Goal: Task Accomplishment & Management: Use online tool/utility

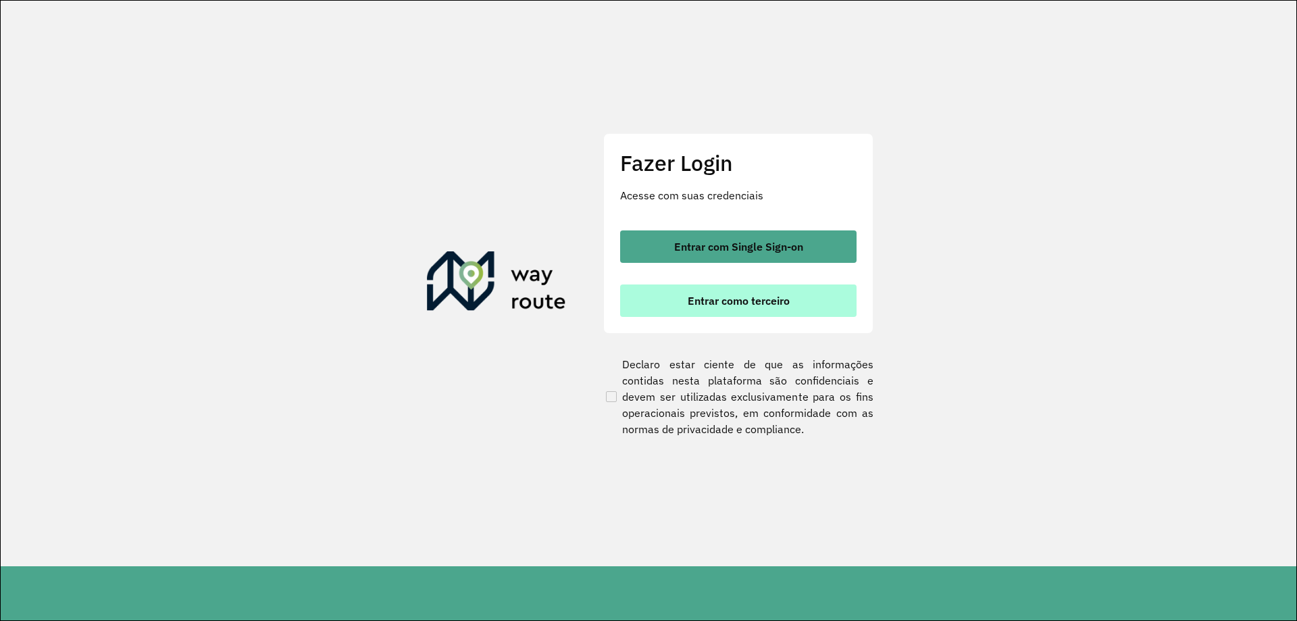
click at [713, 310] on button "Entrar como terceiro" at bounding box center [738, 300] width 236 height 32
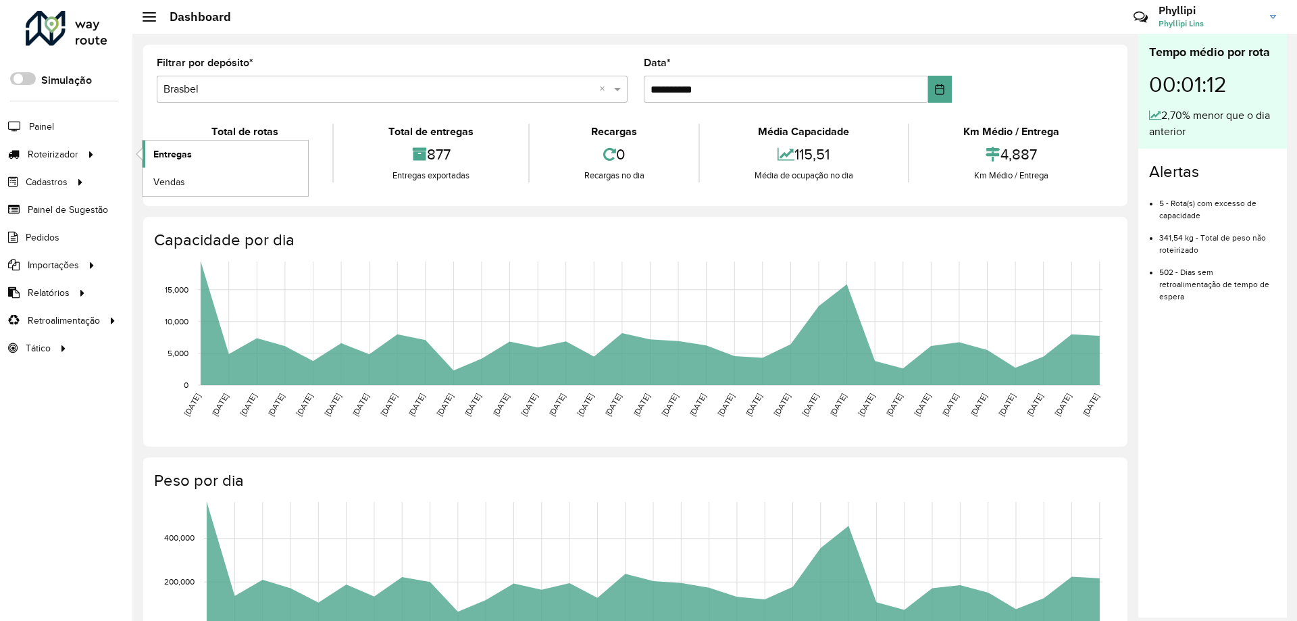
click at [172, 152] on span "Entregas" at bounding box center [172, 154] width 39 height 14
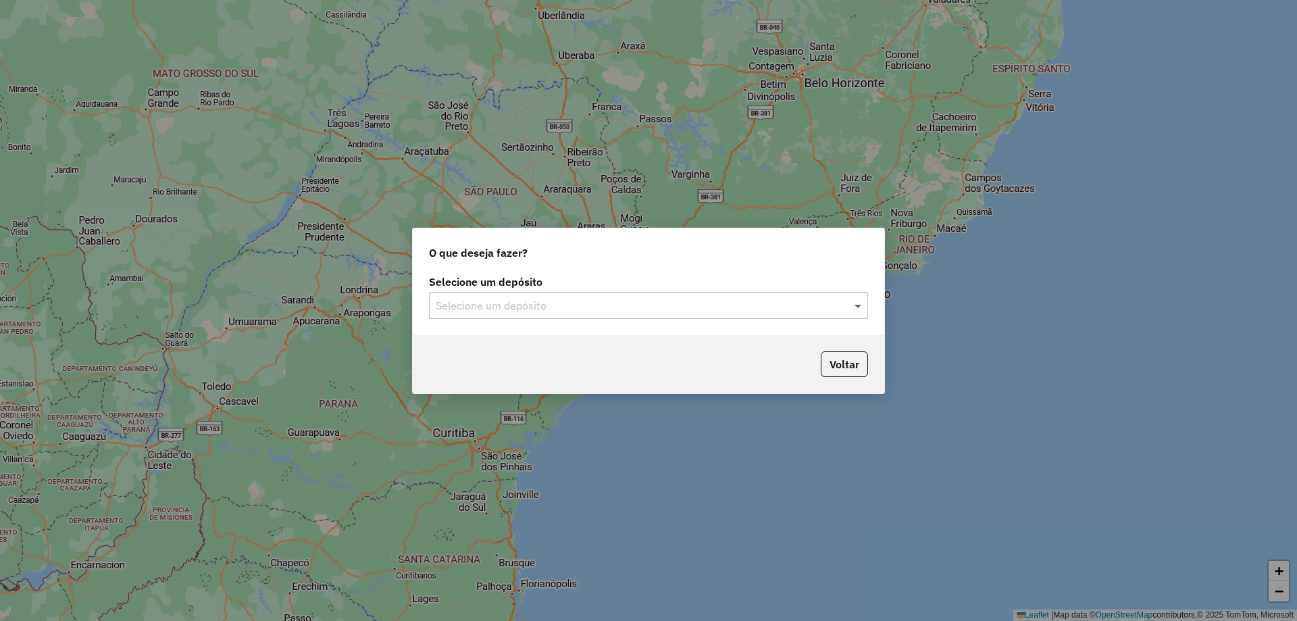
click at [857, 304] on span at bounding box center [859, 305] width 17 height 16
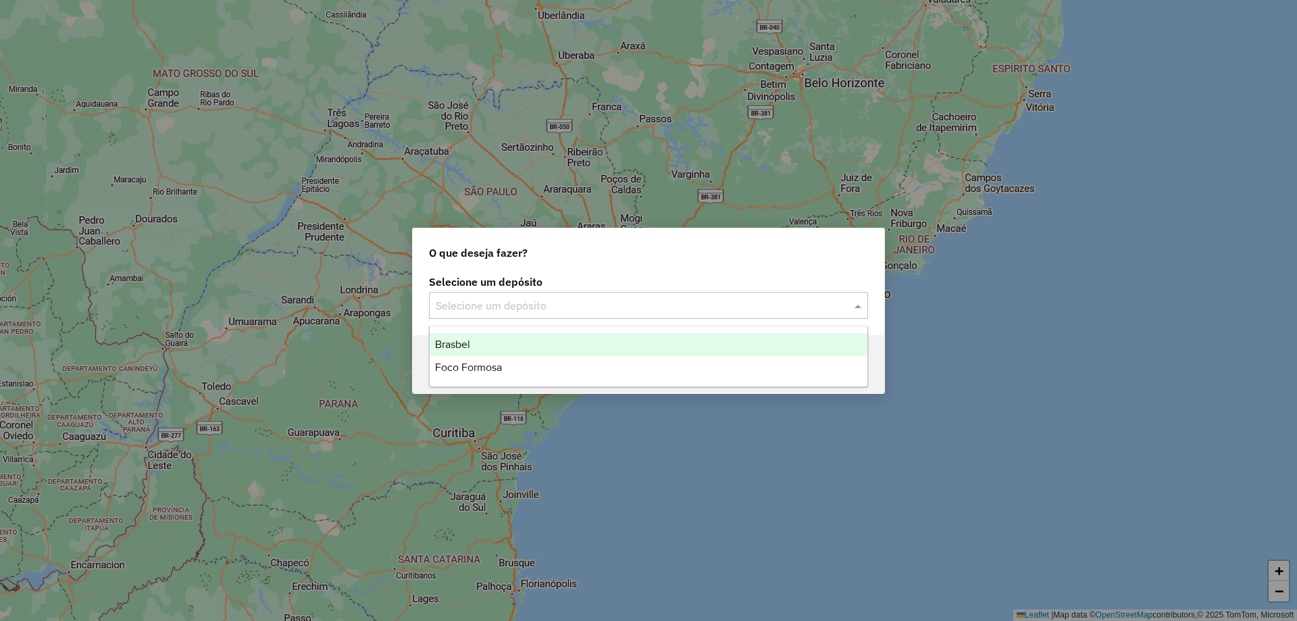
click at [482, 341] on div "Brasbel" at bounding box center [649, 344] width 438 height 23
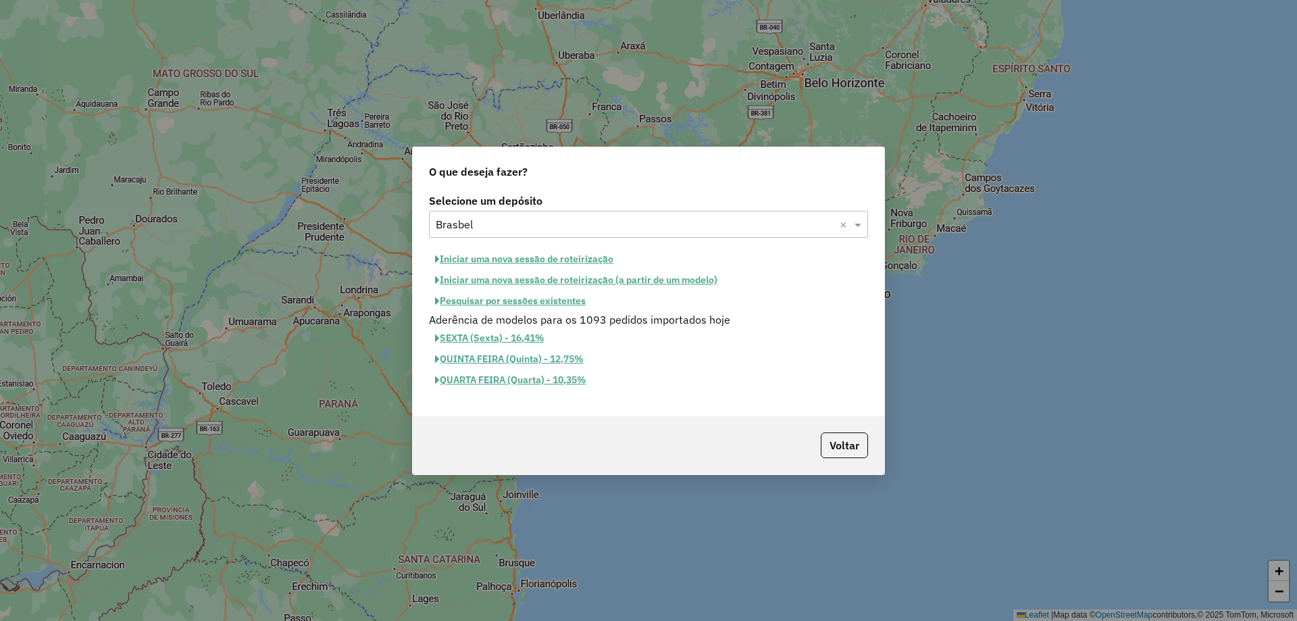
click at [577, 254] on button "Iniciar uma nova sessão de roteirização" at bounding box center [524, 259] width 190 height 21
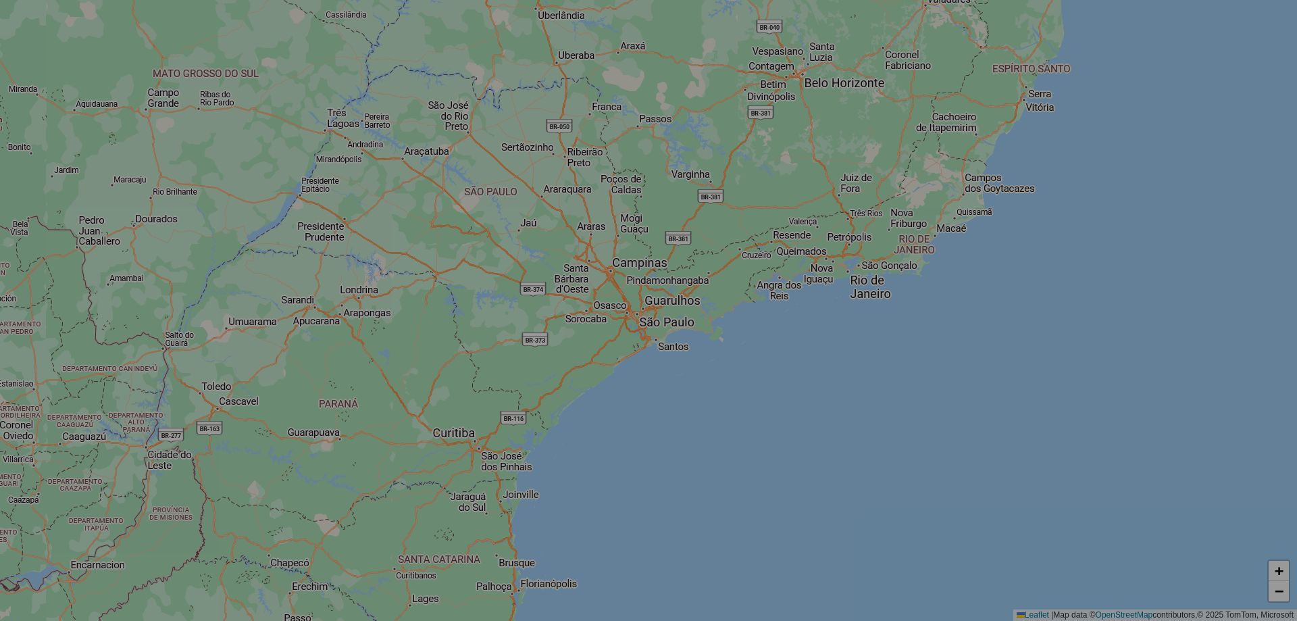
select select "*"
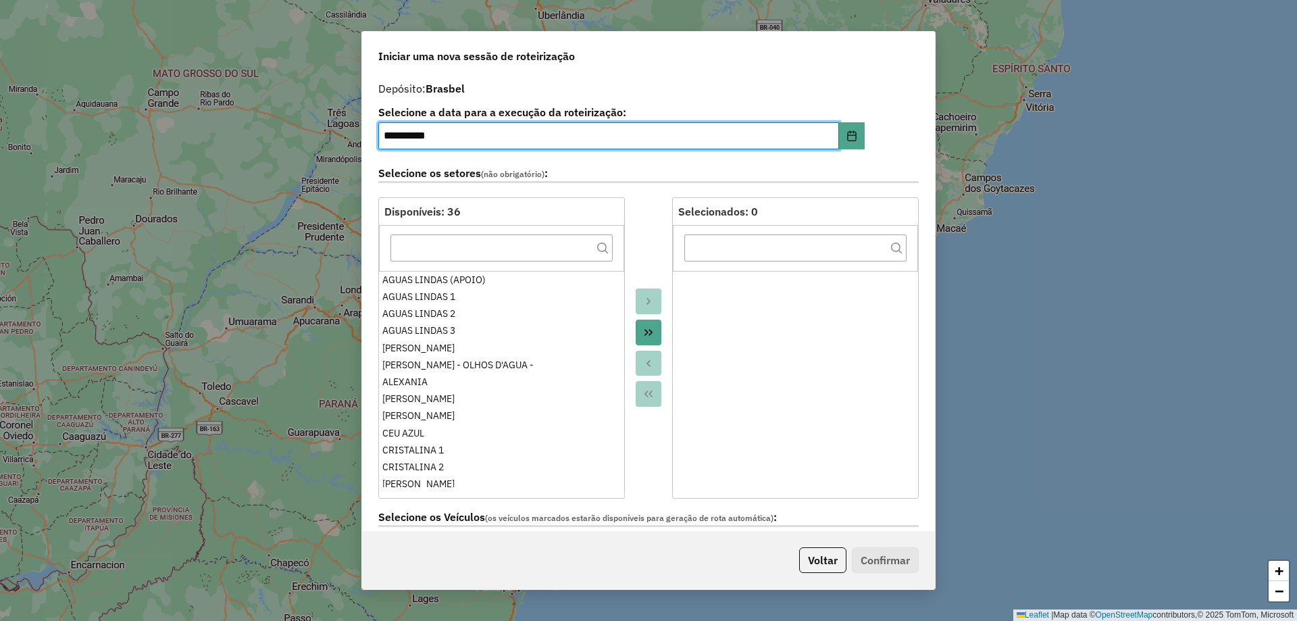
click at [645, 330] on icon "Move All to Target" at bounding box center [648, 332] width 11 height 11
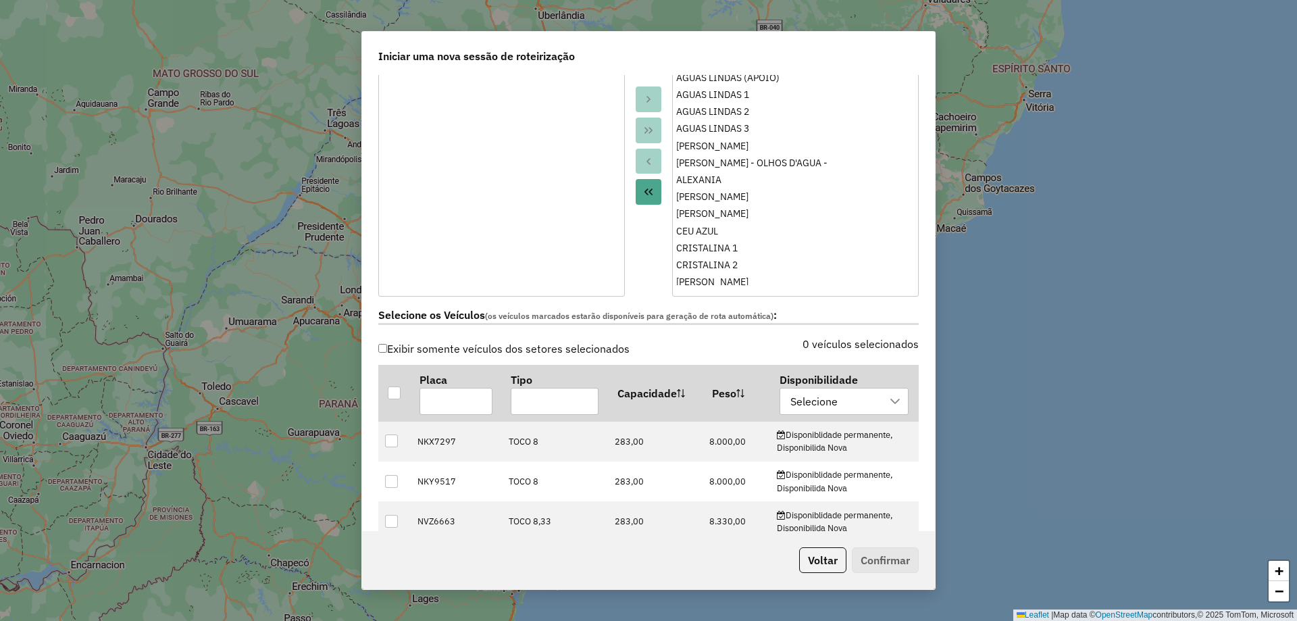
scroll to position [203, 0]
click at [890, 407] on div at bounding box center [896, 401] width 26 height 26
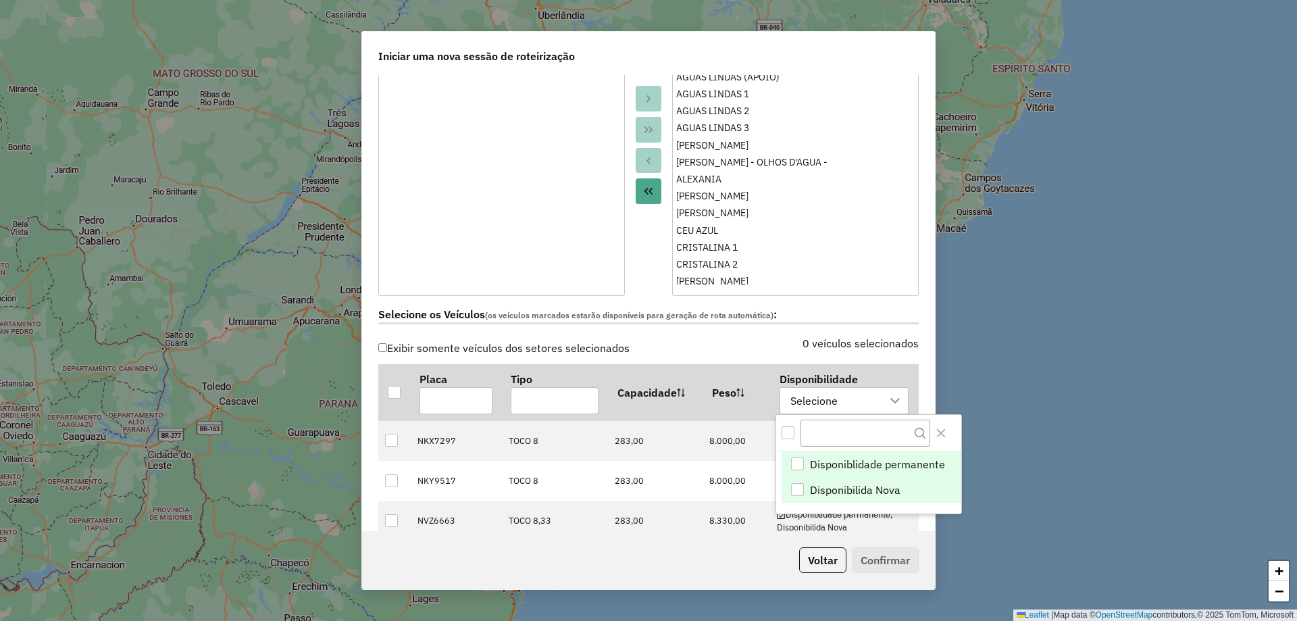
click at [823, 484] on span "Disponibilida Nova" at bounding box center [855, 490] width 91 height 16
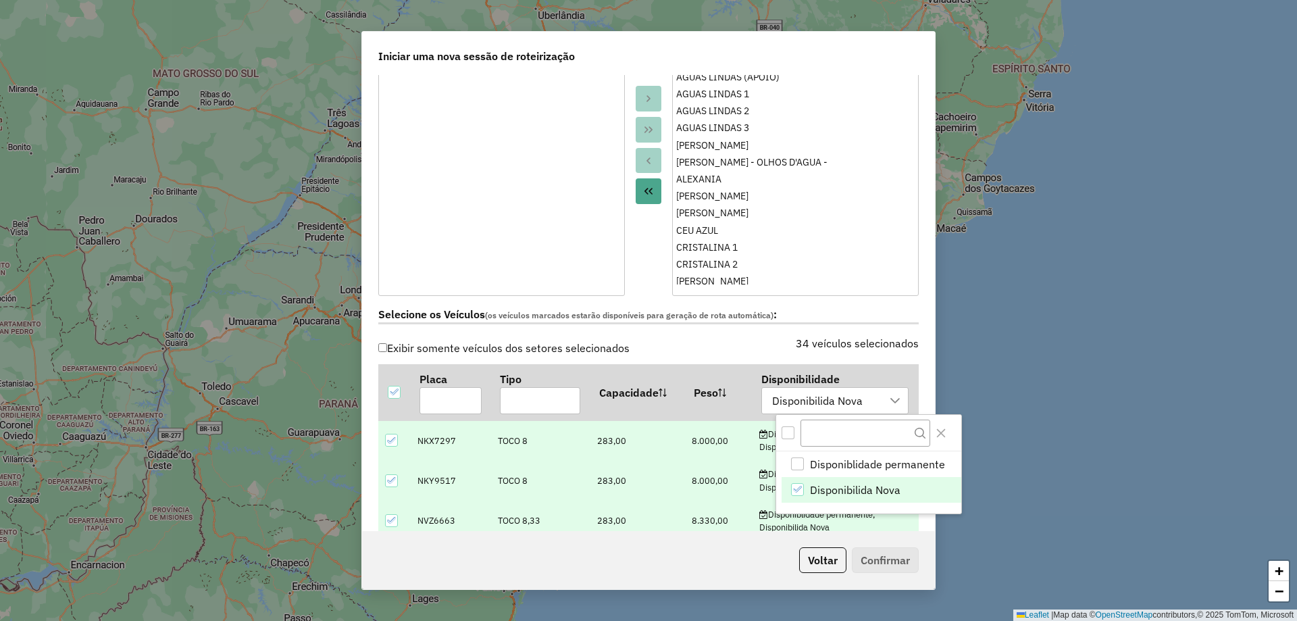
click at [919, 519] on div "Exibir somente veículos dos setores selecionados 34 veículos selecionados Placa…" at bounding box center [648, 452] width 557 height 228
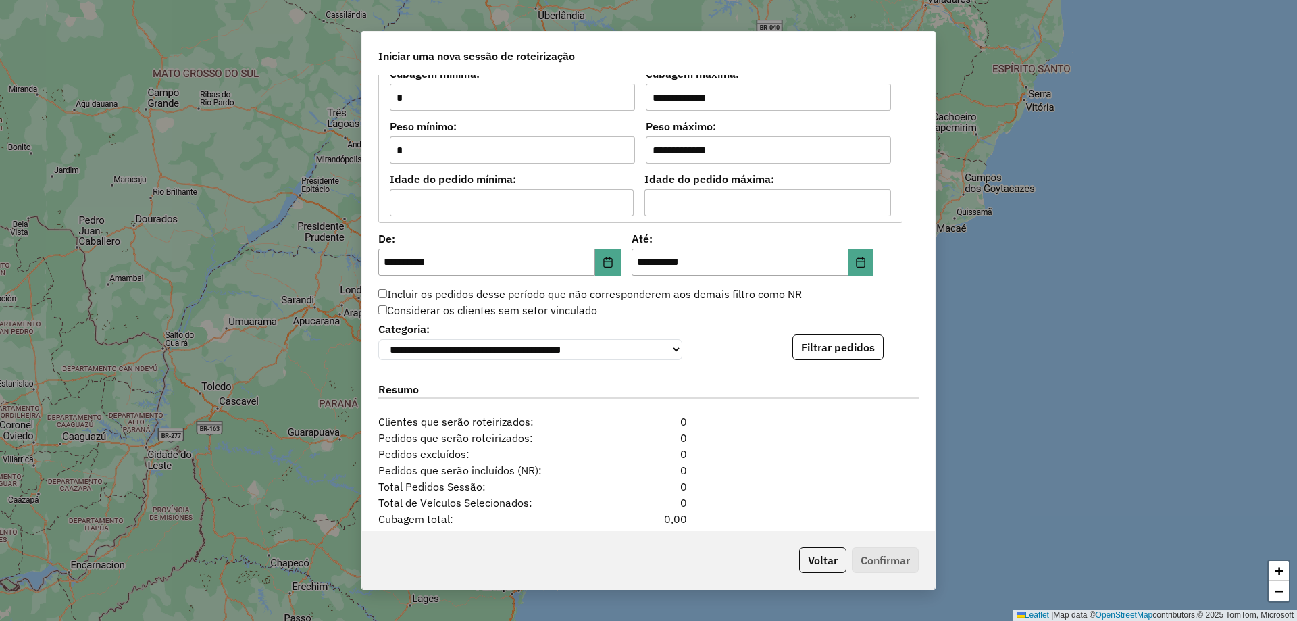
scroll to position [1257, 0]
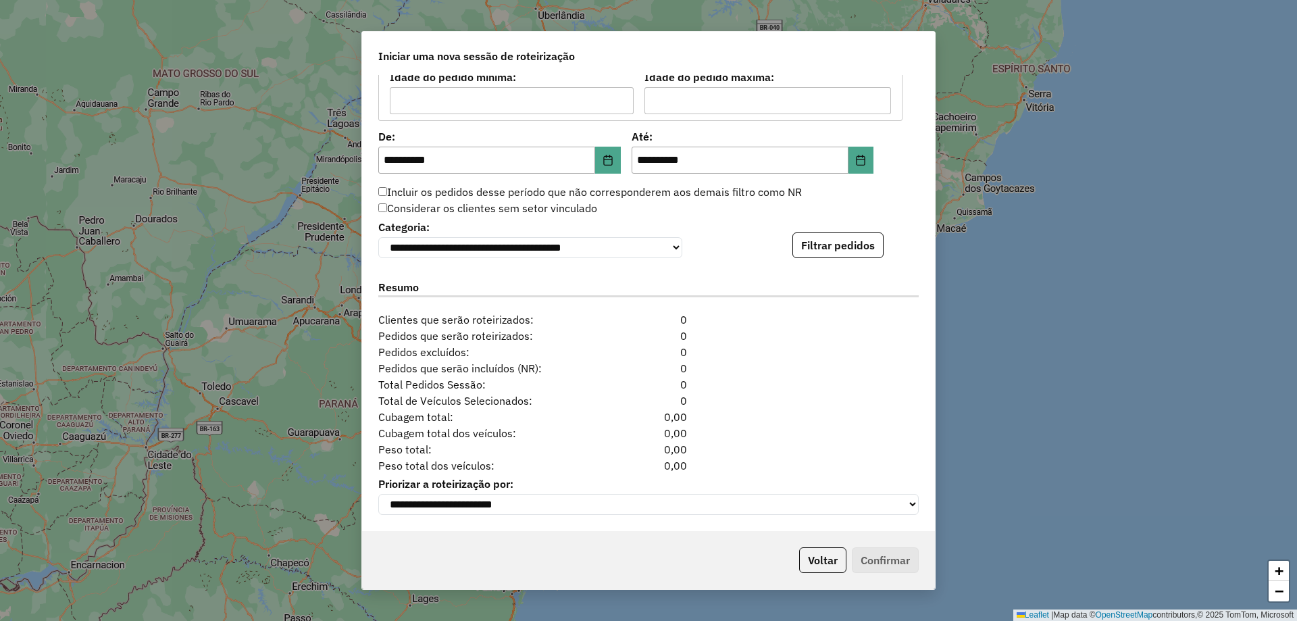
click at [657, 482] on label "Priorizar a roteirização por:" at bounding box center [648, 484] width 540 height 16
click at [853, 251] on button "Filtrar pedidos" at bounding box center [837, 245] width 91 height 26
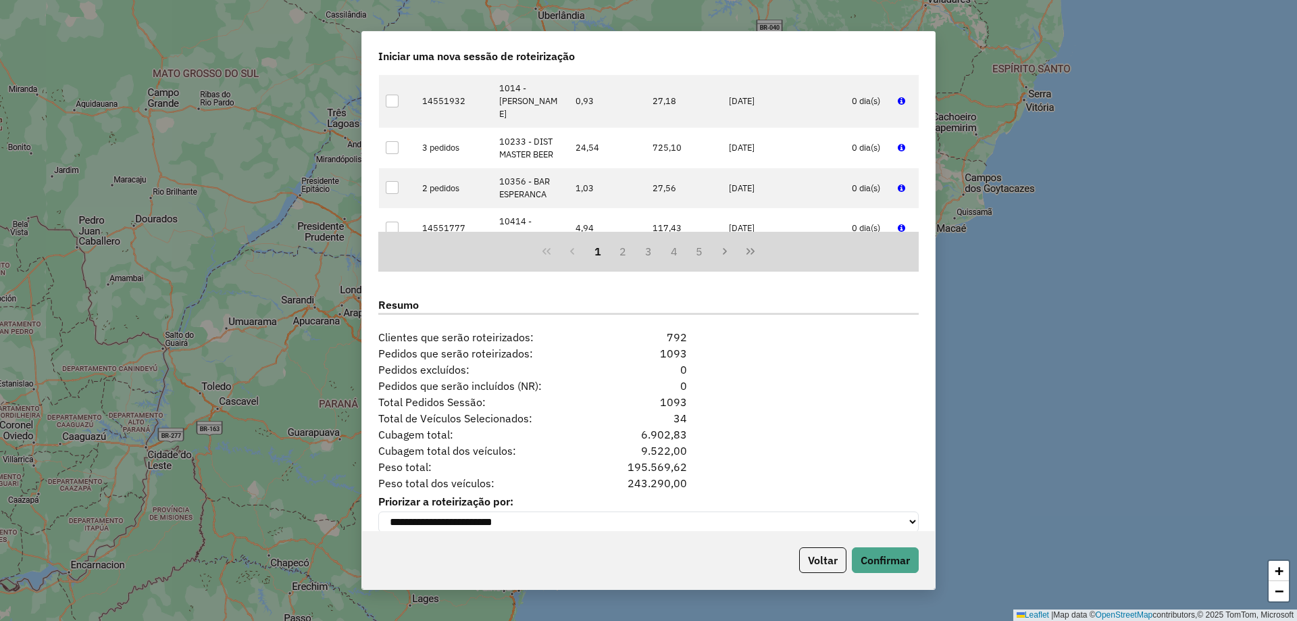
scroll to position [1536, 0]
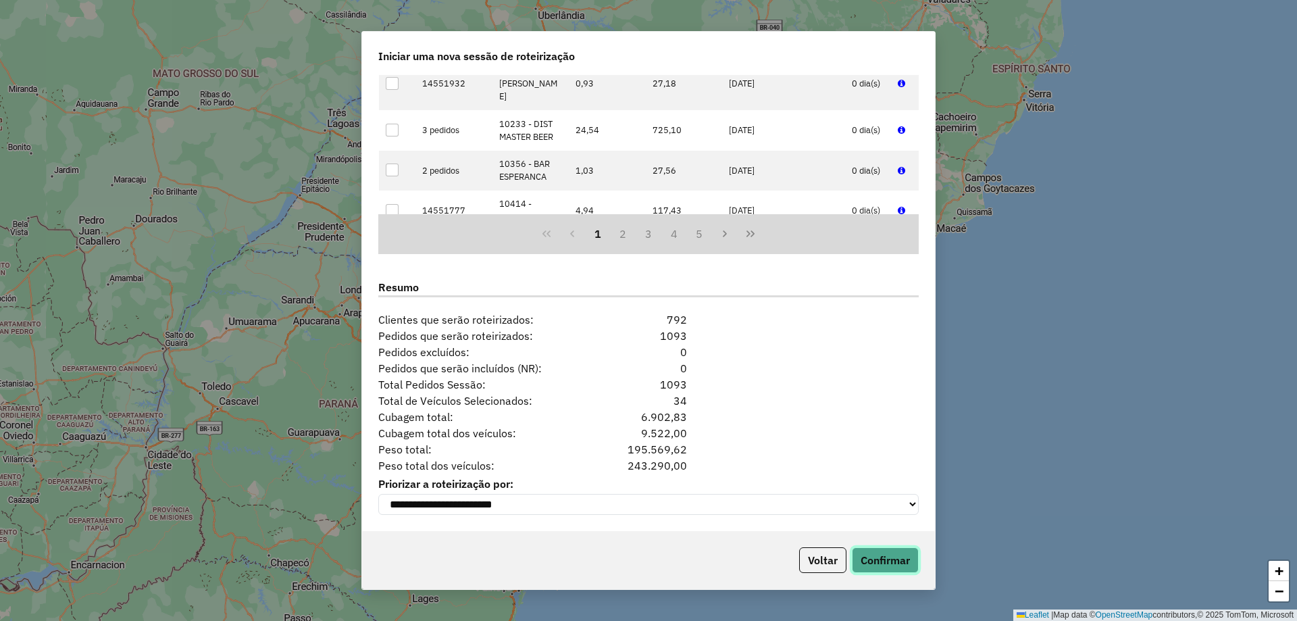
click at [889, 561] on button "Confirmar" at bounding box center [885, 560] width 67 height 26
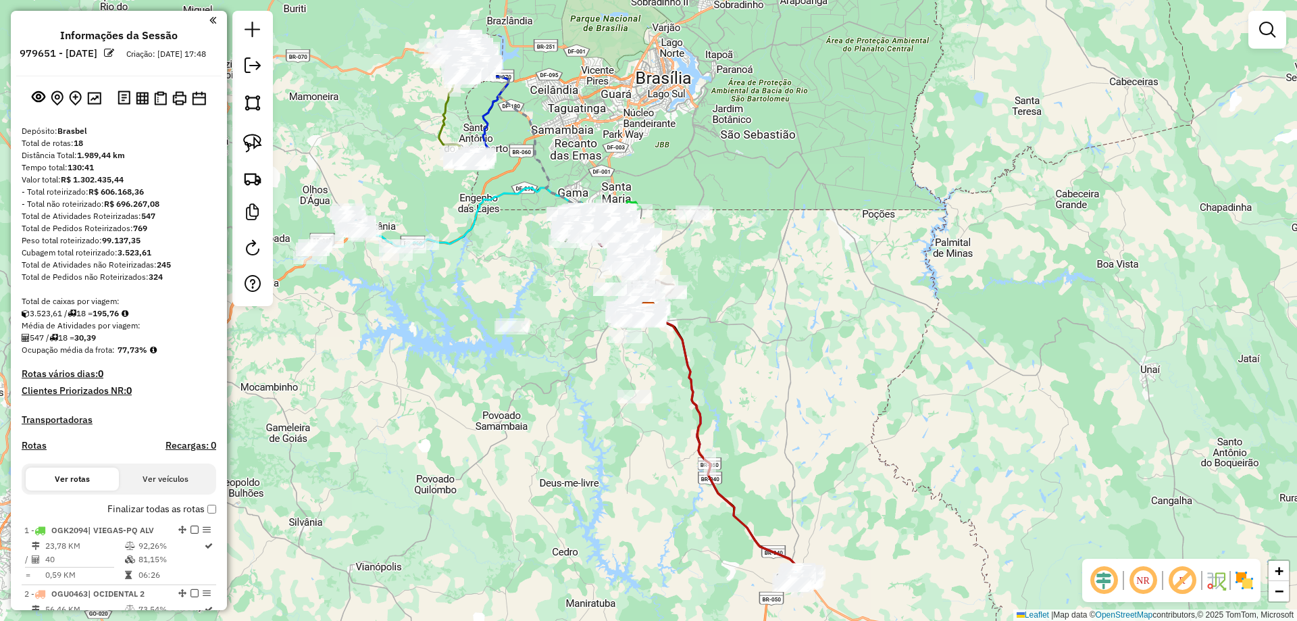
click at [1102, 574] on em at bounding box center [1104, 580] width 32 height 32
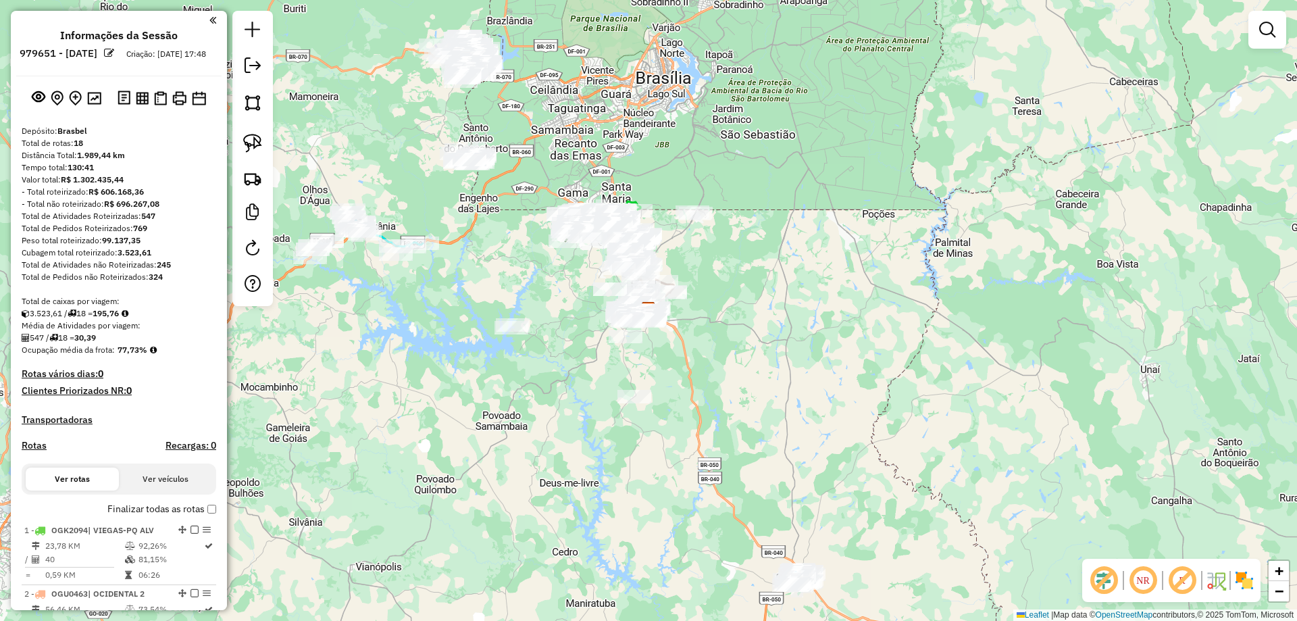
click at [1103, 572] on em at bounding box center [1104, 580] width 32 height 32
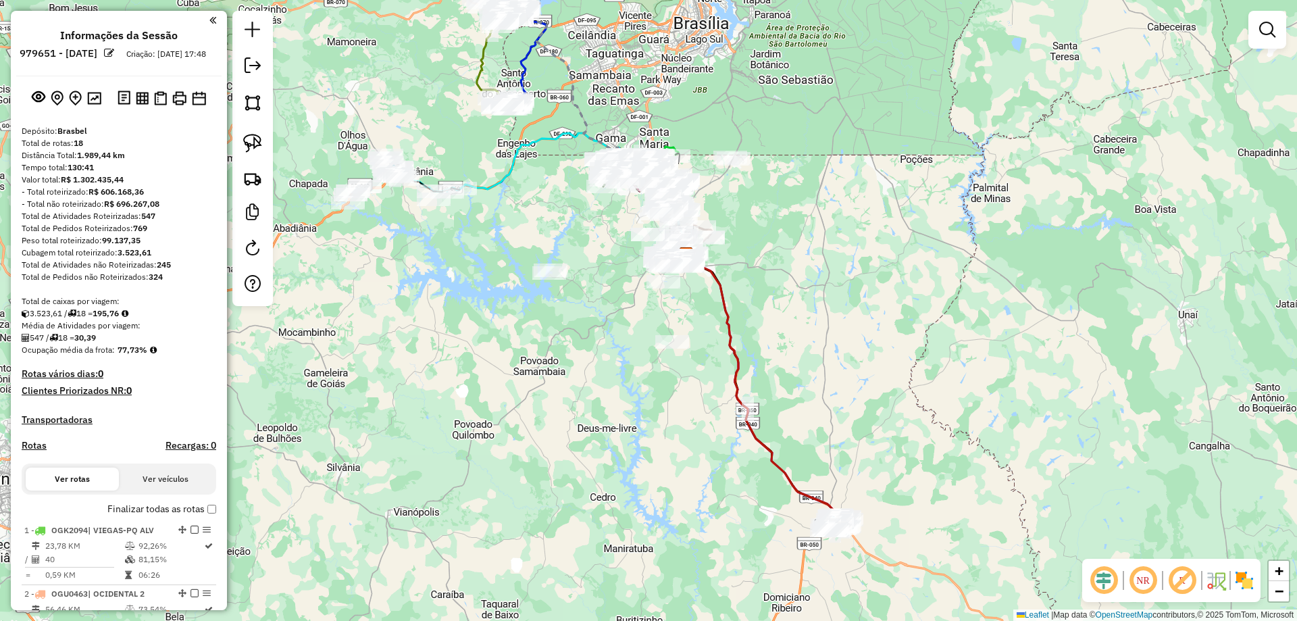
drag, startPoint x: 915, startPoint y: 561, endPoint x: 814, endPoint y: 337, distance: 245.8
click at [819, 337] on div "Janela de atendimento Grade de atendimento Capacidade Transportadoras Veículos …" at bounding box center [648, 310] width 1297 height 621
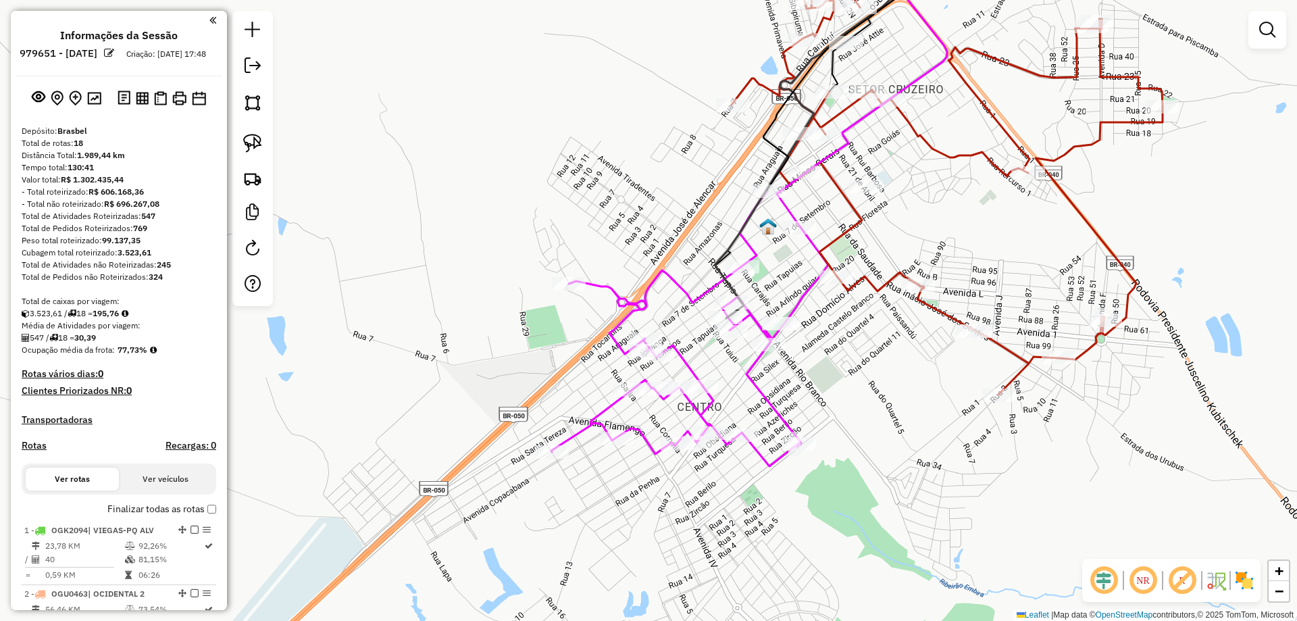
click at [750, 367] on icon at bounding box center [689, 328] width 277 height 276
select select "**********"
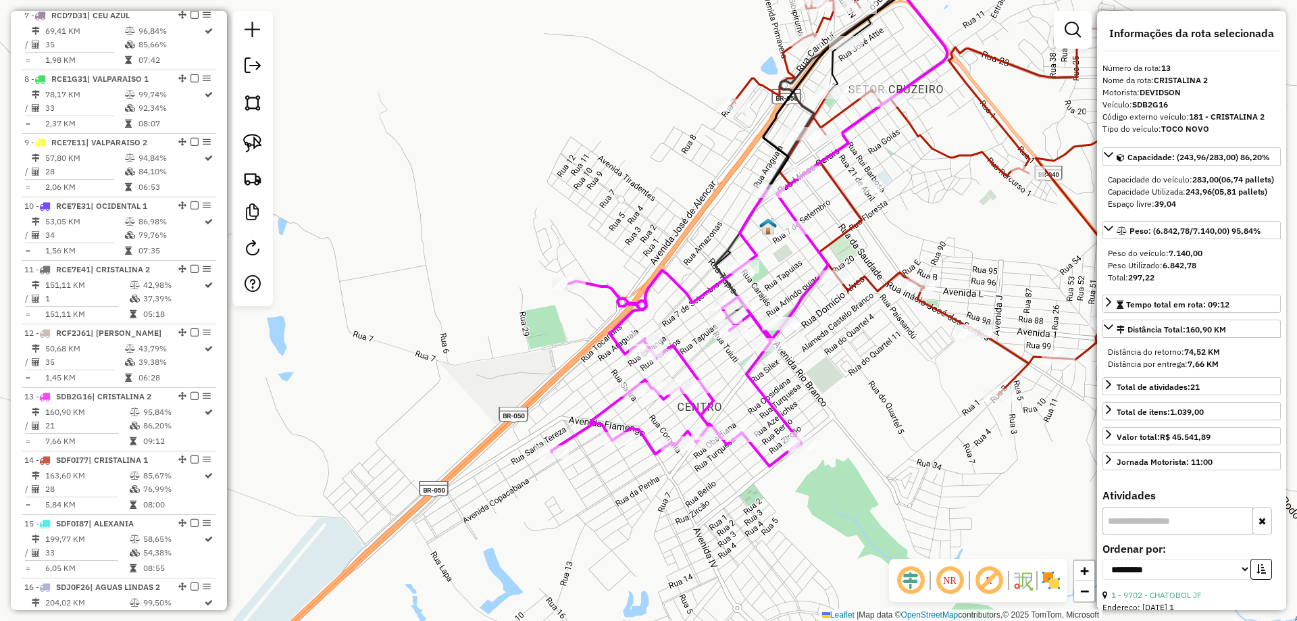
scroll to position [1297, 0]
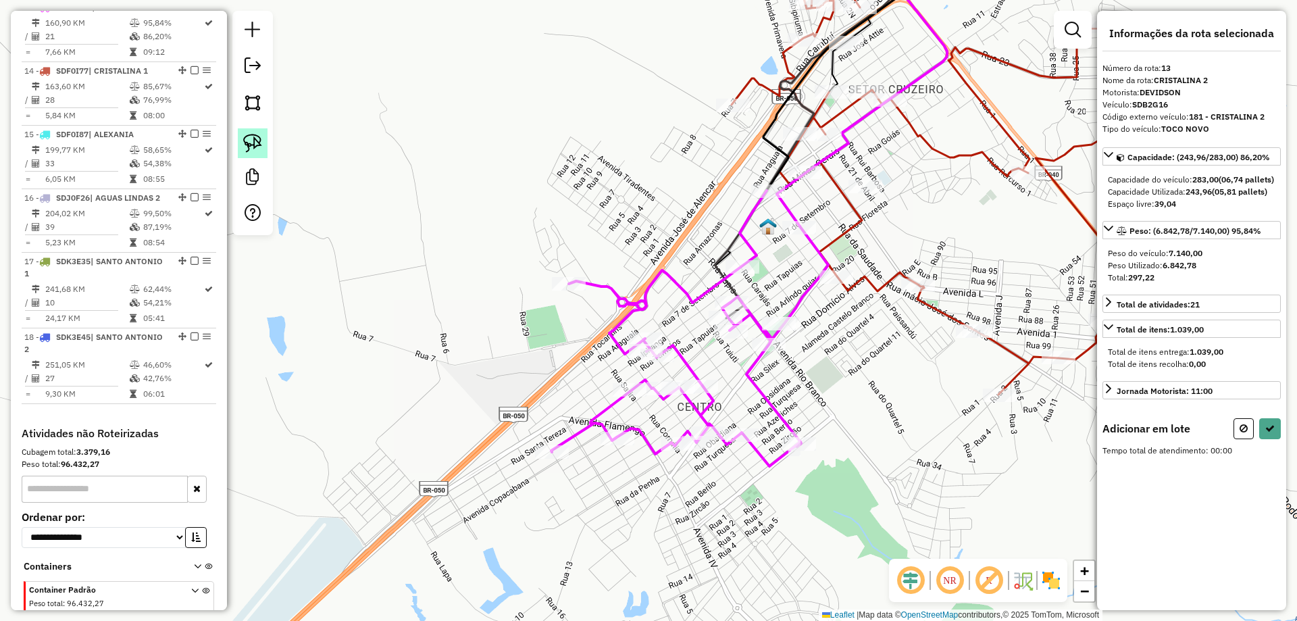
click at [255, 149] on img at bounding box center [252, 143] width 19 height 19
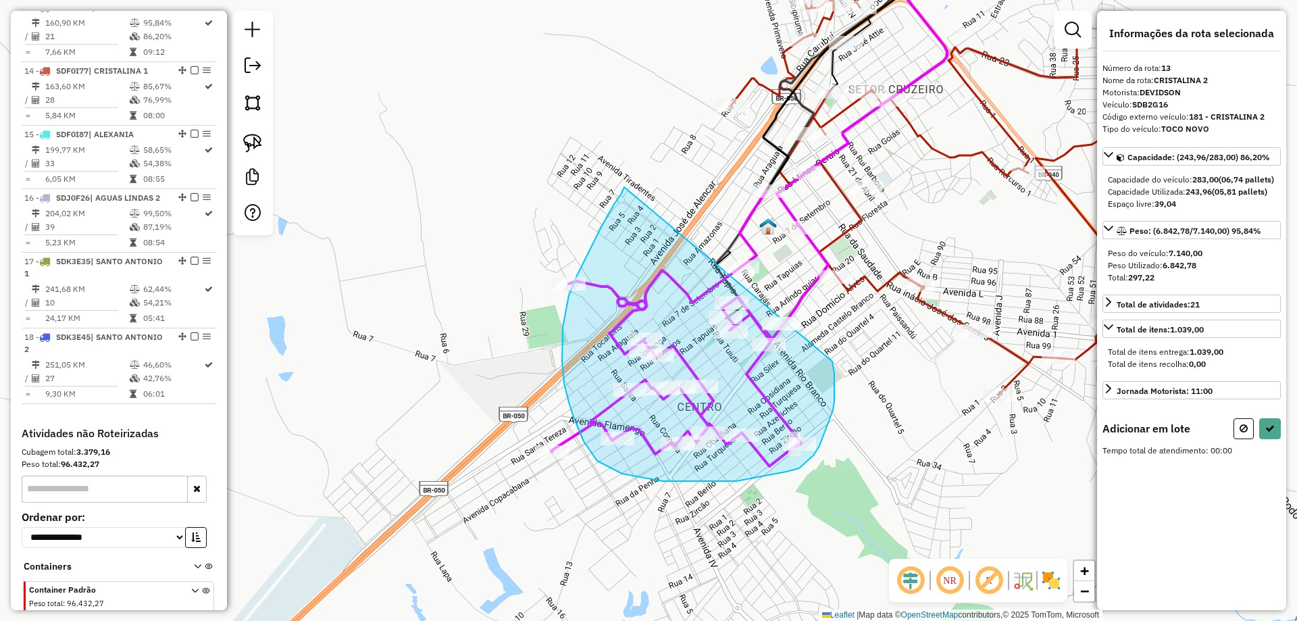
drag, startPoint x: 621, startPoint y: 193, endPoint x: 831, endPoint y: 360, distance: 267.8
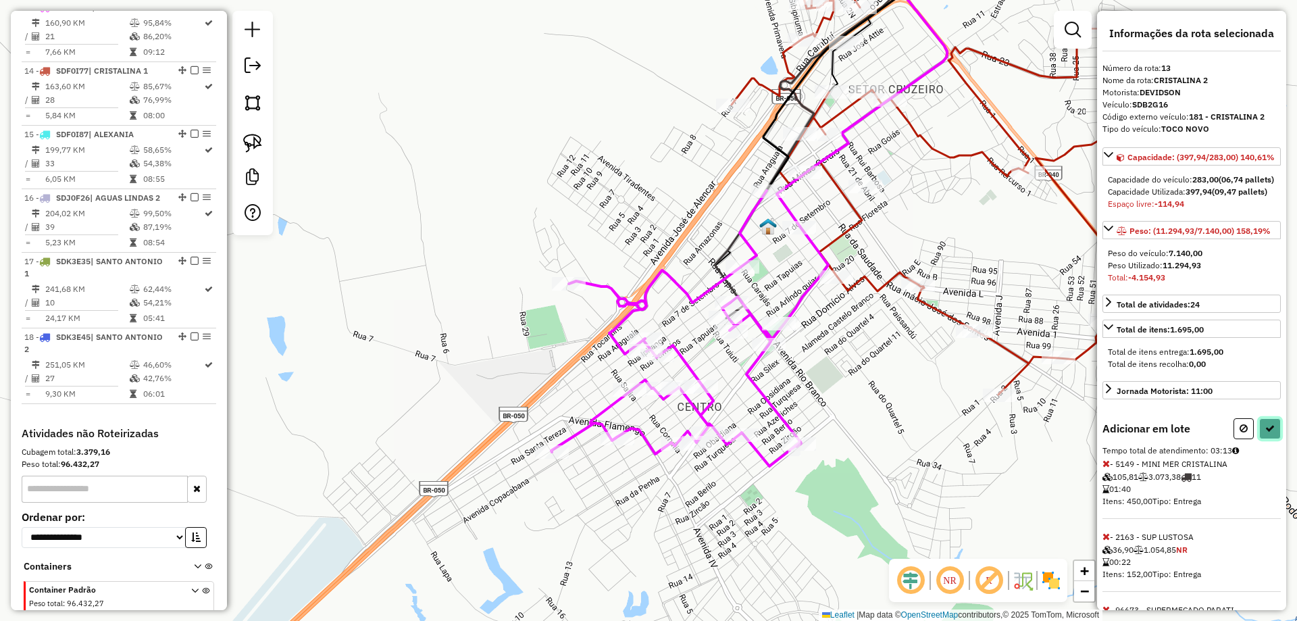
click at [1268, 433] on icon at bounding box center [1269, 428] width 9 height 9
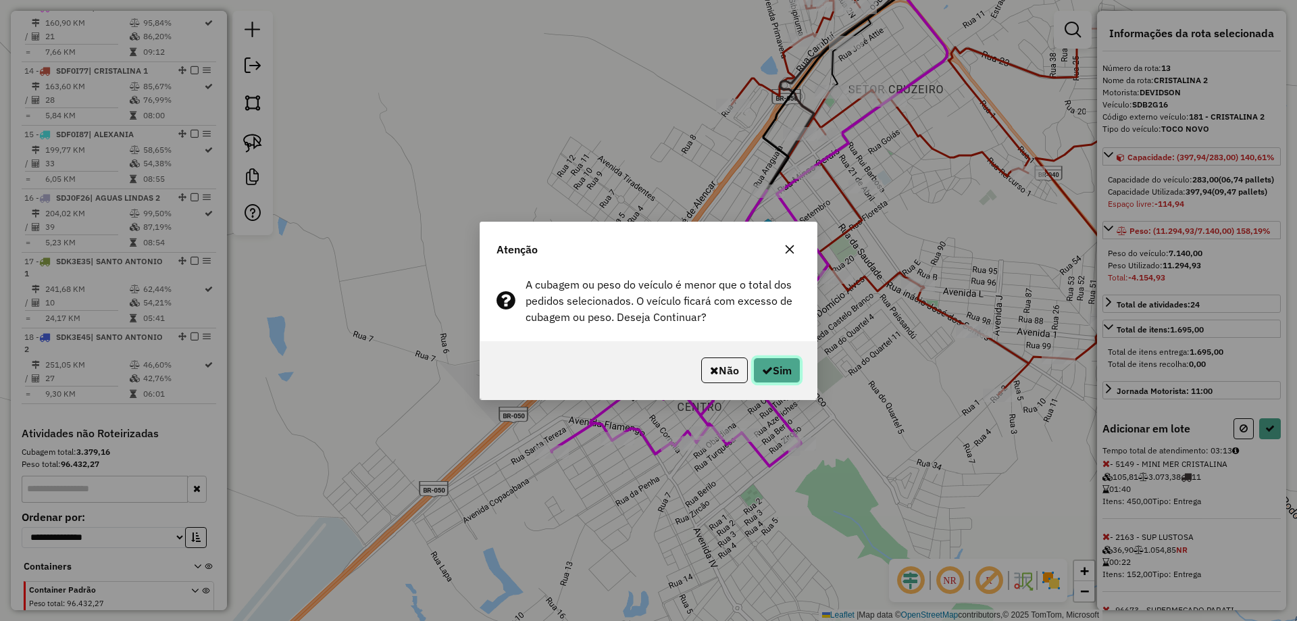
click at [755, 370] on button "Sim" at bounding box center [776, 370] width 47 height 26
select select "**********"
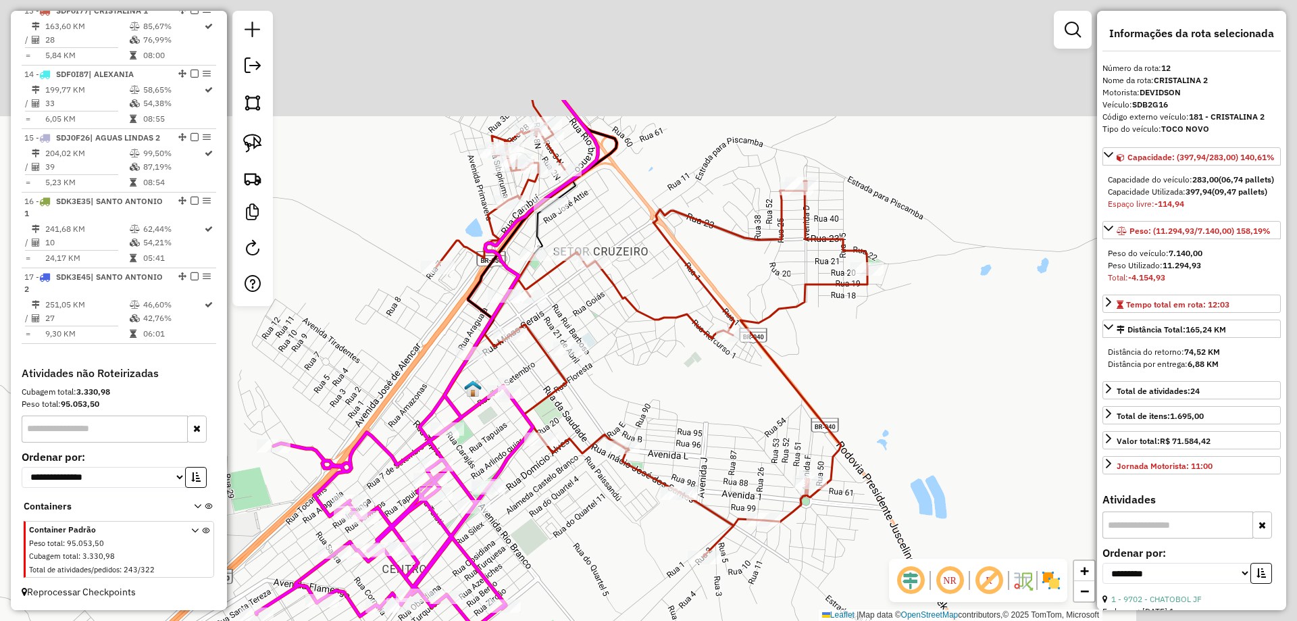
drag, startPoint x: 913, startPoint y: 355, endPoint x: 616, endPoint y: 520, distance: 340.2
click at [617, 520] on div "Janela de atendimento Grade de atendimento Capacidade Transportadoras Veículos …" at bounding box center [648, 310] width 1297 height 621
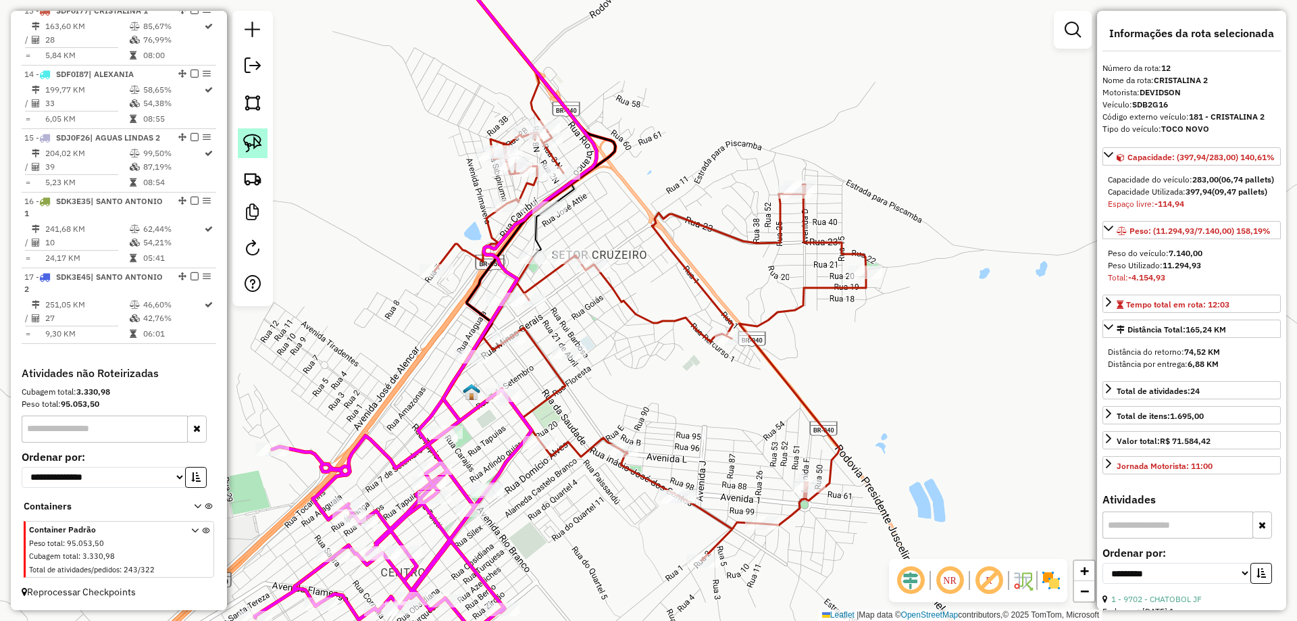
click at [248, 138] on img at bounding box center [252, 143] width 19 height 19
drag, startPoint x: 675, startPoint y: 91, endPoint x: 592, endPoint y: 91, distance: 82.4
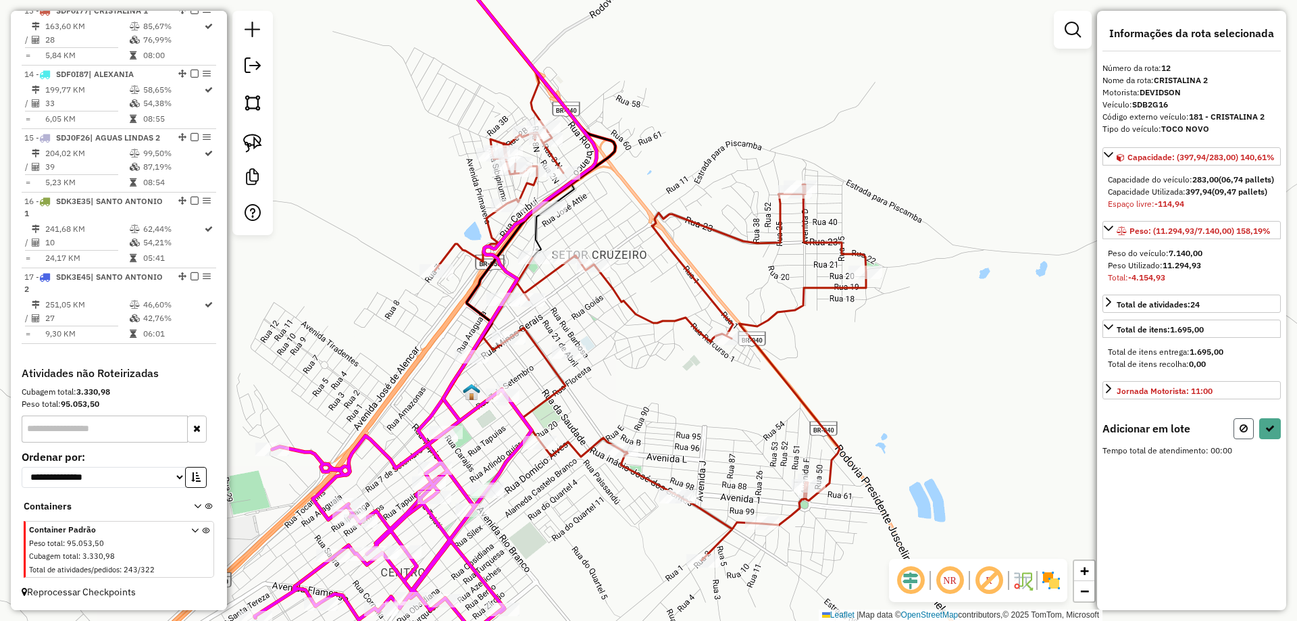
click at [1240, 439] on button at bounding box center [1243, 428] width 20 height 21
select select "**********"
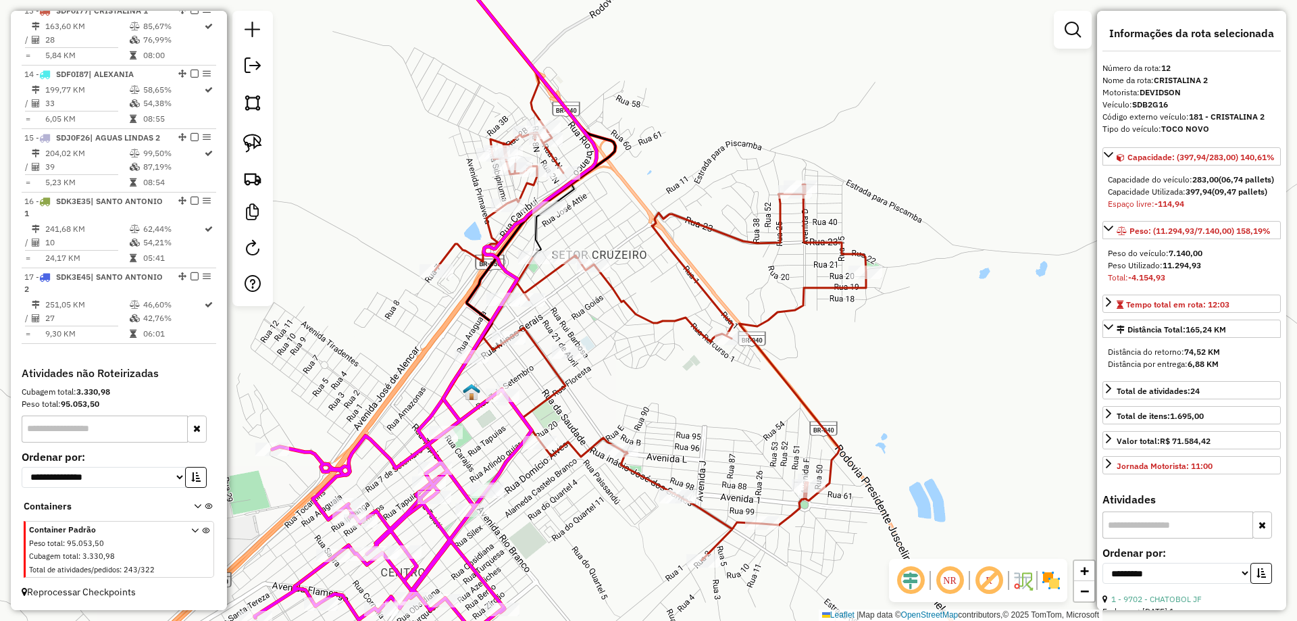
click at [793, 309] on icon at bounding box center [650, 343] width 431 height 433
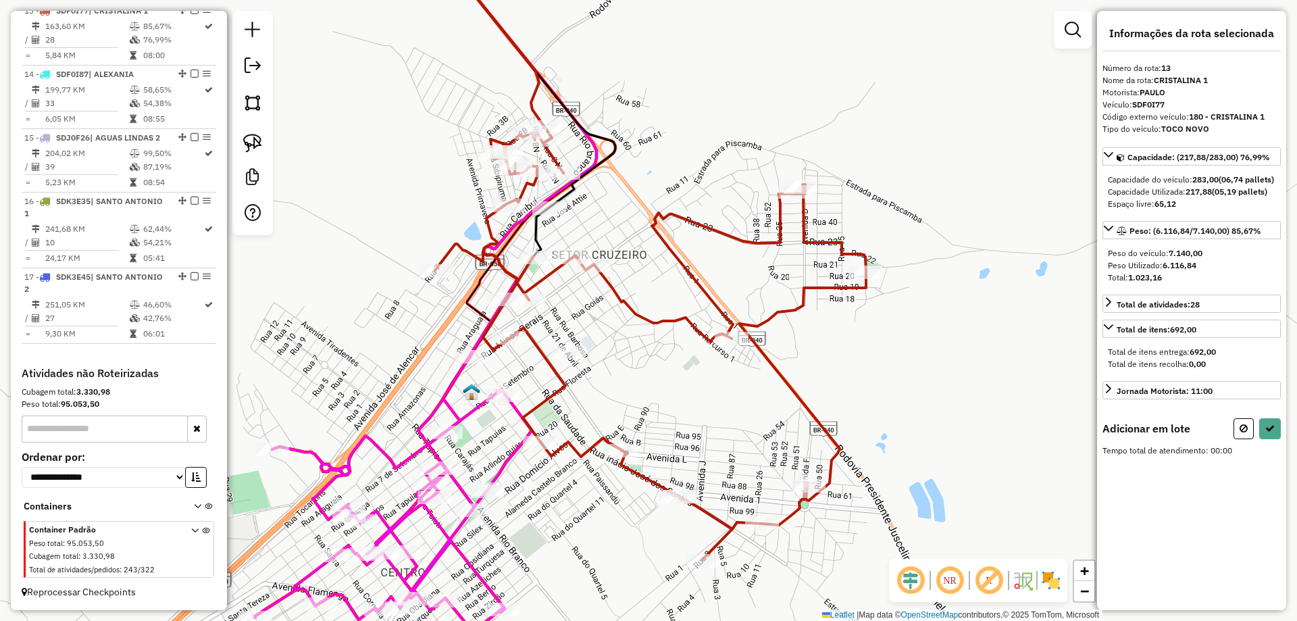
click at [231, 134] on div "Janela de atendimento Grade de atendimento Capacidade Transportadoras Veículos …" at bounding box center [648, 310] width 1297 height 621
click at [245, 137] on img at bounding box center [252, 143] width 19 height 19
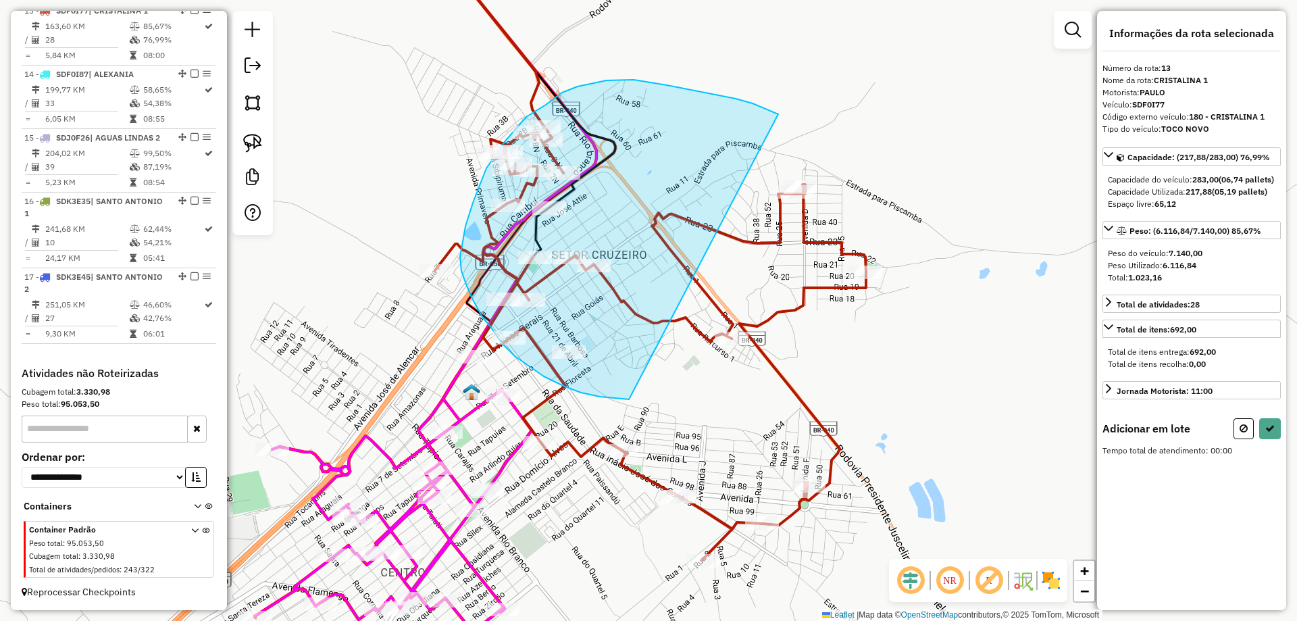
drag, startPoint x: 727, startPoint y: 97, endPoint x: 629, endPoint y: 399, distance: 317.4
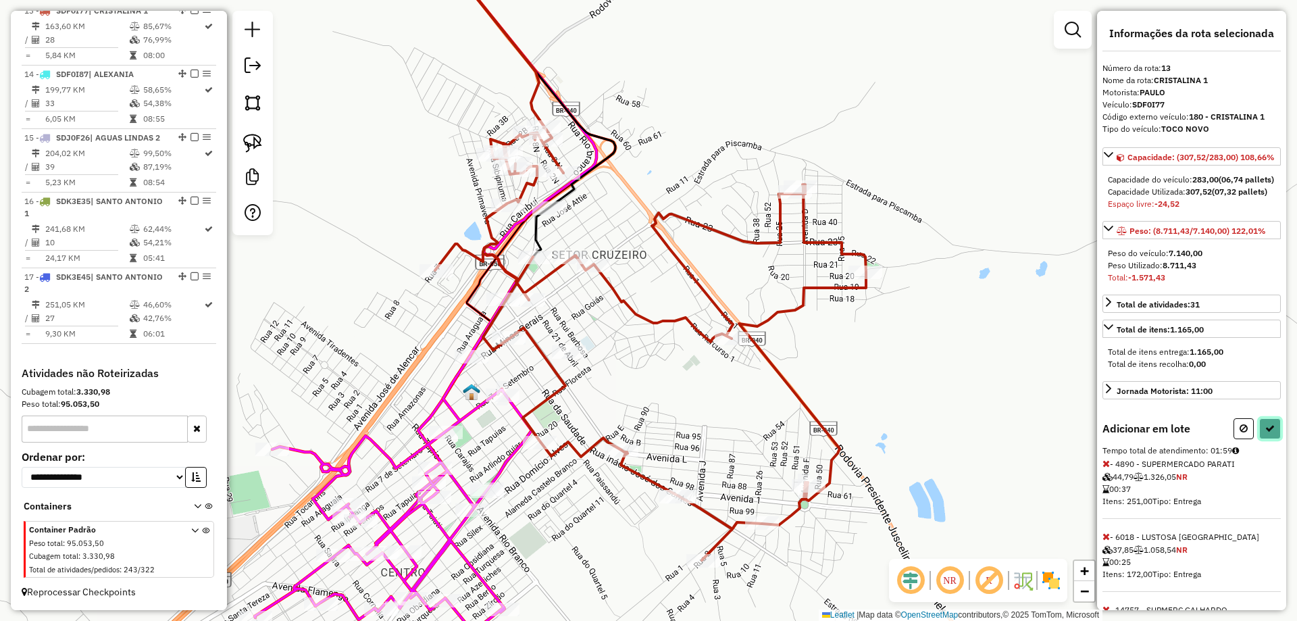
click at [1267, 433] on icon at bounding box center [1269, 428] width 9 height 9
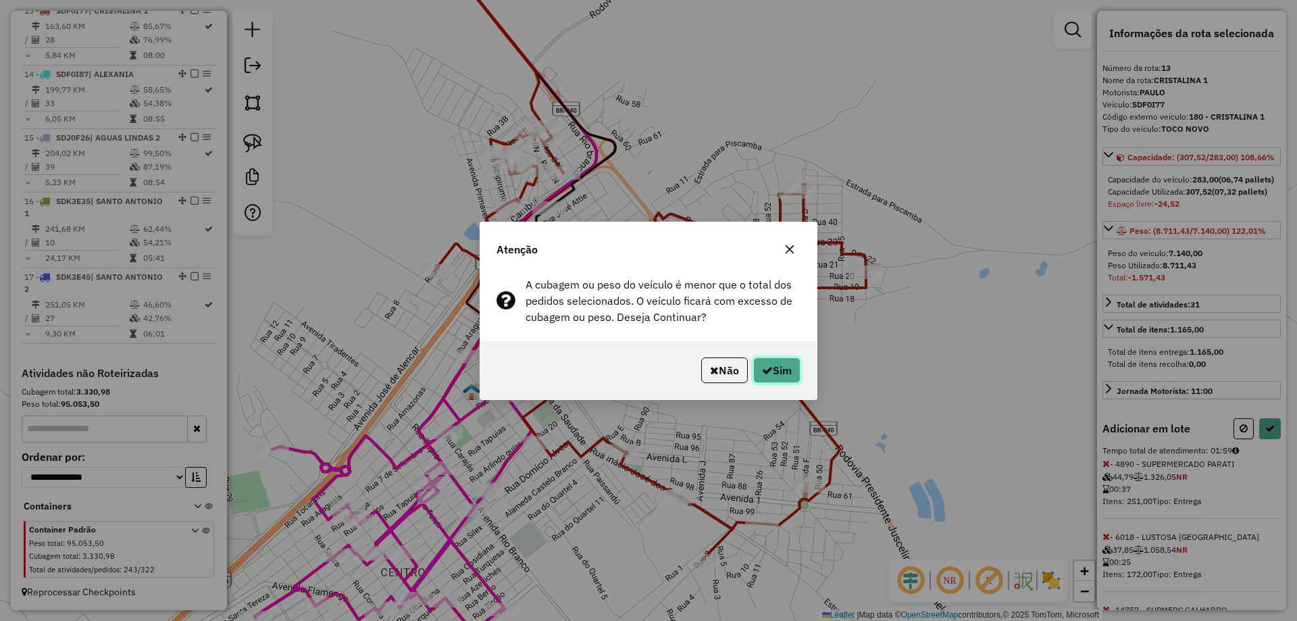
click at [779, 377] on button "Sim" at bounding box center [776, 370] width 47 height 26
select select "**********"
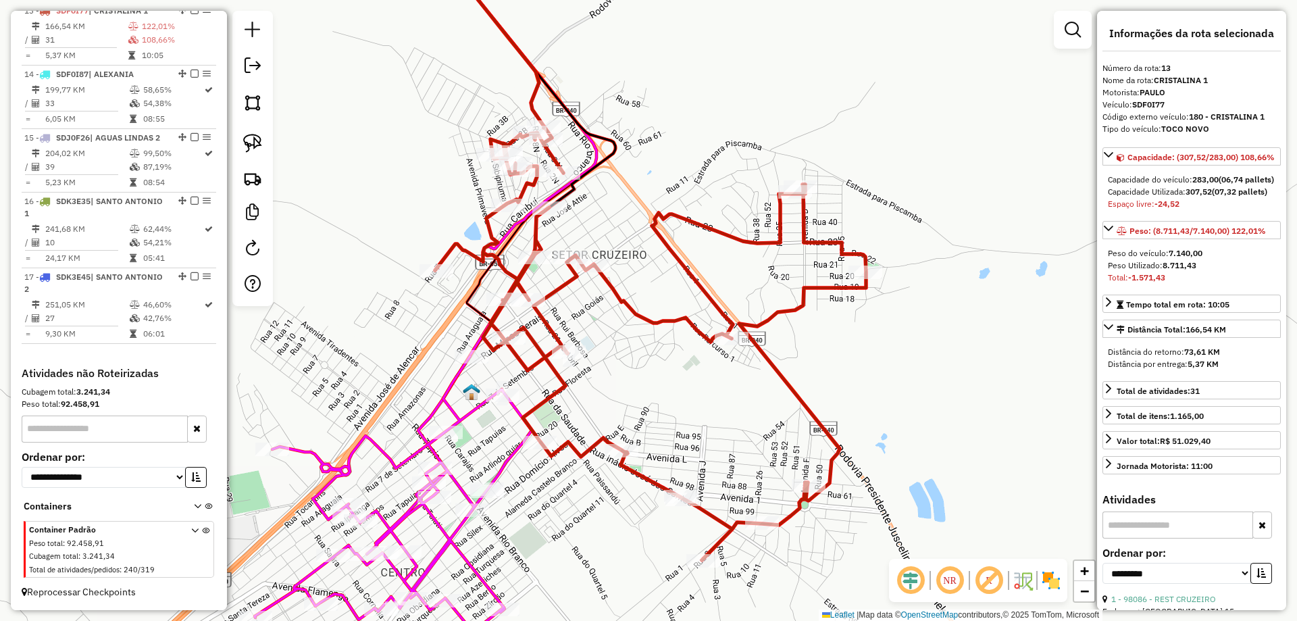
click at [912, 583] on em at bounding box center [910, 580] width 32 height 32
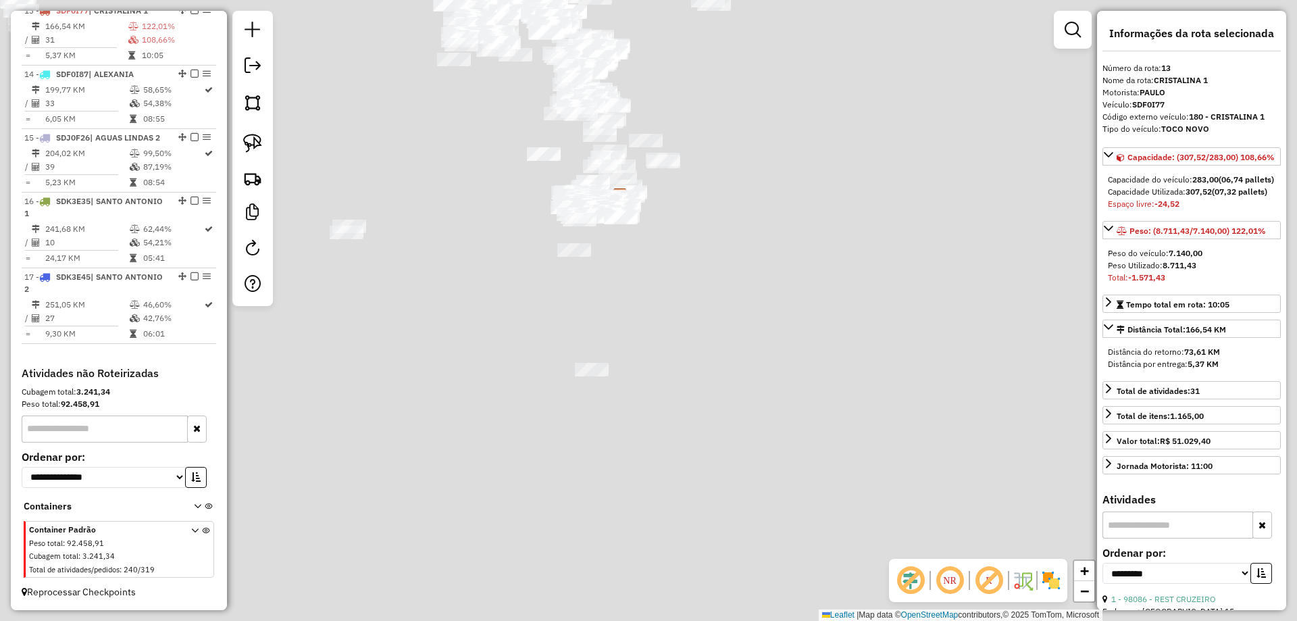
drag, startPoint x: 673, startPoint y: 284, endPoint x: 856, endPoint y: 546, distance: 319.7
click at [856, 551] on div "Janela de atendimento Grade de atendimento Capacidade Transportadoras Veículos …" at bounding box center [648, 310] width 1297 height 621
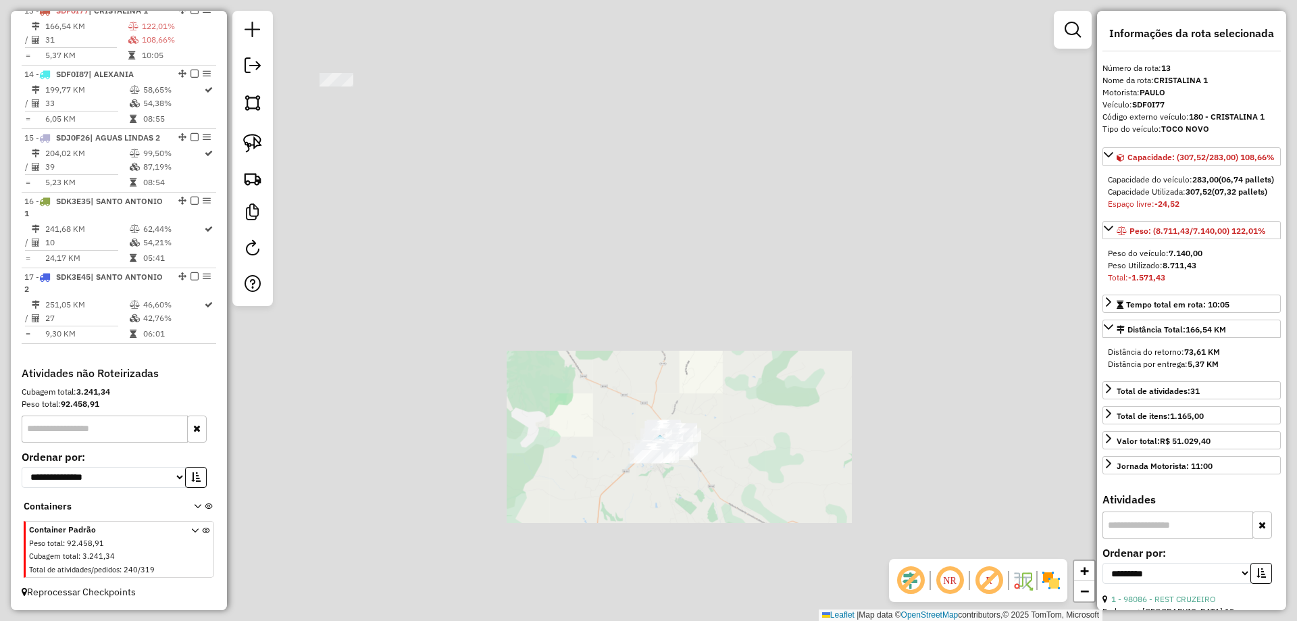
drag, startPoint x: 754, startPoint y: 332, endPoint x: 588, endPoint y: 176, distance: 227.5
click at [586, 175] on div "Janela de atendimento Grade de atendimento Capacidade Transportadoras Veículos …" at bounding box center [648, 310] width 1297 height 621
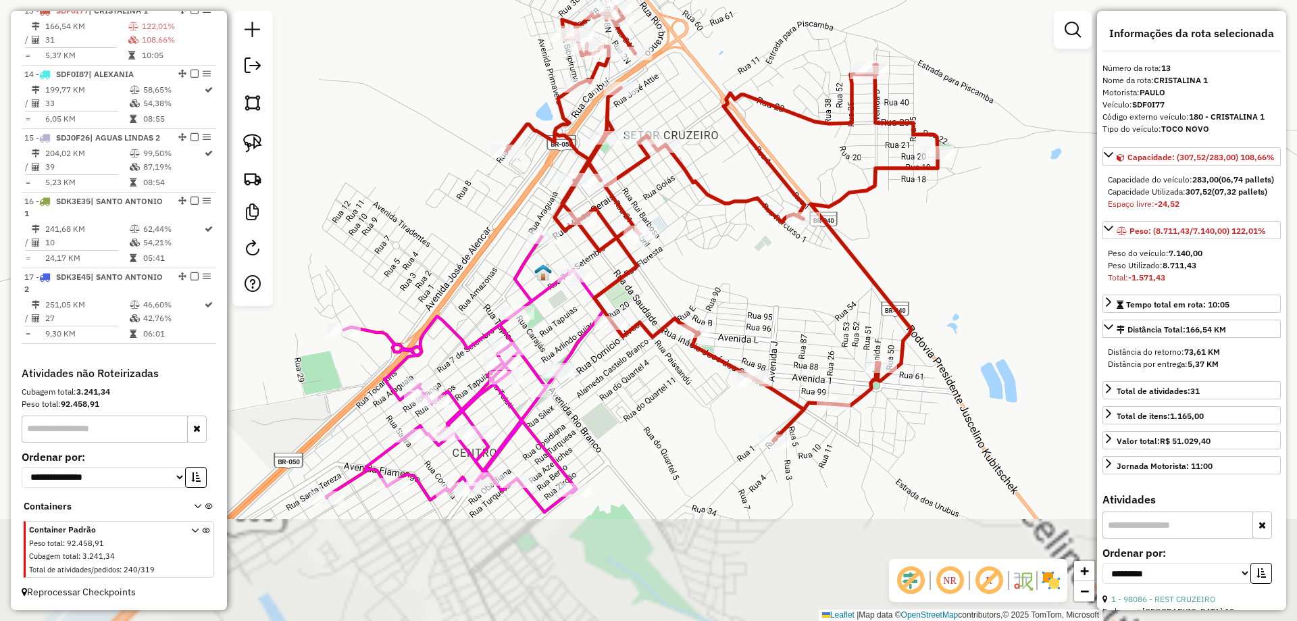
drag, startPoint x: 757, startPoint y: 308, endPoint x: 771, endPoint y: 301, distance: 15.7
click at [771, 301] on div "Janela de atendimento Grade de atendimento Capacidade Transportadoras Veículos …" at bounding box center [648, 310] width 1297 height 621
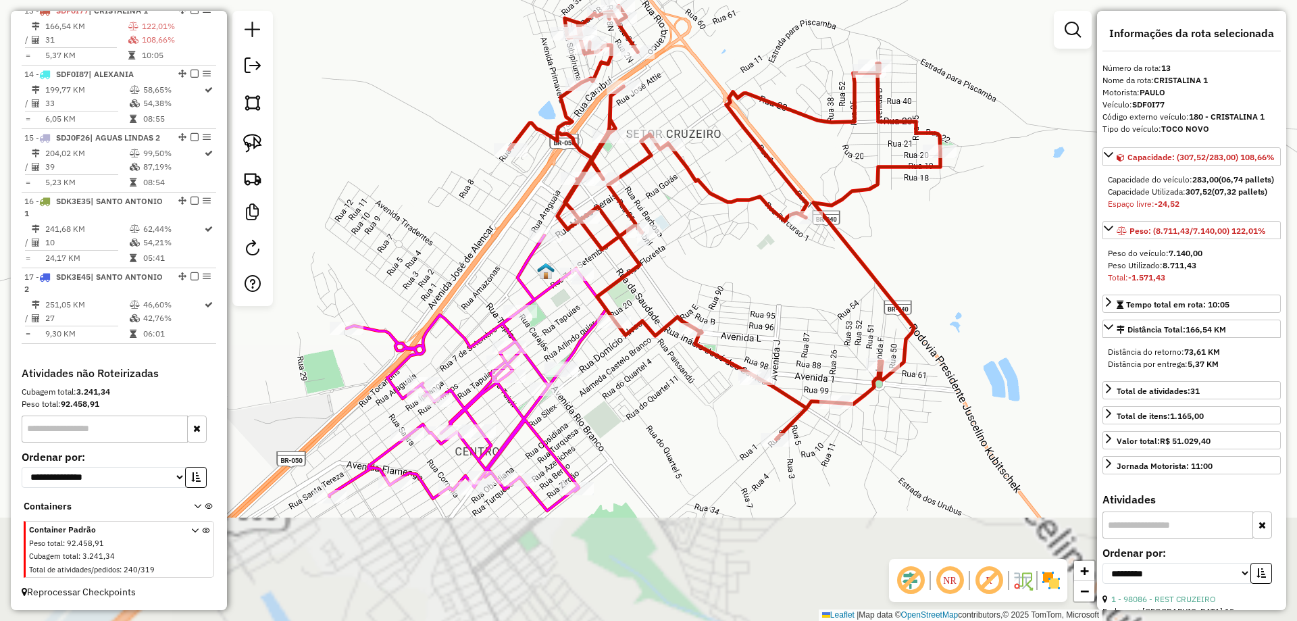
click at [586, 338] on icon at bounding box center [467, 373] width 277 height 276
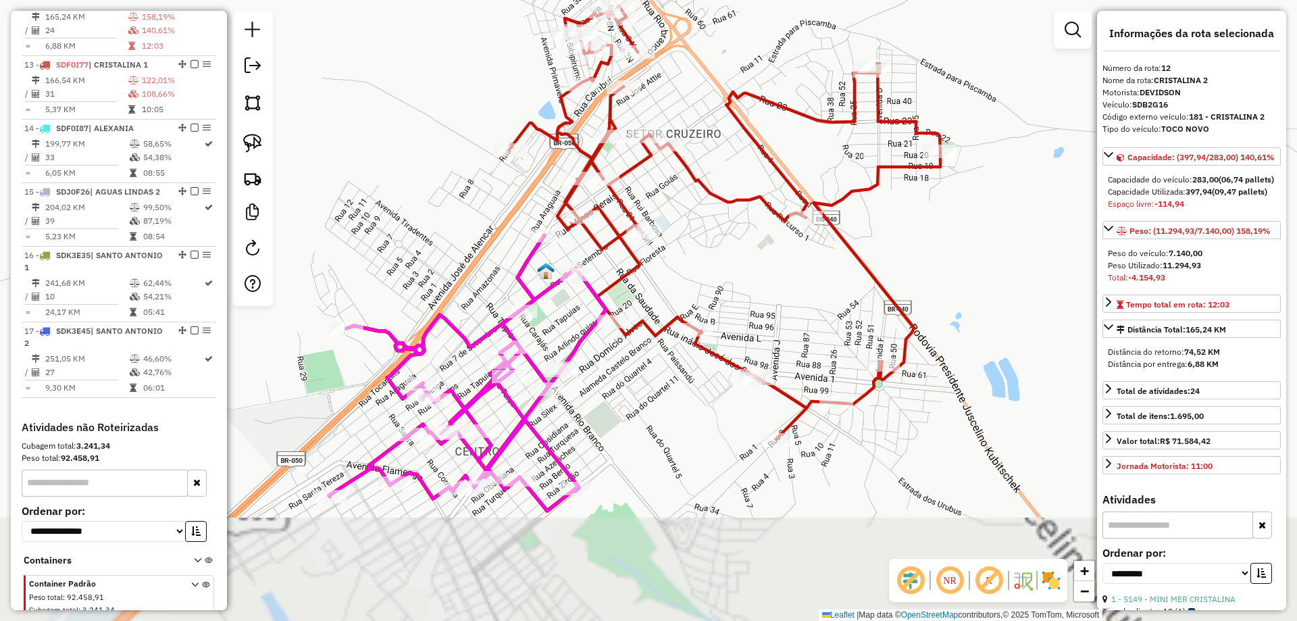
scroll to position [1233, 0]
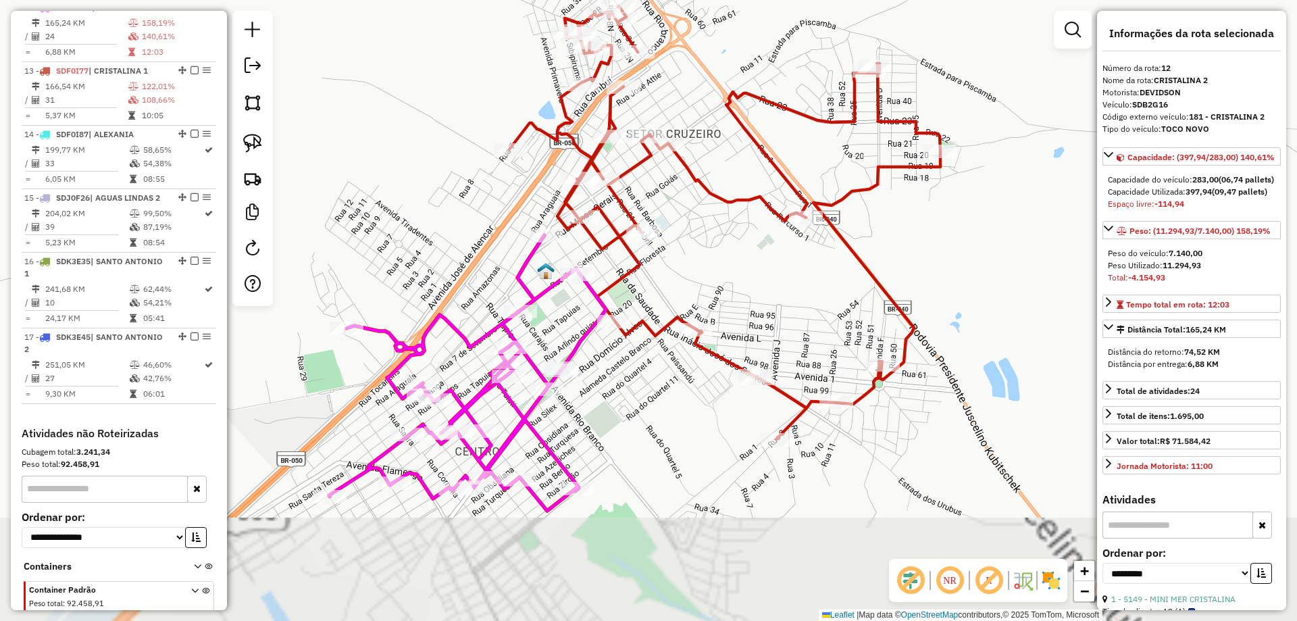
click at [728, 355] on icon at bounding box center [724, 222] width 431 height 433
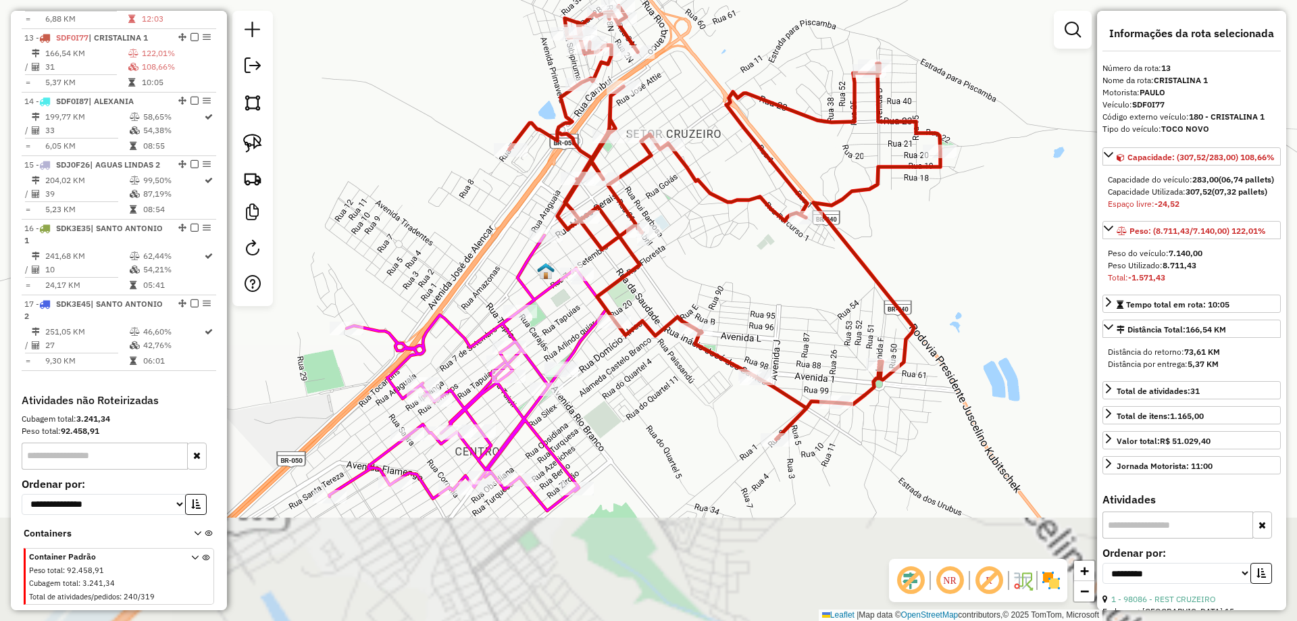
scroll to position [1297, 0]
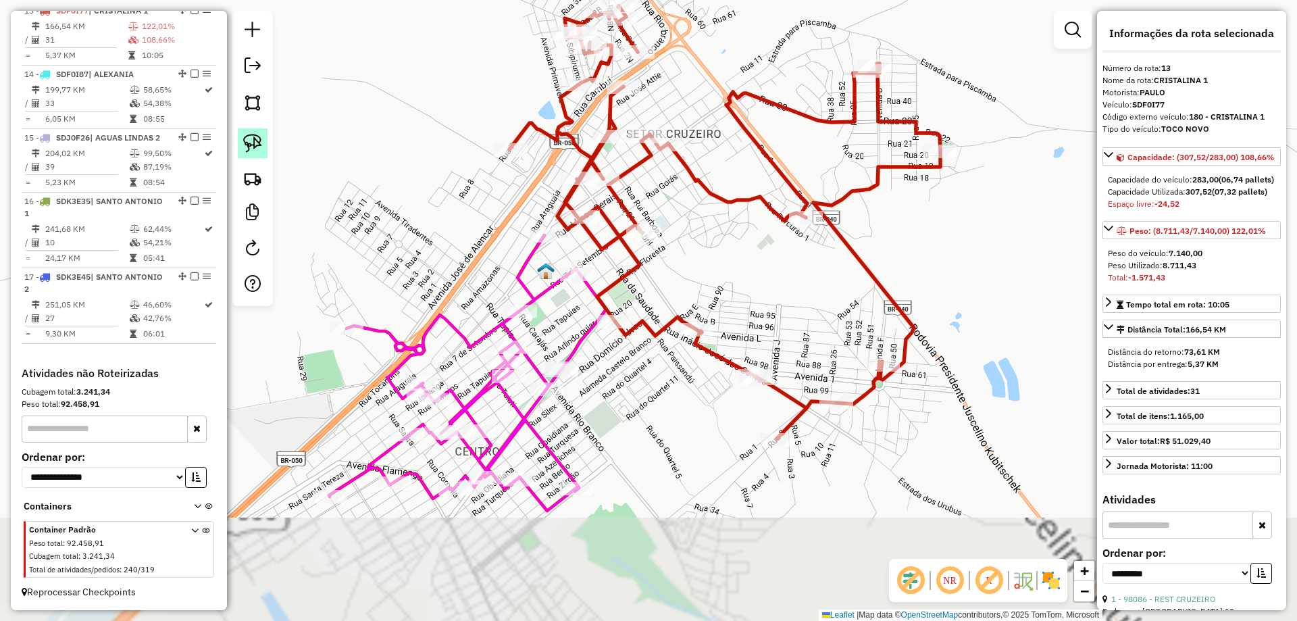
click at [257, 143] on img at bounding box center [252, 143] width 19 height 19
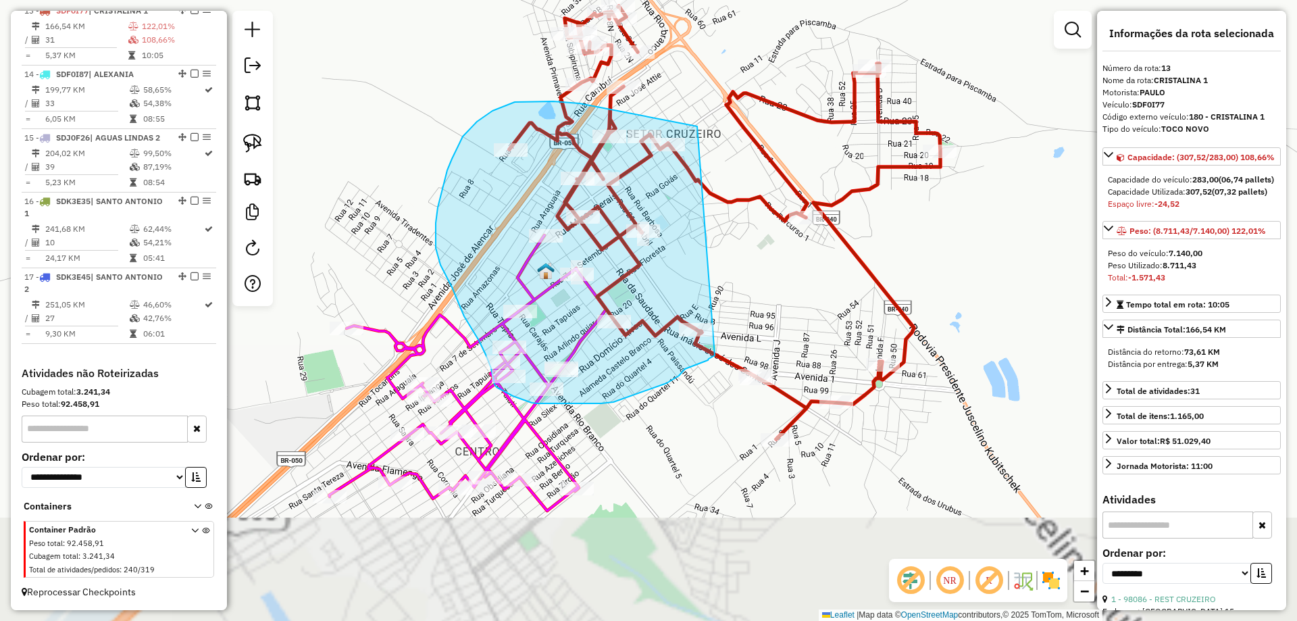
drag, startPoint x: 697, startPoint y: 126, endPoint x: 715, endPoint y: 355, distance: 229.7
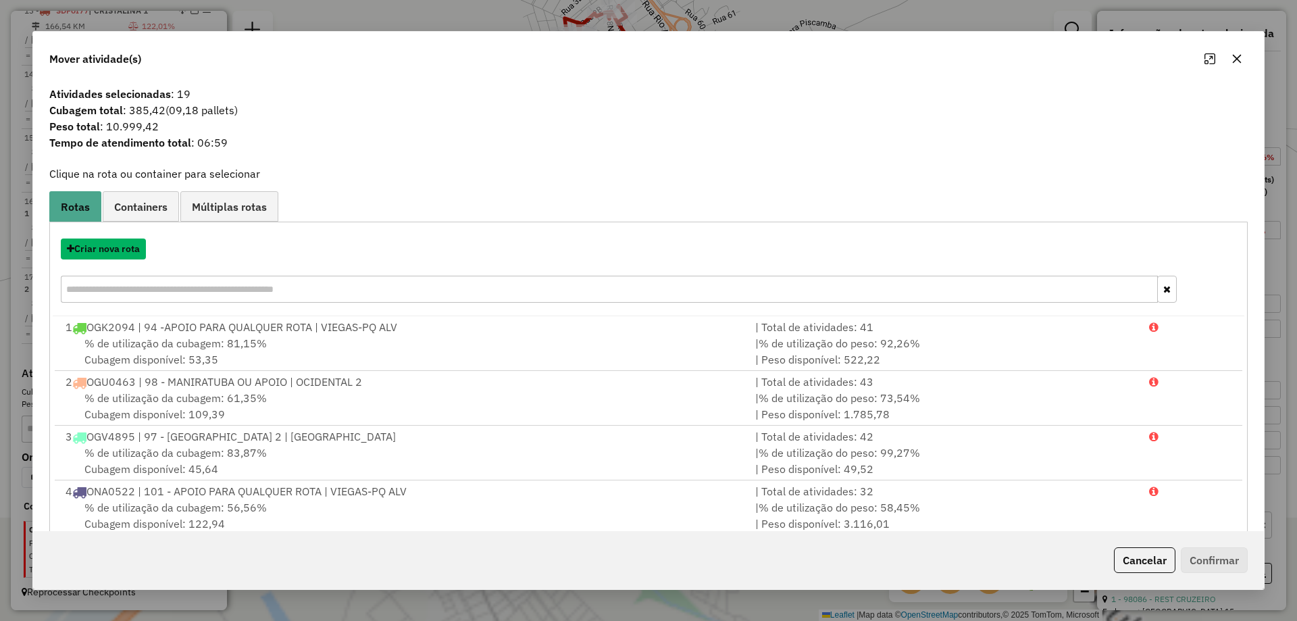
click at [139, 245] on button "Criar nova rota" at bounding box center [103, 248] width 85 height 21
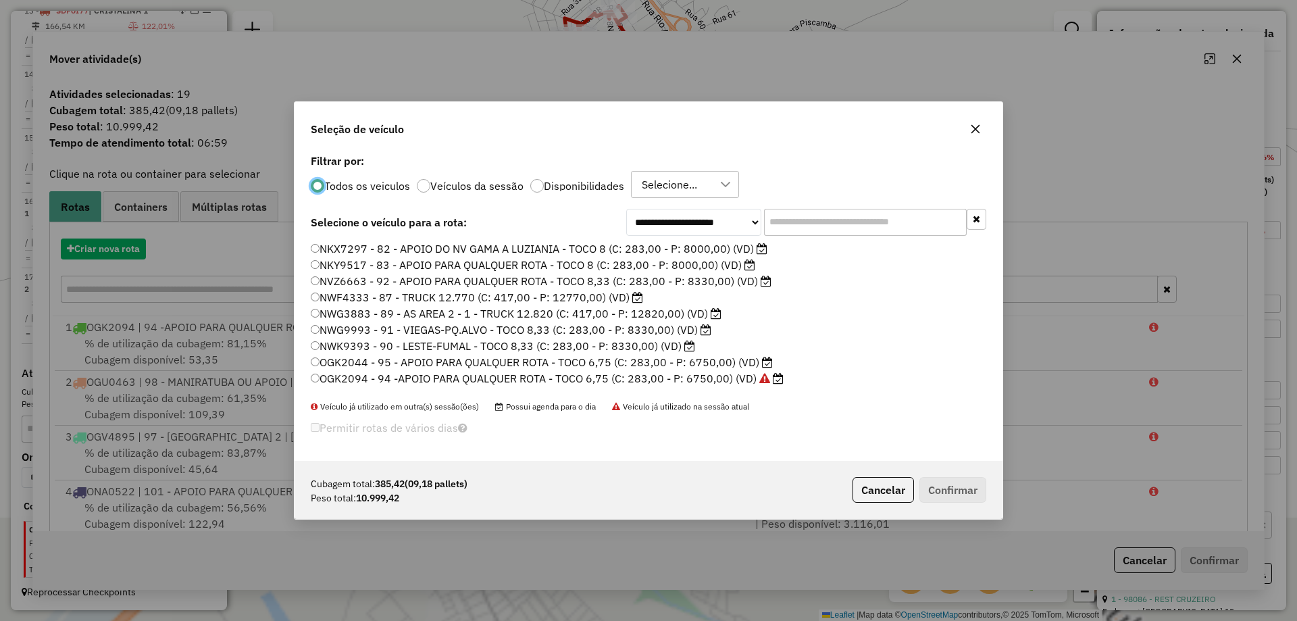
scroll to position [7, 4]
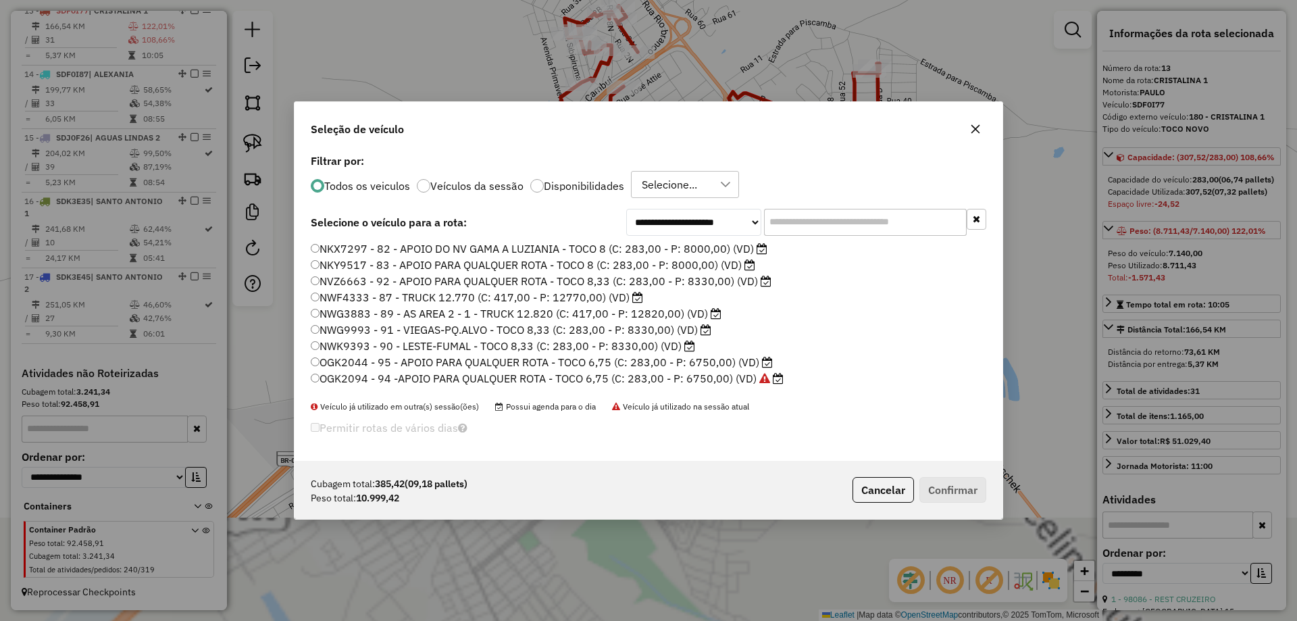
click at [883, 226] on input "text" at bounding box center [865, 222] width 203 height 27
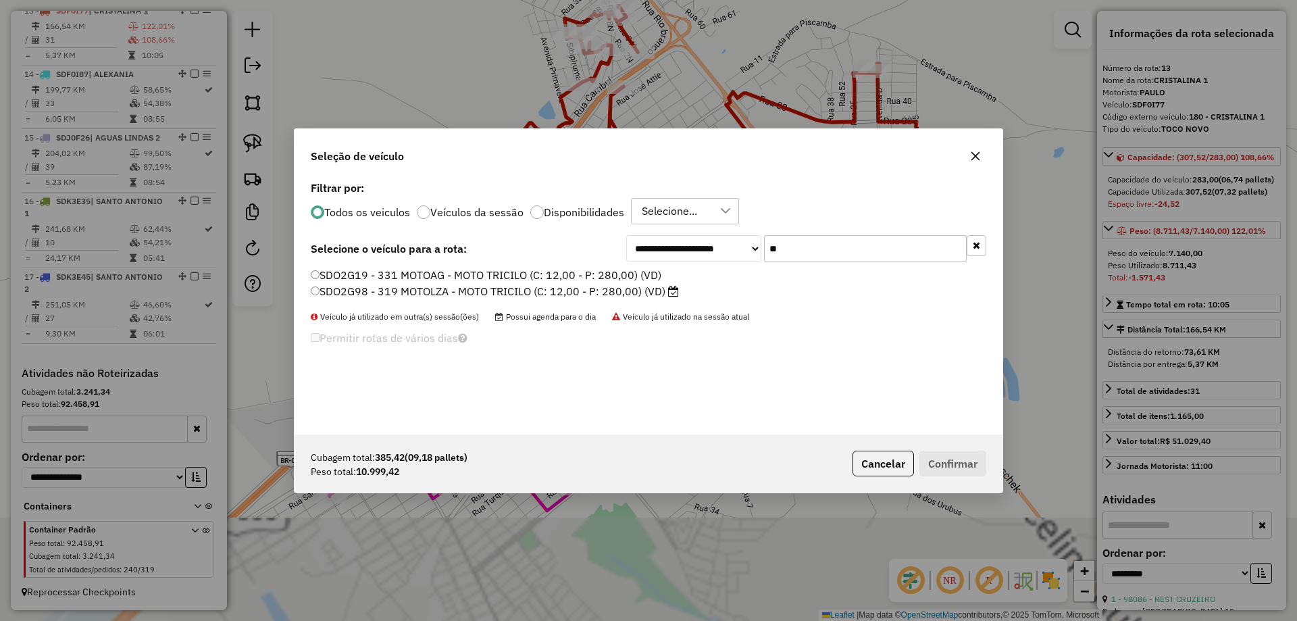
type input "*"
type input "**"
click at [415, 274] on label "OGU0463 - 98 - MANIRATUBA OU APOIO - TOCO 6,75 (C: 283,00 - P: 6750,00) (VD)" at bounding box center [535, 275] width 448 height 16
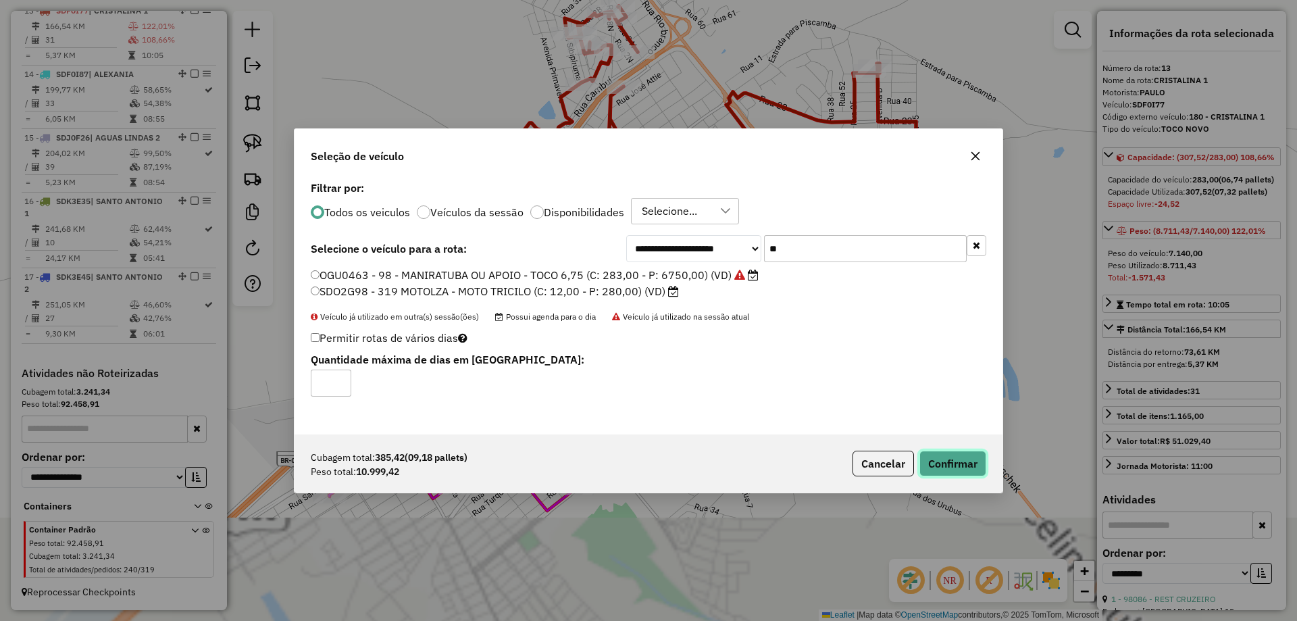
click at [967, 469] on button "Confirmar" at bounding box center [952, 464] width 67 height 26
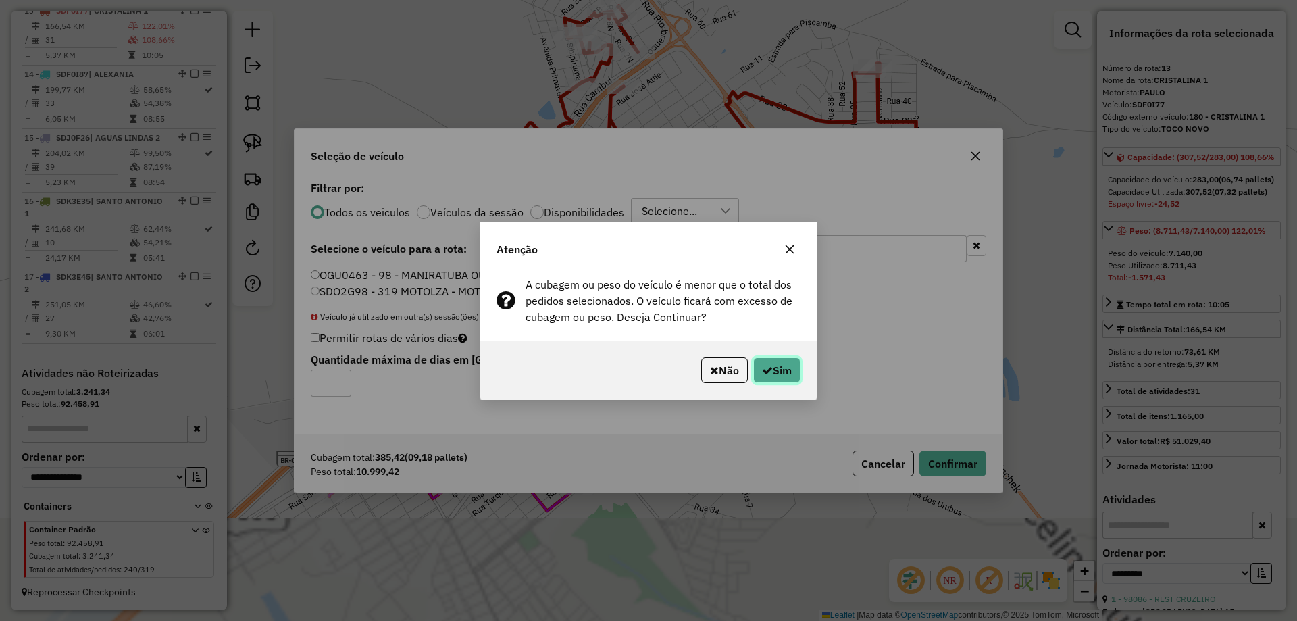
click at [753, 365] on button "Sim" at bounding box center [776, 370] width 47 height 26
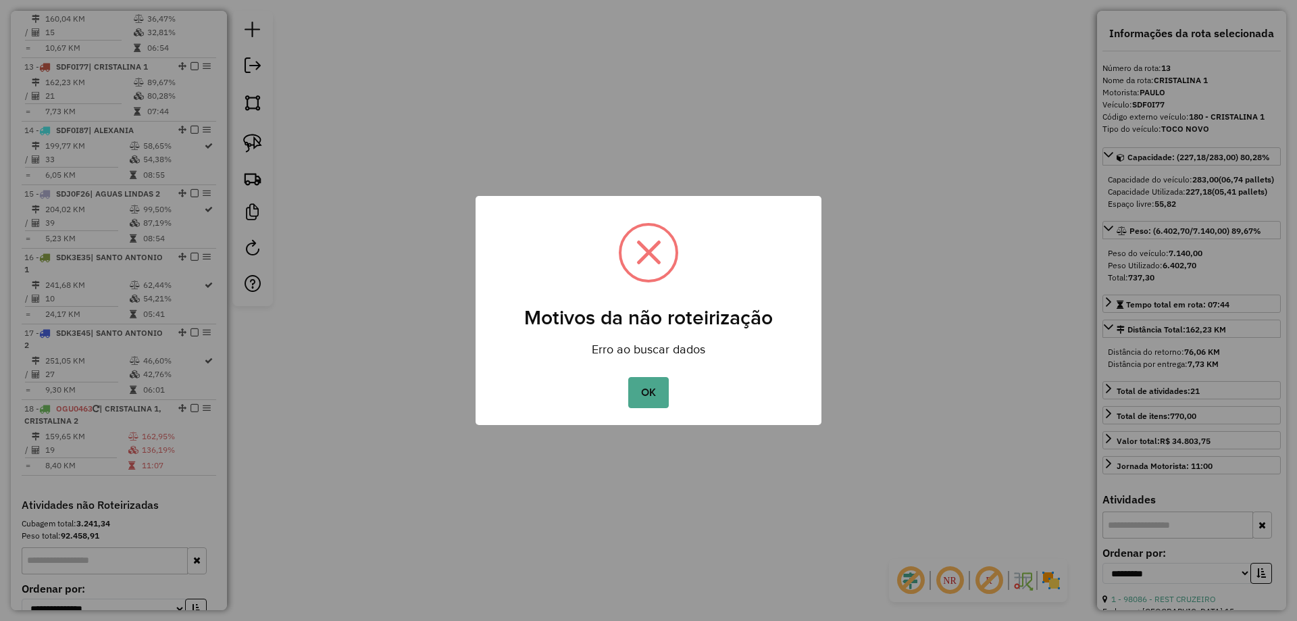
scroll to position [1297, 0]
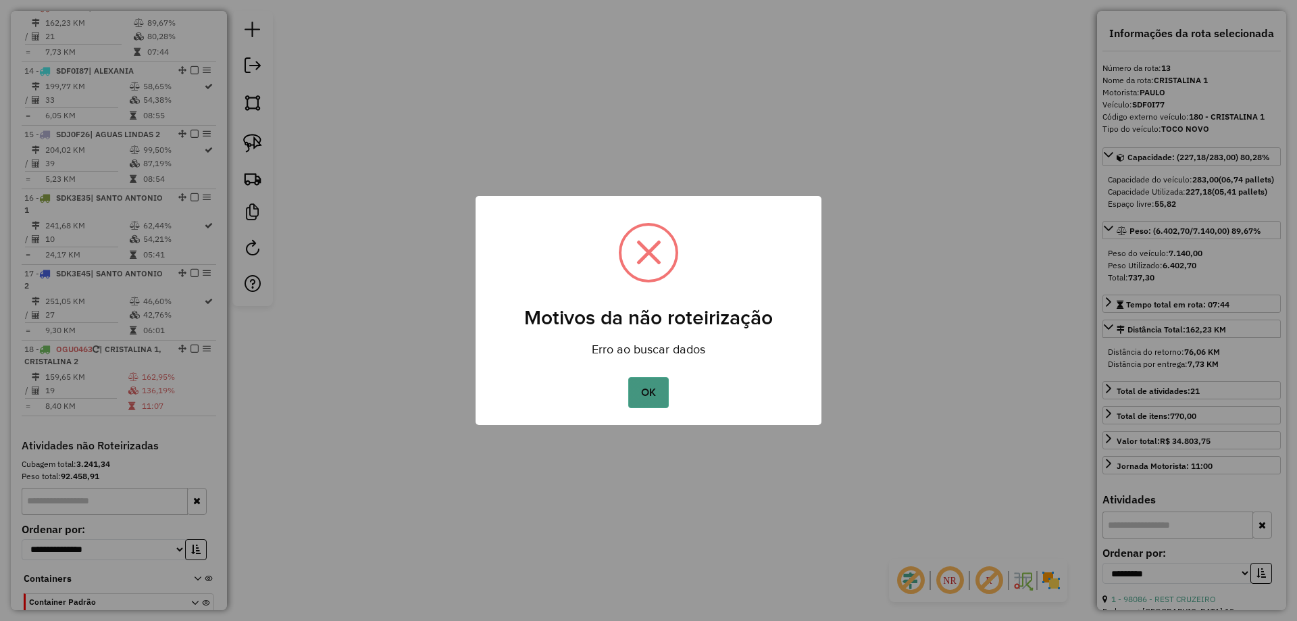
click at [650, 387] on button "OK" at bounding box center [648, 392] width 40 height 31
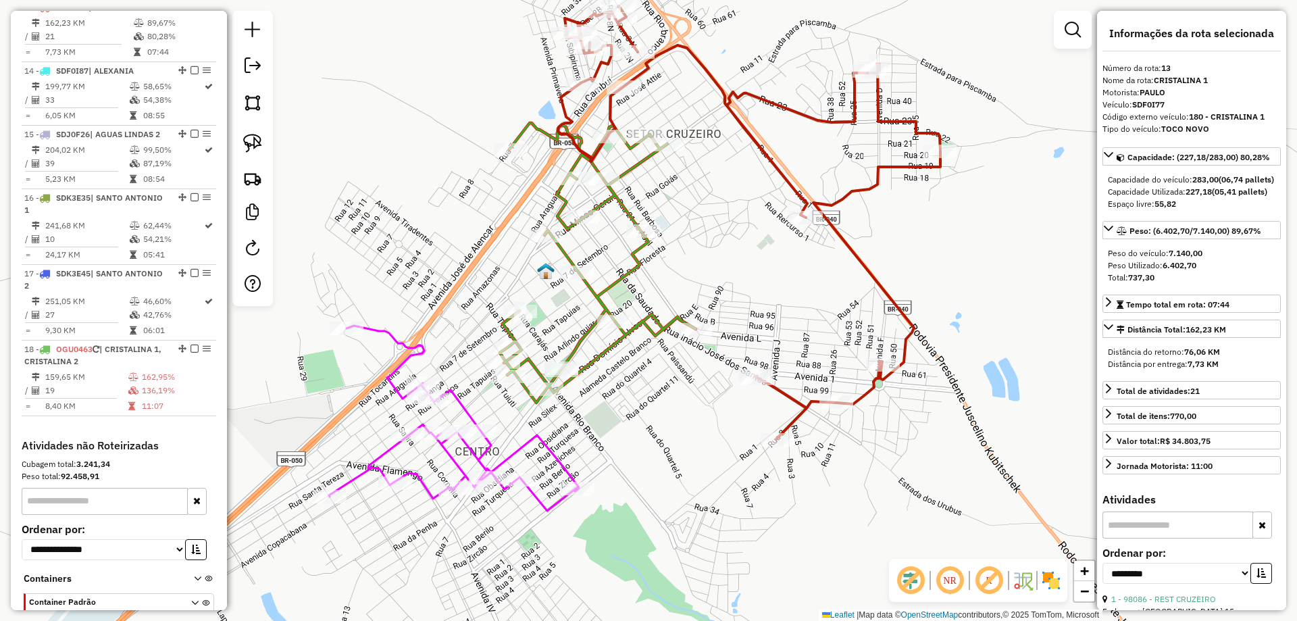
click at [537, 438] on icon at bounding box center [454, 418] width 250 height 185
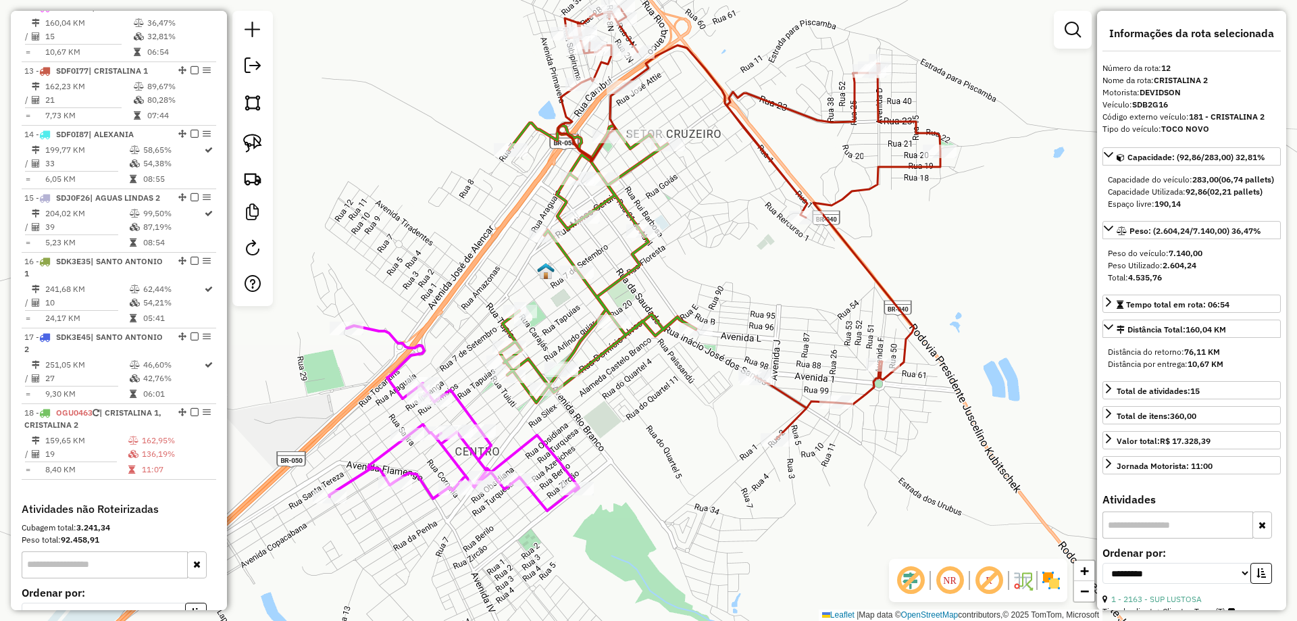
click at [773, 381] on icon at bounding box center [749, 222] width 382 height 433
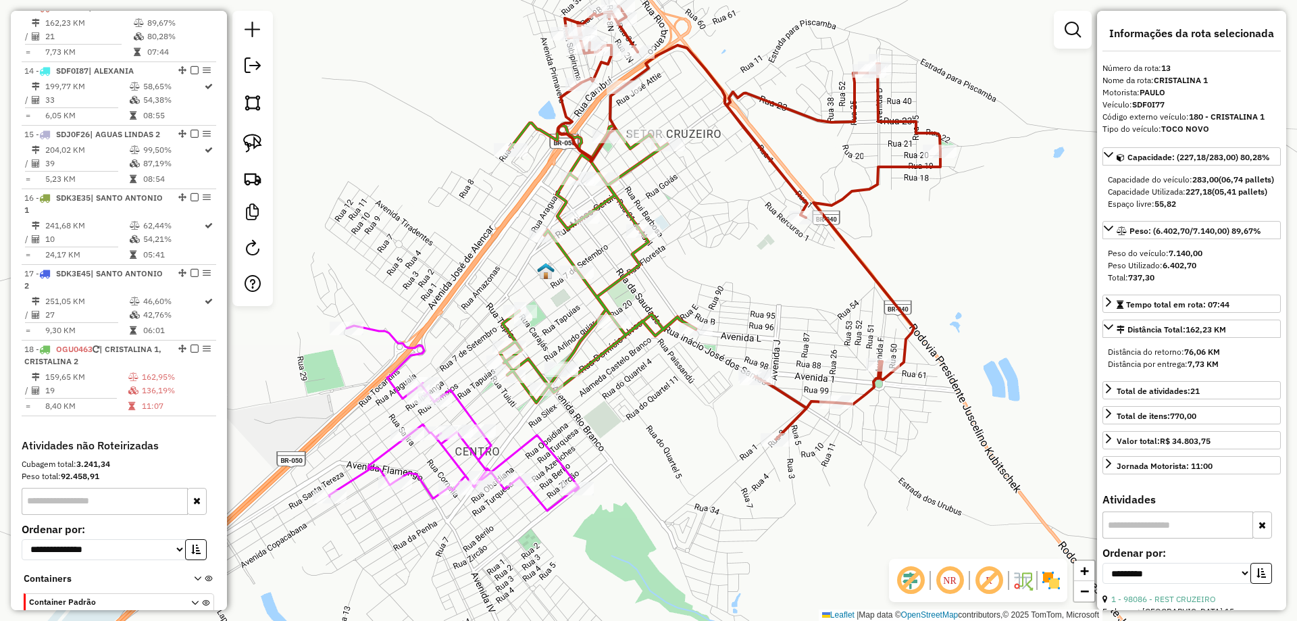
click at [653, 321] on icon at bounding box center [598, 263] width 196 height 280
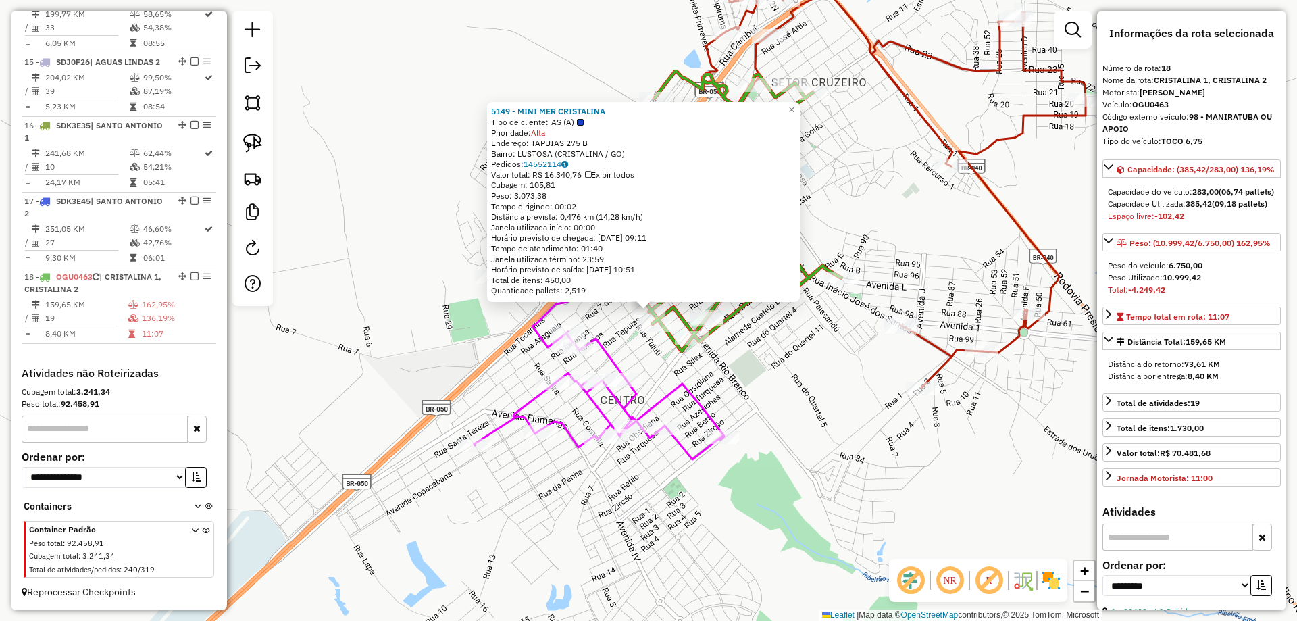
click at [606, 346] on icon at bounding box center [599, 366] width 250 height 185
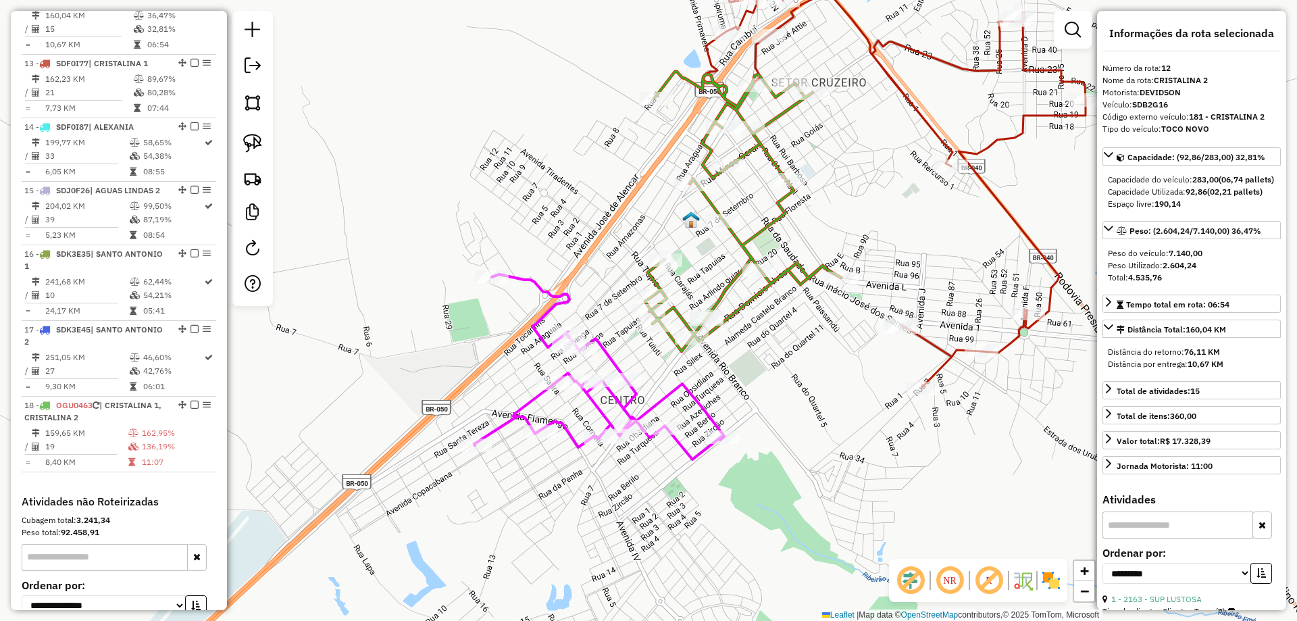
scroll to position [1233, 0]
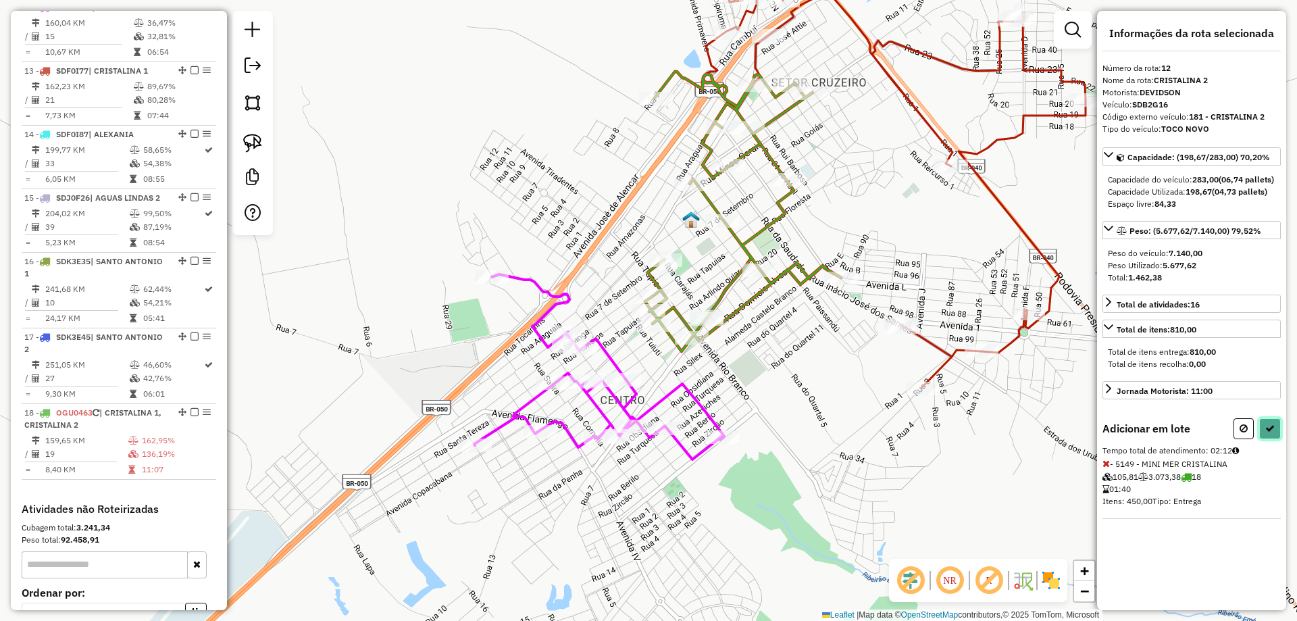
click at [1270, 433] on icon at bounding box center [1269, 428] width 9 height 9
select select "**********"
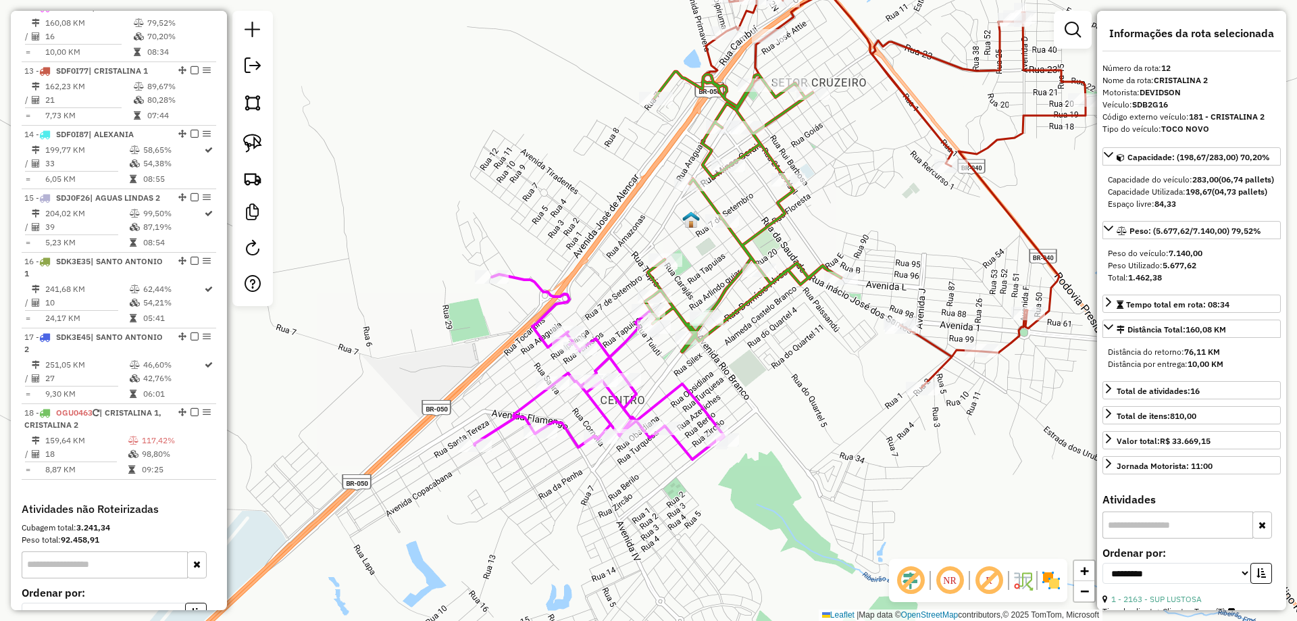
click at [746, 301] on icon at bounding box center [743, 212] width 196 height 280
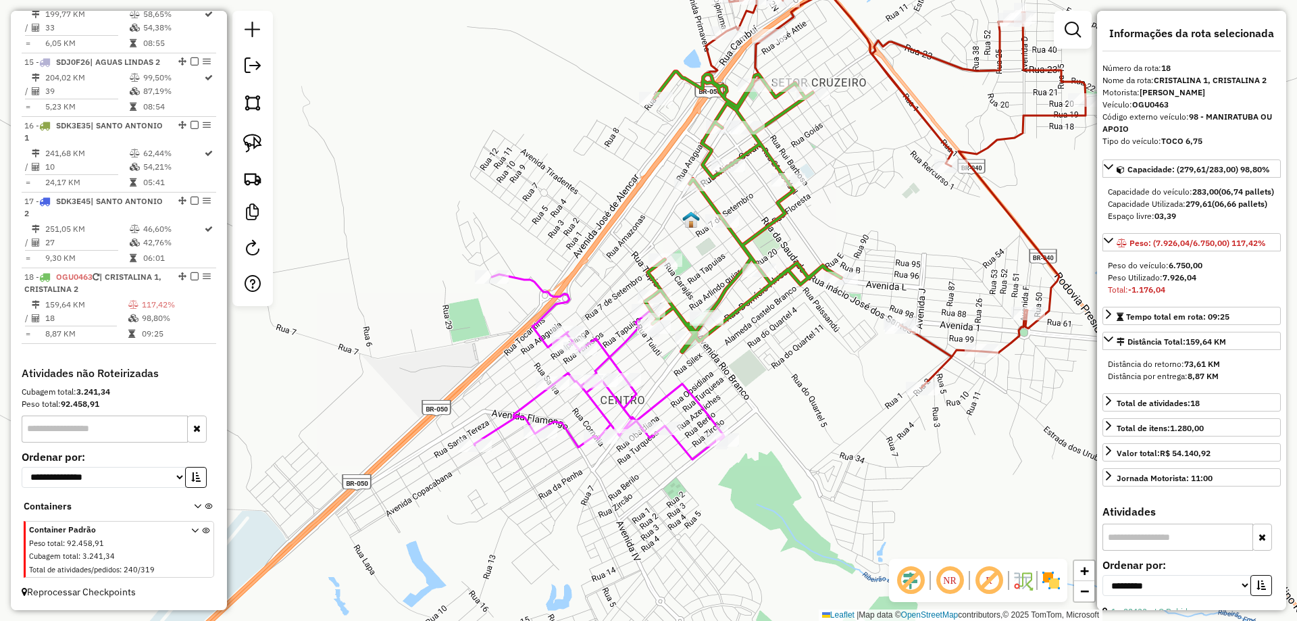
click at [938, 338] on icon at bounding box center [894, 171] width 382 height 433
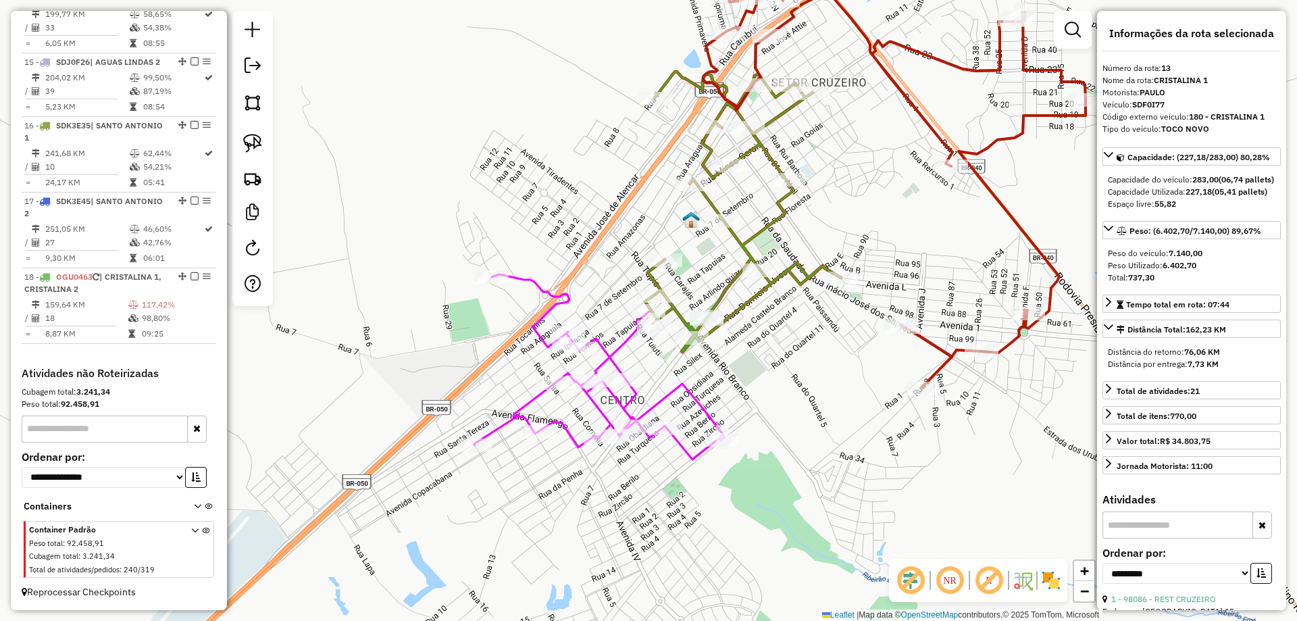
scroll to position [1297, 0]
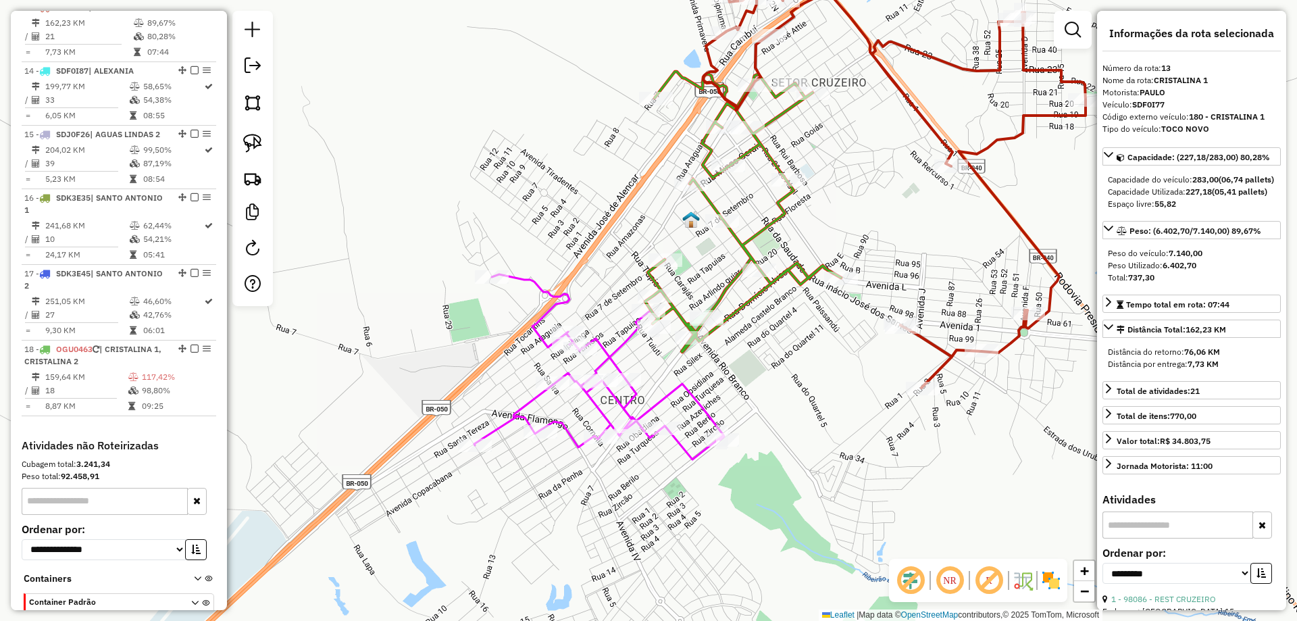
click at [678, 386] on icon at bounding box center [599, 366] width 250 height 185
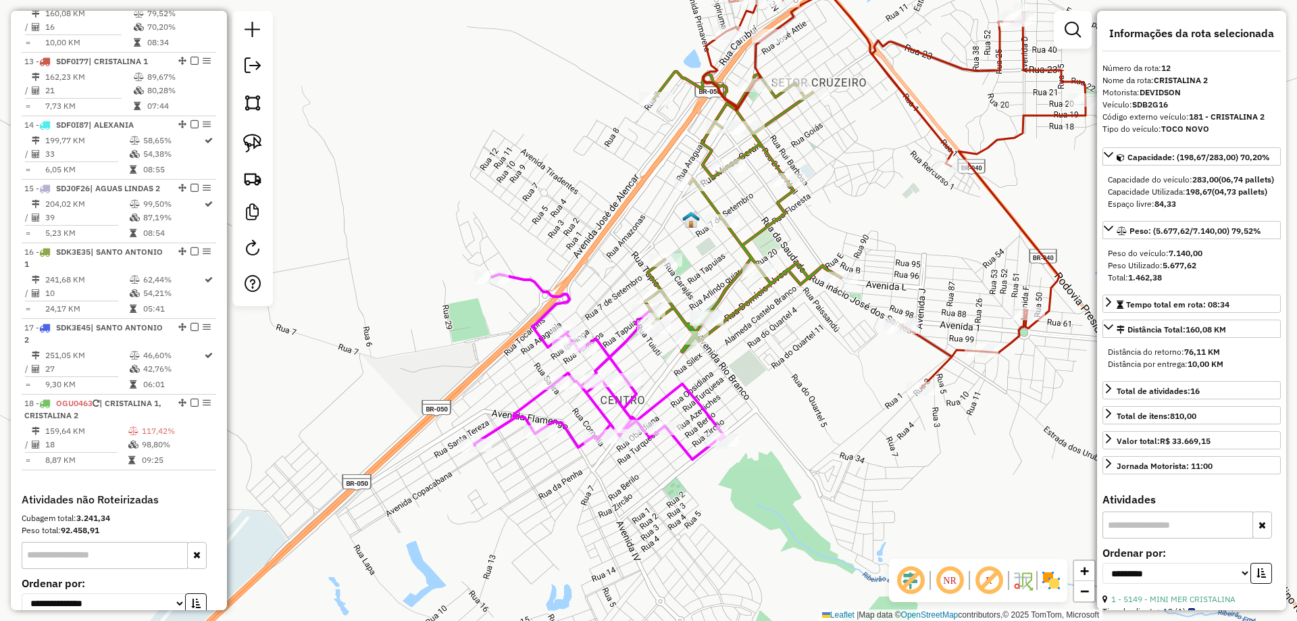
scroll to position [1233, 0]
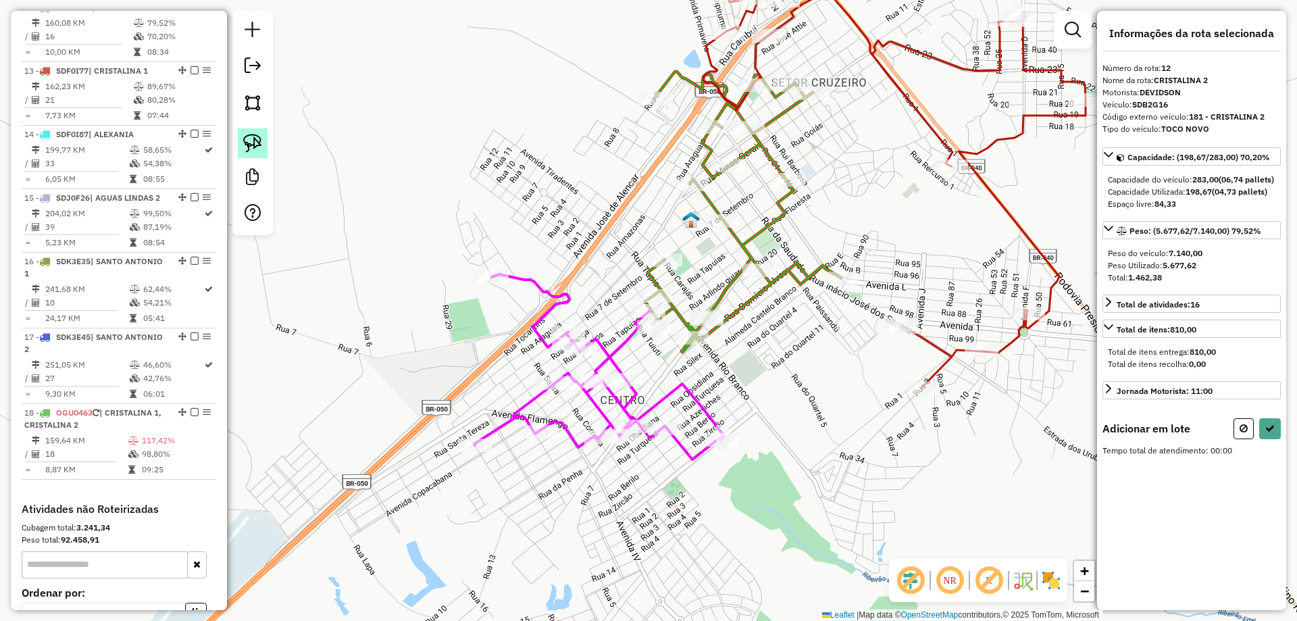
click at [249, 141] on img at bounding box center [252, 143] width 19 height 19
drag, startPoint x: 682, startPoint y: 247, endPoint x: 659, endPoint y: 344, distance: 99.9
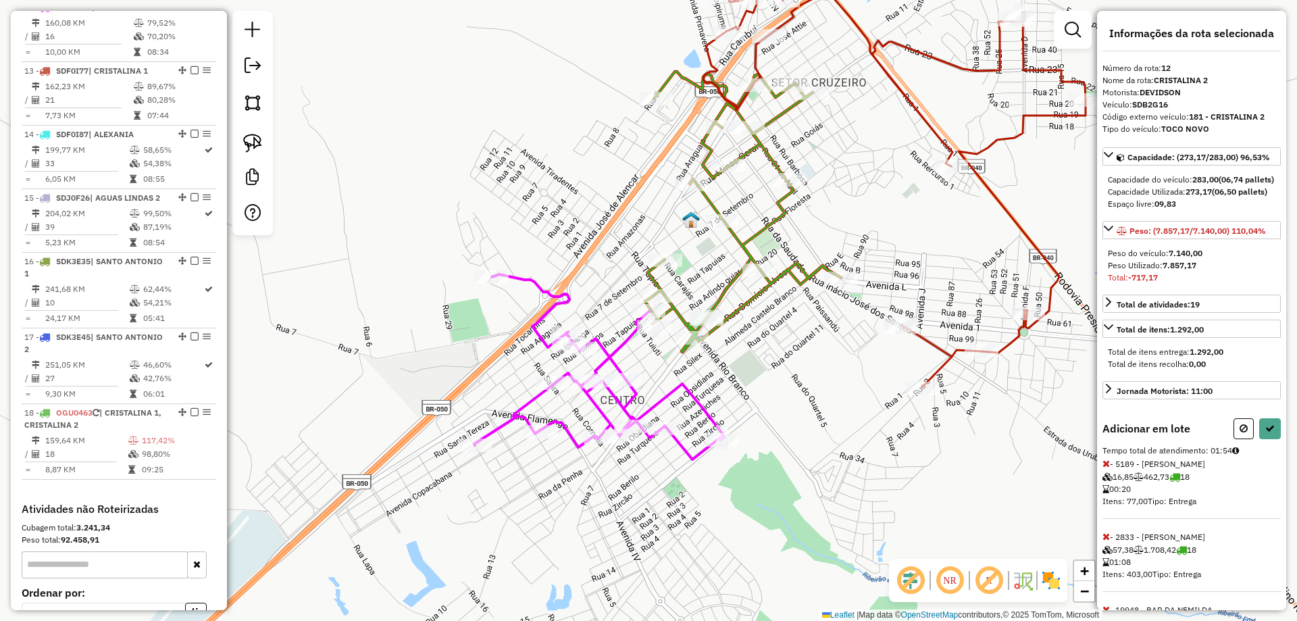
click at [1105, 541] on icon at bounding box center [1105, 536] width 7 height 9
click at [1265, 439] on button at bounding box center [1270, 428] width 22 height 21
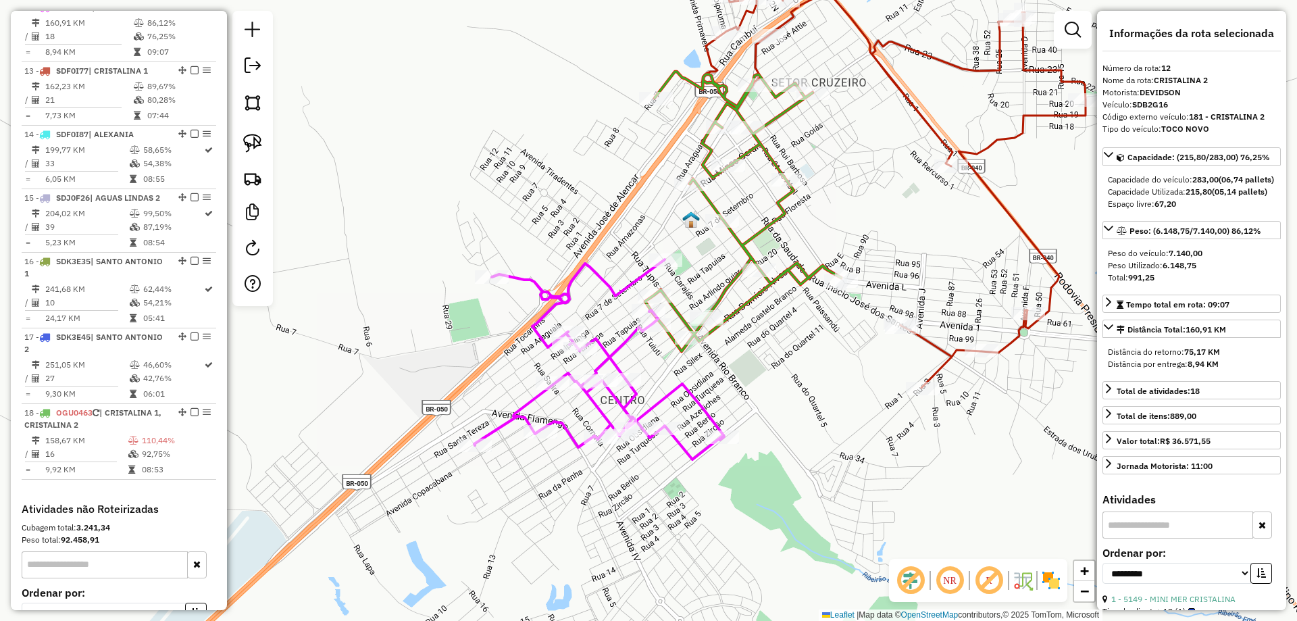
click at [785, 274] on icon at bounding box center [743, 212] width 196 height 280
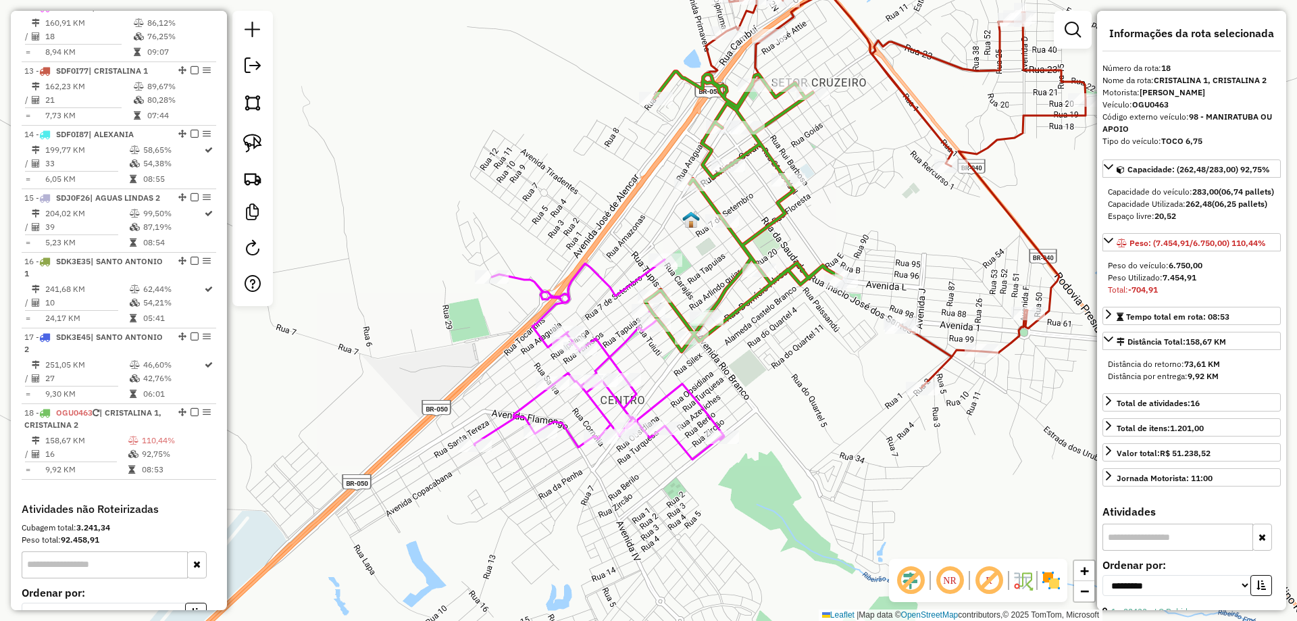
scroll to position [1381, 0]
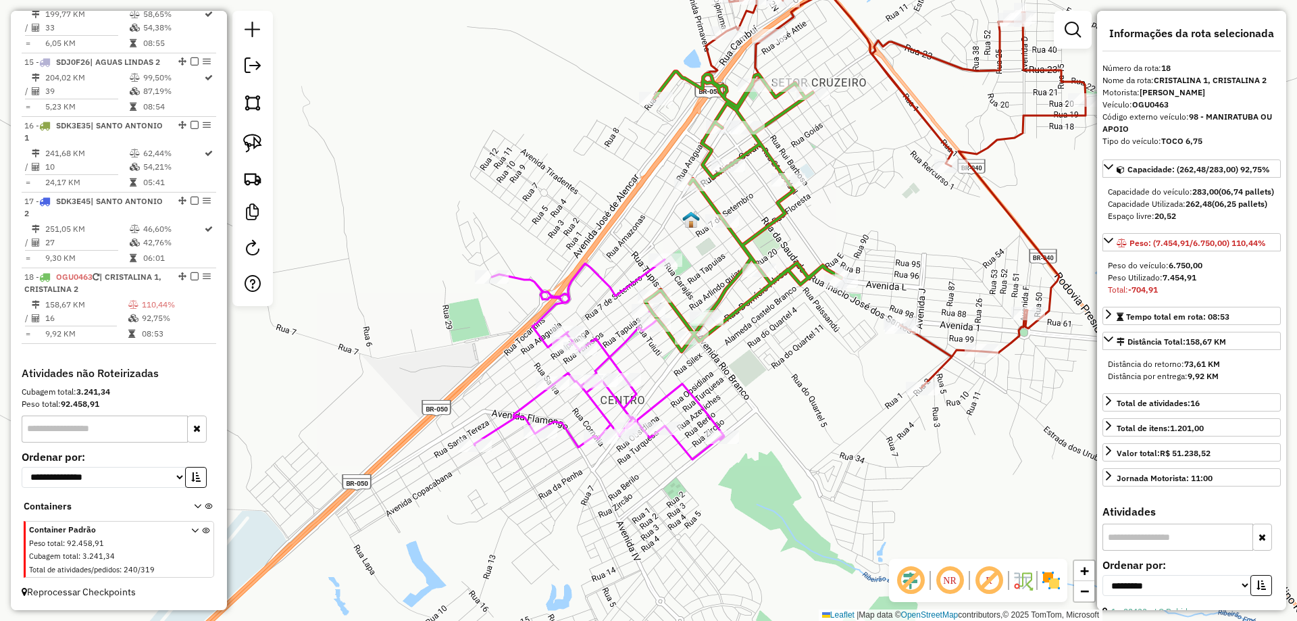
click at [942, 345] on icon at bounding box center [894, 171] width 382 height 433
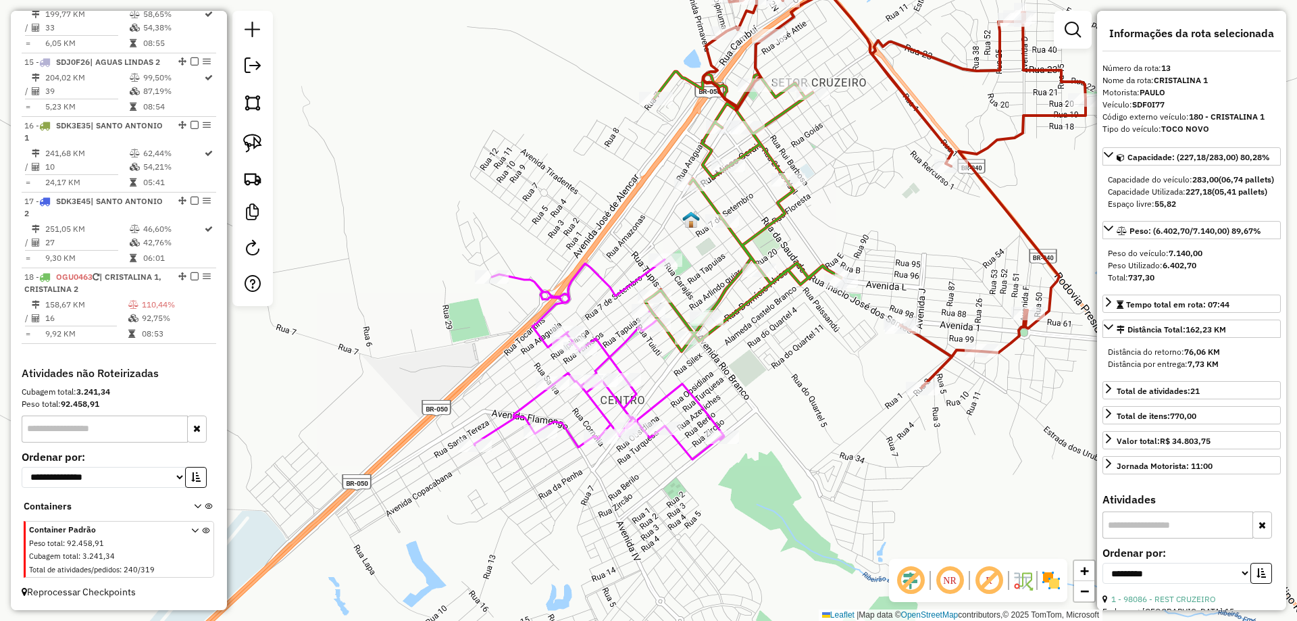
scroll to position [1297, 0]
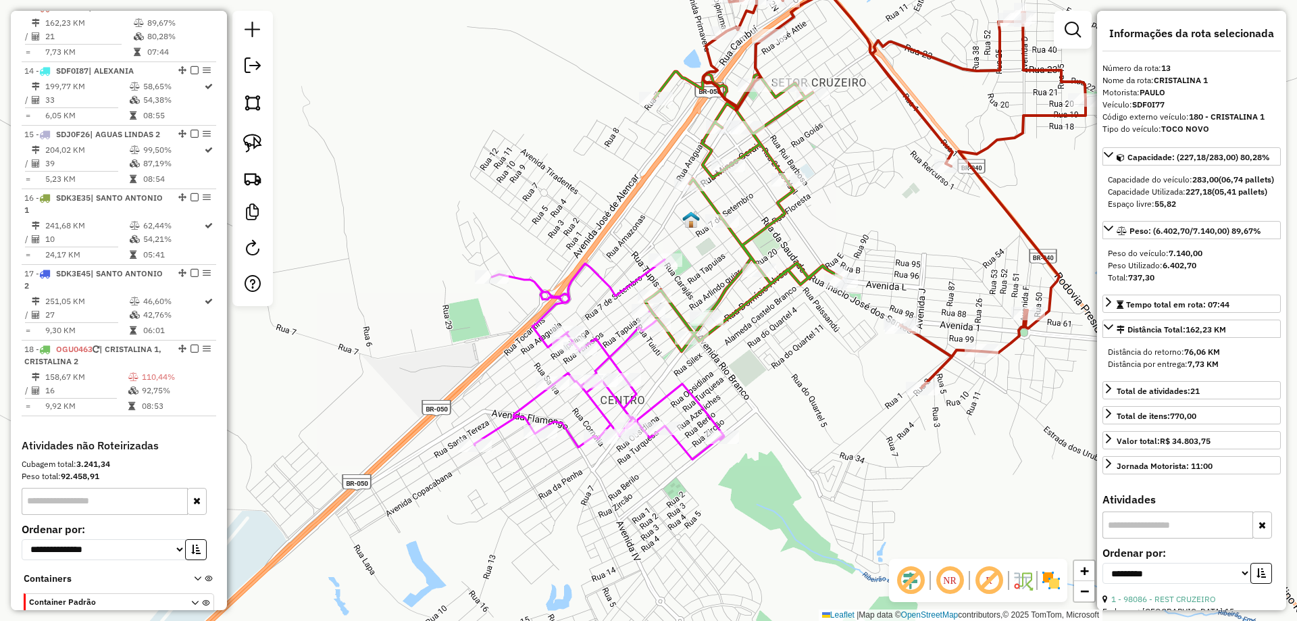
click at [814, 271] on icon at bounding box center [743, 212] width 196 height 280
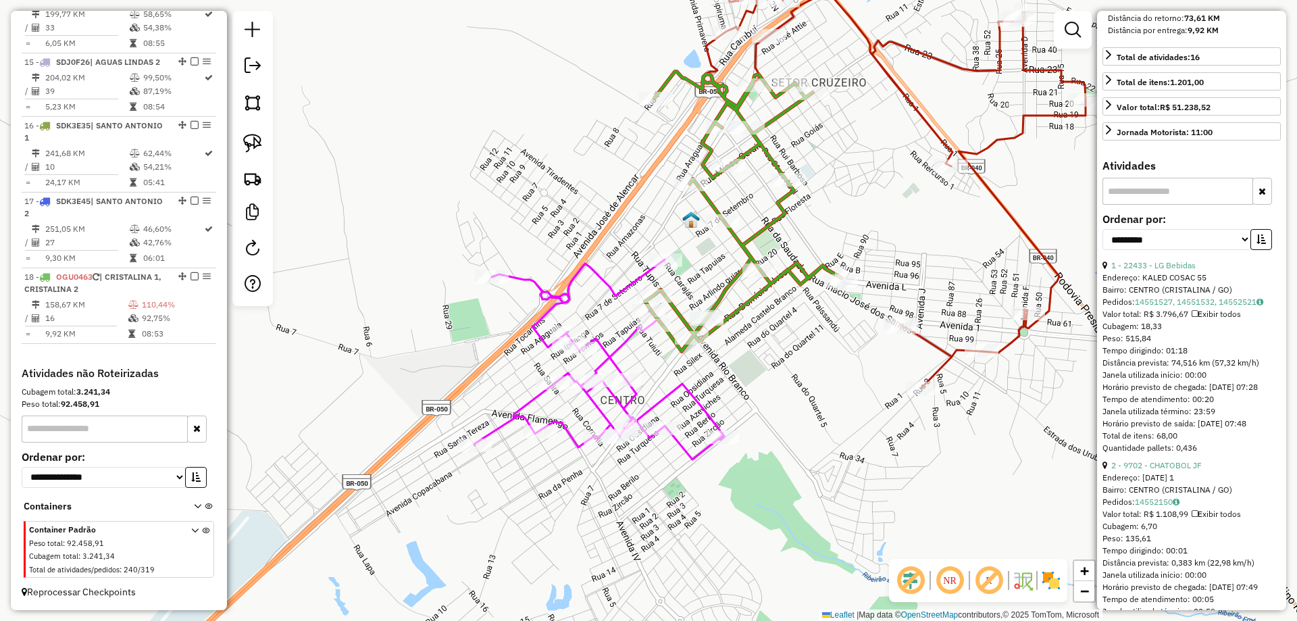
scroll to position [473, 0]
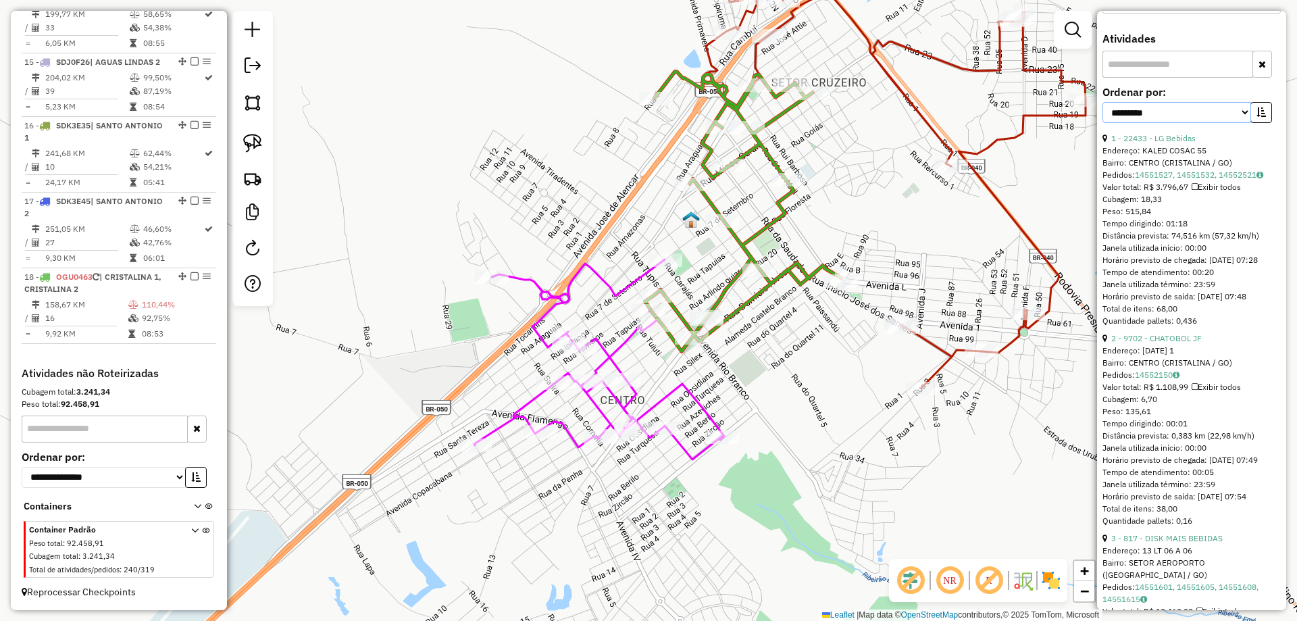
drag, startPoint x: 1231, startPoint y: 134, endPoint x: 1217, endPoint y: 136, distance: 14.3
click at [1231, 123] on select "**********" at bounding box center [1176, 112] width 149 height 21
select select "*********"
click at [1102, 123] on select "**********" at bounding box center [1176, 112] width 149 height 21
click at [1252, 123] on button "button" at bounding box center [1261, 112] width 22 height 21
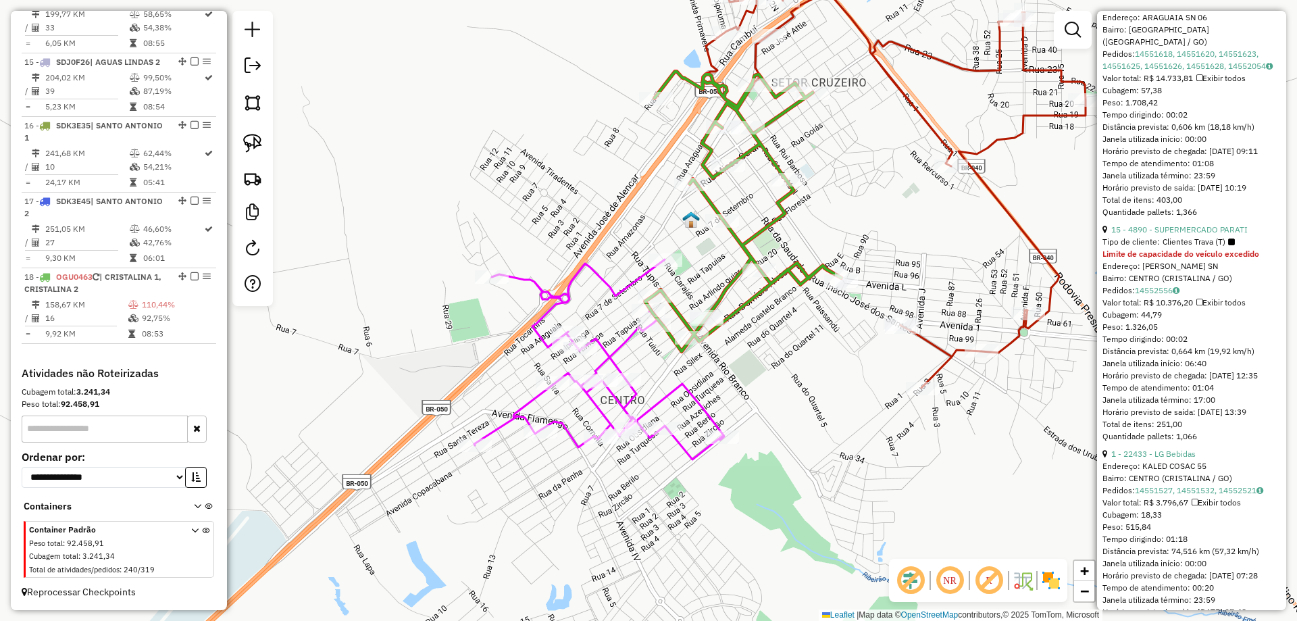
scroll to position [946, 0]
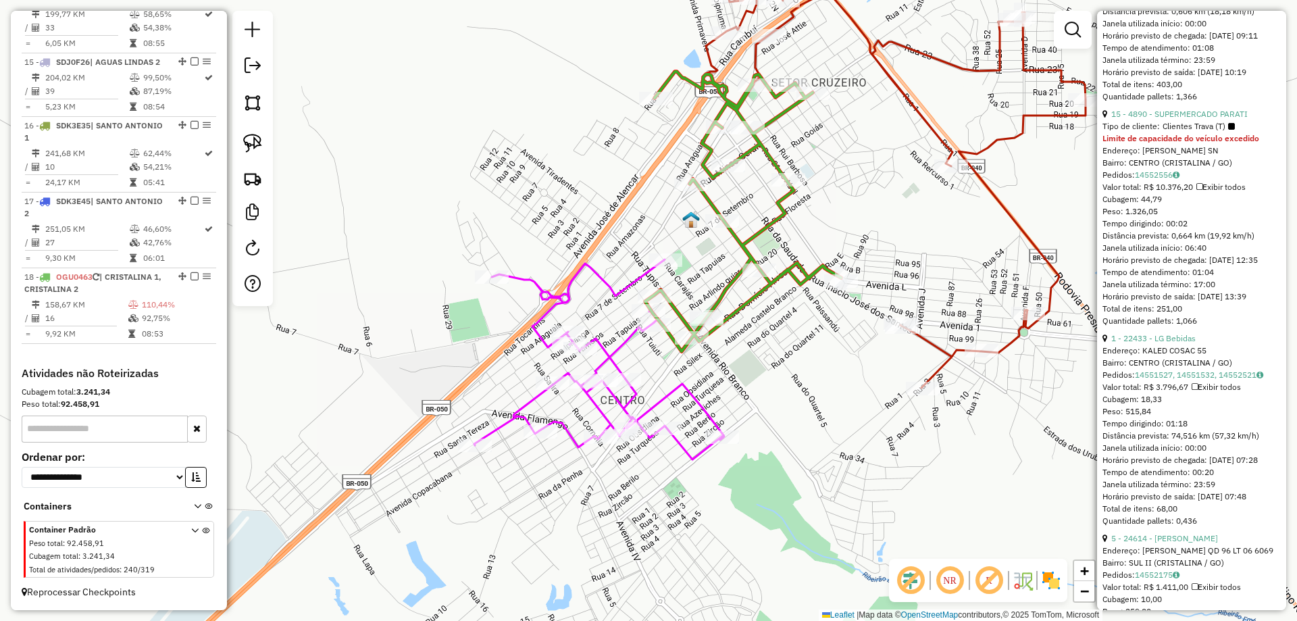
click at [982, 145] on icon at bounding box center [894, 171] width 382 height 433
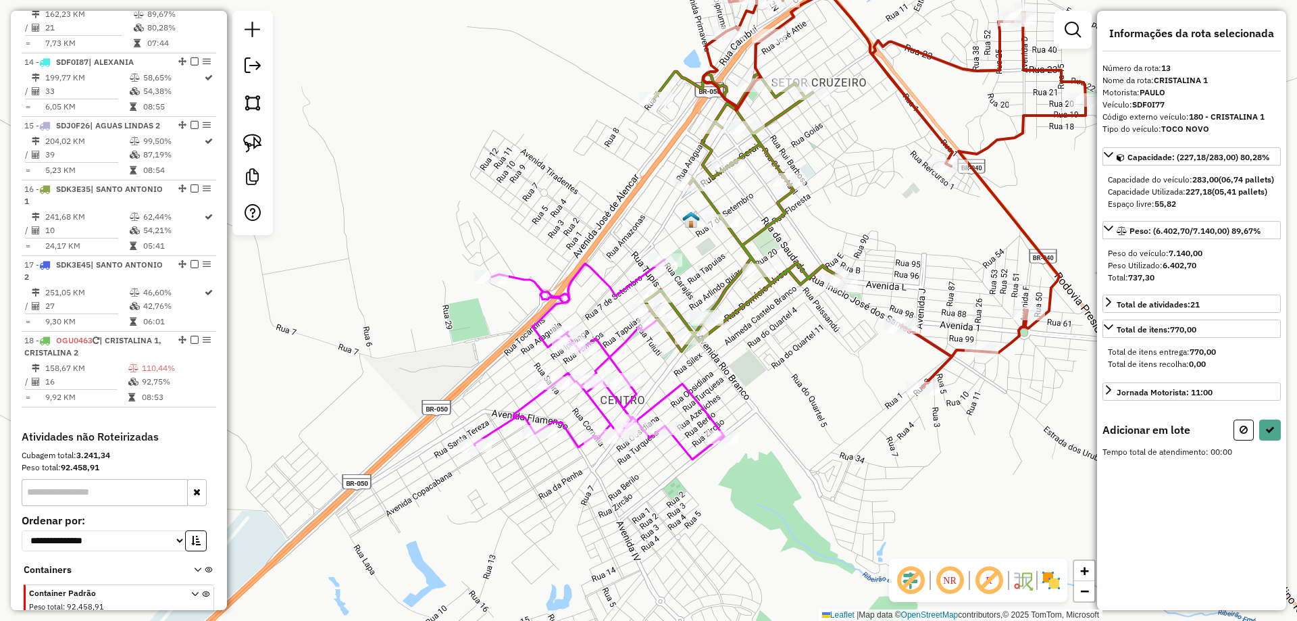
scroll to position [1297, 0]
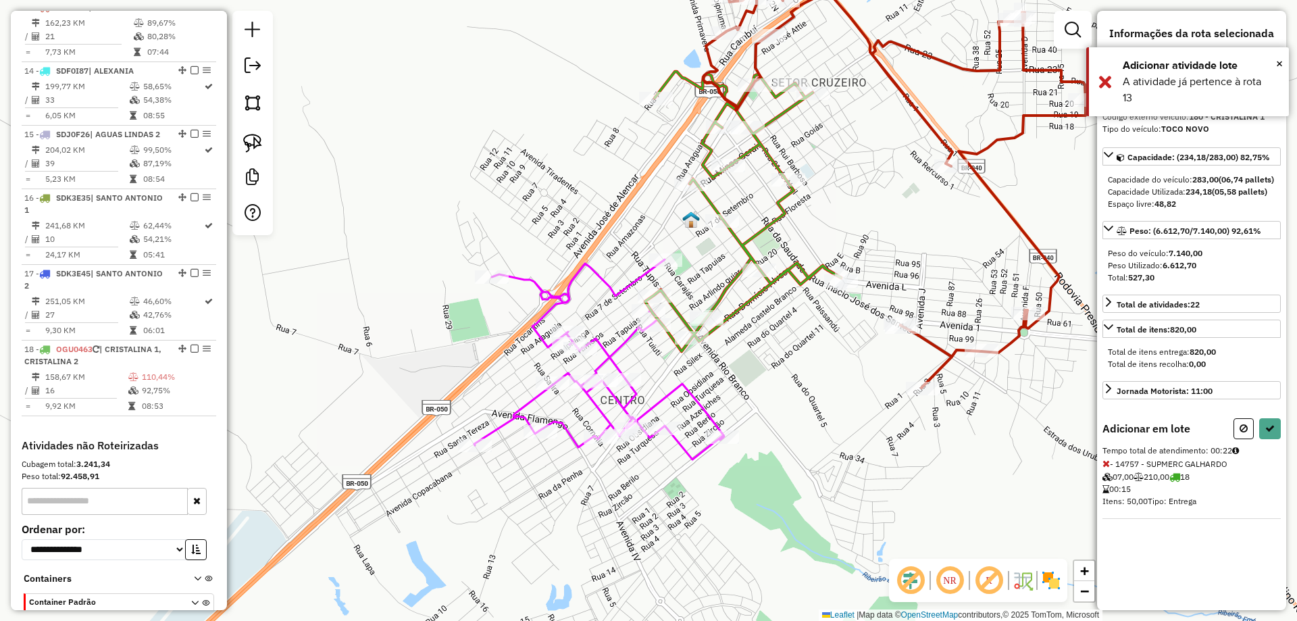
click at [1104, 468] on icon at bounding box center [1105, 463] width 7 height 9
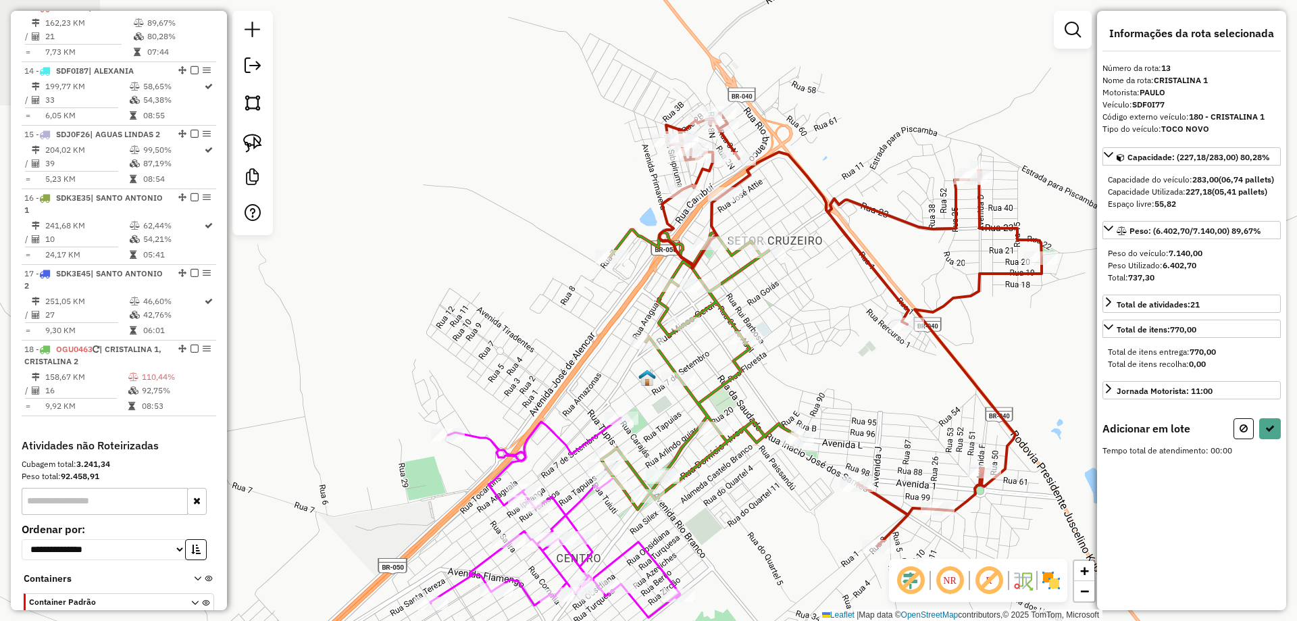
drag, startPoint x: 866, startPoint y: 252, endPoint x: 841, endPoint y: 352, distance: 103.1
click at [841, 352] on div "Janela de atendimento Grade de atendimento Capacidade Transportadoras Veículos …" at bounding box center [648, 310] width 1297 height 621
click at [1265, 439] on button at bounding box center [1270, 428] width 22 height 21
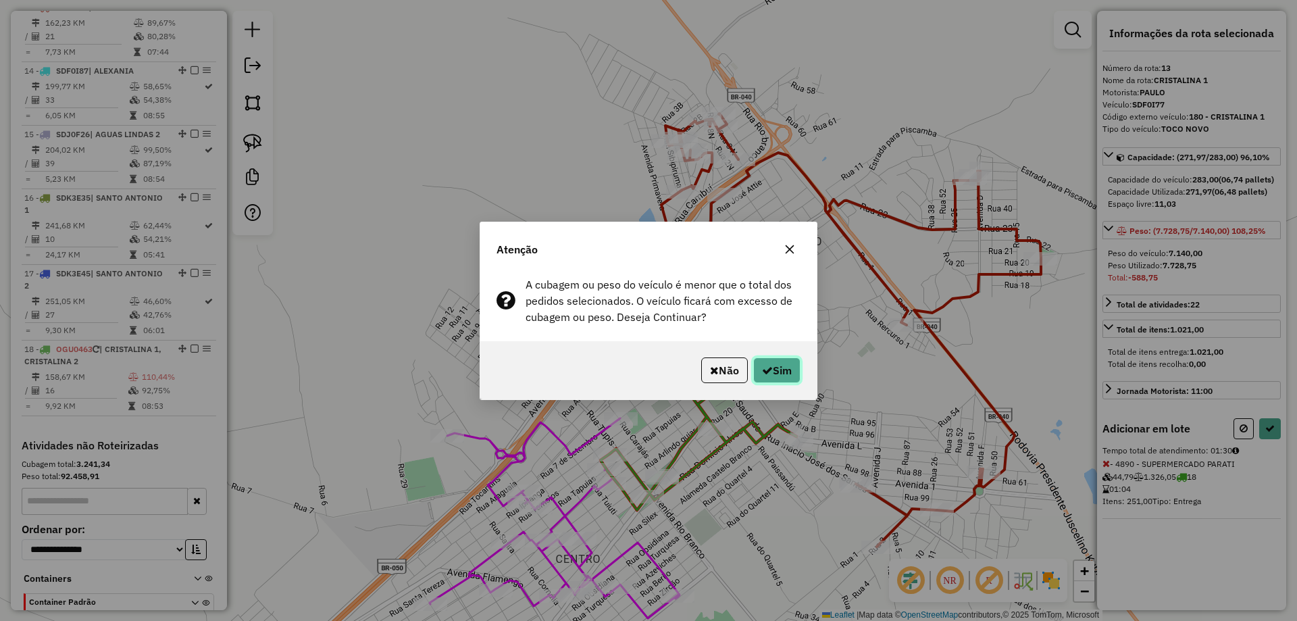
click at [776, 367] on button "Sim" at bounding box center [776, 370] width 47 height 26
select select "*********"
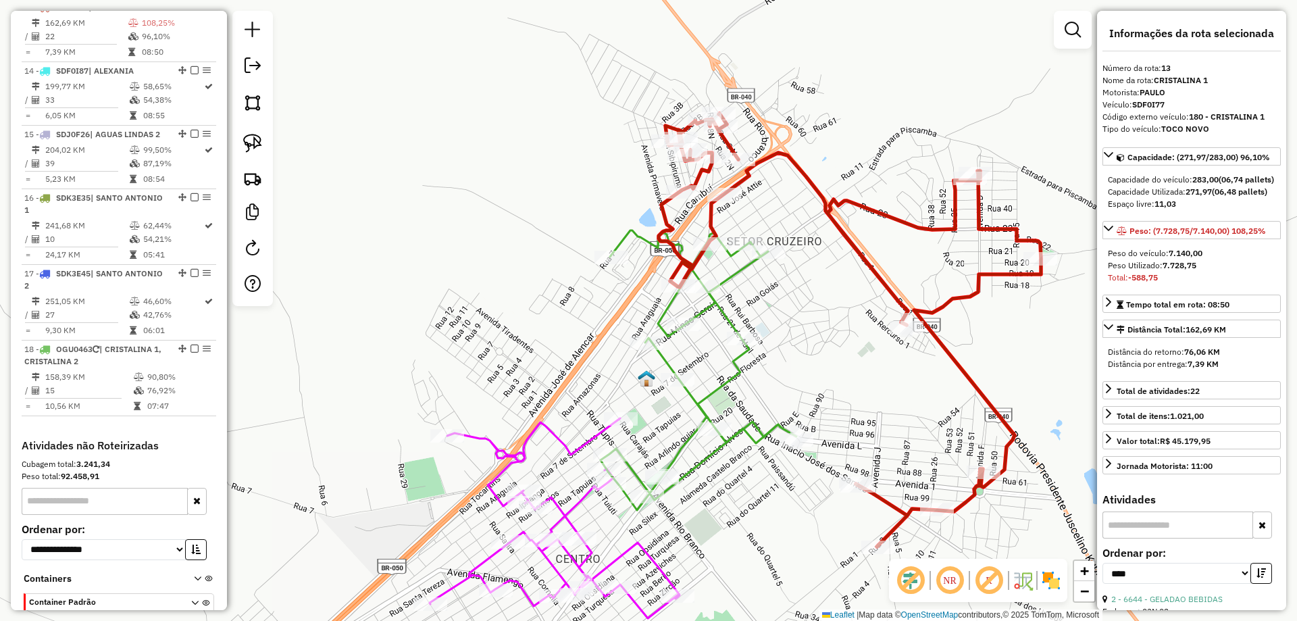
click at [741, 435] on icon at bounding box center [699, 370] width 196 height 280
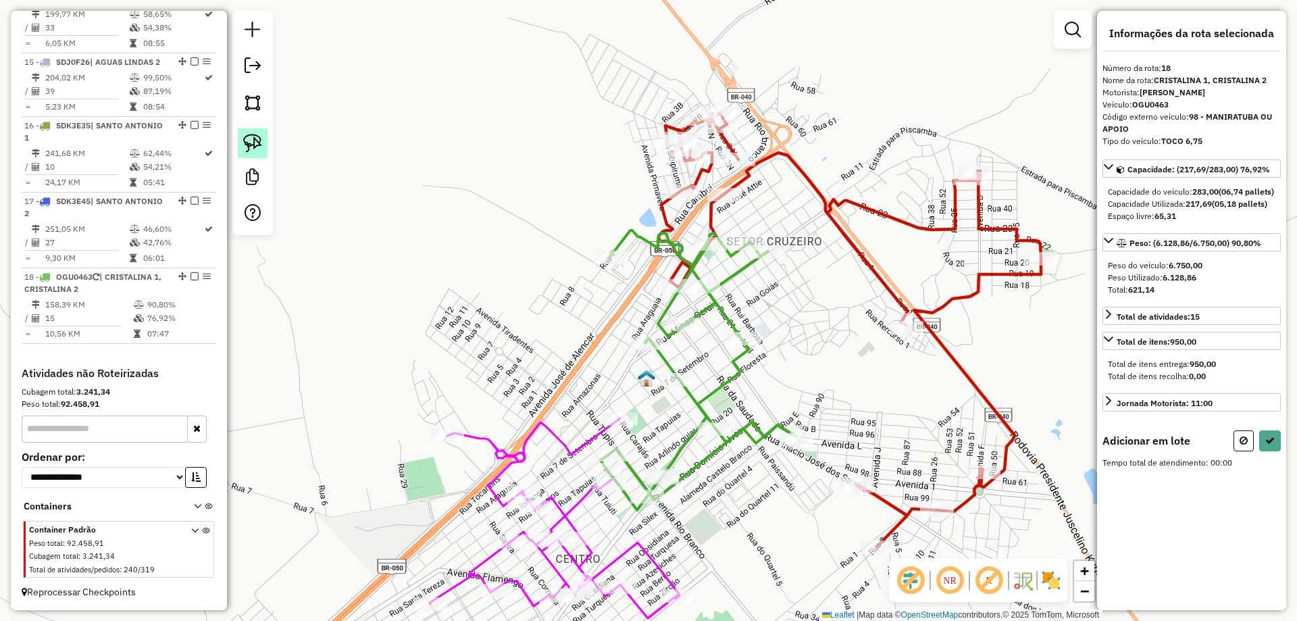
click at [257, 130] on link at bounding box center [253, 143] width 30 height 30
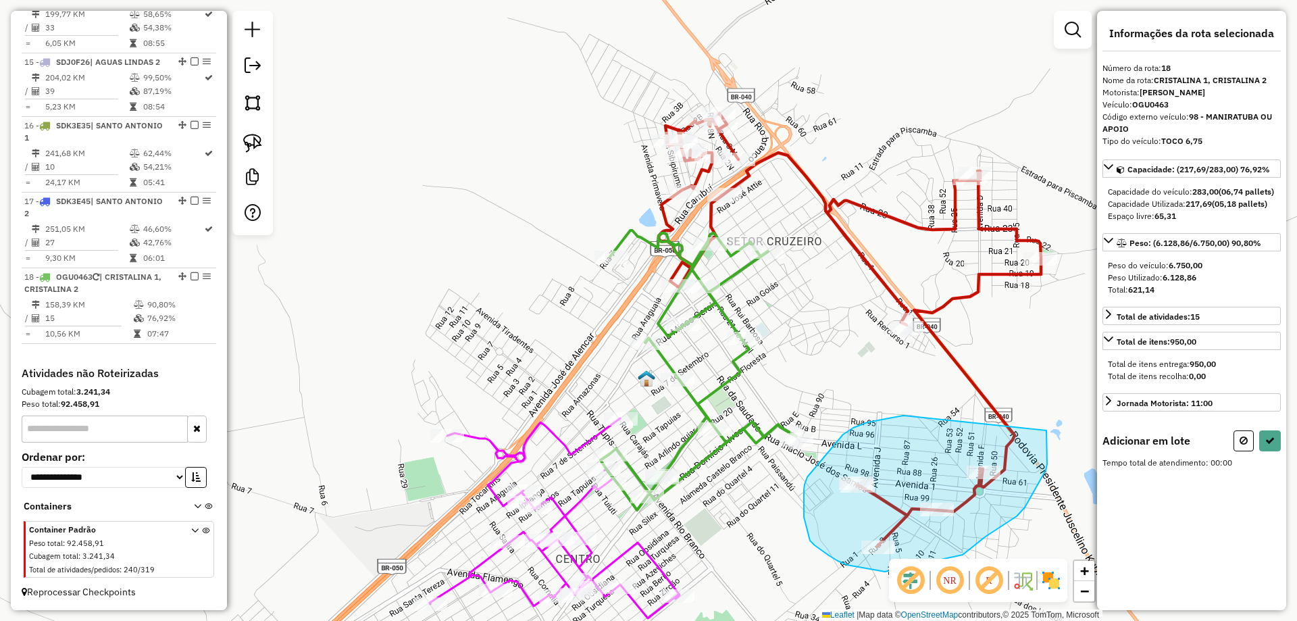
drag, startPoint x: 825, startPoint y: 455, endPoint x: 1046, endPoint y: 430, distance: 223.0
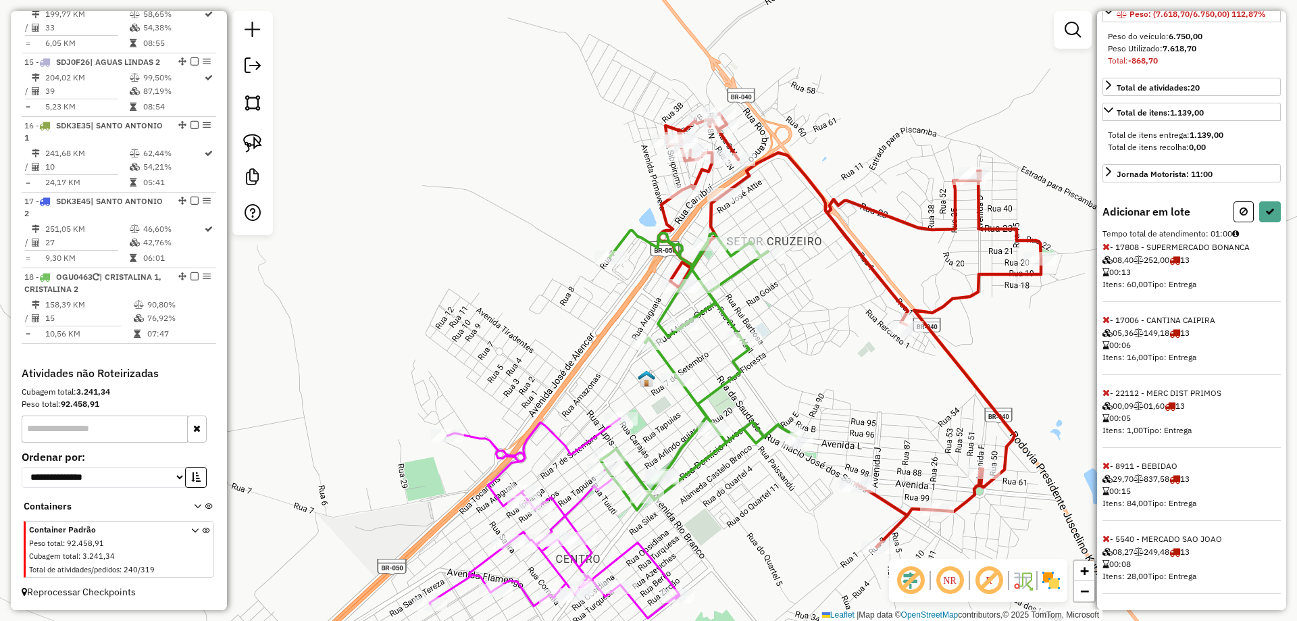
scroll to position [253, 0]
click at [1104, 466] on icon at bounding box center [1105, 465] width 7 height 9
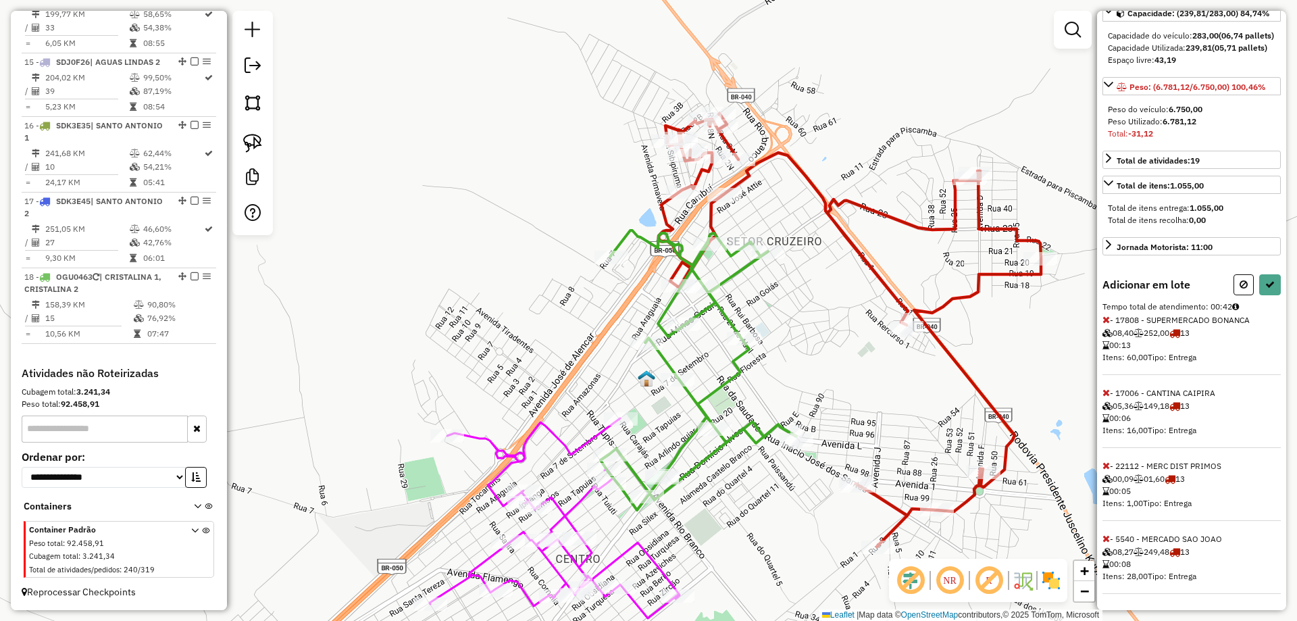
click at [1105, 395] on icon at bounding box center [1105, 392] width 7 height 9
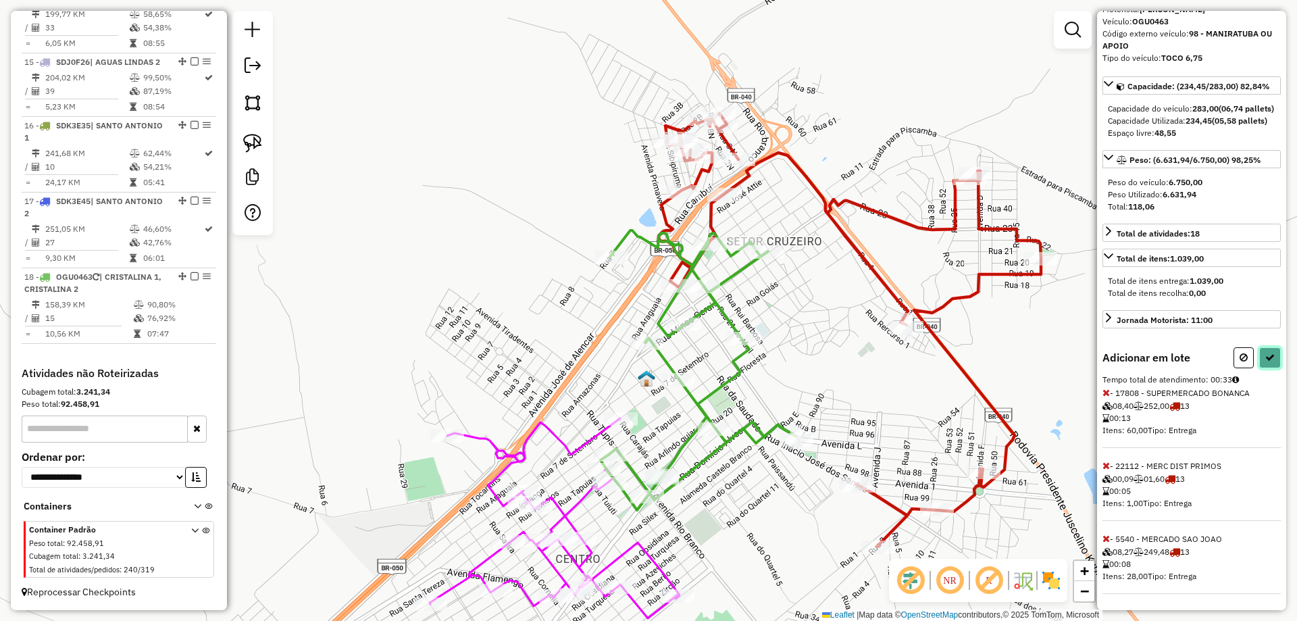
click at [1269, 355] on icon at bounding box center [1269, 357] width 9 height 9
select select "*********"
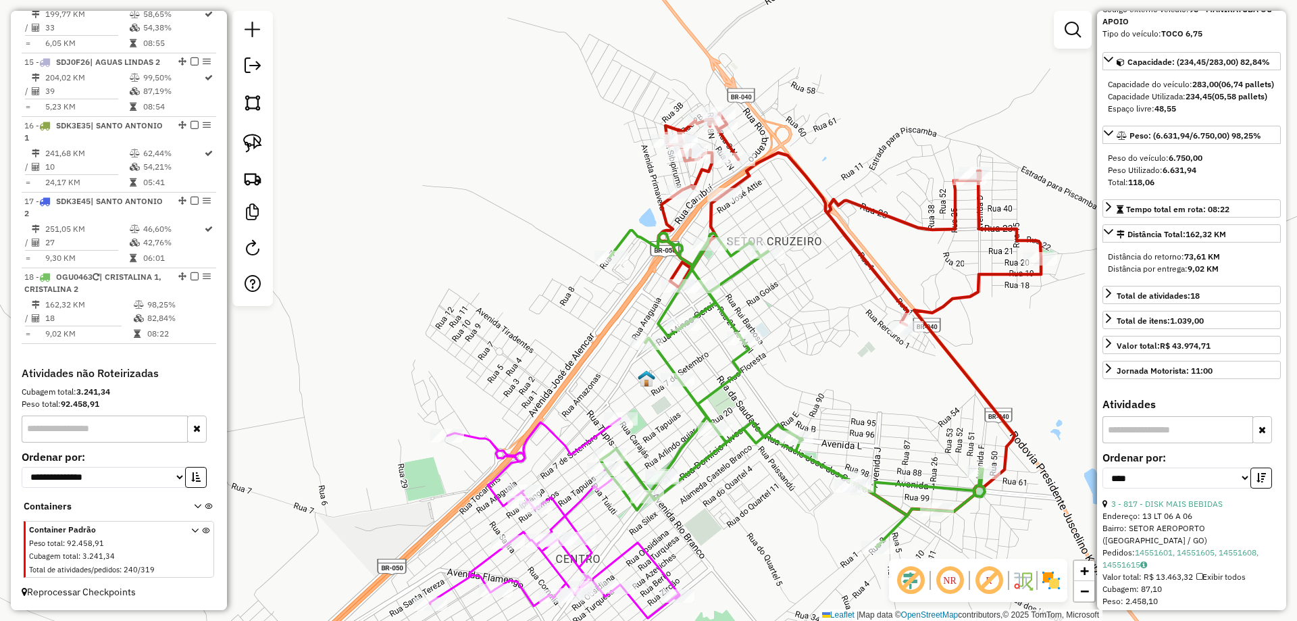
click at [934, 311] on icon at bounding box center [850, 314] width 382 height 402
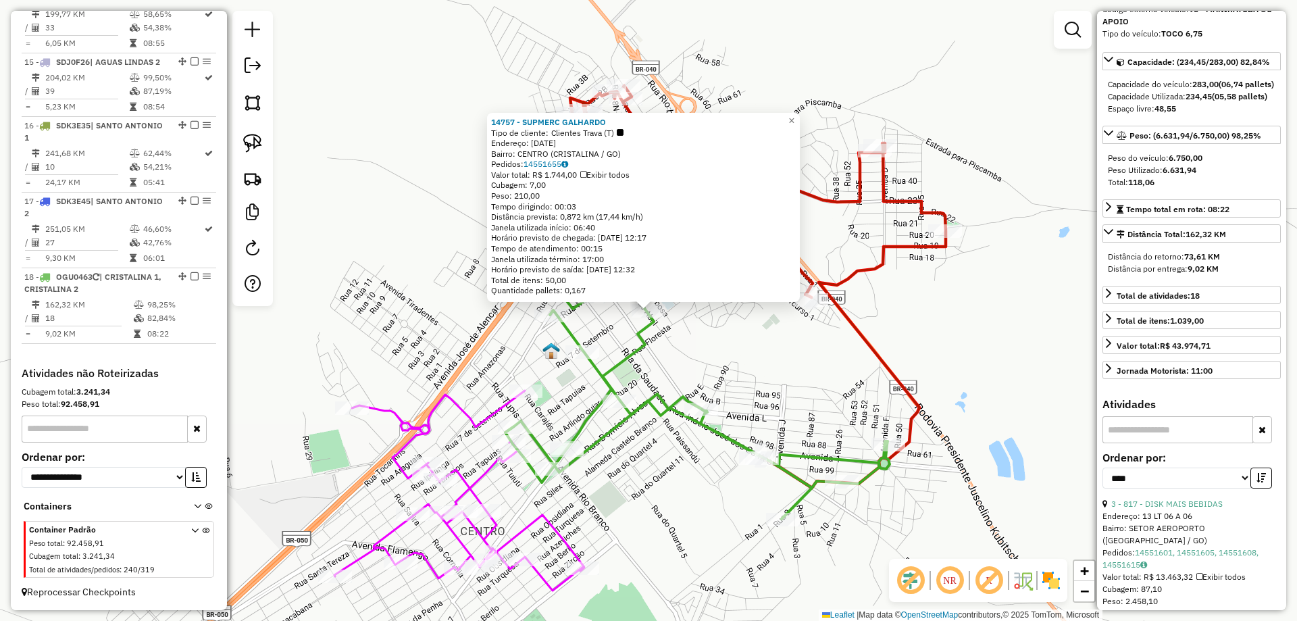
scroll to position [0, 0]
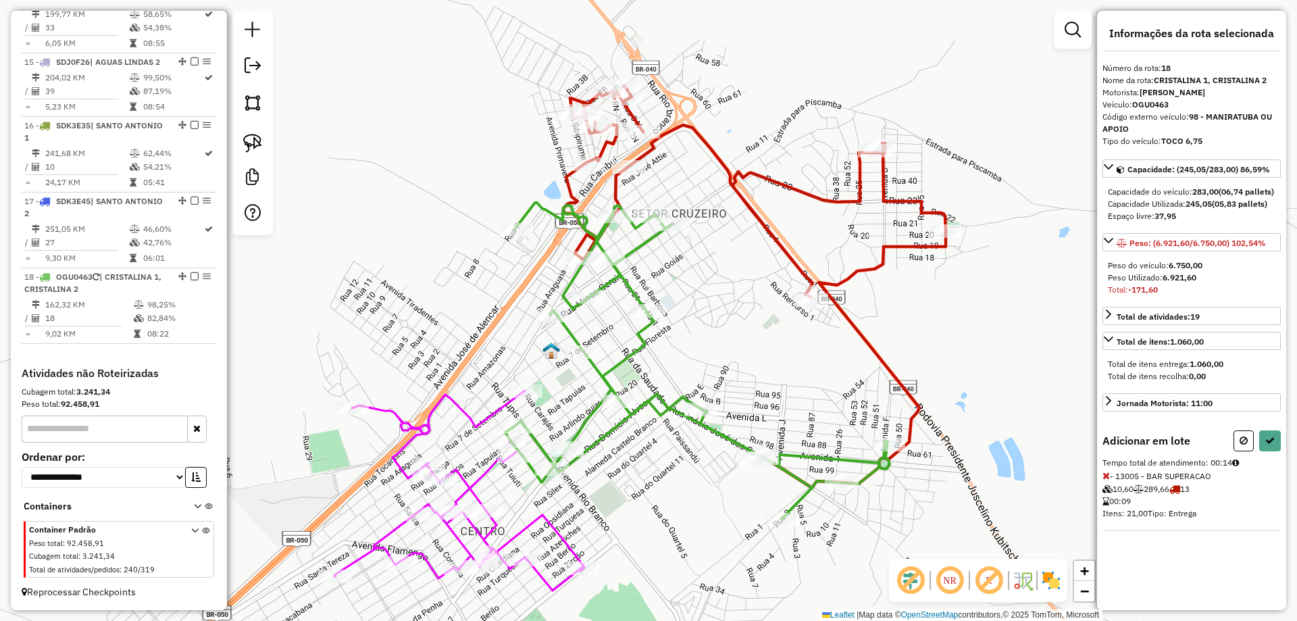
click at [1109, 480] on icon at bounding box center [1105, 475] width 7 height 9
click at [1108, 480] on icon at bounding box center [1105, 475] width 7 height 9
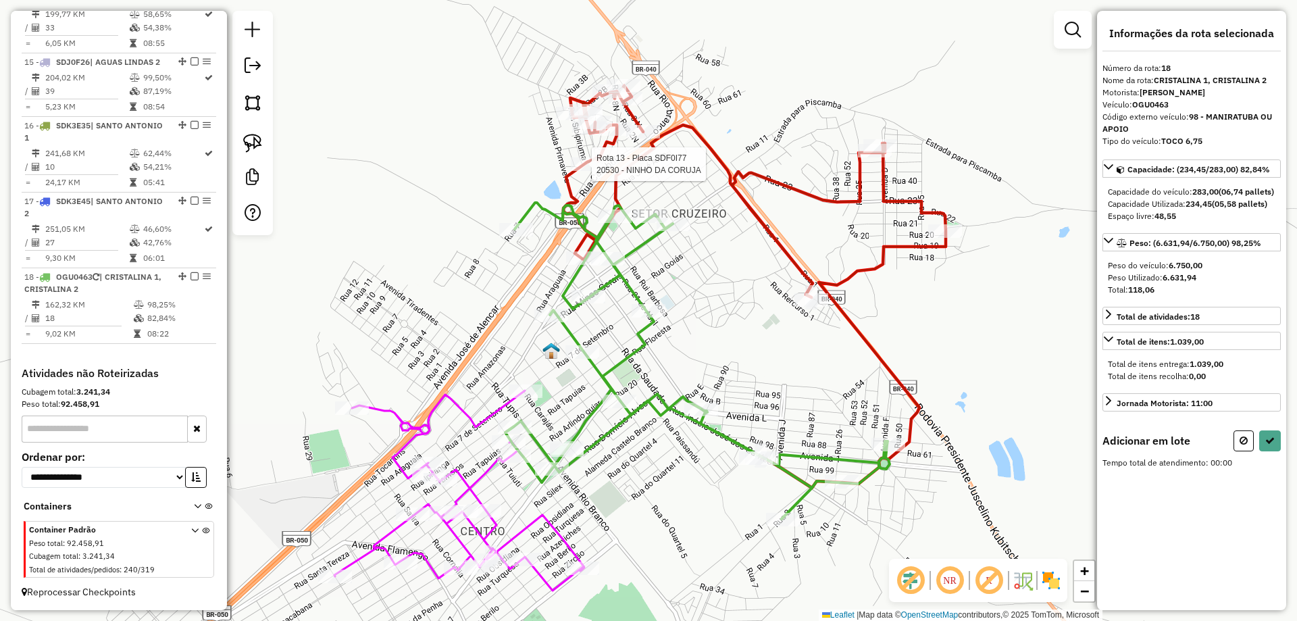
click at [583, 171] on div at bounding box center [588, 164] width 34 height 14
click at [1108, 480] on icon at bounding box center [1105, 475] width 7 height 9
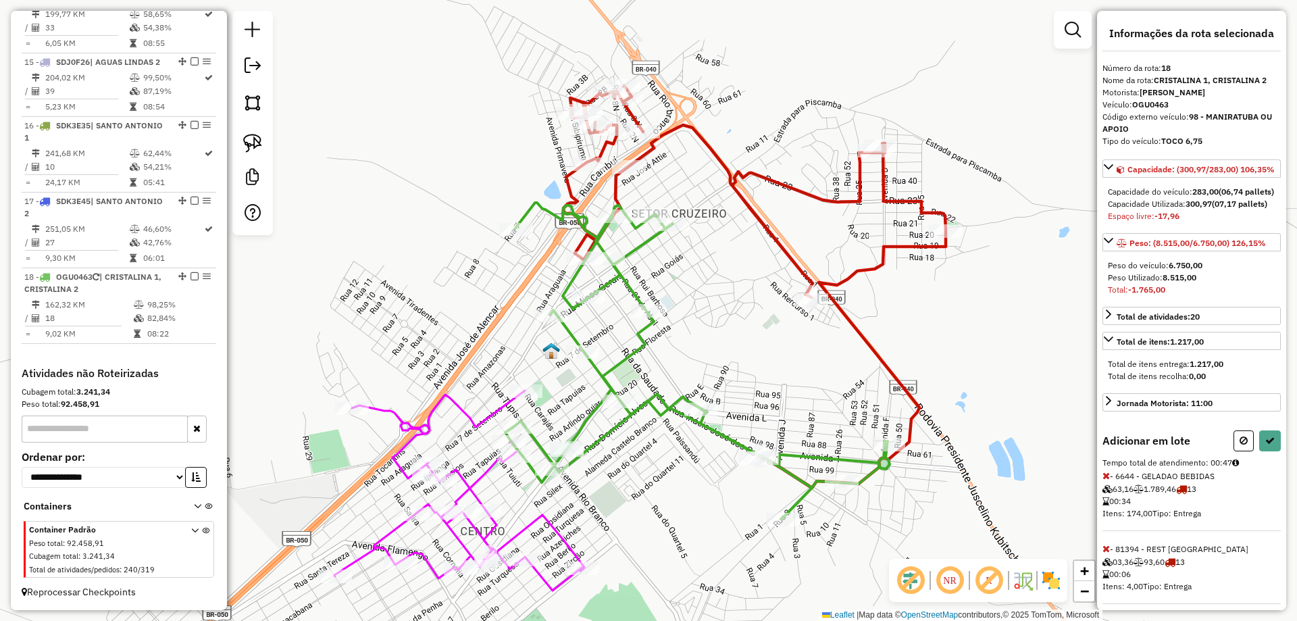
click at [1108, 480] on icon at bounding box center [1105, 475] width 7 height 9
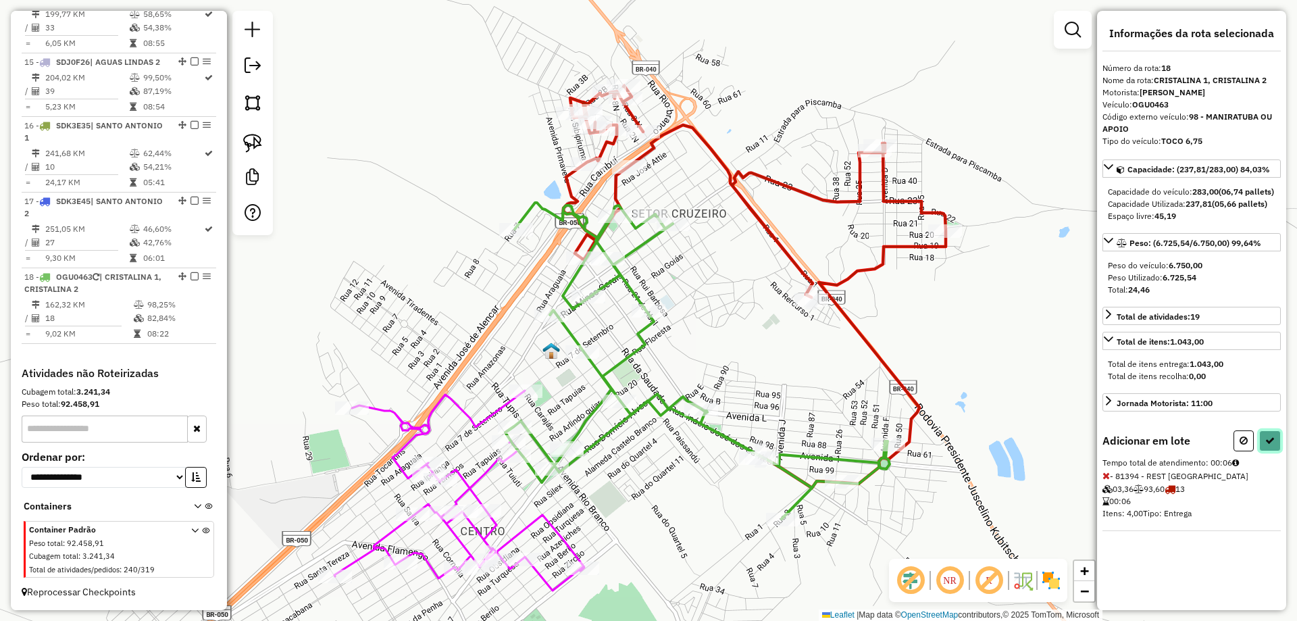
click at [1266, 445] on icon at bounding box center [1269, 440] width 9 height 9
select select "*********"
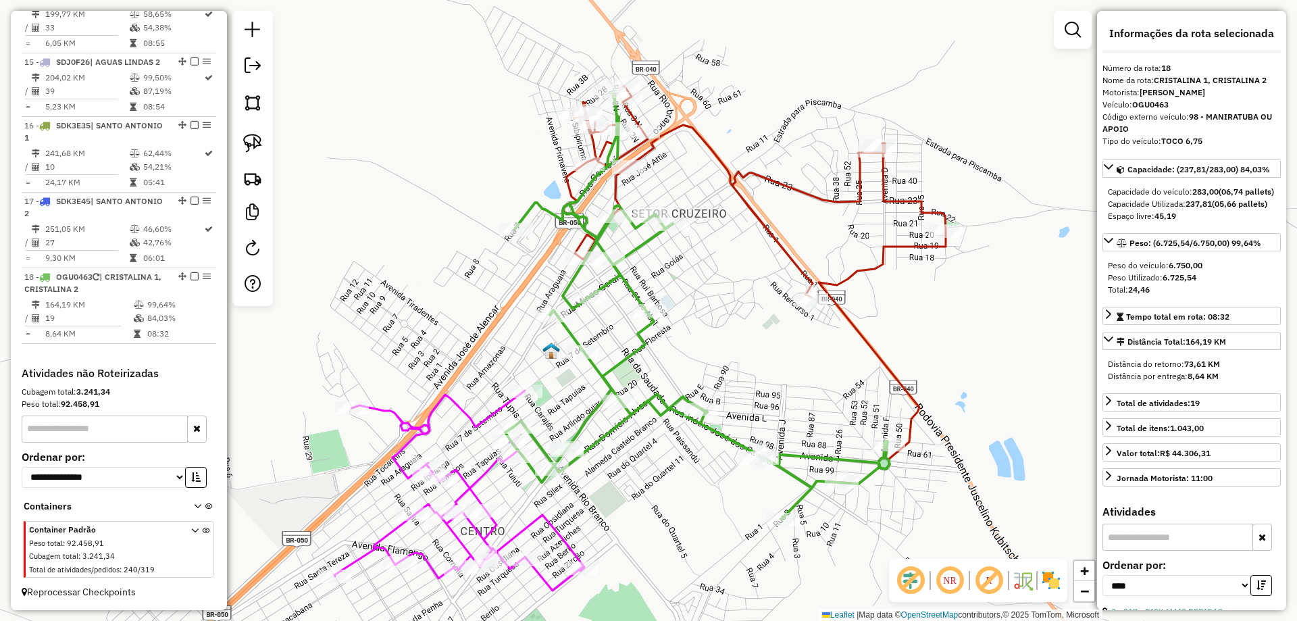
click at [837, 273] on div "Rota 13 - Placa SDF0I77 13005 - BAR SUPERACAO Janela de atendimento Grade de at…" at bounding box center [648, 310] width 1297 height 621
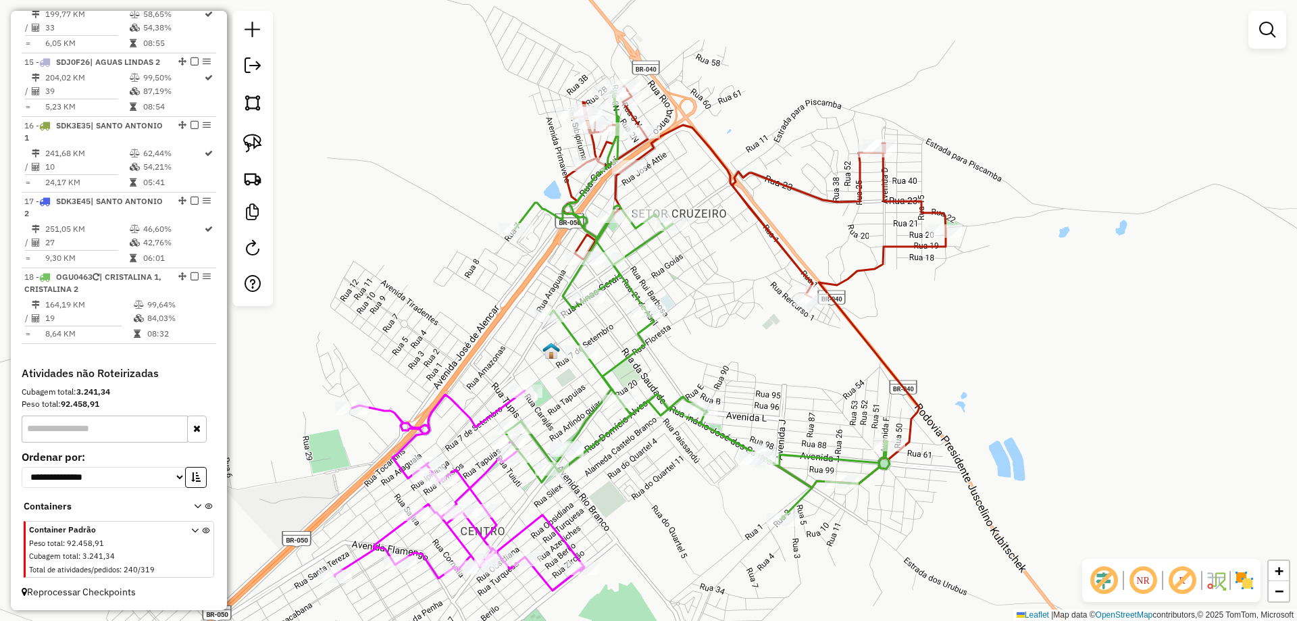
click at [849, 284] on icon at bounding box center [754, 287] width 382 height 402
select select "*********"
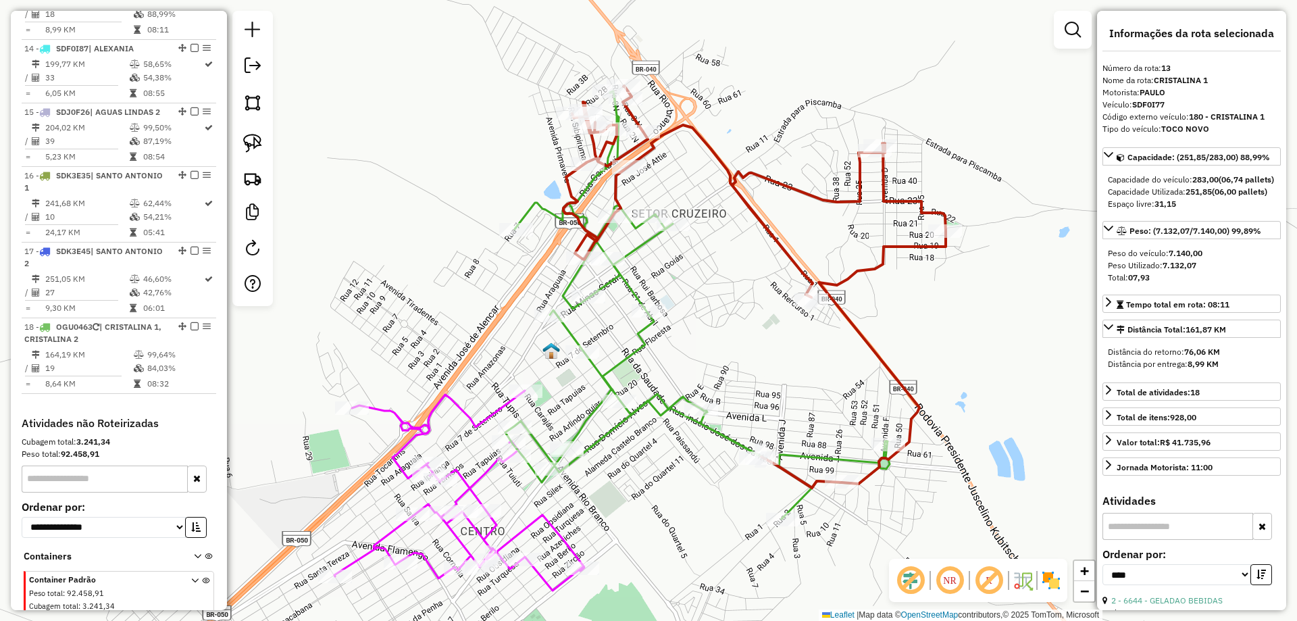
scroll to position [1297, 0]
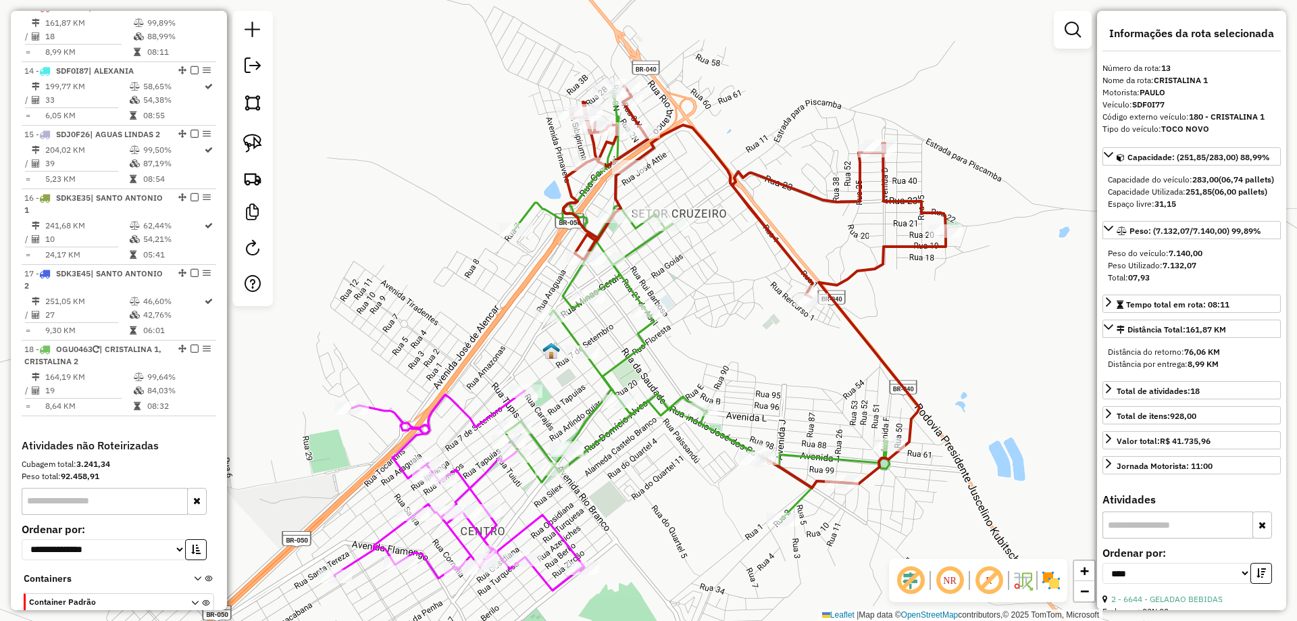
click at [732, 442] on icon at bounding box center [697, 305] width 384 height 428
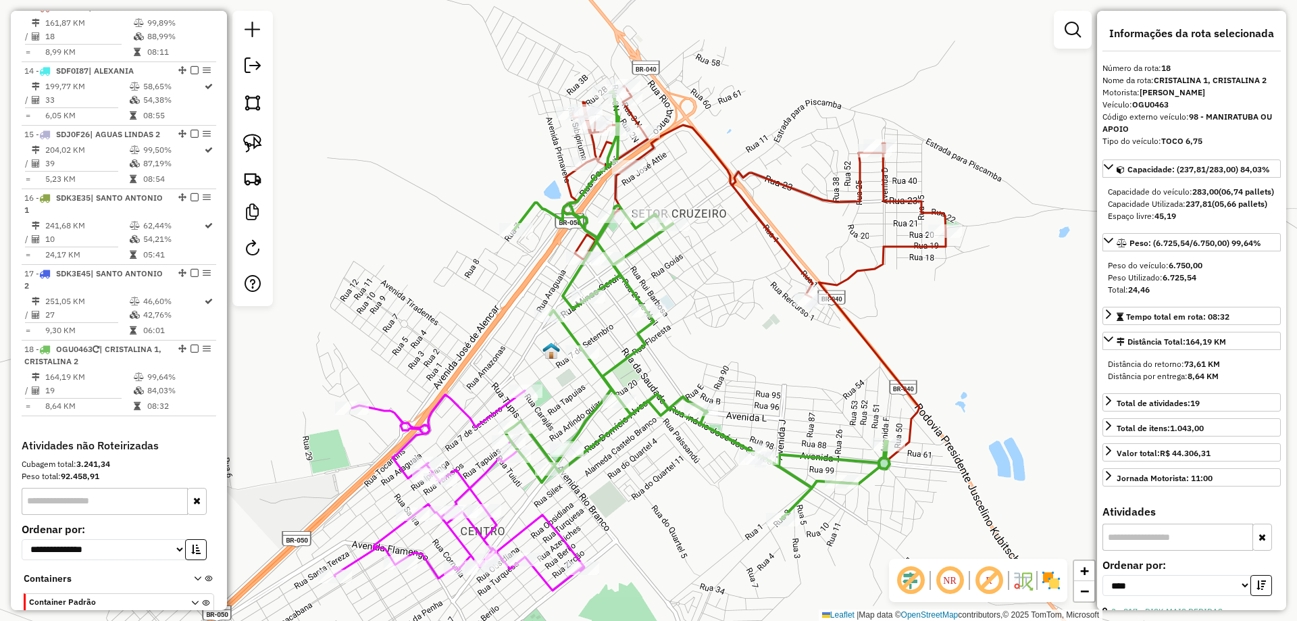
scroll to position [1381, 0]
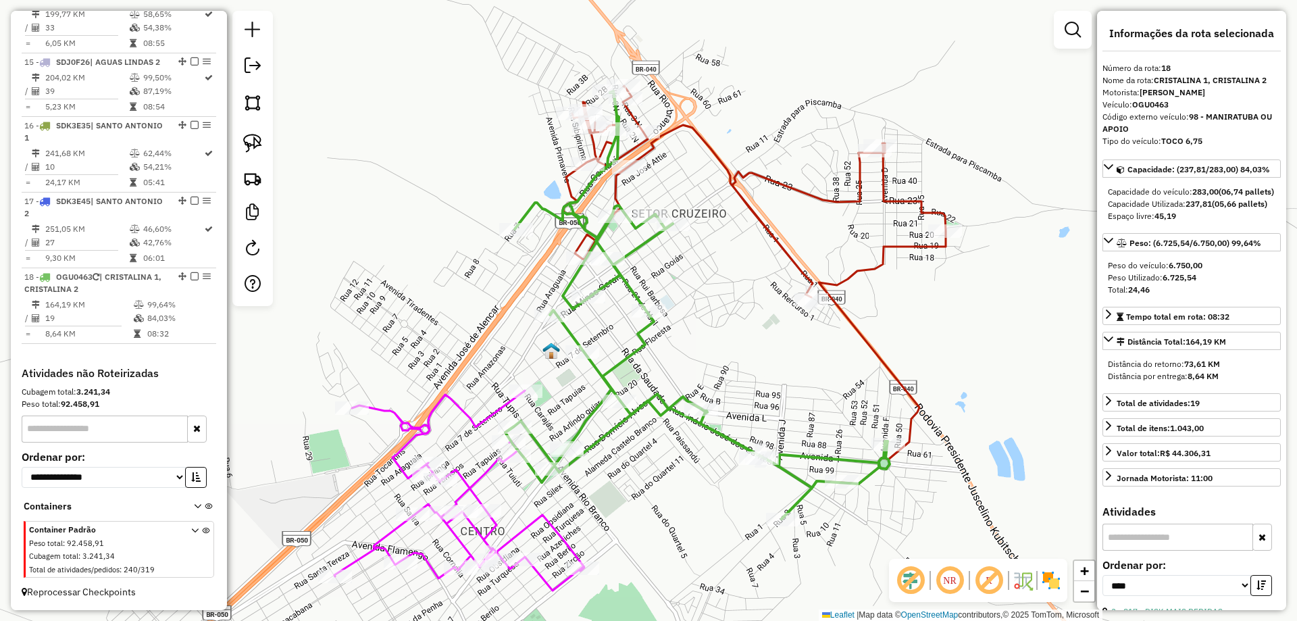
click at [492, 466] on icon at bounding box center [459, 490] width 250 height 200
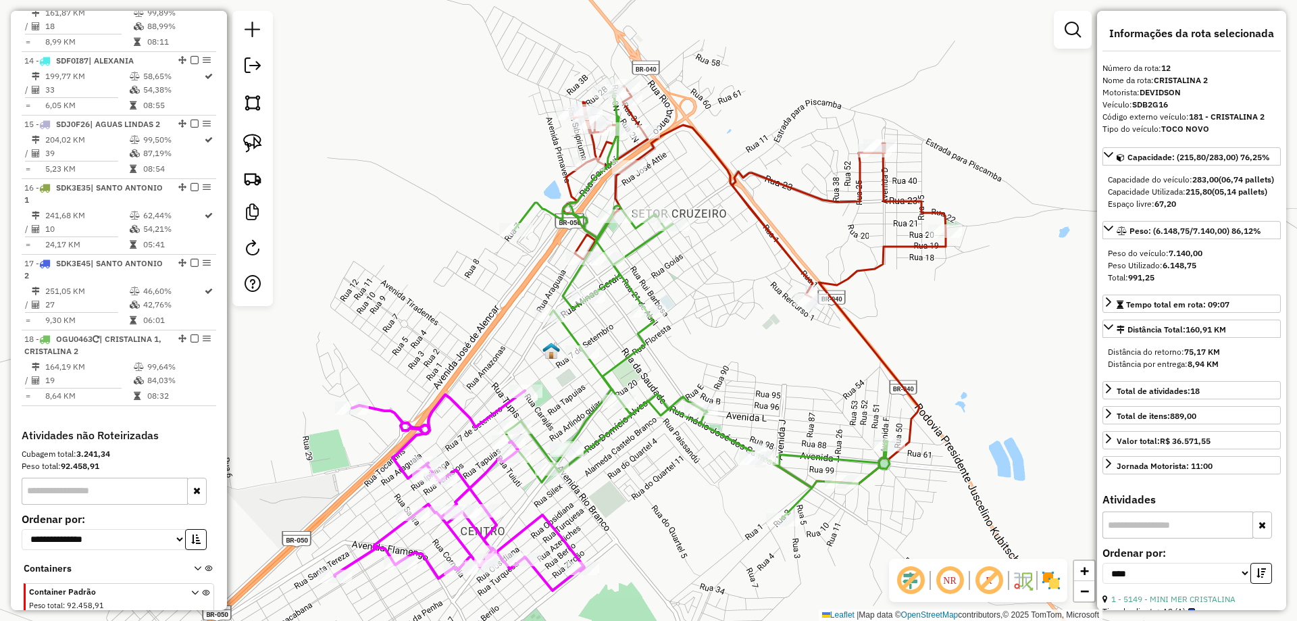
scroll to position [1233, 0]
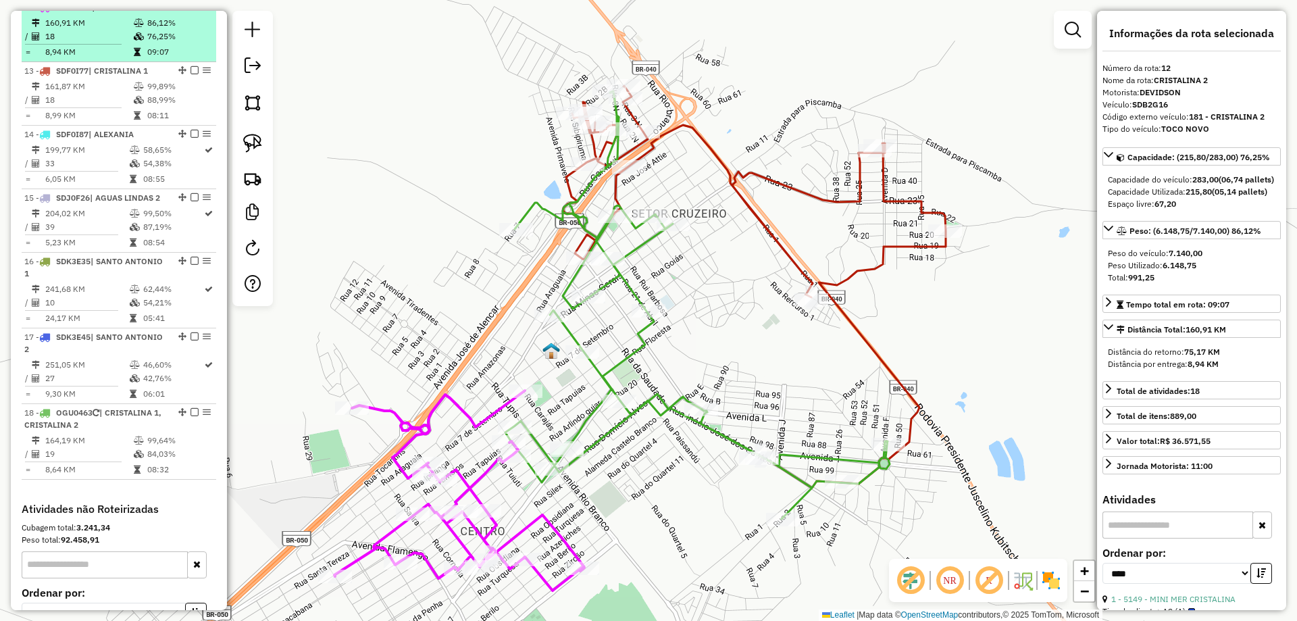
click at [193, 11] on em at bounding box center [194, 7] width 8 height 8
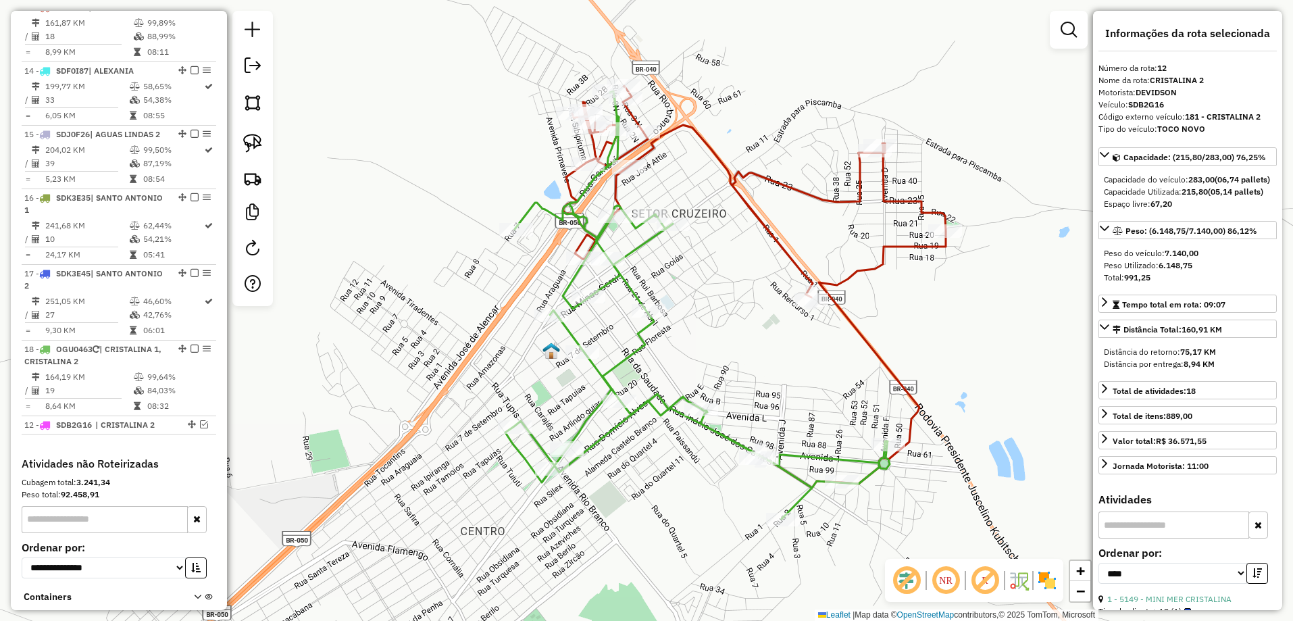
drag, startPoint x: 186, startPoint y: 18, endPoint x: 158, endPoint y: 442, distance: 425.8
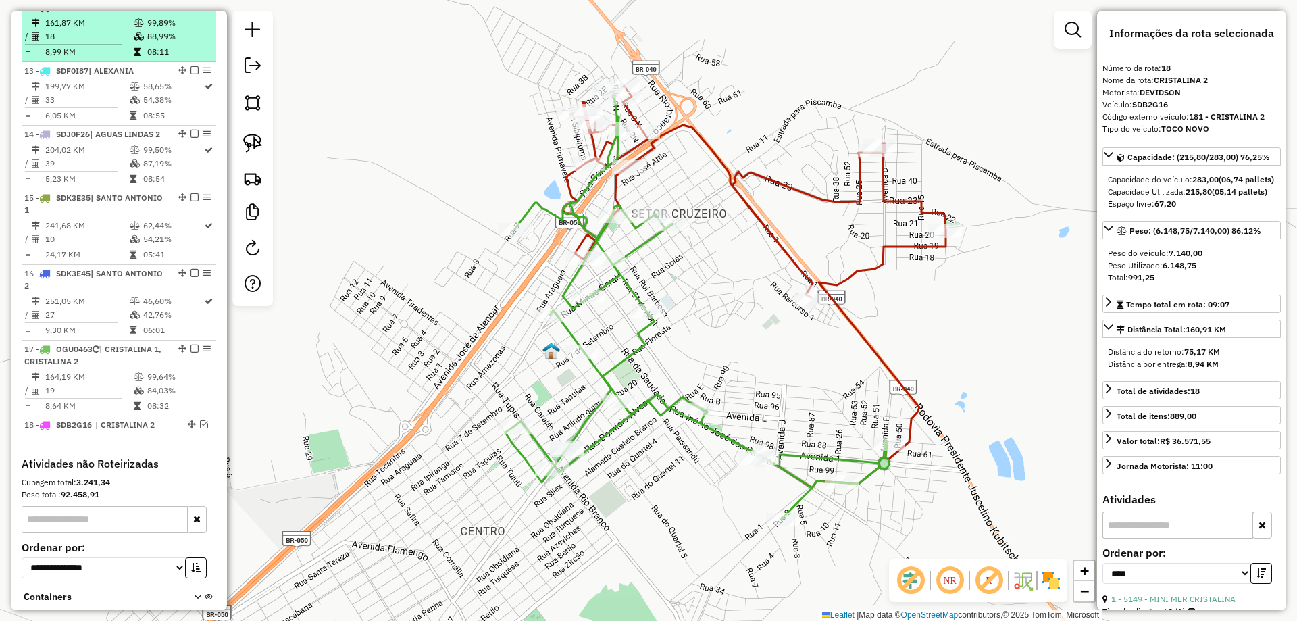
click at [190, 11] on em at bounding box center [194, 7] width 8 height 8
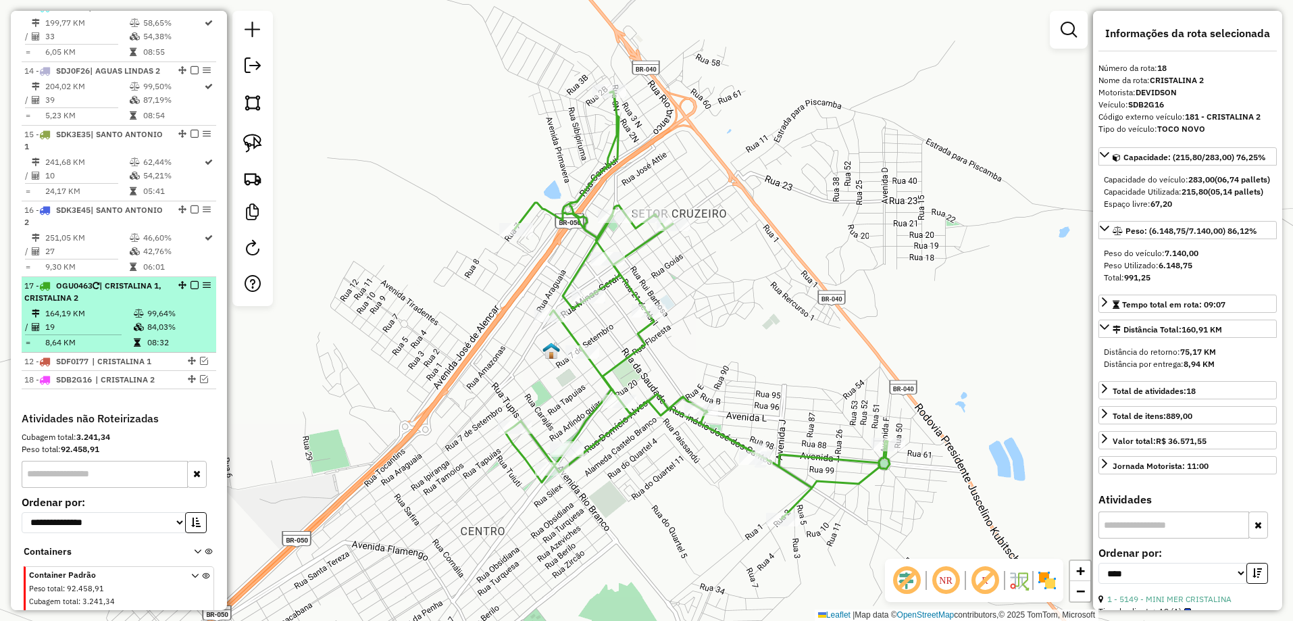
drag, startPoint x: 186, startPoint y: 20, endPoint x: 149, endPoint y: 357, distance: 339.1
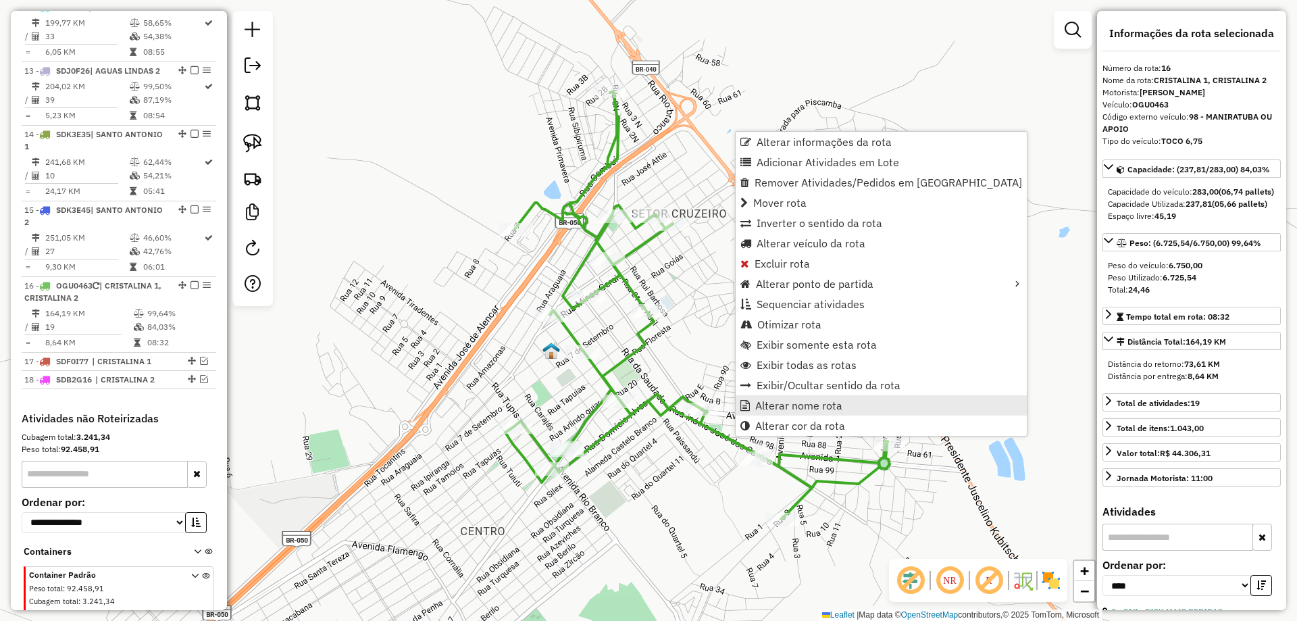
scroll to position [1291, 0]
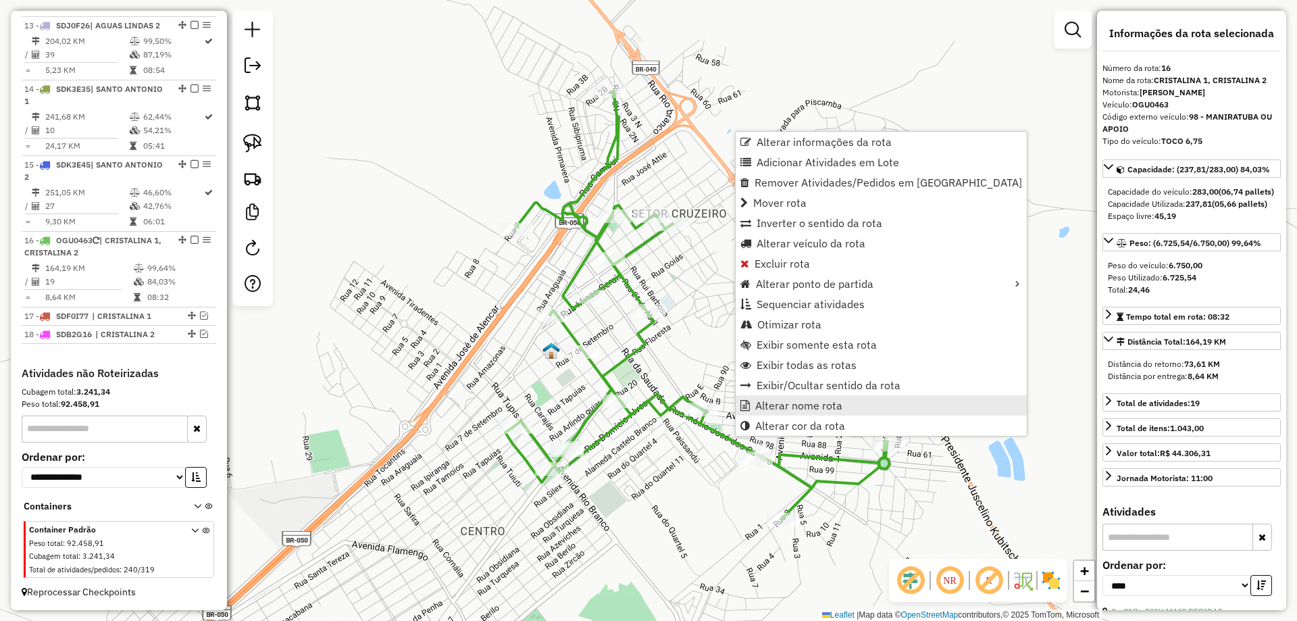
click at [780, 404] on span "Alterar nome rota" at bounding box center [798, 405] width 87 height 11
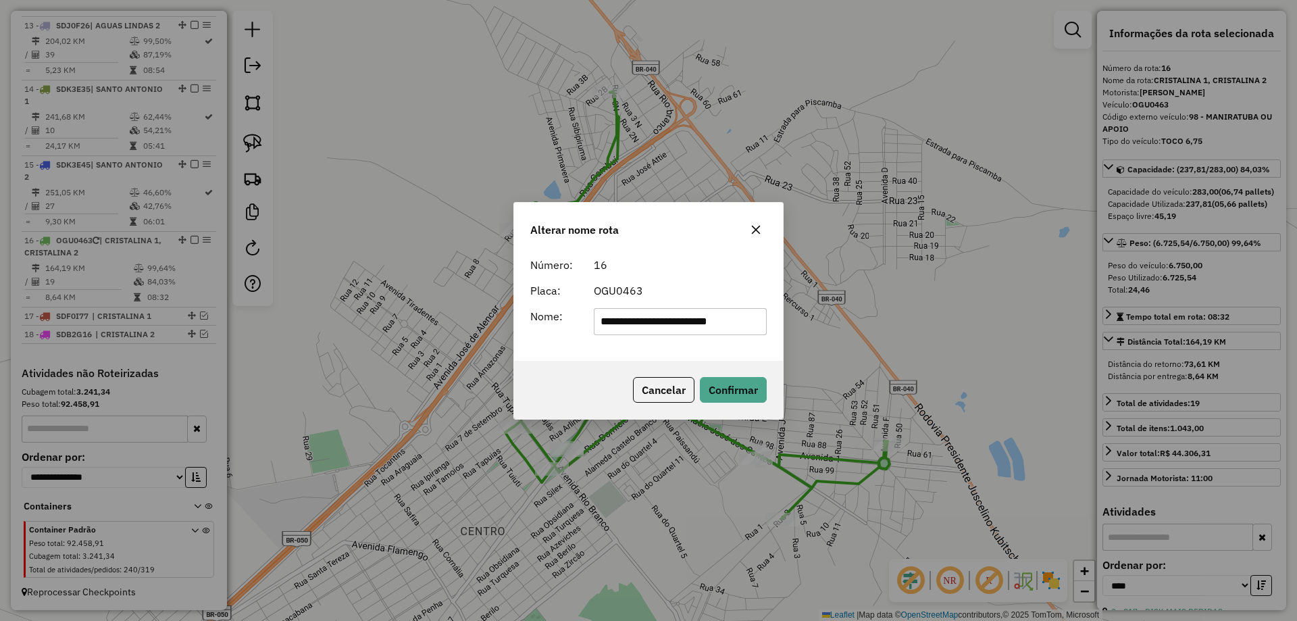
drag, startPoint x: 689, startPoint y: 325, endPoint x: 1295, endPoint y: 340, distance: 606.1
click at [1280, 339] on div "**********" at bounding box center [648, 310] width 1297 height 621
type input "**********"
drag, startPoint x: 561, startPoint y: 377, endPoint x: 654, endPoint y: 377, distance: 92.5
click at [563, 377] on div "Cancelar Confirmar" at bounding box center [648, 390] width 269 height 58
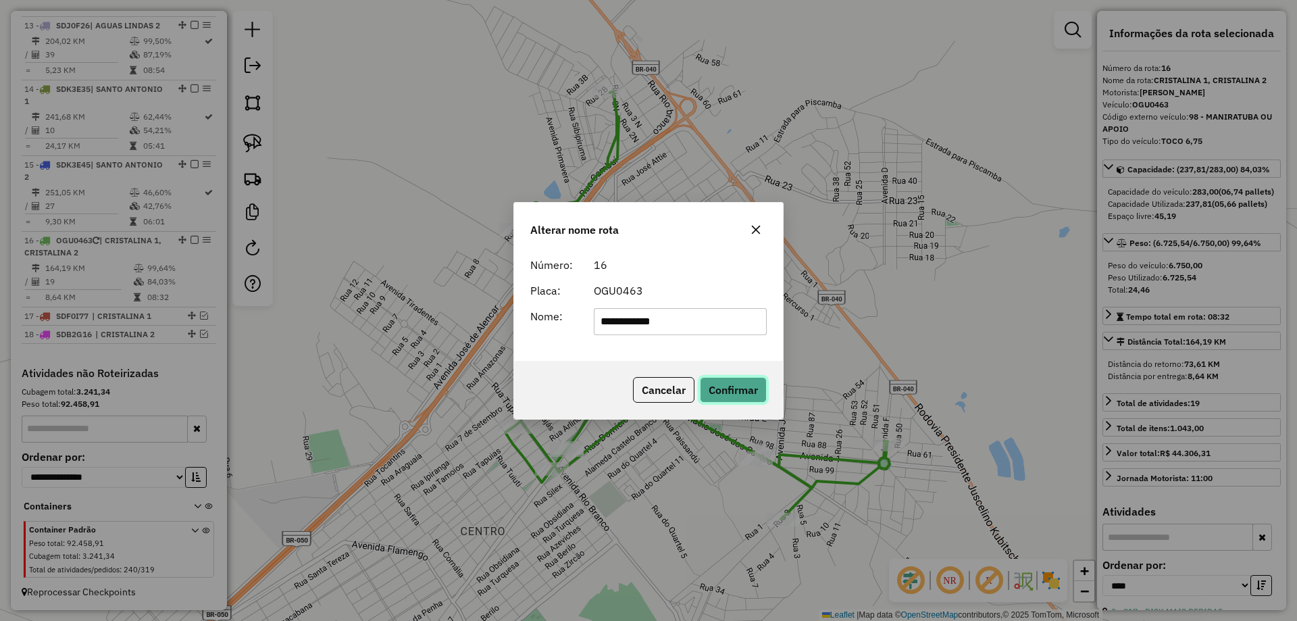
click at [730, 384] on button "Confirmar" at bounding box center [733, 390] width 67 height 26
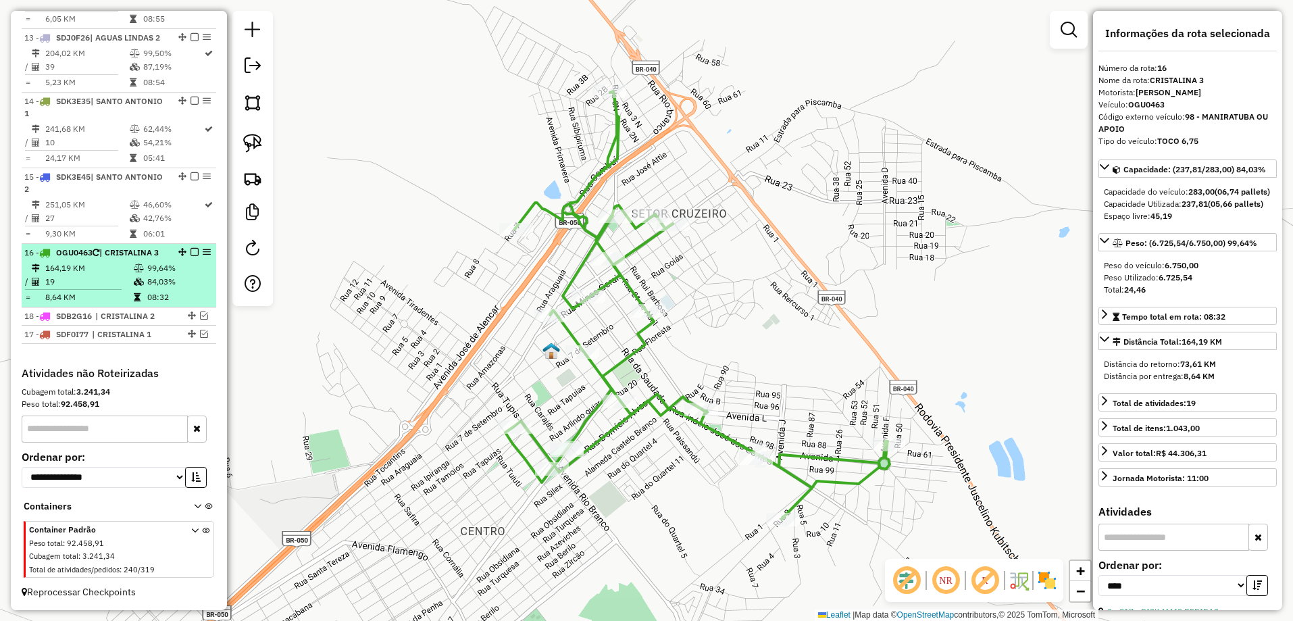
drag, startPoint x: 184, startPoint y: 332, endPoint x: 174, endPoint y: 299, distance: 34.8
click at [190, 248] on em at bounding box center [194, 252] width 8 height 8
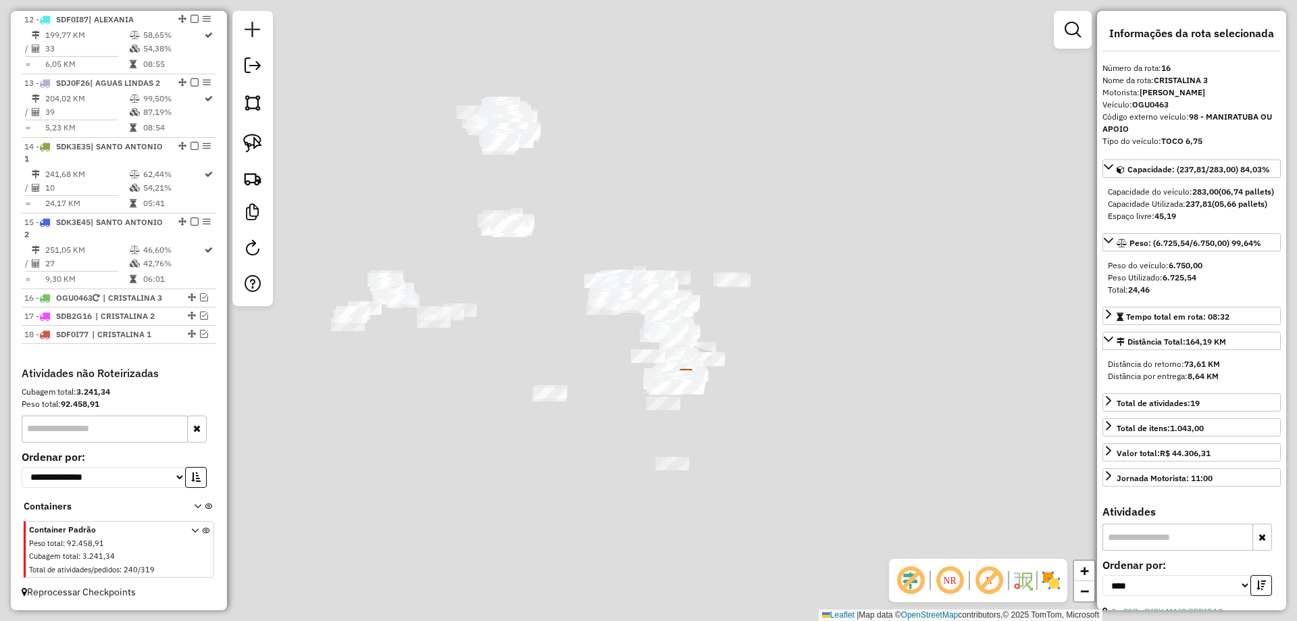
drag, startPoint x: 536, startPoint y: 133, endPoint x: 717, endPoint y: 528, distance: 434.3
click at [717, 528] on div "Janela de atendimento Grade de atendimento Capacidade Transportadoras Veículos …" at bounding box center [648, 310] width 1297 height 621
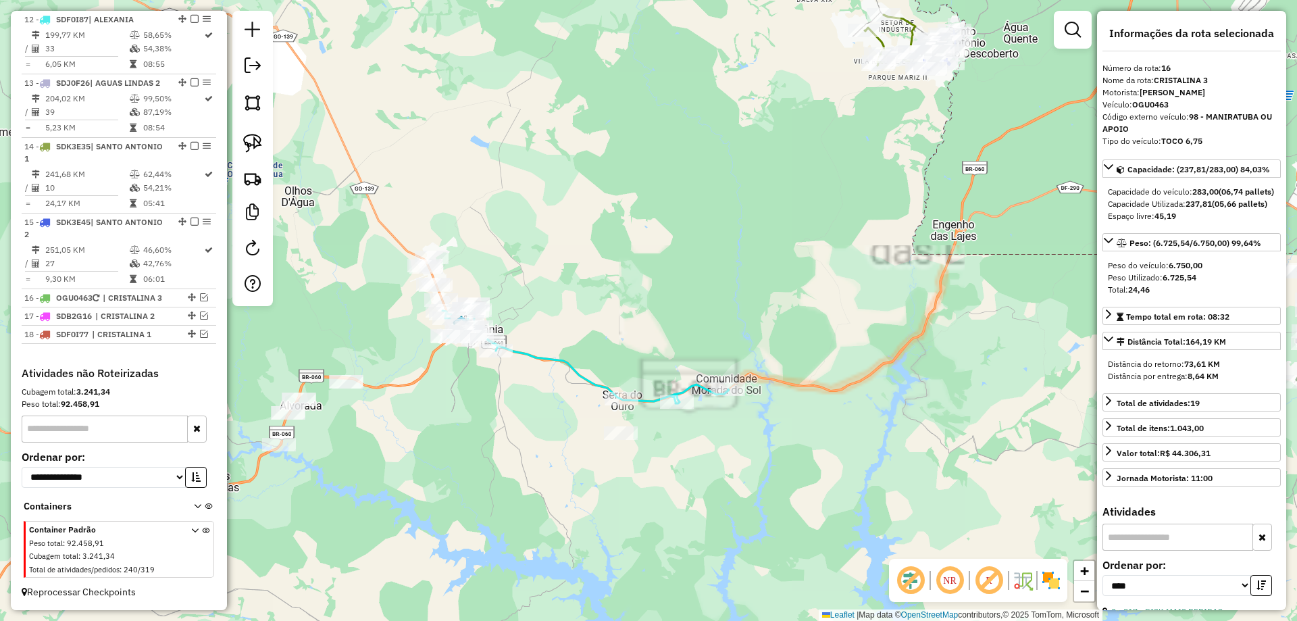
click at [586, 376] on icon at bounding box center [585, 353] width 286 height 99
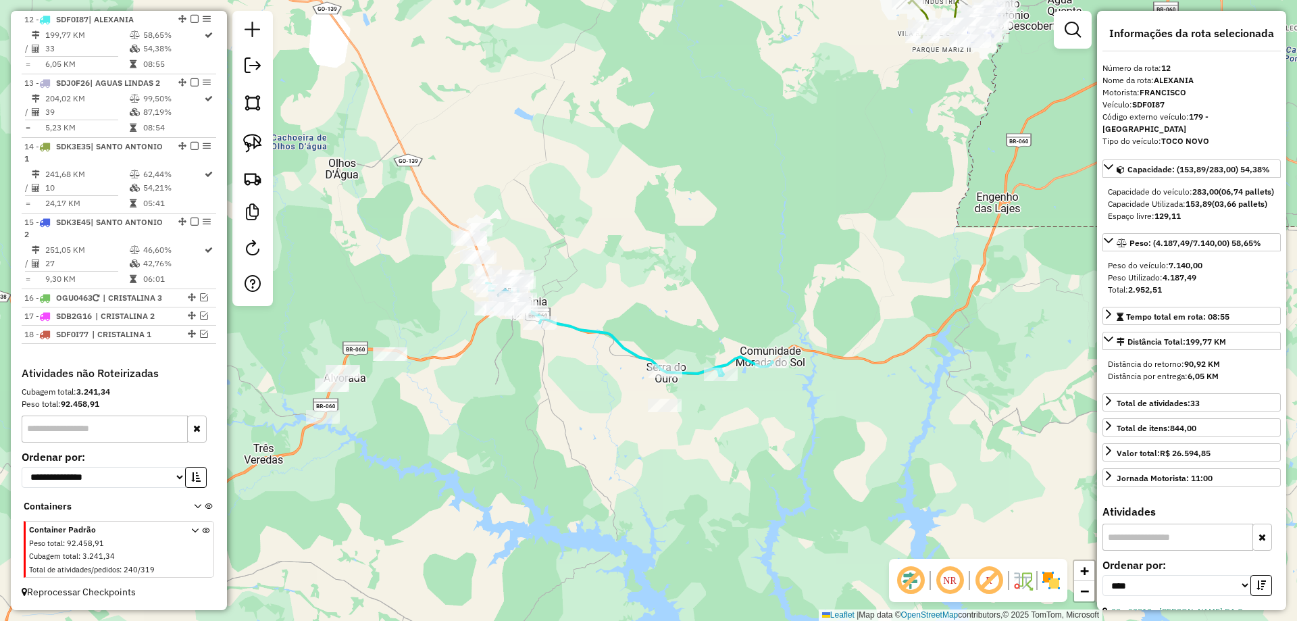
drag, startPoint x: 545, startPoint y: 401, endPoint x: 607, endPoint y: 367, distance: 70.1
click at [607, 367] on div "Janela de atendimento Grade de atendimento Capacidade Transportadoras Veículos …" at bounding box center [648, 310] width 1297 height 621
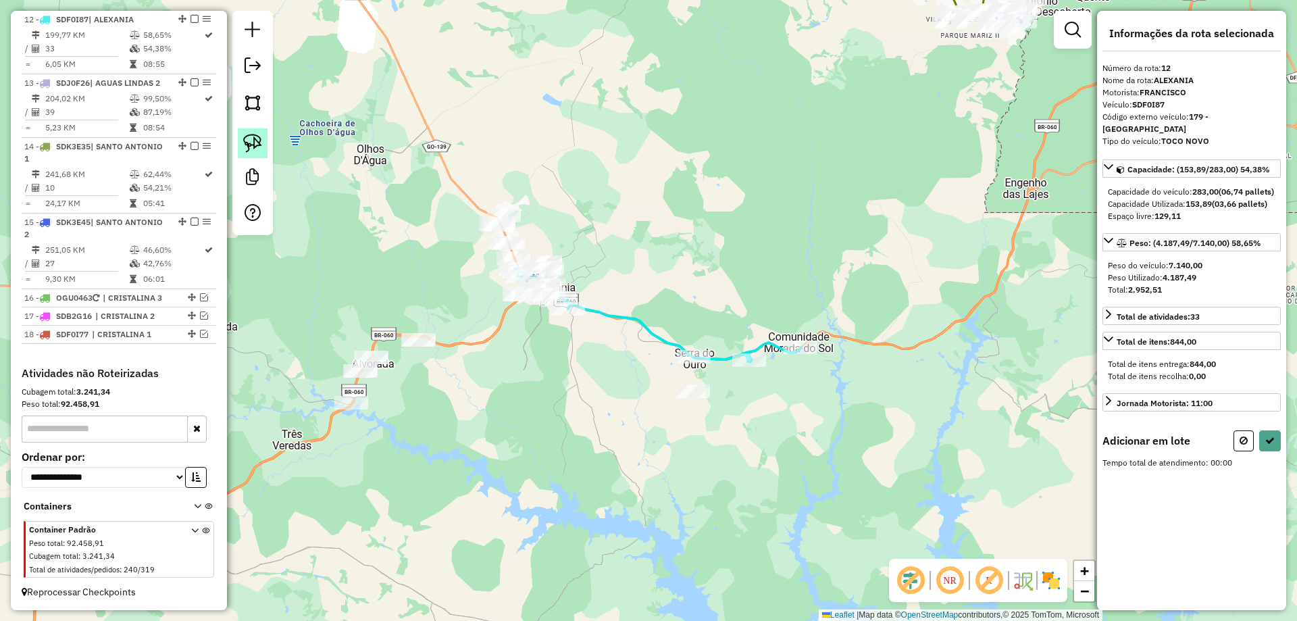
click at [251, 151] on img at bounding box center [252, 143] width 19 height 19
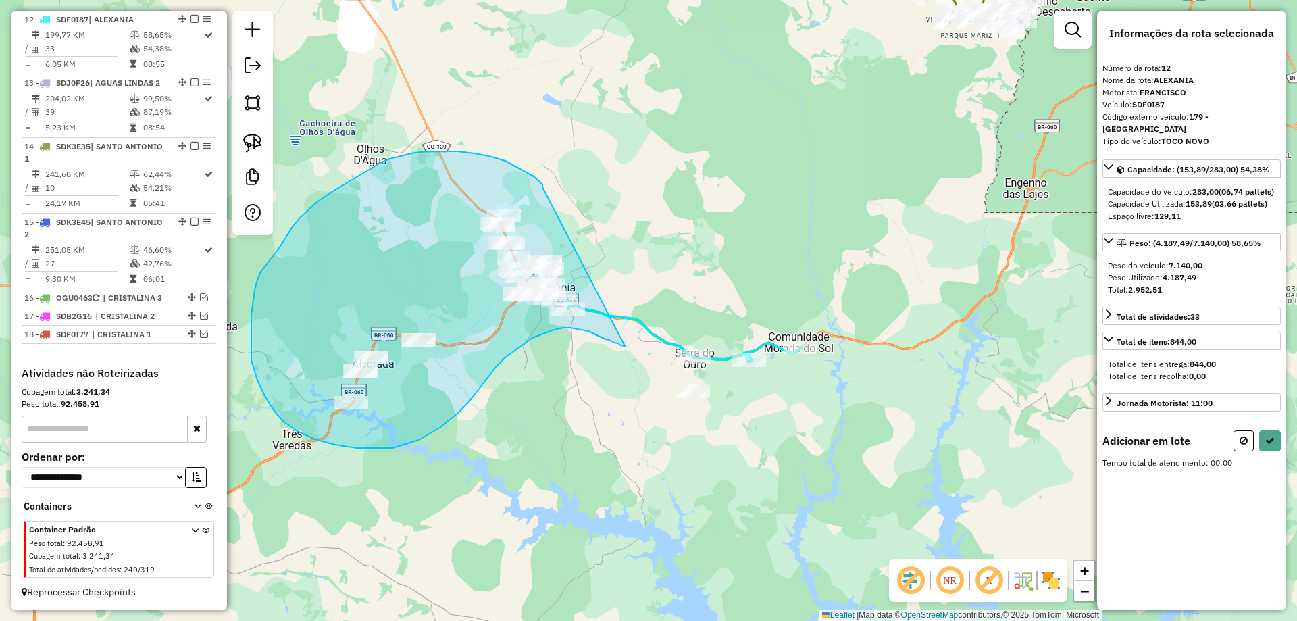
drag, startPoint x: 524, startPoint y: 170, endPoint x: 625, endPoint y: 346, distance: 202.8
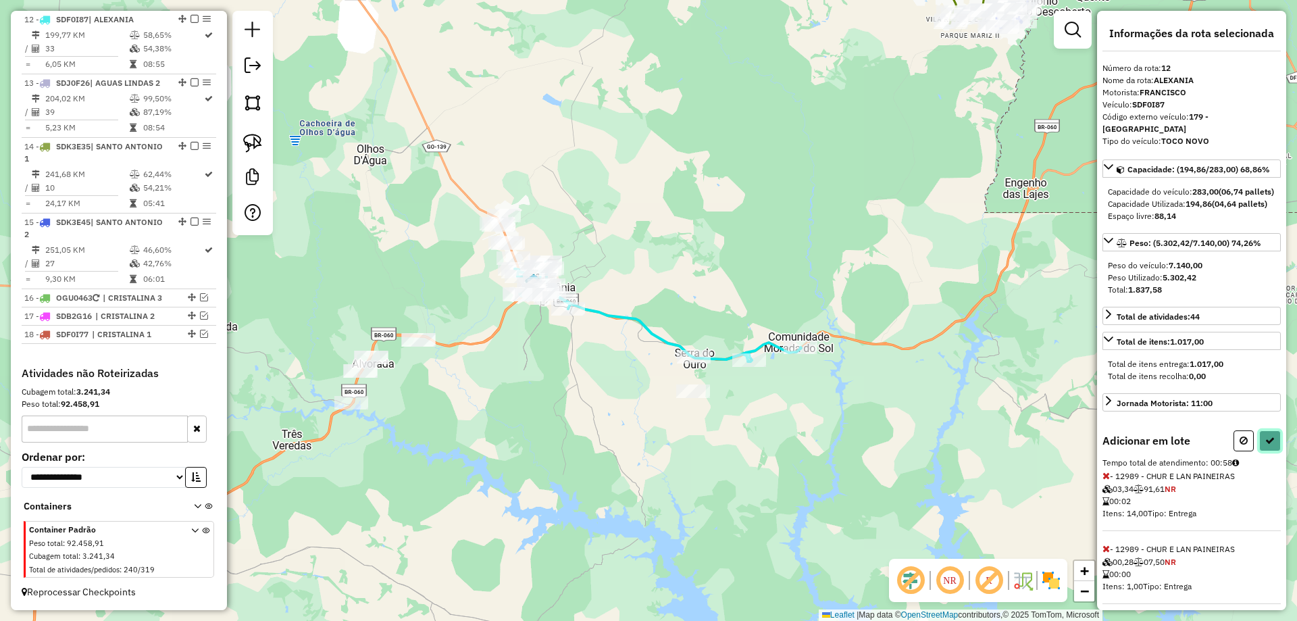
click at [1273, 450] on button at bounding box center [1270, 440] width 22 height 21
select select "*********"
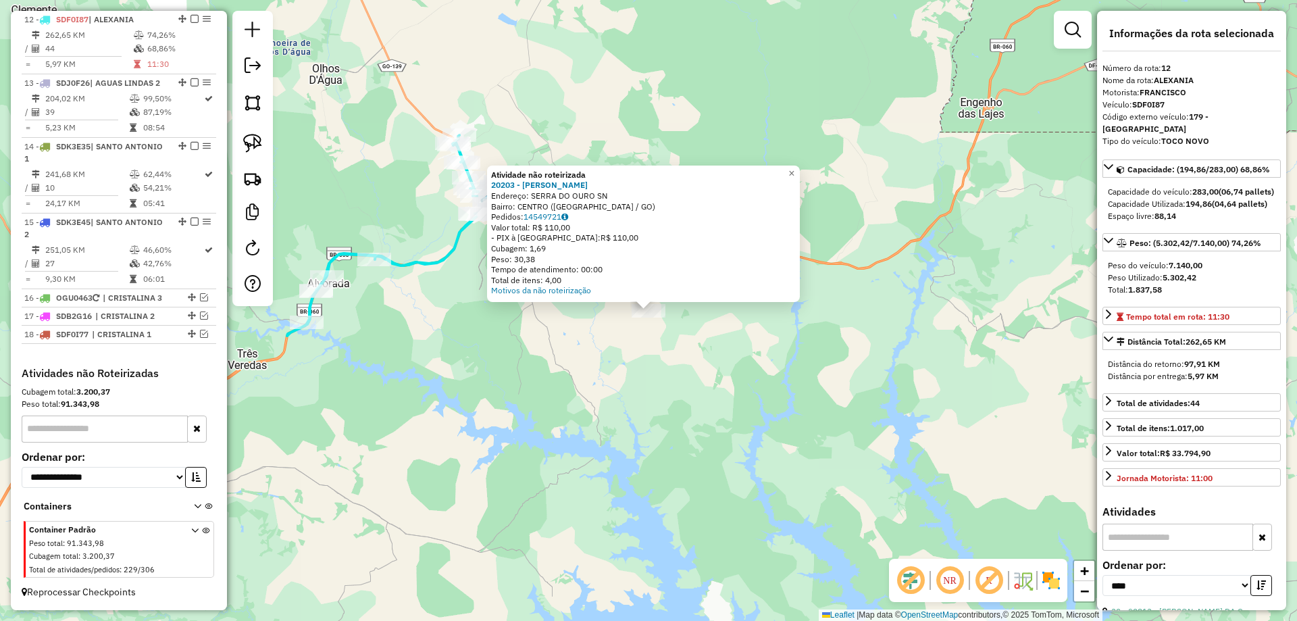
click at [701, 376] on div "Atividade não roteirizada 20203 - ALISSON SILVA Endereço: SERRA DO OURO SN Bair…" at bounding box center [648, 310] width 1297 height 621
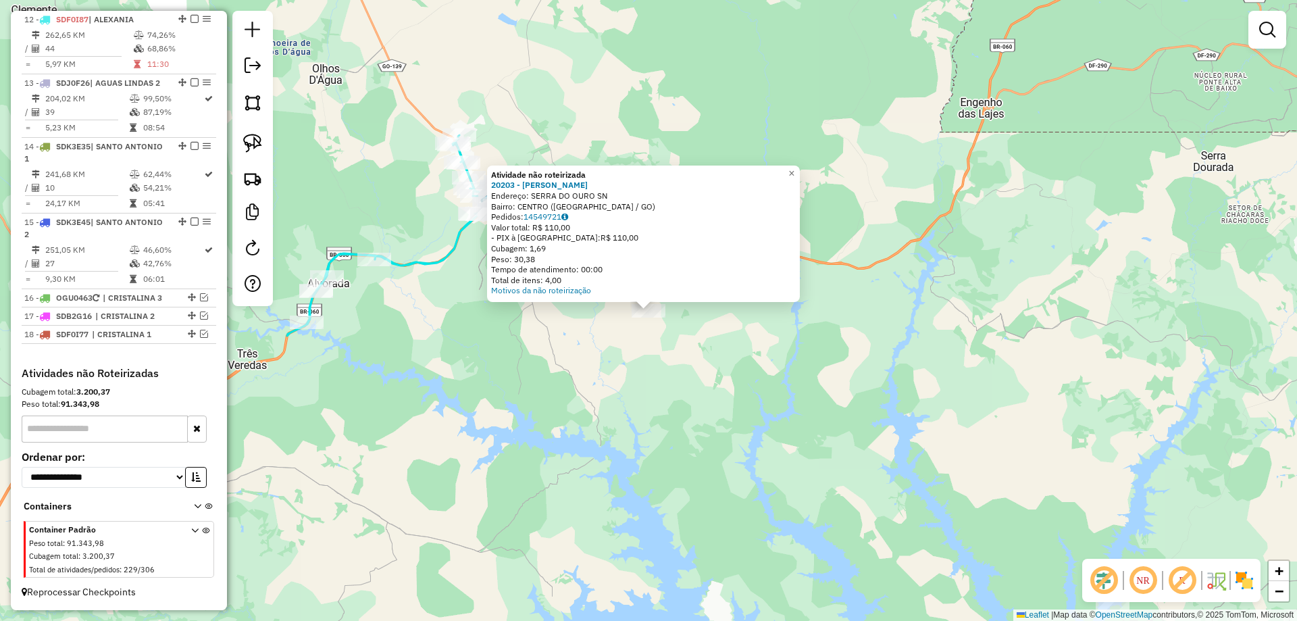
click at [646, 376] on div "Atividade não roteirizada 20203 - ALISSON SILVA Endereço: SERRA DO OURO SN Bair…" at bounding box center [648, 310] width 1297 height 621
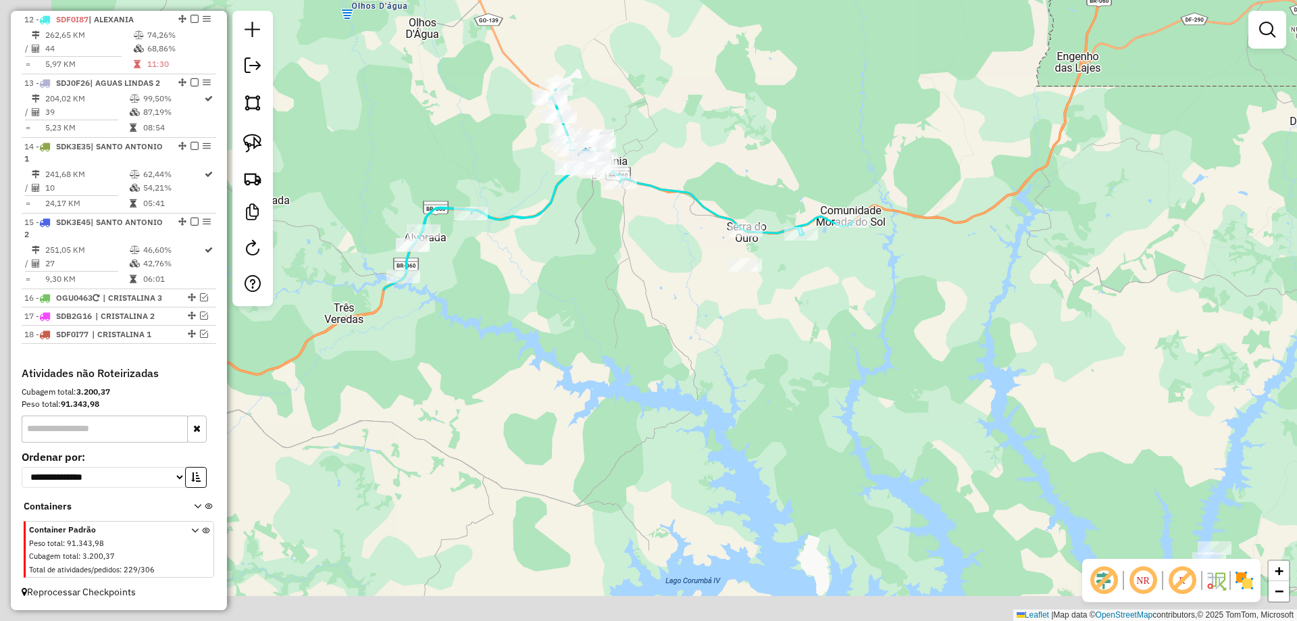
drag, startPoint x: 528, startPoint y: 326, endPoint x: 424, endPoint y: 180, distance: 179.8
click at [608, 285] on div "Janela de atendimento Grade de atendimento Capacidade Transportadoras Veículos …" at bounding box center [648, 310] width 1297 height 621
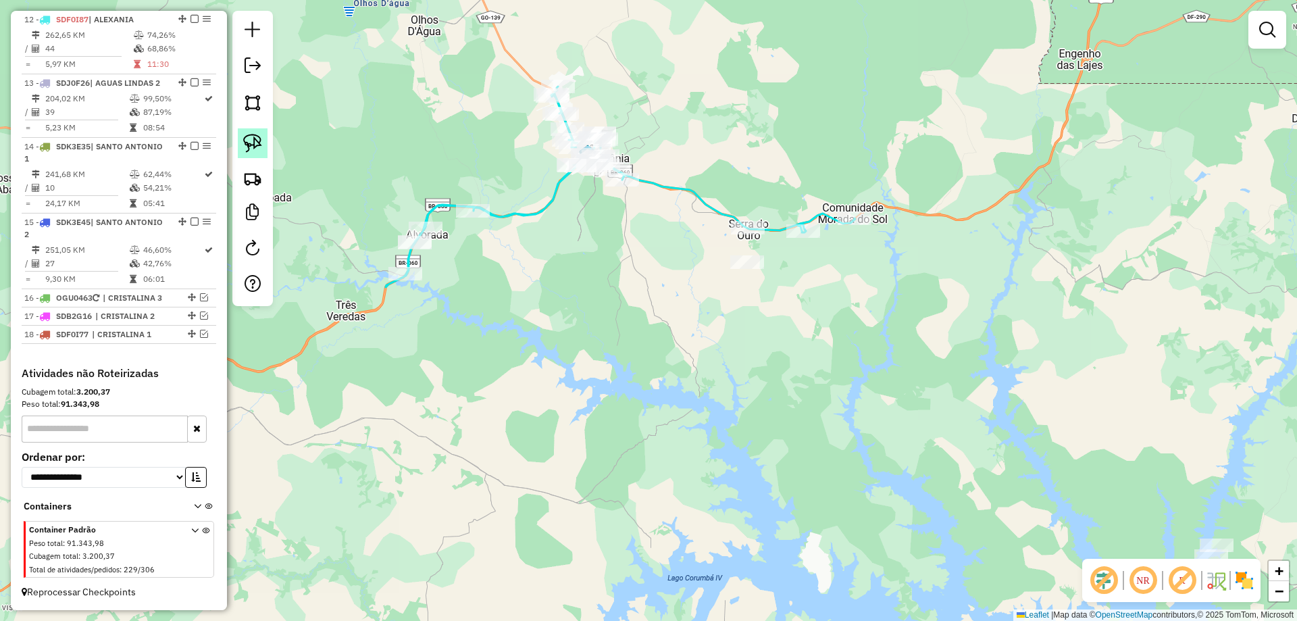
click at [248, 132] on link at bounding box center [253, 143] width 30 height 30
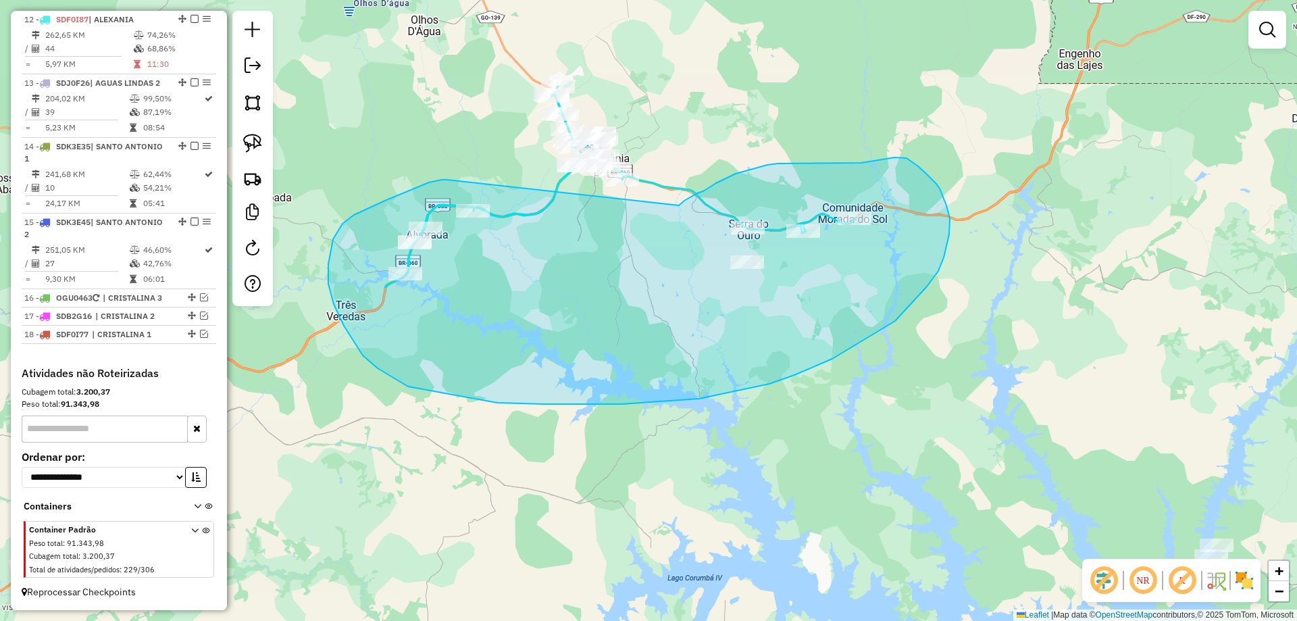
drag, startPoint x: 429, startPoint y: 182, endPoint x: 679, endPoint y: 205, distance: 251.0
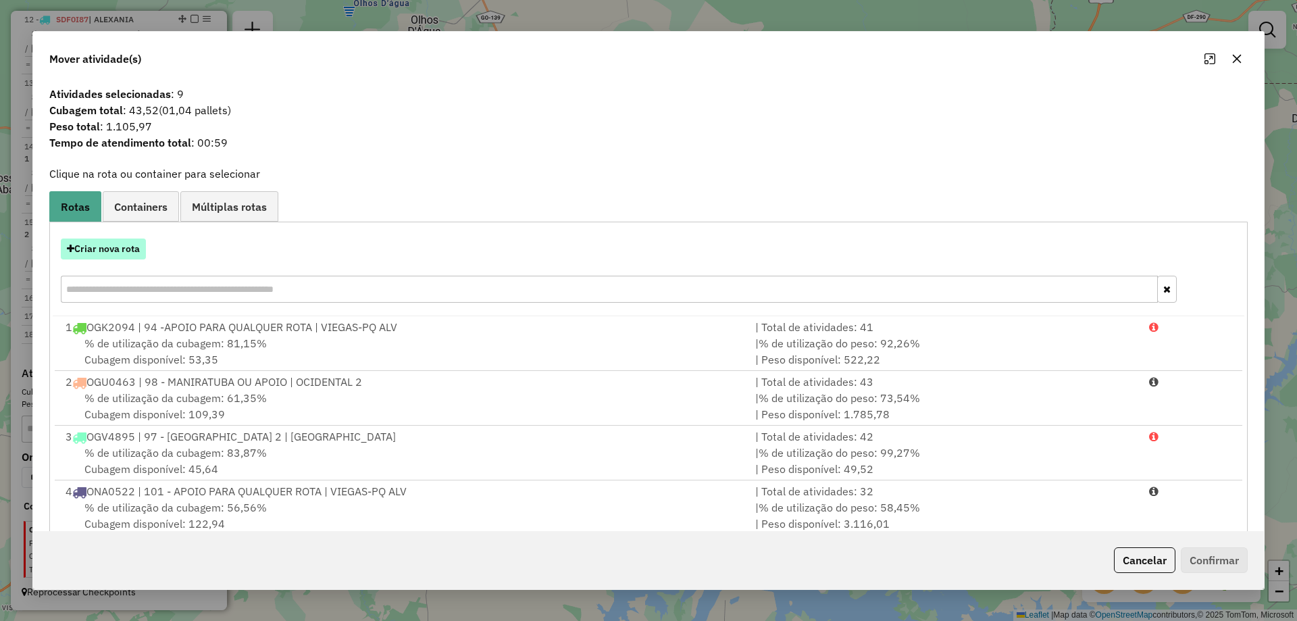
click at [103, 242] on button "Criar nova rota" at bounding box center [103, 248] width 85 height 21
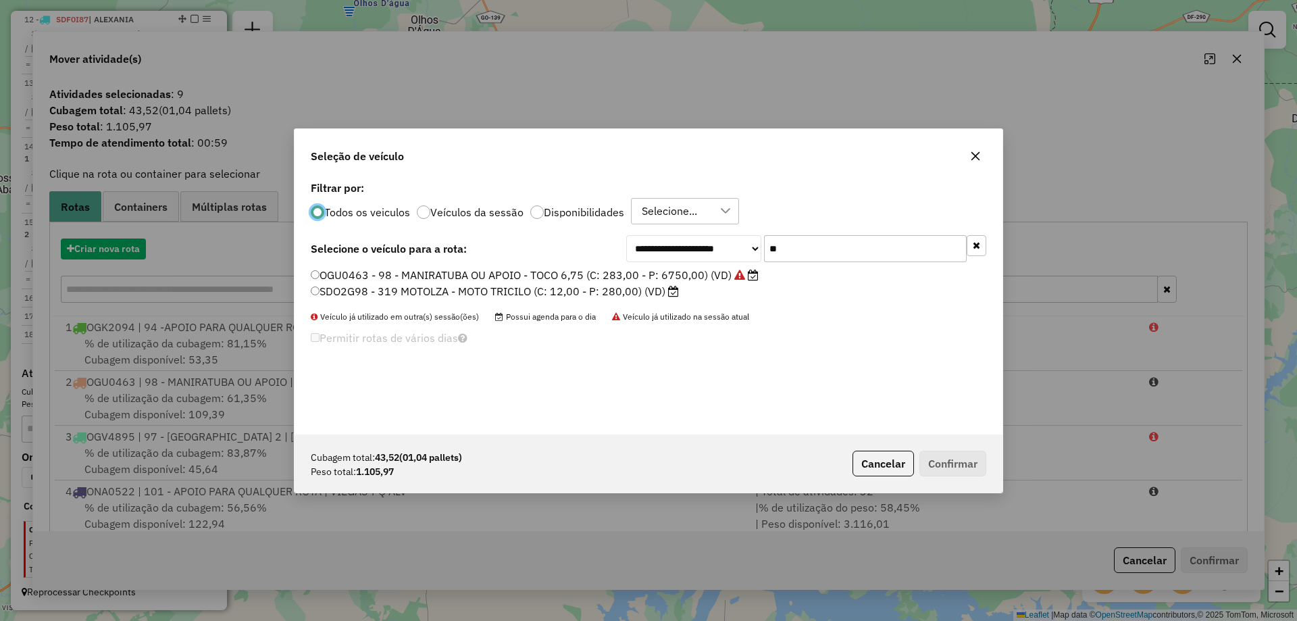
scroll to position [7, 4]
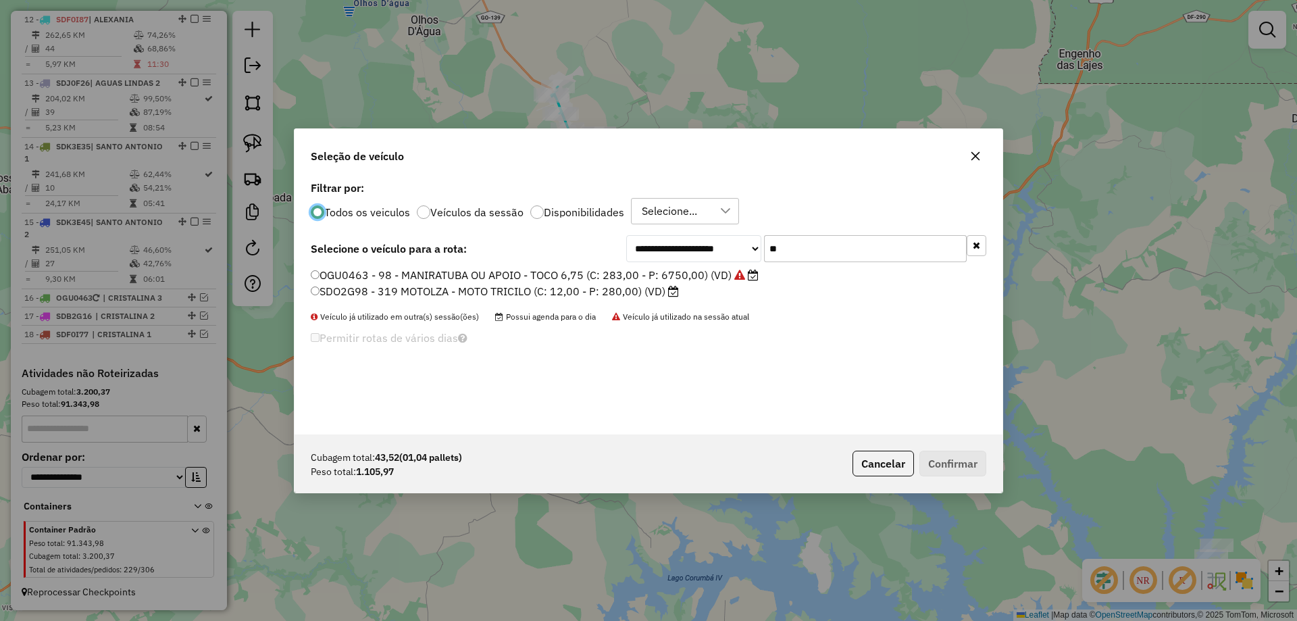
drag, startPoint x: 761, startPoint y: 255, endPoint x: 686, endPoint y: 244, distance: 75.9
click at [686, 244] on div "**********" at bounding box center [806, 248] width 360 height 27
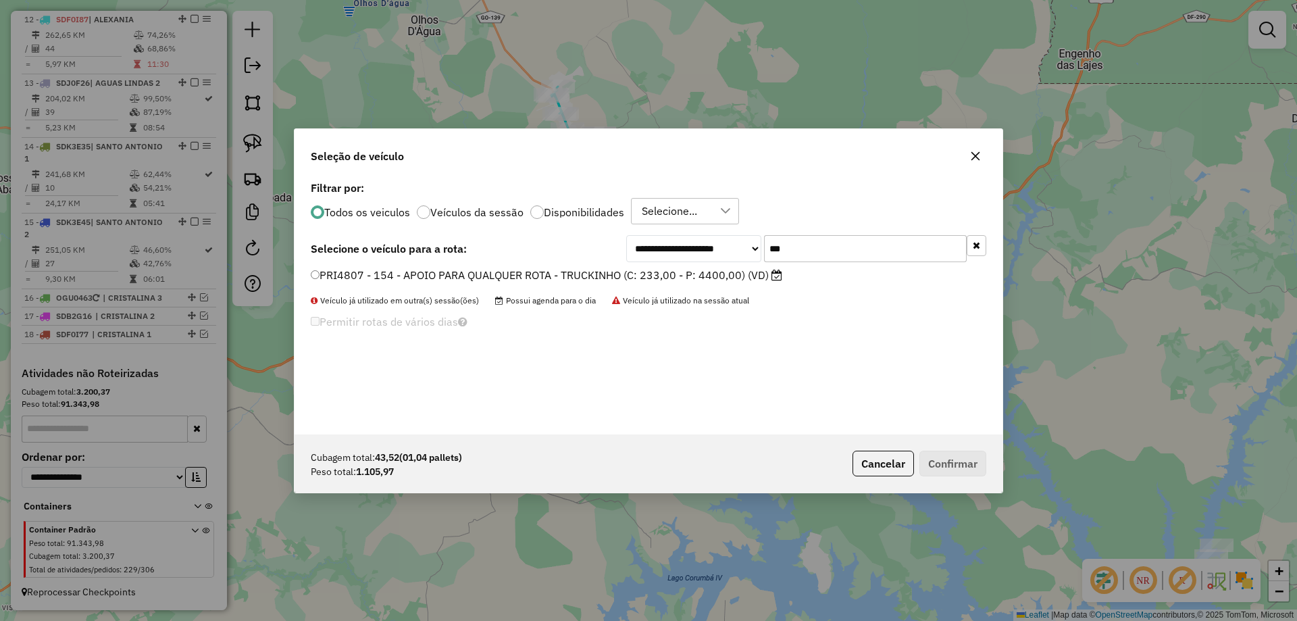
type input "***"
click at [470, 272] on label "PRI4807 - 154 - APOIO PARA QUALQUER ROTA - TRUCKINHO (C: 233,00 - P: 4400,00) (…" at bounding box center [547, 275] width 472 height 16
click at [940, 461] on button "Confirmar" at bounding box center [952, 464] width 67 height 26
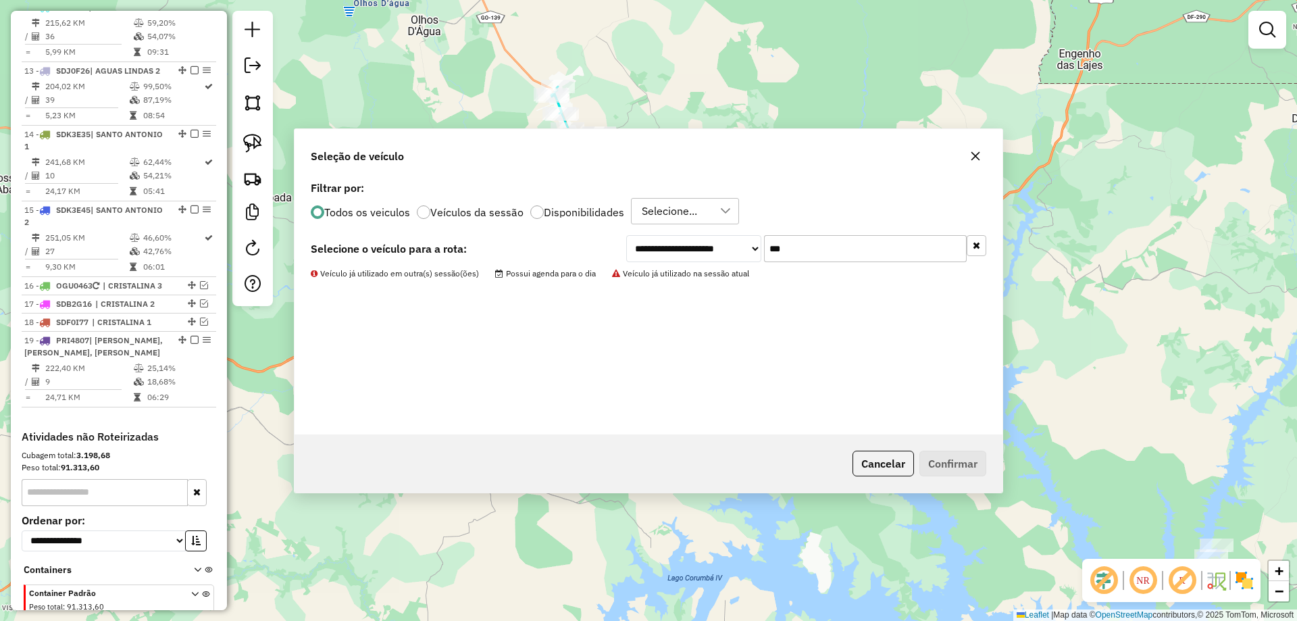
scroll to position [1291, 0]
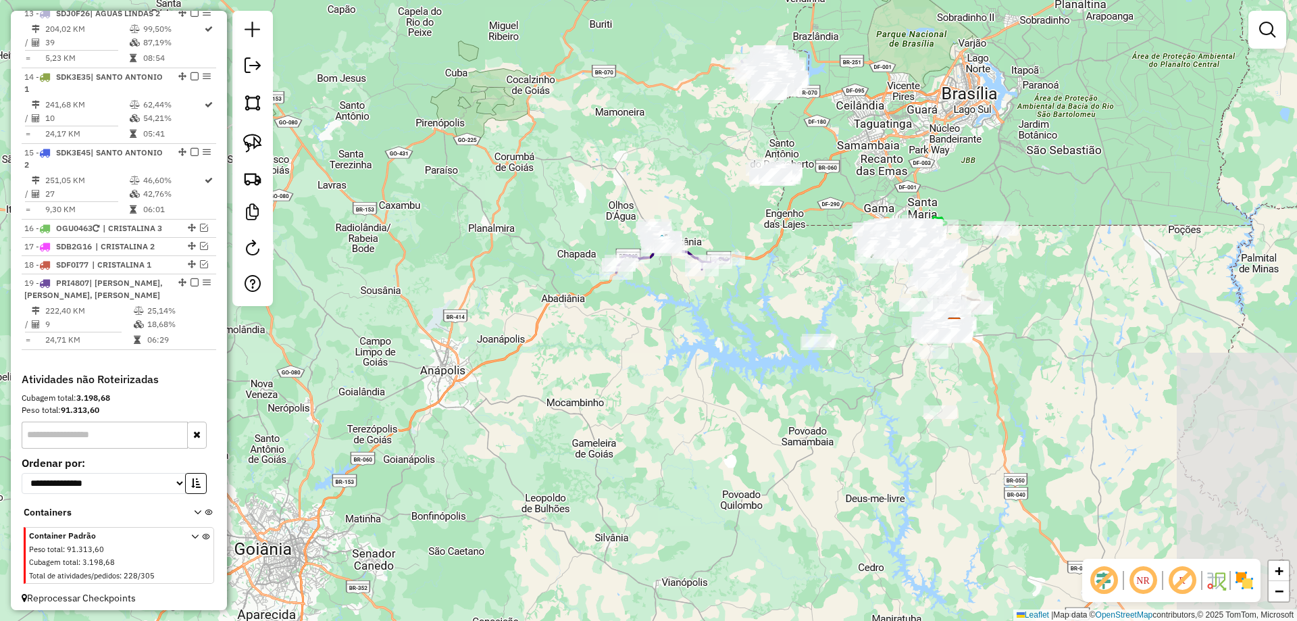
drag, startPoint x: 883, startPoint y: 382, endPoint x: 828, endPoint y: 220, distance: 171.1
click at [834, 217] on div "Janela de atendimento Grade de atendimento Capacidade Transportadoras Veículos …" at bounding box center [648, 310] width 1297 height 621
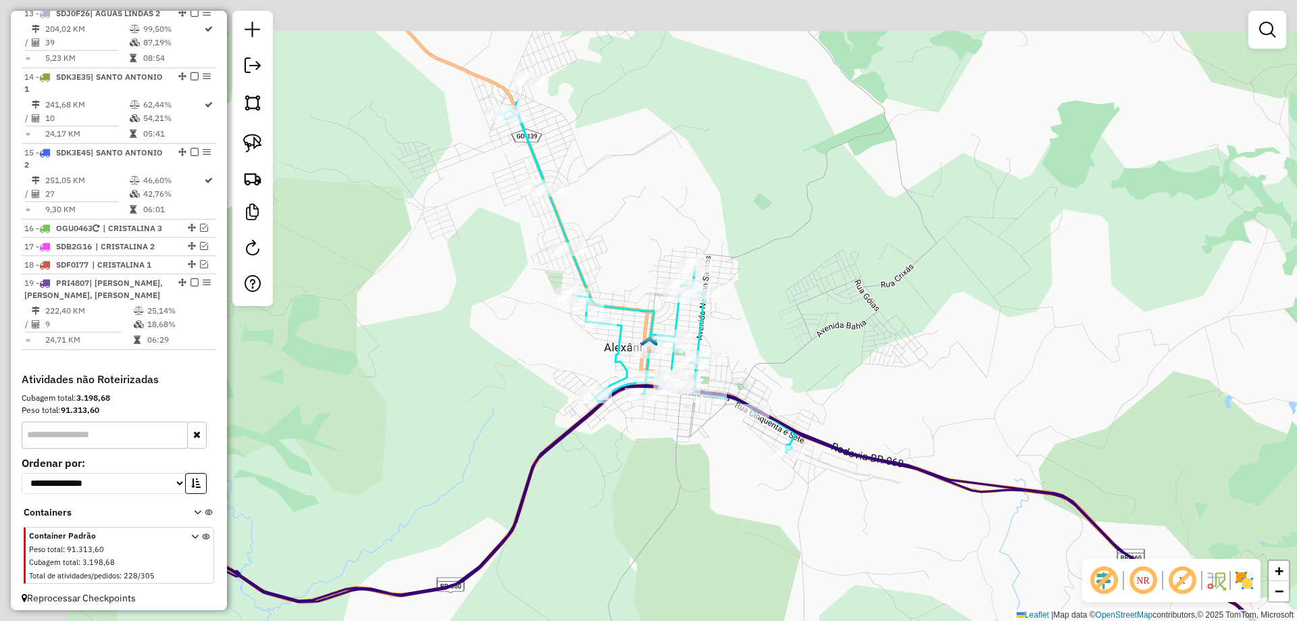
drag, startPoint x: 687, startPoint y: 180, endPoint x: 783, endPoint y: 363, distance: 206.7
click at [837, 353] on div "Janela de atendimento Grade de atendimento Capacidade Transportadoras Veículos …" at bounding box center [648, 310] width 1297 height 621
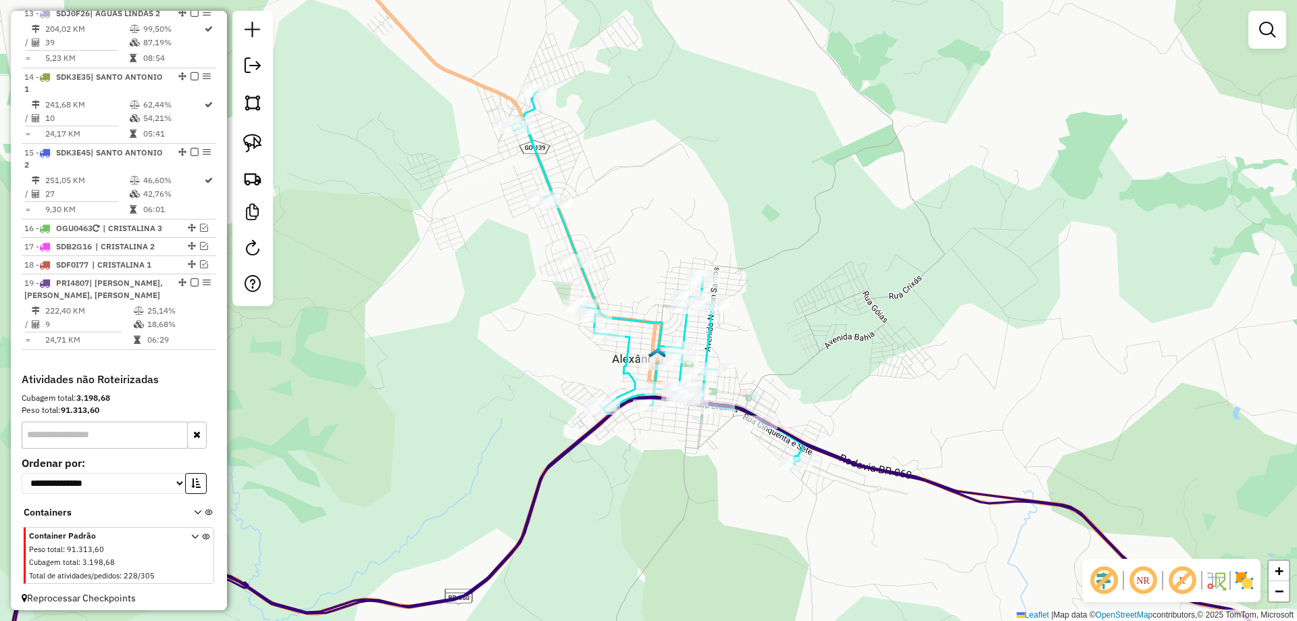
click at [705, 330] on icon at bounding box center [657, 278] width 294 height 372
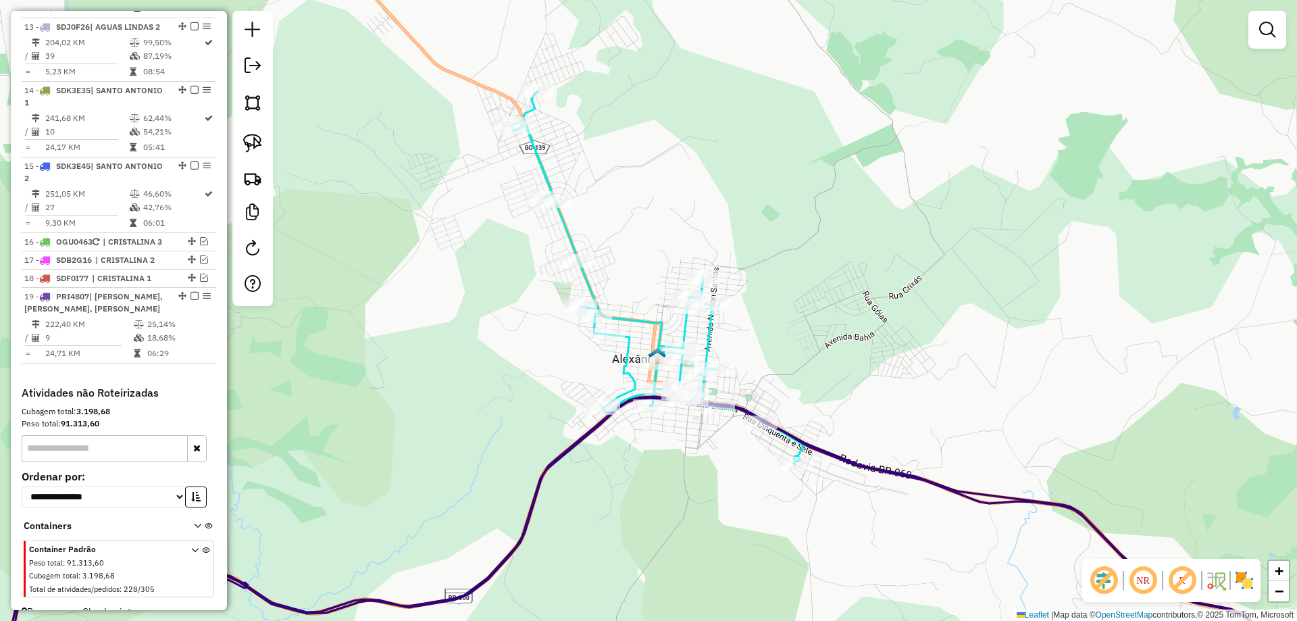
select select "*********"
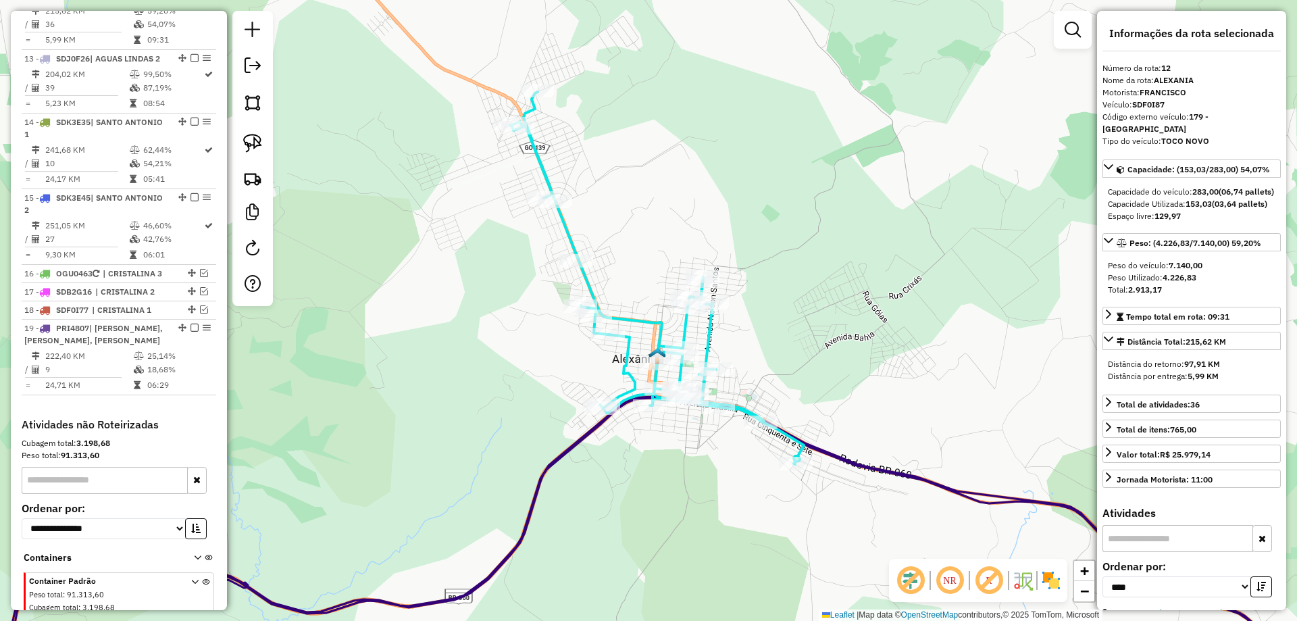
scroll to position [1233, 0]
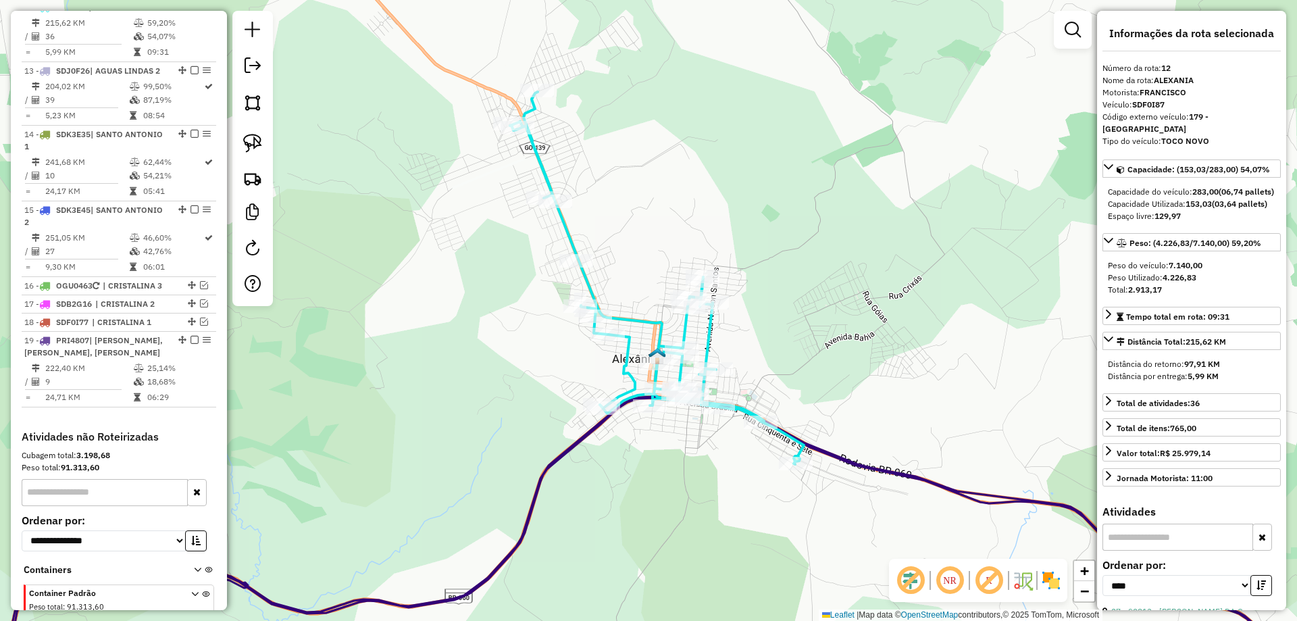
click at [875, 465] on icon at bounding box center [707, 540] width 1439 height 286
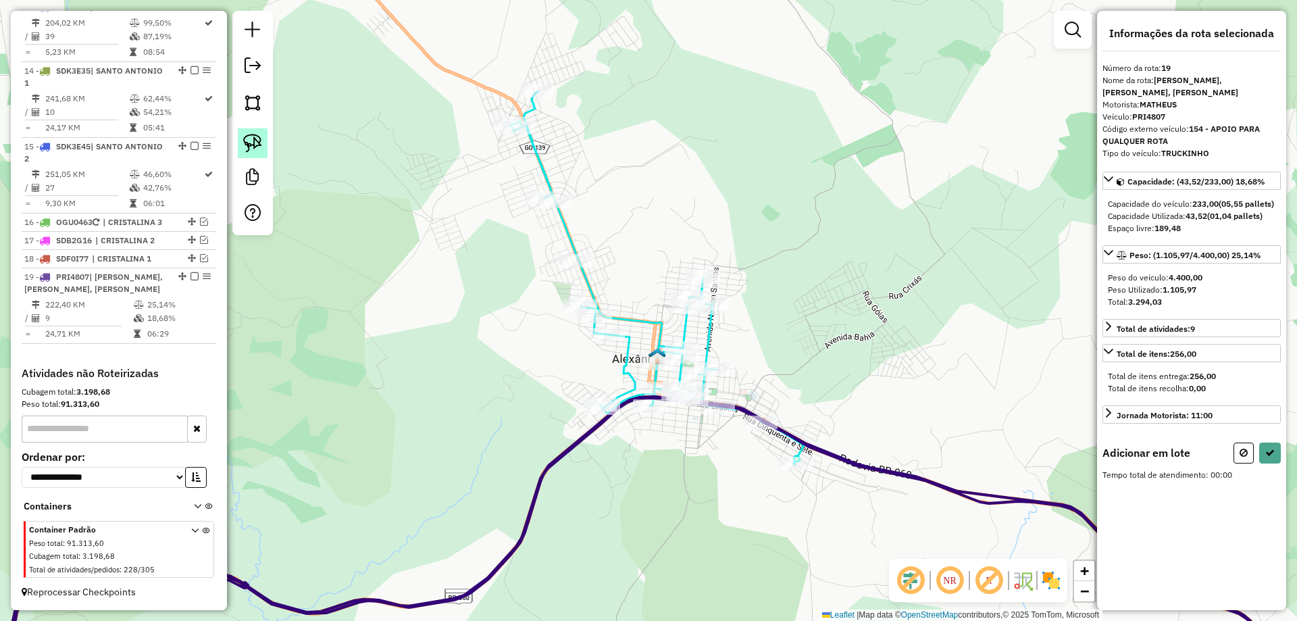
click at [260, 142] on img at bounding box center [252, 143] width 19 height 19
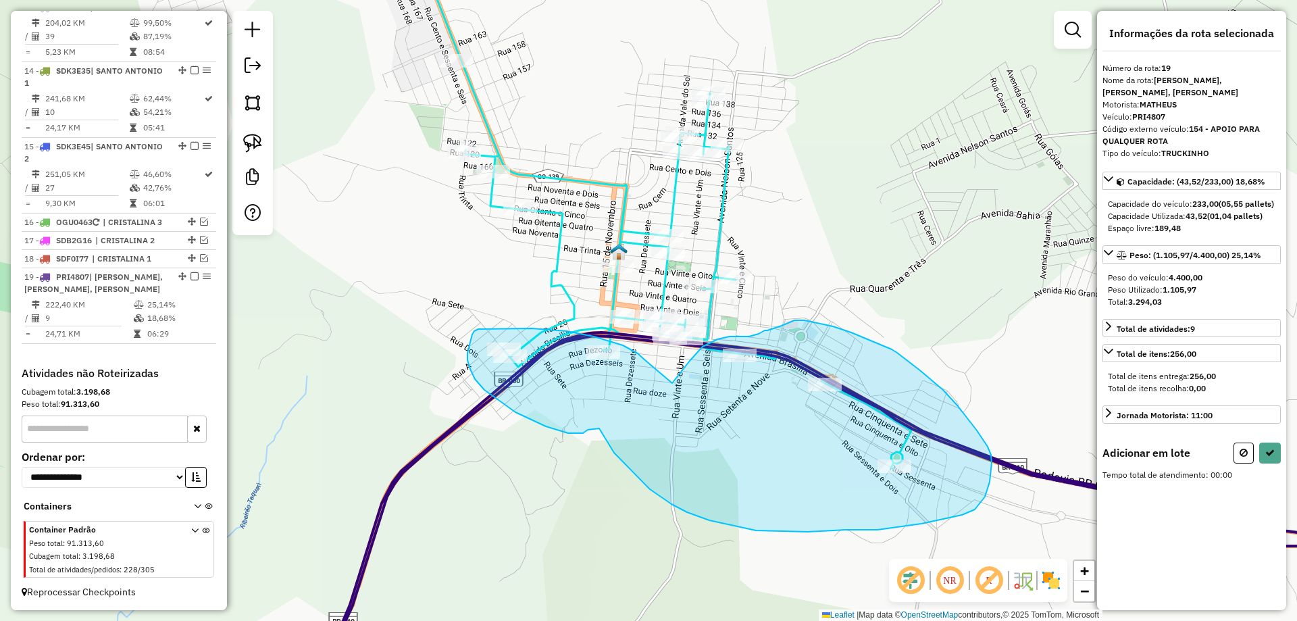
drag, startPoint x: 650, startPoint y: 261, endPoint x: 672, endPoint y: 383, distance: 123.6
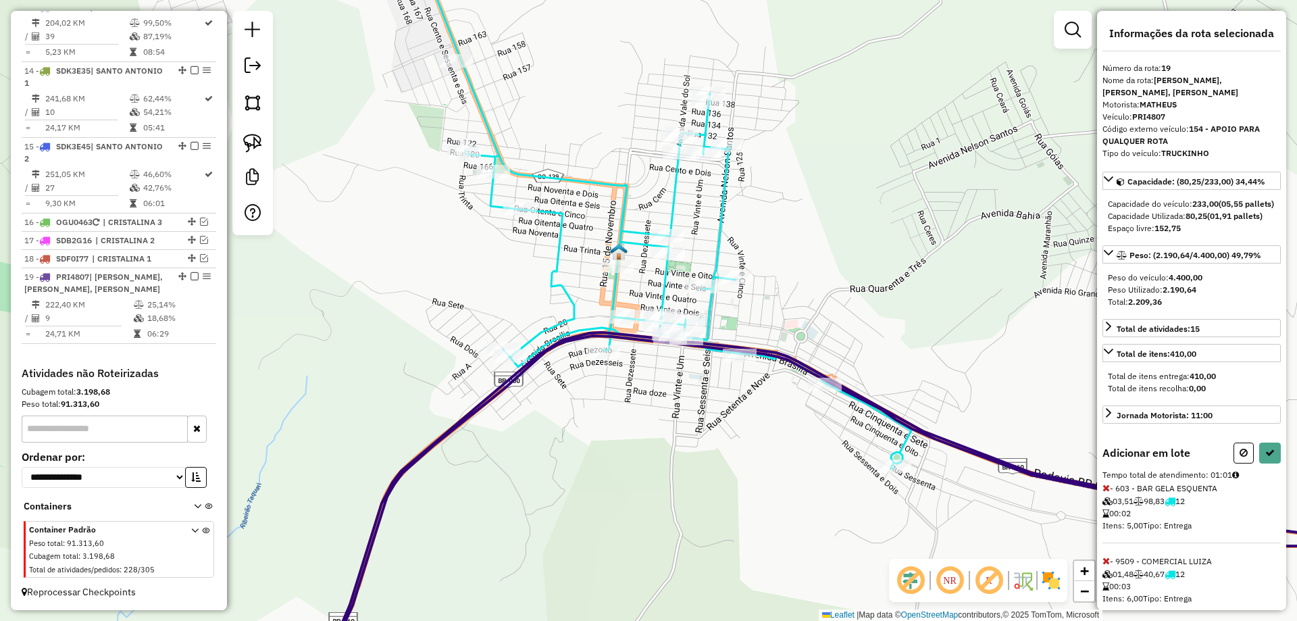
click at [1277, 459] on div "Informações da rota selecionada Número da rota: 19 Nome da rota: ALEX - ALVORAD…" at bounding box center [1191, 310] width 189 height 599
click at [1267, 457] on icon at bounding box center [1269, 452] width 9 height 9
select select "*********"
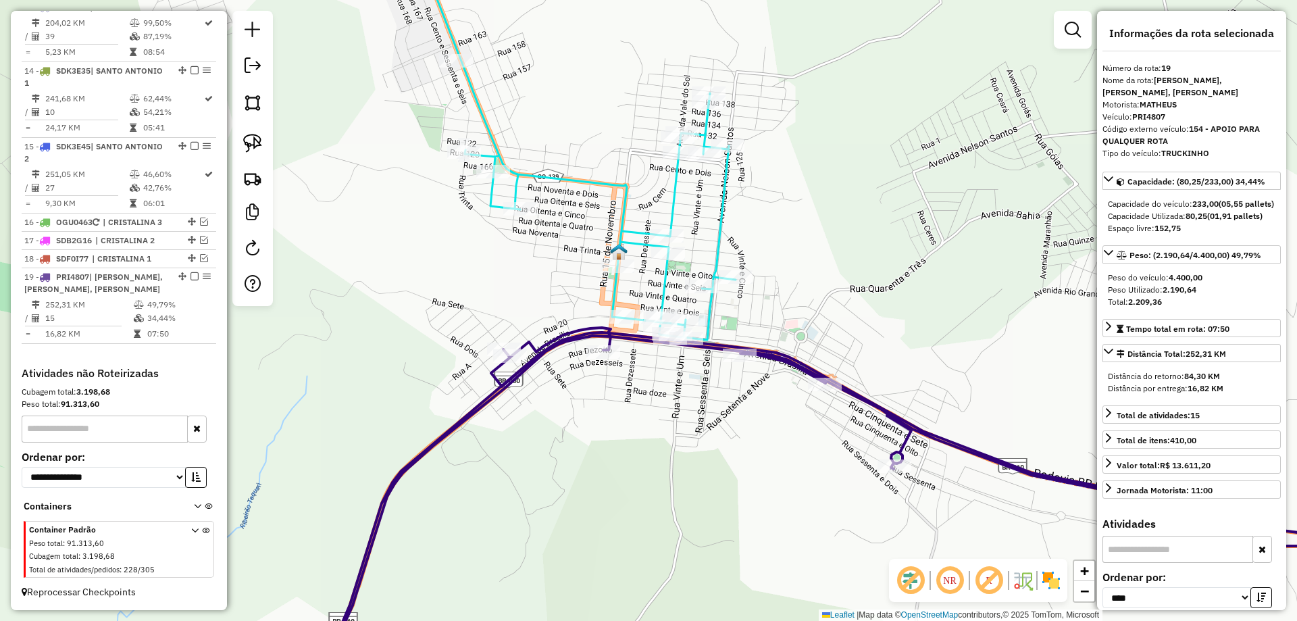
click at [724, 209] on icon at bounding box center [574, 139] width 323 height 402
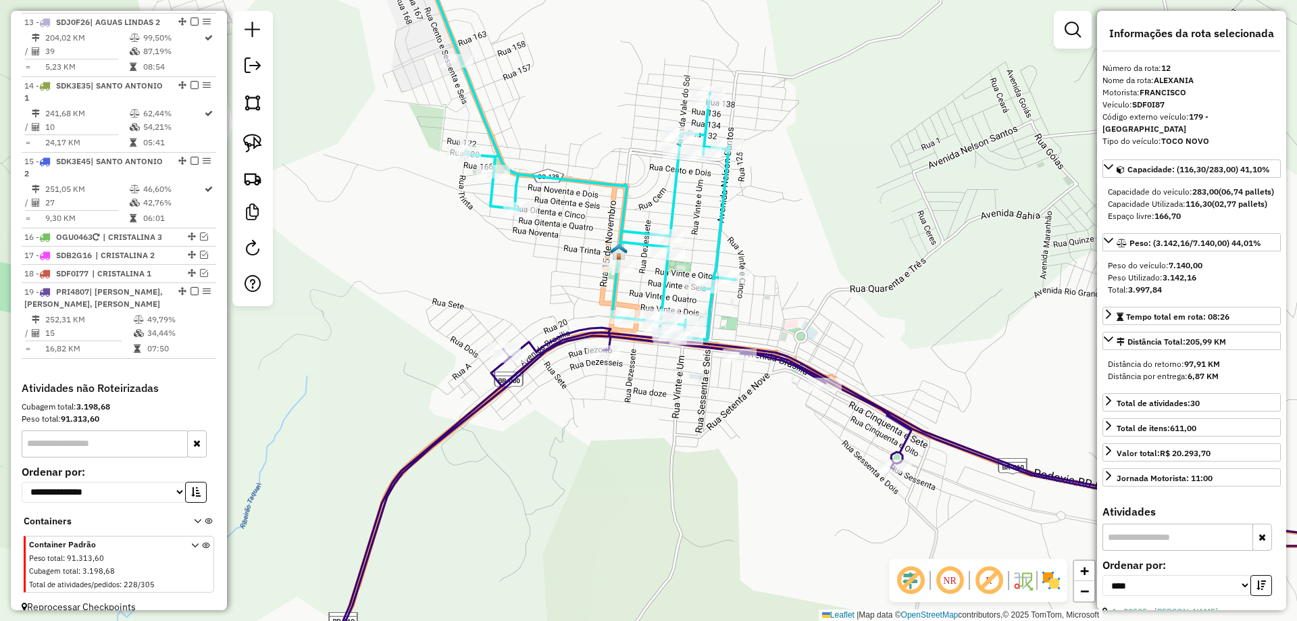
scroll to position [1233, 0]
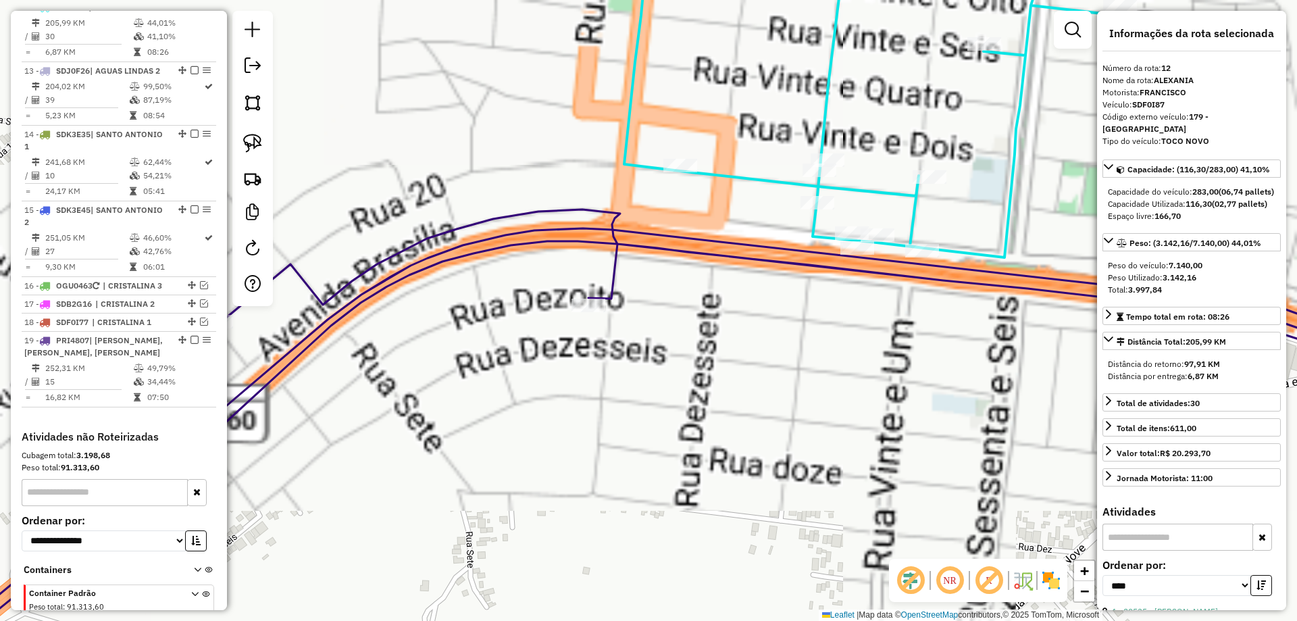
click at [611, 259] on icon at bounding box center [659, 446] width 1535 height 474
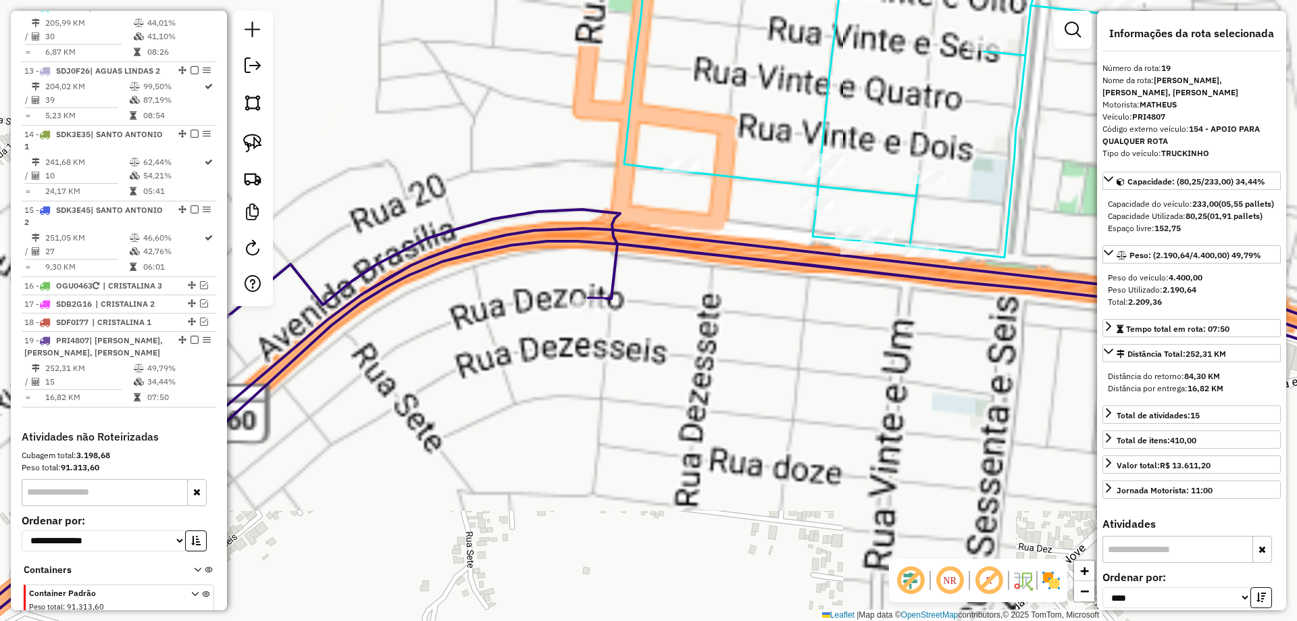
scroll to position [1321, 0]
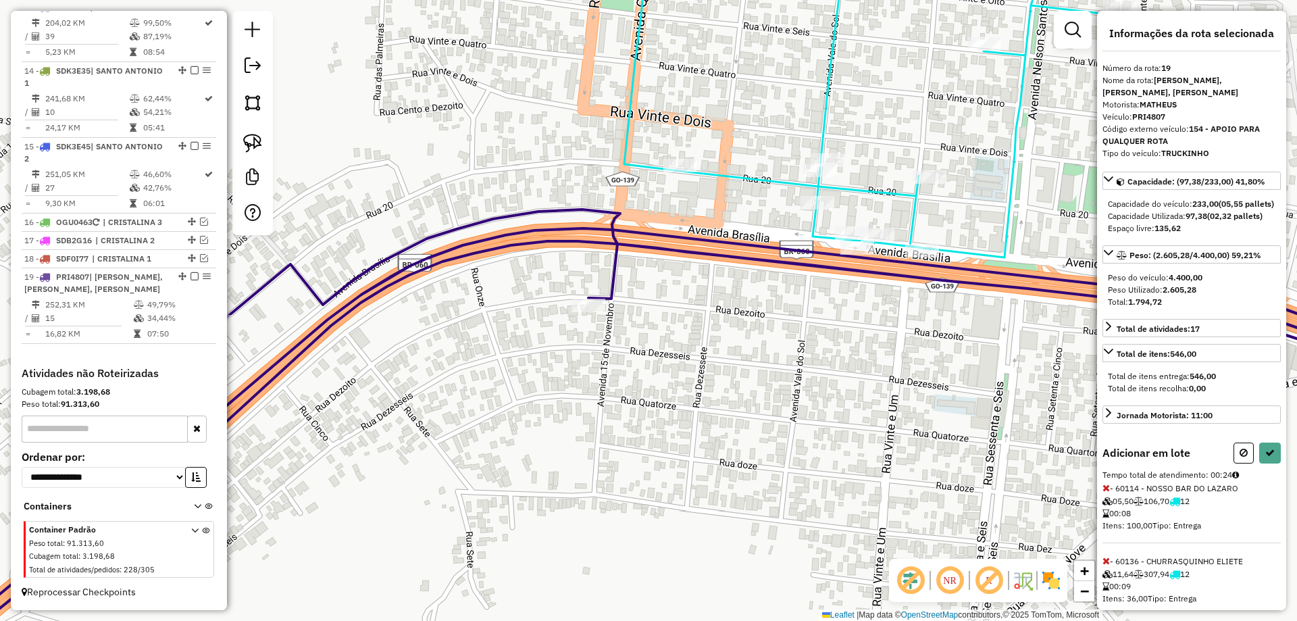
click at [1109, 565] on icon at bounding box center [1105, 560] width 7 height 9
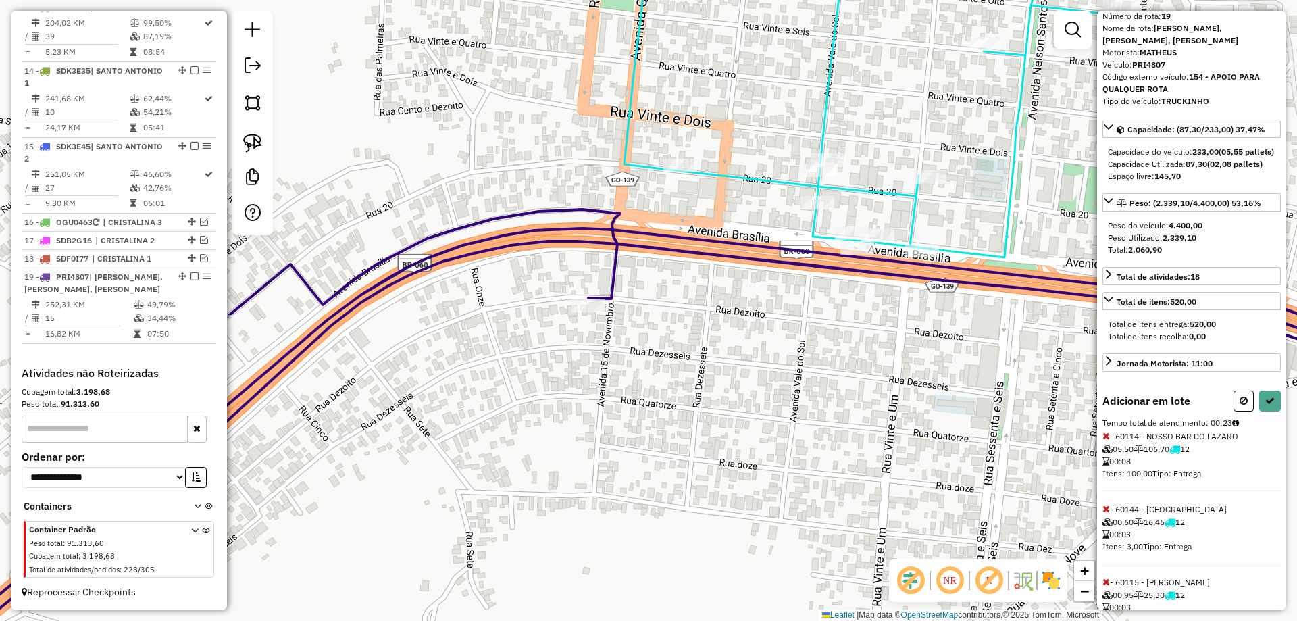
scroll to position [107, 0]
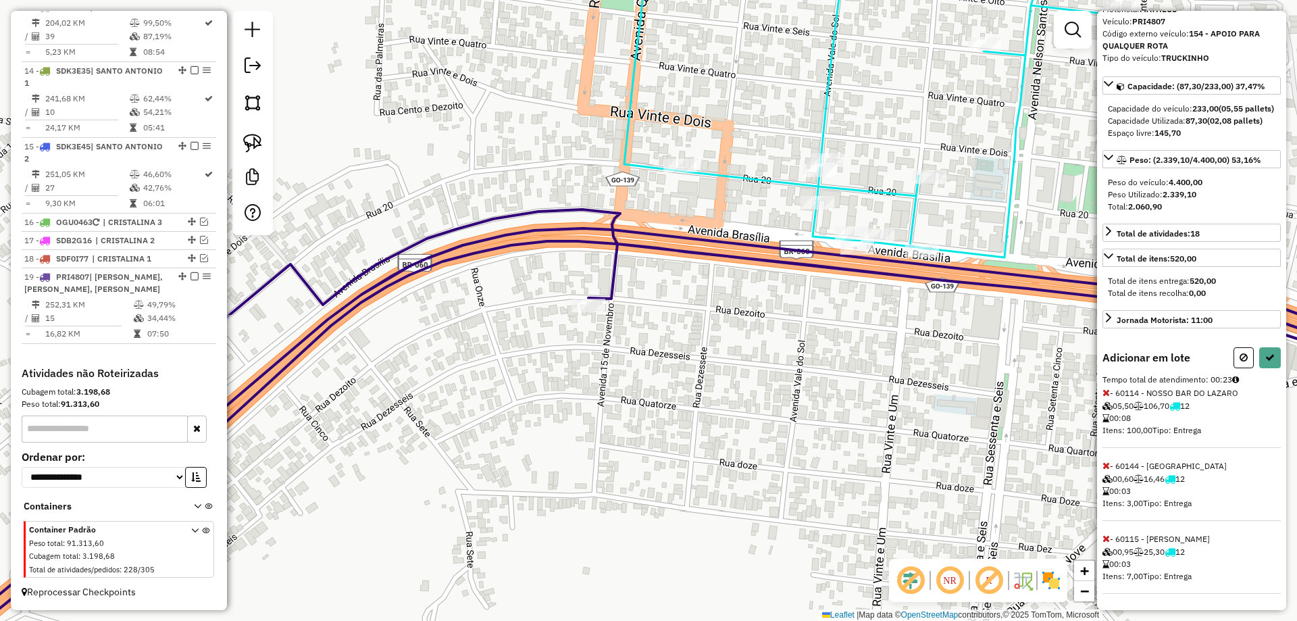
click at [1107, 392] on icon at bounding box center [1105, 392] width 7 height 9
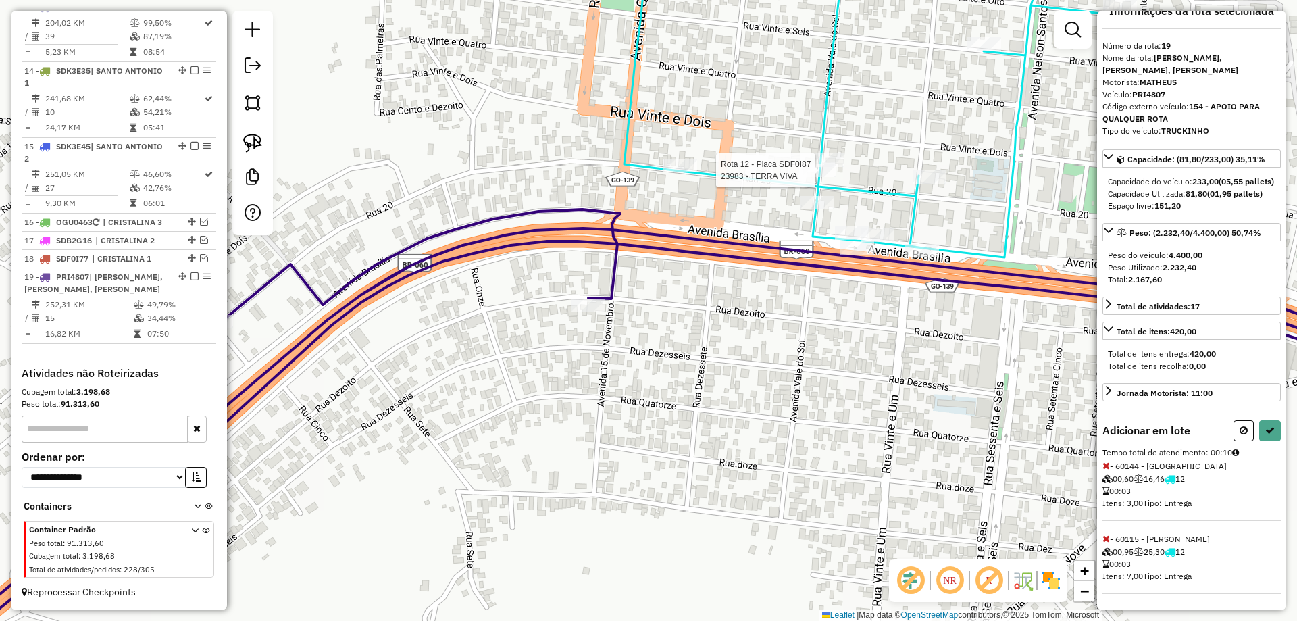
click at [809, 177] on div at bounding box center [820, 170] width 34 height 14
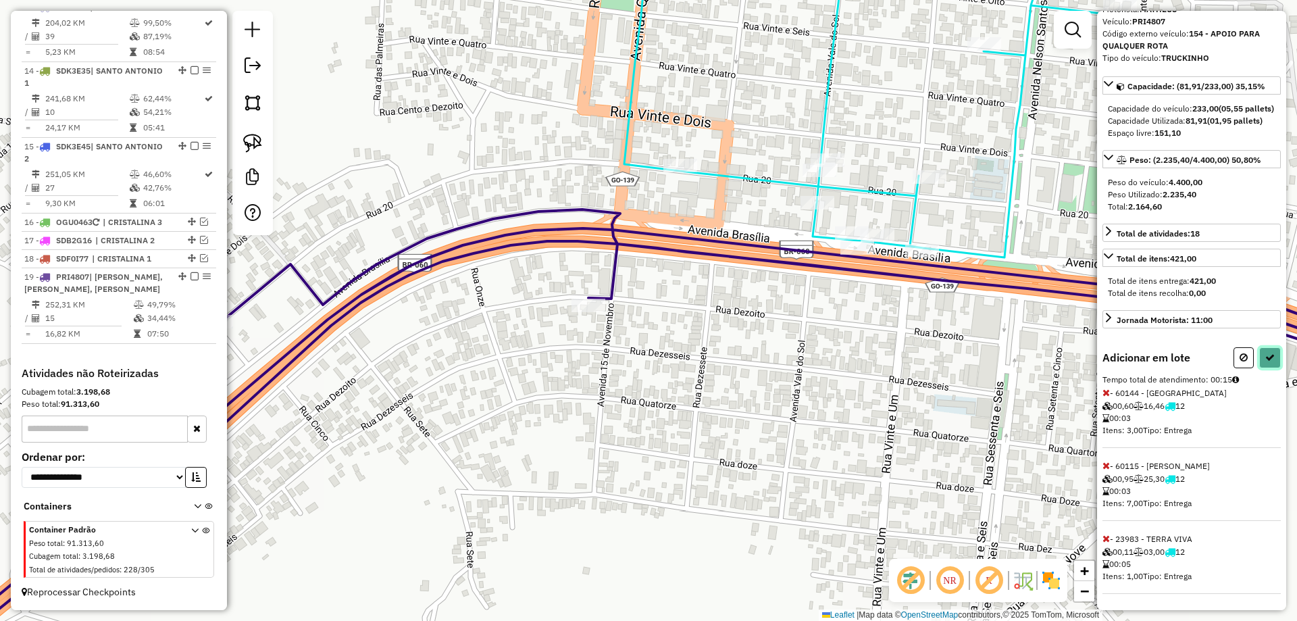
click at [1267, 359] on icon at bounding box center [1269, 357] width 9 height 9
select select "*********"
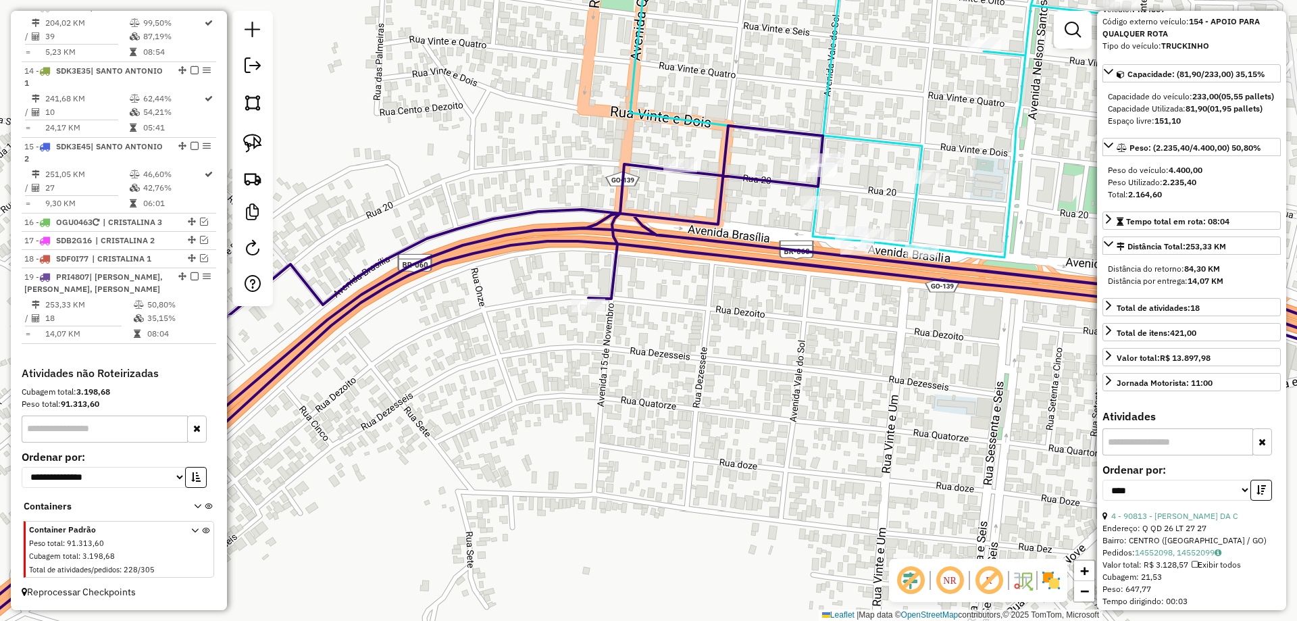
click at [912, 224] on icon at bounding box center [874, 98] width 489 height 320
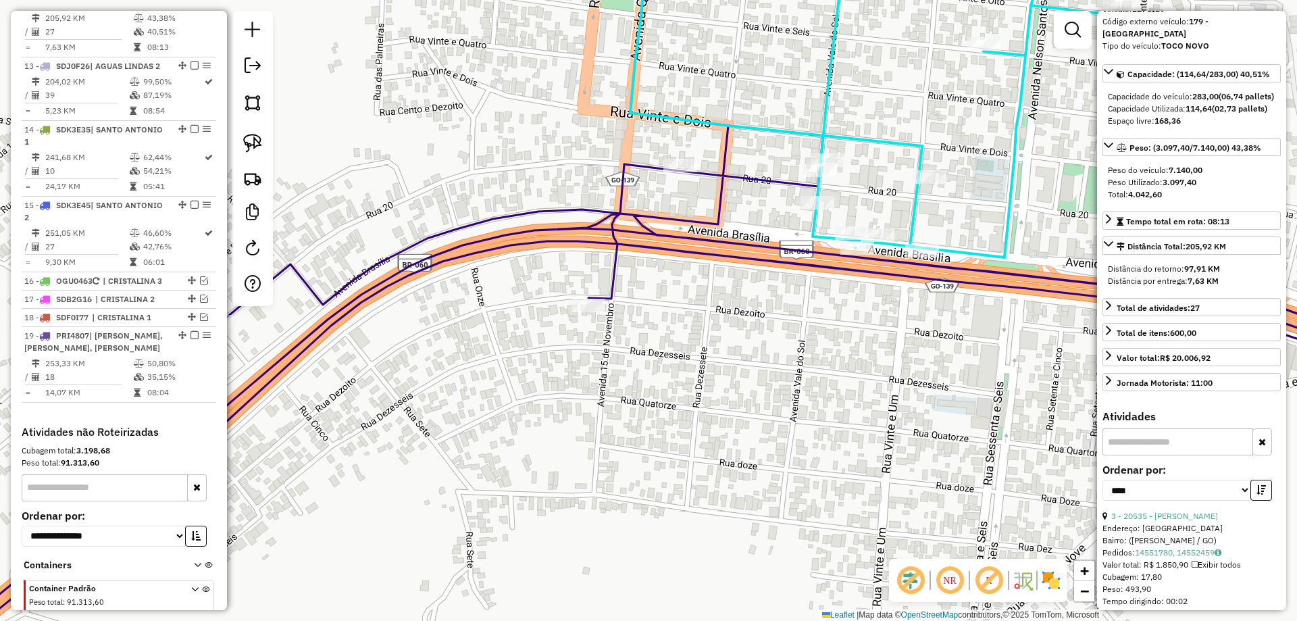
scroll to position [1233, 0]
click at [778, 248] on icon at bounding box center [659, 404] width 1535 height 557
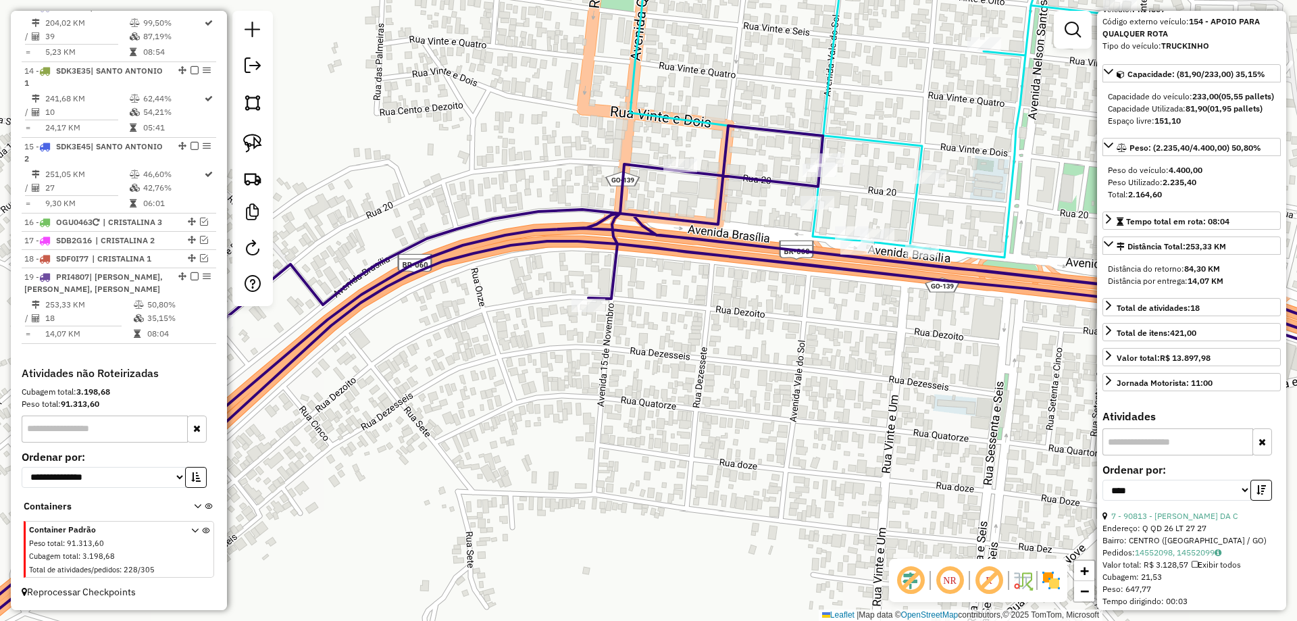
click at [948, 247] on icon at bounding box center [874, 98] width 489 height 320
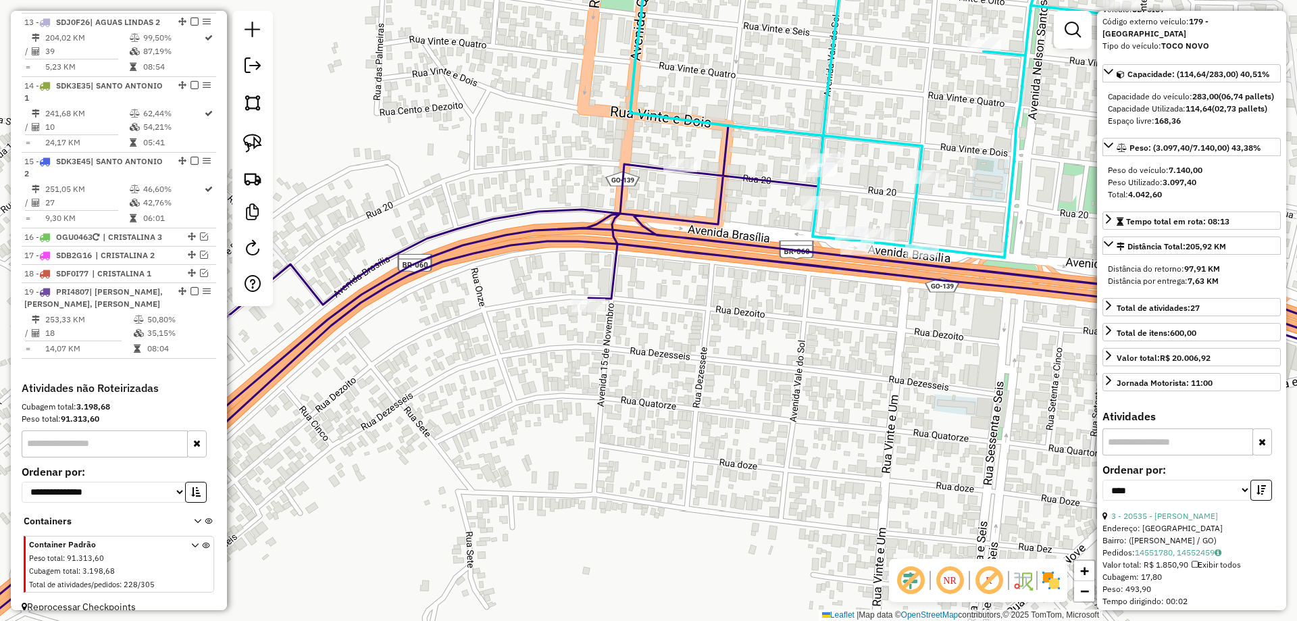
scroll to position [1233, 0]
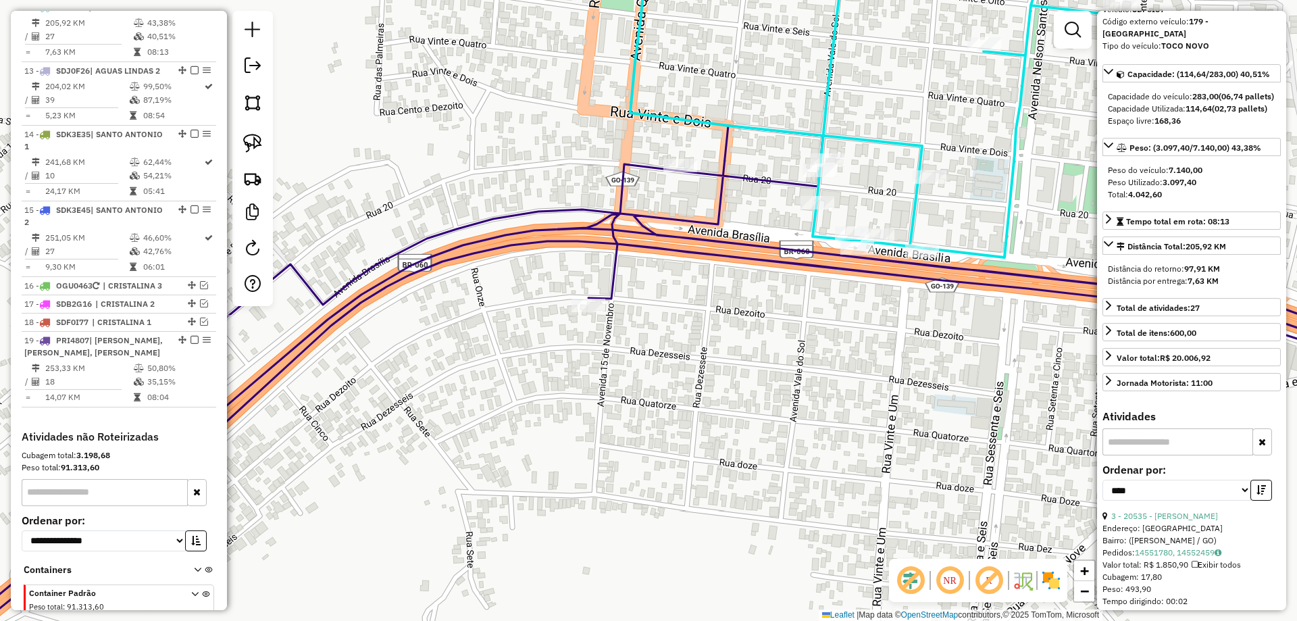
click at [936, 274] on icon at bounding box center [659, 404] width 1535 height 557
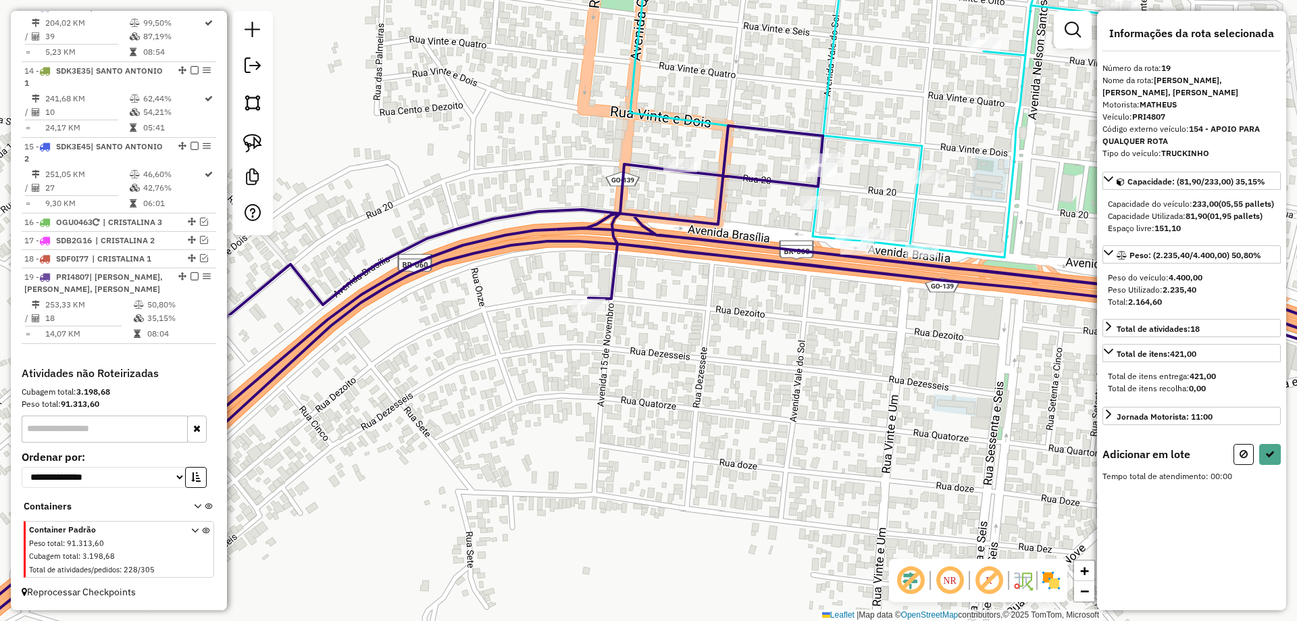
scroll to position [0, 0]
click at [1108, 492] on icon at bounding box center [1105, 487] width 7 height 9
click at [1106, 565] on icon at bounding box center [1105, 560] width 7 height 9
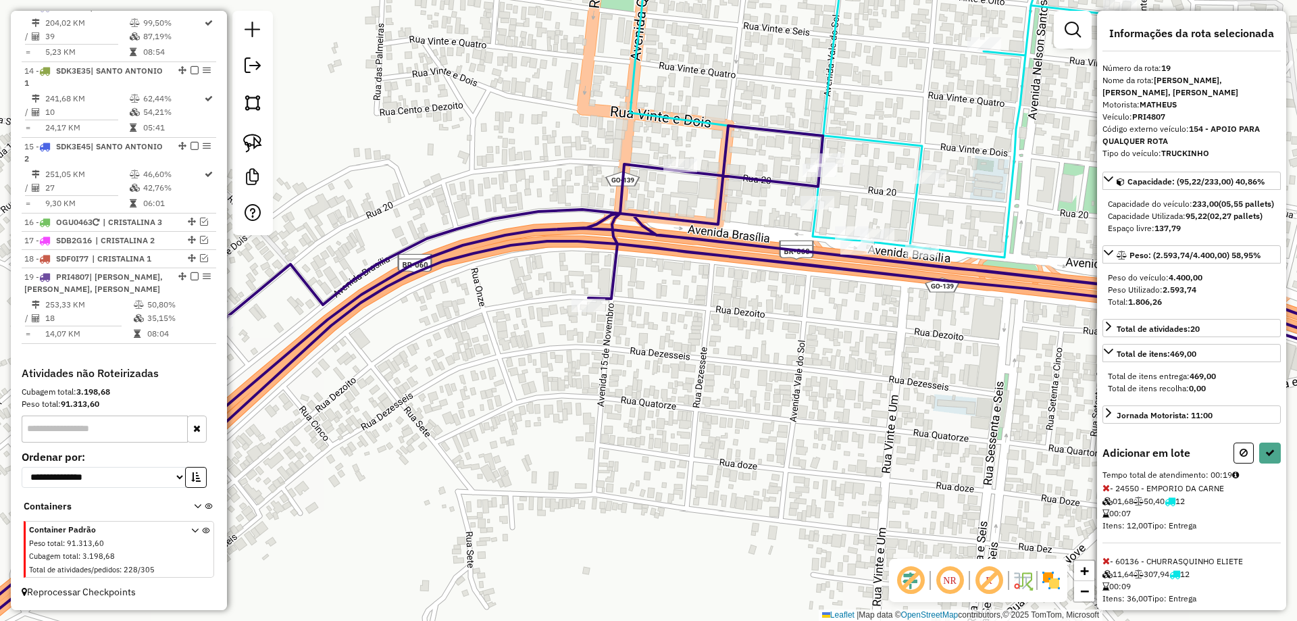
click at [1105, 565] on icon at bounding box center [1105, 560] width 7 height 9
click at [1266, 457] on icon at bounding box center [1269, 452] width 9 height 9
select select "*********"
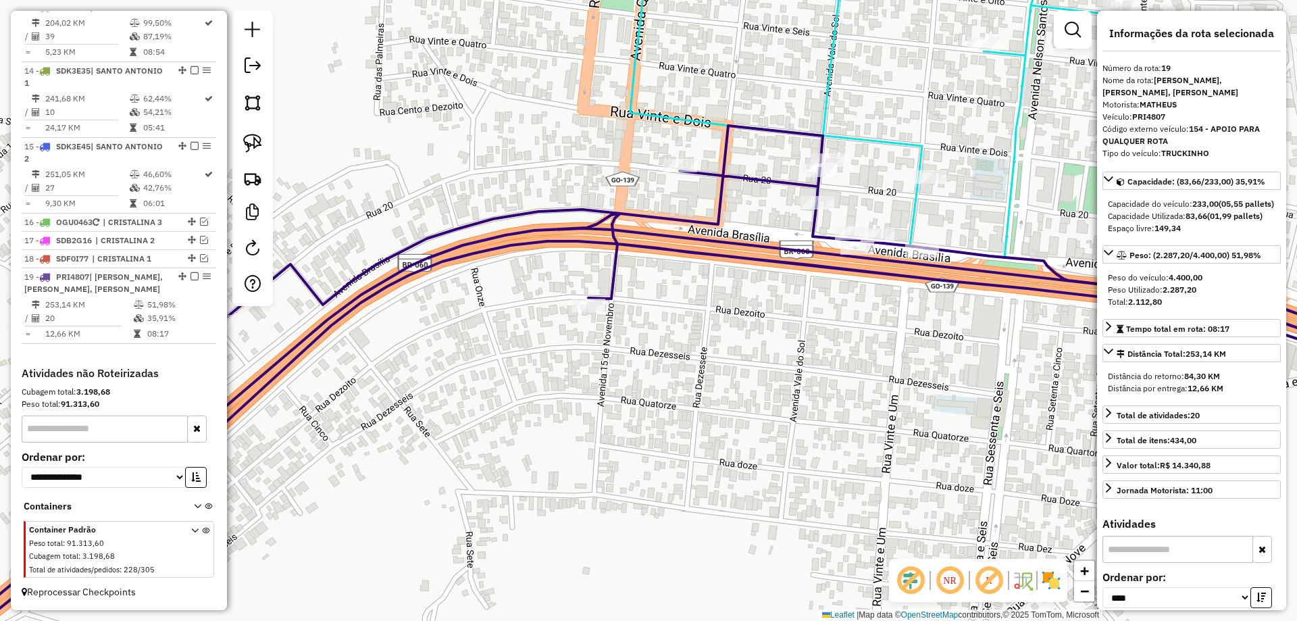
click at [825, 84] on icon at bounding box center [874, 98] width 489 height 320
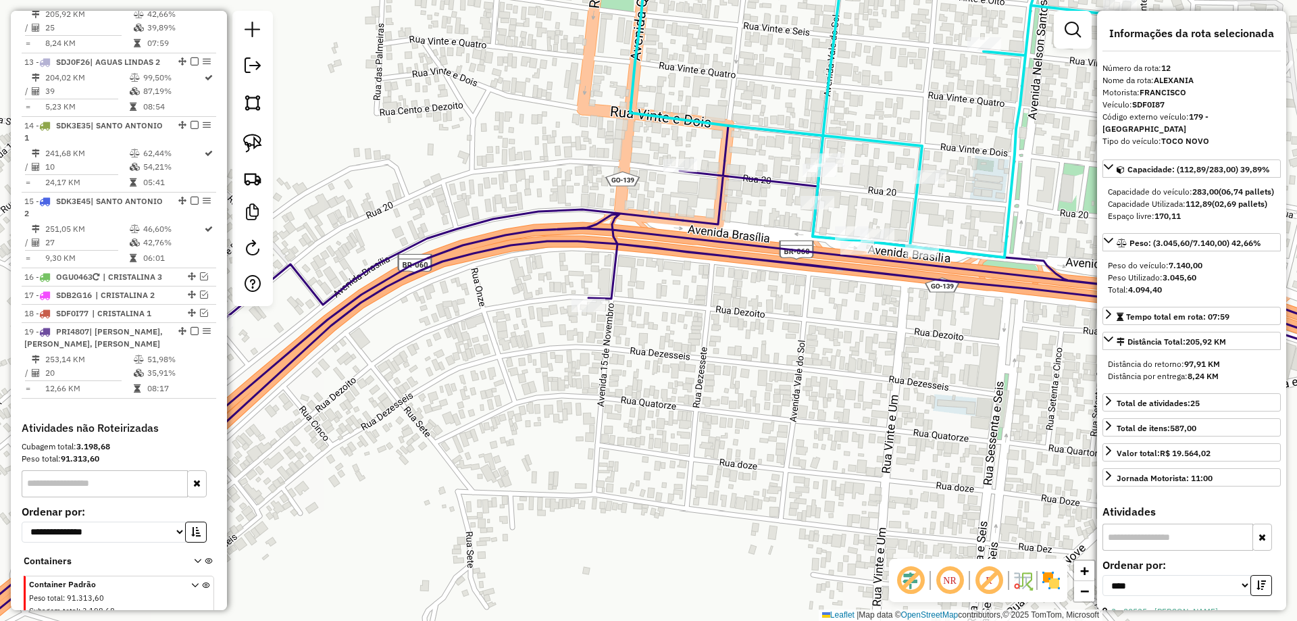
scroll to position [1233, 0]
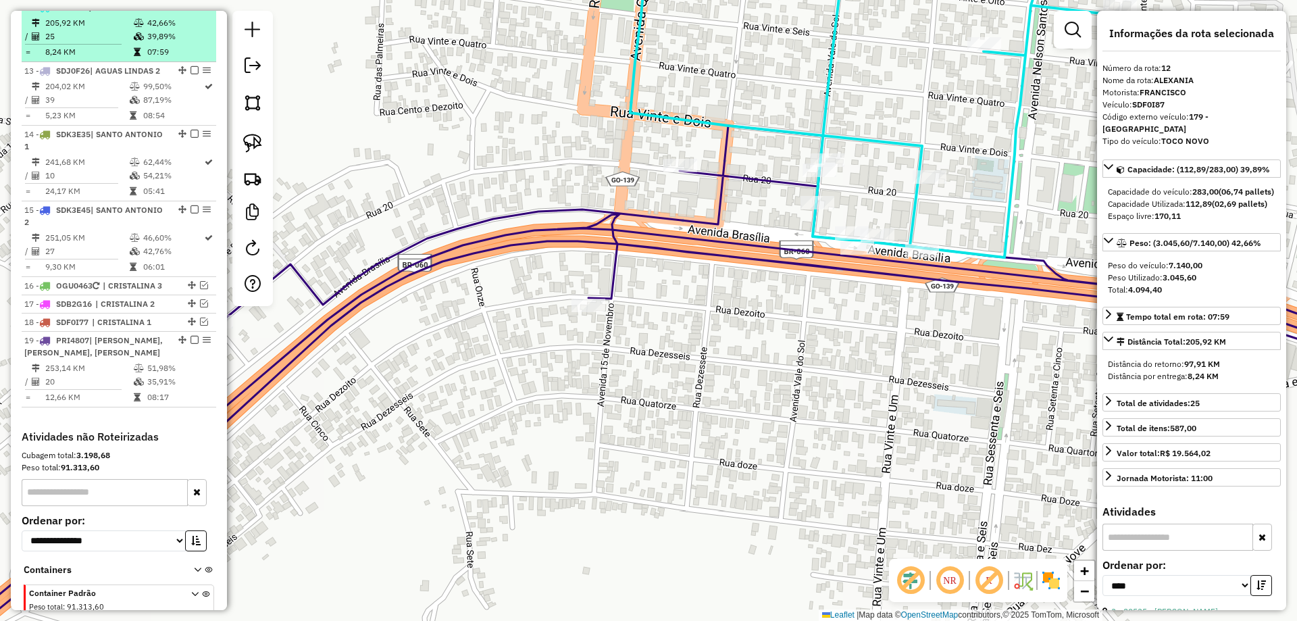
click at [190, 11] on em at bounding box center [194, 7] width 8 height 8
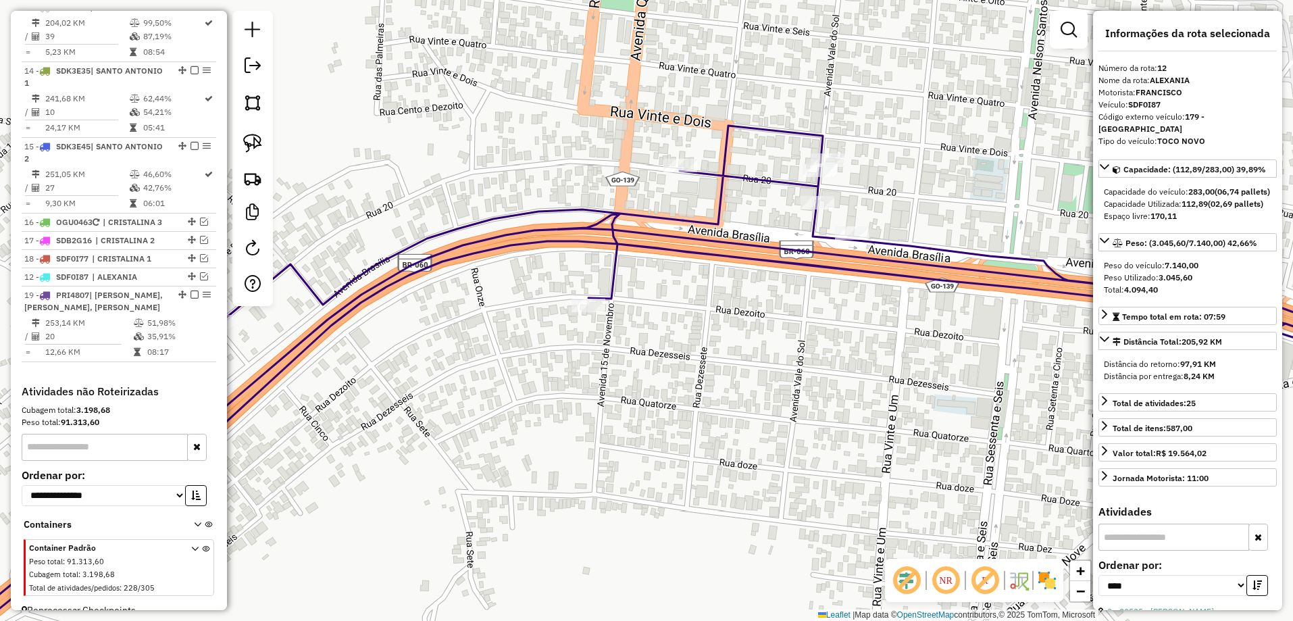
drag, startPoint x: 187, startPoint y: 18, endPoint x: 143, endPoint y: 294, distance: 279.2
click at [901, 238] on icon at bounding box center [659, 404] width 1535 height 557
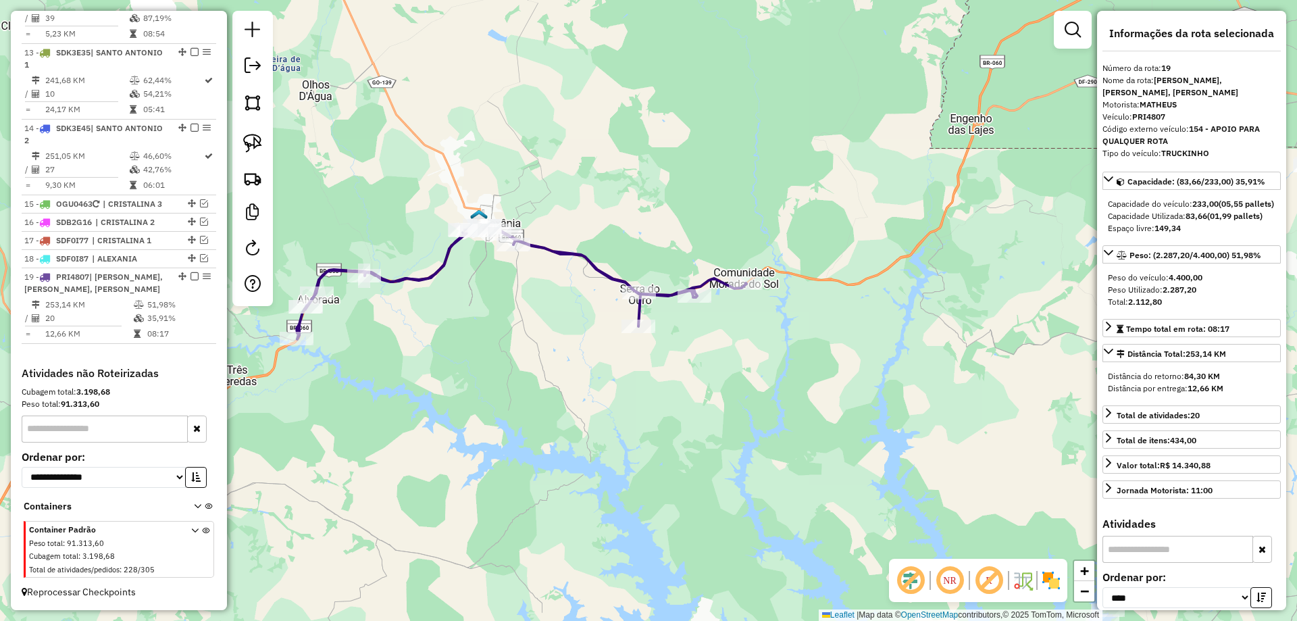
drag, startPoint x: 880, startPoint y: 332, endPoint x: 751, endPoint y: 447, distance: 171.8
click at [752, 447] on div "Janela de atendimento Grade de atendimento Capacidade Transportadoras Veículos …" at bounding box center [648, 310] width 1297 height 621
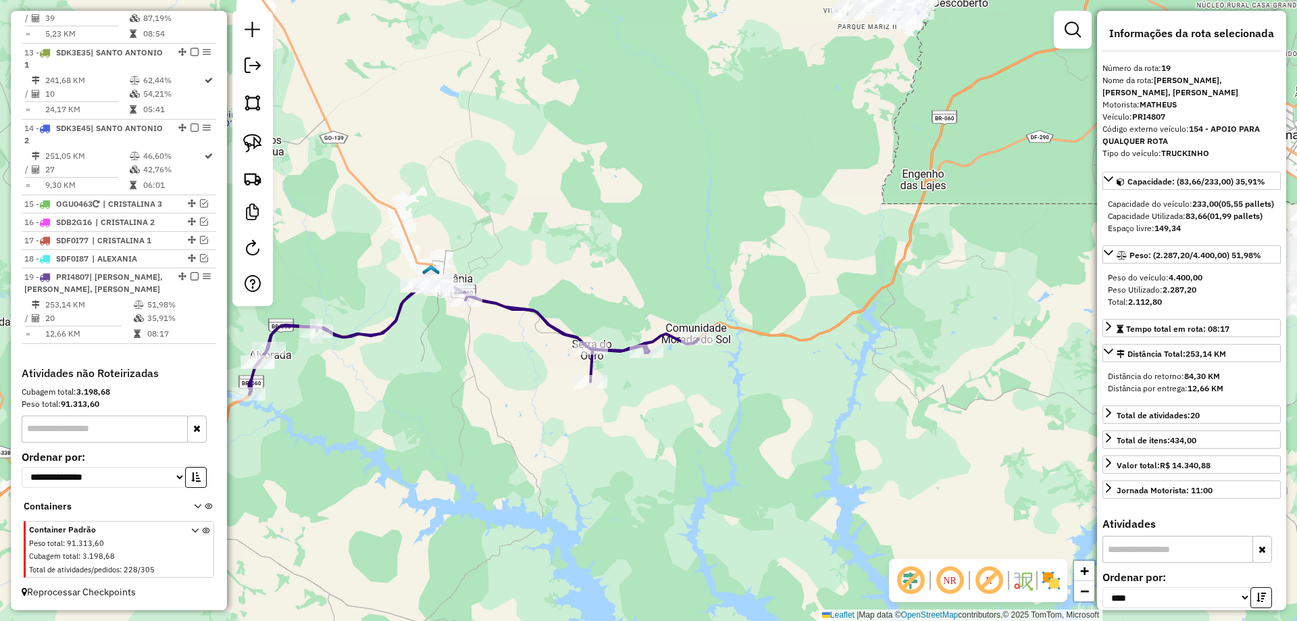
click at [666, 328] on icon at bounding box center [474, 337] width 450 height 115
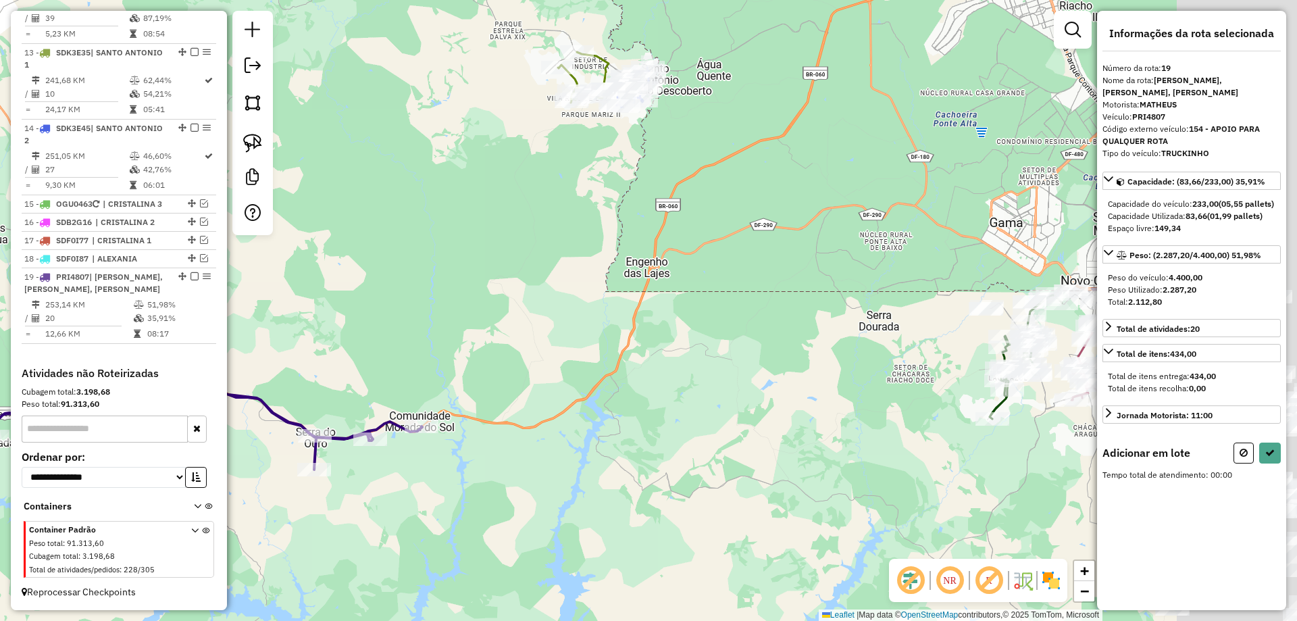
drag, startPoint x: 842, startPoint y: 211, endPoint x: 164, endPoint y: 409, distance: 705.9
click at [164, 409] on hb-router-mapa "Informações da Sessão 979651 - 15/08/2025 Criação: 14/08/2025 17:48 Depósito: B…" at bounding box center [648, 310] width 1297 height 621
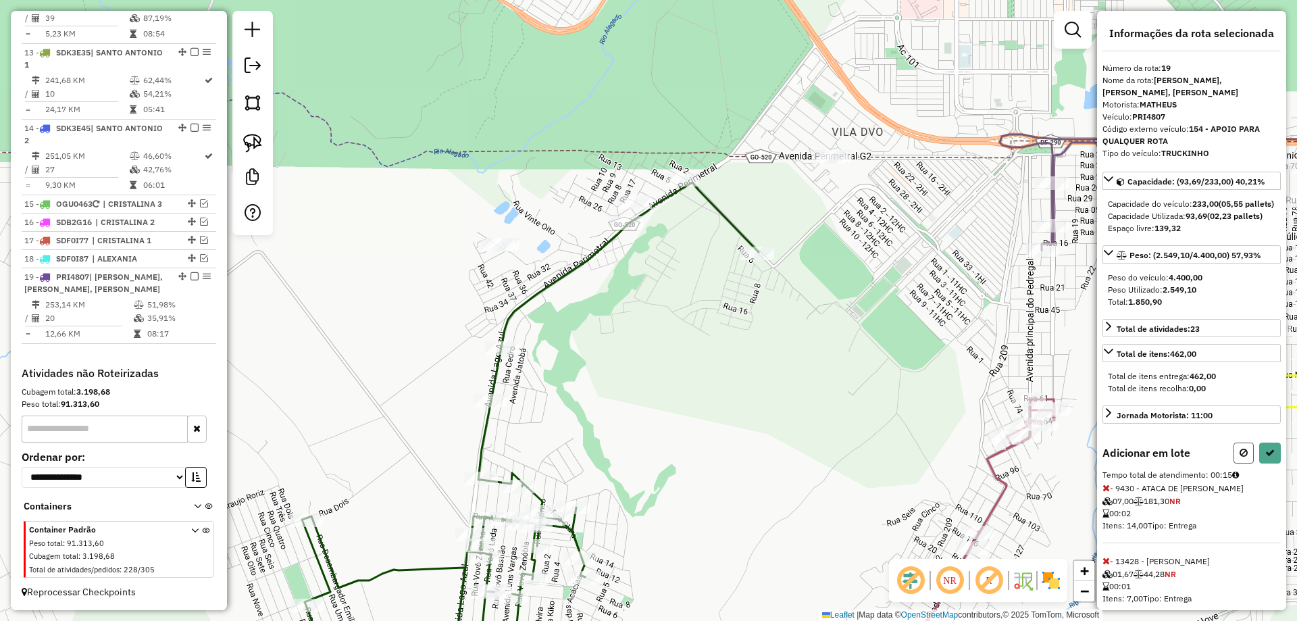
click at [1248, 461] on button at bounding box center [1243, 452] width 20 height 21
select select "*********"
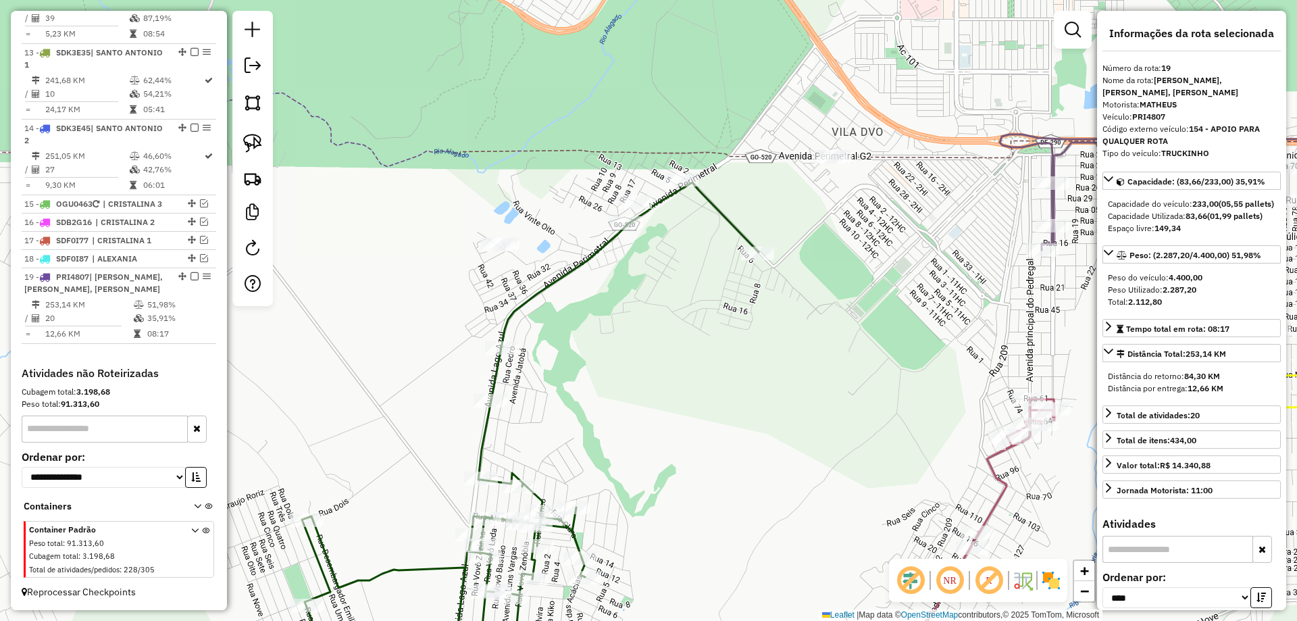
drag, startPoint x: 257, startPoint y: 143, endPoint x: 644, endPoint y: 143, distance: 387.1
click at [259, 143] on img at bounding box center [252, 143] width 19 height 19
drag, startPoint x: 807, startPoint y: 144, endPoint x: 896, endPoint y: 141, distance: 89.2
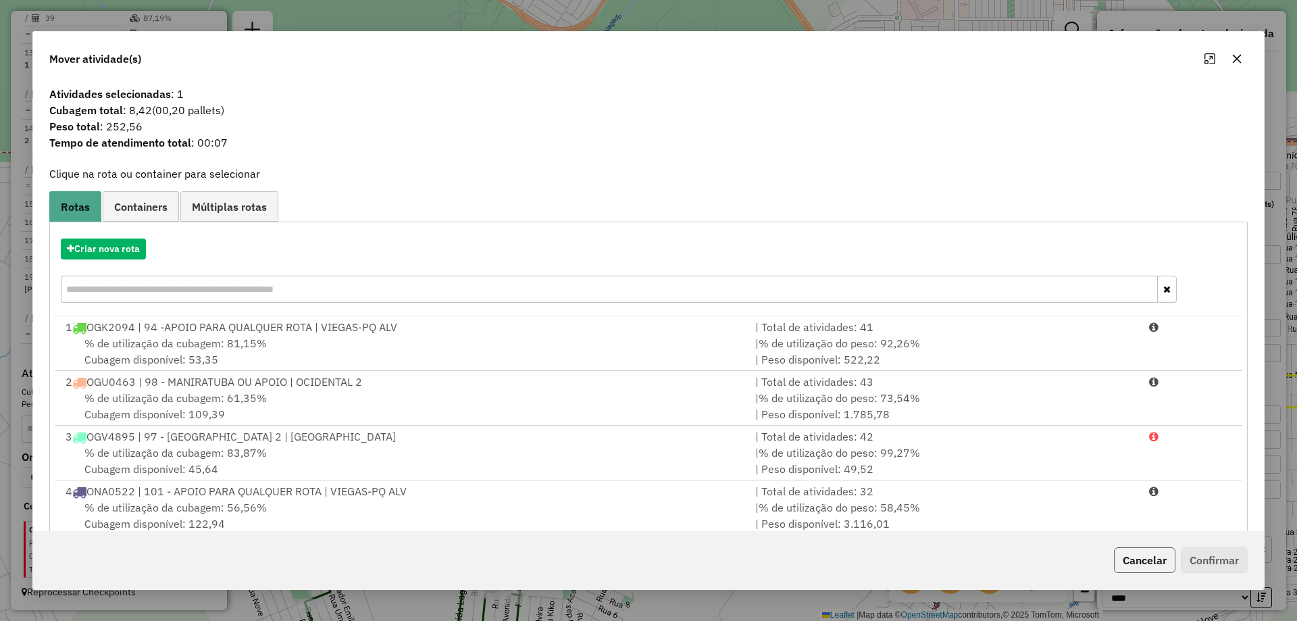
click at [1153, 555] on button "Cancelar" at bounding box center [1144, 560] width 61 height 26
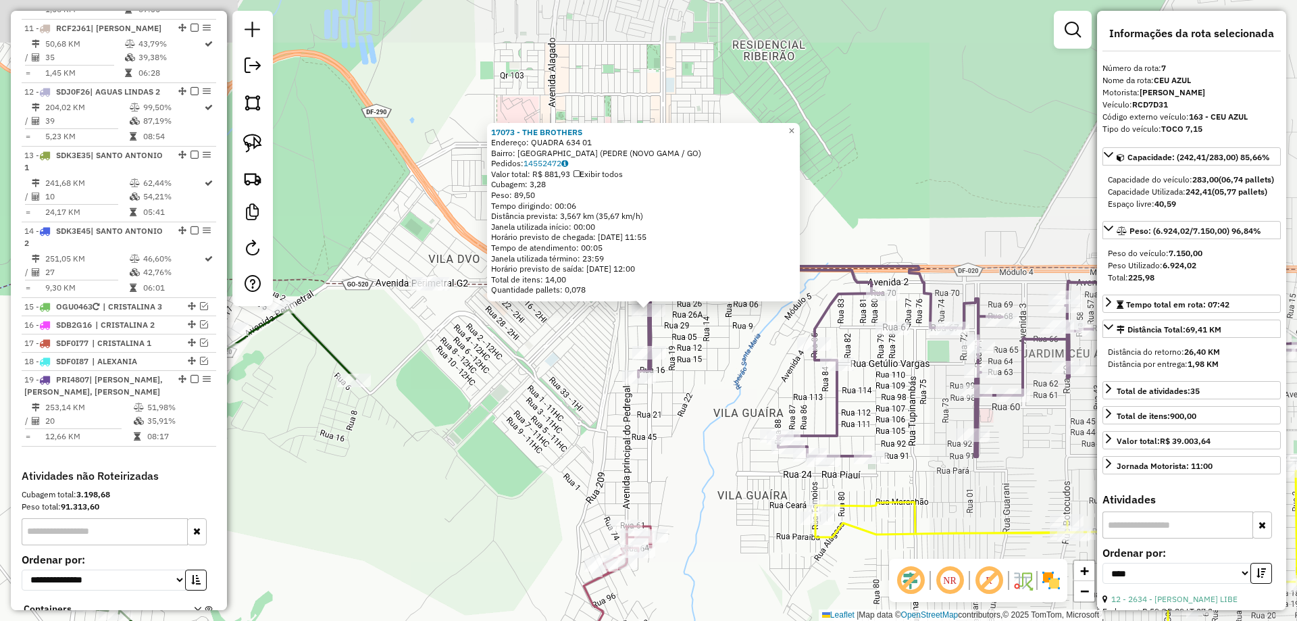
scroll to position [916, 0]
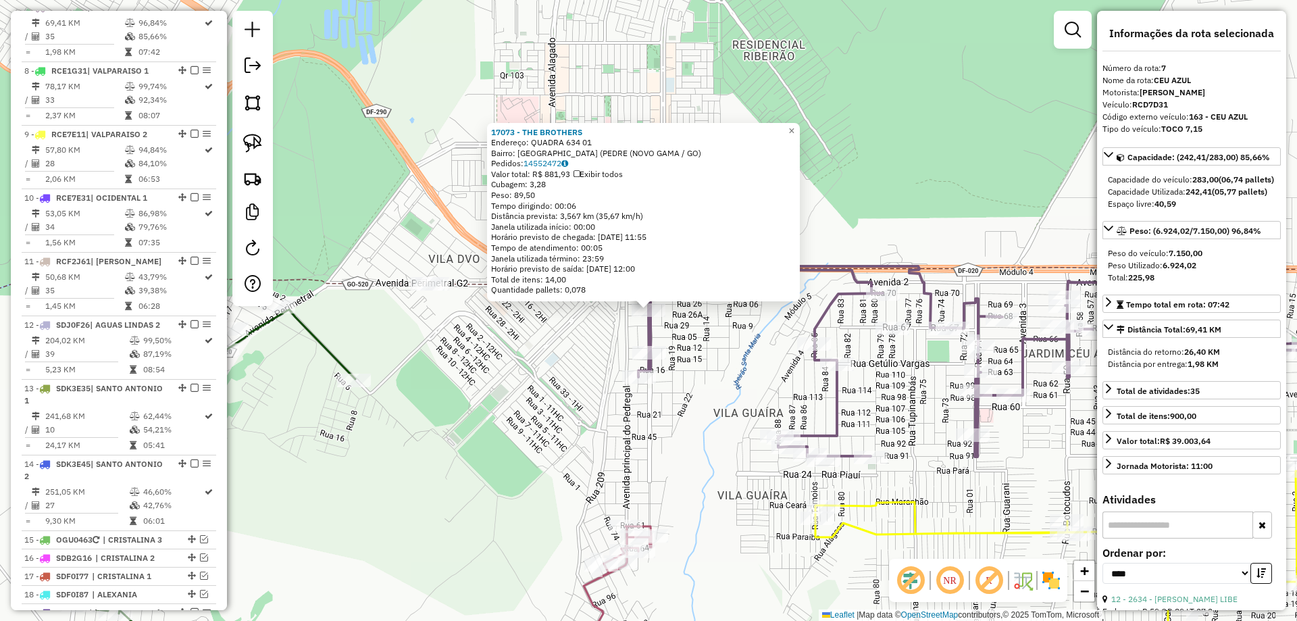
click at [659, 364] on div "17073 - THE BROTHERS Endereço: QUADRA 634 01 Bairro: PARQUE ESTRELA DALVA VI (P…" at bounding box center [648, 310] width 1297 height 621
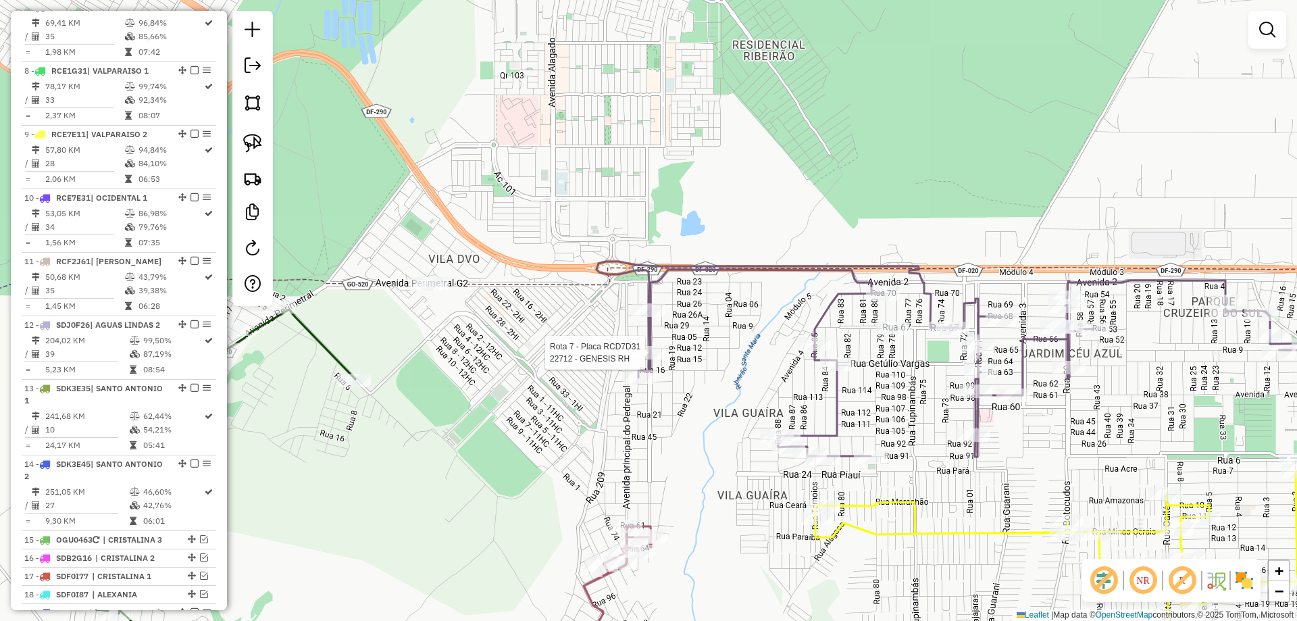
select select "*********"
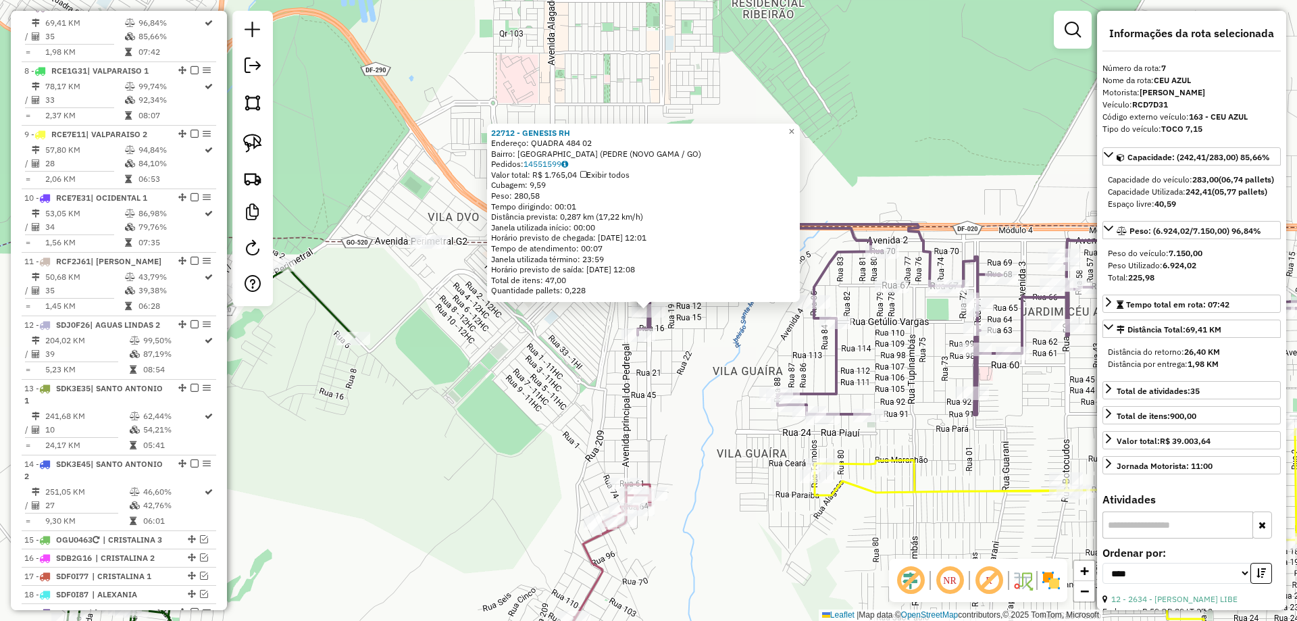
click at [637, 346] on div "22712 - GENESIS RH Endereço: QUADRA 484 02 Bairro: PARQUE ESTRELA DALVA VI (PED…" at bounding box center [648, 310] width 1297 height 621
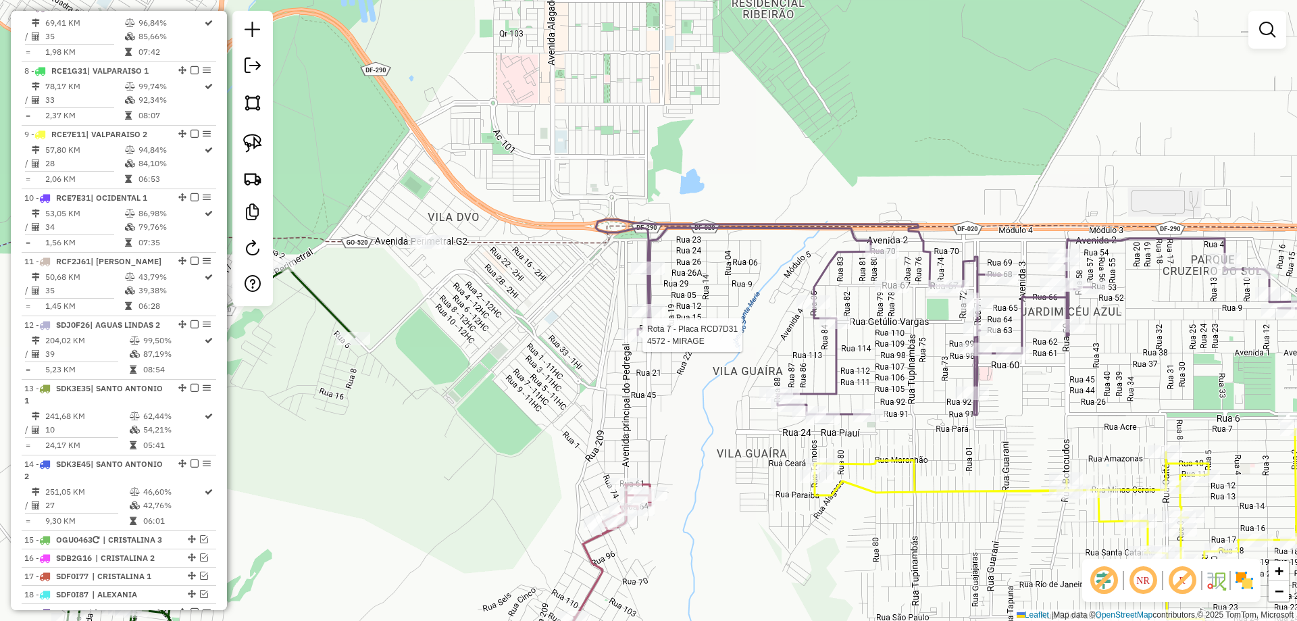
select select "*********"
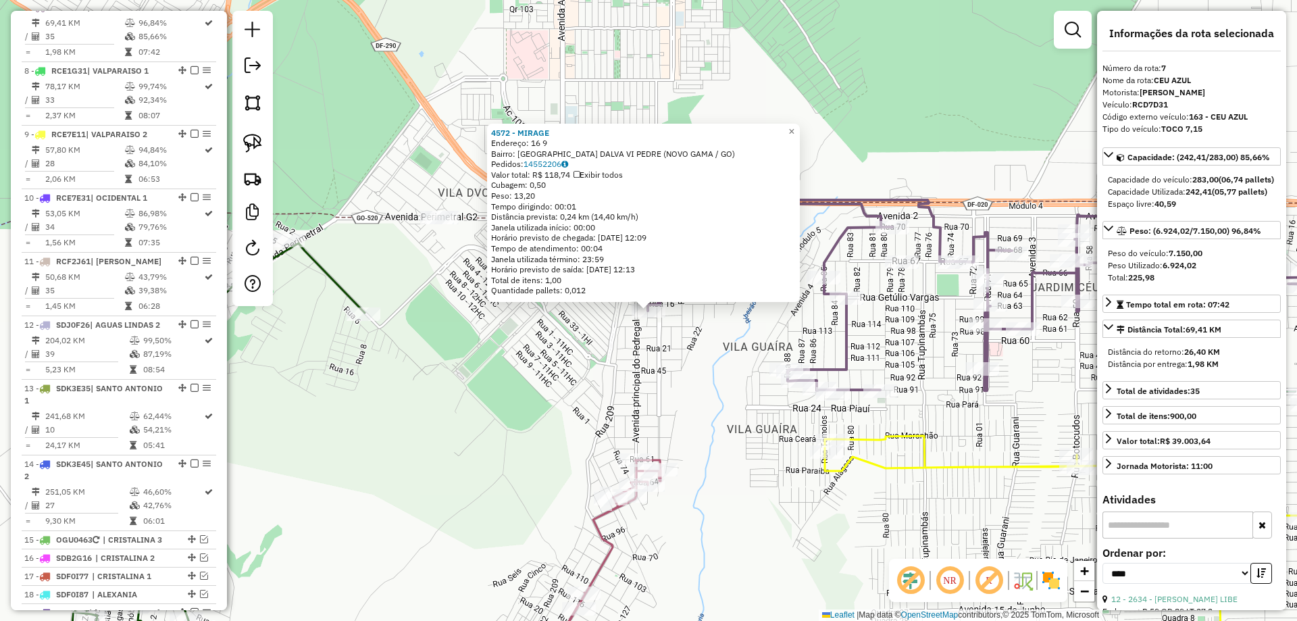
click at [544, 344] on div "4572 - MIRAGE Endereço: 16 9 Bairro: PARQUE ESTRELA DALVA VI PEDRE (NOVO GAMA /…" at bounding box center [648, 310] width 1297 height 621
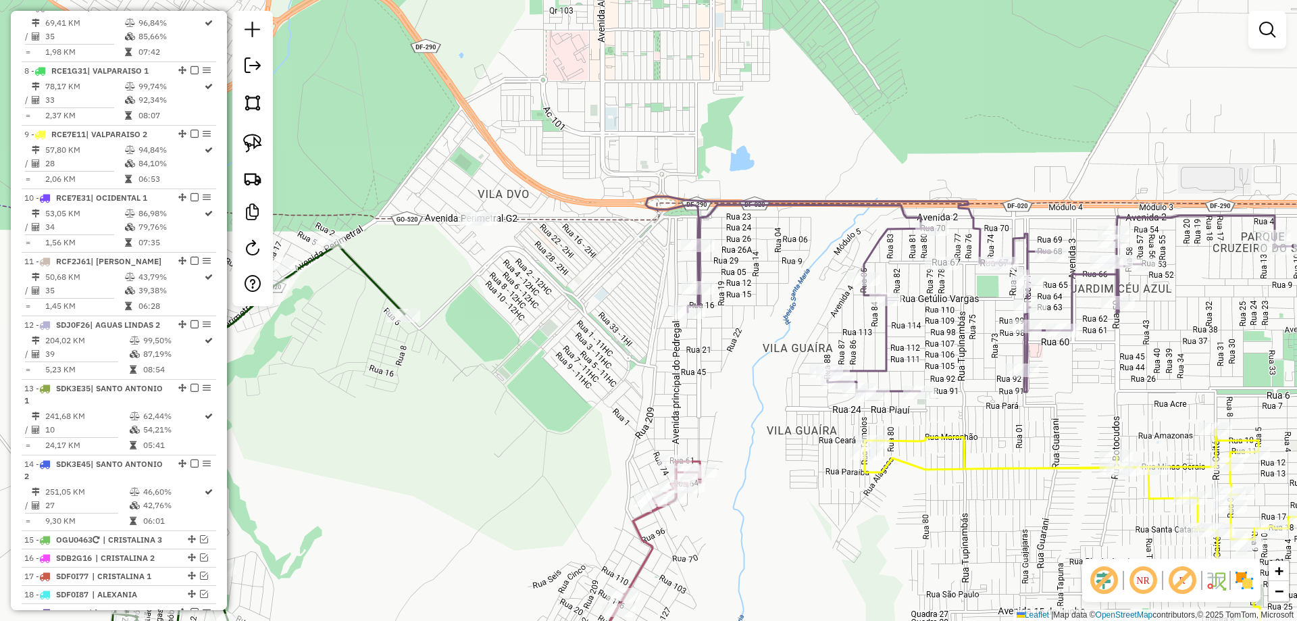
drag, startPoint x: 428, startPoint y: 276, endPoint x: 629, endPoint y: 292, distance: 202.0
click at [638, 292] on div "Janela de atendimento Grade de atendimento Capacidade Transportadoras Veículos …" at bounding box center [648, 310] width 1297 height 621
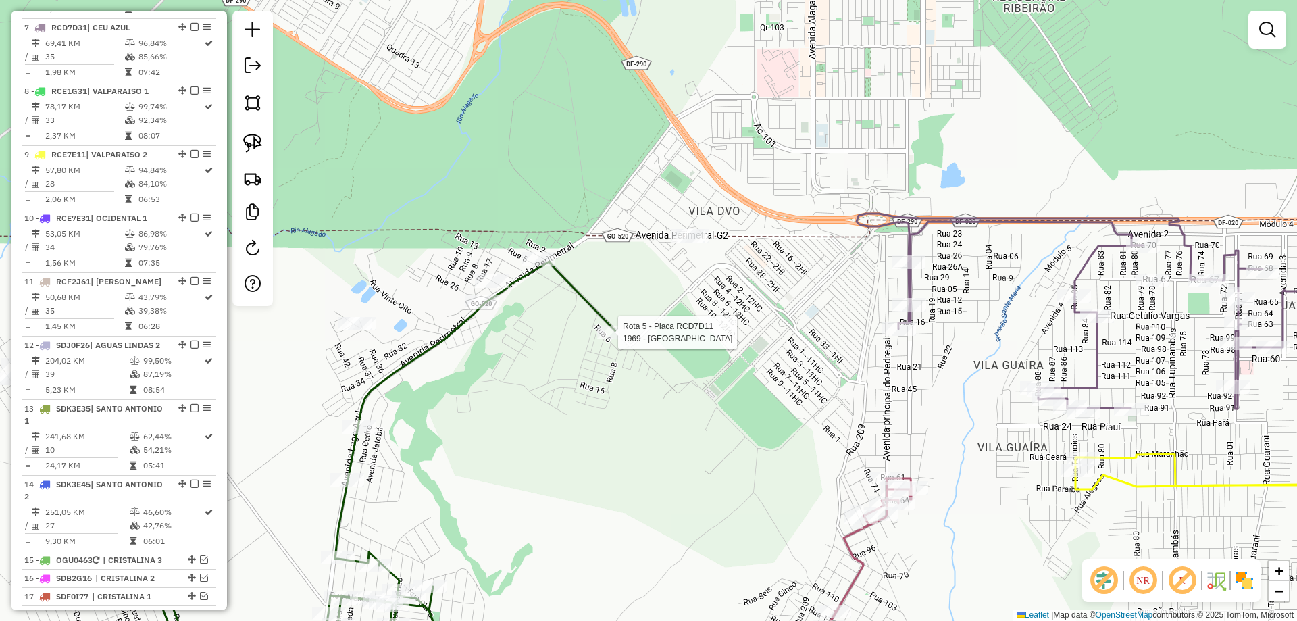
select select "*********"
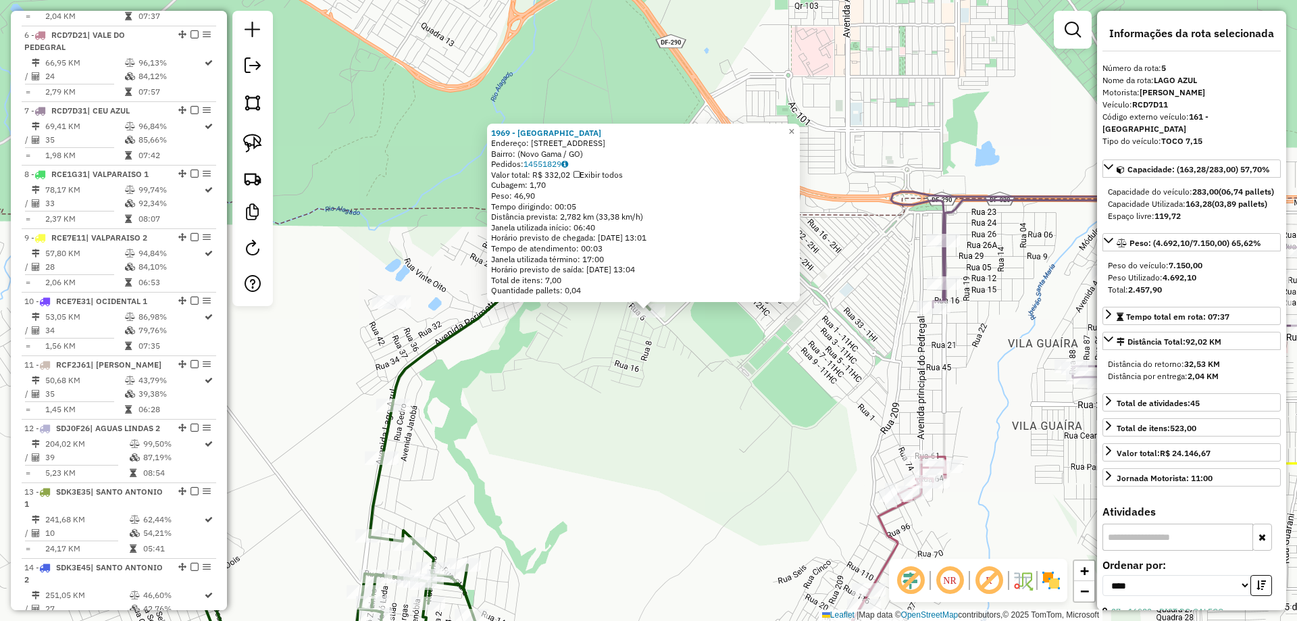
scroll to position [777, 0]
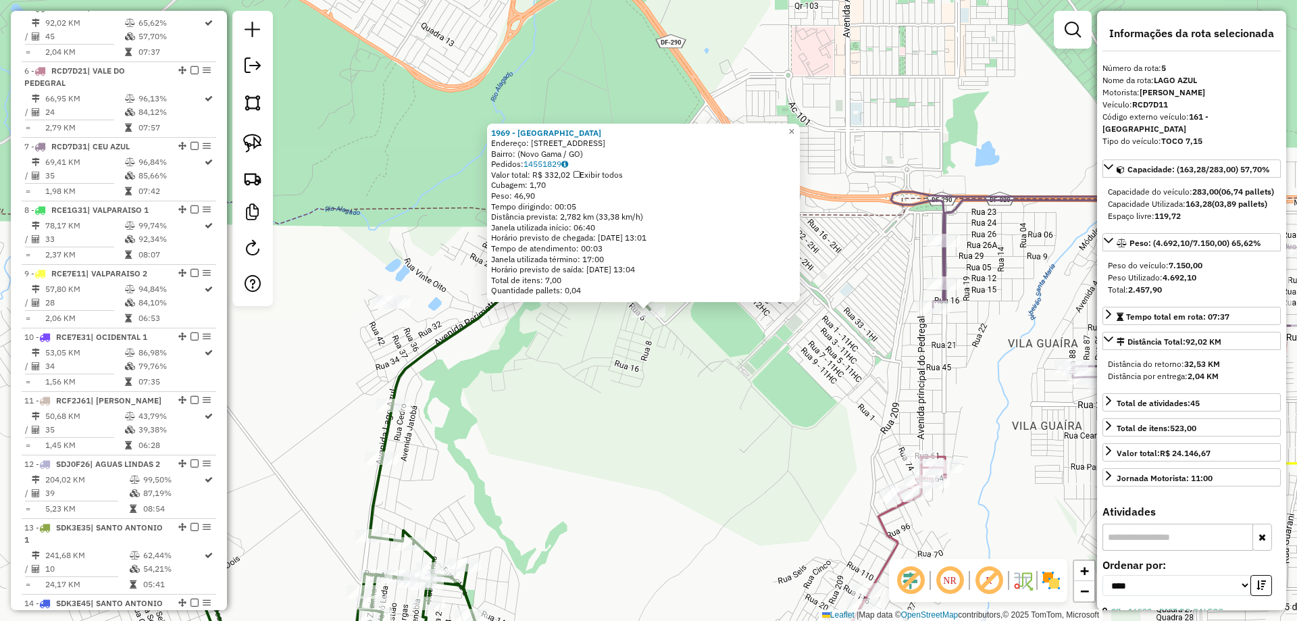
click at [603, 330] on div "1969 - BAR DA GARDENIA Endereço: Avenida Perimetral Dois, 42 Bairro: (Novo Gama…" at bounding box center [648, 310] width 1297 height 621
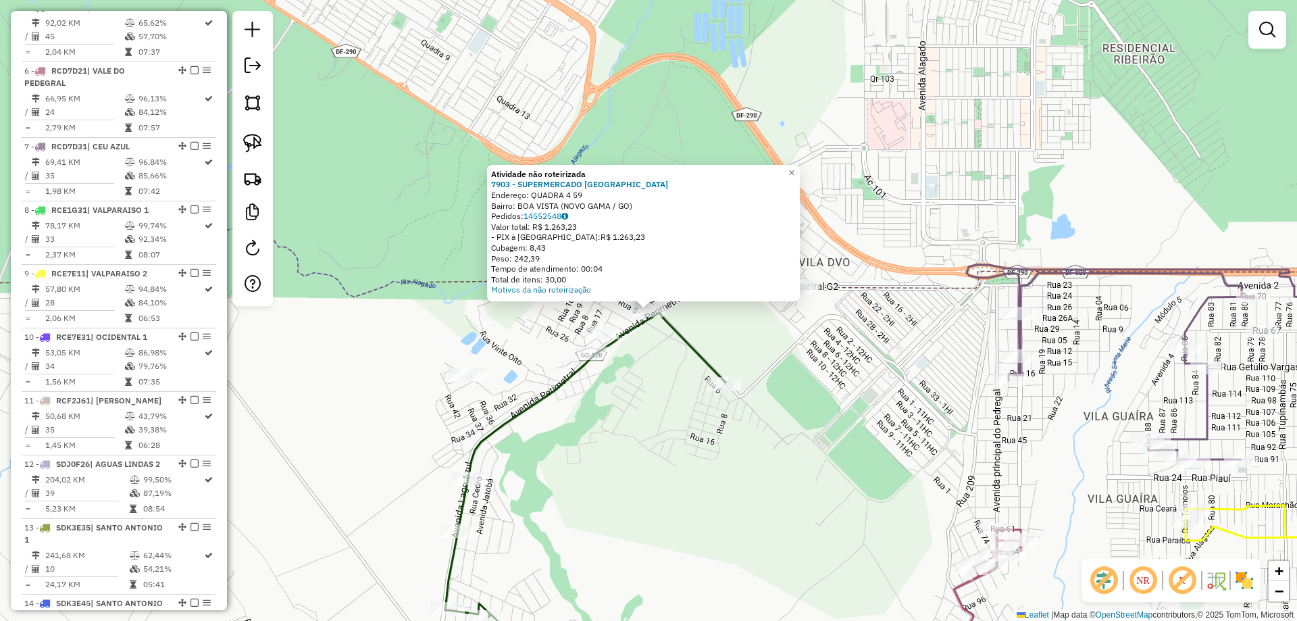
click at [651, 387] on div "Atividade não roteirizada 7903 - SUPERMERCADO BRAGA Endereço: QUADRA 4 59 Bairr…" at bounding box center [648, 310] width 1297 height 621
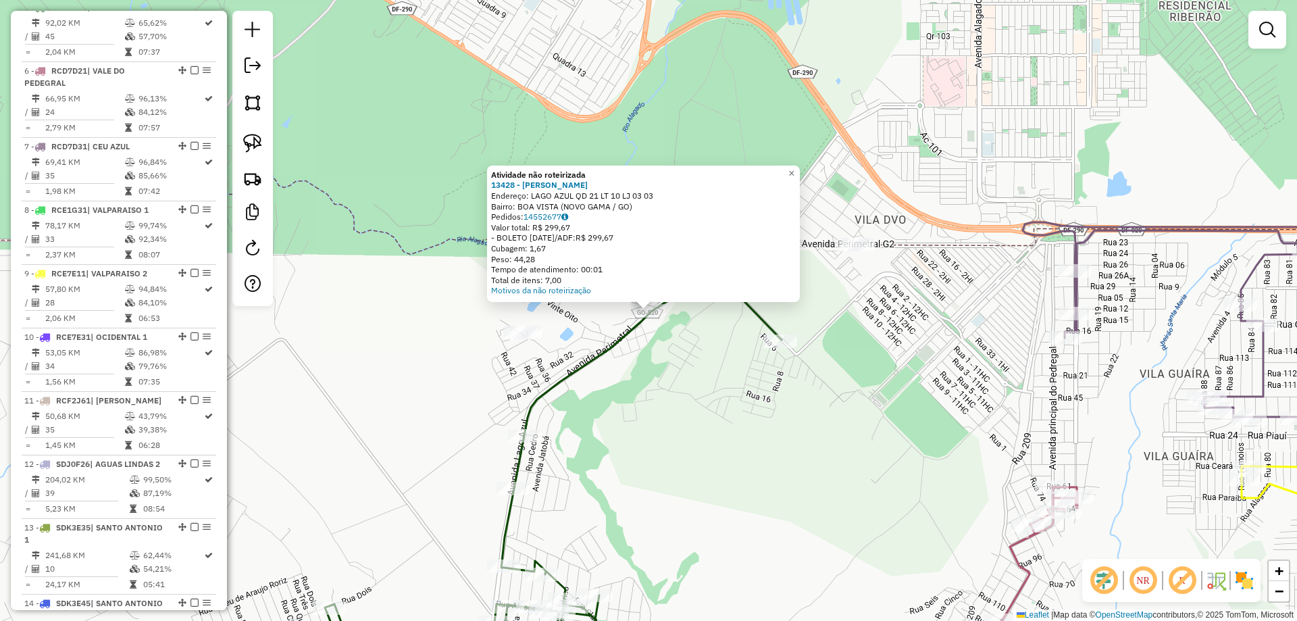
click at [664, 359] on div "Atividade não roteirizada 13428 - YARA LANCHES Endereço: LAGO AZUL QD 21 LT 10 …" at bounding box center [648, 310] width 1297 height 621
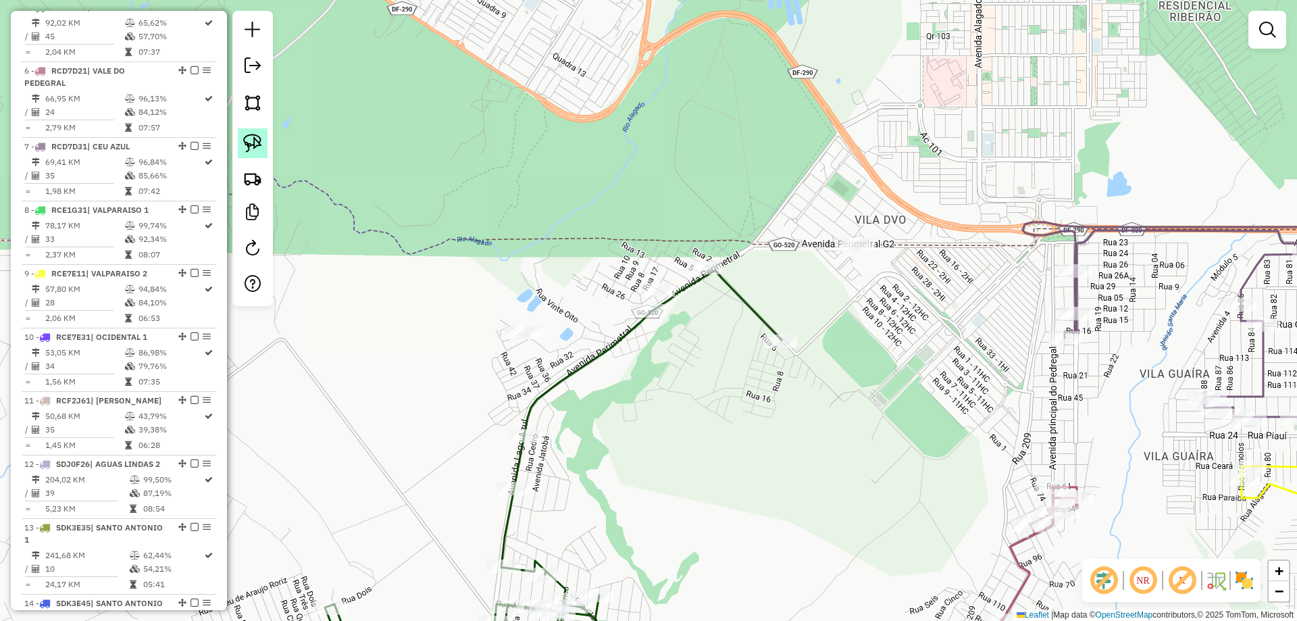
click at [258, 142] on img at bounding box center [252, 143] width 19 height 19
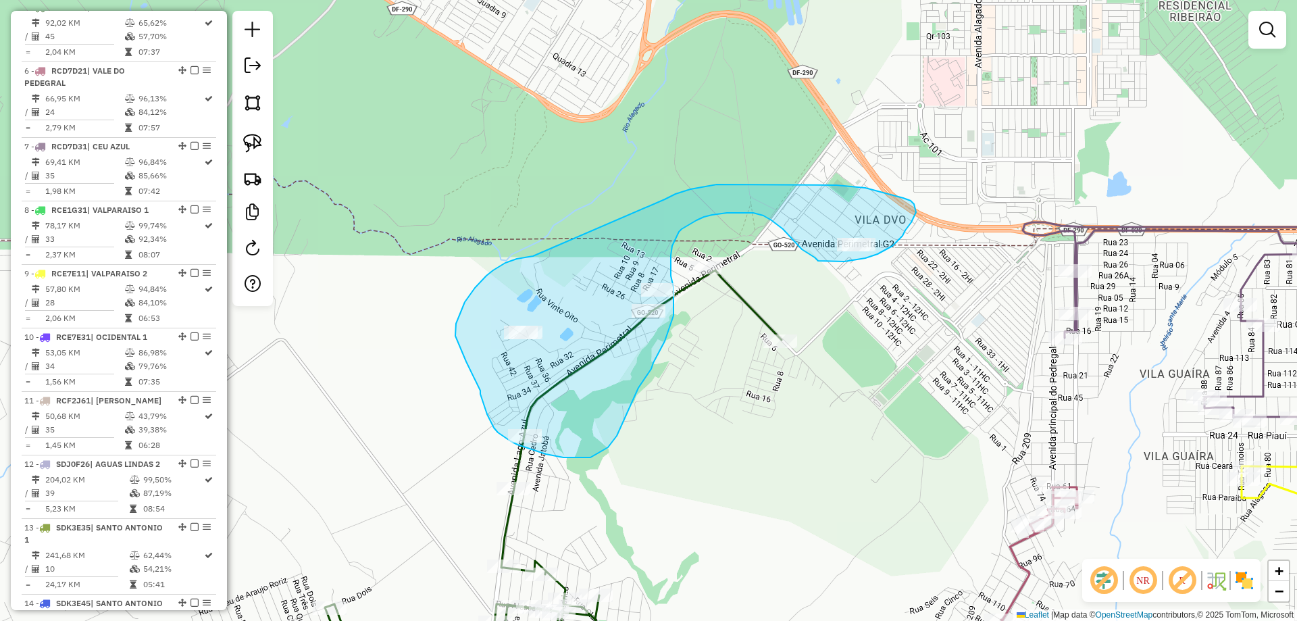
drag, startPoint x: 493, startPoint y: 270, endPoint x: 657, endPoint y: 202, distance: 177.1
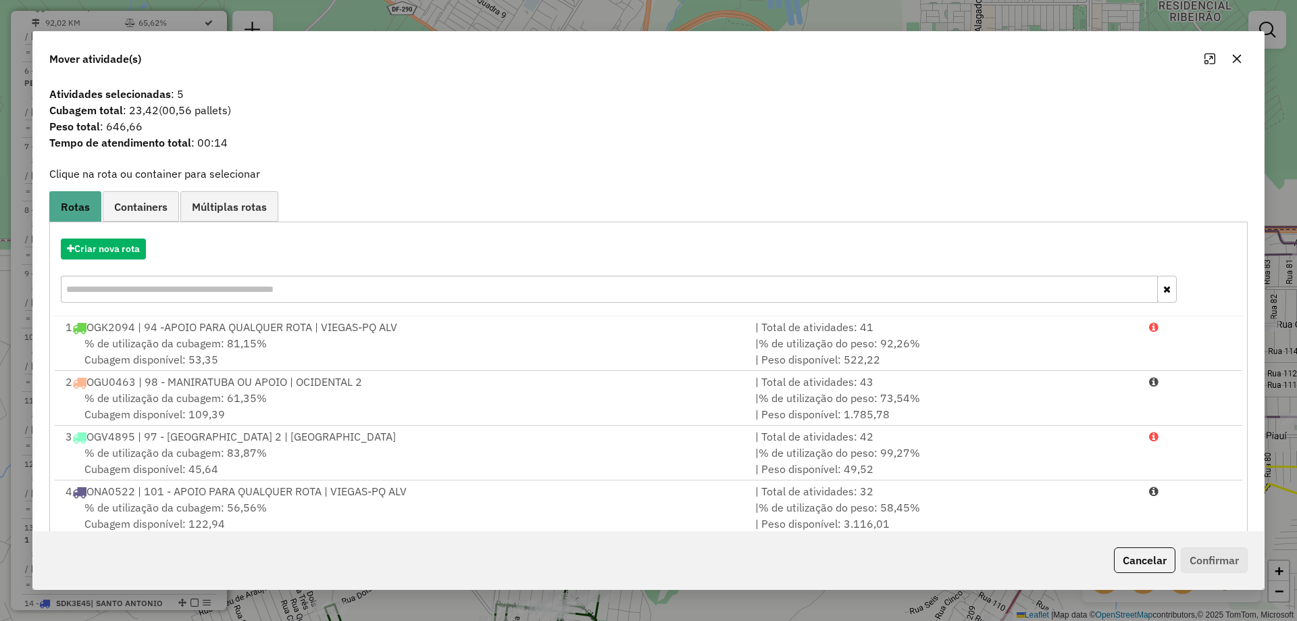
click at [1124, 565] on button "Cancelar" at bounding box center [1144, 560] width 61 height 26
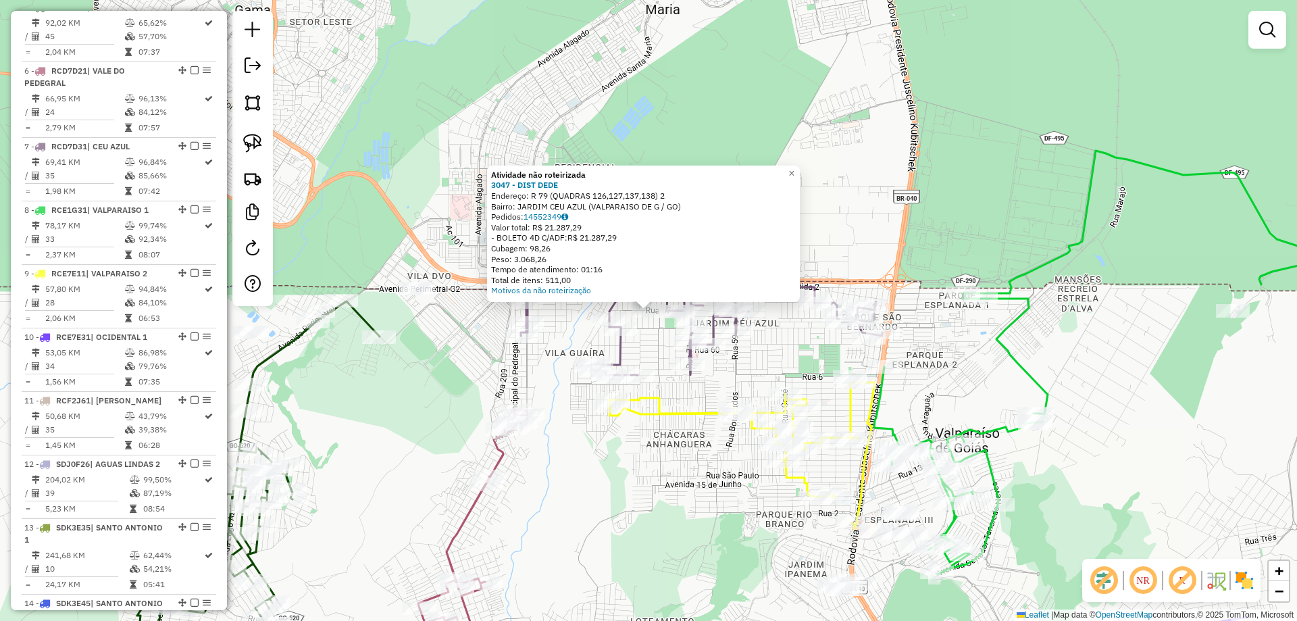
click at [407, 432] on div "Rota 6 - Placa RCD7D21 23641 - PONTO CERTO Atividade não roteirizada 3047 - DIS…" at bounding box center [648, 310] width 1297 height 621
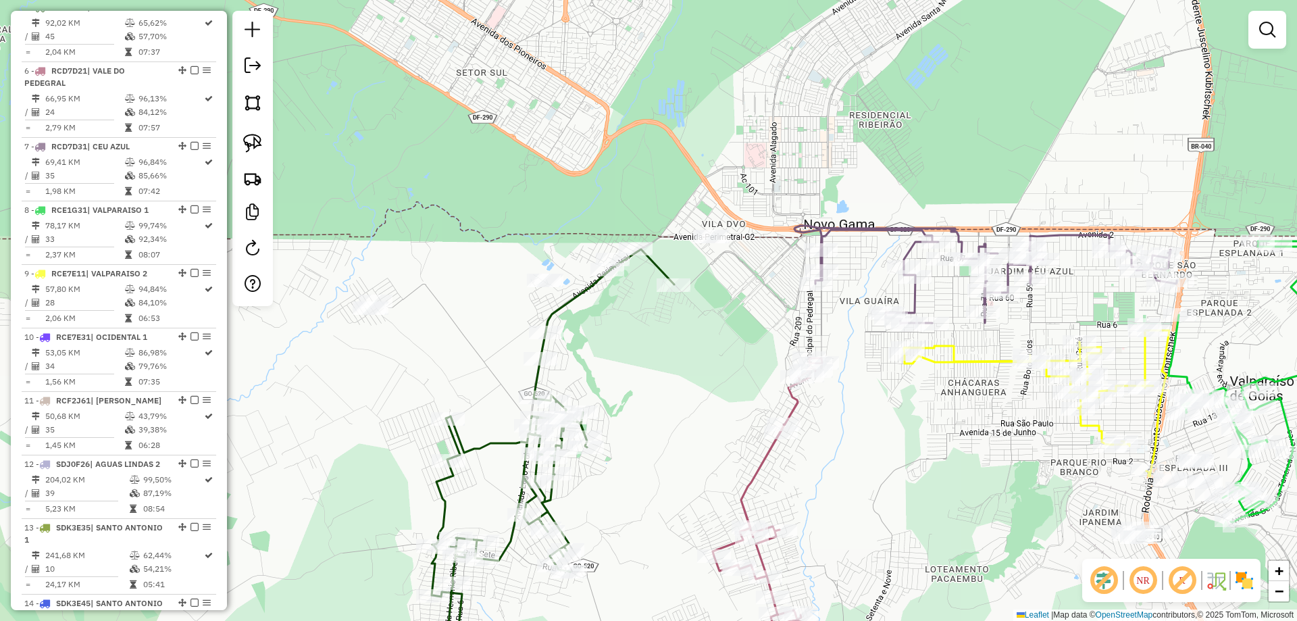
drag, startPoint x: 370, startPoint y: 416, endPoint x: 706, endPoint y: 350, distance: 342.2
click at [706, 351] on div "Janela de atendimento Grade de atendimento Capacidade Transportadoras Veículos …" at bounding box center [648, 310] width 1297 height 621
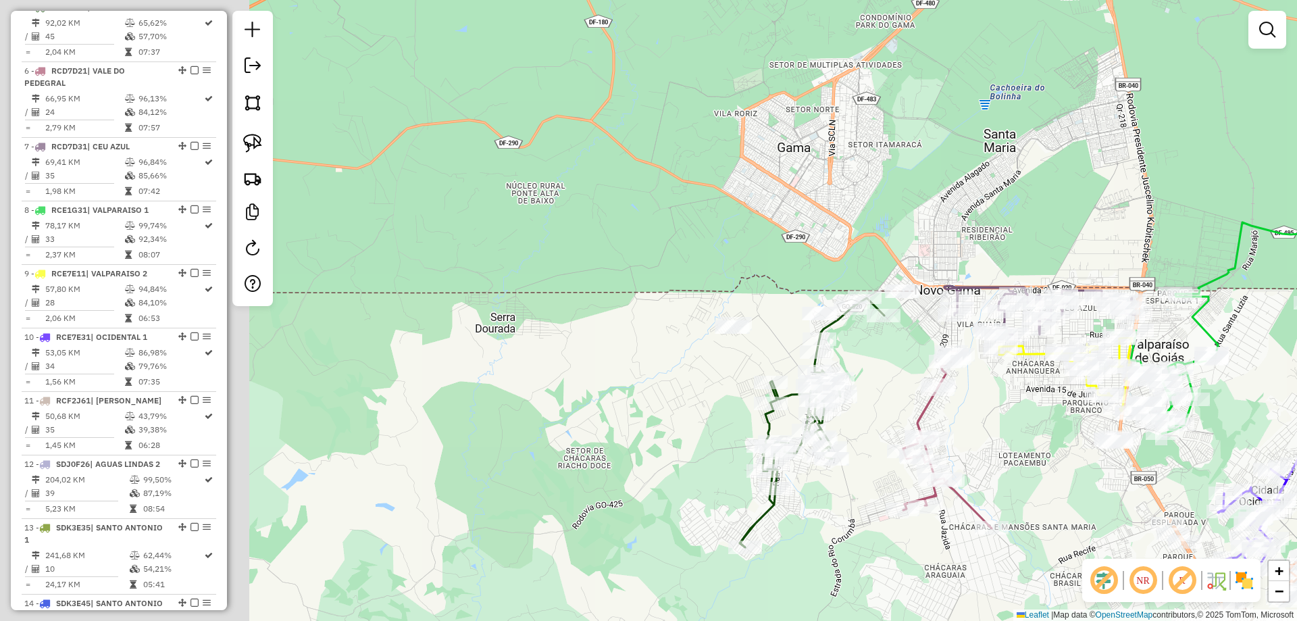
drag, startPoint x: 783, startPoint y: 192, endPoint x: 892, endPoint y: 209, distance: 110.2
click at [899, 209] on div "Janela de atendimento Grade de atendimento Capacidade Transportadoras Veículos …" at bounding box center [648, 310] width 1297 height 621
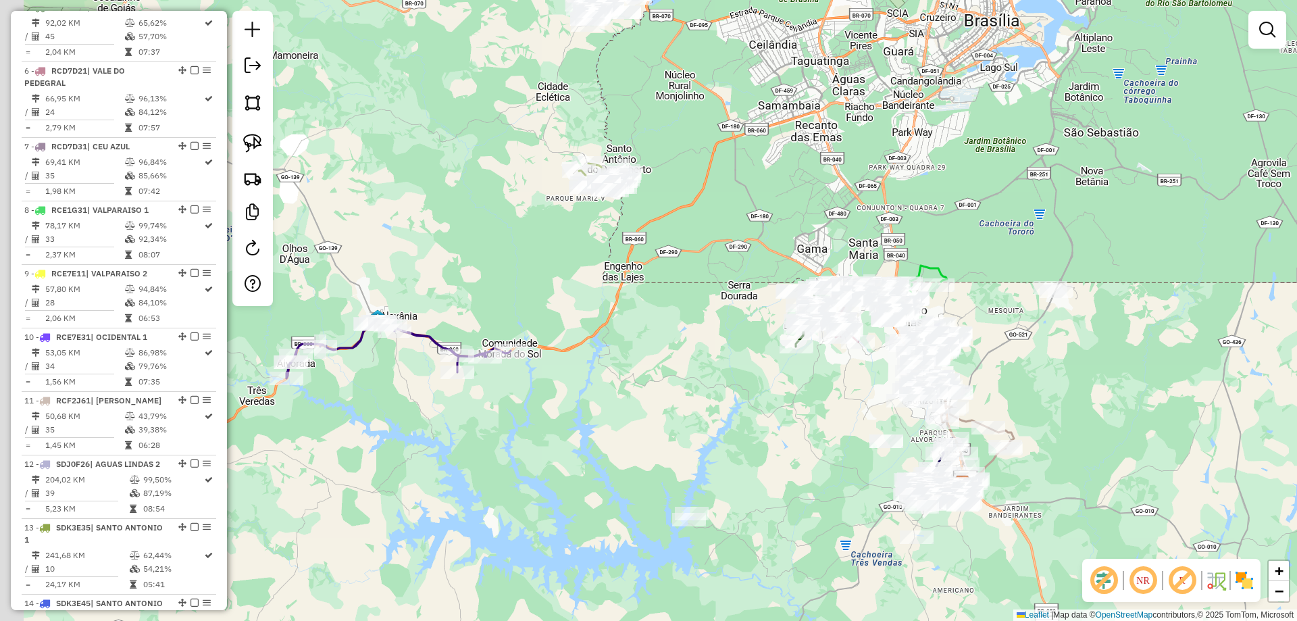
drag, startPoint x: 430, startPoint y: 350, endPoint x: 704, endPoint y: 335, distance: 274.7
click at [728, 339] on div "Janela de atendimento Grade de atendimento Capacidade Transportadoras Veículos …" at bounding box center [648, 310] width 1297 height 621
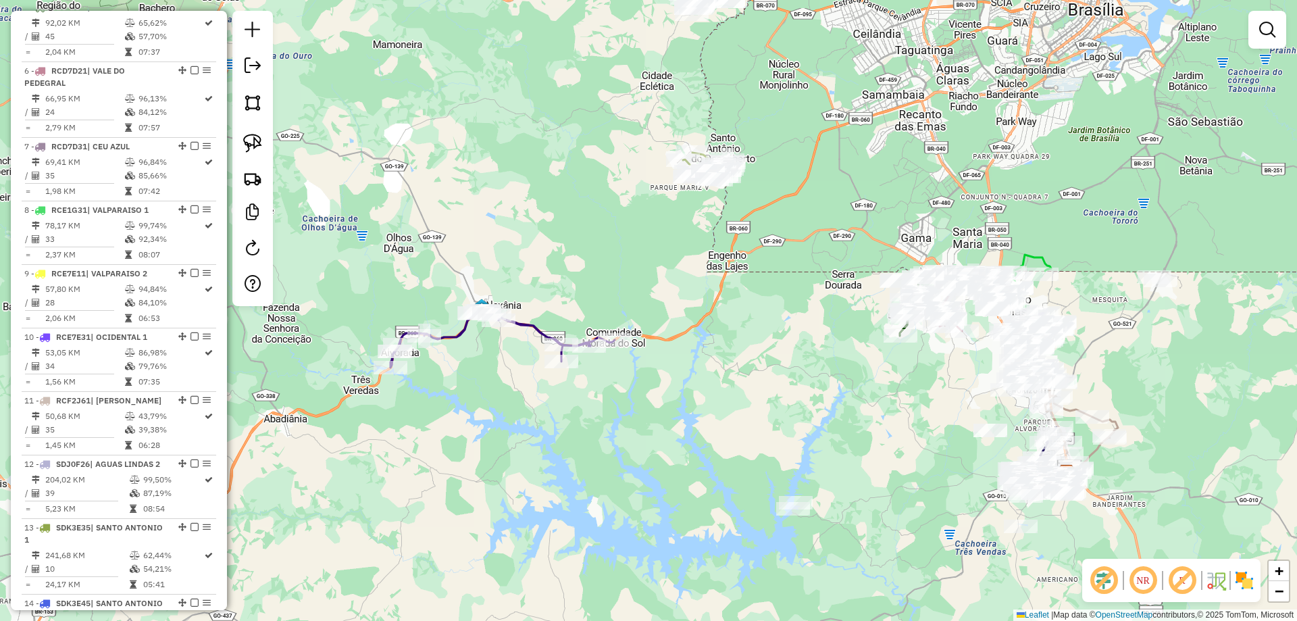
click at [530, 330] on icon at bounding box center [502, 338] width 224 height 57
select select "*********"
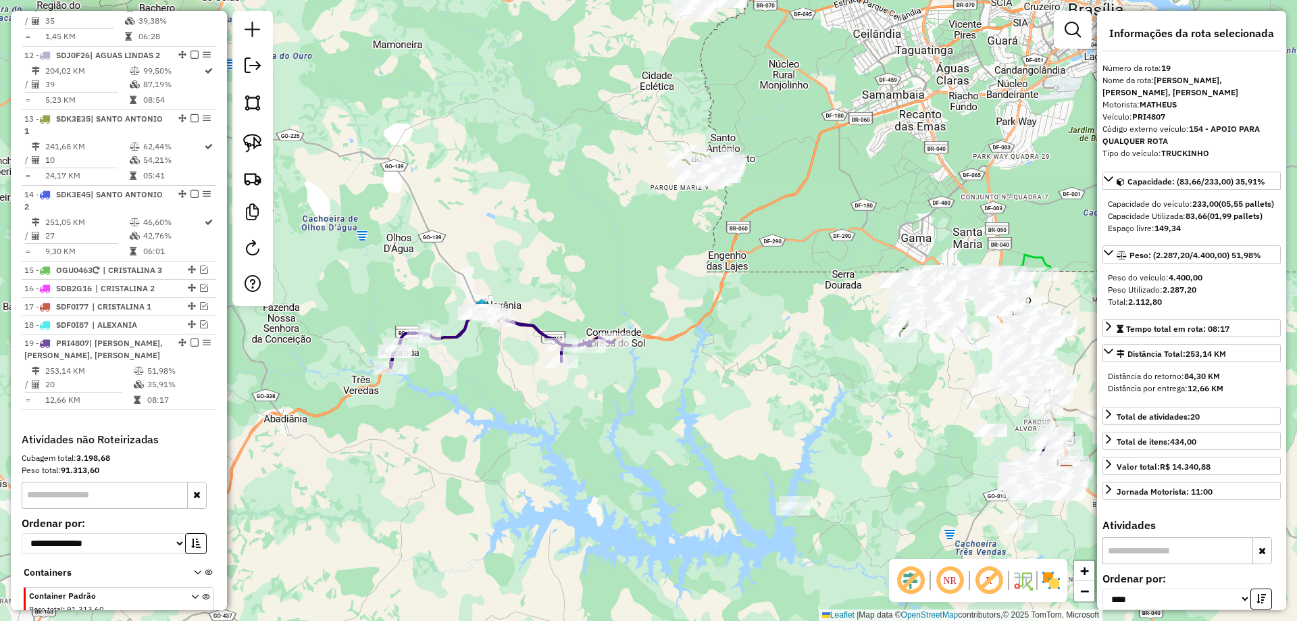
scroll to position [1276, 0]
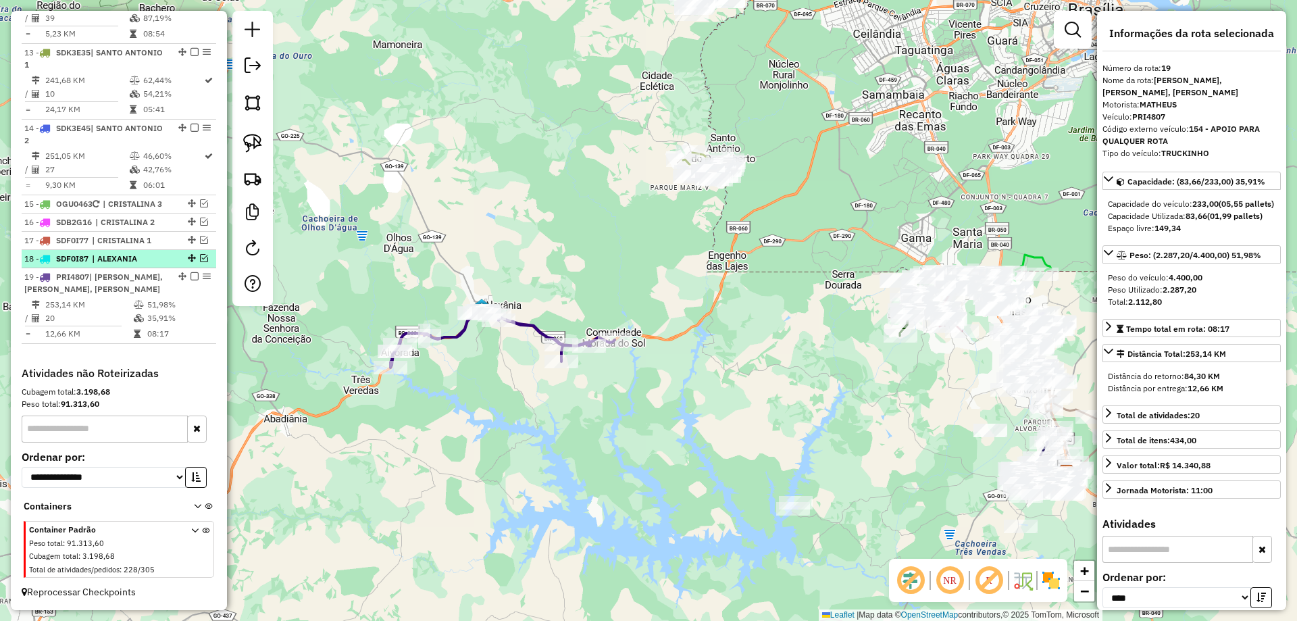
click at [116, 253] on span "| ALEXANIA" at bounding box center [123, 259] width 62 height 12
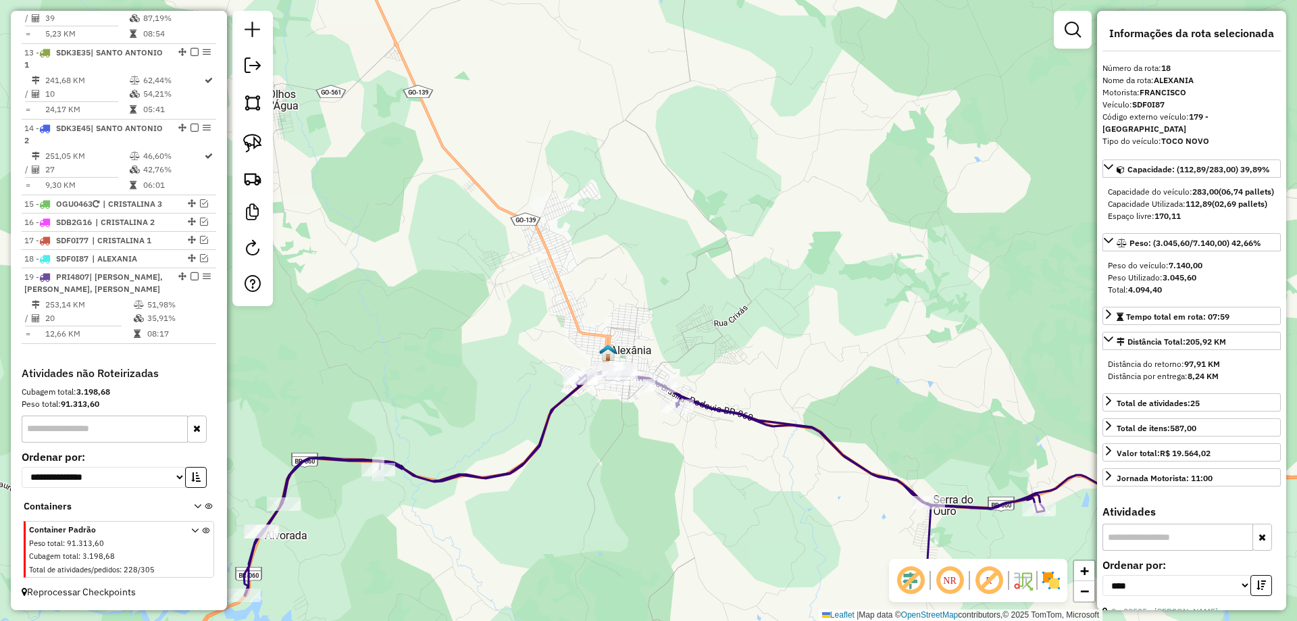
click at [751, 417] on icon at bounding box center [693, 481] width 898 height 230
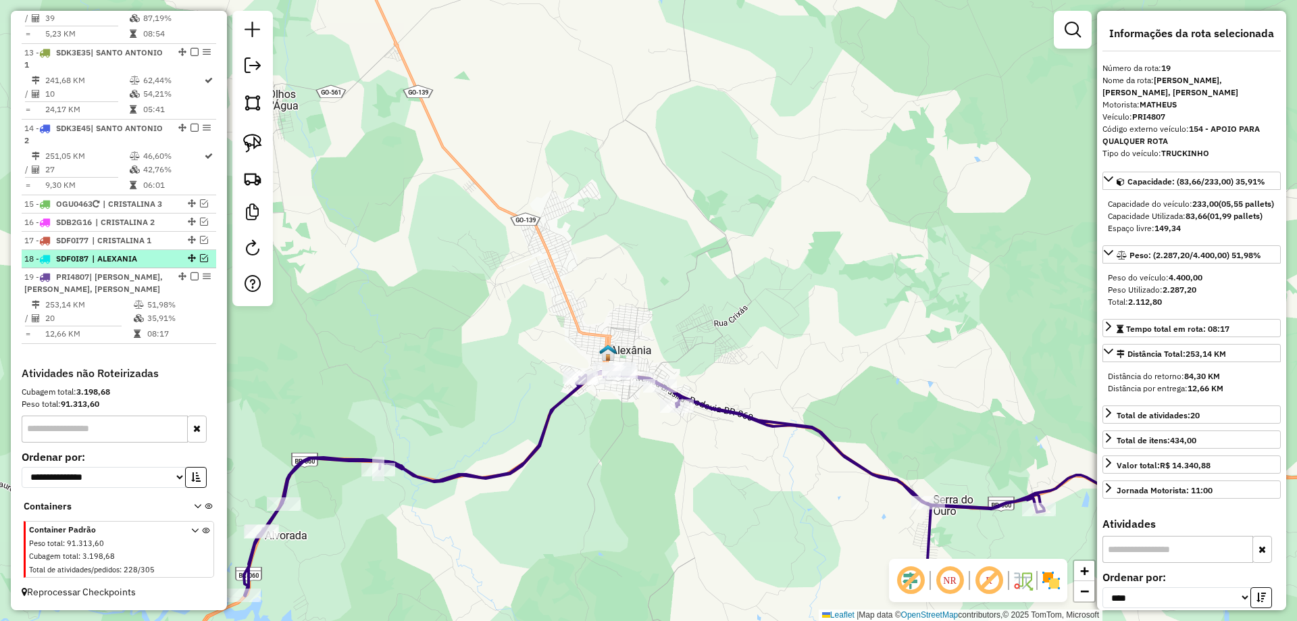
click at [141, 253] on span "| ALEXANIA" at bounding box center [123, 259] width 62 height 12
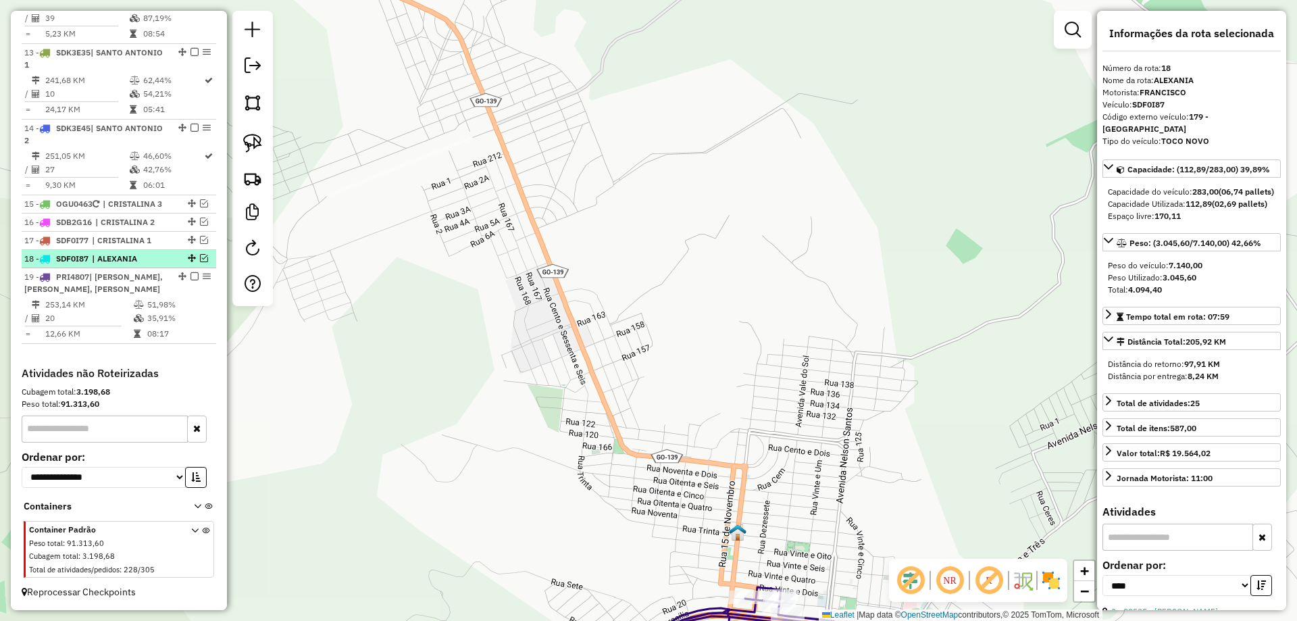
click at [201, 254] on em at bounding box center [204, 258] width 8 height 8
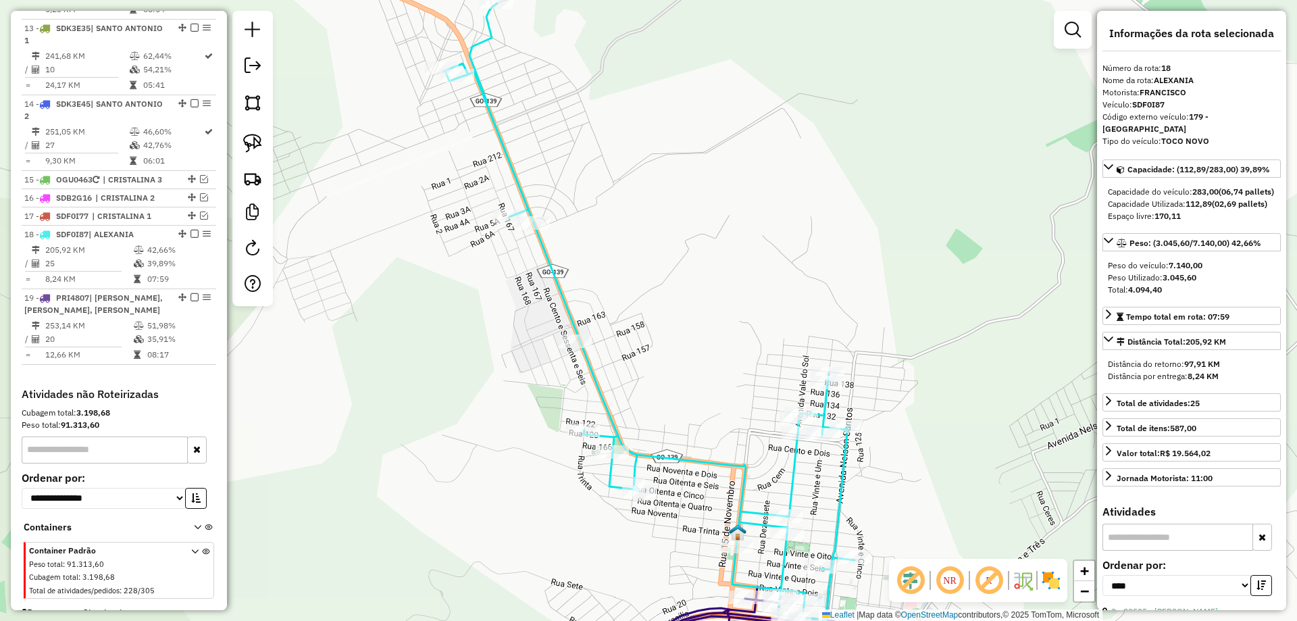
click at [839, 448] on icon at bounding box center [648, 311] width 411 height 617
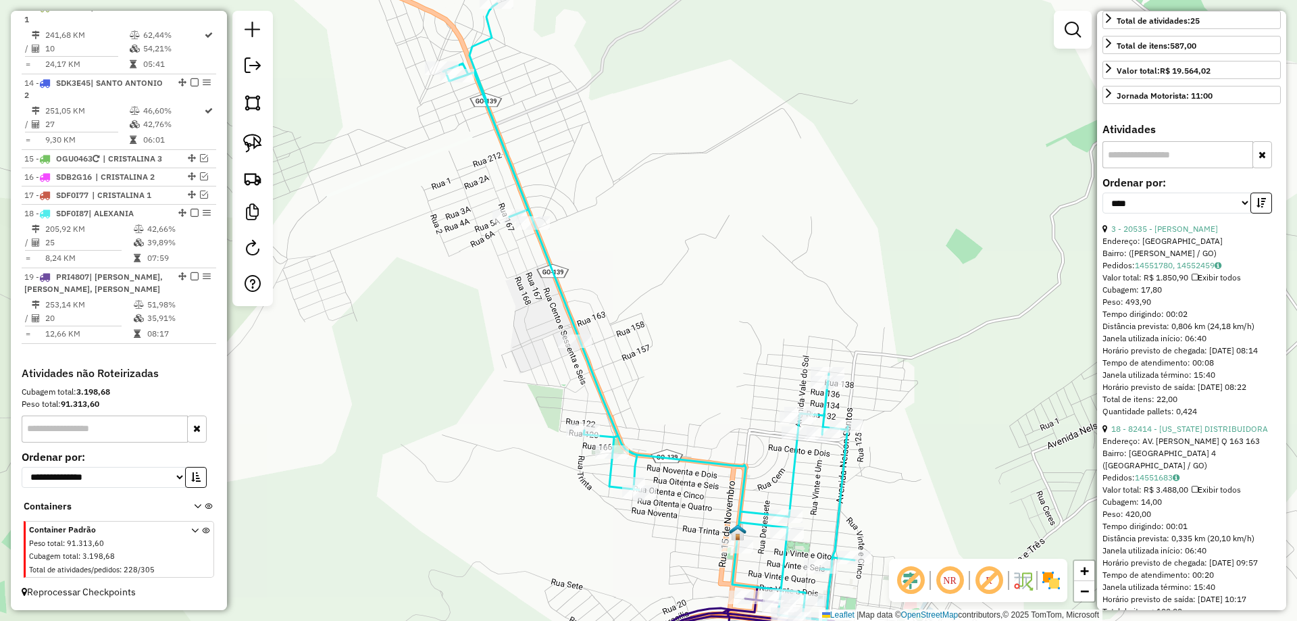
scroll to position [405, 0]
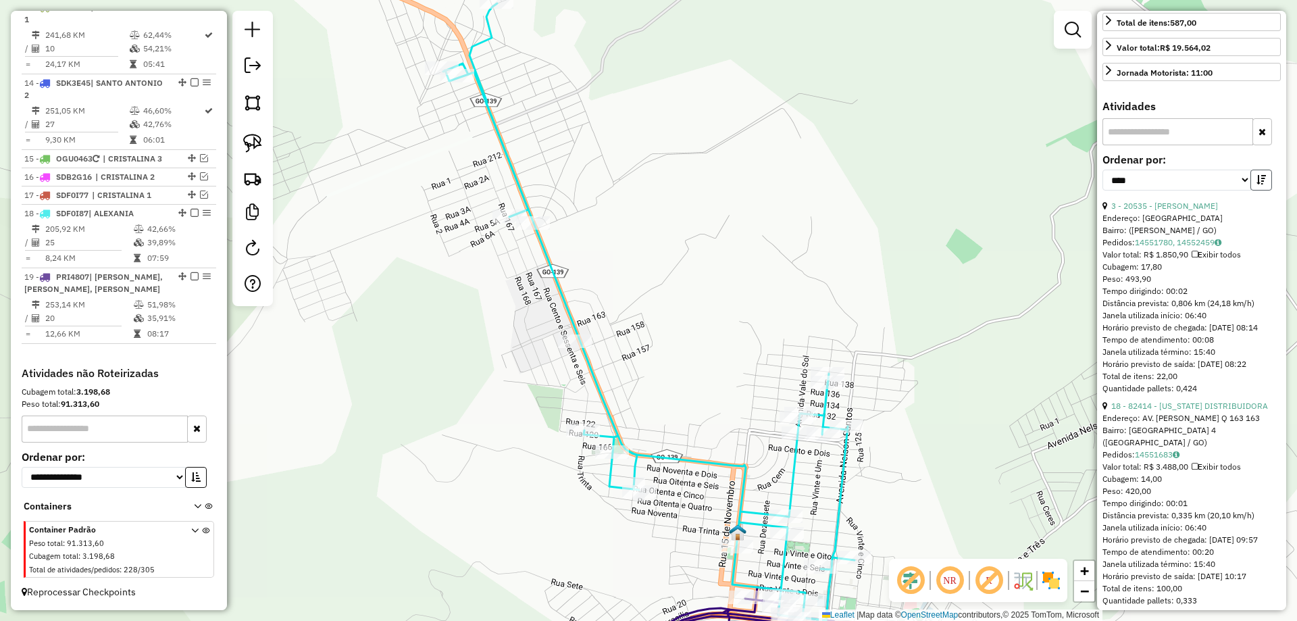
click at [1256, 184] on icon "button" at bounding box center [1260, 179] width 9 height 9
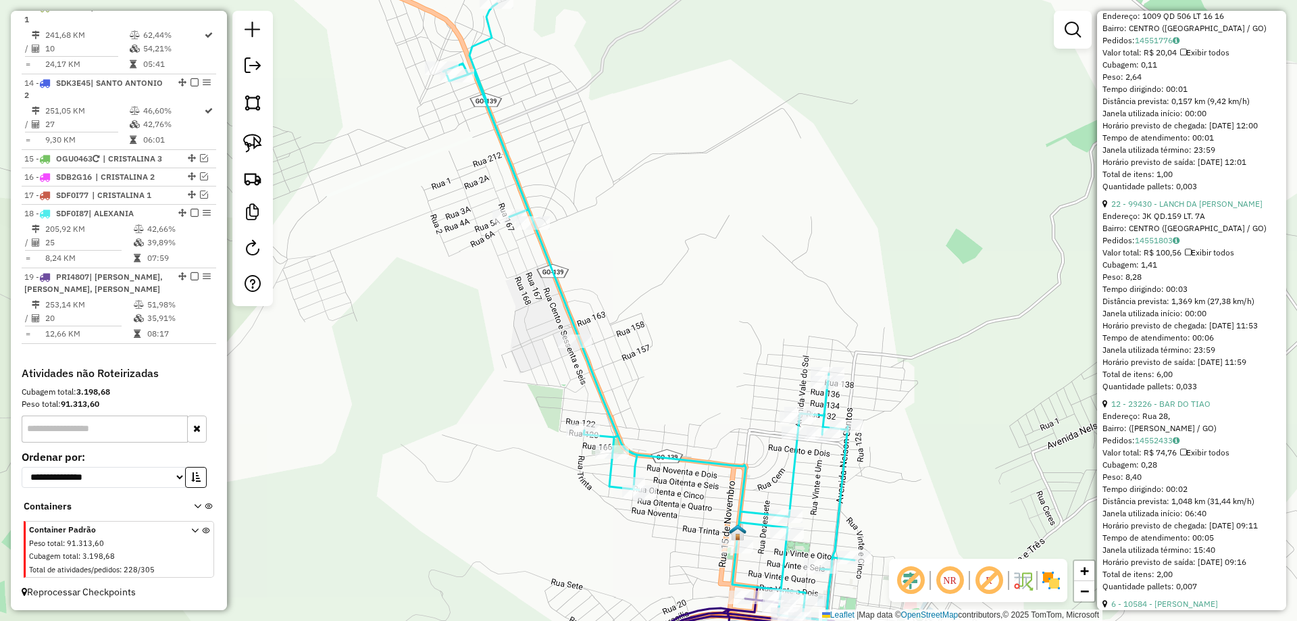
scroll to position [608, 0]
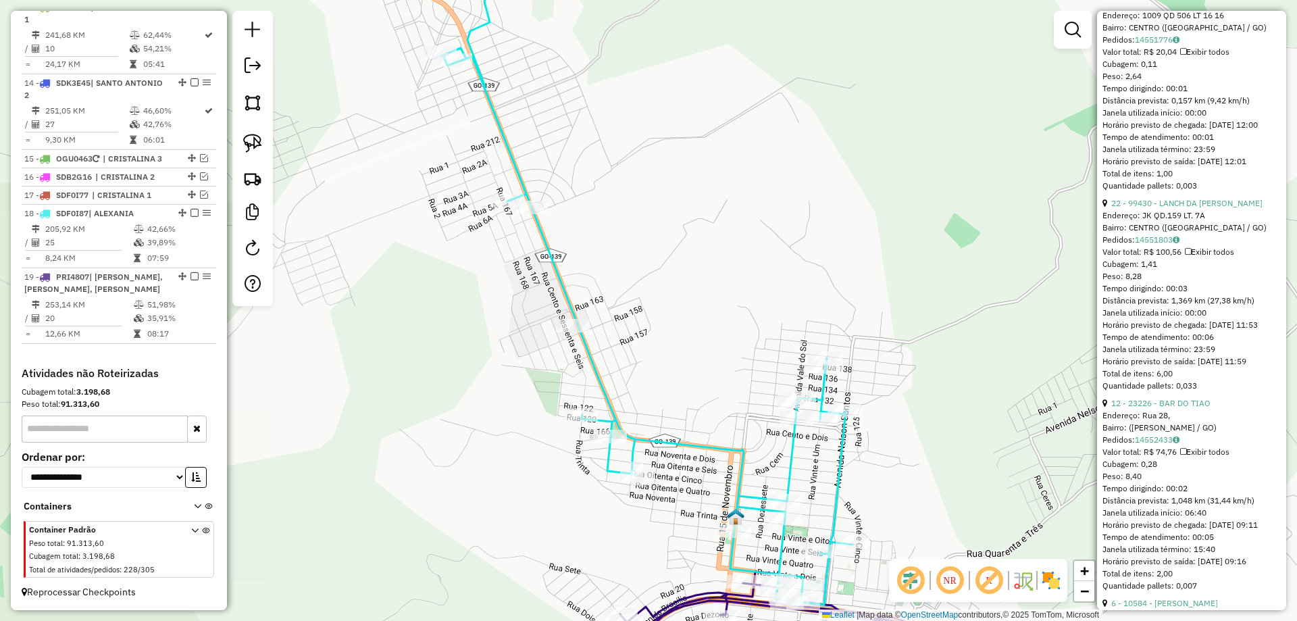
drag, startPoint x: 955, startPoint y: 456, endPoint x: 914, endPoint y: 277, distance: 183.7
click at [914, 277] on div "Janela de atendimento Grade de atendimento Capacidade Transportadoras Veículos …" at bounding box center [648, 310] width 1297 height 621
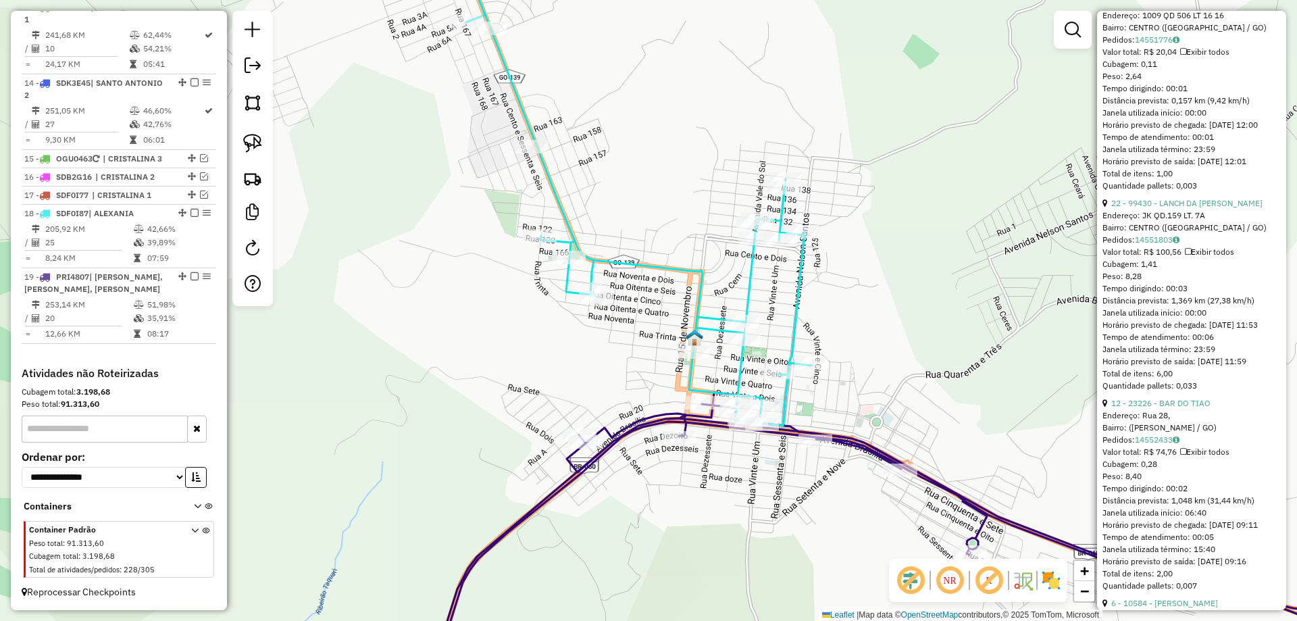
click at [863, 454] on icon at bounding box center [927, 537] width 999 height 290
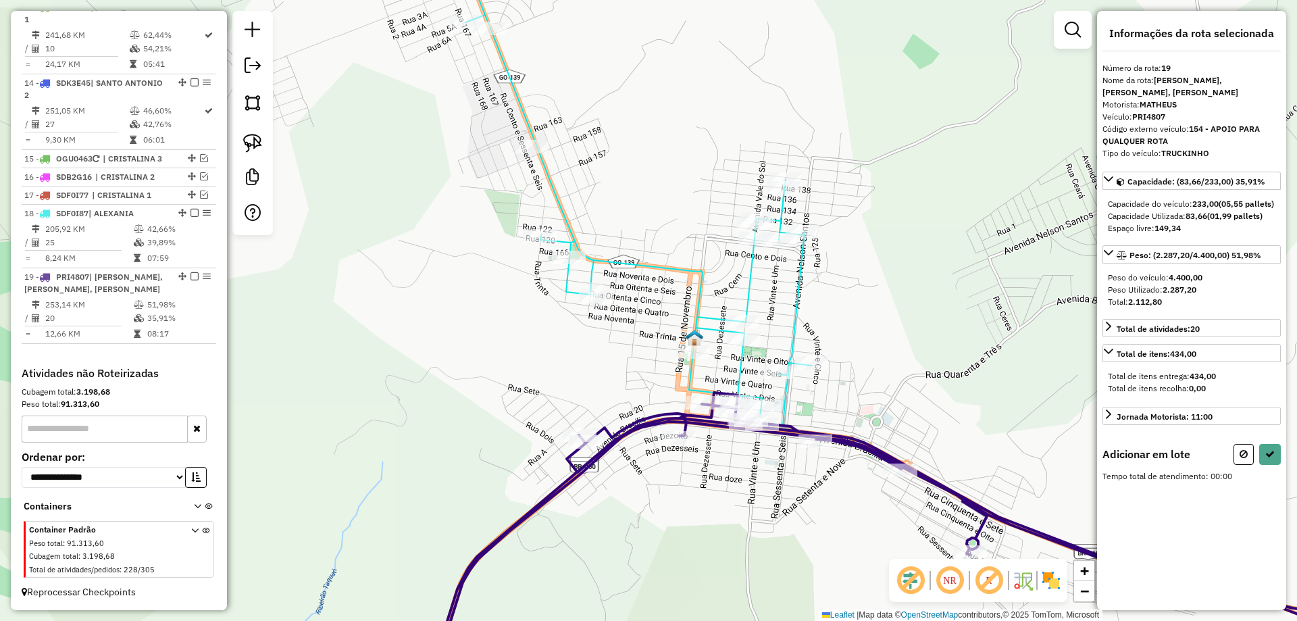
scroll to position [0, 0]
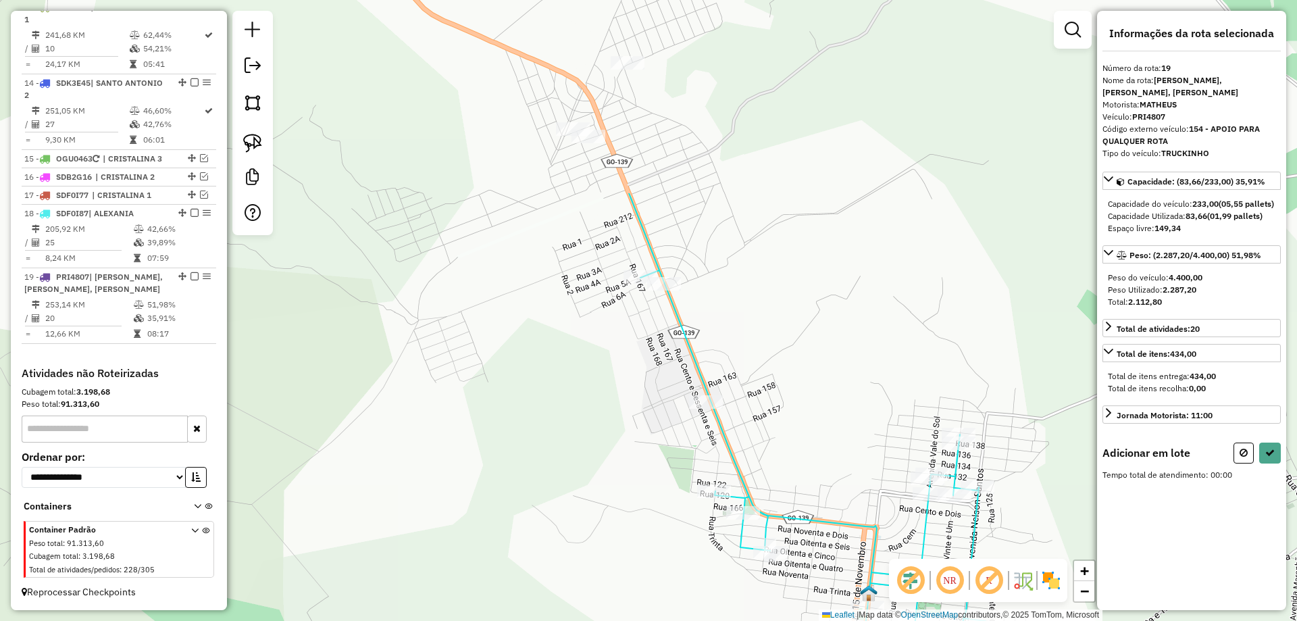
drag, startPoint x: 466, startPoint y: 200, endPoint x: 613, endPoint y: 426, distance: 269.4
click at [613, 426] on div "Janela de atendimento Grade de atendimento Capacidade Transportadoras Veículos …" at bounding box center [648, 310] width 1297 height 621
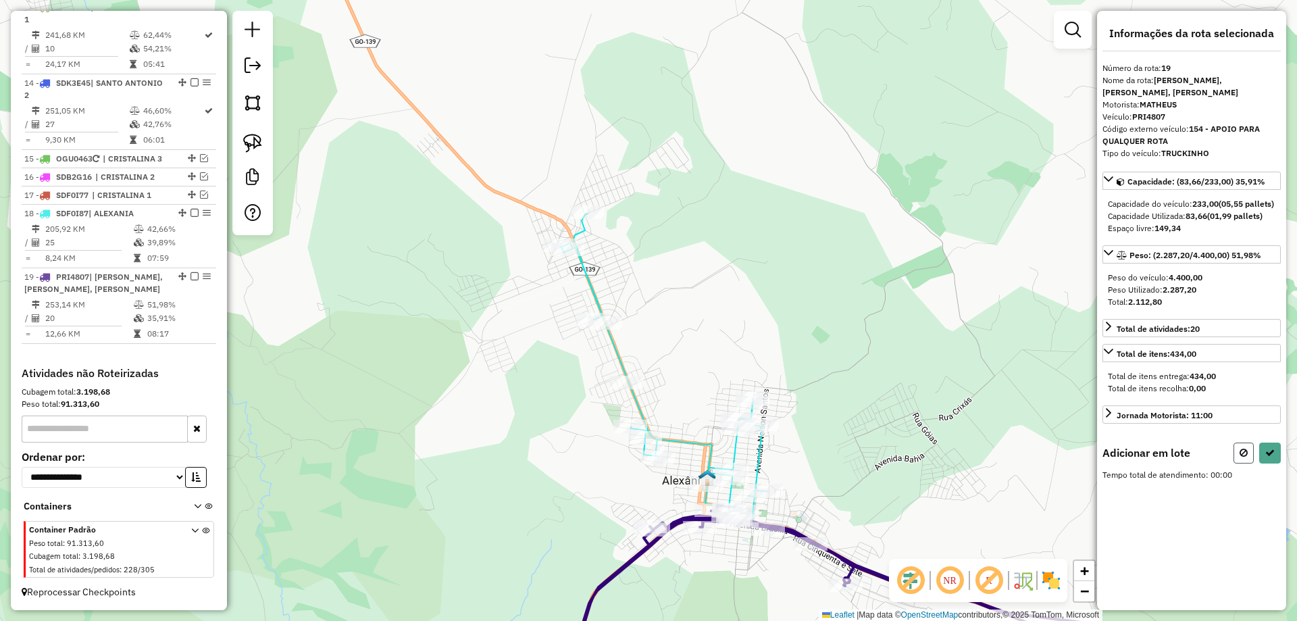
click at [1243, 457] on icon at bounding box center [1244, 452] width 8 height 9
select select "*********"
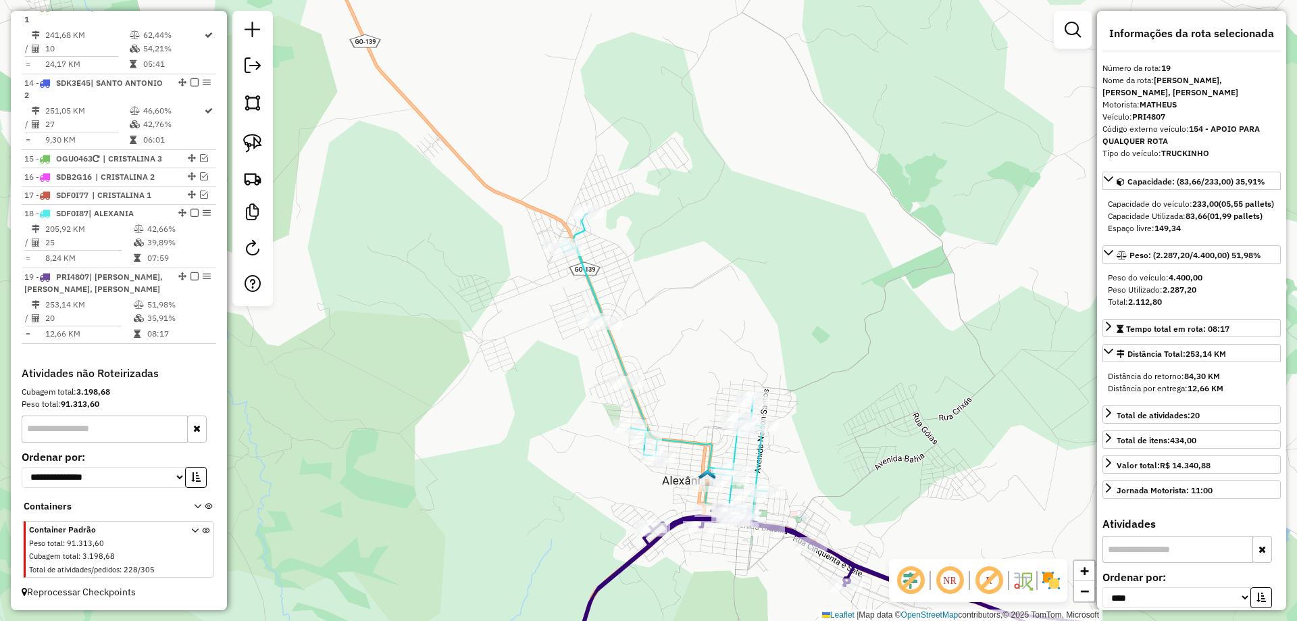
click at [761, 449] on icon at bounding box center [663, 367] width 206 height 308
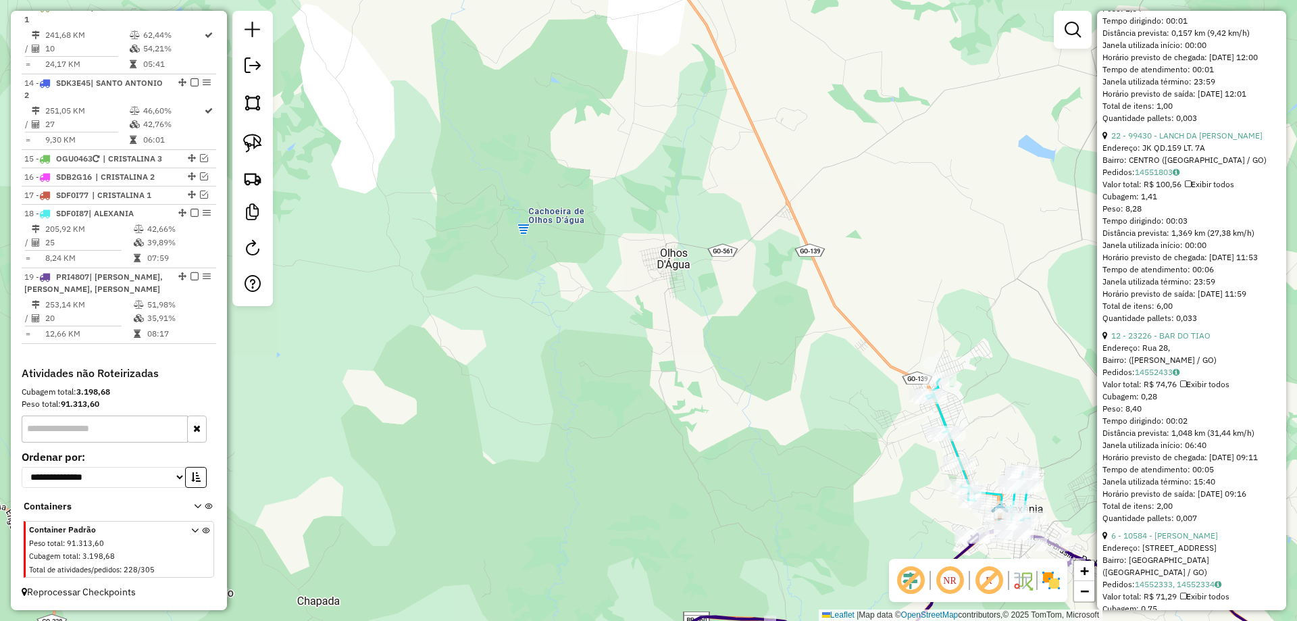
scroll to position [692, 0]
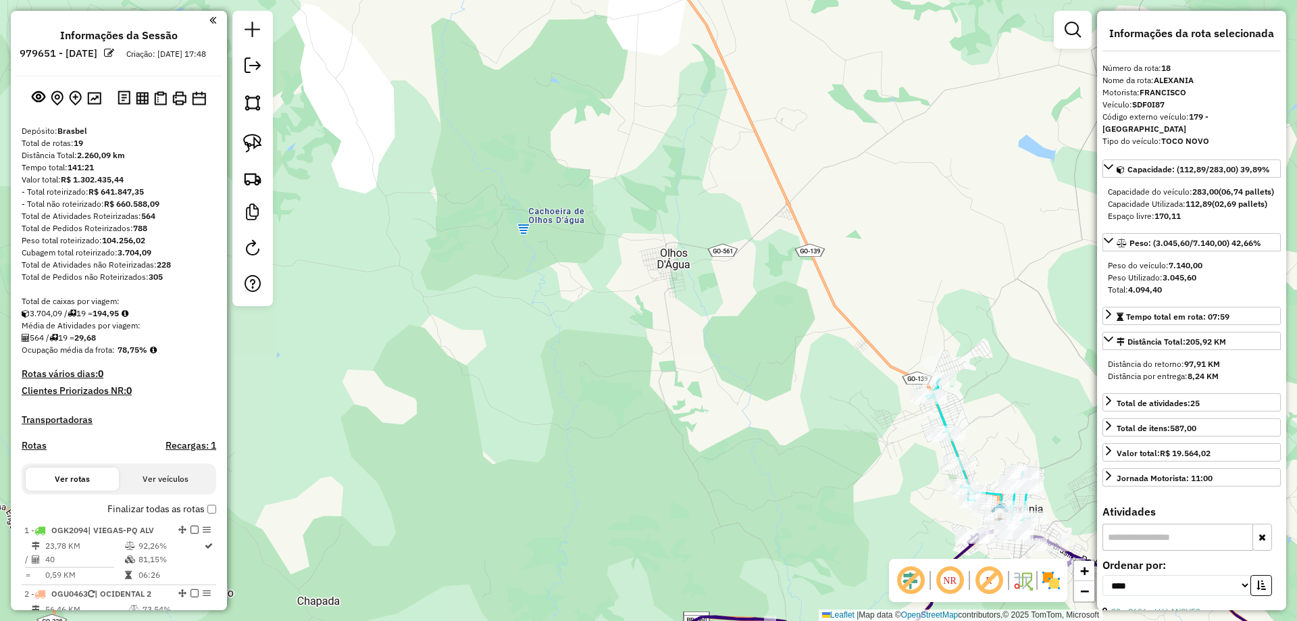
select select "*********"
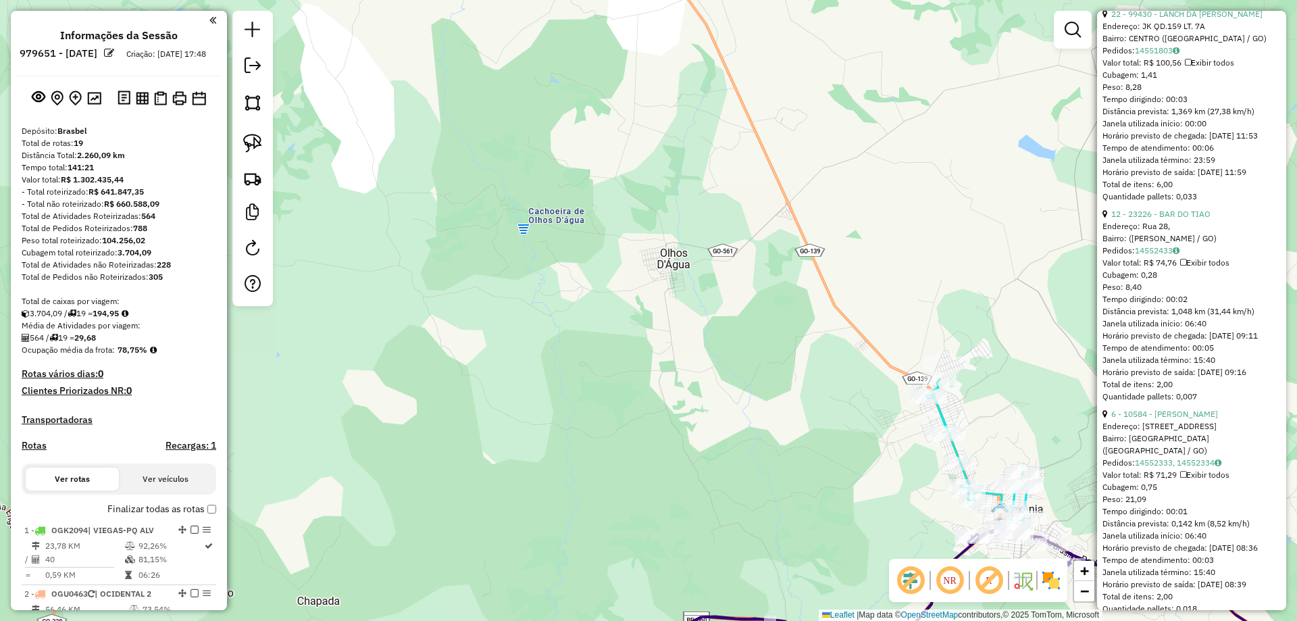
scroll to position [1321, 0]
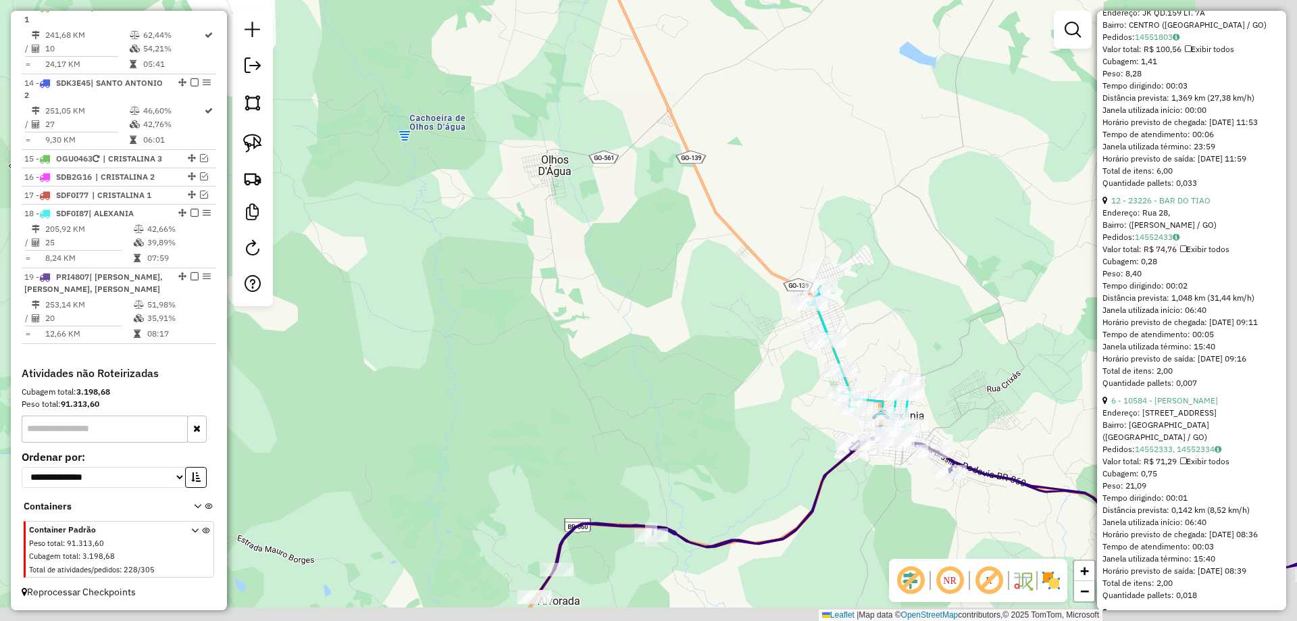
drag, startPoint x: 1021, startPoint y: 390, endPoint x: 695, endPoint y: 148, distance: 406.0
click at [695, 148] on div "Janela de atendimento Grade de atendimento Capacidade Transportadoras Veículos …" at bounding box center [648, 310] width 1297 height 621
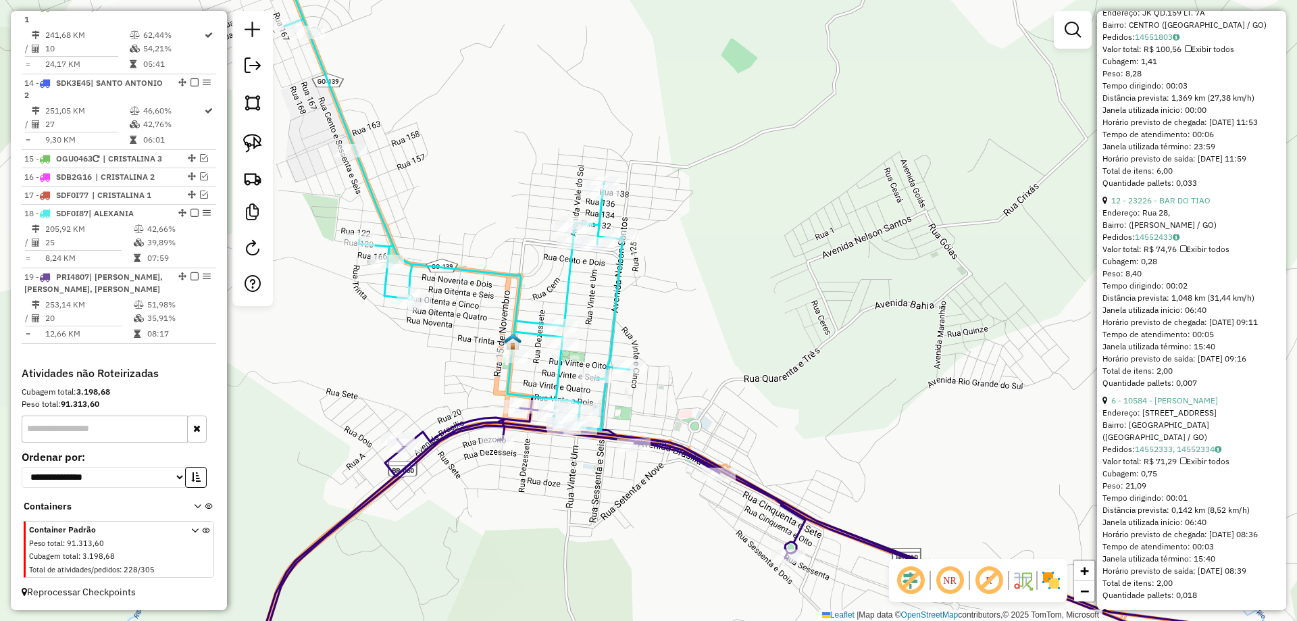
click at [685, 456] on icon at bounding box center [817, 540] width 1140 height 286
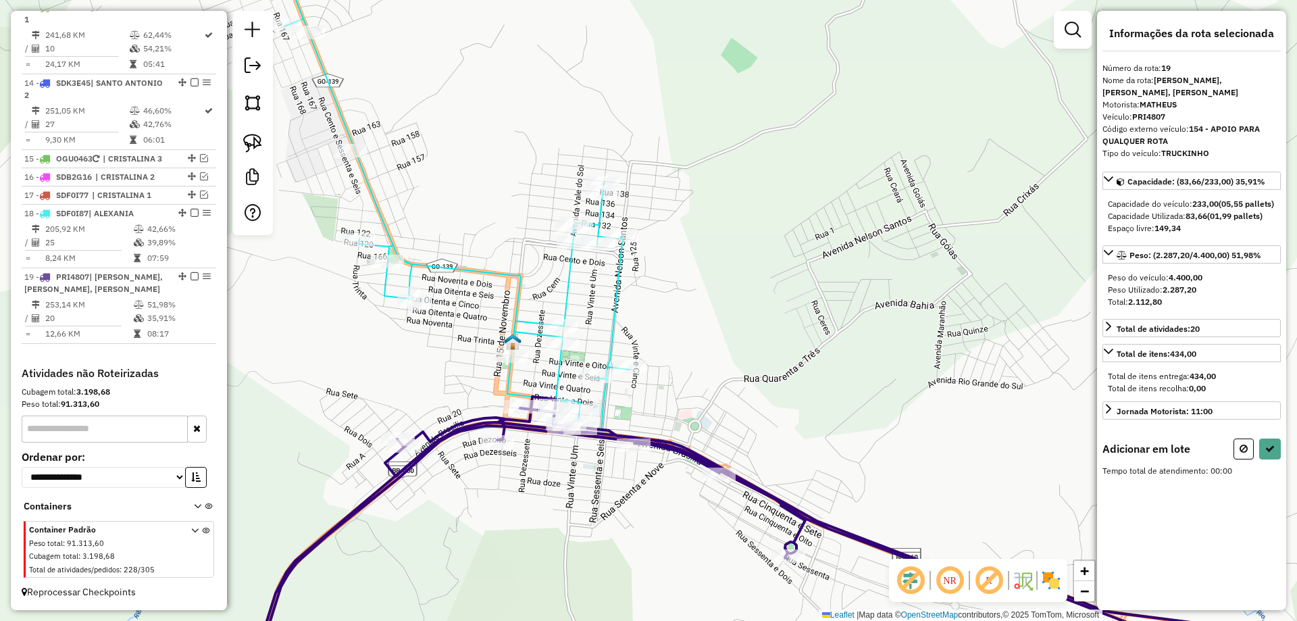
scroll to position [0, 0]
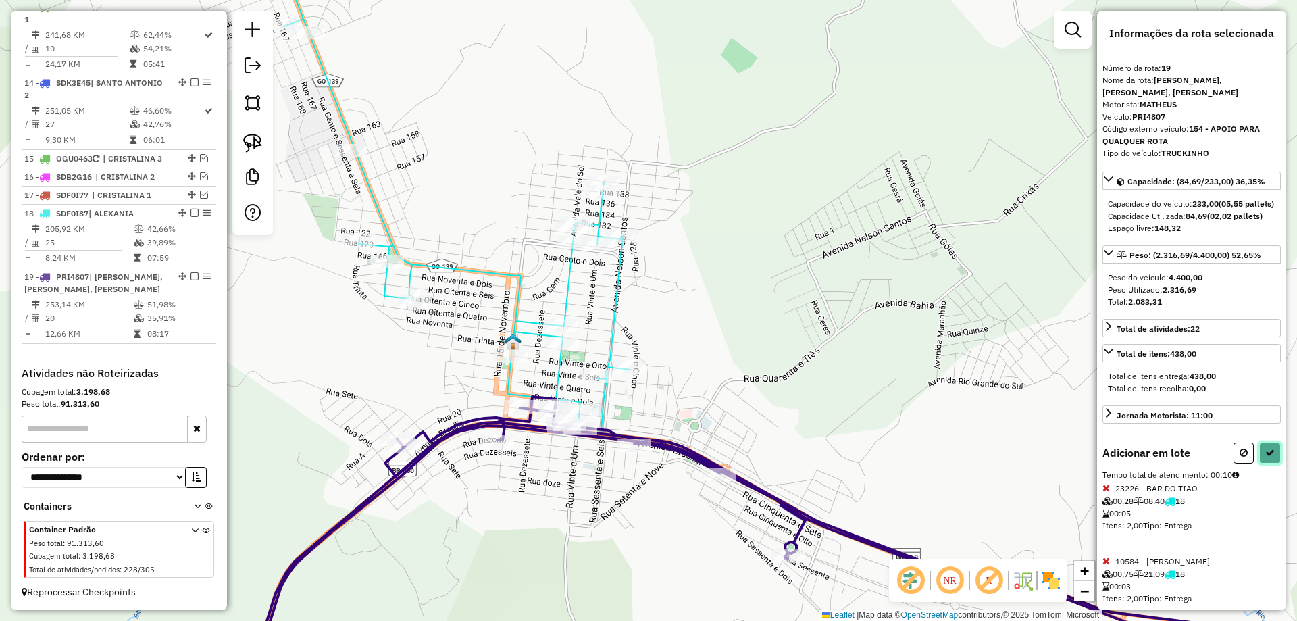
click at [1265, 457] on icon at bounding box center [1269, 452] width 9 height 9
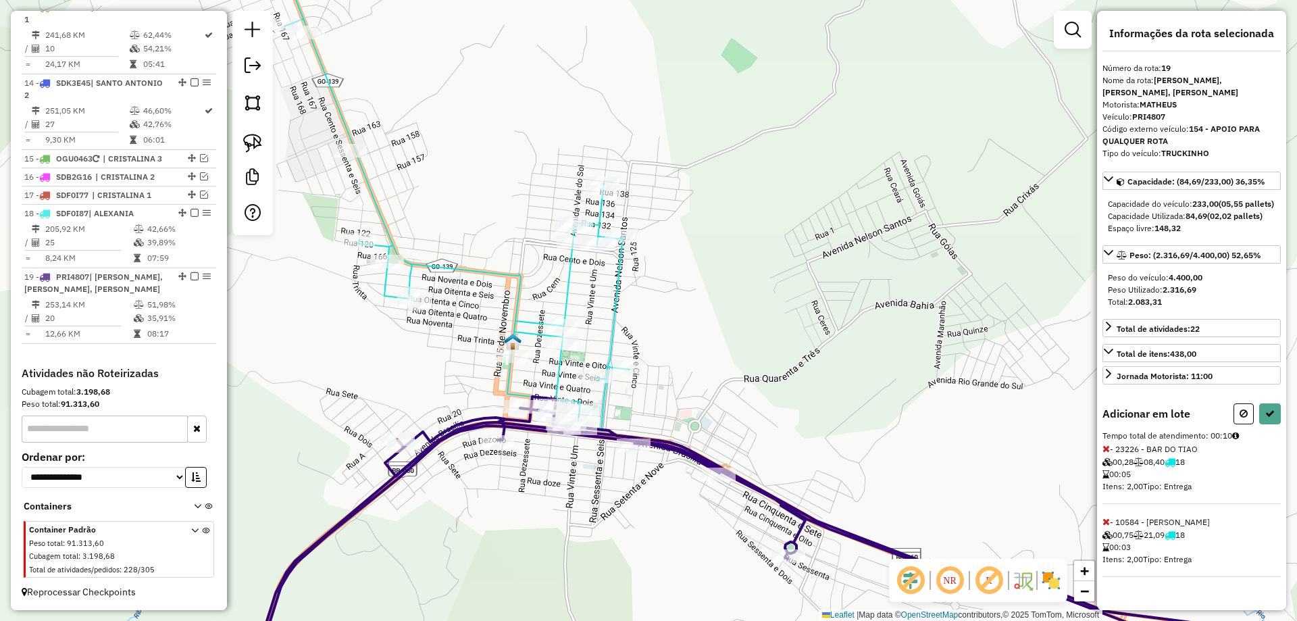
select select "*********"
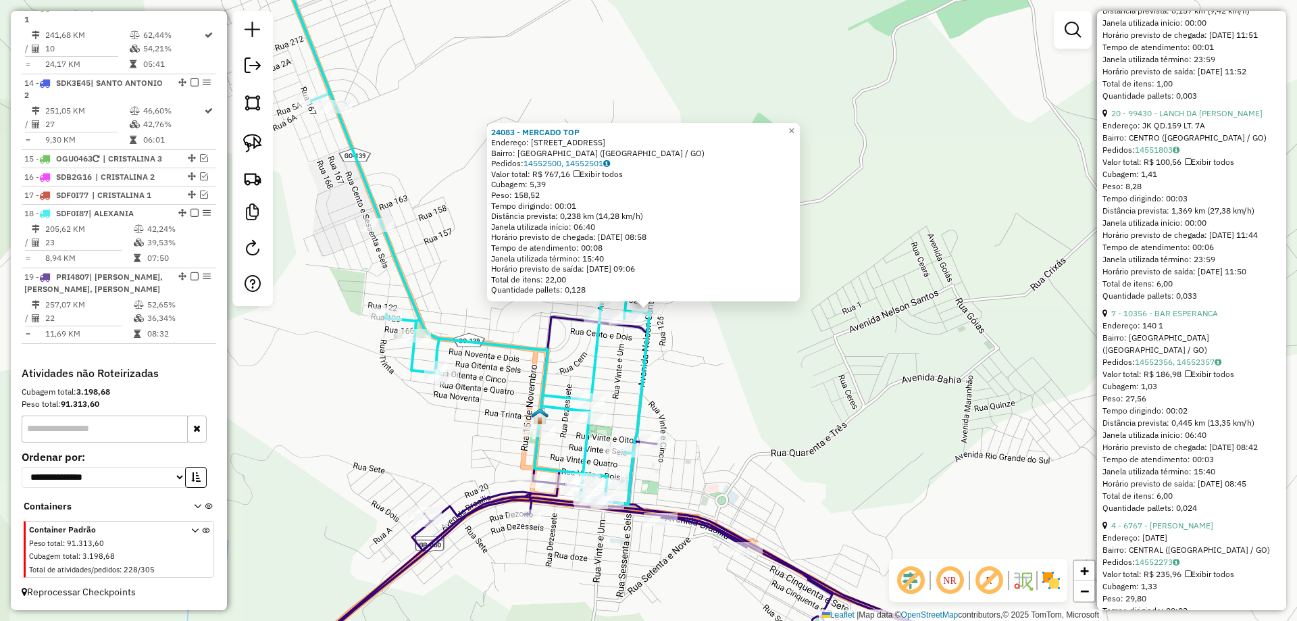
scroll to position [676, 0]
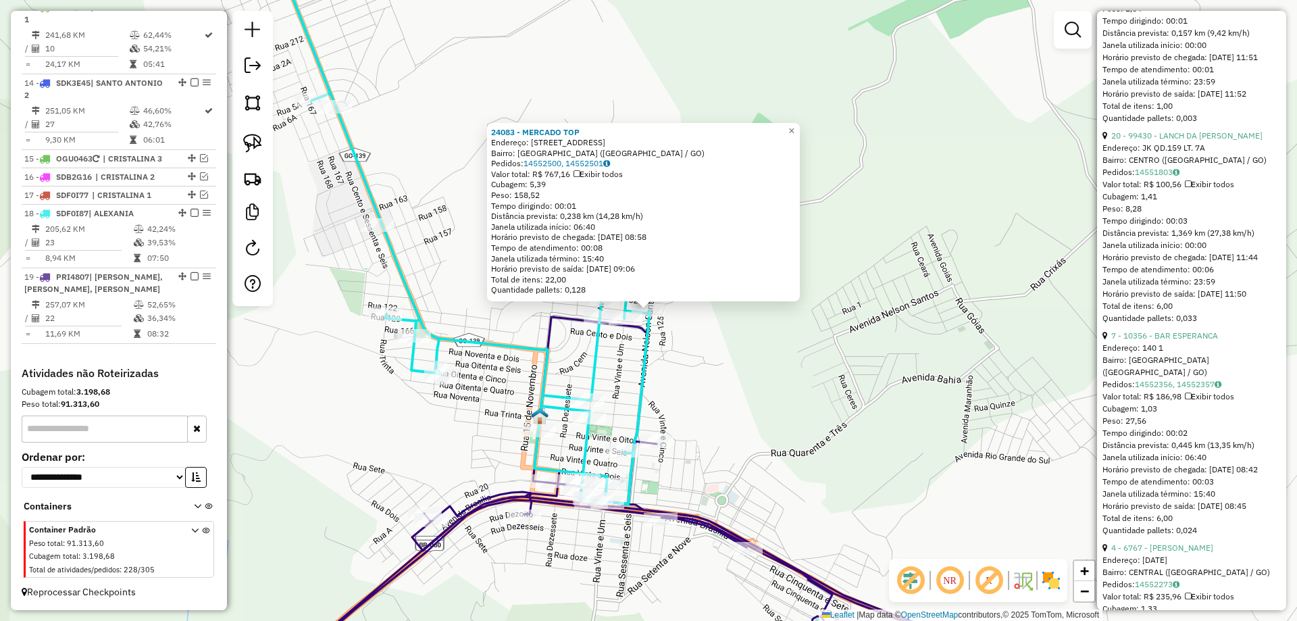
click at [767, 418] on div "24083 - MERCADO TOP Endereço: RUA 130 11 Bairro: JARDIM ESPERANCA (ALEXANIA / G…" at bounding box center [648, 310] width 1297 height 621
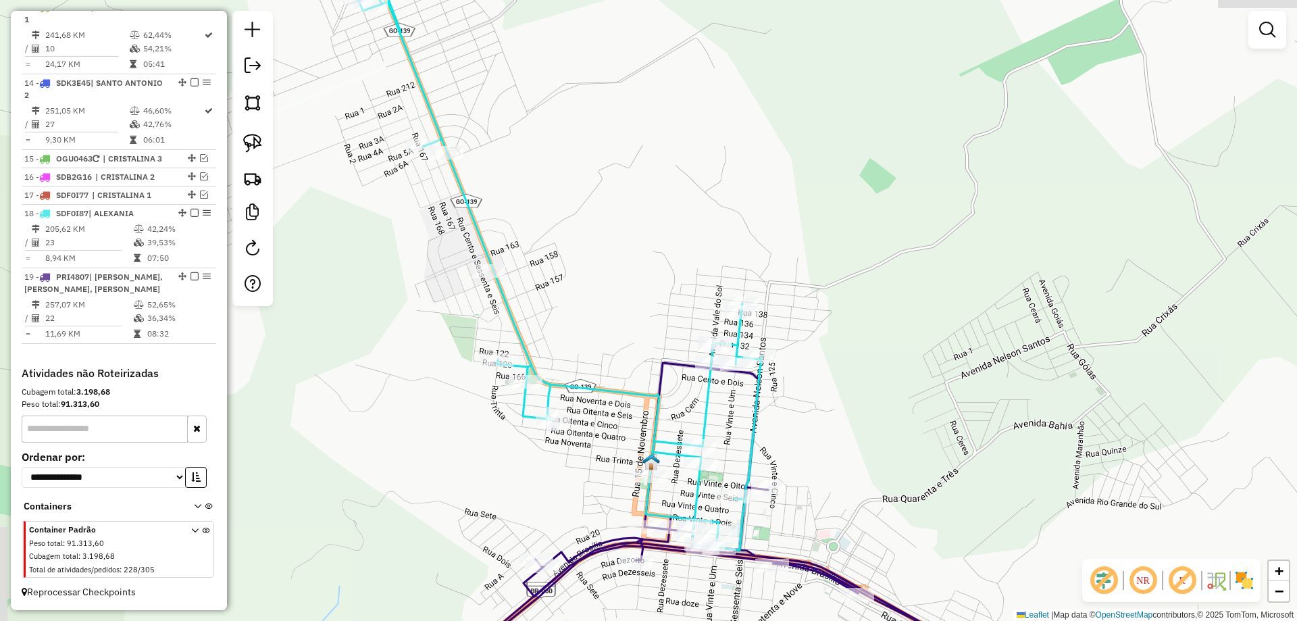
drag, startPoint x: 441, startPoint y: 222, endPoint x: 551, endPoint y: 265, distance: 117.9
click at [551, 265] on div "Janela de atendimento Grade de atendimento Capacidade Transportadoras Veículos …" at bounding box center [648, 310] width 1297 height 621
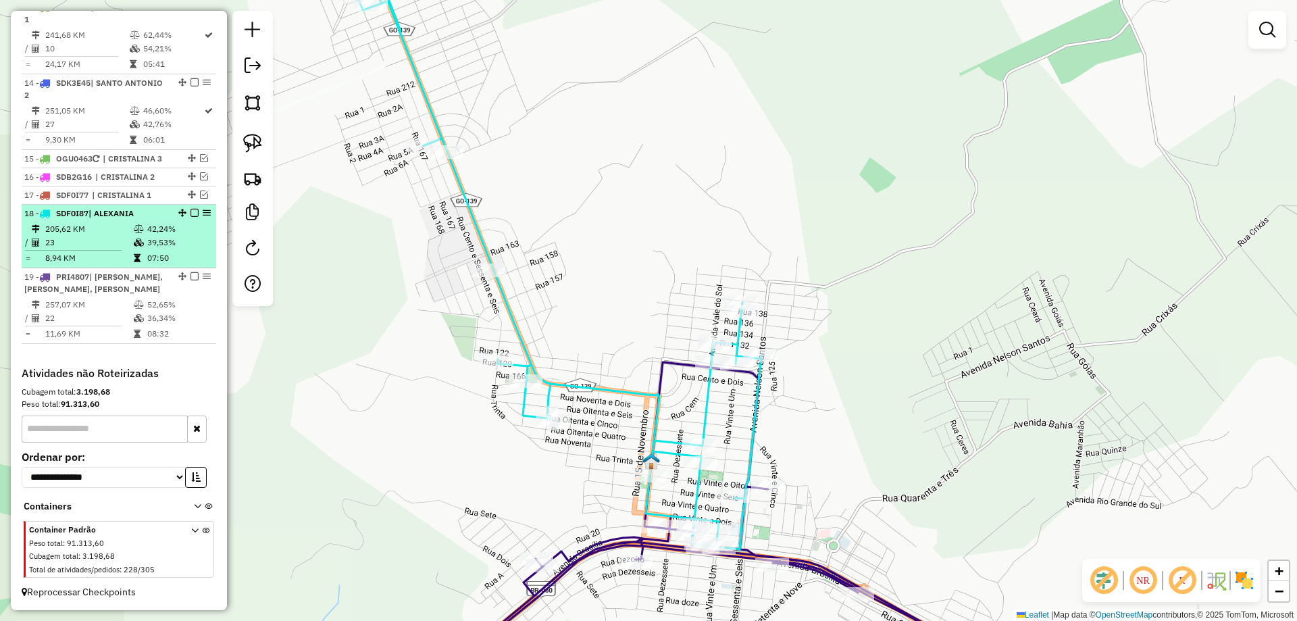
click at [190, 209] on em at bounding box center [194, 213] width 8 height 8
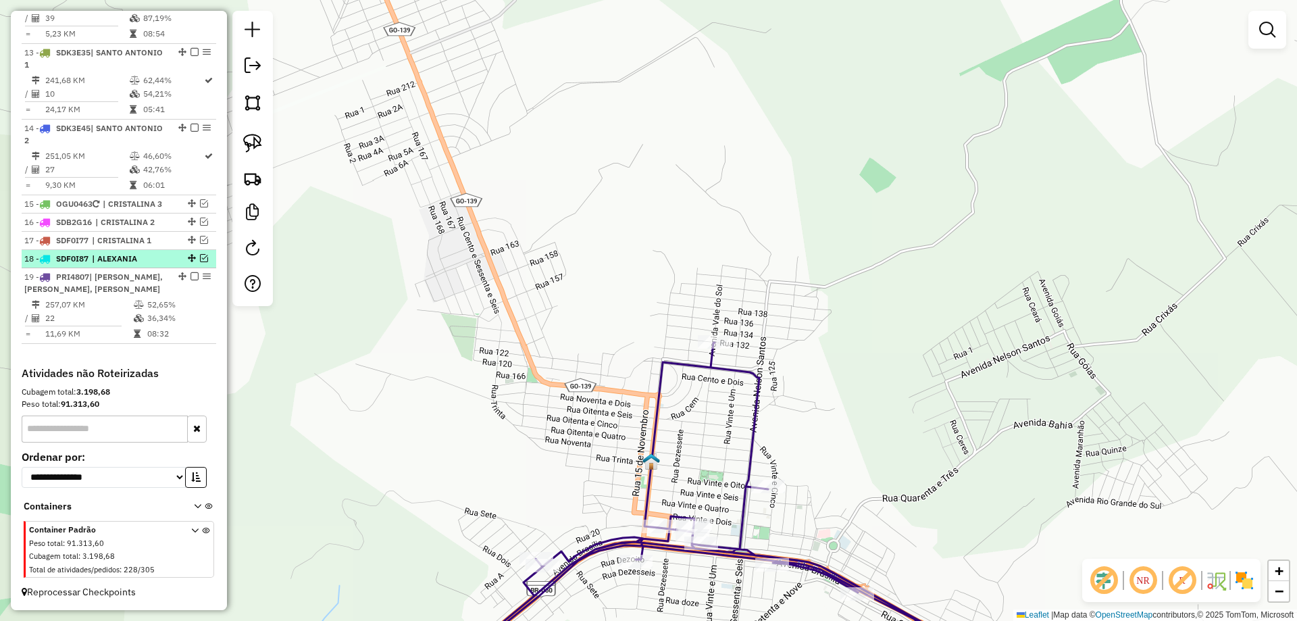
scroll to position [1276, 0]
click at [743, 492] on icon at bounding box center [750, 512] width 637 height 340
select select "*********"
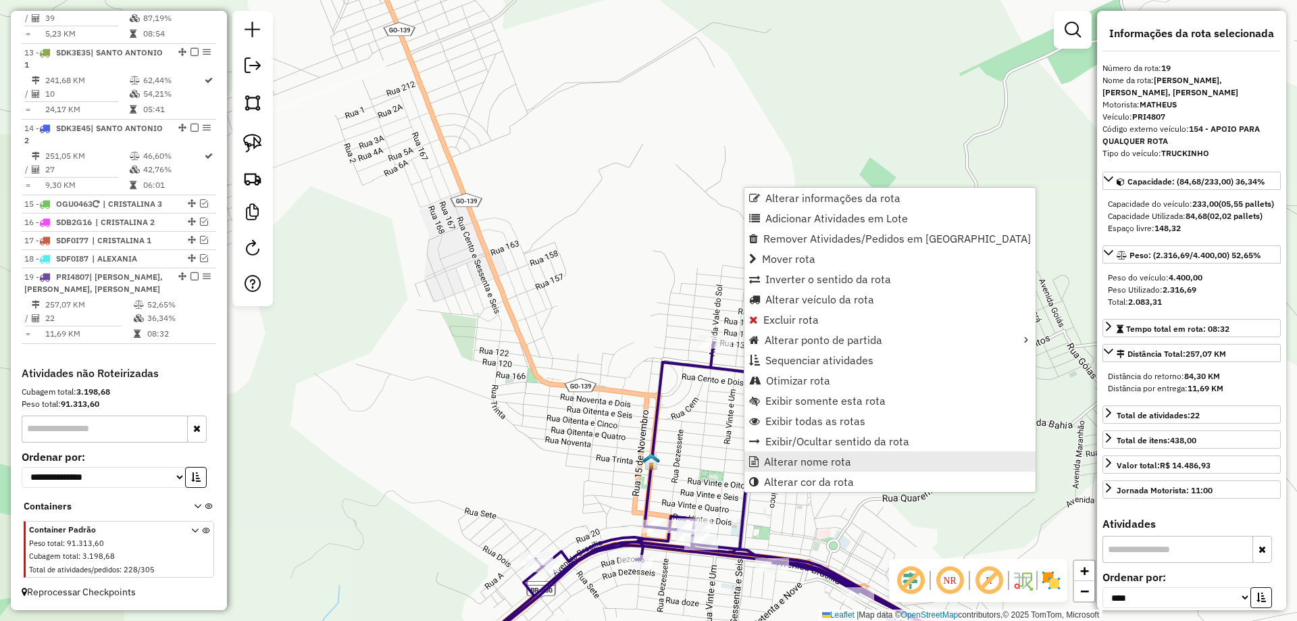
click at [783, 465] on span "Alterar nome rota" at bounding box center [807, 461] width 87 height 11
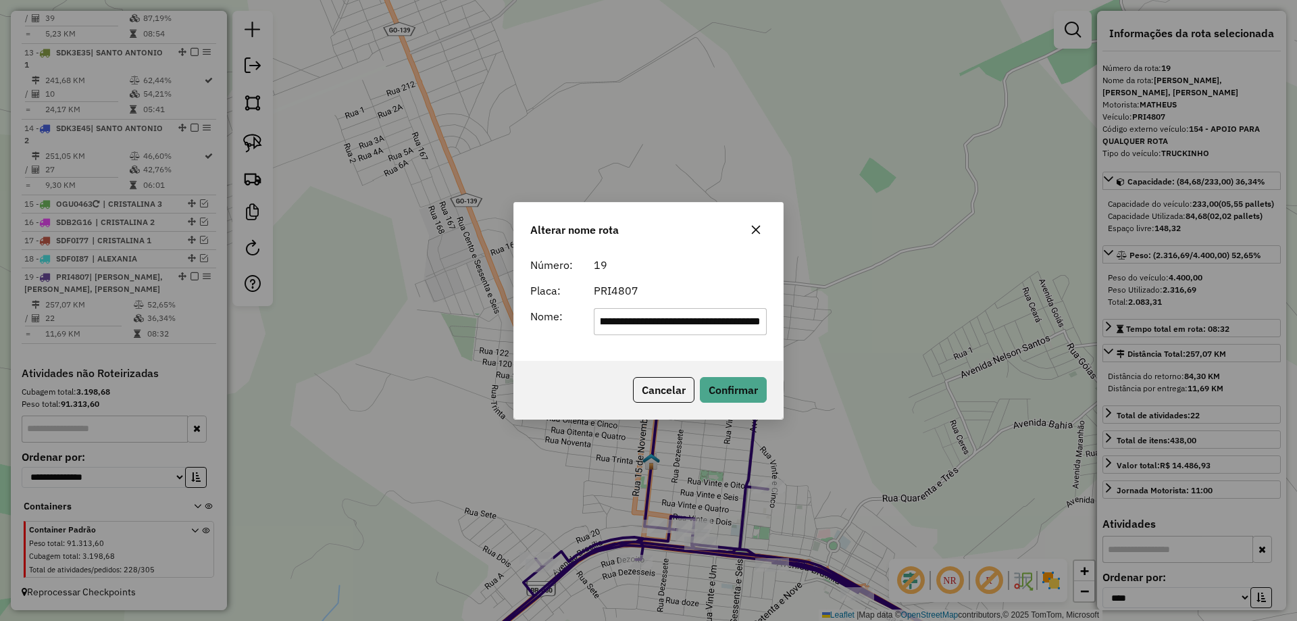
scroll to position [0, 0]
click at [592, 320] on div "**********" at bounding box center [681, 321] width 190 height 27
click at [603, 322] on input "**********" at bounding box center [681, 321] width 174 height 27
drag, startPoint x: 708, startPoint y: 322, endPoint x: 1296, endPoint y: 448, distance: 601.6
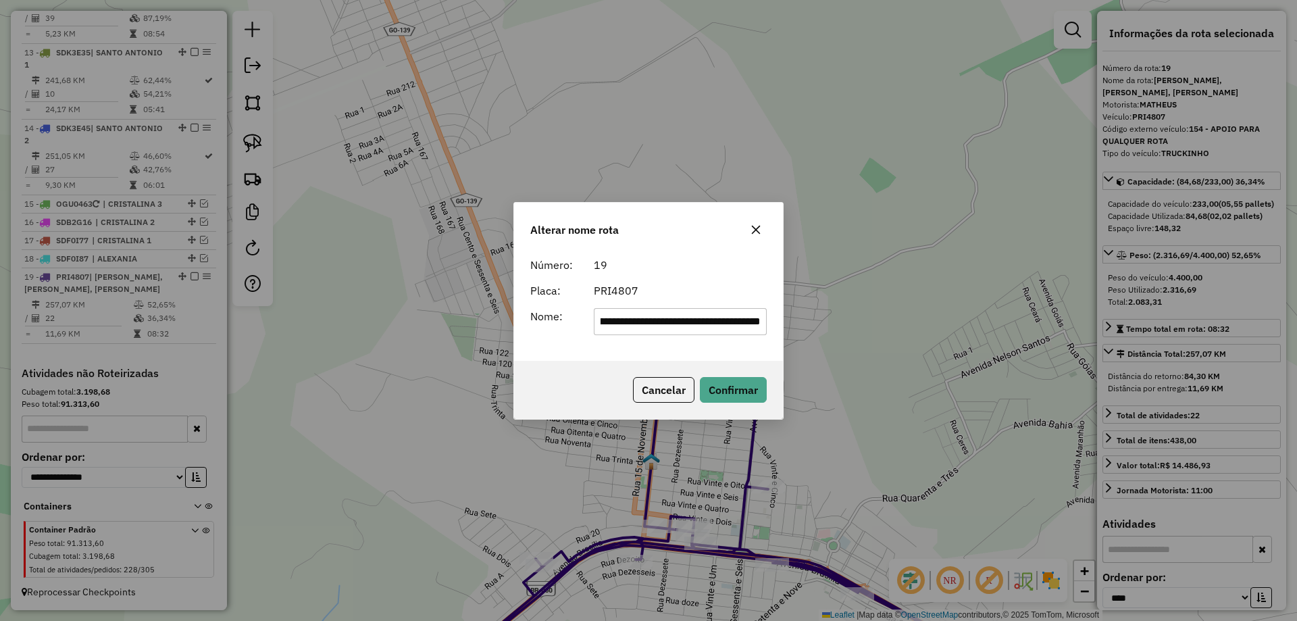
click at [1296, 448] on div "**********" at bounding box center [648, 310] width 1297 height 621
type input "**********"
click at [588, 375] on div "Cancelar Confirmar" at bounding box center [648, 390] width 269 height 58
drag, startPoint x: 740, startPoint y: 392, endPoint x: 588, endPoint y: 364, distance: 154.5
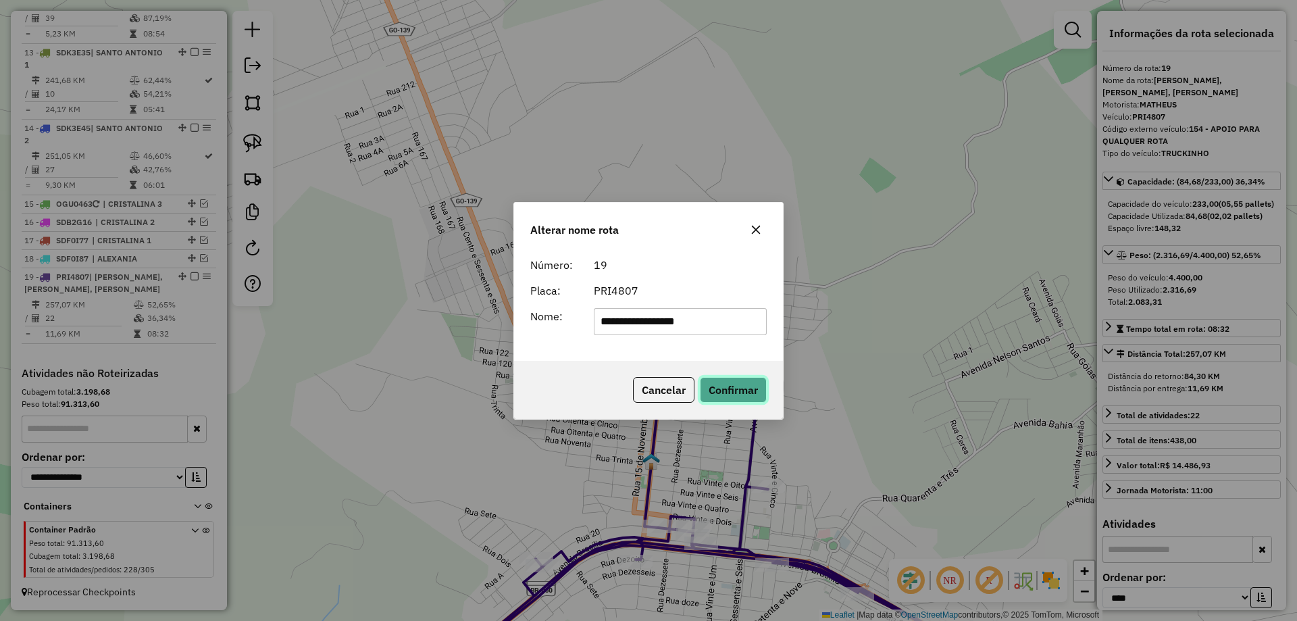
click at [740, 392] on button "Confirmar" at bounding box center [733, 390] width 67 height 26
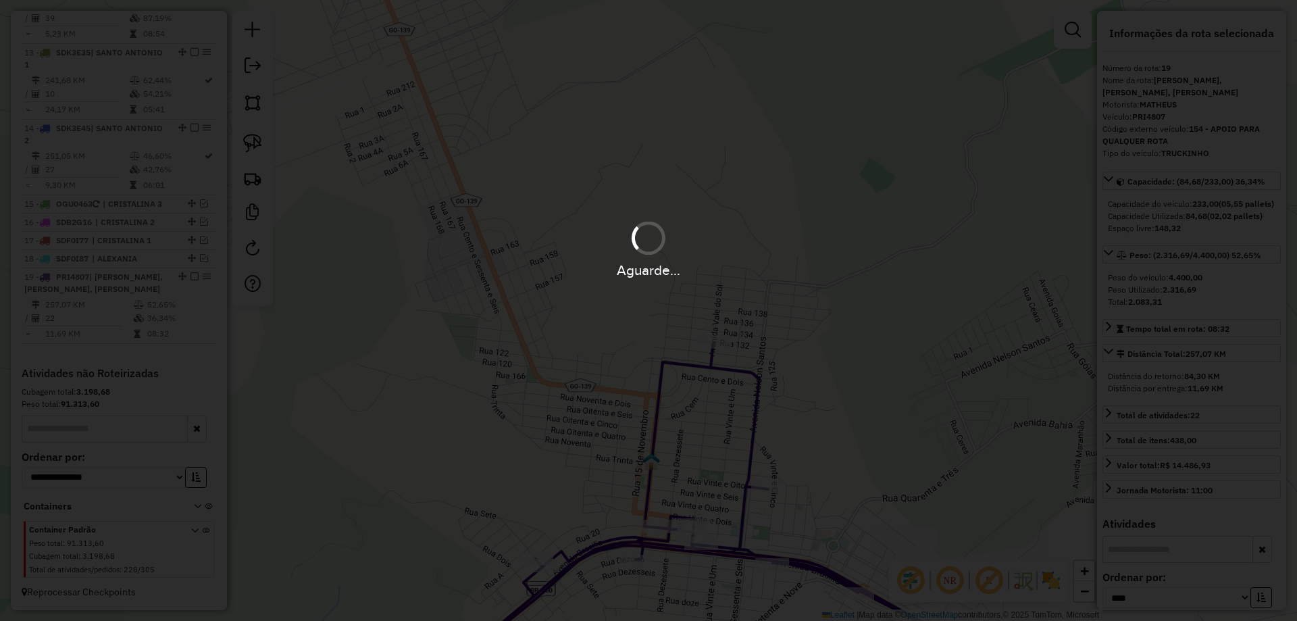
scroll to position [1264, 0]
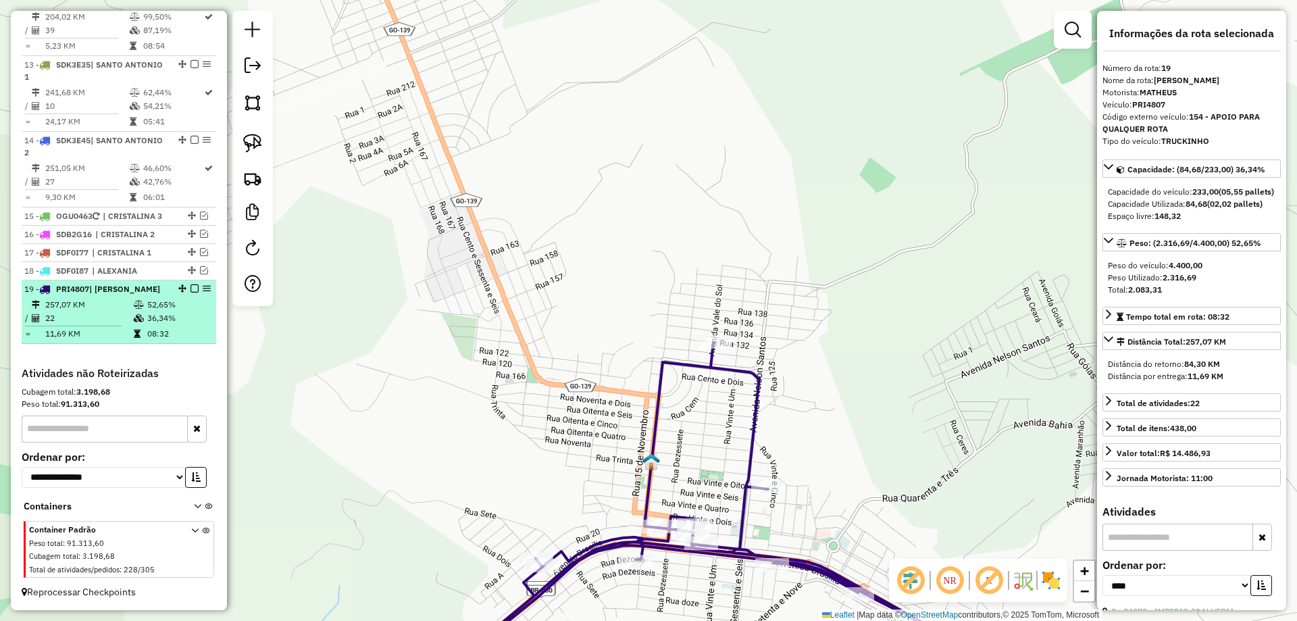
click at [190, 284] on em at bounding box center [194, 288] width 8 height 8
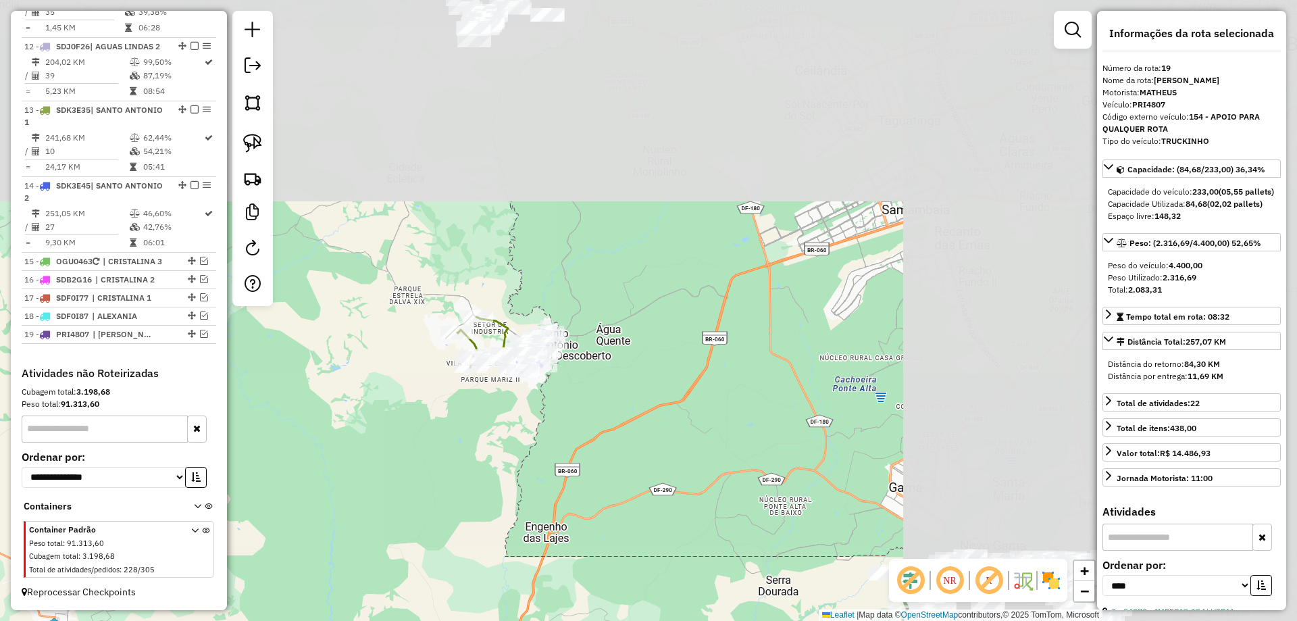
drag, startPoint x: 842, startPoint y: 274, endPoint x: 361, endPoint y: 519, distance: 540.2
click at [341, 532] on div "Janela de atendimento Grade de atendimento Capacidade Transportadoras Veículos …" at bounding box center [648, 310] width 1297 height 621
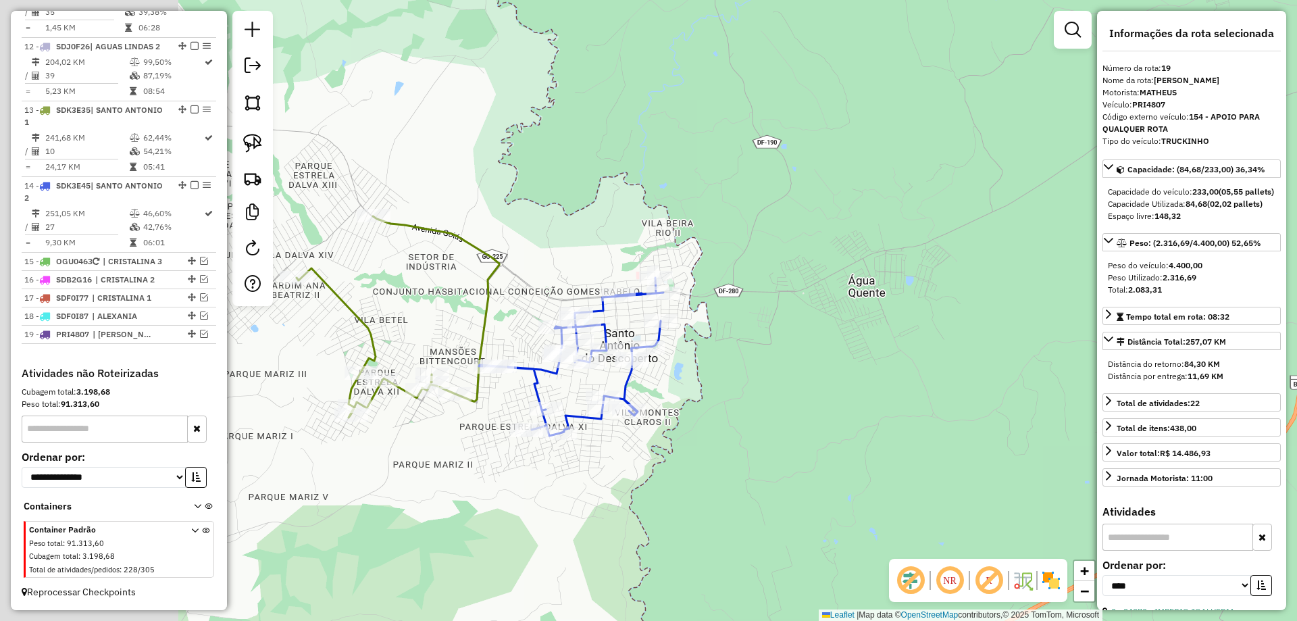
drag, startPoint x: 690, startPoint y: 424, endPoint x: 769, endPoint y: 419, distance: 79.8
click at [759, 422] on div "Janela de atendimento Grade de atendimento Capacidade Transportadoras Veículos …" at bounding box center [648, 310] width 1297 height 621
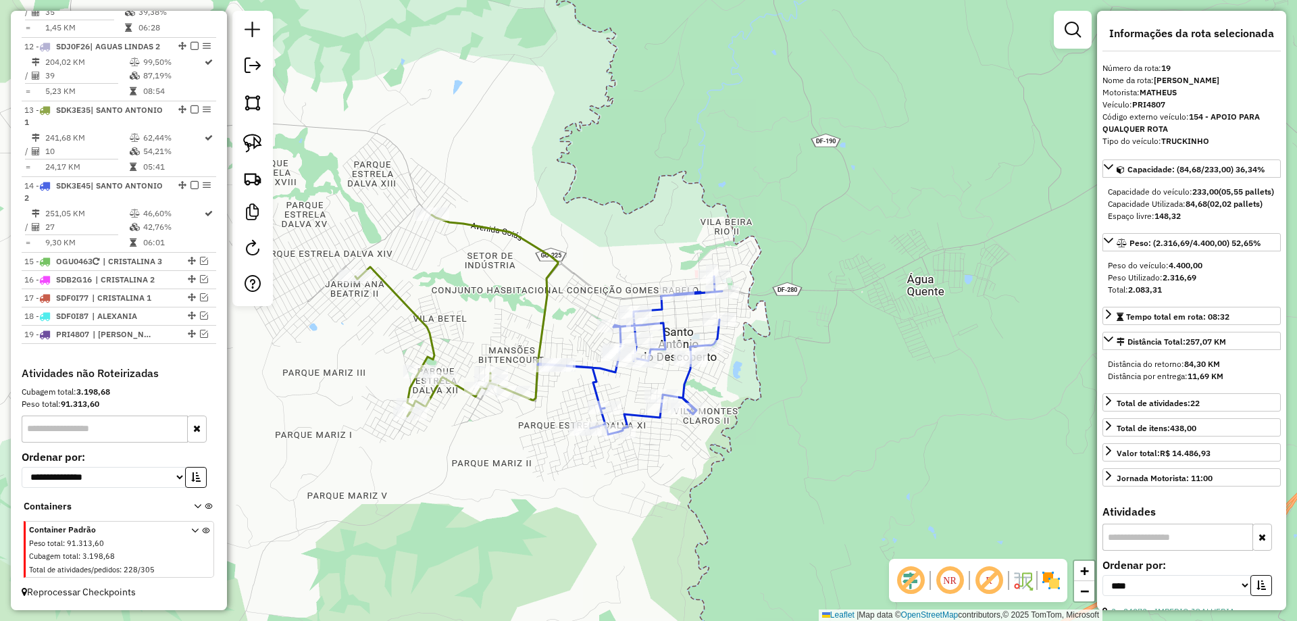
click at [548, 297] on icon at bounding box center [456, 315] width 203 height 201
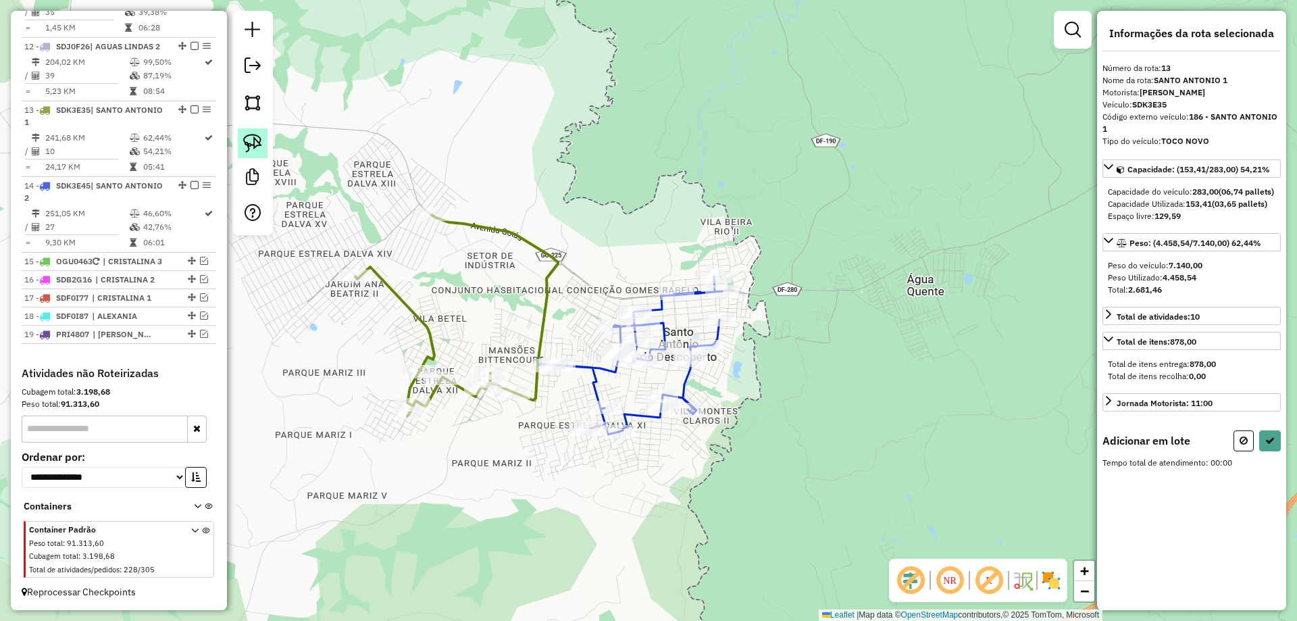
click at [262, 142] on link at bounding box center [253, 143] width 30 height 30
drag, startPoint x: 542, startPoint y: 311, endPoint x: 594, endPoint y: 381, distance: 87.0
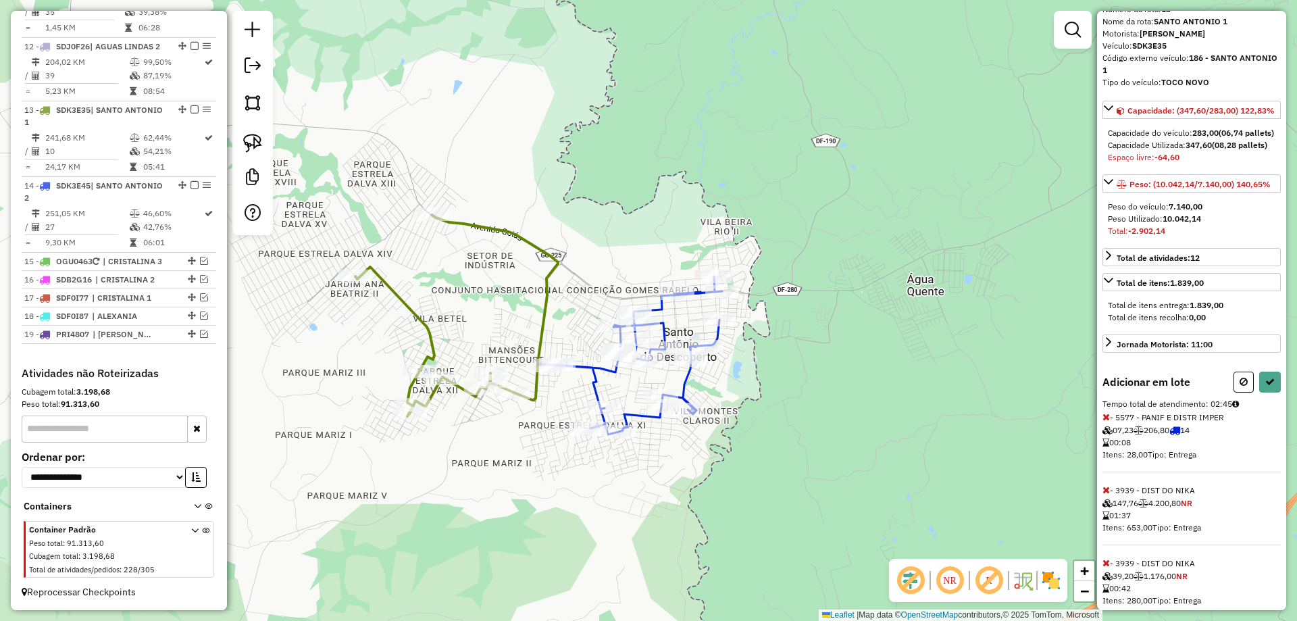
scroll to position [120, 0]
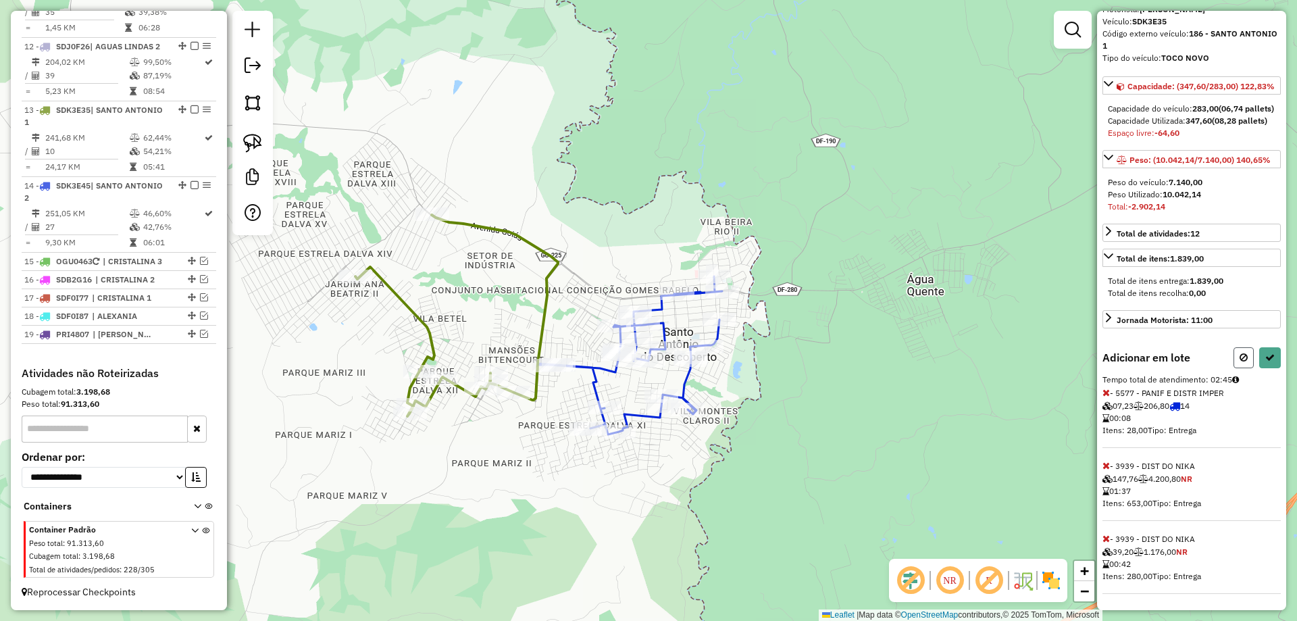
click at [1240, 359] on icon at bounding box center [1244, 357] width 8 height 9
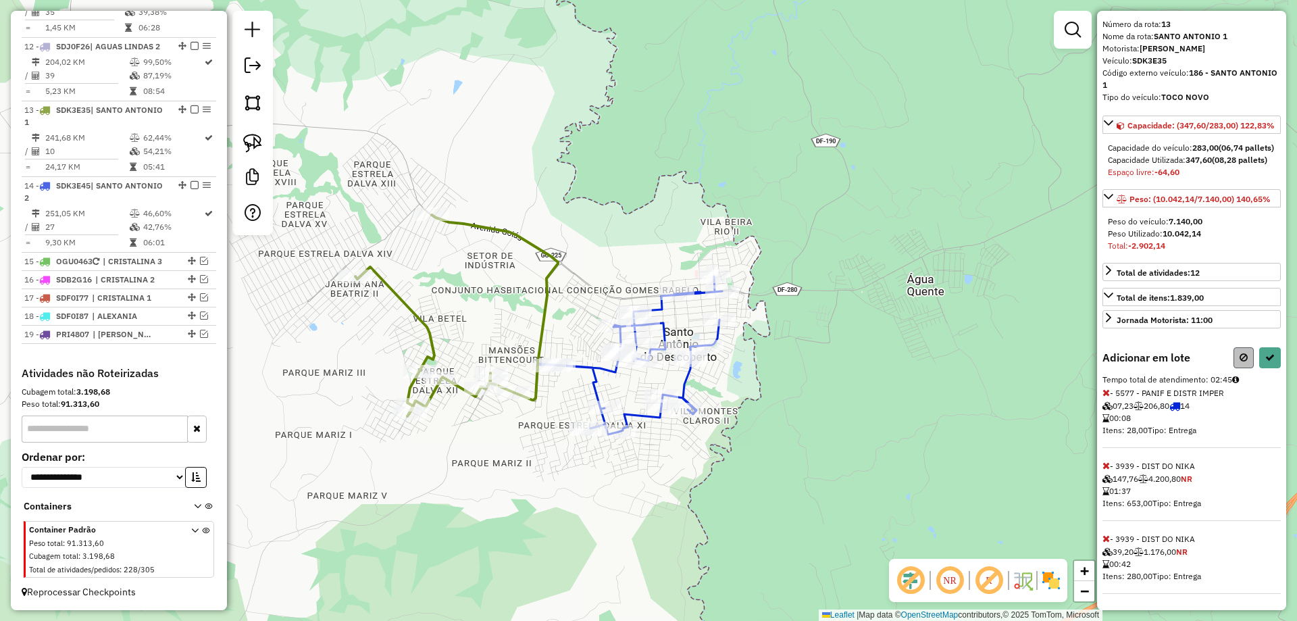
select select "*********"
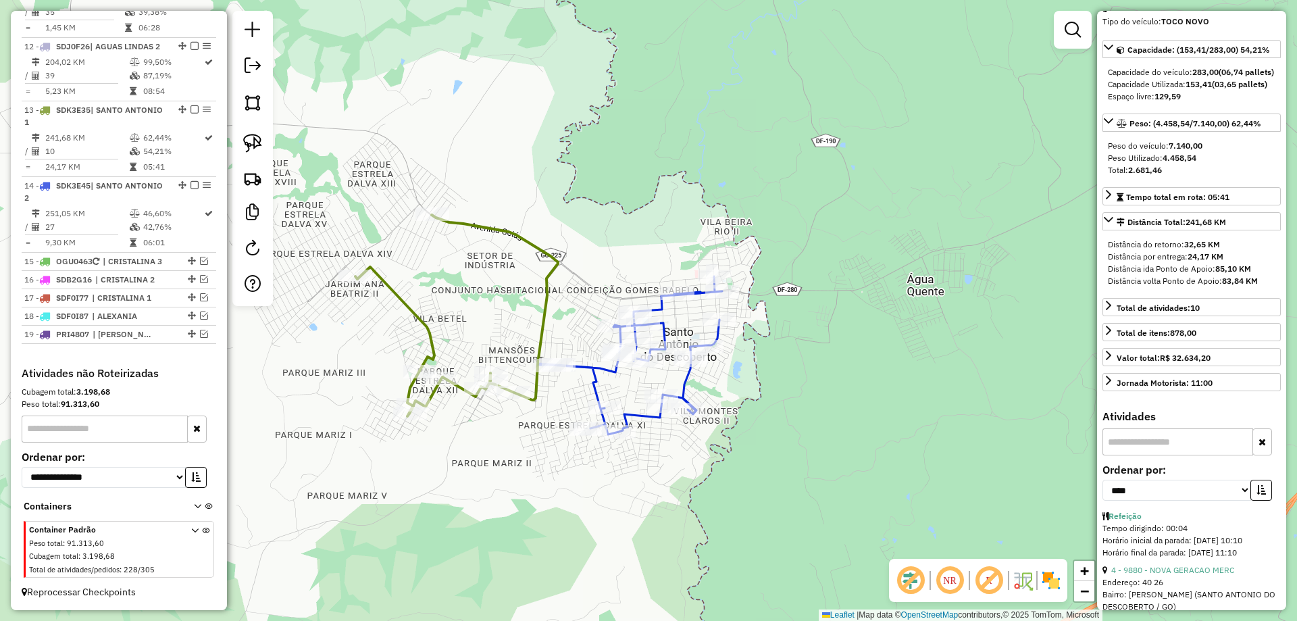
click at [688, 376] on icon at bounding box center [630, 355] width 184 height 158
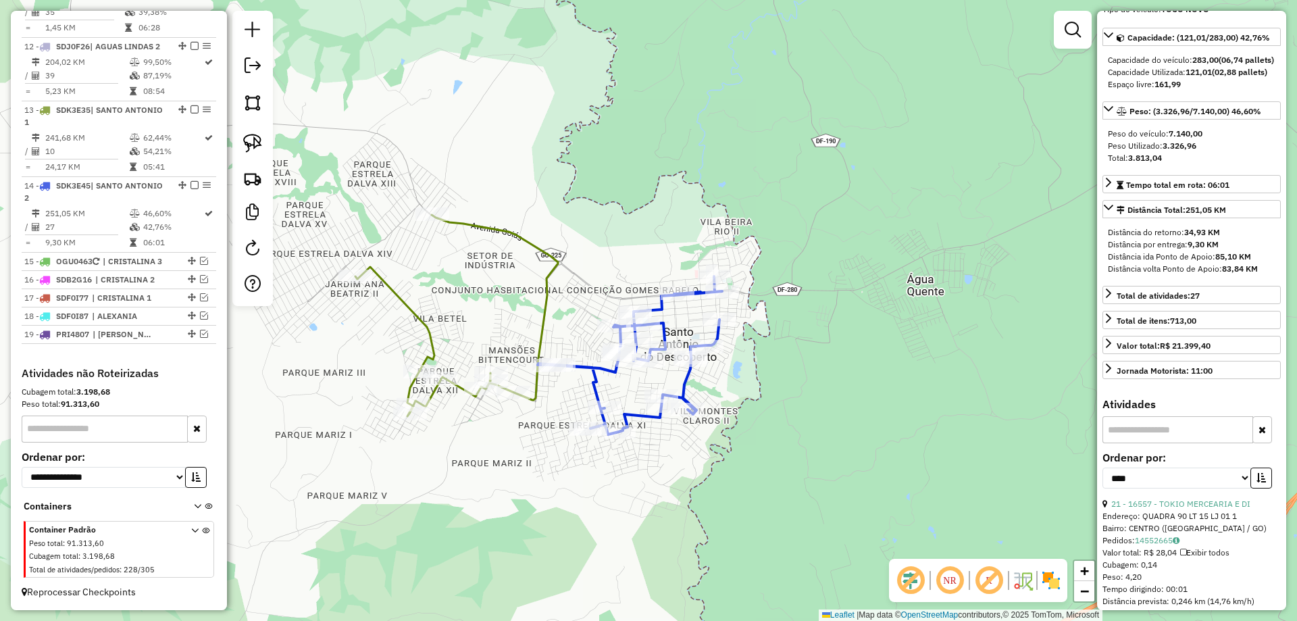
click at [538, 315] on icon at bounding box center [456, 315] width 203 height 201
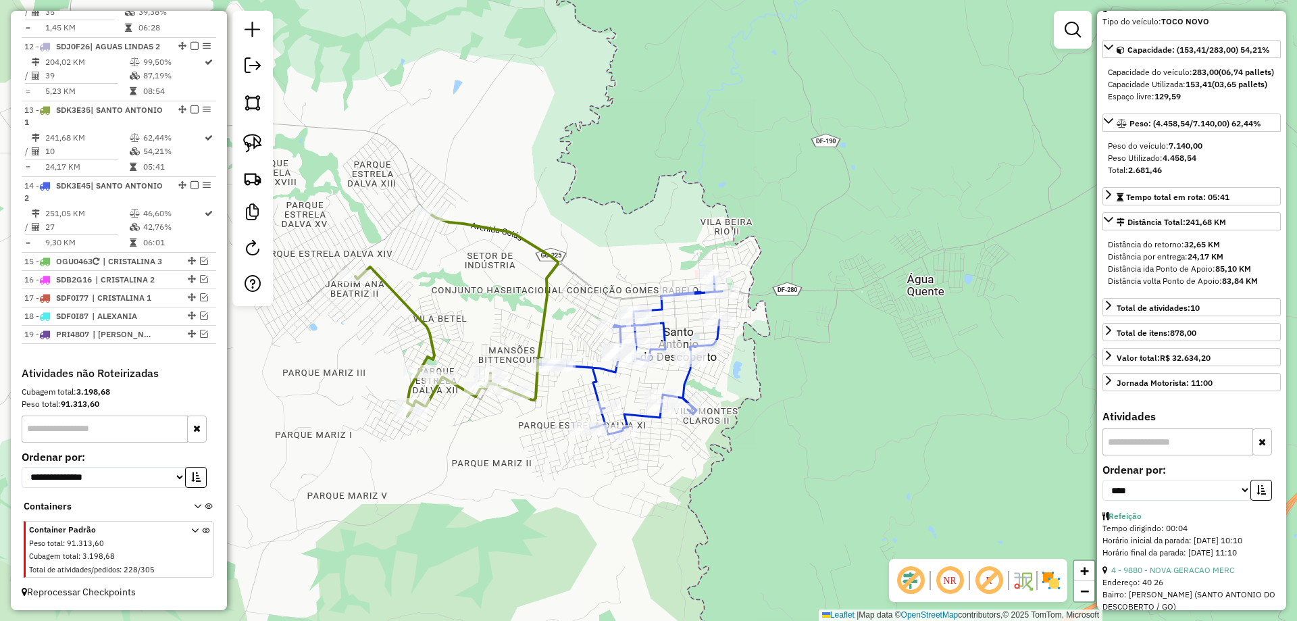
click at [695, 380] on div "Janela de atendimento Grade de atendimento Capacidade Transportadoras Veículos …" at bounding box center [648, 310] width 1297 height 621
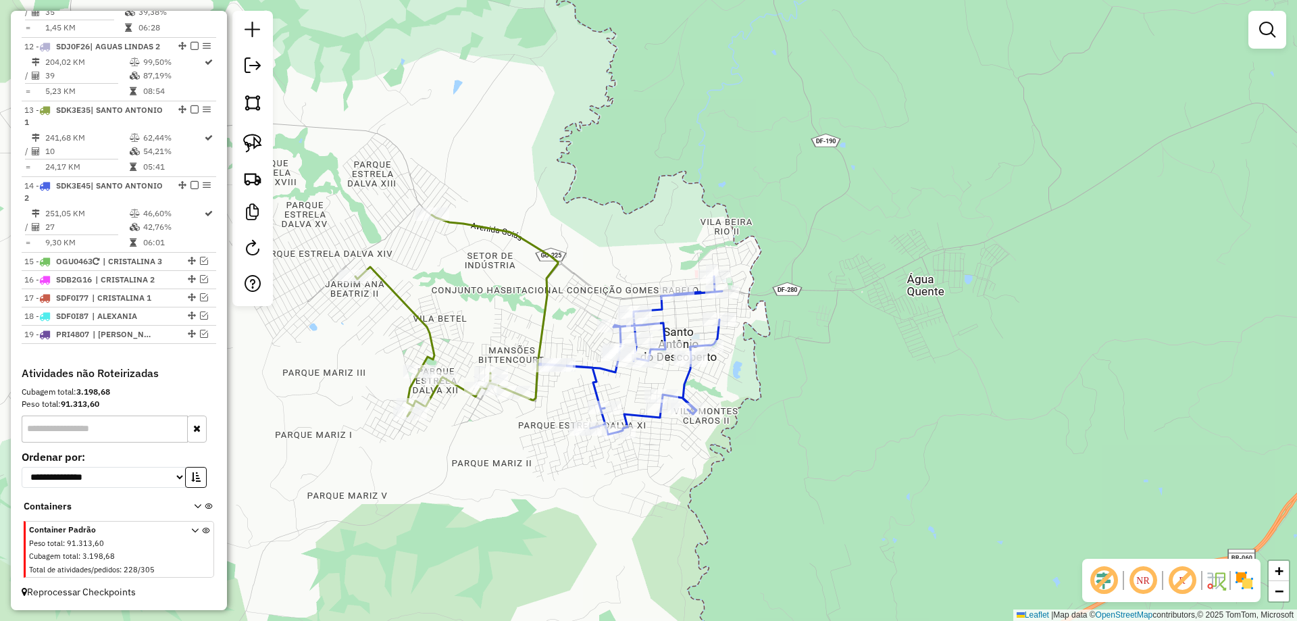
click at [682, 380] on icon at bounding box center [630, 355] width 184 height 158
select select "*********"
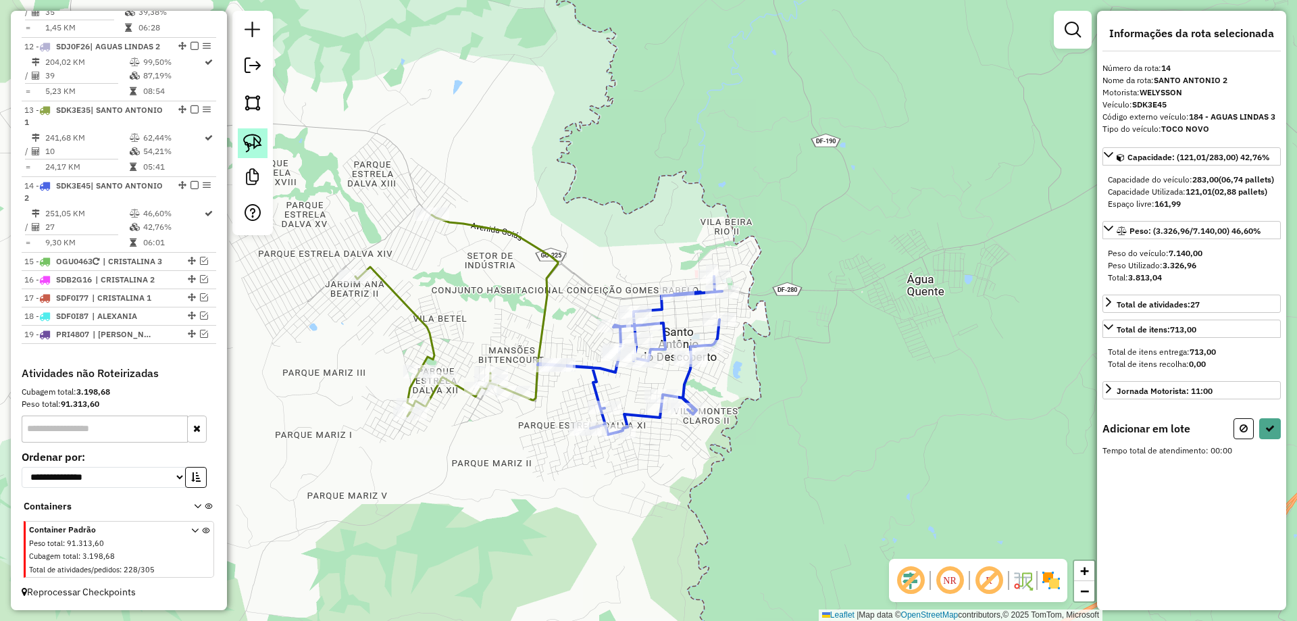
drag, startPoint x: 249, startPoint y: 143, endPoint x: 313, endPoint y: 188, distance: 78.9
click at [251, 143] on img at bounding box center [252, 143] width 19 height 19
drag, startPoint x: 575, startPoint y: 322, endPoint x: 583, endPoint y: 376, distance: 55.3
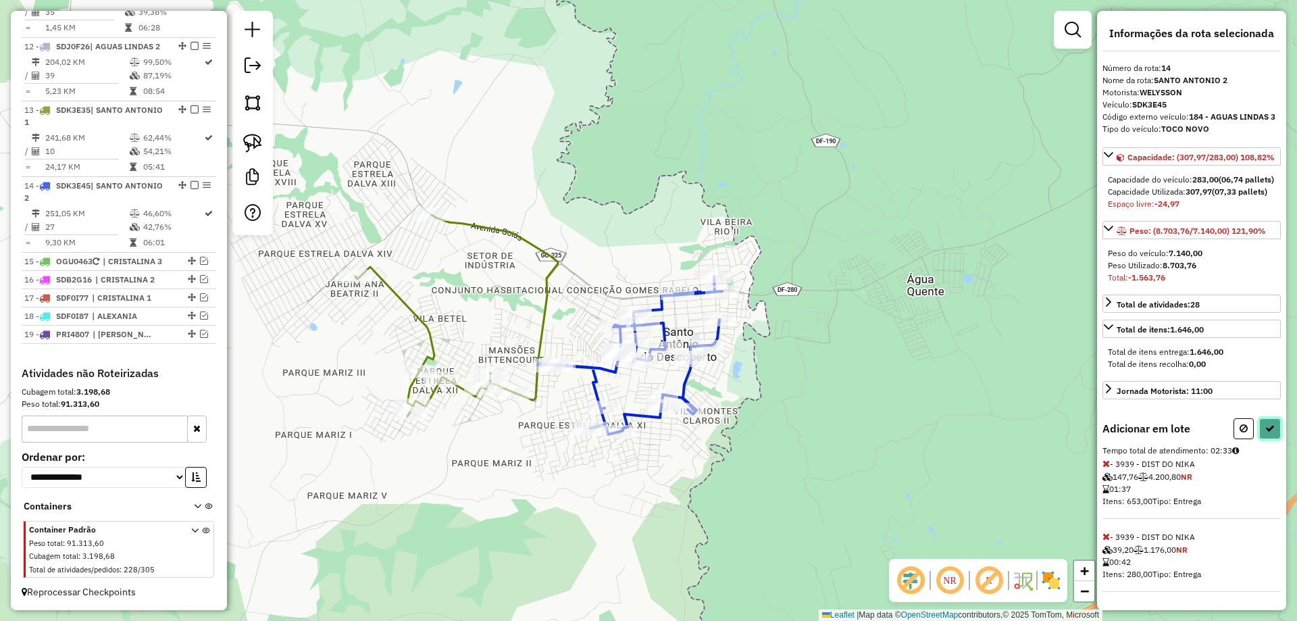
click at [1259, 439] on button at bounding box center [1270, 428] width 22 height 21
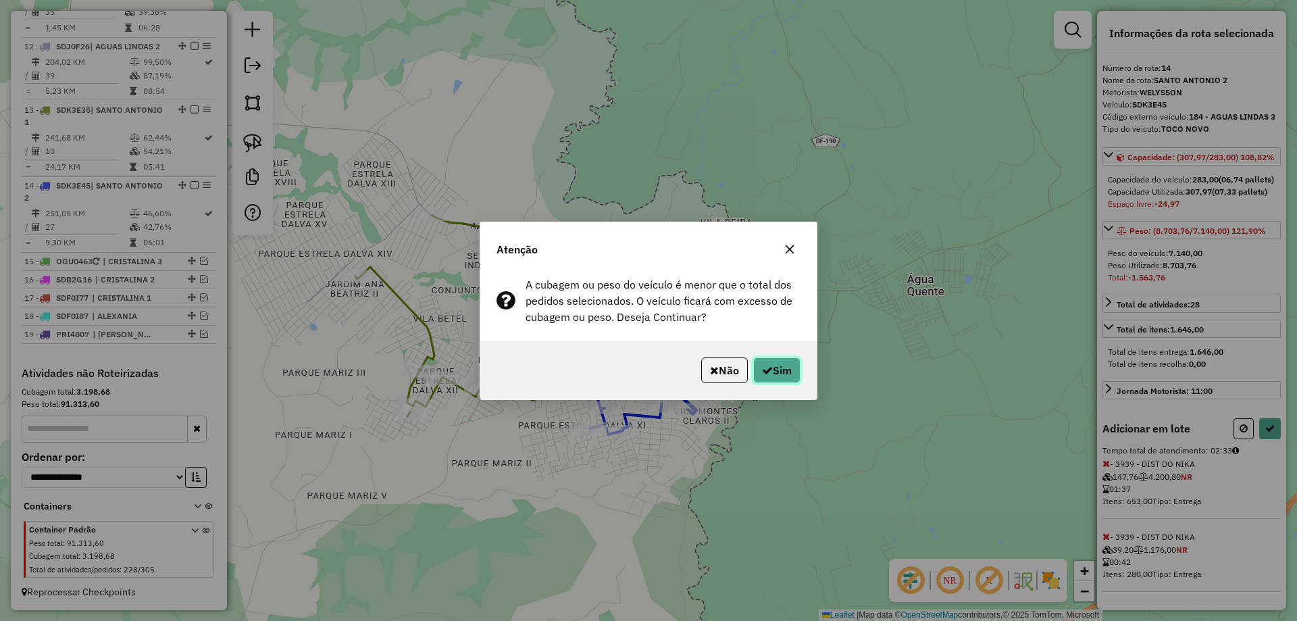
click at [778, 365] on button "Sim" at bounding box center [776, 370] width 47 height 26
select select "*********"
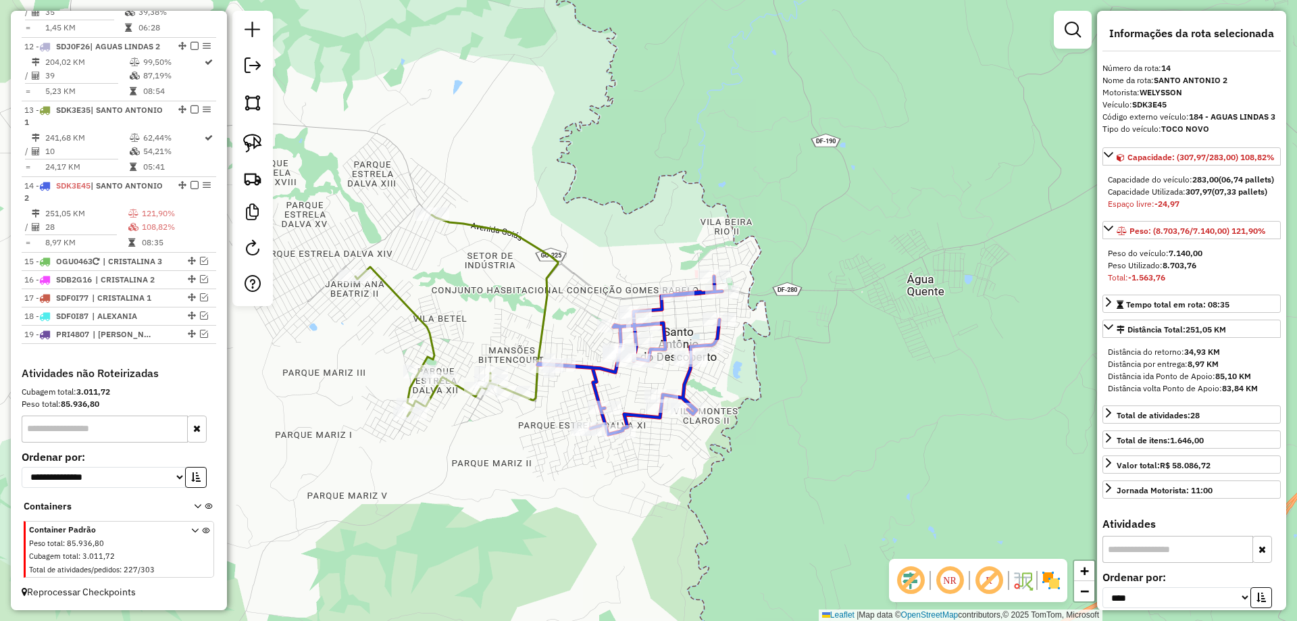
click at [541, 311] on icon at bounding box center [456, 315] width 203 height 201
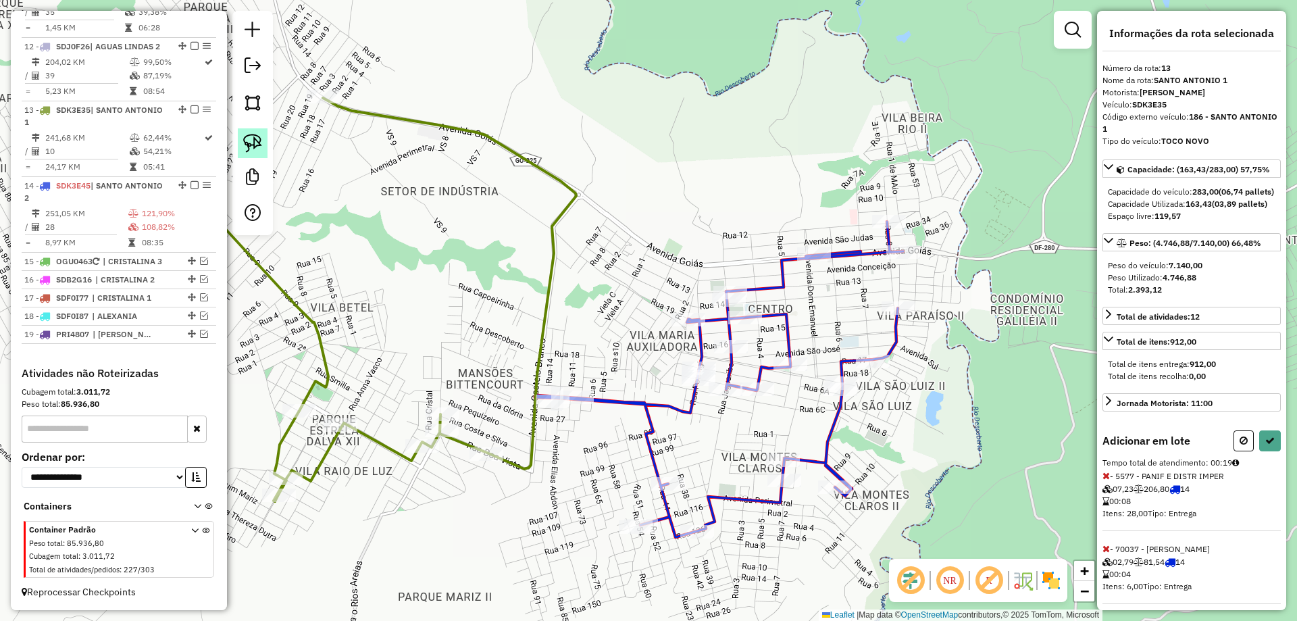
click at [253, 144] on img at bounding box center [252, 143] width 19 height 19
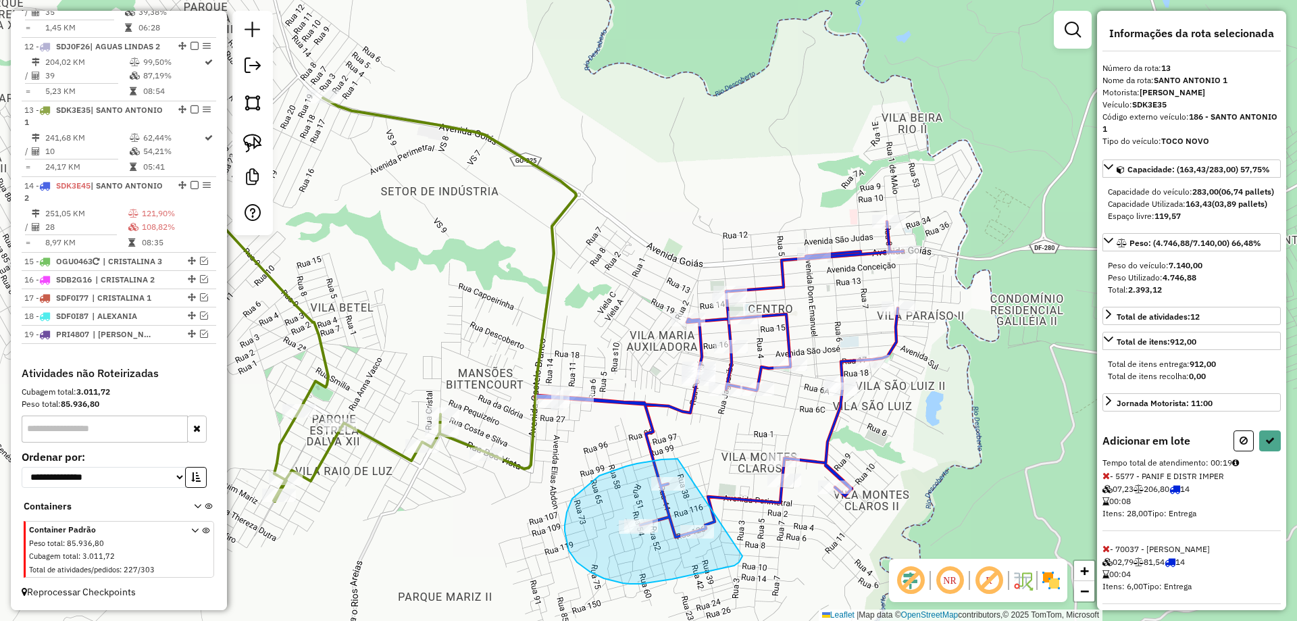
drag, startPoint x: 637, startPoint y: 463, endPoint x: 742, endPoint y: 556, distance: 140.2
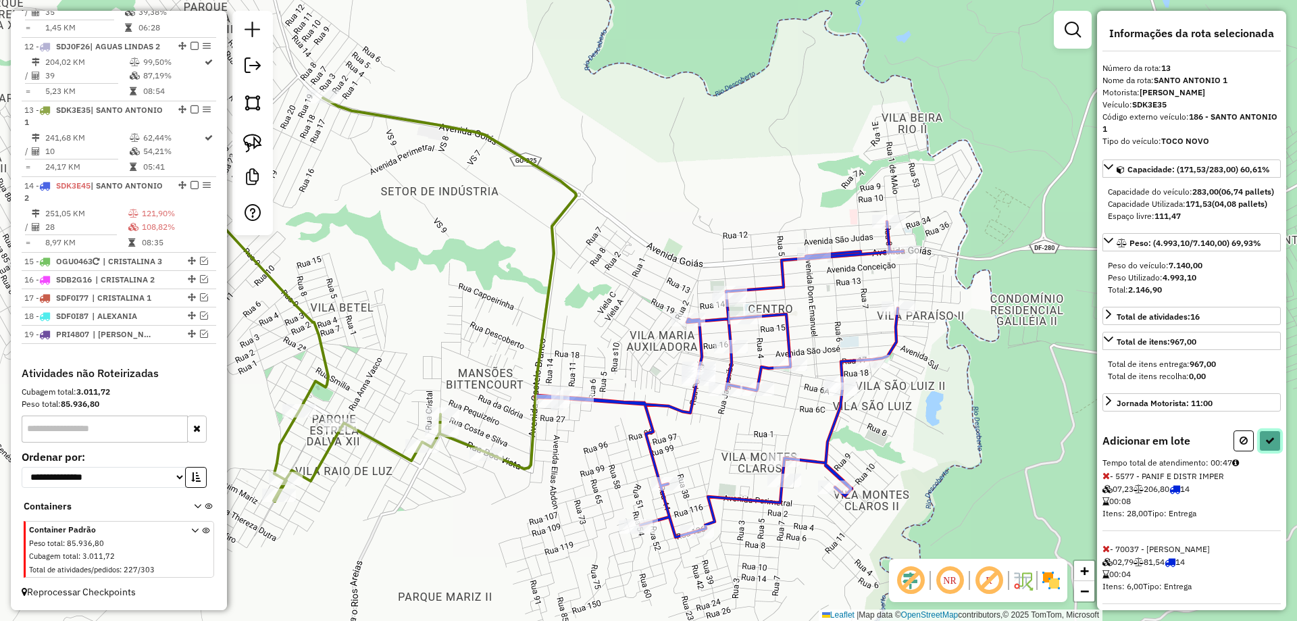
click at [1265, 445] on icon at bounding box center [1269, 440] width 9 height 9
select select "*********"
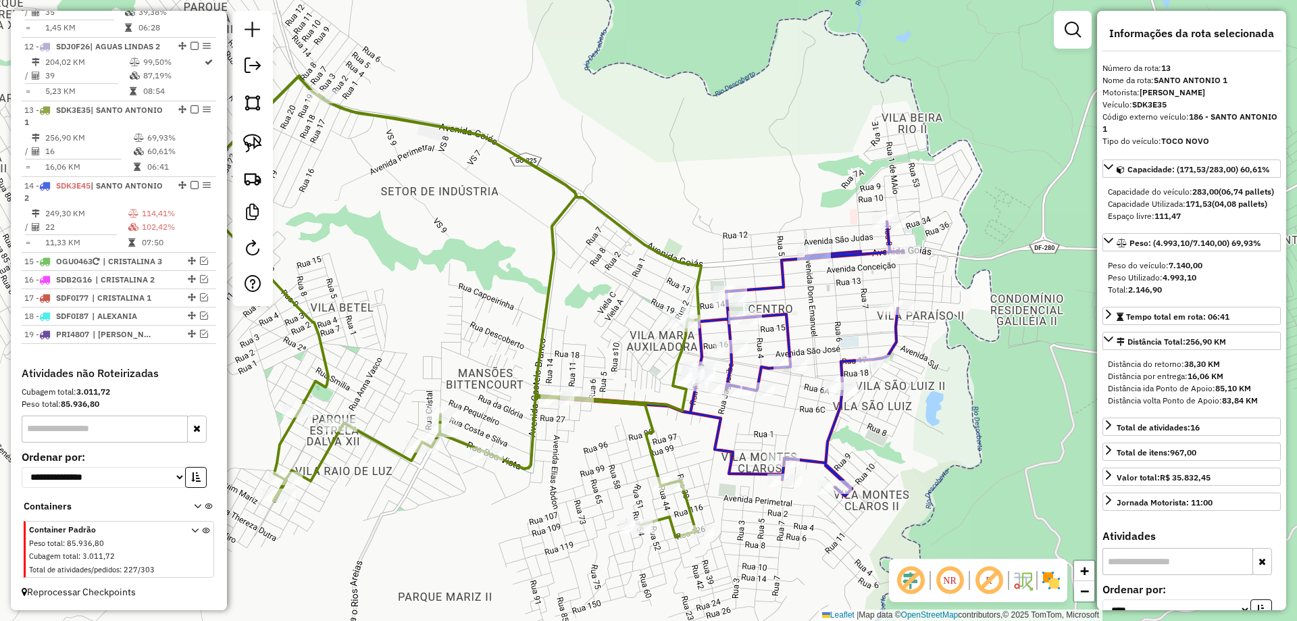
click at [837, 413] on icon at bounding box center [731, 359] width 344 height 274
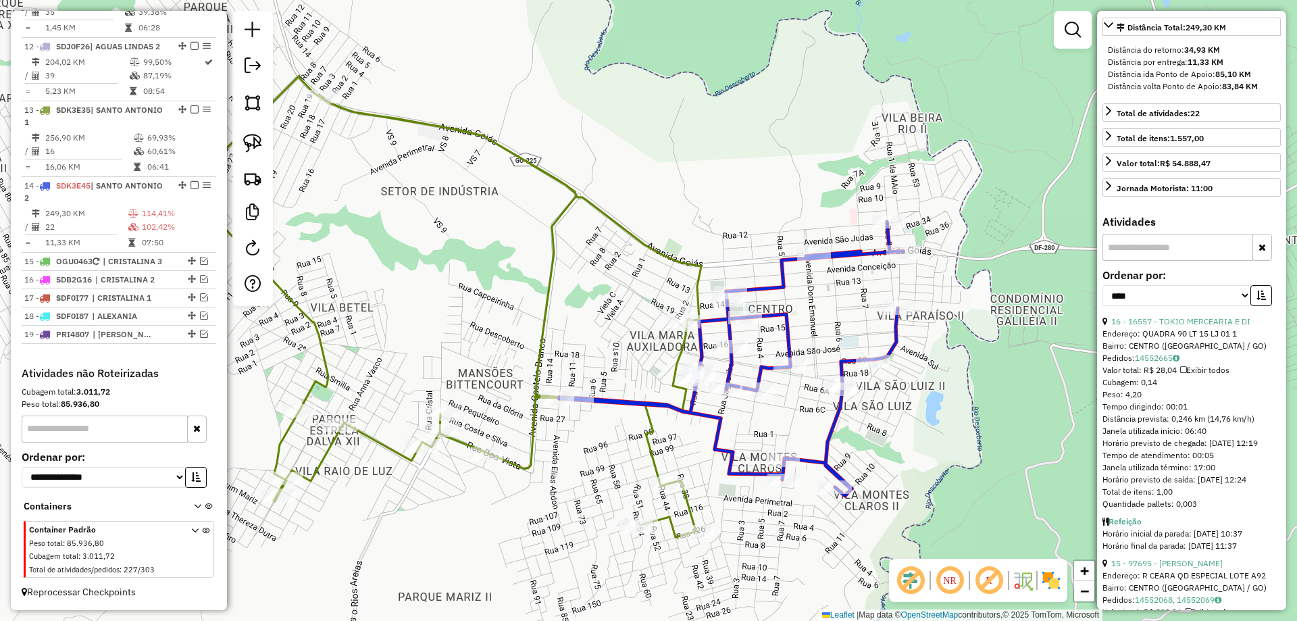
scroll to position [338, 0]
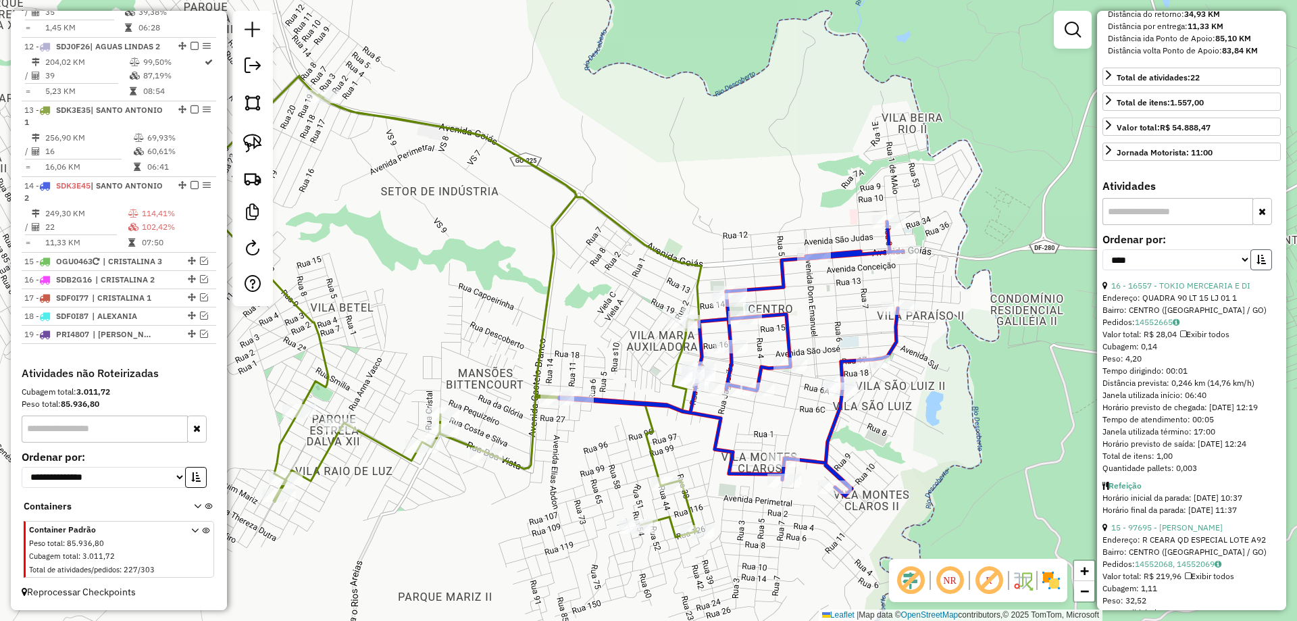
click at [1256, 264] on icon "button" at bounding box center [1260, 259] width 9 height 9
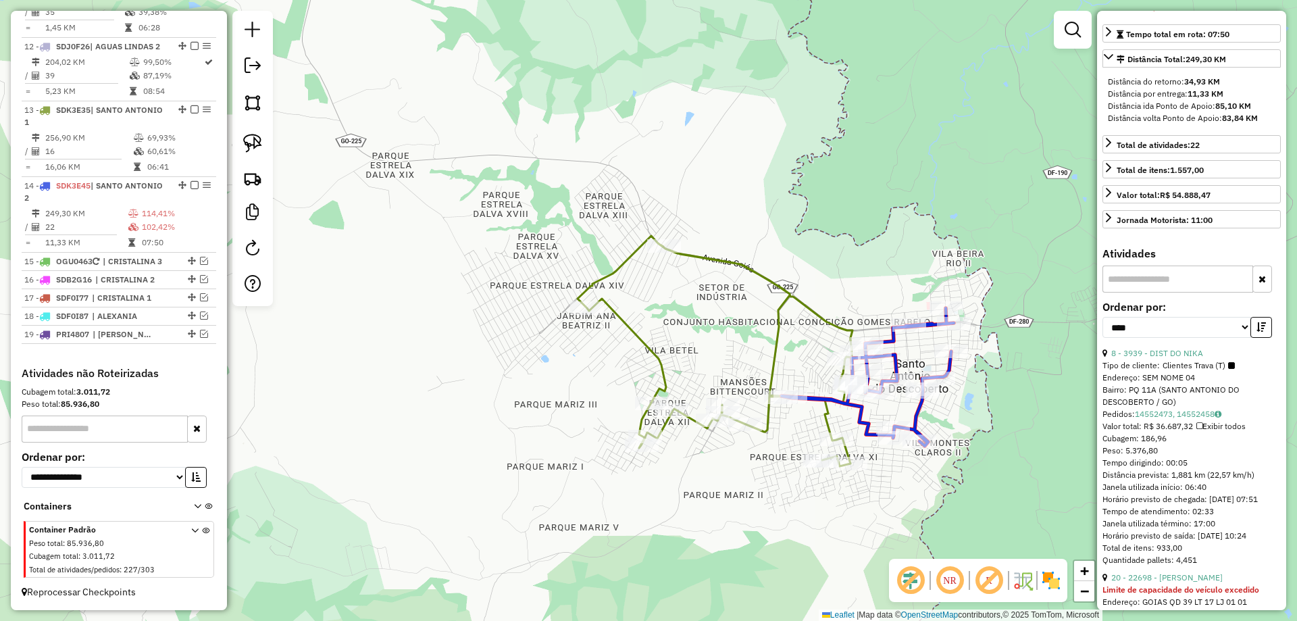
scroll to position [0, 0]
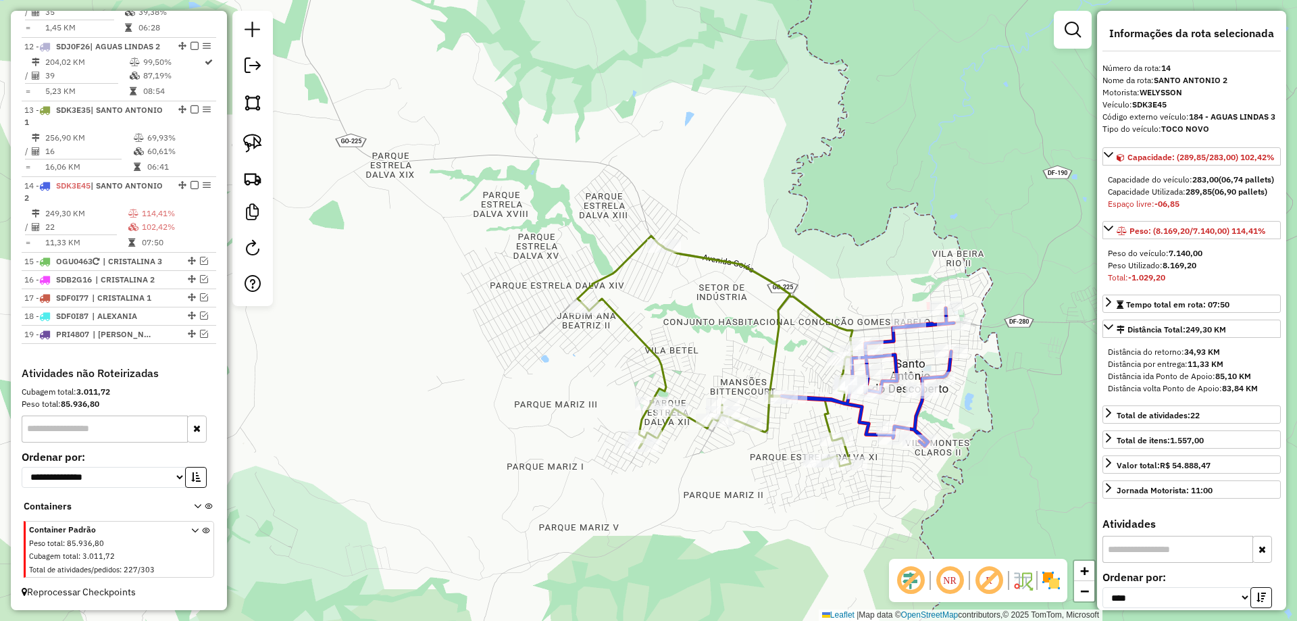
drag, startPoint x: 1042, startPoint y: 424, endPoint x: 1036, endPoint y: 422, distance: 7.1
click at [1042, 425] on div "Janela de atendimento Grade de atendimento Capacidade Transportadoras Veículos …" at bounding box center [648, 310] width 1297 height 621
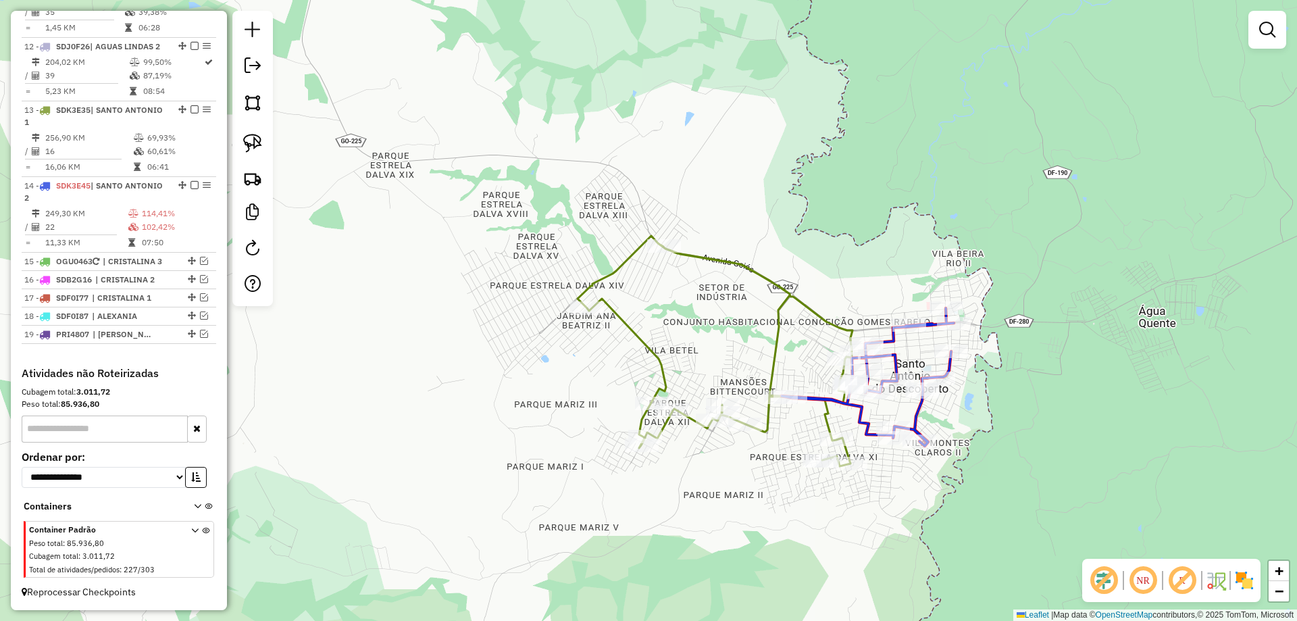
click at [944, 365] on icon at bounding box center [868, 377] width 172 height 138
select select "*********"
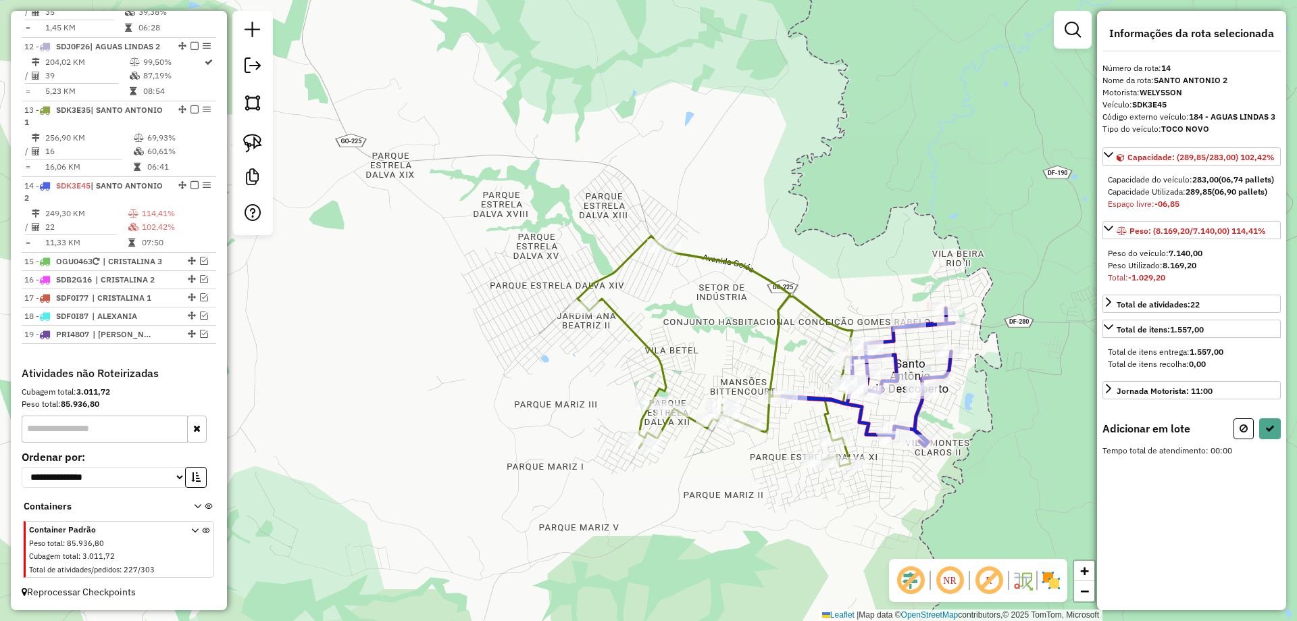
click at [796, 301] on icon at bounding box center [715, 351] width 275 height 230
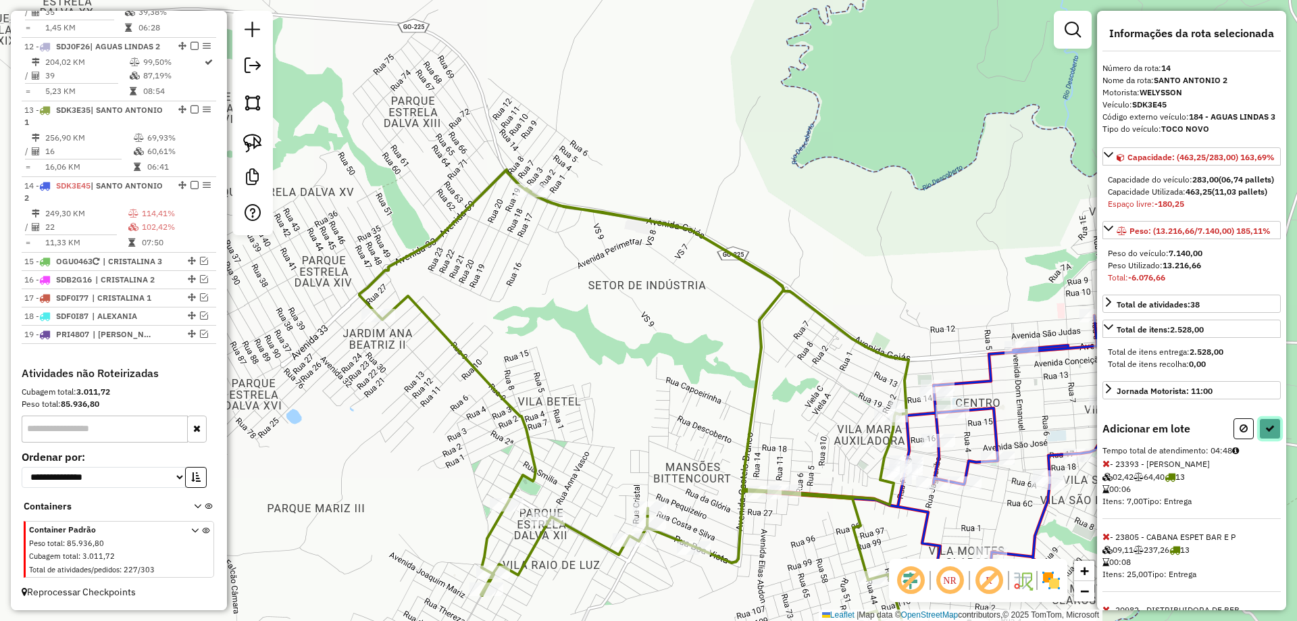
click at [1265, 433] on icon at bounding box center [1269, 428] width 9 height 9
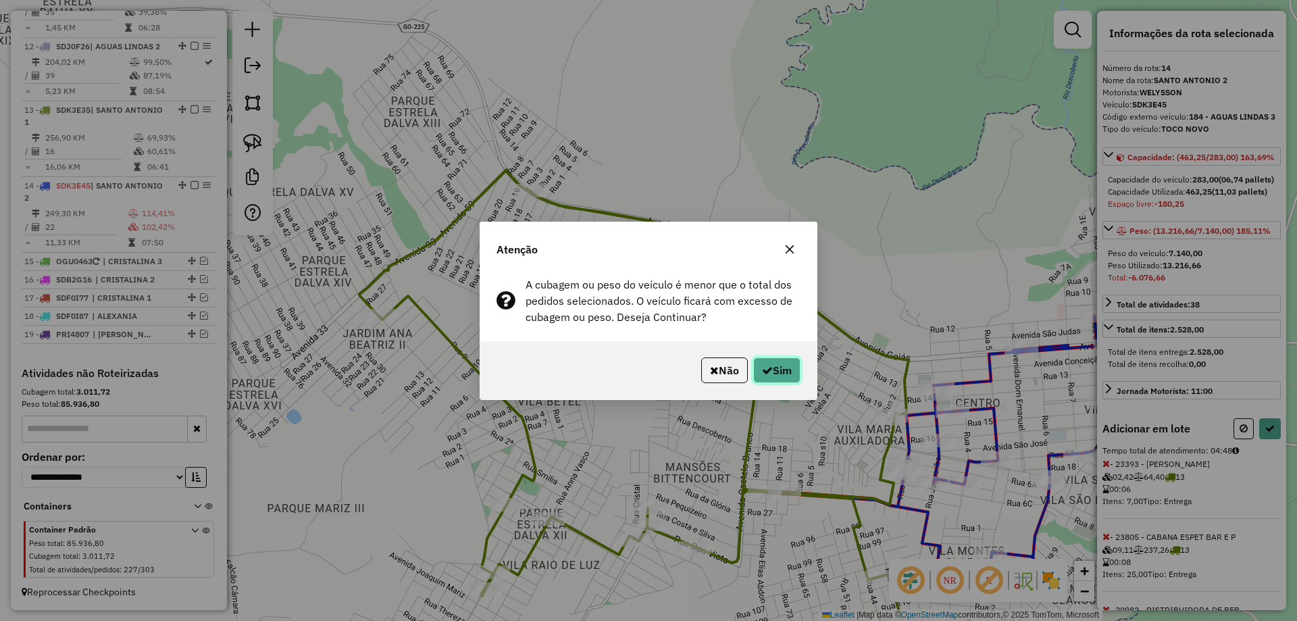
click at [765, 366] on icon "button" at bounding box center [767, 370] width 11 height 11
select select "*********"
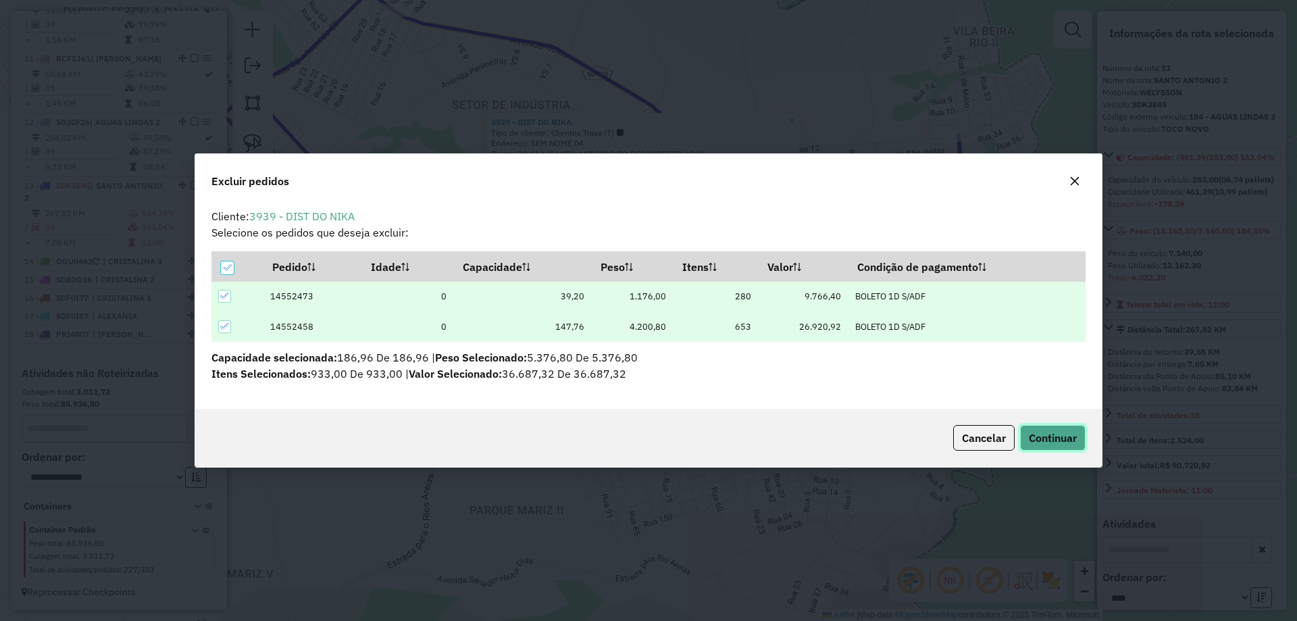
click at [1067, 432] on span "Continuar" at bounding box center [1053, 438] width 48 height 14
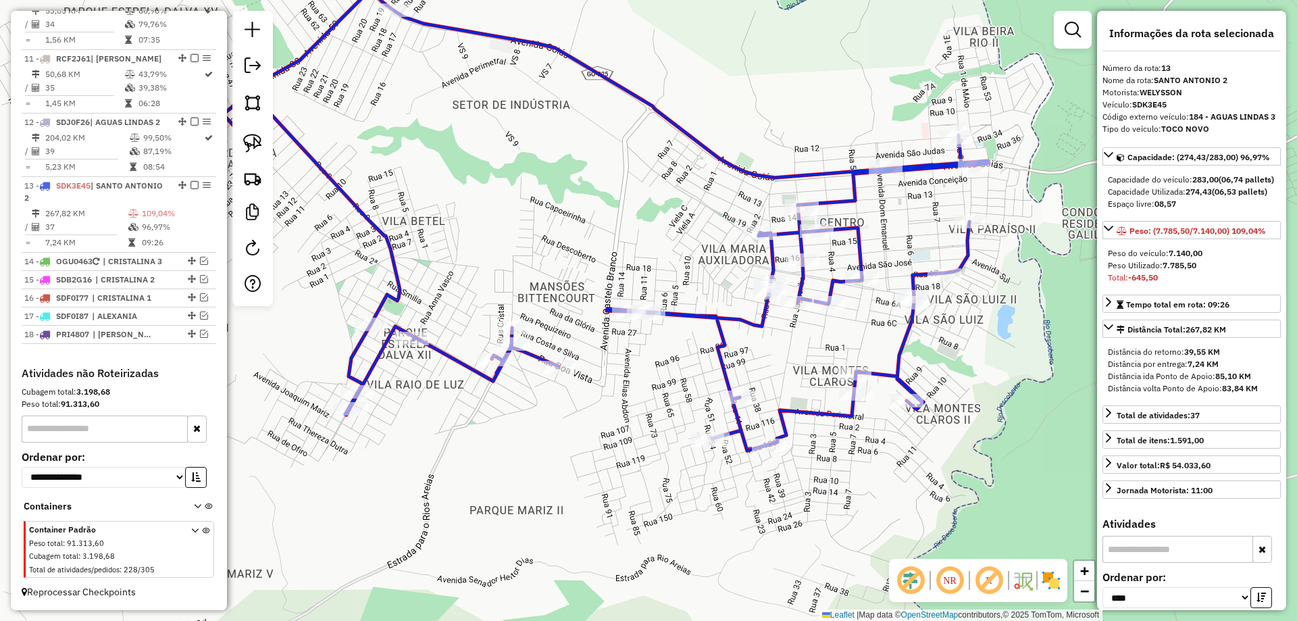
click at [890, 372] on icon at bounding box center [606, 219] width 766 height 461
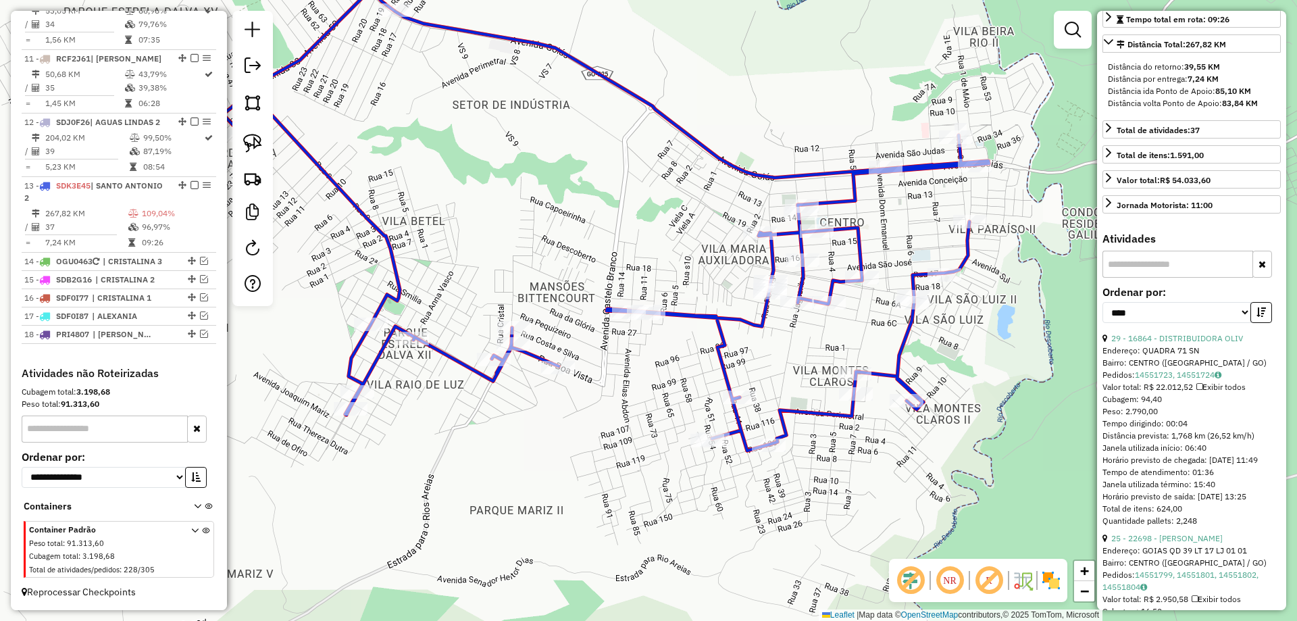
scroll to position [405, 0]
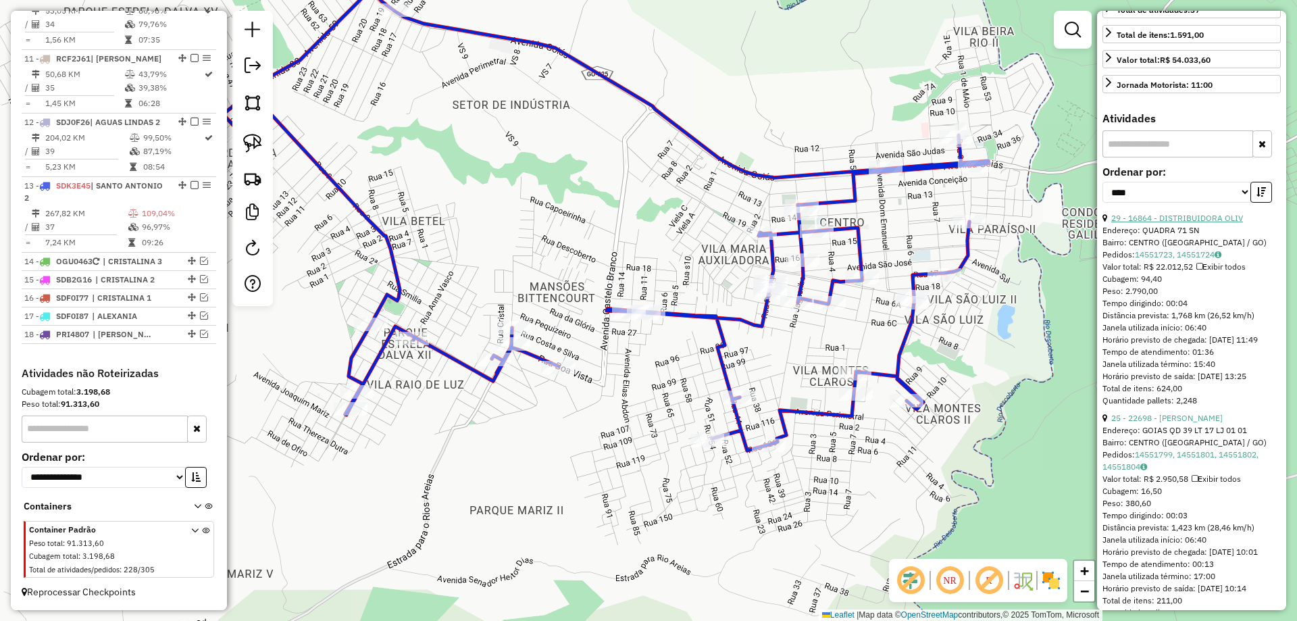
click at [1213, 223] on link "29 - 16864 - DISTRIBUIDORA OLIV" at bounding box center [1177, 218] width 132 height 10
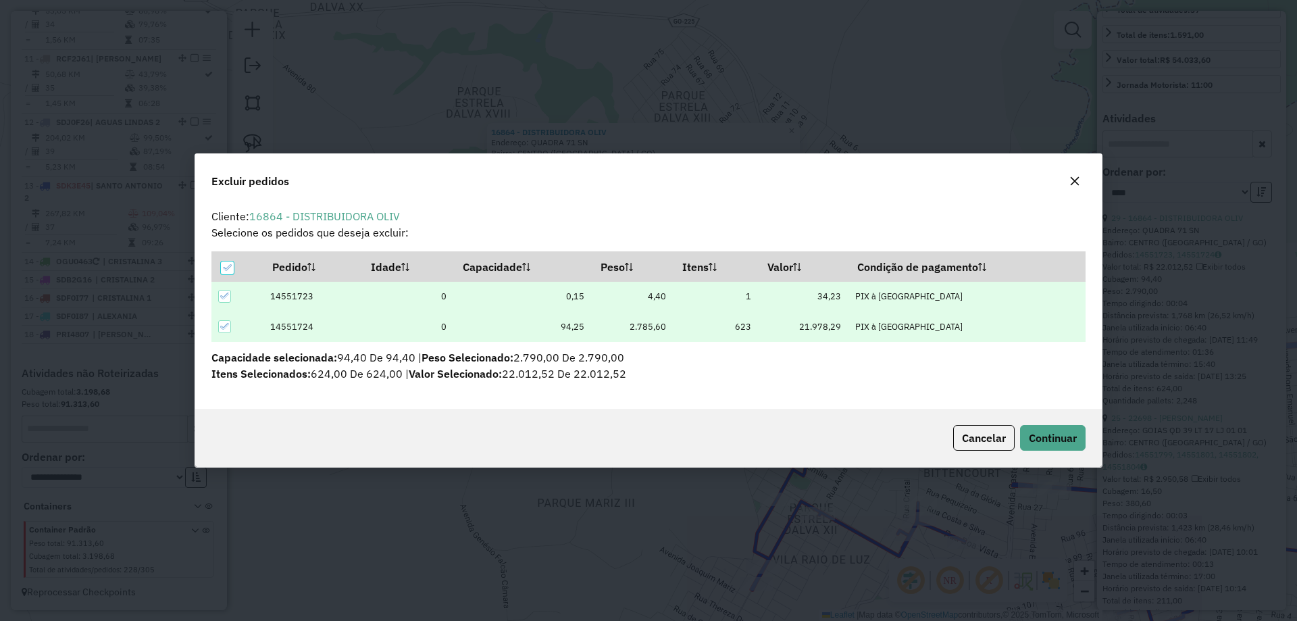
scroll to position [0, 0]
drag, startPoint x: 1046, startPoint y: 437, endPoint x: 1081, endPoint y: 442, distance: 35.5
click at [1045, 437] on span "Continuar" at bounding box center [1053, 438] width 48 height 14
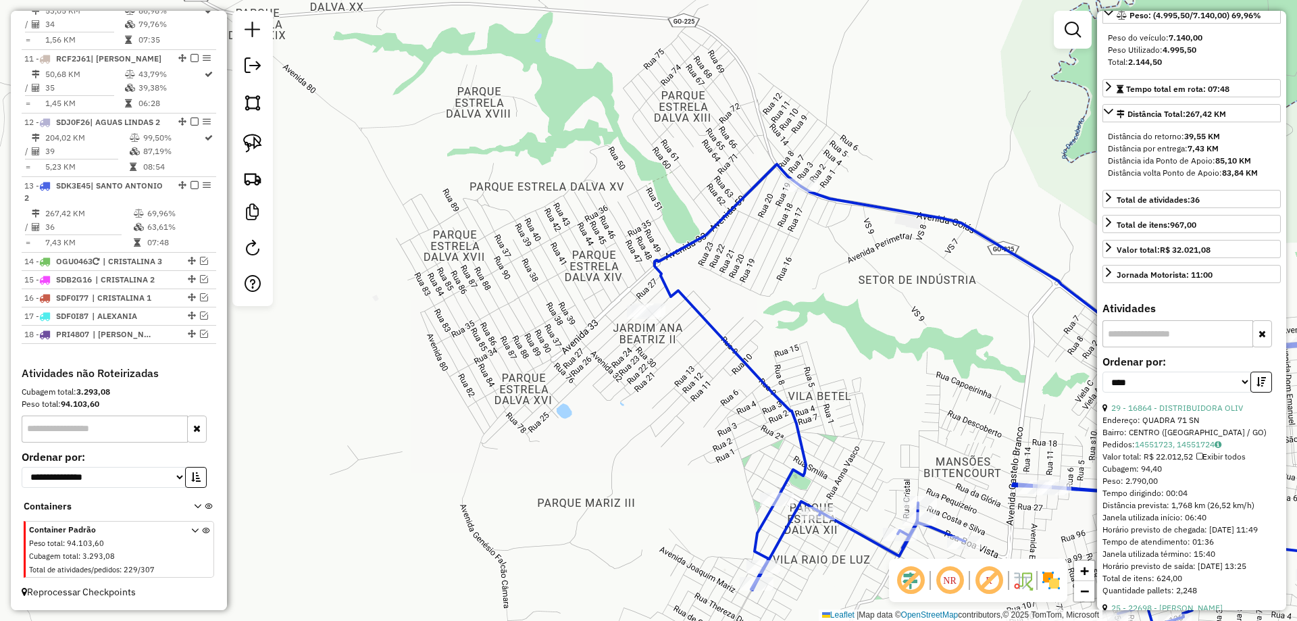
scroll to position [203, 0]
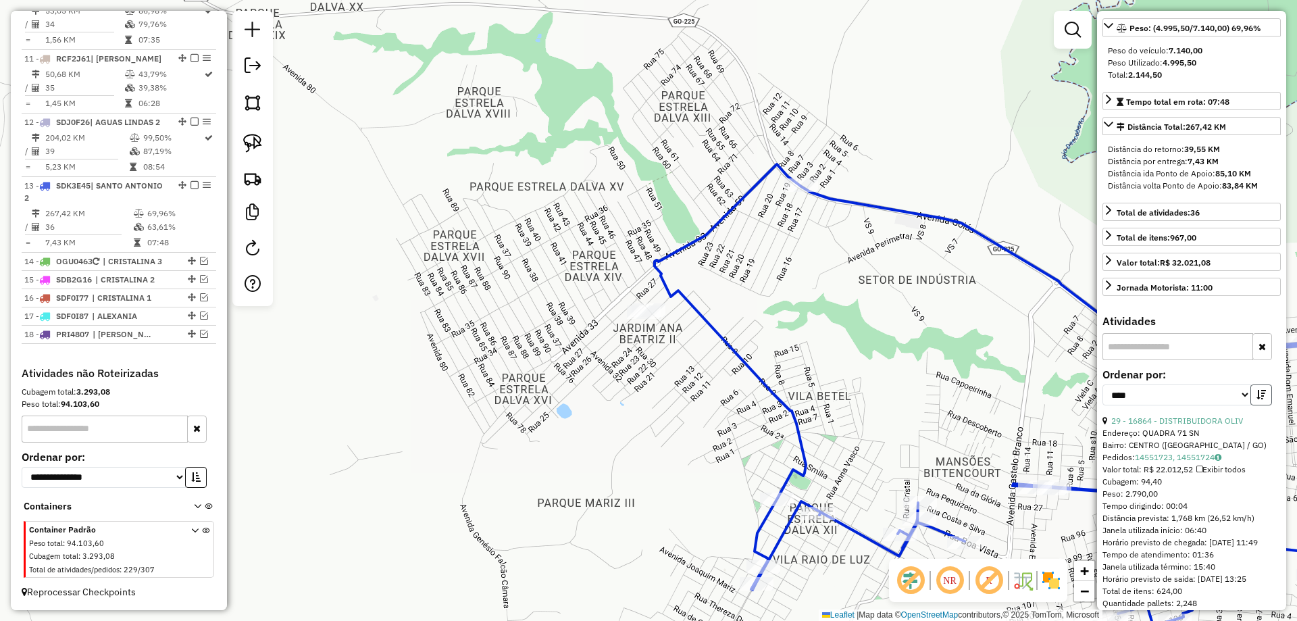
click at [1257, 399] on icon "button" at bounding box center [1260, 394] width 9 height 9
click at [1181, 426] on link "25 - 22698 - DON VINIL GASTROBAR" at bounding box center [1166, 420] width 111 height 10
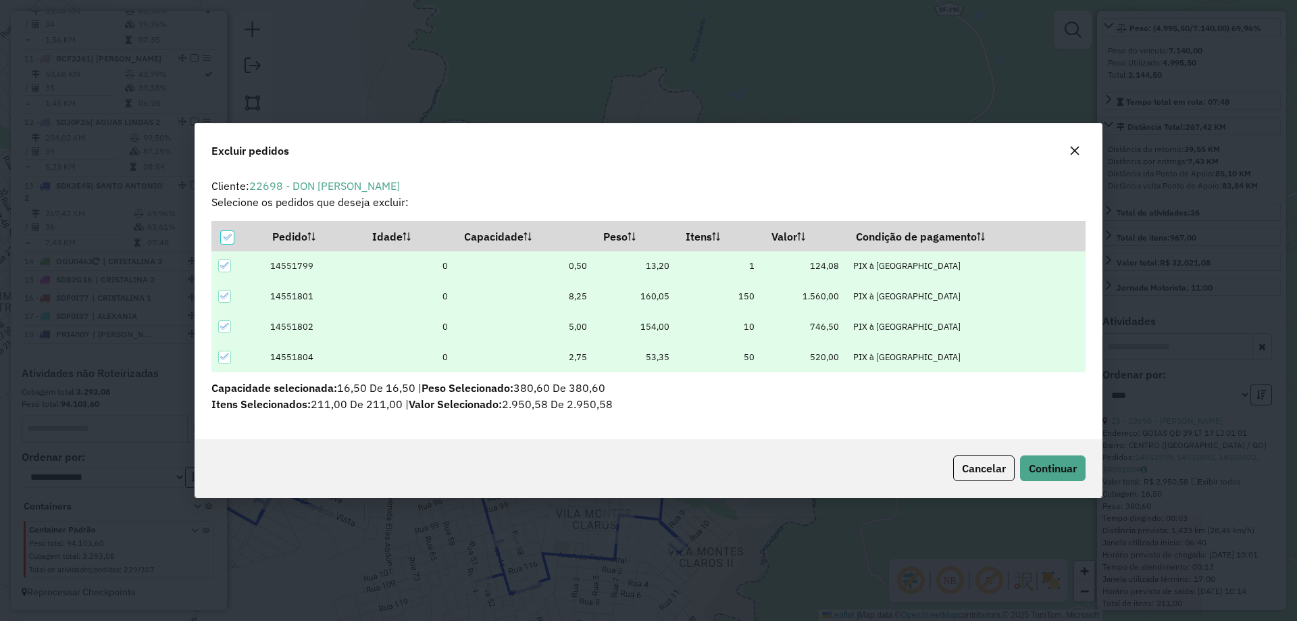
scroll to position [0, 0]
click at [1039, 468] on span "Continuar" at bounding box center [1053, 468] width 48 height 14
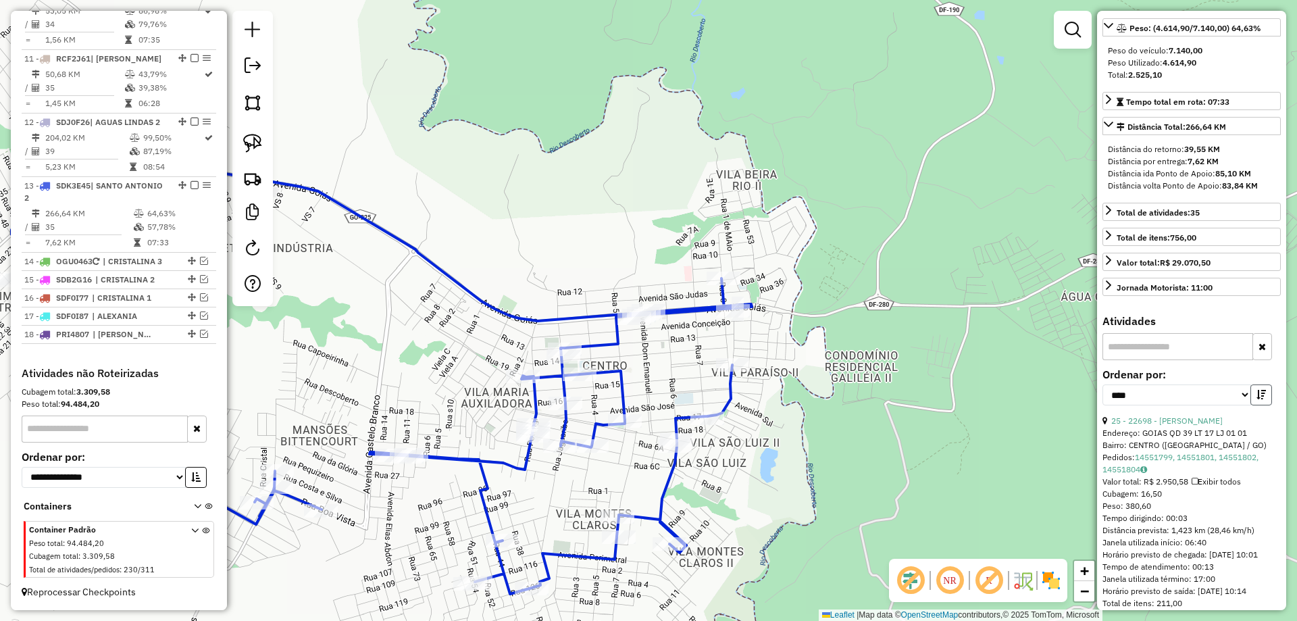
click at [1260, 405] on button "button" at bounding box center [1261, 394] width 22 height 21
click at [1194, 427] on div "24 - 5498 - REST E PIZZ D LUCAS" at bounding box center [1191, 421] width 178 height 12
click at [1198, 415] on div "**********" at bounding box center [1191, 392] width 178 height 45
click at [1199, 426] on link "24 - 5498 - REST E PIZZ D LUCAS" at bounding box center [1192, 420] width 162 height 10
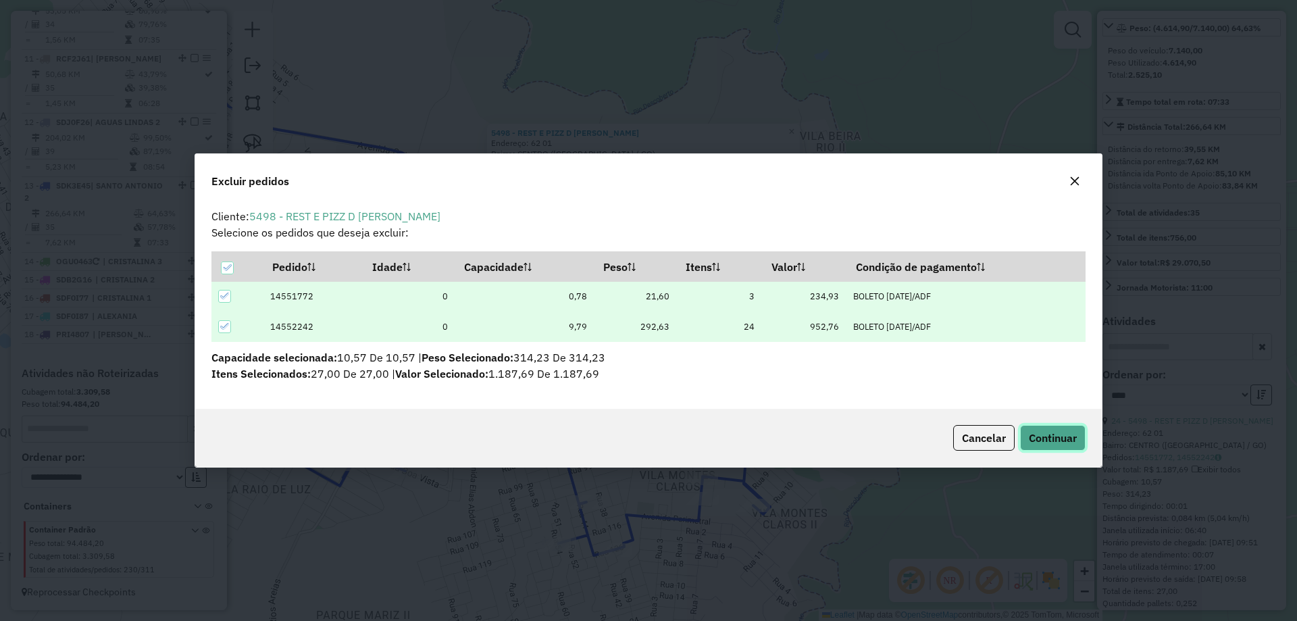
click at [1059, 434] on span "Continuar" at bounding box center [1053, 438] width 48 height 14
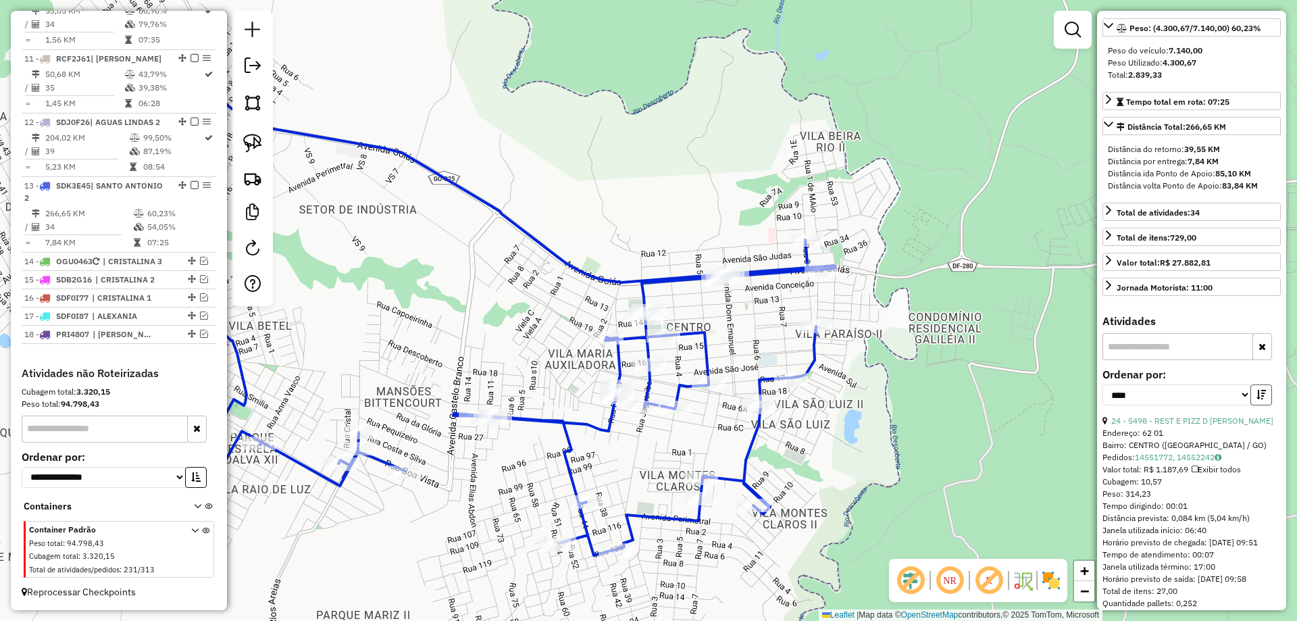
click at [1256, 399] on icon "button" at bounding box center [1260, 394] width 9 height 9
click at [1164, 426] on link "6 - 99274 - C4 MERCEARIA" at bounding box center [1161, 420] width 101 height 10
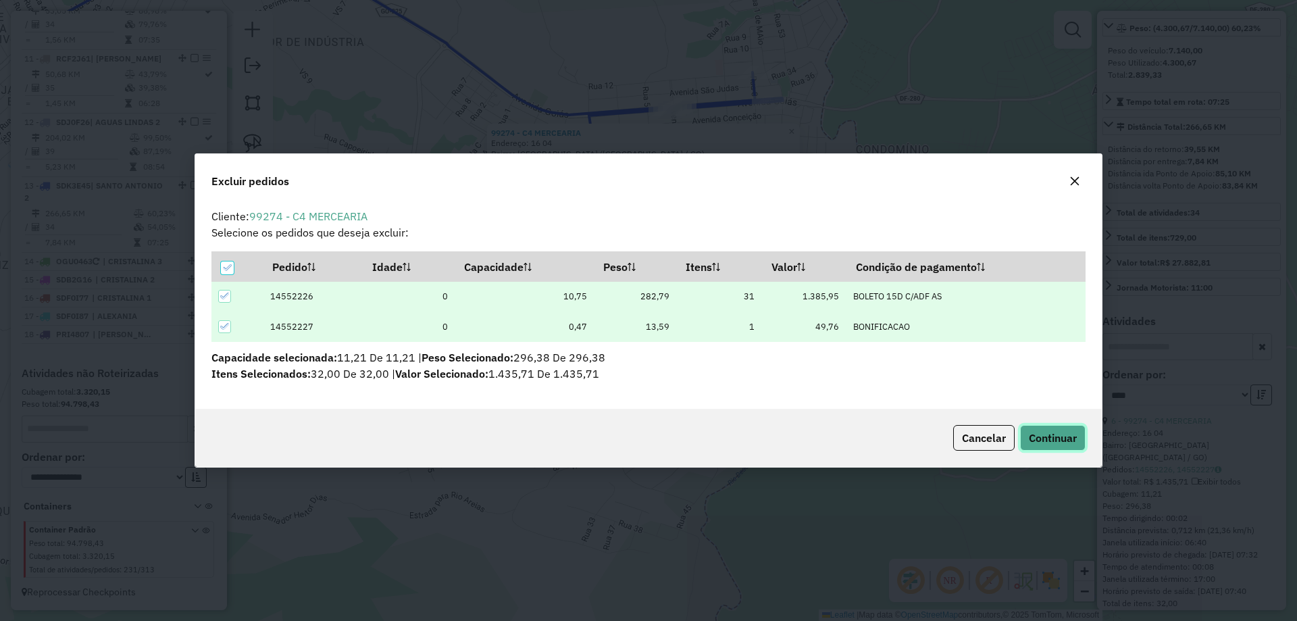
click at [1048, 443] on button "Continuar" at bounding box center [1053, 438] width 66 height 26
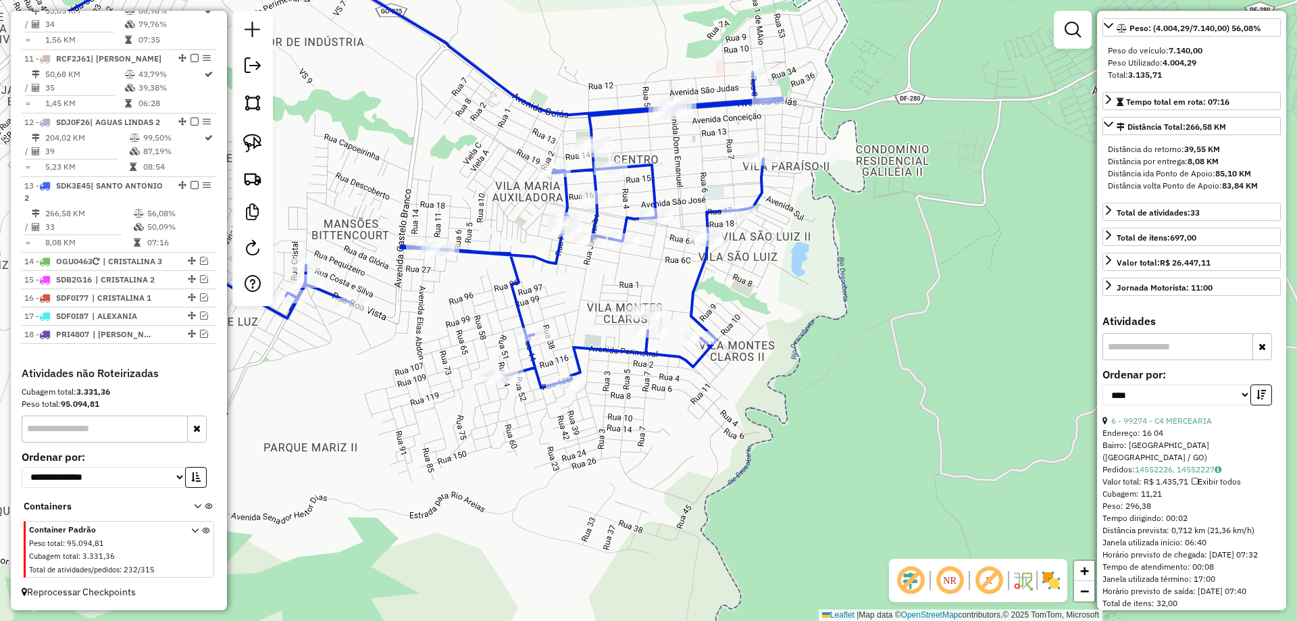
click at [697, 276] on icon at bounding box center [413, 163] width 740 height 450
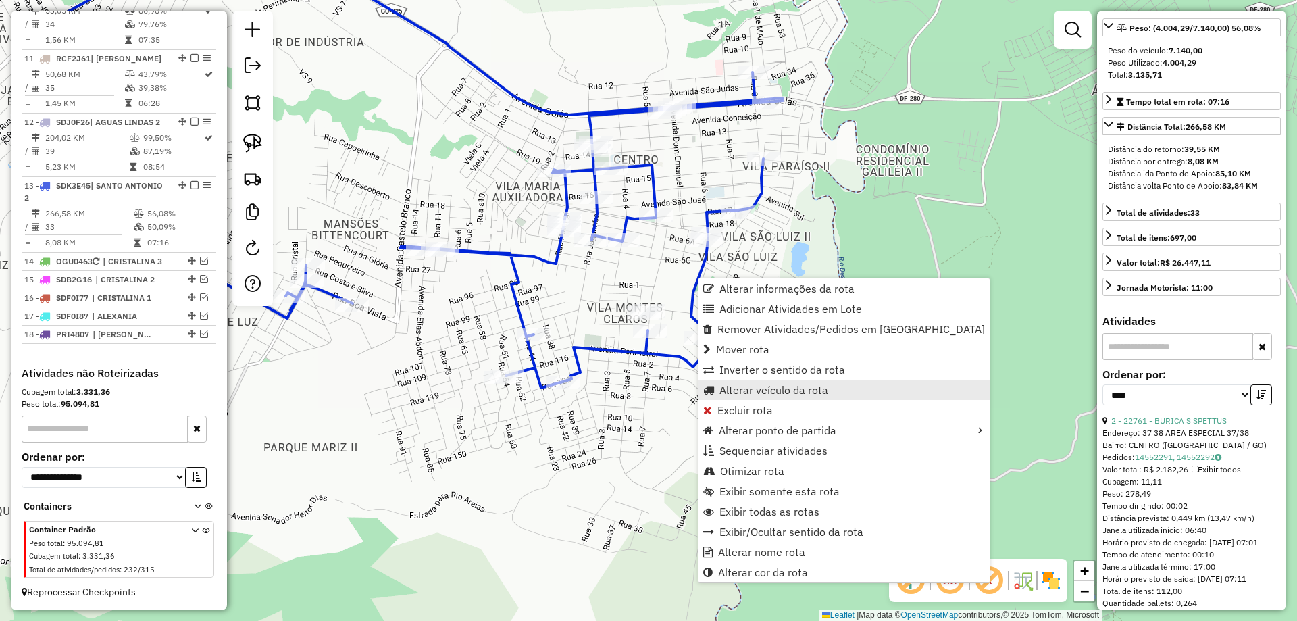
click at [757, 394] on span "Alterar veículo da rota" at bounding box center [773, 389] width 109 height 11
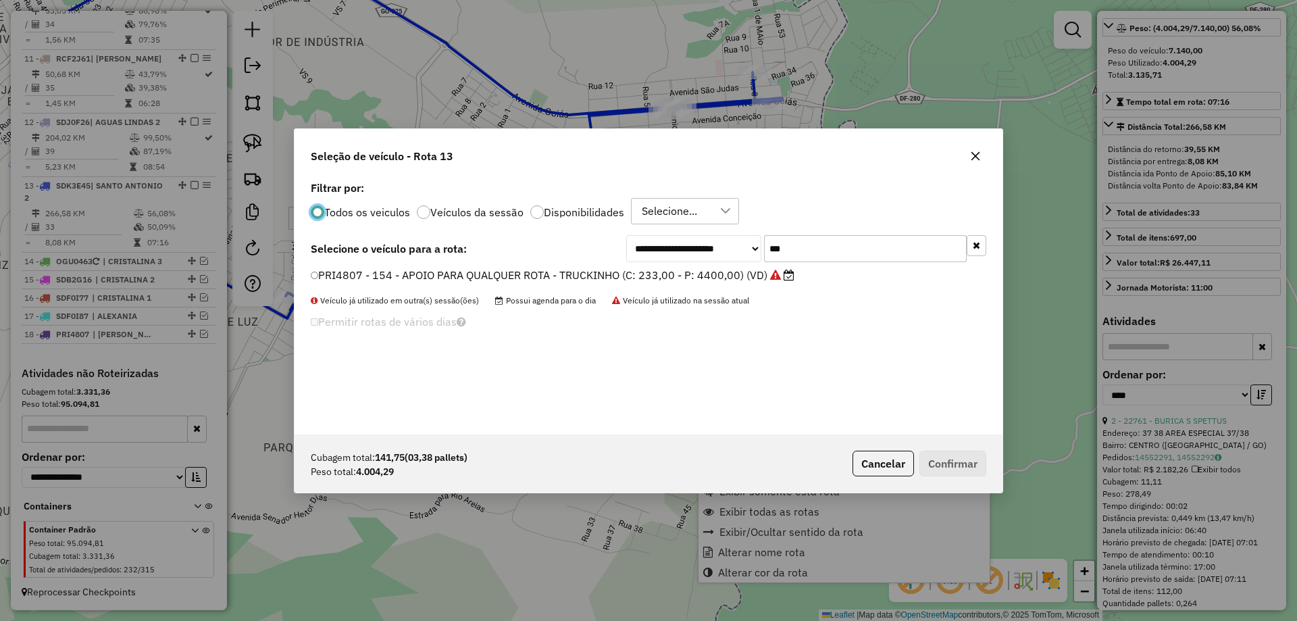
scroll to position [7, 4]
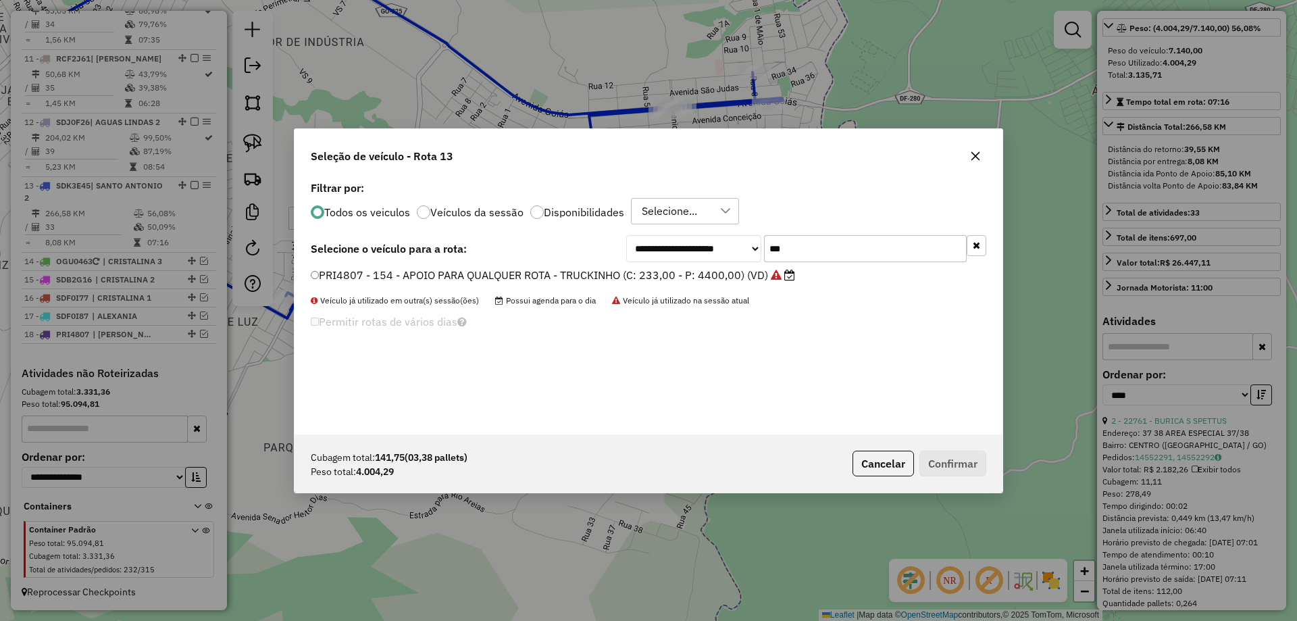
drag, startPoint x: 844, startPoint y: 251, endPoint x: 299, endPoint y: 176, distance: 550.2
click at [276, 182] on div "**********" at bounding box center [648, 310] width 1297 height 621
type input "***"
click at [358, 280] on label "PRI4387 - 151 - APOIO PARA QUALQUER ROTA - TRUCKINHO 1 (C: 233,00 - P: 4800,00)…" at bounding box center [551, 275] width 481 height 16
click at [959, 466] on button "Confirmar" at bounding box center [952, 464] width 67 height 26
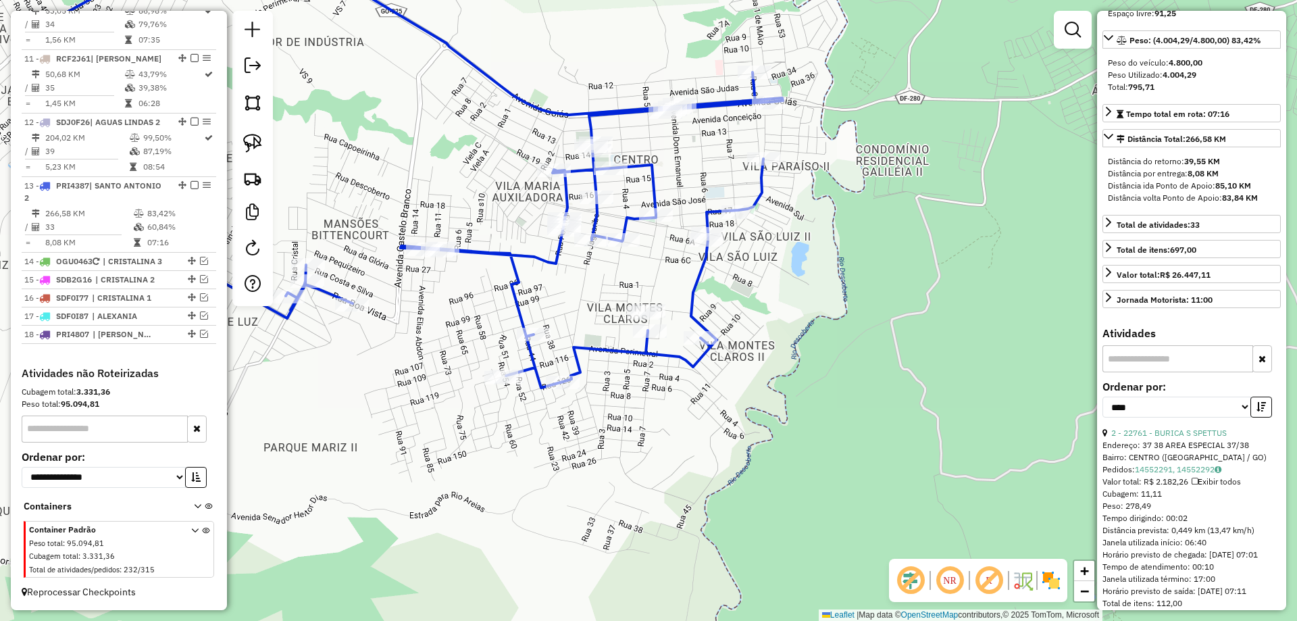
scroll to position [215, 0]
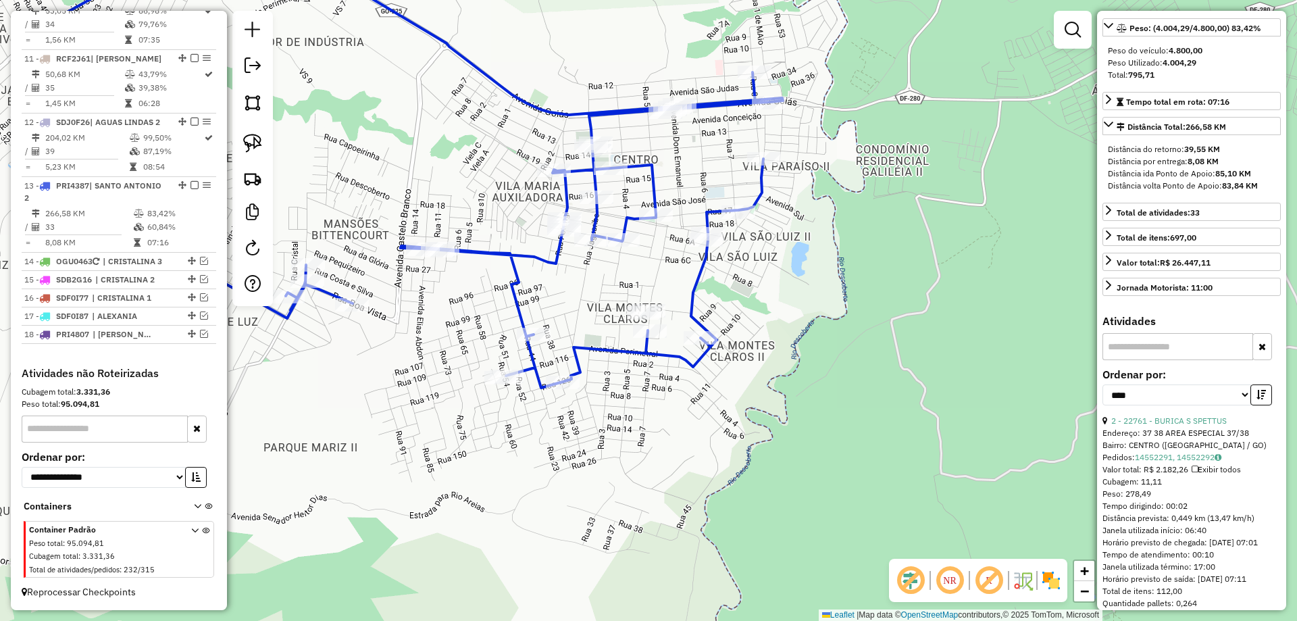
click at [692, 290] on icon at bounding box center [413, 163] width 740 height 450
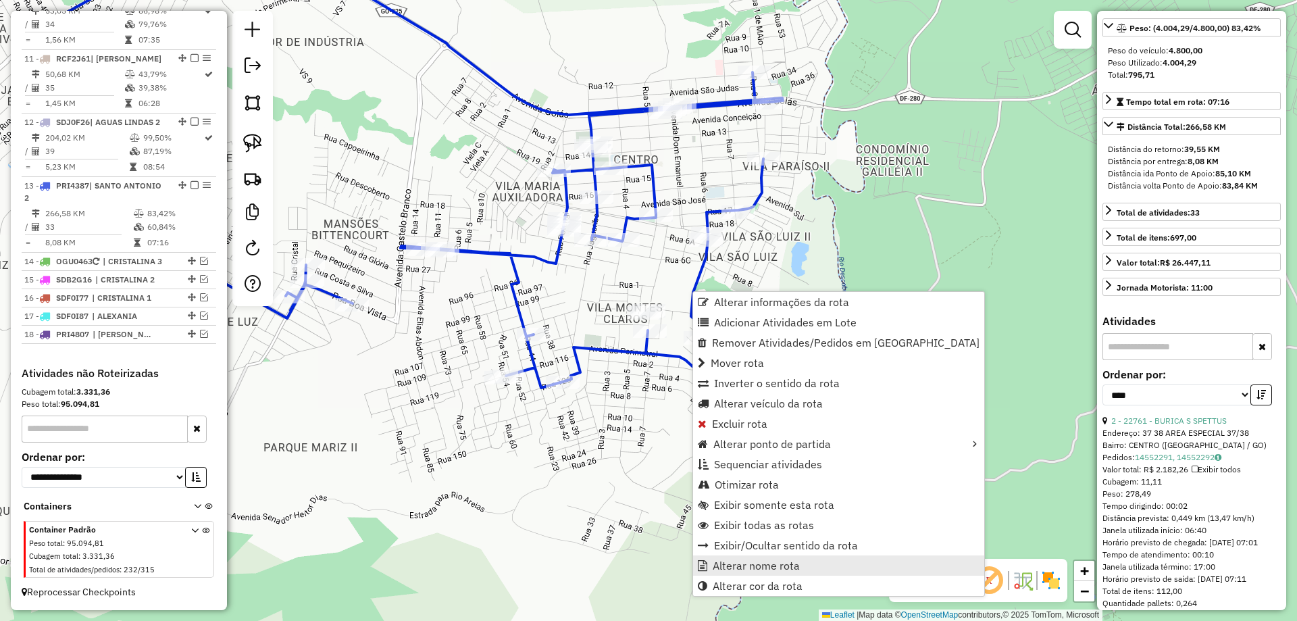
click at [761, 568] on span "Alterar nome rota" at bounding box center [756, 565] width 87 height 11
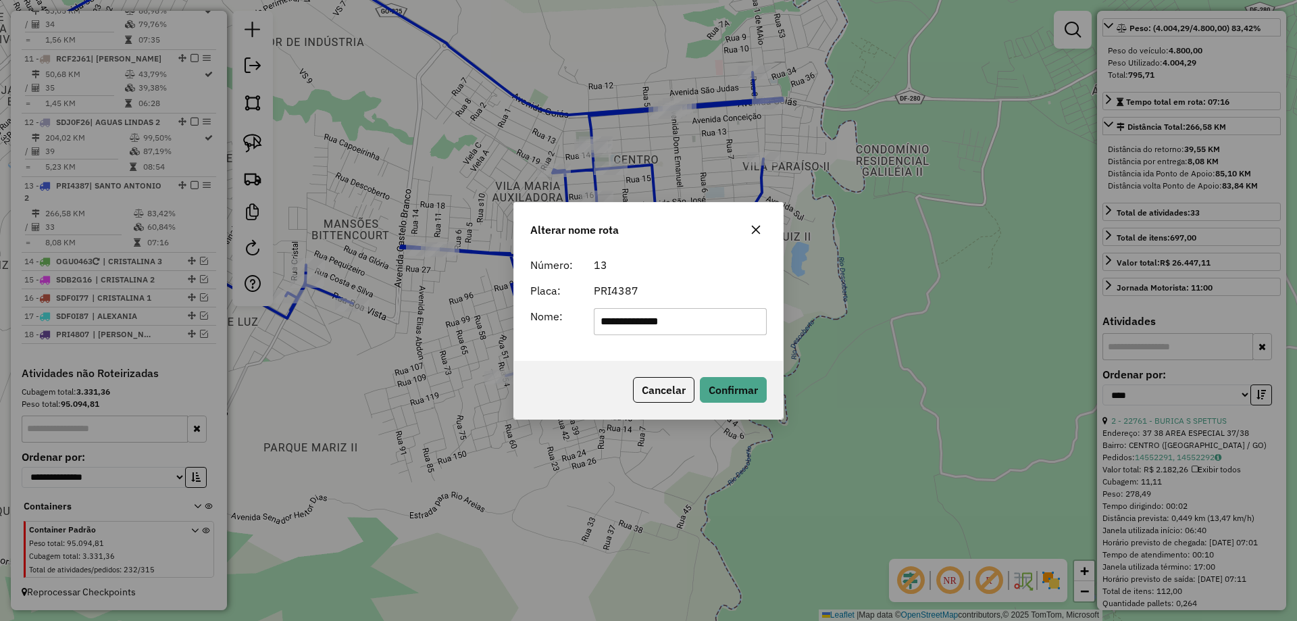
type input "**********"
click at [595, 348] on div "**********" at bounding box center [648, 305] width 269 height 109
click at [743, 390] on button "Confirmar" at bounding box center [733, 390] width 67 height 26
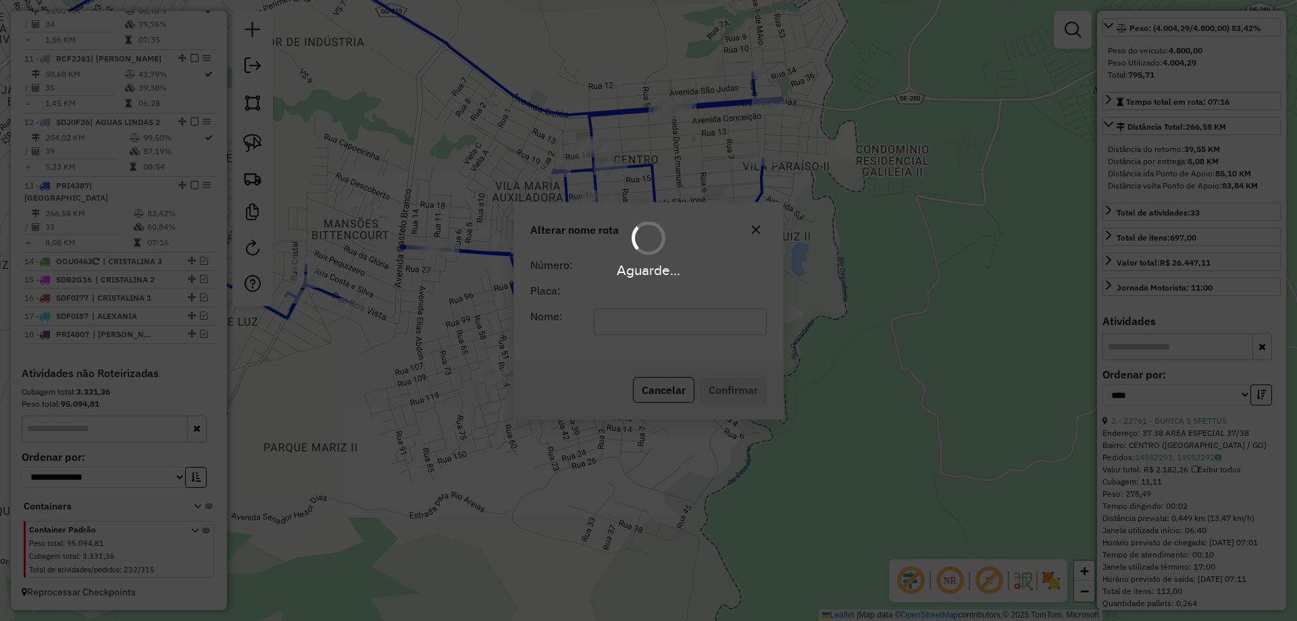
scroll to position [1119, 0]
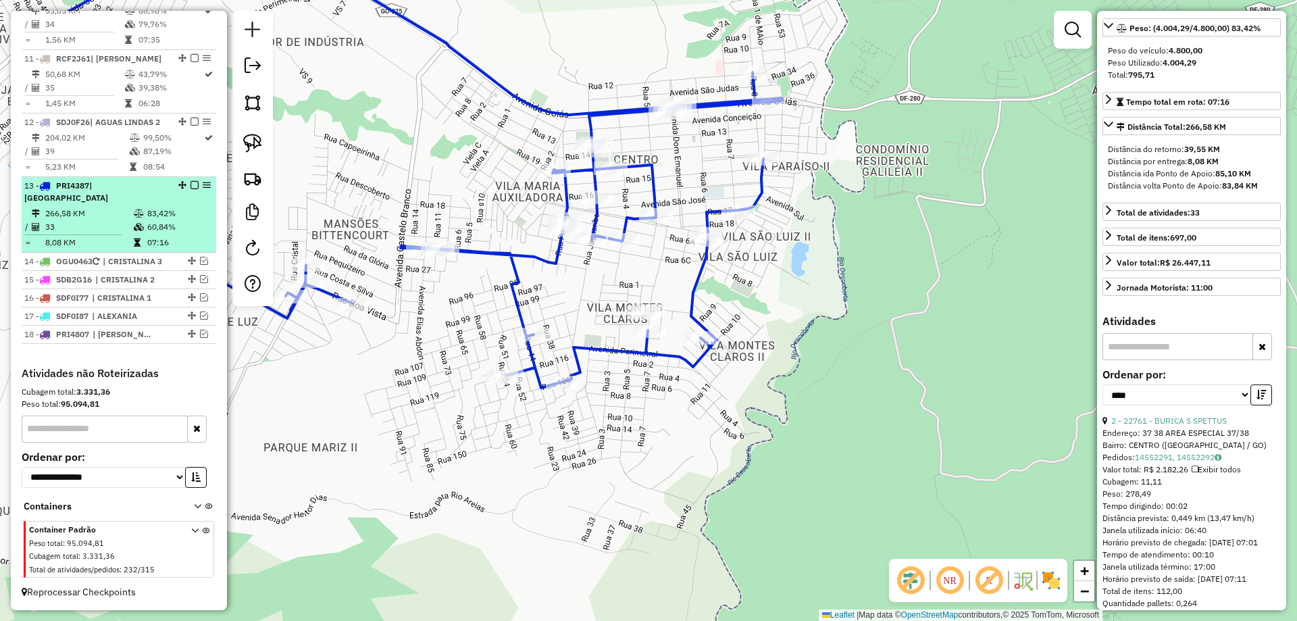
click at [190, 189] on em at bounding box center [194, 185] width 8 height 8
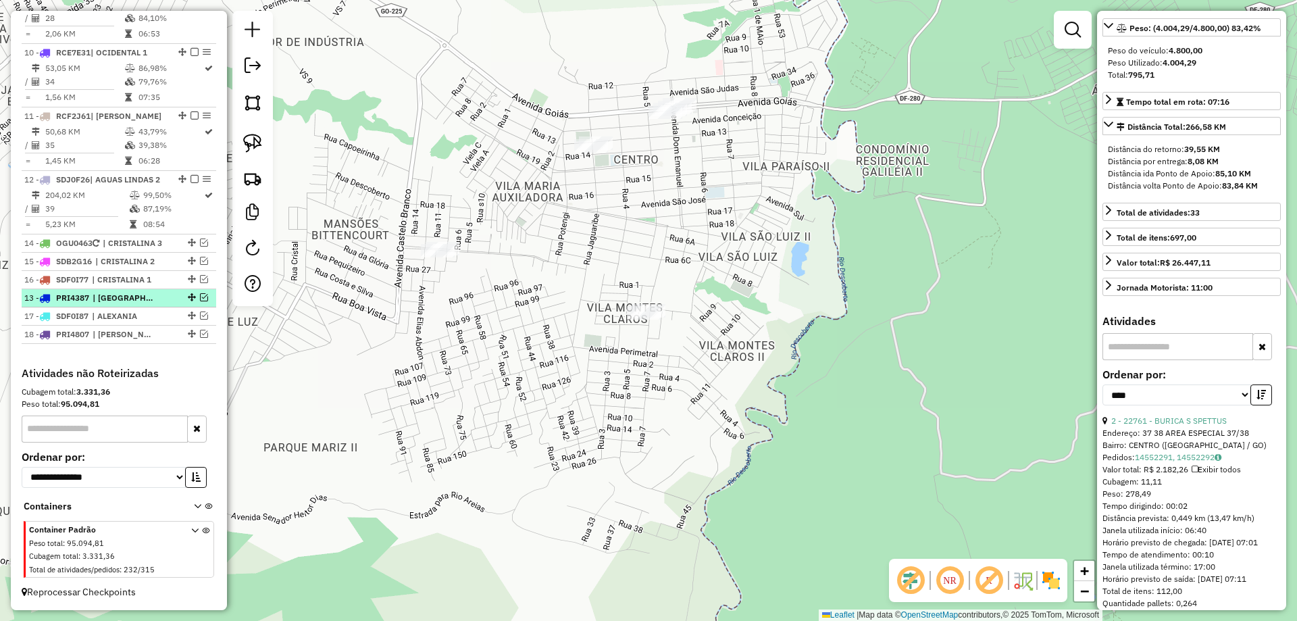
drag, startPoint x: 186, startPoint y: 241, endPoint x: 155, endPoint y: 303, distance: 69.5
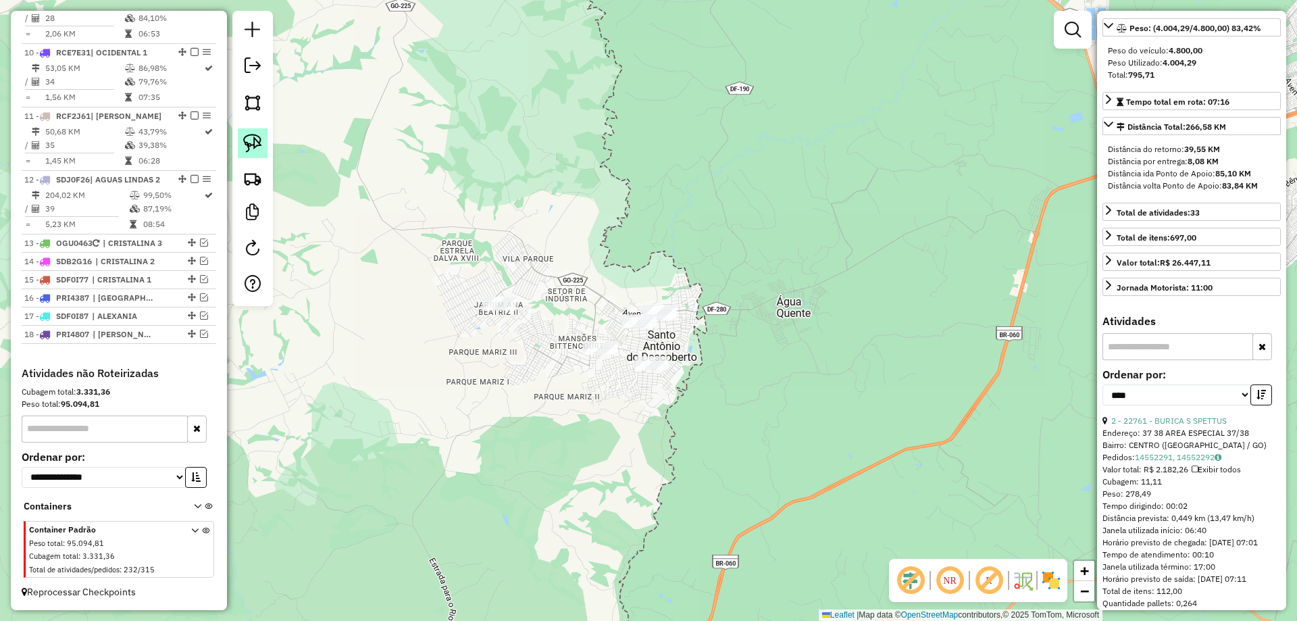
click at [249, 134] on img at bounding box center [252, 143] width 19 height 19
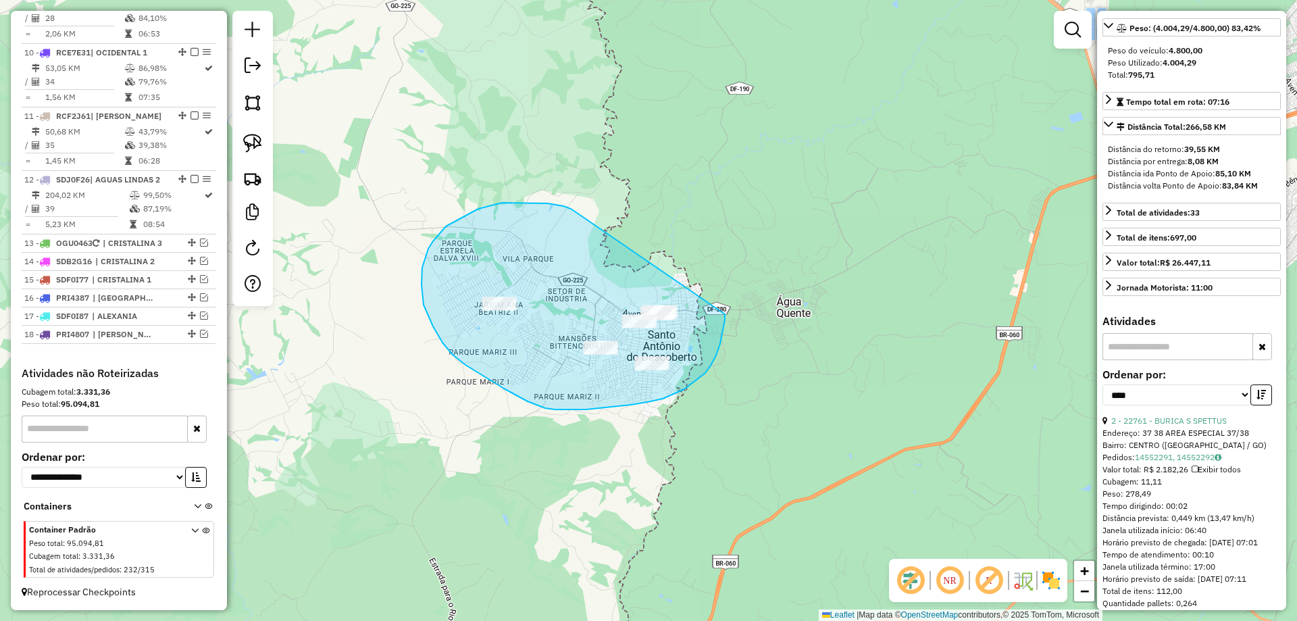
drag, startPoint x: 538, startPoint y: 203, endPoint x: 724, endPoint y: 313, distance: 216.5
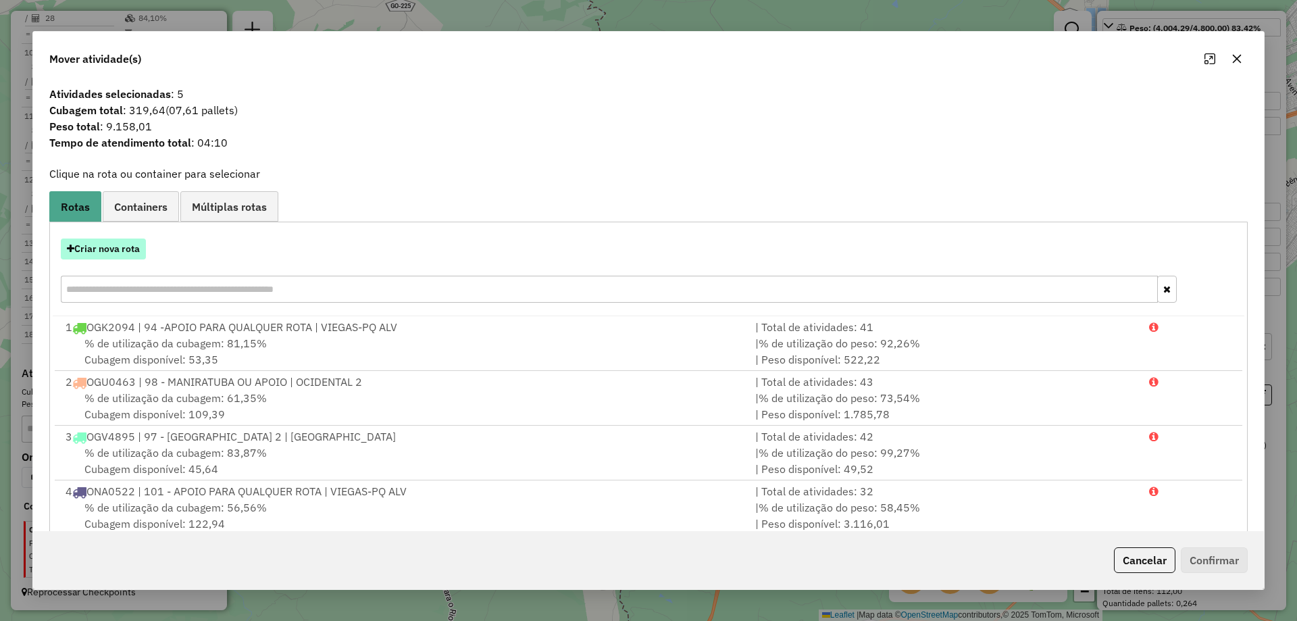
click at [83, 248] on button "Criar nova rota" at bounding box center [103, 248] width 85 height 21
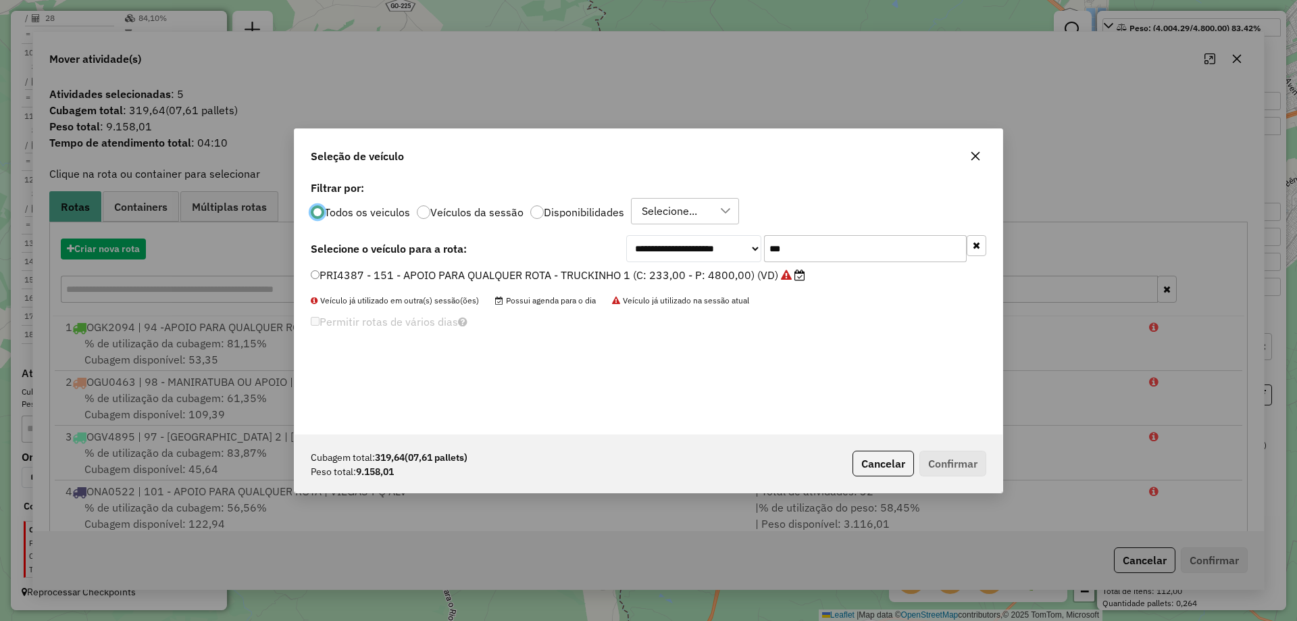
scroll to position [7, 4]
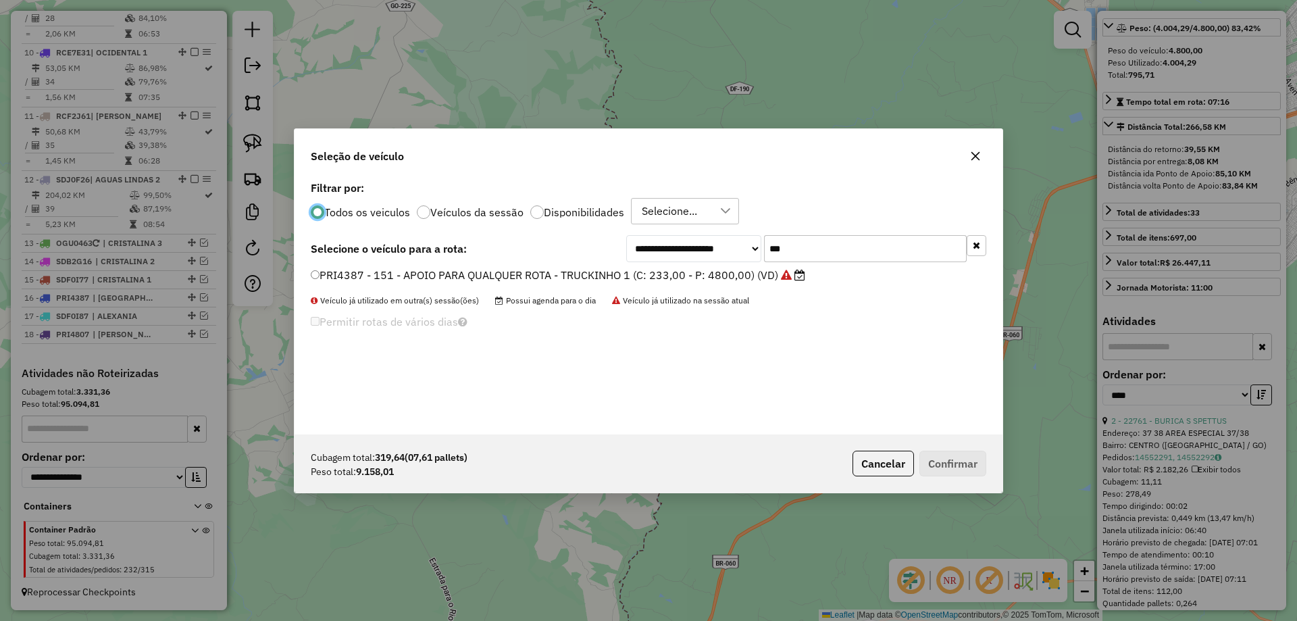
drag, startPoint x: 816, startPoint y: 247, endPoint x: 458, endPoint y: 232, distance: 358.4
click at [458, 232] on div "**********" at bounding box center [649, 306] width 708 height 257
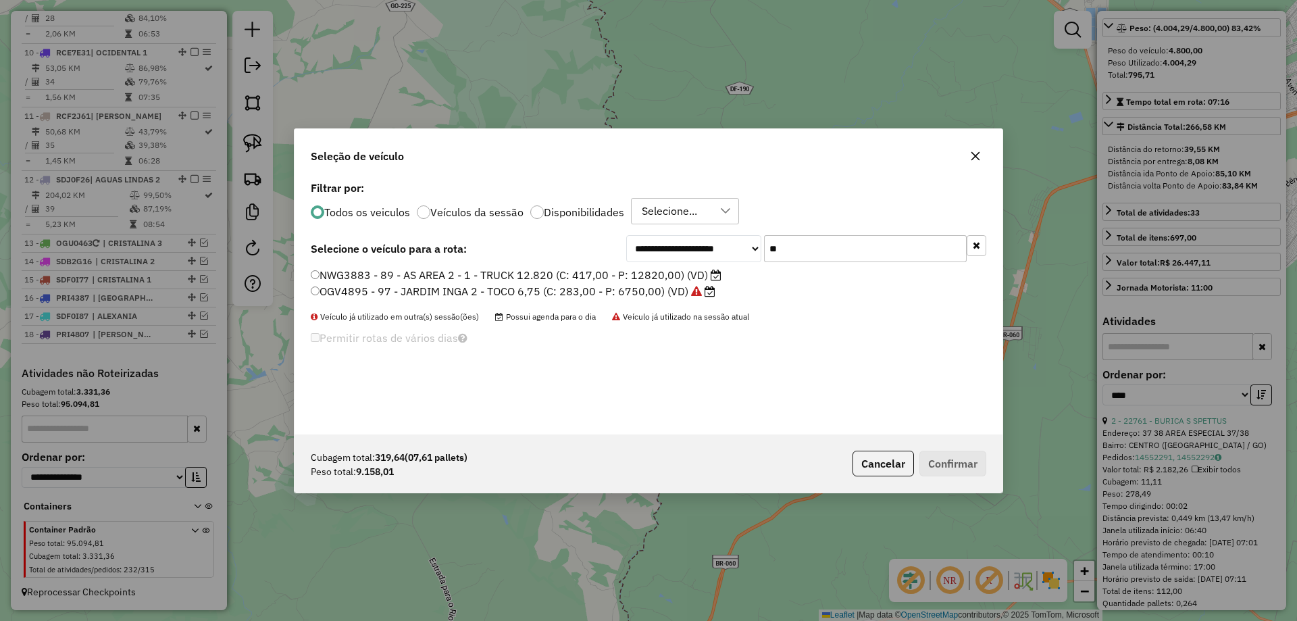
type input "**"
click at [374, 275] on label "NWG3883 - 89 - AS AREA 2 - 1 - TRUCK 12.820 (C: 417,00 - P: 12820,00) (VD)" at bounding box center [516, 275] width 411 height 16
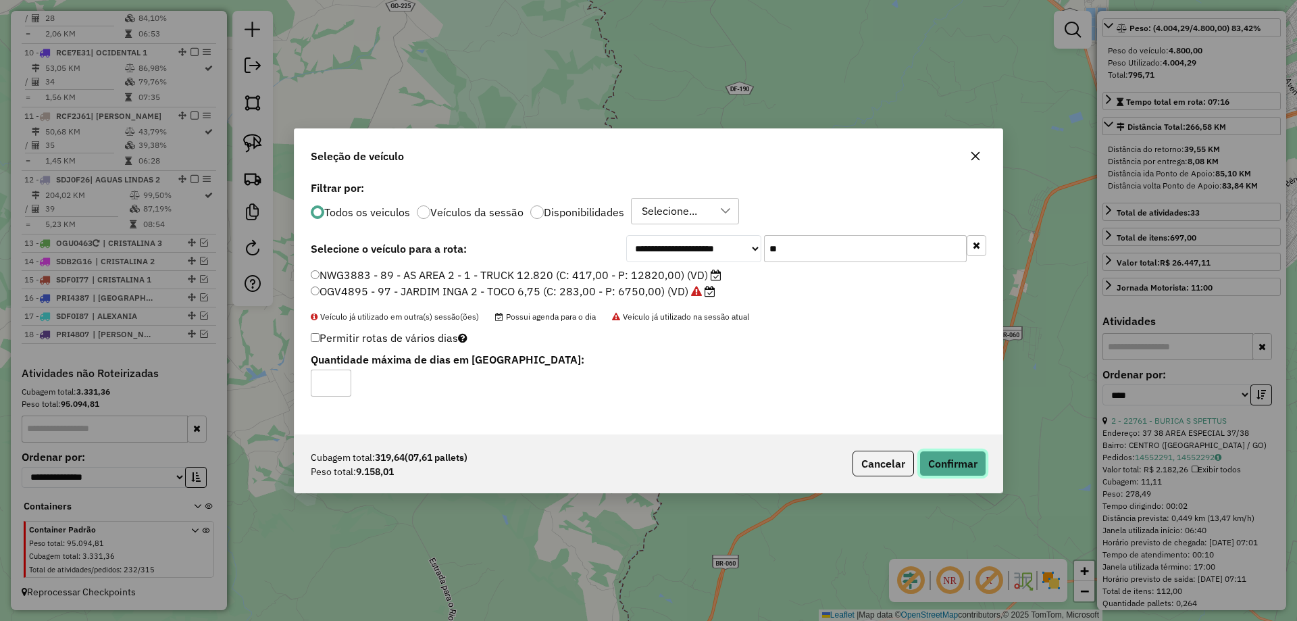
click at [951, 453] on button "Confirmar" at bounding box center [952, 464] width 67 height 26
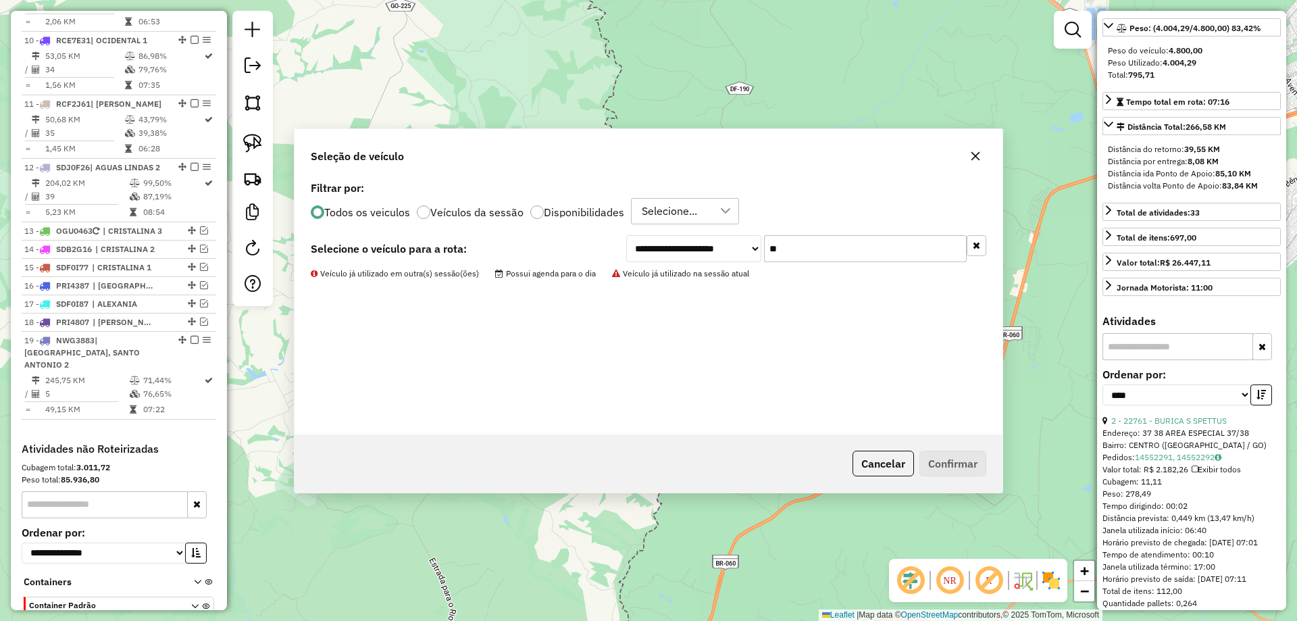
scroll to position [1149, 0]
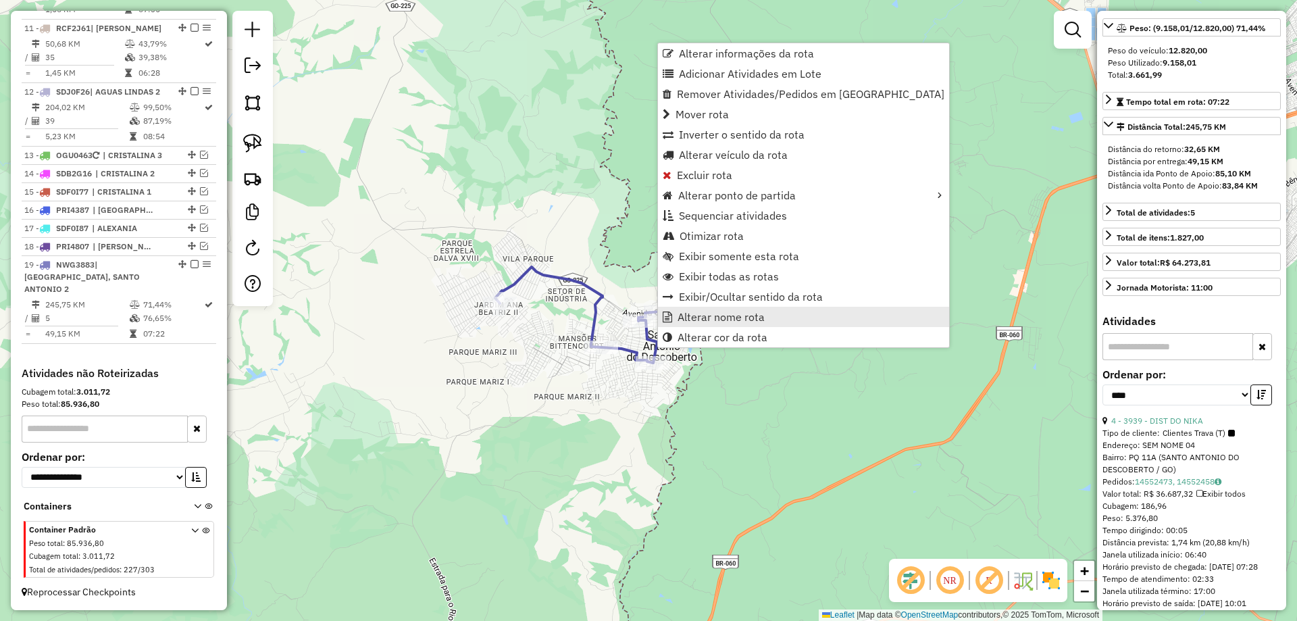
click at [713, 315] on span "Alterar nome rota" at bounding box center [721, 316] width 87 height 11
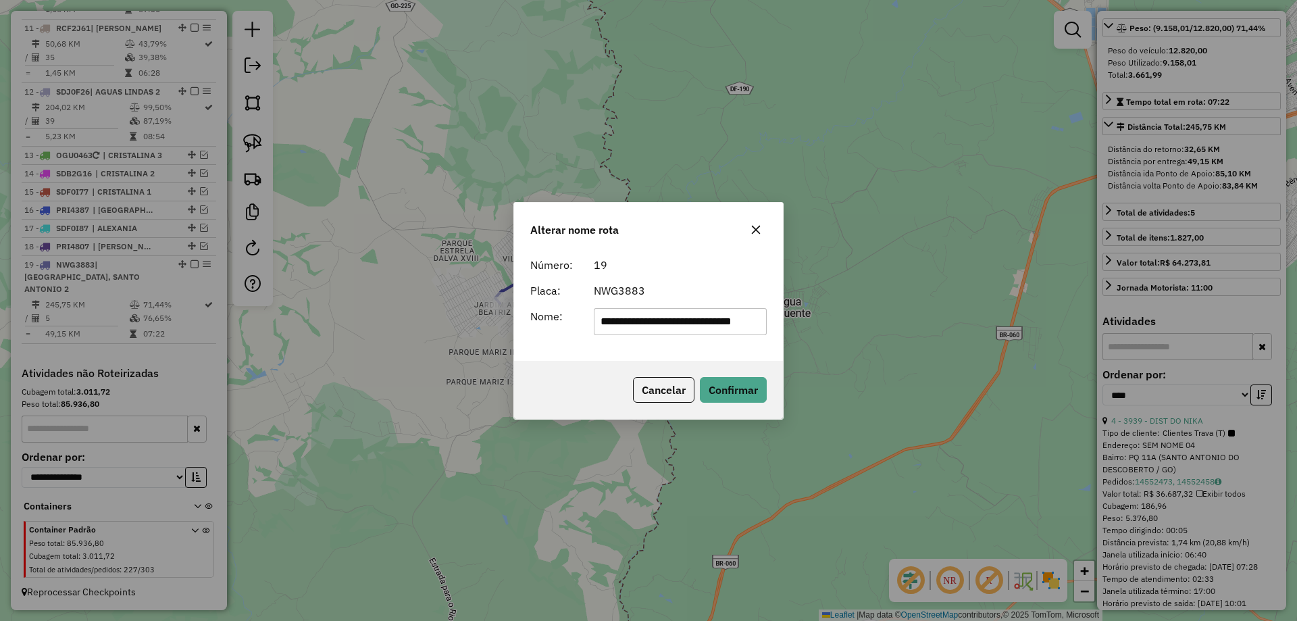
scroll to position [0, 33]
click at [742, 319] on input "**********" at bounding box center [681, 321] width 174 height 27
click at [741, 319] on input "**********" at bounding box center [681, 321] width 174 height 27
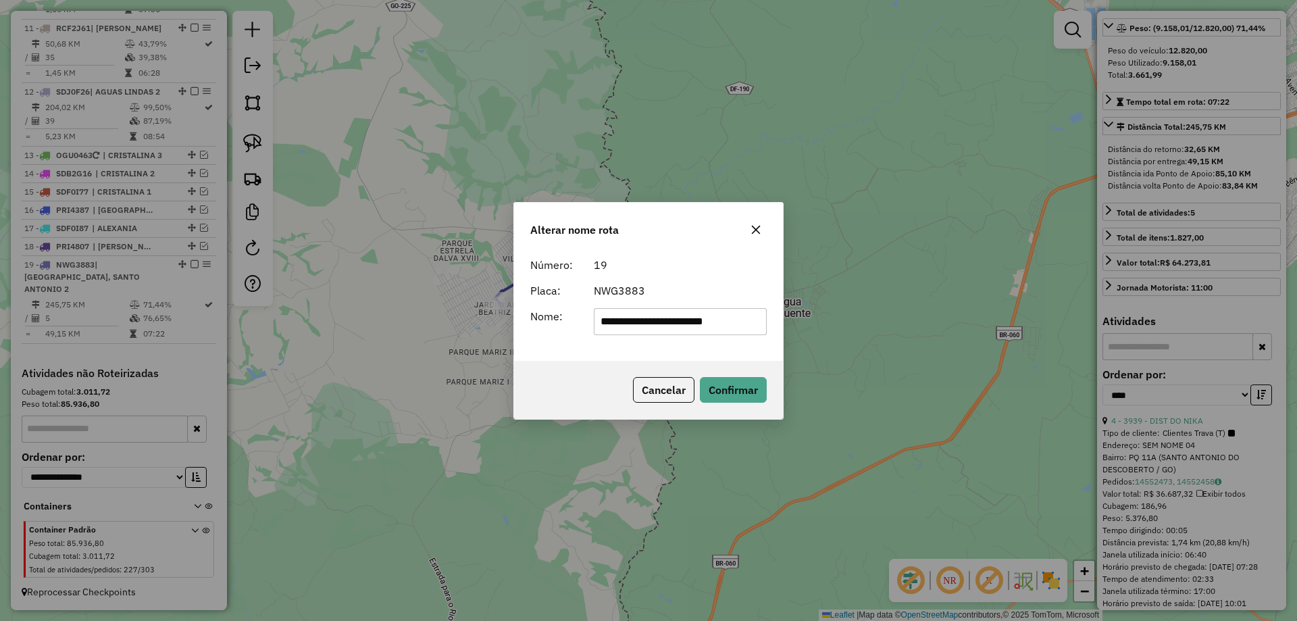
type input "**********"
click at [732, 390] on button "Confirmar" at bounding box center [733, 390] width 67 height 26
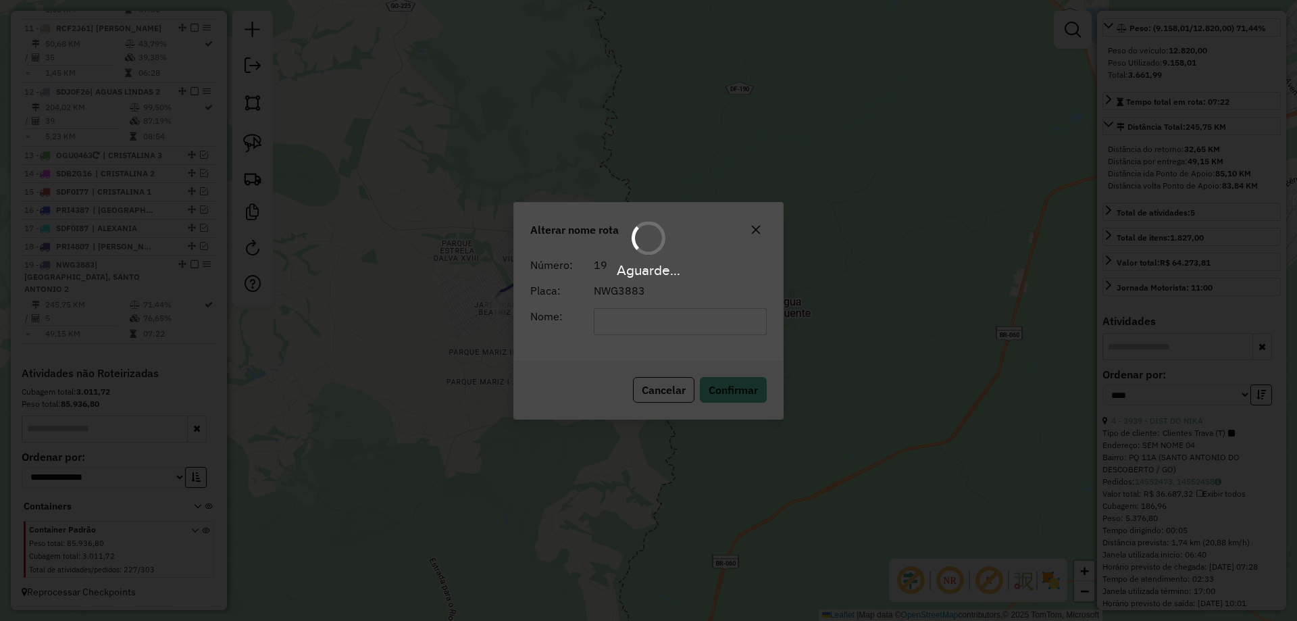
scroll to position [203, 0]
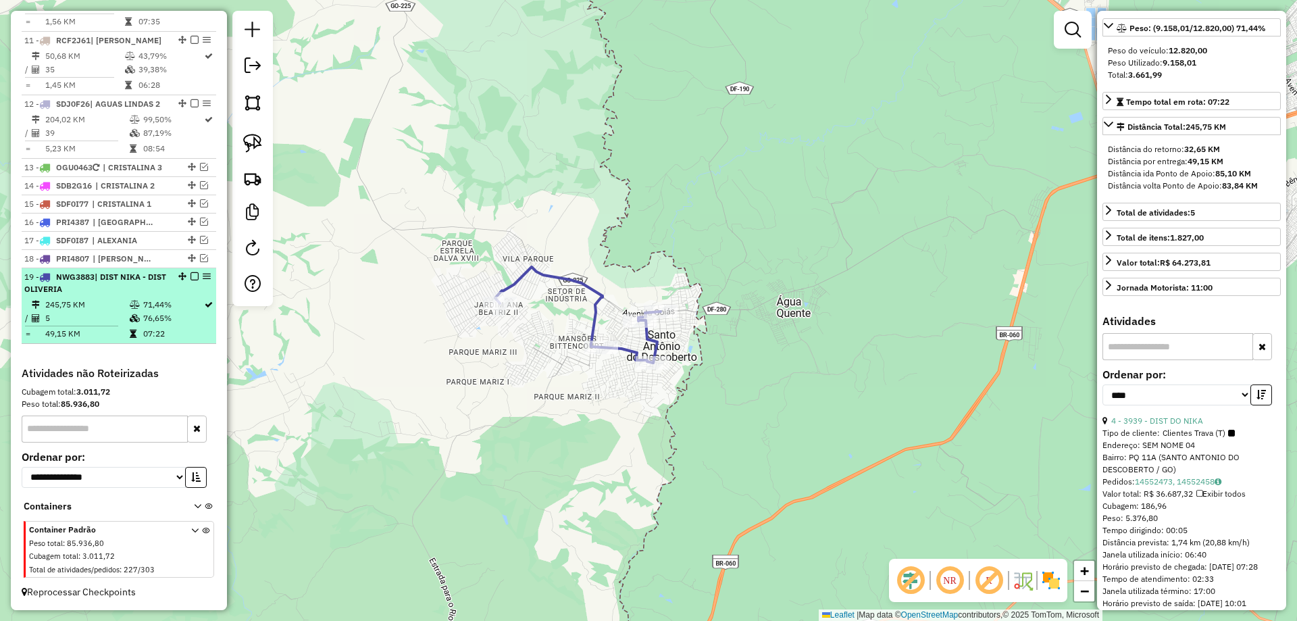
click at [191, 277] on em at bounding box center [194, 276] width 8 height 8
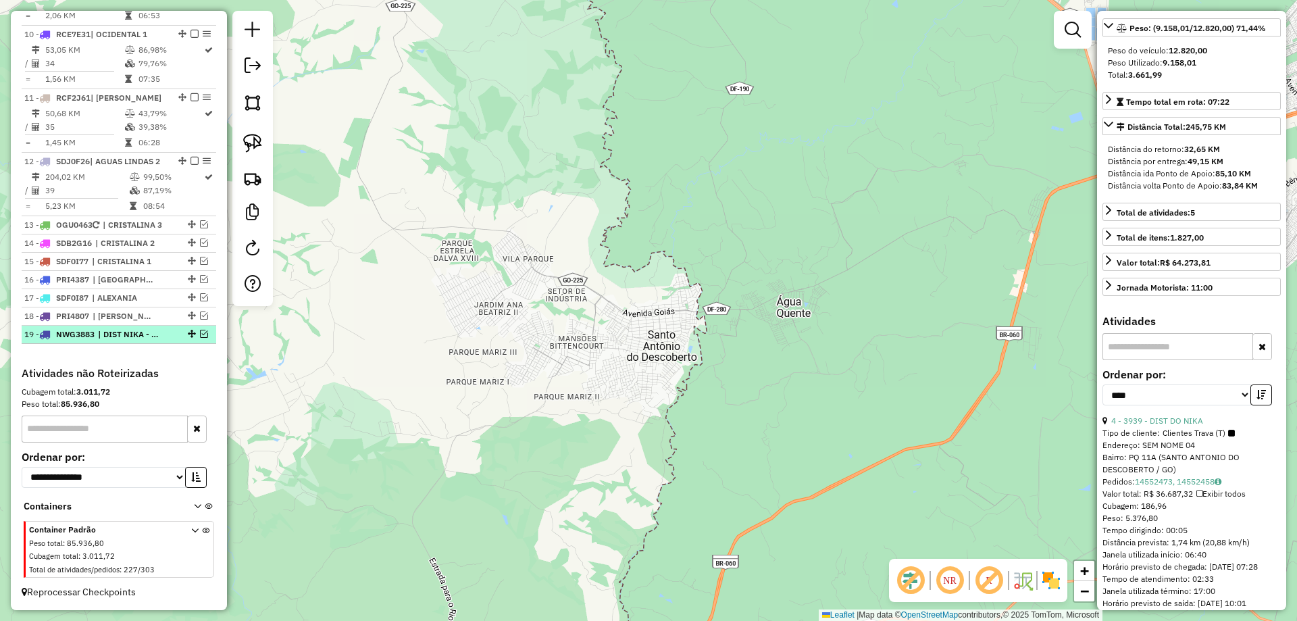
scroll to position [1092, 0]
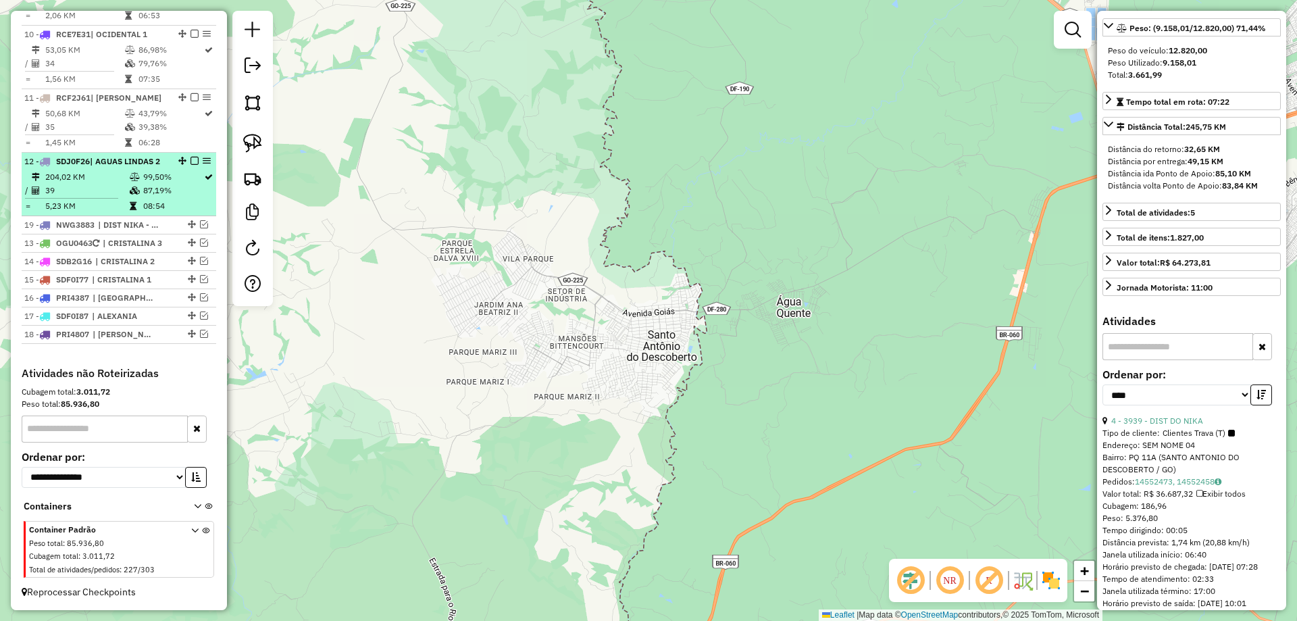
drag, startPoint x: 188, startPoint y: 337, endPoint x: 169, endPoint y: 216, distance: 122.4
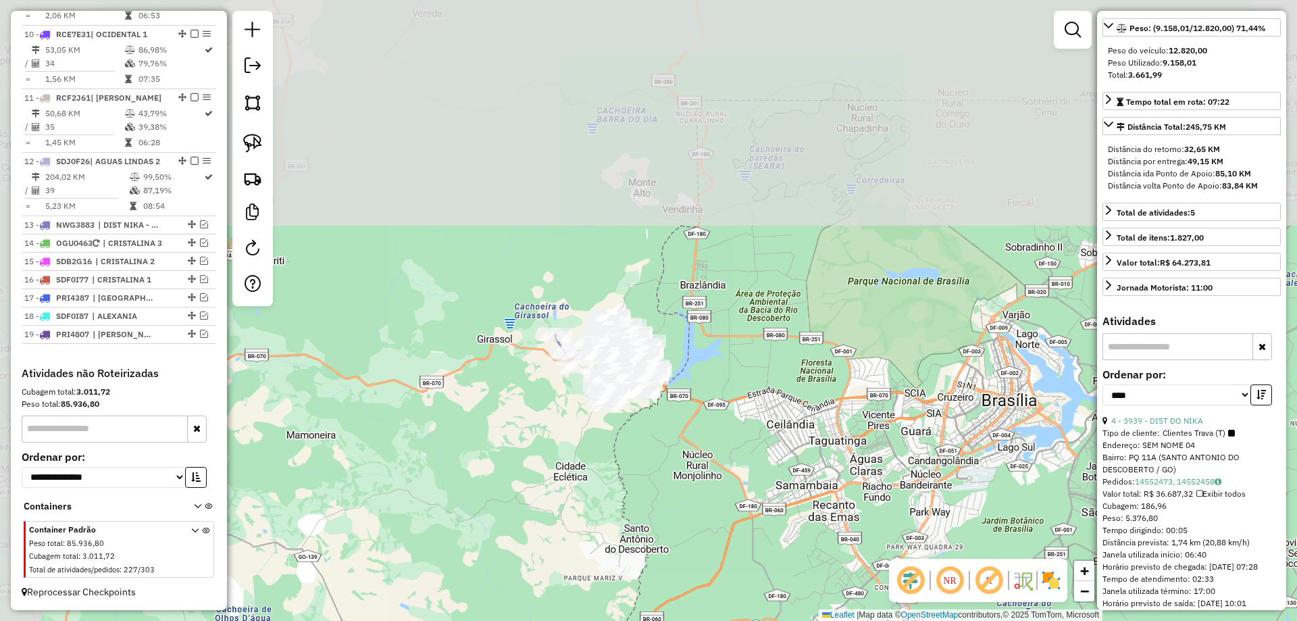
drag, startPoint x: 690, startPoint y: 131, endPoint x: 749, endPoint y: 390, distance: 266.1
click at [749, 390] on div "Janela de atendimento Grade de atendimento Capacidade Transportadoras Veículos …" at bounding box center [648, 310] width 1297 height 621
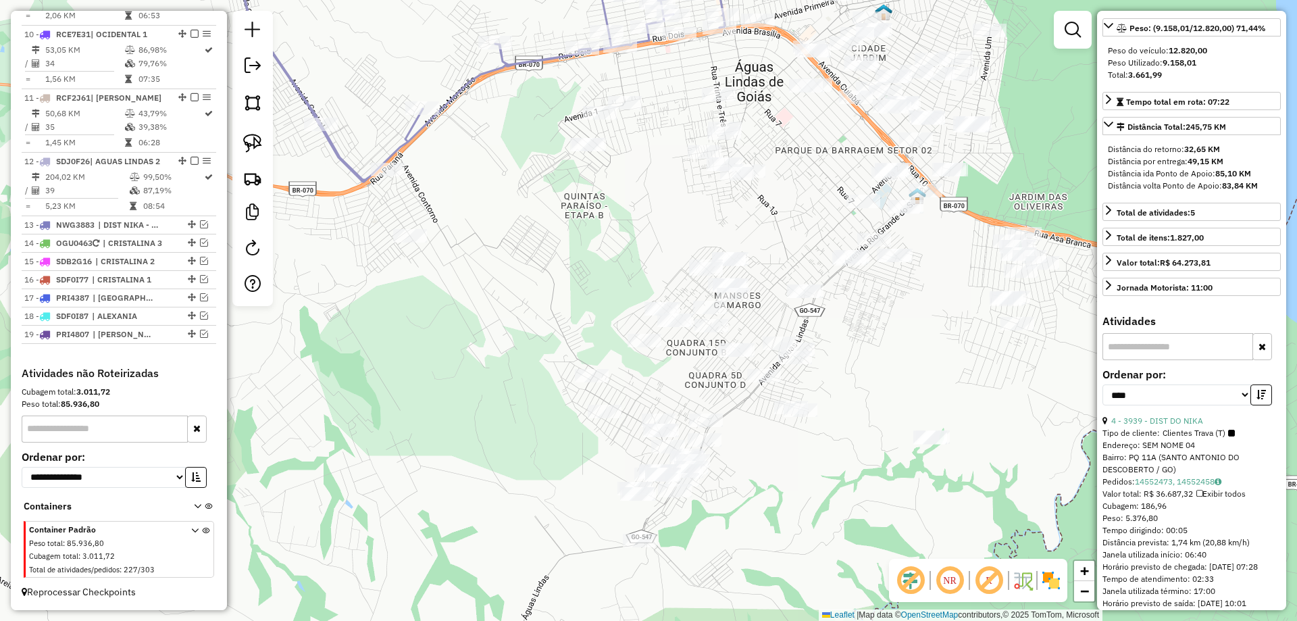
drag, startPoint x: 599, startPoint y: 347, endPoint x: 646, endPoint y: 236, distance: 120.2
click at [646, 236] on div "Janela de atendimento Grade de atendimento Capacidade Transportadoras Veículos …" at bounding box center [648, 310] width 1297 height 621
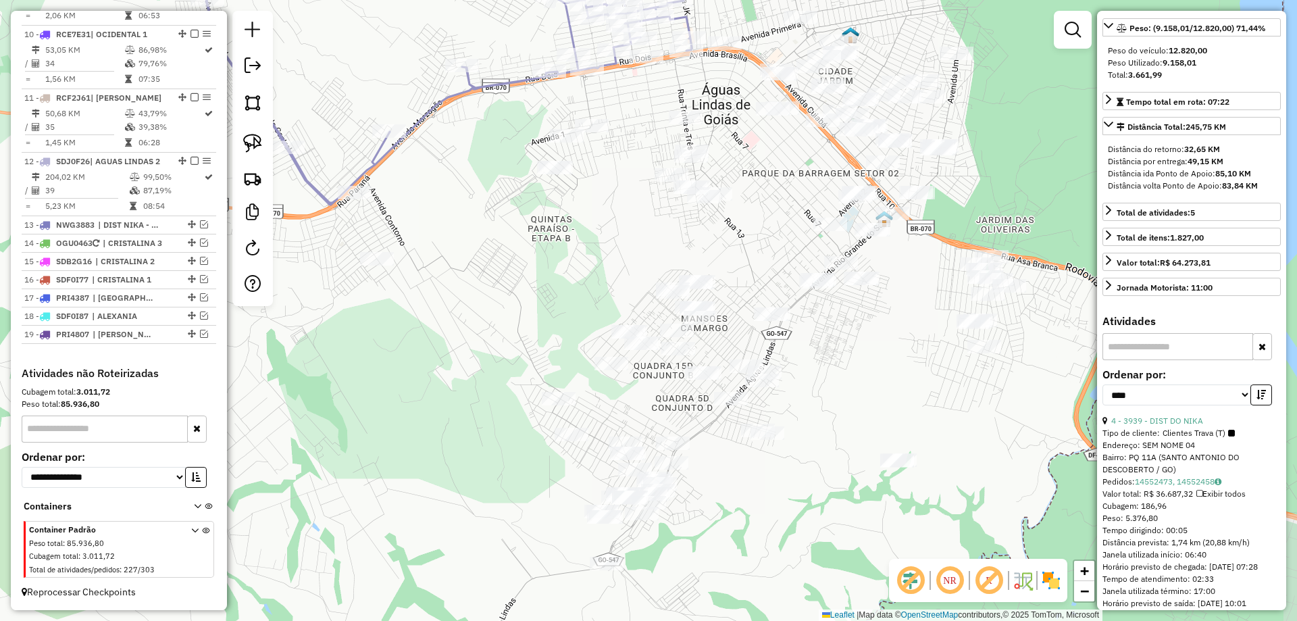
drag, startPoint x: 802, startPoint y: 234, endPoint x: 788, endPoint y: 243, distance: 16.7
click at [788, 243] on div "Janela de atendimento Grade de atendimento Capacidade Transportadoras Veículos …" at bounding box center [648, 310] width 1297 height 621
click at [250, 153] on link at bounding box center [253, 143] width 30 height 30
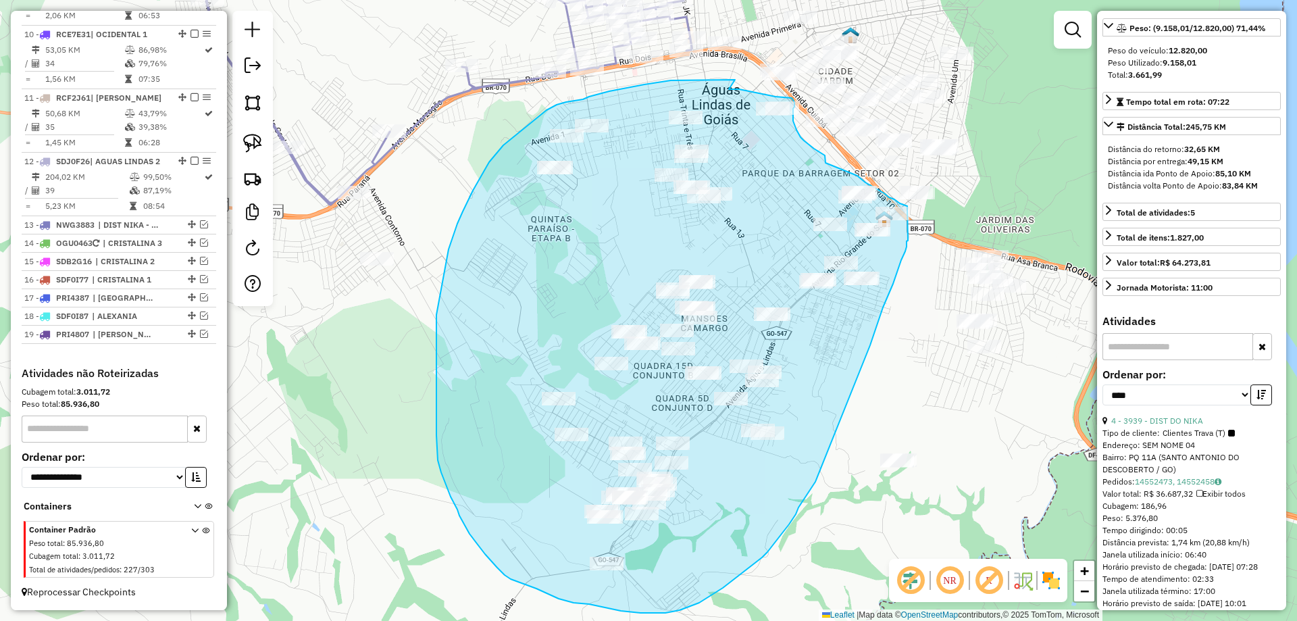
drag, startPoint x: 735, startPoint y: 80, endPoint x: 729, endPoint y: 89, distance: 11.2
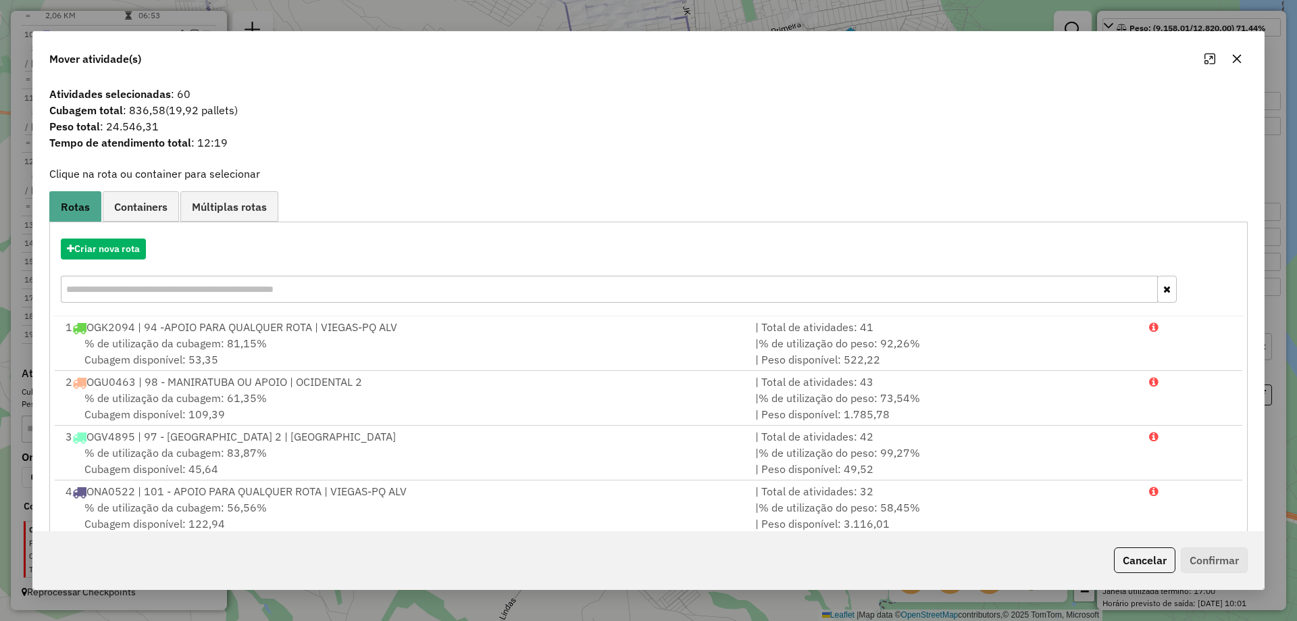
click at [82, 236] on div "Criar nova rota" at bounding box center [649, 272] width 1192 height 88
click at [86, 240] on button "Criar nova rota" at bounding box center [103, 248] width 85 height 21
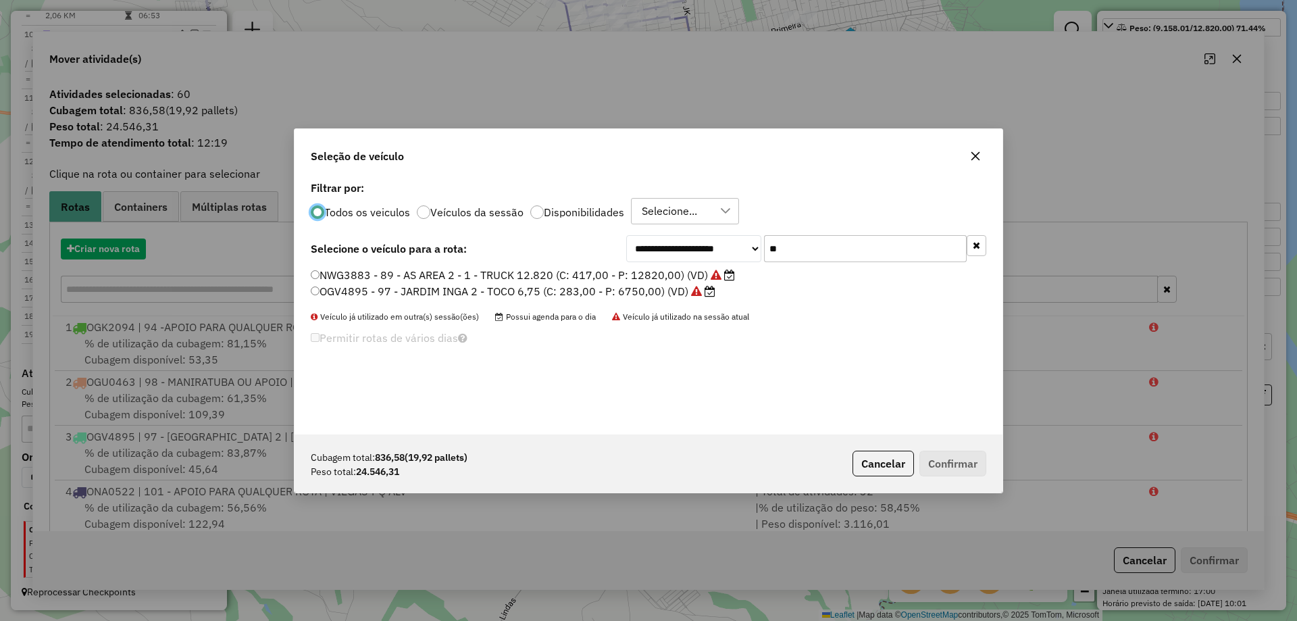
scroll to position [7, 4]
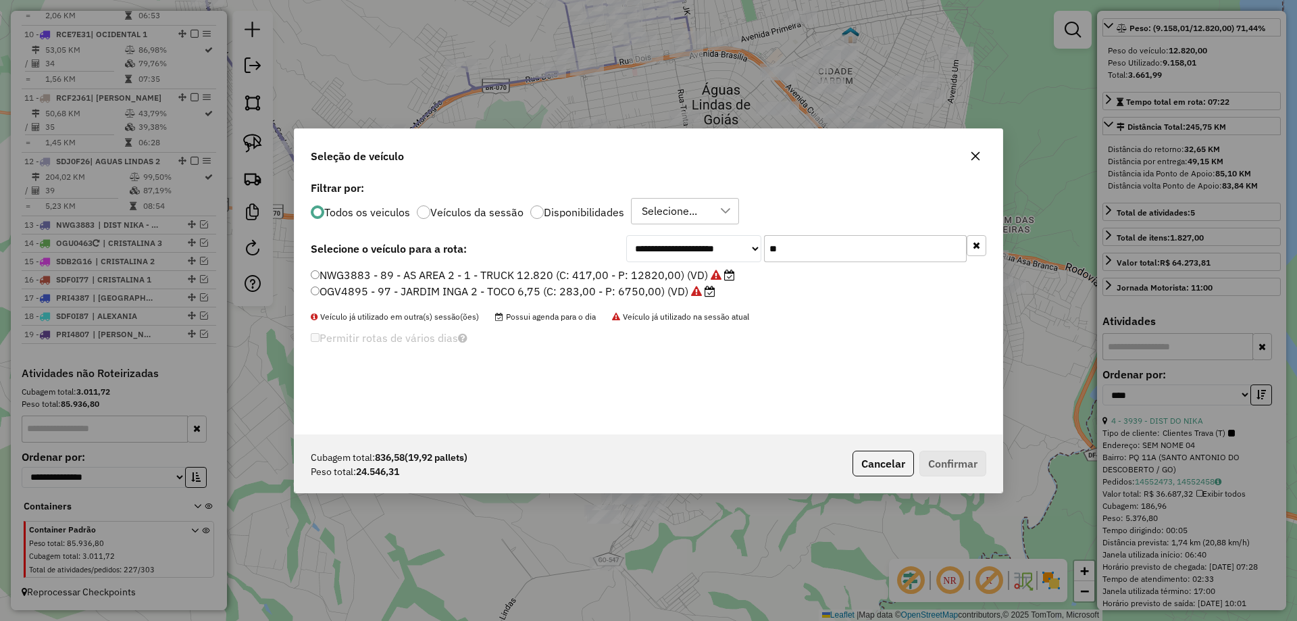
drag, startPoint x: 845, startPoint y: 252, endPoint x: 584, endPoint y: 249, distance: 260.8
click at [584, 249] on div "**********" at bounding box center [649, 248] width 676 height 27
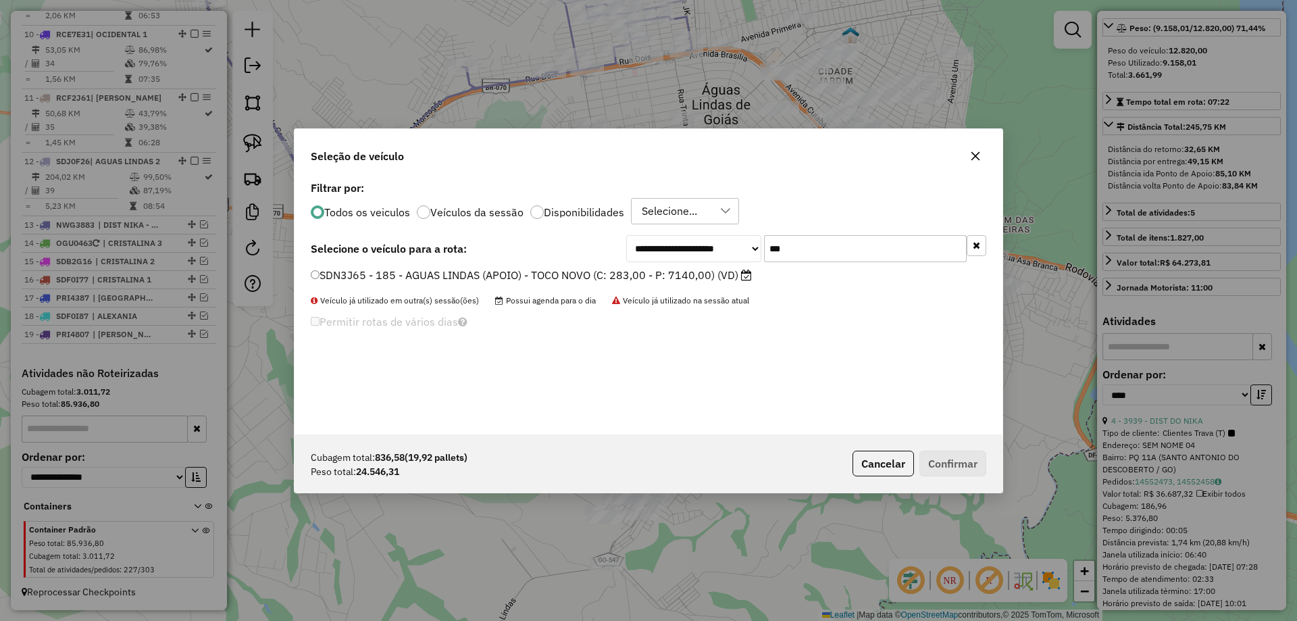
type input "***"
click at [499, 282] on label "SDN3J65 - 185 - AGUAS LINDAS (APOIO) - TOCO NOVO (C: 283,00 - P: 7140,00) (VD)" at bounding box center [531, 275] width 441 height 16
click at [963, 457] on button "Confirmar" at bounding box center [952, 464] width 67 height 26
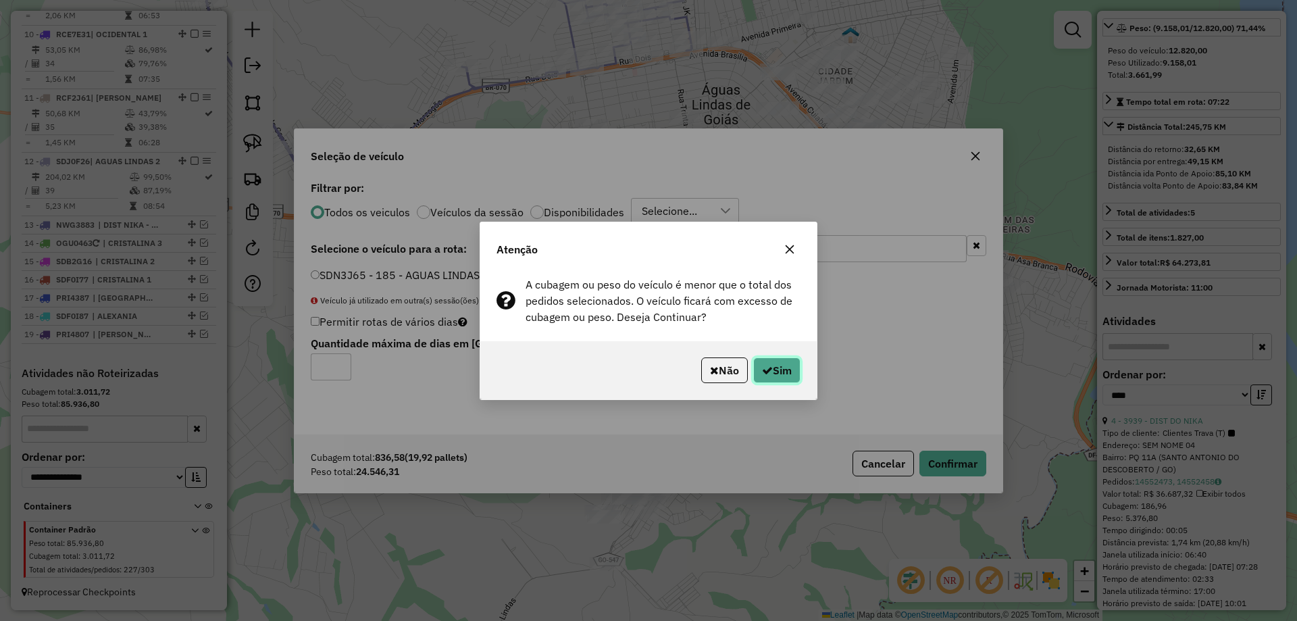
click at [772, 374] on button "Sim" at bounding box center [776, 370] width 47 height 26
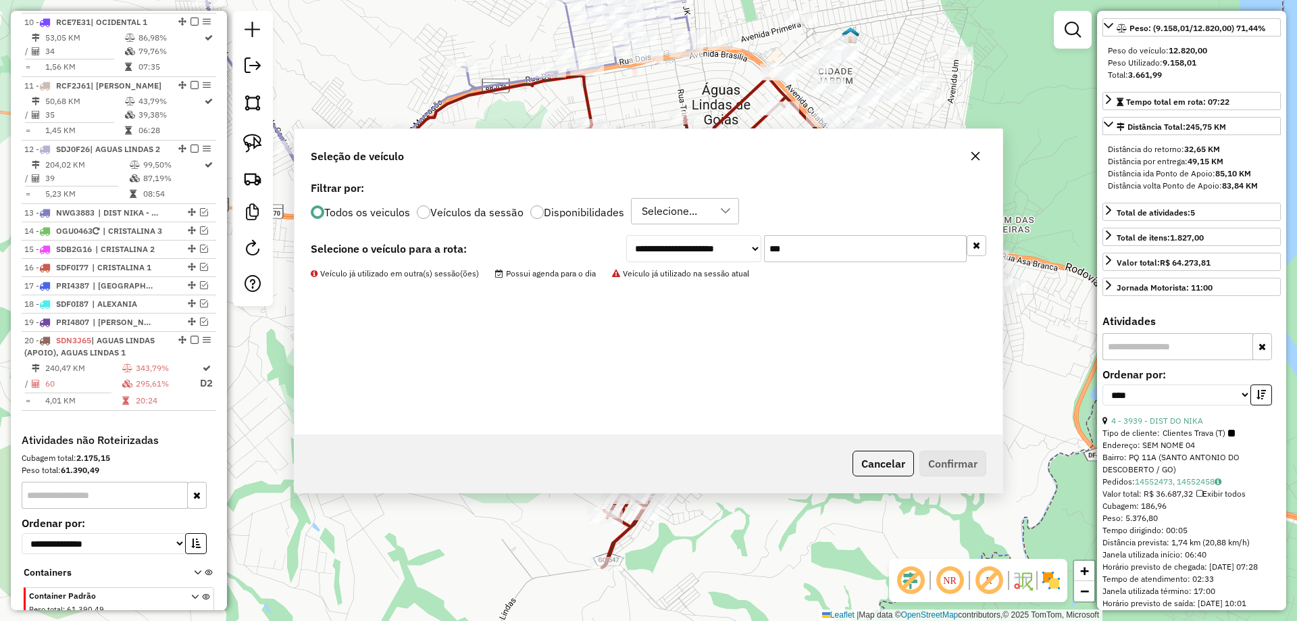
scroll to position [1171, 0]
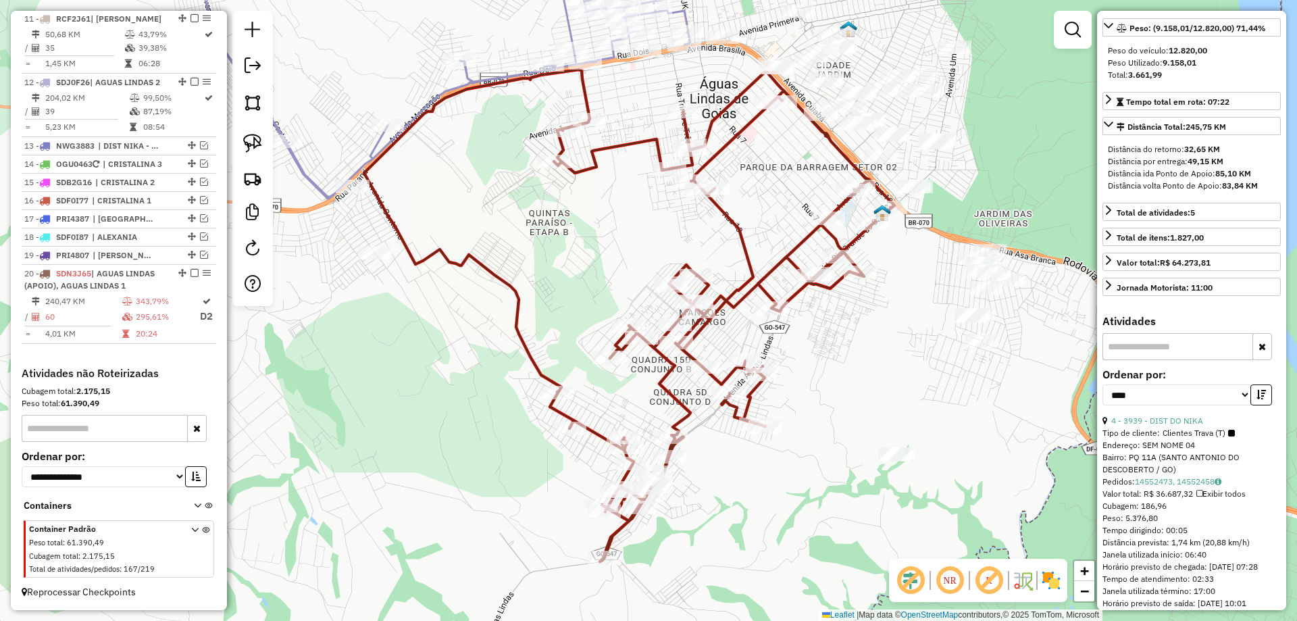
drag, startPoint x: 830, startPoint y: 405, endPoint x: 822, endPoint y: 387, distance: 19.1
click at [822, 387] on div "Janela de atendimento Grade de atendimento Capacidade Transportadoras Veículos …" at bounding box center [648, 310] width 1297 height 621
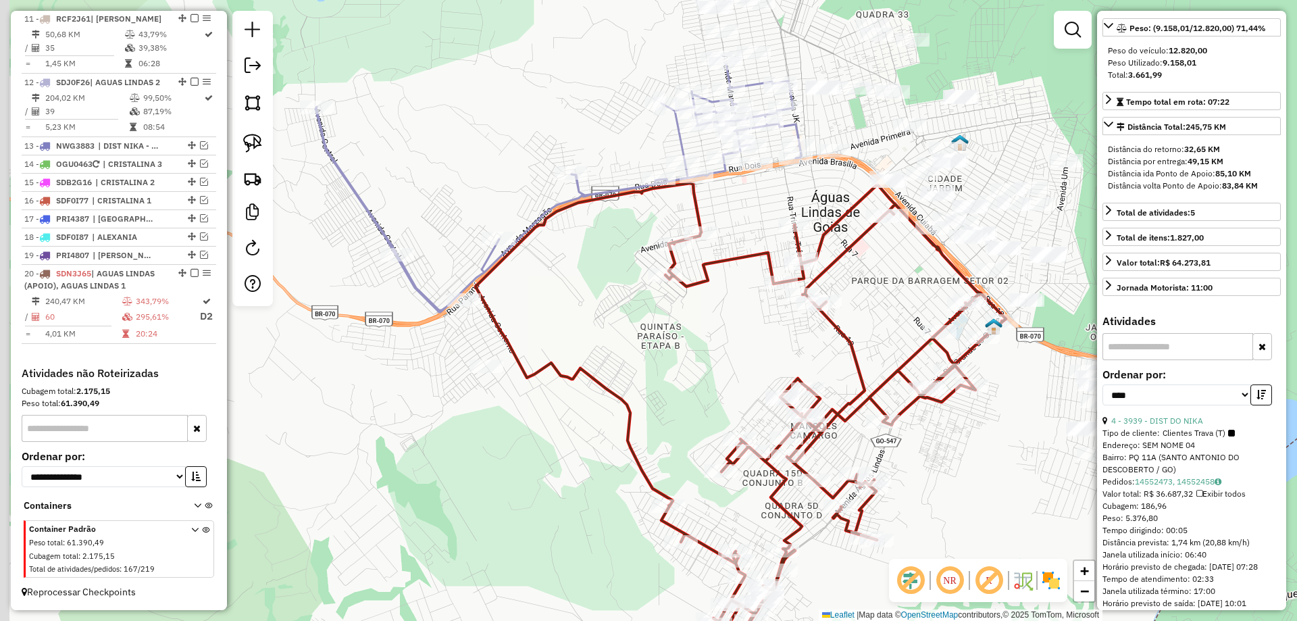
drag, startPoint x: 669, startPoint y: 328, endPoint x: 780, endPoint y: 409, distance: 136.9
click at [780, 412] on div "Janela de atendimento Grade de atendimento Capacidade Transportadoras Veículos …" at bounding box center [648, 310] width 1297 height 621
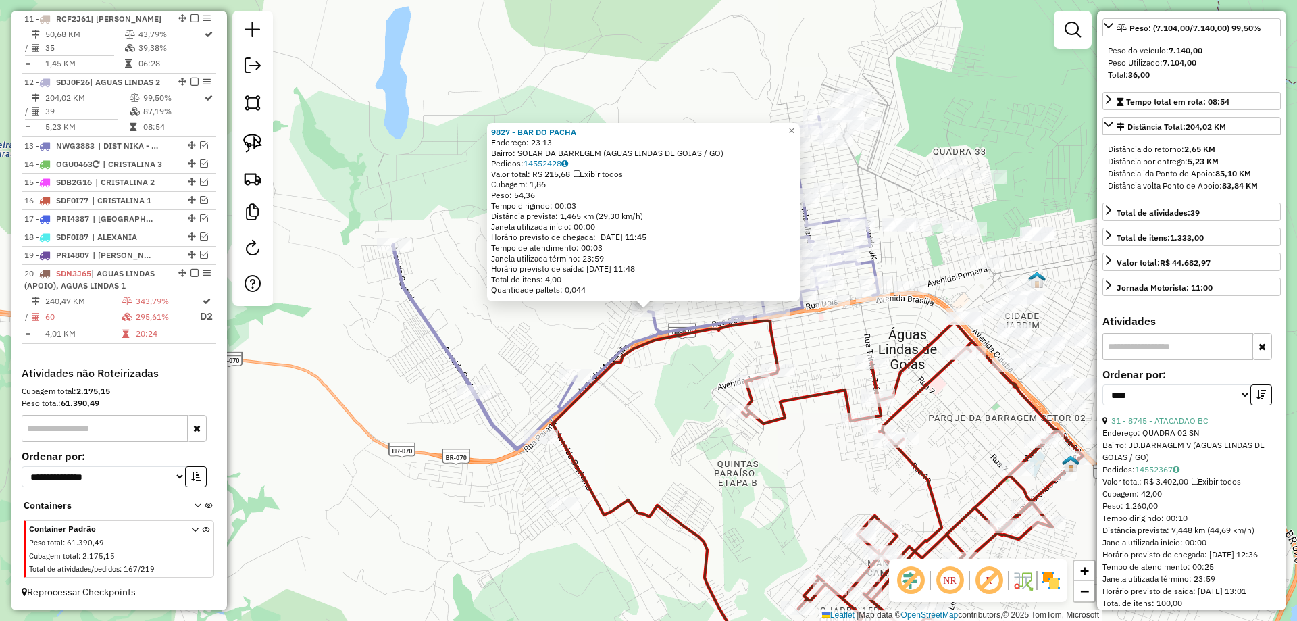
scroll to position [0, 0]
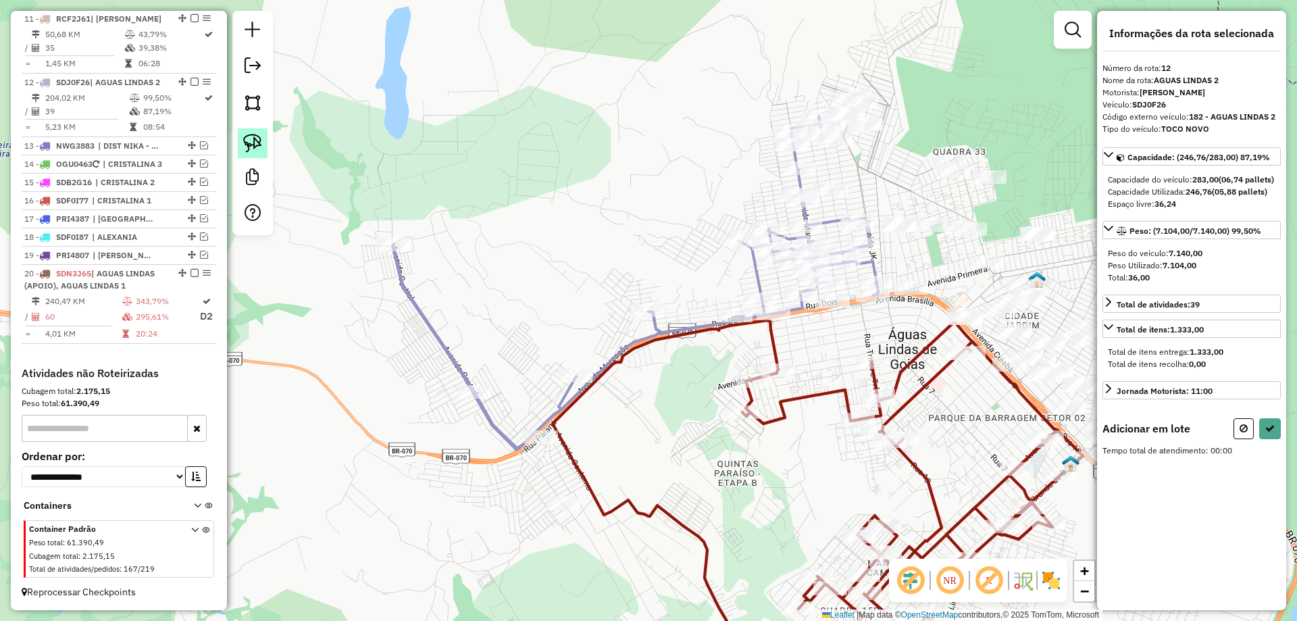
click at [251, 128] on link at bounding box center [253, 143] width 30 height 30
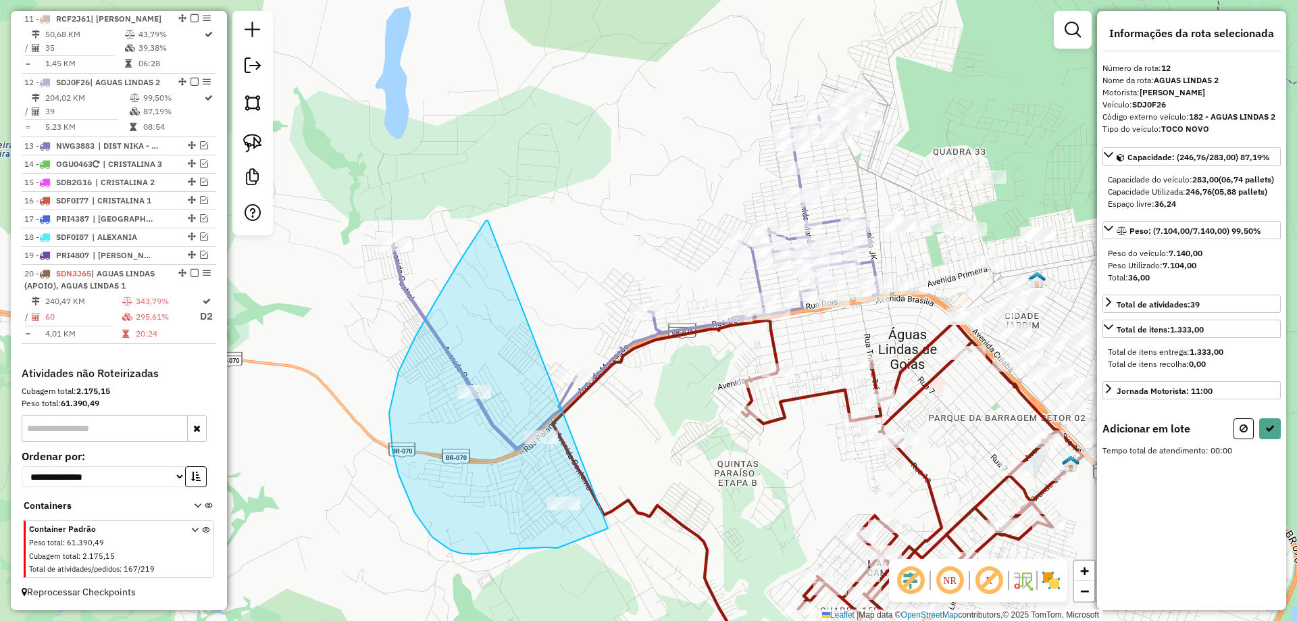
drag, startPoint x: 486, startPoint y: 221, endPoint x: 622, endPoint y: 513, distance: 322.2
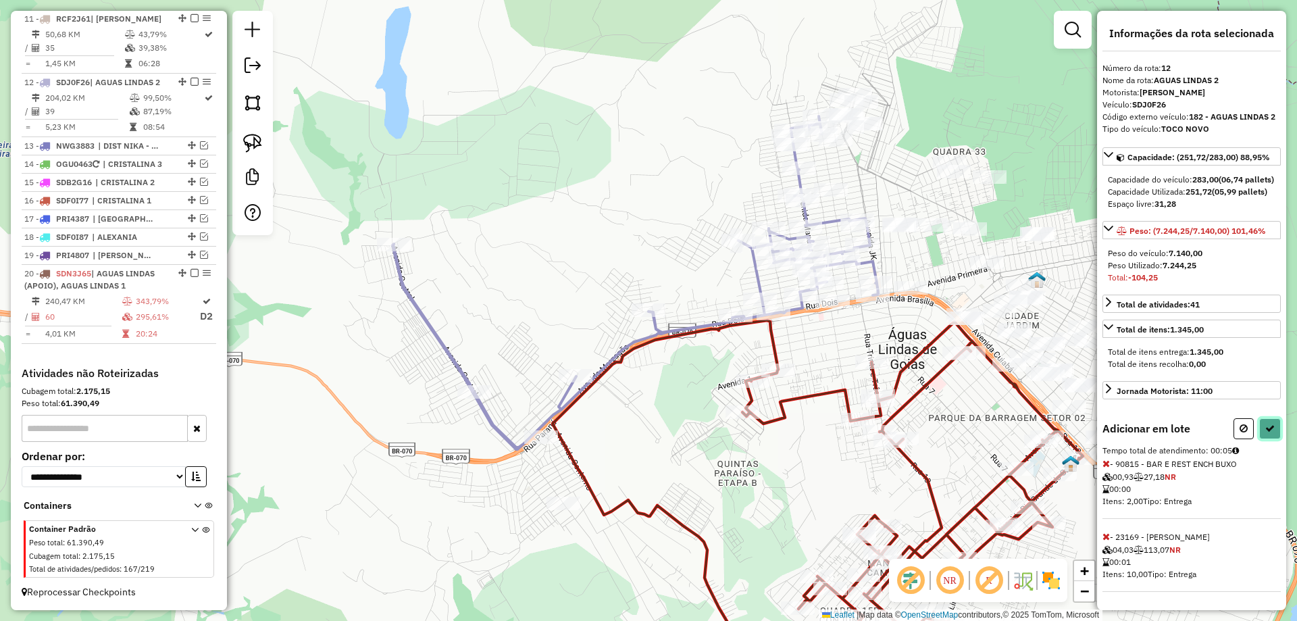
click at [1269, 433] on icon at bounding box center [1269, 428] width 9 height 9
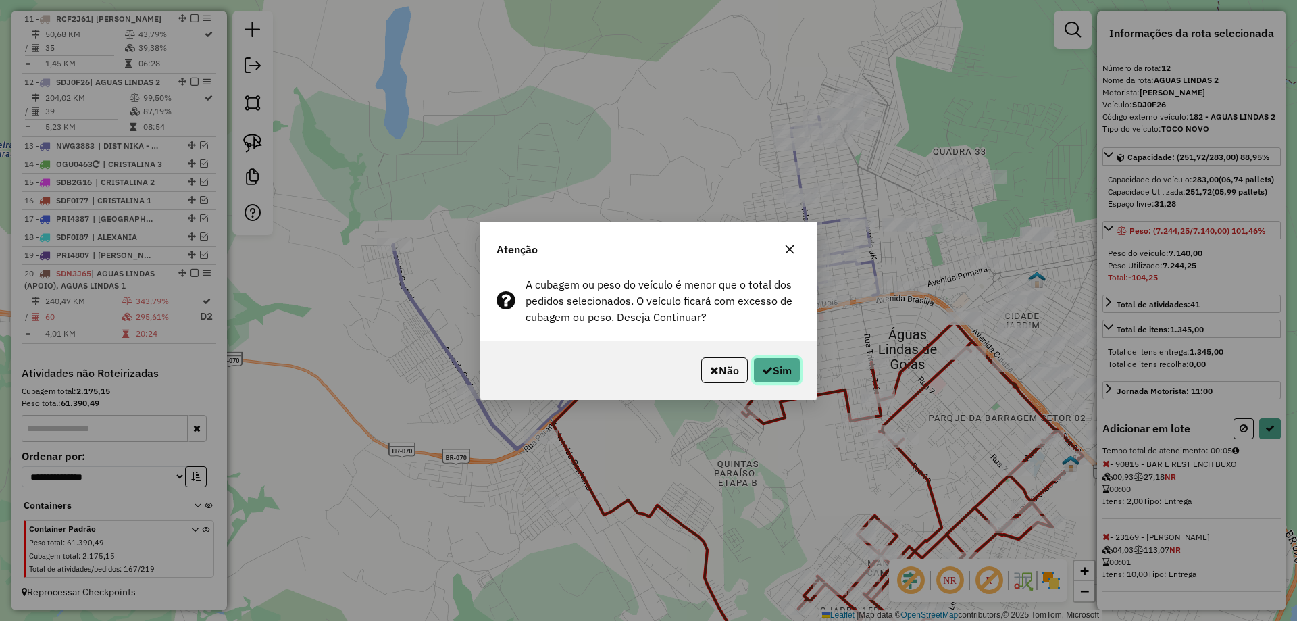
click at [775, 371] on button "Sim" at bounding box center [776, 370] width 47 height 26
select select "*********"
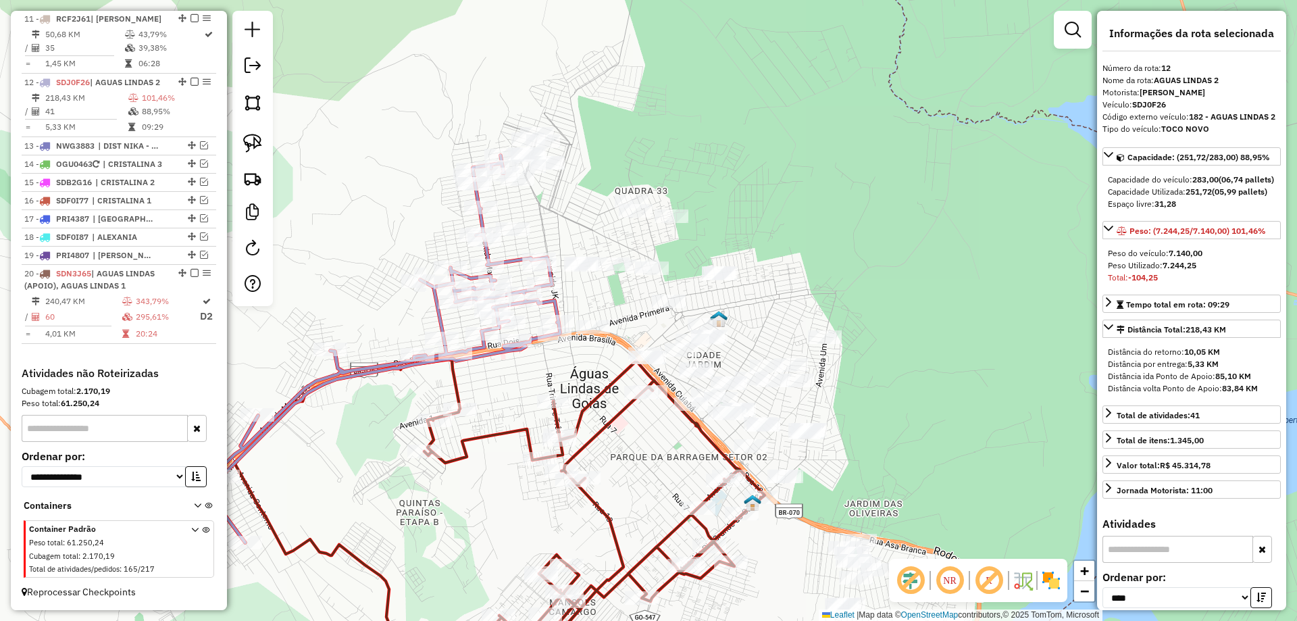
drag, startPoint x: 890, startPoint y: 330, endPoint x: 577, endPoint y: 368, distance: 315.7
click at [577, 368] on div "Janela de atendimento Grade de atendimento Capacidade Transportadoras Veículos …" at bounding box center [648, 310] width 1297 height 621
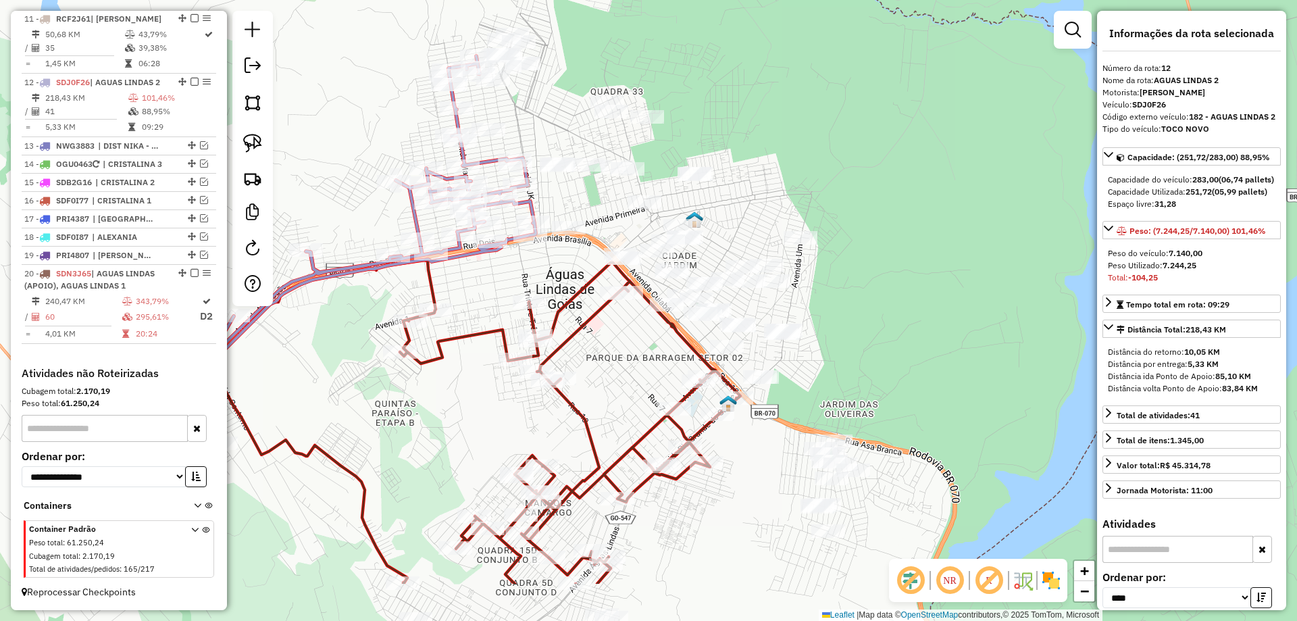
drag, startPoint x: 899, startPoint y: 340, endPoint x: 907, endPoint y: 342, distance: 7.9
click at [907, 342] on div "Janela de atendimento Grade de atendimento Capacidade Transportadoras Veículos …" at bounding box center [648, 310] width 1297 height 621
drag, startPoint x: 259, startPoint y: 152, endPoint x: 397, endPoint y: 122, distance: 141.6
click at [259, 151] on img at bounding box center [252, 143] width 19 height 19
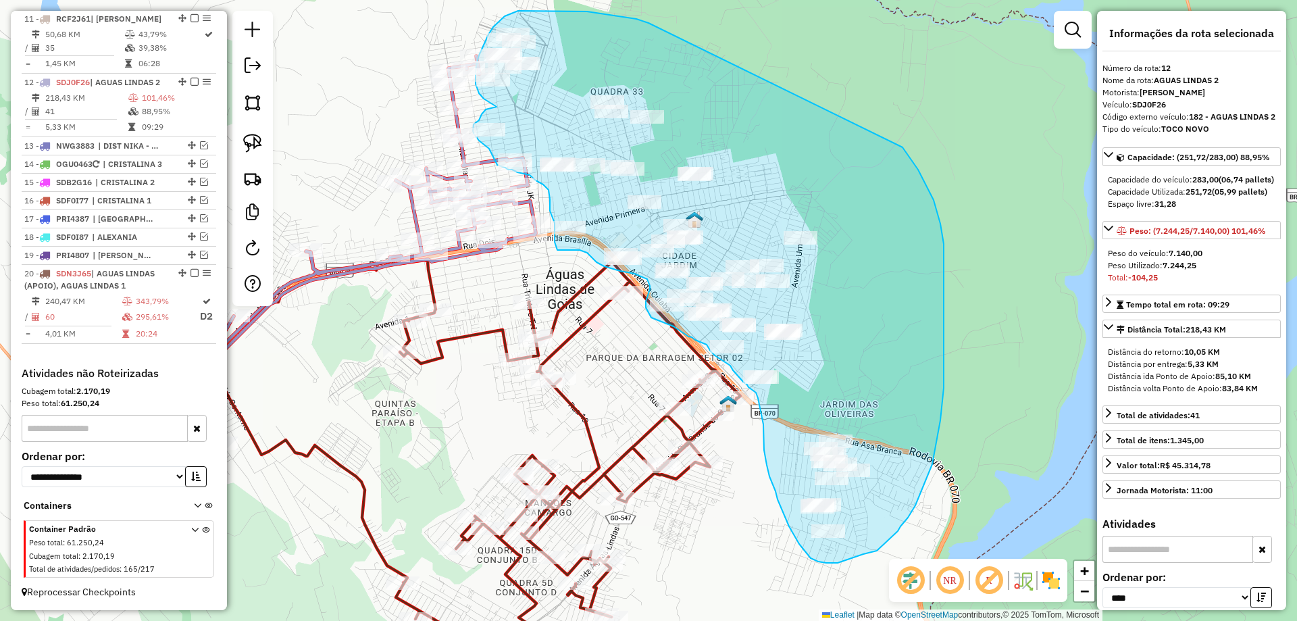
drag, startPoint x: 646, startPoint y: 22, endPoint x: 901, endPoint y: 145, distance: 283.7
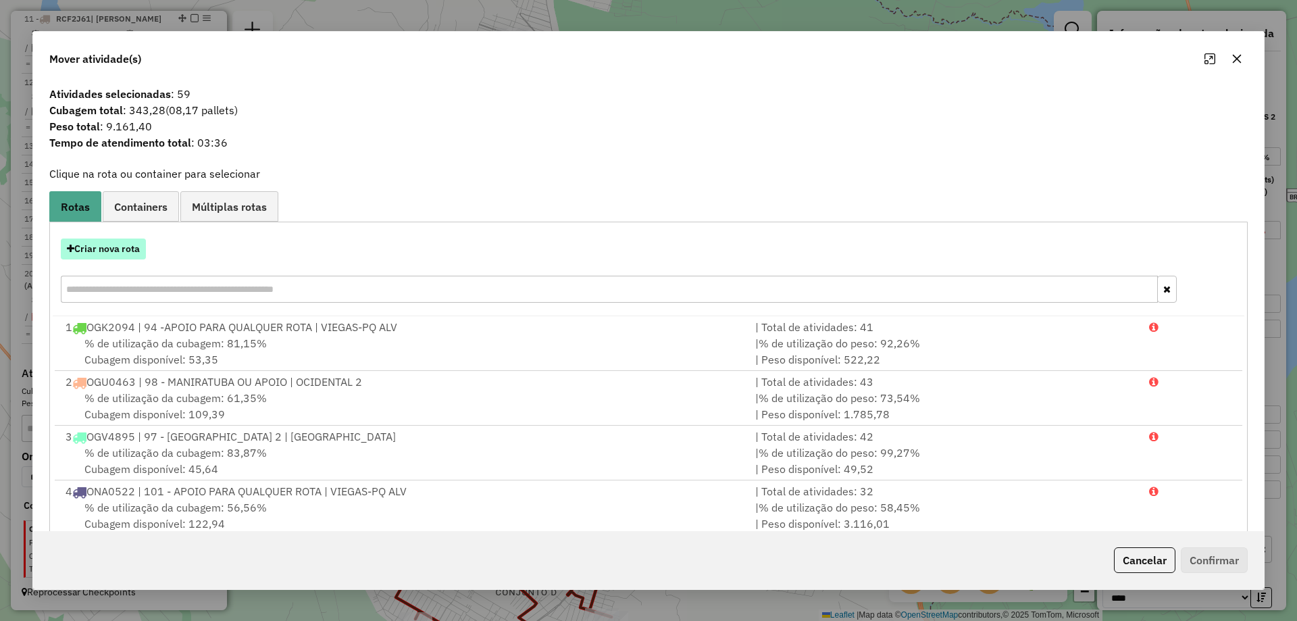
click at [126, 250] on button "Criar nova rota" at bounding box center [103, 248] width 85 height 21
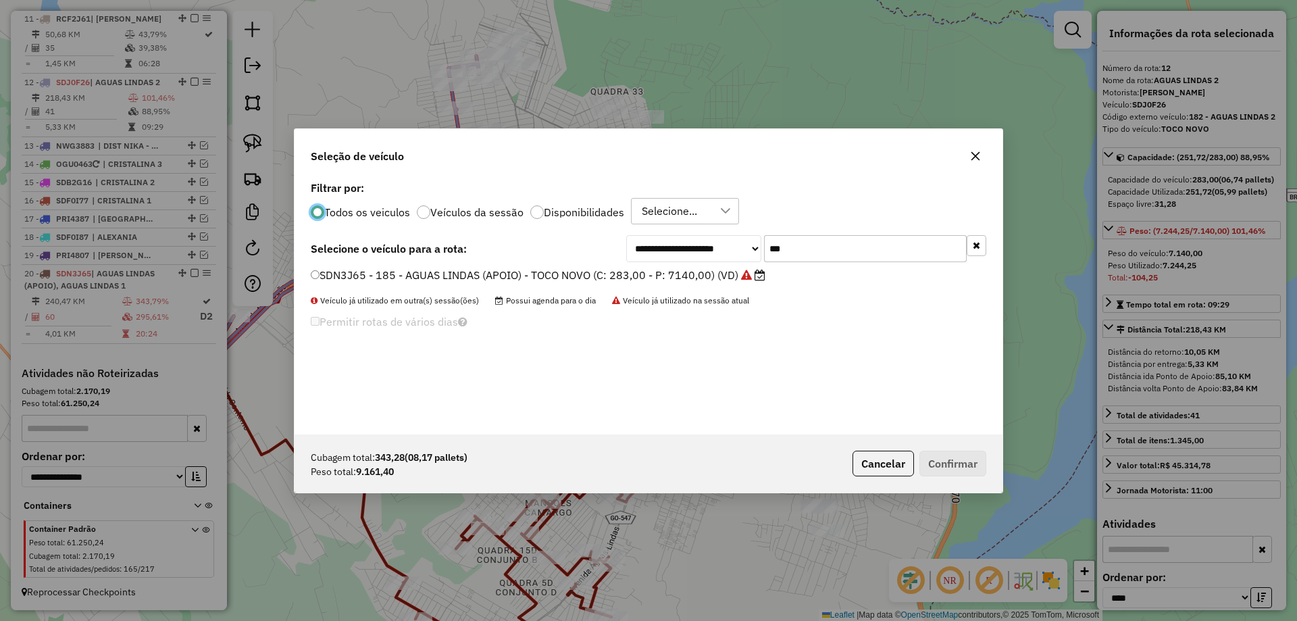
scroll to position [7, 4]
drag, startPoint x: 846, startPoint y: 250, endPoint x: 676, endPoint y: 250, distance: 169.6
click at [676, 250] on div "**********" at bounding box center [806, 248] width 360 height 27
type input "***"
click at [581, 272] on label "SDK3E45 - 184 - AGUAS LINDAS 3 - TOCO NOVO (C: 283,00 - P: 7140,00) (VD)" at bounding box center [515, 275] width 409 height 16
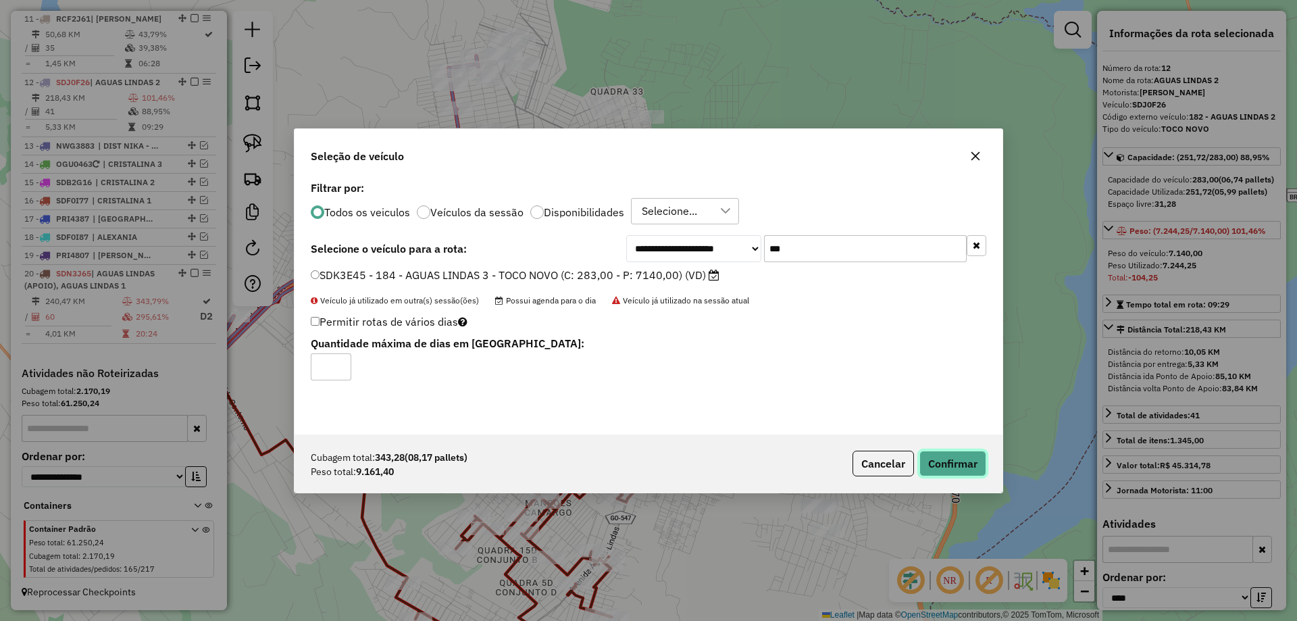
click at [969, 465] on button "Confirmar" at bounding box center [952, 464] width 67 height 26
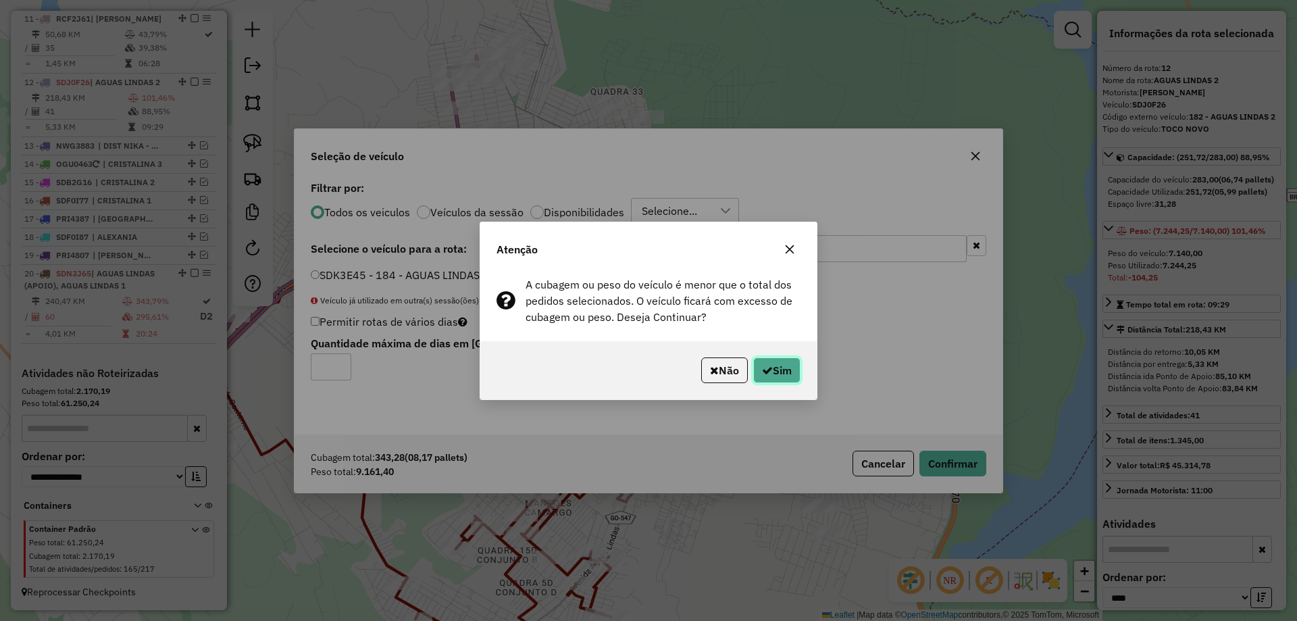
click at [775, 378] on button "Sim" at bounding box center [776, 370] width 47 height 26
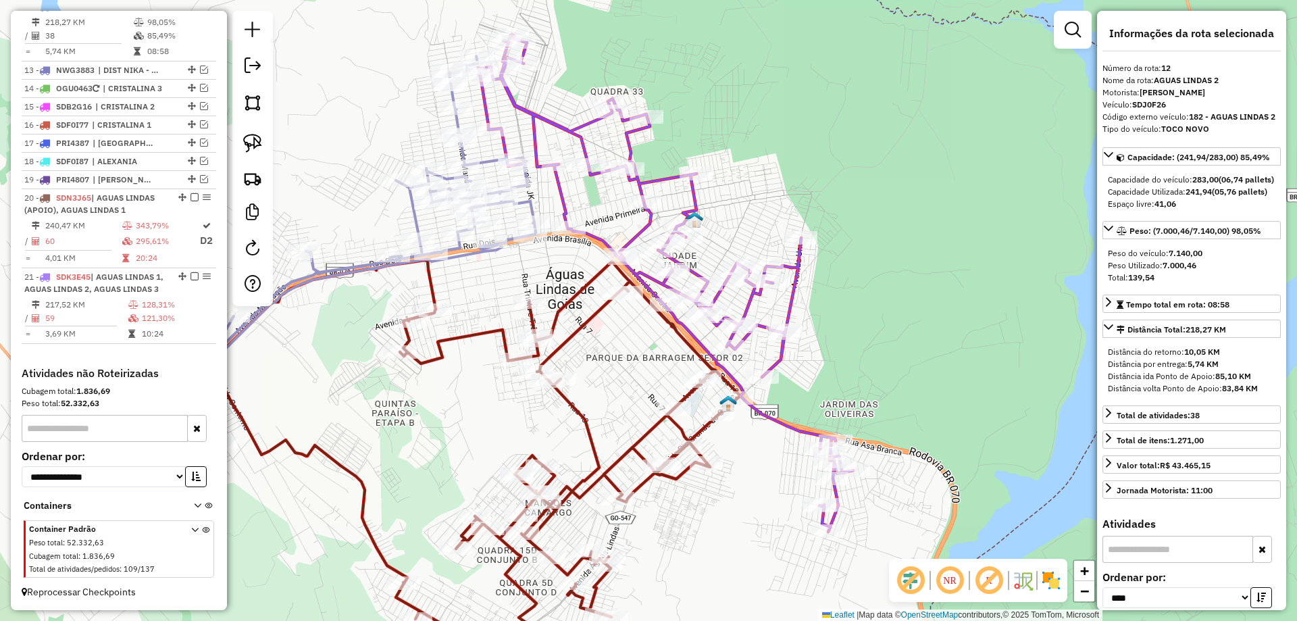
scroll to position [1233, 0]
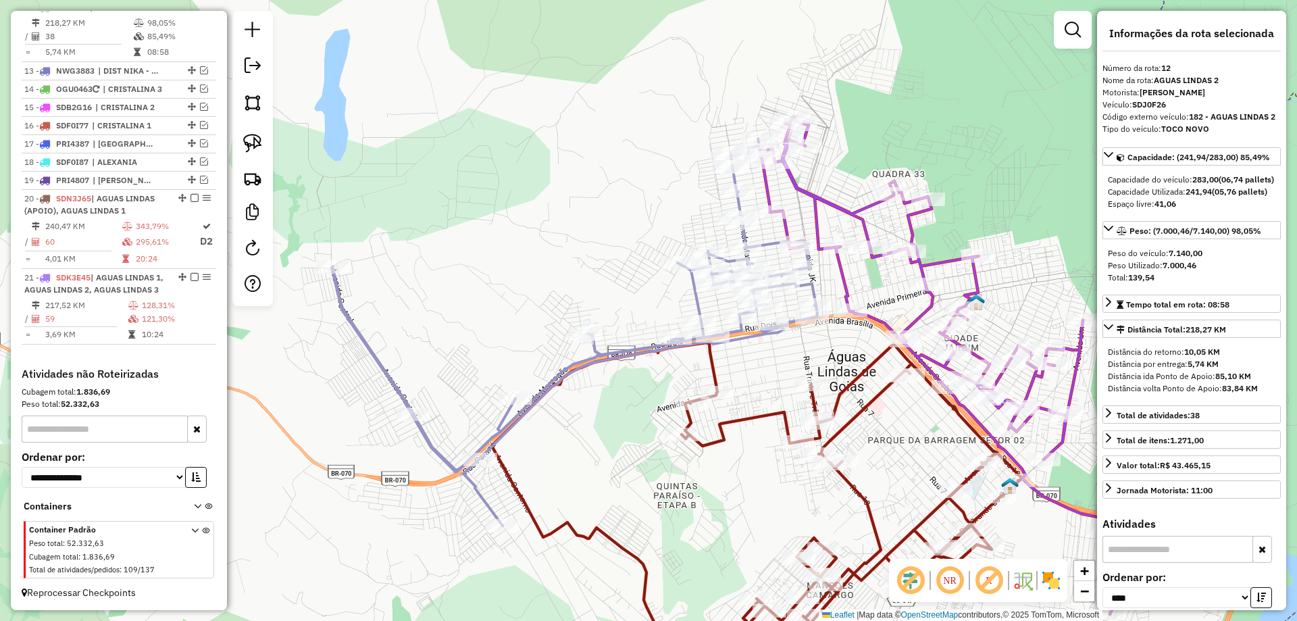
drag, startPoint x: 750, startPoint y: 374, endPoint x: 912, endPoint y: 447, distance: 177.5
click at [914, 454] on div "Janela de atendimento Grade de atendimento Capacidade Transportadoras Veículos …" at bounding box center [648, 310] width 1297 height 621
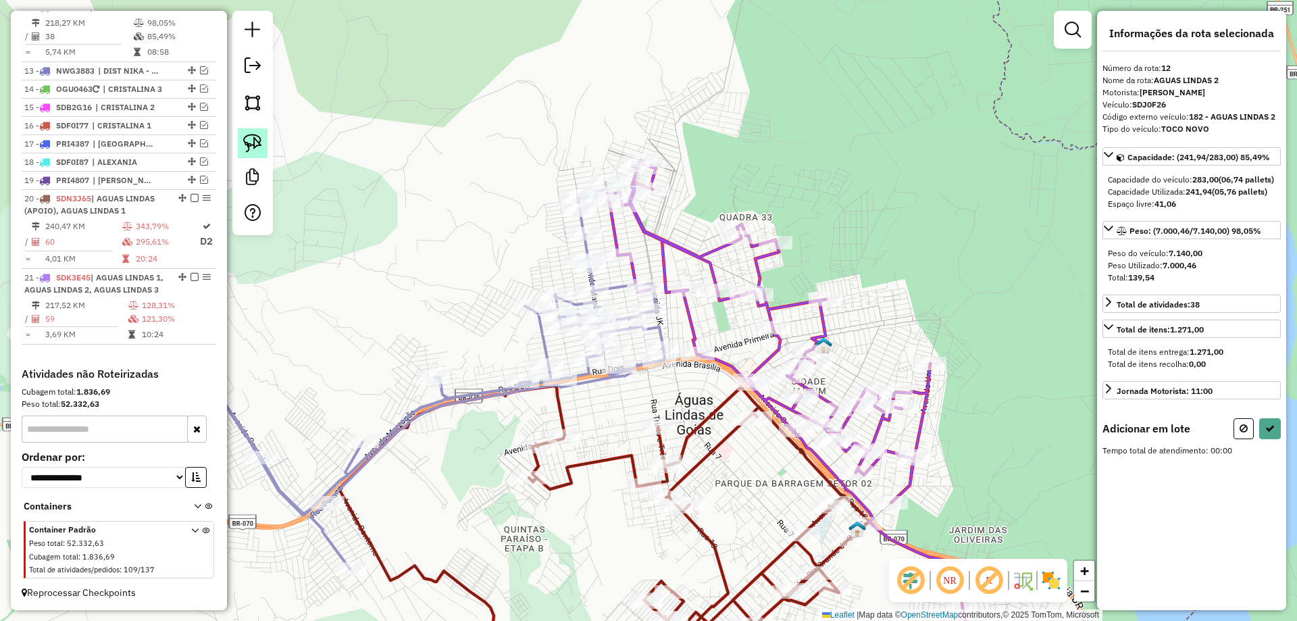
click at [252, 142] on img at bounding box center [252, 143] width 19 height 19
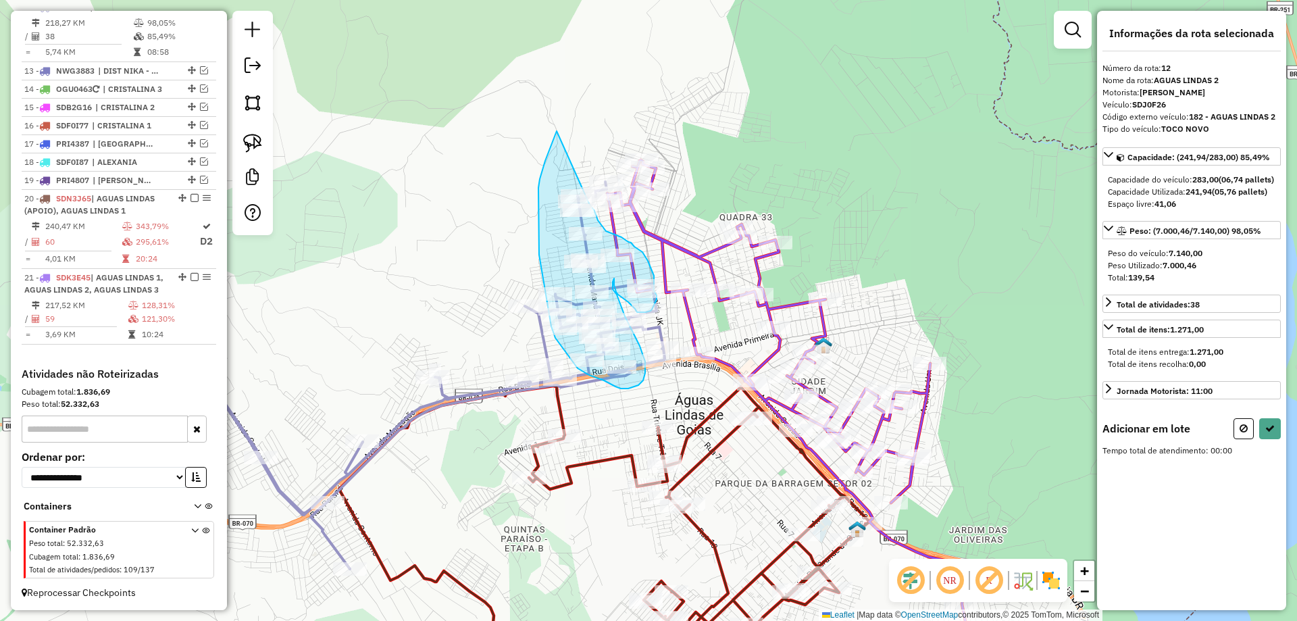
click at [589, 203] on div "Janela de atendimento Grade de atendimento Capacidade Transportadoras Veículos …" at bounding box center [648, 310] width 1297 height 621
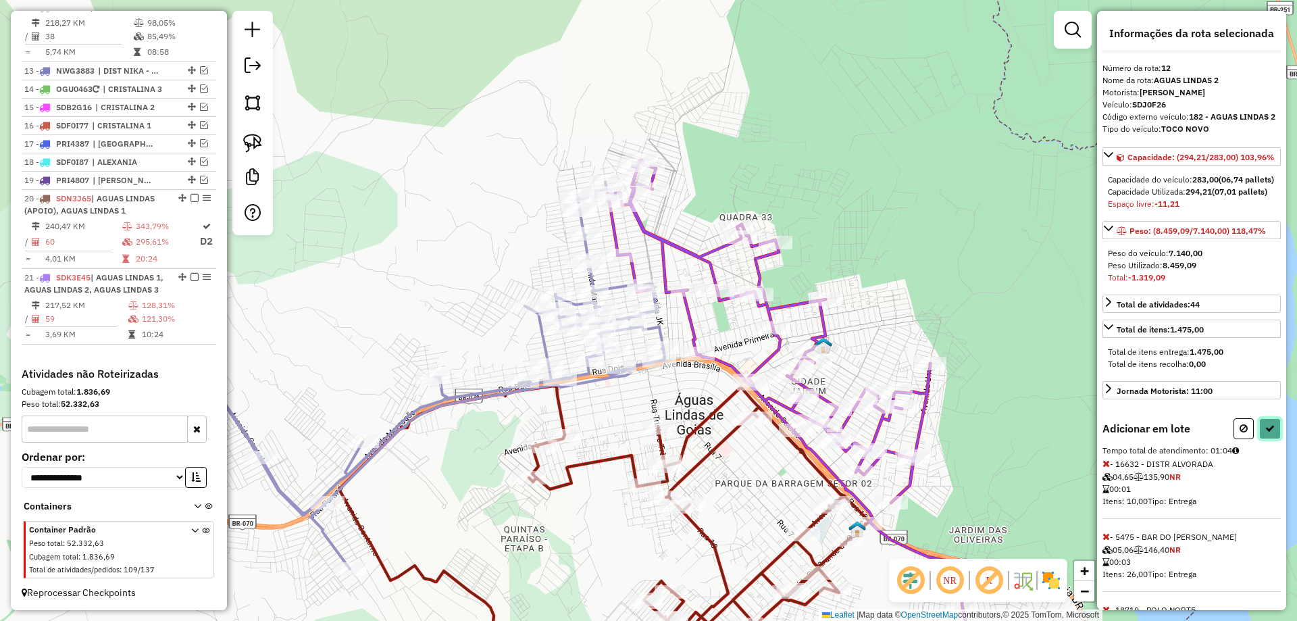
click at [1269, 433] on icon at bounding box center [1269, 428] width 9 height 9
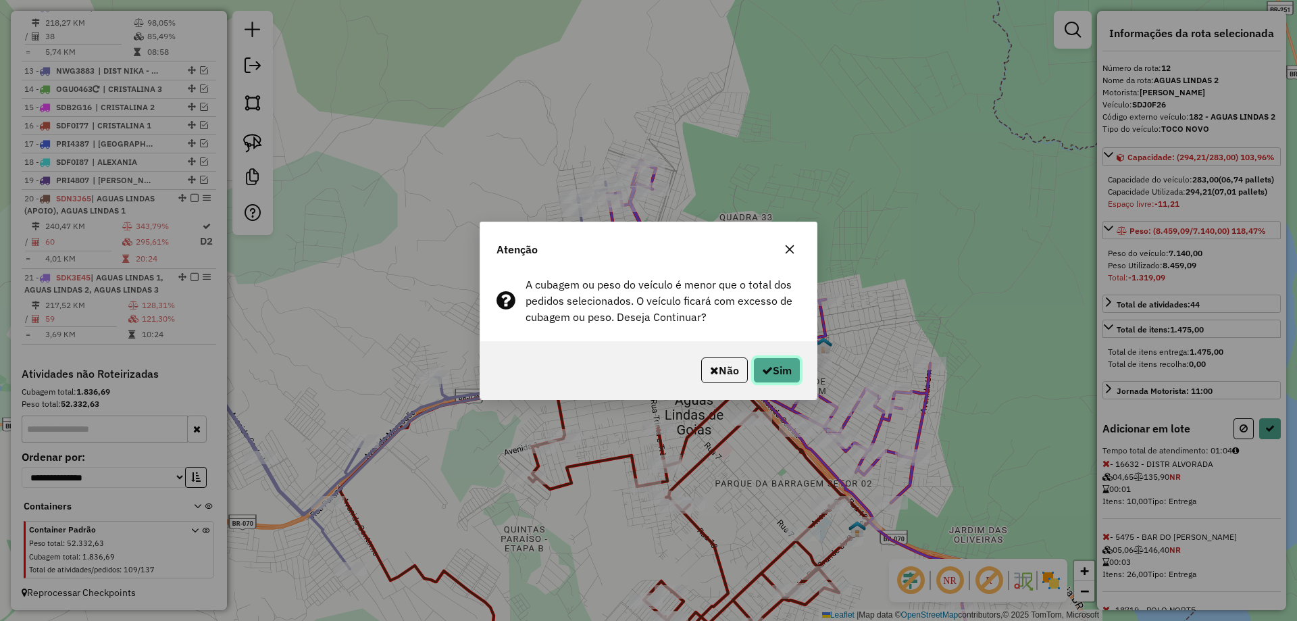
click at [779, 372] on button "Sim" at bounding box center [776, 370] width 47 height 26
select select "*********"
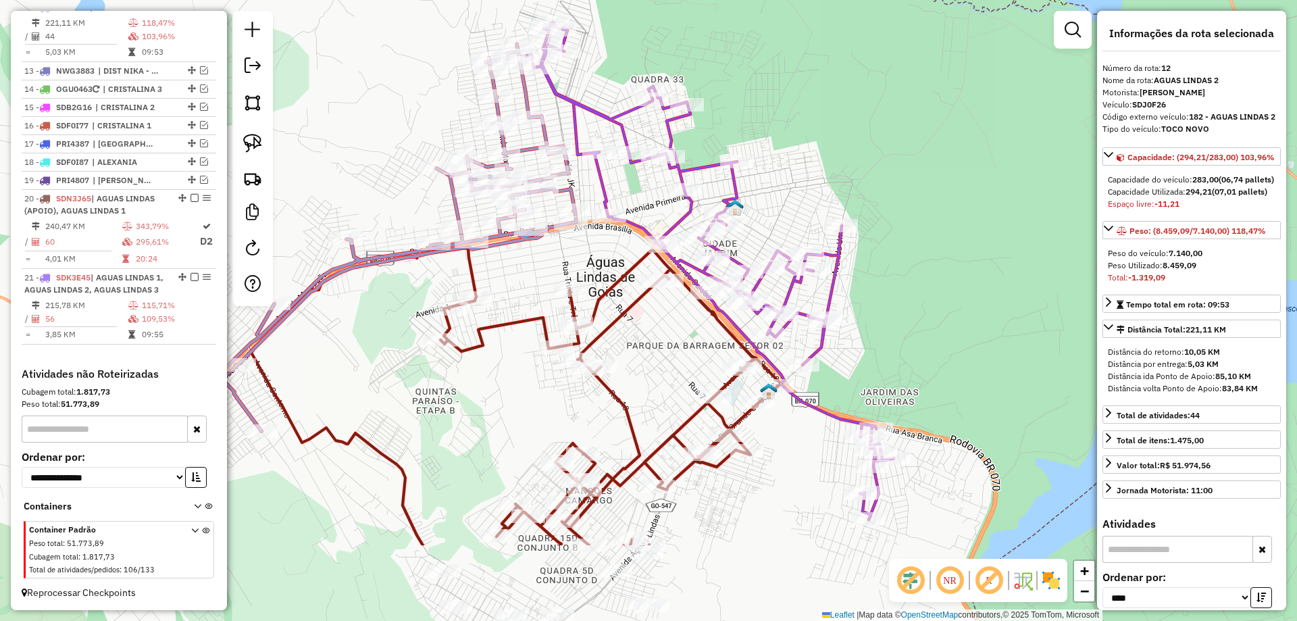
drag, startPoint x: 1009, startPoint y: 240, endPoint x: 921, endPoint y: 103, distance: 161.9
click at [921, 103] on div "Janela de atendimento Grade de atendimento Capacidade Transportadoras Veículos …" at bounding box center [648, 310] width 1297 height 621
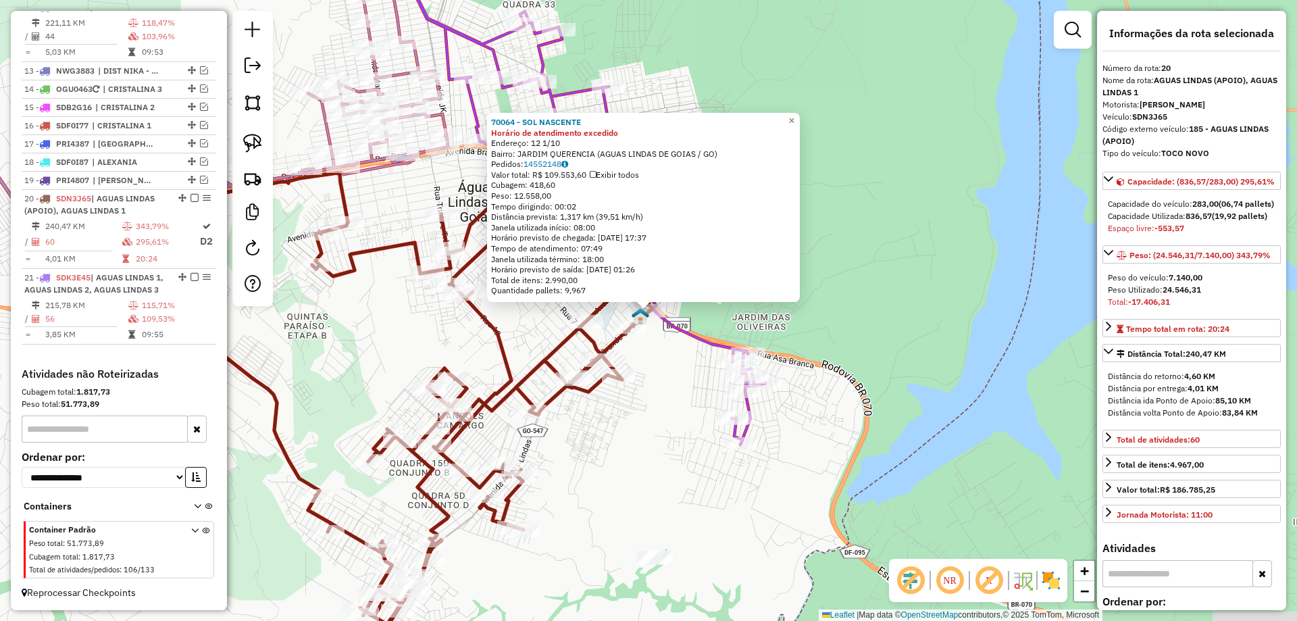
scroll to position [1258, 0]
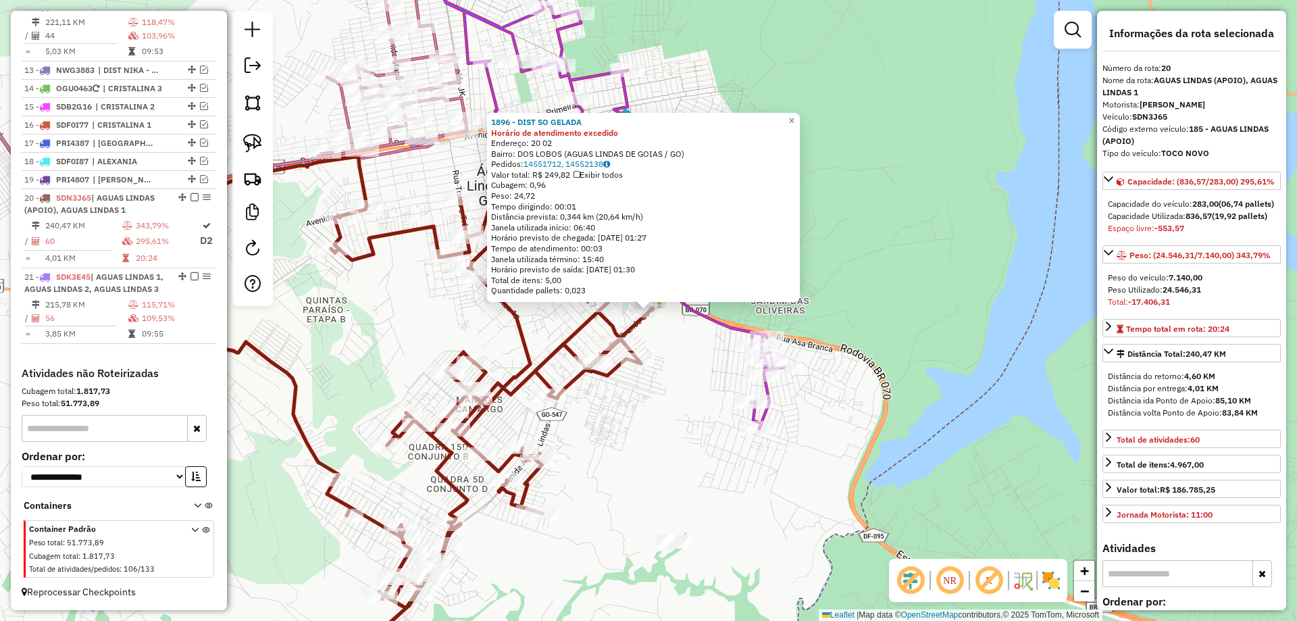
click at [673, 338] on div "1896 - DIST SO GELADA Horário de atendimento excedido Endereço: 20 02 Bairro: D…" at bounding box center [648, 310] width 1297 height 621
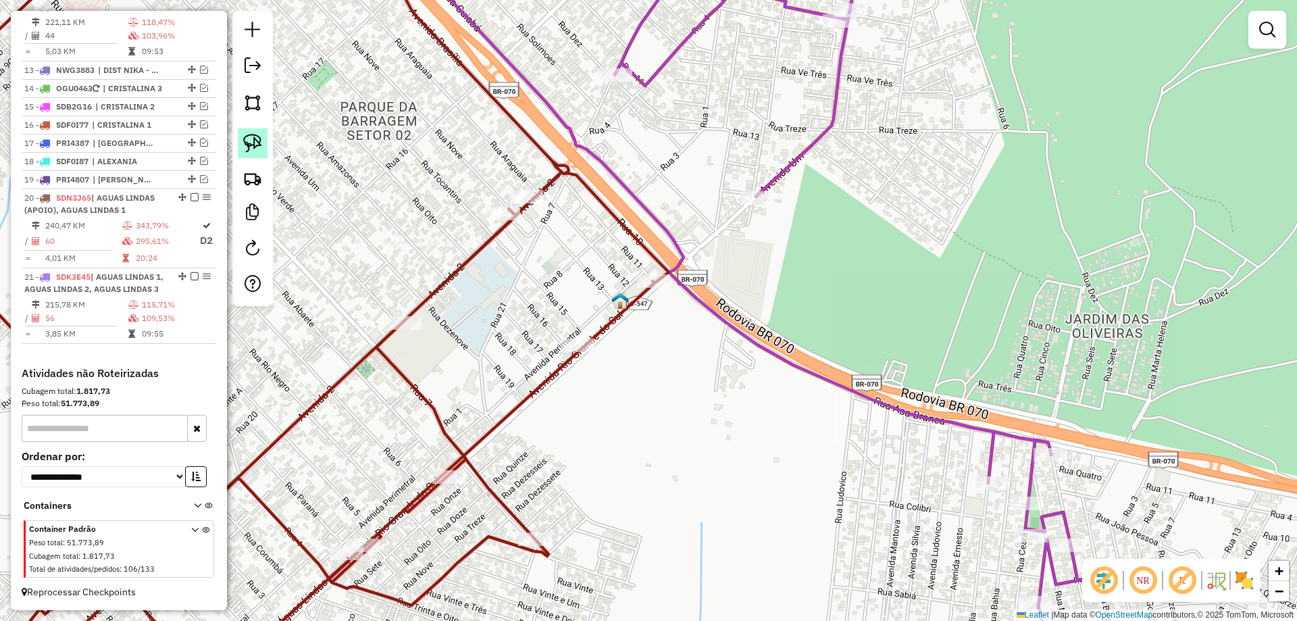
click at [261, 140] on img at bounding box center [252, 143] width 19 height 19
drag, startPoint x: 619, startPoint y: 236, endPoint x: 705, endPoint y: 293, distance: 103.2
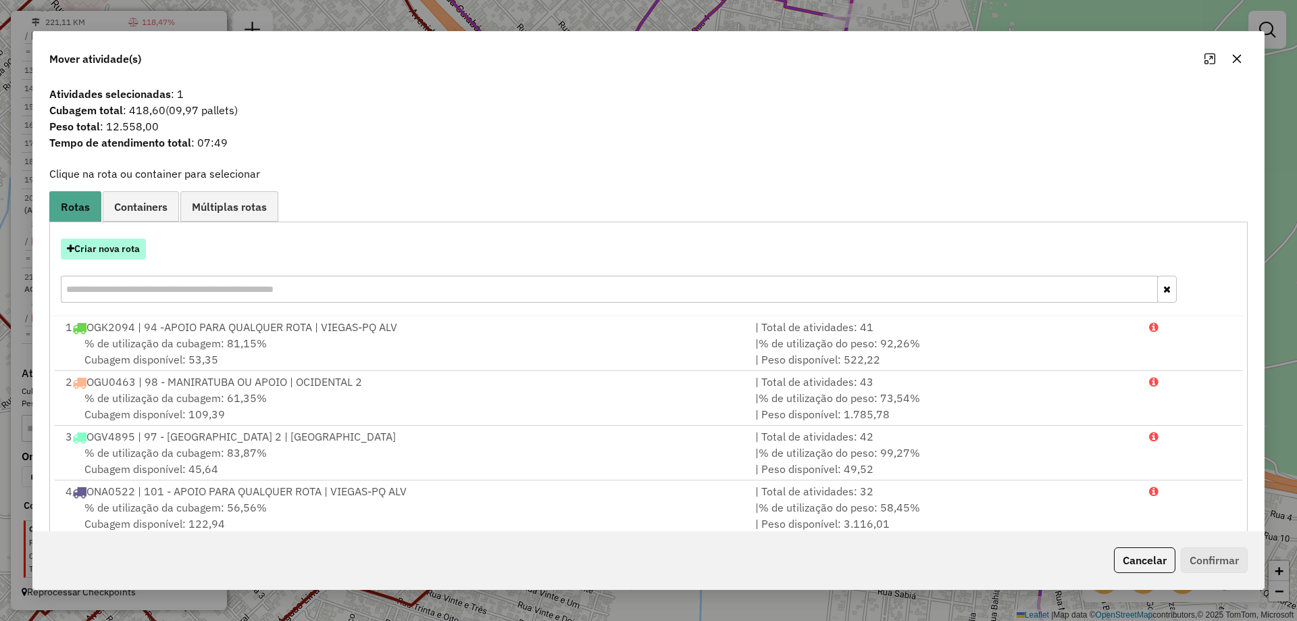
click at [118, 251] on button "Criar nova rota" at bounding box center [103, 248] width 85 height 21
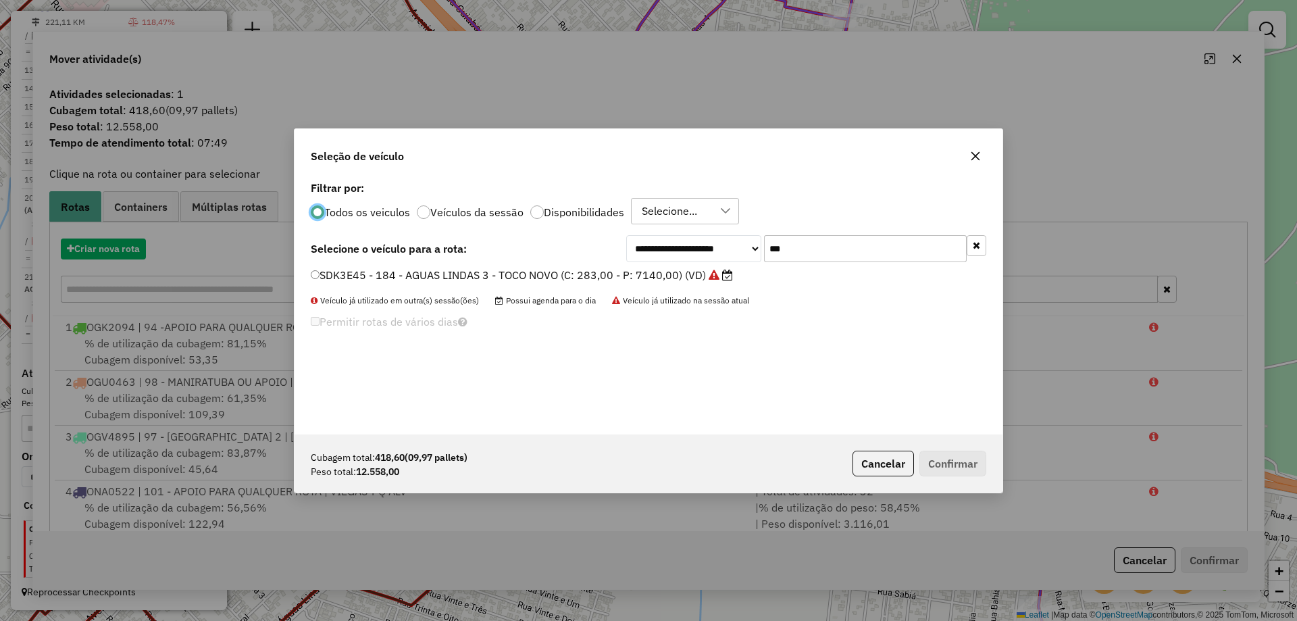
scroll to position [7, 4]
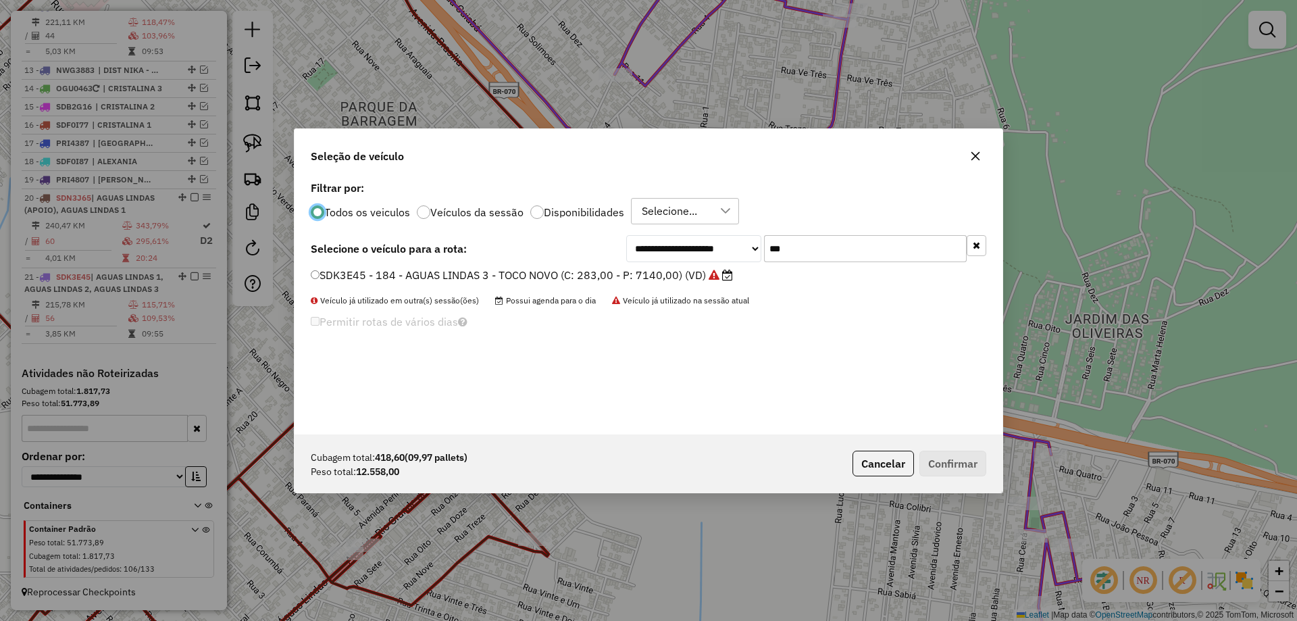
drag, startPoint x: 835, startPoint y: 257, endPoint x: 656, endPoint y: 238, distance: 180.0
click at [657, 238] on div "**********" at bounding box center [806, 248] width 360 height 27
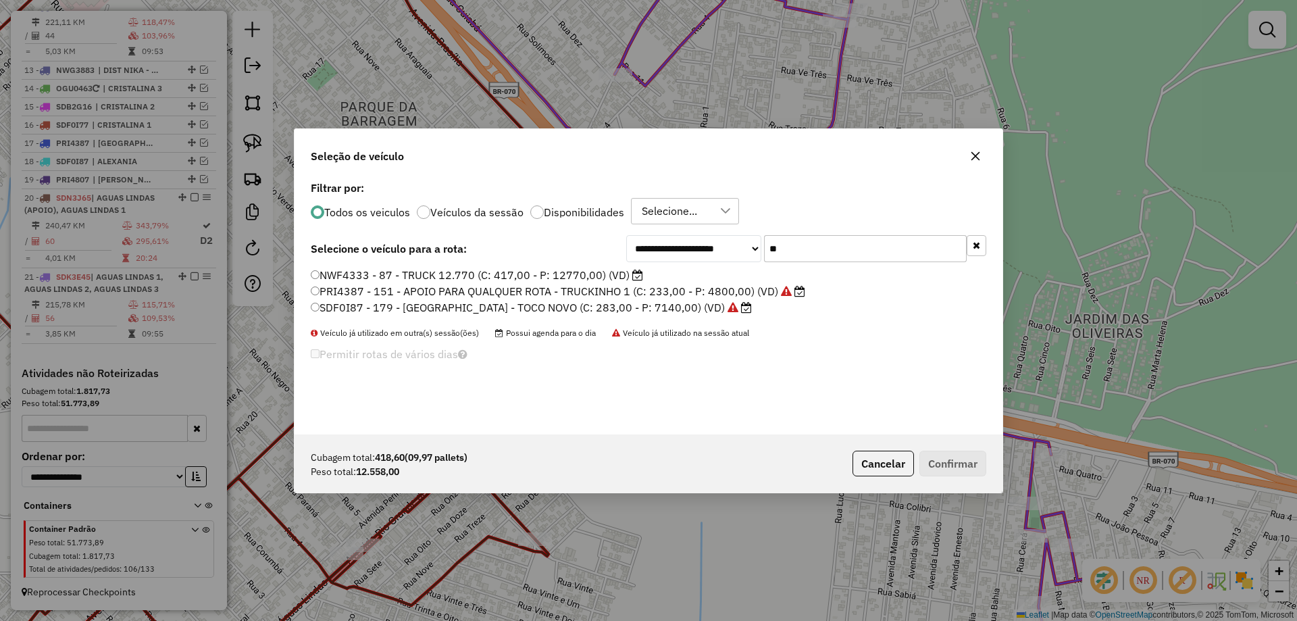
type input "**"
click at [430, 272] on label "NWF4333 - 87 - TRUCK 12.770 (C: 417,00 - P: 12770,00) (VD)" at bounding box center [477, 275] width 332 height 16
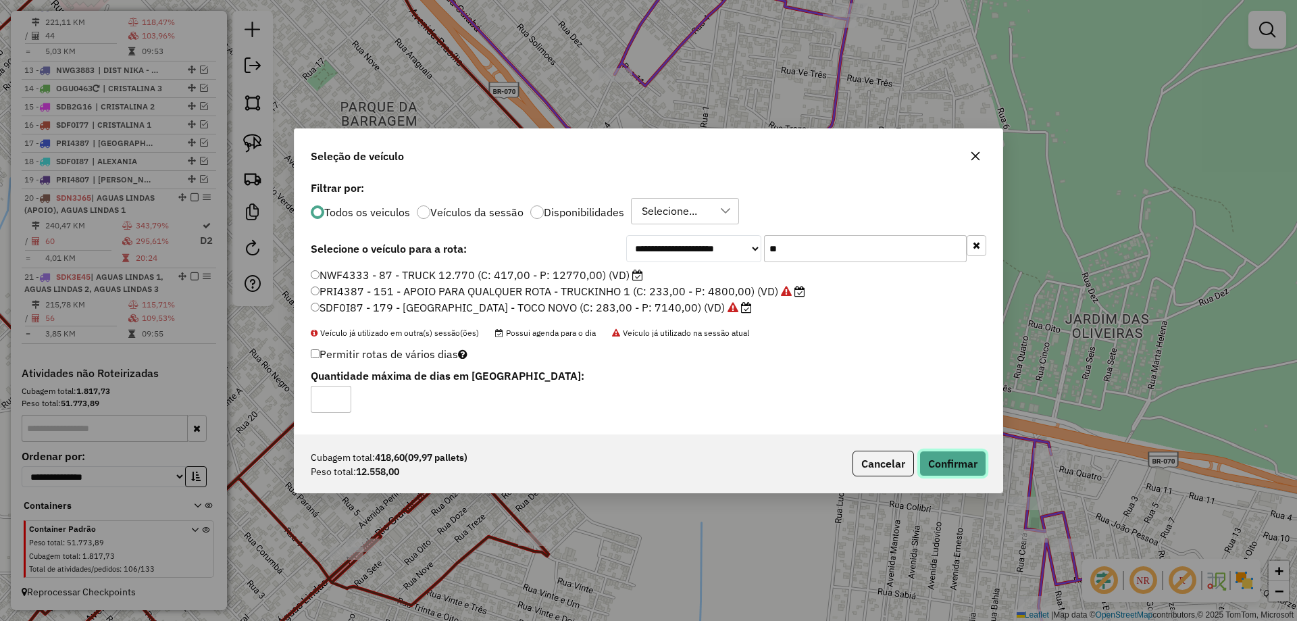
click at [961, 455] on button "Confirmar" at bounding box center [952, 464] width 67 height 26
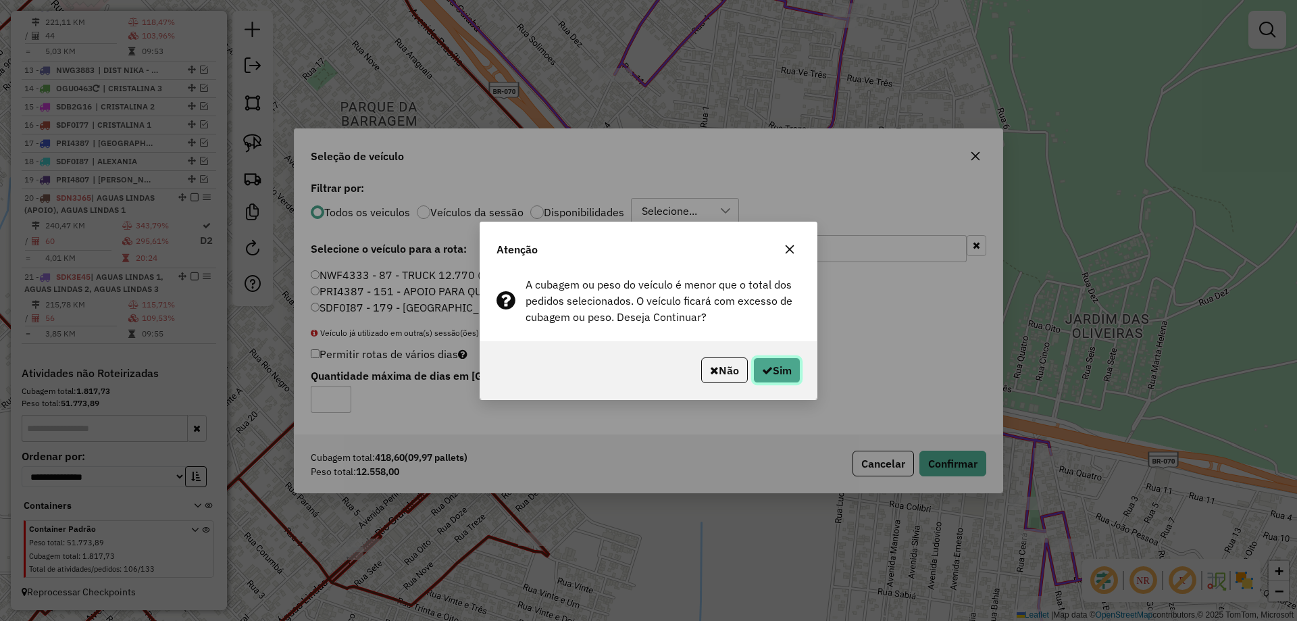
click at [788, 372] on button "Sim" at bounding box center [776, 370] width 47 height 26
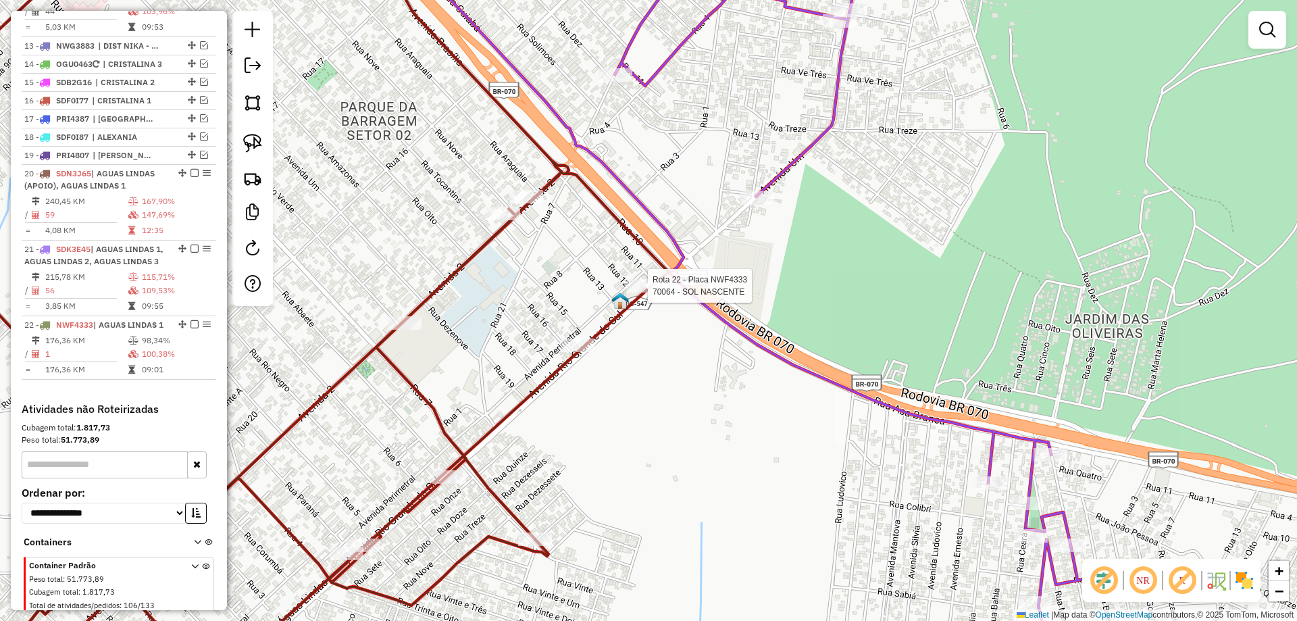
select select "*********"
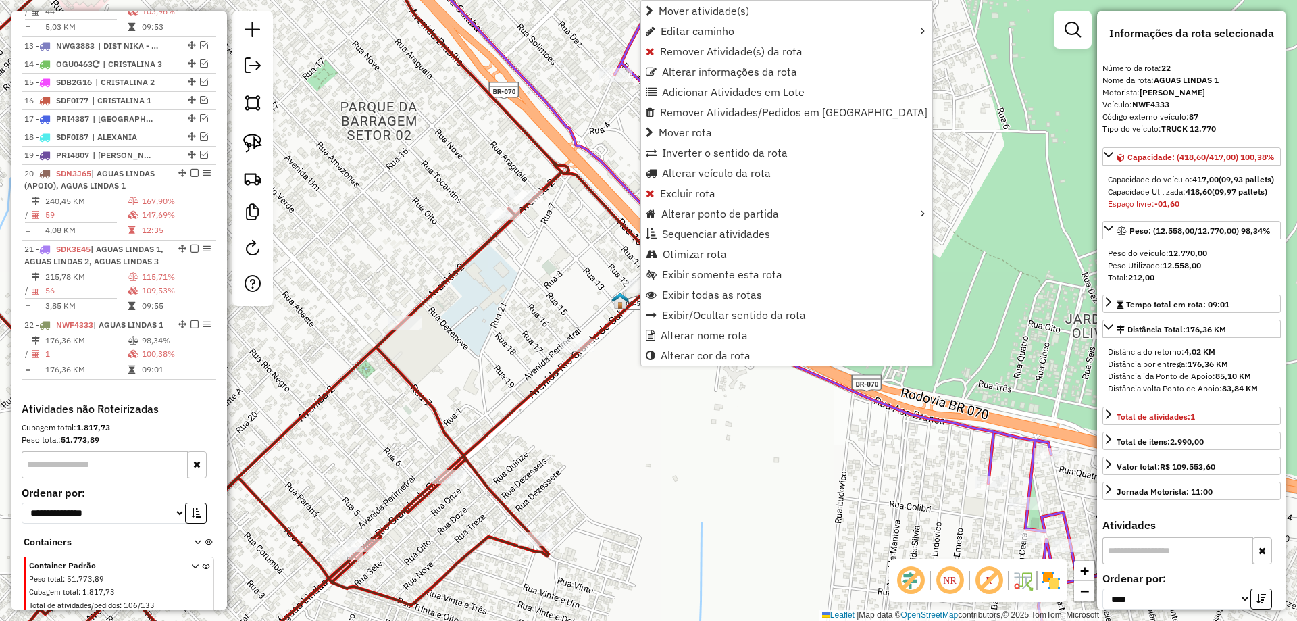
scroll to position [1331, 0]
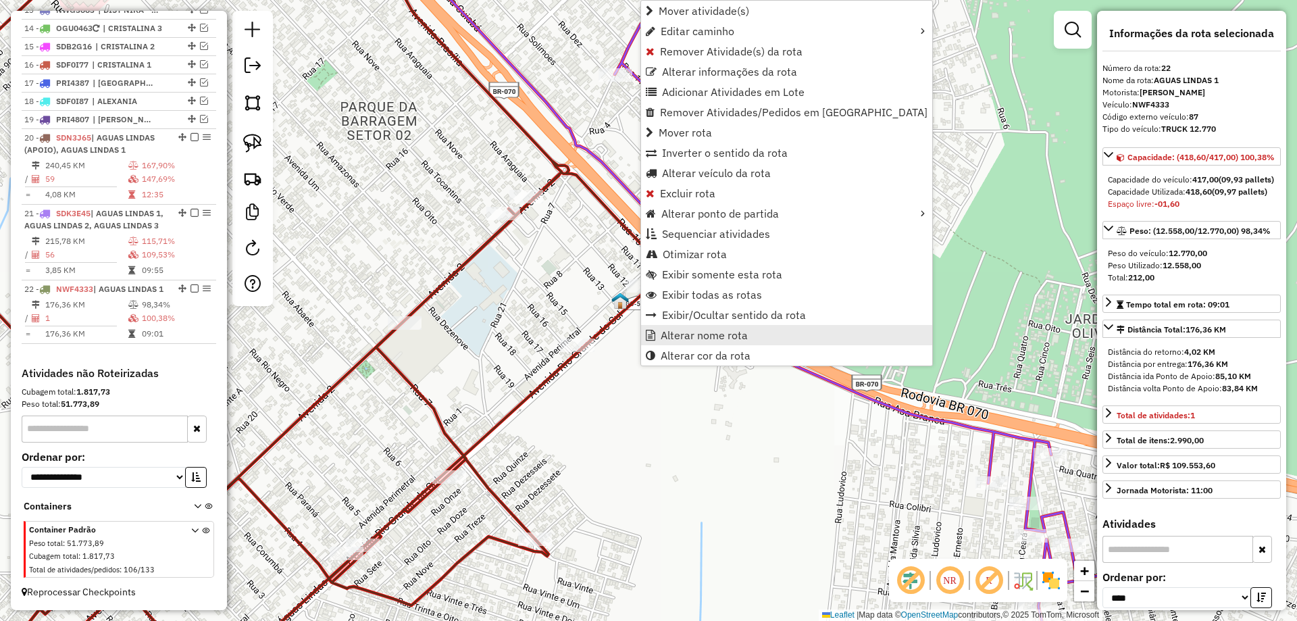
click at [696, 335] on span "Alterar nome rota" at bounding box center [704, 335] width 87 height 11
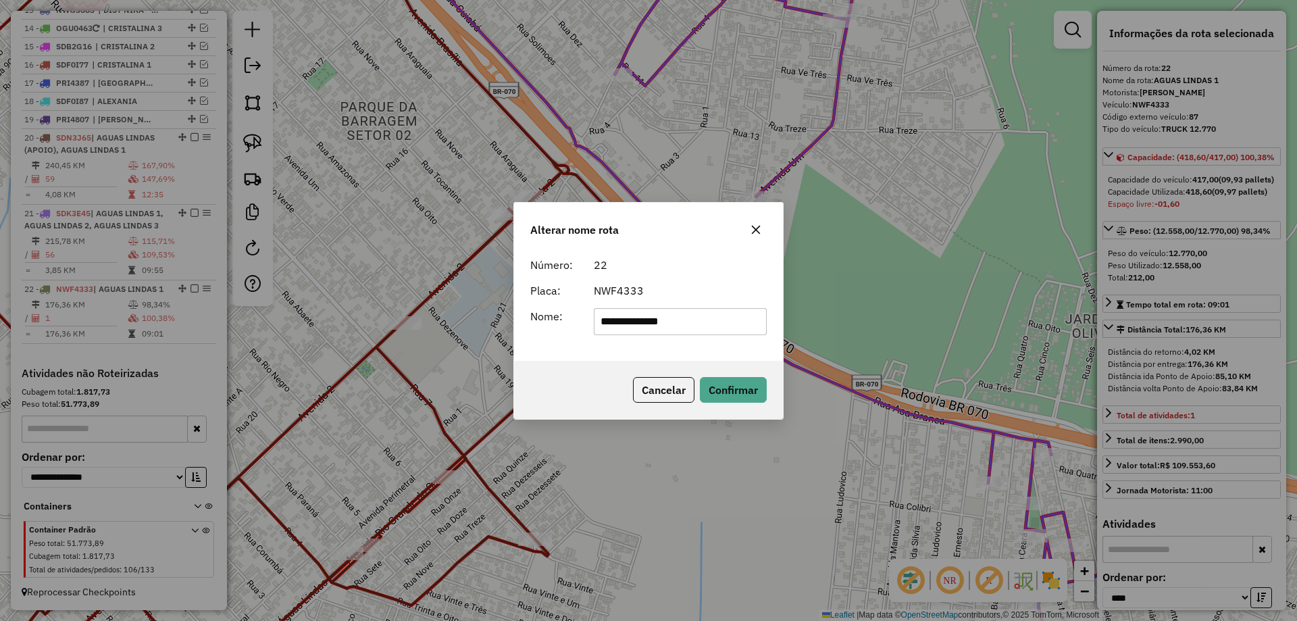
drag, startPoint x: 709, startPoint y: 320, endPoint x: 4, endPoint y: 107, distance: 736.5
click at [8, 113] on div "**********" at bounding box center [648, 310] width 1297 height 621
type input "********"
click at [564, 357] on div "Número: 22 Placa: NWF4333 Nome: ********" at bounding box center [648, 305] width 269 height 109
click at [730, 380] on button "Confirmar" at bounding box center [733, 390] width 67 height 26
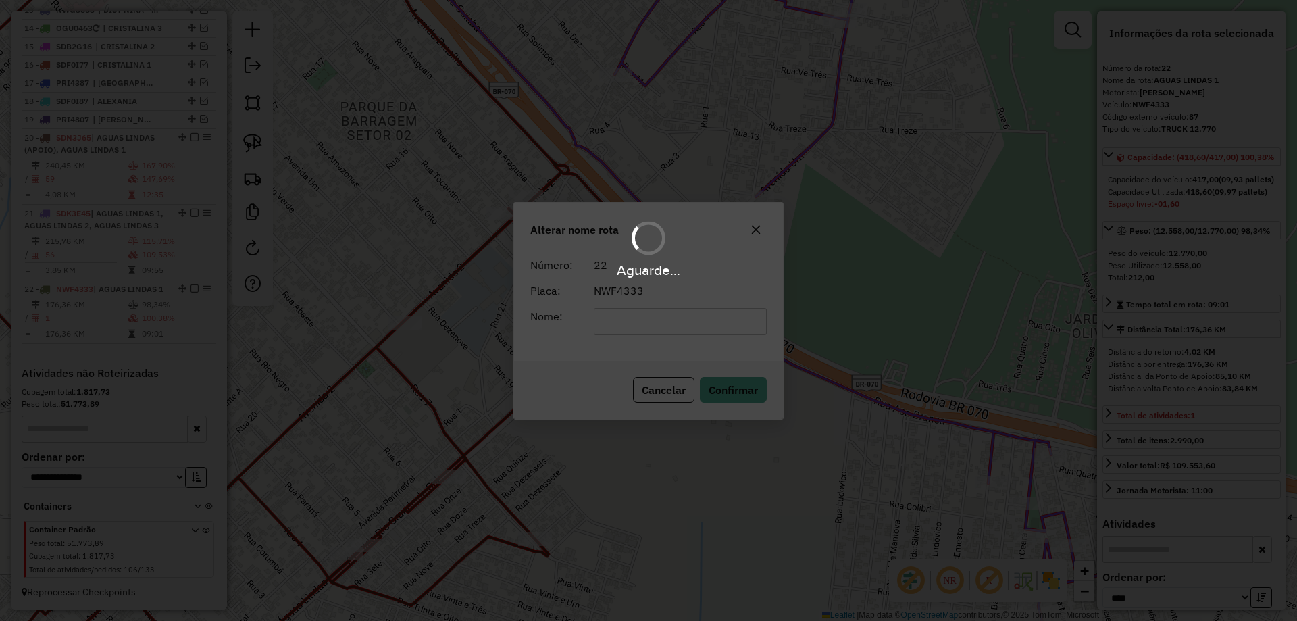
scroll to position [1319, 0]
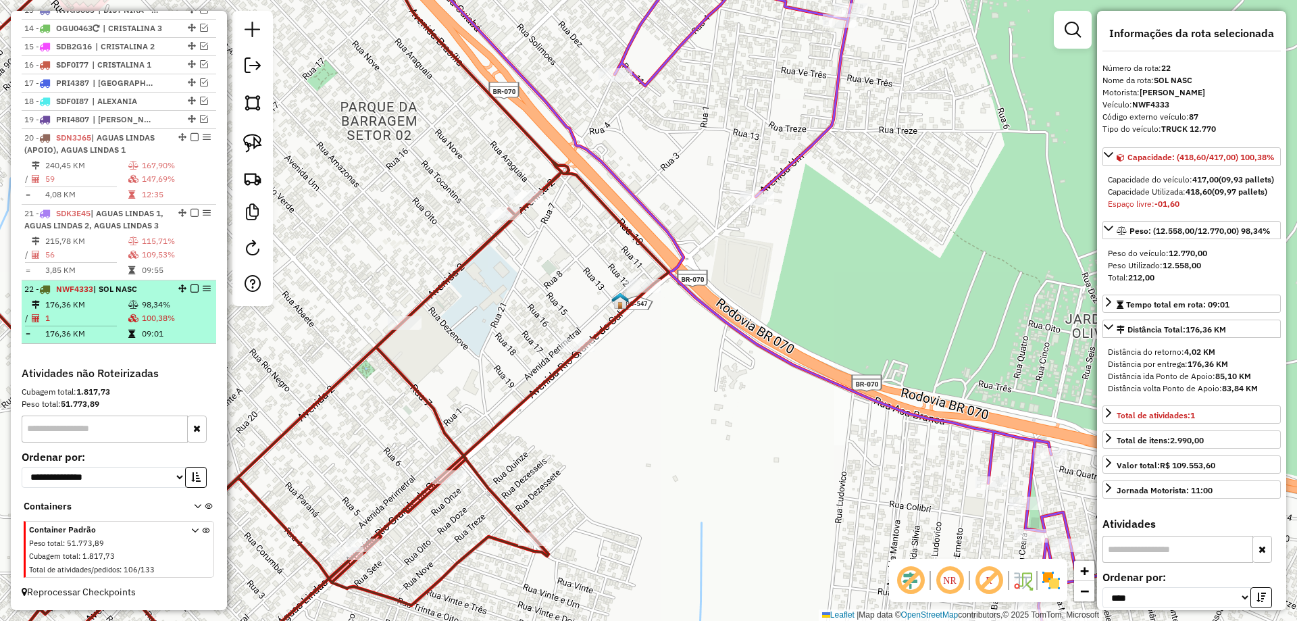
click at [190, 287] on em at bounding box center [194, 288] width 8 height 8
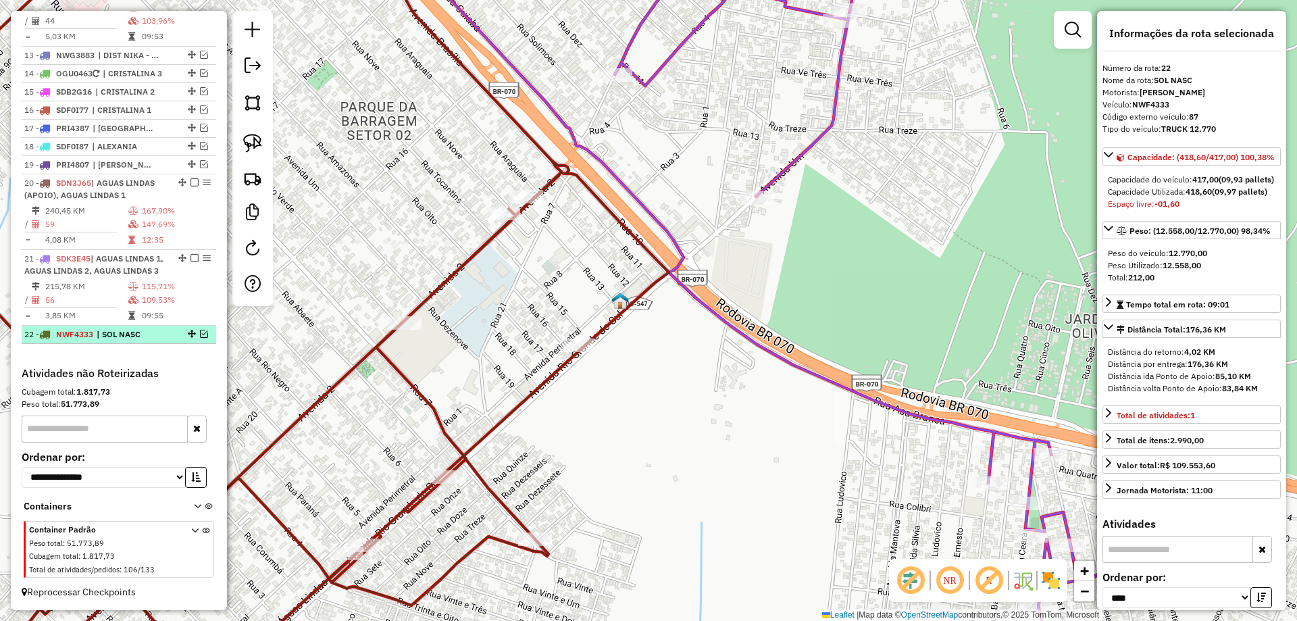
scroll to position [1138, 0]
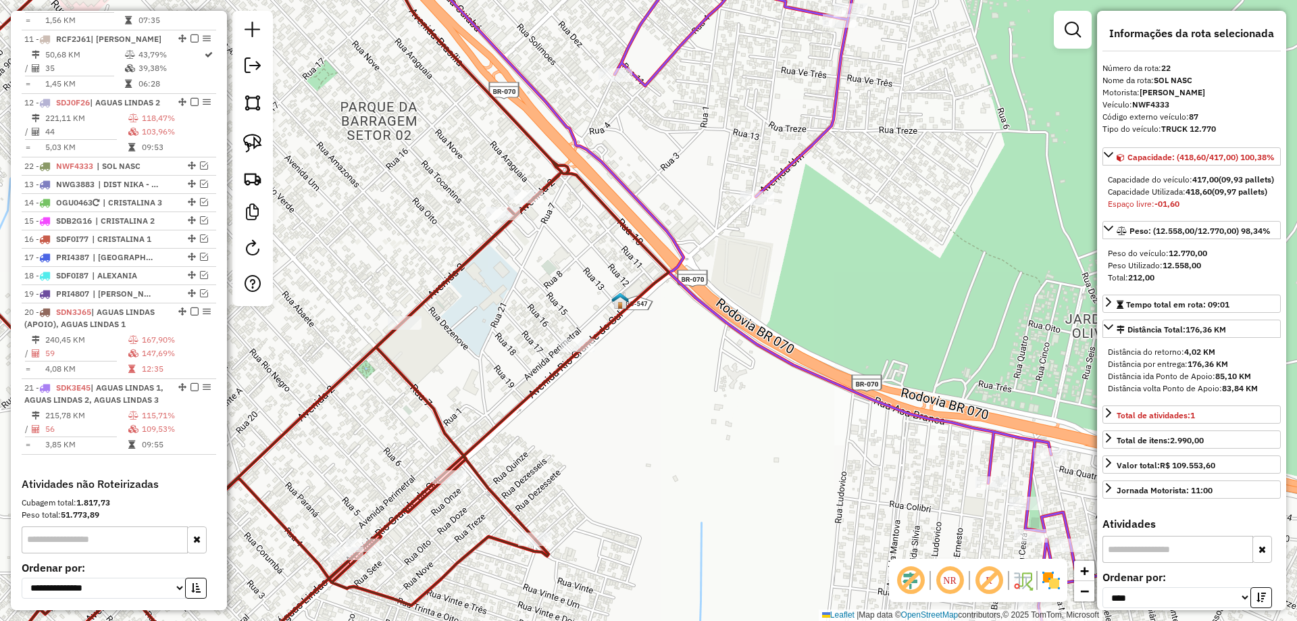
drag, startPoint x: 186, startPoint y: 332, endPoint x: 157, endPoint y: 170, distance: 165.3
click at [626, 304] on img at bounding box center [620, 301] width 18 height 18
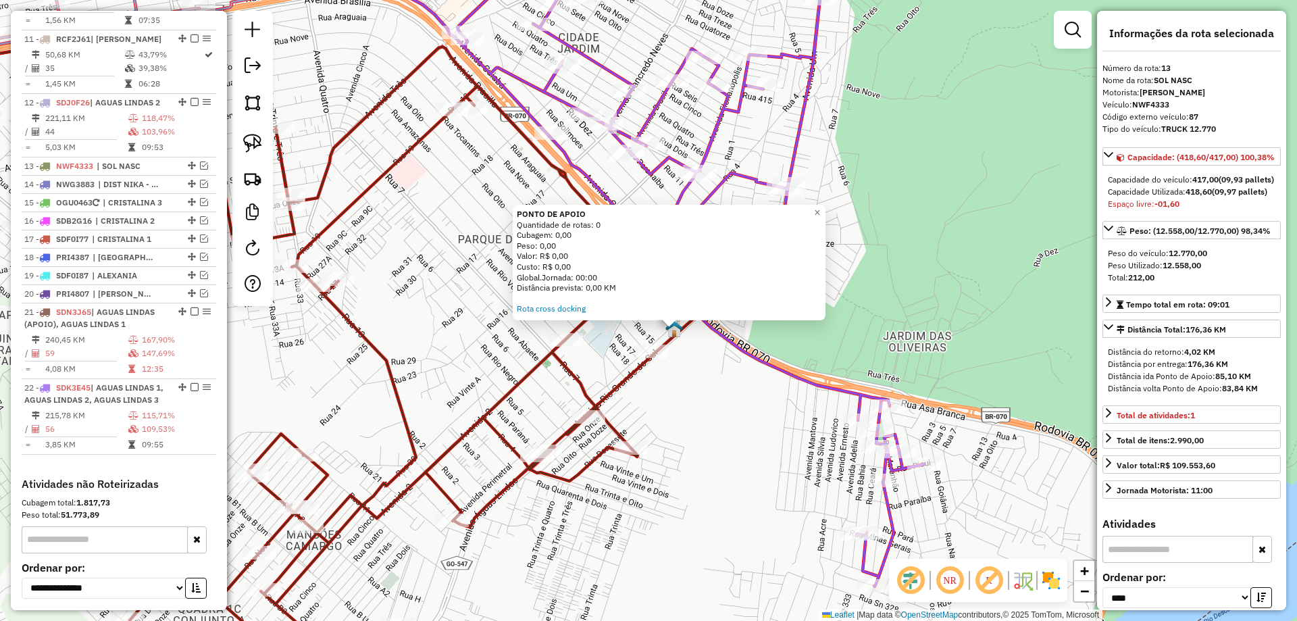
click at [645, 369] on icon at bounding box center [284, 363] width 828 height 640
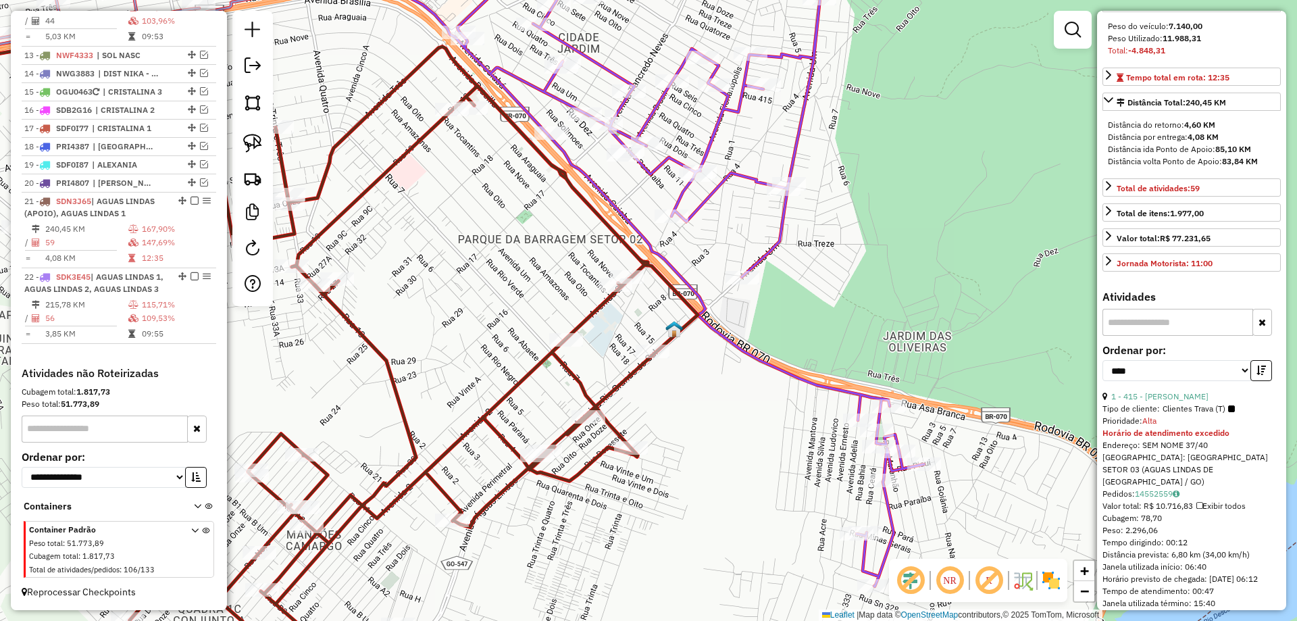
scroll to position [270, 0]
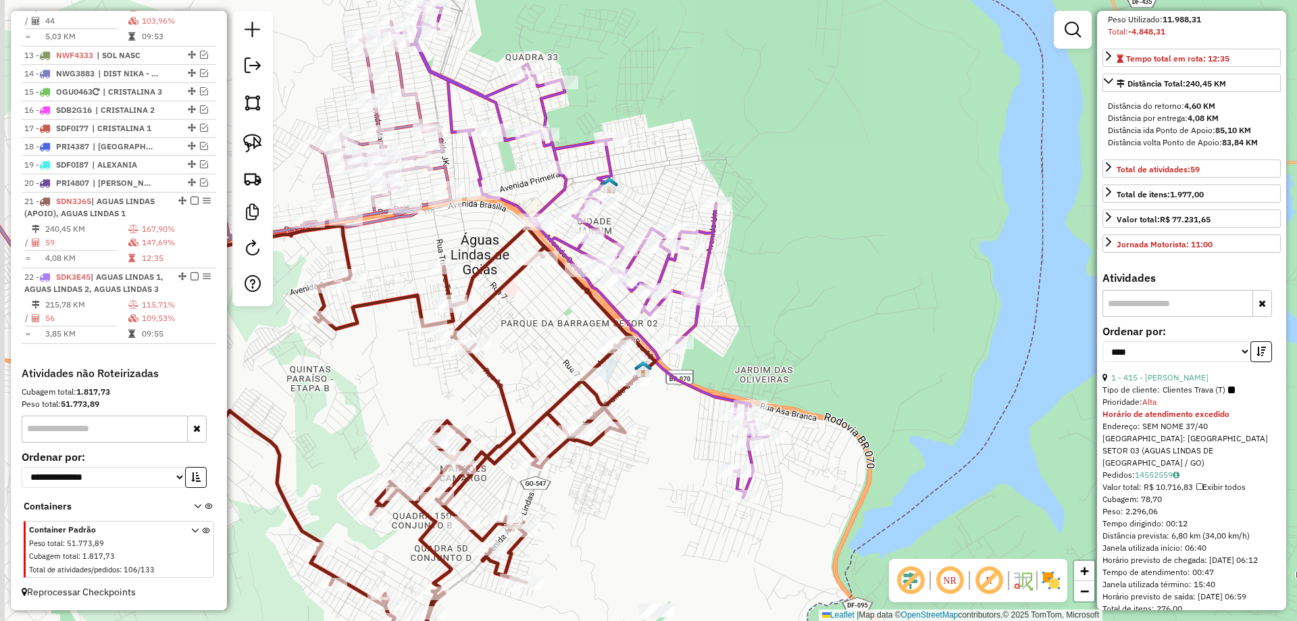
drag, startPoint x: 780, startPoint y: 329, endPoint x: 812, endPoint y: 275, distance: 62.7
click at [813, 276] on div "Janela de atendimento Grade de atendimento Capacidade Transportadoras Veículos …" at bounding box center [648, 310] width 1297 height 621
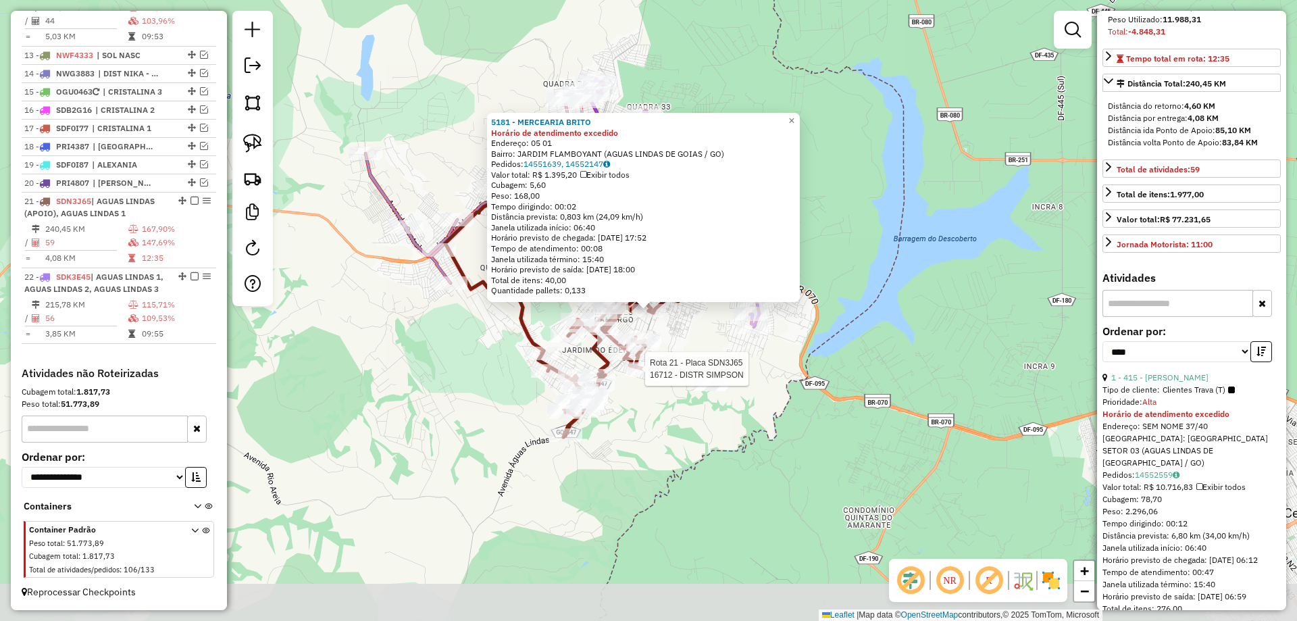
scroll to position [0, 0]
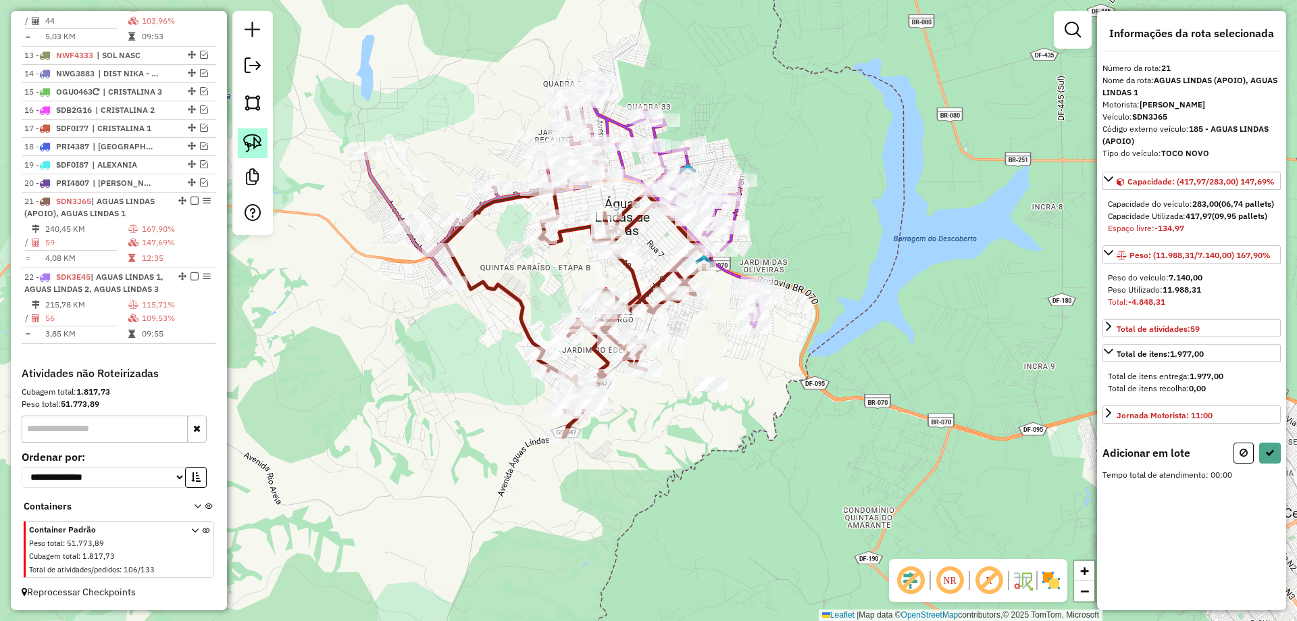
click at [254, 147] on img at bounding box center [252, 143] width 19 height 19
drag, startPoint x: 671, startPoint y: 386, endPoint x: 761, endPoint y: 397, distance: 89.8
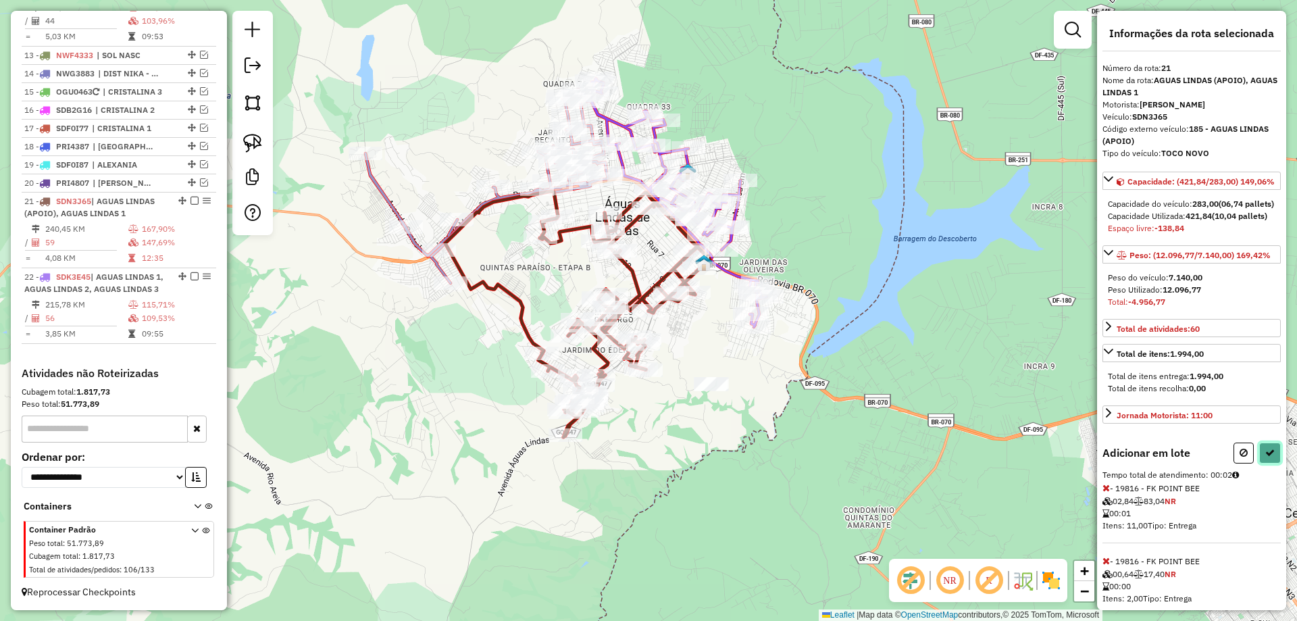
click at [1265, 463] on button at bounding box center [1270, 452] width 22 height 21
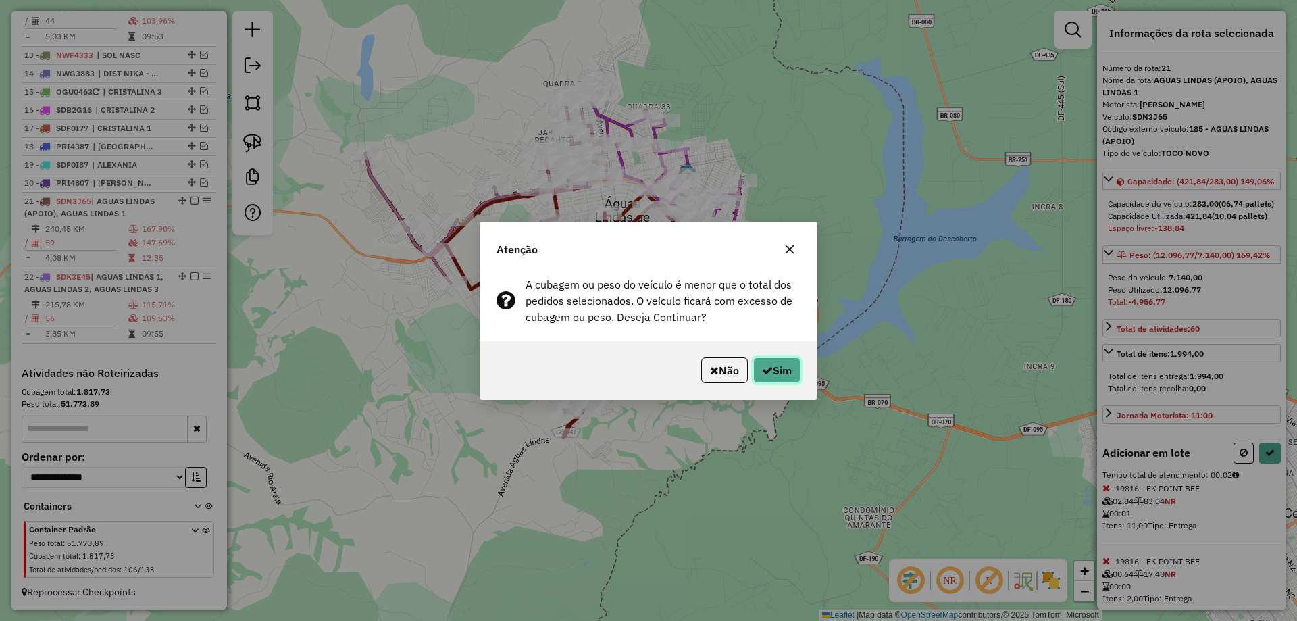
click at [782, 367] on button "Sim" at bounding box center [776, 370] width 47 height 26
select select "*********"
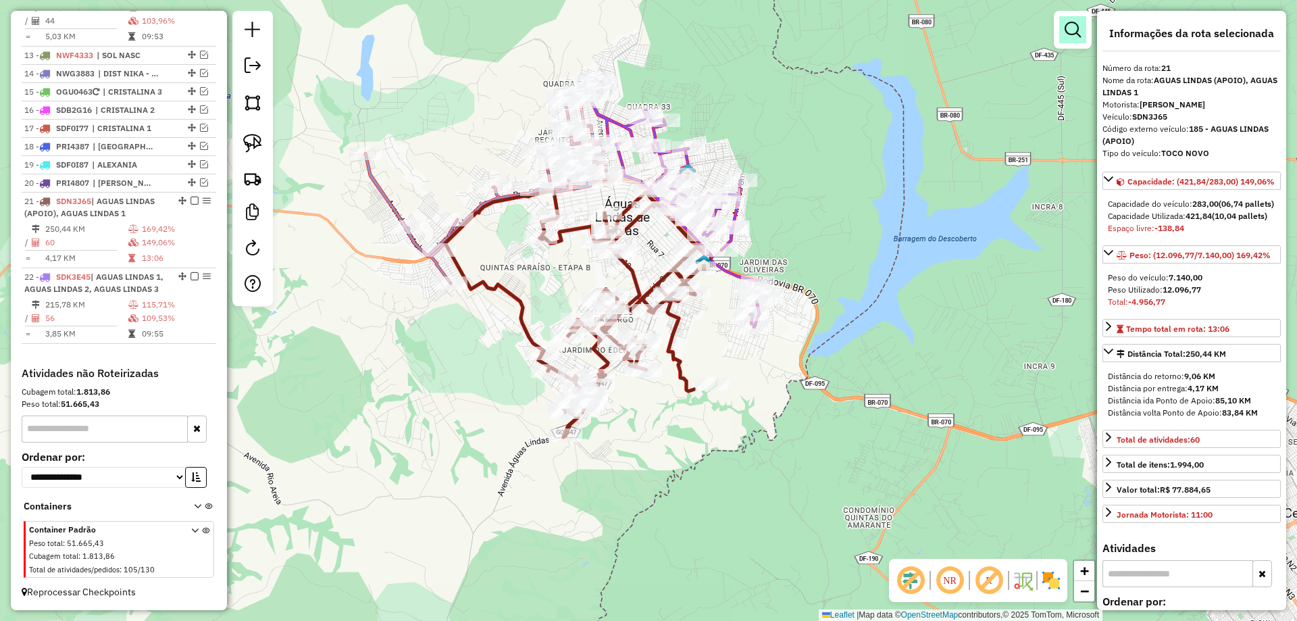
click at [1070, 28] on em at bounding box center [1073, 30] width 16 height 16
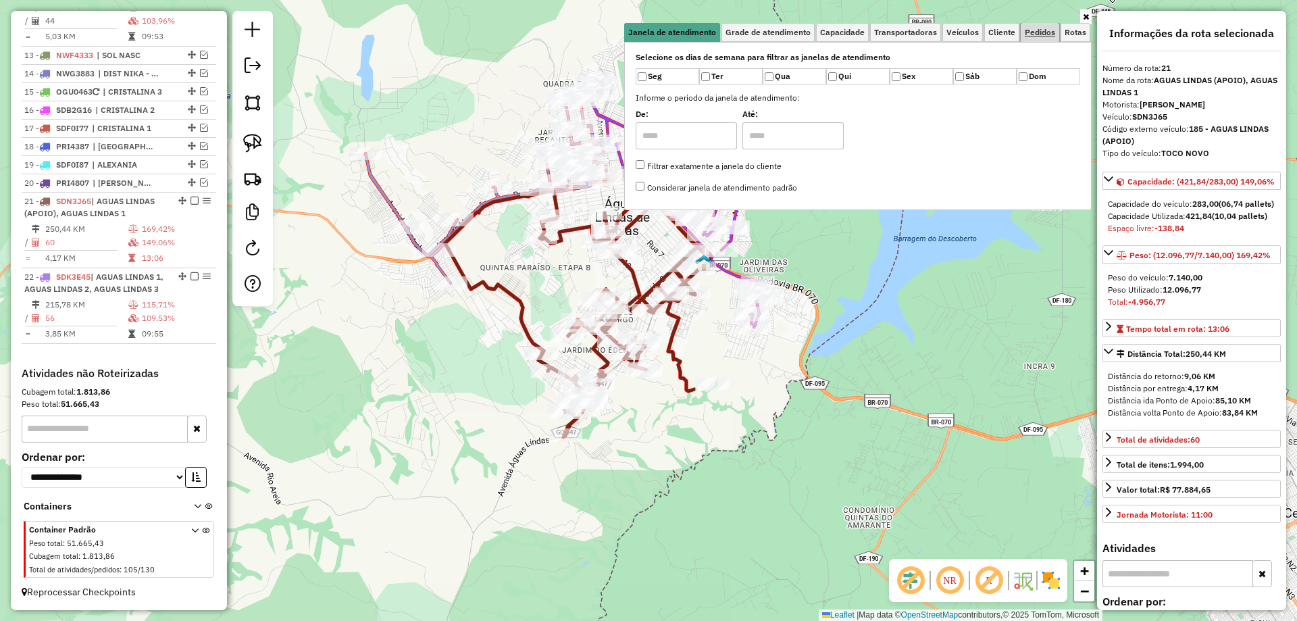
click at [1036, 31] on span "Pedidos" at bounding box center [1040, 32] width 30 height 8
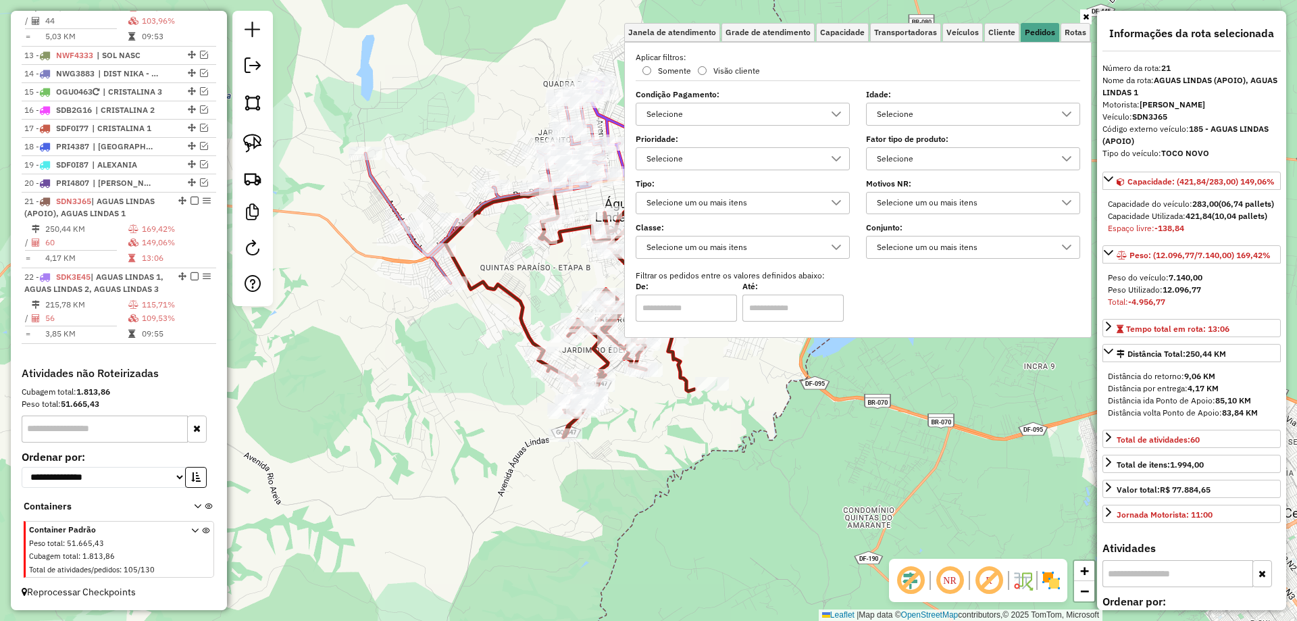
click at [937, 160] on div "Selecione" at bounding box center [963, 159] width 182 height 22
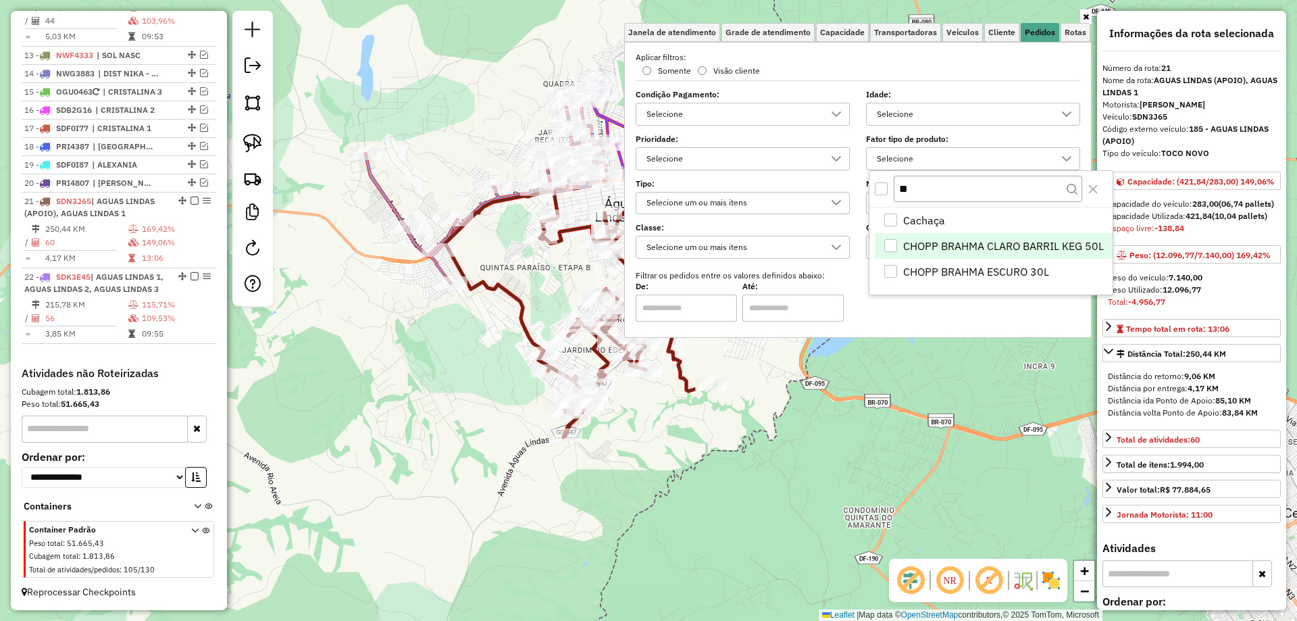
type input "**"
click at [894, 244] on div "CHOPP BRAHMA CLARO BARRIL KEG 50L" at bounding box center [890, 245] width 13 height 13
click at [899, 273] on li "CHOPP BRAHMA ESCURO 30L" at bounding box center [994, 272] width 238 height 26
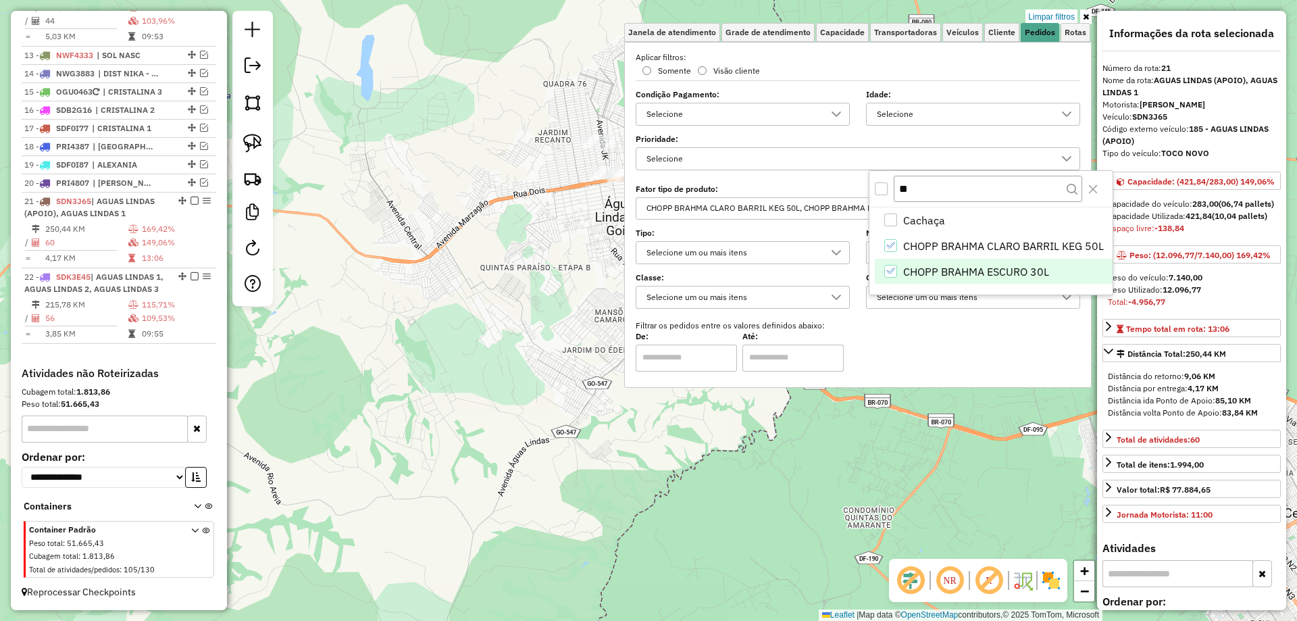
click at [831, 437] on div "Limpar filtros Janela de atendimento Grade de atendimento Capacidade Transporta…" at bounding box center [648, 310] width 1297 height 621
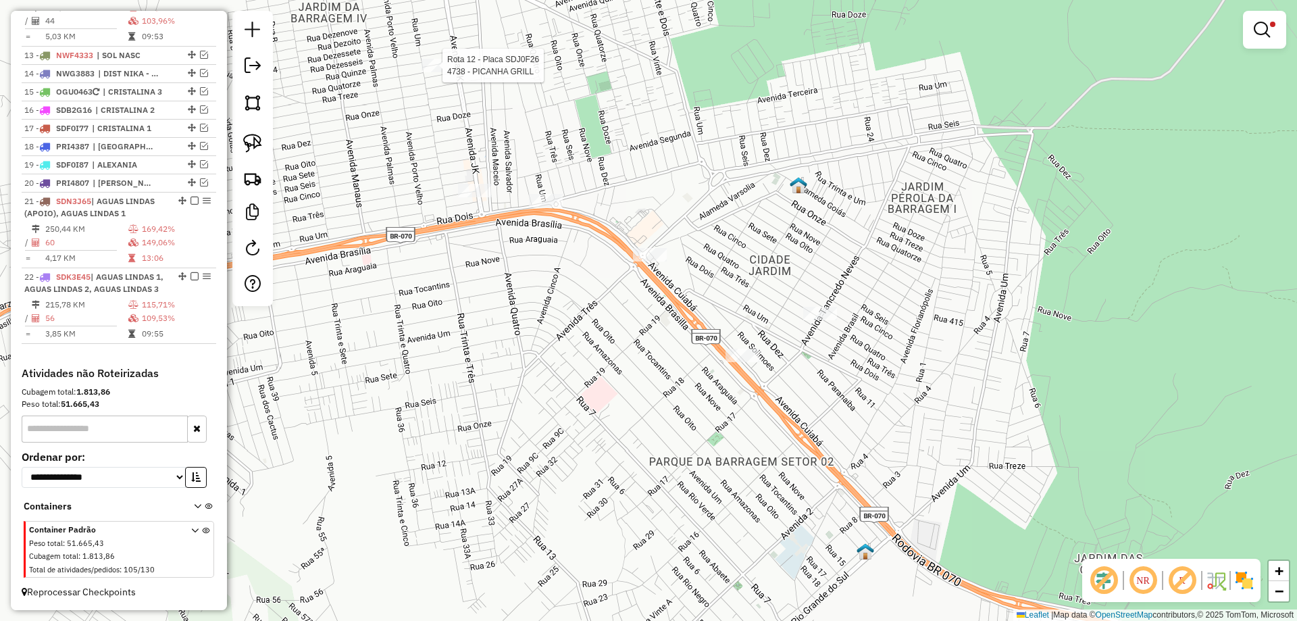
select select "*********"
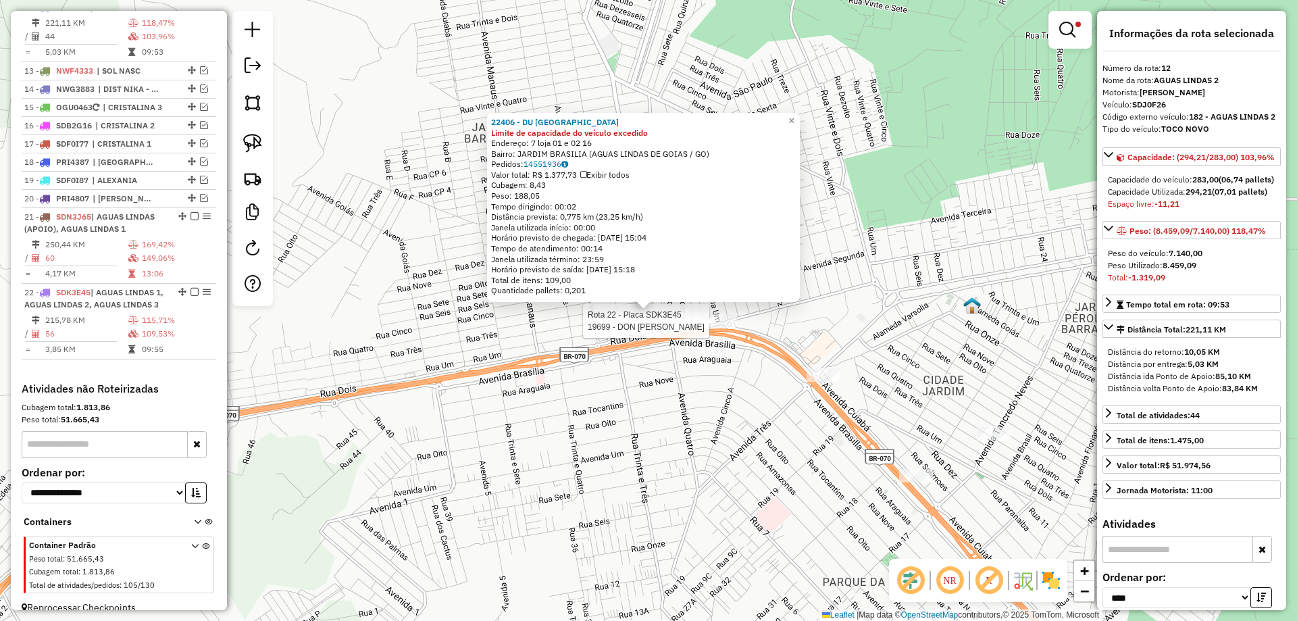
scroll to position [1273, 0]
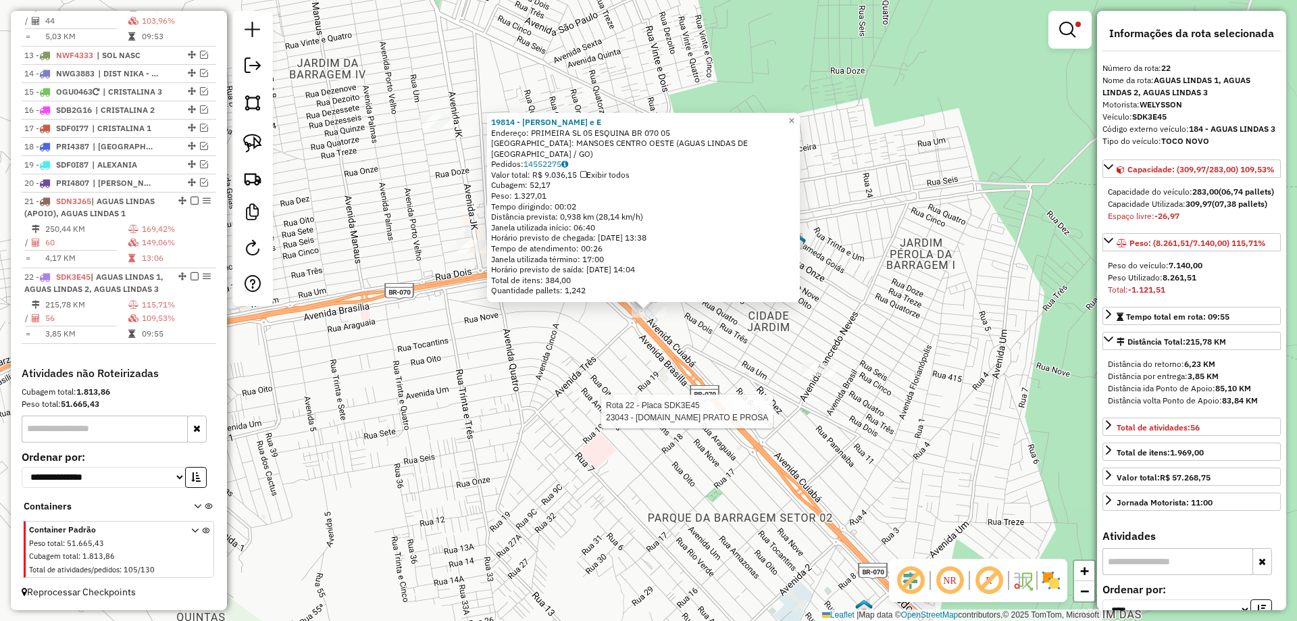
click at [742, 418] on div at bounding box center [741, 412] width 34 height 14
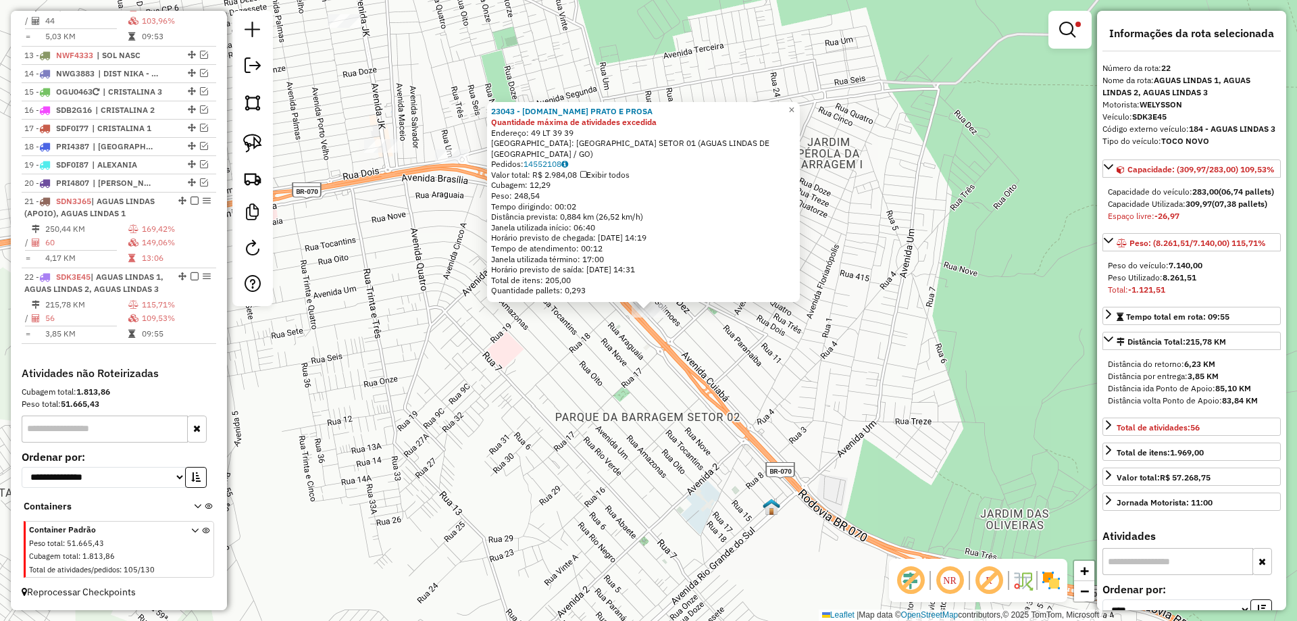
drag, startPoint x: 794, startPoint y: 406, endPoint x: 799, endPoint y: 382, distance: 24.3
click at [794, 405] on div "23043 - QUI.CO PRATO E PROSA Quantidade máxima de atividades excedida Endereço:…" at bounding box center [648, 310] width 1297 height 621
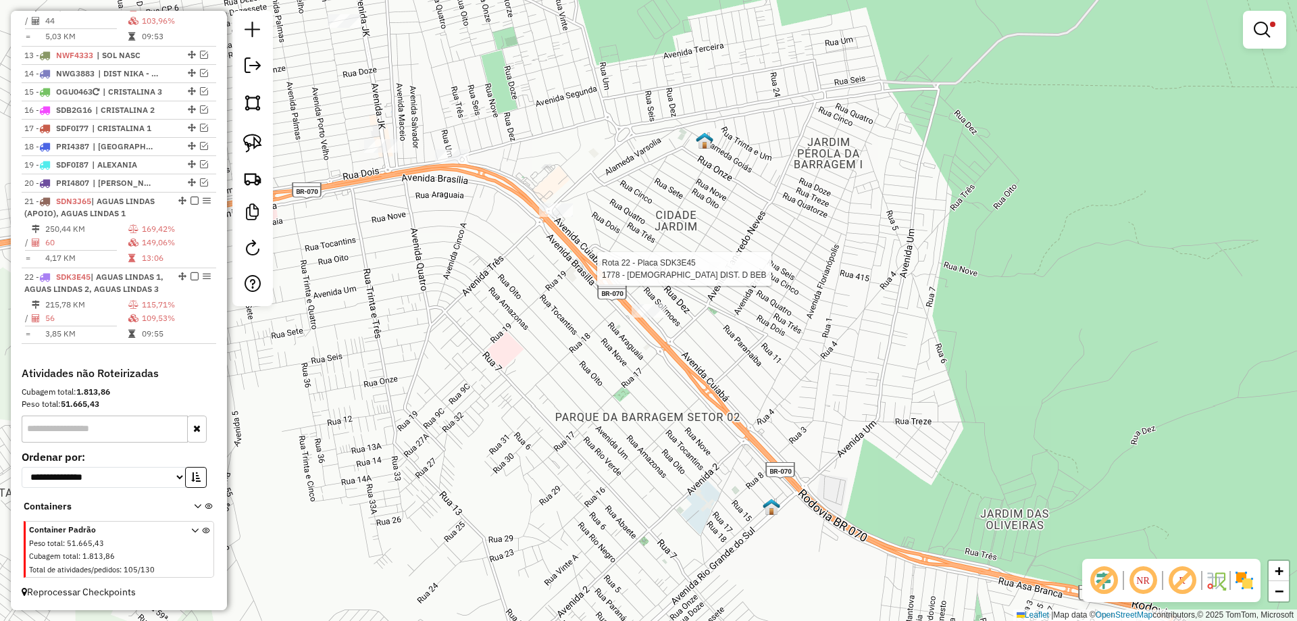
select select "*********"
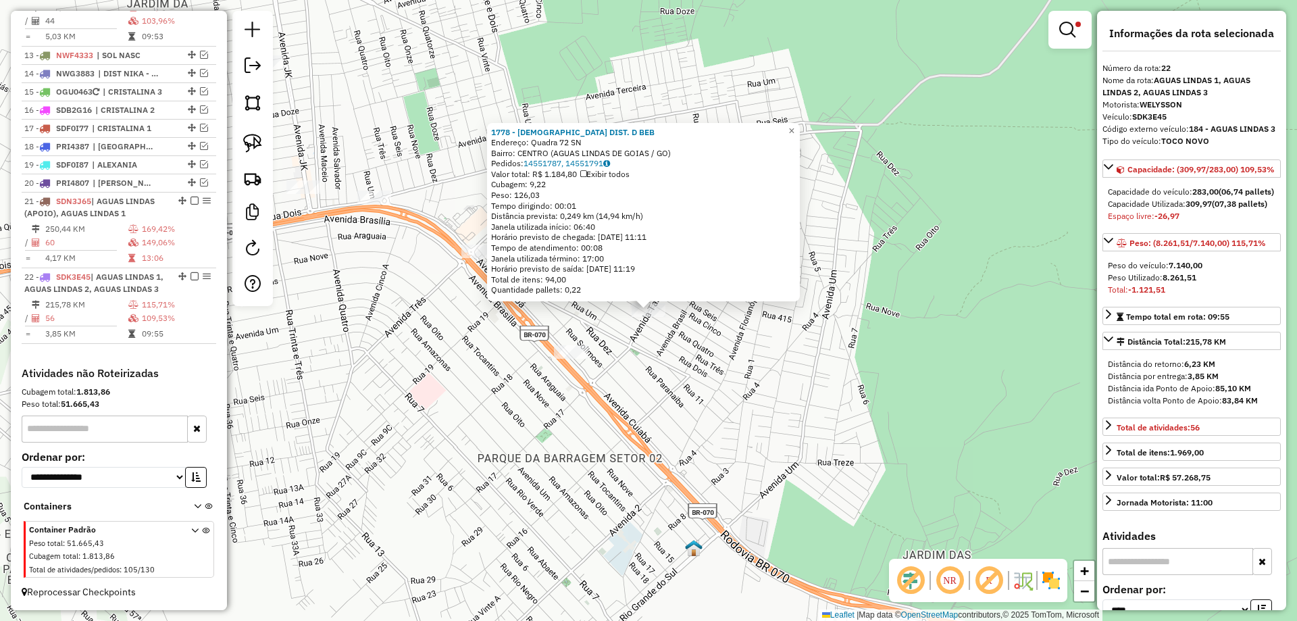
click at [1073, 30] on em at bounding box center [1067, 30] width 16 height 16
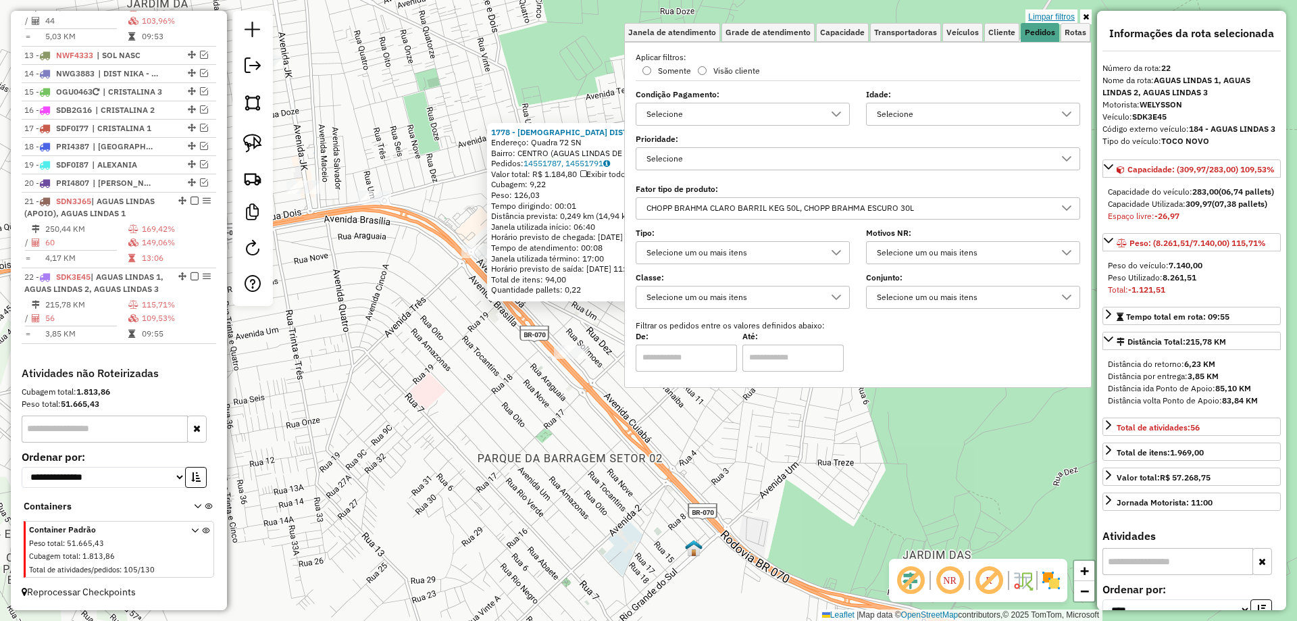
click at [1044, 14] on link "Limpar filtros" at bounding box center [1051, 16] width 52 height 15
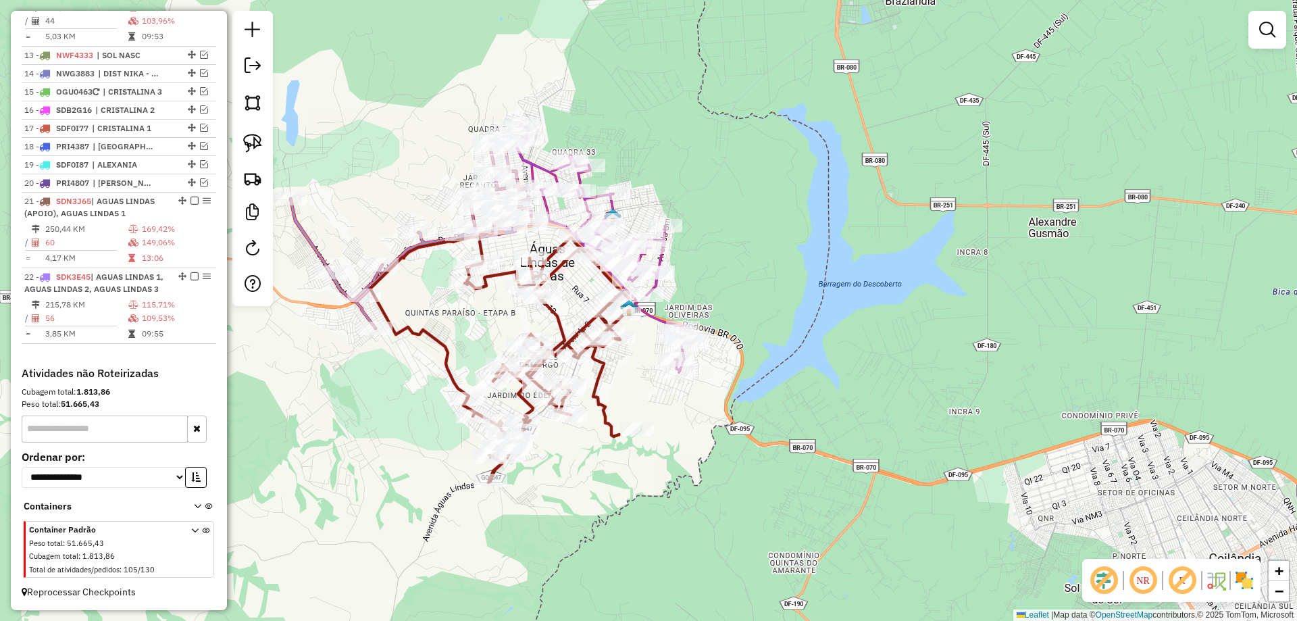
drag, startPoint x: 590, startPoint y: 483, endPoint x: 674, endPoint y: 433, distance: 98.1
click at [674, 433] on div "Janela de atendimento Grade de atendimento Capacidade Transportadoras Veículos …" at bounding box center [648, 310] width 1297 height 621
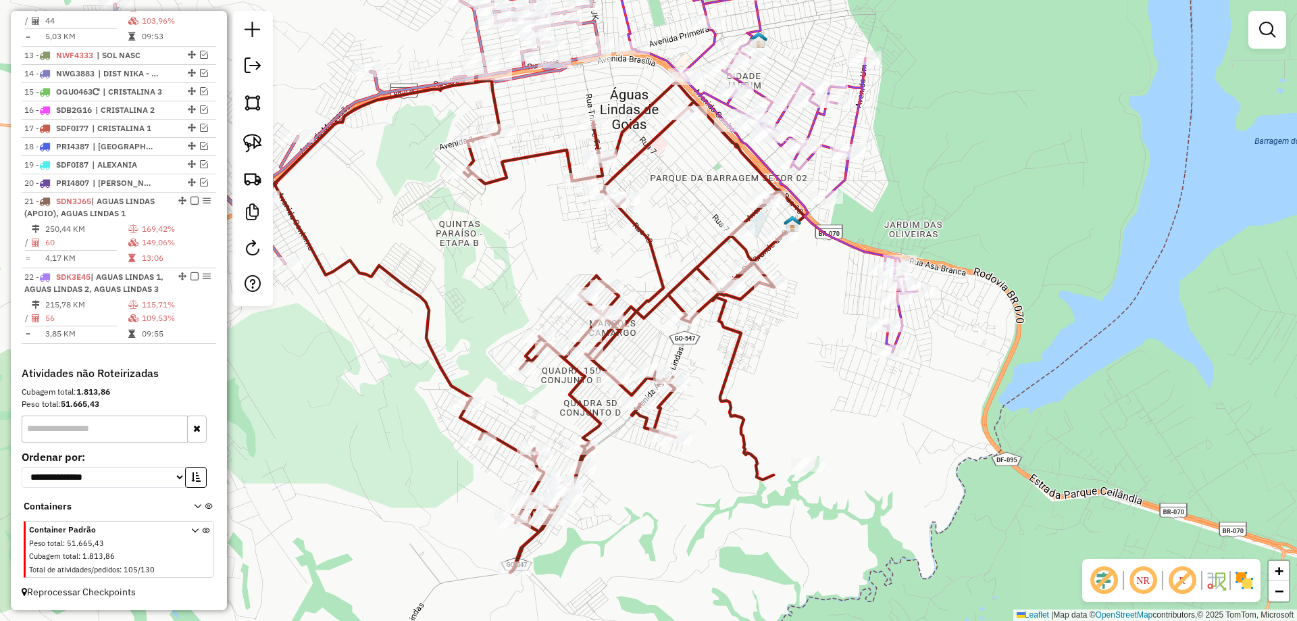
drag, startPoint x: 1158, startPoint y: 367, endPoint x: 1183, endPoint y: 358, distance: 26.5
click at [1173, 363] on div "Janela de atendimento Grade de atendimento Capacidade Transportadoras Veículos …" at bounding box center [648, 310] width 1297 height 621
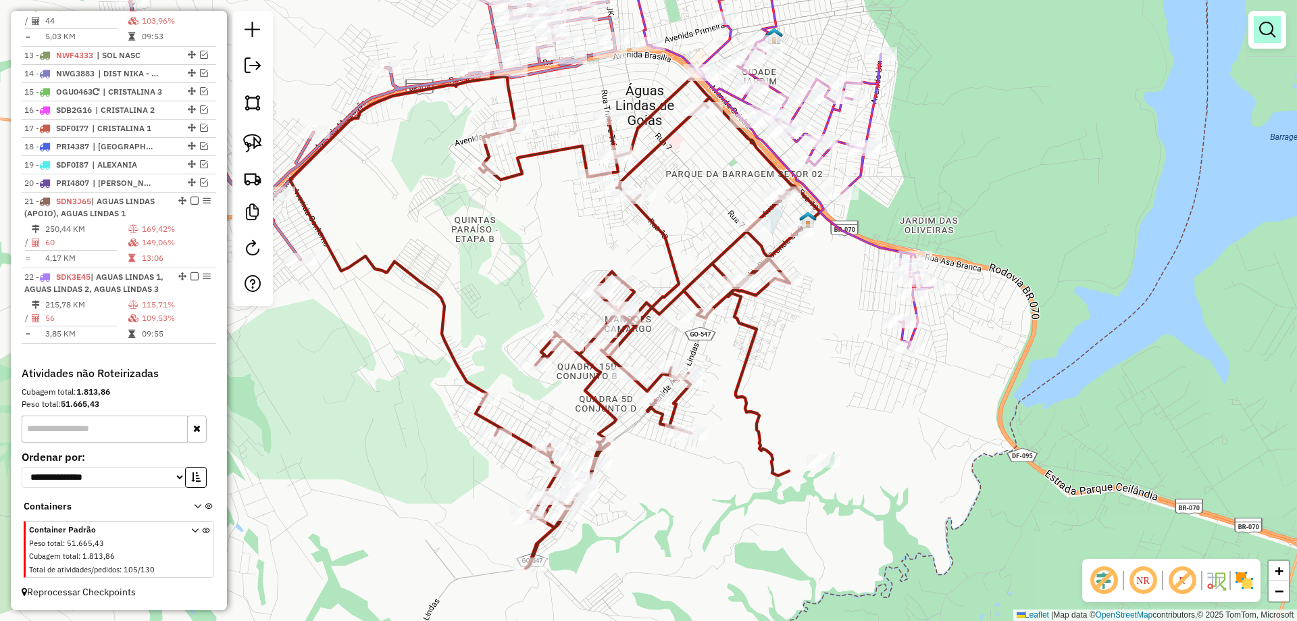
click at [1273, 24] on em at bounding box center [1267, 30] width 16 height 16
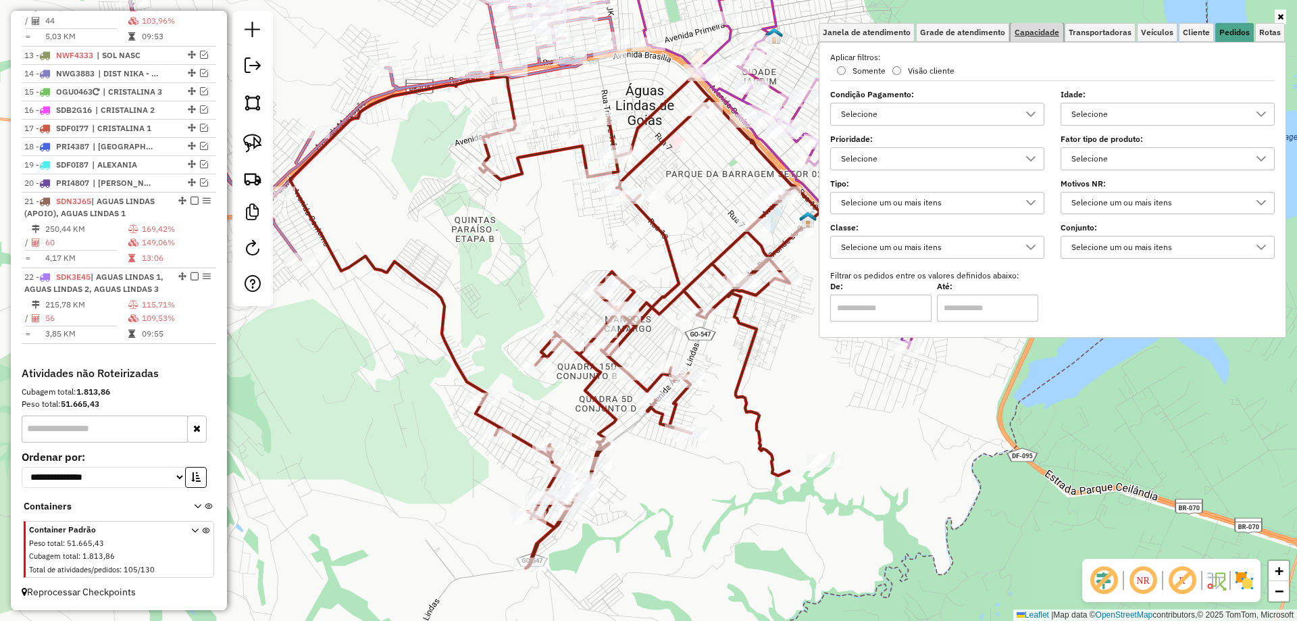
click at [1041, 28] on span "Capacidade" at bounding box center [1037, 32] width 45 height 8
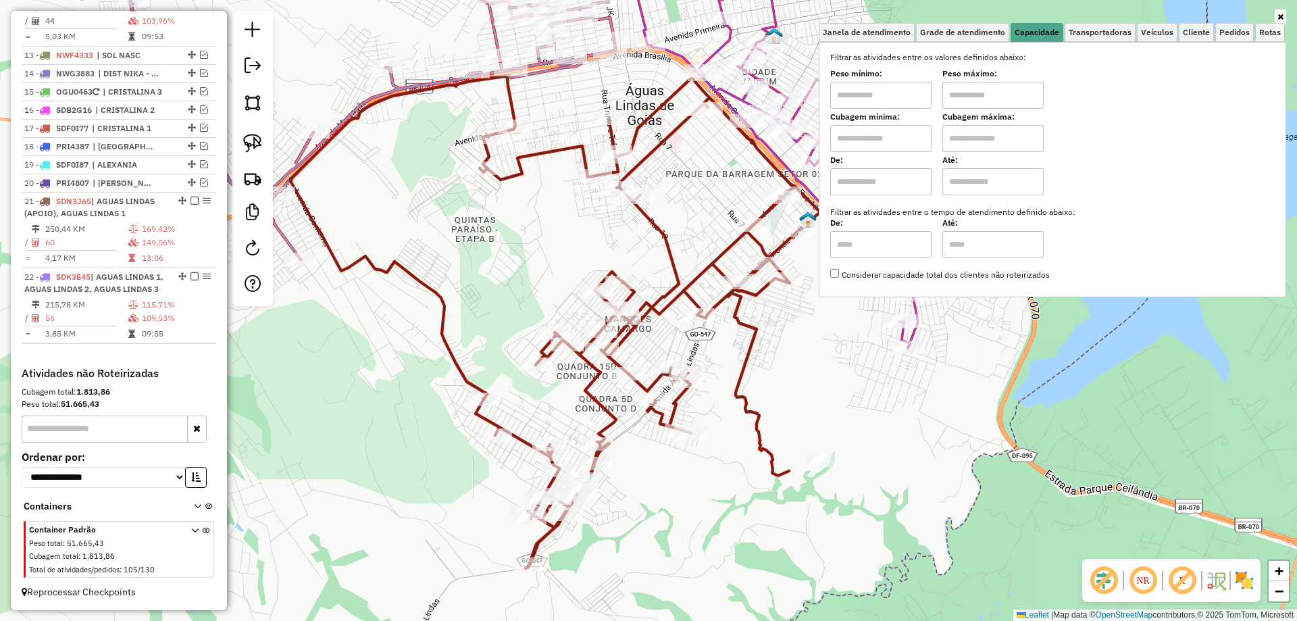
click at [888, 102] on input "text" at bounding box center [880, 95] width 101 height 27
type input "****"
click at [976, 95] on input "text" at bounding box center [992, 95] width 101 height 27
type input "*****"
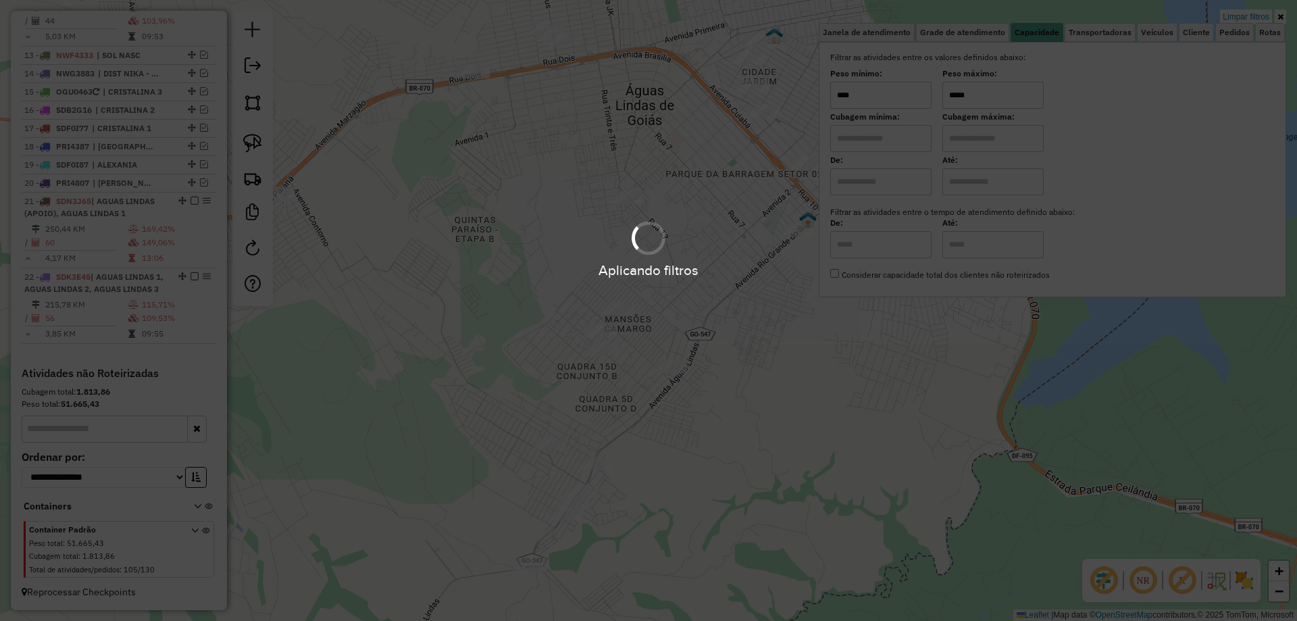
click at [1000, 433] on div "Limpar filtros Janela de atendimento Grade de atendimento Capacidade Transporta…" at bounding box center [648, 310] width 1297 height 621
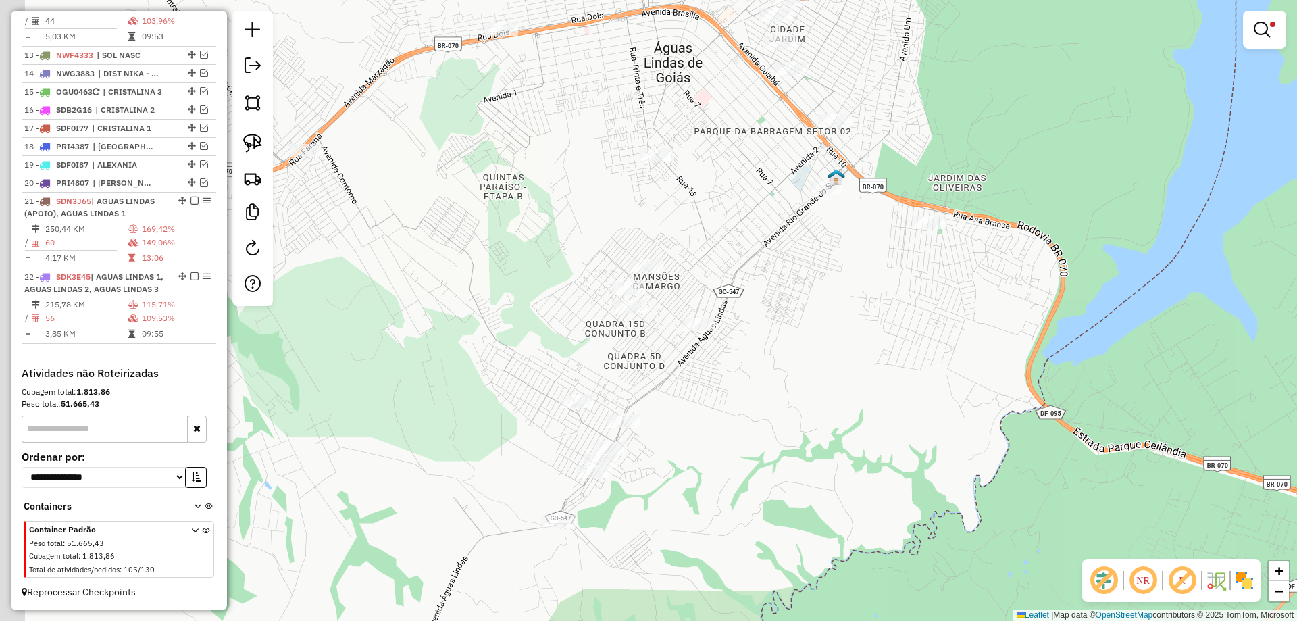
drag, startPoint x: 445, startPoint y: 235, endPoint x: 472, endPoint y: 177, distance: 64.1
click at [472, 177] on div "Limpar filtros Janela de atendimento Grade de atendimento Capacidade Transporta…" at bounding box center [648, 310] width 1297 height 621
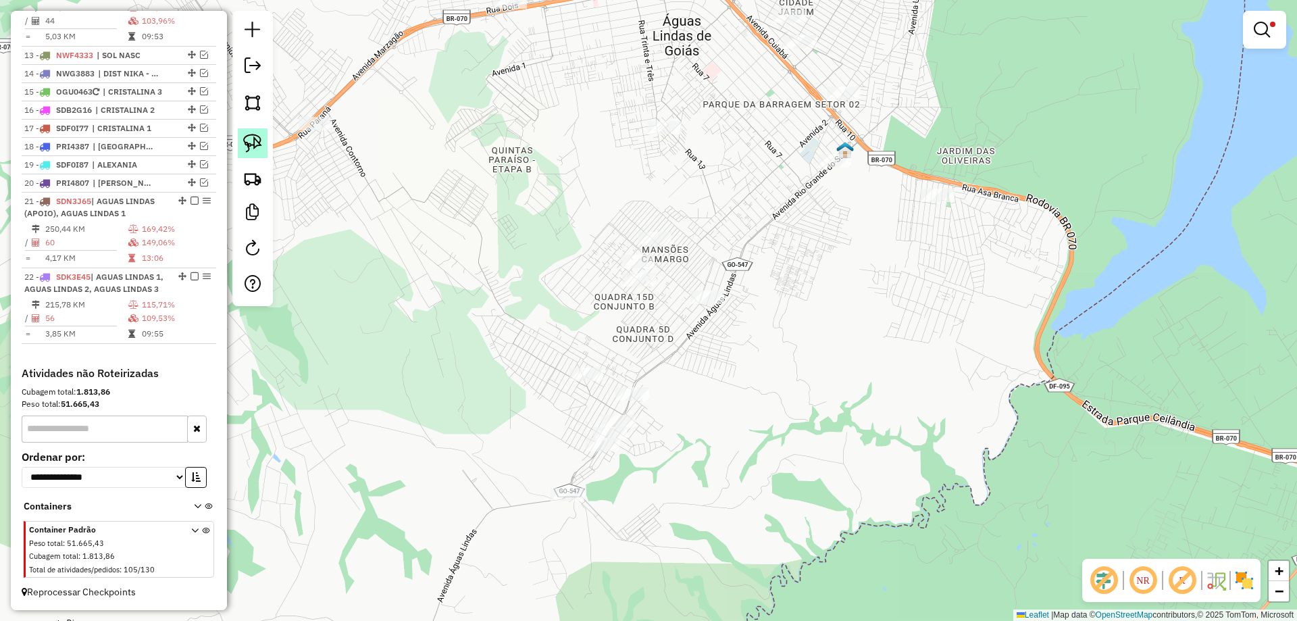
click at [250, 140] on img at bounding box center [252, 143] width 19 height 19
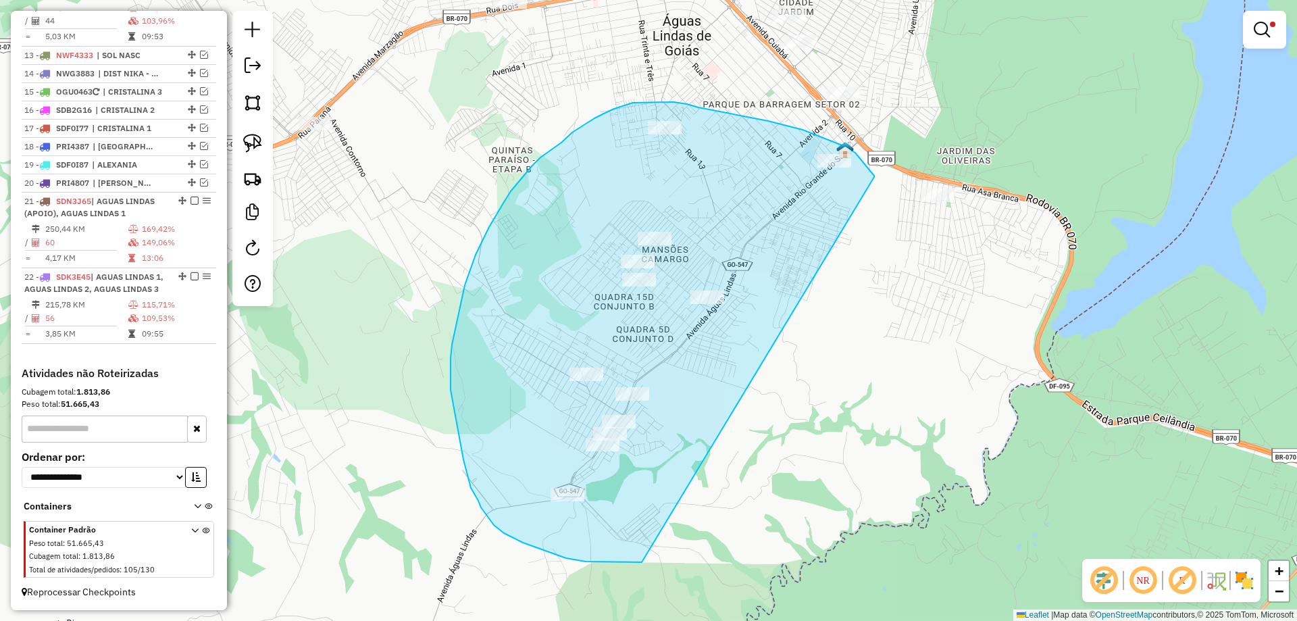
drag, startPoint x: 873, startPoint y: 174, endPoint x: 656, endPoint y: 562, distance: 444.3
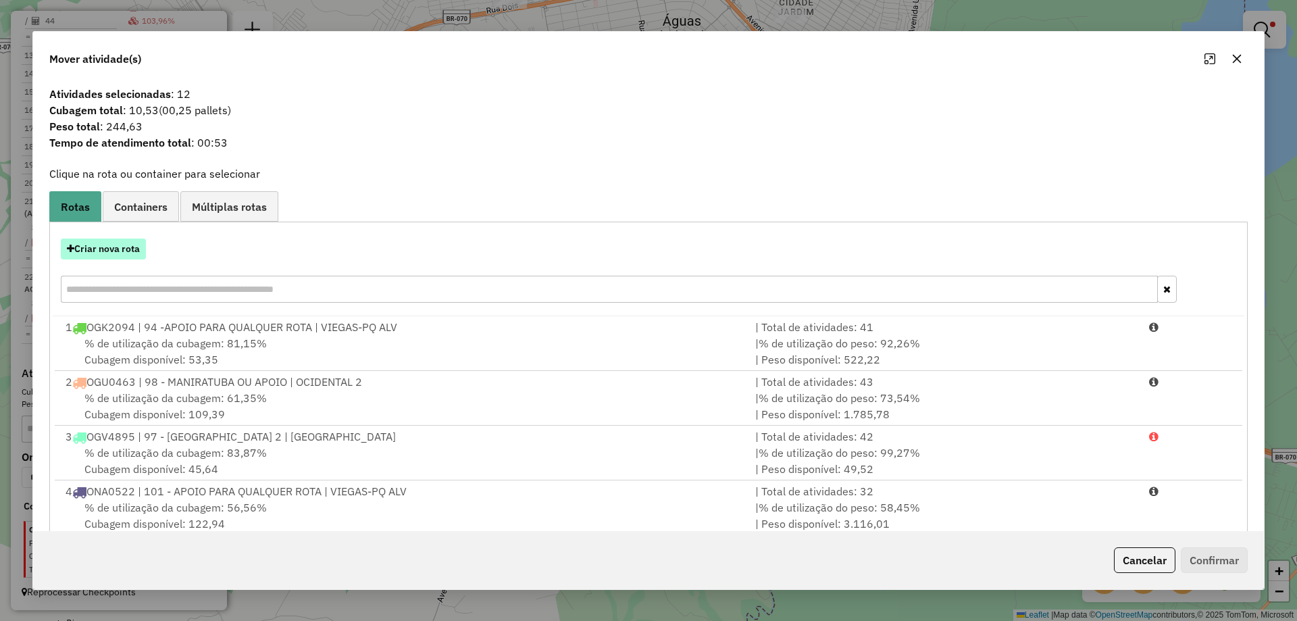
click at [82, 240] on button "Criar nova rota" at bounding box center [103, 248] width 85 height 21
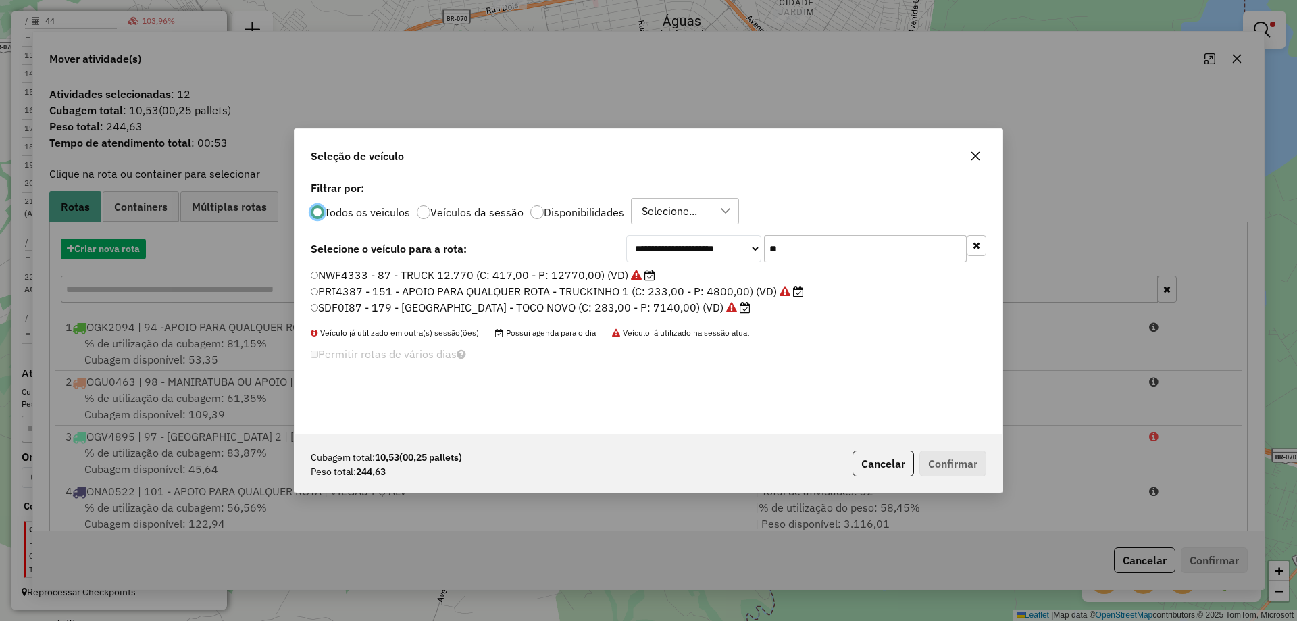
scroll to position [7, 4]
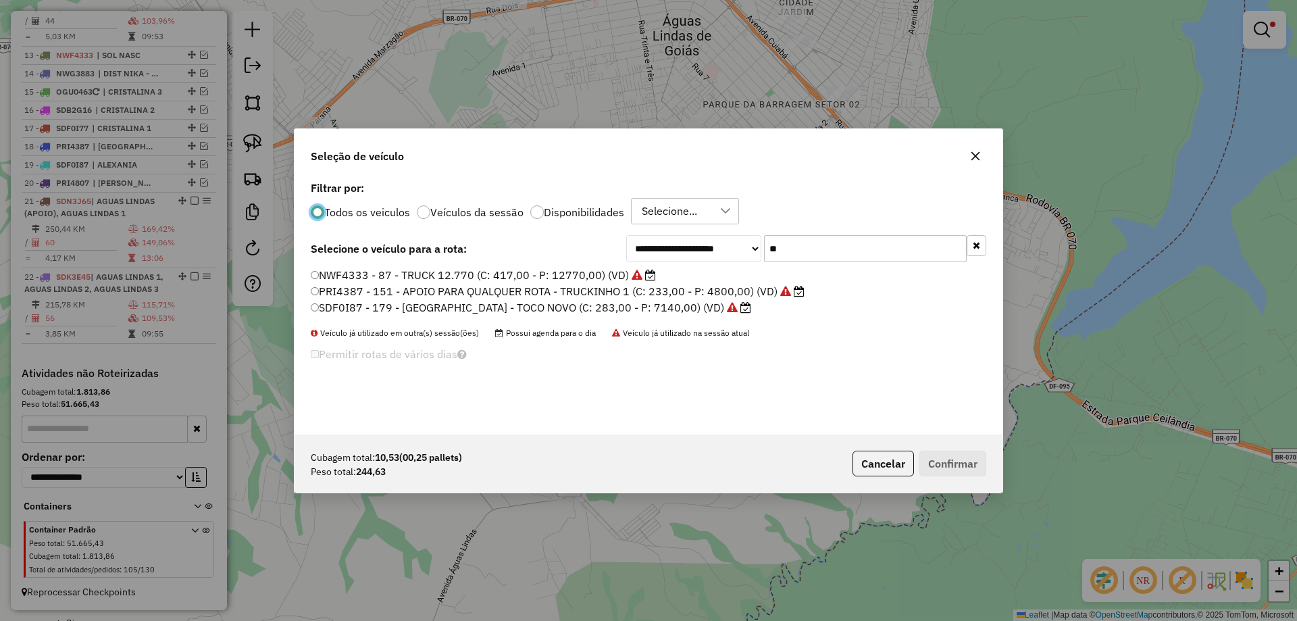
drag, startPoint x: 694, startPoint y: 234, endPoint x: 686, endPoint y: 224, distance: 13.0
click at [687, 224] on div "**********" at bounding box center [649, 306] width 708 height 257
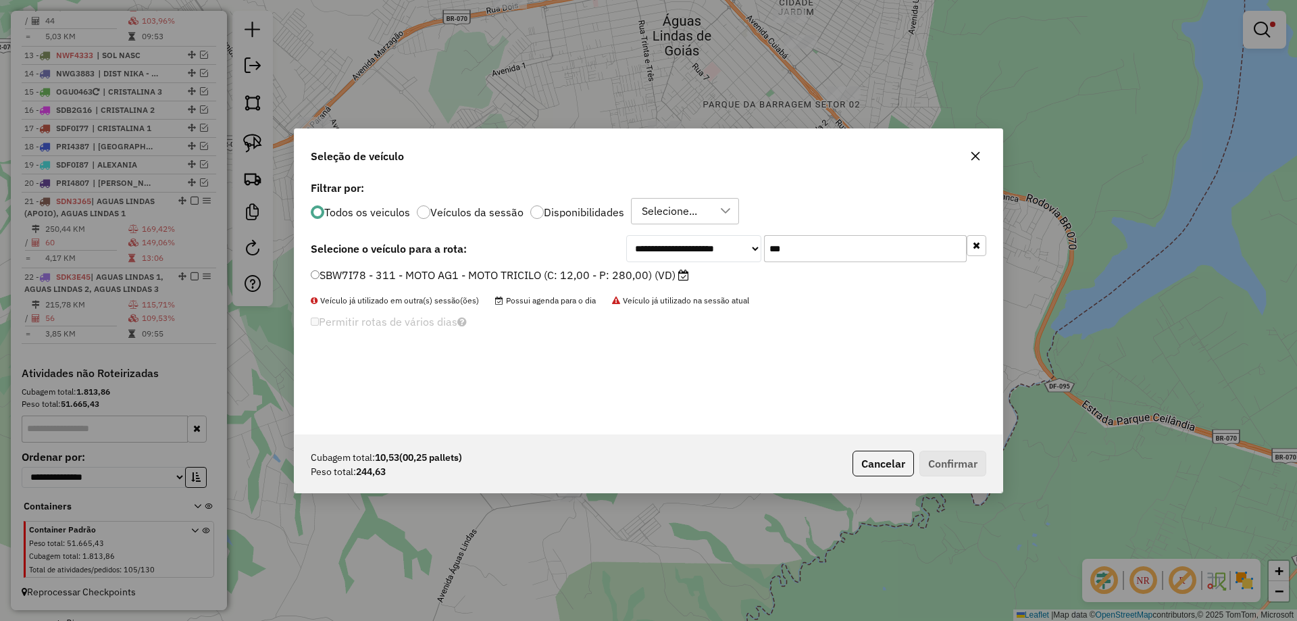
type input "***"
click at [374, 273] on label "SBW7I78 - 311 - MOTO AG1 - MOTO TRICILO (C: 12,00 - P: 280,00) (VD)" at bounding box center [500, 275] width 378 height 16
click at [945, 463] on button "Confirmar" at bounding box center [952, 464] width 67 height 26
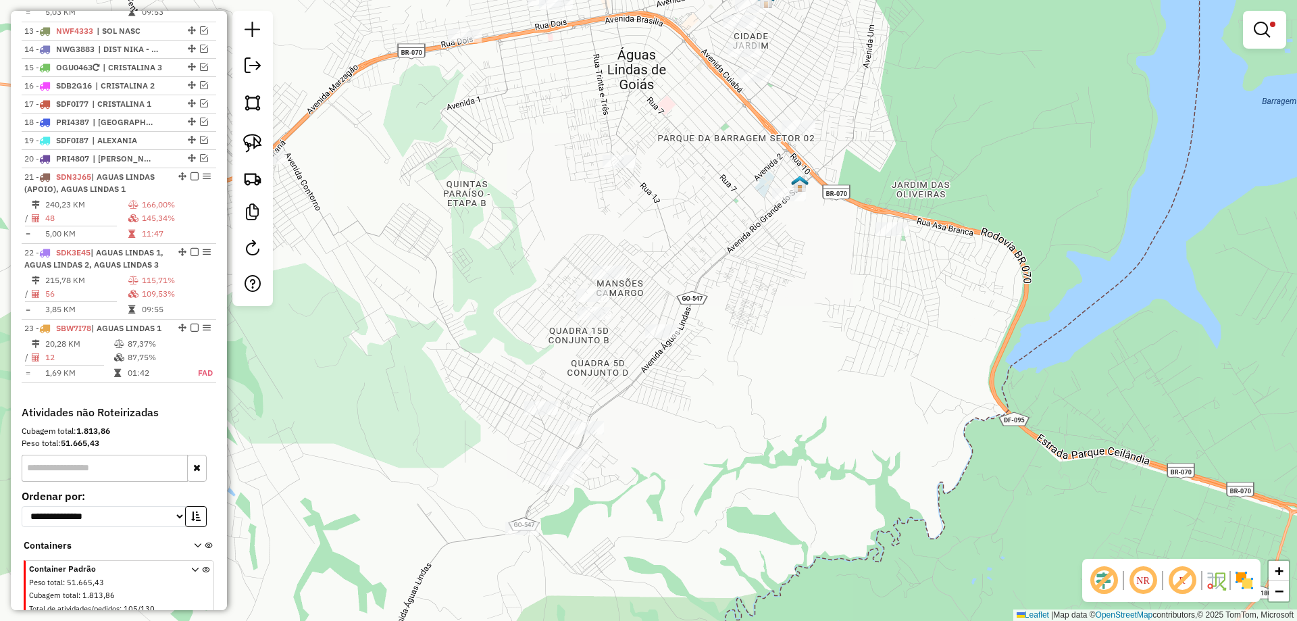
drag, startPoint x: 716, startPoint y: 207, endPoint x: 647, endPoint y: 246, distance: 79.3
click at [647, 246] on div "Limpar filtros Janela de atendimento Grade de atendimento Capacidade Transporta…" at bounding box center [648, 310] width 1297 height 621
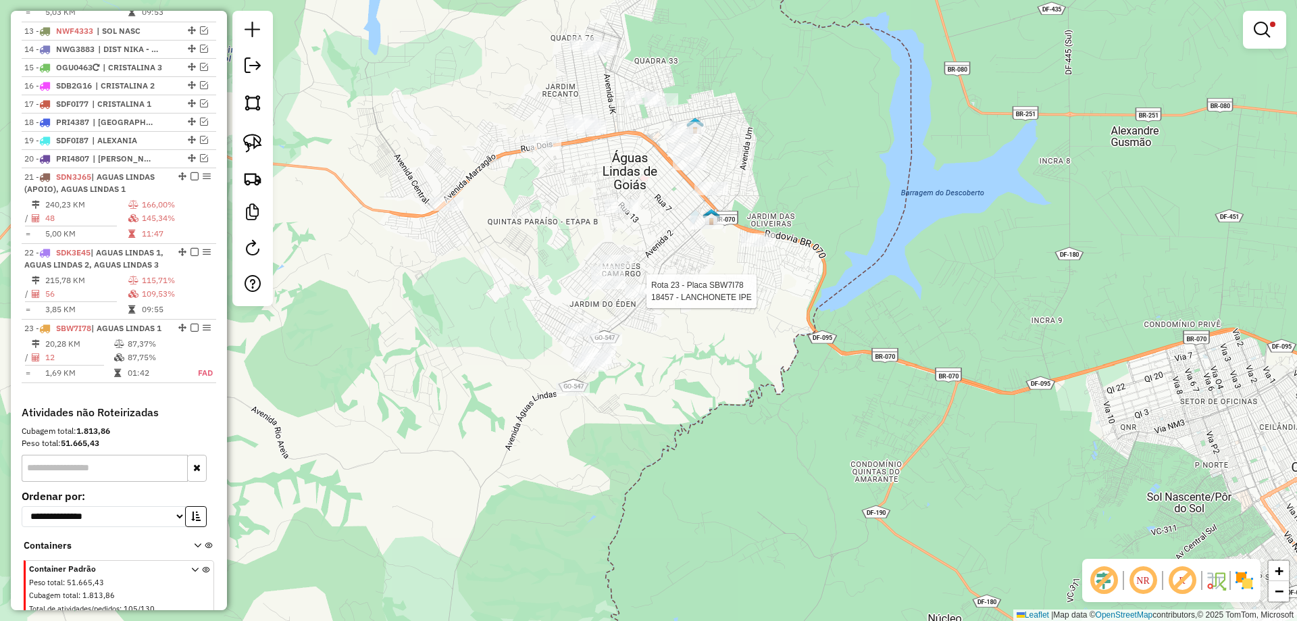
scroll to position [1349, 0]
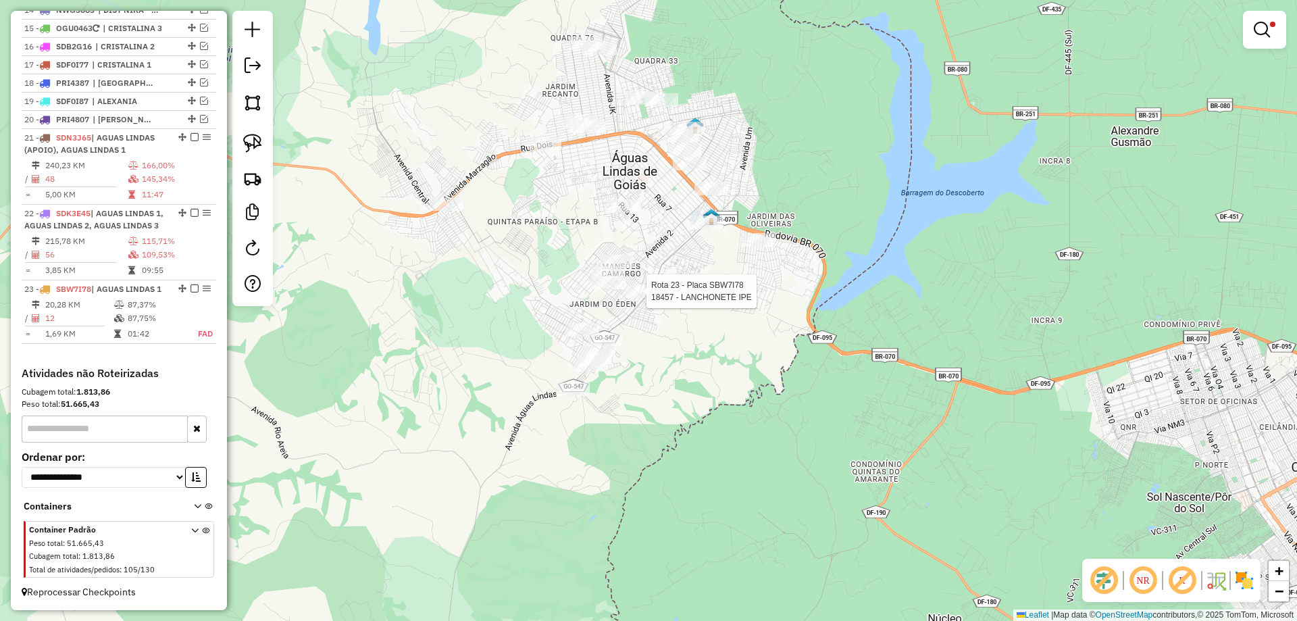
select select "*********"
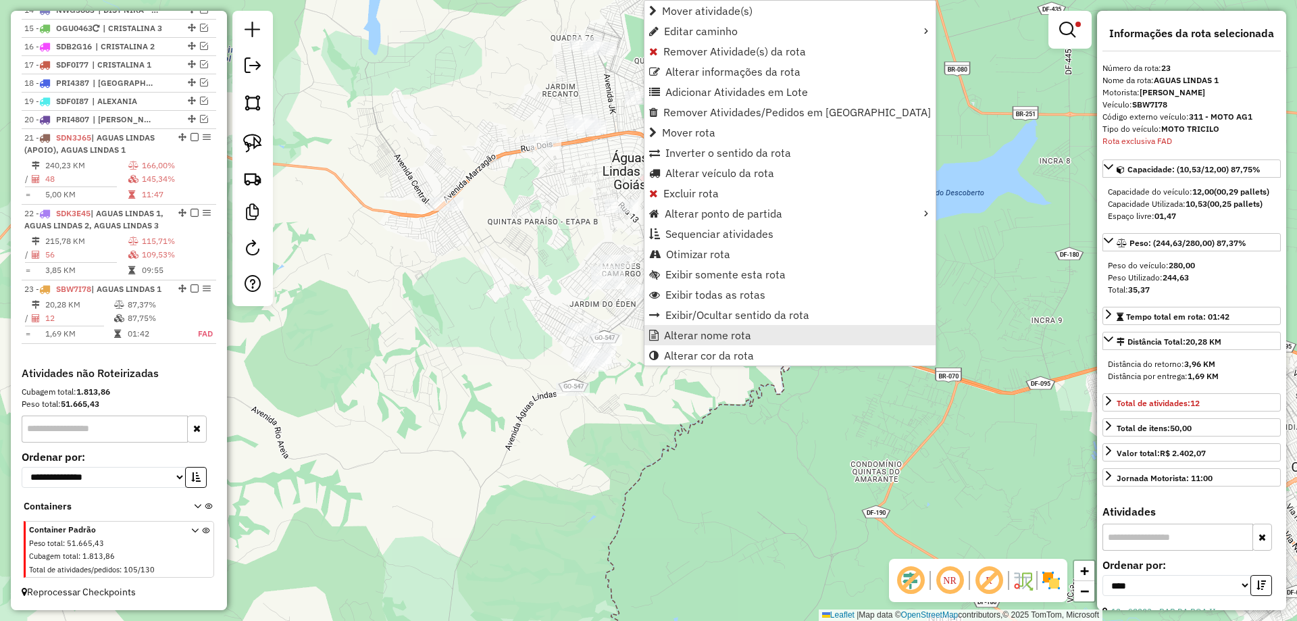
click at [688, 330] on span "Alterar nome rota" at bounding box center [707, 335] width 87 height 11
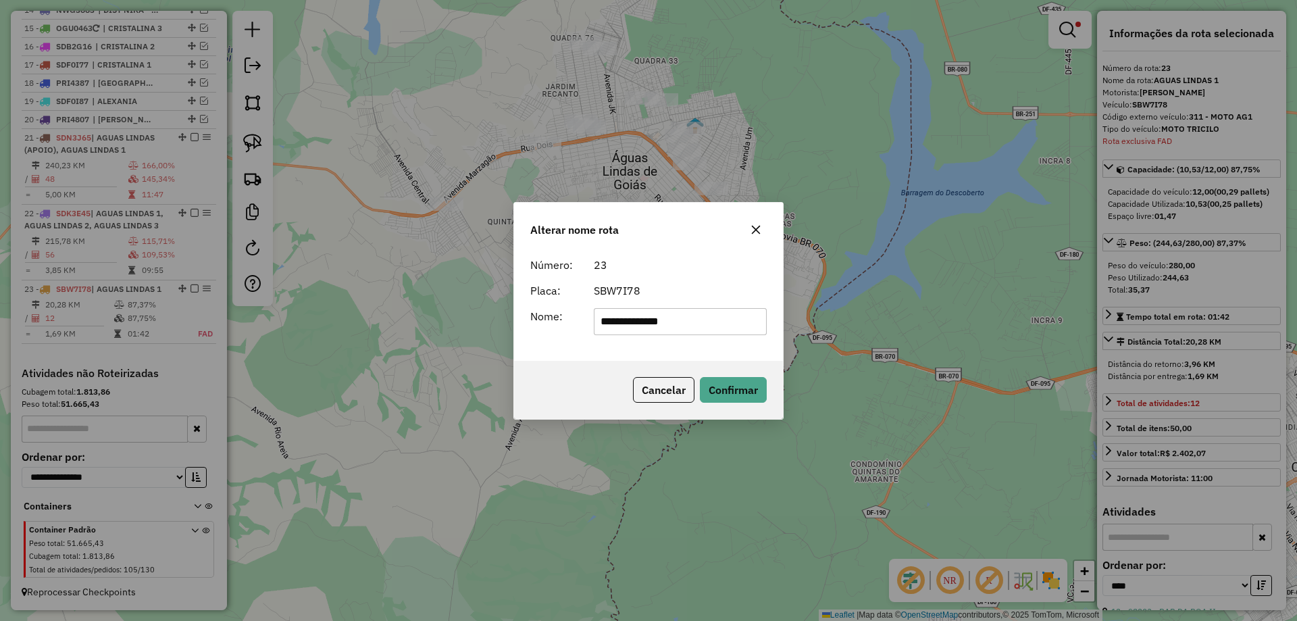
drag, startPoint x: 695, startPoint y: 322, endPoint x: 276, endPoint y: 283, distance: 421.3
click at [282, 283] on div "**********" at bounding box center [648, 310] width 1297 height 621
drag, startPoint x: 645, startPoint y: 320, endPoint x: 259, endPoint y: 321, distance: 385.7
click at [260, 321] on div "Alterar nome rota Número: 23 Placa: SBW7I78 Nome: ********* Cancelar Confirmar" at bounding box center [648, 310] width 1297 height 621
type input "*********"
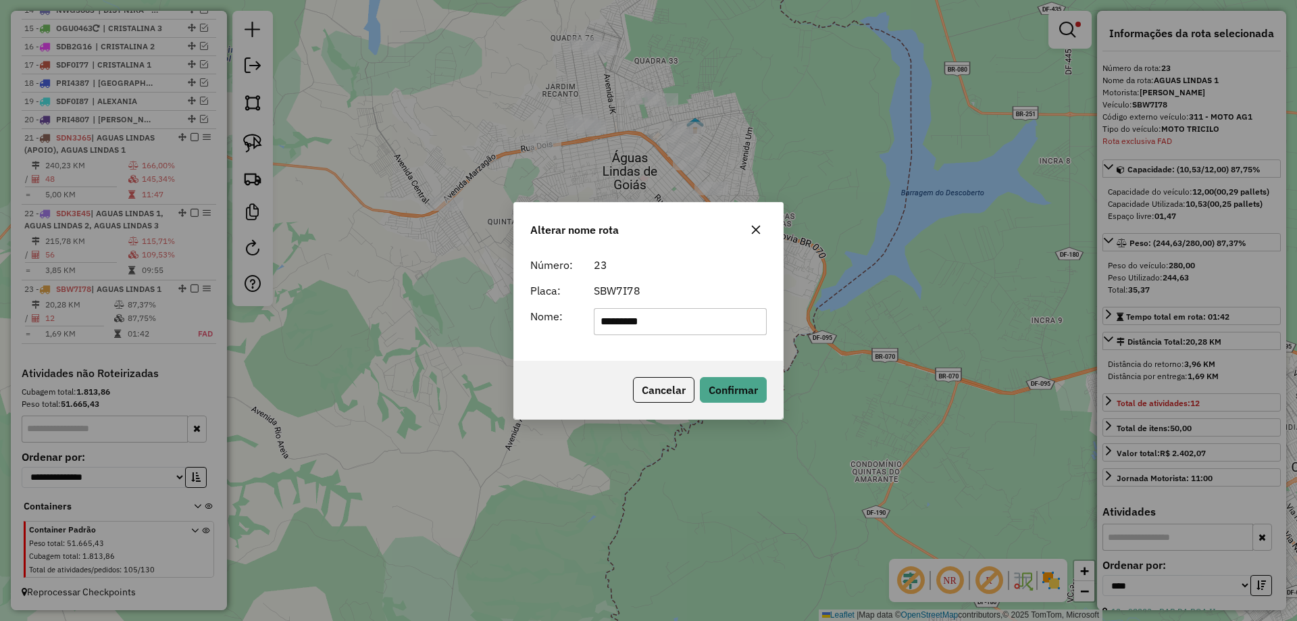
drag, startPoint x: 571, startPoint y: 372, endPoint x: 588, endPoint y: 373, distance: 16.3
click at [571, 371] on div "Cancelar Confirmar" at bounding box center [648, 390] width 269 height 58
click at [713, 375] on div "Cancelar Confirmar" at bounding box center [648, 390] width 269 height 58
click at [736, 391] on button "Confirmar" at bounding box center [733, 390] width 67 height 26
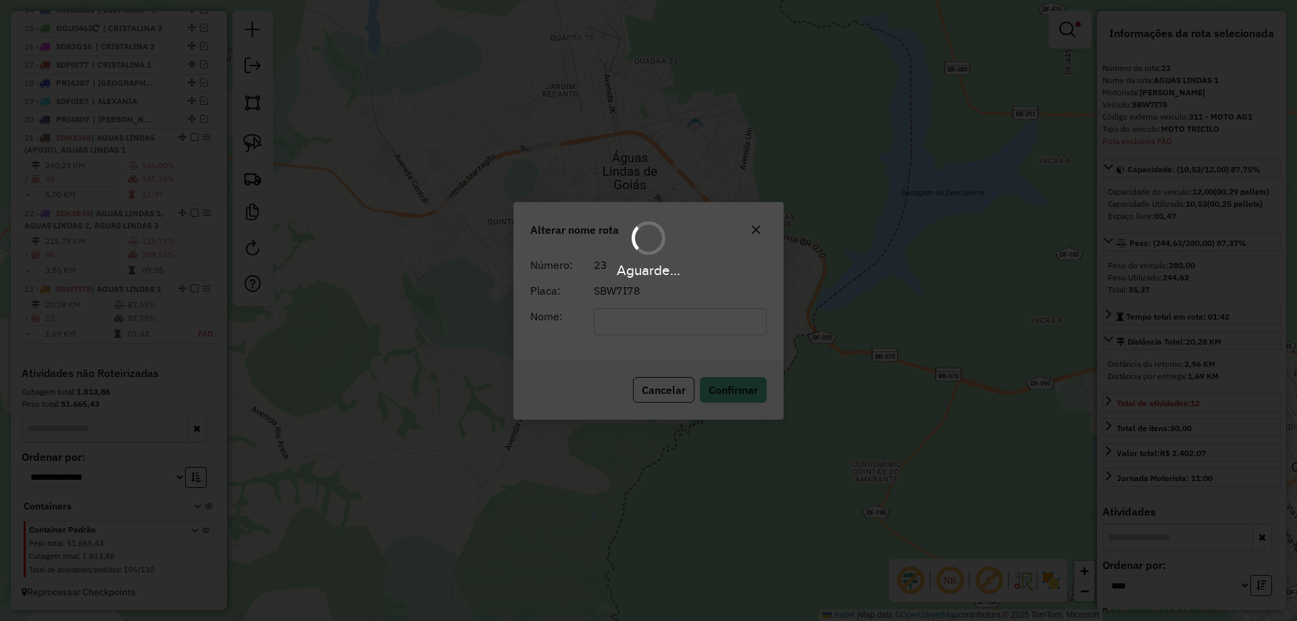
scroll to position [1337, 0]
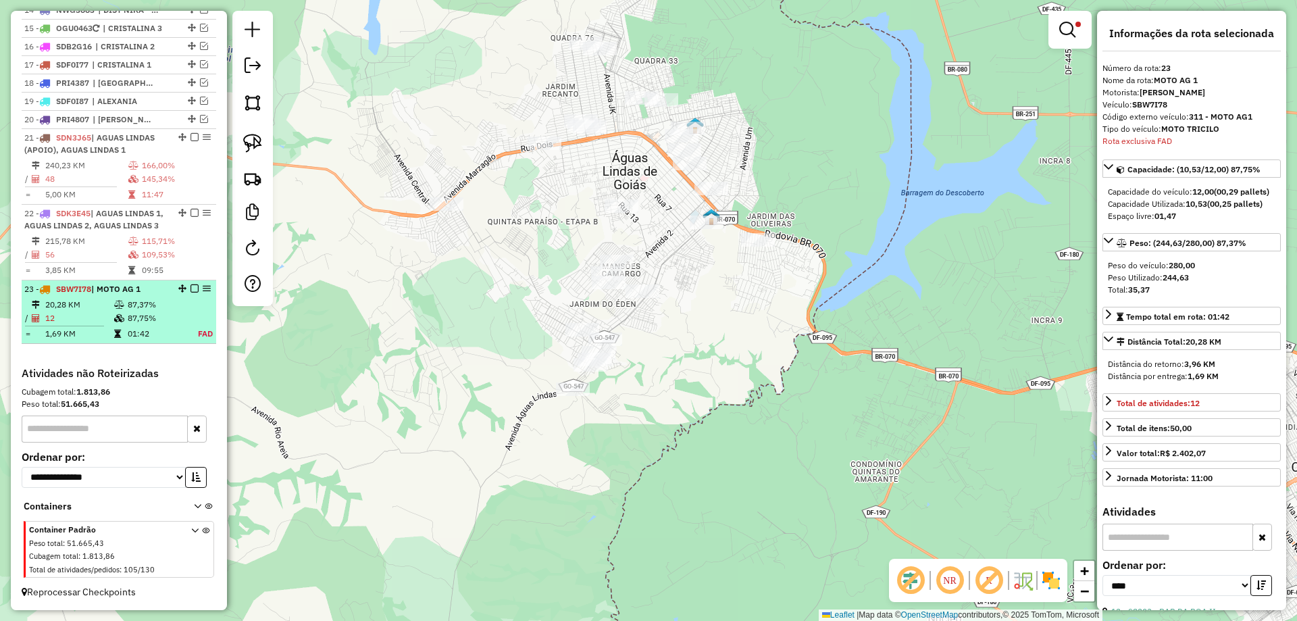
click at [190, 287] on em at bounding box center [194, 288] width 8 height 8
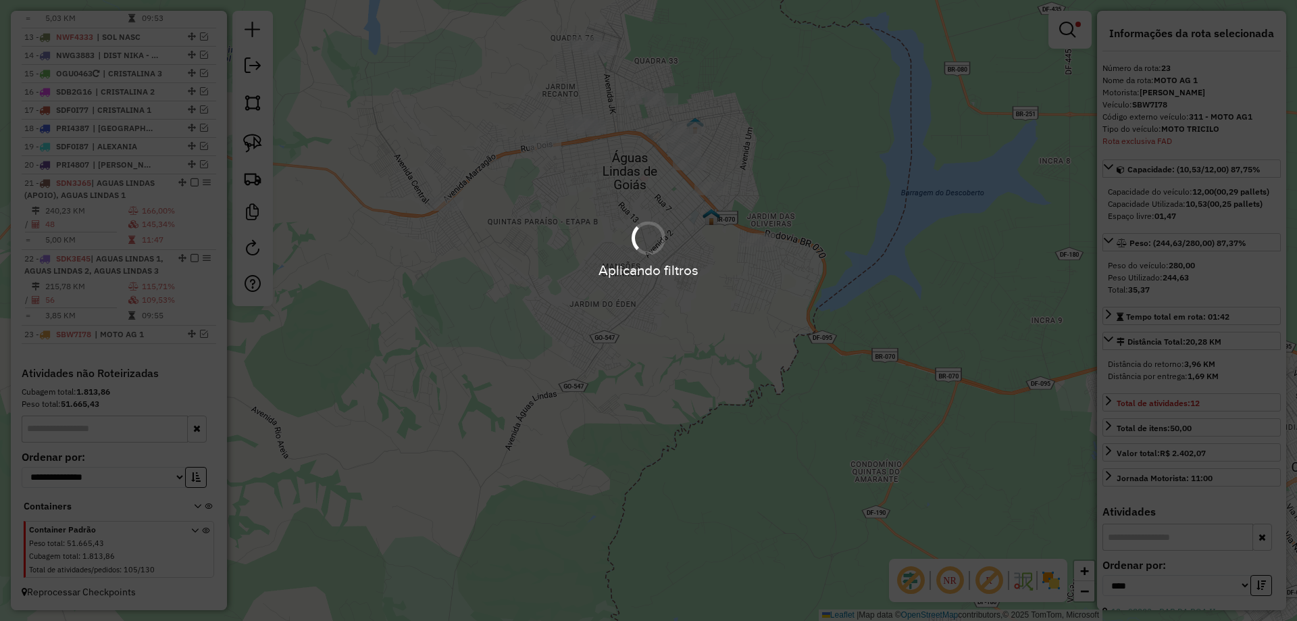
scroll to position [1292, 0]
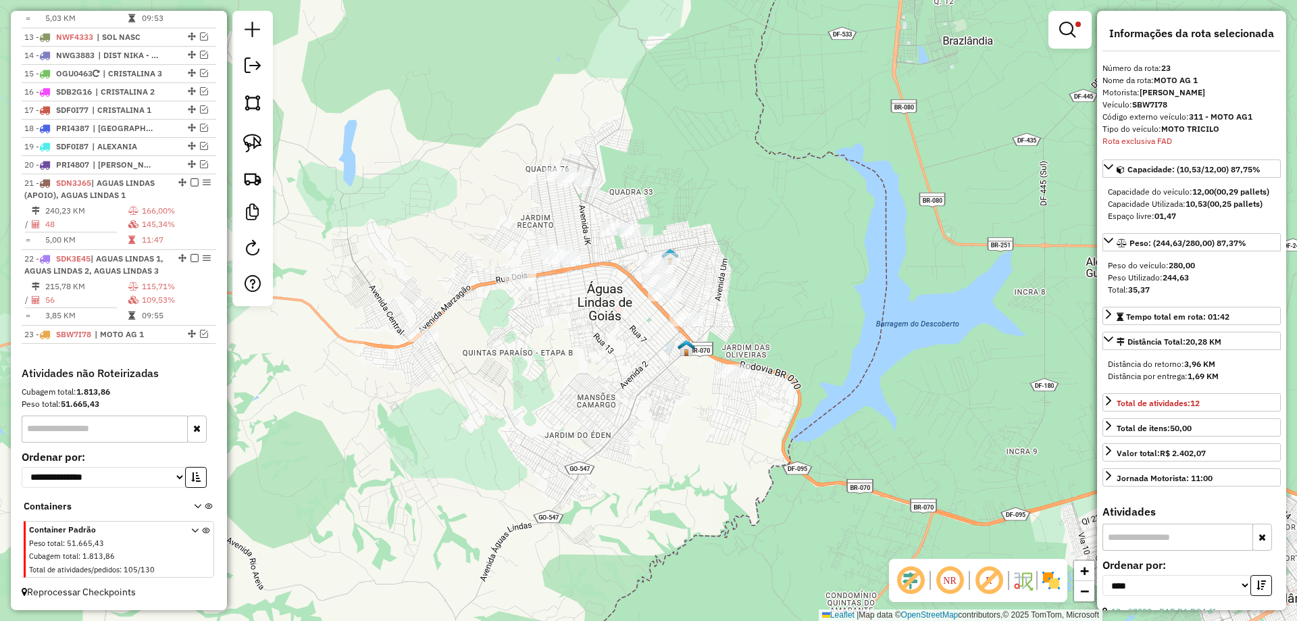
drag, startPoint x: 657, startPoint y: 211, endPoint x: 632, endPoint y: 381, distance: 172.1
click at [632, 381] on div "Limpar filtros Janela de atendimento Grade de atendimento Capacidade Transporta…" at bounding box center [648, 310] width 1297 height 621
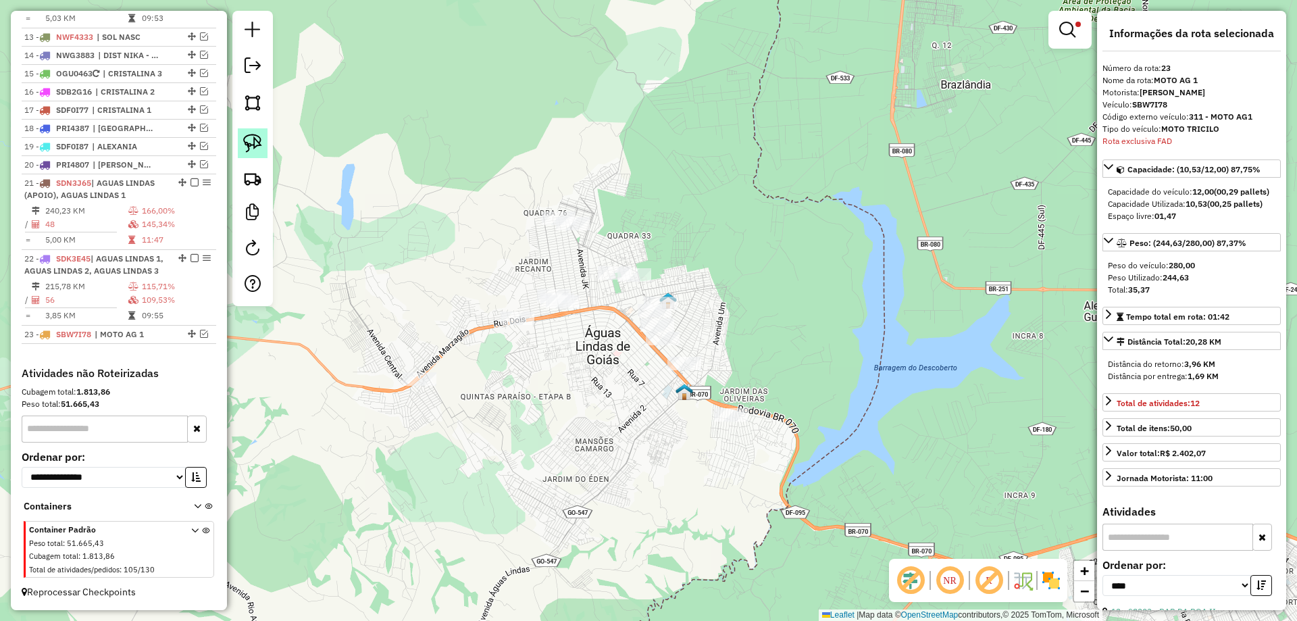
click at [252, 141] on img at bounding box center [252, 143] width 19 height 19
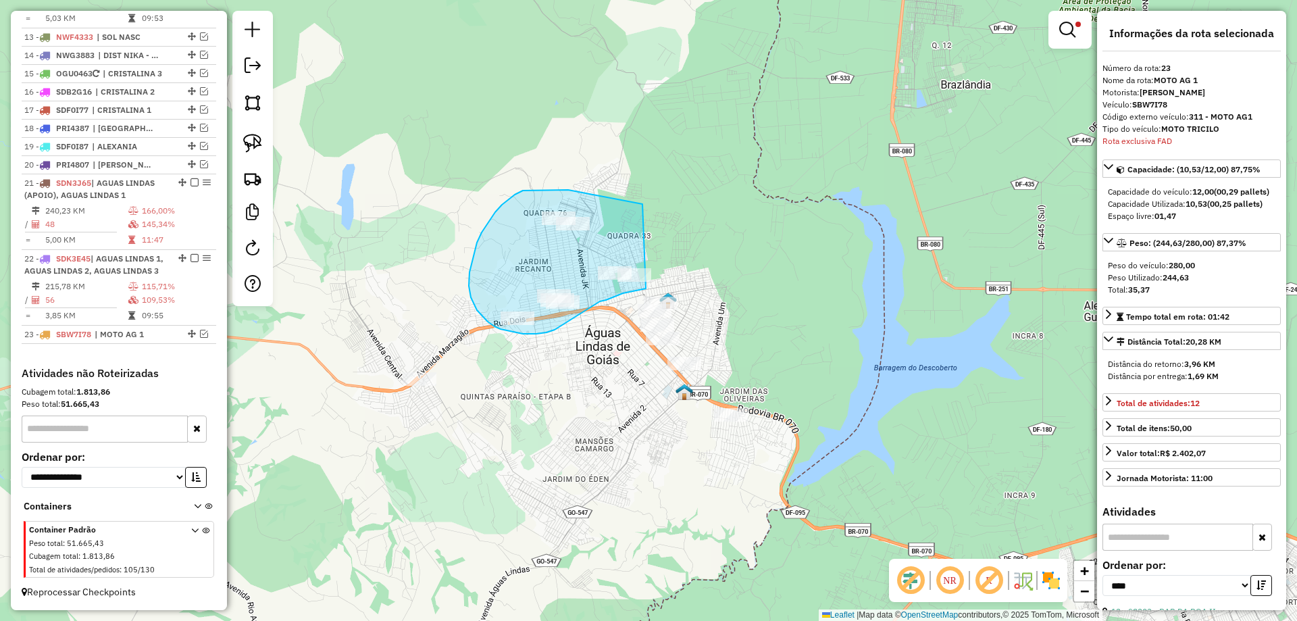
drag, startPoint x: 632, startPoint y: 202, endPoint x: 673, endPoint y: 278, distance: 86.4
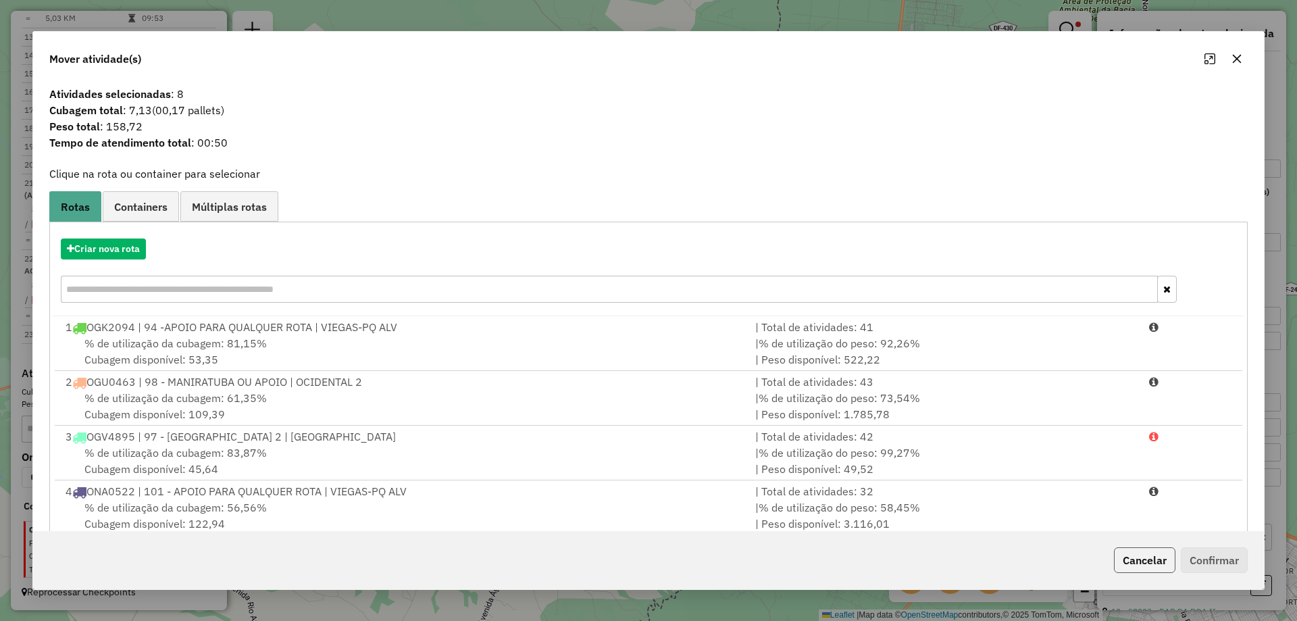
click at [1150, 563] on button "Cancelar" at bounding box center [1144, 560] width 61 height 26
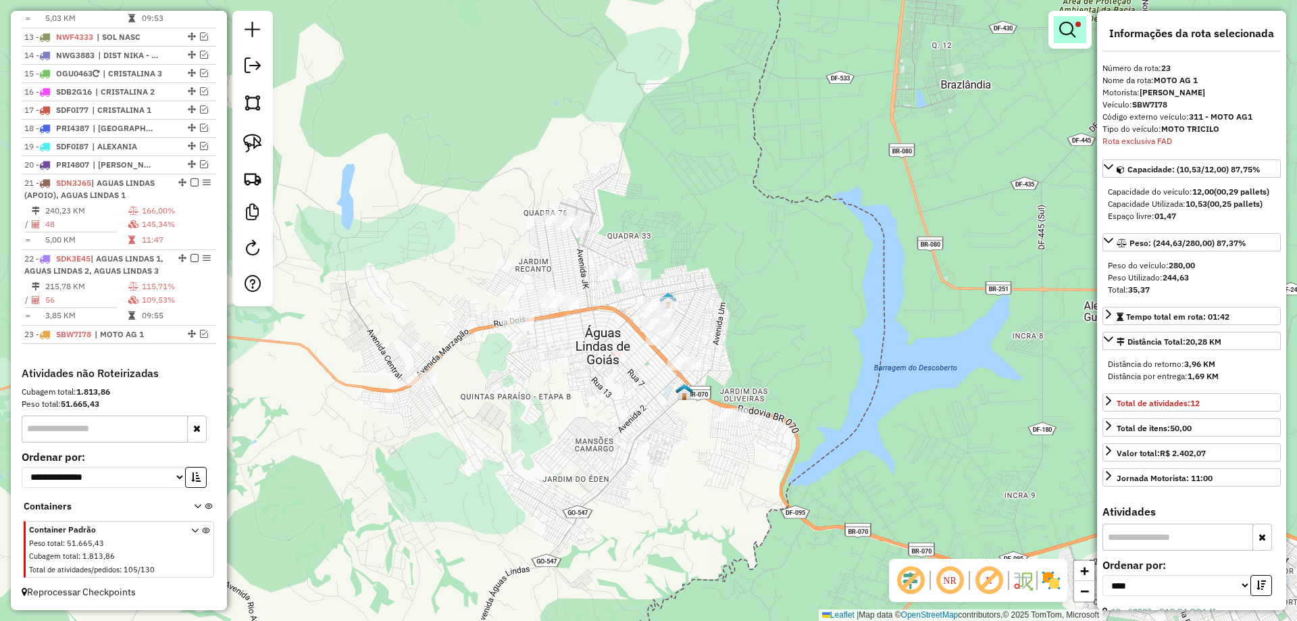
click at [1078, 27] on link at bounding box center [1070, 29] width 32 height 27
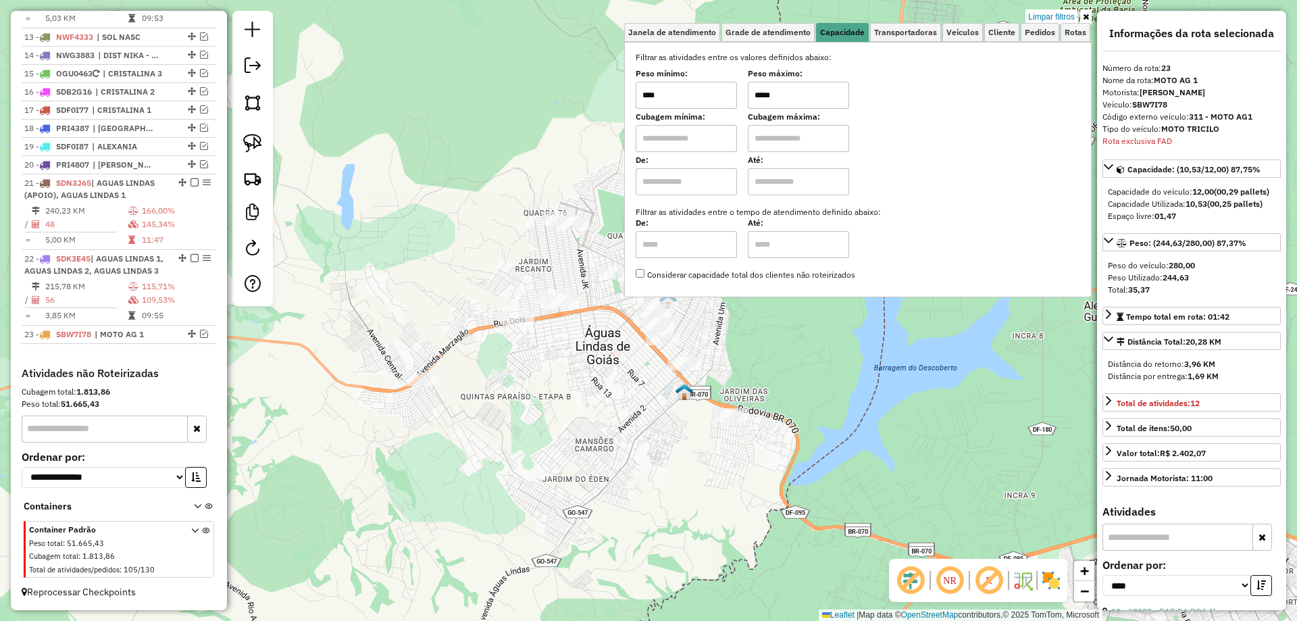
drag, startPoint x: 757, startPoint y: 89, endPoint x: 767, endPoint y: 89, distance: 9.5
click at [767, 89] on input "*****" at bounding box center [798, 95] width 101 height 27
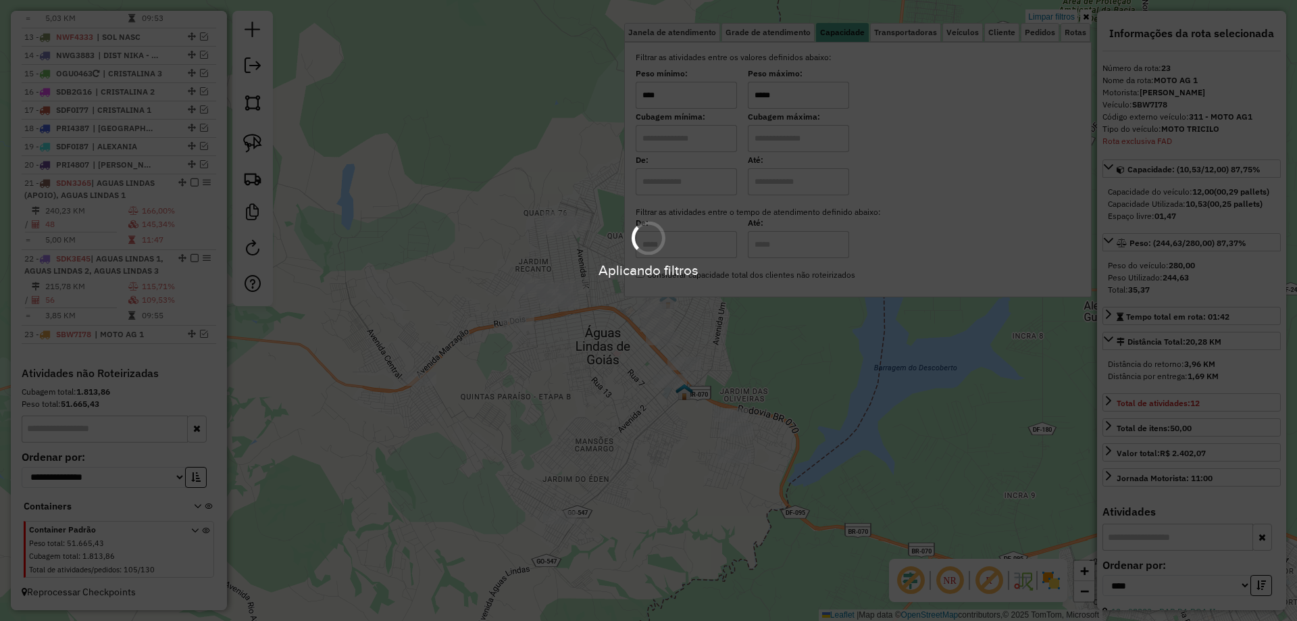
type input "*****"
click at [594, 380] on hb-app "Aplicando filtros Pop-up bloqueado! Seu navegador bloqueou automáticamente a ab…" at bounding box center [648, 310] width 1297 height 621
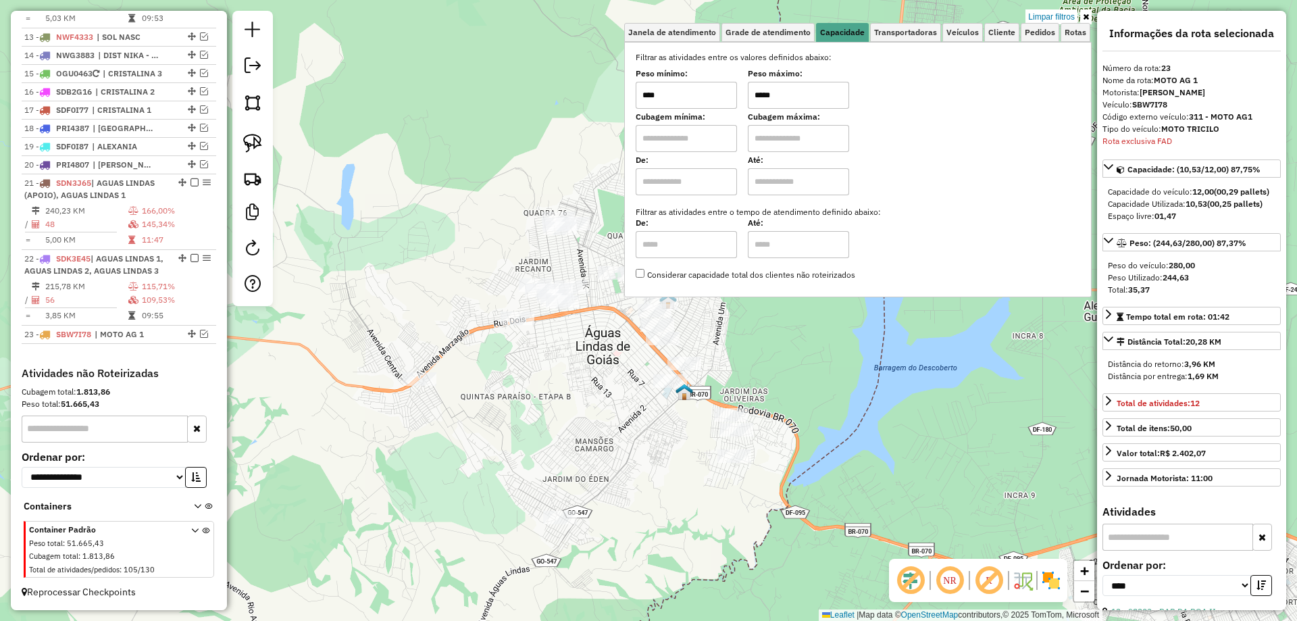
drag, startPoint x: 345, startPoint y: 130, endPoint x: 302, endPoint y: 124, distance: 42.9
click at [345, 128] on div "Limpar filtros Janela de atendimento Grade de atendimento Capacidade Transporta…" at bounding box center [648, 310] width 1297 height 621
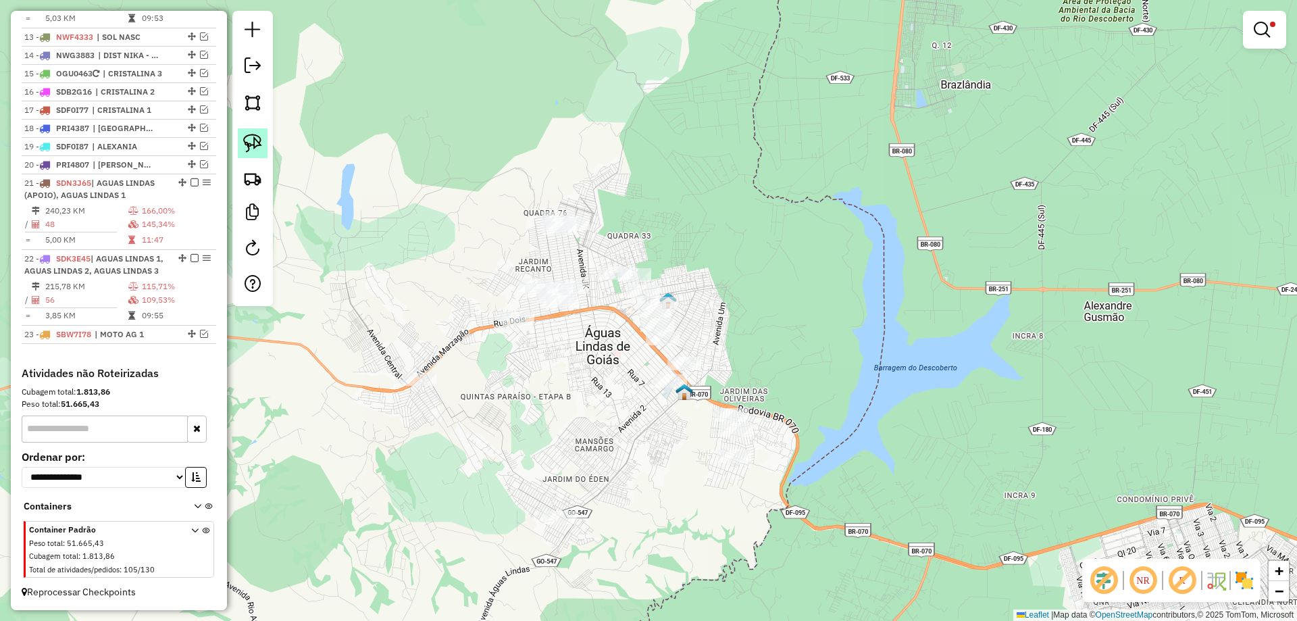
click at [254, 138] on img at bounding box center [252, 143] width 19 height 19
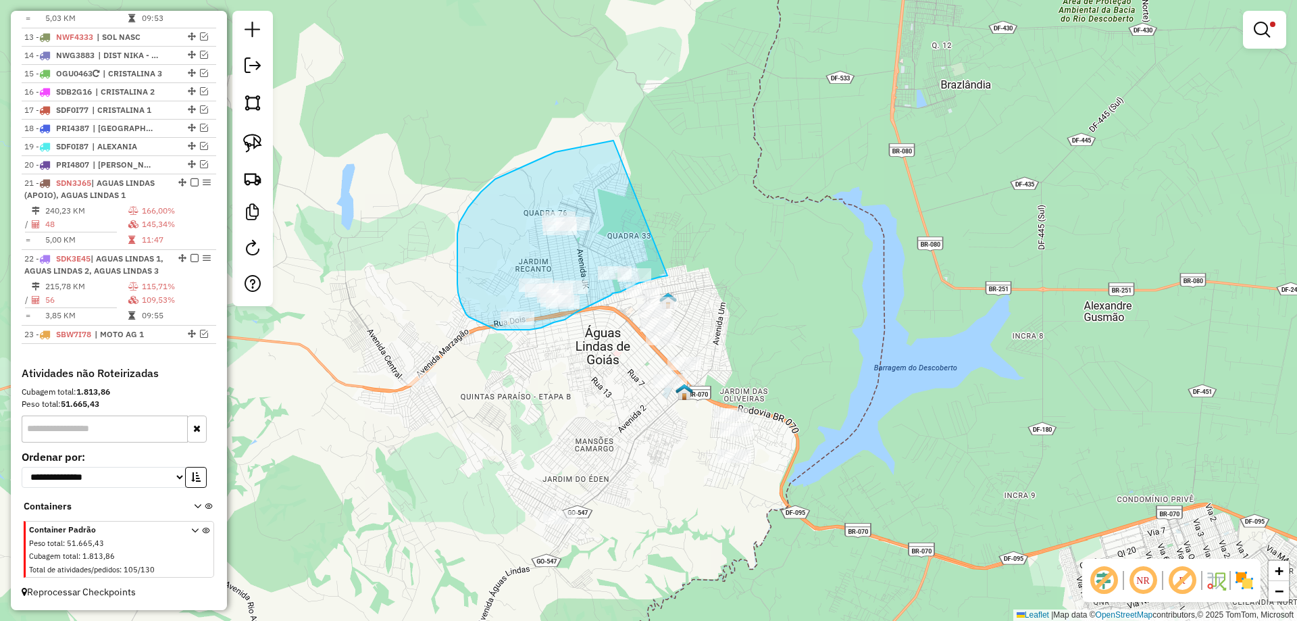
drag, startPoint x: 590, startPoint y: 145, endPoint x: 669, endPoint y: 274, distance: 151.0
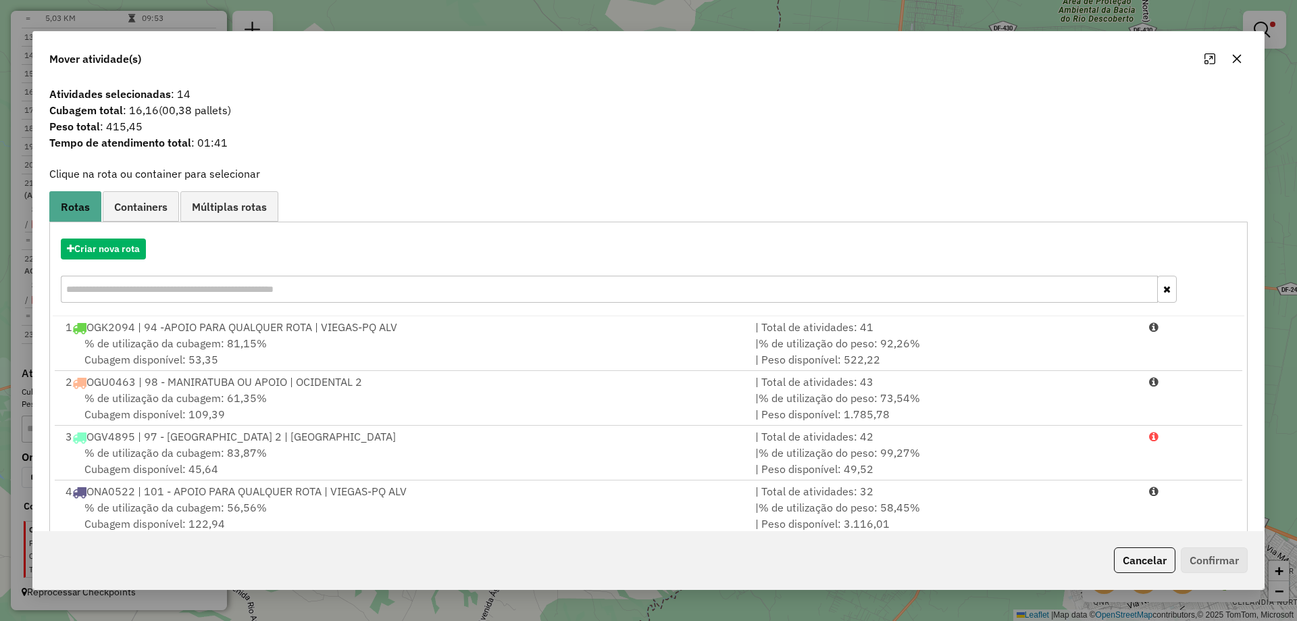
click at [1138, 548] on button "Cancelar" at bounding box center [1144, 560] width 61 height 26
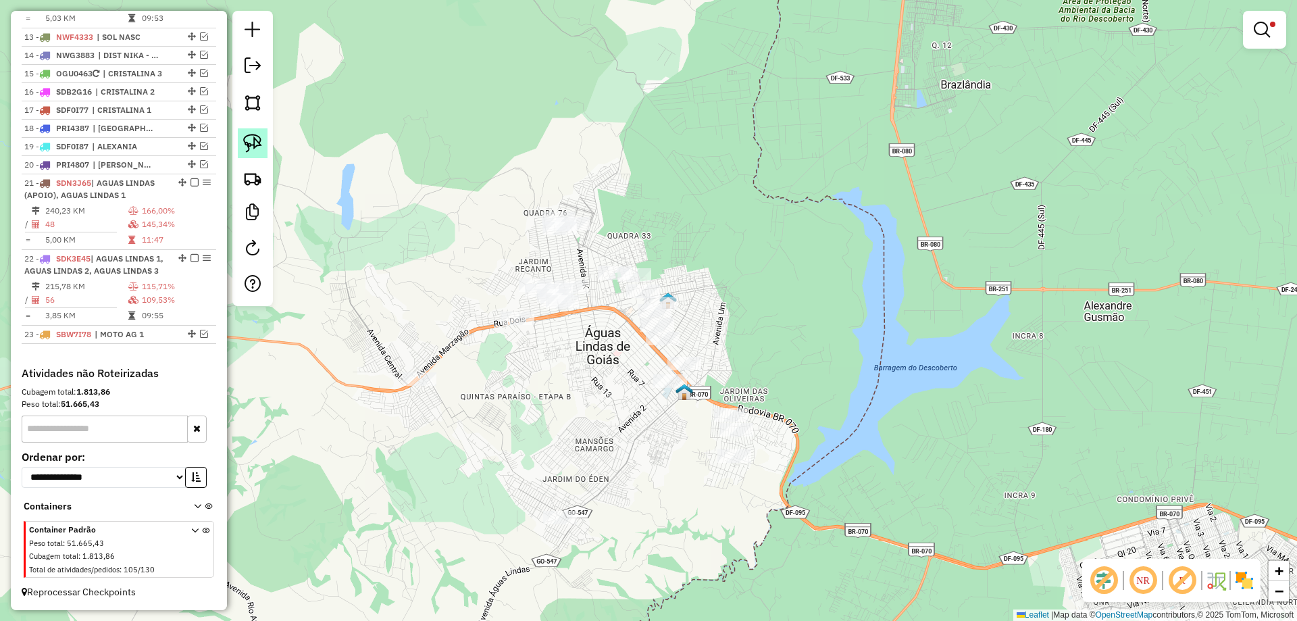
click at [257, 142] on img at bounding box center [252, 143] width 19 height 19
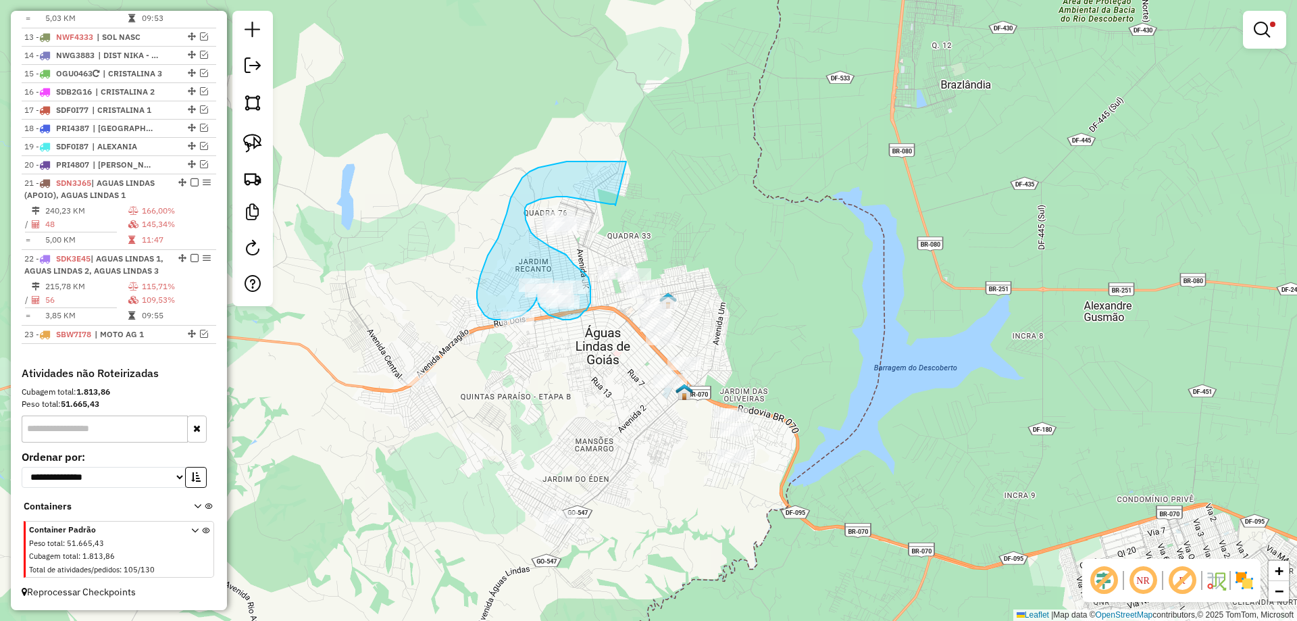
drag, startPoint x: 567, startPoint y: 161, endPoint x: 615, endPoint y: 205, distance: 65.5
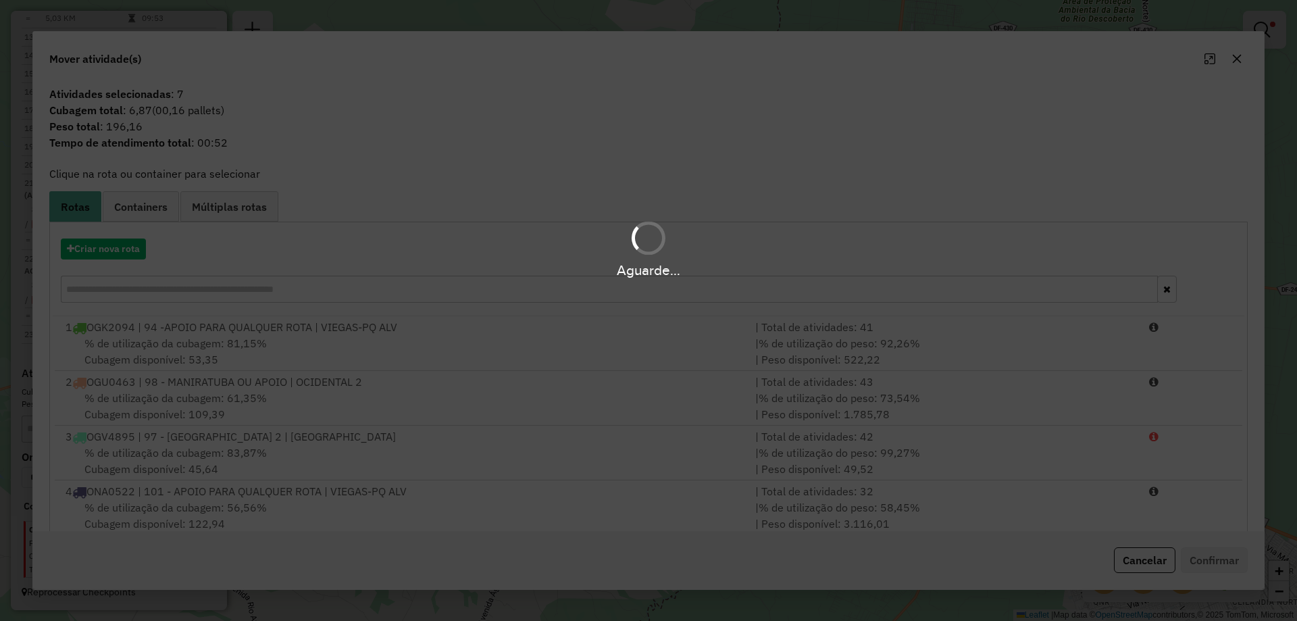
click at [109, 249] on div "Aguarde..." at bounding box center [648, 248] width 1297 height 64
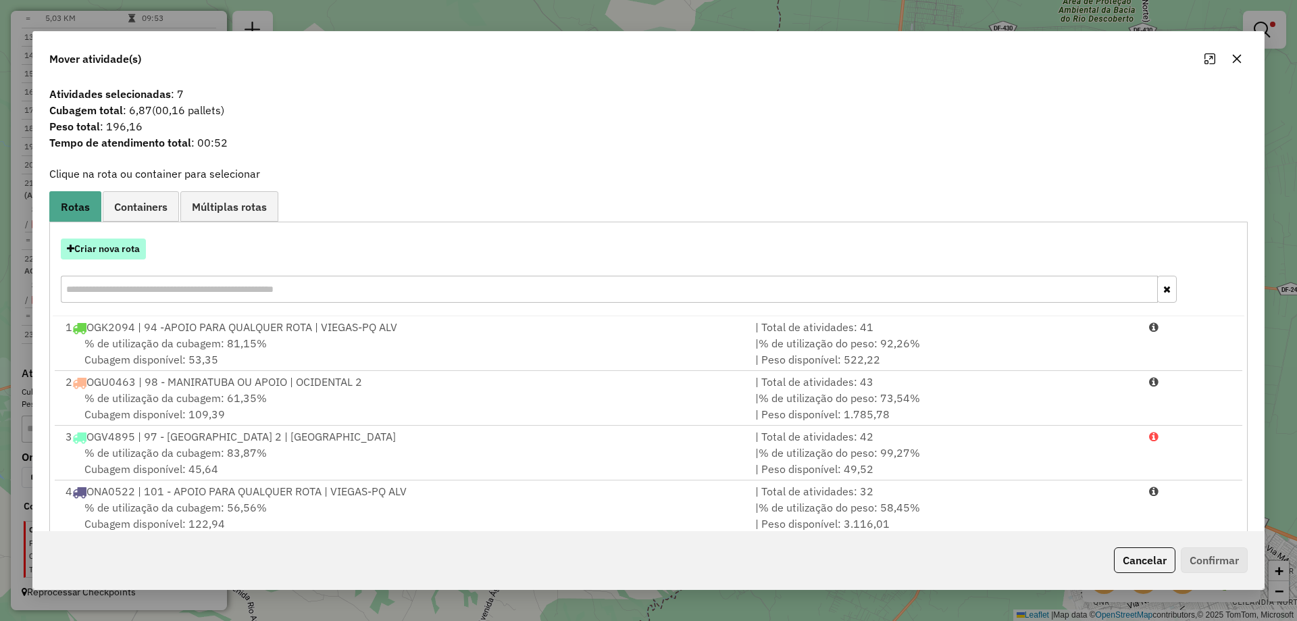
click at [110, 248] on button "Criar nova rota" at bounding box center [103, 248] width 85 height 21
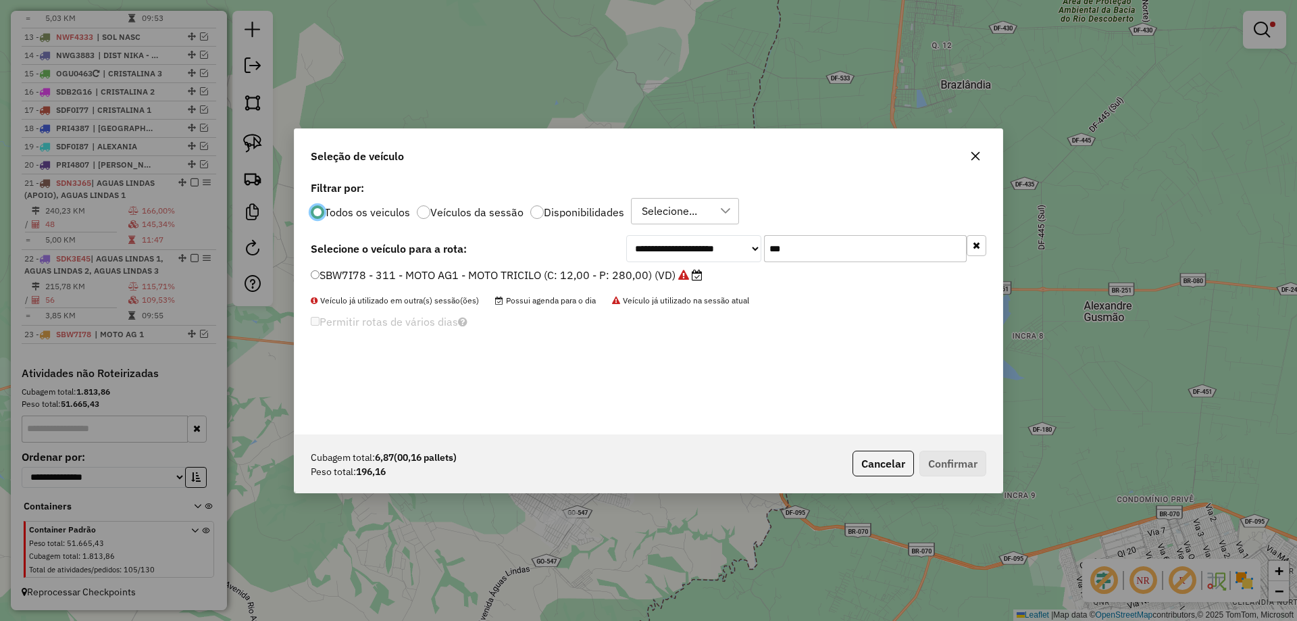
scroll to position [7, 4]
drag, startPoint x: 817, startPoint y: 247, endPoint x: 781, endPoint y: 245, distance: 36.5
click at [781, 245] on input "***" at bounding box center [865, 248] width 203 height 27
type input "***"
click at [360, 275] on label "SBX1B88 - 312 - MOTO AG 2 - MOTO TRICILO (C: 12,00 - P: 280,00) (VD)" at bounding box center [501, 275] width 381 height 16
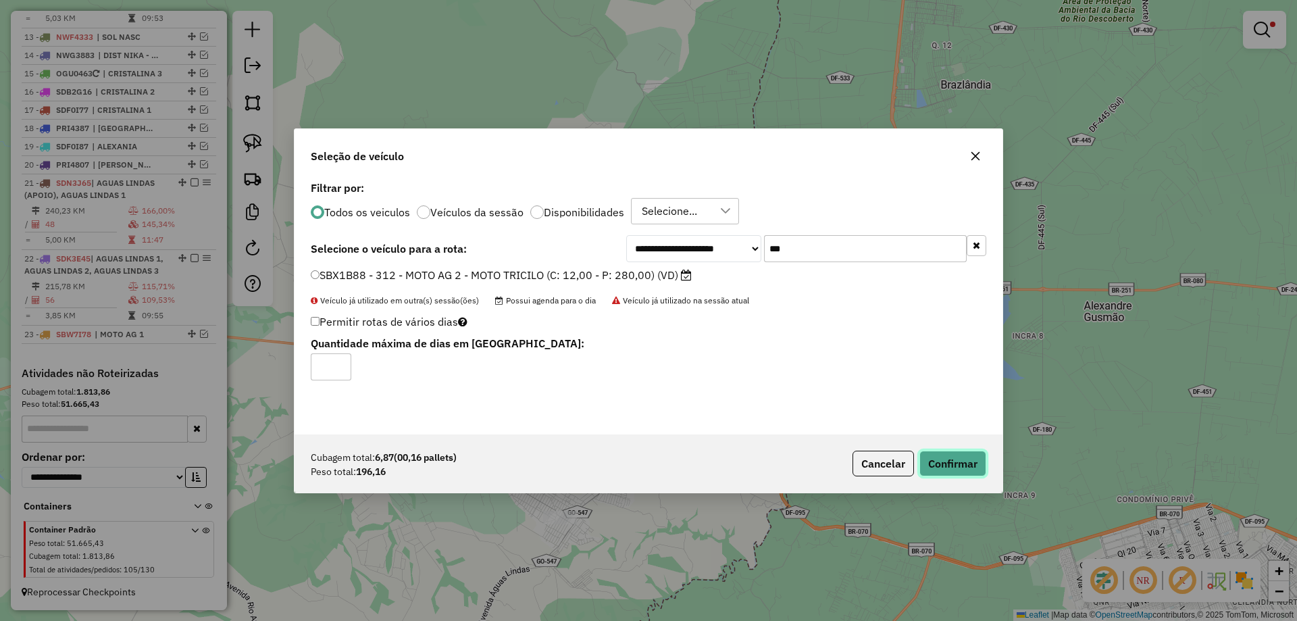
drag, startPoint x: 957, startPoint y: 467, endPoint x: 905, endPoint y: 480, distance: 52.9
click at [957, 468] on button "Confirmar" at bounding box center [952, 464] width 67 height 26
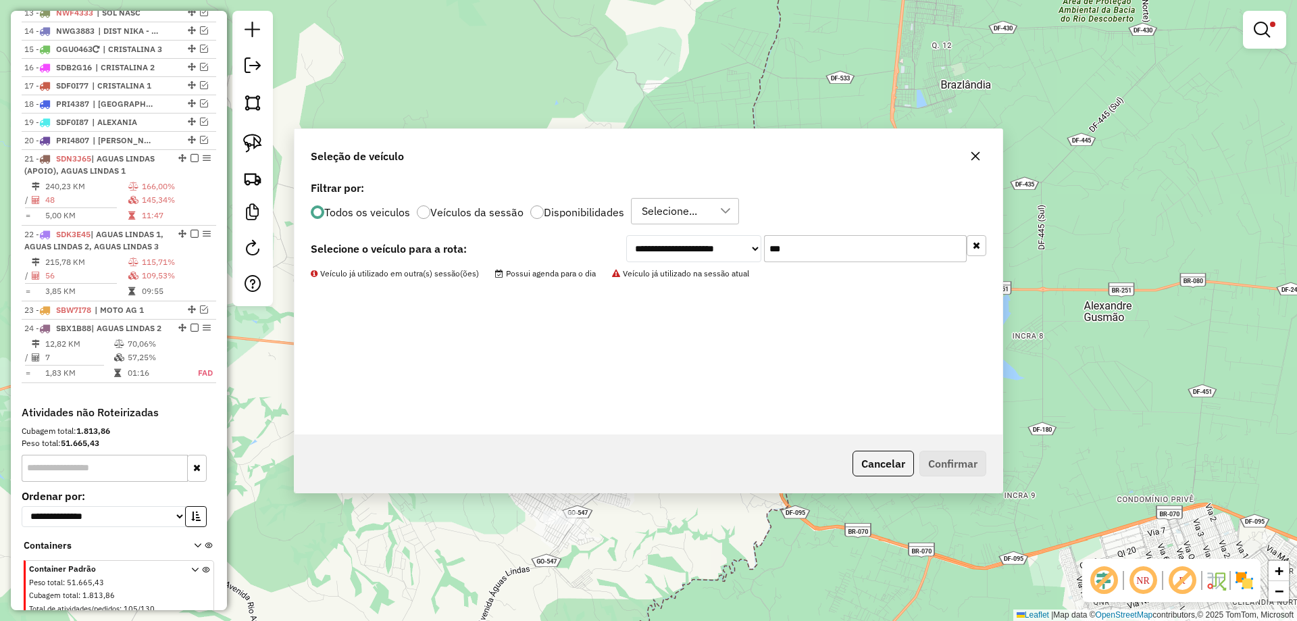
scroll to position [1349, 0]
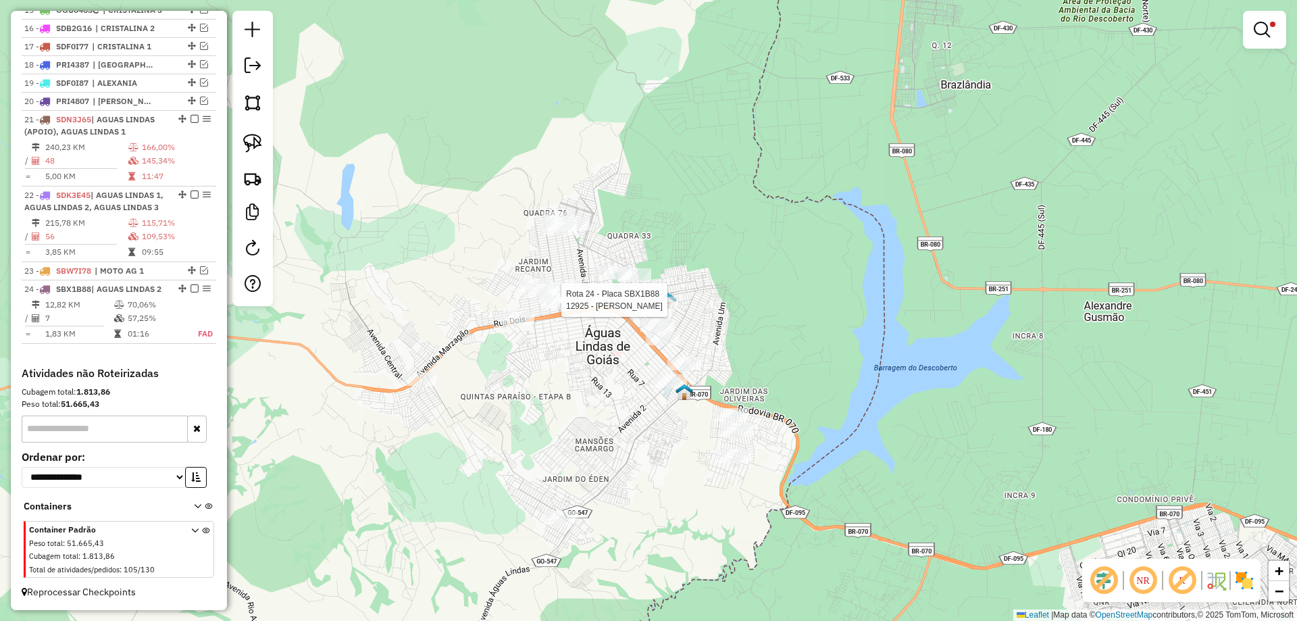
select select "*********"
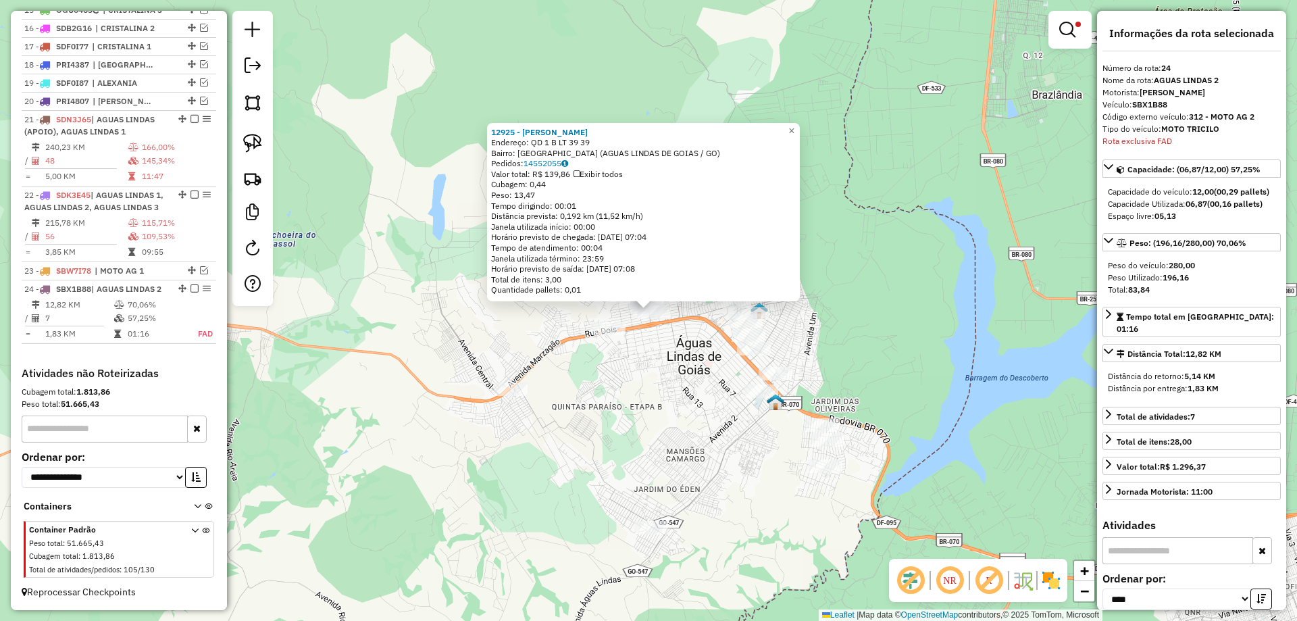
scroll to position [1367, 0]
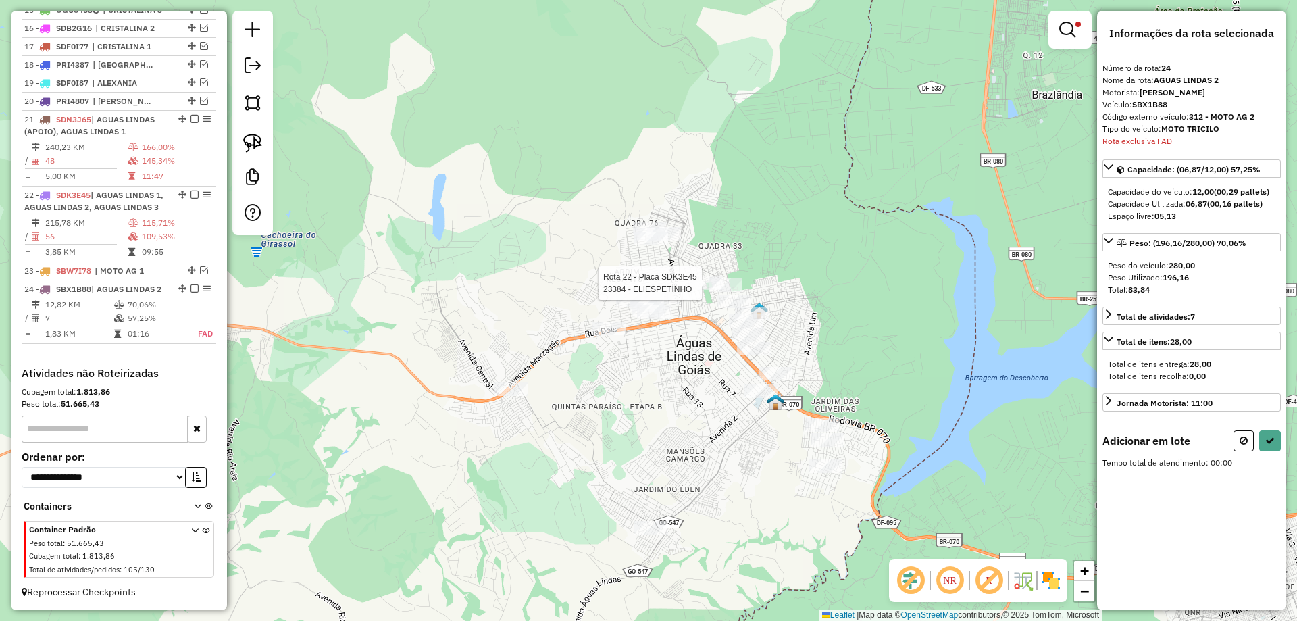
click at [701, 290] on div at bounding box center [706, 283] width 34 height 14
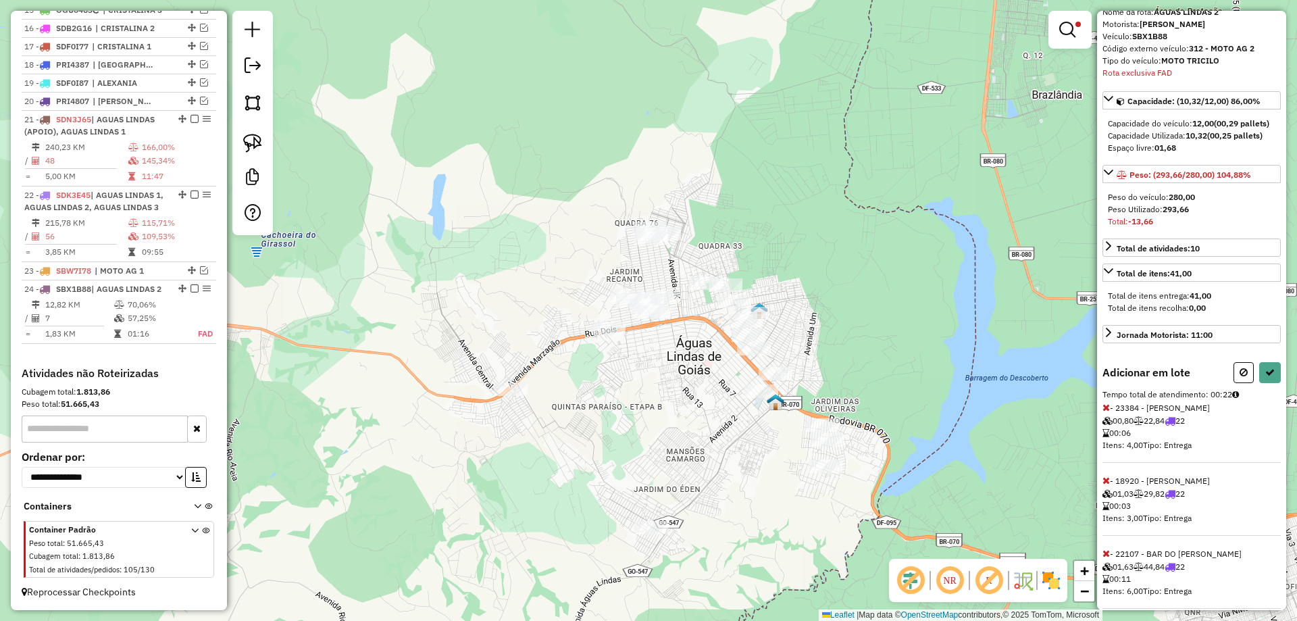
scroll to position [95, 0]
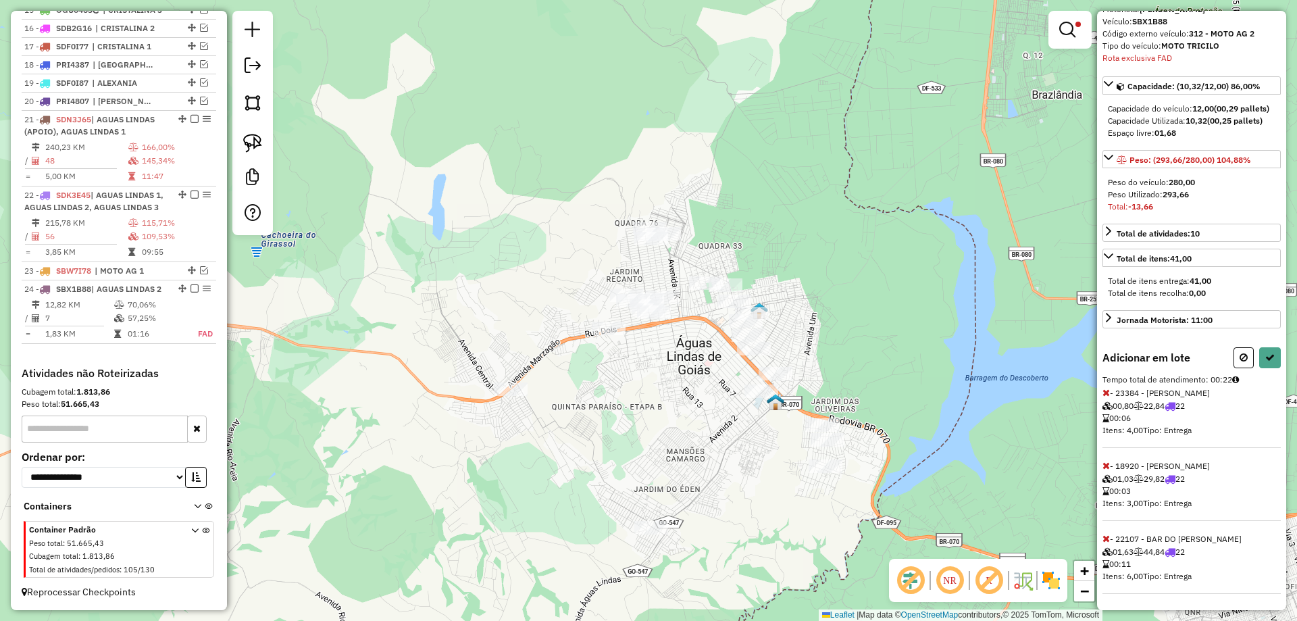
click at [1107, 388] on icon at bounding box center [1105, 392] width 7 height 9
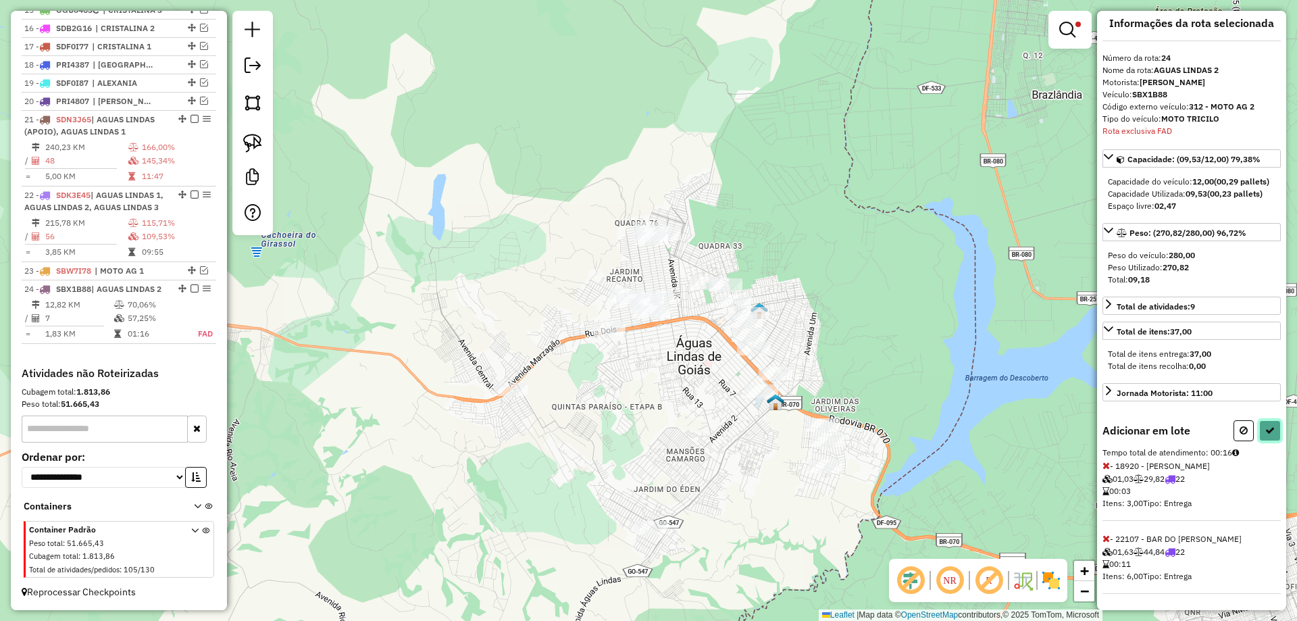
click at [1268, 428] on icon at bounding box center [1269, 430] width 9 height 9
select select "*********"
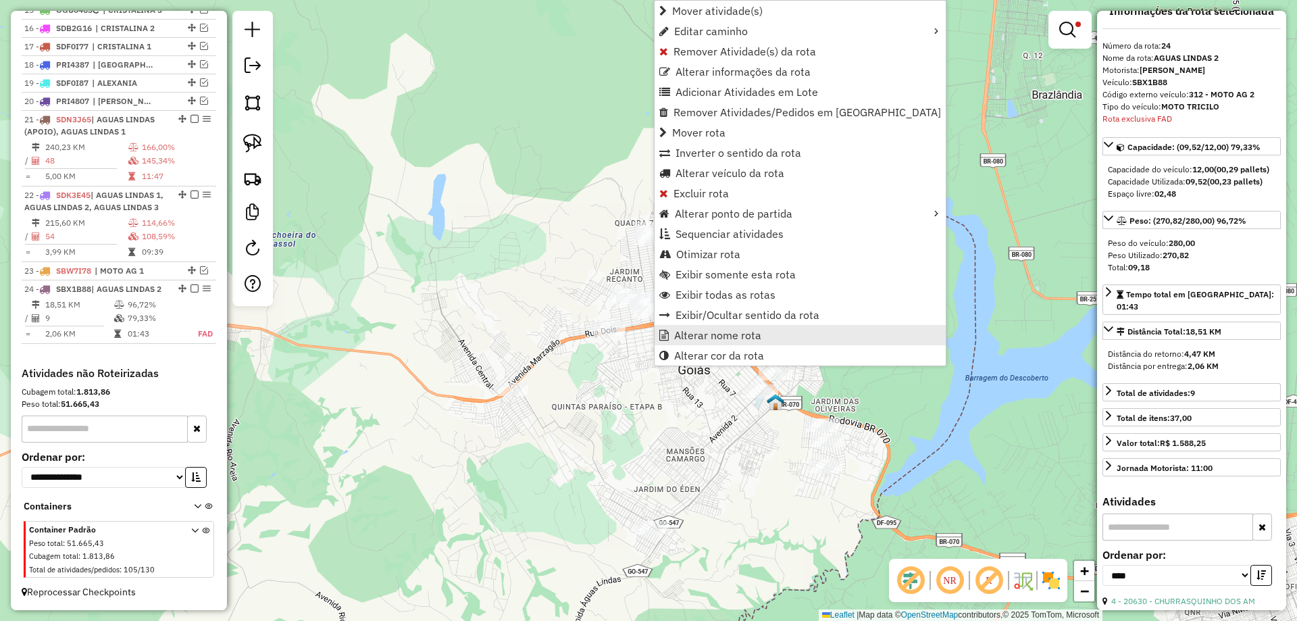
click at [689, 334] on span "Alterar nome rota" at bounding box center [717, 335] width 87 height 11
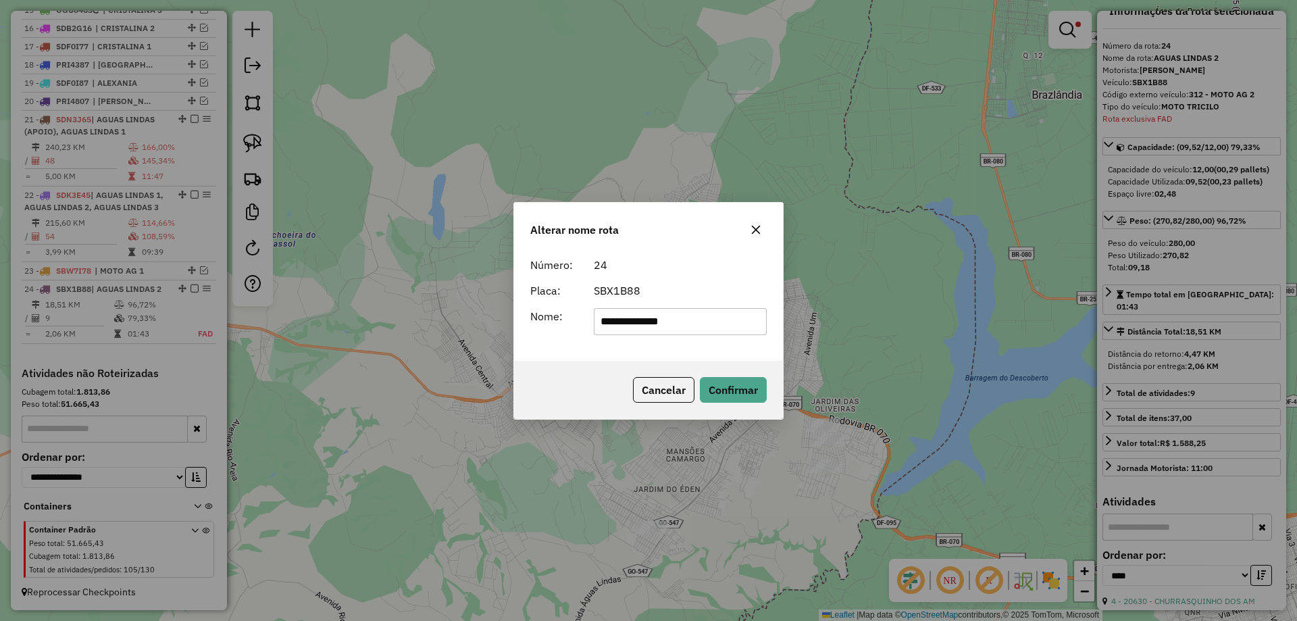
drag, startPoint x: 697, startPoint y: 317, endPoint x: 238, endPoint y: 308, distance: 459.4
click at [238, 308] on div "**********" at bounding box center [648, 310] width 1297 height 621
type input "*********"
drag, startPoint x: 601, startPoint y: 344, endPoint x: 609, endPoint y: 344, distance: 8.1
click at [601, 344] on div "Número: 24 Placa: SBX1B88 Nome: *********" at bounding box center [648, 305] width 269 height 109
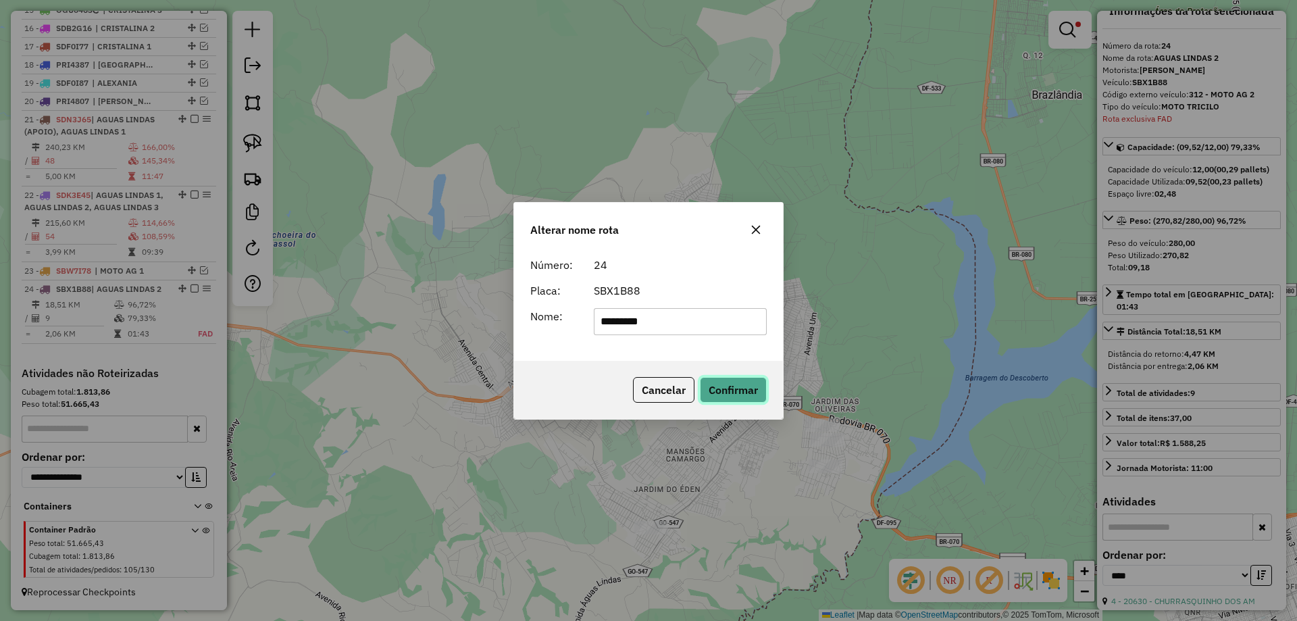
click at [734, 389] on button "Confirmar" at bounding box center [733, 390] width 67 height 26
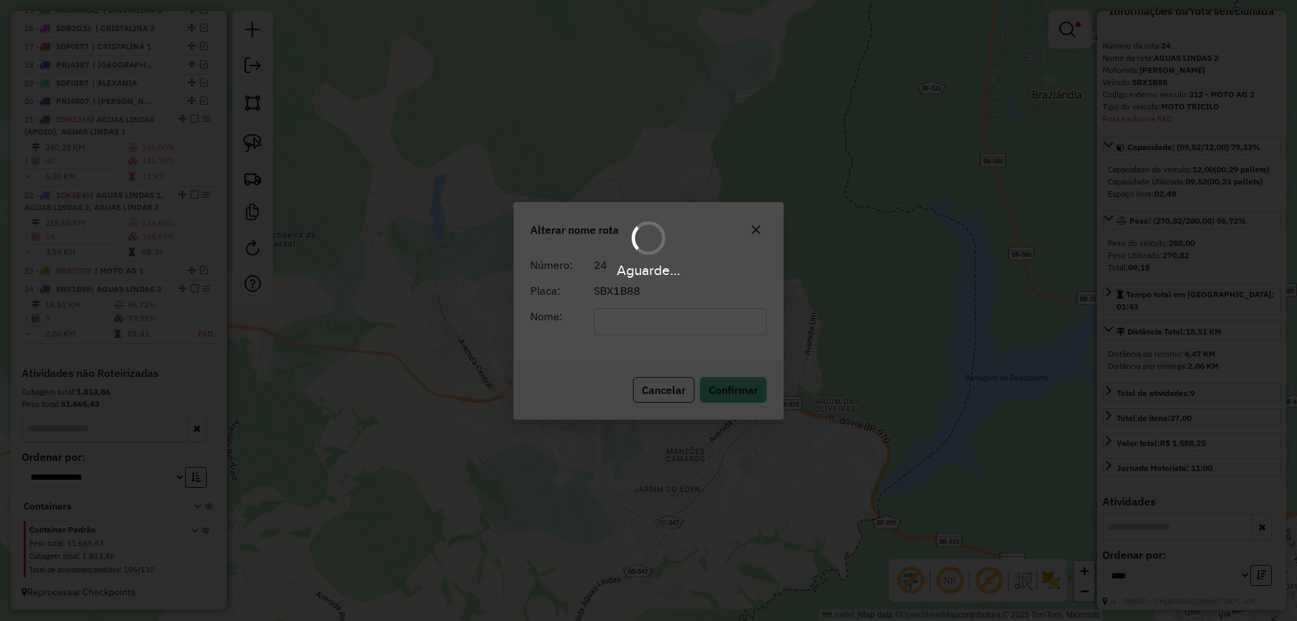
scroll to position [1355, 0]
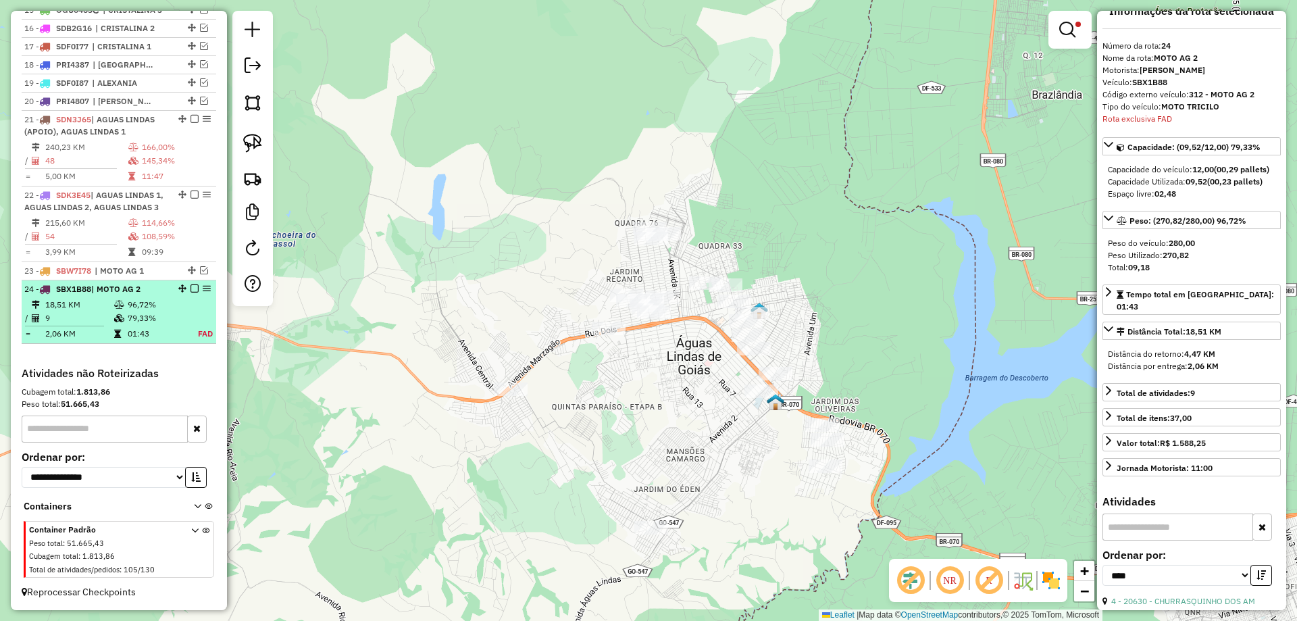
click at [190, 286] on em at bounding box center [194, 288] width 8 height 8
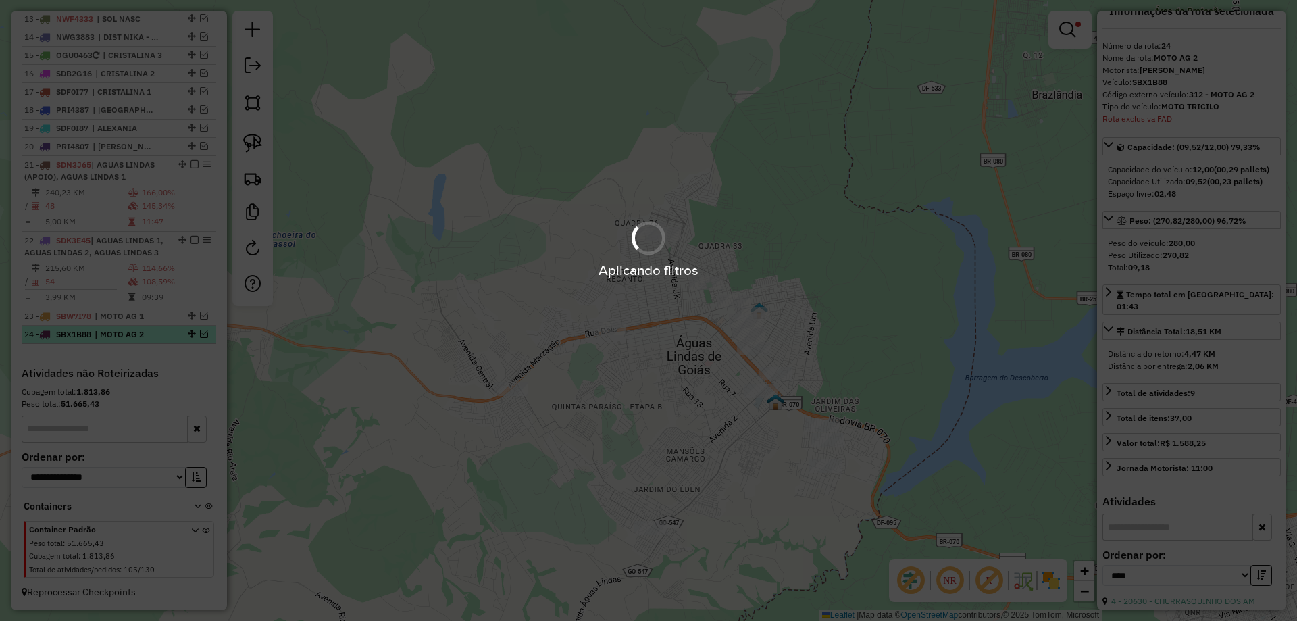
scroll to position [1310, 0]
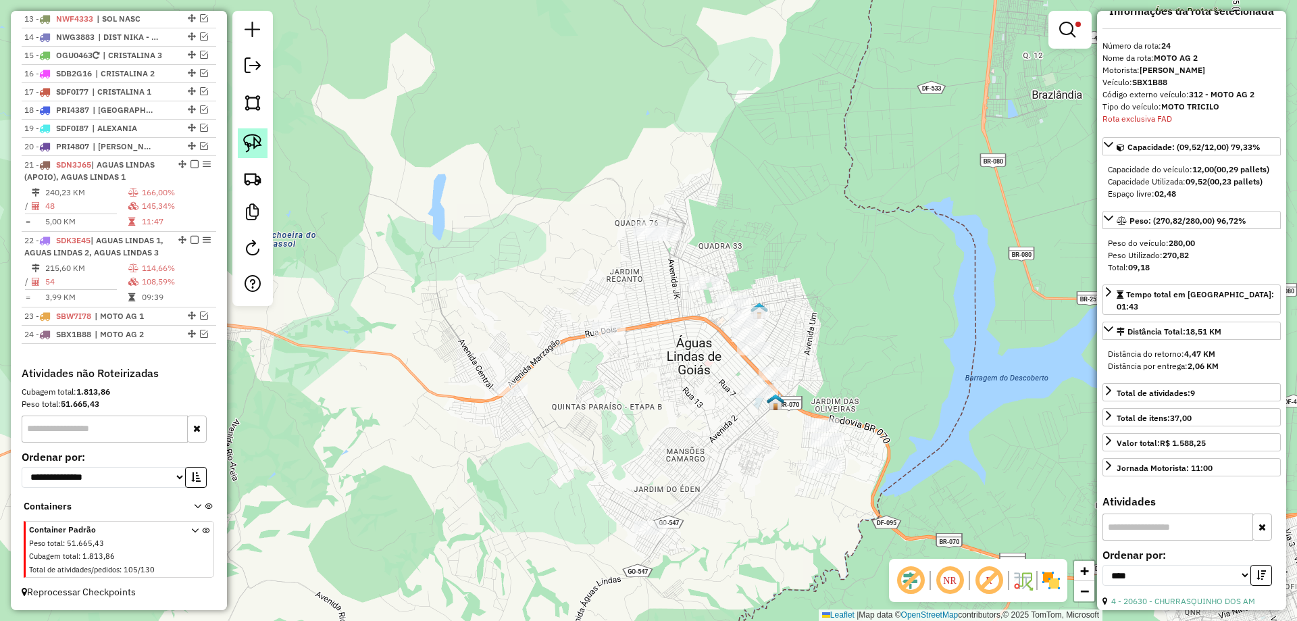
click at [248, 141] on img at bounding box center [252, 143] width 19 height 19
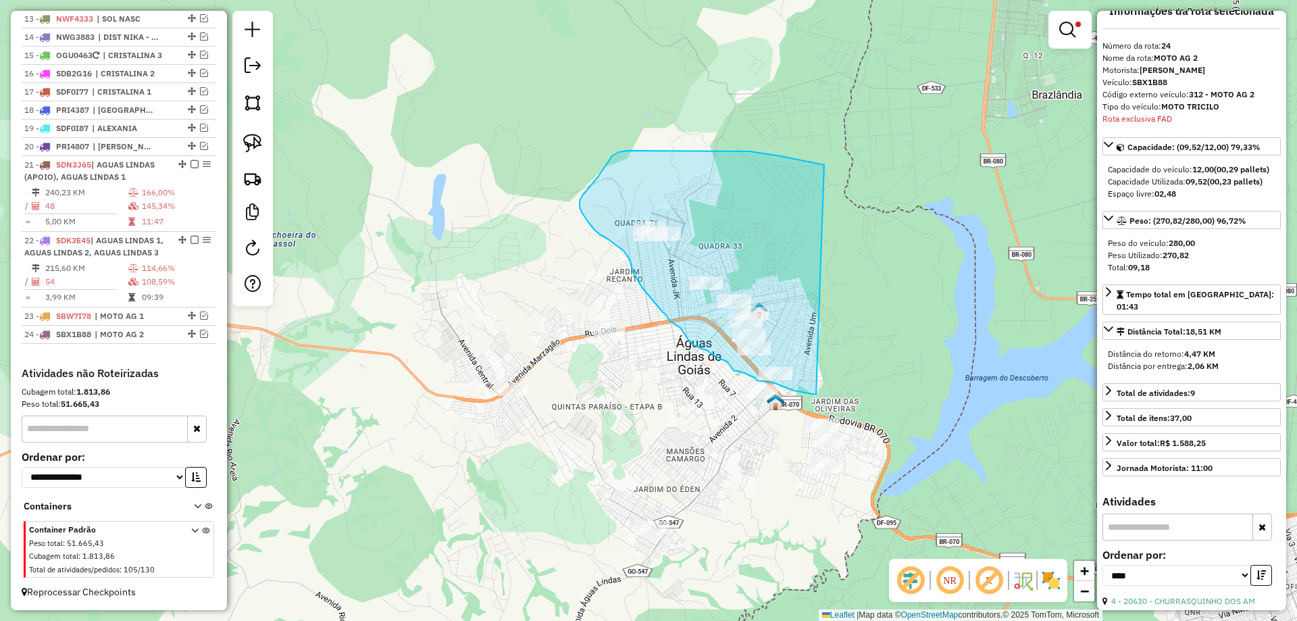
drag, startPoint x: 722, startPoint y: 151, endPoint x: 816, endPoint y: 395, distance: 261.3
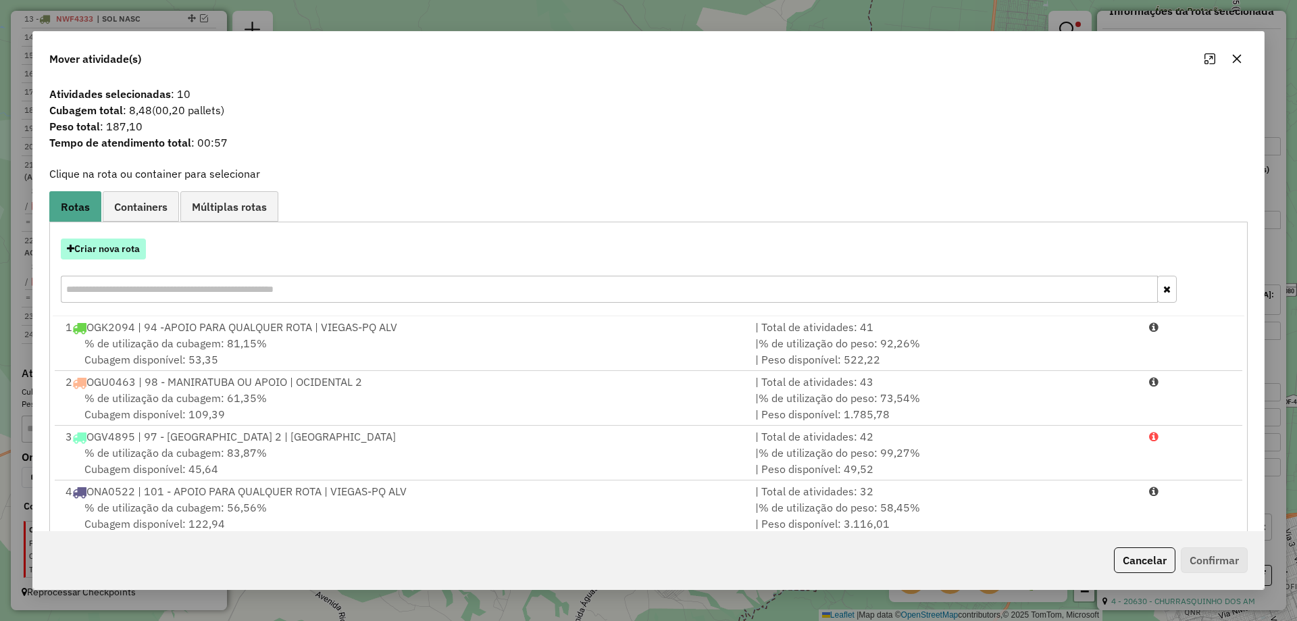
click at [125, 242] on button "Criar nova rota" at bounding box center [103, 248] width 85 height 21
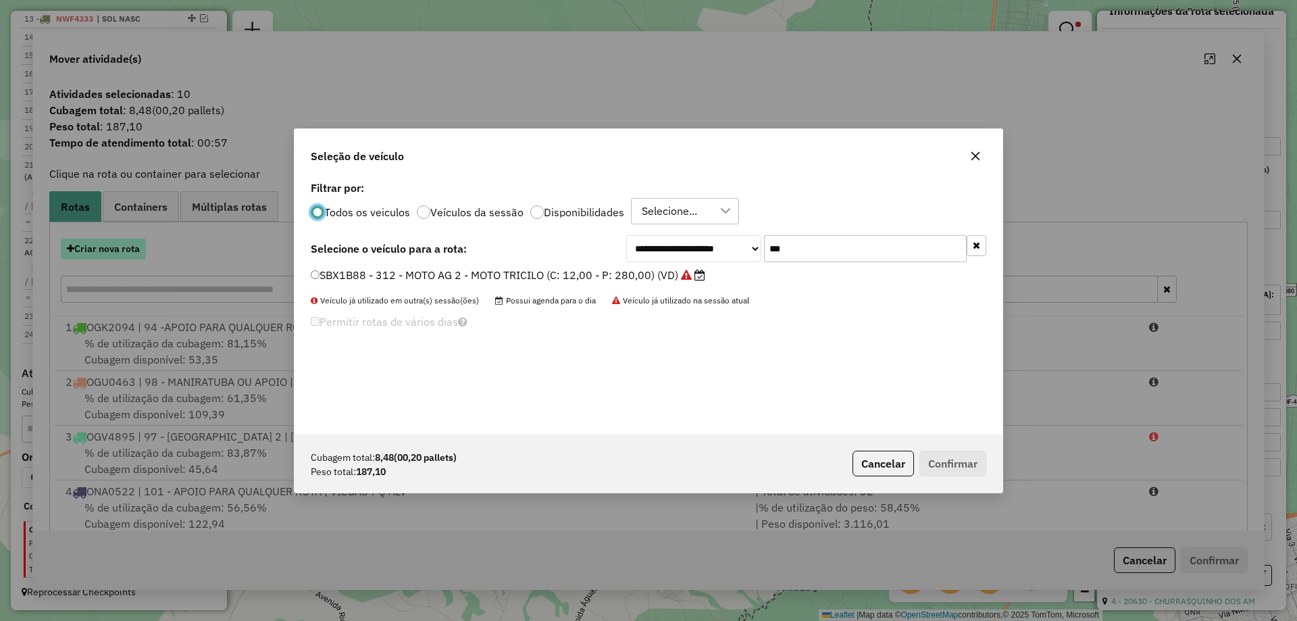
scroll to position [7, 4]
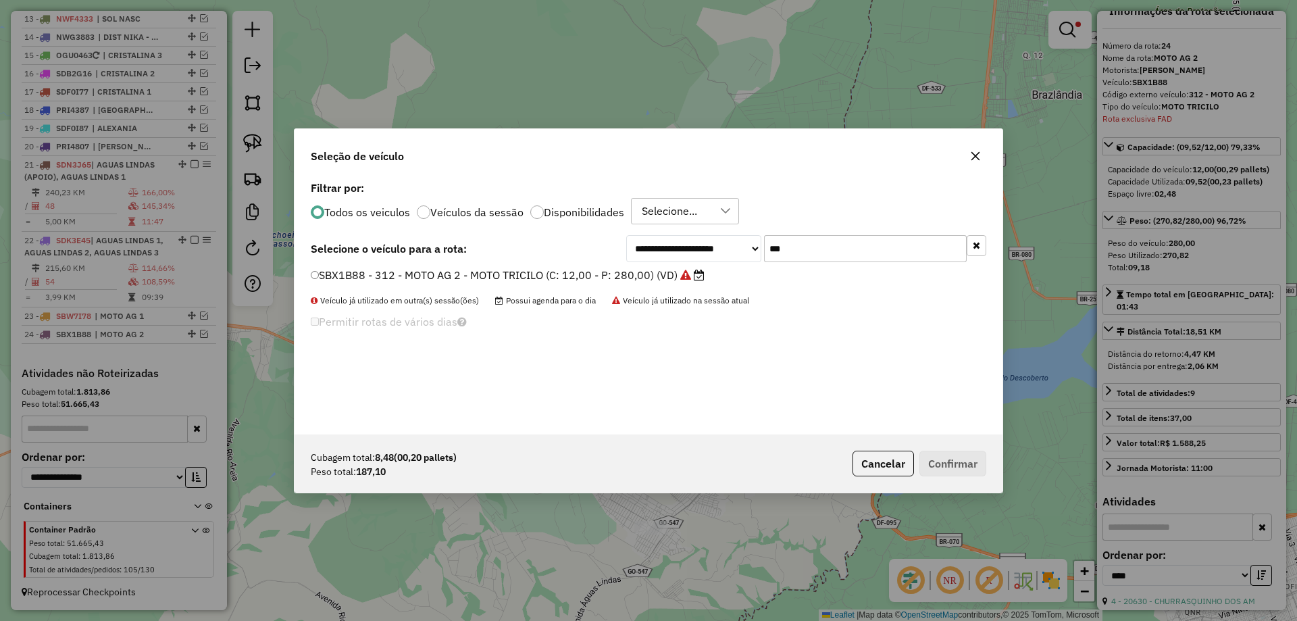
drag, startPoint x: 841, startPoint y: 263, endPoint x: 770, endPoint y: 240, distance: 74.4
click at [770, 240] on div "**********" at bounding box center [649, 306] width 708 height 257
click at [934, 303] on div "Veículo já utilizado em outra(s) sessão(ões) Possui agenda para o dia Veículo j…" at bounding box center [649, 301] width 676 height 12
click at [815, 240] on input "***" at bounding box center [865, 248] width 203 height 27
type input "***"
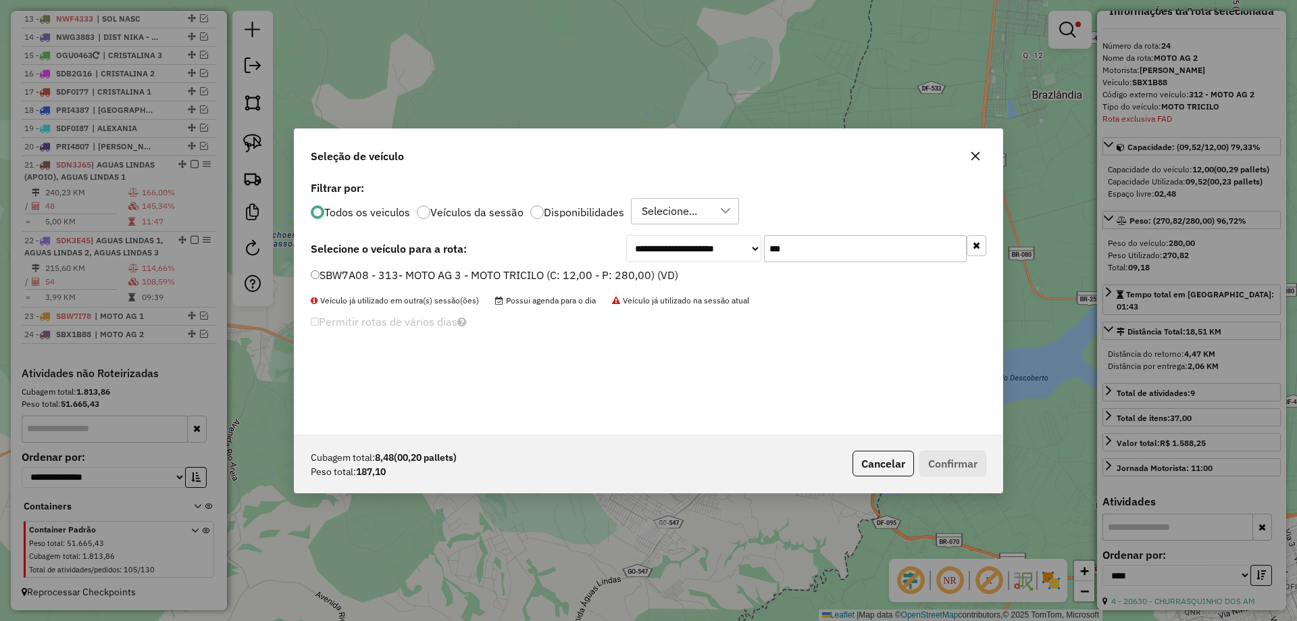
click at [445, 275] on label "SBW7A08 - 313- MOTO AG 3 - MOTO TRICILO (C: 12,00 - P: 280,00) (VD)" at bounding box center [494, 275] width 367 height 16
click at [946, 462] on button "Confirmar" at bounding box center [952, 464] width 67 height 26
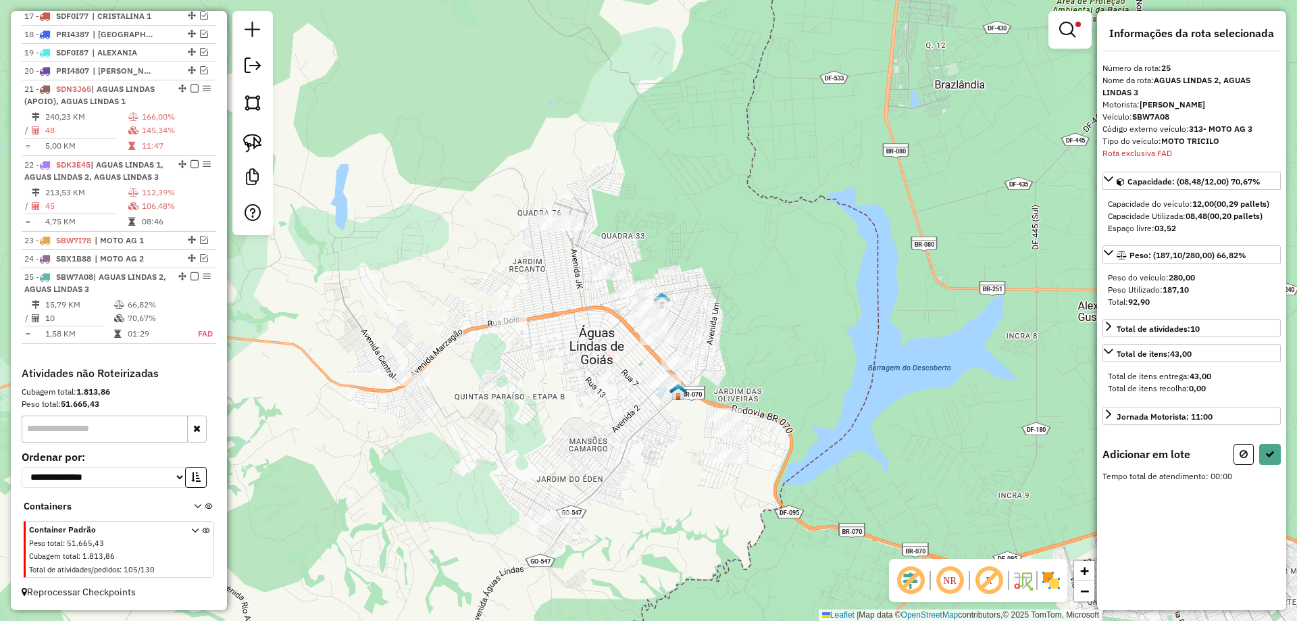
scroll to position [0, 0]
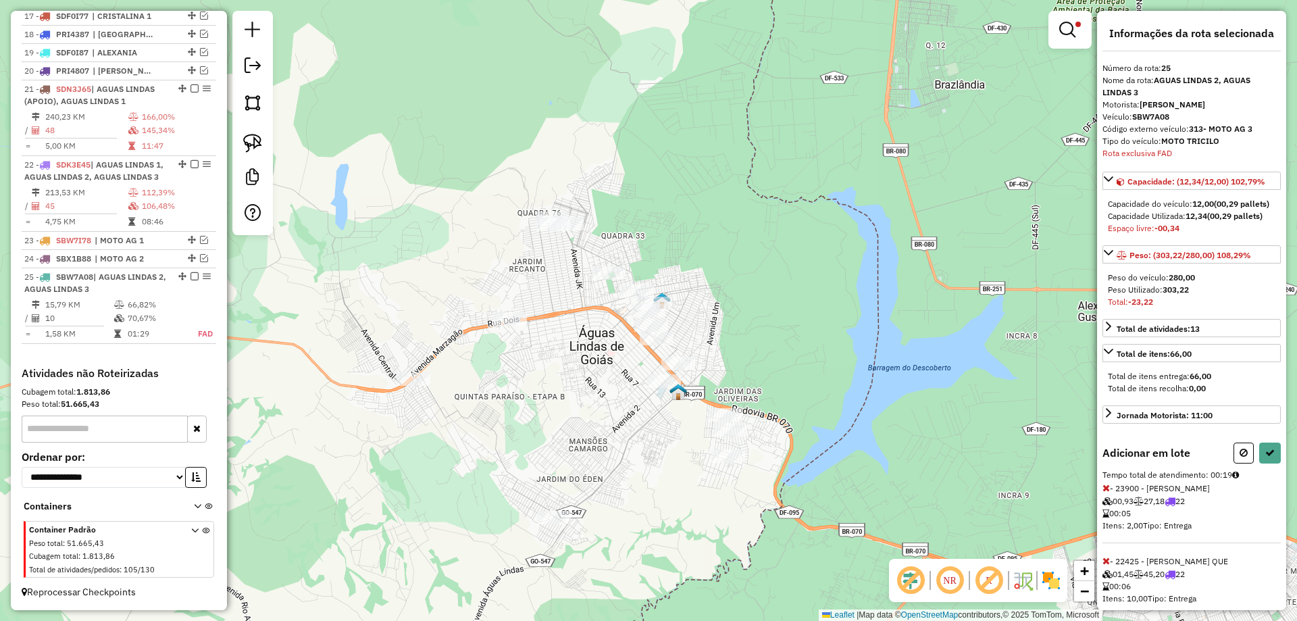
scroll to position [107, 0]
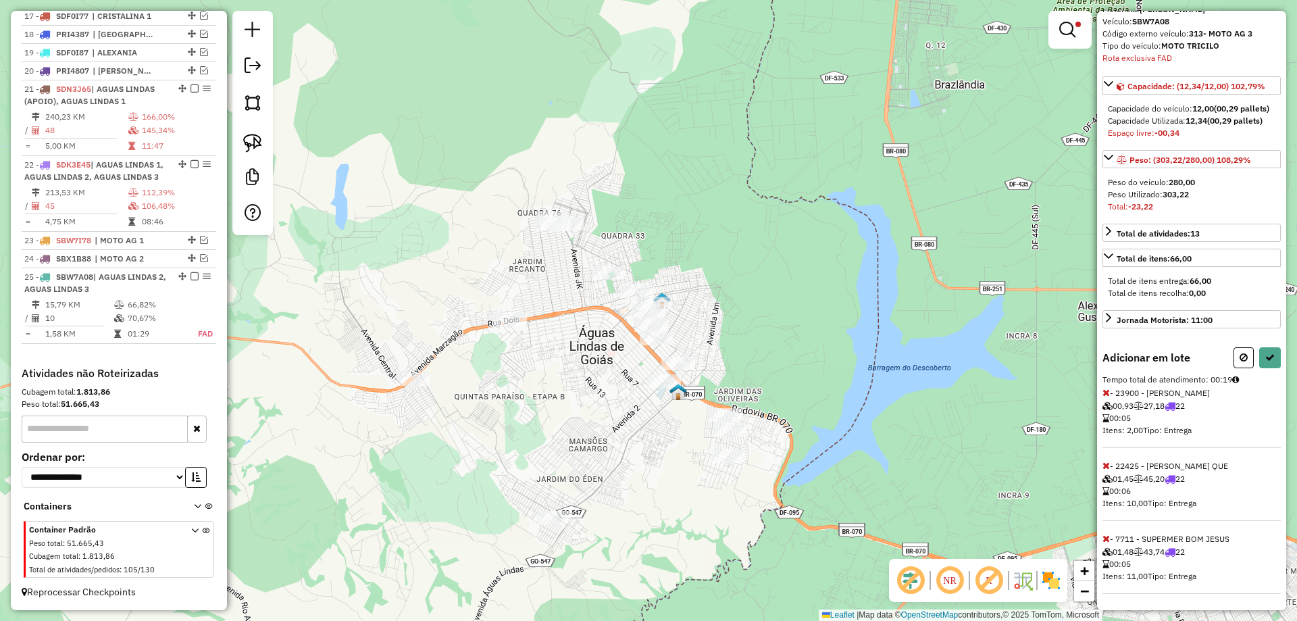
click at [1109, 395] on icon at bounding box center [1105, 392] width 7 height 9
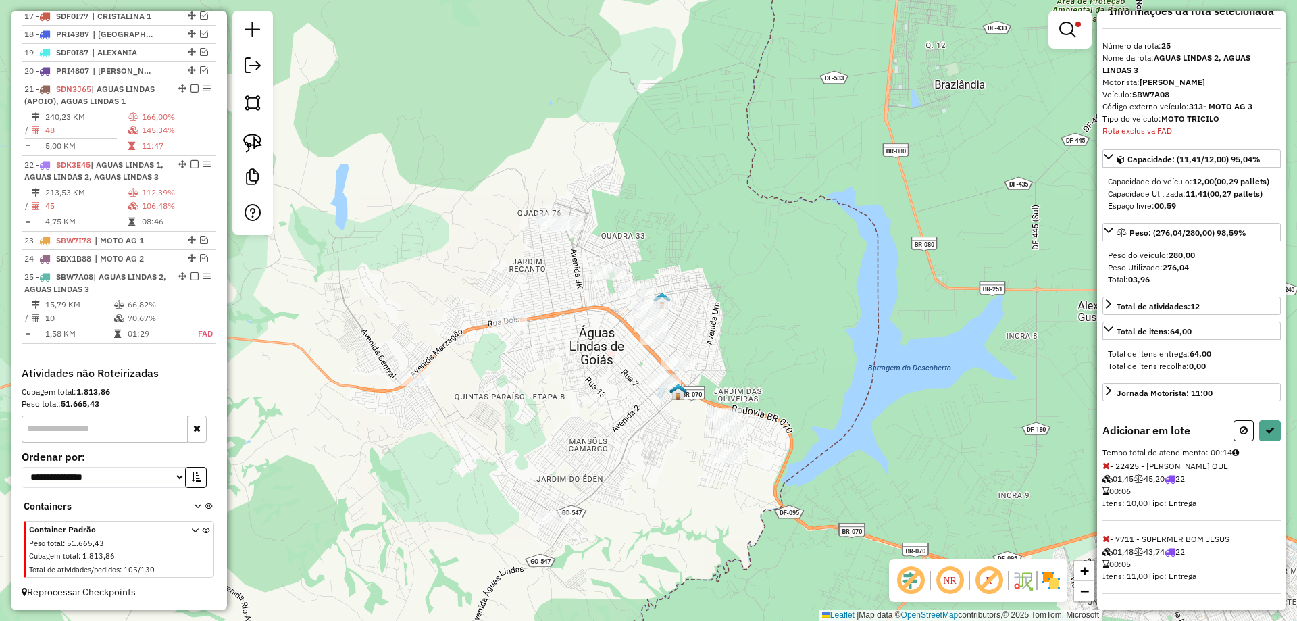
scroll to position [34, 0]
click at [1259, 431] on button at bounding box center [1270, 430] width 22 height 21
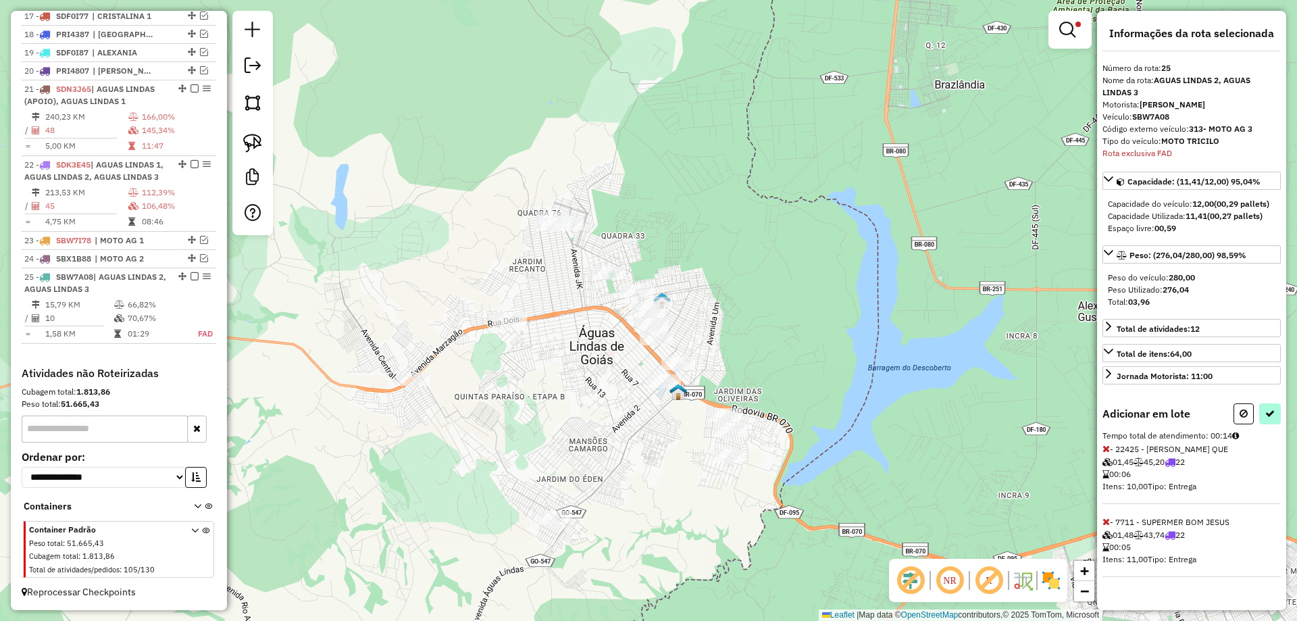
select select "*********"
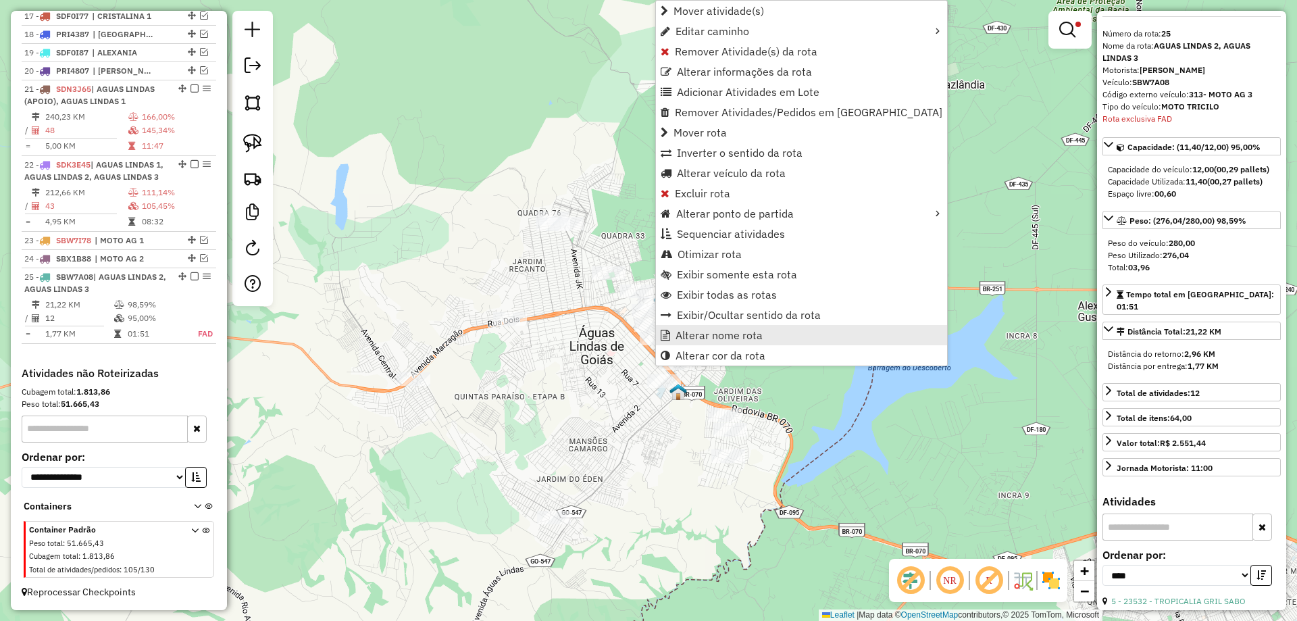
click at [729, 331] on span "Alterar nome rota" at bounding box center [719, 335] width 87 height 11
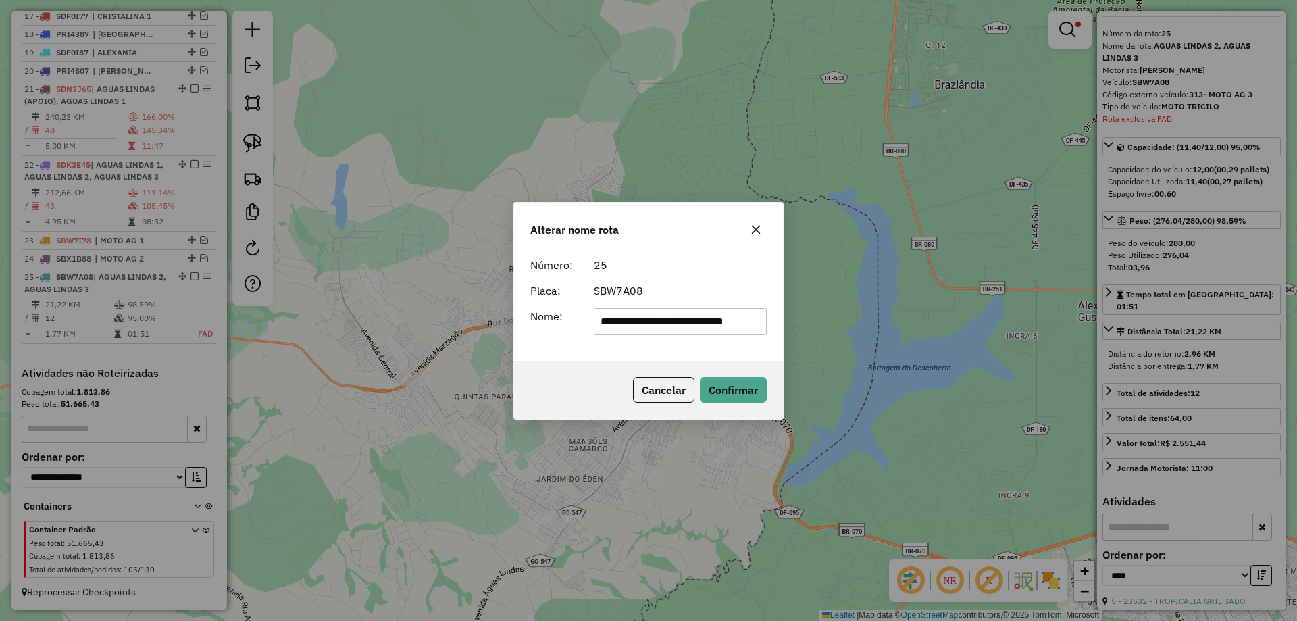
scroll to position [0, 14]
click at [731, 329] on input "**********" at bounding box center [681, 321] width 174 height 27
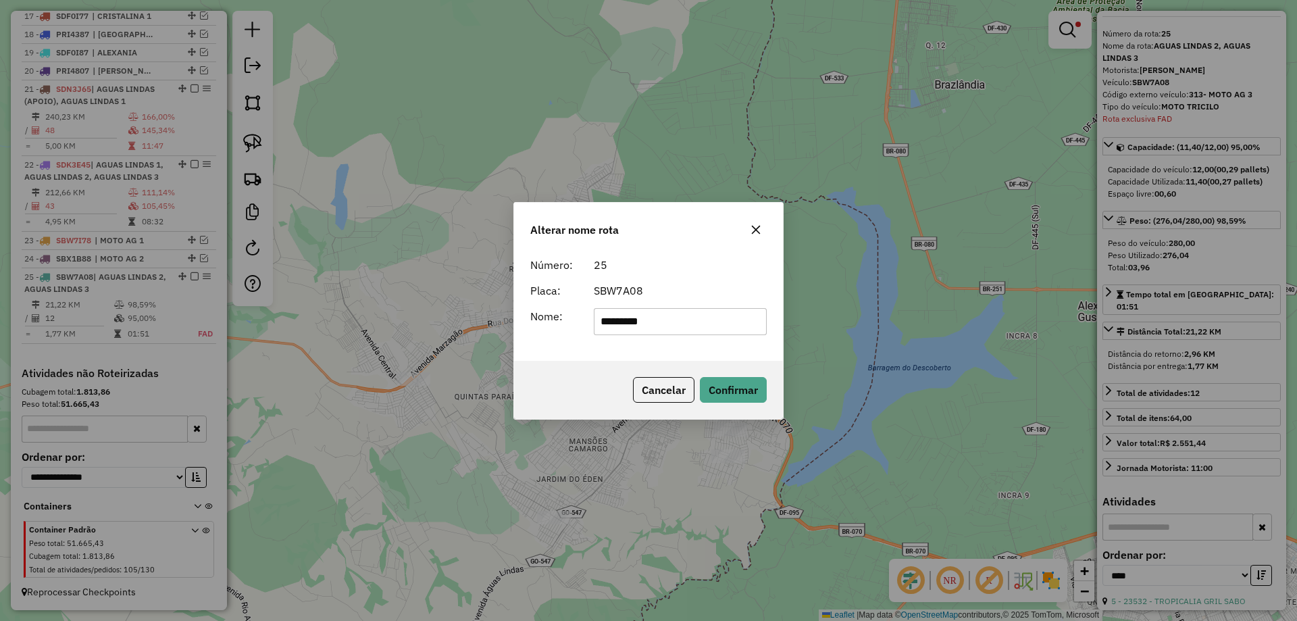
type input "*********"
click at [617, 367] on div "Cancelar Confirmar" at bounding box center [648, 390] width 269 height 58
click at [719, 388] on button "Confirmar" at bounding box center [733, 390] width 67 height 26
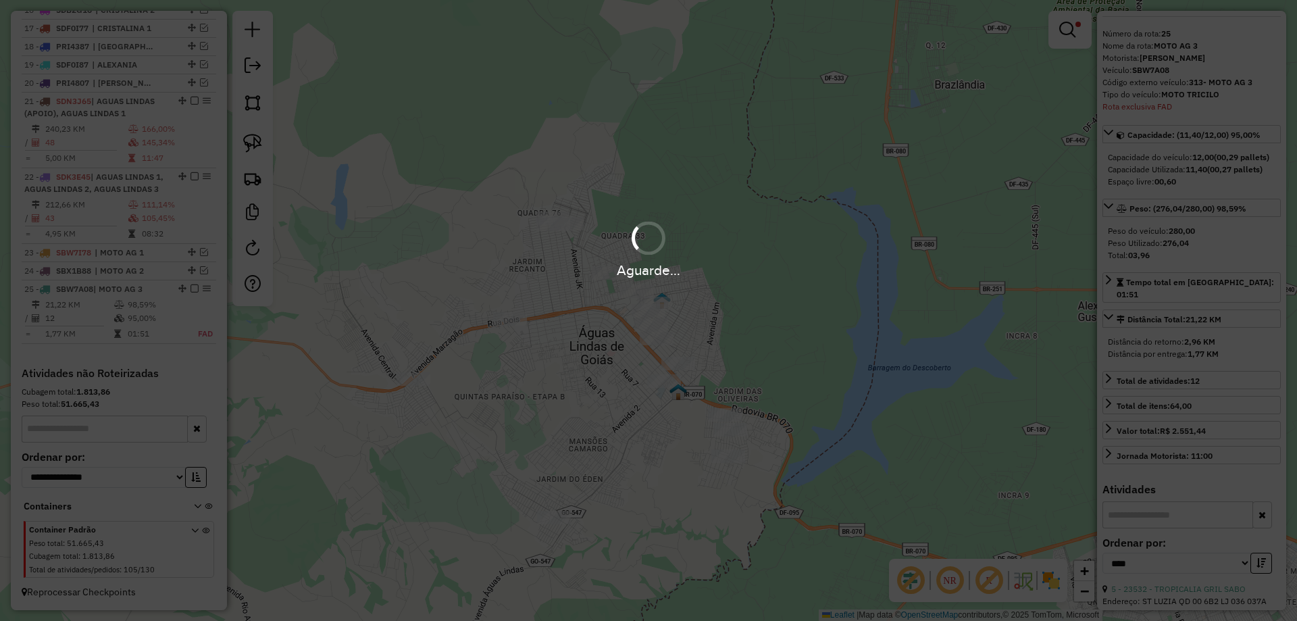
scroll to position [1373, 0]
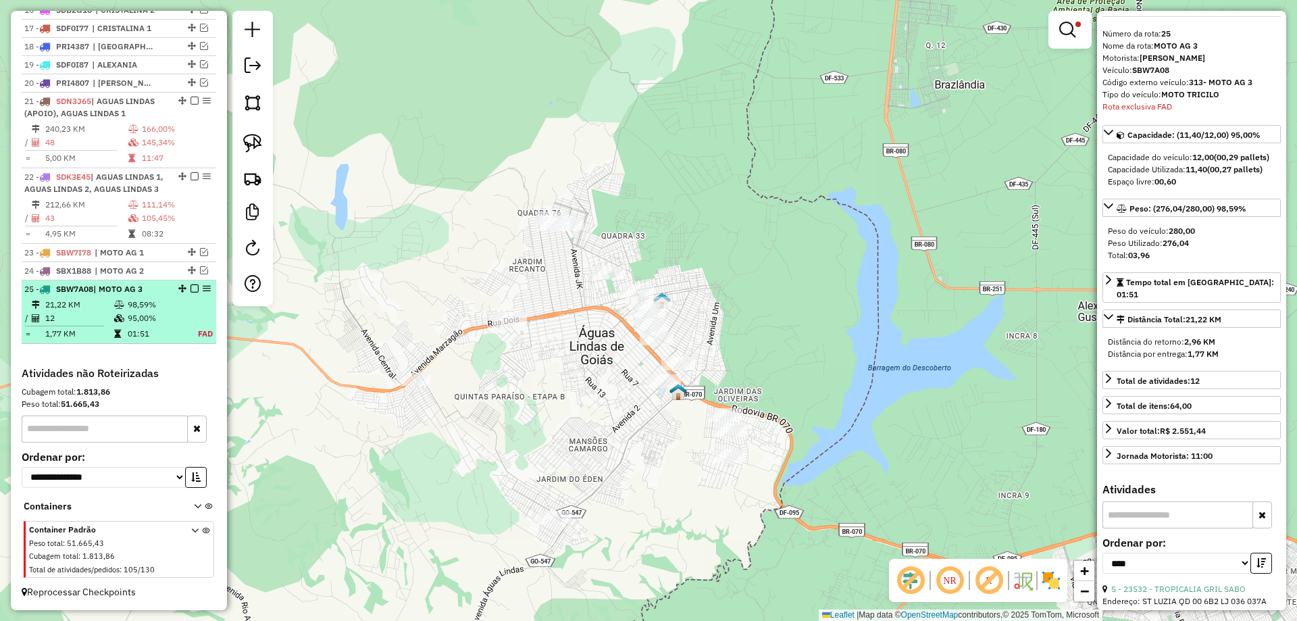
click at [190, 288] on em at bounding box center [194, 288] width 8 height 8
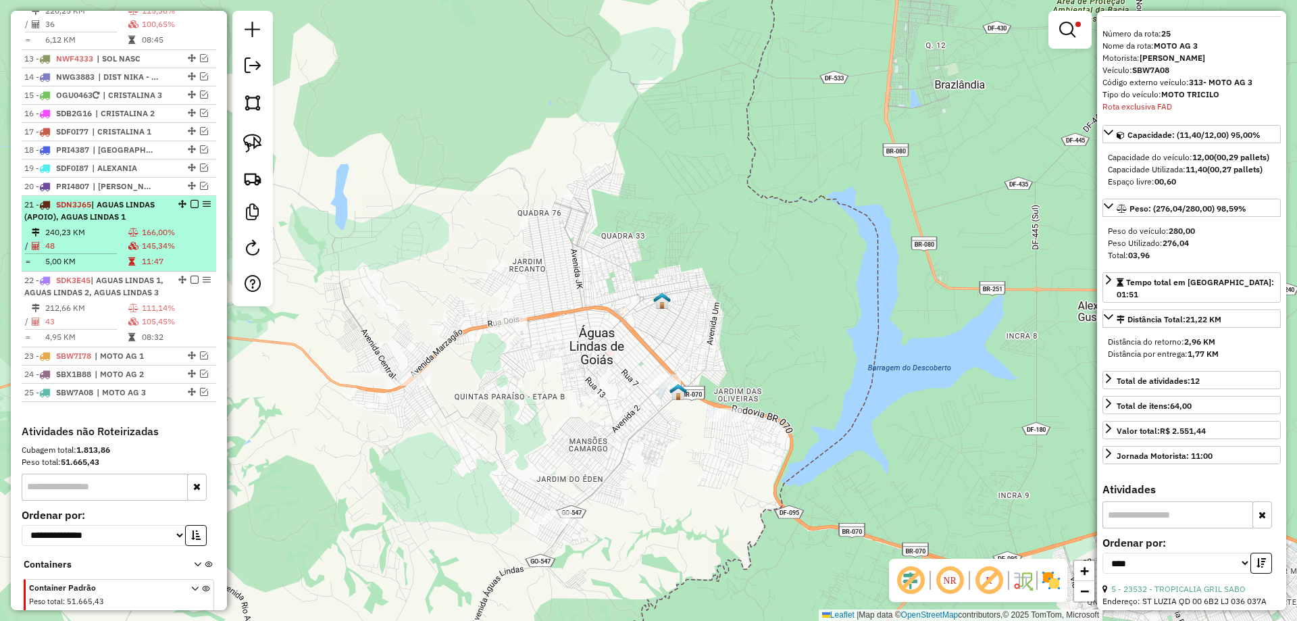
scroll to position [1058, 0]
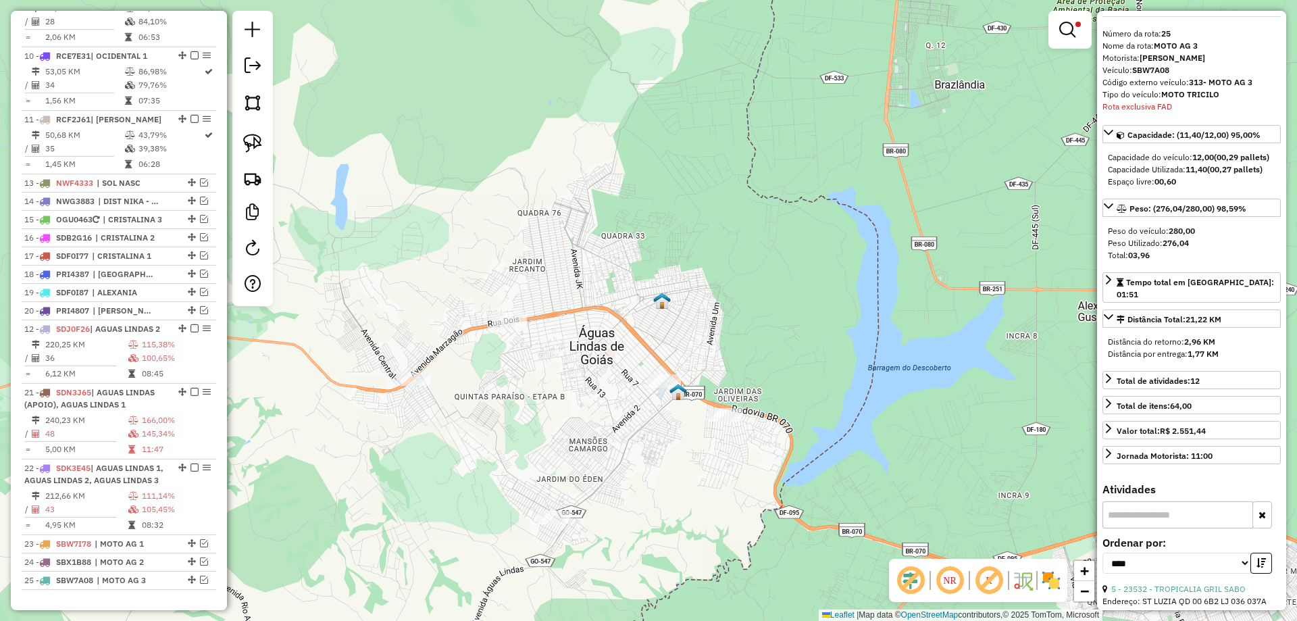
drag, startPoint x: 176, startPoint y: 194, endPoint x: 120, endPoint y: 390, distance: 203.8
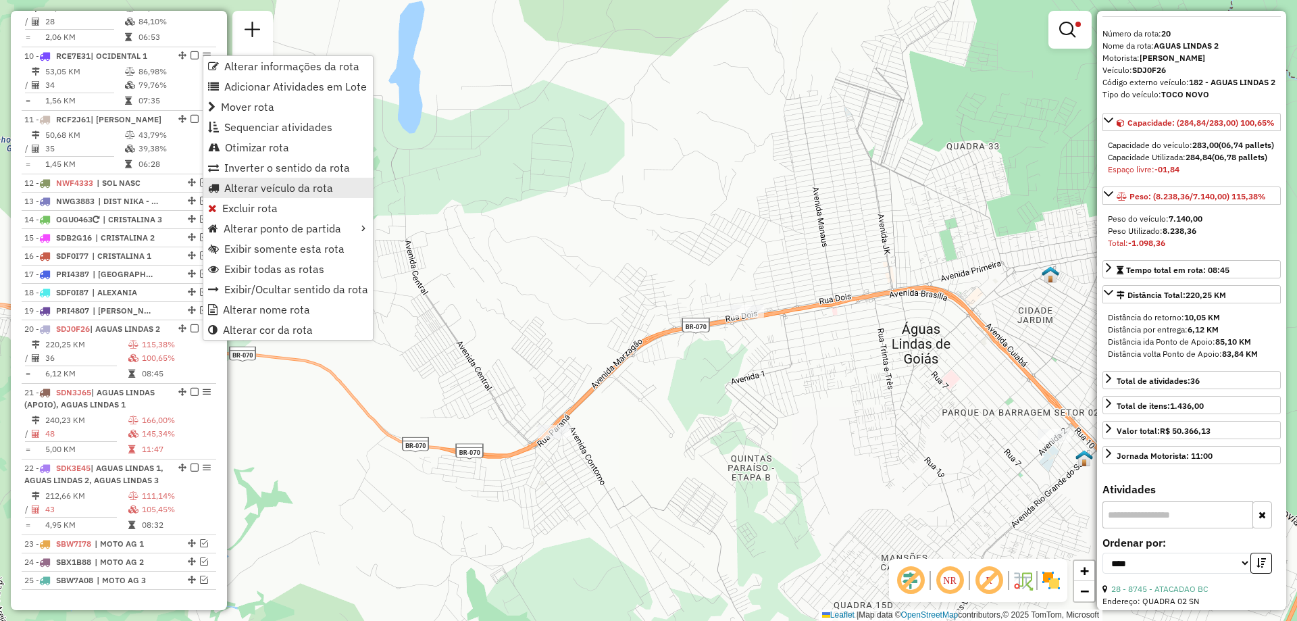
click at [254, 191] on span "Alterar veículo da rota" at bounding box center [278, 187] width 109 height 11
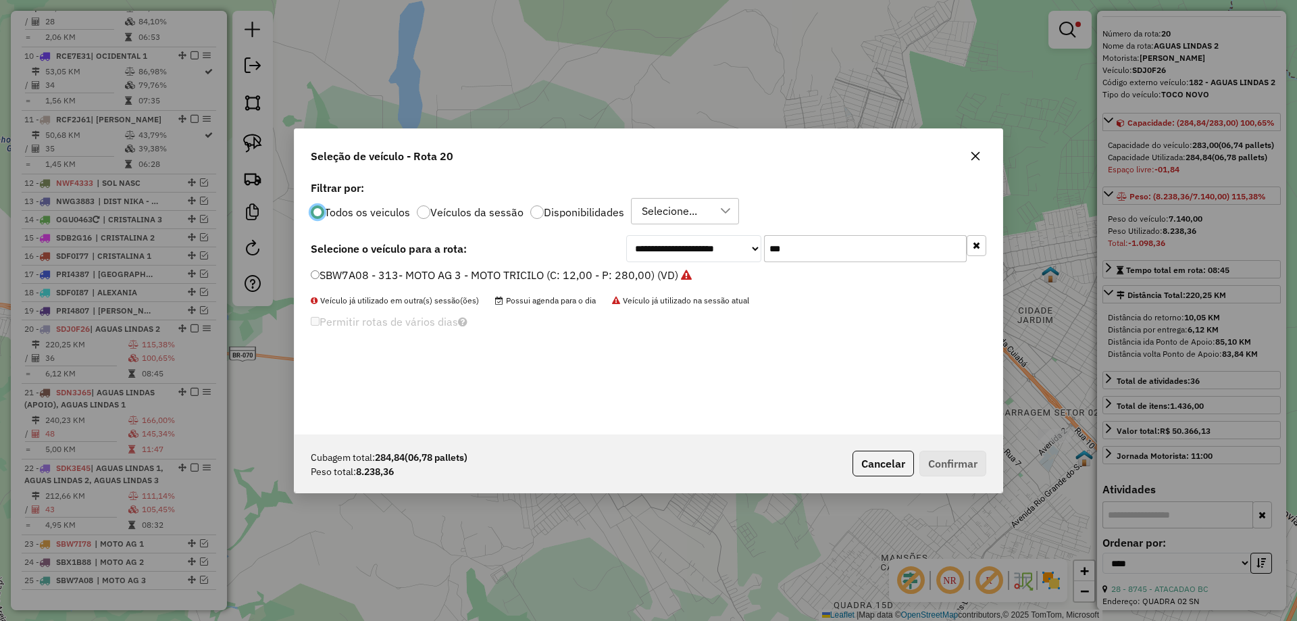
scroll to position [7, 4]
drag, startPoint x: 813, startPoint y: 245, endPoint x: 634, endPoint y: 226, distance: 179.3
click at [635, 226] on div "**********" at bounding box center [649, 306] width 708 height 257
type input "***"
click at [431, 275] on label "RCE7E41 - 167 - VALPARAISO 2 - TOCO 7,15 (C: 283,00 - P: 7150,00) (VD)" at bounding box center [506, 275] width 390 height 16
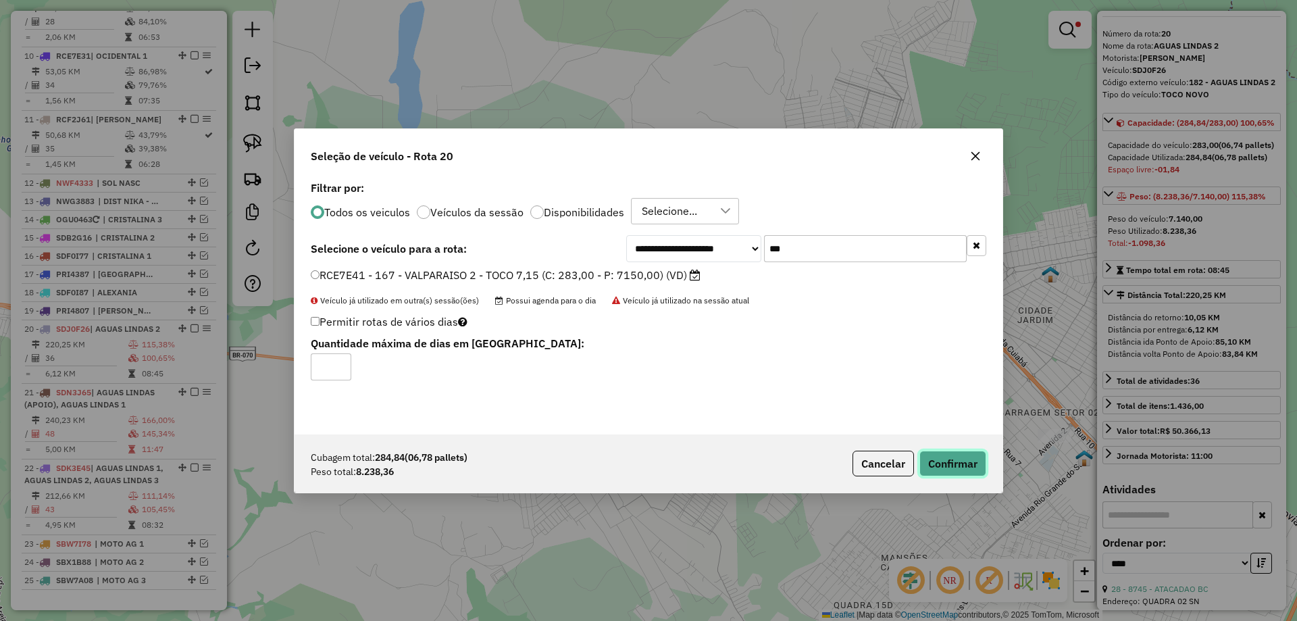
click at [945, 467] on button "Confirmar" at bounding box center [952, 464] width 67 height 26
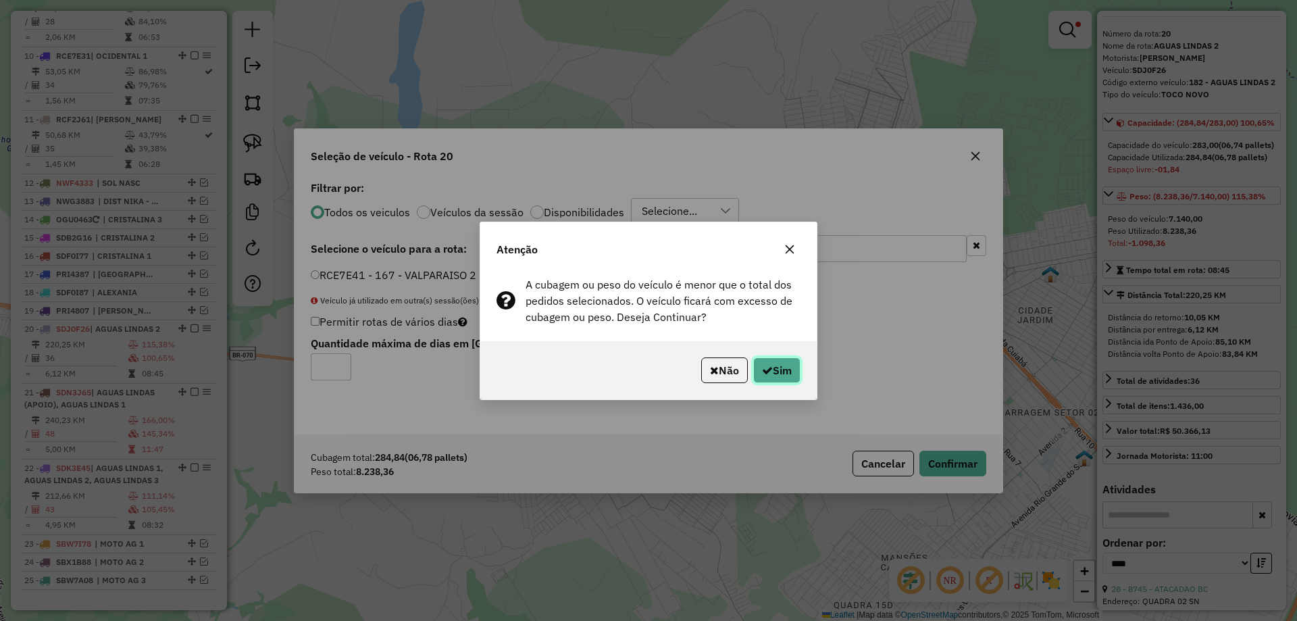
click at [772, 372] on button "Sim" at bounding box center [776, 370] width 47 height 26
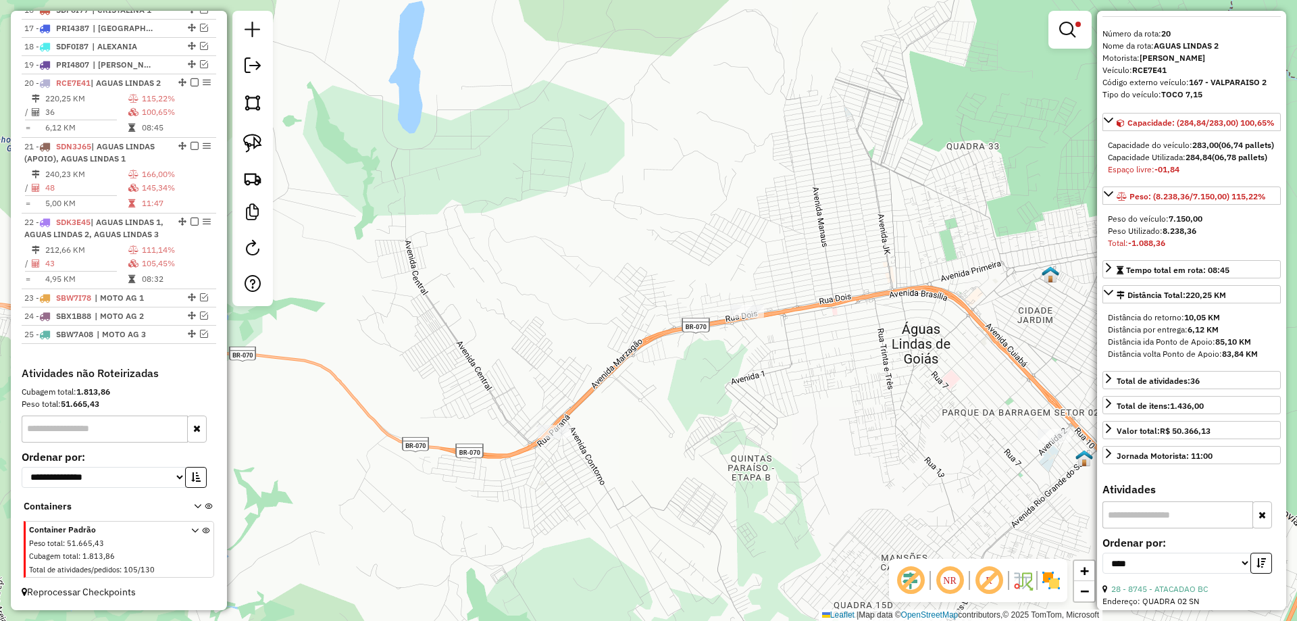
scroll to position [1340, 0]
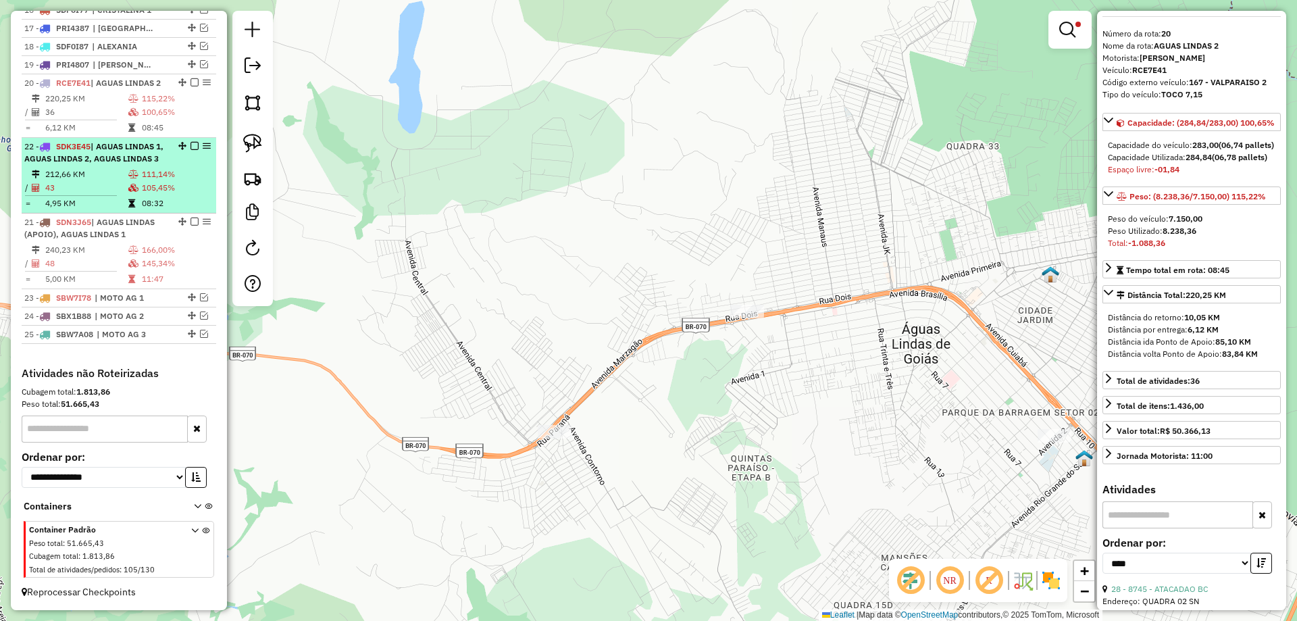
drag, startPoint x: 176, startPoint y: 210, endPoint x: 171, endPoint y: 147, distance: 63.7
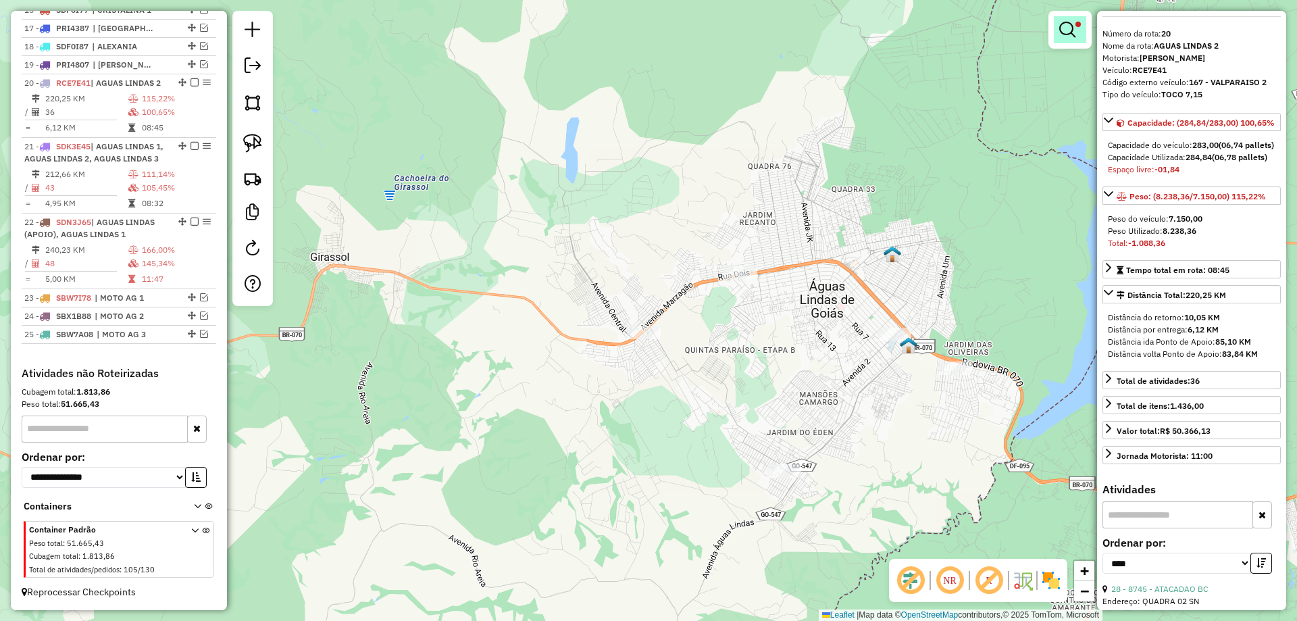
click at [1073, 32] on em at bounding box center [1067, 30] width 16 height 16
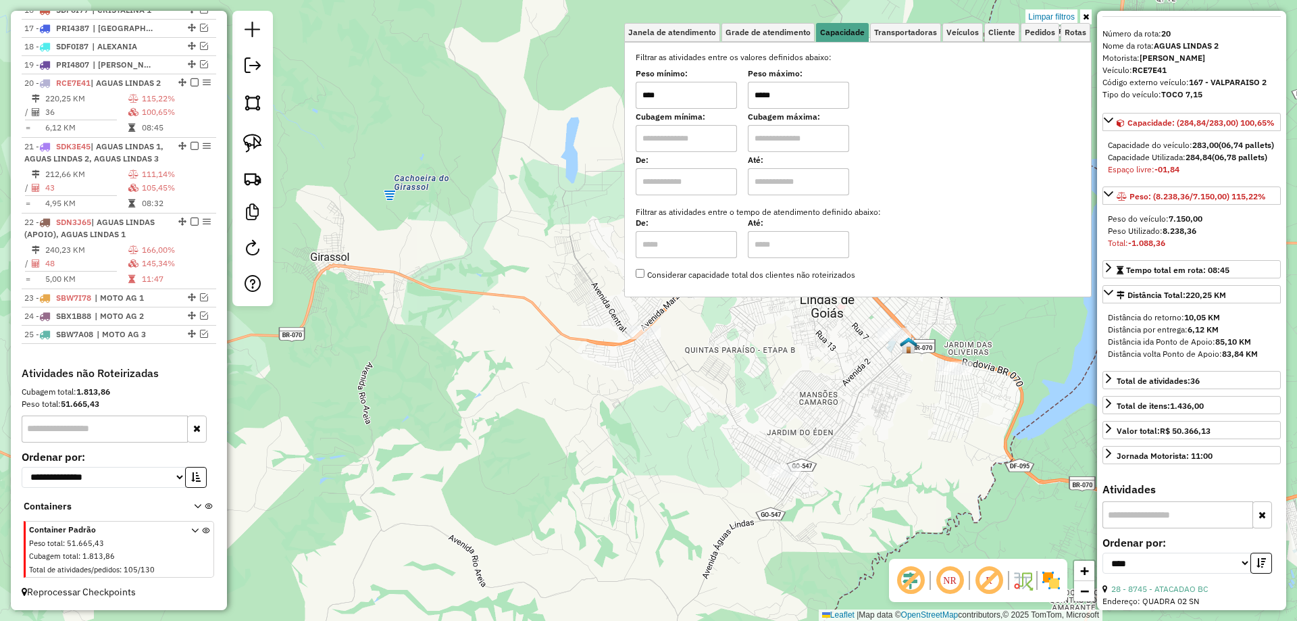
click at [759, 95] on input "*****" at bounding box center [798, 95] width 101 height 27
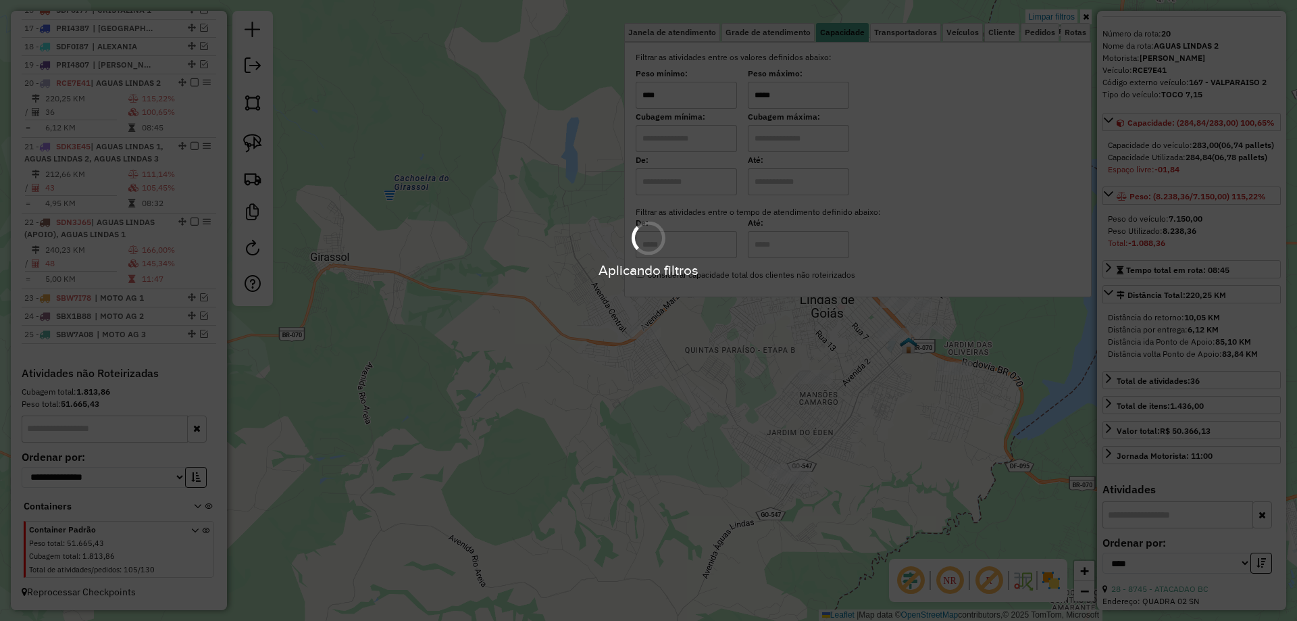
type input "*****"
click at [889, 426] on div "Limpar filtros Janela de atendimento Grade de atendimento Capacidade Transporta…" at bounding box center [648, 310] width 1297 height 621
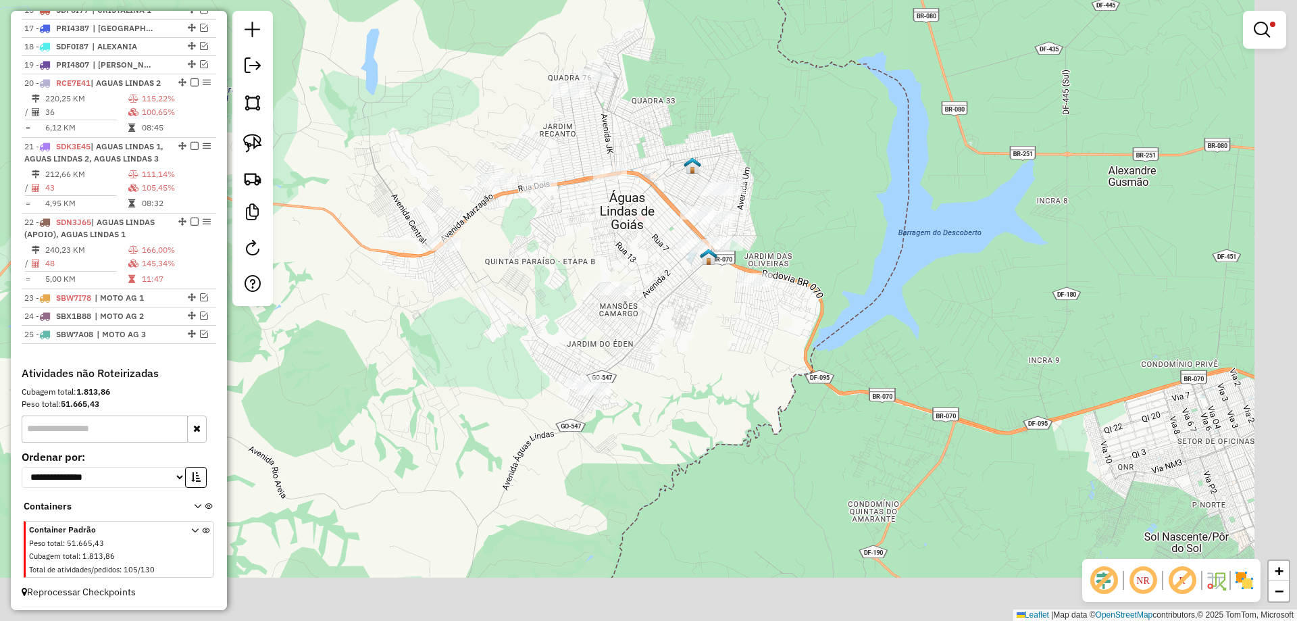
drag, startPoint x: 686, startPoint y: 338, endPoint x: 625, endPoint y: 315, distance: 65.6
click at [626, 315] on div "Limpar filtros Janela de atendimento Grade de atendimento Capacidade Transporta…" at bounding box center [648, 310] width 1297 height 621
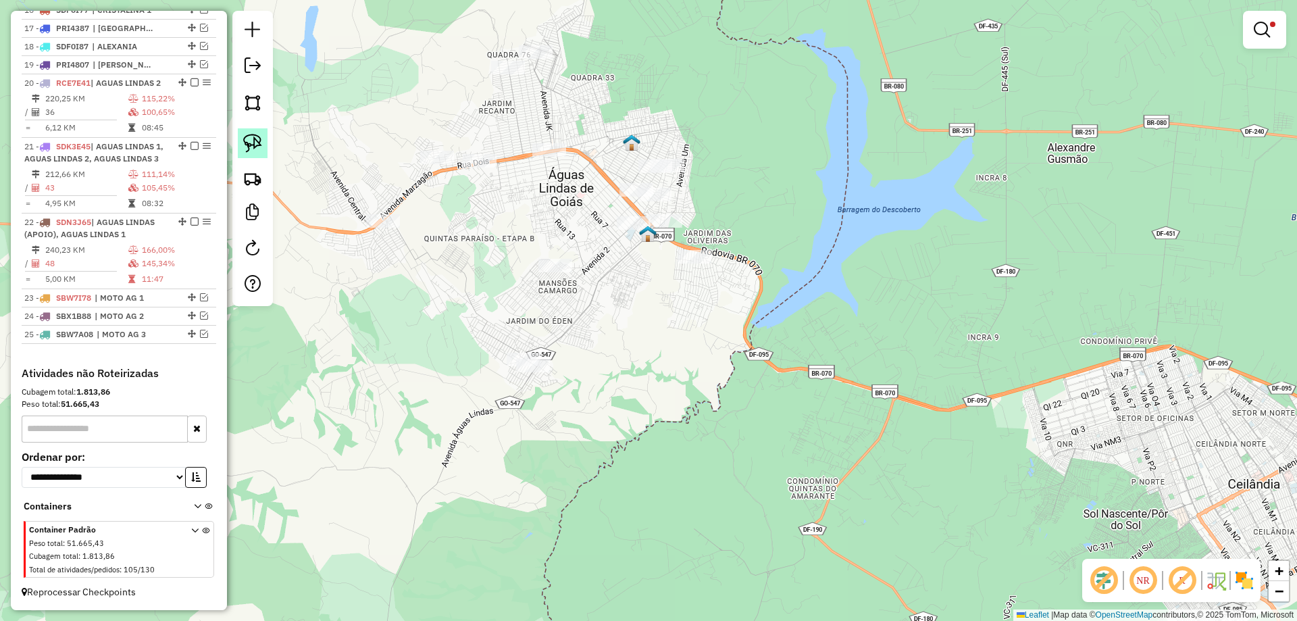
click at [258, 143] on img at bounding box center [252, 143] width 19 height 19
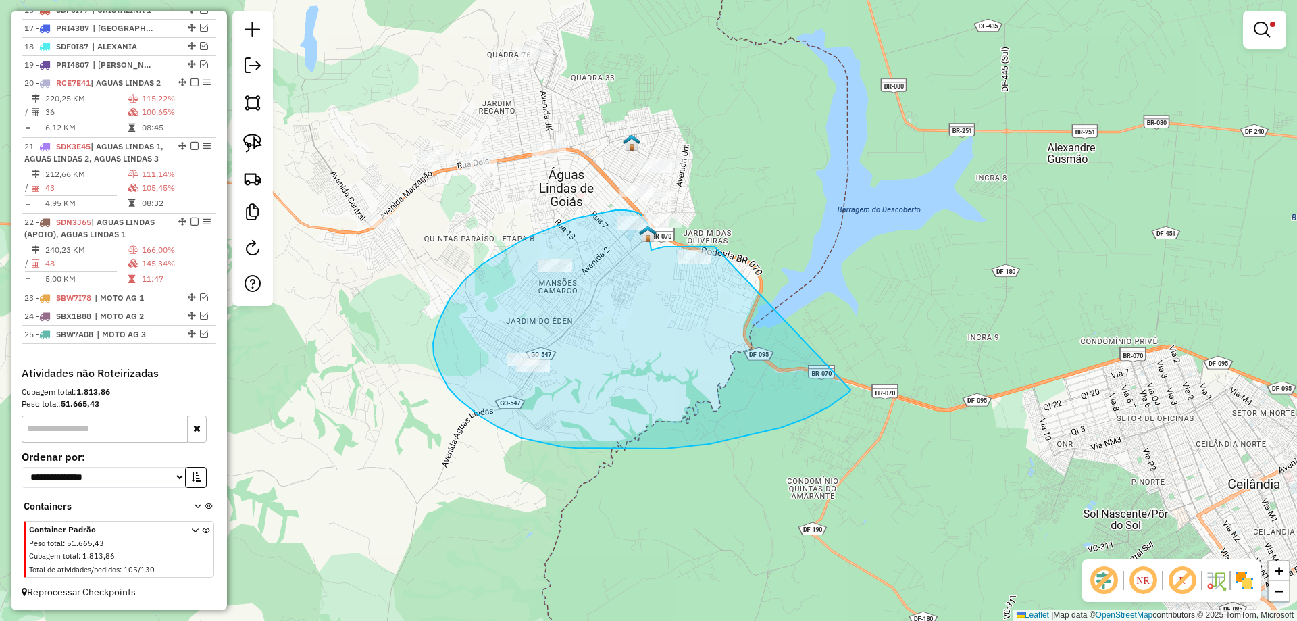
drag, startPoint x: 694, startPoint y: 247, endPoint x: 850, endPoint y: 390, distance: 211.8
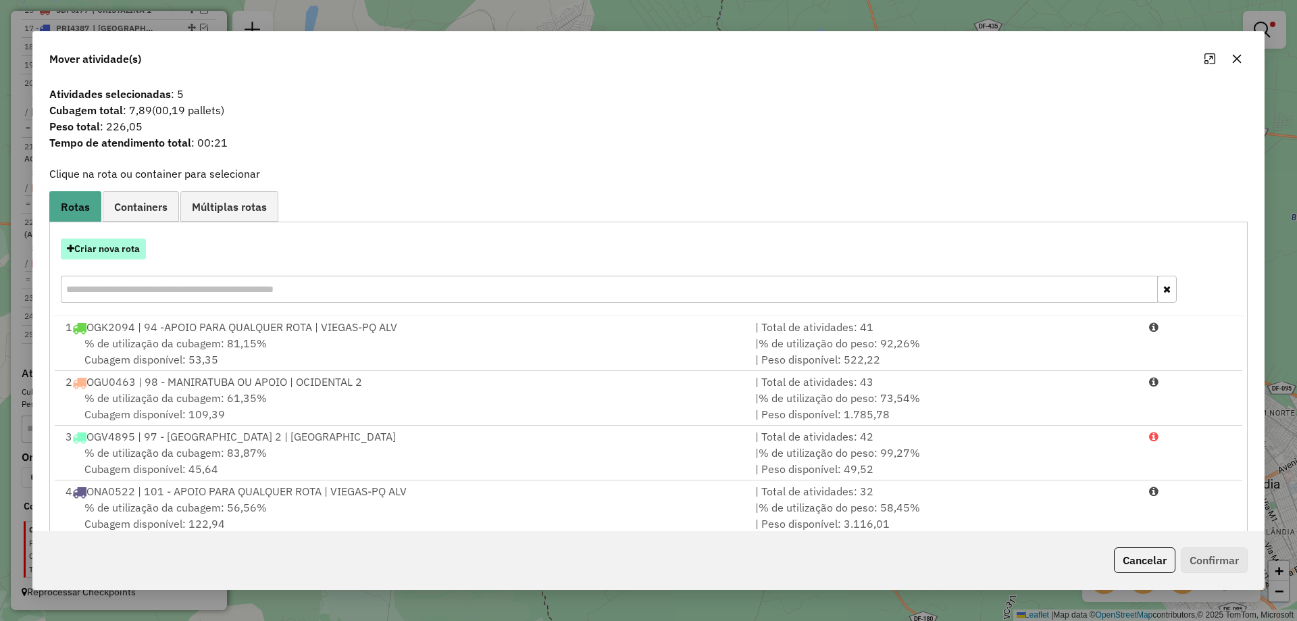
click at [89, 240] on button "Criar nova rota" at bounding box center [103, 248] width 85 height 21
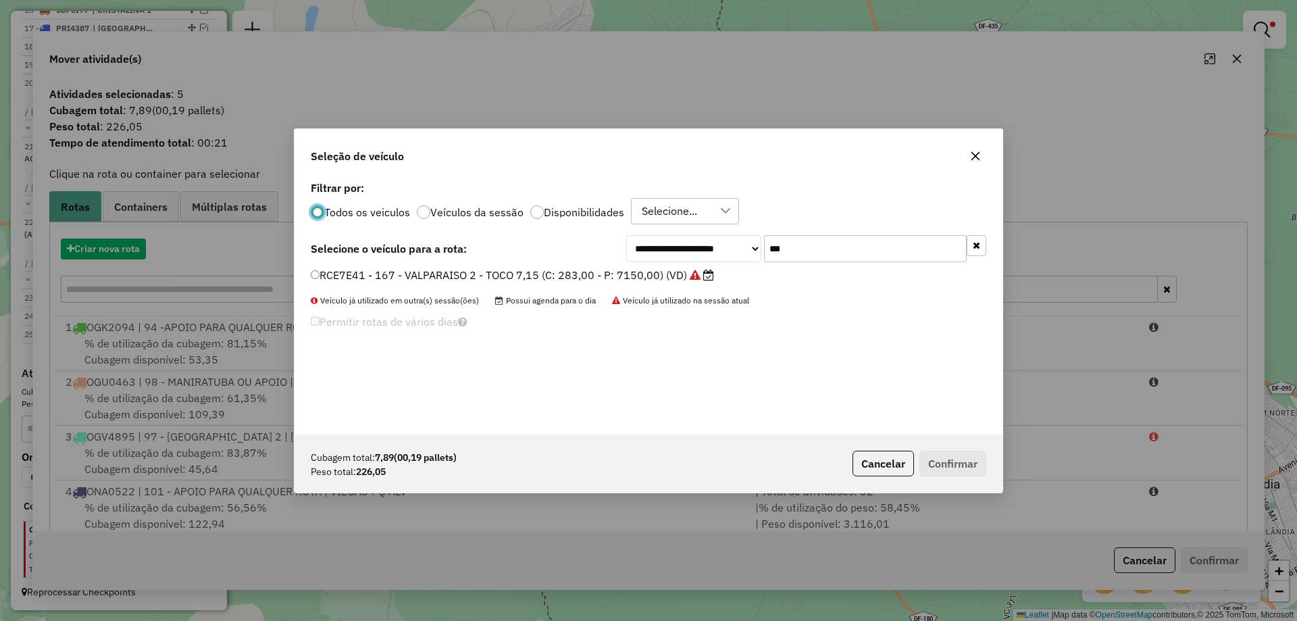
scroll to position [7, 4]
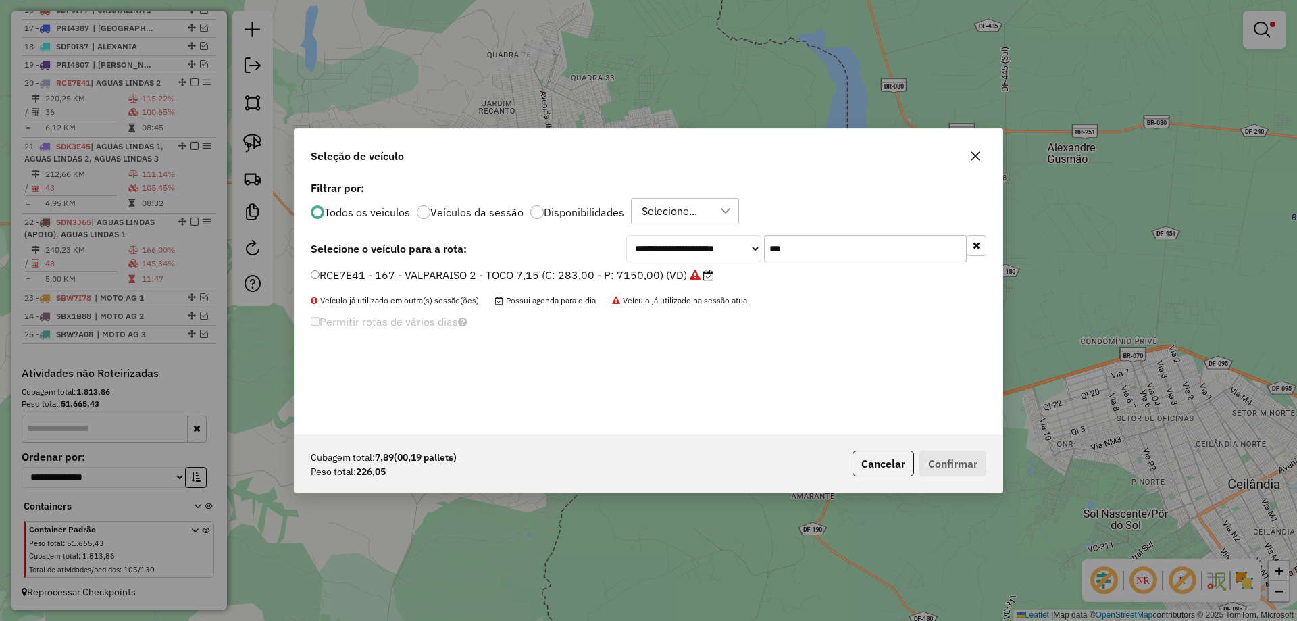
drag, startPoint x: 813, startPoint y: 259, endPoint x: 731, endPoint y: 259, distance: 81.7
click at [731, 259] on div "**********" at bounding box center [806, 248] width 360 height 27
paste input "****"
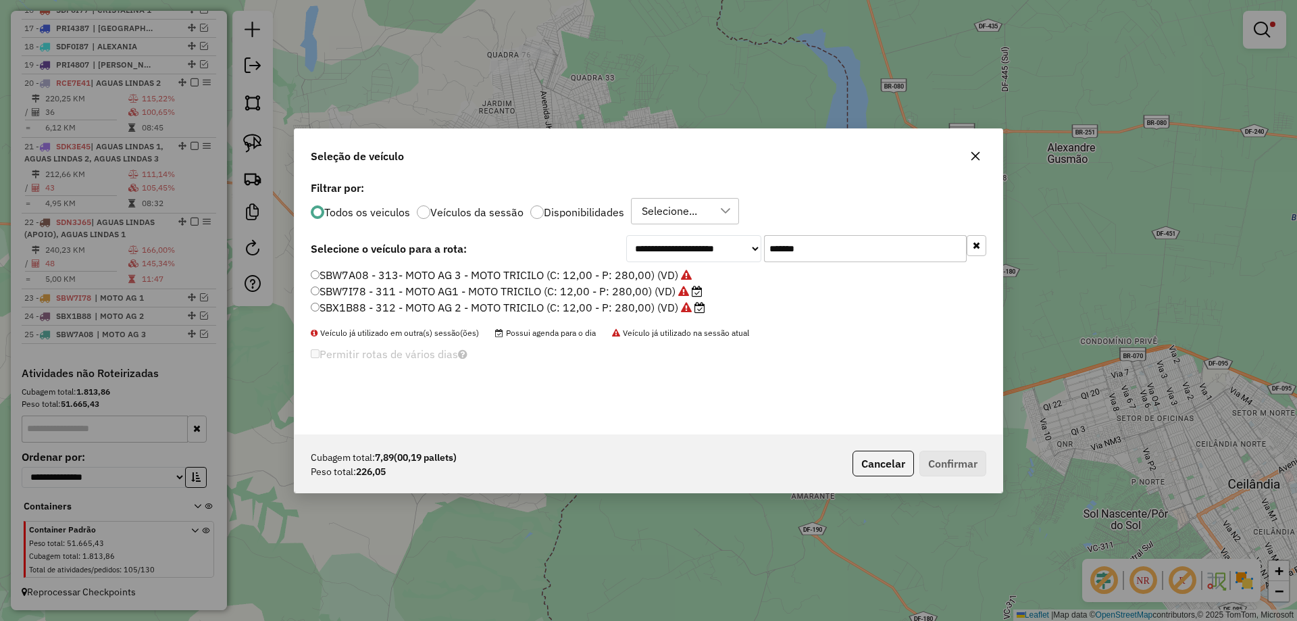
click at [800, 251] on input "*******" at bounding box center [865, 248] width 203 height 27
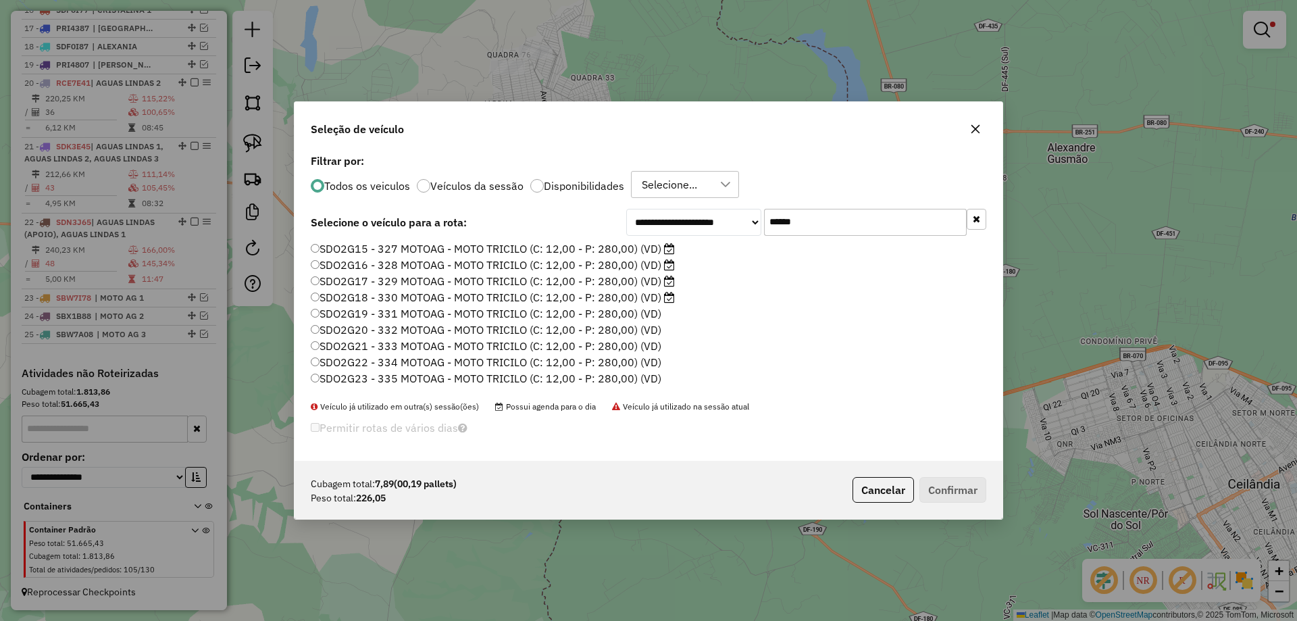
type input "******"
click at [490, 248] on label "SDO2G15 - 327 MOTOAG - MOTO TRICILO (C: 12,00 - P: 280,00) (VD)" at bounding box center [493, 248] width 364 height 16
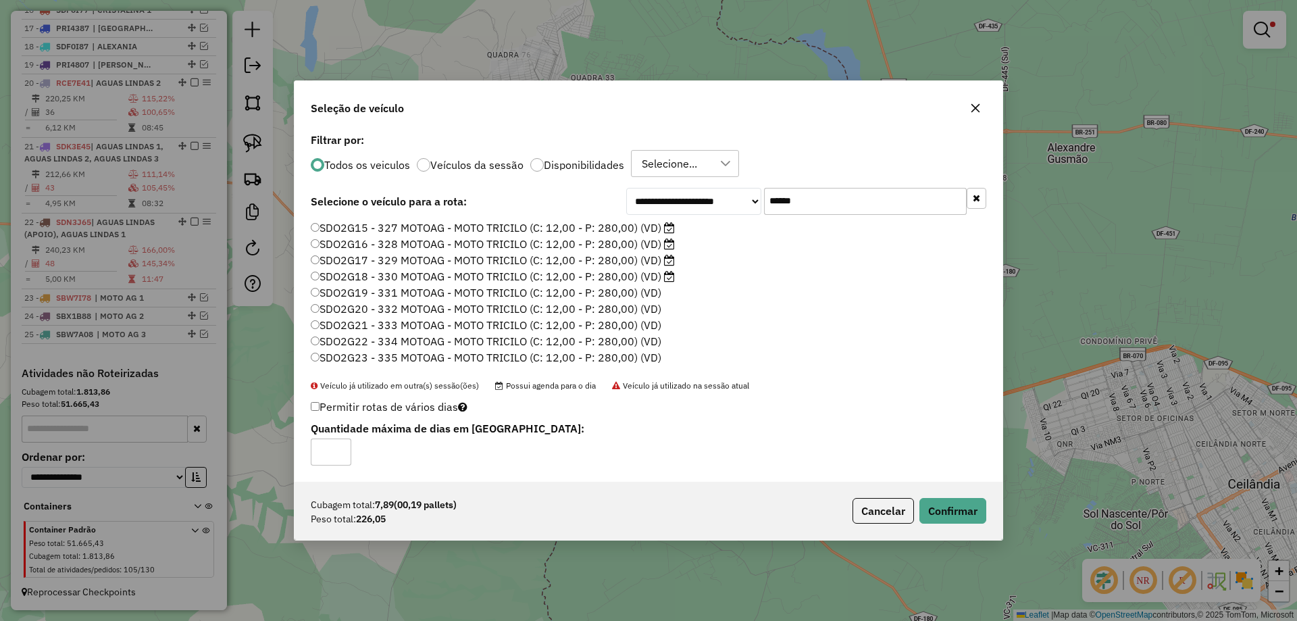
click at [941, 496] on div "Cubagem total: 7,89 (00,19 pallets) Peso total: 226,05 Cancelar Confirmar" at bounding box center [649, 511] width 708 height 58
click at [942, 503] on button "Confirmar" at bounding box center [952, 511] width 67 height 26
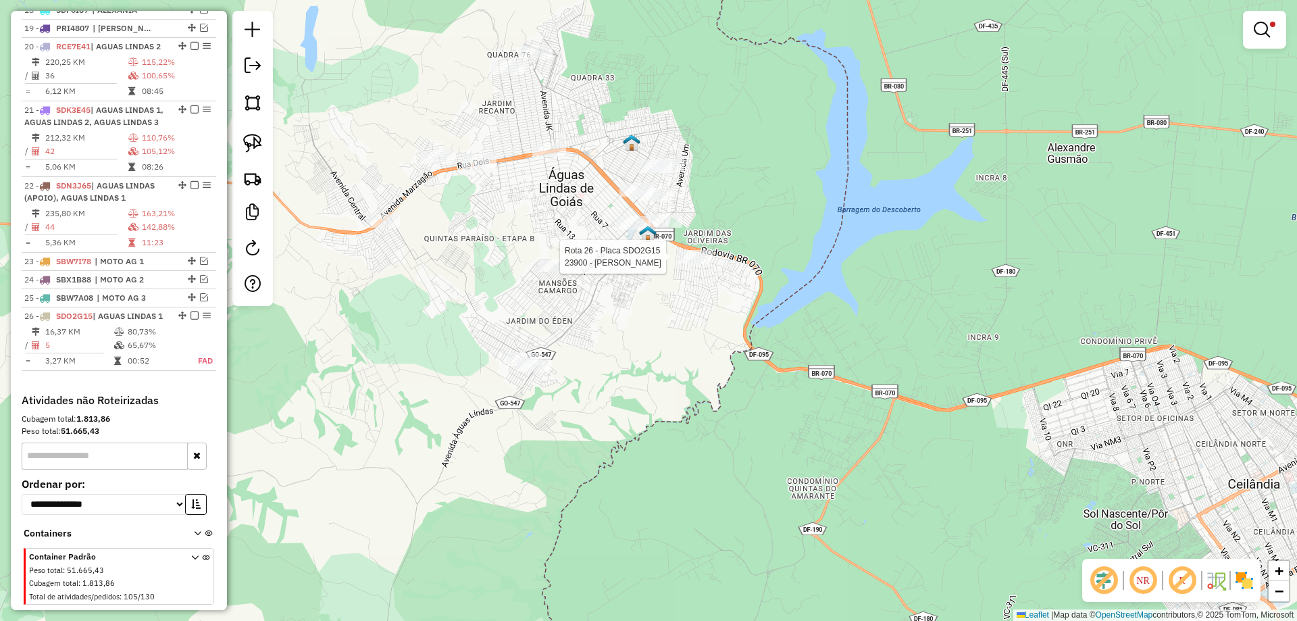
scroll to position [1416, 0]
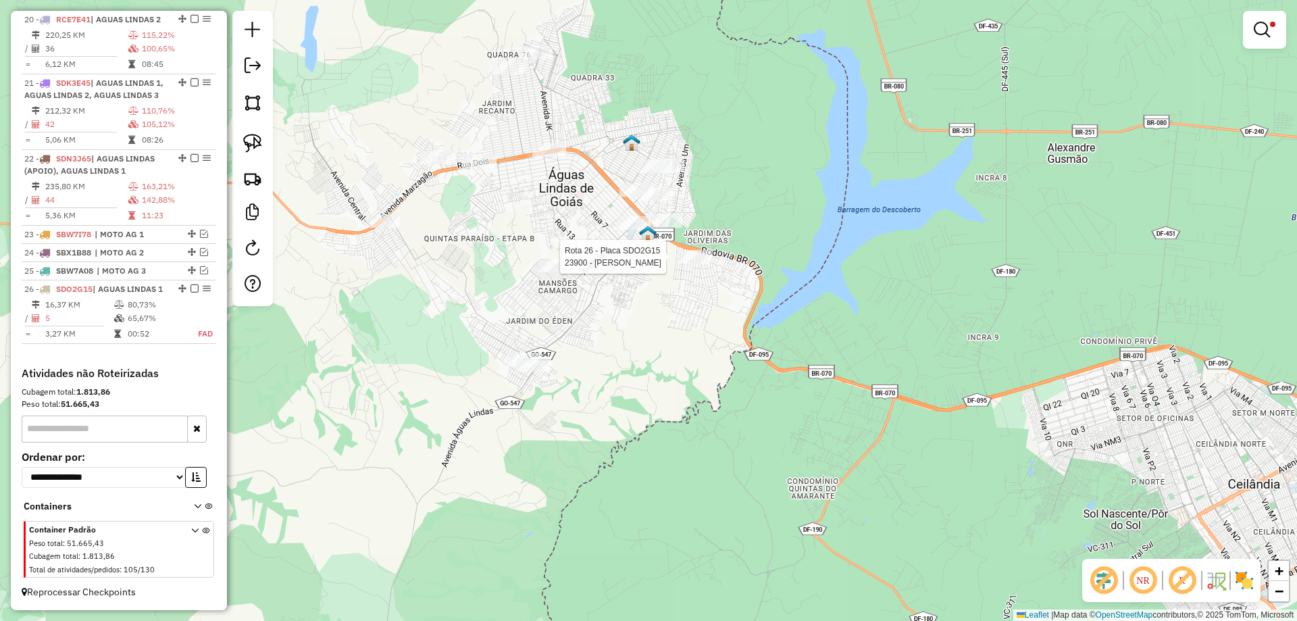
select select "*********"
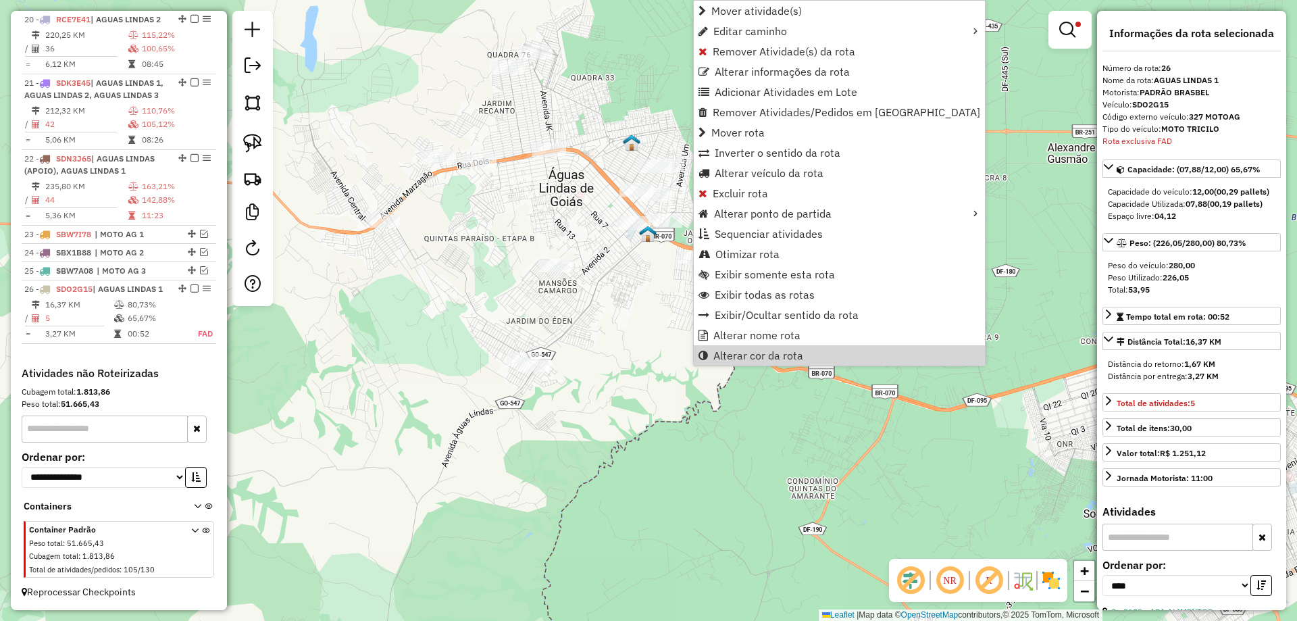
click at [648, 442] on div "Limpar filtros Janela de atendimento Grade de atendimento Capacidade Transporta…" at bounding box center [648, 310] width 1297 height 621
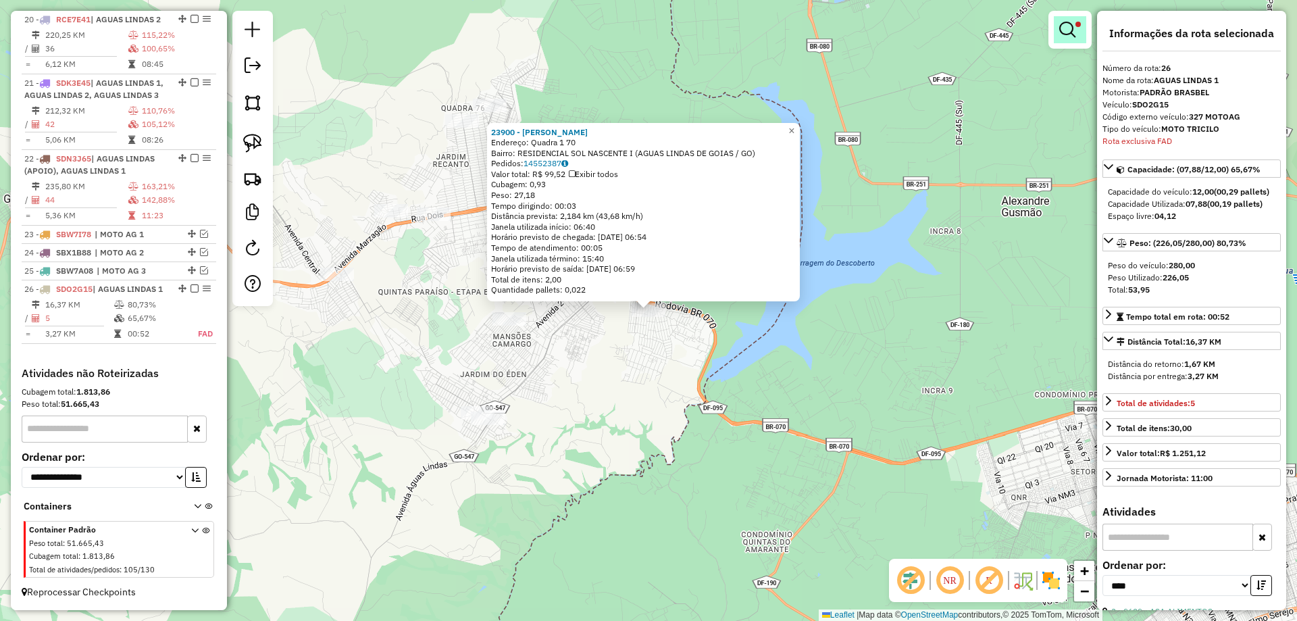
click at [1071, 26] on em at bounding box center [1067, 30] width 16 height 16
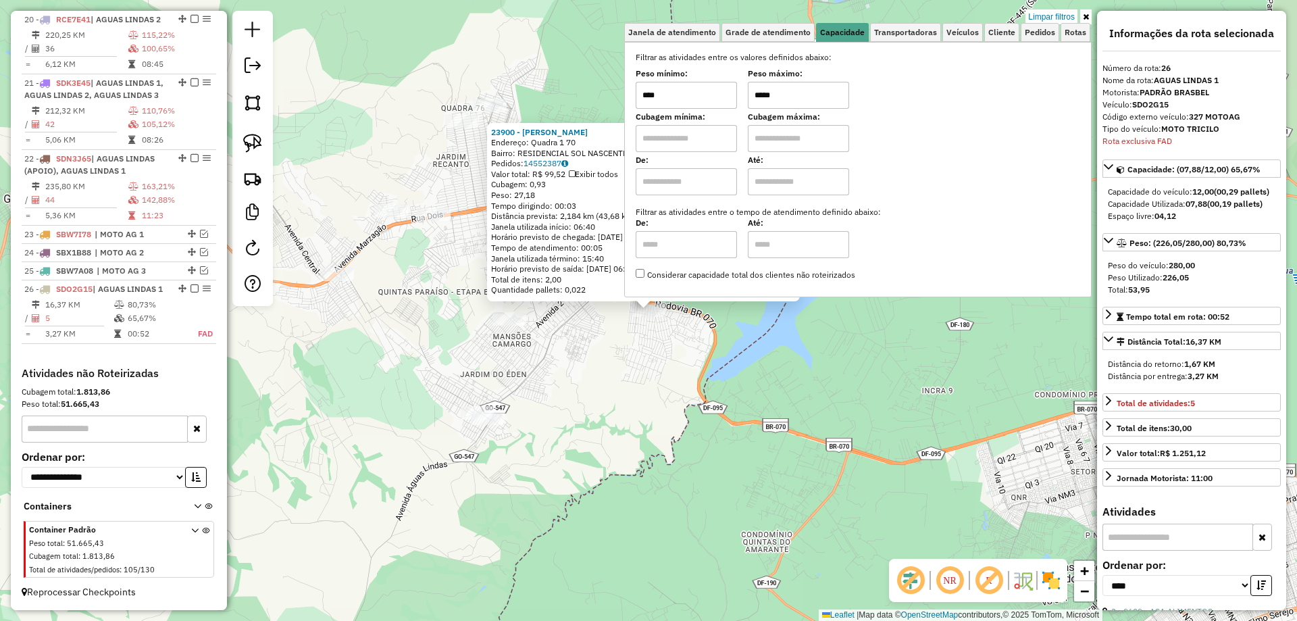
click at [758, 93] on input "*****" at bounding box center [798, 95] width 101 height 27
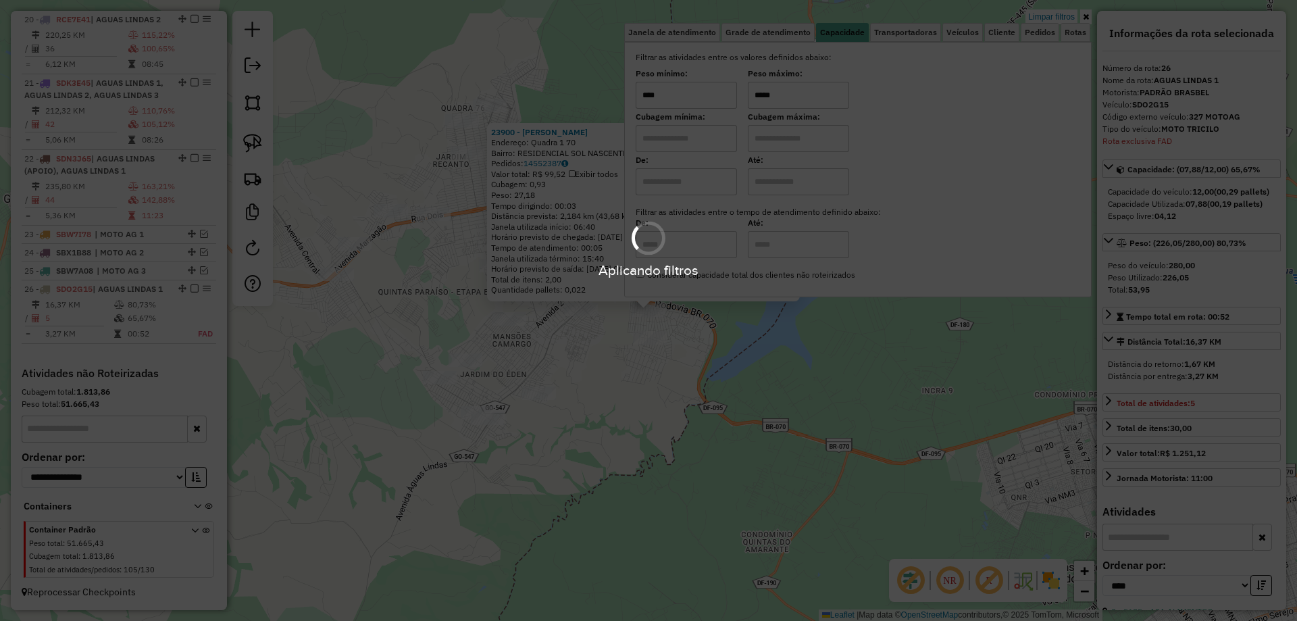
type input "*****"
click at [696, 422] on hb-app "Aplicando filtros Pop-up bloqueado! Seu navegador bloqueou automáticamente a ab…" at bounding box center [648, 310] width 1297 height 621
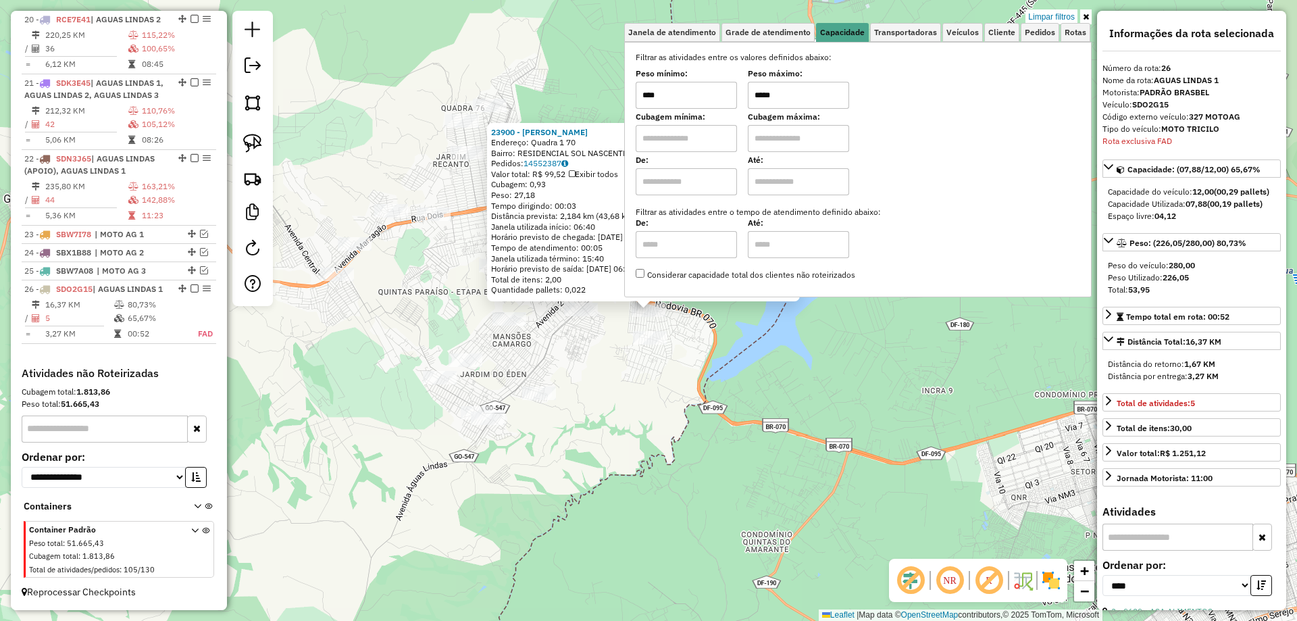
click at [696, 422] on div "23900 - LEURIVAN RODRIGUES Endereço: Quadra 1 70 Bairro: RESIDENCIAL SOL NASCEN…" at bounding box center [648, 310] width 1297 height 621
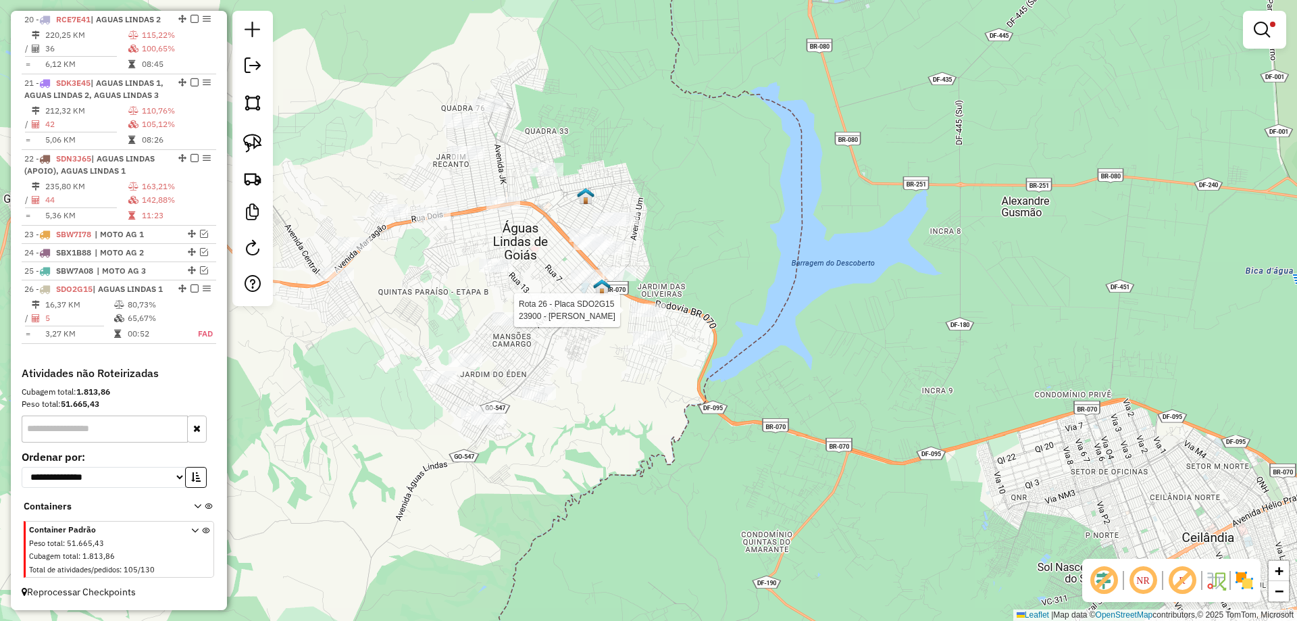
select select "*********"
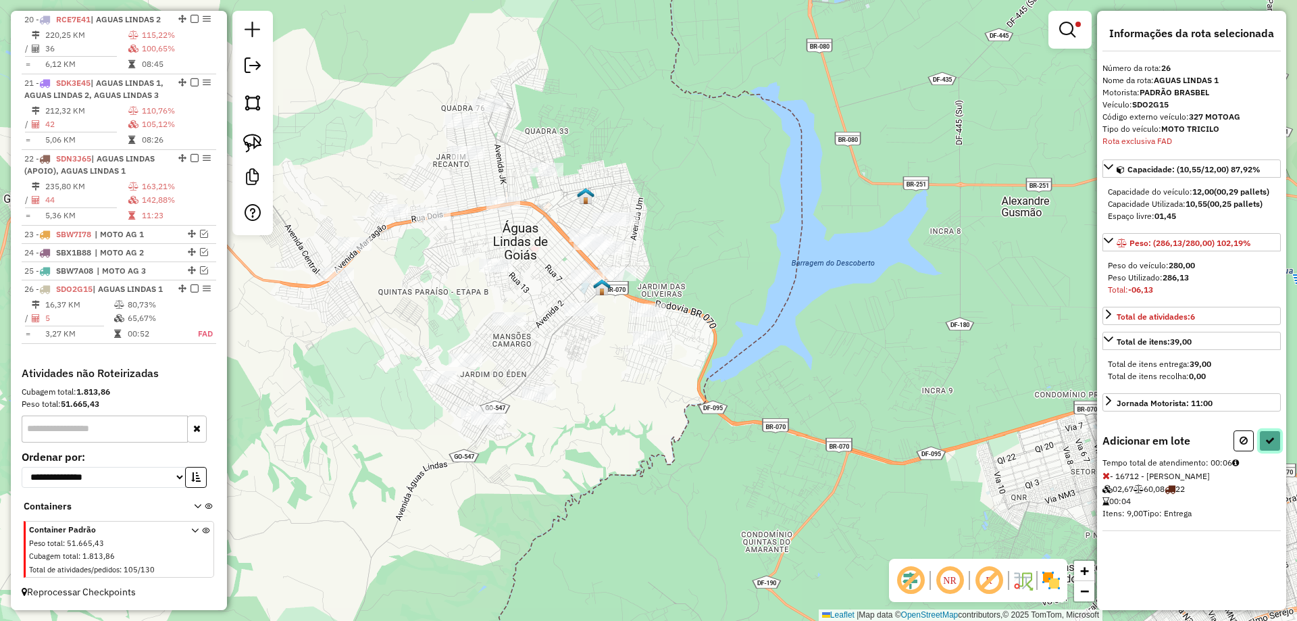
click at [1267, 435] on button at bounding box center [1270, 440] width 22 height 21
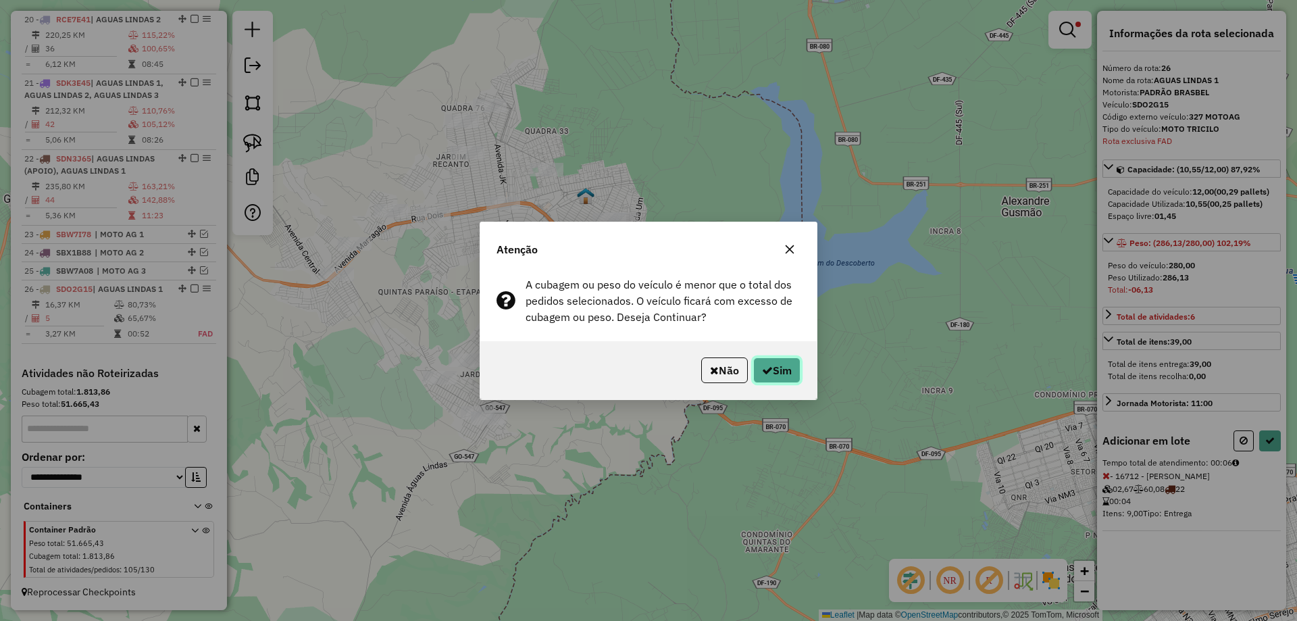
click at [792, 374] on button "Sim" at bounding box center [776, 370] width 47 height 26
select select "*********"
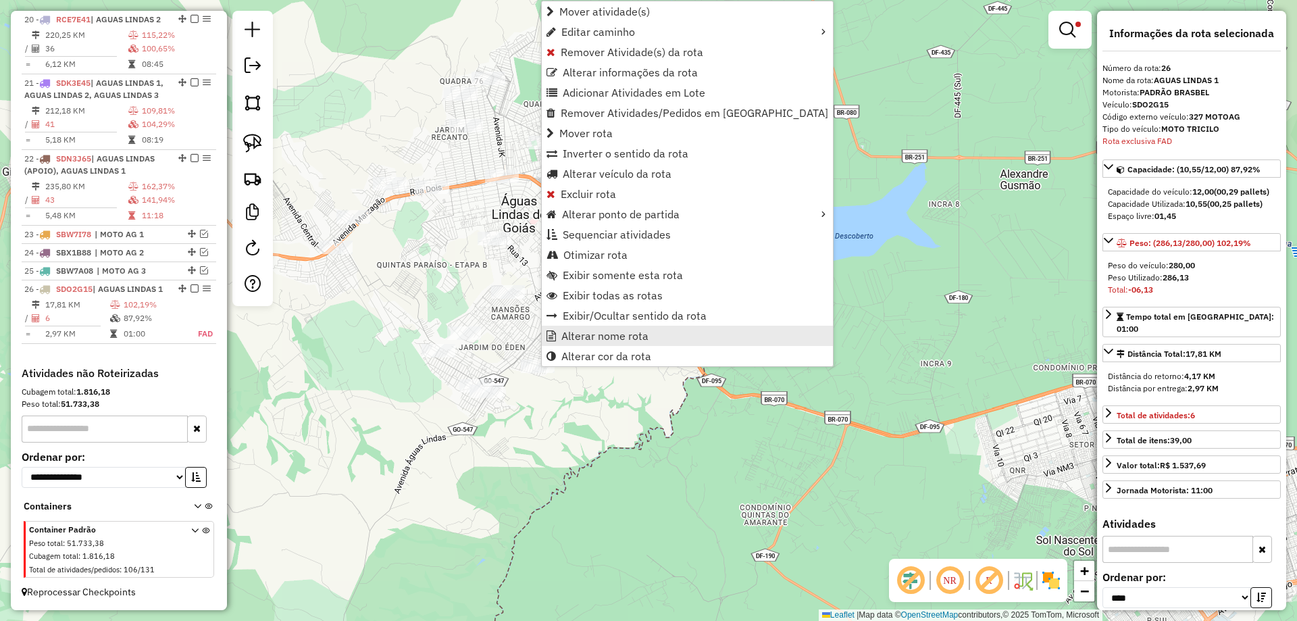
click at [590, 336] on span "Alterar nome rota" at bounding box center [604, 335] width 87 height 11
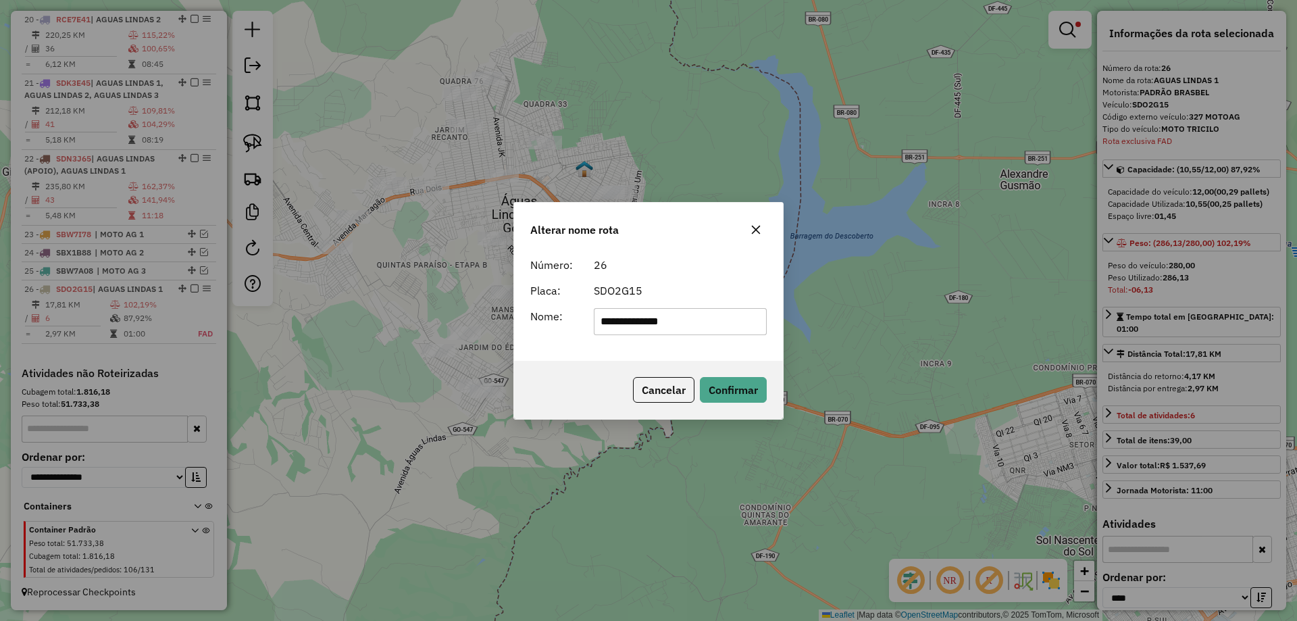
drag, startPoint x: 710, startPoint y: 324, endPoint x: 369, endPoint y: 279, distance: 344.0
click at [369, 279] on div "**********" at bounding box center [648, 310] width 1297 height 621
type input "**********"
click at [735, 386] on button "Confirmar" at bounding box center [733, 390] width 67 height 26
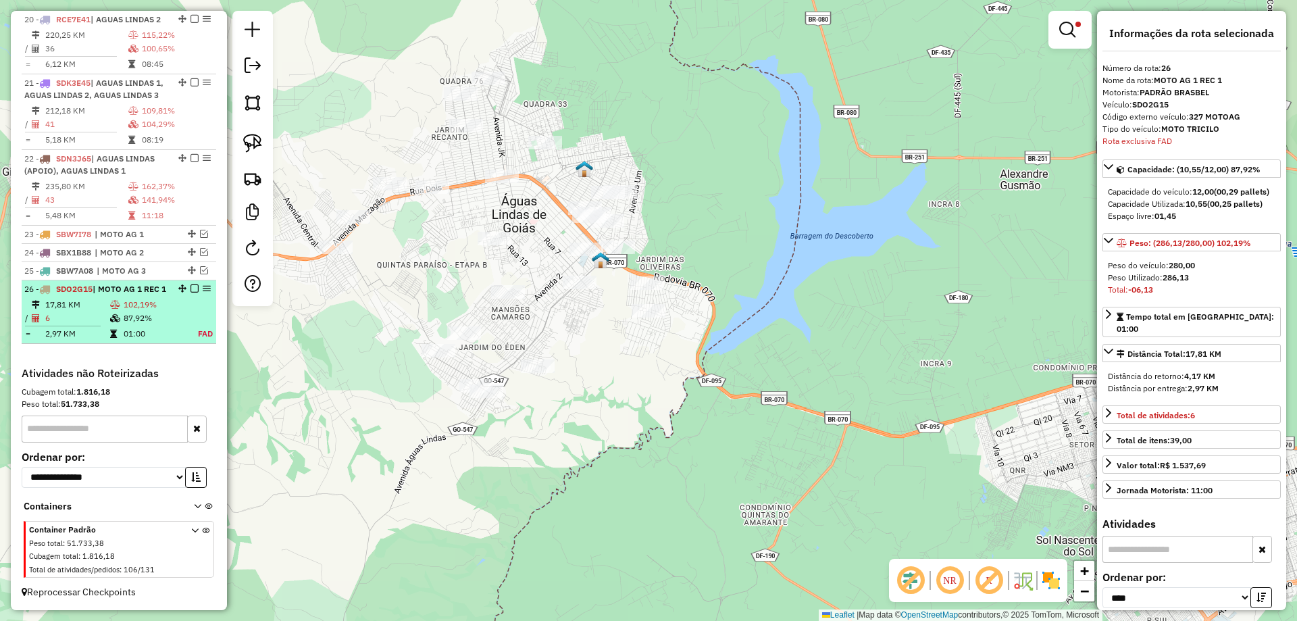
click at [192, 284] on em at bounding box center [194, 288] width 8 height 8
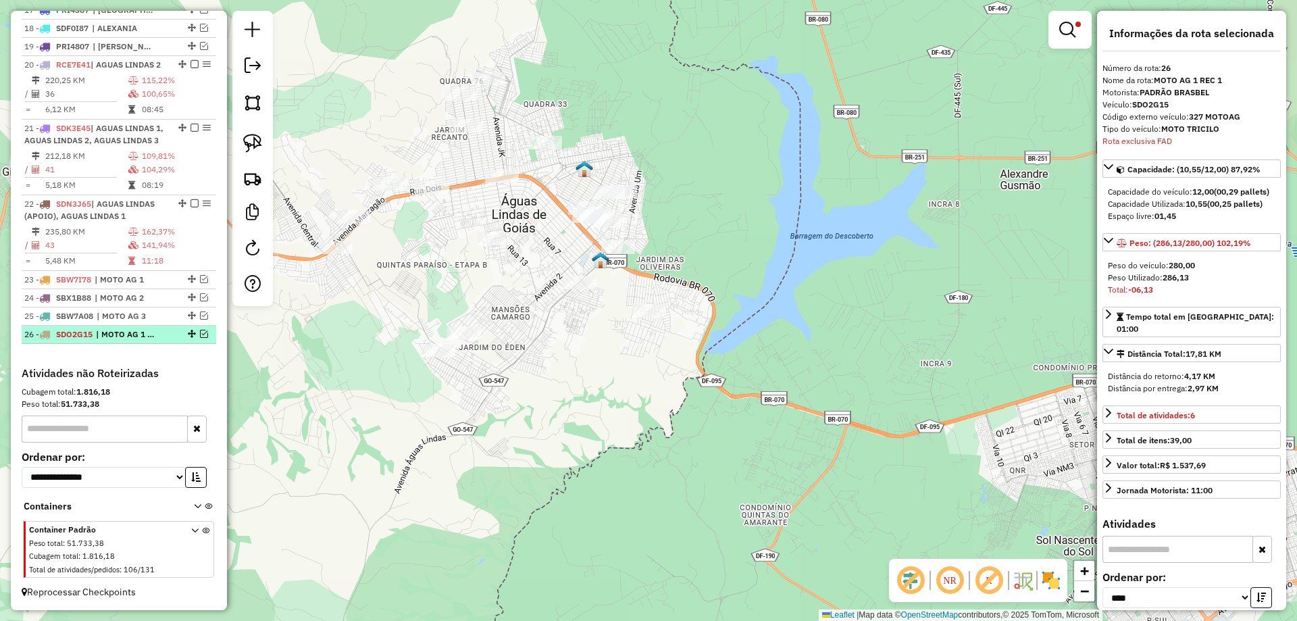
click at [201, 335] on em at bounding box center [204, 334] width 8 height 8
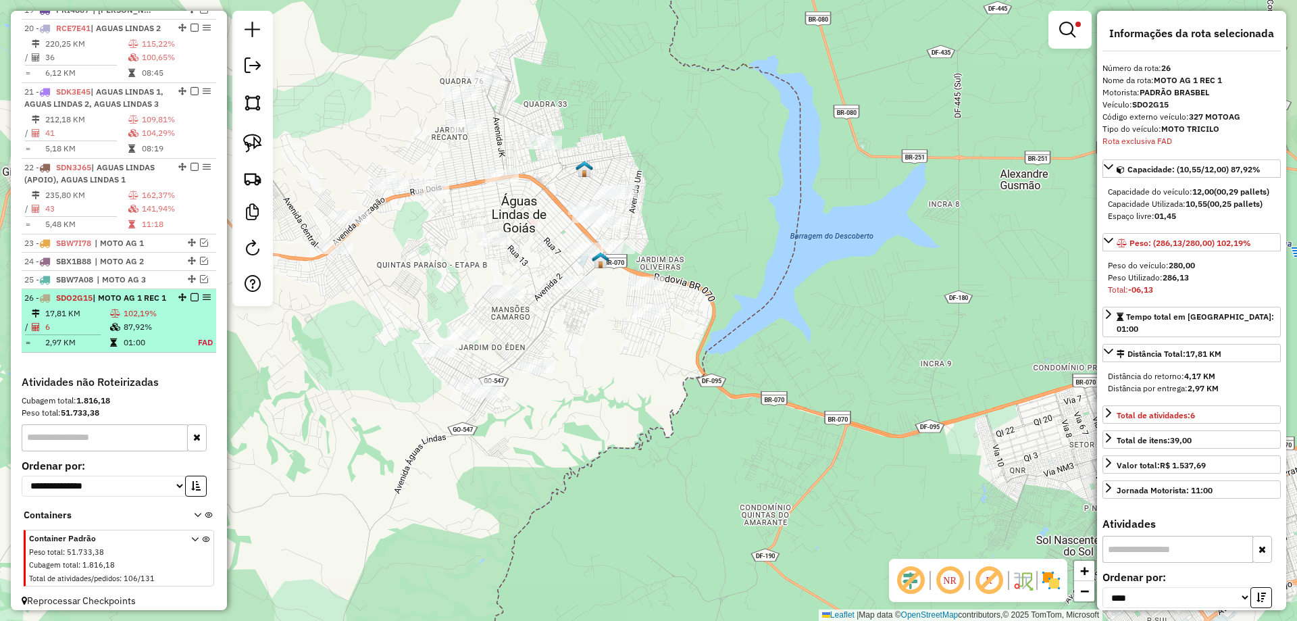
scroll to position [1416, 0]
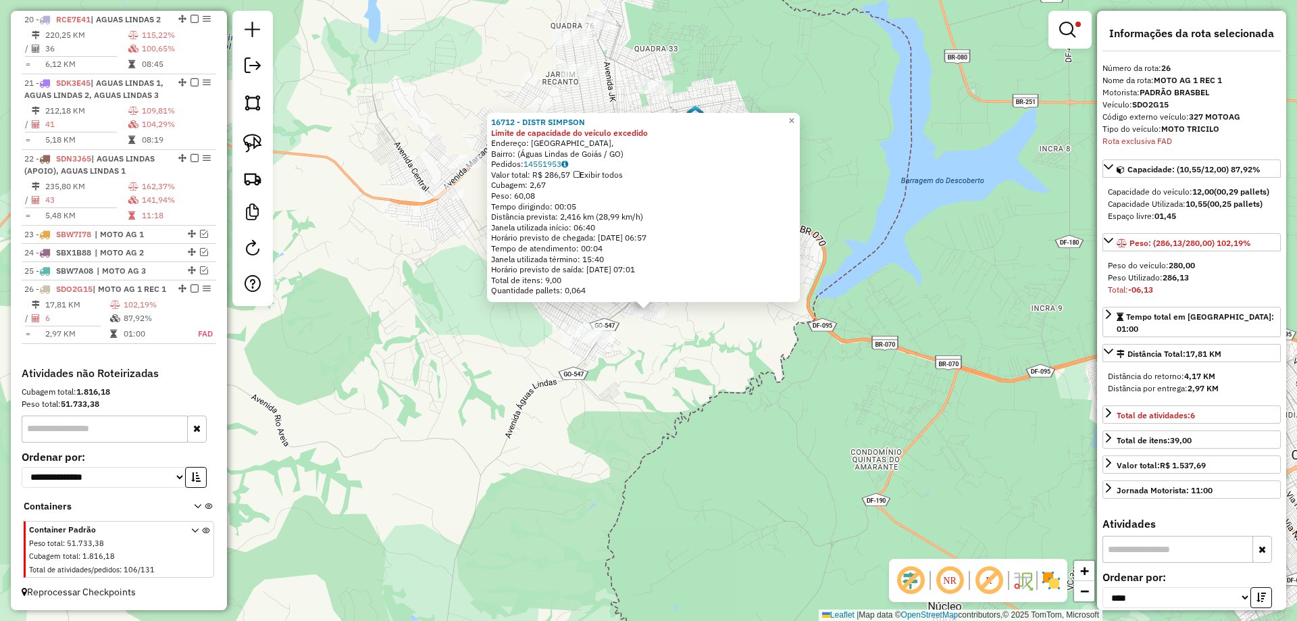
click at [788, 322] on div "16712 - DISTR SIMPSON Limite de capacidade do veículo excedido Endereço: Rua Do…" at bounding box center [648, 310] width 1297 height 621
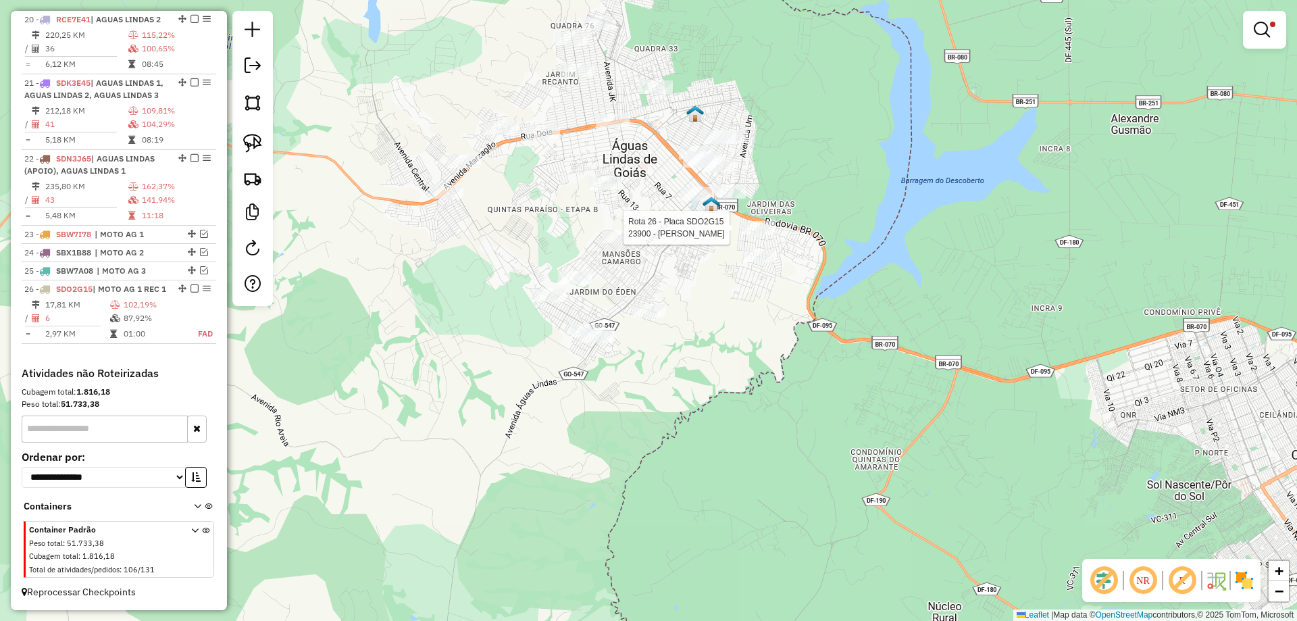
select select "*********"
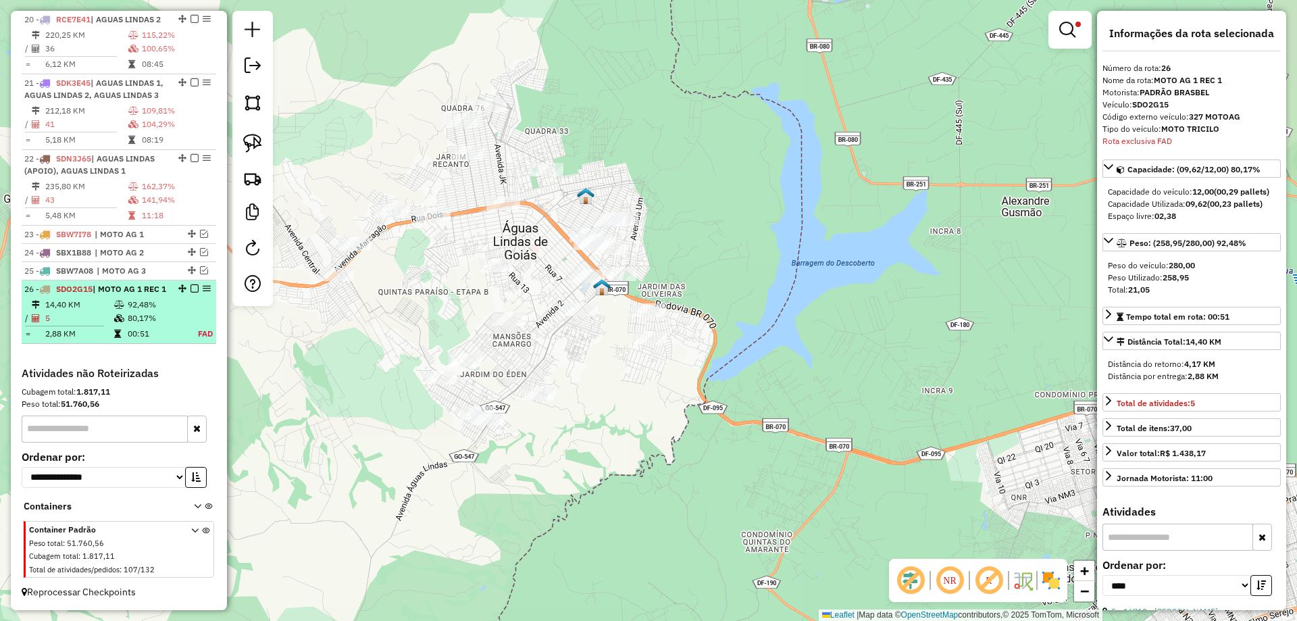
click at [190, 284] on em at bounding box center [194, 288] width 8 height 8
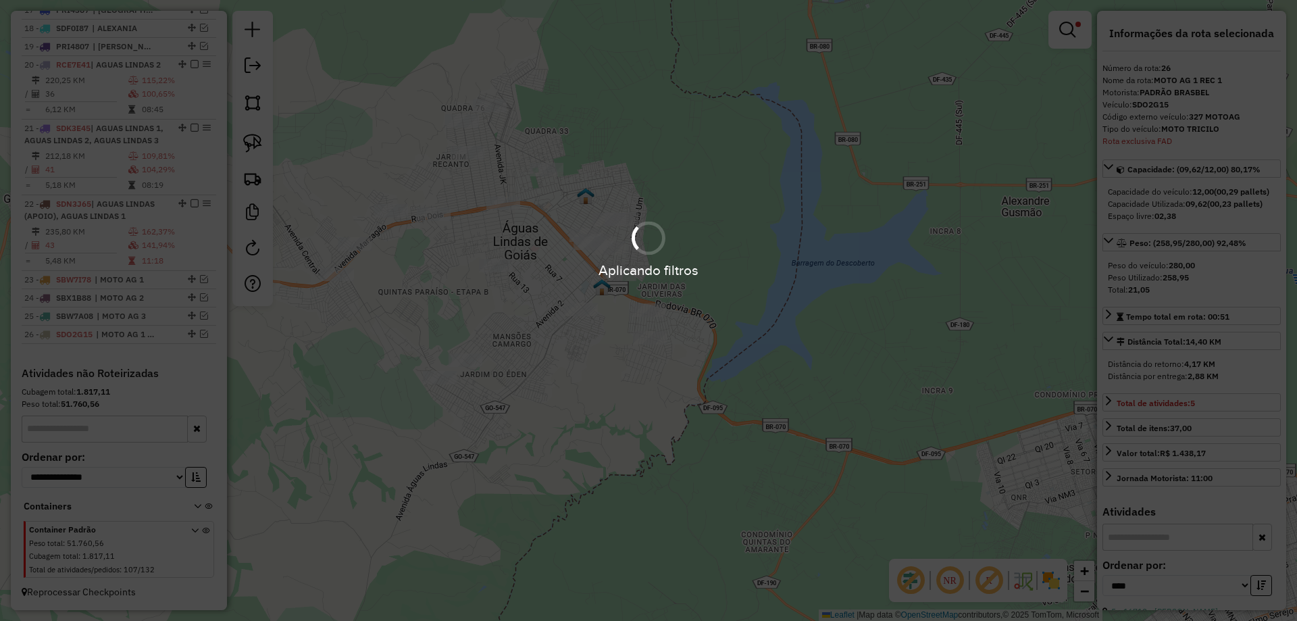
scroll to position [1358, 0]
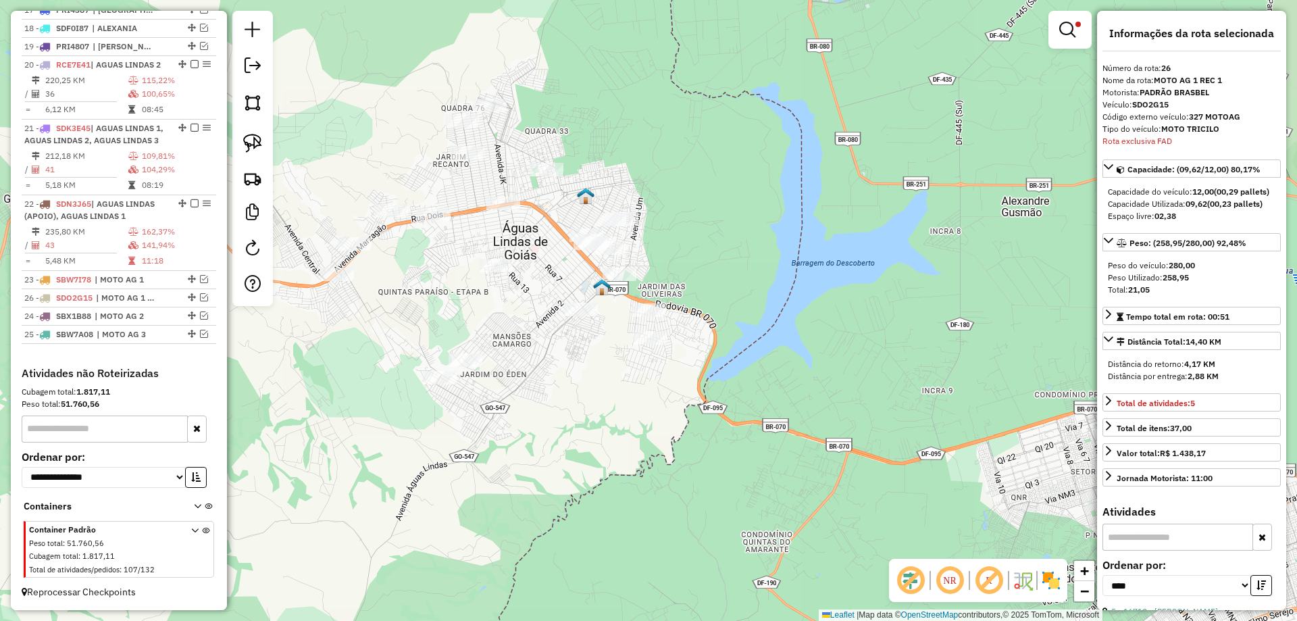
drag, startPoint x: 188, startPoint y: 332, endPoint x: 175, endPoint y: 295, distance: 39.9
click at [245, 141] on img at bounding box center [252, 143] width 19 height 19
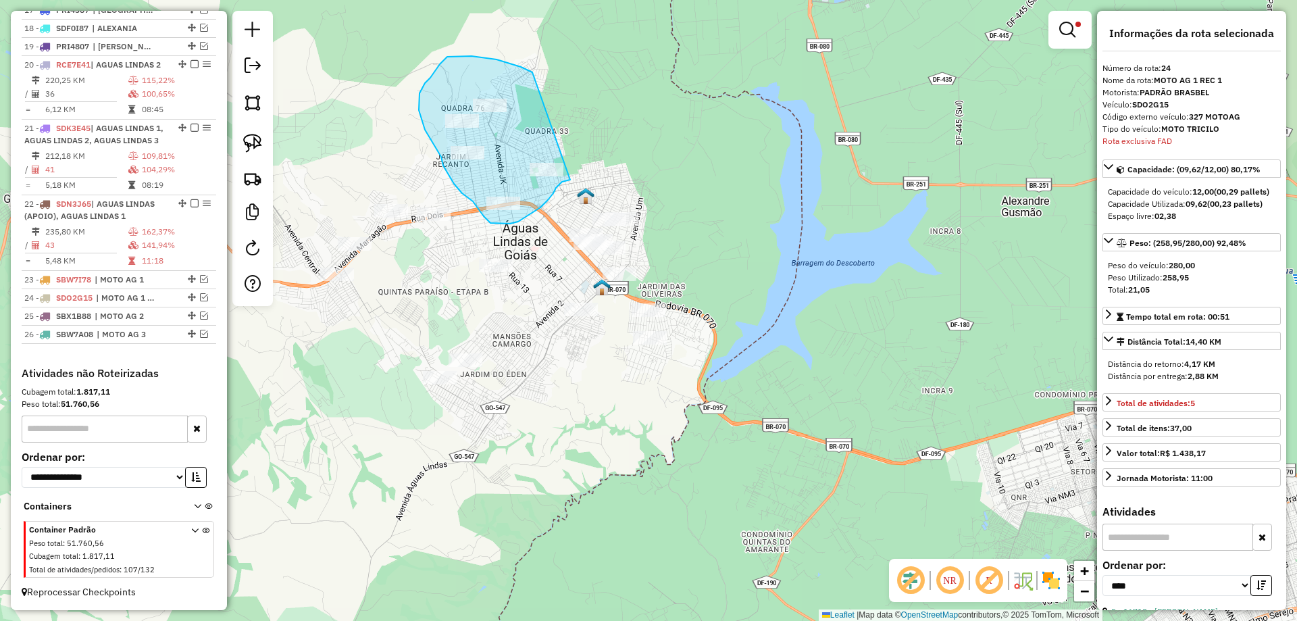
drag, startPoint x: 530, startPoint y: 71, endPoint x: 576, endPoint y: 177, distance: 115.6
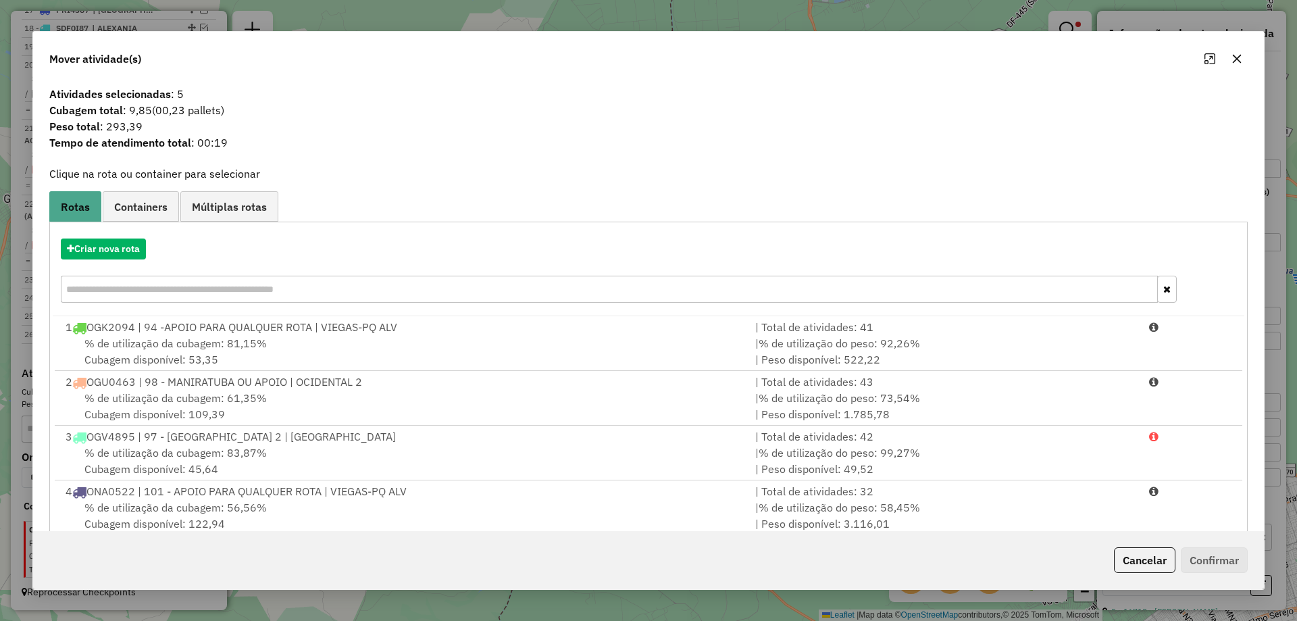
drag, startPoint x: 1142, startPoint y: 553, endPoint x: 911, endPoint y: 478, distance: 243.1
click at [1131, 553] on button "Cancelar" at bounding box center [1144, 560] width 61 height 26
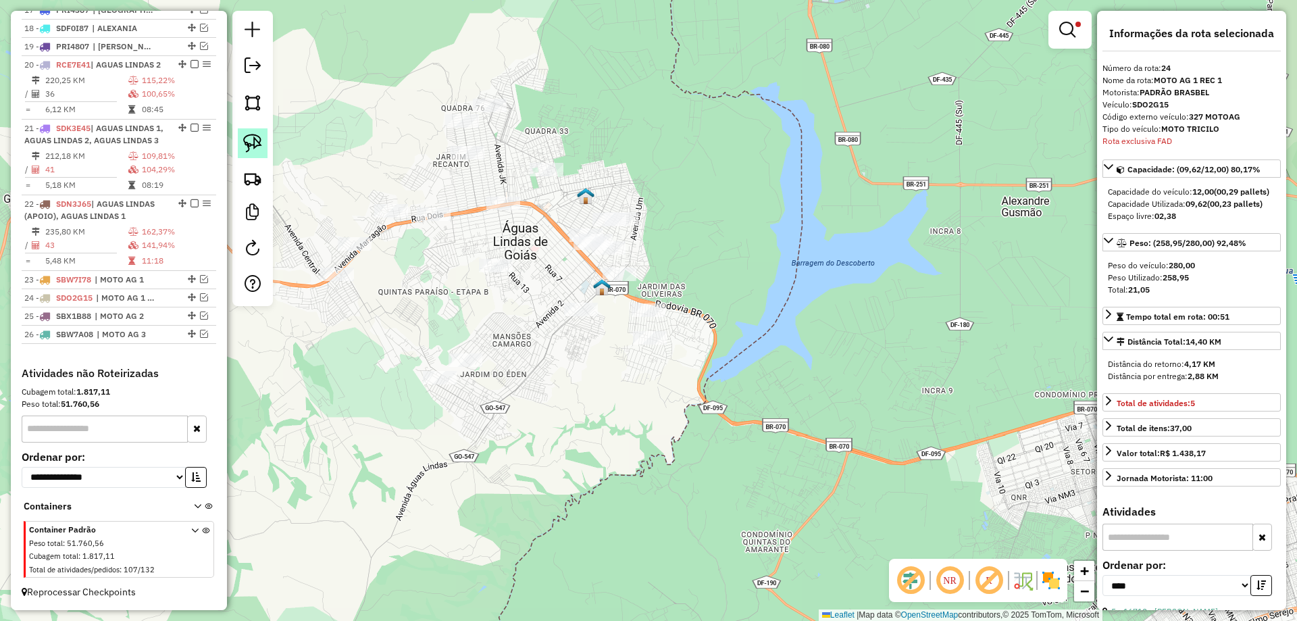
click at [255, 134] on img at bounding box center [252, 143] width 19 height 19
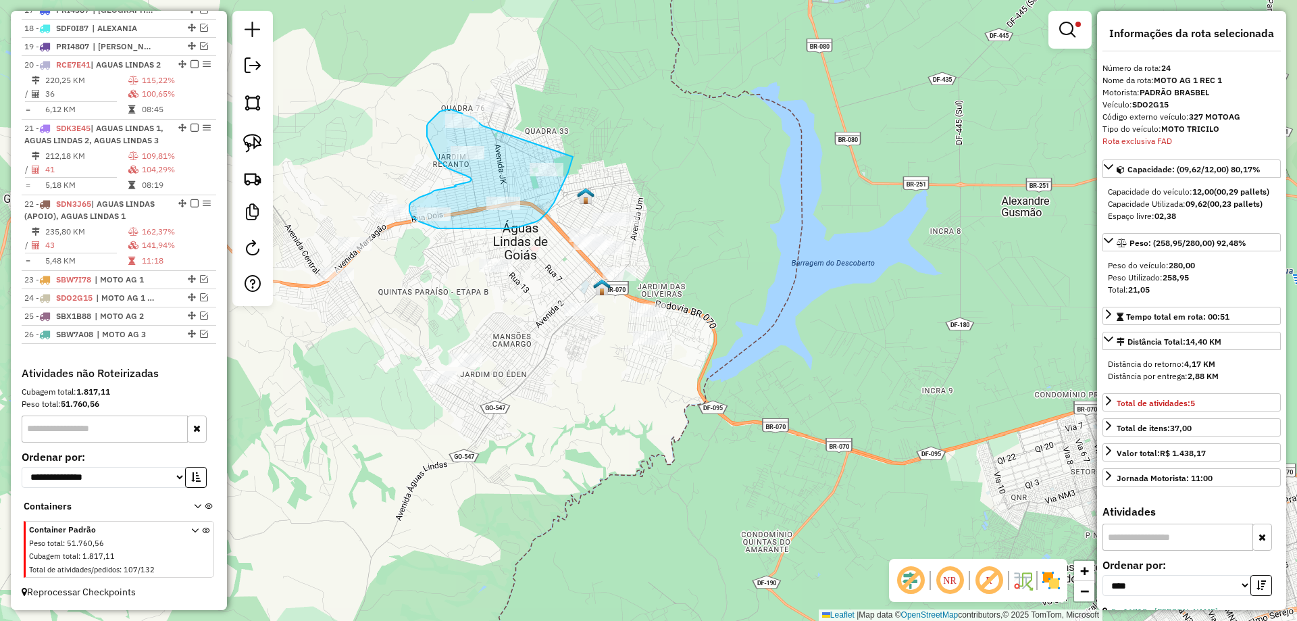
drag, startPoint x: 482, startPoint y: 126, endPoint x: 573, endPoint y: 157, distance: 95.7
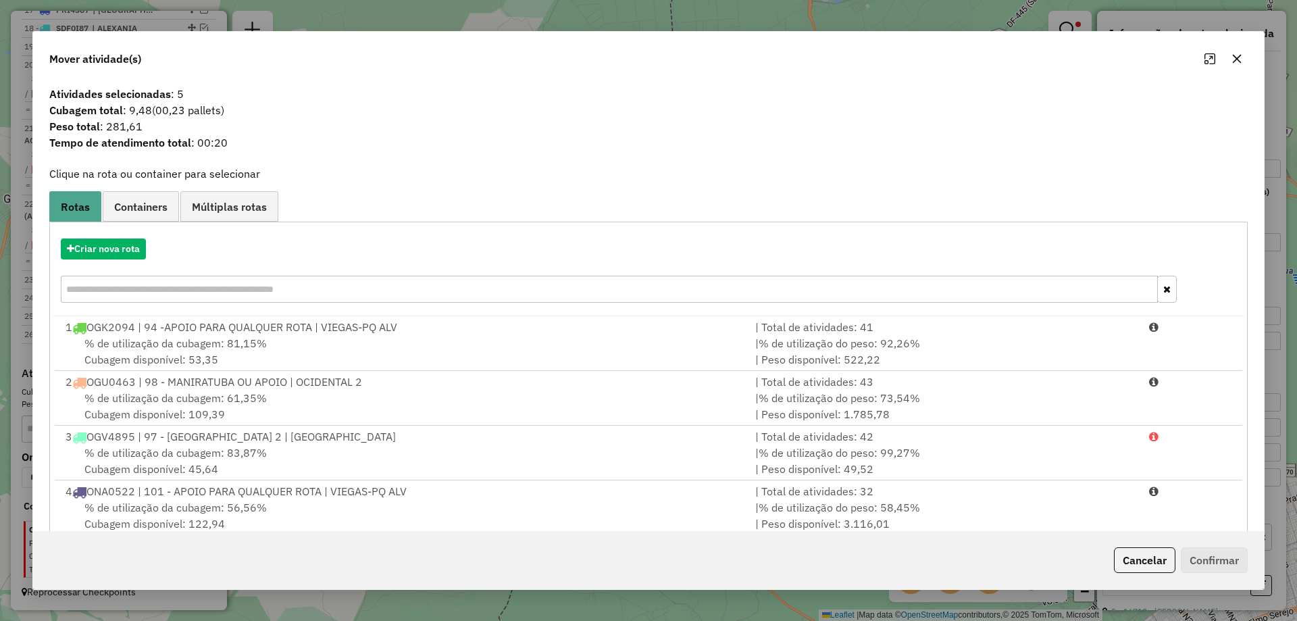
drag, startPoint x: 1133, startPoint y: 566, endPoint x: 823, endPoint y: 413, distance: 345.6
click at [1129, 565] on button "Cancelar" at bounding box center [1144, 560] width 61 height 26
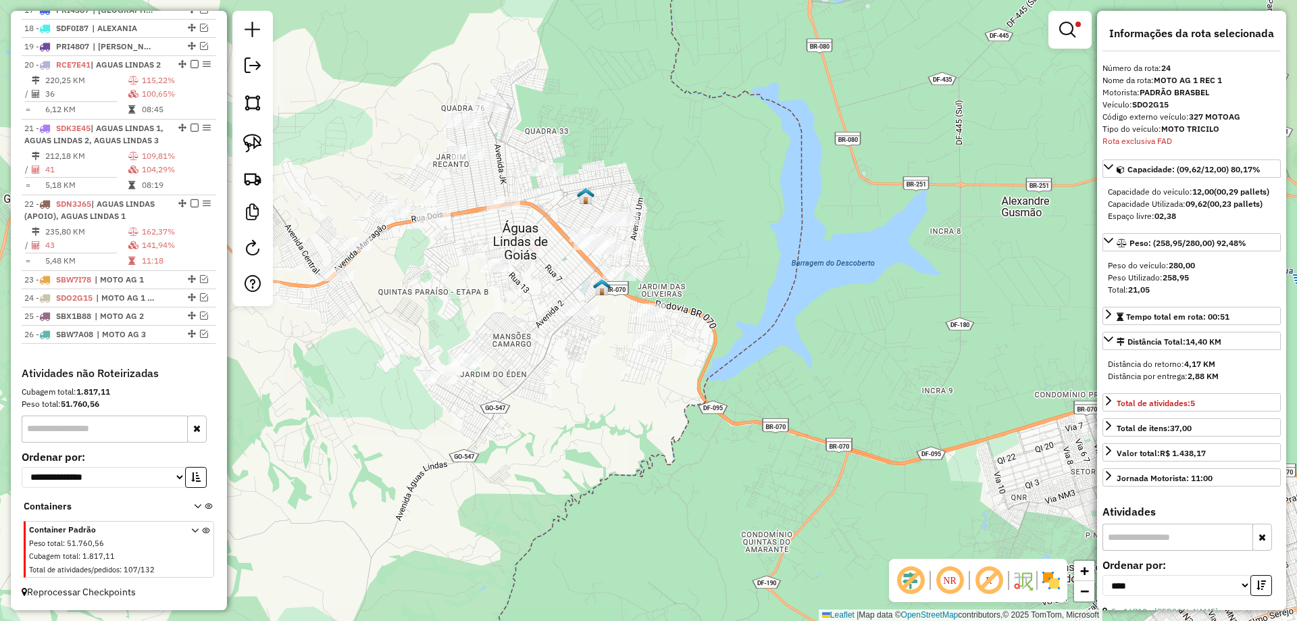
drag, startPoint x: 254, startPoint y: 142, endPoint x: 285, endPoint y: 141, distance: 31.1
click at [255, 142] on img at bounding box center [252, 143] width 19 height 19
drag, startPoint x: 525, startPoint y: 129, endPoint x: 432, endPoint y: 97, distance: 98.7
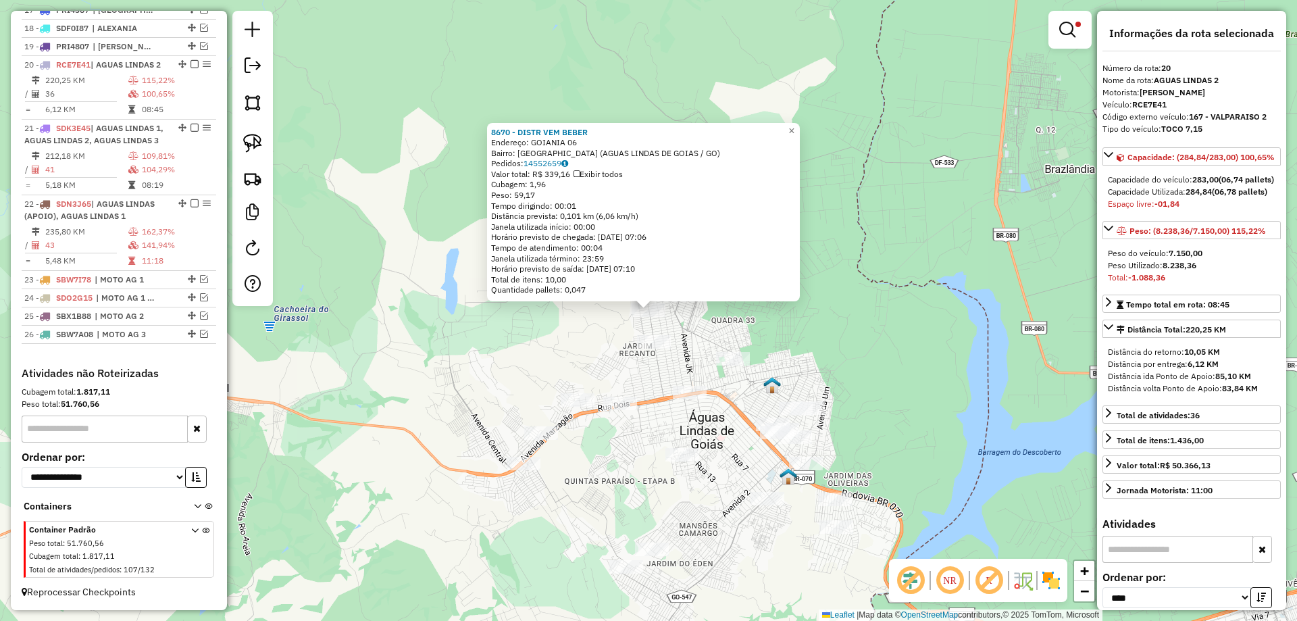
click at [695, 316] on div "8670 - DISTR VEM BEBER Endereço: GOIANIA 06 Bairro: JARDIM DA BARRAGEM IV (AGUA…" at bounding box center [648, 310] width 1297 height 621
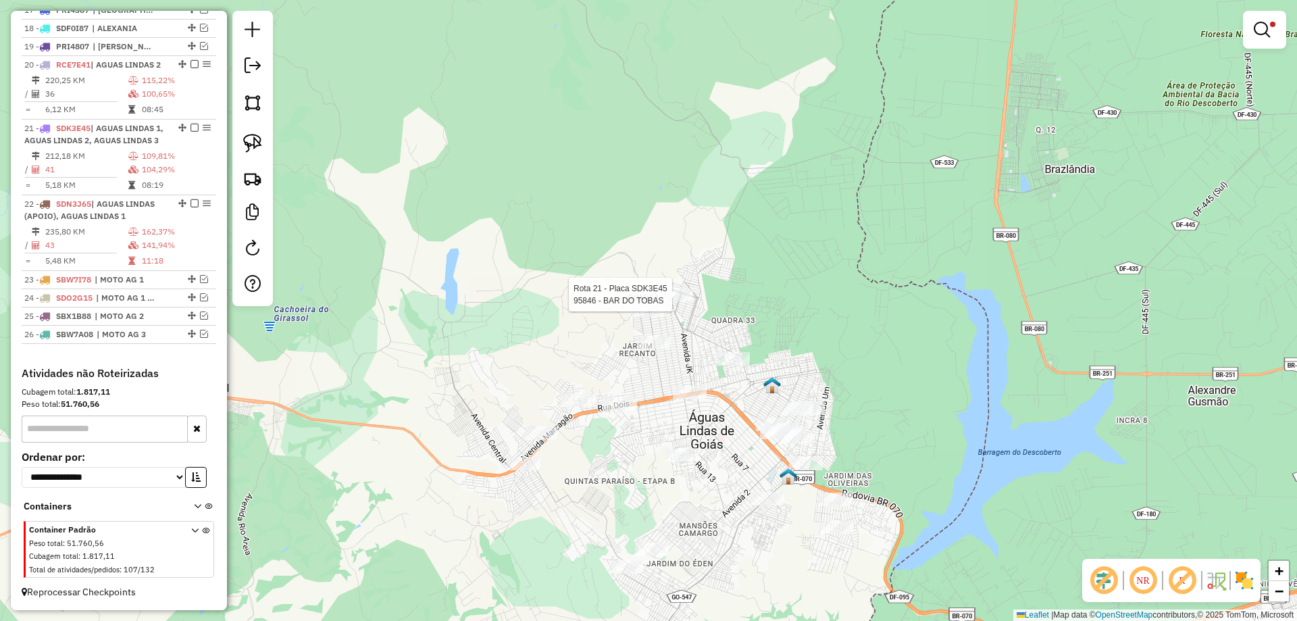
select select "*********"
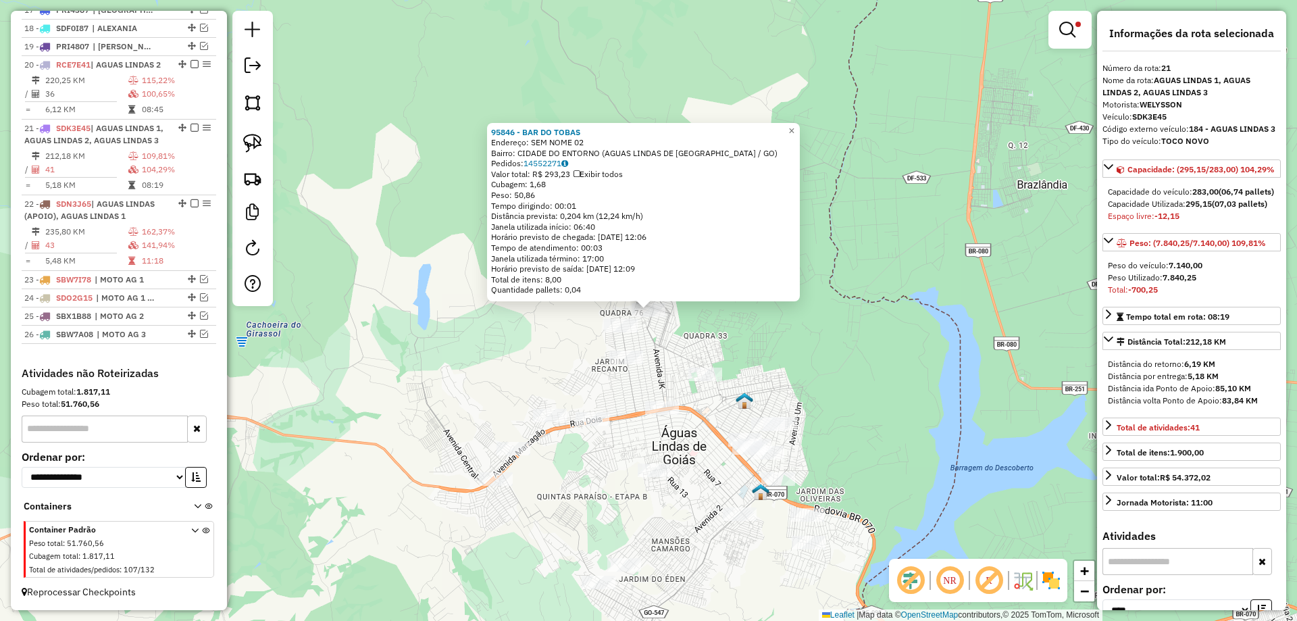
click at [680, 335] on div "95846 - BAR DO TOBAS Endereço: SEM NOME 02 Bairro: CIDADE DO ENTORNO (AGUAS LIN…" at bounding box center [648, 310] width 1297 height 621
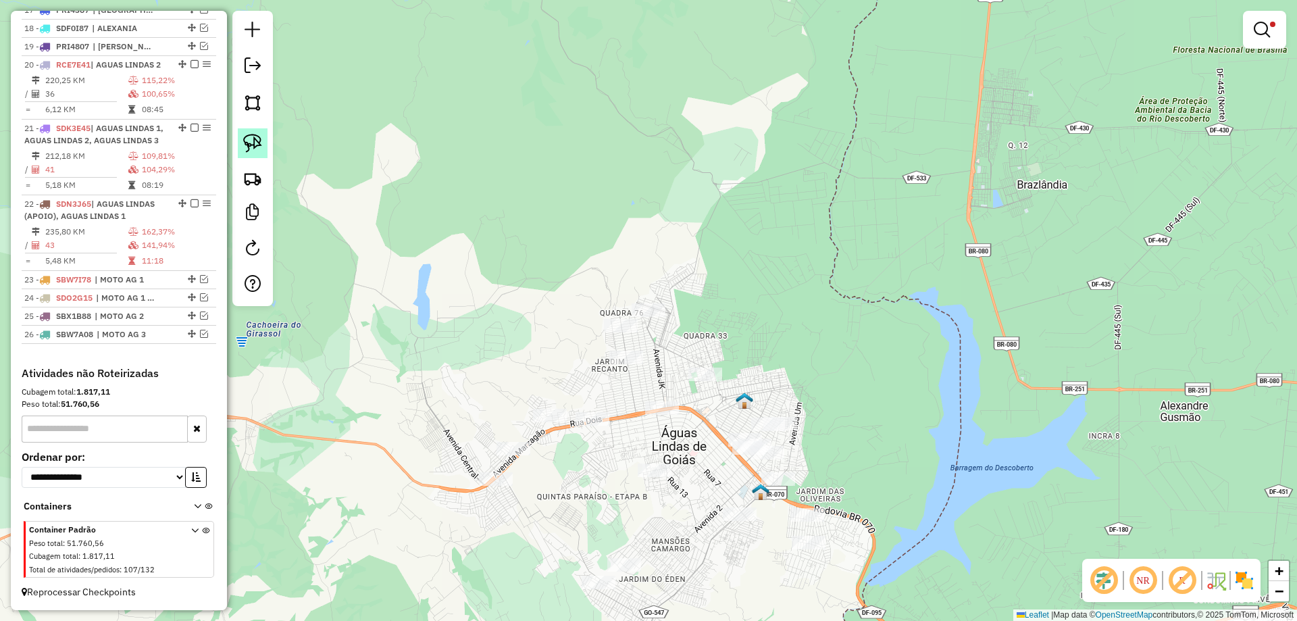
click at [249, 133] on link at bounding box center [253, 143] width 30 height 30
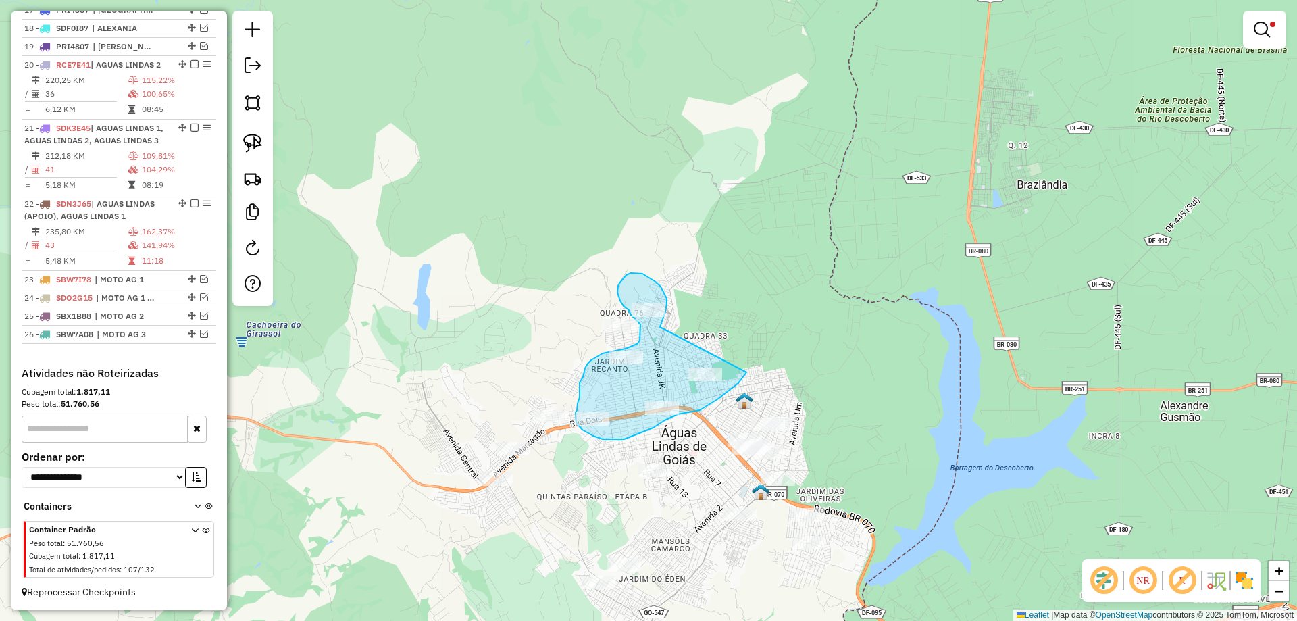
drag, startPoint x: 665, startPoint y: 311, endPoint x: 746, endPoint y: 372, distance: 101.3
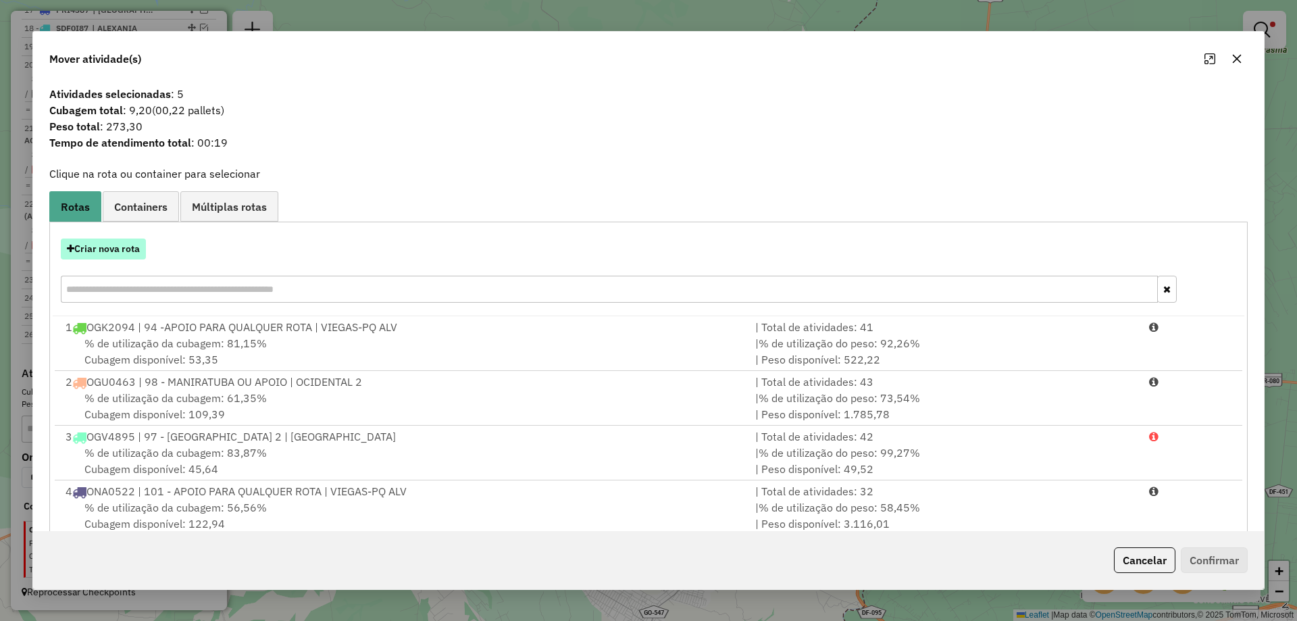
click at [104, 245] on button "Criar nova rota" at bounding box center [103, 248] width 85 height 21
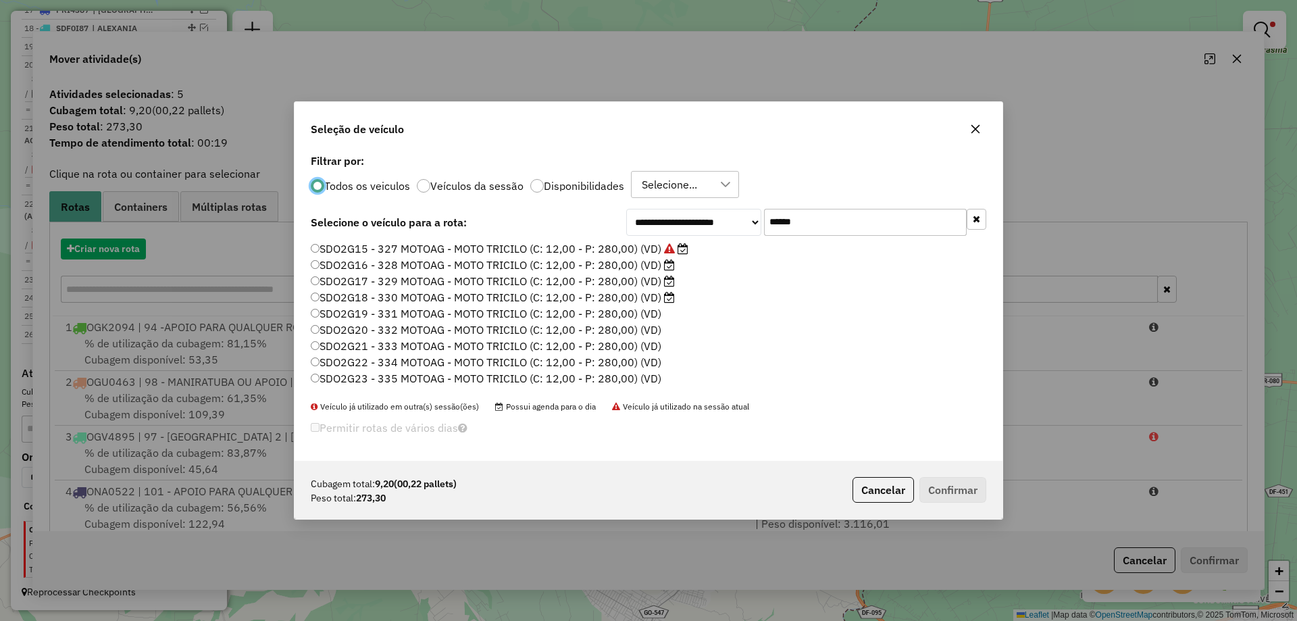
scroll to position [7, 4]
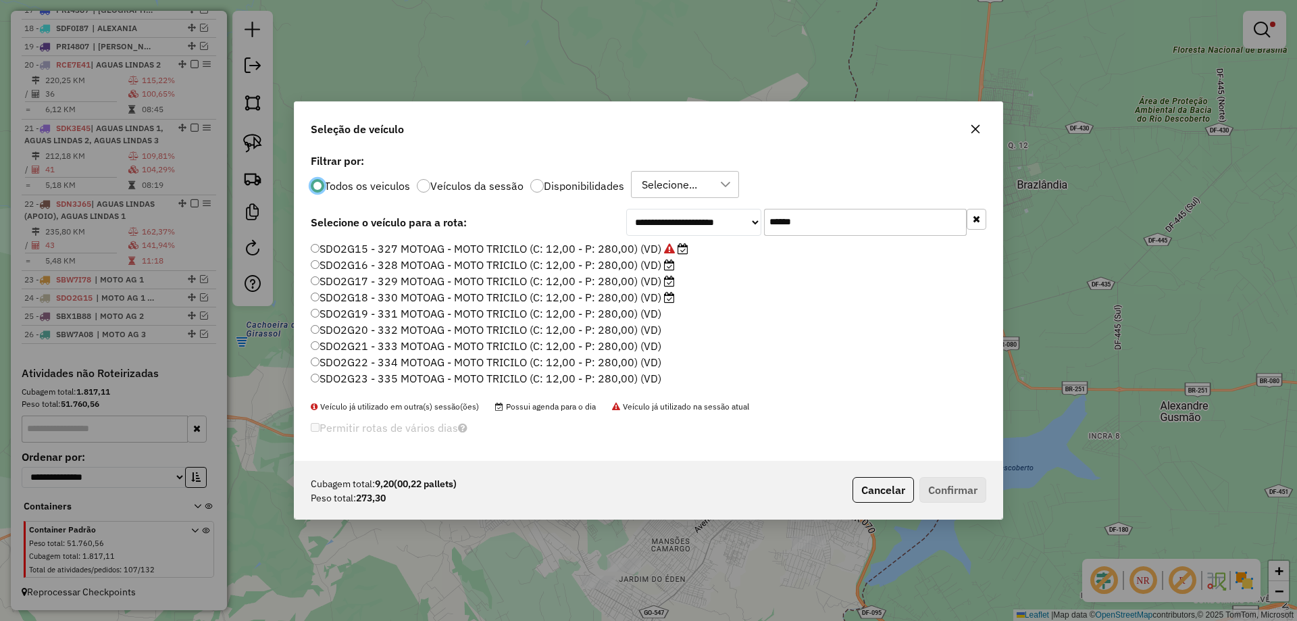
click at [654, 265] on label "SDO2G16 - 328 MOTOAG - MOTO TRICILO (C: 12,00 - P: 280,00) (VD)" at bounding box center [493, 265] width 364 height 16
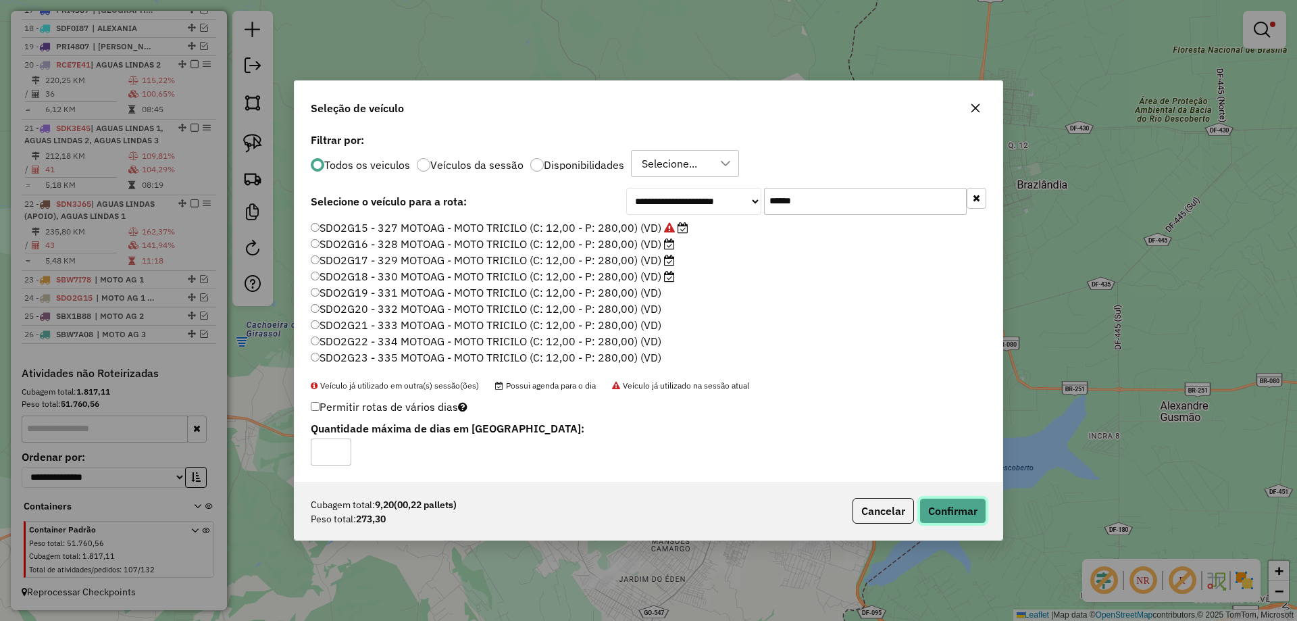
click at [959, 504] on button "Confirmar" at bounding box center [952, 511] width 67 height 26
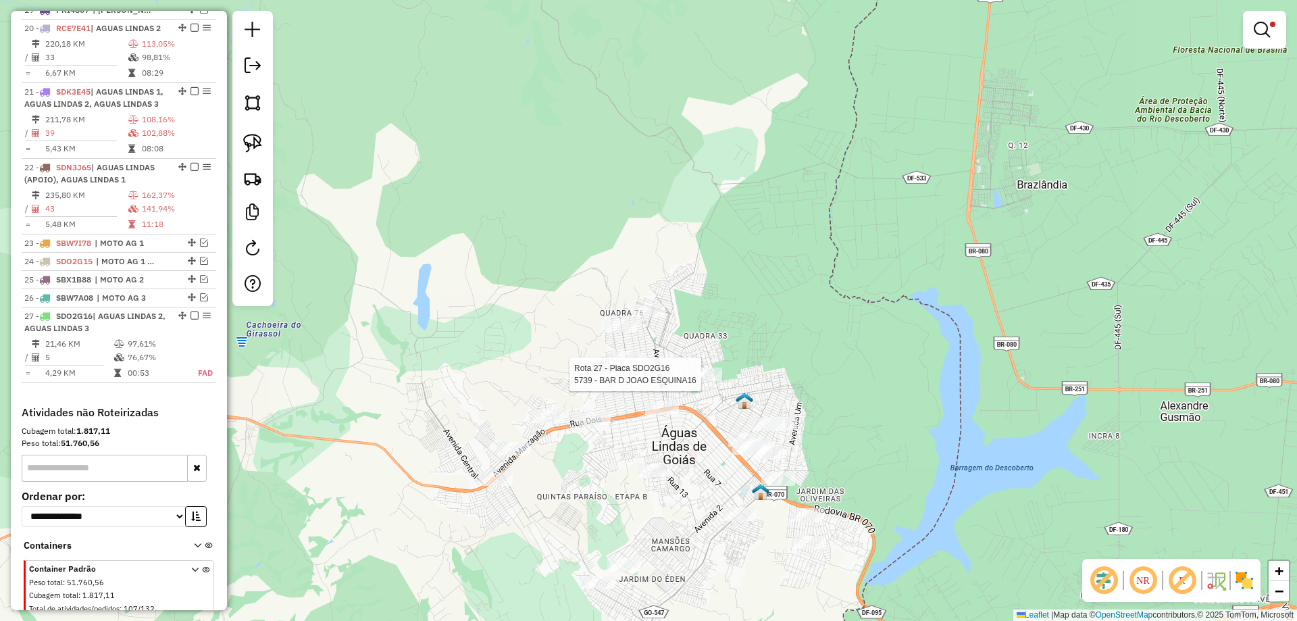
select select "*********"
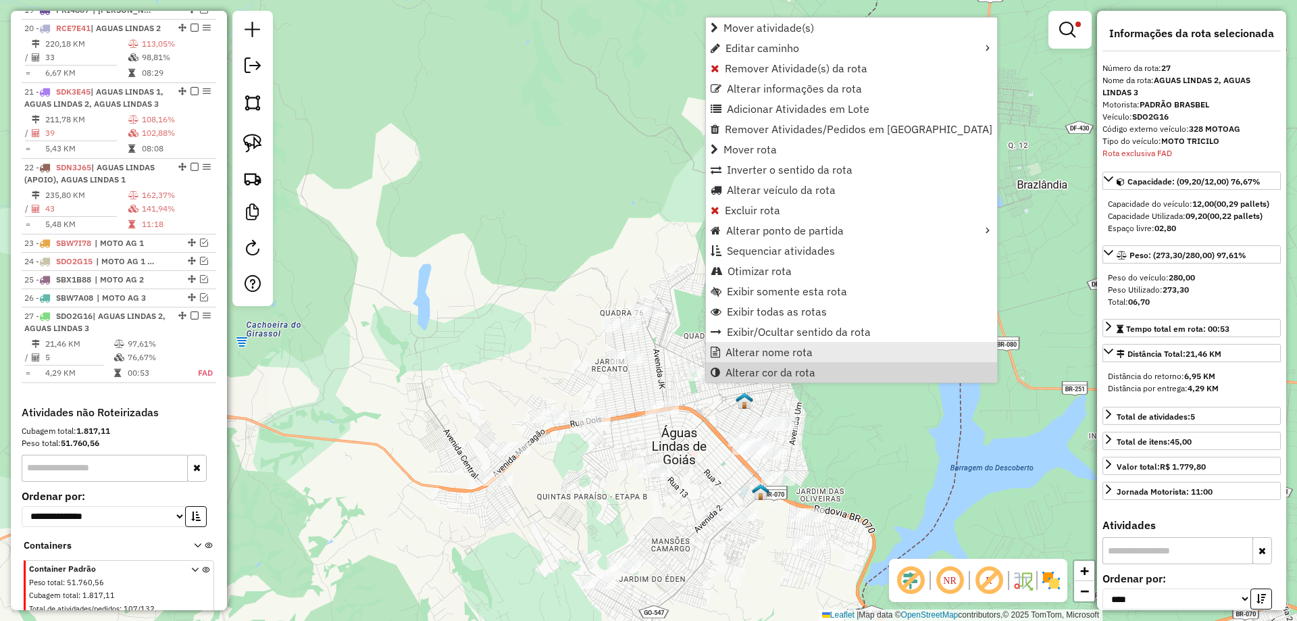
scroll to position [1434, 0]
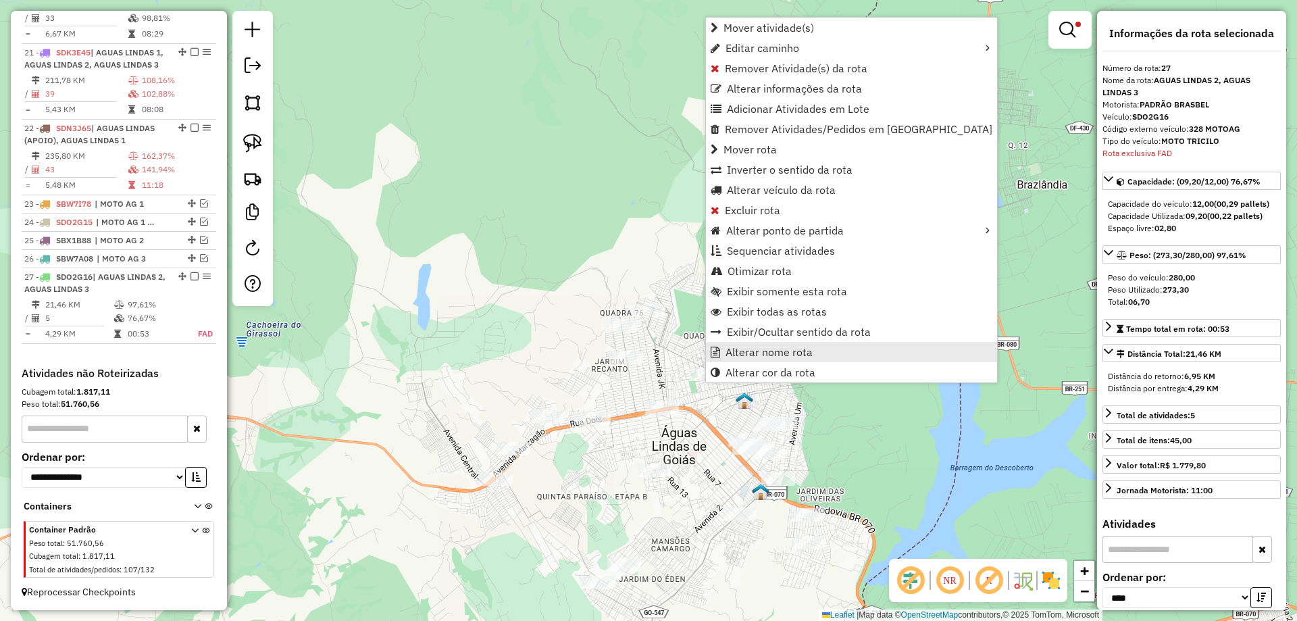
click at [779, 355] on span "Alterar nome rota" at bounding box center [769, 352] width 87 height 11
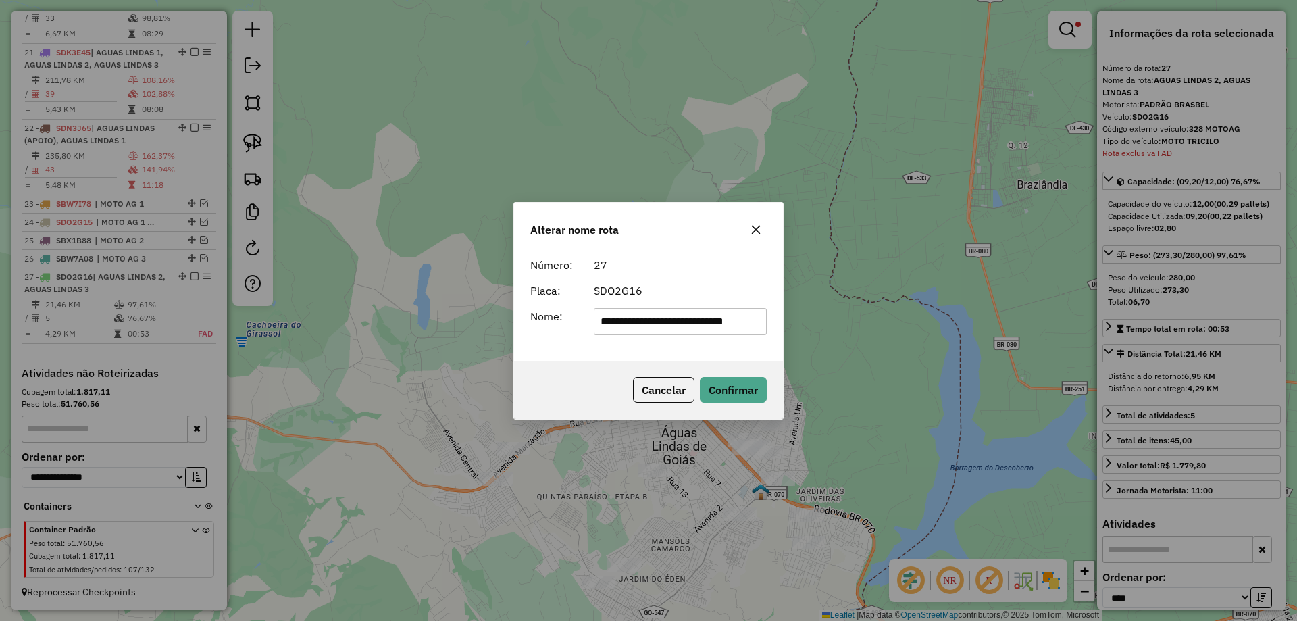
scroll to position [0, 14]
click at [747, 324] on input "**********" at bounding box center [681, 321] width 174 height 27
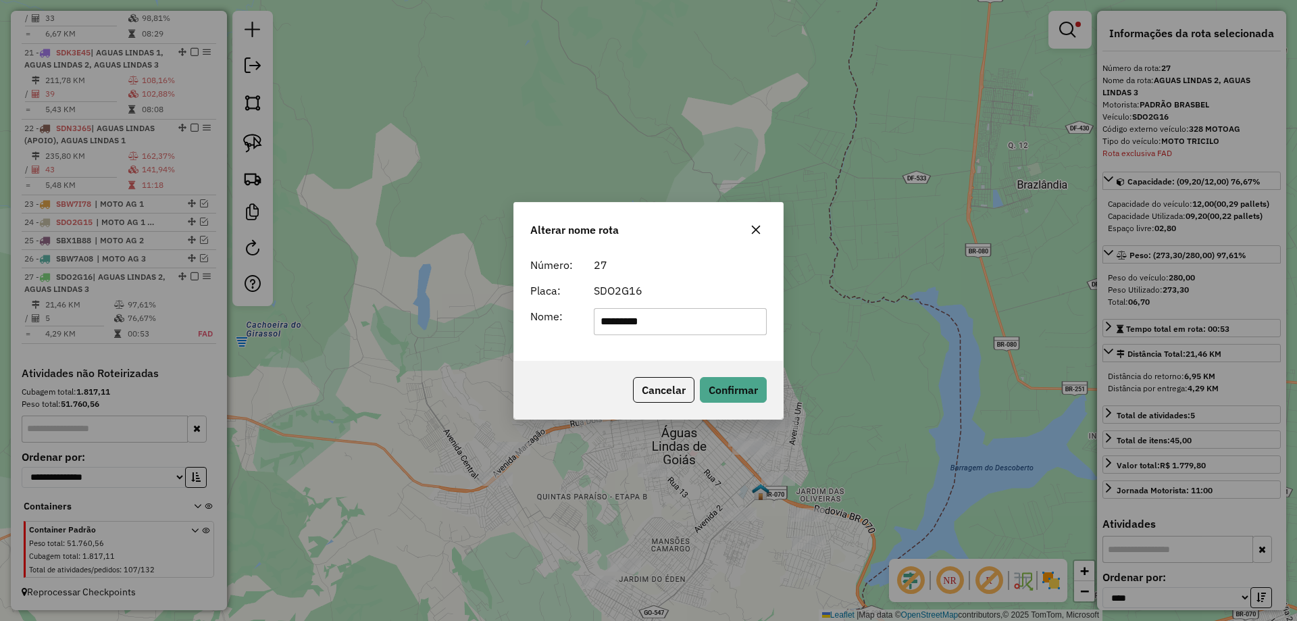
type input "**********"
click at [725, 386] on button "Confirmar" at bounding box center [733, 390] width 67 height 26
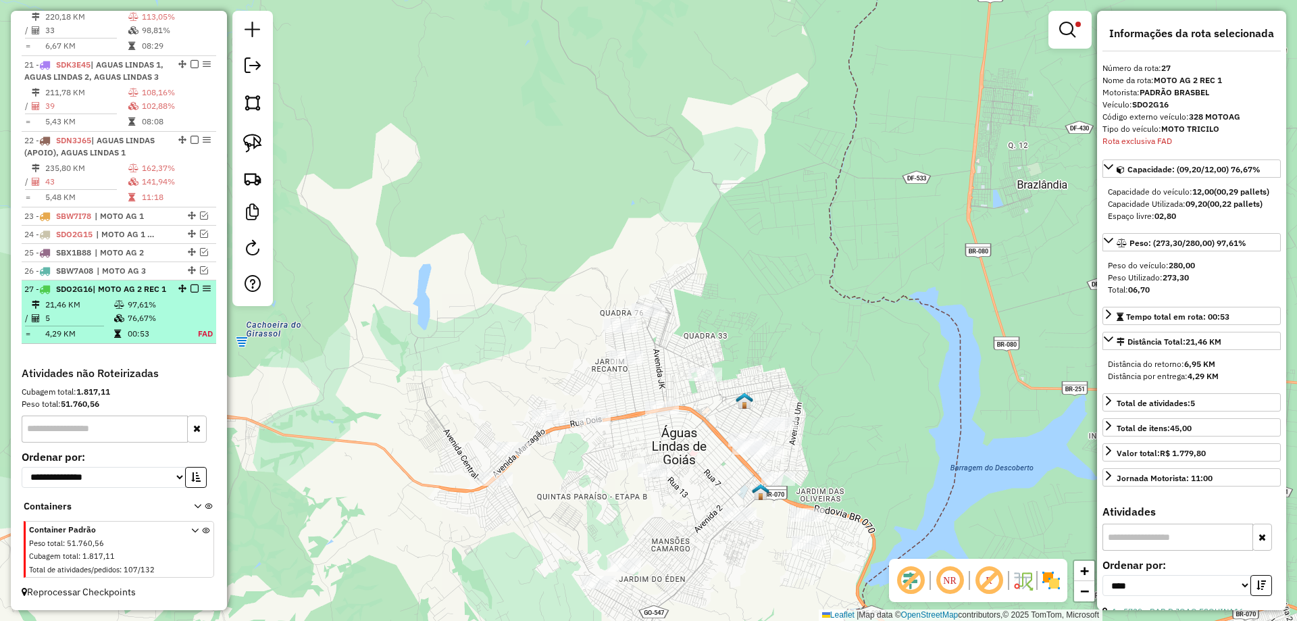
click at [190, 284] on em at bounding box center [194, 288] width 8 height 8
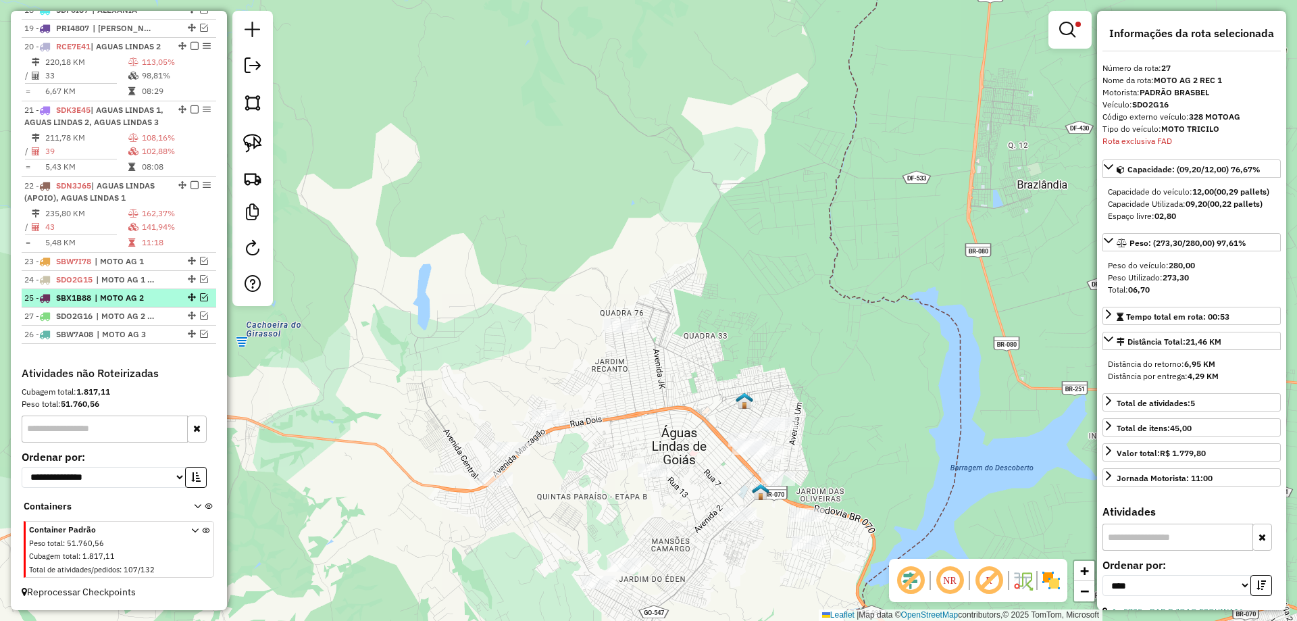
drag, startPoint x: 185, startPoint y: 332, endPoint x: 178, endPoint y: 305, distance: 27.2
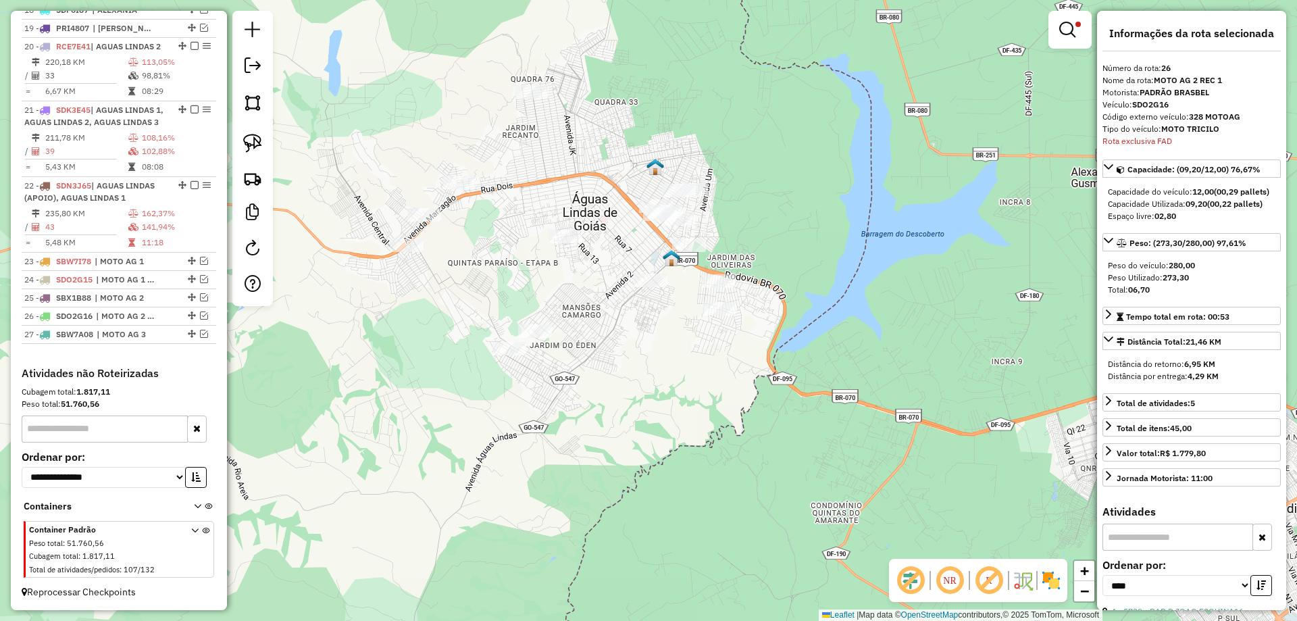
drag, startPoint x: 867, startPoint y: 403, endPoint x: 798, endPoint y: 220, distance: 195.6
click at [798, 220] on div "Limpar filtros Janela de atendimento Grade de atendimento Capacidade Transporta…" at bounding box center [648, 310] width 1297 height 621
click at [251, 137] on img at bounding box center [252, 143] width 19 height 19
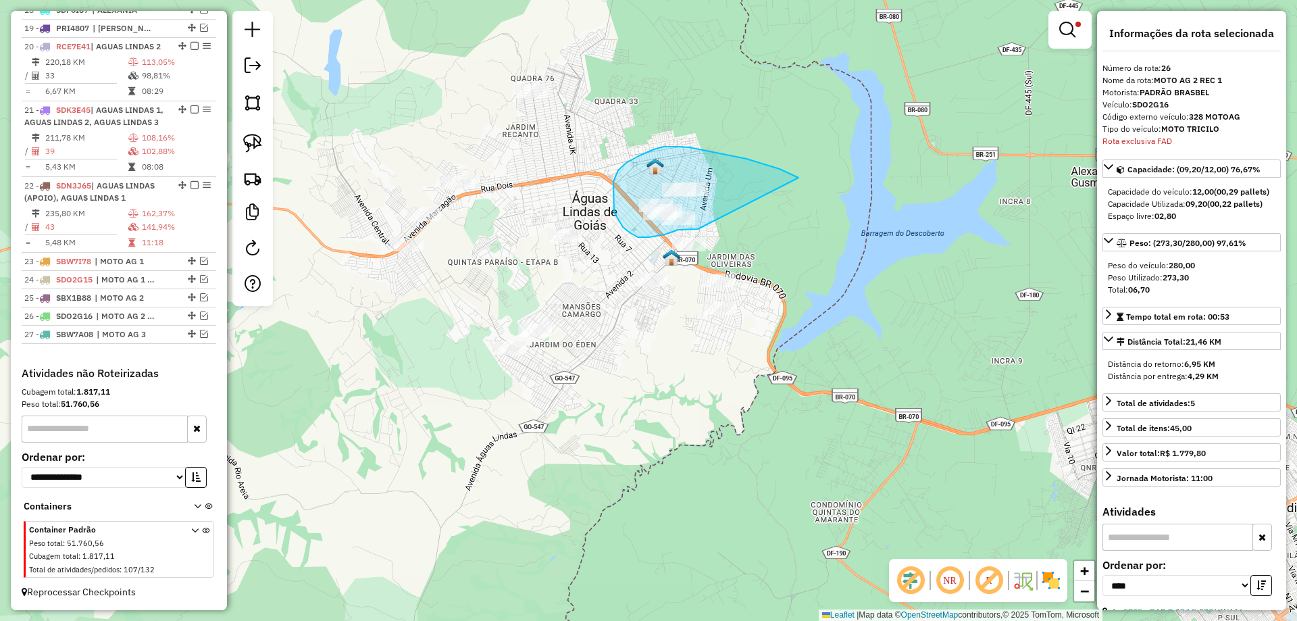
drag, startPoint x: 780, startPoint y: 169, endPoint x: 698, endPoint y: 229, distance: 100.9
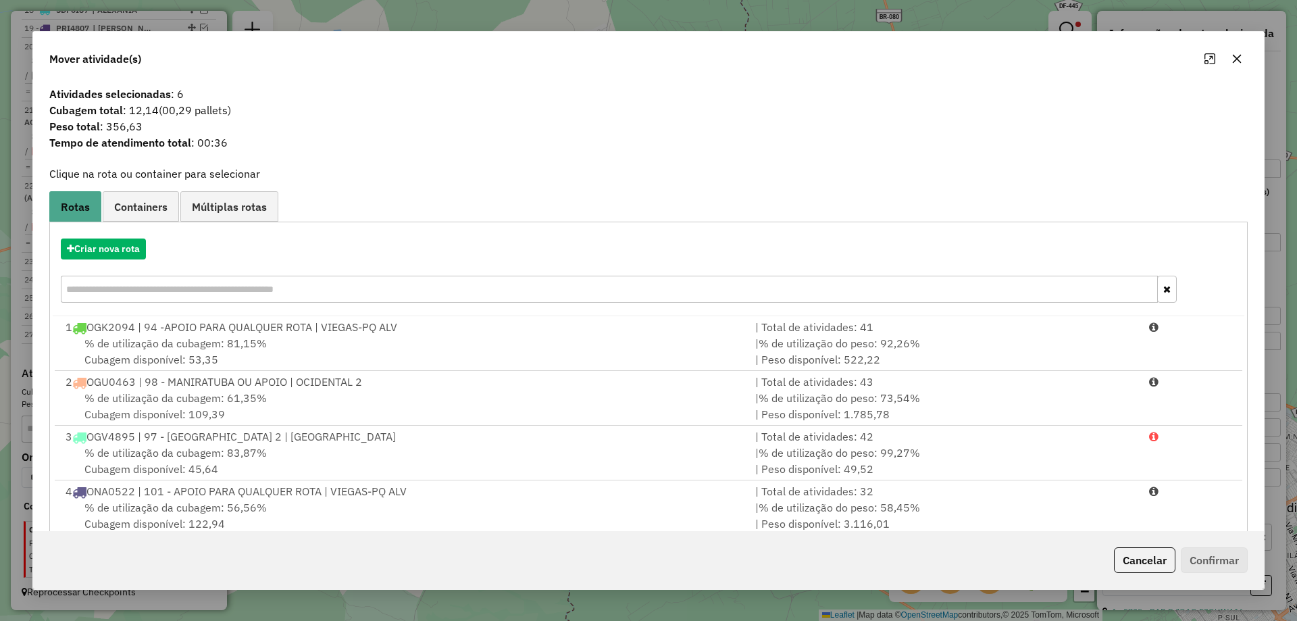
drag, startPoint x: 1136, startPoint y: 557, endPoint x: 875, endPoint y: 395, distance: 306.1
click at [1134, 555] on button "Cancelar" at bounding box center [1144, 560] width 61 height 26
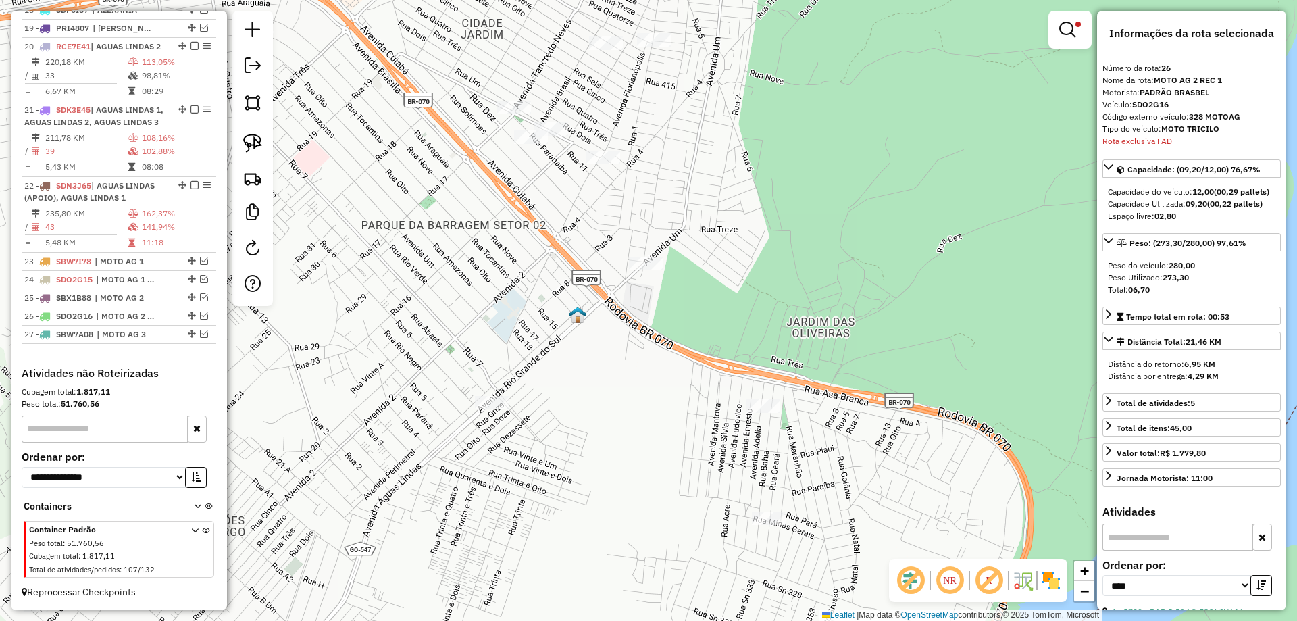
drag, startPoint x: 253, startPoint y: 136, endPoint x: 503, endPoint y: 136, distance: 249.9
click at [253, 136] on img at bounding box center [252, 143] width 19 height 19
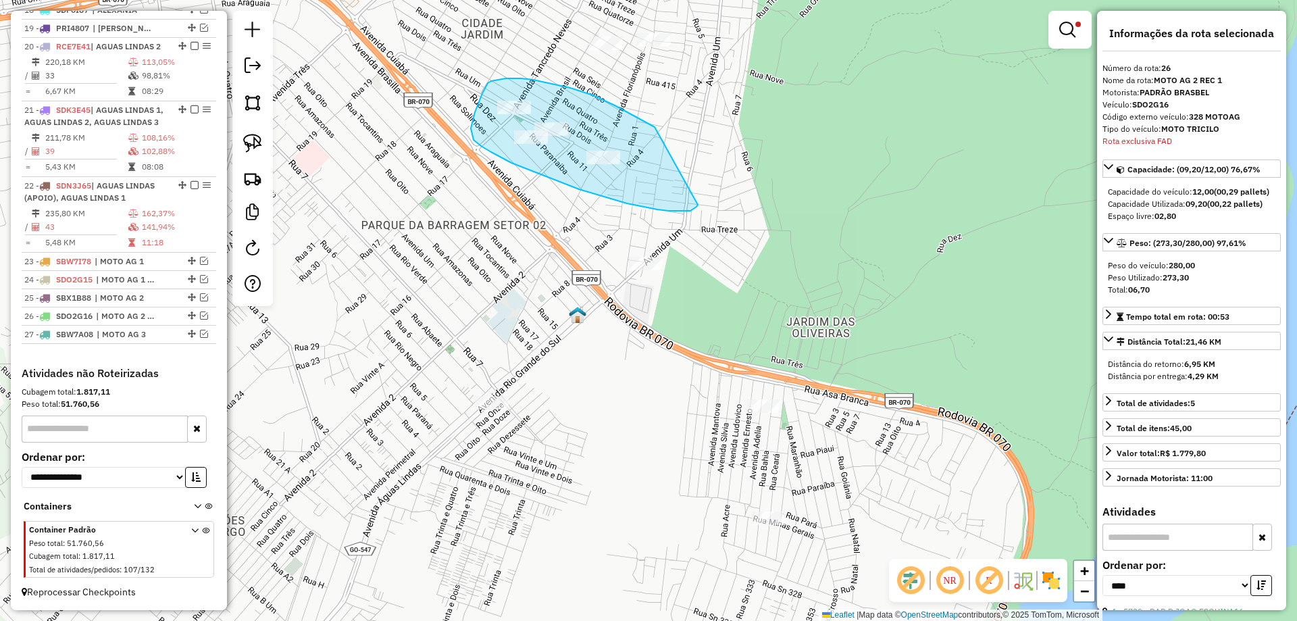
drag, startPoint x: 645, startPoint y: 122, endPoint x: 698, endPoint y: 205, distance: 97.8
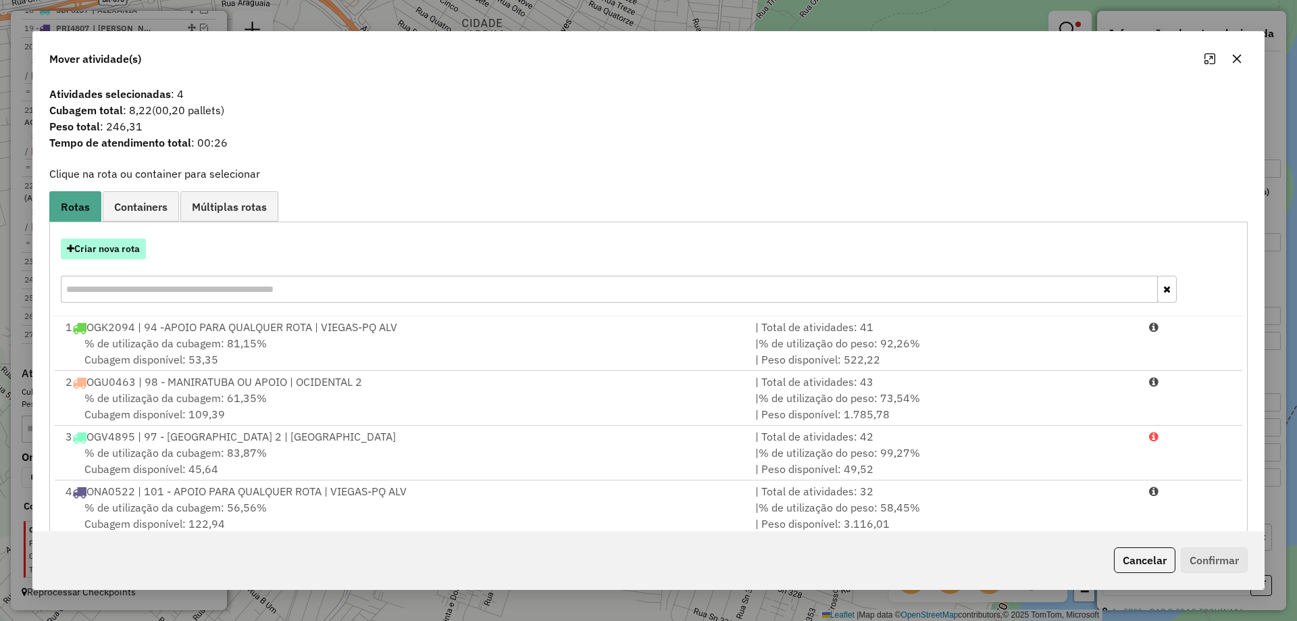
click at [84, 246] on button "Criar nova rota" at bounding box center [103, 248] width 85 height 21
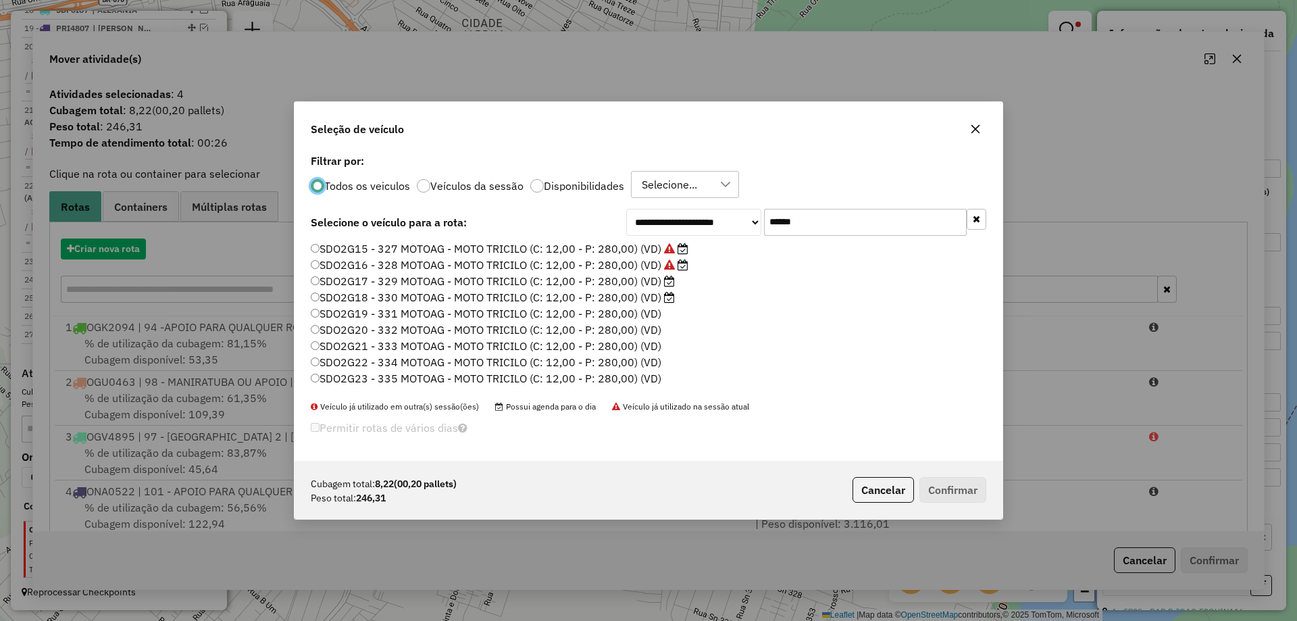
scroll to position [7, 4]
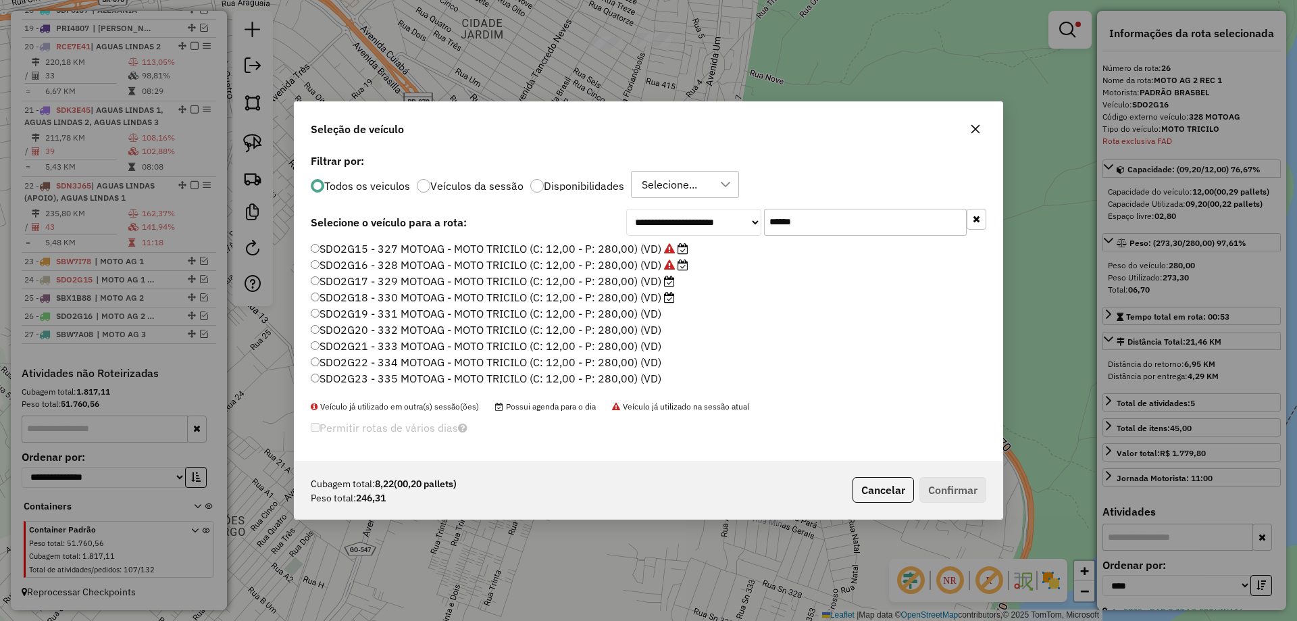
click at [646, 281] on label "SDO2G17 - 329 MOTOAG - MOTO TRICILO (C: 12,00 - P: 280,00) (VD)" at bounding box center [493, 281] width 364 height 16
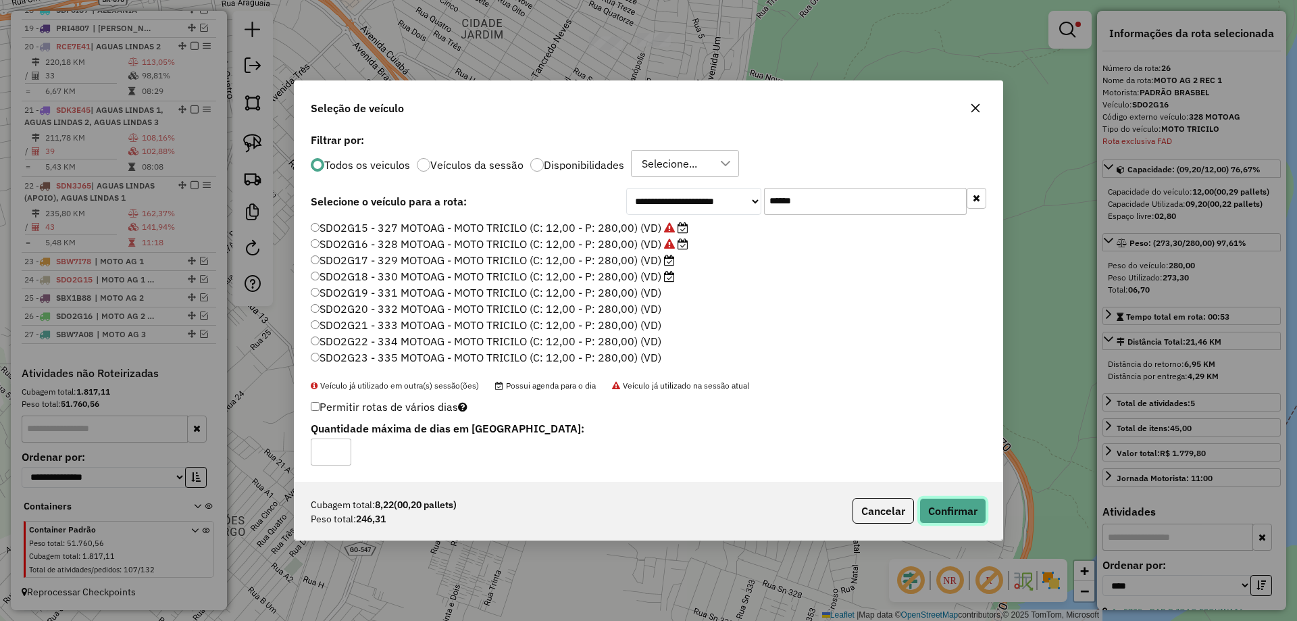
click at [957, 511] on button "Confirmar" at bounding box center [952, 511] width 67 height 26
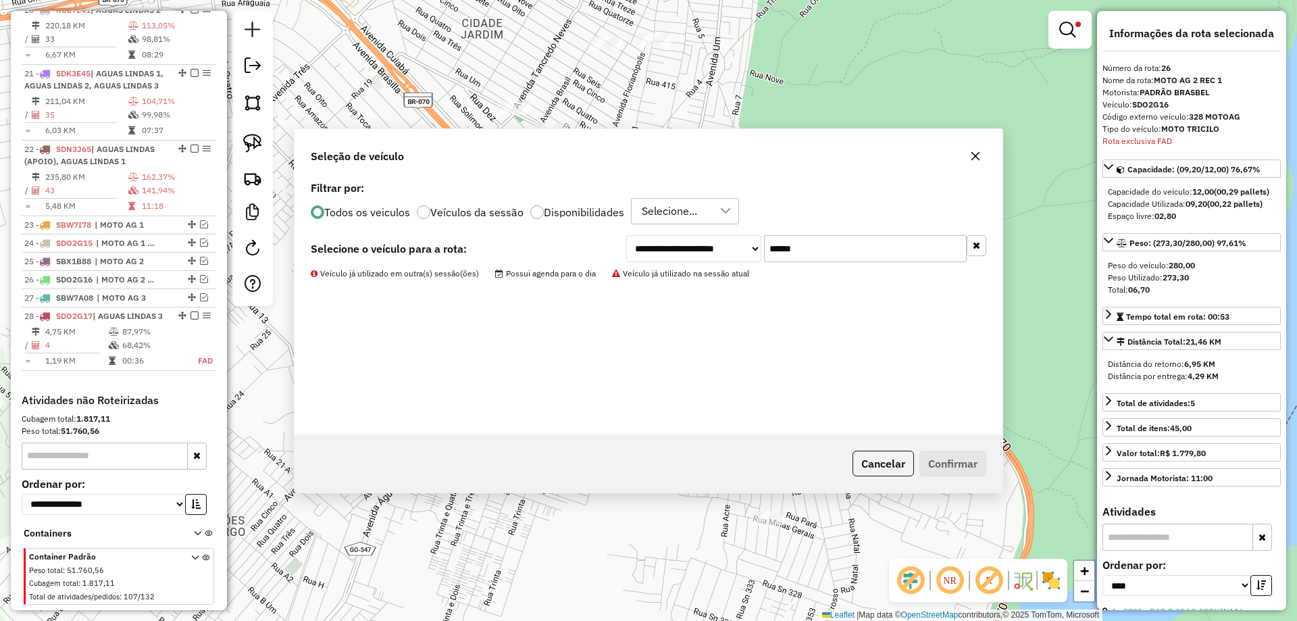
scroll to position [1452, 0]
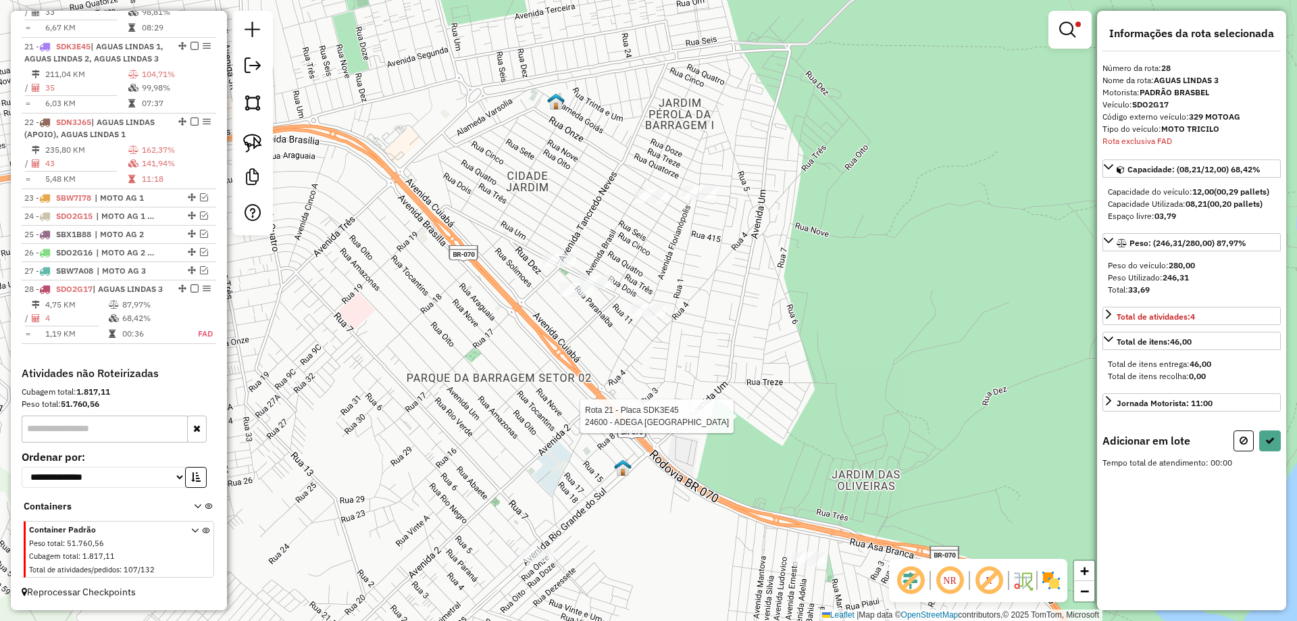
click at [692, 423] on div at bounding box center [691, 416] width 34 height 14
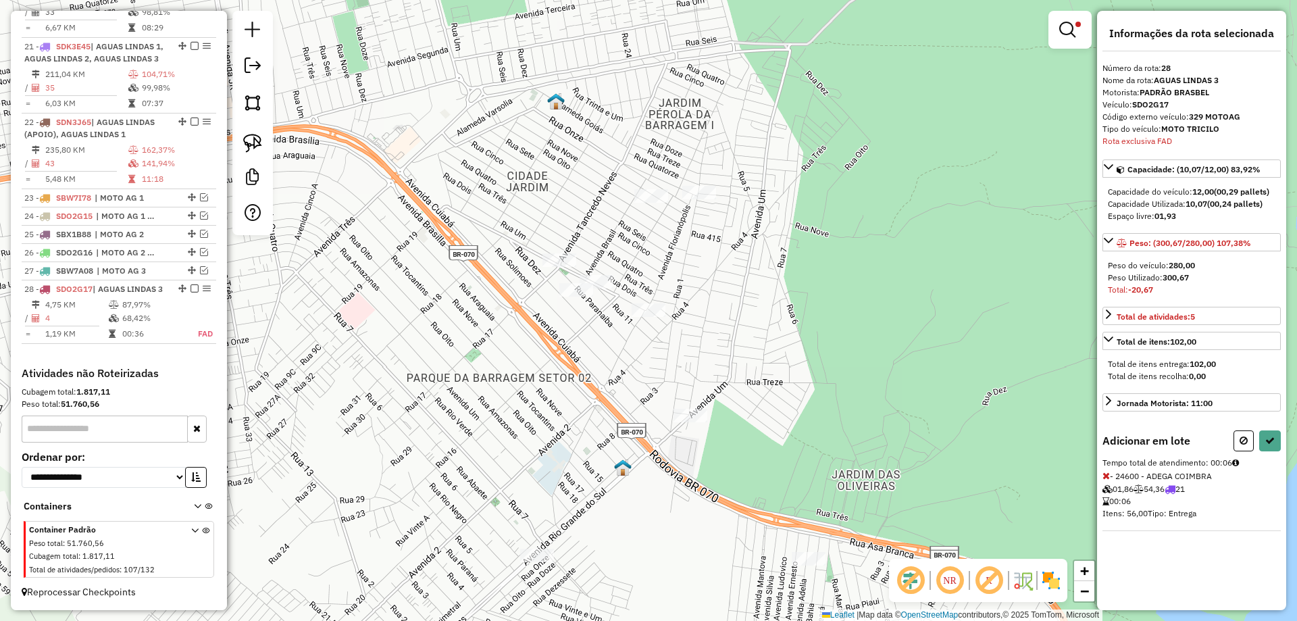
drag, startPoint x: 1108, startPoint y: 474, endPoint x: 1094, endPoint y: 486, distance: 18.7
click at [1109, 474] on icon at bounding box center [1105, 475] width 7 height 9
click at [1271, 439] on icon at bounding box center [1269, 440] width 9 height 9
select select "*********"
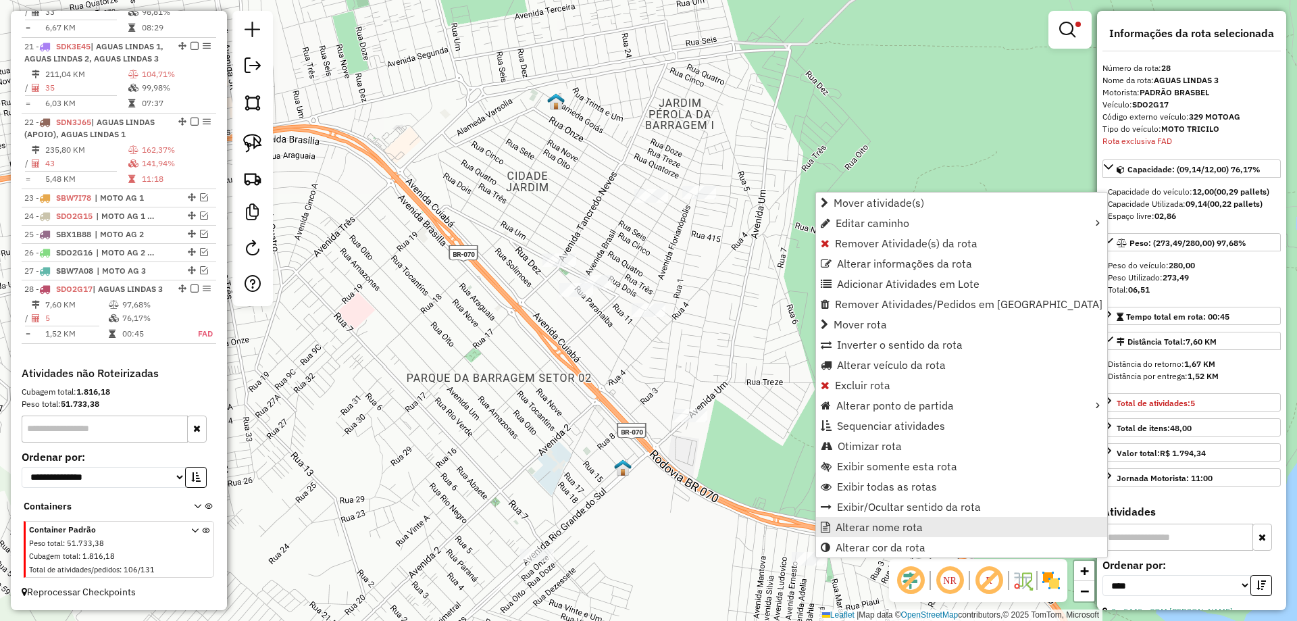
click at [848, 526] on span "Alterar nome rota" at bounding box center [879, 527] width 87 height 11
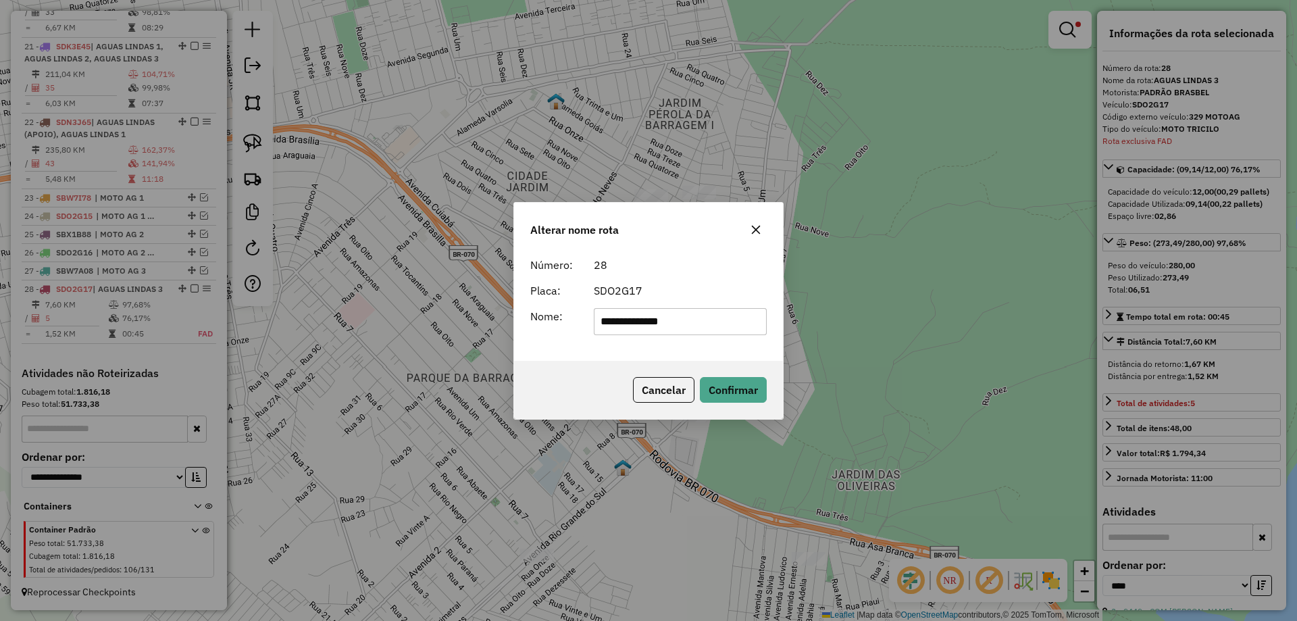
drag, startPoint x: 708, startPoint y: 323, endPoint x: 144, endPoint y: 322, distance: 564.1
click at [144, 322] on div "**********" at bounding box center [648, 310] width 1297 height 621
paste input "text"
type input "**********"
drag, startPoint x: 730, startPoint y: 385, endPoint x: 370, endPoint y: 363, distance: 360.7
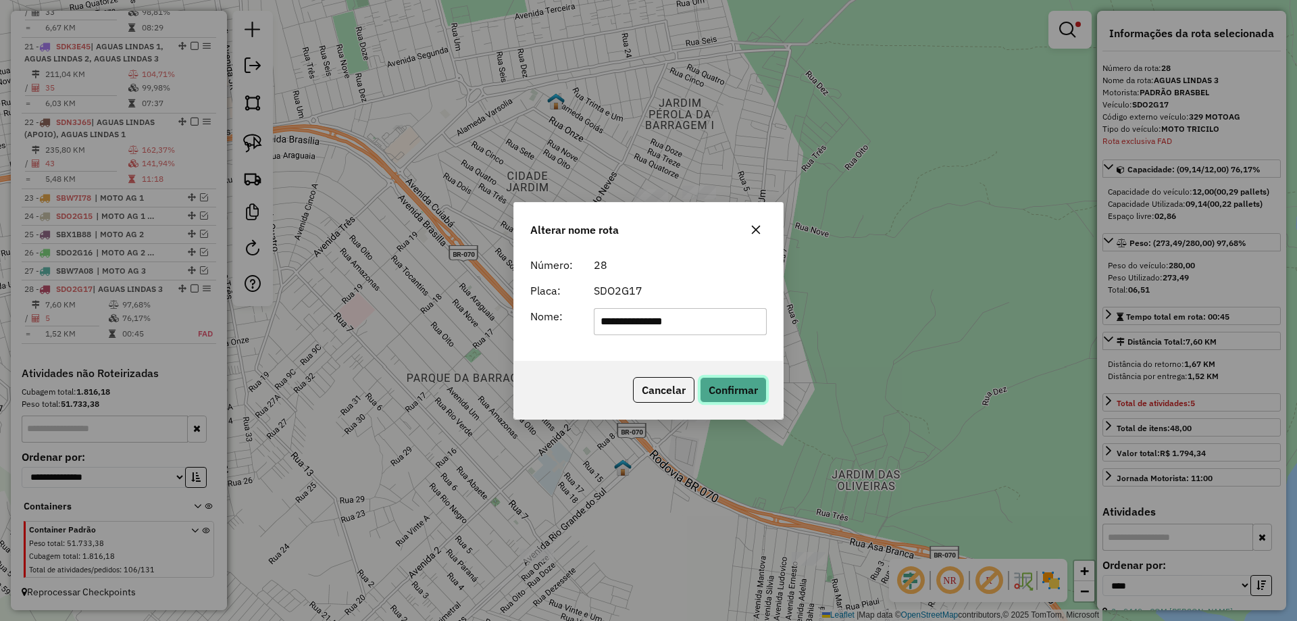
click at [726, 386] on button "Confirmar" at bounding box center [733, 390] width 67 height 26
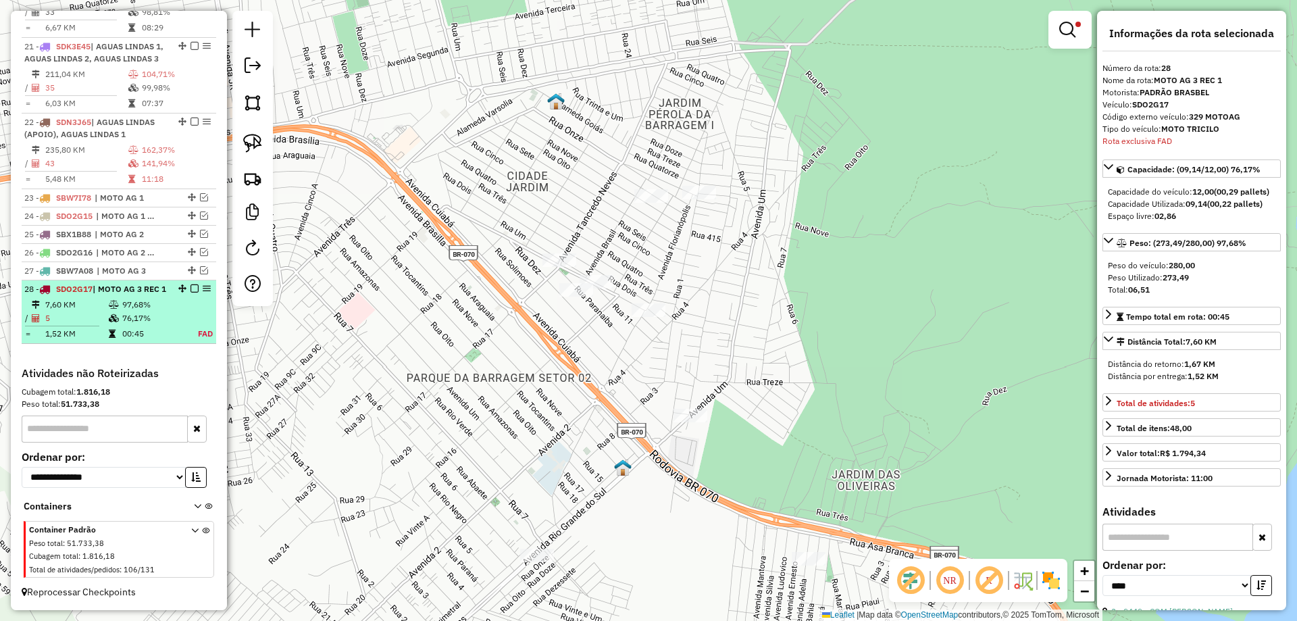
click at [193, 284] on em at bounding box center [194, 288] width 8 height 8
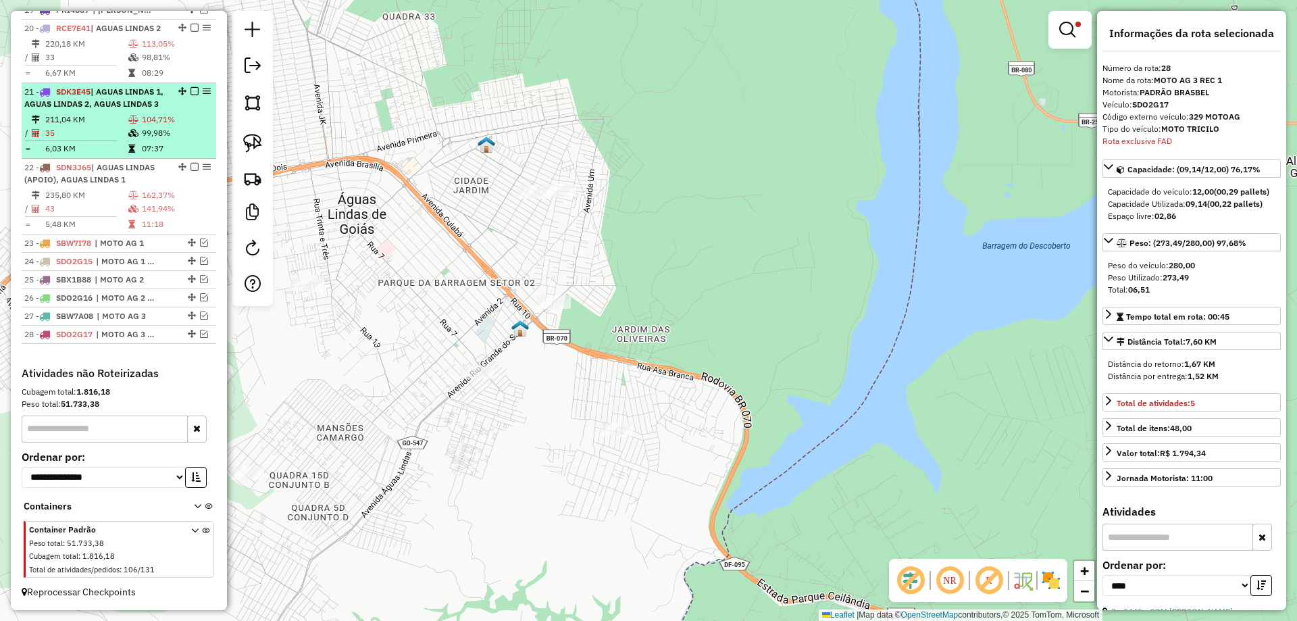
scroll to position [1395, 0]
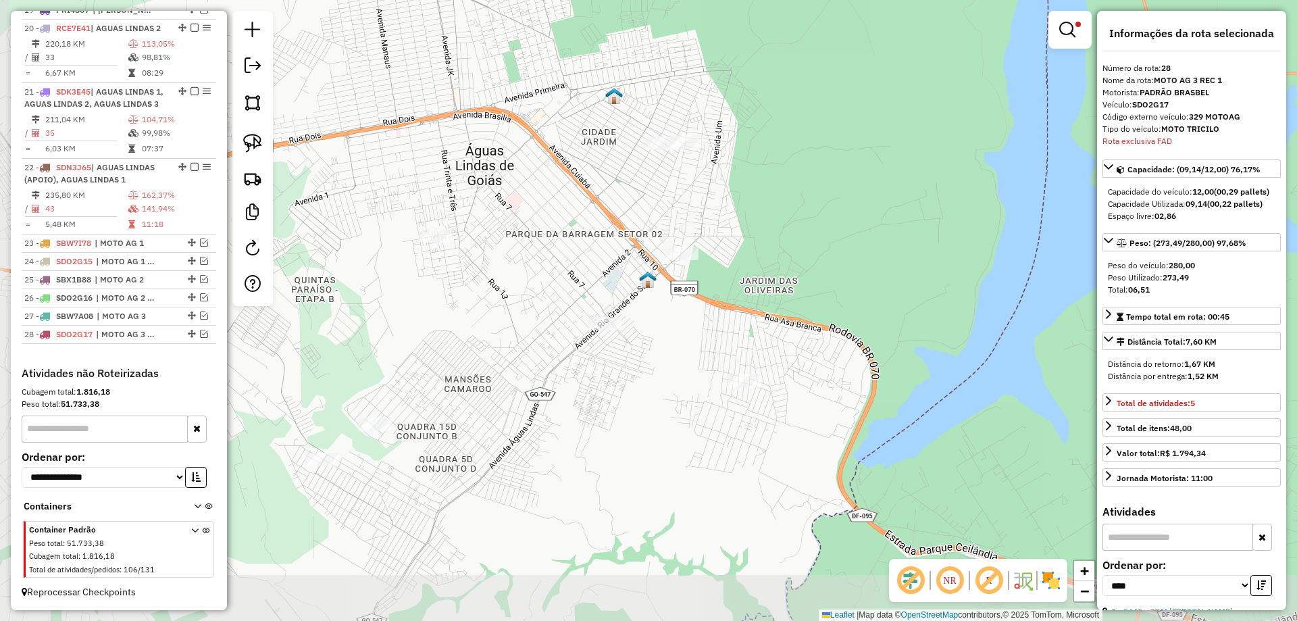
drag, startPoint x: 526, startPoint y: 296, endPoint x: 590, endPoint y: 277, distance: 66.3
click at [590, 277] on div "Limpar filtros Janela de atendimento Grade de atendimento Capacidade Transporta…" at bounding box center [648, 310] width 1297 height 621
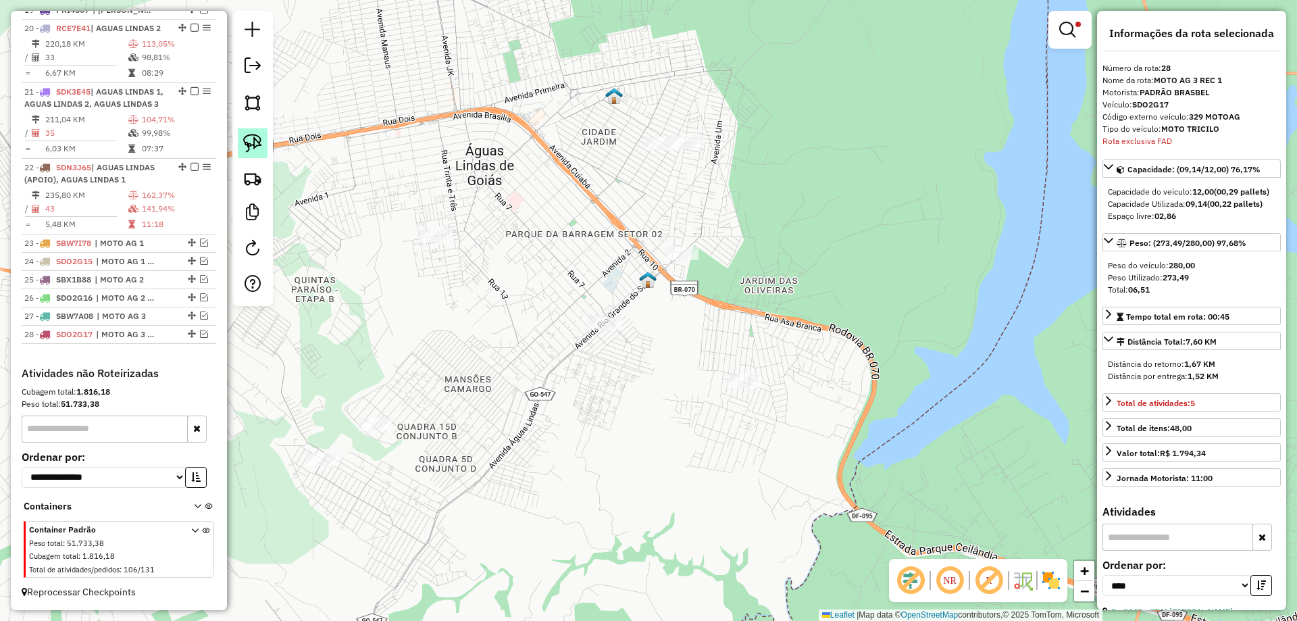
click at [251, 145] on img at bounding box center [252, 143] width 19 height 19
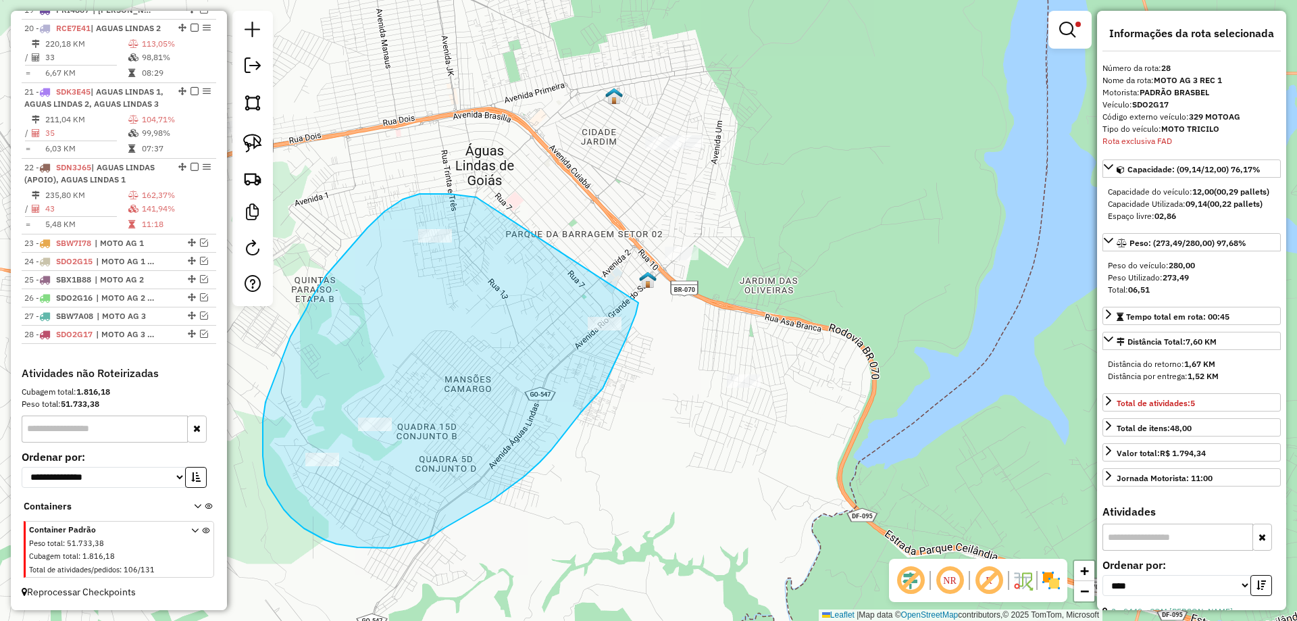
drag, startPoint x: 434, startPoint y: 194, endPoint x: 638, endPoint y: 303, distance: 231.8
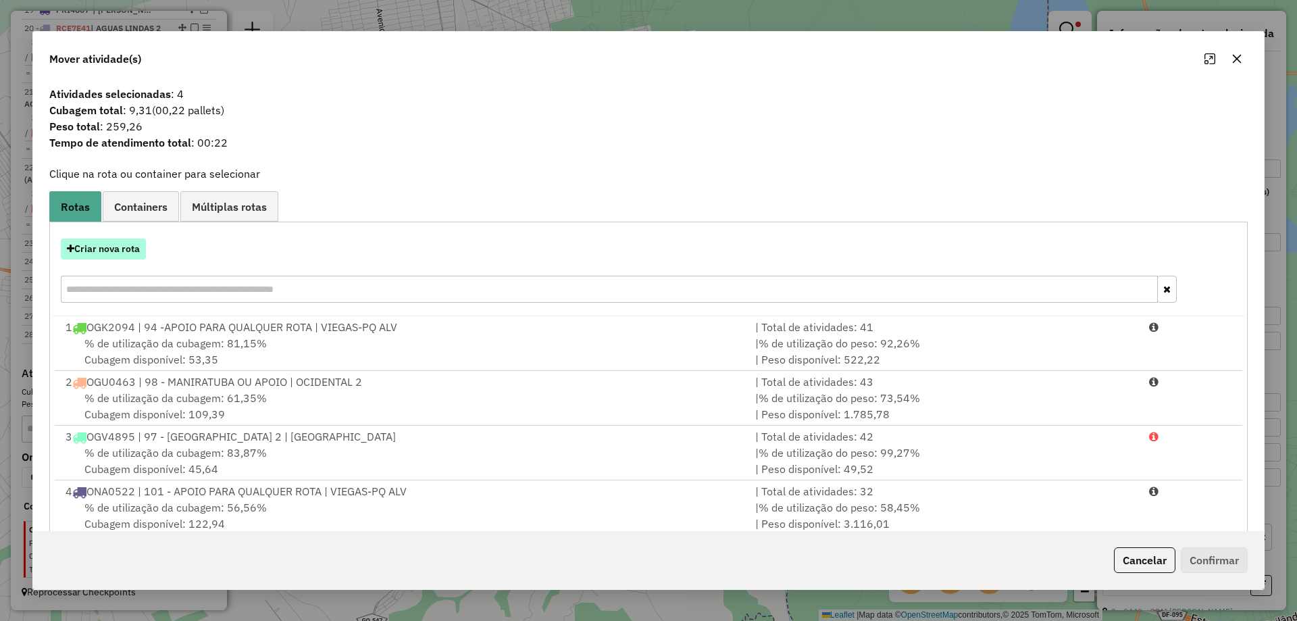
click at [80, 243] on button "Criar nova rota" at bounding box center [103, 248] width 85 height 21
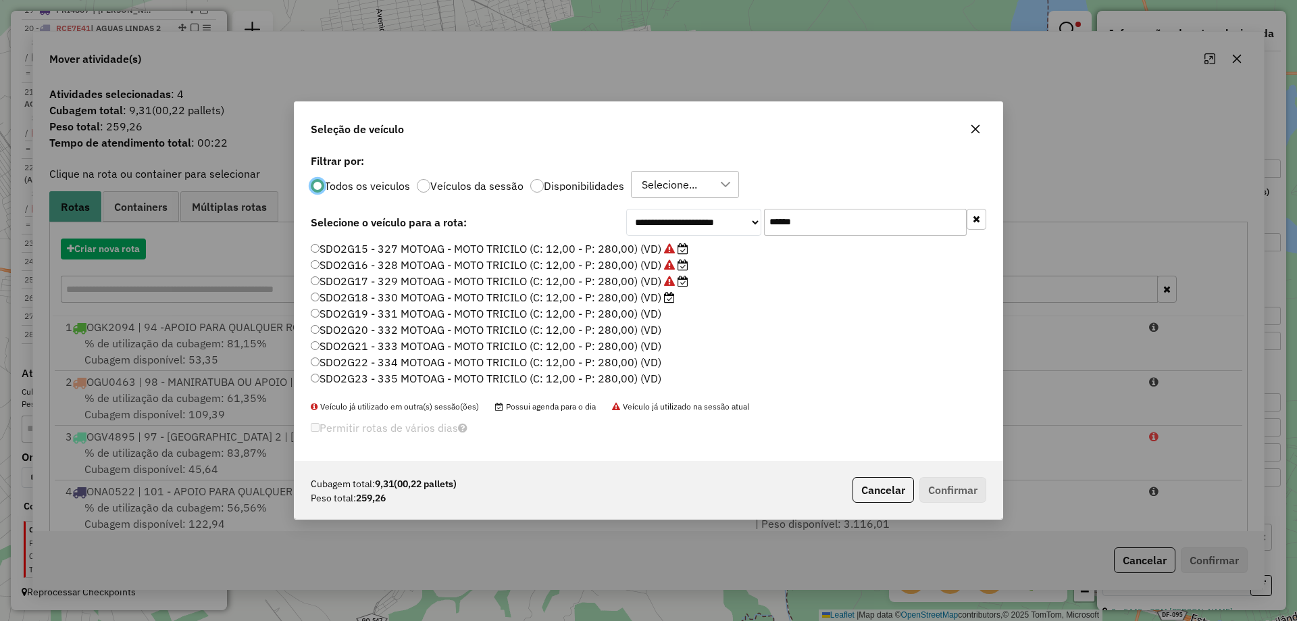
scroll to position [7, 4]
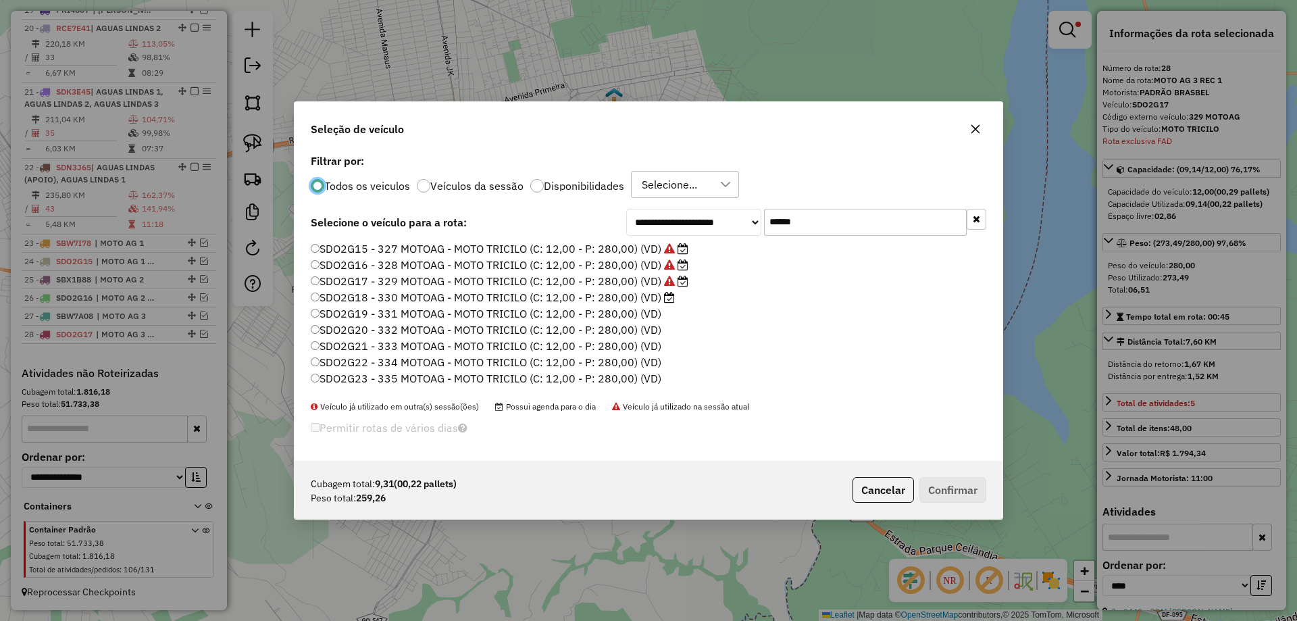
click at [645, 296] on label "SDO2G18 - 330 MOTOAG - MOTO TRICILO (C: 12,00 - P: 280,00) (VD)" at bounding box center [493, 297] width 364 height 16
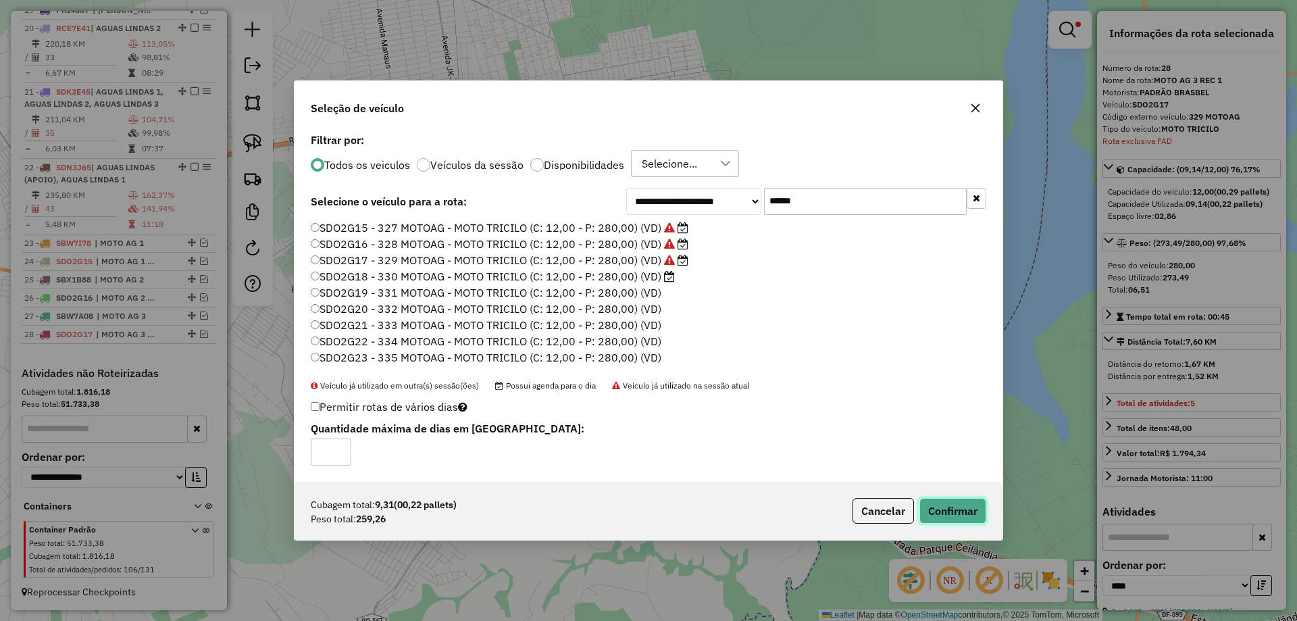
click at [963, 517] on button "Confirmar" at bounding box center [952, 511] width 67 height 26
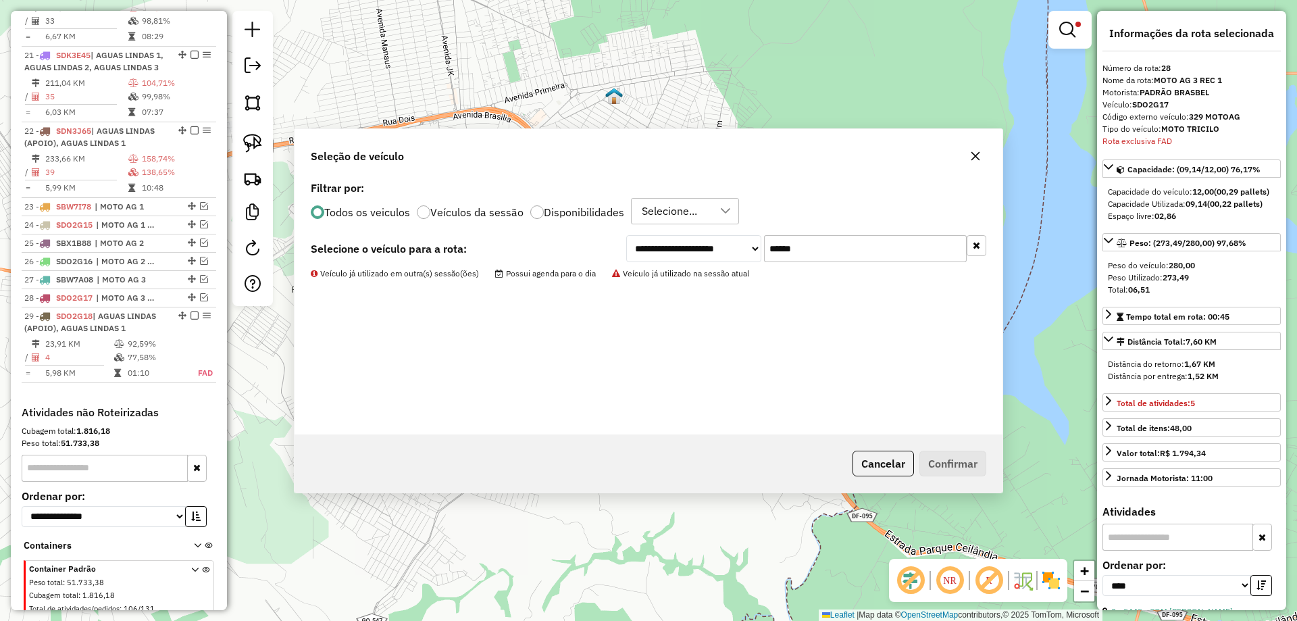
scroll to position [1471, 0]
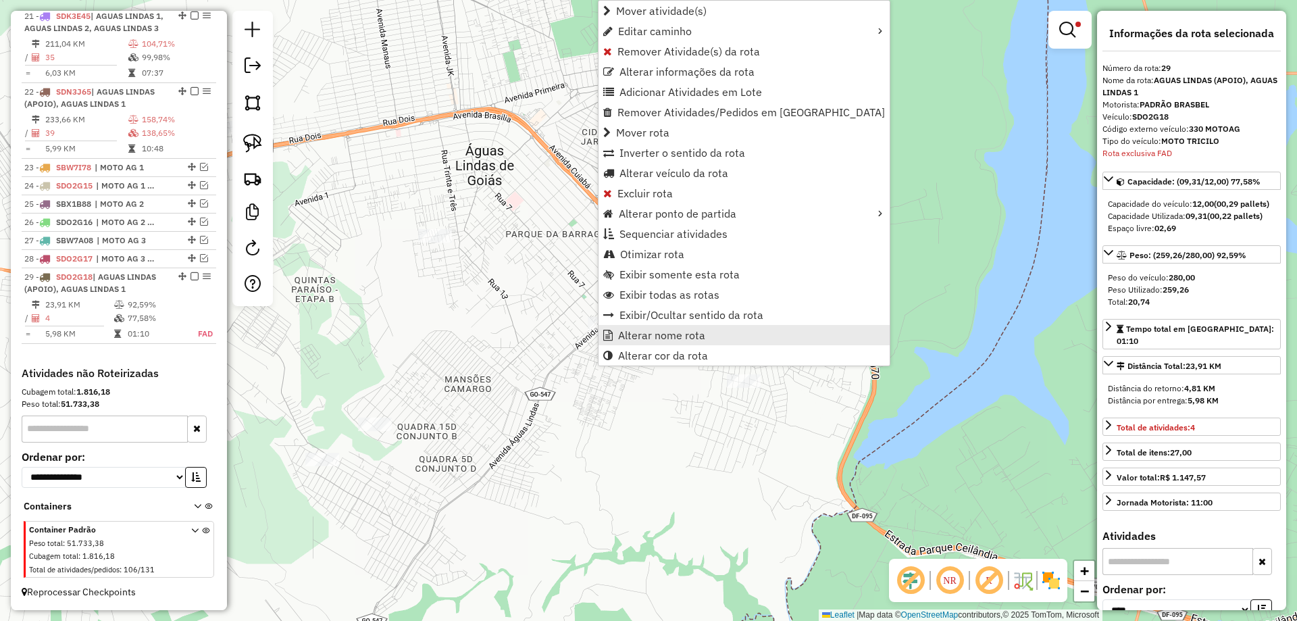
click at [640, 338] on span "Alterar nome rota" at bounding box center [661, 335] width 87 height 11
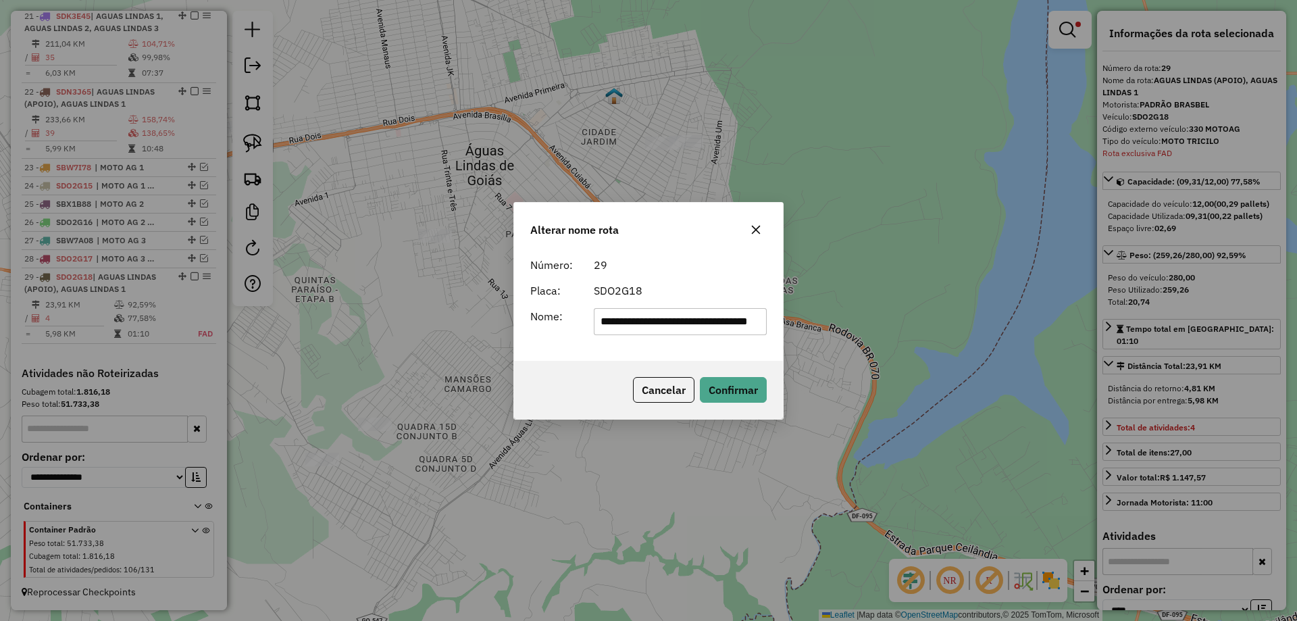
scroll to position [0, 47]
click at [717, 324] on input "**********" at bounding box center [681, 321] width 174 height 27
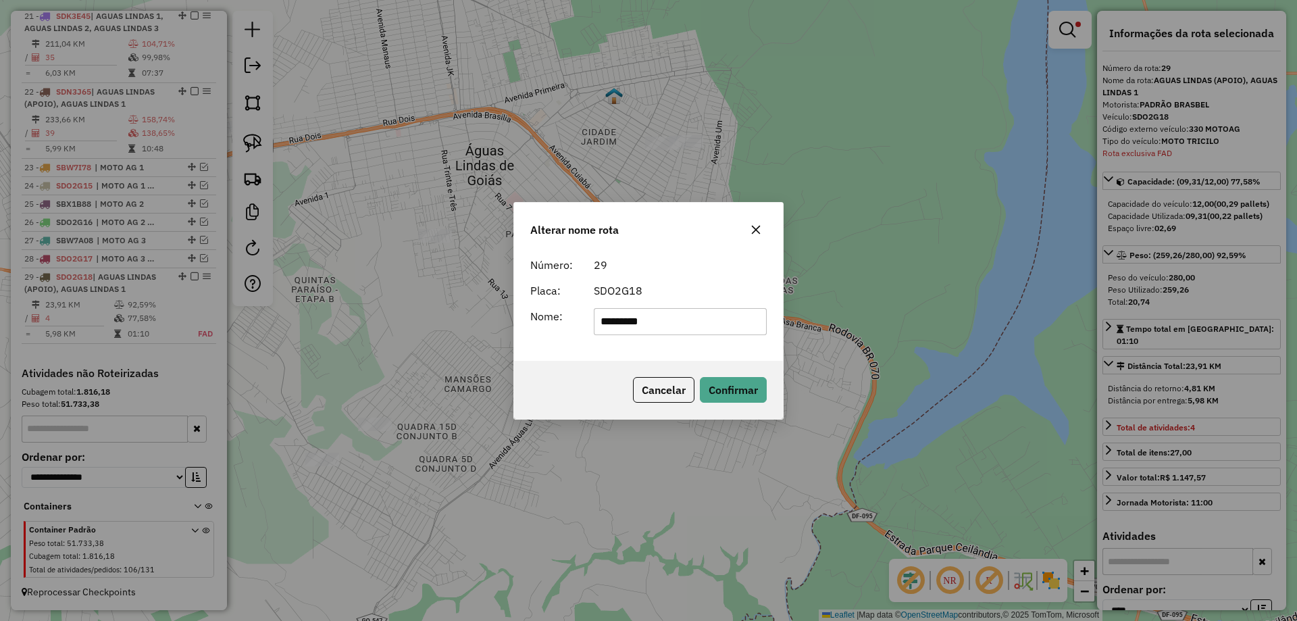
type input "**********"
click at [742, 402] on button "Confirmar" at bounding box center [733, 390] width 67 height 26
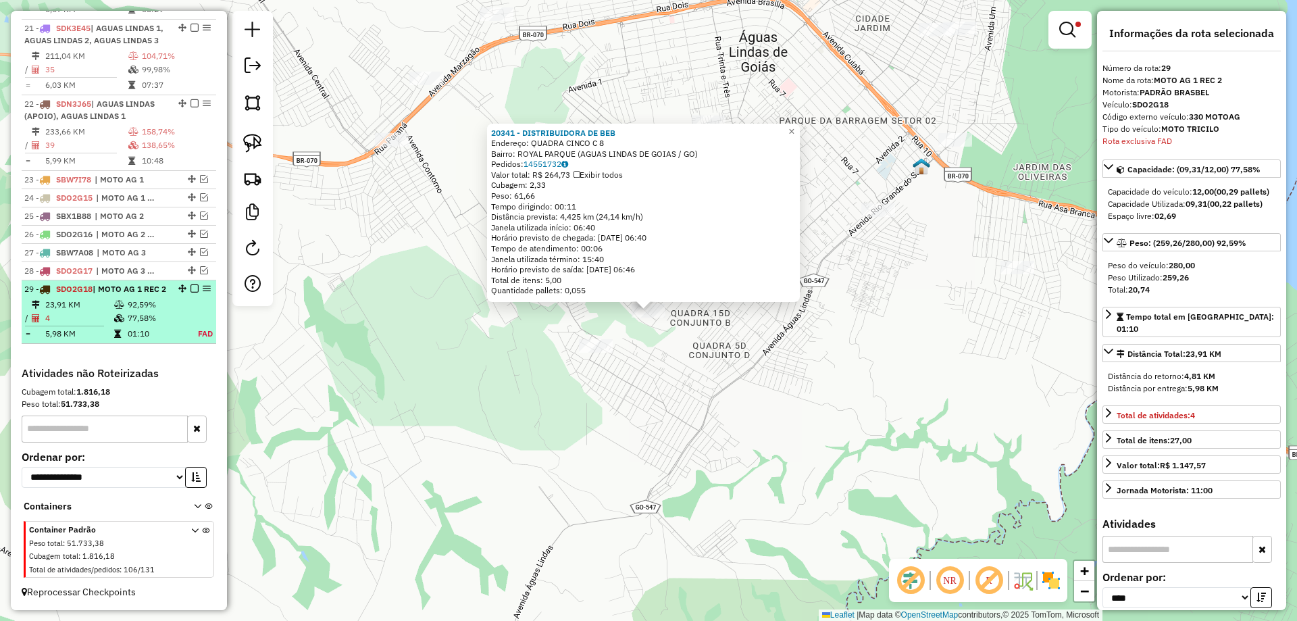
click at [195, 284] on div at bounding box center [190, 288] width 41 height 8
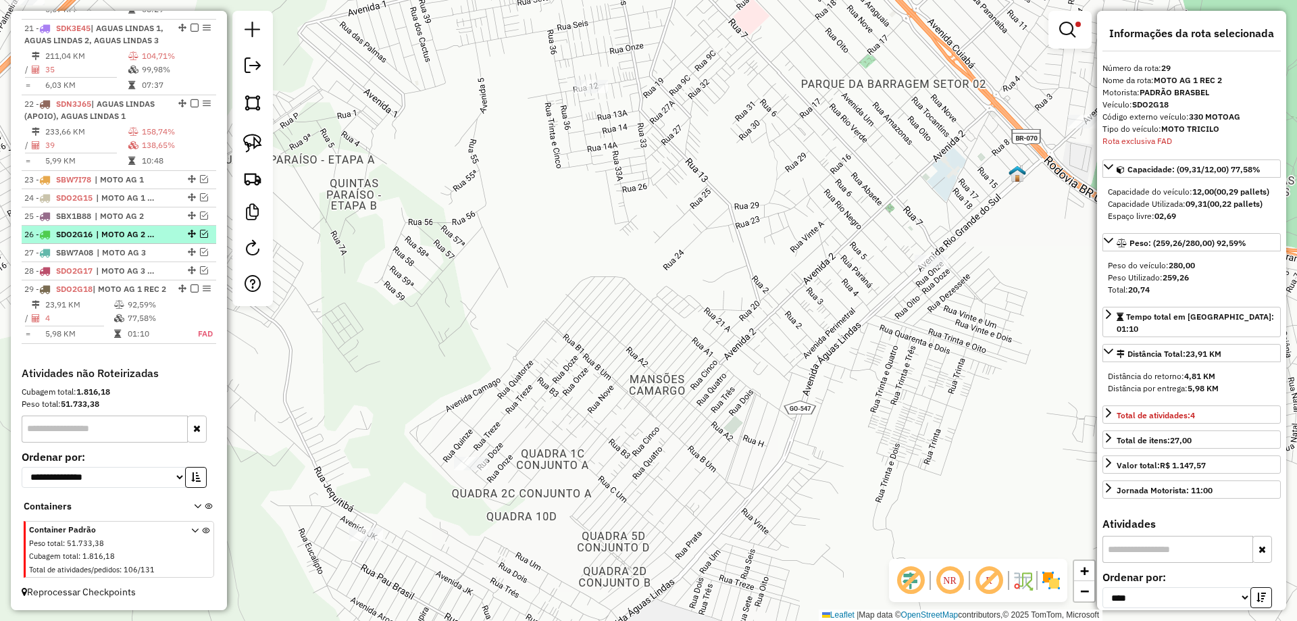
click at [190, 284] on em at bounding box center [194, 288] width 8 height 8
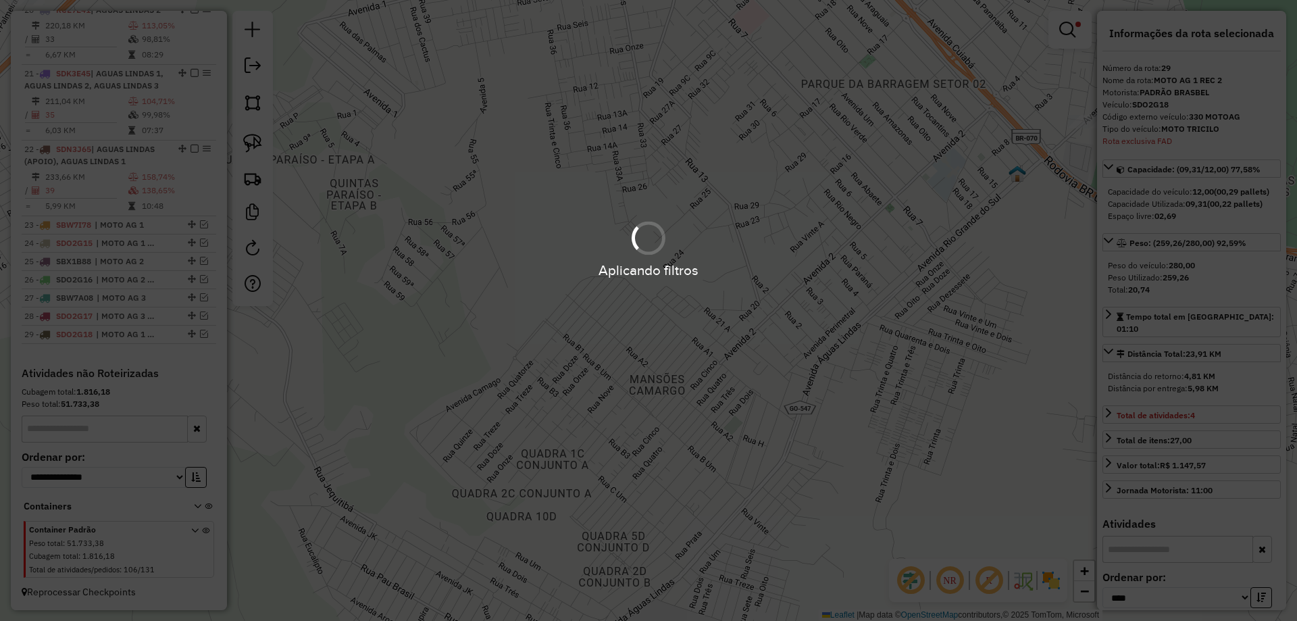
scroll to position [1413, 0]
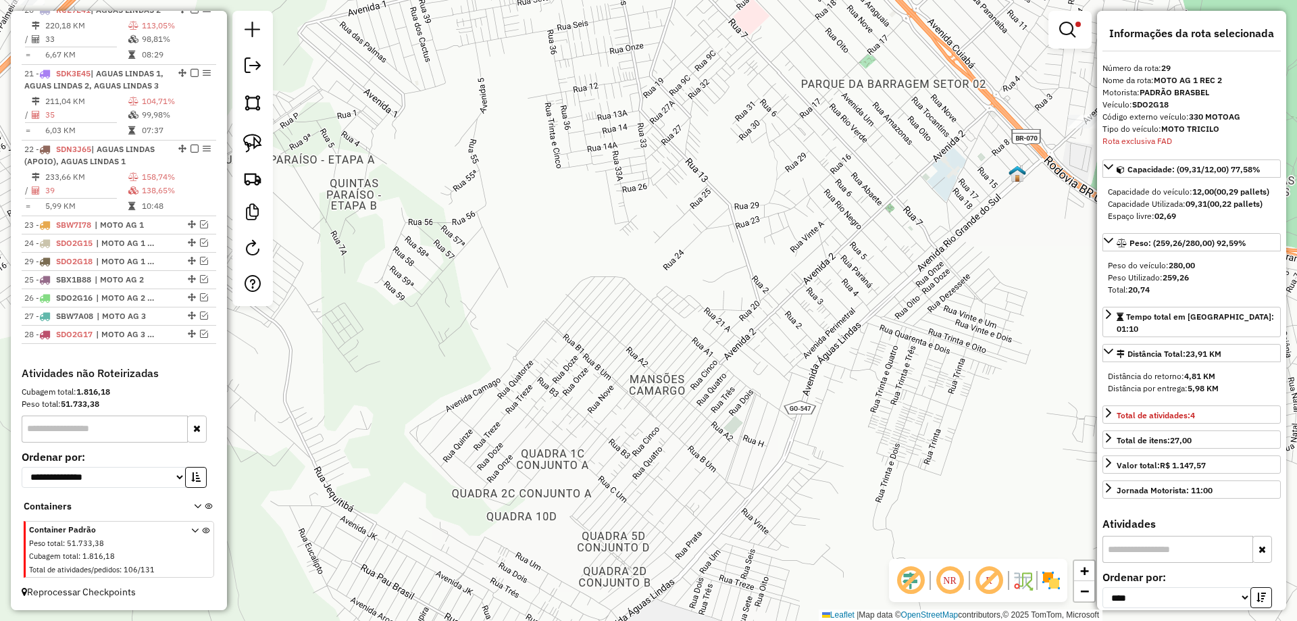
drag, startPoint x: 186, startPoint y: 334, endPoint x: 170, endPoint y: 258, distance: 78.0
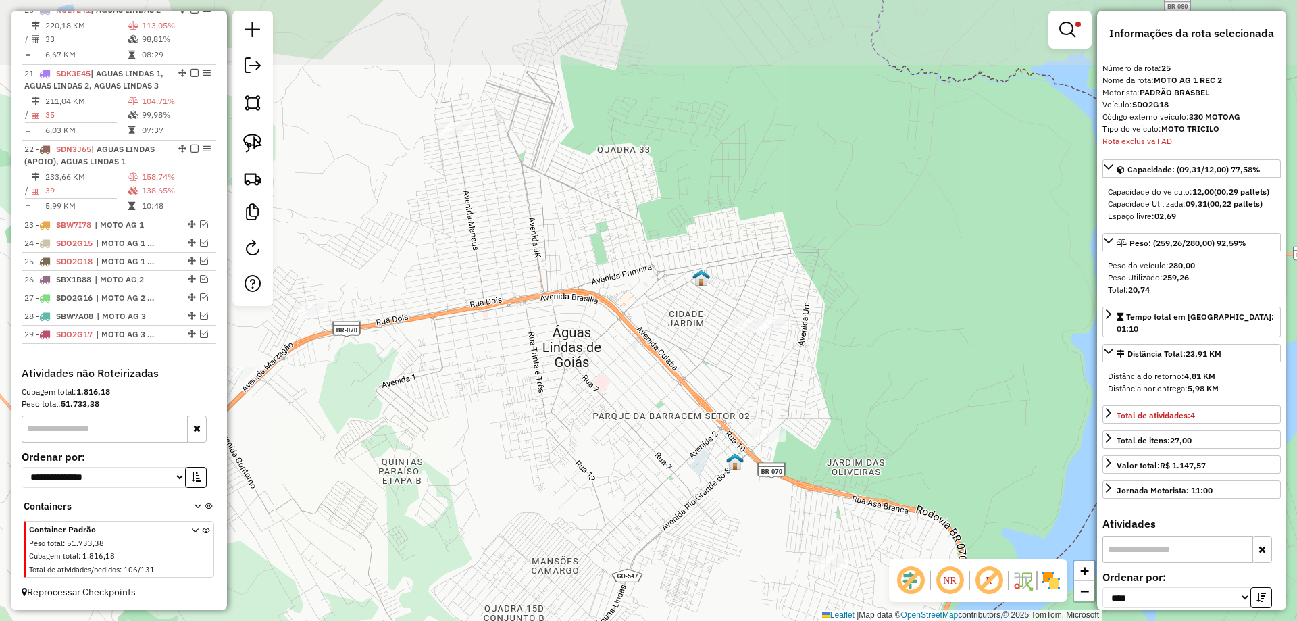
drag, startPoint x: 713, startPoint y: 298, endPoint x: 661, endPoint y: 484, distance: 193.7
click at [661, 484] on div "Limpar filtros Janela de atendimento Grade de atendimento Capacidade Transporta…" at bounding box center [648, 310] width 1297 height 621
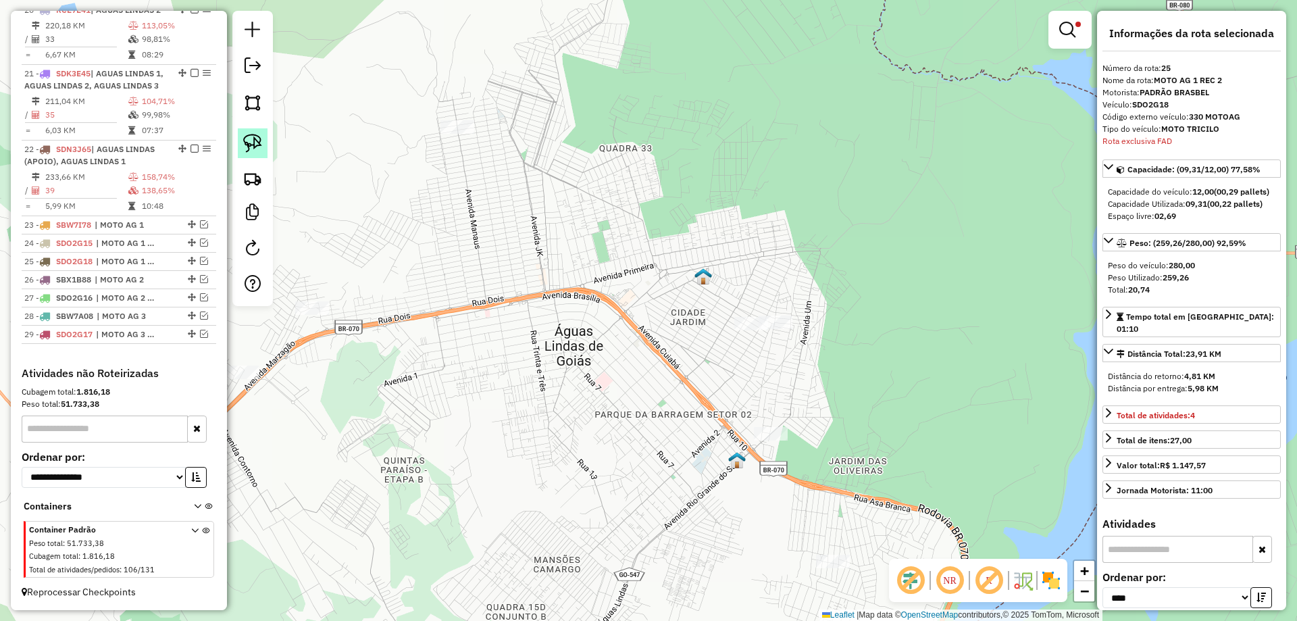
click at [251, 143] on img at bounding box center [252, 143] width 19 height 19
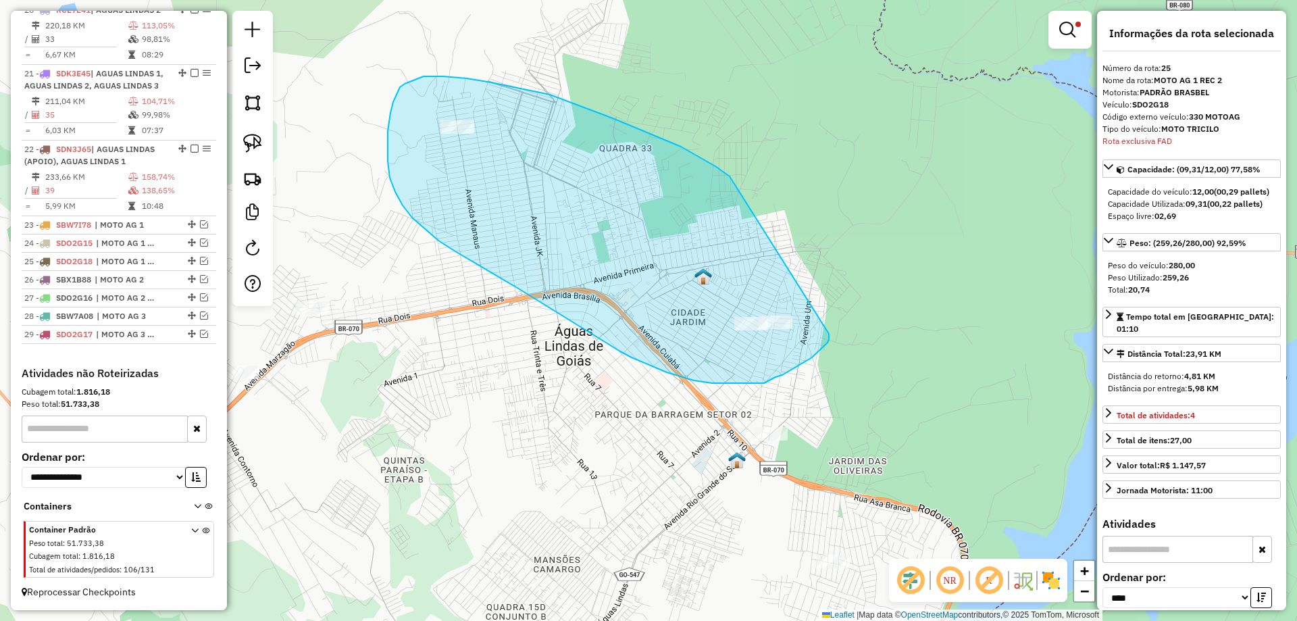
drag, startPoint x: 613, startPoint y: 118, endPoint x: 829, endPoint y: 334, distance: 305.2
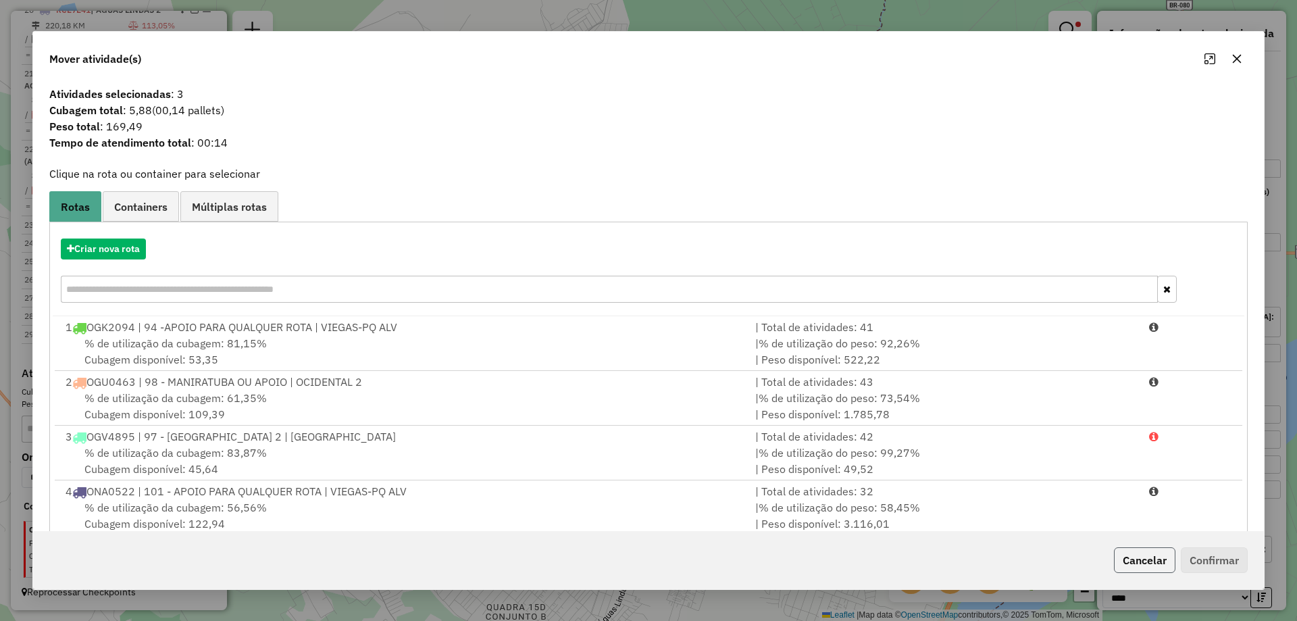
click at [1126, 550] on button "Cancelar" at bounding box center [1144, 560] width 61 height 26
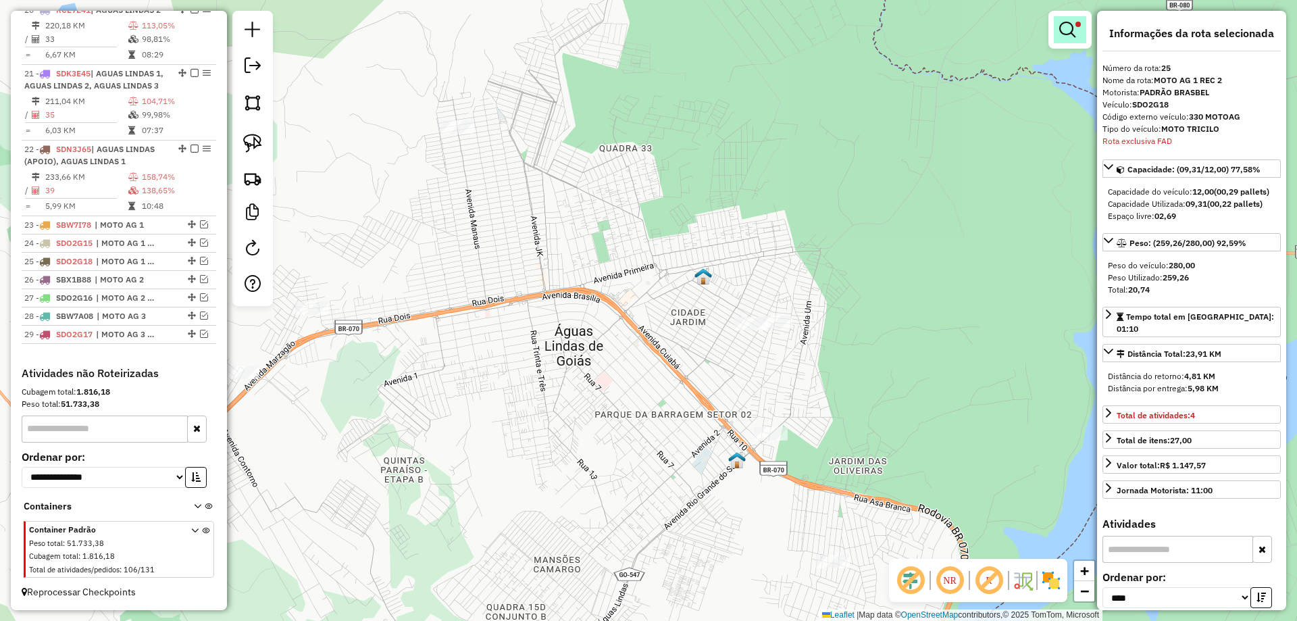
click at [1063, 26] on em at bounding box center [1067, 30] width 16 height 16
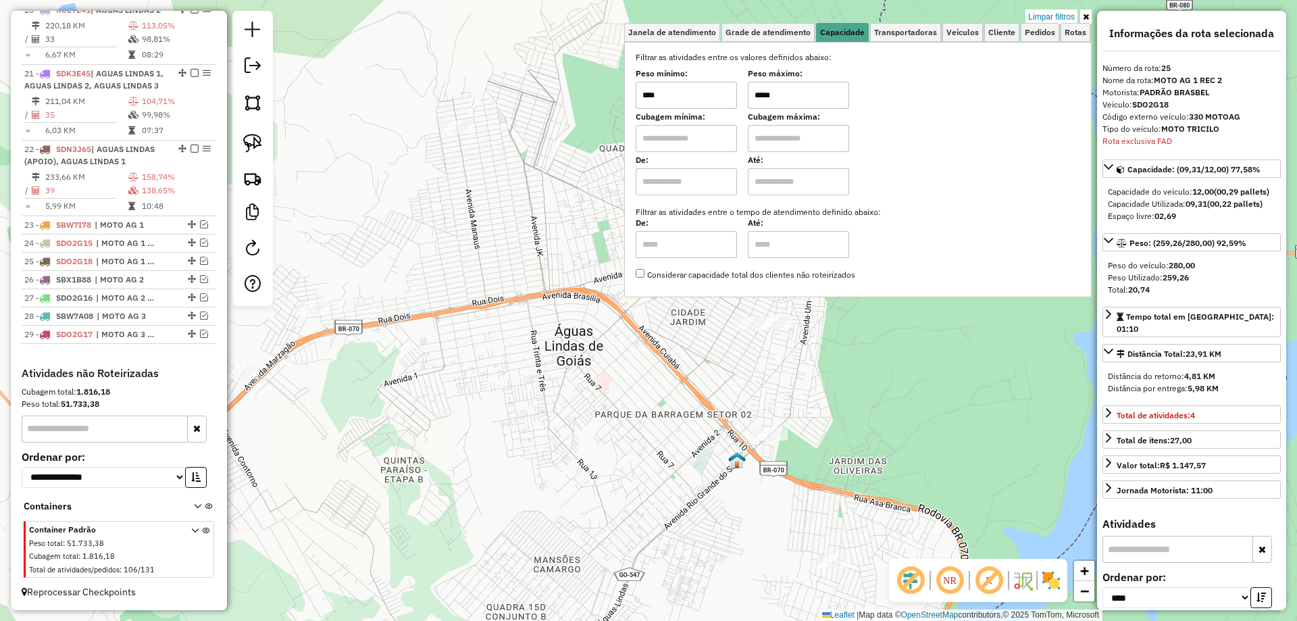
click at [765, 93] on input "*****" at bounding box center [798, 95] width 101 height 27
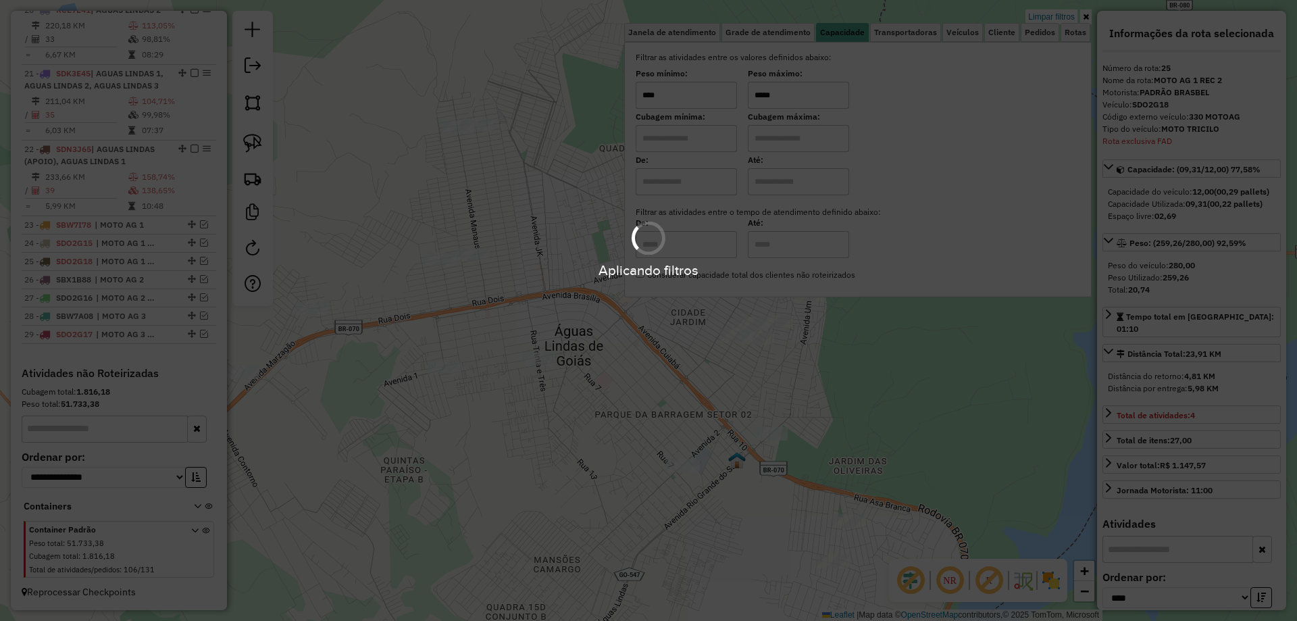
type input "*****"
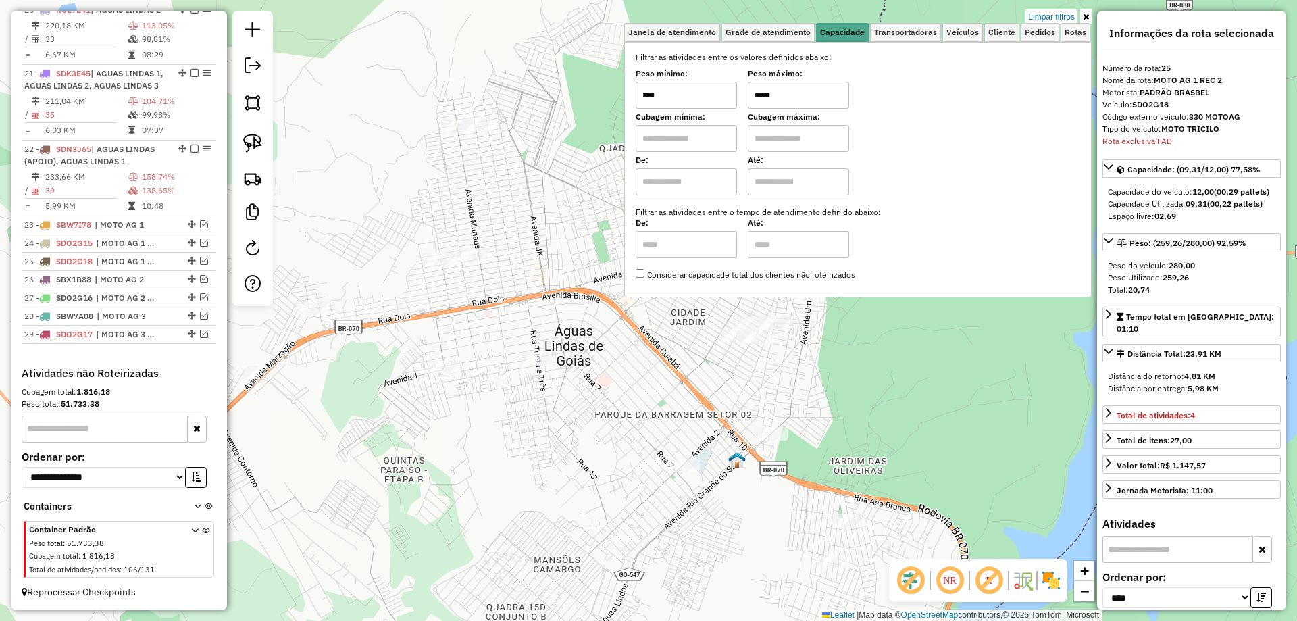
click at [570, 308] on div "Limpar filtros Janela de atendimento Grade de atendimento Capacidade Transporta…" at bounding box center [648, 310] width 1297 height 621
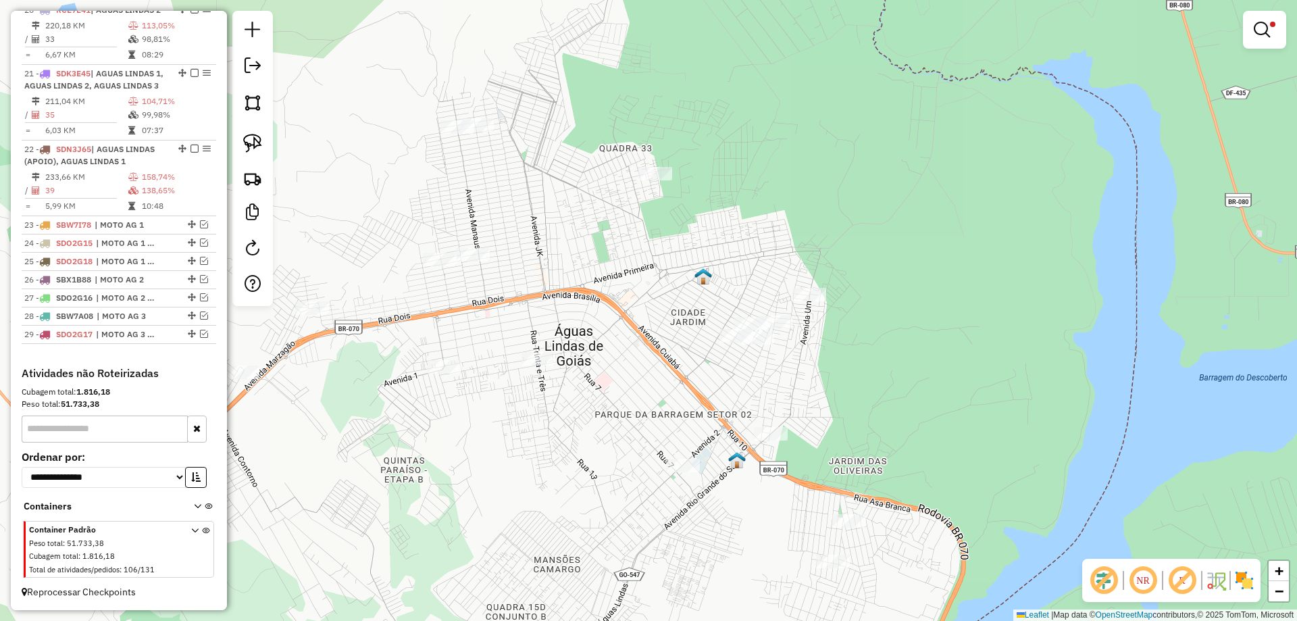
drag, startPoint x: 245, startPoint y: 140, endPoint x: 318, endPoint y: 142, distance: 73.7
click at [245, 141] on img at bounding box center [252, 143] width 19 height 19
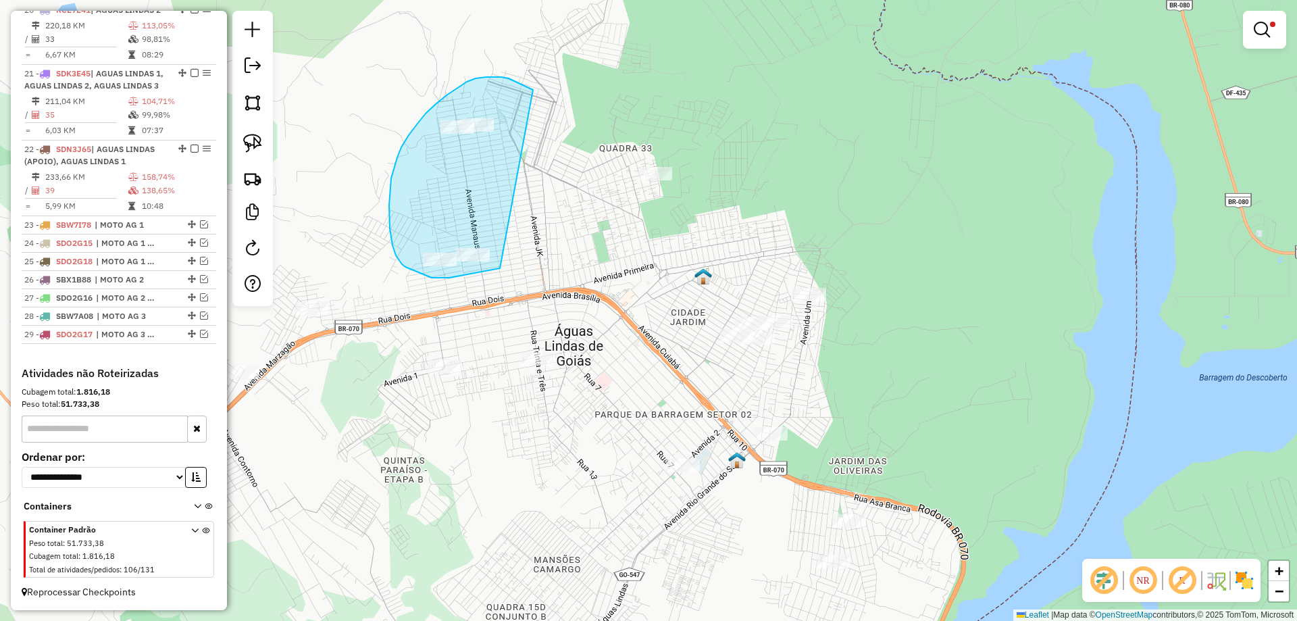
drag, startPoint x: 530, startPoint y: 88, endPoint x: 500, endPoint y: 268, distance: 182.8
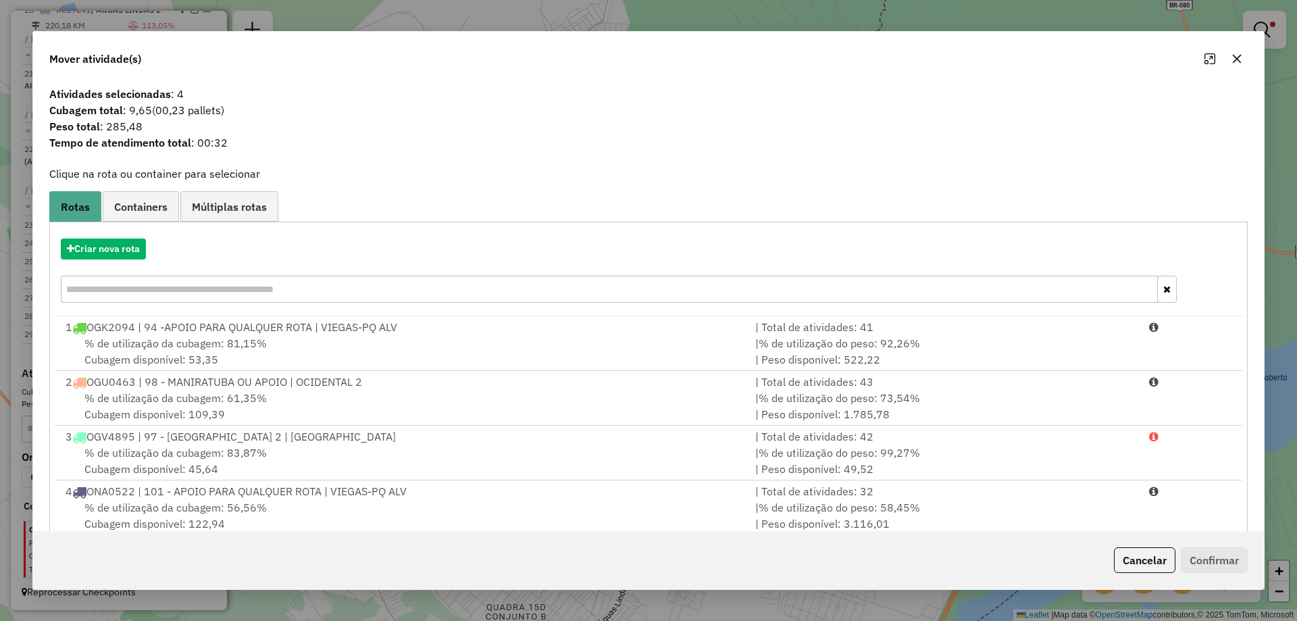
click at [1152, 557] on button "Cancelar" at bounding box center [1144, 560] width 61 height 26
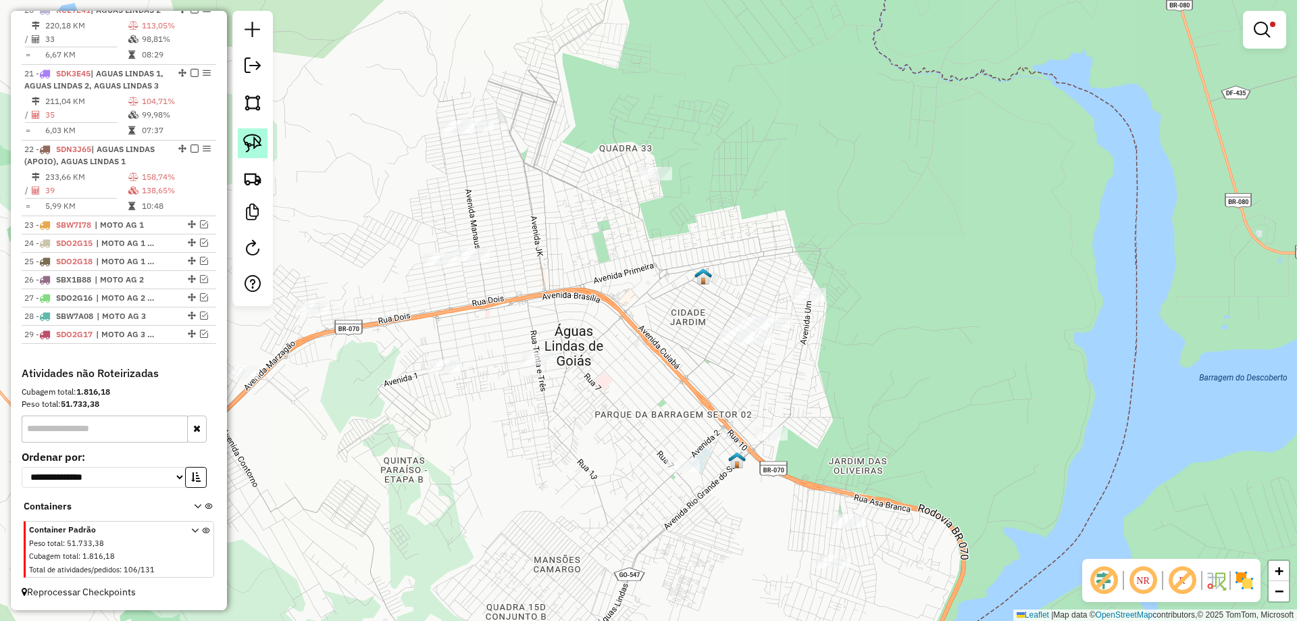
click at [247, 141] on img at bounding box center [252, 143] width 19 height 19
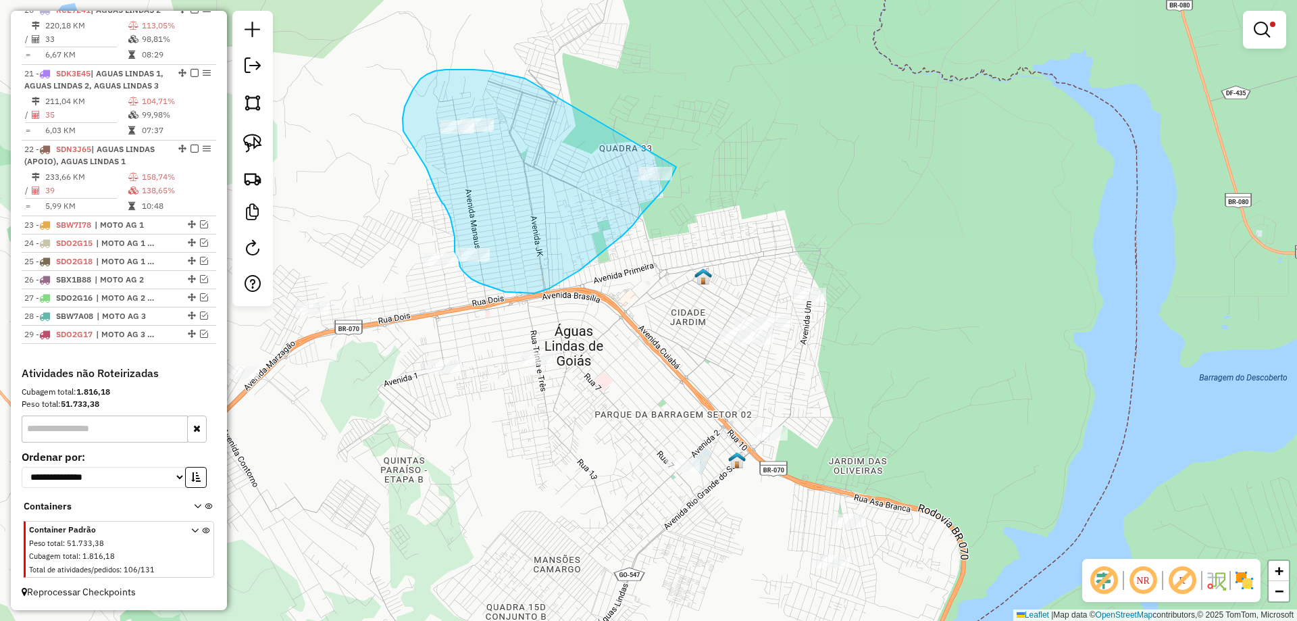
drag, startPoint x: 459, startPoint y: 70, endPoint x: 676, endPoint y: 167, distance: 237.7
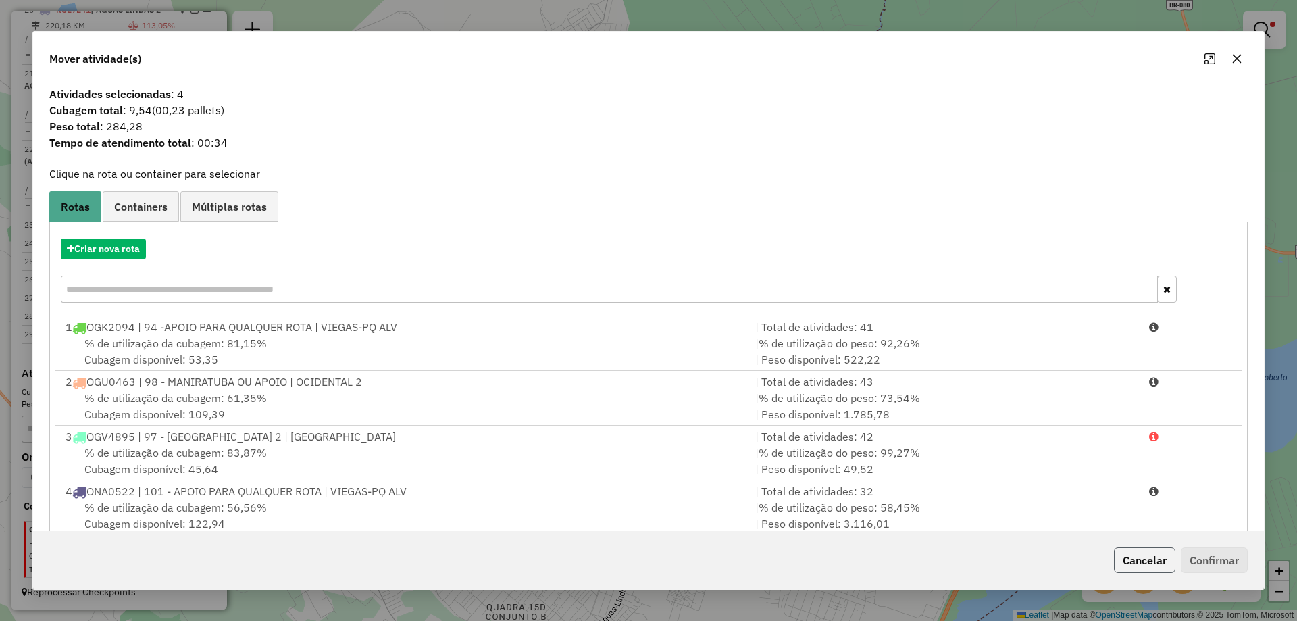
click at [1157, 554] on button "Cancelar" at bounding box center [1144, 560] width 61 height 26
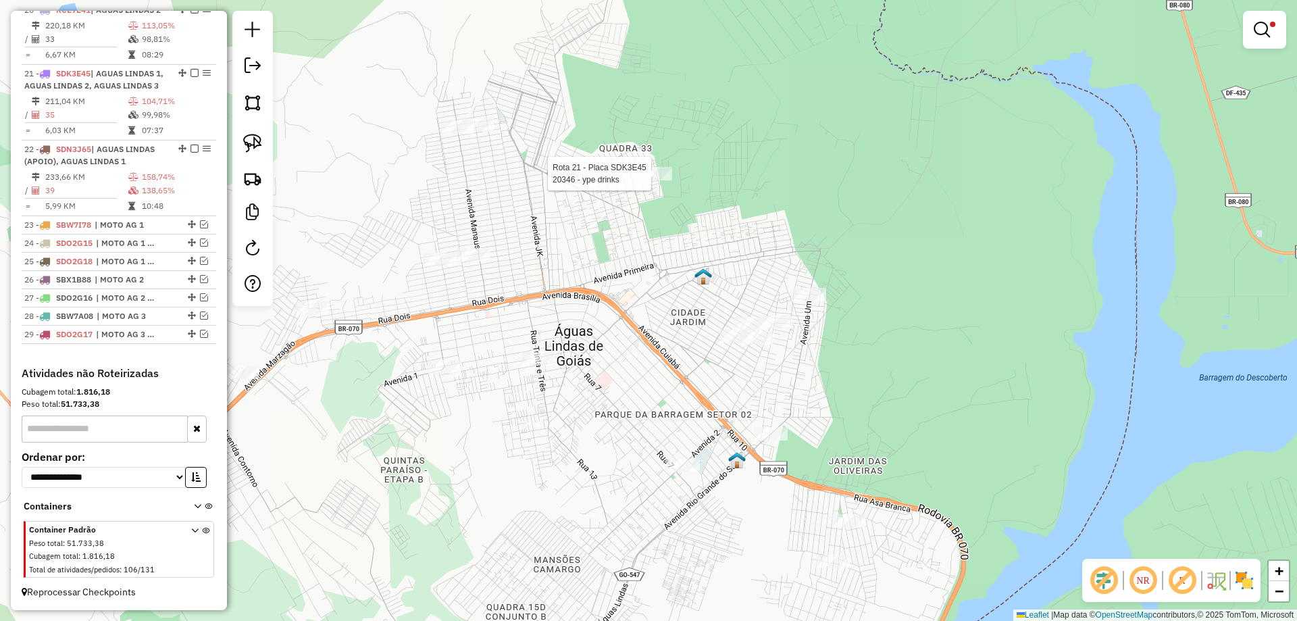
select select "*********"
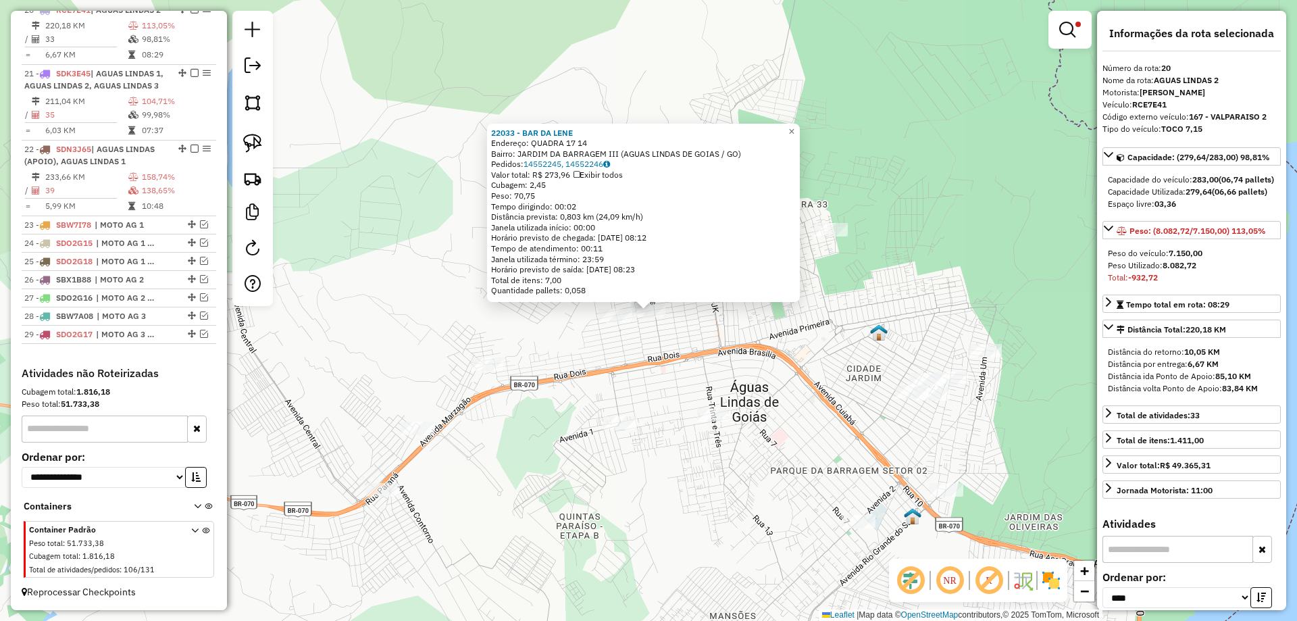
scroll to position [1379, 0]
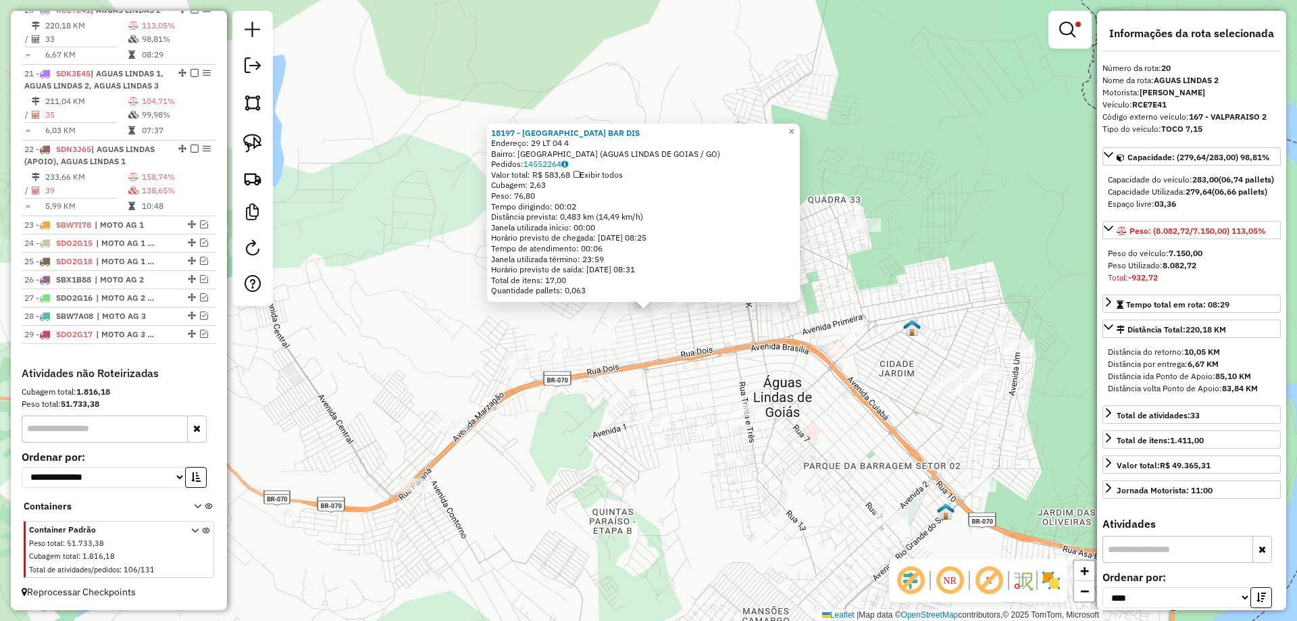
click at [666, 347] on div "18197 - VEGAS LOUNGE BAR DIS Endereço: 29 LT 04 4 Bairro: JARDIM DA BARRAGEM V …" at bounding box center [648, 310] width 1297 height 621
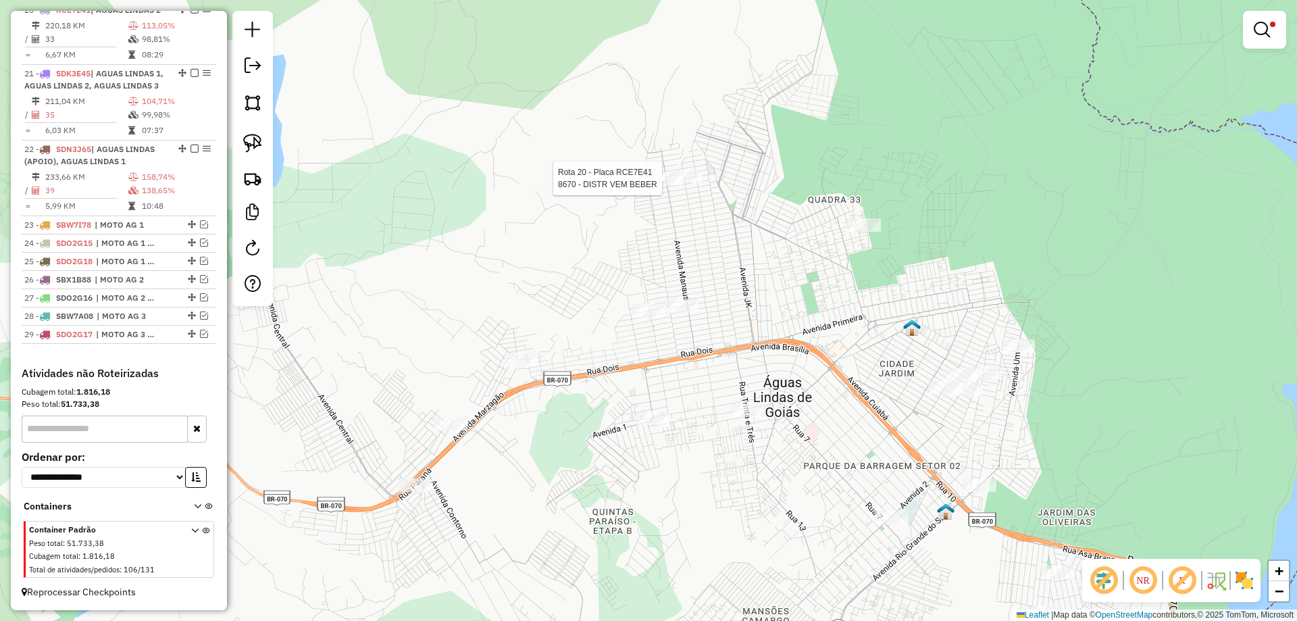
select select "*********"
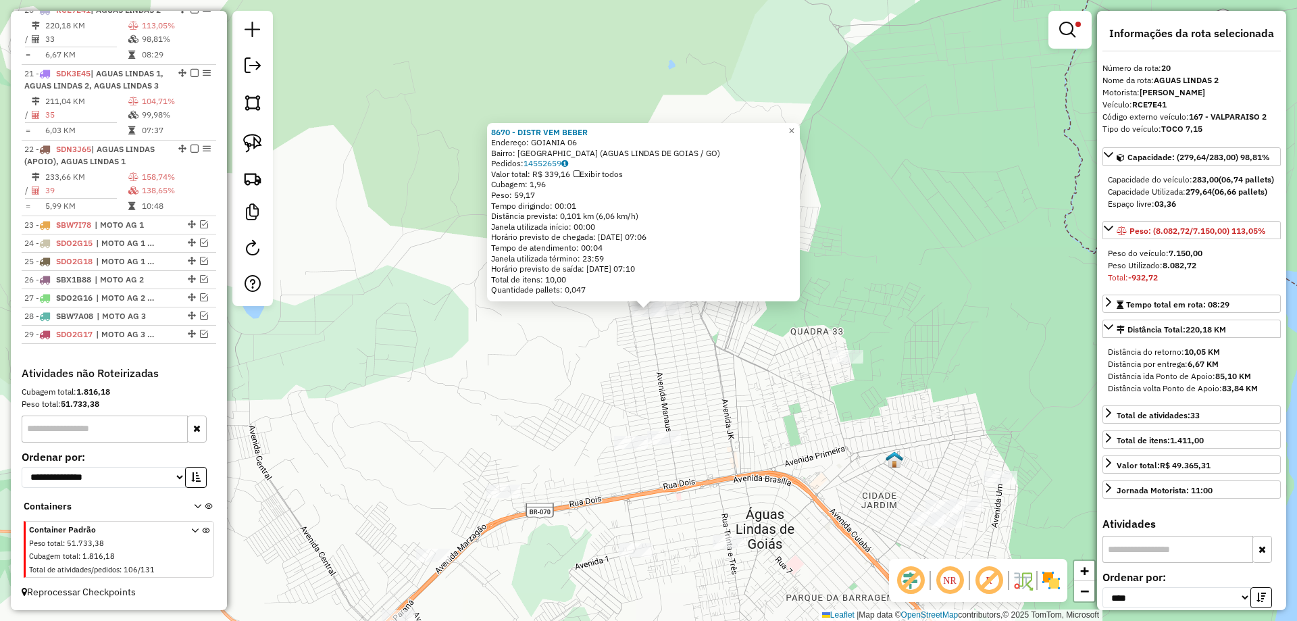
click at [671, 362] on div "8670 - DISTR VEM BEBER Endereço: GOIANIA 06 Bairro: JARDIM DA BARRAGEM IV (AGUA…" at bounding box center [648, 310] width 1297 height 621
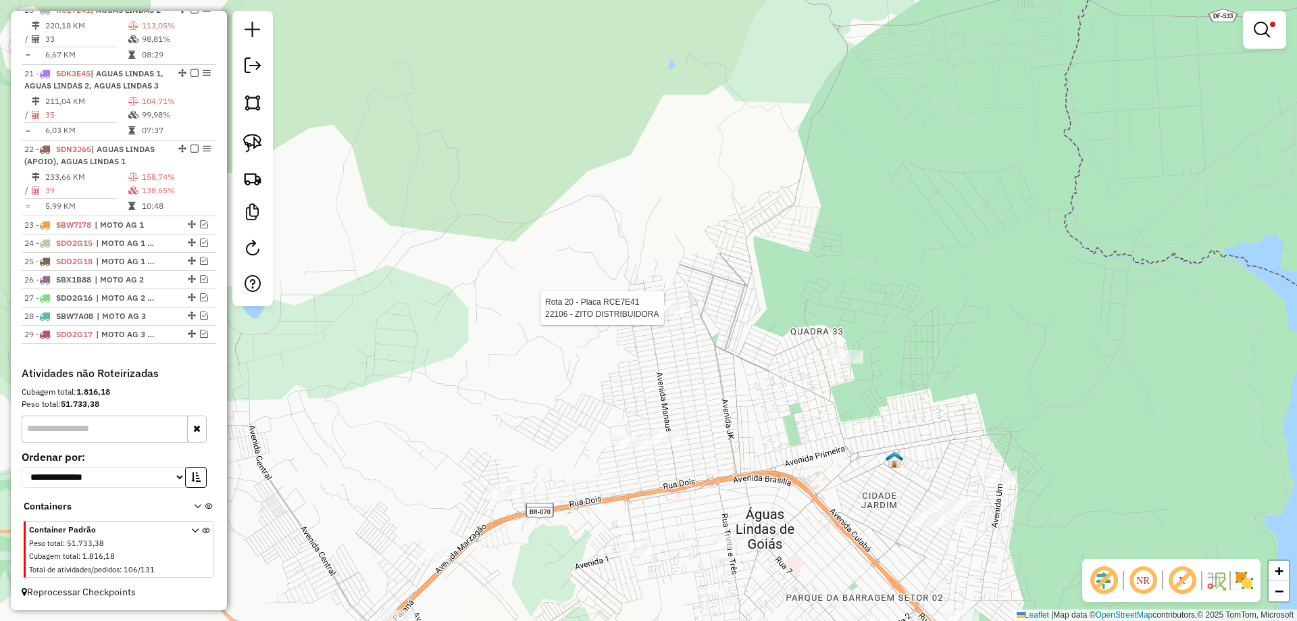
select select "*********"
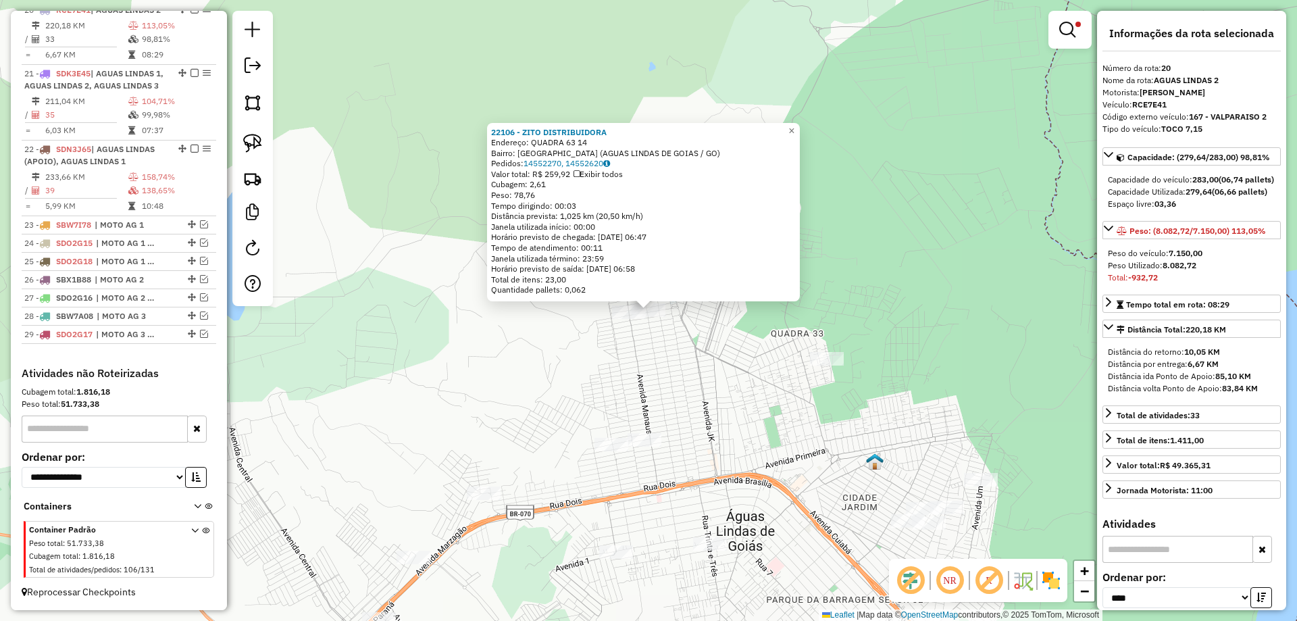
click at [694, 417] on div "22106 - ZITO DISTRIBUIDORA Endereço: QUADRA 63 14 Bairro: JARDIM DA BARRAGEM II…" at bounding box center [648, 310] width 1297 height 621
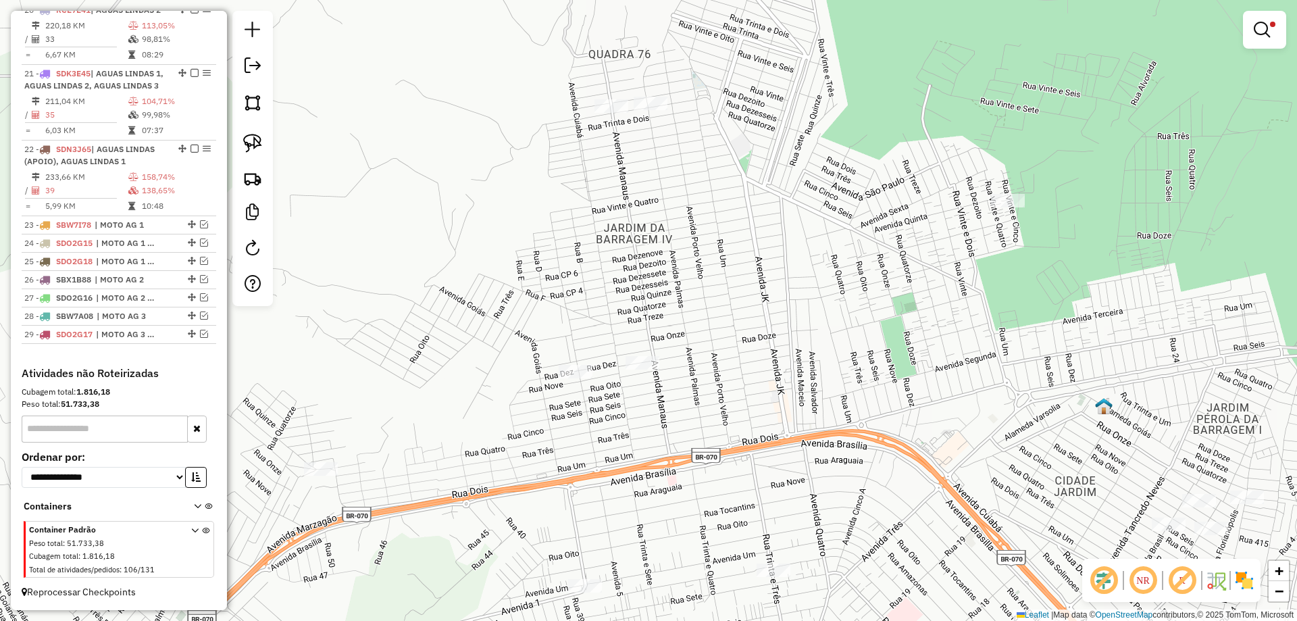
drag, startPoint x: 705, startPoint y: 267, endPoint x: 705, endPoint y: 258, distance: 8.8
click at [705, 258] on div "Limpar filtros Janela de atendimento Grade de atendimento Capacidade Transporta…" at bounding box center [648, 310] width 1297 height 621
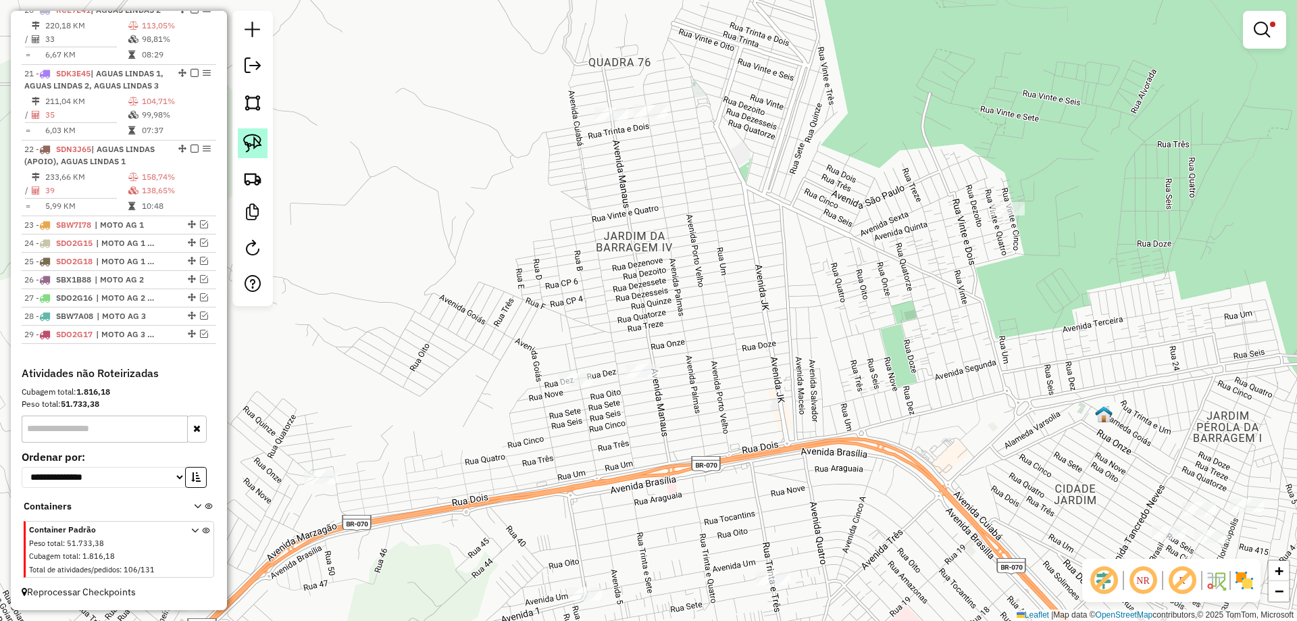
click at [247, 141] on img at bounding box center [252, 143] width 19 height 19
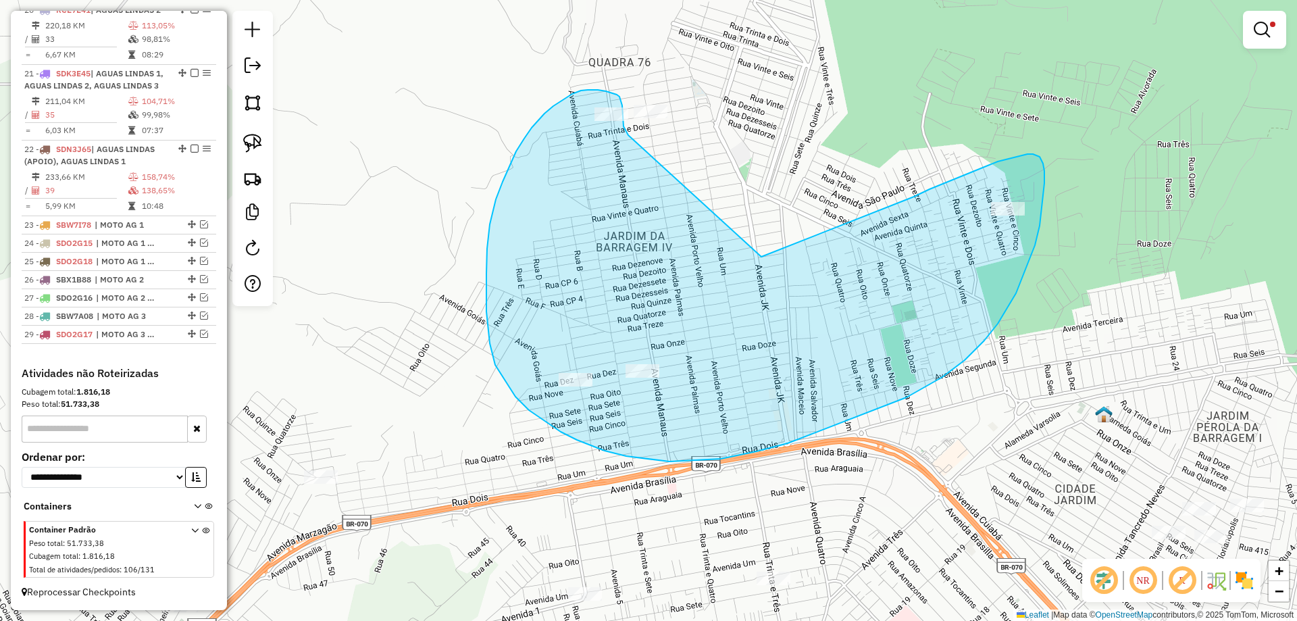
drag, startPoint x: 627, startPoint y: 133, endPoint x: 724, endPoint y: 269, distance: 167.0
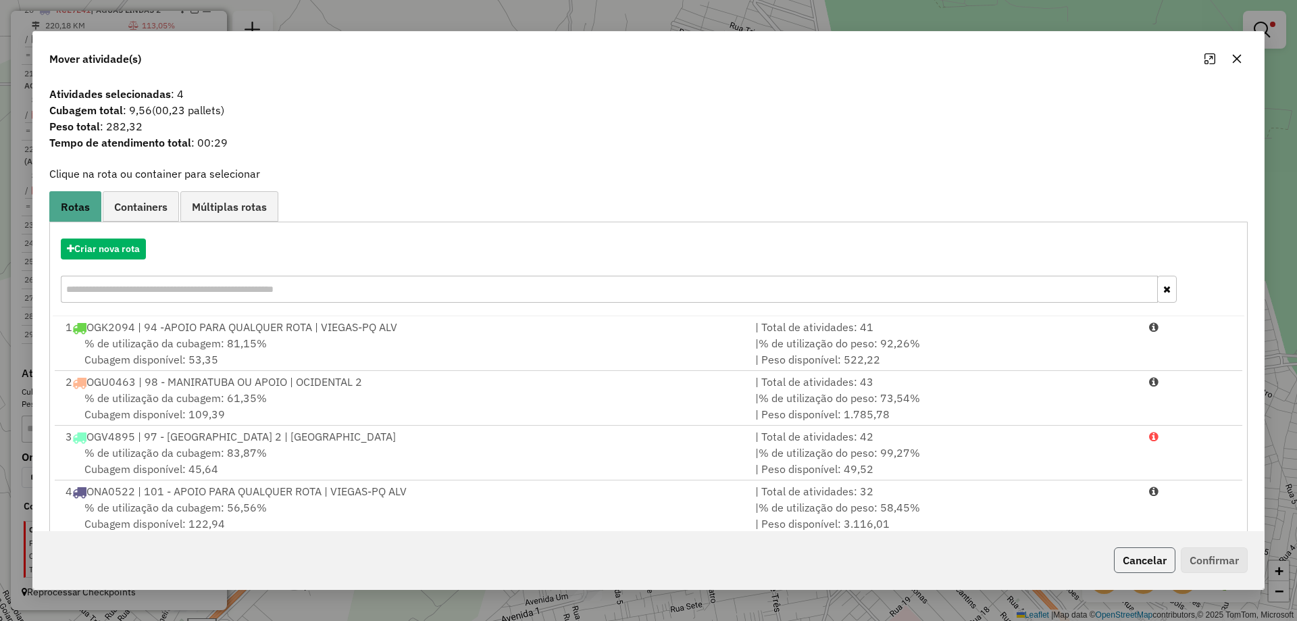
click at [1151, 555] on button "Cancelar" at bounding box center [1144, 560] width 61 height 26
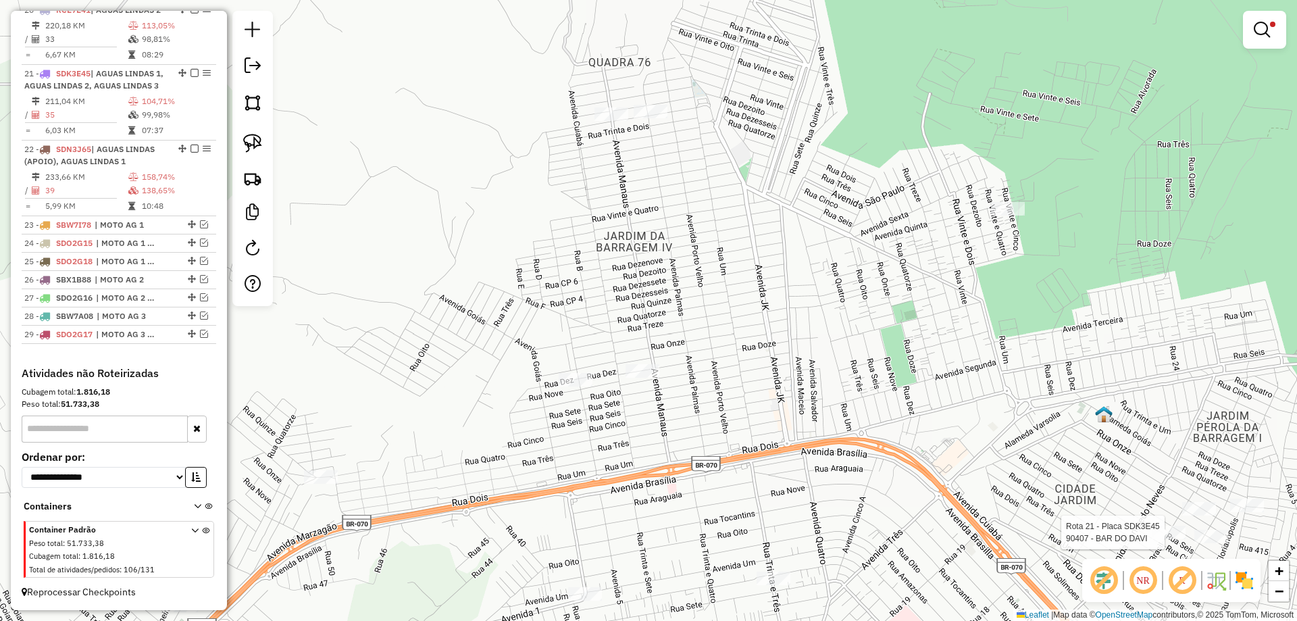
select select "*********"
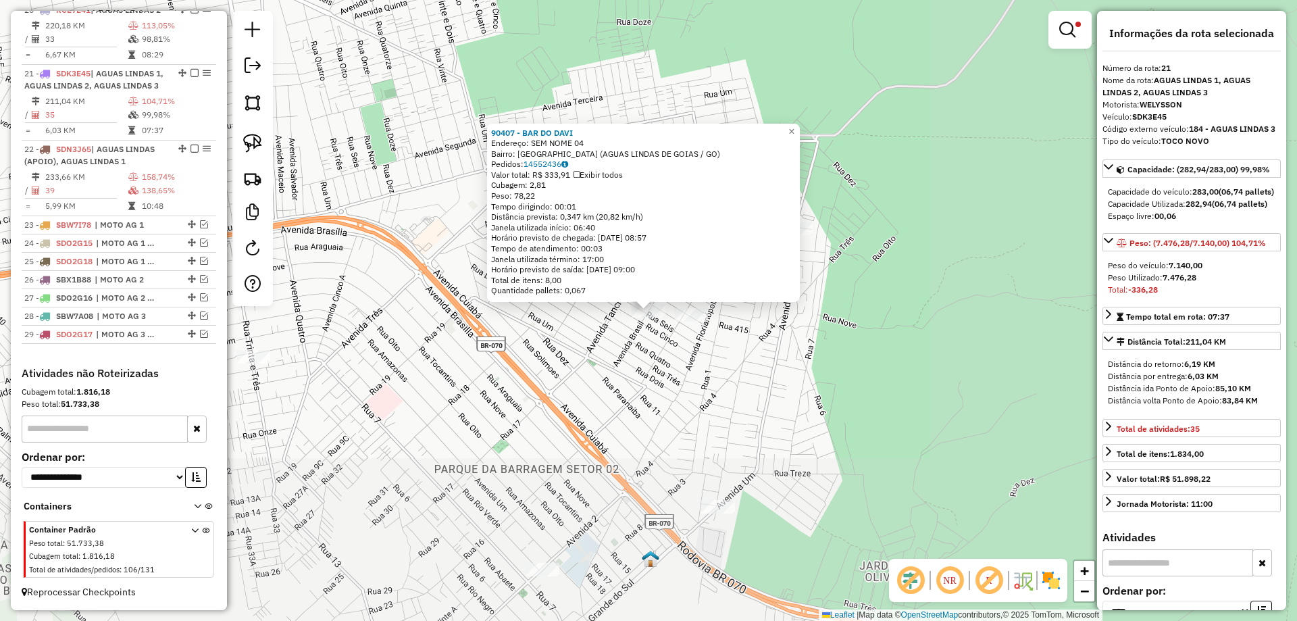
scroll to position [1413, 0]
click at [553, 320] on div "90407 - BAR DO DAVI Endereço: SEM NOME 04 Bairro: JARDIM RINGAO (AGUAS LINDAS D…" at bounding box center [648, 310] width 1297 height 621
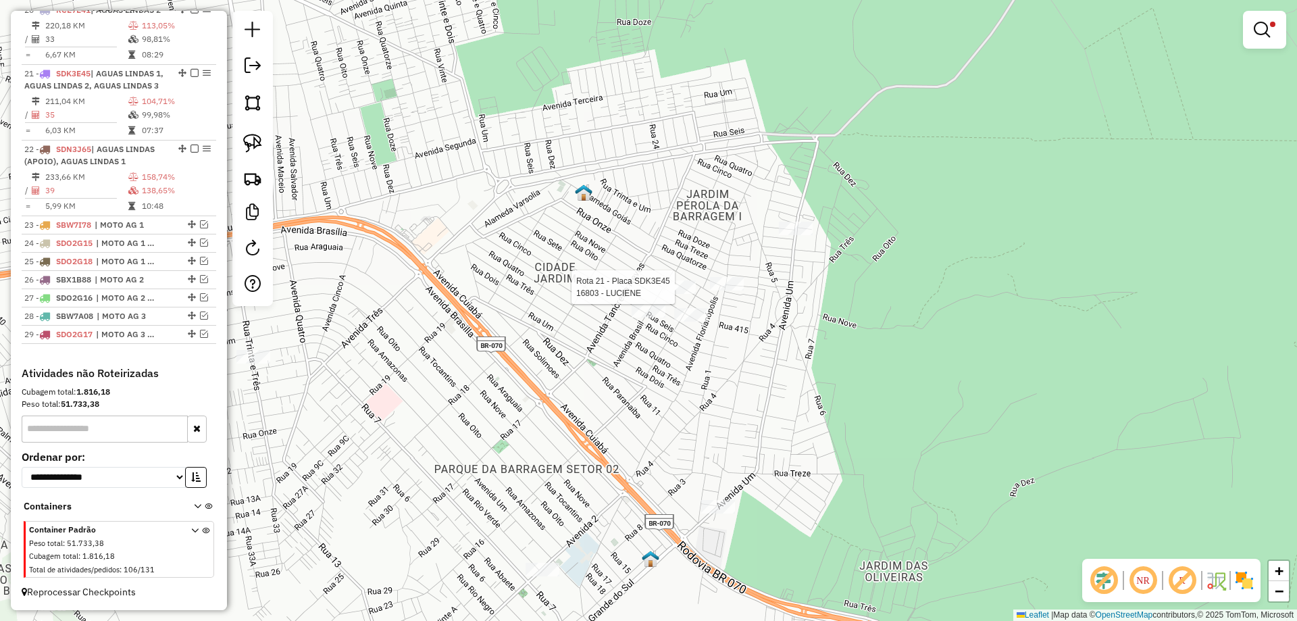
select select "*********"
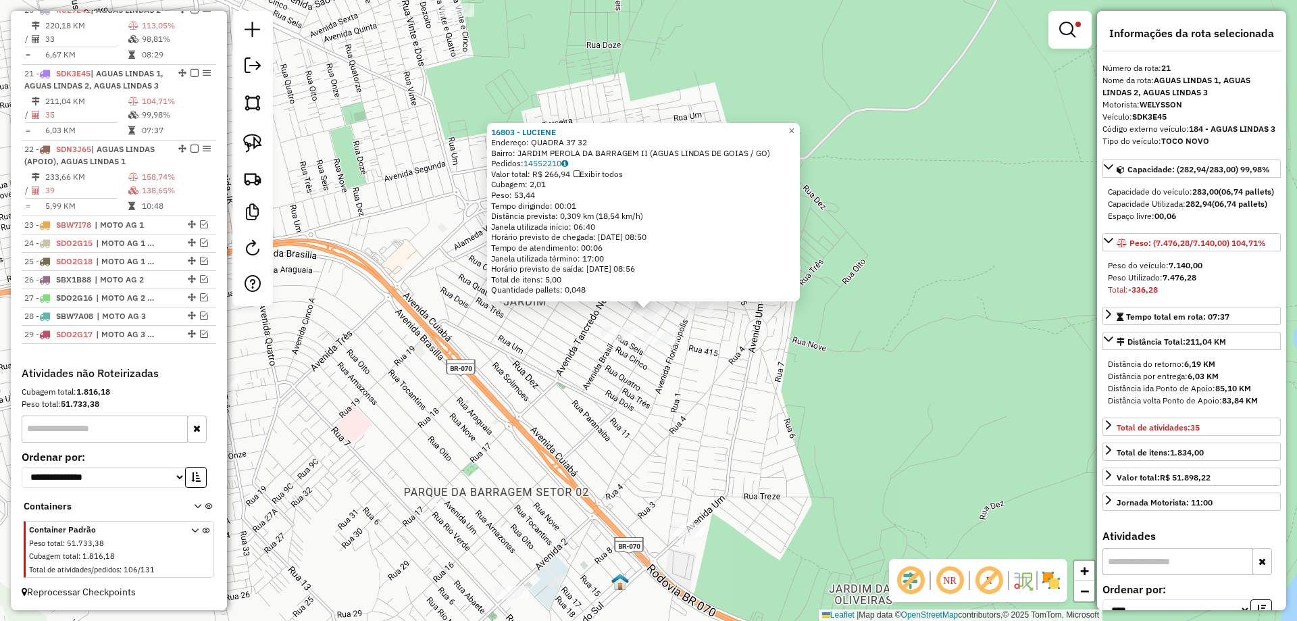
click at [526, 355] on div "16803 - LUCIENE Endereço: QUADRA 37 32 Bairro: JARDIM PEROLA DA BARRAGEM II (AG…" at bounding box center [648, 310] width 1297 height 621
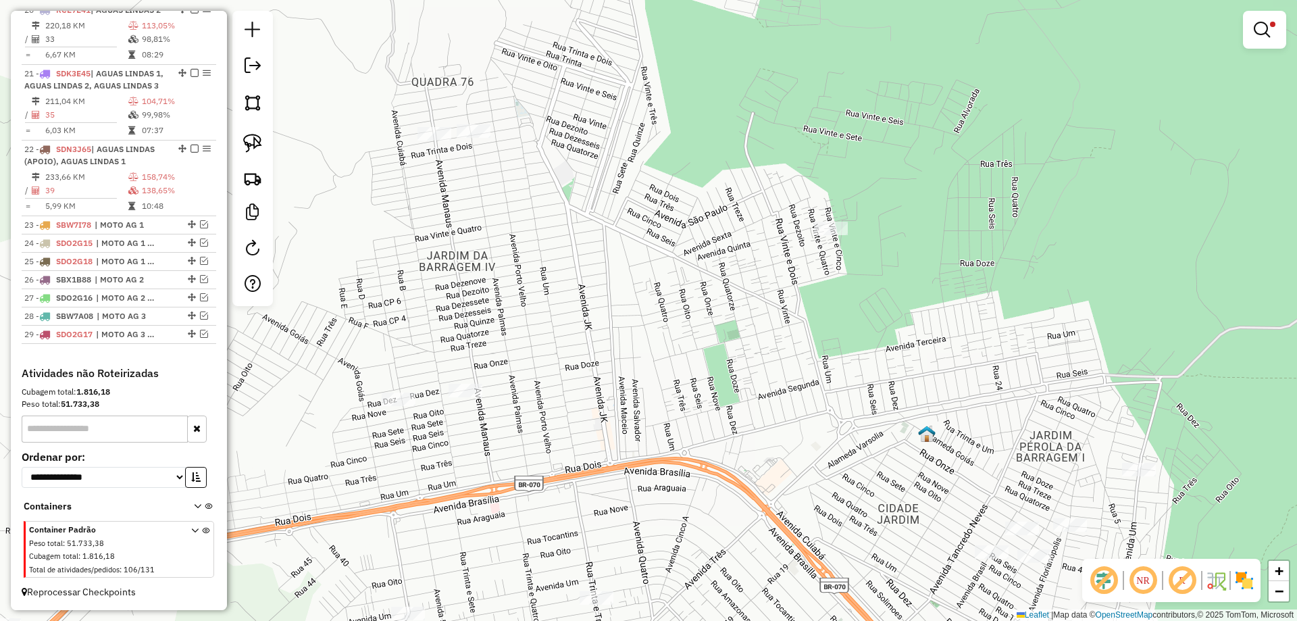
drag, startPoint x: 541, startPoint y: 320, endPoint x: 849, endPoint y: 501, distance: 357.3
click at [858, 511] on div "Limpar filtros Janela de atendimento Grade de atendimento Capacidade Transporta…" at bounding box center [648, 310] width 1297 height 621
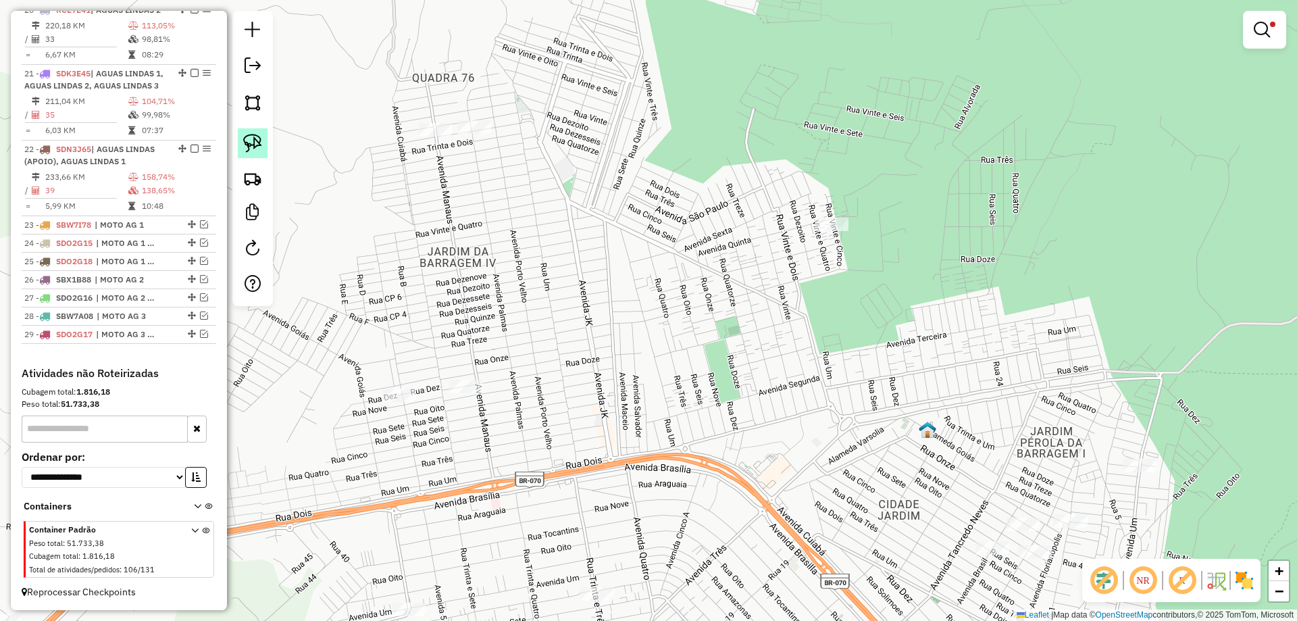
click at [248, 148] on img at bounding box center [252, 143] width 19 height 19
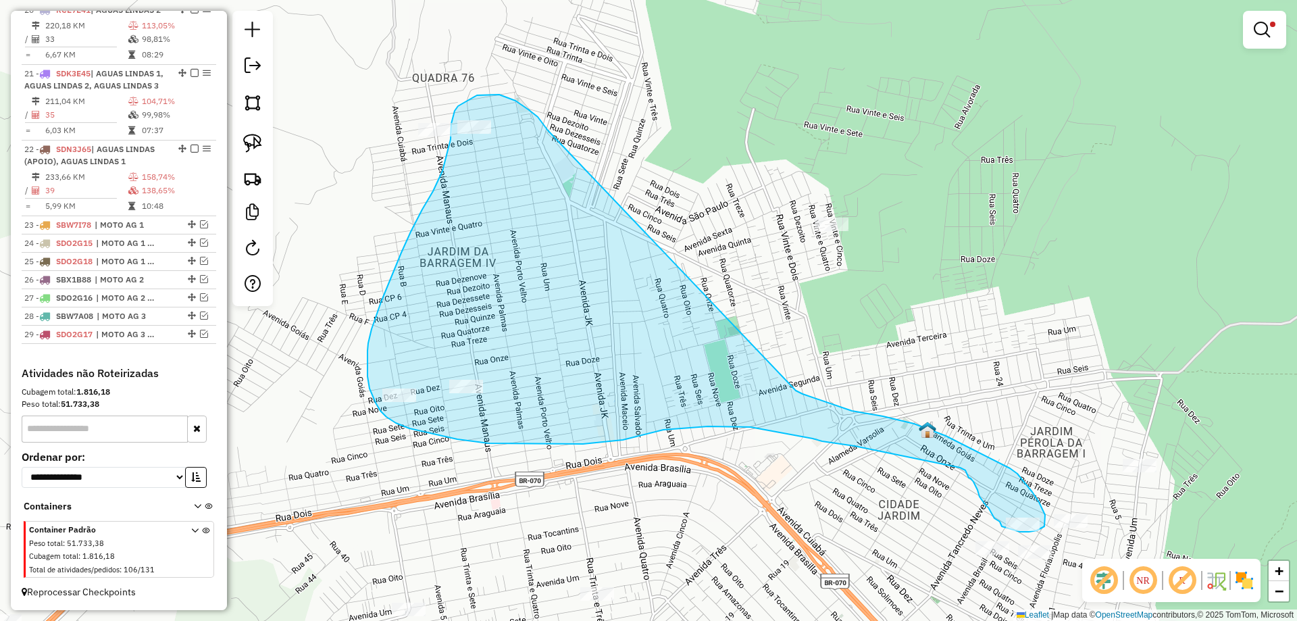
drag, startPoint x: 547, startPoint y: 128, endPoint x: 788, endPoint y: 388, distance: 354.2
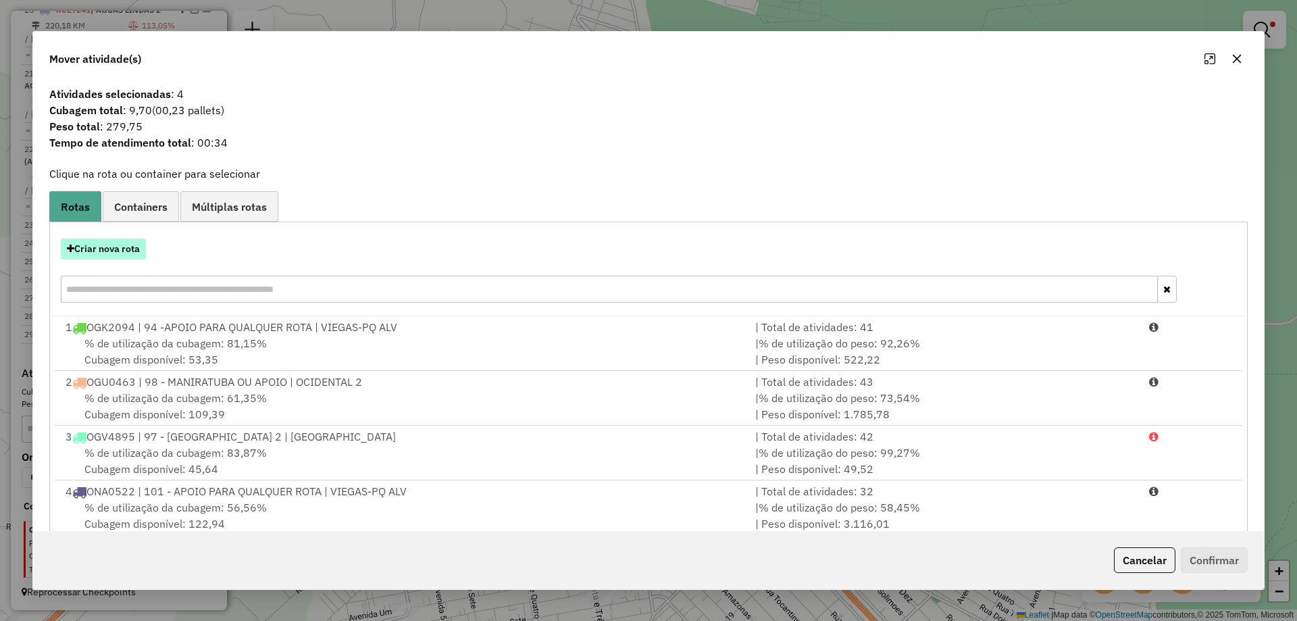
click at [114, 245] on button "Criar nova rota" at bounding box center [103, 248] width 85 height 21
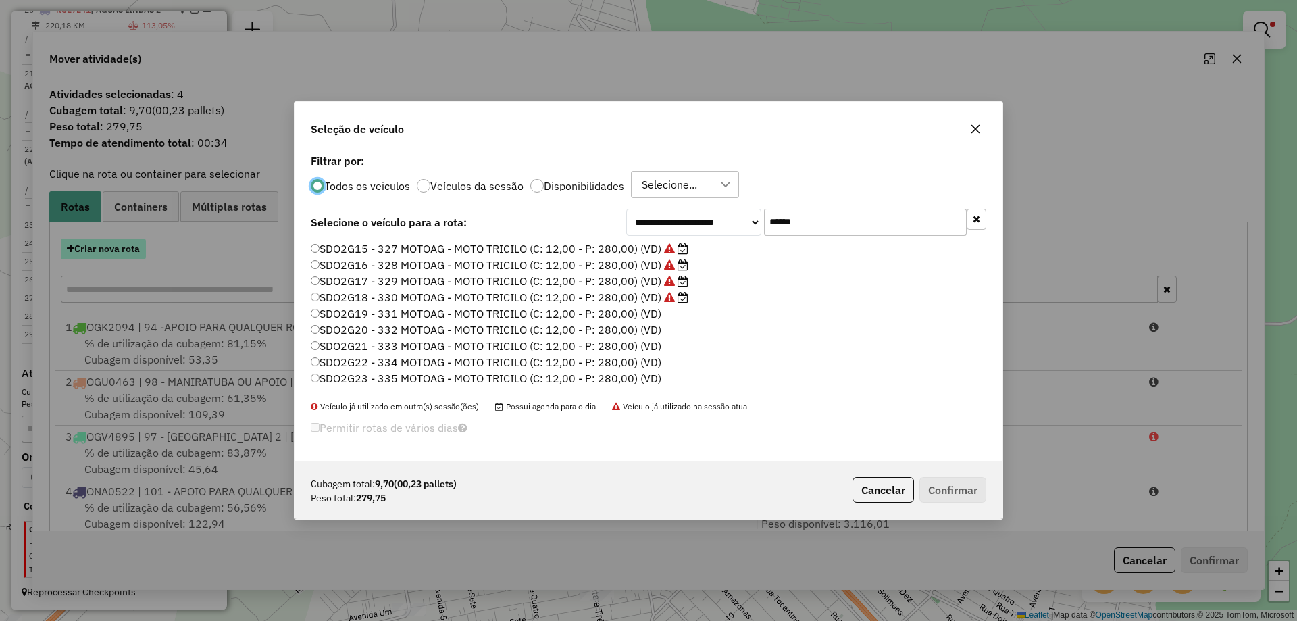
scroll to position [7, 4]
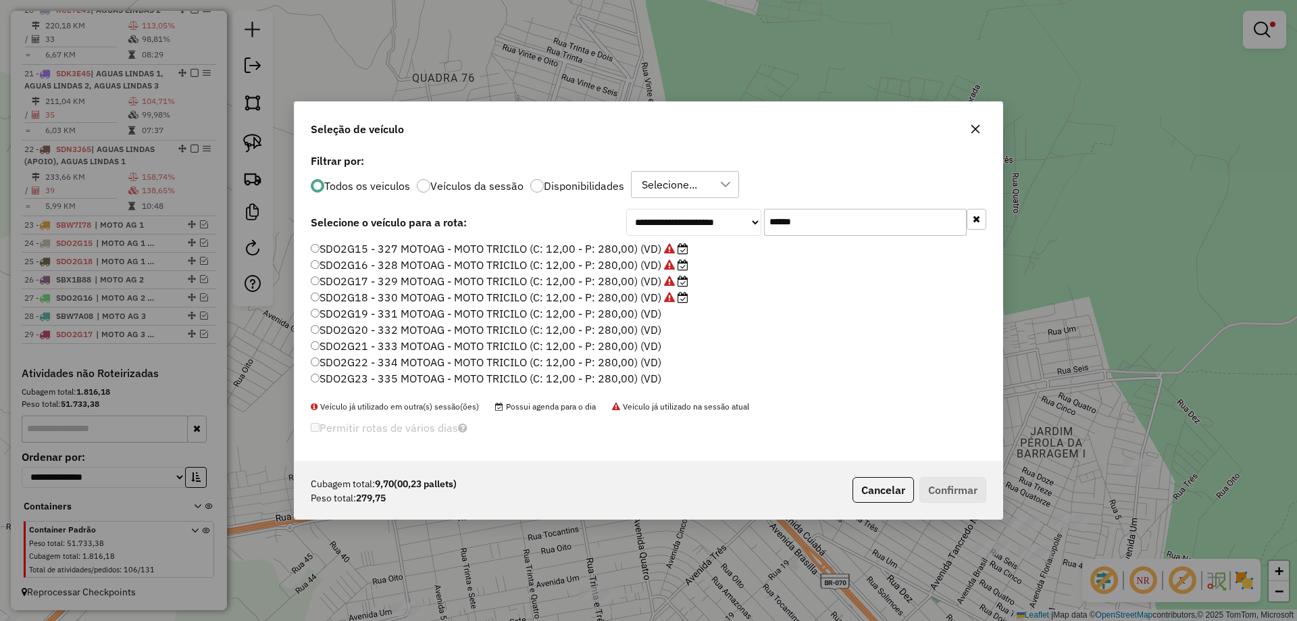
click at [646, 313] on label "SDO2G19 - 331 MOTOAG - MOTO TRICILO (C: 12,00 - P: 280,00) (VD)" at bounding box center [486, 313] width 351 height 16
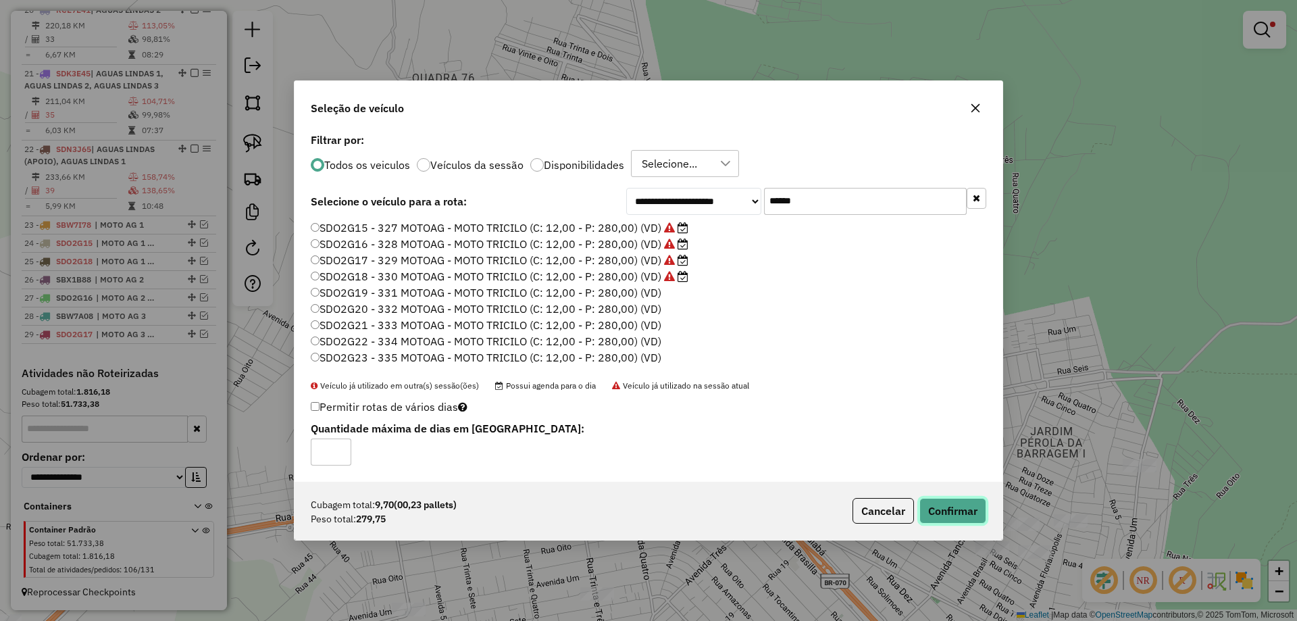
click at [952, 510] on button "Confirmar" at bounding box center [952, 511] width 67 height 26
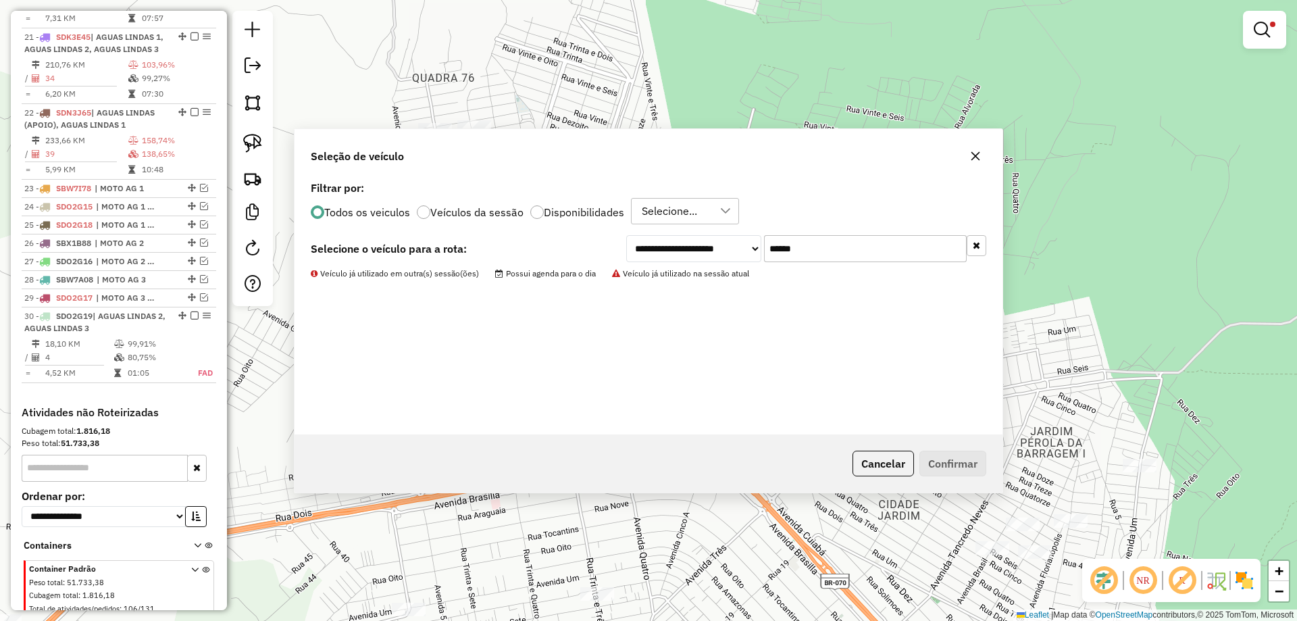
scroll to position [190, 0]
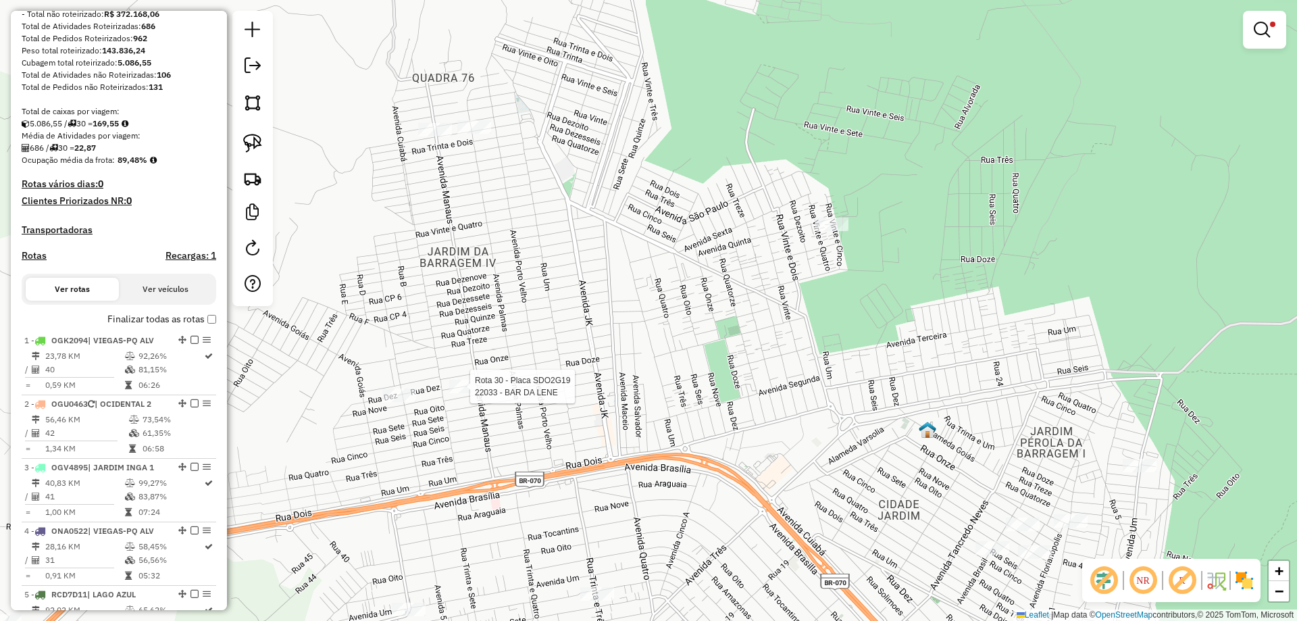
select select "*********"
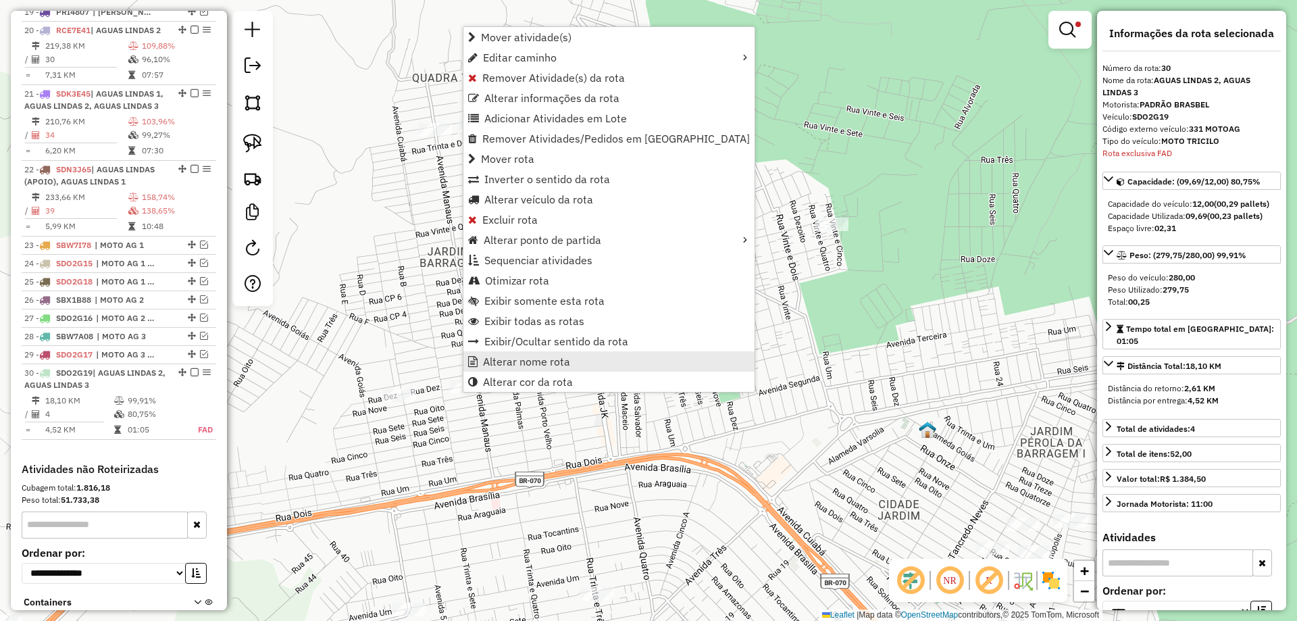
scroll to position [1489, 0]
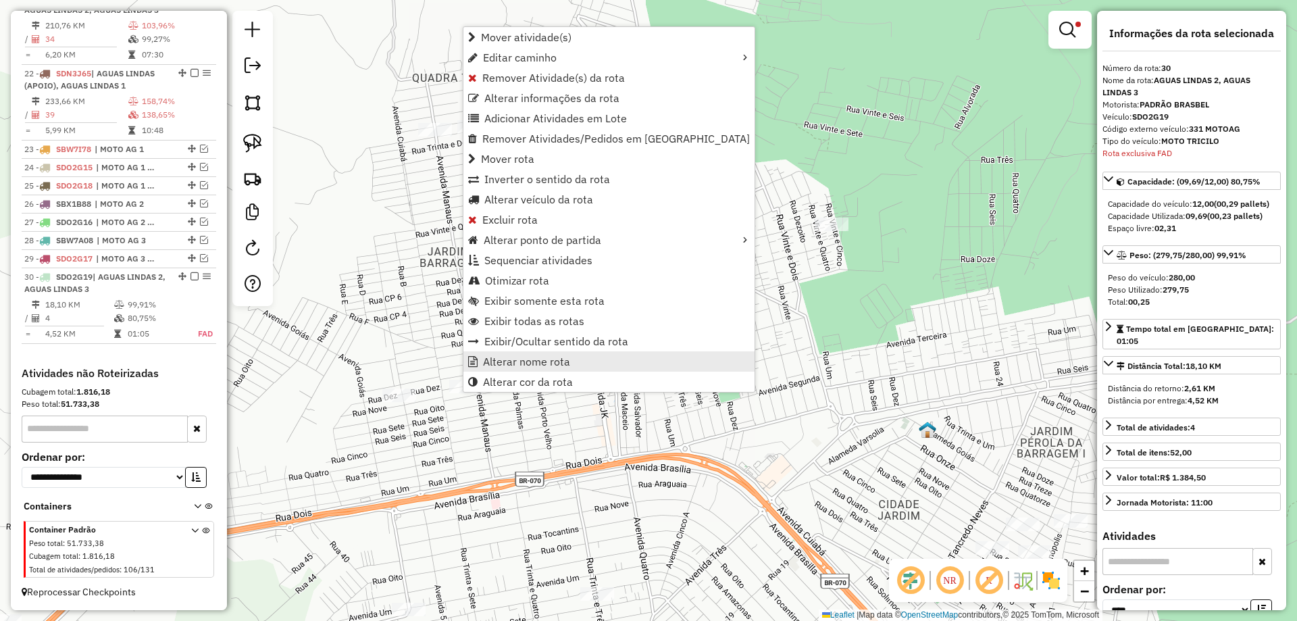
click at [534, 366] on span "Alterar nome rota" at bounding box center [526, 361] width 87 height 11
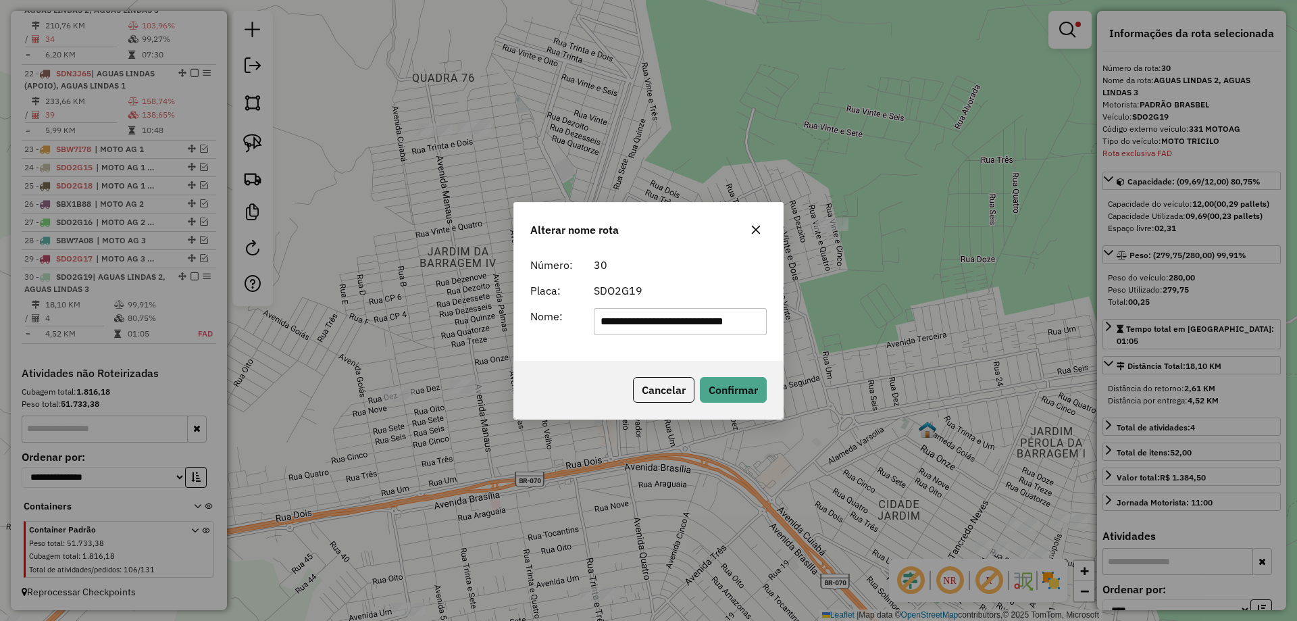
scroll to position [0, 14]
click at [713, 324] on input "**********" at bounding box center [681, 321] width 174 height 27
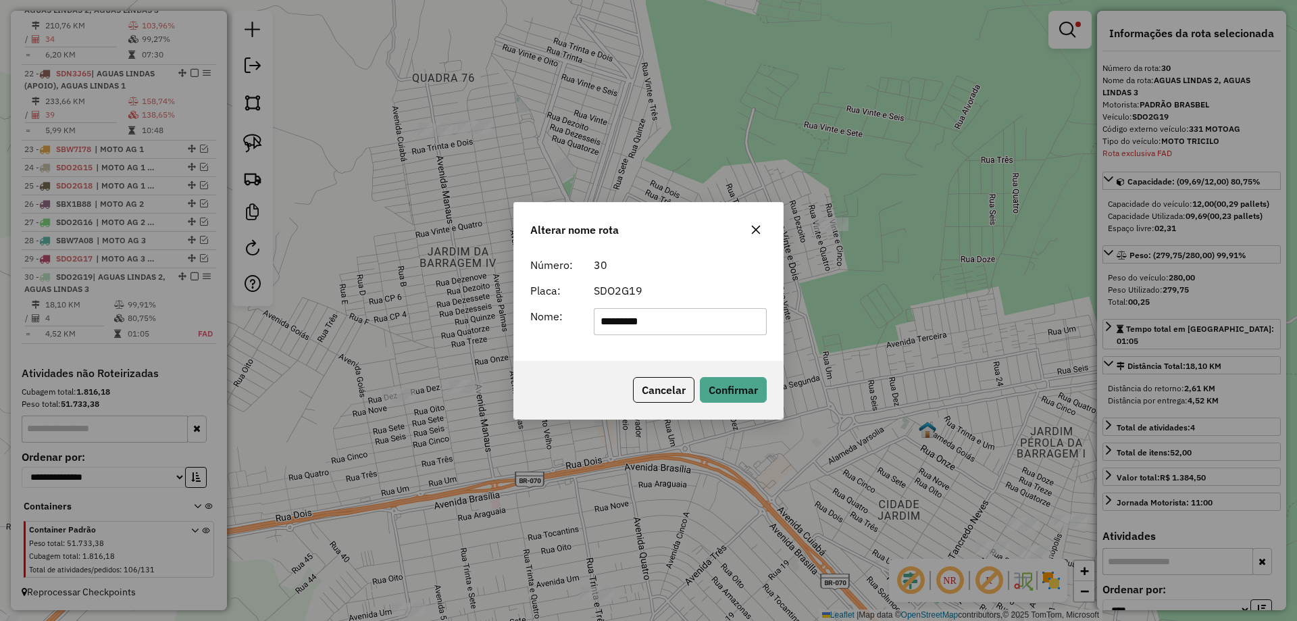
type input "**********"
click at [729, 399] on button "Confirmar" at bounding box center [733, 390] width 67 height 26
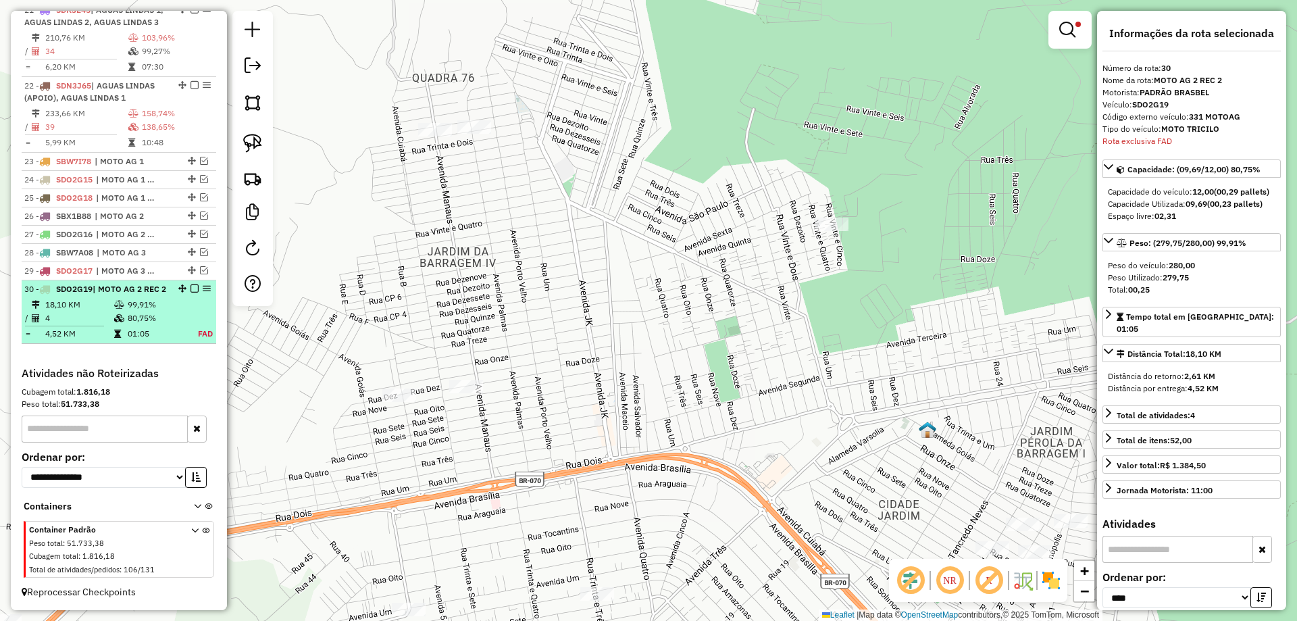
click at [190, 284] on em at bounding box center [194, 288] width 8 height 8
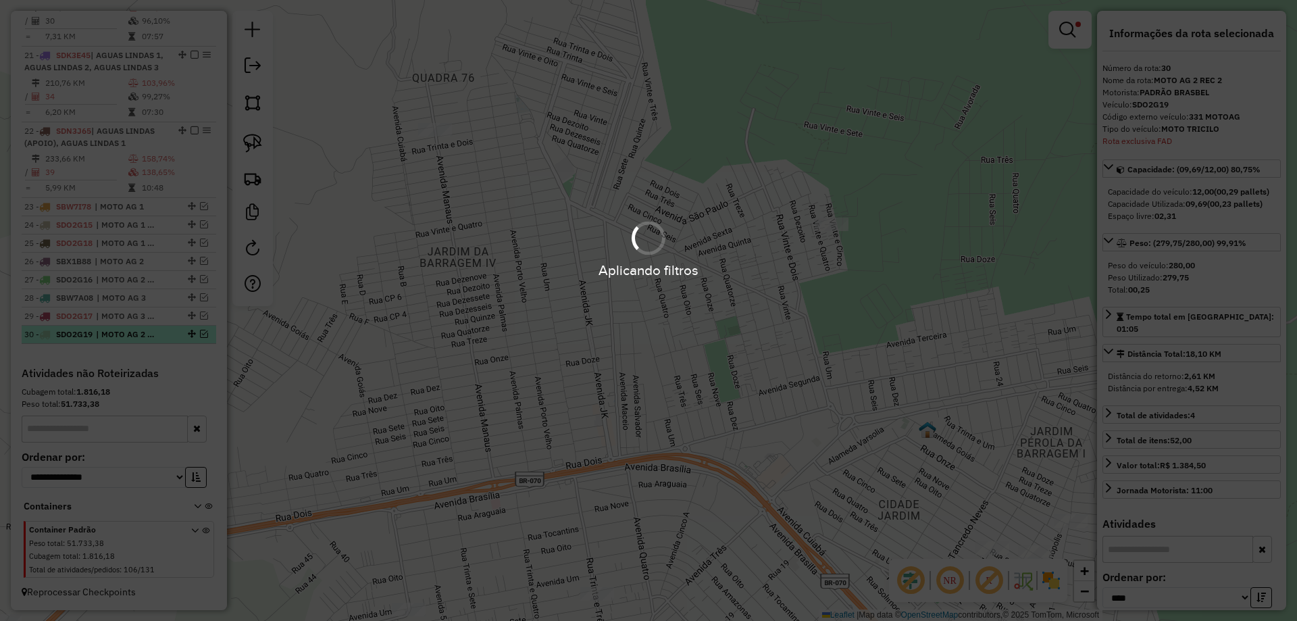
scroll to position [1431, 0]
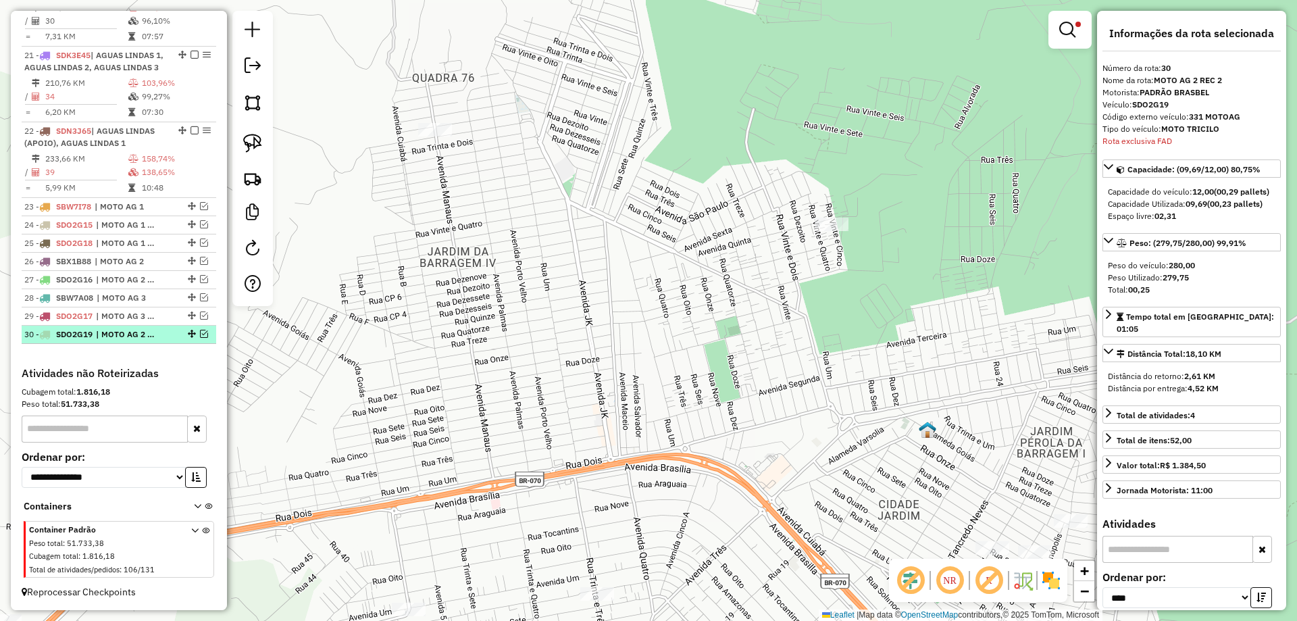
click at [189, 331] on em at bounding box center [192, 334] width 8 height 8
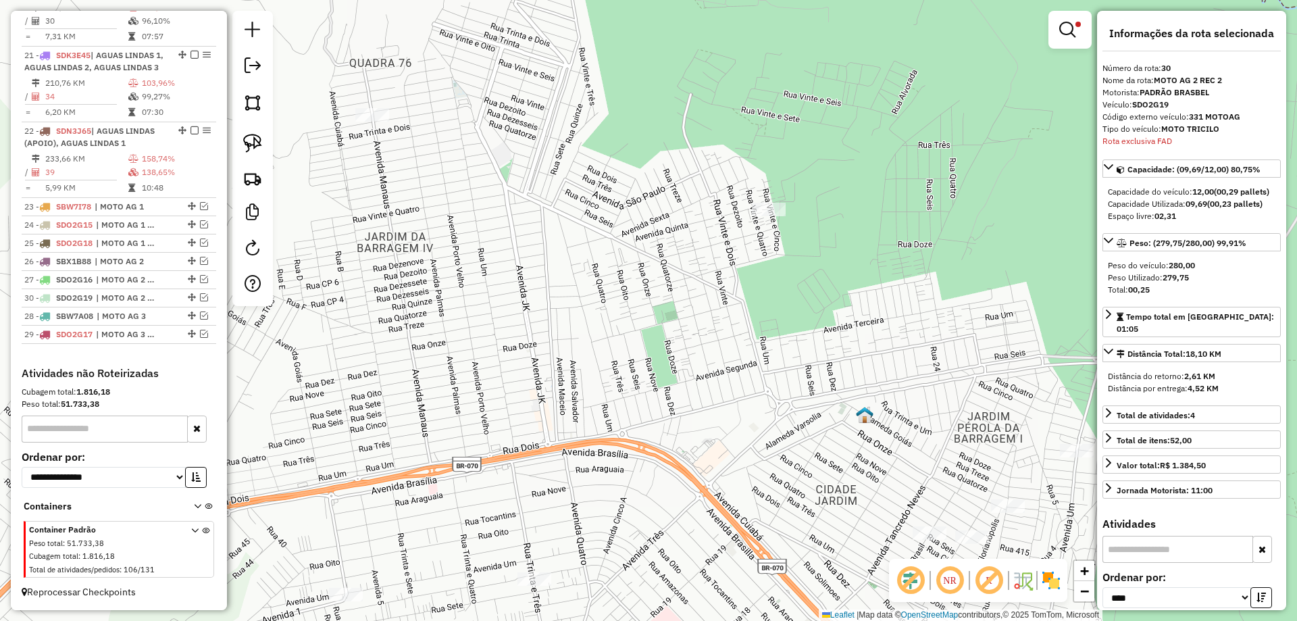
drag, startPoint x: 186, startPoint y: 332, endPoint x: 182, endPoint y: 296, distance: 36.0
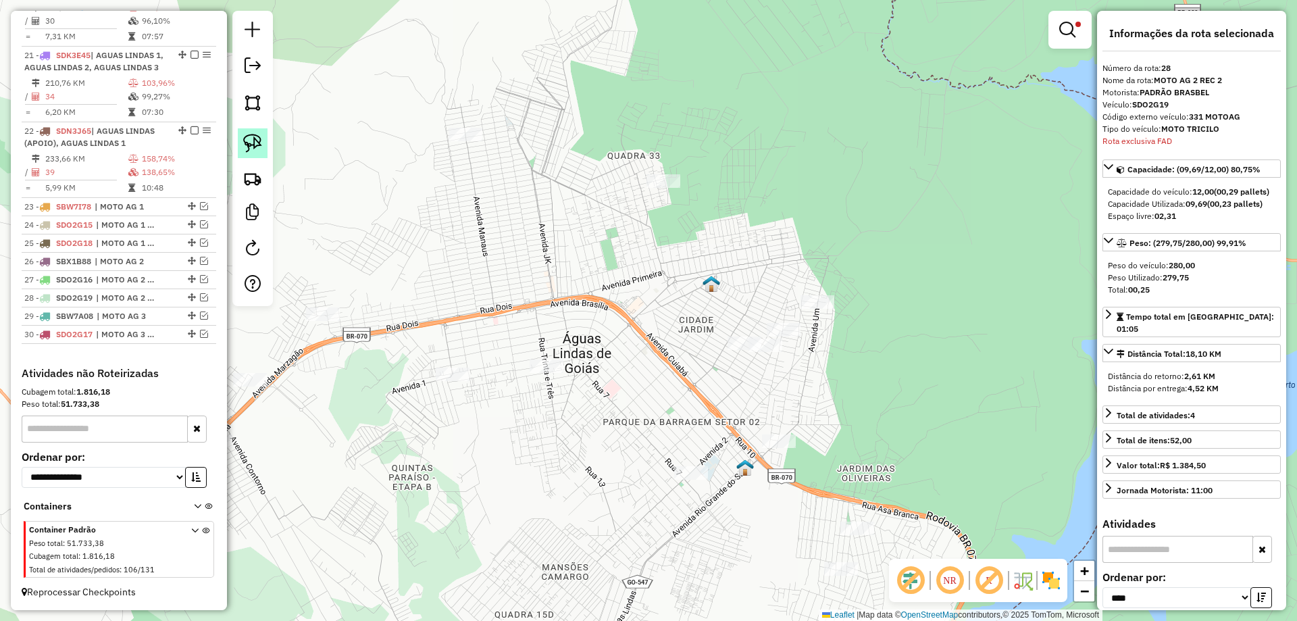
click at [251, 147] on img at bounding box center [252, 143] width 19 height 19
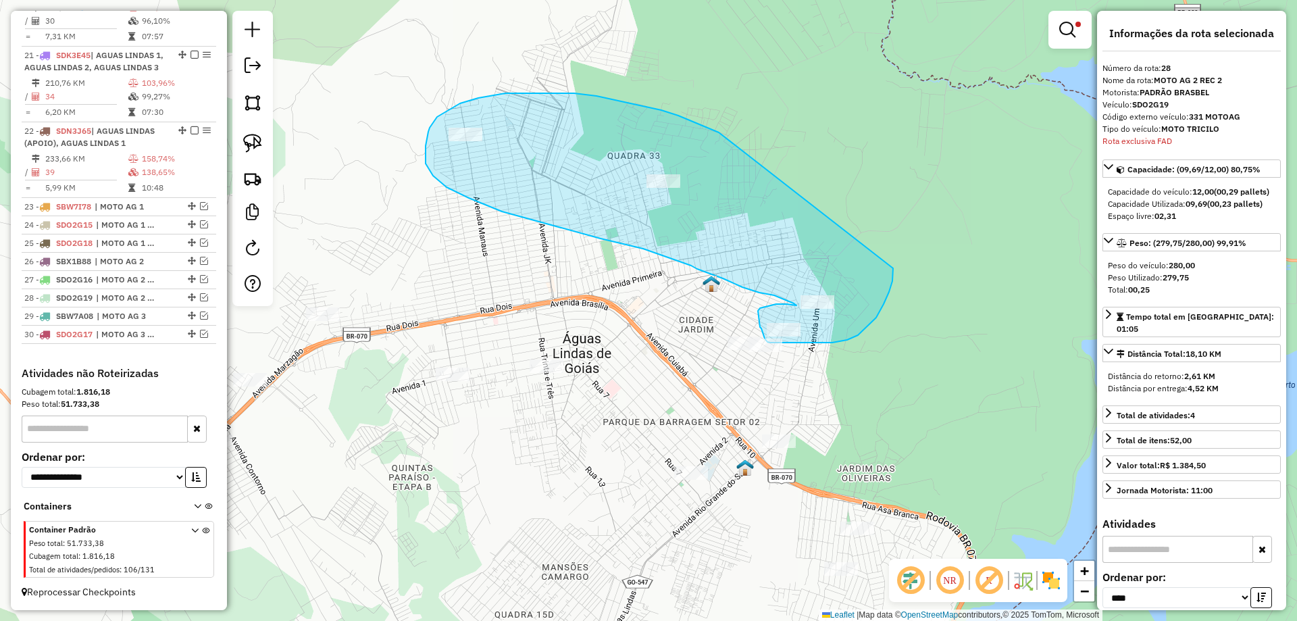
drag, startPoint x: 678, startPoint y: 116, endPoint x: 889, endPoint y: 261, distance: 256.0
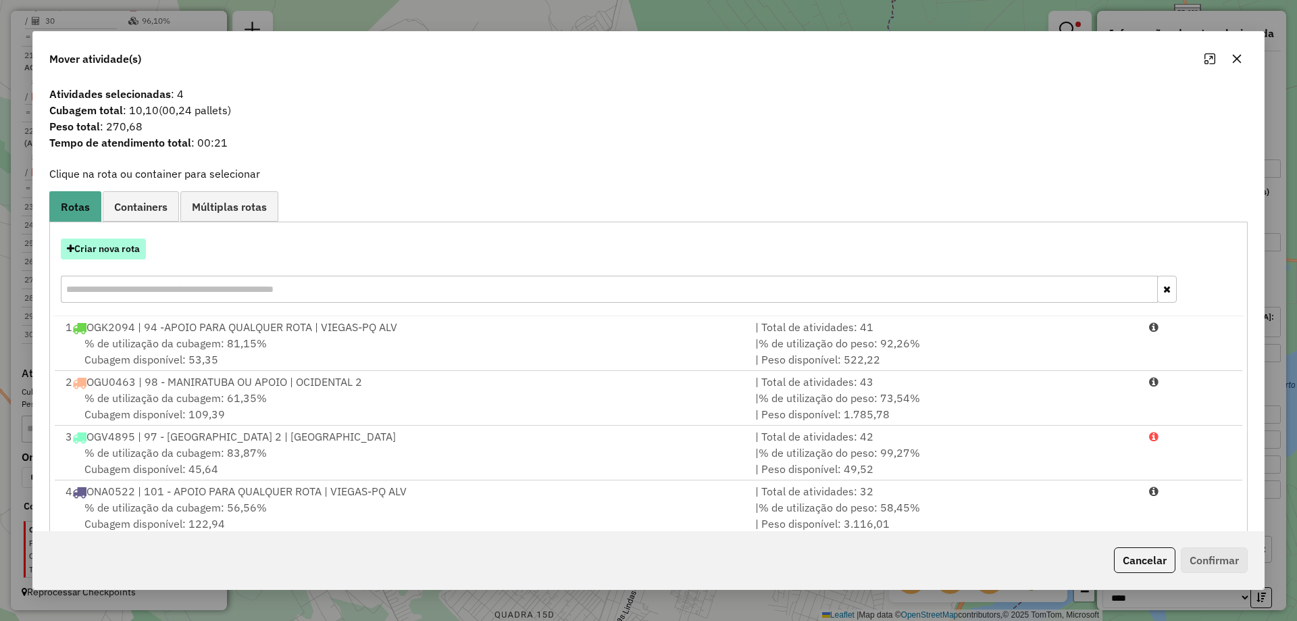
click at [123, 249] on button "Criar nova rota" at bounding box center [103, 248] width 85 height 21
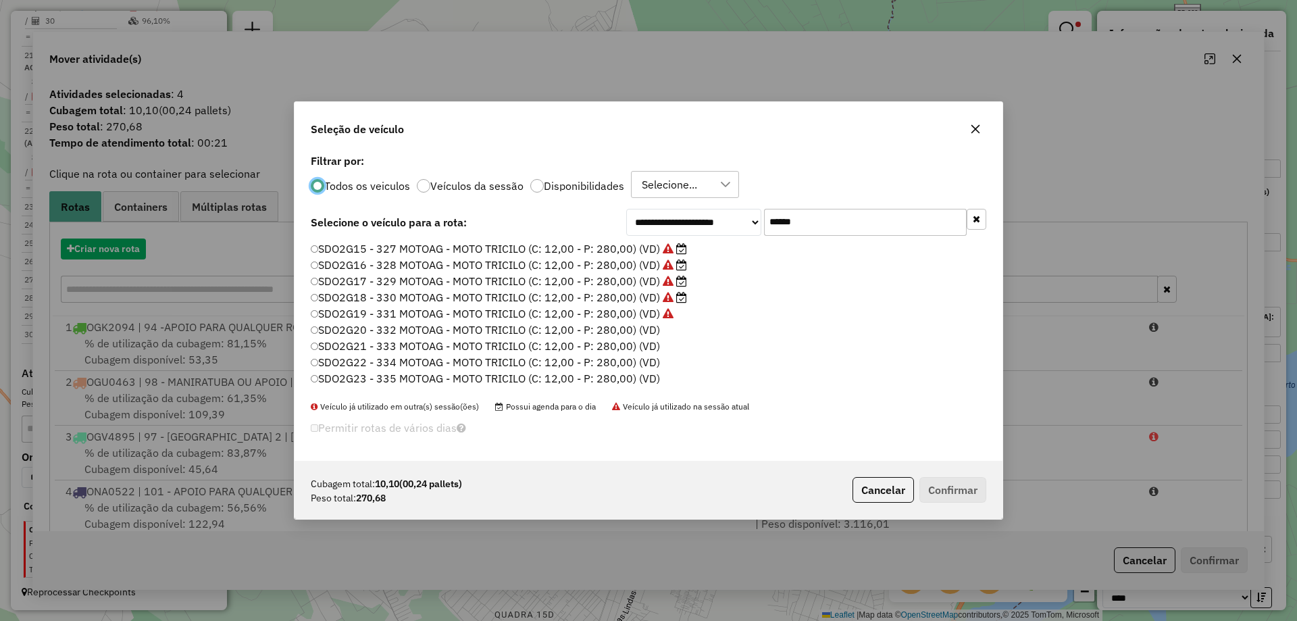
scroll to position [7, 4]
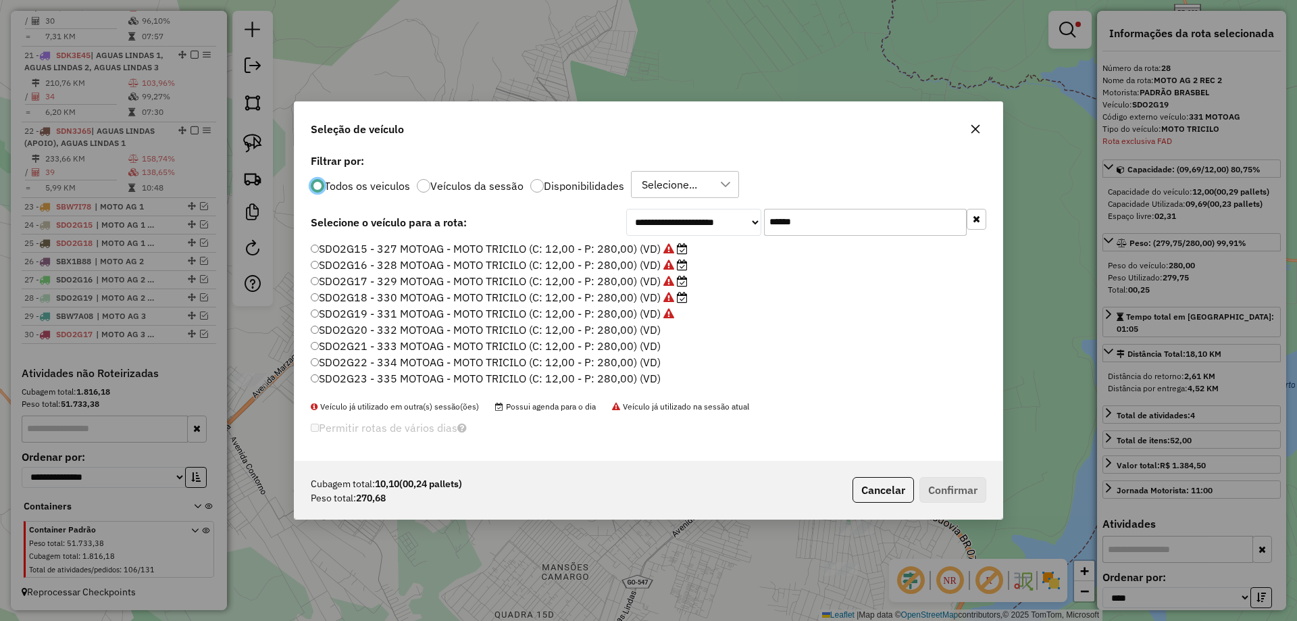
click at [644, 328] on label "SDO2G20 - 332 MOTOAG - MOTO TRICILO (C: 12,00 - P: 280,00) (VD)" at bounding box center [486, 330] width 350 height 16
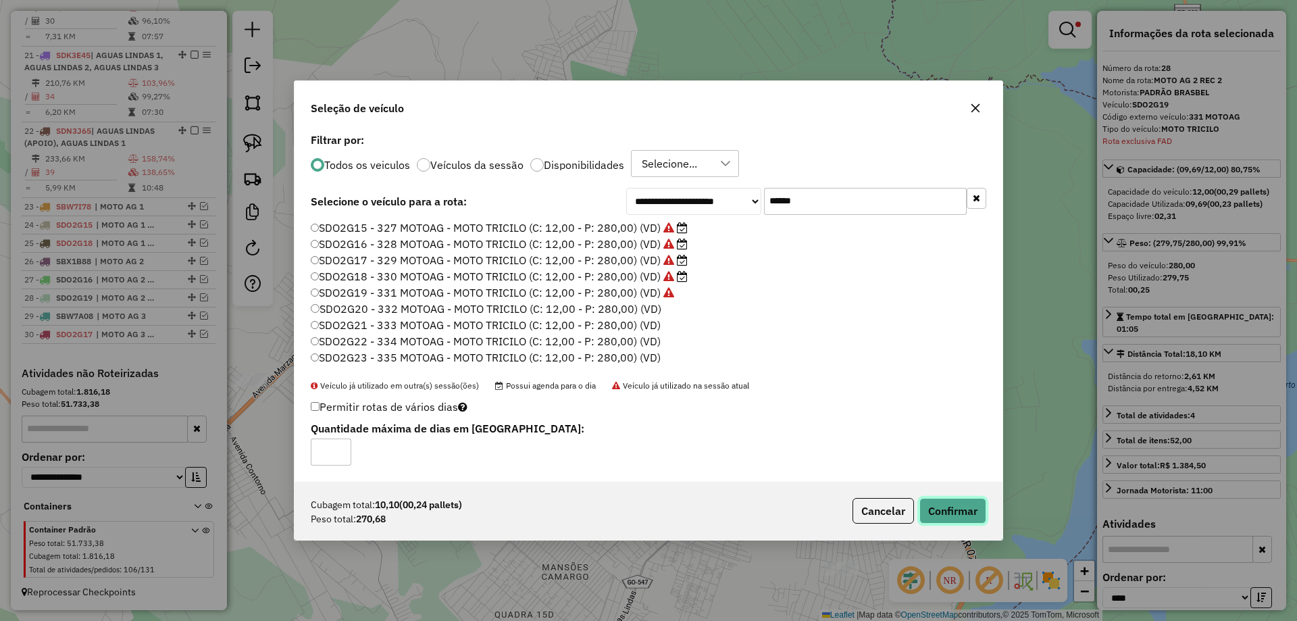
click at [945, 513] on button "Confirmar" at bounding box center [952, 511] width 67 height 26
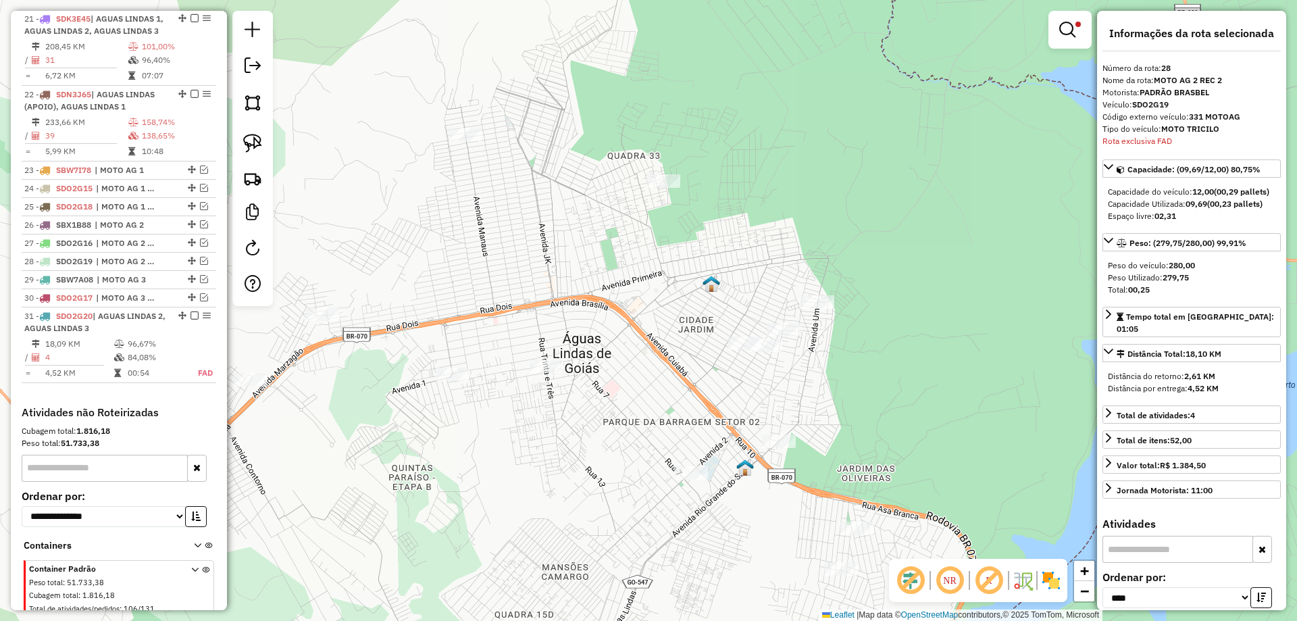
scroll to position [1507, 0]
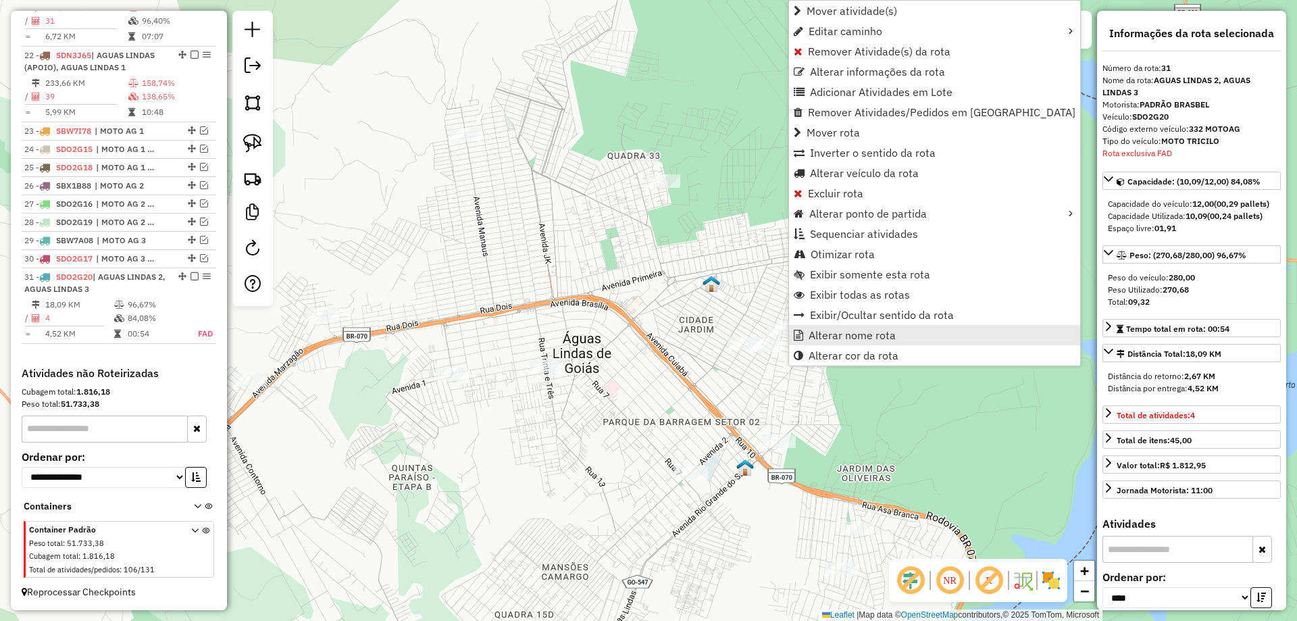
click at [830, 326] on link "Alterar nome rota" at bounding box center [934, 335] width 291 height 20
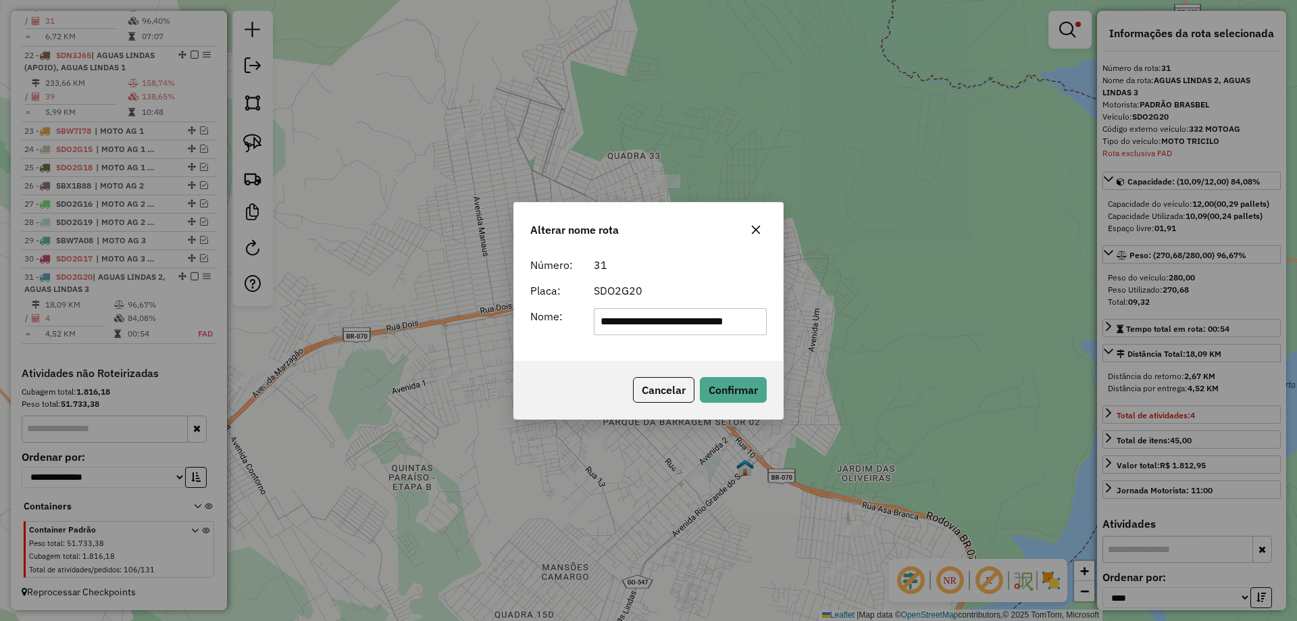
scroll to position [0, 14]
click at [742, 322] on input "**********" at bounding box center [681, 321] width 174 height 27
click at [744, 322] on input "**********" at bounding box center [681, 321] width 174 height 27
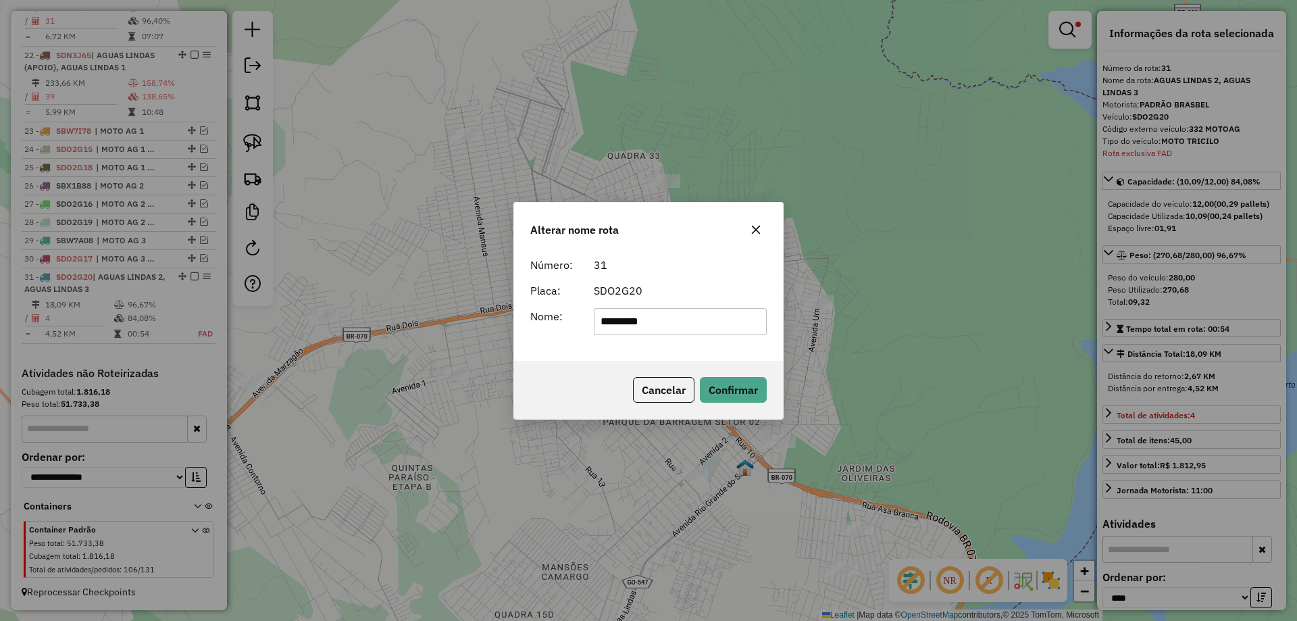
type input "**********"
click at [735, 387] on button "Confirmar" at bounding box center [733, 390] width 67 height 26
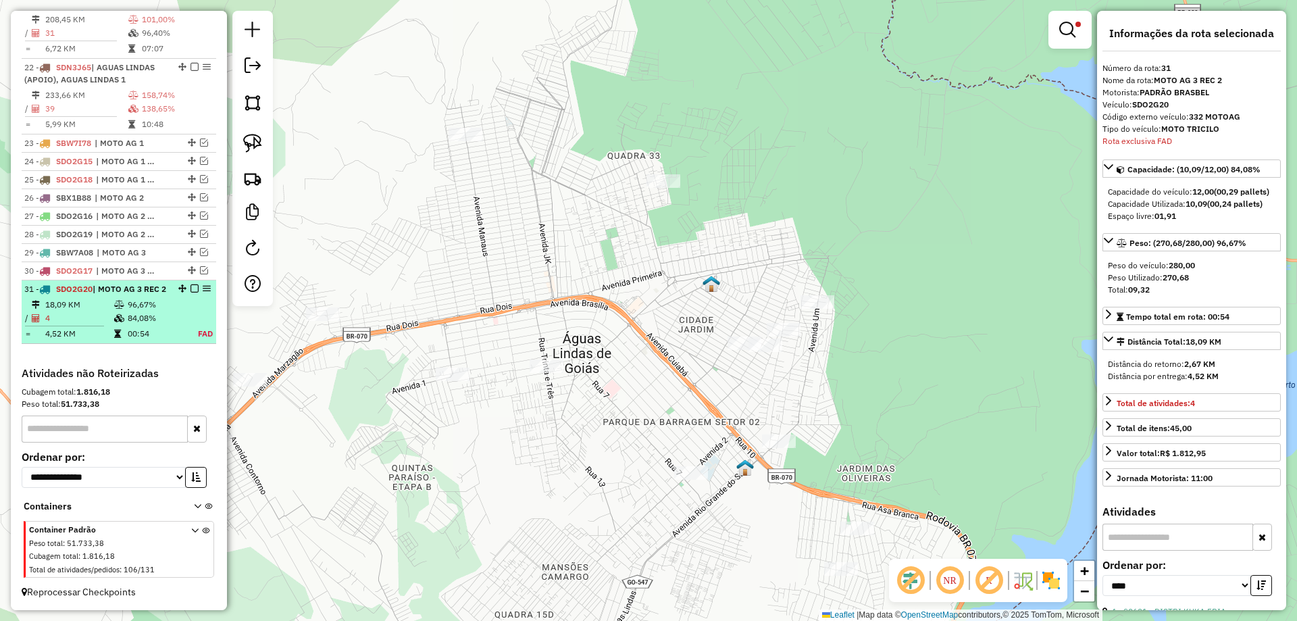
click at [190, 284] on em at bounding box center [194, 288] width 8 height 8
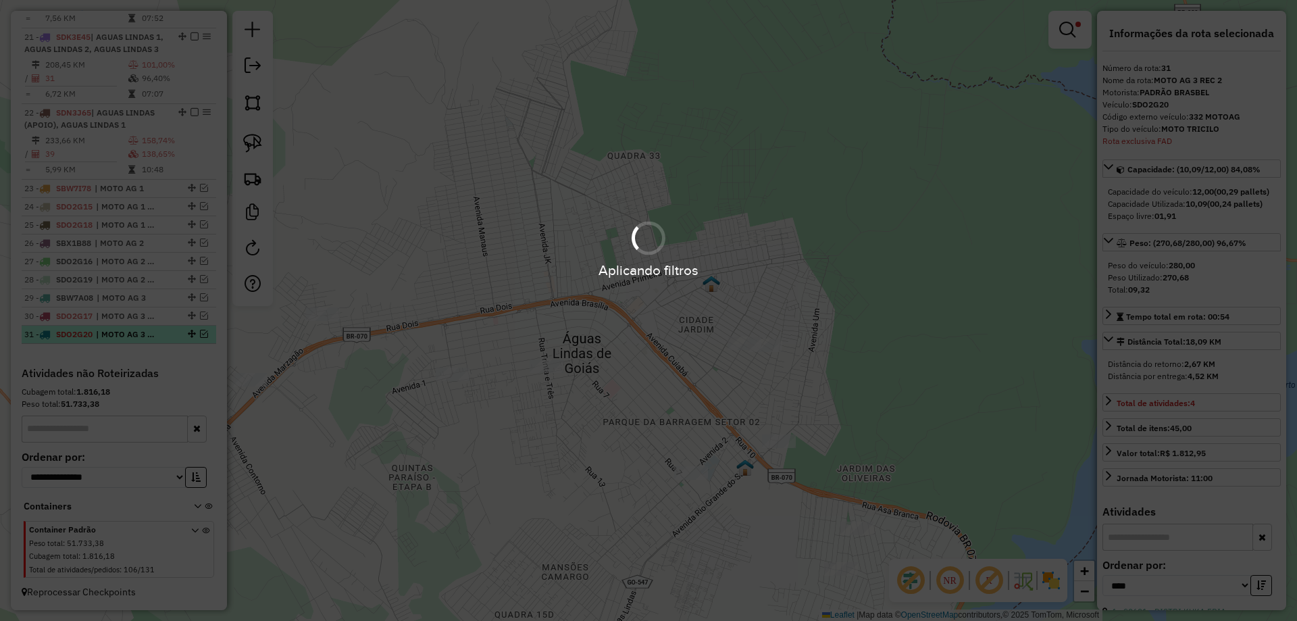
scroll to position [1450, 0]
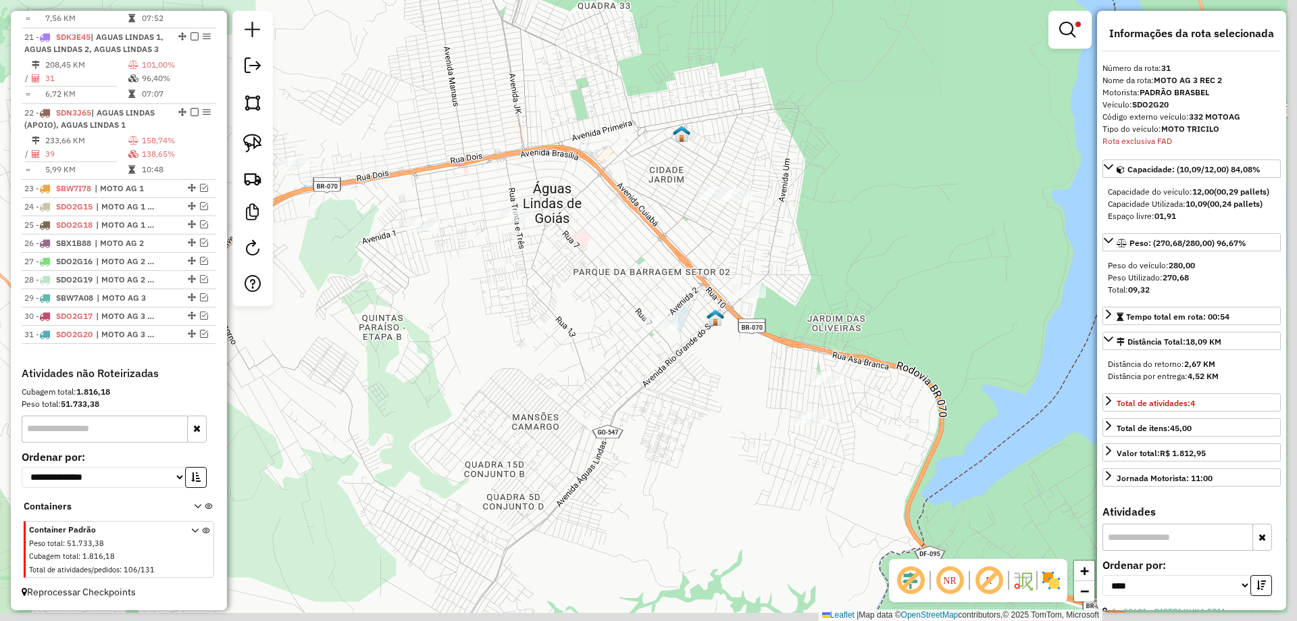
drag, startPoint x: 847, startPoint y: 265, endPoint x: 837, endPoint y: 208, distance: 58.3
click at [837, 208] on div "Limpar filtros Janela de atendimento Grade de atendimento Capacidade Transporta…" at bounding box center [648, 310] width 1297 height 621
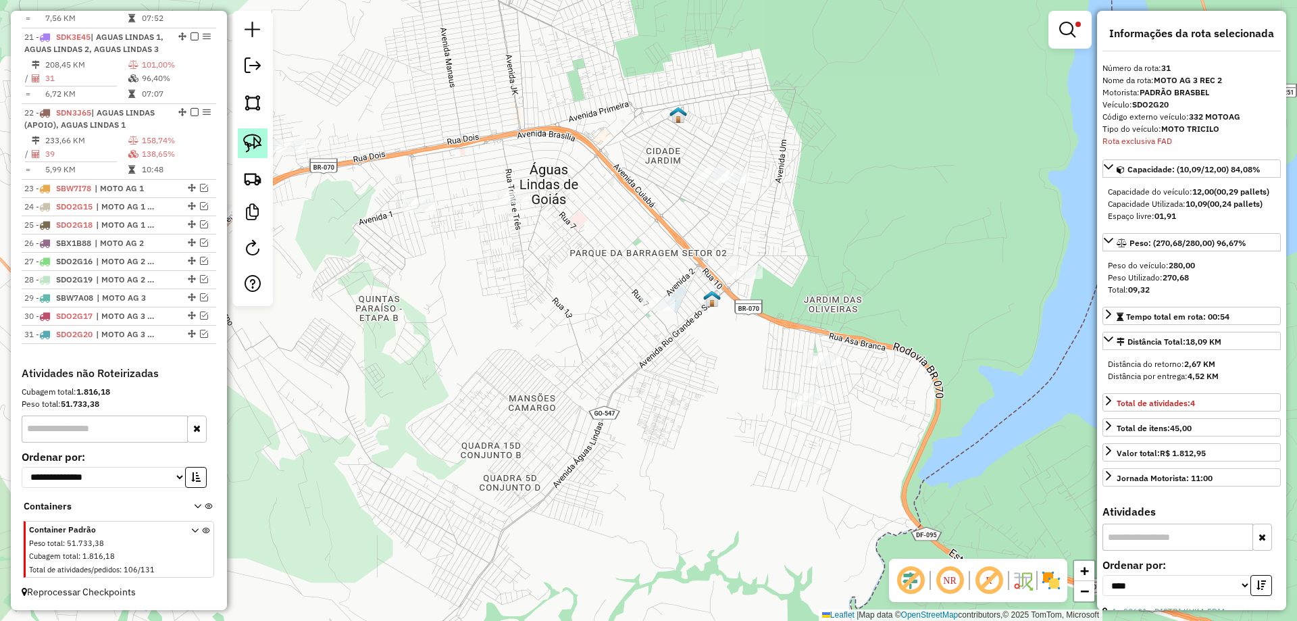
click at [253, 141] on img at bounding box center [252, 143] width 19 height 19
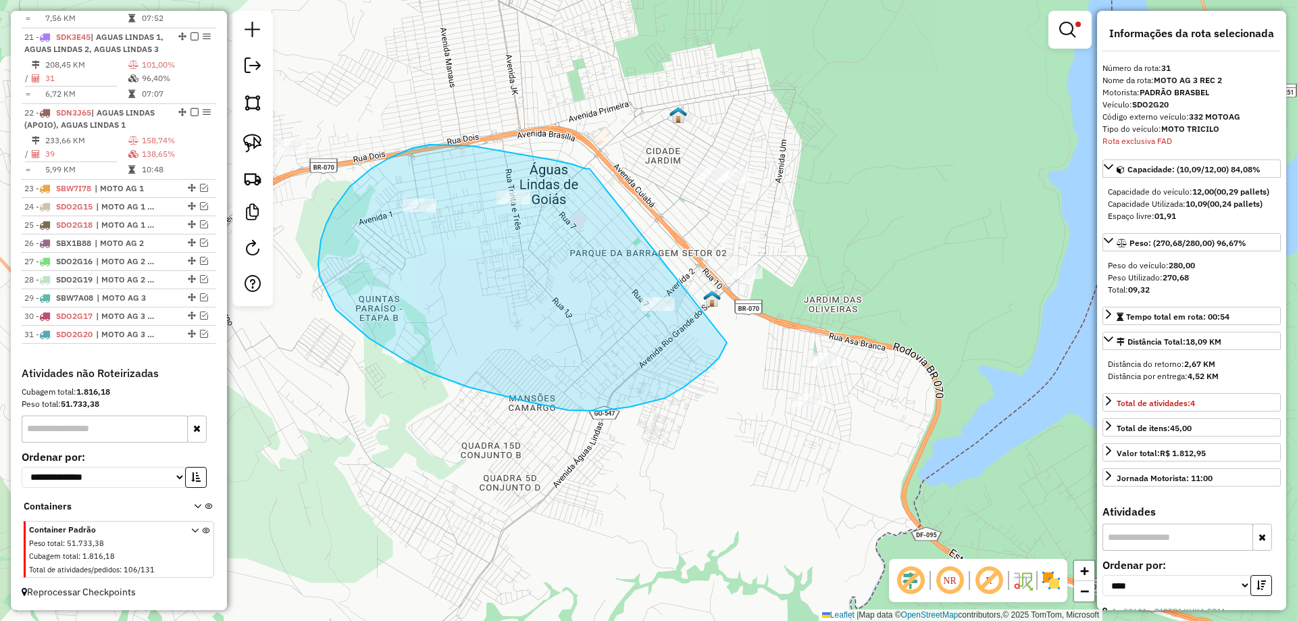
drag, startPoint x: 513, startPoint y: 153, endPoint x: 730, endPoint y: 330, distance: 280.4
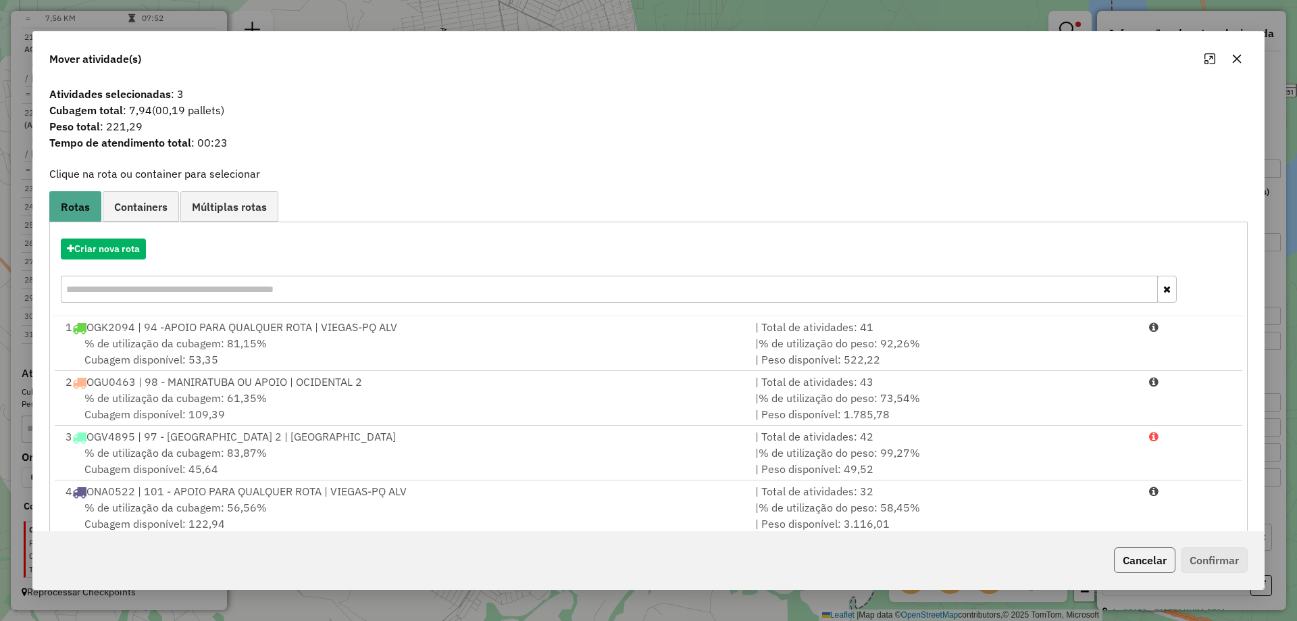
click at [1131, 557] on button "Cancelar" at bounding box center [1144, 560] width 61 height 26
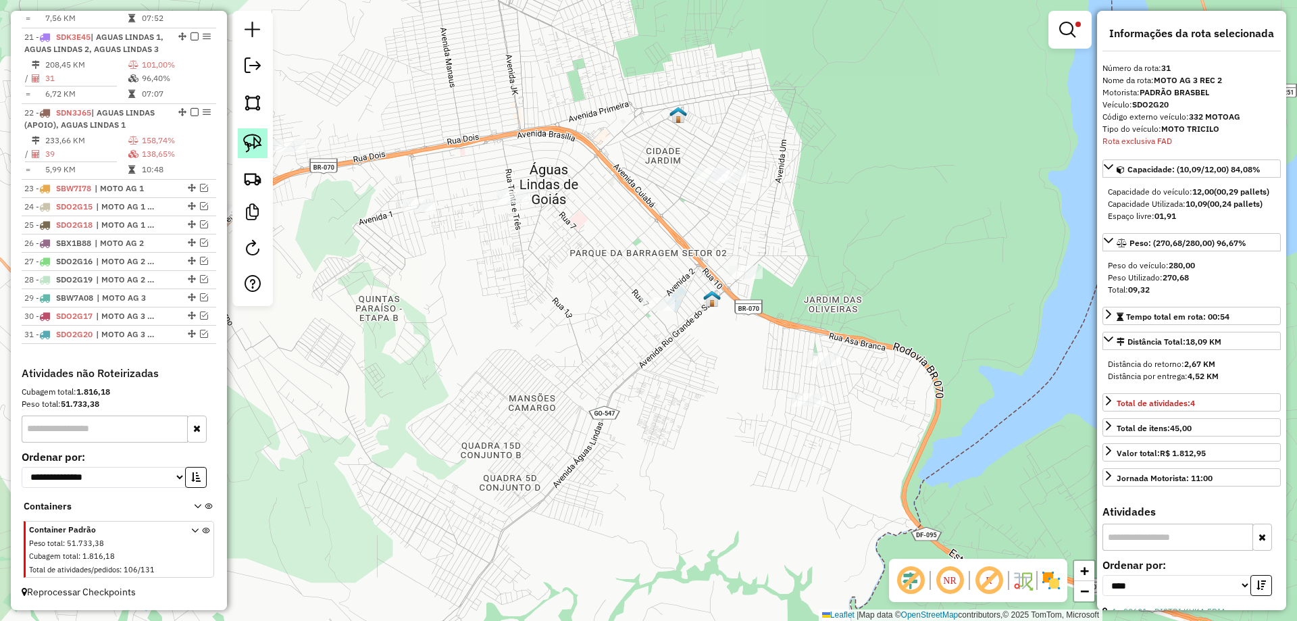
click at [240, 138] on link at bounding box center [253, 143] width 30 height 30
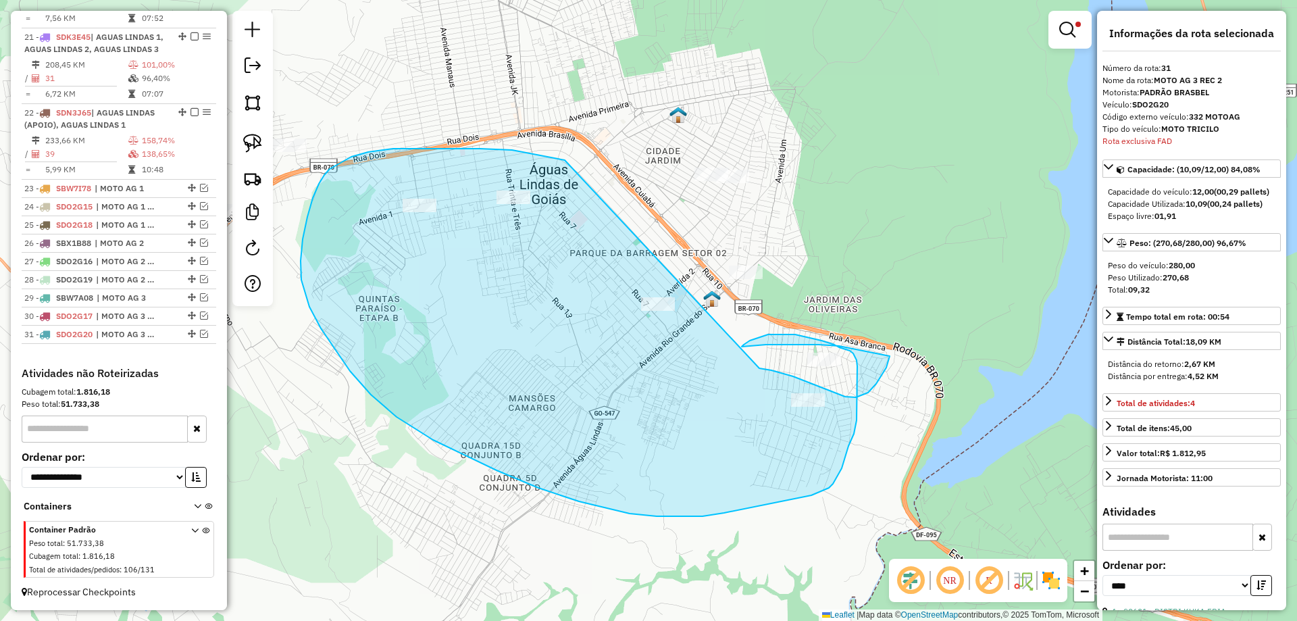
drag, startPoint x: 553, startPoint y: 157, endPoint x: 759, endPoint y: 368, distance: 295.2
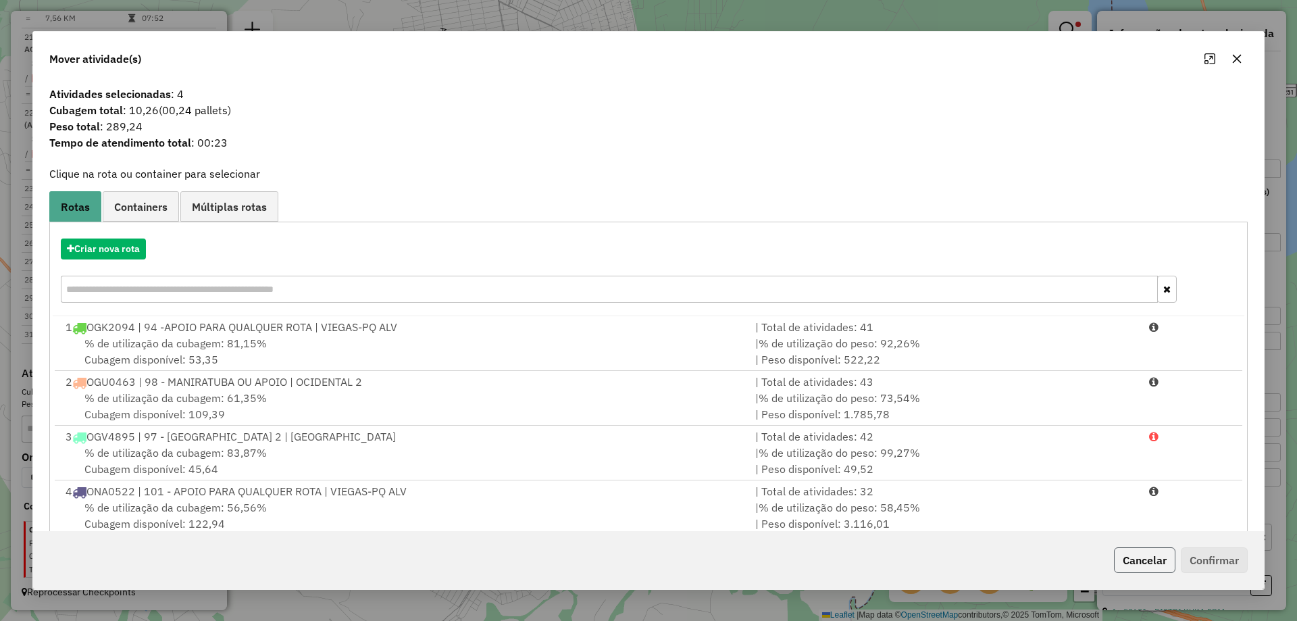
click at [1140, 563] on button "Cancelar" at bounding box center [1144, 560] width 61 height 26
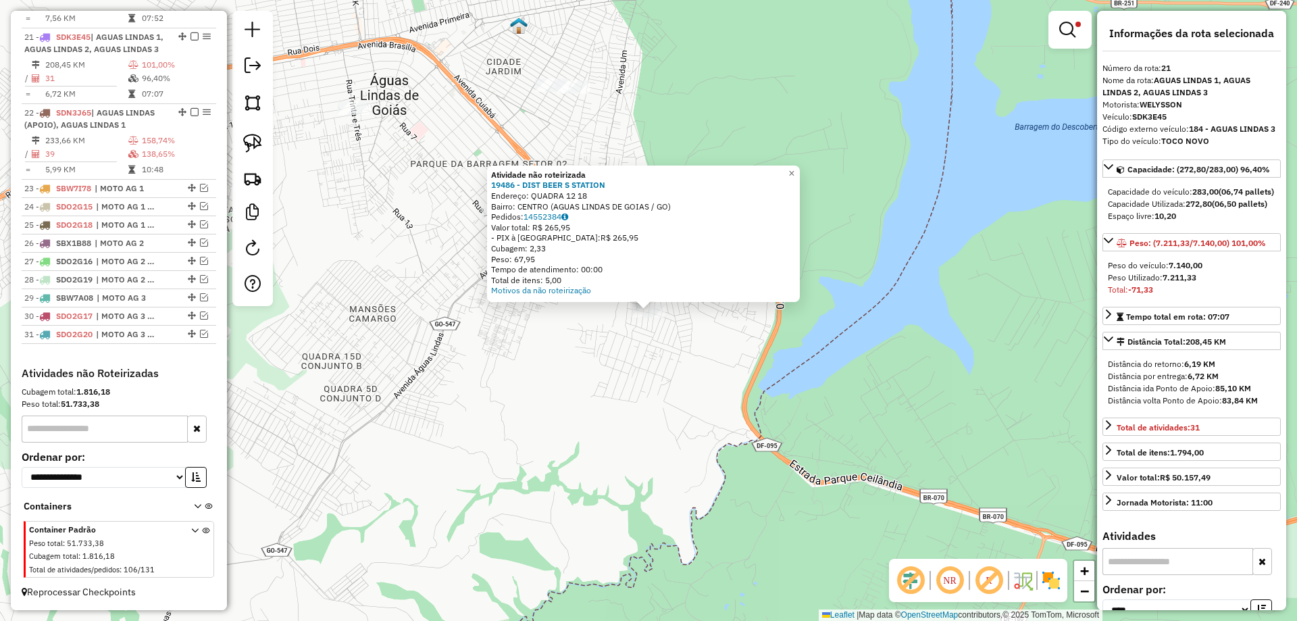
click at [618, 357] on div "Atividade não roteirizada 19486 - DIST BEER S STATION Endereço: QUADRA 12 18 Ba…" at bounding box center [648, 310] width 1297 height 621
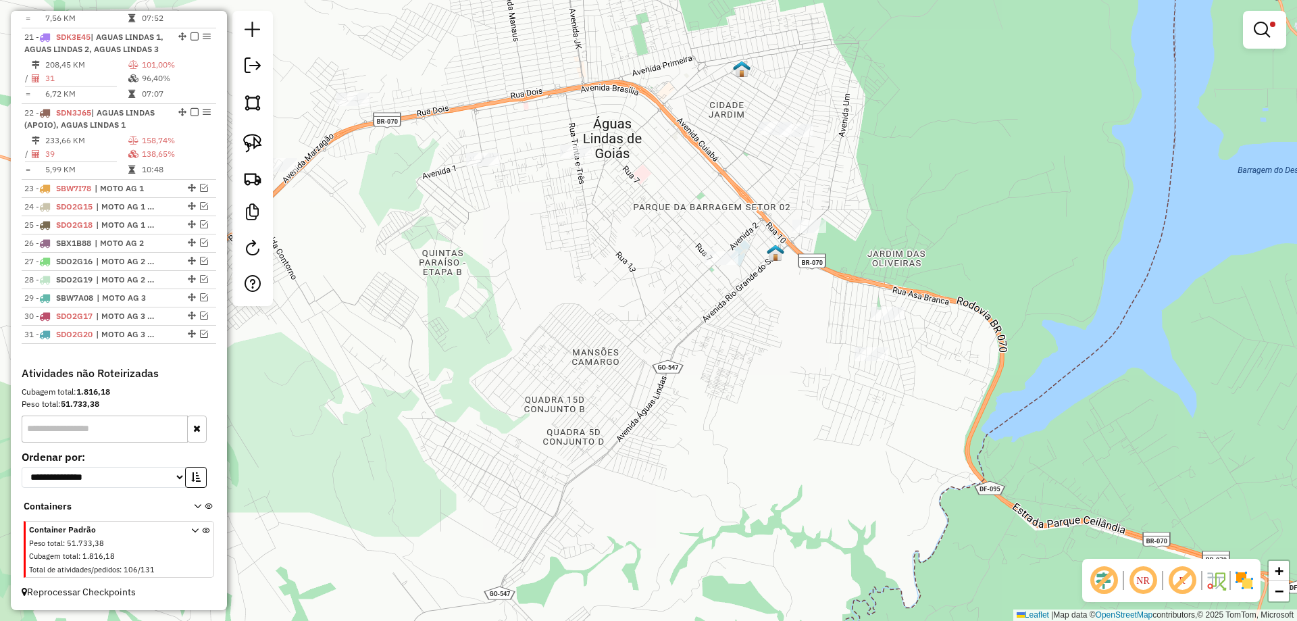
drag, startPoint x: 521, startPoint y: 342, endPoint x: 787, endPoint y: 404, distance: 273.3
click at [802, 415] on div "Limpar filtros Janela de atendimento Grade de atendimento Capacidade Transporta…" at bounding box center [648, 310] width 1297 height 621
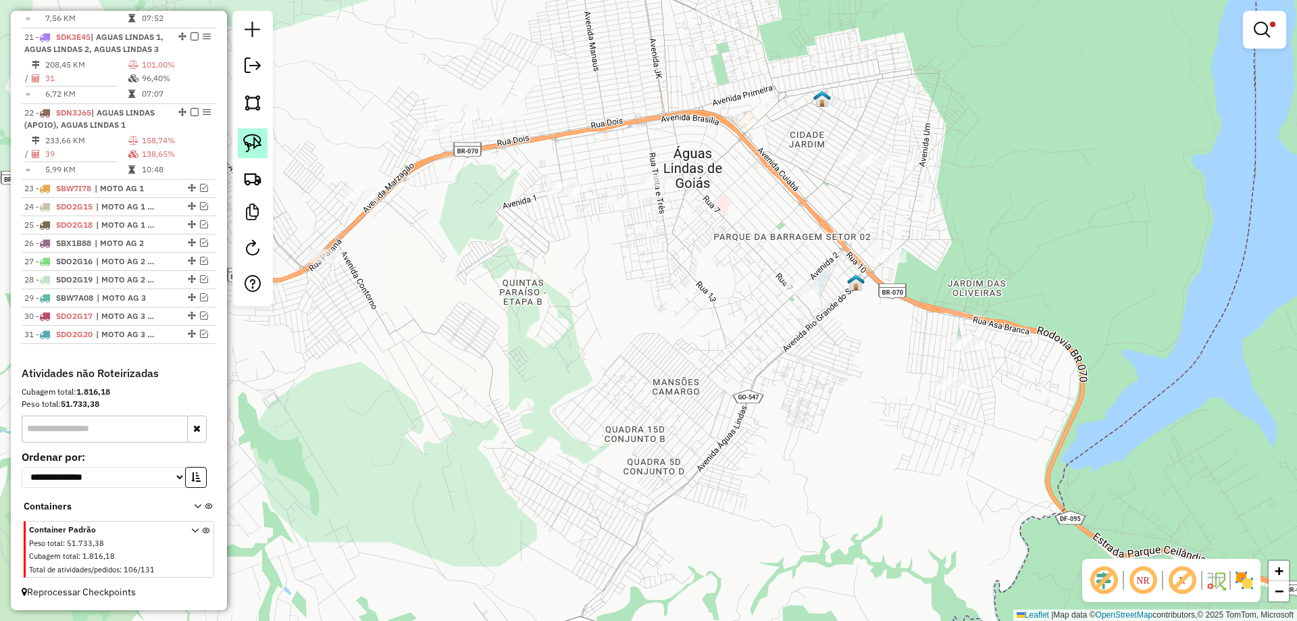
click at [246, 139] on img at bounding box center [252, 143] width 19 height 19
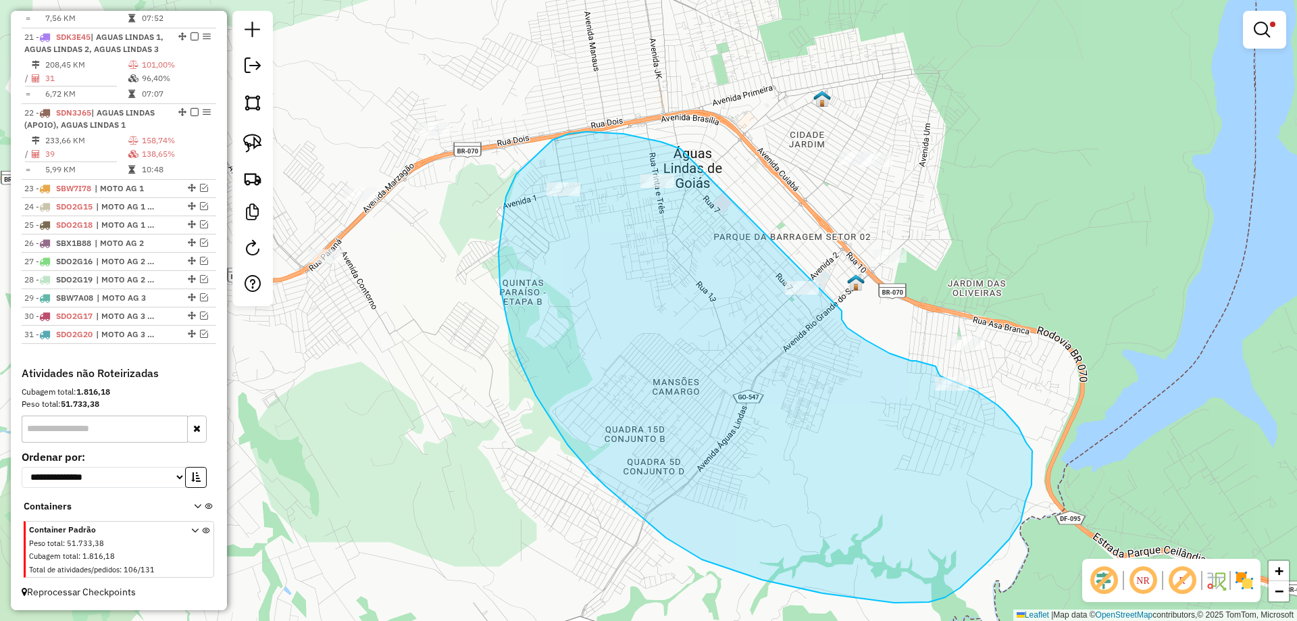
drag, startPoint x: 676, startPoint y: 147, endPoint x: 842, endPoint y: 310, distance: 233.1
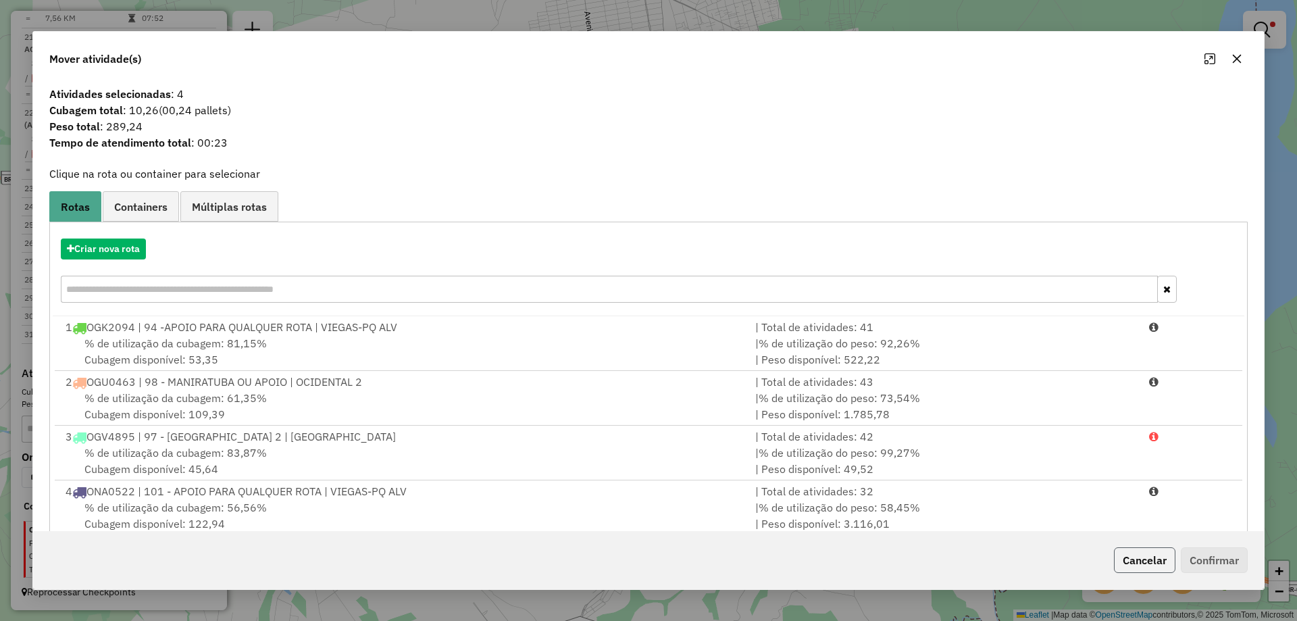
click at [1140, 564] on button "Cancelar" at bounding box center [1144, 560] width 61 height 26
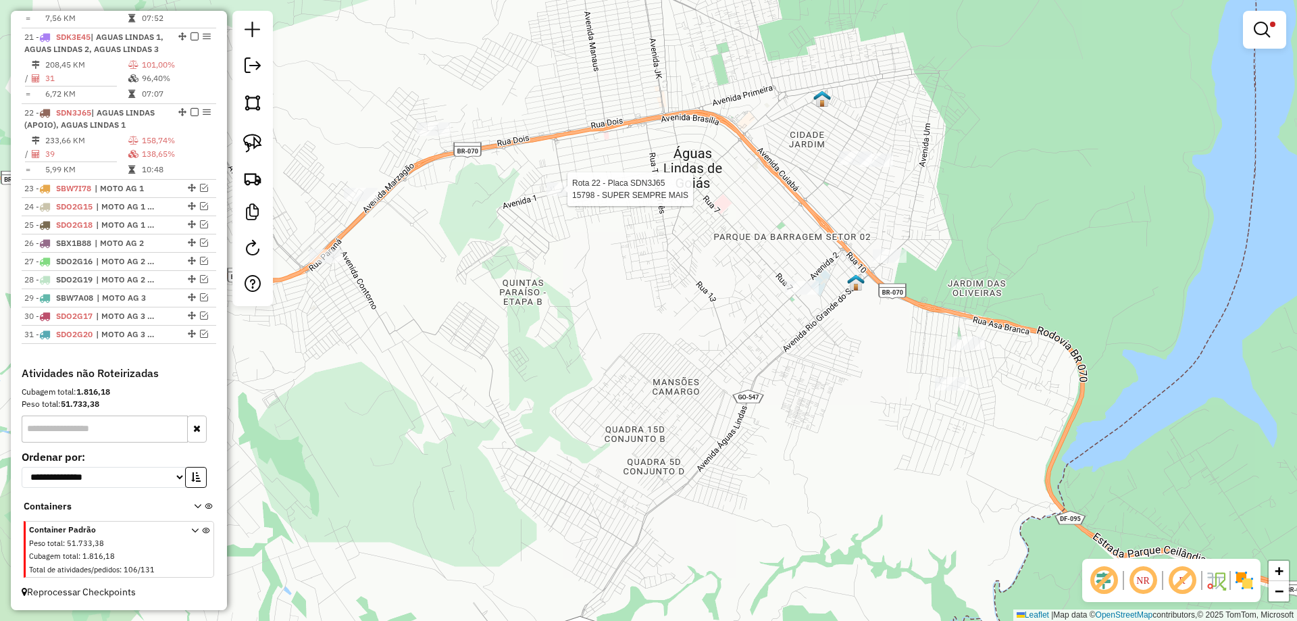
select select "*********"
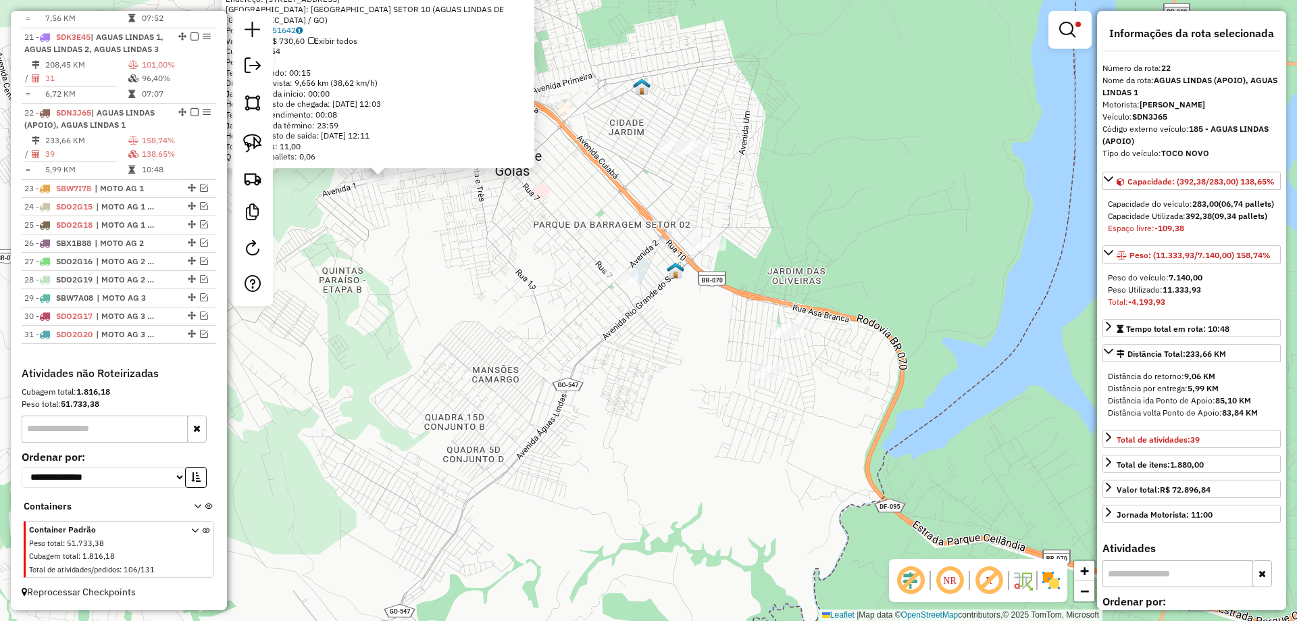
drag, startPoint x: 672, startPoint y: 388, endPoint x: 464, endPoint y: 290, distance: 230.0
click at [464, 290] on div "15798 - SUPER SEMPRE MAIS Endereço: Quadra 113A 1 Bairro: PARQUE DA BARRAGEM SE…" at bounding box center [648, 310] width 1297 height 621
click at [761, 328] on div "Rota 21 - Placa SDK3E45 17288 - DIST GOIANO 2 15798 - SUPER SEMPRE MAIS Endereç…" at bounding box center [648, 310] width 1297 height 621
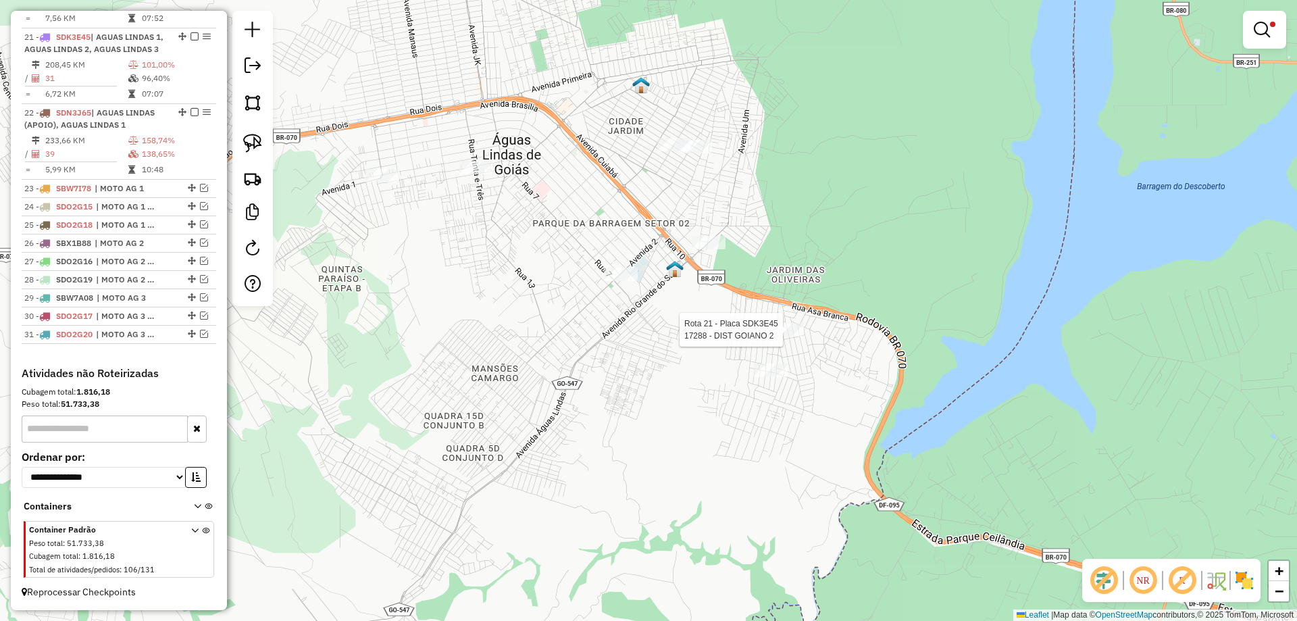
select select "*********"
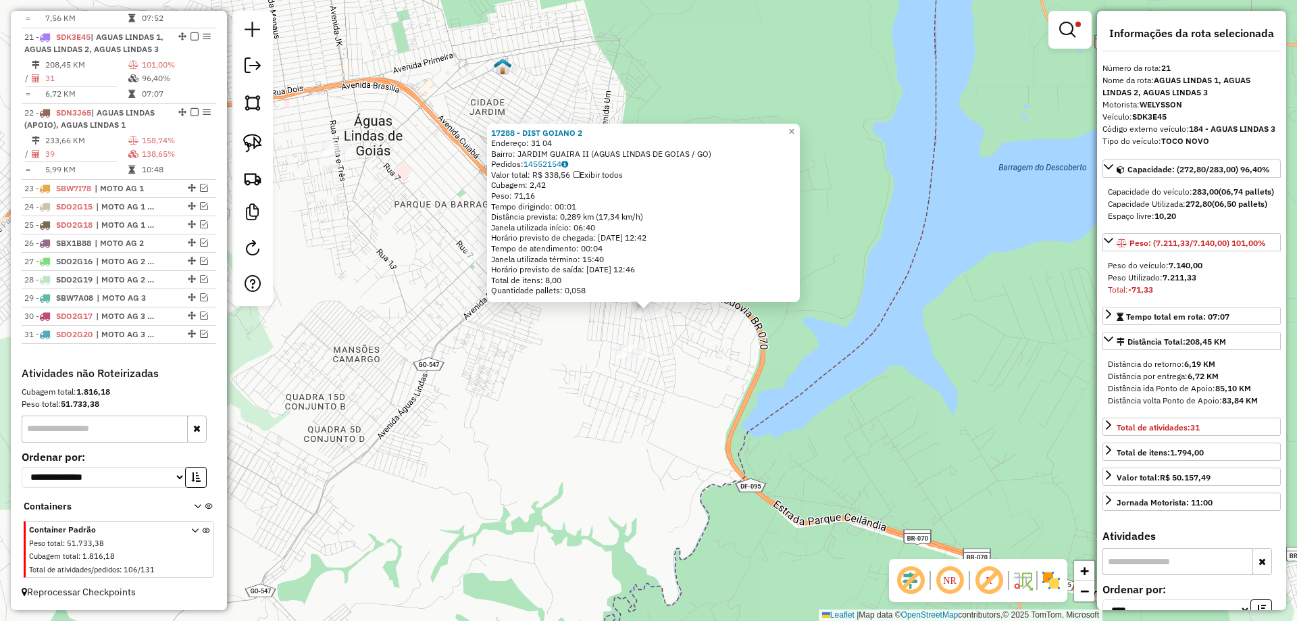
click at [508, 359] on div "17288 - DIST GOIANO 2 Endereço: 31 04 Bairro: JARDIM GUAIRA II (AGUAS LINDAS DE…" at bounding box center [648, 310] width 1297 height 621
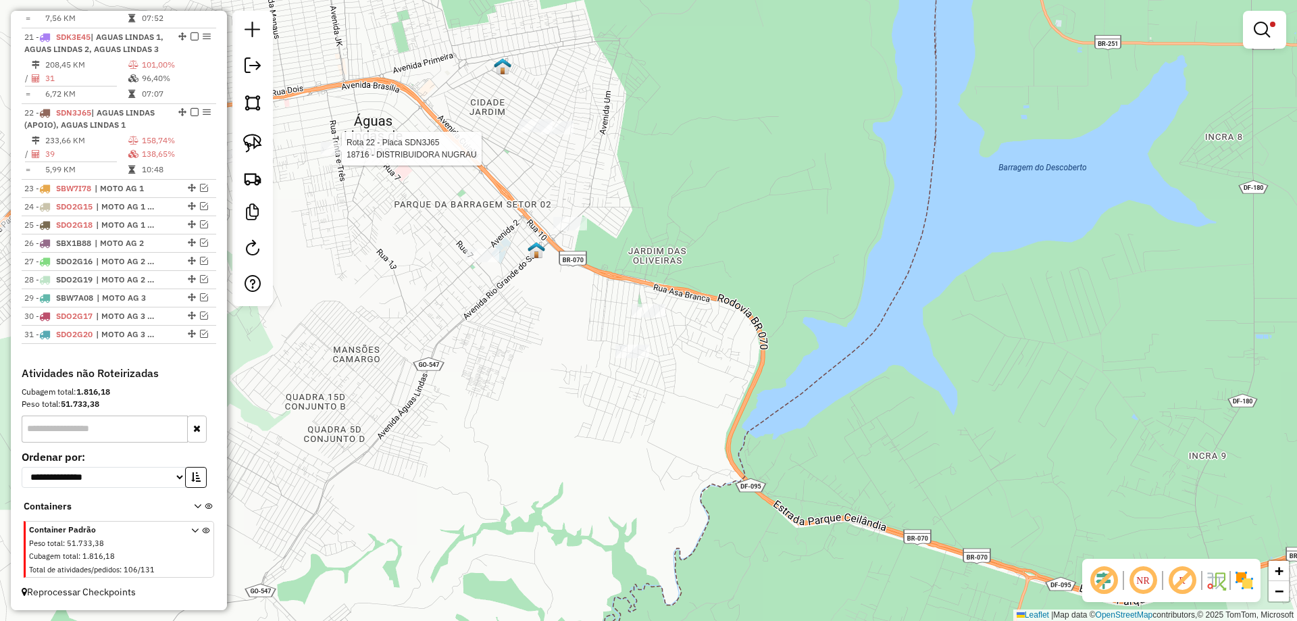
click at [353, 155] on div at bounding box center [338, 149] width 34 height 14
select select "*********"
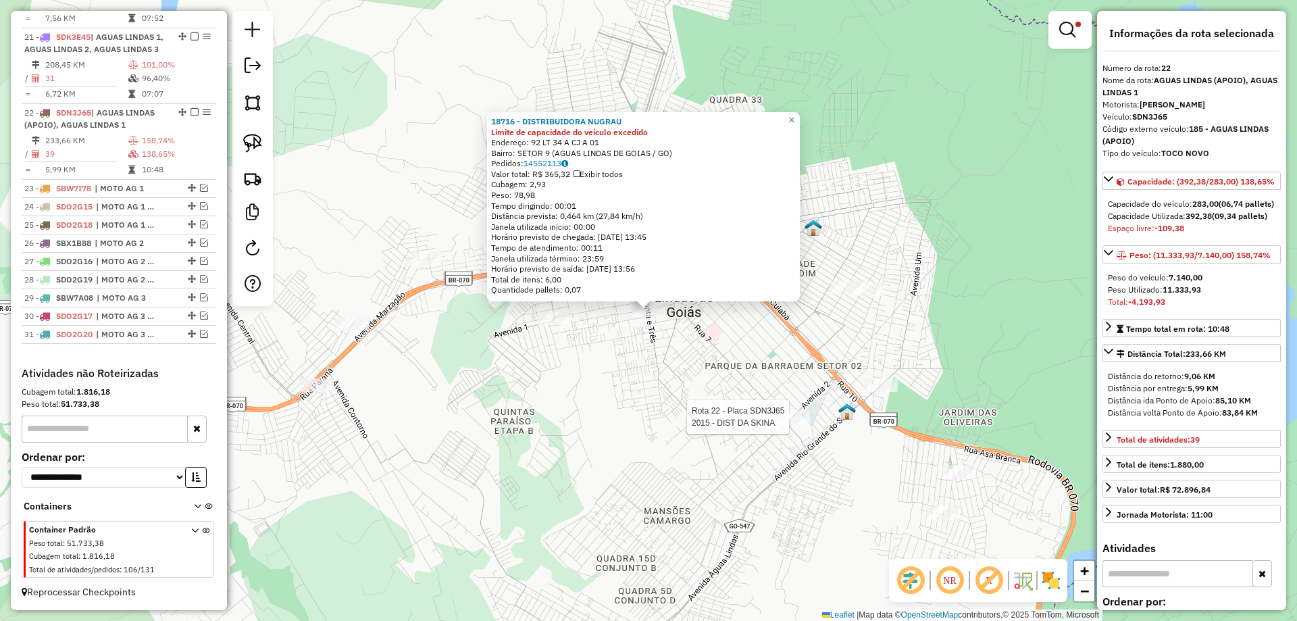
click at [796, 424] on div at bounding box center [793, 417] width 34 height 14
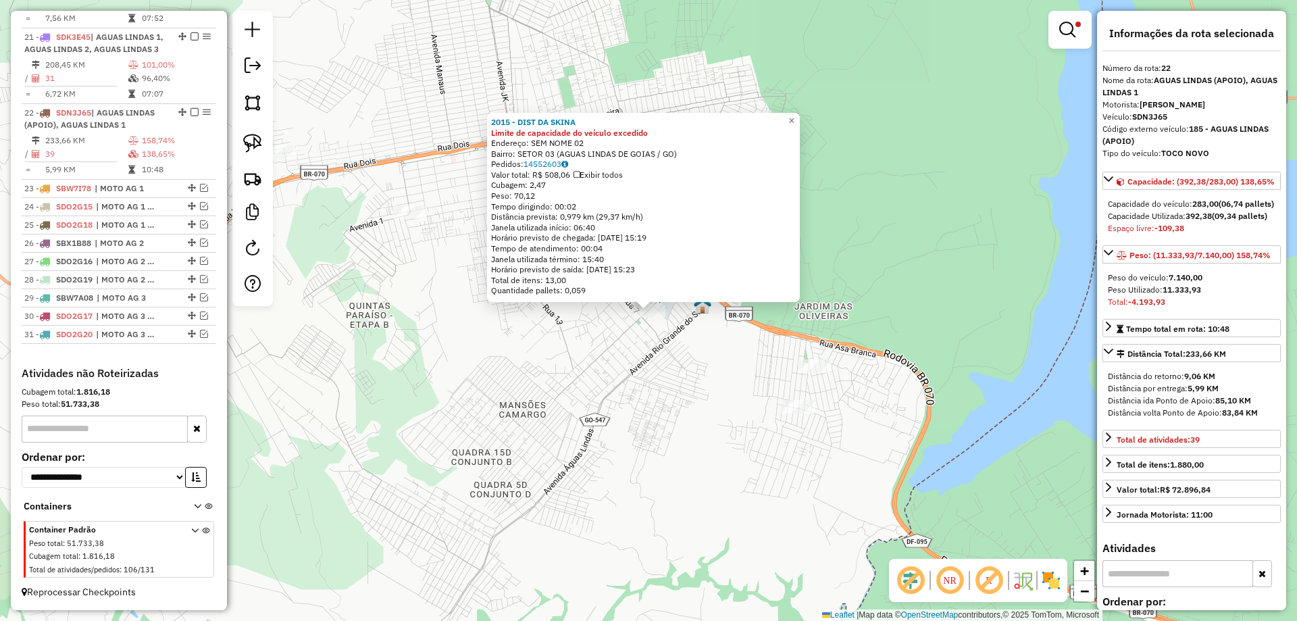
click at [725, 438] on div "2015 - DIST DA SKINA Limite de capacidade do veículo excedido Endereço: SEM NOM…" at bounding box center [648, 310] width 1297 height 621
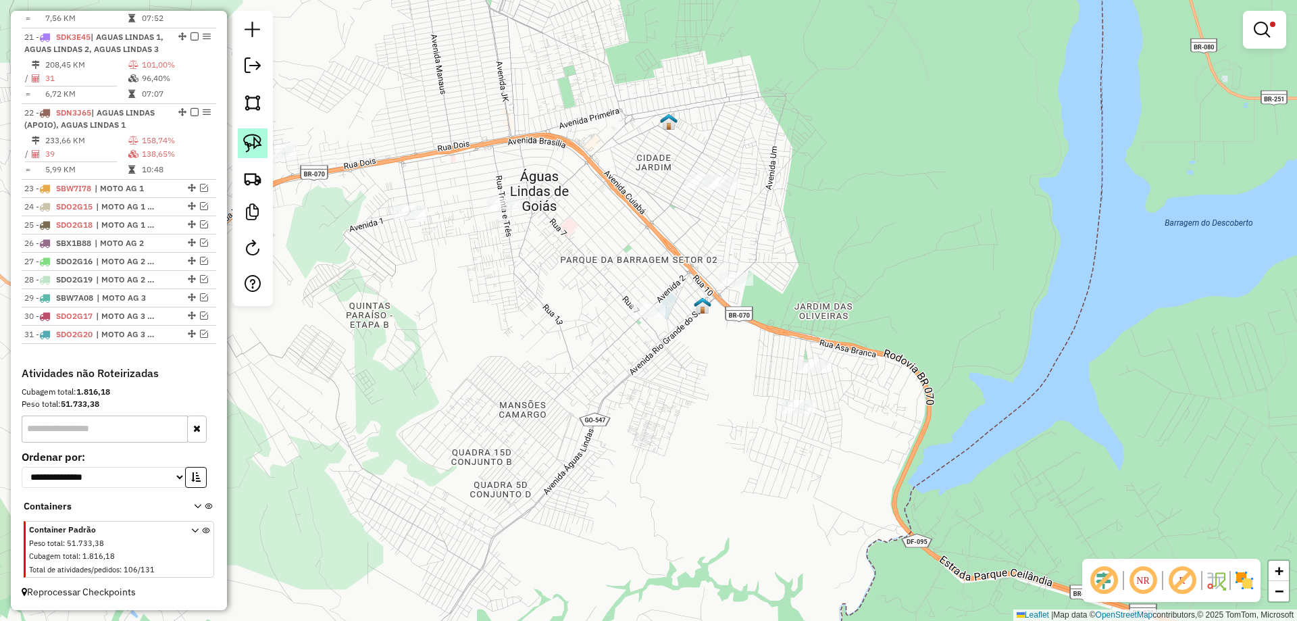
click at [255, 146] on img at bounding box center [252, 143] width 19 height 19
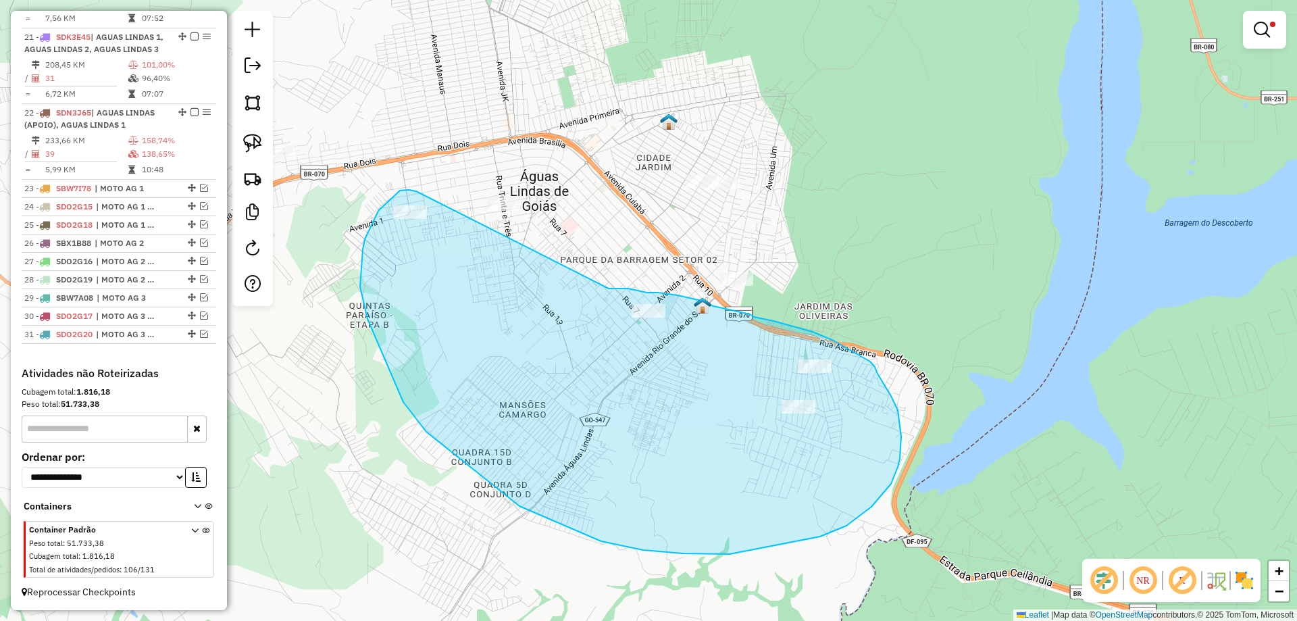
drag, startPoint x: 416, startPoint y: 191, endPoint x: 602, endPoint y: 288, distance: 209.7
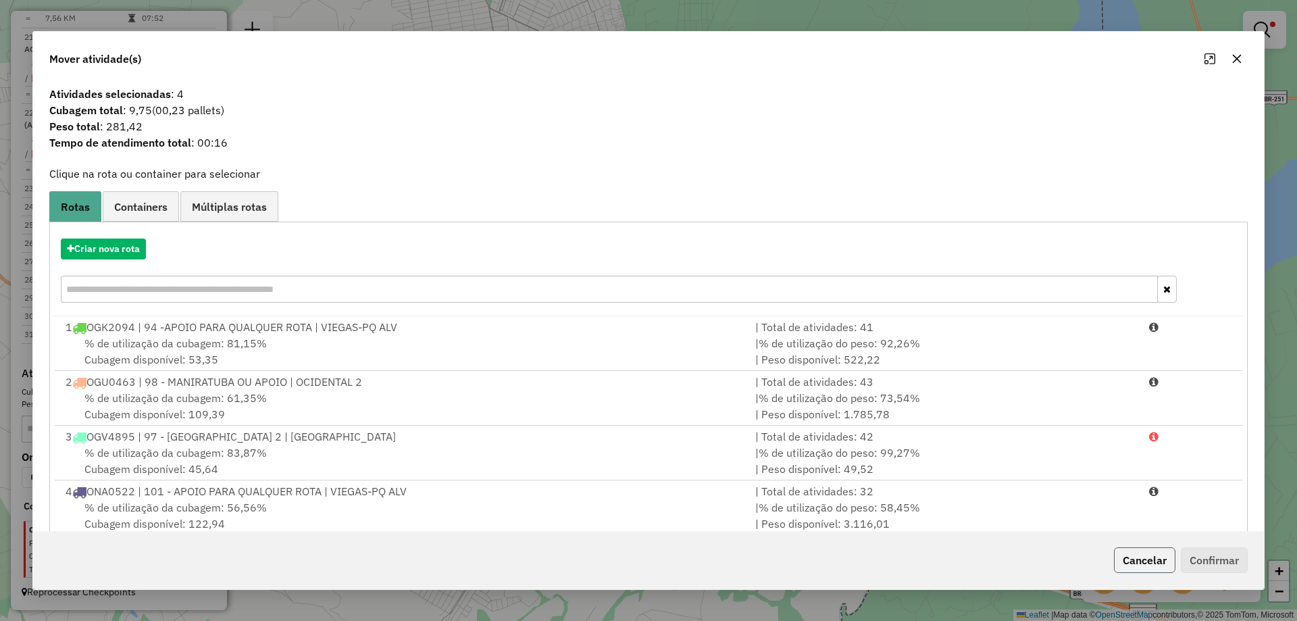
click at [1129, 551] on button "Cancelar" at bounding box center [1144, 560] width 61 height 26
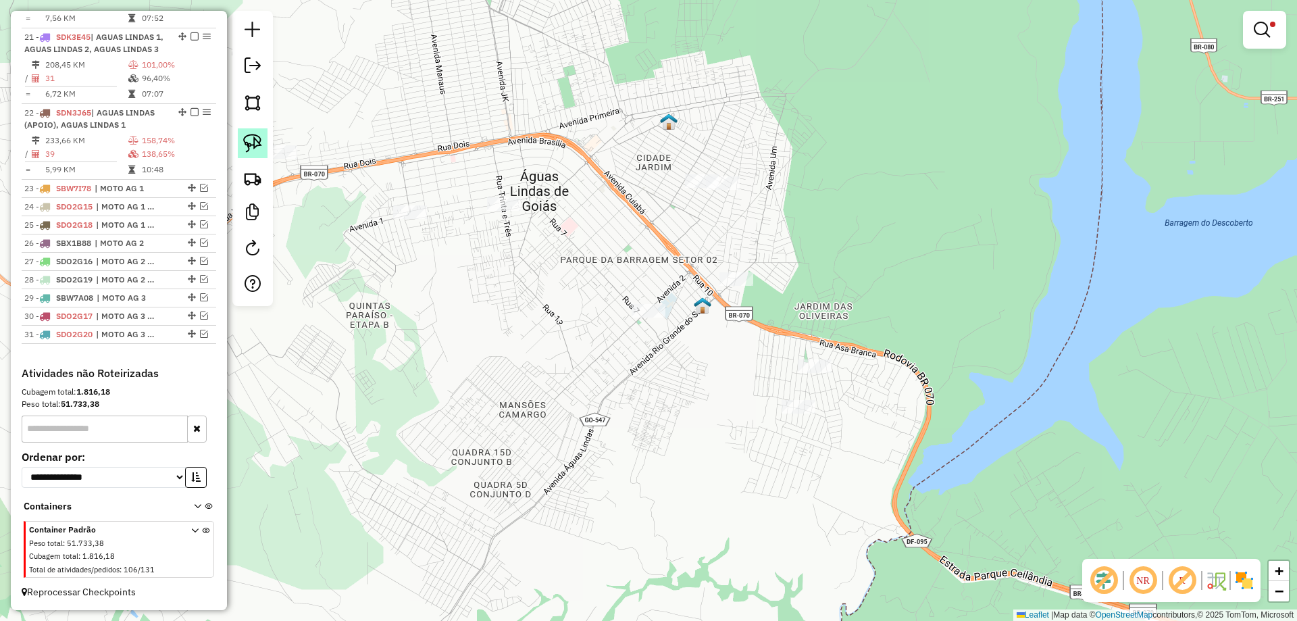
click at [253, 145] on img at bounding box center [252, 143] width 19 height 19
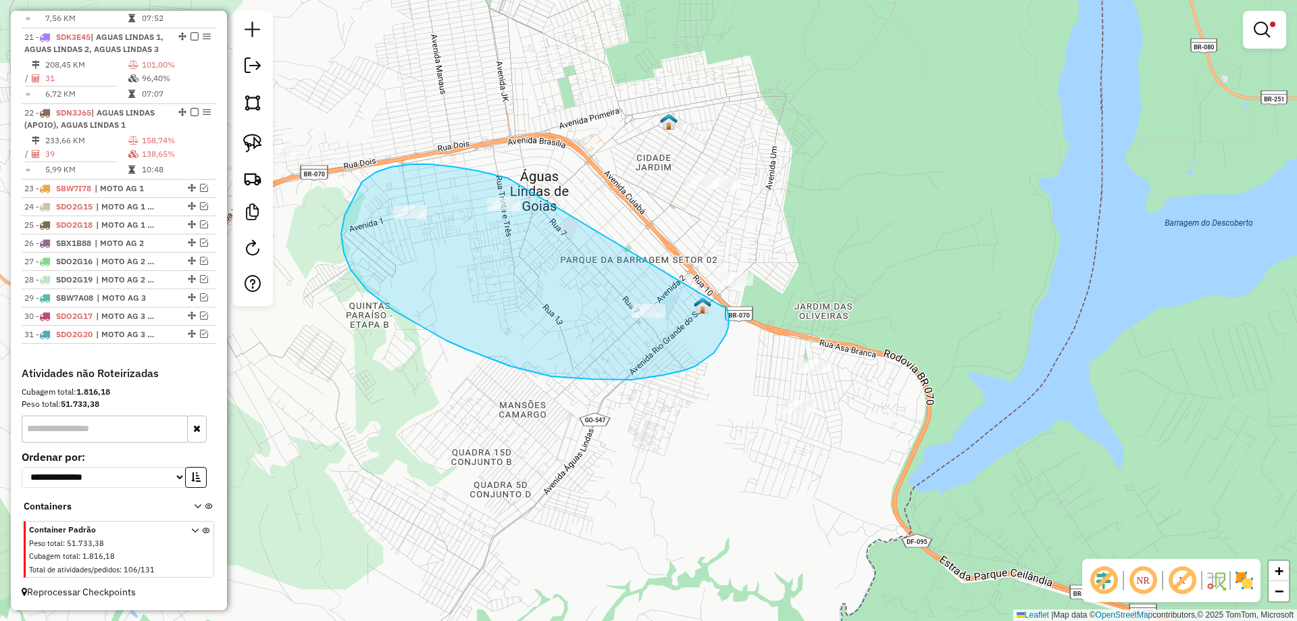
drag, startPoint x: 391, startPoint y: 167, endPoint x: 721, endPoint y: 306, distance: 358.4
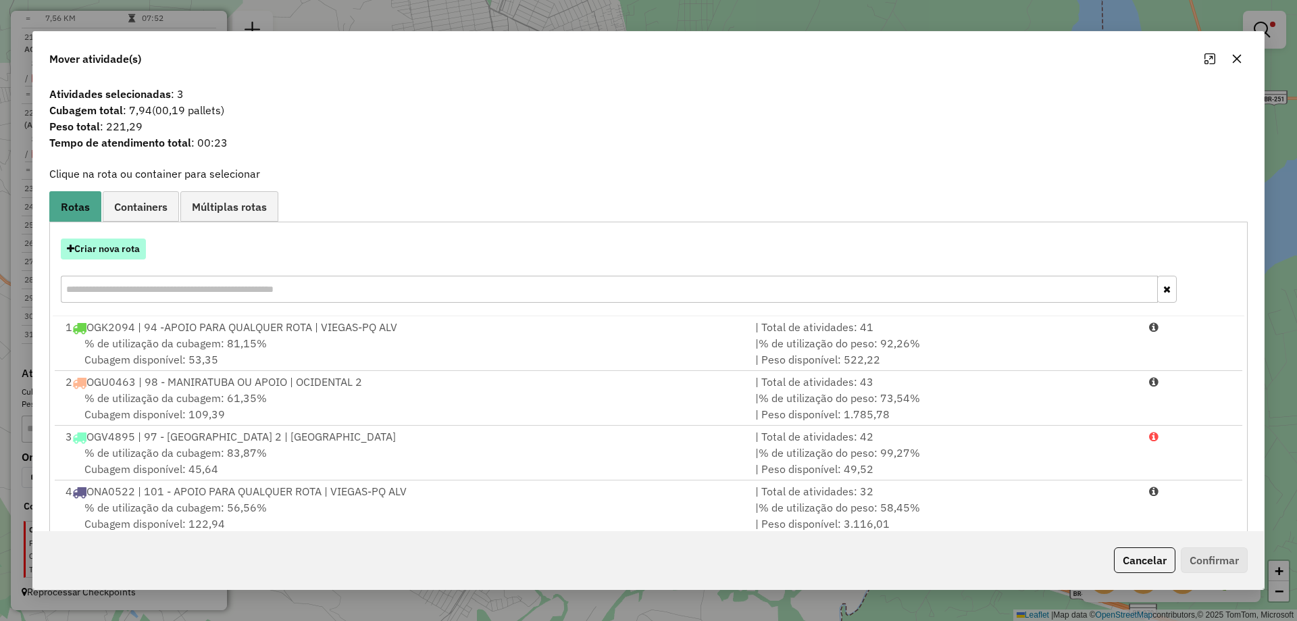
click at [105, 251] on button "Criar nova rota" at bounding box center [103, 248] width 85 height 21
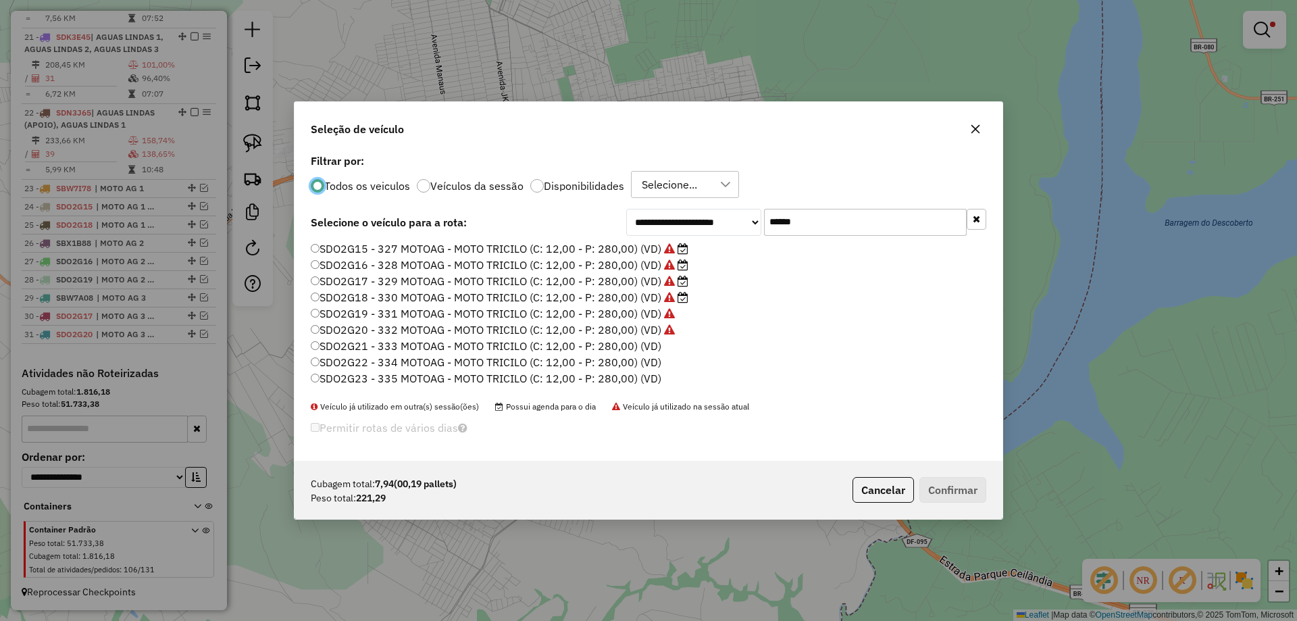
scroll to position [7, 4]
click at [649, 341] on label "SDO2G21 - 333 MOTOAG - MOTO TRICILO (C: 12,00 - P: 280,00) (VD)" at bounding box center [486, 346] width 351 height 16
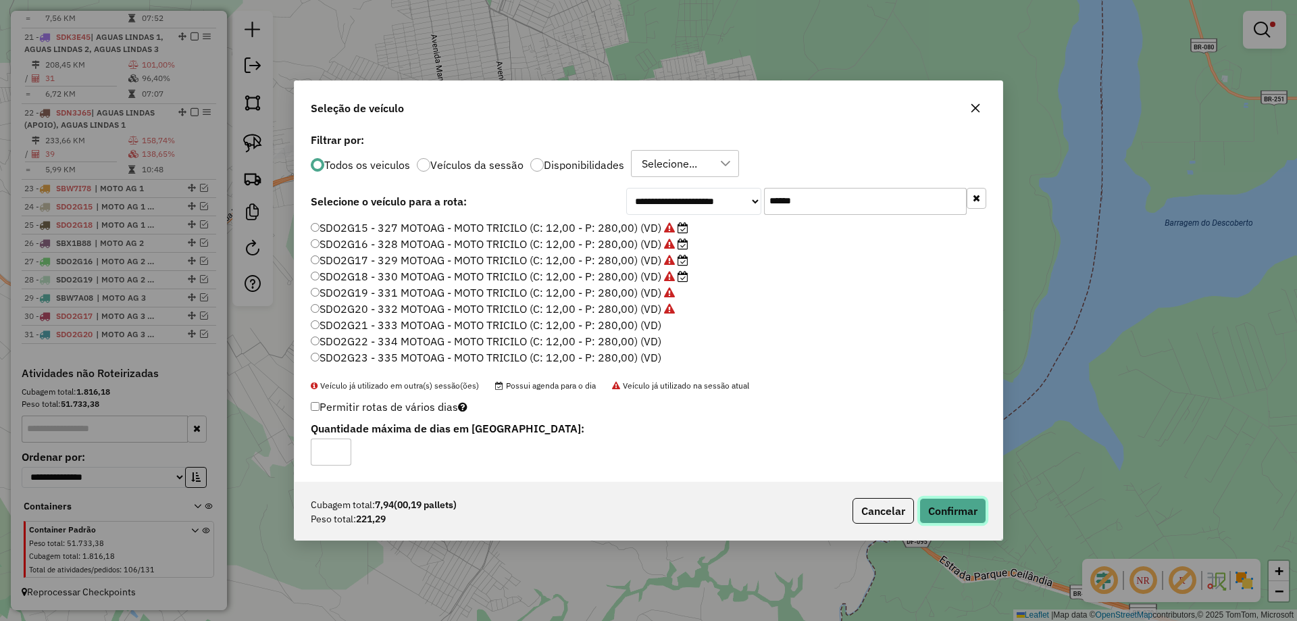
click at [939, 509] on button "Confirmar" at bounding box center [952, 511] width 67 height 26
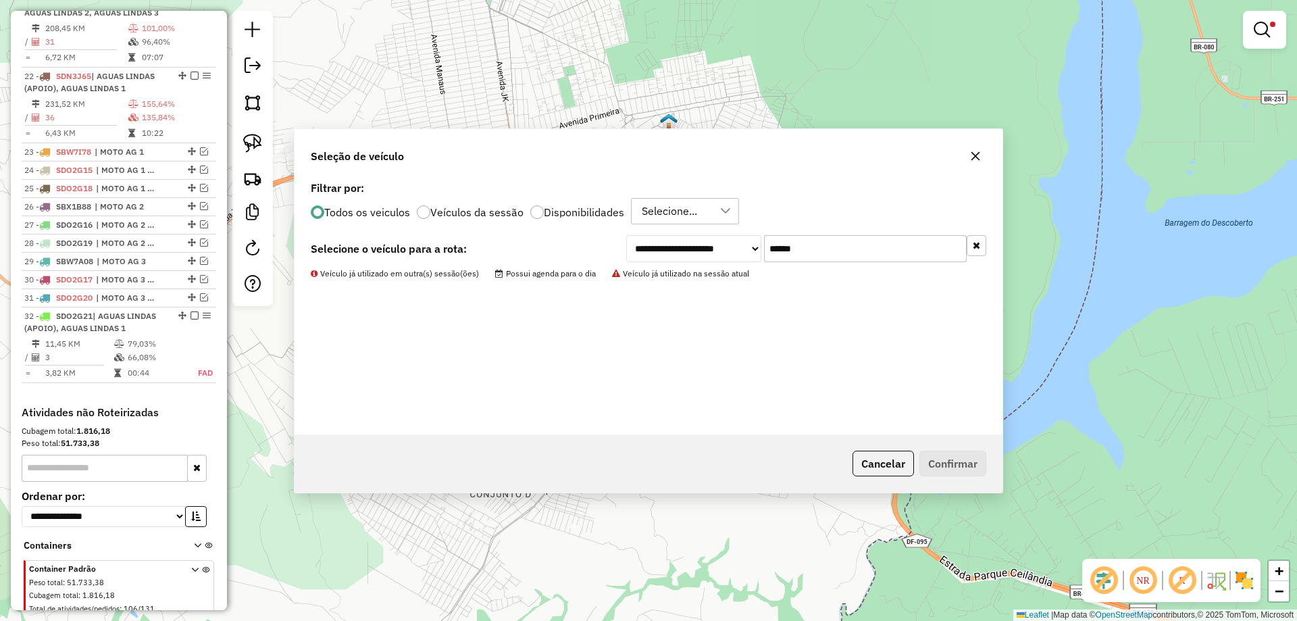
scroll to position [1507, 0]
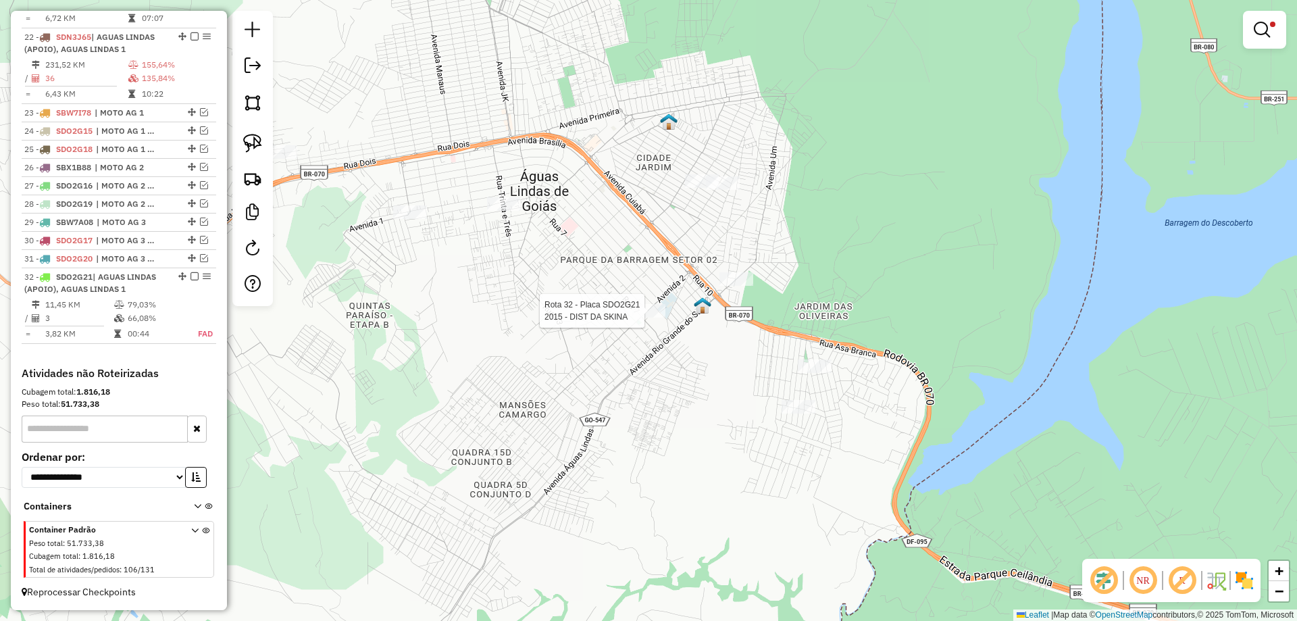
select select "*********"
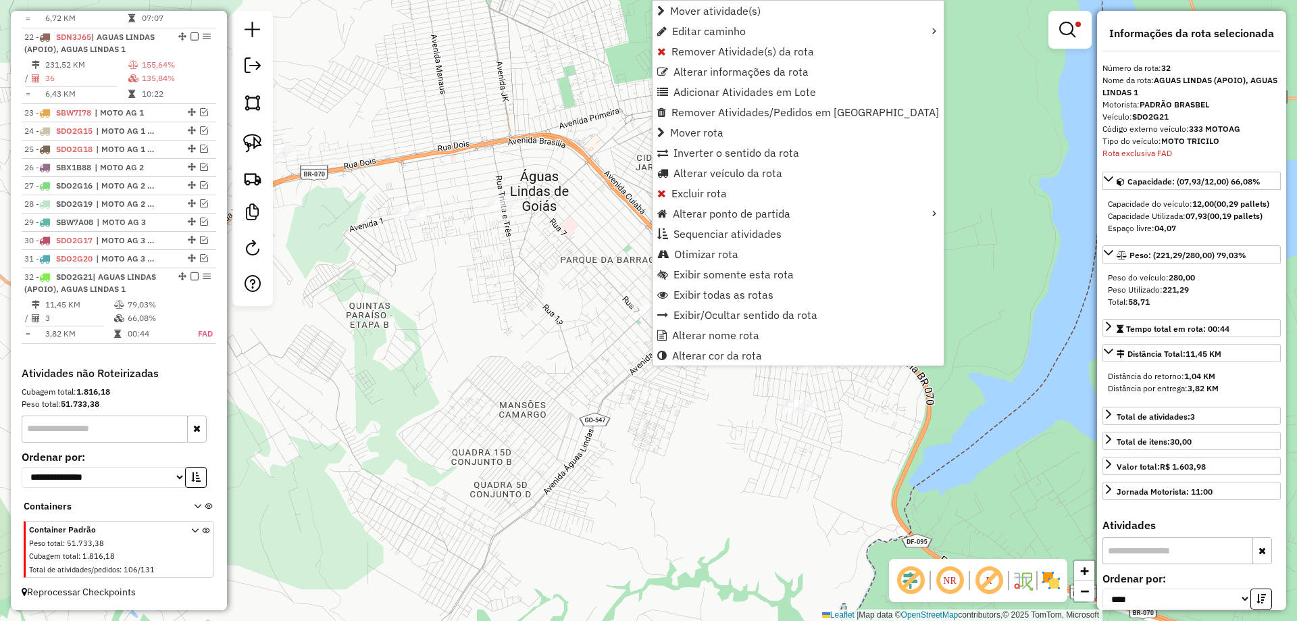
scroll to position [1525, 0]
click at [729, 332] on span "Alterar nome rota" at bounding box center [715, 335] width 87 height 11
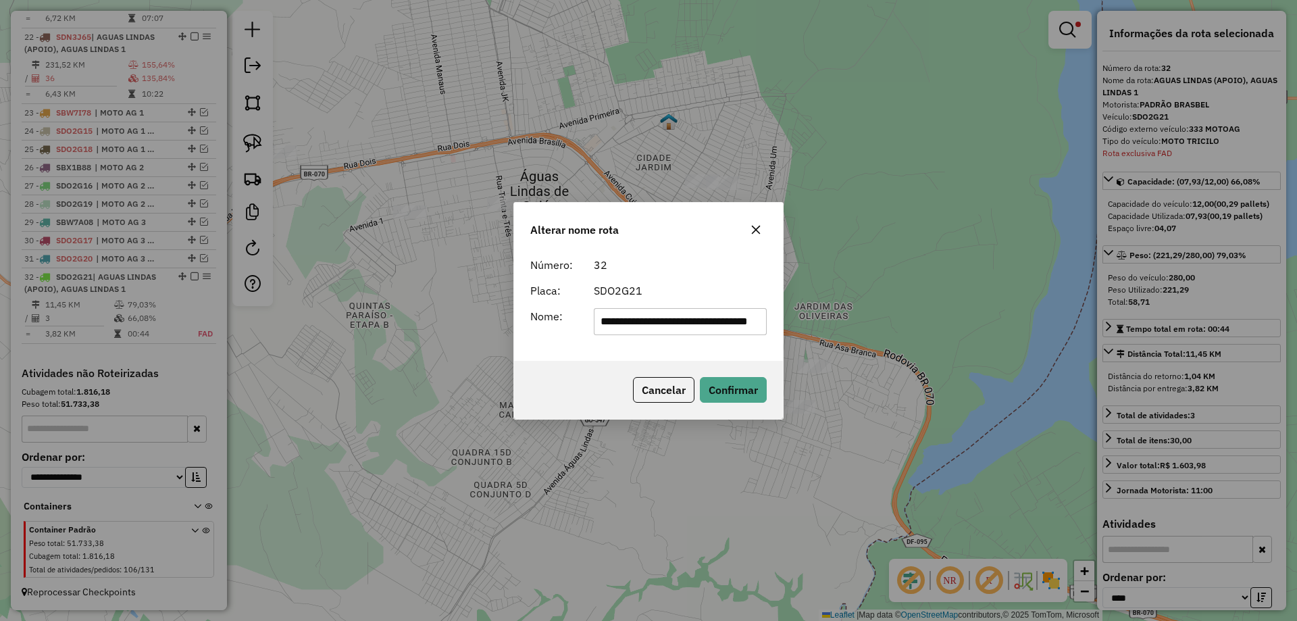
scroll to position [0, 47]
click at [695, 320] on input "**********" at bounding box center [681, 321] width 174 height 27
click at [696, 320] on input "**********" at bounding box center [681, 321] width 174 height 27
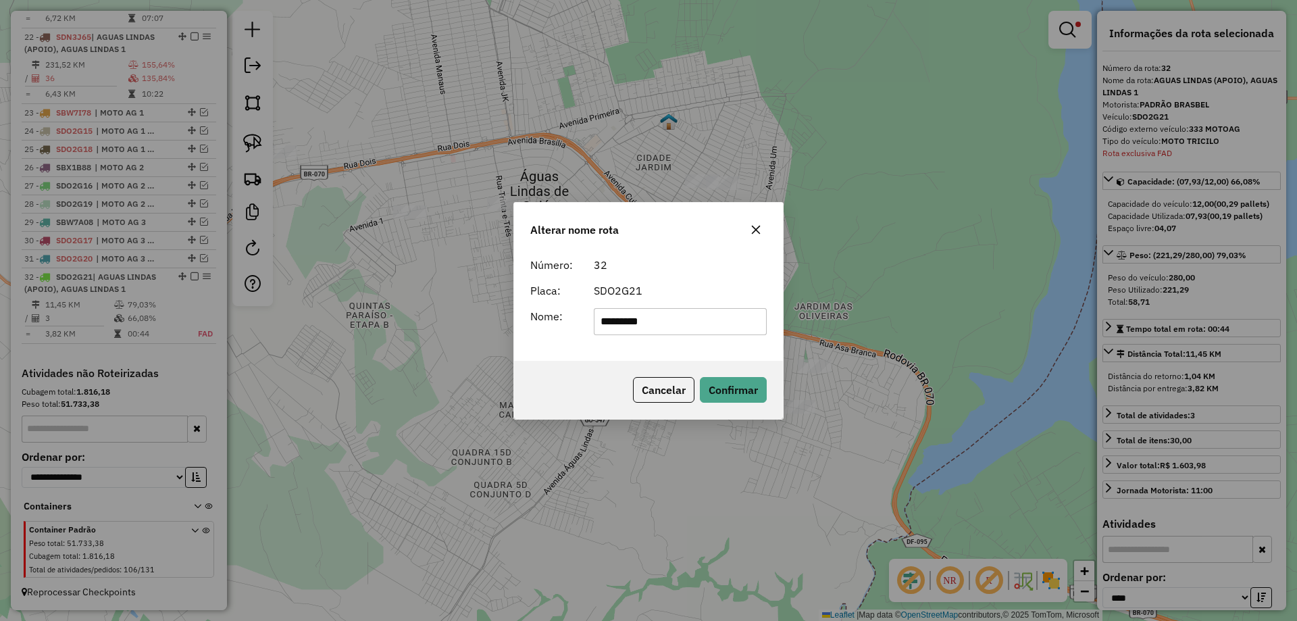
type input "**********"
click at [732, 381] on button "Confirmar" at bounding box center [733, 390] width 67 height 26
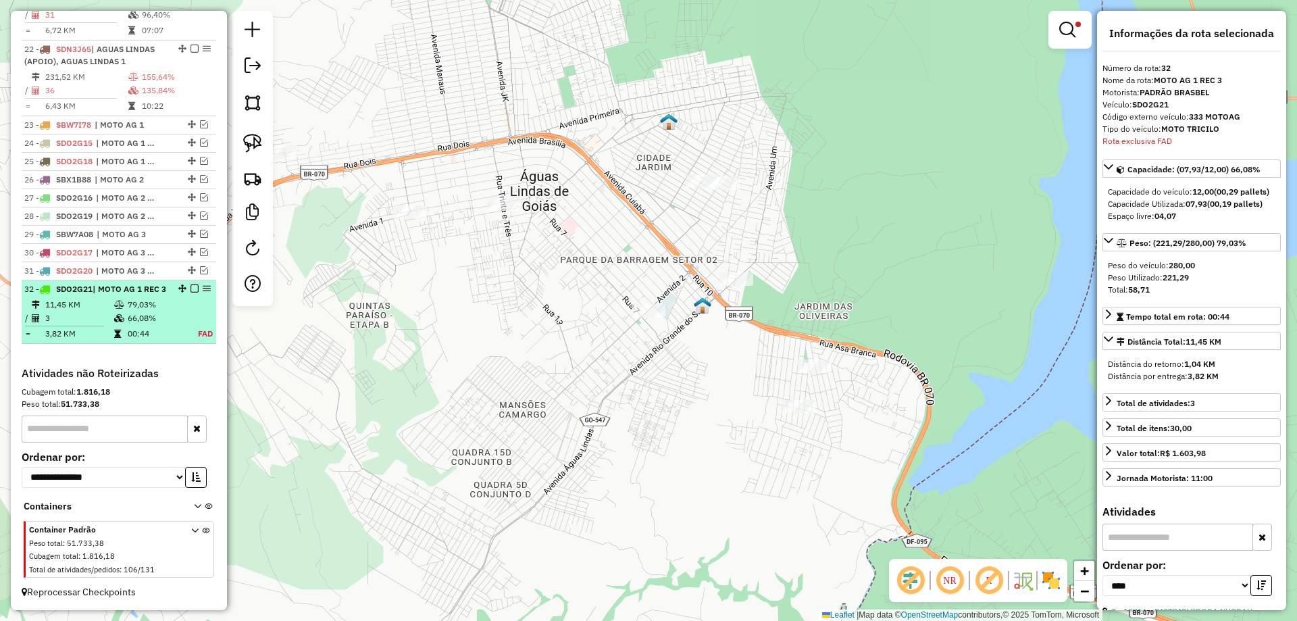
click at [190, 284] on em at bounding box center [194, 288] width 8 height 8
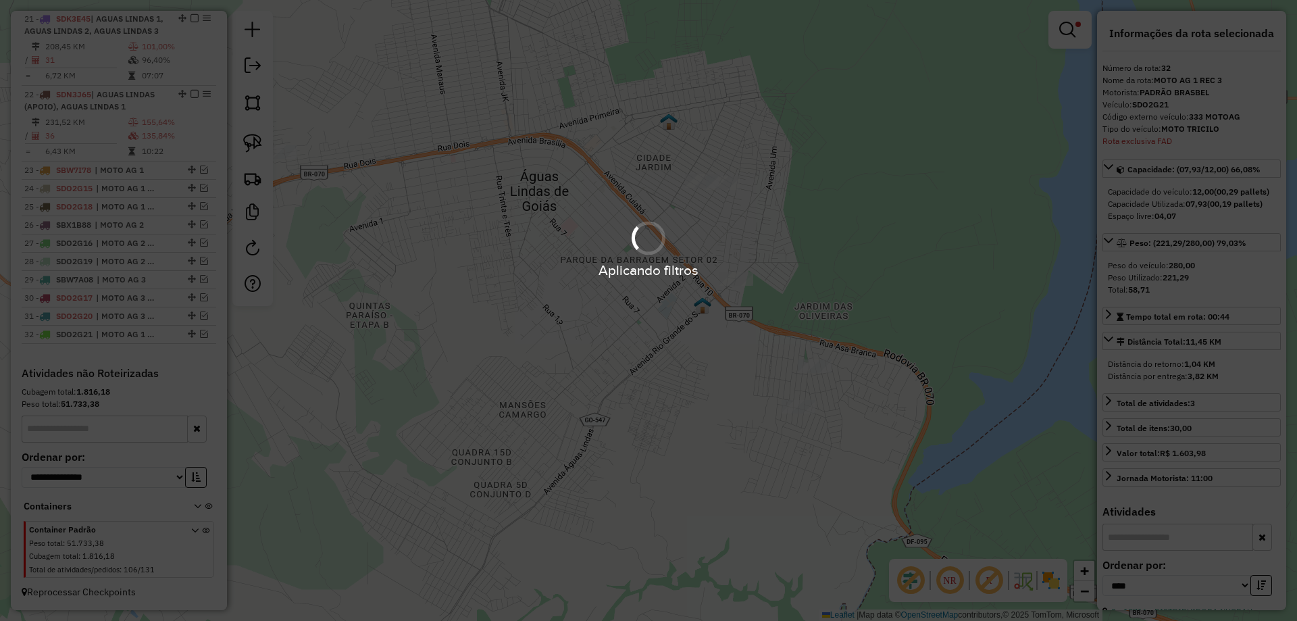
scroll to position [1468, 0]
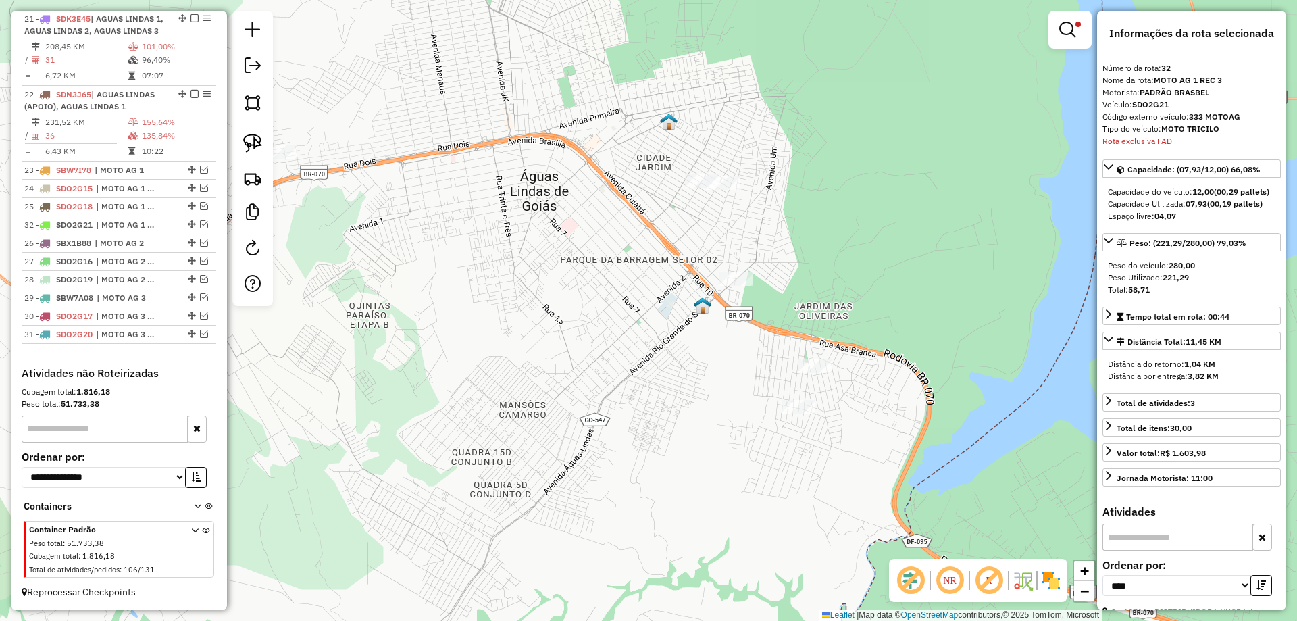
drag, startPoint x: 188, startPoint y: 332, endPoint x: 169, endPoint y: 224, distance: 110.5
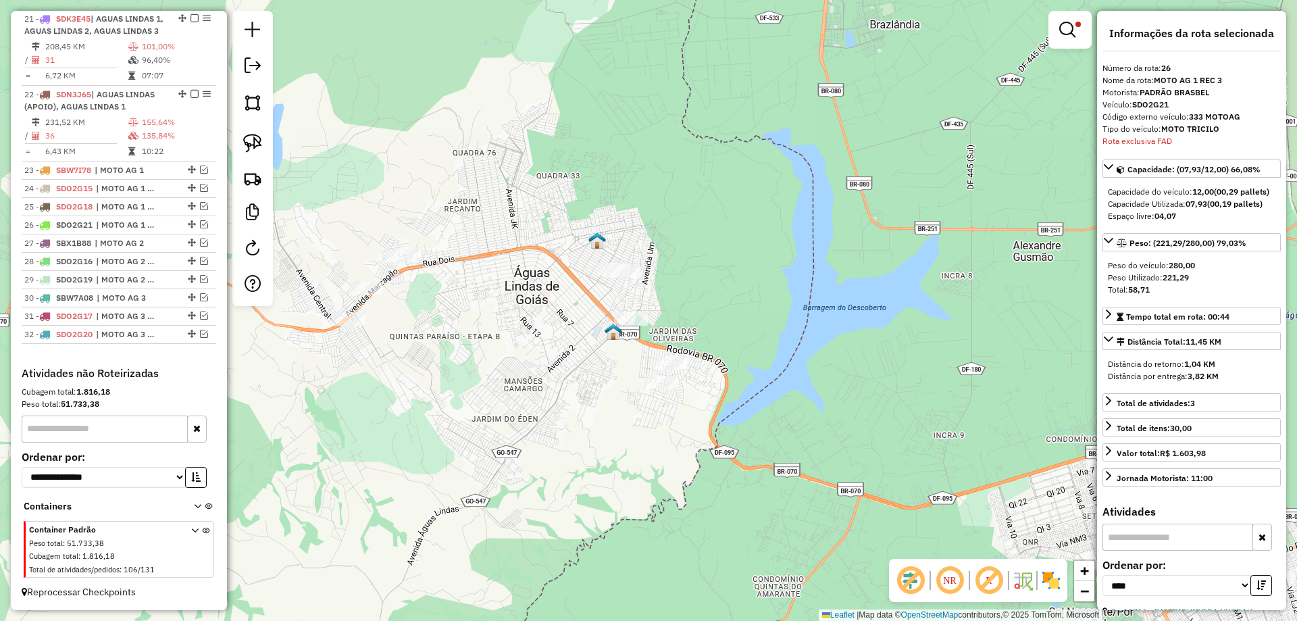
drag, startPoint x: 519, startPoint y: 299, endPoint x: 519, endPoint y: 305, distance: 6.8
click at [519, 305] on div "Limpar filtros Janela de atendimento Grade de atendimento Capacidade Transporta…" at bounding box center [648, 310] width 1297 height 621
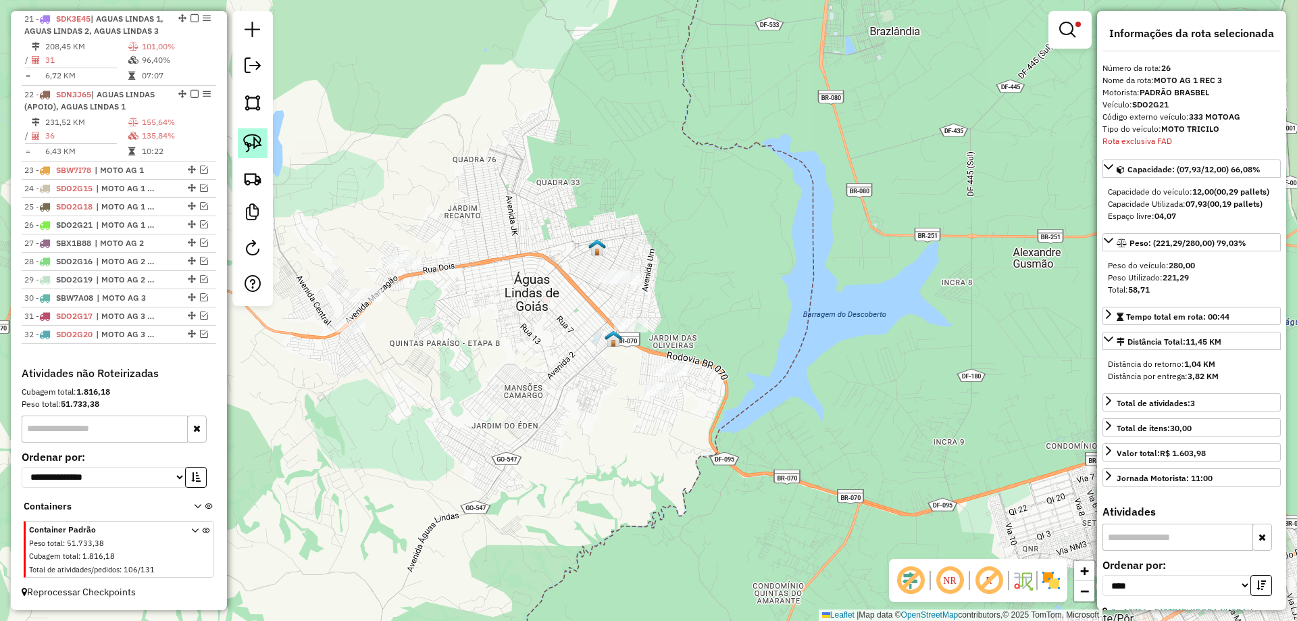
click at [251, 147] on img at bounding box center [252, 143] width 19 height 19
click at [1063, 36] on em at bounding box center [1067, 30] width 16 height 16
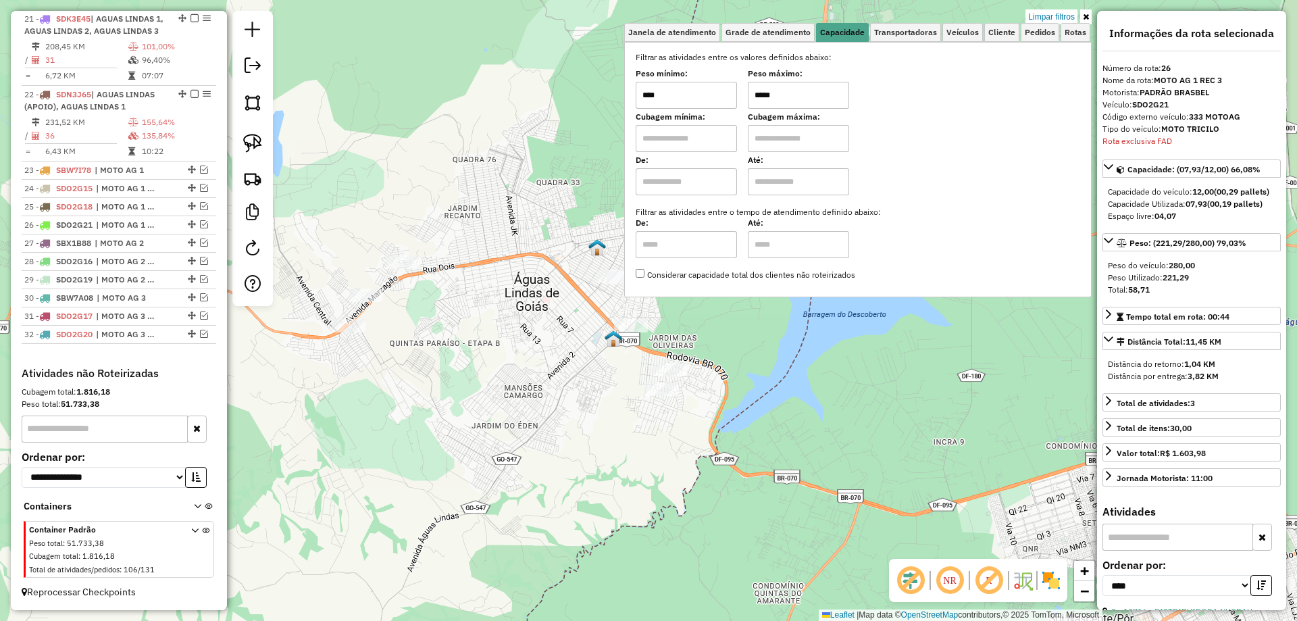
click at [765, 96] on input "*****" at bounding box center [798, 95] width 101 height 27
type input "*****"
click at [719, 338] on div "Limpar filtros Janela de atendimento Grade de atendimento Capacidade Transporta…" at bounding box center [648, 310] width 1297 height 621
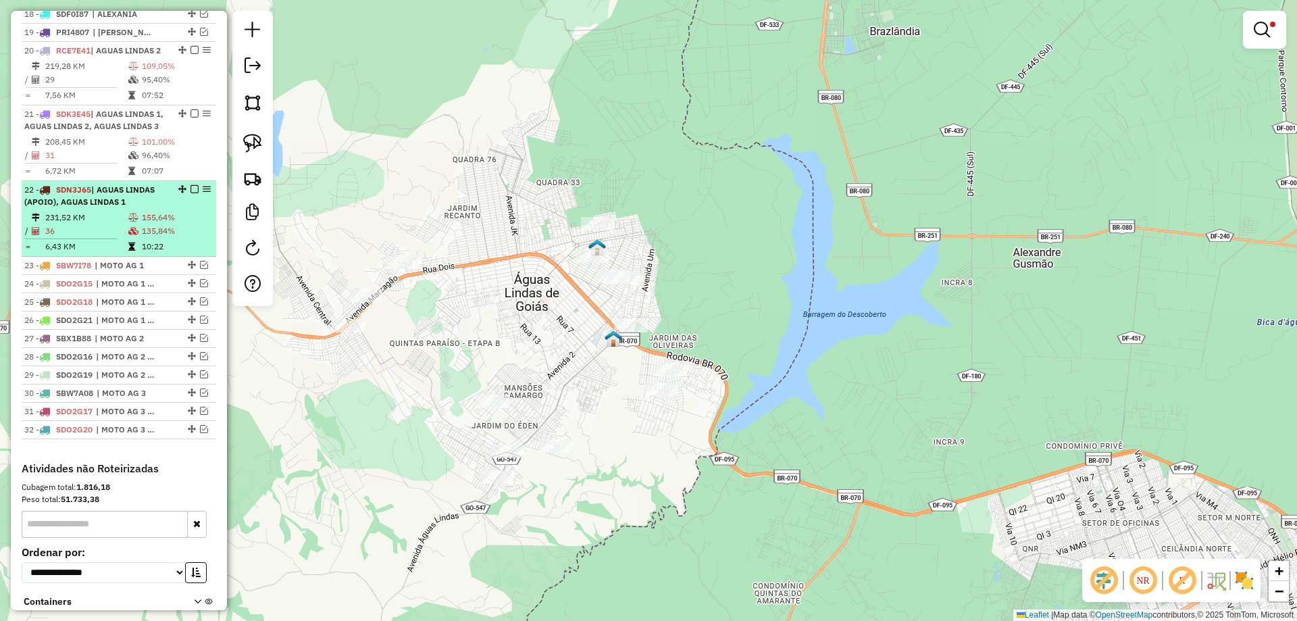
scroll to position [1333, 0]
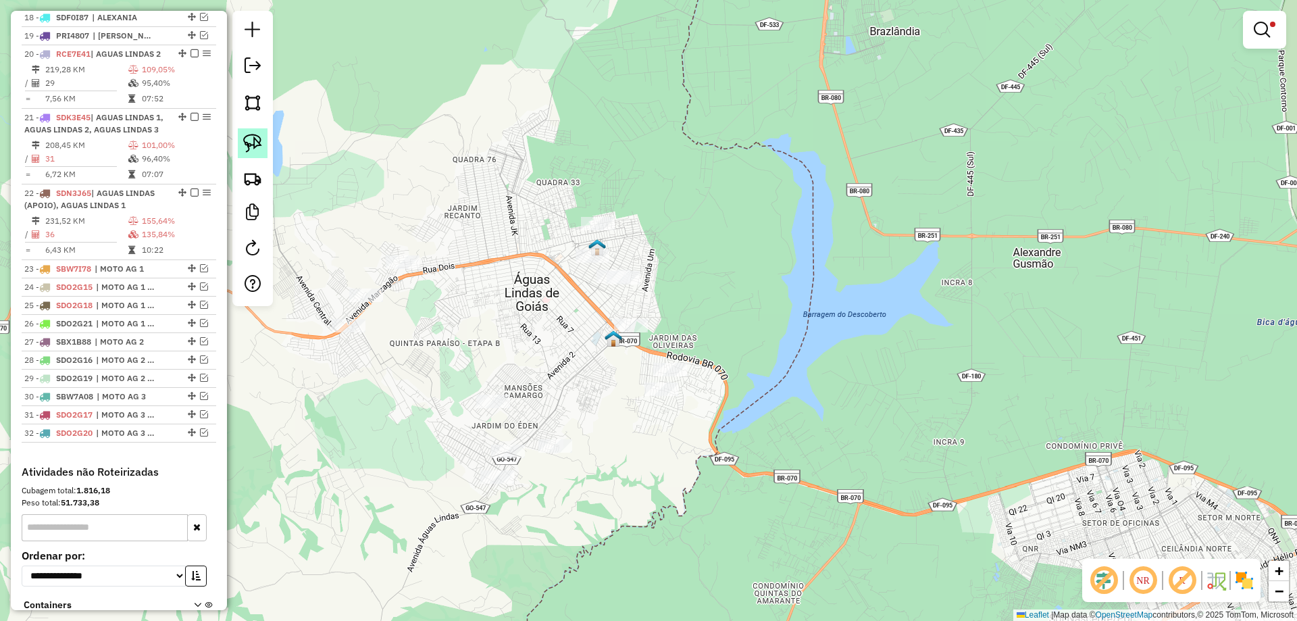
click at [257, 145] on img at bounding box center [252, 143] width 19 height 19
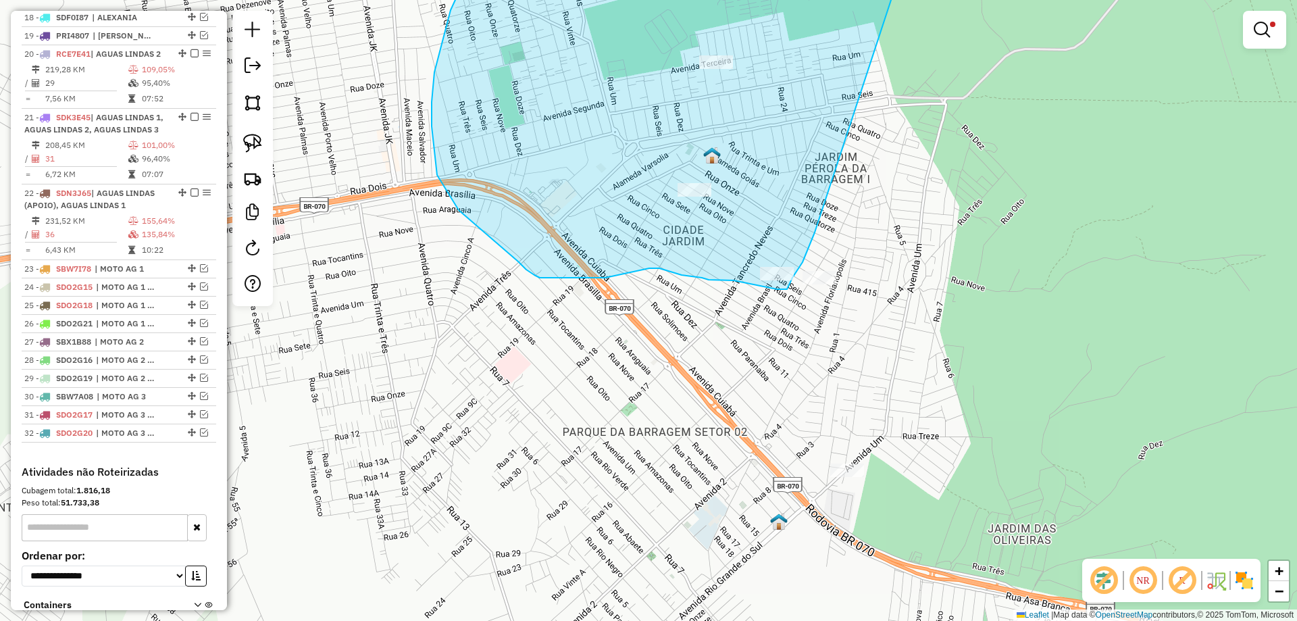
drag, startPoint x: 644, startPoint y: 193, endPoint x: 815, endPoint y: 232, distance: 175.8
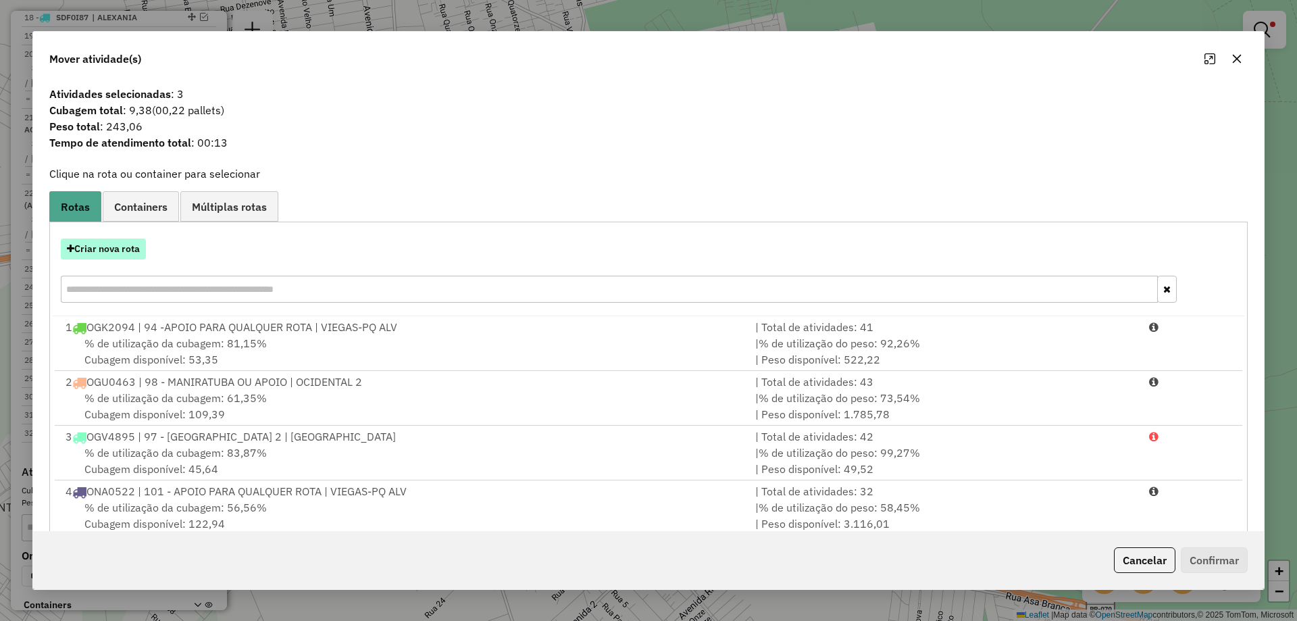
click at [121, 253] on button "Criar nova rota" at bounding box center [103, 248] width 85 height 21
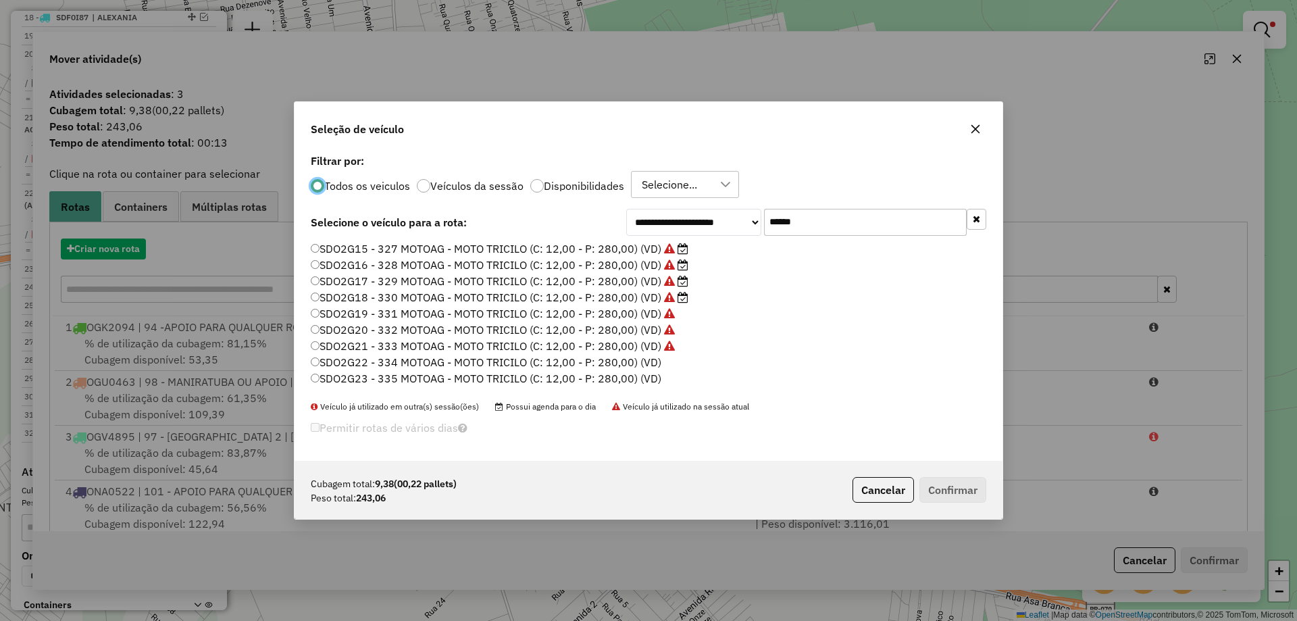
scroll to position [7, 4]
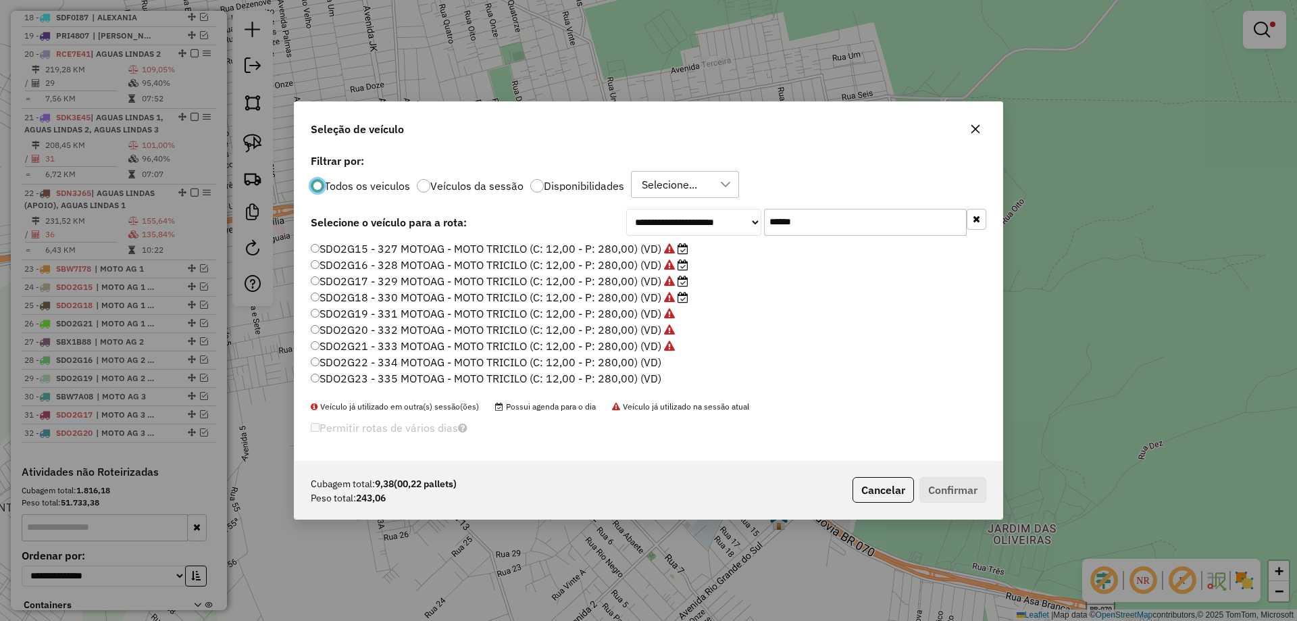
click at [657, 362] on label "SDO2G22 - 334 MOTOAG - MOTO TRICILO (C: 12,00 - P: 280,00) (VD)" at bounding box center [486, 362] width 351 height 16
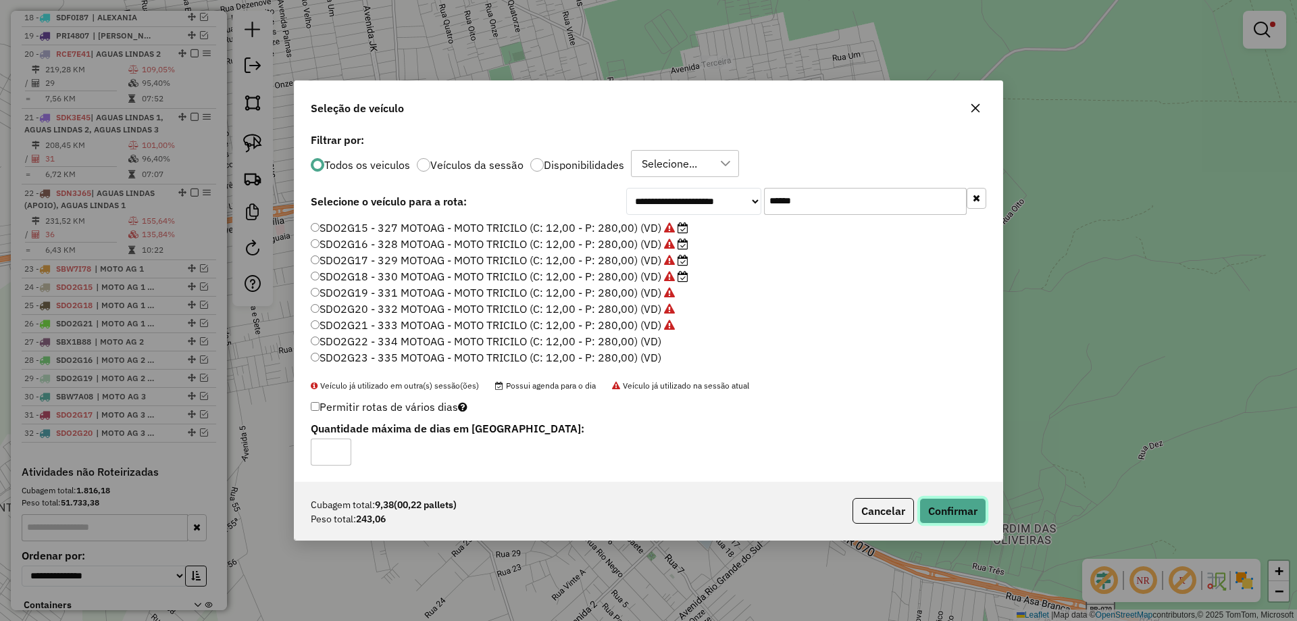
click at [940, 509] on button "Confirmar" at bounding box center [952, 511] width 67 height 26
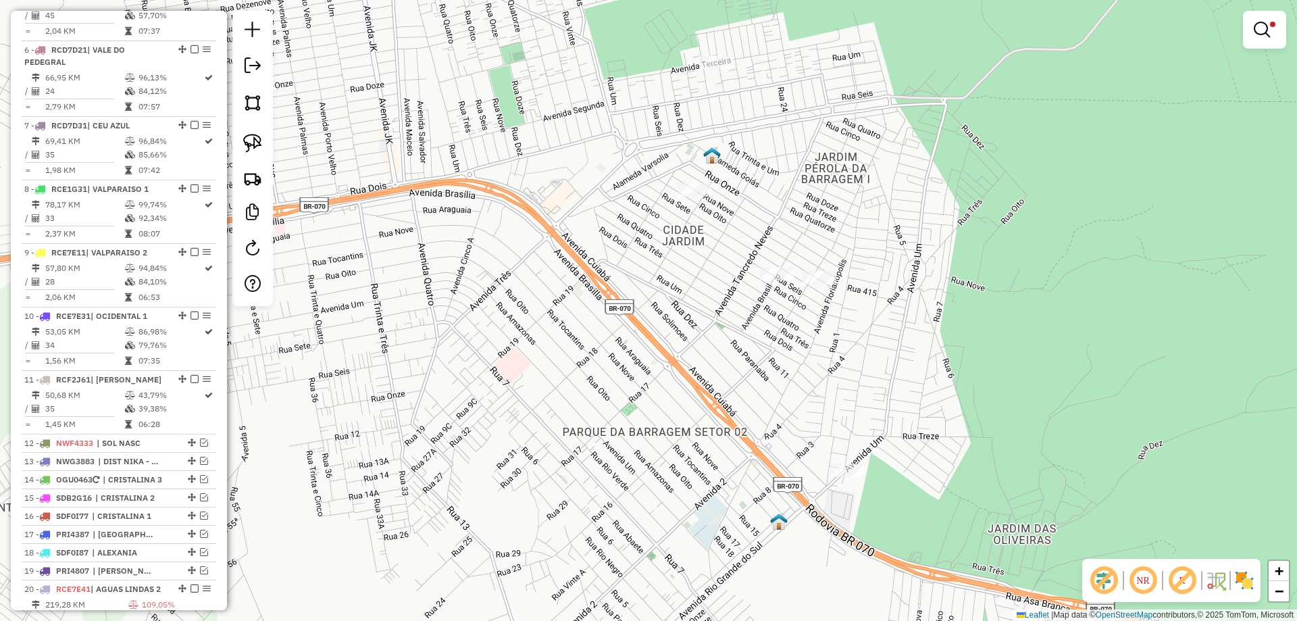
scroll to position [1136, 0]
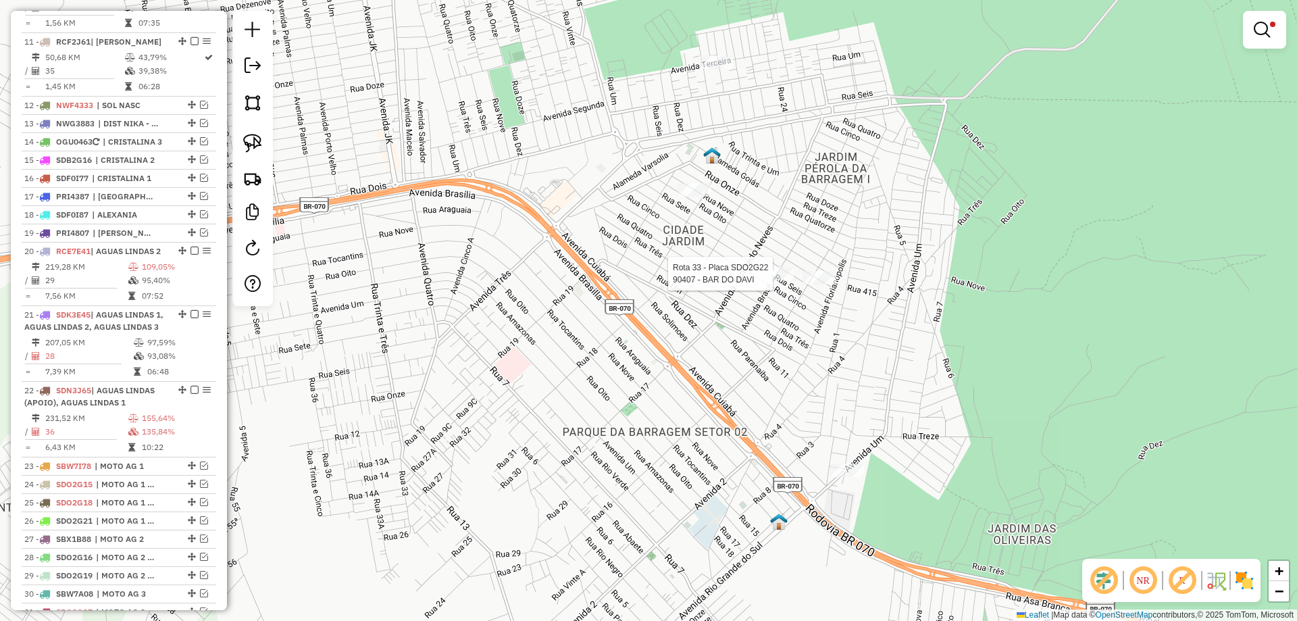
select select "*********"
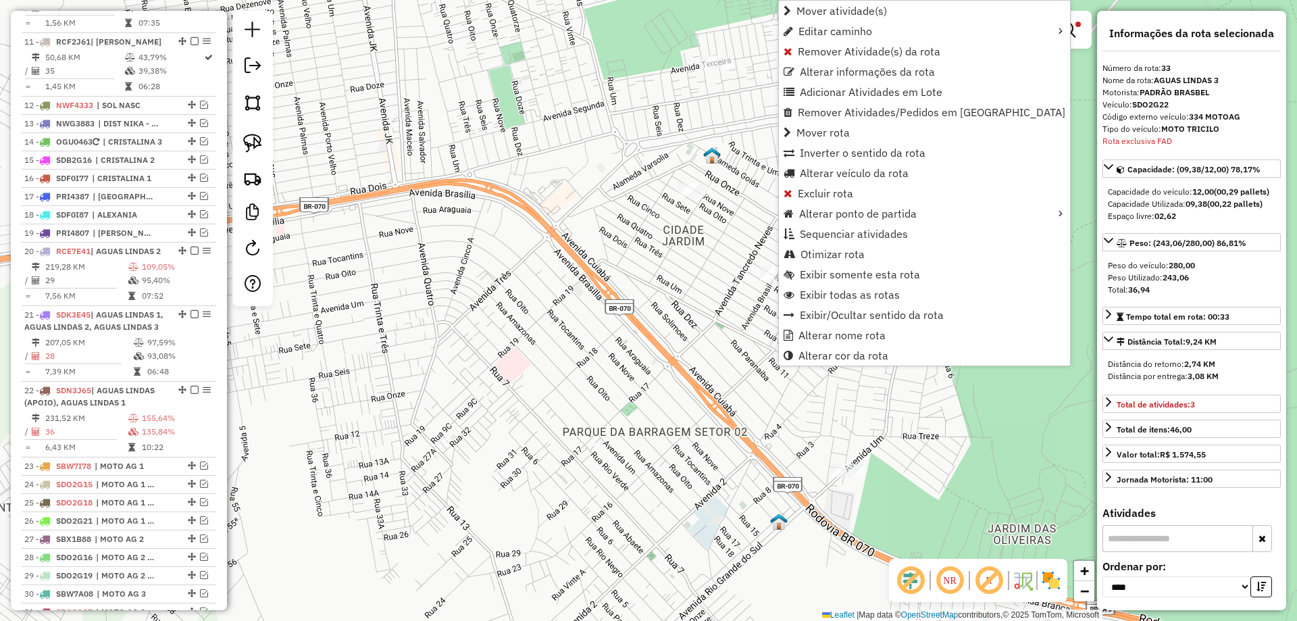
scroll to position [1544, 0]
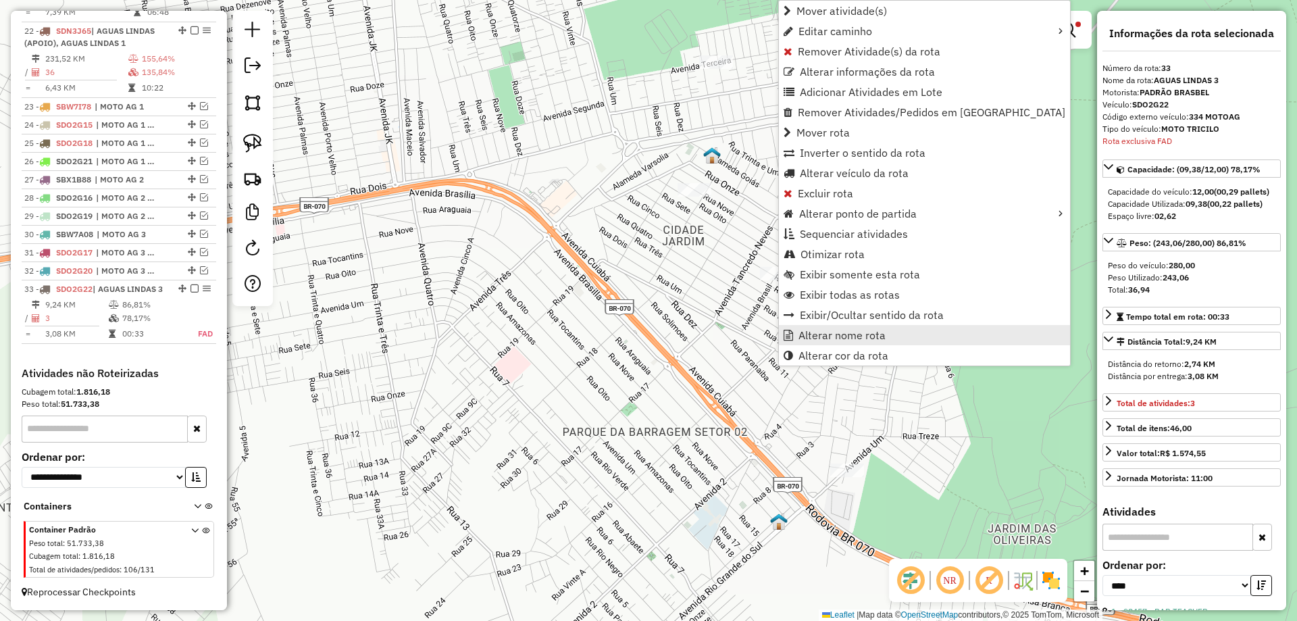
click at [857, 332] on span "Alterar nome rota" at bounding box center [841, 335] width 87 height 11
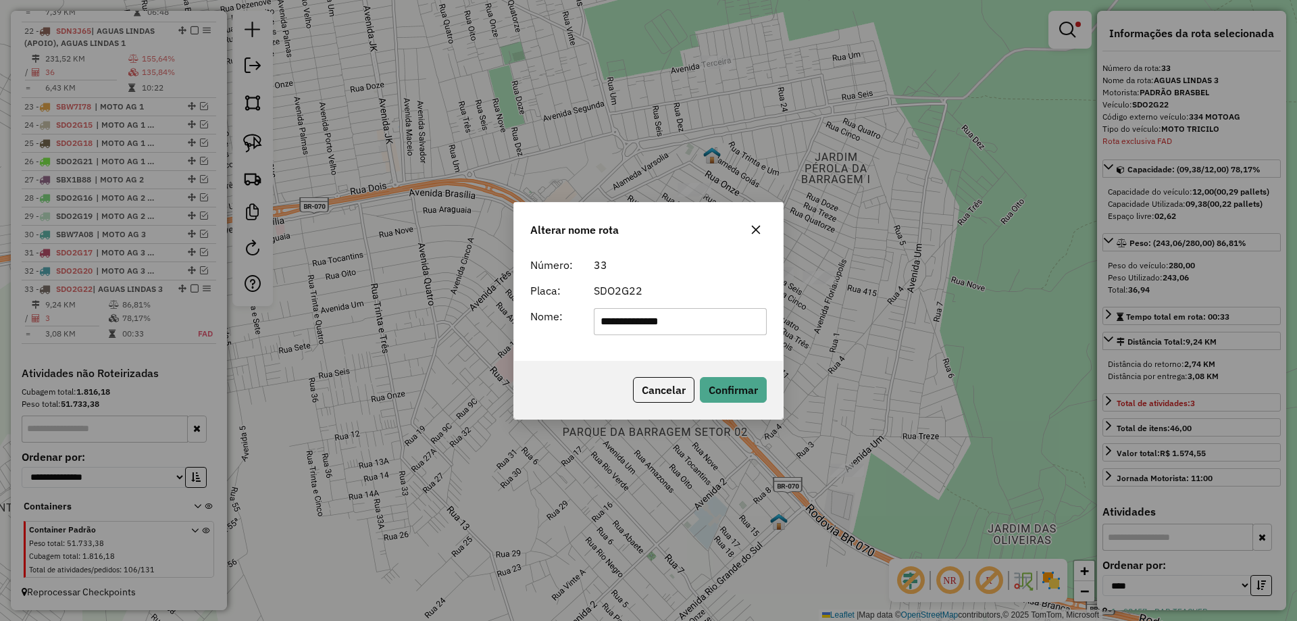
drag, startPoint x: 699, startPoint y: 312, endPoint x: 238, endPoint y: 299, distance: 460.9
click at [239, 299] on div "**********" at bounding box center [648, 310] width 1297 height 621
type input "**********"
click at [731, 396] on button "Confirmar" at bounding box center [733, 390] width 67 height 26
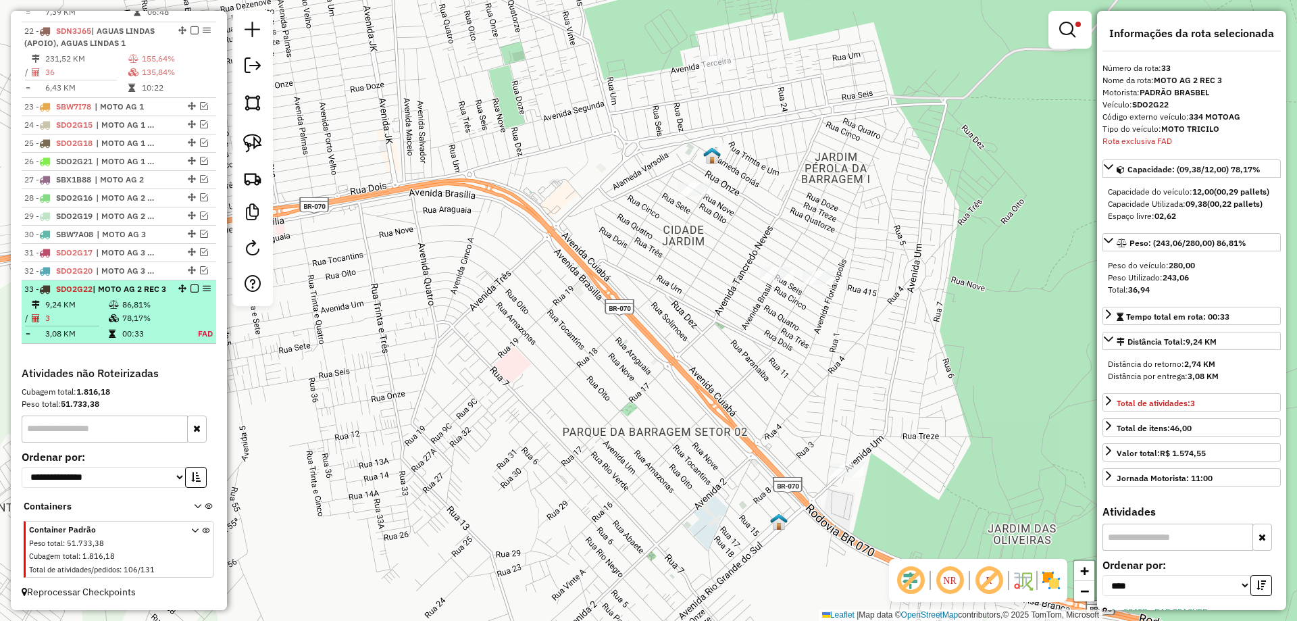
click at [192, 284] on em at bounding box center [194, 288] width 8 height 8
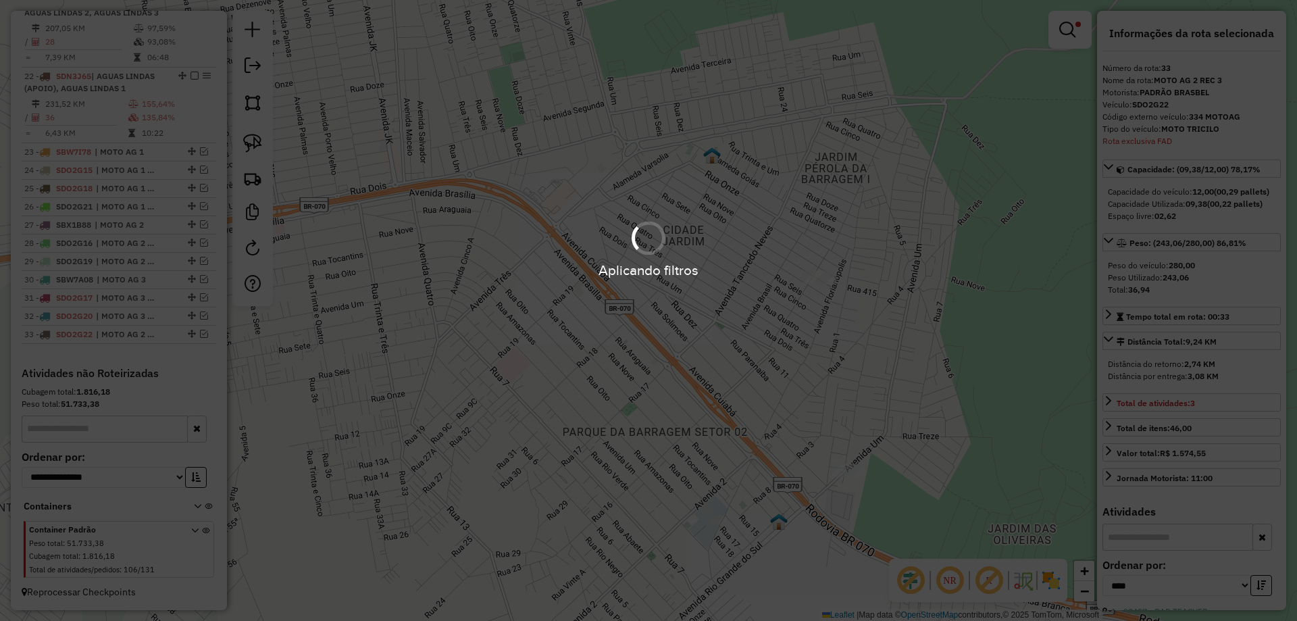
scroll to position [1486, 0]
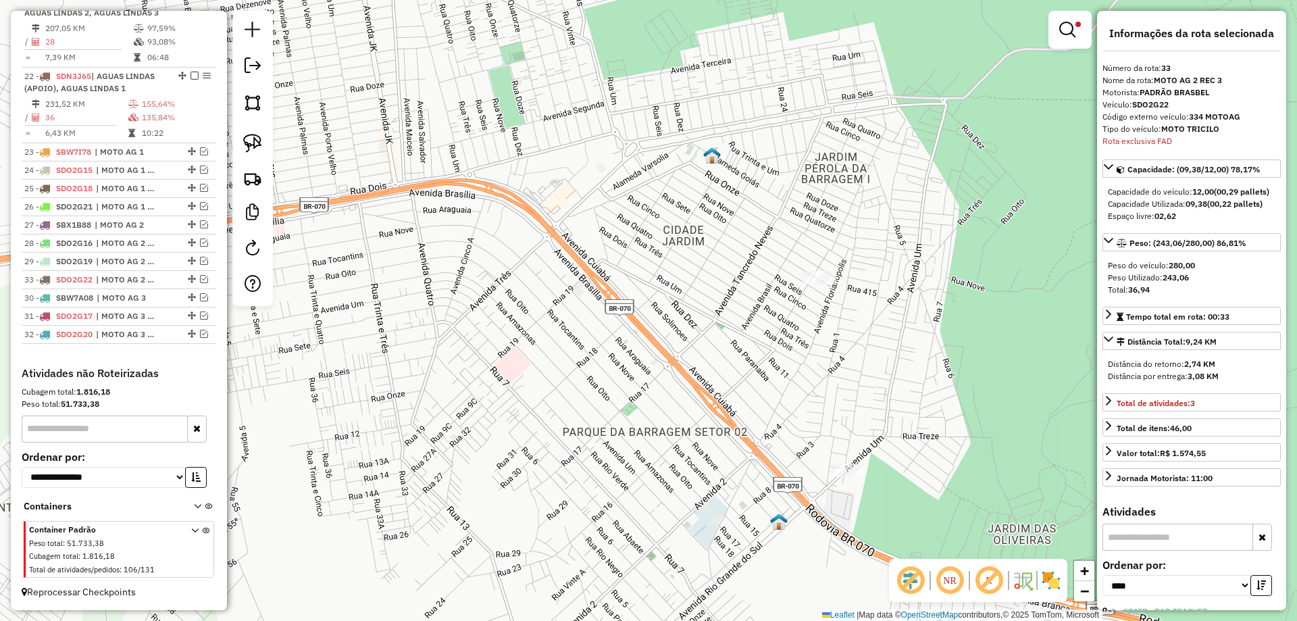
drag, startPoint x: 187, startPoint y: 330, endPoint x: 177, endPoint y: 272, distance: 59.0
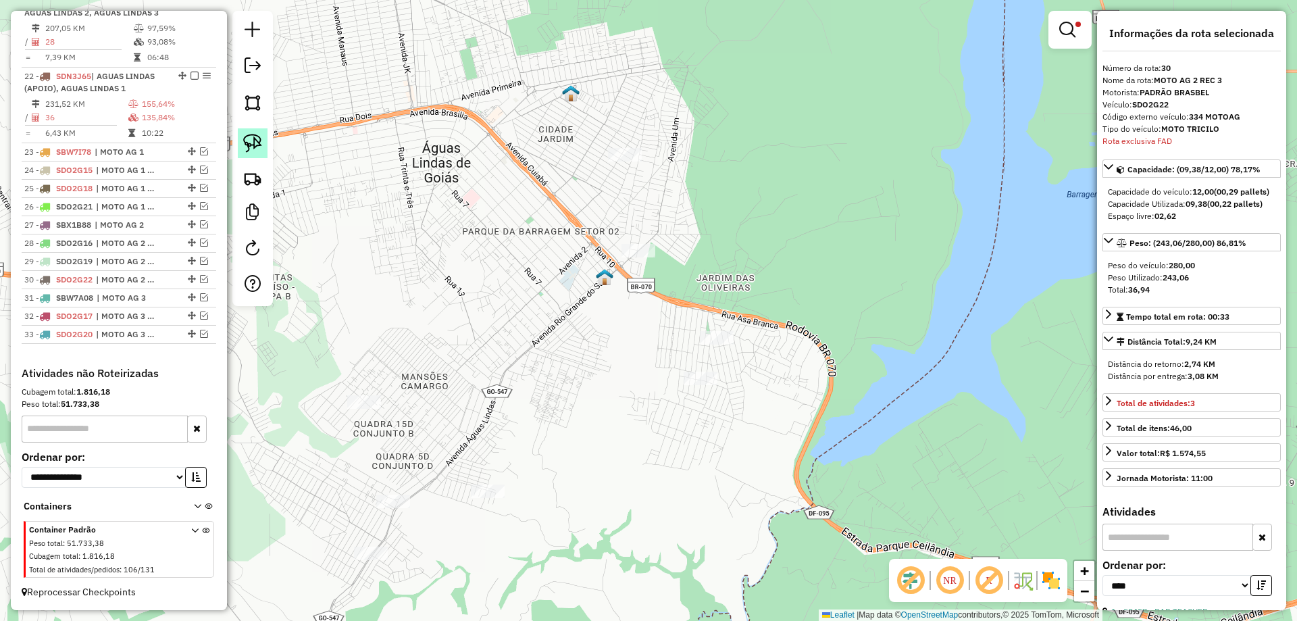
click at [254, 137] on img at bounding box center [252, 143] width 19 height 19
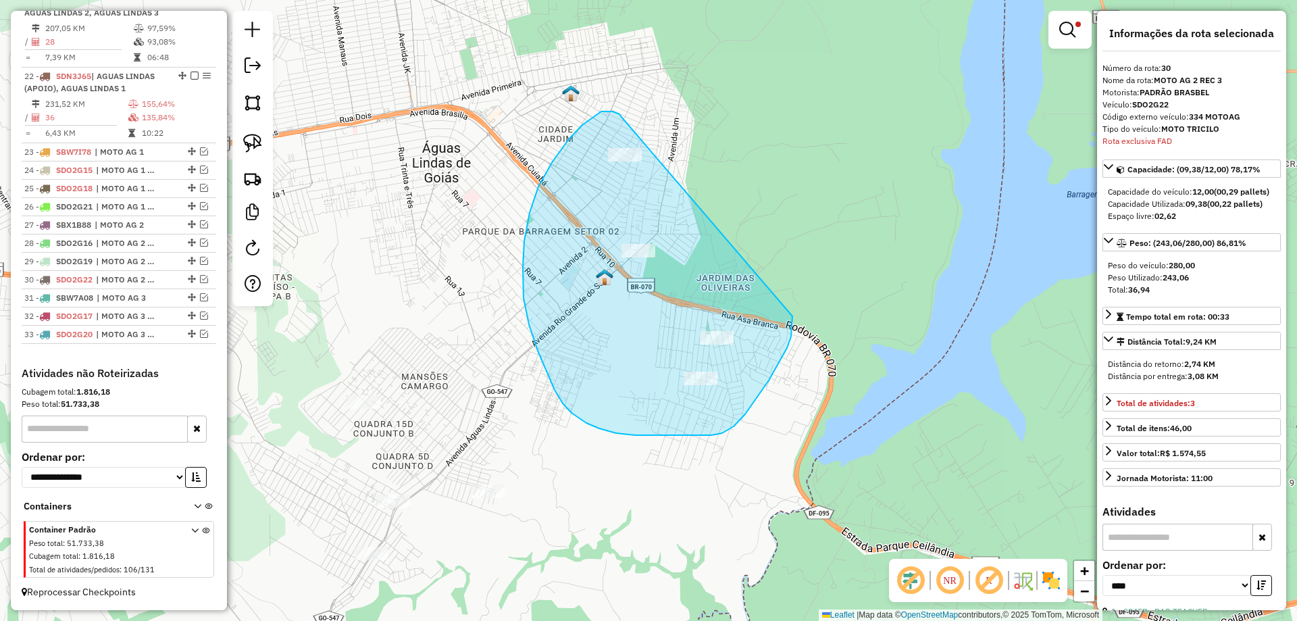
drag, startPoint x: 605, startPoint y: 111, endPoint x: 792, endPoint y: 309, distance: 272.8
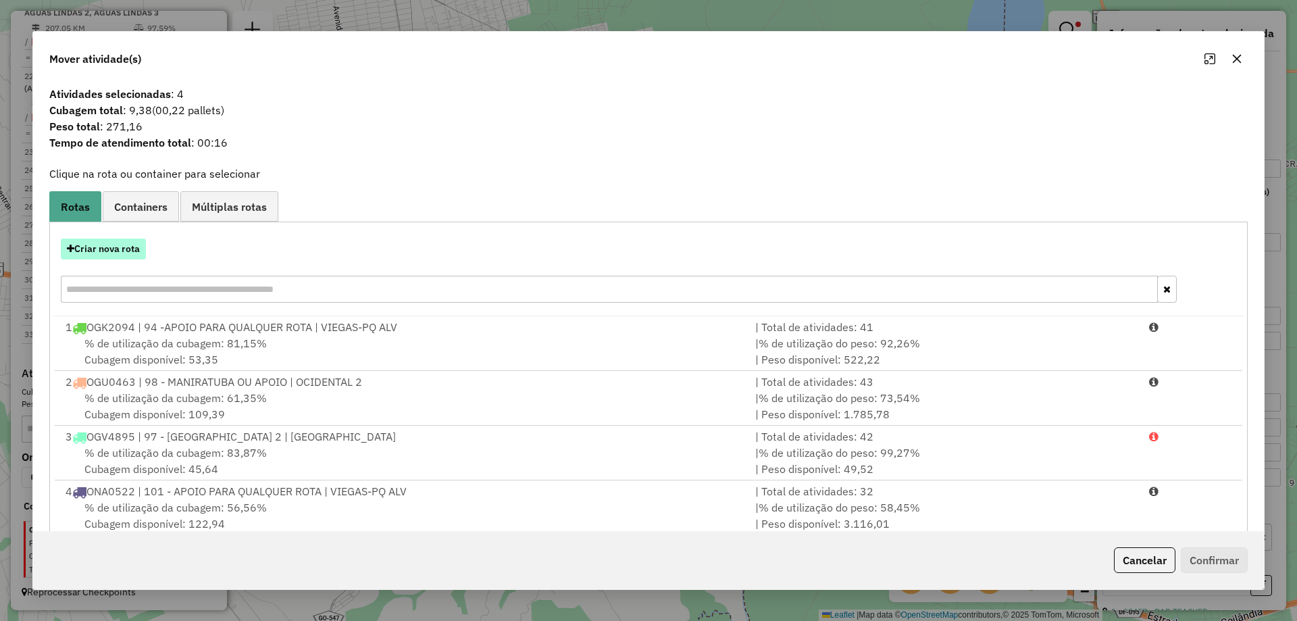
click at [90, 242] on button "Criar nova rota" at bounding box center [103, 248] width 85 height 21
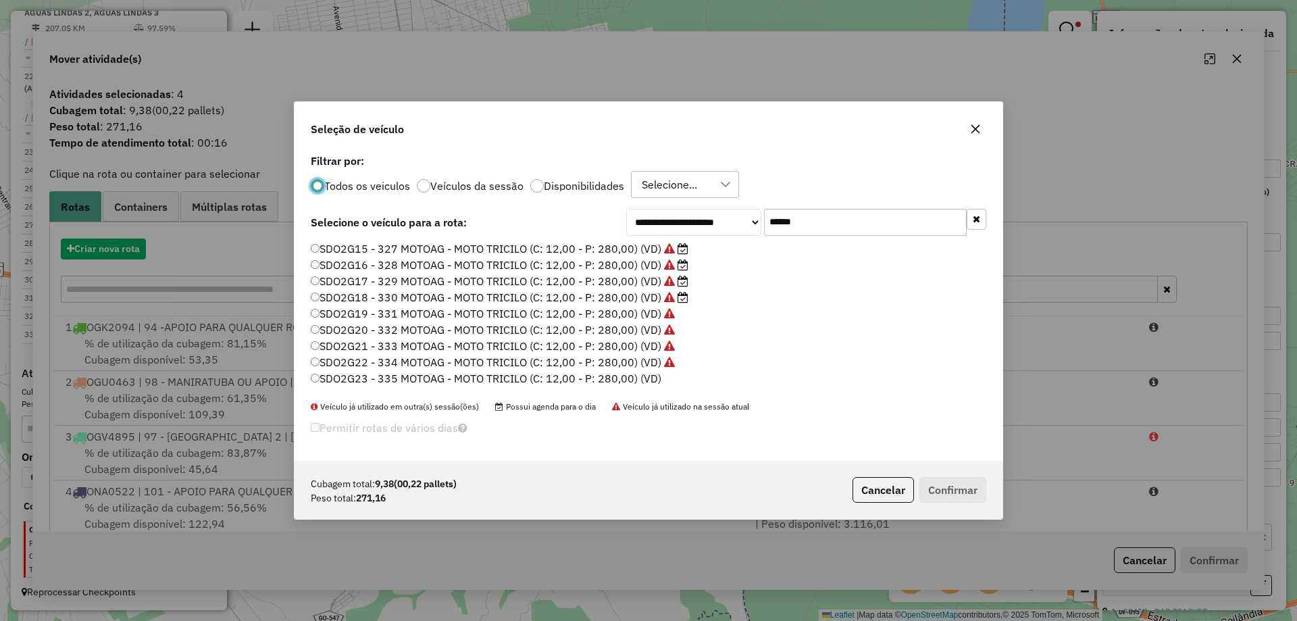
scroll to position [7, 4]
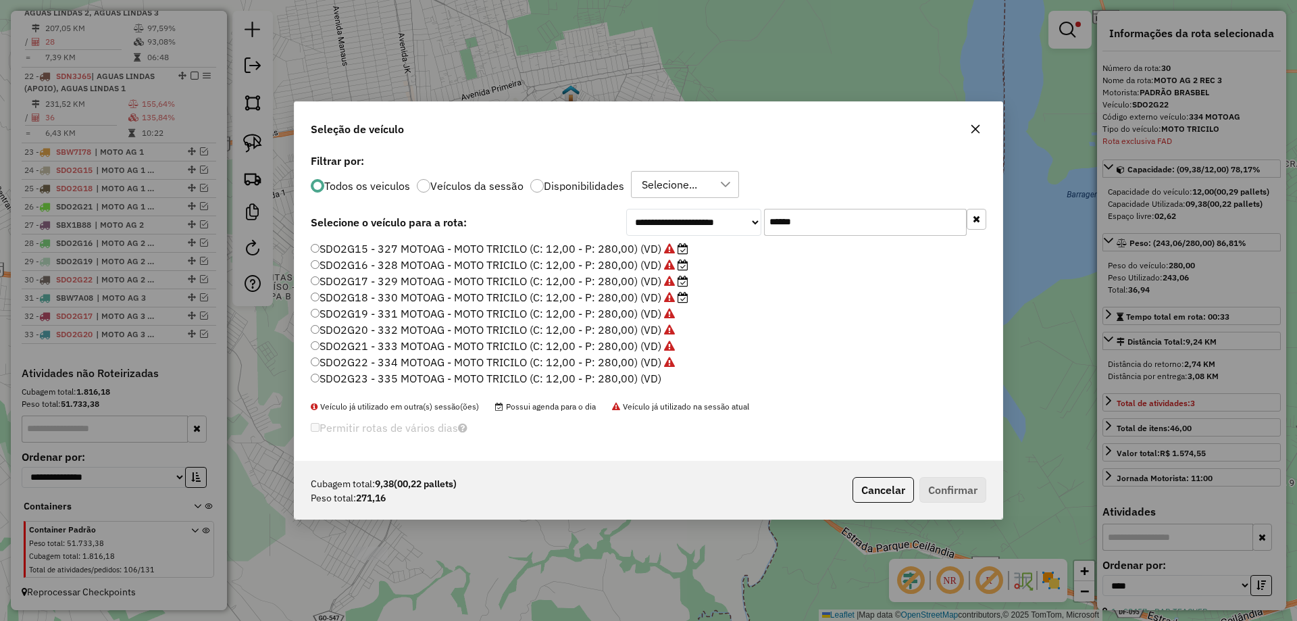
click at [639, 376] on label "SDO2G23 - 335 MOTOAG - MOTO TRICILO (C: 12,00 - P: 280,00) (VD)" at bounding box center [486, 378] width 351 height 16
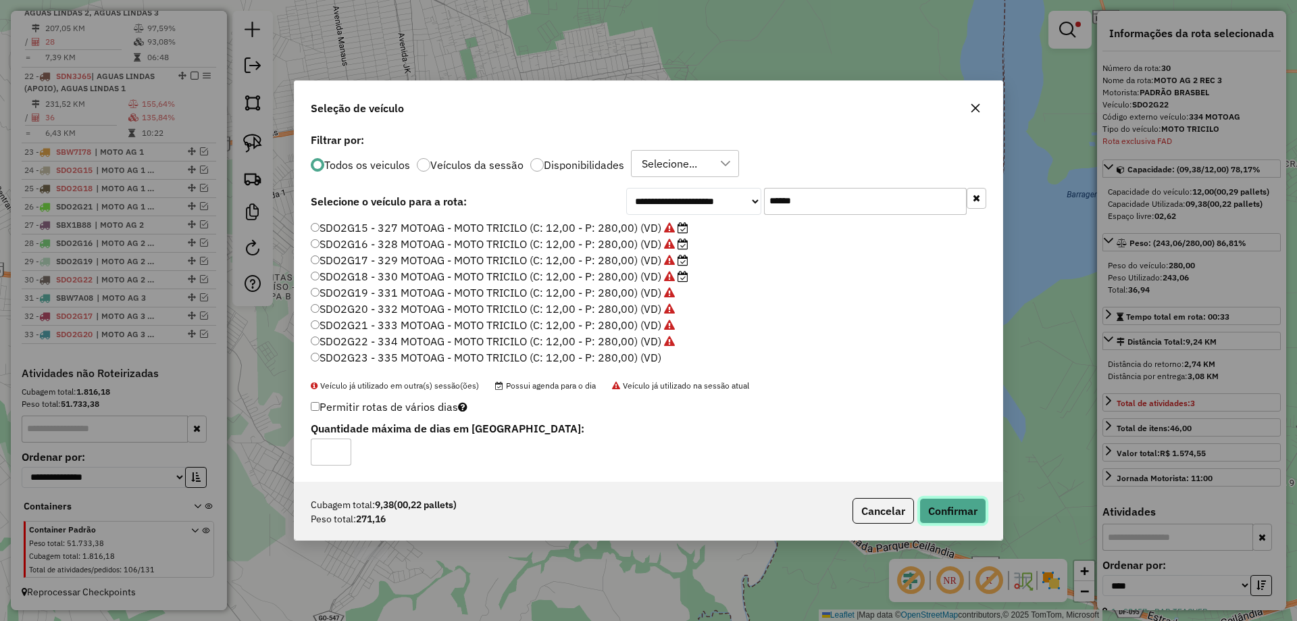
click at [969, 519] on button "Confirmar" at bounding box center [952, 511] width 67 height 26
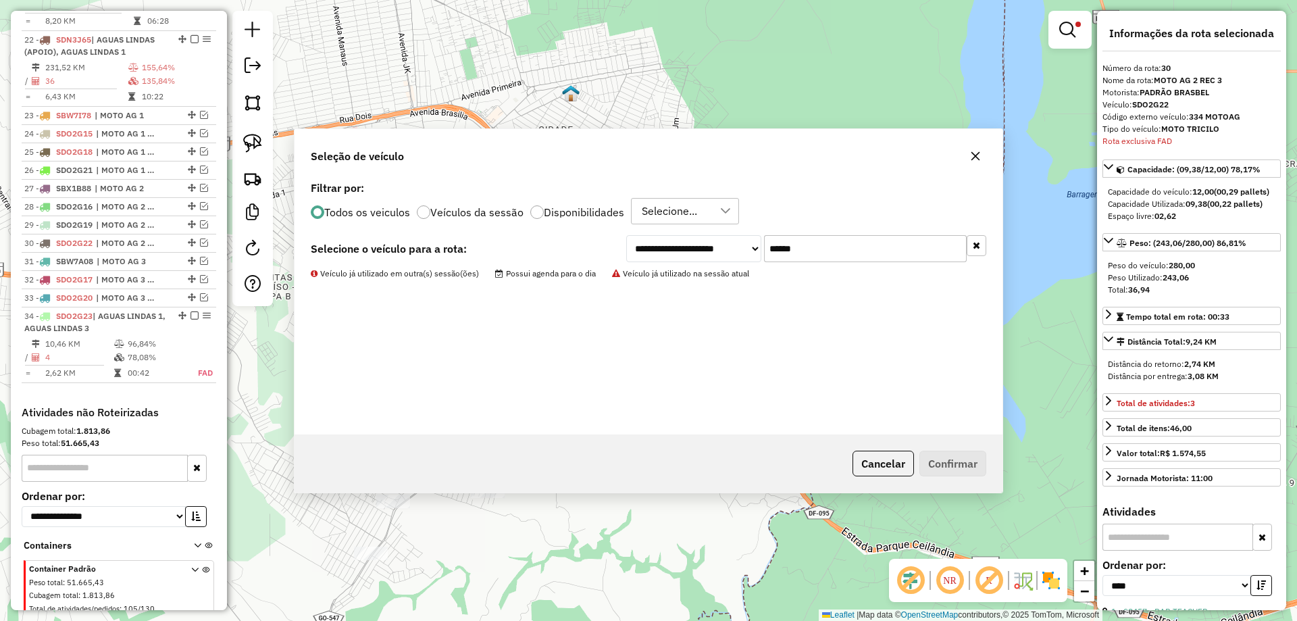
scroll to position [1562, 0]
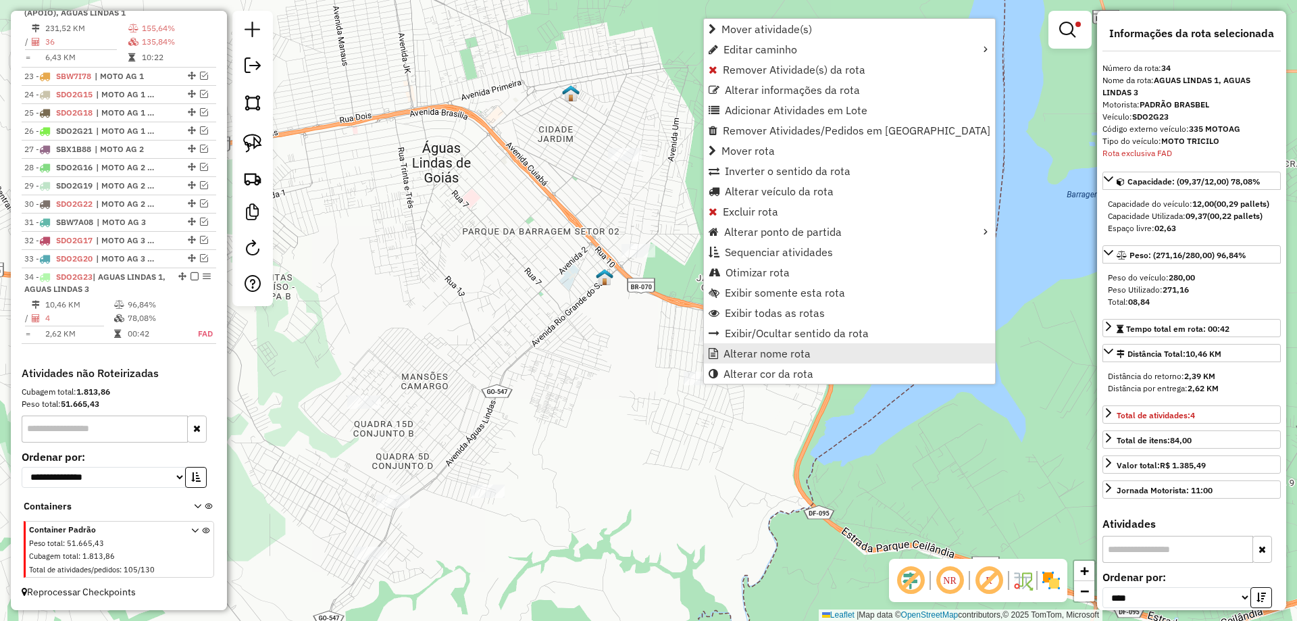
click at [775, 352] on span "Alterar nome rota" at bounding box center [766, 353] width 87 height 11
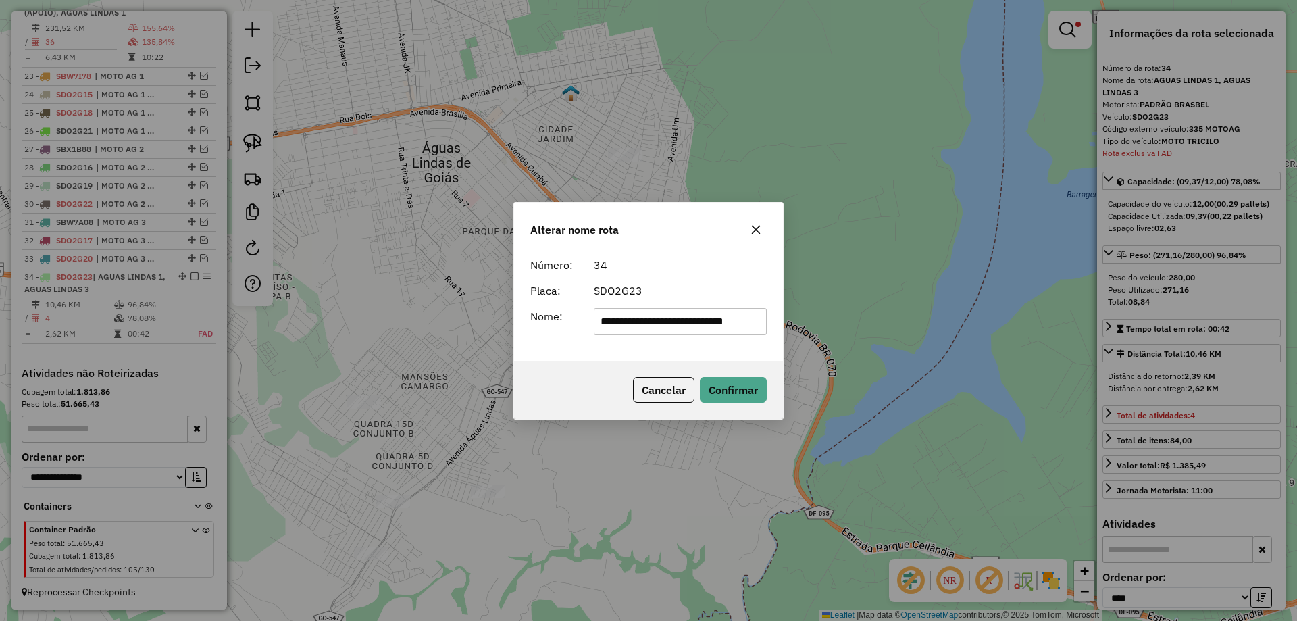
scroll to position [0, 14]
click at [713, 325] on input "**********" at bounding box center [681, 321] width 174 height 27
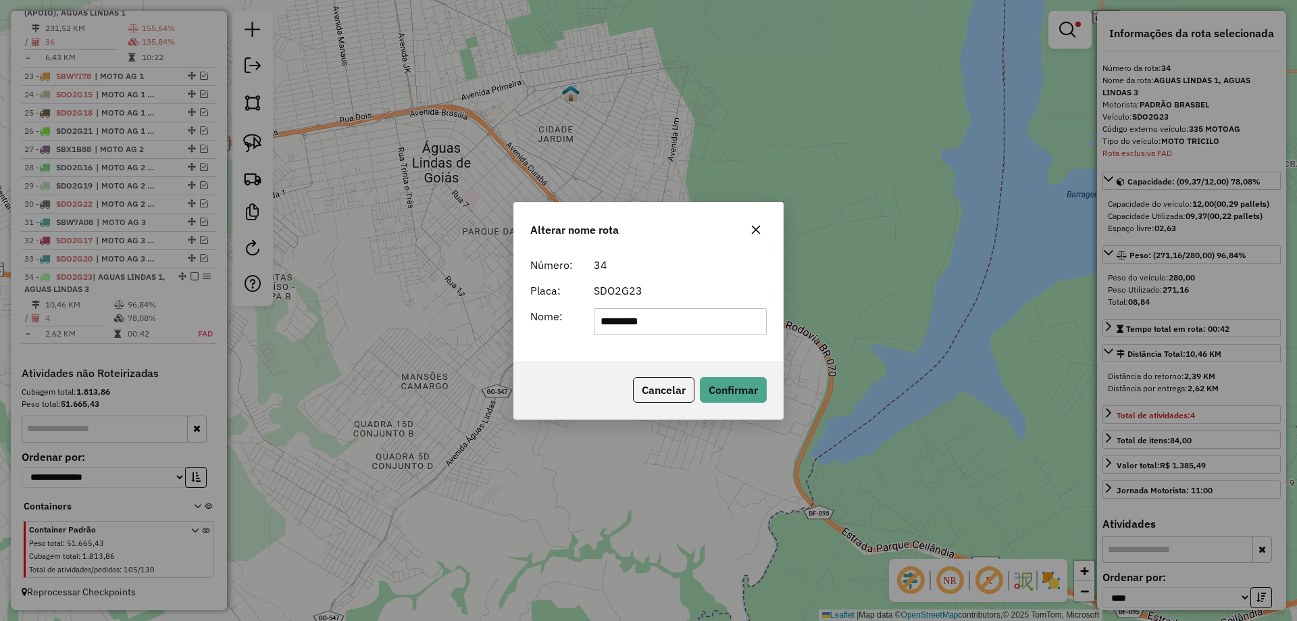
type input "**********"
click at [716, 393] on button "Confirmar" at bounding box center [733, 390] width 67 height 26
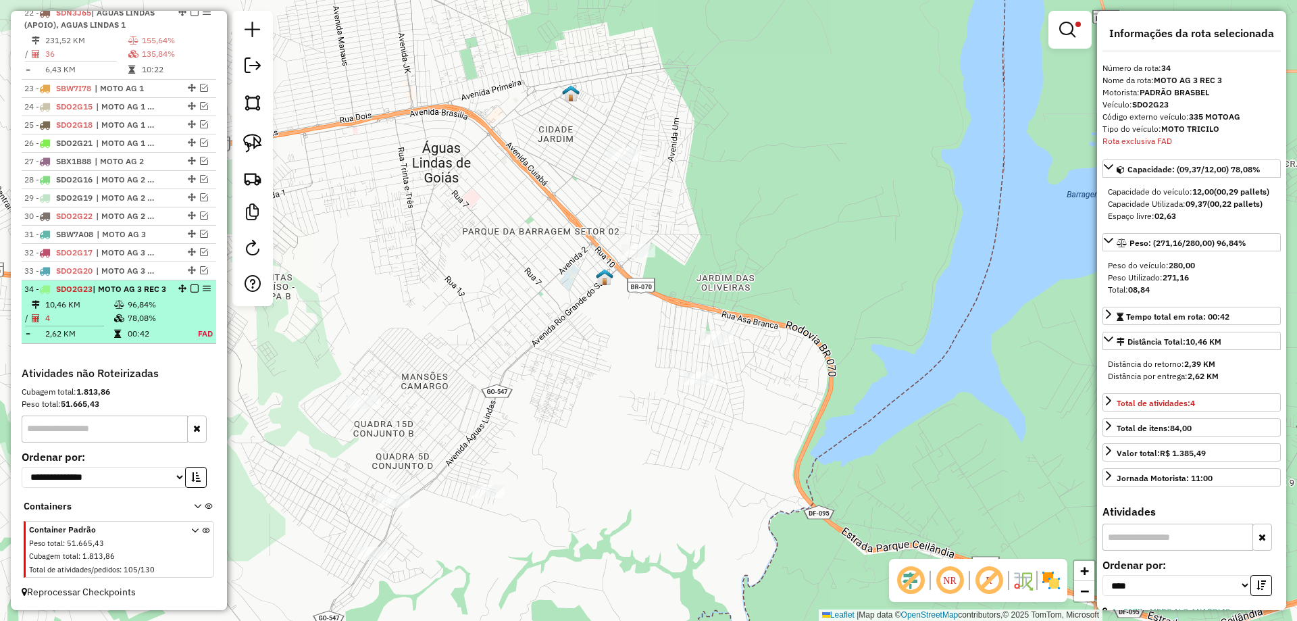
click at [192, 284] on em at bounding box center [194, 288] width 8 height 8
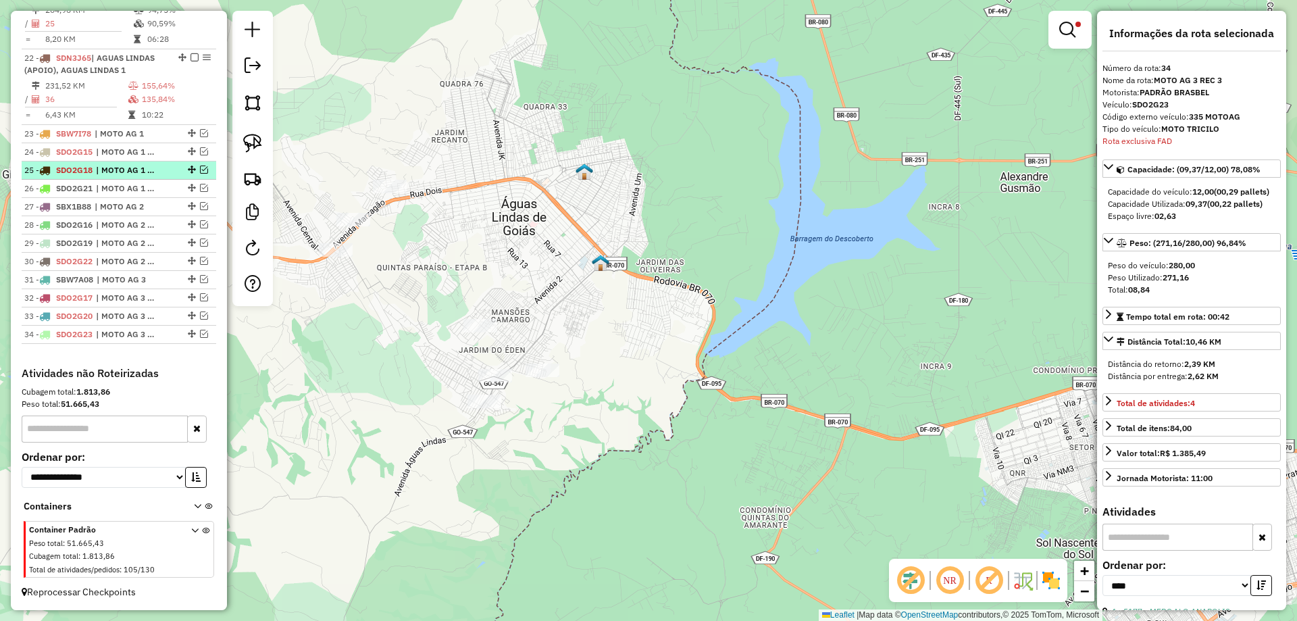
scroll to position [1369, 0]
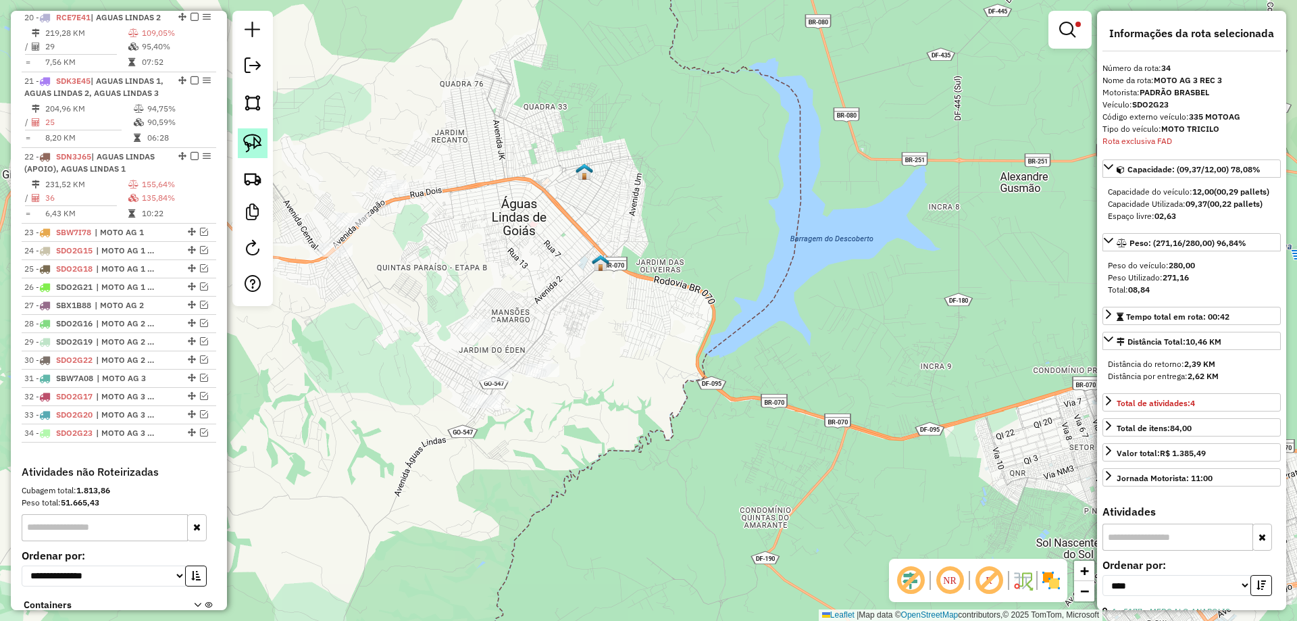
click at [253, 138] on img at bounding box center [252, 143] width 19 height 19
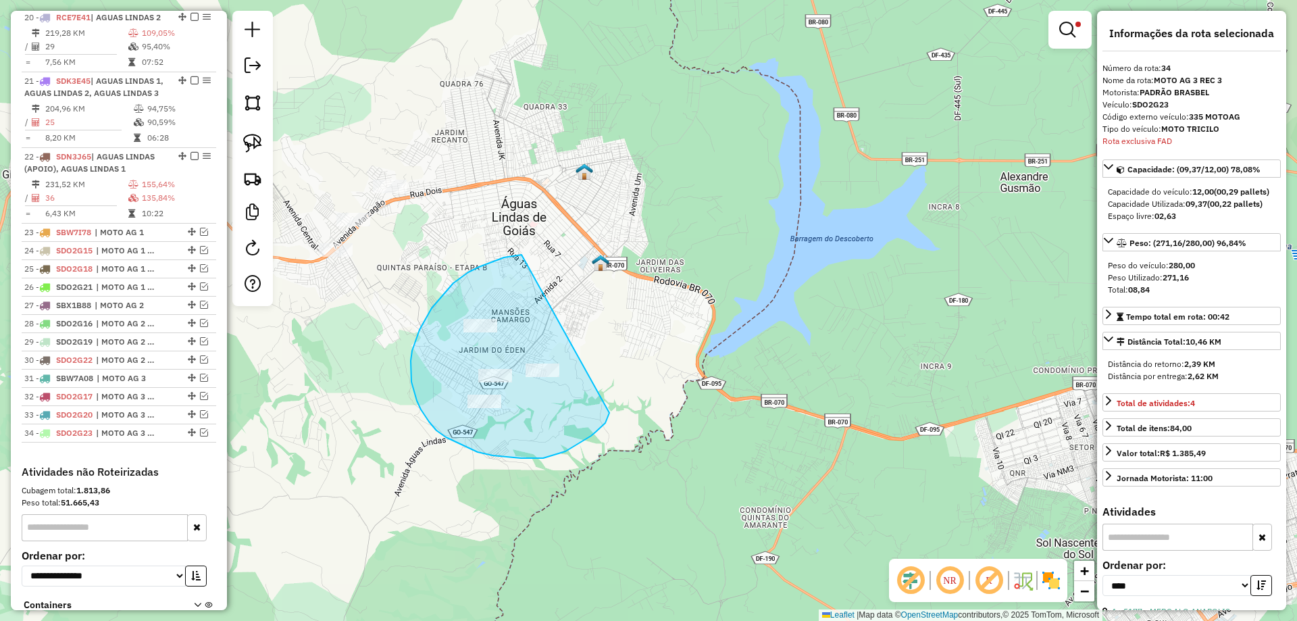
drag, startPoint x: 510, startPoint y: 256, endPoint x: 609, endPoint y: 412, distance: 185.0
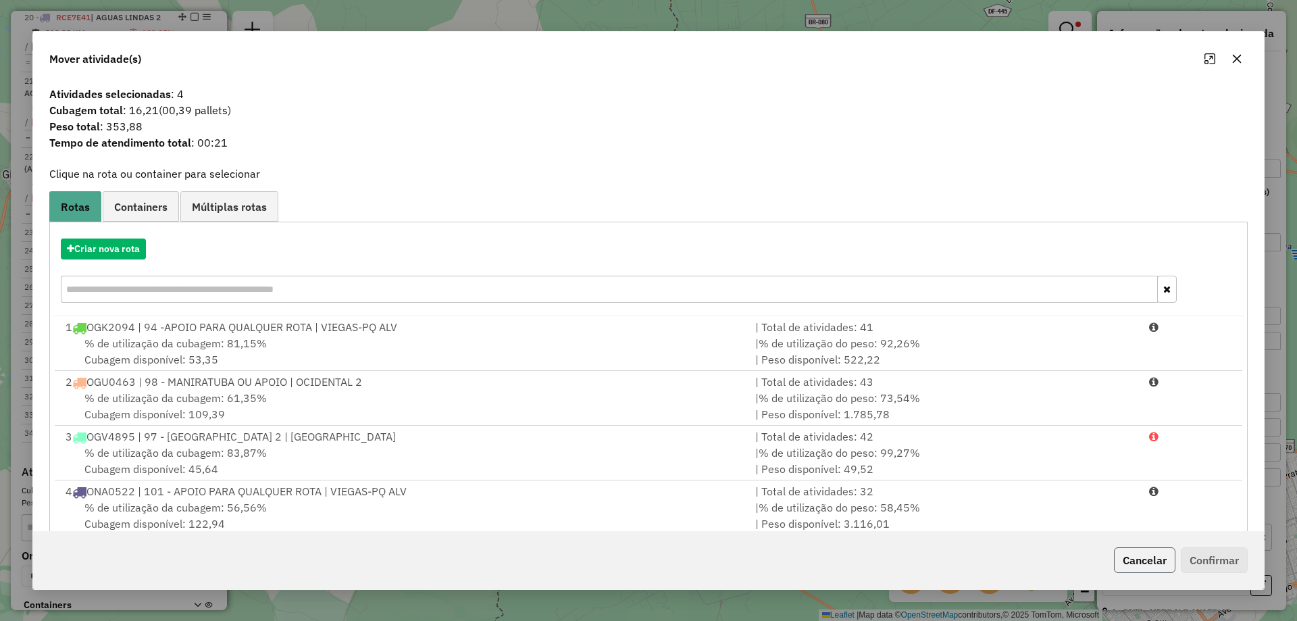
click at [1129, 564] on button "Cancelar" at bounding box center [1144, 560] width 61 height 26
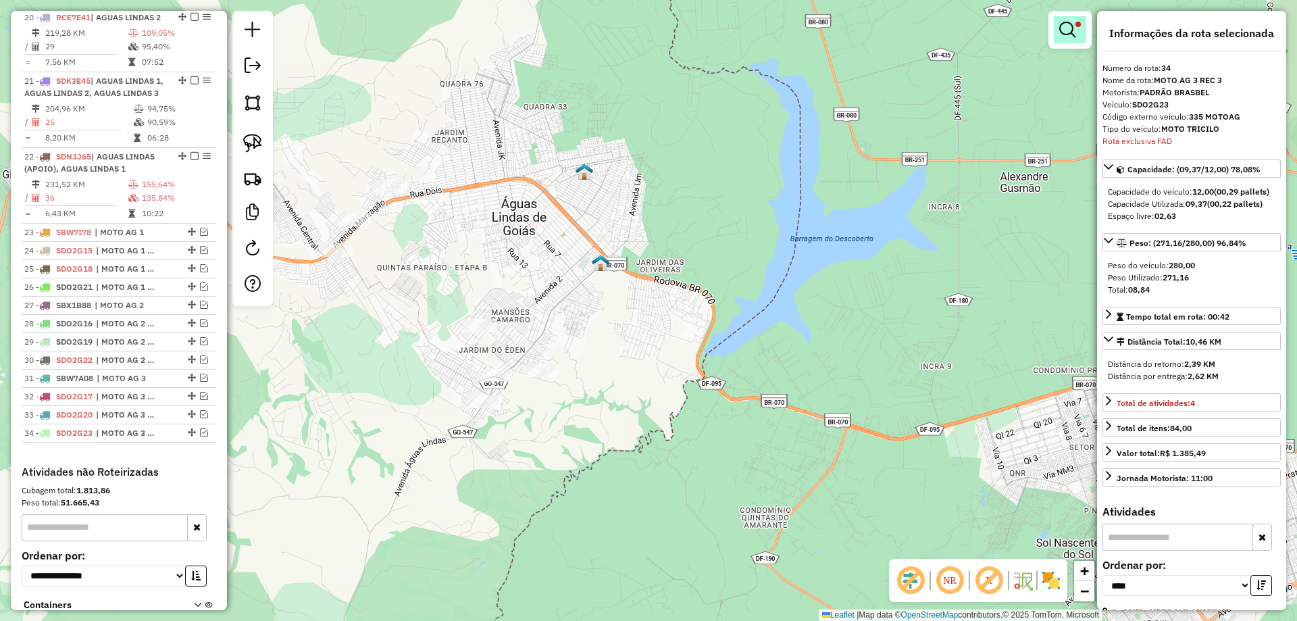
drag, startPoint x: 1078, startPoint y: 28, endPoint x: 1009, endPoint y: 74, distance: 83.4
click at [1077, 28] on link at bounding box center [1070, 29] width 32 height 27
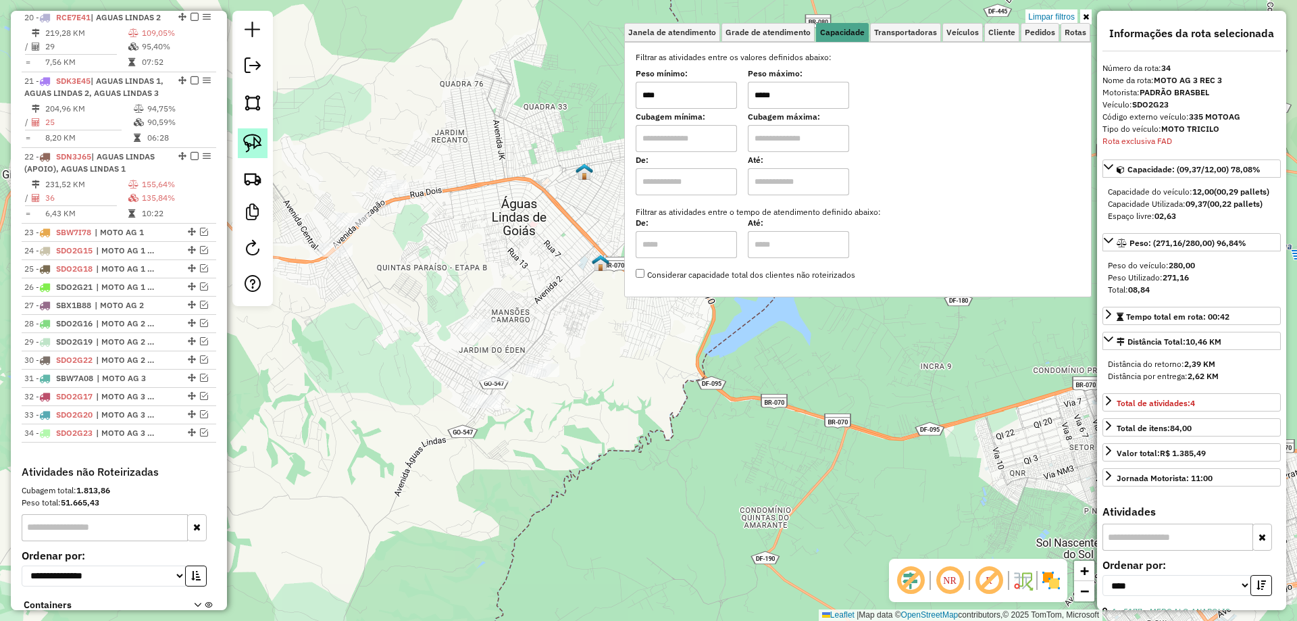
click at [259, 141] on img at bounding box center [252, 143] width 19 height 19
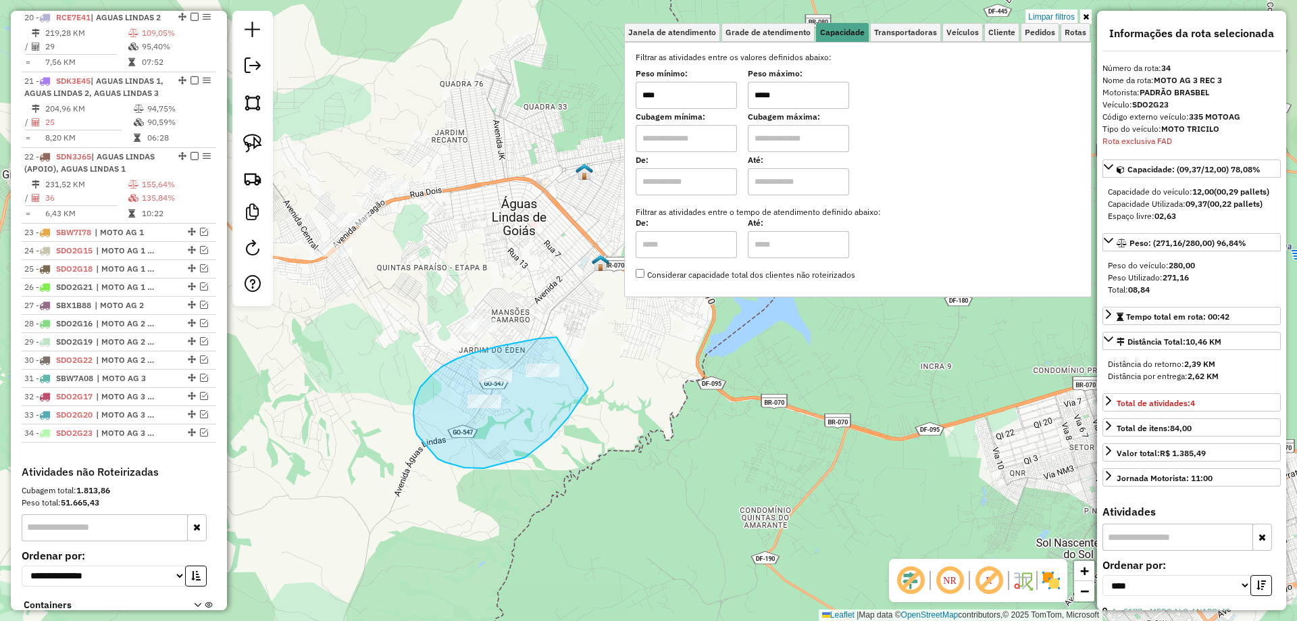
drag, startPoint x: 544, startPoint y: 338, endPoint x: 588, endPoint y: 388, distance: 66.1
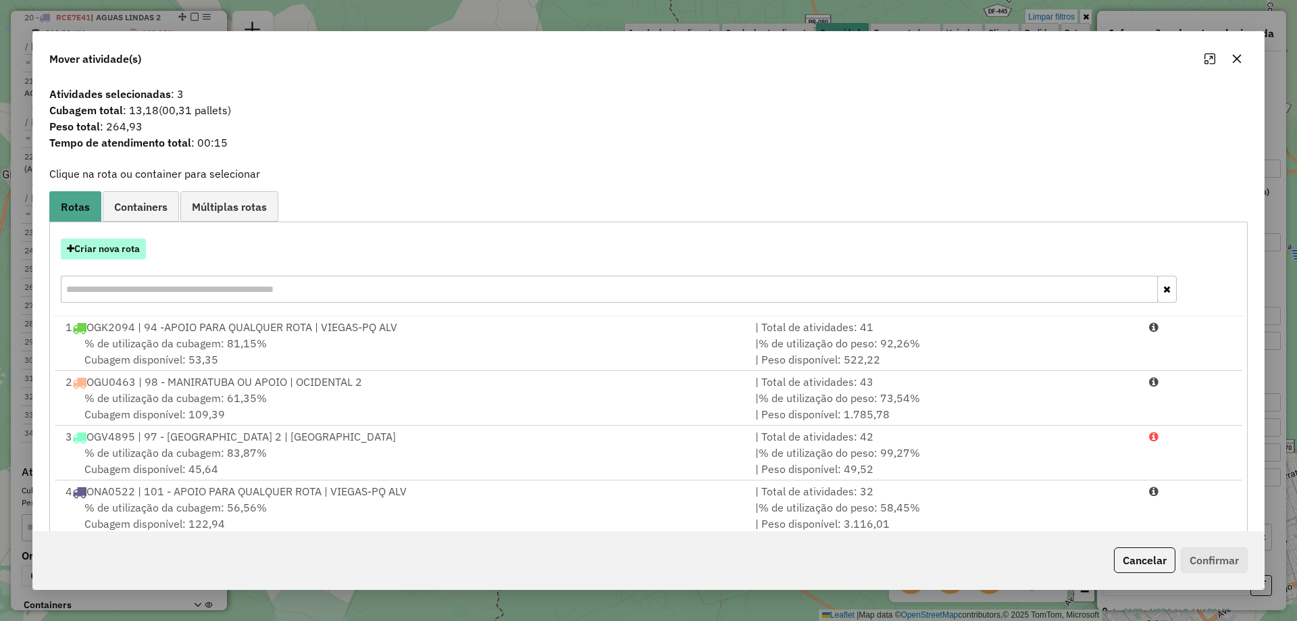
click at [129, 247] on button "Criar nova rota" at bounding box center [103, 248] width 85 height 21
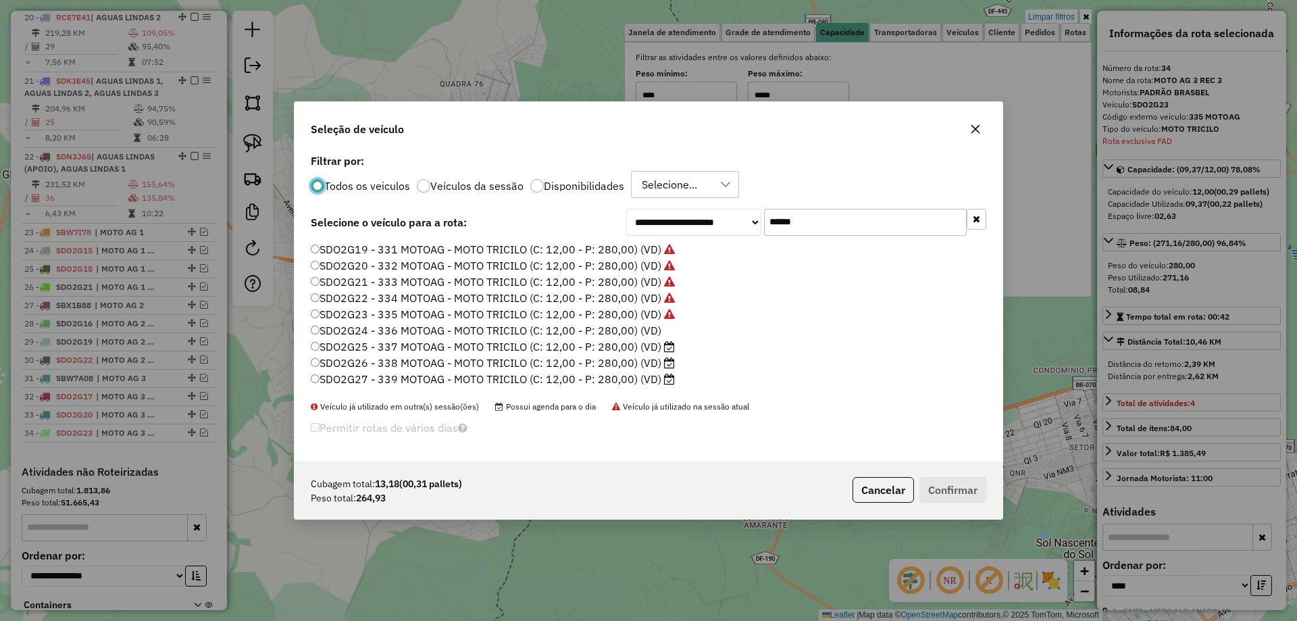
scroll to position [95, 0]
click at [651, 298] on label "SDO2G24 - 336 MOTOAG - MOTO TRICILO (C: 12,00 - P: 280,00) (VD)" at bounding box center [486, 300] width 351 height 16
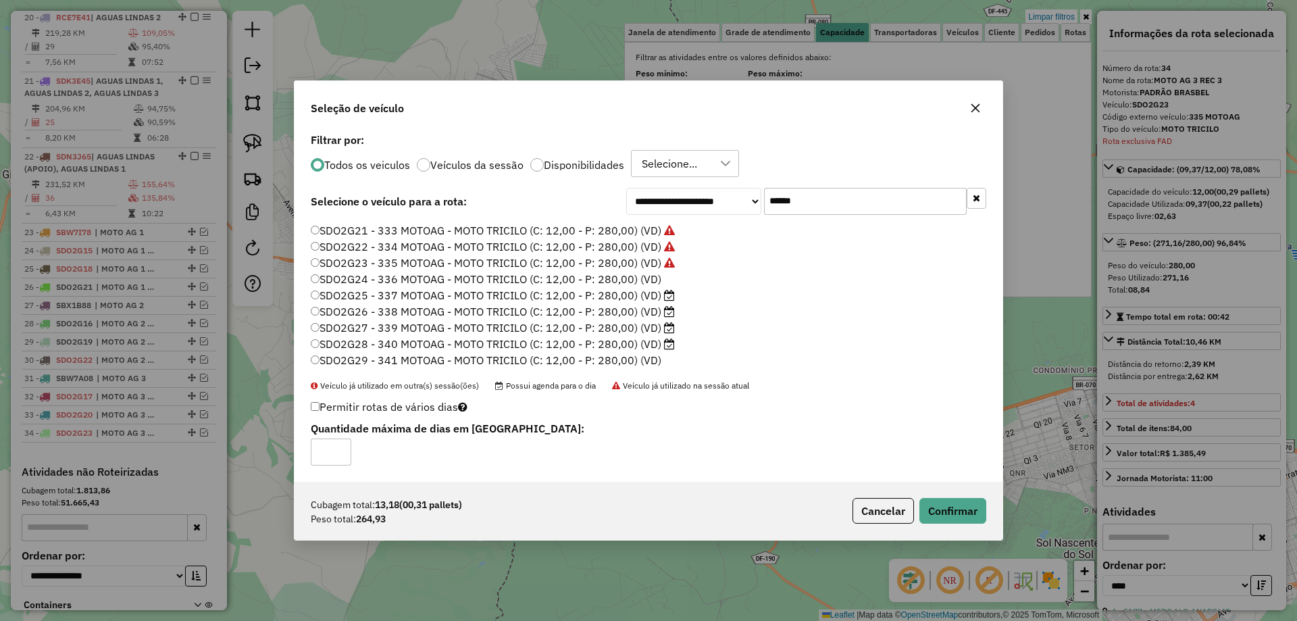
click at [971, 530] on div "Cubagem total: 13,18 (00,31 pallets) Peso total: 264,93 Cancelar Confirmar" at bounding box center [649, 511] width 708 height 58
click at [963, 507] on button "Confirmar" at bounding box center [952, 511] width 67 height 26
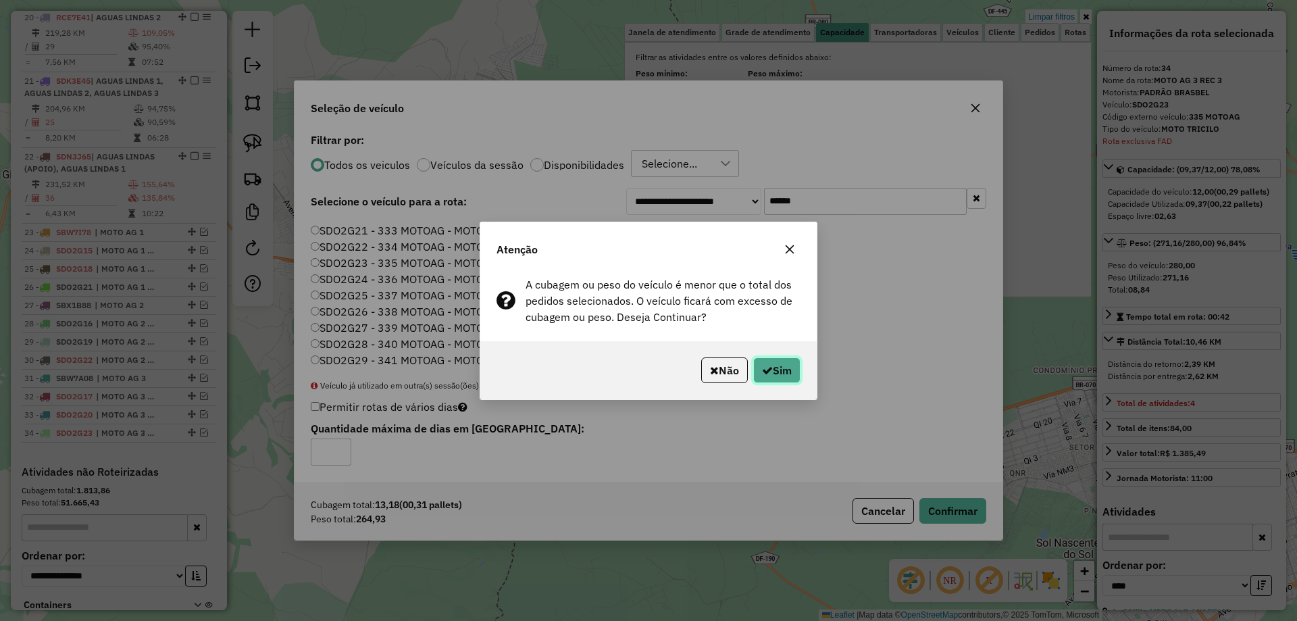
click at [788, 374] on button "Sim" at bounding box center [776, 370] width 47 height 26
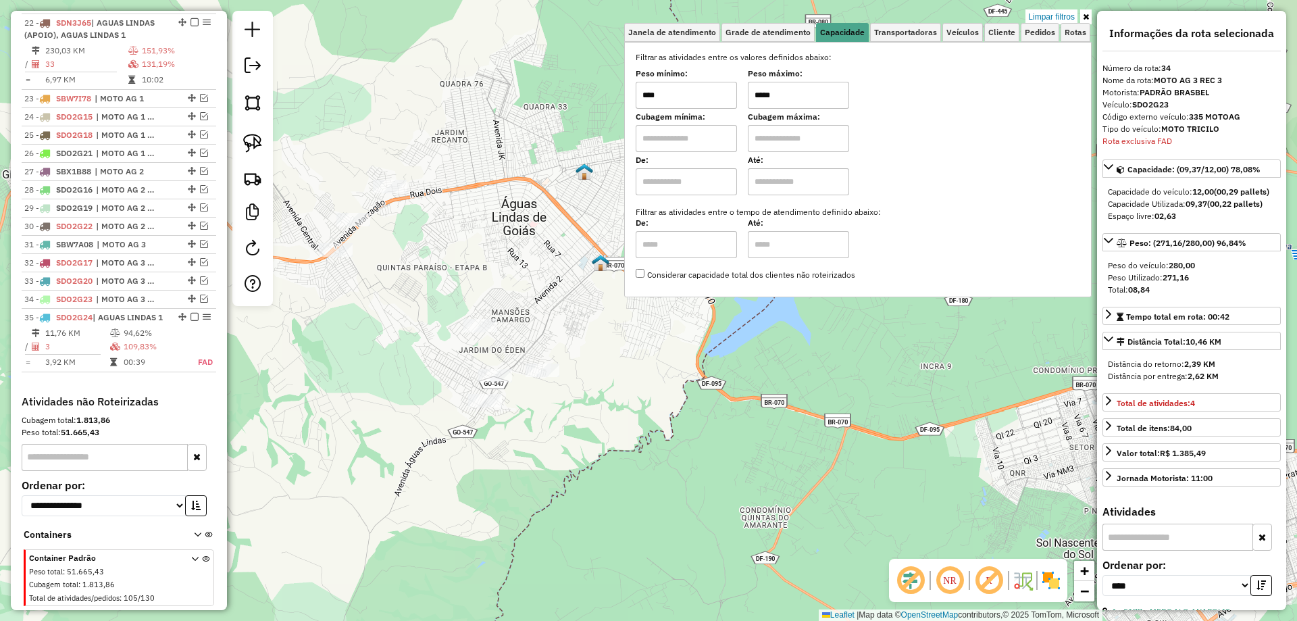
scroll to position [1580, 0]
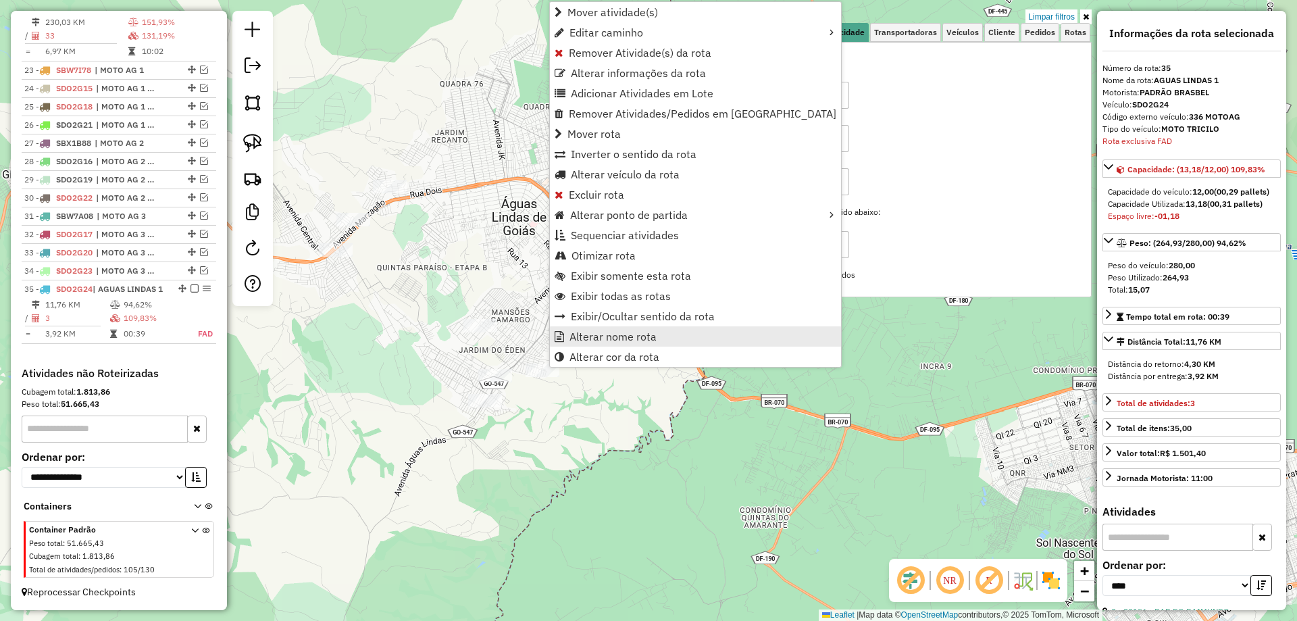
click at [609, 342] on link "Alterar nome rota" at bounding box center [695, 336] width 291 height 20
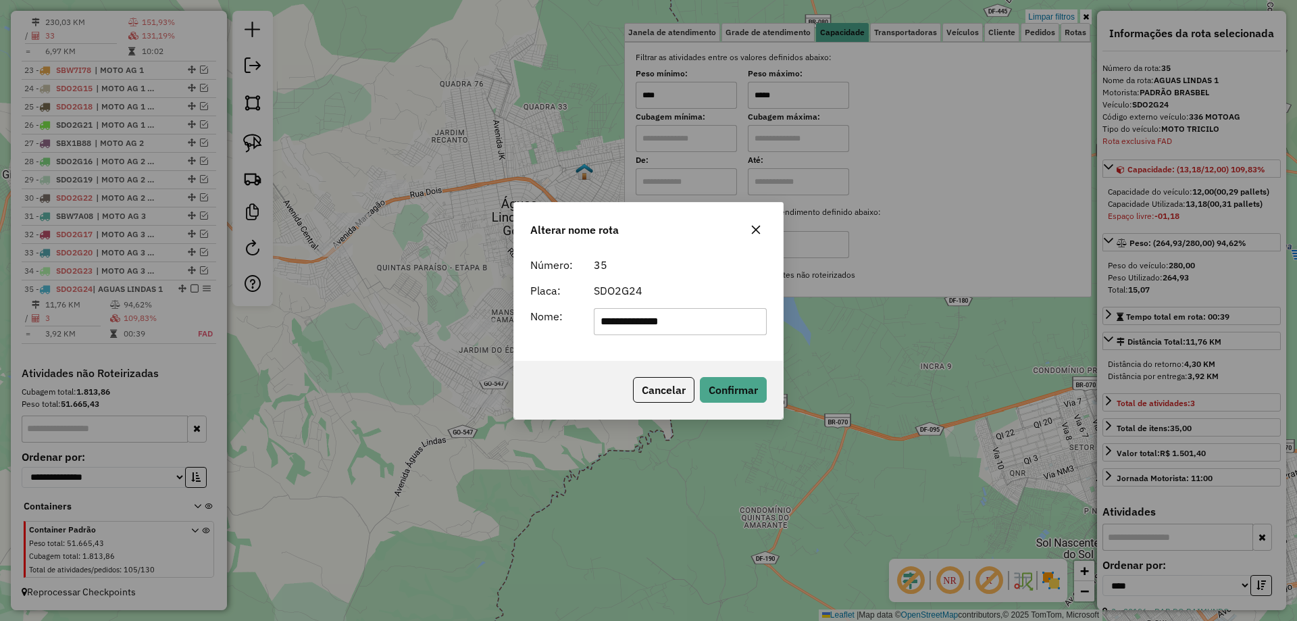
drag, startPoint x: 719, startPoint y: 323, endPoint x: 367, endPoint y: 254, distance: 358.0
click at [365, 257] on div "**********" at bounding box center [648, 310] width 1297 height 621
type input "**********"
drag, startPoint x: 733, startPoint y: 388, endPoint x: 543, endPoint y: 374, distance: 190.4
click at [733, 388] on button "Confirmar" at bounding box center [733, 390] width 67 height 26
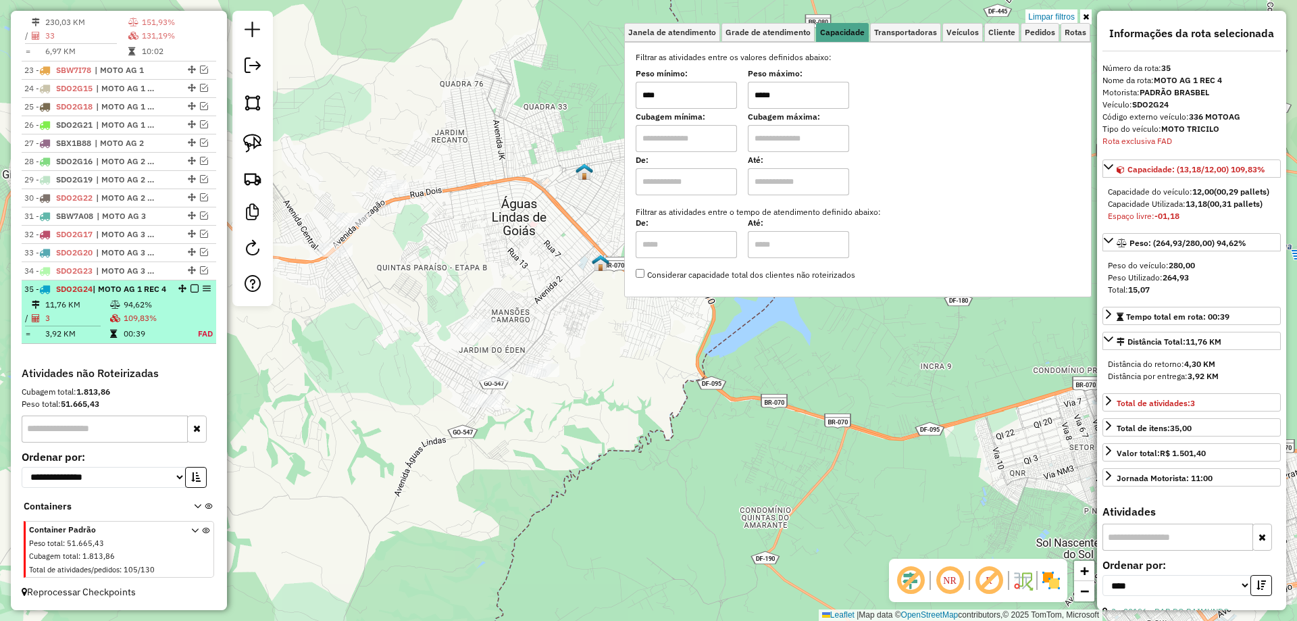
click at [191, 284] on em at bounding box center [194, 288] width 8 height 8
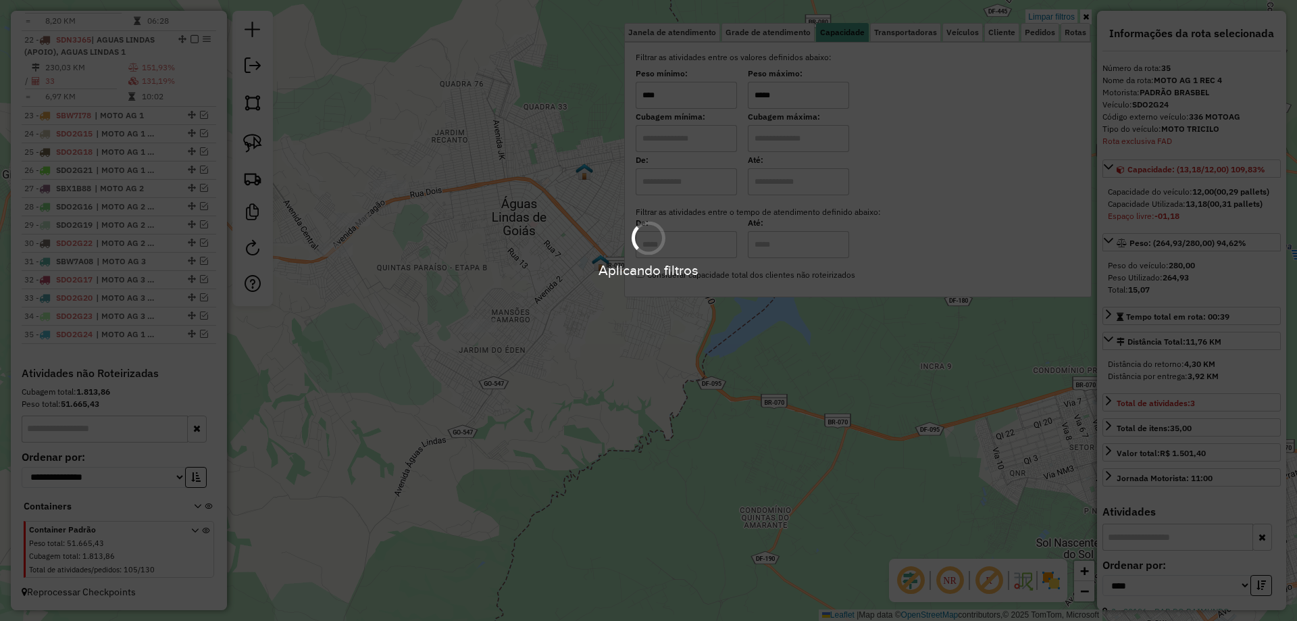
scroll to position [1523, 0]
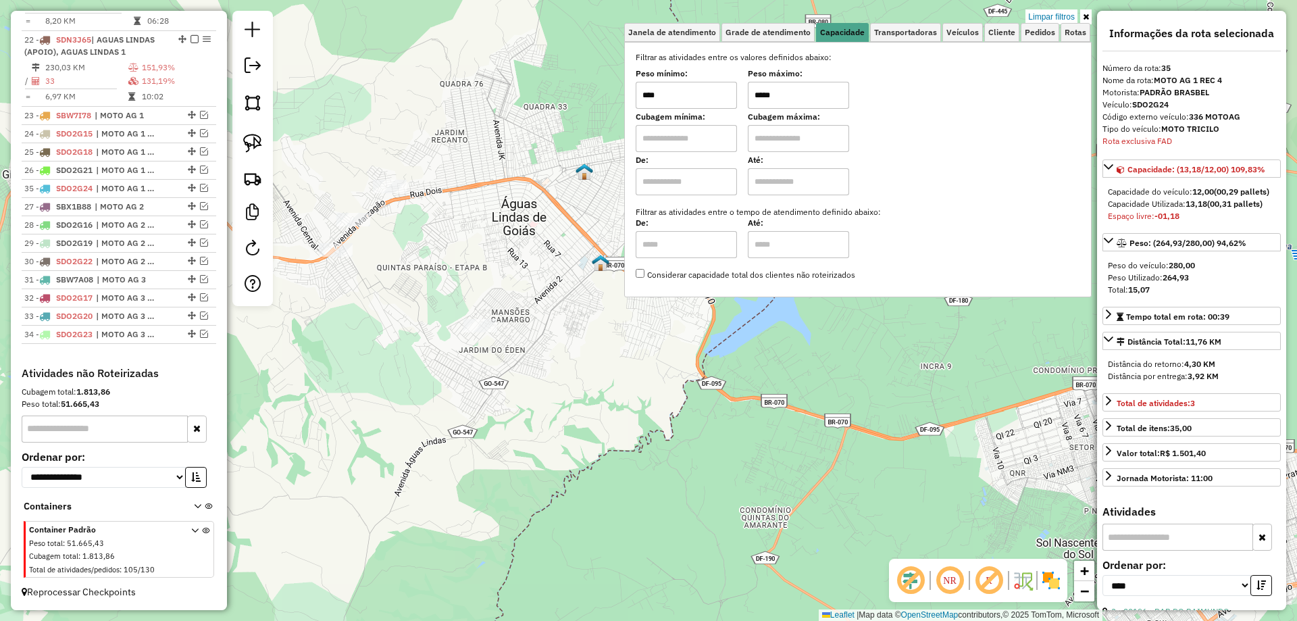
drag, startPoint x: 190, startPoint y: 330, endPoint x: 174, endPoint y: 180, distance: 150.9
click at [759, 92] on input "*****" at bounding box center [798, 95] width 101 height 27
type input "******"
click at [630, 330] on div "Limpar filtros Janela de atendimento Grade de atendimento Capacidade Transporta…" at bounding box center [648, 310] width 1297 height 621
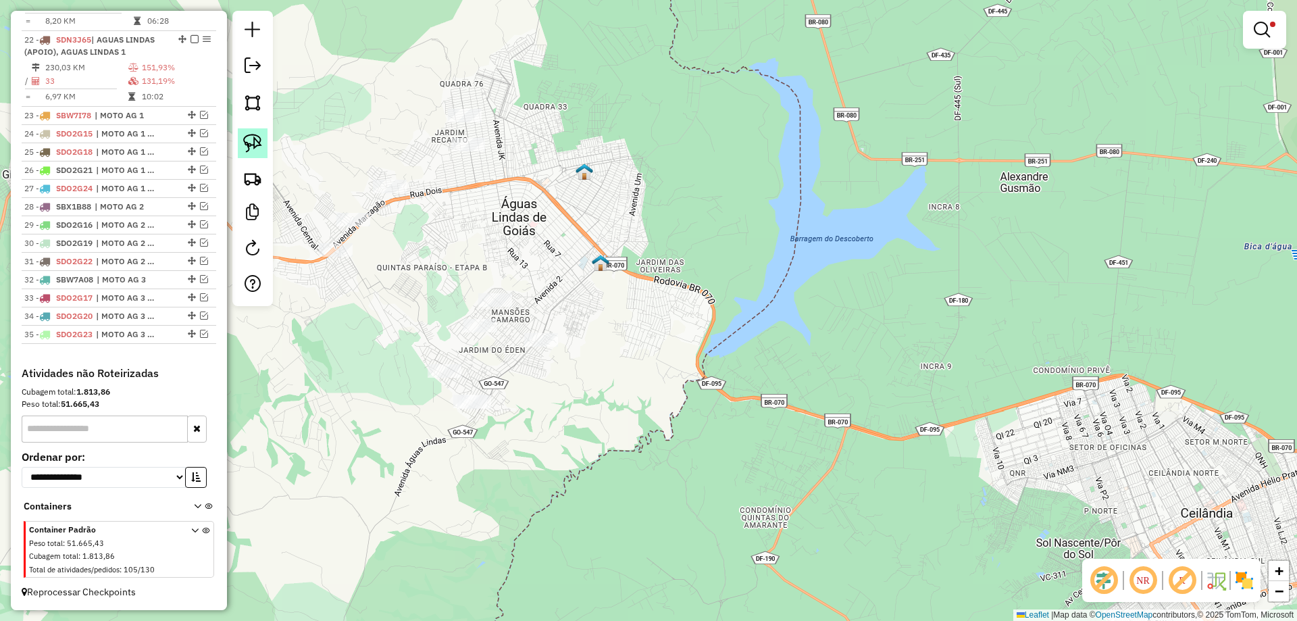
click at [256, 143] on img at bounding box center [252, 143] width 19 height 19
drag, startPoint x: 532, startPoint y: 269, endPoint x: 505, endPoint y: 338, distance: 74.0
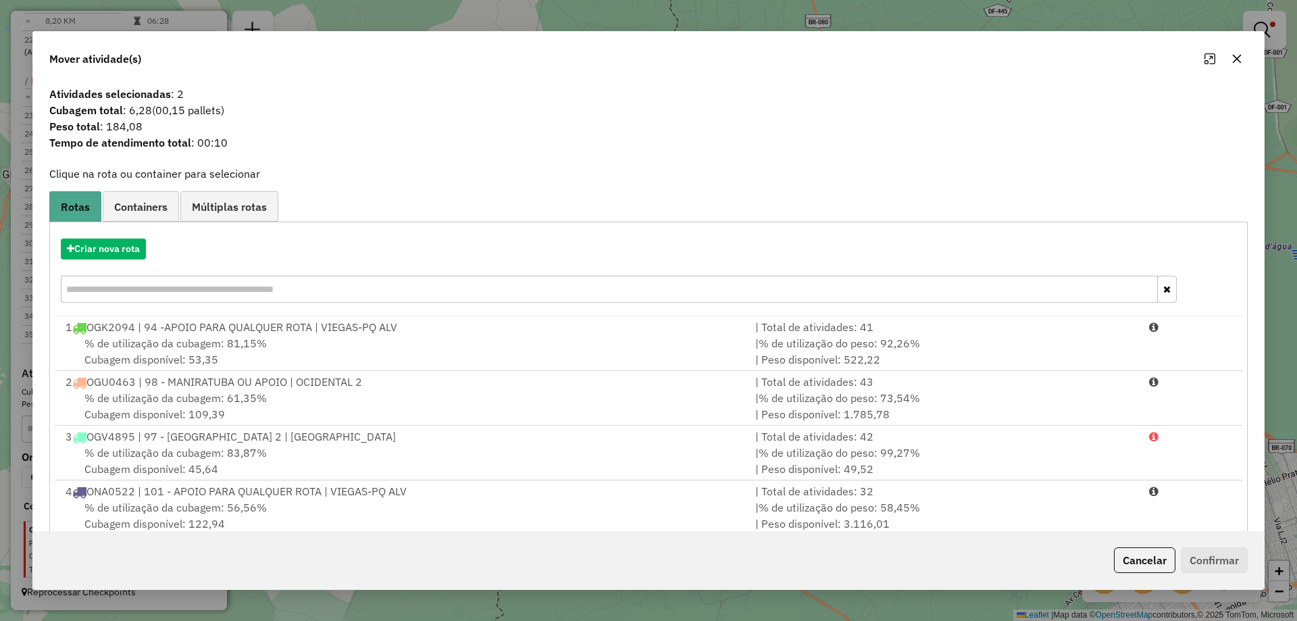
drag, startPoint x: 1139, startPoint y: 561, endPoint x: 826, endPoint y: 454, distance: 330.5
click at [1136, 560] on button "Cancelar" at bounding box center [1144, 560] width 61 height 26
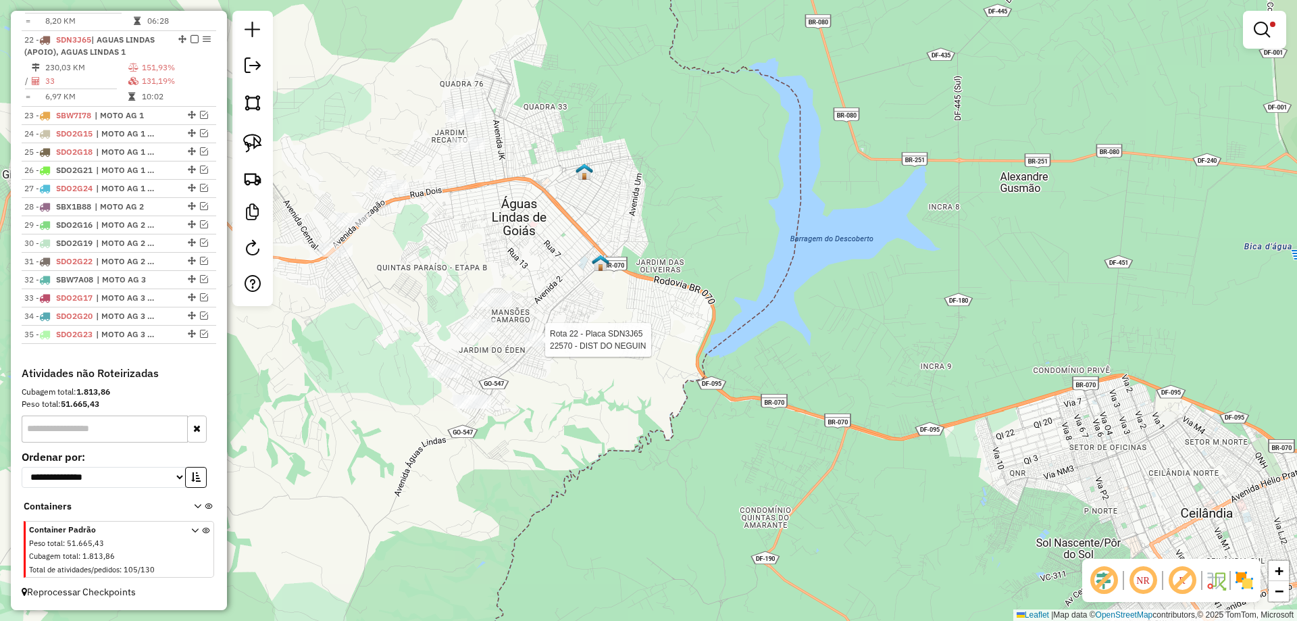
select select "*********"
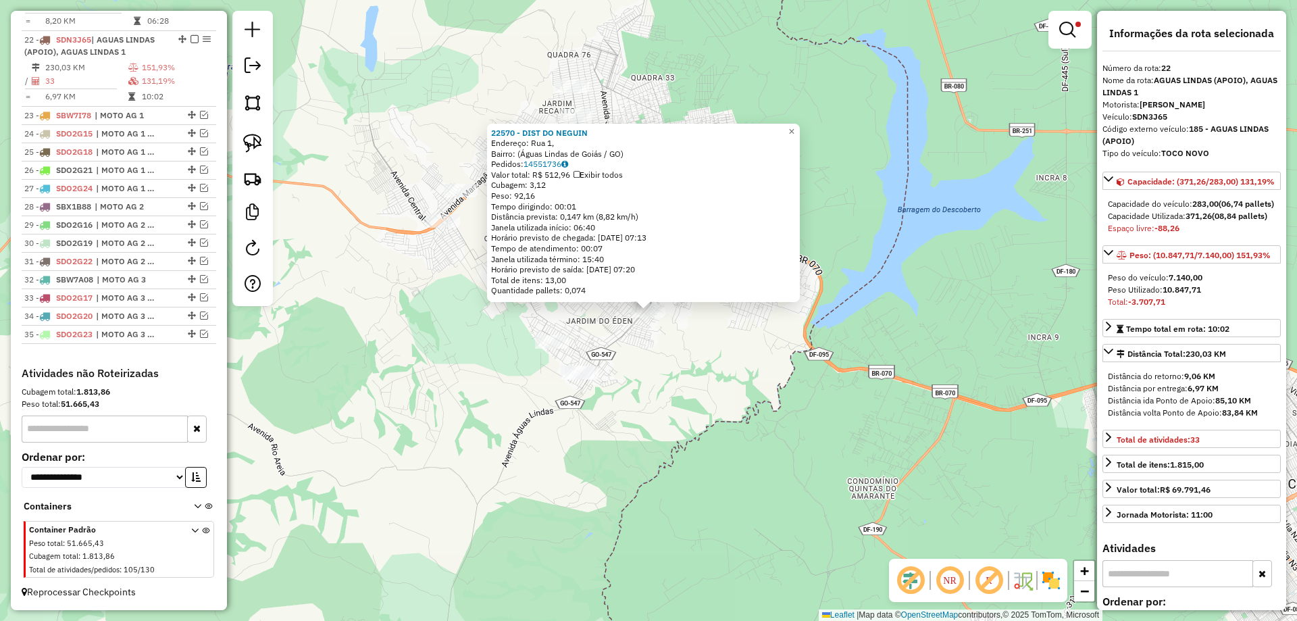
click at [661, 387] on div "22570 - DIST DO NEGUIN Endereço: Rua 1, Bairro: (Águas Lindas de Goiás / GO) Pe…" at bounding box center [648, 310] width 1297 height 621
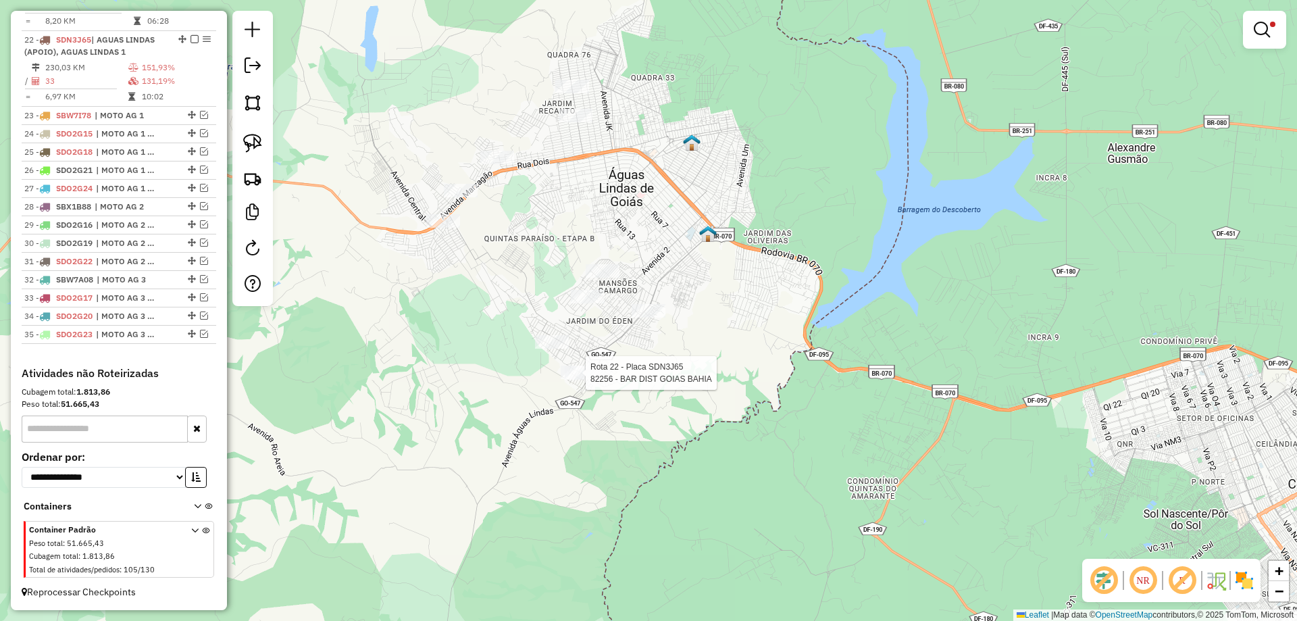
select select "*********"
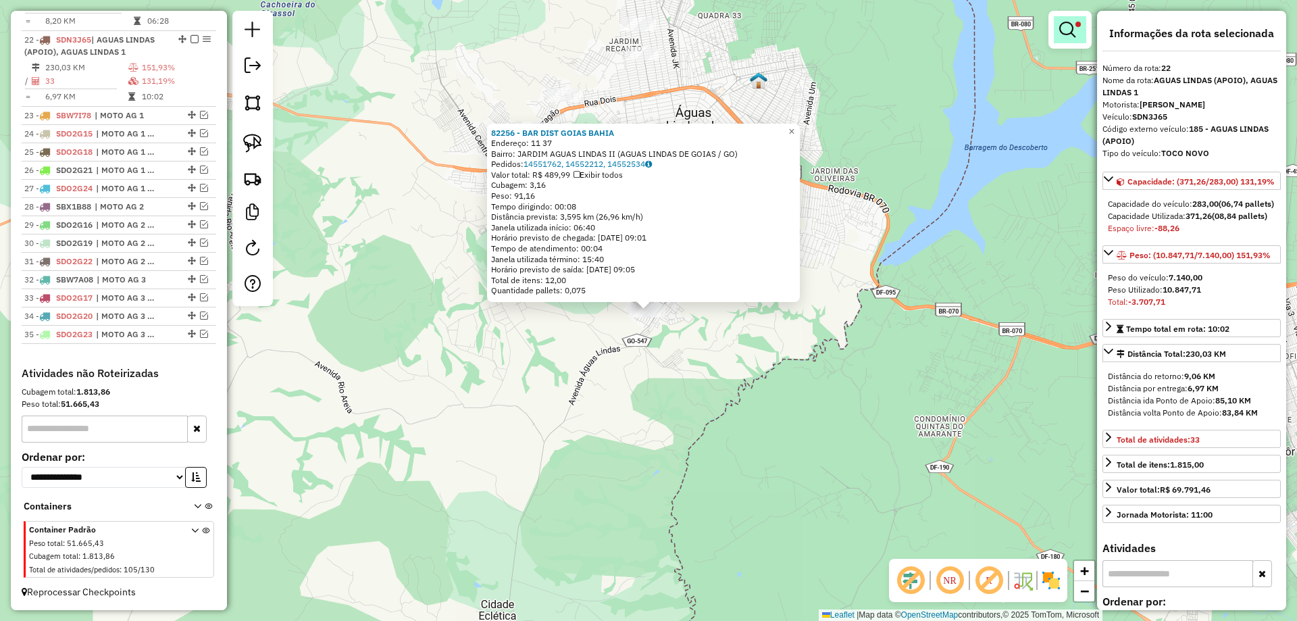
click at [1066, 28] on em at bounding box center [1067, 30] width 16 height 16
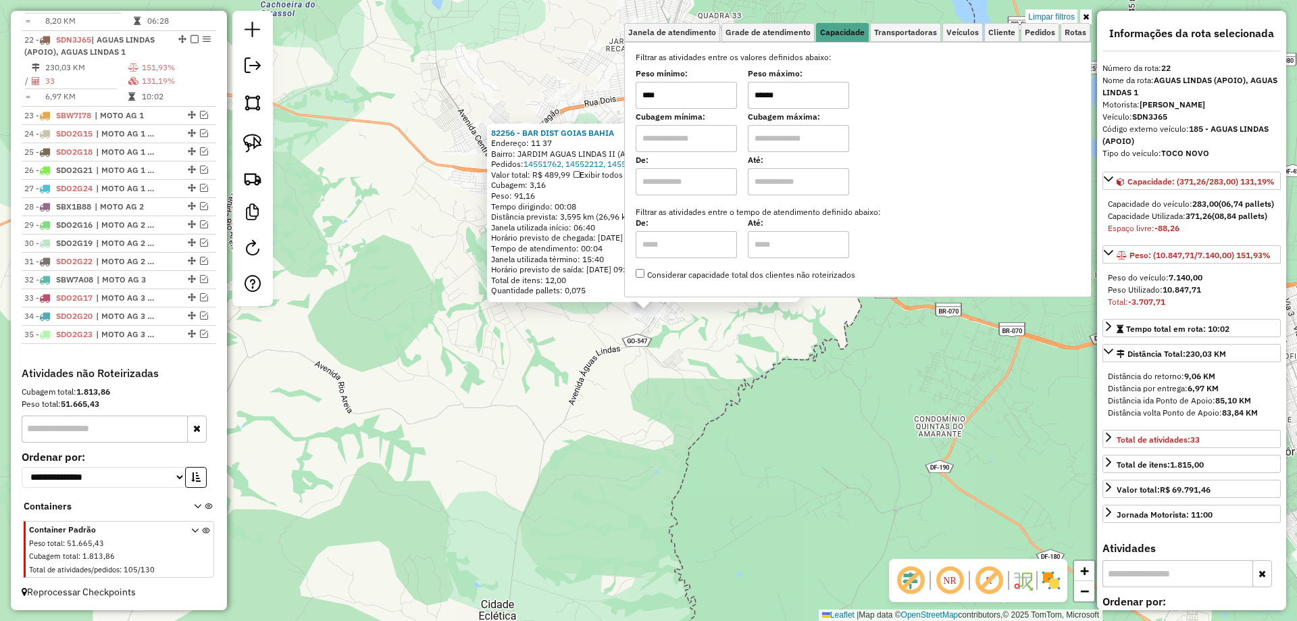
drag, startPoint x: 762, startPoint y: 92, endPoint x: 769, endPoint y: 92, distance: 7.4
click at [769, 92] on input "******" at bounding box center [798, 95] width 101 height 27
drag, startPoint x: 771, startPoint y: 113, endPoint x: 772, endPoint y: 98, distance: 14.9
click at [772, 109] on div "Filtrar as atividades entre os valores definidos abaixo: Peso mínimo: **** Peso…" at bounding box center [858, 166] width 444 height 230
click at [764, 94] on input "******" at bounding box center [798, 95] width 101 height 27
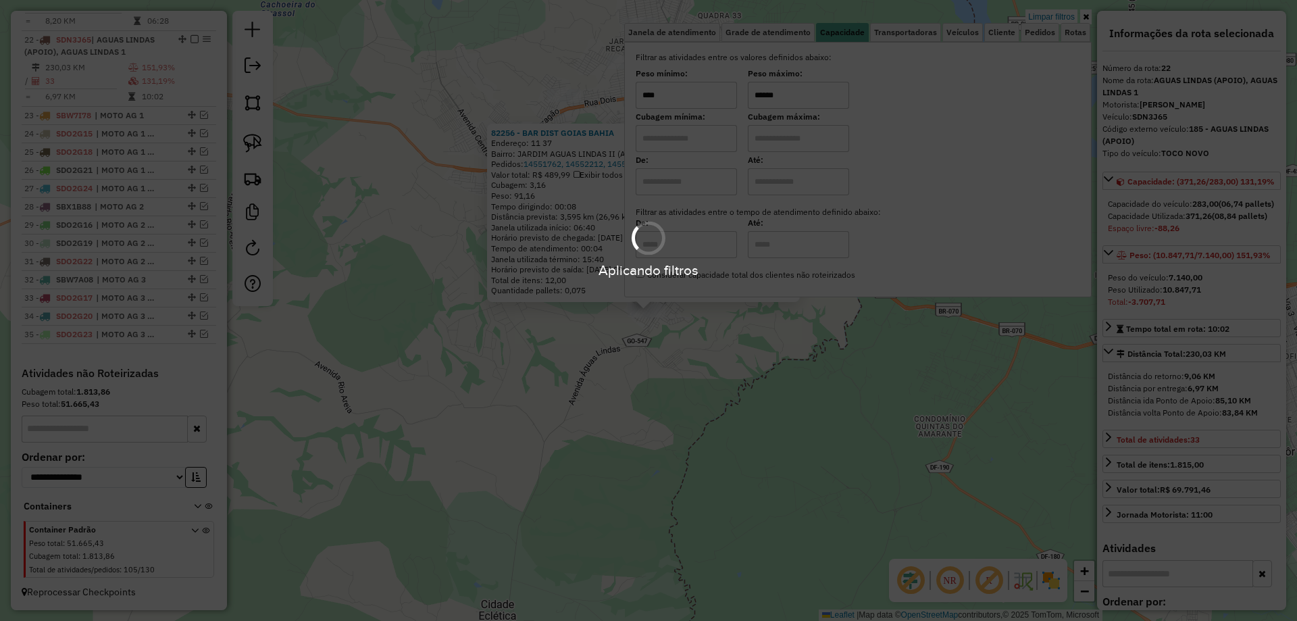
type input "******"
click at [719, 403] on div "Aplicando filtros" at bounding box center [648, 310] width 1297 height 621
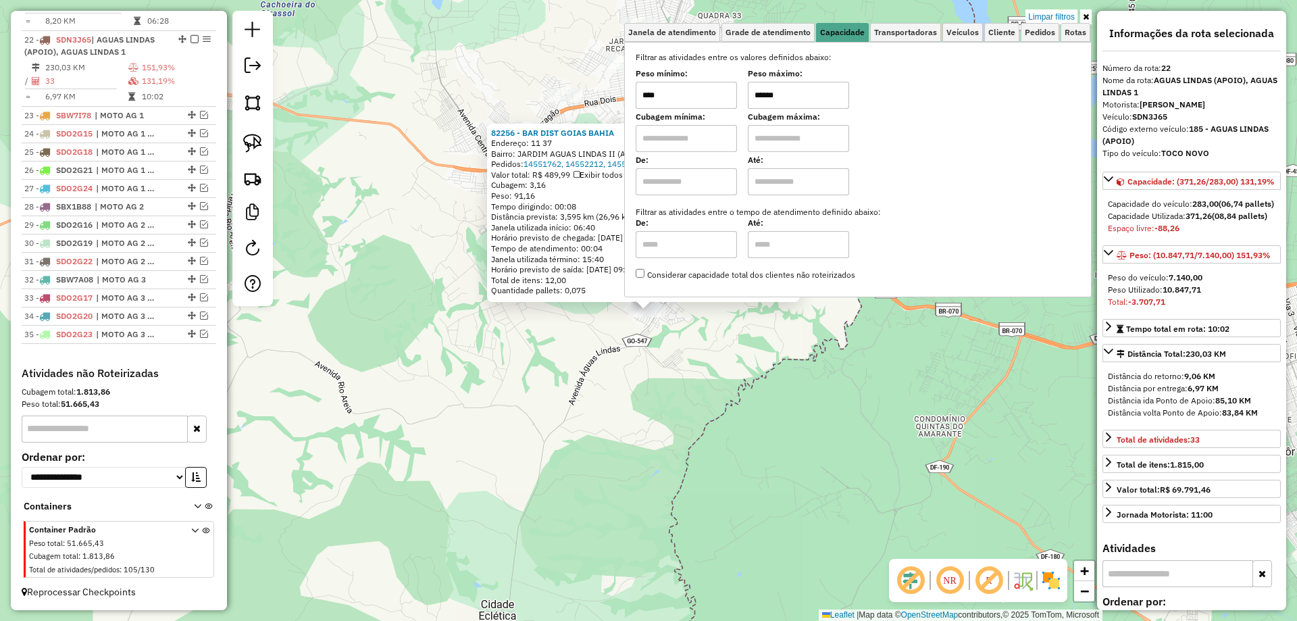
click at [718, 400] on div "82256 - BAR DIST GOIAS BAHIA Endereço: 11 37 Bairro: JARDIM AGUAS LINDAS II (AG…" at bounding box center [648, 310] width 1297 height 621
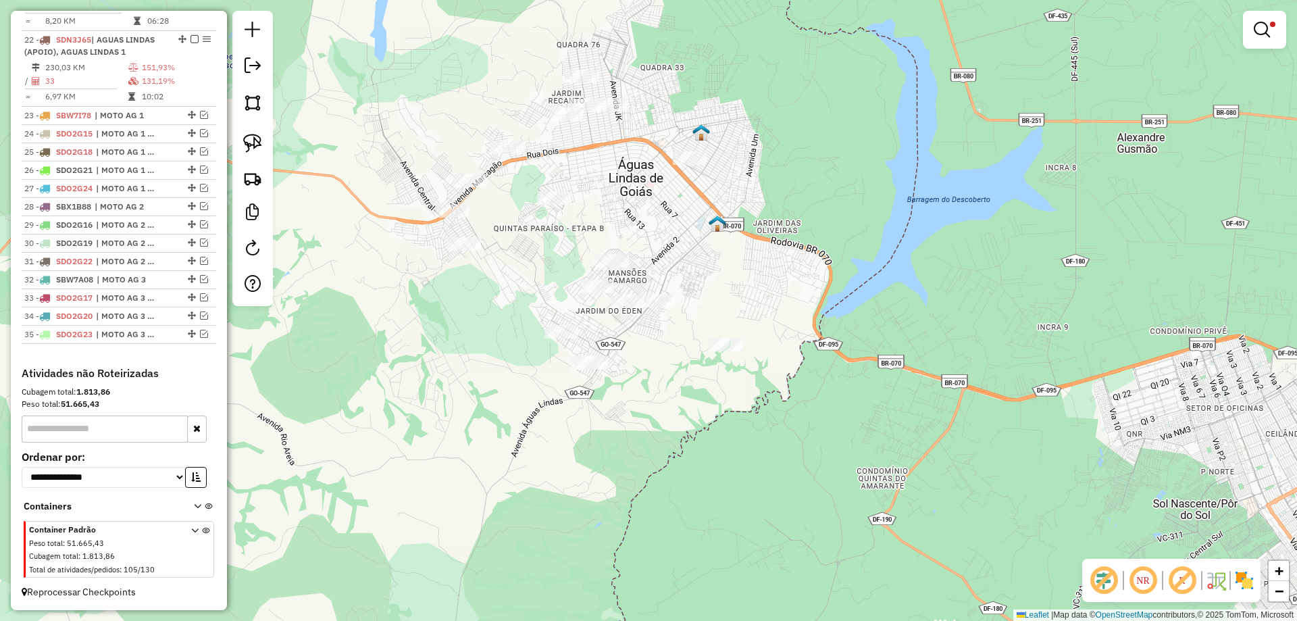
drag, startPoint x: 623, startPoint y: 226, endPoint x: 563, endPoint y: 260, distance: 69.0
click at [570, 259] on div "Limpar filtros Janela de atendimento Grade de atendimento Capacidade Transporta…" at bounding box center [648, 310] width 1297 height 621
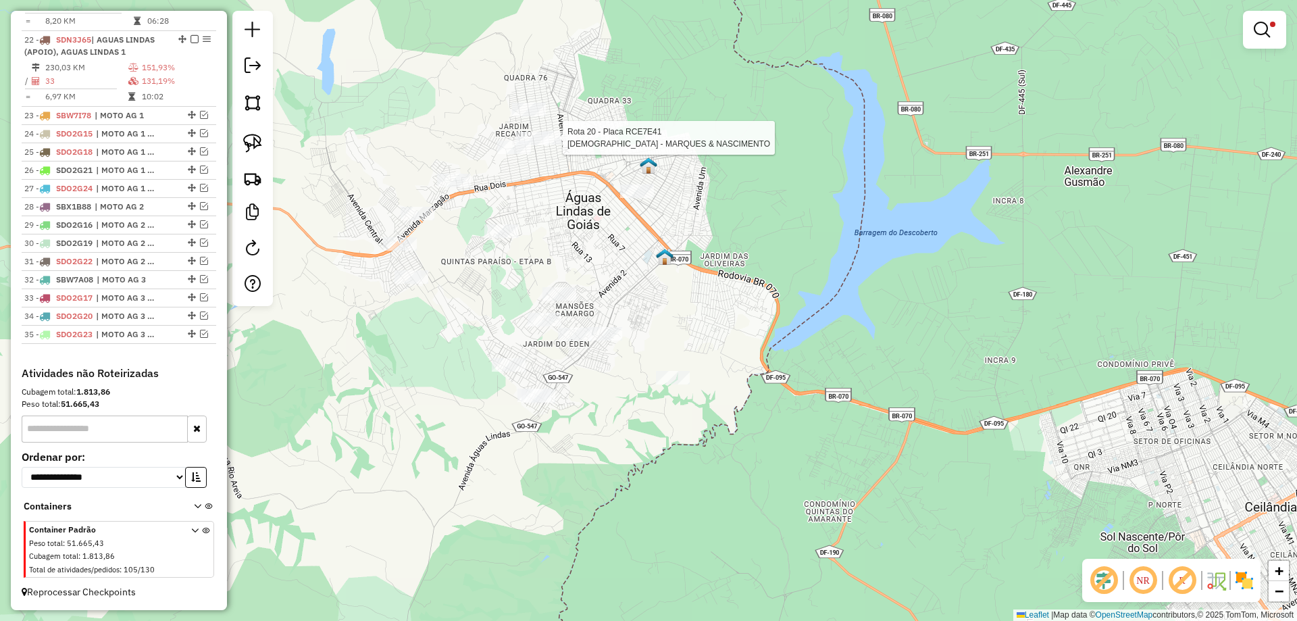
select select "*********"
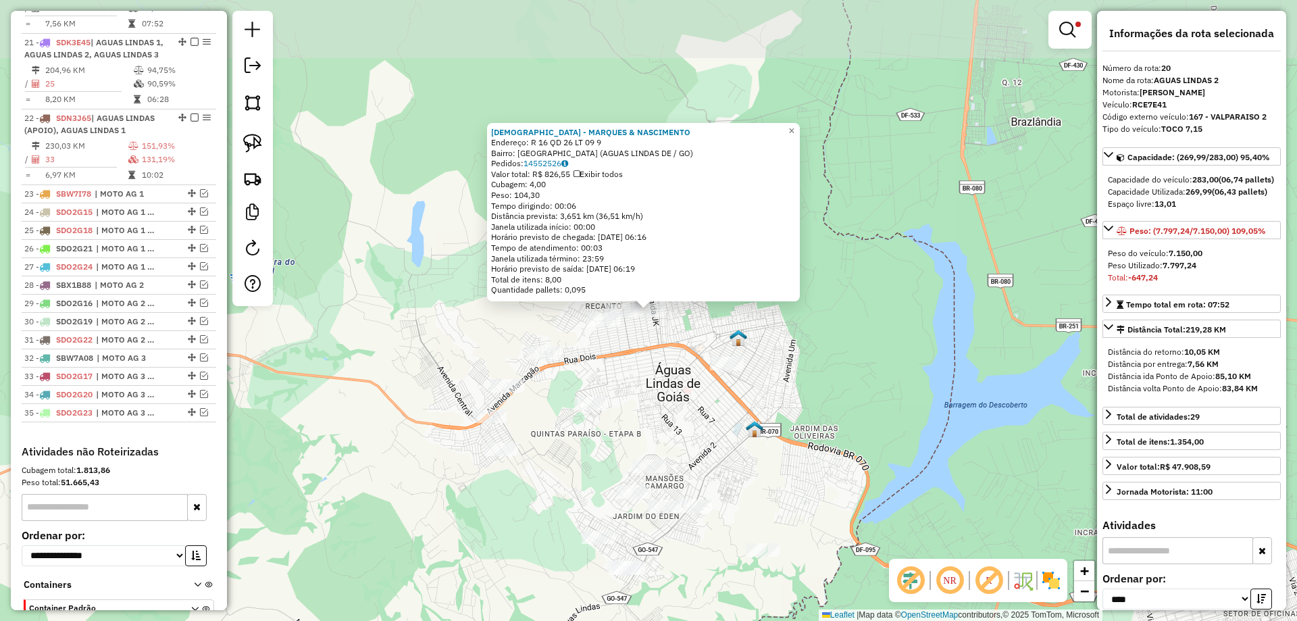
scroll to position [1379, 0]
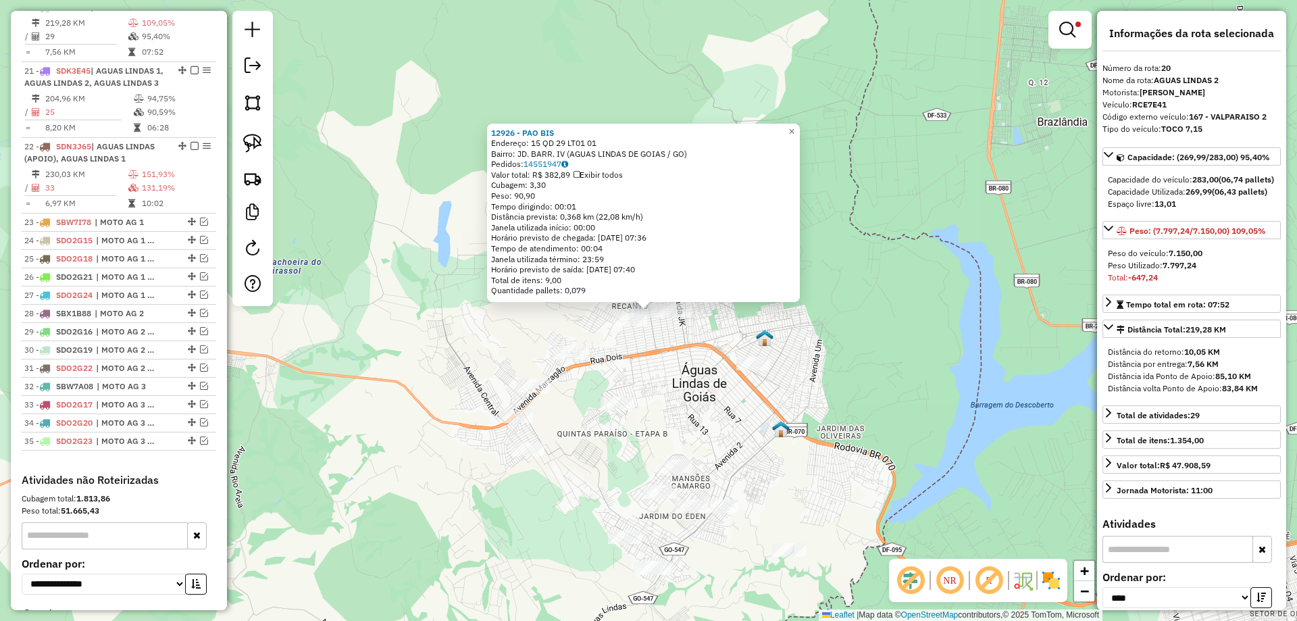
click at [644, 386] on div "12926 - PAO BIS Endereço: 15 QD 29 LT01 01 Bairro: JD. BARR. IV (AGUAS LINDAS D…" at bounding box center [648, 310] width 1297 height 621
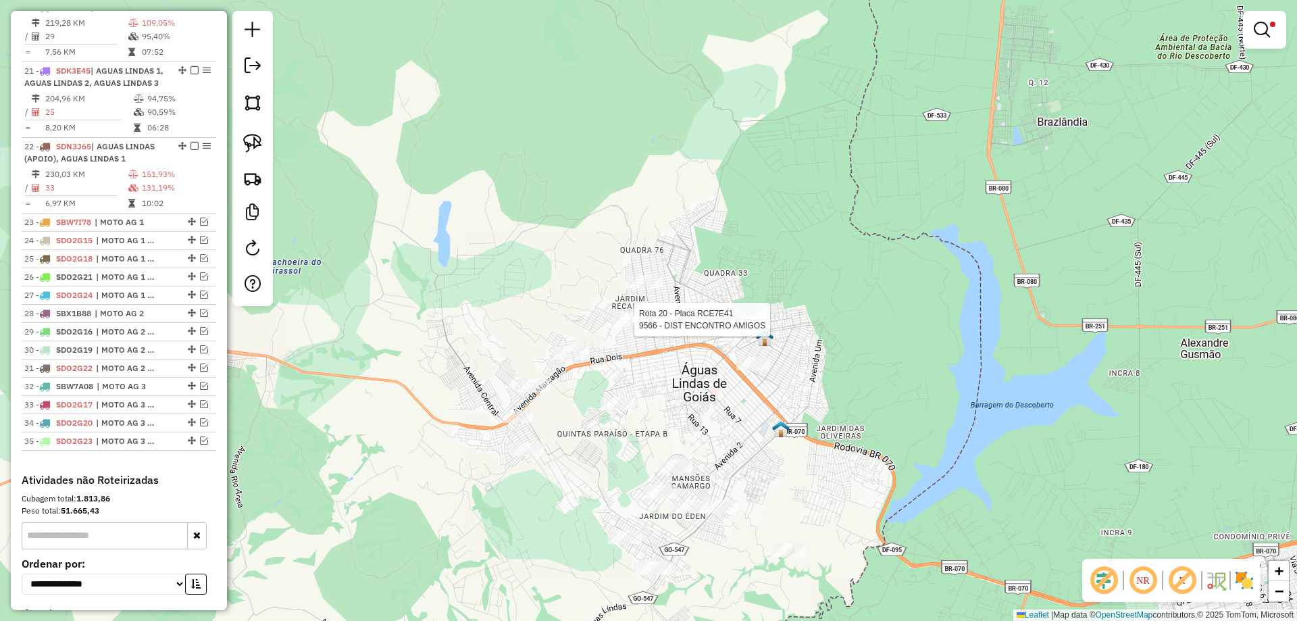
select select "*********"
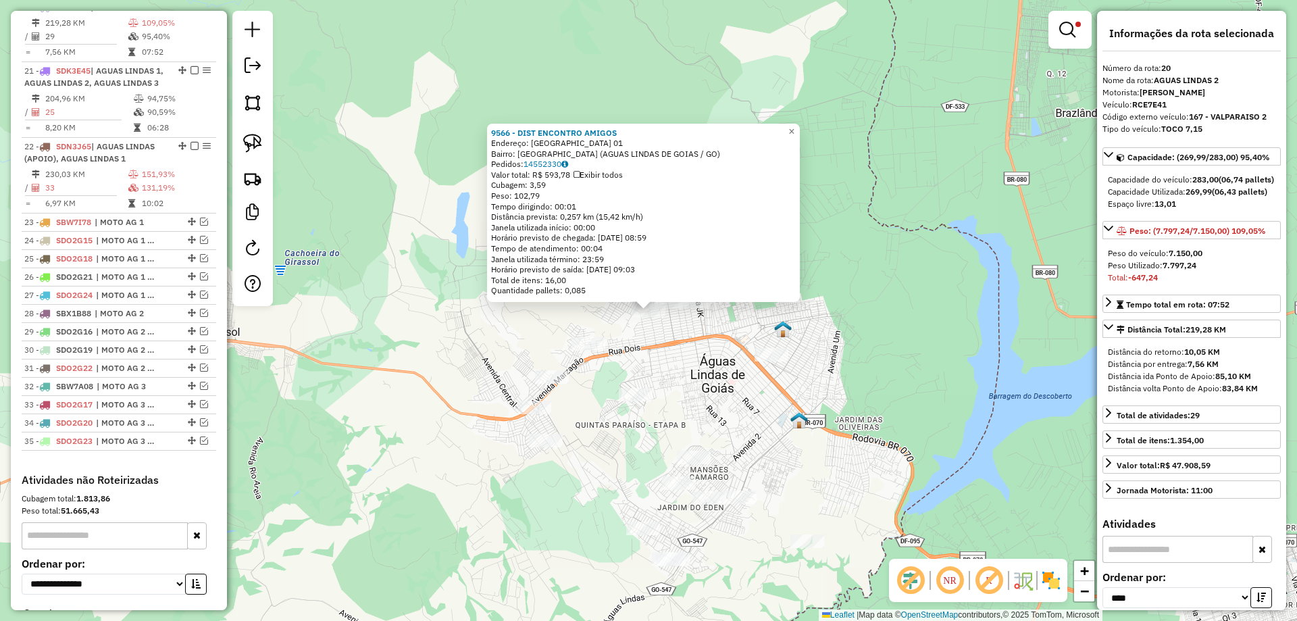
drag, startPoint x: 685, startPoint y: 360, endPoint x: 676, endPoint y: 340, distance: 21.5
click at [683, 359] on div "9566 - DIST ENCONTRO AMIGOS Endereço: BRASILIA 01 Bairro: JARDIM BARRAGEM 6 (AG…" at bounding box center [648, 310] width 1297 height 621
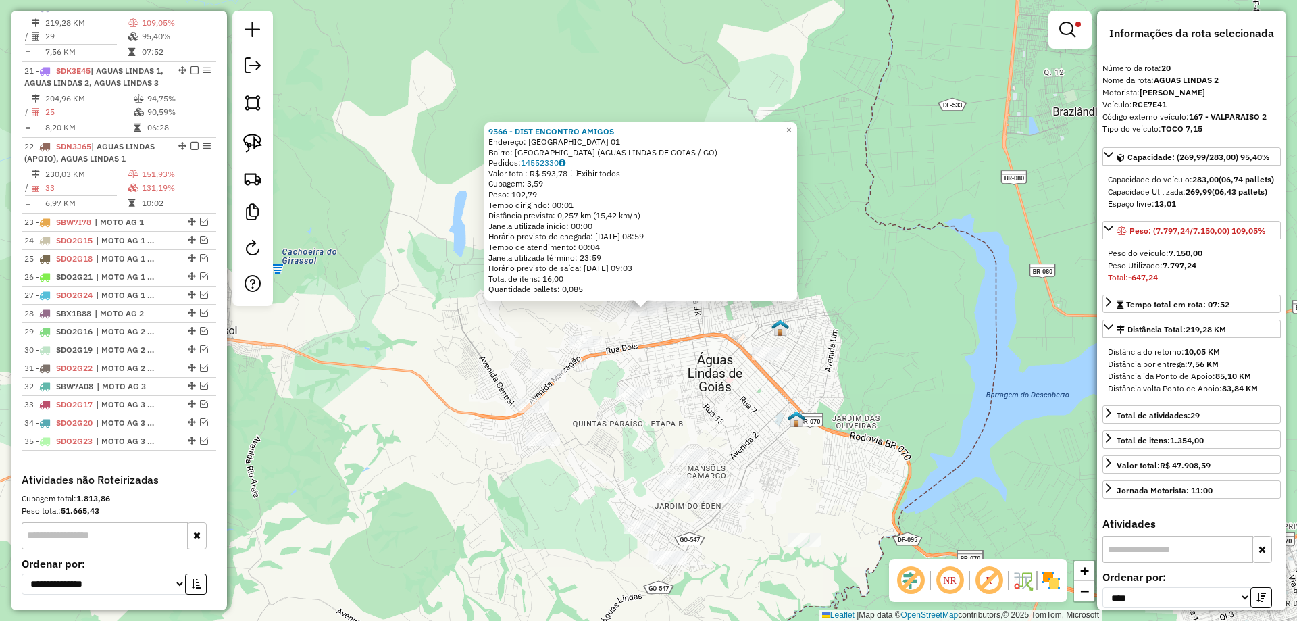
click at [692, 353] on div "9566 - DIST ENCONTRO AMIGOS Endereço: BRASILIA 01 Bairro: JARDIM BARRAGEM 6 (AG…" at bounding box center [648, 310] width 1297 height 621
click at [676, 321] on div "9566 - DIST ENCONTRO AMIGOS Endereço: BRASILIA 01 Bairro: JARDIM BARRAGEM 6 (AG…" at bounding box center [648, 310] width 1297 height 621
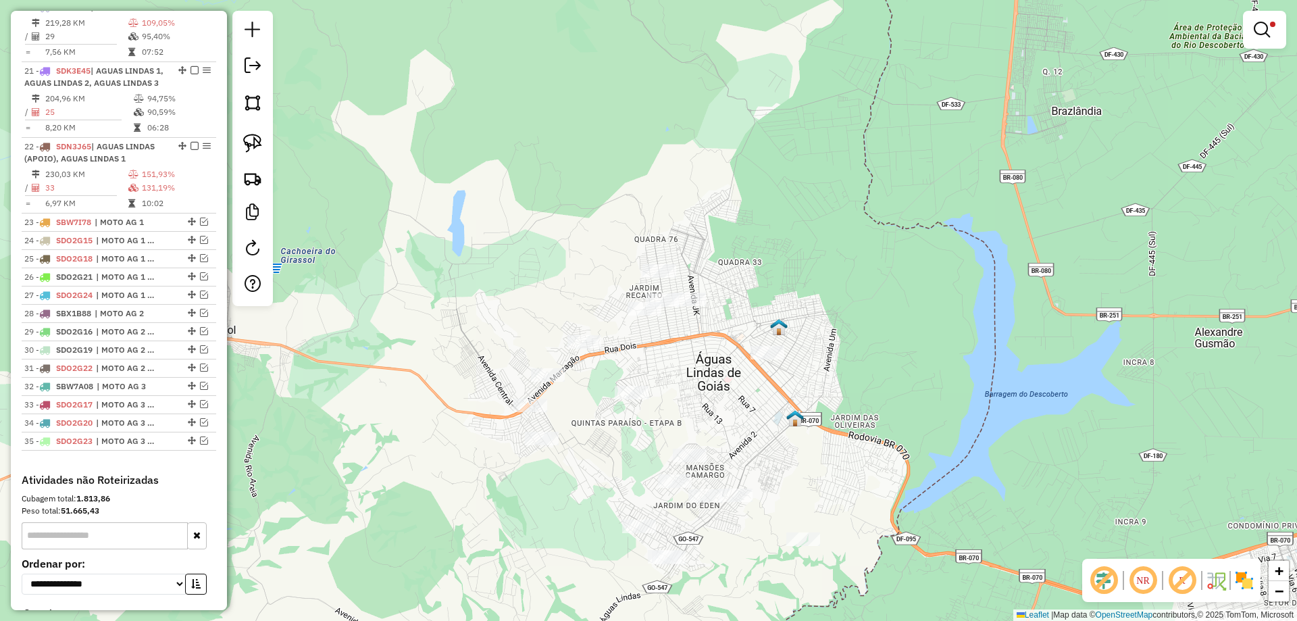
click at [667, 257] on div "Limpar filtros Janela de atendimento Grade de atendimento Capacidade Transporta…" at bounding box center [648, 310] width 1297 height 621
select select "*********"
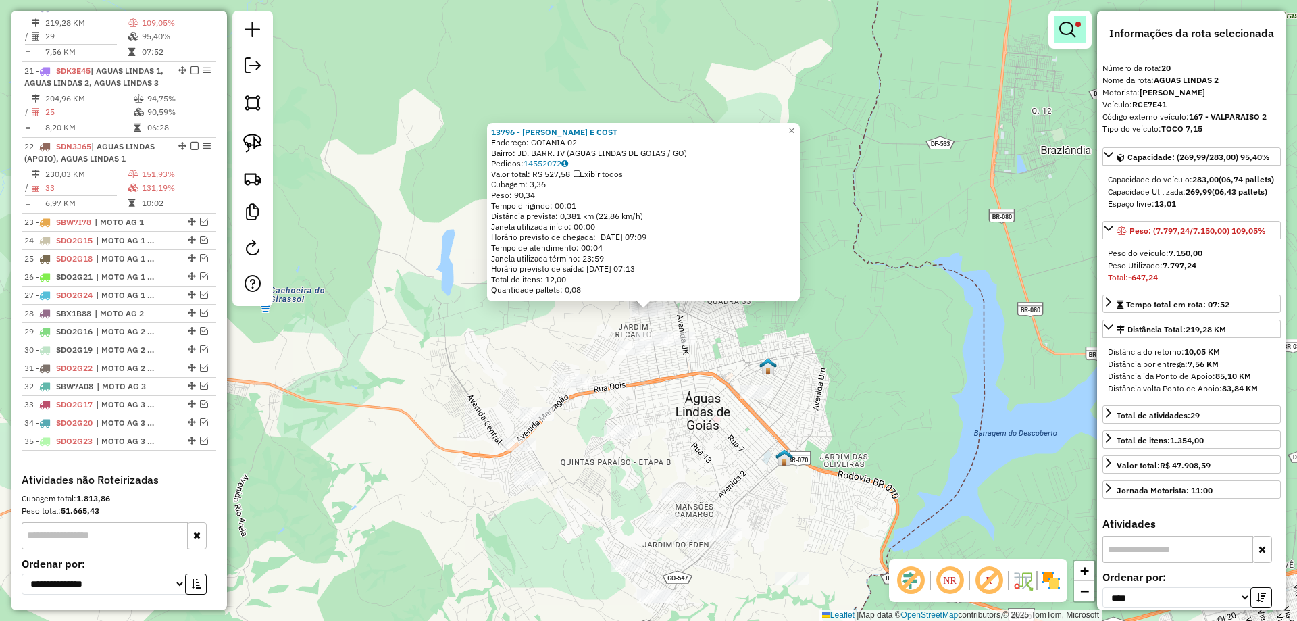
click at [1063, 35] on em at bounding box center [1067, 30] width 16 height 16
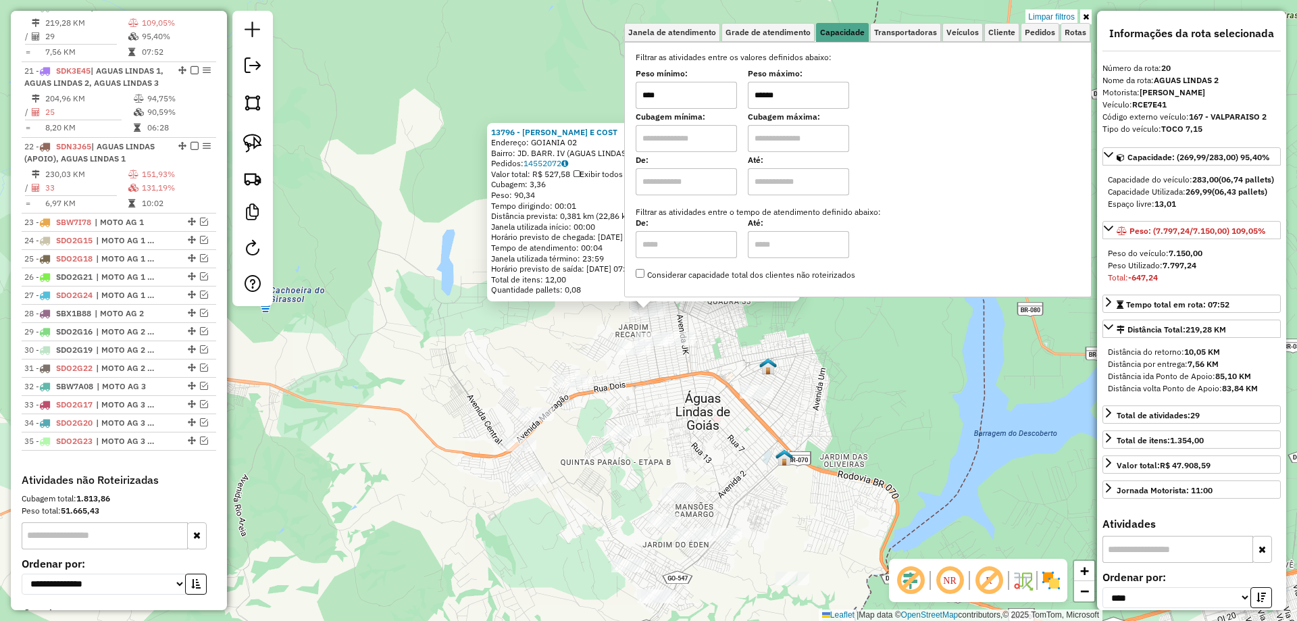
click at [765, 95] on input "******" at bounding box center [798, 95] width 101 height 27
type input "******"
drag, startPoint x: 753, startPoint y: 338, endPoint x: 707, endPoint y: 326, distance: 47.5
click at [753, 336] on div "13796 - MERC MOREIRA E COST Endereço: GOIANIA 02 Bairro: JD. BARR. IV (AGUAS LI…" at bounding box center [648, 310] width 1297 height 621
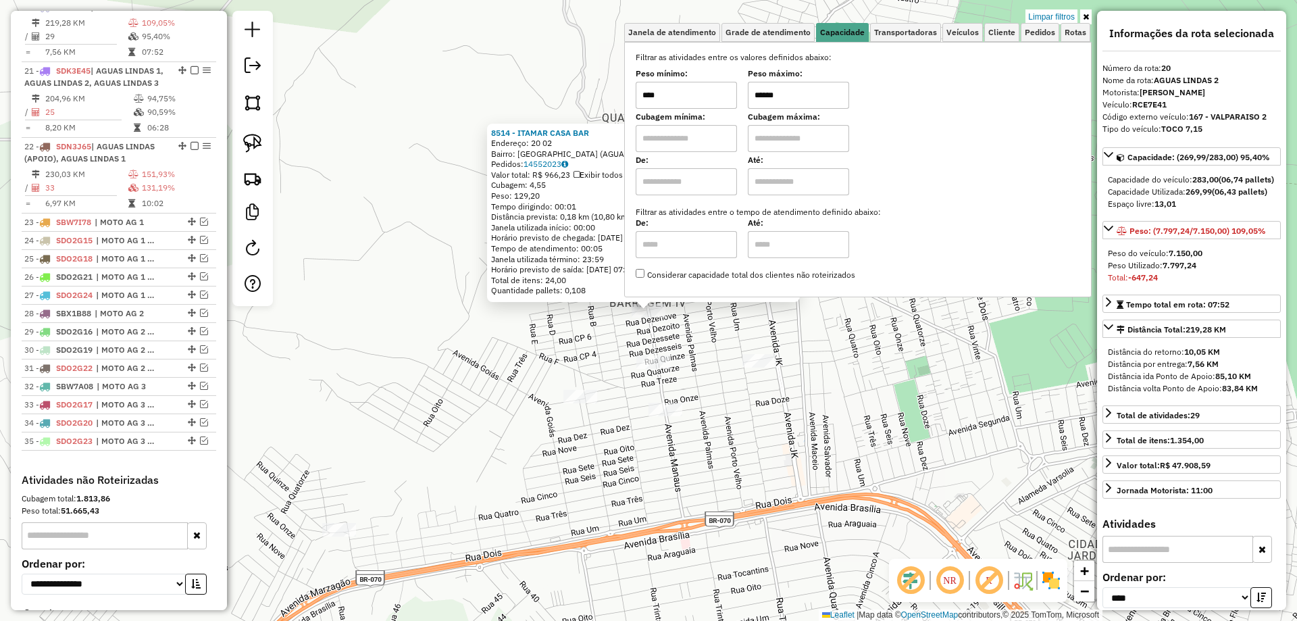
click at [701, 368] on div "8514 - ITAMAR CASA BAR Endereço: 20 02 Bairro: JARDIM BARRAGEM 4 (AGUAS LINDAS …" at bounding box center [648, 310] width 1297 height 621
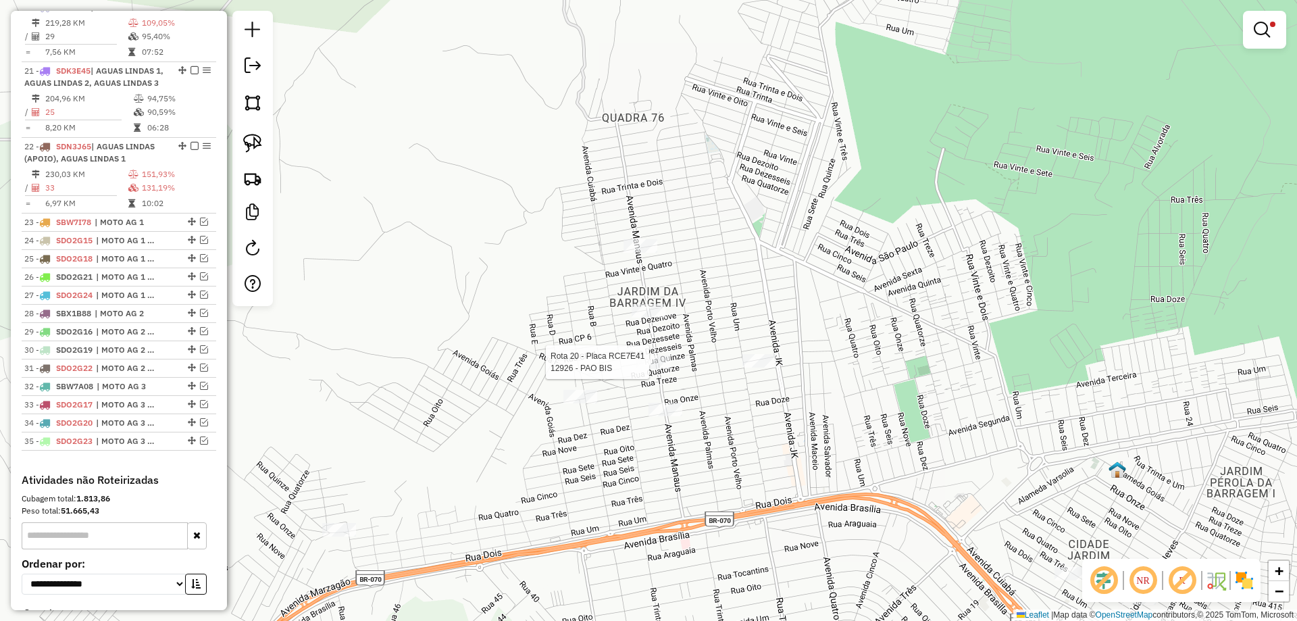
select select "*********"
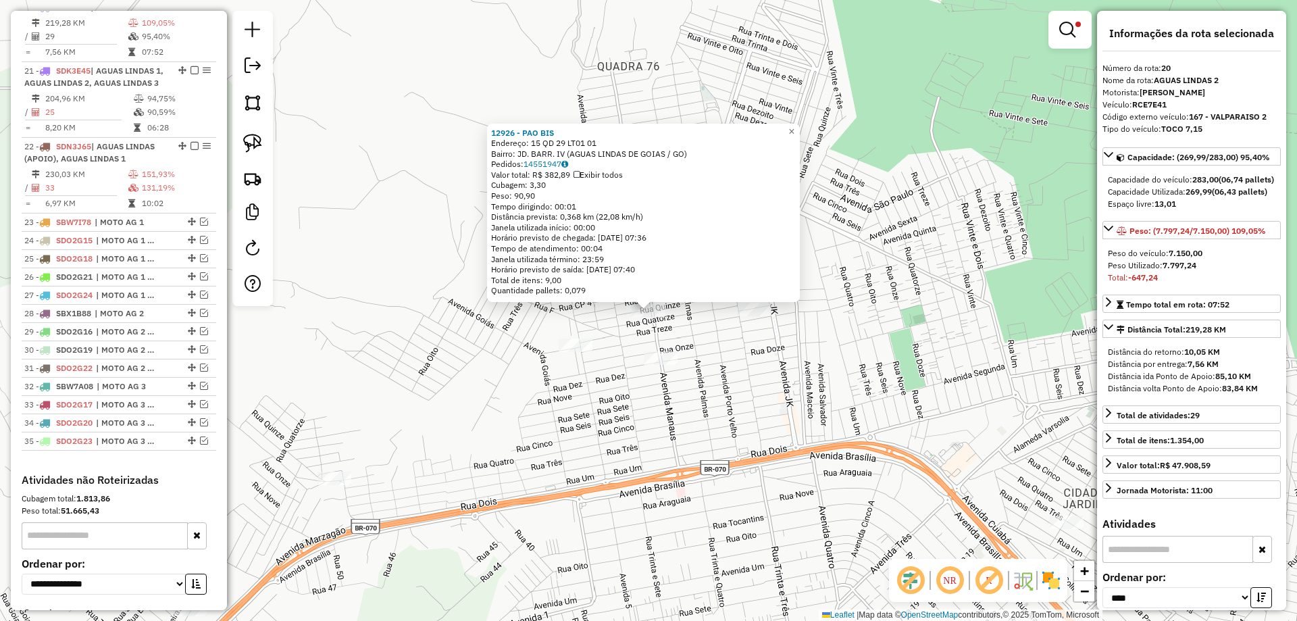
click at [660, 348] on div "12926 - PAO BIS Endereço: 15 QD 29 LT01 01 Bairro: JD. BARR. IV (AGUAS LINDAS D…" at bounding box center [648, 310] width 1297 height 621
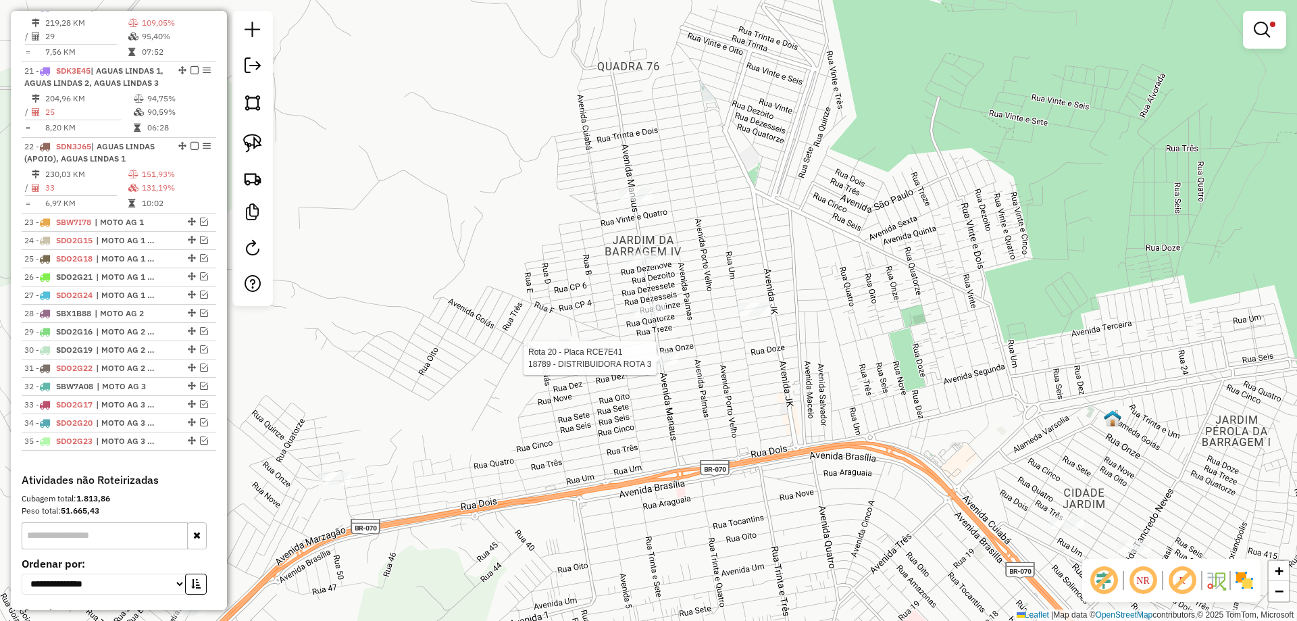
select select "*********"
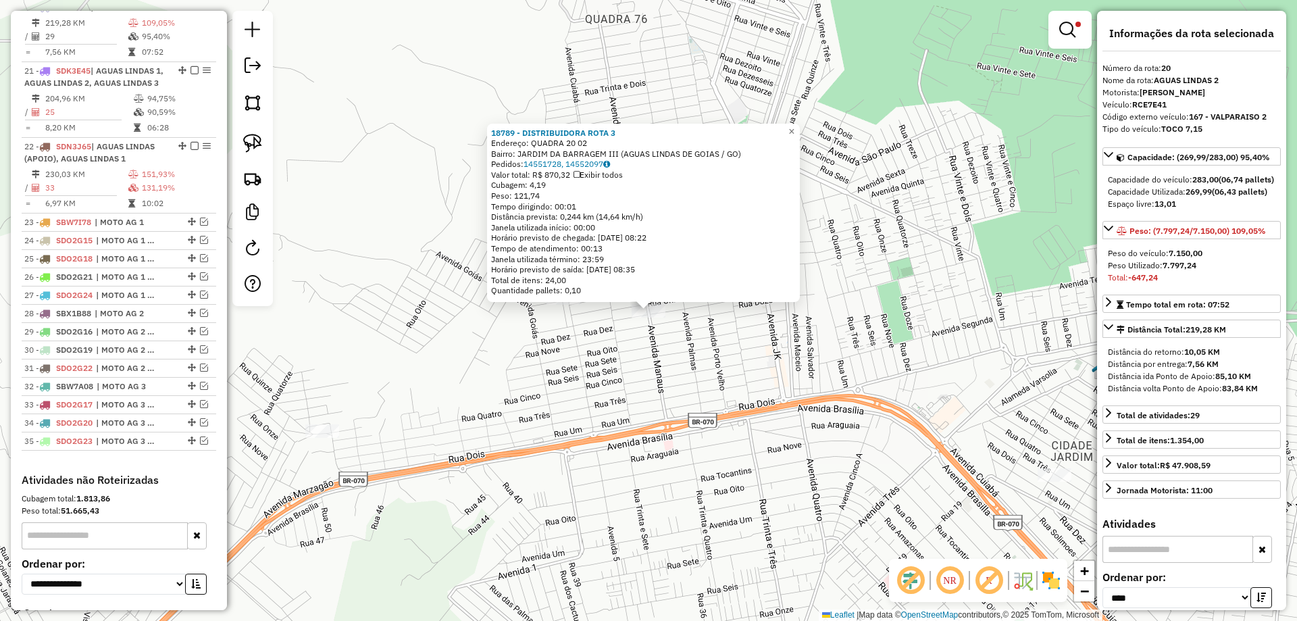
click at [696, 367] on div "18789 - DISTRIBUIDORA ROTA 3 Endereço: QUADRA 20 02 Bairro: JARDIM DA BARRAGEM …" at bounding box center [648, 310] width 1297 height 621
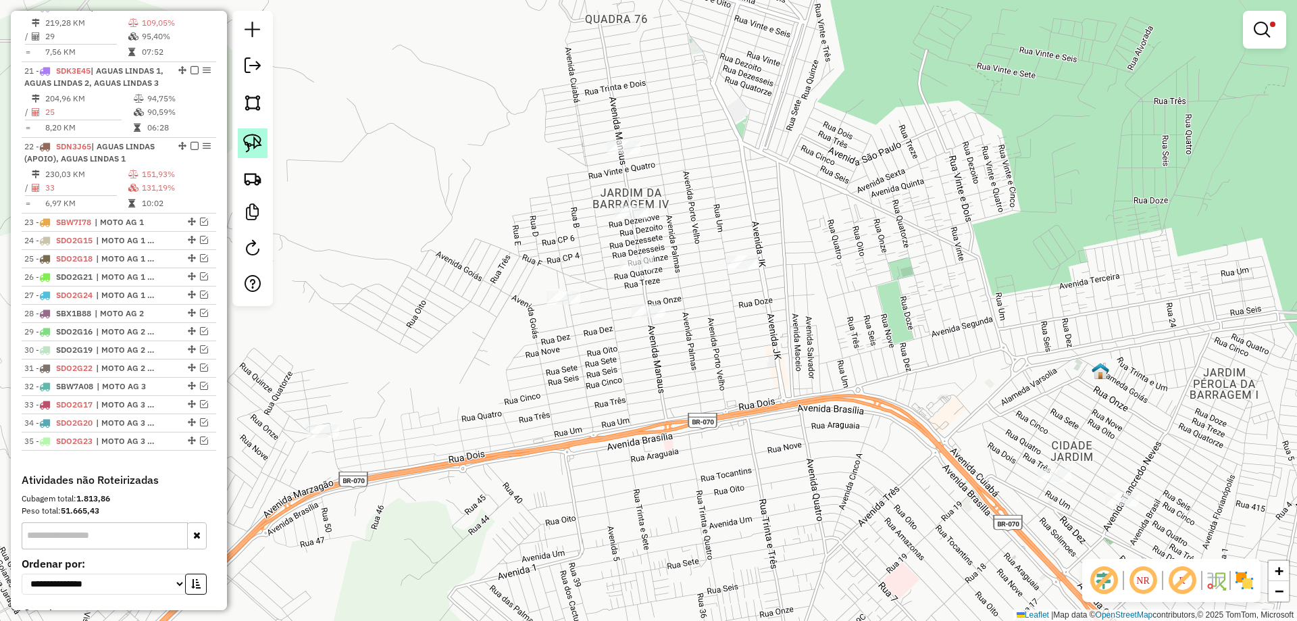
click at [259, 133] on link at bounding box center [253, 143] width 30 height 30
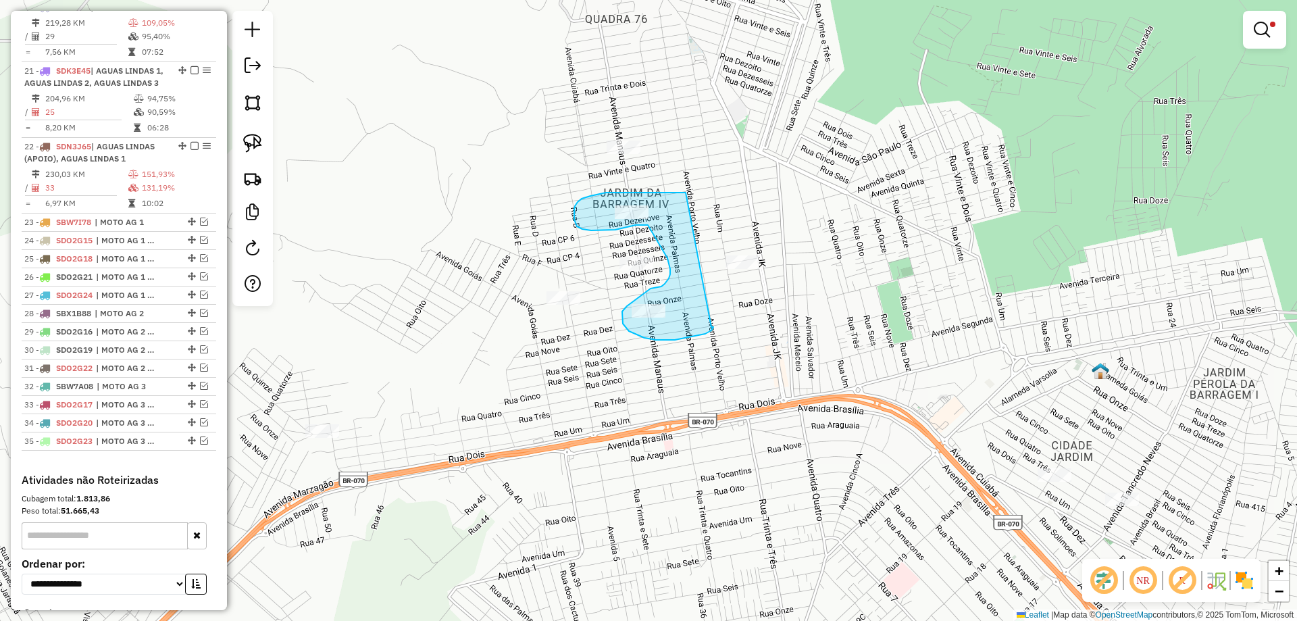
drag, startPoint x: 606, startPoint y: 193, endPoint x: 711, endPoint y: 327, distance: 170.8
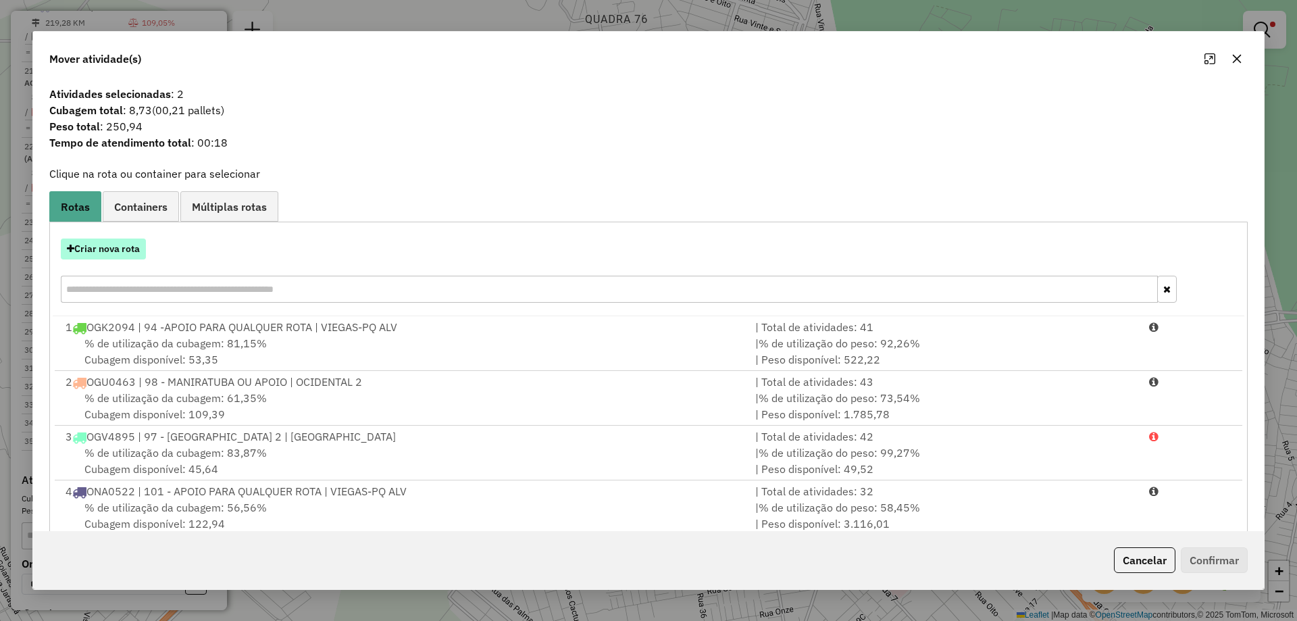
click at [136, 251] on button "Criar nova rota" at bounding box center [103, 248] width 85 height 21
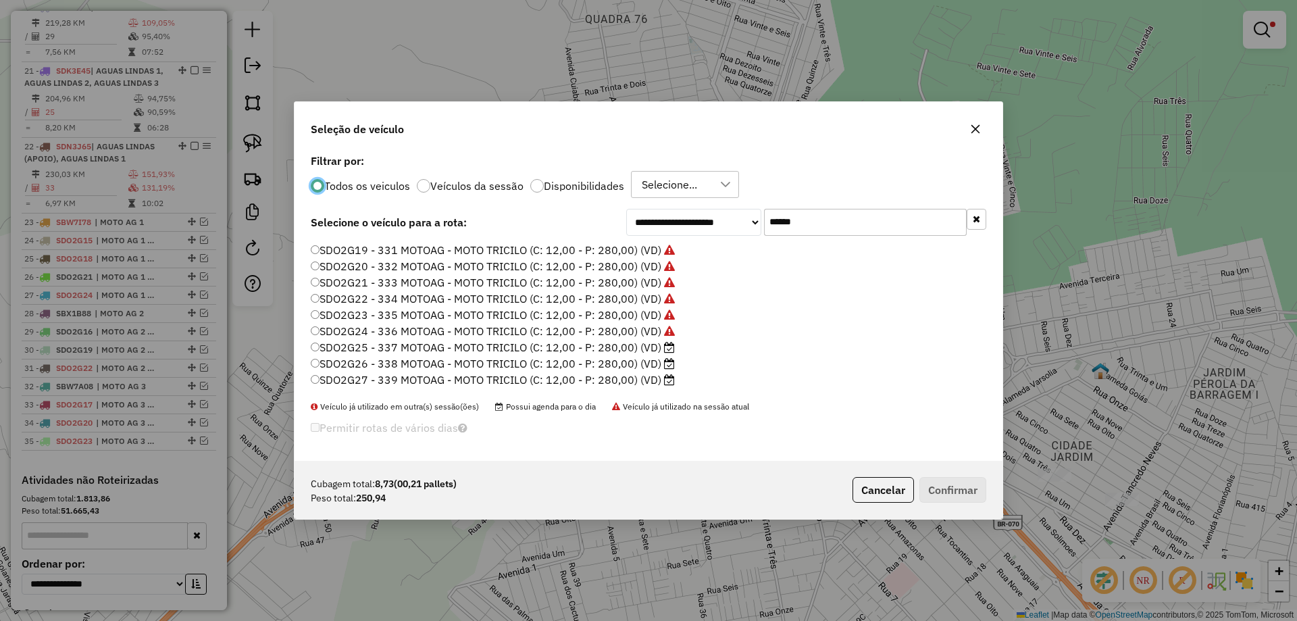
scroll to position [95, 0]
click at [655, 316] on label "SDO2G25 - 337 MOTOAG - MOTO TRICILO (C: 12,00 - P: 280,00) (VD)" at bounding box center [493, 316] width 364 height 16
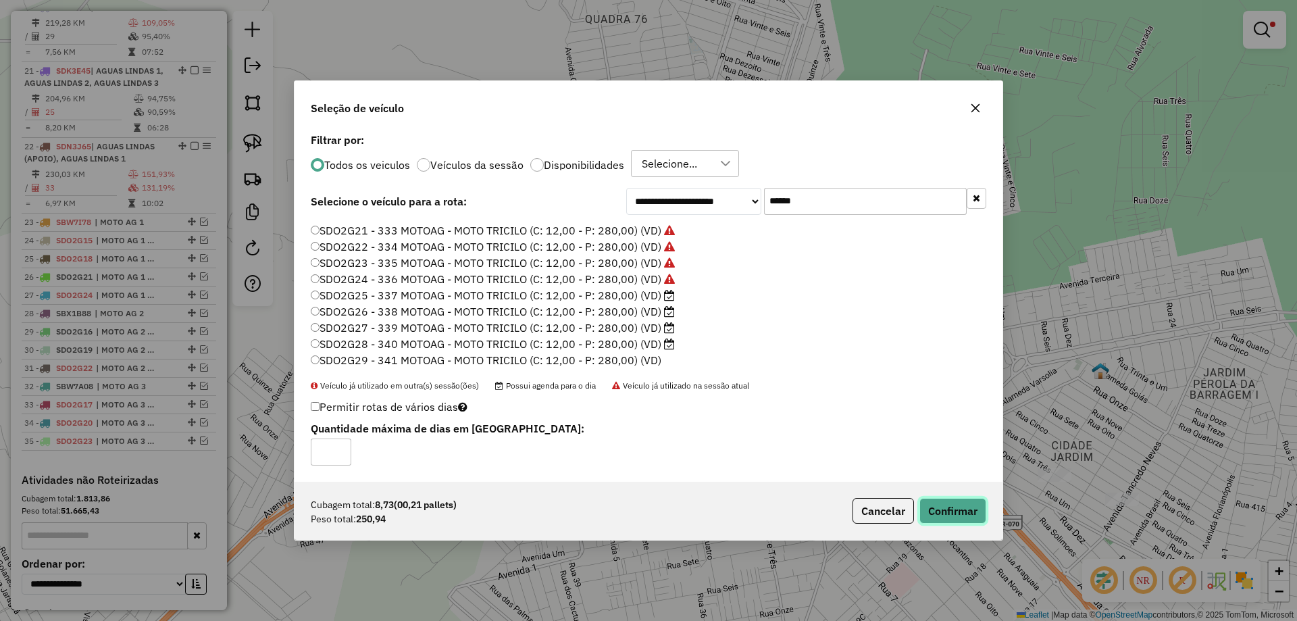
click at [939, 512] on button "Confirmar" at bounding box center [952, 511] width 67 height 26
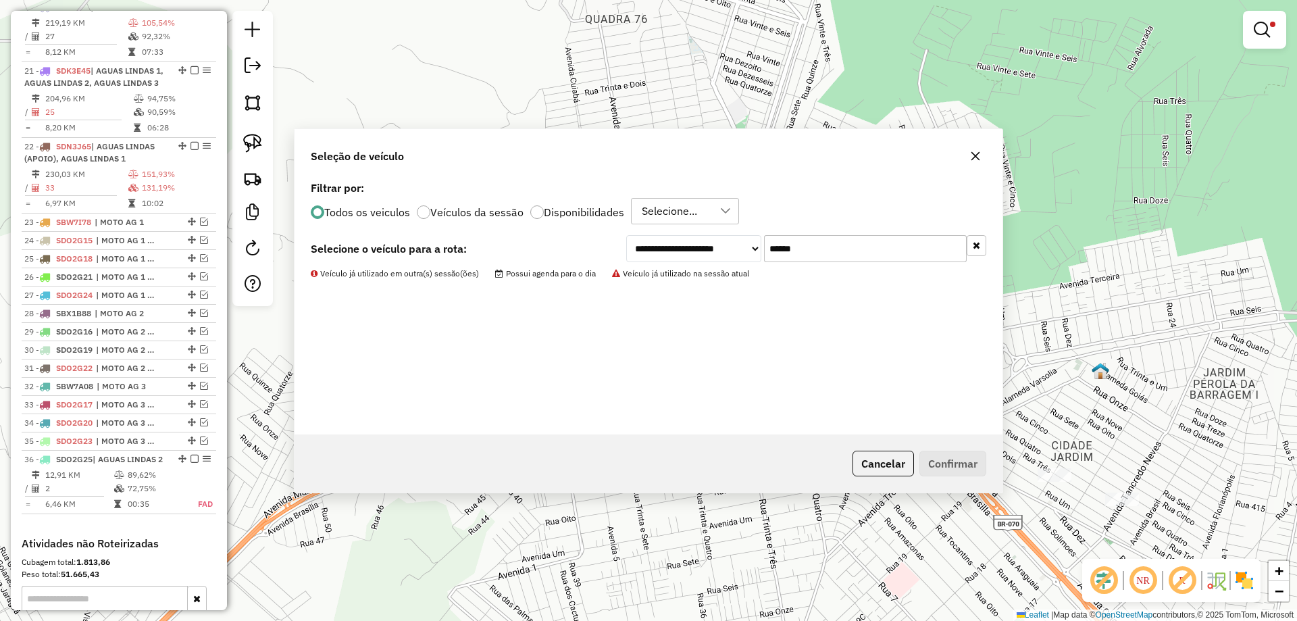
scroll to position [47, 0]
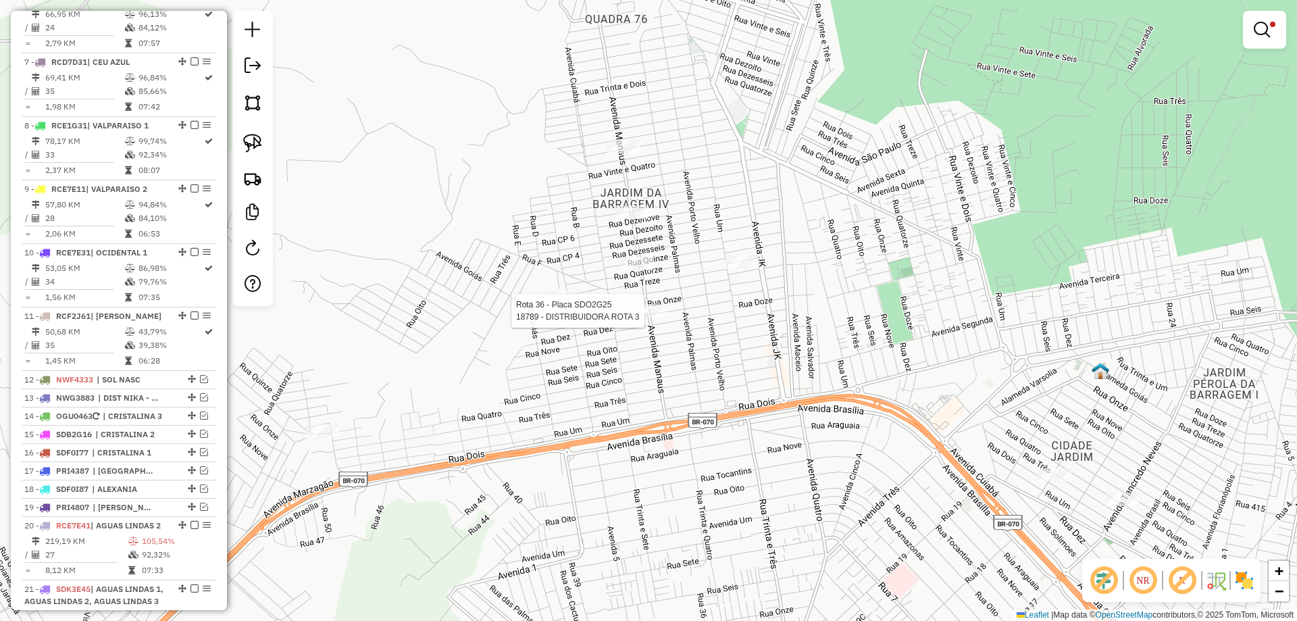
select select "*********"
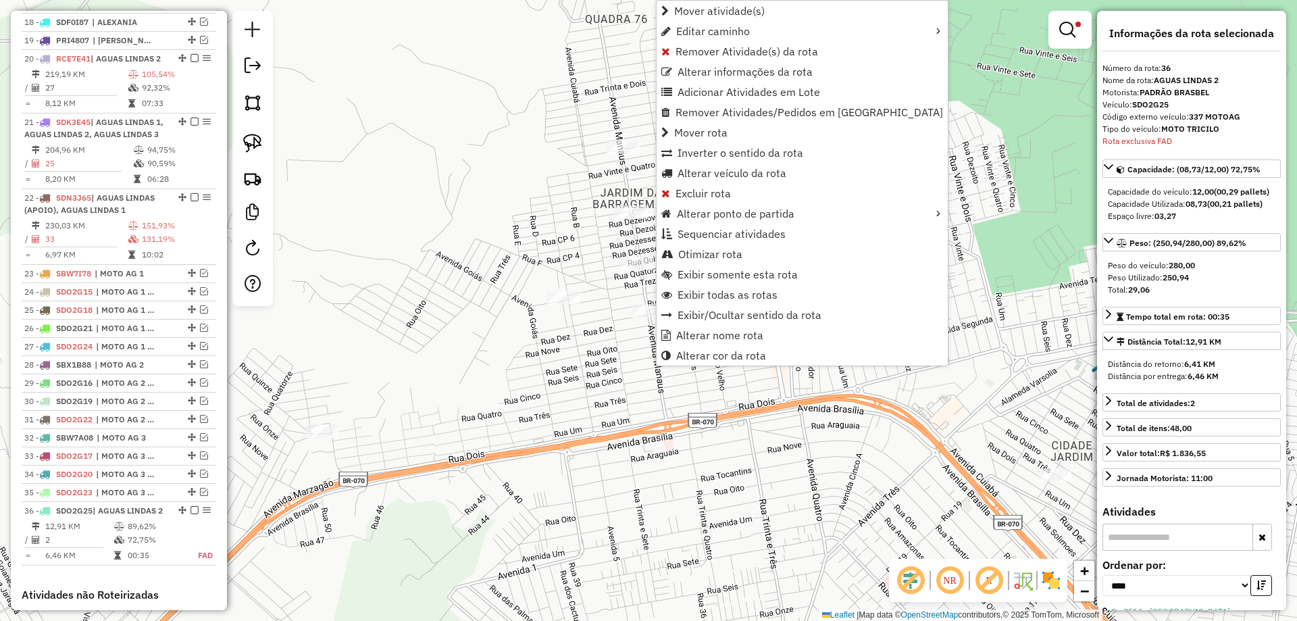
scroll to position [1598, 0]
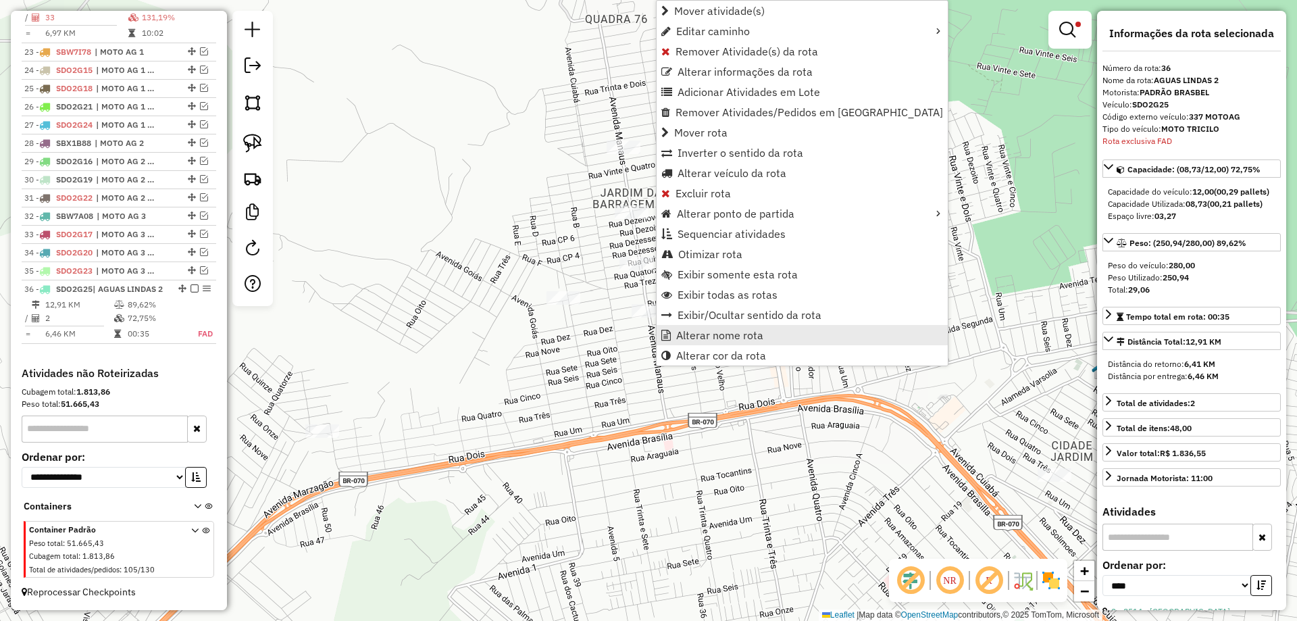
click at [720, 338] on span "Alterar nome rota" at bounding box center [719, 335] width 87 height 11
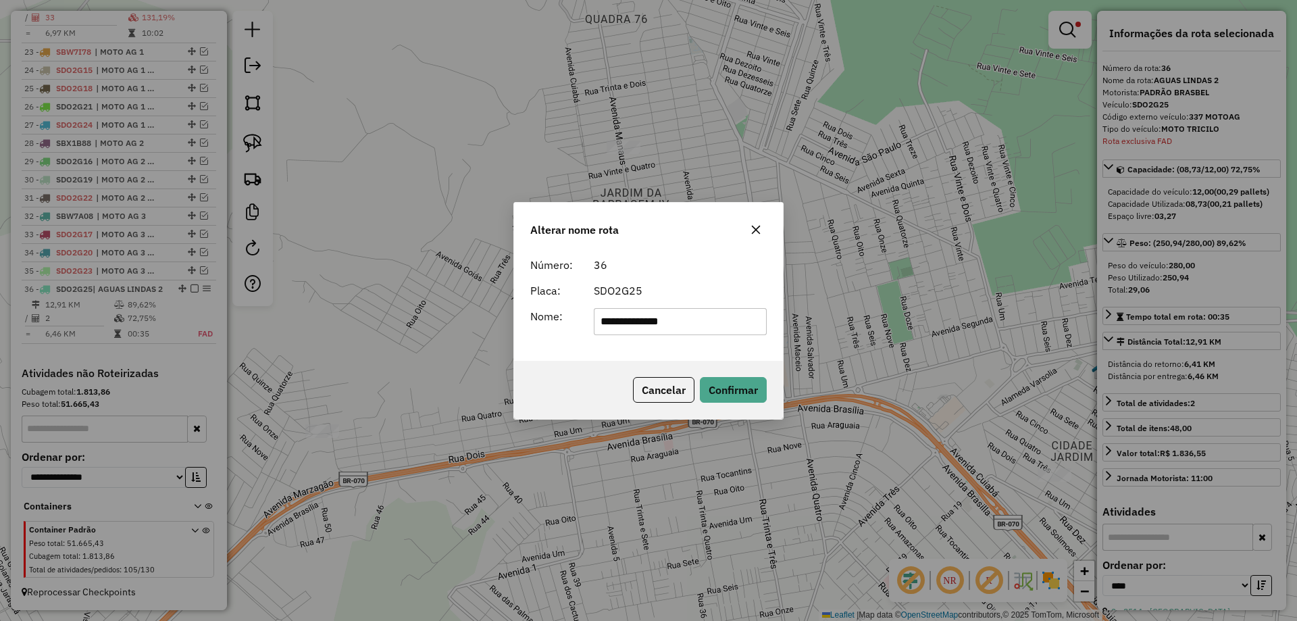
drag, startPoint x: 348, startPoint y: 253, endPoint x: 317, endPoint y: 247, distance: 31.7
click at [317, 247] on div "**********" at bounding box center [648, 310] width 1297 height 621
type input "**********"
click at [716, 374] on div "Cancelar Confirmar" at bounding box center [648, 390] width 269 height 58
drag, startPoint x: 721, startPoint y: 386, endPoint x: 579, endPoint y: 378, distance: 142.1
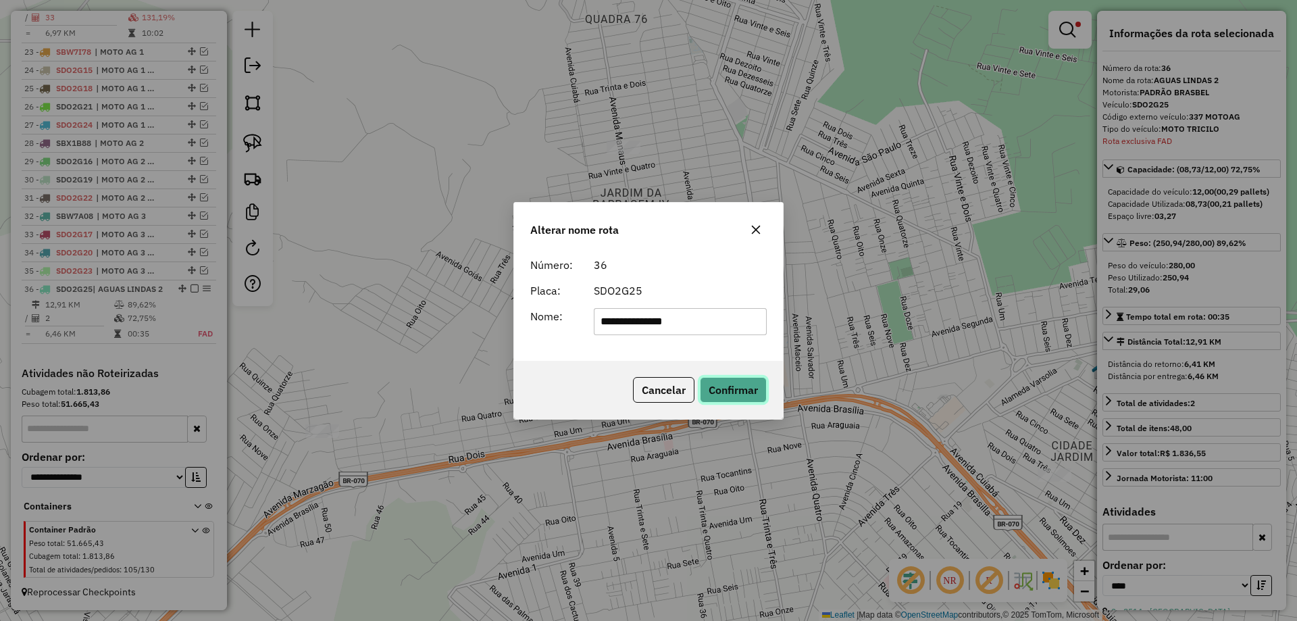
click at [719, 386] on button "Confirmar" at bounding box center [733, 390] width 67 height 26
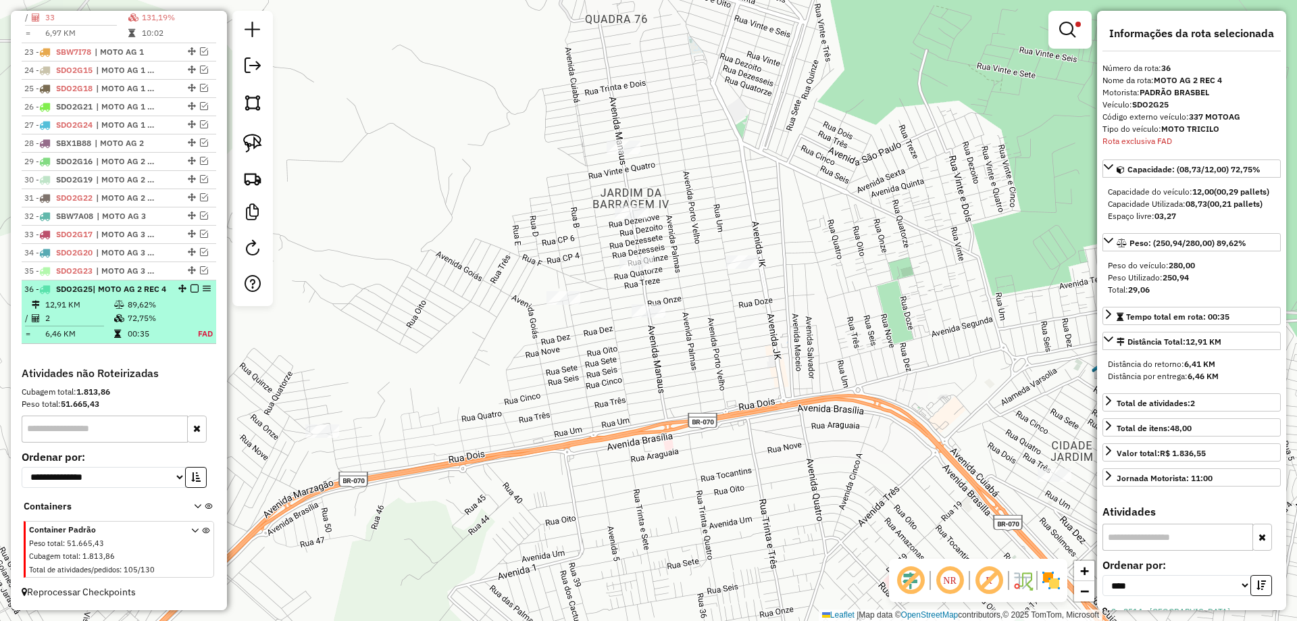
click at [193, 284] on em at bounding box center [194, 288] width 8 height 8
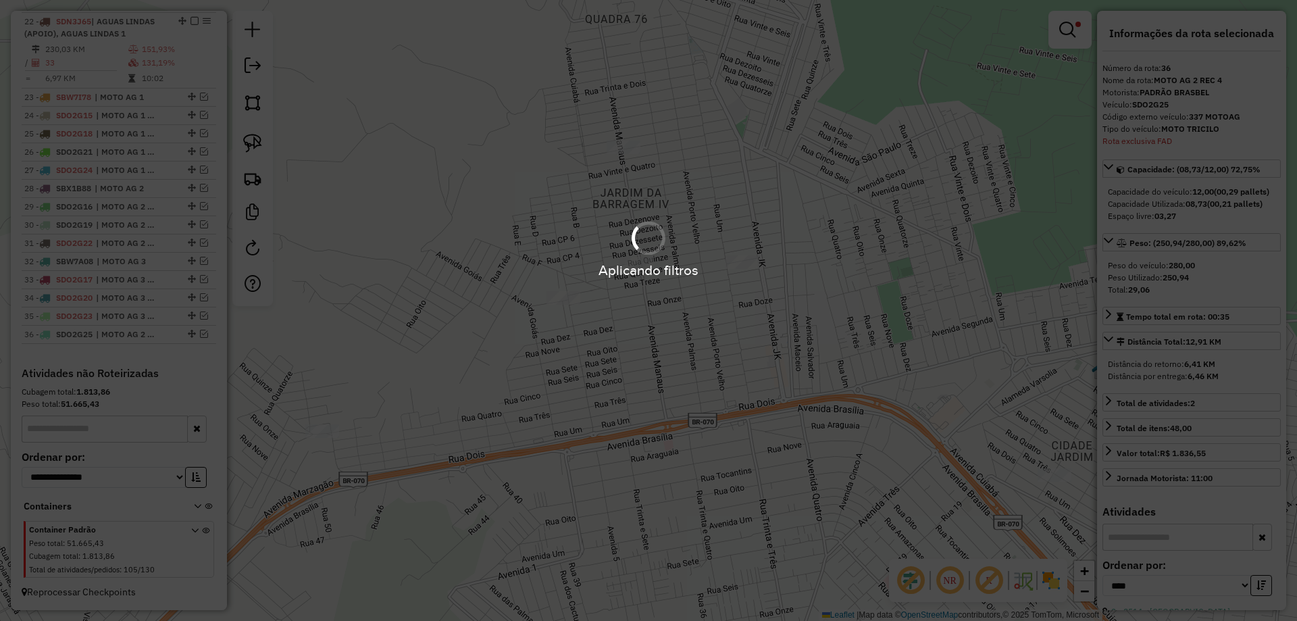
scroll to position [1541, 0]
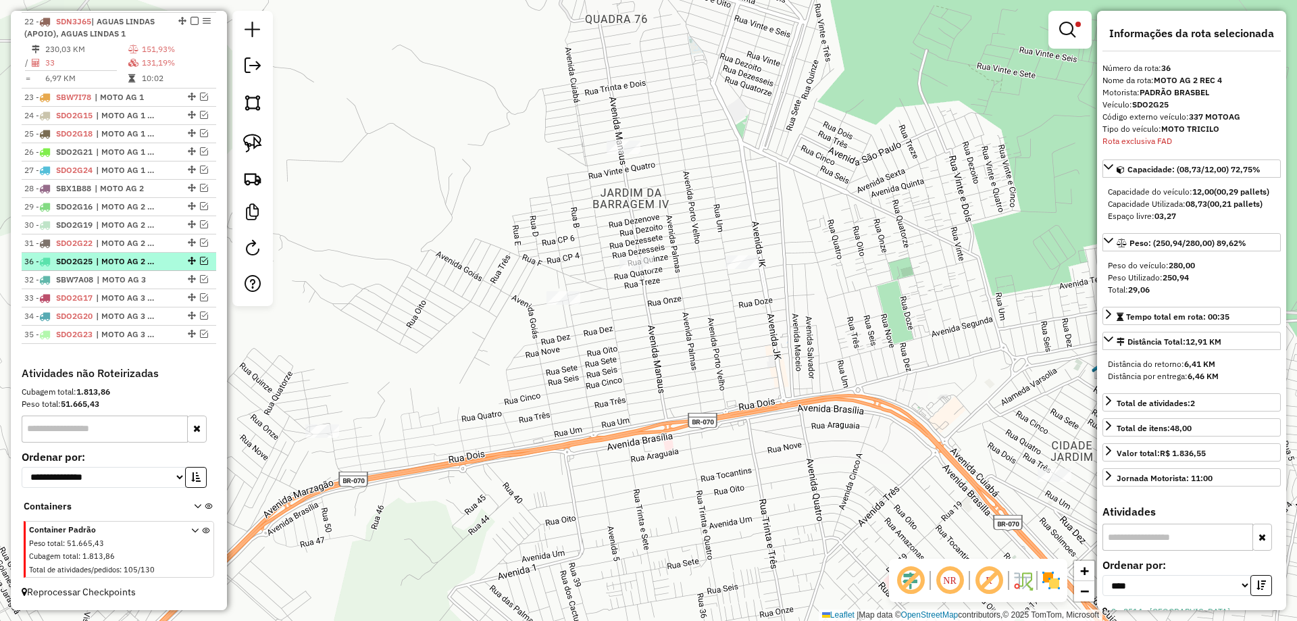
drag, startPoint x: 186, startPoint y: 333, endPoint x: 170, endPoint y: 257, distance: 77.5
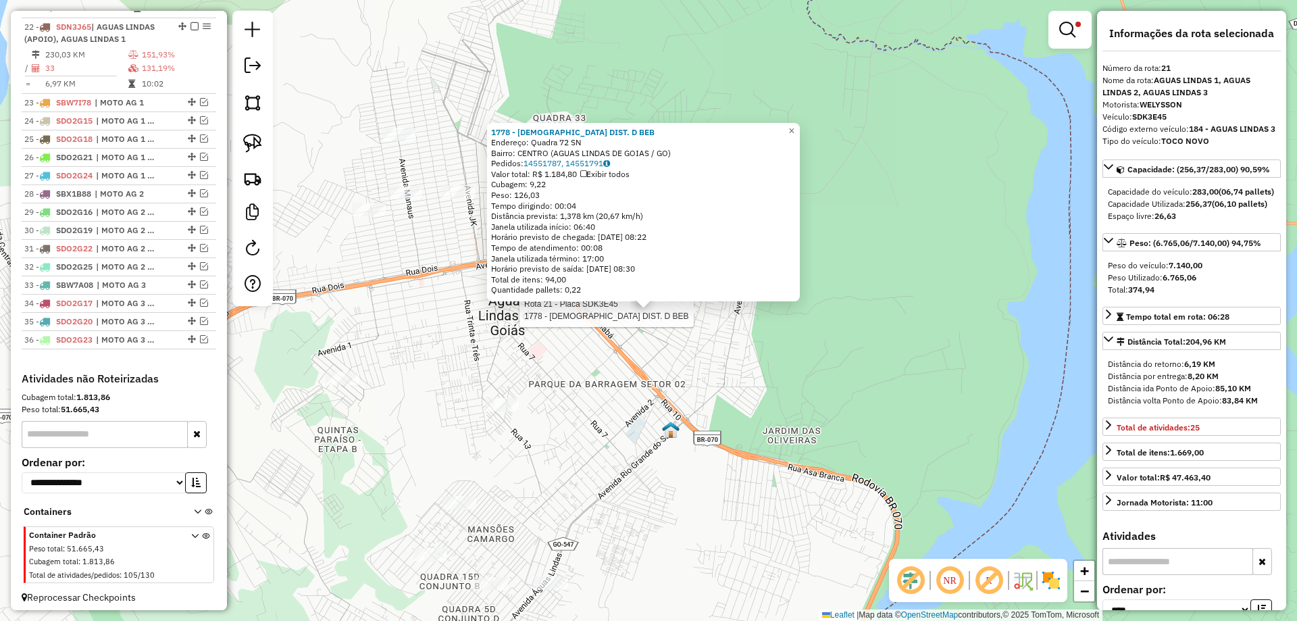
scroll to position [1455, 0]
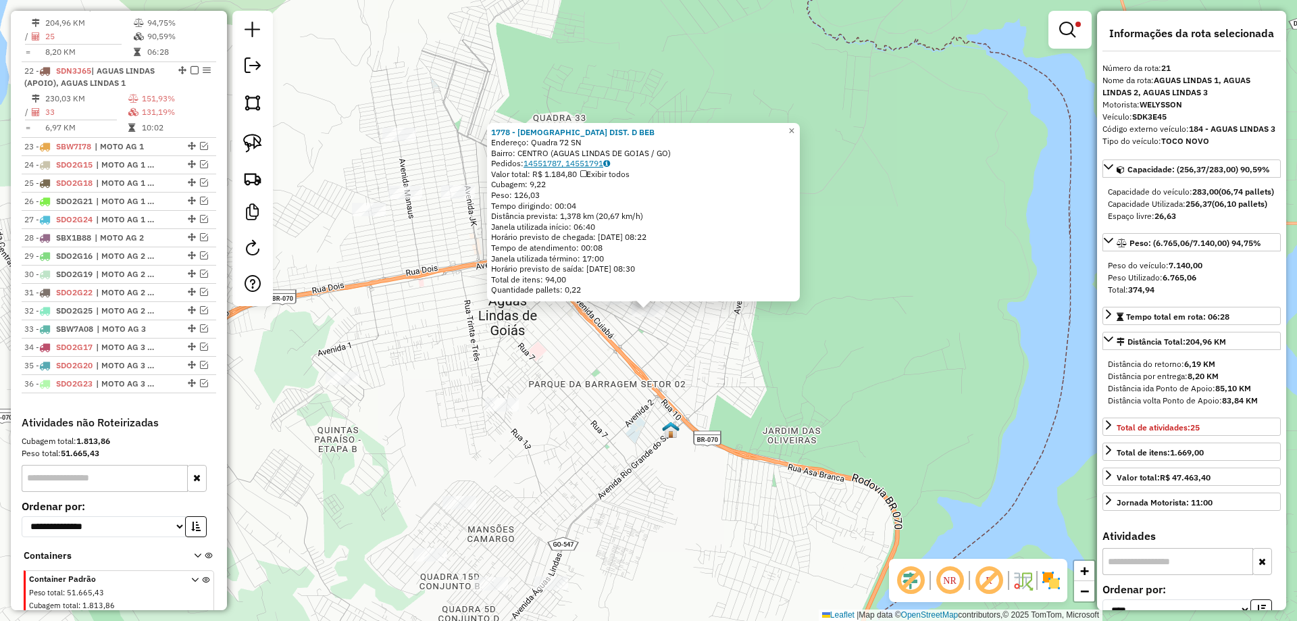
click at [578, 161] on link "14551787, 14551791" at bounding box center [567, 163] width 86 height 10
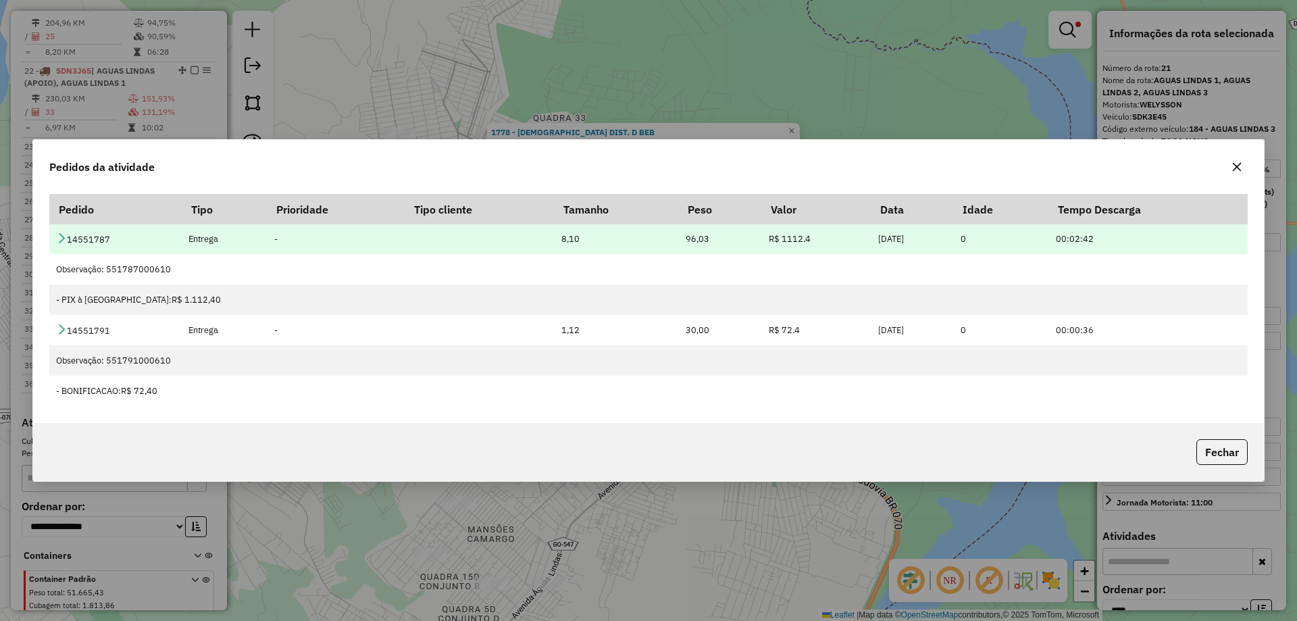
click at [62, 240] on icon at bounding box center [61, 237] width 11 height 11
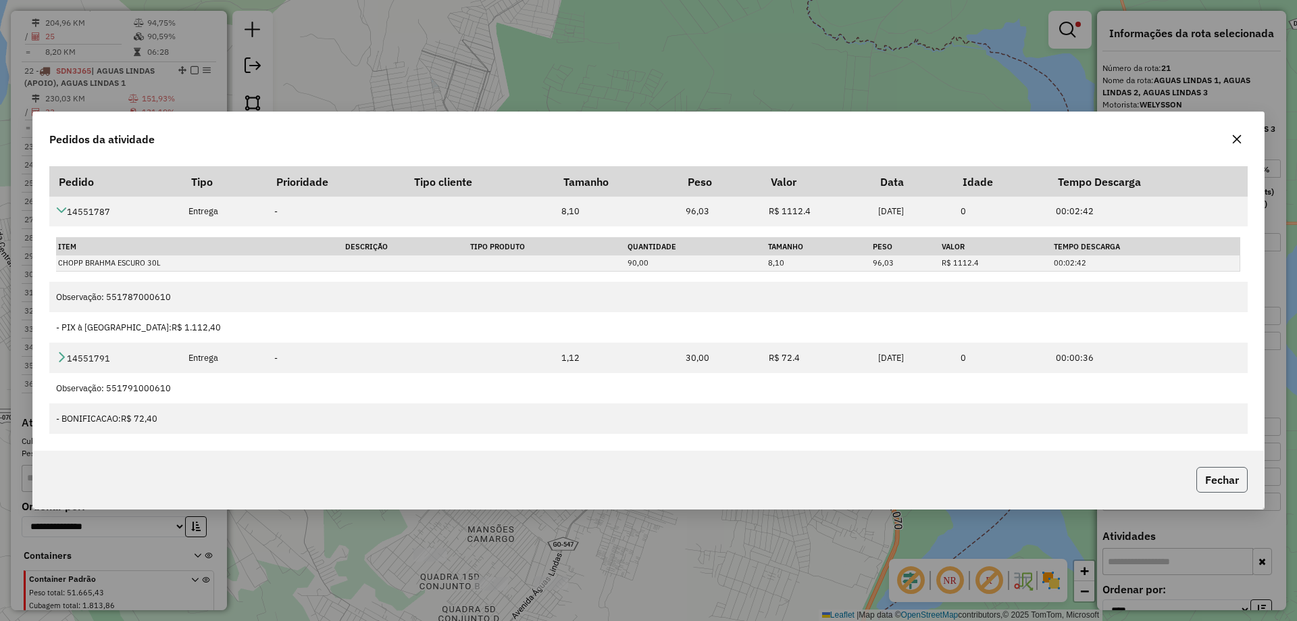
click at [1224, 480] on button "Fechar" at bounding box center [1221, 480] width 51 height 26
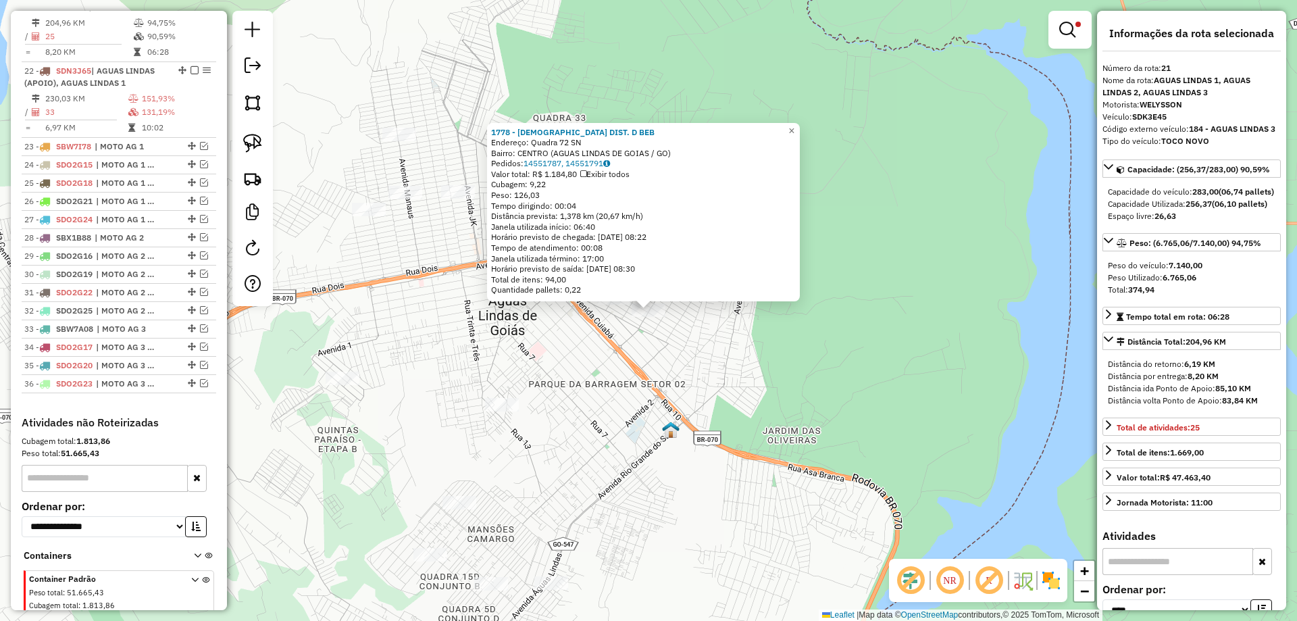
click at [592, 374] on div "1778 - MESQUITA DIST. D BEB Endereço: Quadra 72 SN Bairro: CENTRO (AGUAS LINDAS…" at bounding box center [648, 310] width 1297 height 621
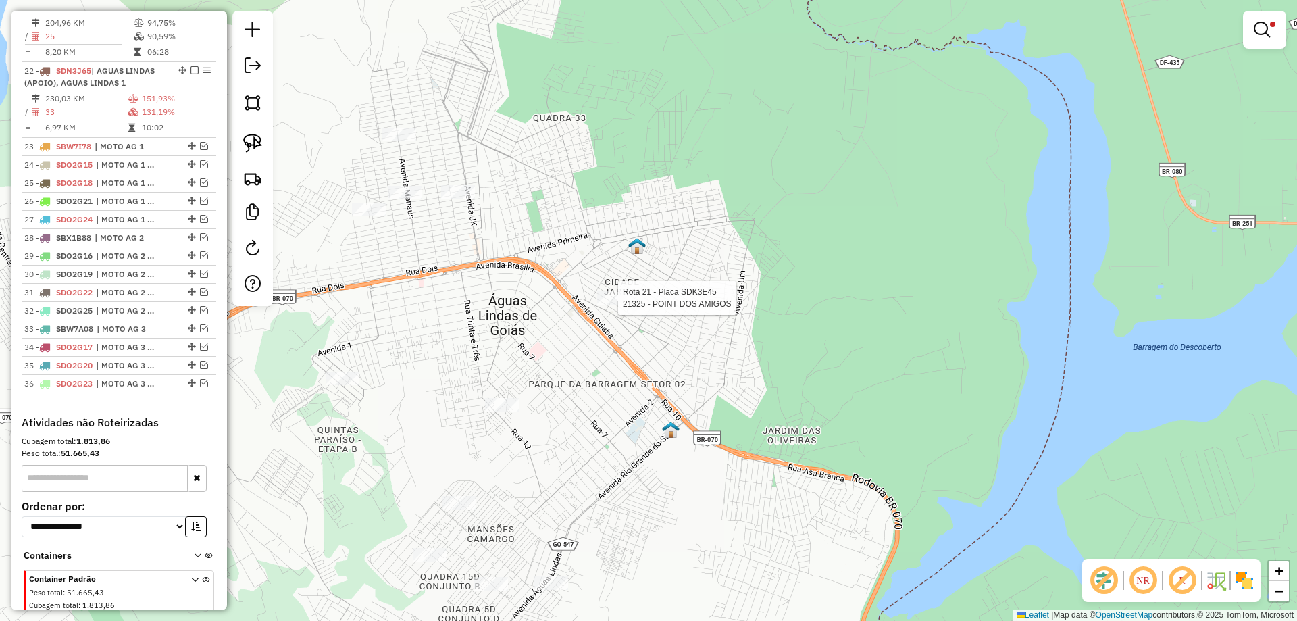
select select "*********"
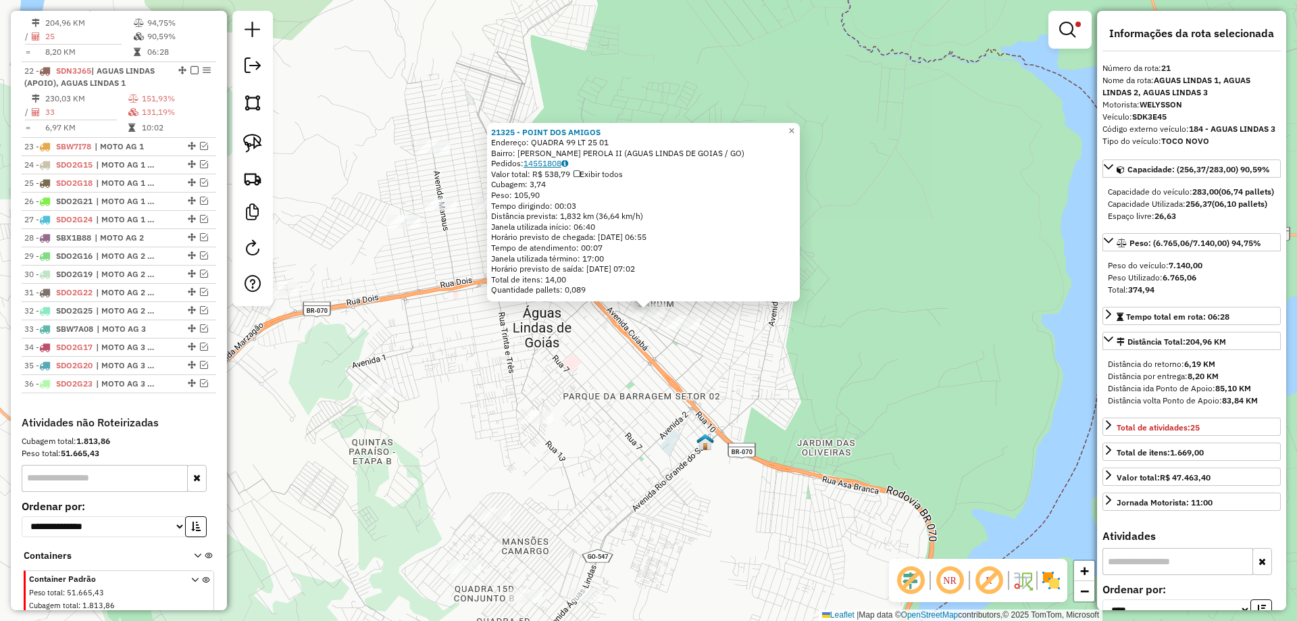
click at [553, 159] on link "14551808" at bounding box center [546, 163] width 45 height 10
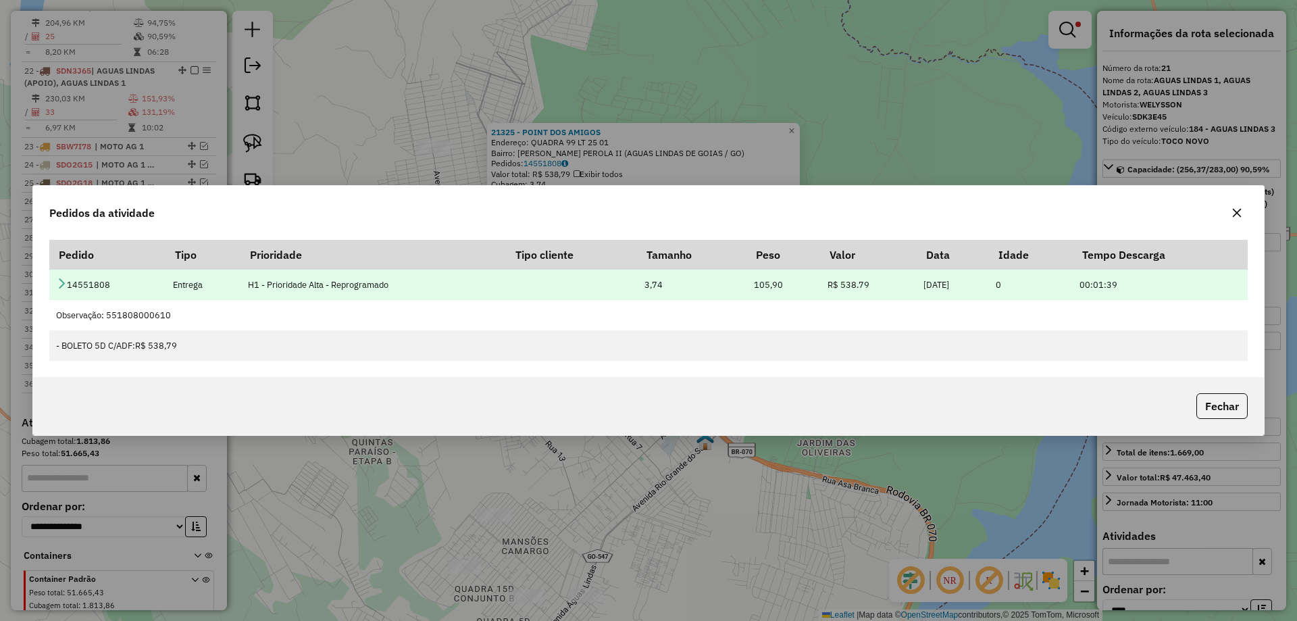
click at [61, 288] on icon at bounding box center [61, 283] width 11 height 11
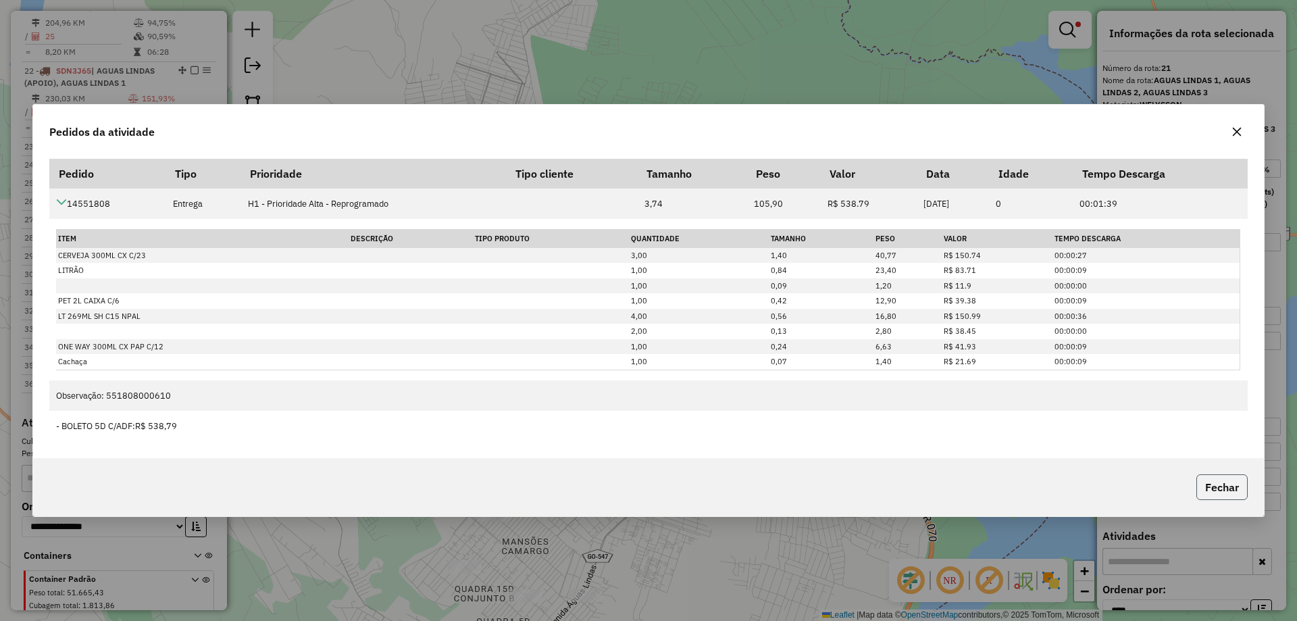
click at [1208, 482] on button "Fechar" at bounding box center [1221, 487] width 51 height 26
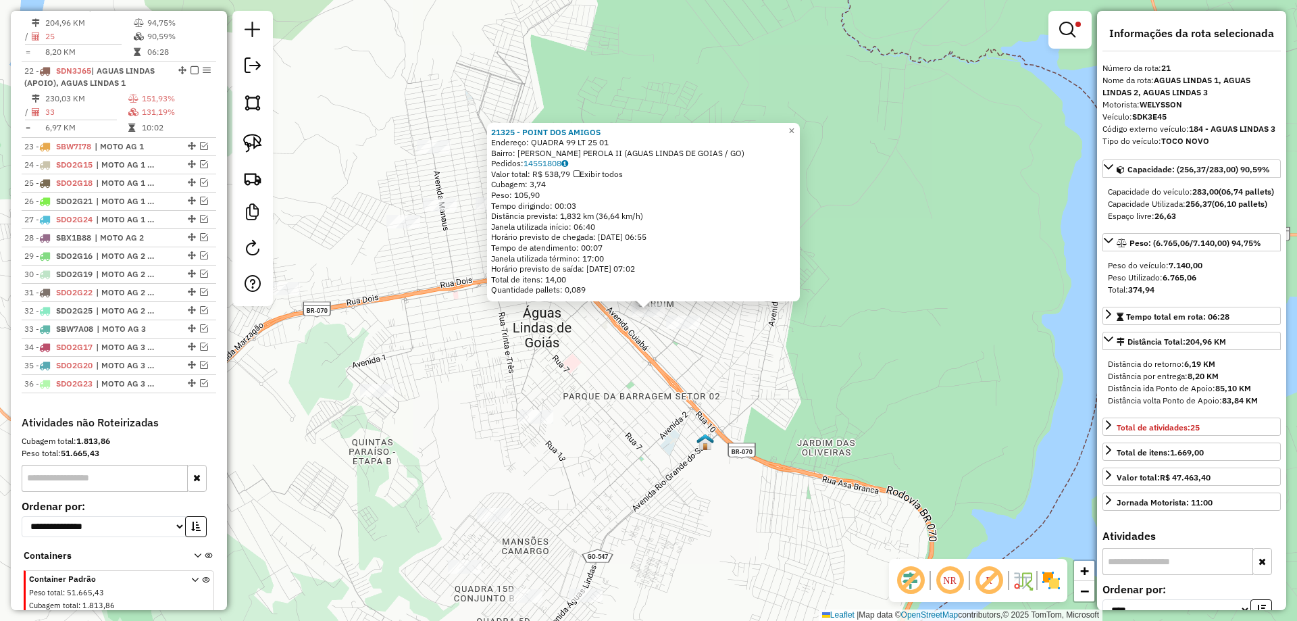
click at [549, 386] on div "21325 - POINT DOS AMIGOS Endereço: QUADRA 99 LT 25 01 Bairro: J. PEROLA II (AGU…" at bounding box center [648, 310] width 1297 height 621
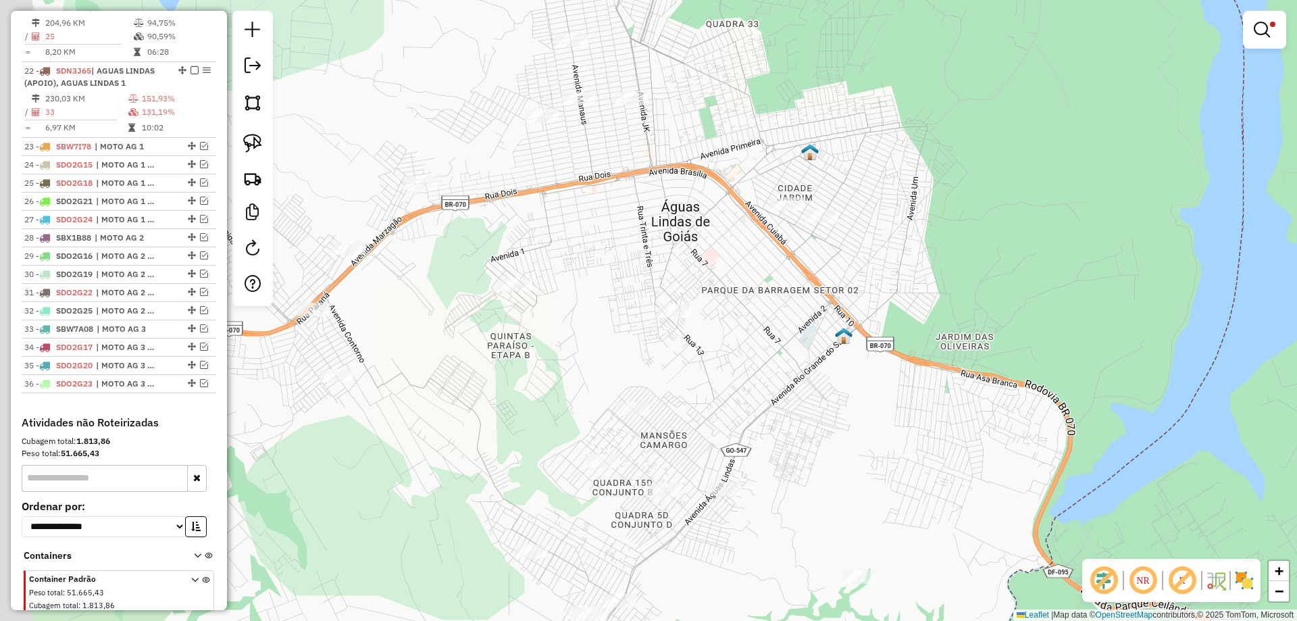
drag, startPoint x: 658, startPoint y: 407, endPoint x: 760, endPoint y: 324, distance: 131.6
click at [760, 324] on div "Limpar filtros Janela de atendimento Grade de atendimento Capacidade Transporta…" at bounding box center [648, 310] width 1297 height 621
click at [253, 145] on img at bounding box center [252, 143] width 19 height 19
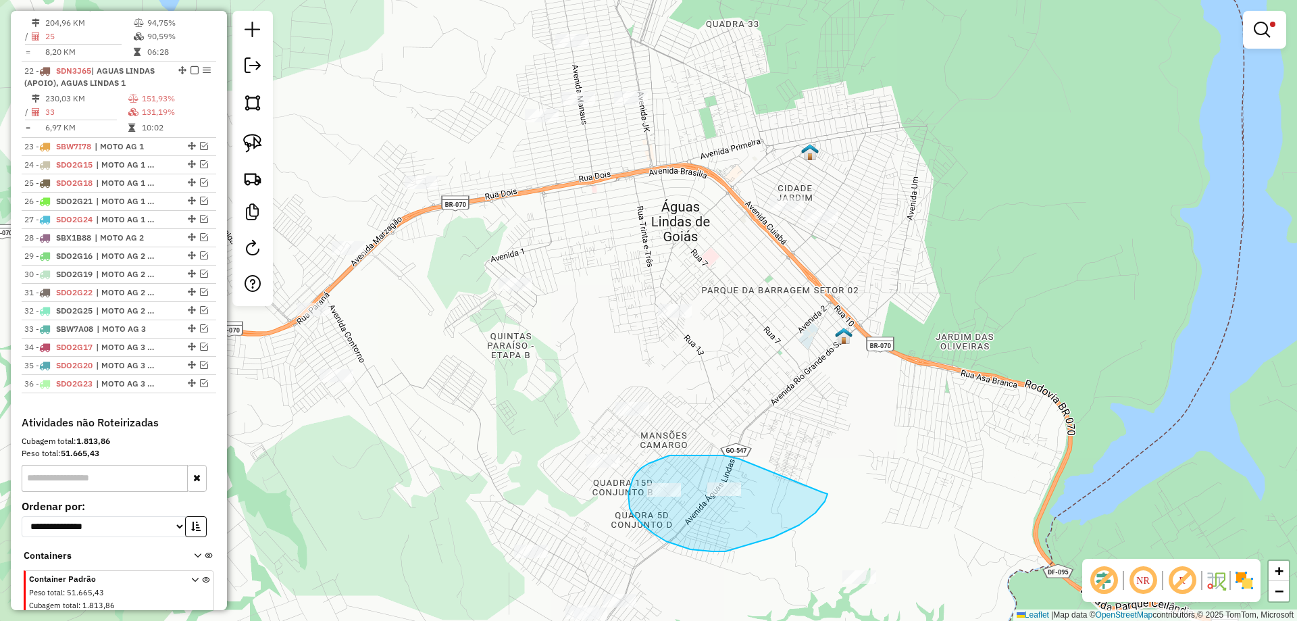
drag, startPoint x: 729, startPoint y: 456, endPoint x: 821, endPoint y: 492, distance: 98.6
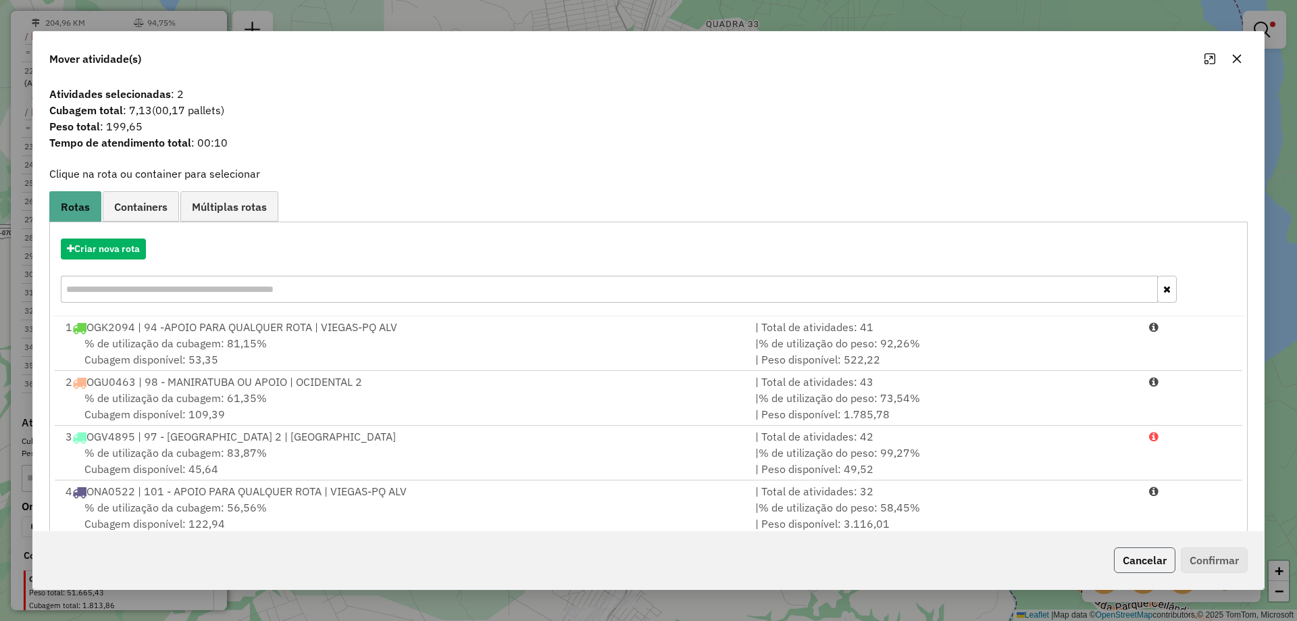
drag, startPoint x: 1131, startPoint y: 566, endPoint x: 1123, endPoint y: 557, distance: 12.4
click at [1131, 566] on button "Cancelar" at bounding box center [1144, 560] width 61 height 26
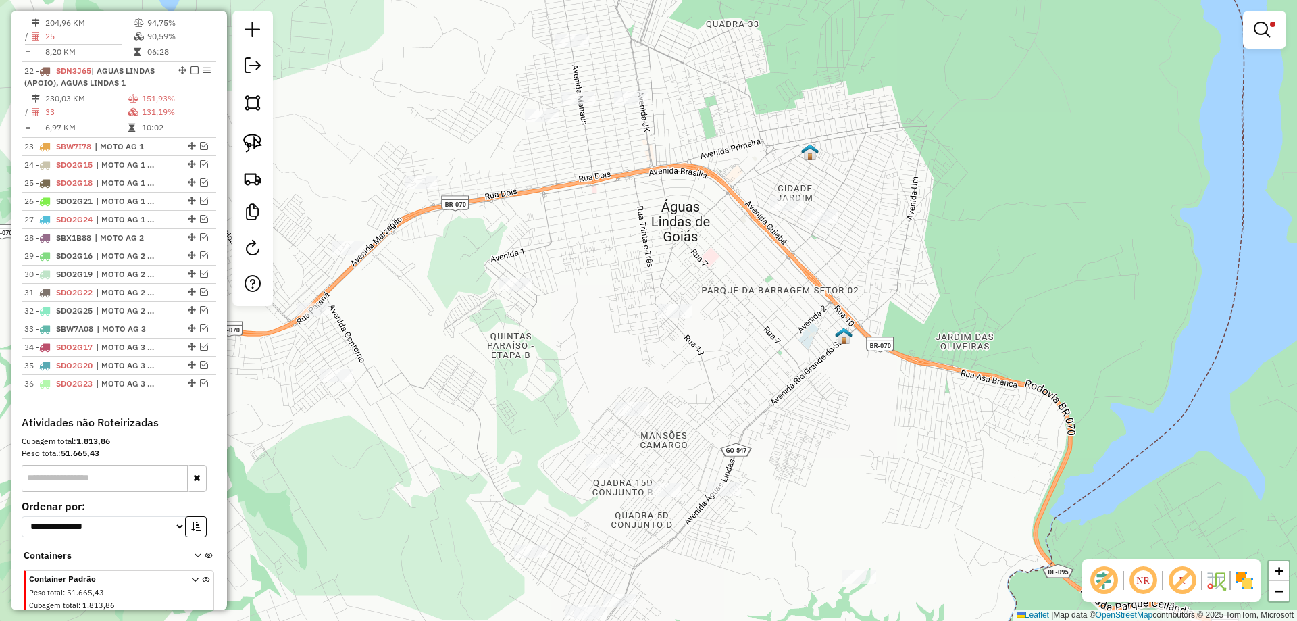
drag, startPoint x: 253, startPoint y: 138, endPoint x: 278, endPoint y: 153, distance: 28.9
click at [253, 138] on img at bounding box center [252, 143] width 19 height 19
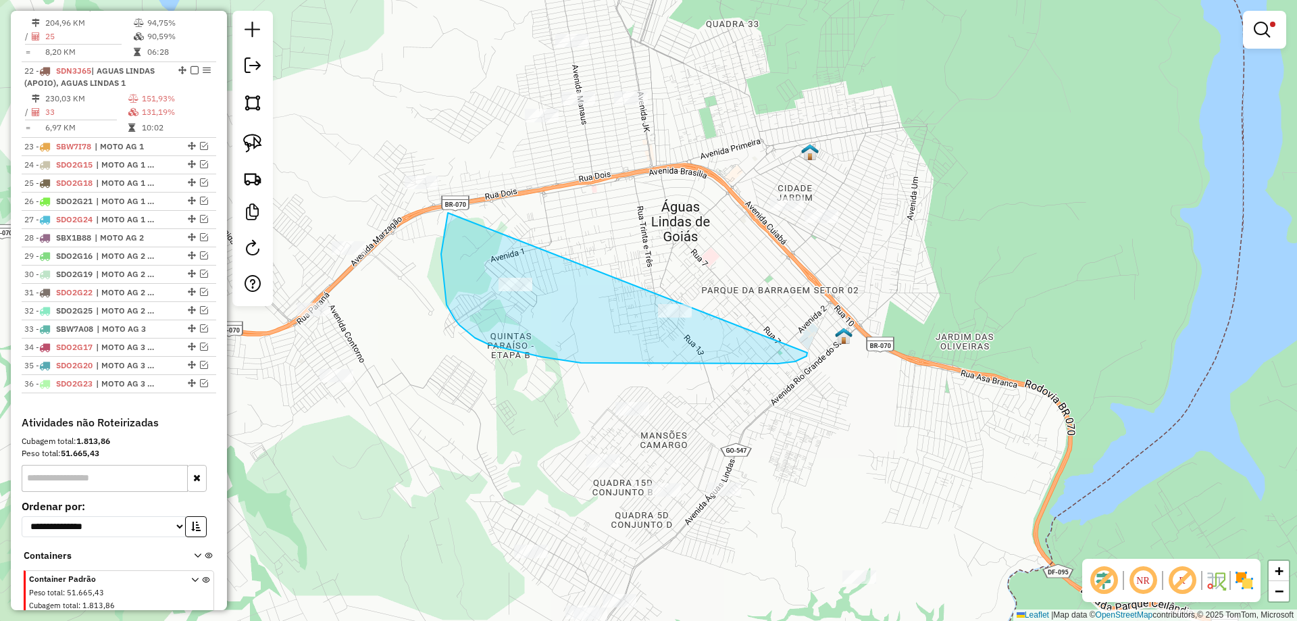
drag, startPoint x: 448, startPoint y: 213, endPoint x: 807, endPoint y: 353, distance: 385.6
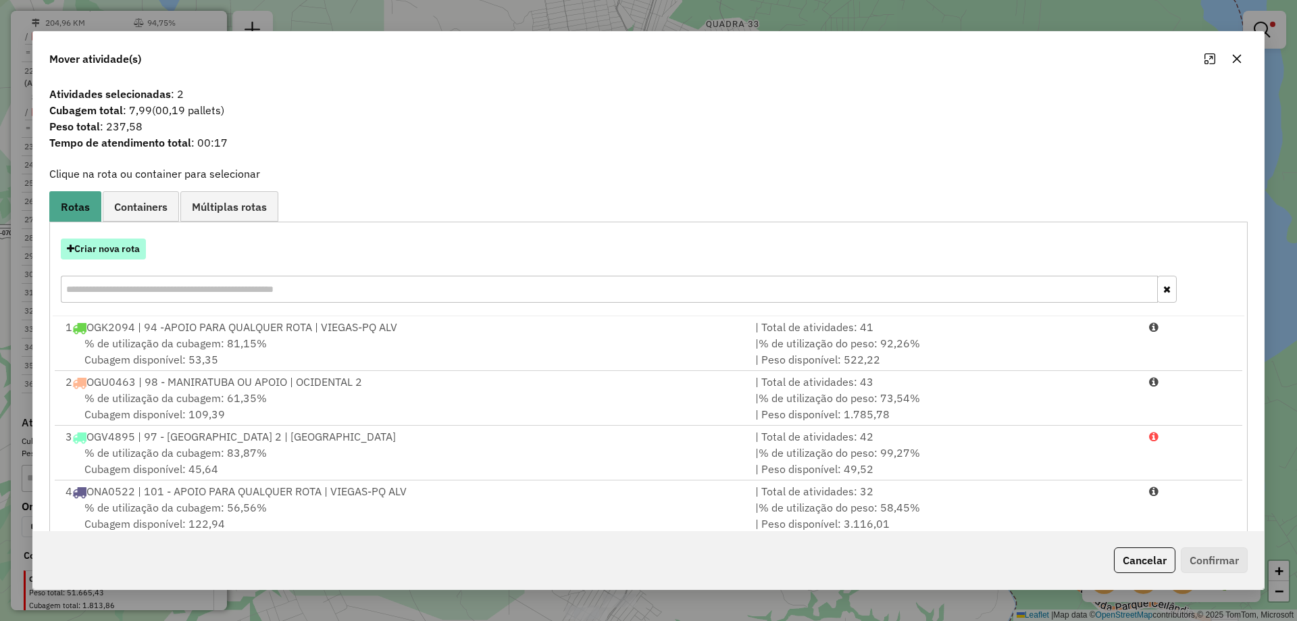
click at [118, 249] on button "Criar nova rota" at bounding box center [103, 248] width 85 height 21
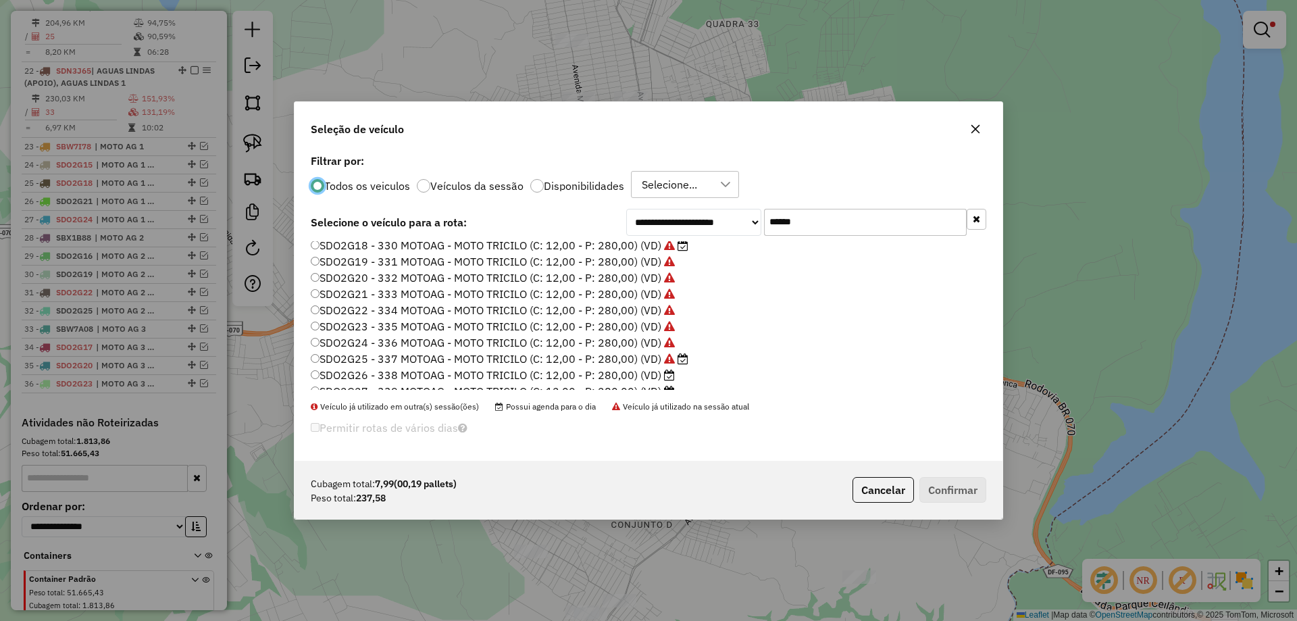
scroll to position [95, 0]
click at [652, 332] on label "SDO2G26 - 338 MOTOAG - MOTO TRICILO (C: 12,00 - P: 280,00) (VD)" at bounding box center [493, 332] width 364 height 16
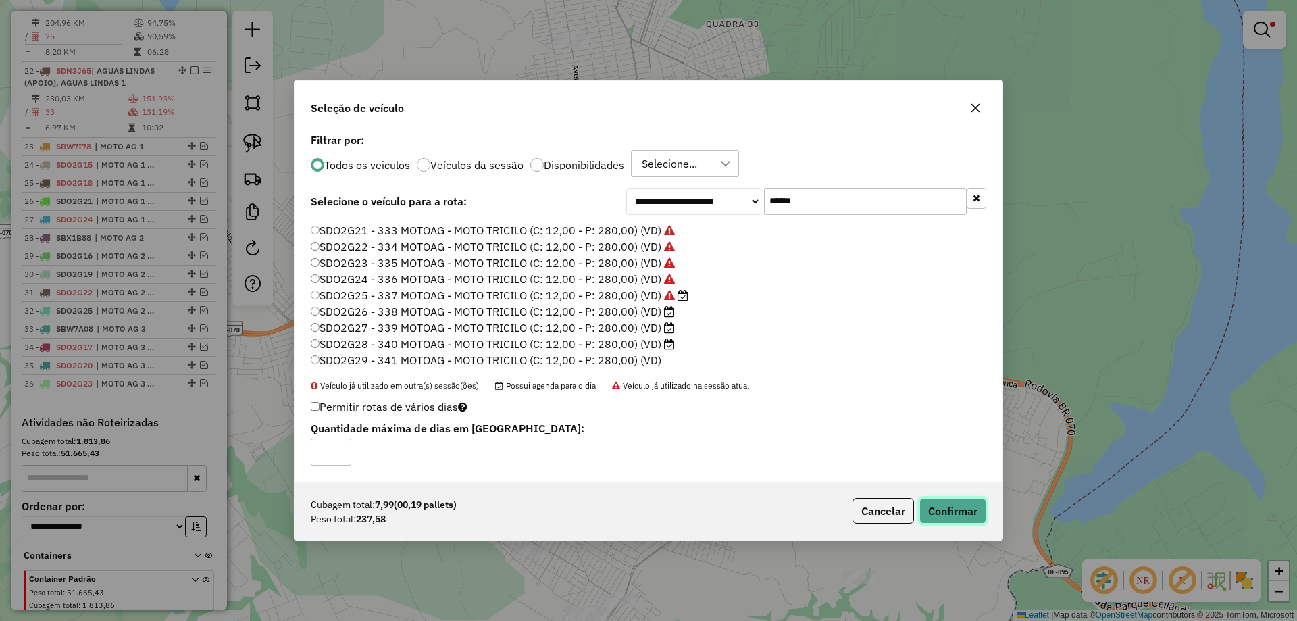
click at [942, 512] on button "Confirmar" at bounding box center [952, 511] width 67 height 26
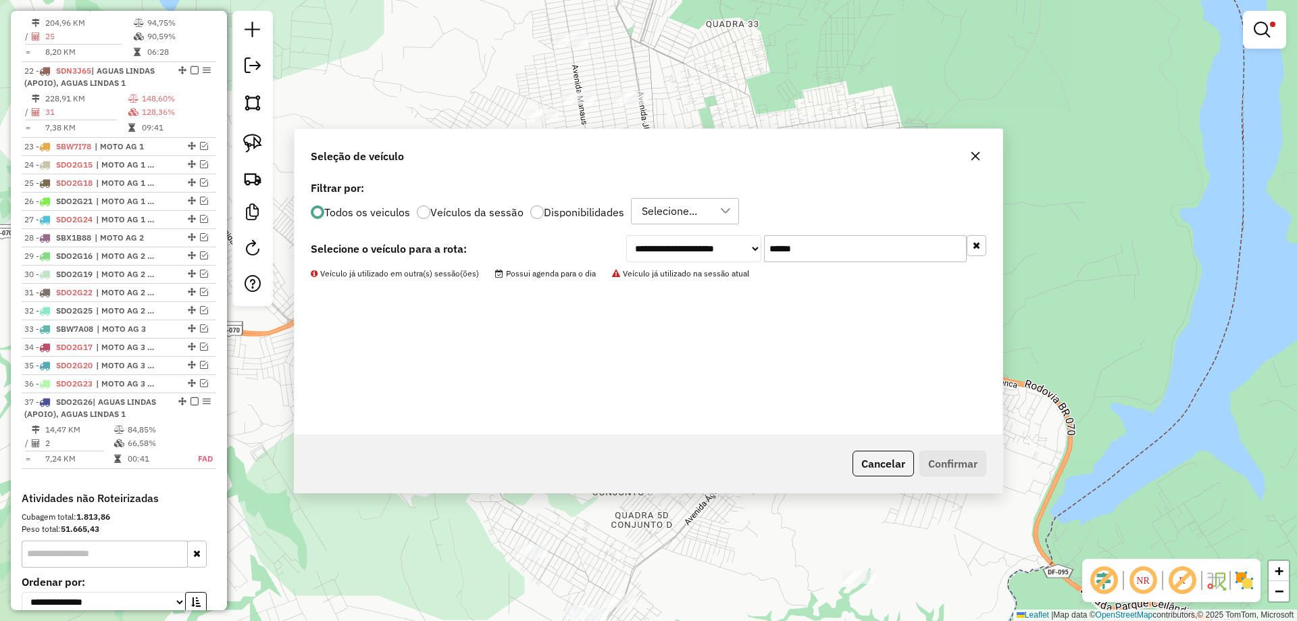
scroll to position [104, 0]
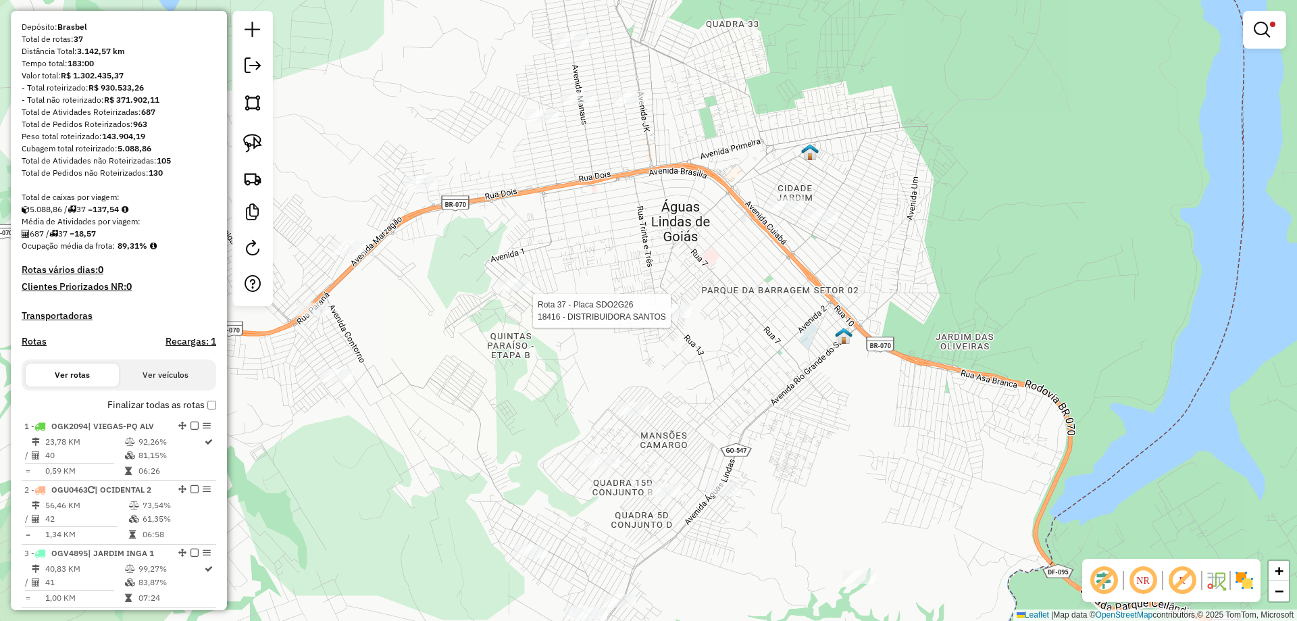
select select "*********"
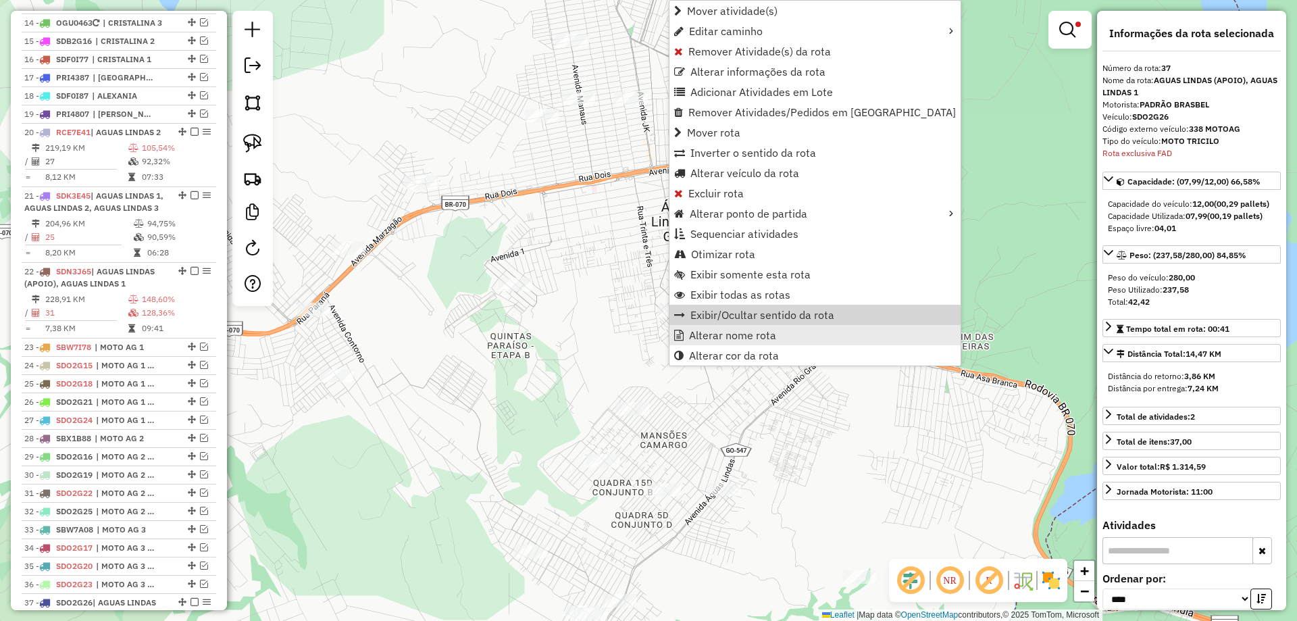
scroll to position [1617, 0]
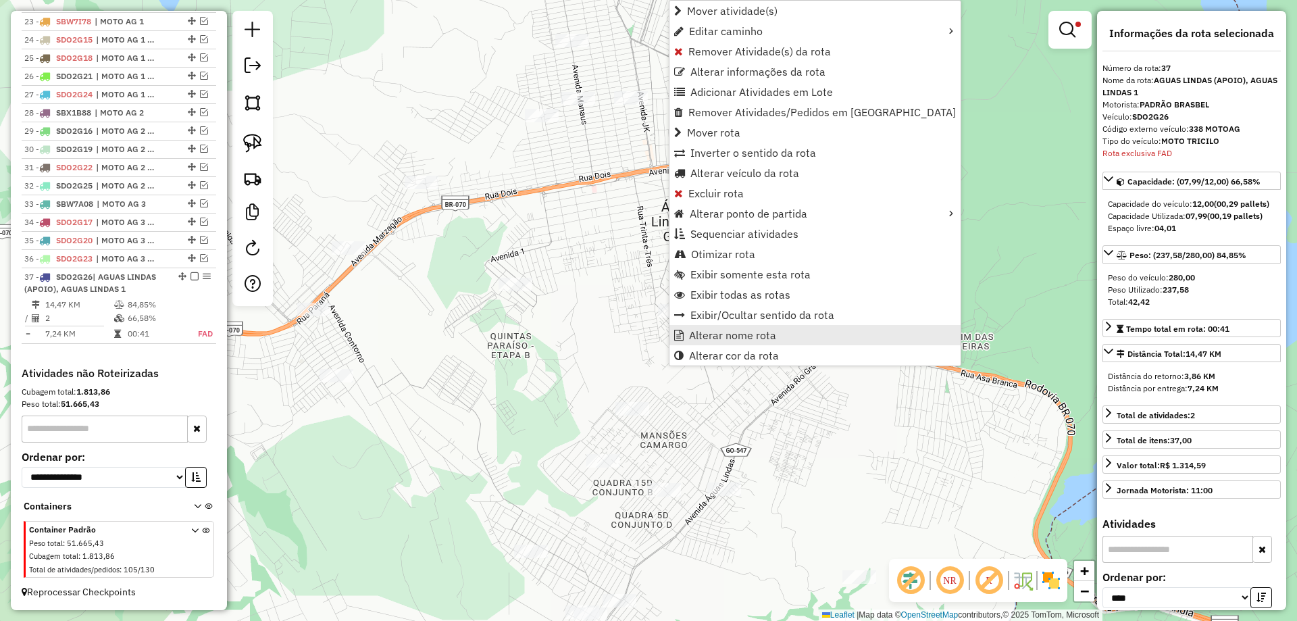
click at [740, 340] on span "Alterar nome rota" at bounding box center [732, 335] width 87 height 11
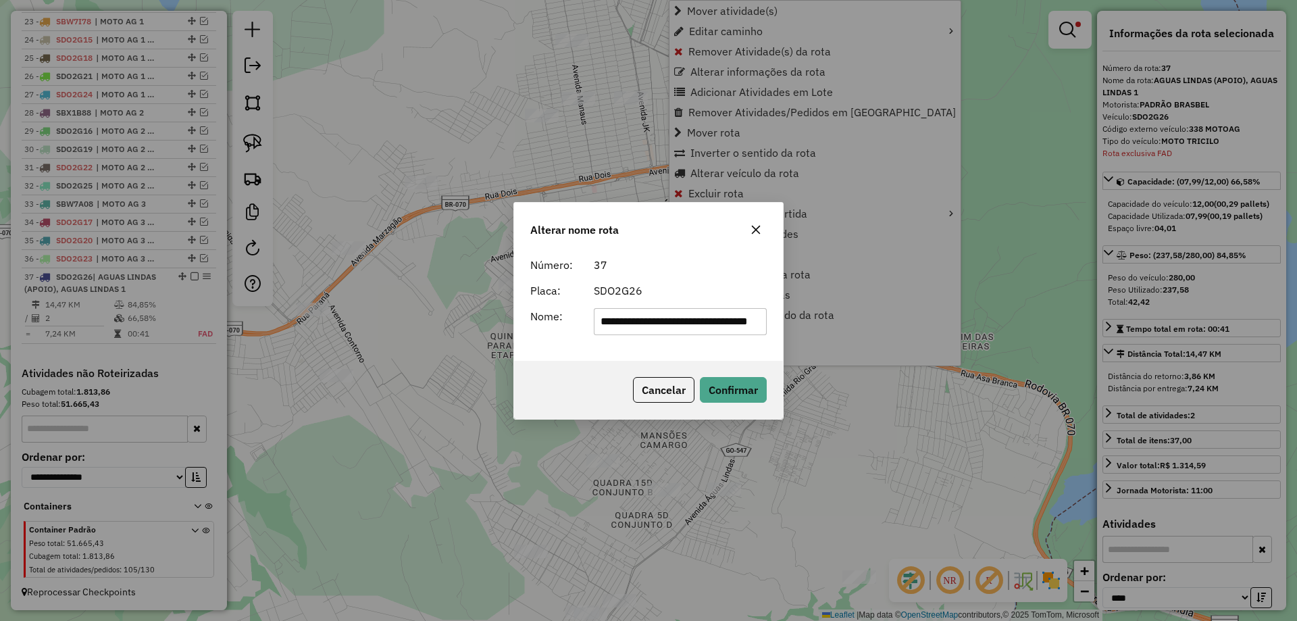
scroll to position [0, 47]
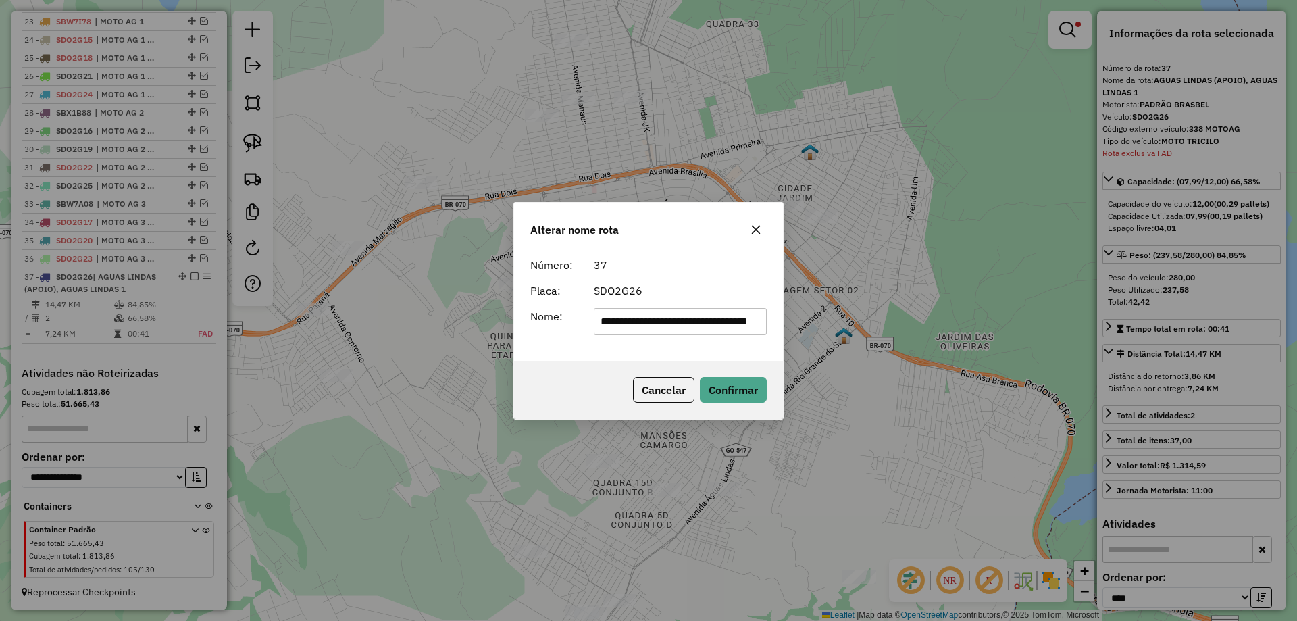
click at [730, 313] on input "**********" at bounding box center [681, 321] width 174 height 27
type input "**********"
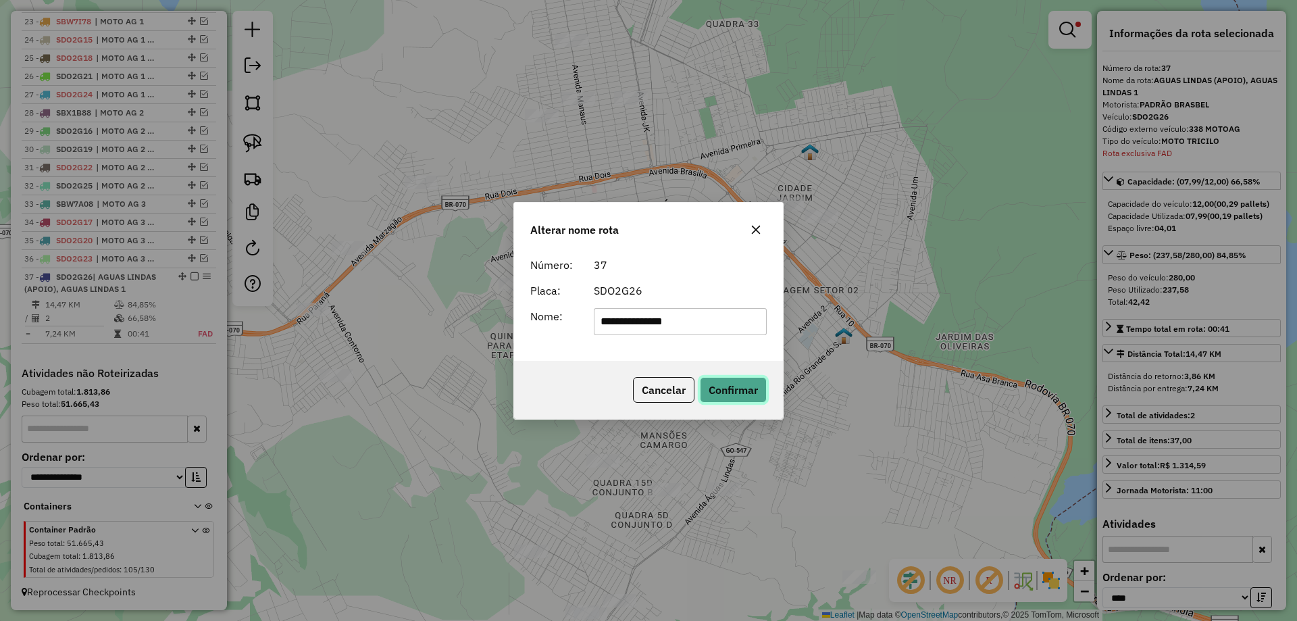
drag, startPoint x: 726, startPoint y: 384, endPoint x: 694, endPoint y: 377, distance: 32.0
click at [723, 382] on button "Confirmar" at bounding box center [733, 390] width 67 height 26
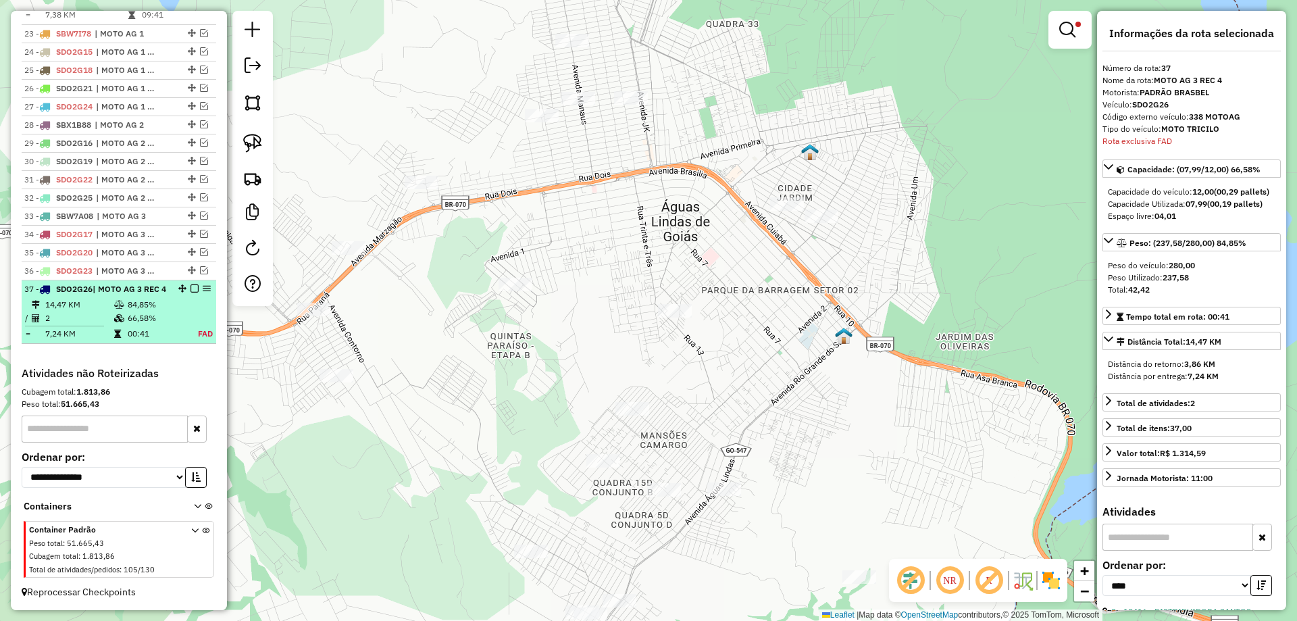
click at [193, 284] on em at bounding box center [194, 288] width 8 height 8
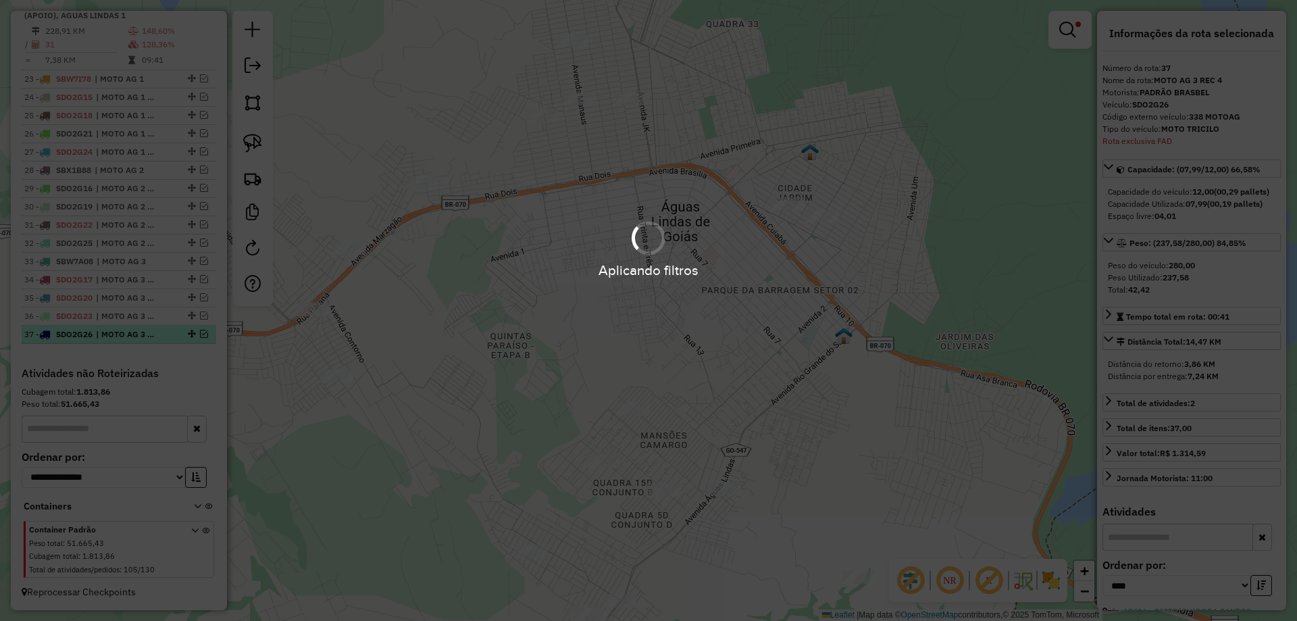
scroll to position [1559, 0]
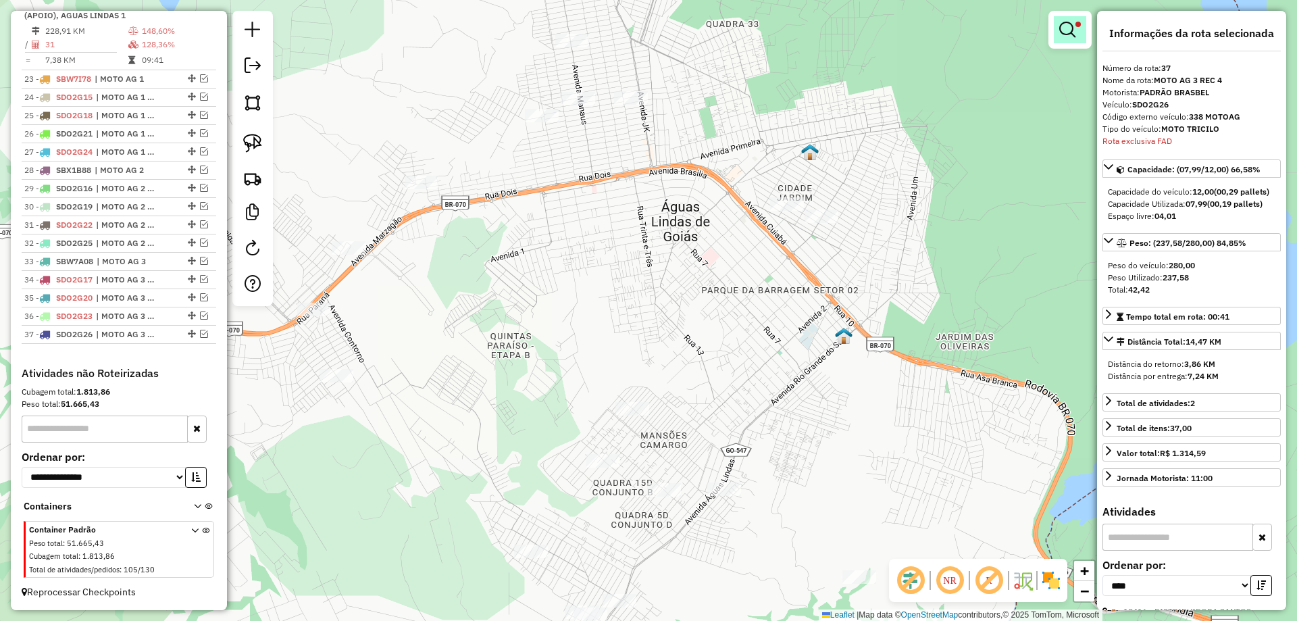
click at [1078, 23] on span at bounding box center [1077, 24] width 5 height 5
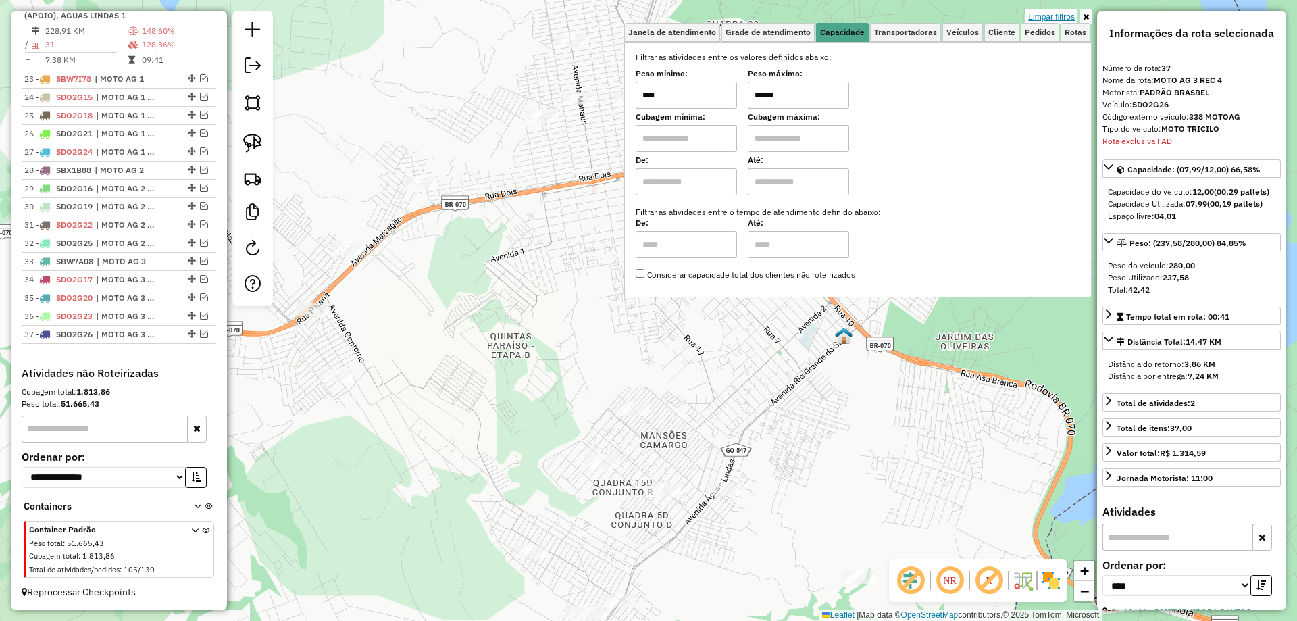
click at [1044, 16] on link "Limpar filtros" at bounding box center [1051, 16] width 52 height 15
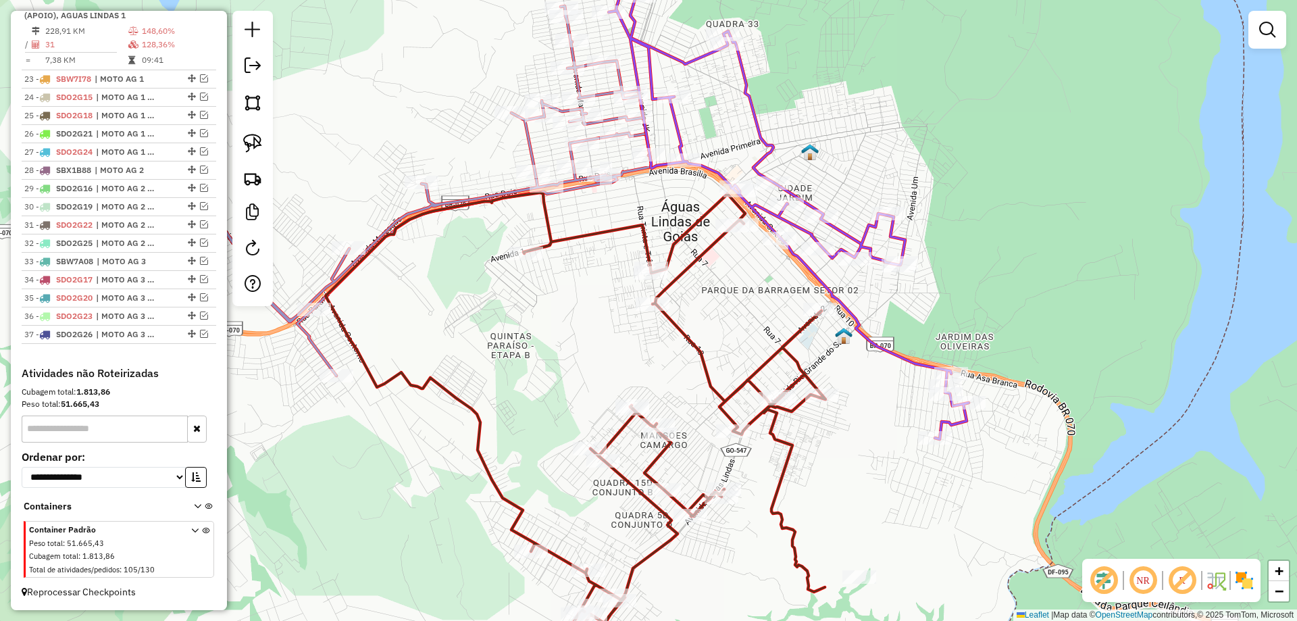
click at [786, 342] on icon at bounding box center [576, 418] width 500 height 451
select select "*********"
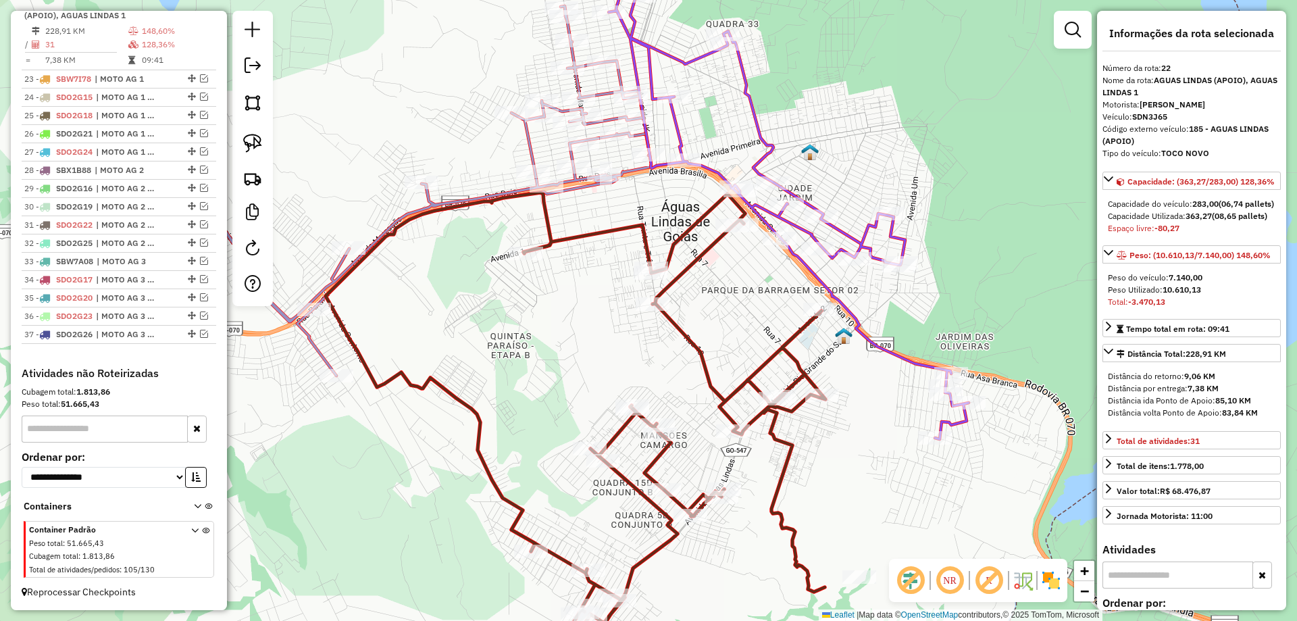
scroll to position [1543, 0]
click at [869, 229] on icon at bounding box center [789, 203] width 360 height 472
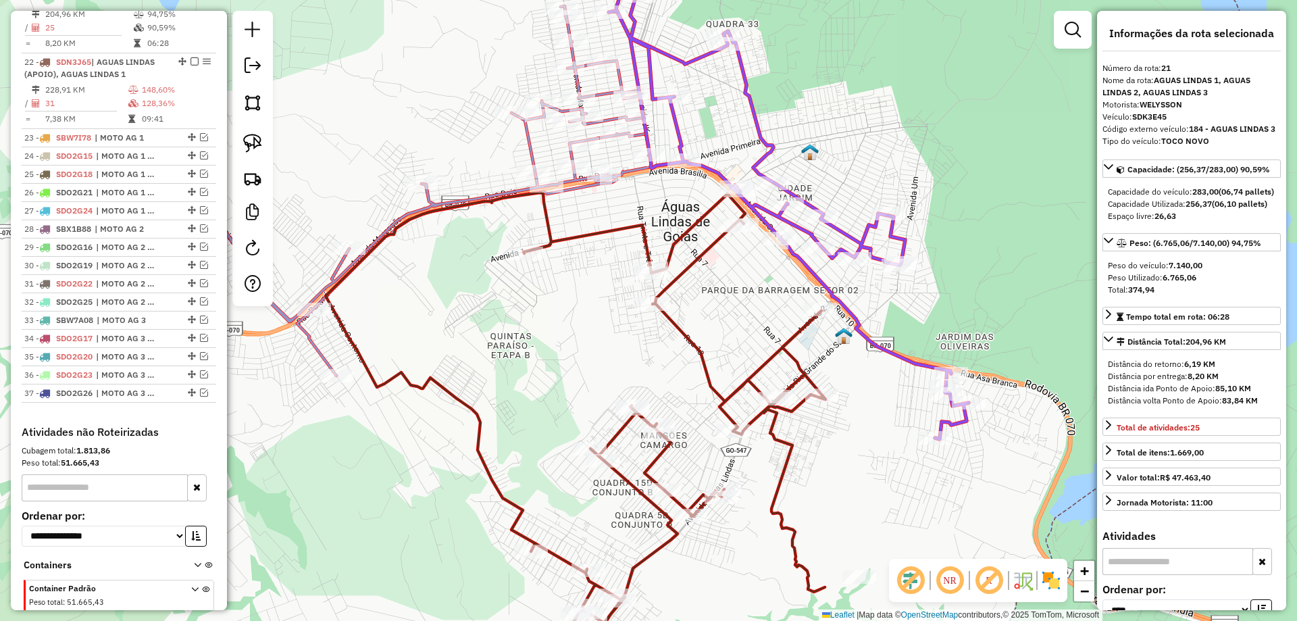
scroll to position [1455, 0]
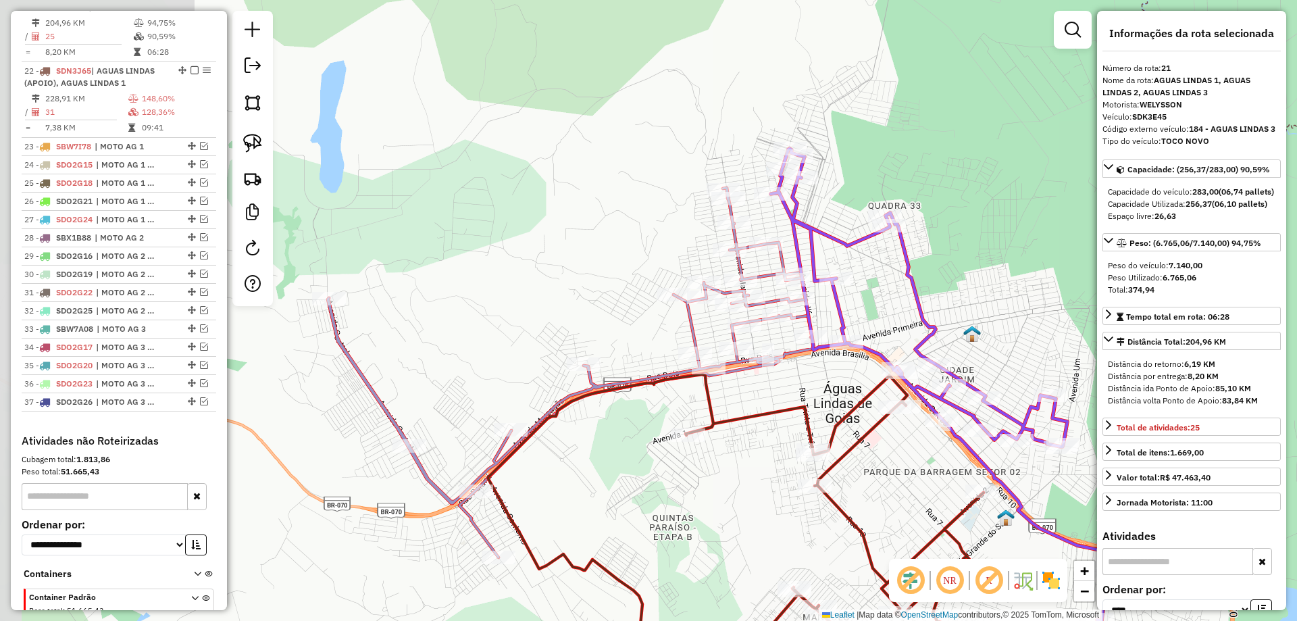
drag, startPoint x: 850, startPoint y: 166, endPoint x: 845, endPoint y: 263, distance: 98.1
click at [973, 314] on div "Janela de atendimento Grade de atendimento Capacidade Transportadoras Veículos …" at bounding box center [648, 310] width 1297 height 621
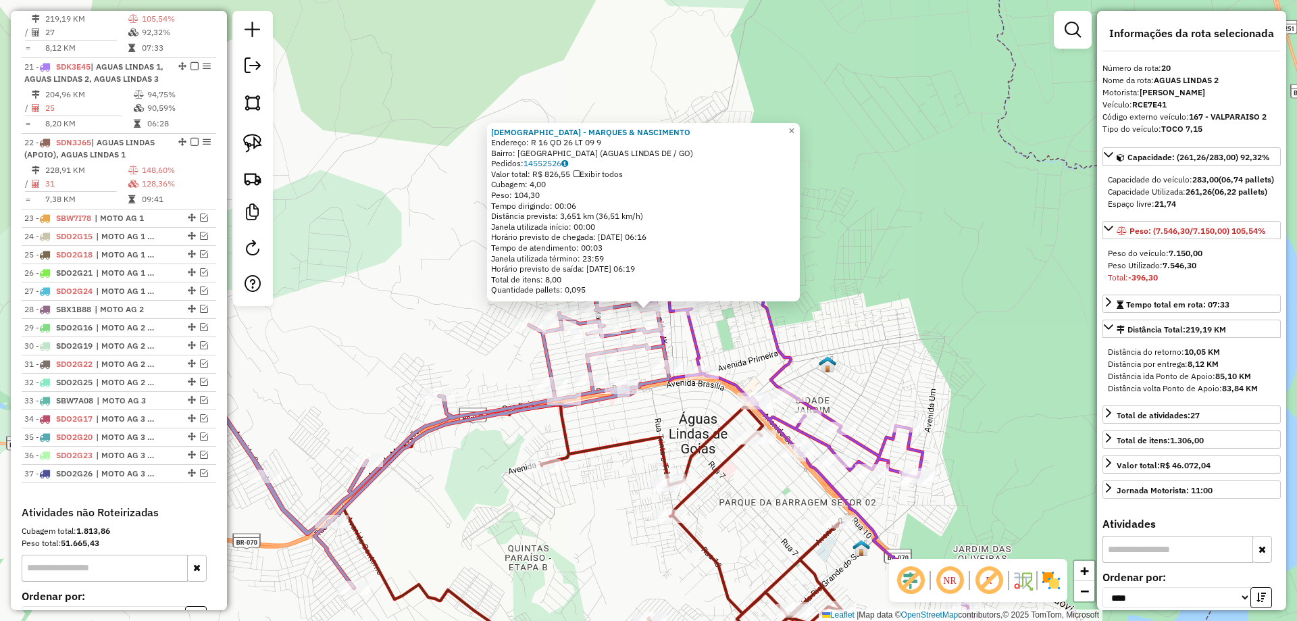
scroll to position [1379, 0]
click at [773, 346] on icon at bounding box center [806, 415] width 360 height 472
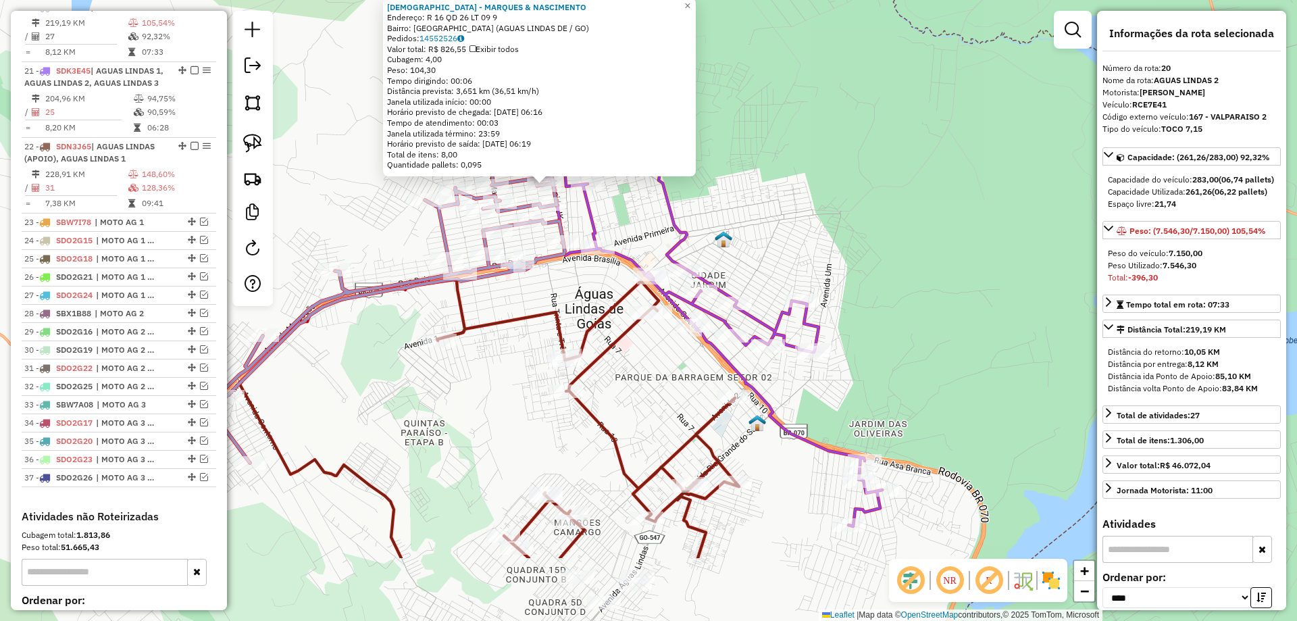
drag, startPoint x: 998, startPoint y: 421, endPoint x: 820, endPoint y: 172, distance: 306.5
click at [822, 167] on div "1058 - MARQUES & NASCIMENTO Endereço: R 16 QD 26 LT 09 9 Bairro: JARDIM BRASILI…" at bounding box center [648, 310] width 1297 height 621
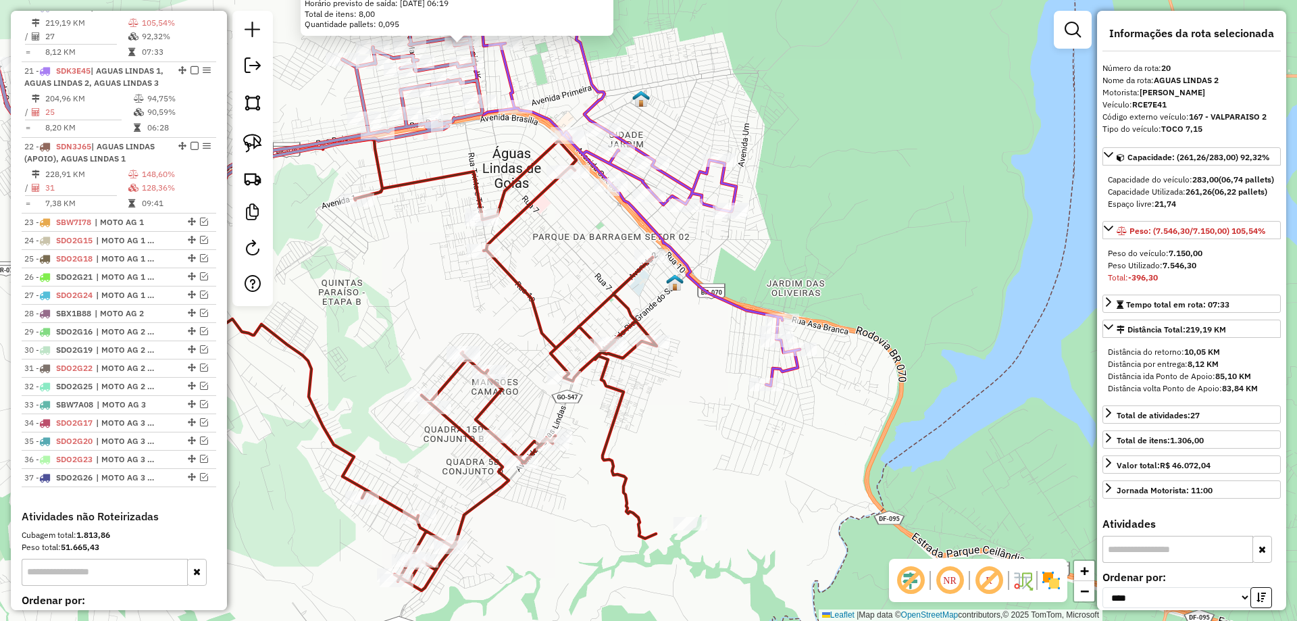
click at [630, 274] on icon at bounding box center [407, 364] width 500 height 451
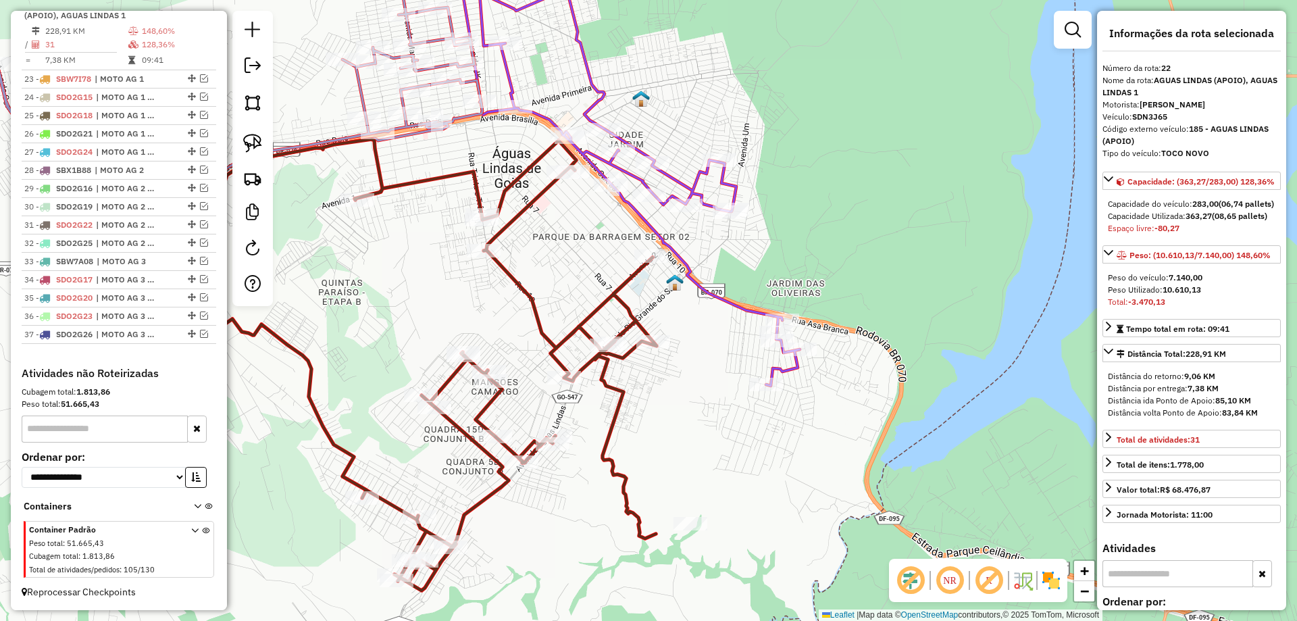
scroll to position [1543, 0]
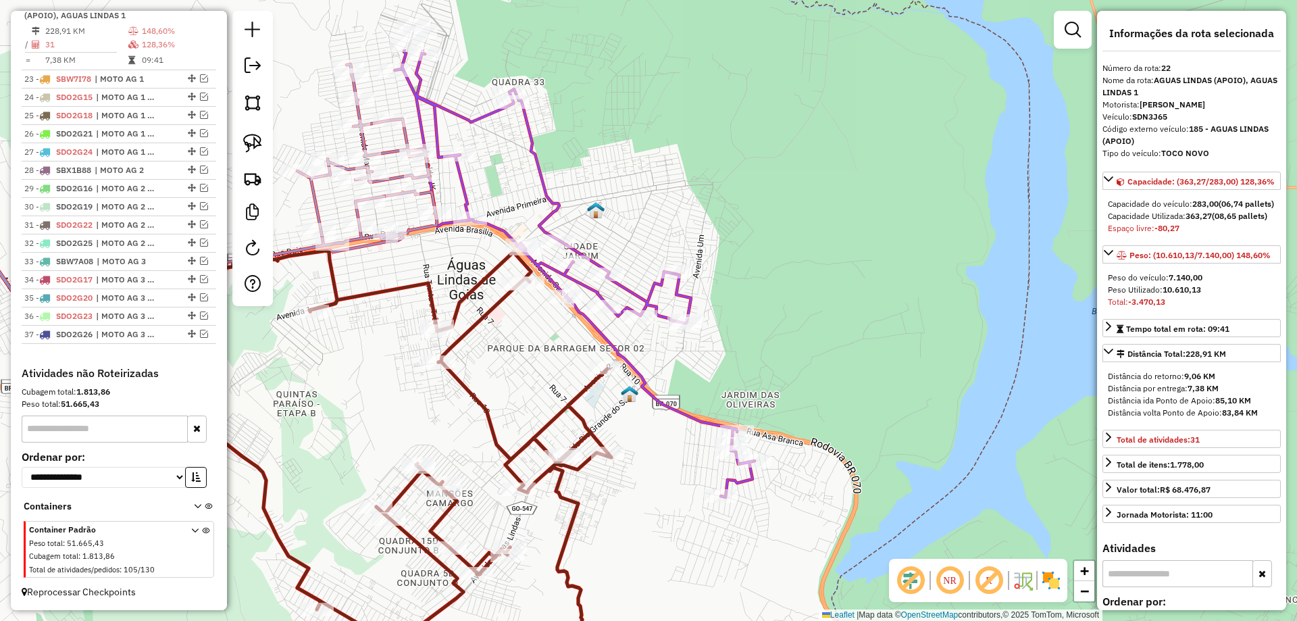
drag, startPoint x: 781, startPoint y: 265, endPoint x: 736, endPoint y: 377, distance: 120.3
click at [736, 377] on div "Janela de atendimento Grade de atendimento Capacidade Transportadoras Veículos …" at bounding box center [648, 310] width 1297 height 621
click at [700, 417] on icon at bounding box center [575, 261] width 360 height 472
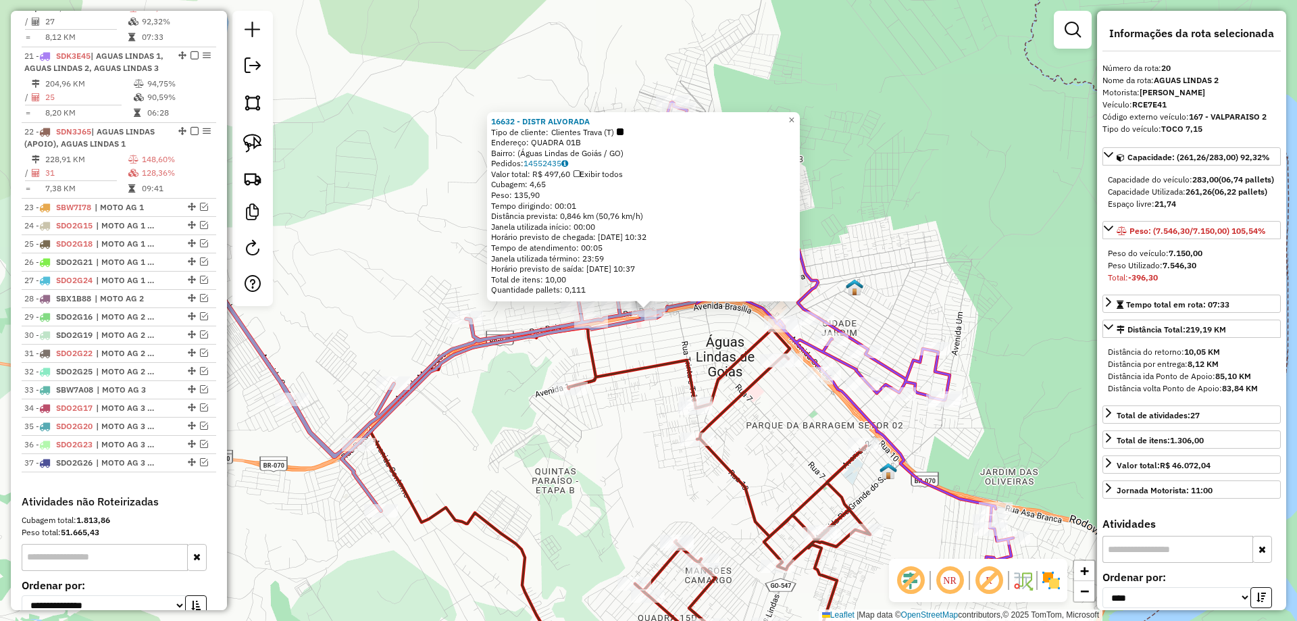
scroll to position [1379, 0]
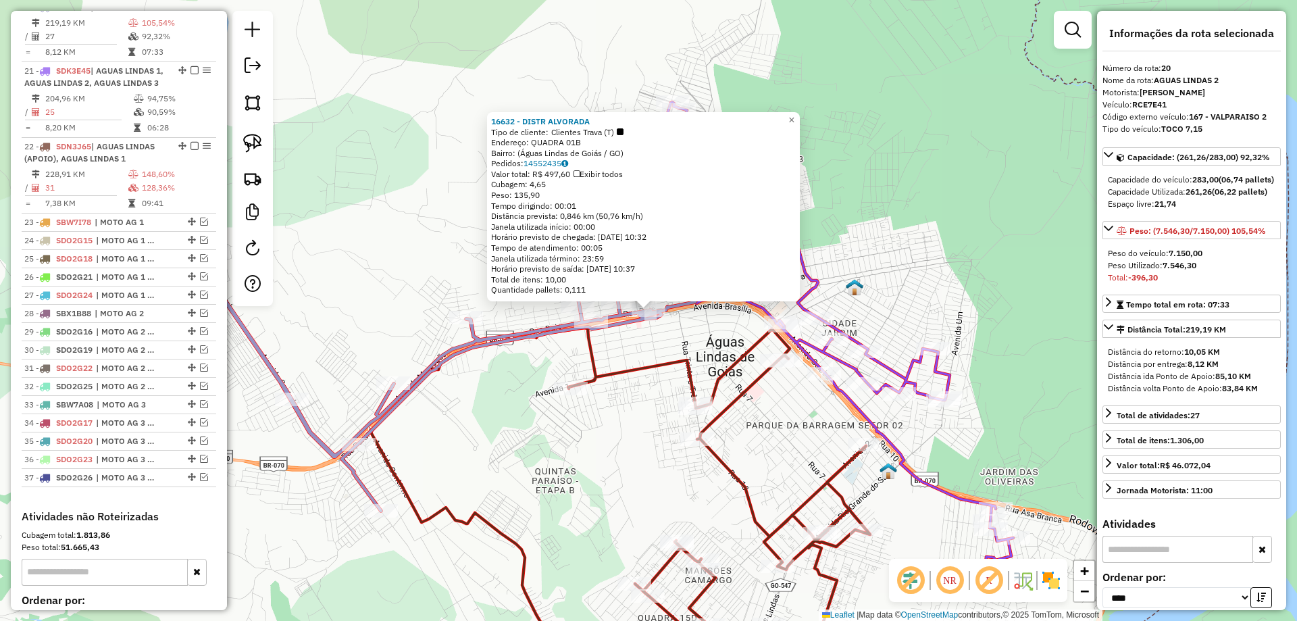
click at [707, 335] on div "16632 - DISTR ALVORADA Tipo de cliente: Clientes Trava (T) Endereço: QUADRA 01B…" at bounding box center [648, 310] width 1297 height 621
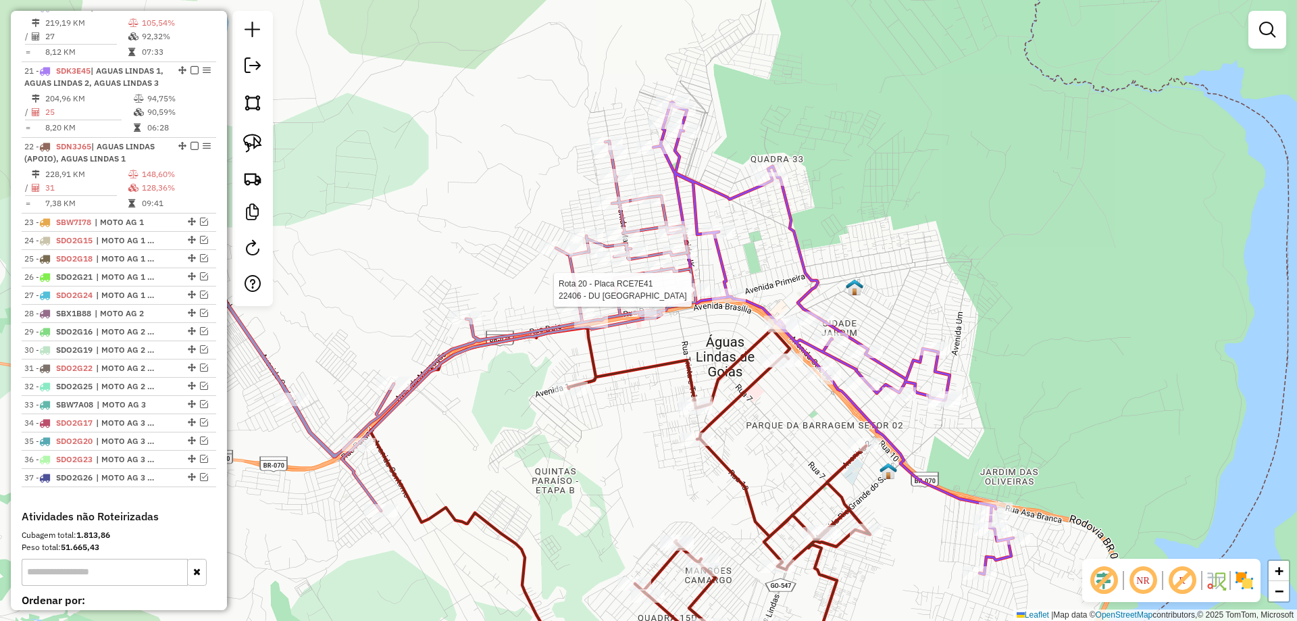
select select "*********"
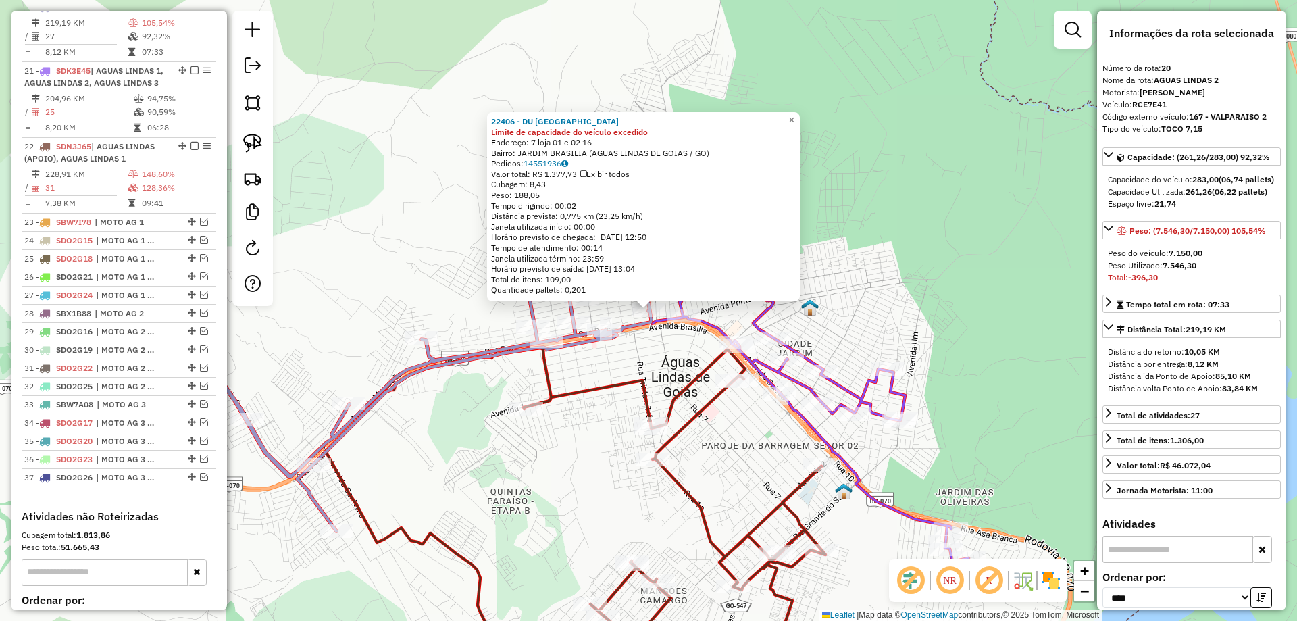
click at [645, 365] on div "22406 - DU PORTO GASTROBAR Limite de capacidade do veículo excedido Endereço: 7…" at bounding box center [648, 310] width 1297 height 621
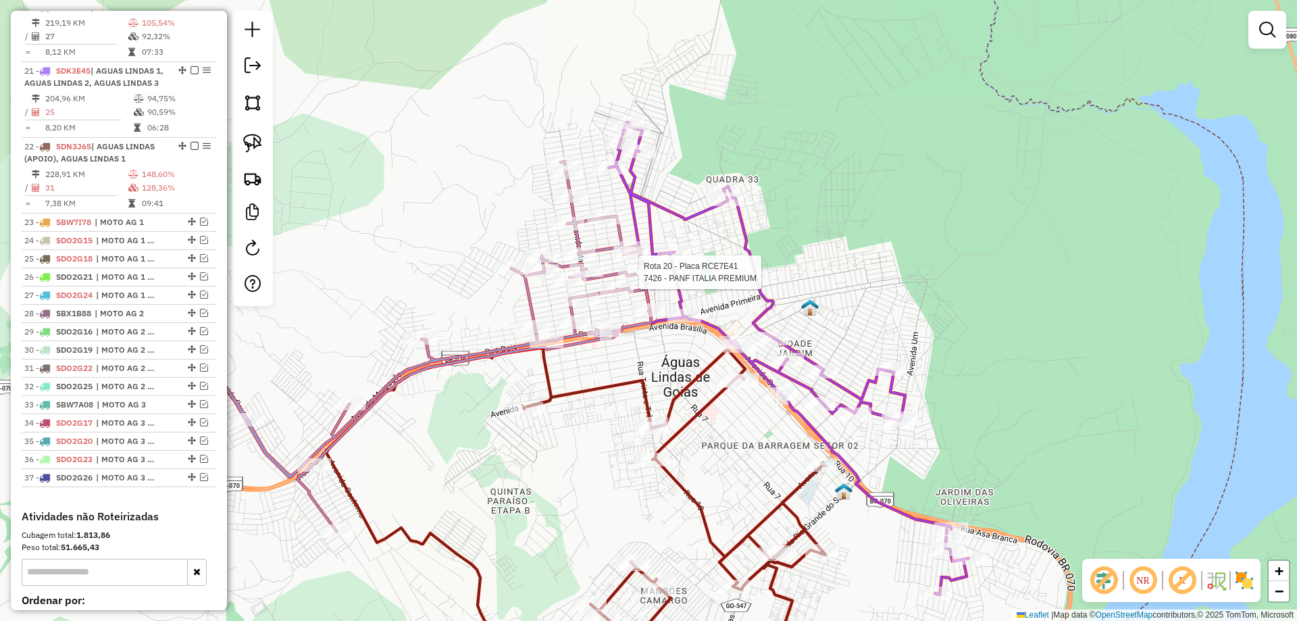
select select "*********"
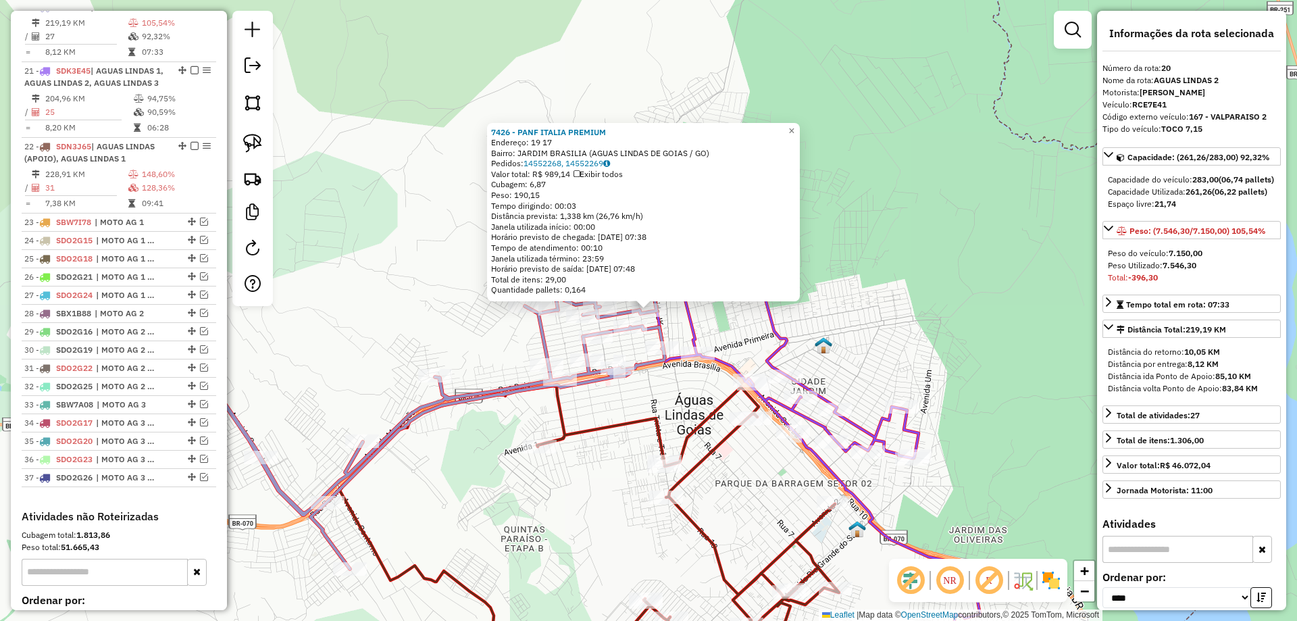
click at [692, 327] on icon at bounding box center [802, 396] width 360 height 472
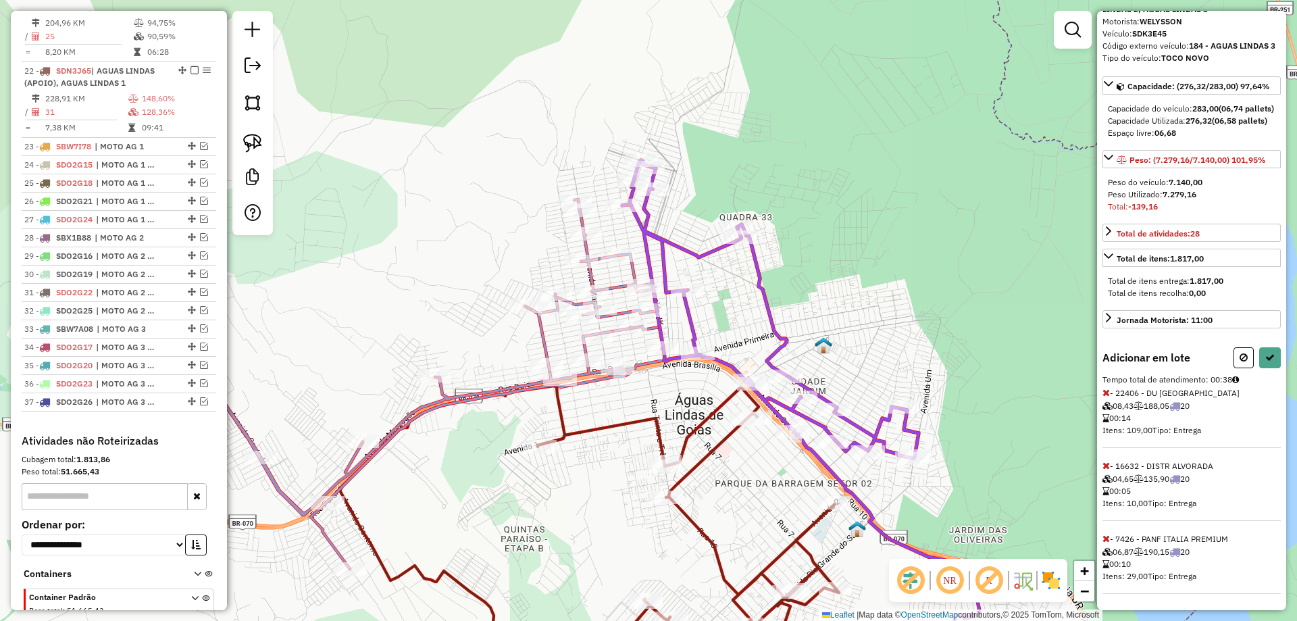
scroll to position [107, 0]
click at [1107, 465] on icon at bounding box center [1105, 465] width 7 height 9
click at [1260, 354] on button at bounding box center [1270, 357] width 22 height 21
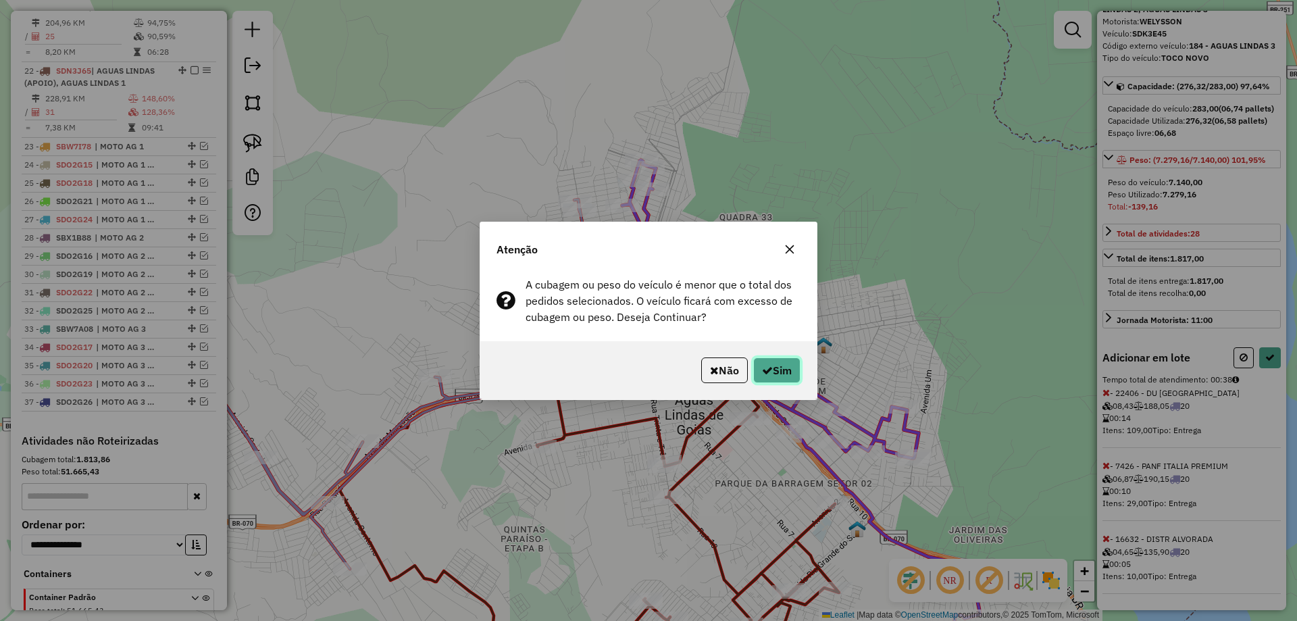
click at [786, 369] on button "Sim" at bounding box center [776, 370] width 47 height 26
select select "*********"
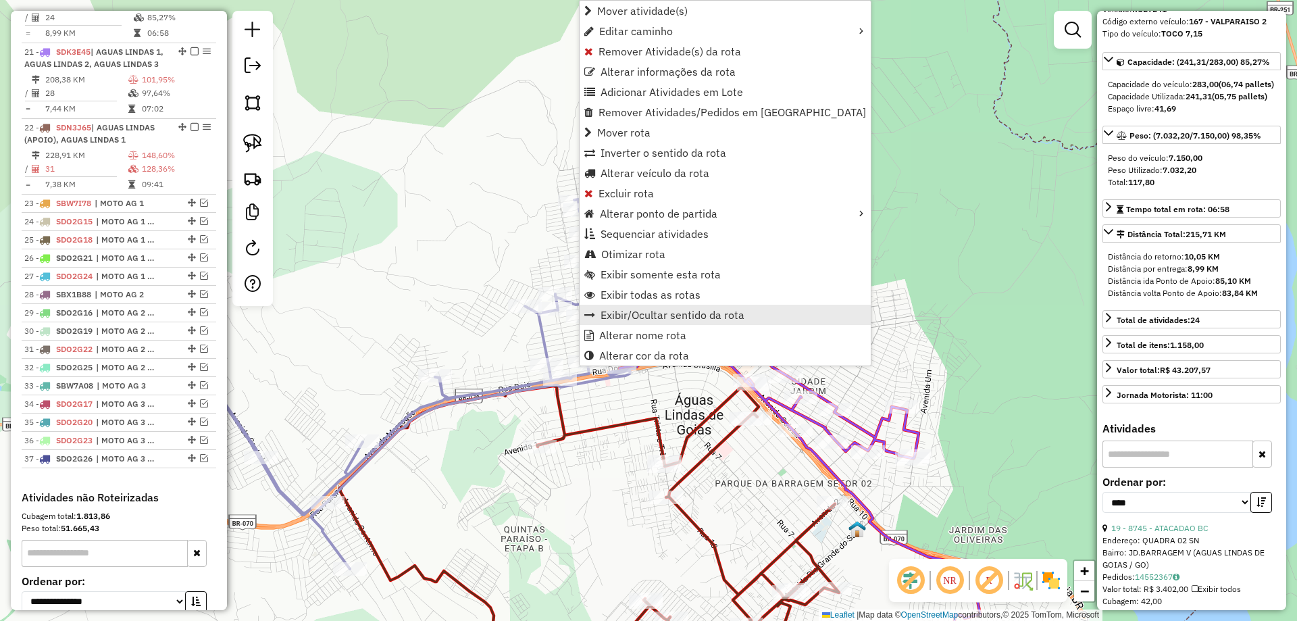
scroll to position [1379, 0]
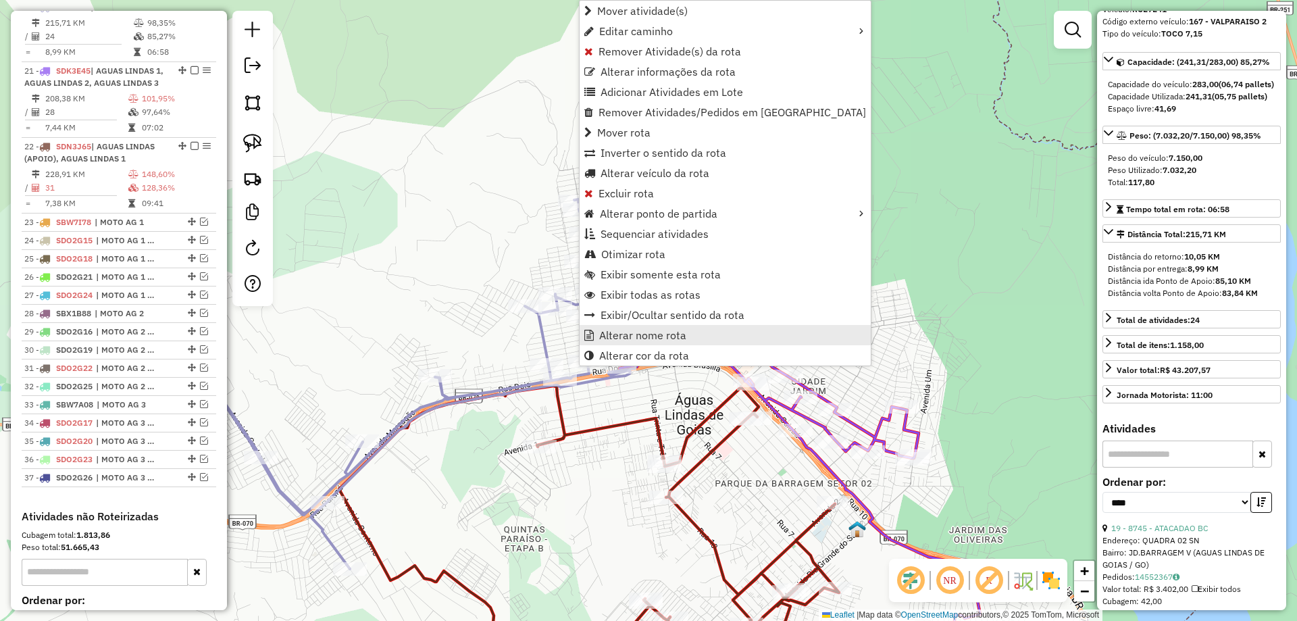
click at [635, 332] on span "Alterar nome rota" at bounding box center [642, 335] width 87 height 11
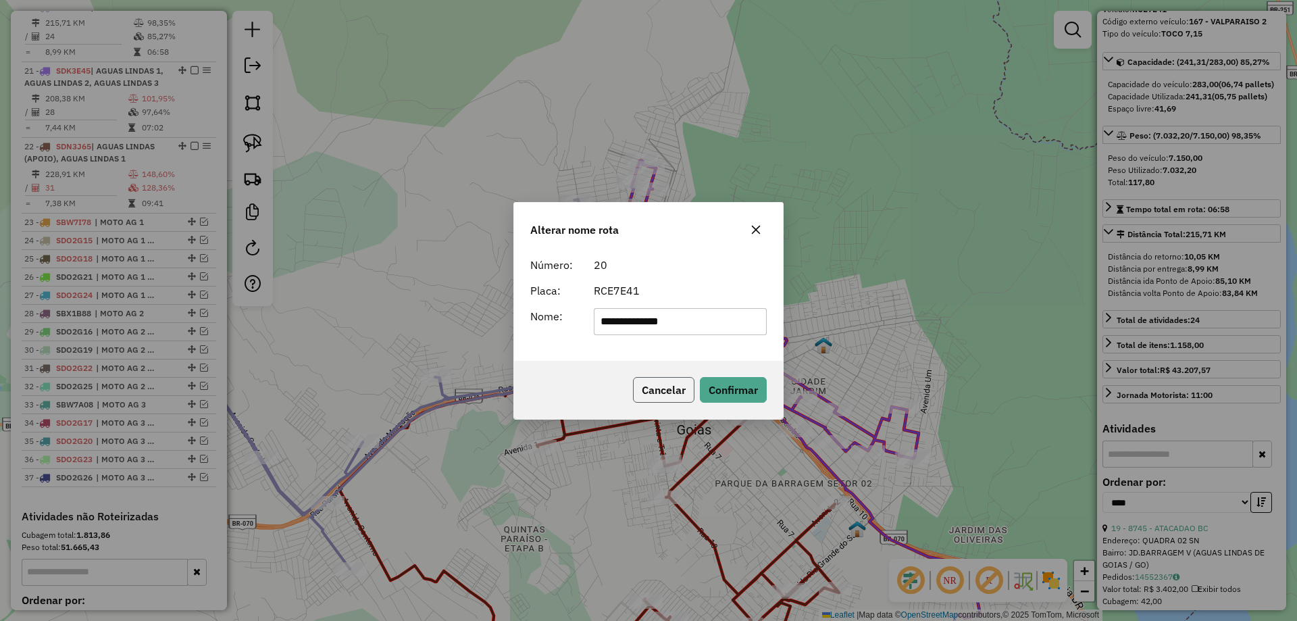
drag, startPoint x: 667, startPoint y: 390, endPoint x: 378, endPoint y: 258, distance: 317.7
click at [666, 390] on button "Cancelar" at bounding box center [663, 390] width 61 height 26
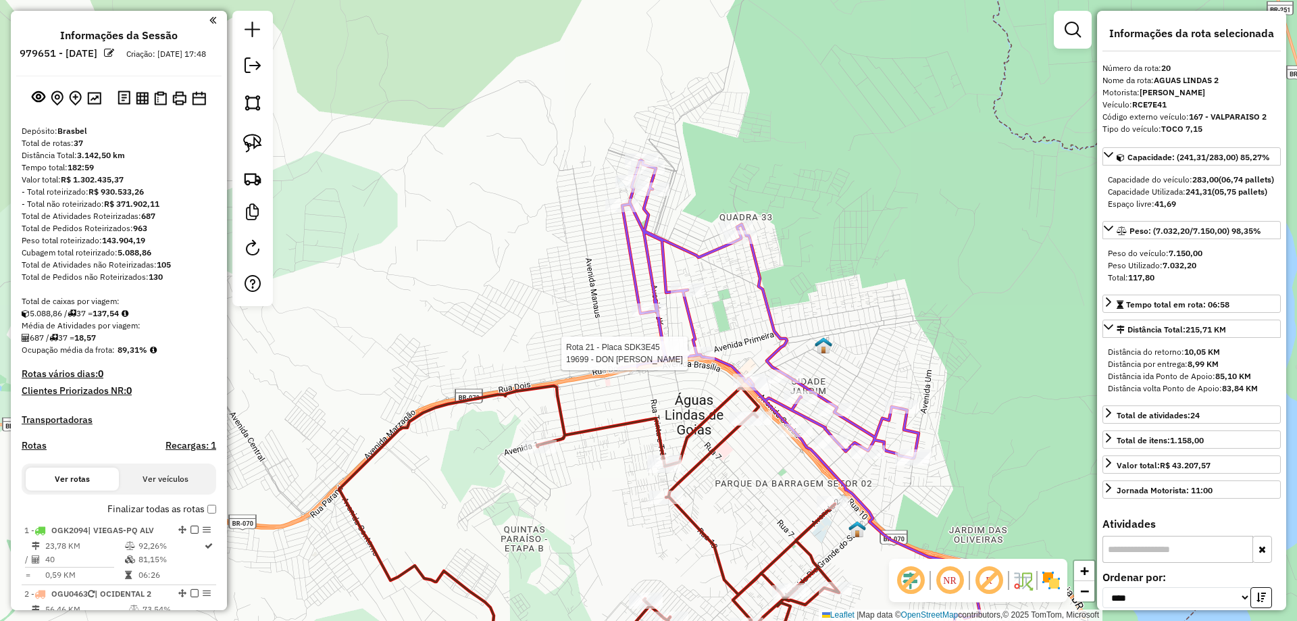
select select "*********"
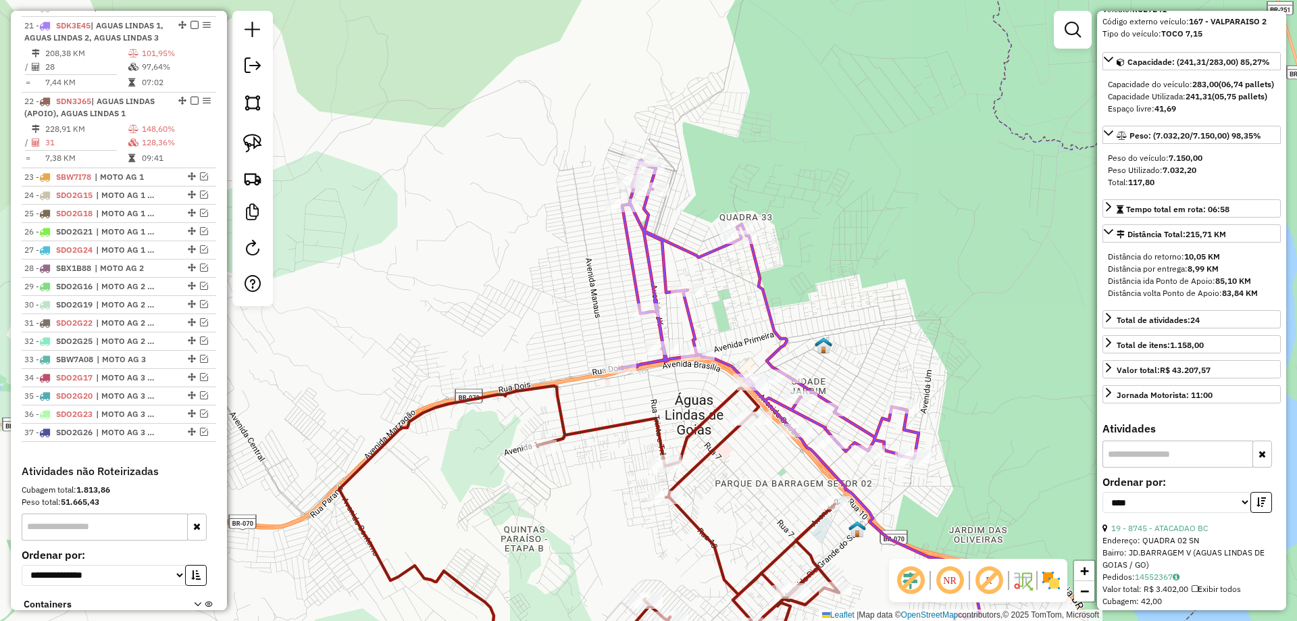
click at [775, 328] on icon at bounding box center [800, 396] width 363 height 472
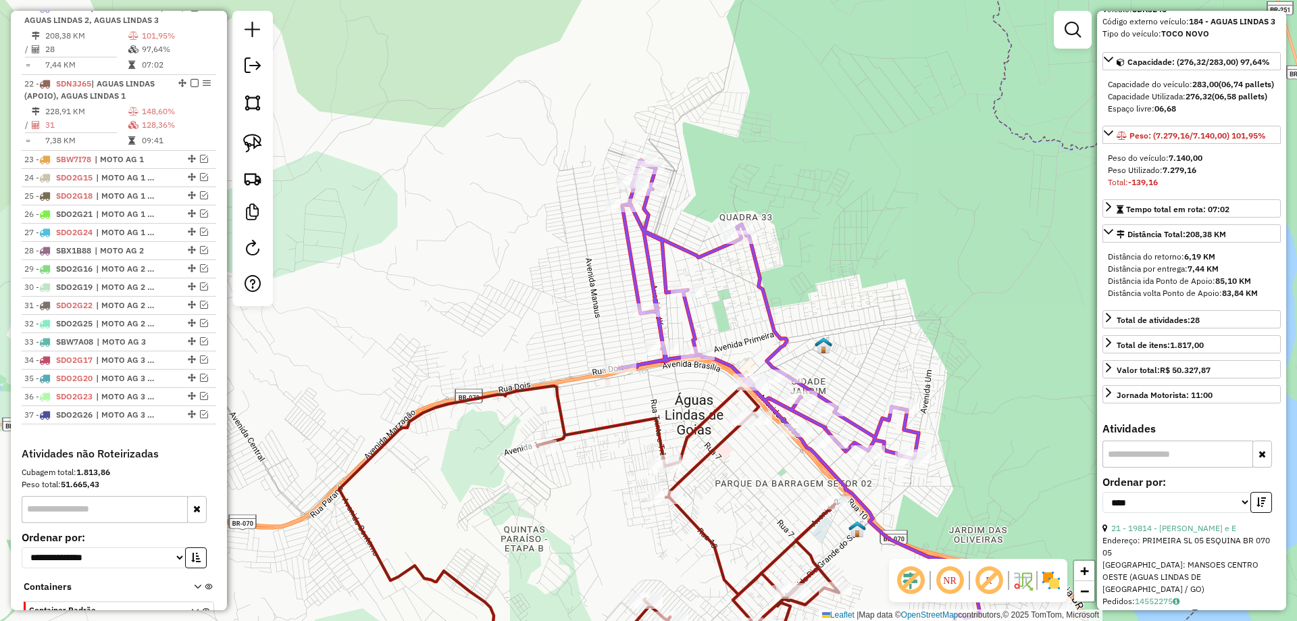
scroll to position [1398, 0]
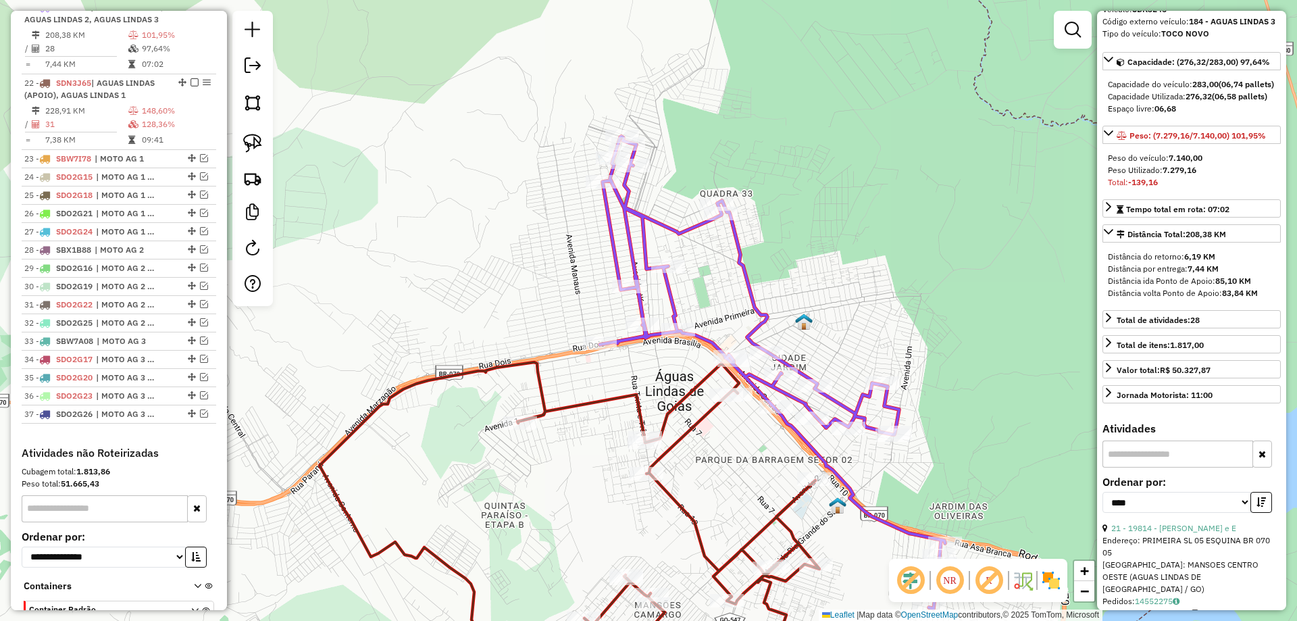
drag, startPoint x: 942, startPoint y: 463, endPoint x: 731, endPoint y: 201, distance: 337.3
click at [731, 201] on div "Janela de atendimento Grade de atendimento Capacidade Transportadoras Veículos …" at bounding box center [648, 310] width 1297 height 621
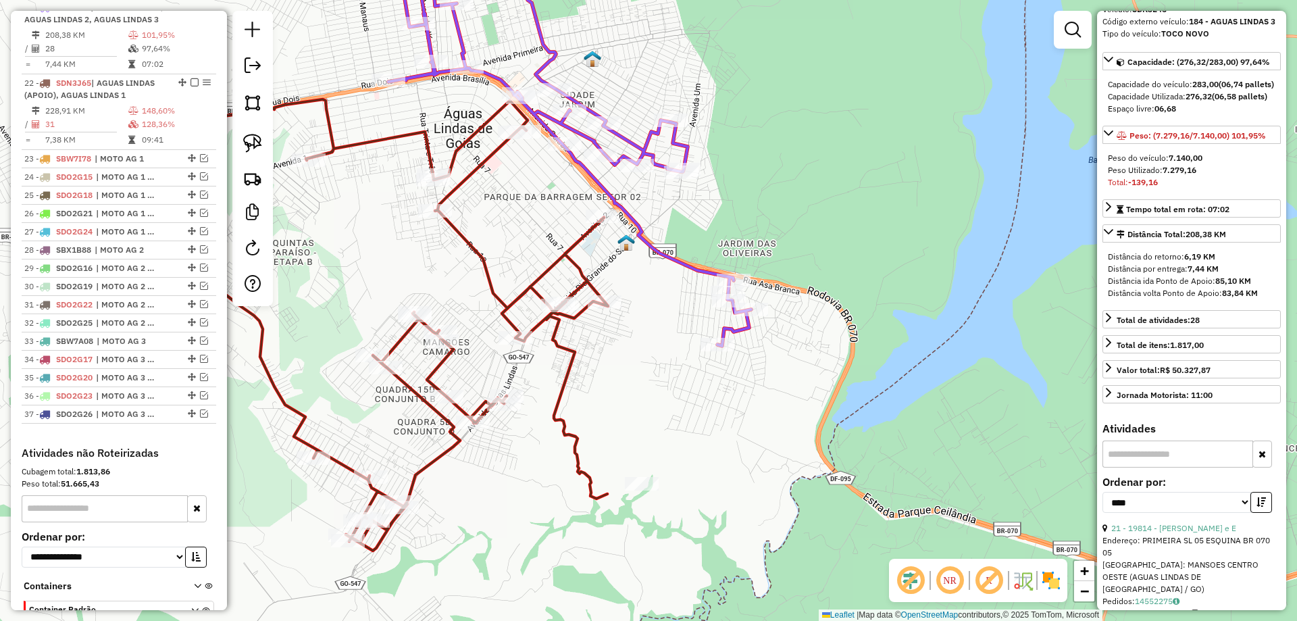
click at [686, 266] on icon at bounding box center [569, 142] width 363 height 408
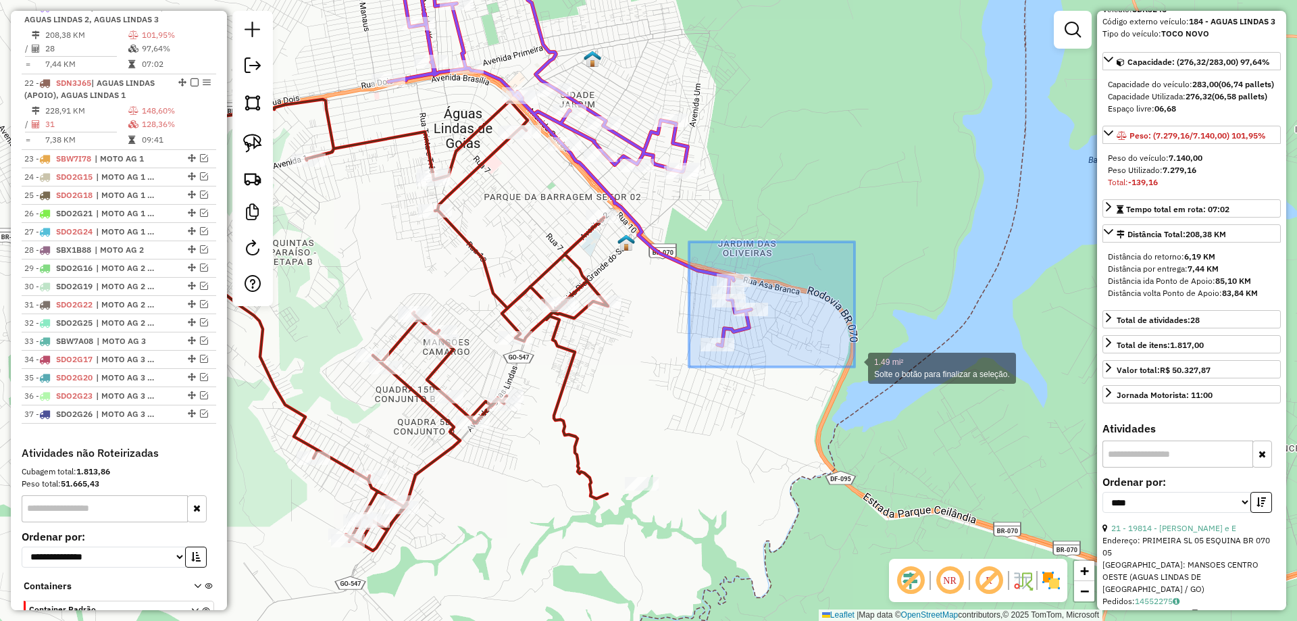
drag, startPoint x: 689, startPoint y: 242, endPoint x: 855, endPoint y: 367, distance: 207.4
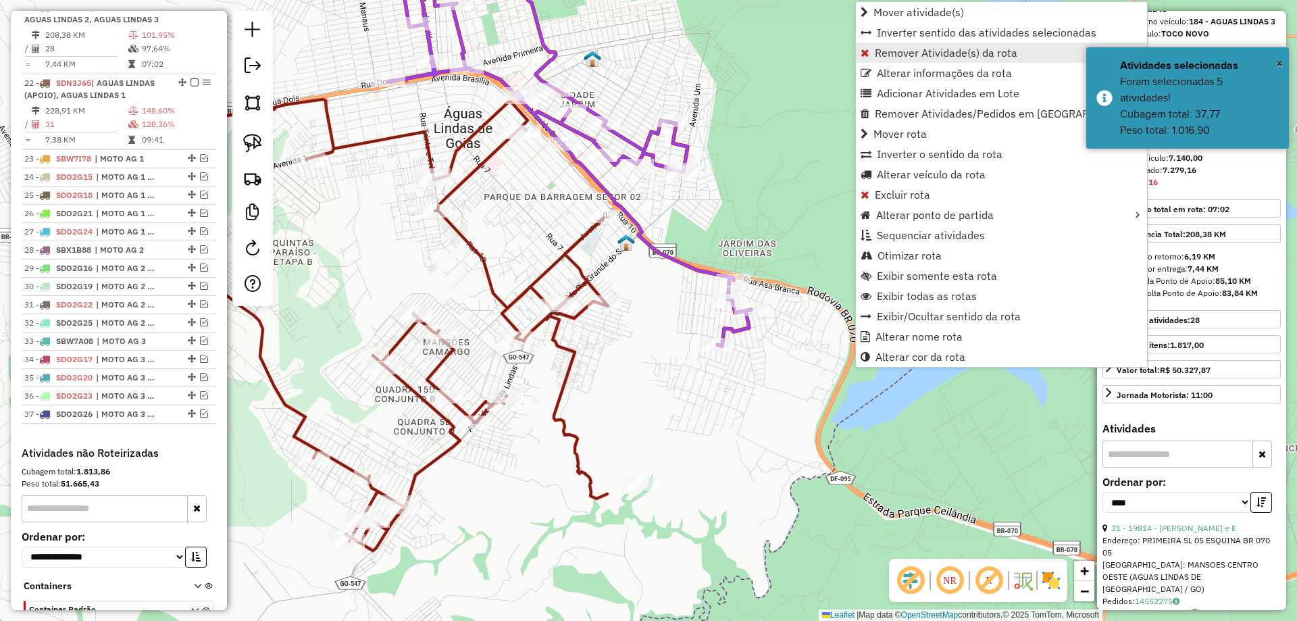
click at [888, 52] on span "Remover Atividade(s) da rota" at bounding box center [946, 52] width 143 height 11
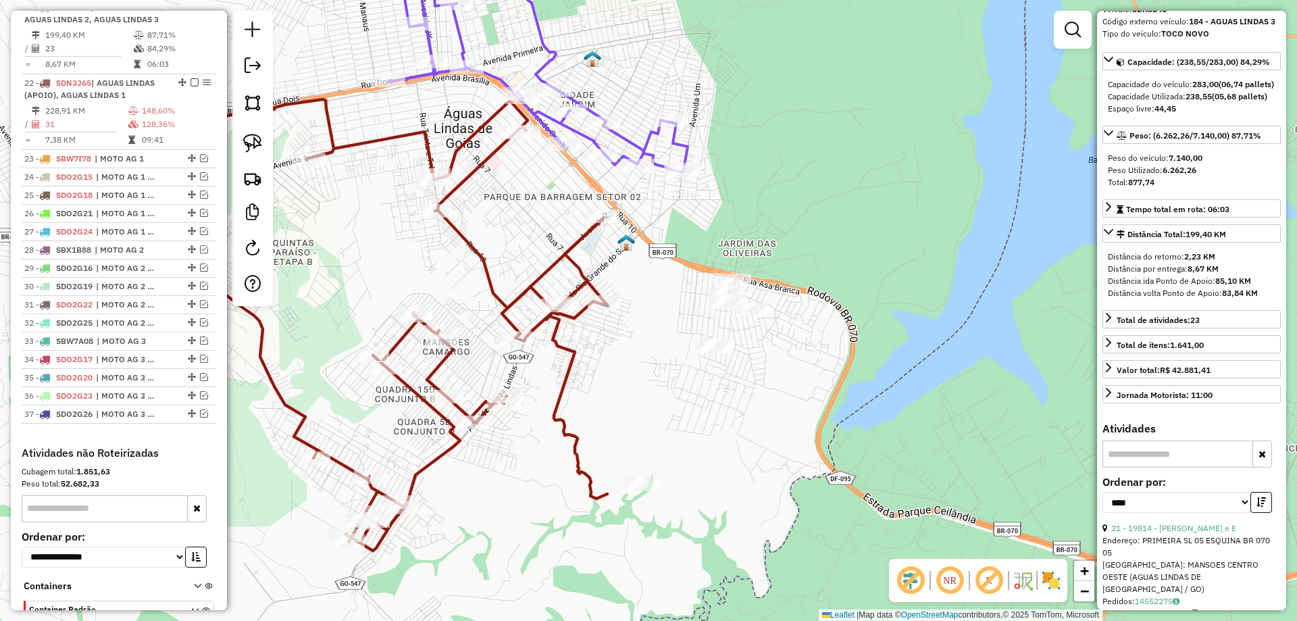
click at [647, 152] on icon at bounding box center [537, 55] width 299 height 234
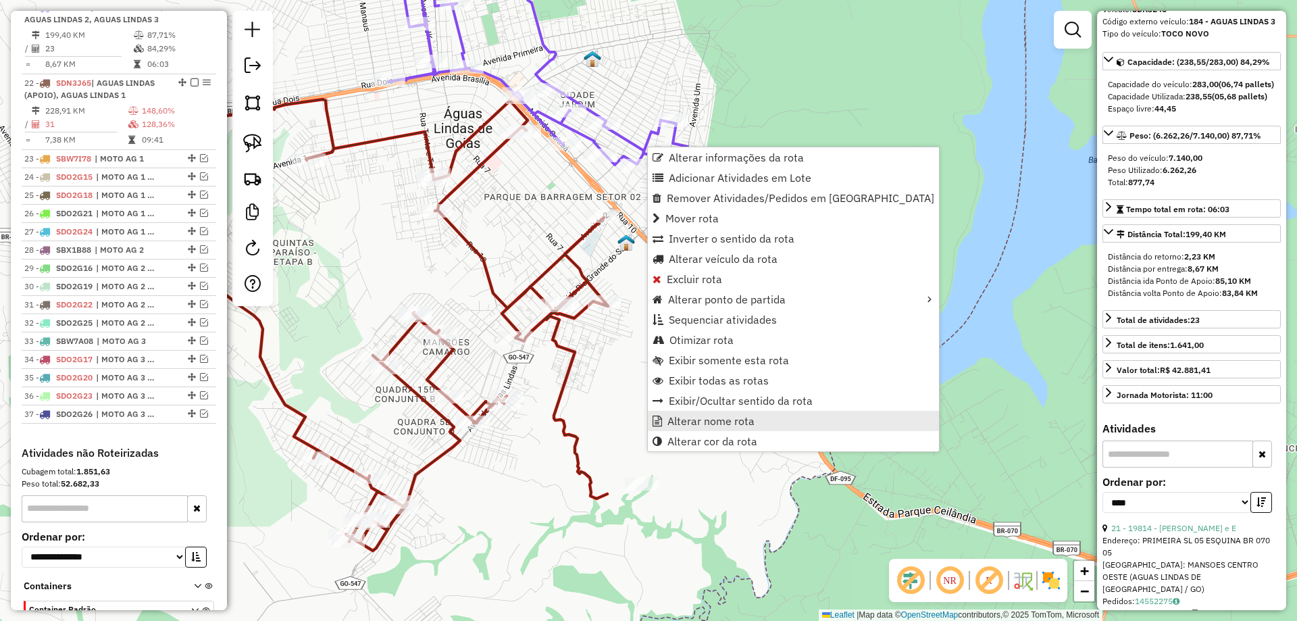
click at [718, 422] on span "Alterar nome rota" at bounding box center [710, 420] width 87 height 11
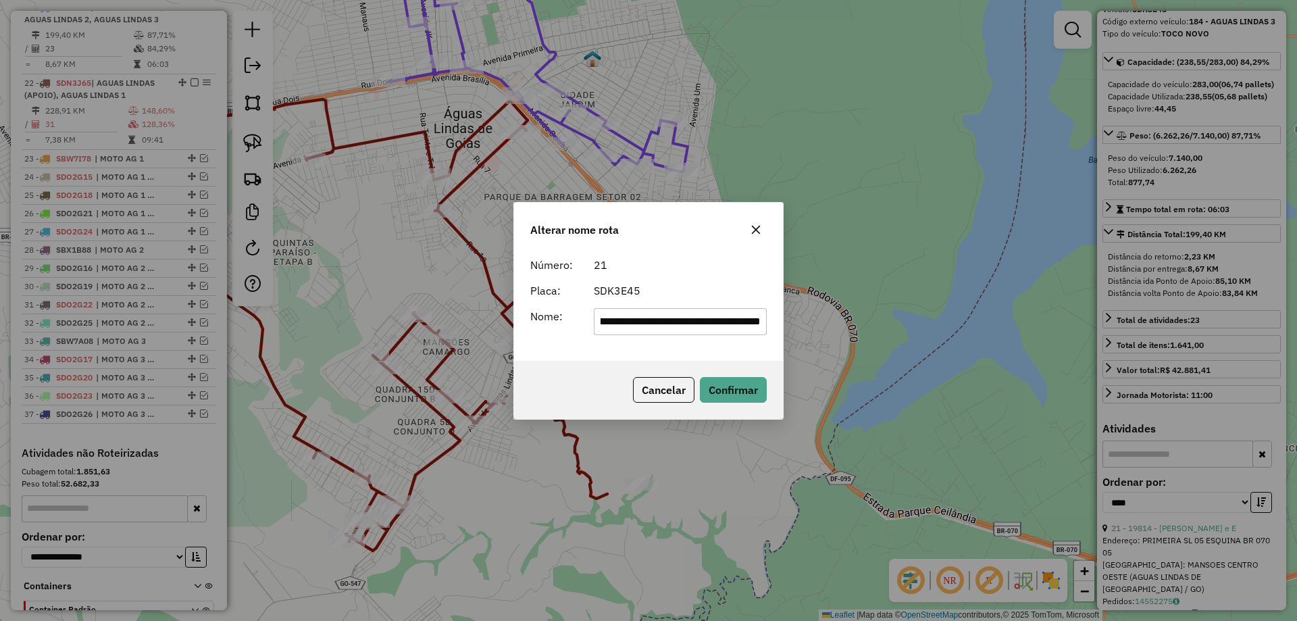
scroll to position [0, 0]
drag, startPoint x: 672, startPoint y: 323, endPoint x: 0, endPoint y: 240, distance: 677.3
click at [0, 240] on div "**********" at bounding box center [648, 310] width 1297 height 621
type input "**********"
click at [727, 388] on button "Confirmar" at bounding box center [733, 390] width 67 height 26
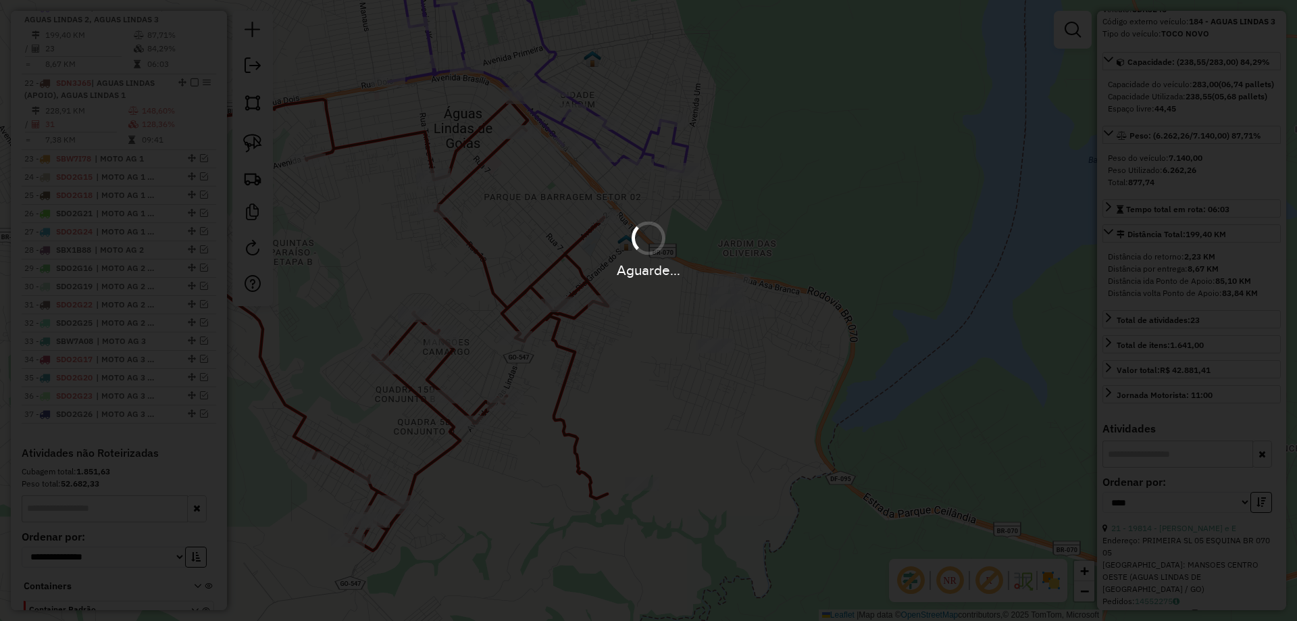
scroll to position [95, 0]
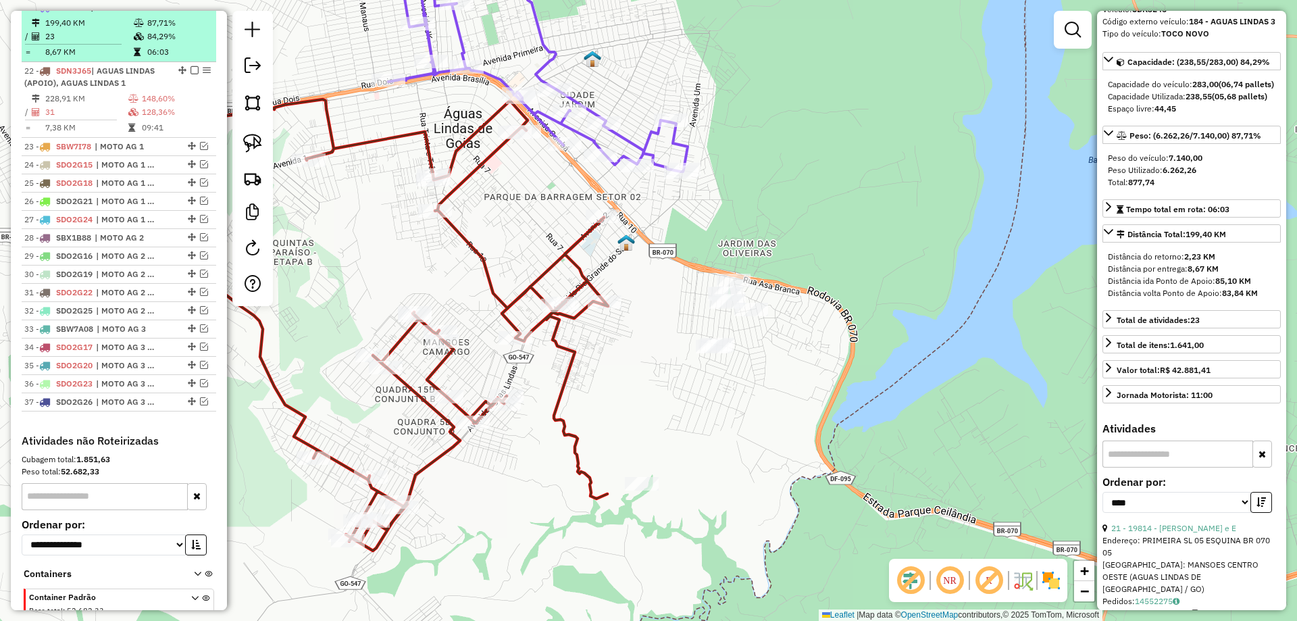
click at [191, 11] on em at bounding box center [194, 7] width 8 height 8
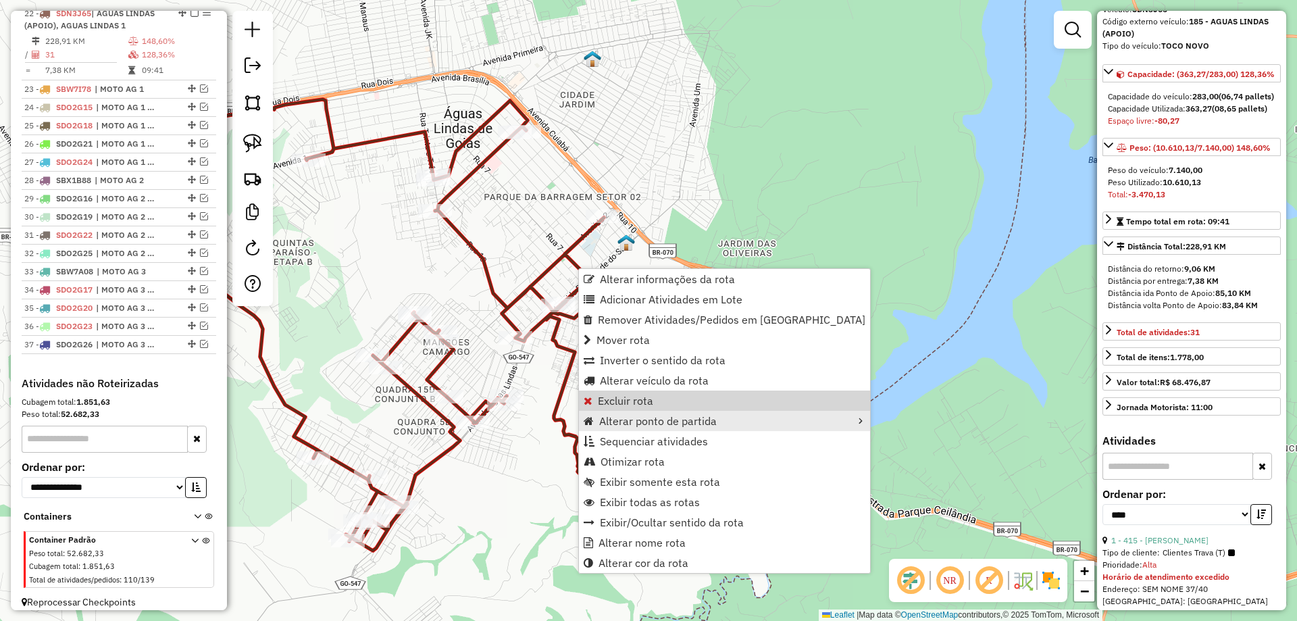
scroll to position [1416, 0]
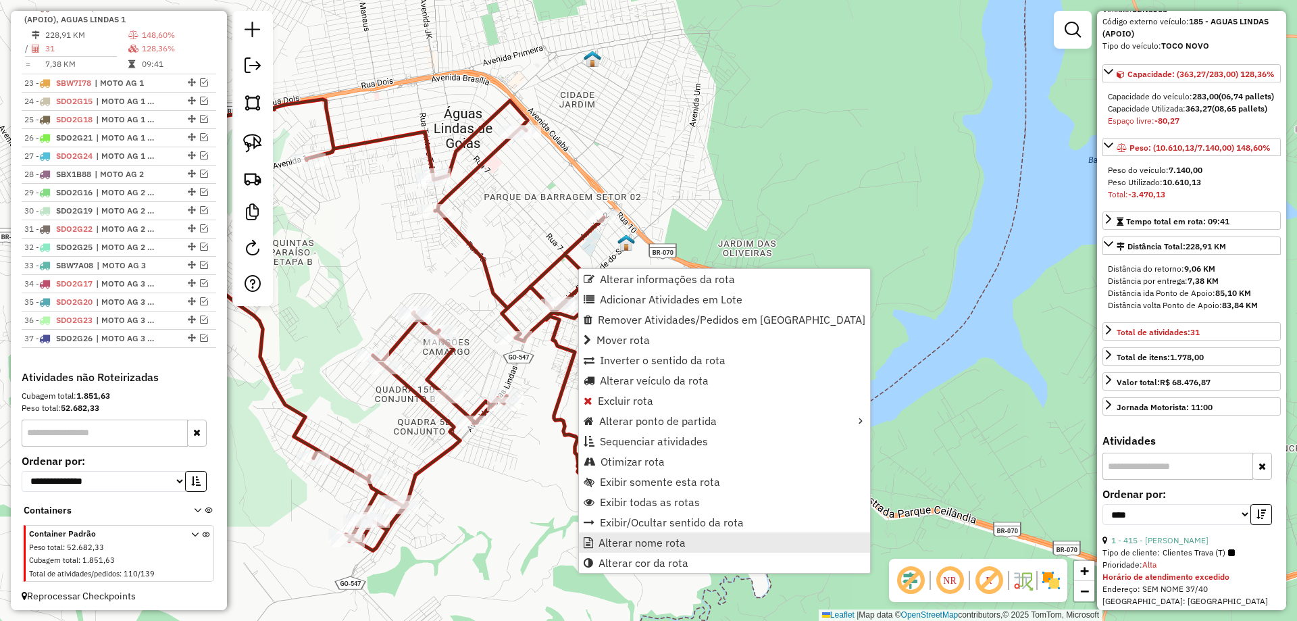
click at [623, 543] on span "Alterar nome rota" at bounding box center [642, 542] width 87 height 11
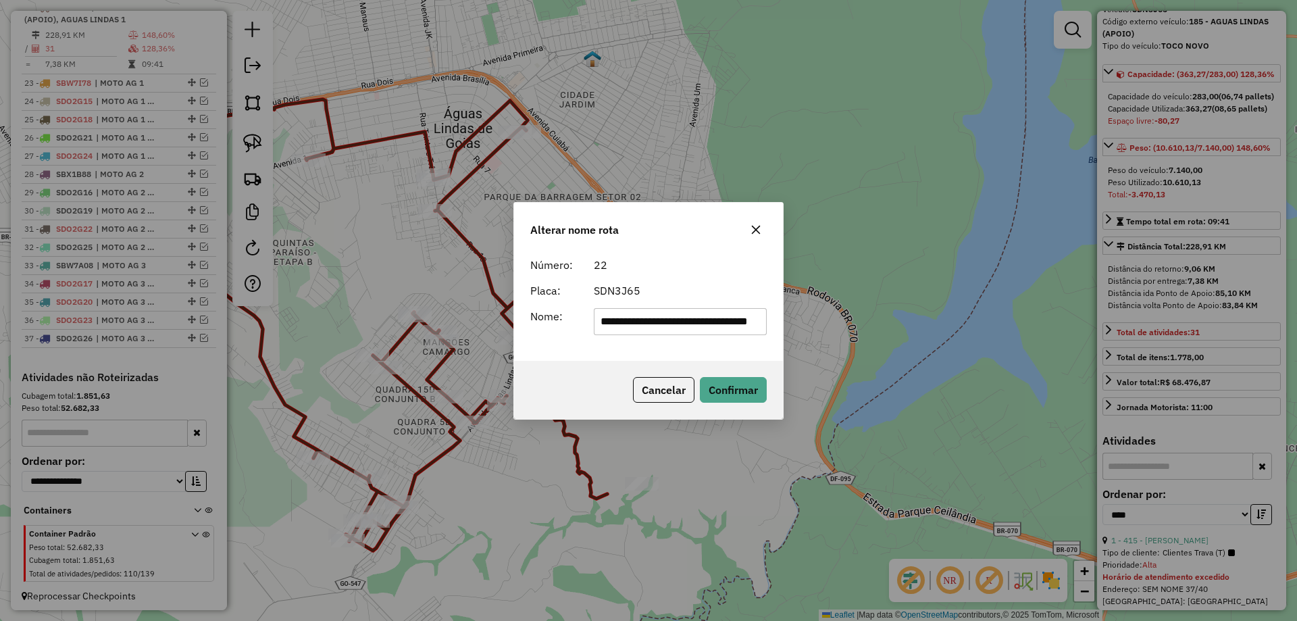
scroll to position [0, 0]
drag, startPoint x: 678, startPoint y: 322, endPoint x: 1, endPoint y: 195, distance: 688.6
click at [1, 195] on div "**********" at bounding box center [648, 310] width 1297 height 621
type input "**********"
click at [719, 392] on button "Confirmar" at bounding box center [733, 390] width 67 height 26
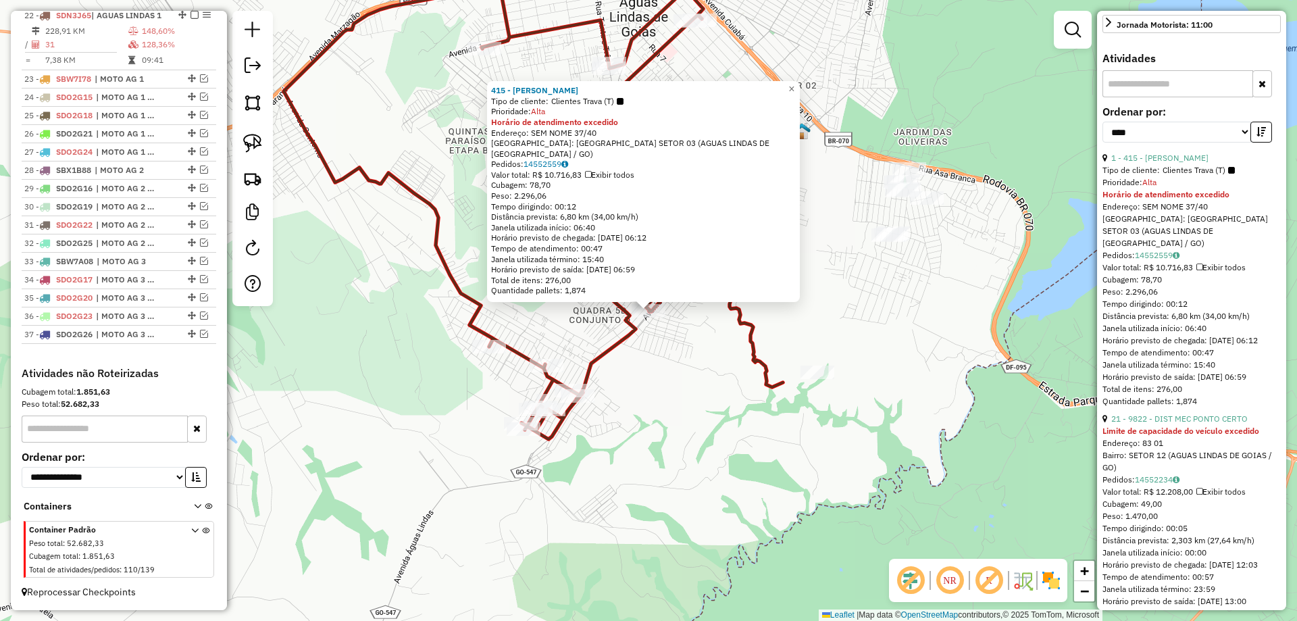
scroll to position [501, 0]
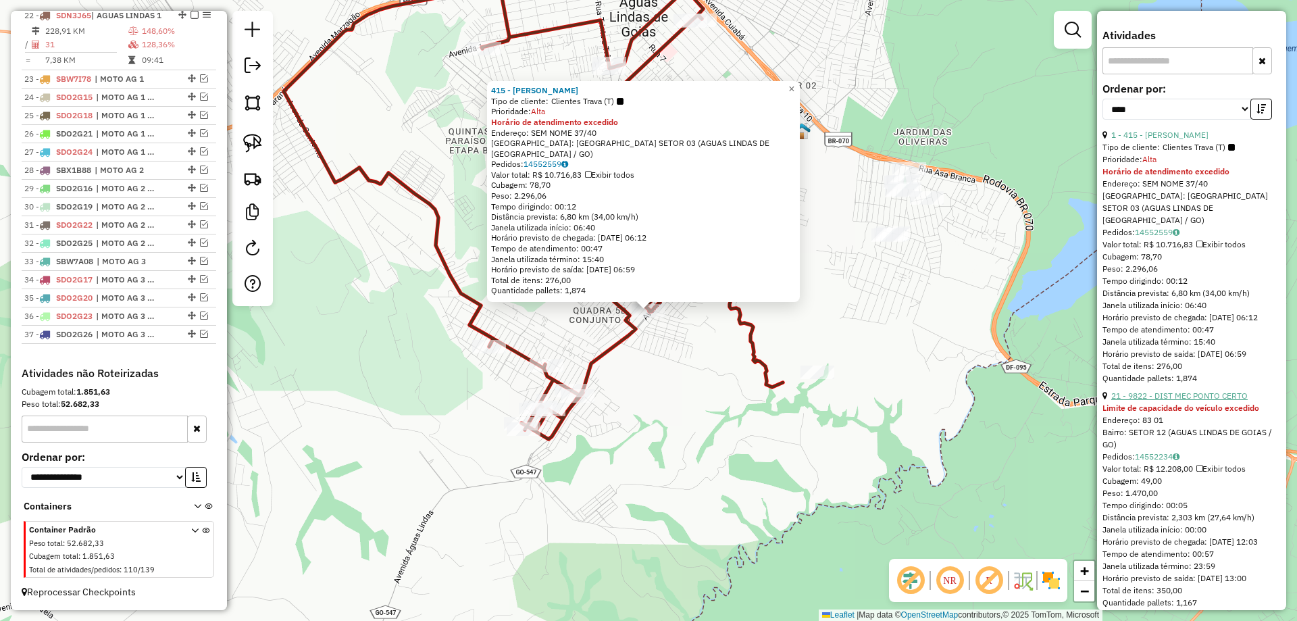
click at [1225, 401] on link "21 - 9822 - DIST MEC PONTO CERTO" at bounding box center [1179, 395] width 136 height 10
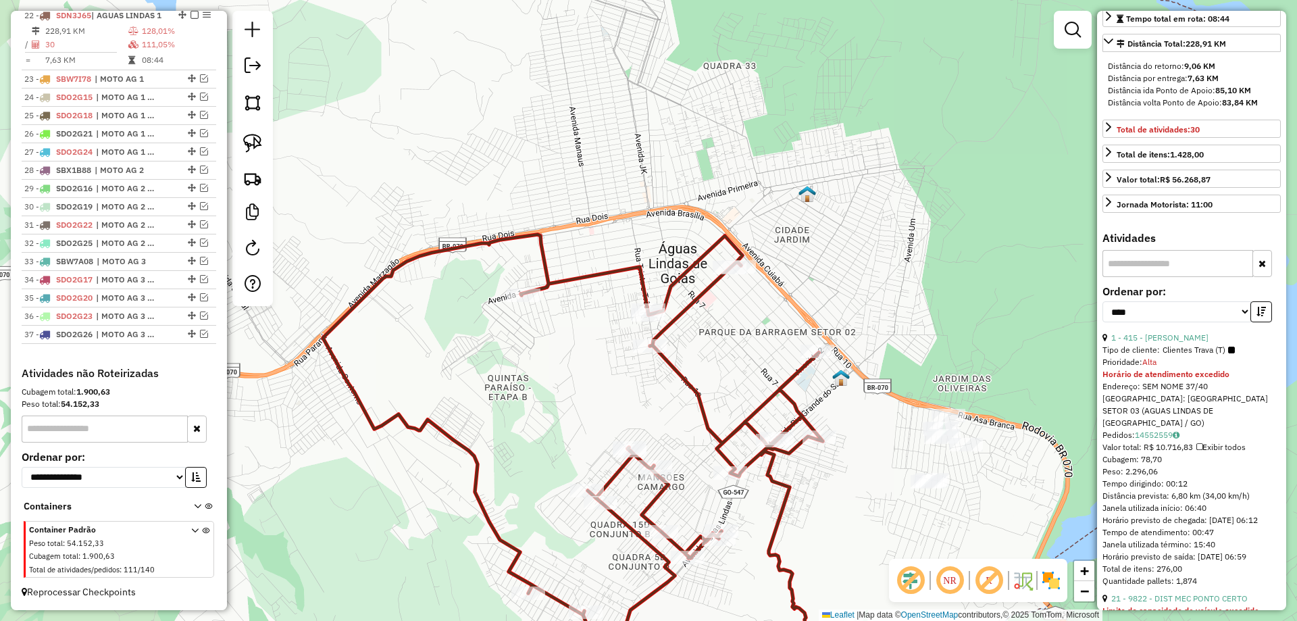
scroll to position [230, 0]
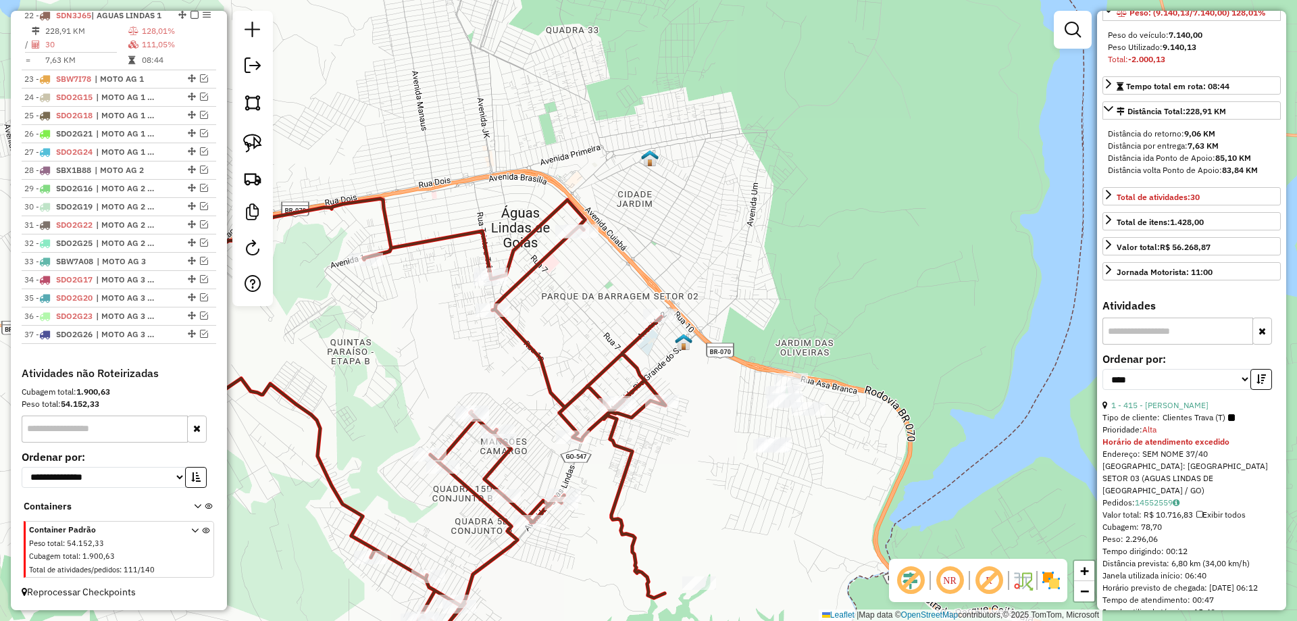
click at [762, 251] on div "Janela de atendimento Grade de atendimento Capacidade Transportadoras Veículos …" at bounding box center [648, 310] width 1297 height 621
click at [256, 136] on img at bounding box center [252, 143] width 19 height 19
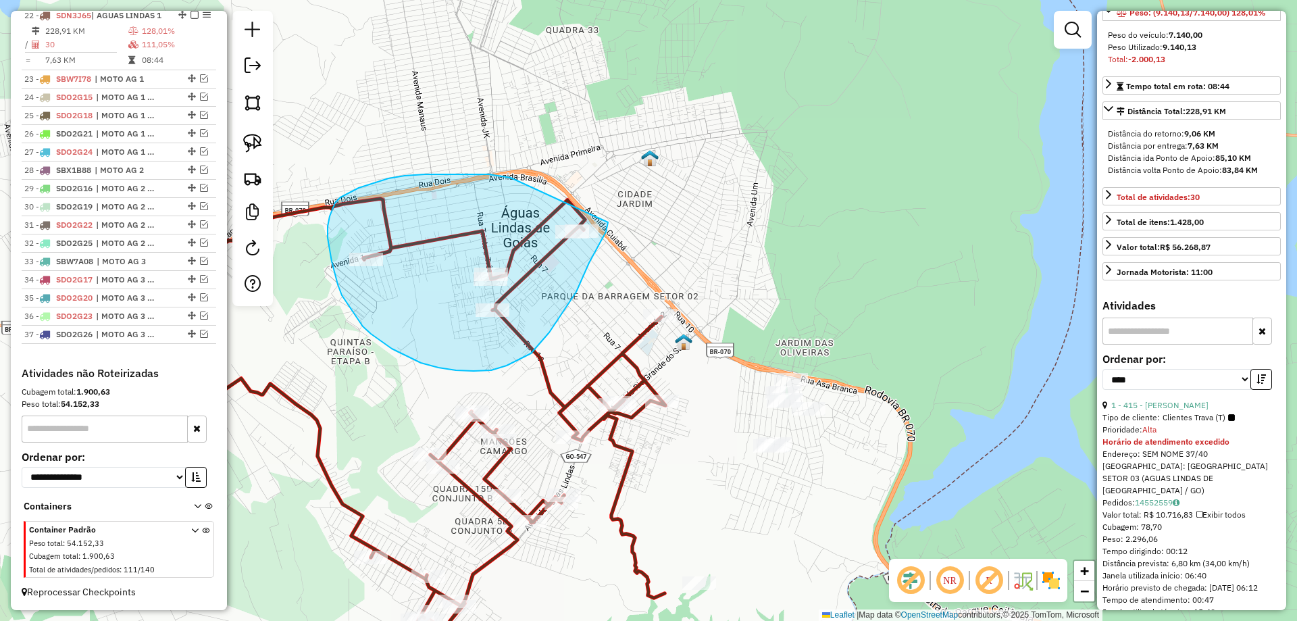
drag, startPoint x: 509, startPoint y: 178, endPoint x: 608, endPoint y: 222, distance: 108.2
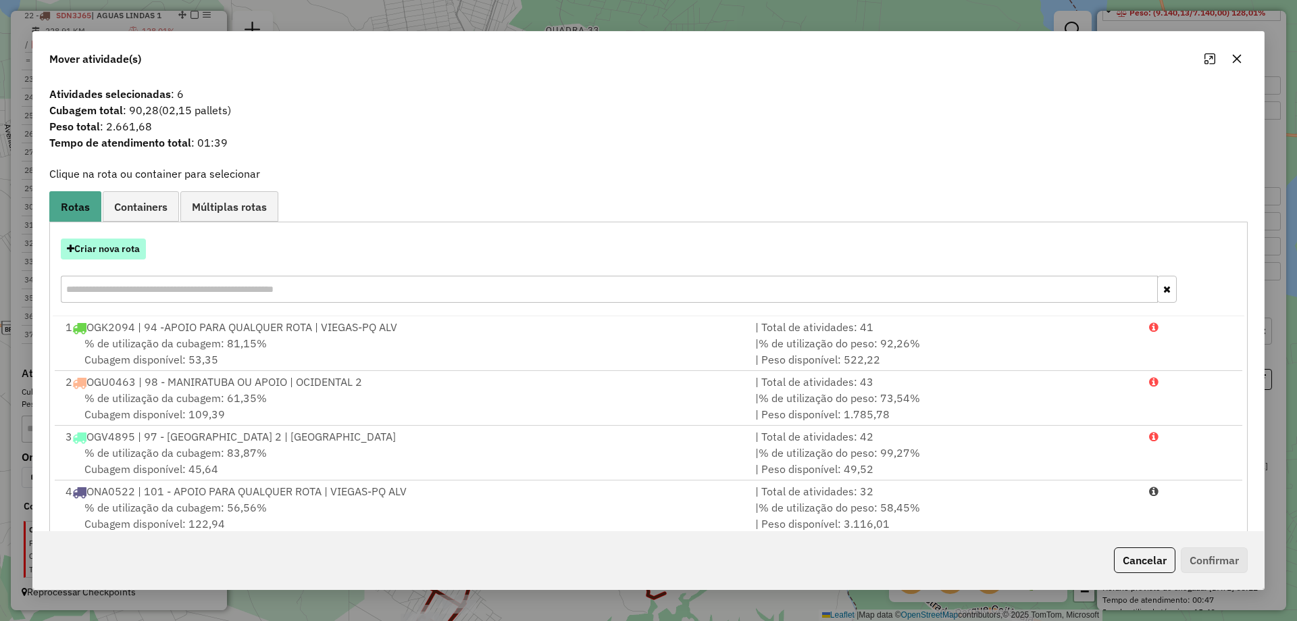
click at [133, 246] on button "Criar nova rota" at bounding box center [103, 248] width 85 height 21
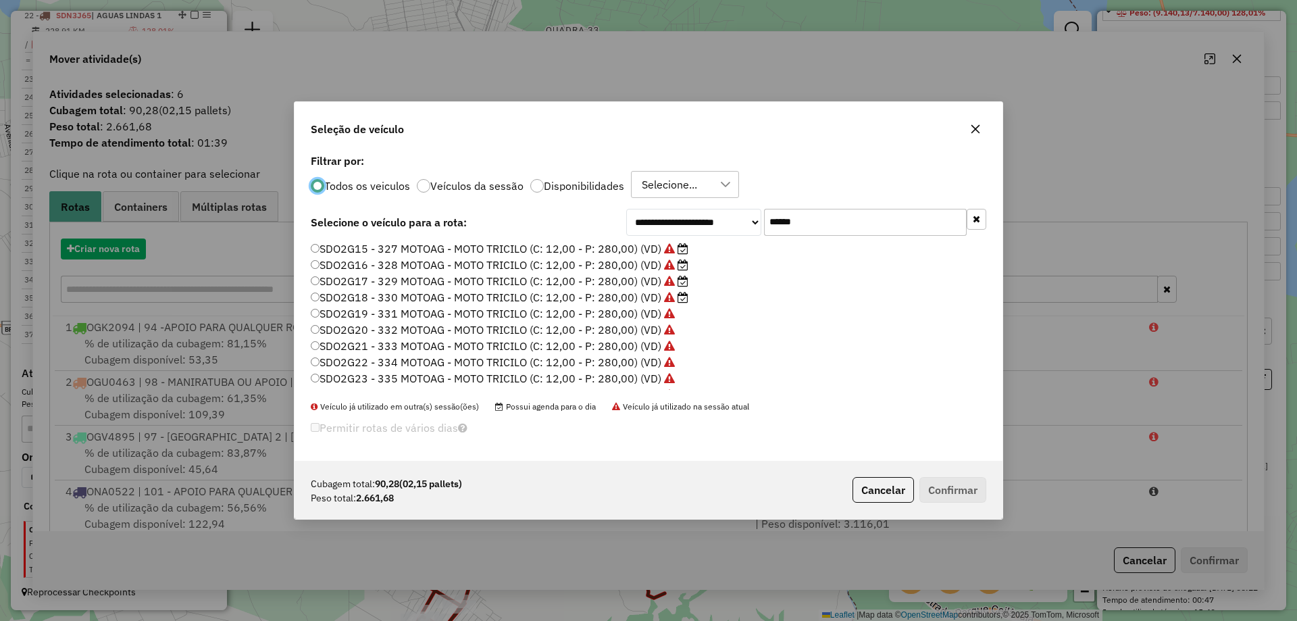
scroll to position [7, 4]
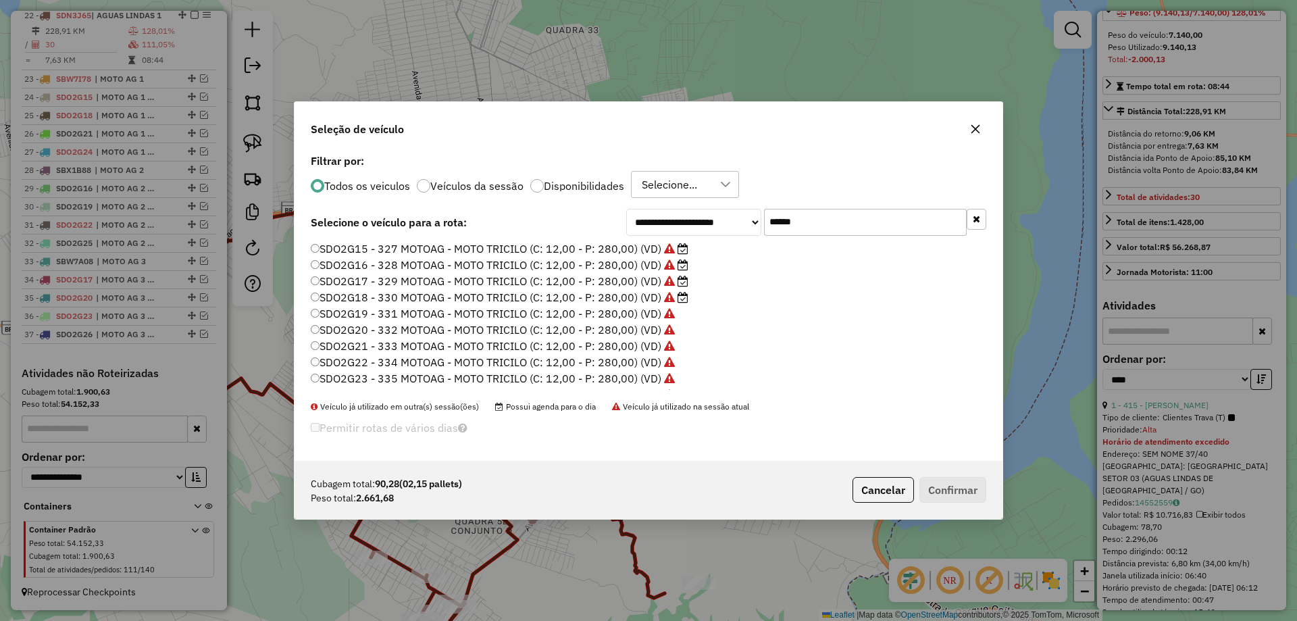
drag, startPoint x: 696, startPoint y: 207, endPoint x: 657, endPoint y: 200, distance: 39.8
click at [657, 200] on div "**********" at bounding box center [649, 306] width 708 height 310
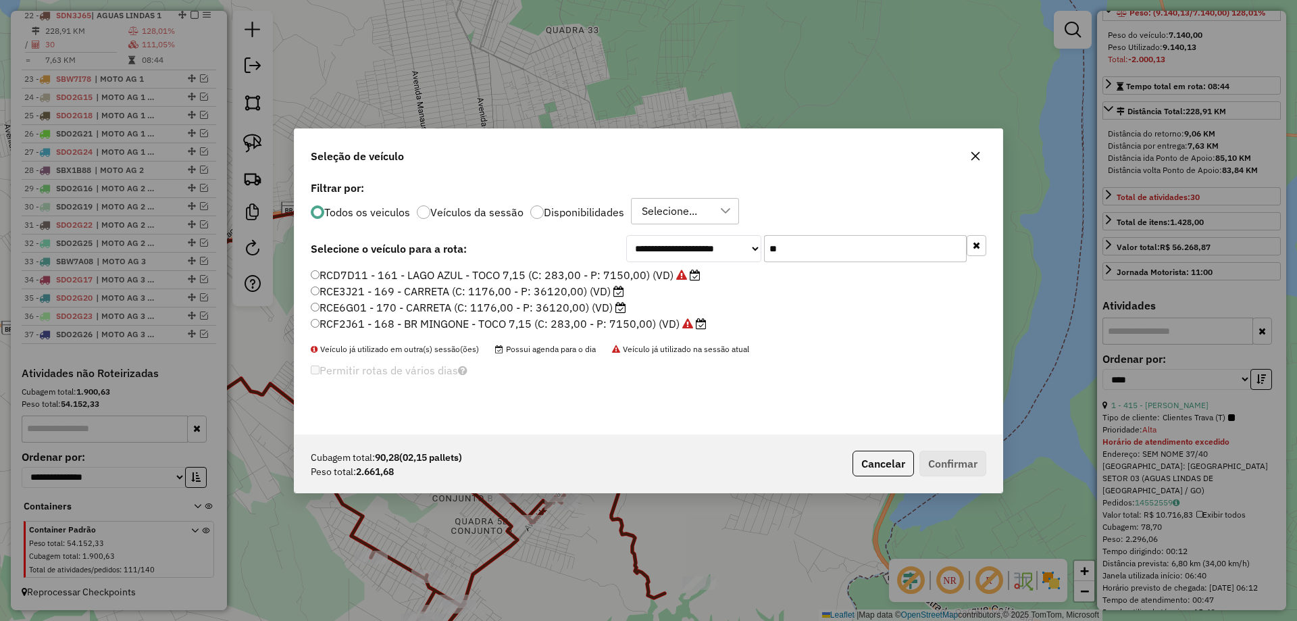
type input "*"
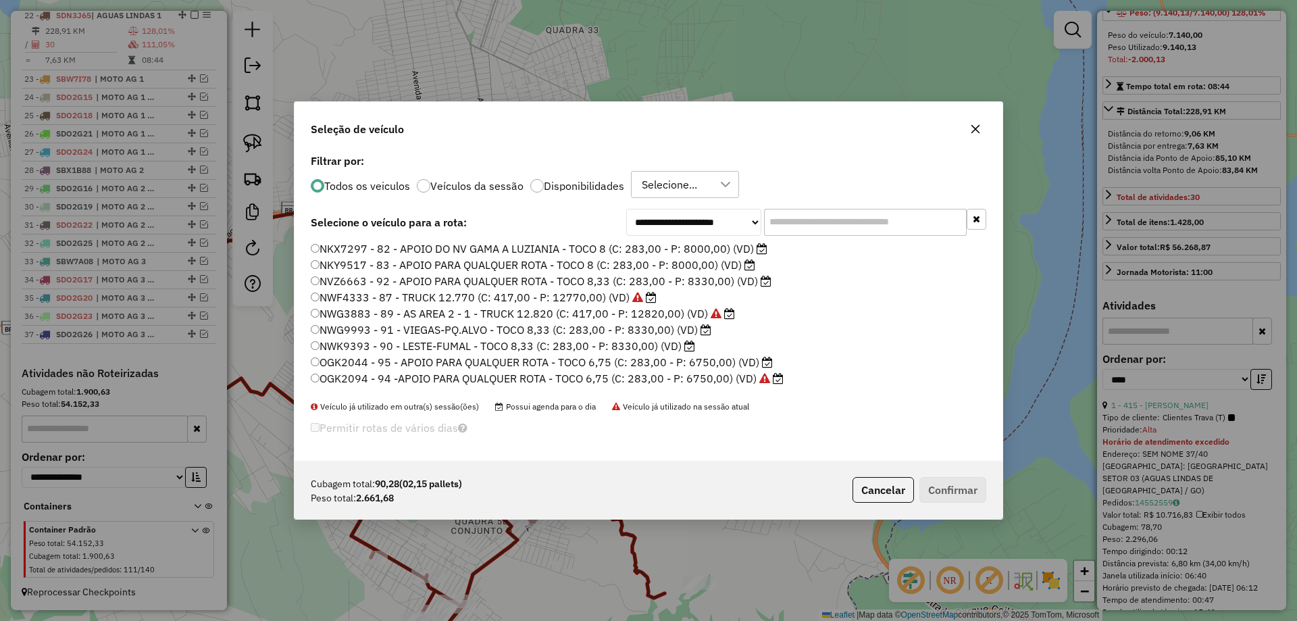
type input "*"
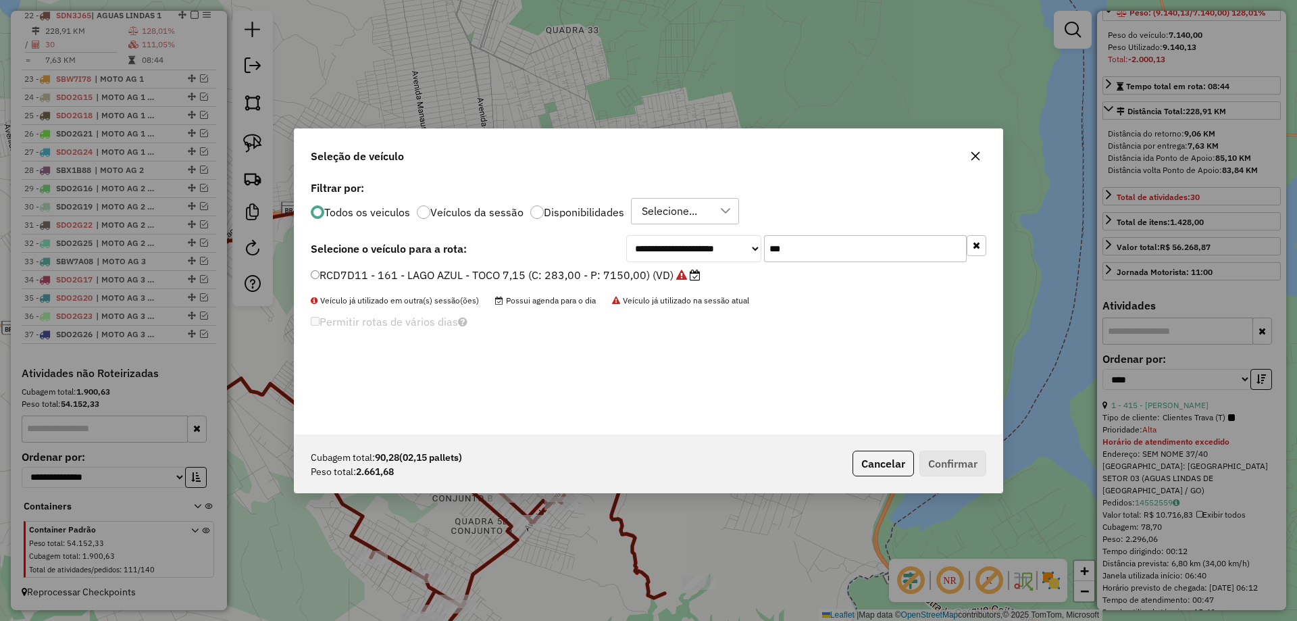
type input "***"
click at [467, 282] on label "RCD7D11 - 161 - LAGO AZUL - TOCO 7,15 (C: 283,00 - P: 7150,00) (VD)" at bounding box center [506, 275] width 390 height 16
click at [974, 467] on button "Confirmar" at bounding box center [952, 464] width 67 height 26
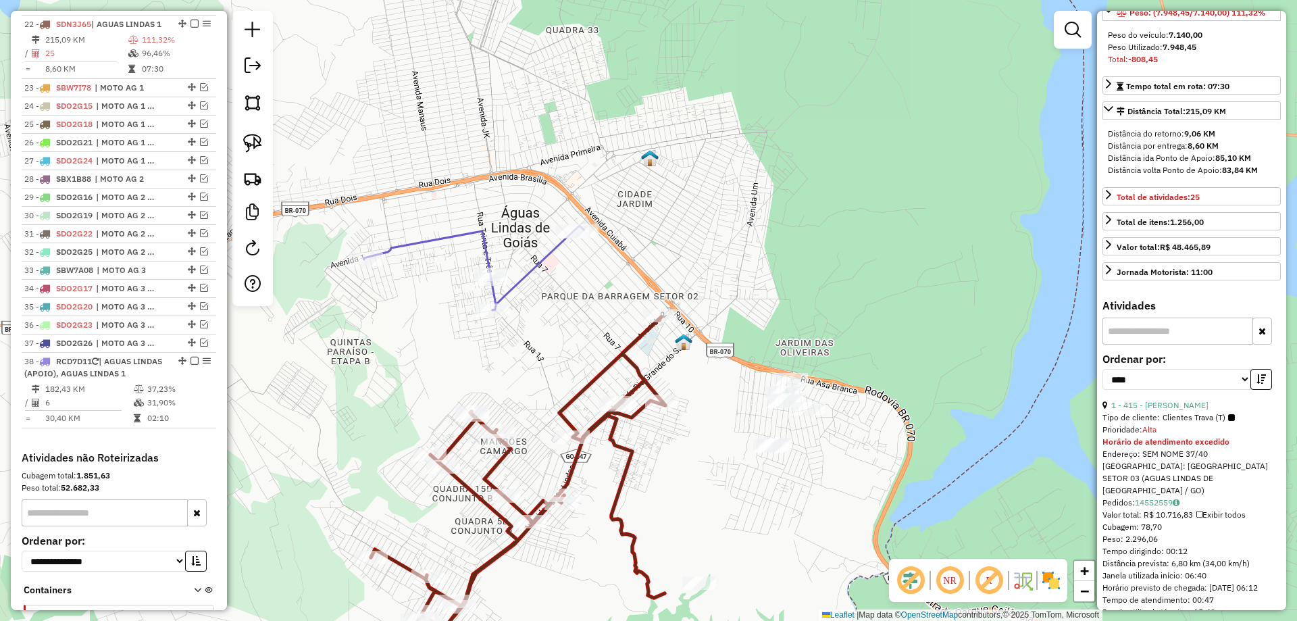
scroll to position [218, 0]
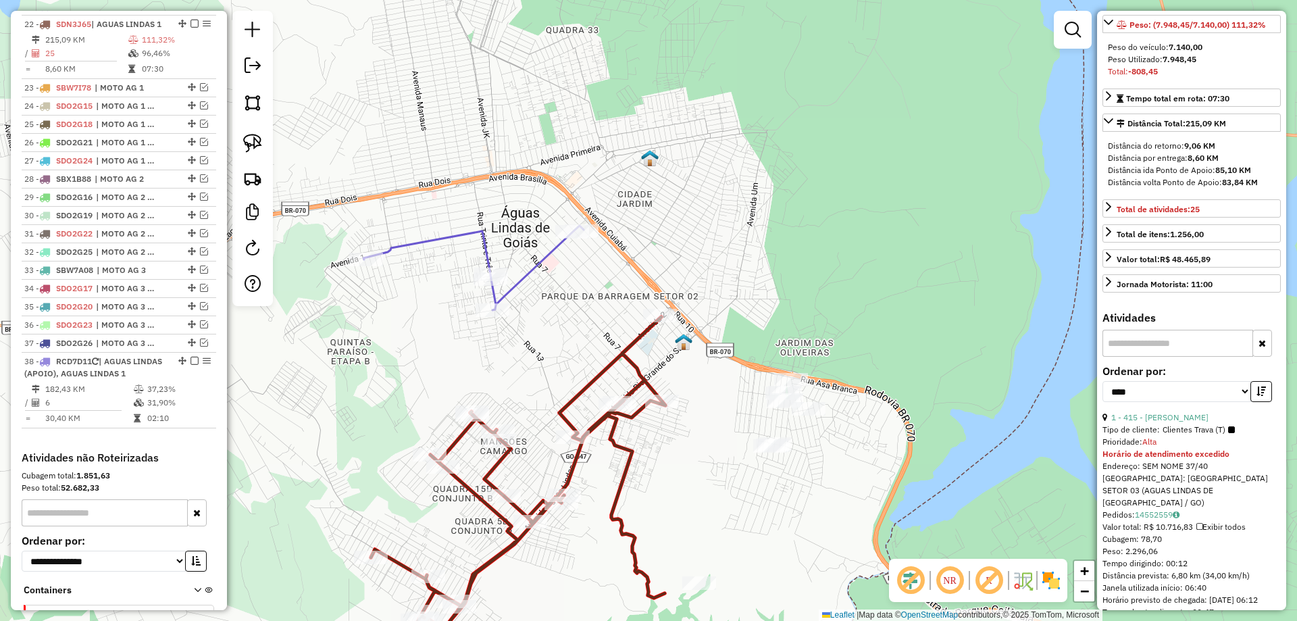
click at [568, 474] on icon at bounding box center [518, 483] width 295 height 333
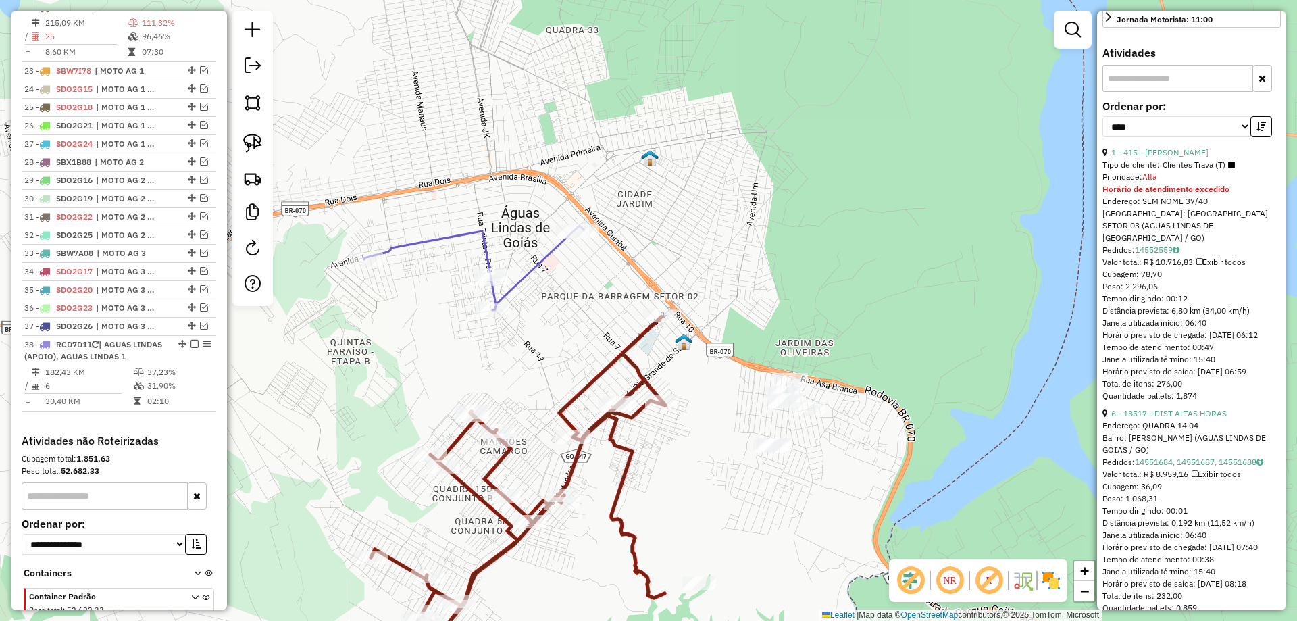
scroll to position [624, 0]
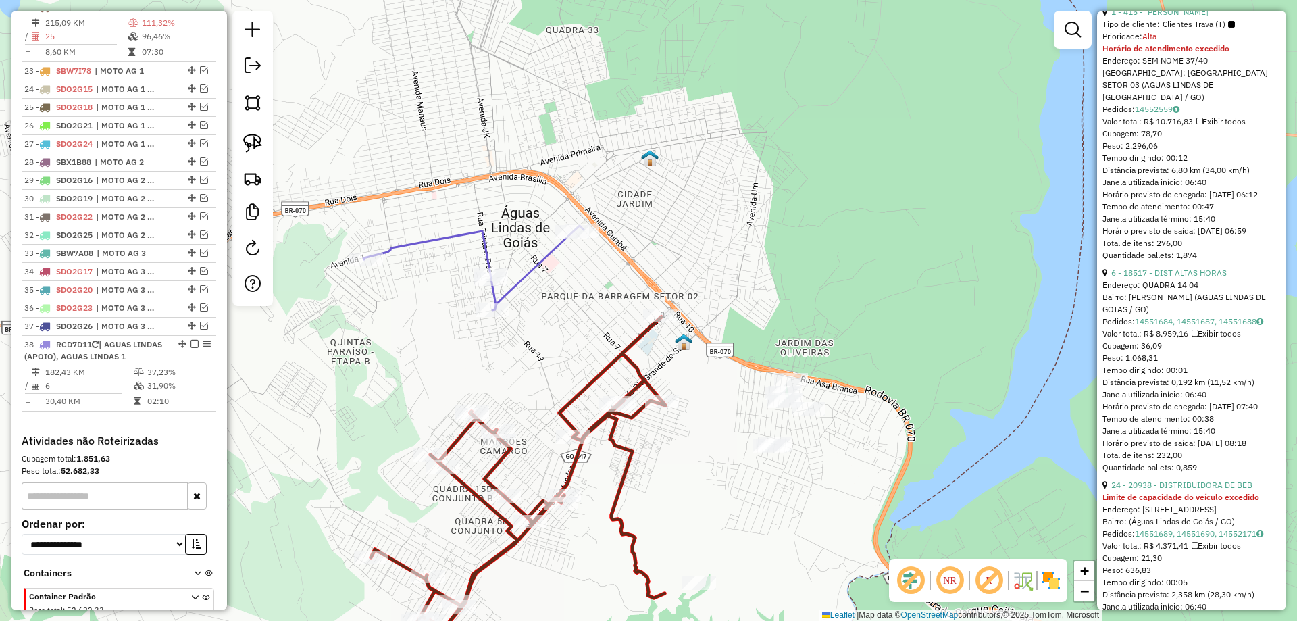
click at [540, 271] on icon at bounding box center [473, 268] width 220 height 84
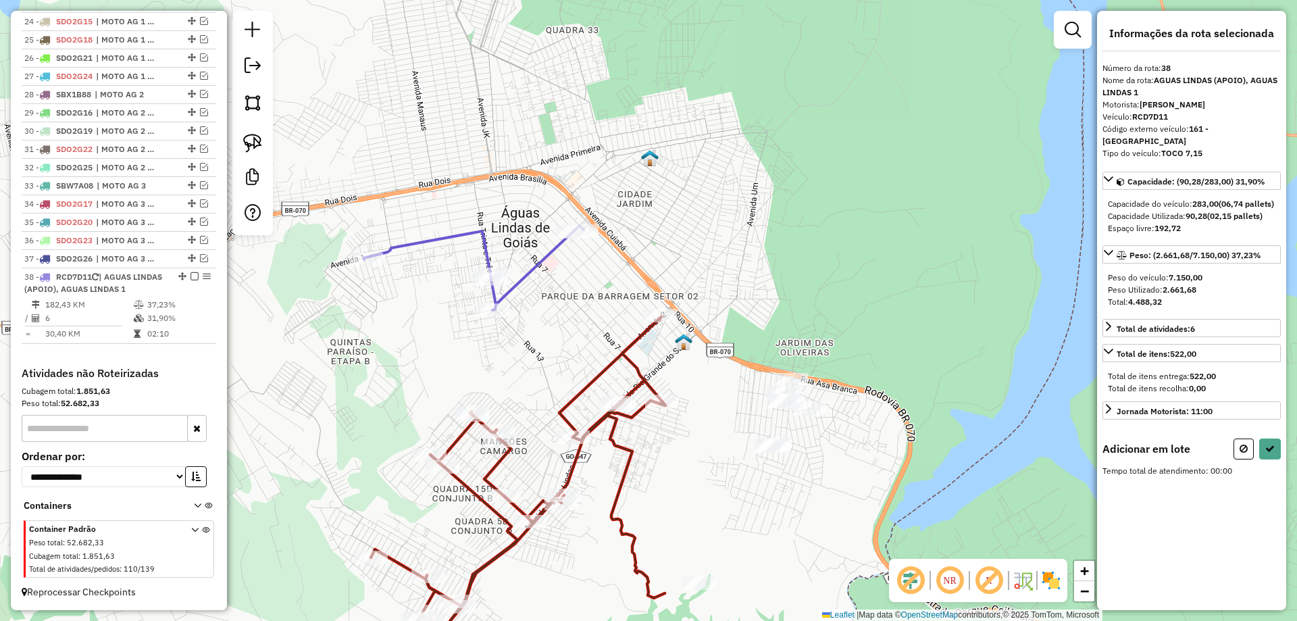
scroll to position [0, 0]
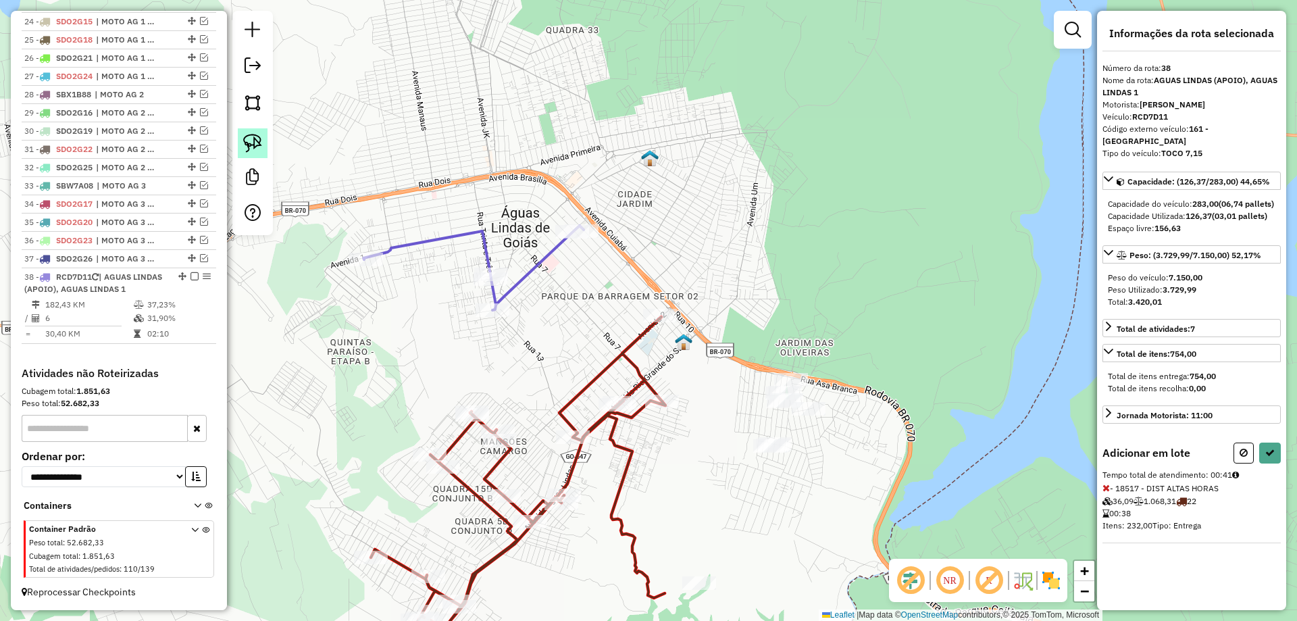
click at [251, 136] on img at bounding box center [252, 143] width 19 height 19
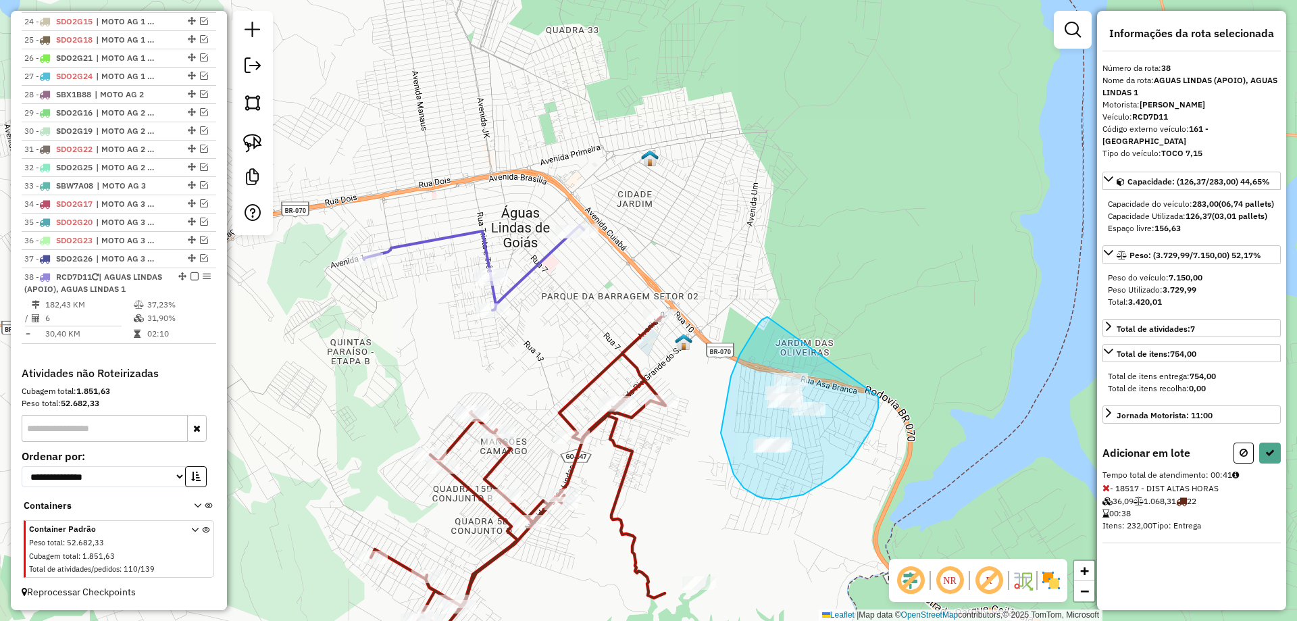
drag, startPoint x: 721, startPoint y: 433, endPoint x: 878, endPoint y: 397, distance: 161.6
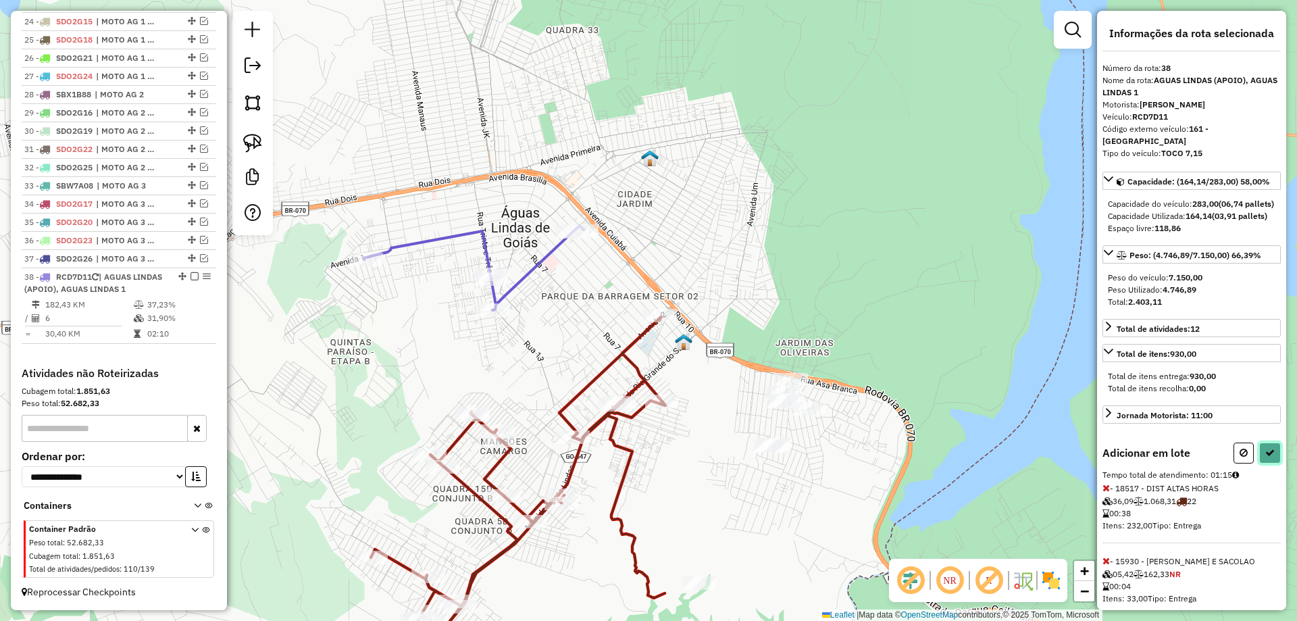
click at [1265, 457] on icon at bounding box center [1269, 452] width 9 height 9
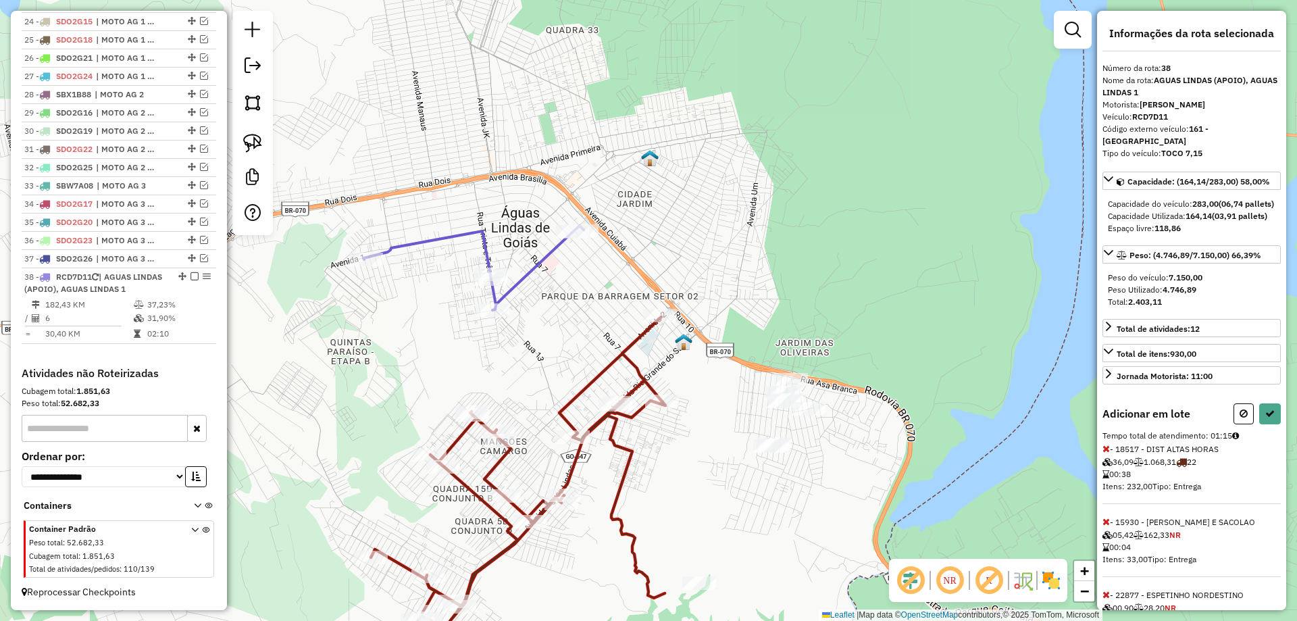
select select "*********"
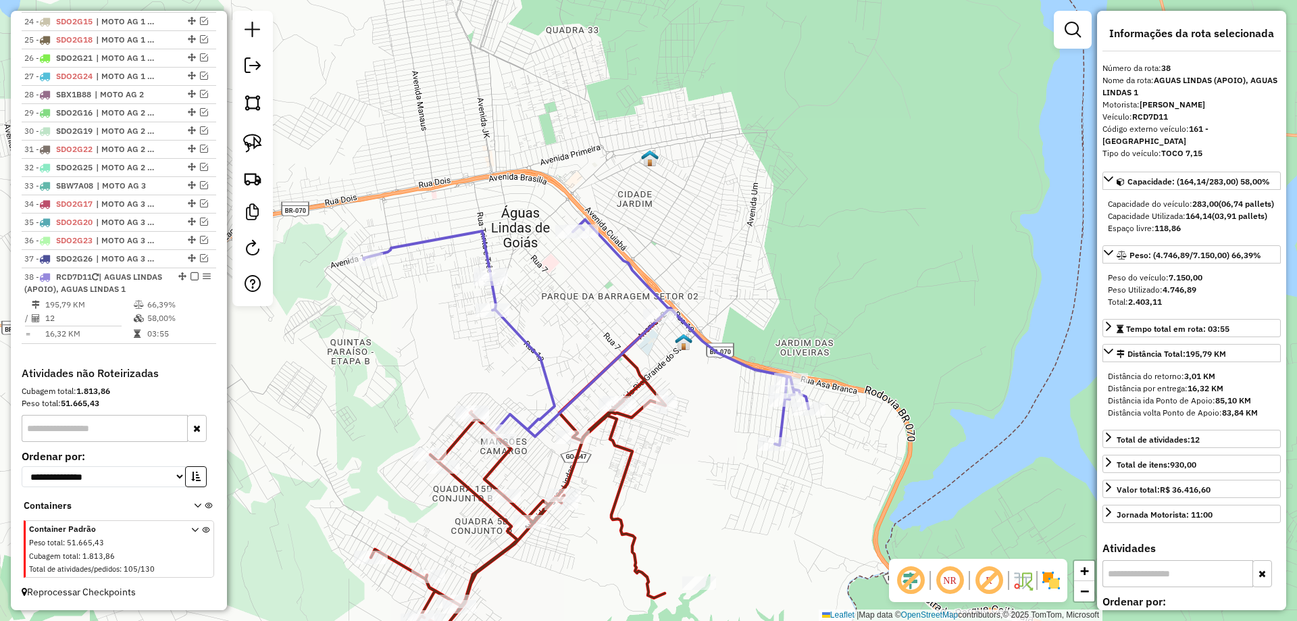
click at [626, 357] on icon at bounding box center [585, 333] width 445 height 226
click at [644, 369] on icon at bounding box center [518, 483] width 295 height 333
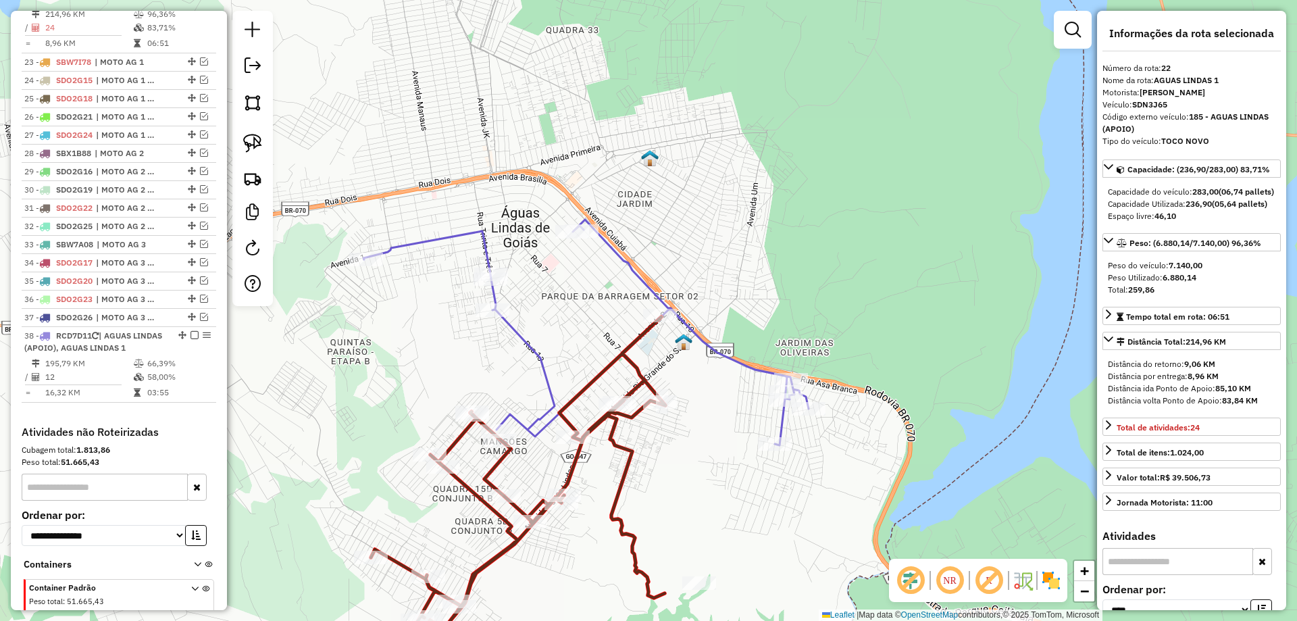
scroll to position [1433, 0]
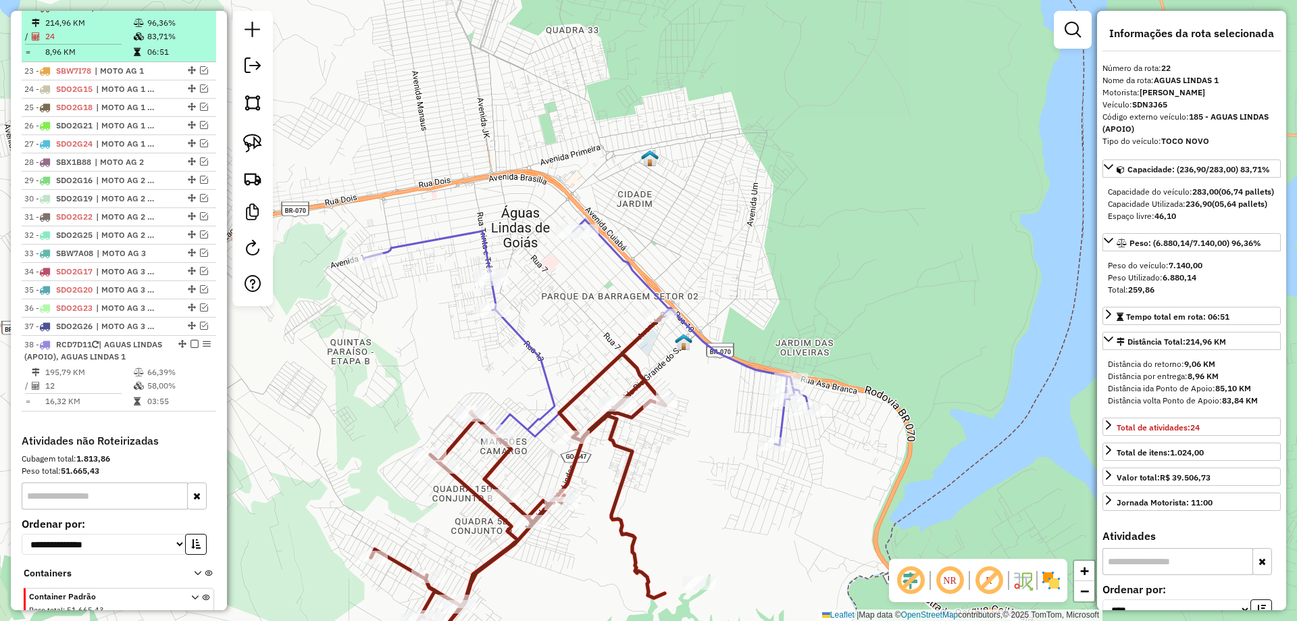
click at [190, 11] on em at bounding box center [194, 7] width 8 height 8
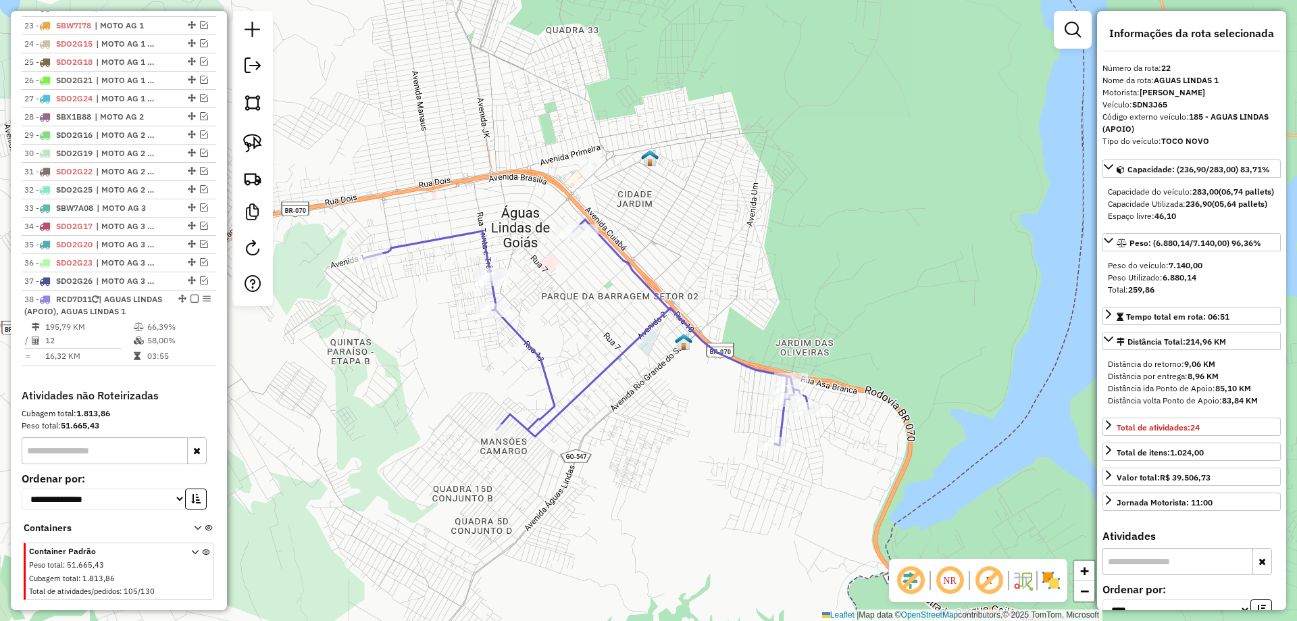
scroll to position [1467, 0]
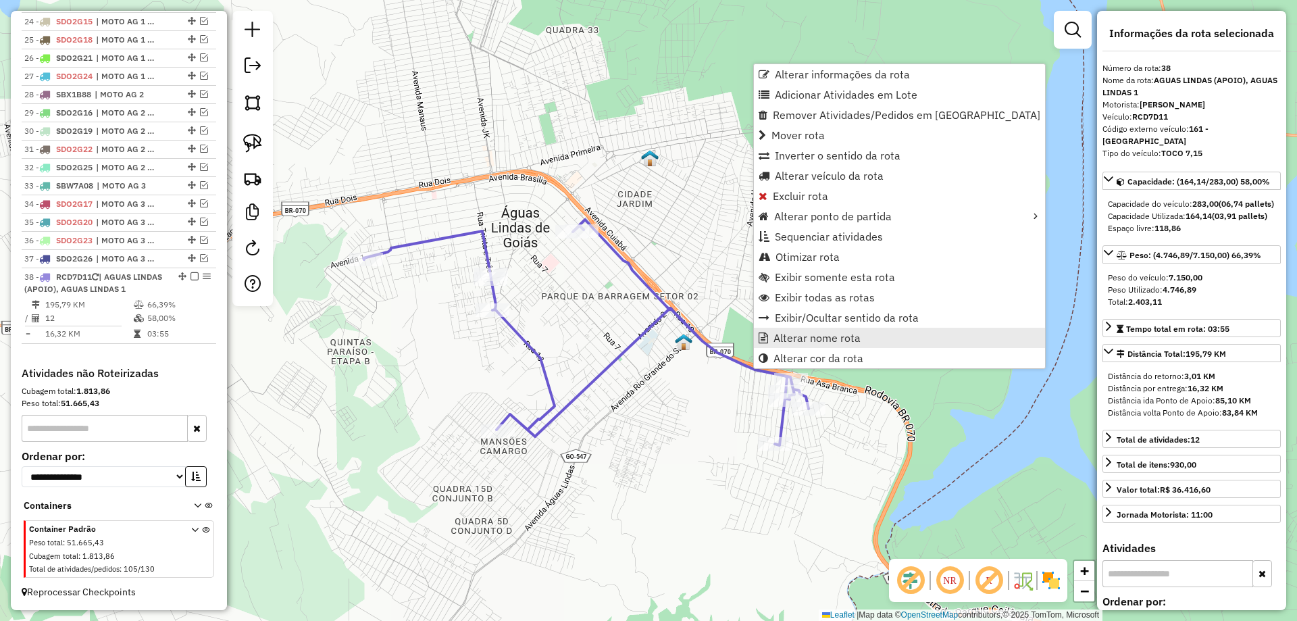
click at [805, 336] on span "Alterar nome rota" at bounding box center [816, 337] width 87 height 11
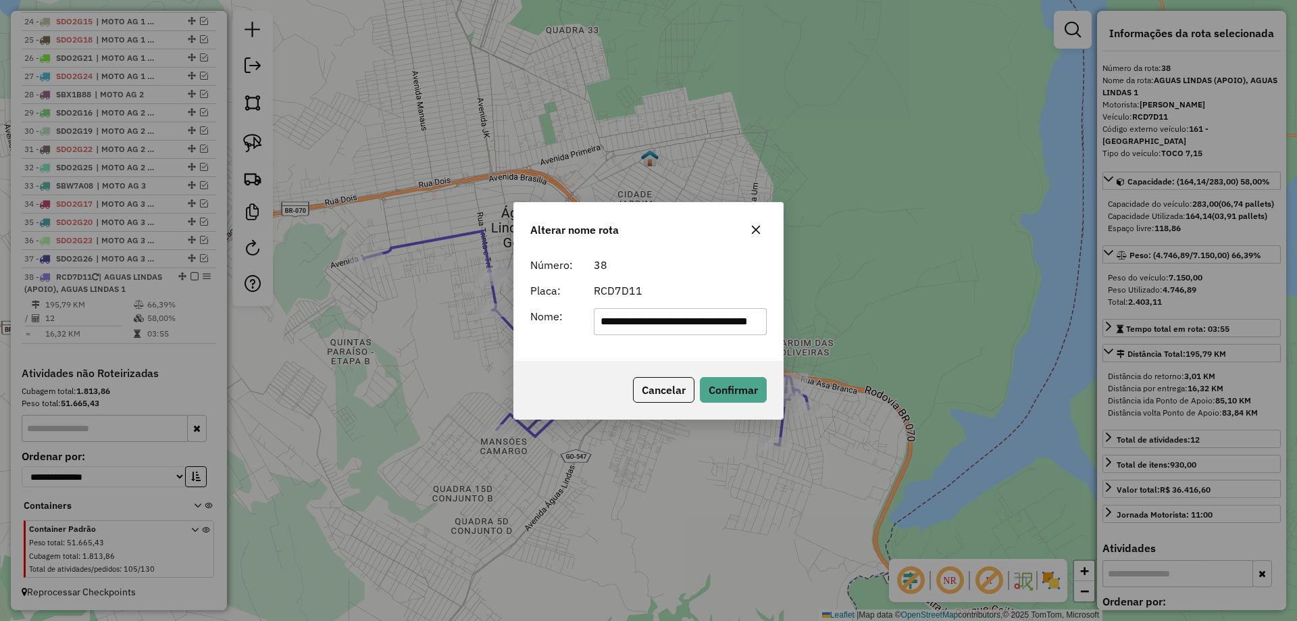
scroll to position [0, 47]
drag, startPoint x: 671, startPoint y: 322, endPoint x: 1134, endPoint y: 329, distance: 463.5
click at [1134, 329] on div "**********" at bounding box center [648, 310] width 1297 height 621
click at [713, 319] on input "**********" at bounding box center [681, 321] width 174 height 27
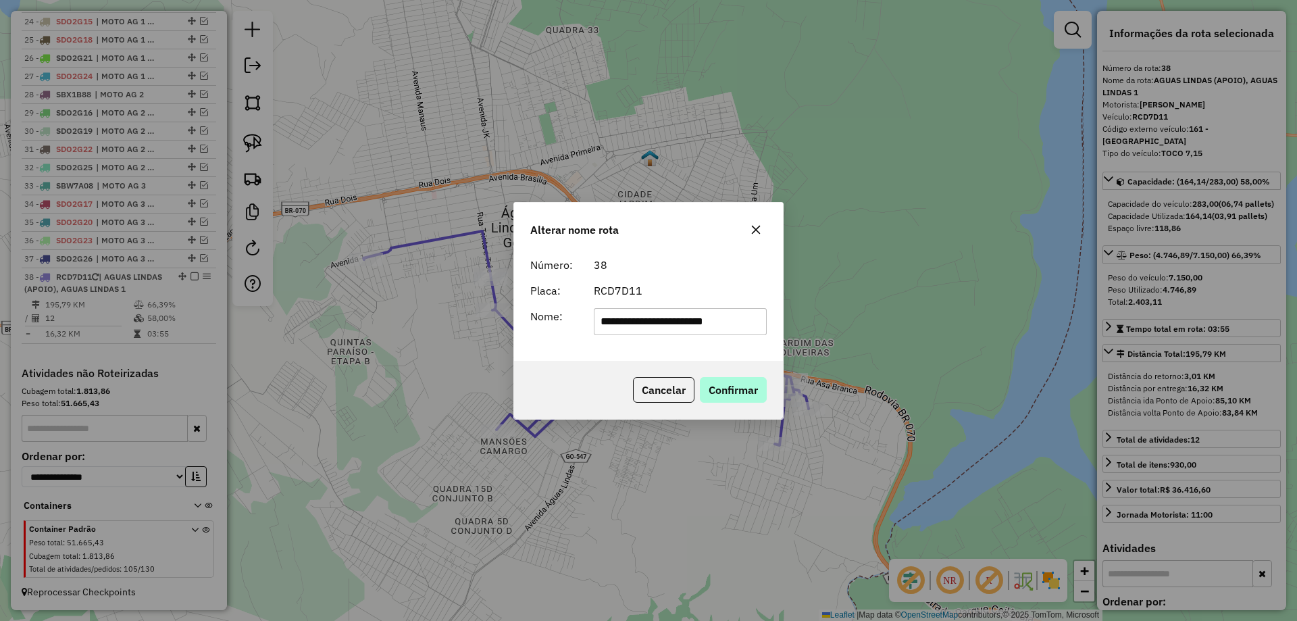
type input "**********"
click at [732, 384] on button "Confirmar" at bounding box center [733, 390] width 67 height 26
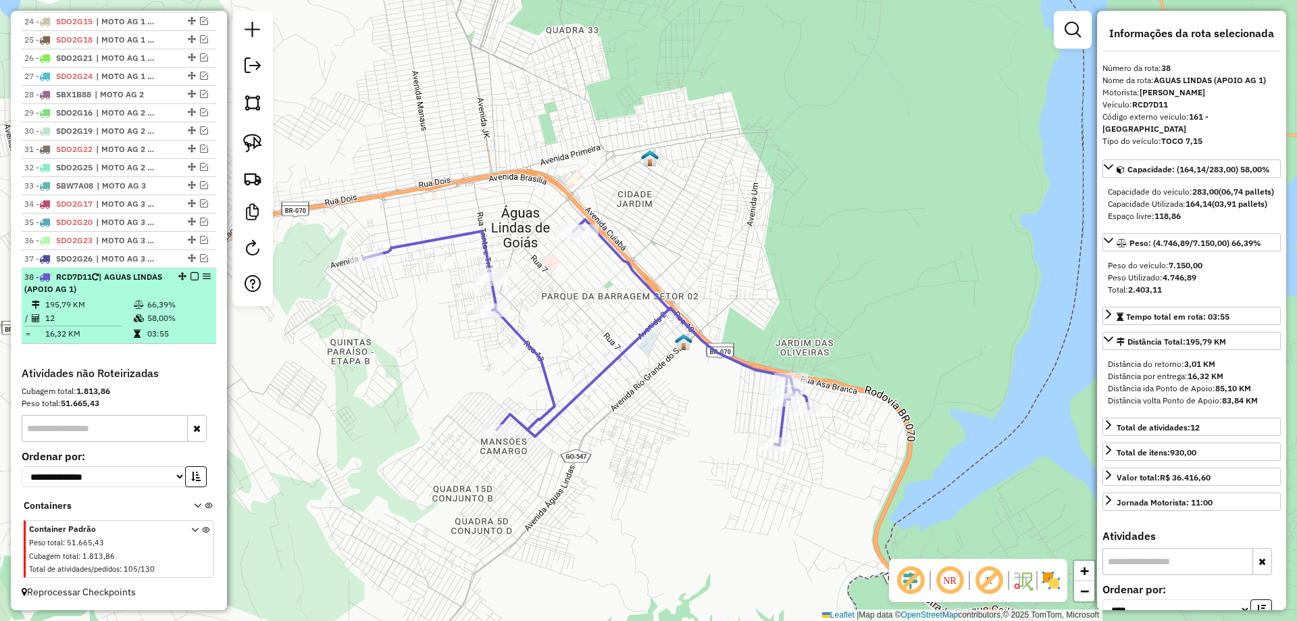
click at [190, 277] on em at bounding box center [194, 276] width 8 height 8
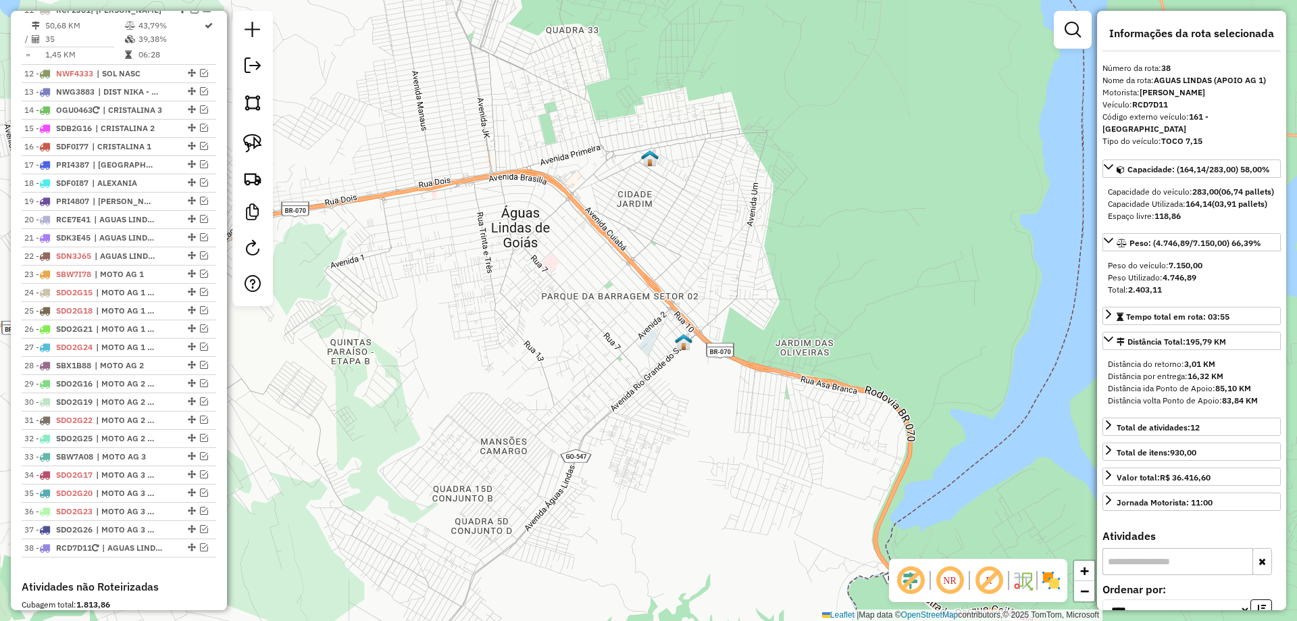
scroll to position [1072, 0]
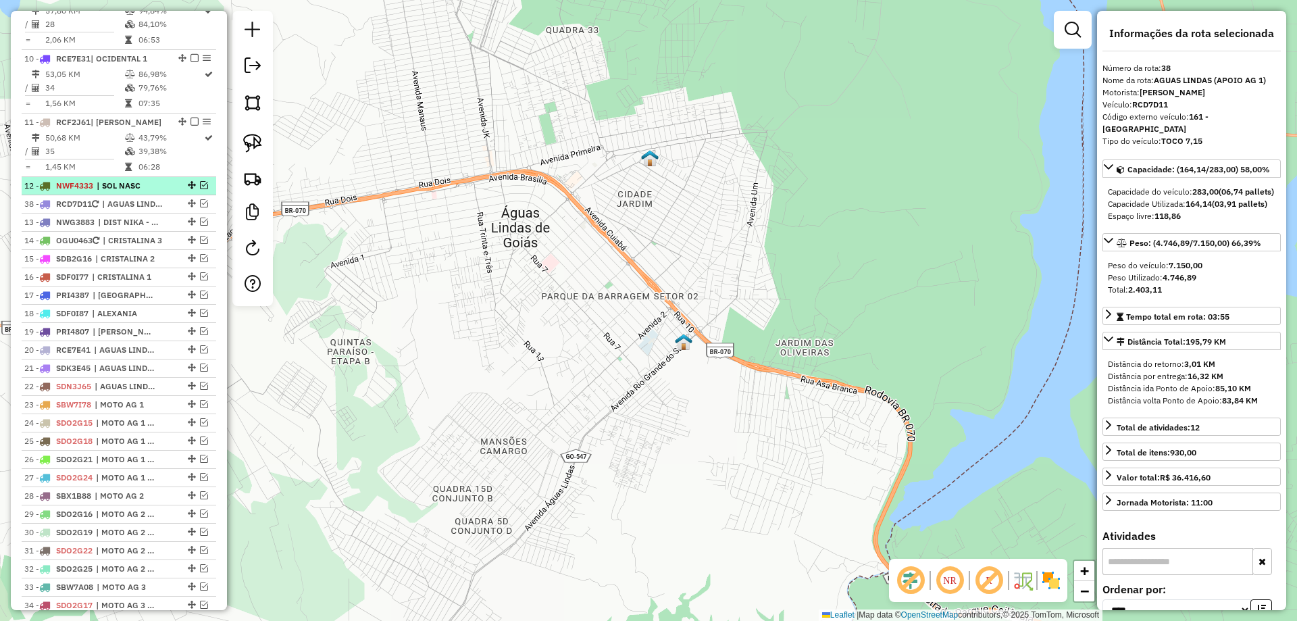
drag, startPoint x: 184, startPoint y: 335, endPoint x: 168, endPoint y: 207, distance: 128.7
click at [145, 356] on span "| AGUAS LINDAS 2" at bounding box center [125, 350] width 62 height 12
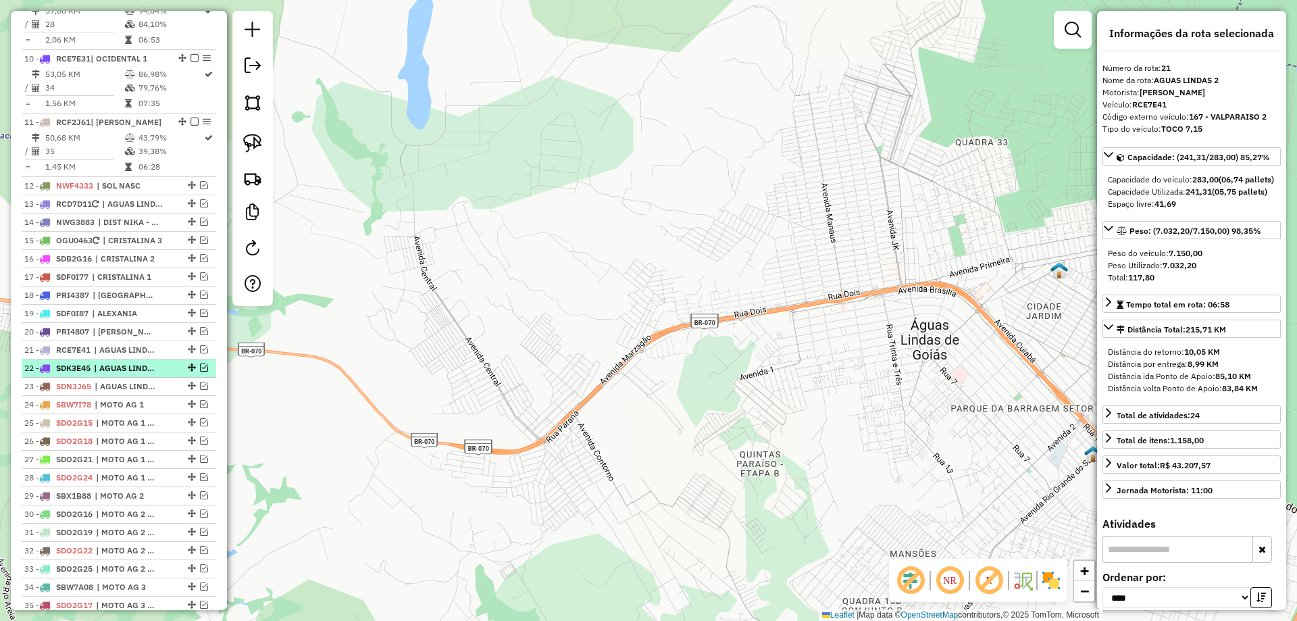
click at [139, 374] on span "| AGUAS LINDAS 3" at bounding box center [125, 368] width 62 height 12
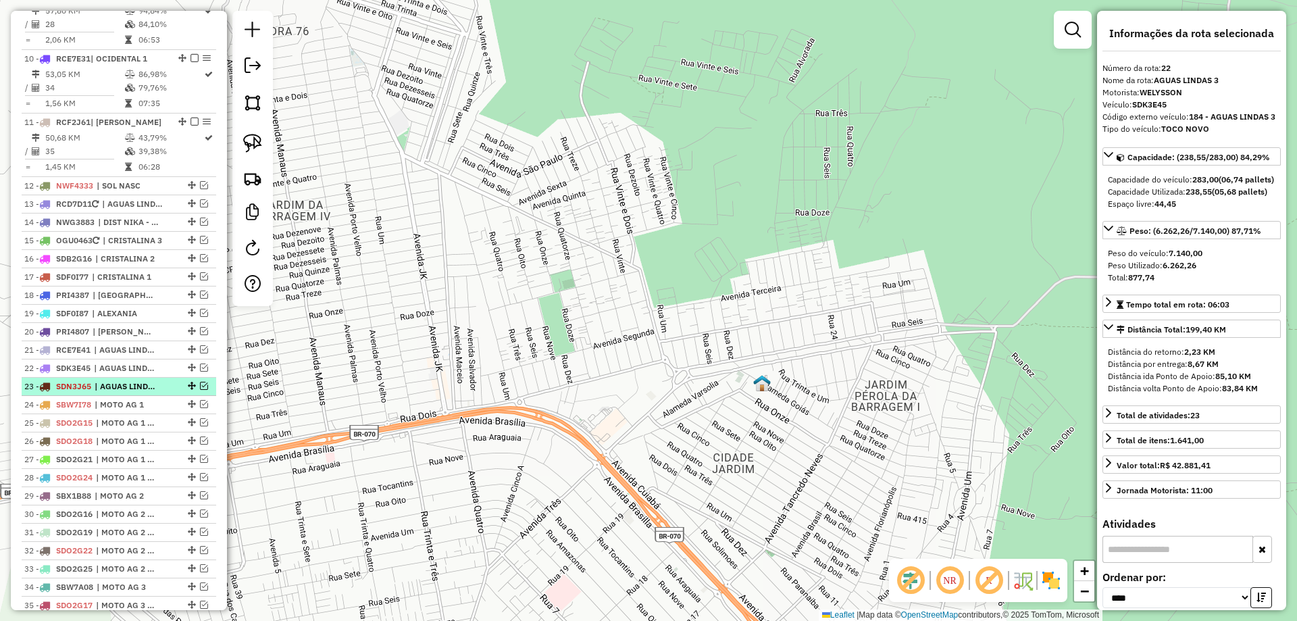
click at [138, 392] on span "| AGUAS LINDAS 1" at bounding box center [126, 386] width 62 height 12
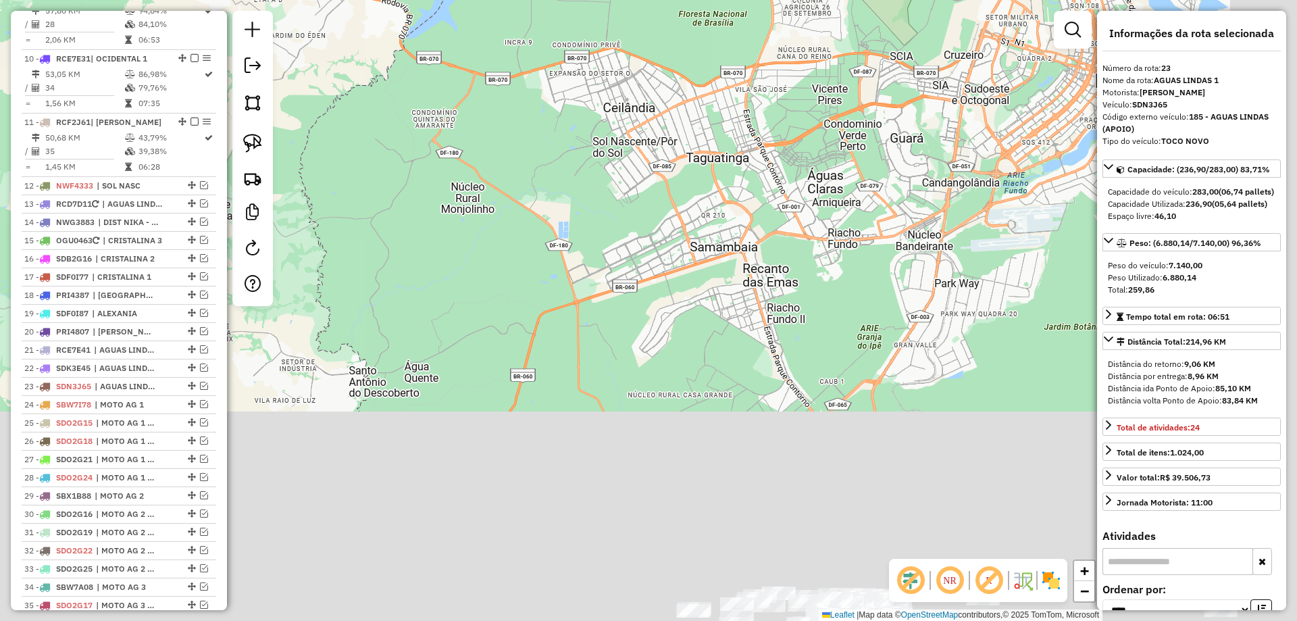
drag, startPoint x: 736, startPoint y: 516, endPoint x: 506, endPoint y: 113, distance: 463.8
click at [506, 103] on div "Janela de atendimento Grade de atendimento Capacidade Transportadoras Veículos …" at bounding box center [648, 310] width 1297 height 621
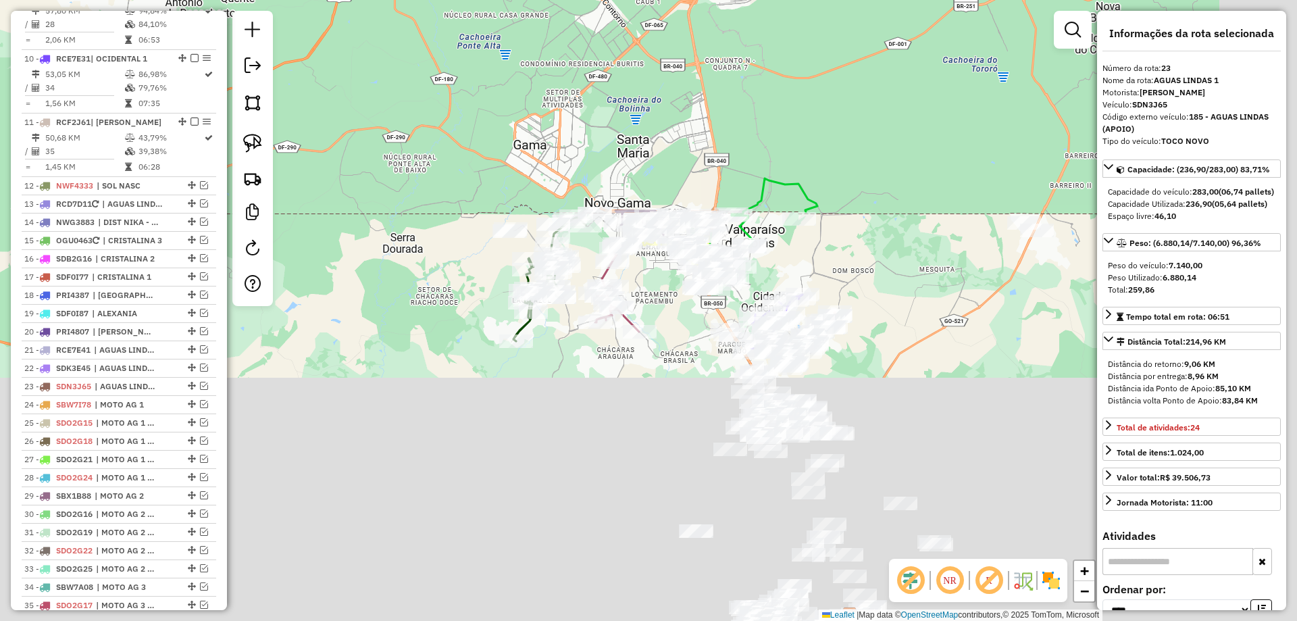
drag, startPoint x: 693, startPoint y: 362, endPoint x: 572, endPoint y: 180, distance: 218.8
click at [555, 106] on div "Janela de atendimento Grade de atendimento Capacidade Transportadoras Veículos …" at bounding box center [648, 310] width 1297 height 621
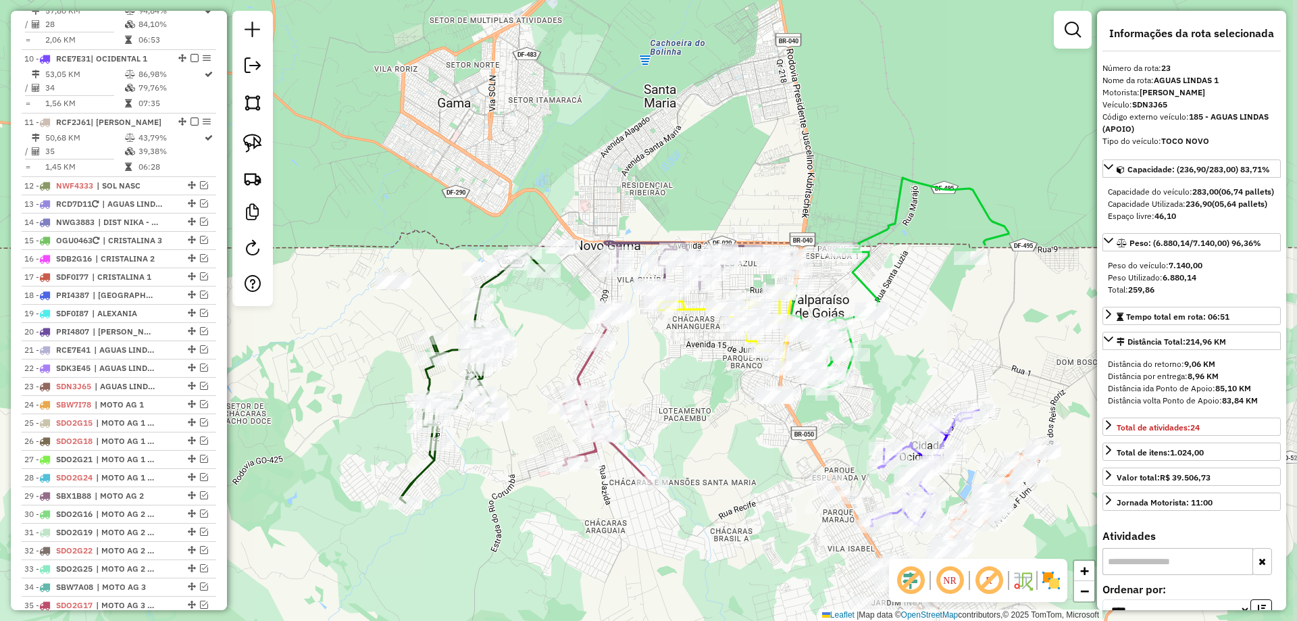
click at [593, 339] on div "Janela de atendimento Grade de atendimento Capacidade Transportadoras Veículos …" at bounding box center [648, 310] width 1297 height 621
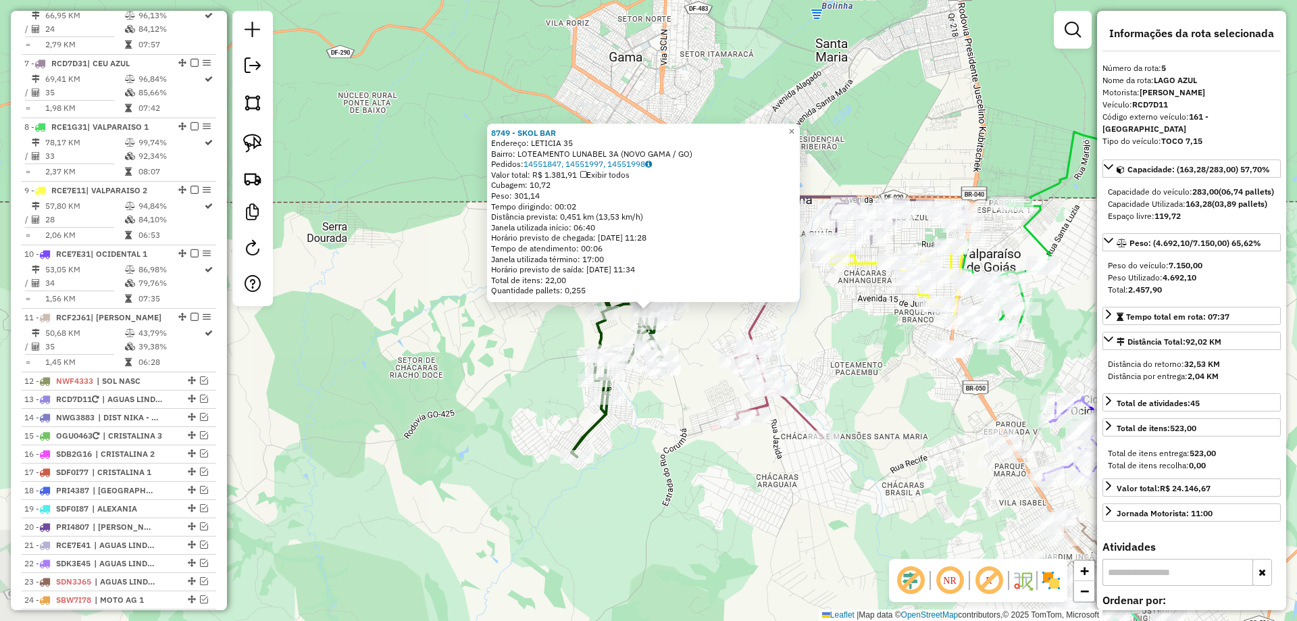
scroll to position [794, 0]
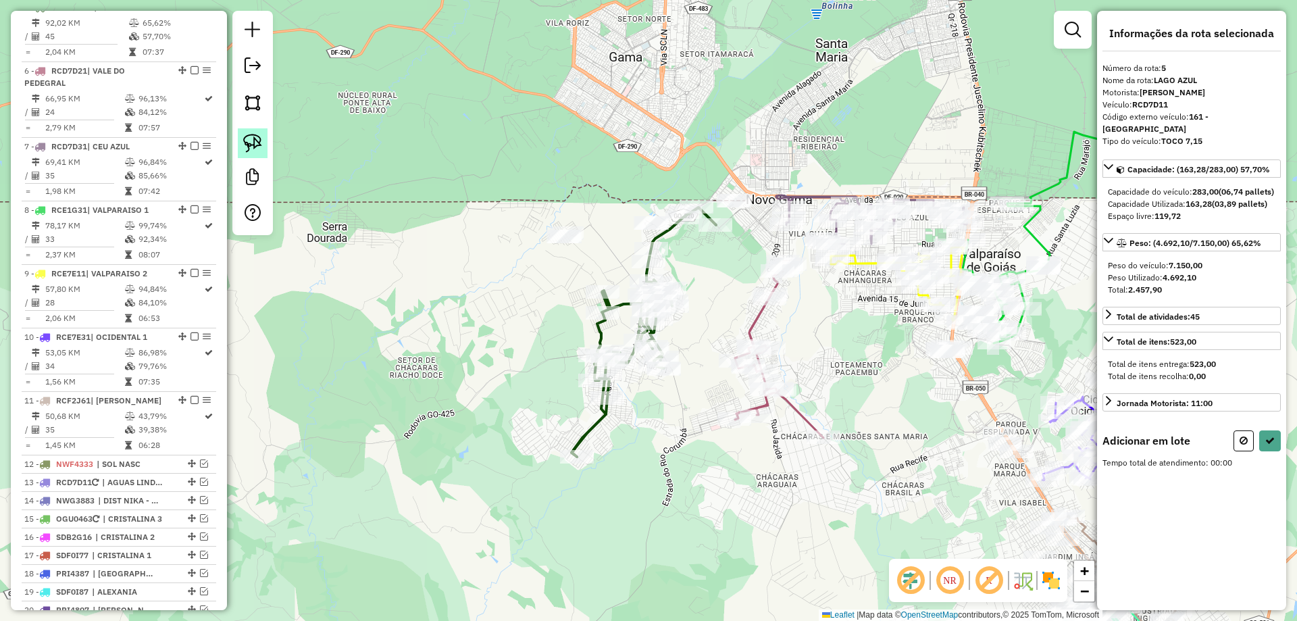
click at [255, 136] on img at bounding box center [252, 143] width 19 height 19
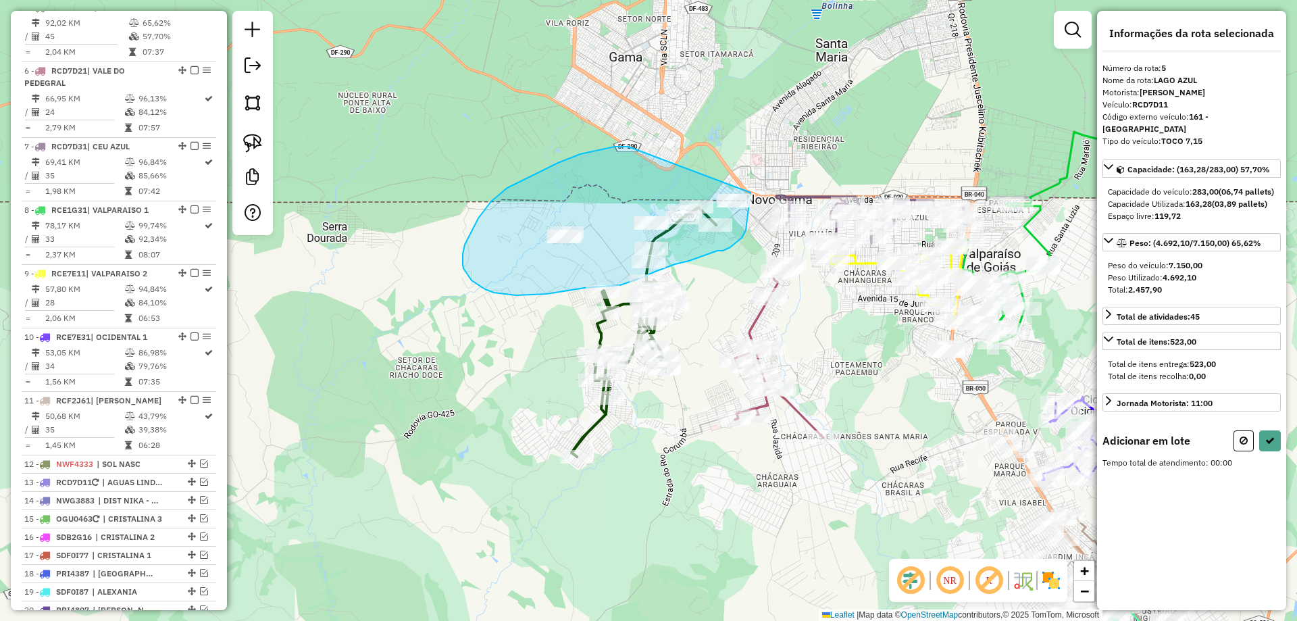
drag, startPoint x: 558, startPoint y: 163, endPoint x: 746, endPoint y: 181, distance: 188.7
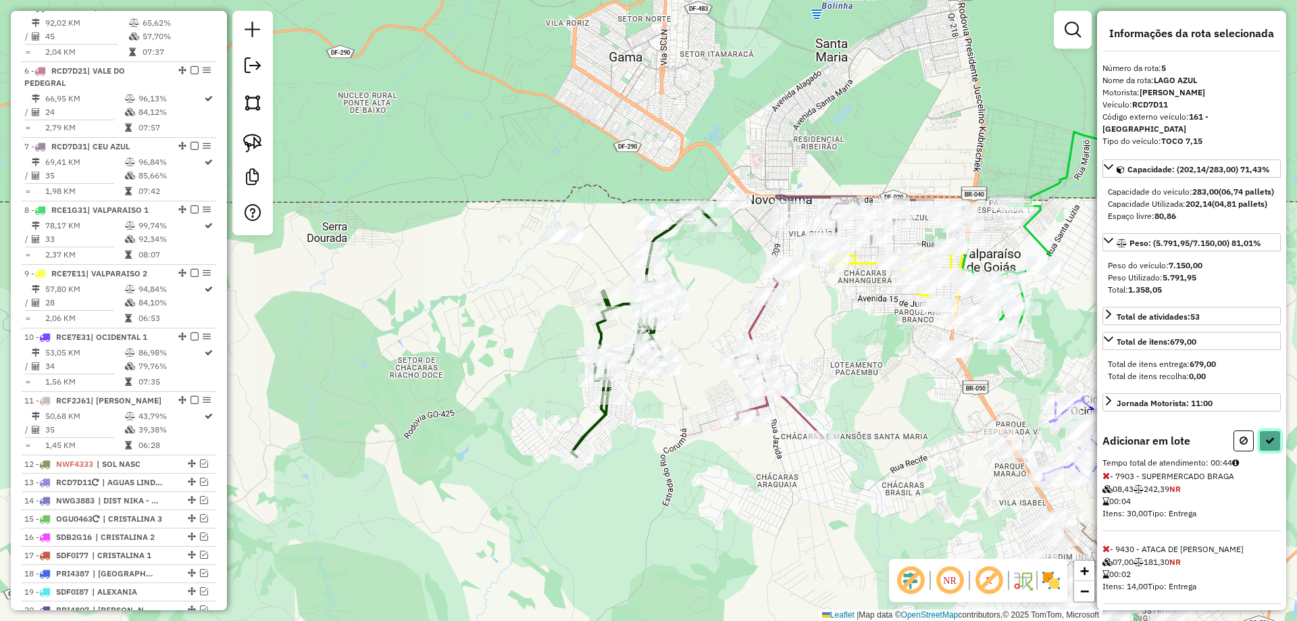
click at [1269, 445] on icon at bounding box center [1269, 440] width 9 height 9
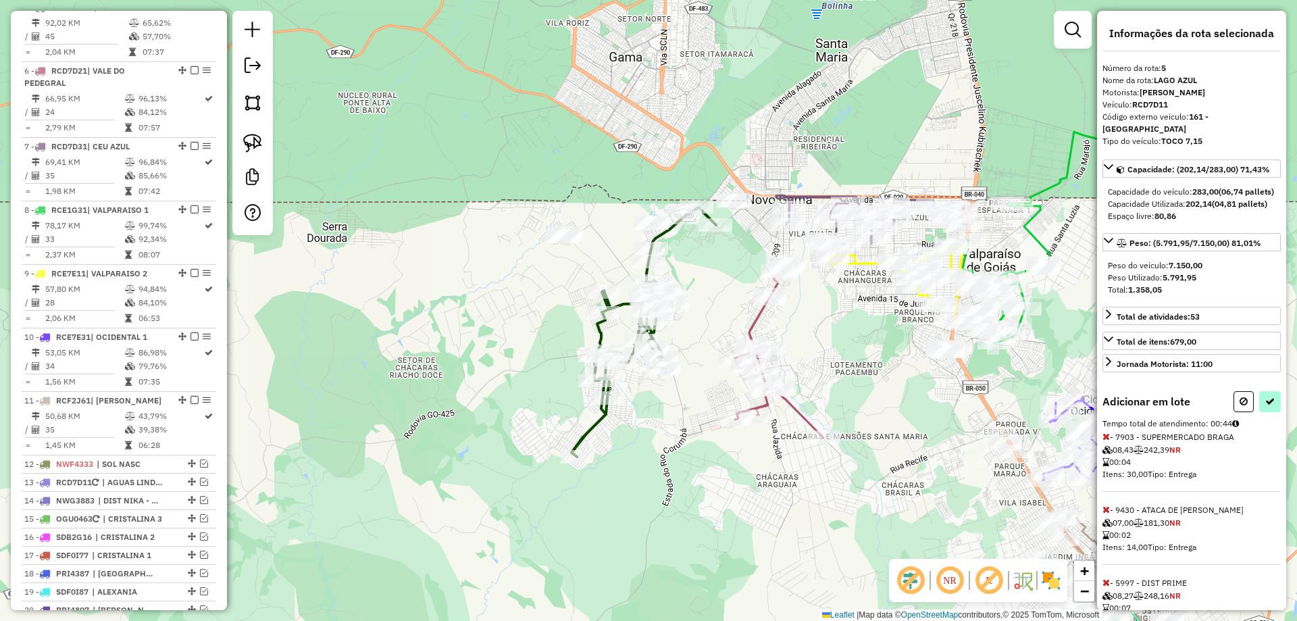
select select "*********"
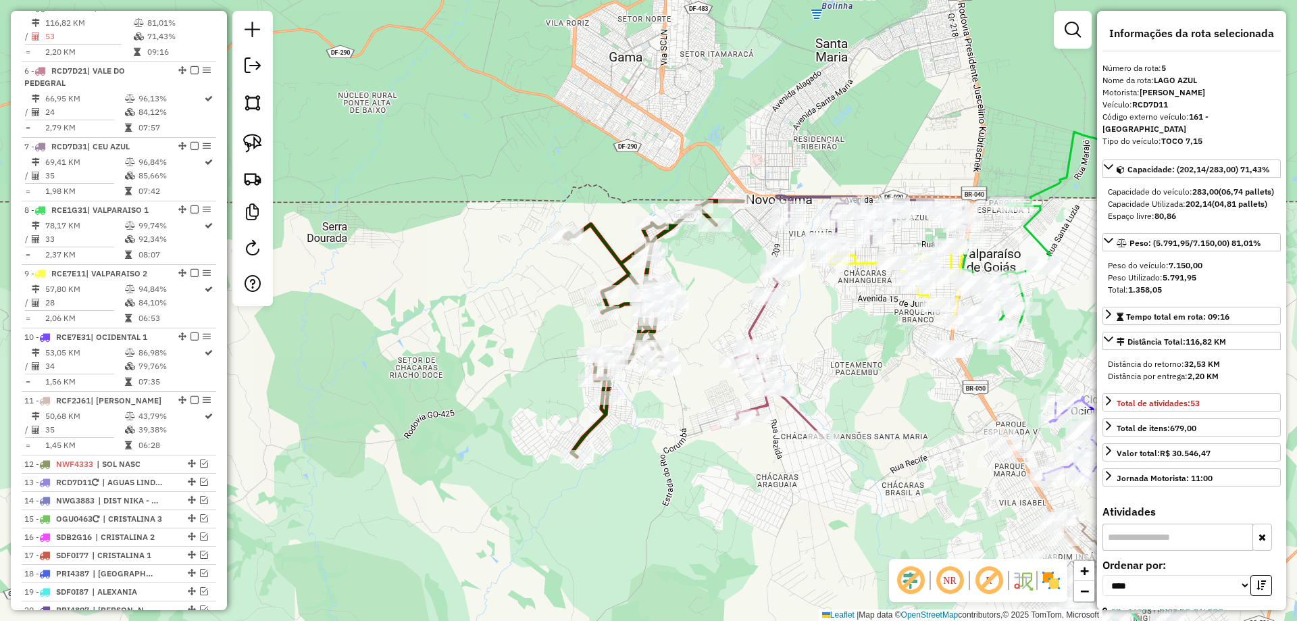
click at [755, 313] on icon at bounding box center [779, 349] width 88 height 176
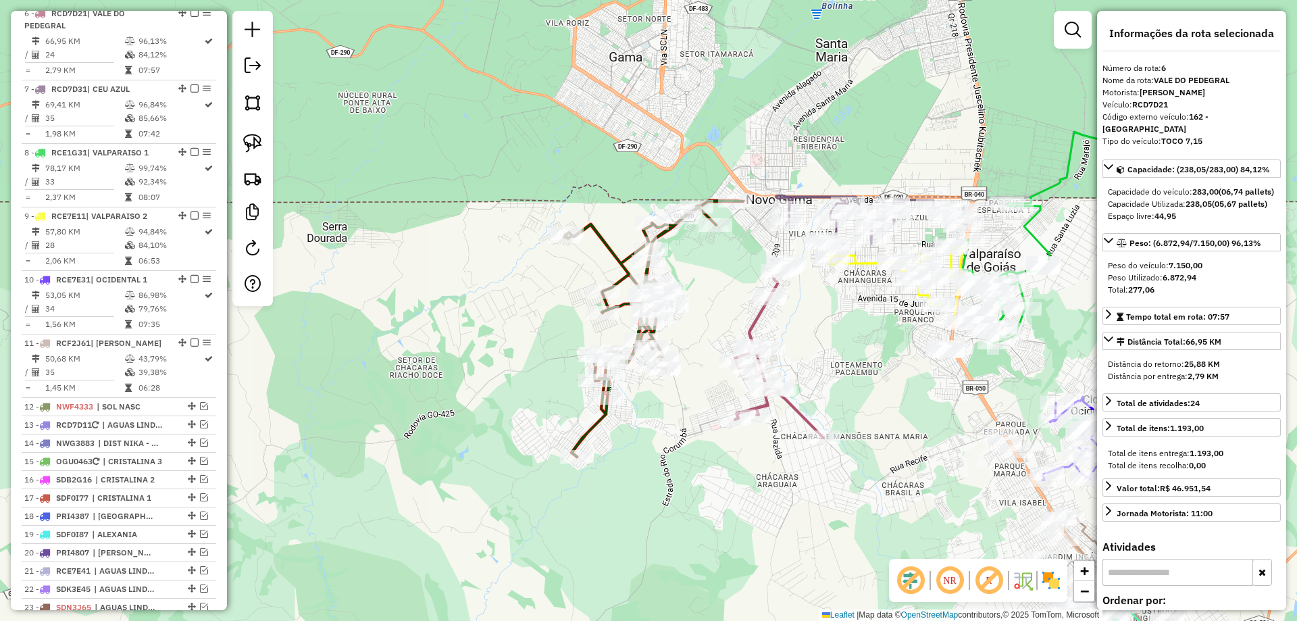
scroll to position [857, 0]
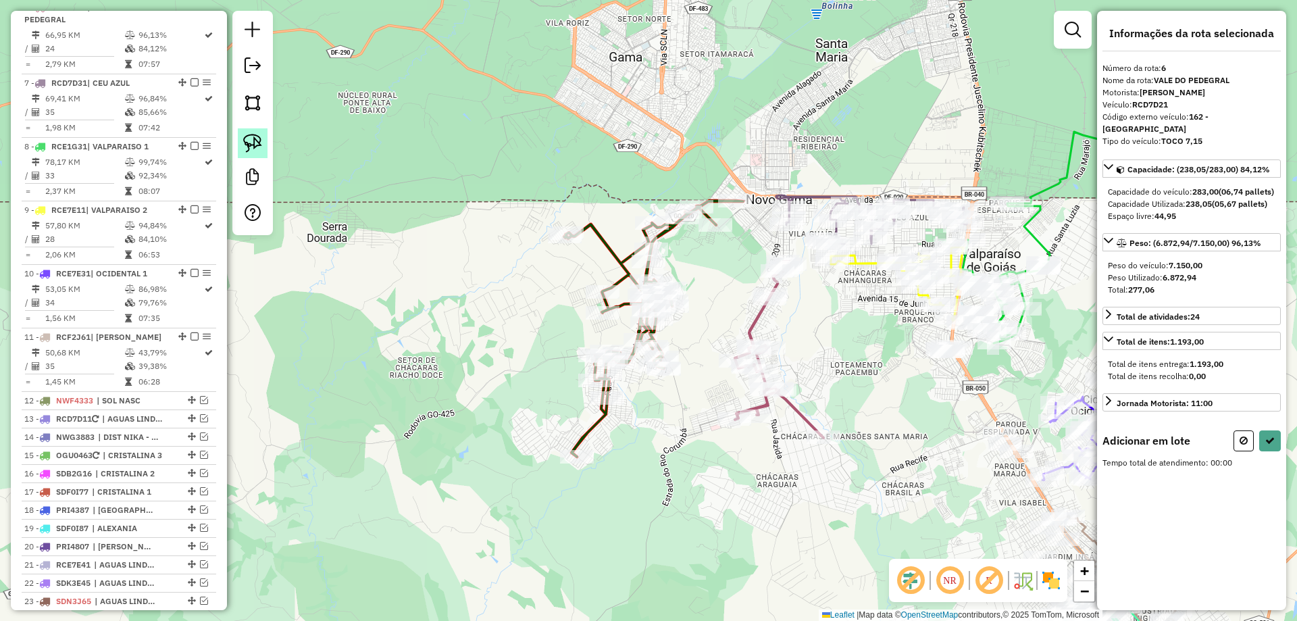
click at [243, 140] on link at bounding box center [253, 143] width 30 height 30
drag, startPoint x: 788, startPoint y: 158, endPoint x: 811, endPoint y: 194, distance: 42.2
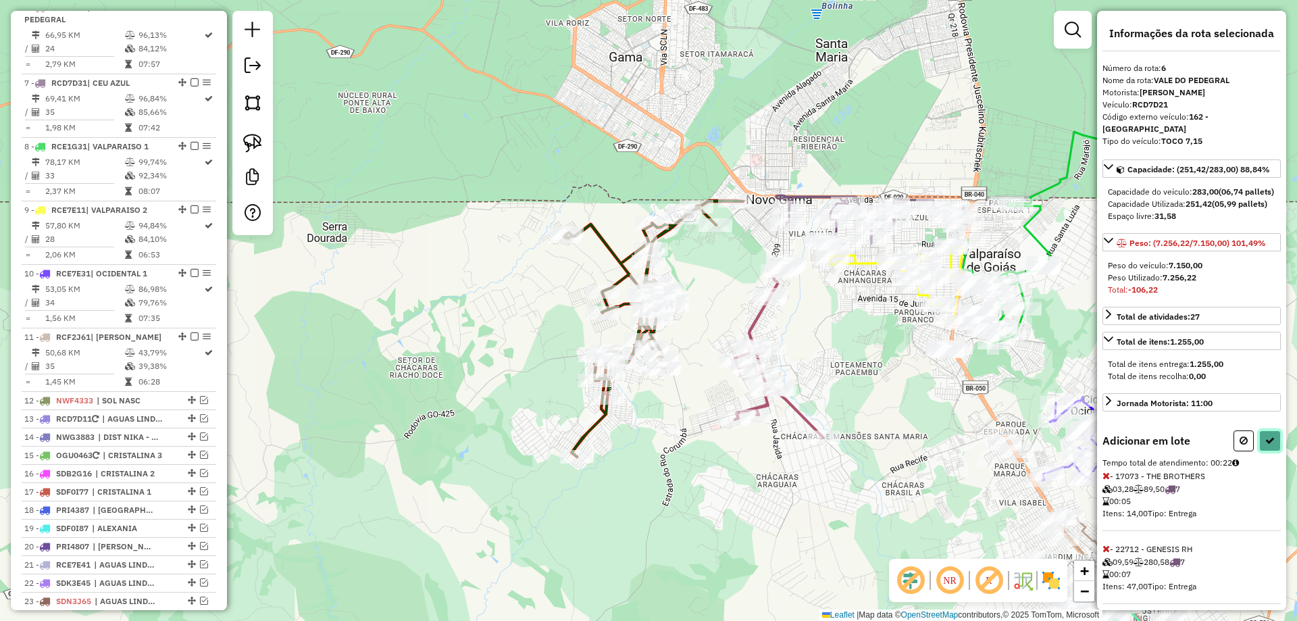
click at [1271, 451] on button at bounding box center [1270, 440] width 22 height 21
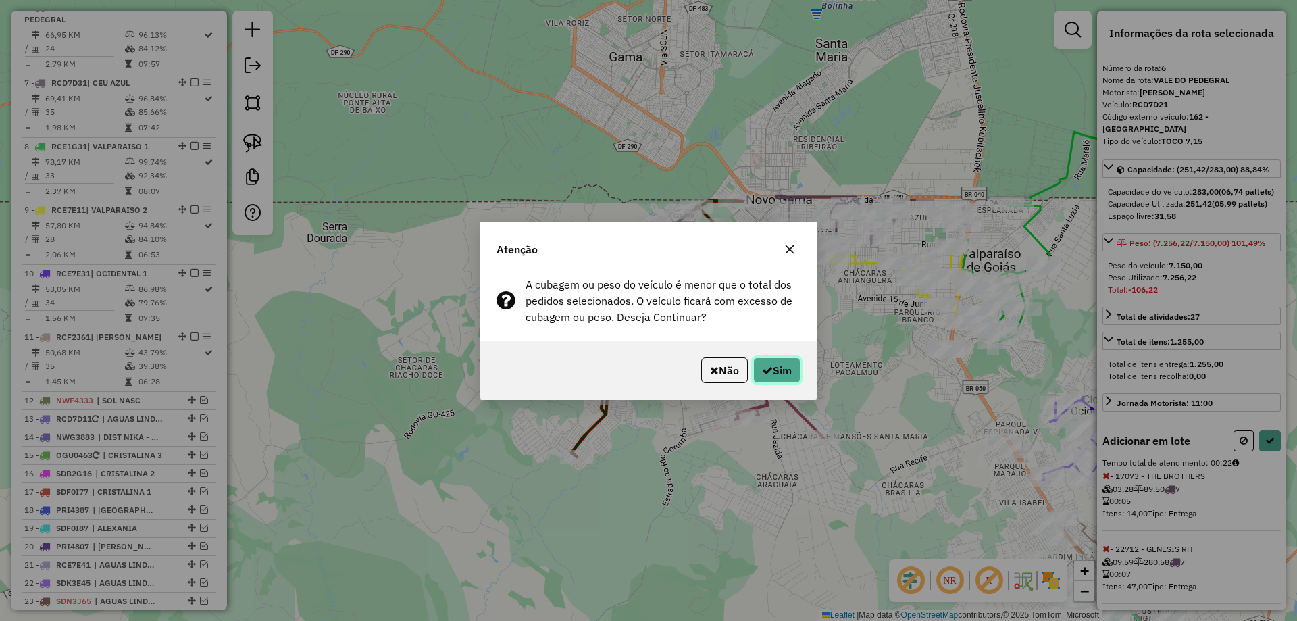
click at [771, 373] on button "Sim" at bounding box center [776, 370] width 47 height 26
select select "*********"
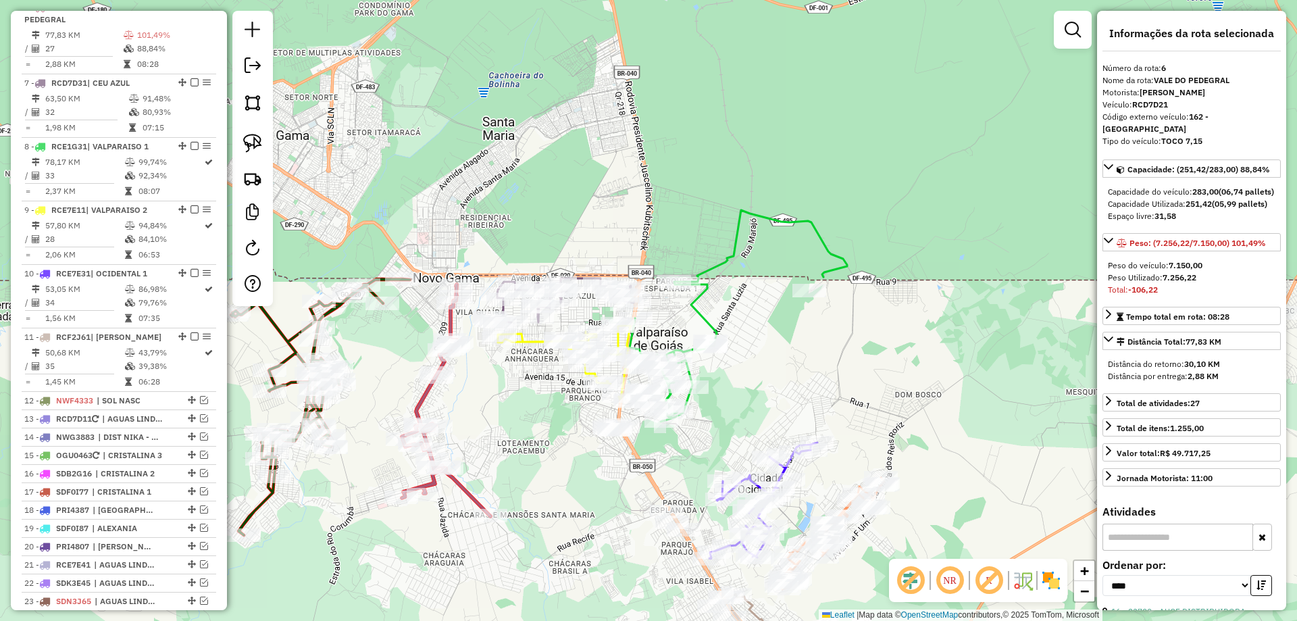
drag, startPoint x: 870, startPoint y: 334, endPoint x: 524, endPoint y: 359, distance: 346.7
click at [526, 411] on div "Janela de atendimento Grade de atendimento Capacidade Transportadoras Veículos …" at bounding box center [648, 310] width 1297 height 621
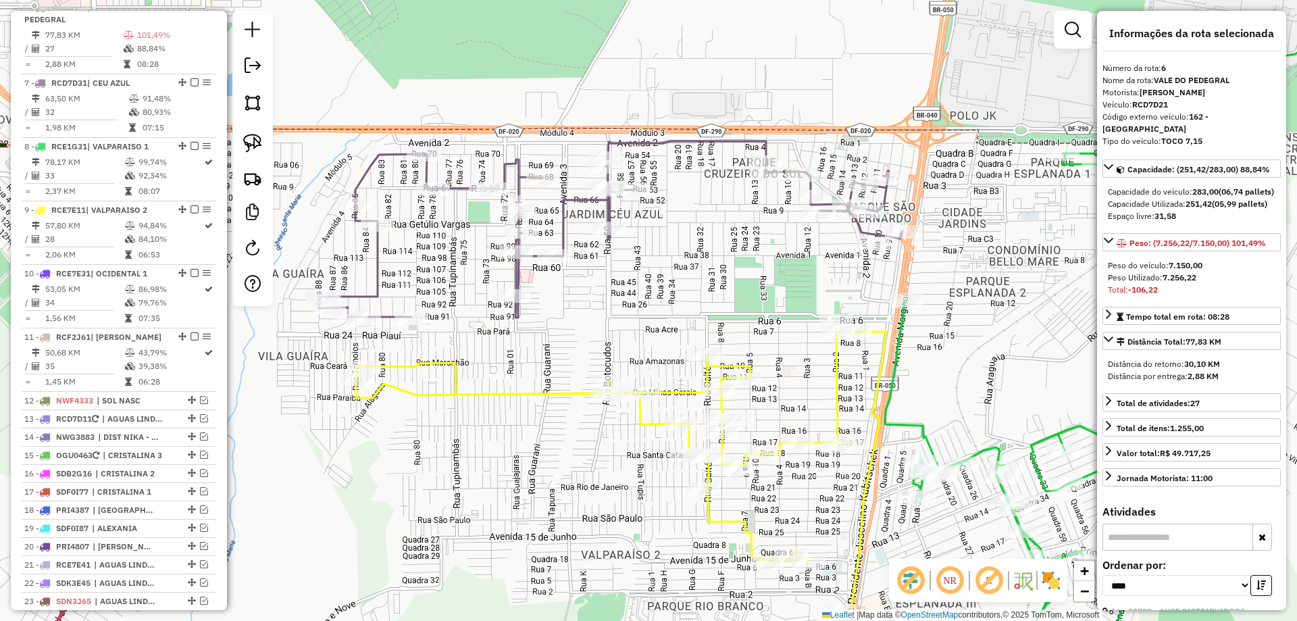
click at [564, 228] on icon at bounding box center [610, 229] width 583 height 176
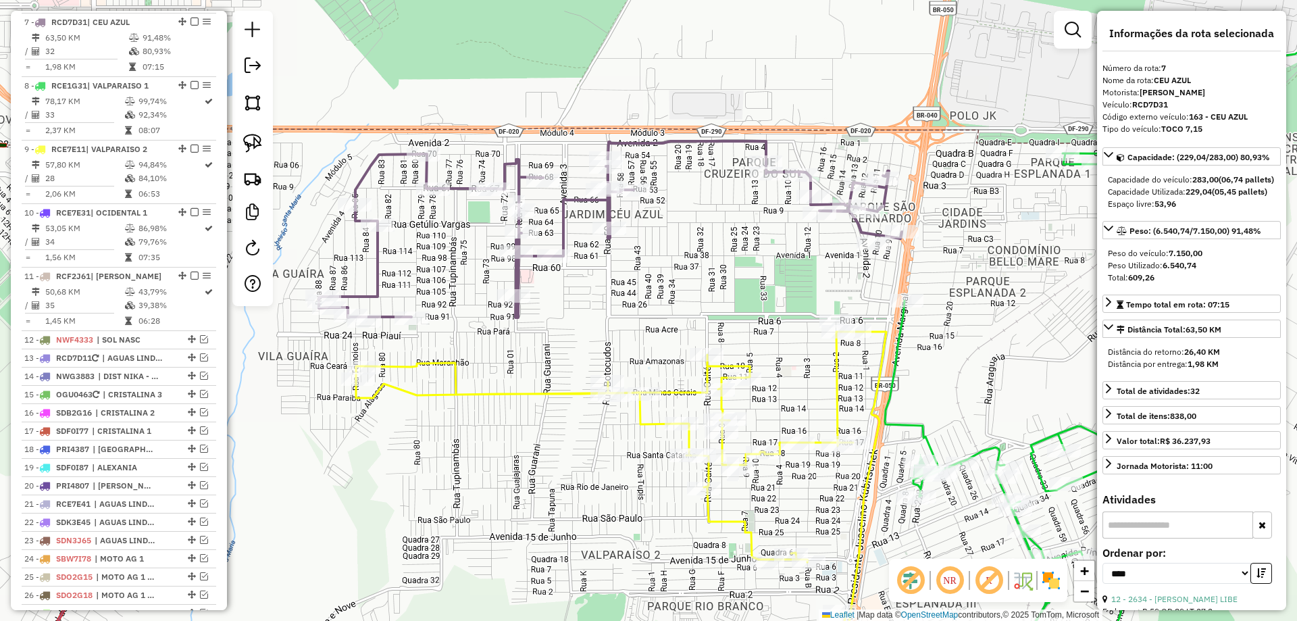
scroll to position [933, 0]
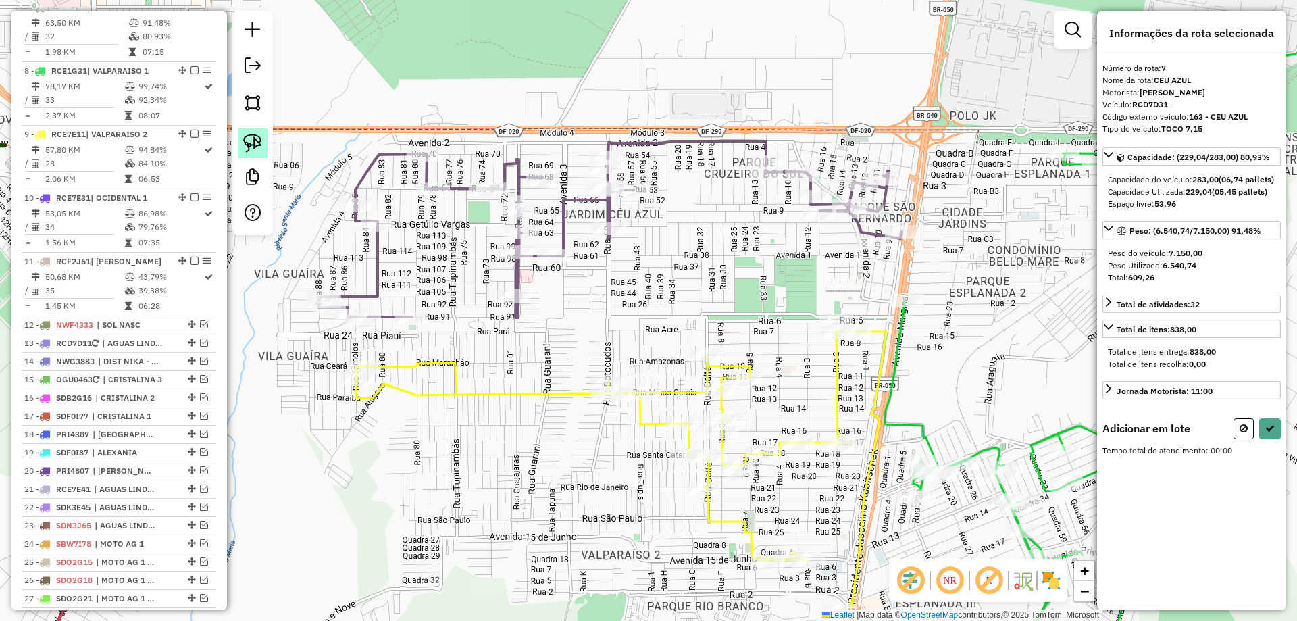
click at [251, 147] on img at bounding box center [252, 143] width 19 height 19
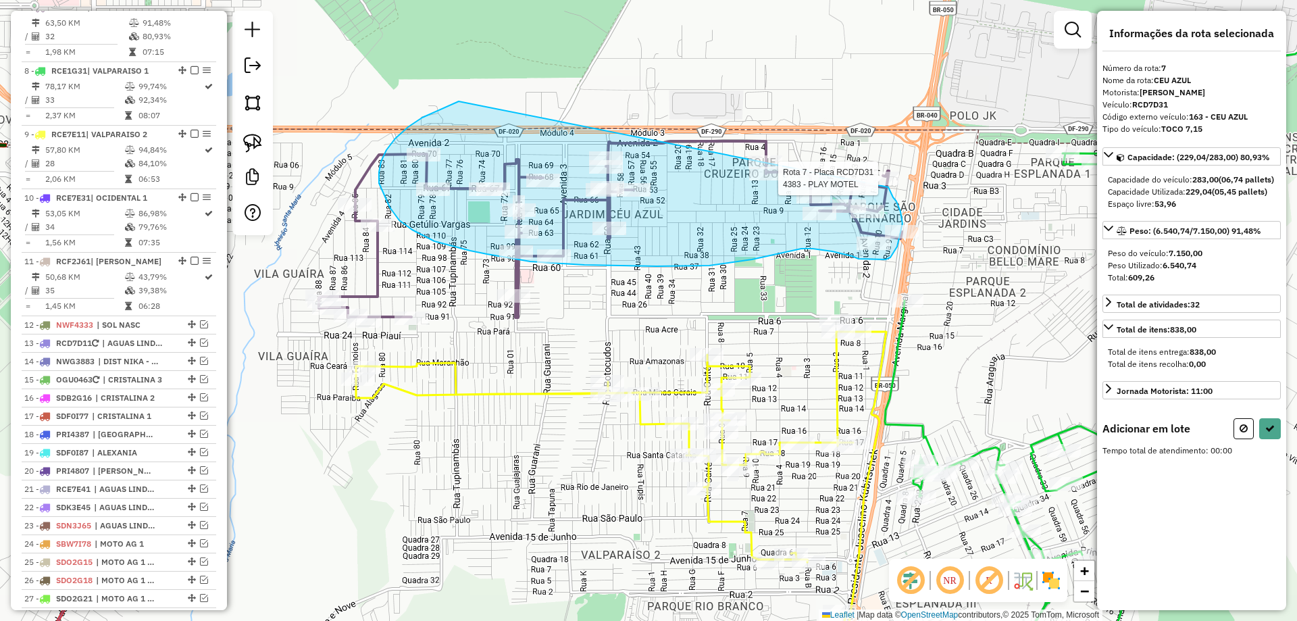
drag, startPoint x: 381, startPoint y: 161, endPoint x: 888, endPoint y: 187, distance: 508.0
click at [888, 187] on div "Rota 7 - Placa RCD7D31 4383 - PLAY MOTEL Janela de atendimento Grade de atendim…" at bounding box center [648, 310] width 1297 height 621
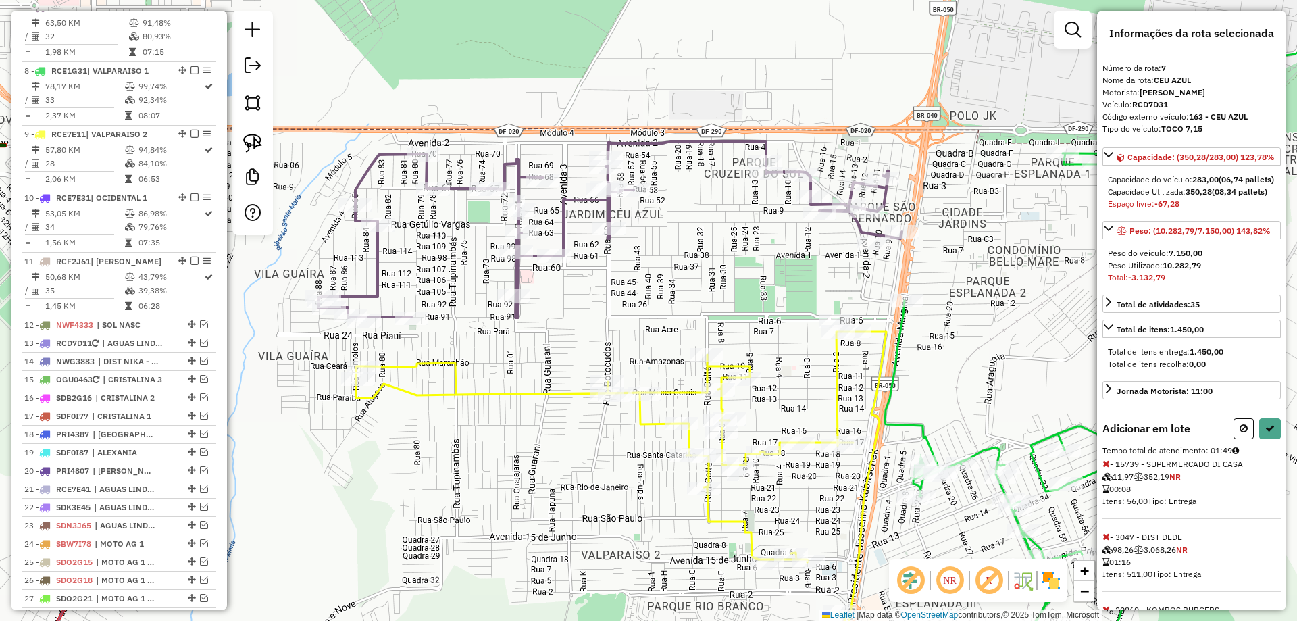
click at [1104, 541] on icon at bounding box center [1105, 536] width 7 height 9
click at [1104, 538] on icon at bounding box center [1105, 536] width 7 height 9
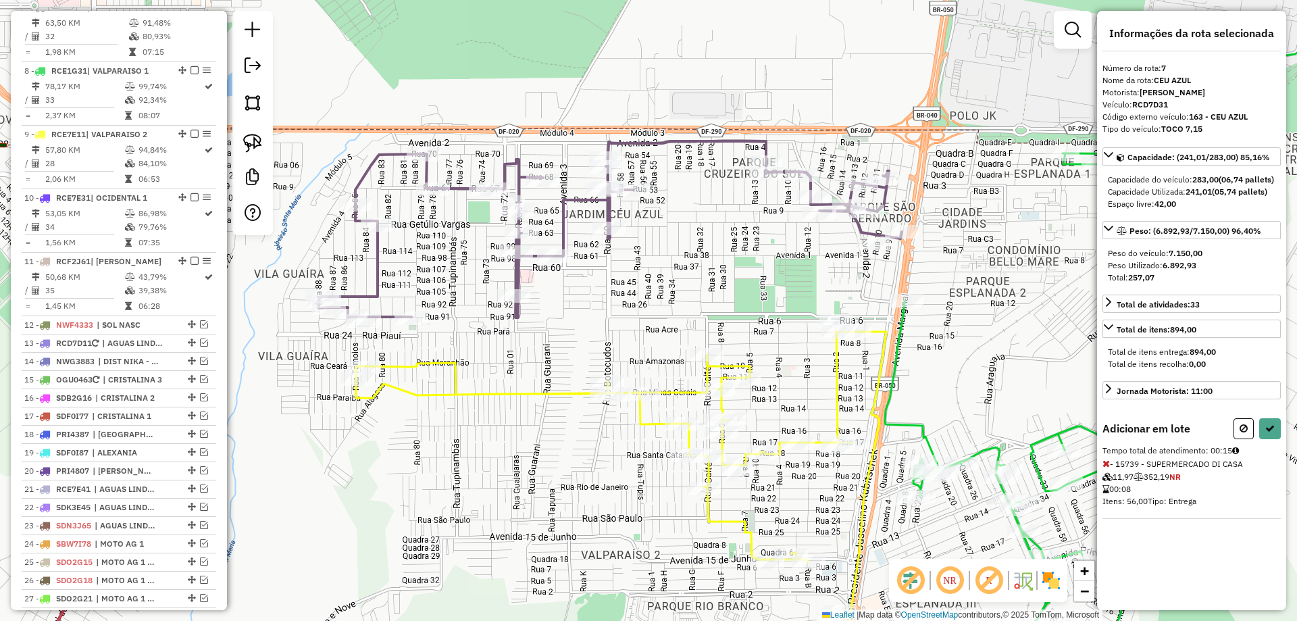
scroll to position [0, 0]
click at [1272, 433] on icon at bounding box center [1269, 428] width 9 height 9
select select "*********"
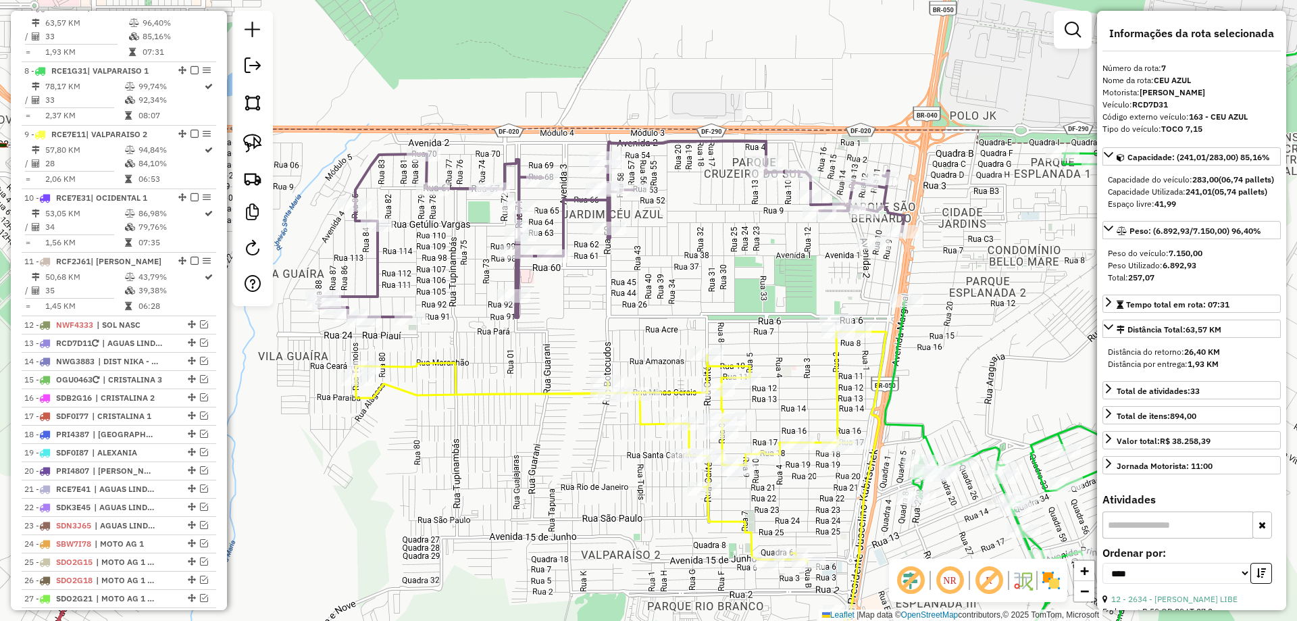
click at [604, 207] on icon at bounding box center [612, 229] width 586 height 176
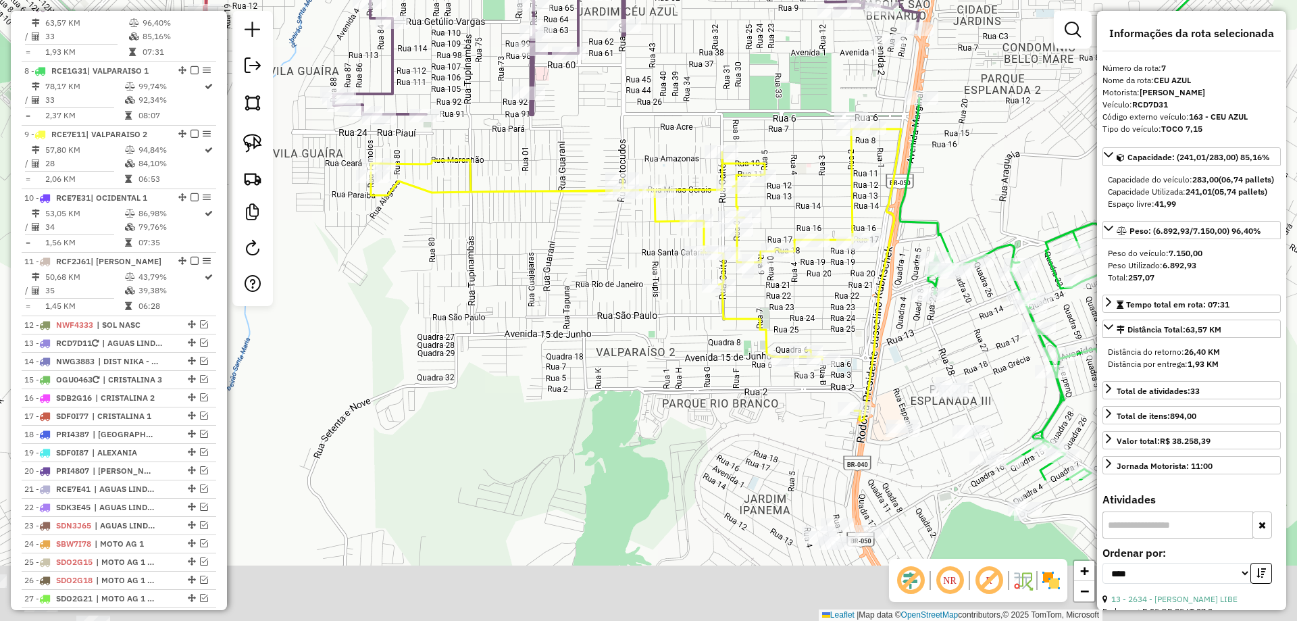
drag, startPoint x: 694, startPoint y: 321, endPoint x: 705, endPoint y: 111, distance: 209.7
click at [705, 111] on div "Janela de atendimento Grade de atendimento Capacidade Transportadoras Veículos …" at bounding box center [648, 310] width 1297 height 621
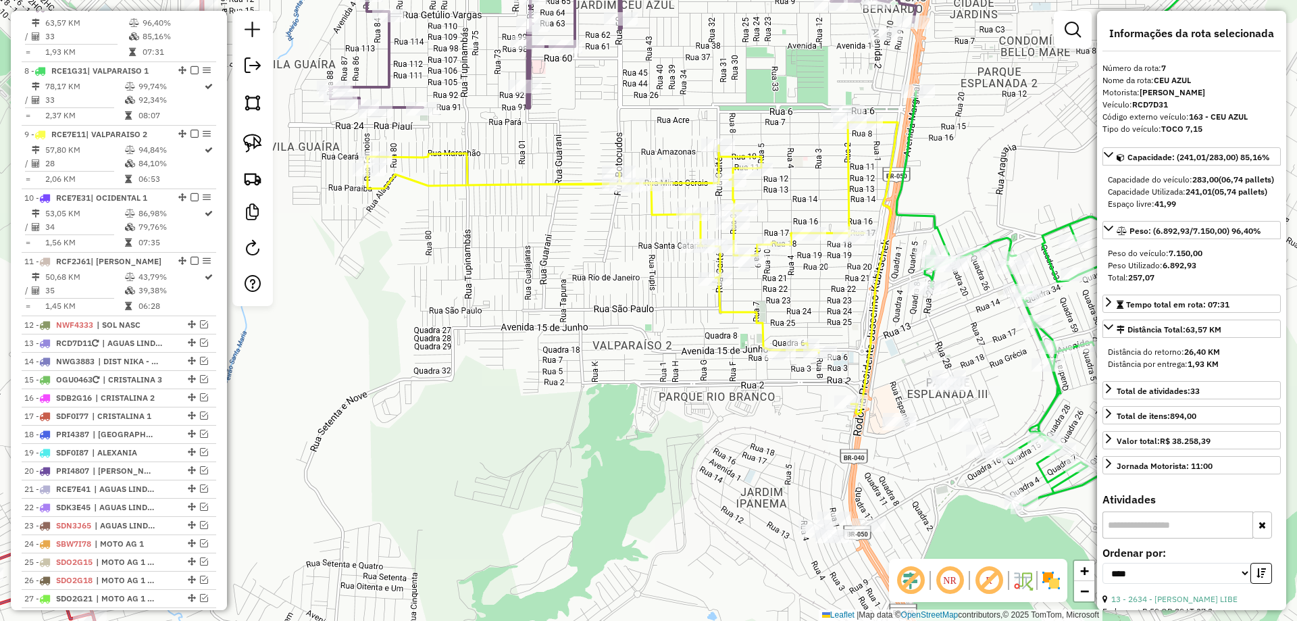
click at [848, 166] on icon at bounding box center [632, 268] width 530 height 292
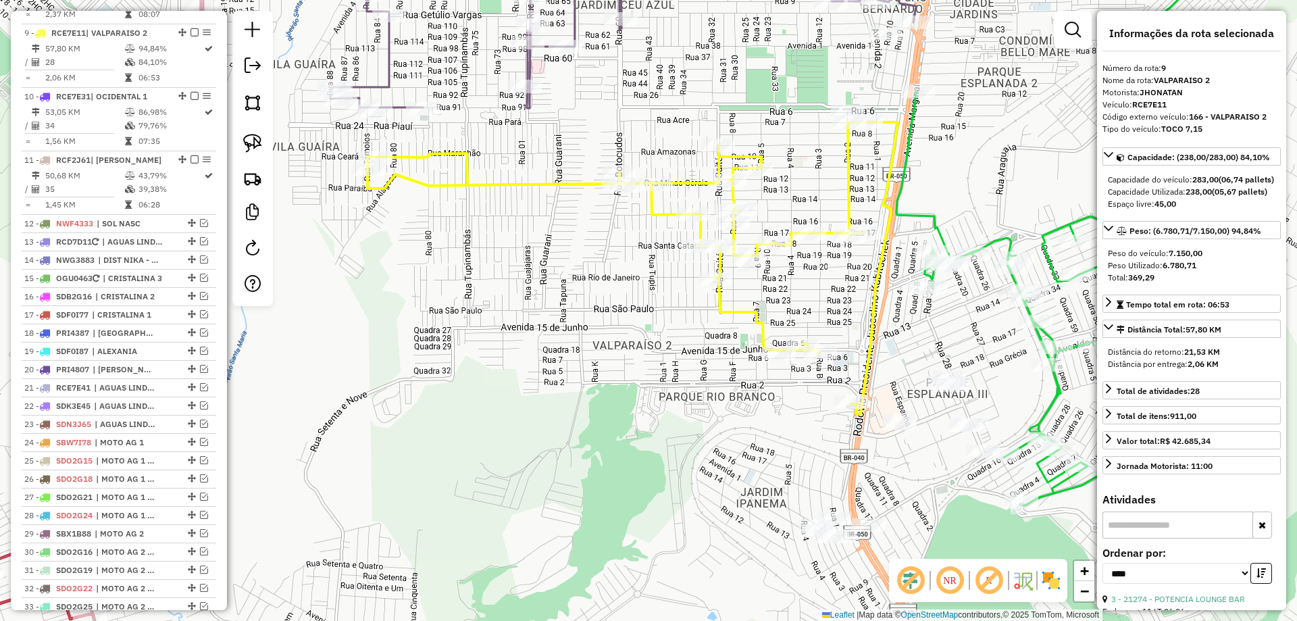
scroll to position [1060, 0]
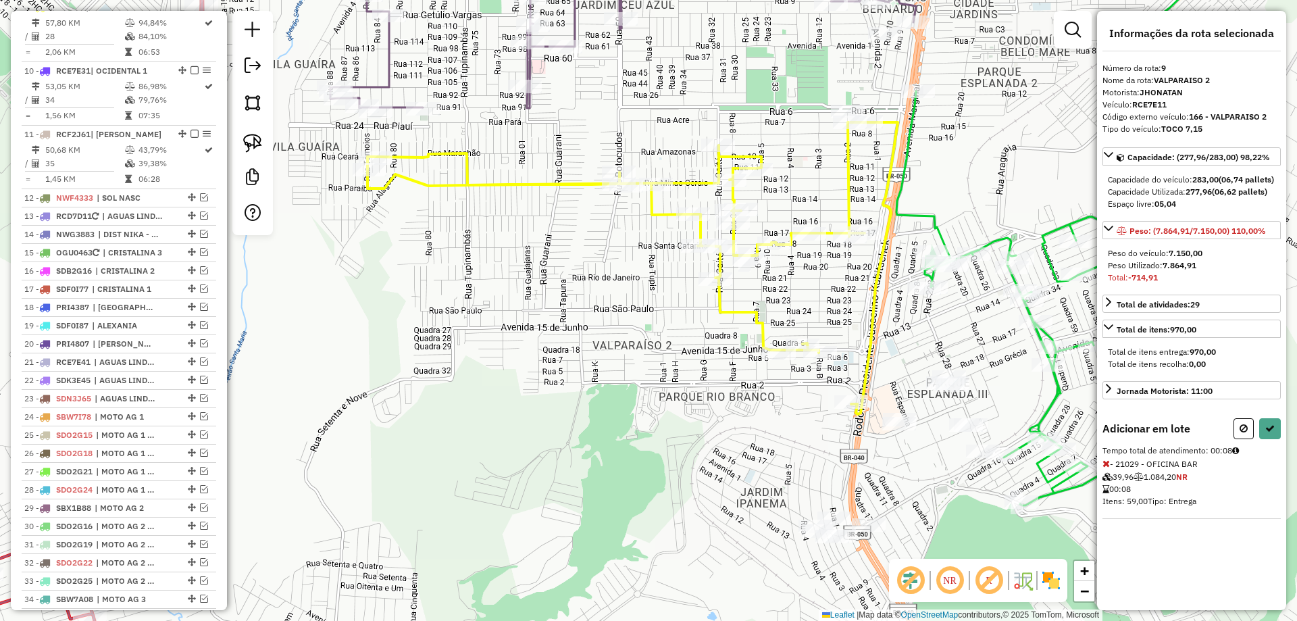
click at [1108, 468] on icon at bounding box center [1105, 463] width 7 height 9
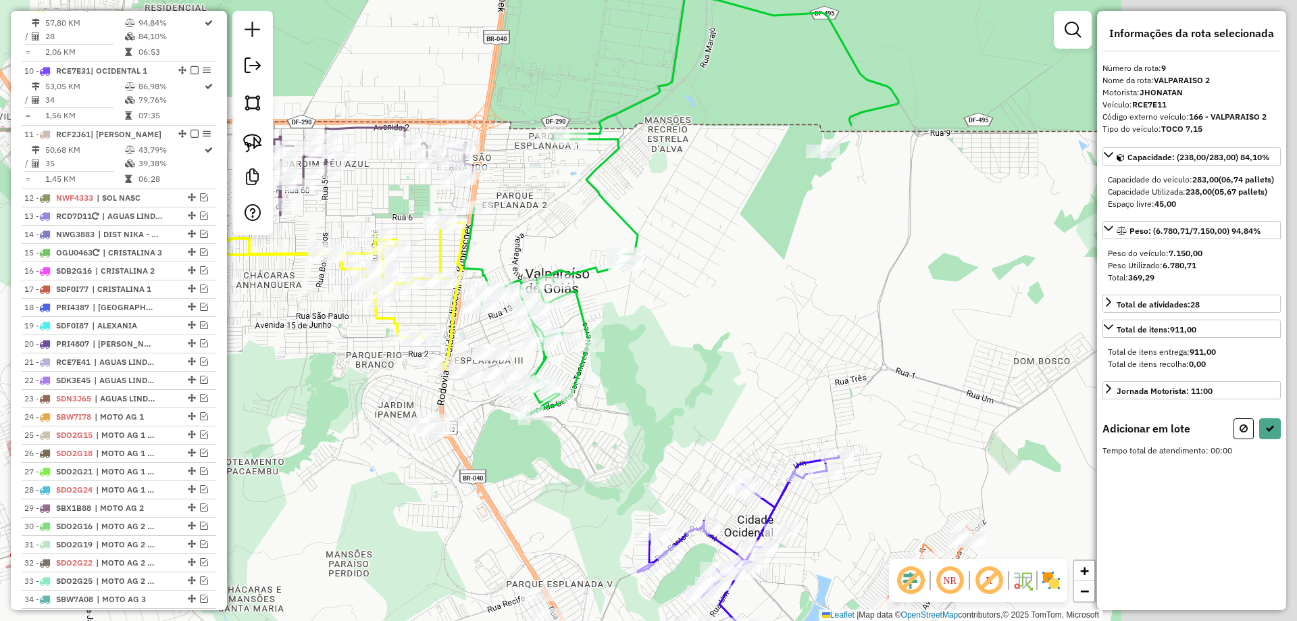
drag, startPoint x: 888, startPoint y: 276, endPoint x: 695, endPoint y: 278, distance: 193.2
click at [695, 278] on div "Janela de atendimento Grade de atendimento Capacidade Transportadoras Veículos …" at bounding box center [648, 310] width 1297 height 621
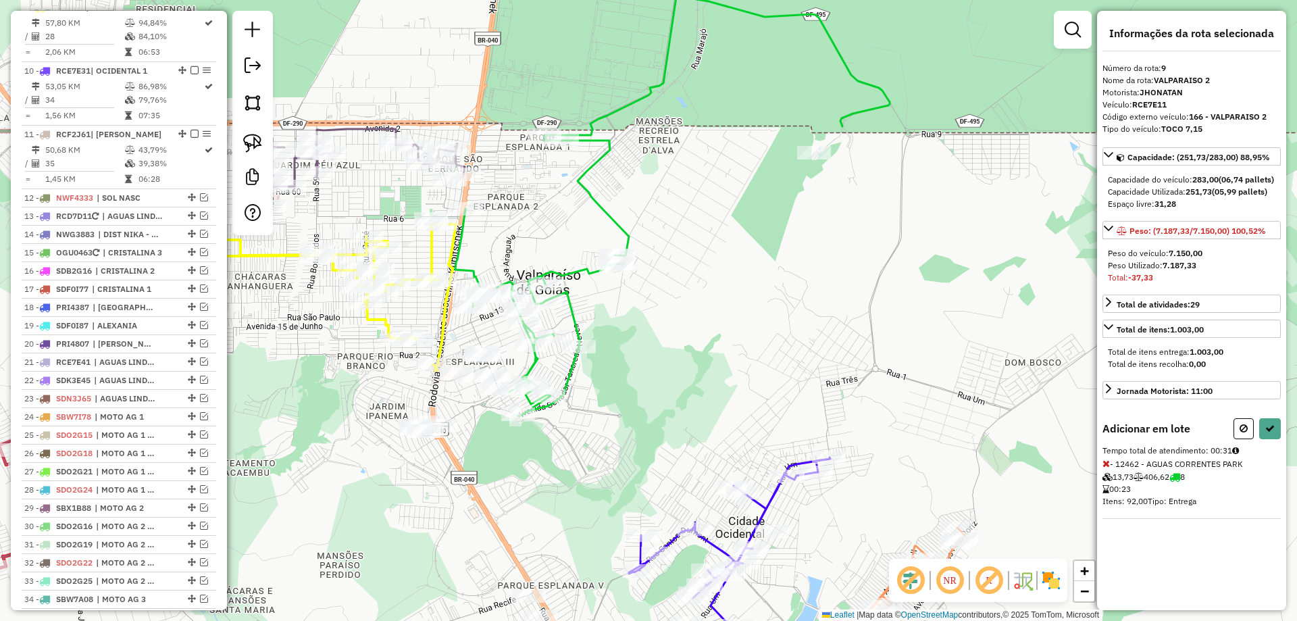
drag, startPoint x: 1246, startPoint y: 440, endPoint x: 1075, endPoint y: 369, distance: 184.4
click at [1244, 433] on icon at bounding box center [1244, 428] width 8 height 9
select select "*********"
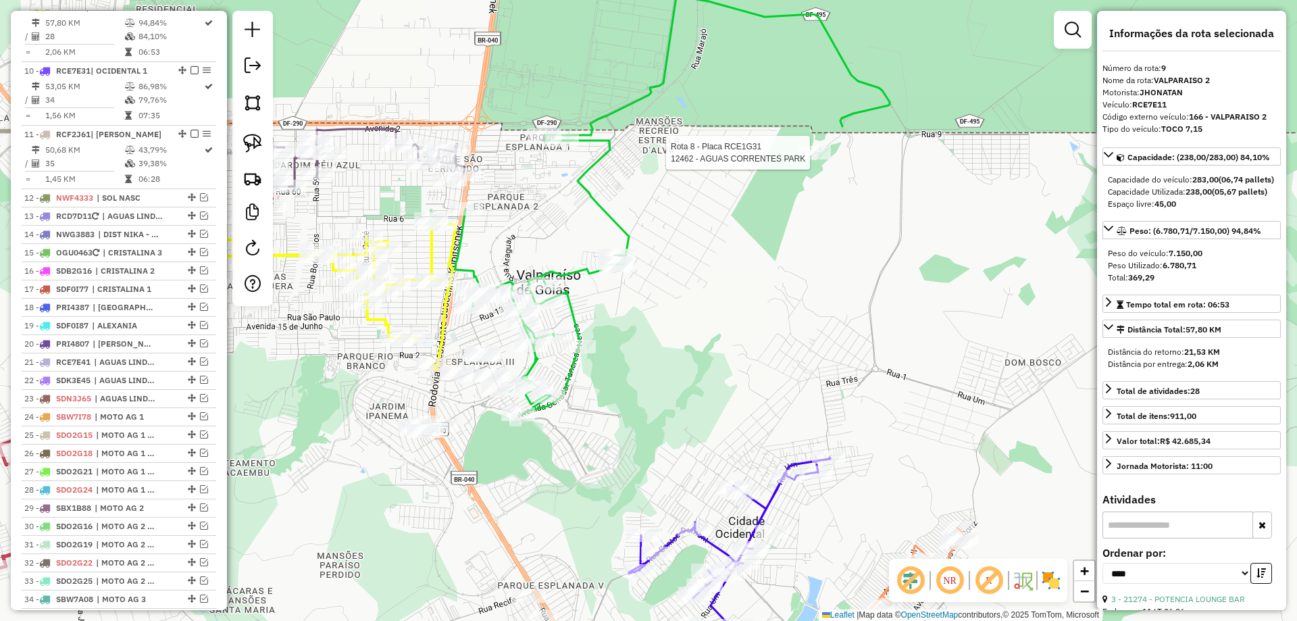
click at [813, 159] on div at bounding box center [814, 153] width 34 height 14
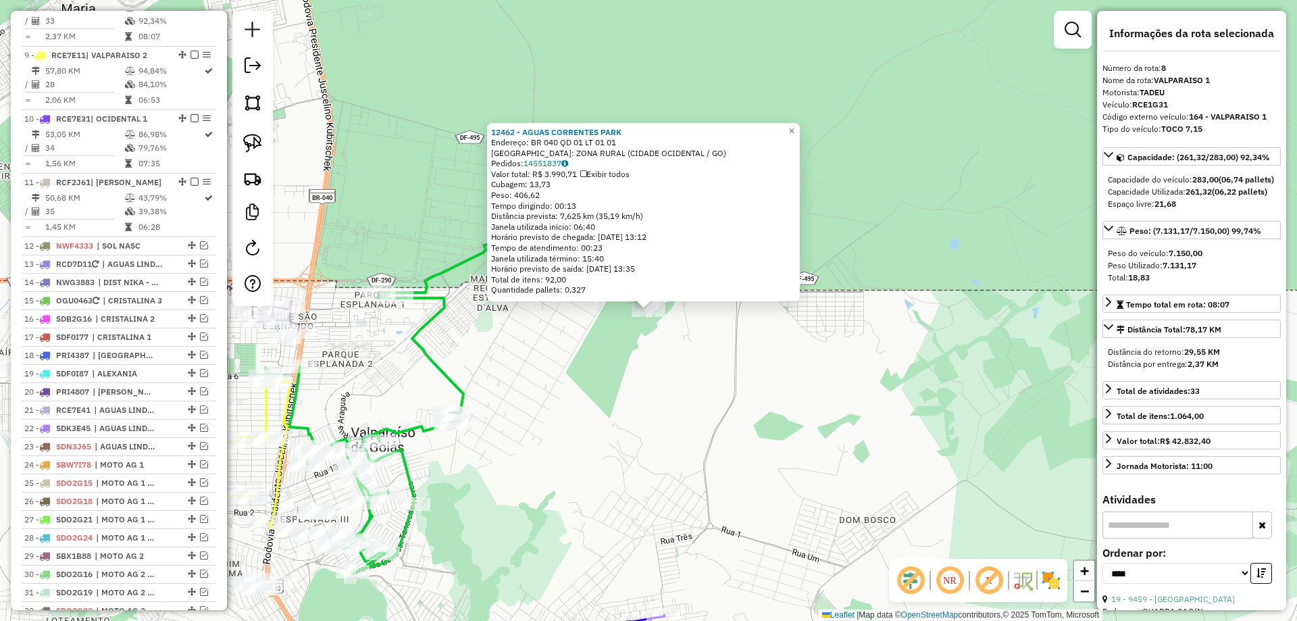
scroll to position [996, 0]
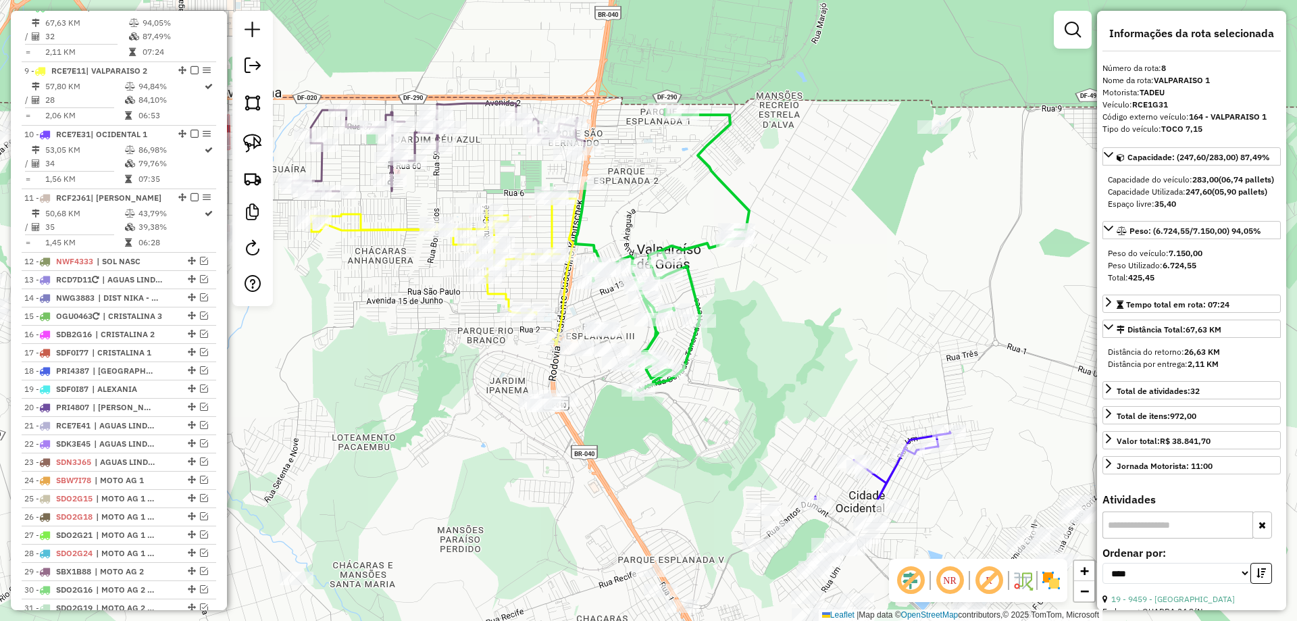
drag, startPoint x: 542, startPoint y: 530, endPoint x: 828, endPoint y: 345, distance: 340.8
click at [828, 345] on div "Janela de atendimento Grade de atendimento Capacidade Transportadoras Veículos …" at bounding box center [648, 310] width 1297 height 621
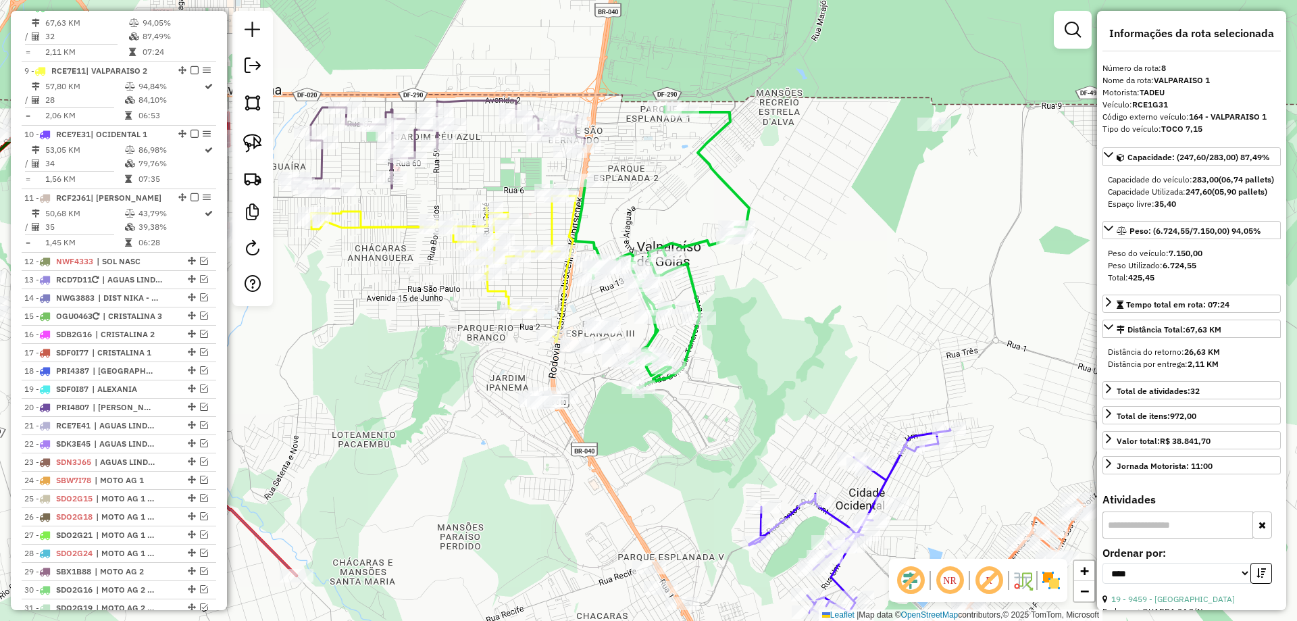
click at [730, 190] on icon at bounding box center [663, 247] width 174 height 281
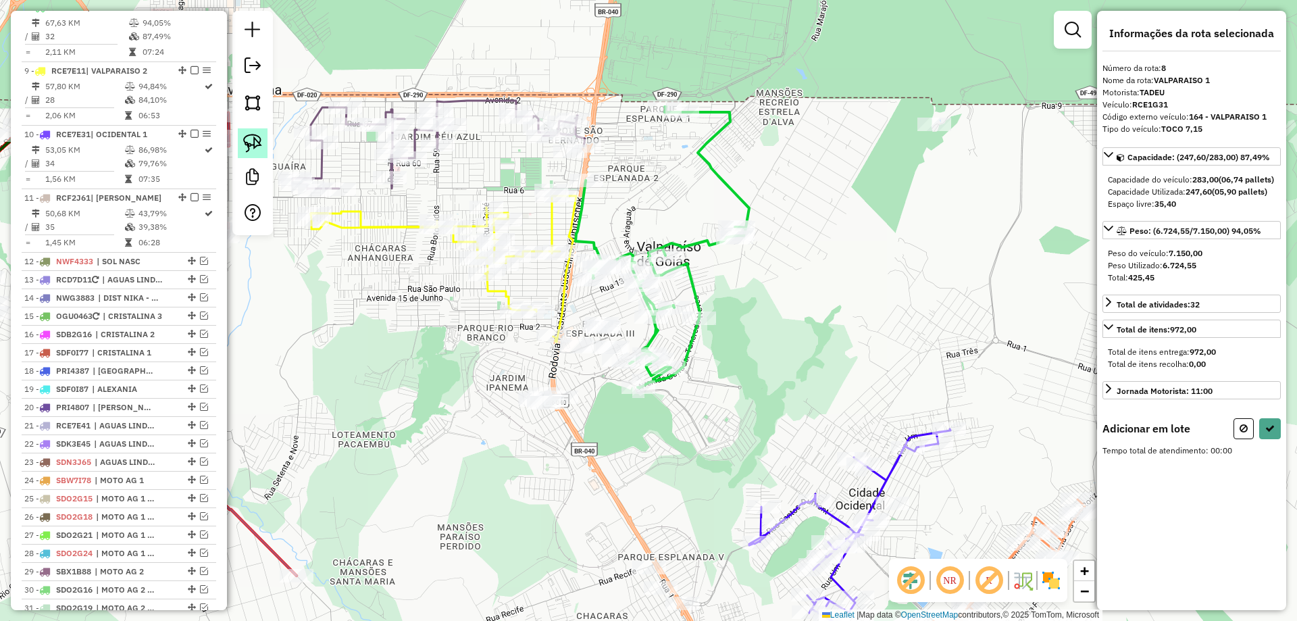
click at [245, 143] on img at bounding box center [252, 143] width 19 height 19
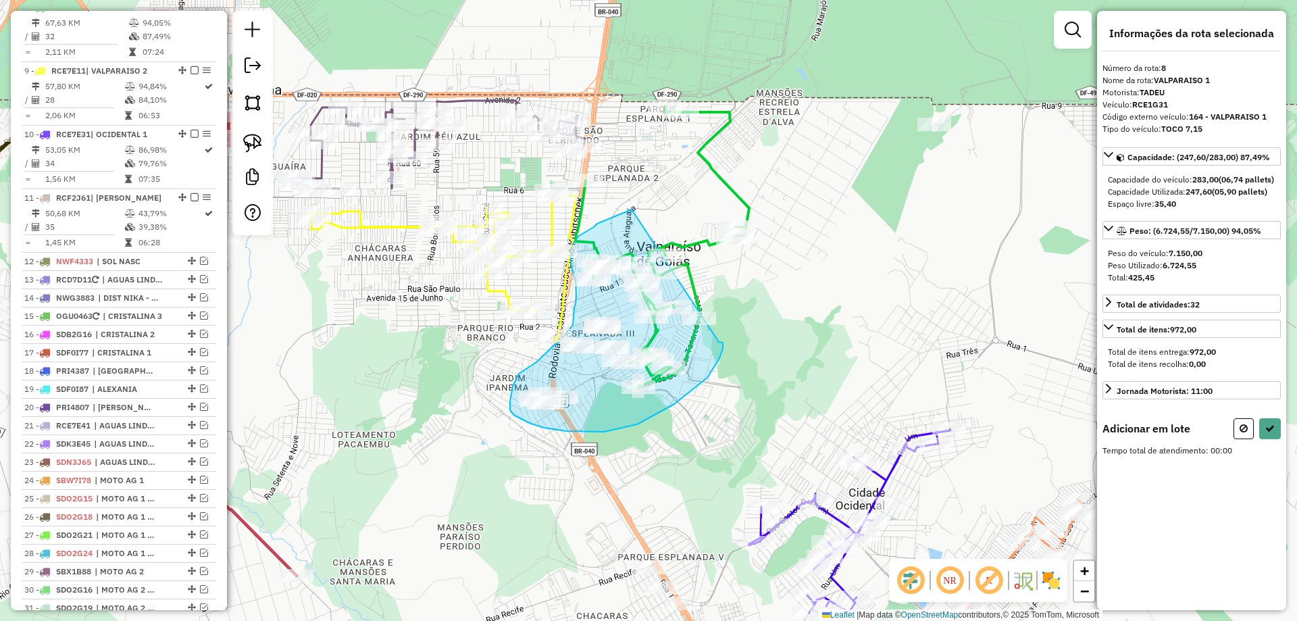
drag, startPoint x: 628, startPoint y: 211, endPoint x: 713, endPoint y: 342, distance: 156.3
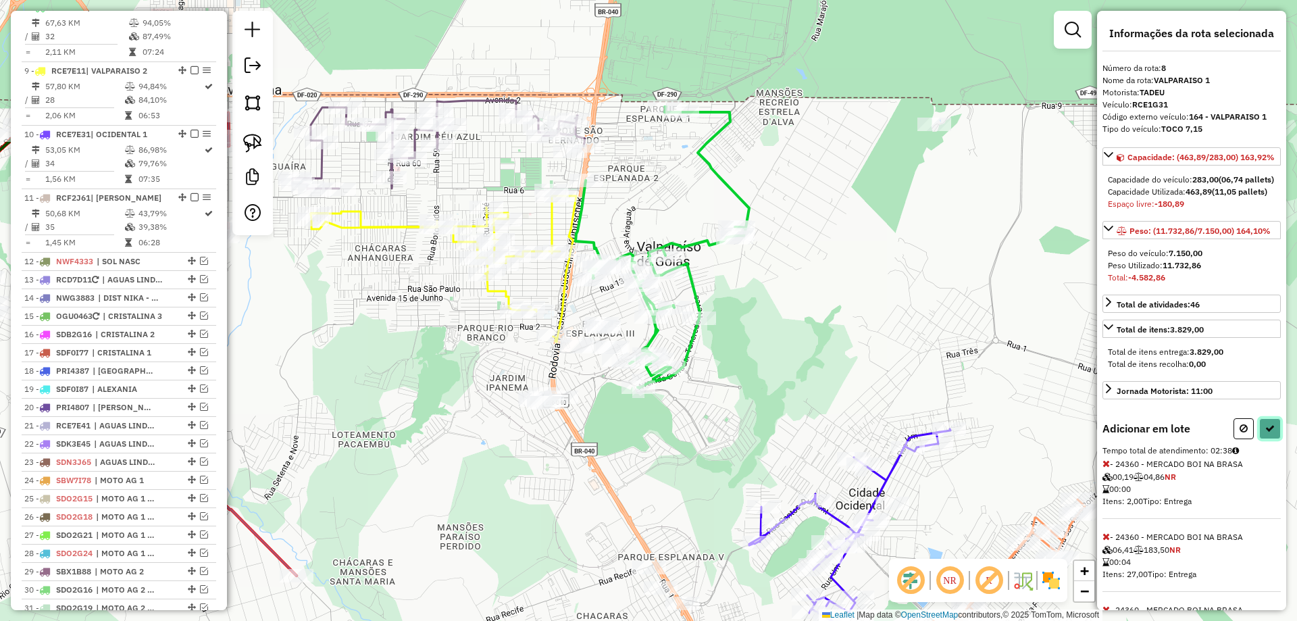
click at [1265, 433] on icon at bounding box center [1269, 428] width 9 height 9
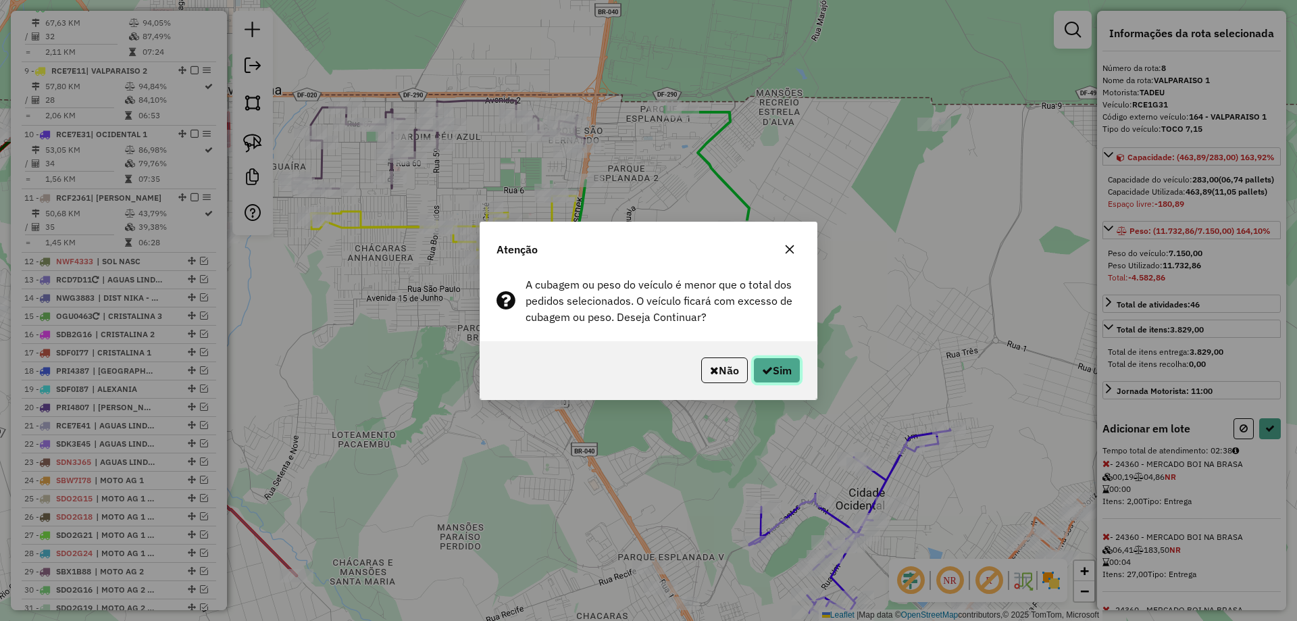
click at [779, 365] on button "Sim" at bounding box center [776, 370] width 47 height 26
select select "*********"
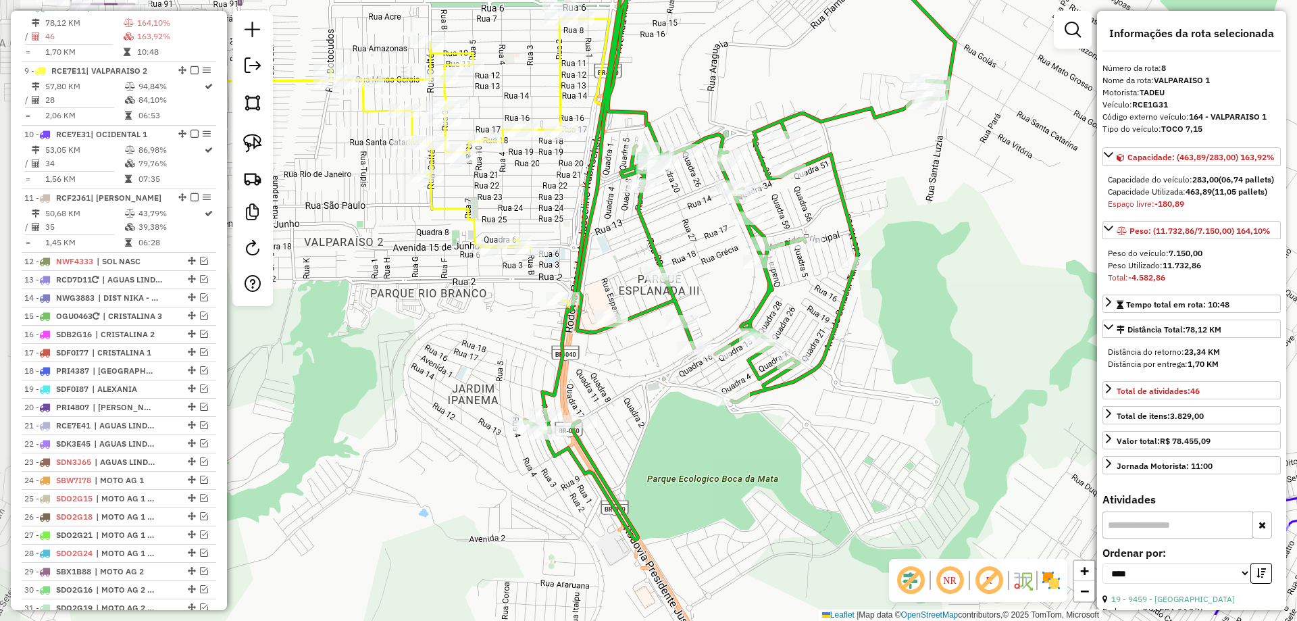
drag, startPoint x: 844, startPoint y: 392, endPoint x: 886, endPoint y: 365, distance: 49.3
click at [886, 365] on div "Janela de atendimento Grade de atendimento Capacidade Transportadoras Veículos …" at bounding box center [648, 310] width 1297 height 621
click at [253, 141] on img at bounding box center [252, 143] width 19 height 19
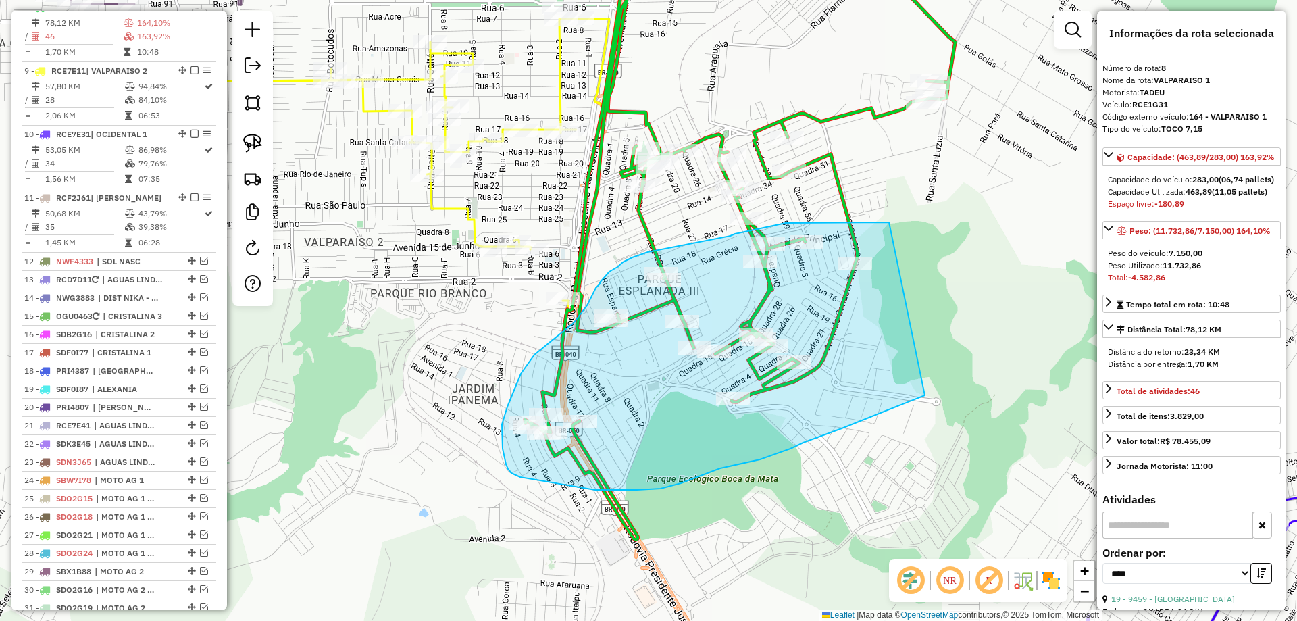
drag, startPoint x: 887, startPoint y: 222, endPoint x: 925, endPoint y: 395, distance: 177.0
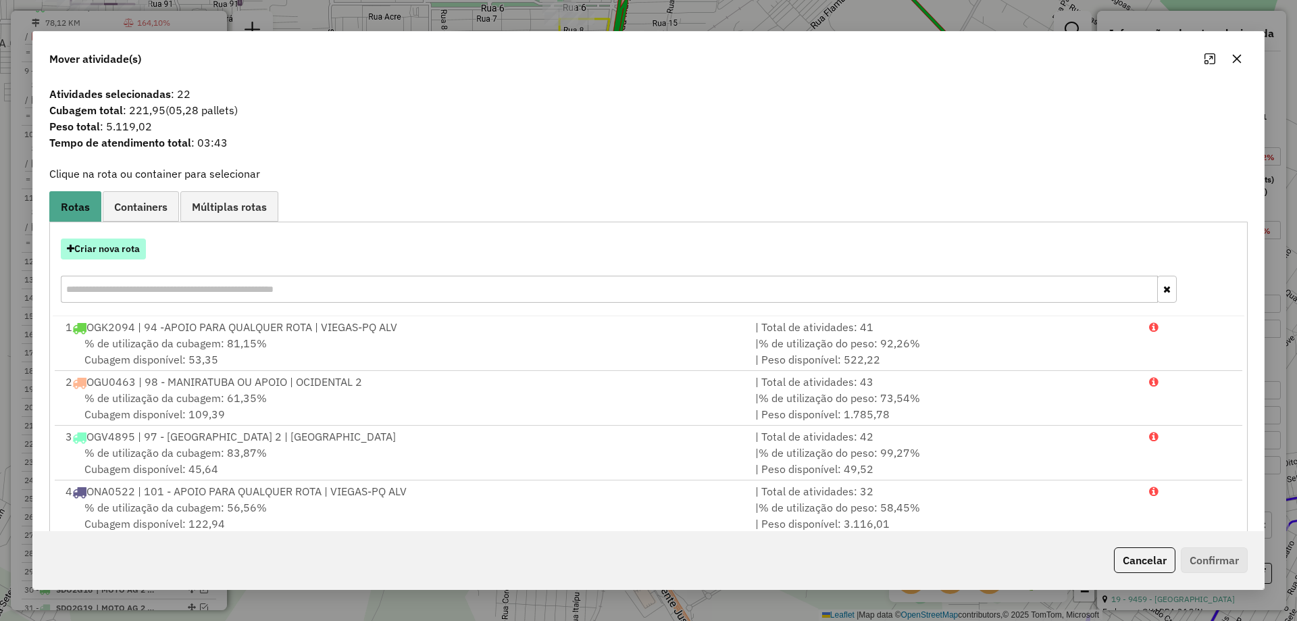
click at [120, 247] on button "Criar nova rota" at bounding box center [103, 248] width 85 height 21
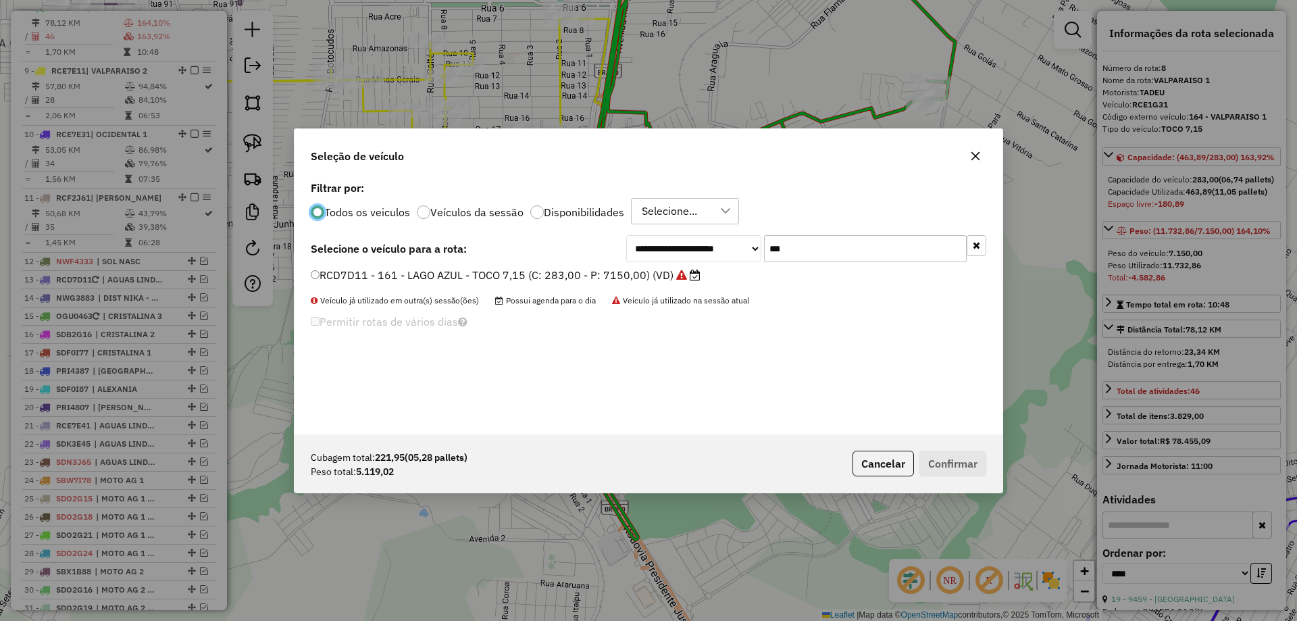
scroll to position [7, 4]
drag, startPoint x: 837, startPoint y: 253, endPoint x: 589, endPoint y: 265, distance: 248.2
click at [589, 265] on div "**********" at bounding box center [649, 306] width 708 height 257
click at [833, 258] on input "***" at bounding box center [865, 248] width 203 height 27
click at [826, 245] on input "***" at bounding box center [865, 248] width 203 height 27
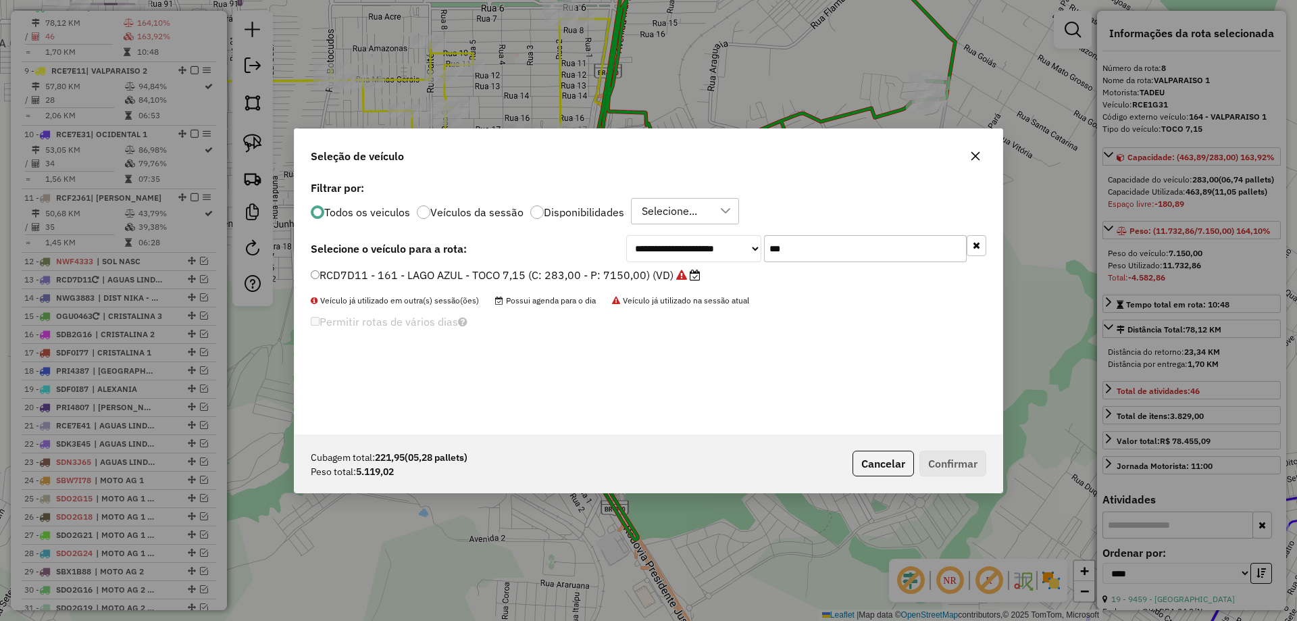
click at [836, 296] on div "Veículo já utilizado em outra(s) sessão(ões) Possui agenda para o dia Veículo j…" at bounding box center [649, 301] width 676 height 12
drag, startPoint x: 821, startPoint y: 251, endPoint x: 730, endPoint y: 247, distance: 91.3
click at [730, 247] on div "**********" at bounding box center [806, 248] width 360 height 27
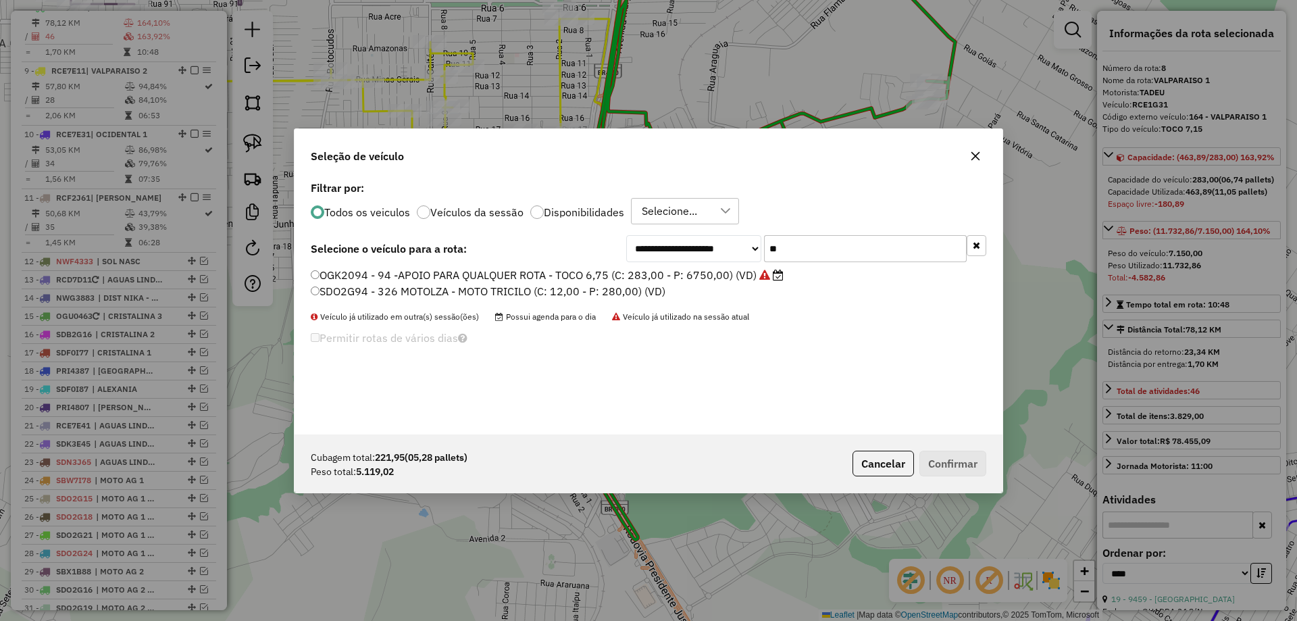
type input "**"
click at [417, 272] on label "OGK2094 - 94 -APOIO PARA QUALQUER ROTA - TOCO 6,75 (C: 283,00 - P: 6750,00) (VD)" at bounding box center [547, 275] width 473 height 16
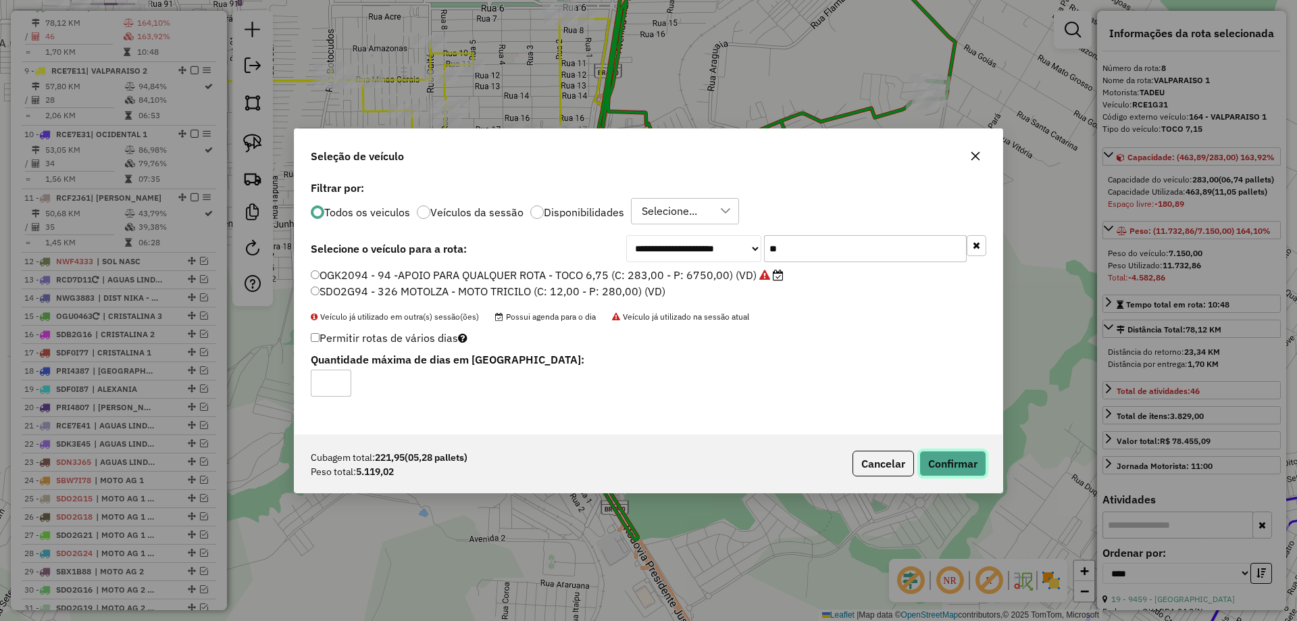
click at [967, 460] on button "Confirmar" at bounding box center [952, 464] width 67 height 26
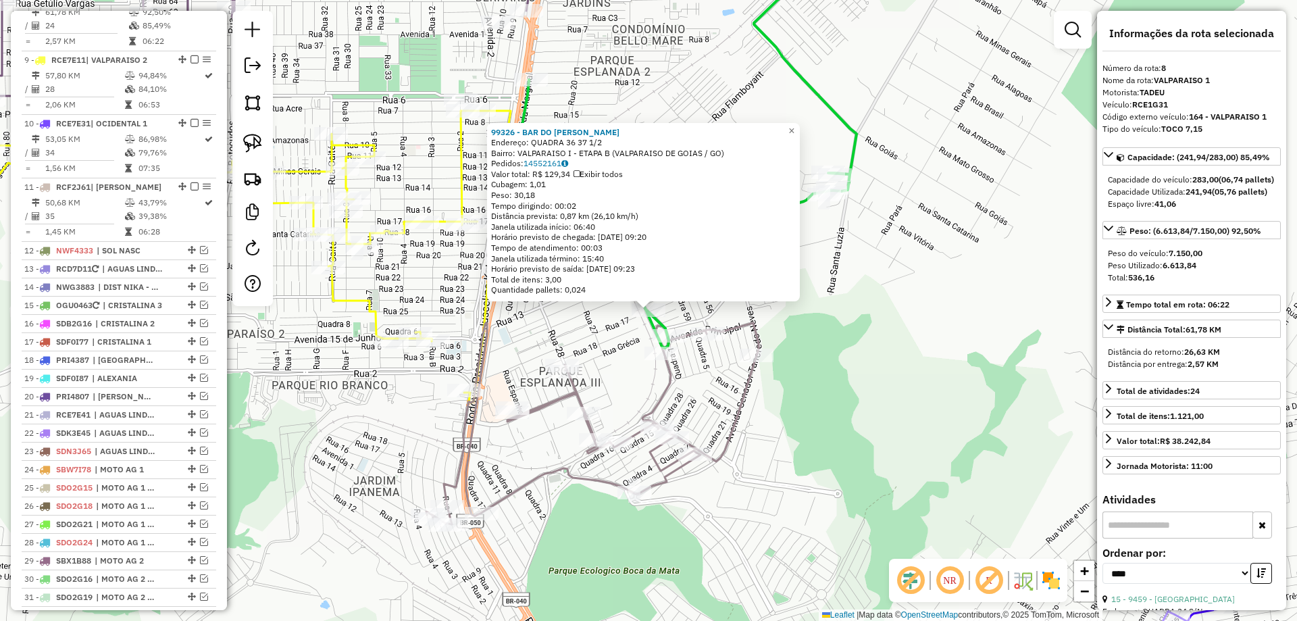
scroll to position [1009, 0]
click at [751, 323] on icon at bounding box center [592, 423] width 332 height 201
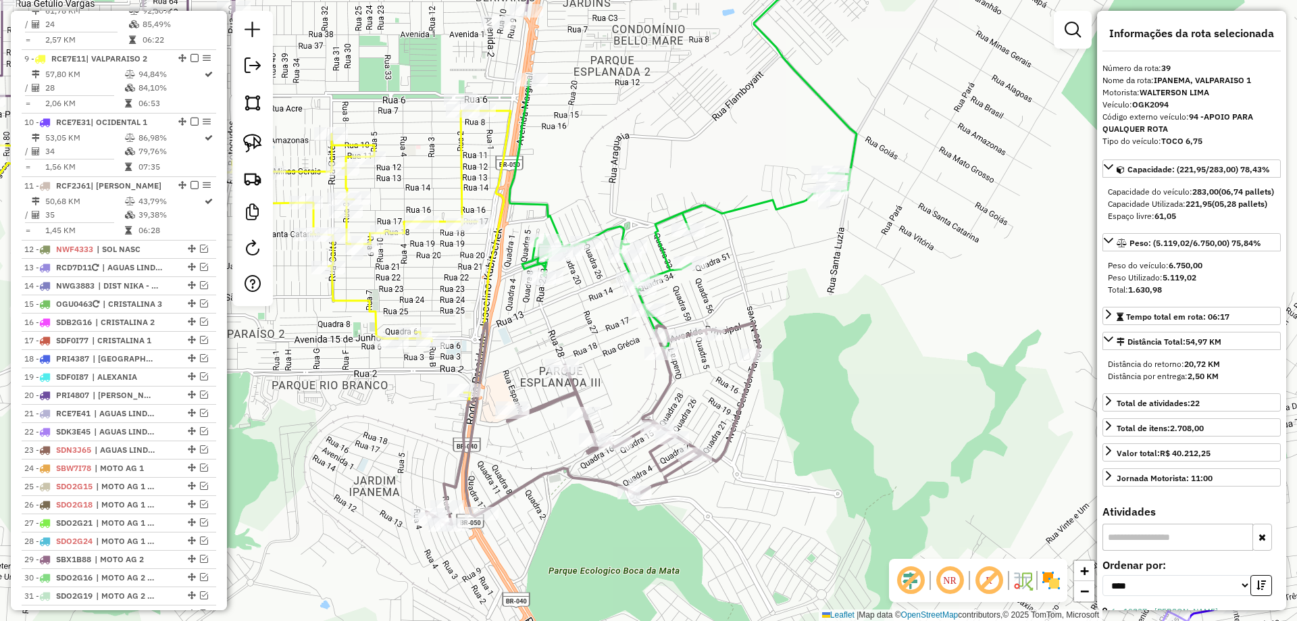
scroll to position [1498, 0]
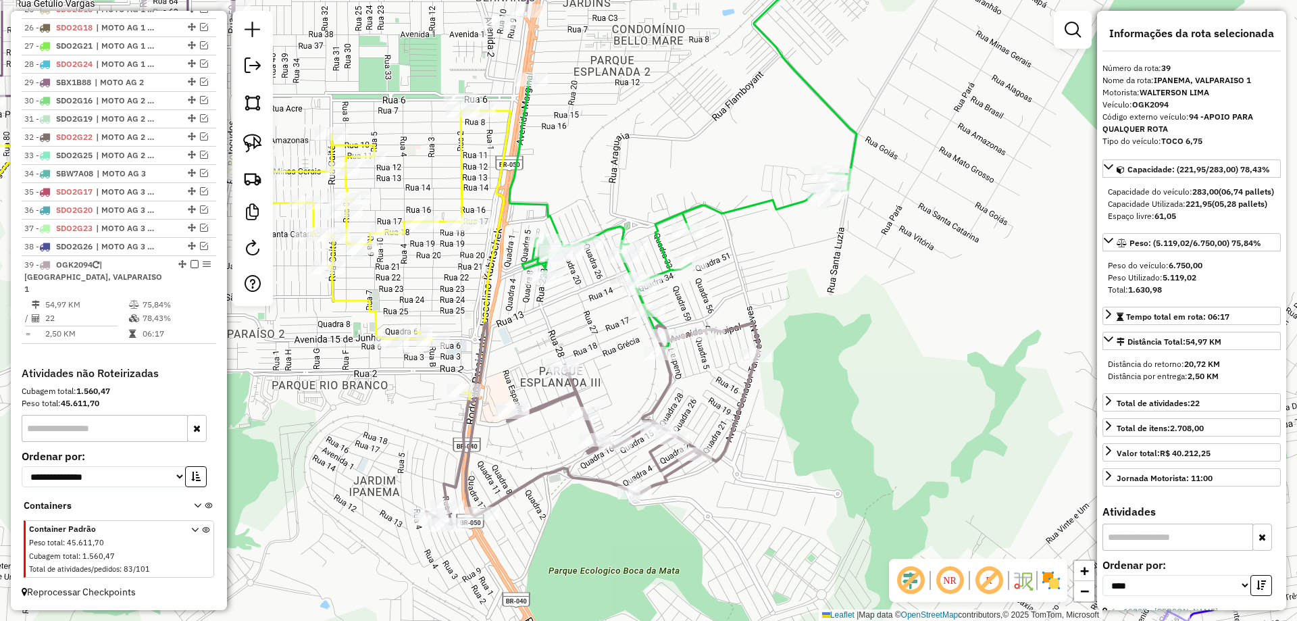
click at [643, 302] on icon at bounding box center [682, 143] width 347 height 410
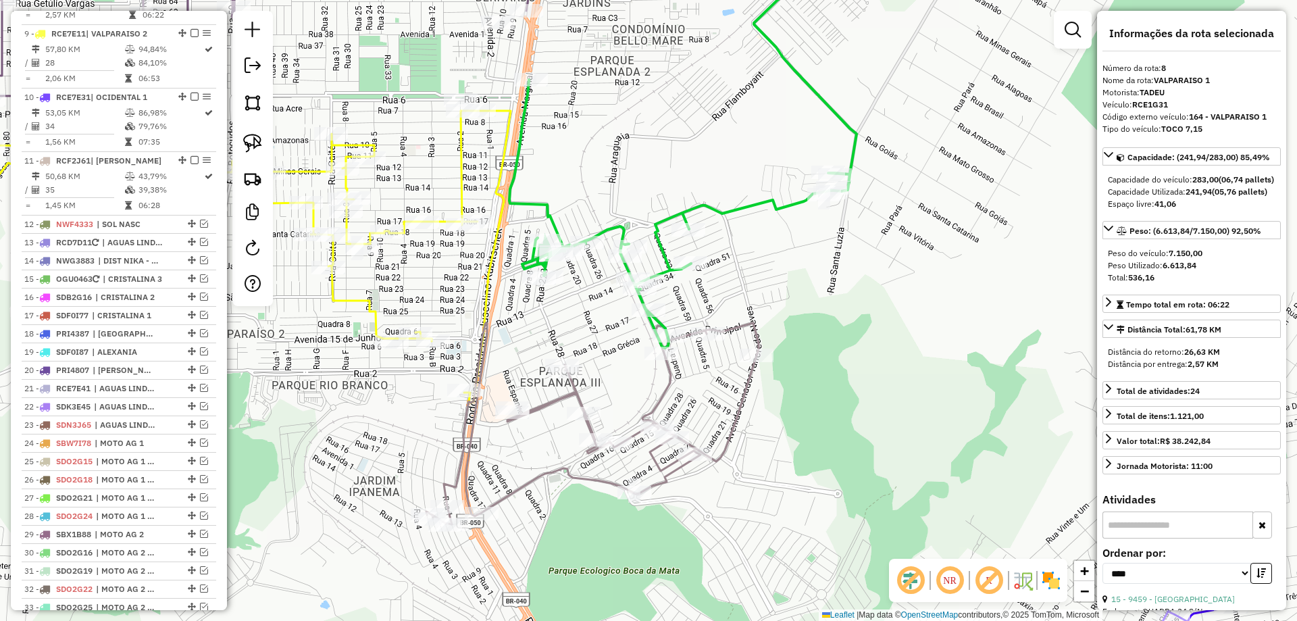
scroll to position [1009, 0]
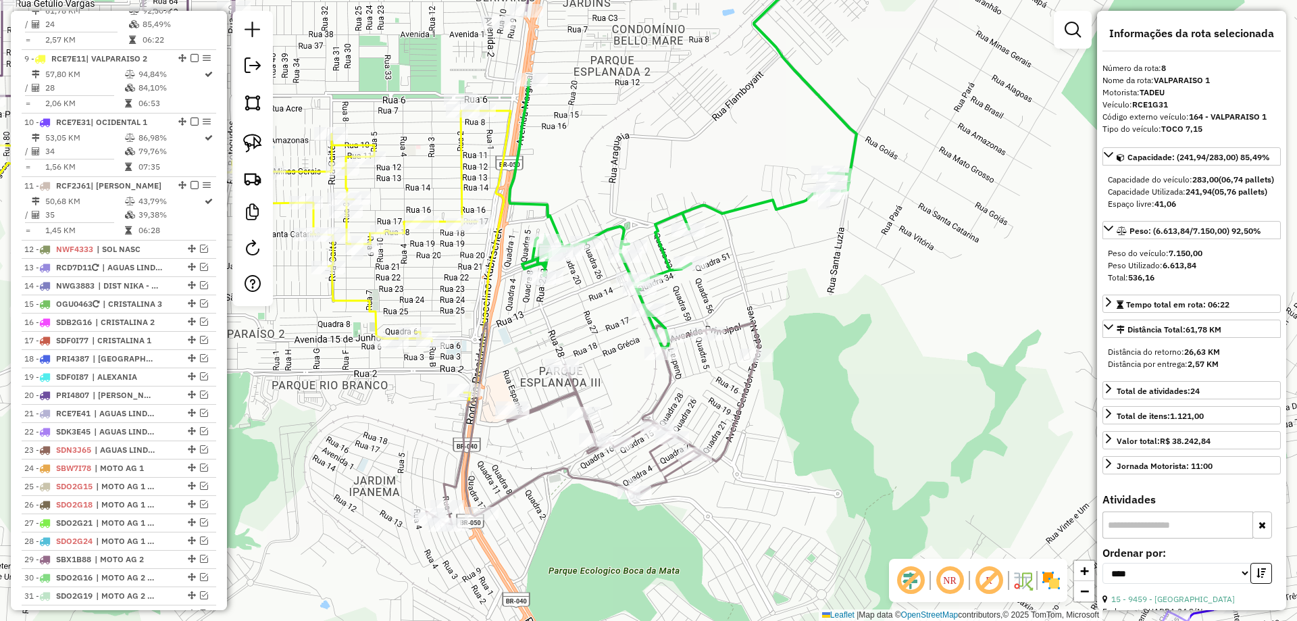
click at [748, 334] on icon at bounding box center [592, 423] width 332 height 201
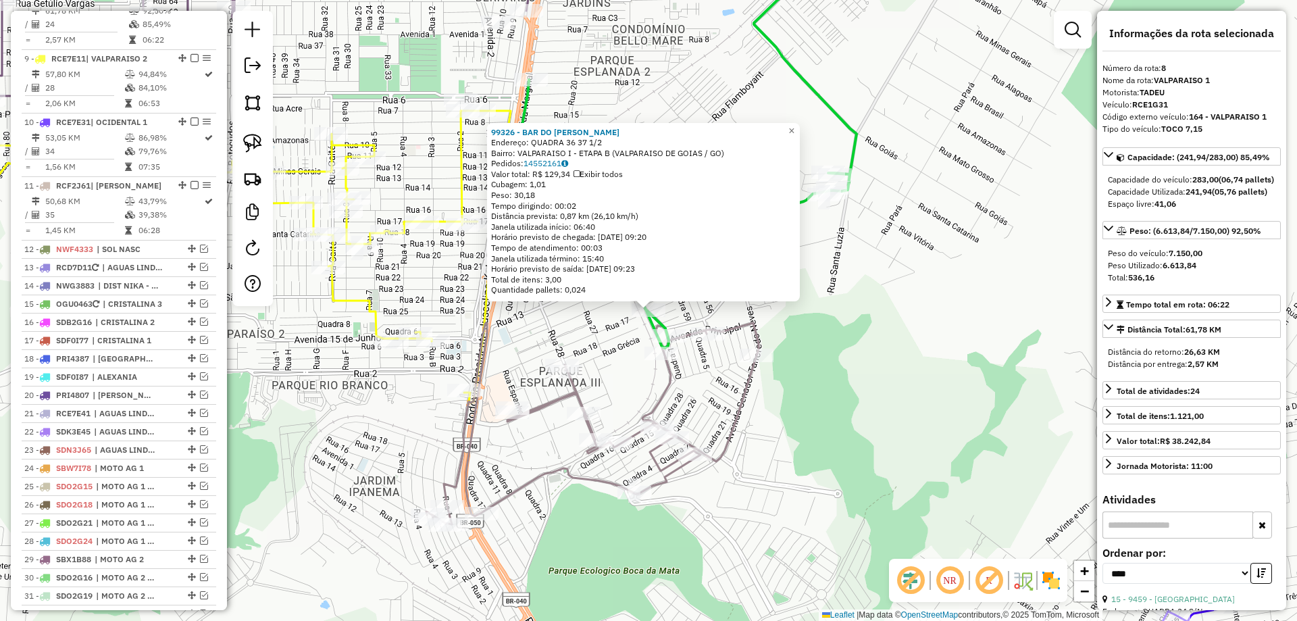
click at [826, 320] on div "Rota 39 - Placa OGK2094 22330 - GARAGEM SNOOKER BAR 99326 - BAR DO EDMILSON End…" at bounding box center [648, 310] width 1297 height 621
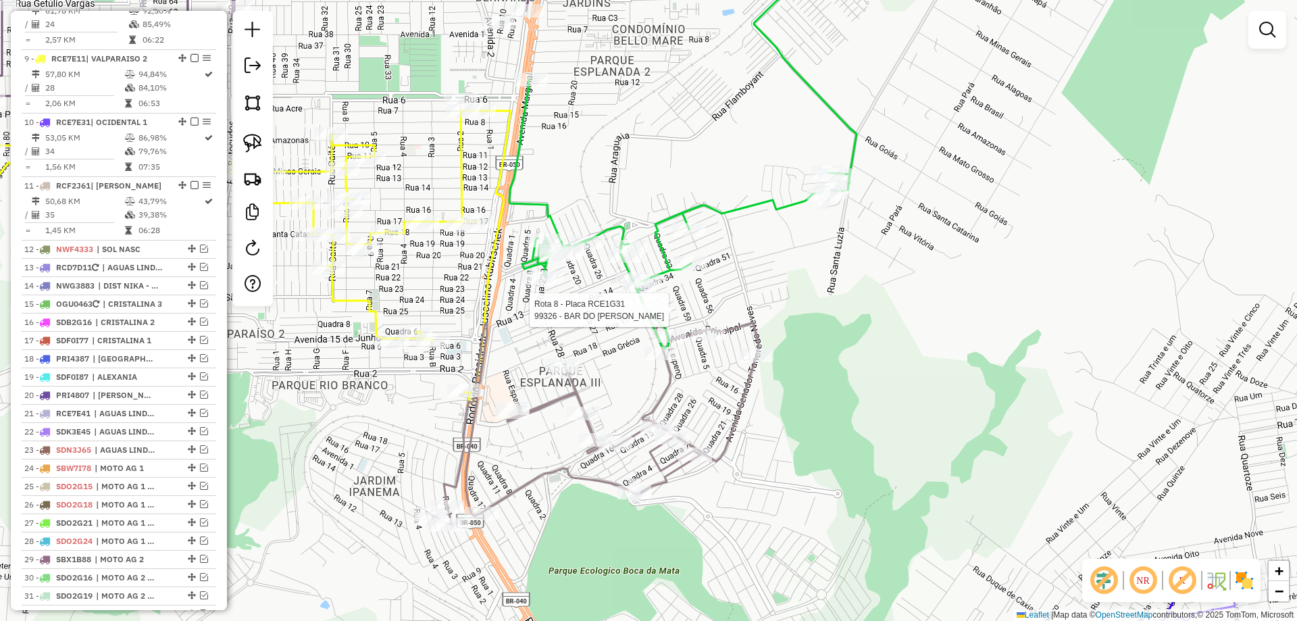
select select "*********"
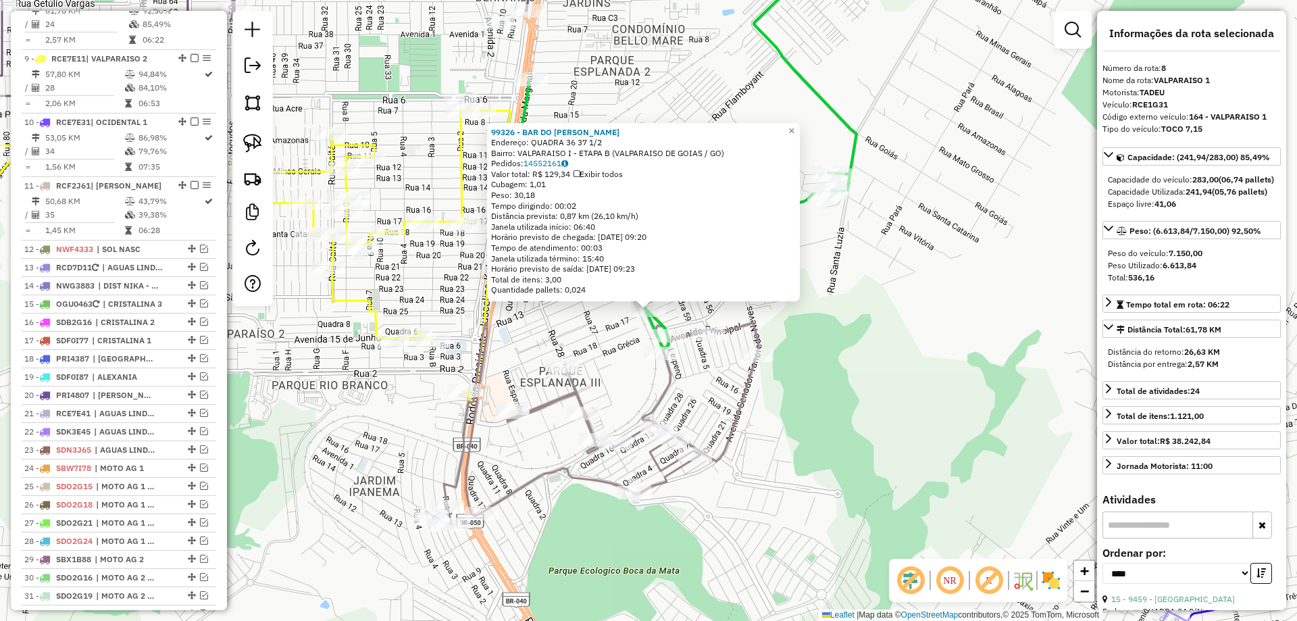
click at [730, 331] on icon at bounding box center [592, 423] width 332 height 201
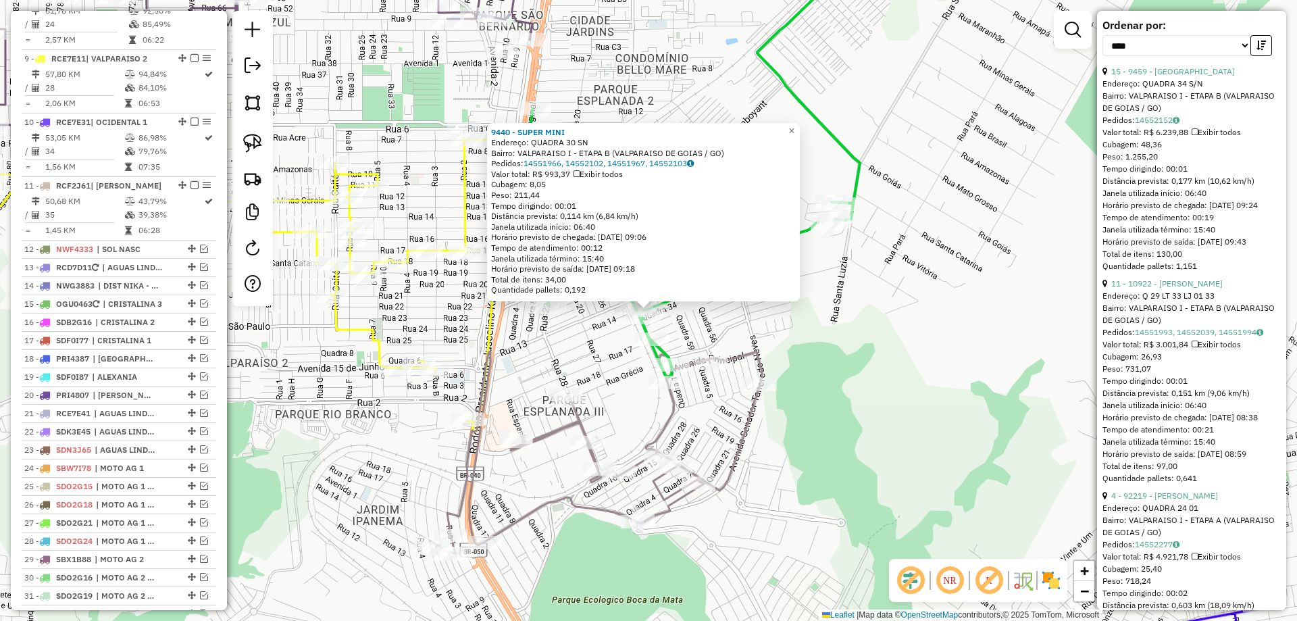
scroll to position [540, 0]
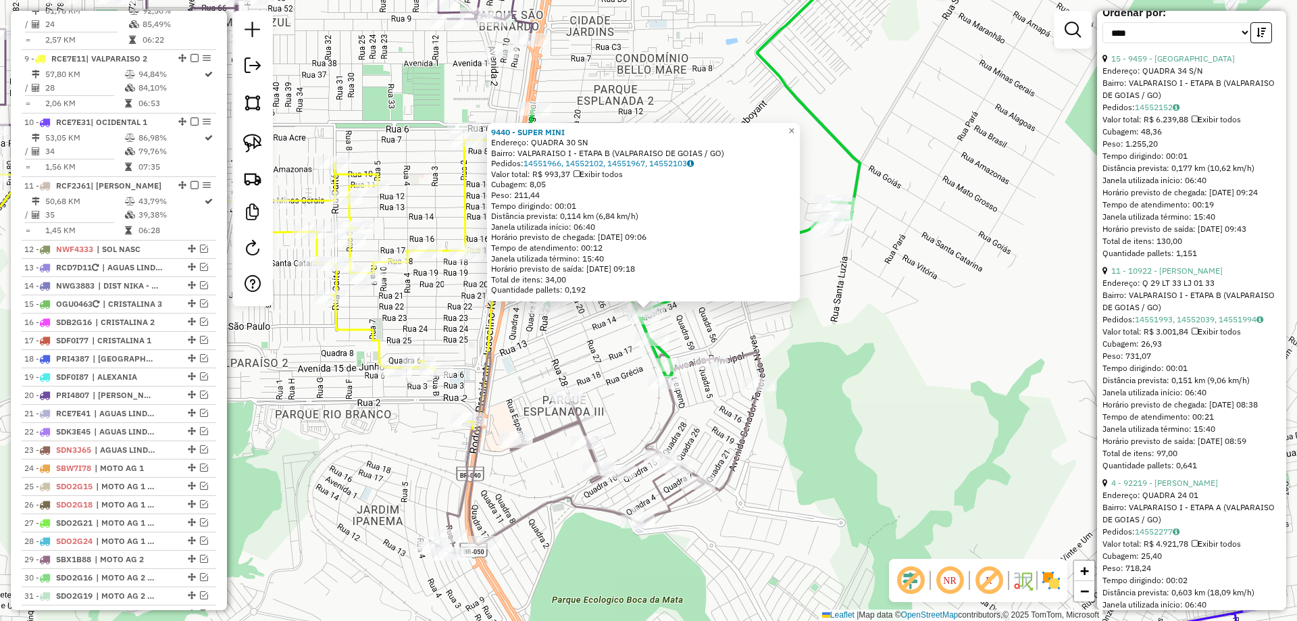
drag, startPoint x: 862, startPoint y: 428, endPoint x: 780, endPoint y: 397, distance: 88.1
click at [862, 428] on div "9440 - SUPER MINI Endereço: QUADRA 30 SN Bairro: VALPARAISO I - ETAPA B (VALPAR…" at bounding box center [648, 310] width 1297 height 621
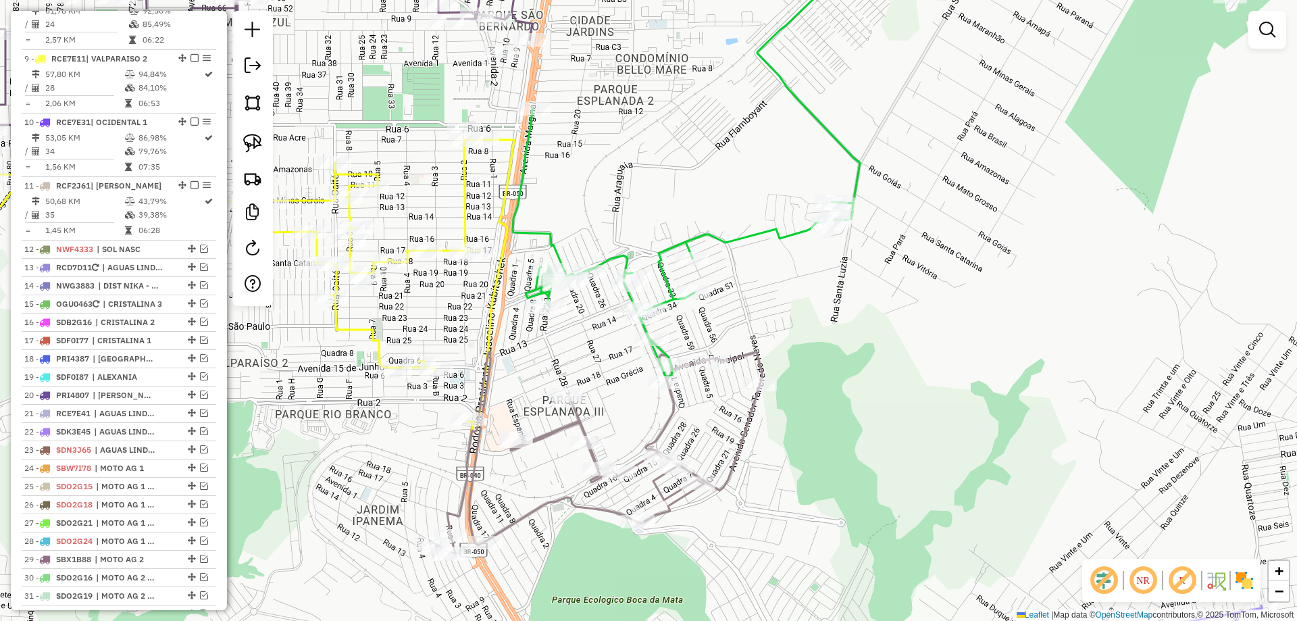
click at [731, 359] on icon at bounding box center [596, 452] width 332 height 201
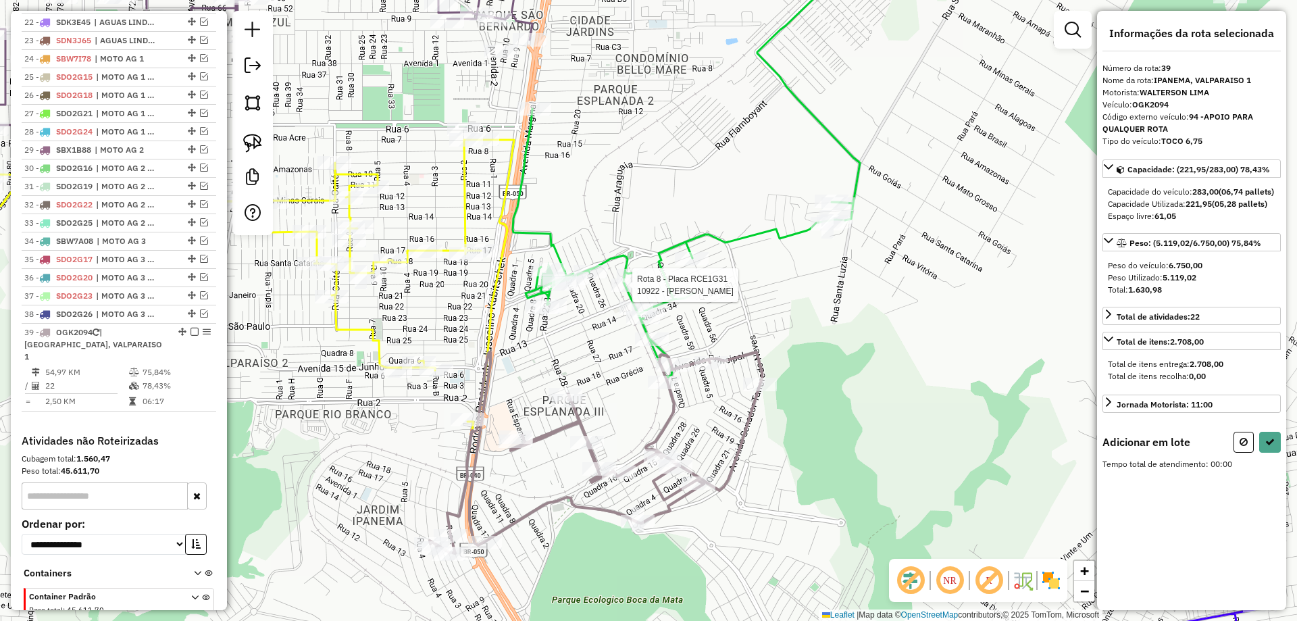
scroll to position [1498, 0]
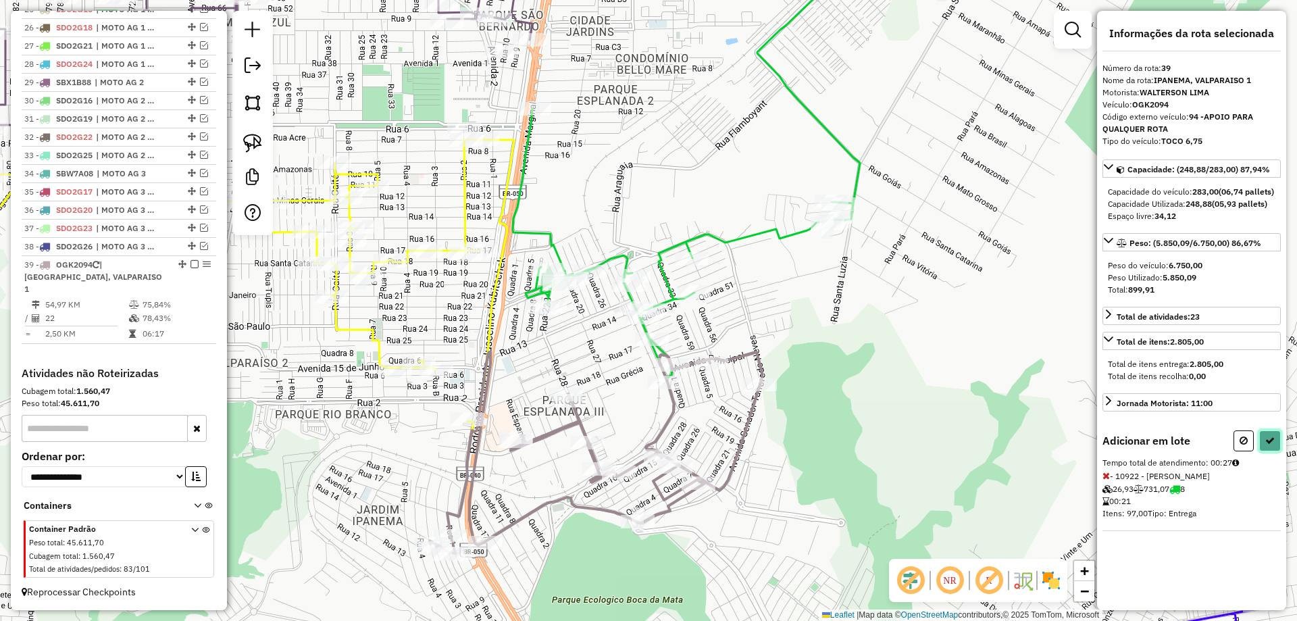
click at [1265, 451] on button at bounding box center [1270, 440] width 22 height 21
select select "*********"
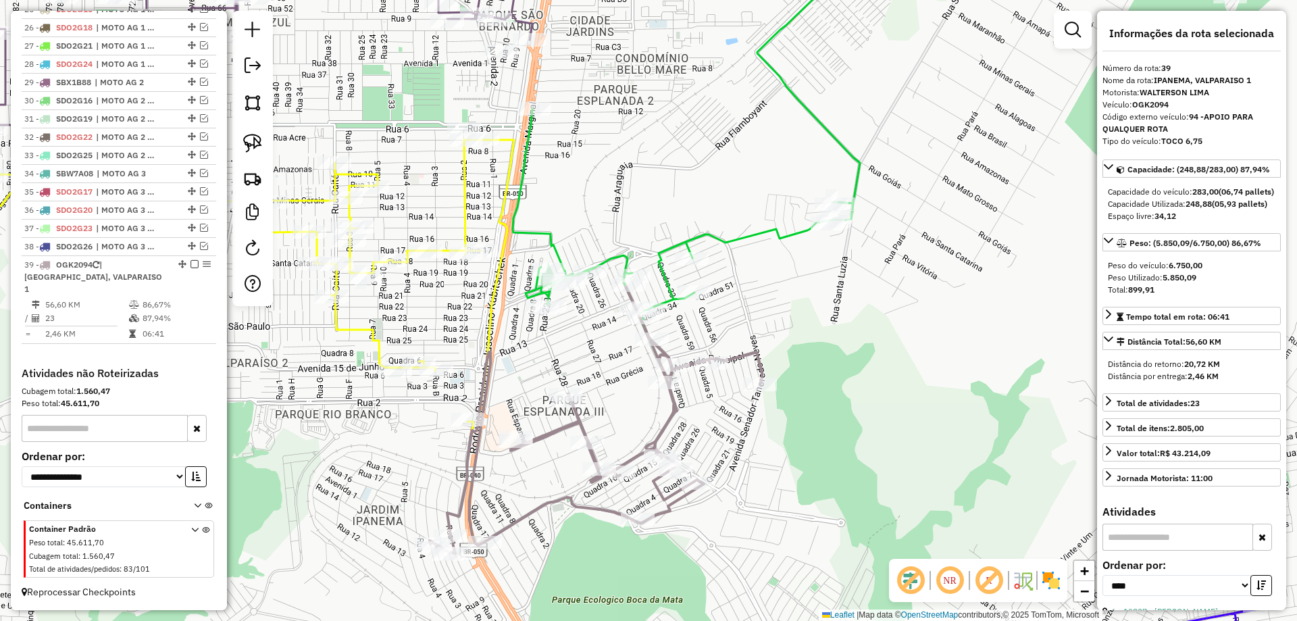
click at [761, 233] on icon at bounding box center [686, 168] width 347 height 415
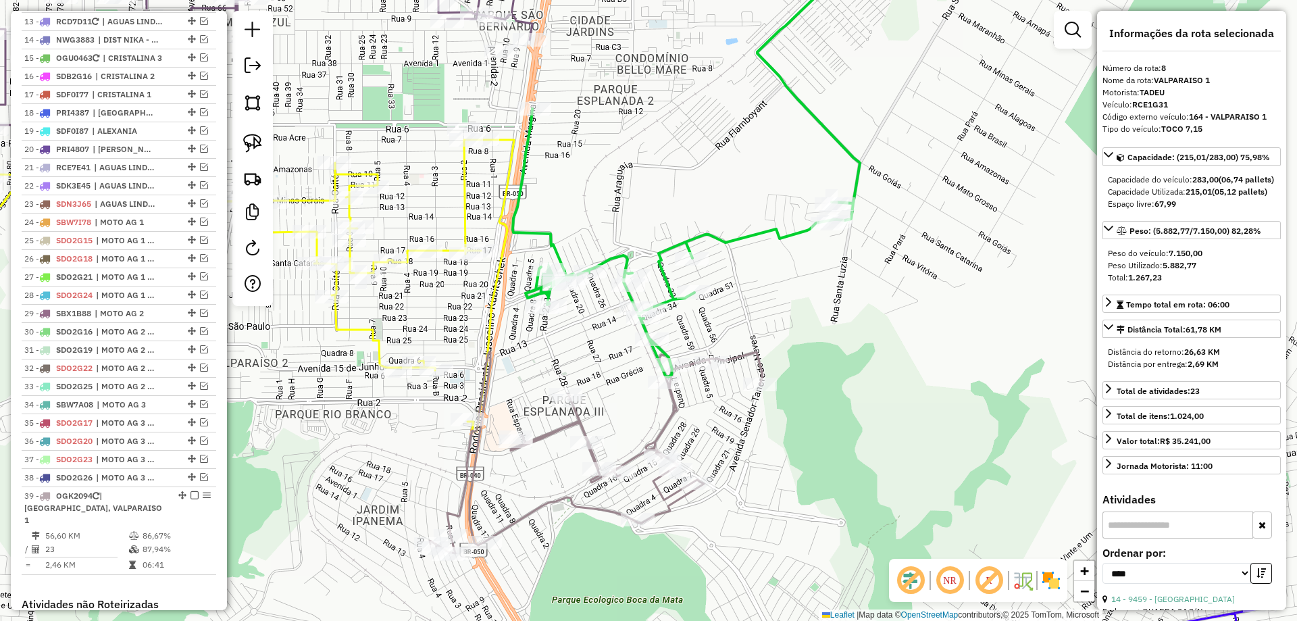
scroll to position [1009, 0]
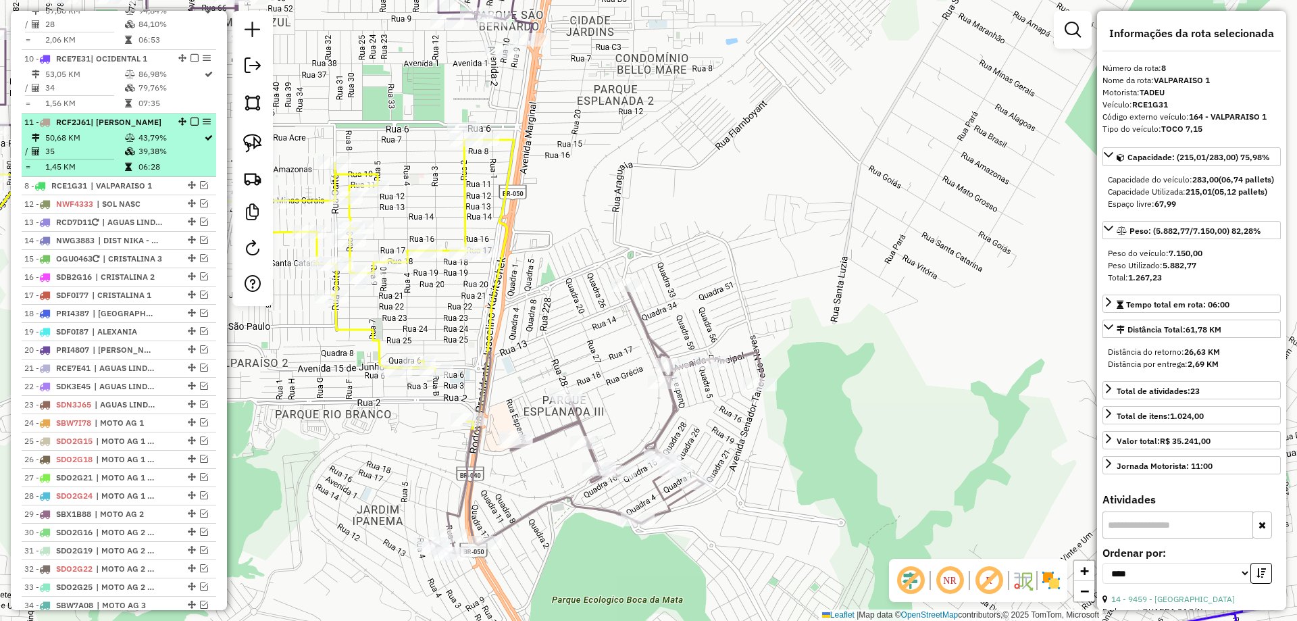
drag, startPoint x: 186, startPoint y: 16, endPoint x: 151, endPoint y: 193, distance: 179.6
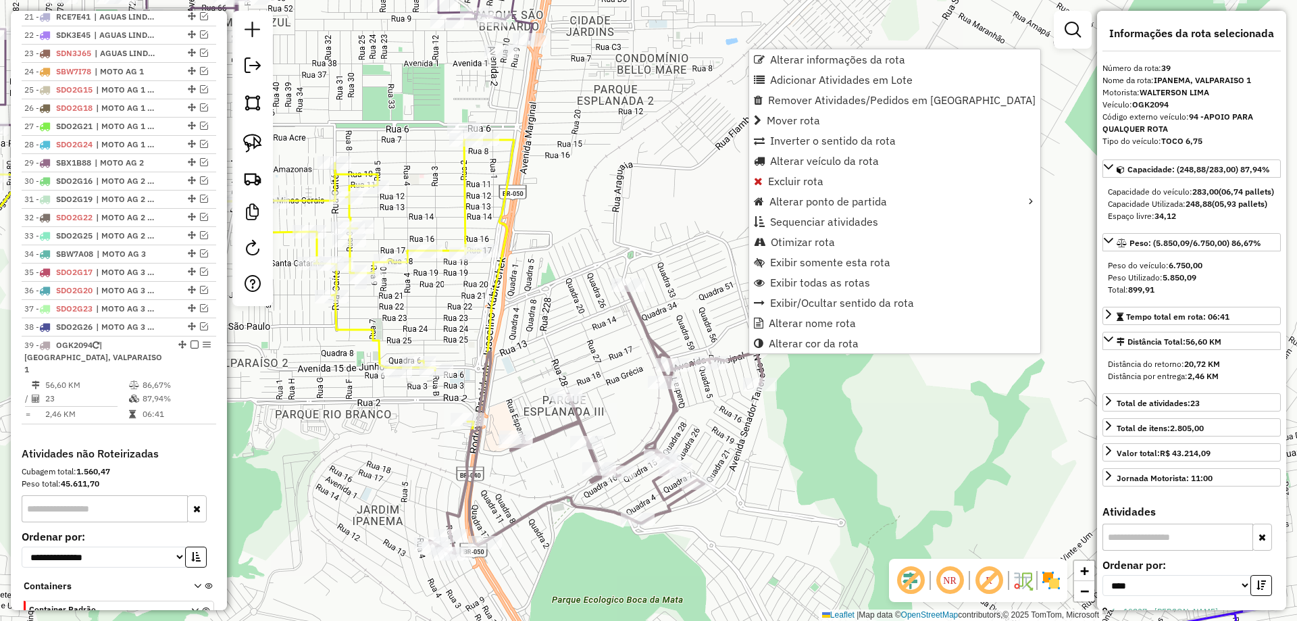
scroll to position [1452, 0]
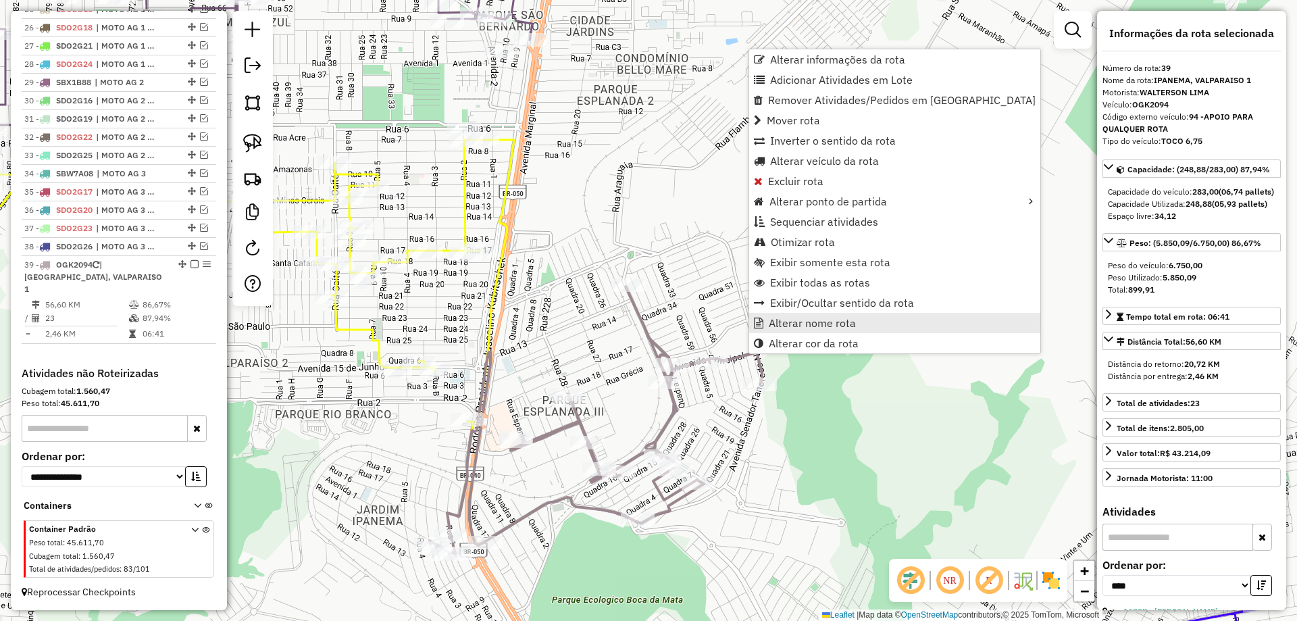
click at [798, 317] on span "Alterar nome rota" at bounding box center [812, 322] width 87 height 11
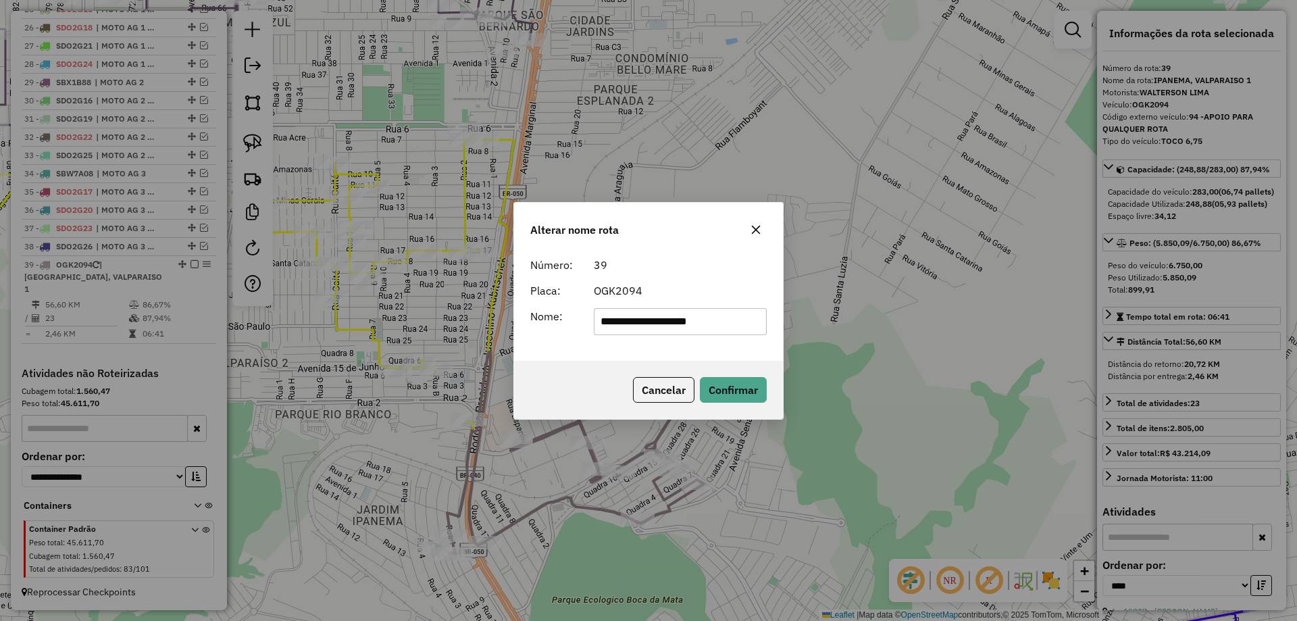
drag, startPoint x: 653, startPoint y: 321, endPoint x: 603, endPoint y: 320, distance: 49.3
click at [588, 317] on div "**********" at bounding box center [681, 321] width 190 height 27
drag, startPoint x: 663, startPoint y: 320, endPoint x: 619, endPoint y: 320, distance: 43.9
click at [619, 320] on input "**********" at bounding box center [681, 321] width 174 height 27
click at [634, 322] on input "**********" at bounding box center [681, 321] width 174 height 27
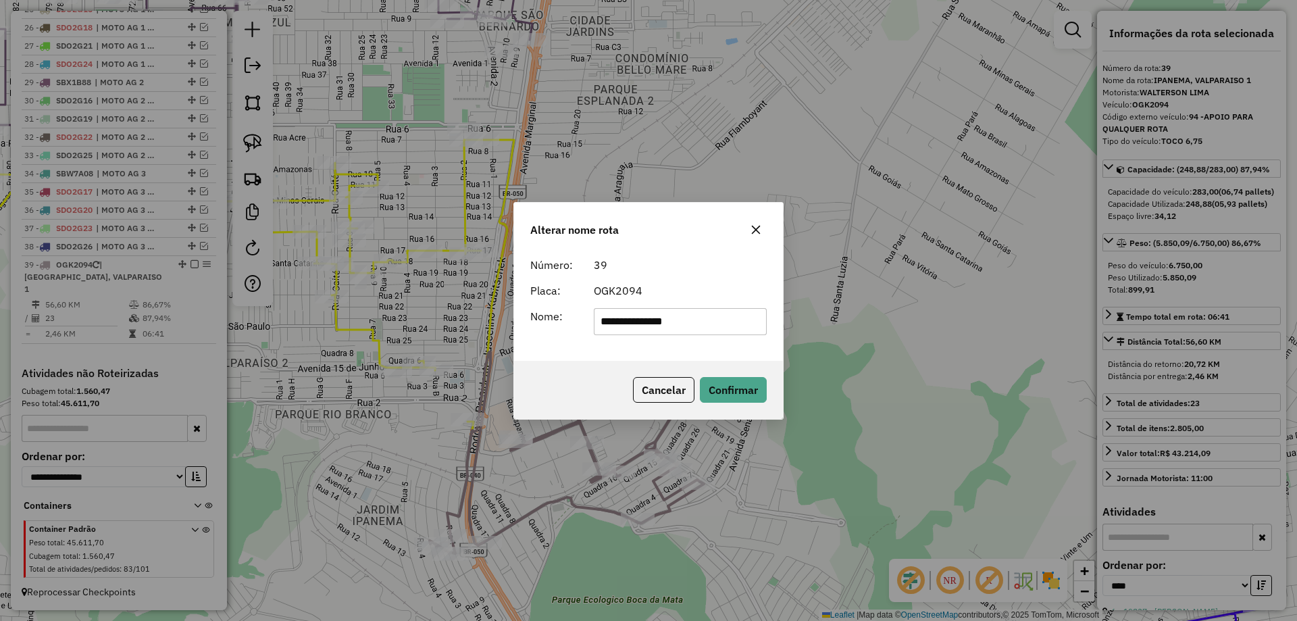
click at [626, 322] on input "**********" at bounding box center [681, 321] width 174 height 27
click at [628, 324] on input "**********" at bounding box center [681, 321] width 174 height 27
click at [707, 317] on input "**********" at bounding box center [681, 321] width 174 height 27
type input "**********"
click at [753, 399] on button "Confirmar" at bounding box center [733, 390] width 67 height 26
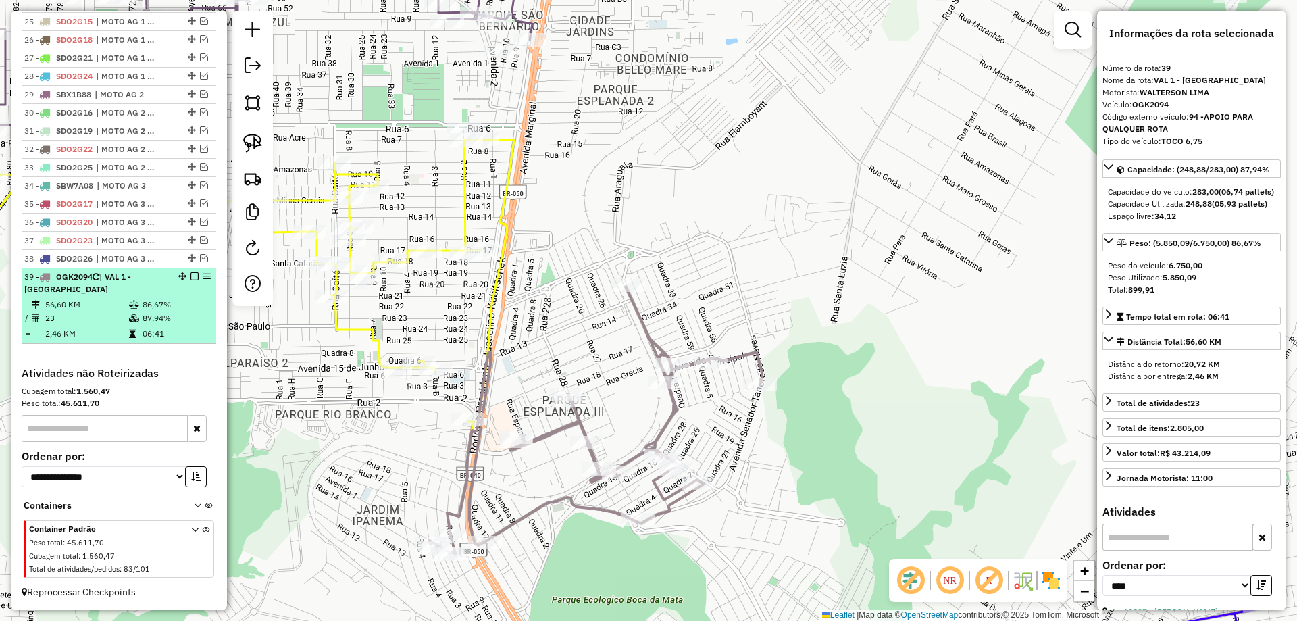
click at [190, 275] on em at bounding box center [194, 276] width 8 height 8
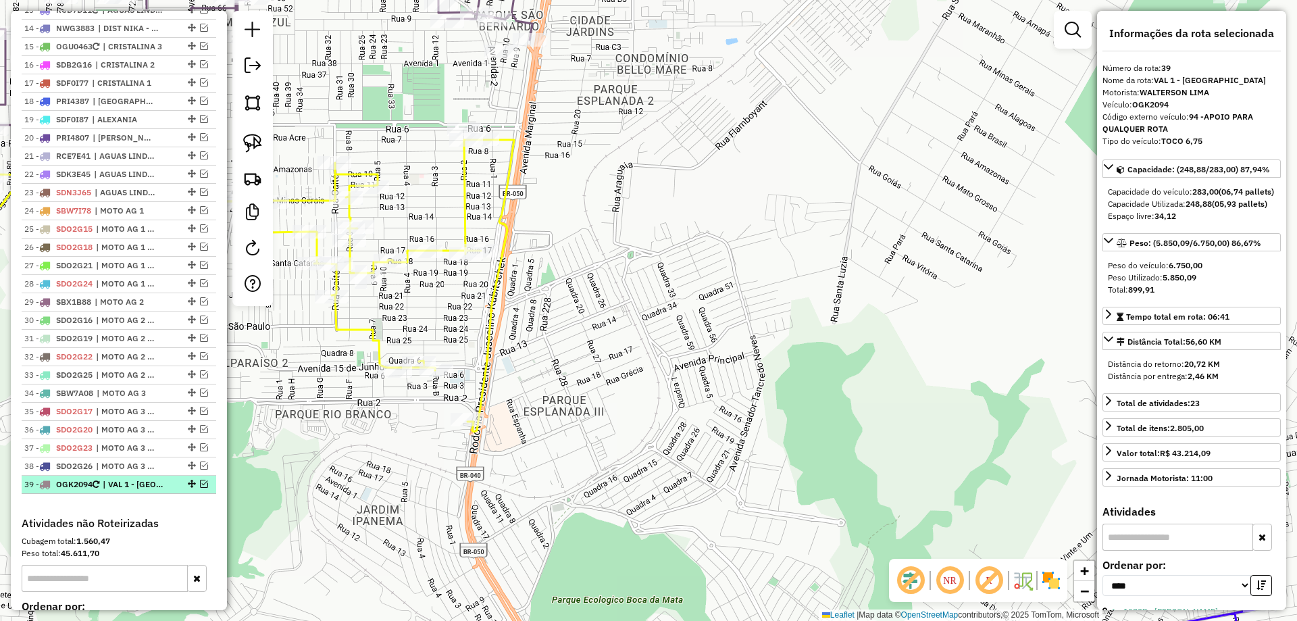
scroll to position [1125, 0]
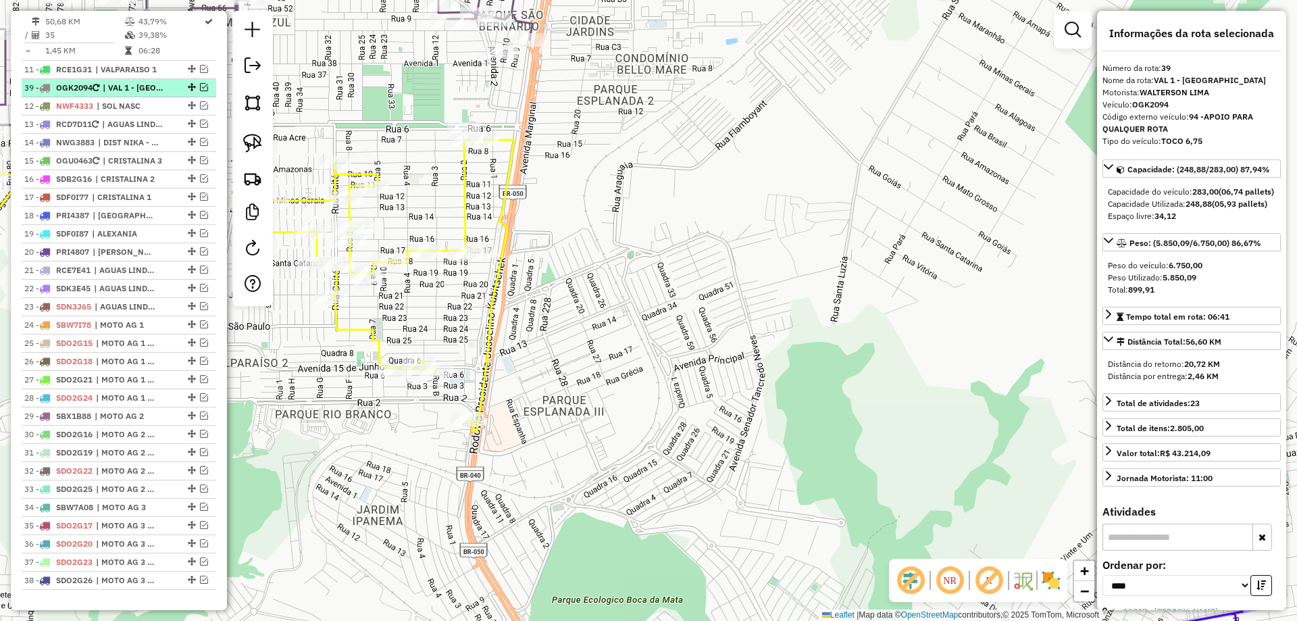
drag, startPoint x: 190, startPoint y: 331, endPoint x: 170, endPoint y: 105, distance: 227.3
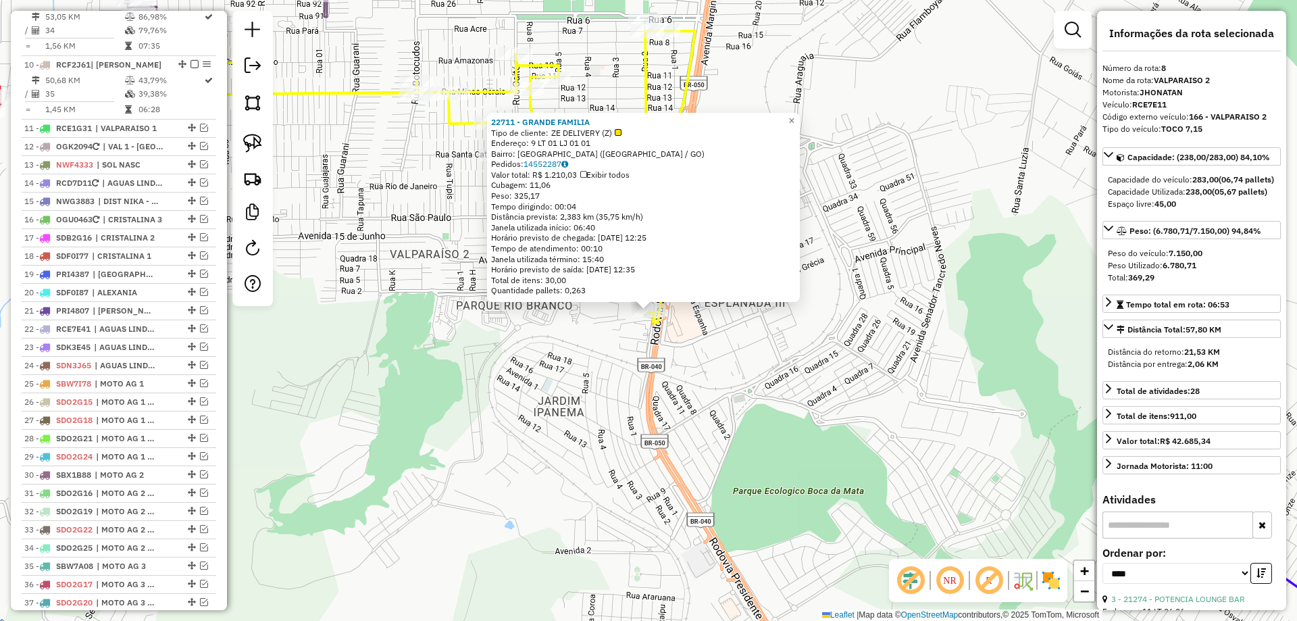
scroll to position [1009, 0]
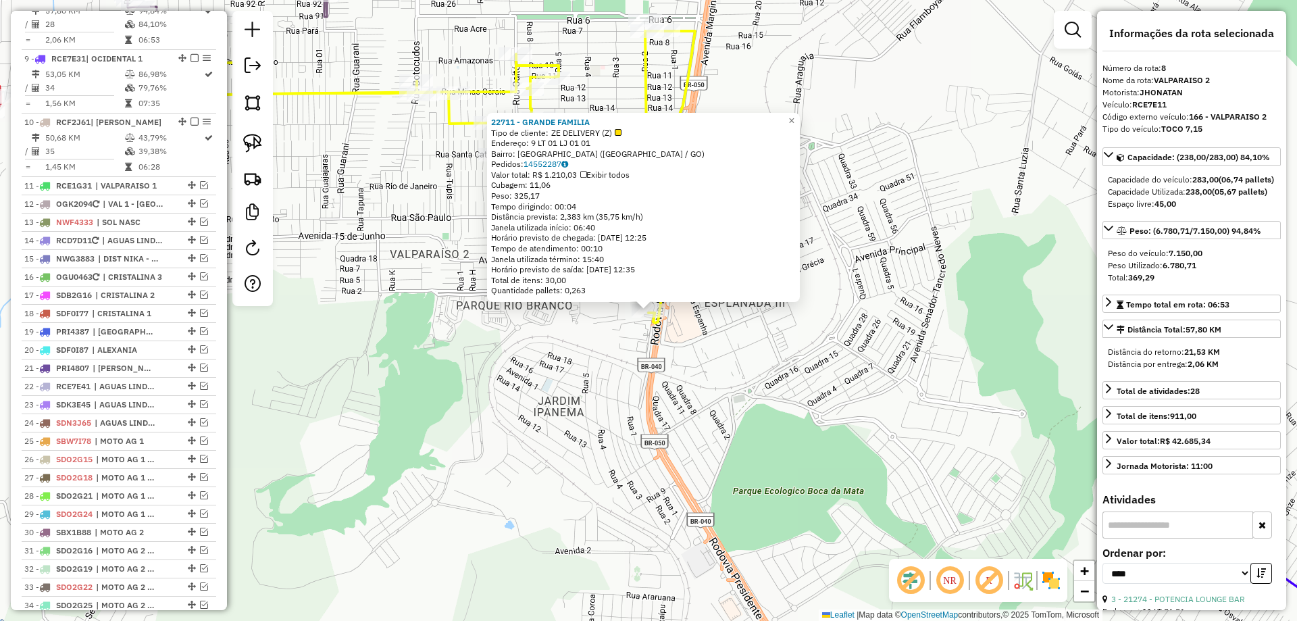
click at [465, 416] on div "22711 - GRANDE FAMILIA Tipo de cliente: ZE DELIVERY (Z) Endereço: 9 LT 01 LJ 01…" at bounding box center [648, 310] width 1297 height 621
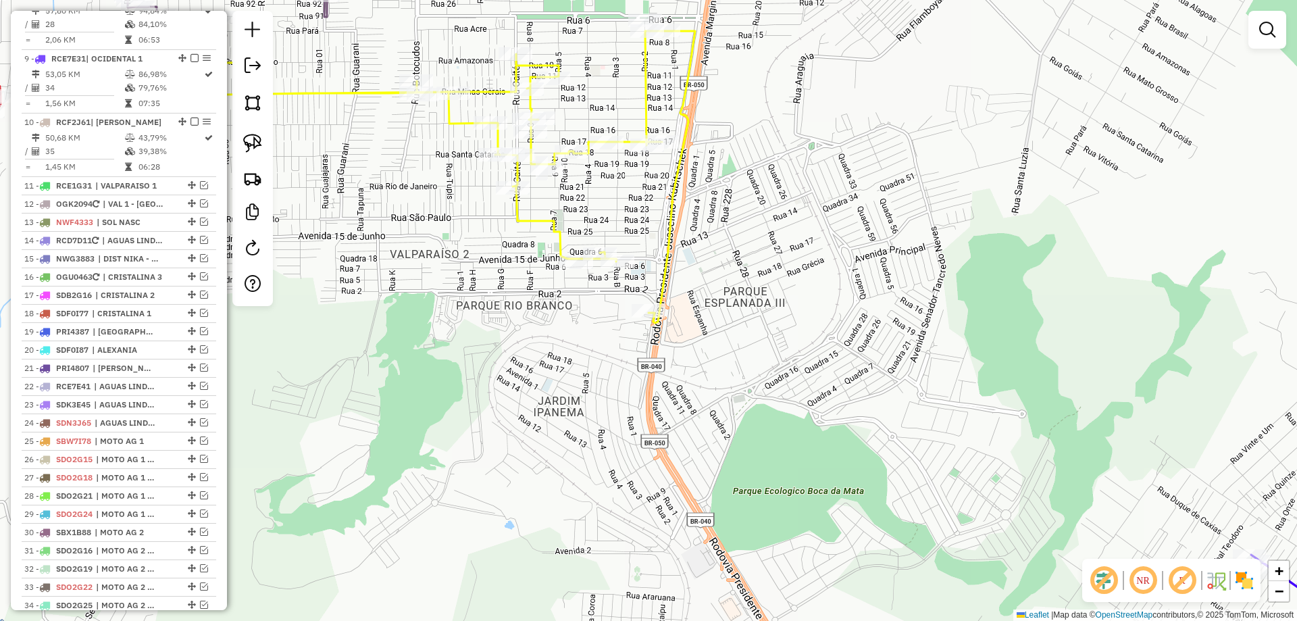
click at [617, 153] on div "Janela de atendimento Grade de atendimento Capacidade Transportadoras Veículos …" at bounding box center [648, 310] width 1297 height 621
select select "*********"
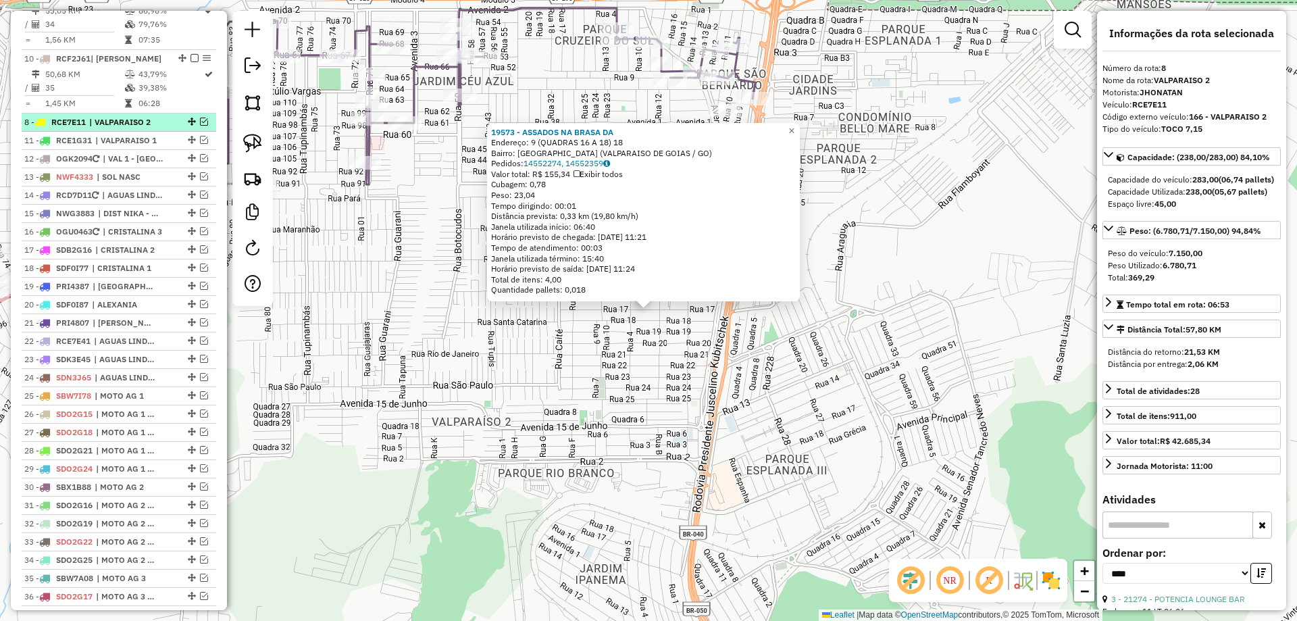
drag, startPoint x: 188, startPoint y: 19, endPoint x: 174, endPoint y: 139, distance: 121.1
click at [532, 403] on div "19573 - ASSADOS NA BRASA DA Endereço: 9 (QUADRAS 16 A 18) 18 Bairro: NOVO JARDI…" at bounding box center [648, 310] width 1297 height 621
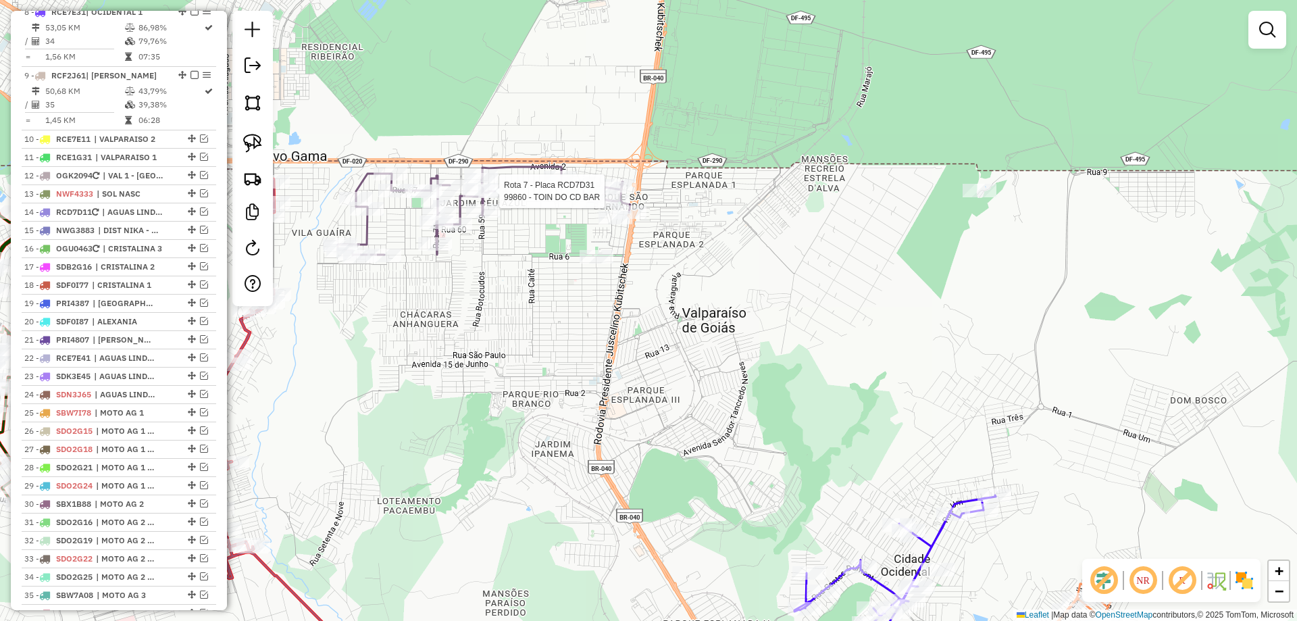
select select "*********"
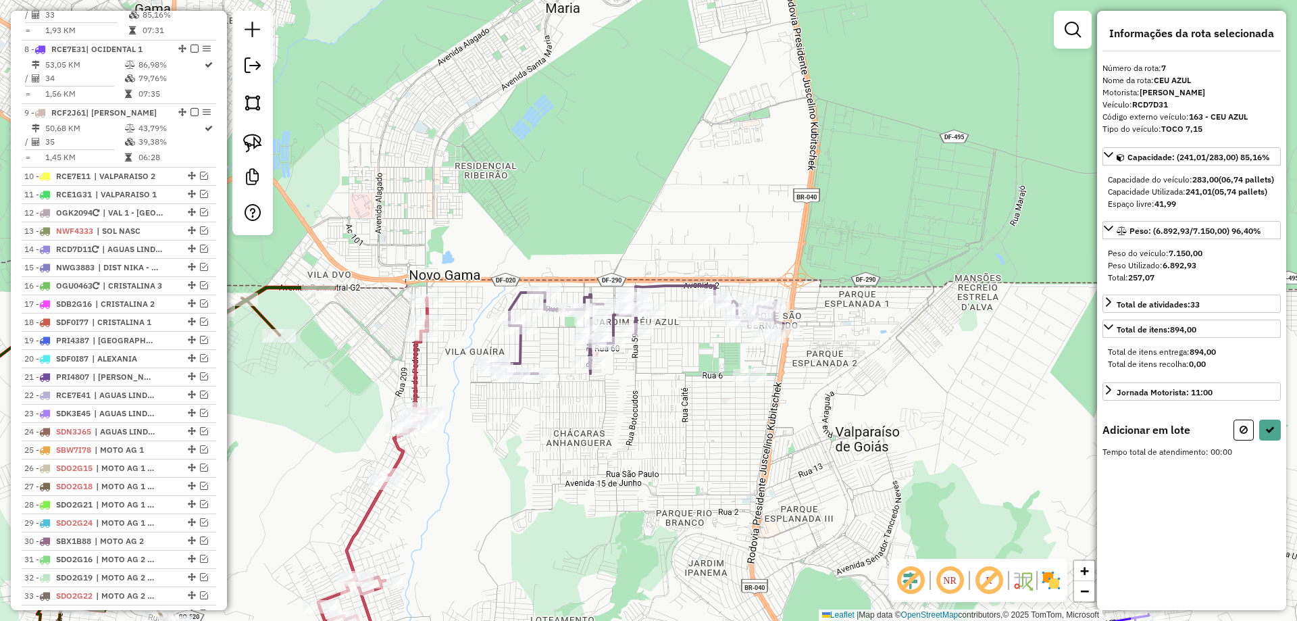
scroll to position [945, 0]
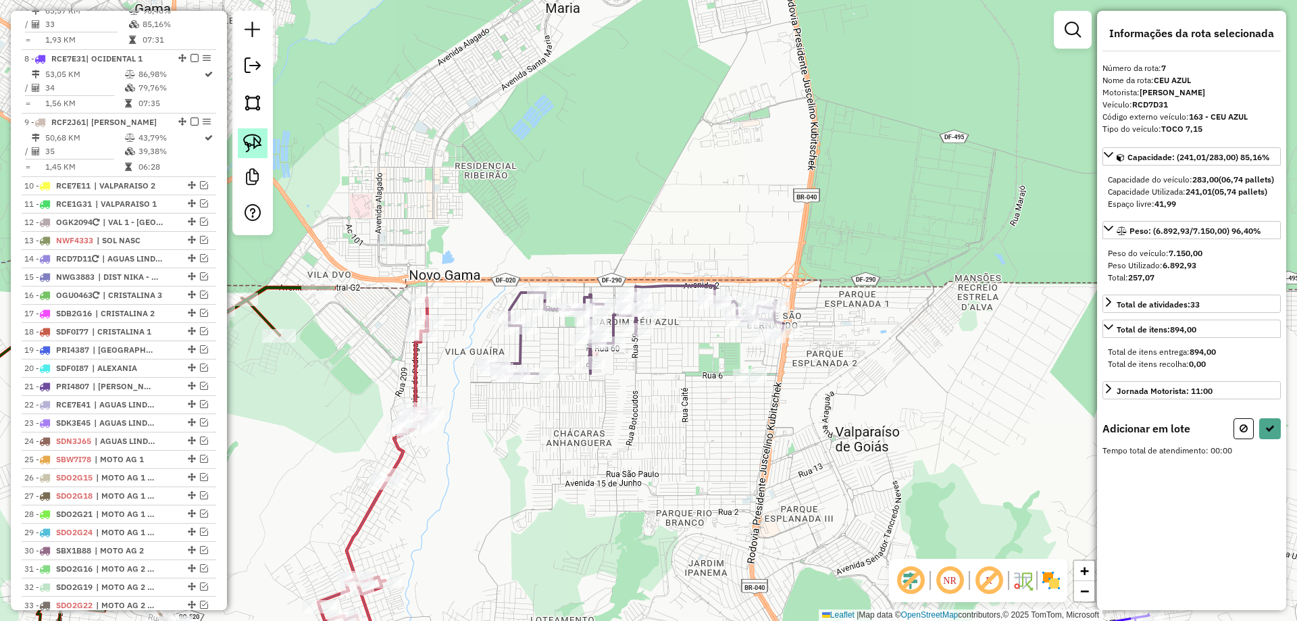
click at [247, 151] on img at bounding box center [252, 143] width 19 height 19
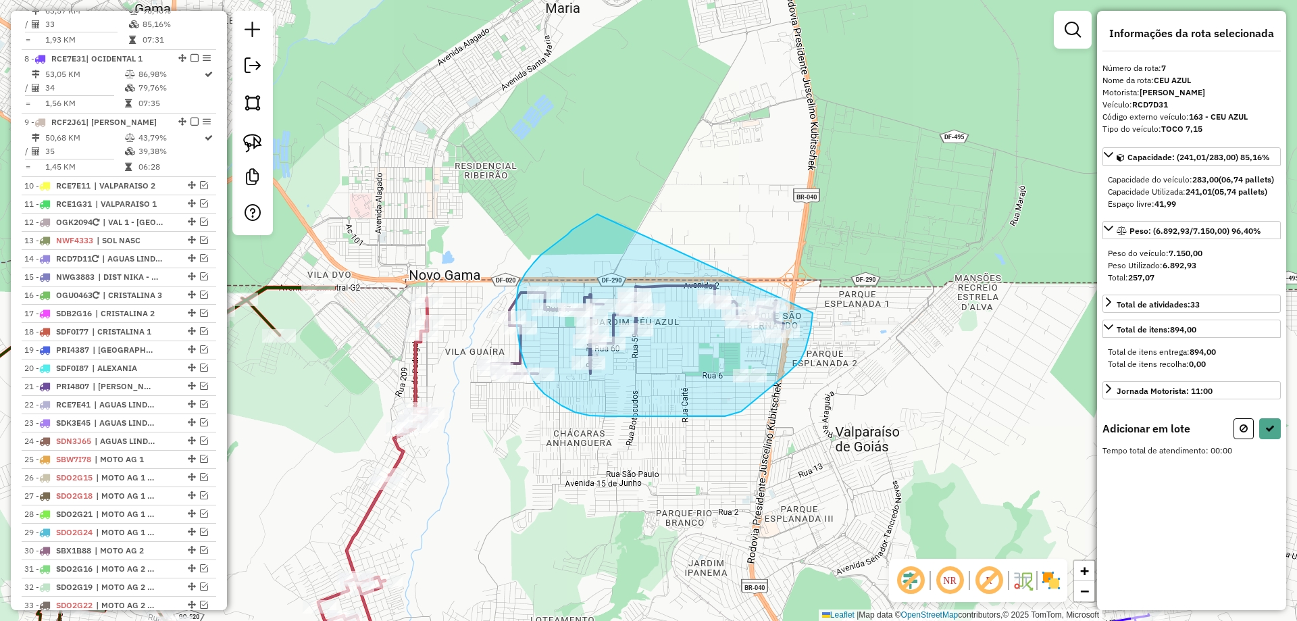
drag, startPoint x: 596, startPoint y: 215, endPoint x: 813, endPoint y: 313, distance: 237.7
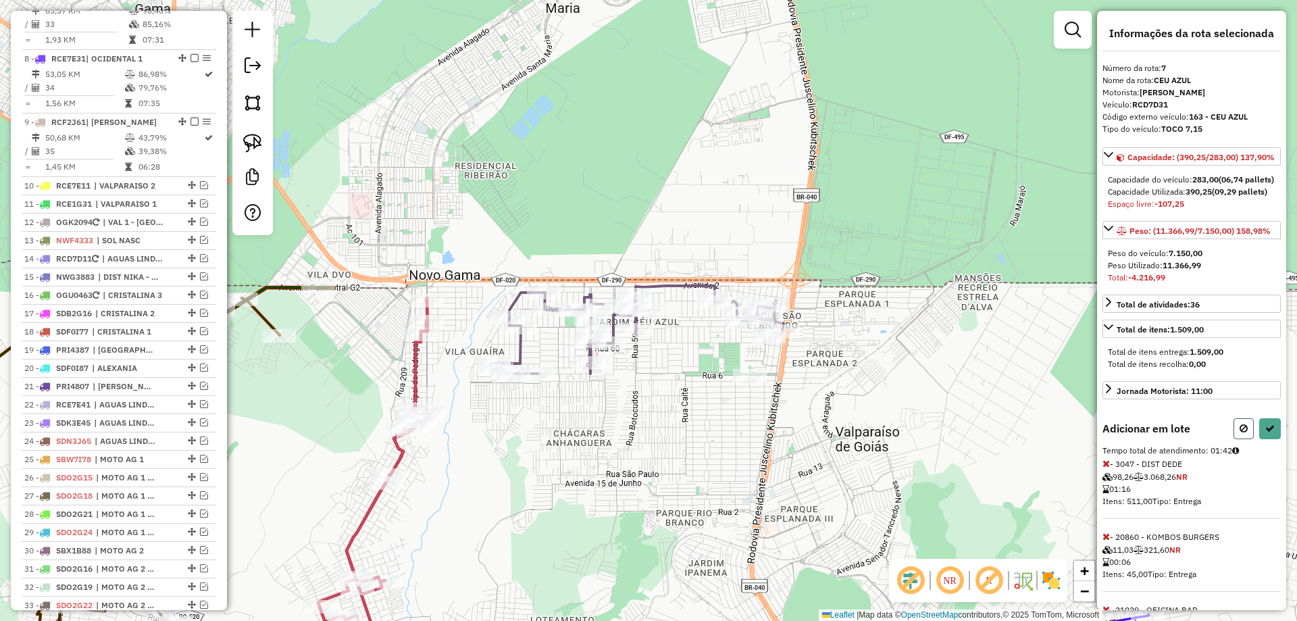
click at [1242, 439] on button at bounding box center [1243, 428] width 20 height 21
select select "*********"
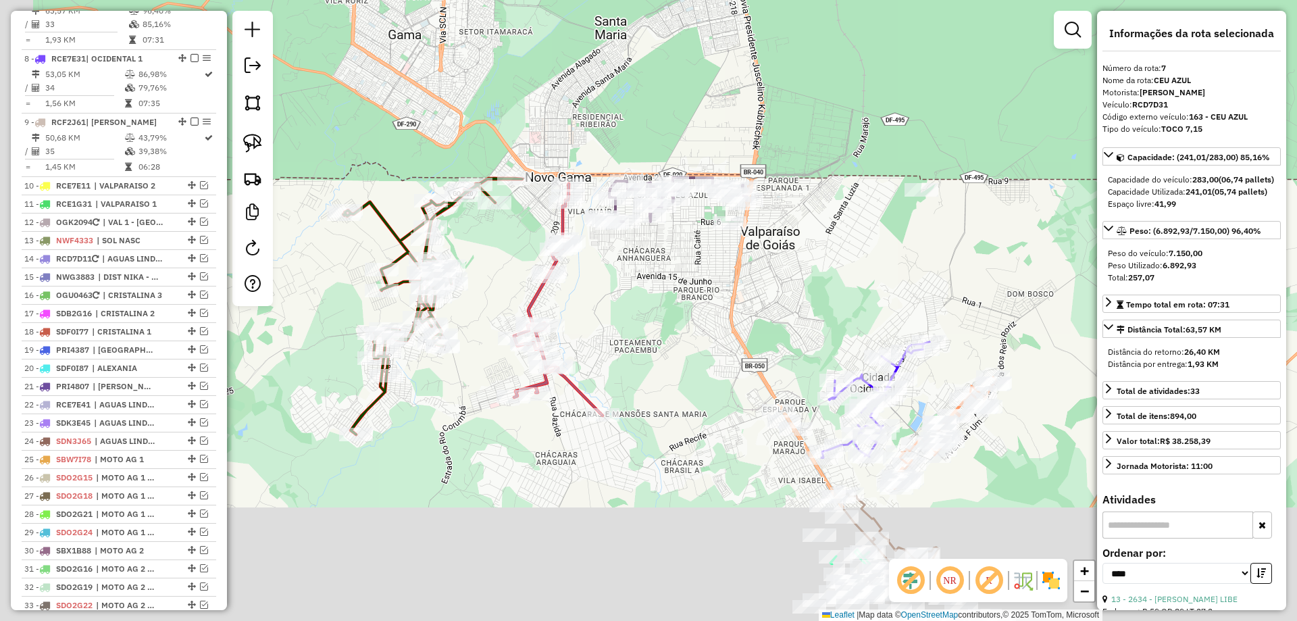
drag, startPoint x: 594, startPoint y: 397, endPoint x: 679, endPoint y: 319, distance: 115.2
click at [679, 319] on div "Janela de atendimento Grade de atendimento Capacidade Transportadoras Veículos …" at bounding box center [648, 310] width 1297 height 621
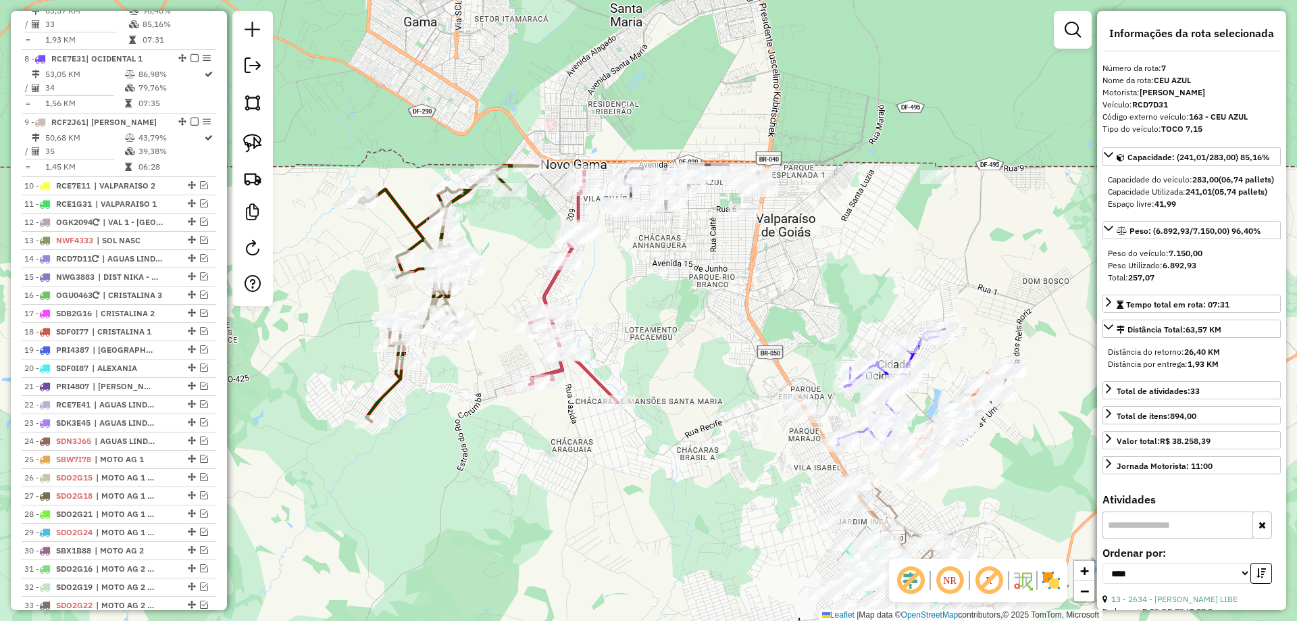
click at [544, 281] on icon at bounding box center [574, 287] width 88 height 232
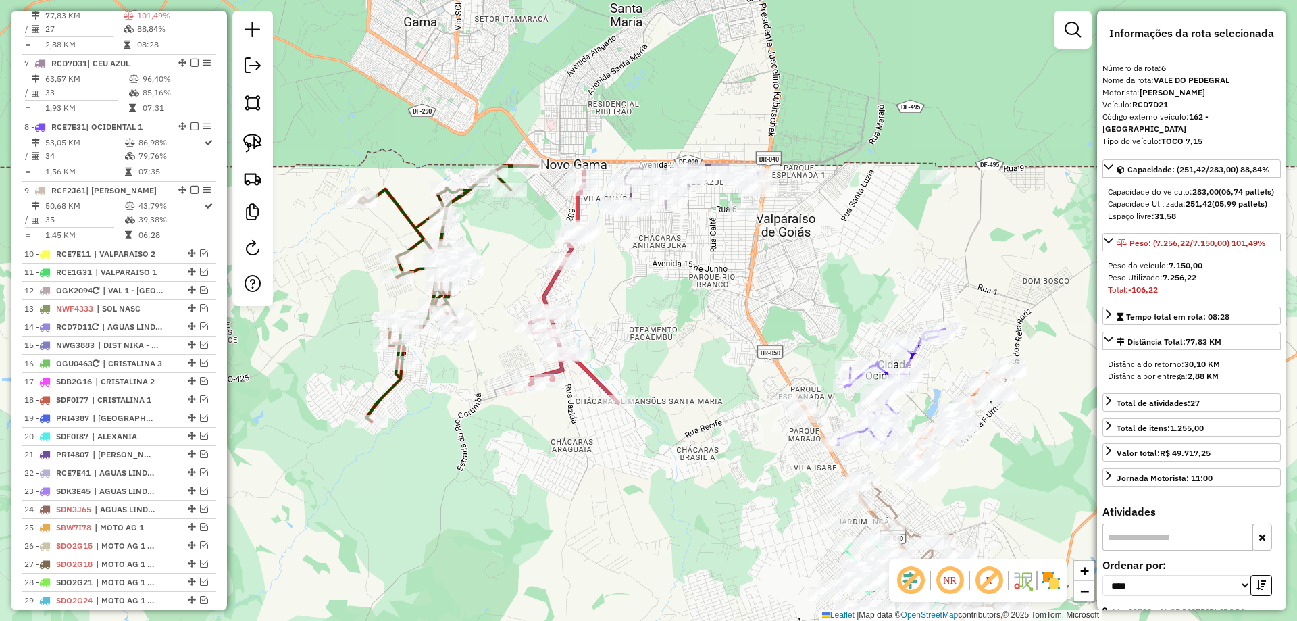
scroll to position [869, 0]
click at [1072, 29] on em at bounding box center [1073, 30] width 16 height 16
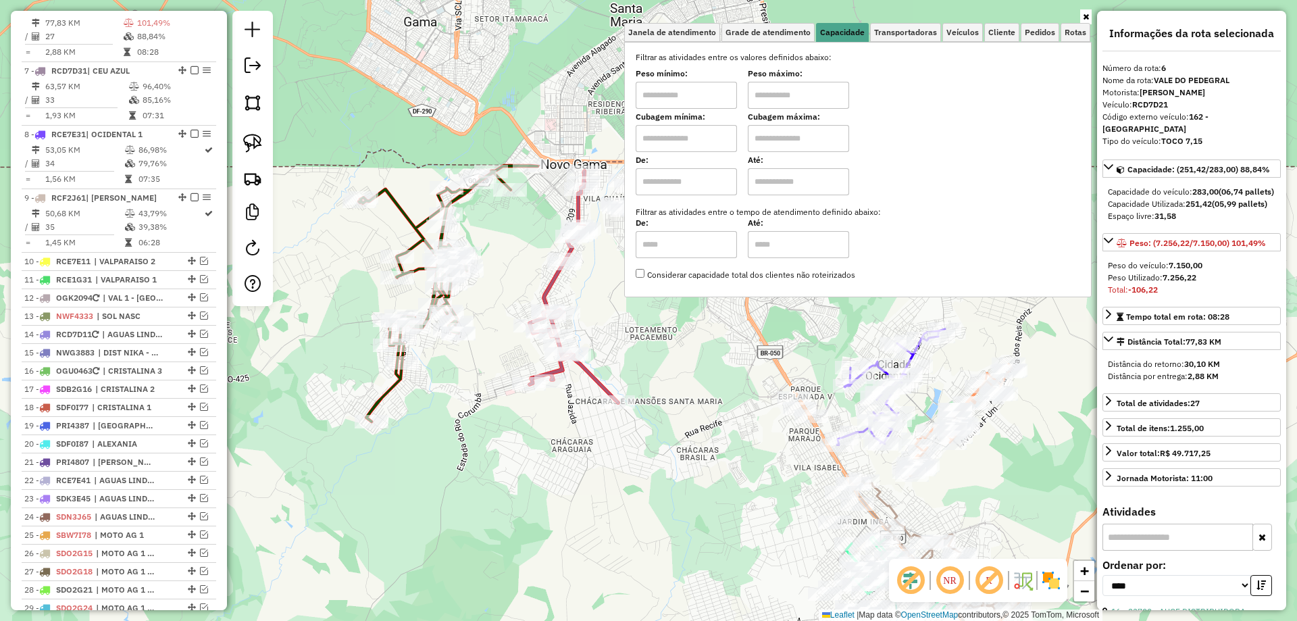
click at [720, 95] on input "text" at bounding box center [686, 95] width 101 height 27
type input "****"
click at [769, 90] on input "text" at bounding box center [798, 95] width 101 height 27
type input "*****"
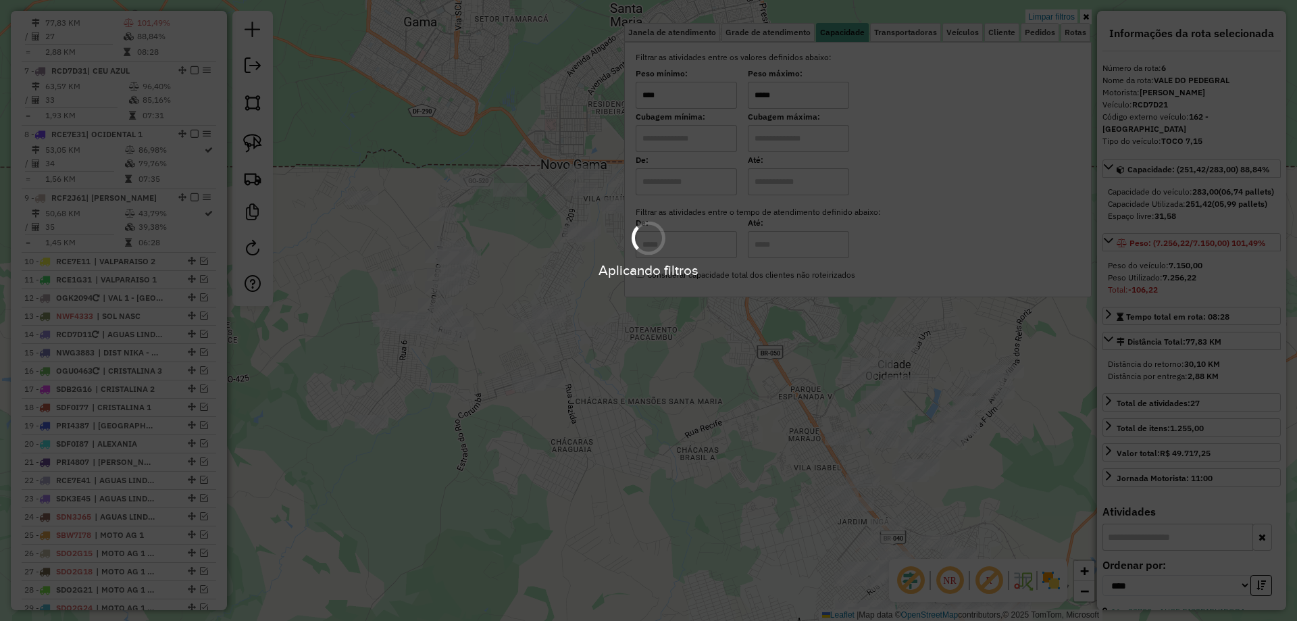
click at [680, 324] on div "Limpar filtros Janela de atendimento Grade de atendimento Capacidade Transporta…" at bounding box center [648, 310] width 1297 height 621
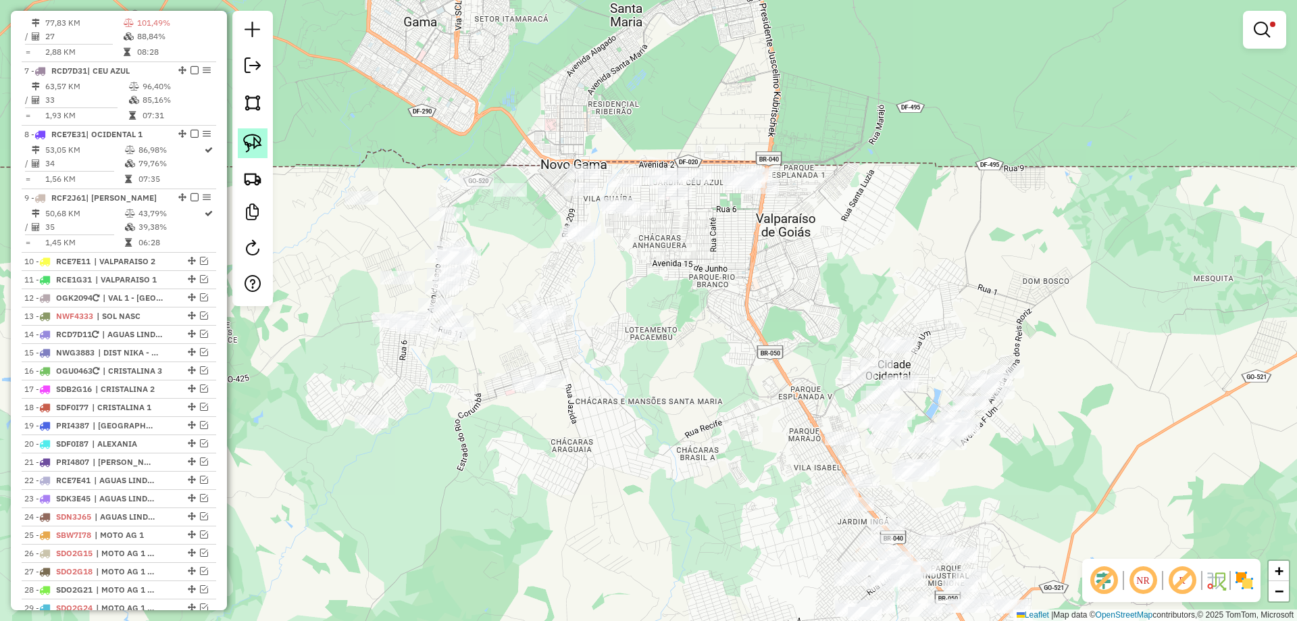
click at [245, 141] on img at bounding box center [252, 143] width 19 height 19
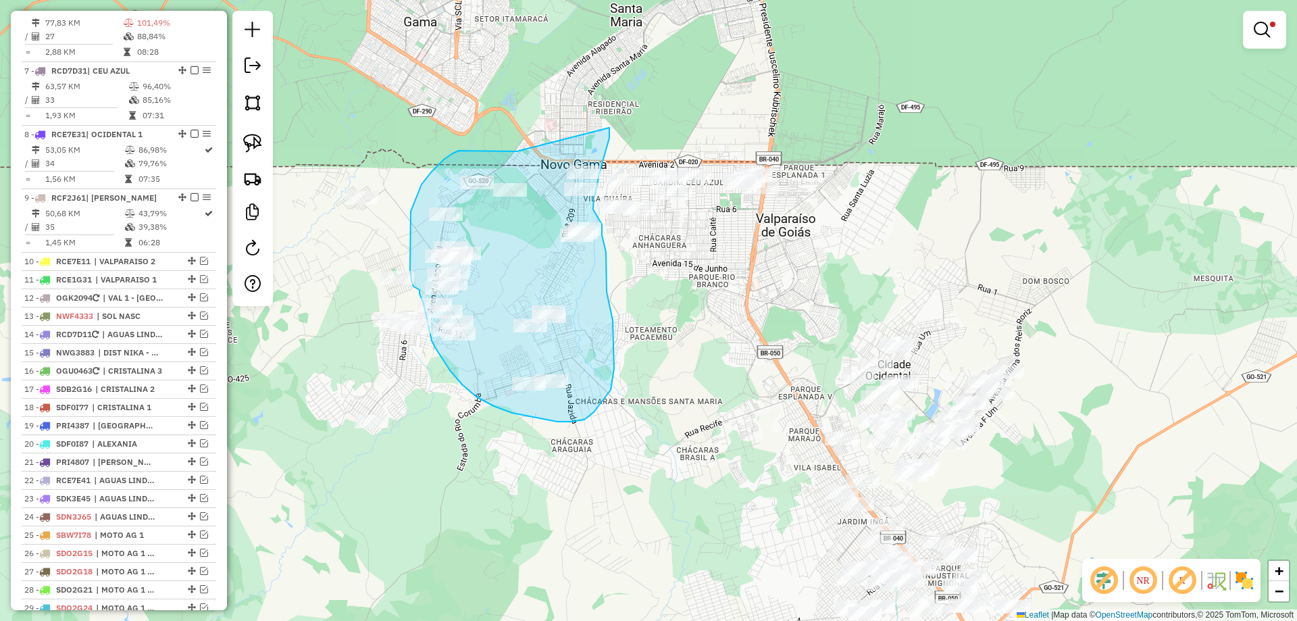
drag, startPoint x: 507, startPoint y: 151, endPoint x: 609, endPoint y: 126, distance: 105.7
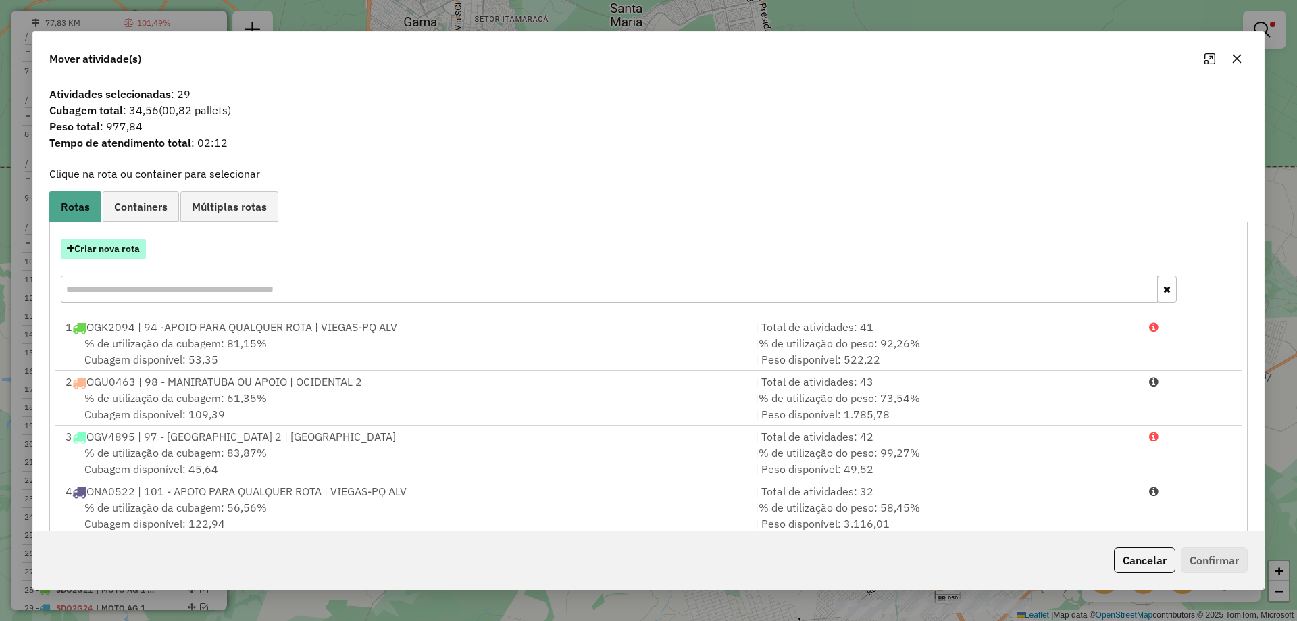
click at [125, 248] on button "Criar nova rota" at bounding box center [103, 248] width 85 height 21
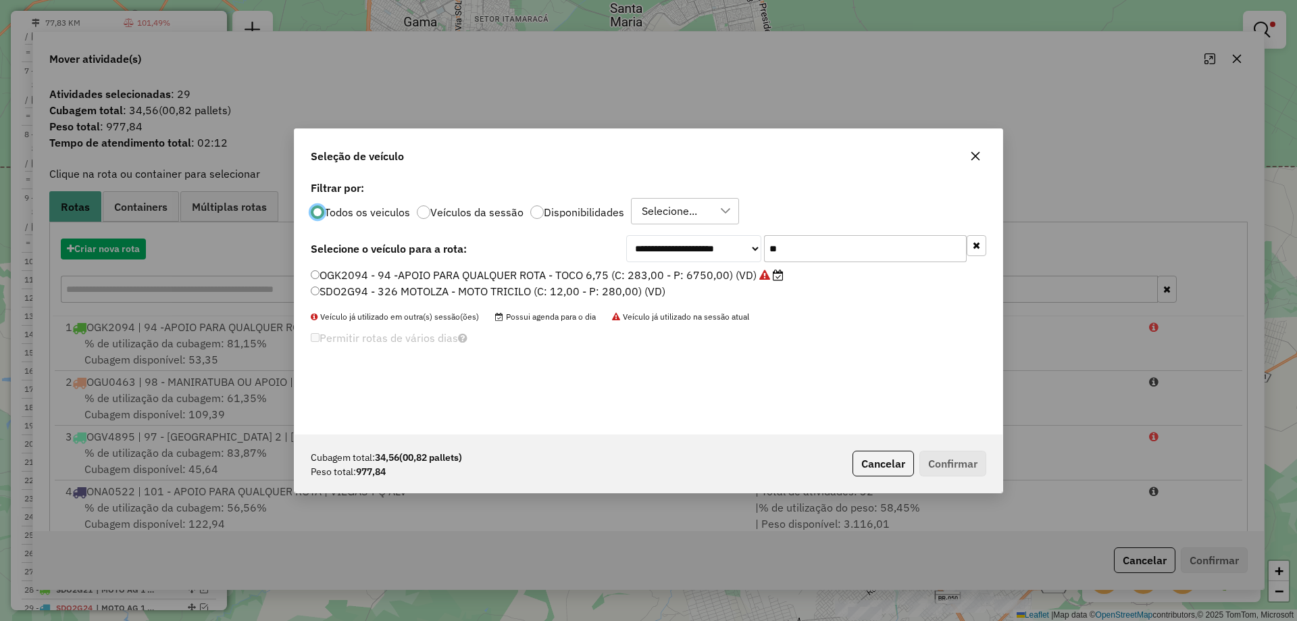
scroll to position [7, 4]
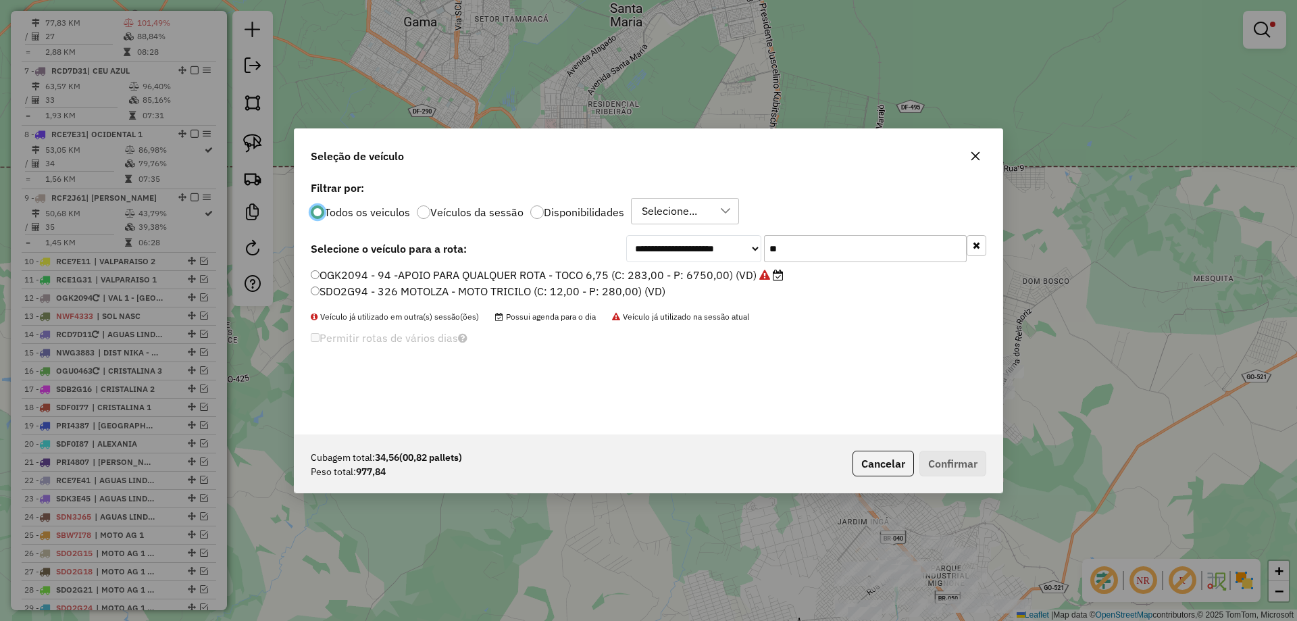
click at [611, 243] on div "**********" at bounding box center [649, 248] width 676 height 27
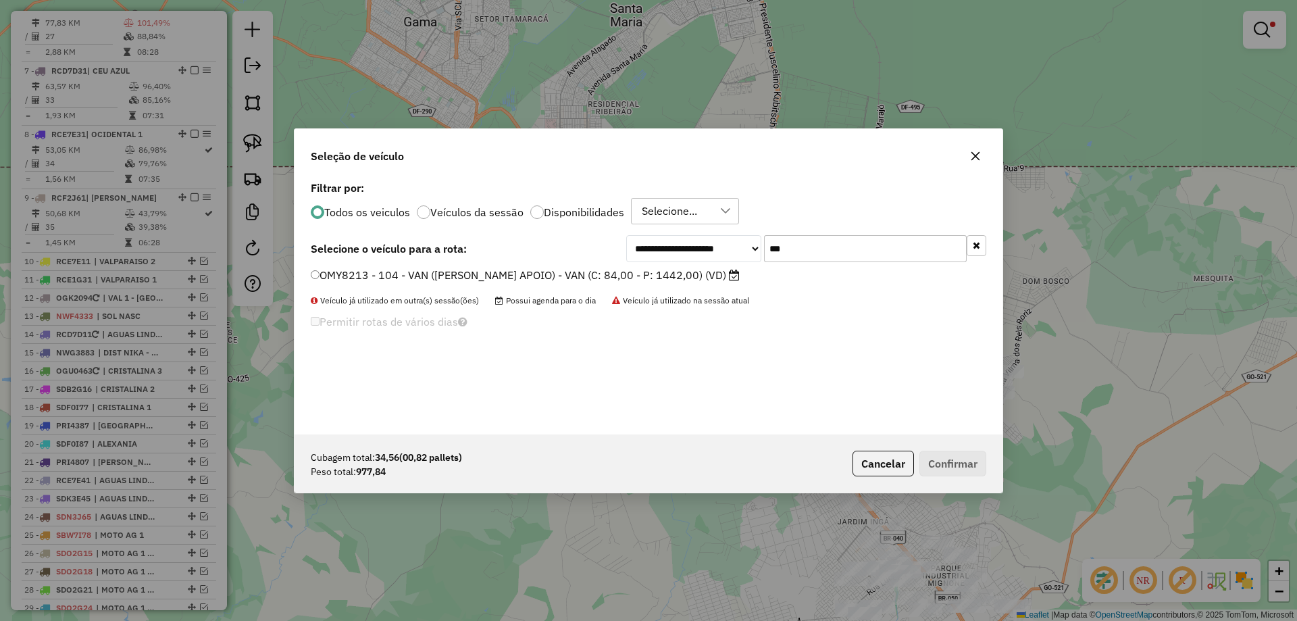
type input "***"
drag, startPoint x: 408, startPoint y: 274, endPoint x: 415, endPoint y: 275, distance: 6.9
click at [407, 274] on label "OMY8213 - 104 - VAN ([PERSON_NAME] APOIO) - VAN (C: 84,00 - P: 1442,00) (VD)" at bounding box center [525, 275] width 429 height 16
click at [955, 461] on button "Confirmar" at bounding box center [952, 464] width 67 height 26
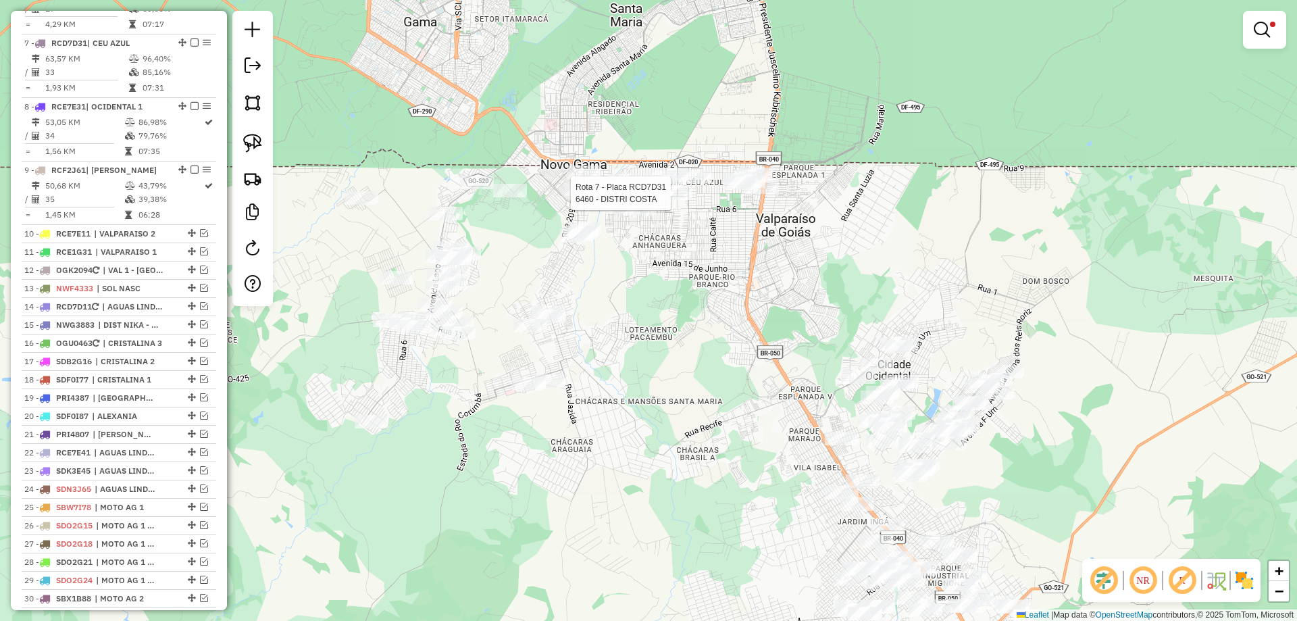
select select "*********"
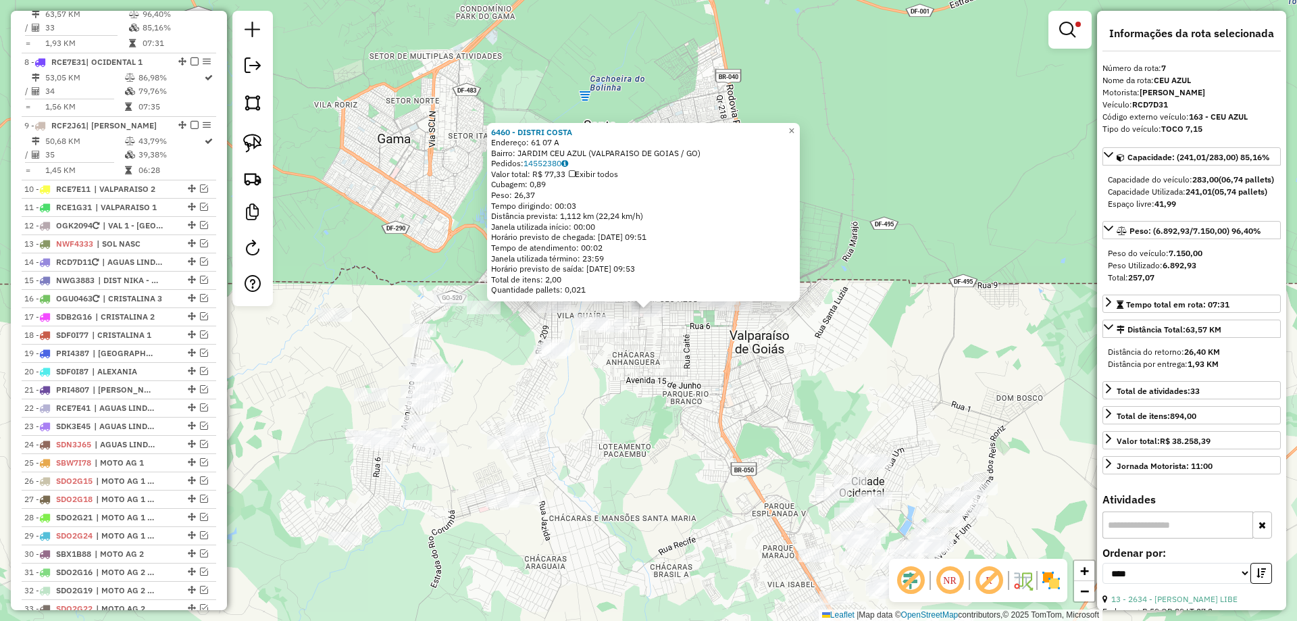
scroll to position [945, 0]
click at [596, 432] on div "Rota 40 - Placa OMY8213 8061 - 3R ALTAS HORAS DIST 6460 - DISTRI COSTA Endereço…" at bounding box center [648, 310] width 1297 height 621
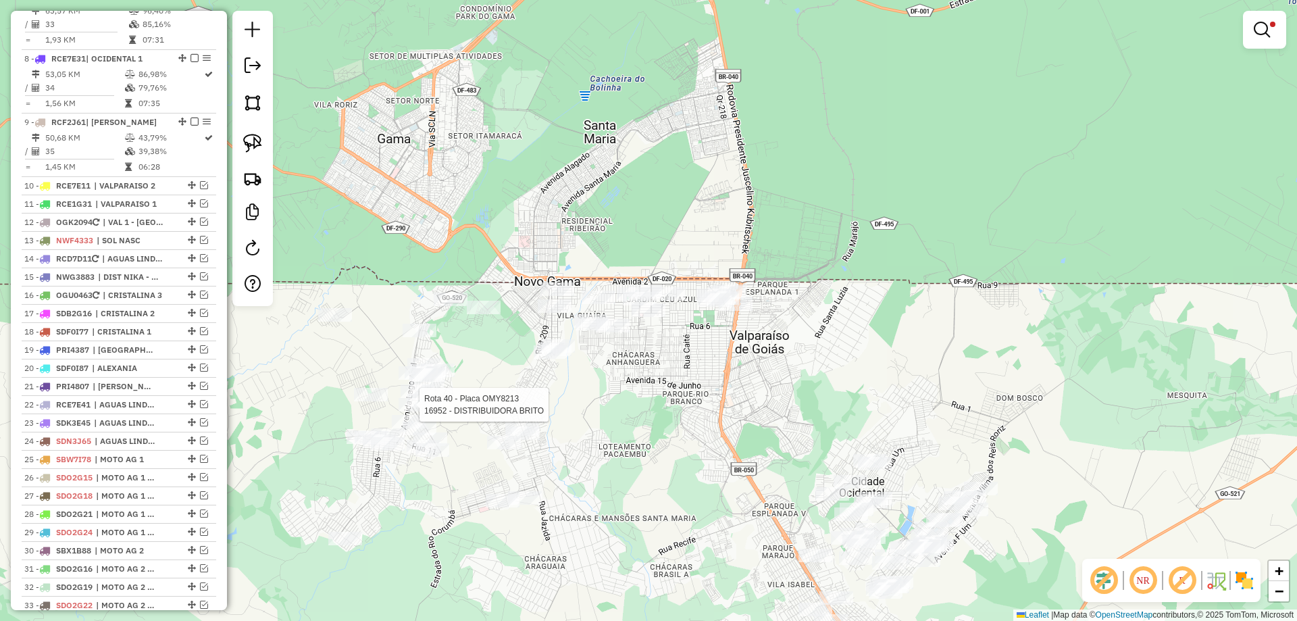
select select "*********"
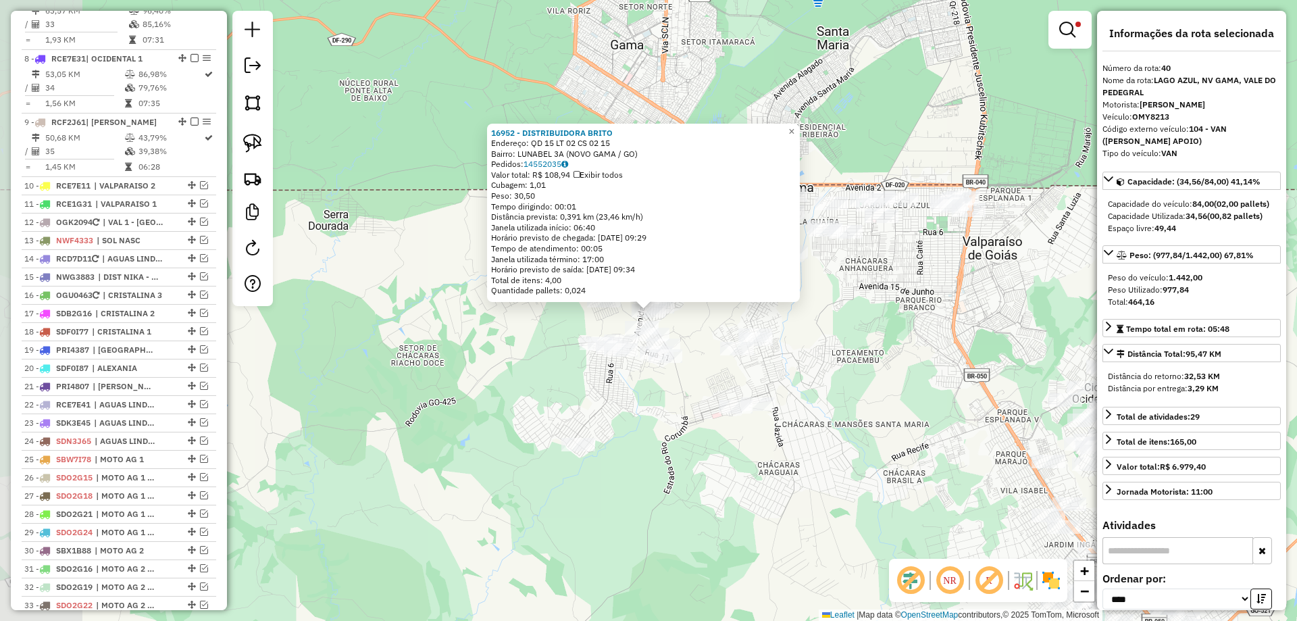
scroll to position [1425, 0]
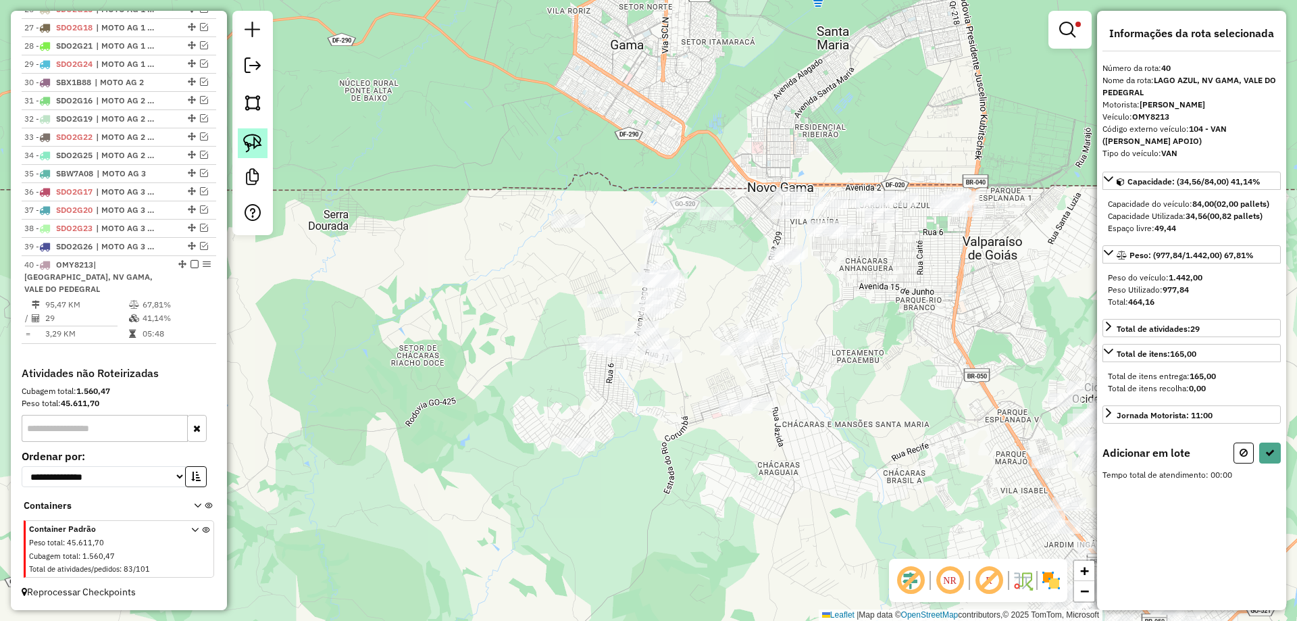
click at [262, 146] on link at bounding box center [253, 143] width 30 height 30
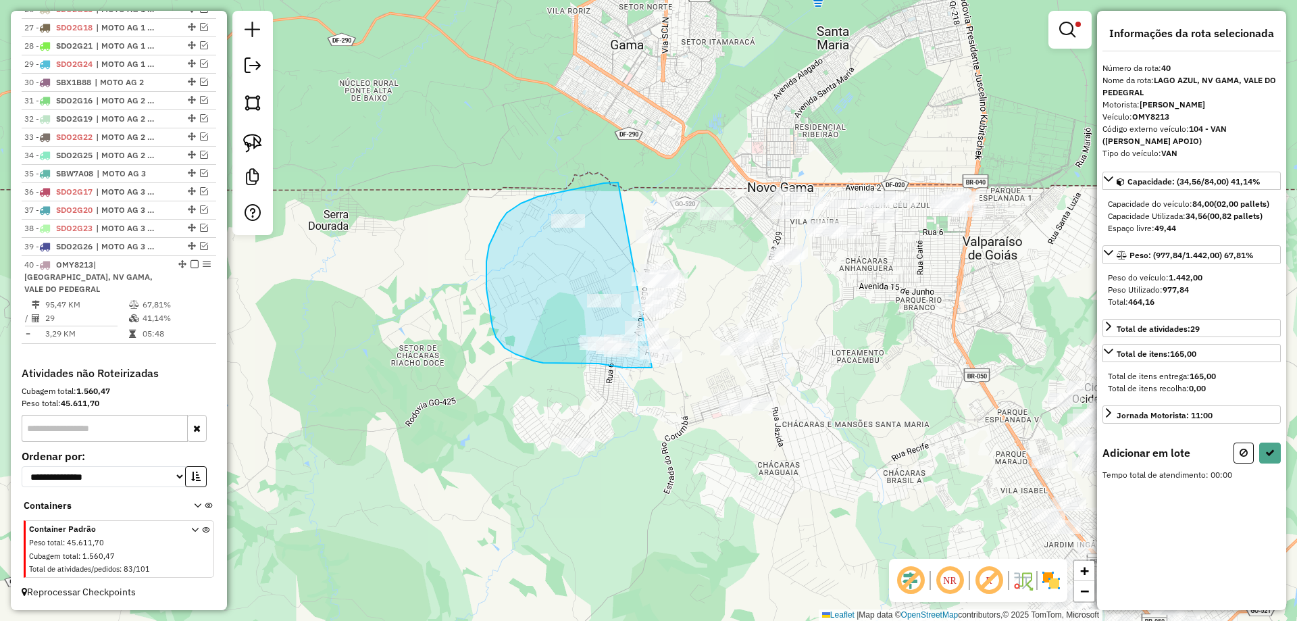
drag, startPoint x: 618, startPoint y: 182, endPoint x: 652, endPoint y: 367, distance: 188.1
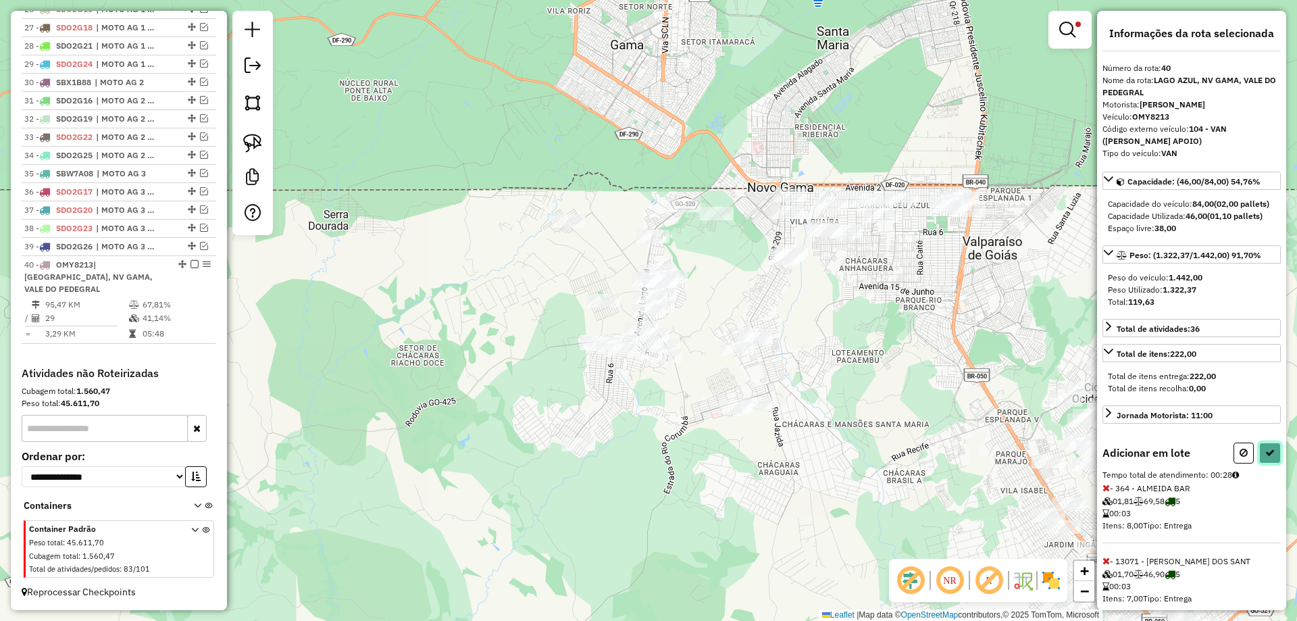
click at [1269, 457] on button at bounding box center [1270, 452] width 22 height 21
select select "*********"
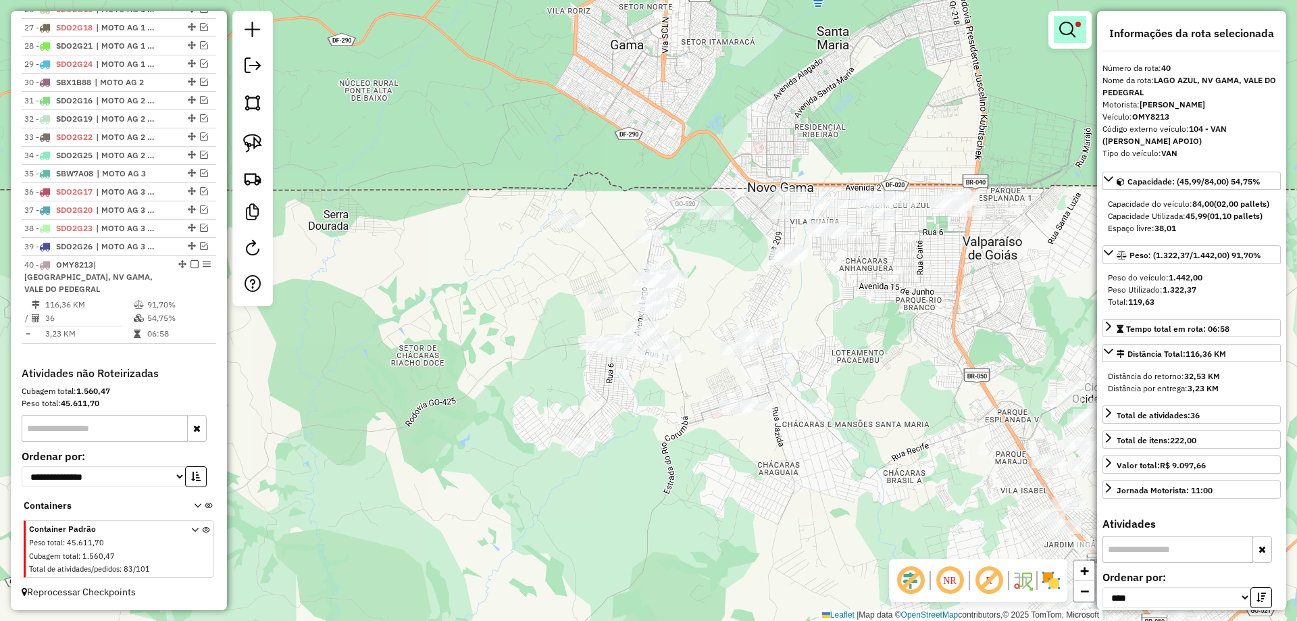
click at [1084, 31] on link at bounding box center [1070, 29] width 32 height 27
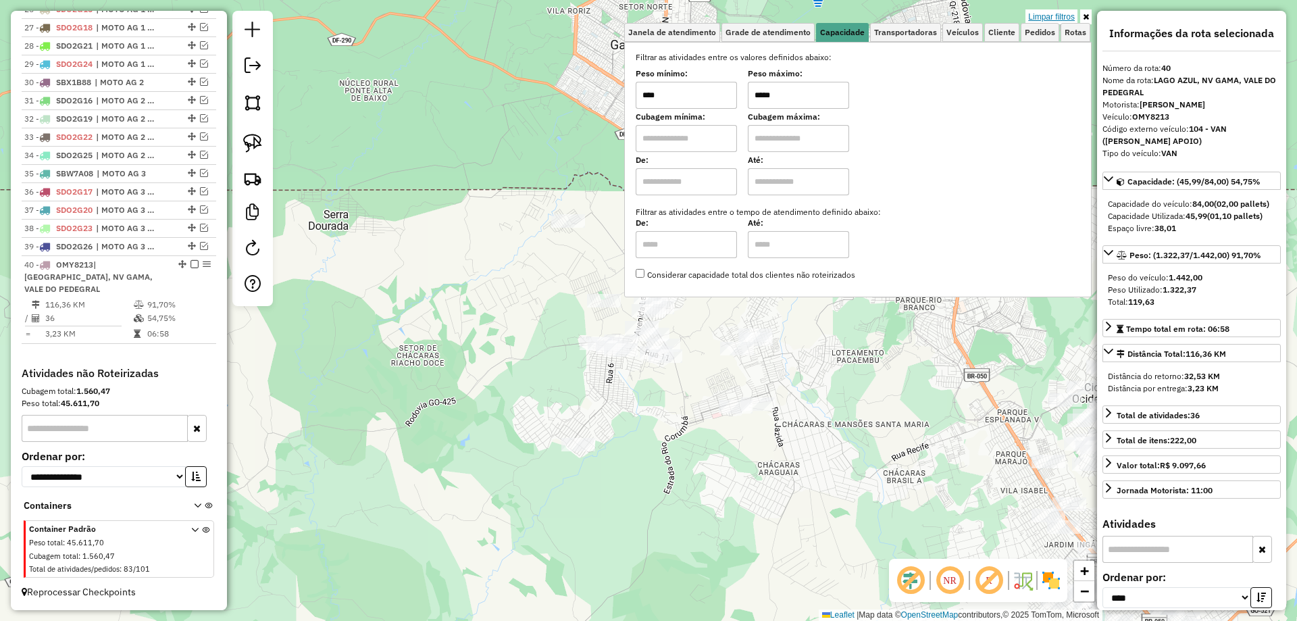
click at [1059, 15] on link "Limpar filtros" at bounding box center [1051, 16] width 52 height 15
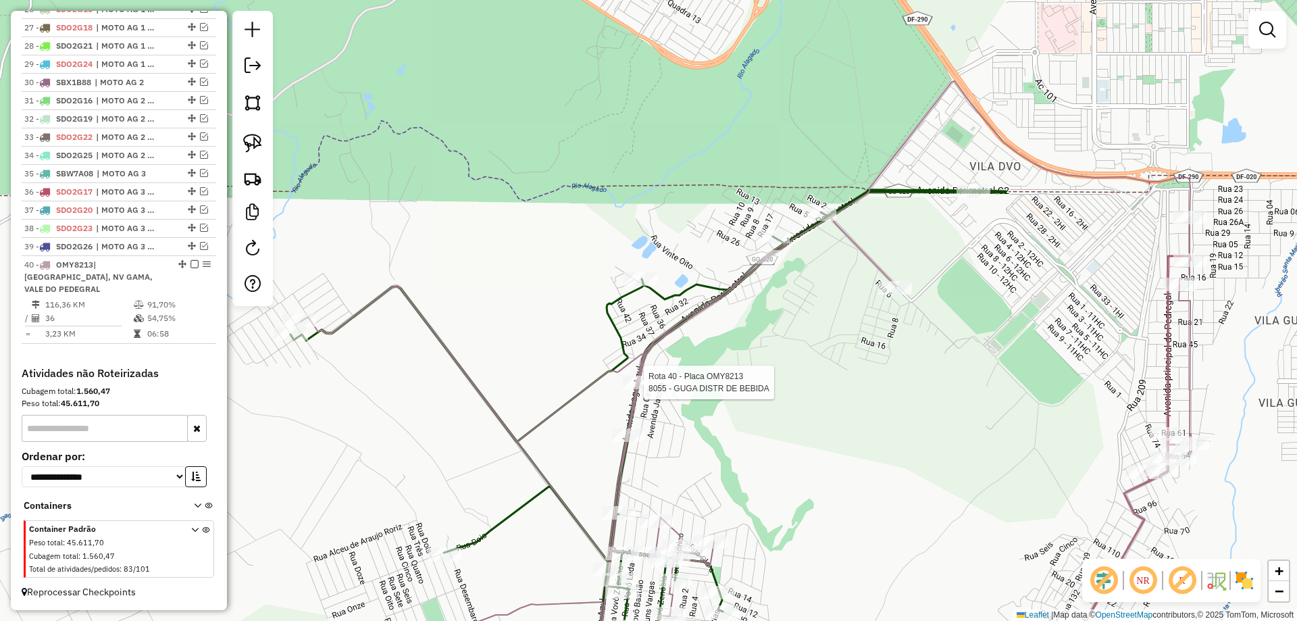
select select "*********"
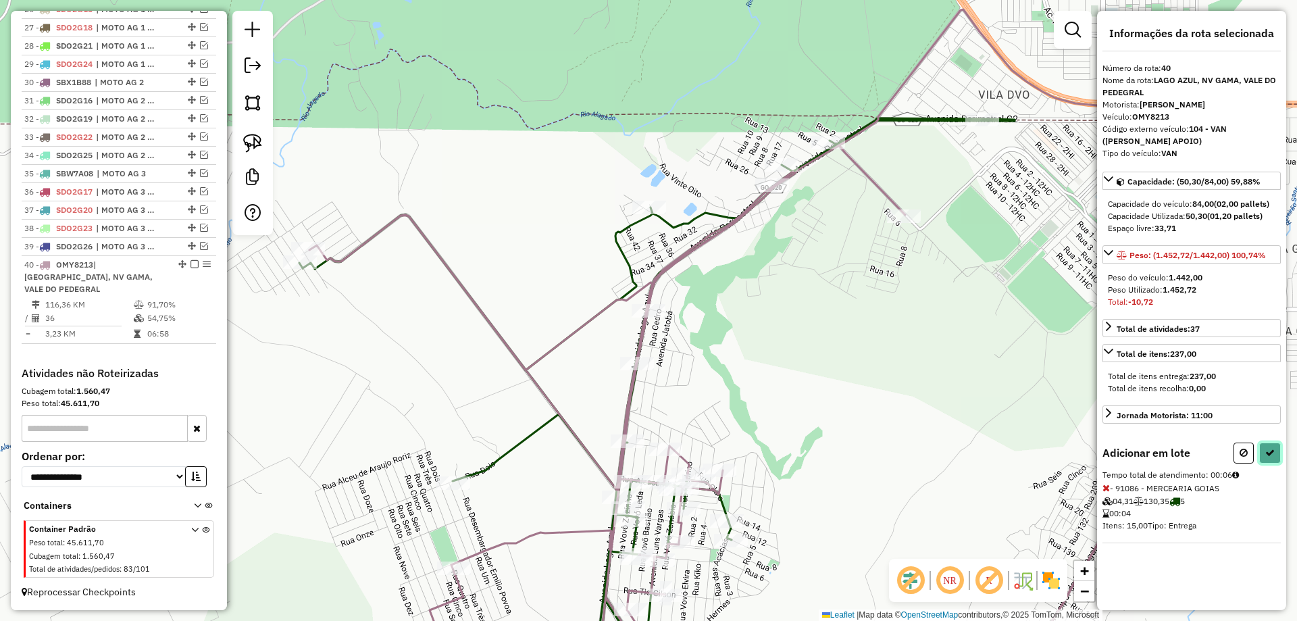
click at [1260, 448] on button at bounding box center [1270, 452] width 22 height 21
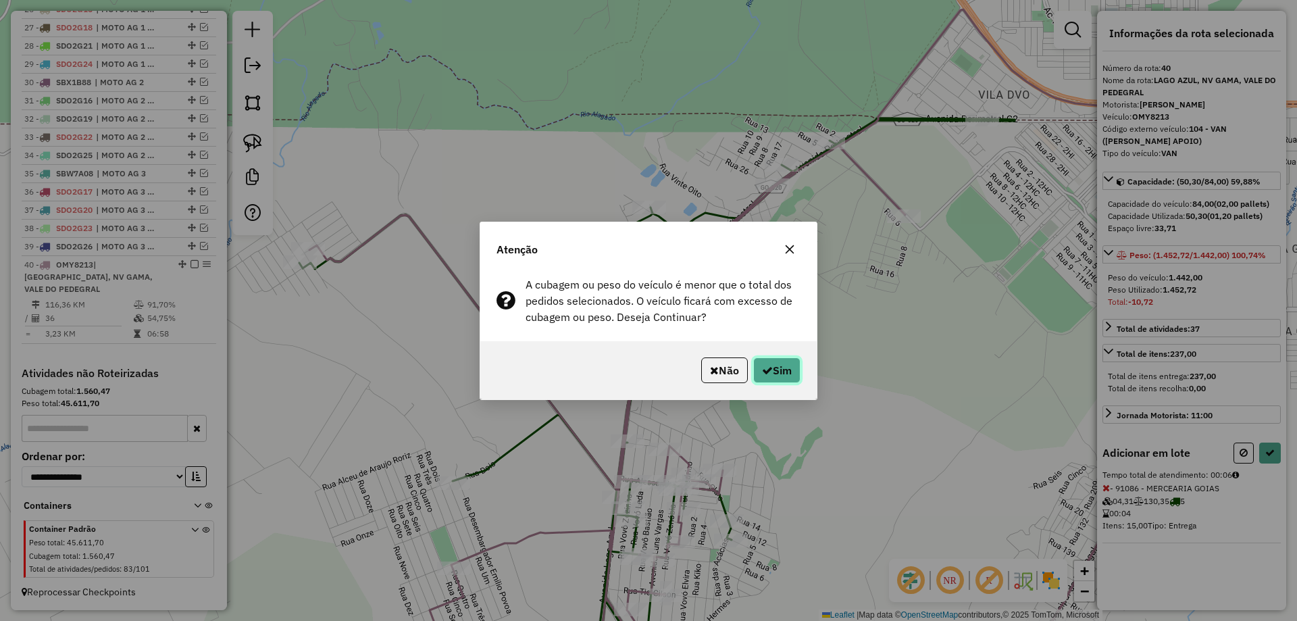
click at [779, 374] on button "Sim" at bounding box center [776, 370] width 47 height 26
select select "*********"
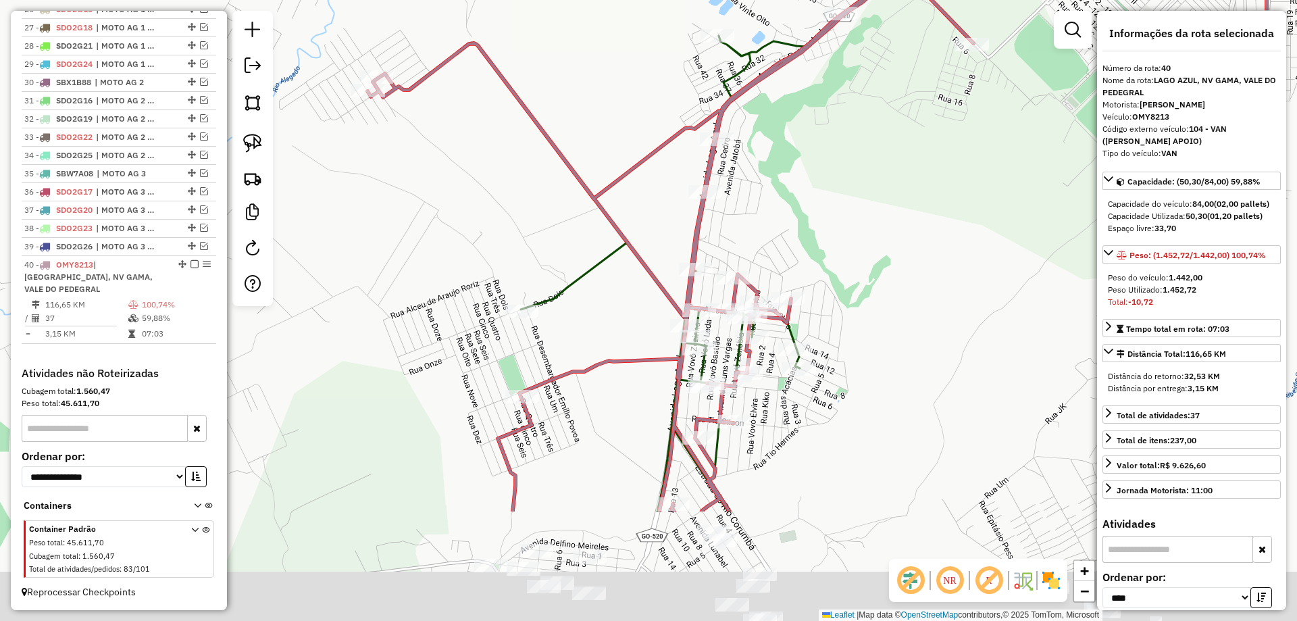
drag, startPoint x: 834, startPoint y: 236, endPoint x: 861, endPoint y: 160, distance: 80.8
click at [861, 160] on div "Janela de atendimento Grade de atendimento Capacidade Transportadoras Veículos …" at bounding box center [648, 310] width 1297 height 621
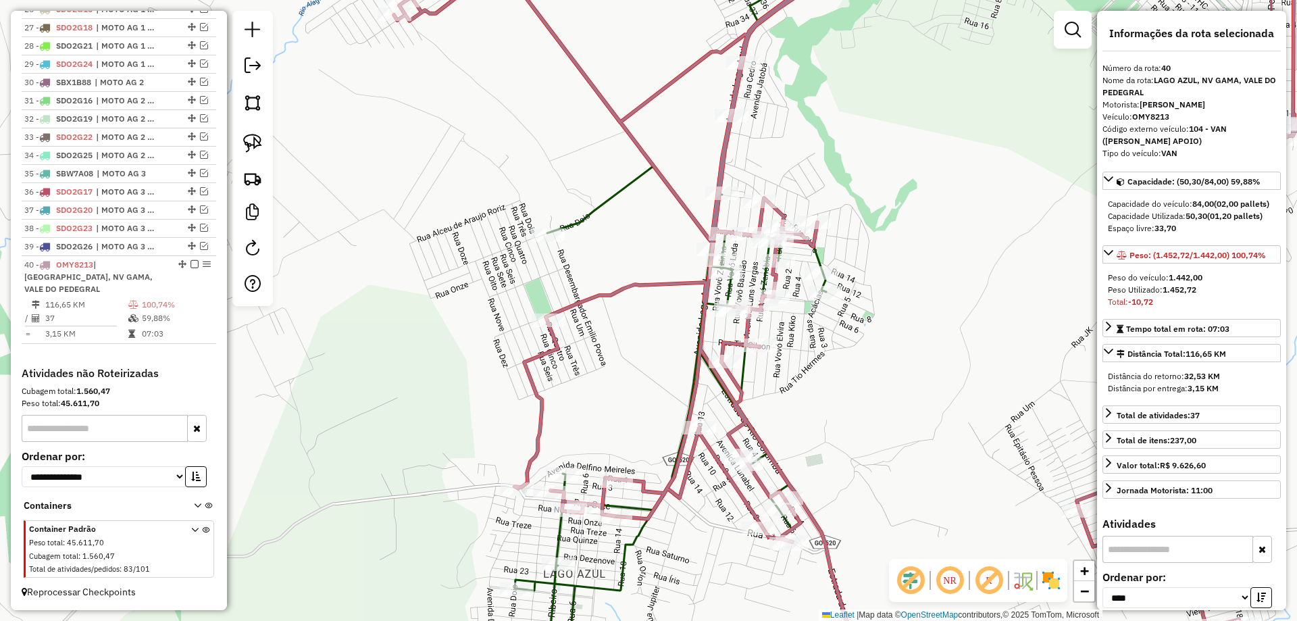
click at [622, 563] on icon at bounding box center [693, 310] width 356 height 745
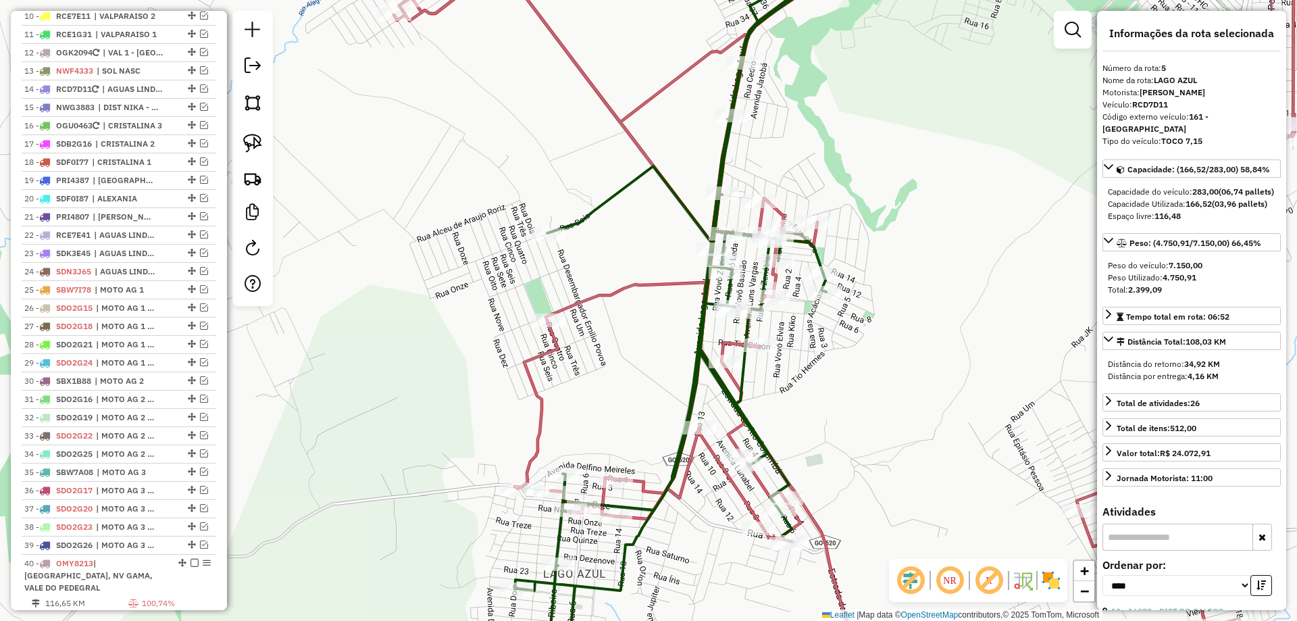
scroll to position [806, 0]
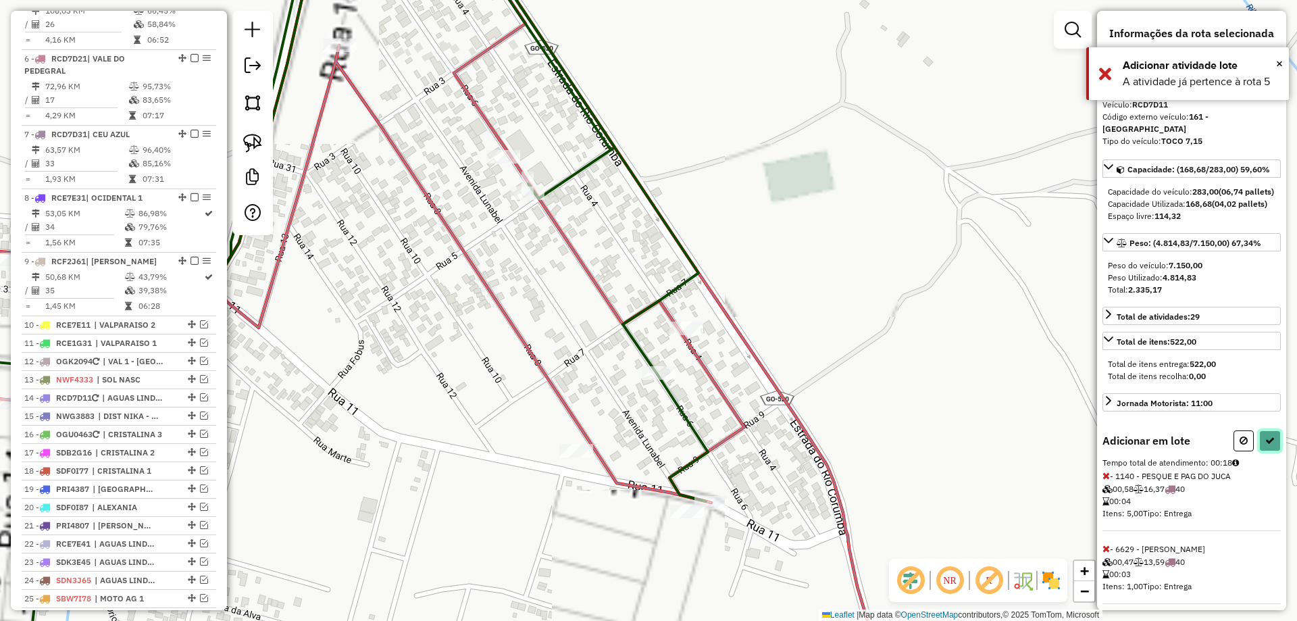
click at [1265, 443] on button at bounding box center [1270, 440] width 22 height 21
select select "*********"
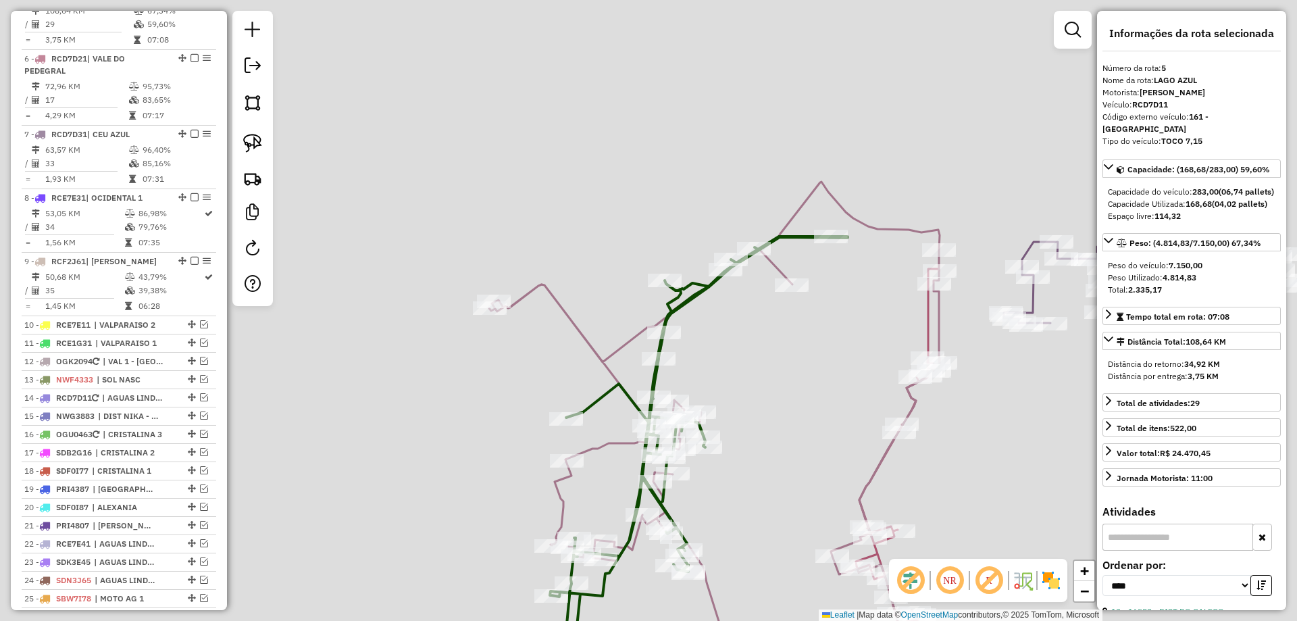
drag, startPoint x: 892, startPoint y: 292, endPoint x: 698, endPoint y: 378, distance: 212.3
click at [728, 426] on div "Janela de atendimento Grade de atendimento Capacidade Transportadoras Veículos …" at bounding box center [648, 310] width 1297 height 621
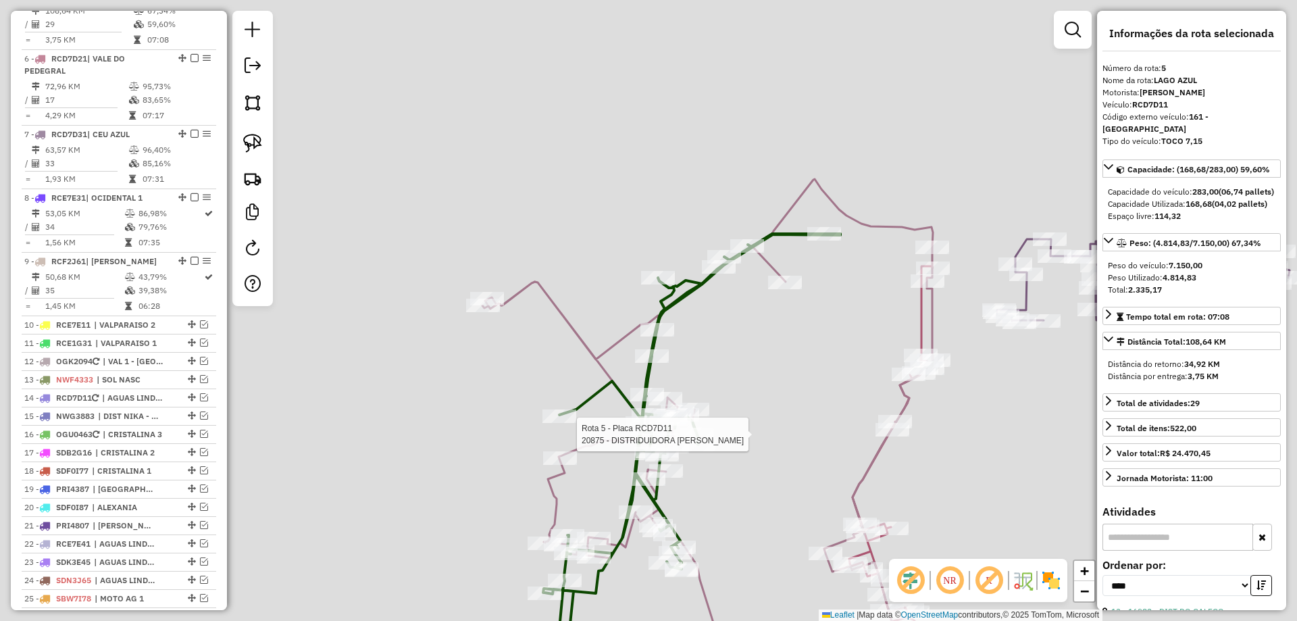
click at [625, 326] on div "Rota 5 - Placa RCD7D11 20875 - DISTRIDUIDORA JM Janela de atendimento Grade de …" at bounding box center [648, 310] width 1297 height 621
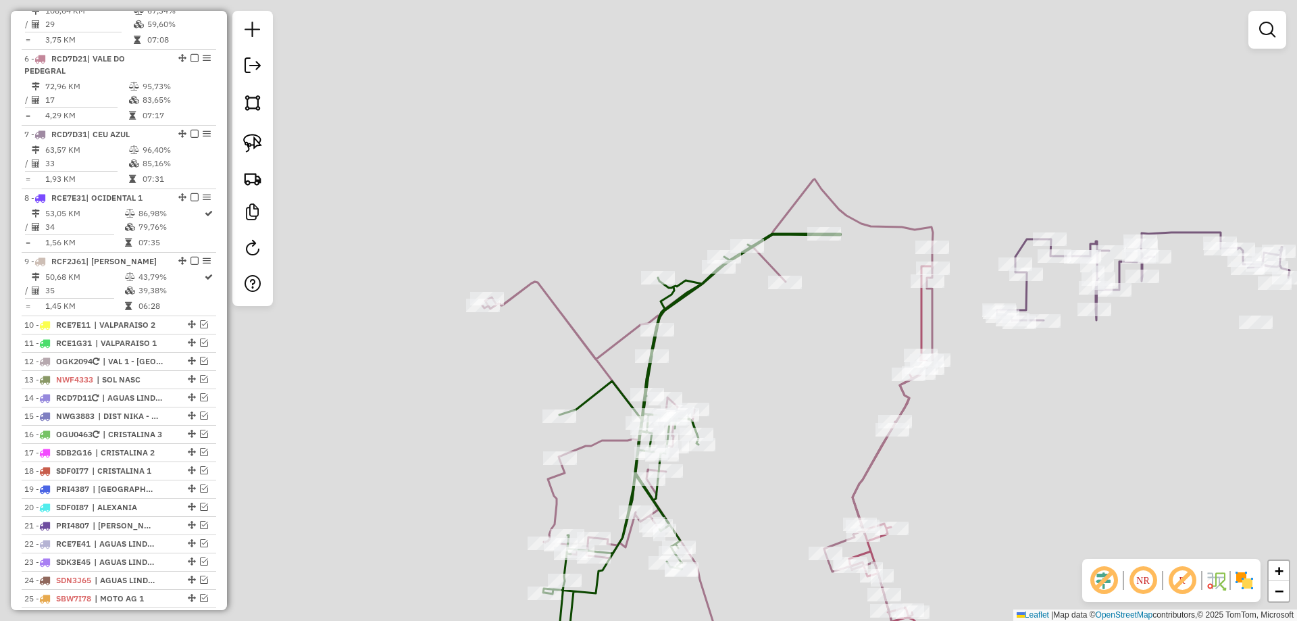
click at [624, 340] on icon at bounding box center [707, 431] width 451 height 504
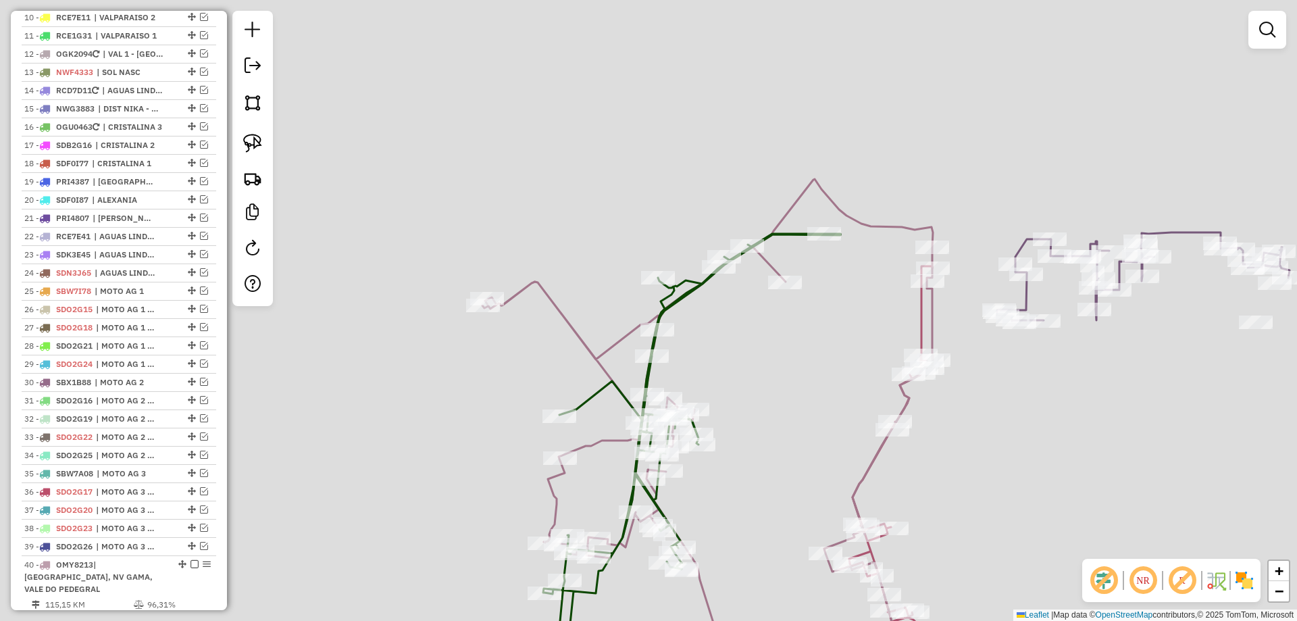
select select "*********"
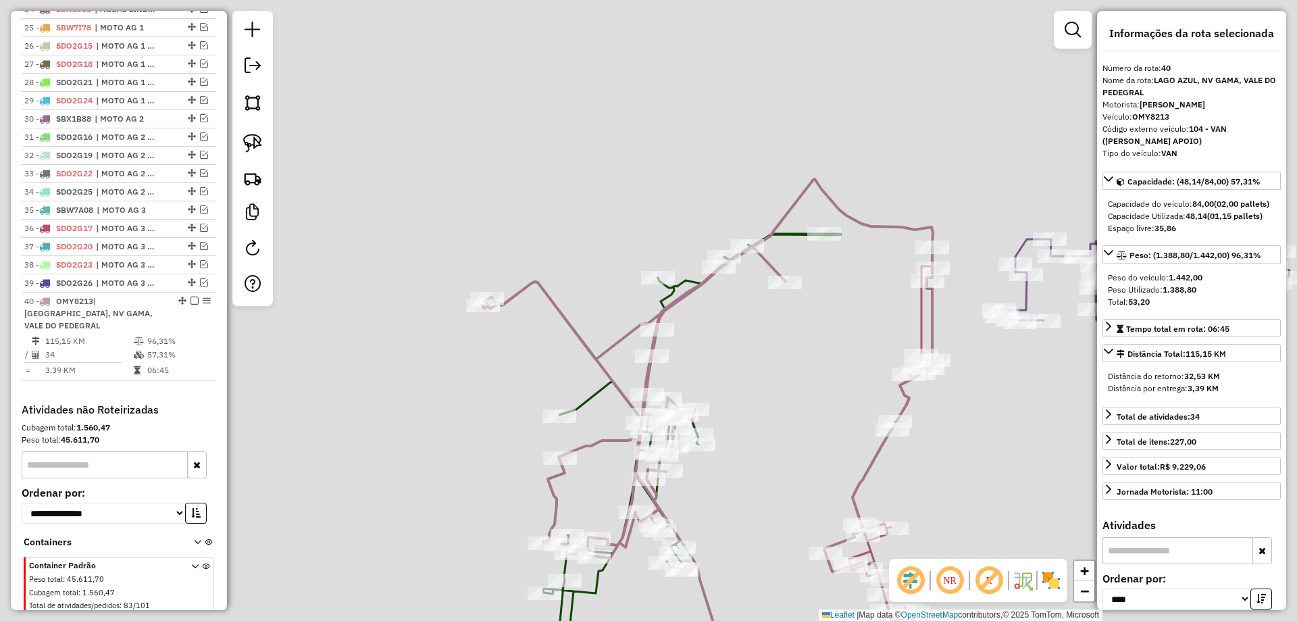
scroll to position [1425, 0]
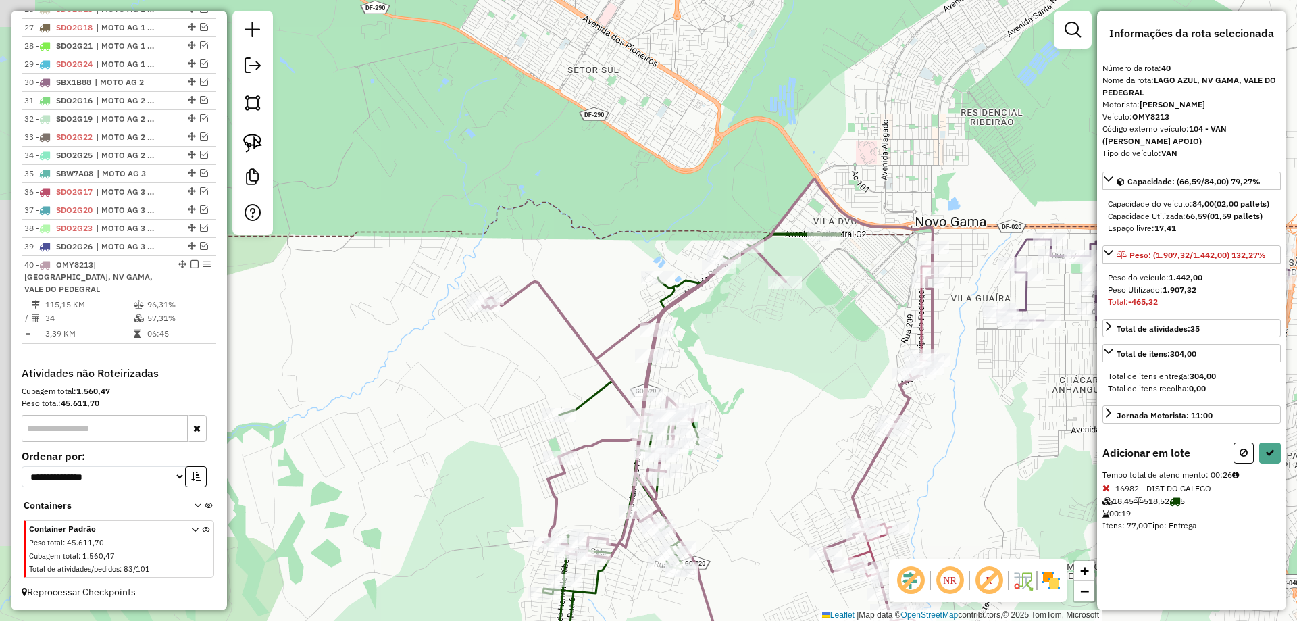
click at [1106, 487] on icon at bounding box center [1105, 487] width 7 height 9
click at [1105, 492] on icon at bounding box center [1105, 487] width 7 height 9
click at [1267, 447] on button at bounding box center [1270, 452] width 22 height 21
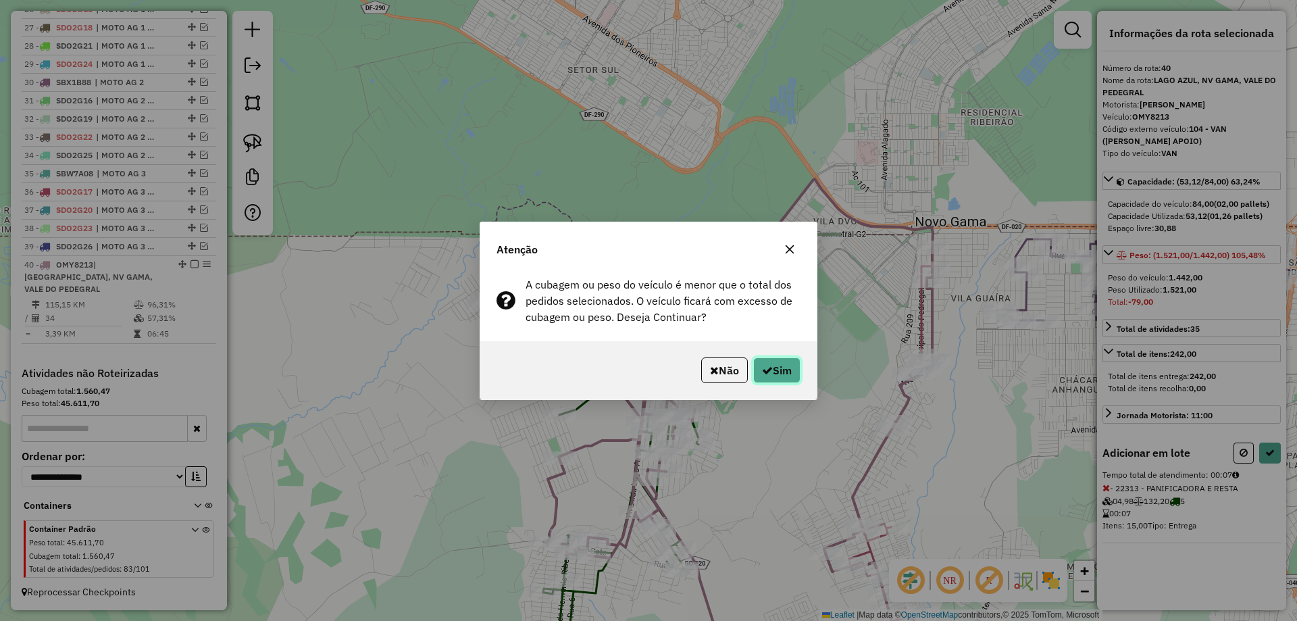
click at [784, 367] on button "Sim" at bounding box center [776, 370] width 47 height 26
select select "*********"
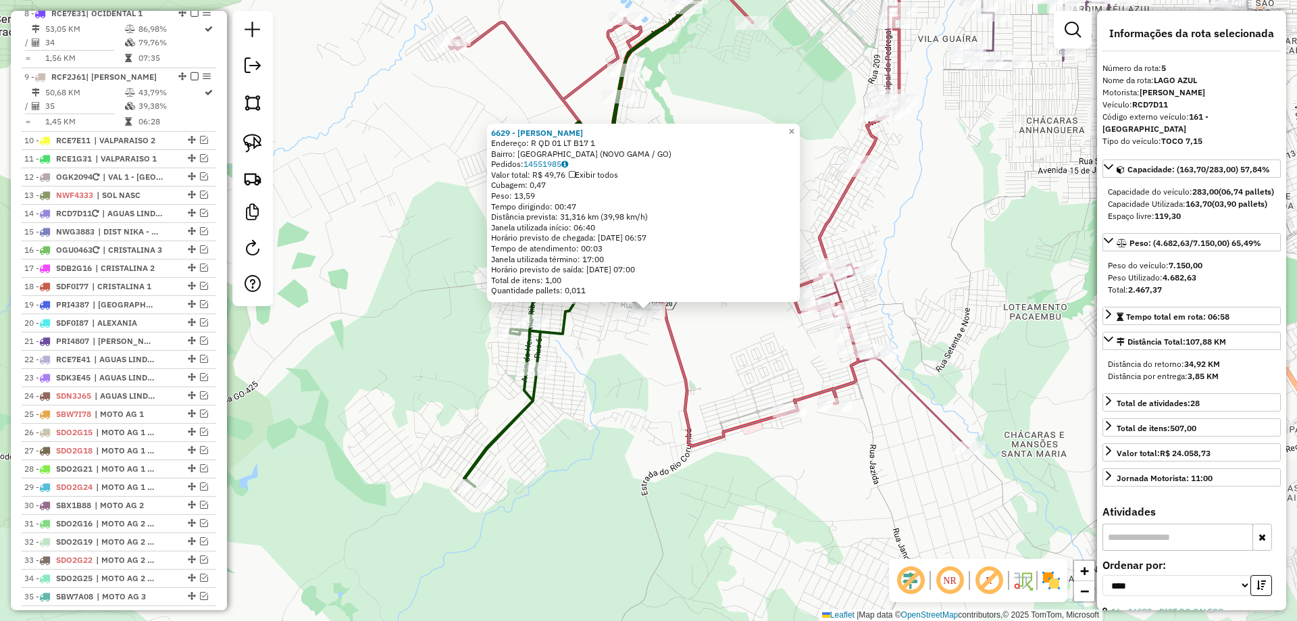
scroll to position [806, 0]
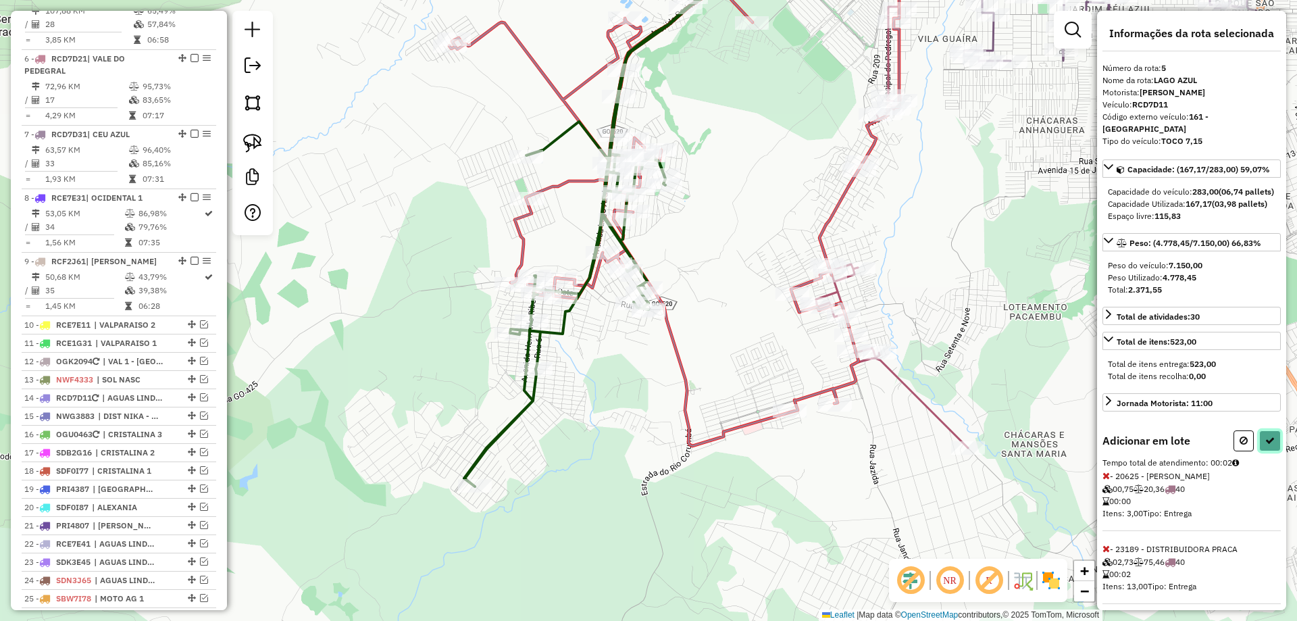
click at [1262, 442] on button at bounding box center [1270, 440] width 22 height 21
select select "*********"
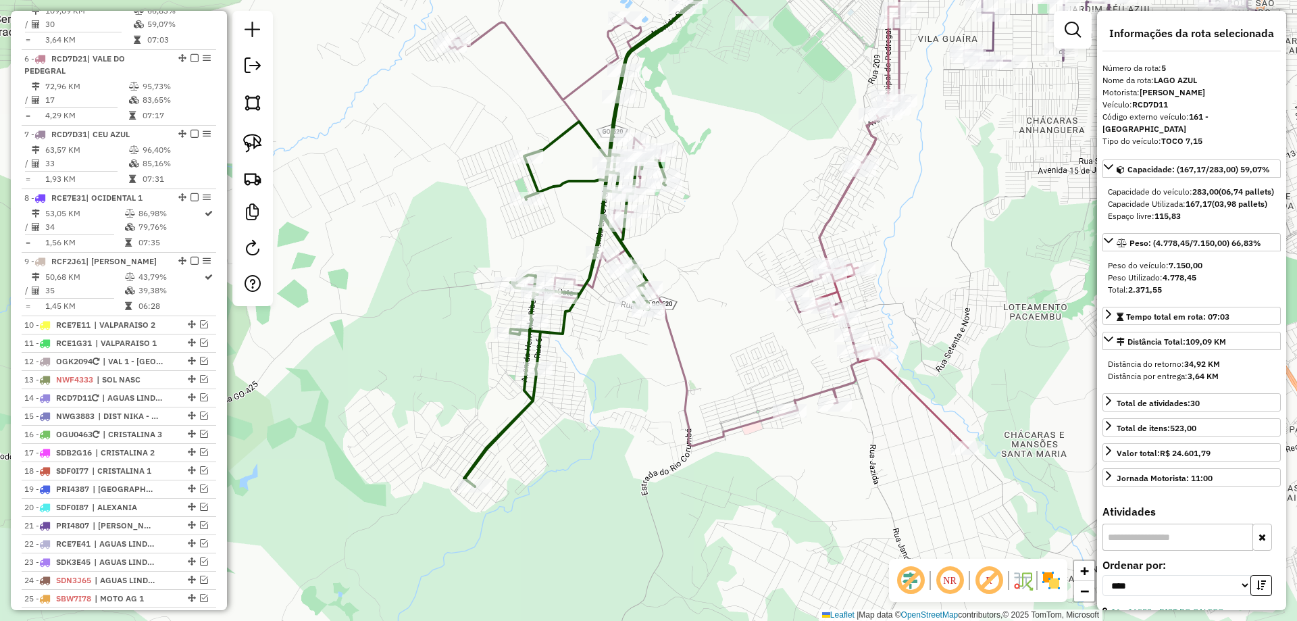
click at [686, 362] on icon at bounding box center [674, 216] width 451 height 459
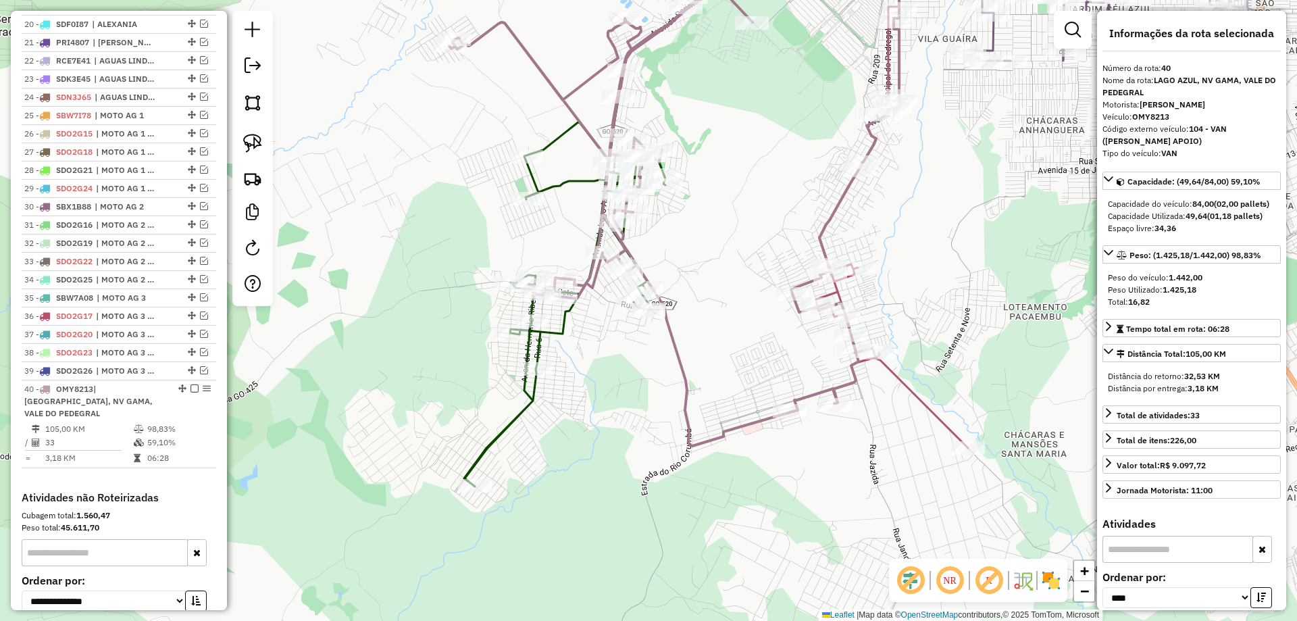
scroll to position [1425, 0]
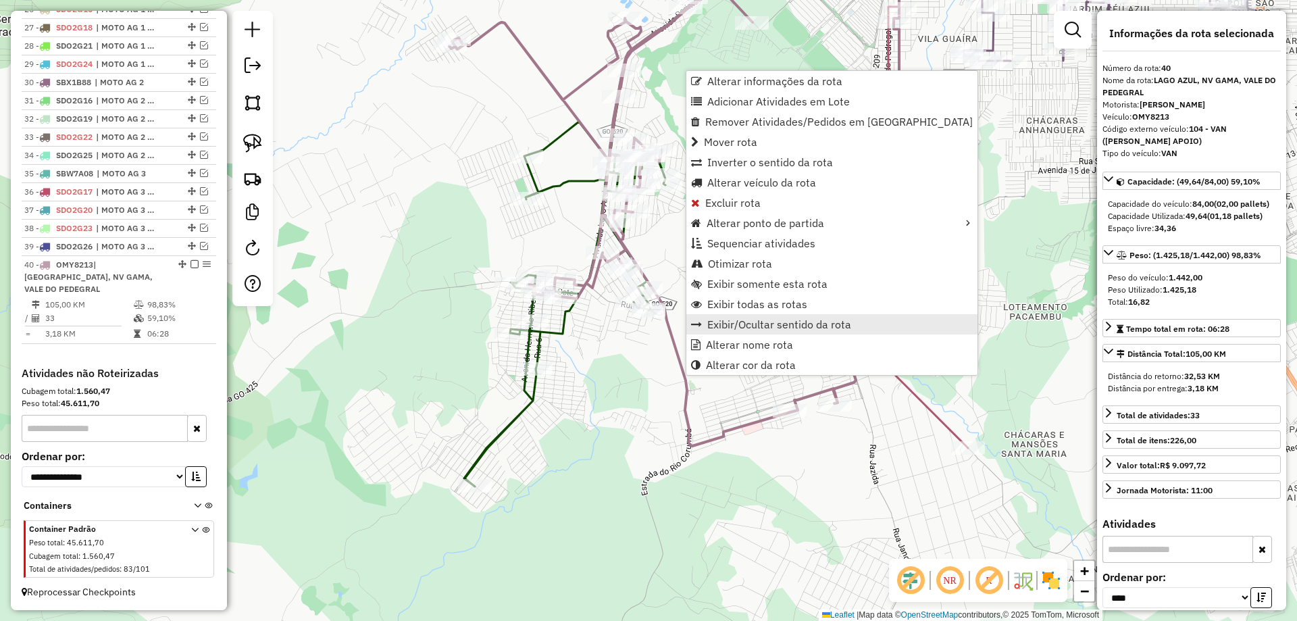
click at [730, 332] on link "Exibir/Ocultar sentido da rota" at bounding box center [831, 324] width 291 height 20
click at [739, 342] on span "Alterar nome rota" at bounding box center [750, 345] width 87 height 11
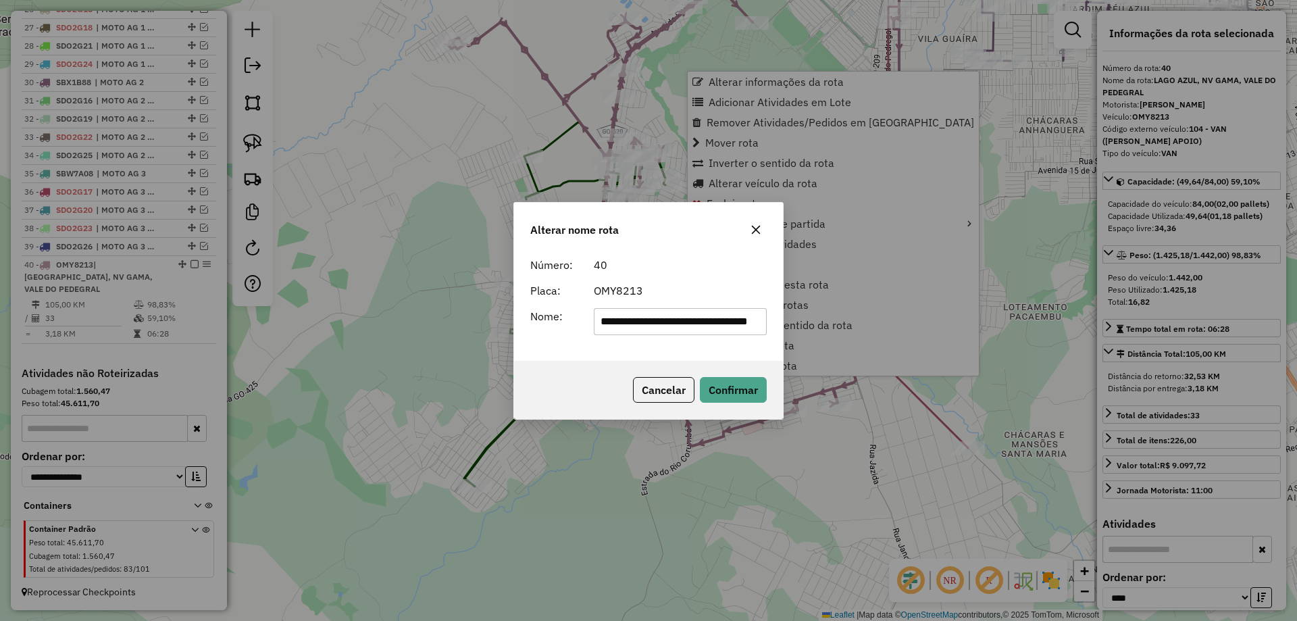
scroll to position [0, 52]
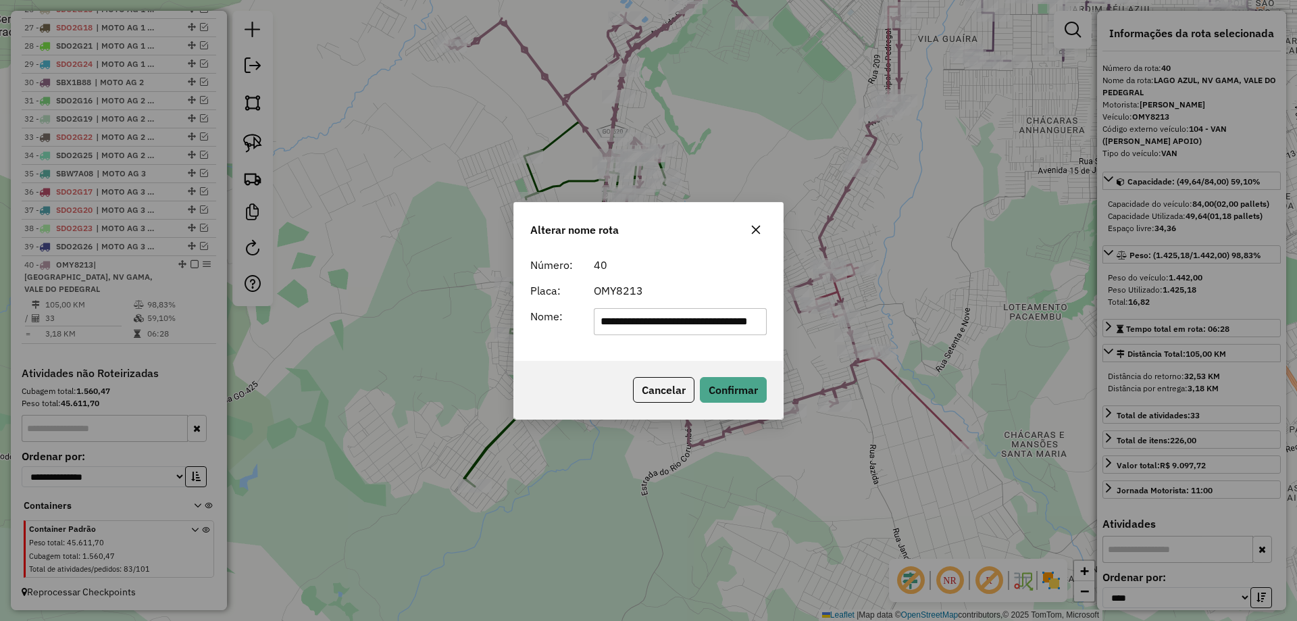
click at [710, 328] on input "**********" at bounding box center [681, 321] width 174 height 27
type input "**********"
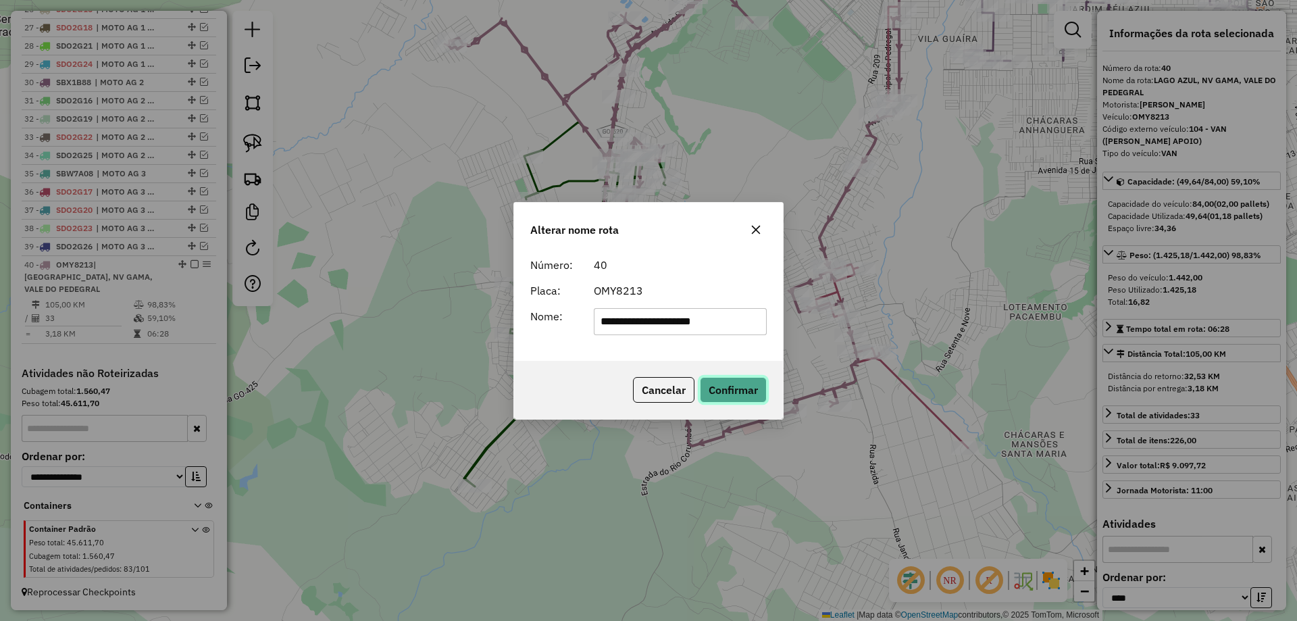
click at [745, 388] on button "Confirmar" at bounding box center [733, 390] width 67 height 26
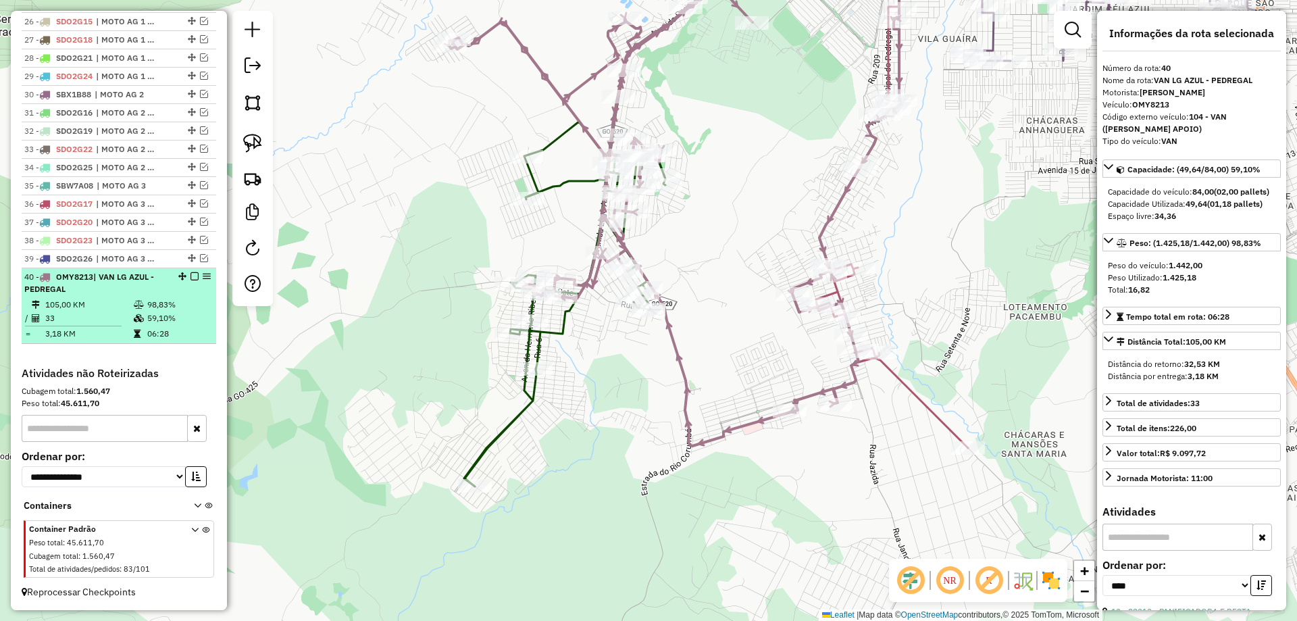
click at [190, 277] on em at bounding box center [194, 276] width 8 height 8
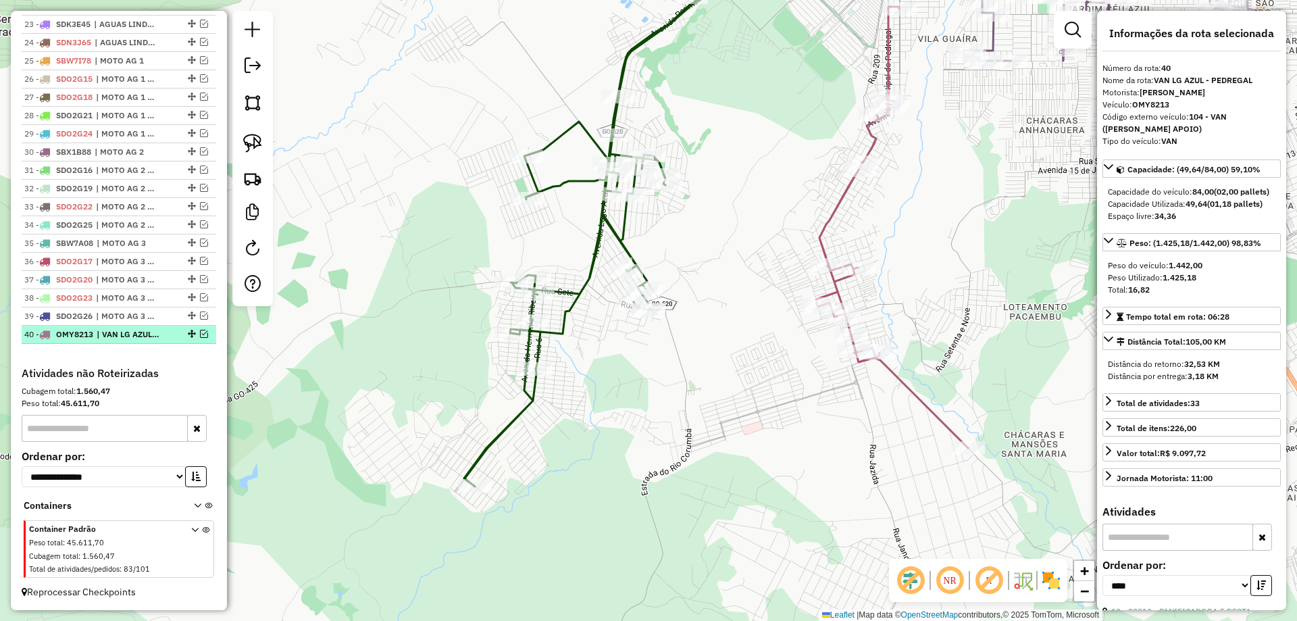
scroll to position [1098, 0]
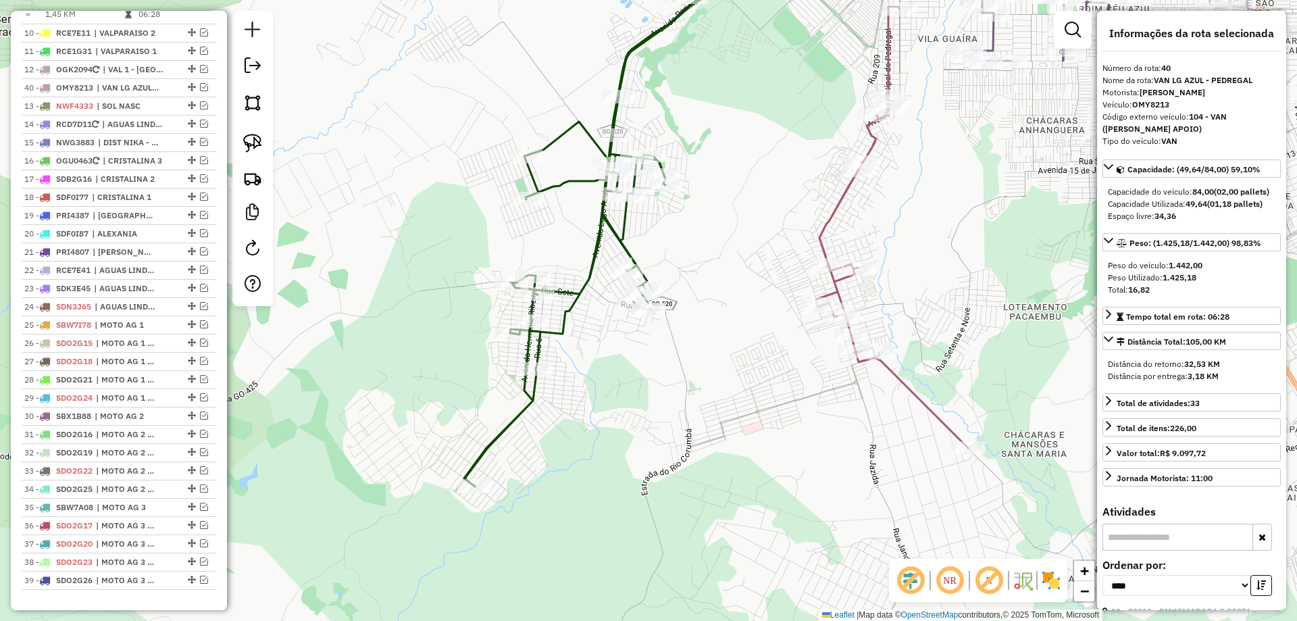
drag, startPoint x: 186, startPoint y: 336, endPoint x: 161, endPoint y: 111, distance: 227.1
click at [565, 330] on icon at bounding box center [635, 230] width 343 height 512
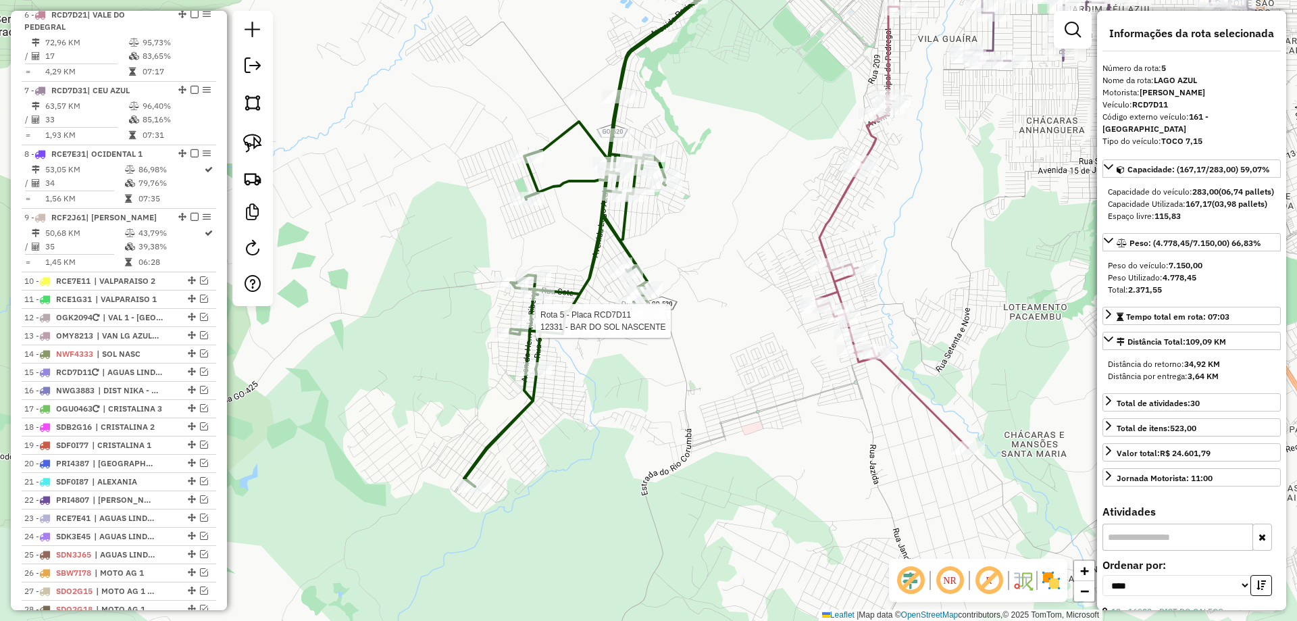
scroll to position [806, 0]
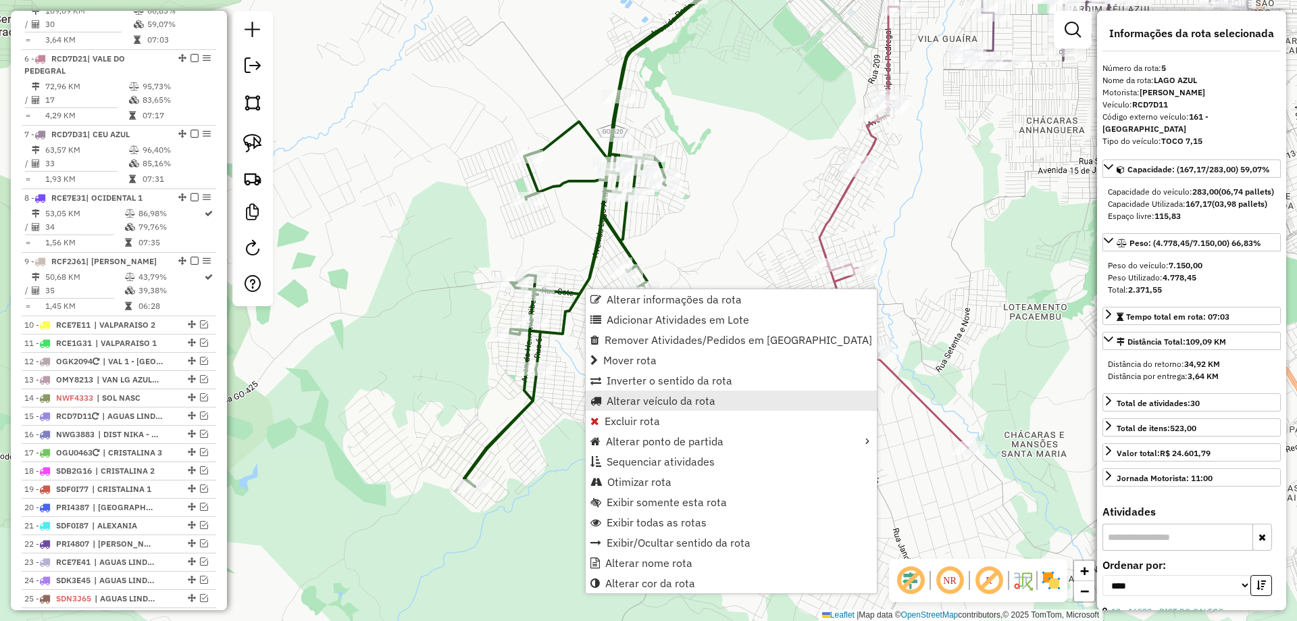
click at [627, 405] on span "Alterar veículo da rota" at bounding box center [661, 400] width 109 height 11
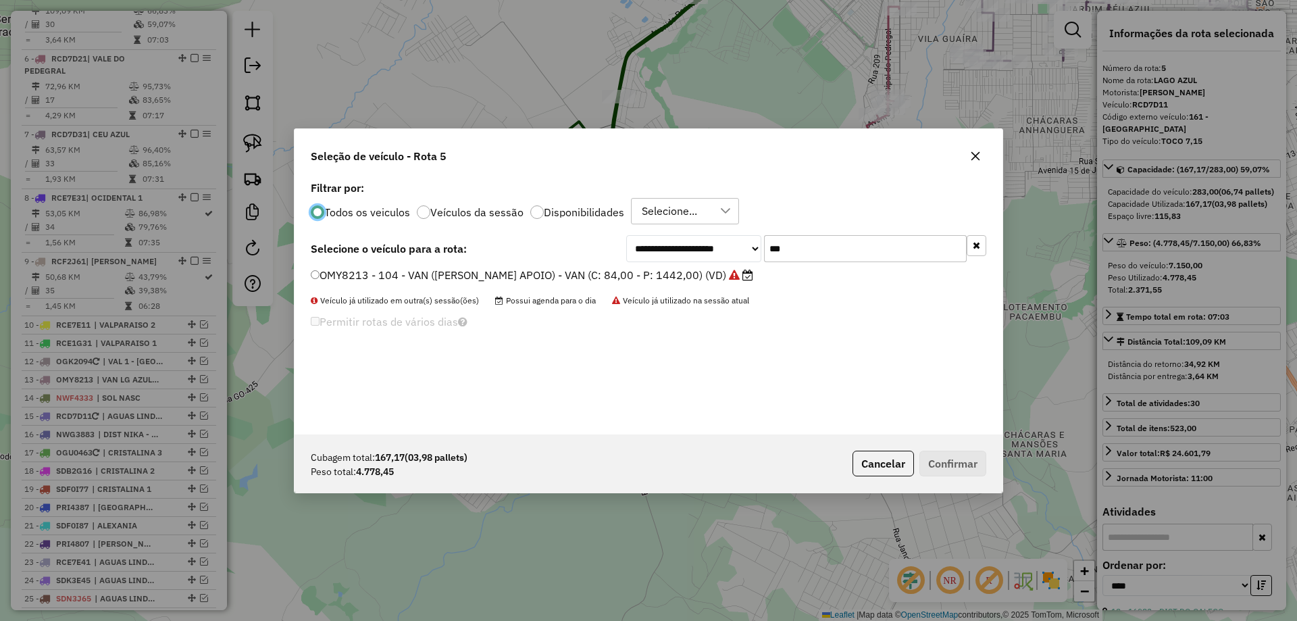
scroll to position [7, 4]
click at [609, 211] on div "**********" at bounding box center [649, 306] width 708 height 257
type input "***"
click at [422, 280] on label "ONR6939 - 111 - MANIRATUBA OU APOIO - TOCO 7,5 (C: 283,00 - P: 7500,00) (VD)" at bounding box center [528, 275] width 434 height 16
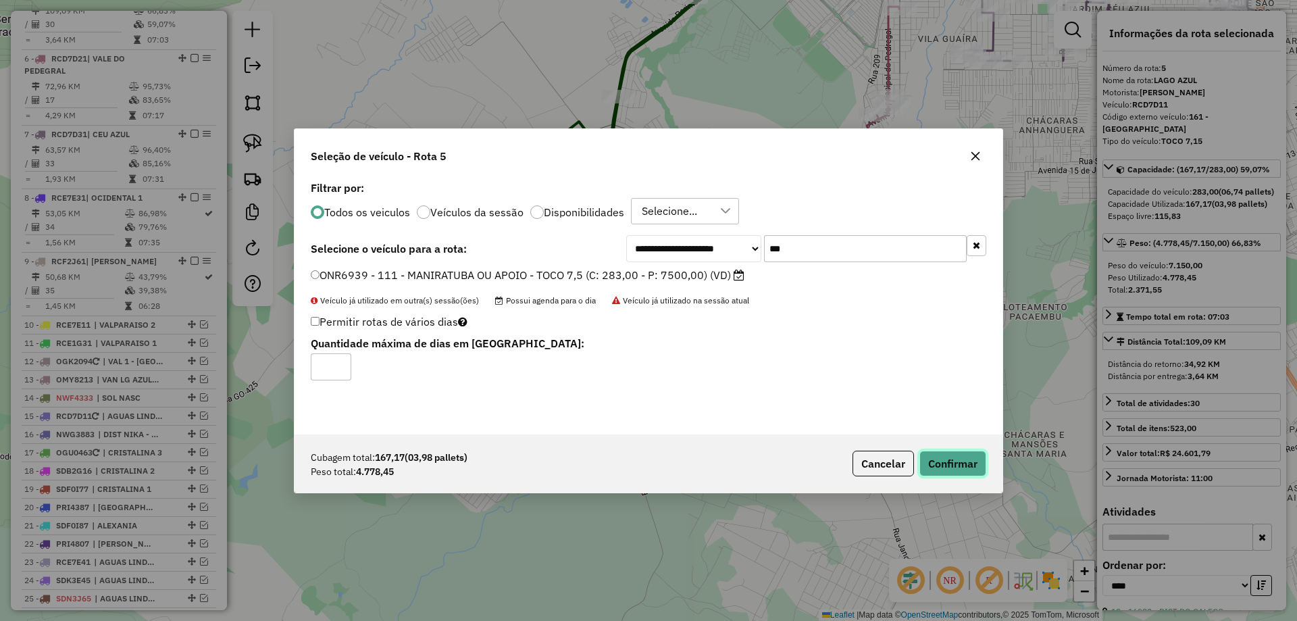
click at [957, 457] on button "Confirmar" at bounding box center [952, 464] width 67 height 26
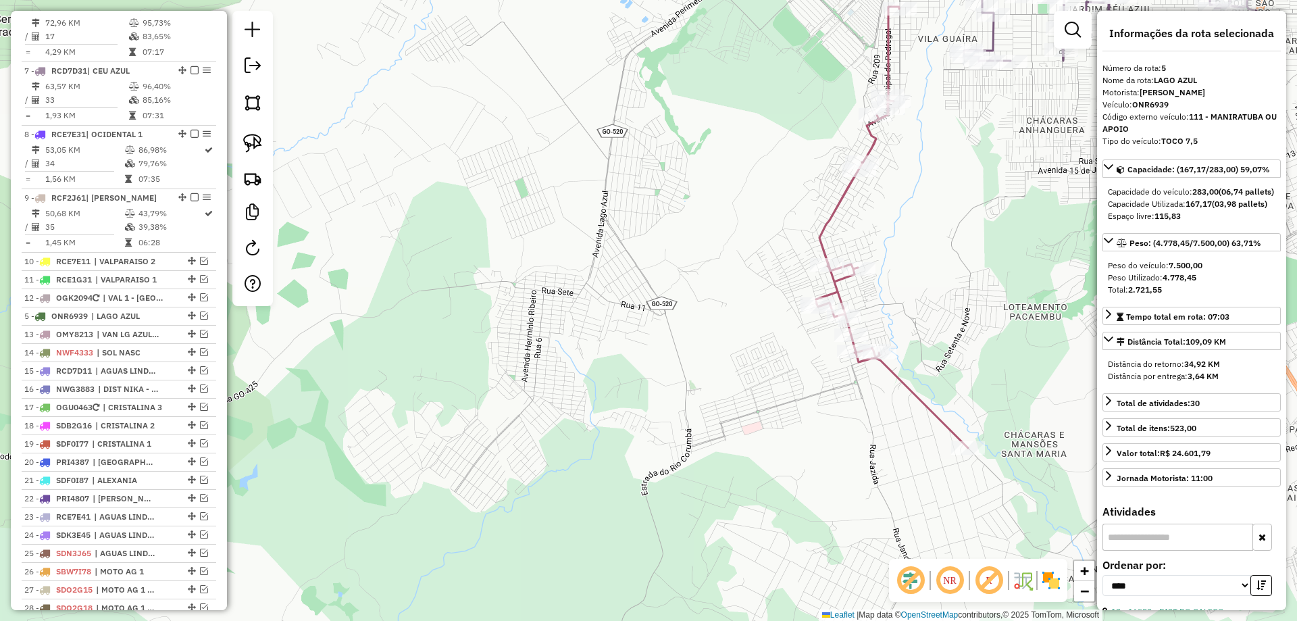
drag, startPoint x: 187, startPoint y: 47, endPoint x: 141, endPoint y: 345, distance: 301.4
click at [925, 400] on icon at bounding box center [892, 227] width 152 height 441
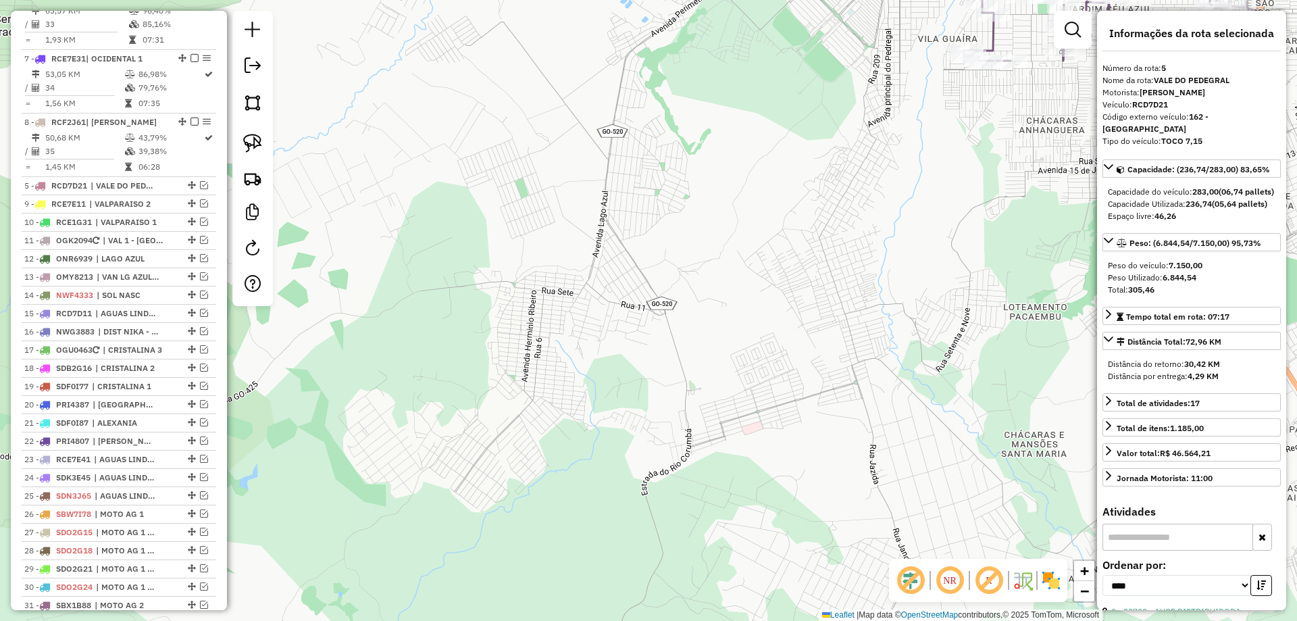
drag, startPoint x: 189, startPoint y: 20, endPoint x: 161, endPoint y: 209, distance: 191.3
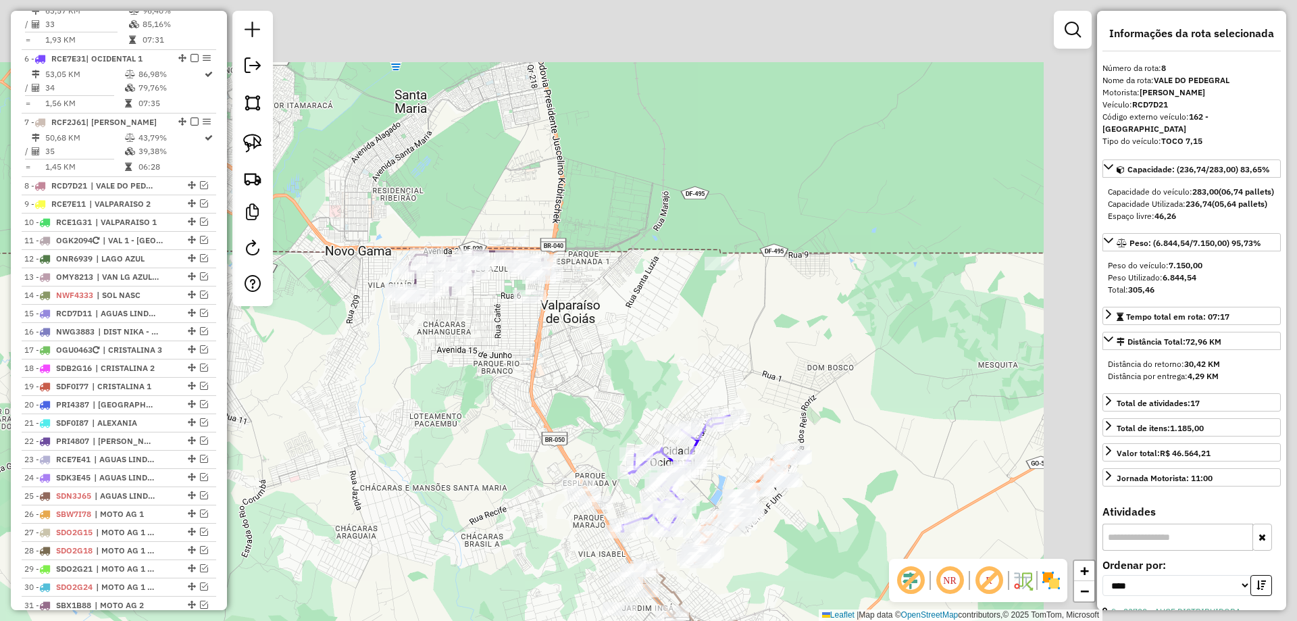
drag, startPoint x: 429, startPoint y: 334, endPoint x: 420, endPoint y: 352, distance: 20.2
click at [367, 365] on div "Janela de atendimento Grade de atendimento Capacidade Transportadoras Veículos …" at bounding box center [648, 310] width 1297 height 621
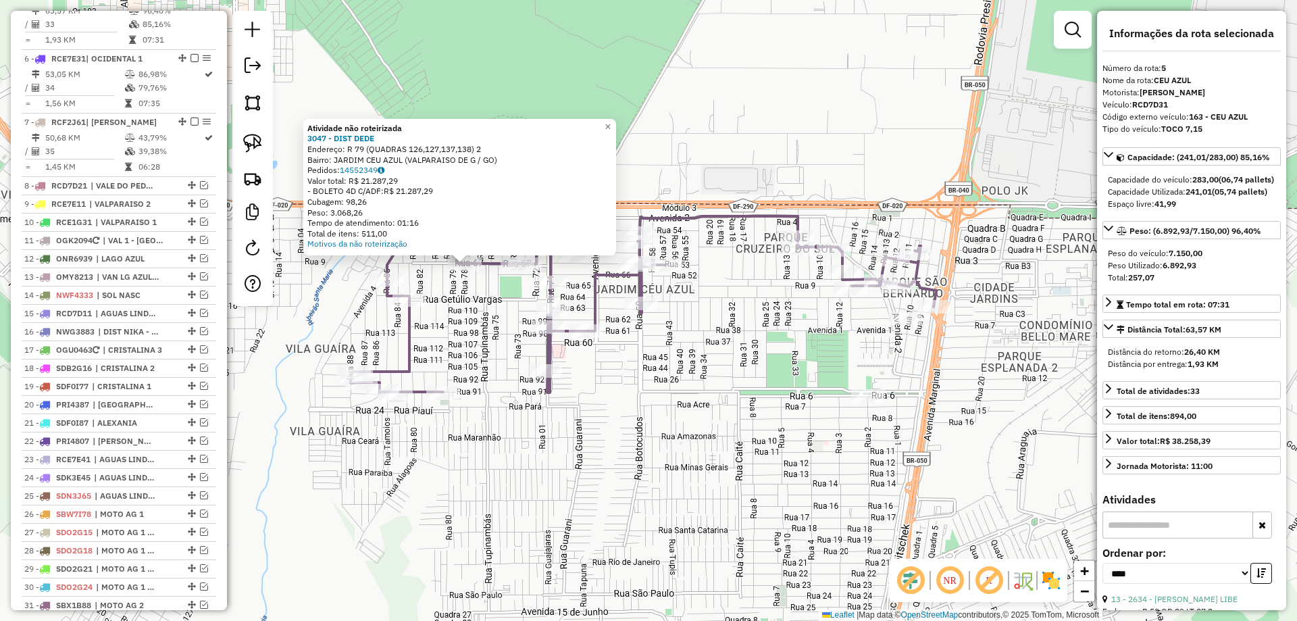
drag, startPoint x: 693, startPoint y: 366, endPoint x: 640, endPoint y: 349, distance: 56.2
click at [638, 349] on div "Atividade não roteirizada 3047 - DIST DEDE Endereço: R 79 (QUADRAS 126,127,137,…" at bounding box center [648, 310] width 1297 height 621
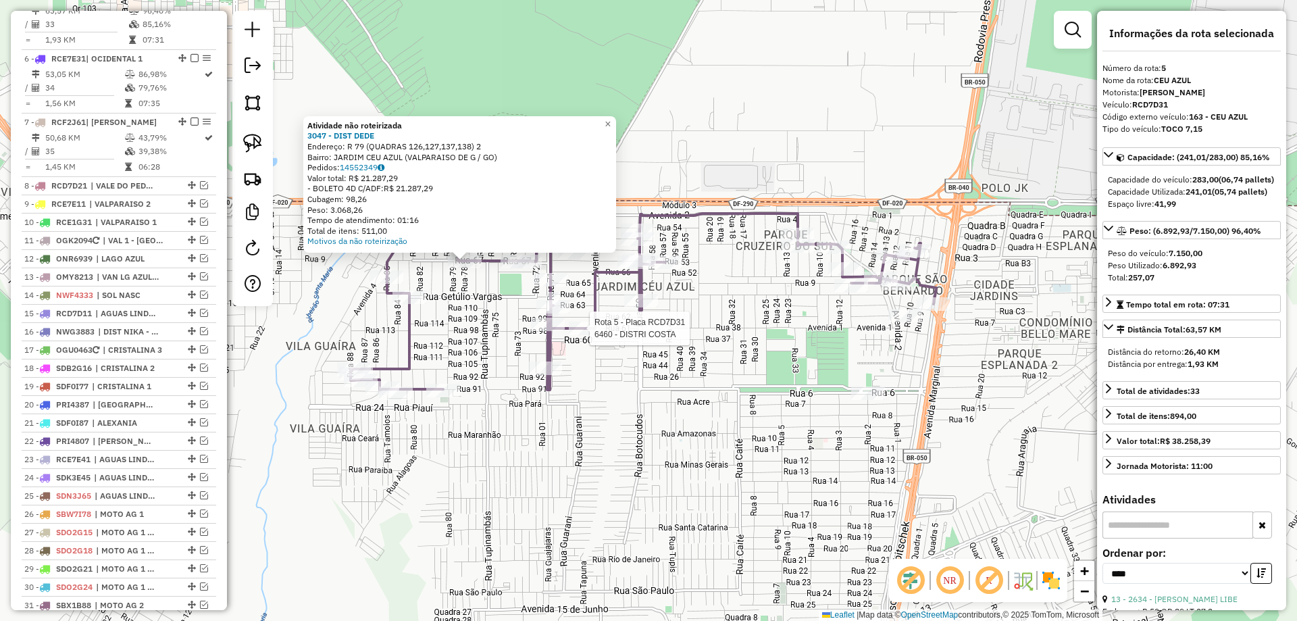
click at [707, 381] on div "Rota 5 - Placa RCD7D31 6460 - DISTRI COSTA Atividade não roteirizada 3047 - DIS…" at bounding box center [648, 310] width 1297 height 621
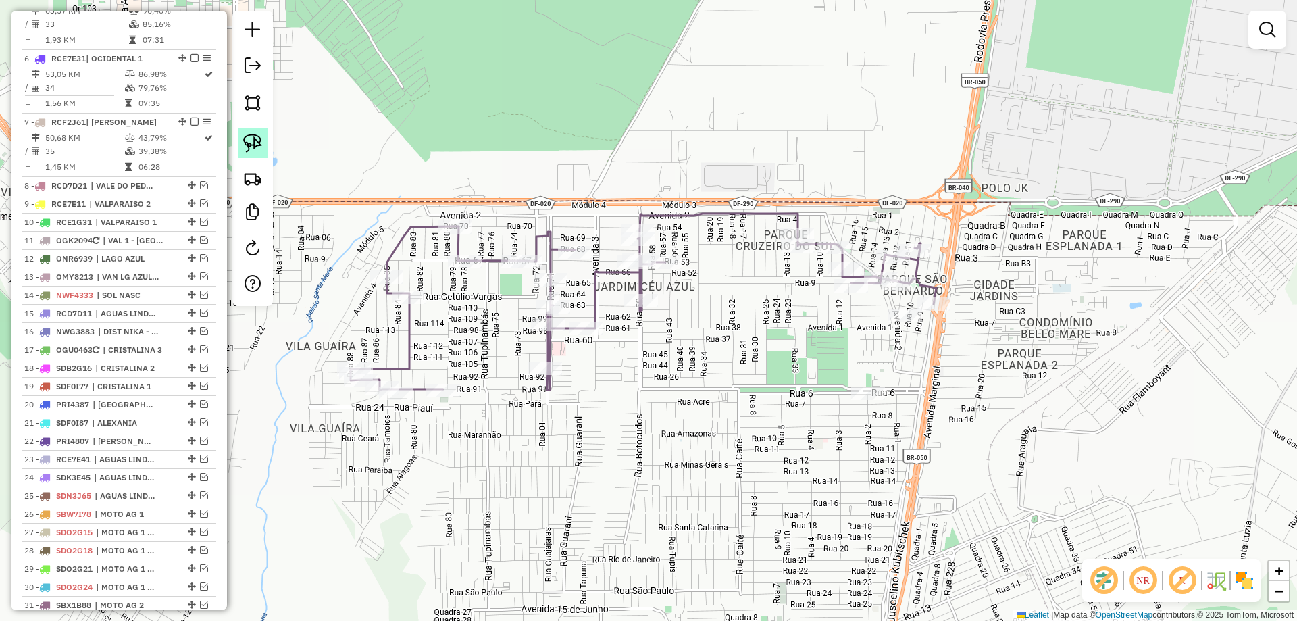
click at [260, 143] on img at bounding box center [252, 143] width 19 height 19
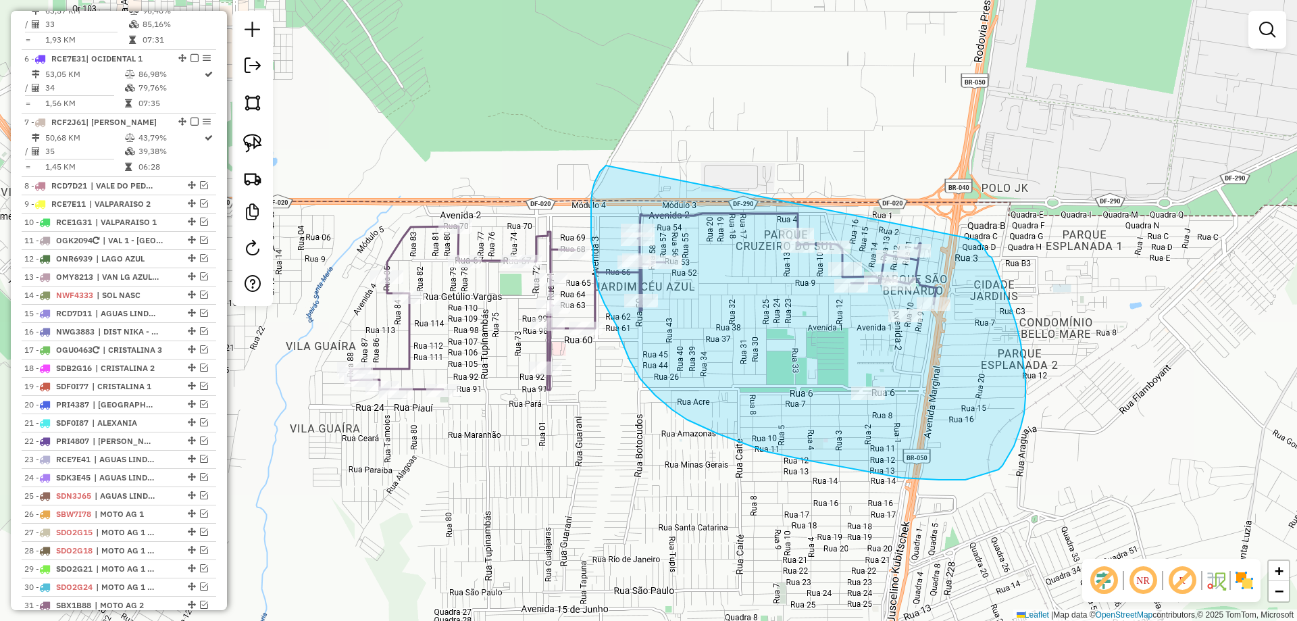
drag, startPoint x: 598, startPoint y: 176, endPoint x: 973, endPoint y: 237, distance: 380.6
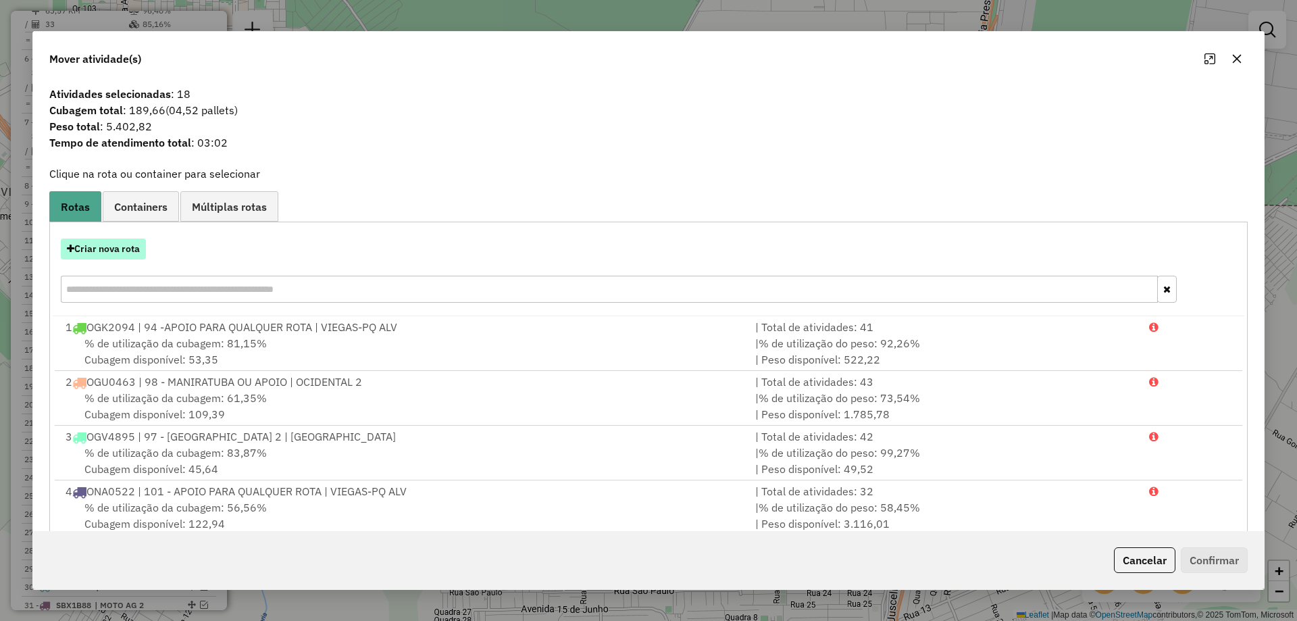
click at [109, 243] on button "Criar nova rota" at bounding box center [103, 248] width 85 height 21
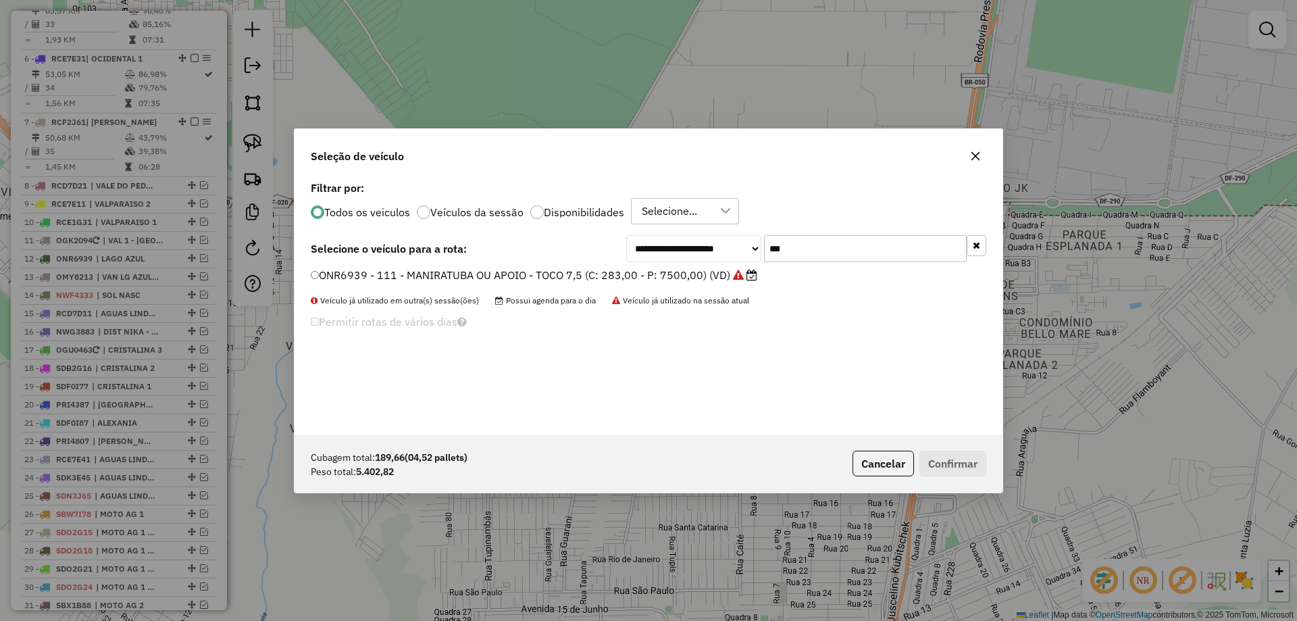
drag, startPoint x: 656, startPoint y: 259, endPoint x: 576, endPoint y: 252, distance: 80.7
click at [576, 253] on div "**********" at bounding box center [649, 248] width 676 height 27
type input "**"
click at [412, 274] on label "NWK9393 - 90 - LESTE-FUMAL - TOCO 8,33 (C: 283,00 - P: 8330,00) (VD)" at bounding box center [503, 275] width 384 height 16
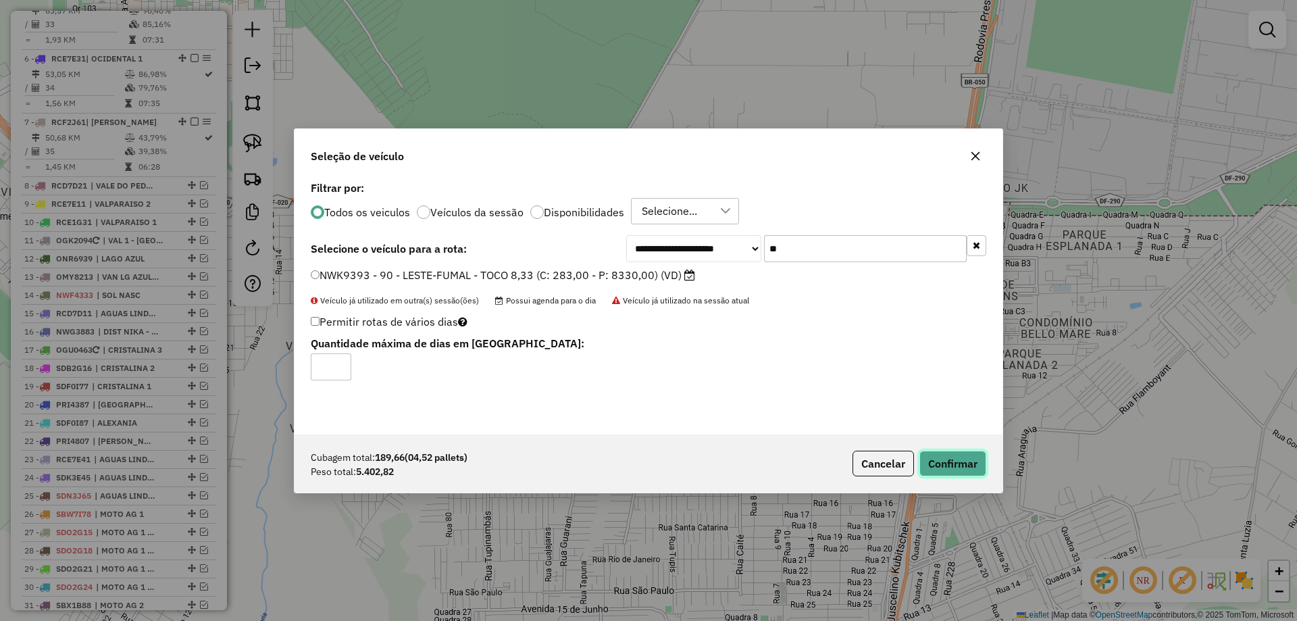
click at [923, 455] on button "Confirmar" at bounding box center [952, 464] width 67 height 26
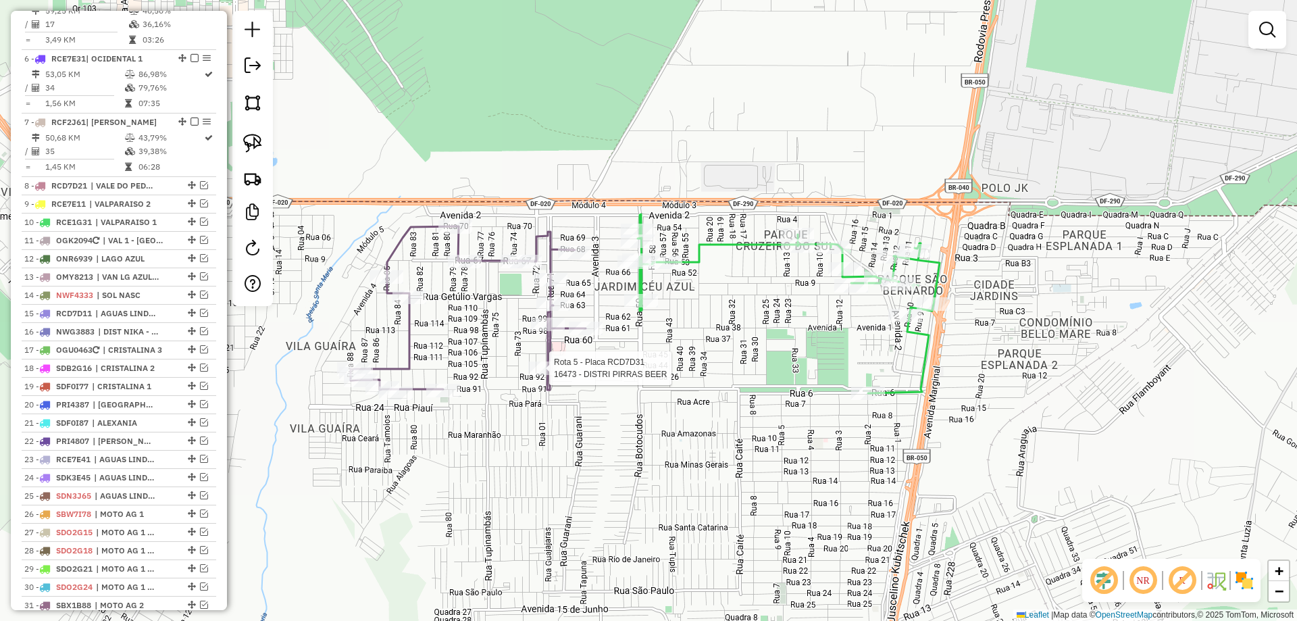
select select "*********"
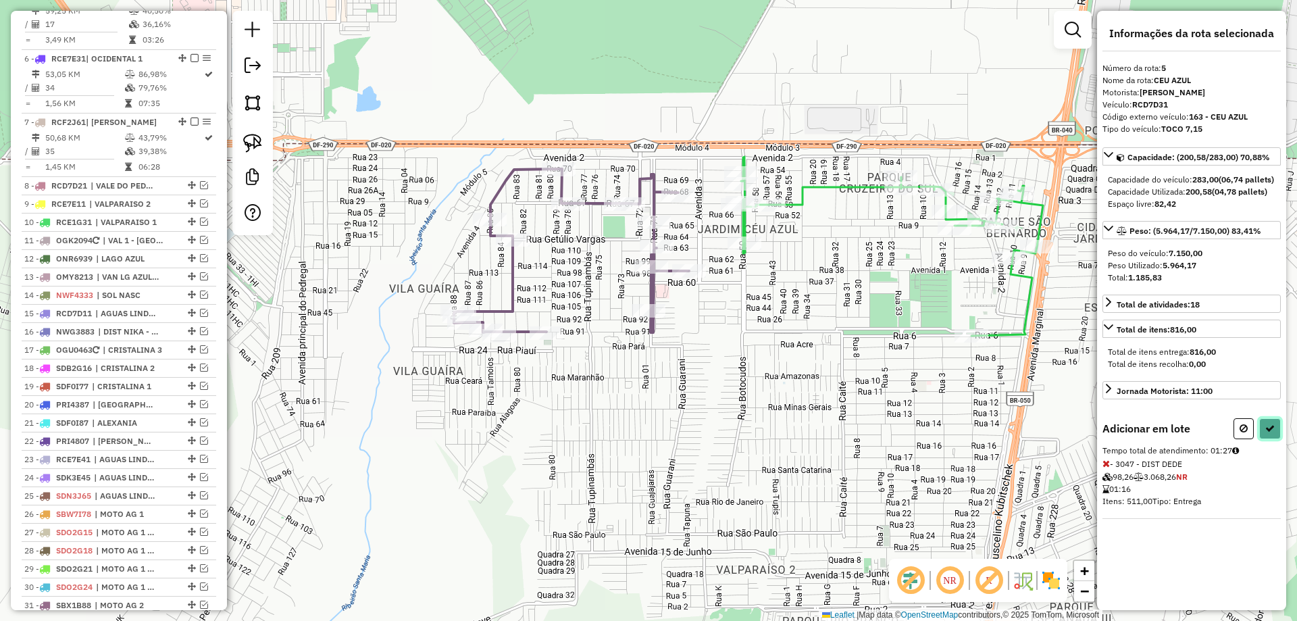
click at [1268, 433] on icon at bounding box center [1269, 428] width 9 height 9
select select "*********"
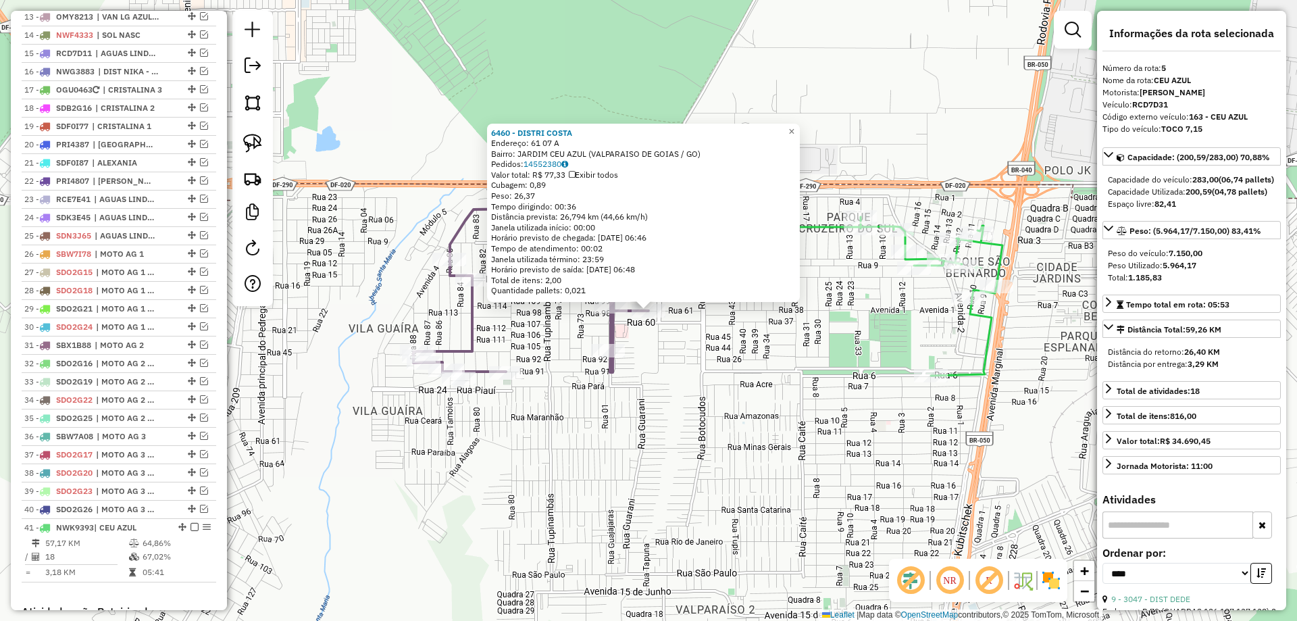
scroll to position [806, 0]
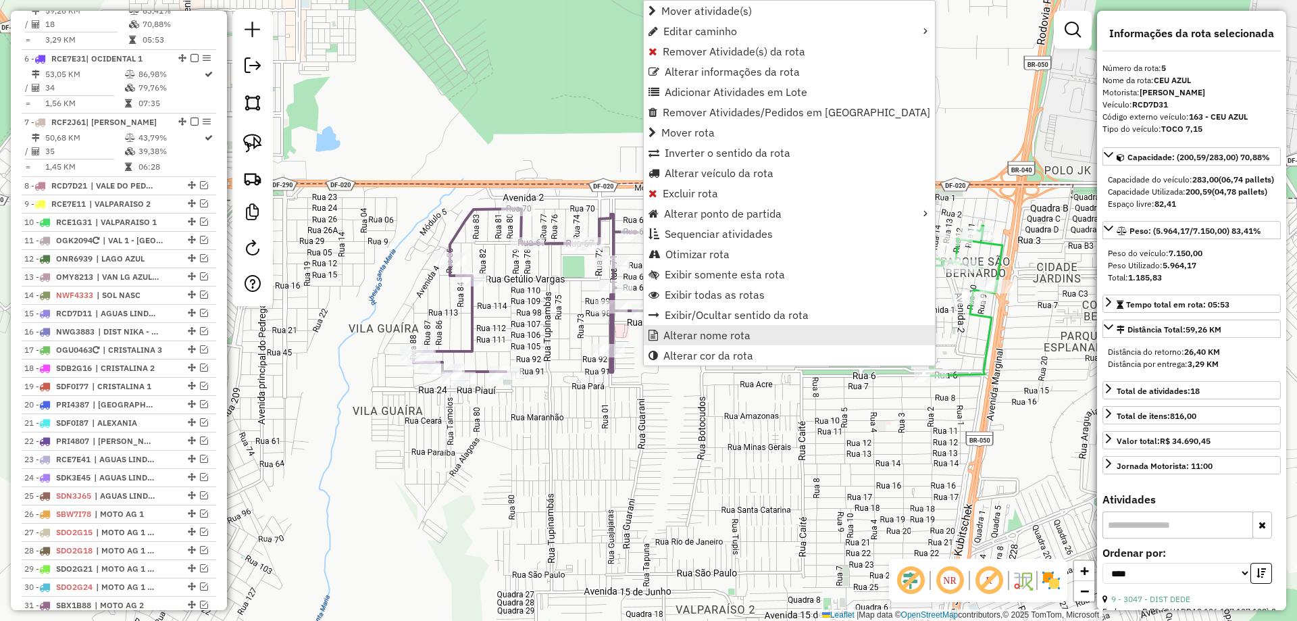
click at [705, 336] on span "Alterar nome rota" at bounding box center [706, 335] width 87 height 11
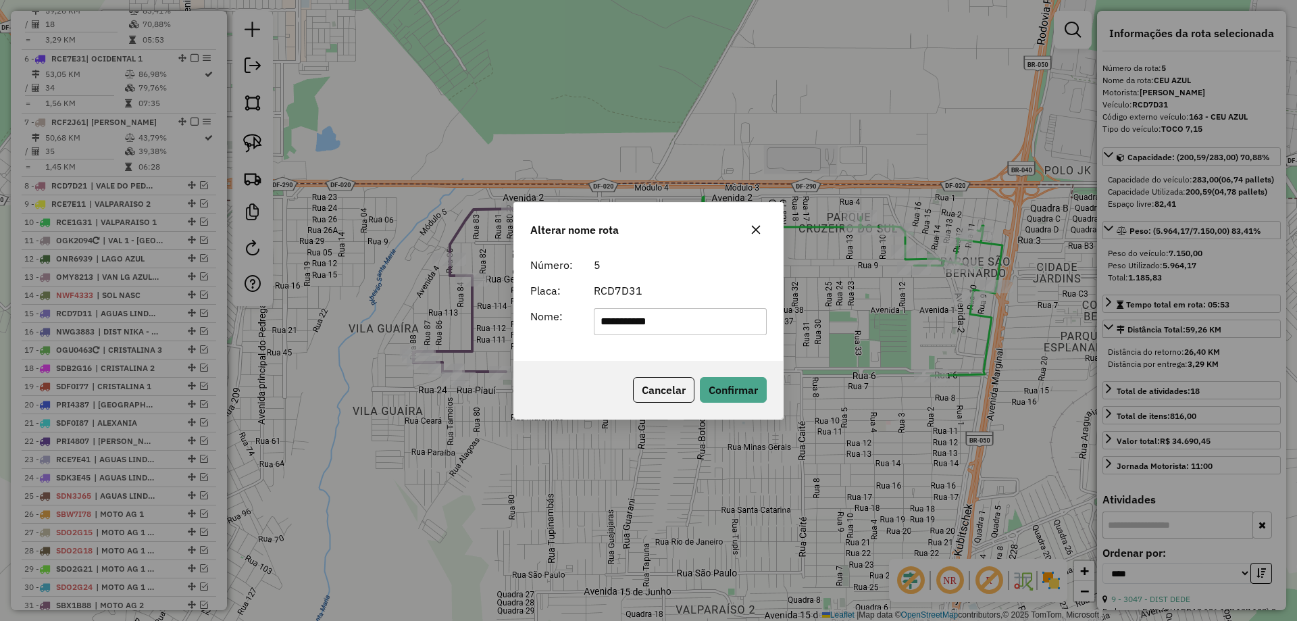
type input "**********"
click at [605, 380] on div "Cancelar Confirmar" at bounding box center [648, 390] width 269 height 58
click at [719, 386] on button "Confirmar" at bounding box center [733, 390] width 67 height 26
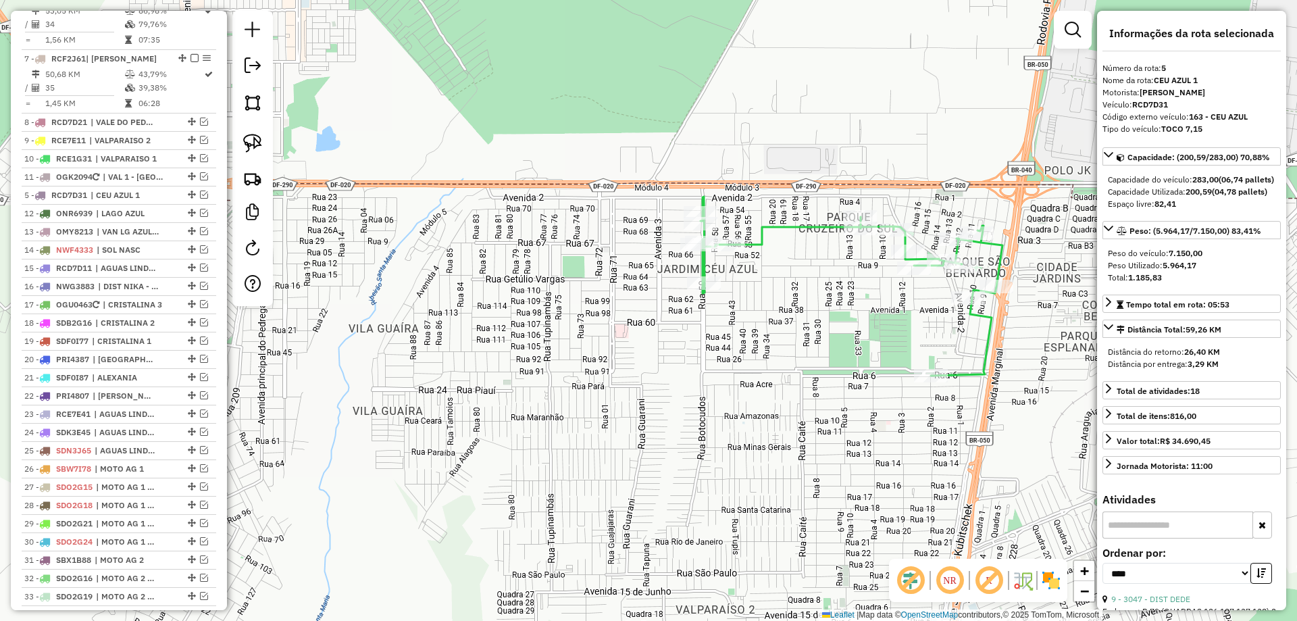
drag, startPoint x: 186, startPoint y: 19, endPoint x: 154, endPoint y: 224, distance: 207.2
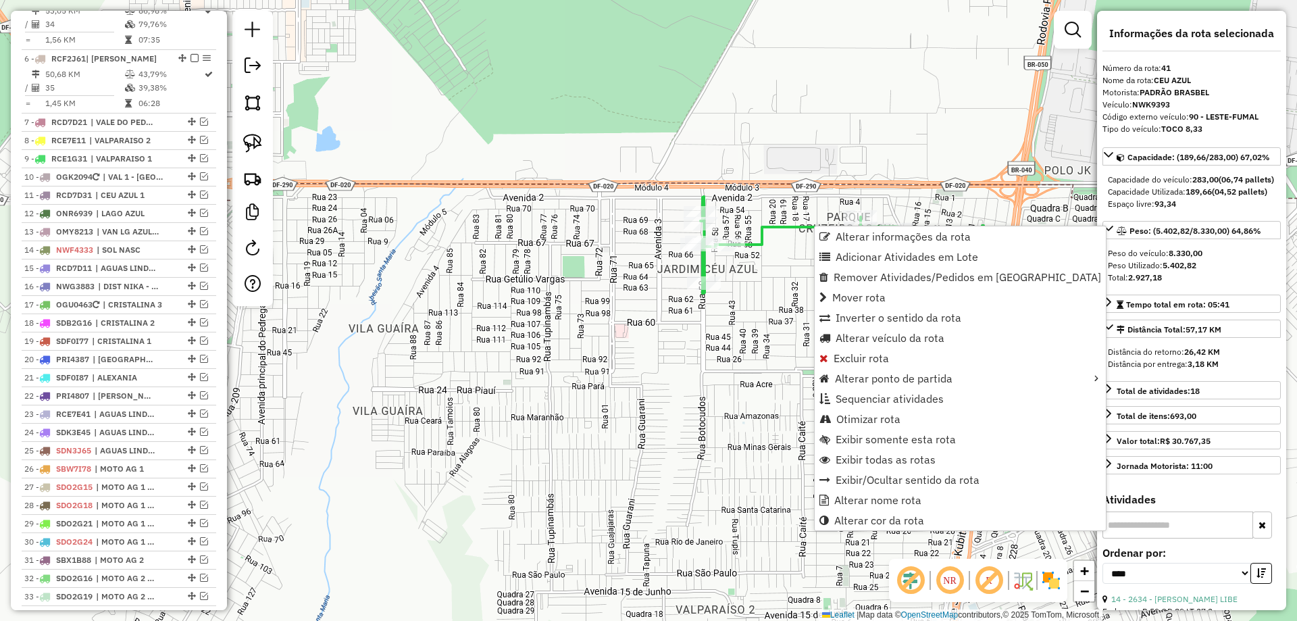
scroll to position [1283, 0]
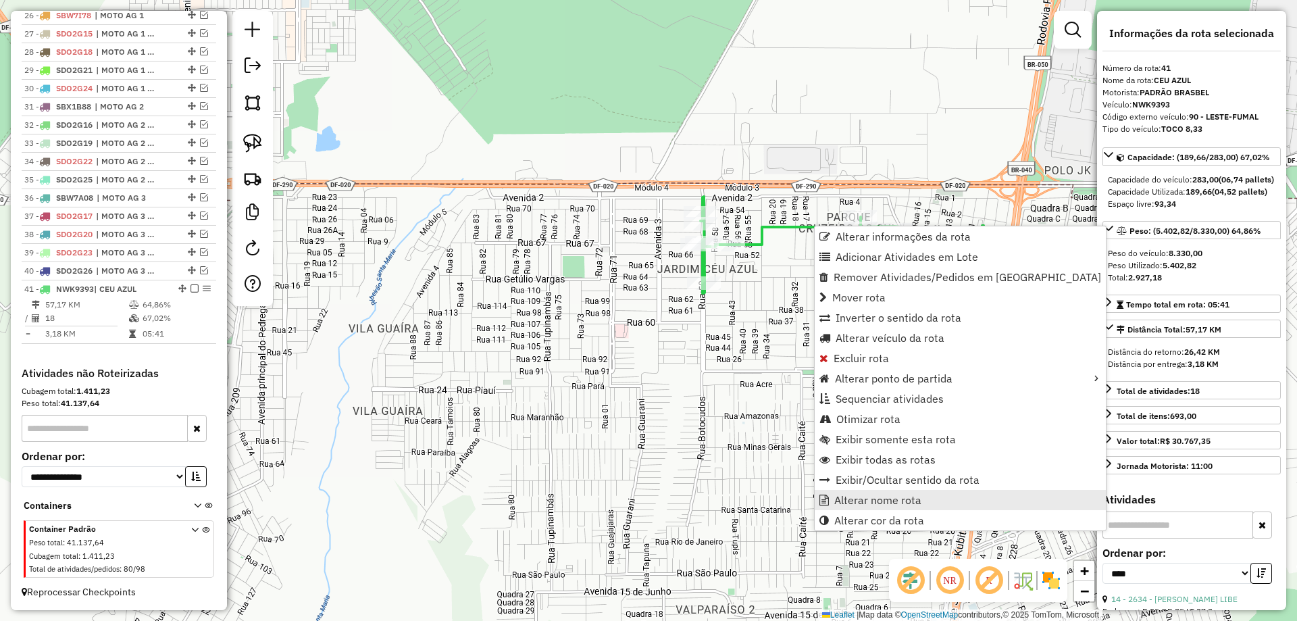
click at [902, 499] on span "Alterar nome rota" at bounding box center [877, 499] width 87 height 11
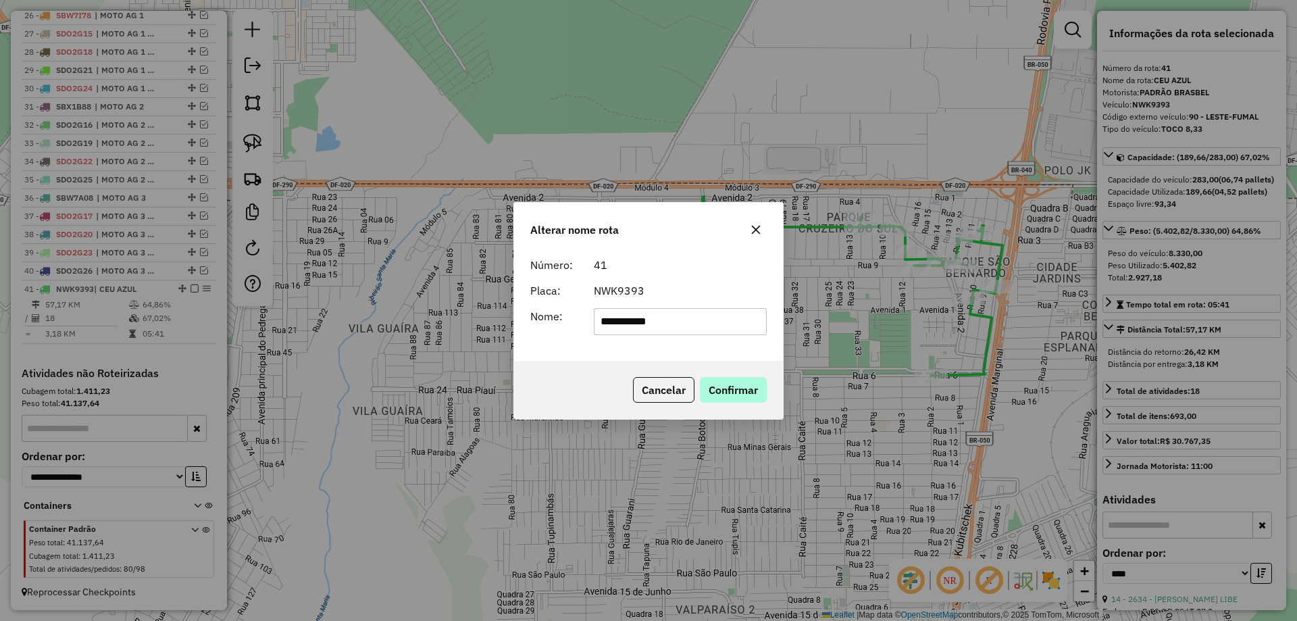
type input "**********"
click at [741, 400] on button "Confirmar" at bounding box center [733, 390] width 67 height 26
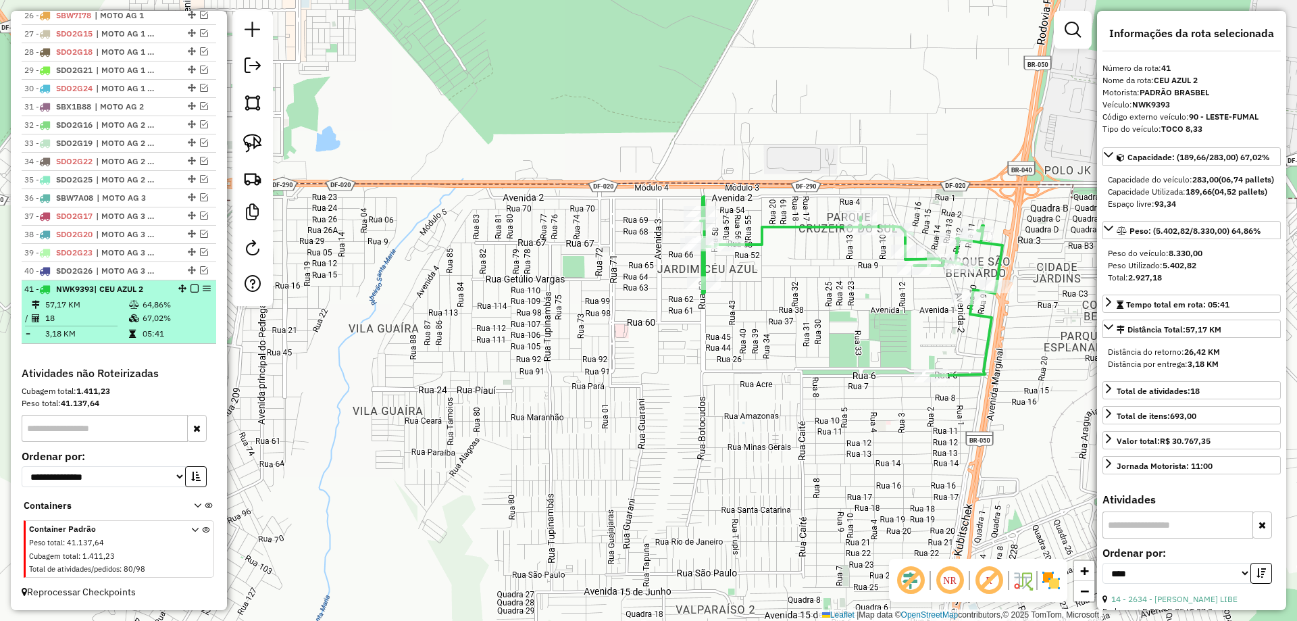
click at [191, 287] on em at bounding box center [194, 288] width 8 height 8
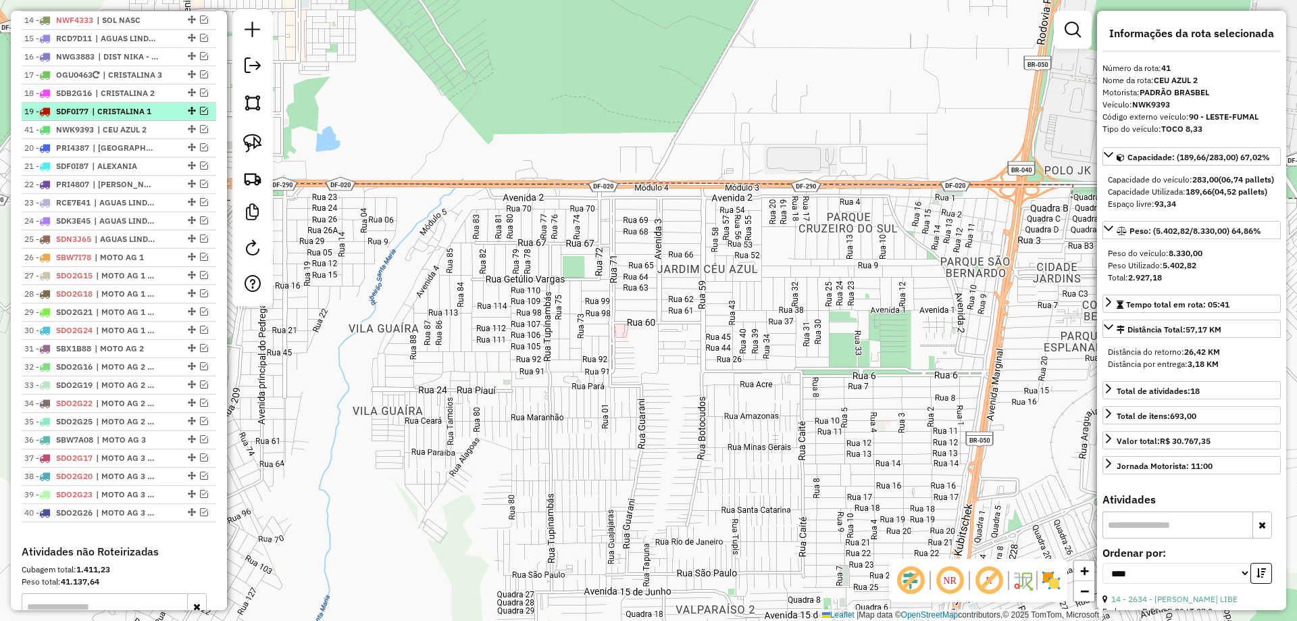
scroll to position [968, 0]
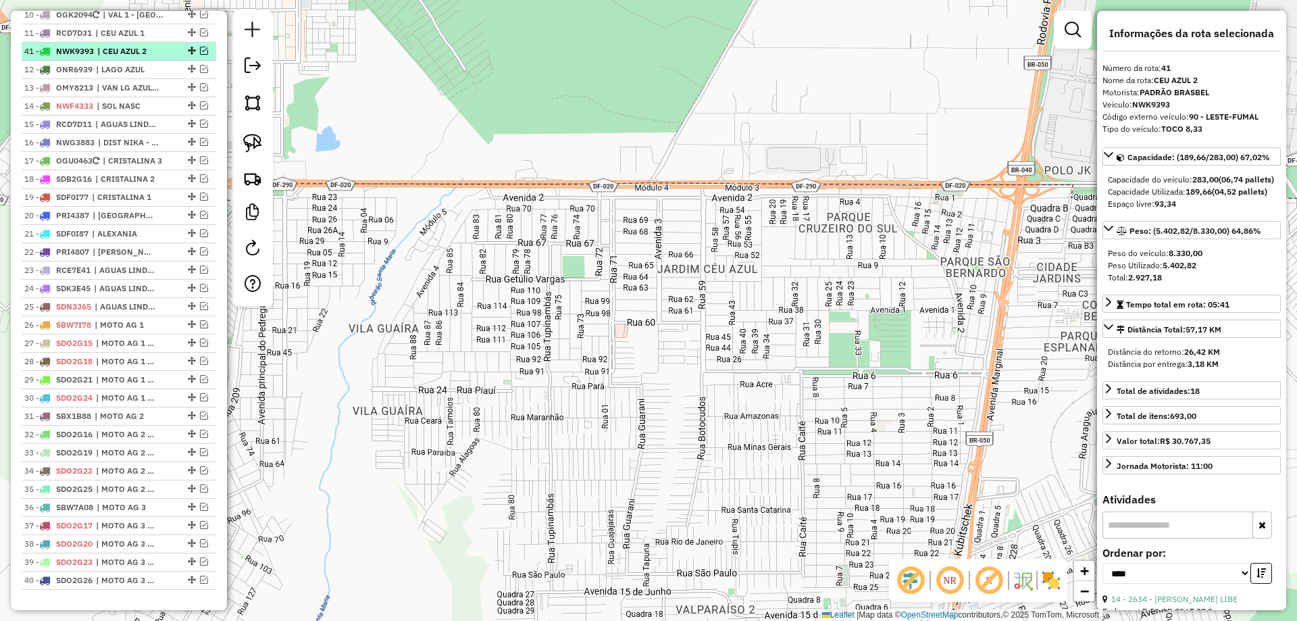
drag, startPoint x: 188, startPoint y: 334, endPoint x: 159, endPoint y: 72, distance: 263.6
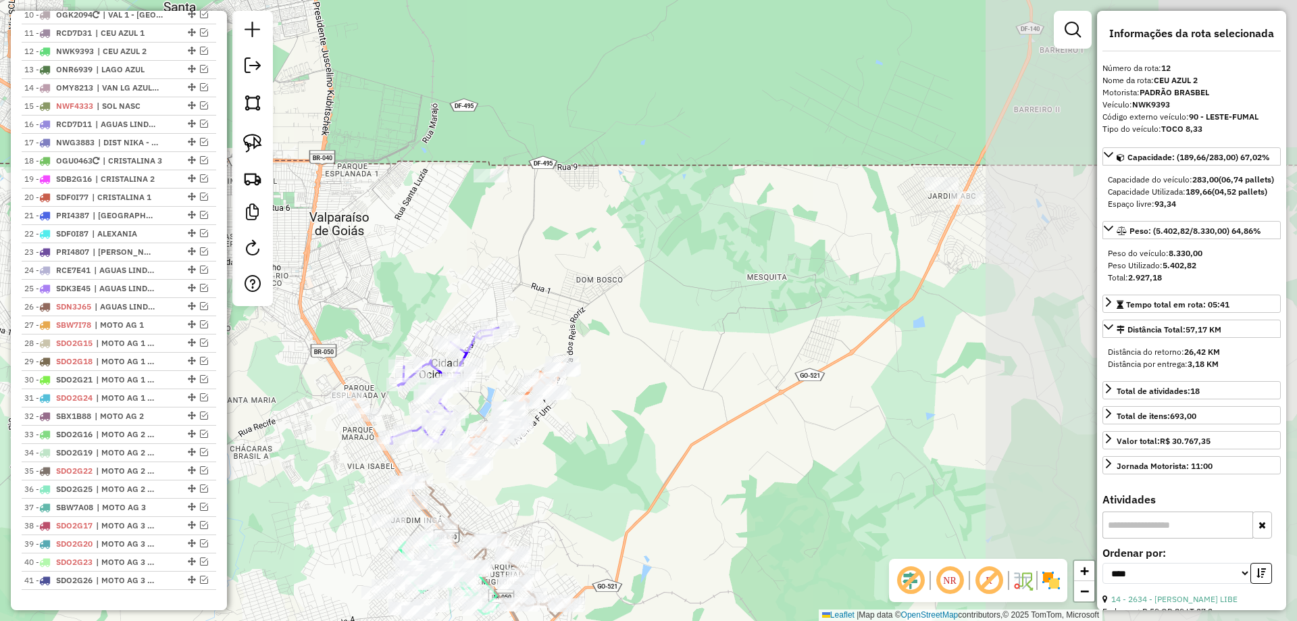
drag, startPoint x: 631, startPoint y: 274, endPoint x: 373, endPoint y: 263, distance: 258.3
click at [373, 263] on div "Janela de atendimento Grade de atendimento Capacidade Transportadoras Veículos …" at bounding box center [648, 310] width 1297 height 621
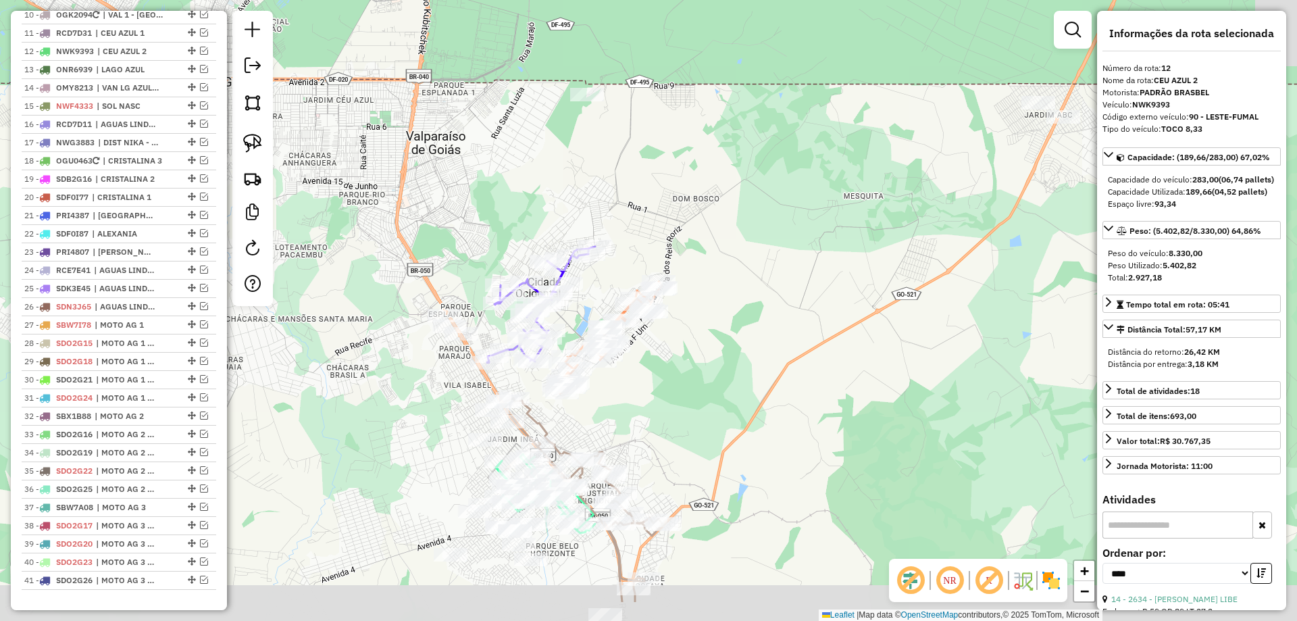
drag, startPoint x: 670, startPoint y: 426, endPoint x: 601, endPoint y: 313, distance: 132.2
click at [717, 382] on div "Janela de atendimento Grade de atendimento Capacidade Transportadoras Veículos …" at bounding box center [648, 310] width 1297 height 621
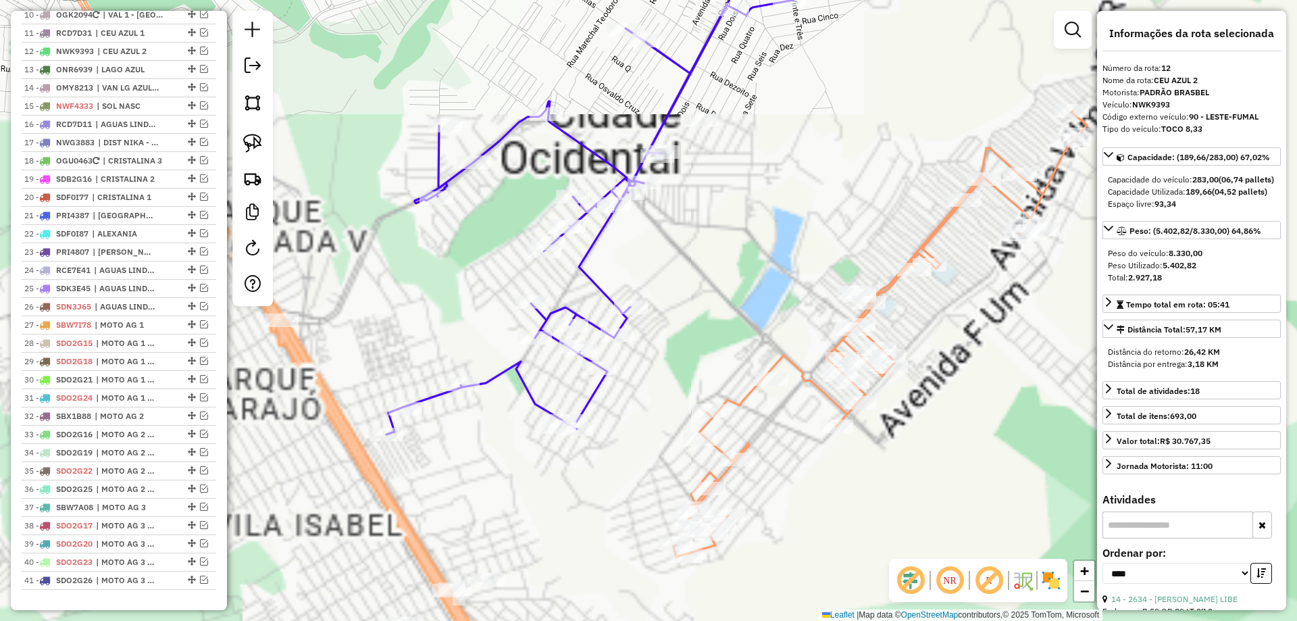
drag, startPoint x: 619, startPoint y: 369, endPoint x: 701, endPoint y: 251, distance: 143.7
click at [695, 255] on div "Janela de atendimento Grade de atendimento Capacidade Transportadoras Veículos …" at bounding box center [648, 310] width 1297 height 621
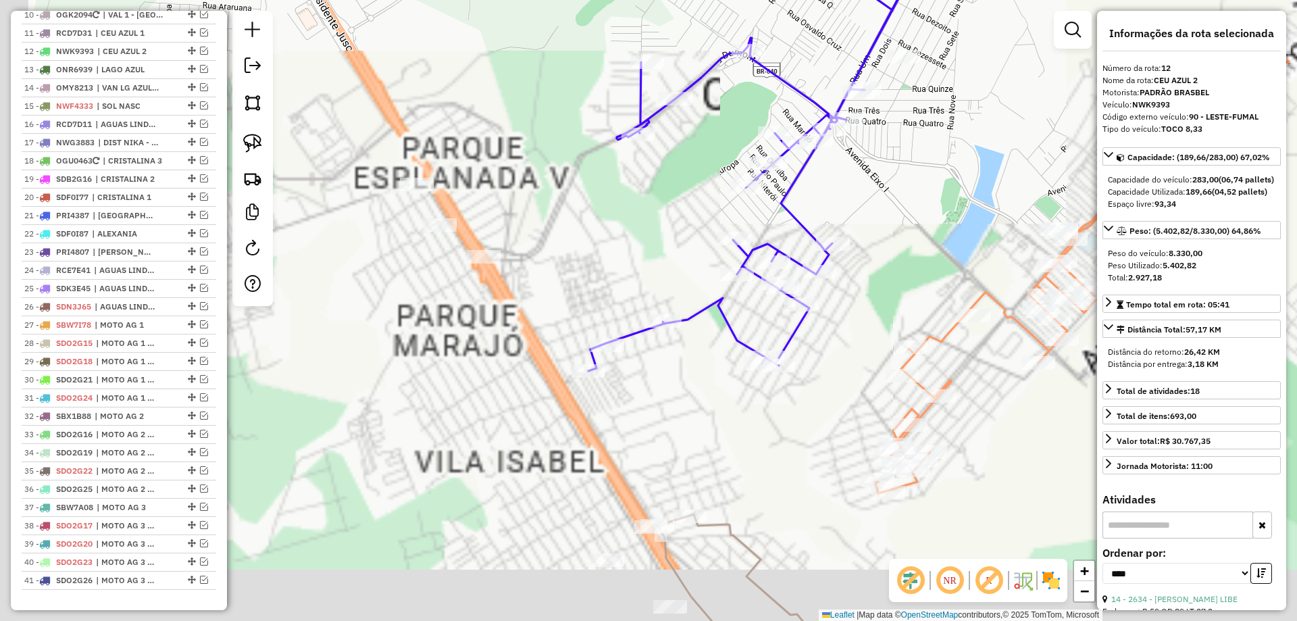
drag, startPoint x: 588, startPoint y: 232, endPoint x: 676, endPoint y: 185, distance: 99.7
click at [663, 195] on div "Janela de atendimento Grade de atendimento Capacidade Transportadoras Veículos …" at bounding box center [648, 310] width 1297 height 621
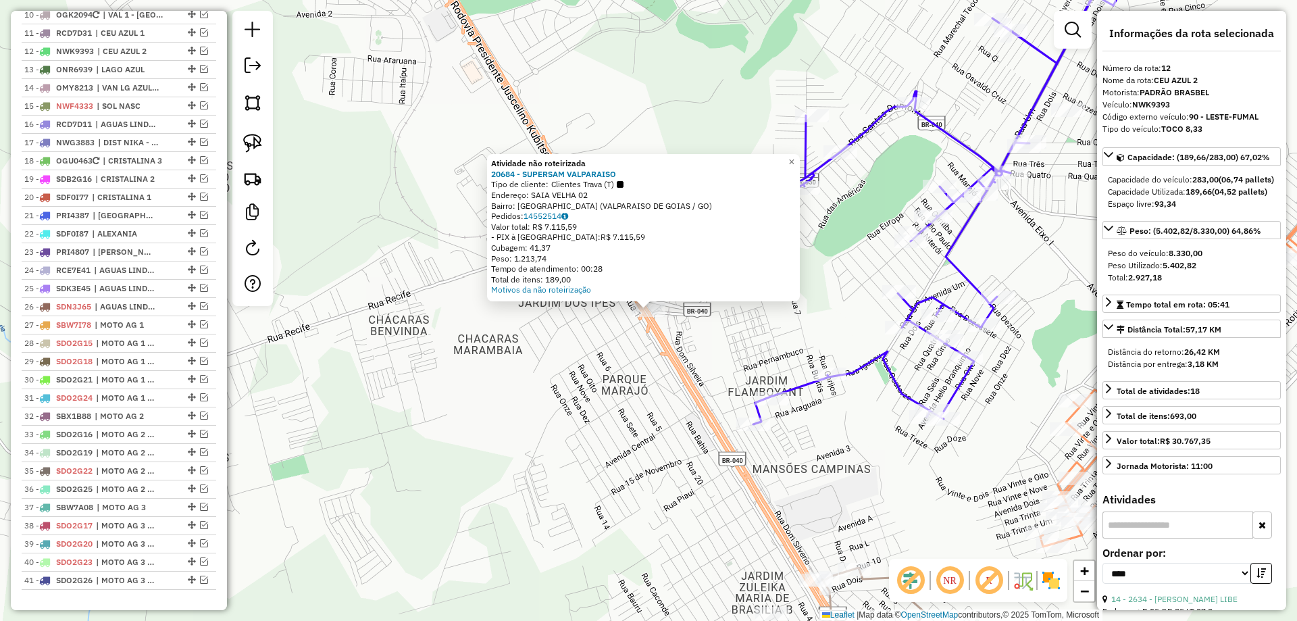
click at [505, 394] on div "Atividade não roteirizada 20684 - SUPERSAM VALPARAISO Tipo de cliente: Clientes…" at bounding box center [648, 310] width 1297 height 621
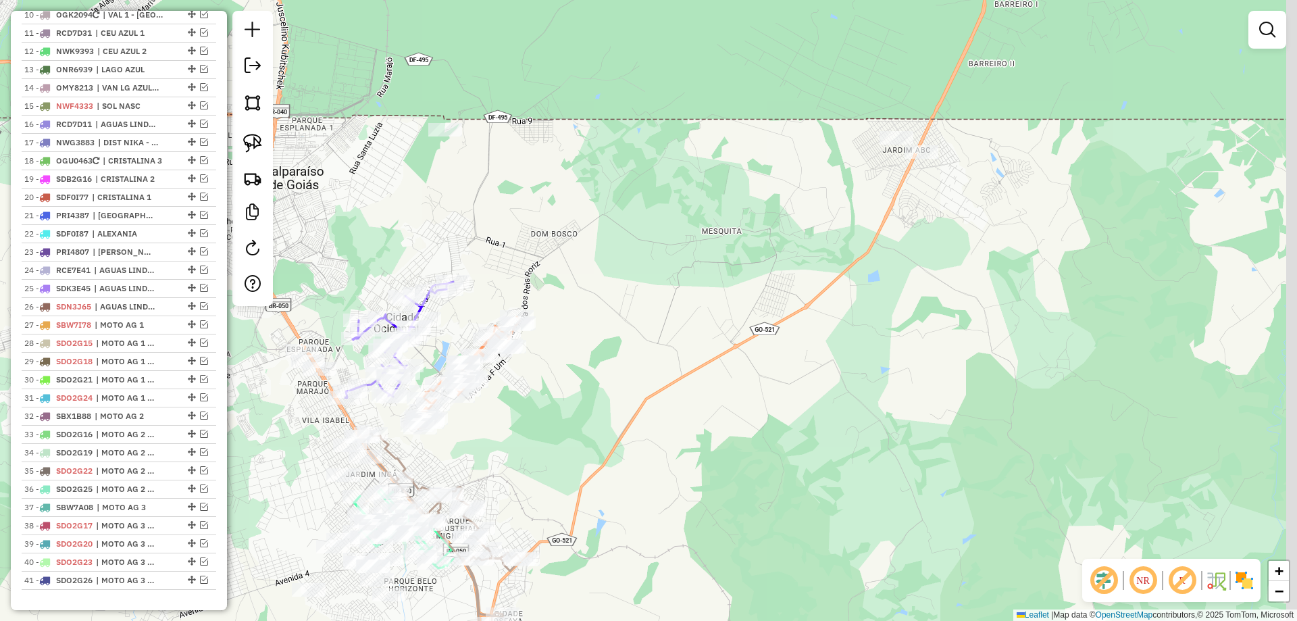
drag, startPoint x: 755, startPoint y: 211, endPoint x: 780, endPoint y: 195, distance: 29.2
click at [640, 255] on div "Janela de atendimento Grade de atendimento Capacidade Transportadoras Veículos …" at bounding box center [648, 310] width 1297 height 621
click at [885, 129] on div "Janela de atendimento Grade de atendimento Capacidade Transportadoras Veículos …" at bounding box center [648, 310] width 1297 height 621
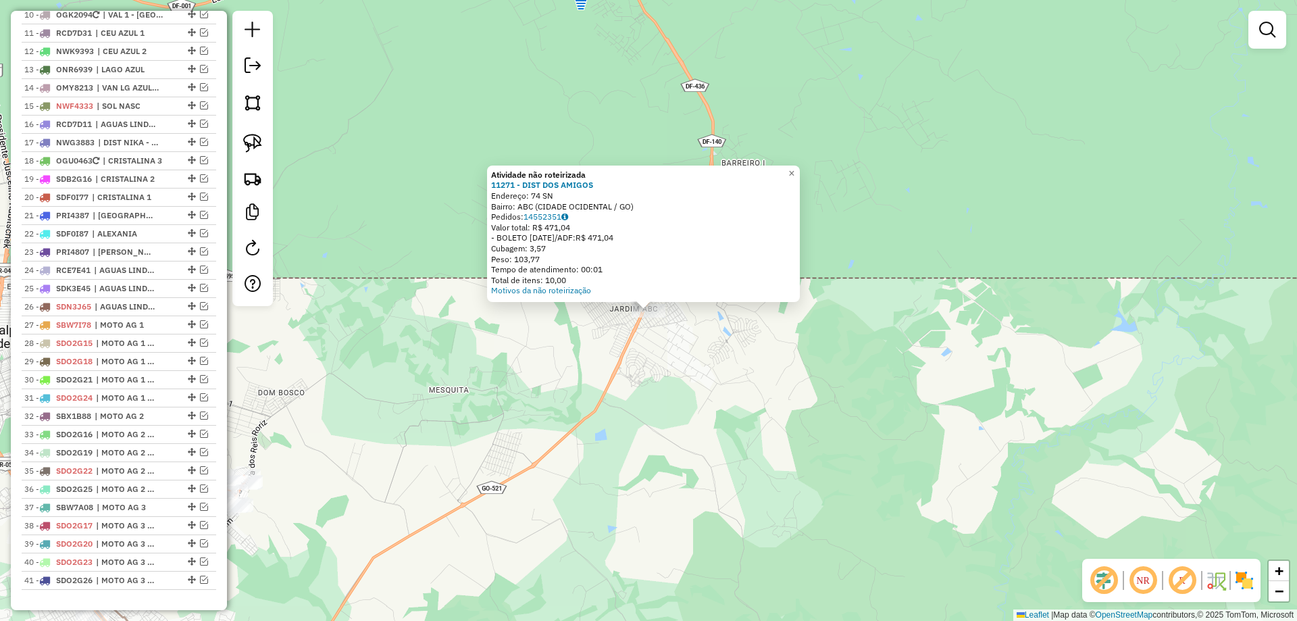
drag, startPoint x: 601, startPoint y: 432, endPoint x: 562, endPoint y: 413, distance: 42.9
click at [601, 431] on div "Atividade não roteirizada 11271 - DIST DOS AMIGOS Endereço: 74 SN Bairro: ABC (…" at bounding box center [648, 310] width 1297 height 621
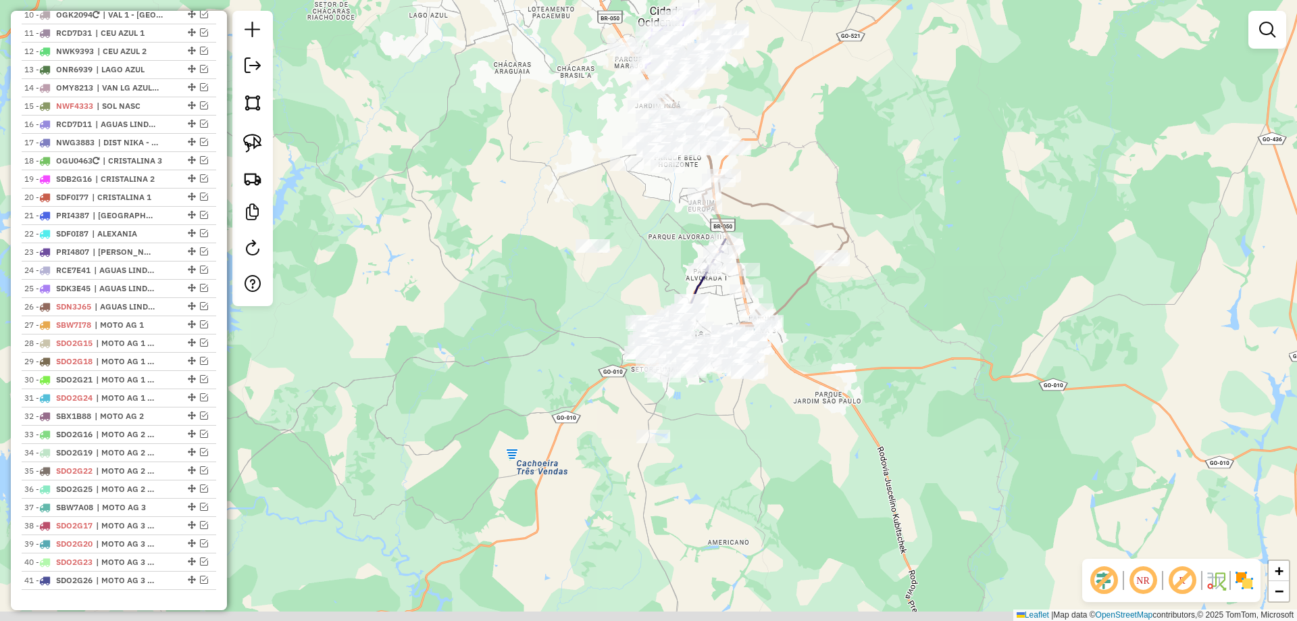
drag, startPoint x: 544, startPoint y: 406, endPoint x: 891, endPoint y: 74, distance: 479.7
click at [891, 72] on div "Janela de atendimento Grade de atendimento Capacidade Transportadoras Veículos …" at bounding box center [648, 310] width 1297 height 621
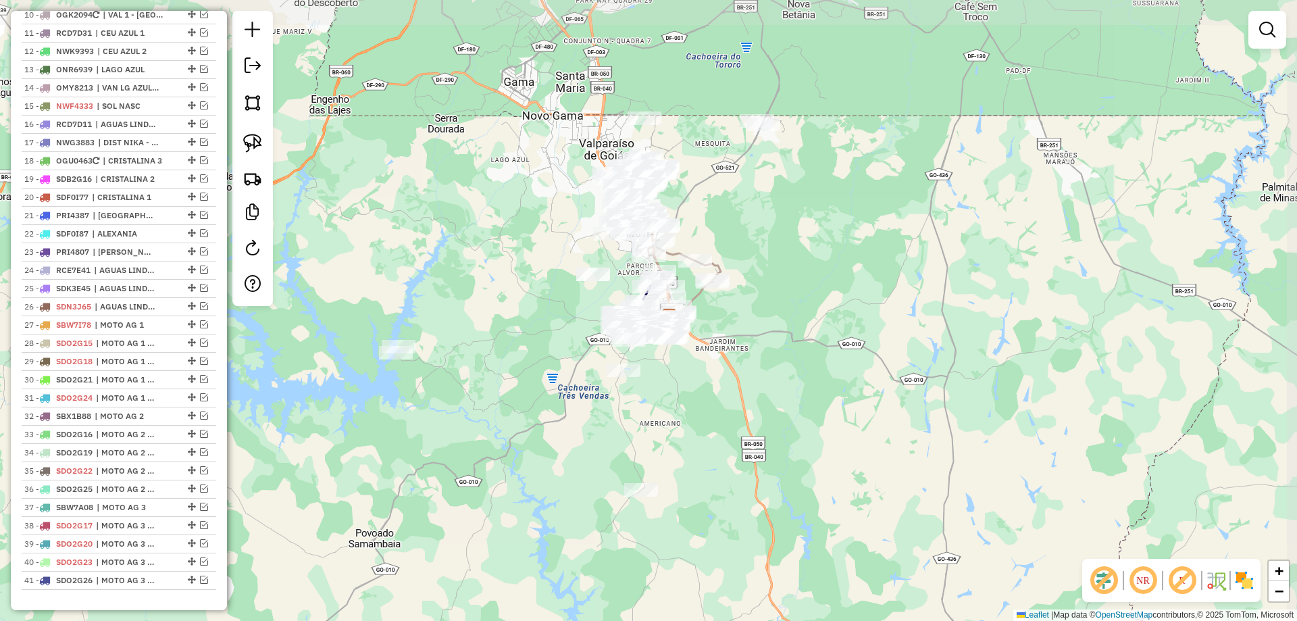
drag, startPoint x: 928, startPoint y: 118, endPoint x: 714, endPoint y: 226, distance: 239.6
click at [813, 201] on div "Janela de atendimento Grade de atendimento Capacidade Transportadoras Veículos …" at bounding box center [648, 310] width 1297 height 621
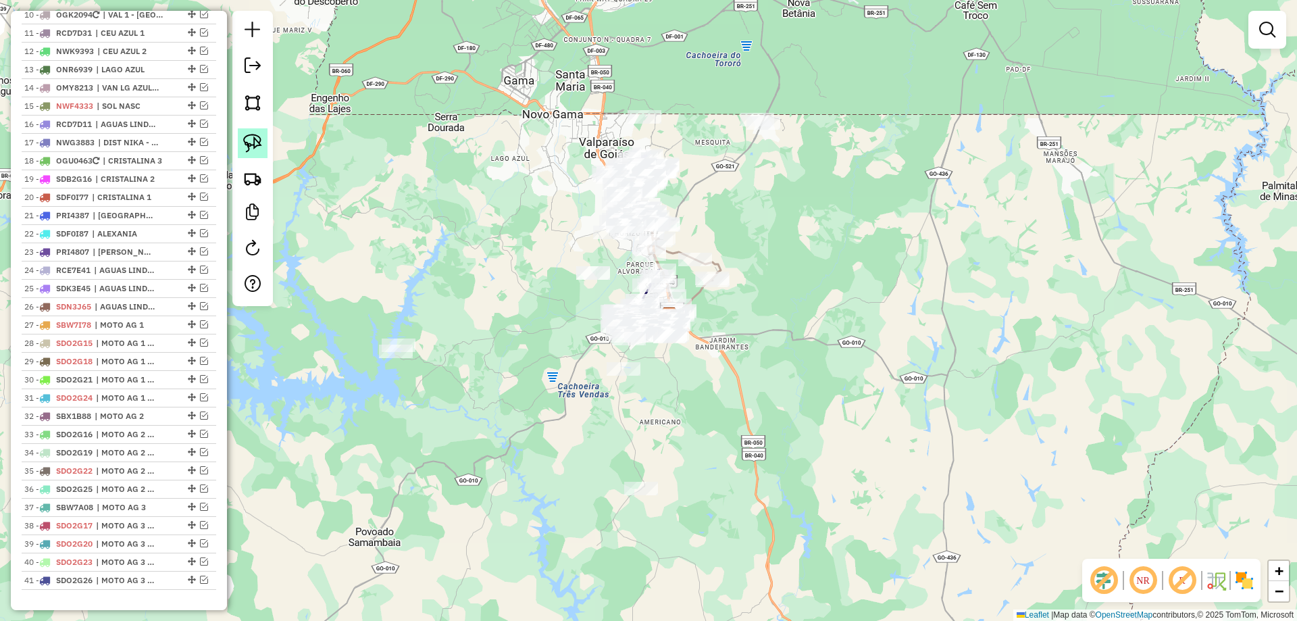
click at [263, 143] on link at bounding box center [253, 143] width 30 height 30
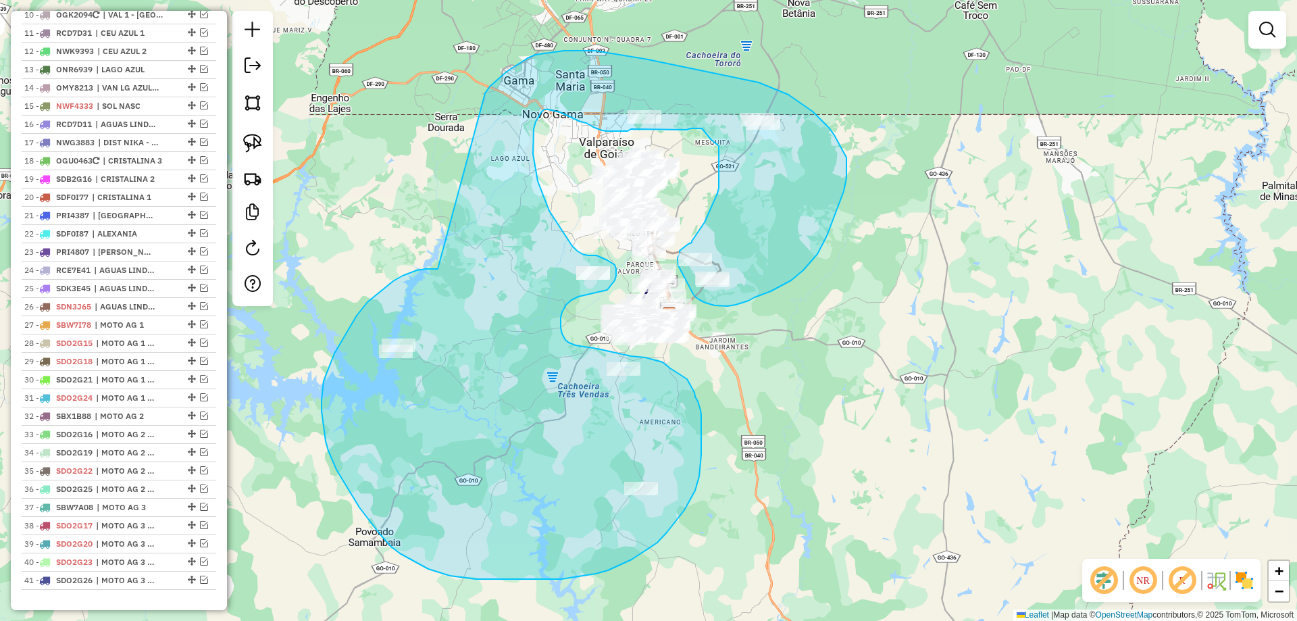
drag, startPoint x: 393, startPoint y: 281, endPoint x: 484, endPoint y: 96, distance: 206.3
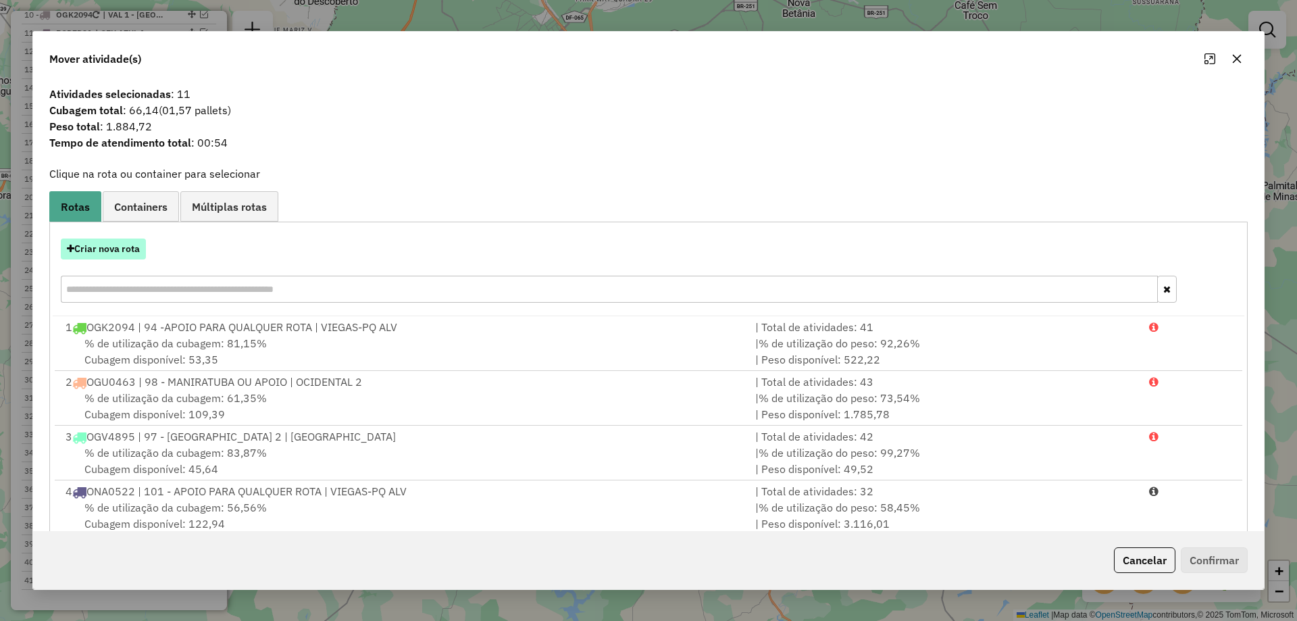
click at [120, 249] on button "Criar nova rota" at bounding box center [103, 248] width 85 height 21
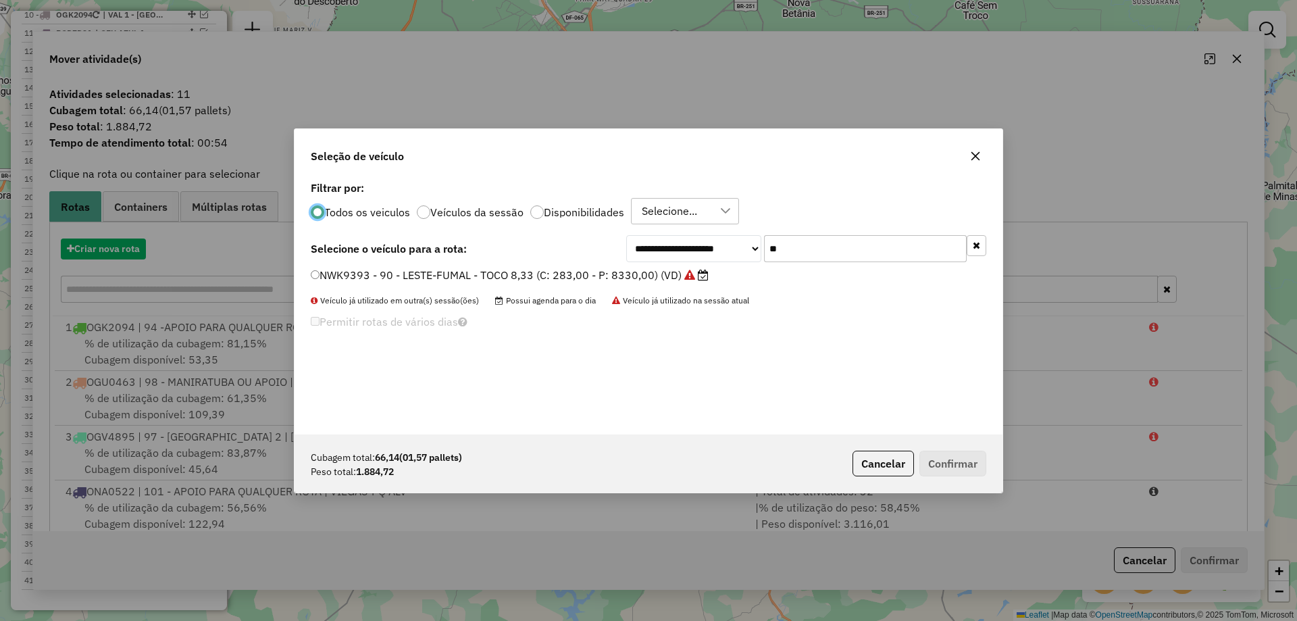
scroll to position [7, 4]
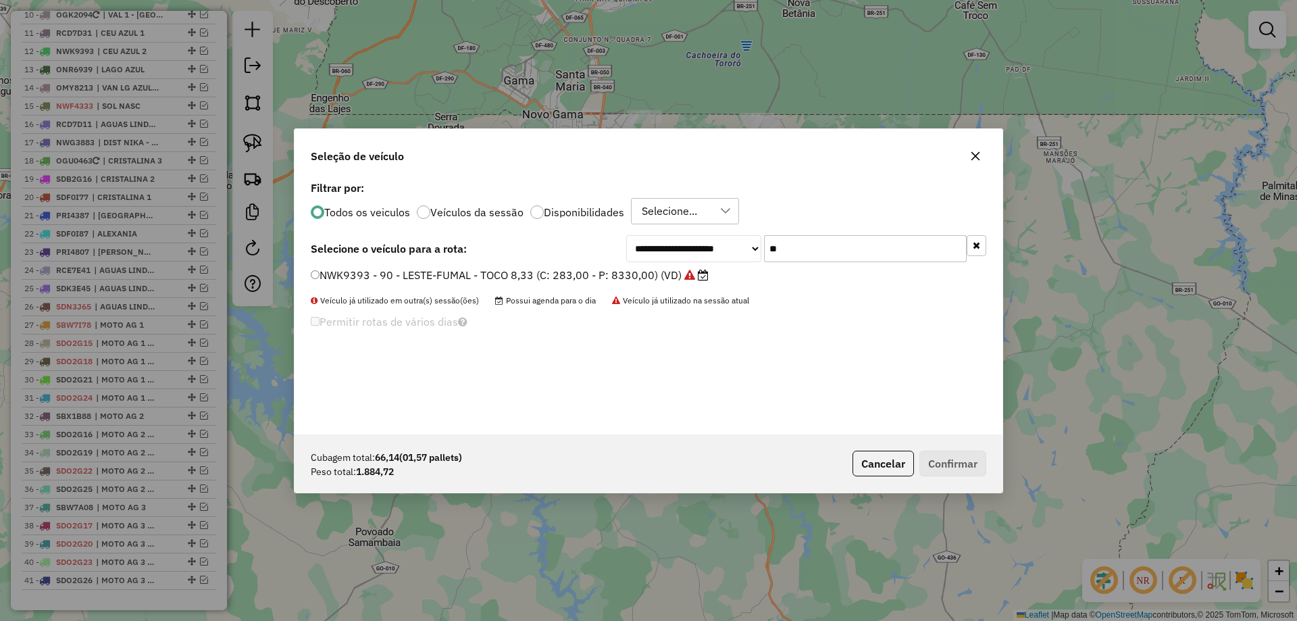
drag, startPoint x: 751, startPoint y: 262, endPoint x: 671, endPoint y: 246, distance: 82.0
click at [671, 247] on div "**********" at bounding box center [806, 248] width 360 height 27
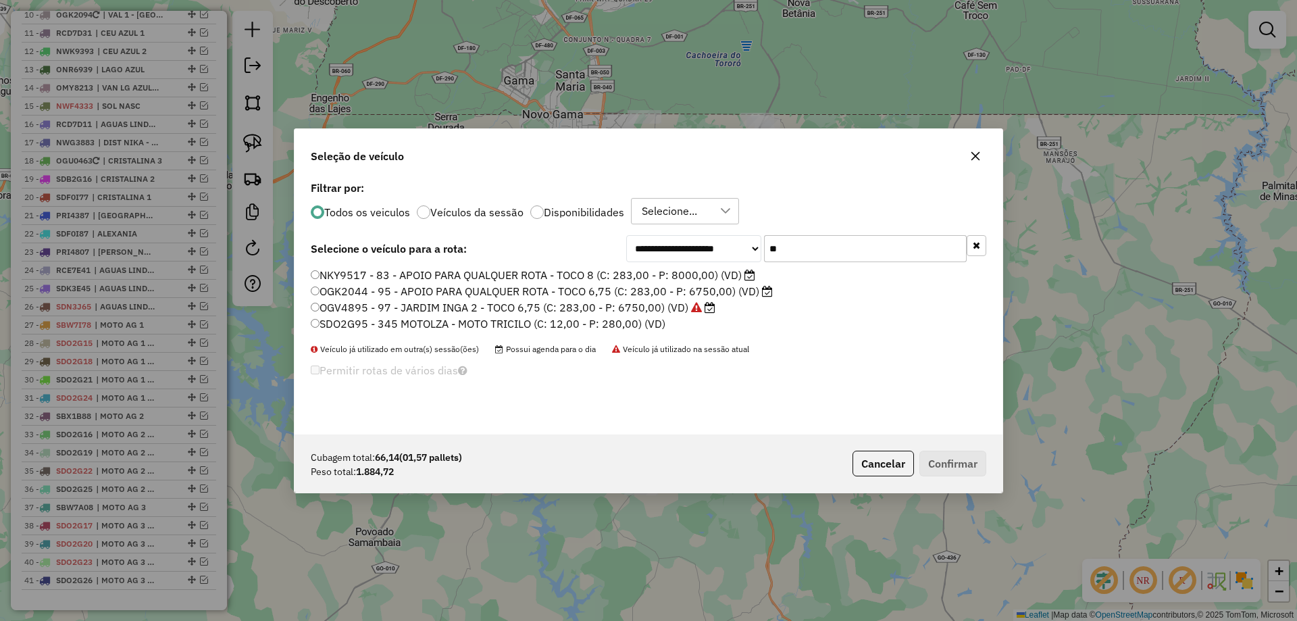
type input "**"
click at [415, 295] on label "OGK2044 - 95 - APOIO PARA QUALQUER ROTA - TOCO 6,75 (C: 283,00 - P: 6750,00) (V…" at bounding box center [542, 291] width 462 height 16
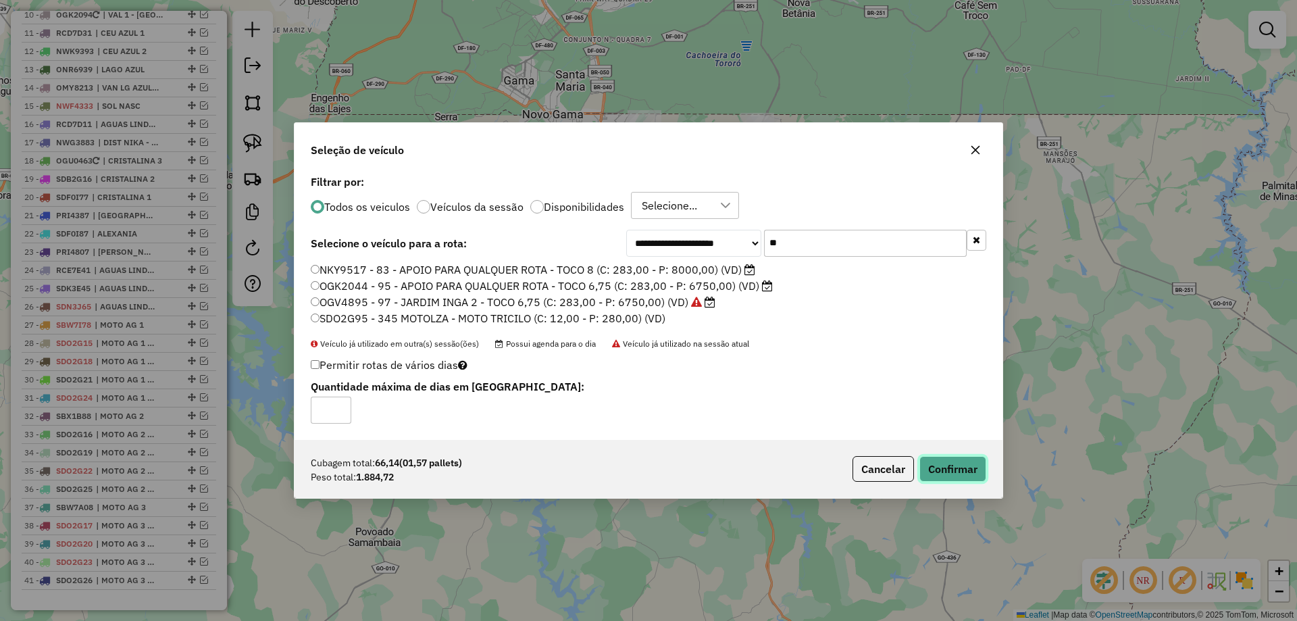
click at [936, 456] on button "Confirmar" at bounding box center [952, 469] width 67 height 26
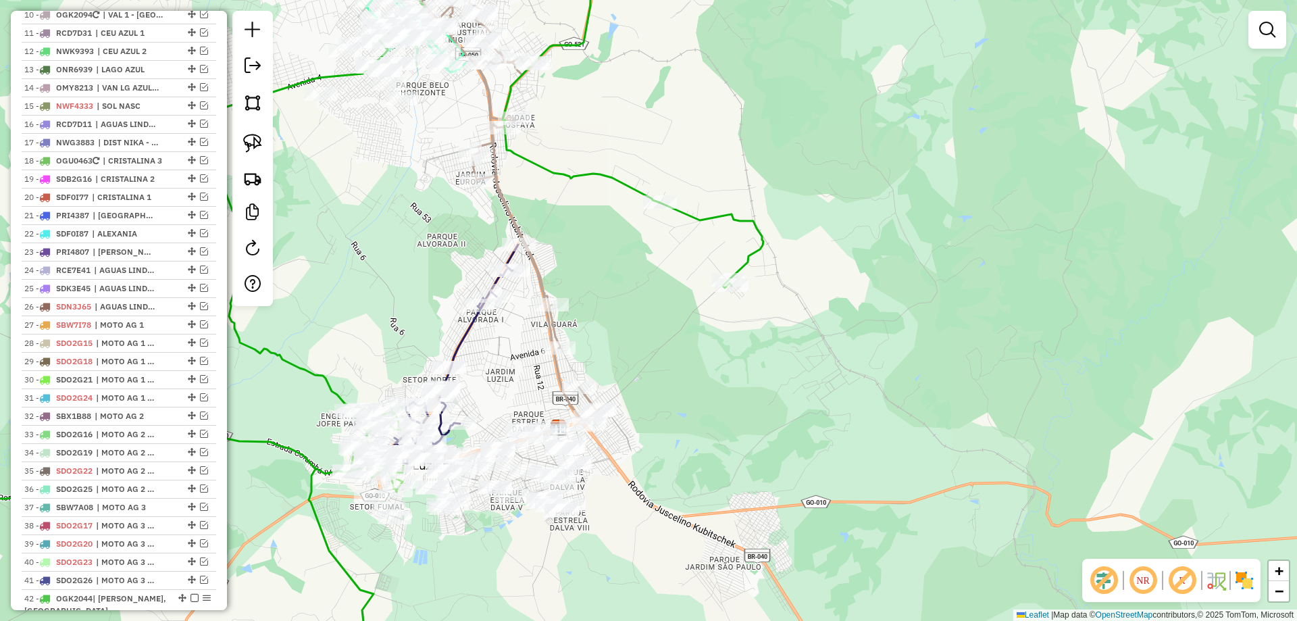
click at [751, 214] on icon at bounding box center [316, 310] width 893 height 745
select select "*********"
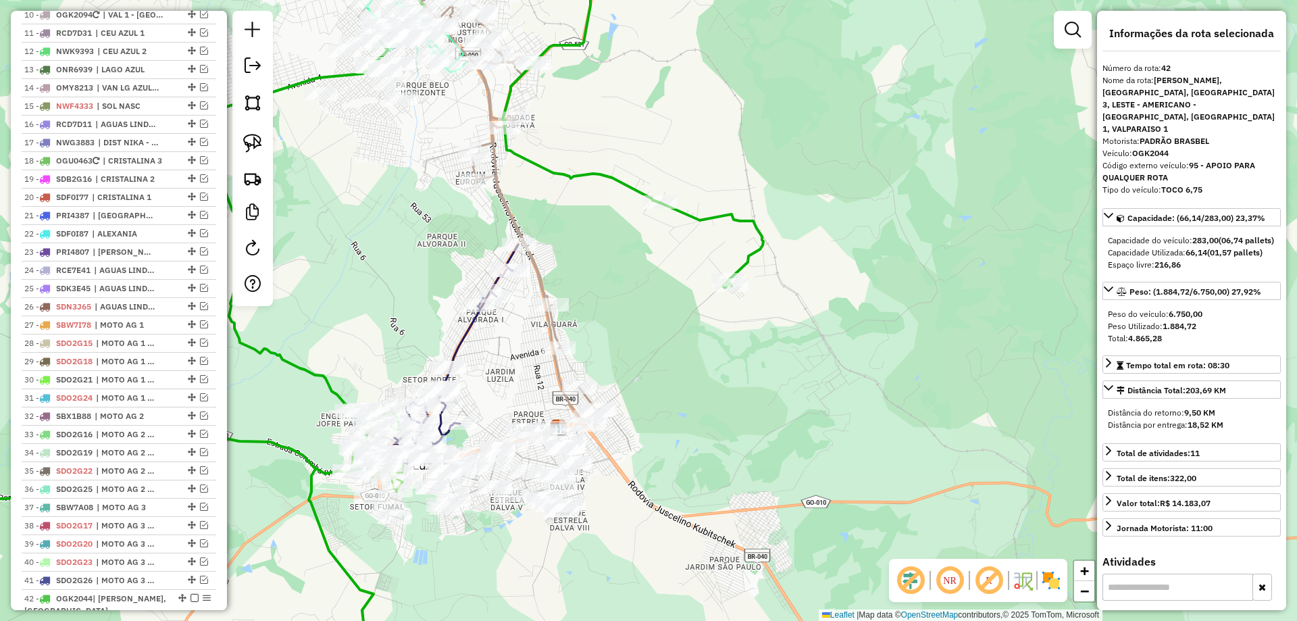
scroll to position [1350, 0]
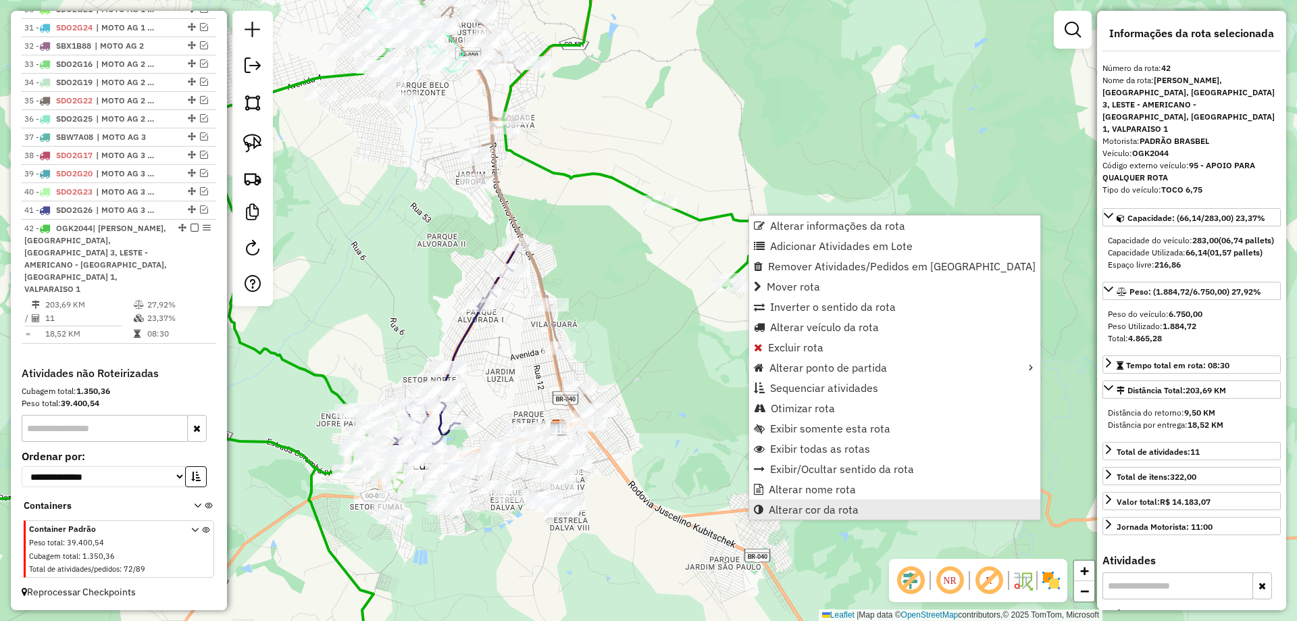
click at [828, 514] on span "Alterar cor da rota" at bounding box center [814, 509] width 90 height 11
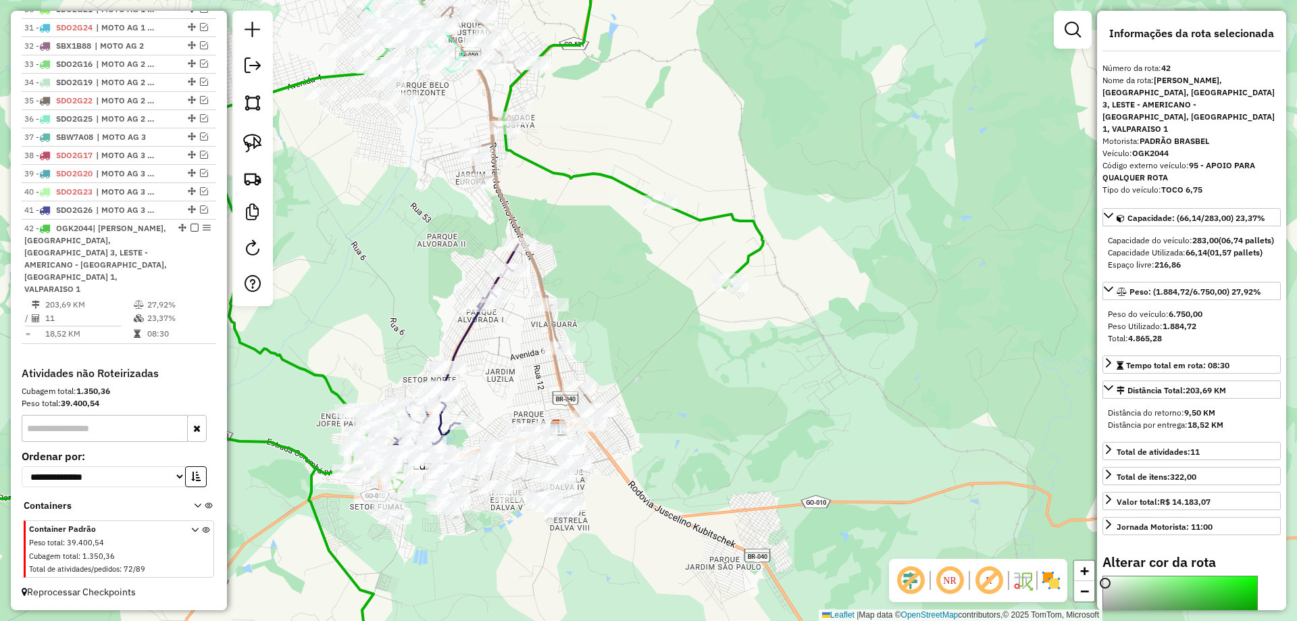
click at [1105, 583] on div at bounding box center [1180, 620] width 154 height 88
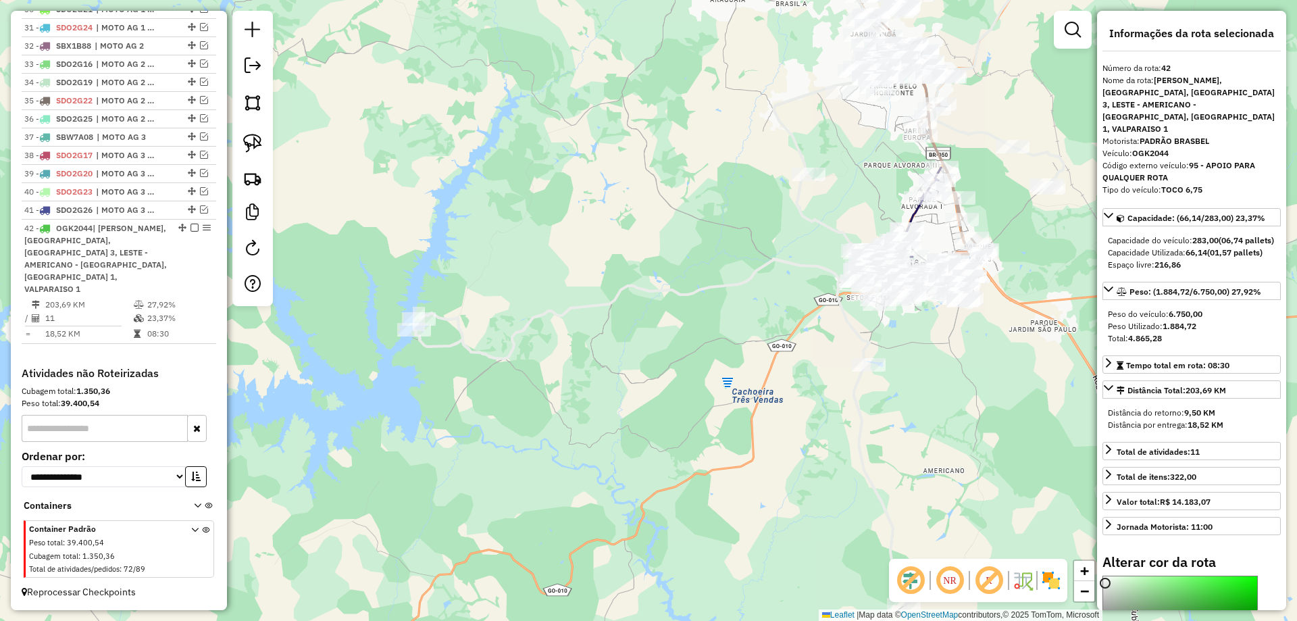
scroll to position [203, 0]
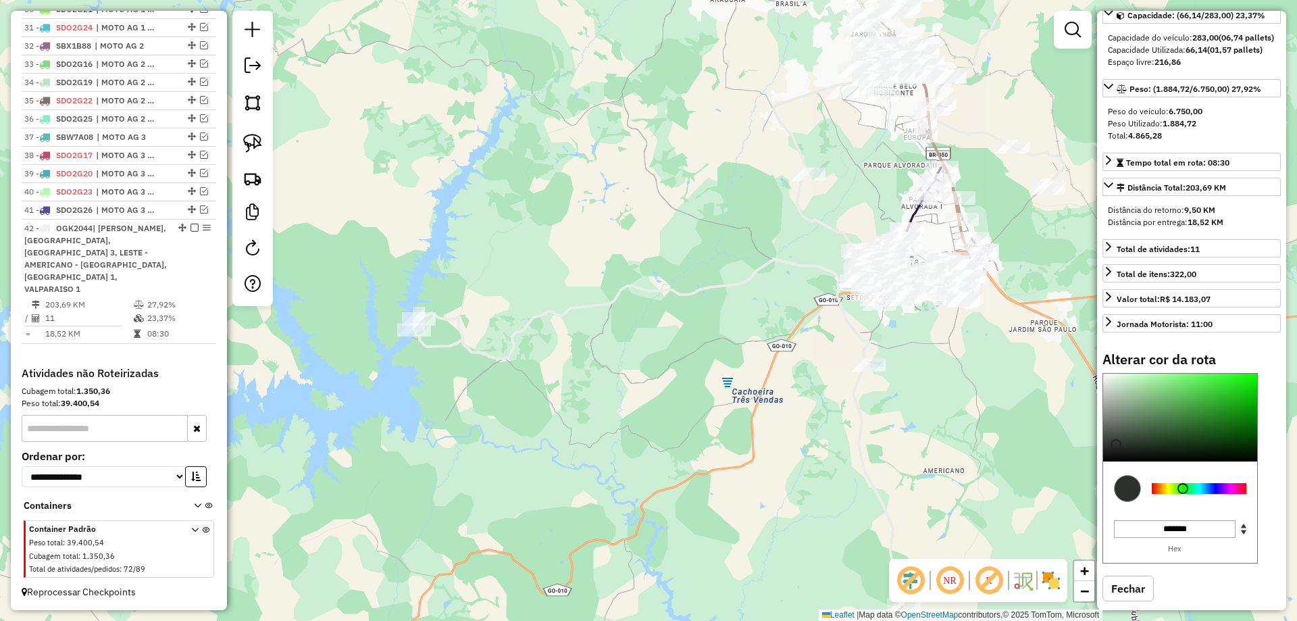
type input "*******"
drag, startPoint x: 1104, startPoint y: 382, endPoint x: 1117, endPoint y: 445, distance: 64.8
click at [1117, 445] on div at bounding box center [1117, 445] width 11 height 11
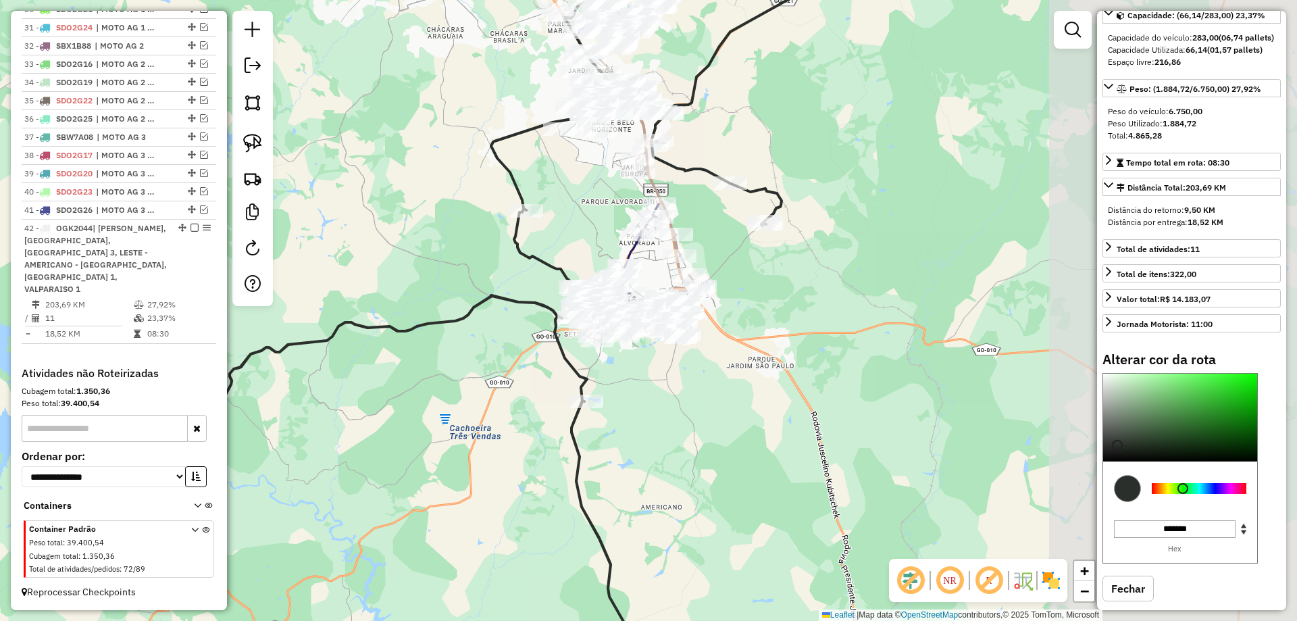
drag, startPoint x: 933, startPoint y: 397, endPoint x: 653, endPoint y: 432, distance: 282.5
click at [654, 432] on div "Janela de atendimento Grade de atendimento Capacidade Transportadoras Veículos …" at bounding box center [648, 310] width 1297 height 621
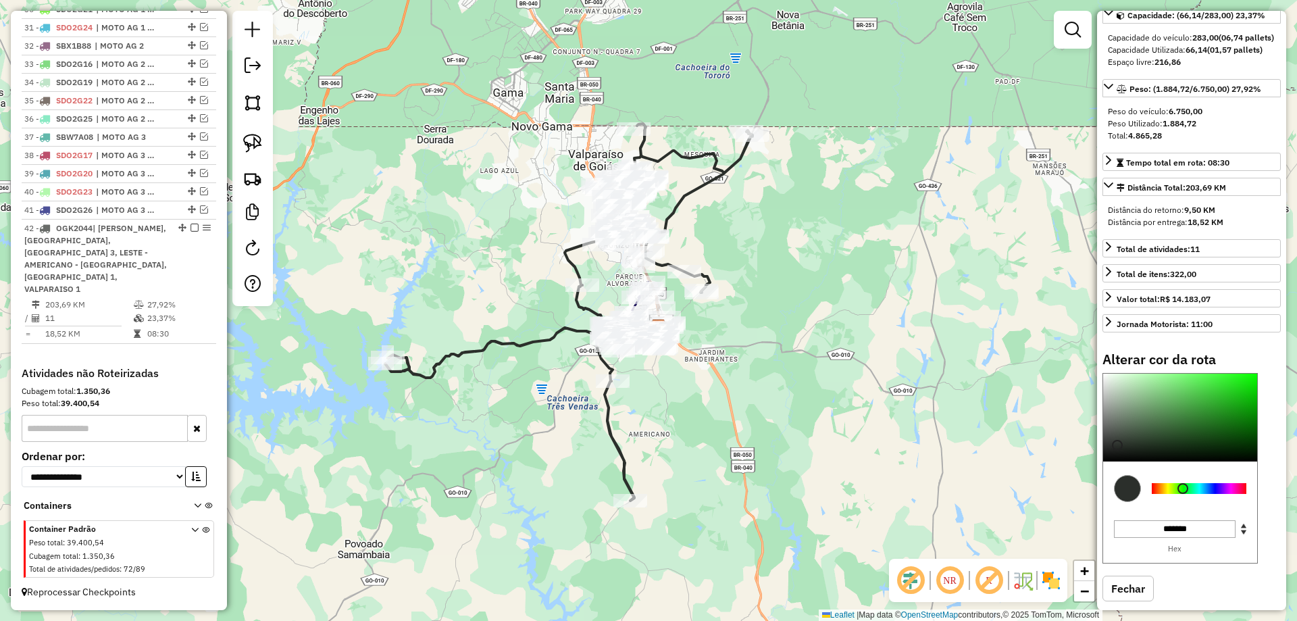
select select "*********"
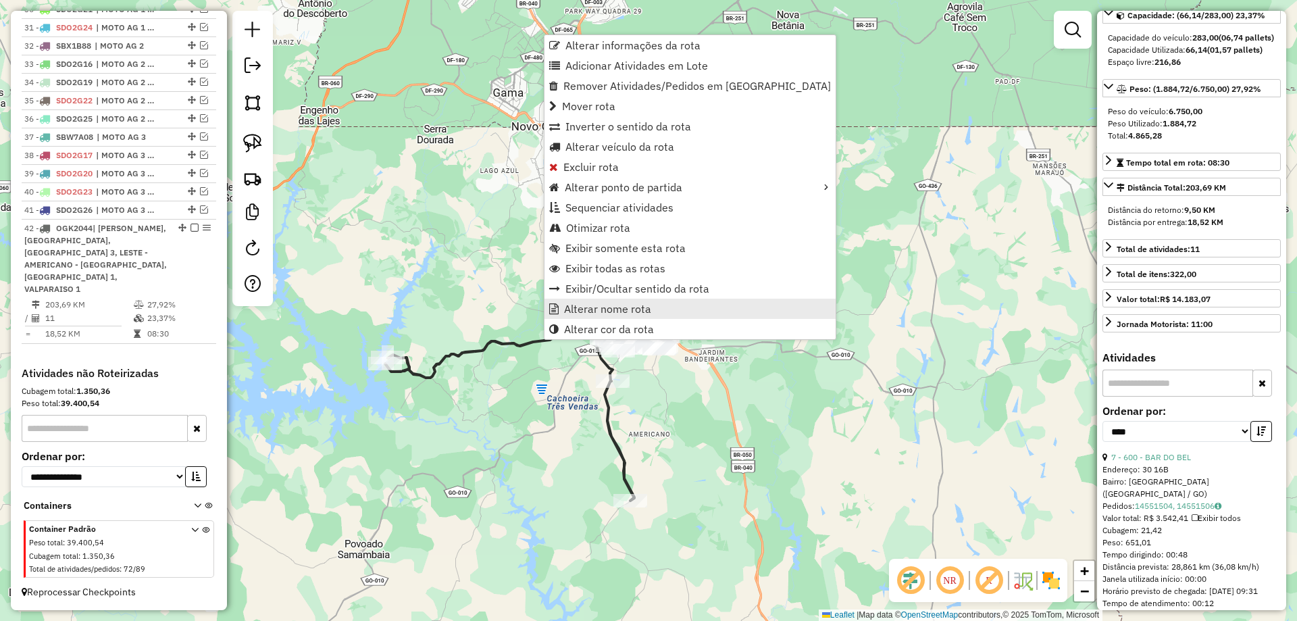
click at [621, 301] on link "Alterar nome rota" at bounding box center [689, 309] width 291 height 20
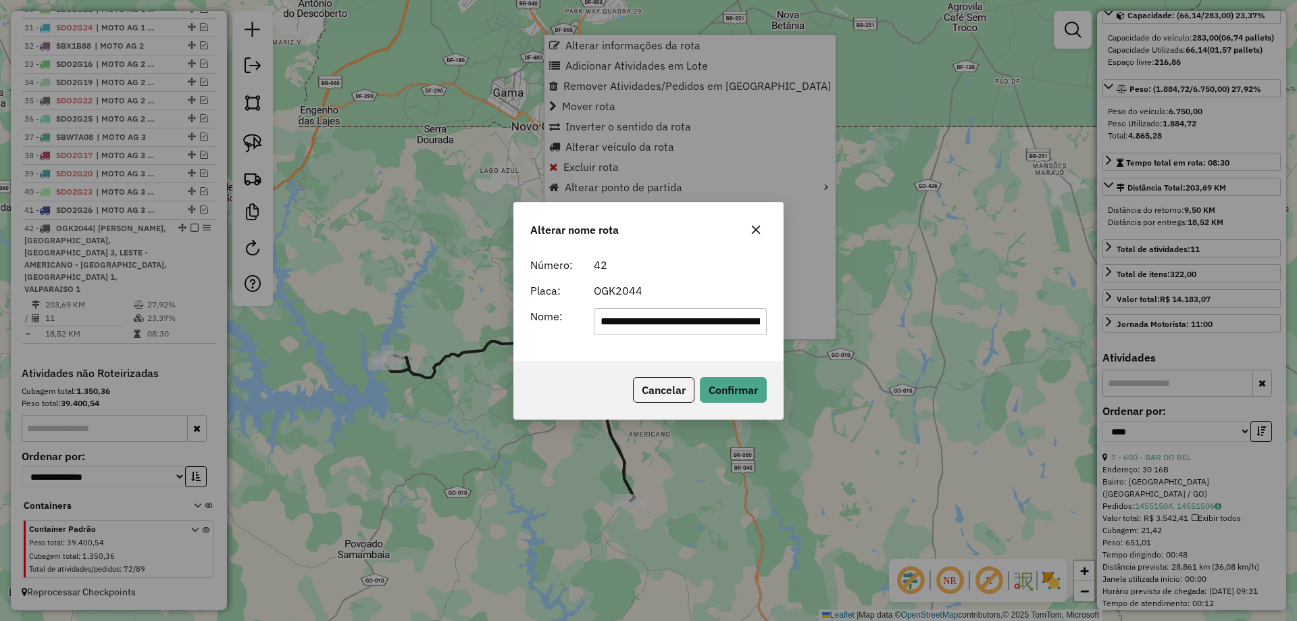
scroll to position [0, 422]
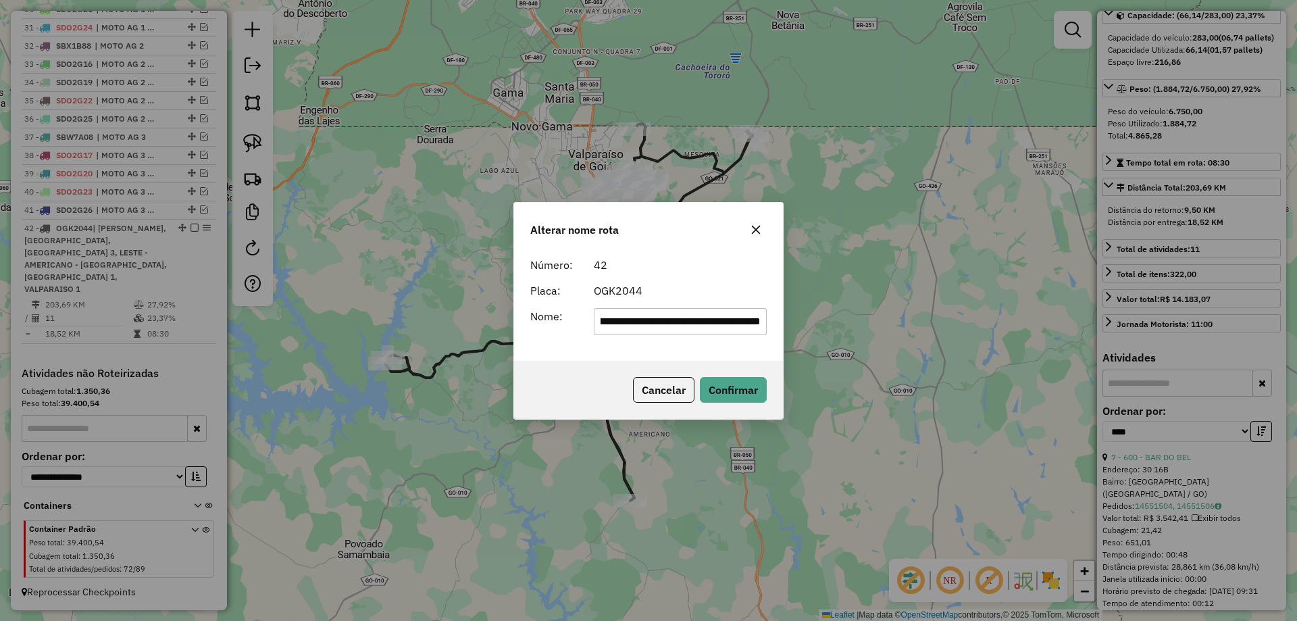
click at [662, 317] on input "**********" at bounding box center [681, 321] width 174 height 27
type input "**********"
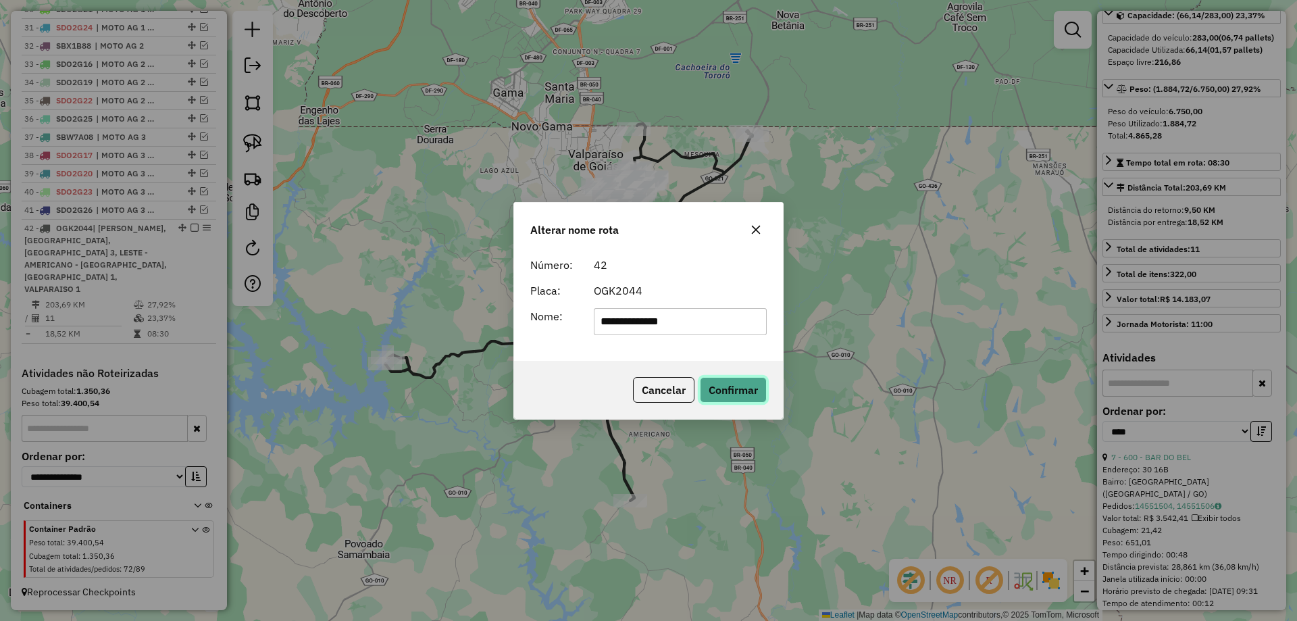
click at [736, 390] on button "Confirmar" at bounding box center [733, 390] width 67 height 26
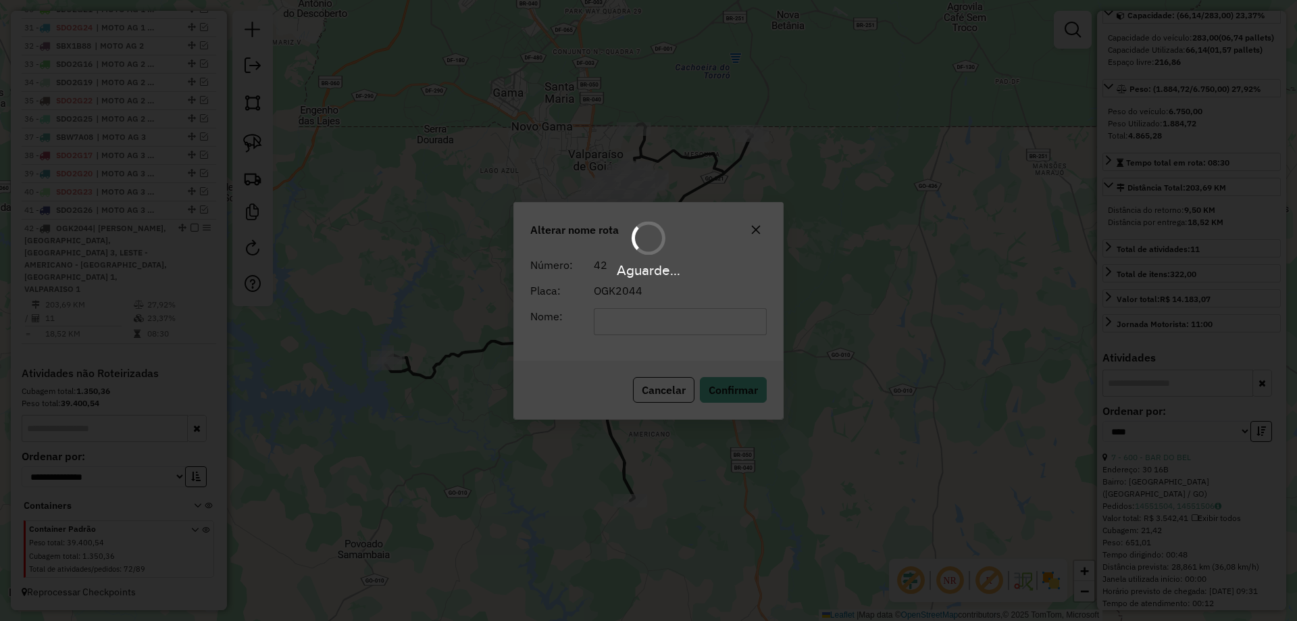
scroll to position [166, 0]
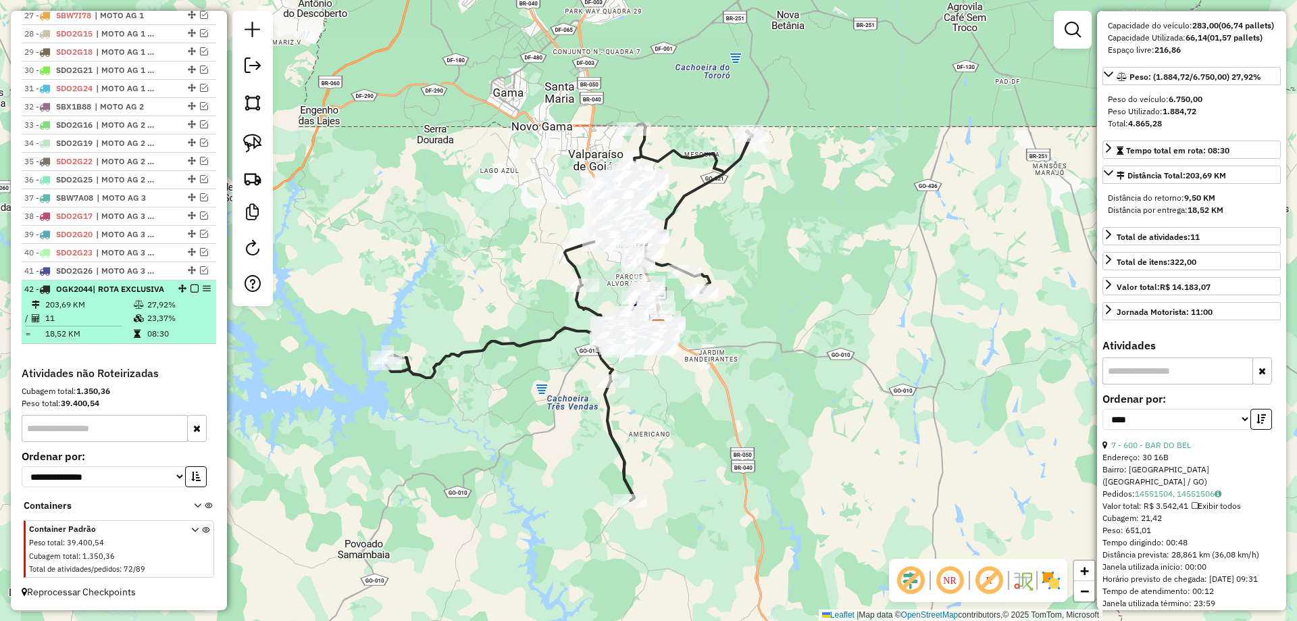
click at [193, 284] on em at bounding box center [194, 288] width 8 height 8
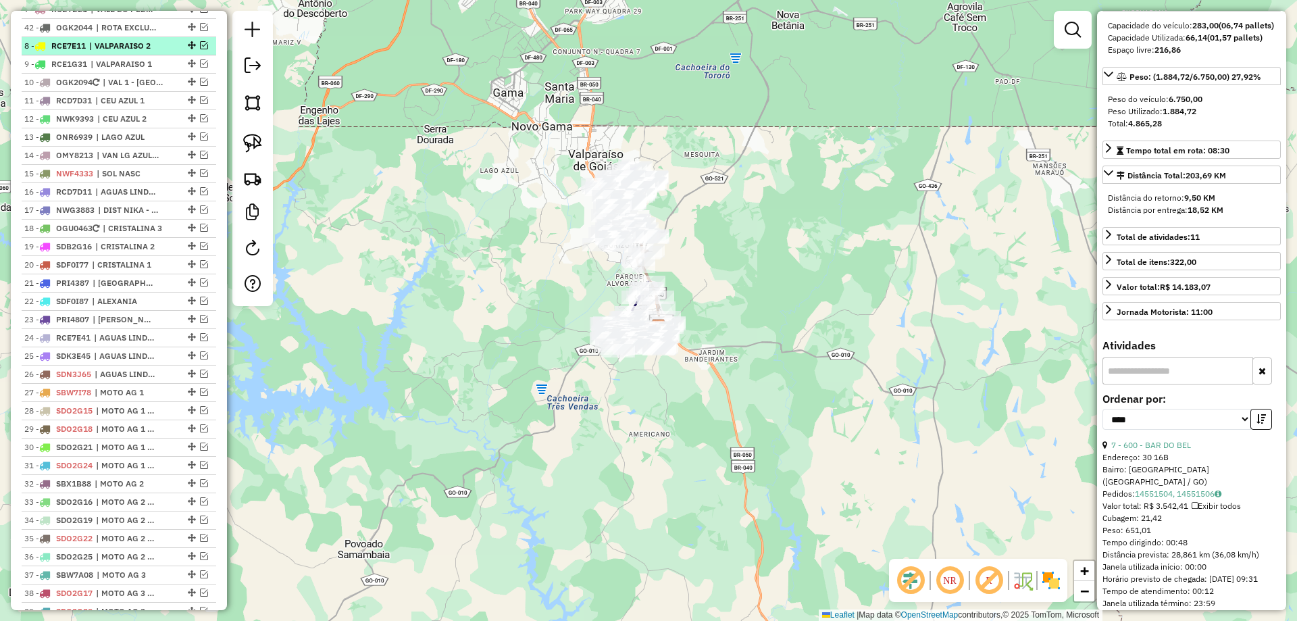
scroll to position [900, 0]
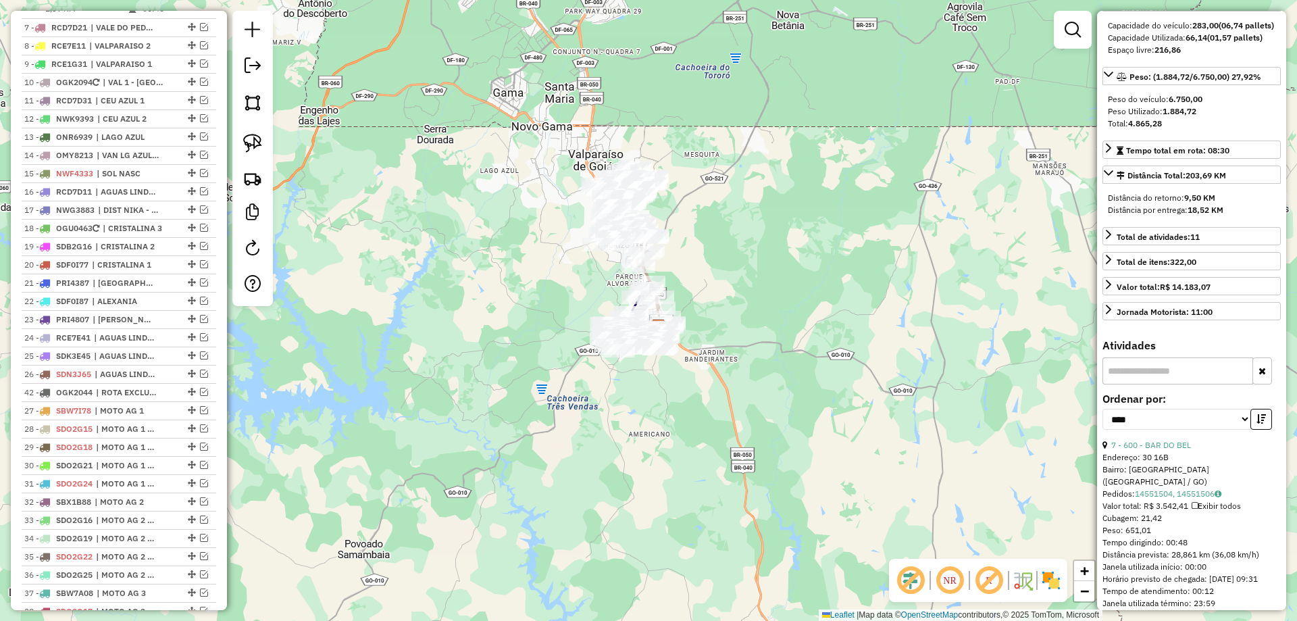
drag, startPoint x: 190, startPoint y: 332, endPoint x: 141, endPoint y: 419, distance: 100.1
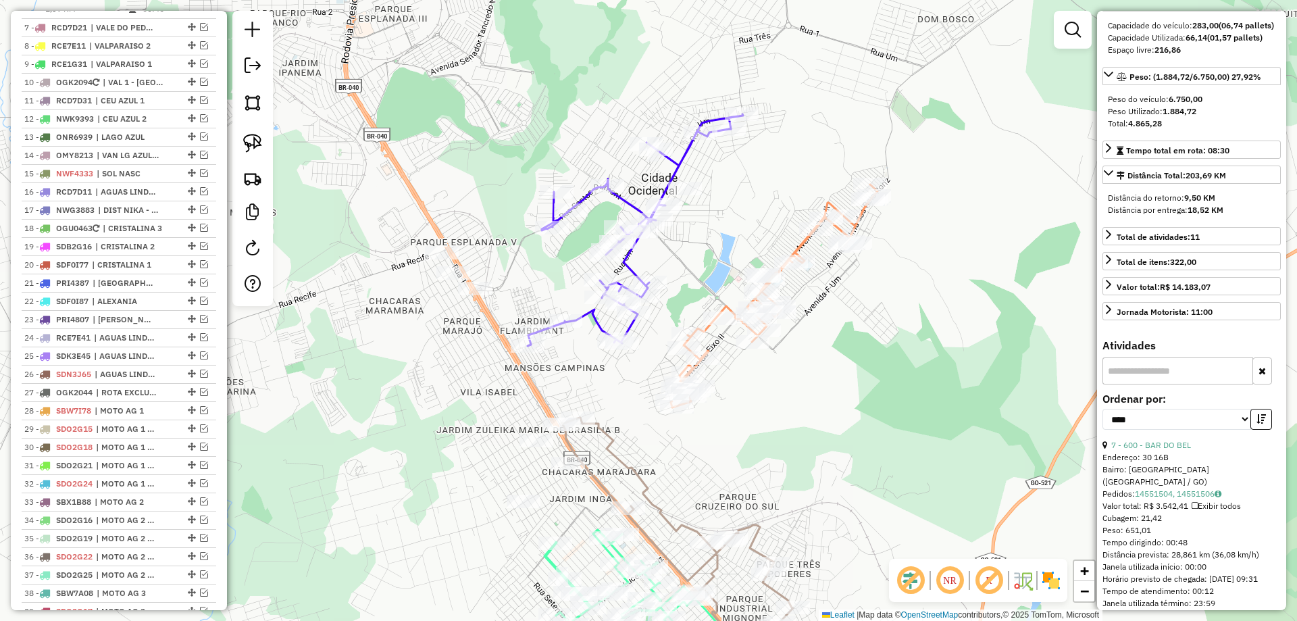
click at [626, 268] on icon at bounding box center [635, 230] width 215 height 232
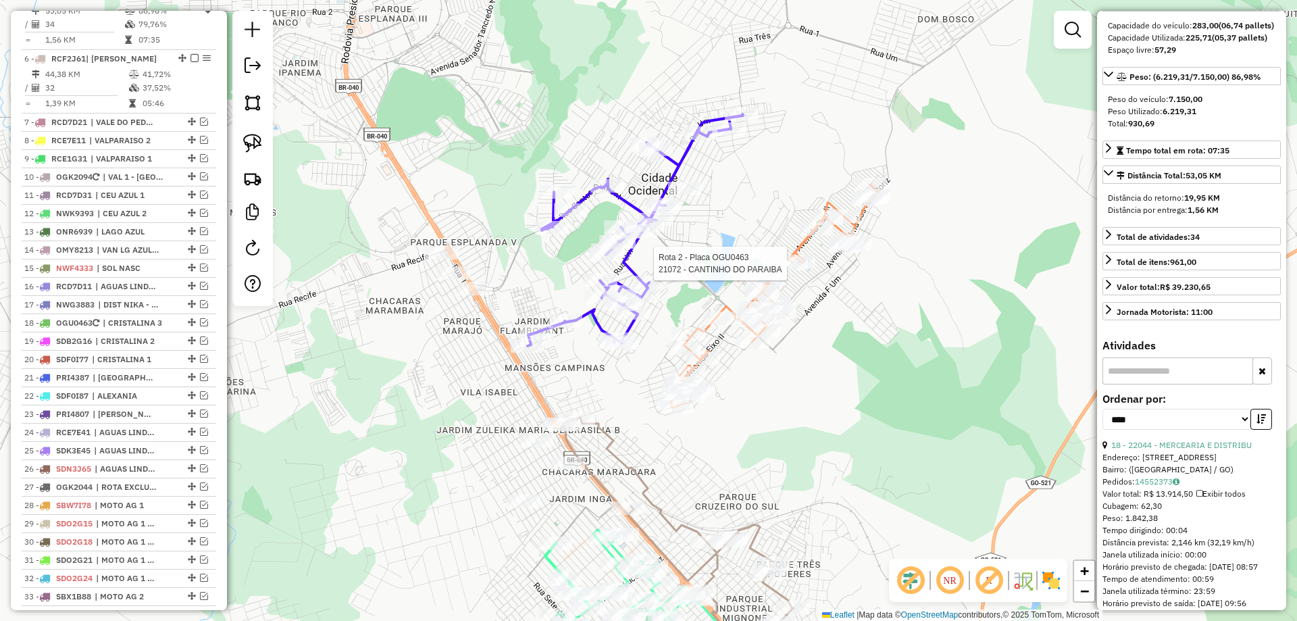
scroll to position [0, 0]
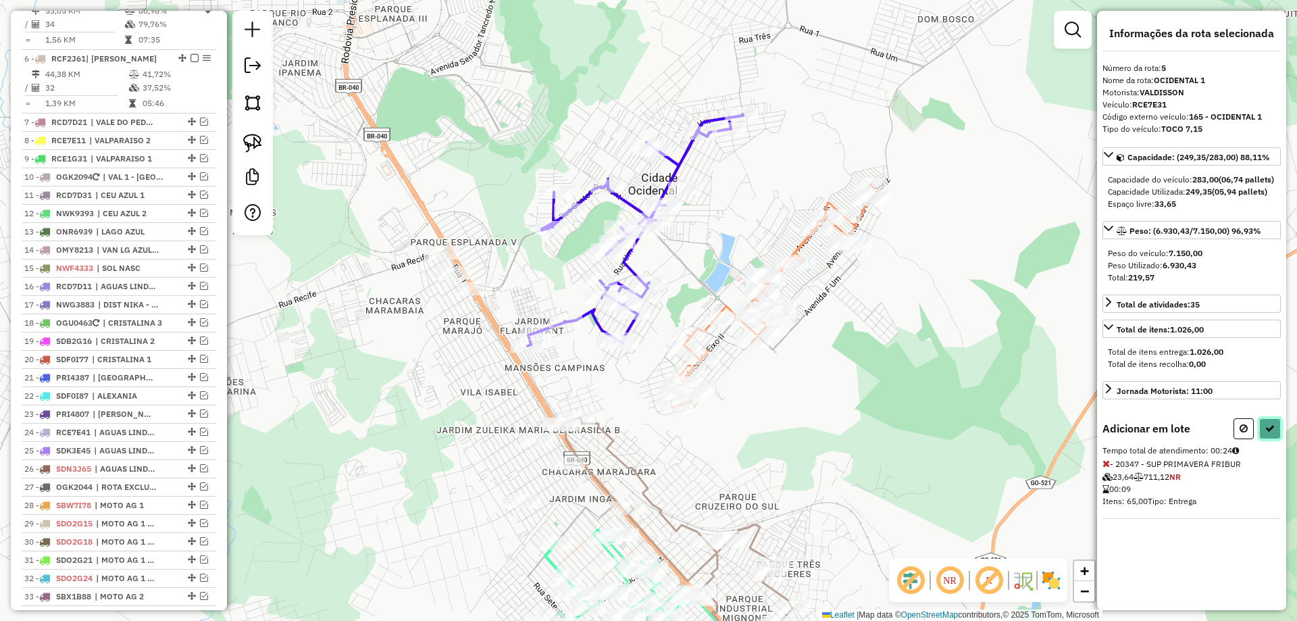
click at [1276, 436] on button at bounding box center [1270, 428] width 22 height 21
select select "*********"
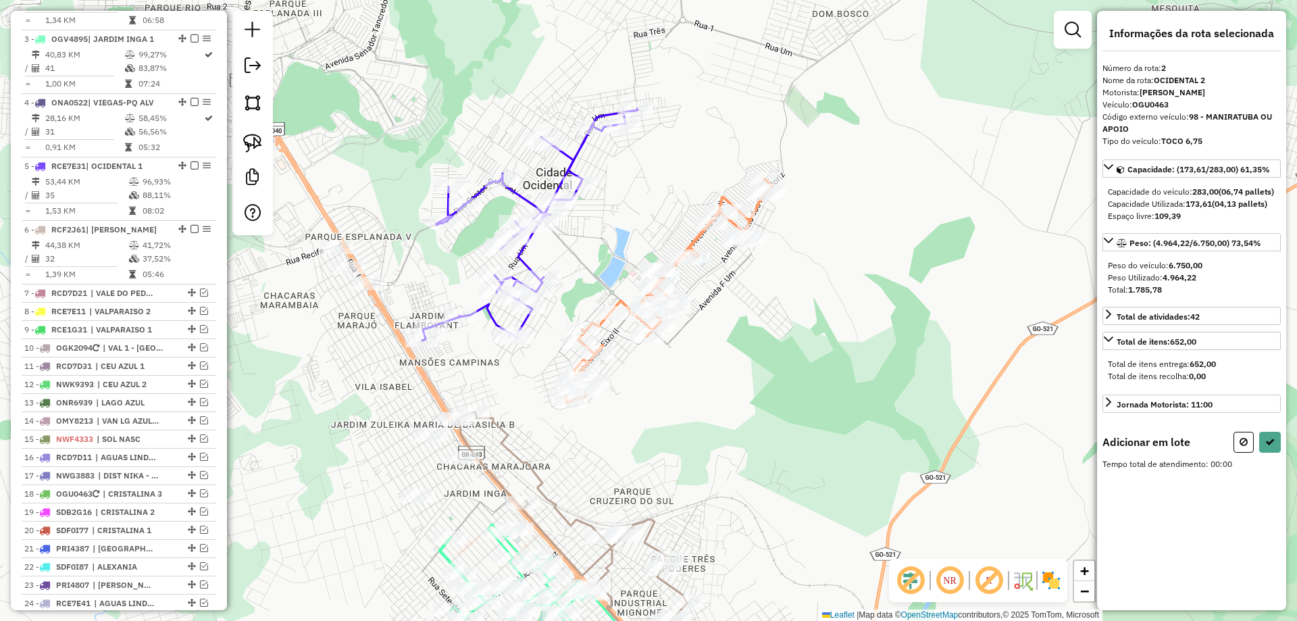
scroll to position [615, 0]
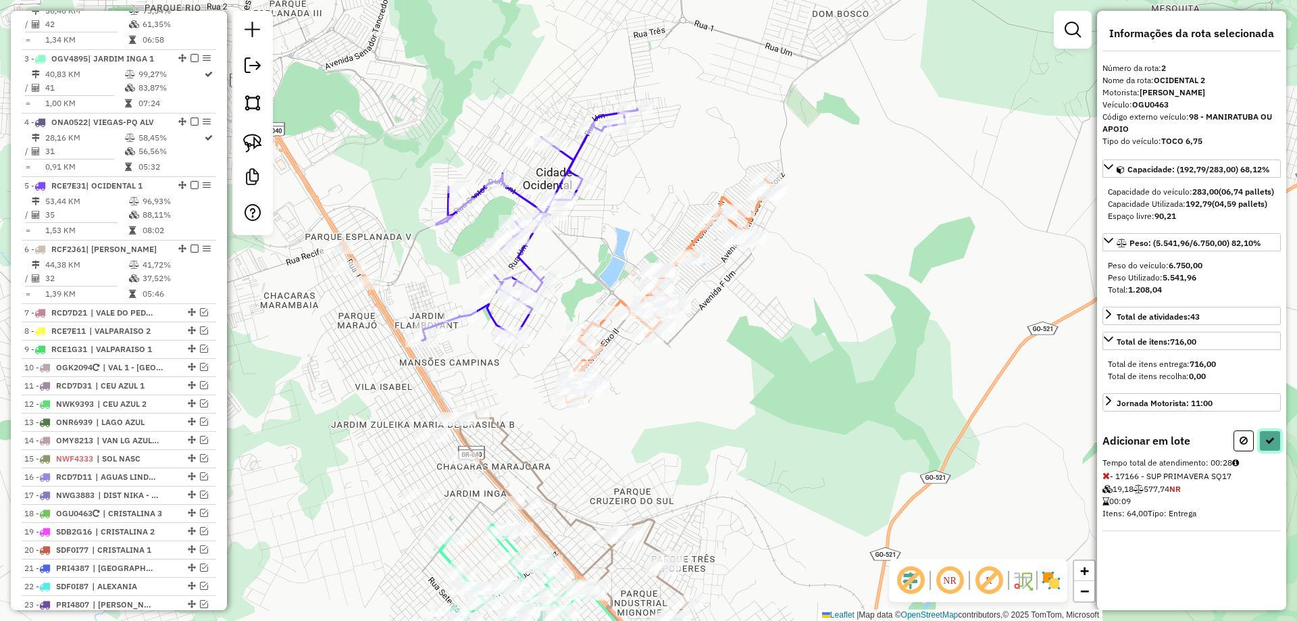
click at [1262, 451] on button at bounding box center [1270, 440] width 22 height 21
select select "*********"
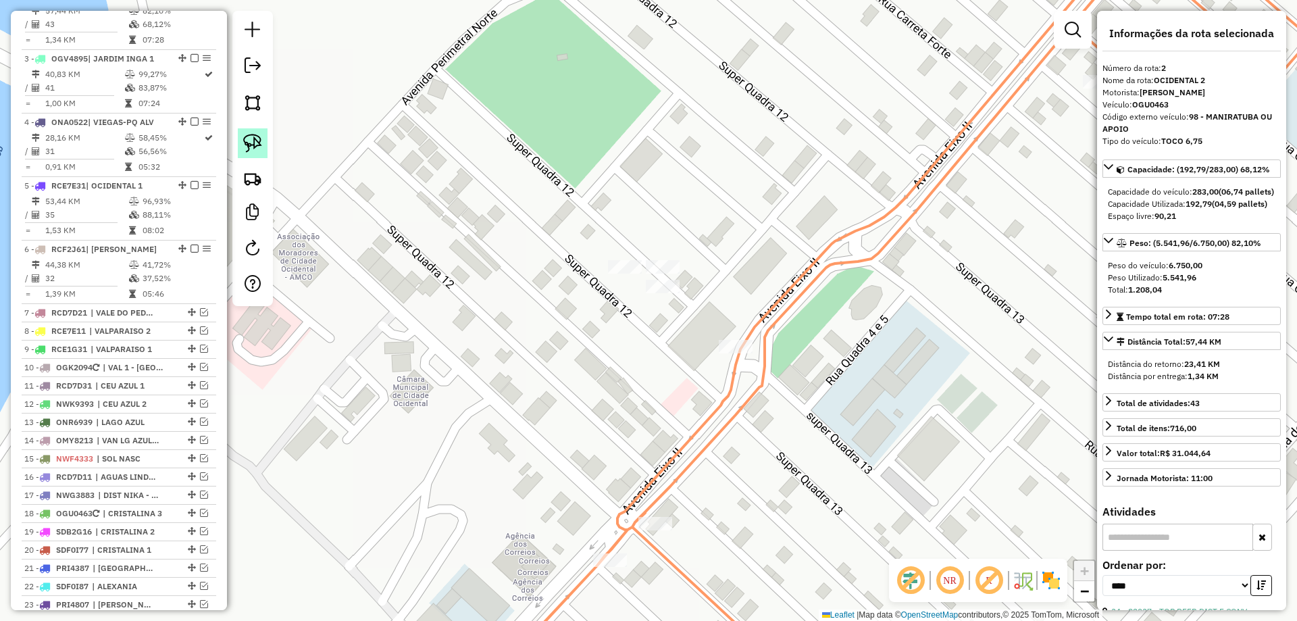
click at [241, 139] on link at bounding box center [253, 143] width 30 height 30
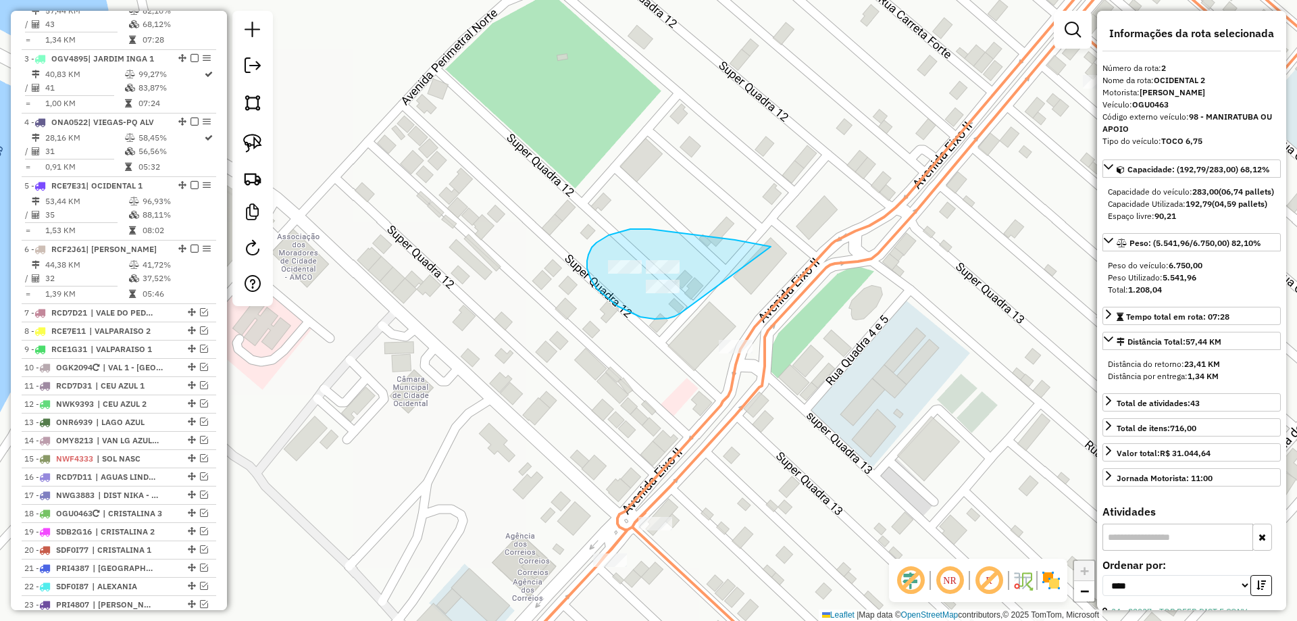
drag, startPoint x: 771, startPoint y: 247, endPoint x: 682, endPoint y: 313, distance: 111.1
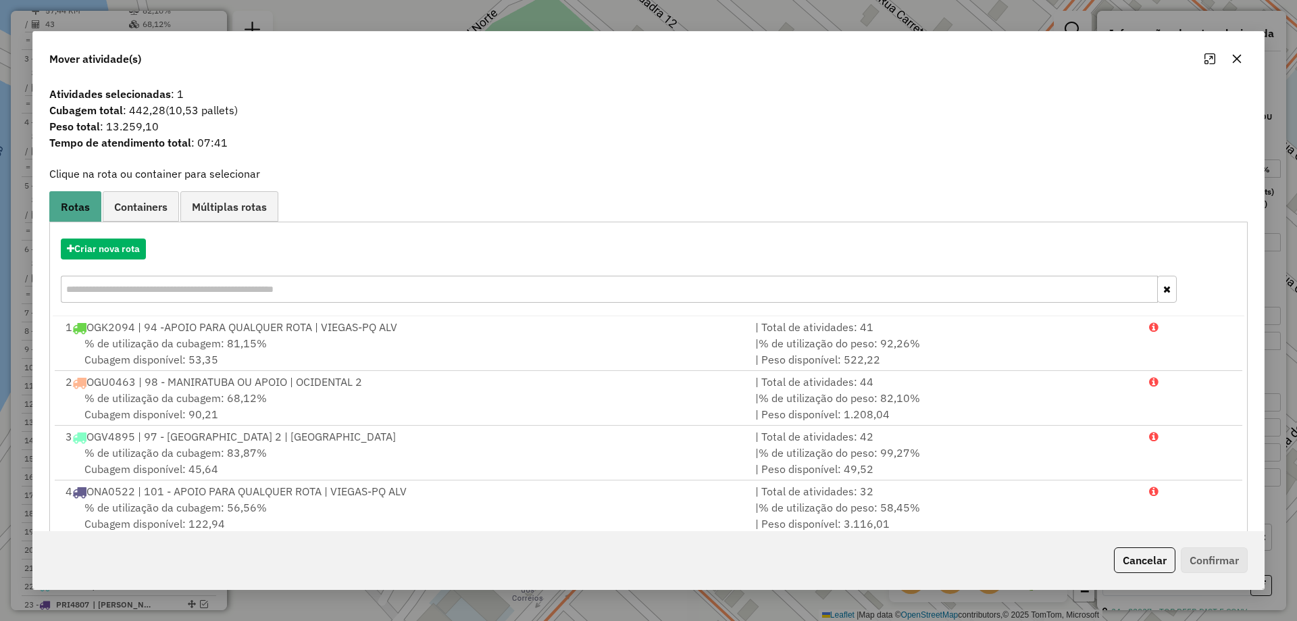
click at [1136, 563] on button "Cancelar" at bounding box center [1144, 560] width 61 height 26
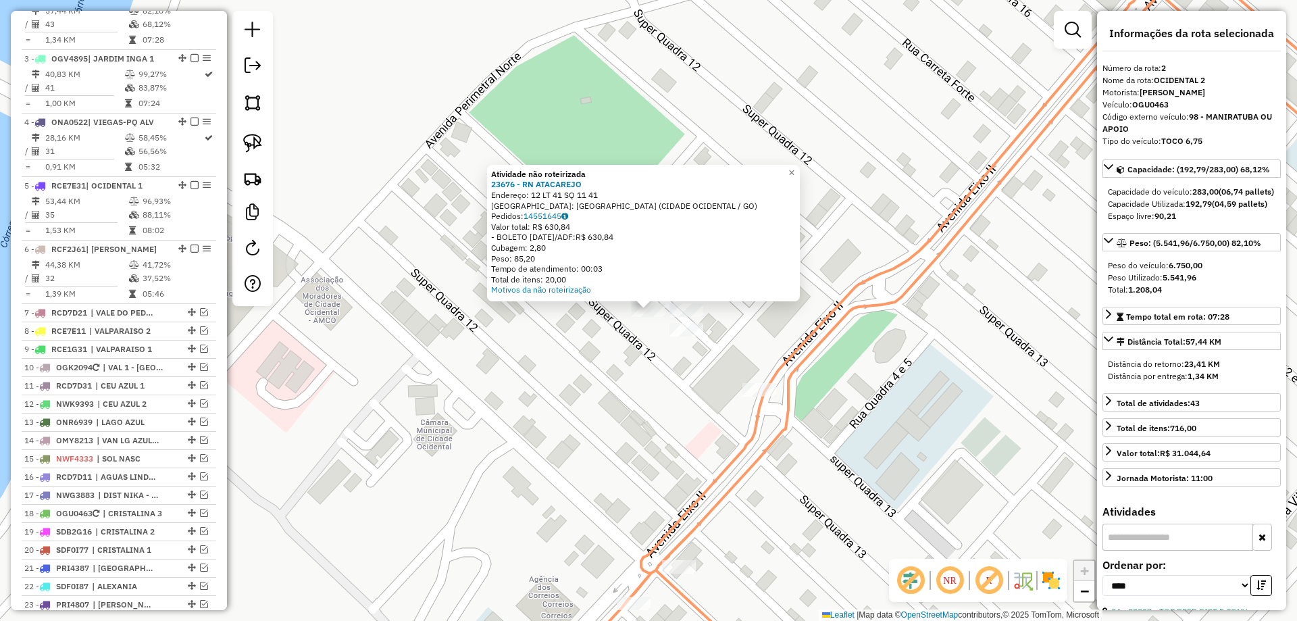
click at [721, 365] on div "Atividade não roteirizada 23676 - RN ATACAREJO Endereço: 12 LT 41 SQ 11 41 Bair…" at bounding box center [648, 310] width 1297 height 621
click at [262, 149] on link at bounding box center [253, 143] width 30 height 30
drag, startPoint x: 663, startPoint y: 353, endPoint x: 726, endPoint y: 317, distance: 72.6
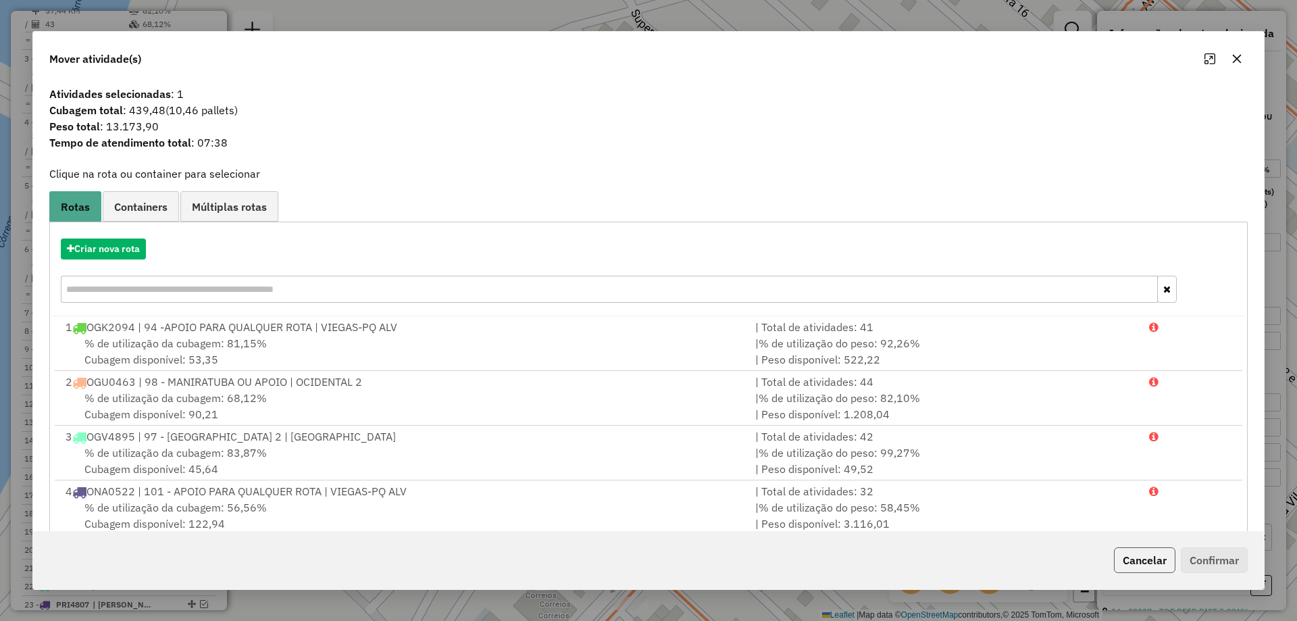
click at [1129, 562] on button "Cancelar" at bounding box center [1144, 560] width 61 height 26
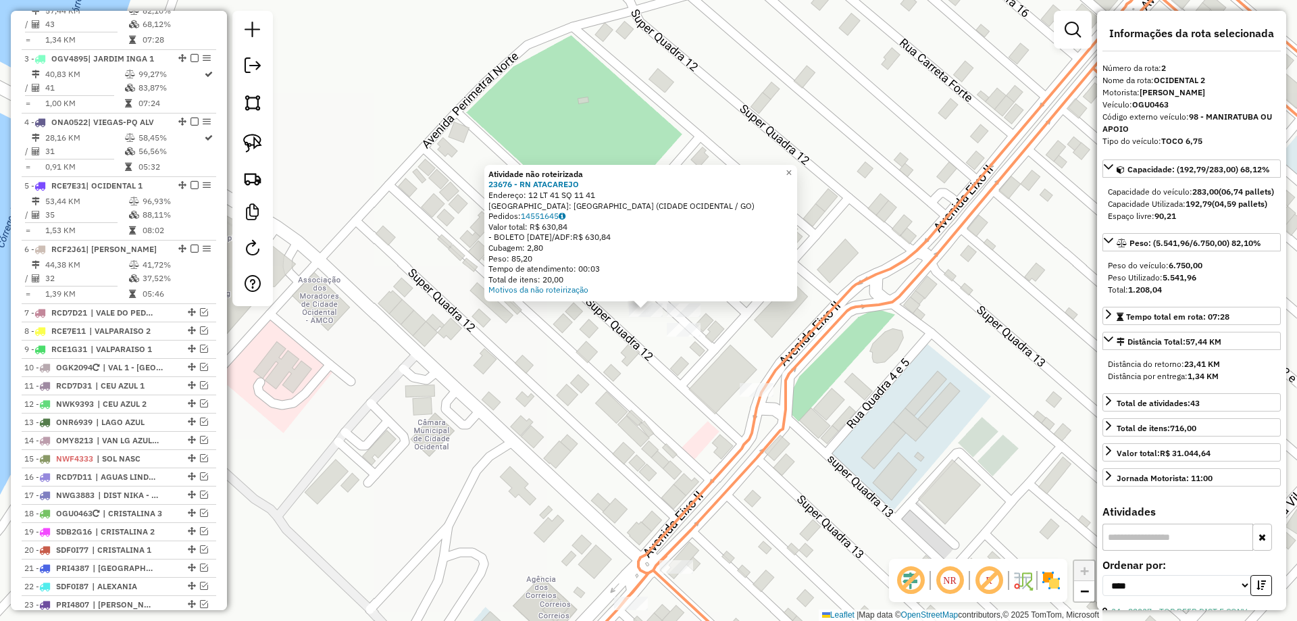
click at [792, 342] on icon at bounding box center [941, 310] width 784 height 745
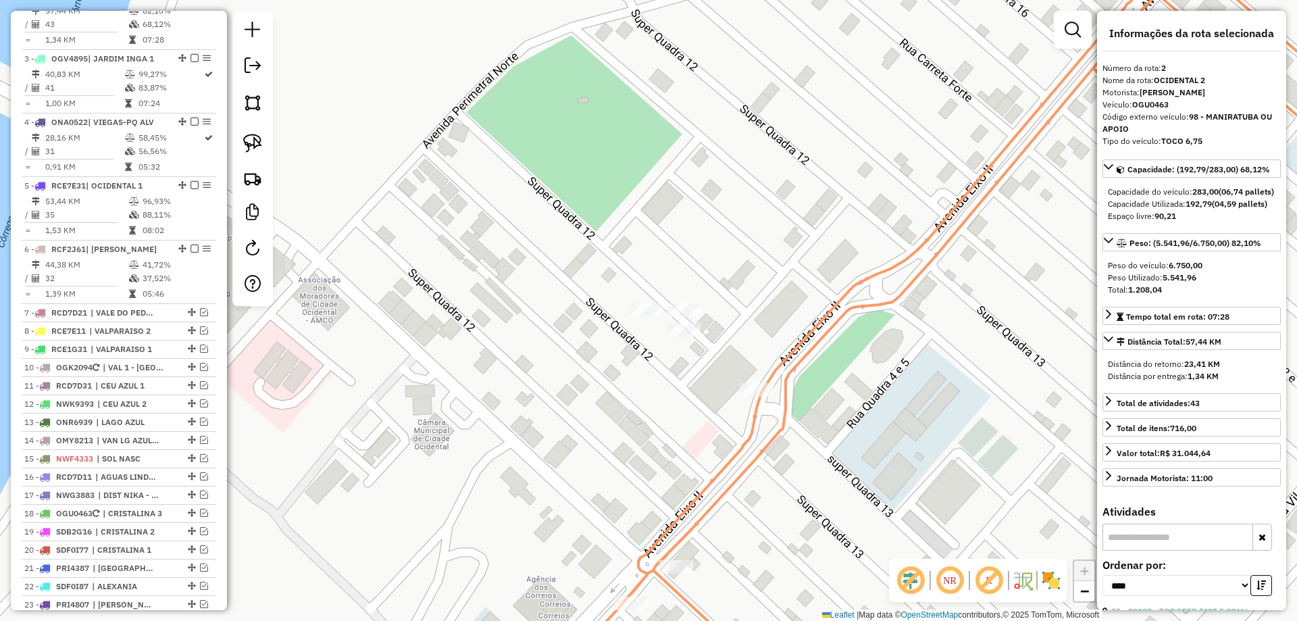
click at [792, 342] on icon at bounding box center [941, 310] width 784 height 745
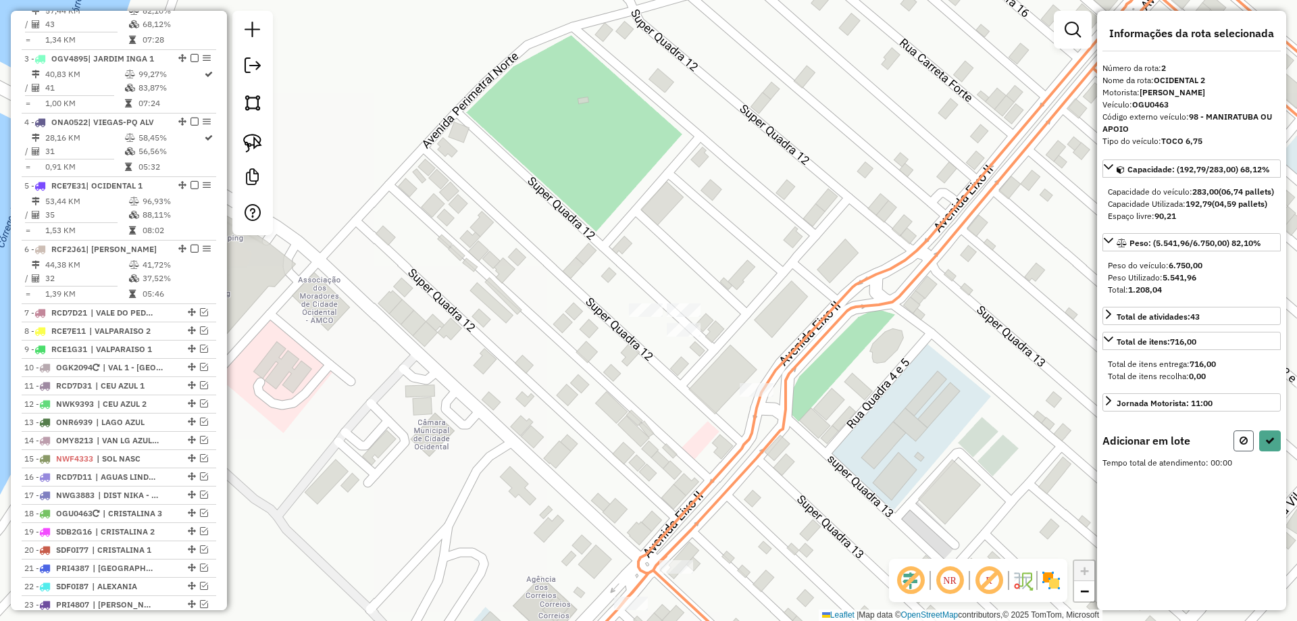
click at [1244, 445] on icon at bounding box center [1244, 440] width 8 height 9
select select "*********"
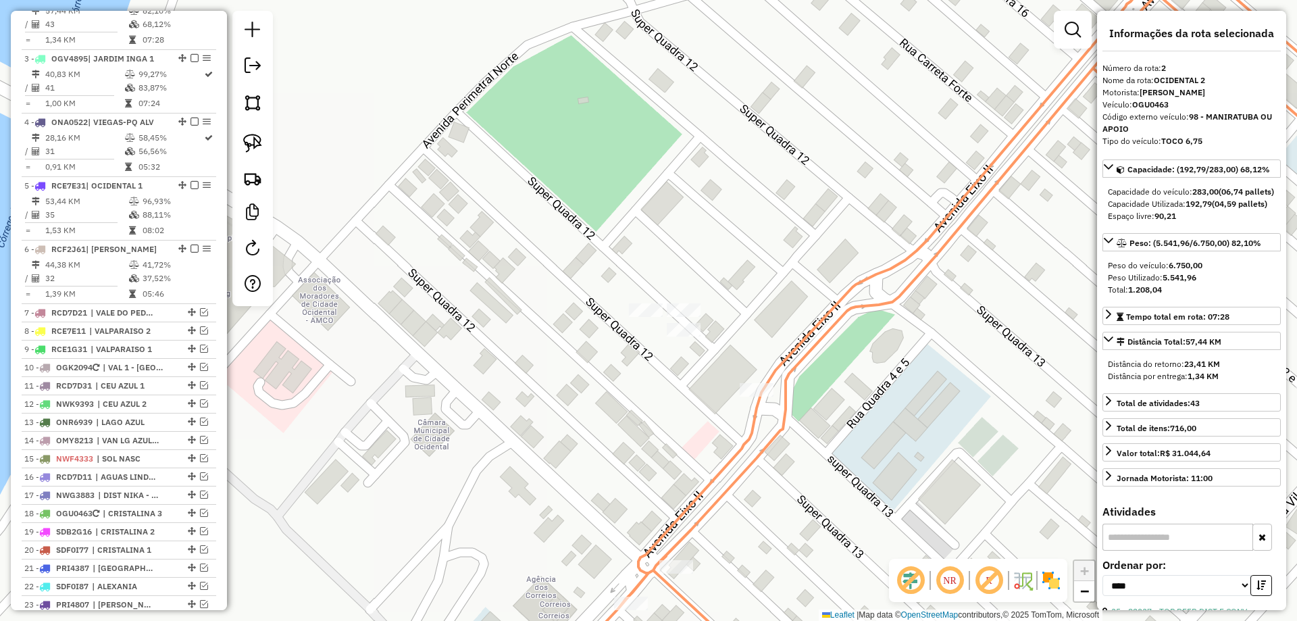
drag, startPoint x: 255, startPoint y: 139, endPoint x: 607, endPoint y: 313, distance: 392.4
click at [255, 138] on img at bounding box center [252, 143] width 19 height 19
drag, startPoint x: 701, startPoint y: 319, endPoint x: 719, endPoint y: 341, distance: 28.4
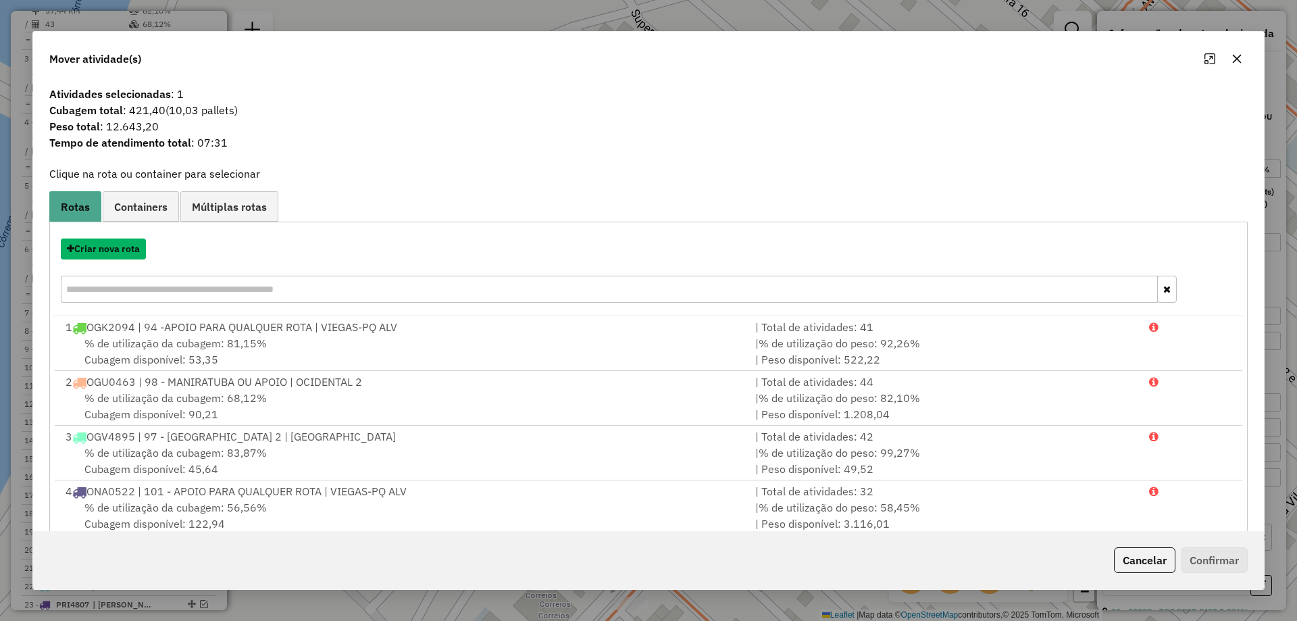
click at [120, 245] on button "Criar nova rota" at bounding box center [103, 248] width 85 height 21
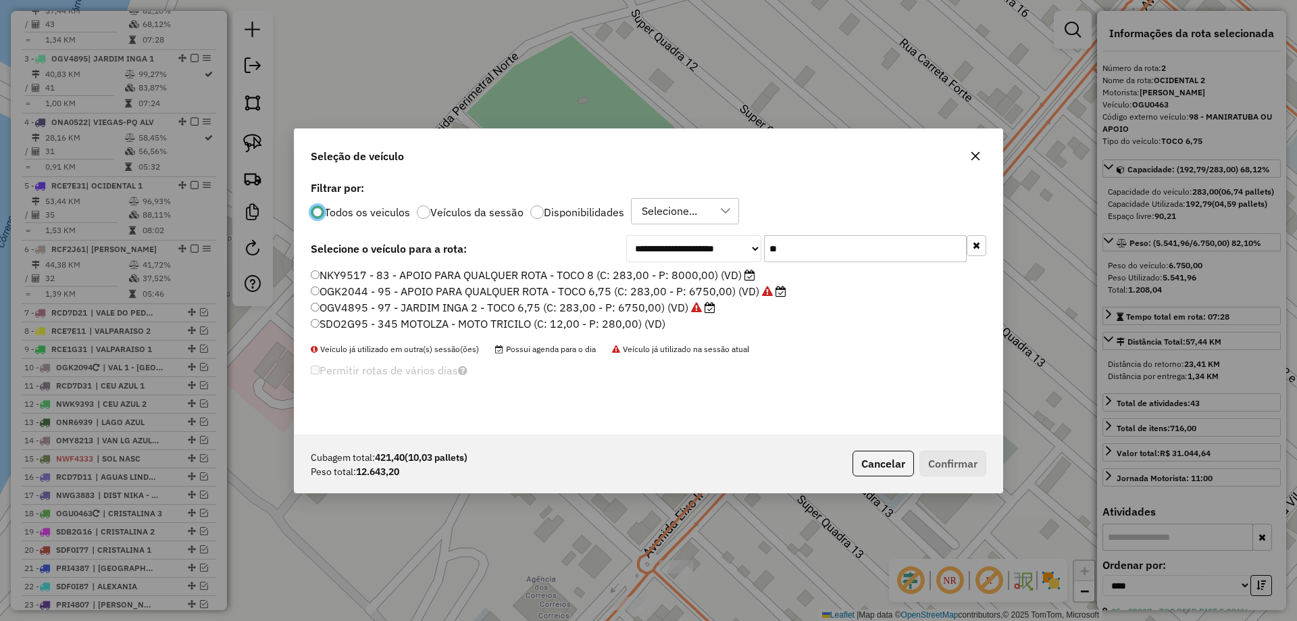
scroll to position [7, 4]
drag, startPoint x: 828, startPoint y: 252, endPoint x: 676, endPoint y: 208, distance: 158.2
click at [677, 208] on div "**********" at bounding box center [649, 306] width 708 height 257
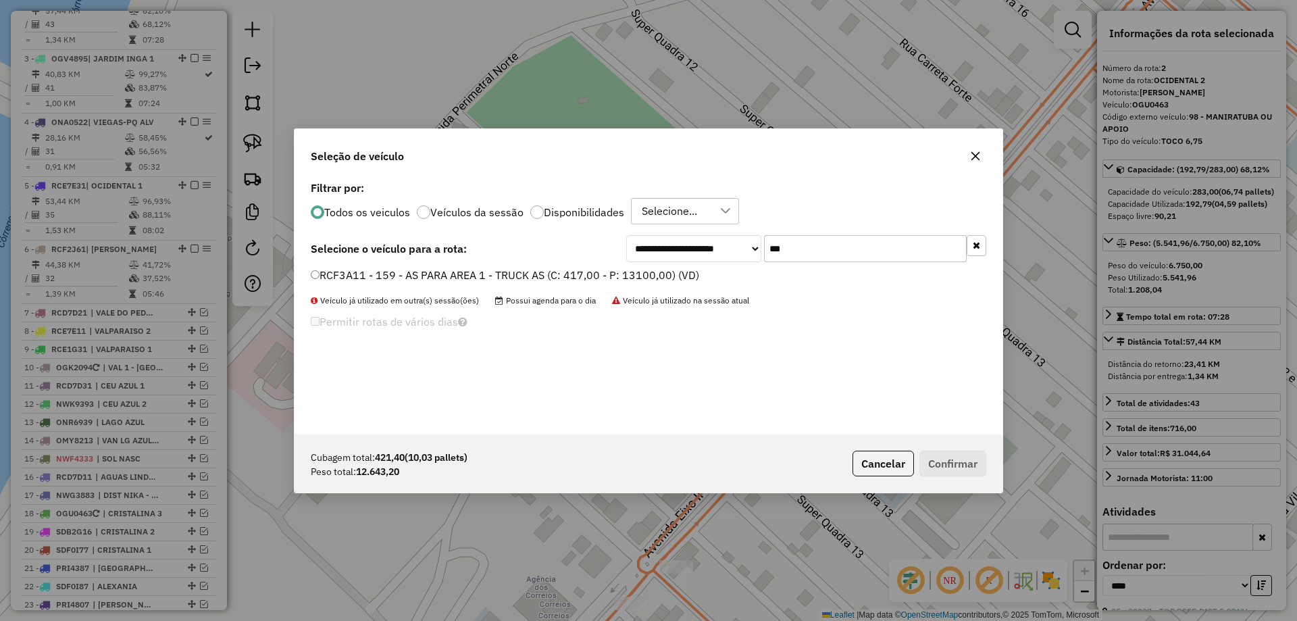
type input "***"
click at [474, 281] on label "RCF3A11 - 159 - AS PARA AREA 1 - TRUCK AS (C: 417,00 - P: 13100,00) (VD)" at bounding box center [505, 275] width 388 height 16
click at [953, 463] on button "Confirmar" at bounding box center [952, 464] width 67 height 26
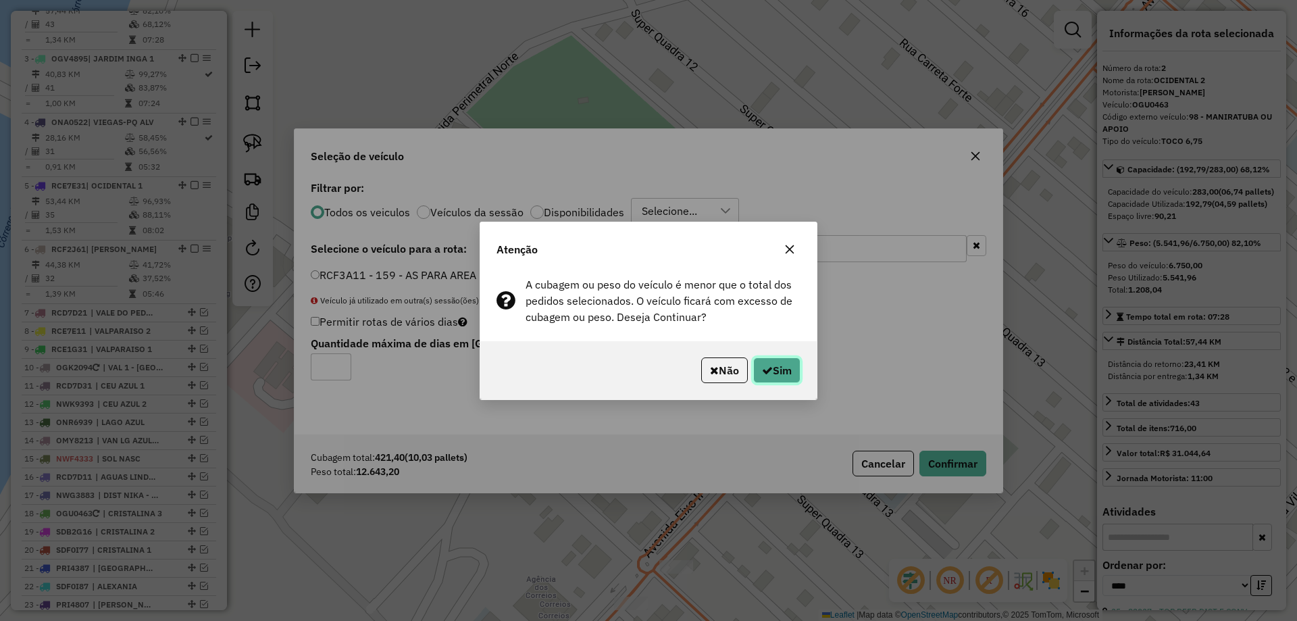
click at [773, 368] on button "Sim" at bounding box center [776, 370] width 47 height 26
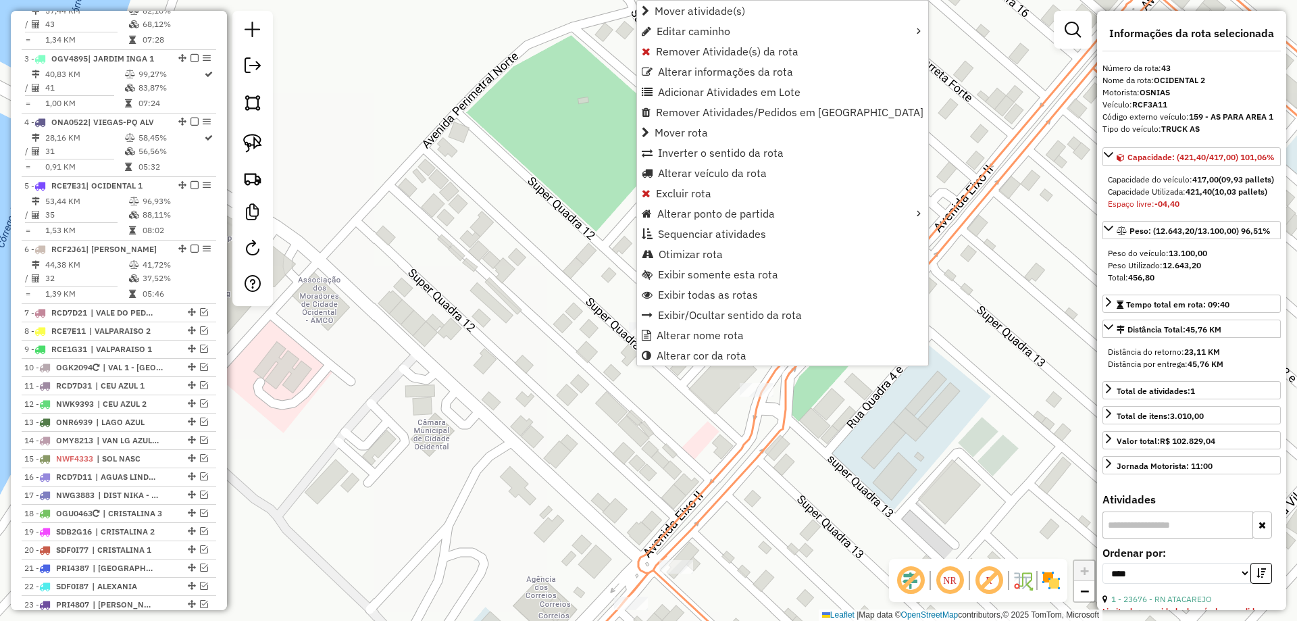
scroll to position [1320, 0]
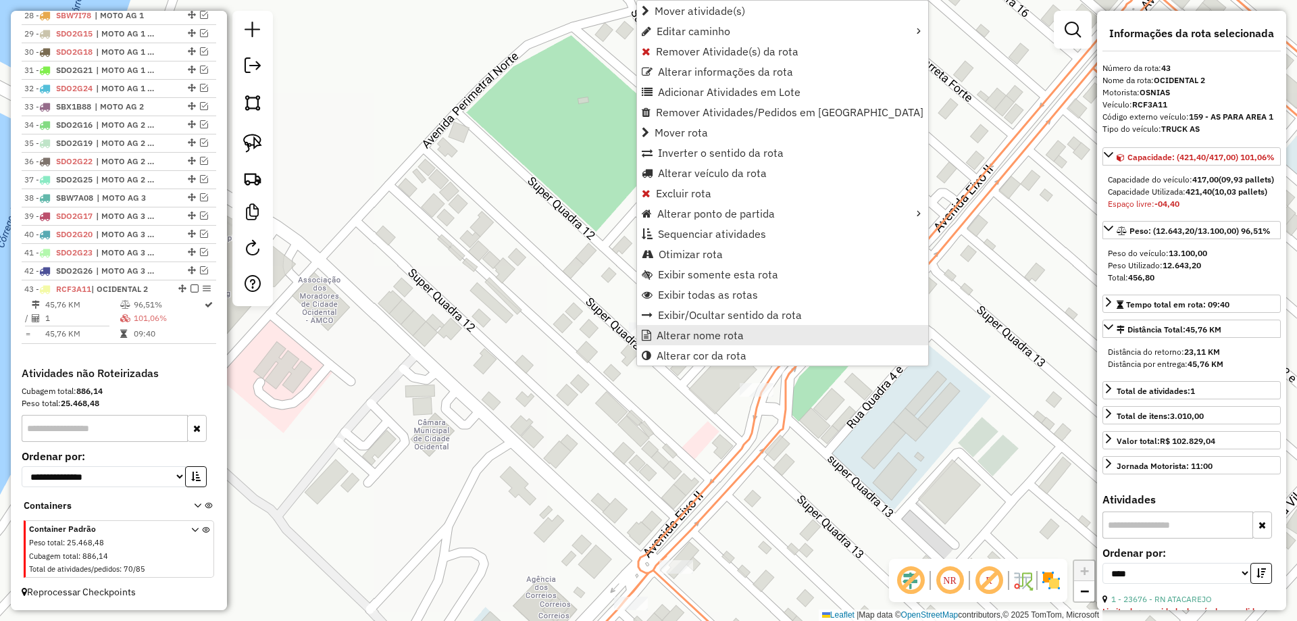
click at [697, 330] on span "Alterar nome rota" at bounding box center [700, 335] width 87 height 11
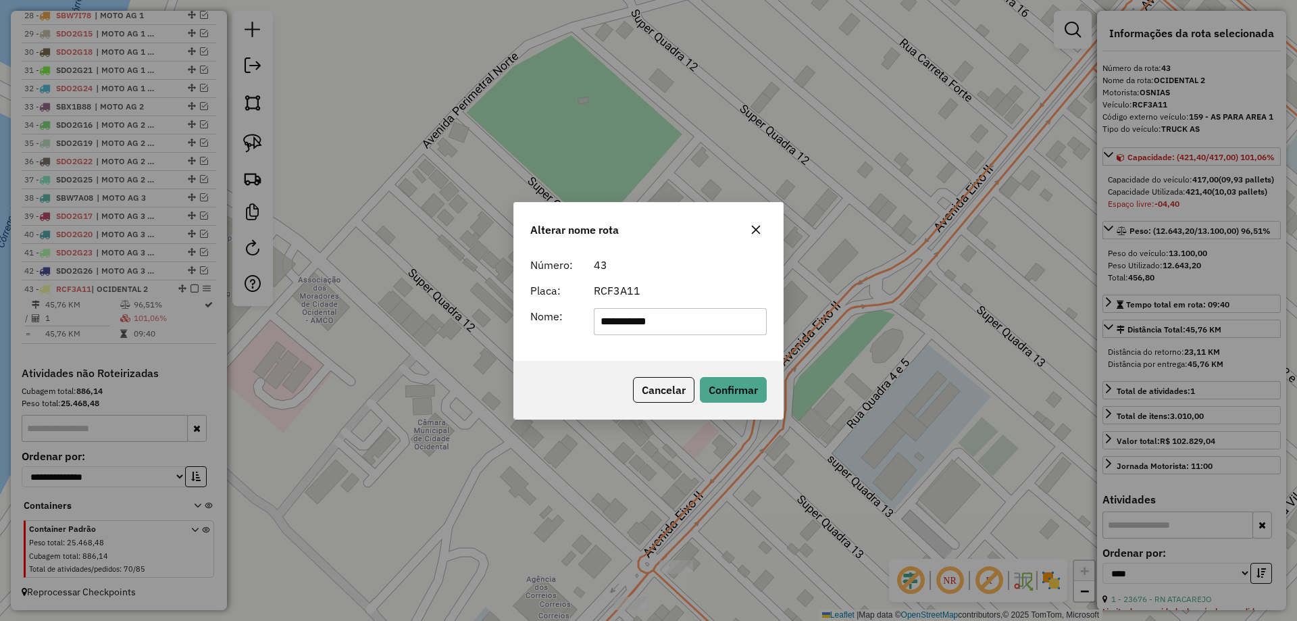
drag, startPoint x: 697, startPoint y: 322, endPoint x: 238, endPoint y: 257, distance: 463.1
click at [247, 259] on div "**********" at bounding box center [648, 310] width 1297 height 621
type input "*******"
click at [617, 369] on div "Alterar nome rota Número: 43 Placa: RCF3A11 Nome: ******* Cancelar Confirmar" at bounding box center [648, 311] width 270 height 218
click at [732, 401] on button "Confirmar" at bounding box center [733, 390] width 67 height 26
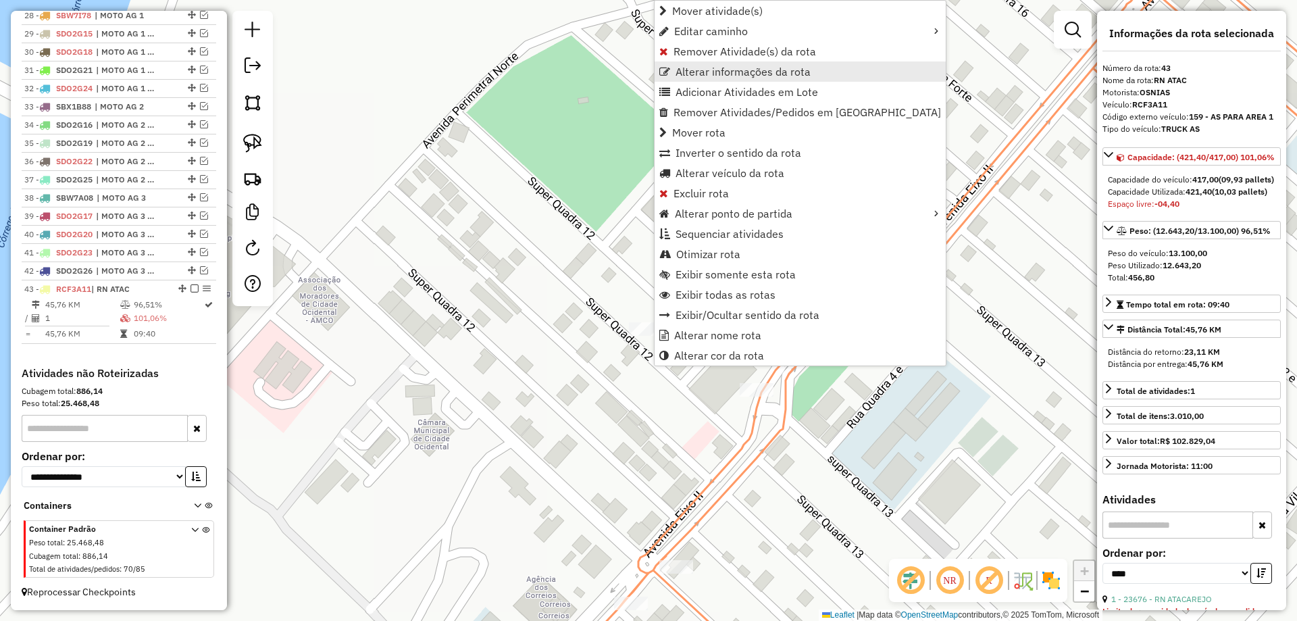
click at [712, 68] on span "Alterar informações da rota" at bounding box center [743, 71] width 135 height 11
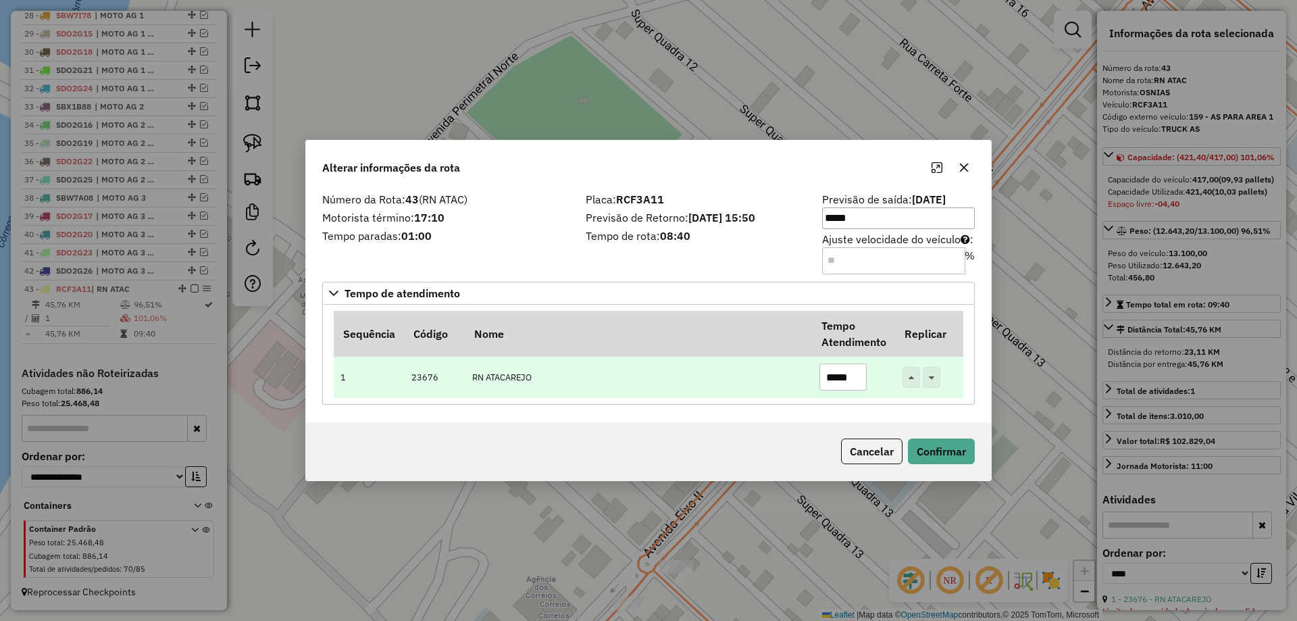
click at [835, 370] on input "*****" at bounding box center [842, 376] width 47 height 27
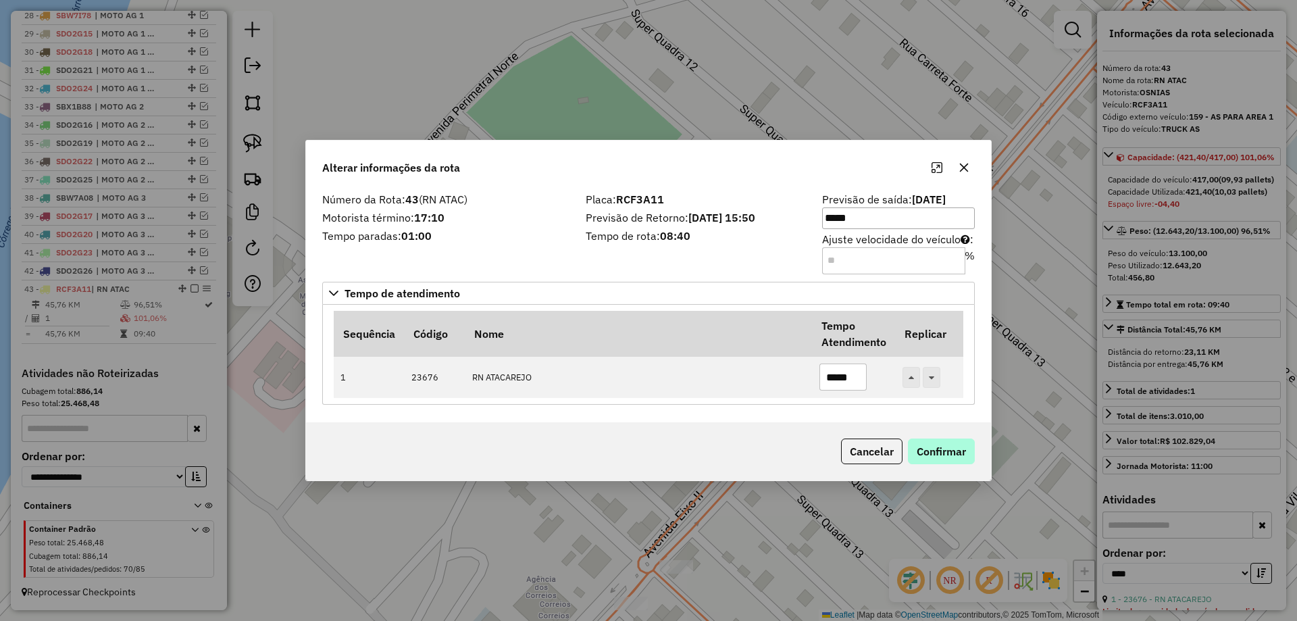
type input "*****"
click at [937, 453] on button "Confirmar" at bounding box center [941, 451] width 67 height 26
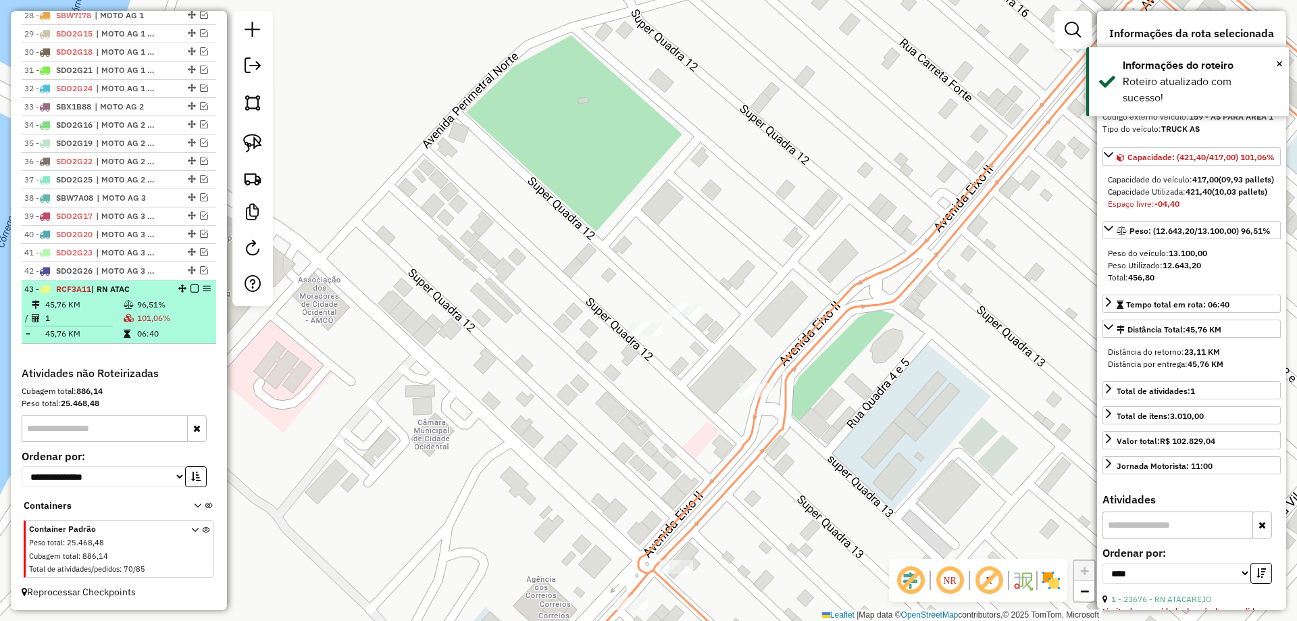
click at [191, 288] on em at bounding box center [194, 288] width 8 height 8
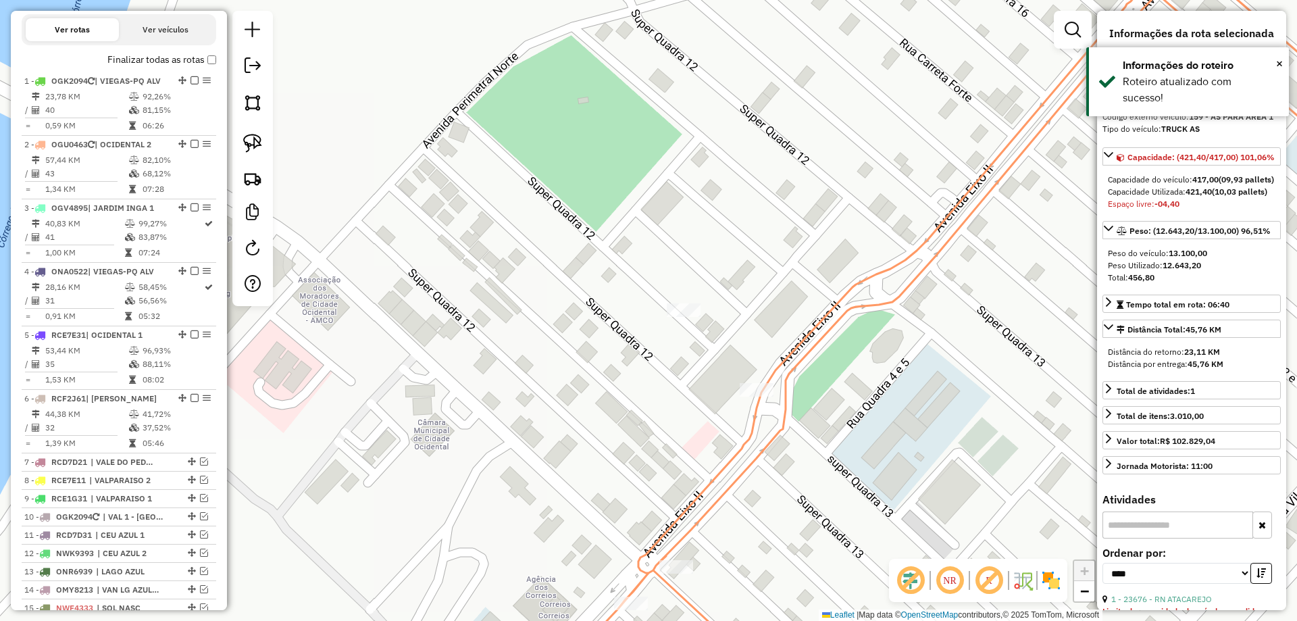
scroll to position [464, 0]
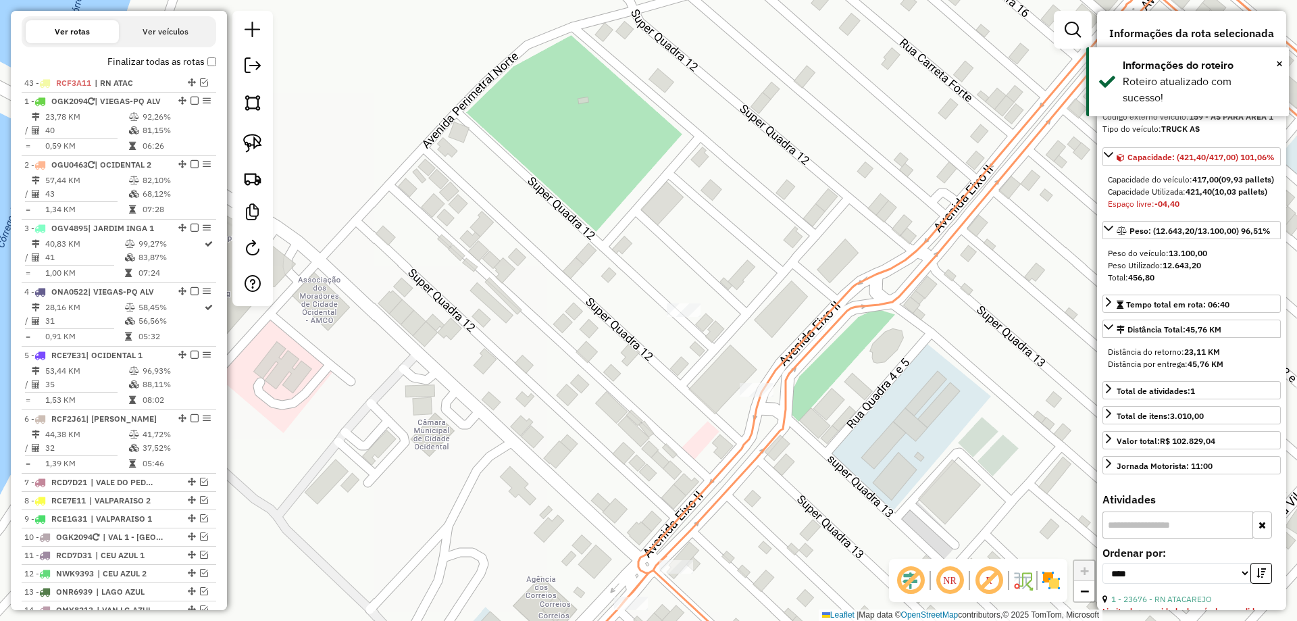
drag, startPoint x: 188, startPoint y: 334, endPoint x: 138, endPoint y: 103, distance: 236.4
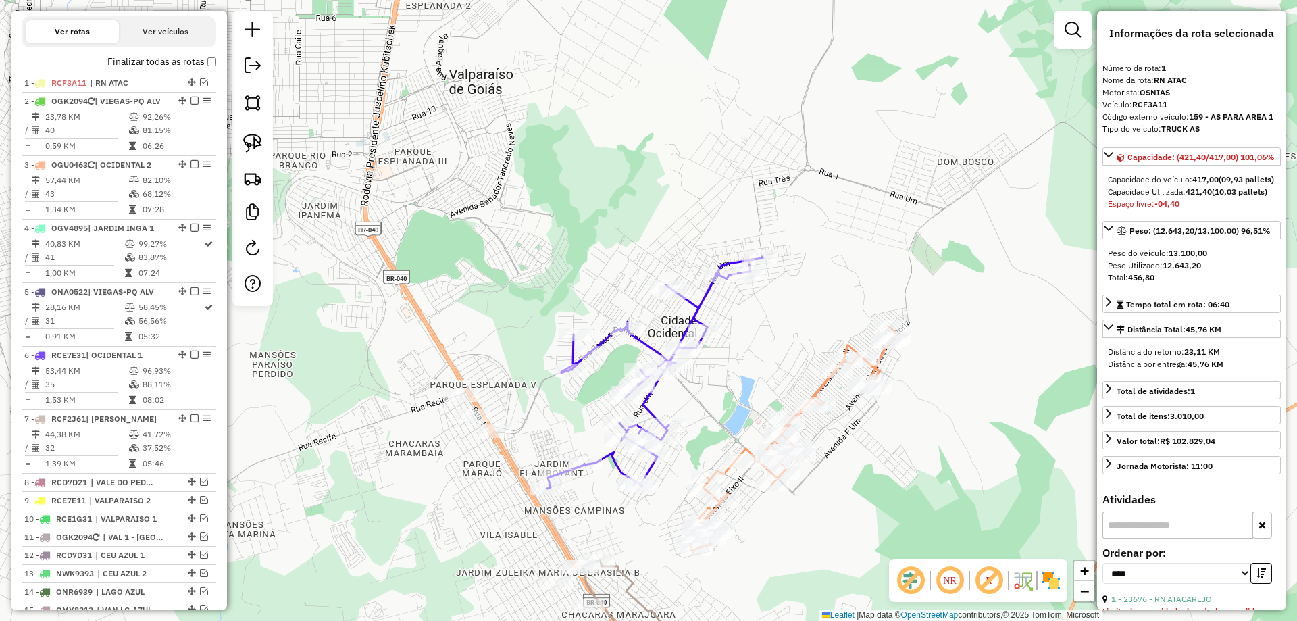
click at [648, 406] on icon at bounding box center [654, 373] width 215 height 232
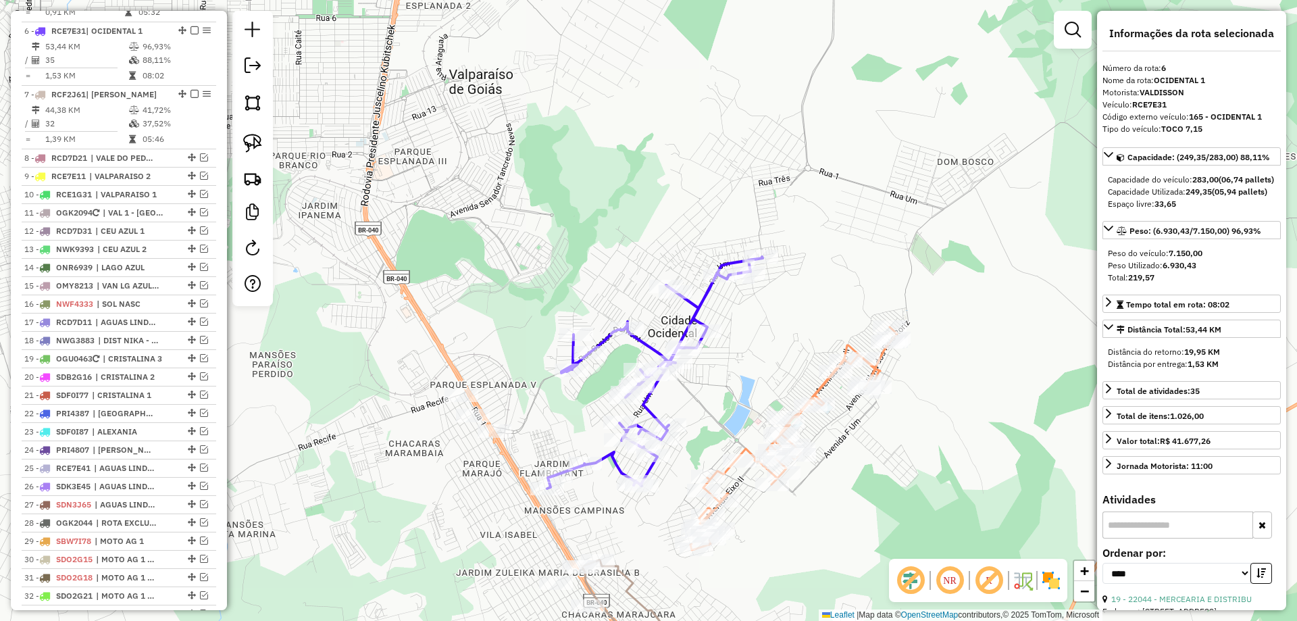
scroll to position [824, 0]
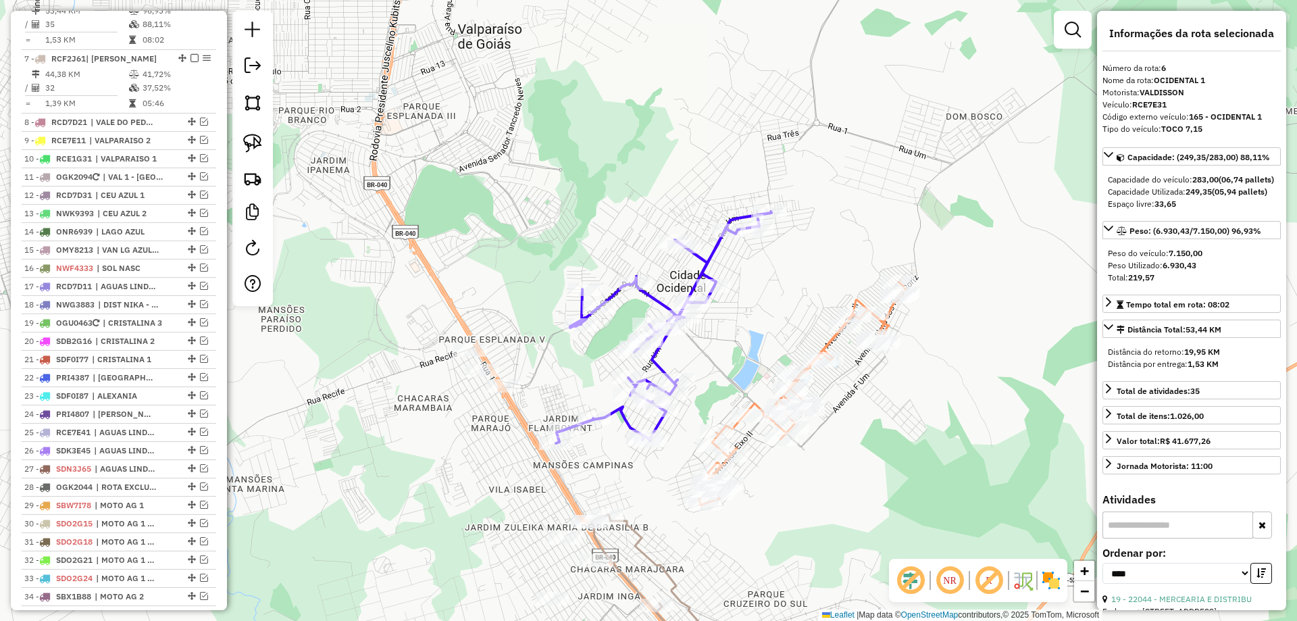
drag, startPoint x: 715, startPoint y: 347, endPoint x: 721, endPoint y: 276, distance: 71.3
click at [721, 276] on div "Janela de atendimento Grade de atendimento Capacidade Transportadoras Veículos …" at bounding box center [648, 310] width 1297 height 621
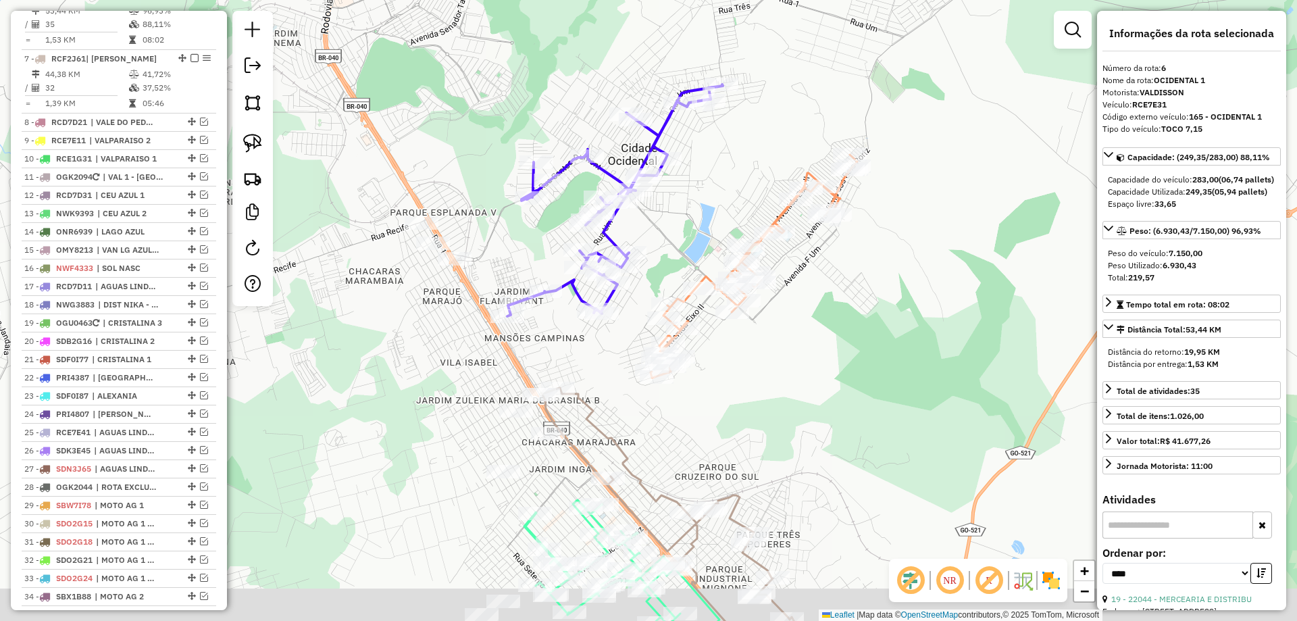
drag, startPoint x: 635, startPoint y: 398, endPoint x: 582, endPoint y: 372, distance: 59.5
click at [580, 340] on div "Janela de atendimento Grade de atendimento Capacidade Transportadoras Veículos …" at bounding box center [648, 310] width 1297 height 621
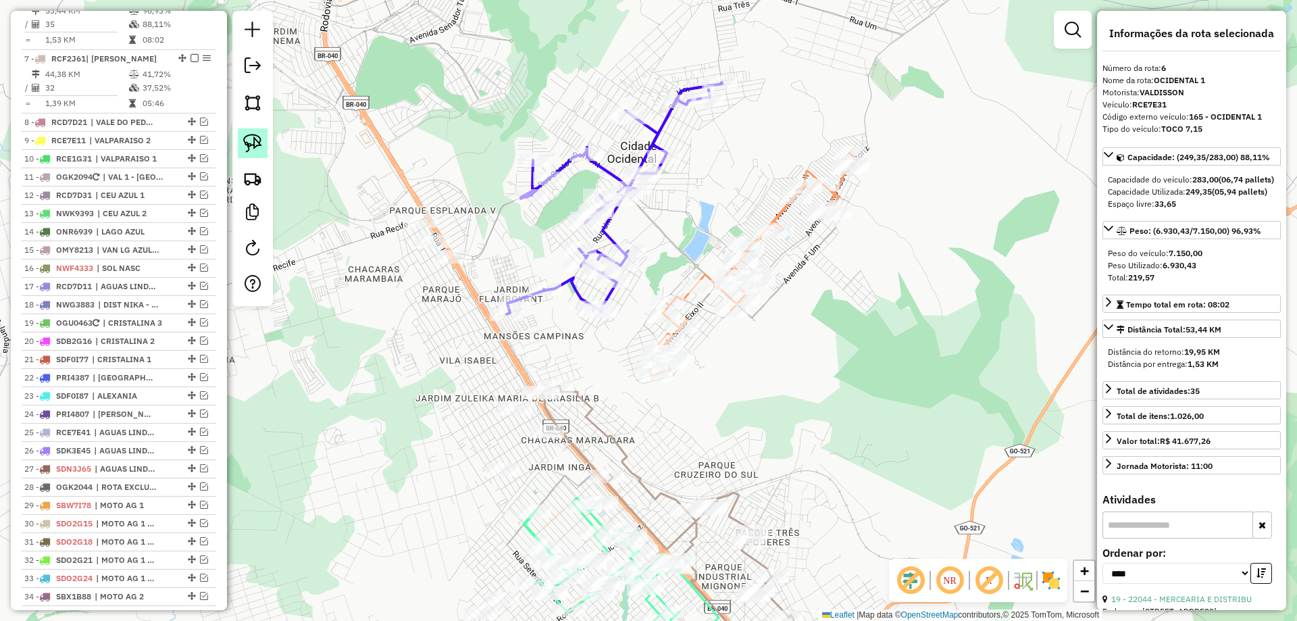
click at [249, 141] on img at bounding box center [252, 143] width 19 height 19
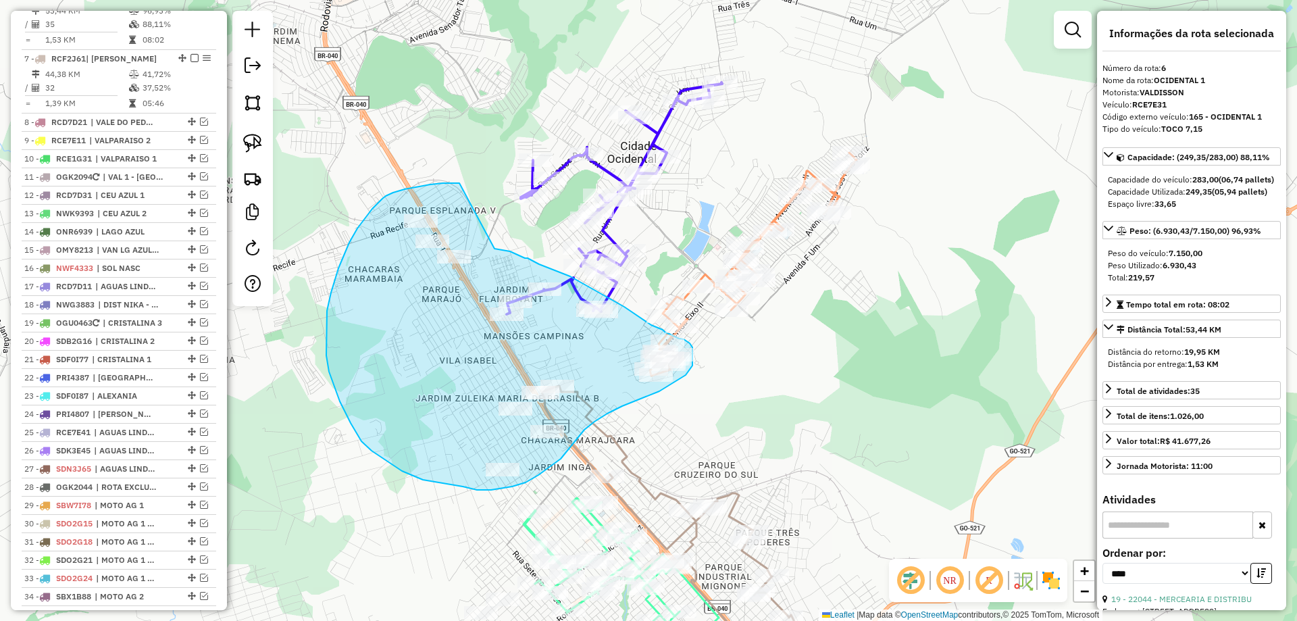
drag, startPoint x: 386, startPoint y: 196, endPoint x: 494, endPoint y: 248, distance: 120.6
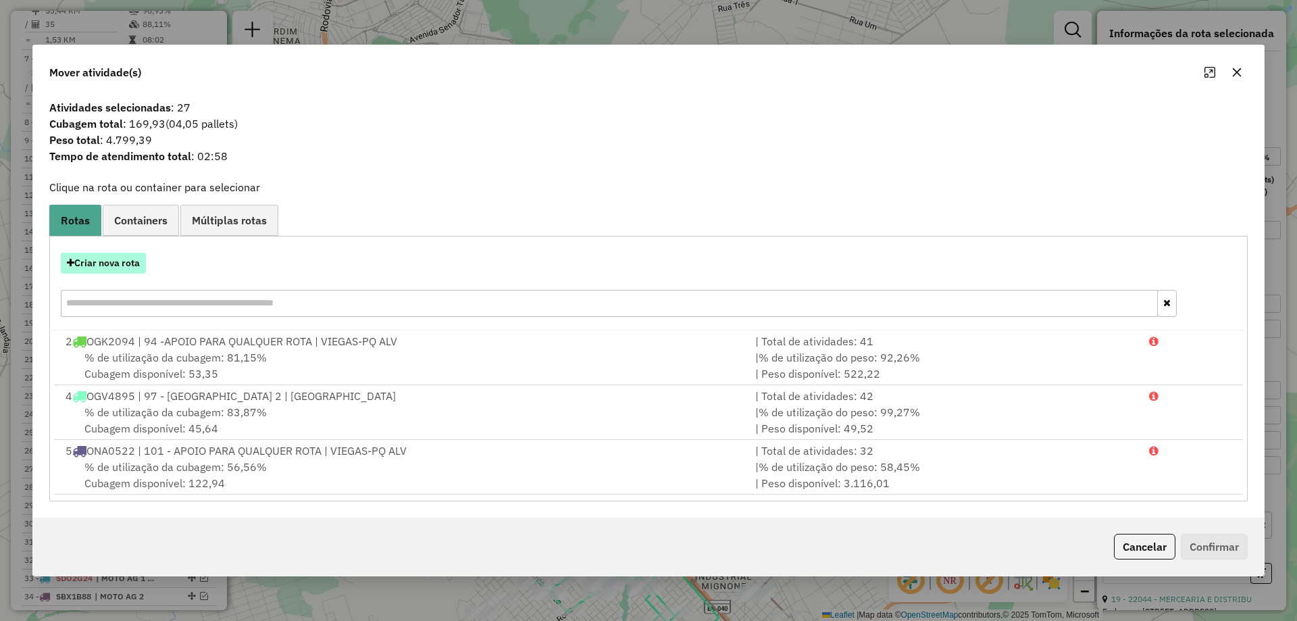
click at [94, 265] on button "Criar nova rota" at bounding box center [103, 263] width 85 height 21
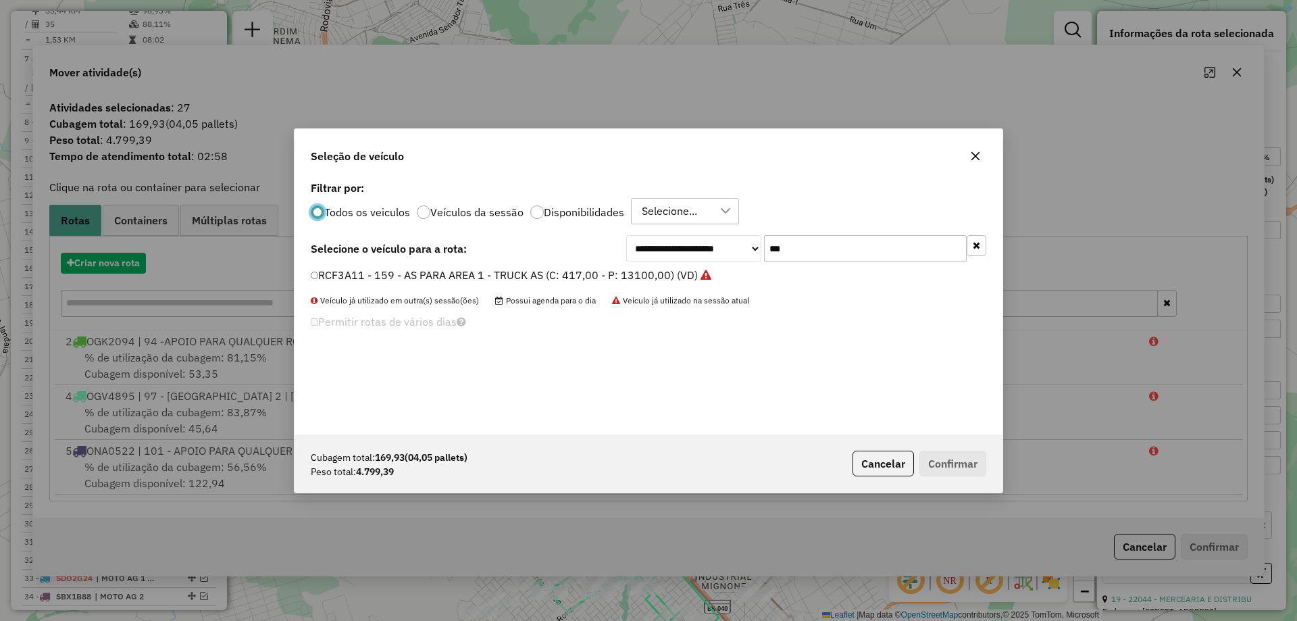
scroll to position [7, 4]
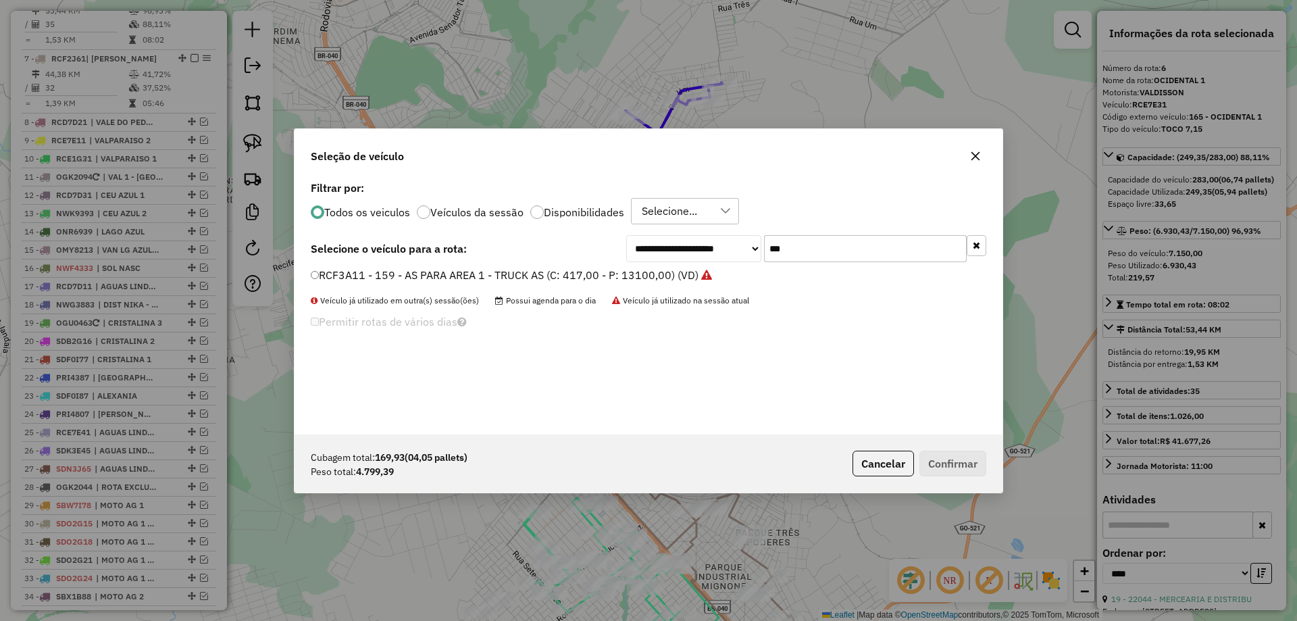
drag, startPoint x: 834, startPoint y: 260, endPoint x: 640, endPoint y: 218, distance: 198.3
click at [640, 218] on div "**********" at bounding box center [649, 306] width 708 height 257
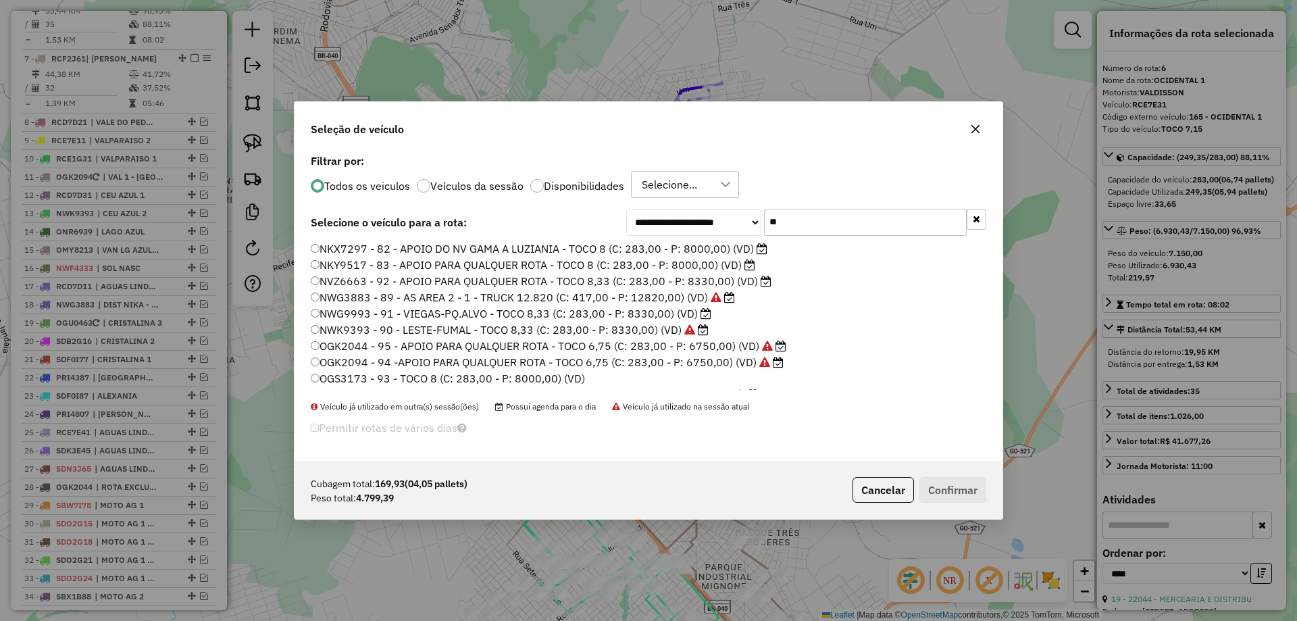
type input "**"
click at [350, 262] on label "NKY9517 - 83 - APOIO PARA QUALQUER ROTA - TOCO 8 (C: 283,00 - P: 8000,00) (VD)" at bounding box center [533, 265] width 444 height 16
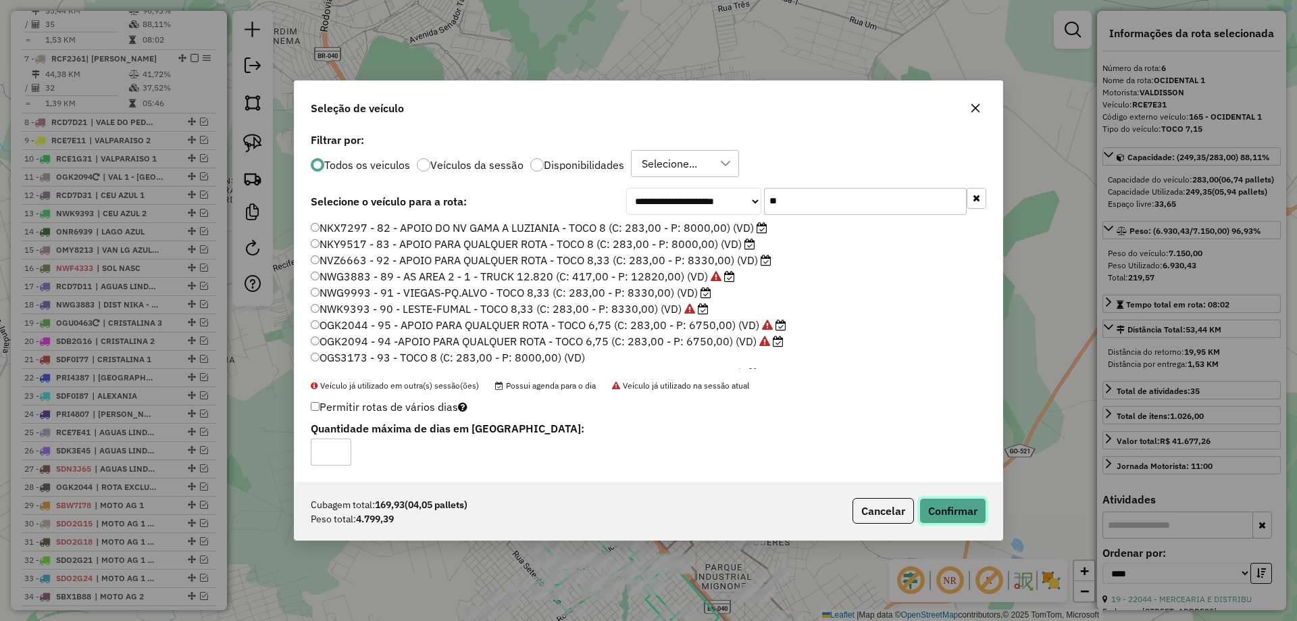
click at [953, 515] on button "Confirmar" at bounding box center [952, 511] width 67 height 26
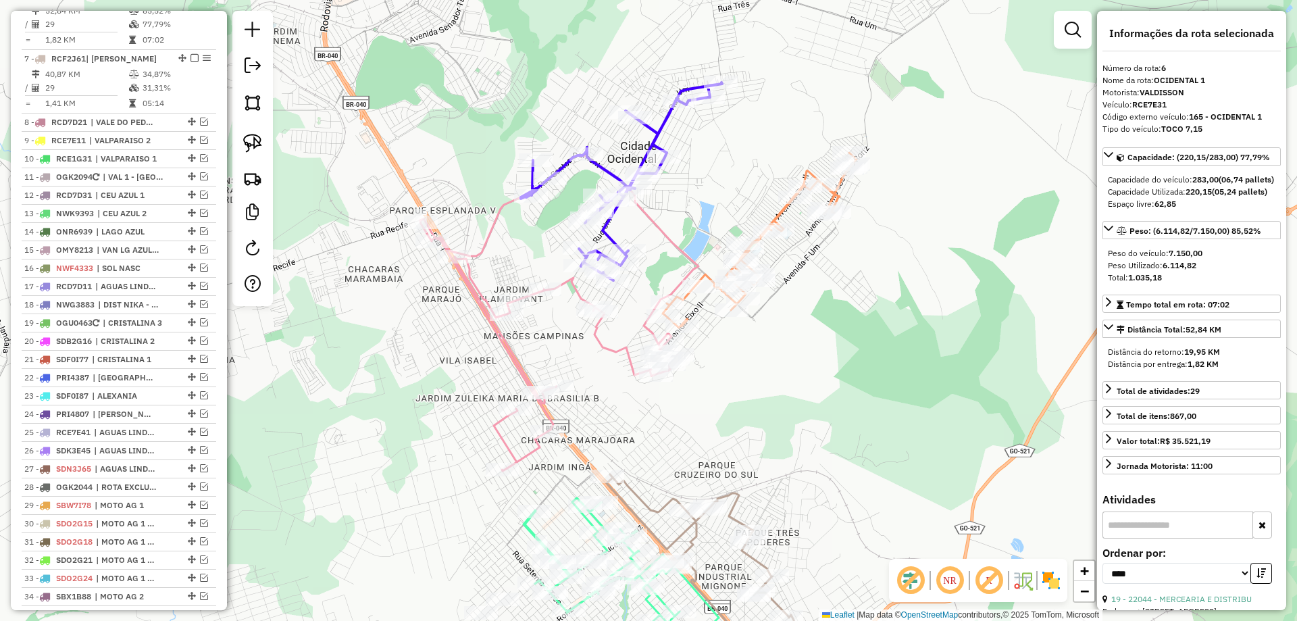
click at [605, 236] on icon at bounding box center [621, 181] width 201 height 198
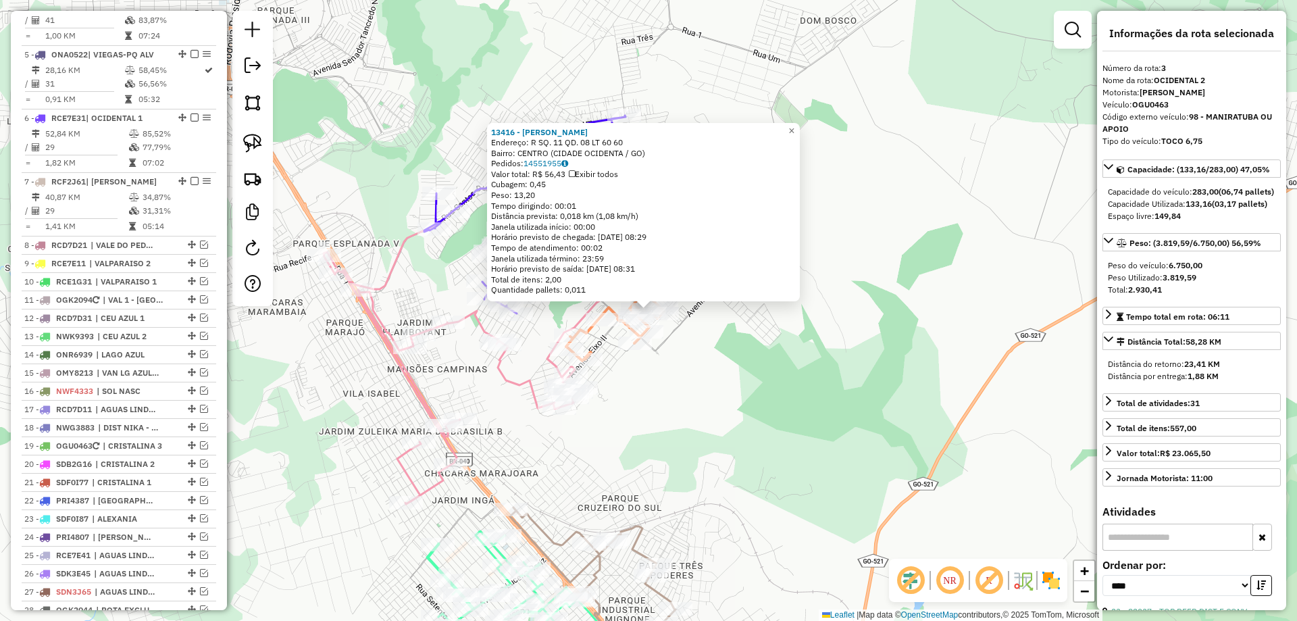
scroll to position [634, 0]
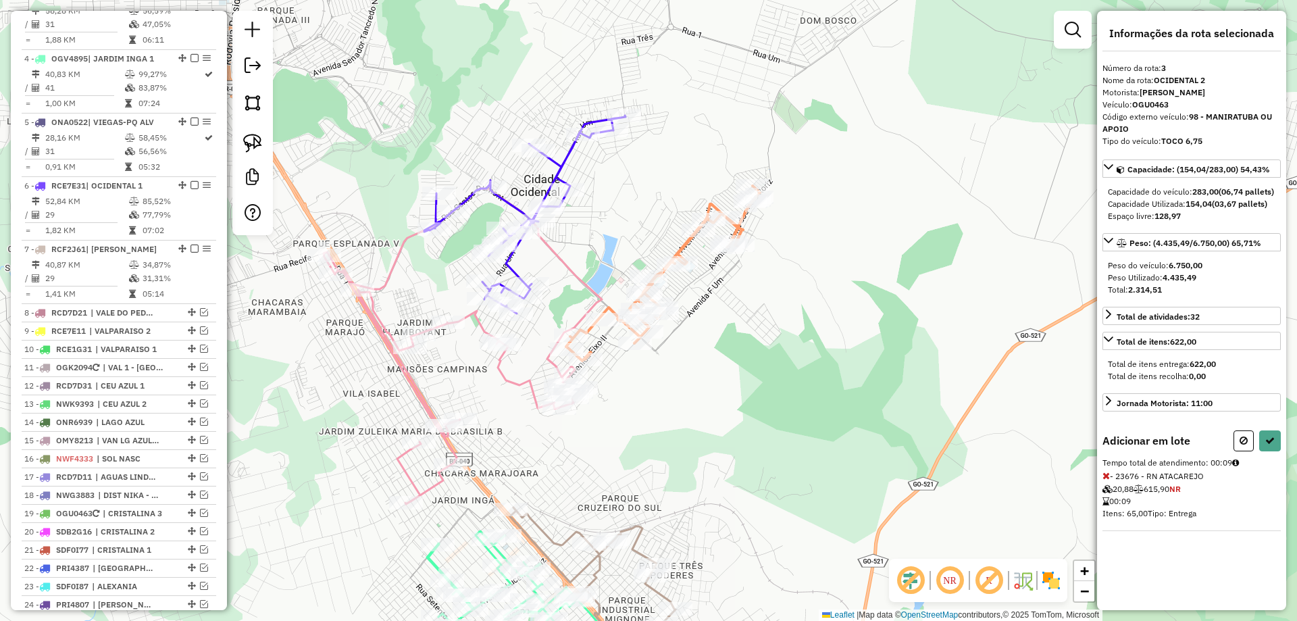
click at [1107, 480] on icon at bounding box center [1105, 475] width 7 height 9
click at [1244, 445] on icon at bounding box center [1244, 440] width 8 height 9
select select "*********"
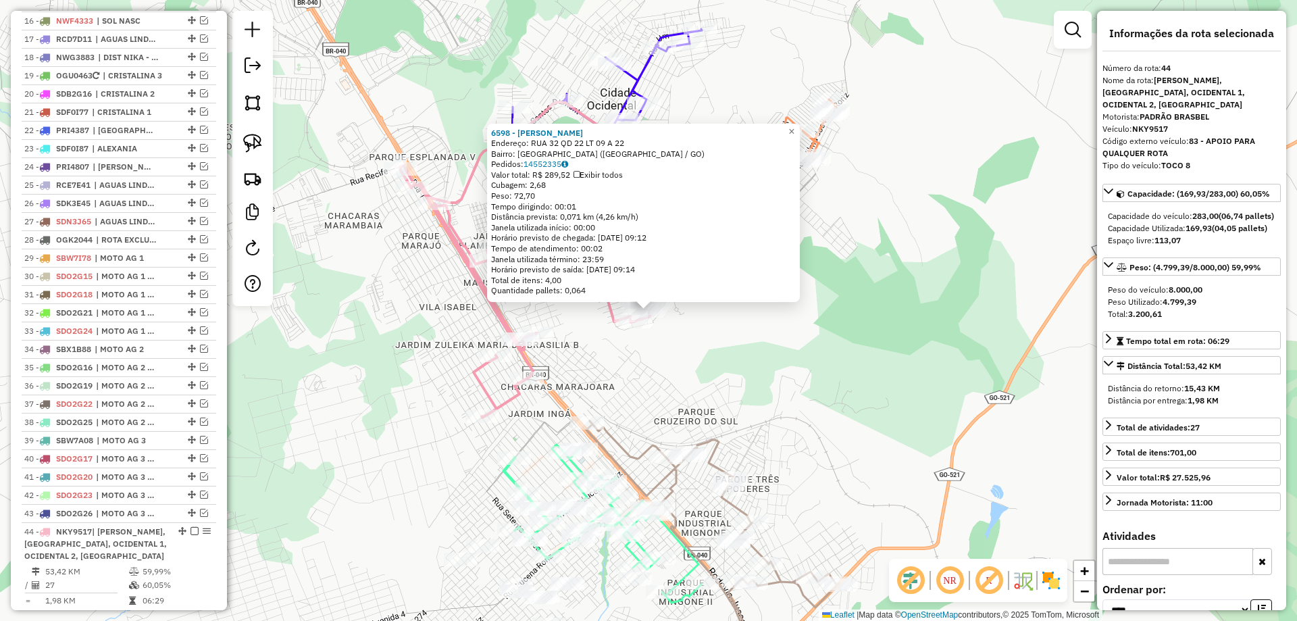
scroll to position [1363, 0]
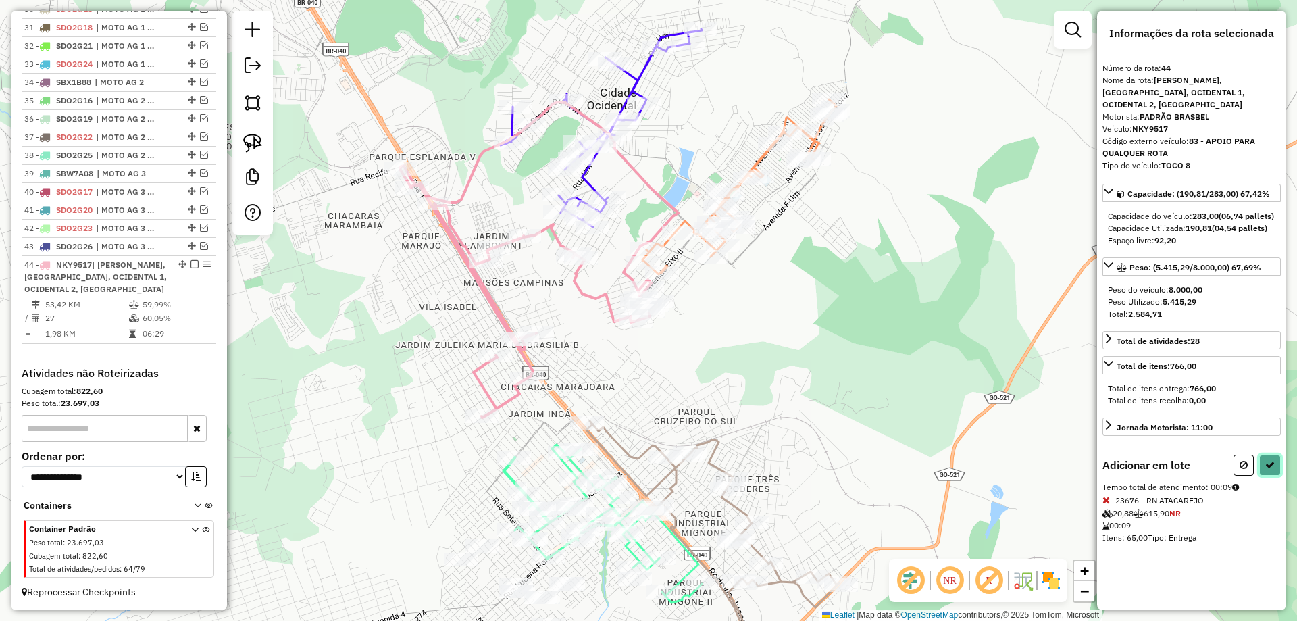
click at [1273, 461] on icon at bounding box center [1269, 464] width 9 height 9
select select "*********"
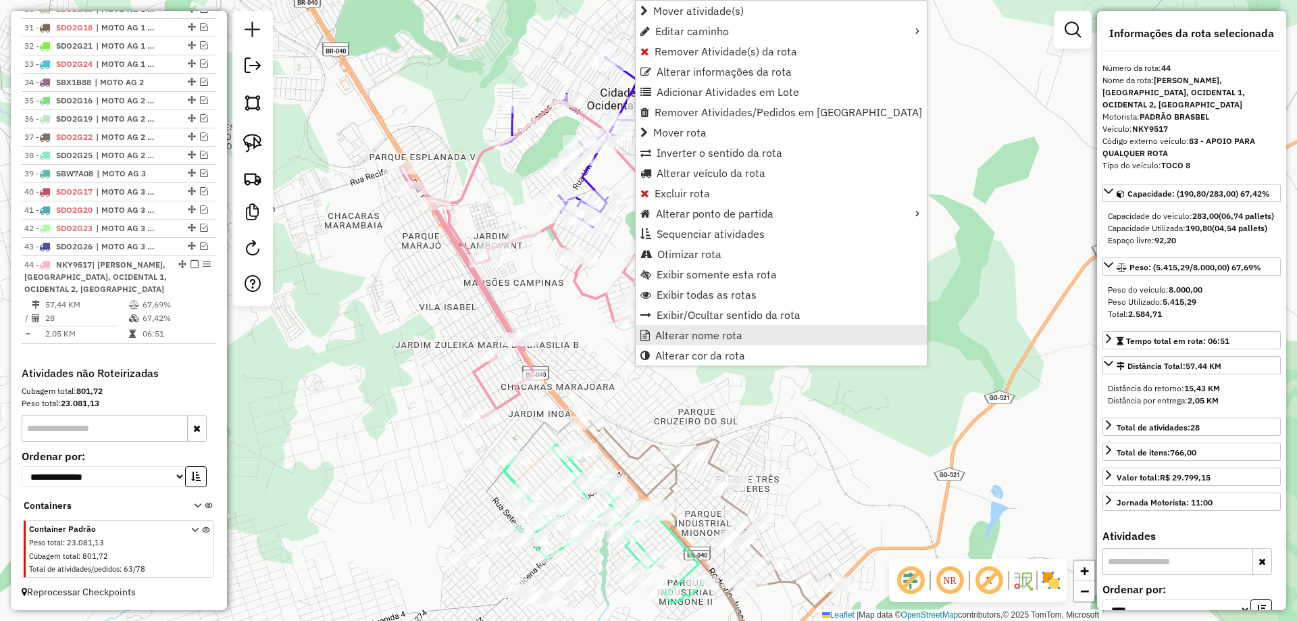
click at [673, 337] on span "Alterar nome rota" at bounding box center [698, 335] width 87 height 11
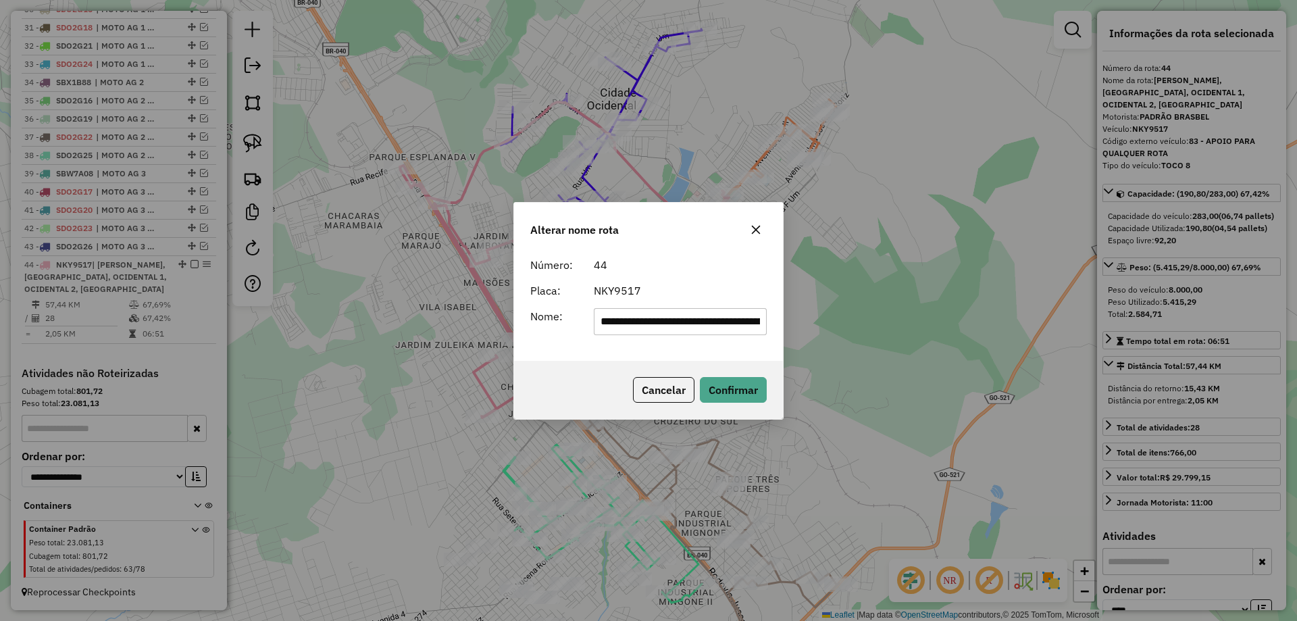
scroll to position [0, 226]
click at [663, 317] on input "**********" at bounding box center [681, 321] width 174 height 27
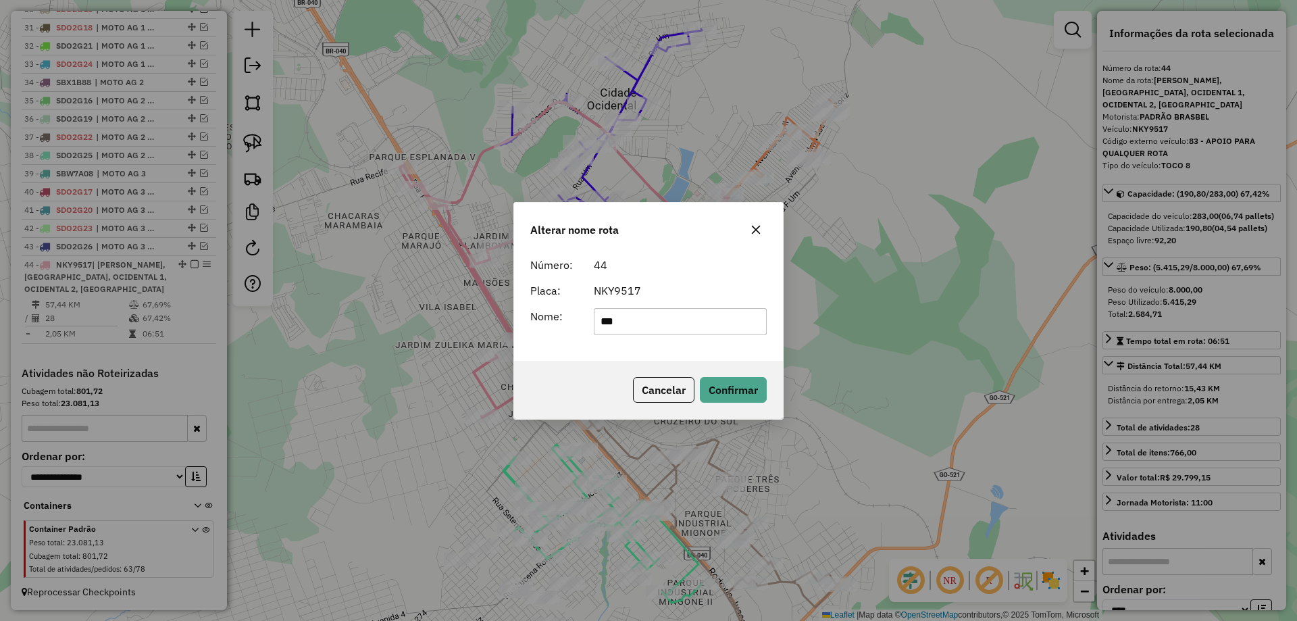
type input "**********"
click at [736, 390] on button "Confirmar" at bounding box center [733, 390] width 67 height 26
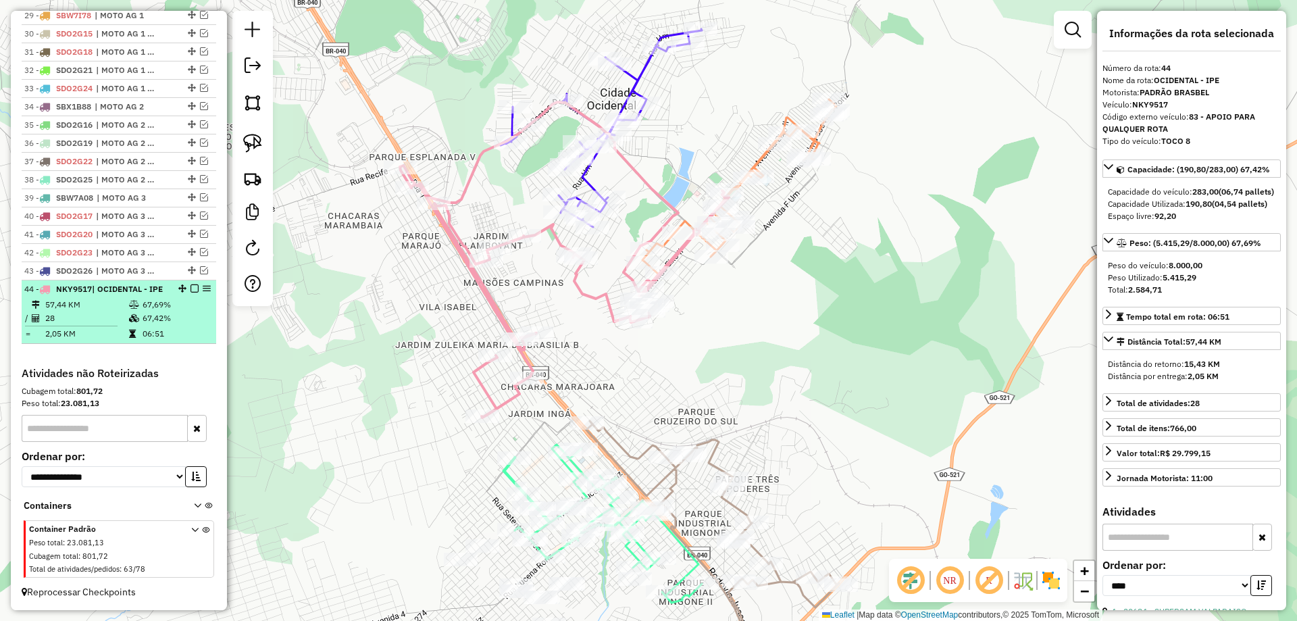
click at [190, 284] on em at bounding box center [194, 288] width 8 height 8
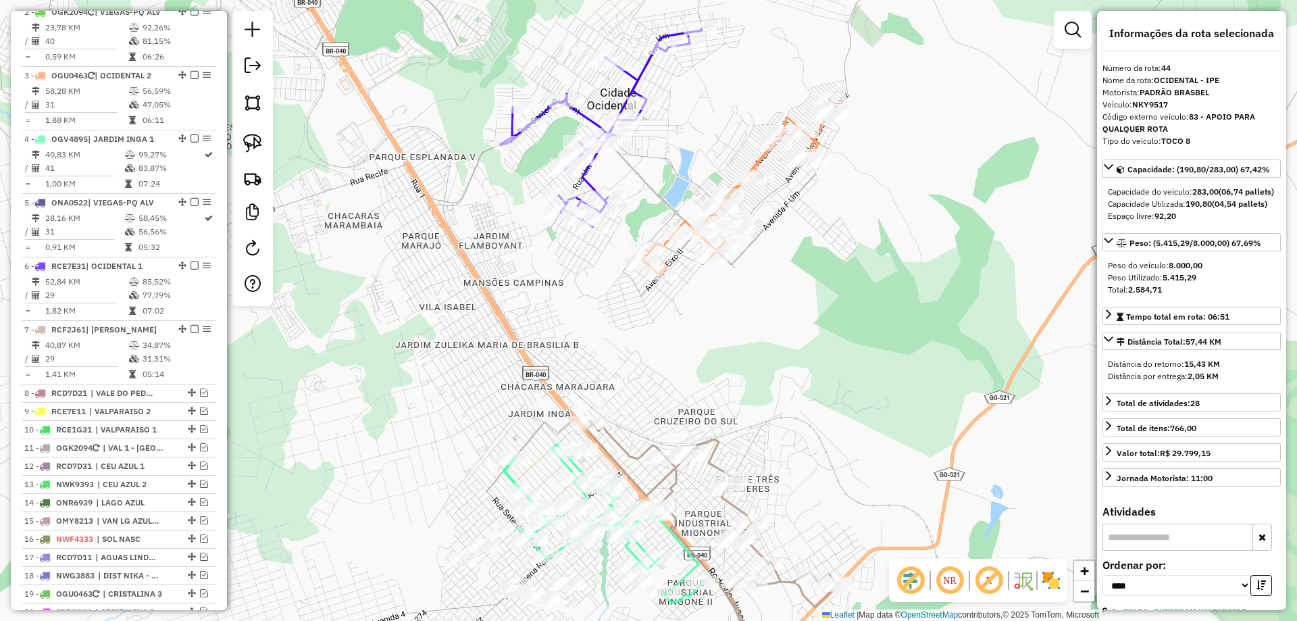
scroll to position [550, 0]
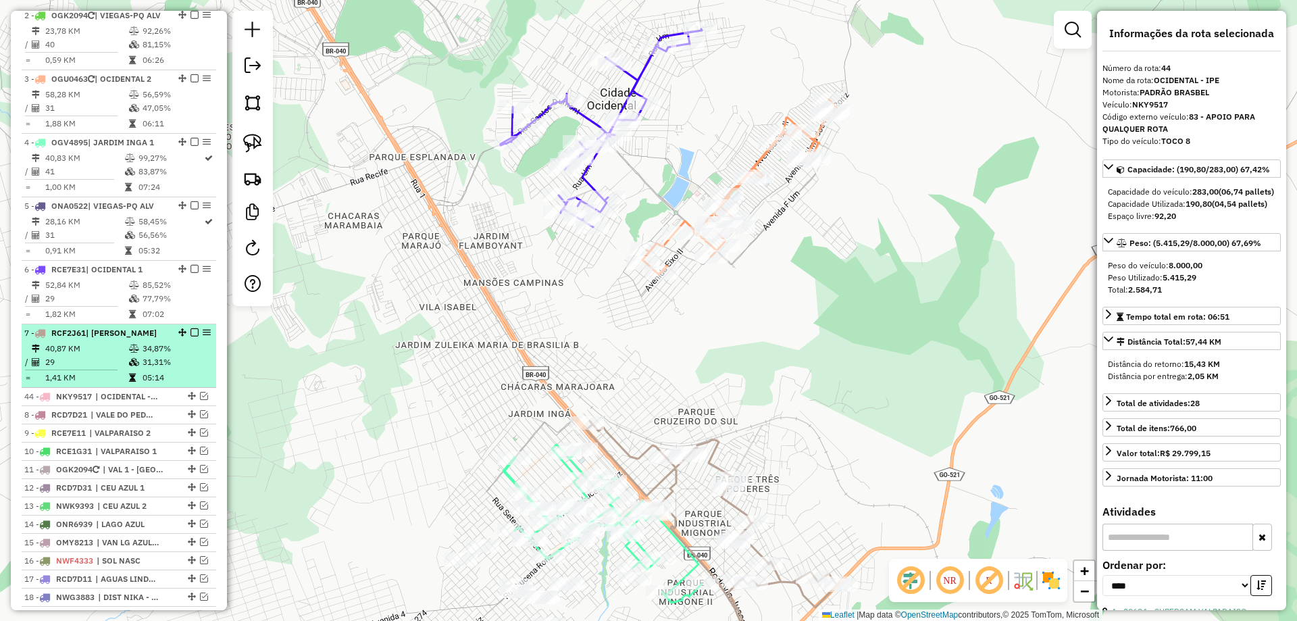
drag, startPoint x: 187, startPoint y: 333, endPoint x: 166, endPoint y: 409, distance: 79.2
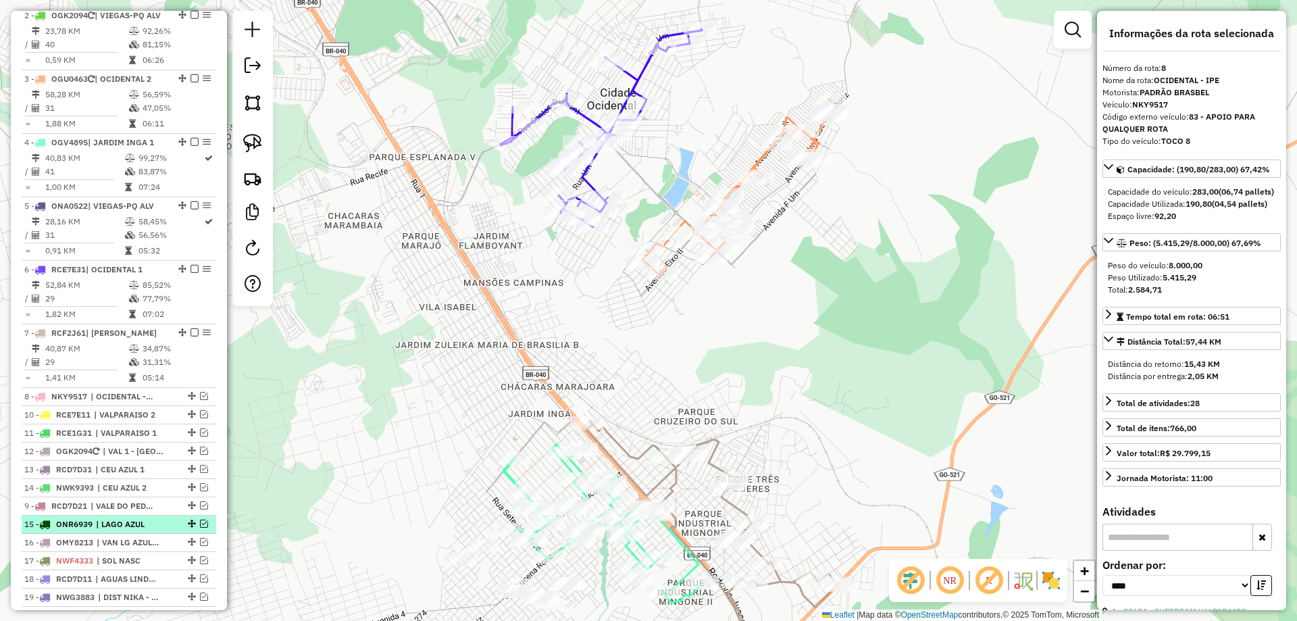
drag, startPoint x: 188, startPoint y: 436, endPoint x: 132, endPoint y: 540, distance: 117.6
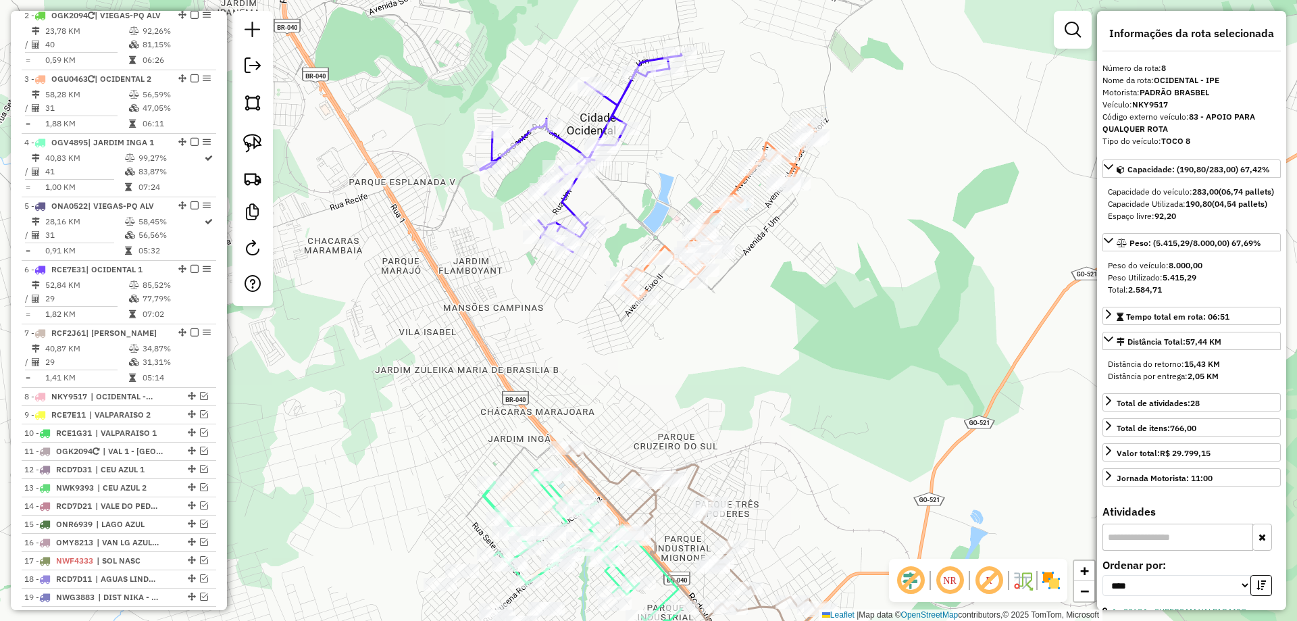
drag, startPoint x: 626, startPoint y: 174, endPoint x: 548, endPoint y: 297, distance: 145.4
click at [550, 297] on div "Janela de atendimento Grade de atendimento Capacidade Transportadoras Veículos …" at bounding box center [648, 310] width 1297 height 621
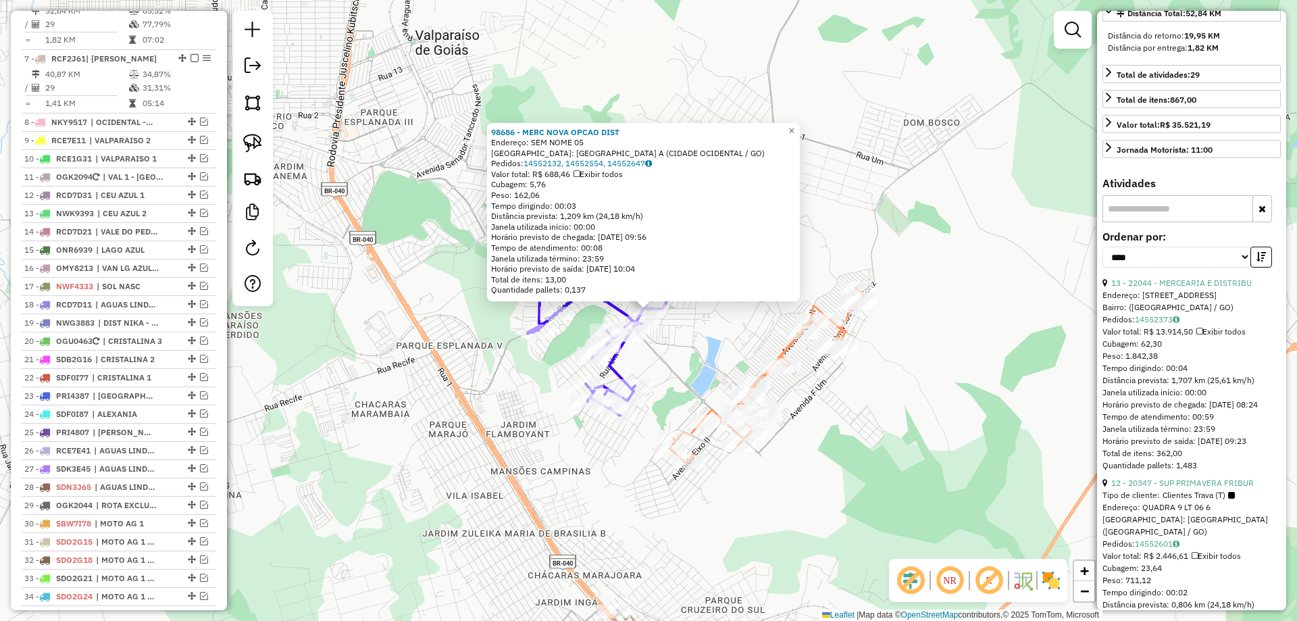
scroll to position [338, 0]
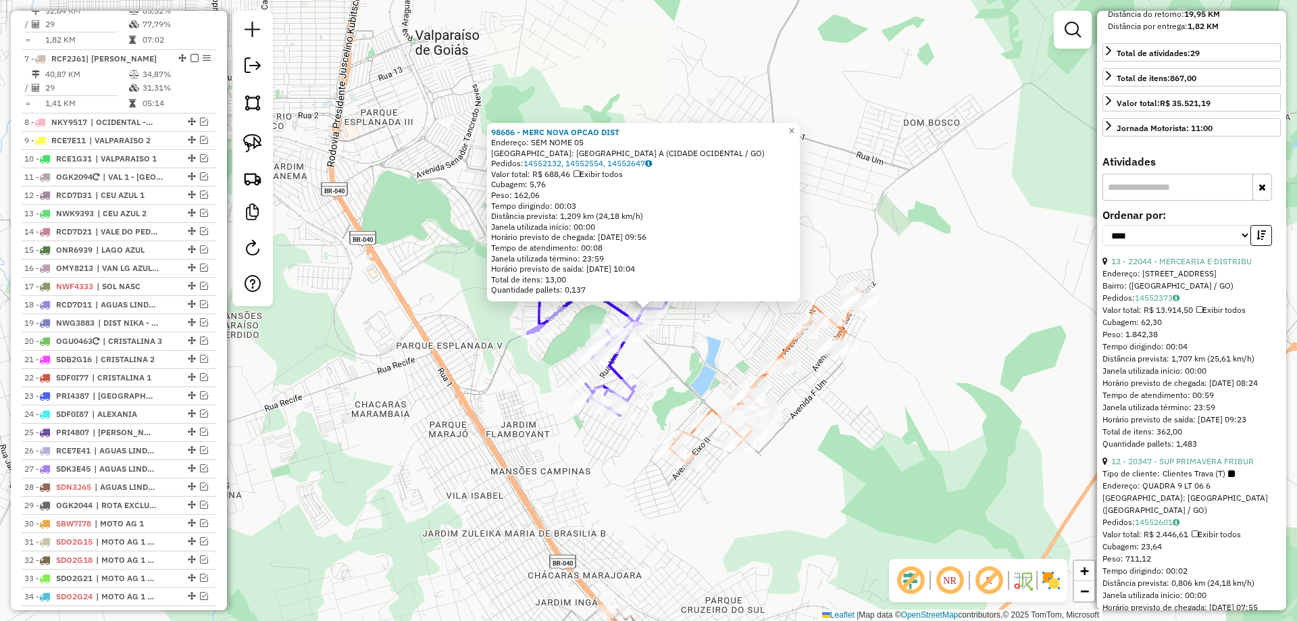
click at [752, 373] on div "Rota 3 - Placa OGU0463 96184 - EXALTINO ALVES NETO 98686 - MERC NOVA OPCAO DIST…" at bounding box center [648, 310] width 1297 height 621
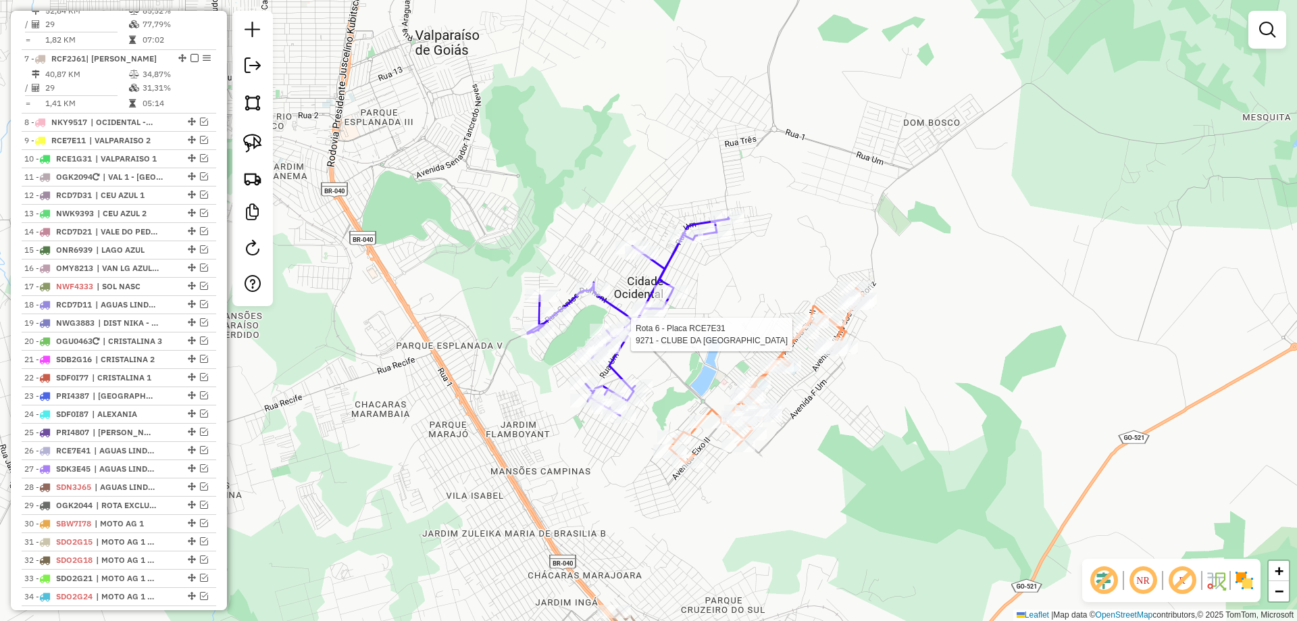
select select "*********"
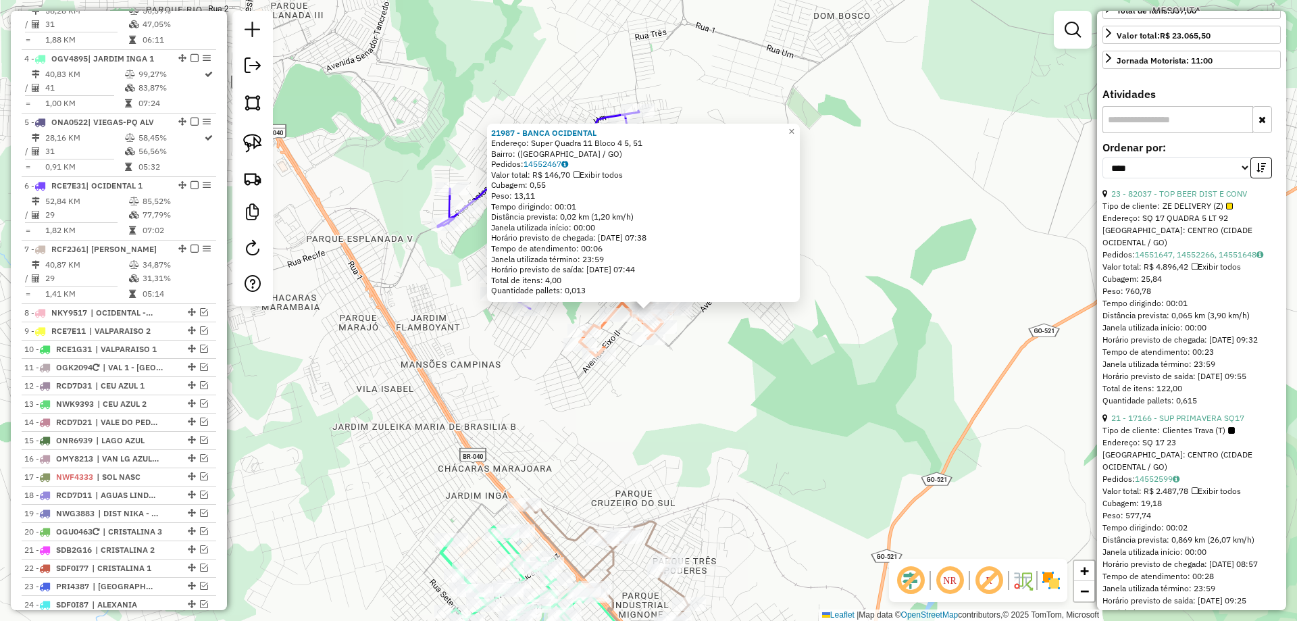
scroll to position [0, 0]
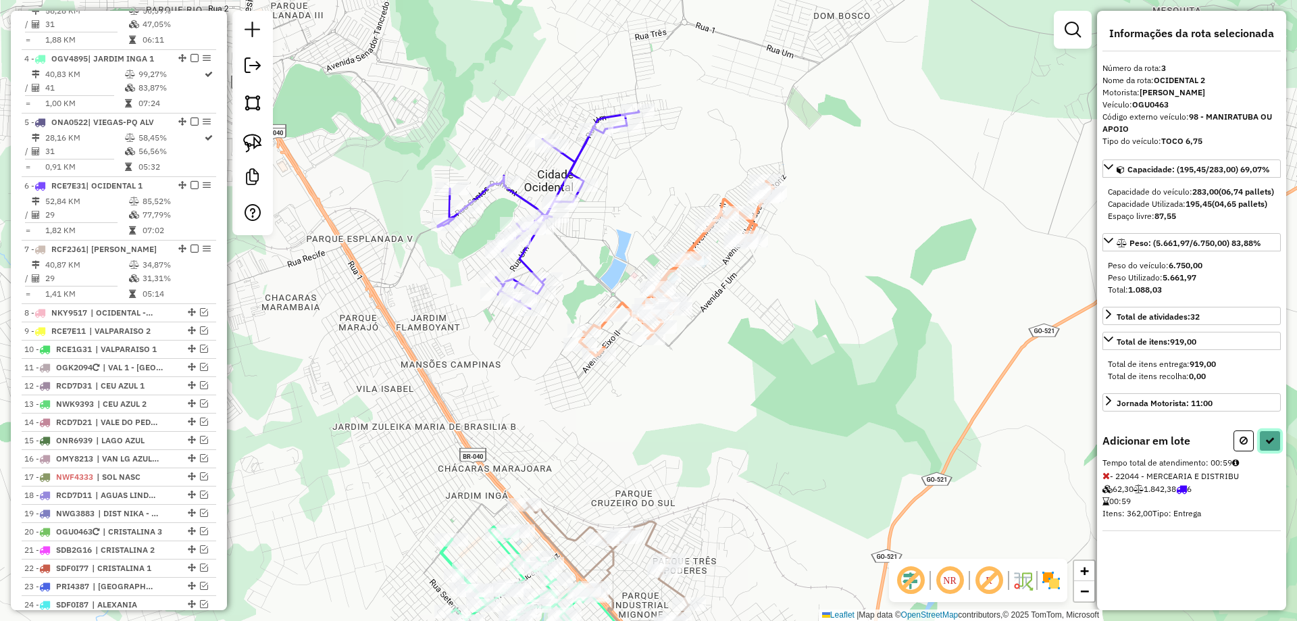
click at [1272, 447] on button at bounding box center [1270, 440] width 22 height 21
select select "*********"
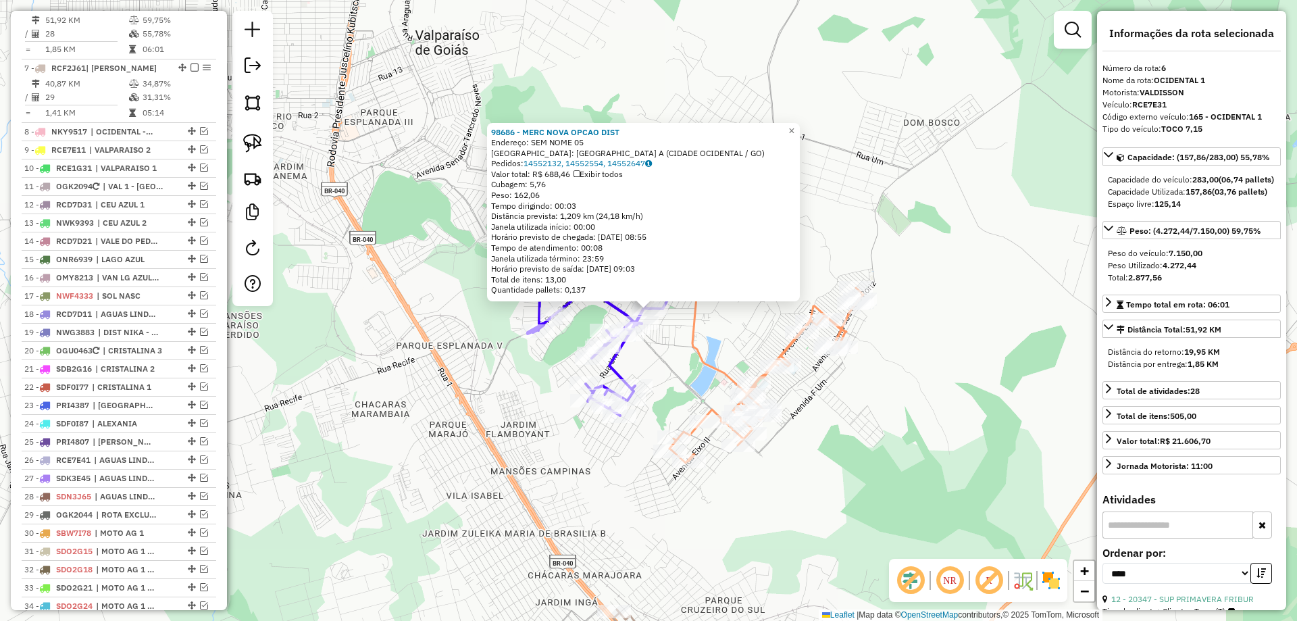
scroll to position [824, 0]
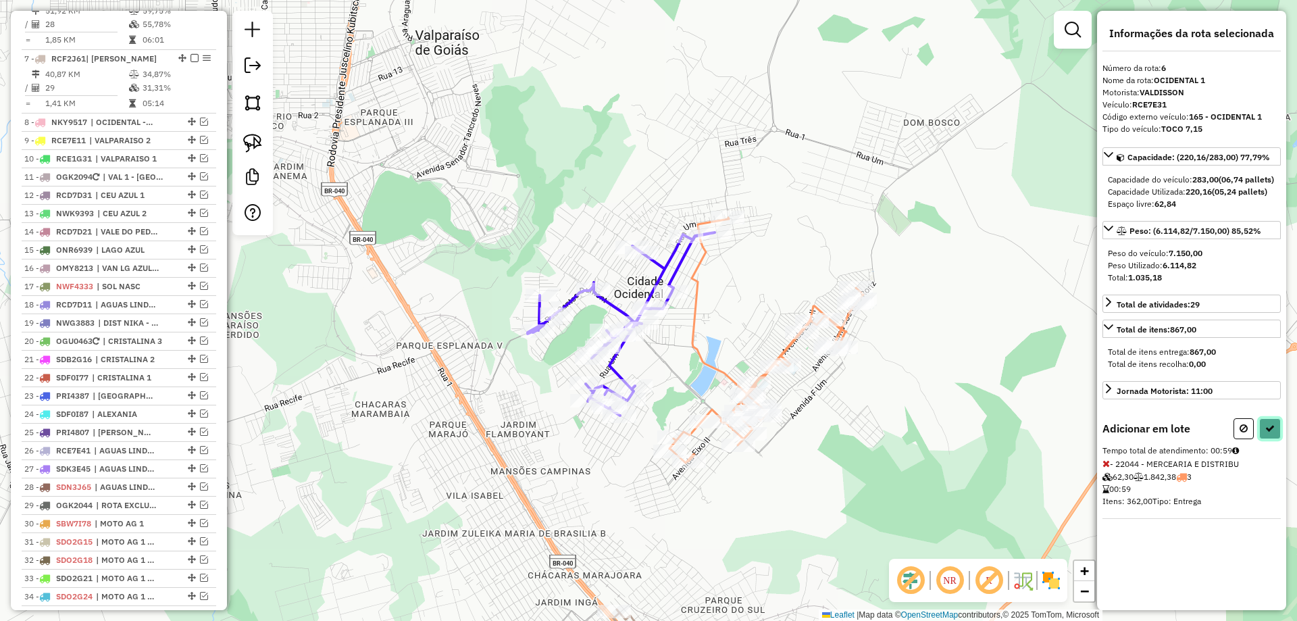
click at [1274, 439] on button at bounding box center [1270, 428] width 22 height 21
select select "*********"
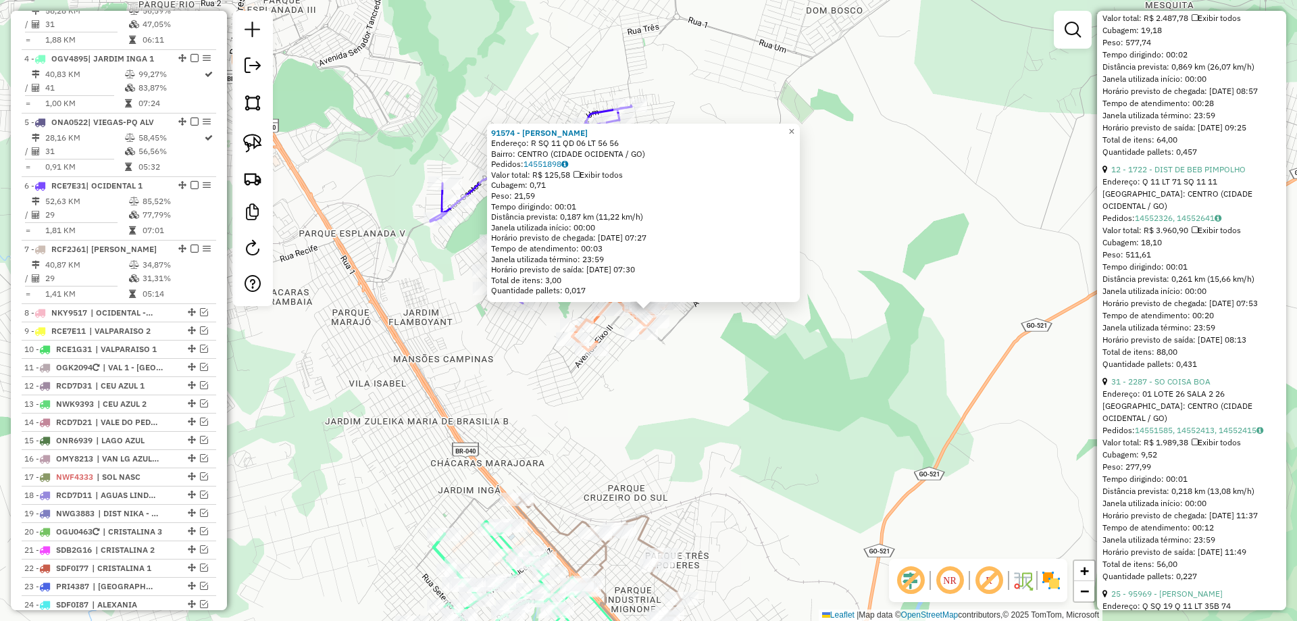
scroll to position [0, 0]
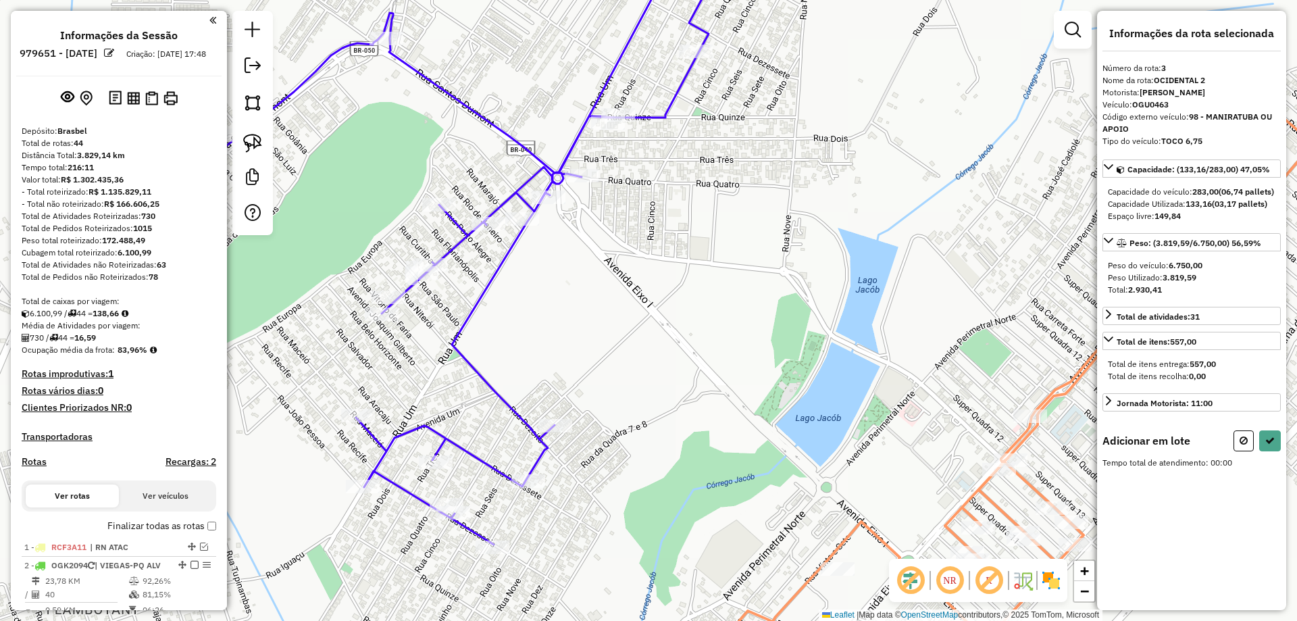
scroll to position [634, 0]
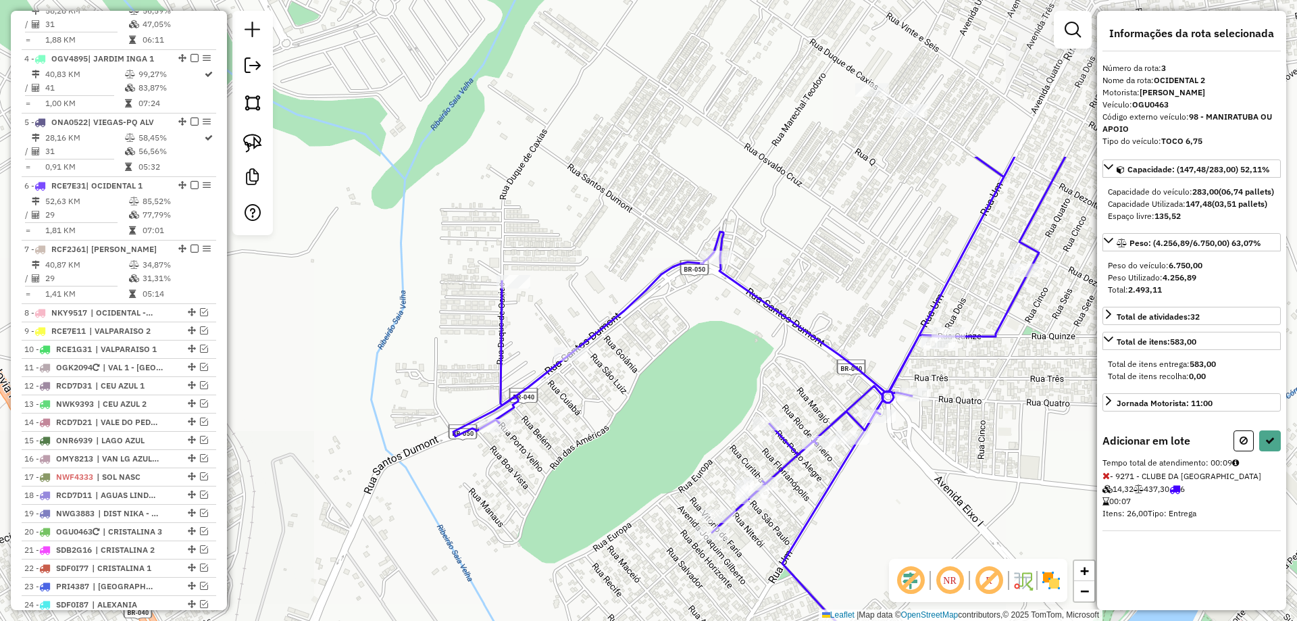
drag, startPoint x: 576, startPoint y: 338, endPoint x: 859, endPoint y: 536, distance: 345.8
click at [859, 536] on div "Janela de atendimento Grade de atendimento Capacidade Transportadoras Veículos …" at bounding box center [648, 310] width 1297 height 621
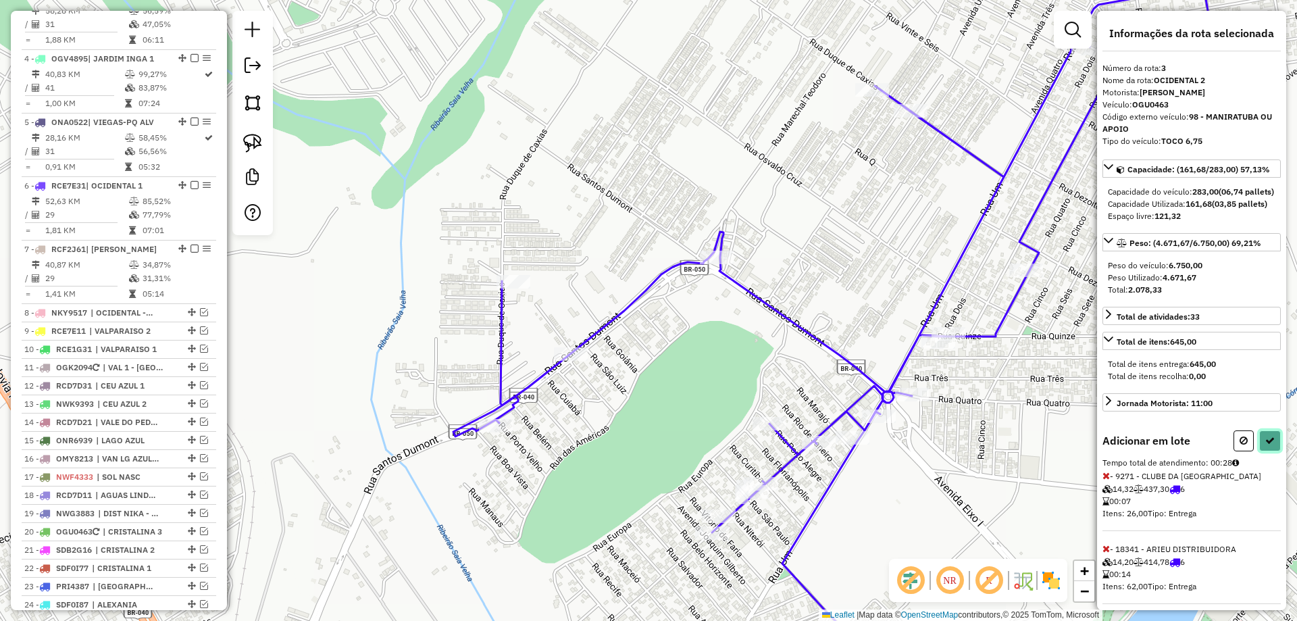
click at [1266, 445] on icon at bounding box center [1269, 440] width 9 height 9
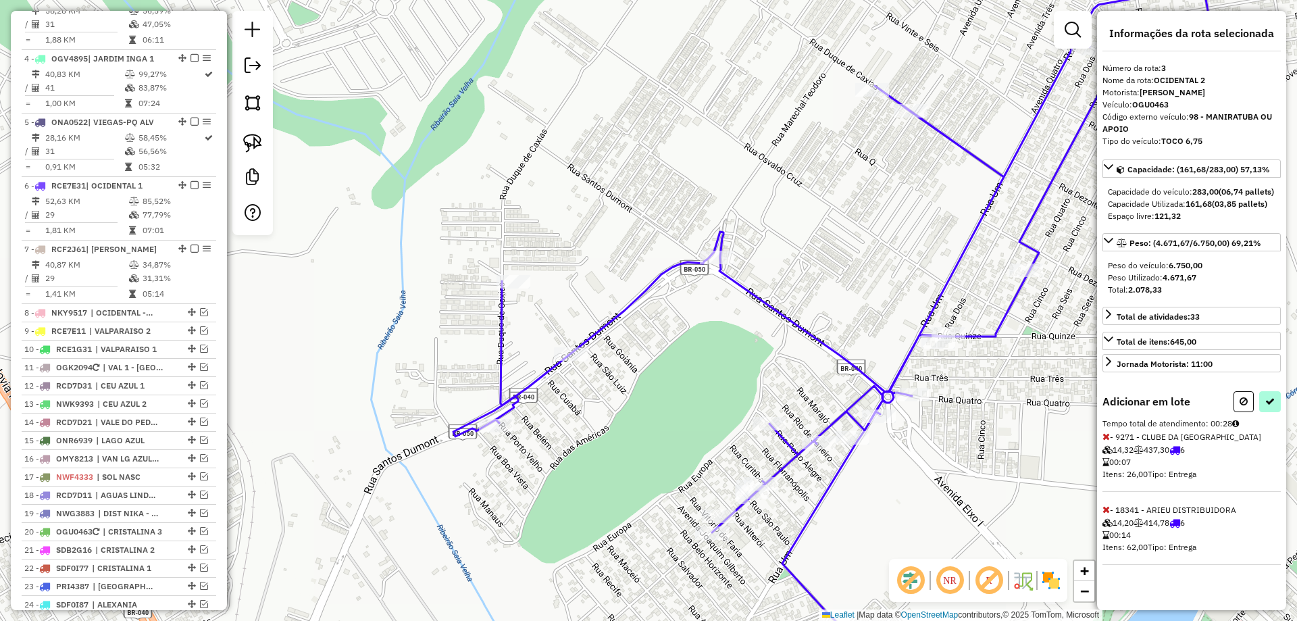
select select "*********"
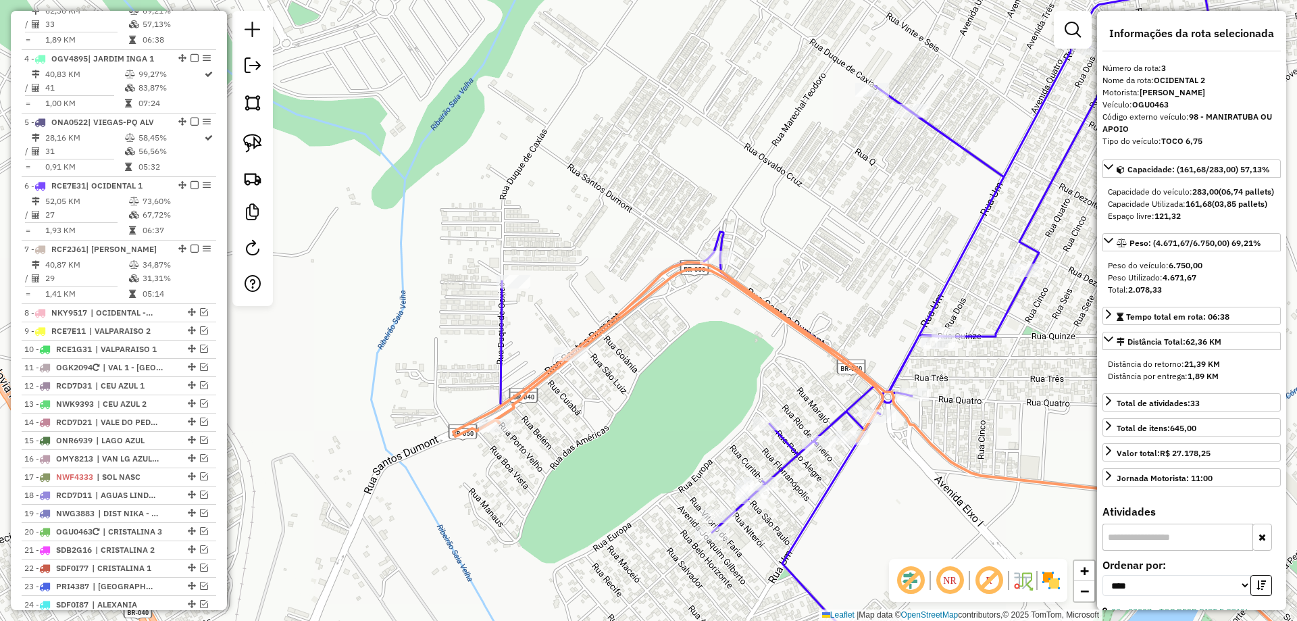
click at [907, 347] on icon at bounding box center [880, 326] width 758 height 713
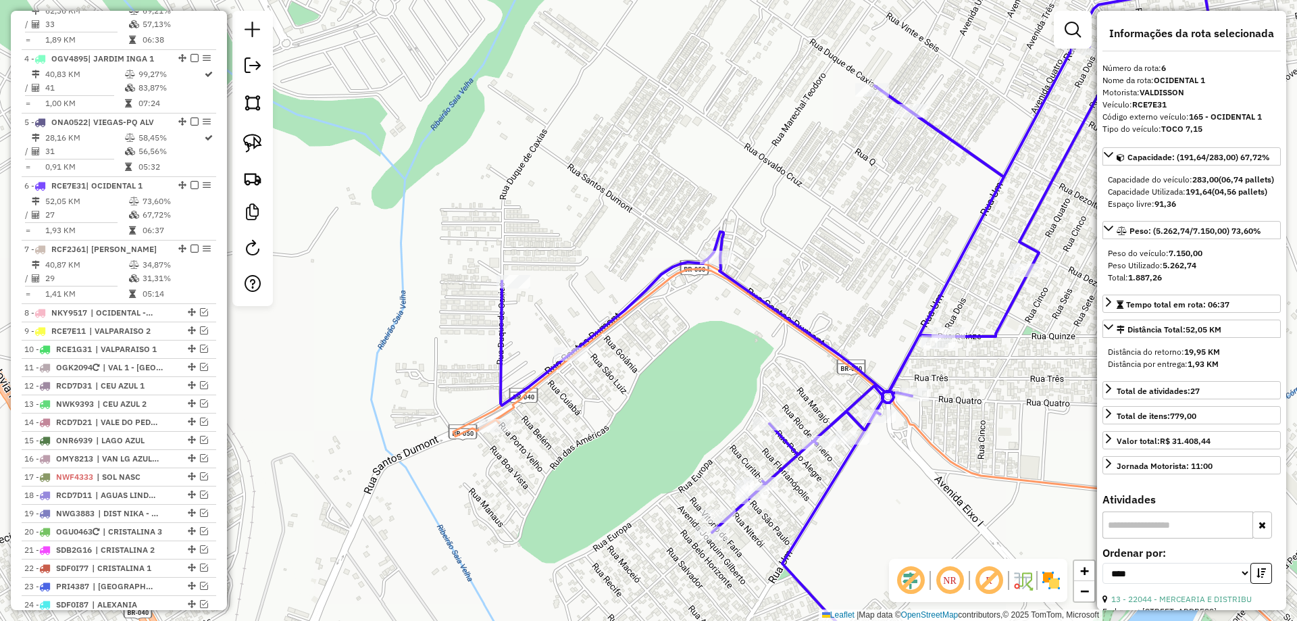
scroll to position [824, 0]
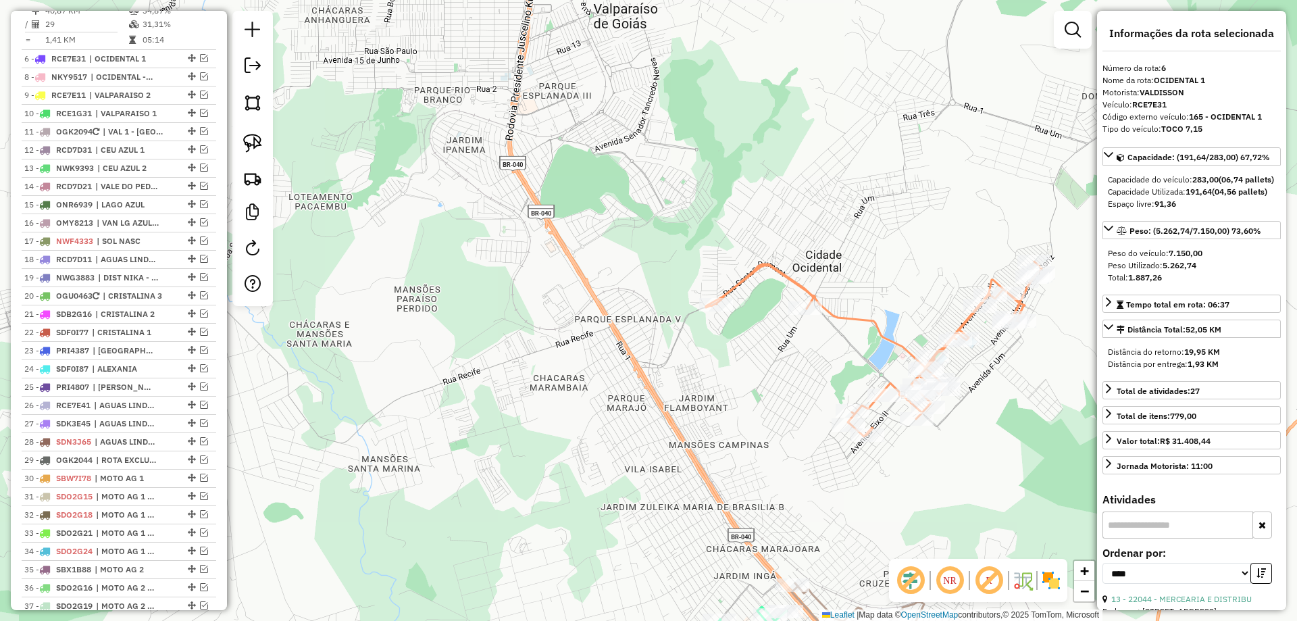
drag, startPoint x: 187, startPoint y: 19, endPoint x: 170, endPoint y: 87, distance: 70.5
click at [961, 321] on icon at bounding box center [874, 348] width 336 height 175
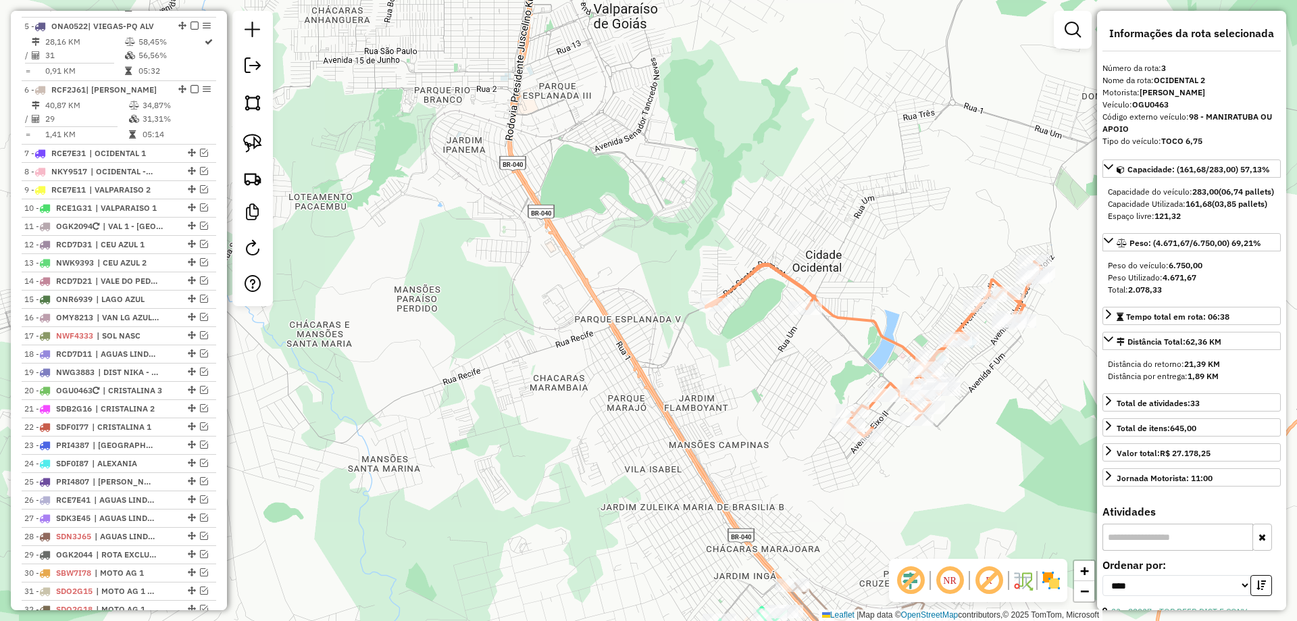
scroll to position [634, 0]
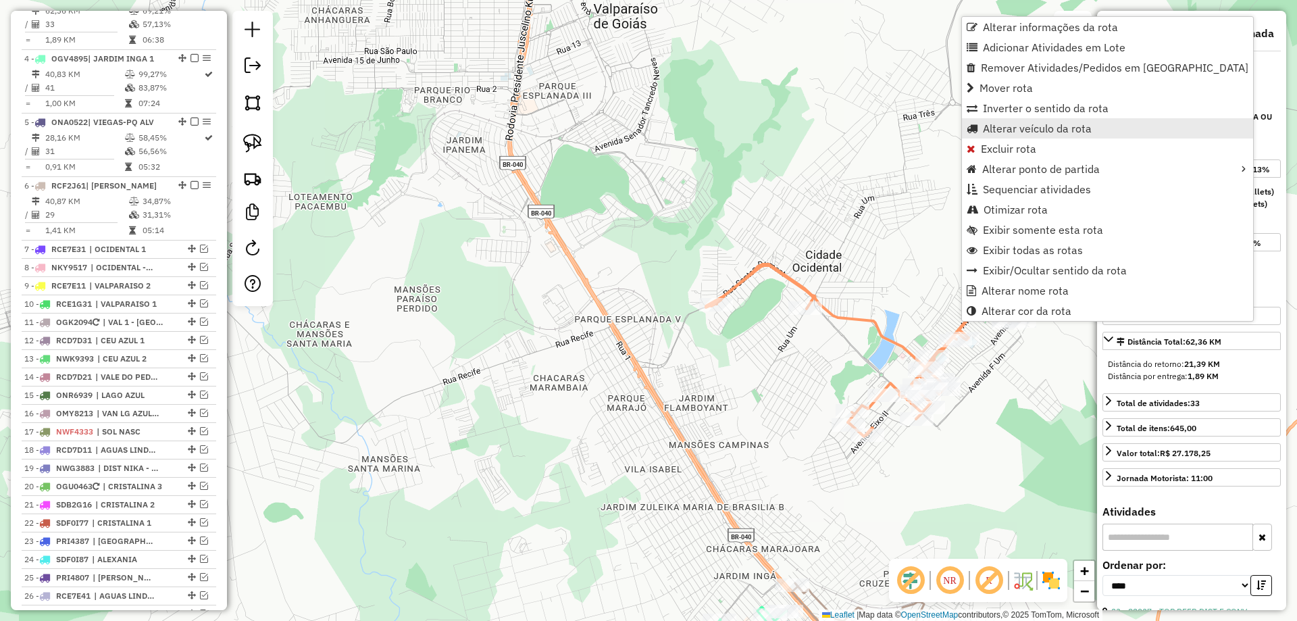
click at [1005, 132] on span "Alterar veículo da rota" at bounding box center [1037, 128] width 109 height 11
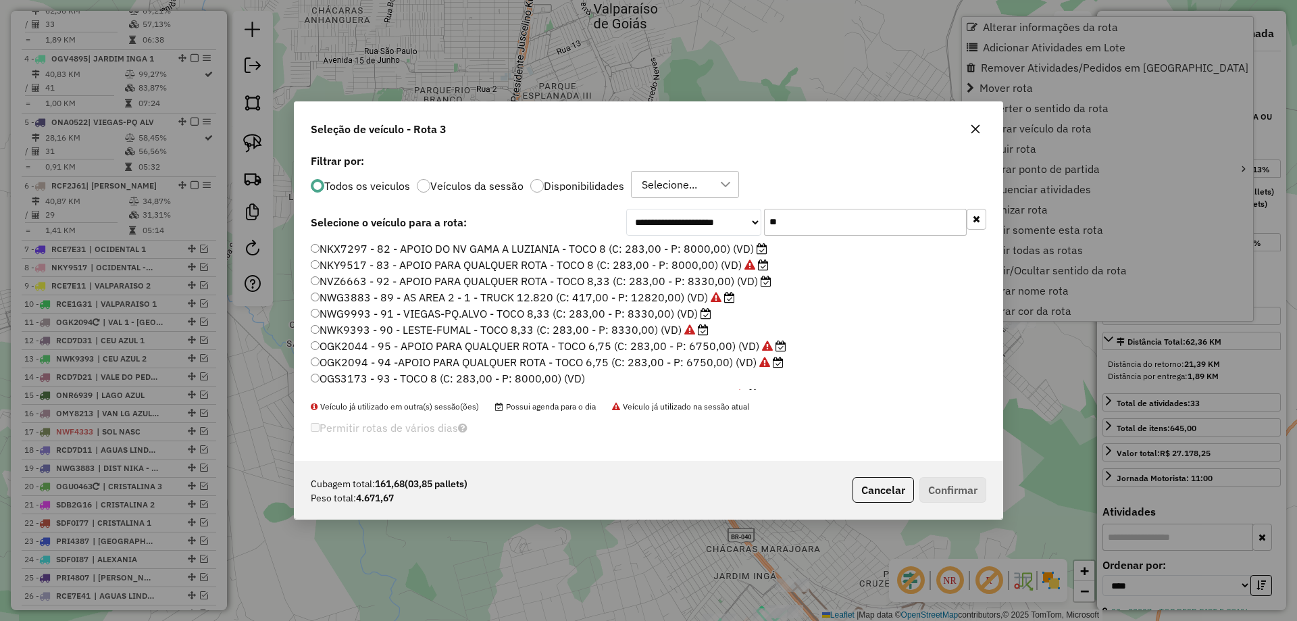
scroll to position [7, 4]
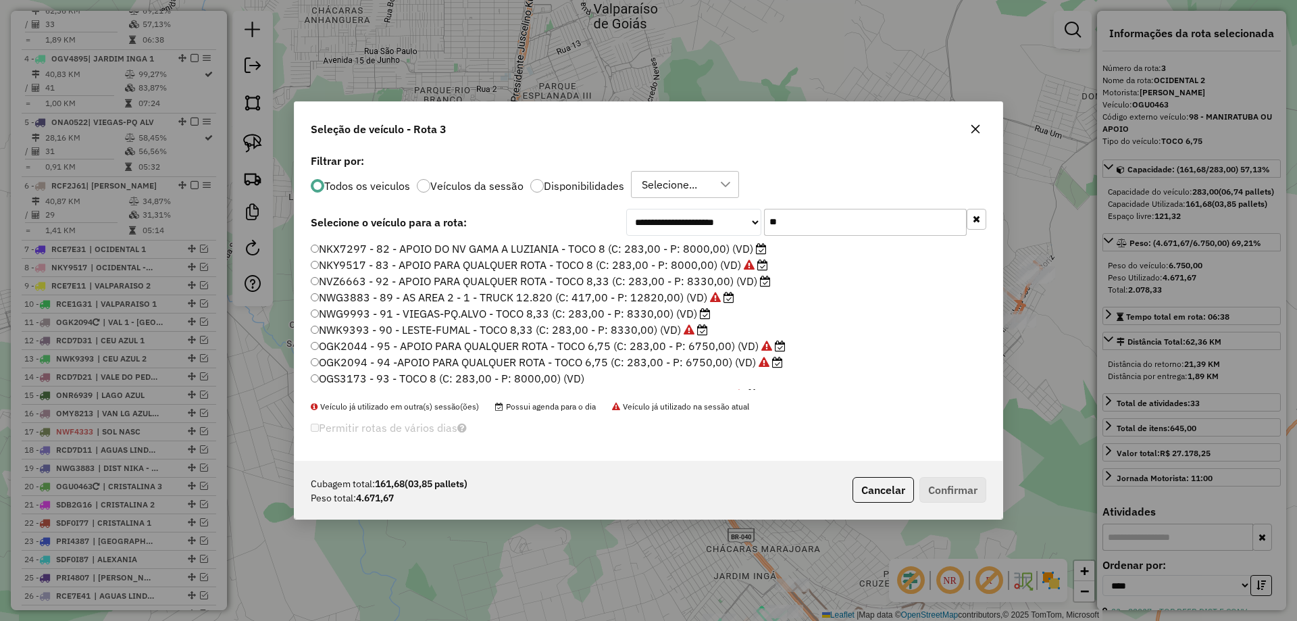
click at [979, 216] on icon "button" at bounding box center [976, 218] width 7 height 9
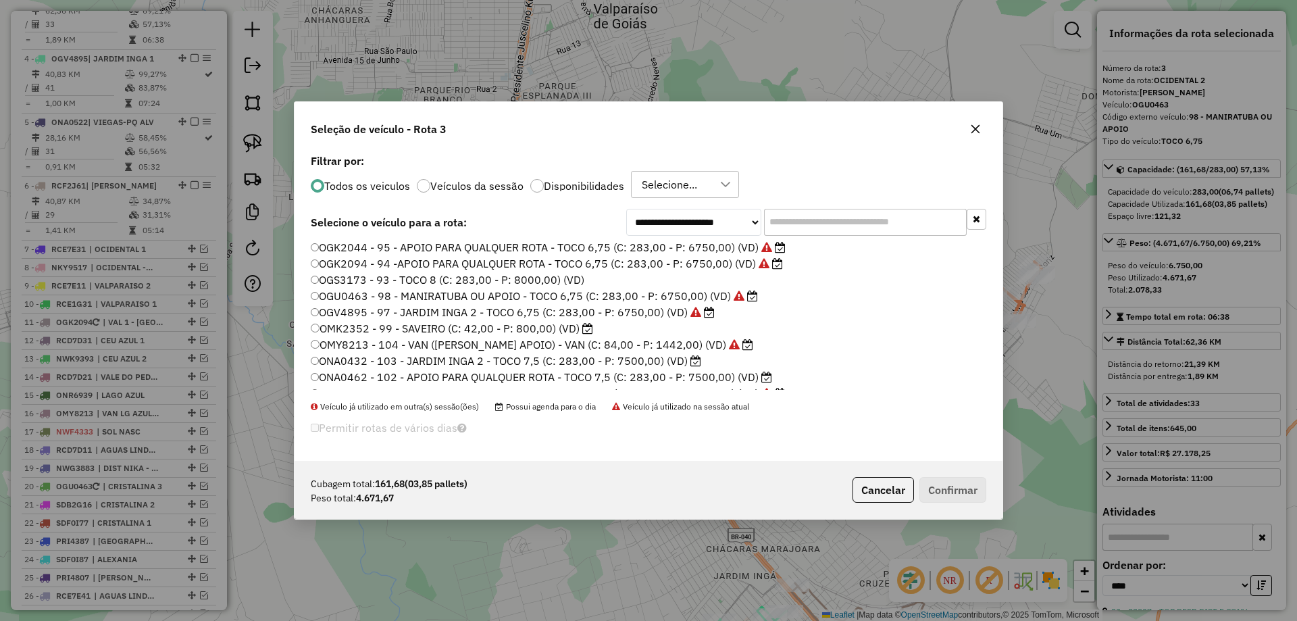
scroll to position [135, 0]
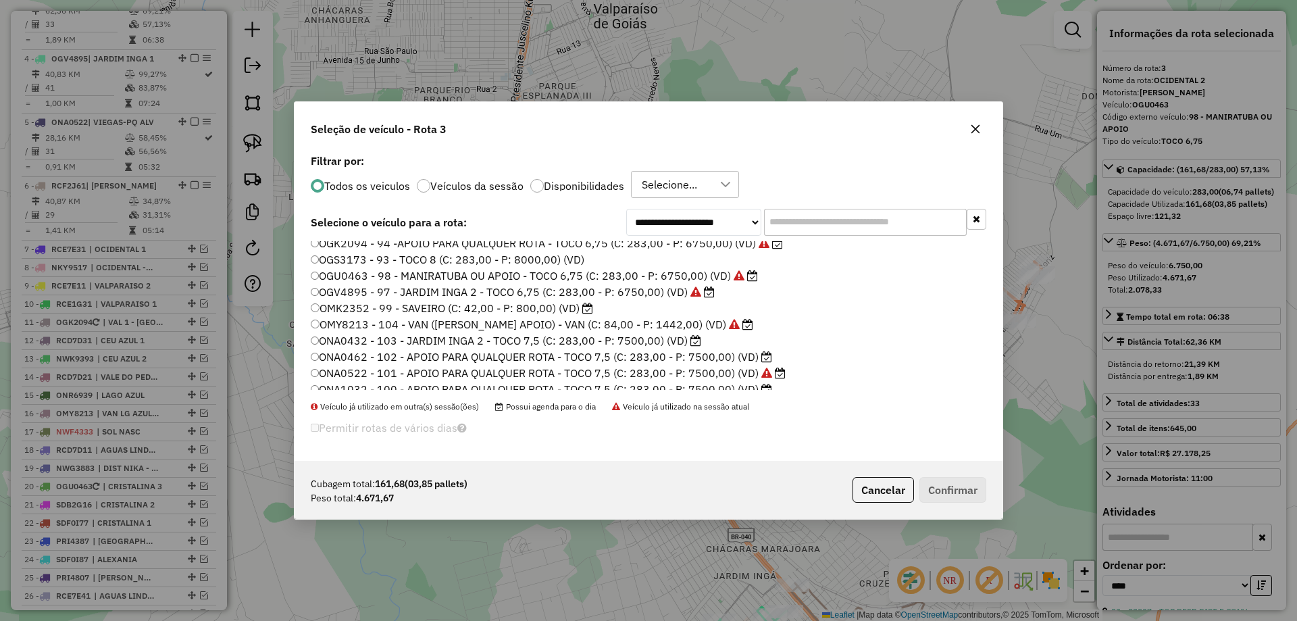
click at [411, 353] on label "ONA0462 - 102 - APOIO PARA QUALQUER ROTA - TOCO 7,5 (C: 283,00 - P: 7500,00) (V…" at bounding box center [541, 357] width 461 height 16
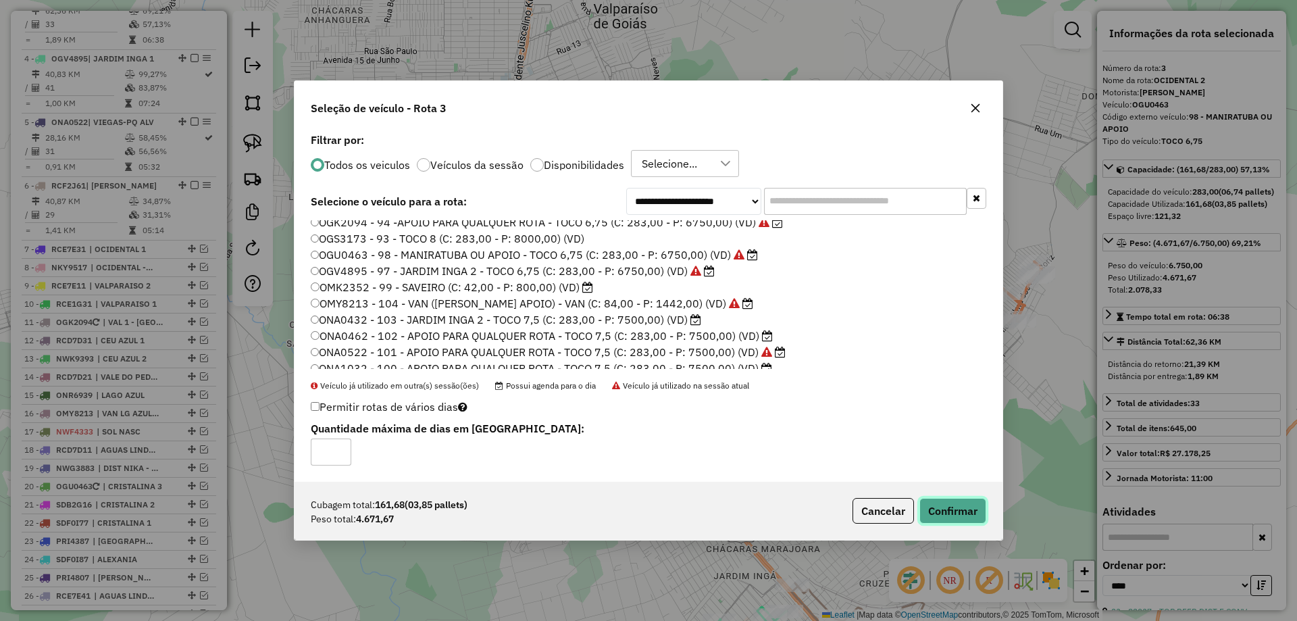
click at [967, 519] on button "Confirmar" at bounding box center [952, 511] width 67 height 26
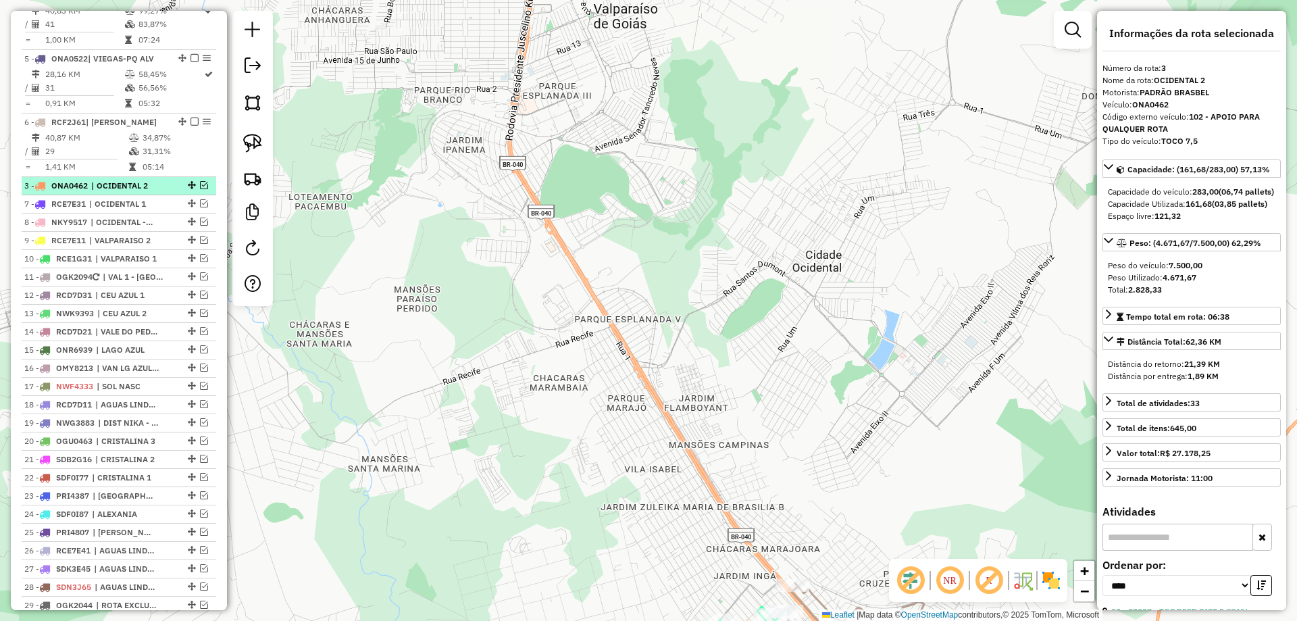
drag, startPoint x: 188, startPoint y: 18, endPoint x: 176, endPoint y: 207, distance: 189.6
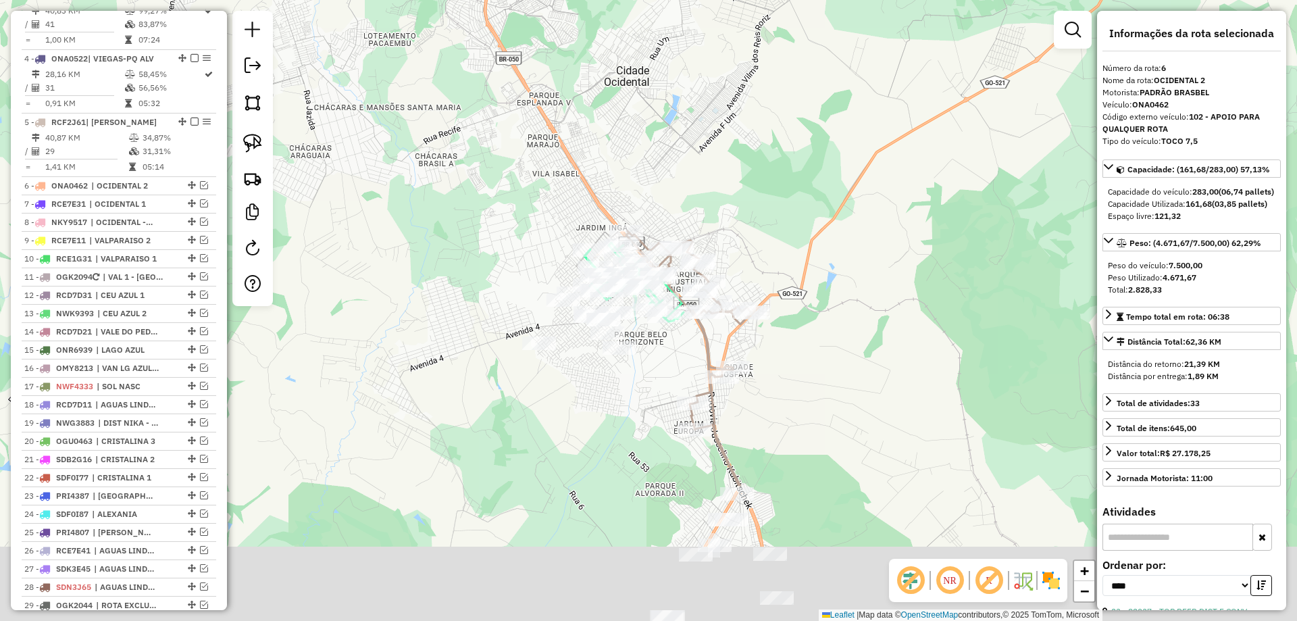
drag, startPoint x: 693, startPoint y: 141, endPoint x: 675, endPoint y: 154, distance: 22.3
click at [688, 126] on div "Janela de atendimento Grade de atendimento Capacidade Transportadoras Veículos …" at bounding box center [648, 310] width 1297 height 621
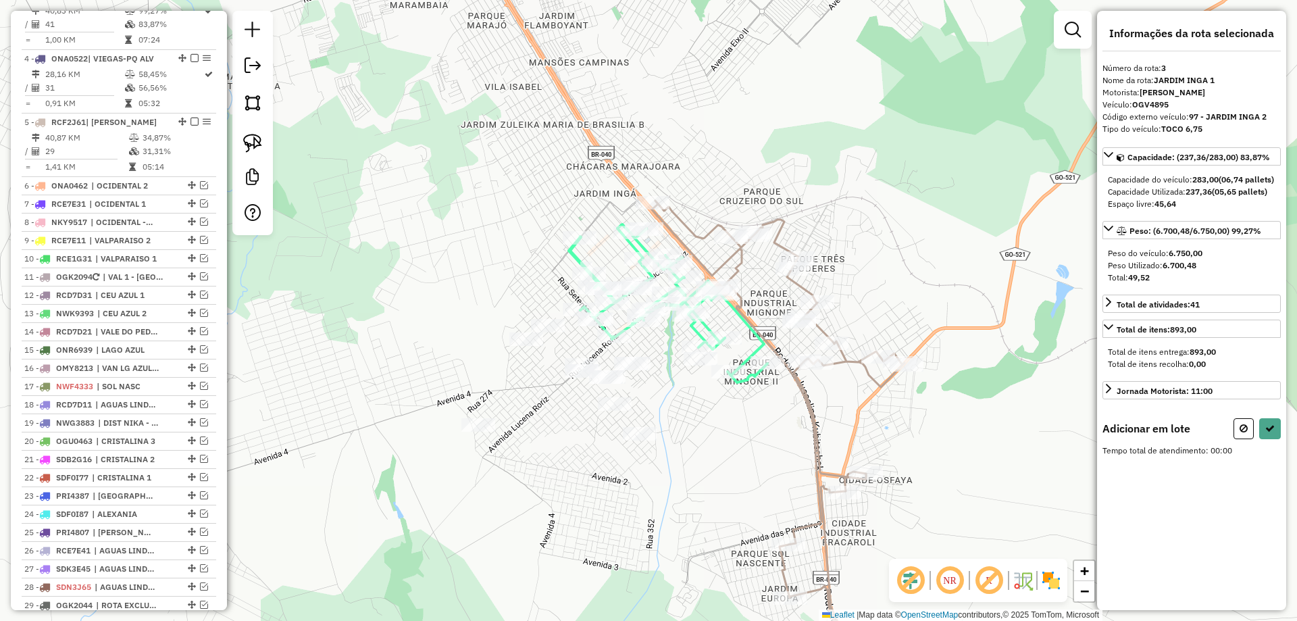
drag, startPoint x: 254, startPoint y: 141, endPoint x: 295, endPoint y: 151, distance: 41.8
click at [255, 141] on img at bounding box center [252, 143] width 19 height 19
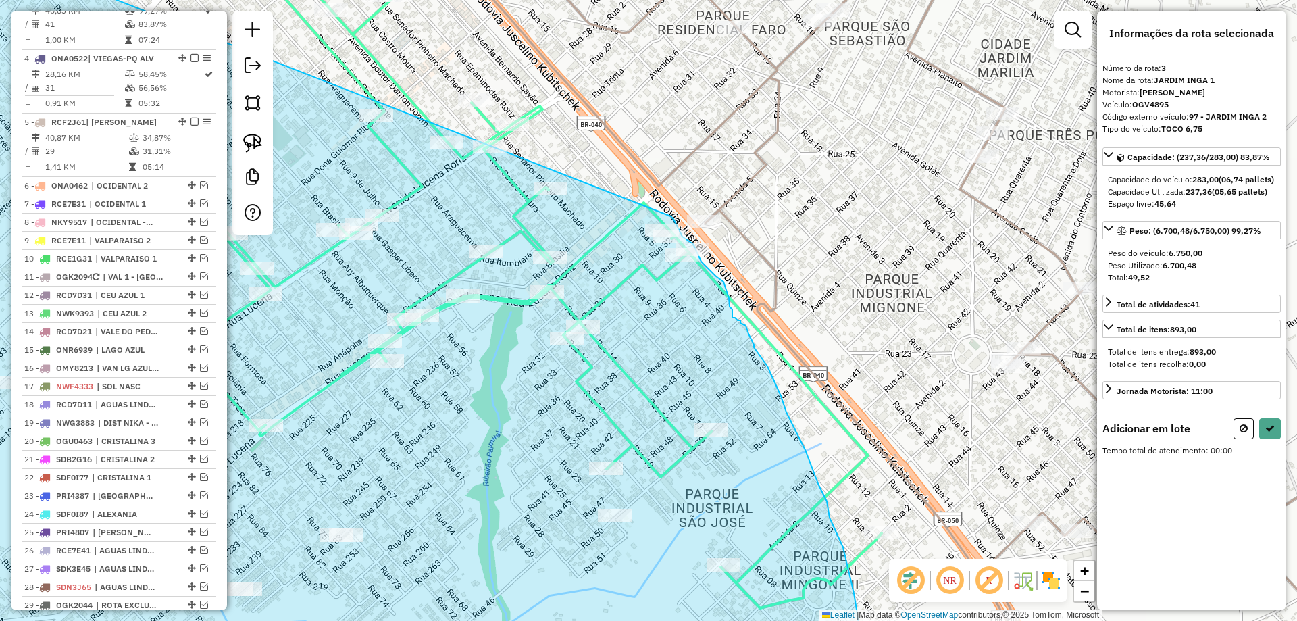
drag, startPoint x: 507, startPoint y: 205, endPoint x: 668, endPoint y: 213, distance: 161.7
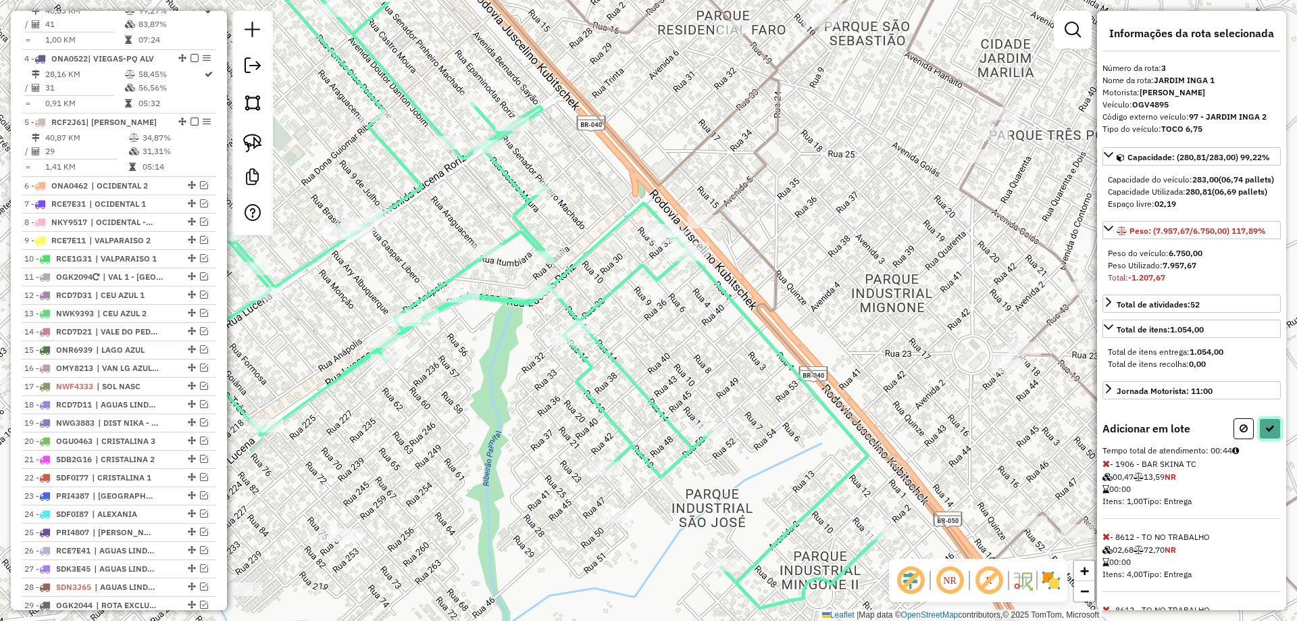
click at [1269, 433] on icon at bounding box center [1269, 428] width 9 height 9
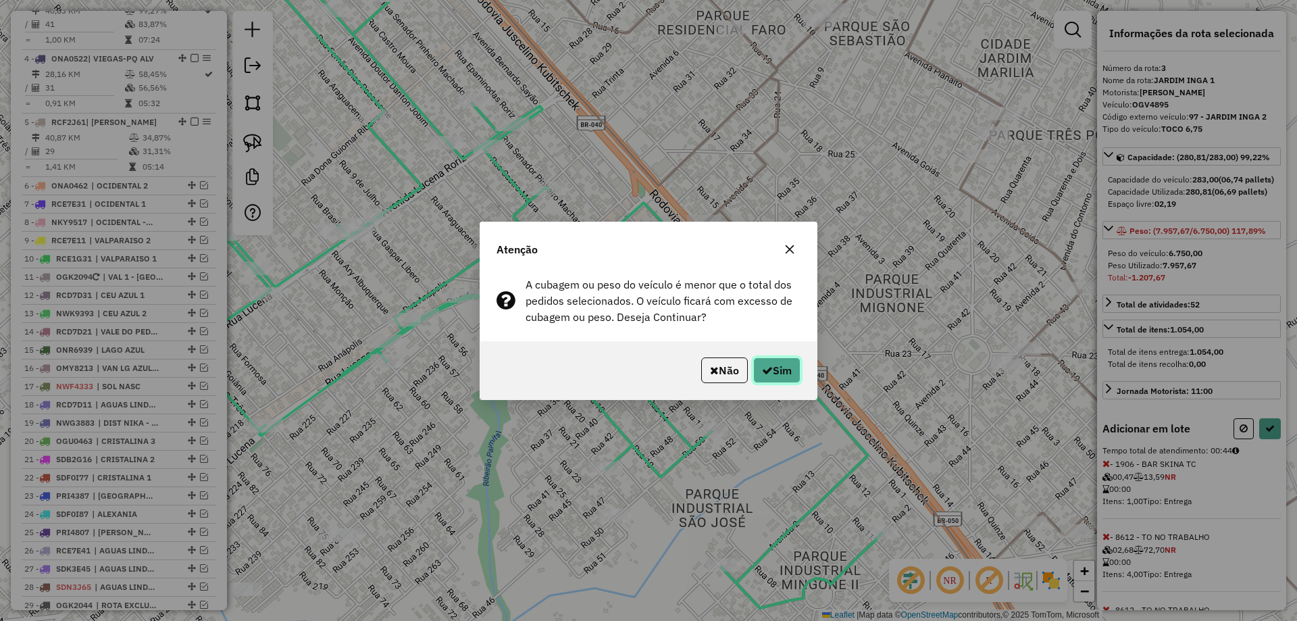
click at [776, 370] on button "Sim" at bounding box center [776, 370] width 47 height 26
select select "*********"
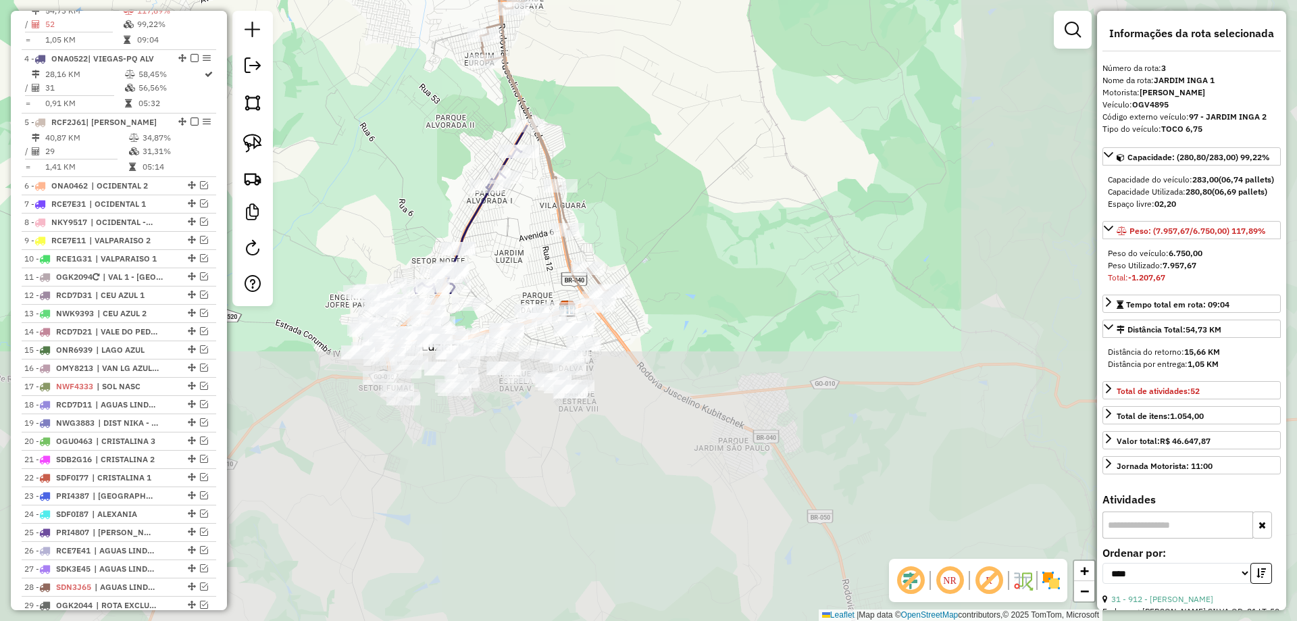
drag, startPoint x: 939, startPoint y: 393, endPoint x: 586, endPoint y: 107, distance: 454.4
click at [584, 35] on div "Janela de atendimento Grade de atendimento Capacidade Transportadoras Veículos …" at bounding box center [648, 310] width 1297 height 621
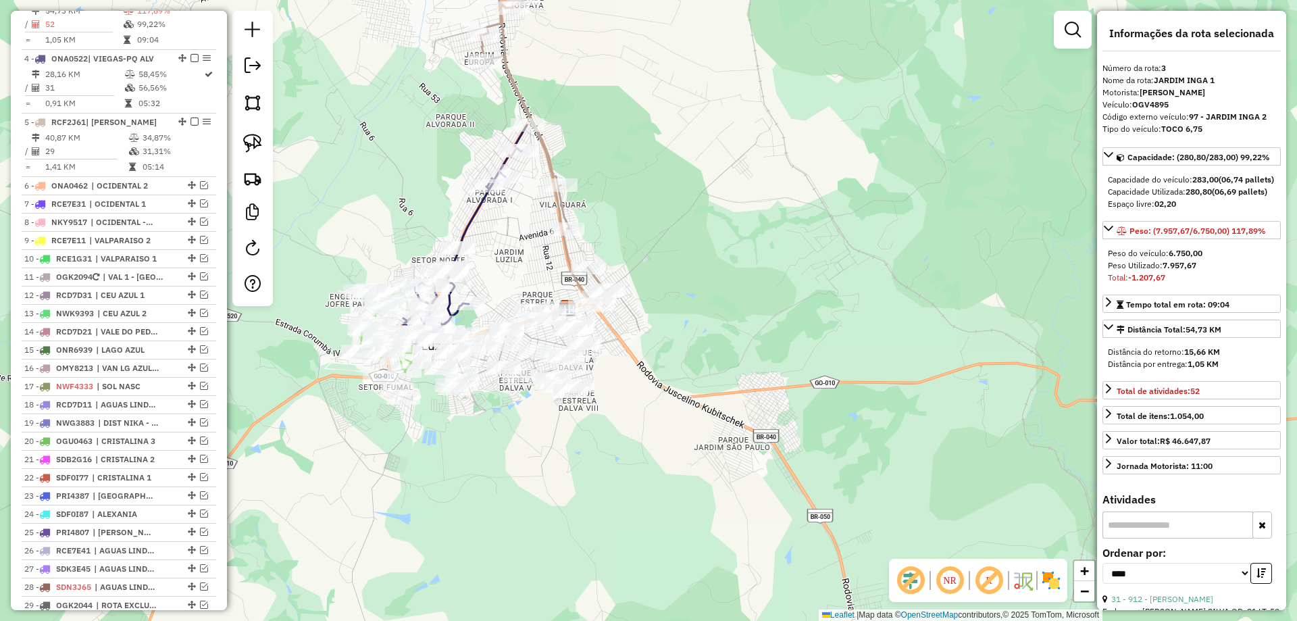
click at [543, 148] on icon at bounding box center [543, 120] width 130 height 365
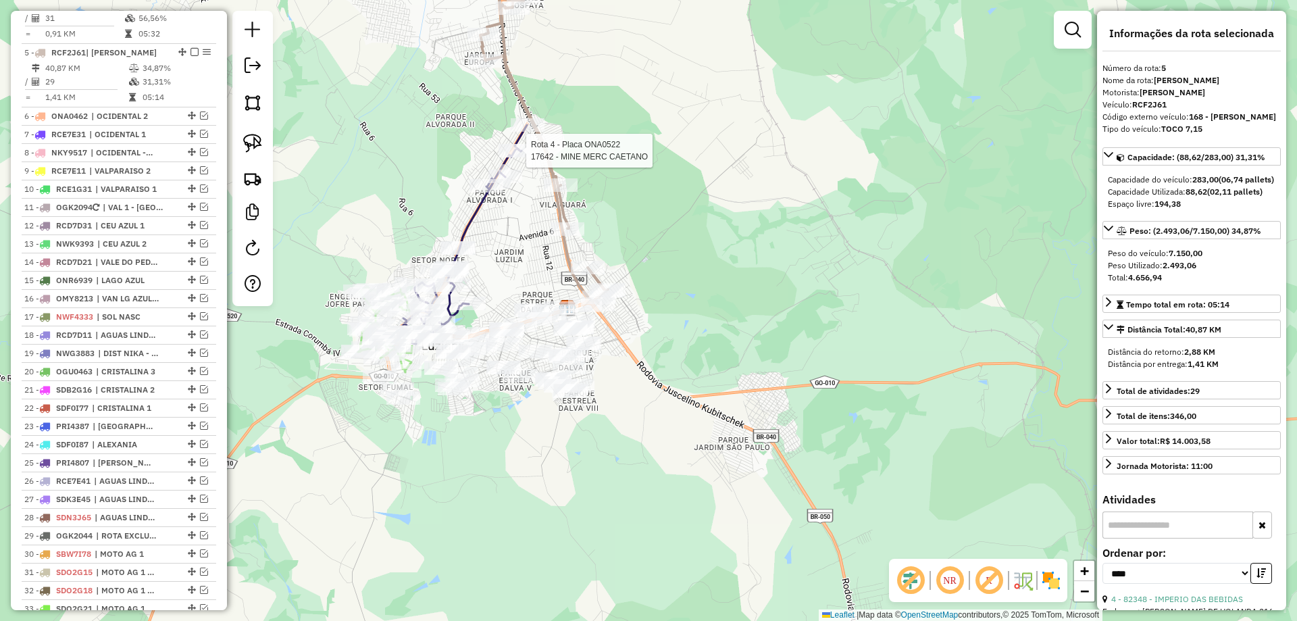
scroll to position [761, 0]
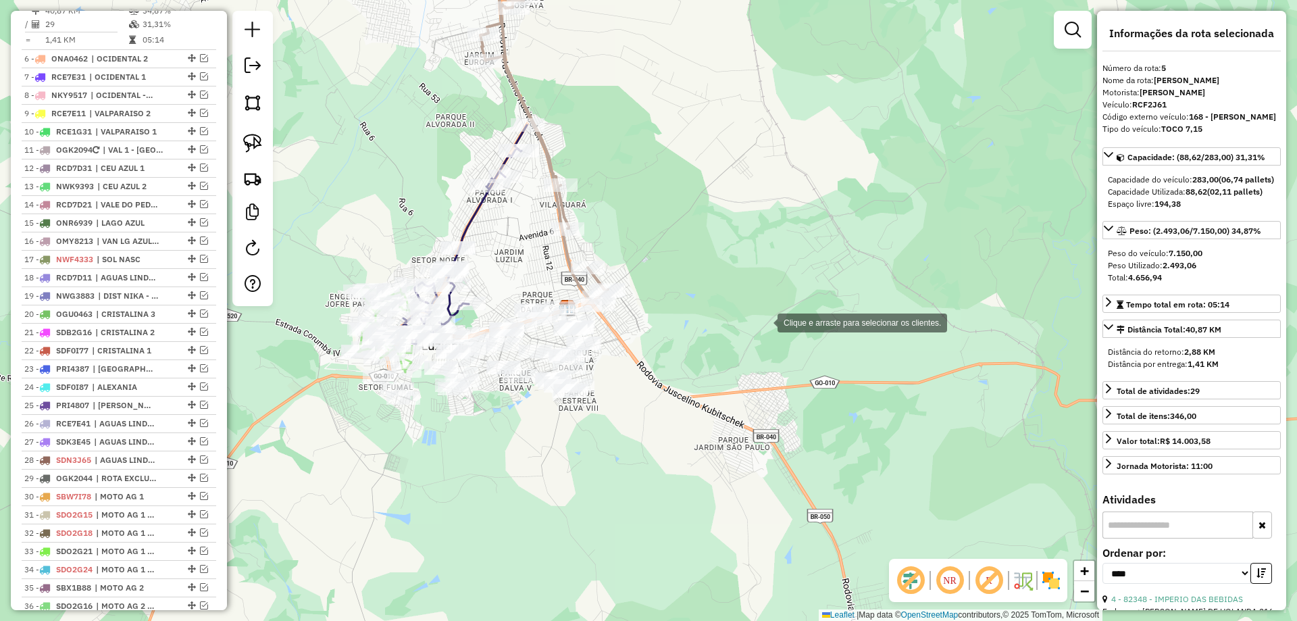
drag, startPoint x: 447, startPoint y: 112, endPoint x: 764, endPoint y: 320, distance: 379.2
click at [764, 320] on div "Clique e arraste para selecionar os clientes. Janela de atendimento Grade de at…" at bounding box center [648, 310] width 1297 height 621
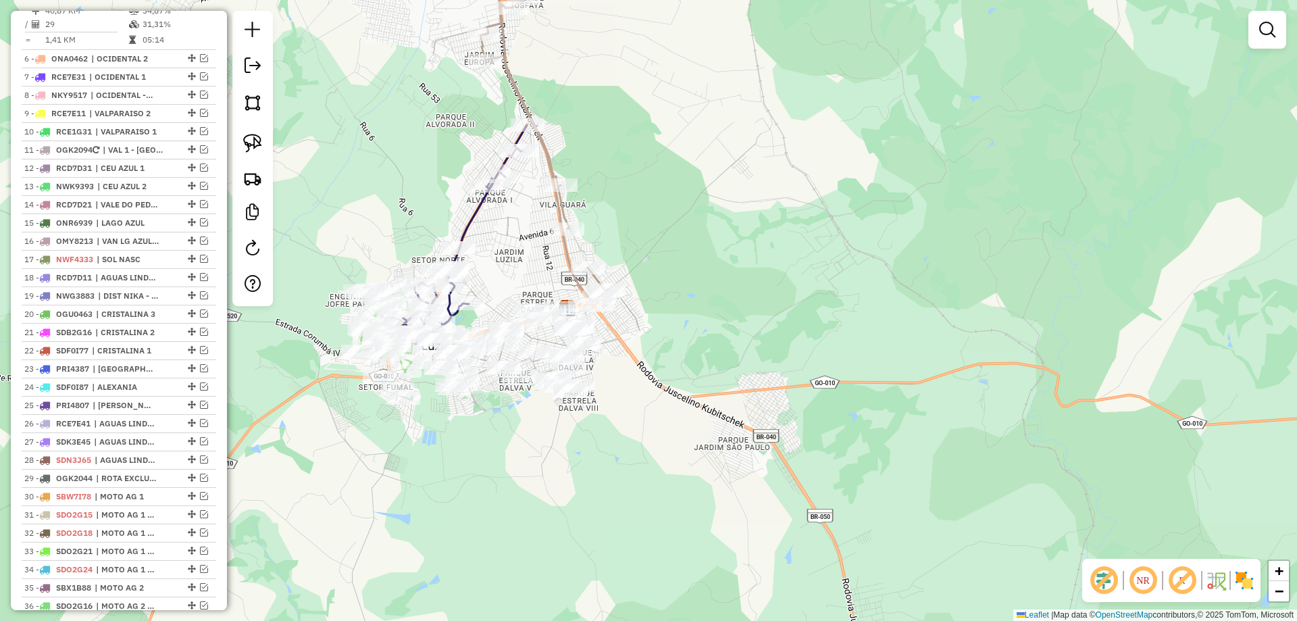
click at [359, 118] on div "Janela de atendimento Grade de atendimento Capacidade Transportadoras Veículos …" at bounding box center [648, 310] width 1297 height 621
click at [259, 145] on img at bounding box center [252, 143] width 19 height 19
click at [513, 84] on icon at bounding box center [543, 120] width 130 height 365
select select "*********"
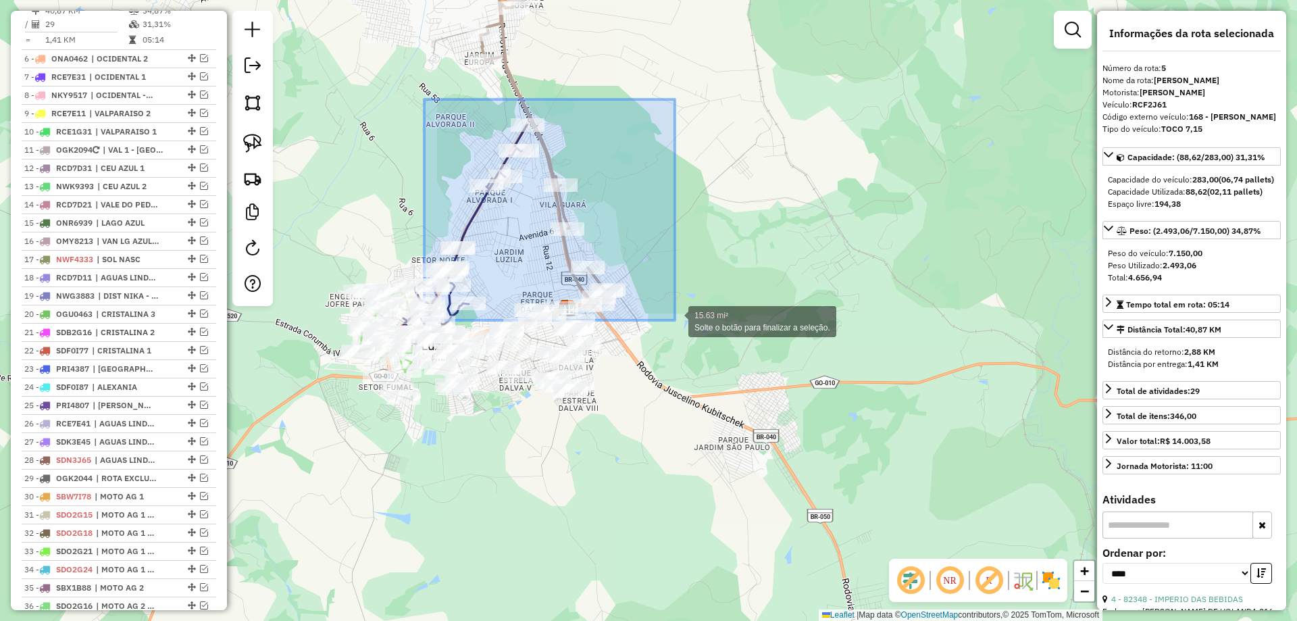
drag, startPoint x: 424, startPoint y: 99, endPoint x: 676, endPoint y: 320, distance: 334.6
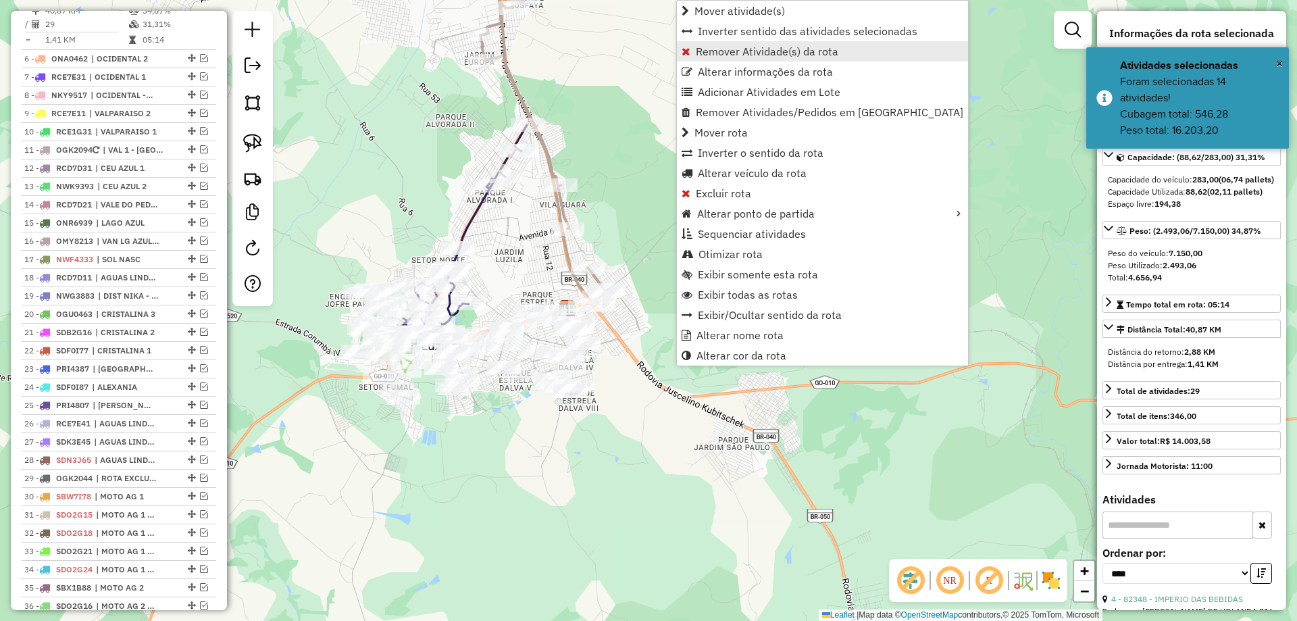
click at [757, 58] on link "Remover Atividade(s) da rota" at bounding box center [822, 51] width 291 height 20
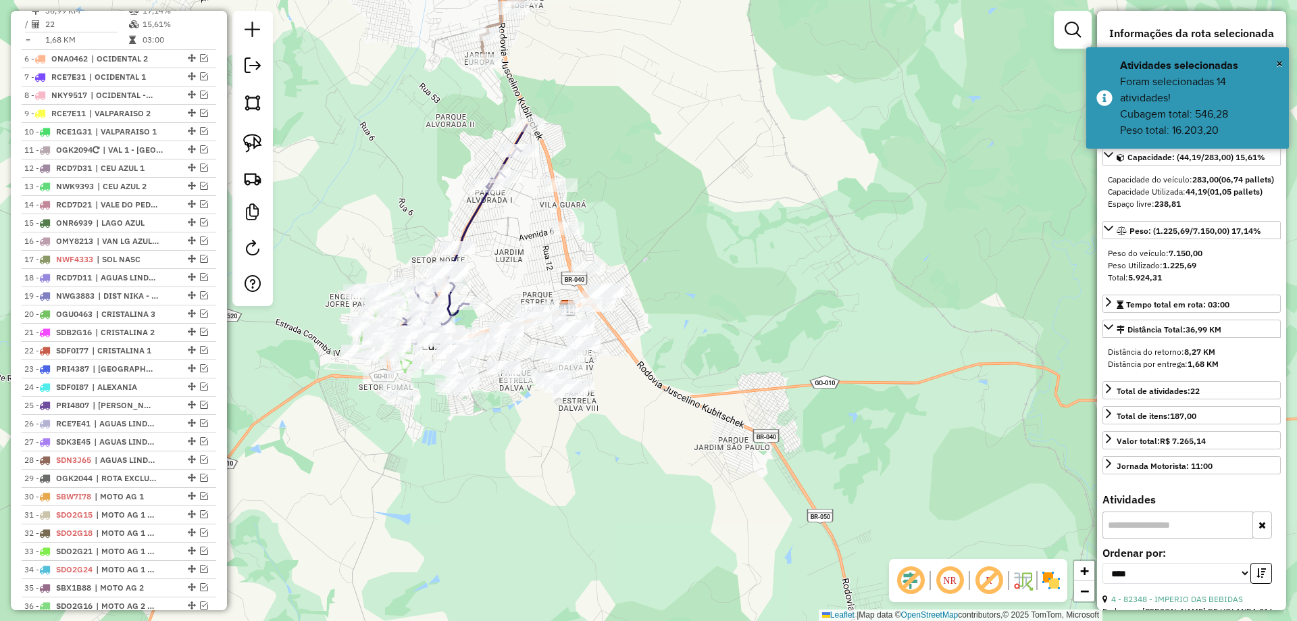
click at [701, 186] on div "Janela de atendimento Grade de atendimento Capacidade Transportadoras Veículos …" at bounding box center [648, 310] width 1297 height 621
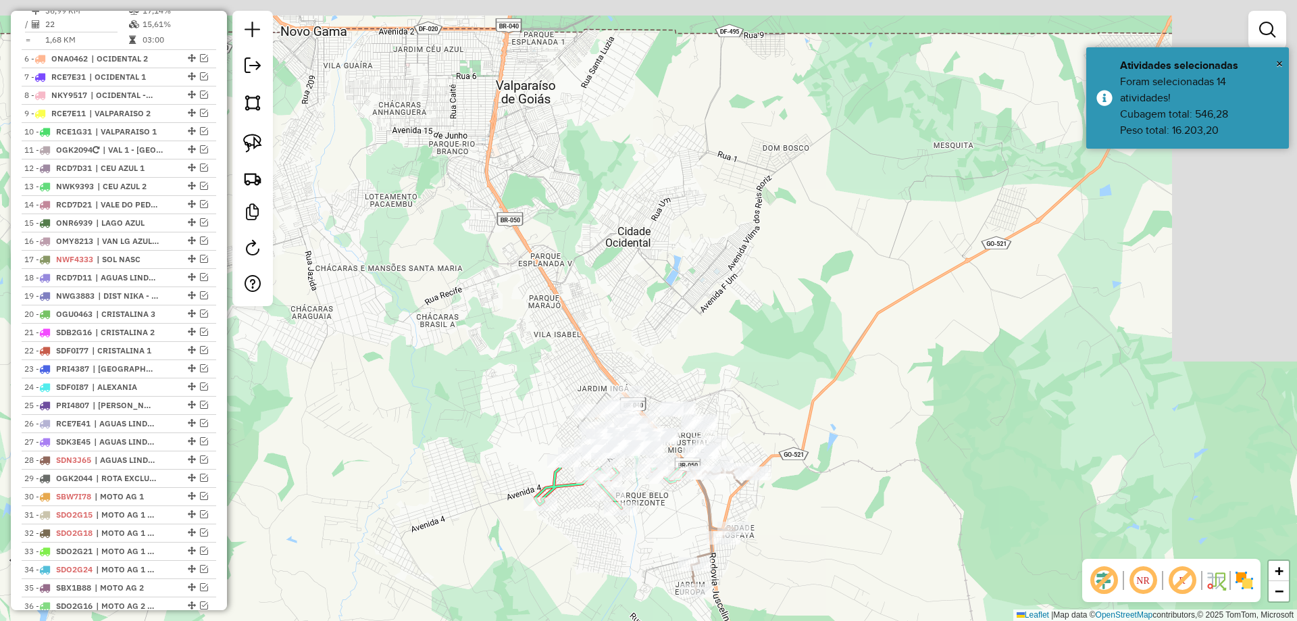
drag, startPoint x: 833, startPoint y: 508, endPoint x: 832, endPoint y: 546, distance: 38.5
click at [864, 584] on div "Janela de atendimento Grade de atendimento Capacidade Transportadoras Veículos …" at bounding box center [648, 310] width 1297 height 621
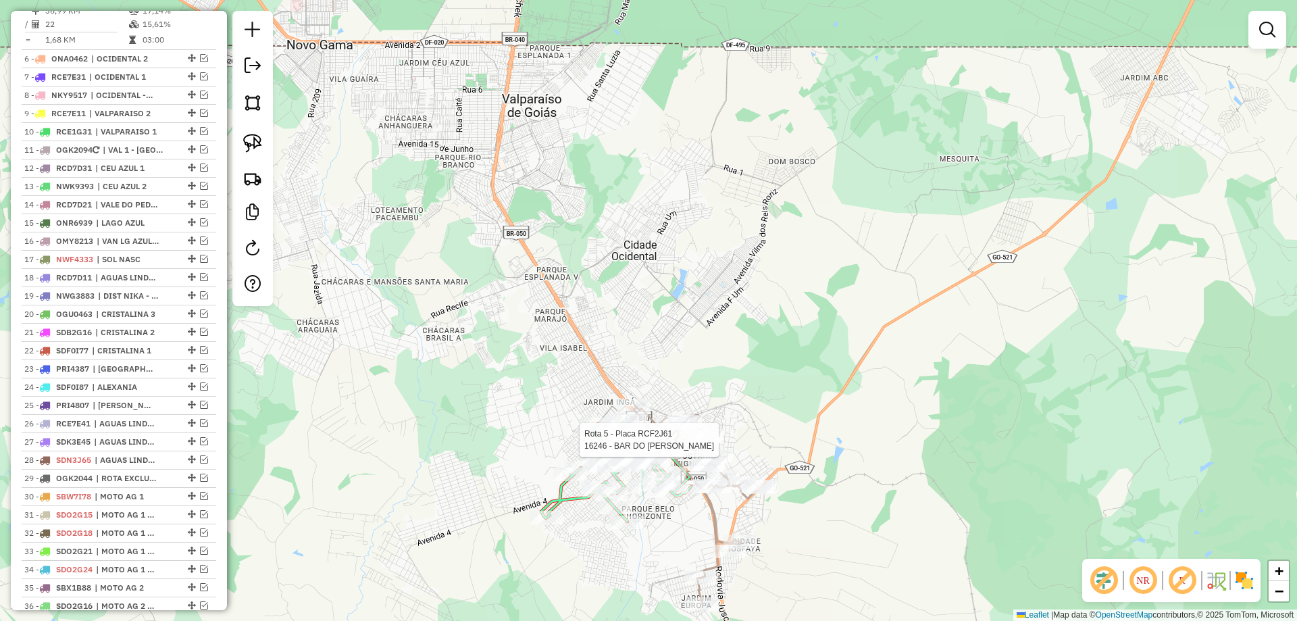
select select "*********"
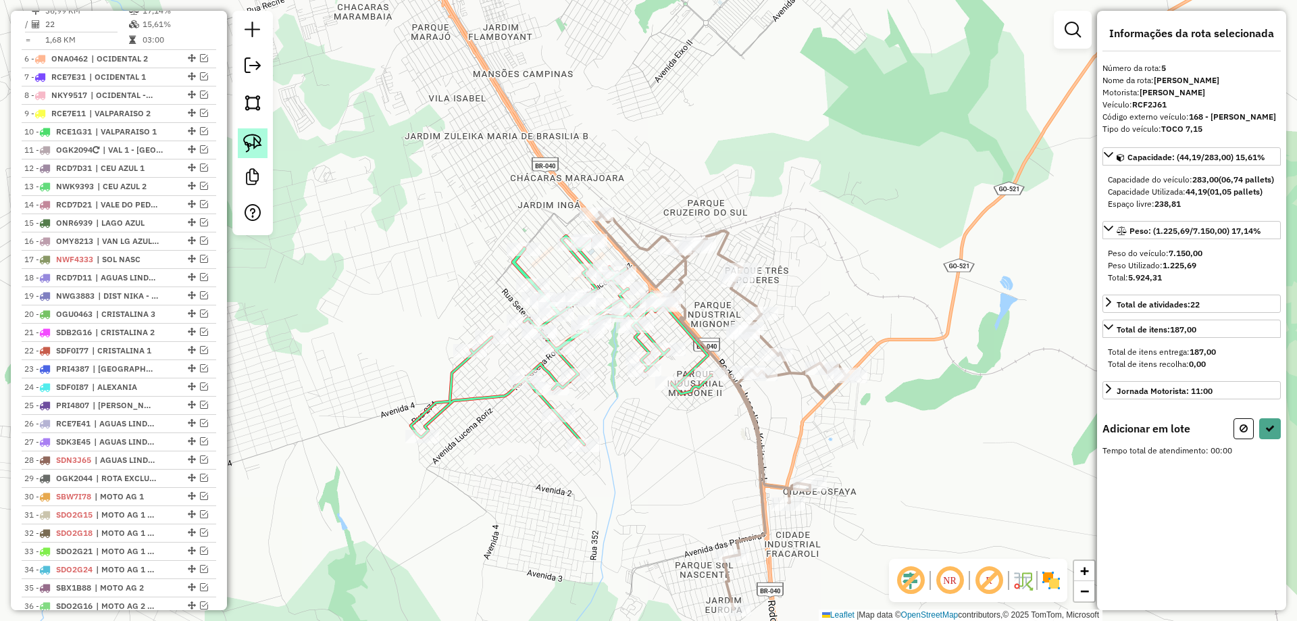
click at [249, 138] on img at bounding box center [252, 143] width 19 height 19
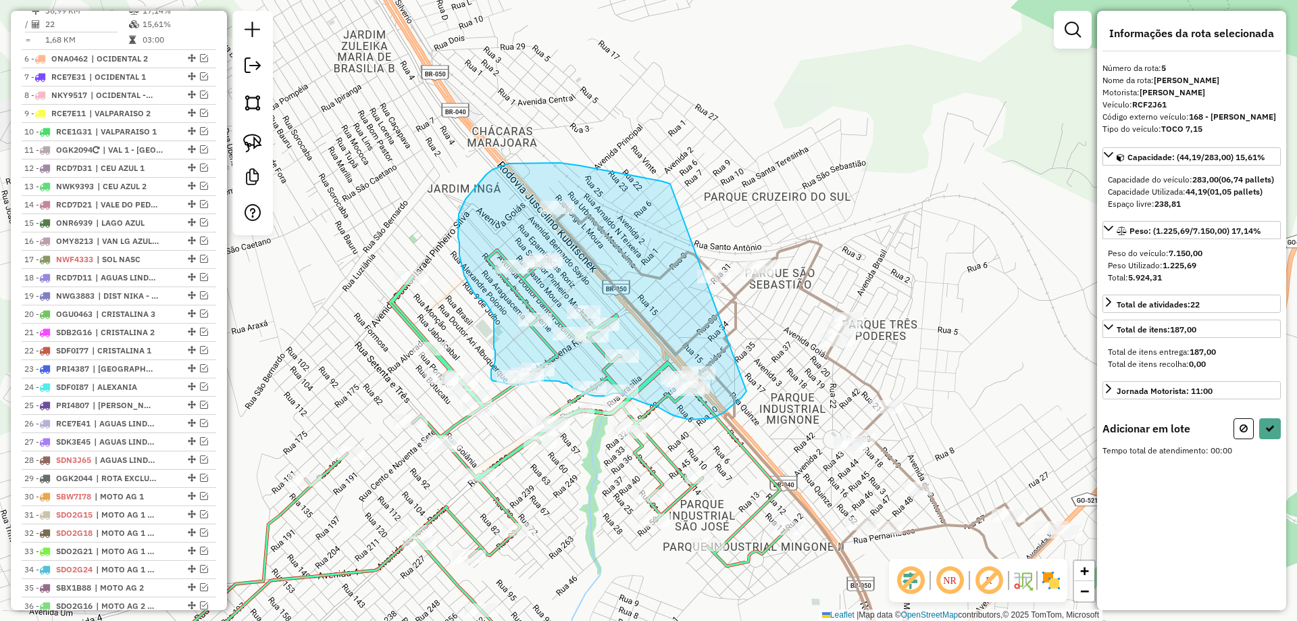
drag, startPoint x: 668, startPoint y: 183, endPoint x: 746, endPoint y: 390, distance: 221.1
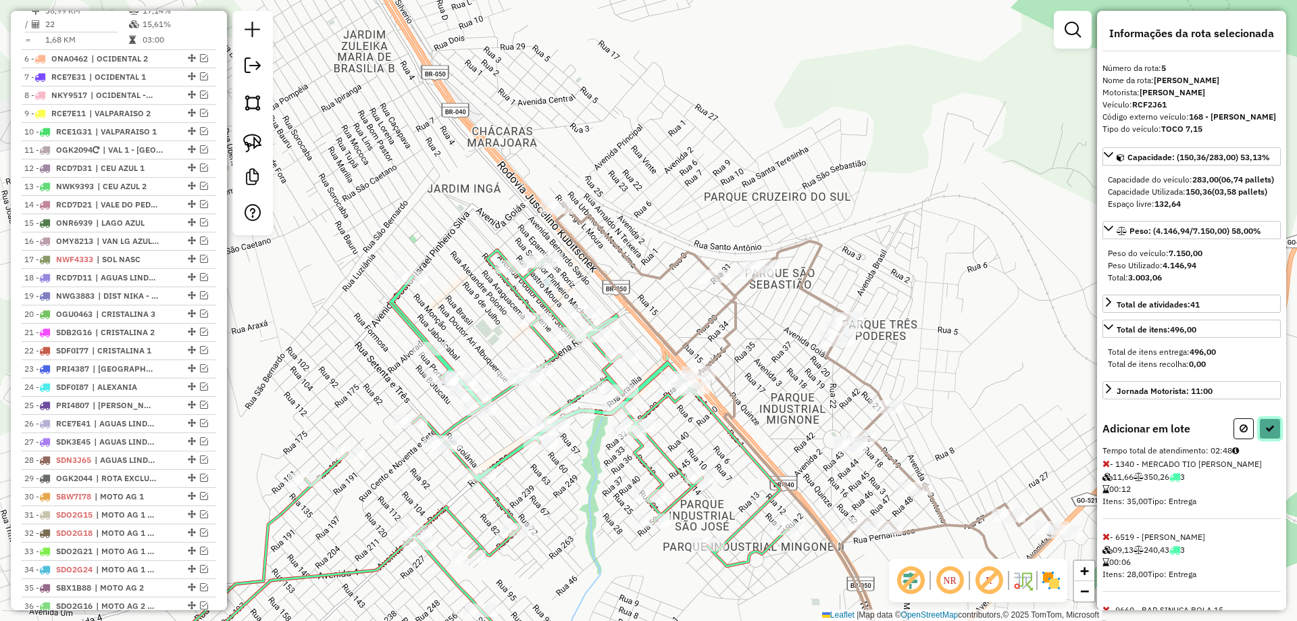
drag, startPoint x: 1259, startPoint y: 451, endPoint x: 1153, endPoint y: 439, distance: 106.7
click at [1259, 439] on button at bounding box center [1270, 428] width 22 height 21
select select "*********"
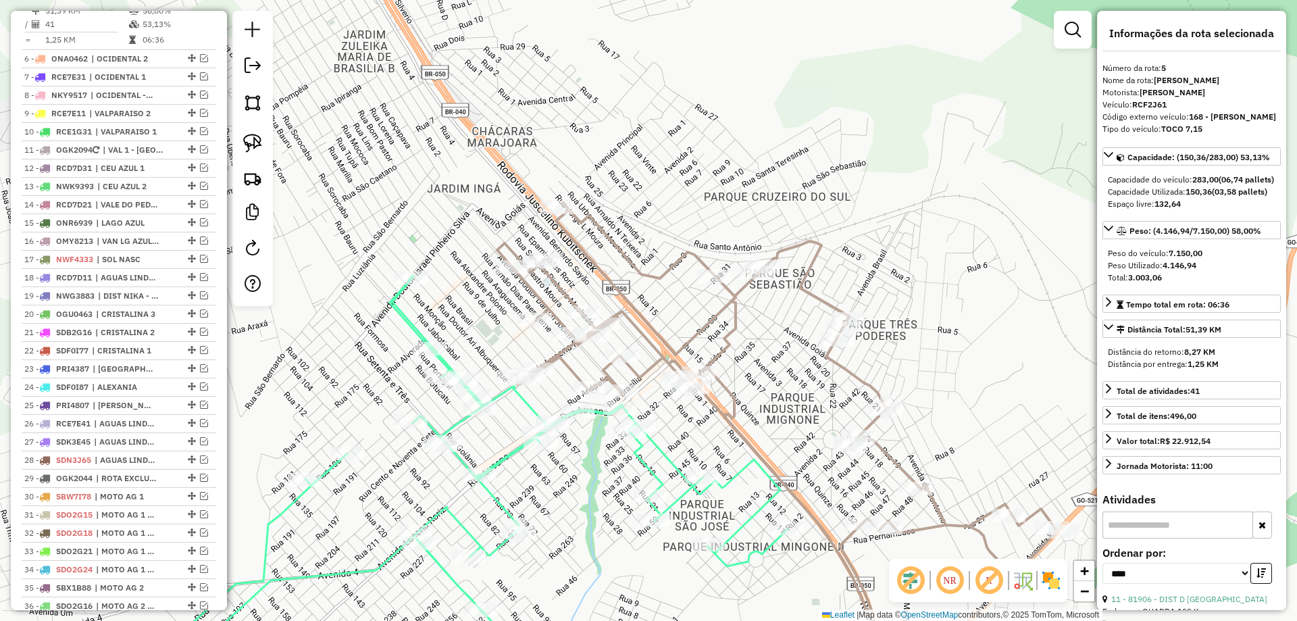
click at [666, 449] on icon at bounding box center [486, 472] width 601 height 392
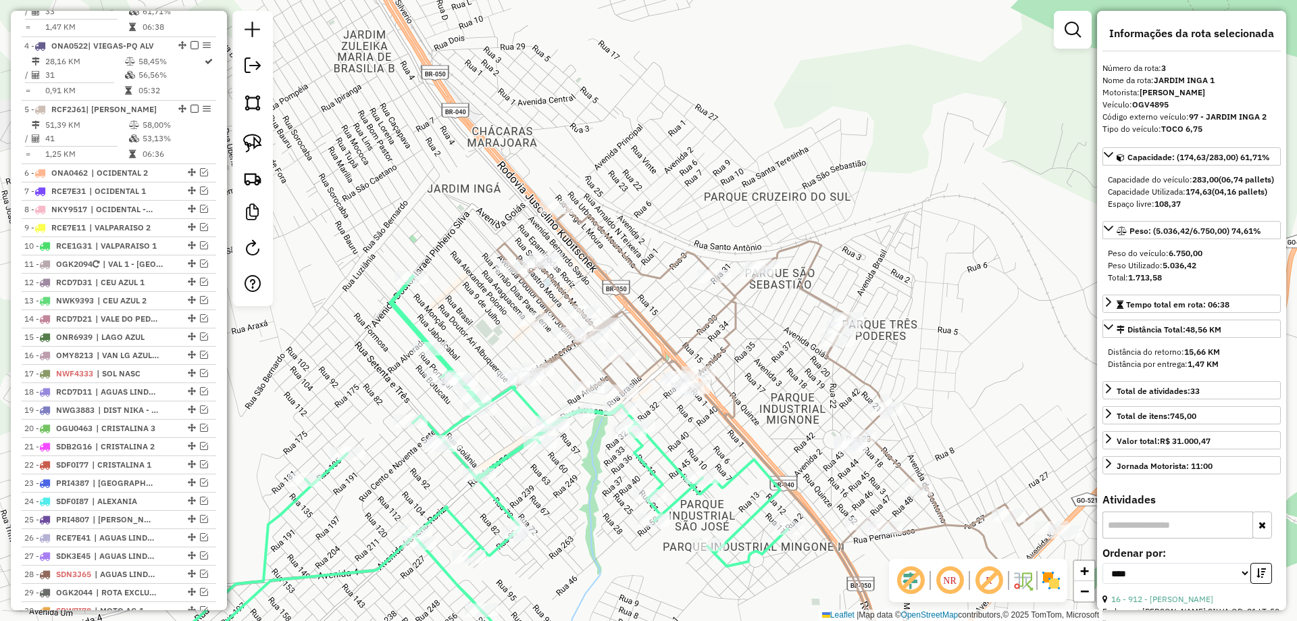
scroll to position [634, 0]
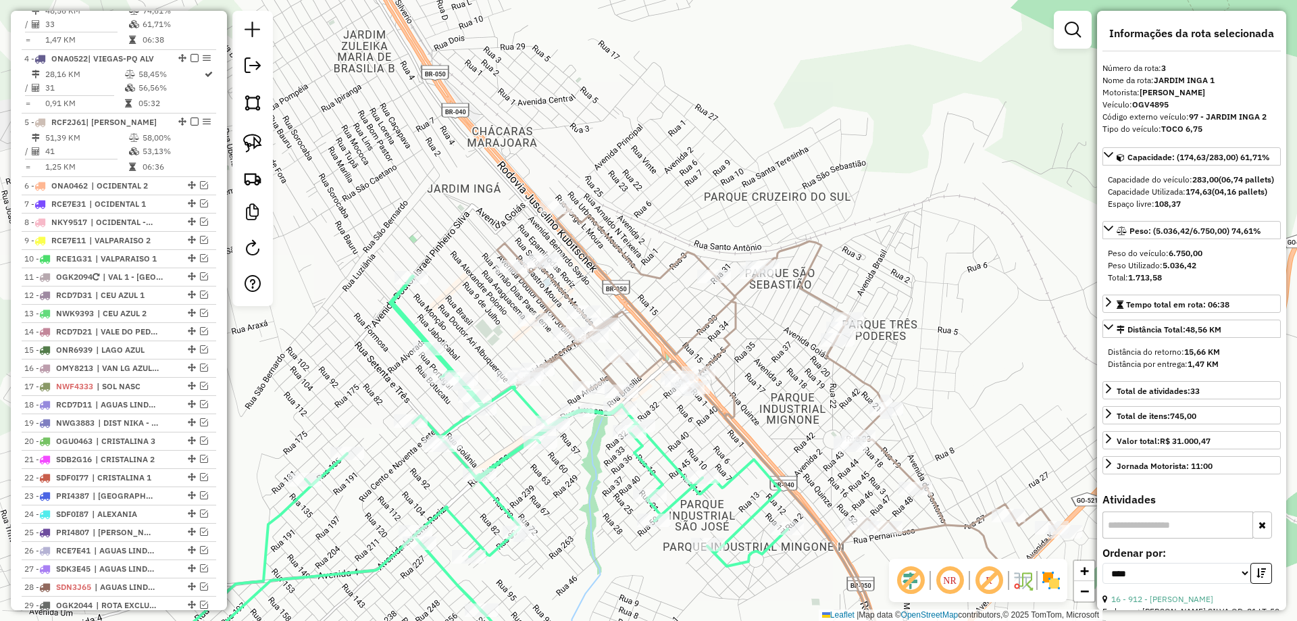
click at [698, 338] on icon at bounding box center [779, 443] width 564 height 480
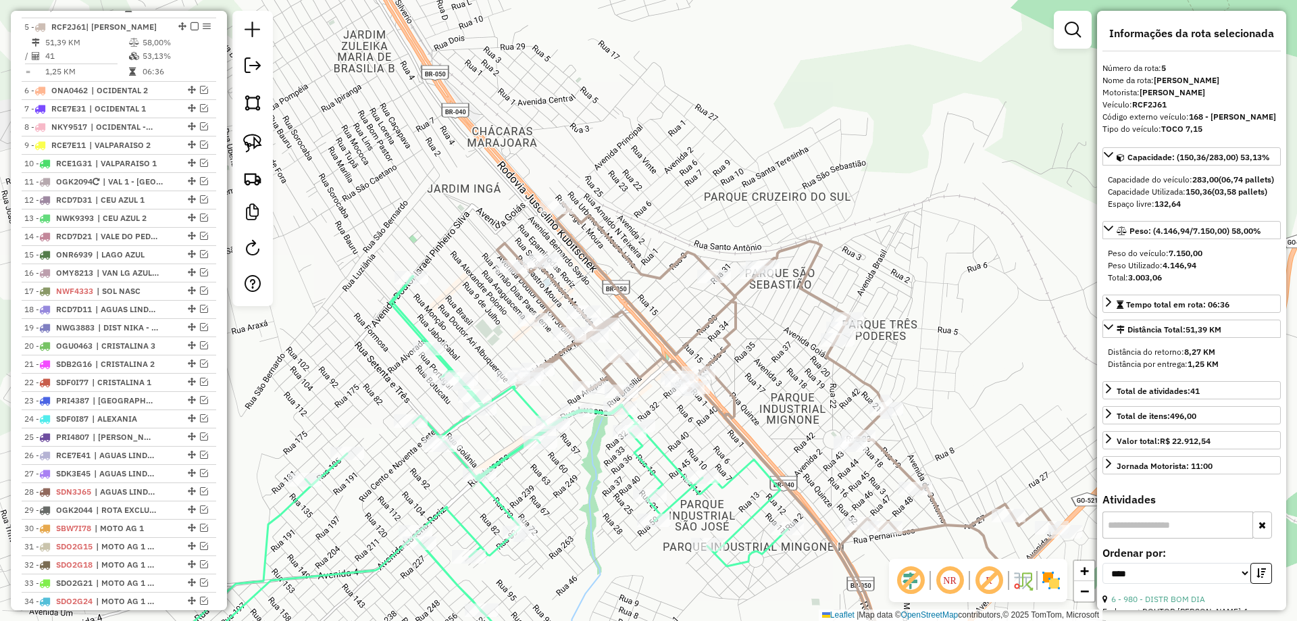
scroll to position [761, 0]
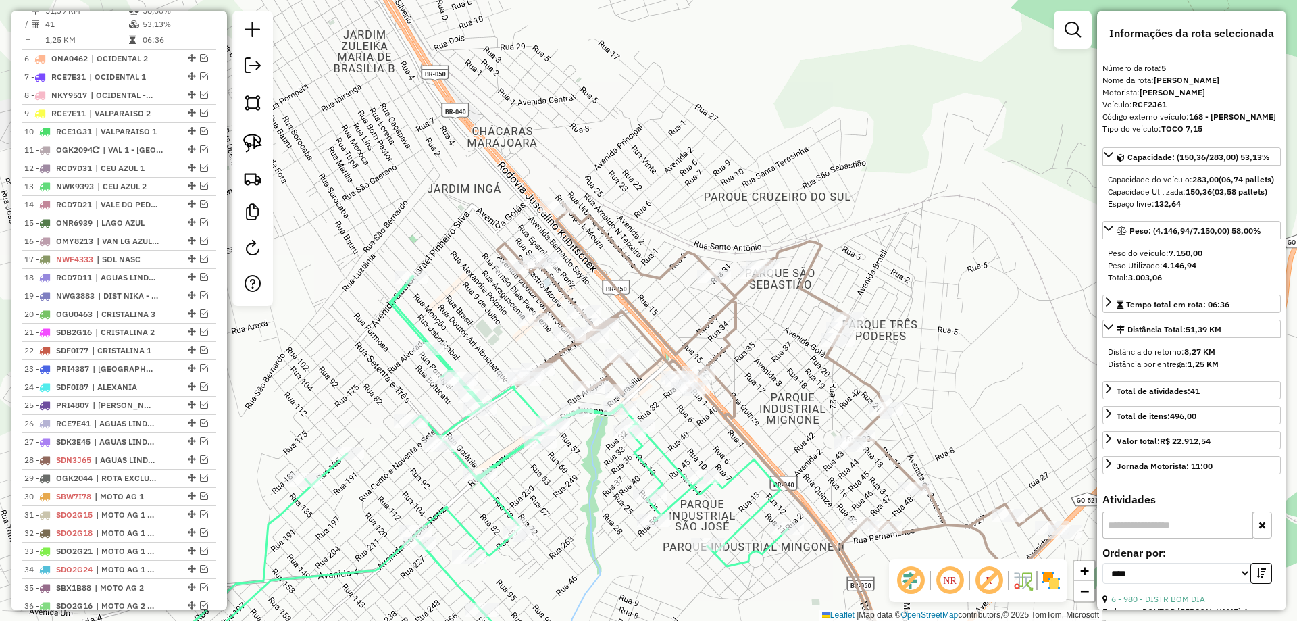
click at [659, 453] on icon at bounding box center [486, 472] width 601 height 392
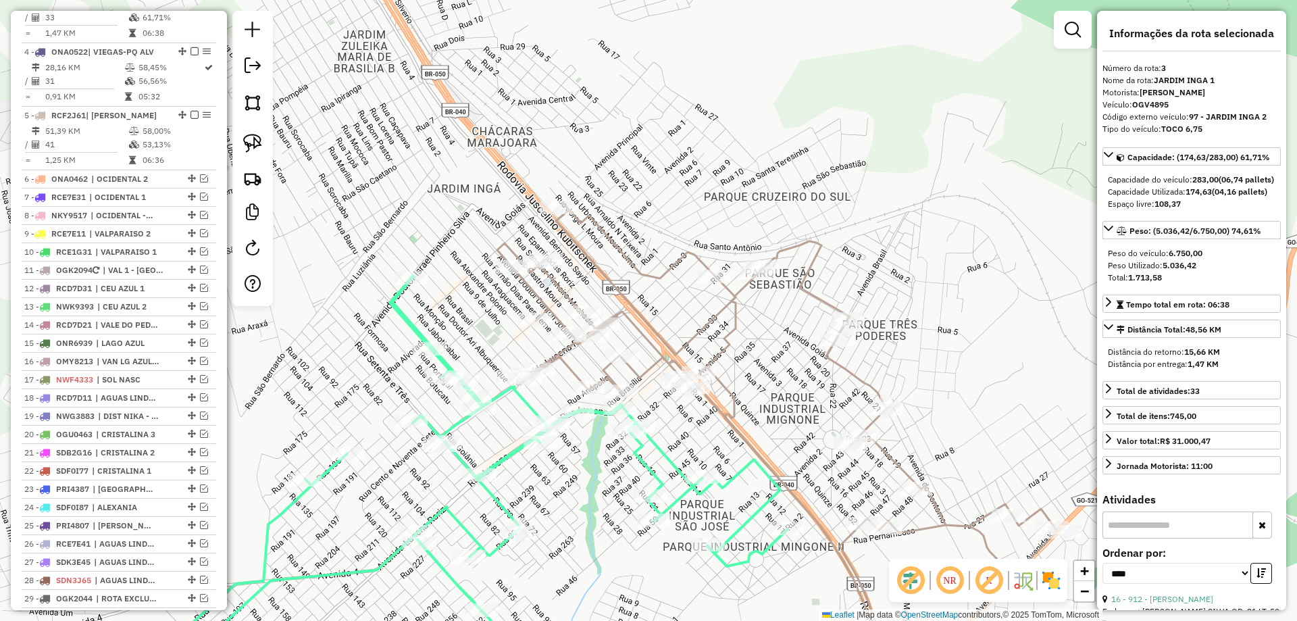
scroll to position [634, 0]
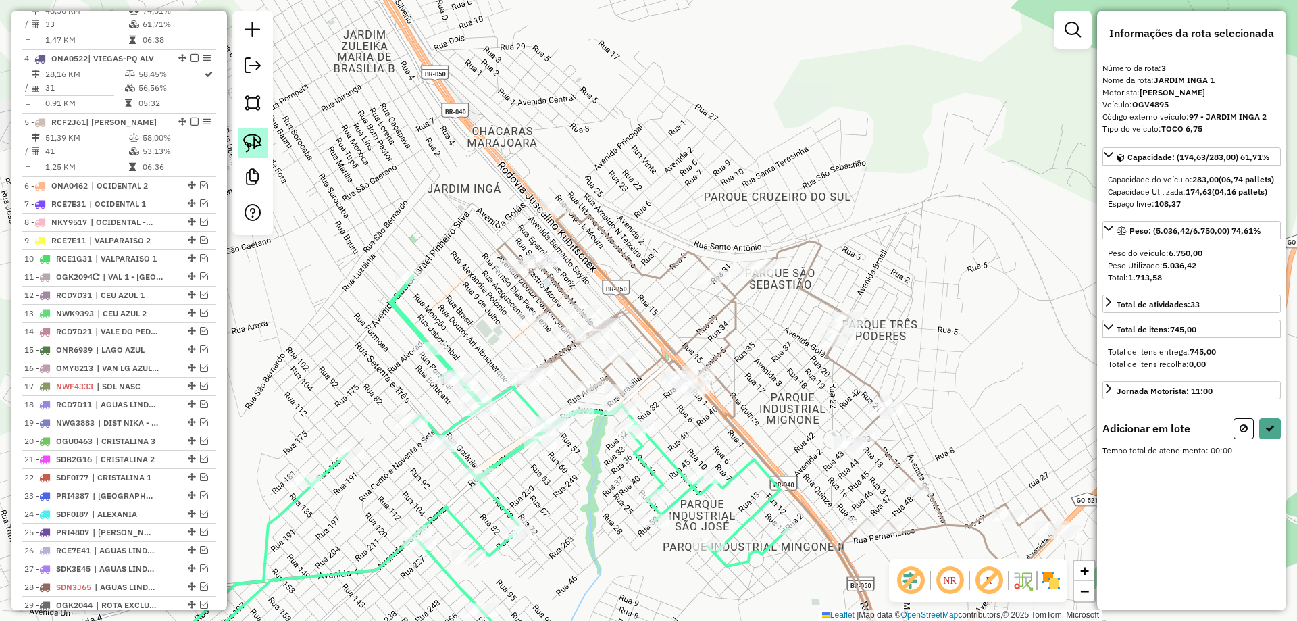
click at [253, 146] on img at bounding box center [252, 143] width 19 height 19
drag, startPoint x: 490, startPoint y: 367, endPoint x: 551, endPoint y: 356, distance: 61.8
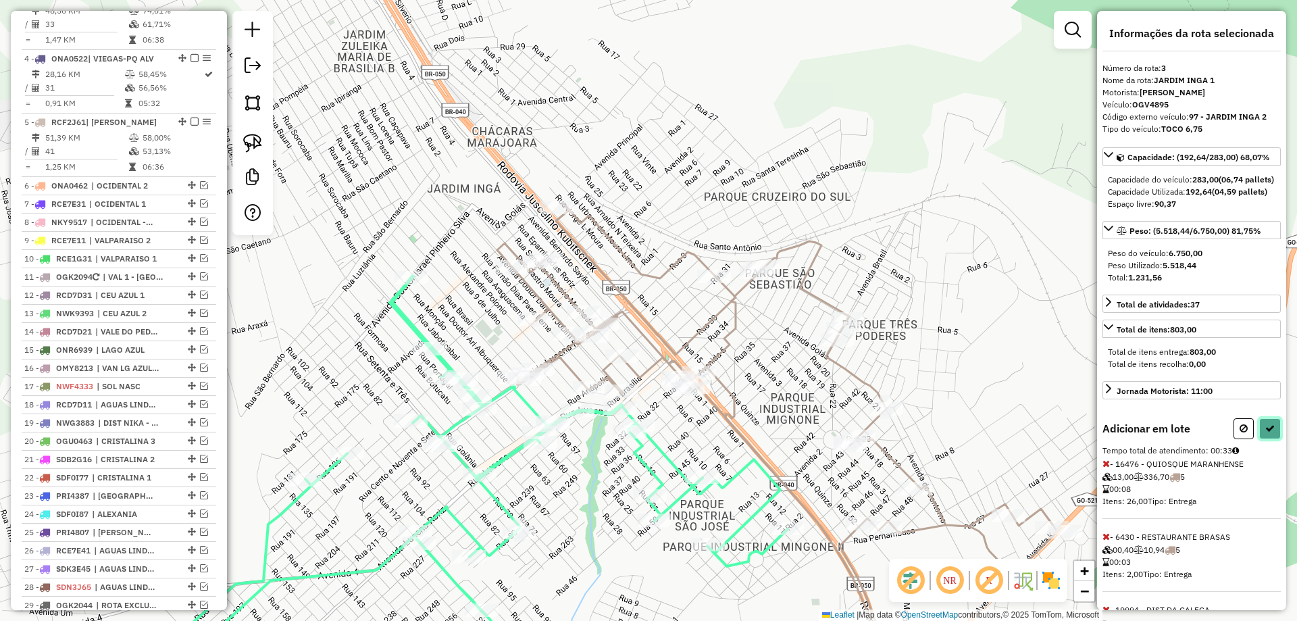
drag, startPoint x: 1267, startPoint y: 448, endPoint x: 1192, endPoint y: 448, distance: 75.7
click at [1267, 433] on icon at bounding box center [1269, 428] width 9 height 9
select select "*********"
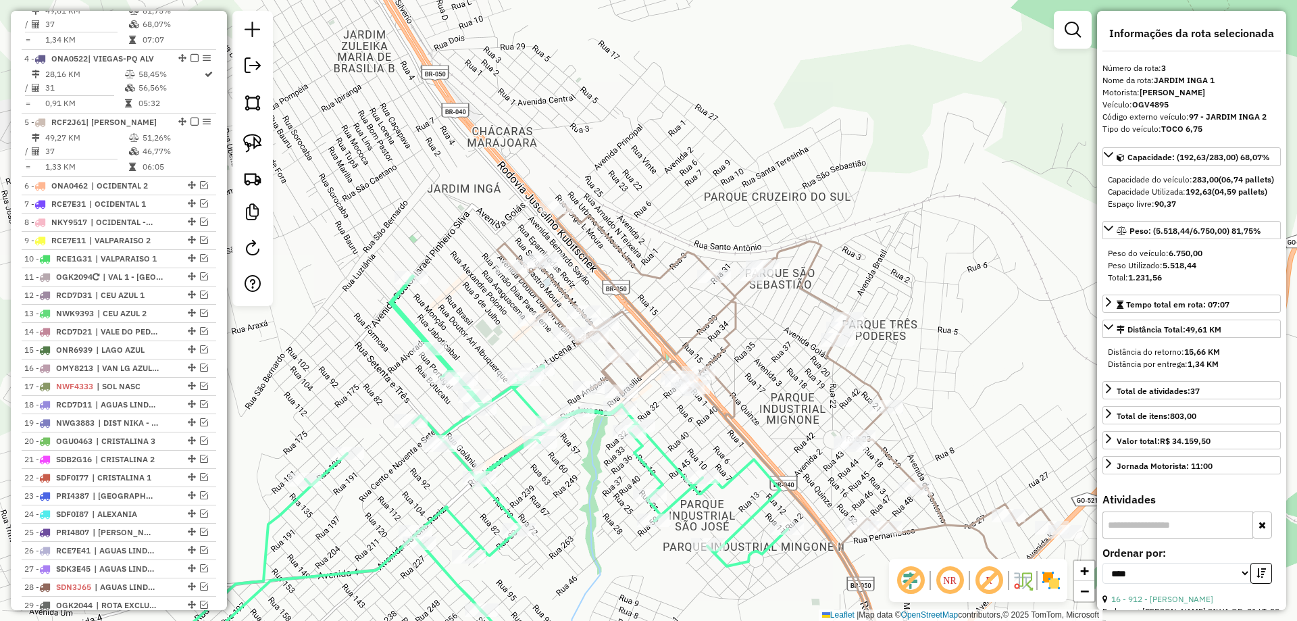
click at [732, 334] on icon at bounding box center [779, 443] width 564 height 480
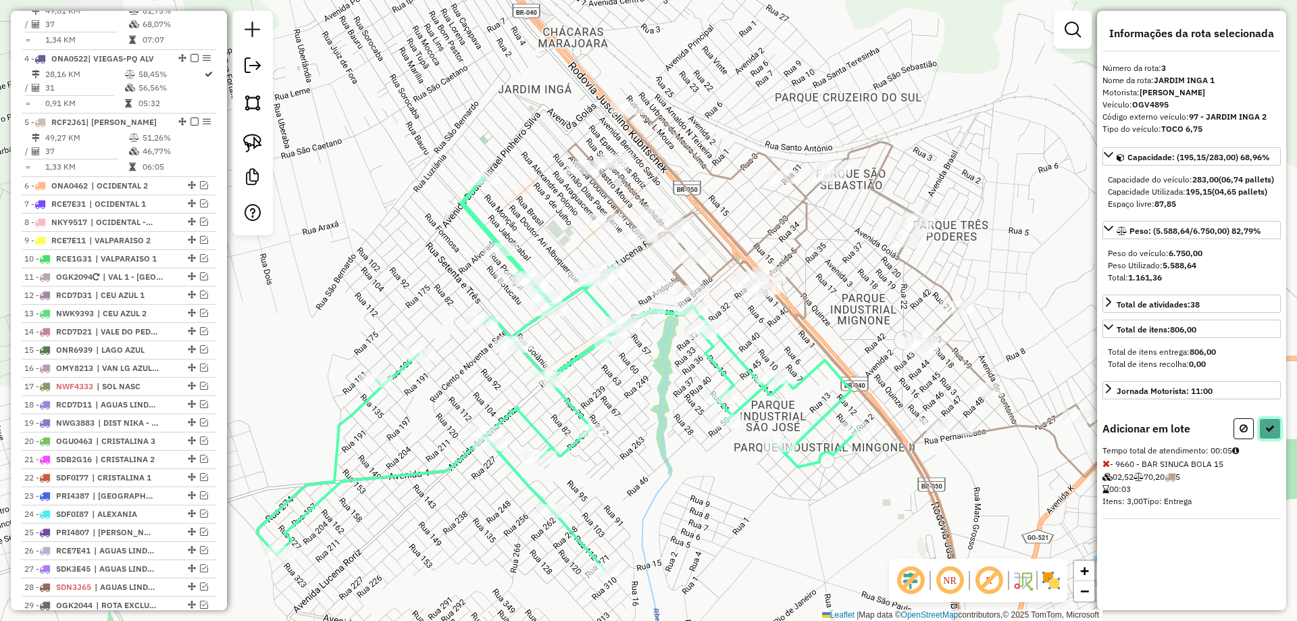
click at [1275, 439] on button at bounding box center [1270, 428] width 22 height 21
select select "*********"
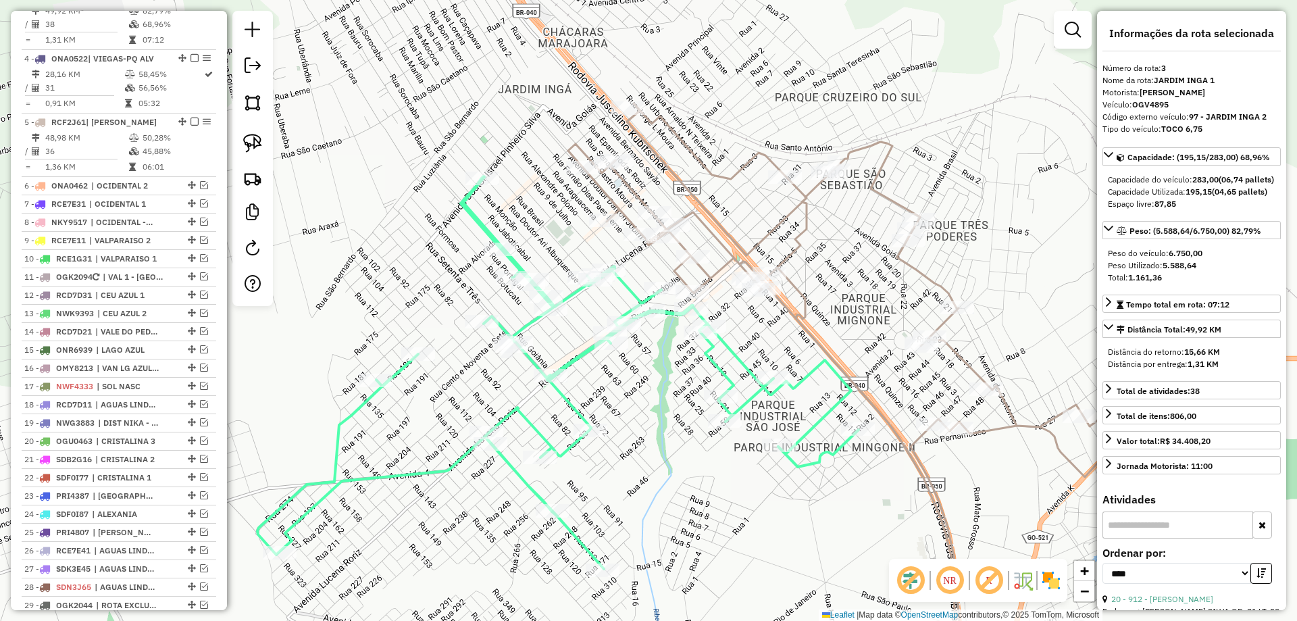
click at [730, 353] on icon at bounding box center [557, 372] width 601 height 392
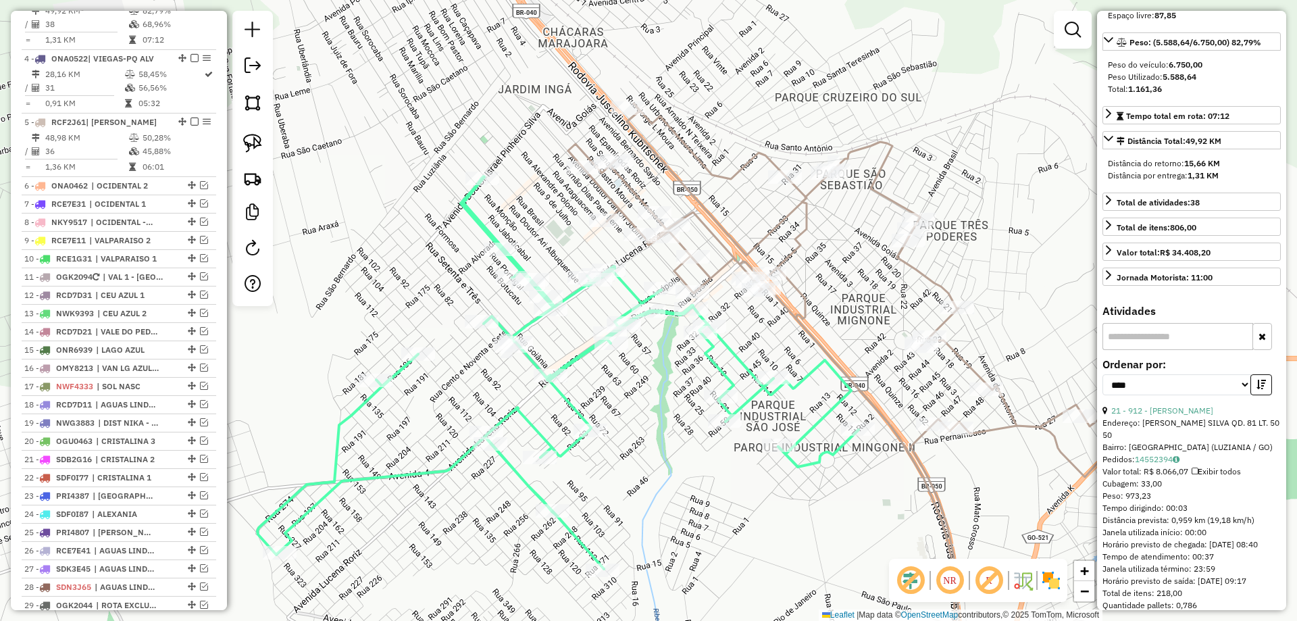
scroll to position [203, 0]
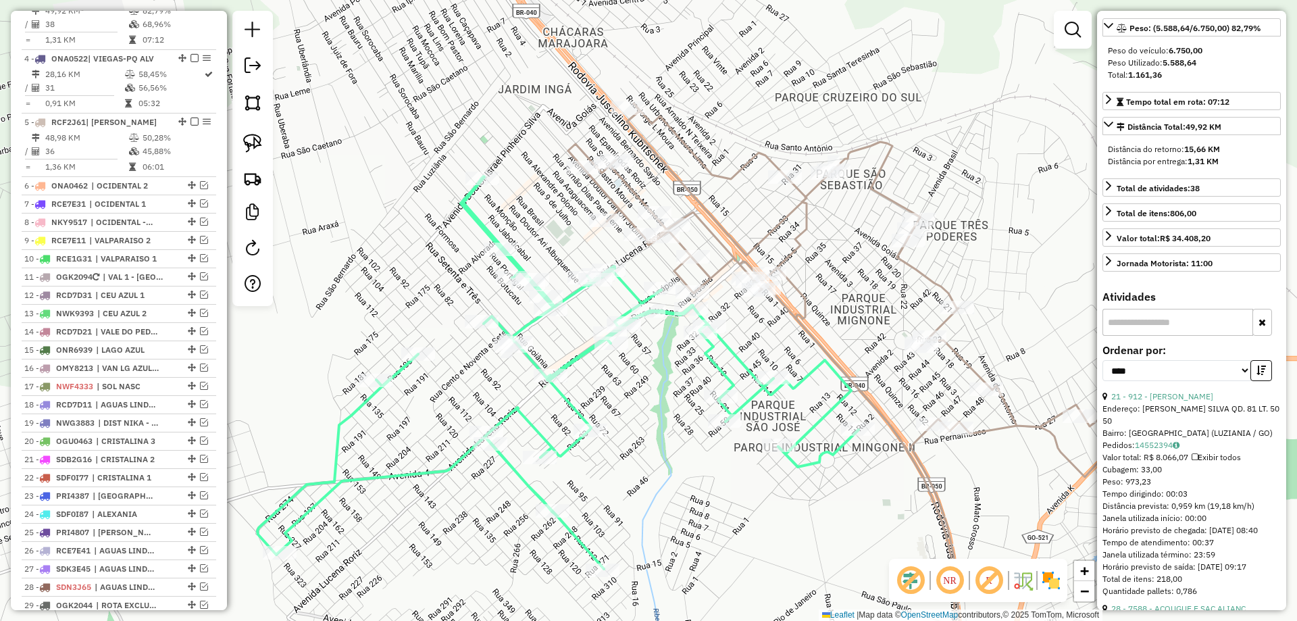
click at [788, 260] on icon at bounding box center [850, 393] width 564 height 580
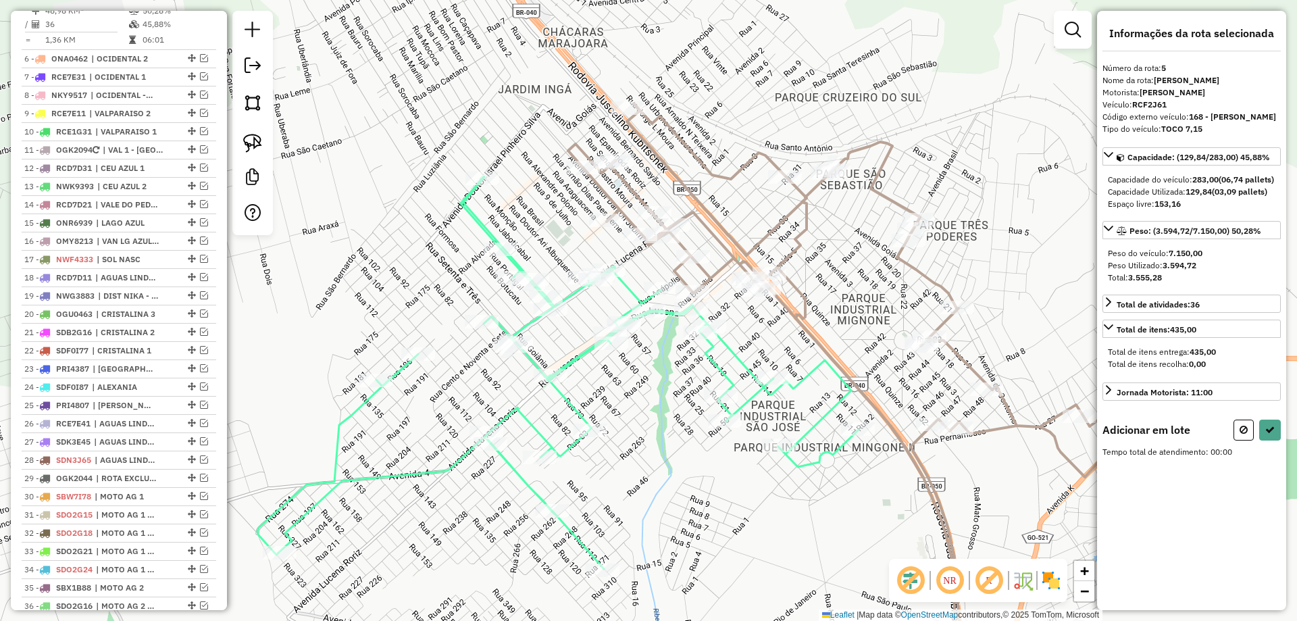
scroll to position [0, 0]
click at [1276, 439] on button at bounding box center [1270, 428] width 22 height 21
select select "*********"
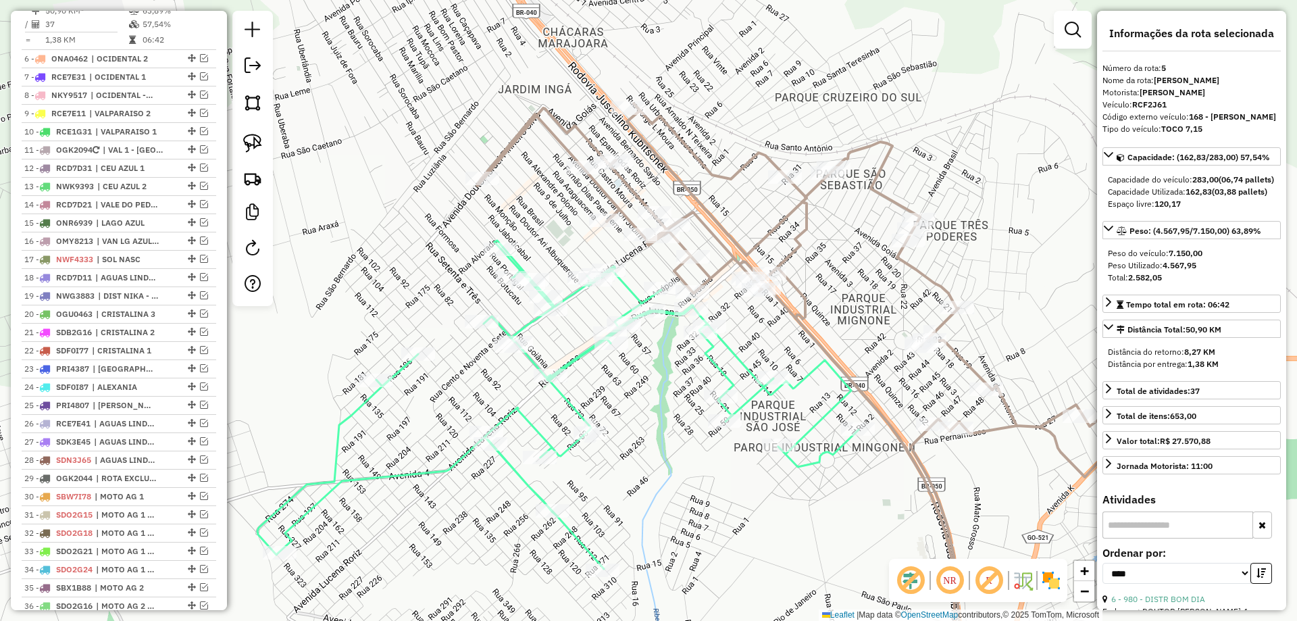
click at [628, 290] on icon at bounding box center [557, 404] width 601 height 328
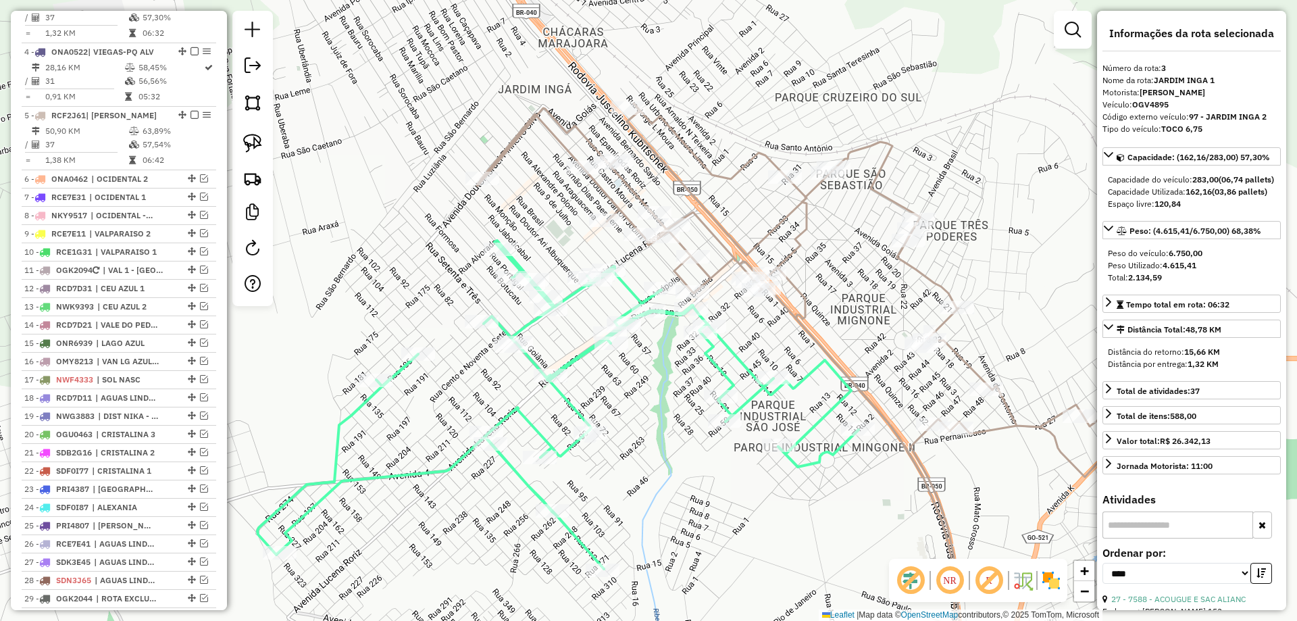
scroll to position [634, 0]
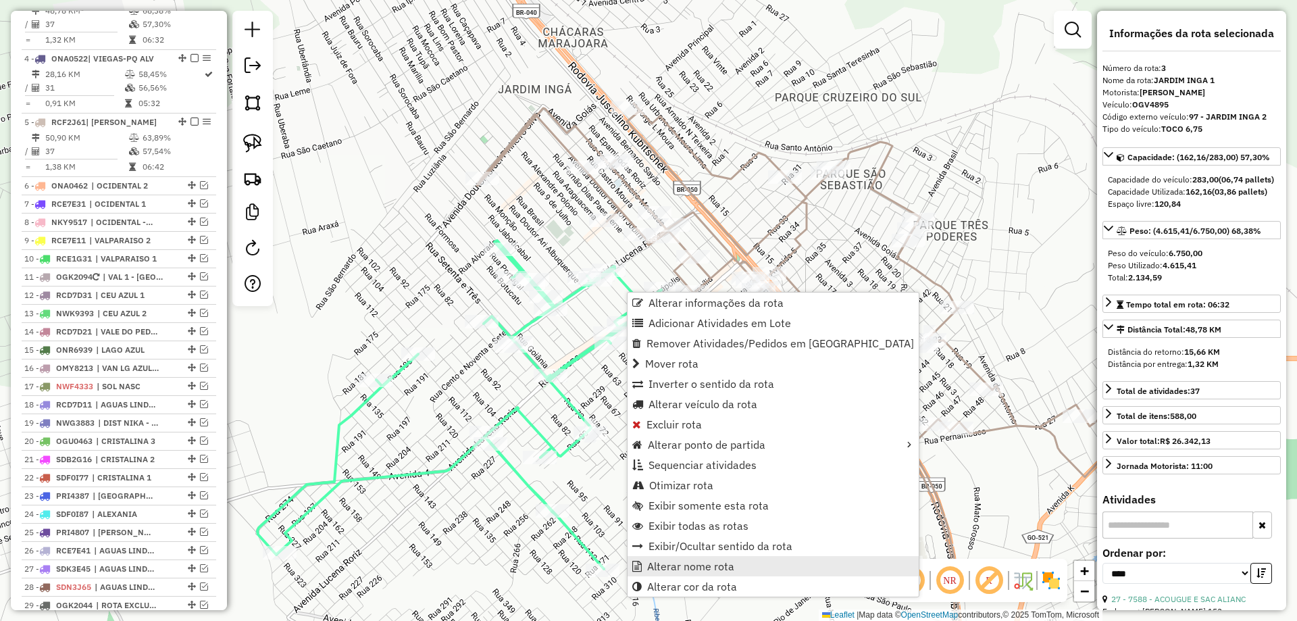
click at [686, 566] on span "Alterar nome rota" at bounding box center [690, 566] width 87 height 11
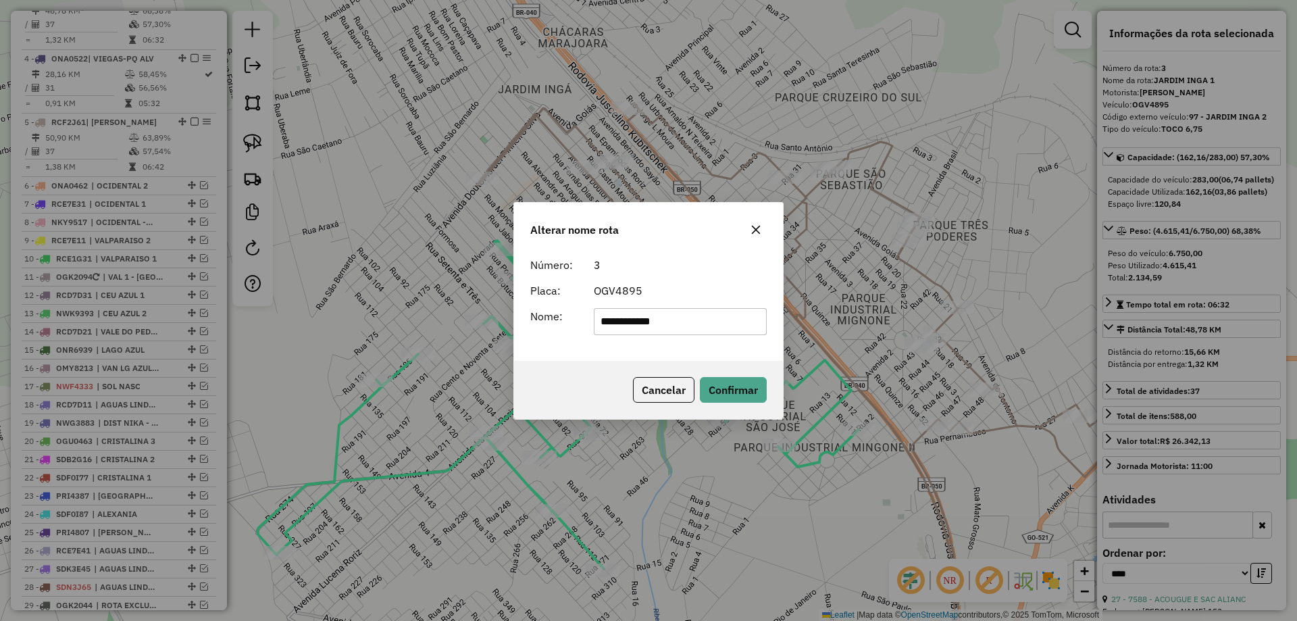
type input "**********"
click at [560, 358] on div "**********" at bounding box center [648, 305] width 269 height 109
click at [757, 388] on button "Confirmar" at bounding box center [733, 390] width 67 height 26
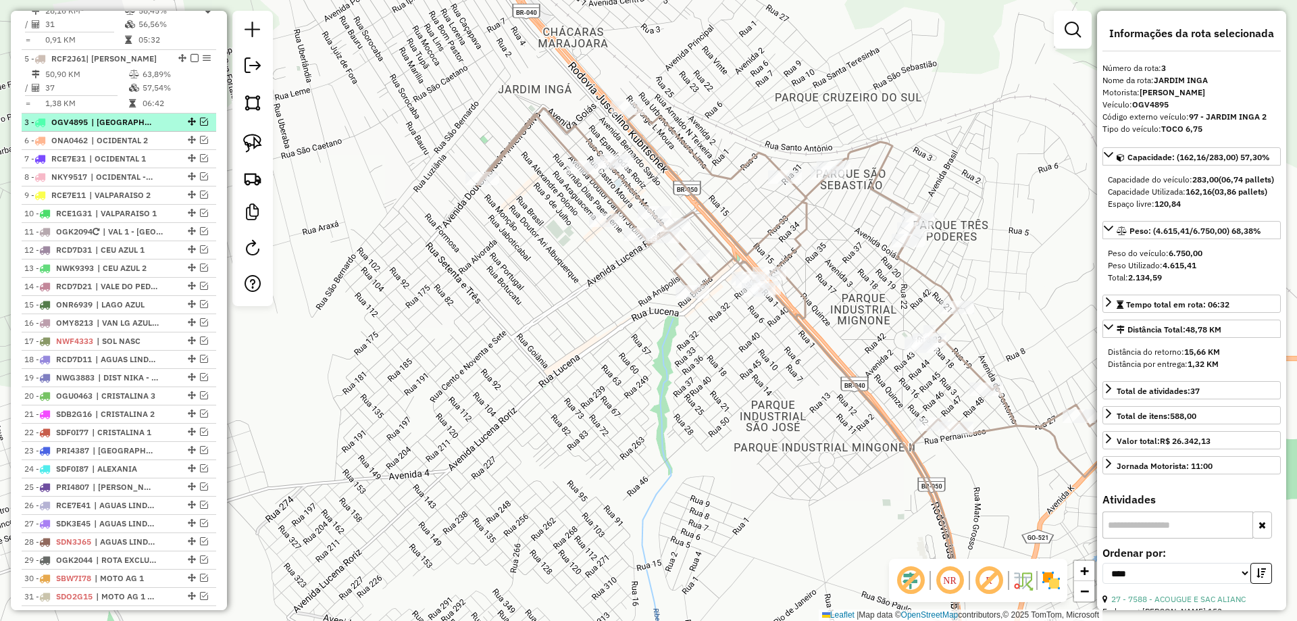
drag, startPoint x: 186, startPoint y: 20, endPoint x: 165, endPoint y: 145, distance: 126.8
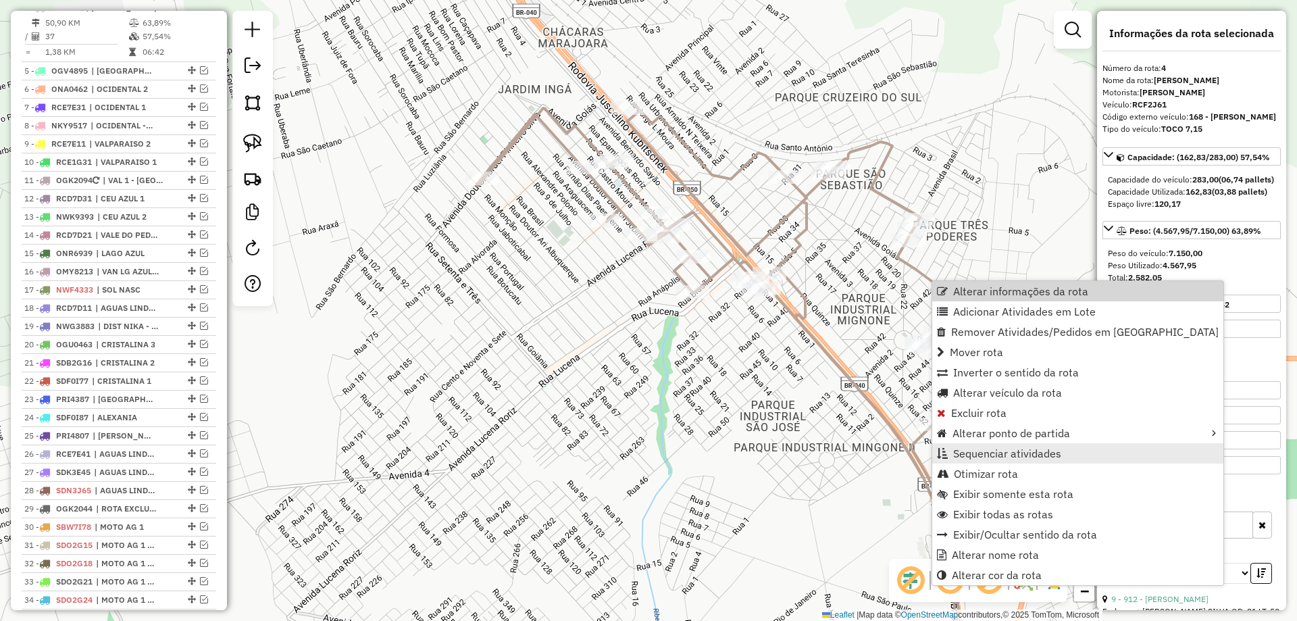
scroll to position [697, 0]
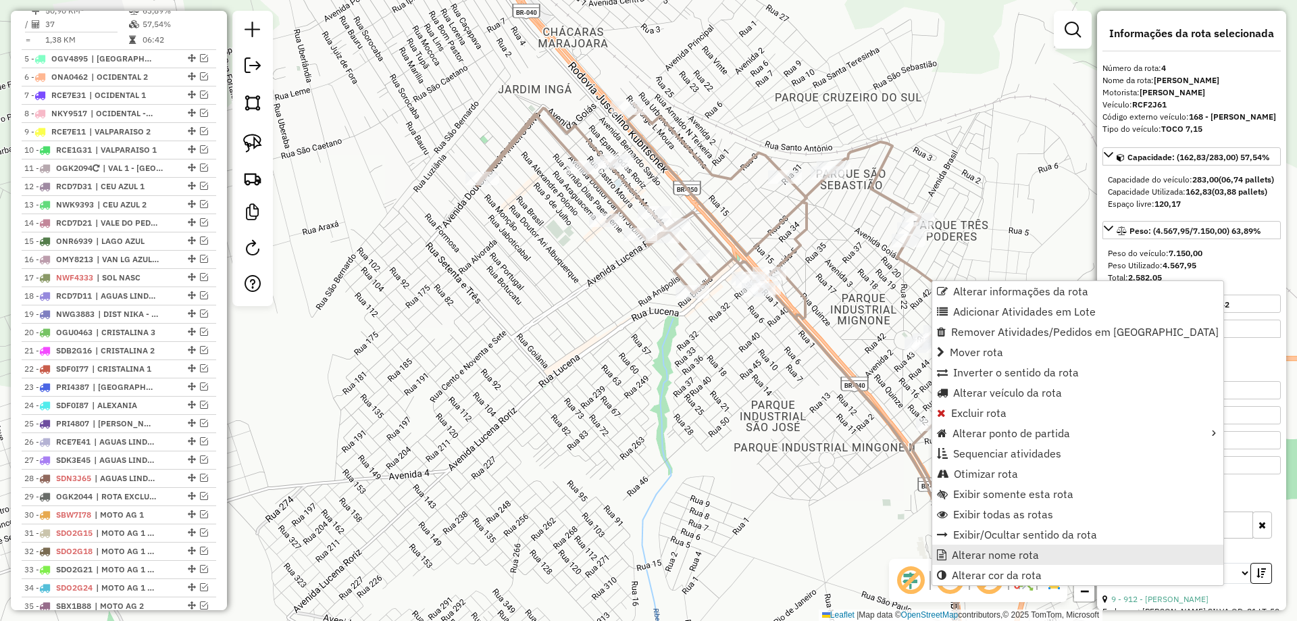
click at [967, 554] on span "Alterar nome rota" at bounding box center [995, 554] width 87 height 11
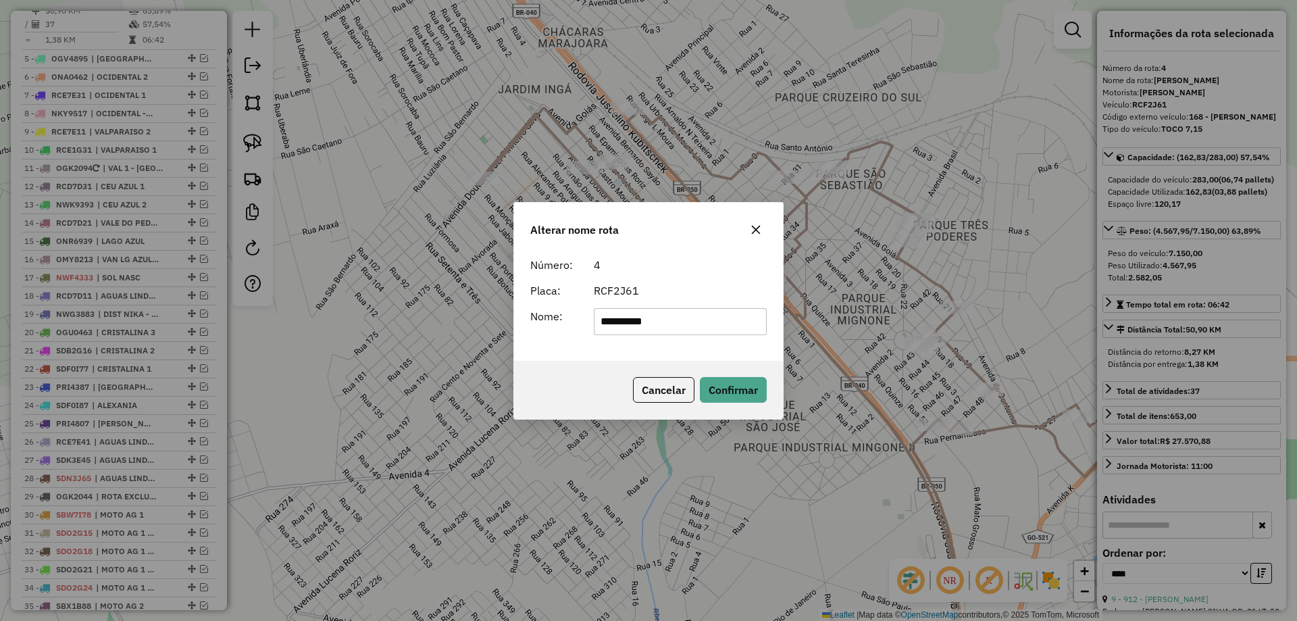
drag, startPoint x: 617, startPoint y: 317, endPoint x: 365, endPoint y: 303, distance: 253.0
click at [365, 303] on div "**********" at bounding box center [648, 310] width 1297 height 621
click at [690, 321] on input "*******" at bounding box center [681, 321] width 174 height 27
type input "**********"
click at [736, 385] on button "Confirmar" at bounding box center [733, 390] width 67 height 26
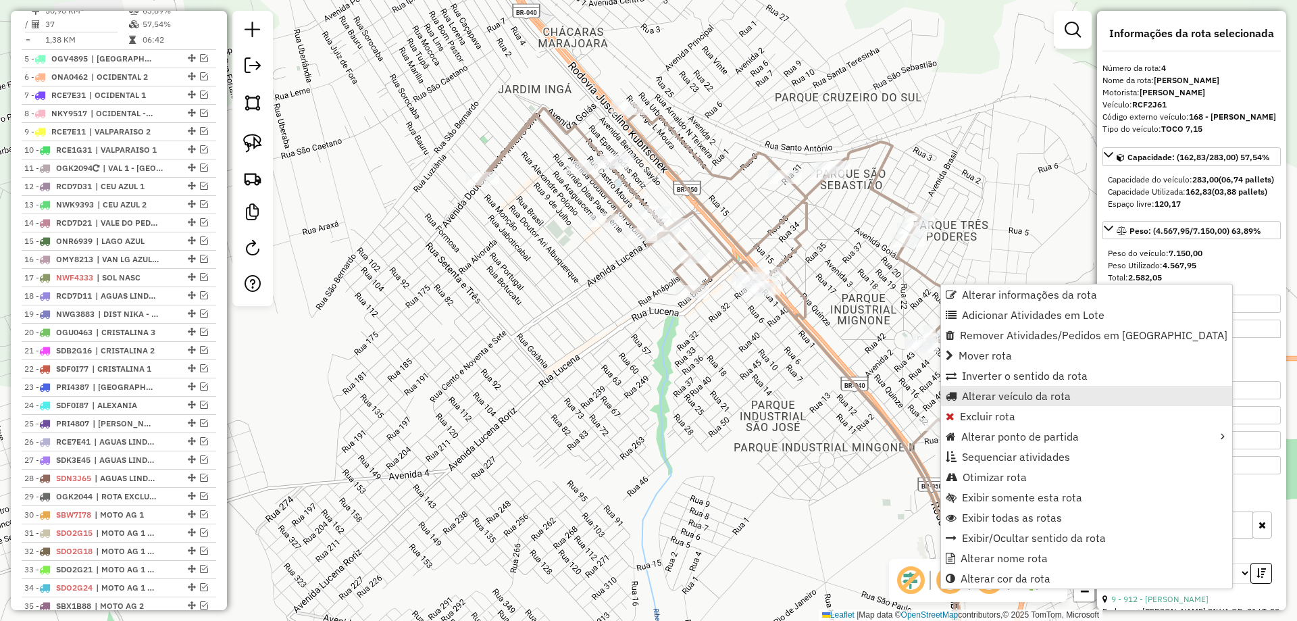
click at [1002, 390] on span "Alterar veículo da rota" at bounding box center [1016, 395] width 109 height 11
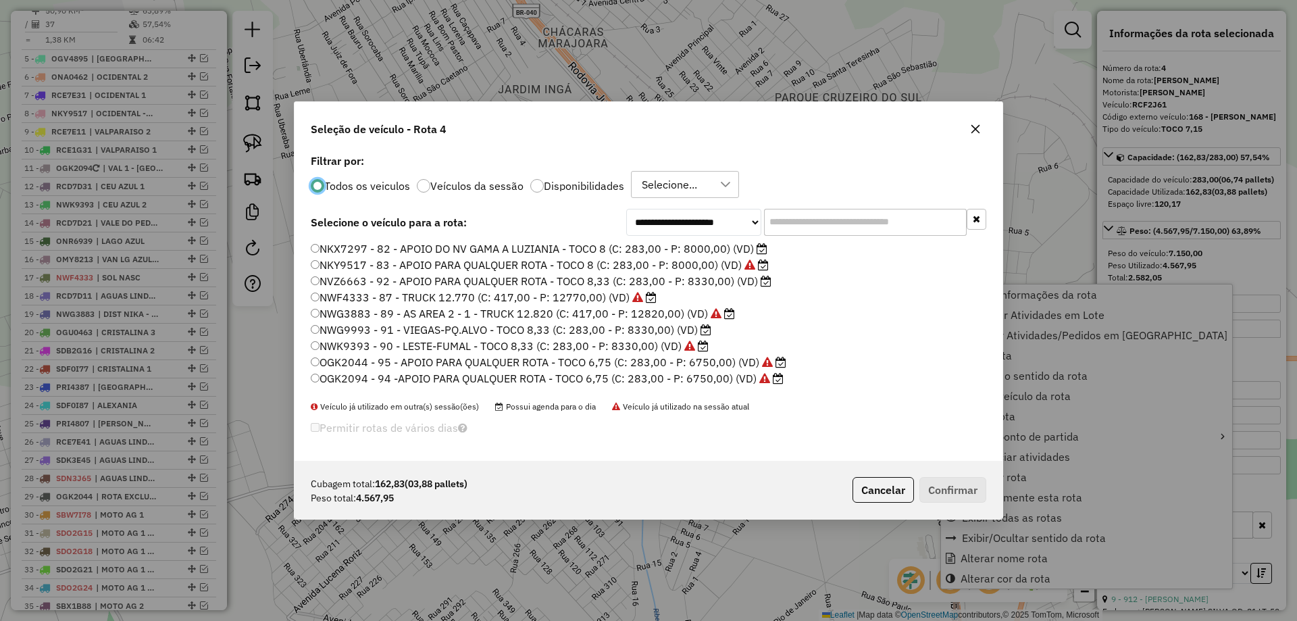
scroll to position [7, 4]
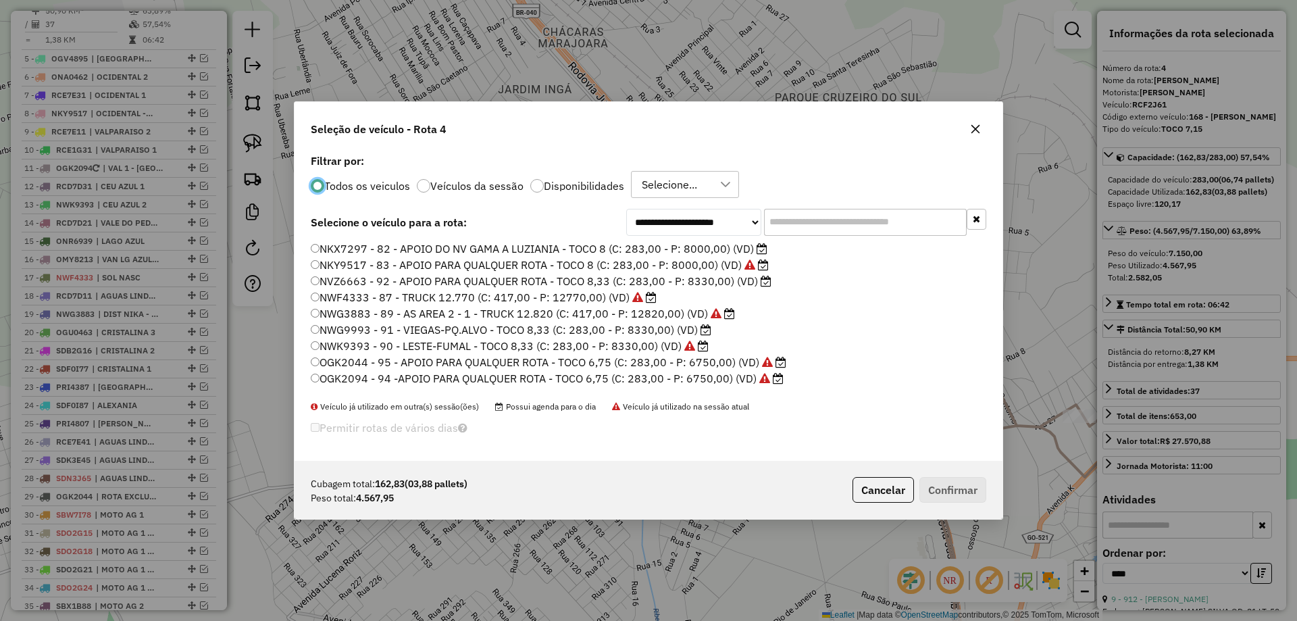
click at [804, 226] on input "text" at bounding box center [865, 222] width 203 height 27
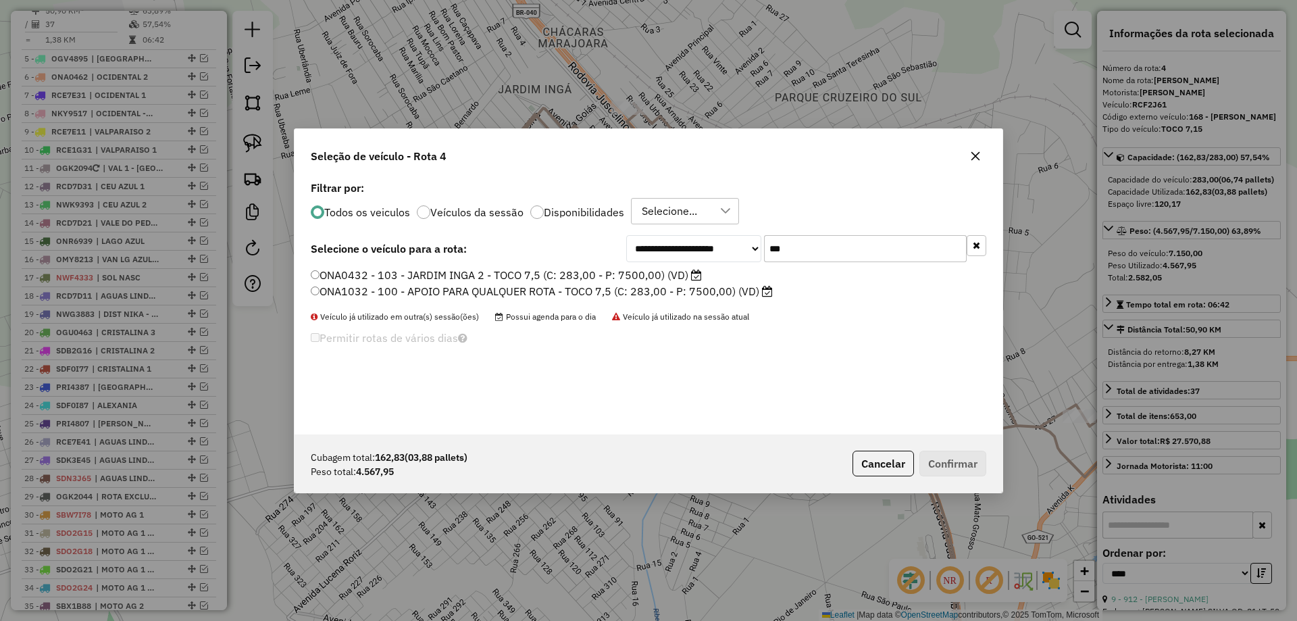
type input "***"
click at [346, 277] on label "ONA0432 - 103 - JARDIM INGA 2 - TOCO 7,5 (C: 283,00 - P: 7500,00) (VD)" at bounding box center [506, 275] width 391 height 16
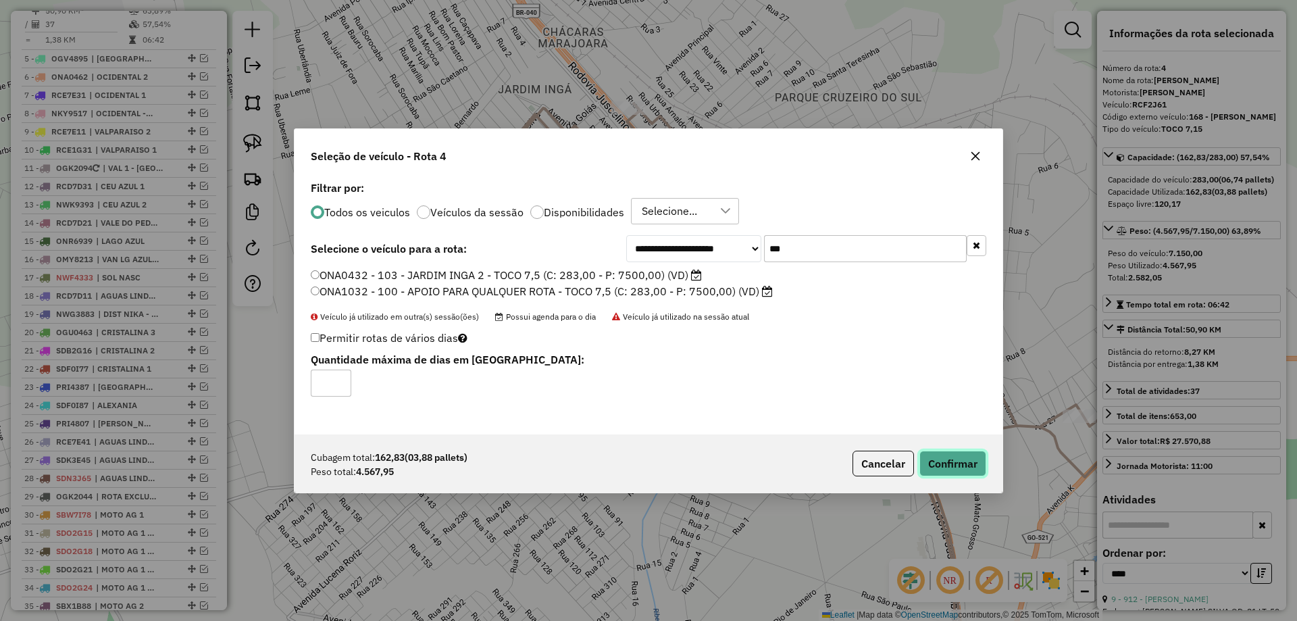
click at [957, 467] on button "Confirmar" at bounding box center [952, 464] width 67 height 26
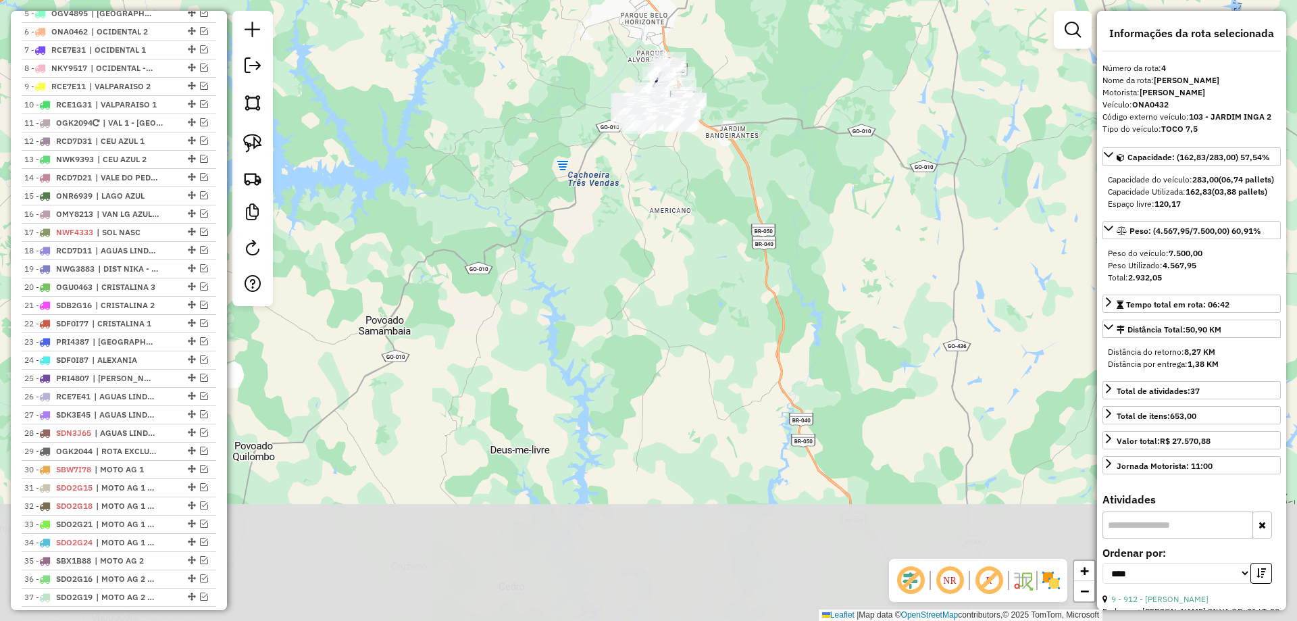
drag, startPoint x: 863, startPoint y: 374, endPoint x: 740, endPoint y: 214, distance: 201.3
click at [741, 212] on div "Janela de atendimento Grade de atendimento Capacidade Transportadoras Veículos …" at bounding box center [648, 310] width 1297 height 621
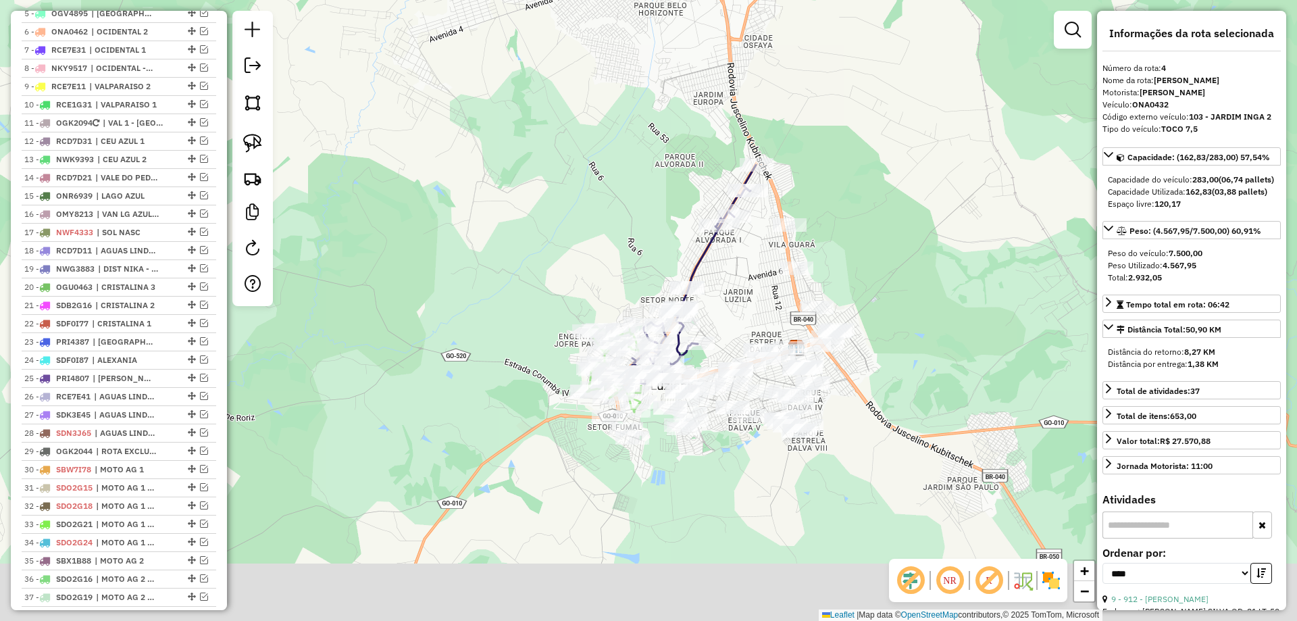
click at [685, 190] on div "Janela de atendimento Grade de atendimento Capacidade Transportadoras Veículos …" at bounding box center [648, 310] width 1297 height 621
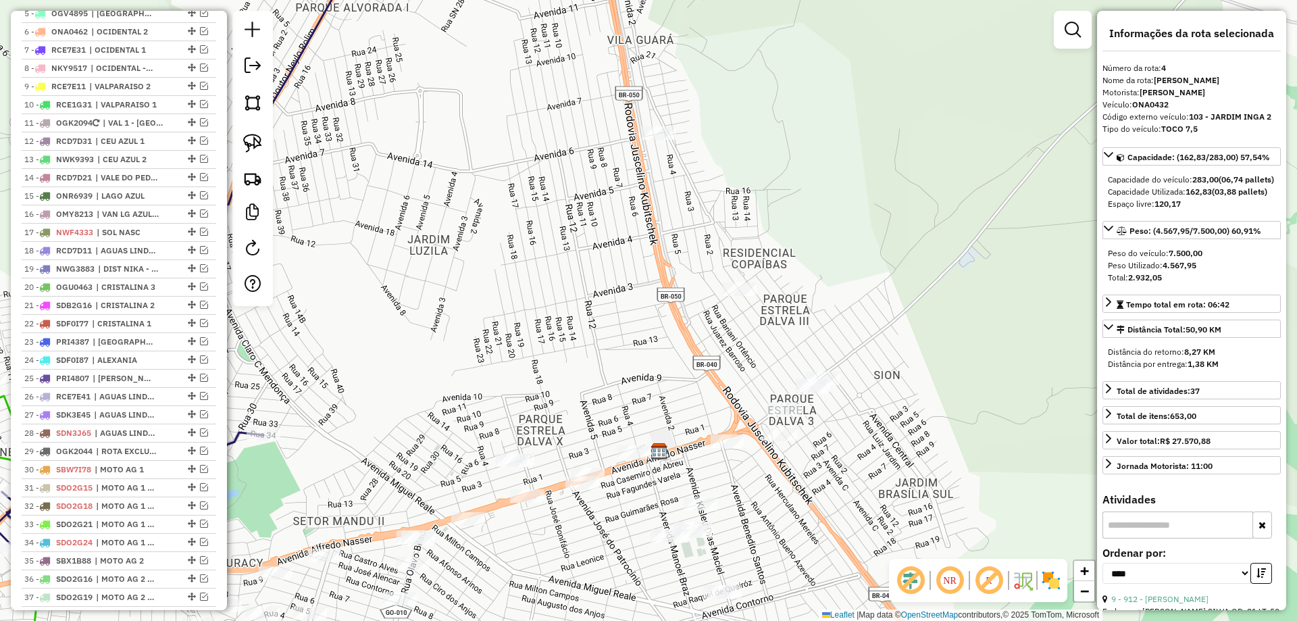
drag, startPoint x: 911, startPoint y: 184, endPoint x: 352, endPoint y: 330, distance: 577.9
click at [898, 190] on div "Janela de atendimento Grade de atendimento Capacidade Transportadoras Veículos …" at bounding box center [648, 310] width 1297 height 621
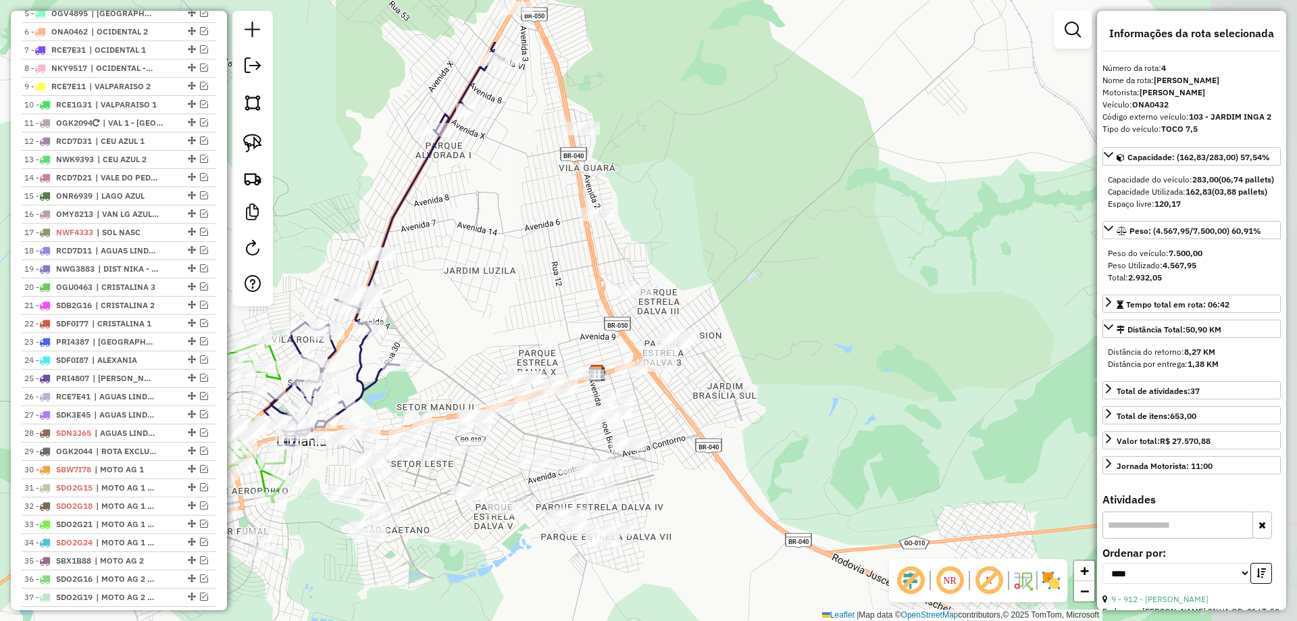
drag, startPoint x: 754, startPoint y: 172, endPoint x: 661, endPoint y: 227, distance: 108.4
click at [664, 227] on div "Janela de atendimento Grade de atendimento Capacidade Transportadoras Veículos …" at bounding box center [648, 310] width 1297 height 621
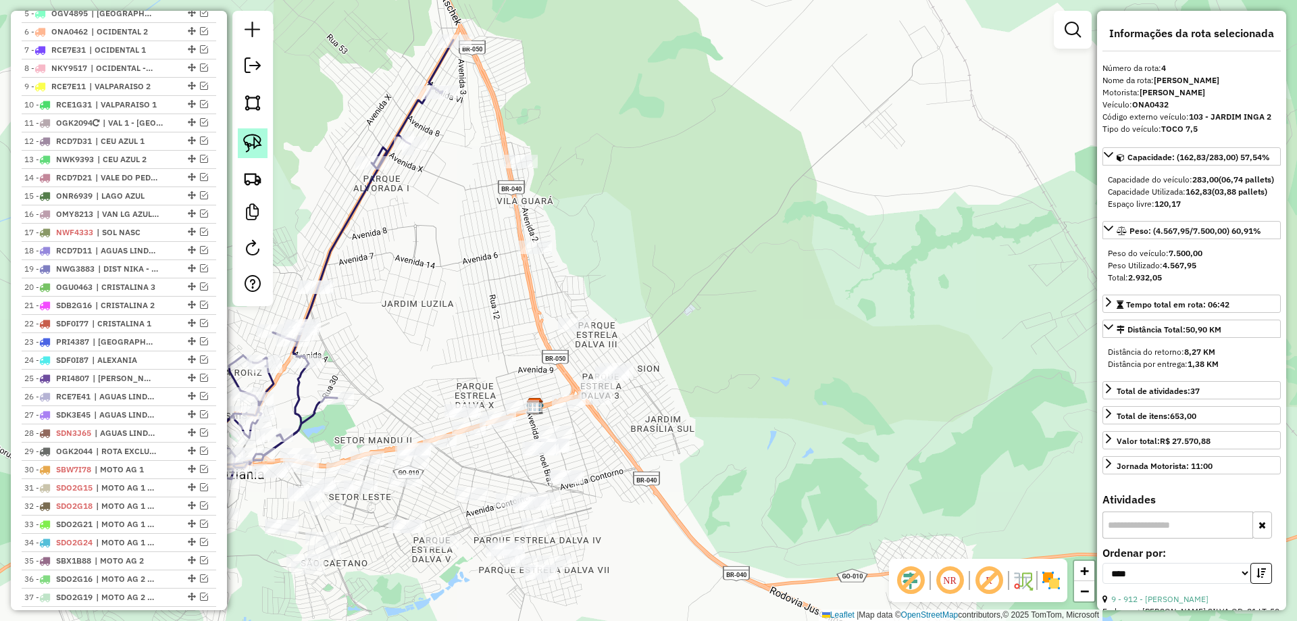
click at [263, 147] on link at bounding box center [253, 143] width 30 height 30
drag, startPoint x: 284, startPoint y: 259, endPoint x: 361, endPoint y: 301, distance: 87.4
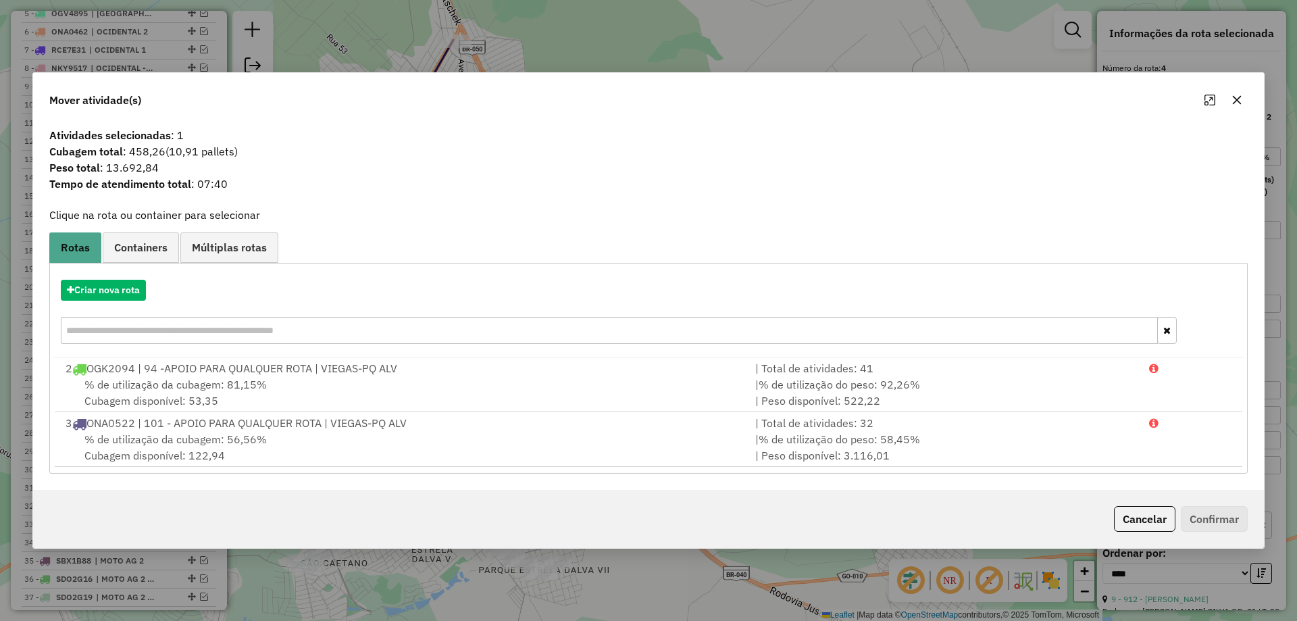
drag, startPoint x: 1124, startPoint y: 515, endPoint x: 935, endPoint y: 474, distance: 193.6
click at [1121, 515] on button "Cancelar" at bounding box center [1144, 519] width 61 height 26
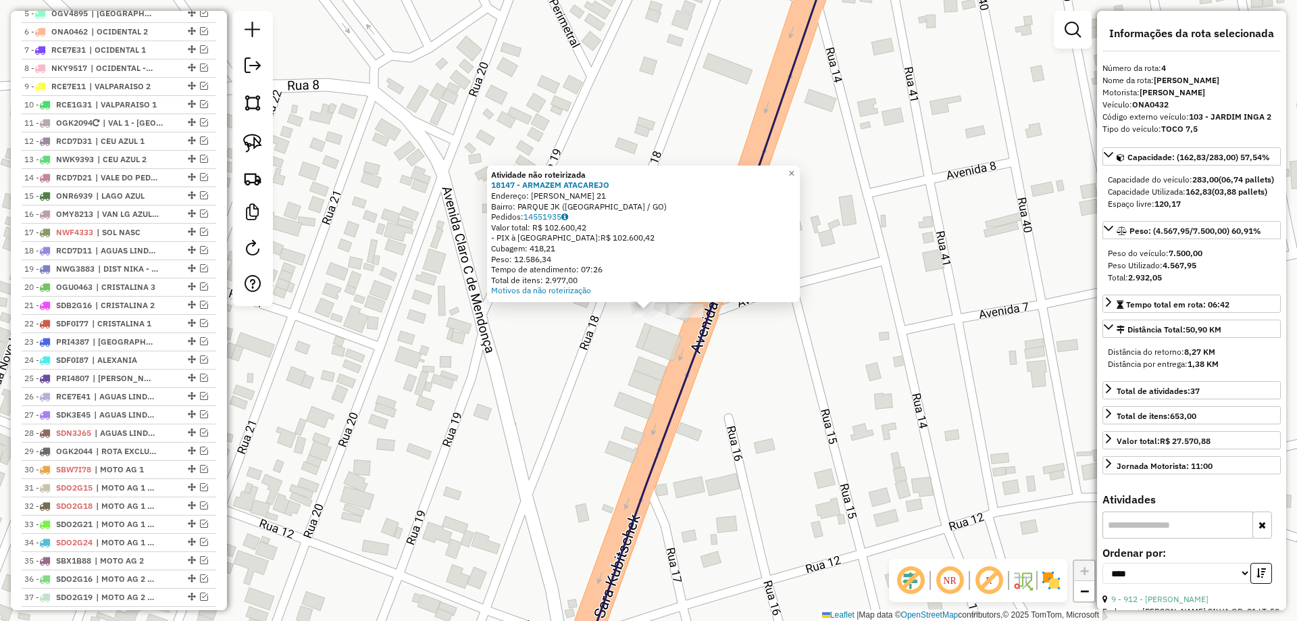
click at [606, 373] on div "Atividade não roteirizada 18147 - ARMAZEM ATACAREJO Endereço: DONA SARA KUBITSC…" at bounding box center [648, 310] width 1297 height 621
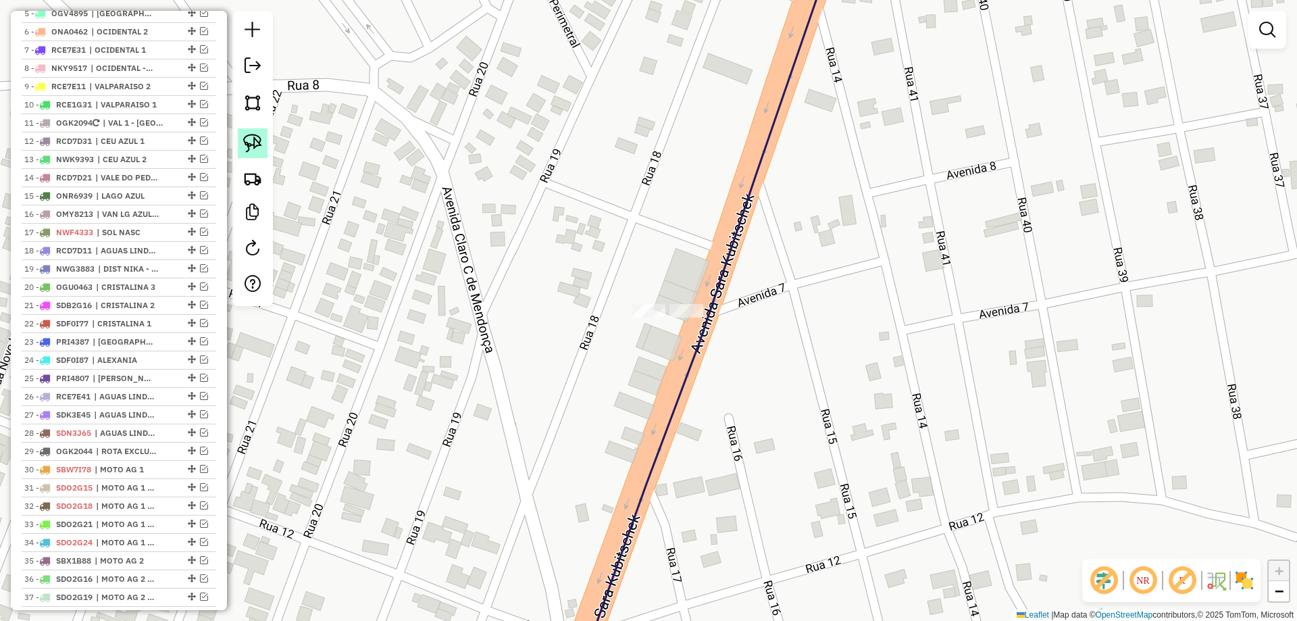
click at [256, 144] on img at bounding box center [252, 143] width 19 height 19
drag, startPoint x: 636, startPoint y: 270, endPoint x: 660, endPoint y: 295, distance: 34.4
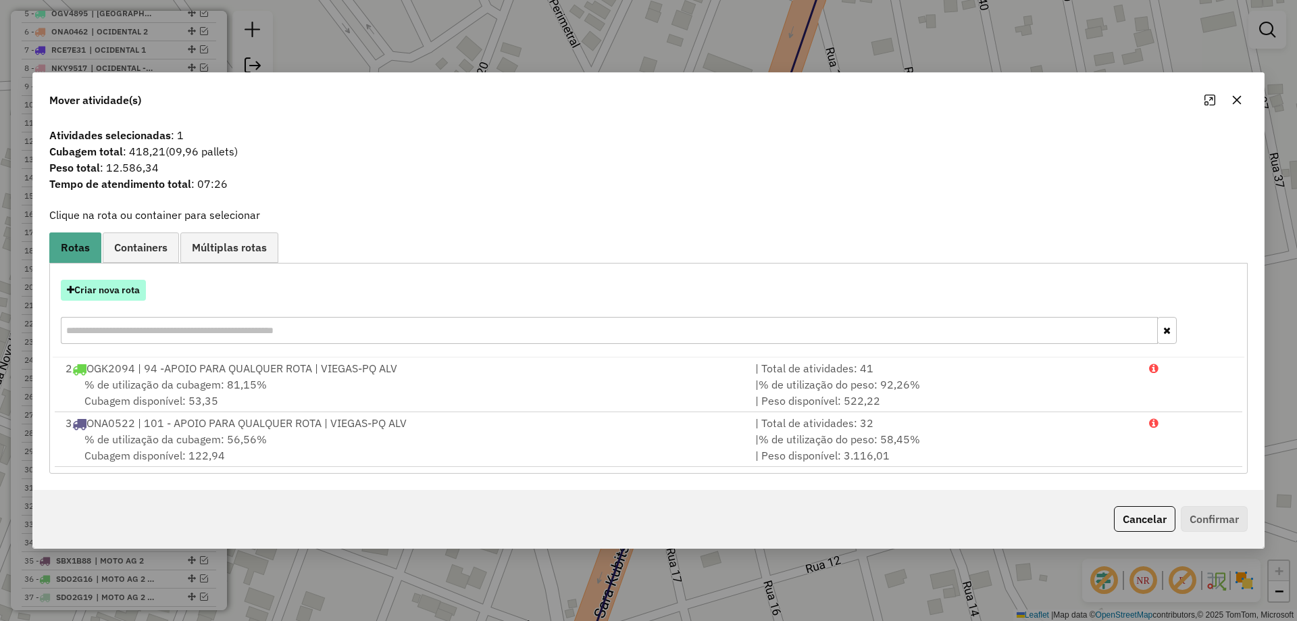
click at [107, 286] on button "Criar nova rota" at bounding box center [103, 290] width 85 height 21
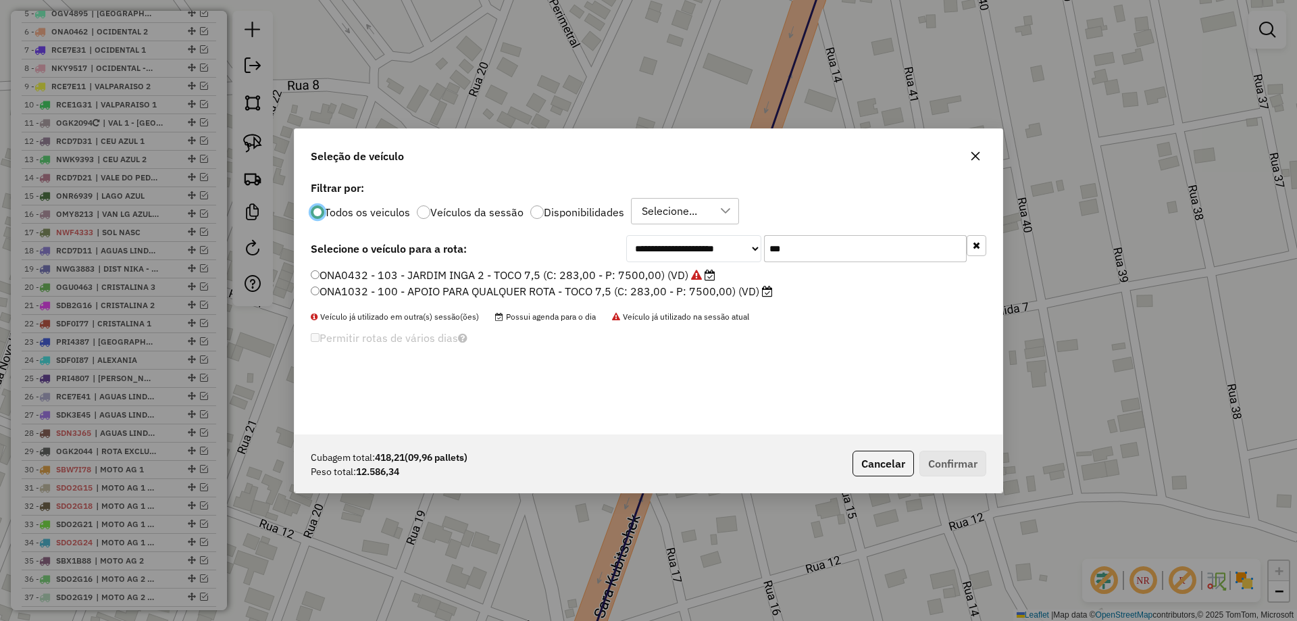
click at [677, 256] on div "**********" at bounding box center [806, 248] width 360 height 27
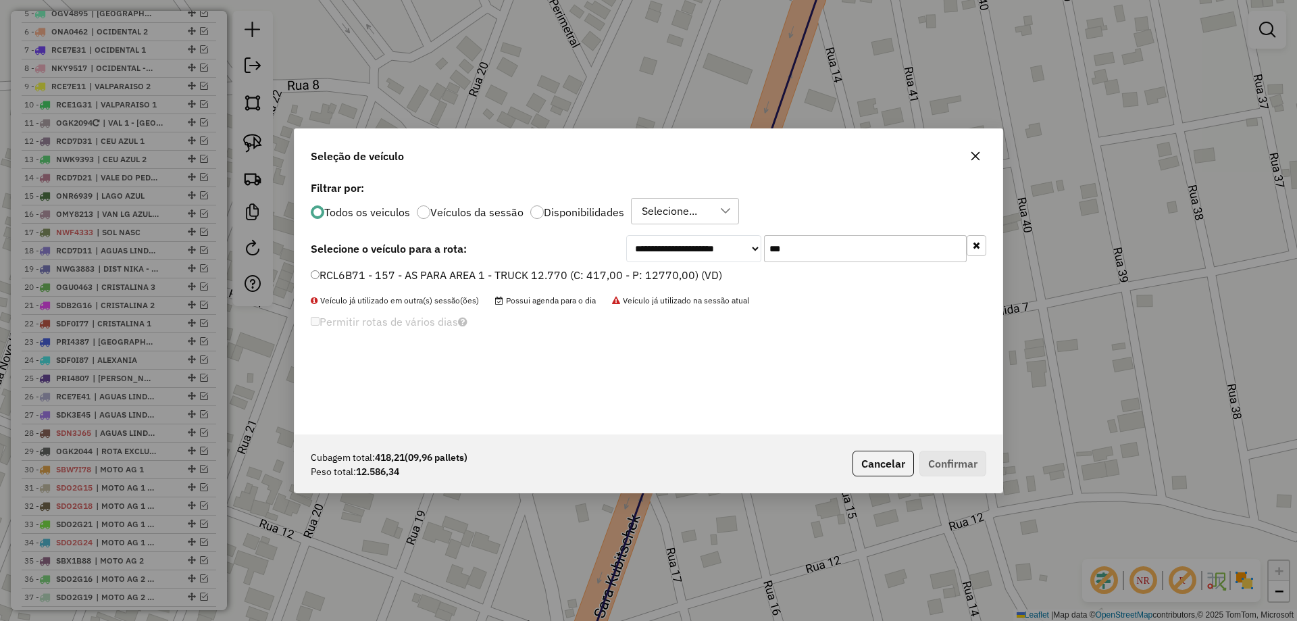
type input "***"
click at [596, 276] on label "RCL6B71 - 157 - AS PARA AREA 1 - TRUCK 12.770 (C: 417,00 - P: 12770,00) (VD)" at bounding box center [516, 275] width 411 height 16
click at [974, 472] on button "Confirmar" at bounding box center [952, 464] width 67 height 26
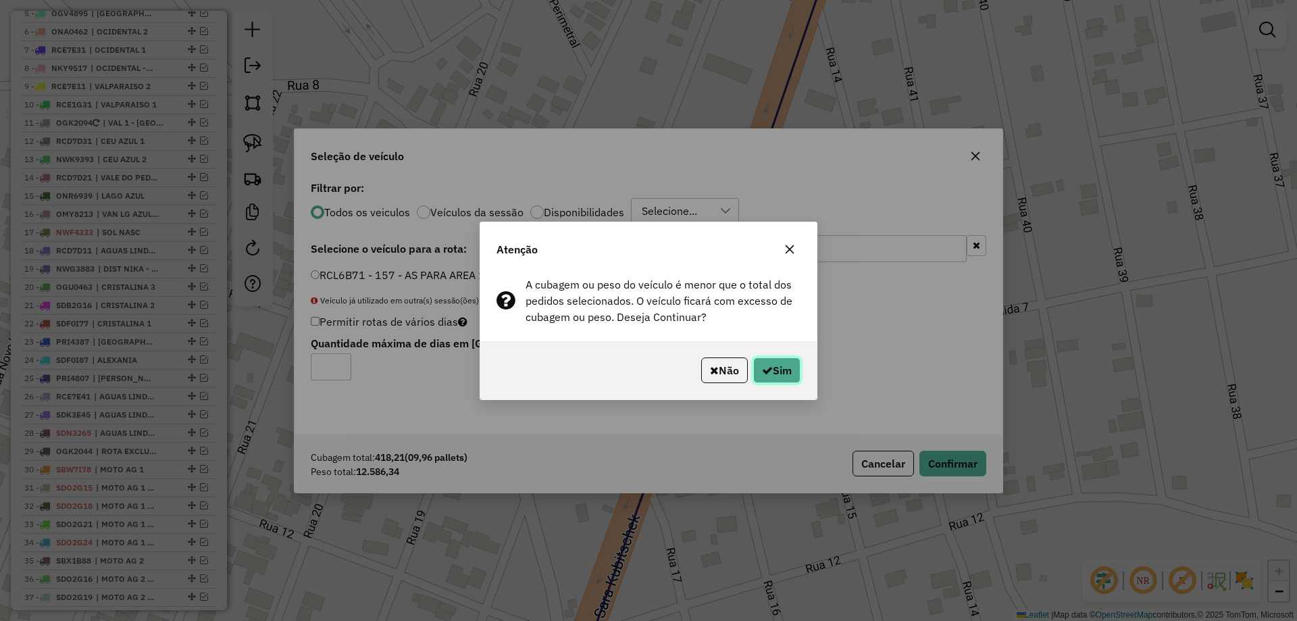
click at [771, 372] on button "Sim" at bounding box center [776, 370] width 47 height 26
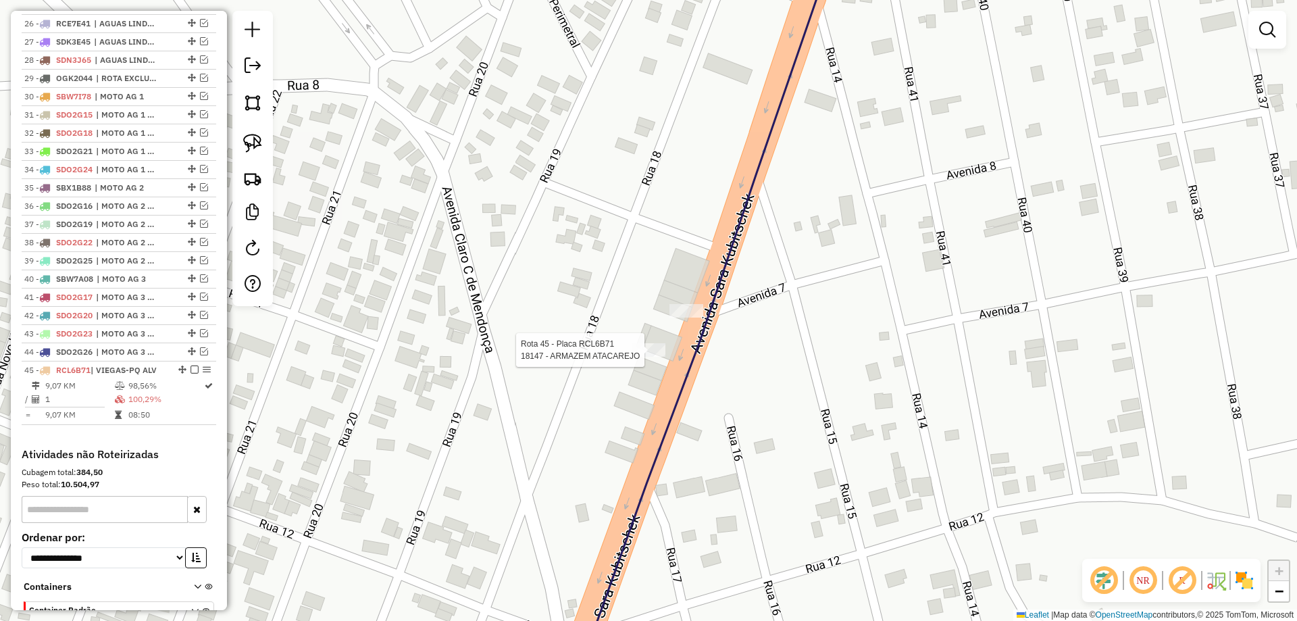
select select "*********"
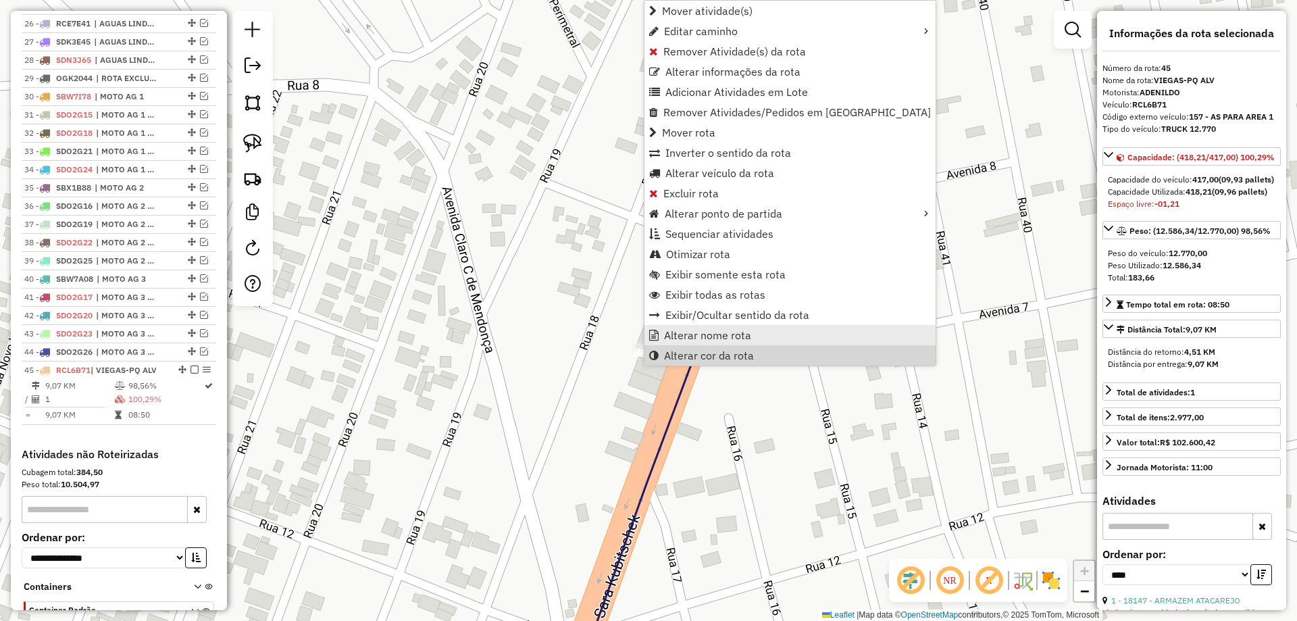
scroll to position [1175, 0]
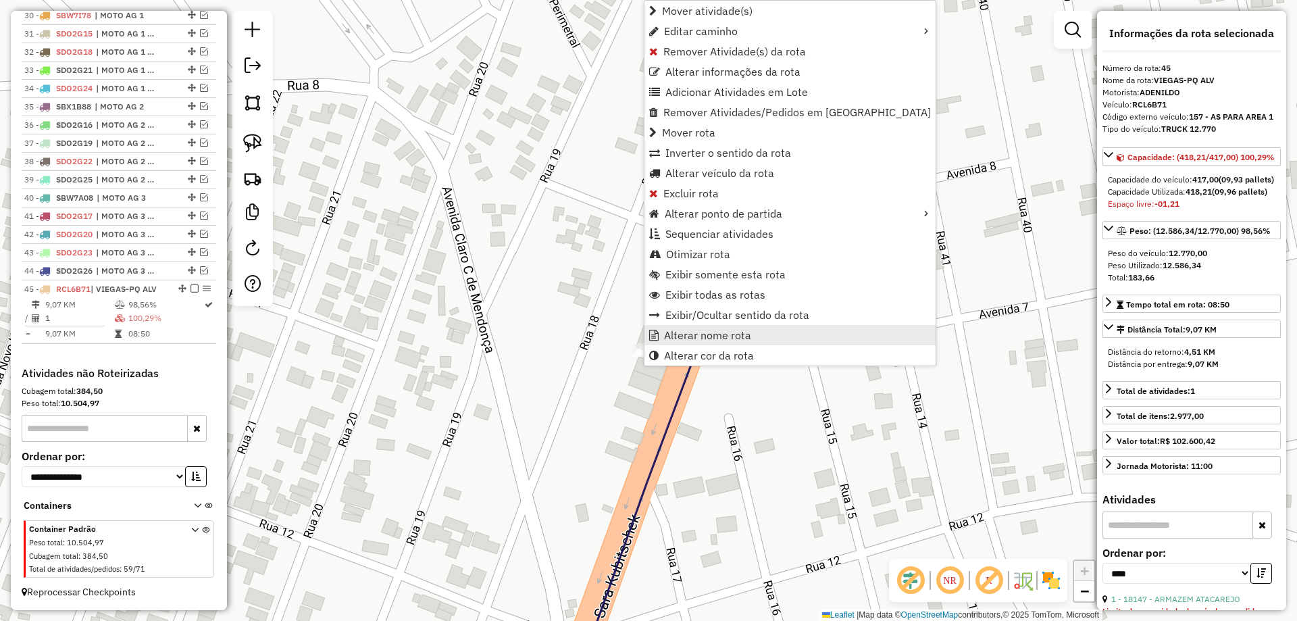
click at [732, 334] on span "Alterar nome rota" at bounding box center [707, 335] width 87 height 11
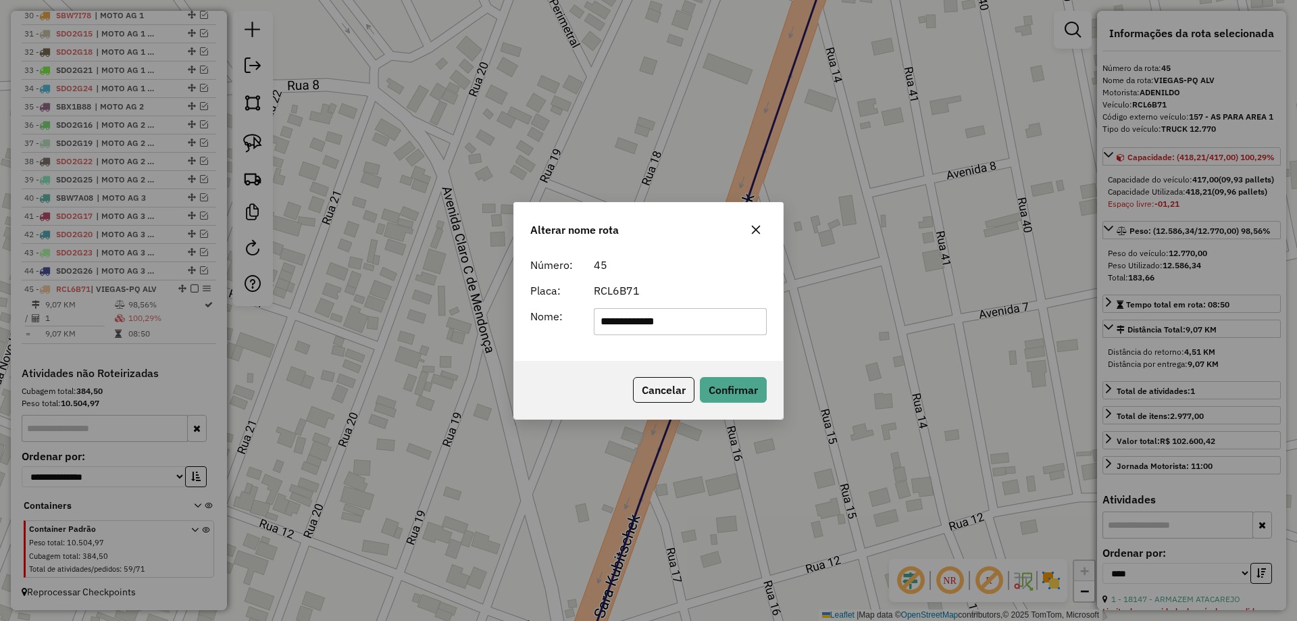
drag, startPoint x: 726, startPoint y: 324, endPoint x: 306, endPoint y: 299, distance: 420.9
click at [306, 299] on div "**********" at bounding box center [648, 310] width 1297 height 621
type input "**********"
click at [734, 379] on button "Confirmar" at bounding box center [733, 390] width 67 height 26
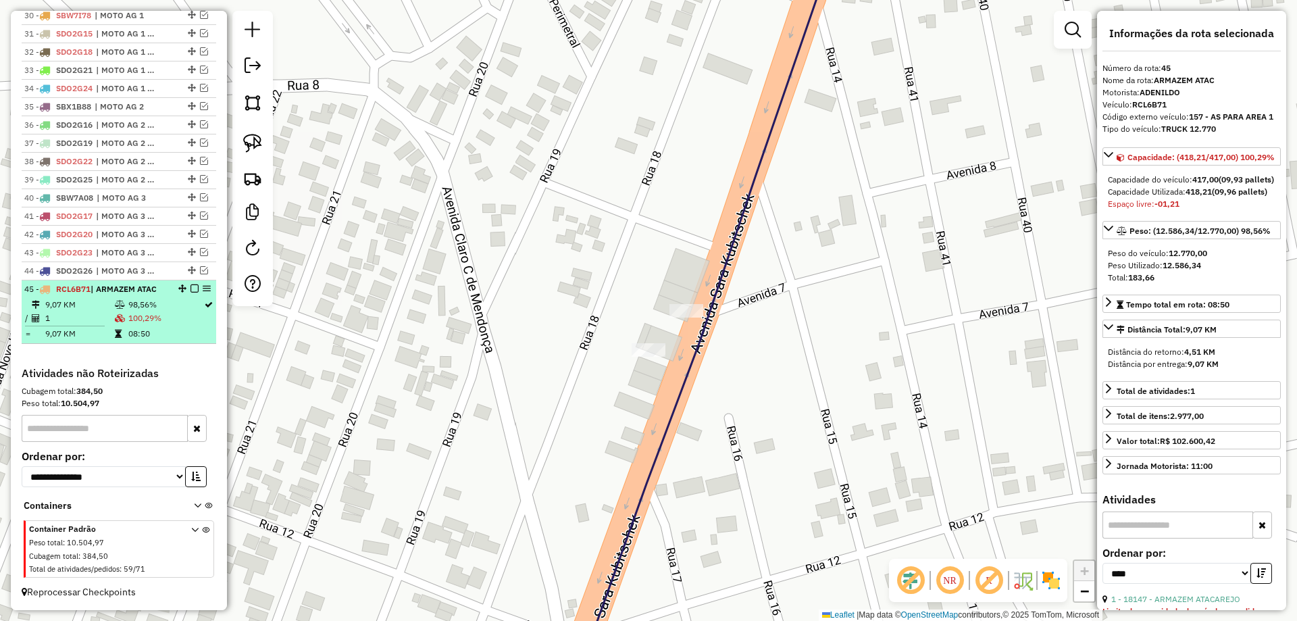
click at [190, 289] on em at bounding box center [194, 288] width 8 height 8
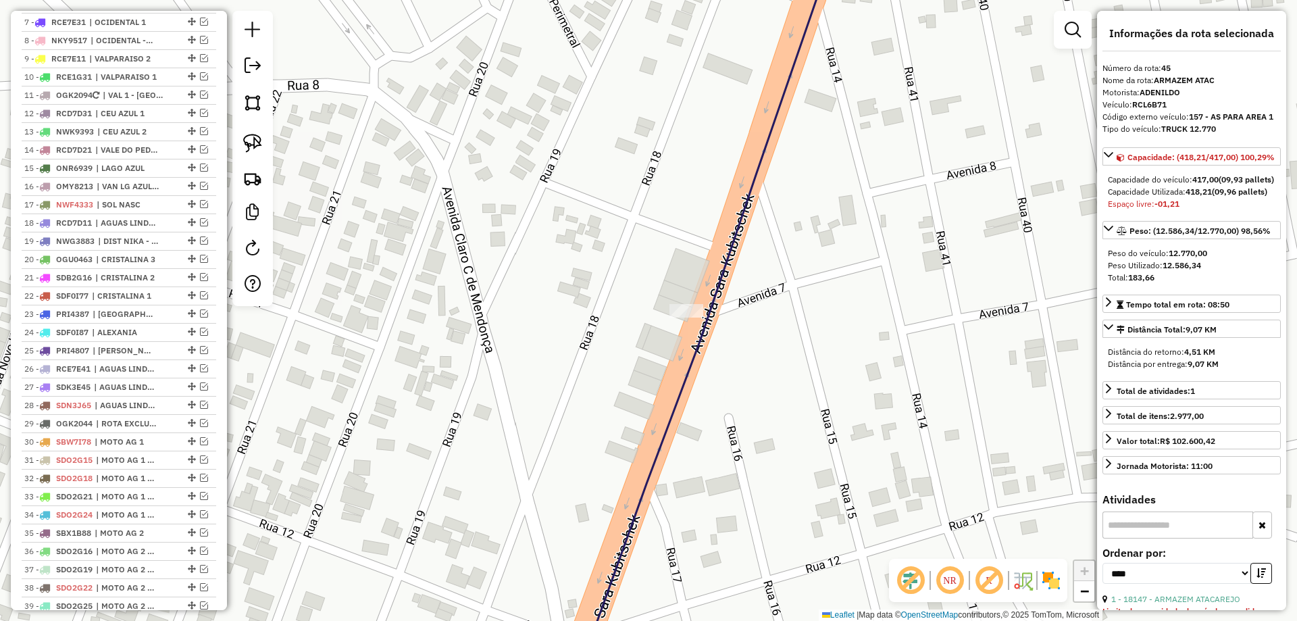
scroll to position [320, 0]
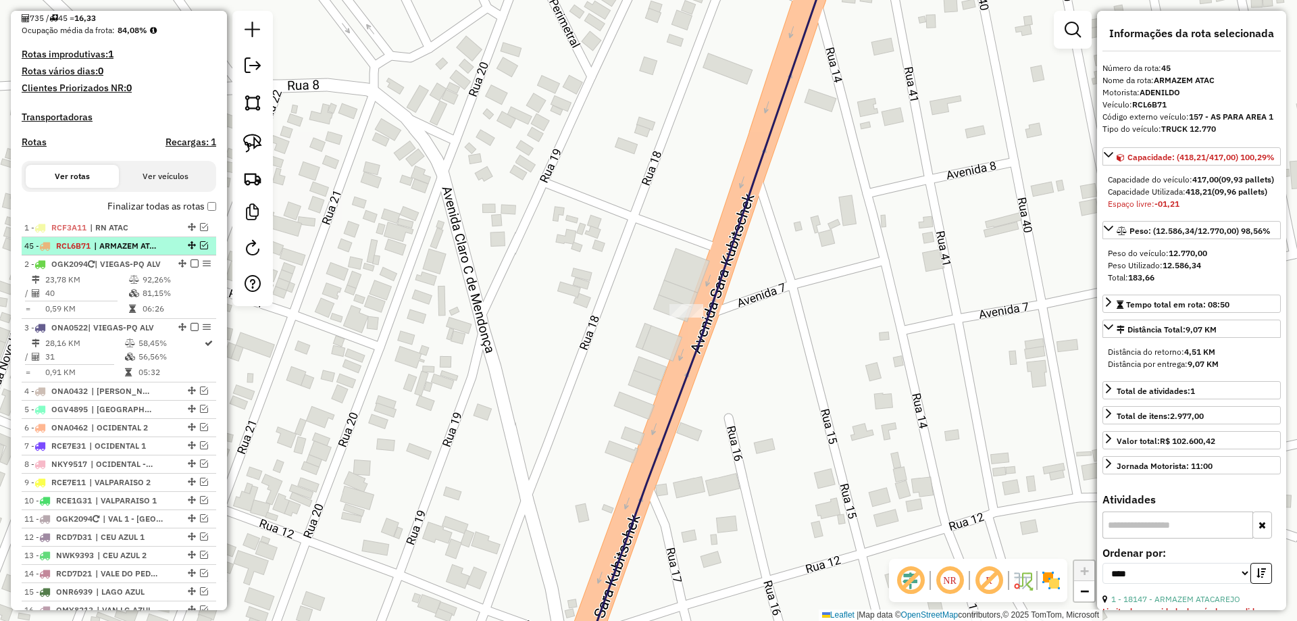
drag, startPoint x: 184, startPoint y: 331, endPoint x: 155, endPoint y: 256, distance: 80.4
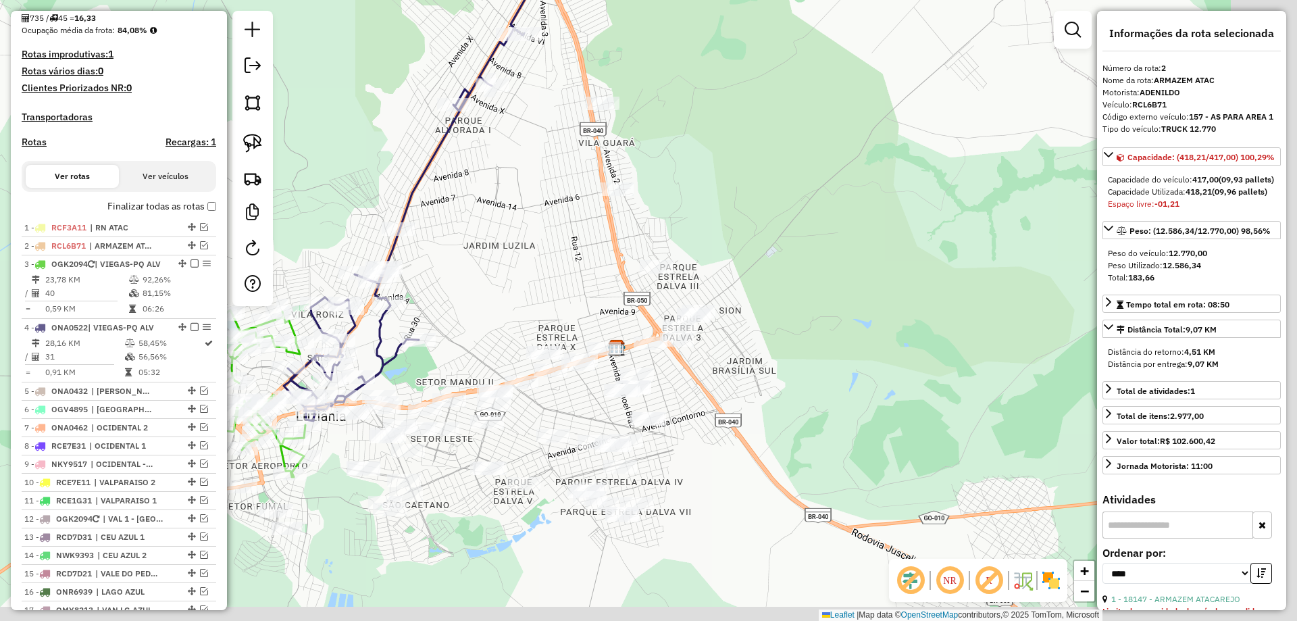
drag, startPoint x: 788, startPoint y: 246, endPoint x: 737, endPoint y: 220, distance: 57.4
click at [737, 221] on div "Janela de atendimento Grade de atendimento Capacidade Transportadoras Veículos …" at bounding box center [648, 310] width 1297 height 621
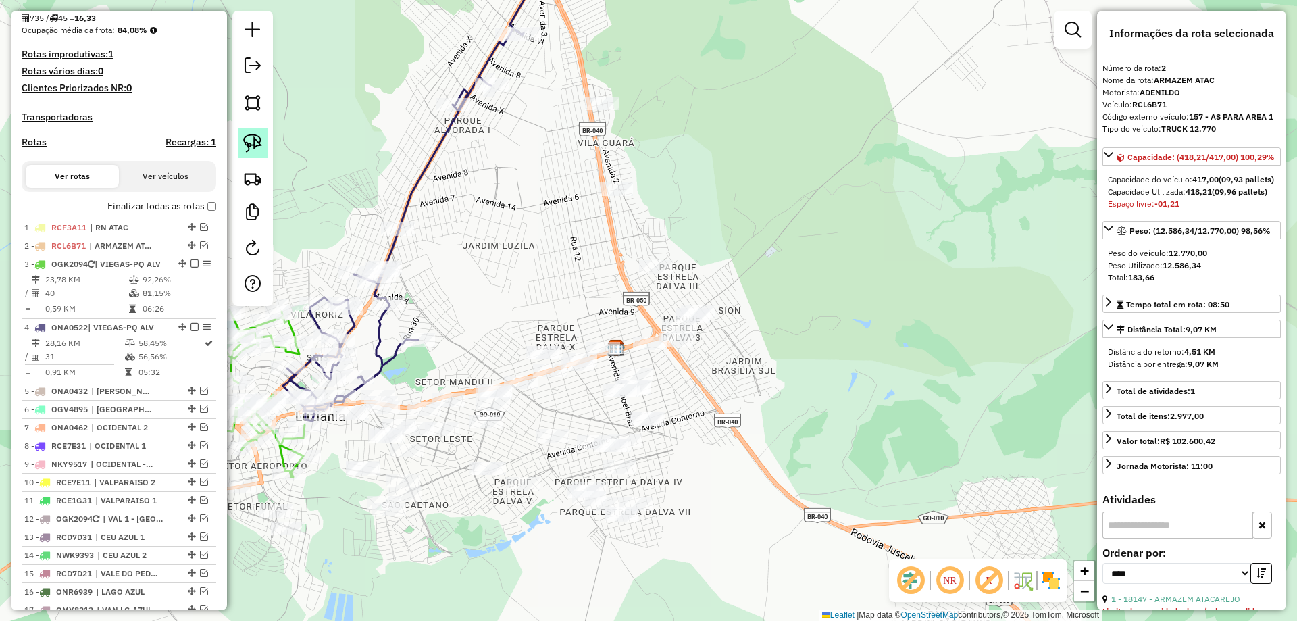
click at [257, 149] on img at bounding box center [252, 143] width 19 height 19
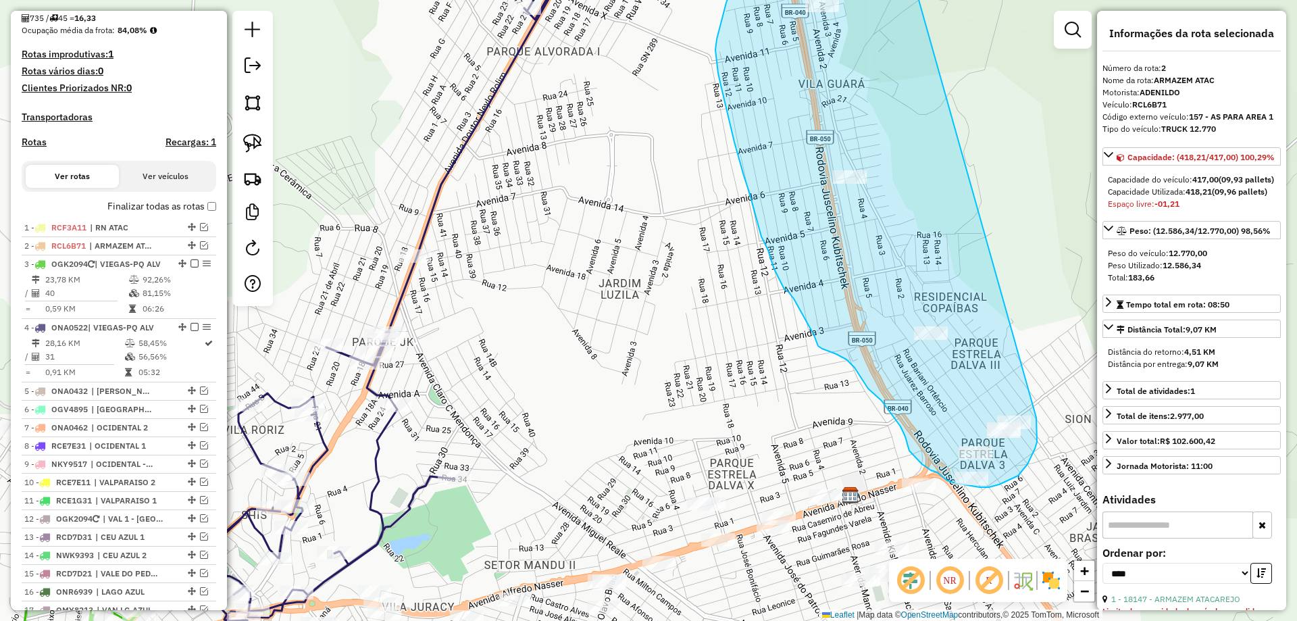
drag, startPoint x: 648, startPoint y: 95, endPoint x: 1037, endPoint y: 417, distance: 504.7
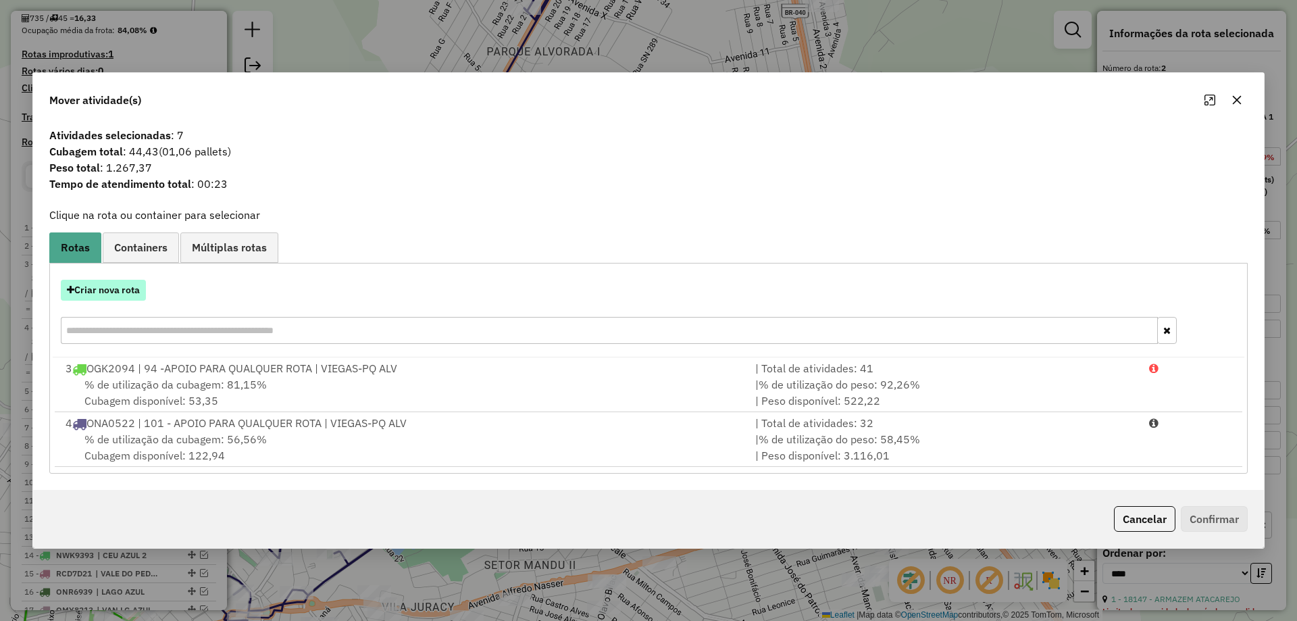
click at [128, 295] on button "Criar nova rota" at bounding box center [103, 290] width 85 height 21
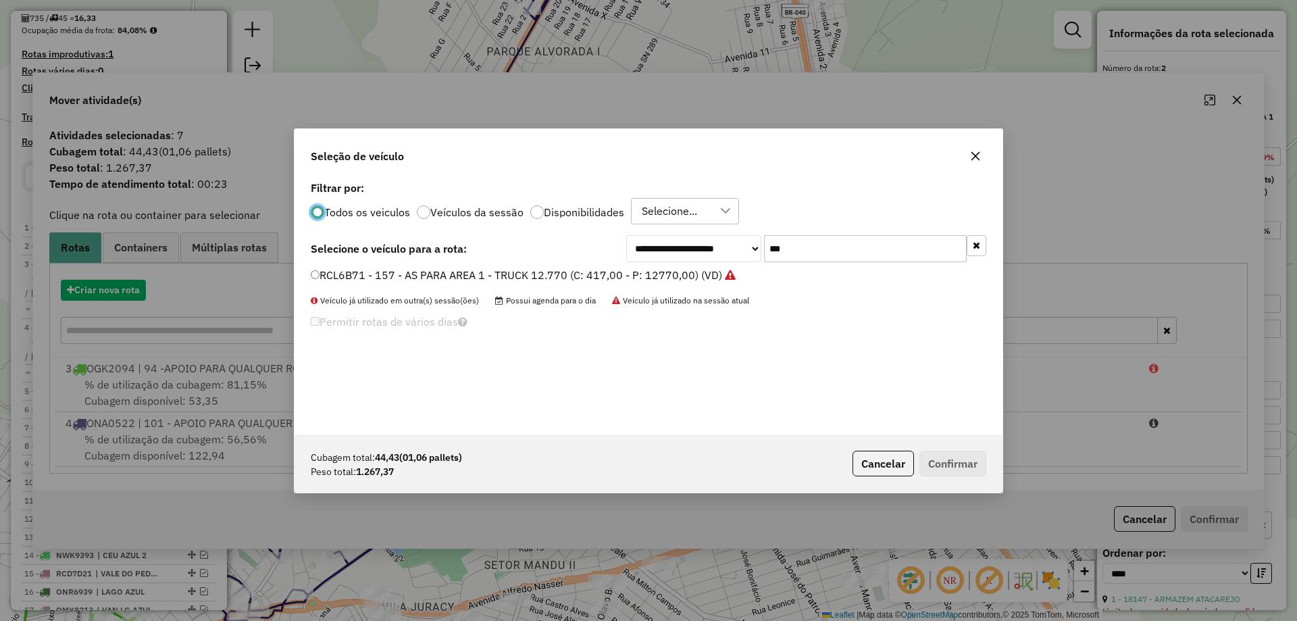
scroll to position [7, 4]
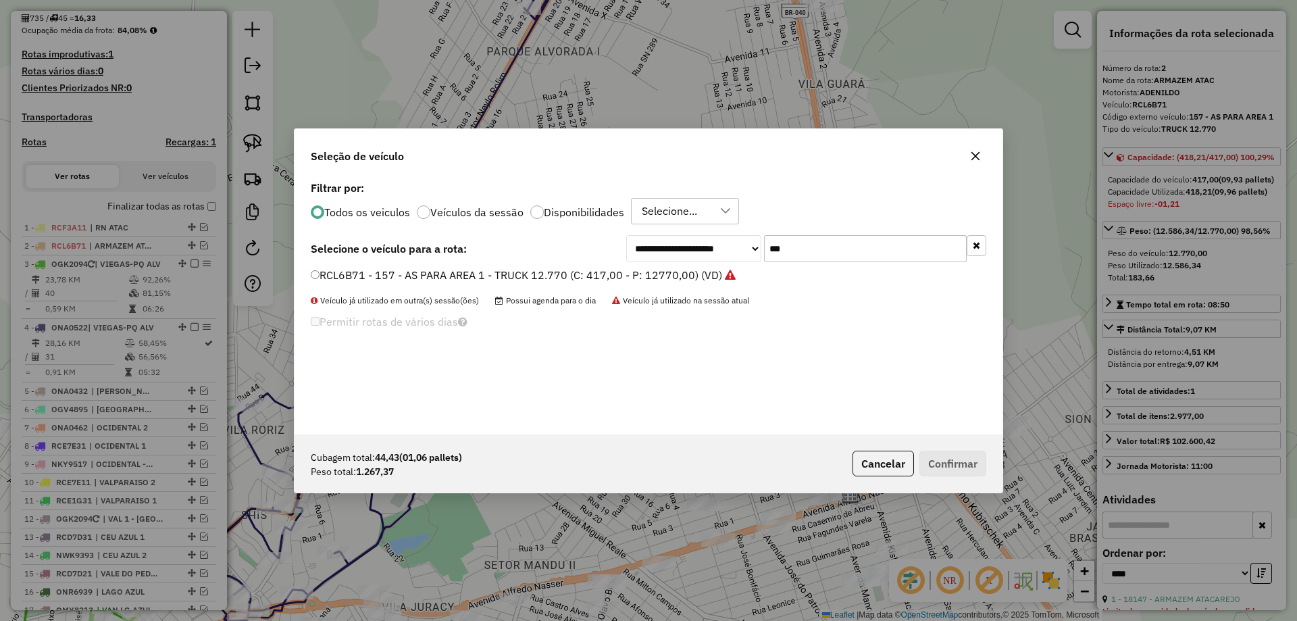
drag, startPoint x: 814, startPoint y: 238, endPoint x: 721, endPoint y: 243, distance: 93.4
click at [721, 243] on div "**********" at bounding box center [806, 248] width 360 height 27
type input "*"
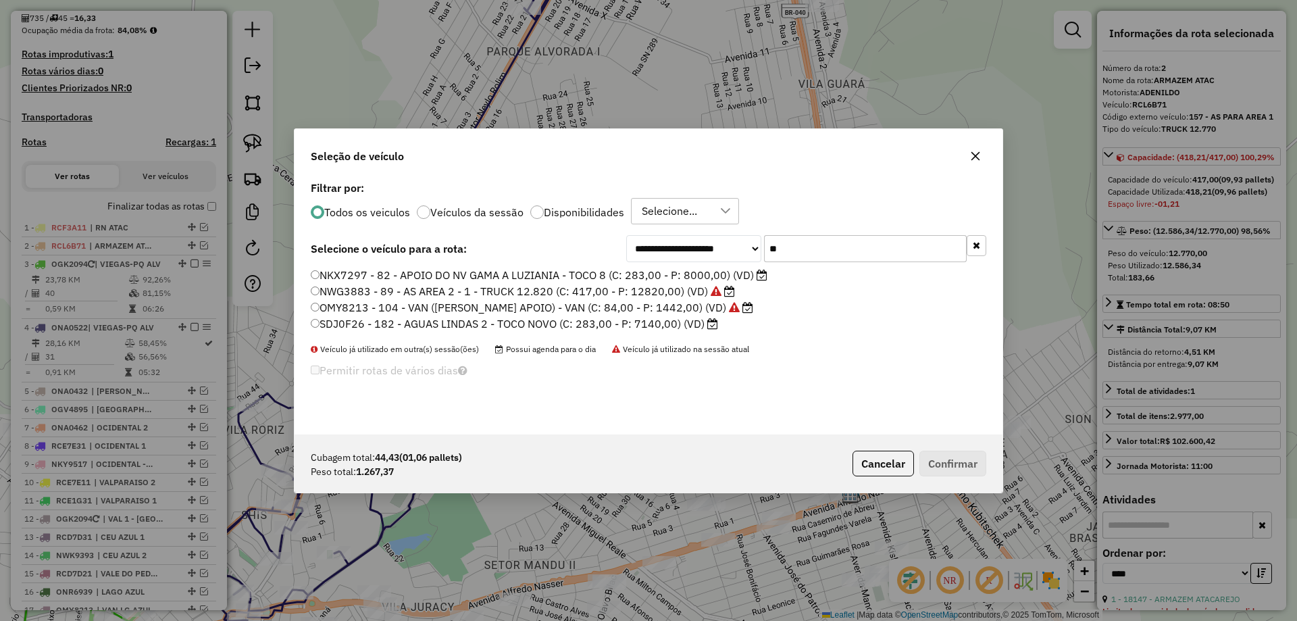
type input "**"
click at [425, 276] on label "NKX7297 - 82 - APOIO DO NV GAMA A LUZIANIA - TOCO 8 (C: 283,00 - P: 8000,00) (V…" at bounding box center [539, 275] width 457 height 16
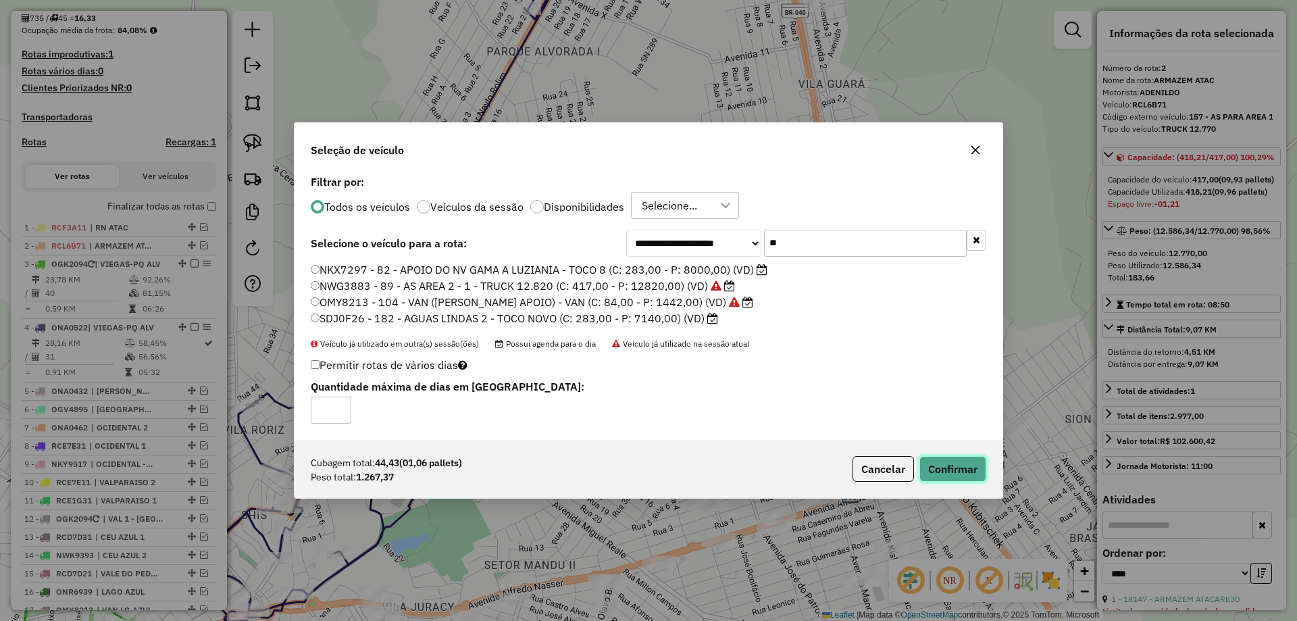
click at [952, 473] on button "Confirmar" at bounding box center [952, 469] width 67 height 26
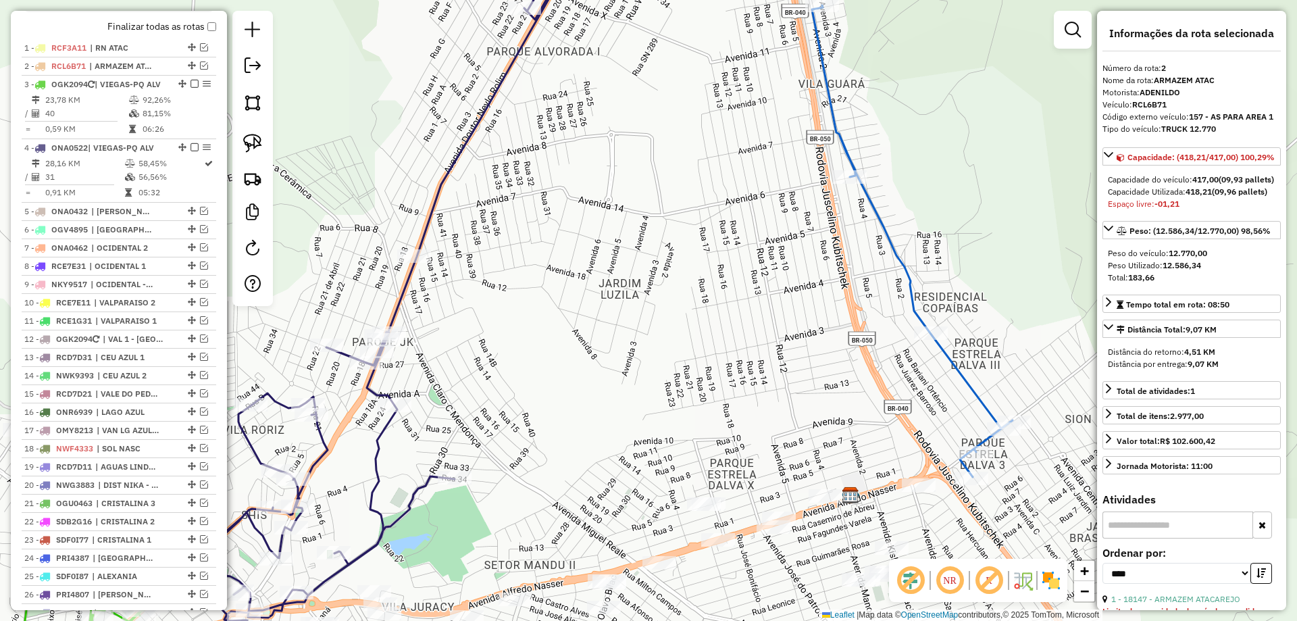
scroll to position [558, 0]
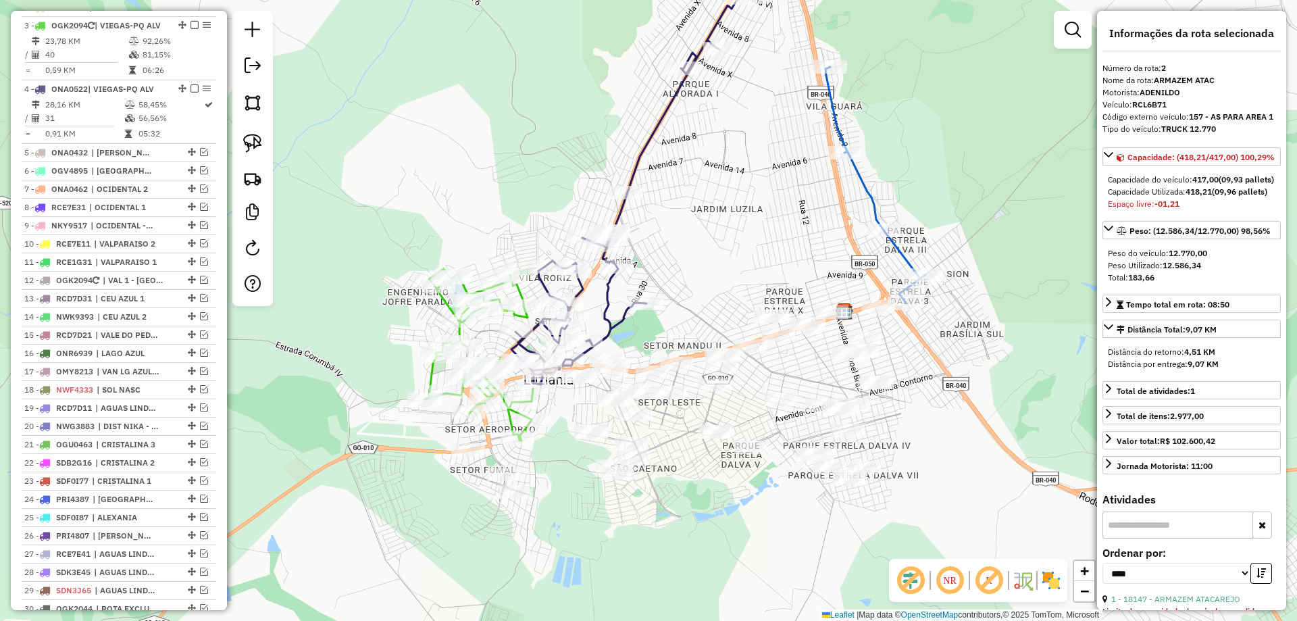
drag, startPoint x: 689, startPoint y: 288, endPoint x: 654, endPoint y: 186, distance: 107.9
click at [654, 187] on div "Janela de atendimento Grade de atendimento Capacidade Transportadoras Veículos …" at bounding box center [648, 310] width 1297 height 621
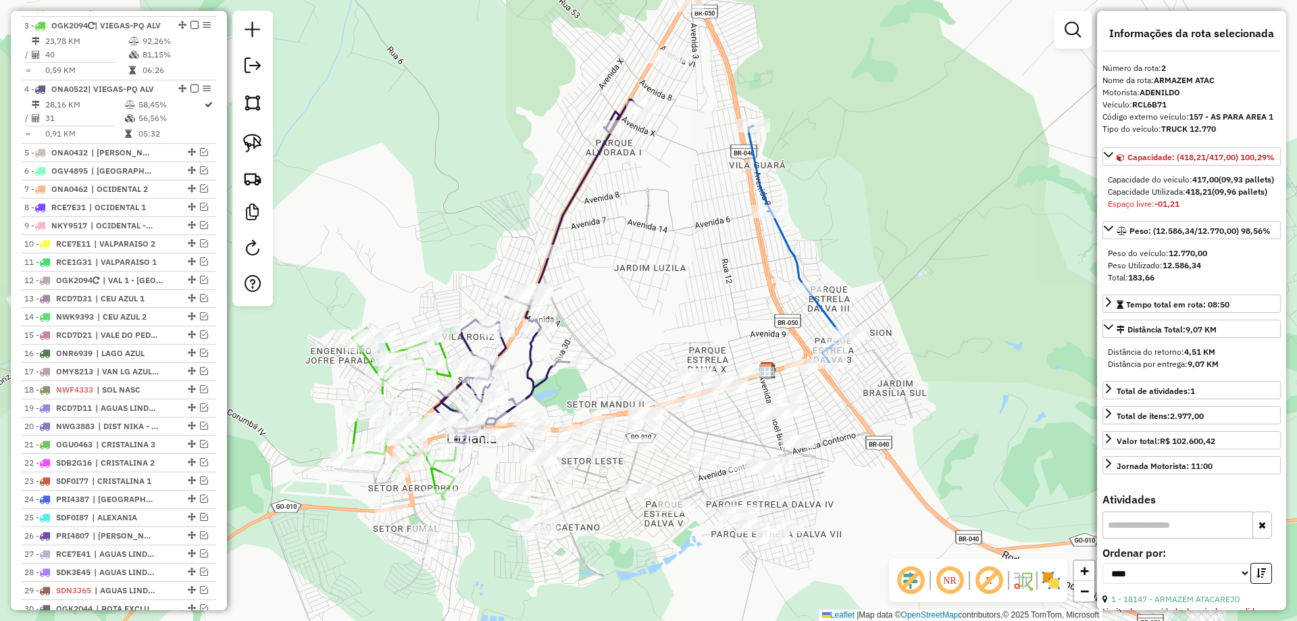
drag, startPoint x: 692, startPoint y: 147, endPoint x: 650, endPoint y: 307, distance: 166.1
click at [650, 307] on div "Janela de atendimento Grade de atendimento Capacidade Transportadoras Veículos …" at bounding box center [648, 310] width 1297 height 621
click at [587, 159] on icon at bounding box center [559, 223] width 251 height 439
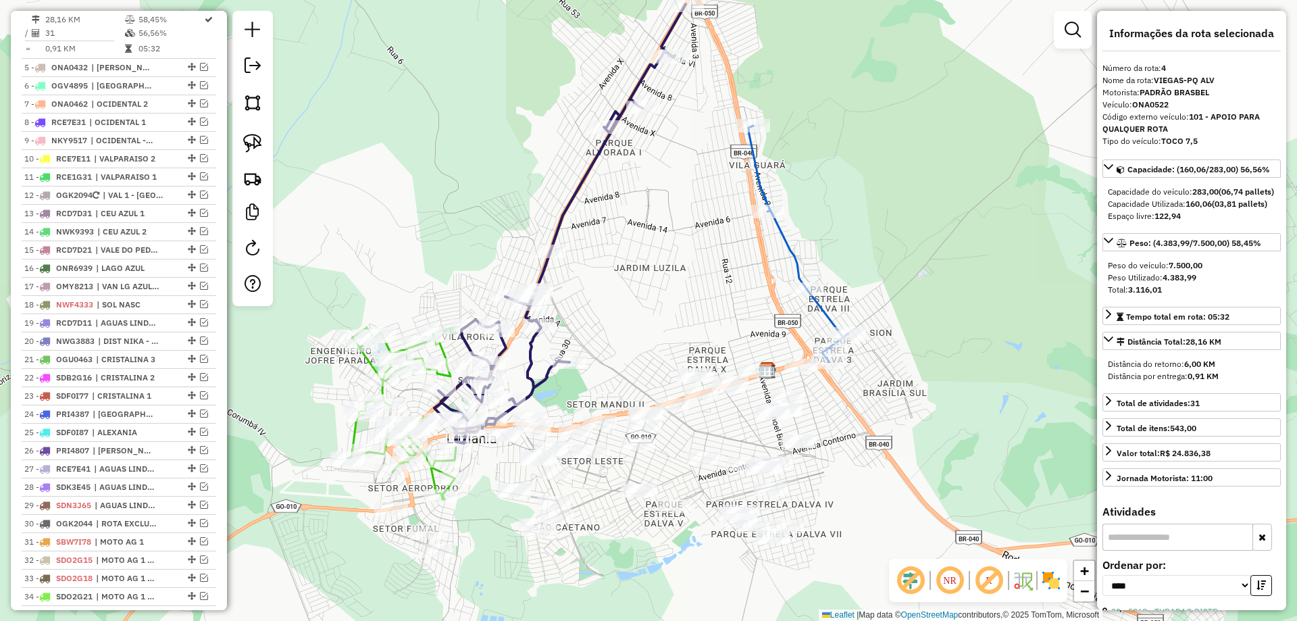
scroll to position [652, 0]
click at [791, 256] on icon at bounding box center [798, 244] width 100 height 236
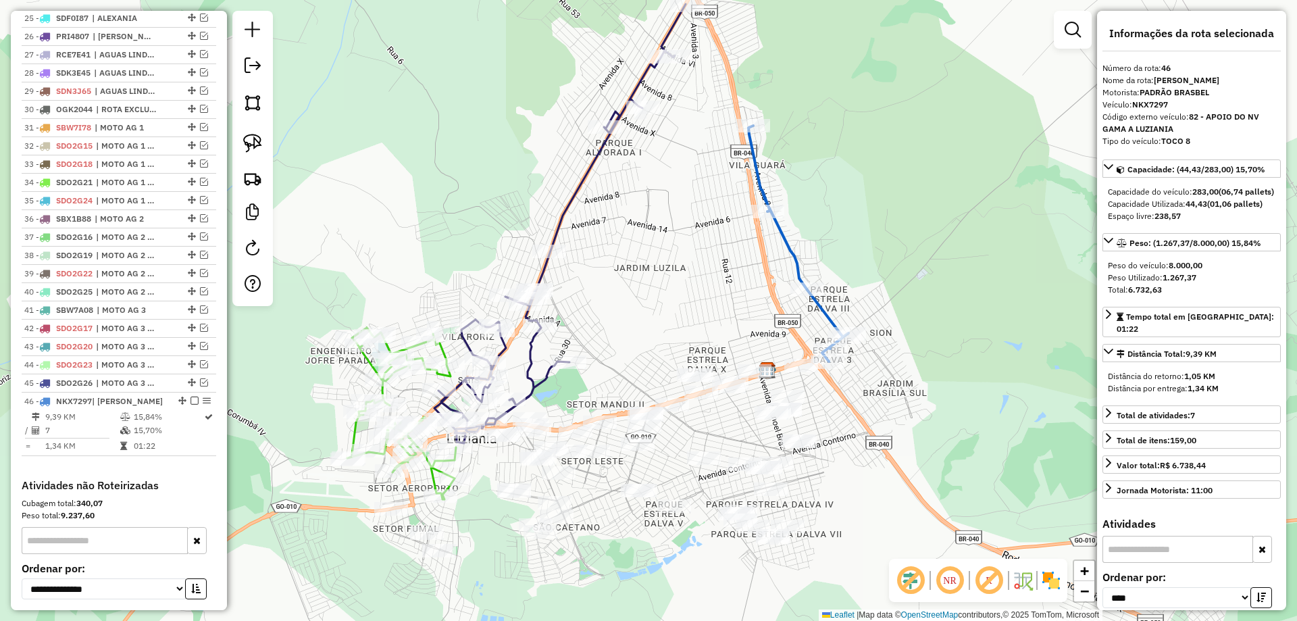
scroll to position [1194, 0]
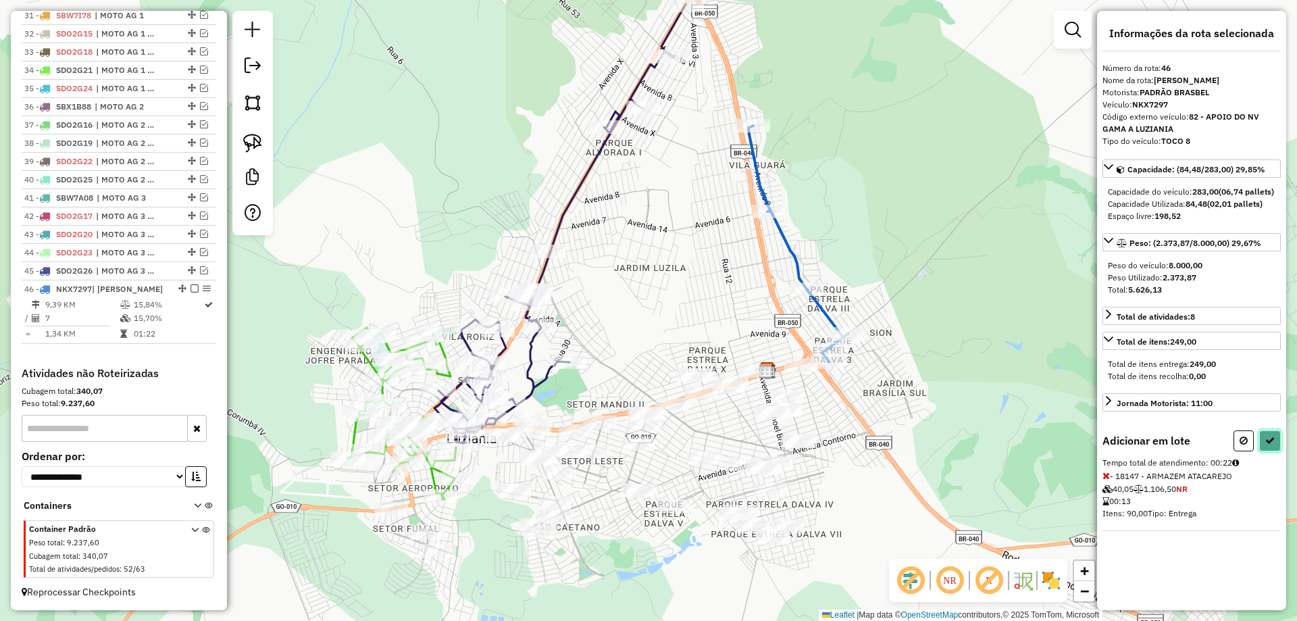
click at [1275, 451] on button at bounding box center [1270, 440] width 22 height 21
select select "*********"
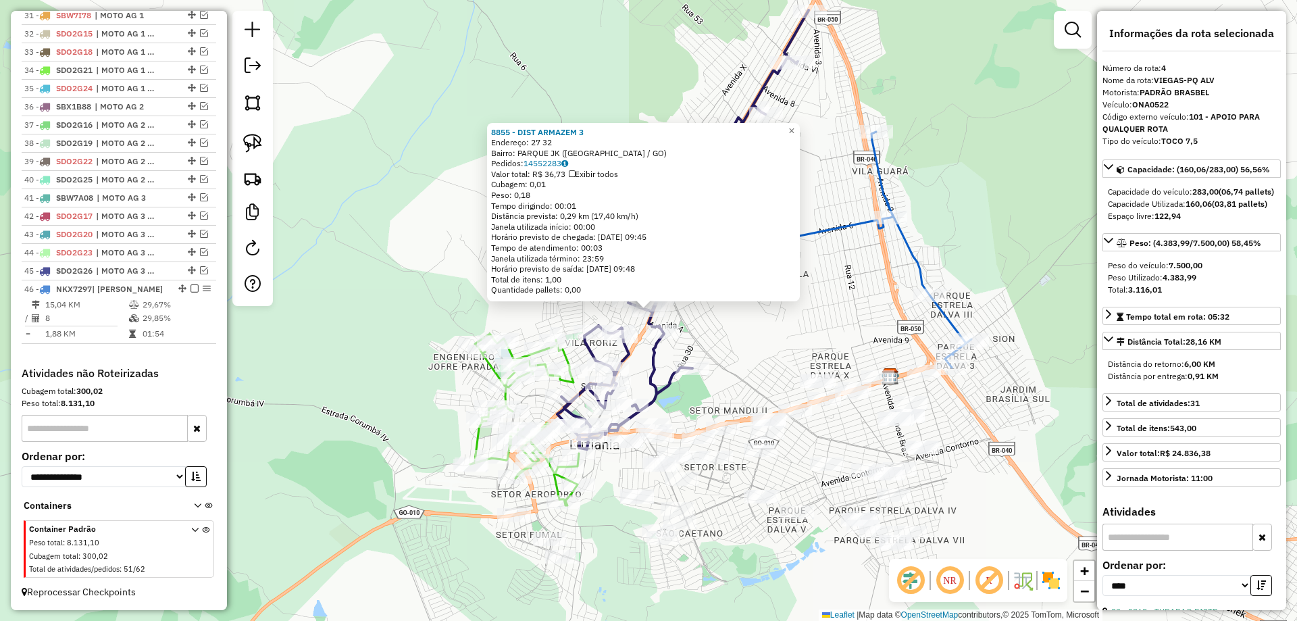
scroll to position [652, 0]
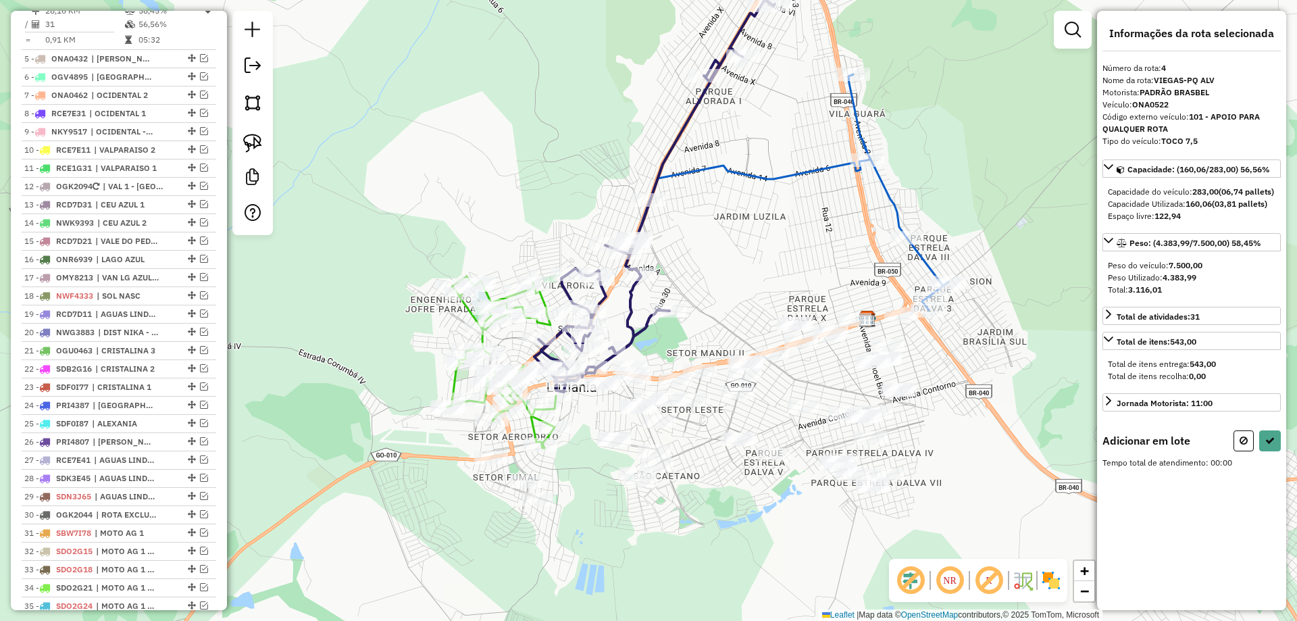
drag, startPoint x: 667, startPoint y: 260, endPoint x: 638, endPoint y: 184, distance: 81.9
click at [638, 184] on div "Janela de atendimento Grade de atendimento Capacidade Transportadoras Veículos …" at bounding box center [648, 310] width 1297 height 621
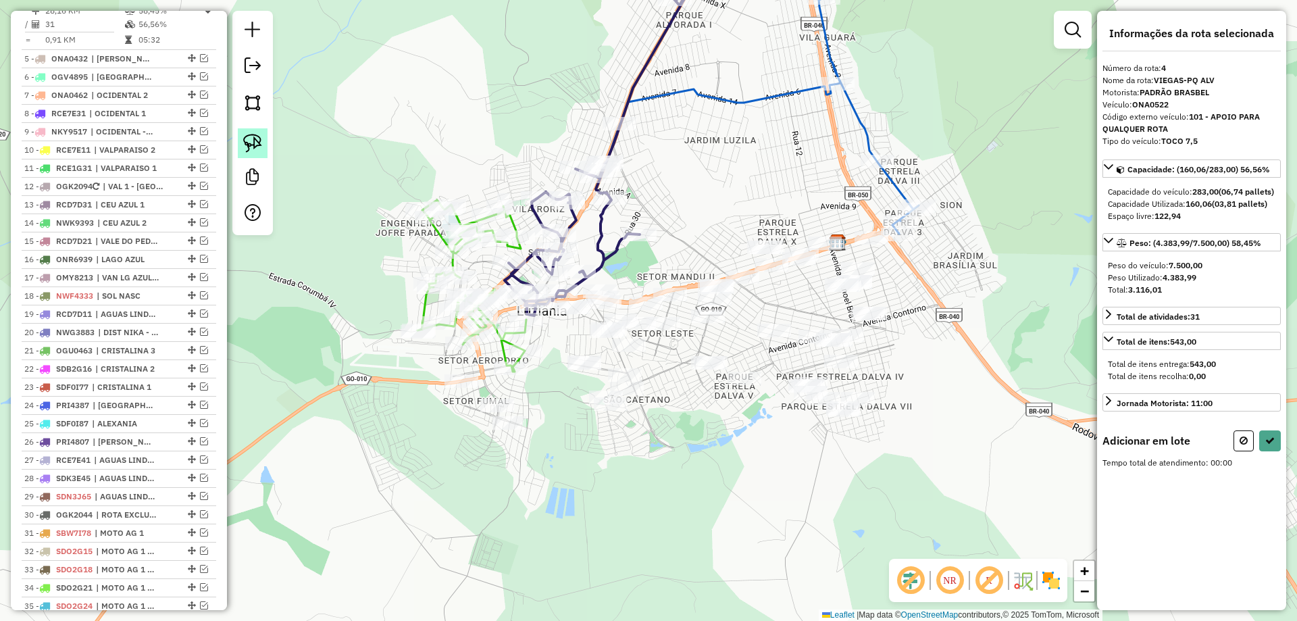
click at [255, 144] on img at bounding box center [252, 143] width 19 height 19
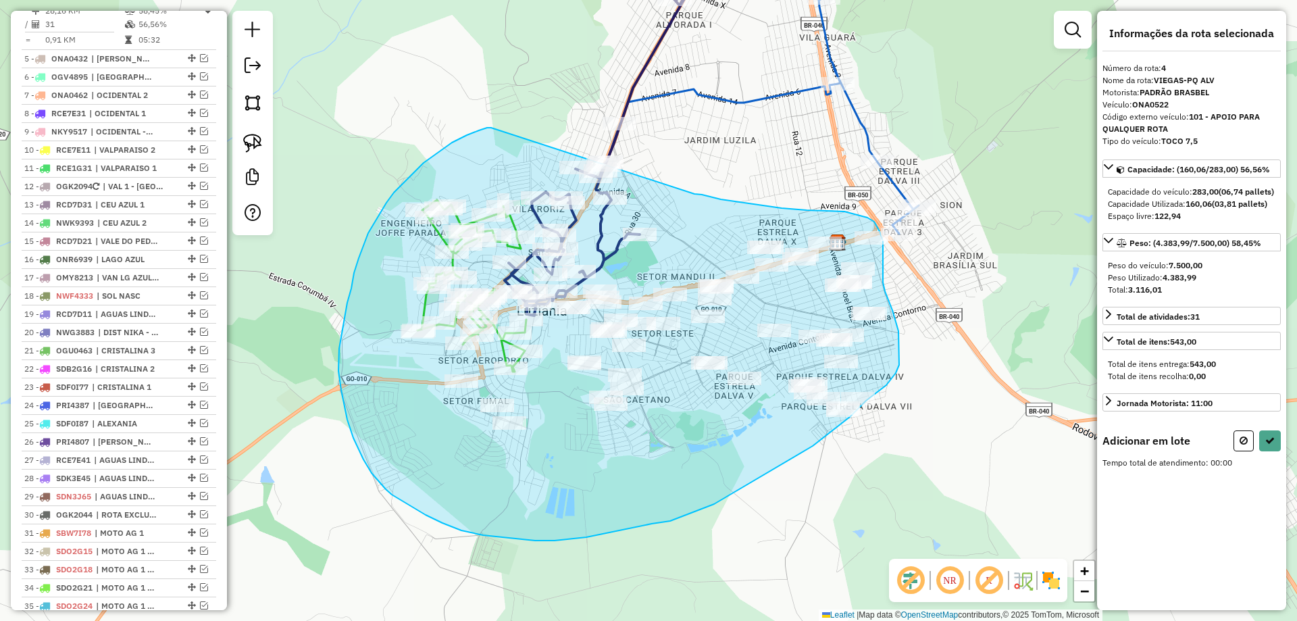
drag, startPoint x: 491, startPoint y: 128, endPoint x: 694, endPoint y: 193, distance: 213.0
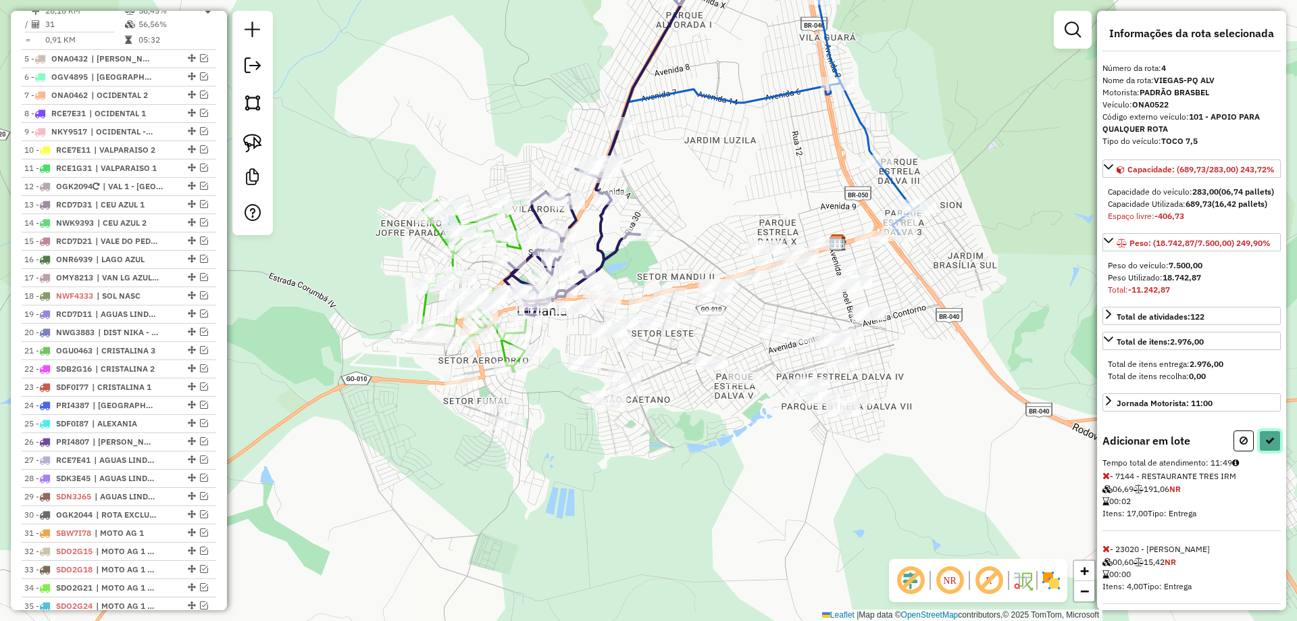
click at [1271, 451] on button at bounding box center [1270, 440] width 22 height 21
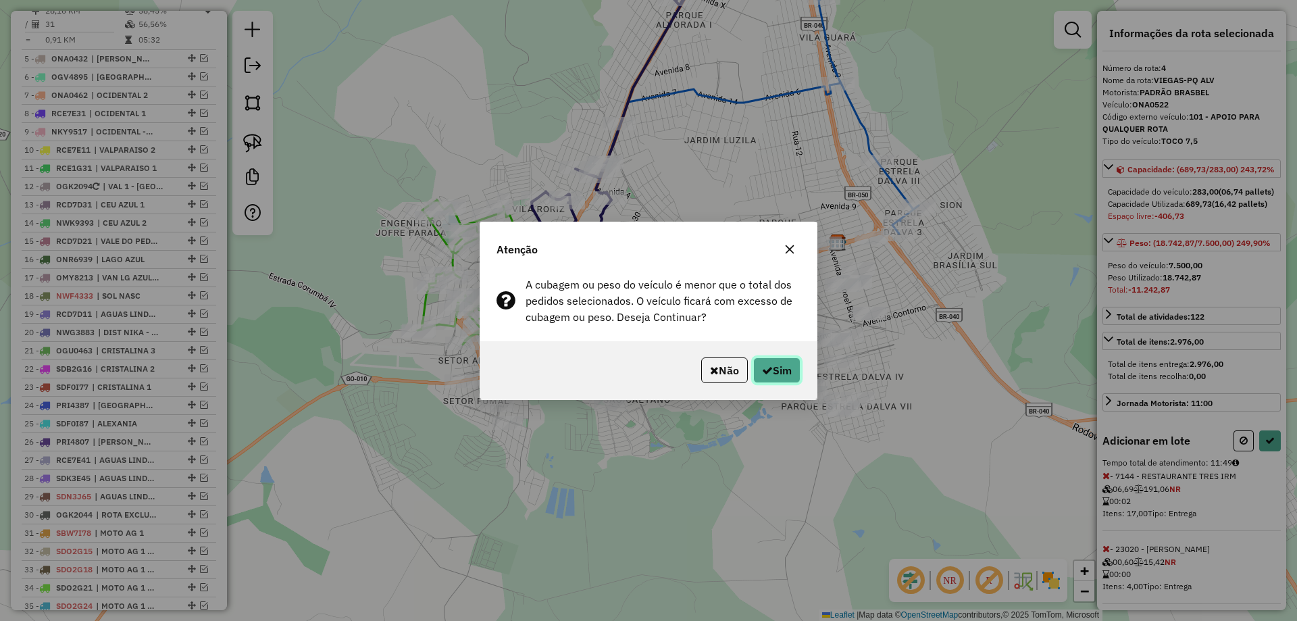
click at [772, 364] on button "Sim" at bounding box center [776, 370] width 47 height 26
select select "*********"
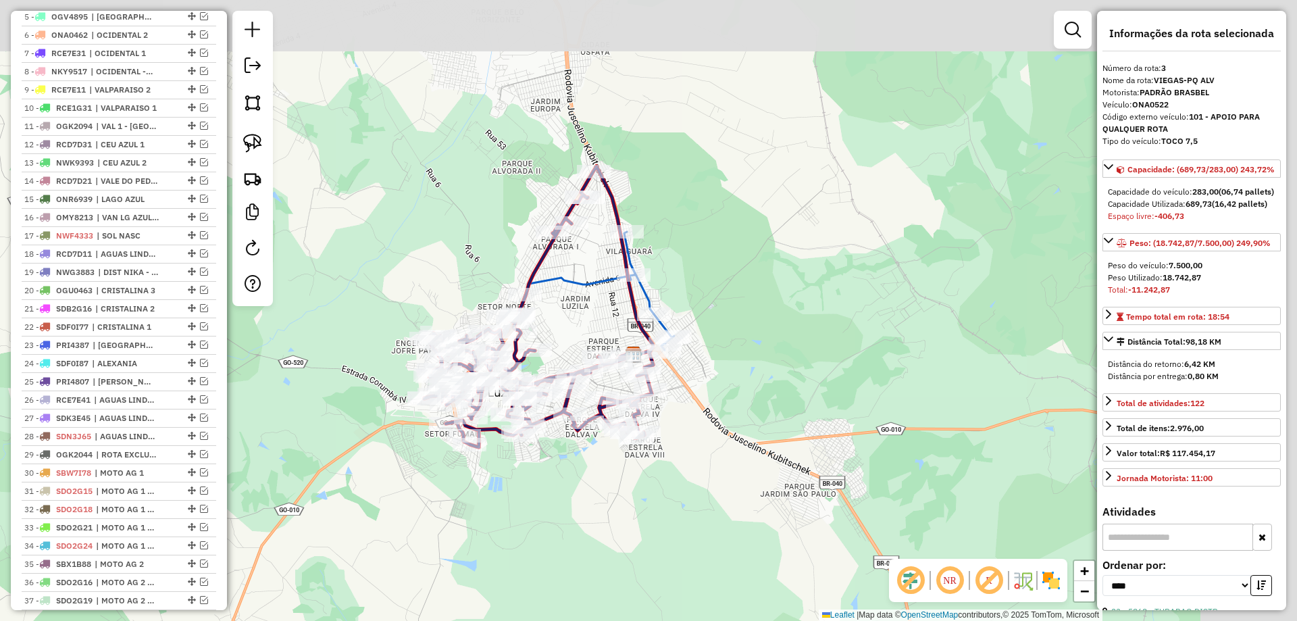
drag, startPoint x: 986, startPoint y: 120, endPoint x: 719, endPoint y: 284, distance: 313.6
click at [719, 285] on div "Janela de atendimento Grade de atendimento Capacidade Transportadoras Veículos …" at bounding box center [648, 310] width 1297 height 621
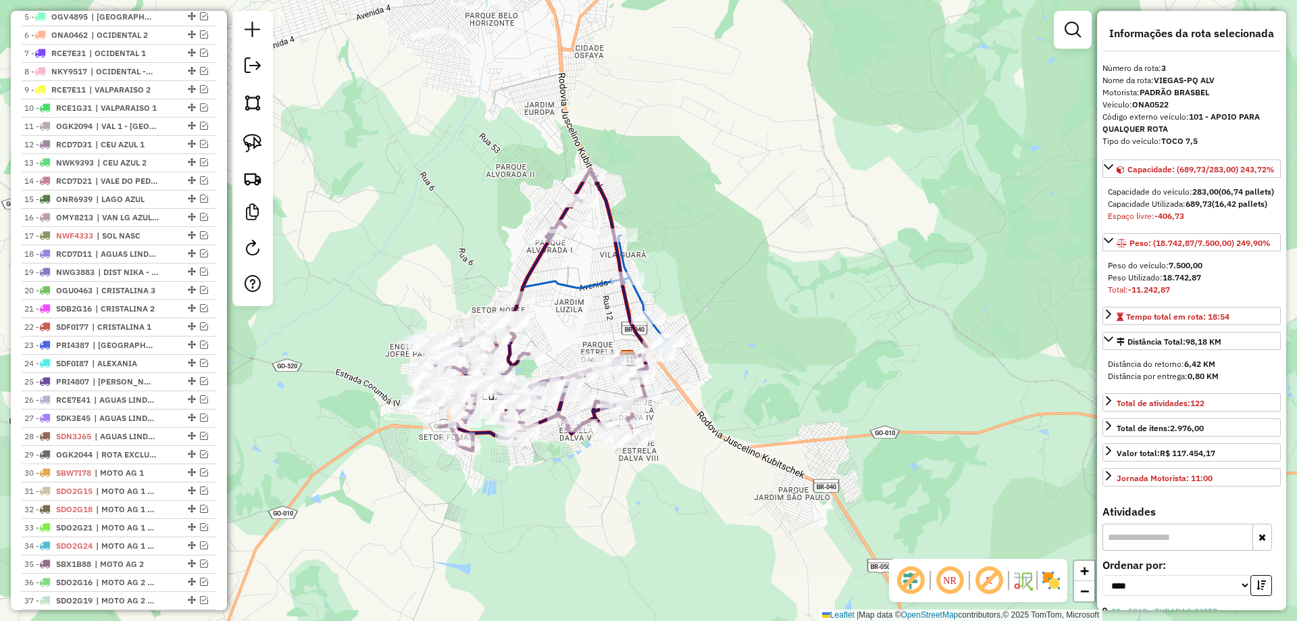
click at [638, 293] on icon at bounding box center [591, 294] width 153 height 118
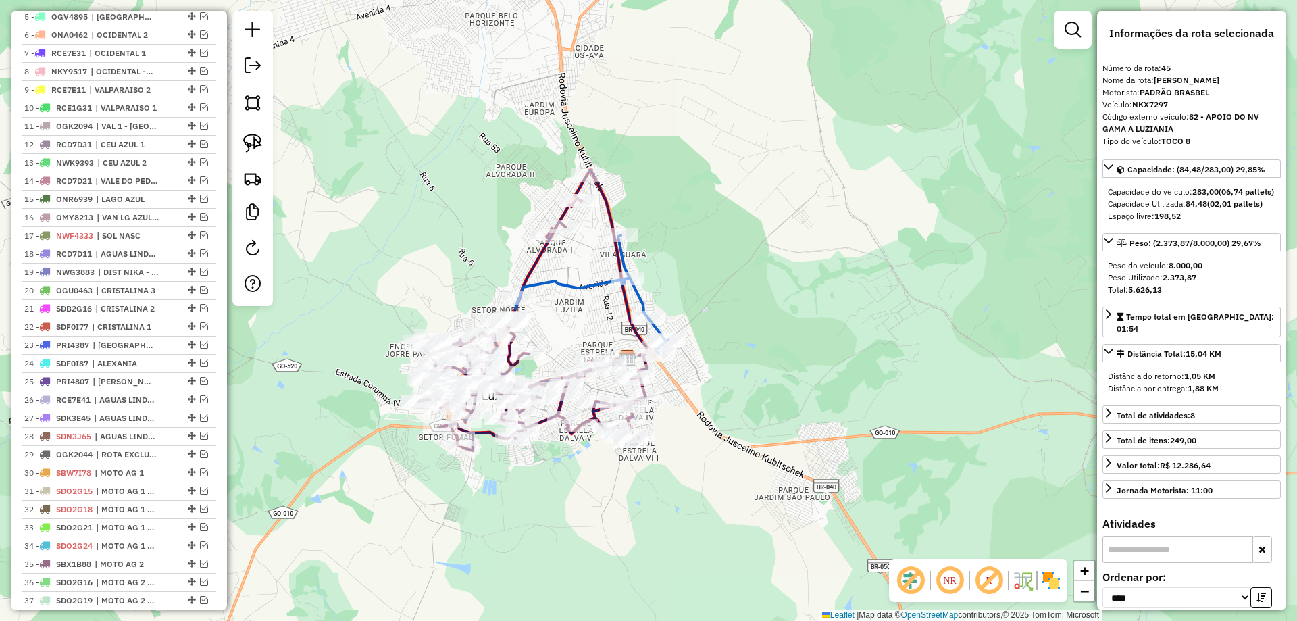
scroll to position [909, 0]
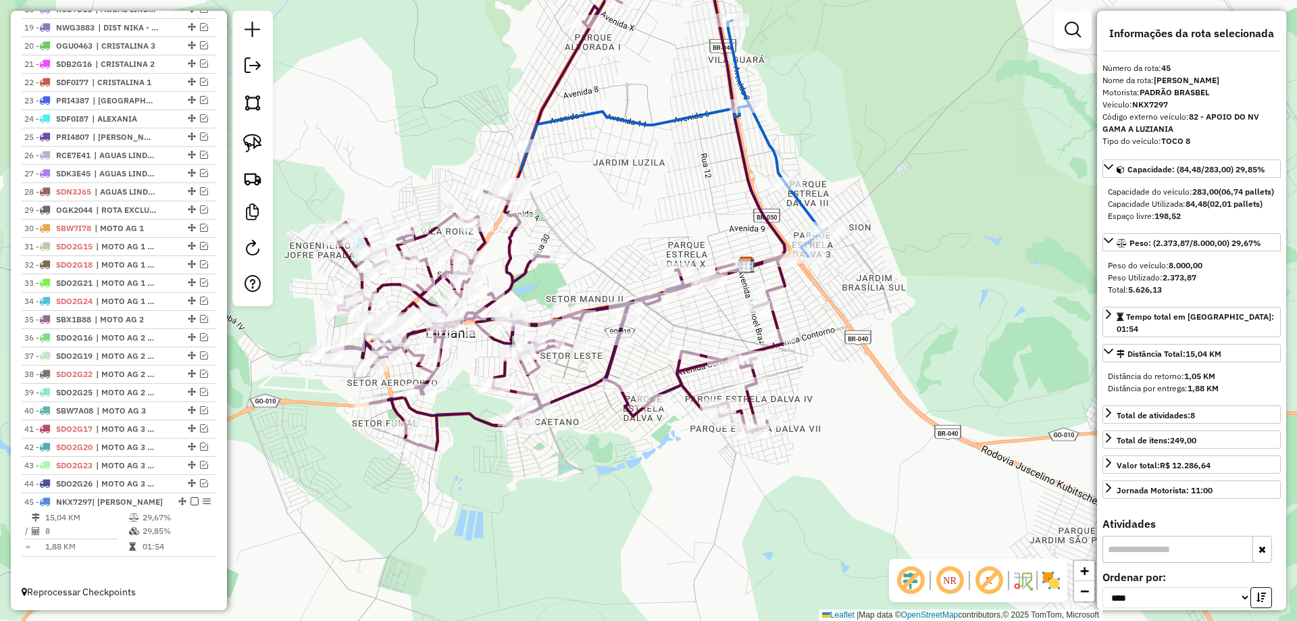
drag, startPoint x: 763, startPoint y: 440, endPoint x: 886, endPoint y: 380, distance: 137.5
click at [886, 380] on div "Janela de atendimento Grade de atendimento Capacidade Transportadoras Veículos …" at bounding box center [648, 310] width 1297 height 621
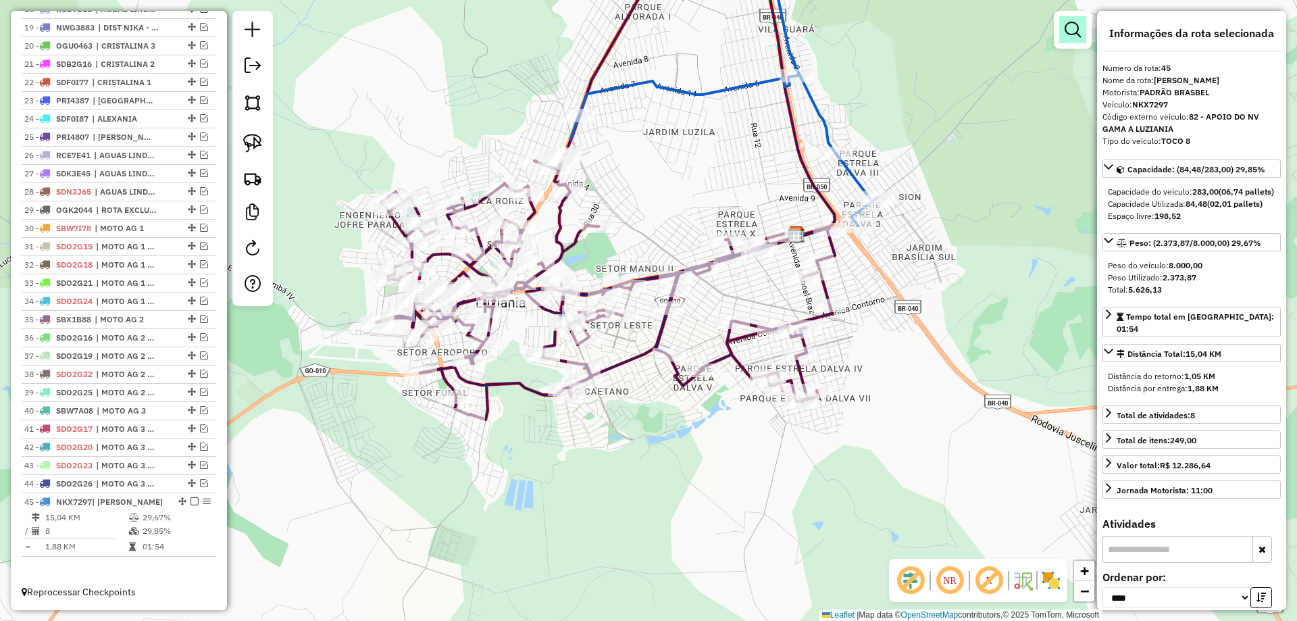
click at [1073, 24] on em at bounding box center [1073, 30] width 16 height 16
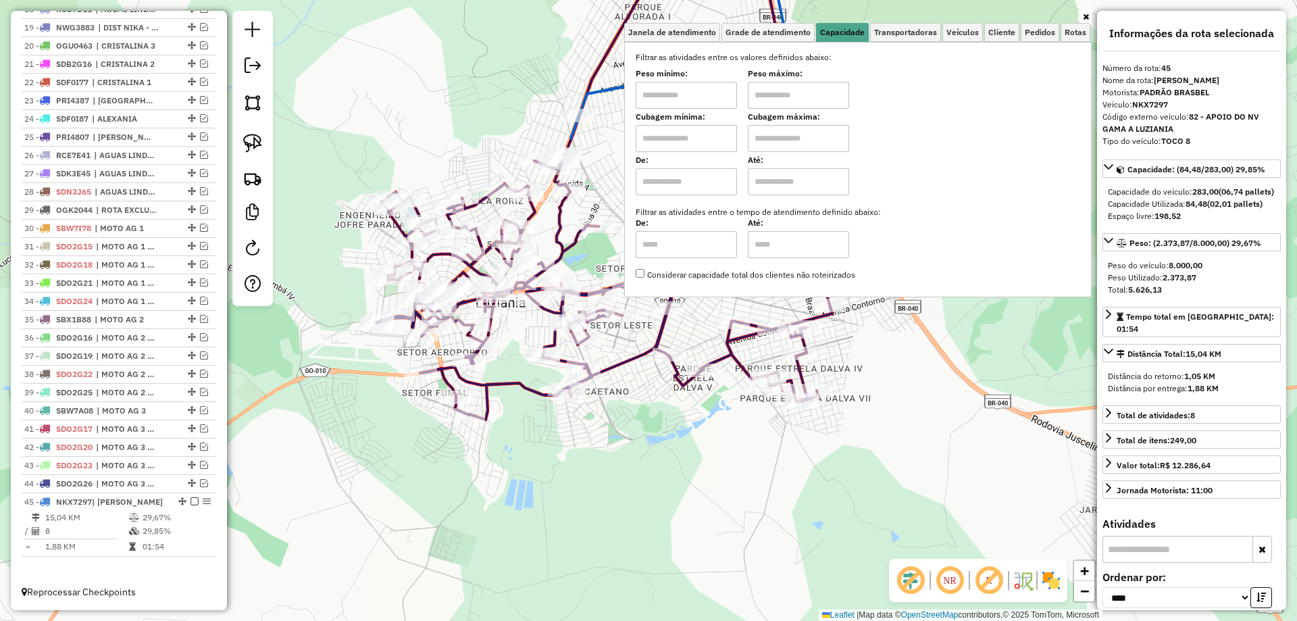
click at [727, 87] on input "text" at bounding box center [686, 95] width 101 height 27
type input "******"
click at [782, 100] on input "text" at bounding box center [798, 95] width 101 height 27
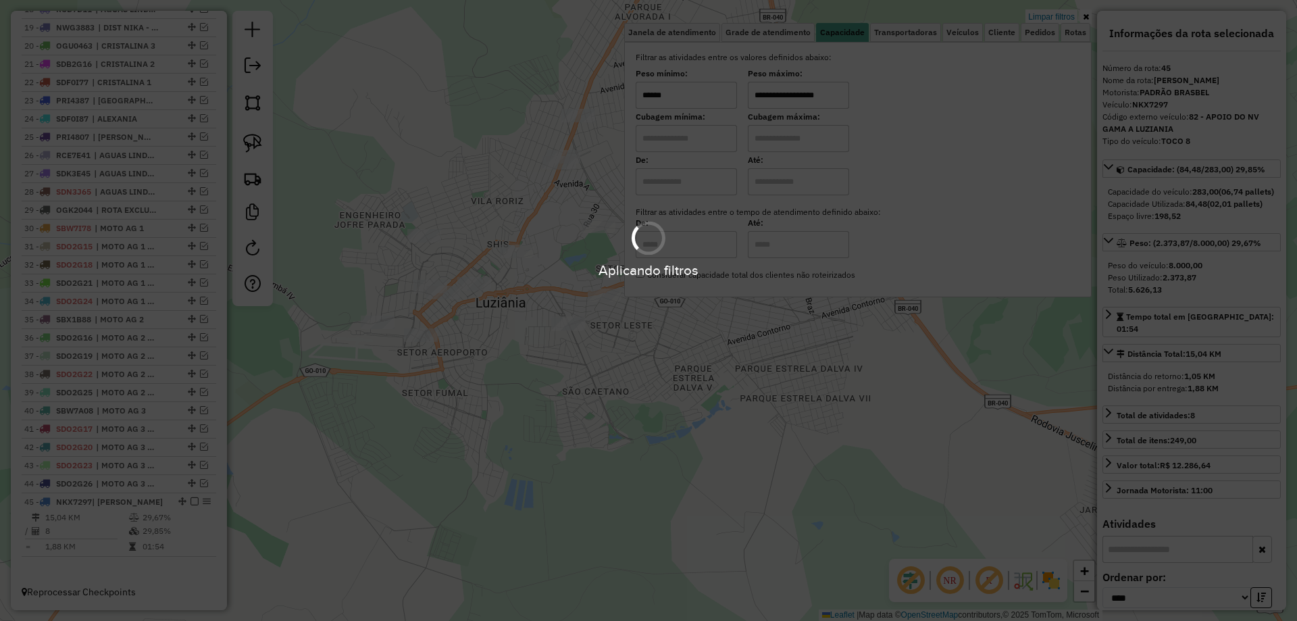
type input "**********"
click at [667, 456] on div "**********" at bounding box center [648, 310] width 1297 height 621
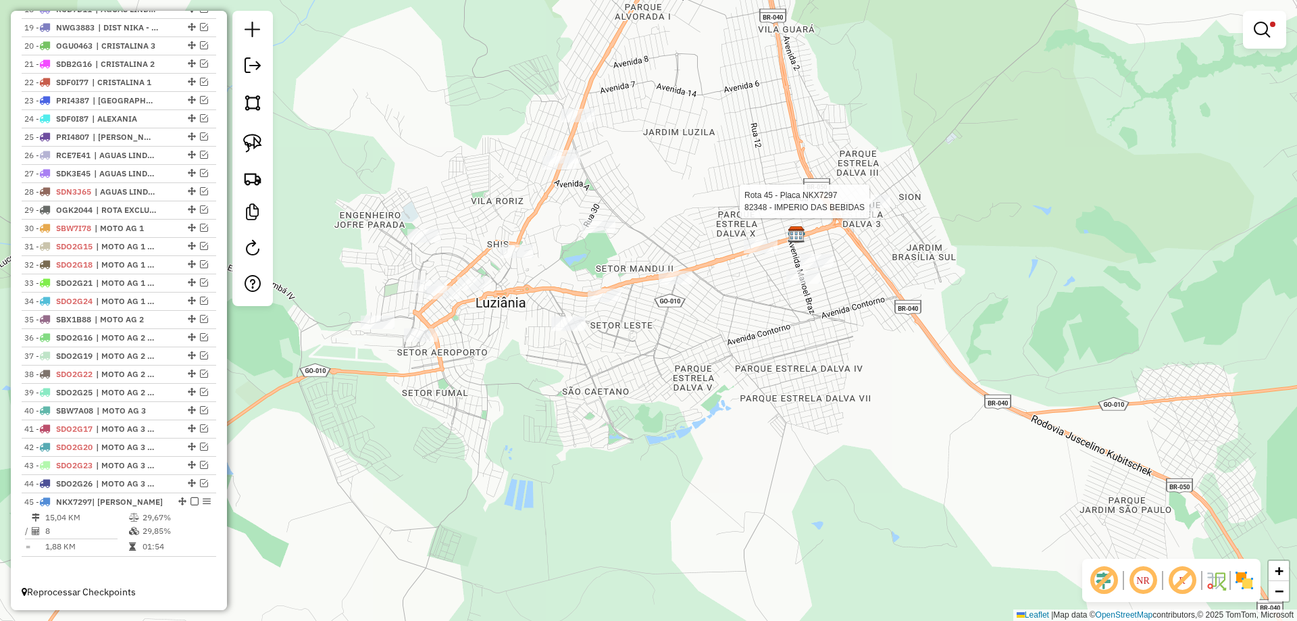
select select "*********"
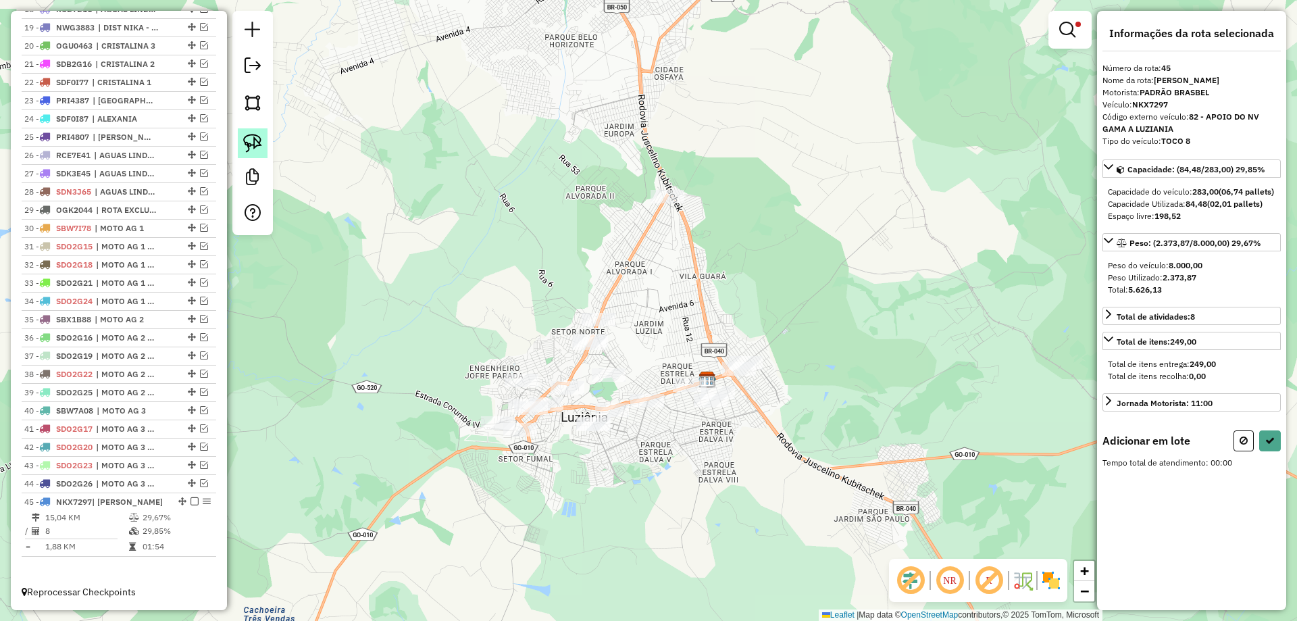
click at [263, 150] on link at bounding box center [253, 143] width 30 height 30
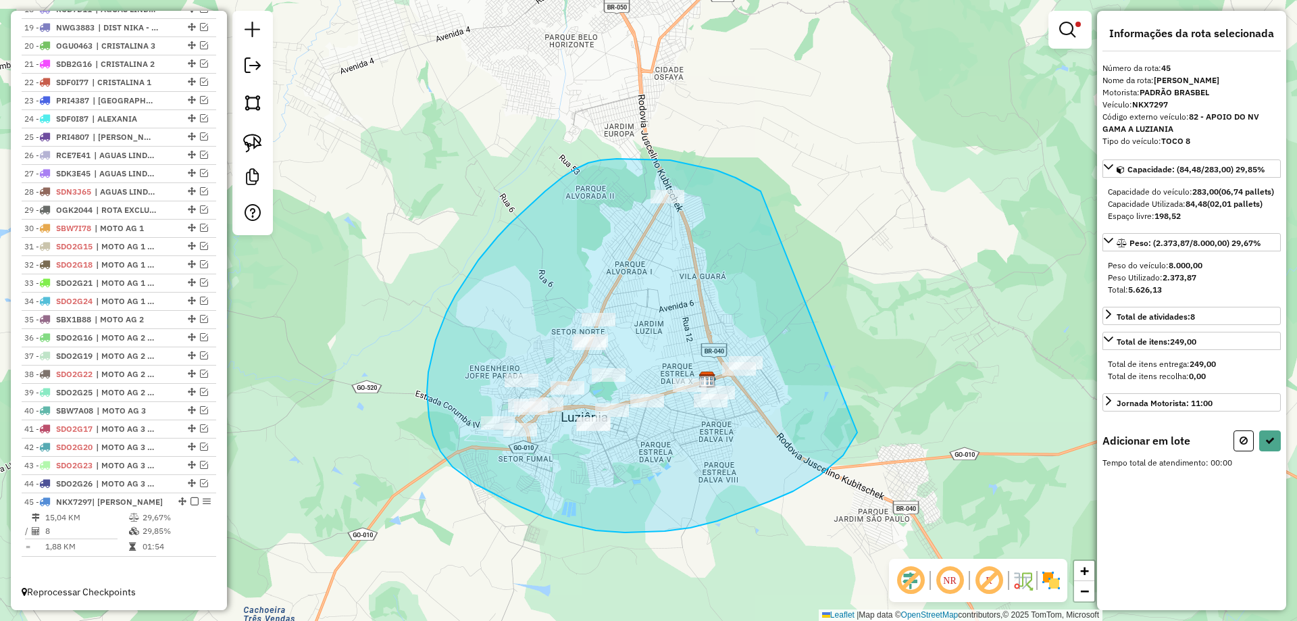
drag, startPoint x: 736, startPoint y: 178, endPoint x: 857, endPoint y: 430, distance: 280.4
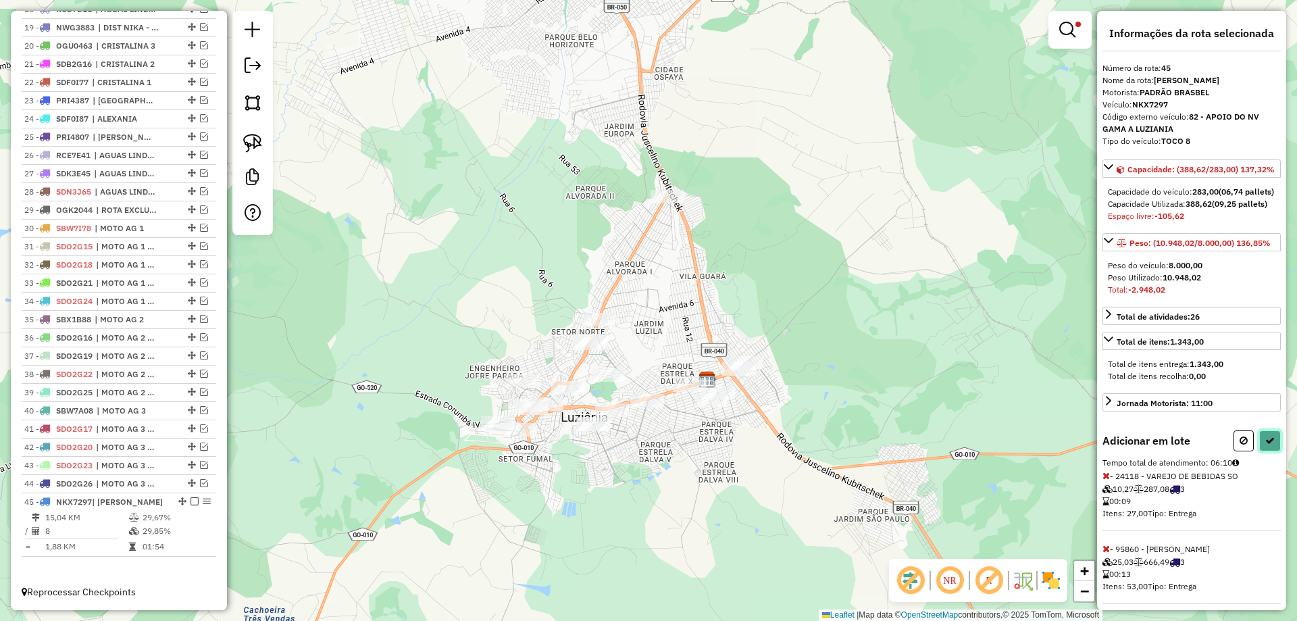
click at [1268, 445] on icon at bounding box center [1269, 440] width 9 height 9
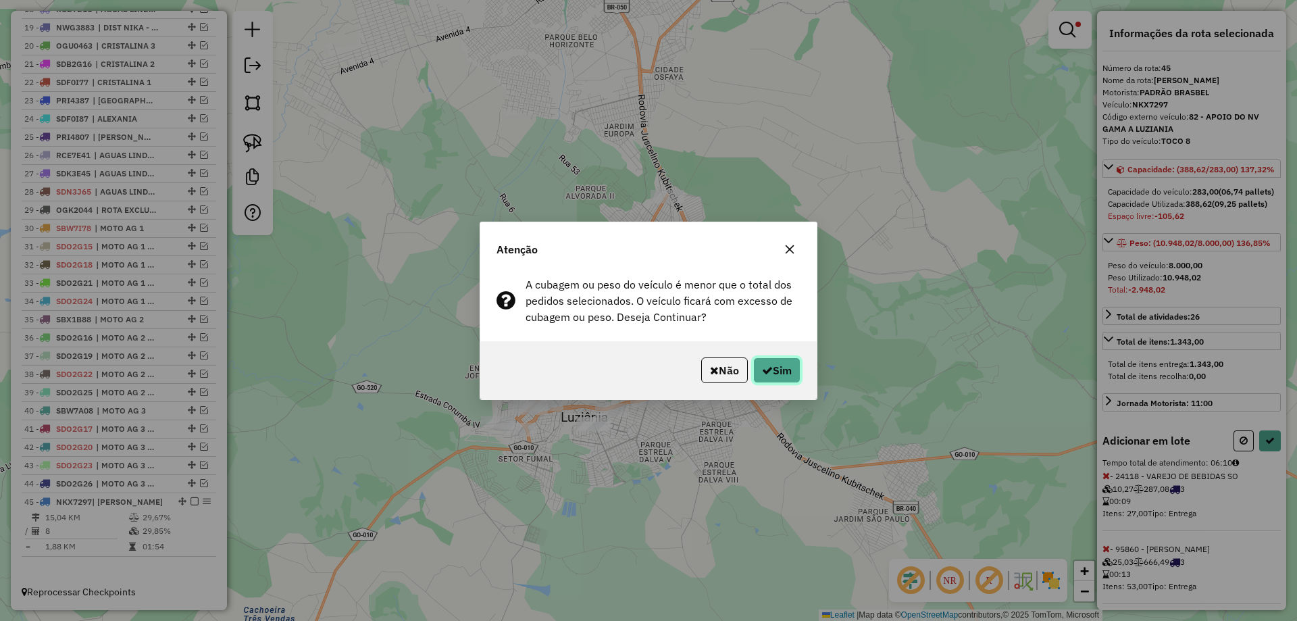
click at [774, 367] on button "Sim" at bounding box center [776, 370] width 47 height 26
select select "*********"
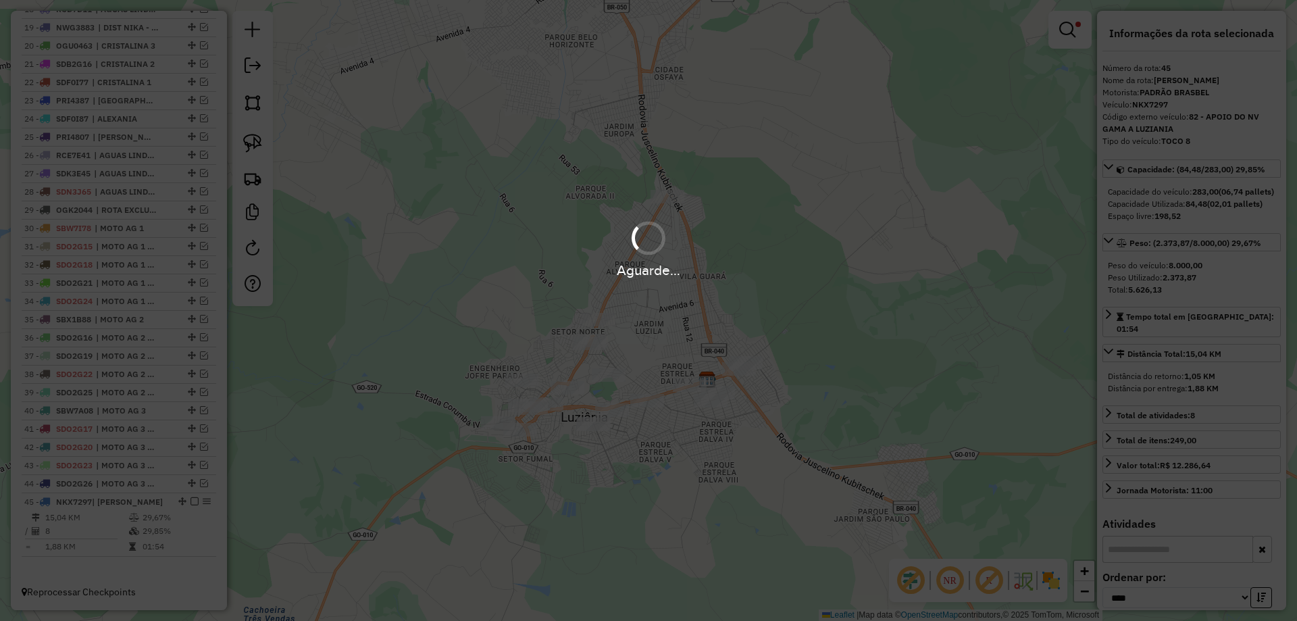
scroll to position [905, 0]
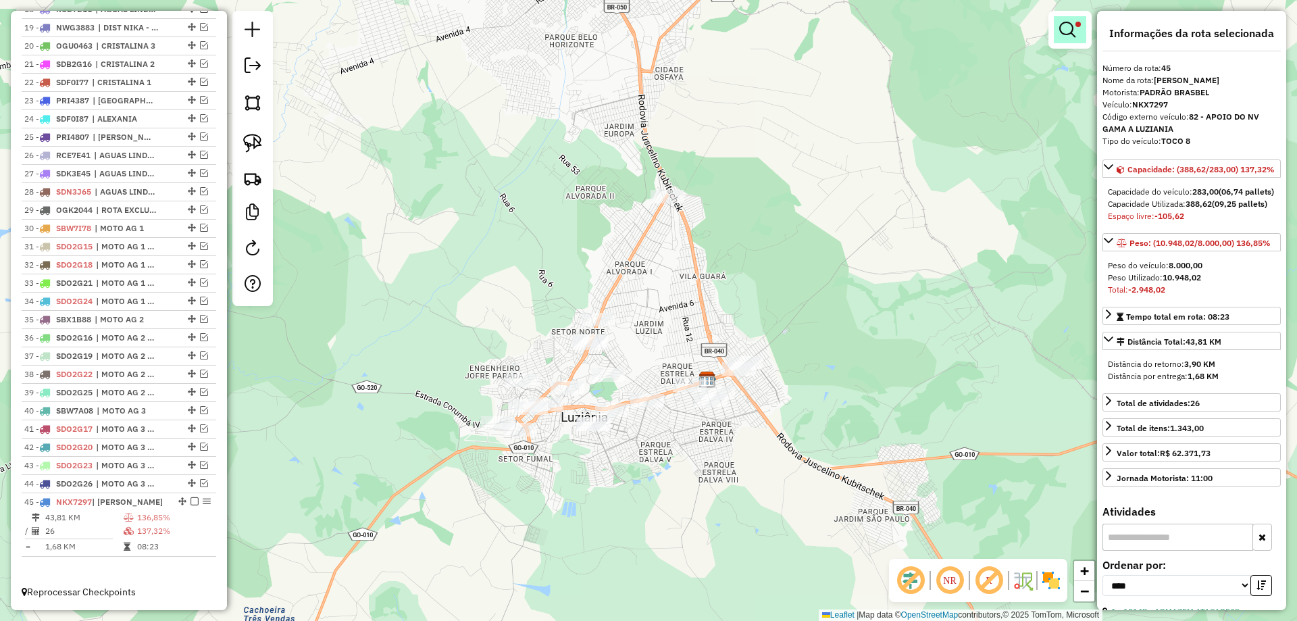
click at [1072, 28] on em at bounding box center [1067, 30] width 16 height 16
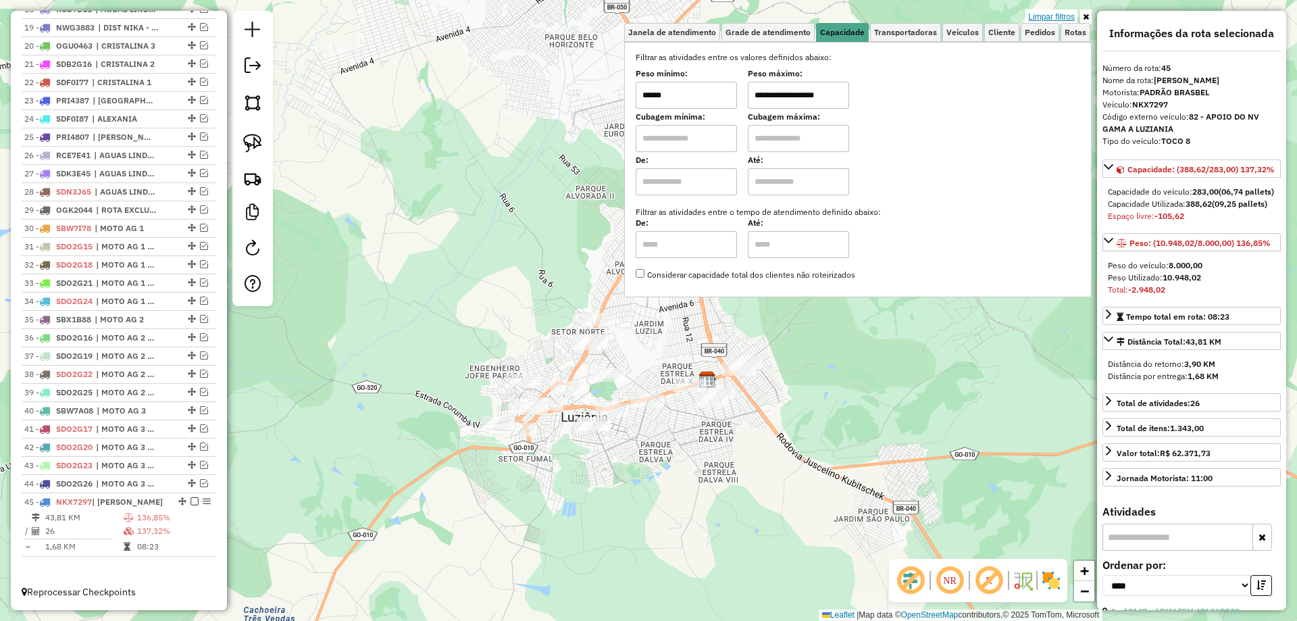
click at [1065, 18] on link "Limpar filtros" at bounding box center [1051, 16] width 52 height 15
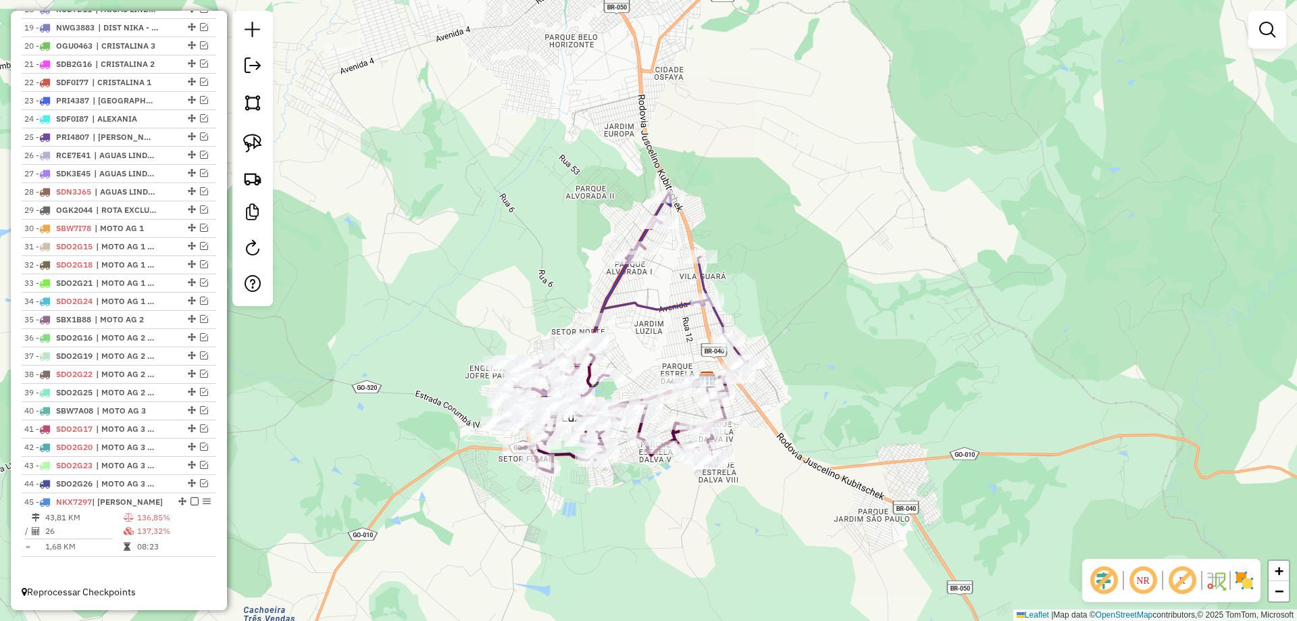
click at [1270, 25] on em at bounding box center [1267, 30] width 16 height 16
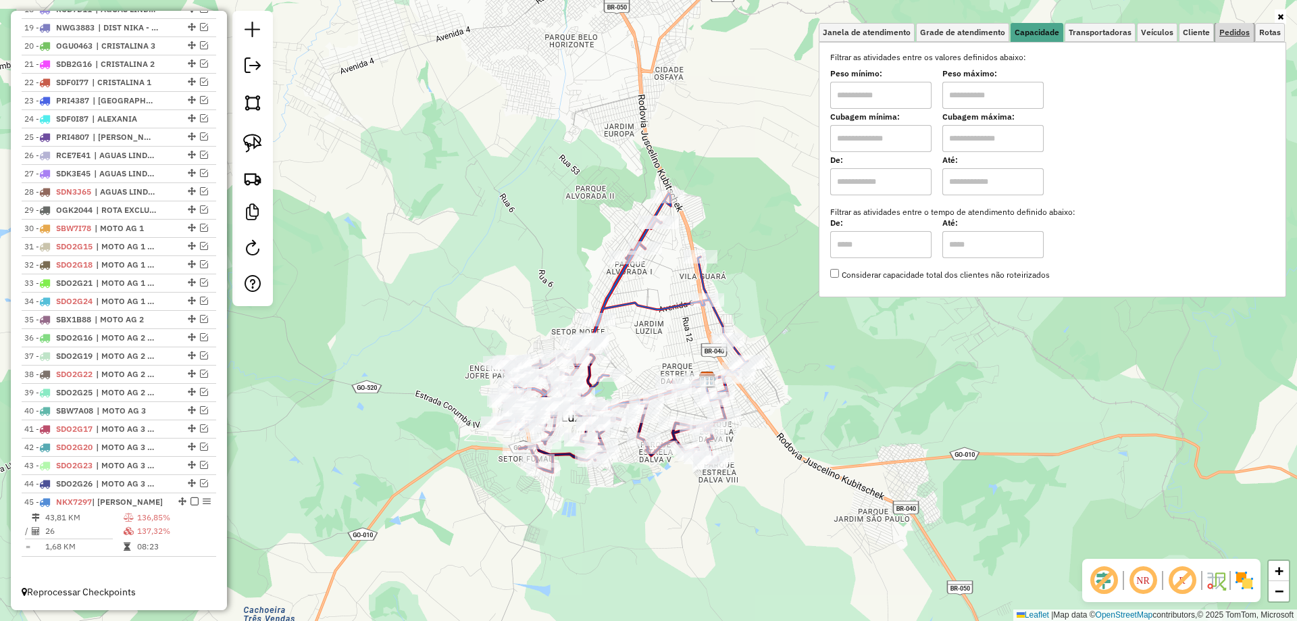
click at [1233, 32] on span "Pedidos" at bounding box center [1234, 32] width 30 height 8
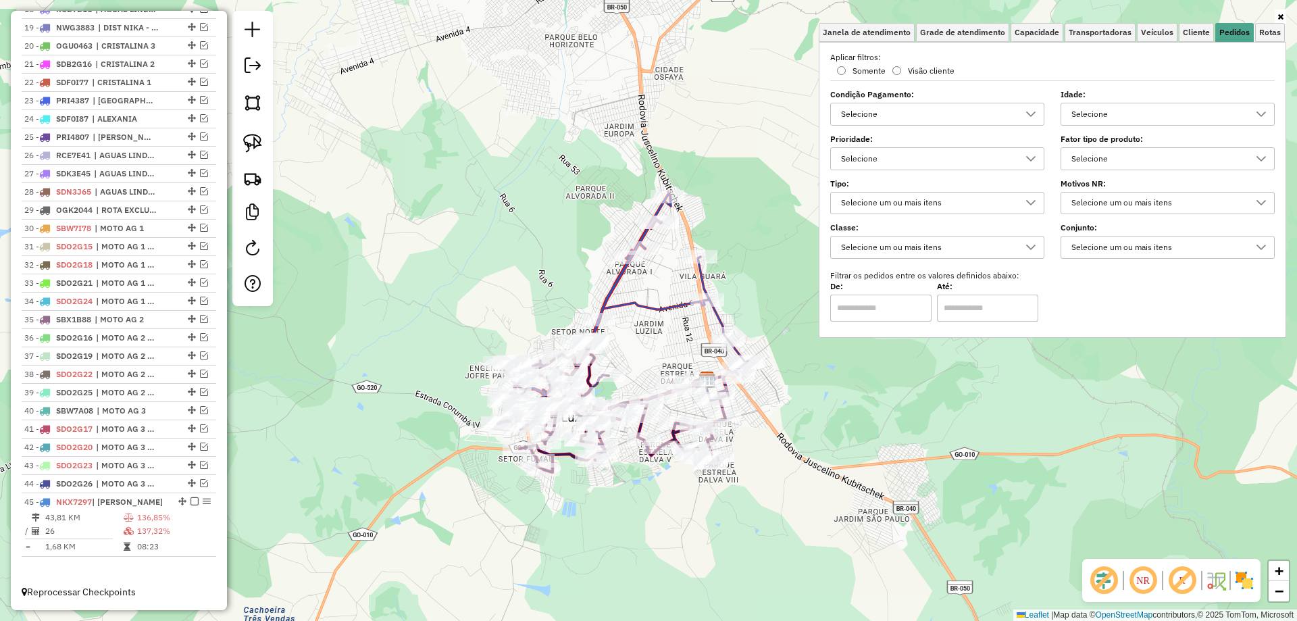
click at [1102, 157] on div "Selecione" at bounding box center [1158, 159] width 182 height 22
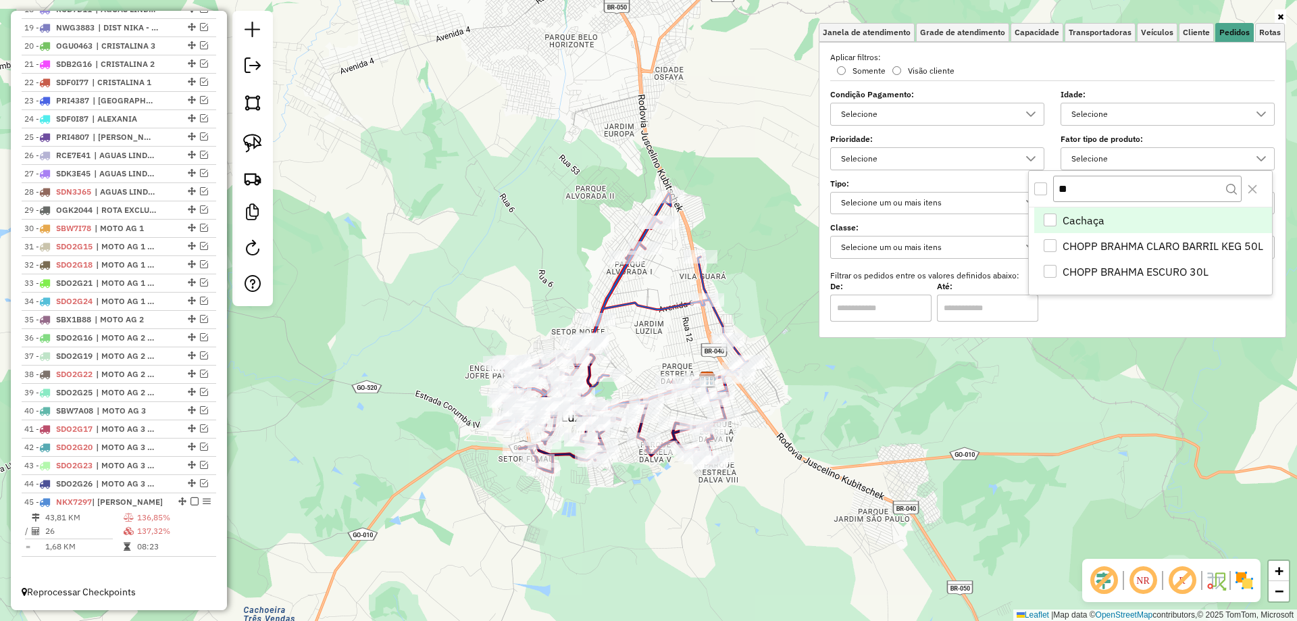
scroll to position [8, 47]
click at [1050, 246] on div "CHOPP BRAHMA CLARO BARRIL KEG 50L" at bounding box center [1050, 245] width 13 height 13
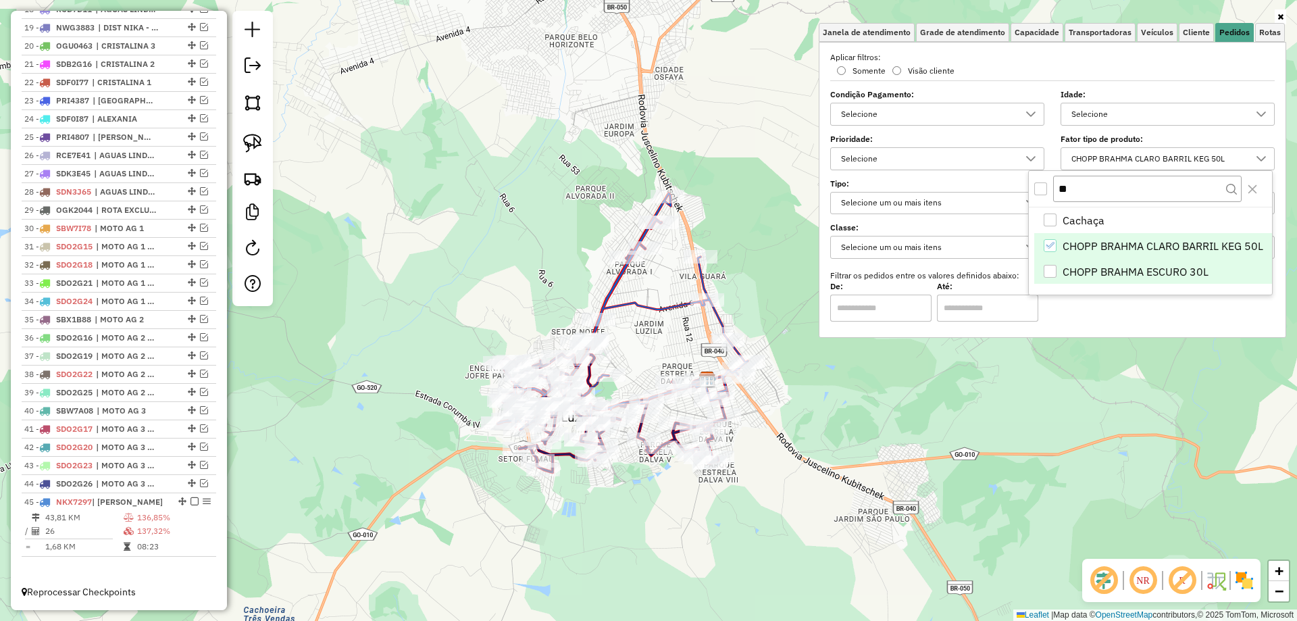
click at [1052, 274] on div "CHOPP BRAHMA ESCURO 30L" at bounding box center [1050, 271] width 13 height 13
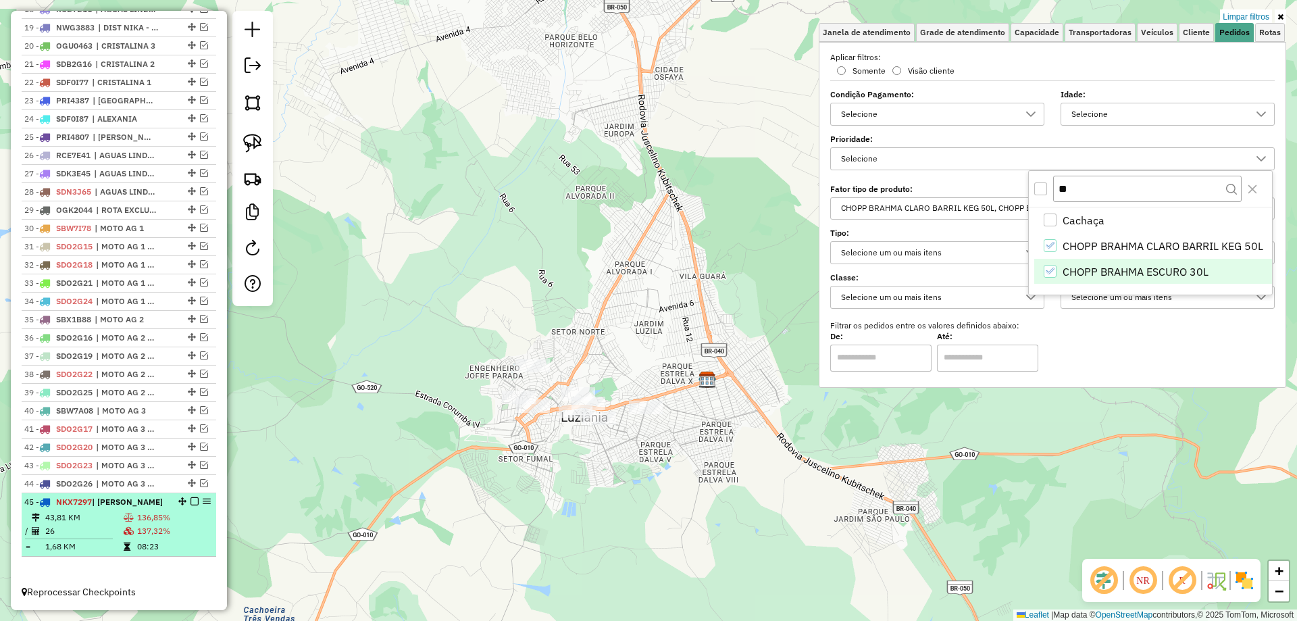
click at [141, 530] on td "137,32%" at bounding box center [173, 531] width 74 height 14
select select "*********"
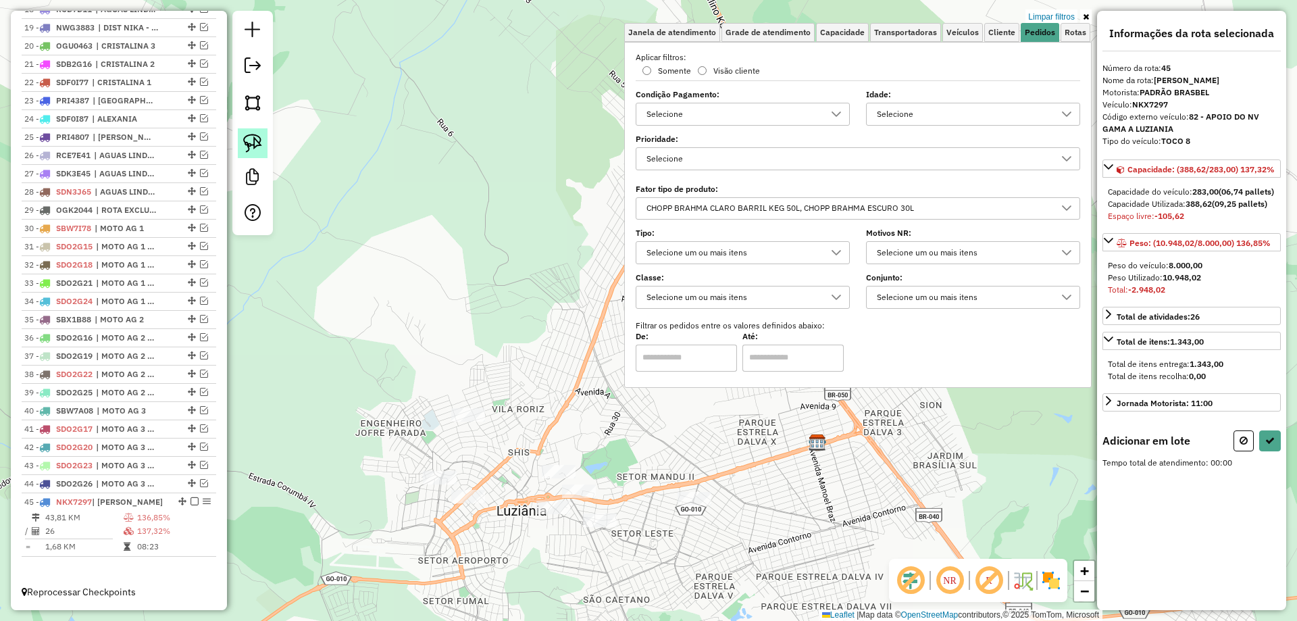
click at [259, 140] on img at bounding box center [252, 143] width 19 height 19
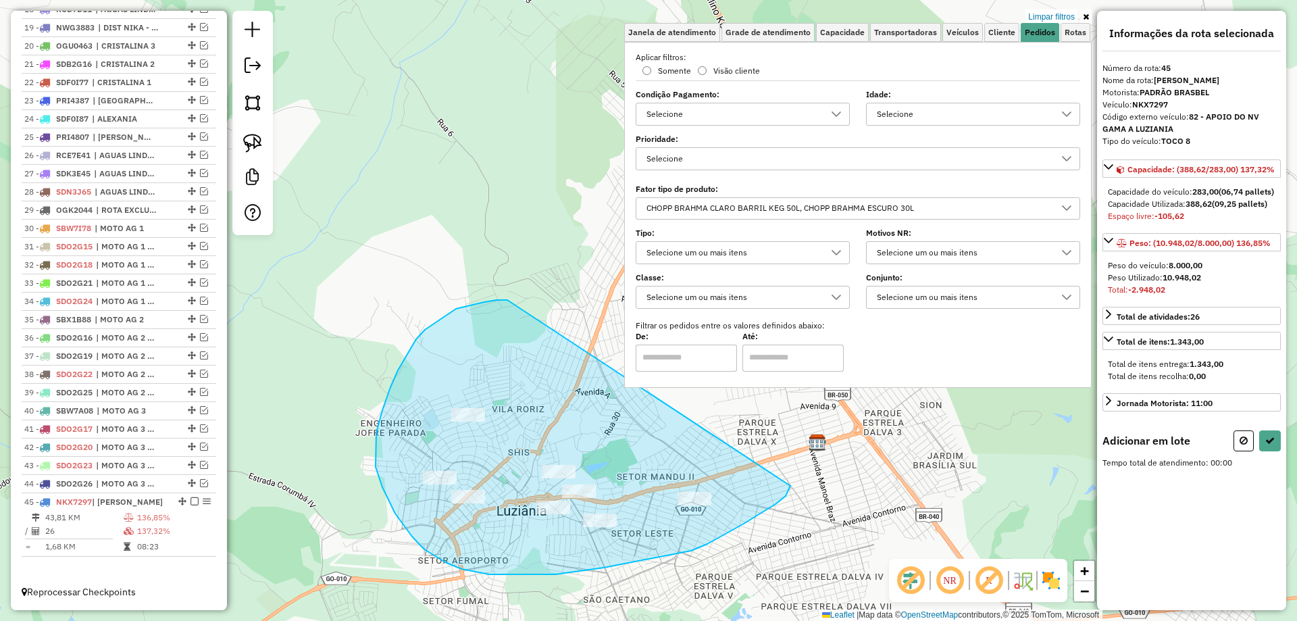
drag, startPoint x: 456, startPoint y: 309, endPoint x: 790, endPoint y: 486, distance: 378.3
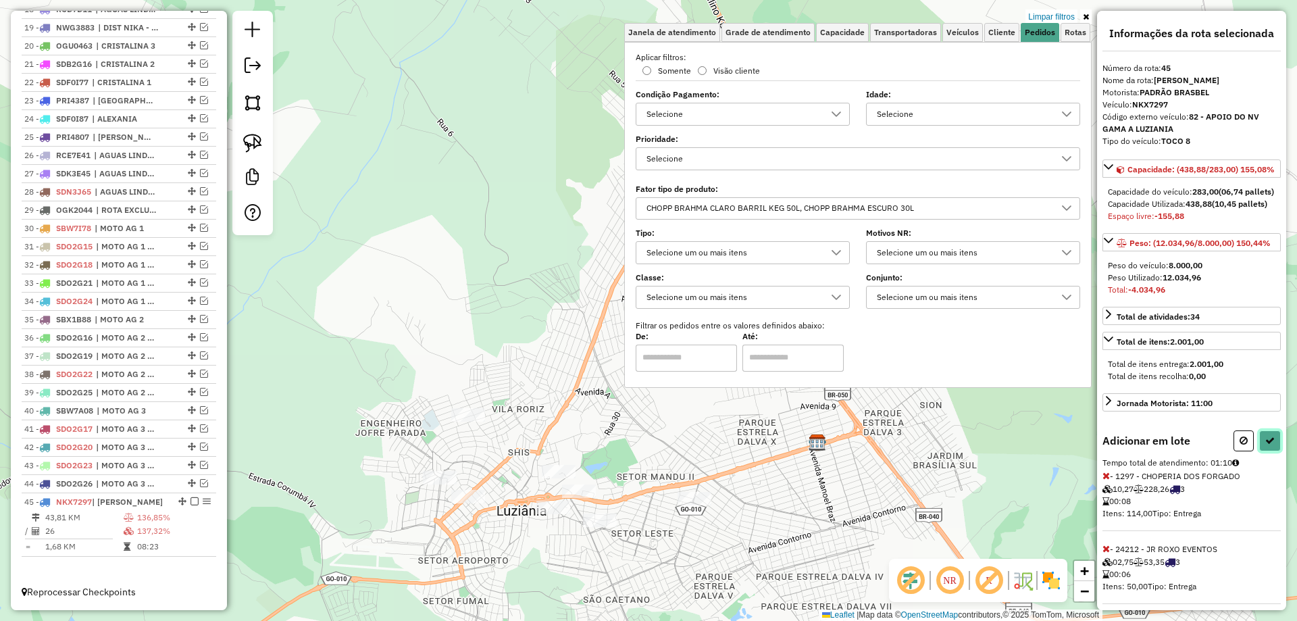
click at [1271, 451] on button at bounding box center [1270, 440] width 22 height 21
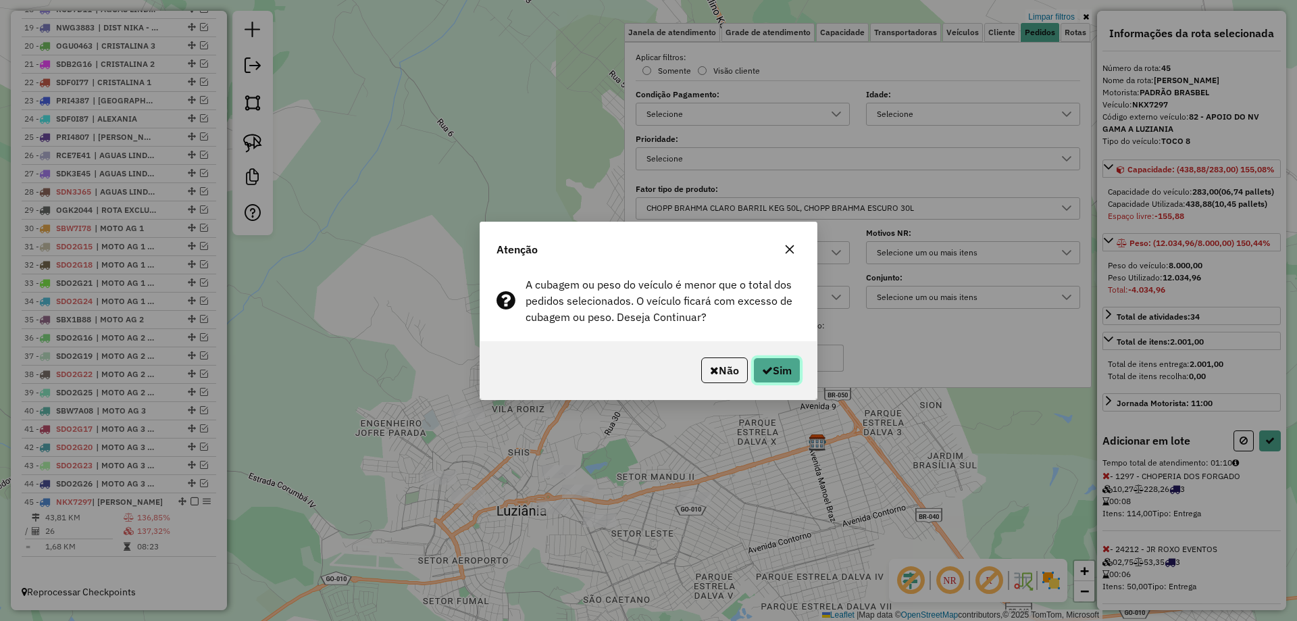
click at [773, 367] on button "Sim" at bounding box center [776, 370] width 47 height 26
select select "*********"
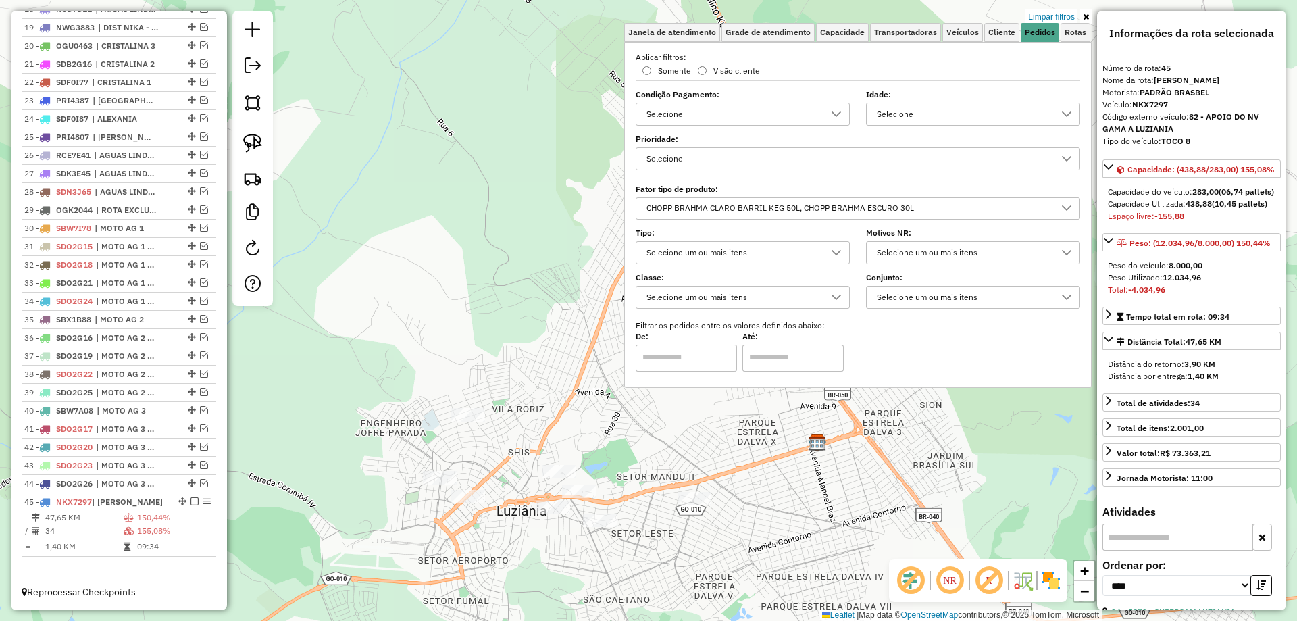
click at [190, 501] on em at bounding box center [194, 501] width 8 height 8
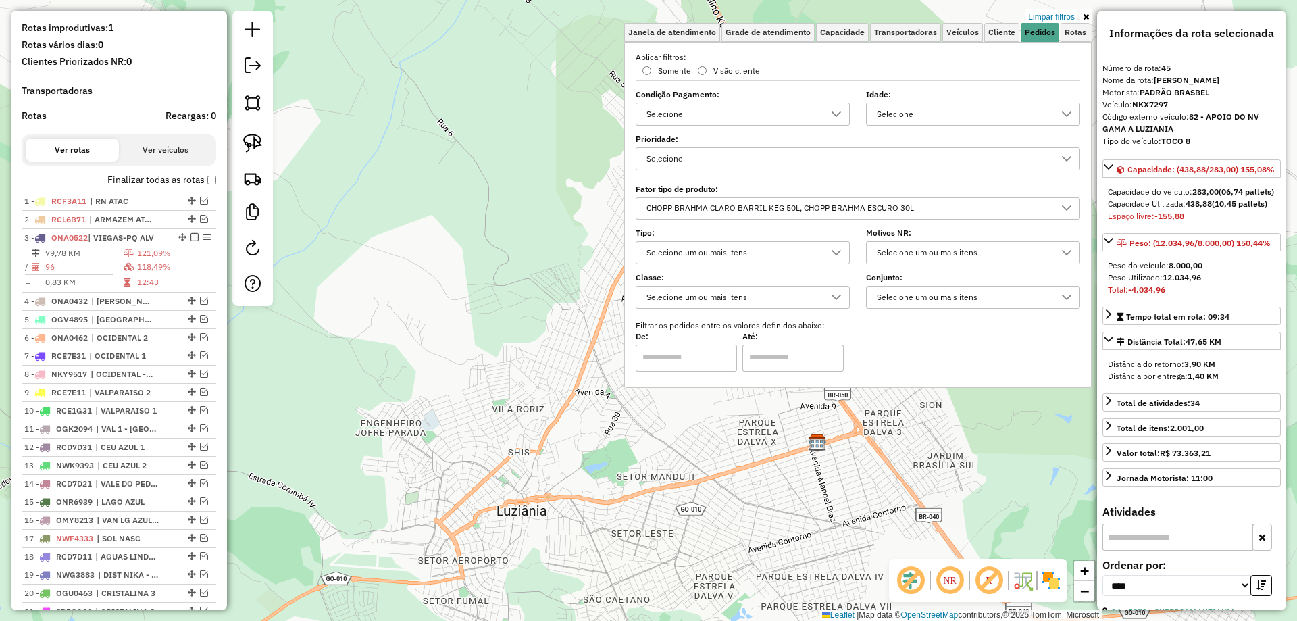
scroll to position [184, 0]
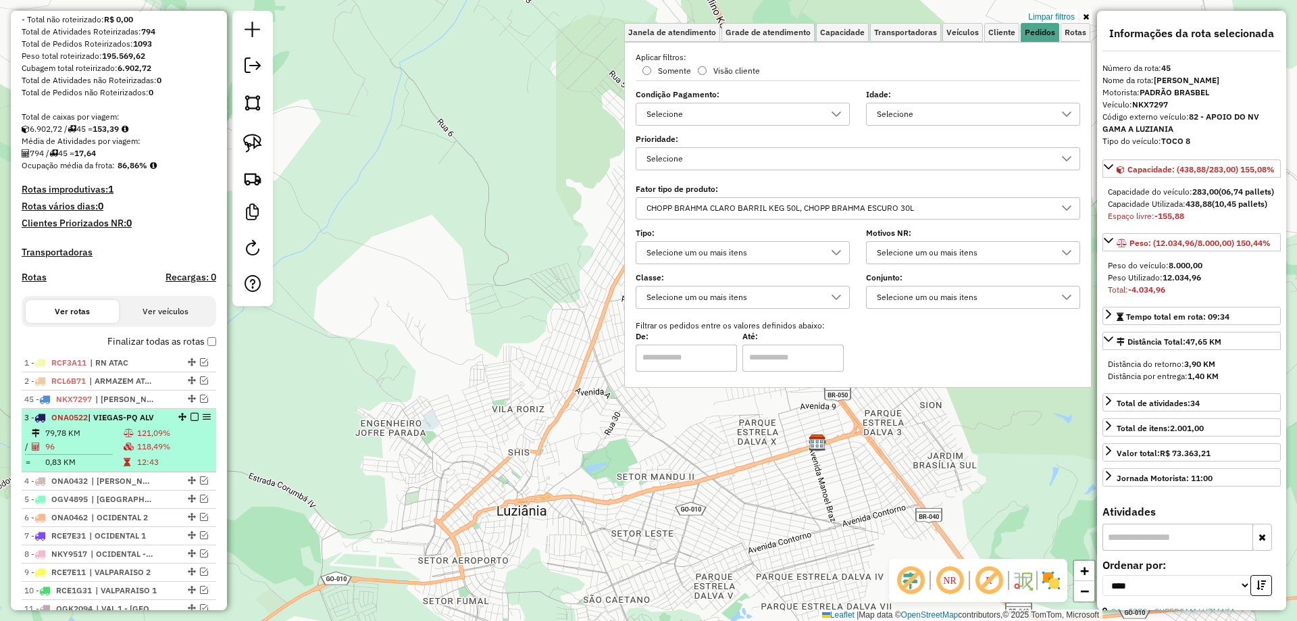
drag, startPoint x: 190, startPoint y: 546, endPoint x: 149, endPoint y: 426, distance: 127.5
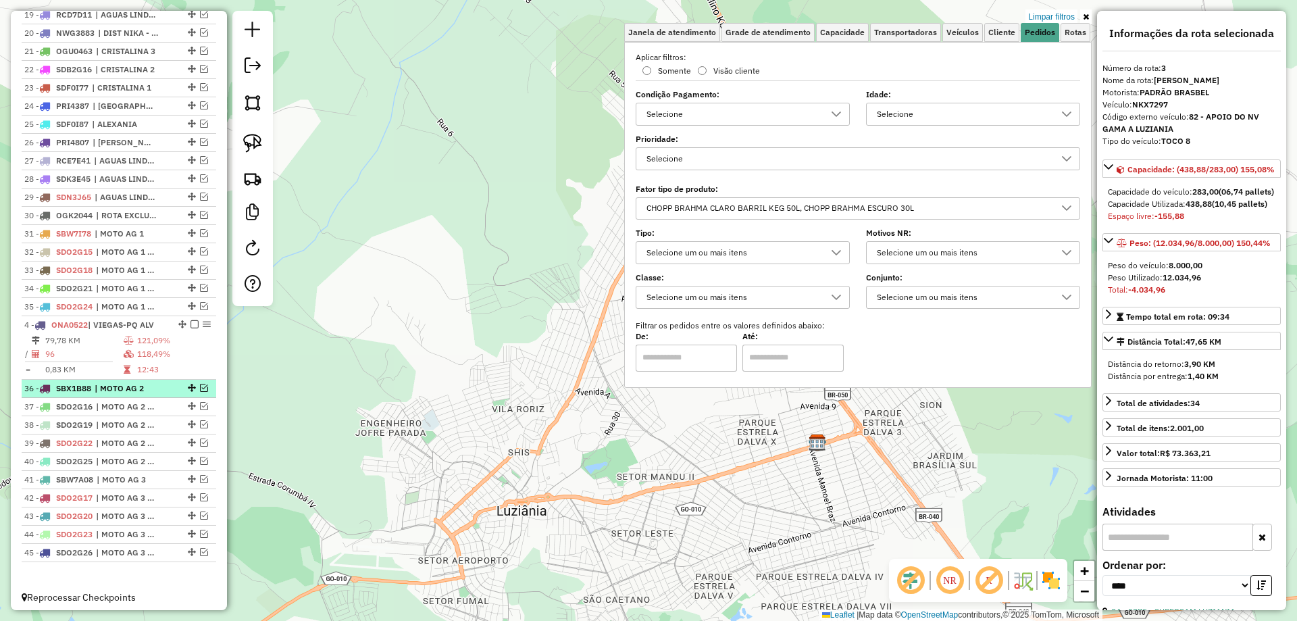
scroll to position [860, 0]
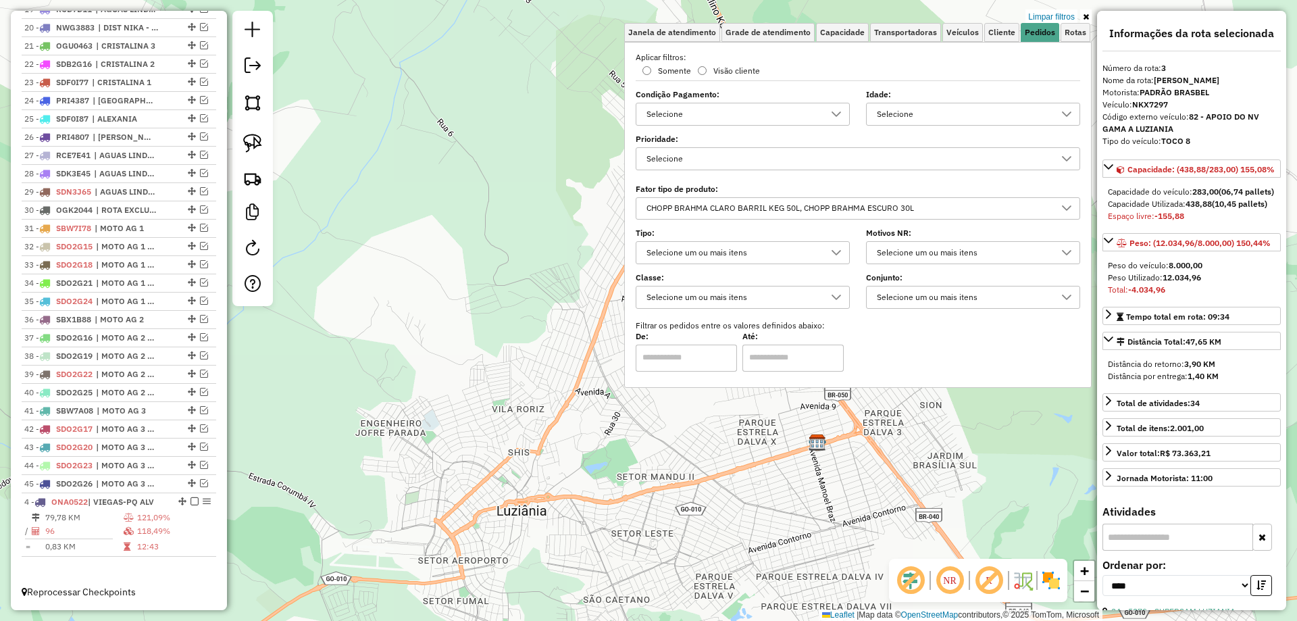
drag, startPoint x: 179, startPoint y: 428, endPoint x: 154, endPoint y: 578, distance: 152.0
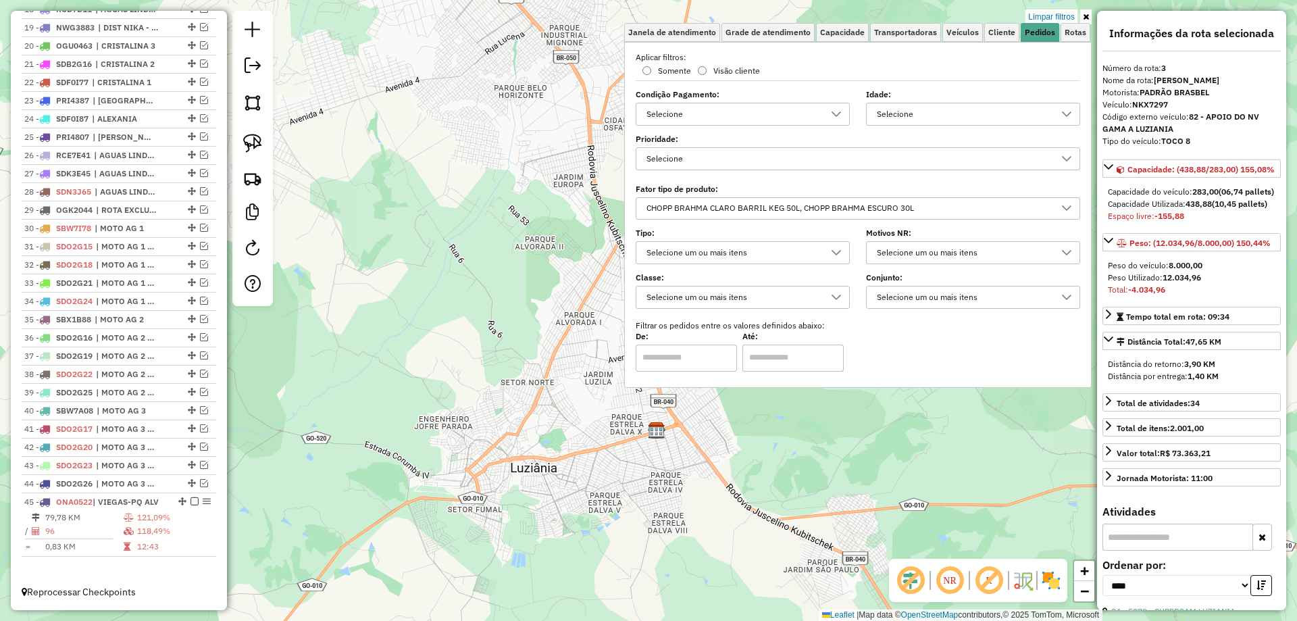
click at [599, 473] on div "Limpar filtros Janela de atendimento Grade de atendimento Capacidade Transporta…" at bounding box center [648, 310] width 1297 height 621
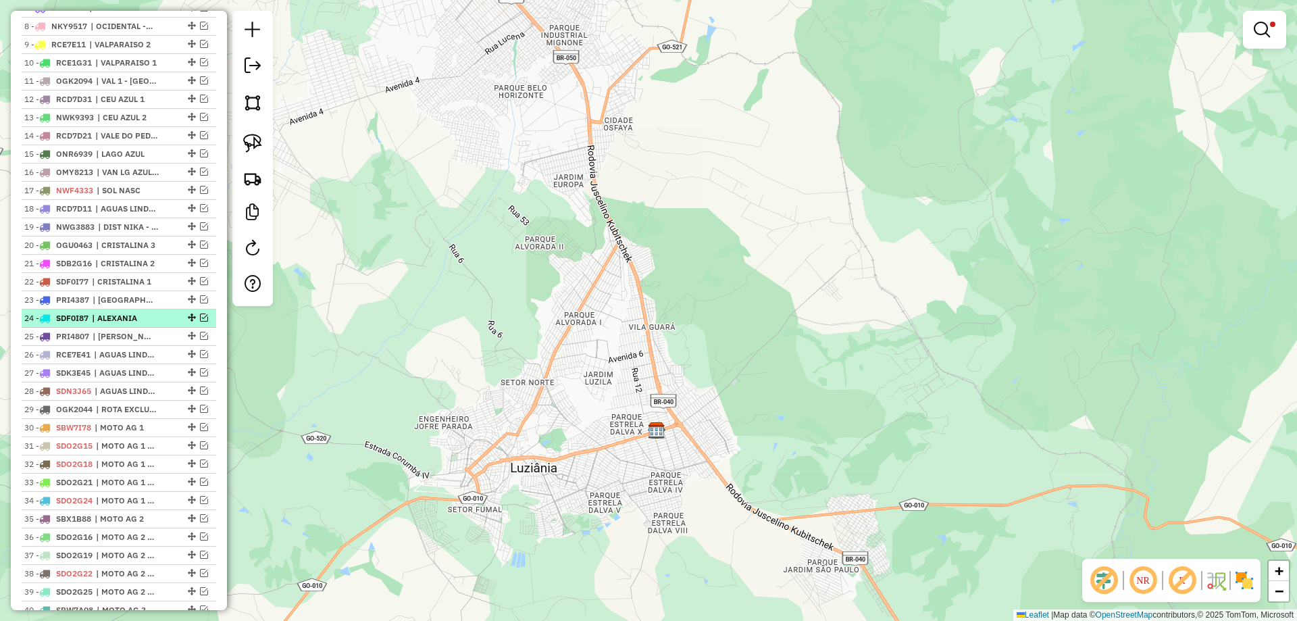
scroll to position [657, 0]
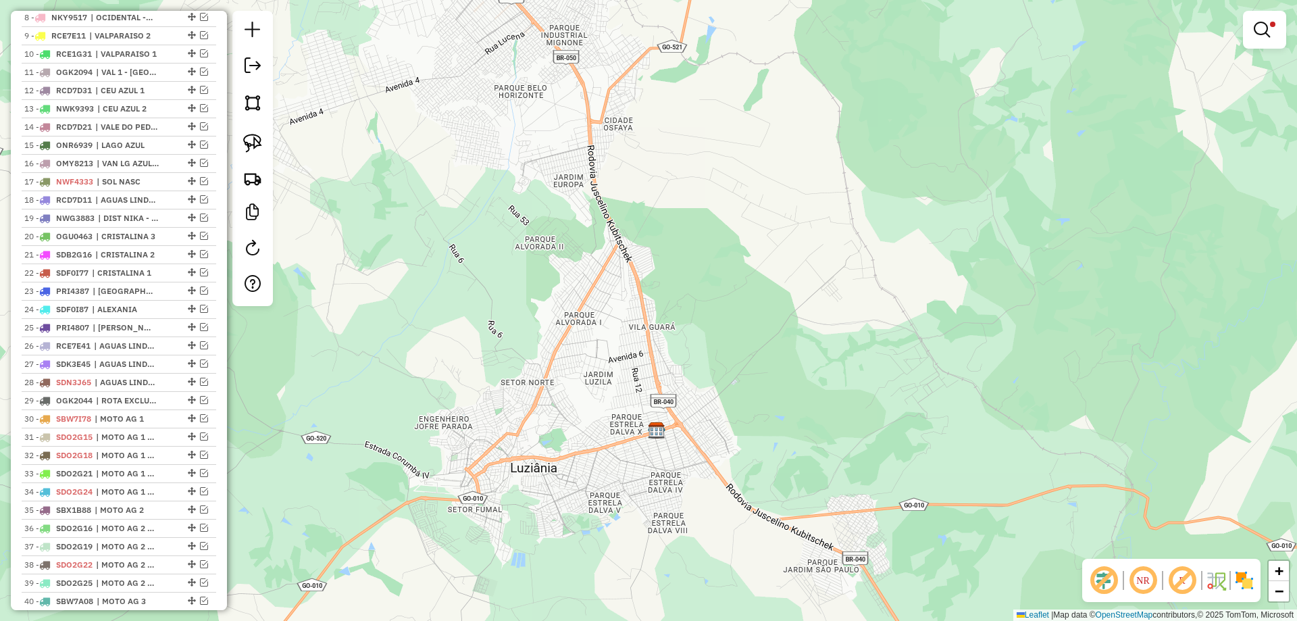
drag, startPoint x: 1264, startPoint y: 27, endPoint x: 1254, endPoint y: 24, distance: 10.5
click at [1263, 27] on em at bounding box center [1262, 30] width 16 height 16
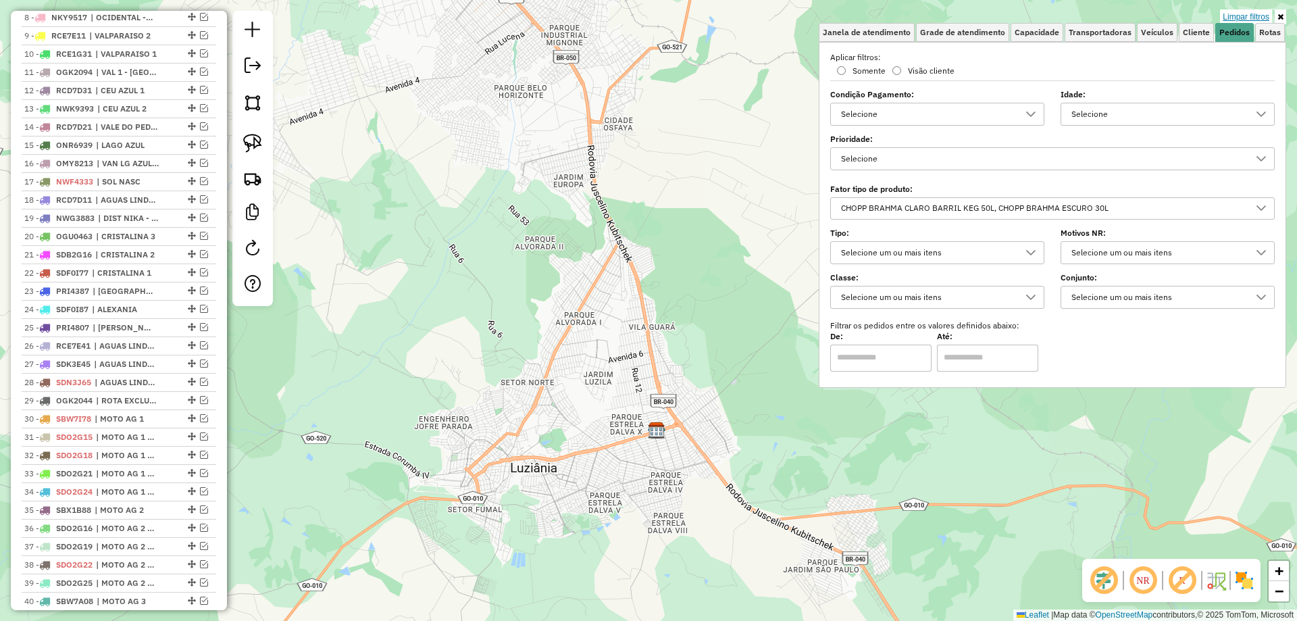
click at [1240, 13] on link "Limpar filtros" at bounding box center [1246, 16] width 52 height 15
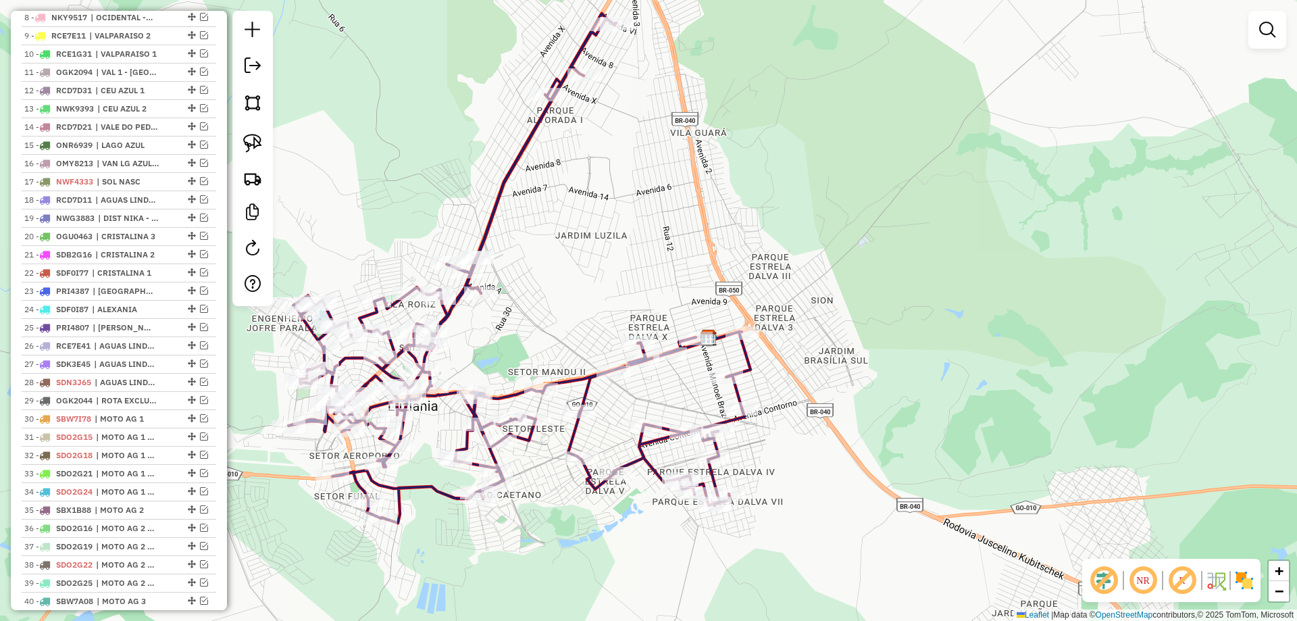
drag, startPoint x: 564, startPoint y: 565, endPoint x: 615, endPoint y: 538, distance: 57.7
click at [615, 538] on div "Janela de atendimento Grade de atendimento Capacidade Transportadoras Veículos …" at bounding box center [648, 310] width 1297 height 621
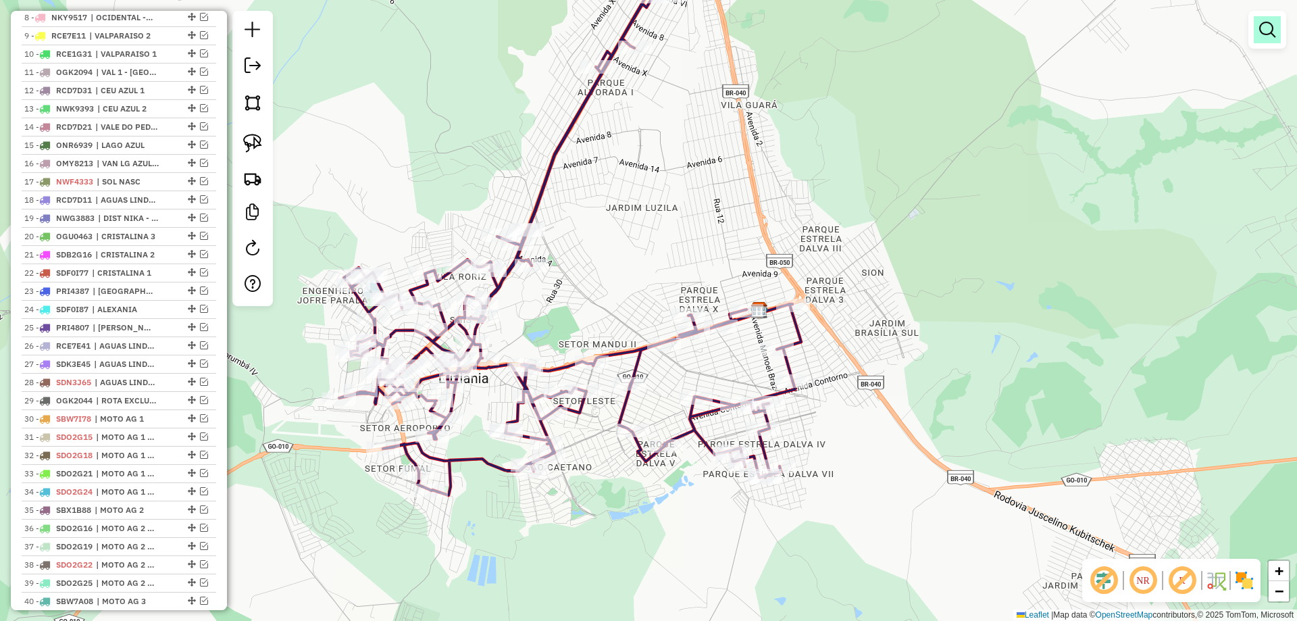
click at [1270, 27] on em at bounding box center [1267, 30] width 16 height 16
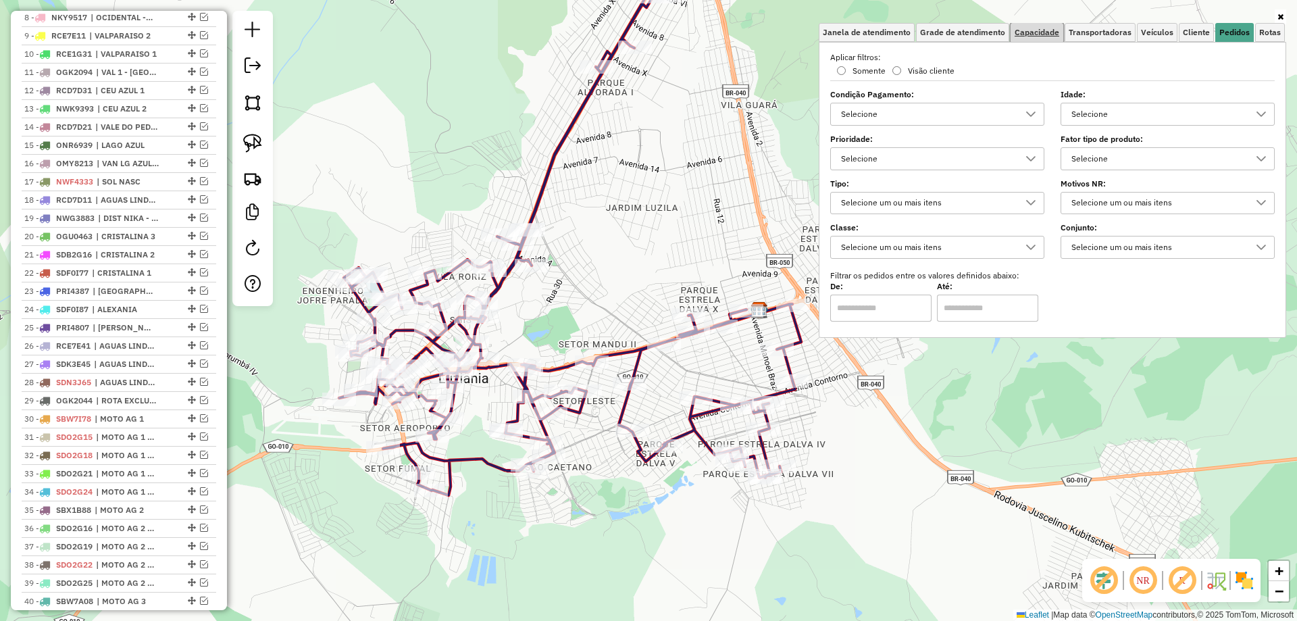
click at [1044, 33] on span "Capacidade" at bounding box center [1037, 32] width 45 height 8
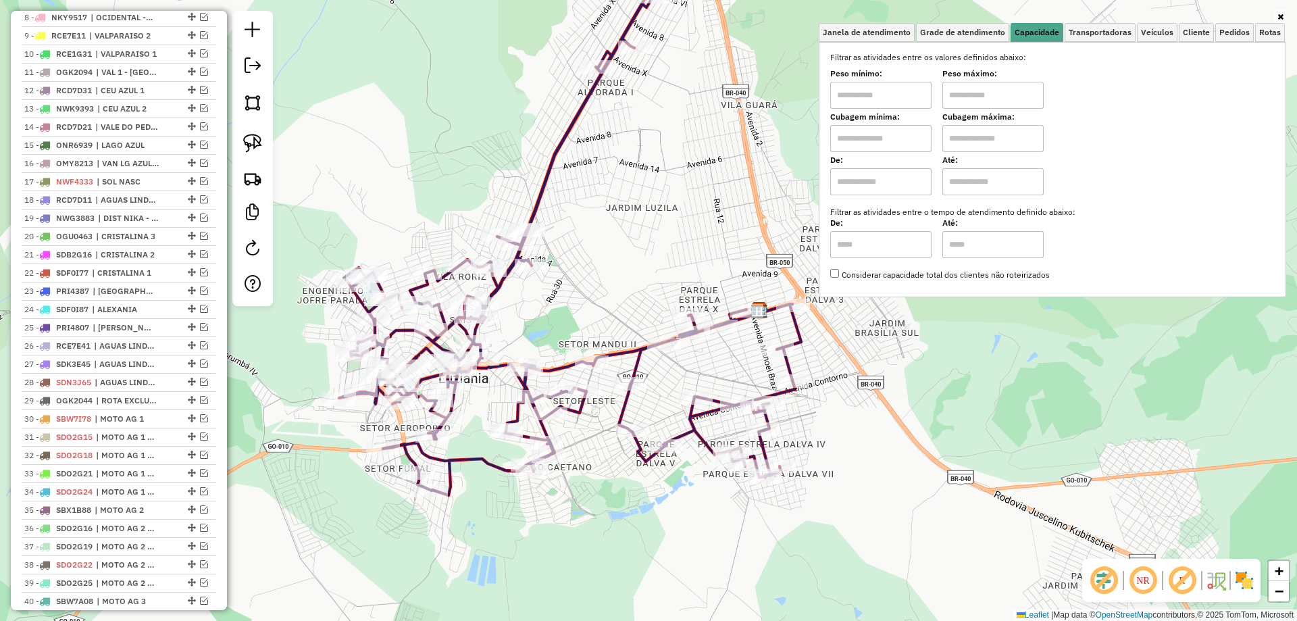
click at [907, 97] on input "text" at bounding box center [880, 95] width 101 height 27
type input "****"
click at [968, 101] on input "text" at bounding box center [992, 95] width 101 height 27
type input "*****"
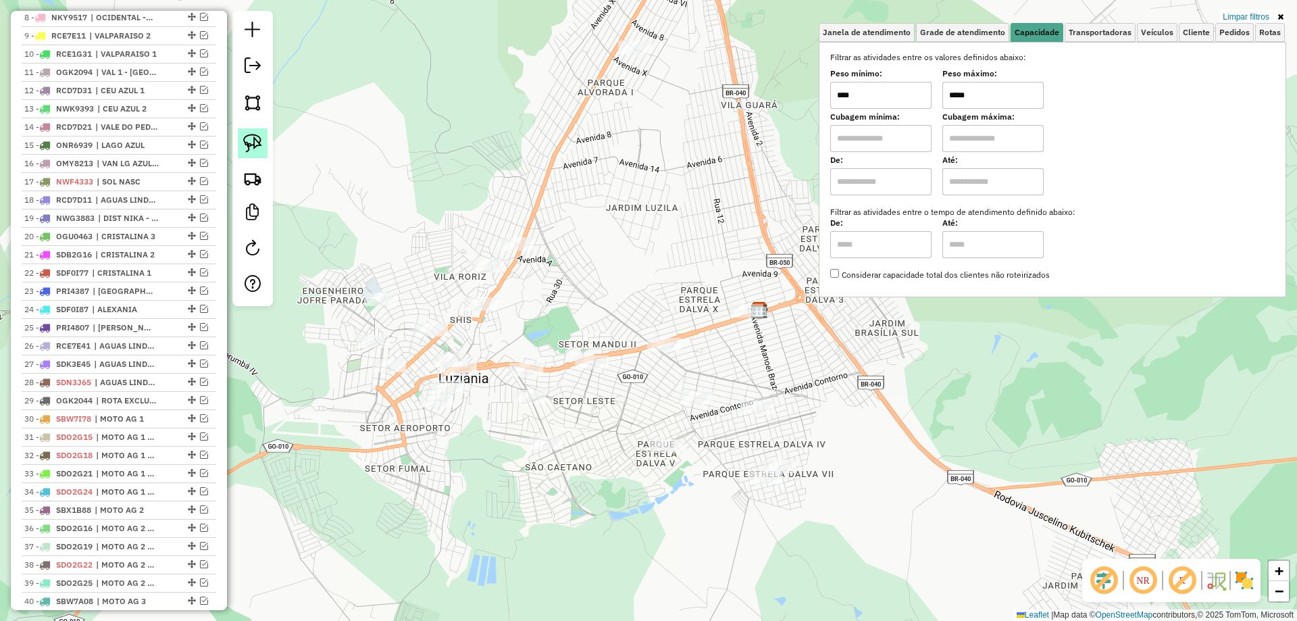
click at [247, 137] on img at bounding box center [252, 143] width 19 height 19
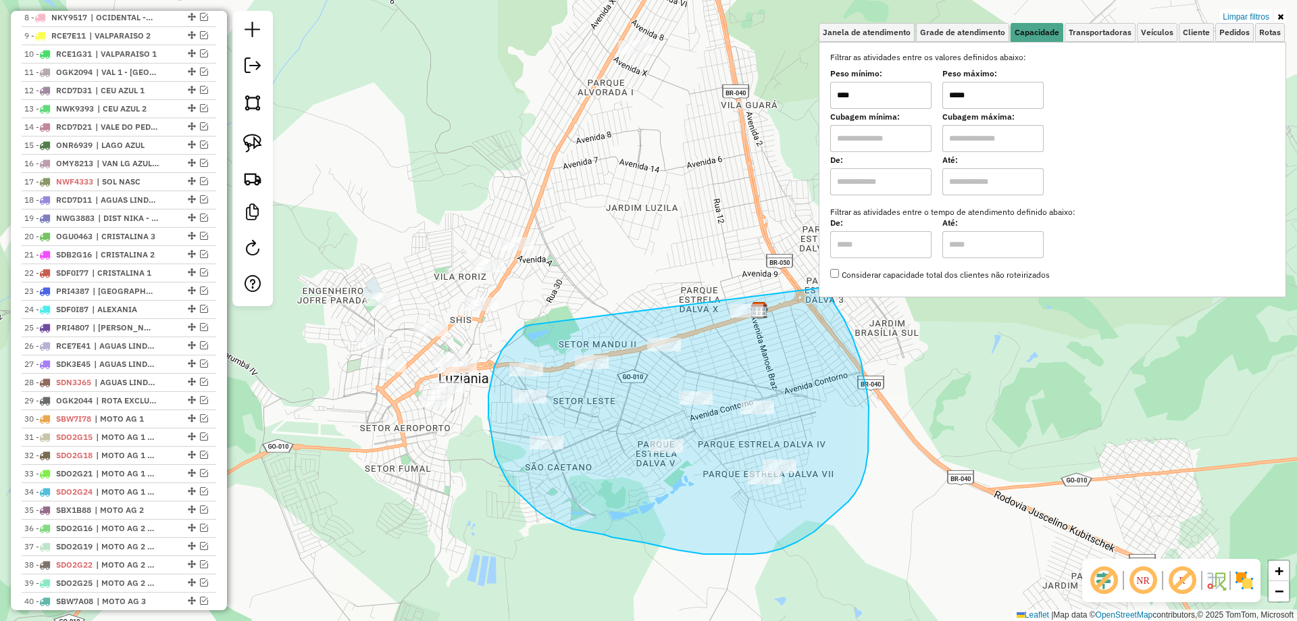
drag, startPoint x: 502, startPoint y: 350, endPoint x: 798, endPoint y: 276, distance: 305.1
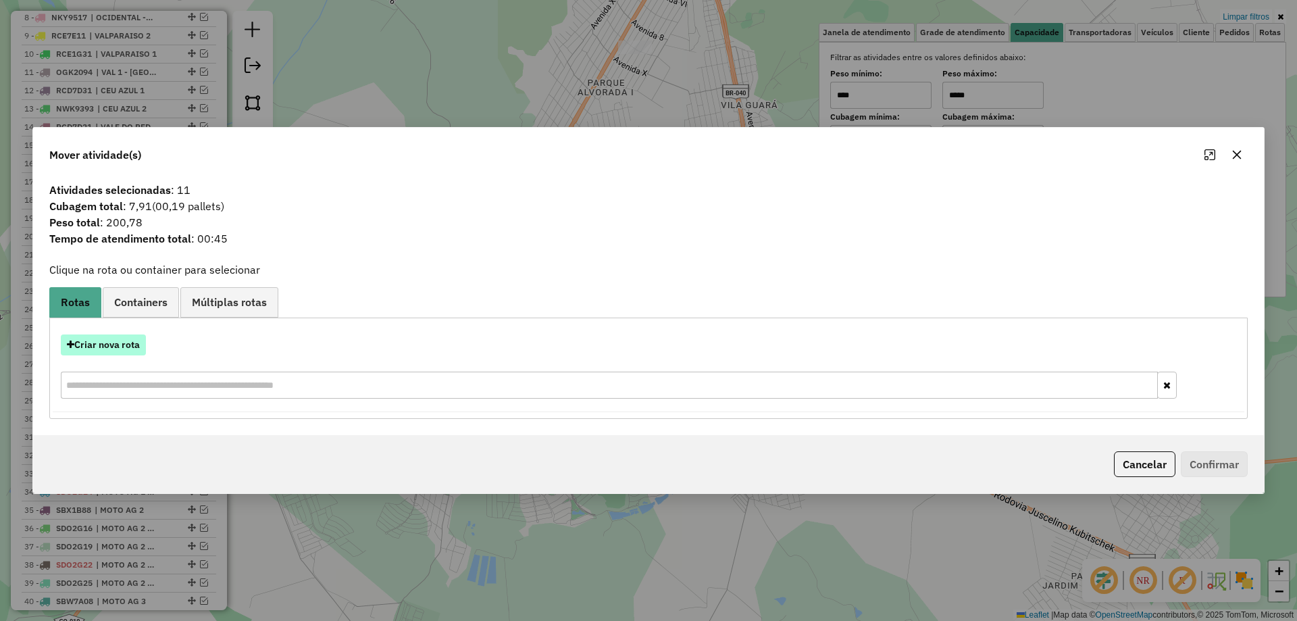
click at [136, 341] on button "Criar nova rota" at bounding box center [103, 344] width 85 height 21
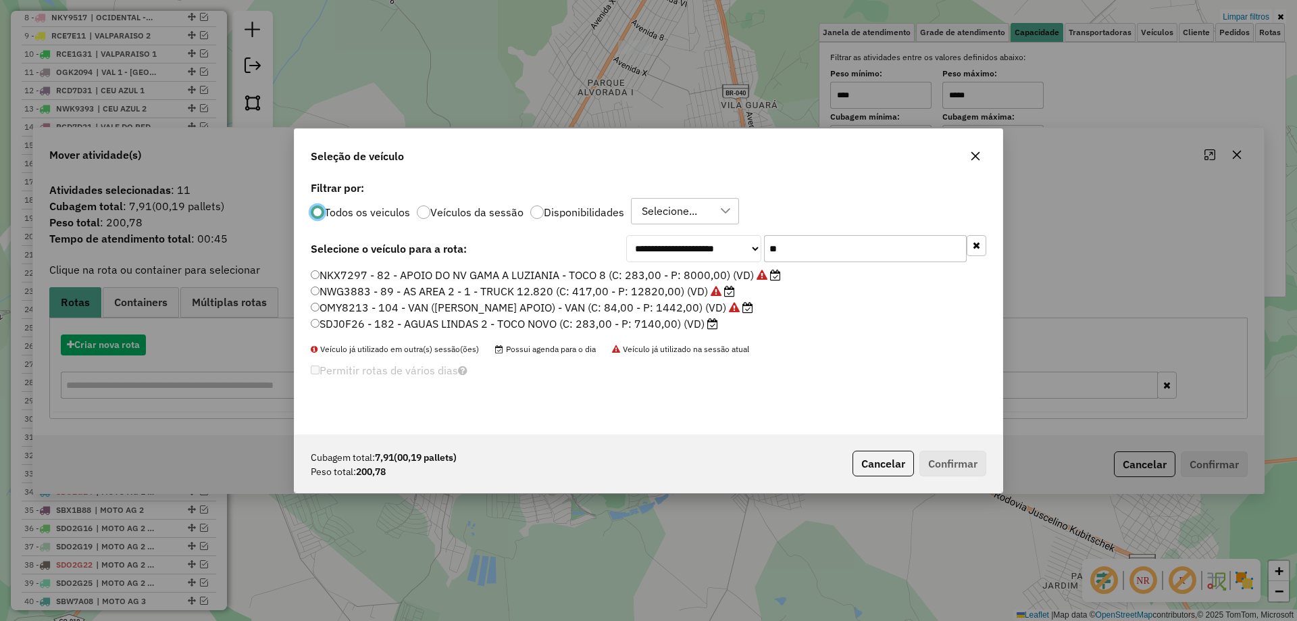
scroll to position [7, 4]
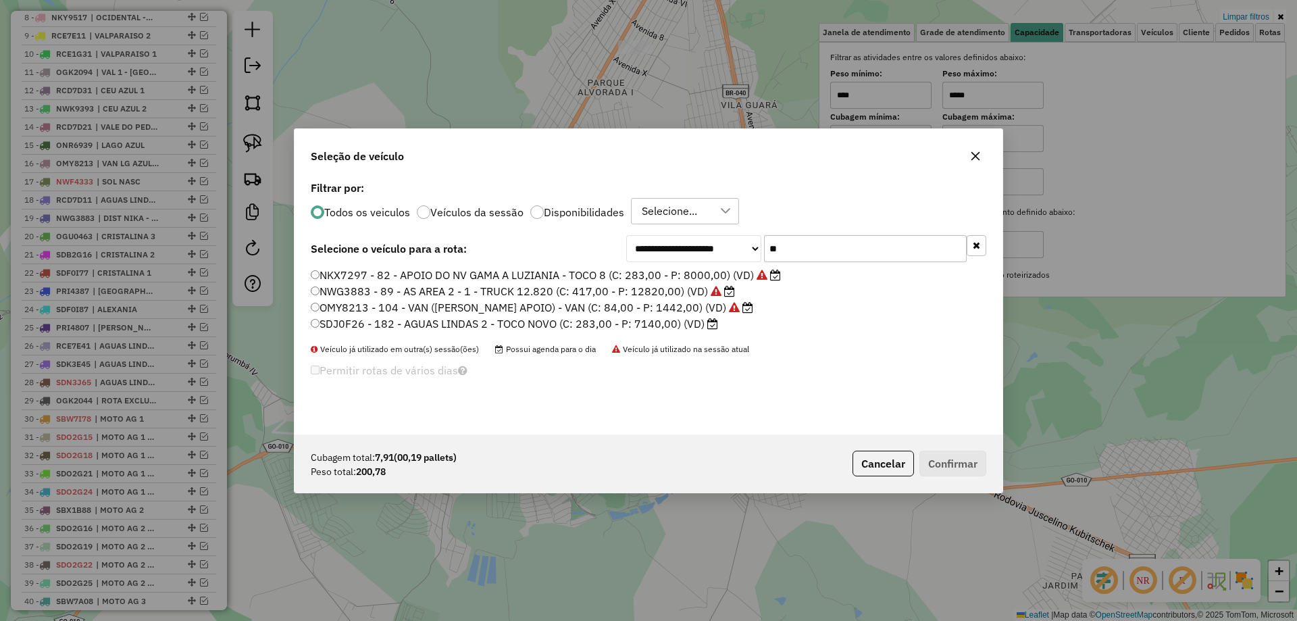
drag, startPoint x: 797, startPoint y: 251, endPoint x: 738, endPoint y: 245, distance: 59.8
click at [738, 245] on div "**********" at bounding box center [806, 248] width 360 height 27
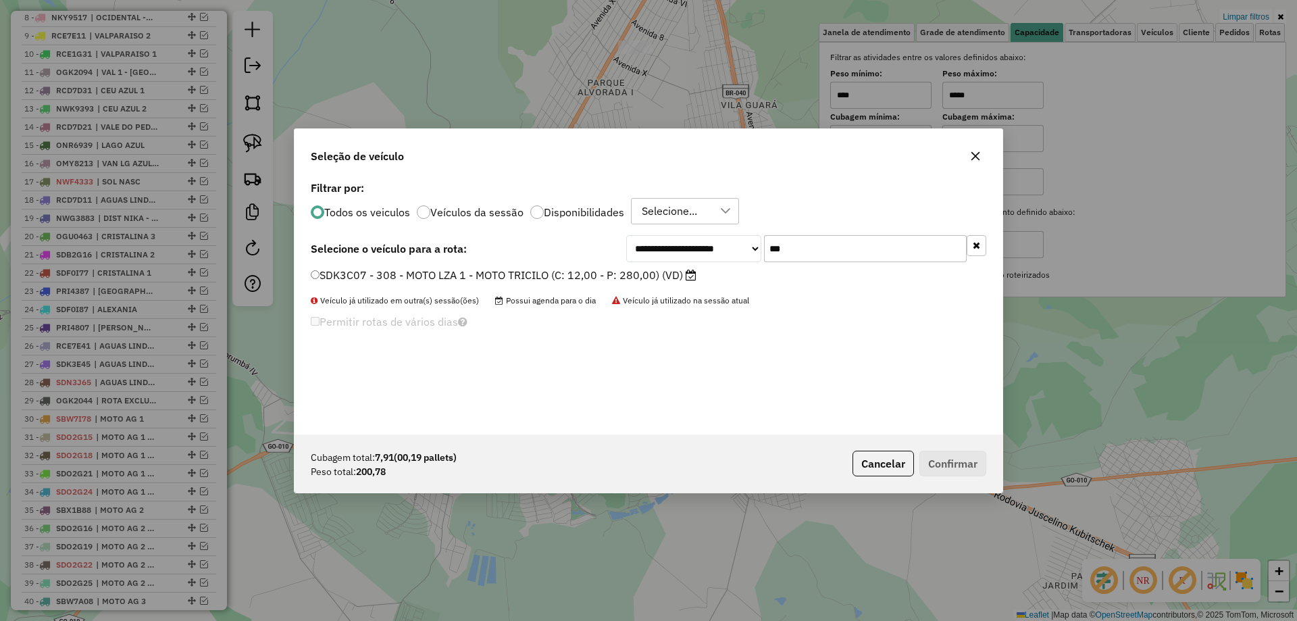
type input "***"
click at [554, 274] on label "SDK3C07 - 308 - MOTO LZA 1 - MOTO TRICILO (C: 12,00 - P: 280,00) (VD)" at bounding box center [504, 275] width 386 height 16
click at [961, 459] on button "Confirmar" at bounding box center [952, 464] width 67 height 26
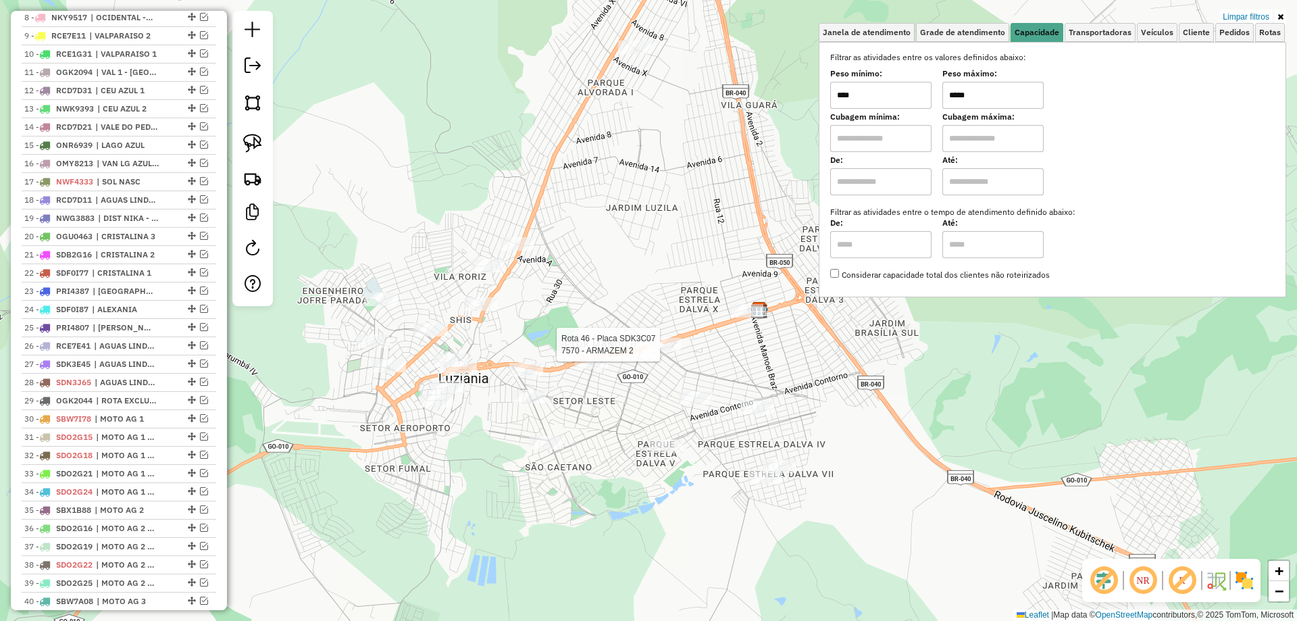
scroll to position [923, 0]
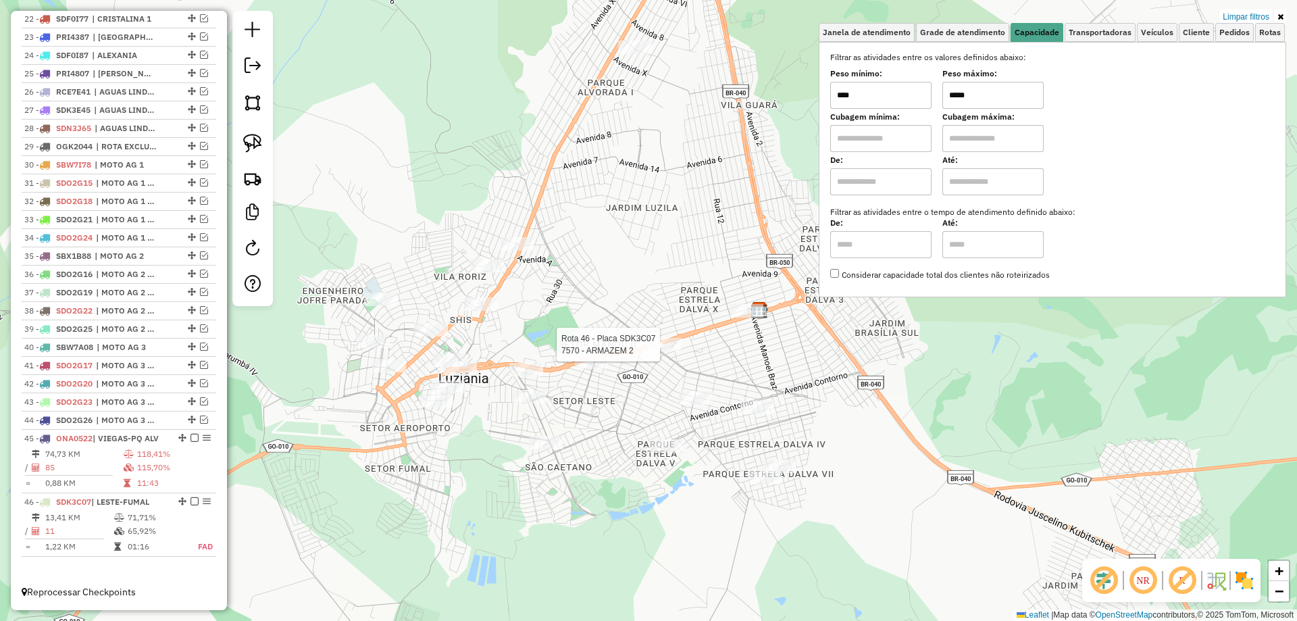
select select "*********"
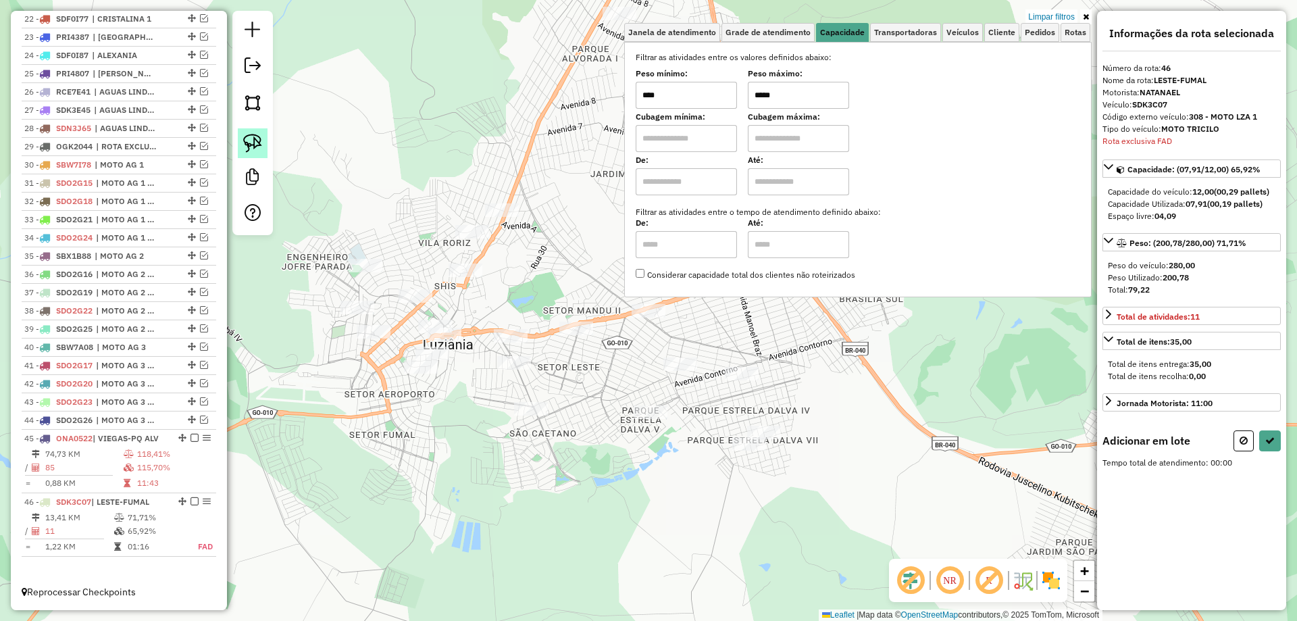
click at [253, 136] on img at bounding box center [252, 143] width 19 height 19
drag, startPoint x: 459, startPoint y: 313, endPoint x: 459, endPoint y: 386, distance: 73.6
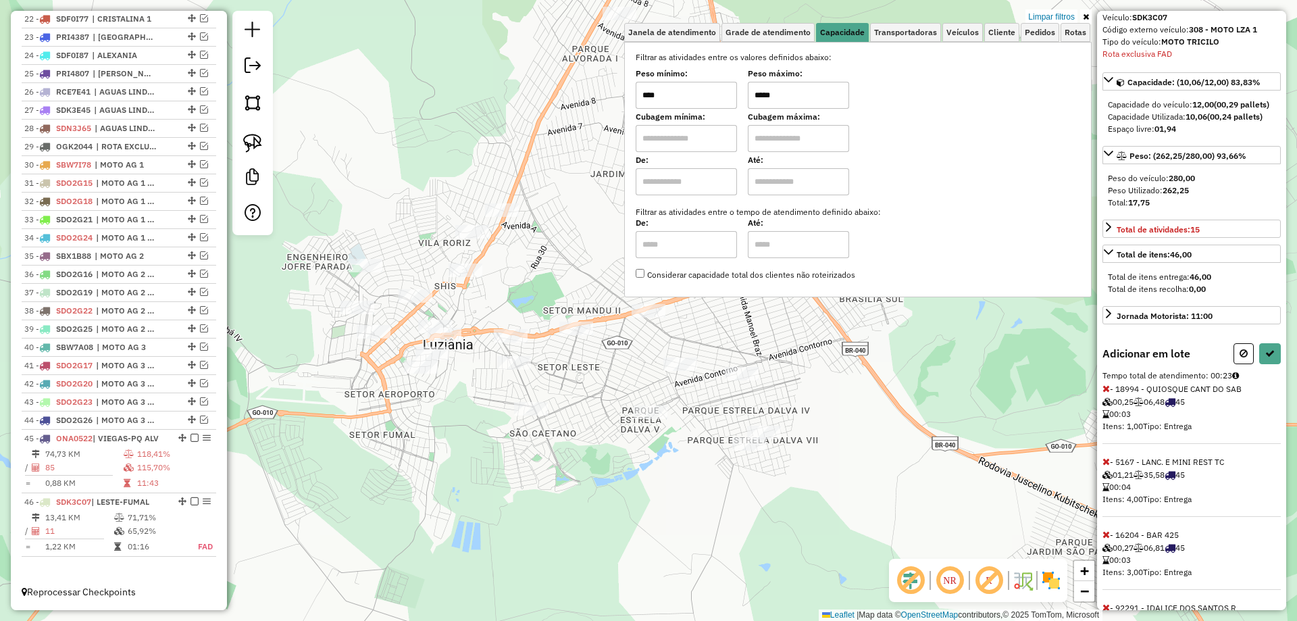
scroll to position [168, 0]
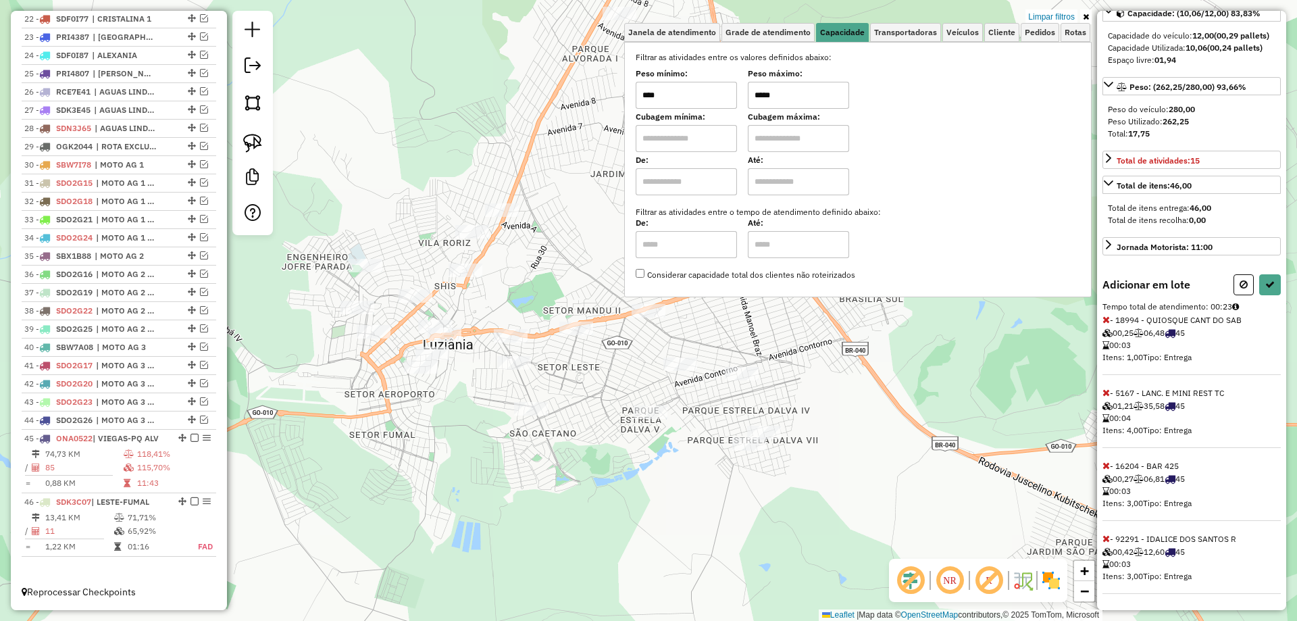
click at [1109, 540] on icon at bounding box center [1105, 538] width 7 height 9
click at [1104, 463] on icon at bounding box center [1105, 465] width 7 height 9
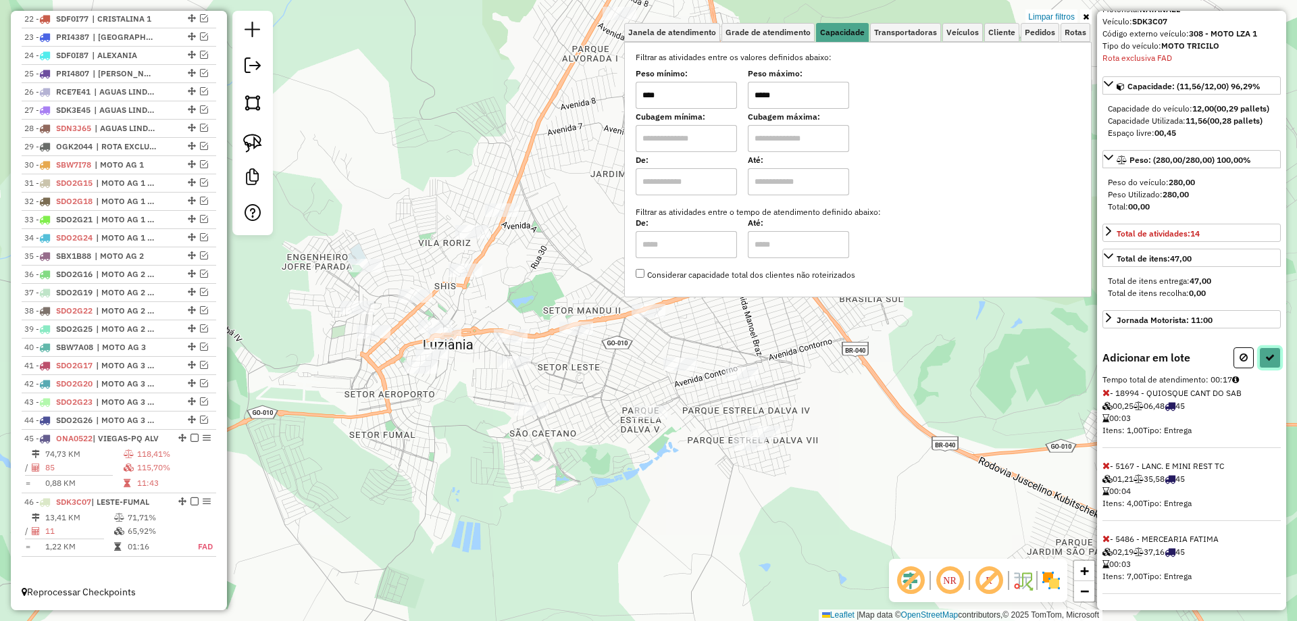
click at [1268, 357] on icon at bounding box center [1269, 357] width 9 height 9
select select "*********"
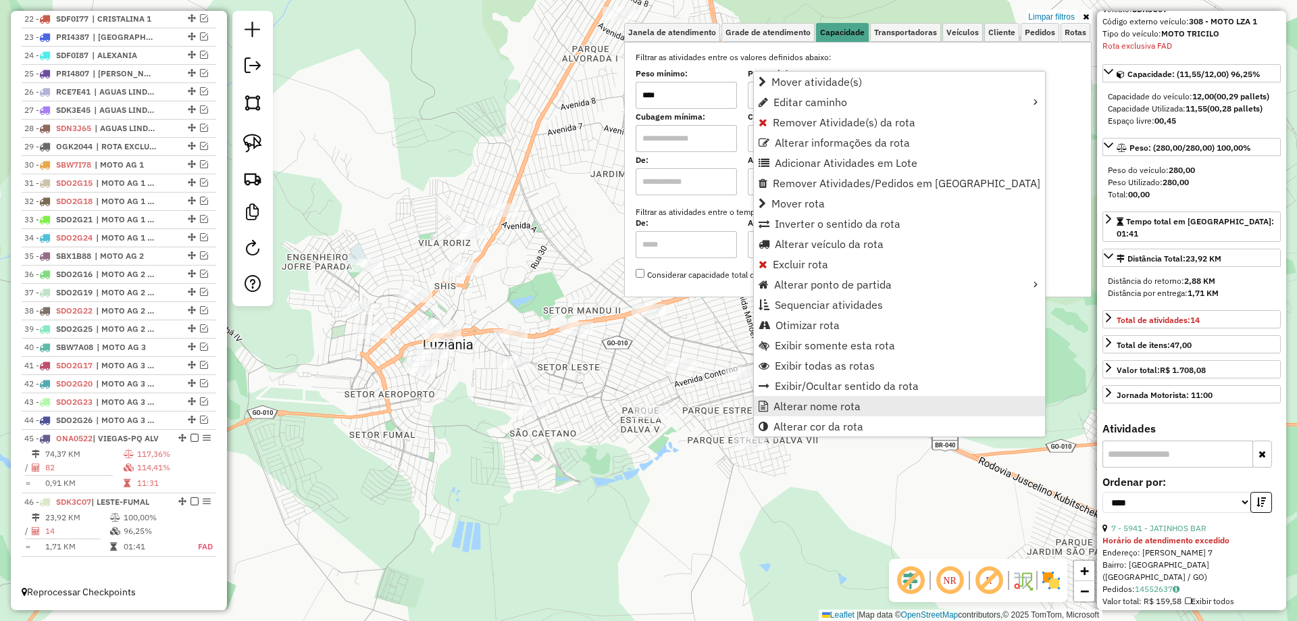
click at [783, 405] on span "Alterar nome rota" at bounding box center [816, 406] width 87 height 11
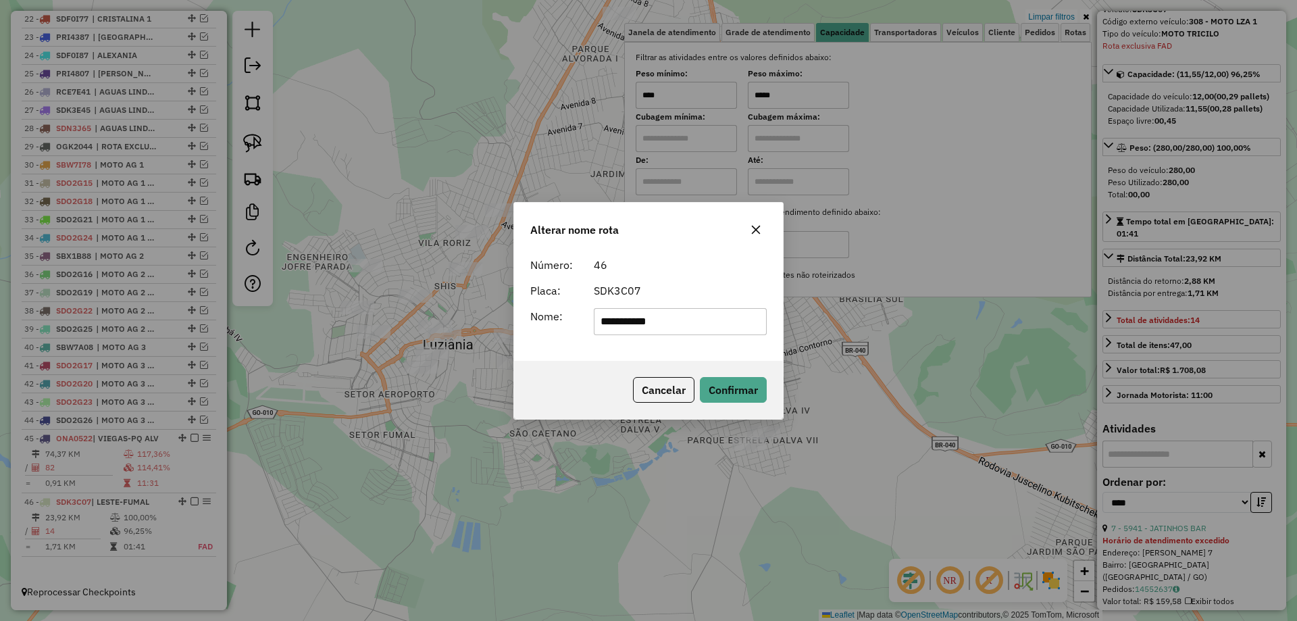
drag, startPoint x: 687, startPoint y: 326, endPoint x: 489, endPoint y: 326, distance: 197.9
click at [489, 326] on div "**********" at bounding box center [648, 310] width 1297 height 621
drag, startPoint x: 646, startPoint y: 320, endPoint x: 451, endPoint y: 319, distance: 195.2
click at [451, 319] on div "Alterar nome rota Número: 46 Placa: SDK3C07 Nome: ********* Cancelar Confirmar" at bounding box center [648, 310] width 1297 height 621
type input "*********"
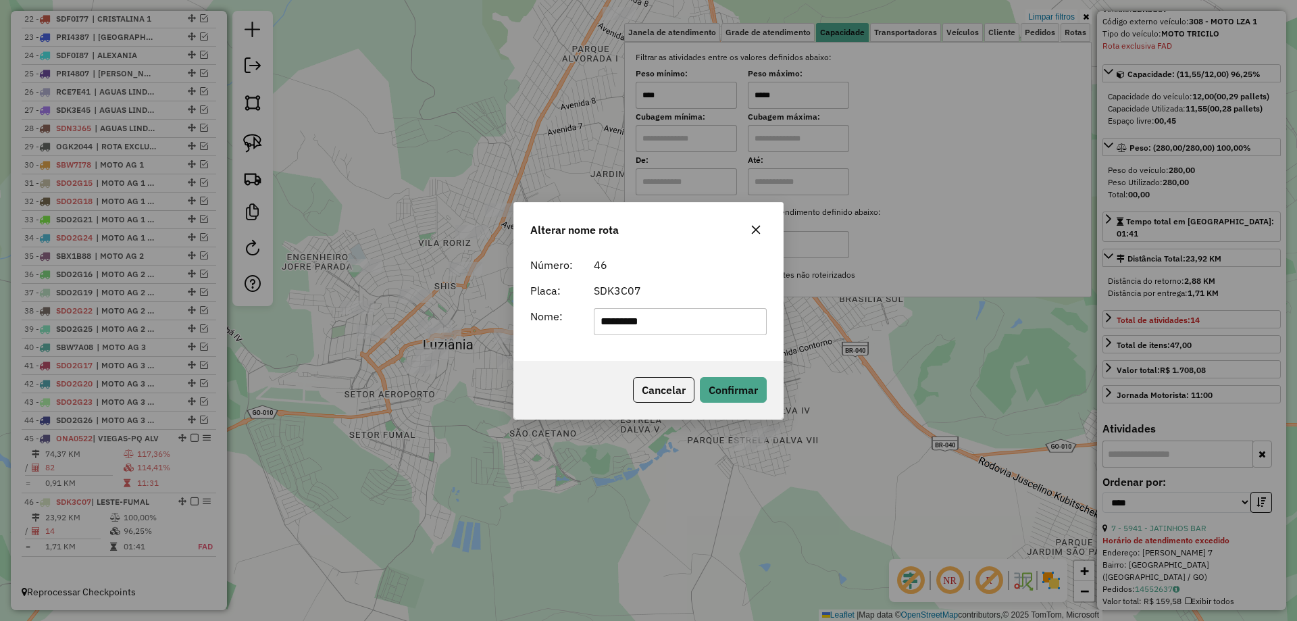
click at [590, 361] on div "Cancelar Confirmar" at bounding box center [648, 390] width 269 height 58
click at [730, 393] on button "Confirmar" at bounding box center [733, 390] width 67 height 26
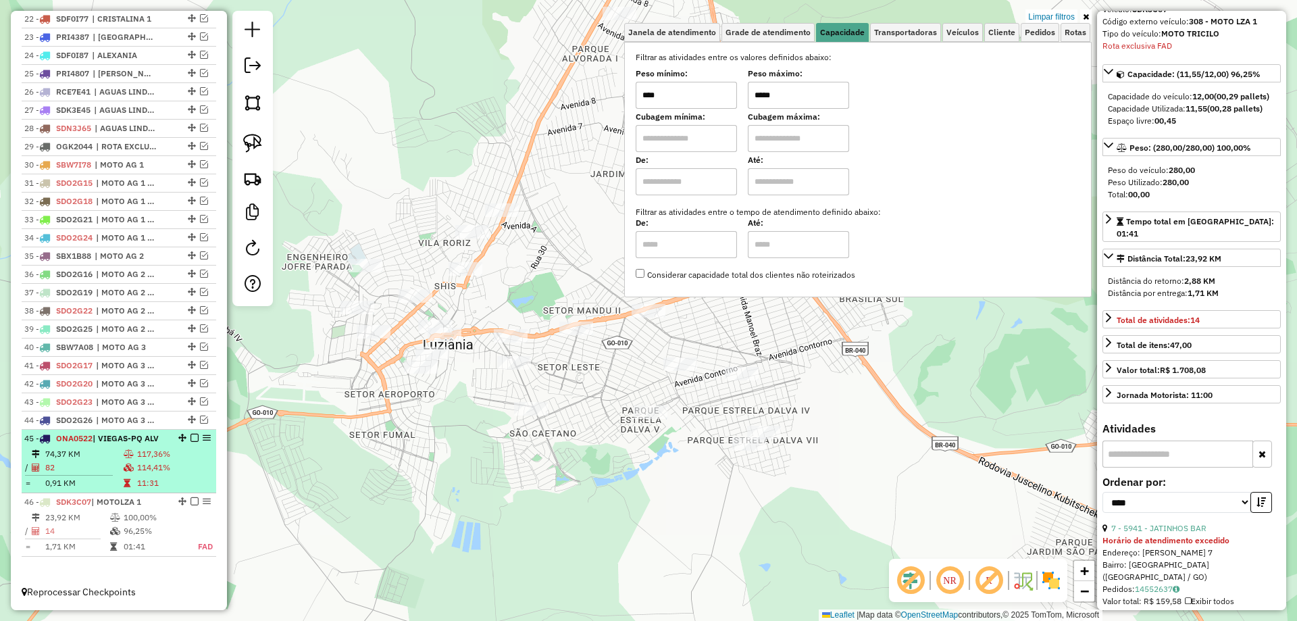
click at [190, 501] on em at bounding box center [194, 501] width 8 height 8
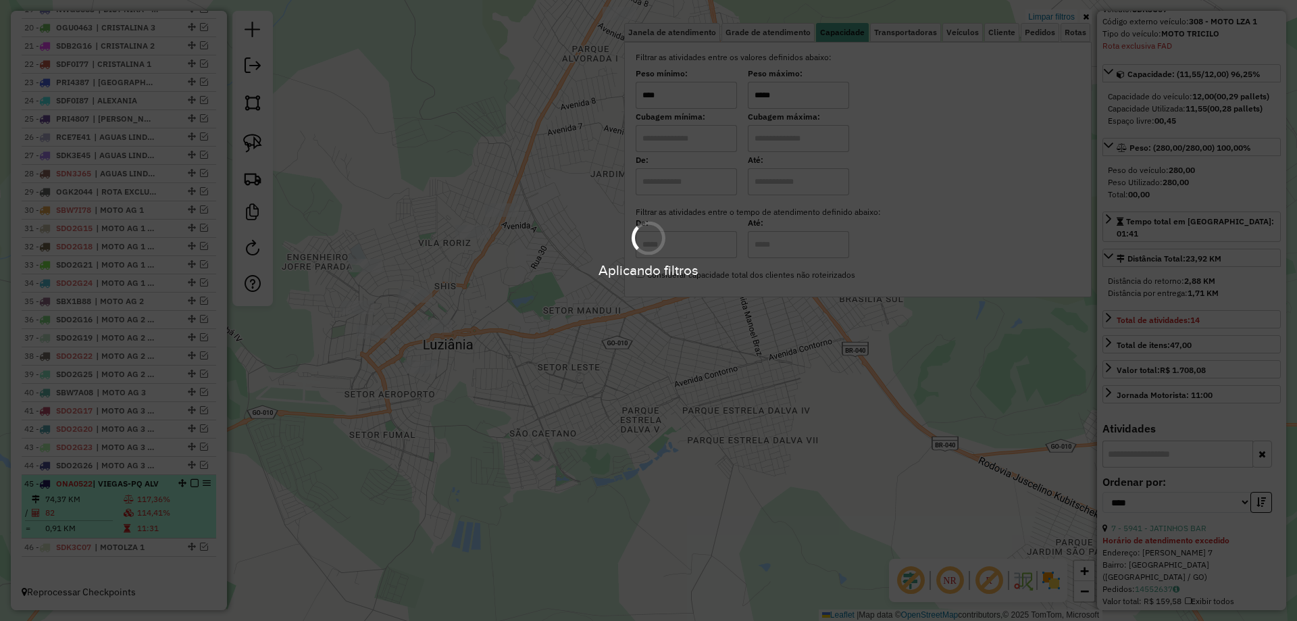
scroll to position [878, 0]
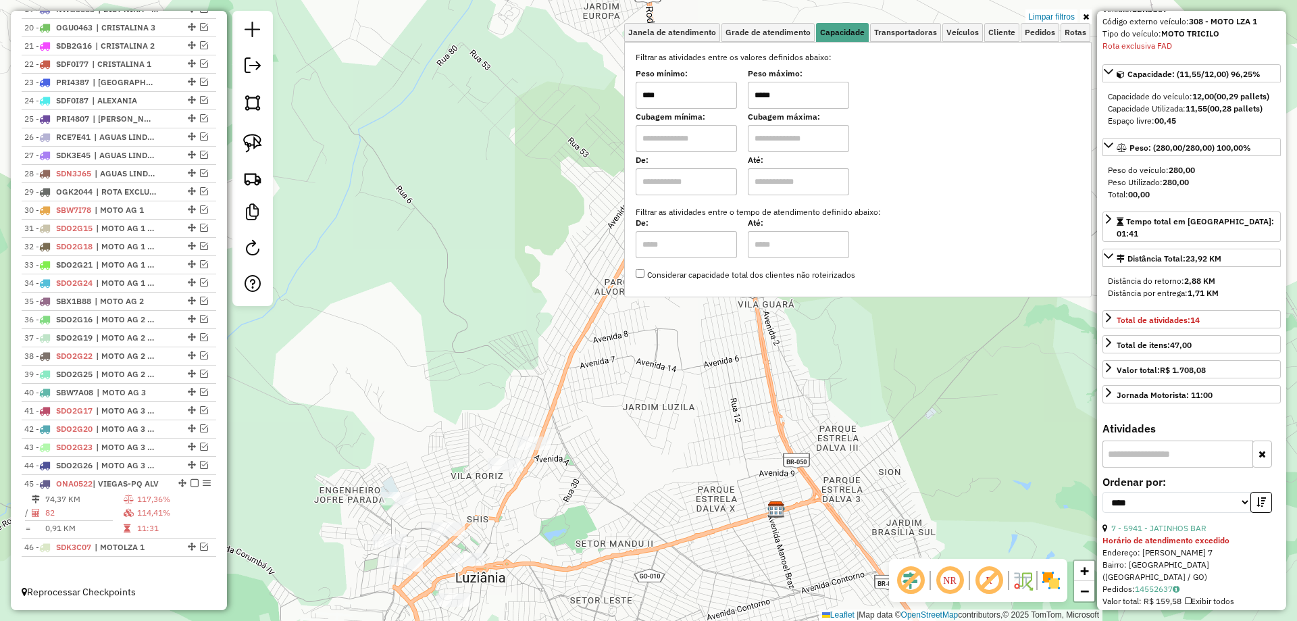
drag, startPoint x: 530, startPoint y: 365, endPoint x: 559, endPoint y: 579, distance: 216.1
click at [559, 579] on div "Limpar filtros Janela de atendimento Grade de atendimento Capacidade Transporta…" at bounding box center [648, 310] width 1297 height 621
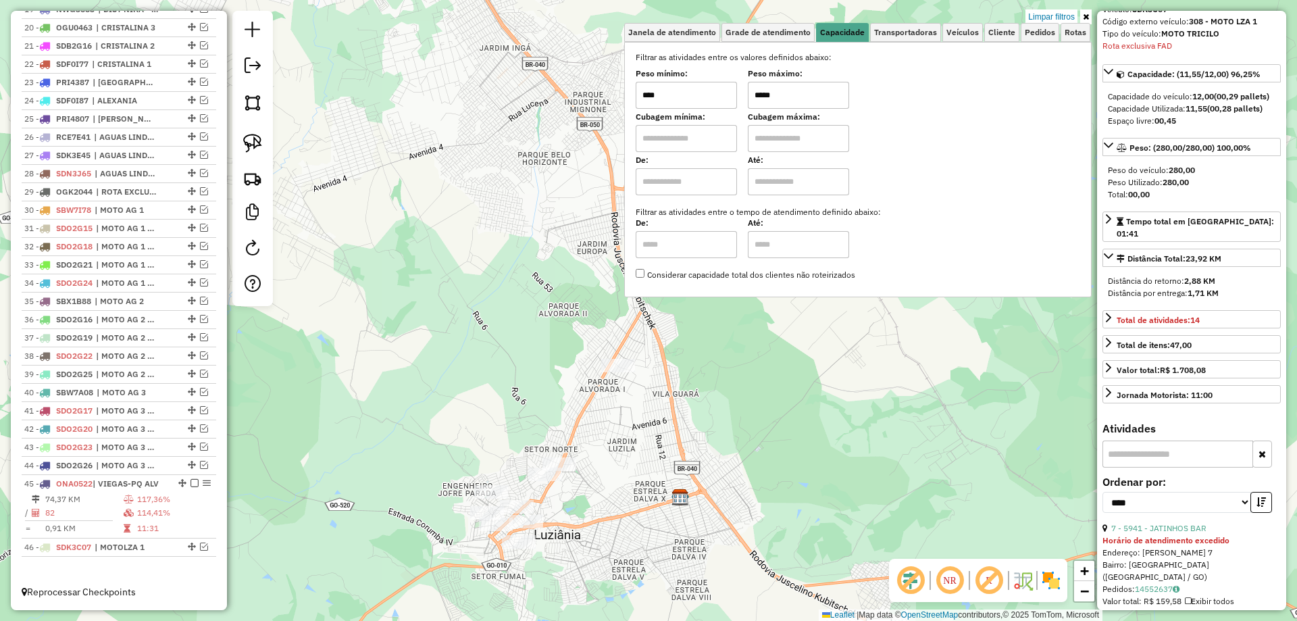
click at [640, 467] on div "Limpar filtros Janela de atendimento Grade de atendimento Capacidade Transporta…" at bounding box center [648, 310] width 1297 height 621
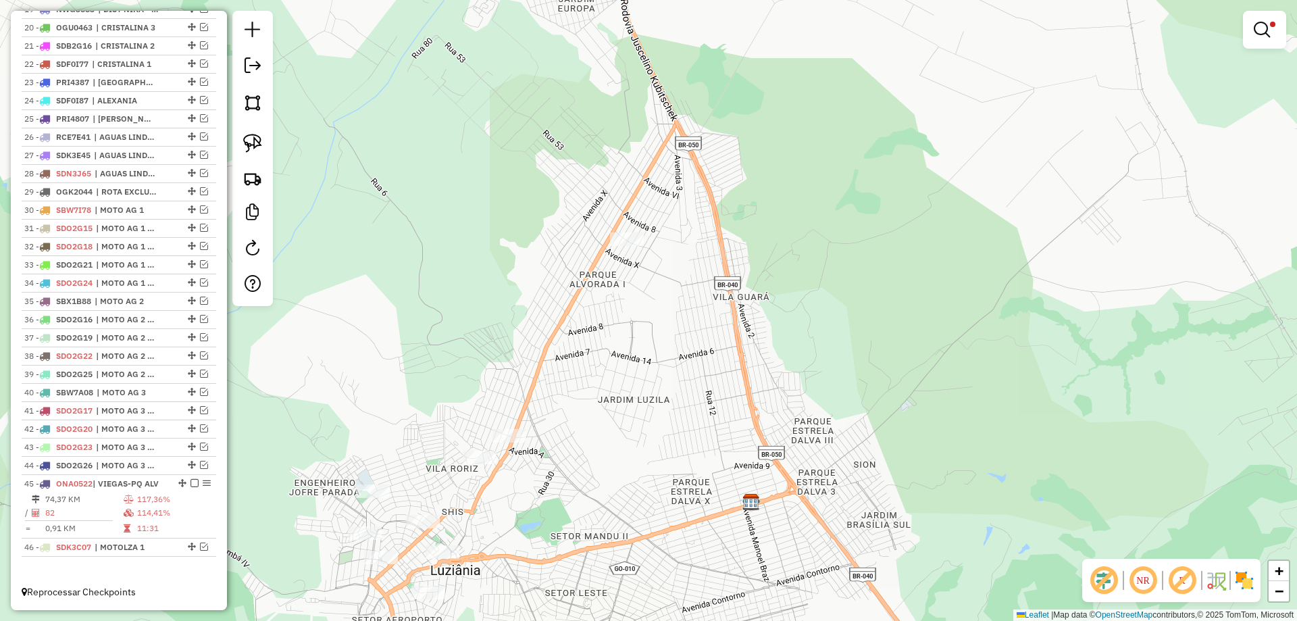
drag, startPoint x: 603, startPoint y: 519, endPoint x: 603, endPoint y: 472, distance: 46.6
click at [603, 473] on div "Limpar filtros Janela de atendimento Grade de atendimento Capacidade Transporta…" at bounding box center [648, 310] width 1297 height 621
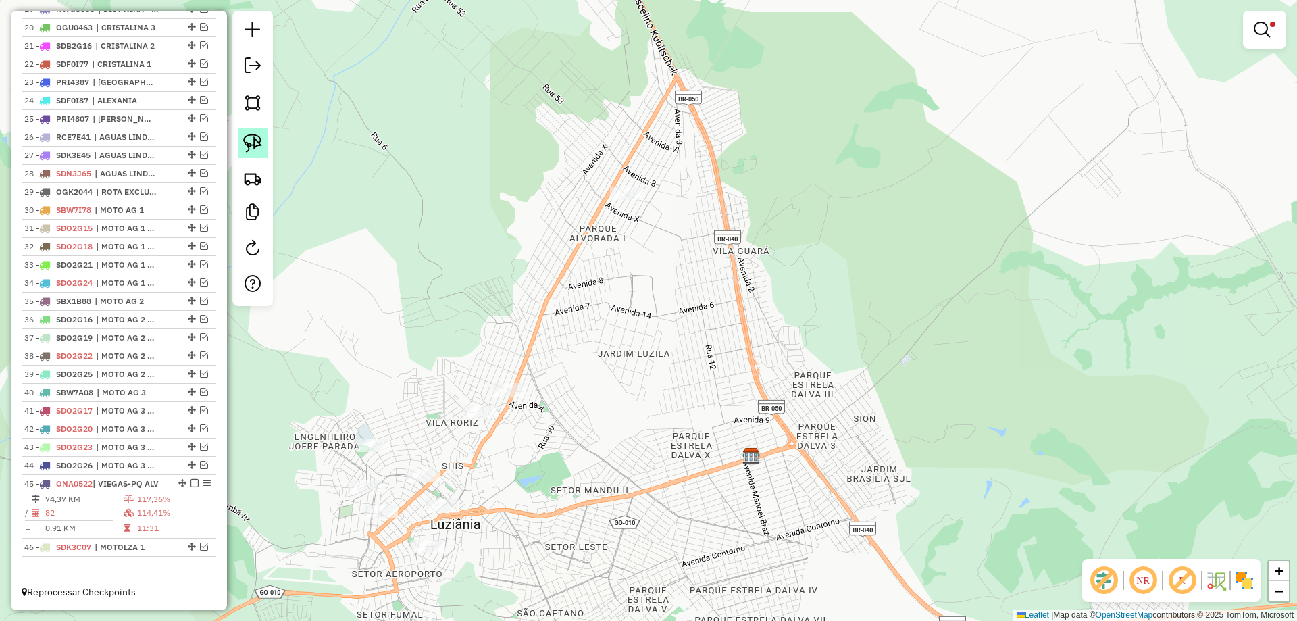
click at [241, 136] on link at bounding box center [253, 143] width 30 height 30
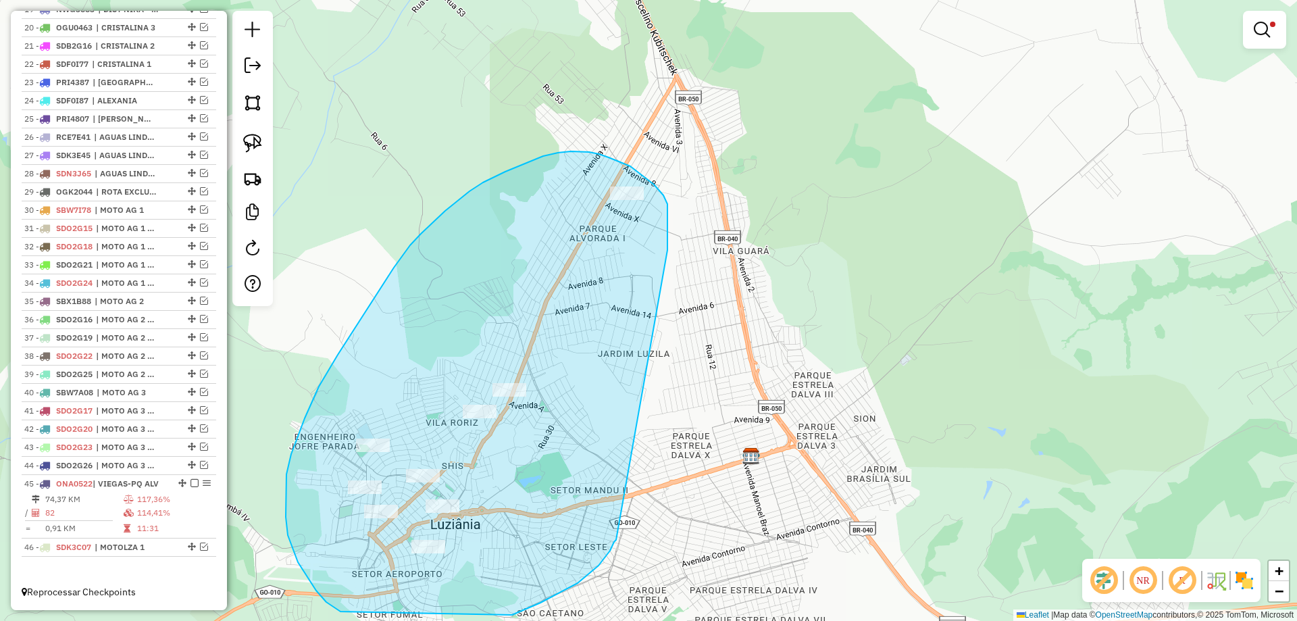
drag, startPoint x: 667, startPoint y: 240, endPoint x: 616, endPoint y: 540, distance: 303.6
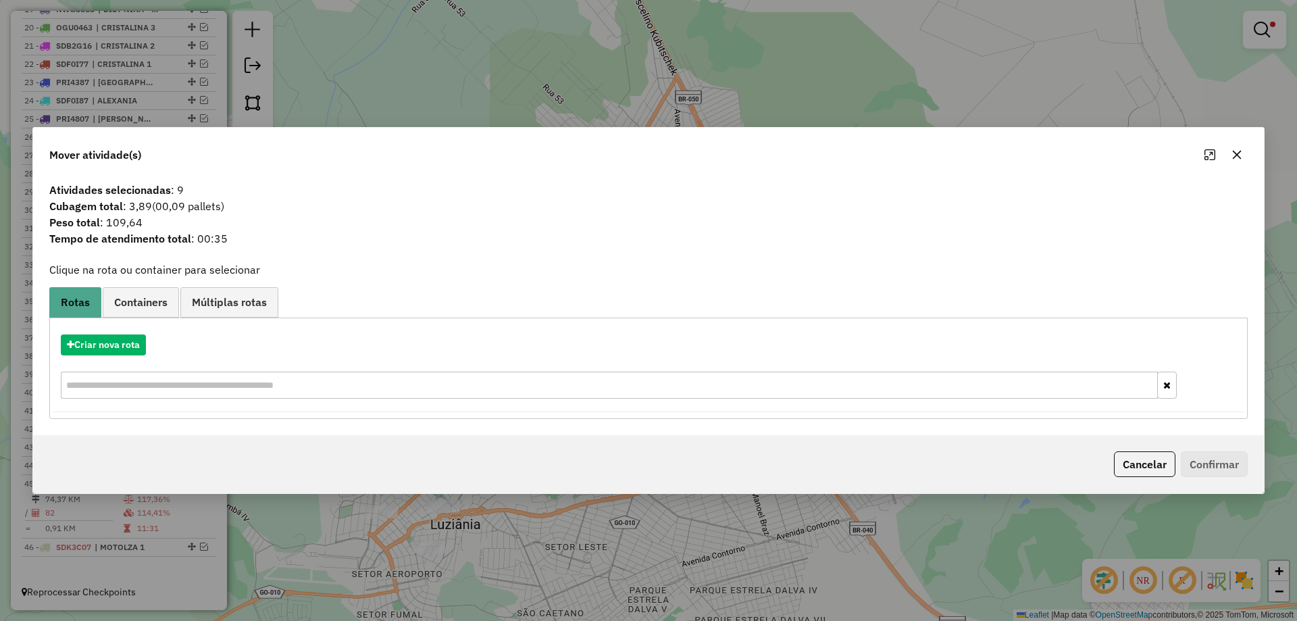
drag, startPoint x: 1156, startPoint y: 469, endPoint x: 1174, endPoint y: 264, distance: 206.1
click at [1154, 469] on button "Cancelar" at bounding box center [1144, 464] width 61 height 26
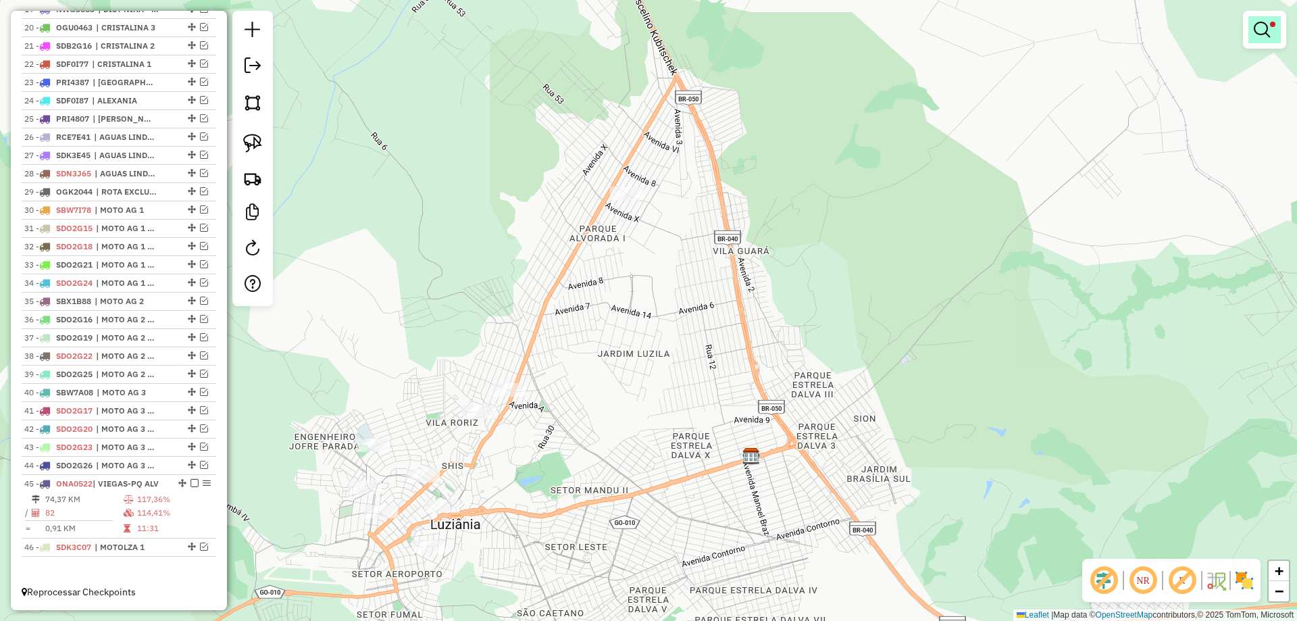
click at [1272, 40] on link at bounding box center [1264, 29] width 32 height 27
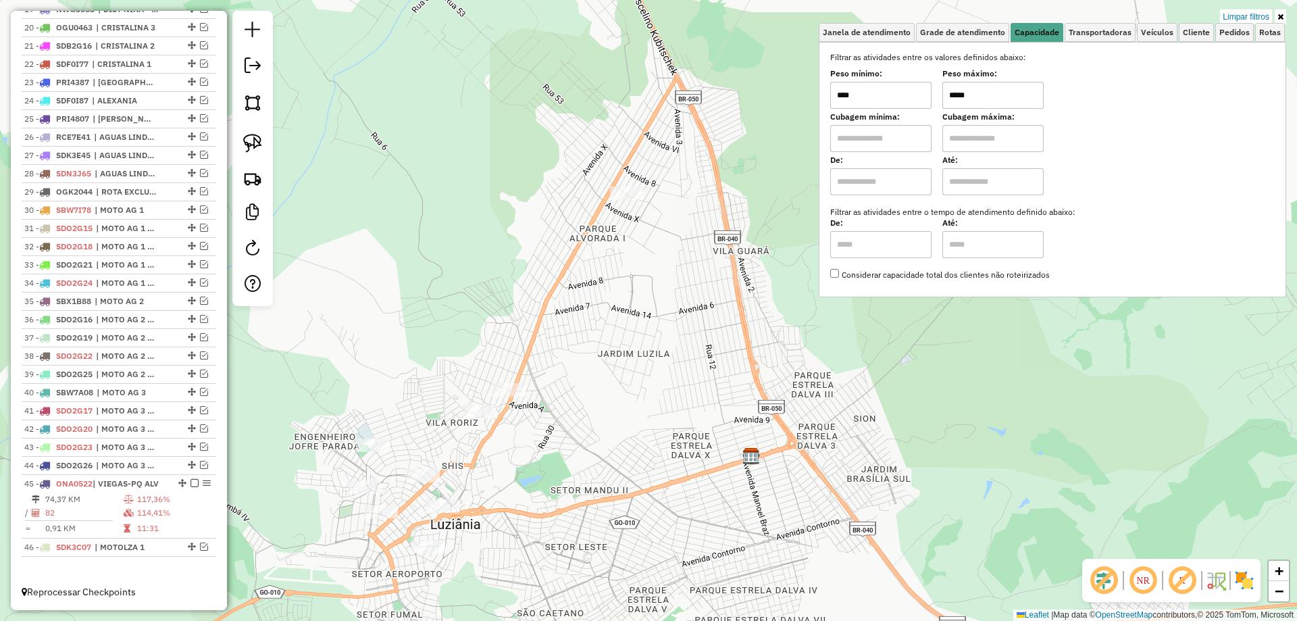
click at [952, 95] on input "*****" at bounding box center [992, 95] width 101 height 27
type input "*****"
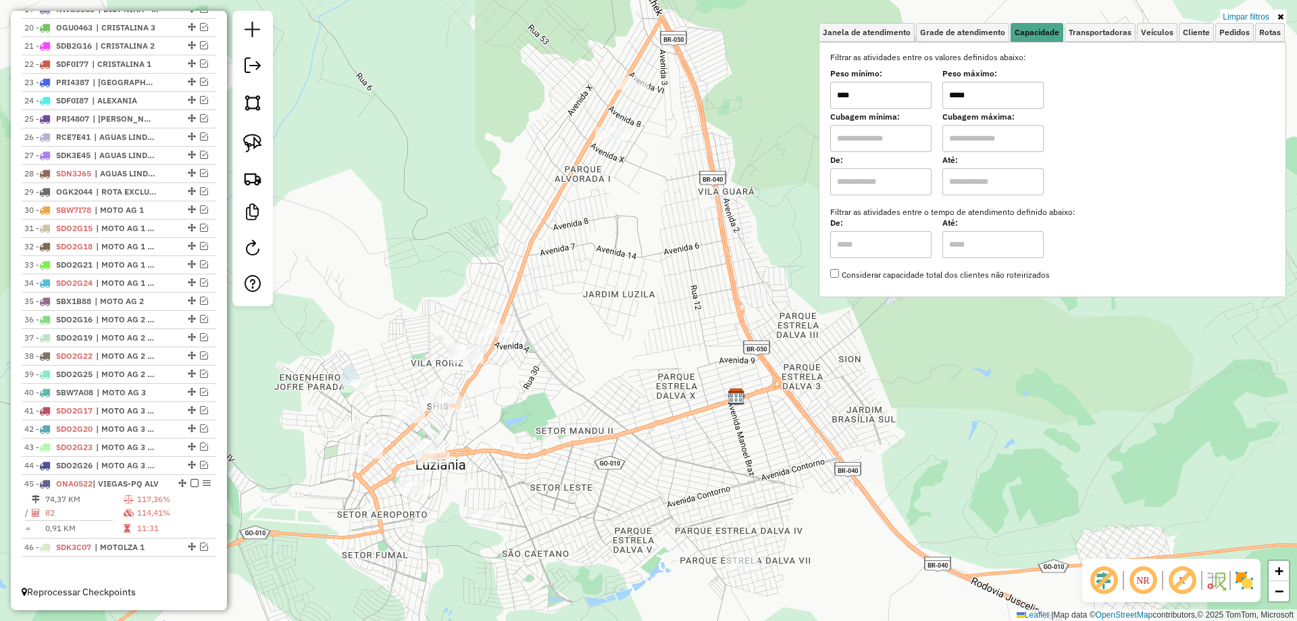
drag, startPoint x: 658, startPoint y: 474, endPoint x: 645, endPoint y: 409, distance: 65.4
click at [643, 411] on div "Limpar filtros Janela de atendimento Grade de atendimento Capacidade Transporta…" at bounding box center [648, 310] width 1297 height 621
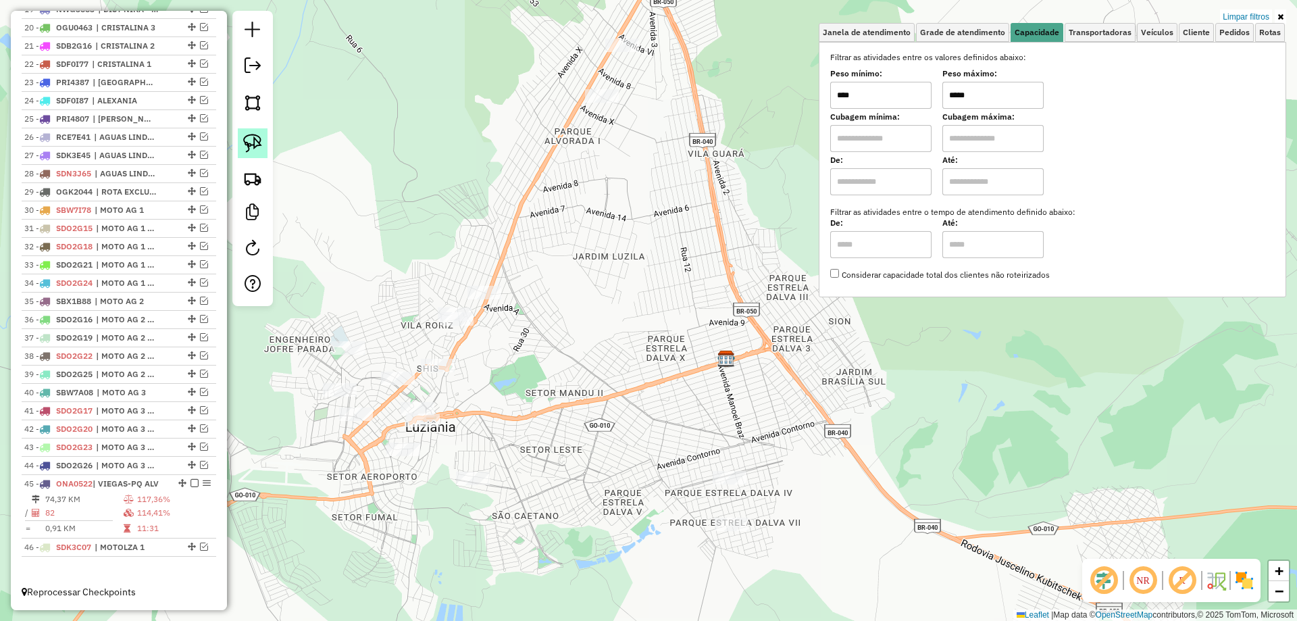
click at [256, 153] on link at bounding box center [253, 143] width 30 height 30
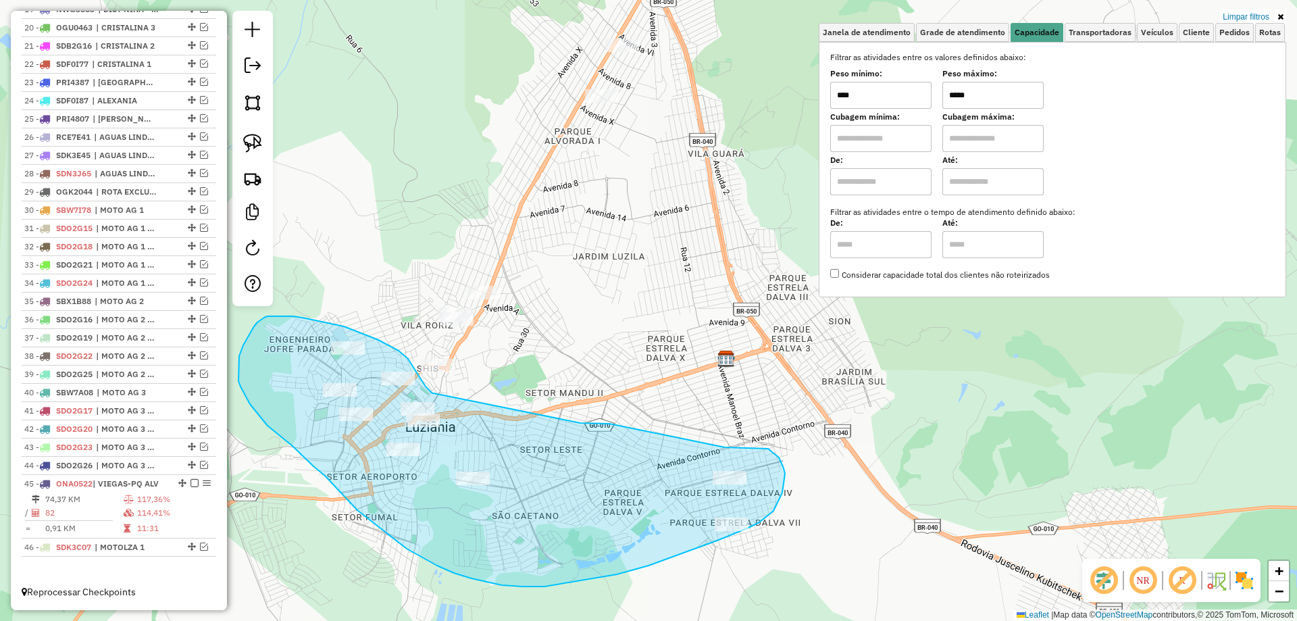
drag, startPoint x: 434, startPoint y: 393, endPoint x: 580, endPoint y: 423, distance: 149.6
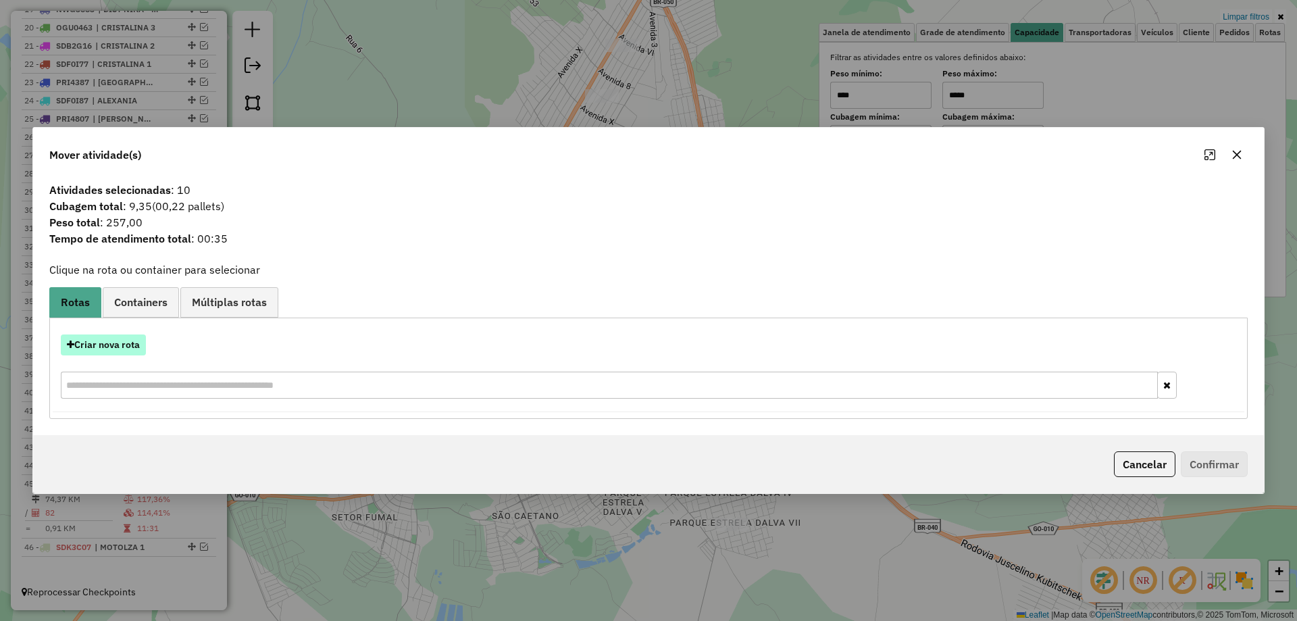
click at [130, 340] on button "Criar nova rota" at bounding box center [103, 344] width 85 height 21
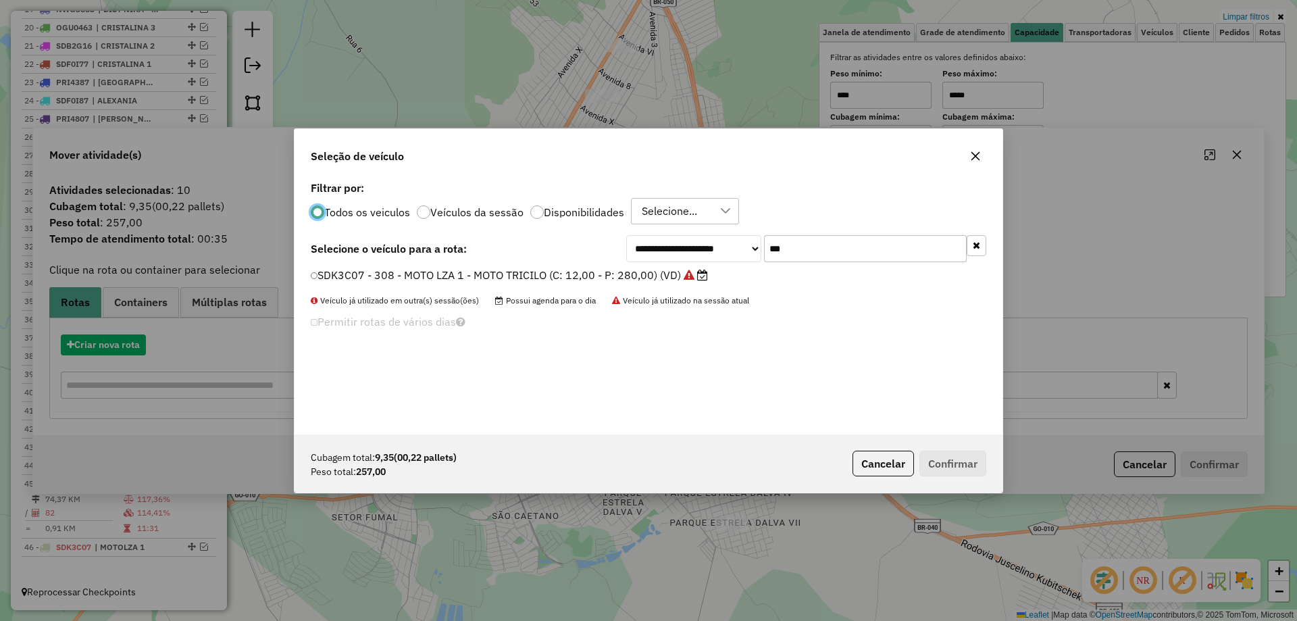
scroll to position [7, 4]
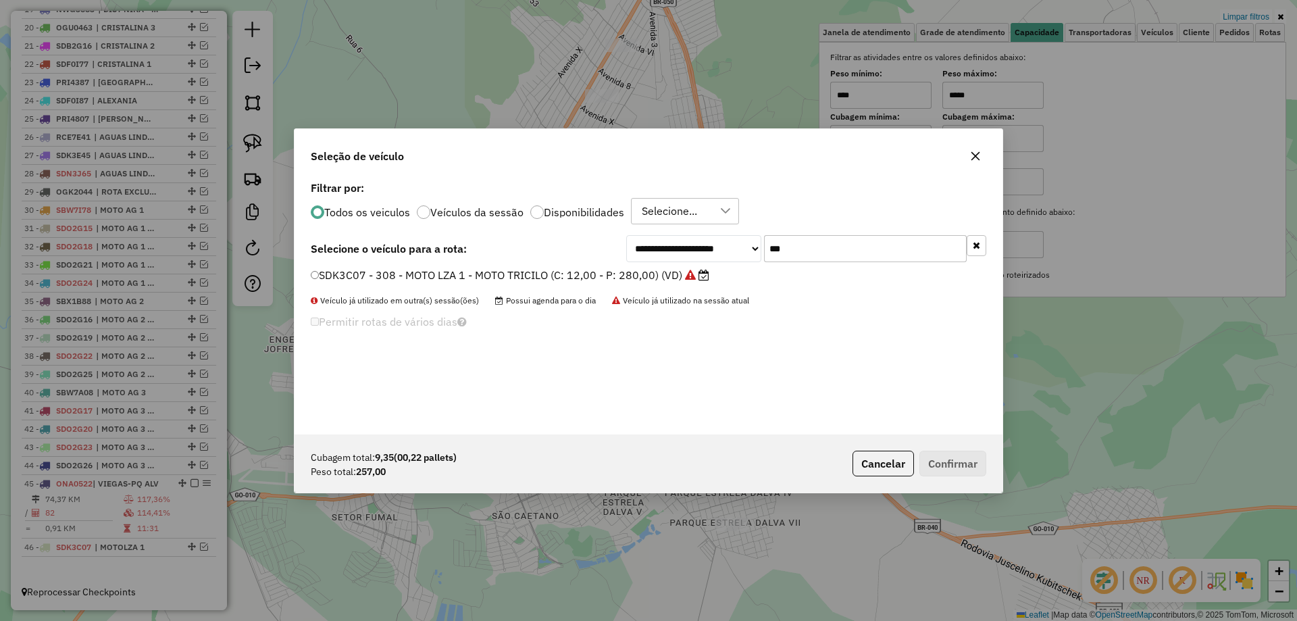
drag, startPoint x: 792, startPoint y: 251, endPoint x: 782, endPoint y: 249, distance: 10.9
click at [782, 249] on input "***" at bounding box center [865, 248] width 203 height 27
type input "***"
click at [357, 274] on label "SDK3C37 - 309 - MOTO LZA 2 - MOTO TRICILO (C: 12,00 - P: 280,00)" at bounding box center [492, 275] width 362 height 16
click at [944, 463] on button "Confirmar" at bounding box center [952, 464] width 67 height 26
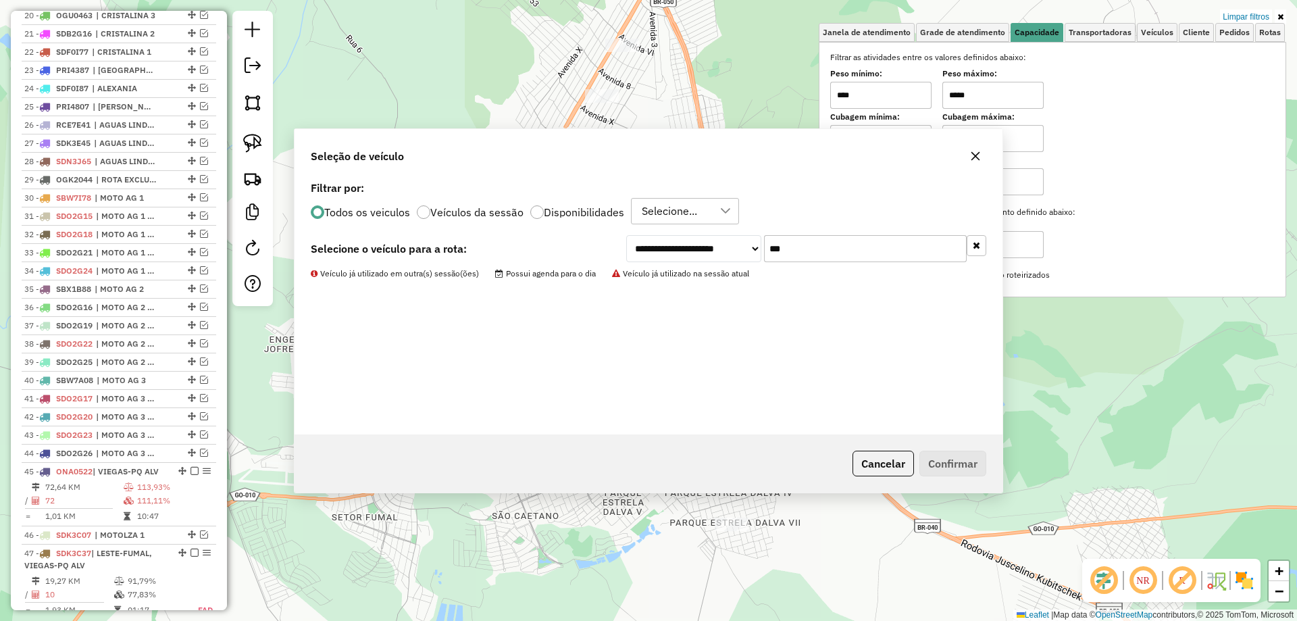
scroll to position [923, 0]
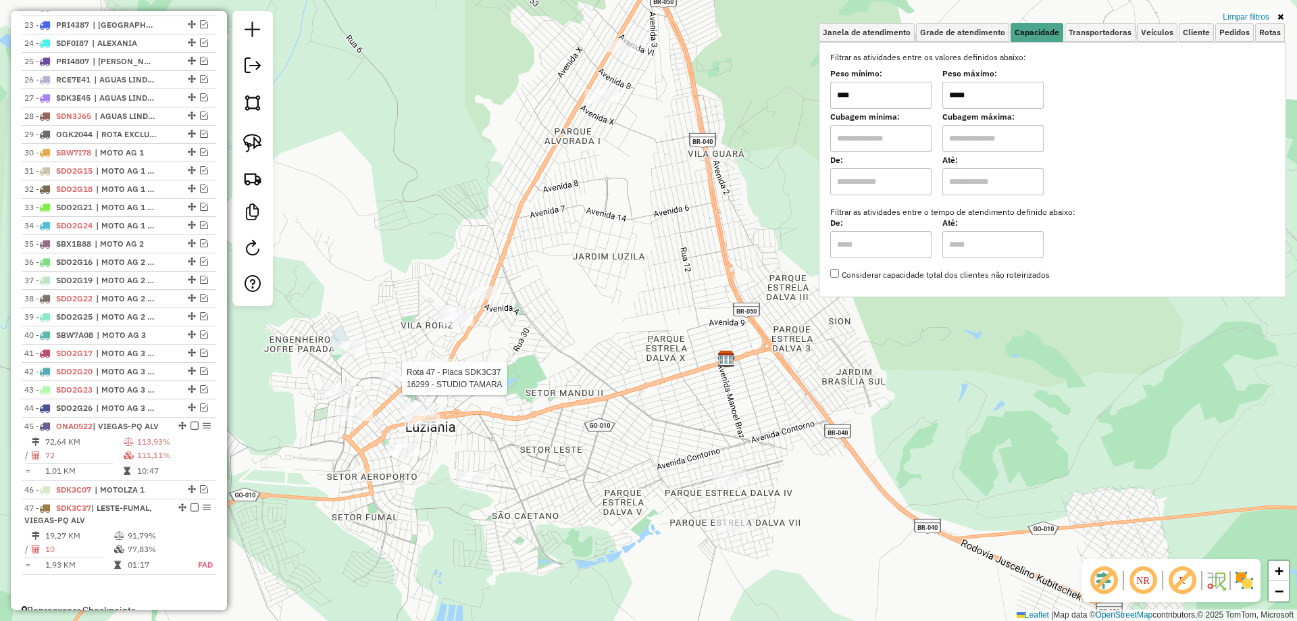
select select "*********"
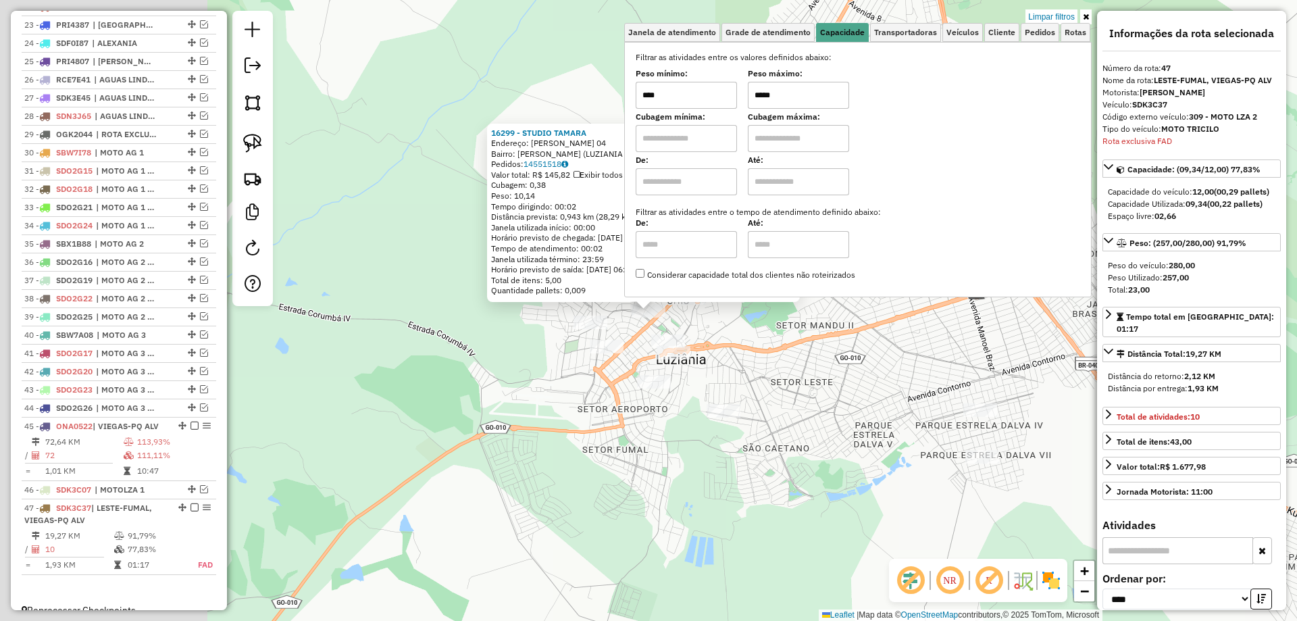
scroll to position [954, 0]
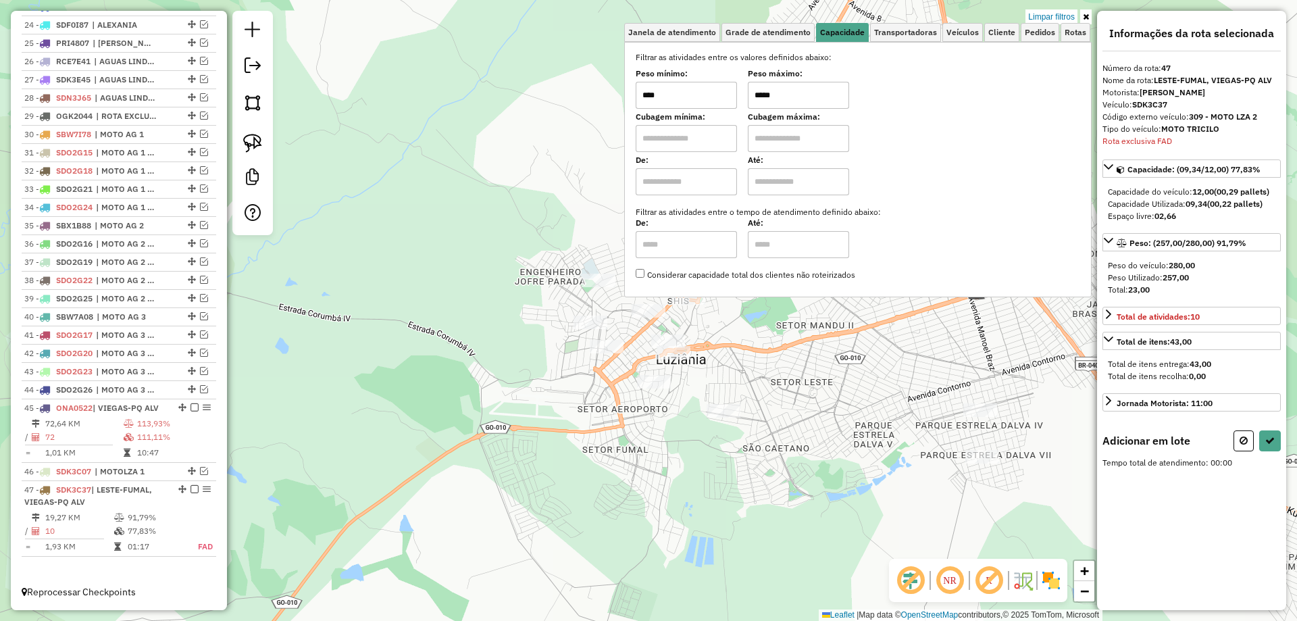
click at [686, 301] on div "Limpar filtros Janela de atendimento Grade de atendimento Capacidade Transporta…" at bounding box center [857, 160] width 467 height 299
click at [692, 298] on div "Limpar filtros Janela de atendimento Grade de atendimento Capacidade Transporta…" at bounding box center [857, 160] width 467 height 299
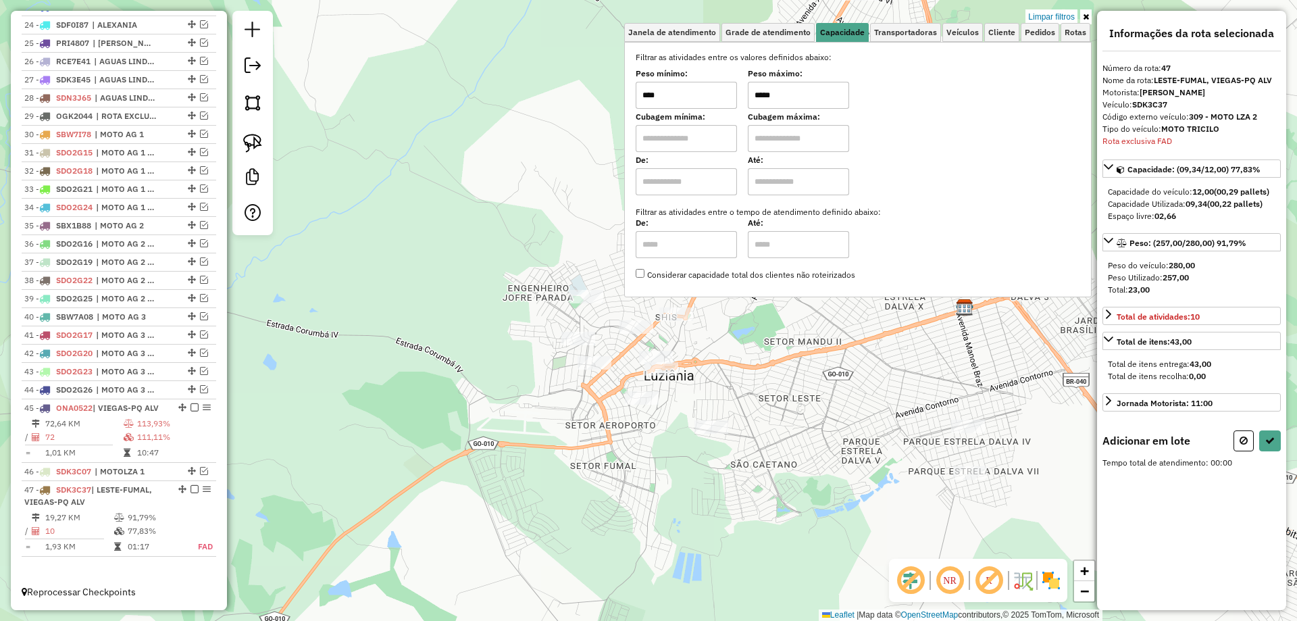
drag, startPoint x: 742, startPoint y: 351, endPoint x: 655, endPoint y: 452, distance: 133.6
click at [655, 452] on div "Limpar filtros Janela de atendimento Grade de atendimento Capacidade Transporta…" at bounding box center [648, 310] width 1297 height 621
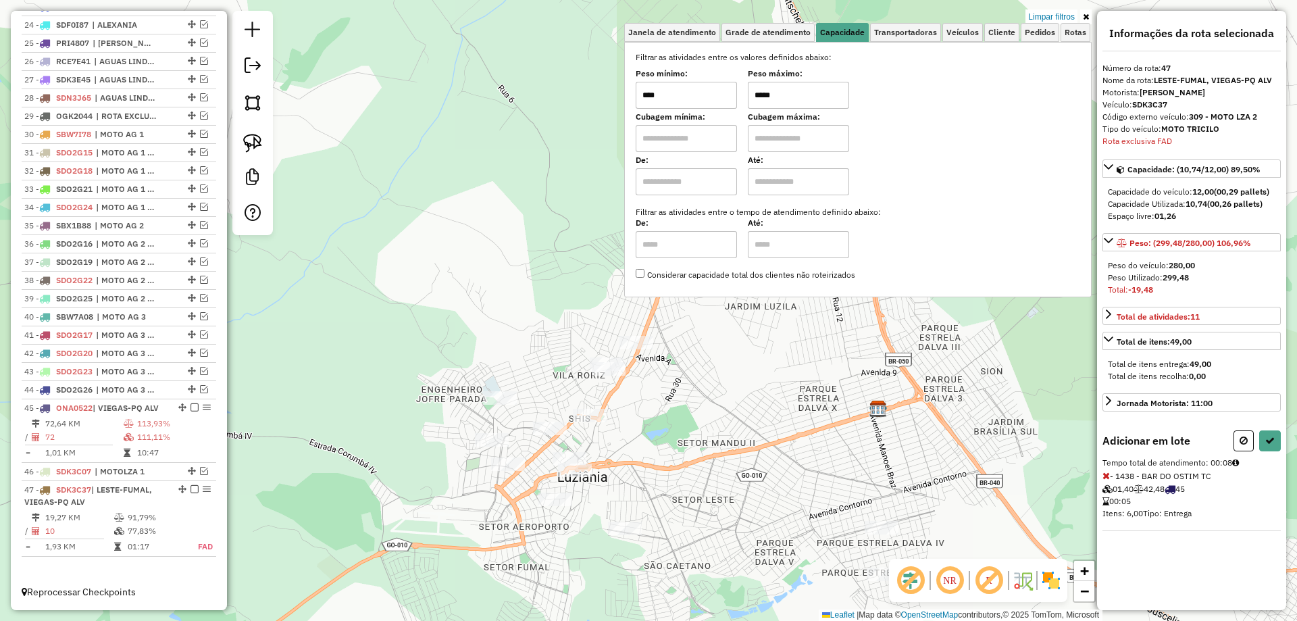
click at [1106, 477] on icon at bounding box center [1105, 475] width 7 height 9
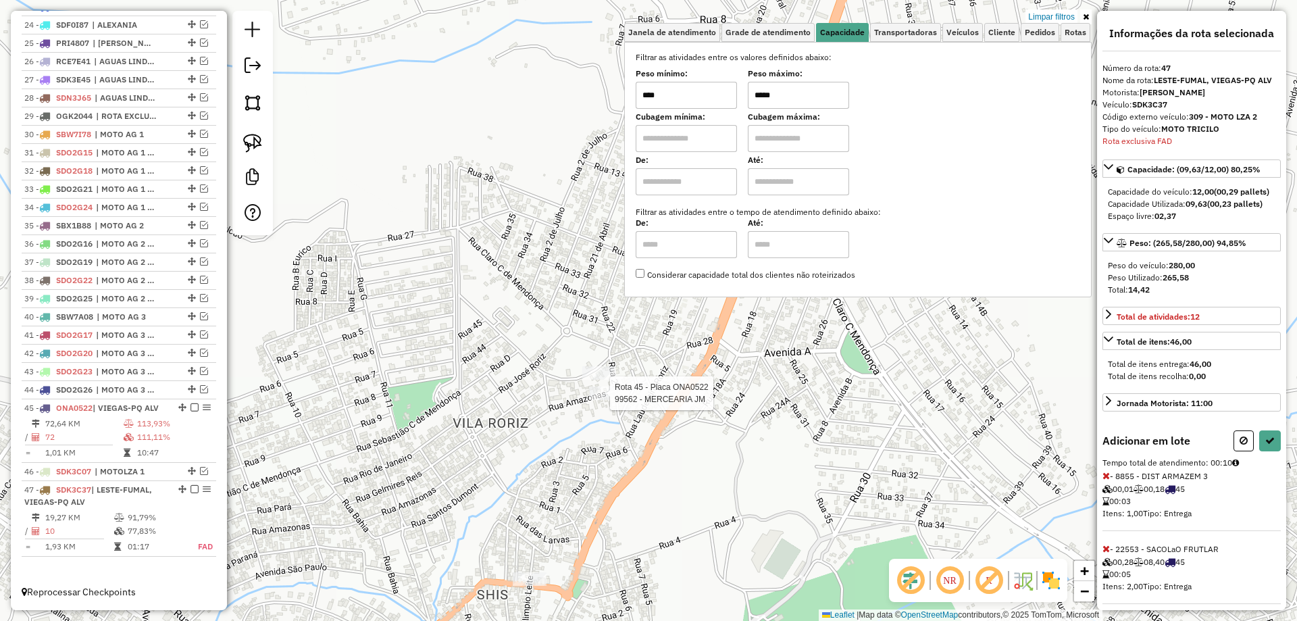
click at [610, 400] on div at bounding box center [606, 393] width 34 height 14
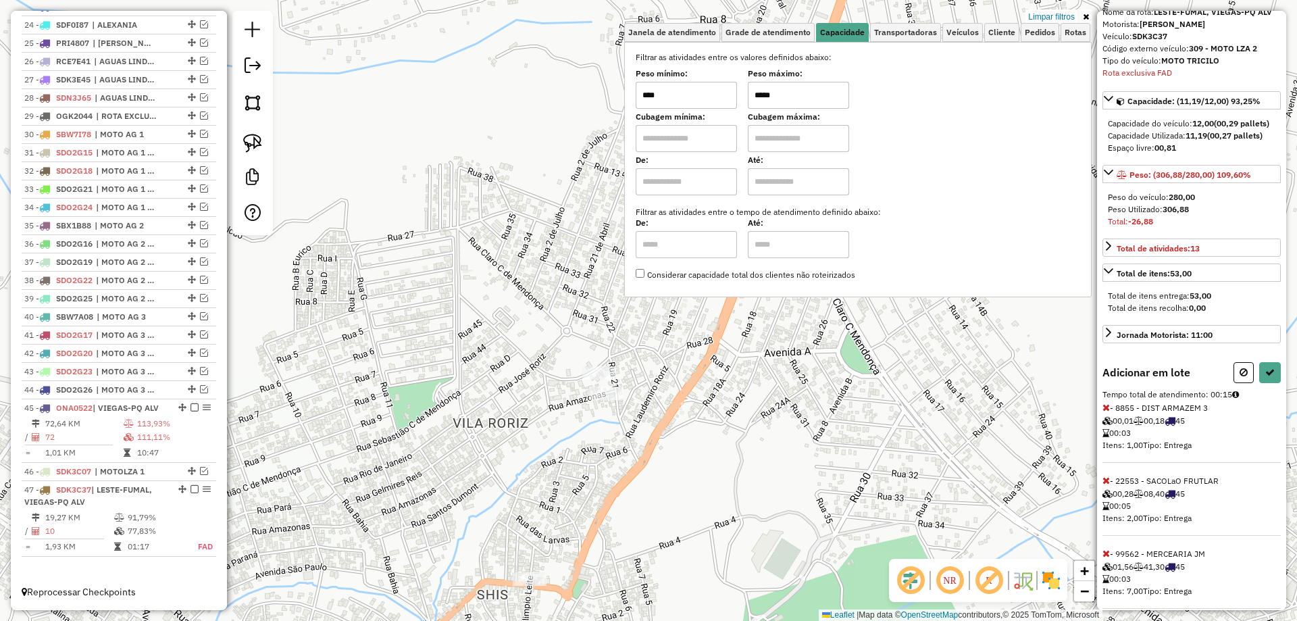
scroll to position [95, 0]
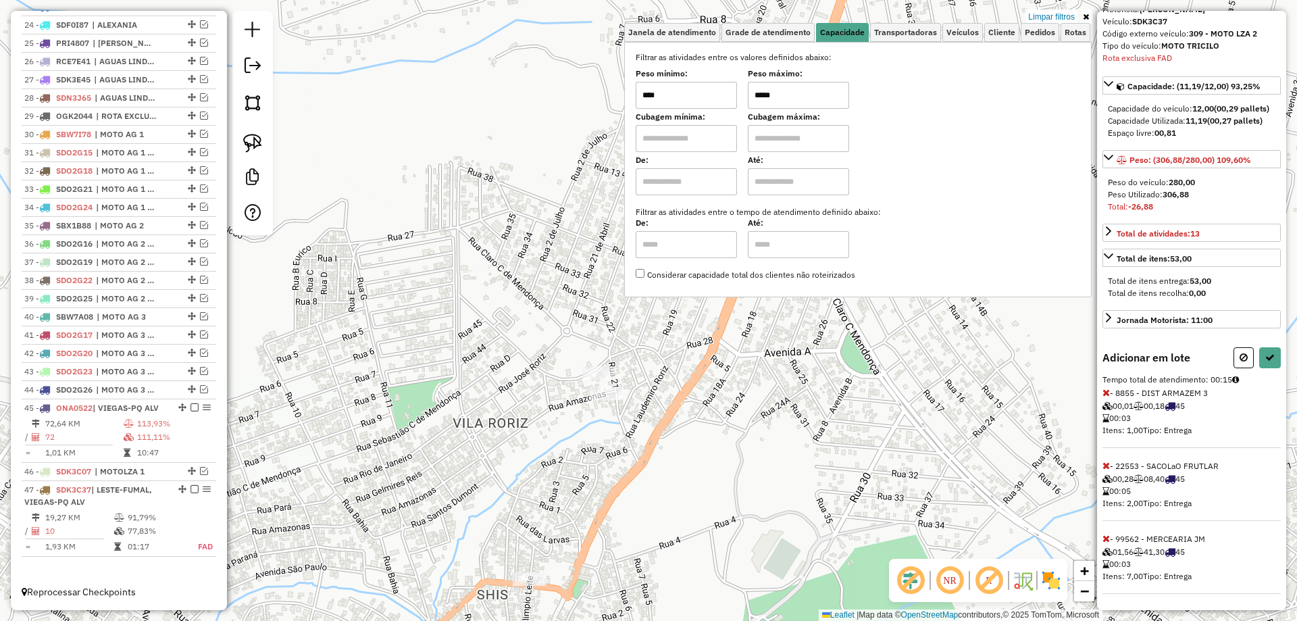
click at [1106, 535] on icon at bounding box center [1105, 538] width 7 height 9
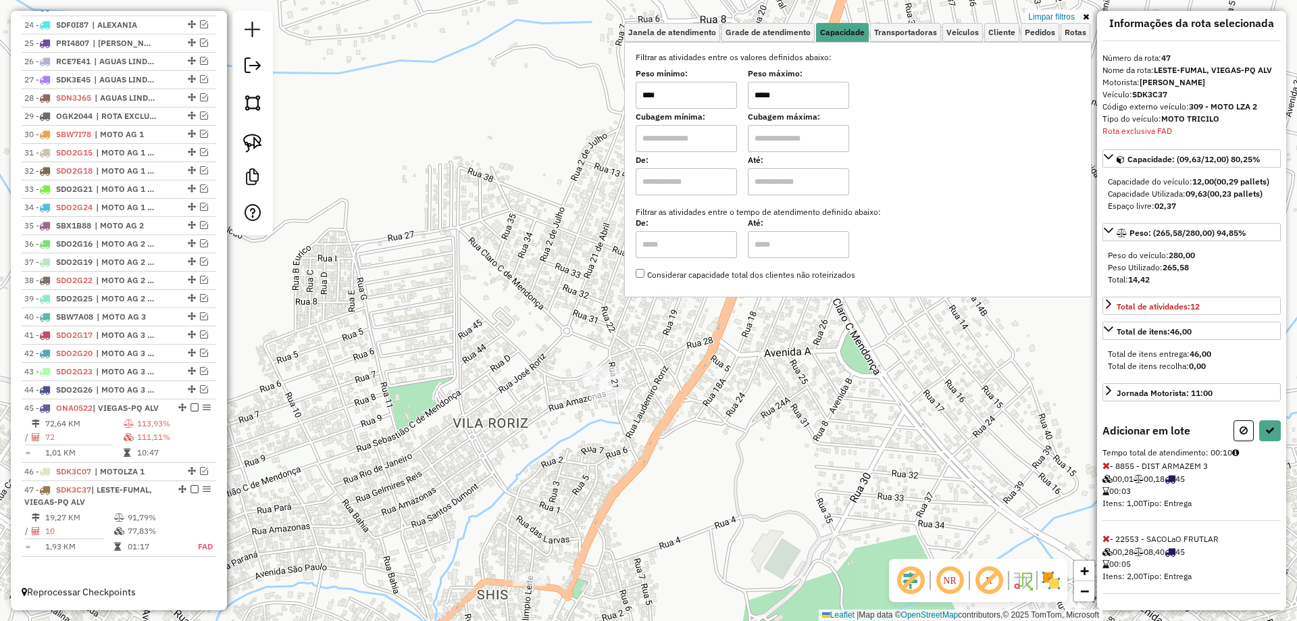
scroll to position [22, 0]
click at [1267, 436] on button at bounding box center [1270, 430] width 22 height 21
select select "*********"
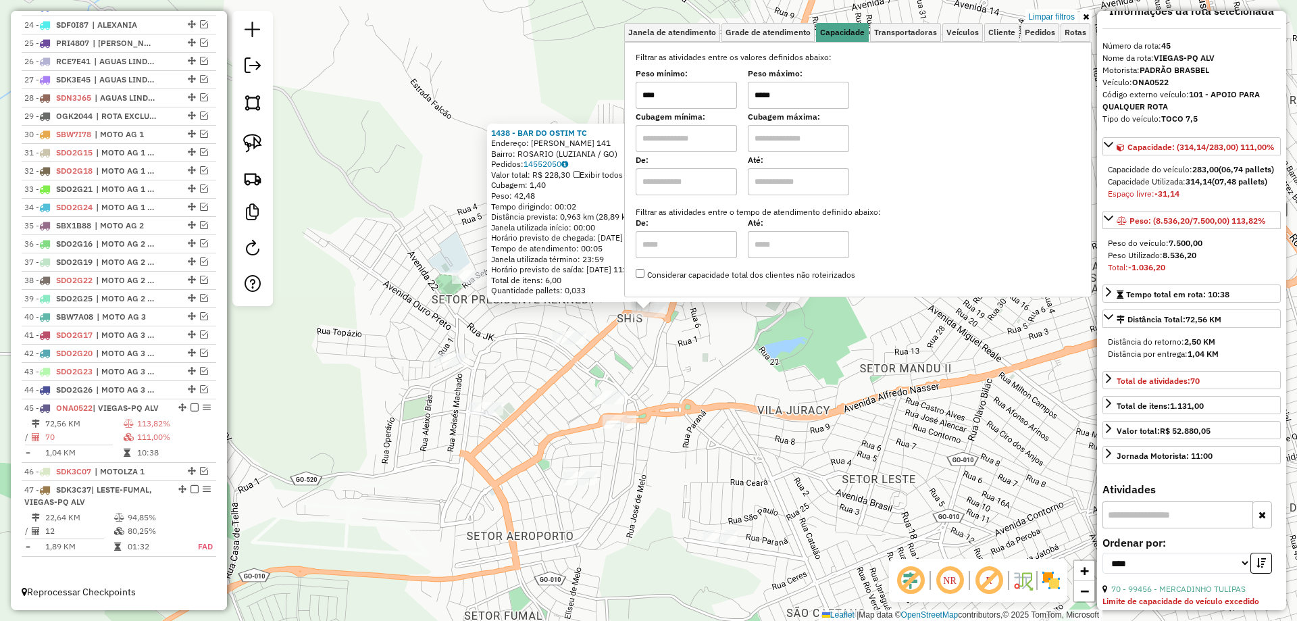
click at [669, 366] on div "1438 - BAR DO OSTIM TC Endereço: OLIMPIO LEITE 141 Bairro: ROSARIO (LUZIANIA / …" at bounding box center [648, 310] width 1297 height 621
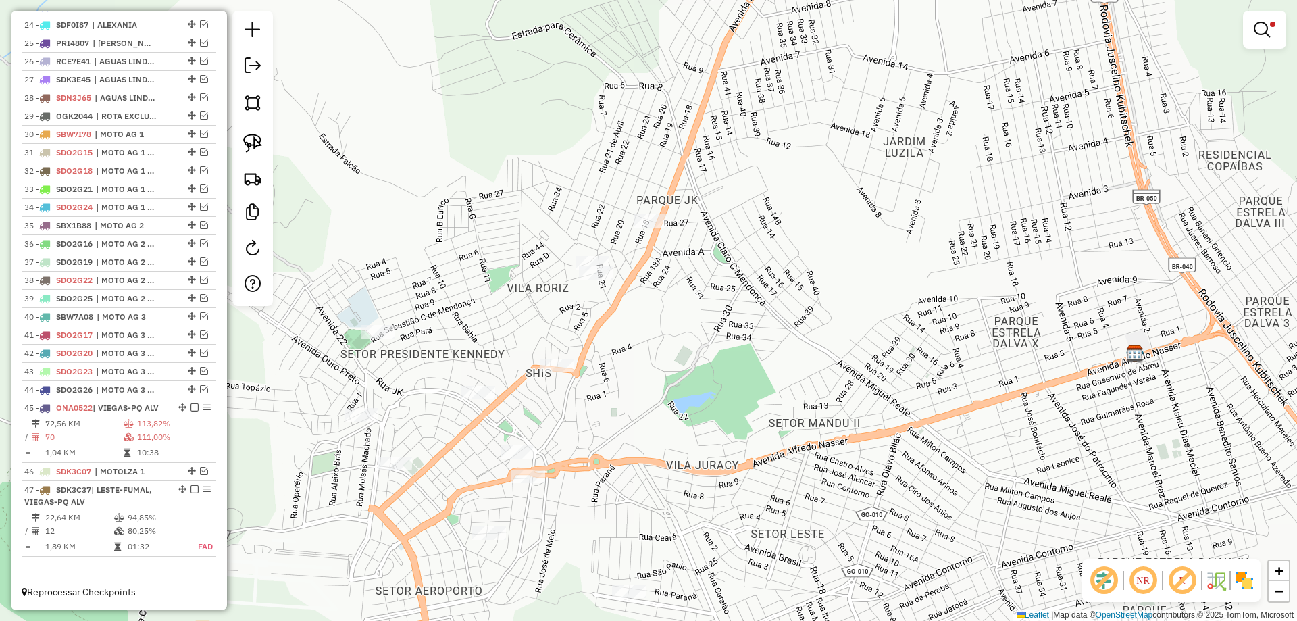
drag, startPoint x: 746, startPoint y: 255, endPoint x: 555, endPoint y: 469, distance: 287.1
click at [557, 469] on div "Limpar filtros Janela de atendimento Grade de atendimento Capacidade Transporta…" at bounding box center [648, 310] width 1297 height 621
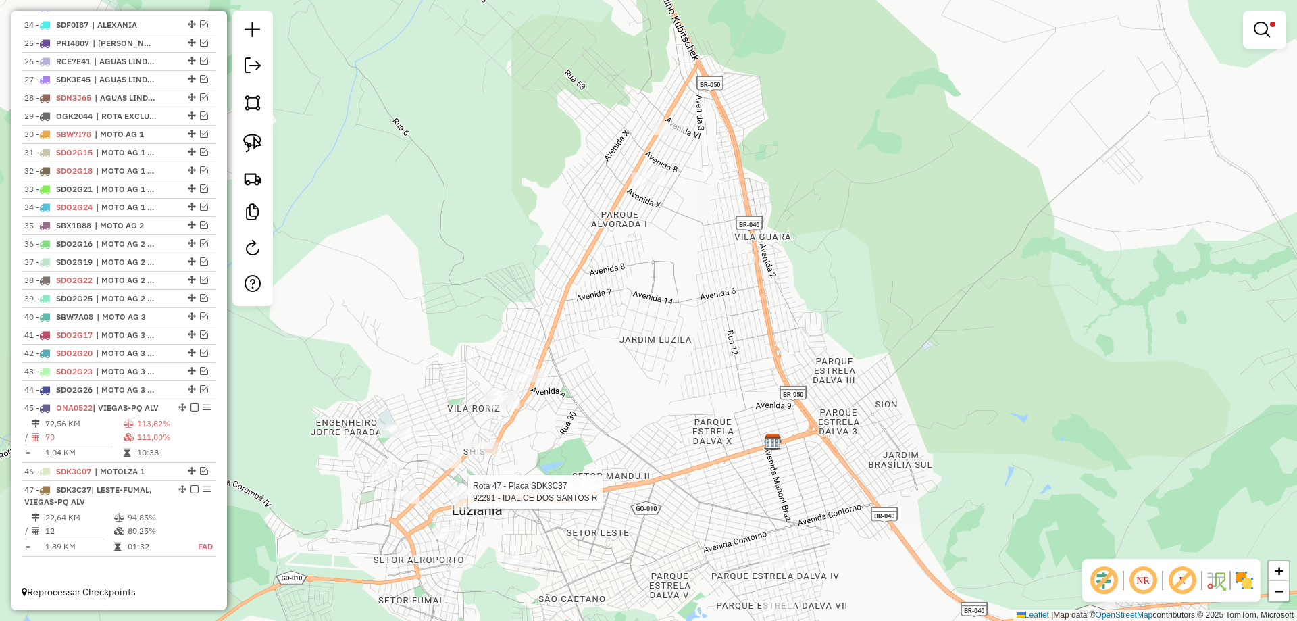
select select "*********"
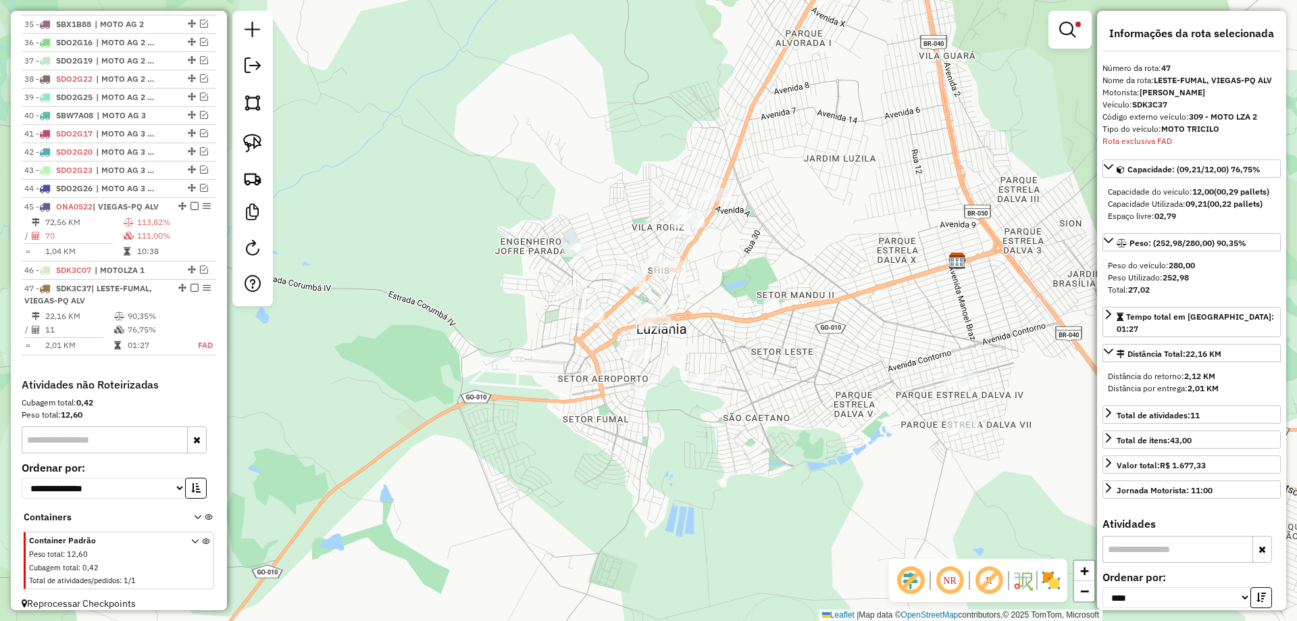
scroll to position [1167, 0]
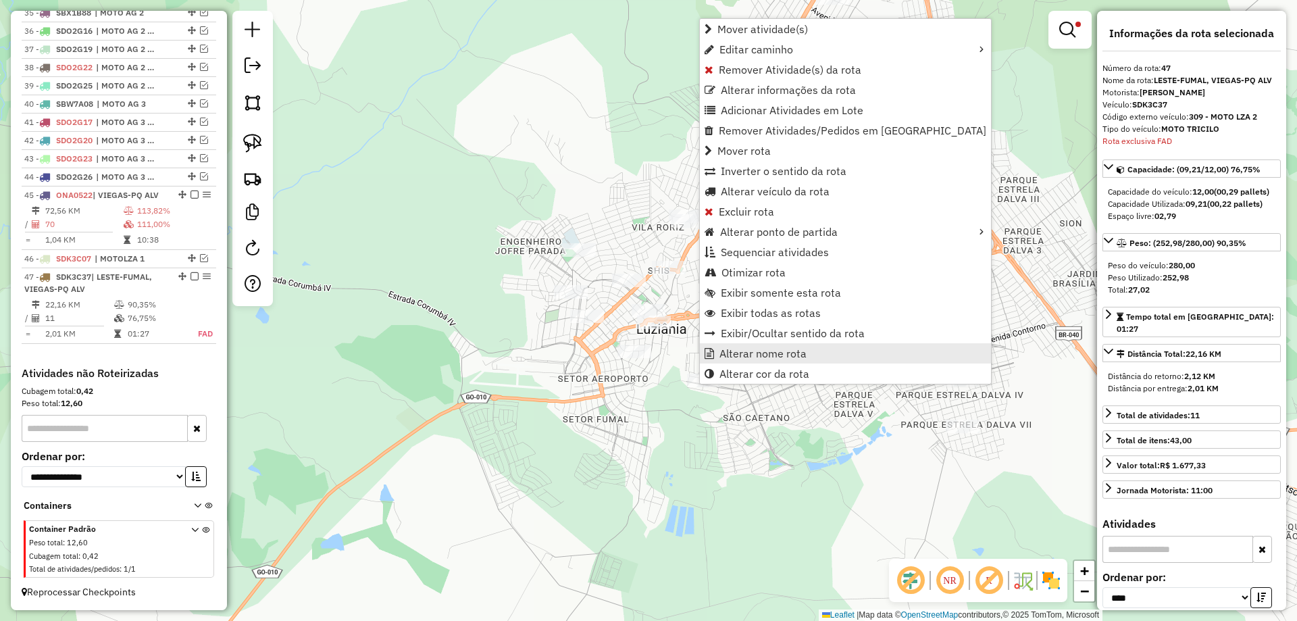
click at [759, 348] on span "Alterar nome rota" at bounding box center [762, 353] width 87 height 11
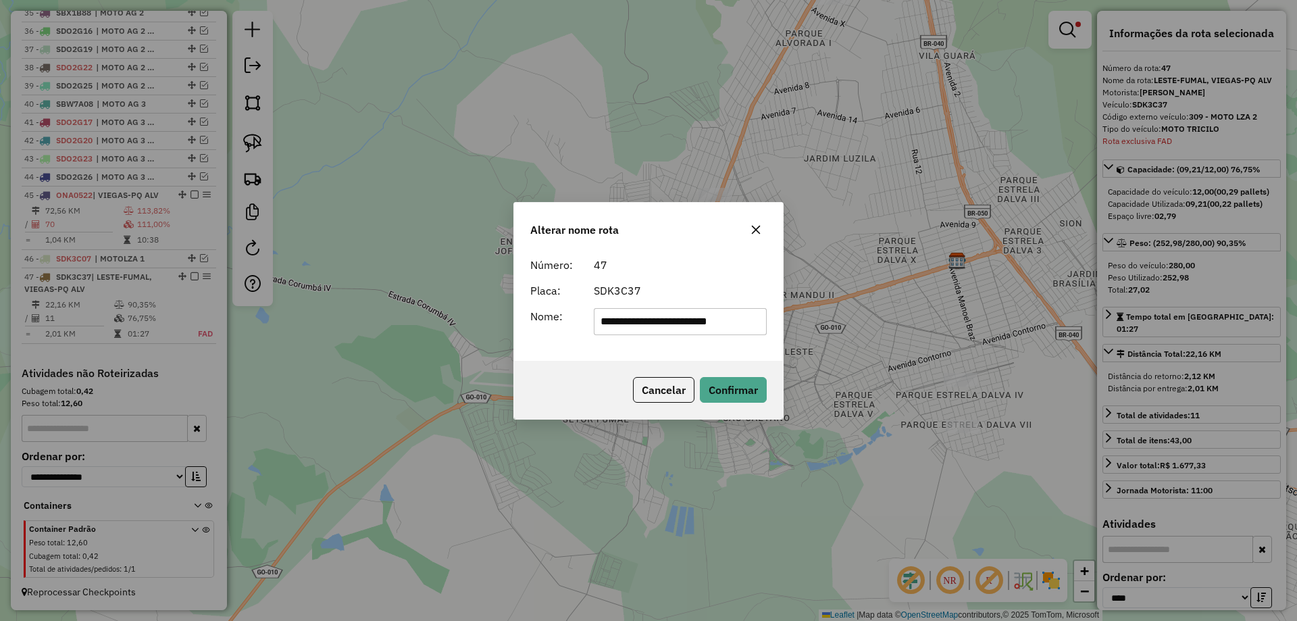
click at [712, 317] on input "**********" at bounding box center [681, 321] width 174 height 27
click at [712, 316] on input "**********" at bounding box center [681, 321] width 174 height 27
click at [711, 316] on input "**********" at bounding box center [681, 321] width 174 height 27
type input "*********"
drag, startPoint x: 587, startPoint y: 359, endPoint x: 596, endPoint y: 358, distance: 9.6
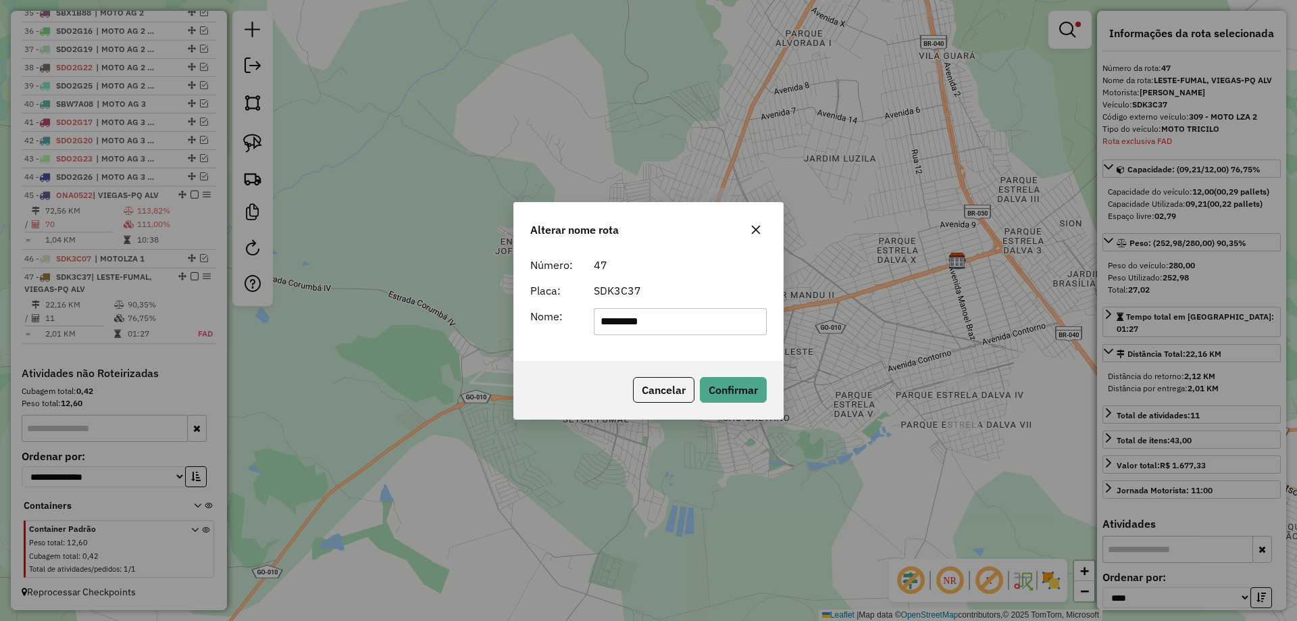
click at [594, 359] on div "Número: 47 Placa: SDK3C37 Nome: *********" at bounding box center [648, 305] width 269 height 109
drag, startPoint x: 738, startPoint y: 390, endPoint x: 301, endPoint y: 388, distance: 437.1
click at [734, 391] on button "Confirmar" at bounding box center [733, 390] width 67 height 26
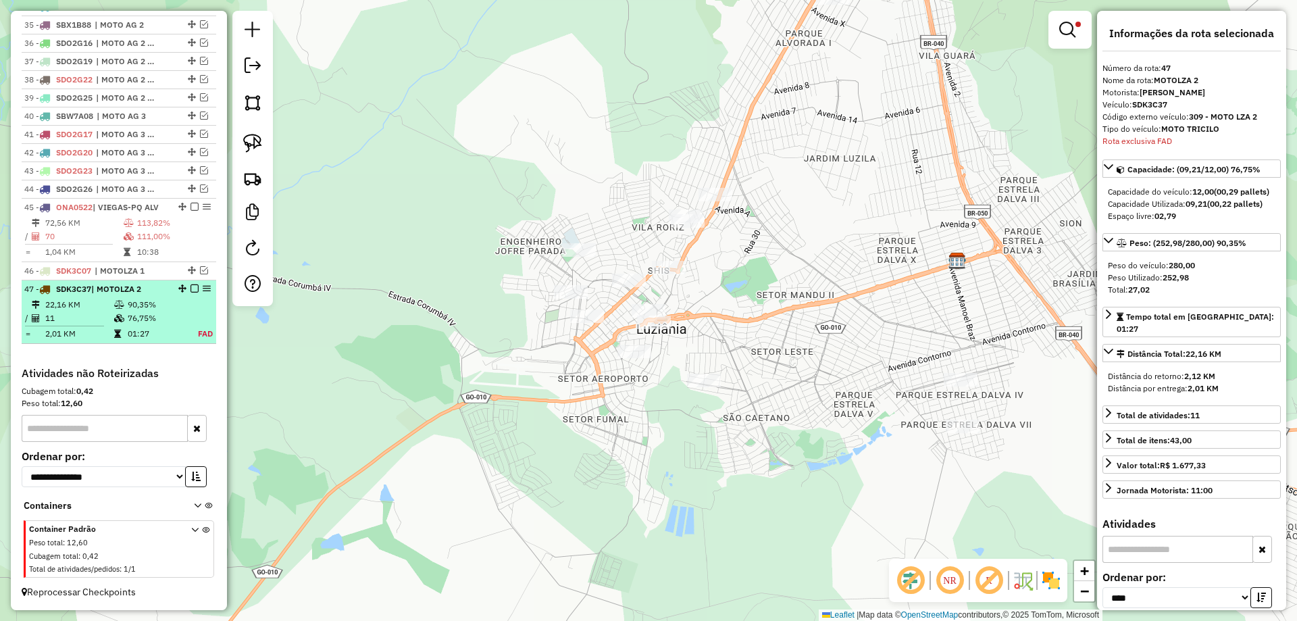
click at [190, 287] on em at bounding box center [194, 288] width 8 height 8
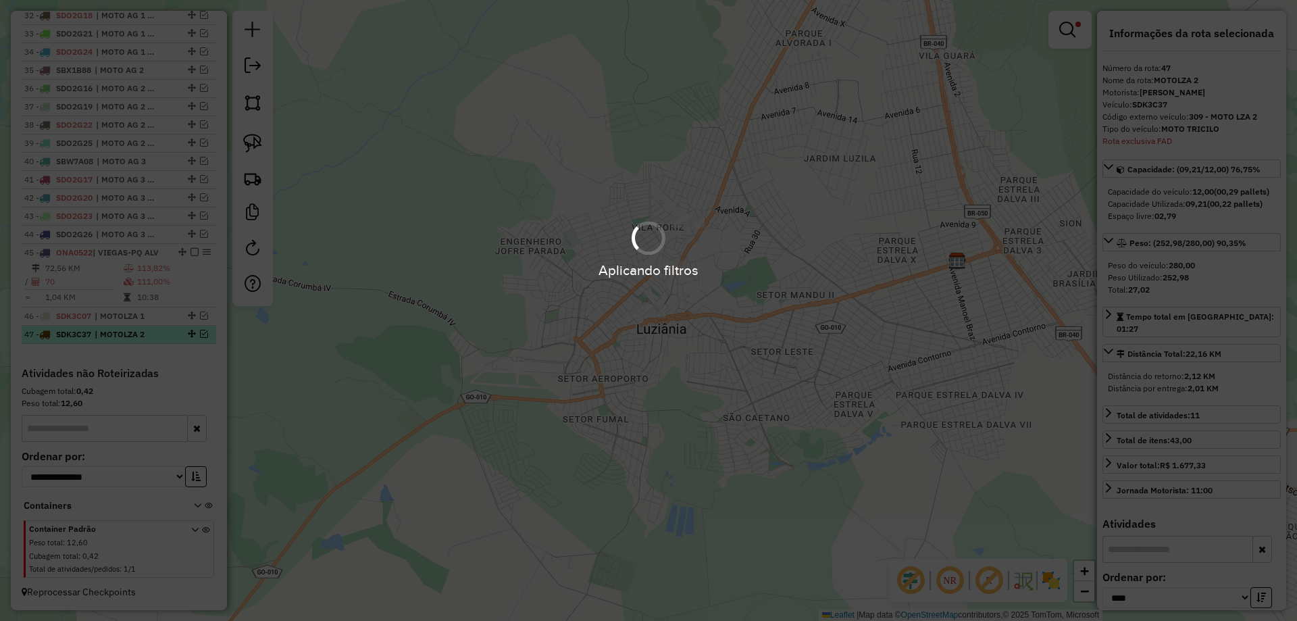
scroll to position [1109, 0]
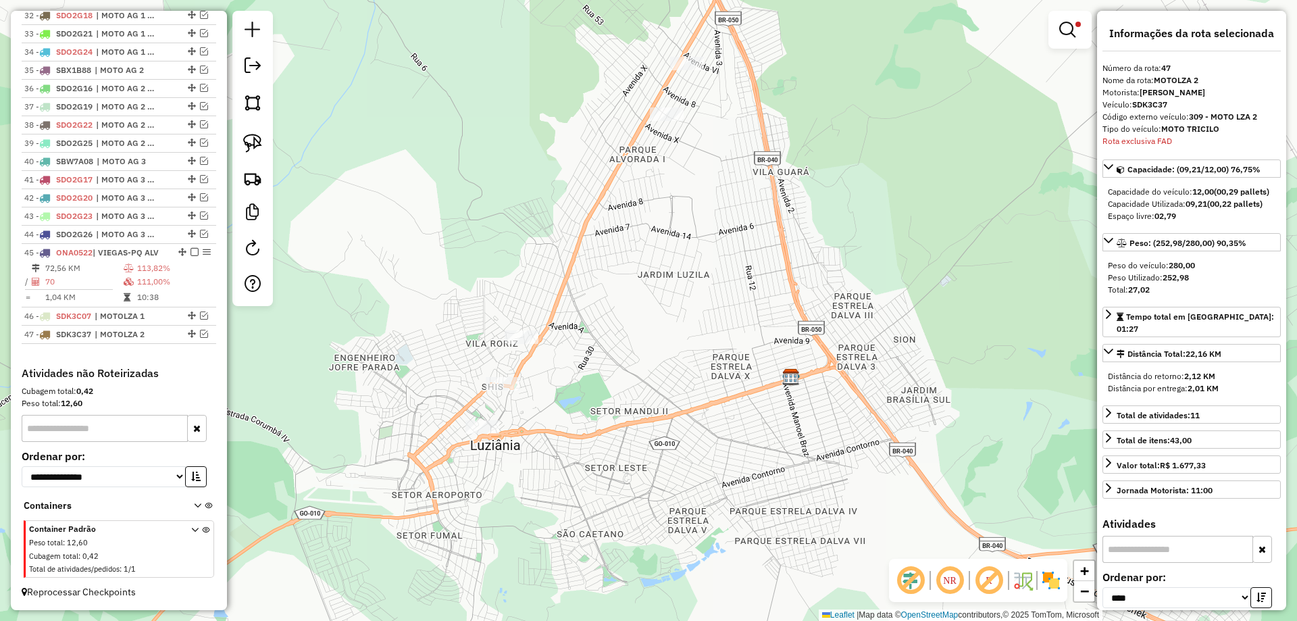
drag, startPoint x: 763, startPoint y: 463, endPoint x: 686, endPoint y: 557, distance: 120.9
click at [686, 557] on div "Limpar filtros Janela de atendimento Grade de atendimento Capacidade Transporta…" at bounding box center [648, 310] width 1297 height 621
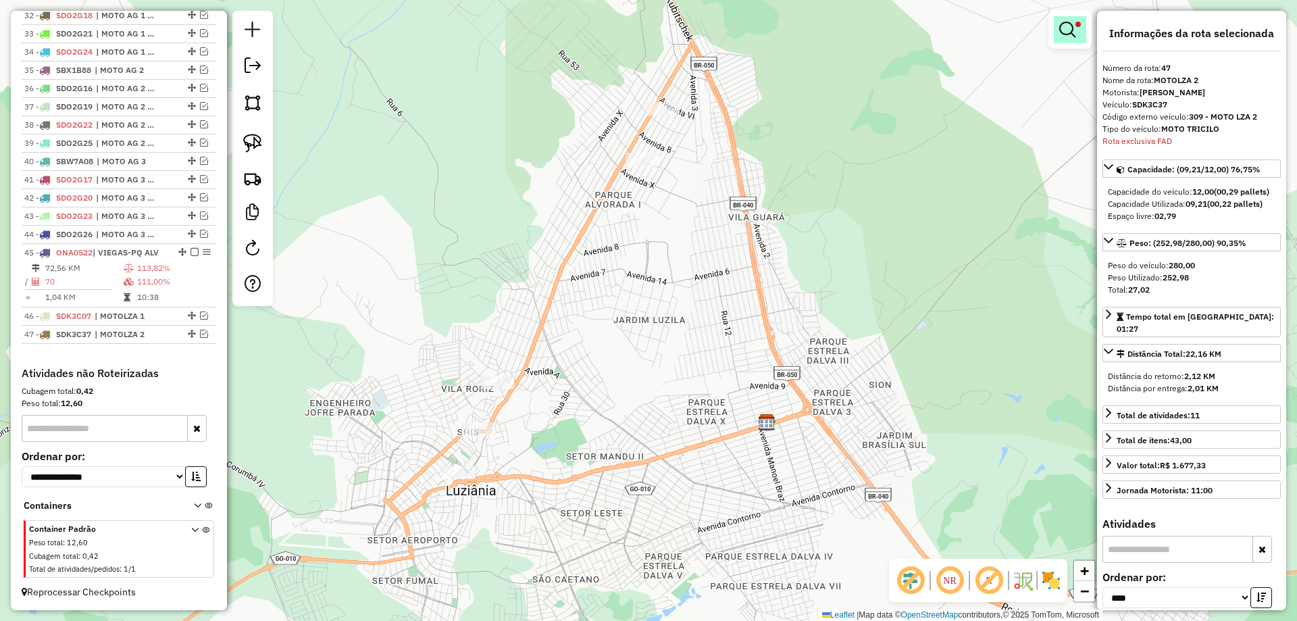
click at [1068, 35] on em at bounding box center [1067, 30] width 16 height 16
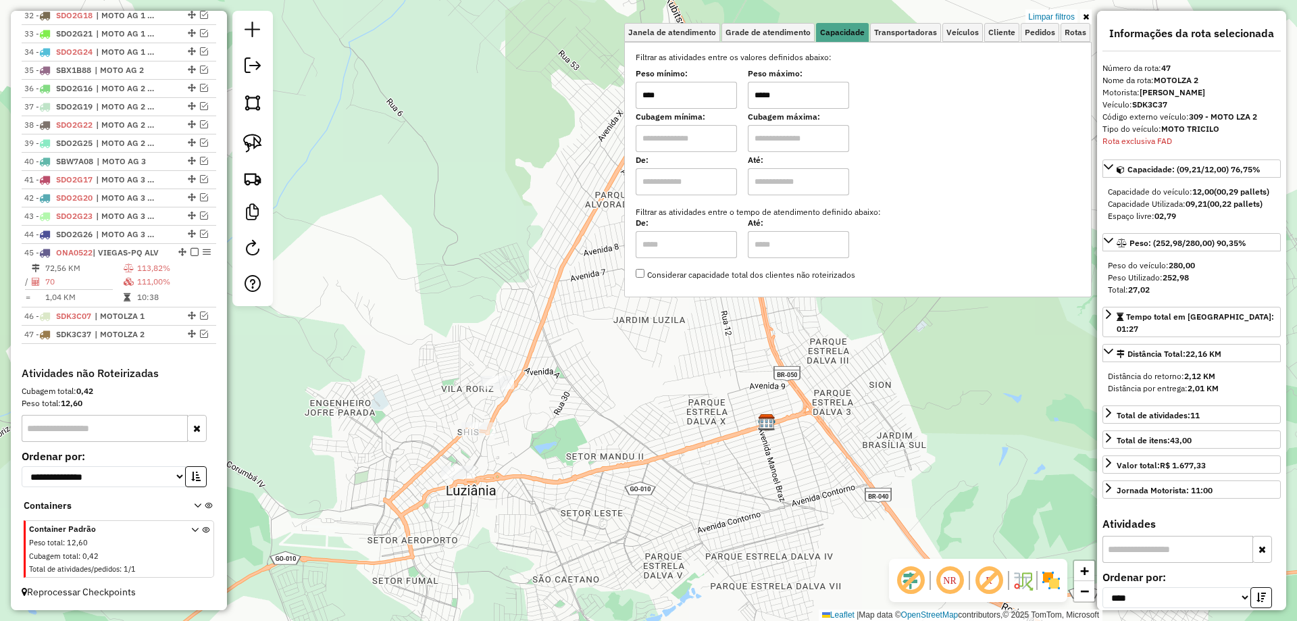
drag, startPoint x: 757, startPoint y: 91, endPoint x: 765, endPoint y: 91, distance: 8.1
click at [765, 91] on input "*****" at bounding box center [798, 95] width 101 height 27
type input "*****"
click at [592, 367] on div "Limpar filtros Janela de atendimento Grade de atendimento Capacidade Transporta…" at bounding box center [648, 310] width 1297 height 621
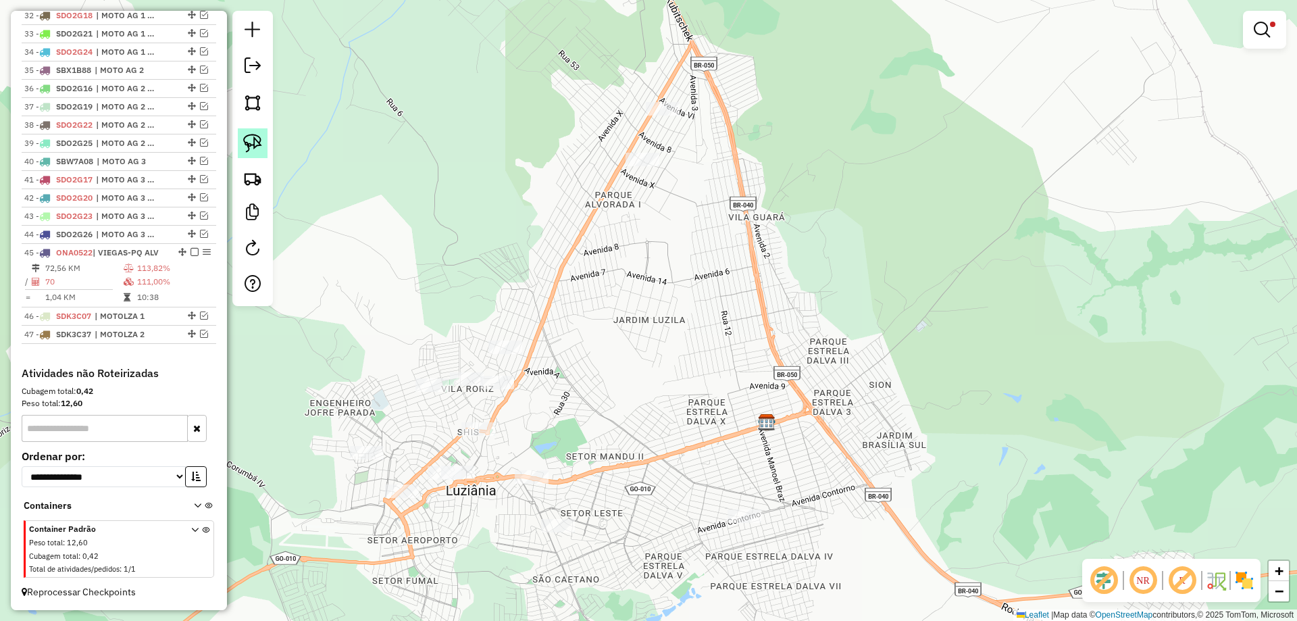
click at [246, 146] on img at bounding box center [252, 143] width 19 height 19
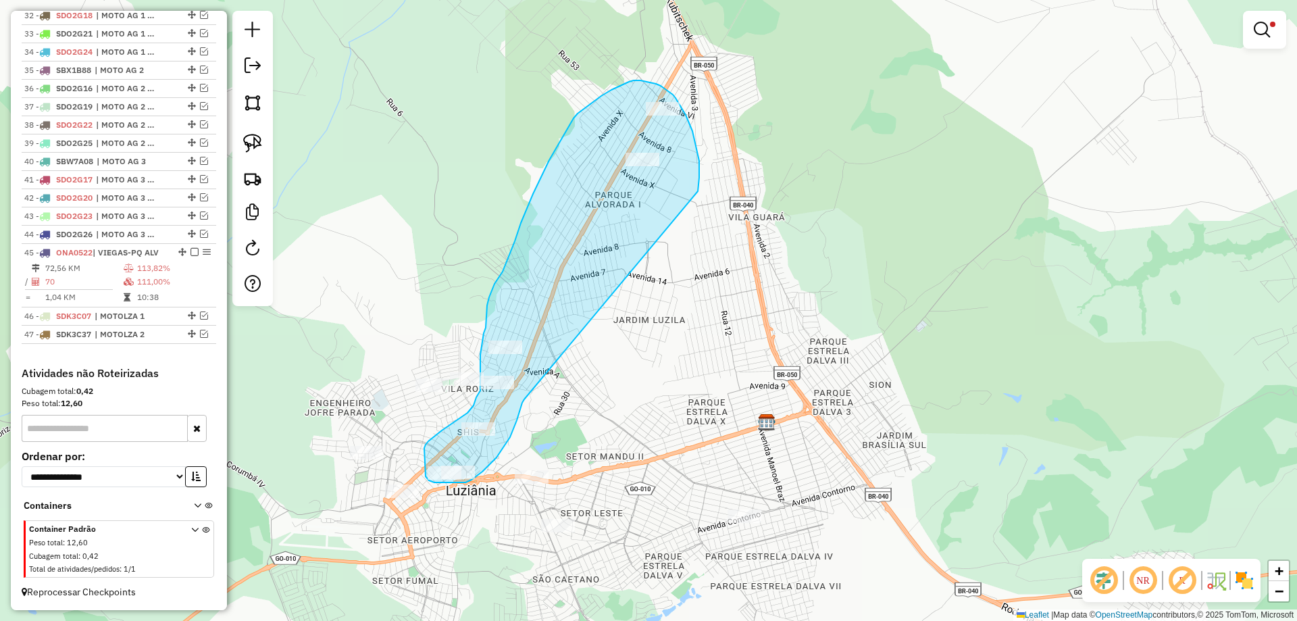
drag, startPoint x: 676, startPoint y: 98, endPoint x: 524, endPoint y: 399, distance: 336.5
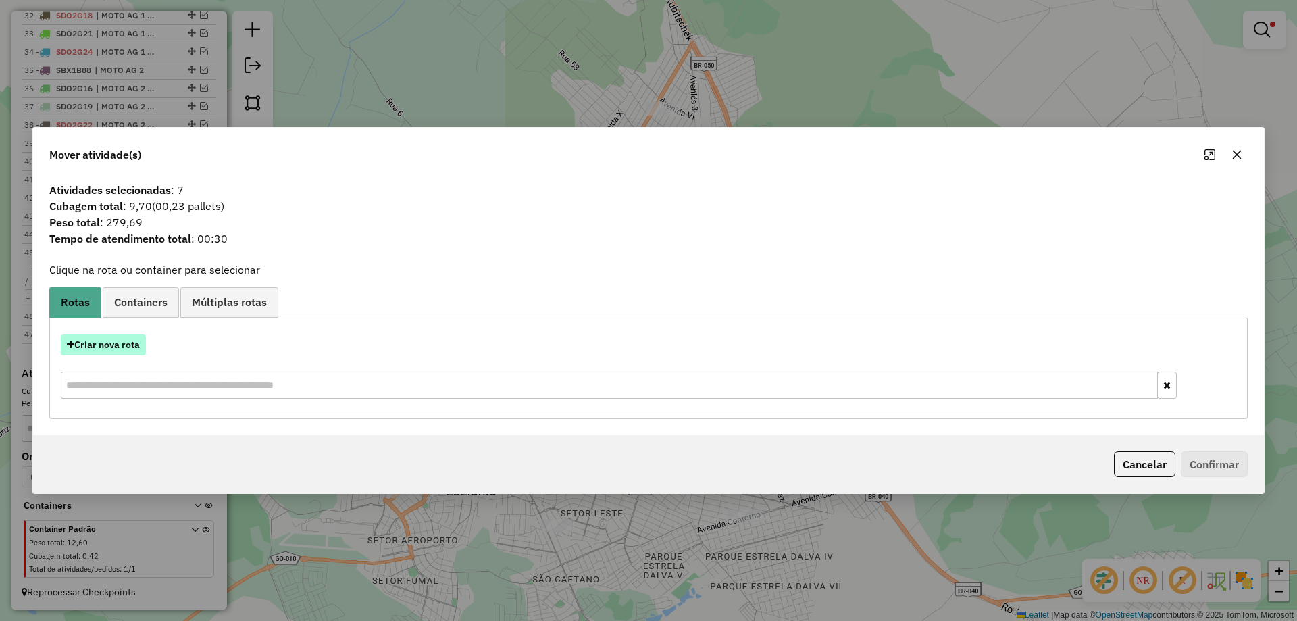
click at [112, 341] on button "Criar nova rota" at bounding box center [103, 344] width 85 height 21
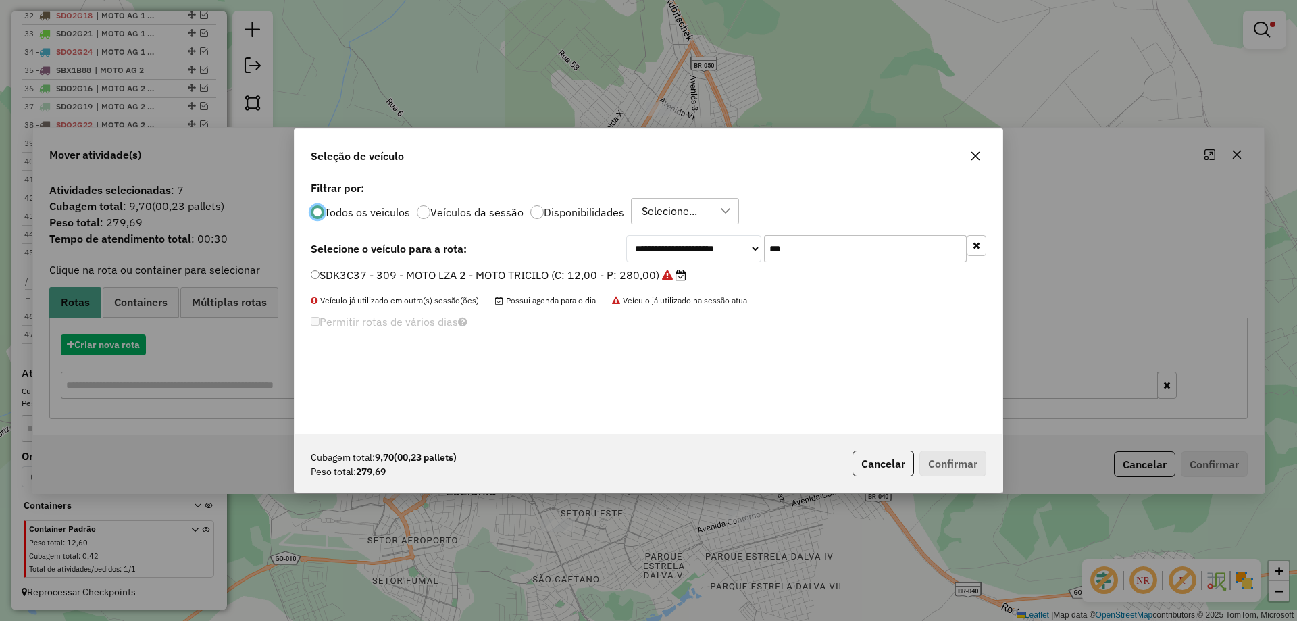
scroll to position [7, 4]
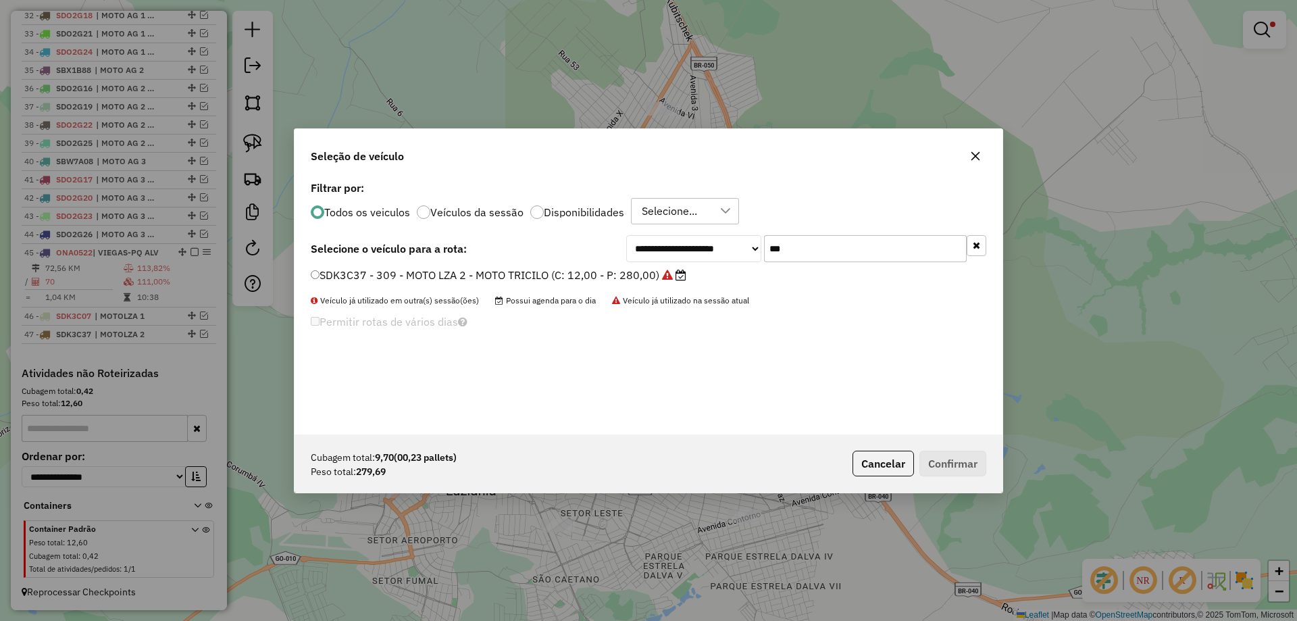
drag, startPoint x: 842, startPoint y: 249, endPoint x: 718, endPoint y: 236, distance: 124.4
click at [718, 236] on div "**********" at bounding box center [806, 248] width 360 height 27
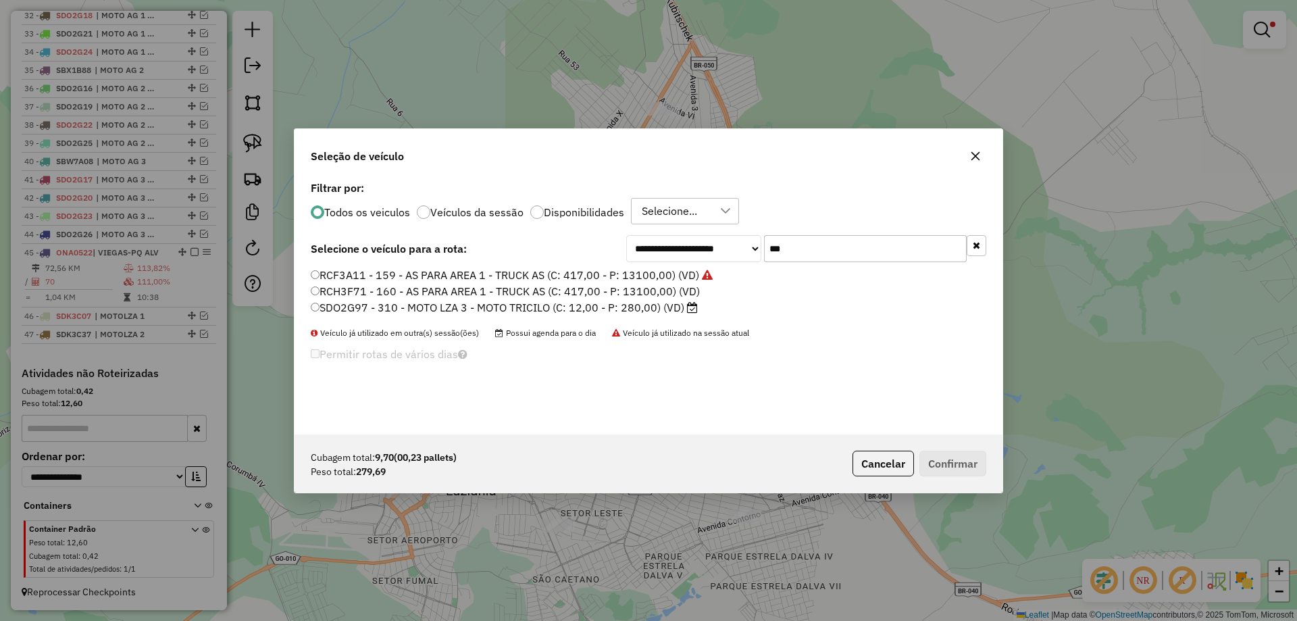
type input "***"
click at [332, 306] on label "SDO2G97 - 310 - MOTO LZA 3 - MOTO TRICILO (C: 12,00 - P: 280,00) (VD)" at bounding box center [504, 307] width 387 height 16
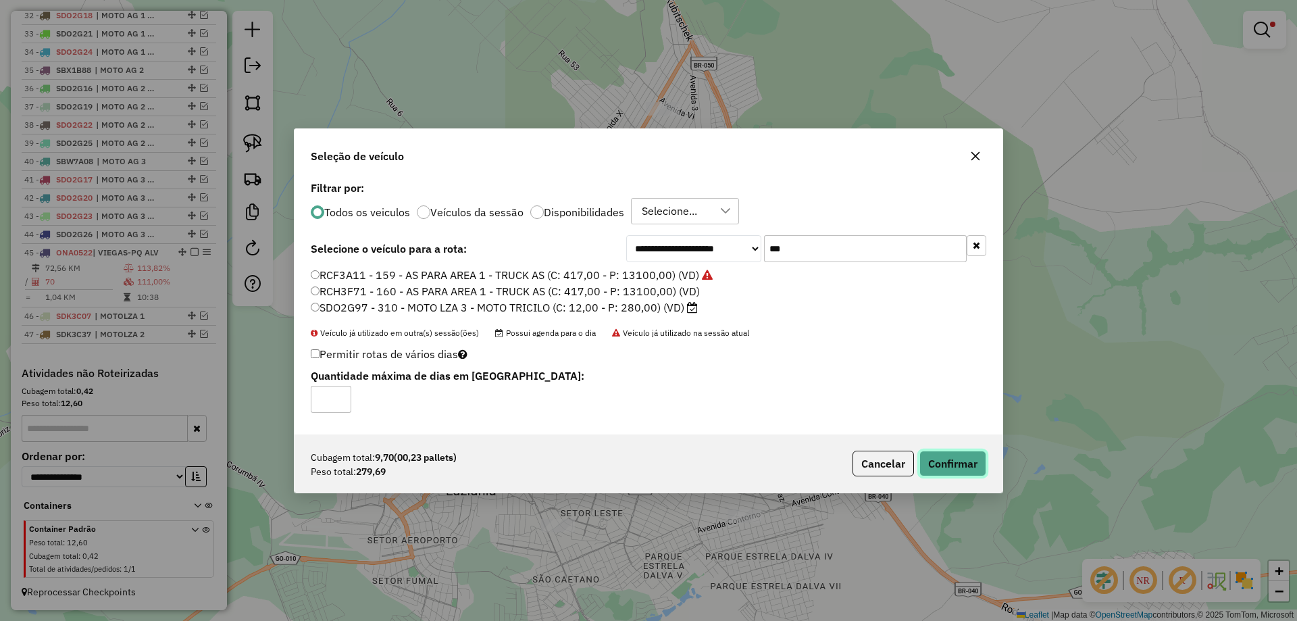
click at [936, 464] on button "Confirmar" at bounding box center [952, 464] width 67 height 26
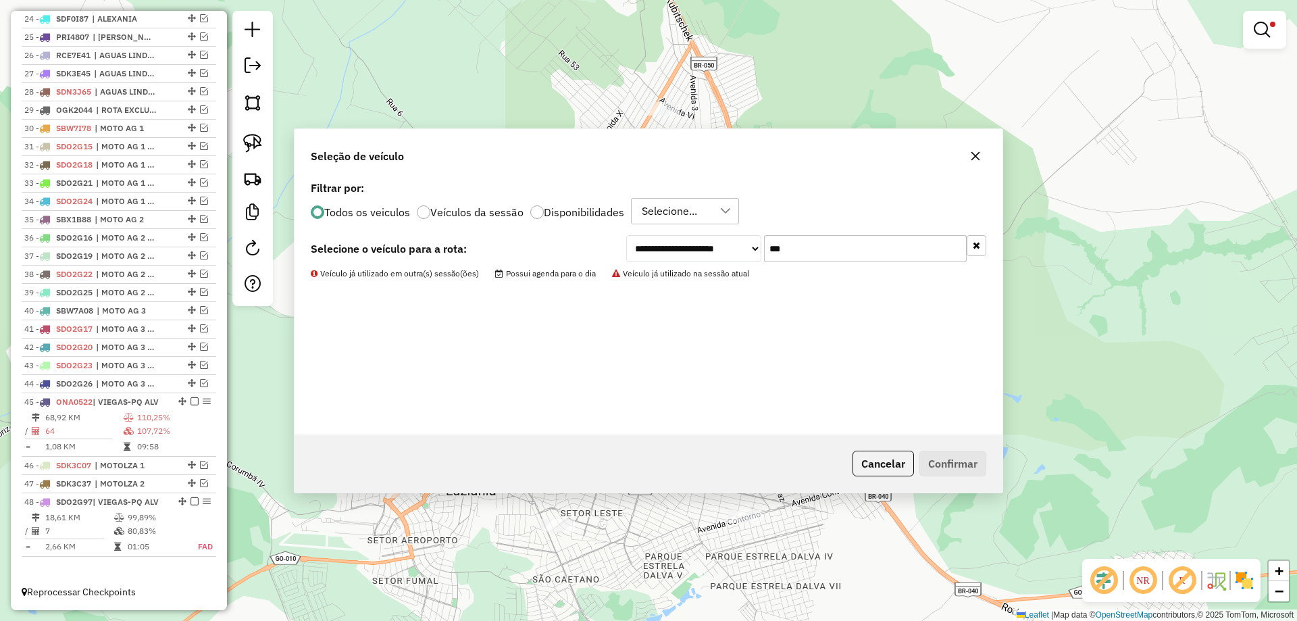
scroll to position [960, 0]
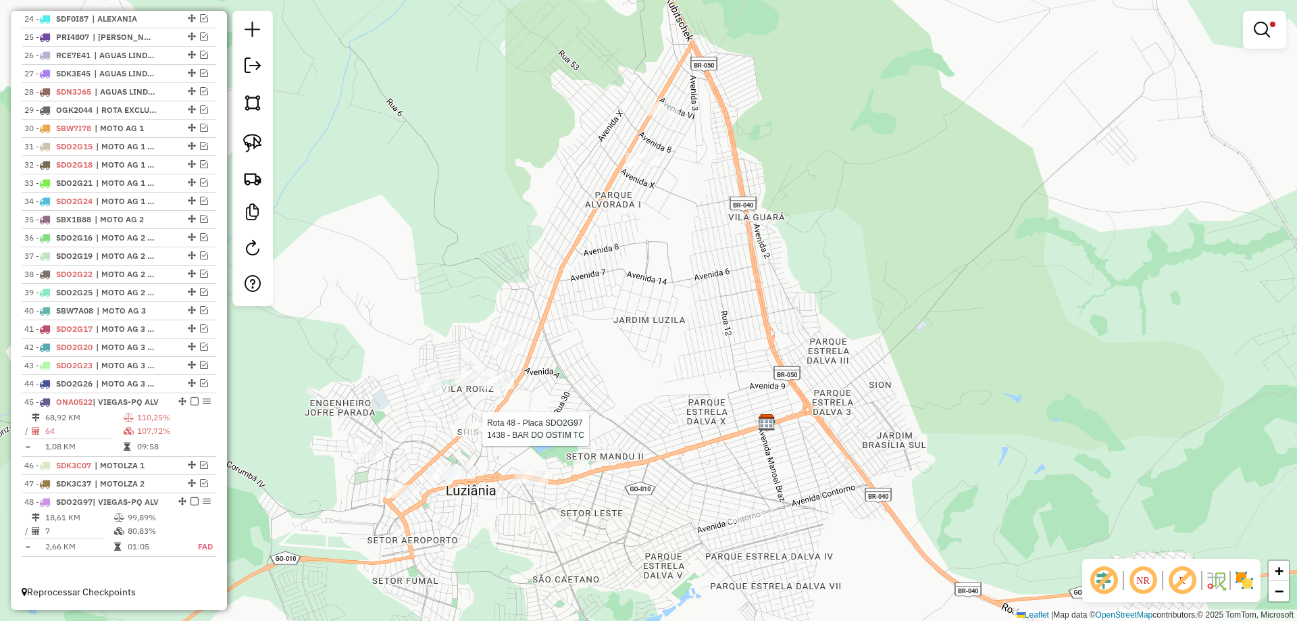
select select "*********"
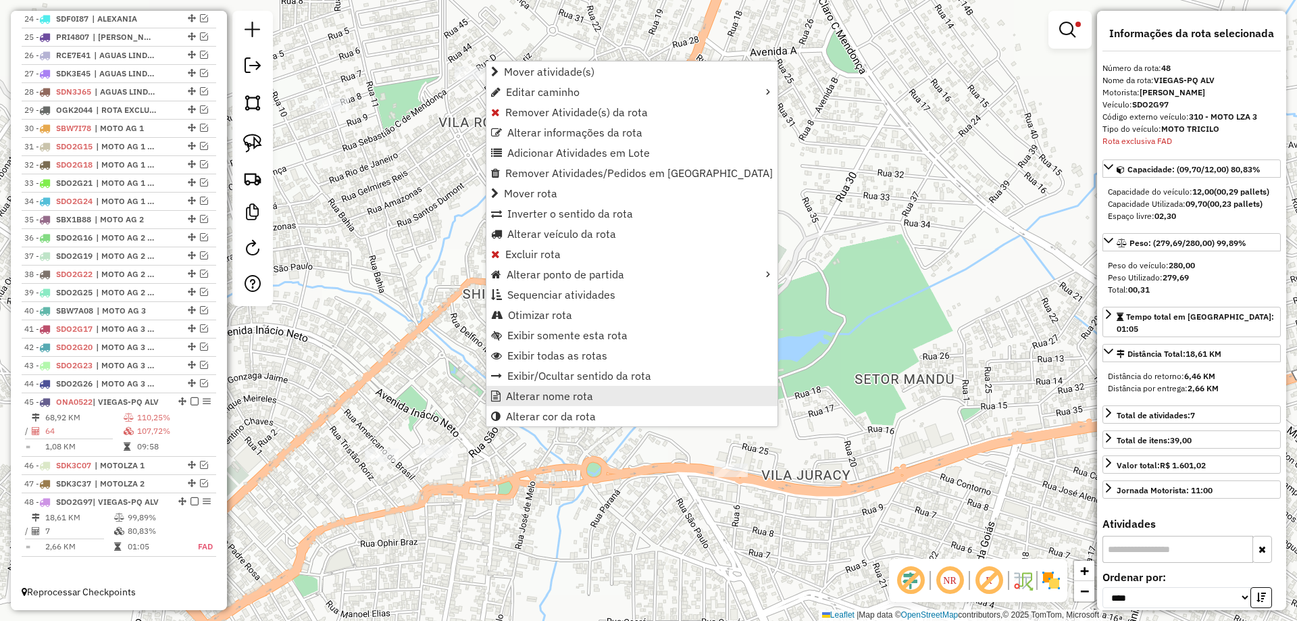
click at [568, 392] on span "Alterar nome rota" at bounding box center [549, 395] width 87 height 11
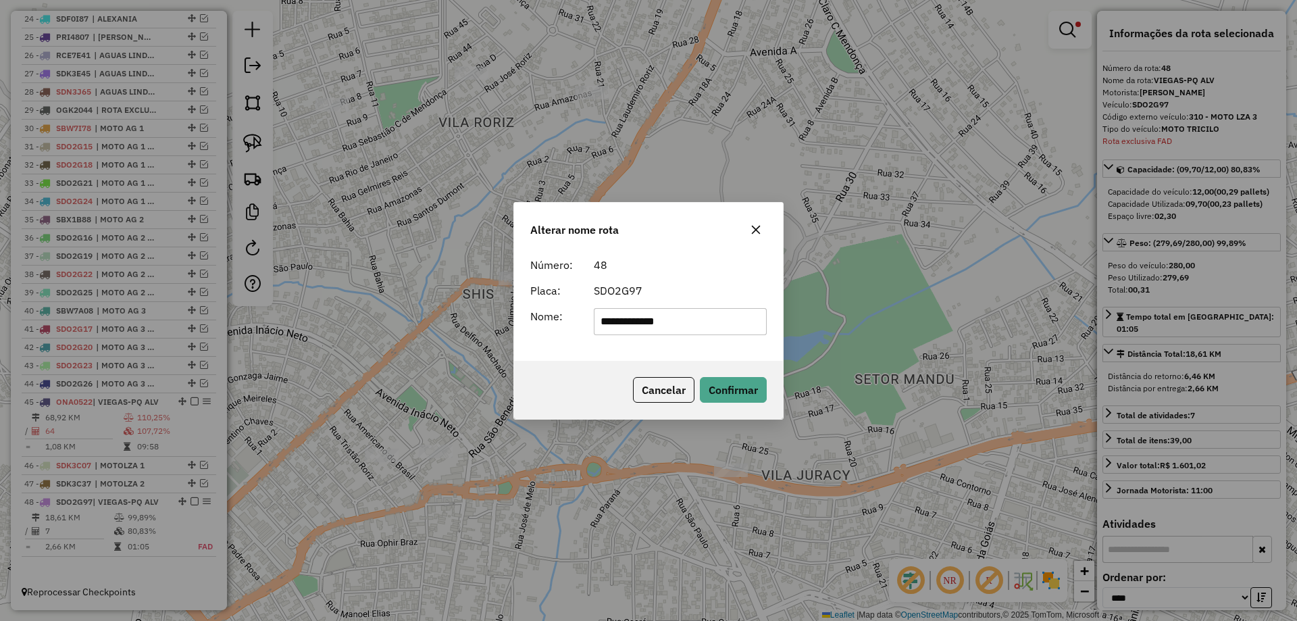
drag, startPoint x: 687, startPoint y: 322, endPoint x: 195, endPoint y: 316, distance: 491.8
click at [196, 316] on div "**********" at bounding box center [648, 310] width 1297 height 621
type input "*********"
click at [565, 372] on div "Cancelar Confirmar" at bounding box center [648, 390] width 269 height 58
drag, startPoint x: 739, startPoint y: 394, endPoint x: 699, endPoint y: 401, distance: 40.5
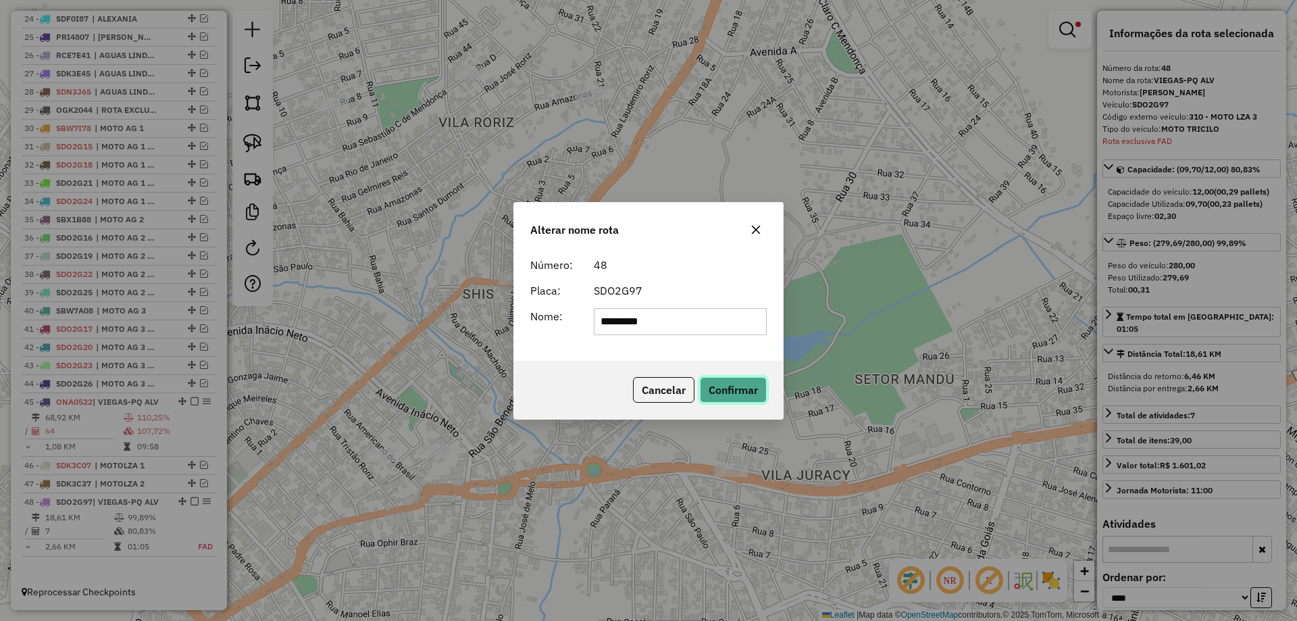
click at [738, 394] on button "Confirmar" at bounding box center [733, 390] width 67 height 26
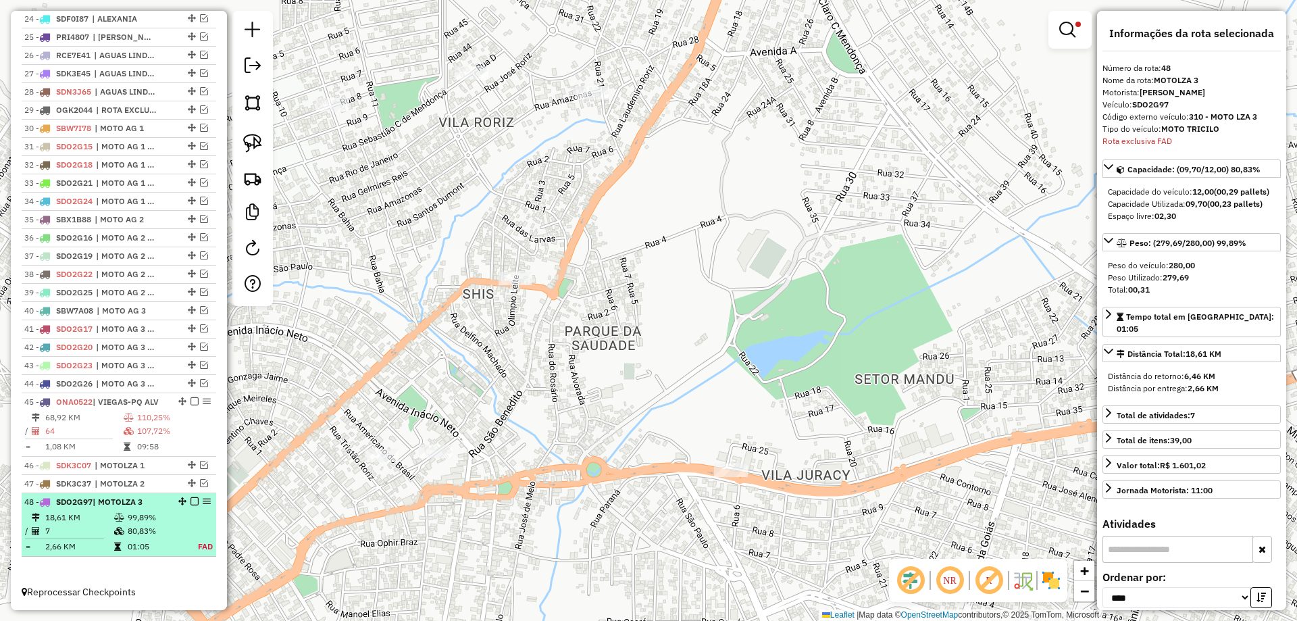
click at [190, 501] on em at bounding box center [194, 501] width 8 height 8
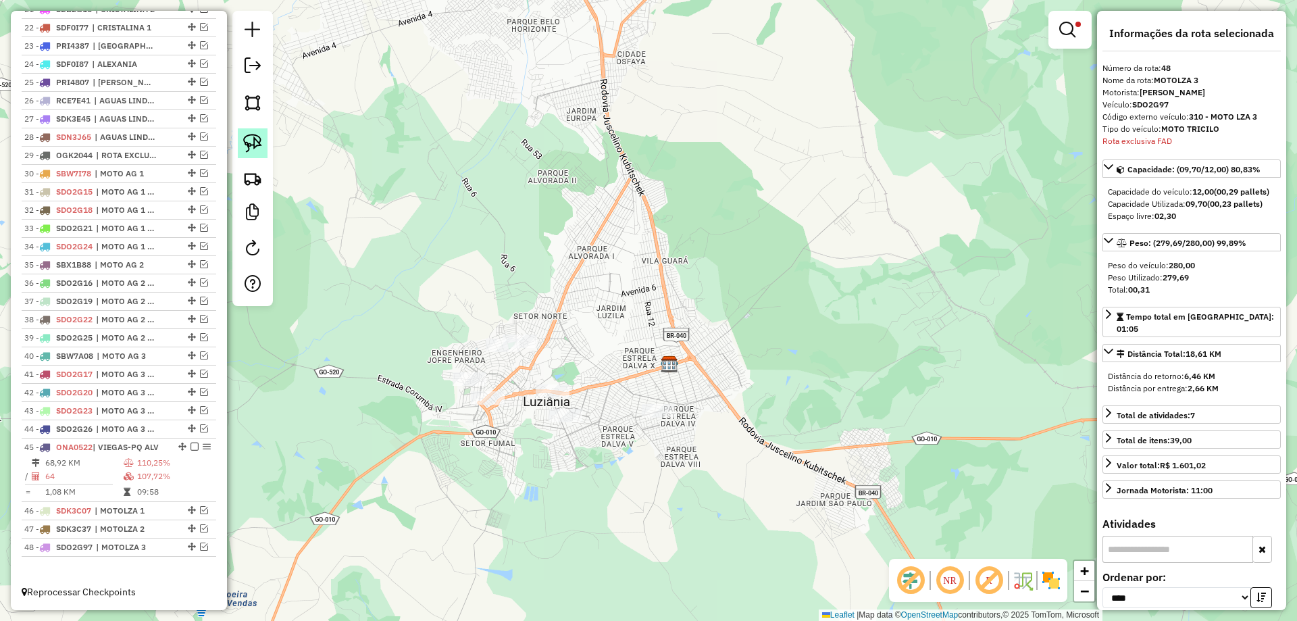
click at [266, 143] on link at bounding box center [253, 143] width 30 height 30
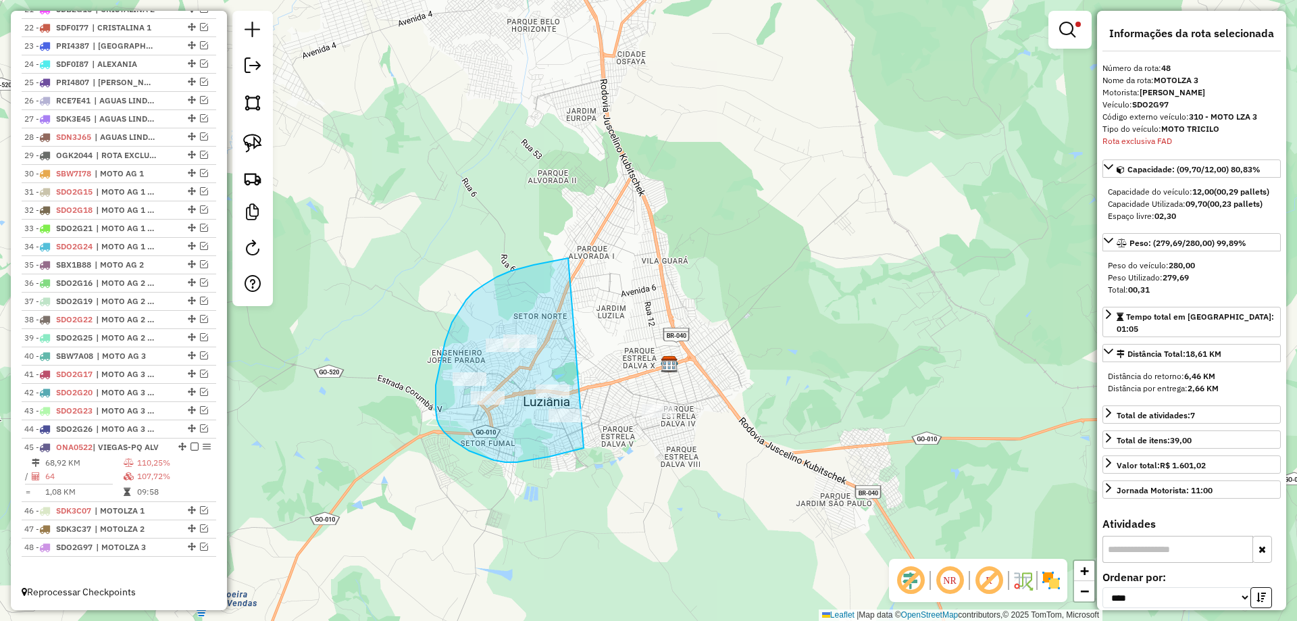
drag, startPoint x: 497, startPoint y: 277, endPoint x: 590, endPoint y: 446, distance: 192.9
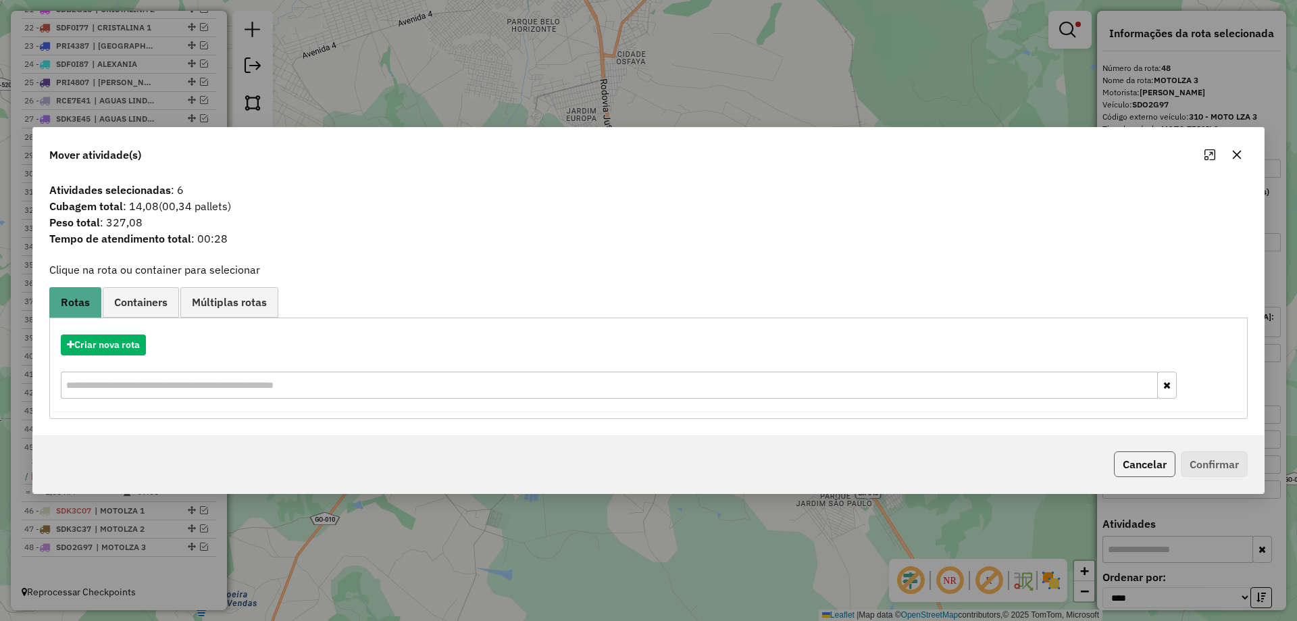
click at [1135, 464] on button "Cancelar" at bounding box center [1144, 464] width 61 height 26
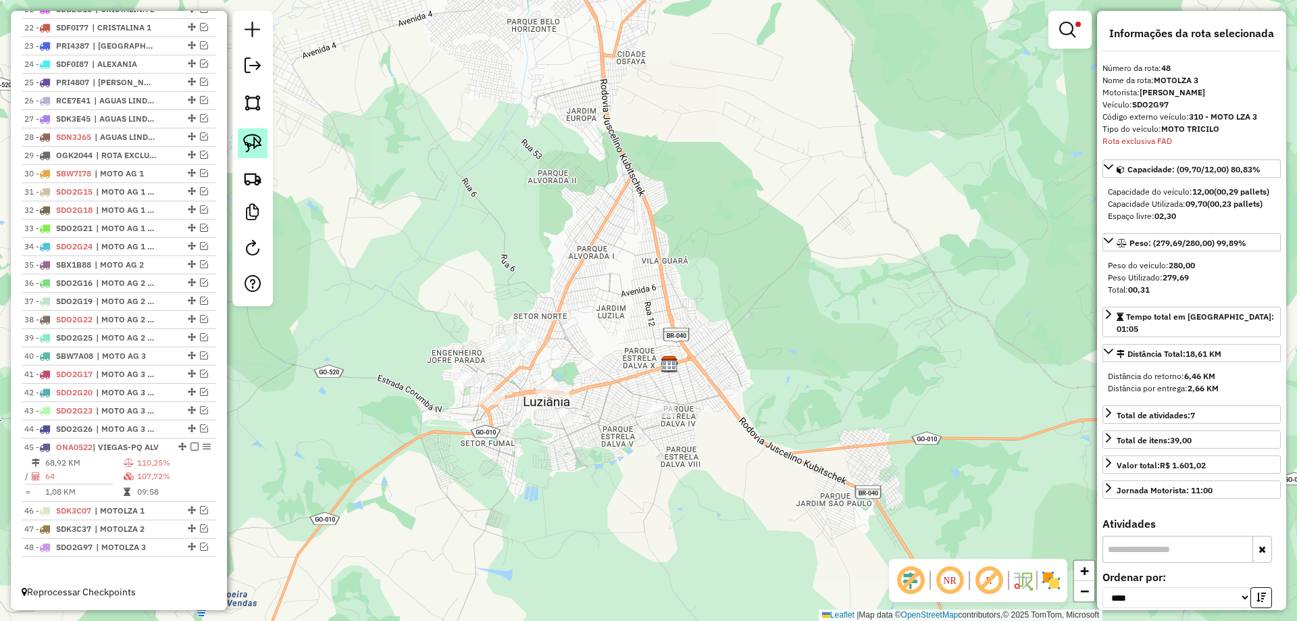
click at [259, 141] on img at bounding box center [252, 143] width 19 height 19
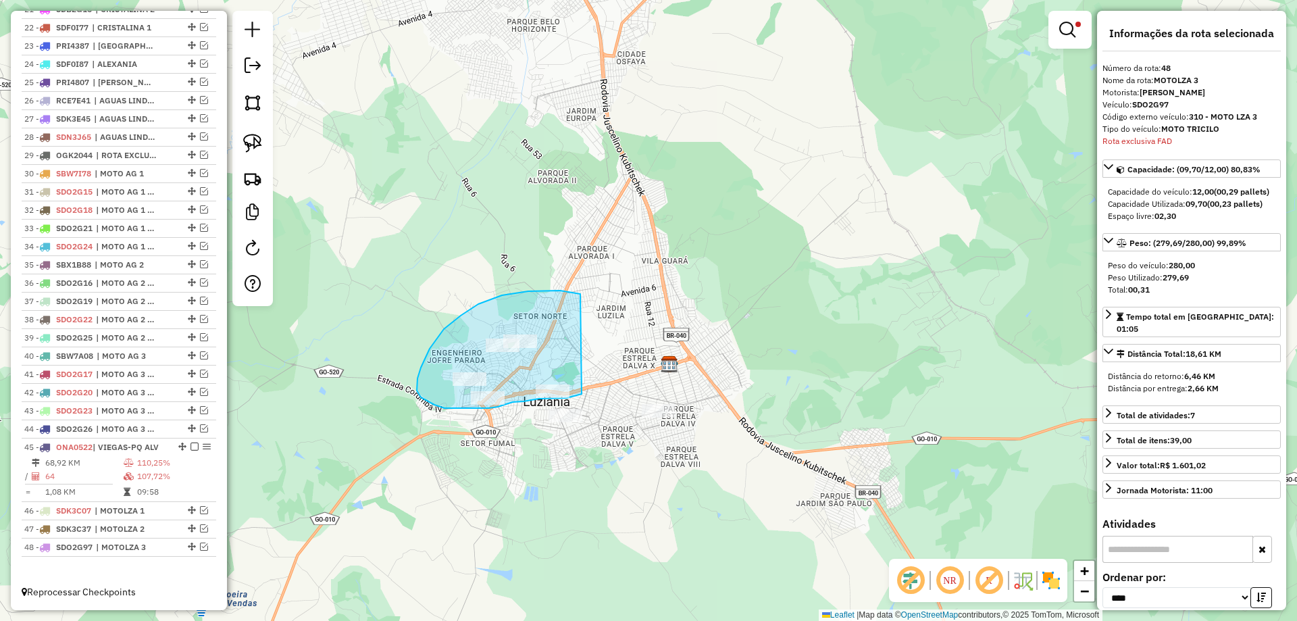
drag, startPoint x: 495, startPoint y: 297, endPoint x: 583, endPoint y: 393, distance: 130.1
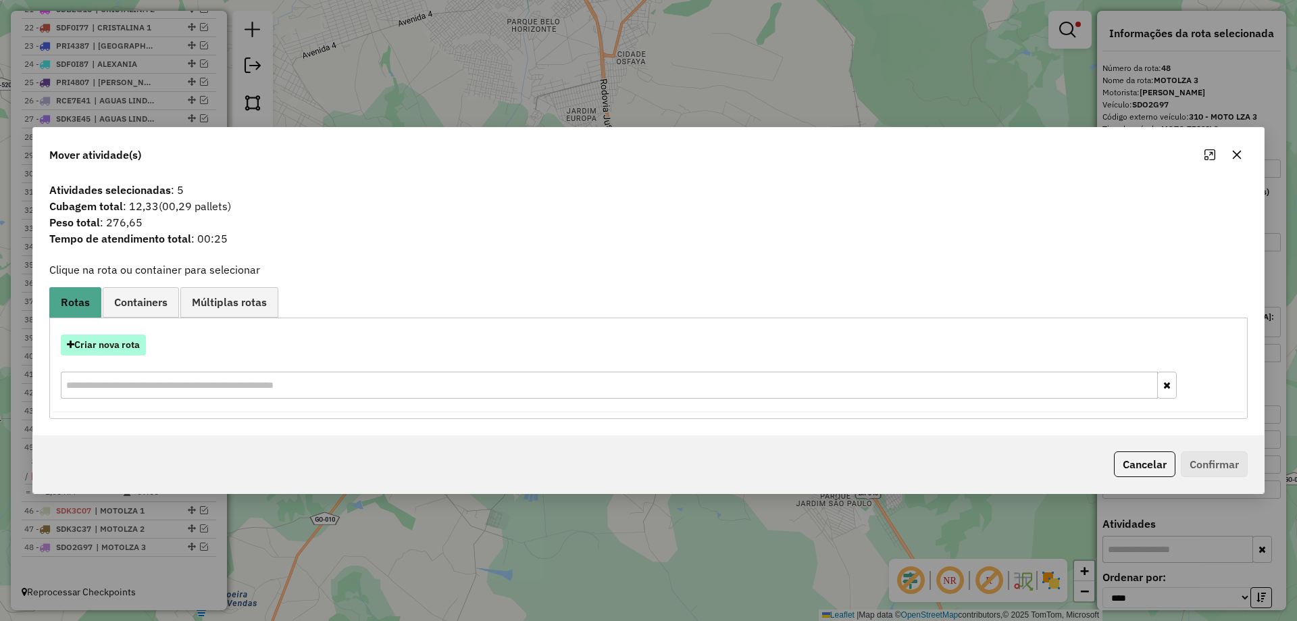
click at [113, 343] on button "Criar nova rota" at bounding box center [103, 344] width 85 height 21
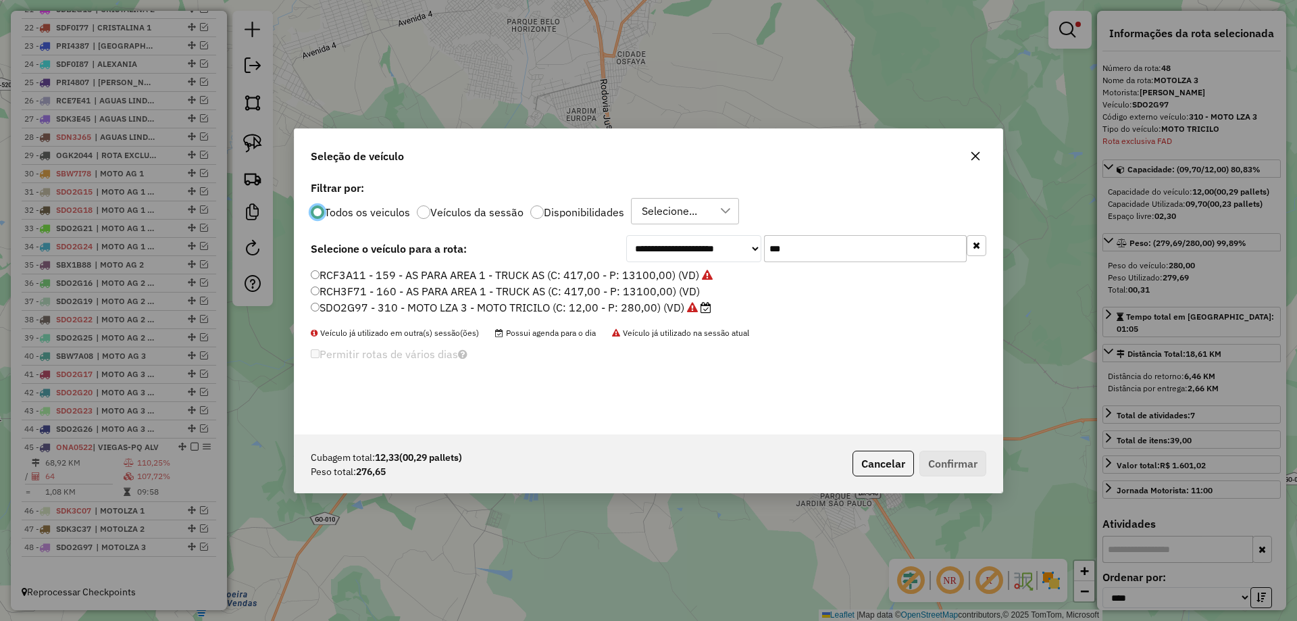
scroll to position [7, 4]
drag, startPoint x: 798, startPoint y: 243, endPoint x: 641, endPoint y: 236, distance: 157.5
click at [641, 236] on div "**********" at bounding box center [806, 248] width 360 height 27
paste input "****"
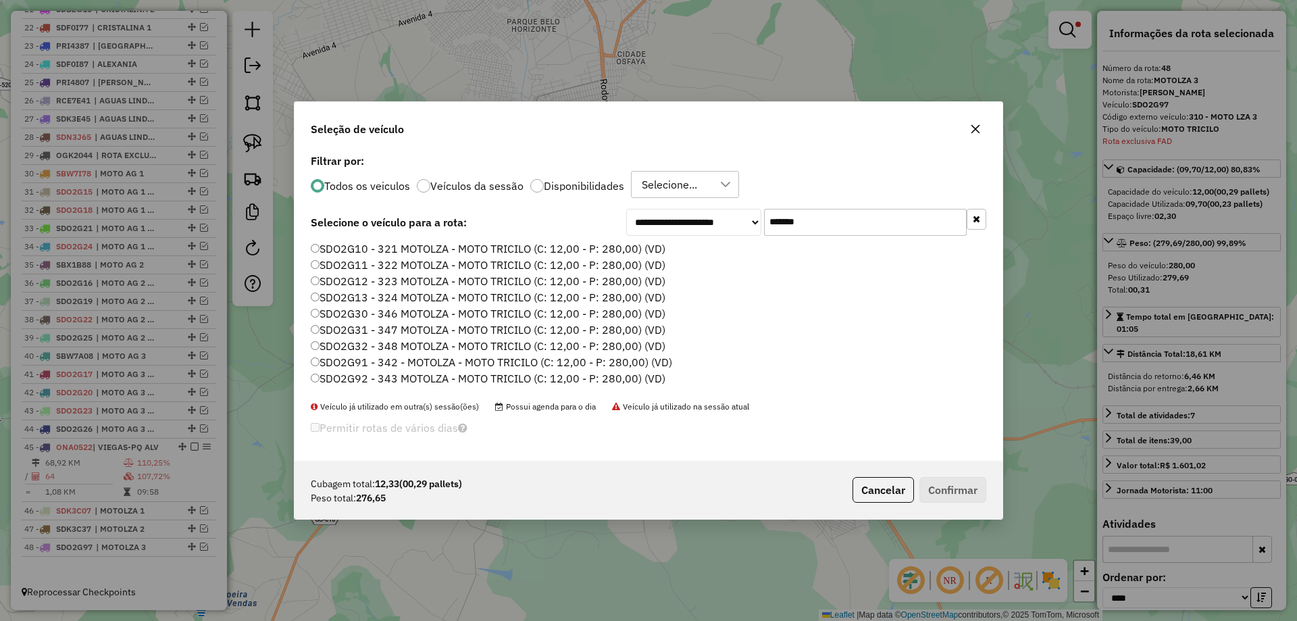
type input "*******"
click at [465, 254] on label "SDO2G10 - 321 MOTOLZA - MOTO TRICILO (C: 12,00 - P: 280,00) (VD)" at bounding box center [488, 248] width 355 height 16
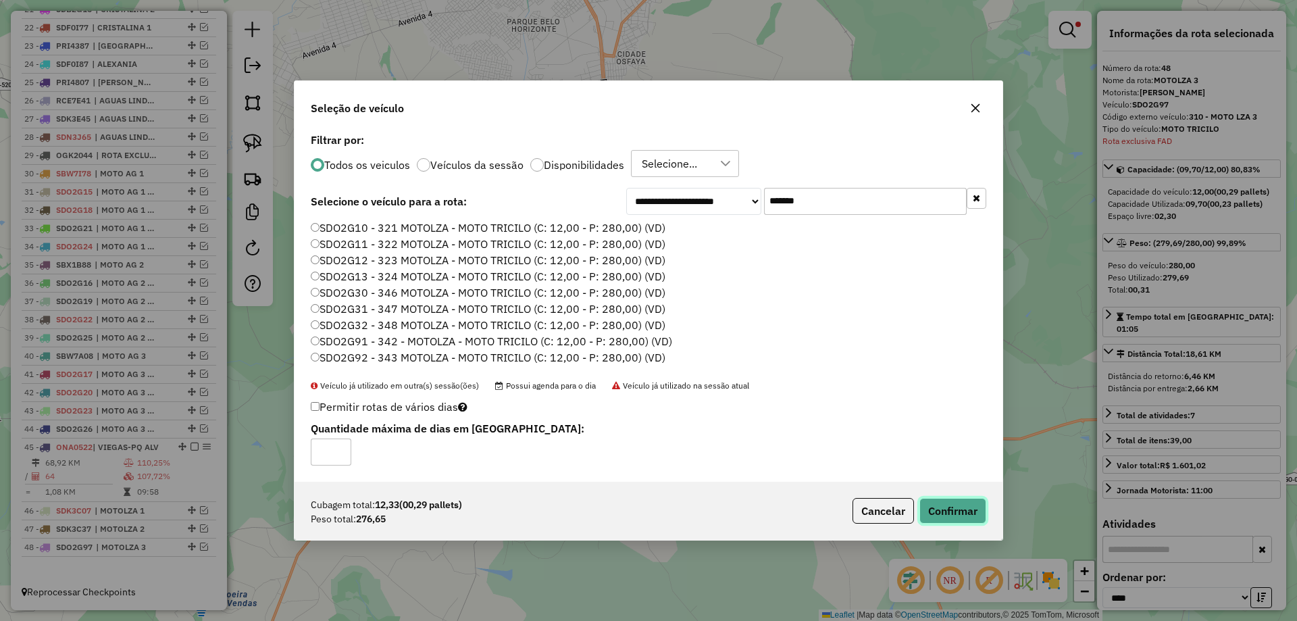
click at [965, 509] on button "Confirmar" at bounding box center [952, 511] width 67 height 26
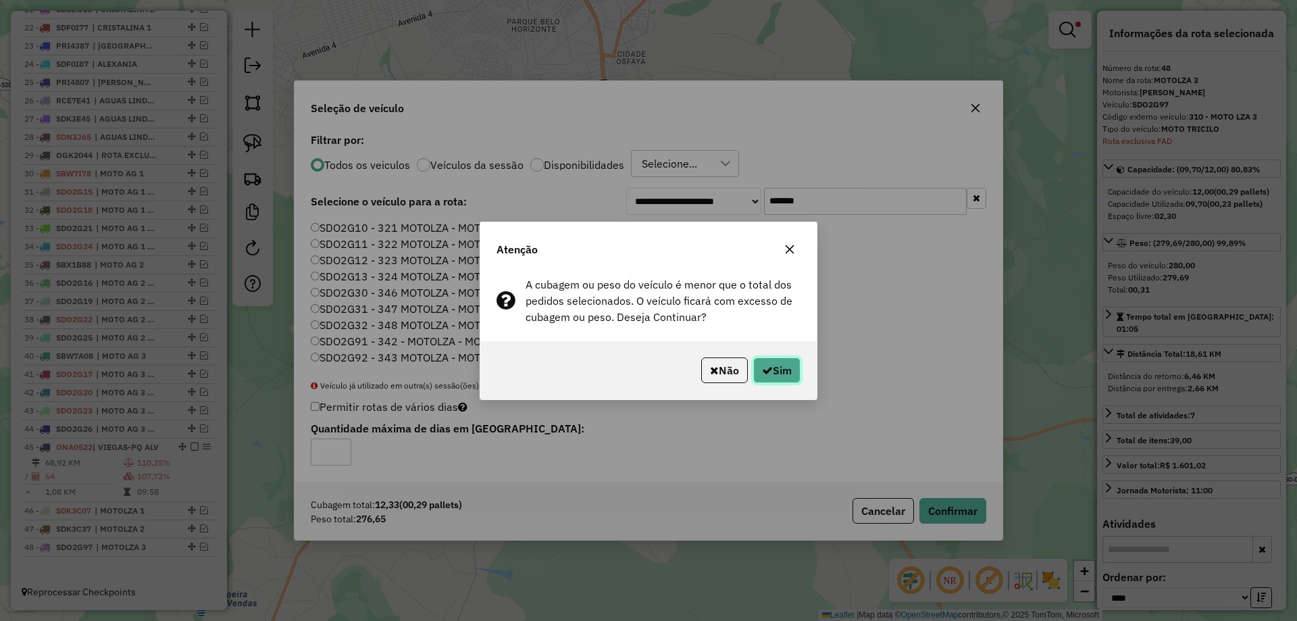
click at [790, 369] on button "Sim" at bounding box center [776, 370] width 47 height 26
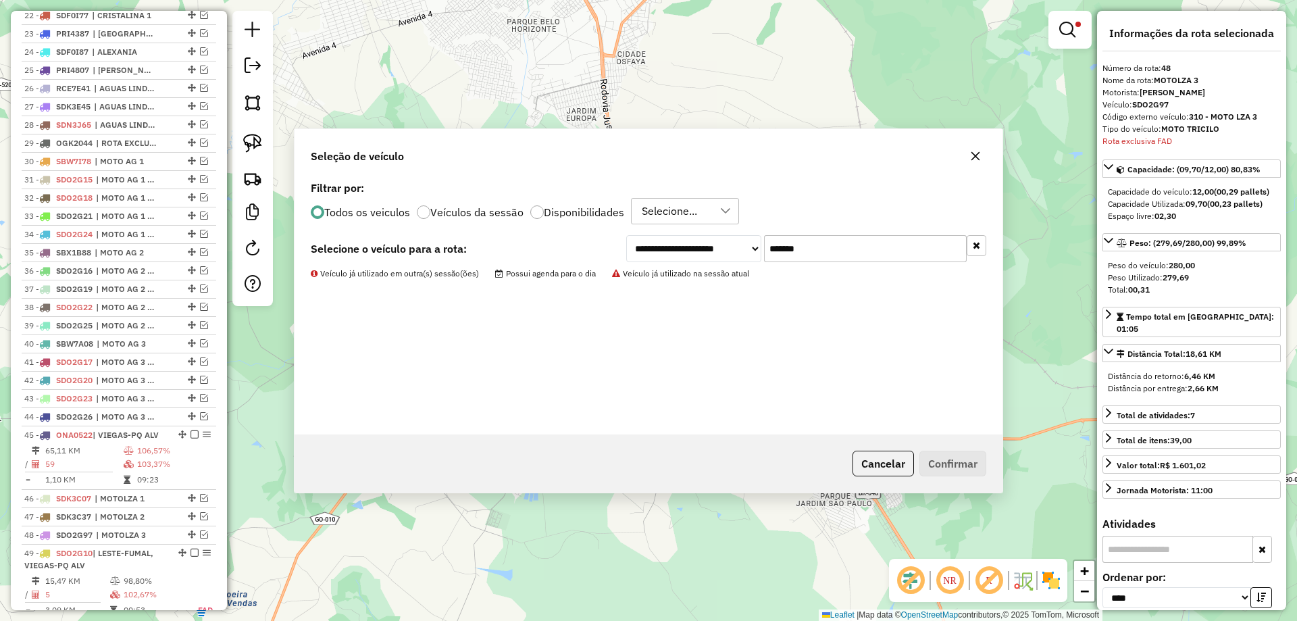
scroll to position [990, 0]
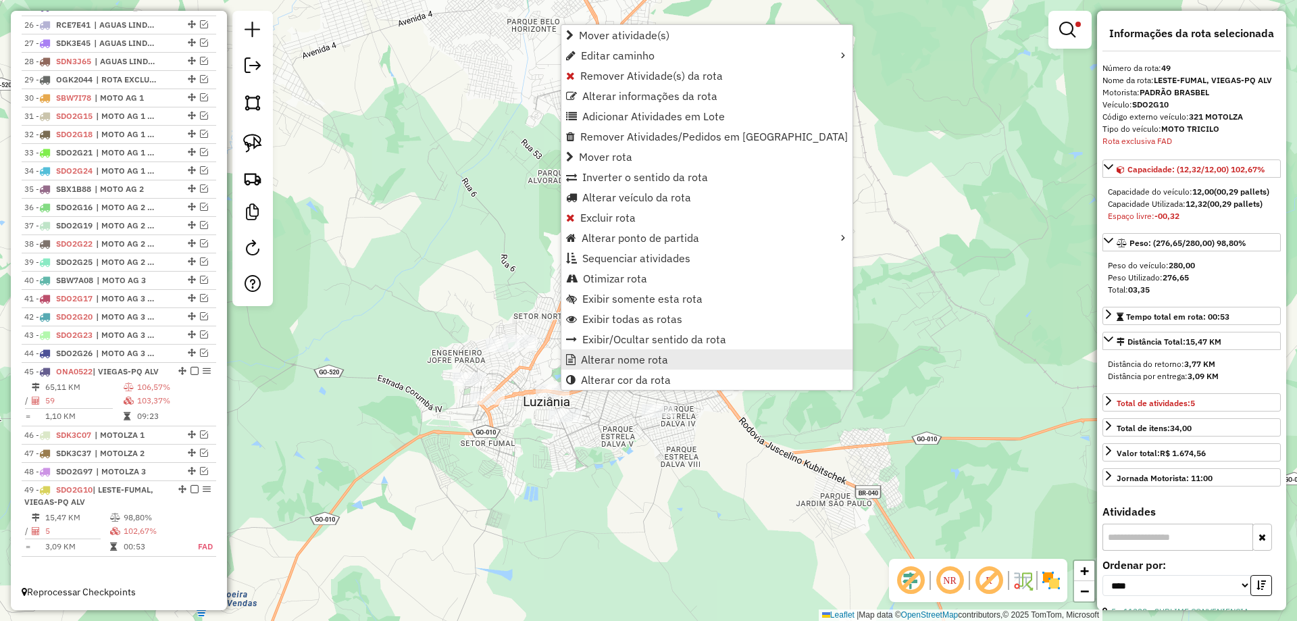
click at [632, 357] on span "Alterar nome rota" at bounding box center [624, 359] width 87 height 11
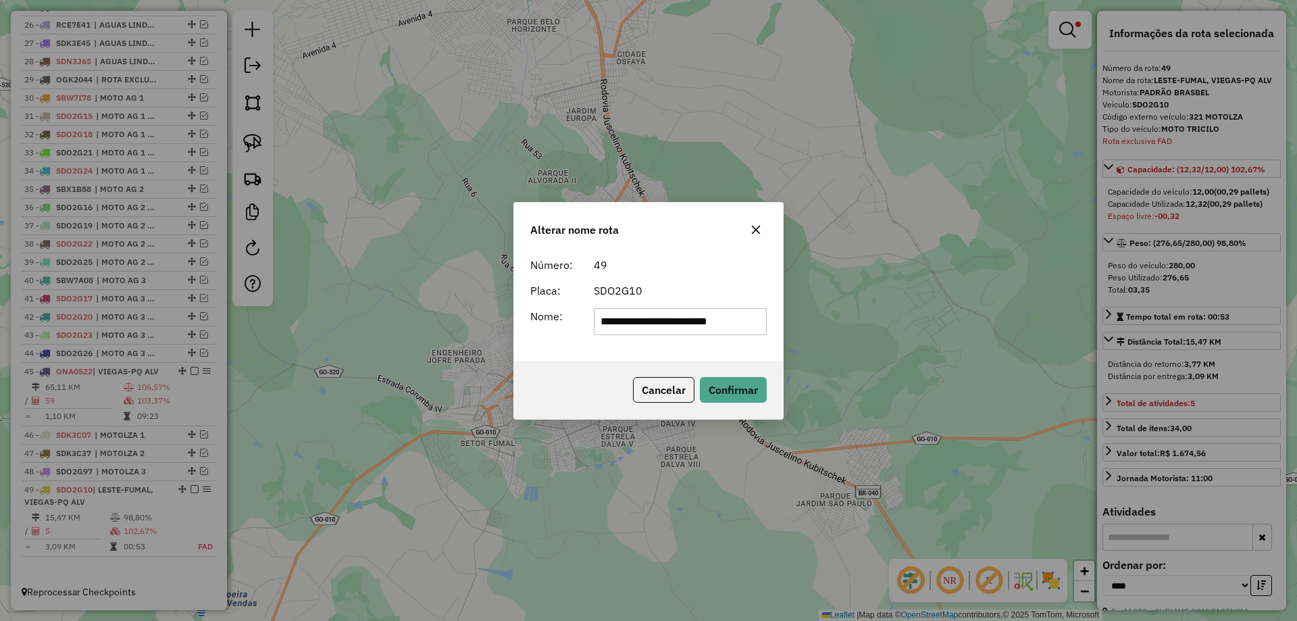
click at [733, 328] on input "**********" at bounding box center [681, 321] width 174 height 27
type input "**********"
click at [719, 384] on button "Confirmar" at bounding box center [733, 390] width 67 height 26
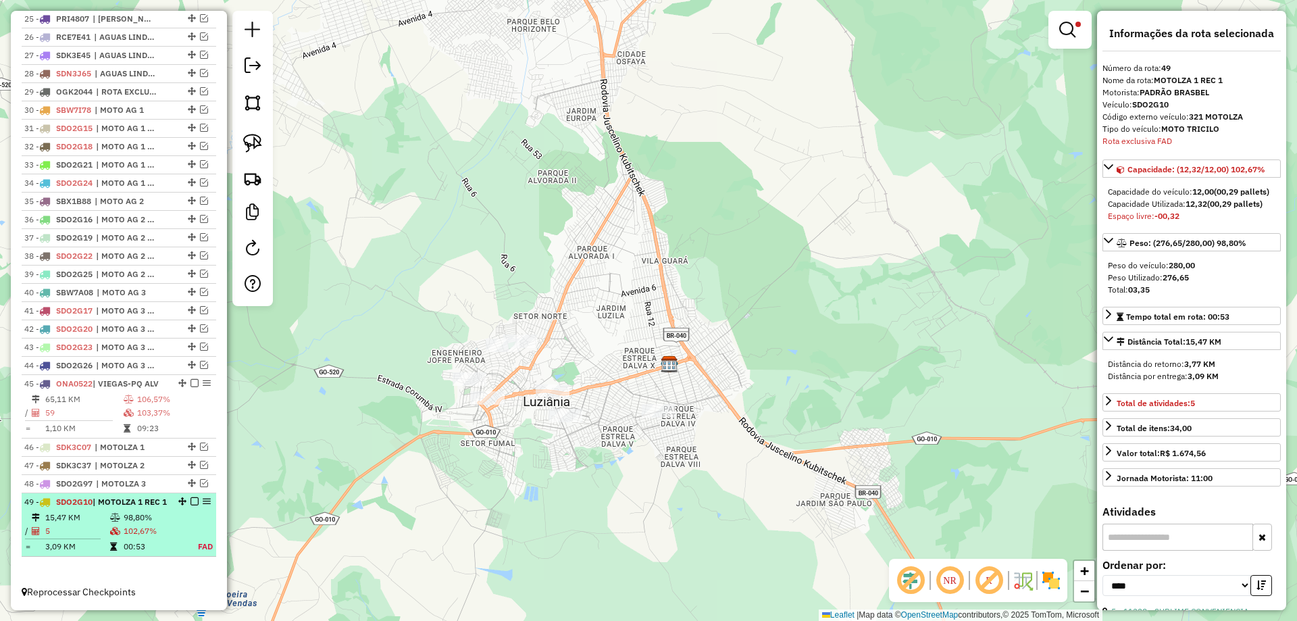
click at [190, 497] on em at bounding box center [194, 501] width 8 height 8
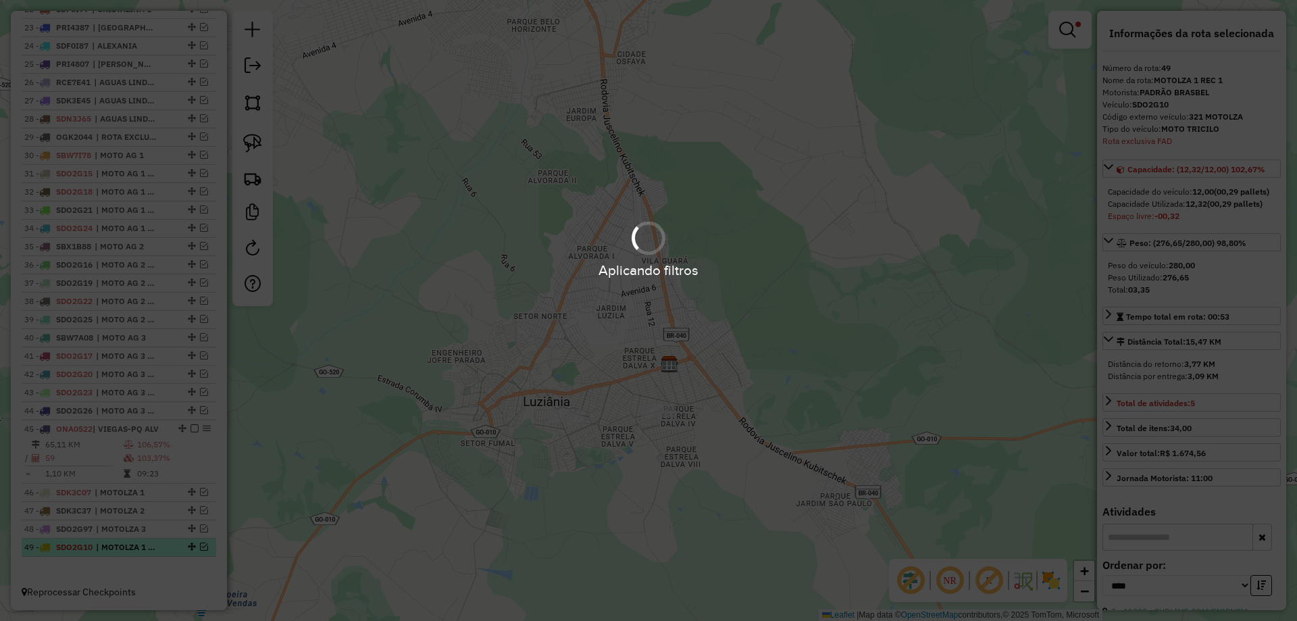
scroll to position [933, 0]
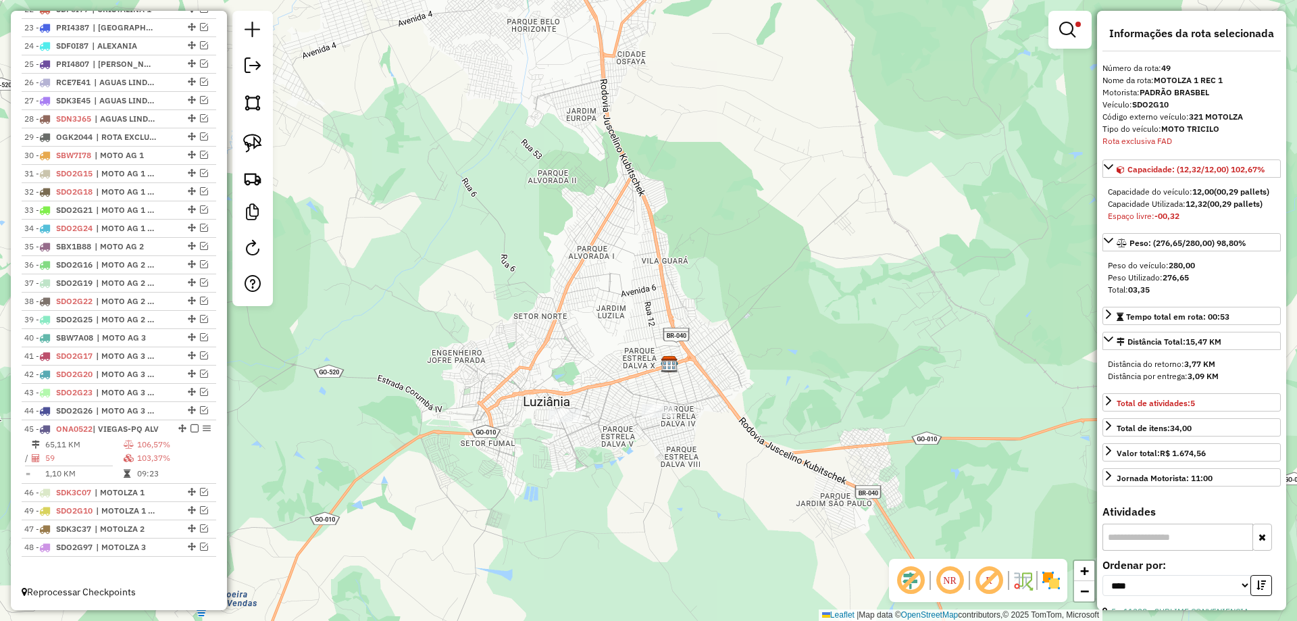
drag, startPoint x: 185, startPoint y: 546, endPoint x: 179, endPoint y: 509, distance: 37.6
click at [1074, 35] on link at bounding box center [1070, 29] width 32 height 27
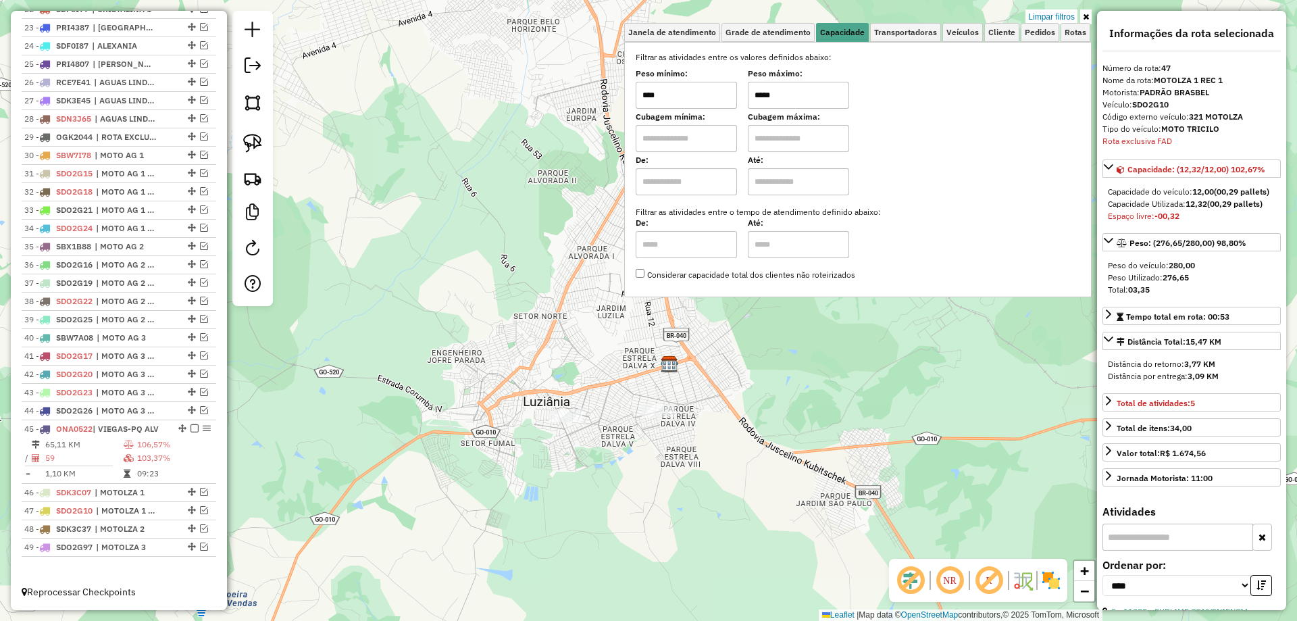
drag, startPoint x: 765, startPoint y: 95, endPoint x: 753, endPoint y: 93, distance: 12.9
click at [753, 93] on div "Peso mínimo: **** Peso máximo: *****" at bounding box center [858, 90] width 444 height 38
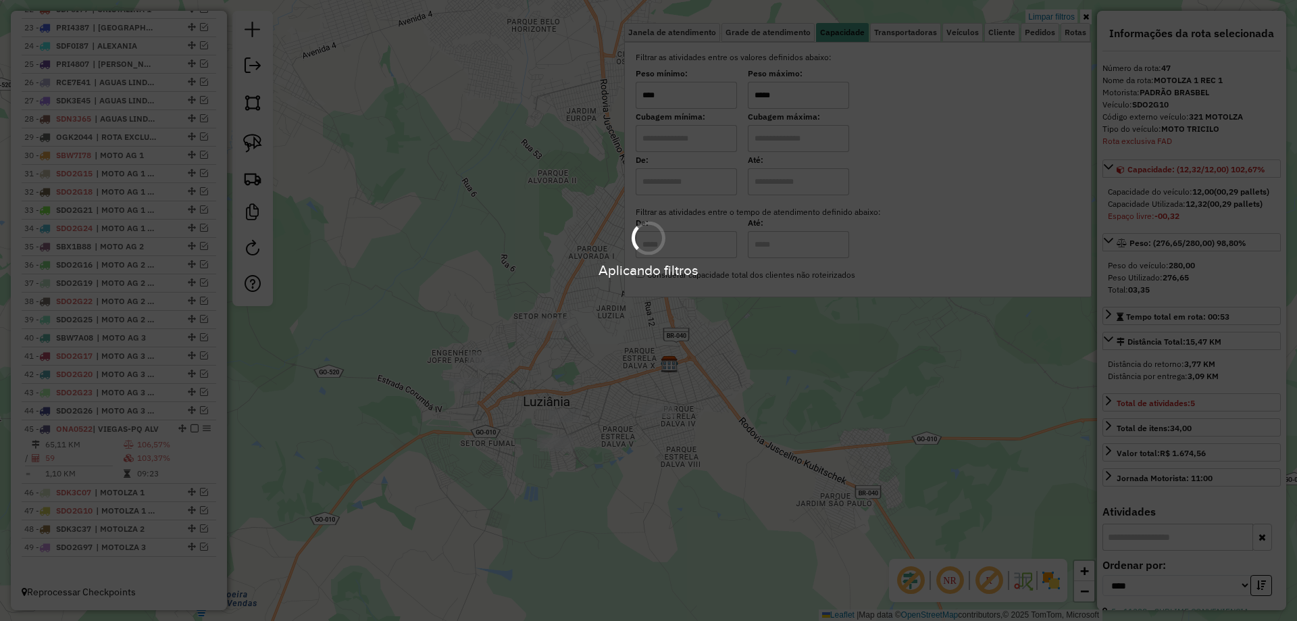
type input "*****"
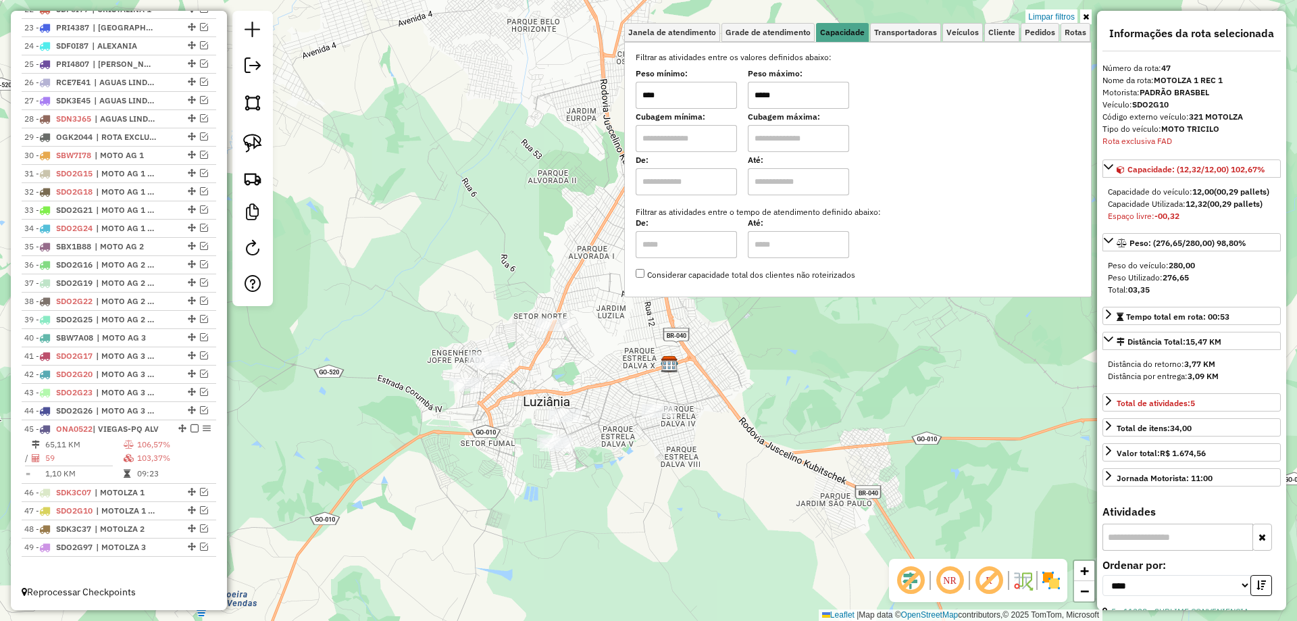
drag, startPoint x: 767, startPoint y: 481, endPoint x: 726, endPoint y: 467, distance: 42.7
click at [767, 479] on hb-app "Aplicando filtros Pop-up bloqueado! Seu navegador bloqueou automáticamente a ab…" at bounding box center [648, 310] width 1297 height 621
drag, startPoint x: 230, startPoint y: 142, endPoint x: 246, endPoint y: 146, distance: 16.7
click at [230, 141] on div "Limpar filtros Janela de atendimento Grade de atendimento Capacidade Transporta…" at bounding box center [648, 310] width 1297 height 621
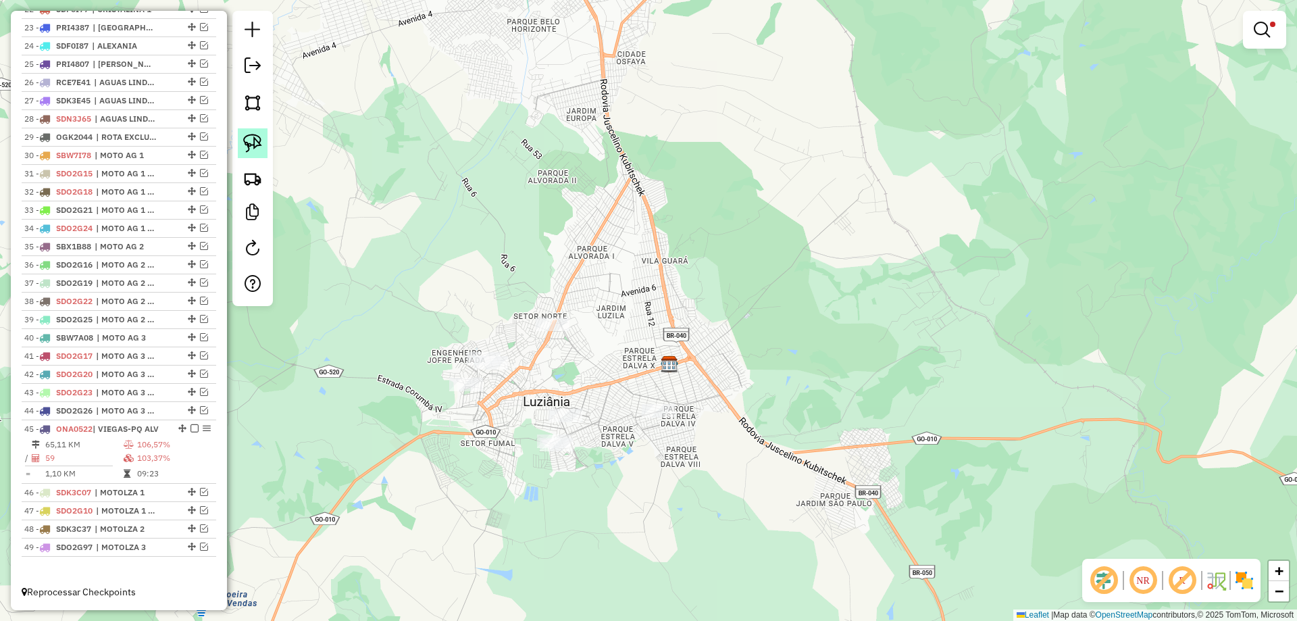
click at [251, 148] on img at bounding box center [252, 143] width 19 height 19
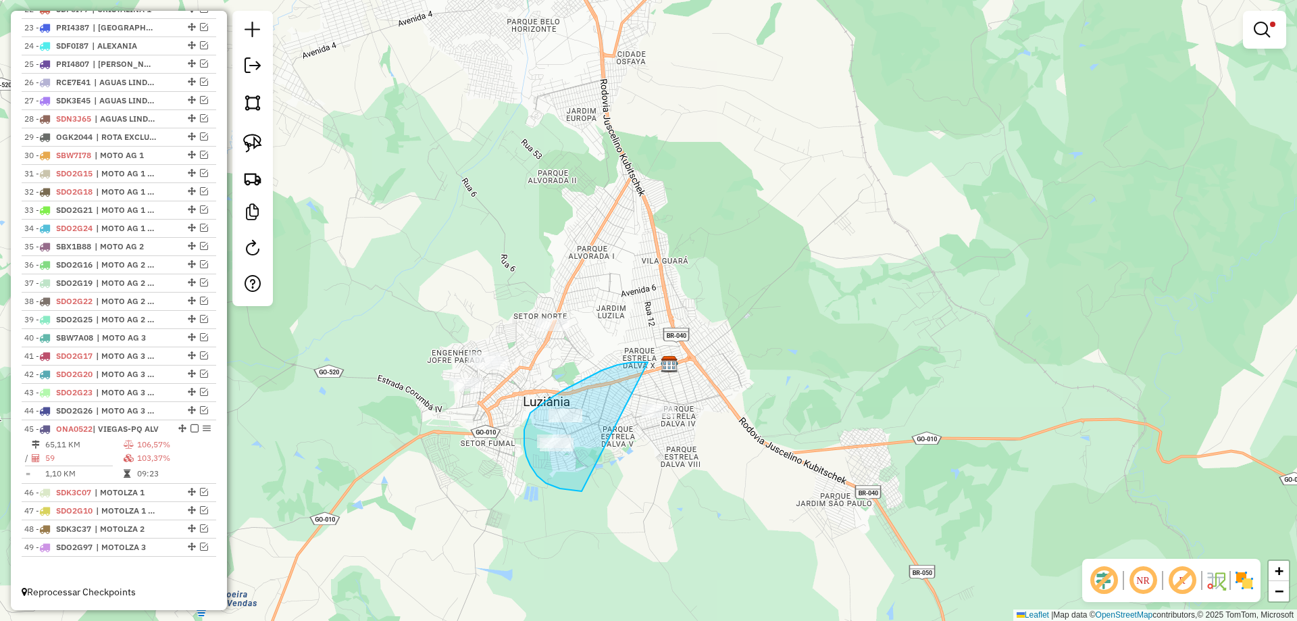
drag, startPoint x: 632, startPoint y: 362, endPoint x: 785, endPoint y: 436, distance: 169.5
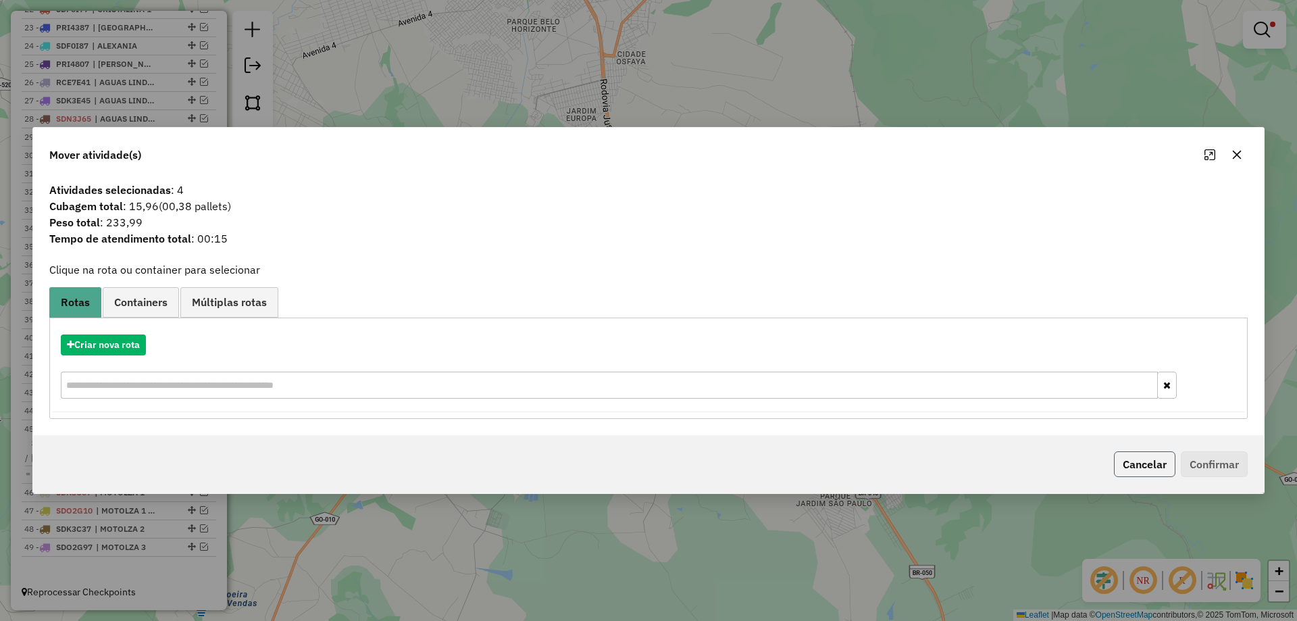
drag, startPoint x: 1146, startPoint y: 462, endPoint x: 1083, endPoint y: 447, distance: 64.6
click at [1143, 462] on button "Cancelar" at bounding box center [1144, 464] width 61 height 26
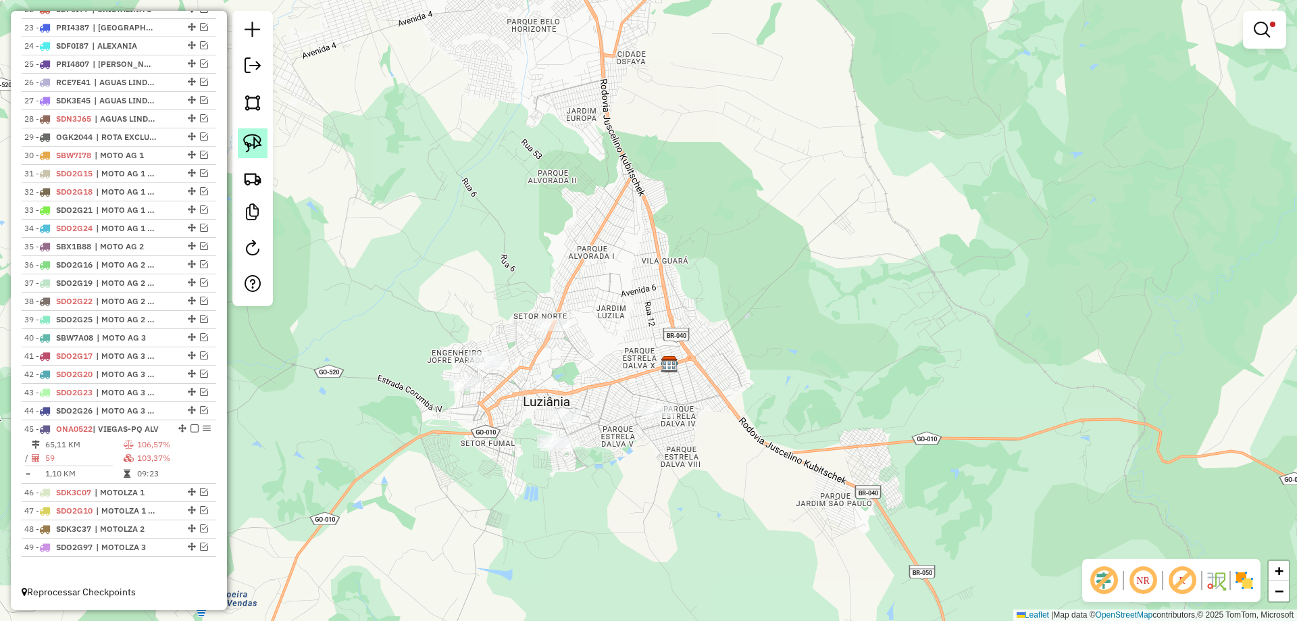
click at [249, 141] on img at bounding box center [252, 143] width 19 height 19
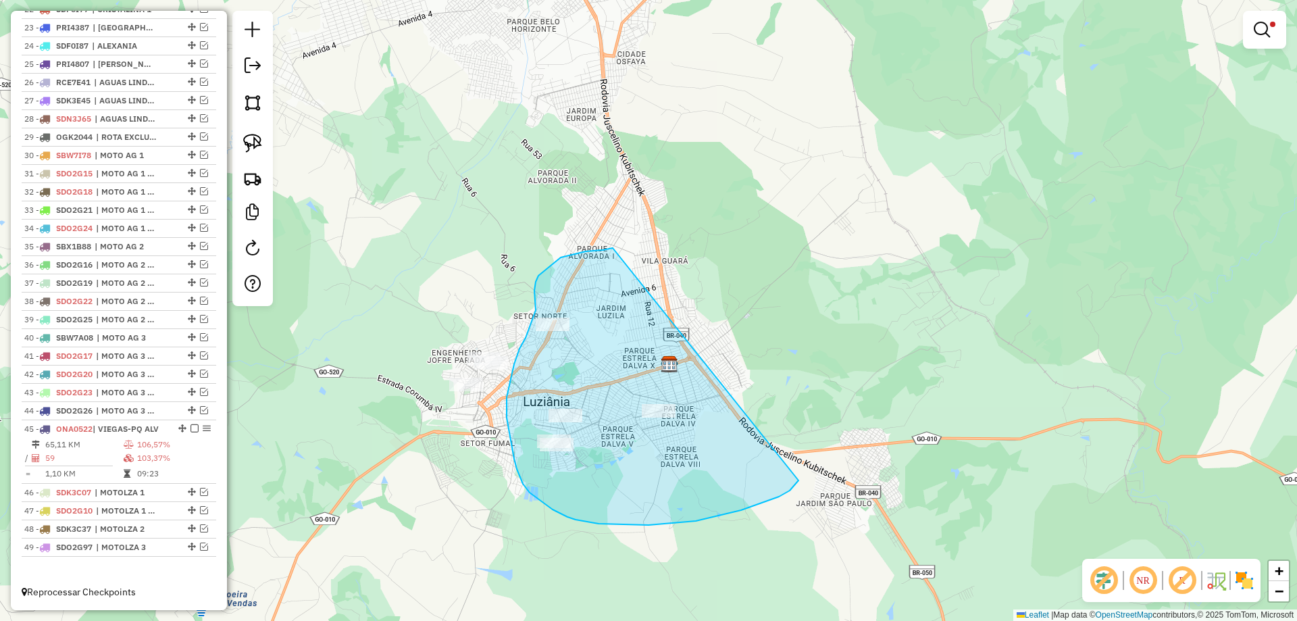
drag, startPoint x: 536, startPoint y: 282, endPoint x: 798, endPoint y: 478, distance: 328.2
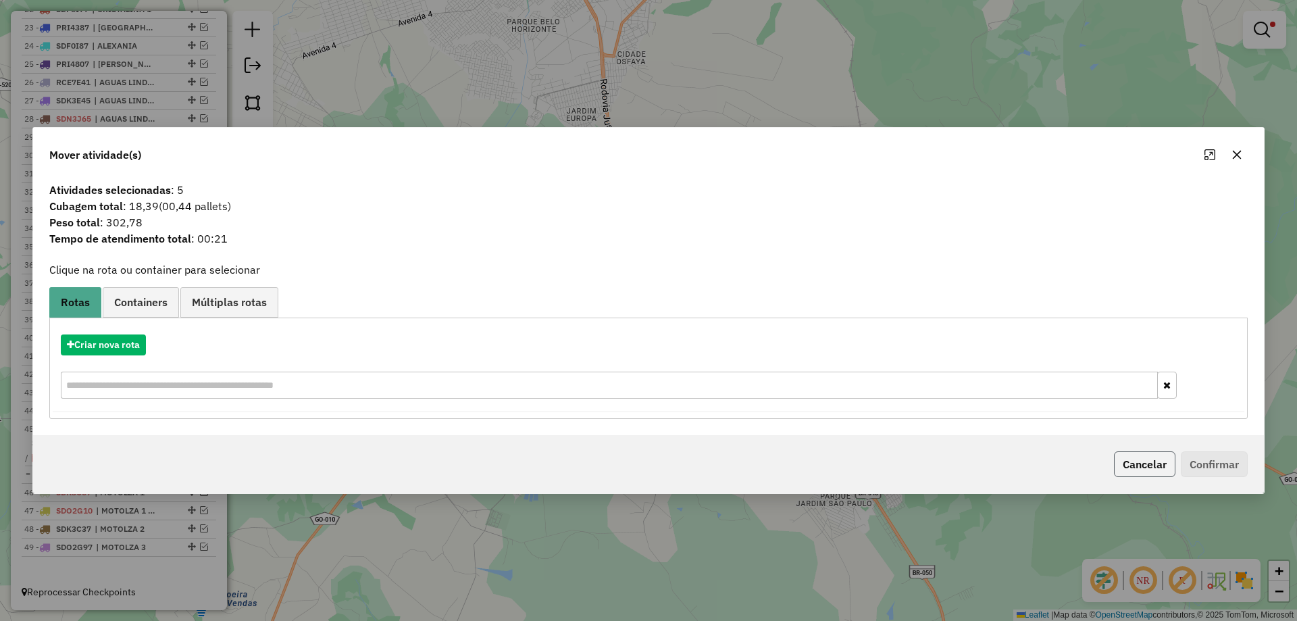
click at [1142, 465] on button "Cancelar" at bounding box center [1144, 464] width 61 height 26
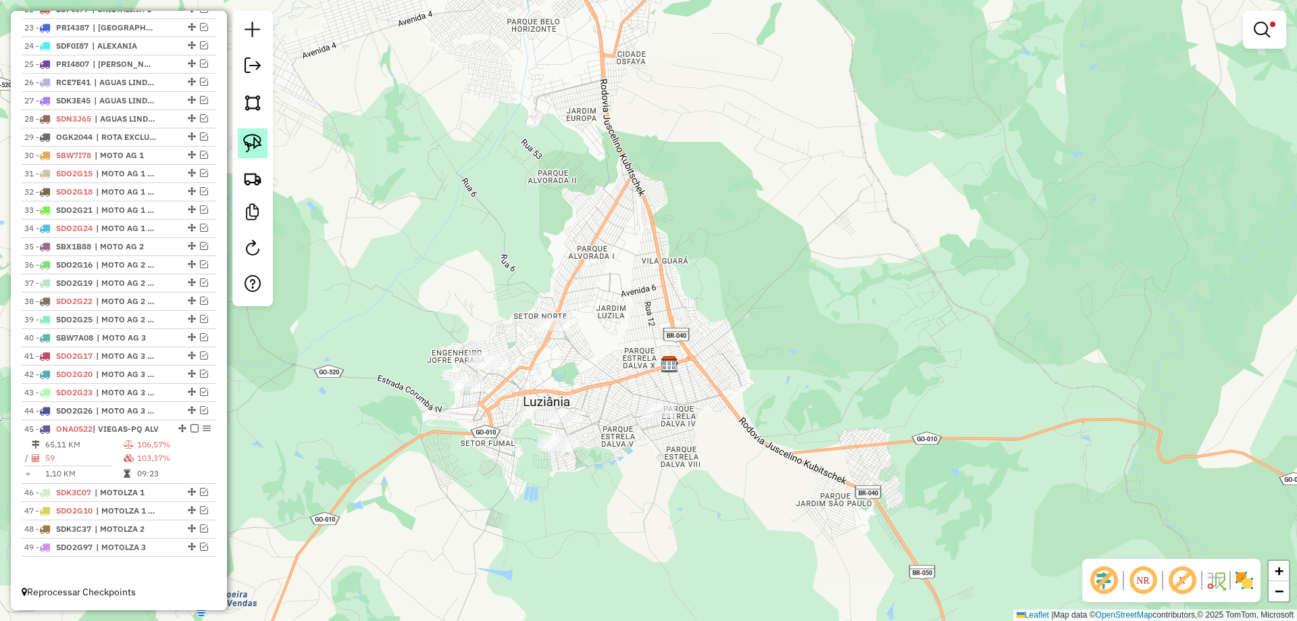
click at [246, 132] on link at bounding box center [253, 143] width 30 height 30
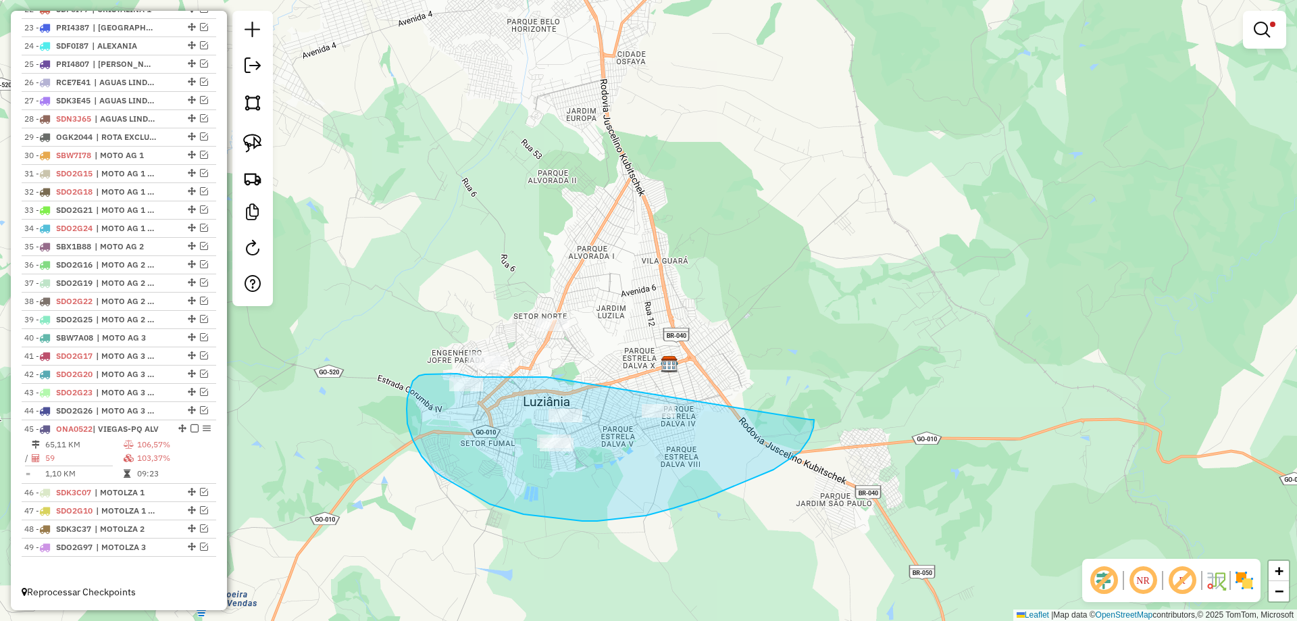
drag, startPoint x: 542, startPoint y: 377, endPoint x: 808, endPoint y: 419, distance: 268.8
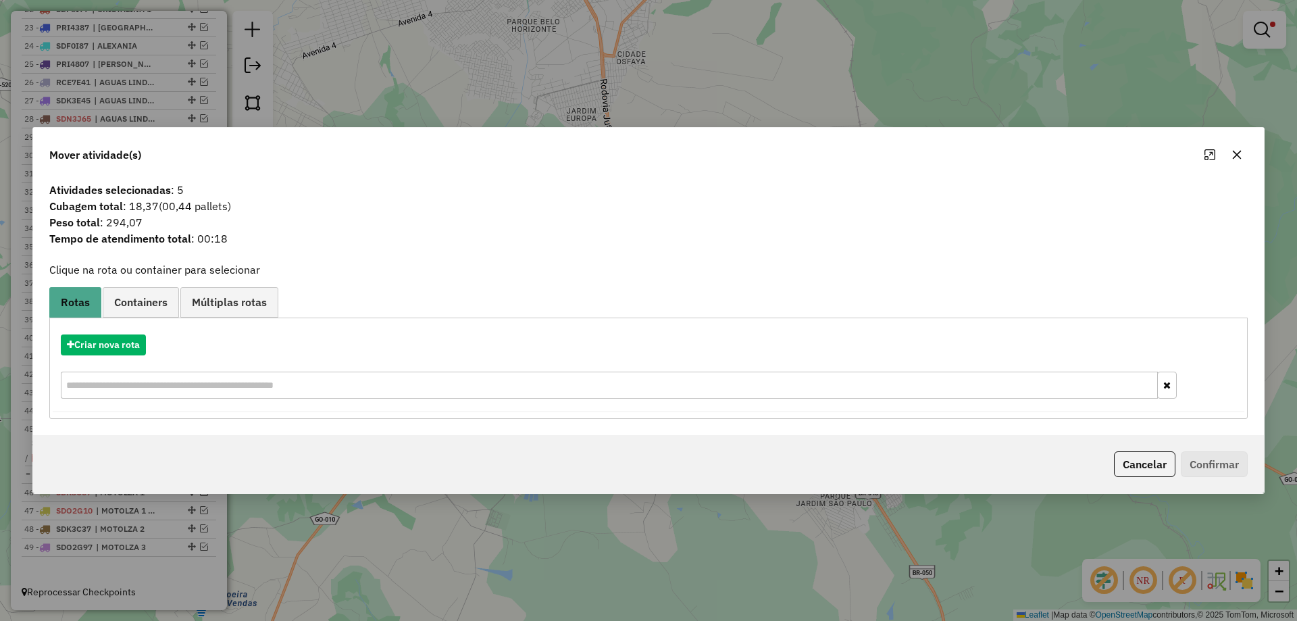
click at [1146, 471] on button "Cancelar" at bounding box center [1144, 464] width 61 height 26
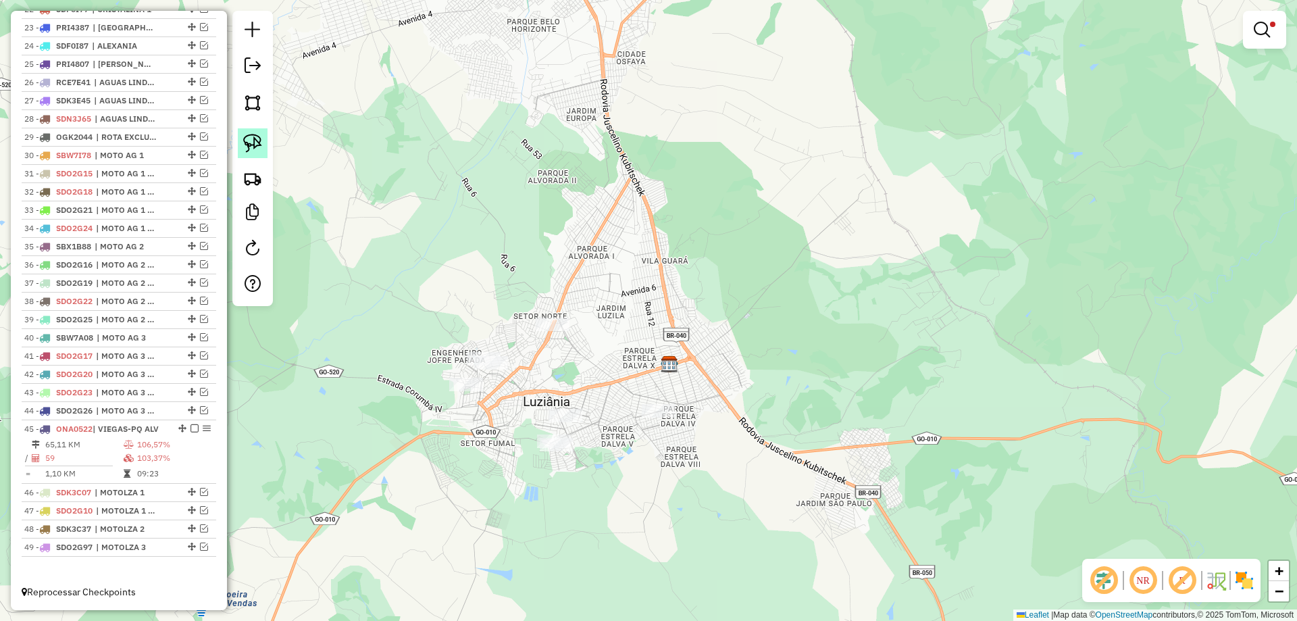
click at [247, 143] on img at bounding box center [252, 143] width 19 height 19
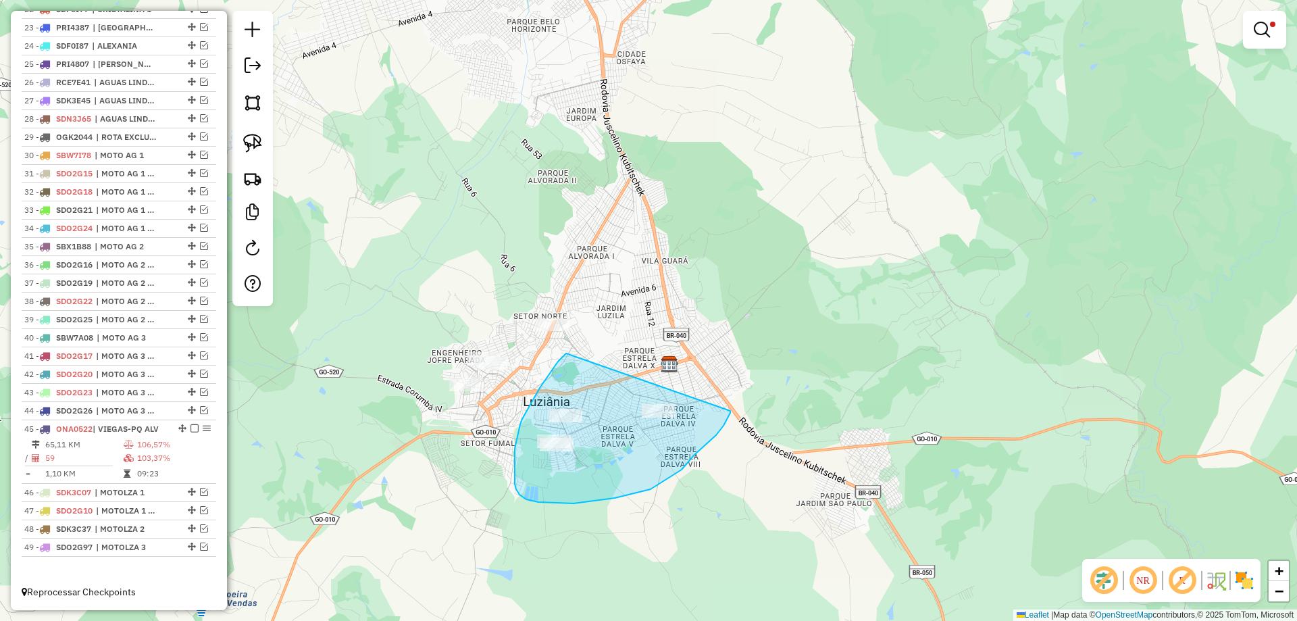
drag, startPoint x: 558, startPoint y: 361, endPoint x: 730, endPoint y: 411, distance: 179.2
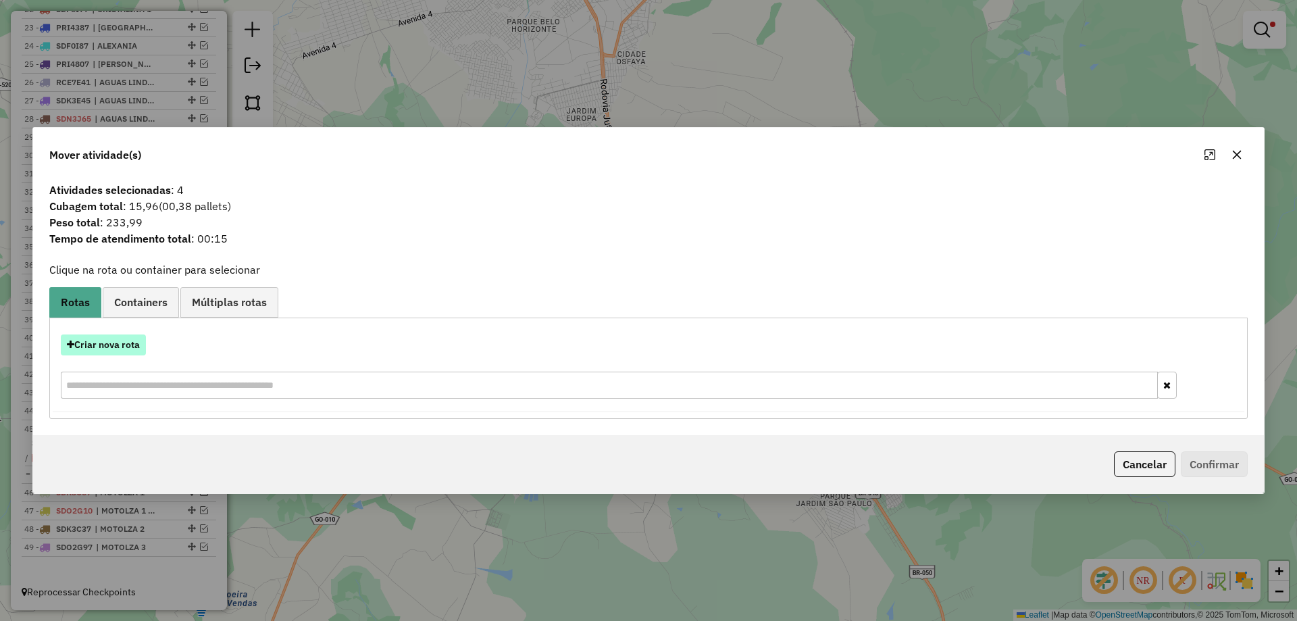
click at [141, 343] on button "Criar nova rota" at bounding box center [103, 344] width 85 height 21
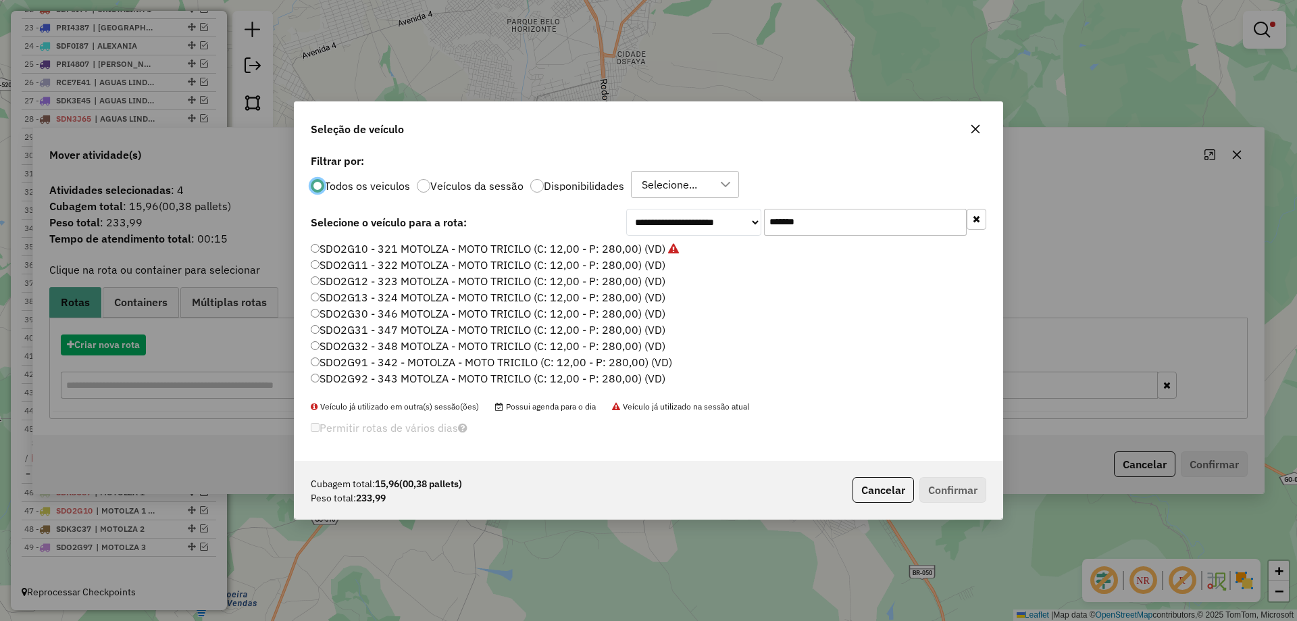
scroll to position [7, 4]
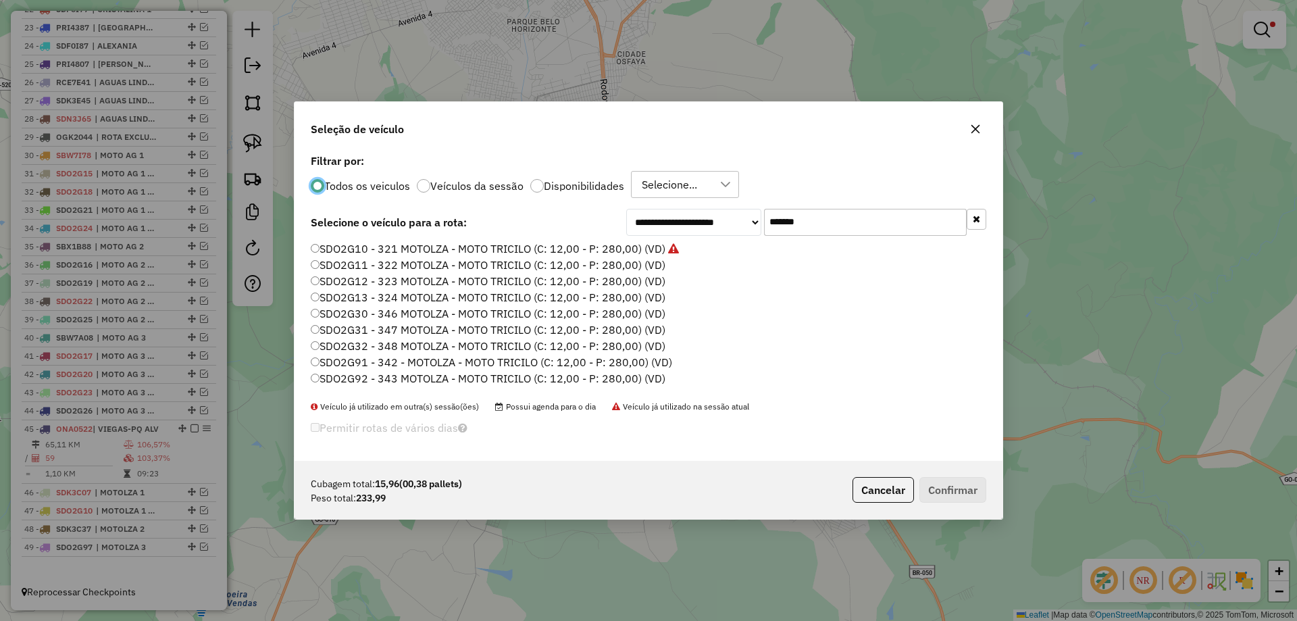
drag, startPoint x: 648, startPoint y: 263, endPoint x: 657, endPoint y: 262, distance: 8.8
click at [648, 262] on label "SDO2G11 - 322 MOTOLZA - MOTO TRICILO (C: 12,00 - P: 280,00) (VD)" at bounding box center [488, 265] width 355 height 16
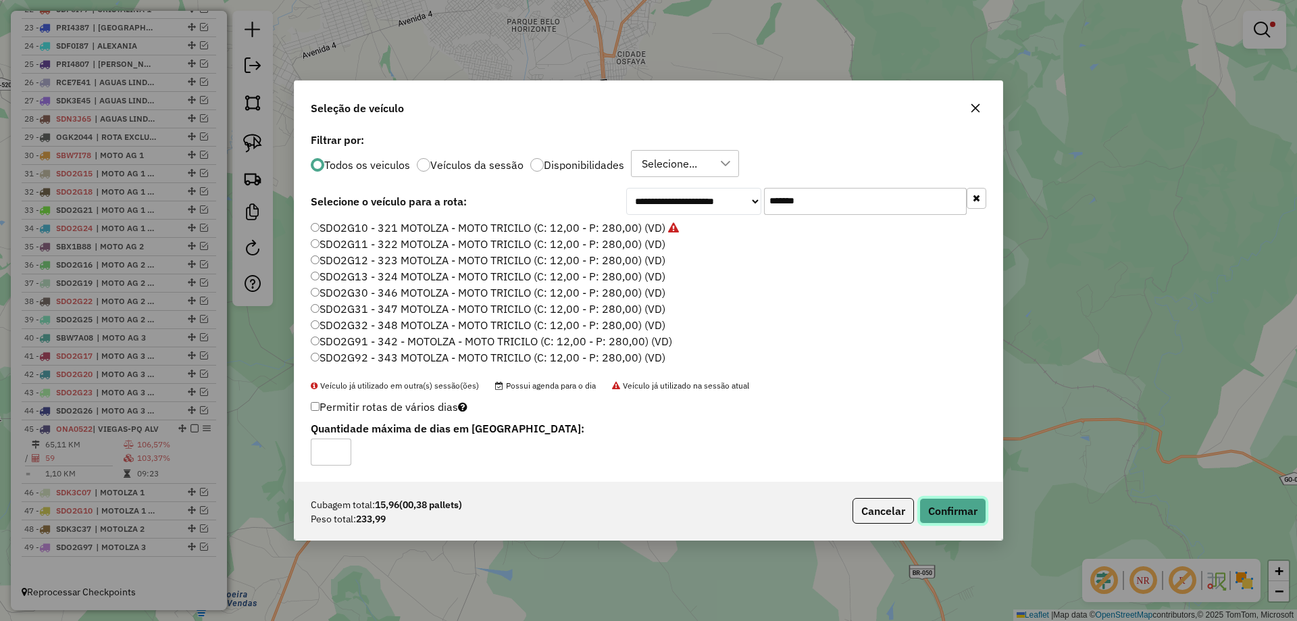
click at [944, 515] on button "Confirmar" at bounding box center [952, 511] width 67 height 26
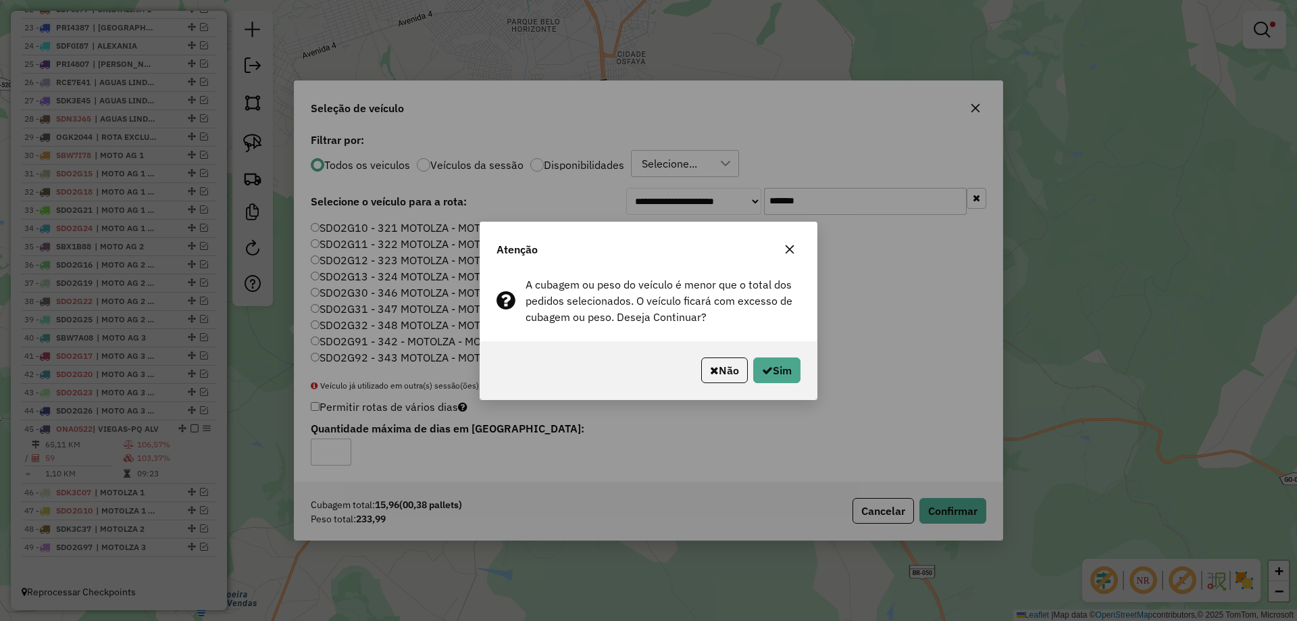
click at [781, 351] on div "Não Sim" at bounding box center [648, 370] width 336 height 58
click at [784, 367] on button "Sim" at bounding box center [776, 370] width 47 height 26
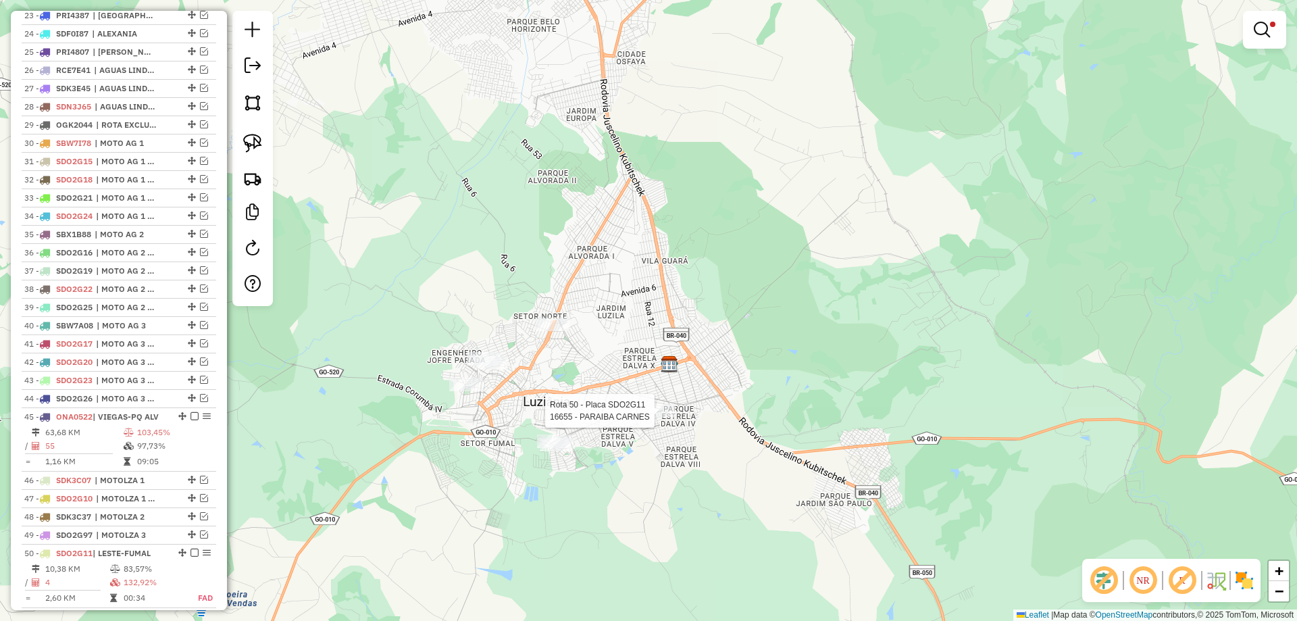
scroll to position [996, 0]
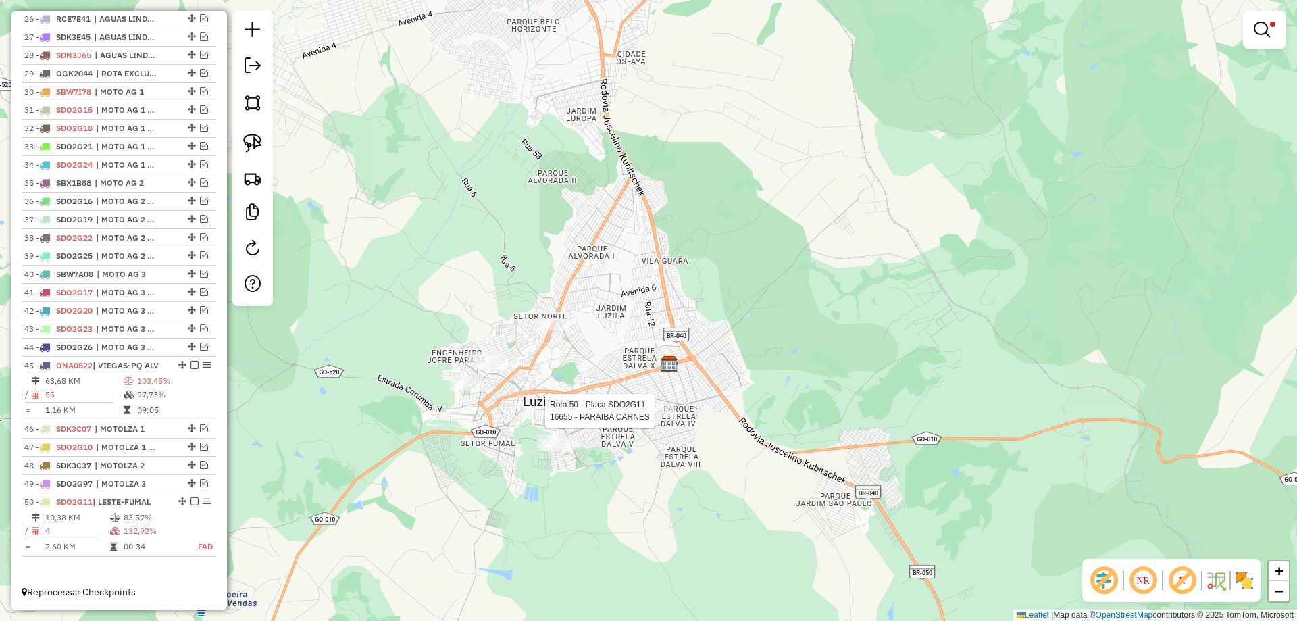
select select "*********"
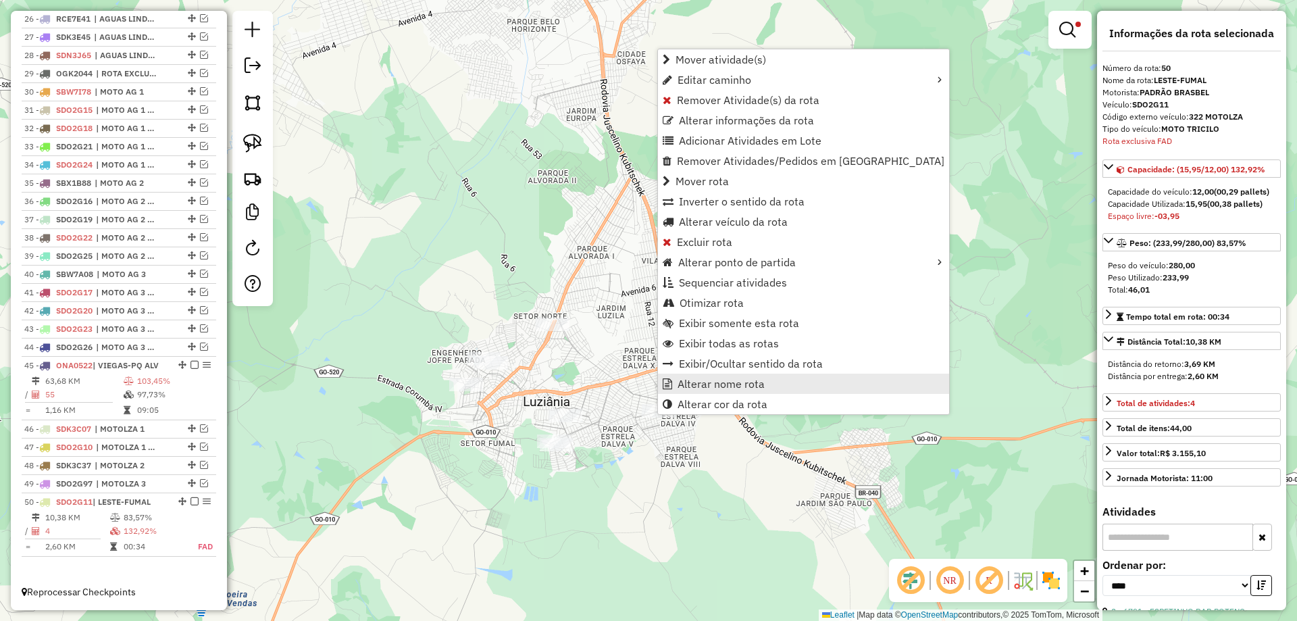
click at [721, 376] on link "Alterar nome rota" at bounding box center [803, 384] width 291 height 20
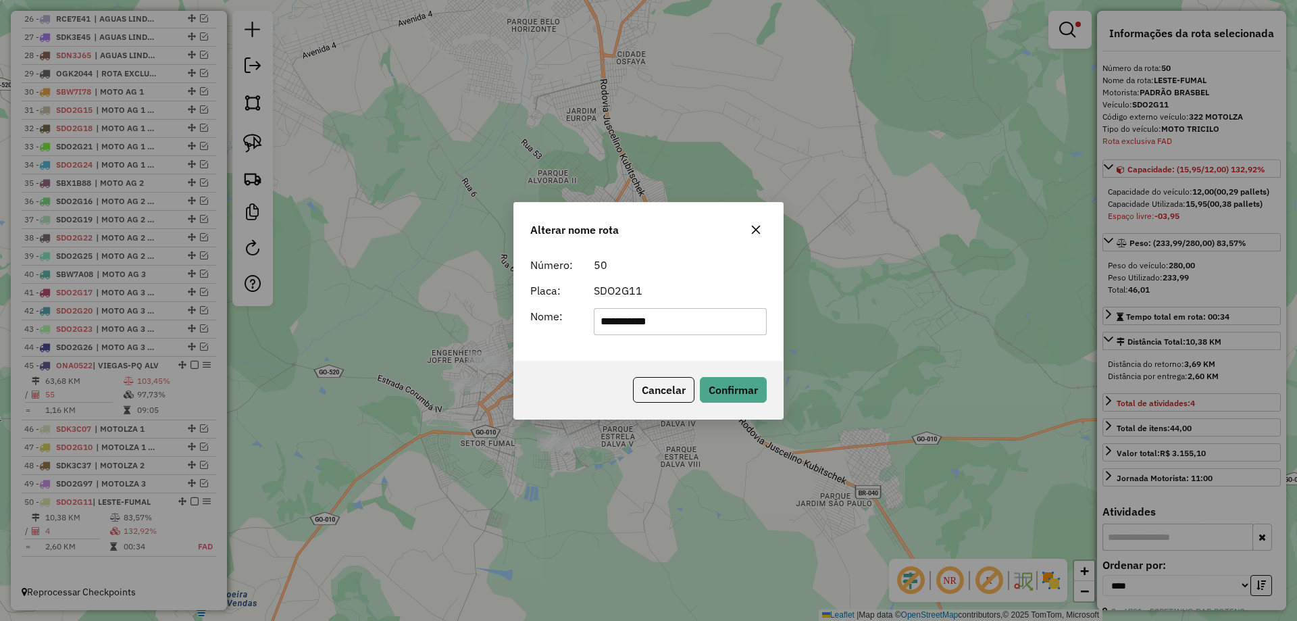
drag, startPoint x: 699, startPoint y: 321, endPoint x: 190, endPoint y: 295, distance: 510.0
click at [190, 295] on div "**********" at bounding box center [648, 310] width 1297 height 621
type input "**********"
click at [728, 381] on button "Confirmar" at bounding box center [733, 390] width 67 height 26
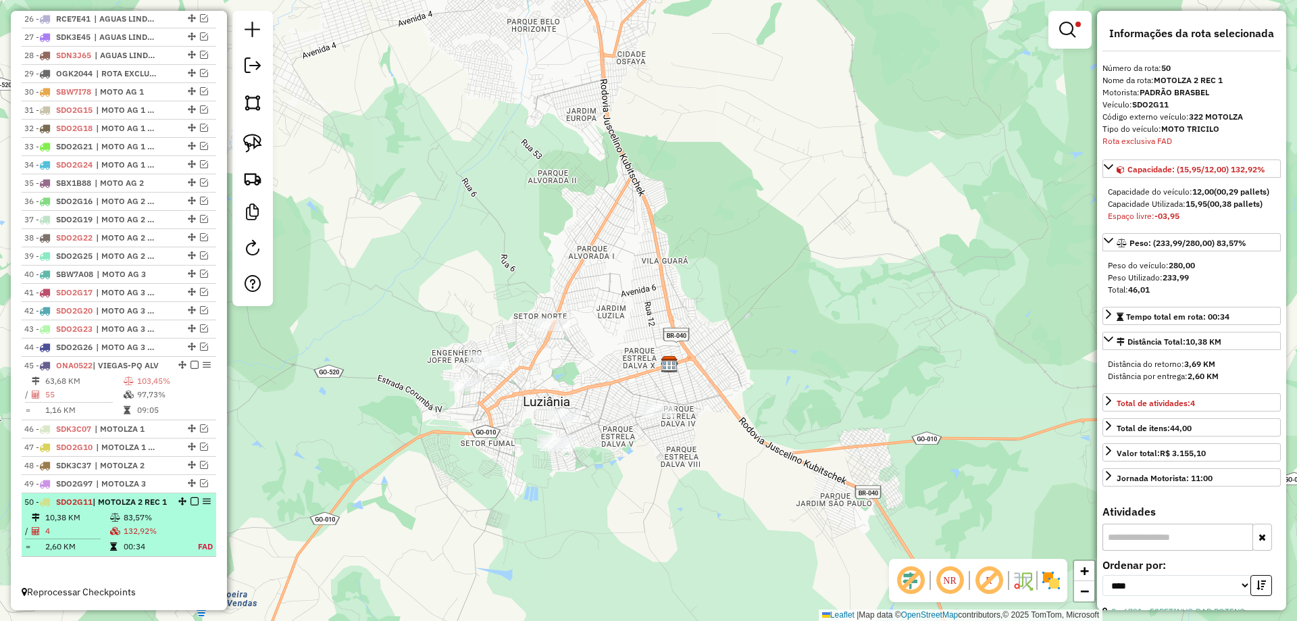
click at [190, 501] on em at bounding box center [194, 501] width 8 height 8
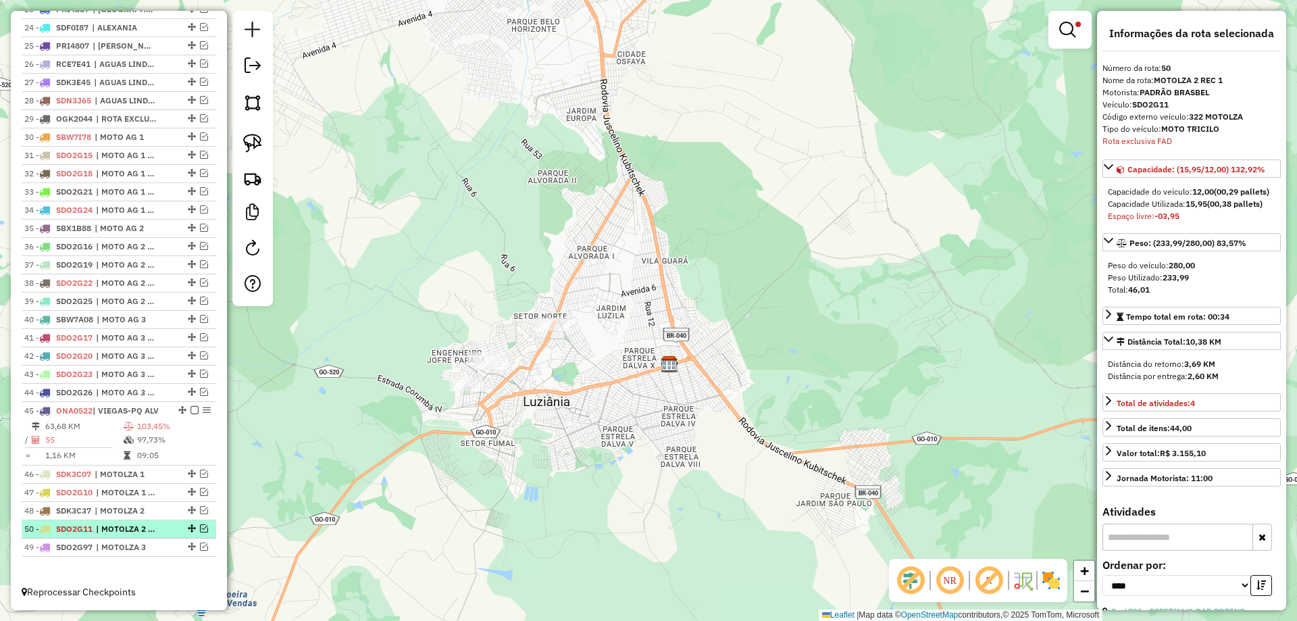
drag, startPoint x: 186, startPoint y: 548, endPoint x: 178, endPoint y: 522, distance: 26.9
click at [257, 143] on img at bounding box center [252, 143] width 19 height 19
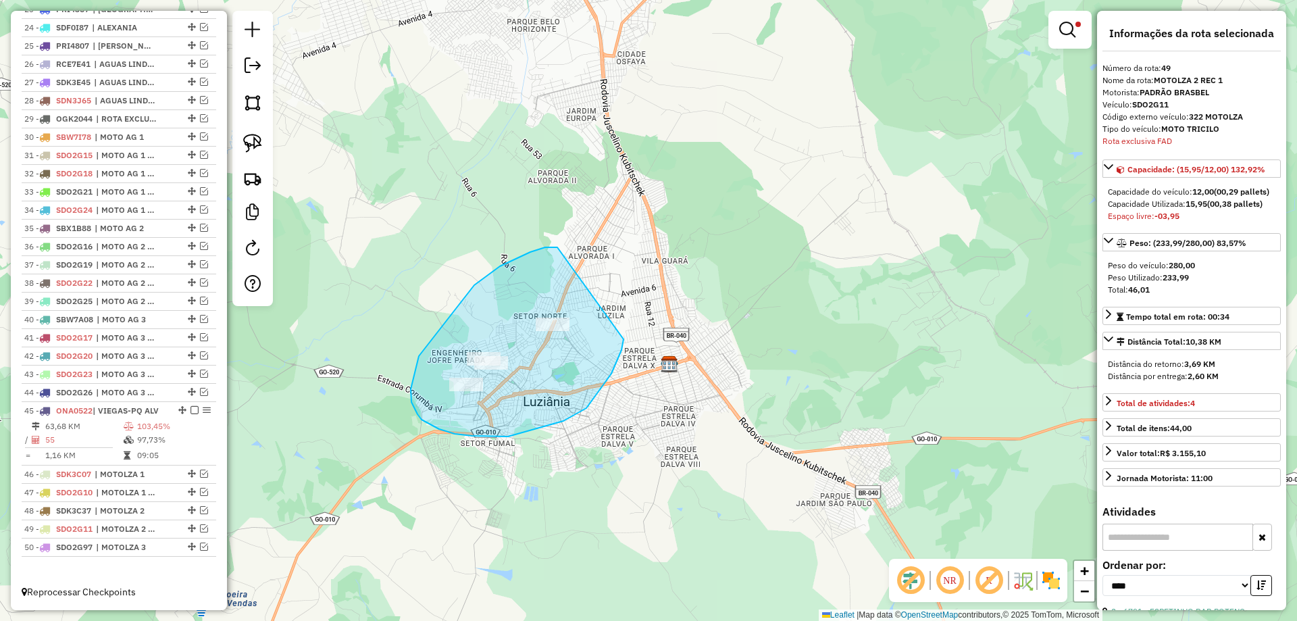
drag, startPoint x: 555, startPoint y: 247, endPoint x: 624, endPoint y: 339, distance: 114.8
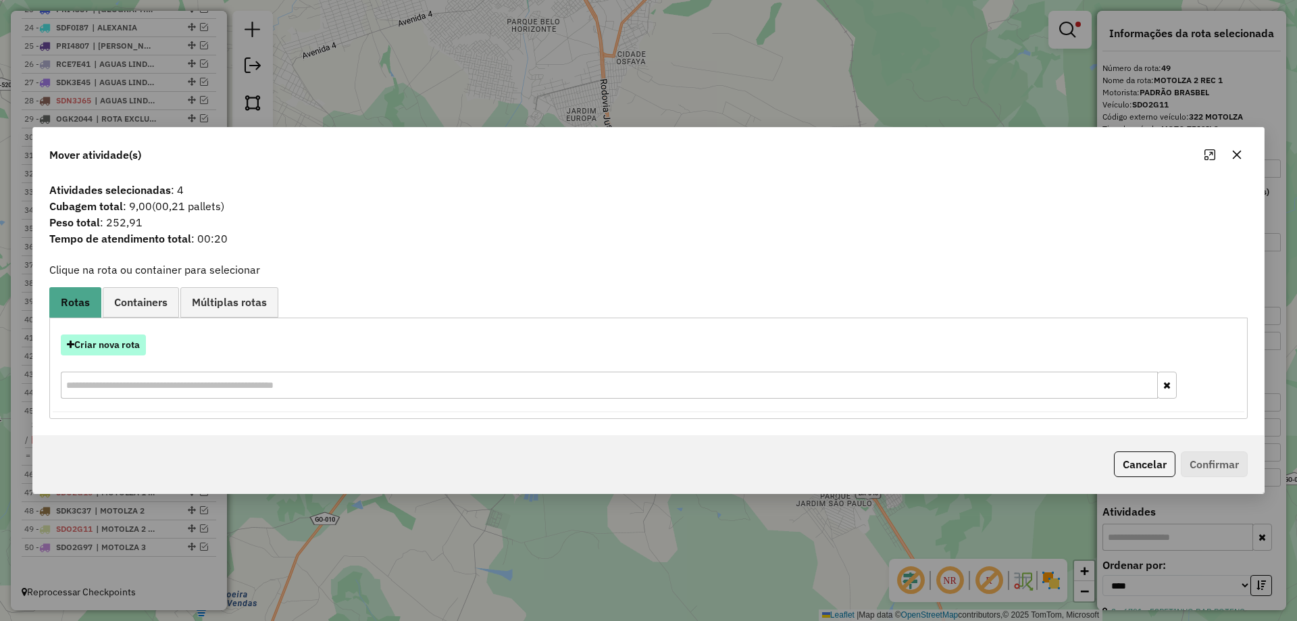
click at [113, 346] on button "Criar nova rota" at bounding box center [103, 344] width 85 height 21
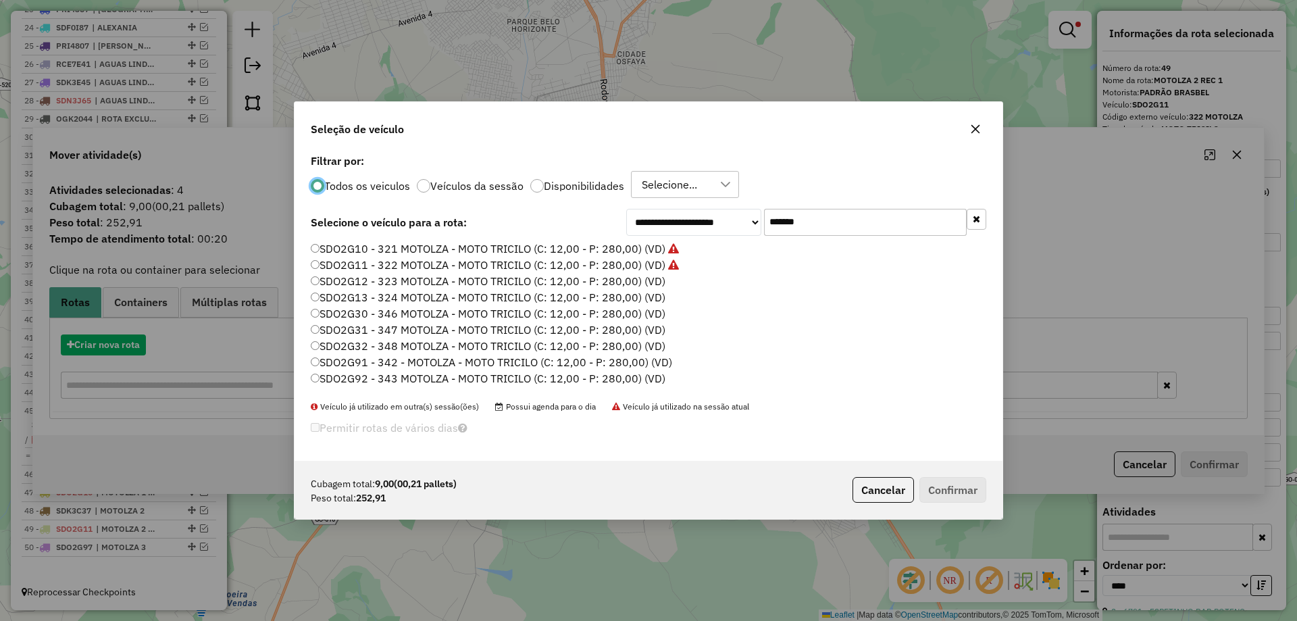
scroll to position [7, 4]
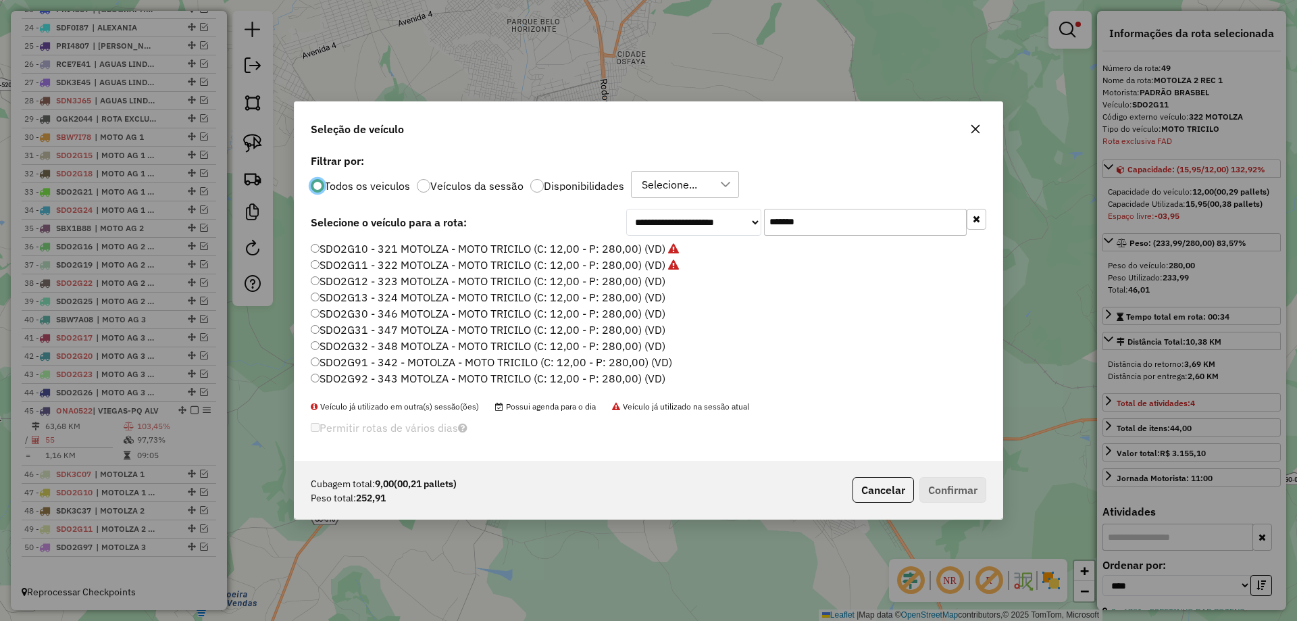
click at [657, 280] on label "SDO2G12 - 323 MOTOLZA - MOTO TRICILO (C: 12,00 - P: 280,00) (VD)" at bounding box center [488, 281] width 355 height 16
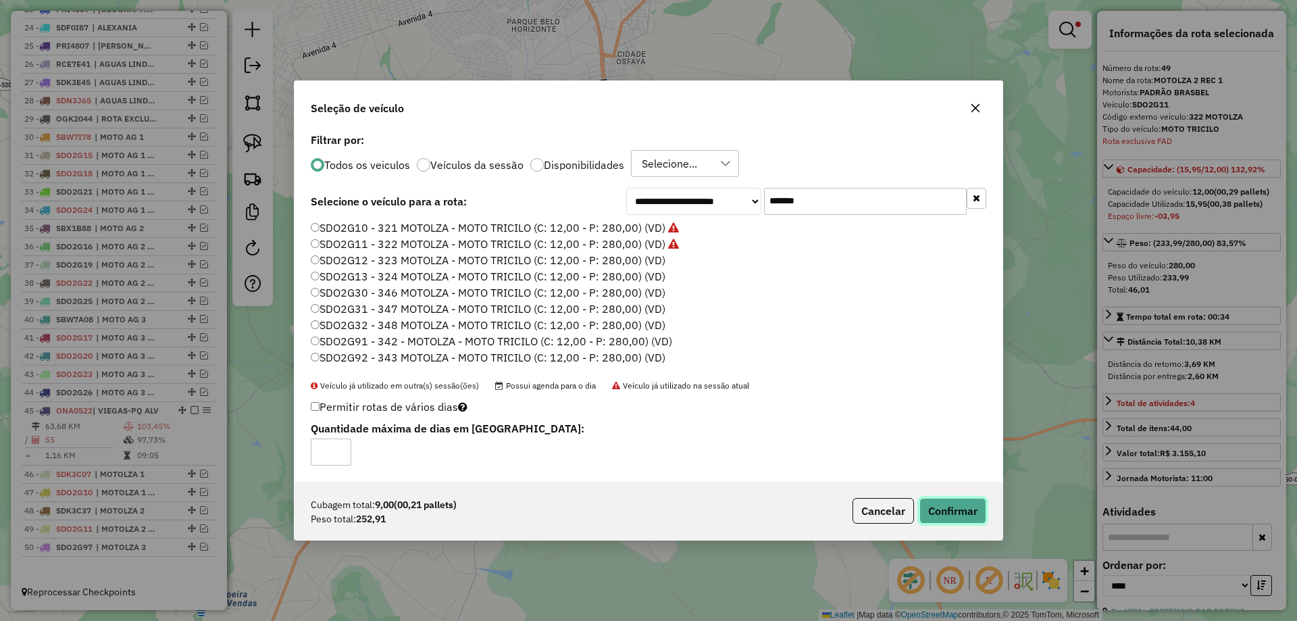
click at [937, 513] on button "Confirmar" at bounding box center [952, 511] width 67 height 26
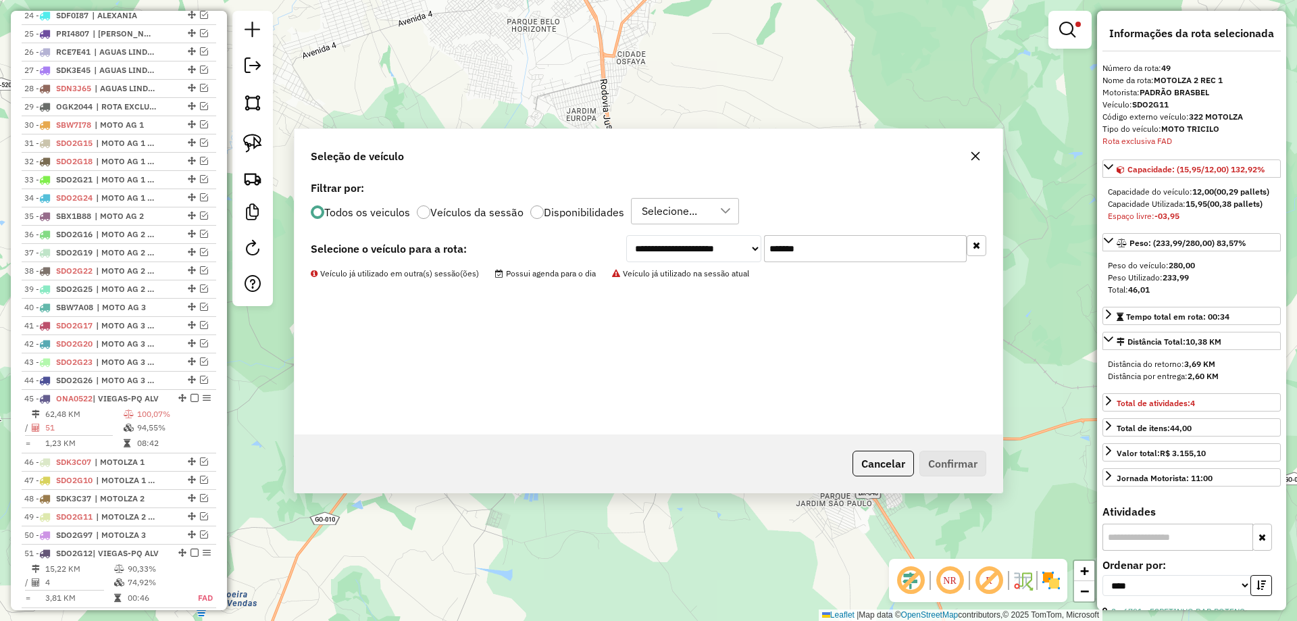
scroll to position [1015, 0]
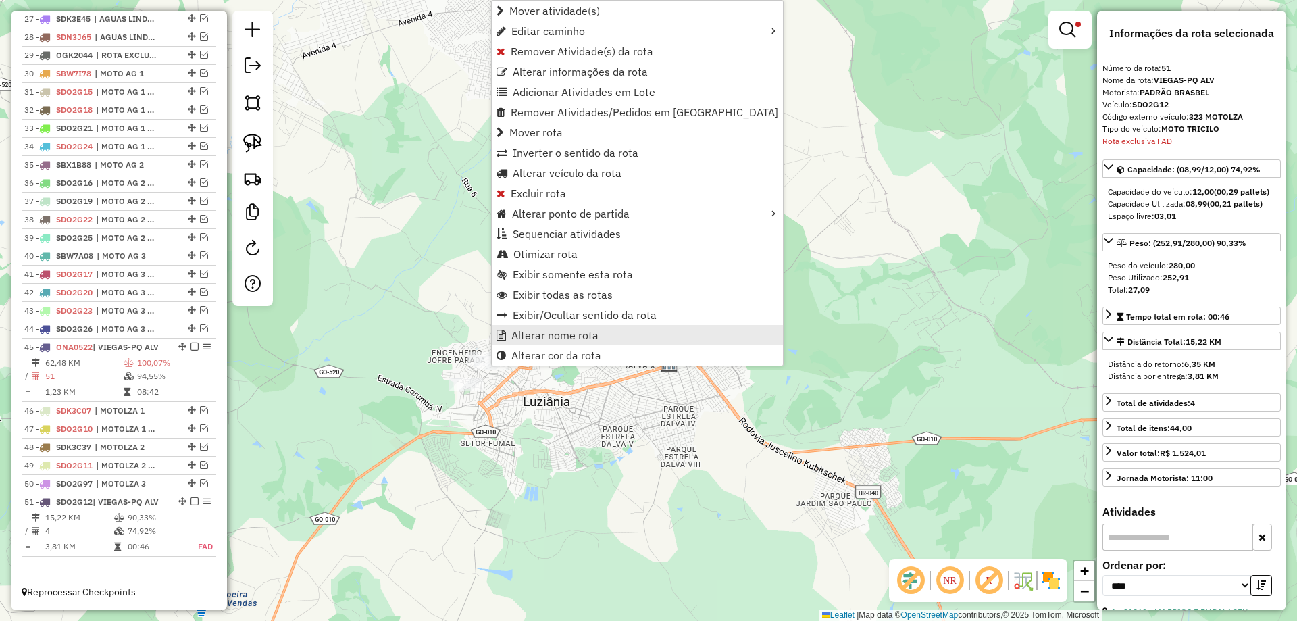
click at [552, 334] on span "Alterar nome rota" at bounding box center [554, 335] width 87 height 11
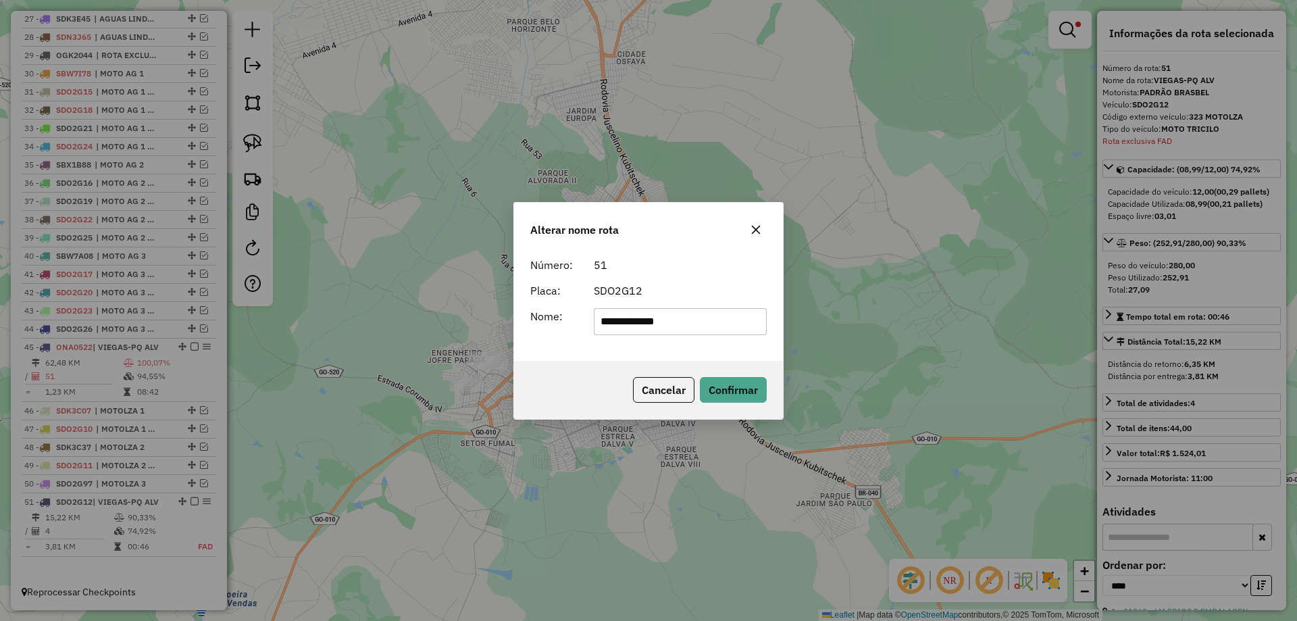
drag, startPoint x: 703, startPoint y: 328, endPoint x: 193, endPoint y: 307, distance: 510.4
click at [193, 307] on div "**********" at bounding box center [648, 310] width 1297 height 621
type input "**********"
click at [728, 386] on button "Confirmar" at bounding box center [733, 390] width 67 height 26
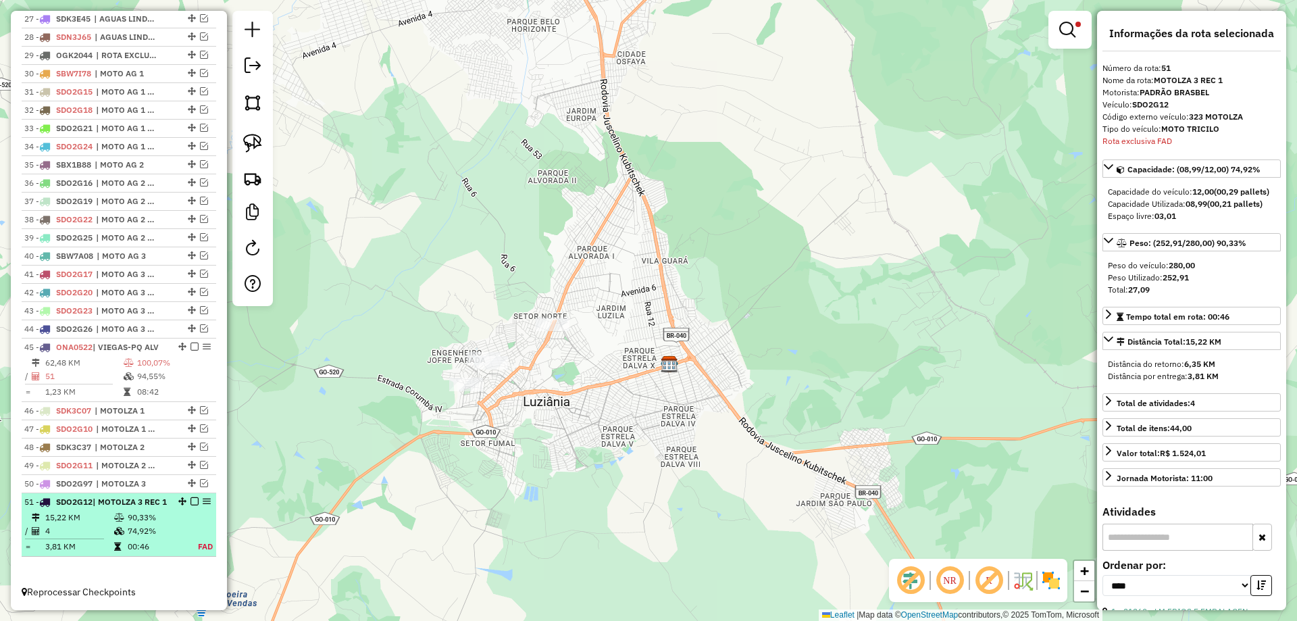
click at [191, 501] on em at bounding box center [194, 501] width 8 height 8
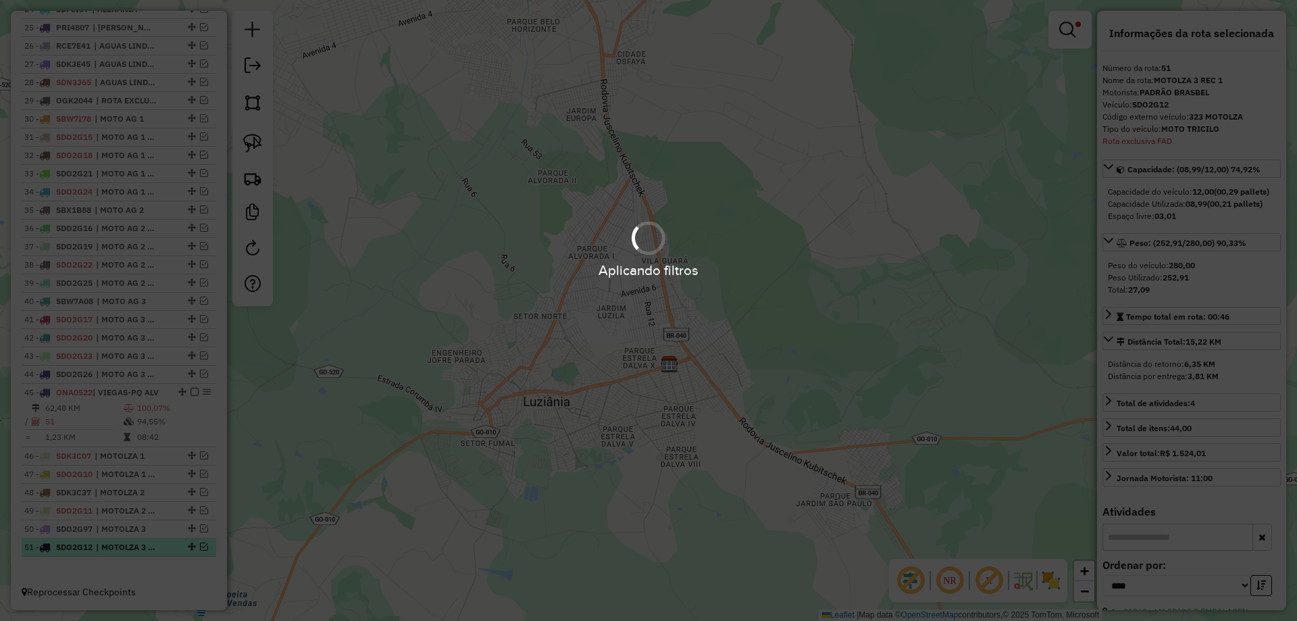
scroll to position [969, 0]
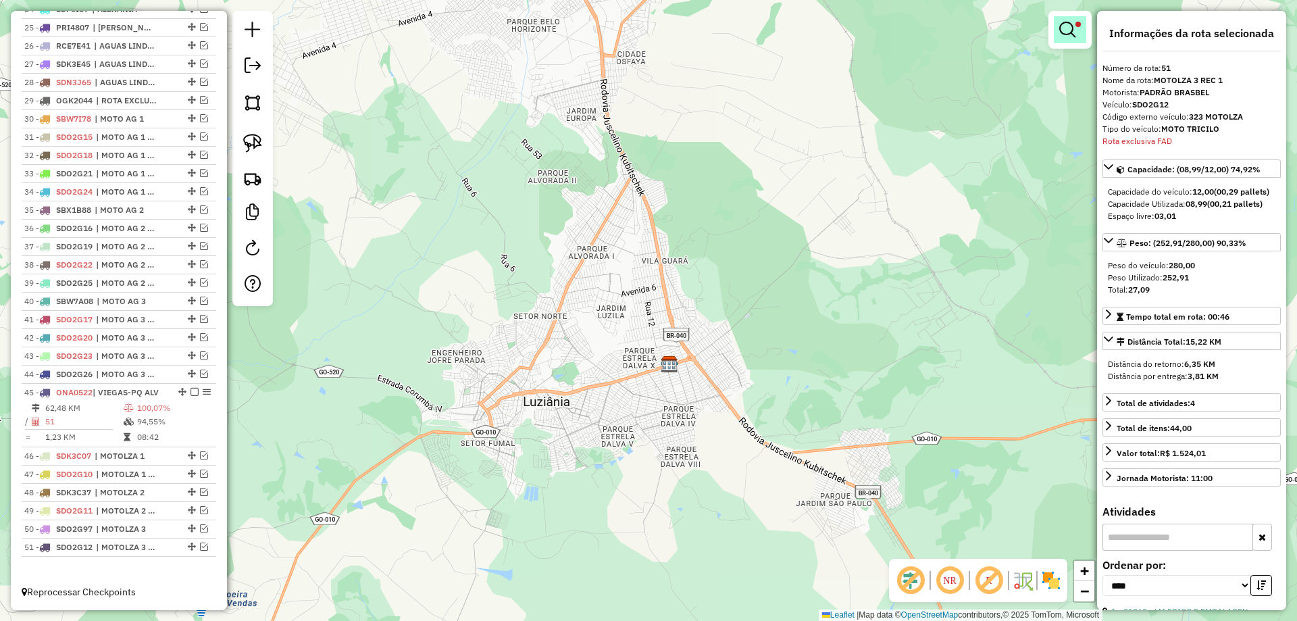
click at [1054, 30] on link at bounding box center [1070, 29] width 32 height 27
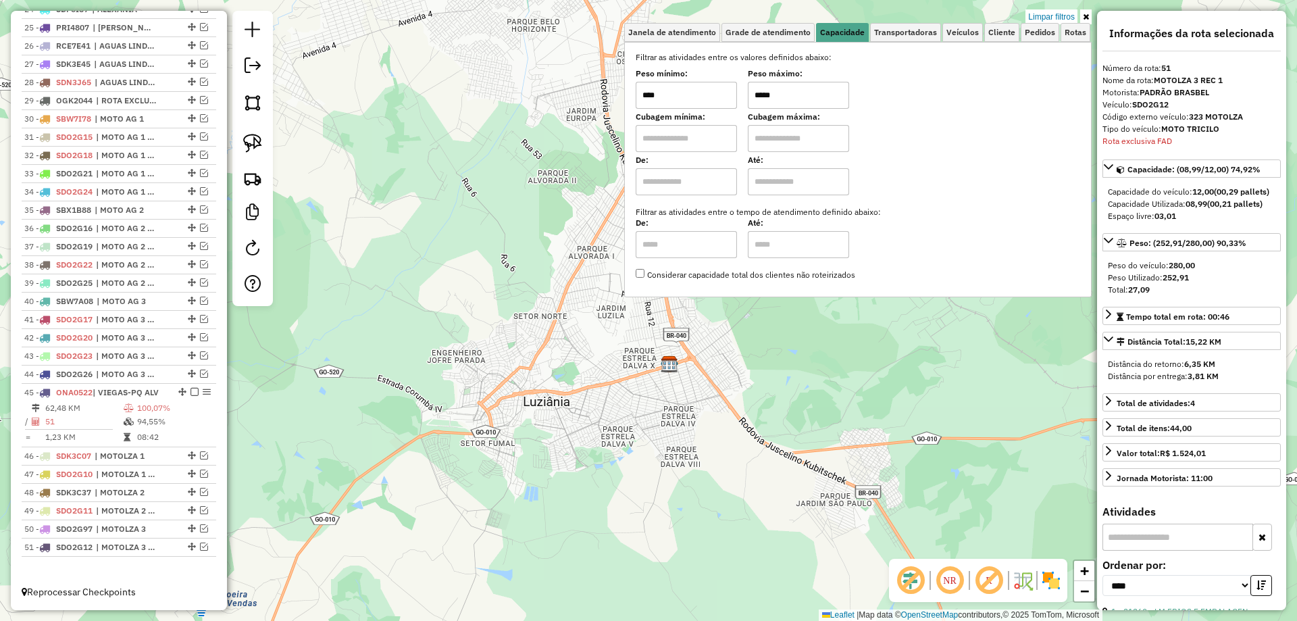
click at [763, 94] on input "*****" at bounding box center [798, 95] width 101 height 27
type input "*****"
drag, startPoint x: 248, startPoint y: 138, endPoint x: 321, endPoint y: 179, distance: 83.8
click at [249, 138] on img at bounding box center [252, 143] width 19 height 19
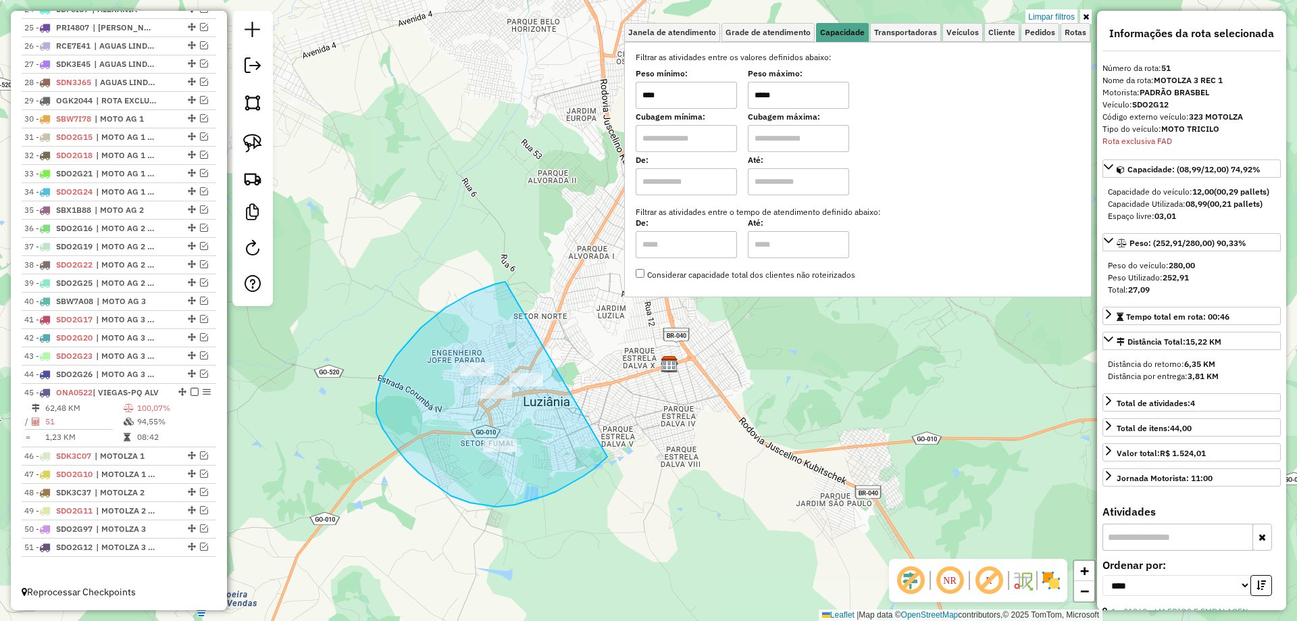
drag, startPoint x: 501, startPoint y: 282, endPoint x: 609, endPoint y: 455, distance: 203.4
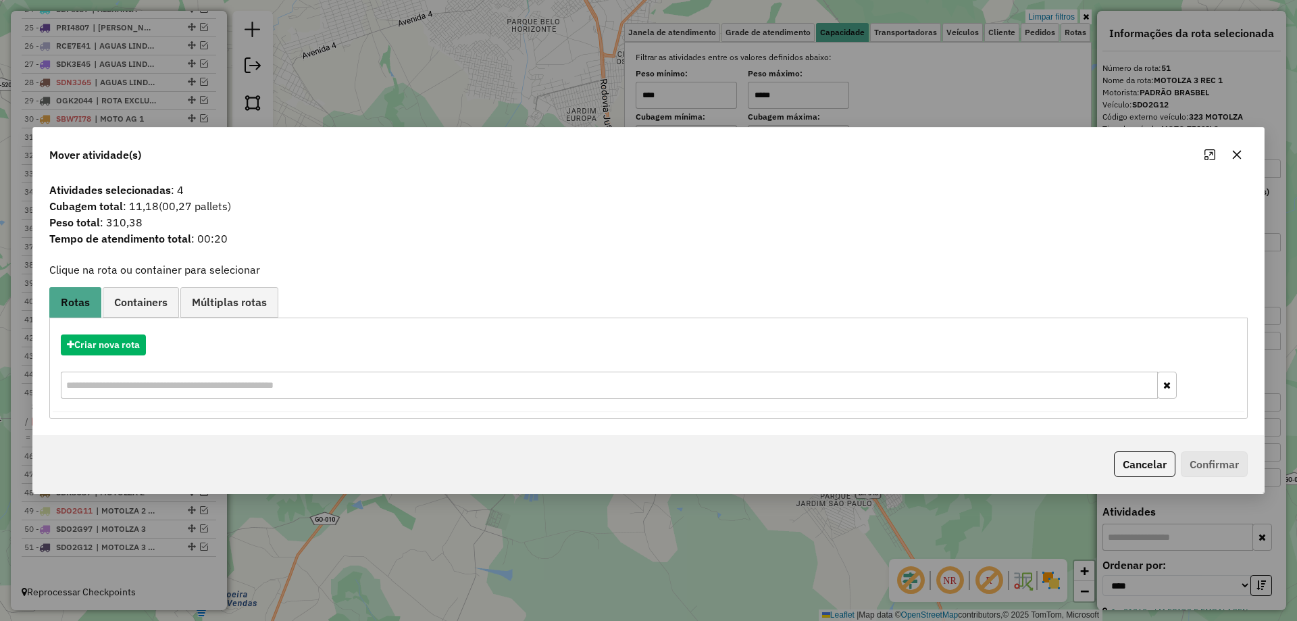
drag, startPoint x: 1161, startPoint y: 466, endPoint x: 1136, endPoint y: 463, distance: 25.9
click at [1160, 466] on button "Cancelar" at bounding box center [1144, 464] width 61 height 26
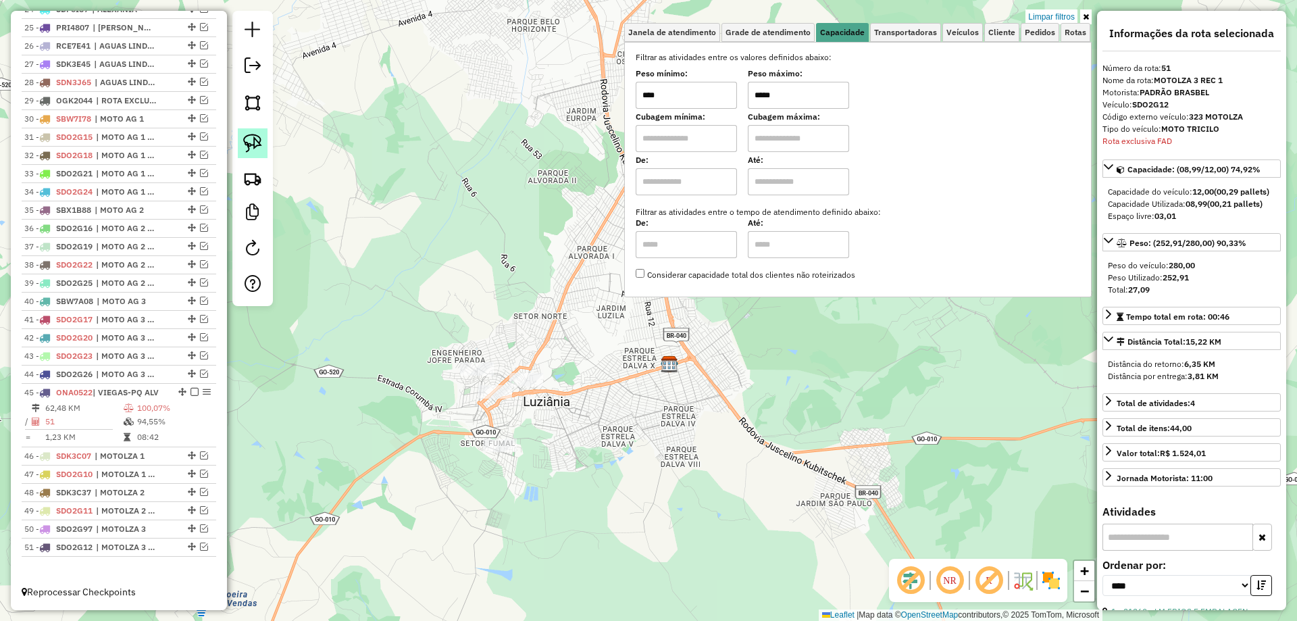
drag, startPoint x: 260, startPoint y: 141, endPoint x: 434, endPoint y: 247, distance: 204.0
click at [262, 141] on link at bounding box center [253, 143] width 30 height 30
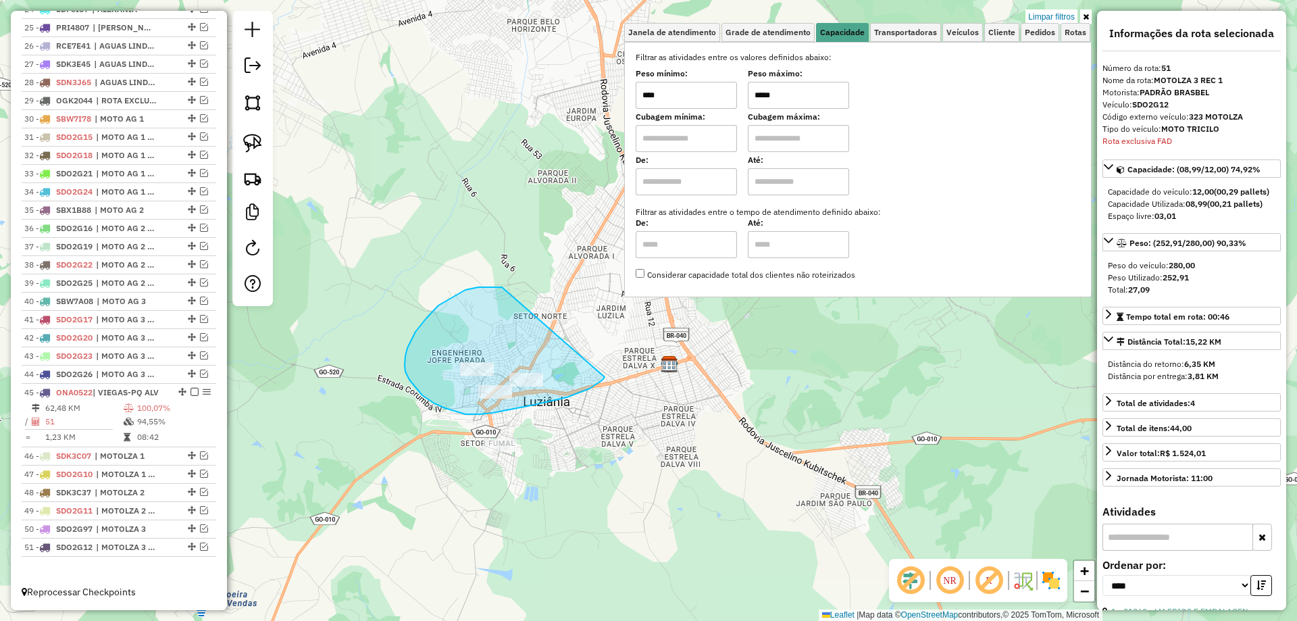
drag, startPoint x: 465, startPoint y: 290, endPoint x: 605, endPoint y: 377, distance: 164.2
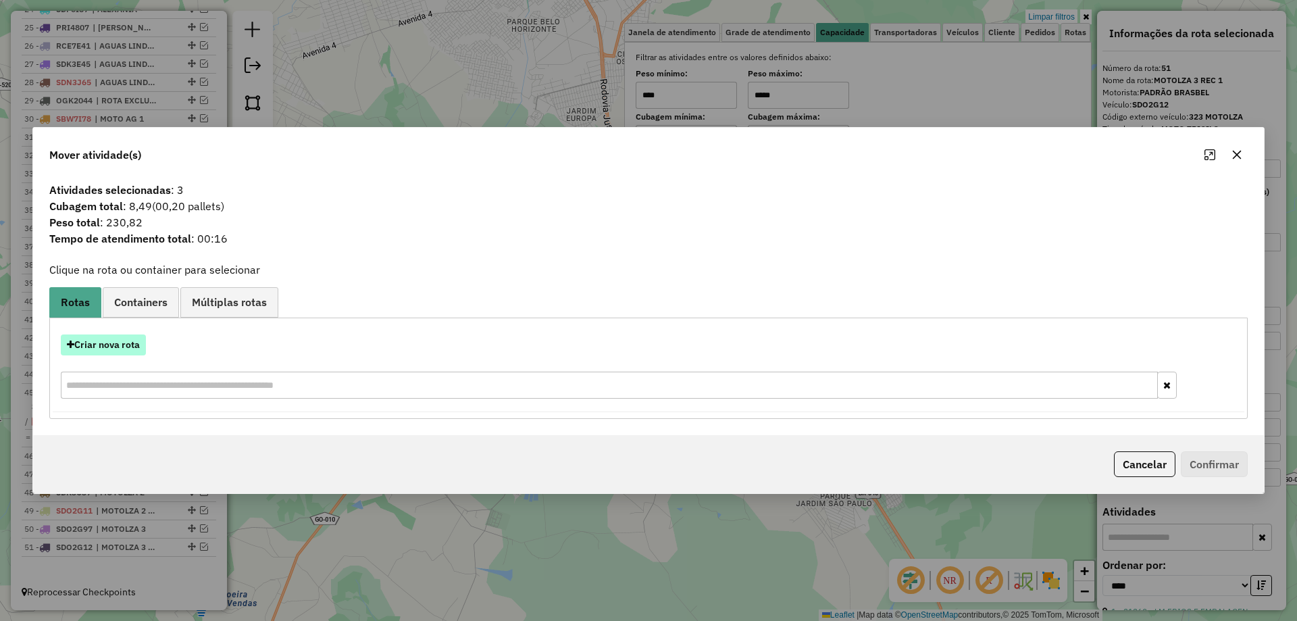
click at [122, 344] on button "Criar nova rota" at bounding box center [103, 344] width 85 height 21
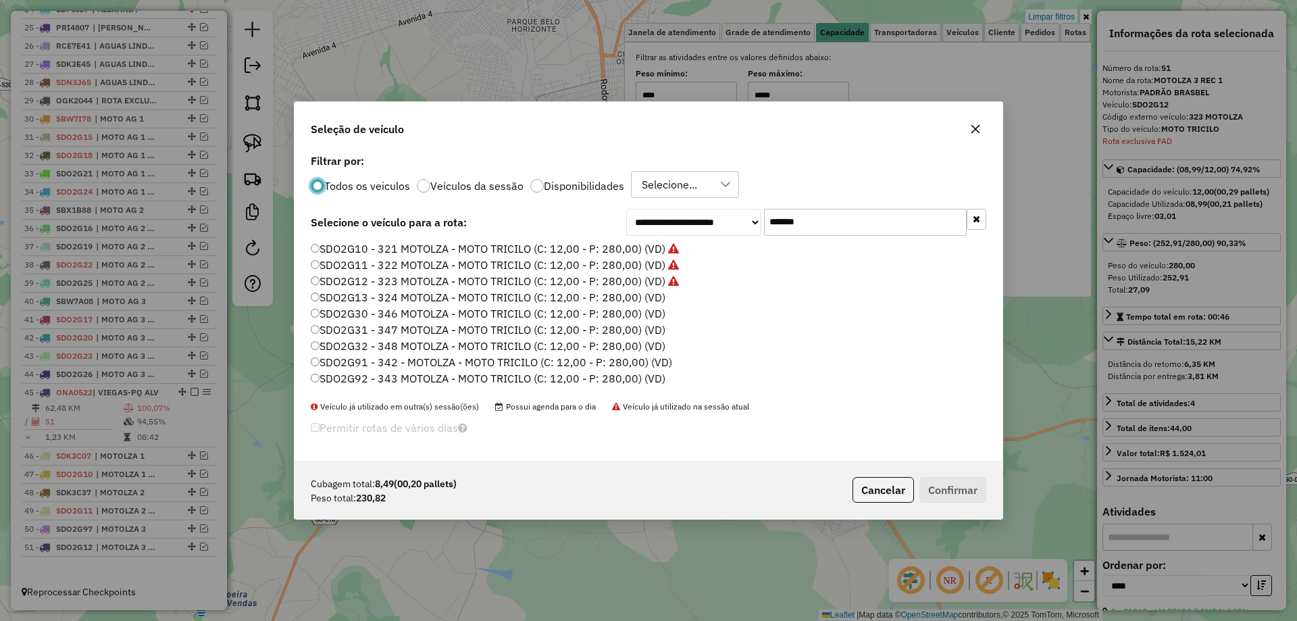
scroll to position [7, 4]
click at [646, 295] on label "SDO2G13 - 324 MOTOLZA - MOTO TRICILO (C: 12,00 - P: 280,00) (VD)" at bounding box center [488, 297] width 355 height 16
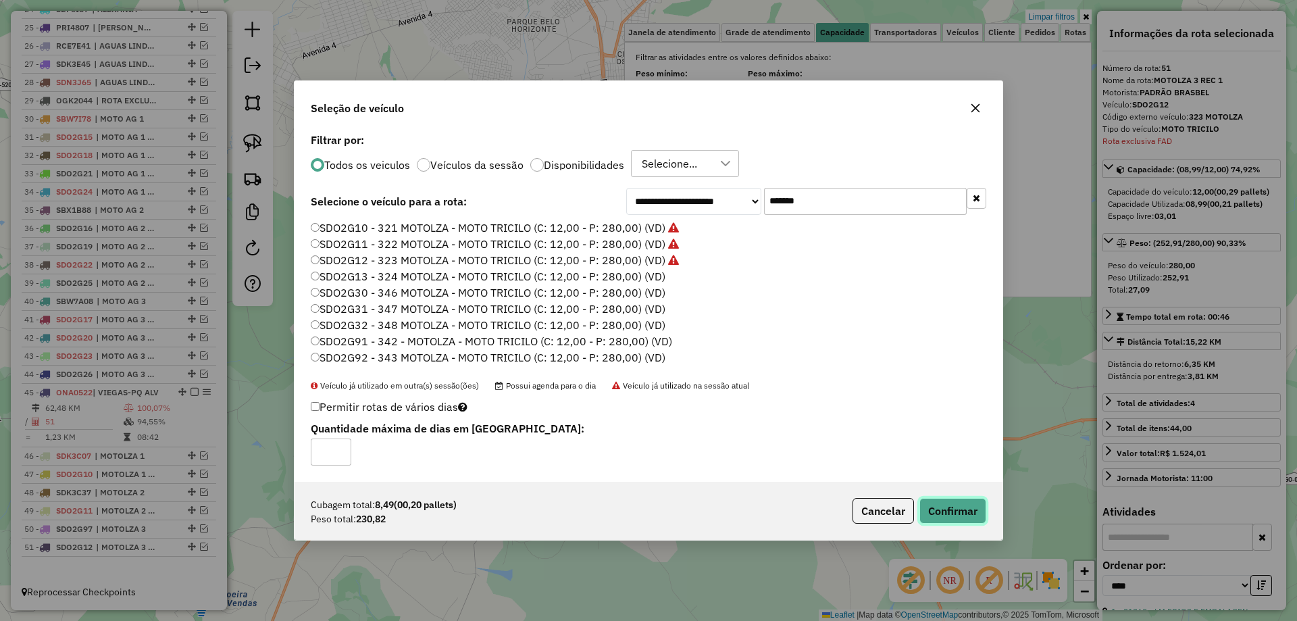
click at [962, 514] on button "Confirmar" at bounding box center [952, 511] width 67 height 26
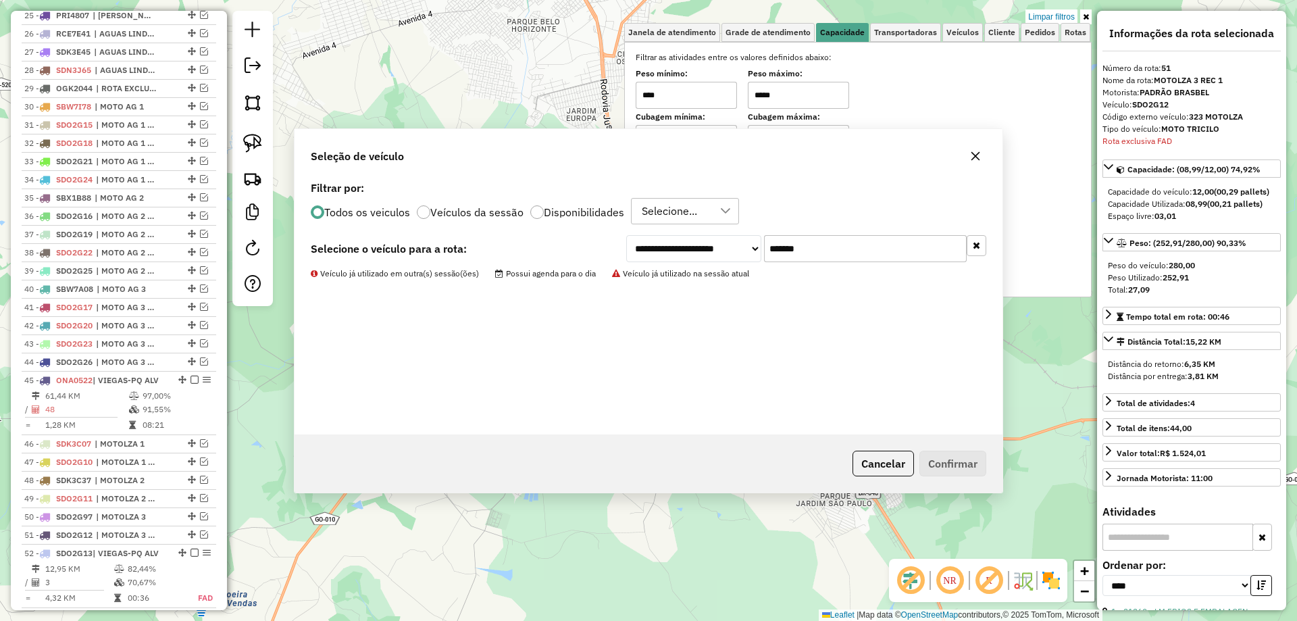
scroll to position [1033, 0]
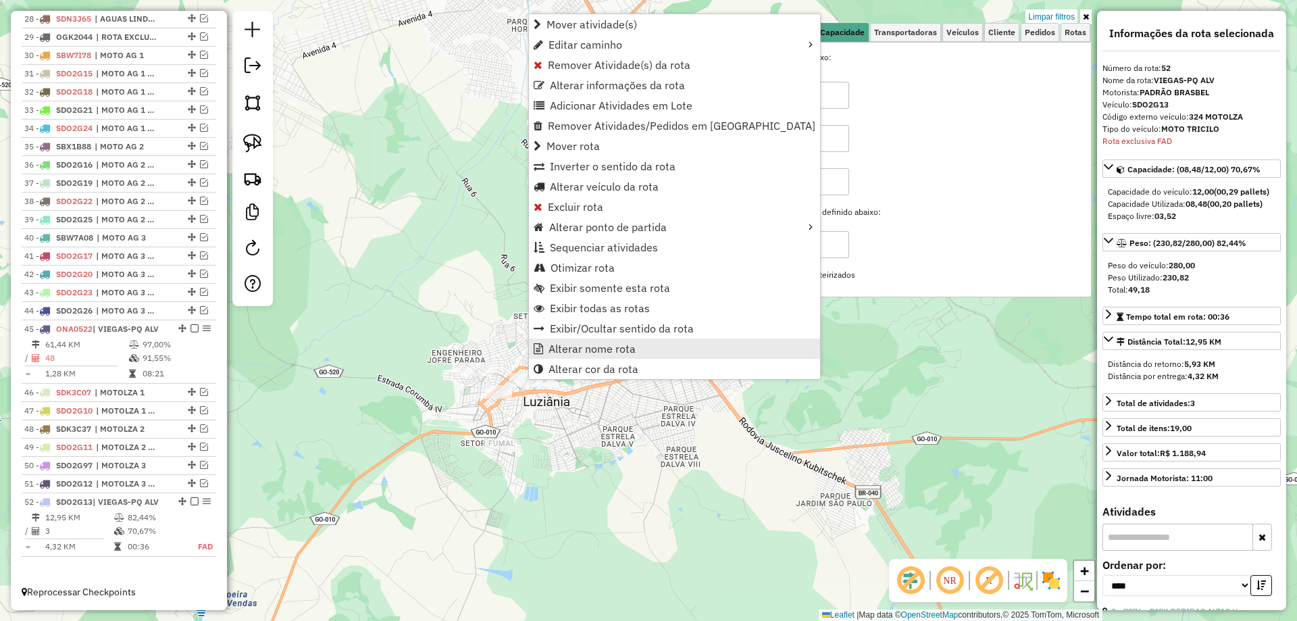
click at [594, 347] on span "Alterar nome rota" at bounding box center [592, 348] width 87 height 11
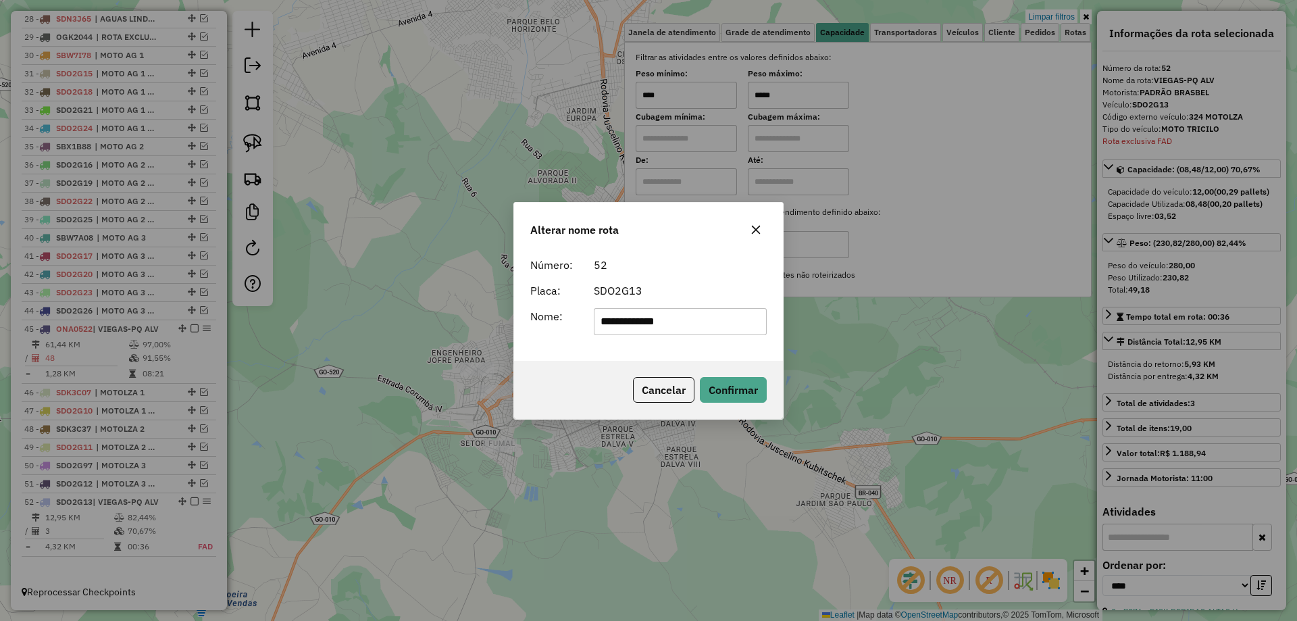
drag, startPoint x: 688, startPoint y: 324, endPoint x: 550, endPoint y: 317, distance: 138.6
click at [550, 317] on div "**********" at bounding box center [648, 321] width 253 height 27
type input "**********"
click at [730, 388] on button "Confirmar" at bounding box center [733, 390] width 67 height 26
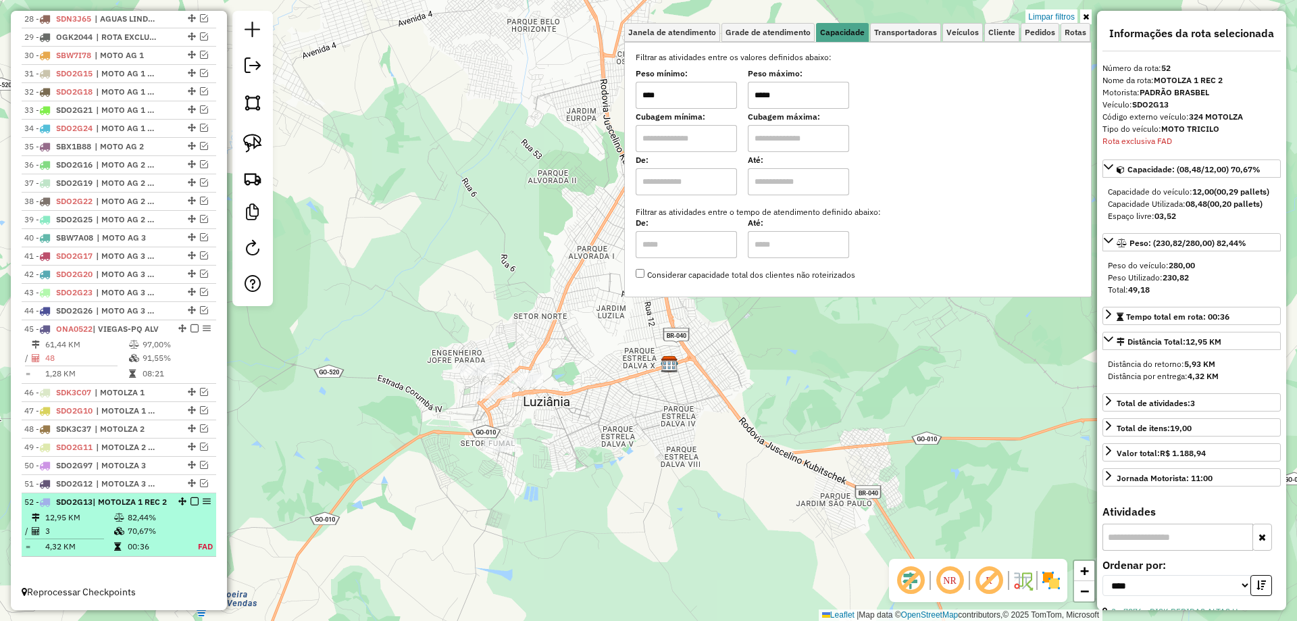
click at [190, 501] on em at bounding box center [194, 501] width 8 height 8
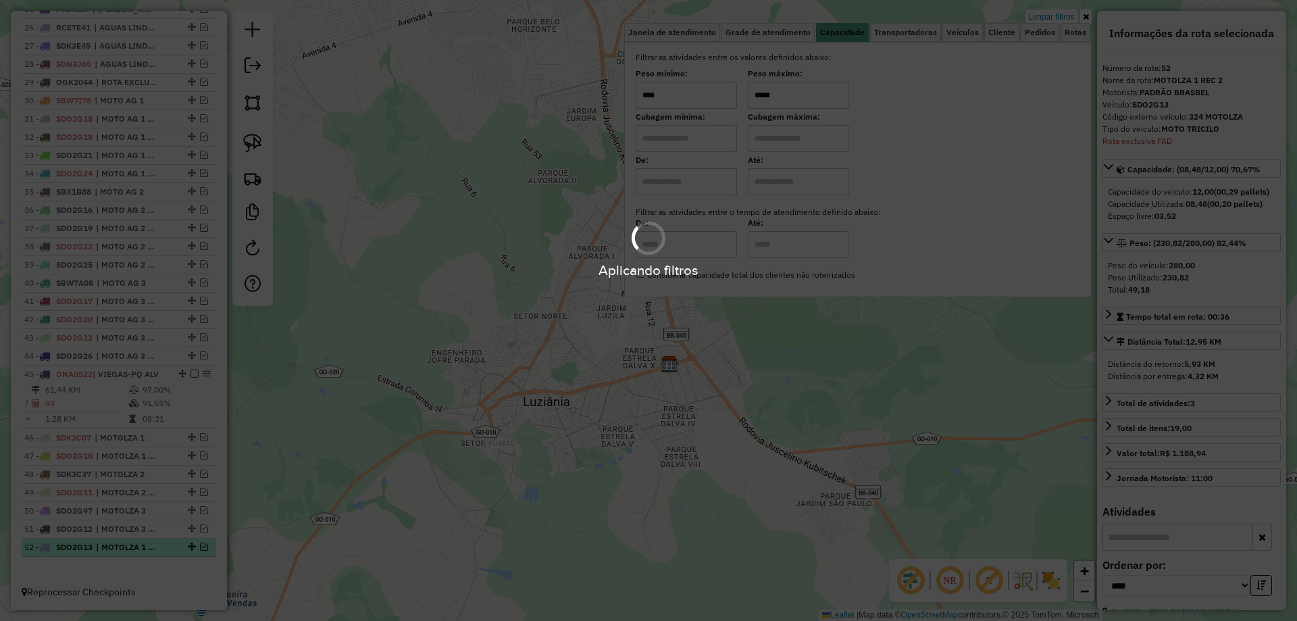
scroll to position [988, 0]
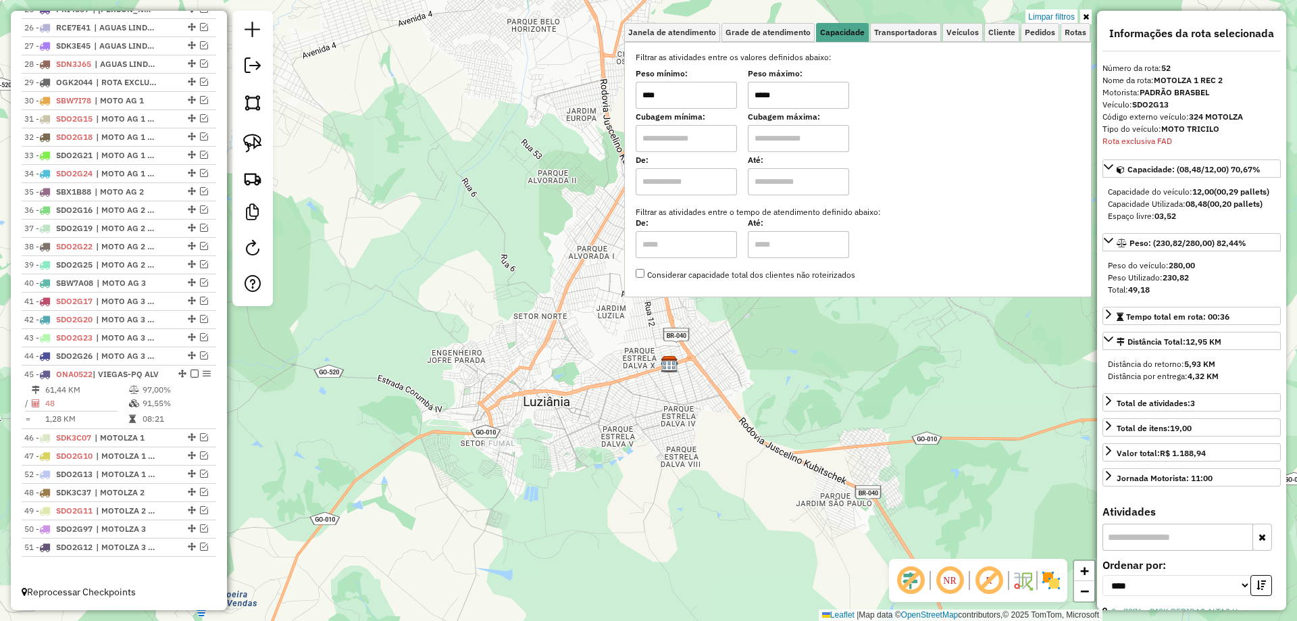
drag, startPoint x: 188, startPoint y: 542, endPoint x: 178, endPoint y: 470, distance: 72.3
drag, startPoint x: 764, startPoint y: 93, endPoint x: 756, endPoint y: 93, distance: 8.1
click at [756, 93] on input "*****" at bounding box center [798, 95] width 101 height 27
type input "*****"
drag, startPoint x: 245, startPoint y: 141, endPoint x: 328, endPoint y: 243, distance: 131.0
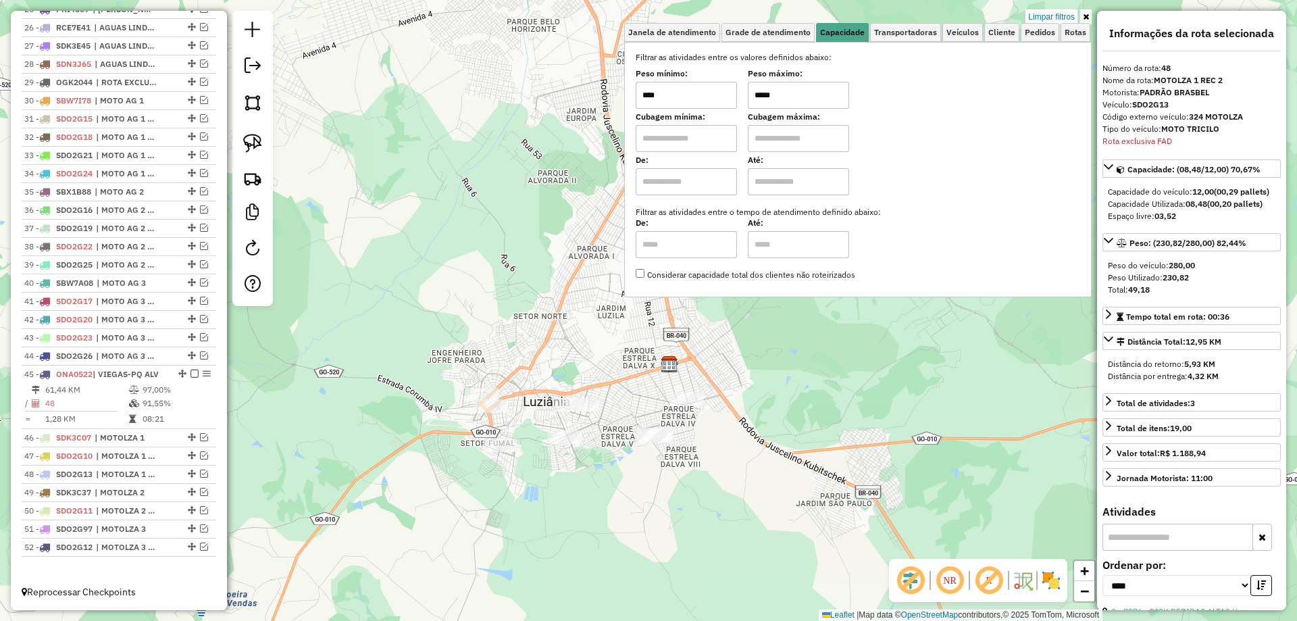
click at [245, 141] on img at bounding box center [252, 143] width 19 height 19
drag, startPoint x: 451, startPoint y: 350, endPoint x: 516, endPoint y: 390, distance: 77.0
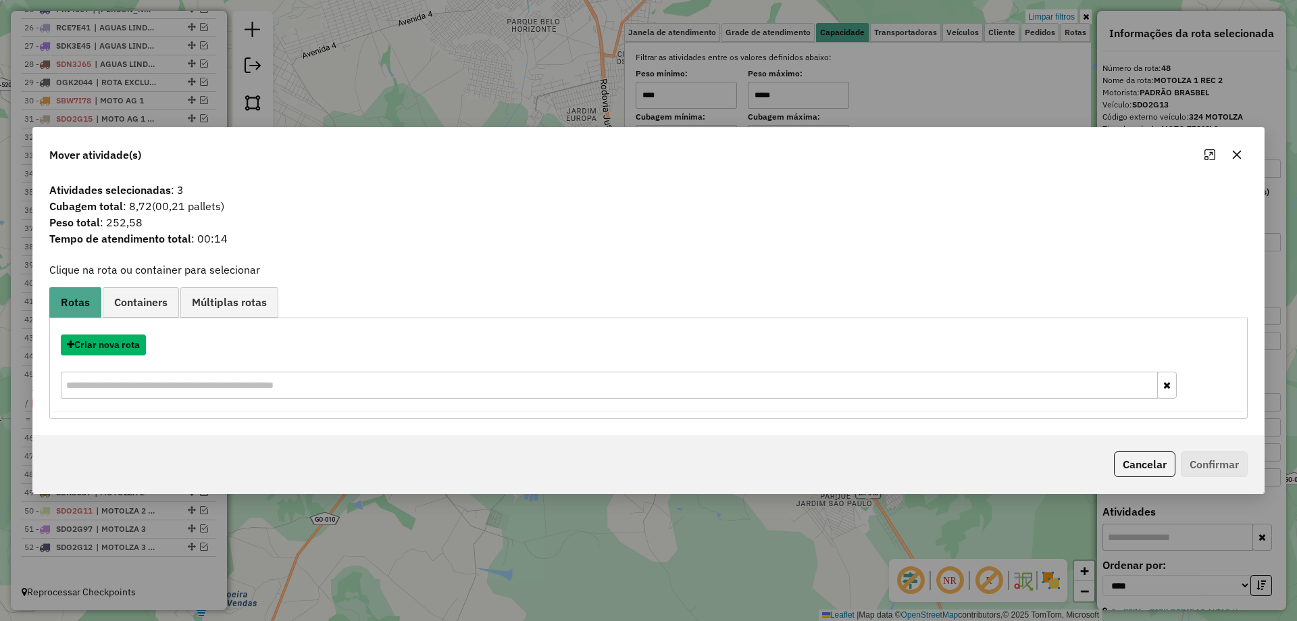
click at [118, 349] on button "Criar nova rota" at bounding box center [103, 344] width 85 height 21
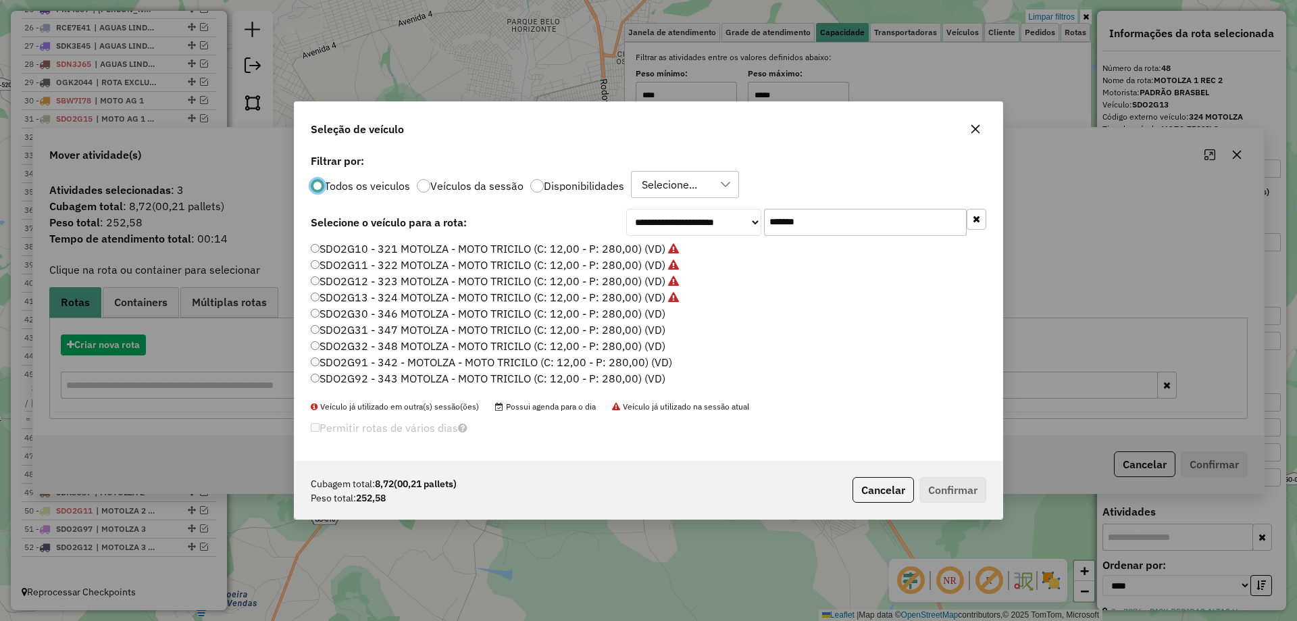
scroll to position [7, 4]
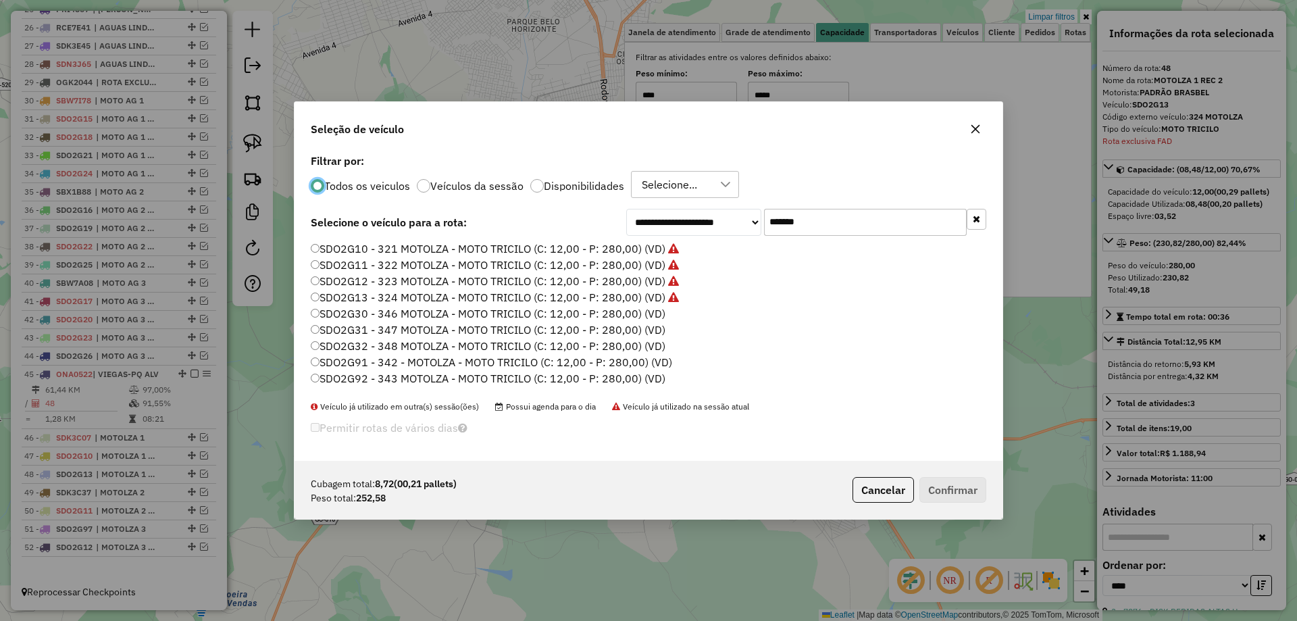
click at [326, 312] on label "SDO2G30 - 346 MOTOLZA - MOTO TRICILO (C: 12,00 - P: 280,00) (VD)" at bounding box center [488, 313] width 355 height 16
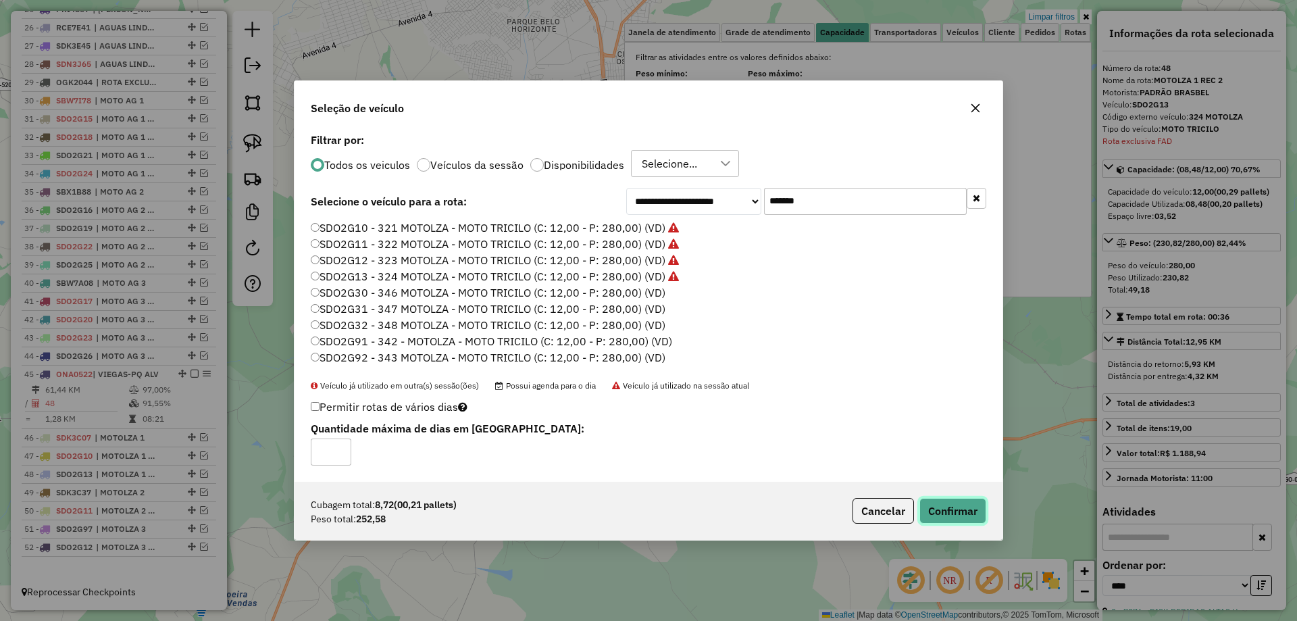
click at [967, 501] on button "Confirmar" at bounding box center [952, 511] width 67 height 26
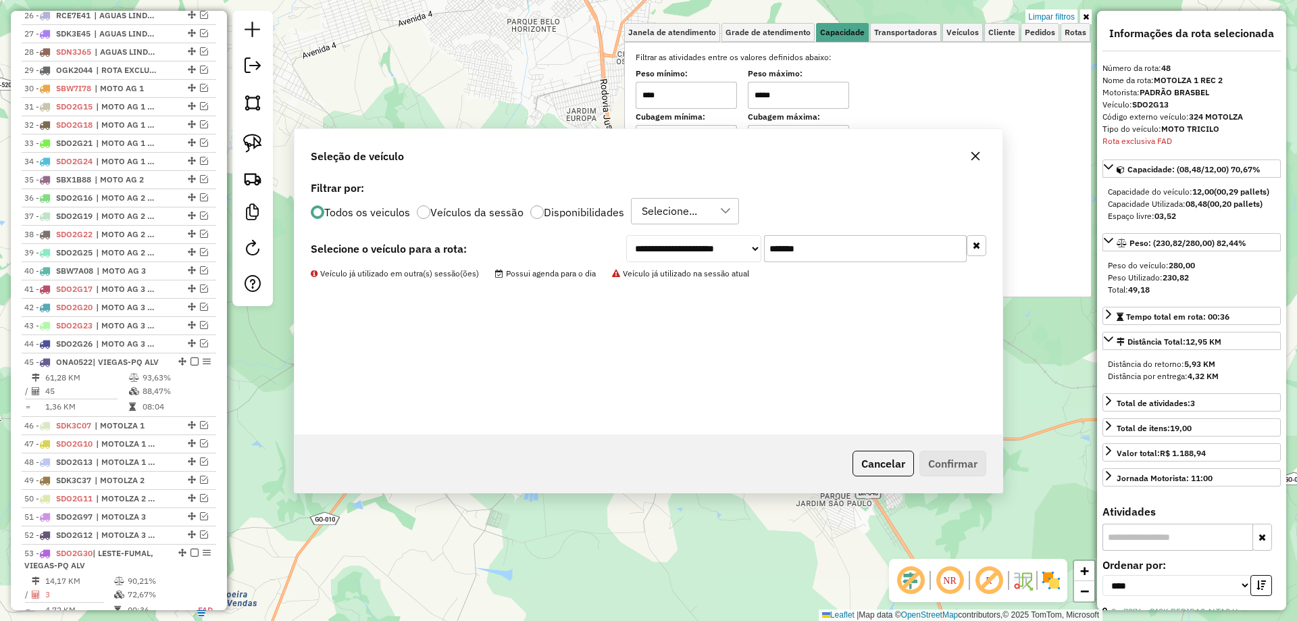
scroll to position [1063, 0]
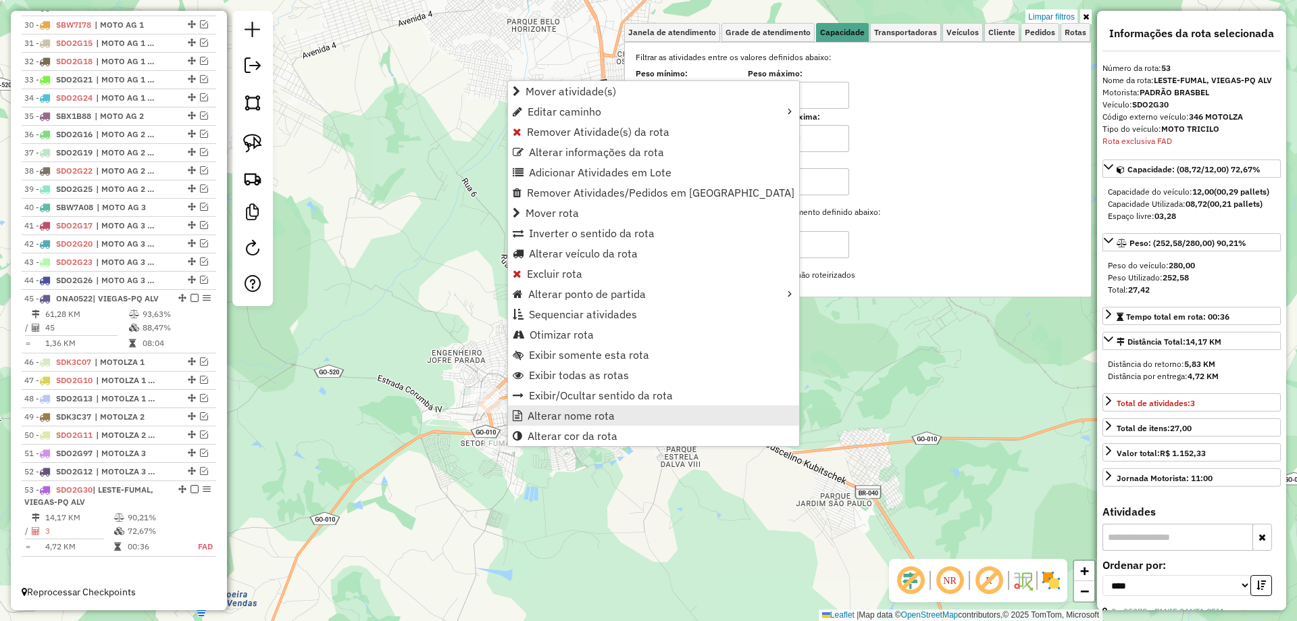
click at [544, 419] on span "Alterar nome rota" at bounding box center [571, 415] width 87 height 11
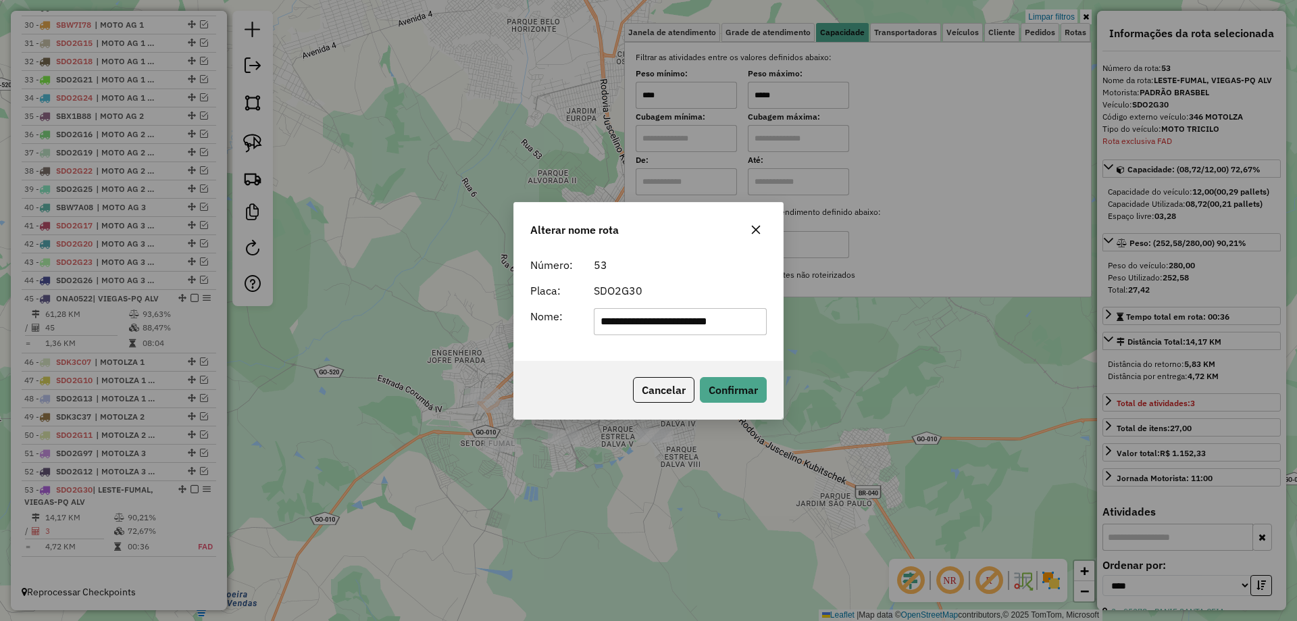
click at [691, 319] on input "**********" at bounding box center [681, 321] width 174 height 27
type input "**********"
drag, startPoint x: 746, startPoint y: 390, endPoint x: 403, endPoint y: 439, distance: 347.3
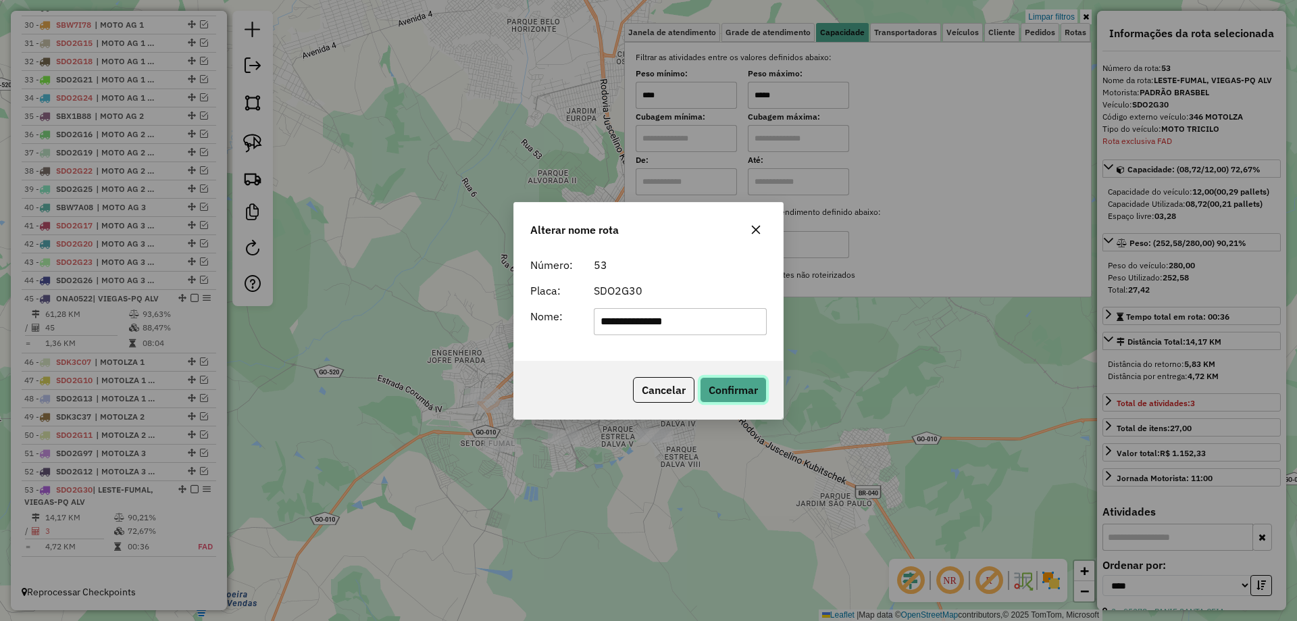
click at [744, 390] on button "Confirmar" at bounding box center [733, 390] width 67 height 26
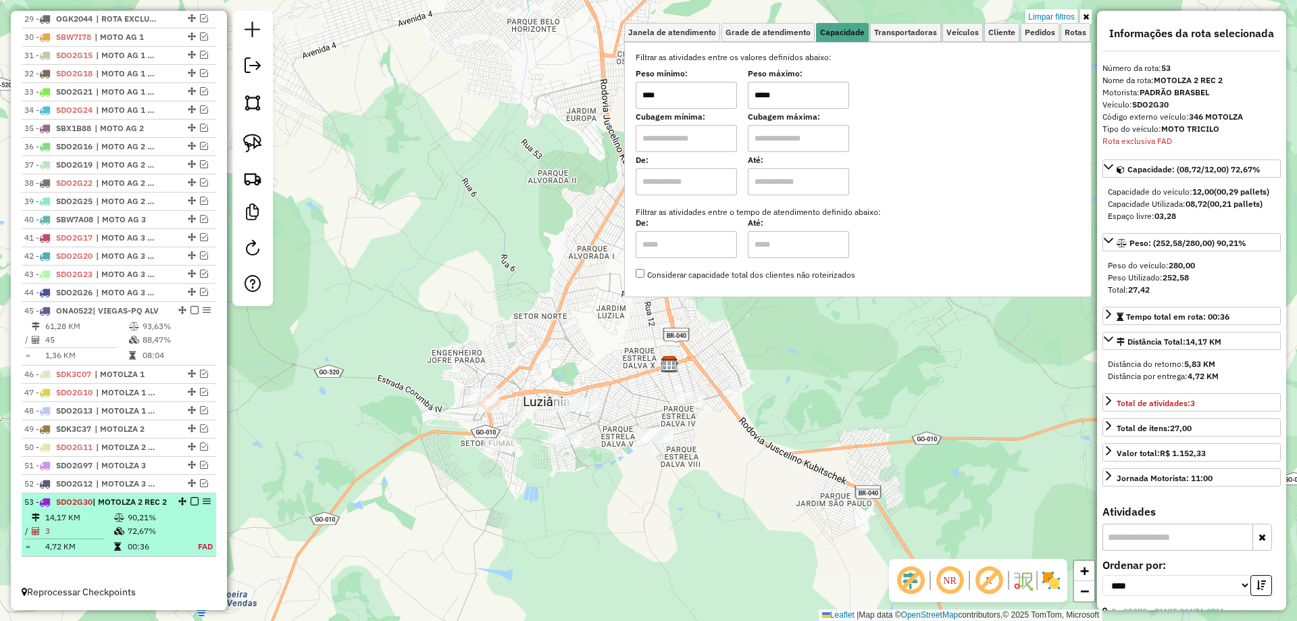
click at [192, 497] on em at bounding box center [194, 501] width 8 height 8
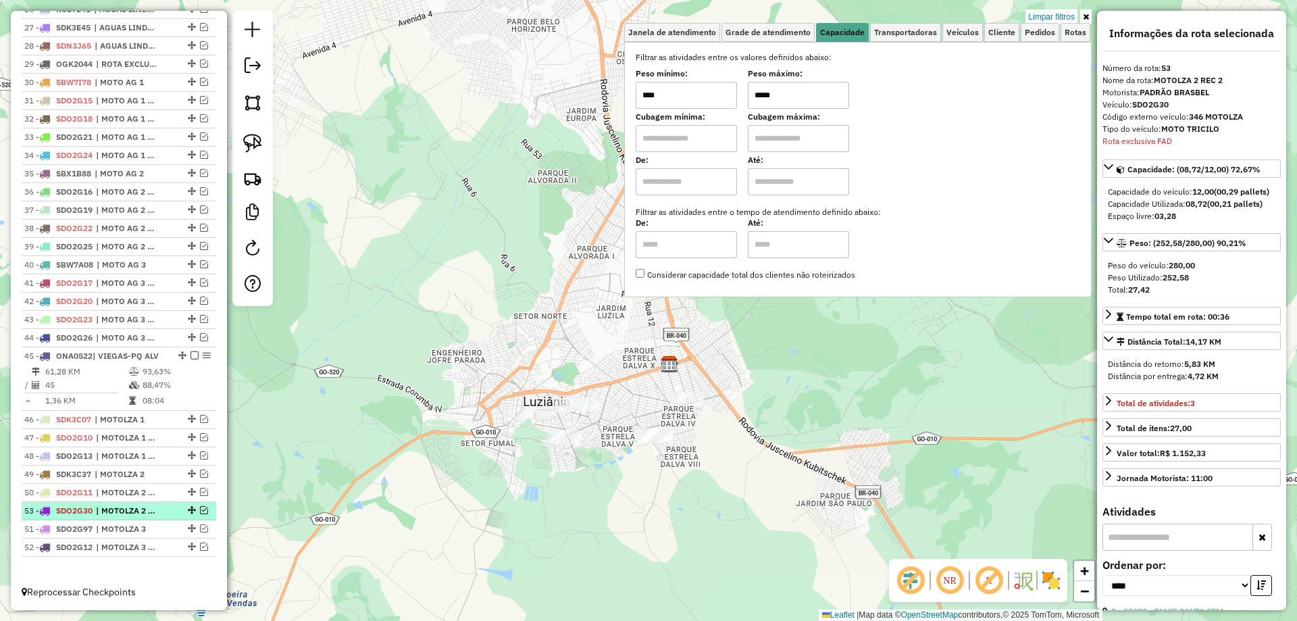
drag, startPoint x: 190, startPoint y: 546, endPoint x: 186, endPoint y: 505, distance: 41.4
click at [253, 141] on img at bounding box center [252, 143] width 19 height 19
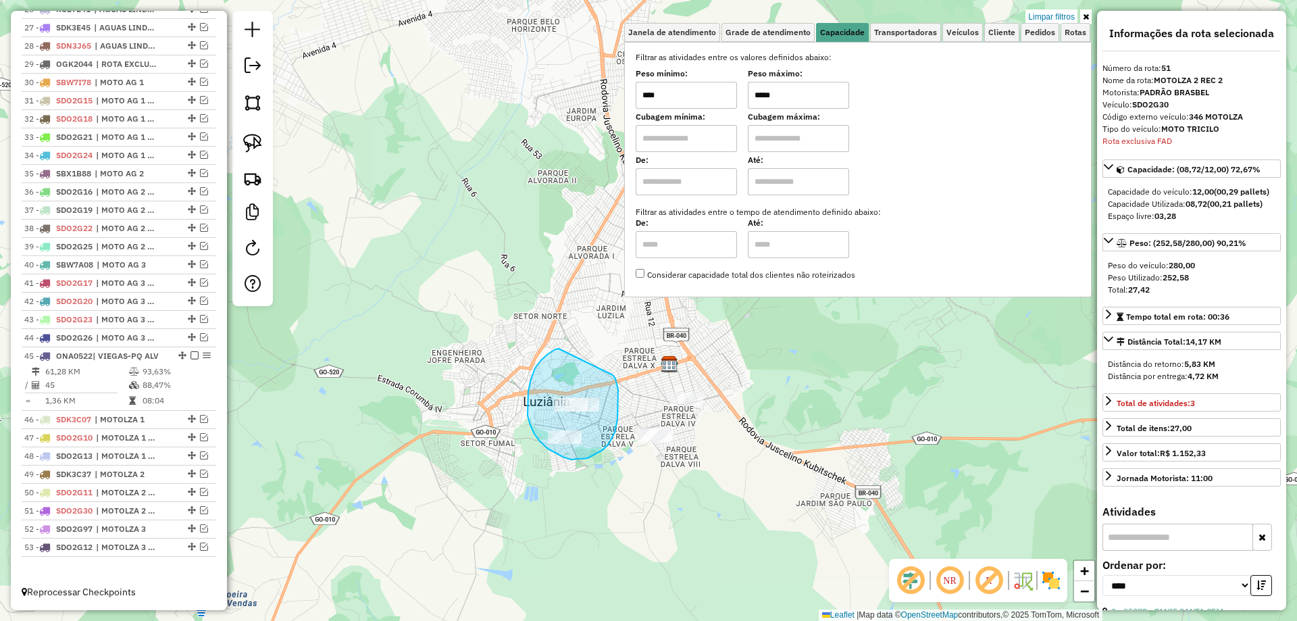
drag, startPoint x: 557, startPoint y: 349, endPoint x: 613, endPoint y: 375, distance: 61.3
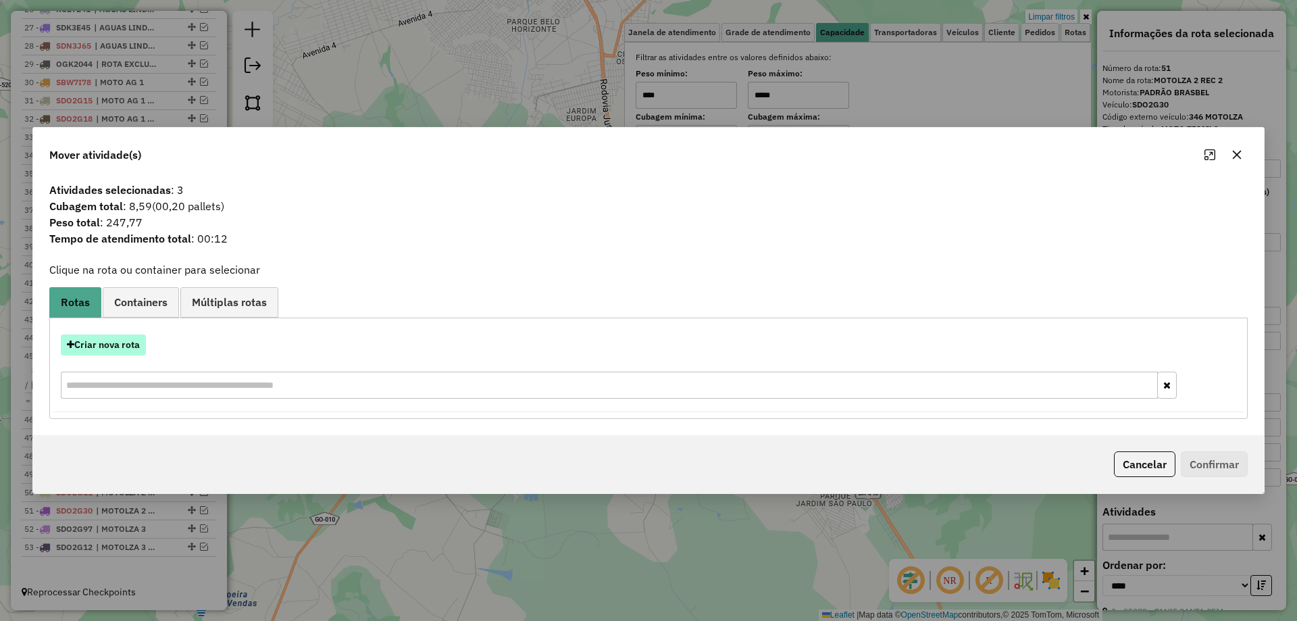
click at [136, 344] on button "Criar nova rota" at bounding box center [103, 344] width 85 height 21
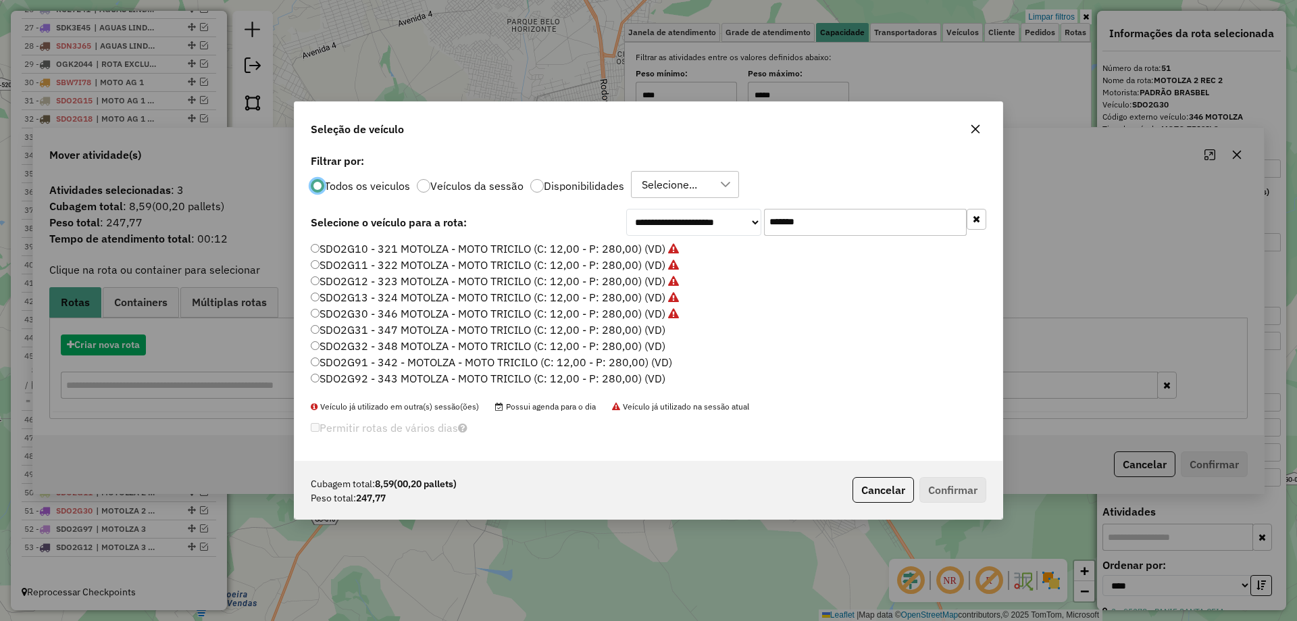
scroll to position [7, 4]
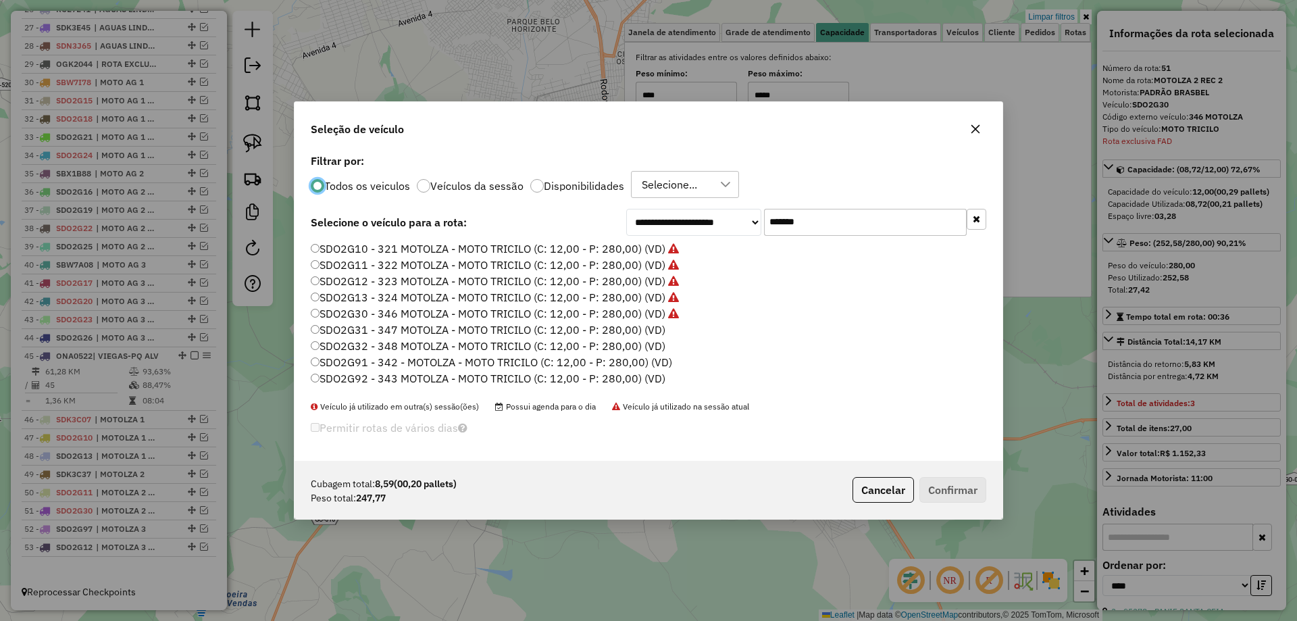
click at [362, 330] on label "SDO2G31 - 347 MOTOLZA - MOTO TRICILO (C: 12,00 - P: 280,00) (VD)" at bounding box center [488, 330] width 355 height 16
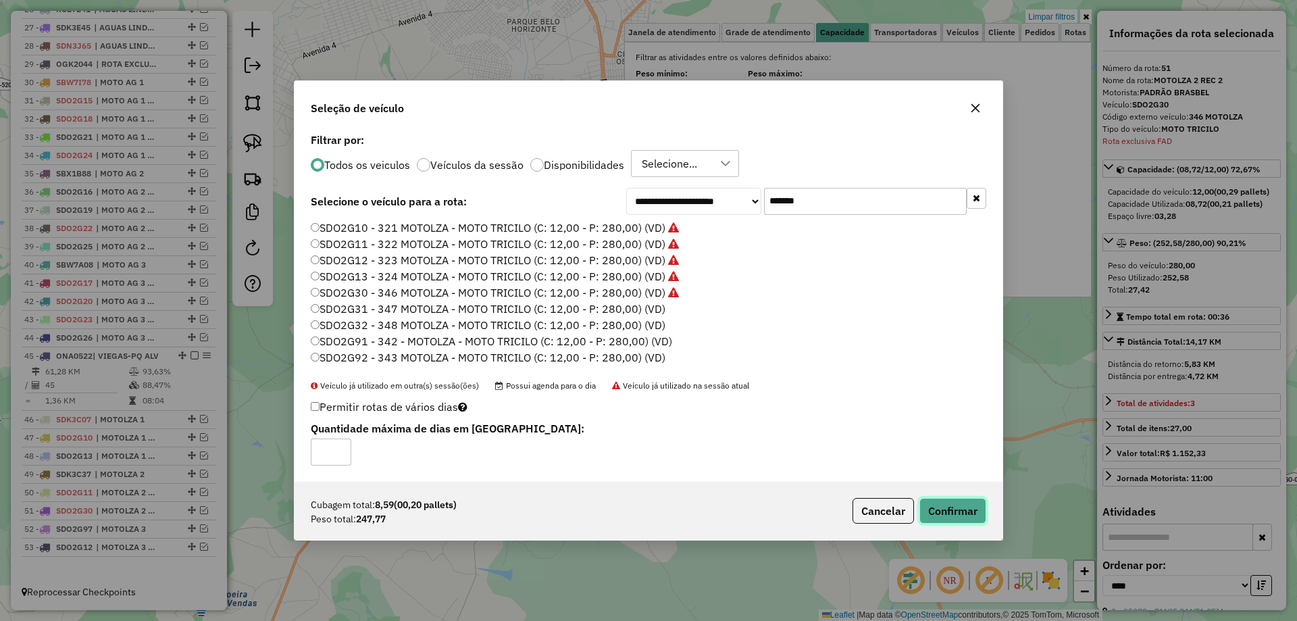
click at [957, 516] on button "Confirmar" at bounding box center [952, 511] width 67 height 26
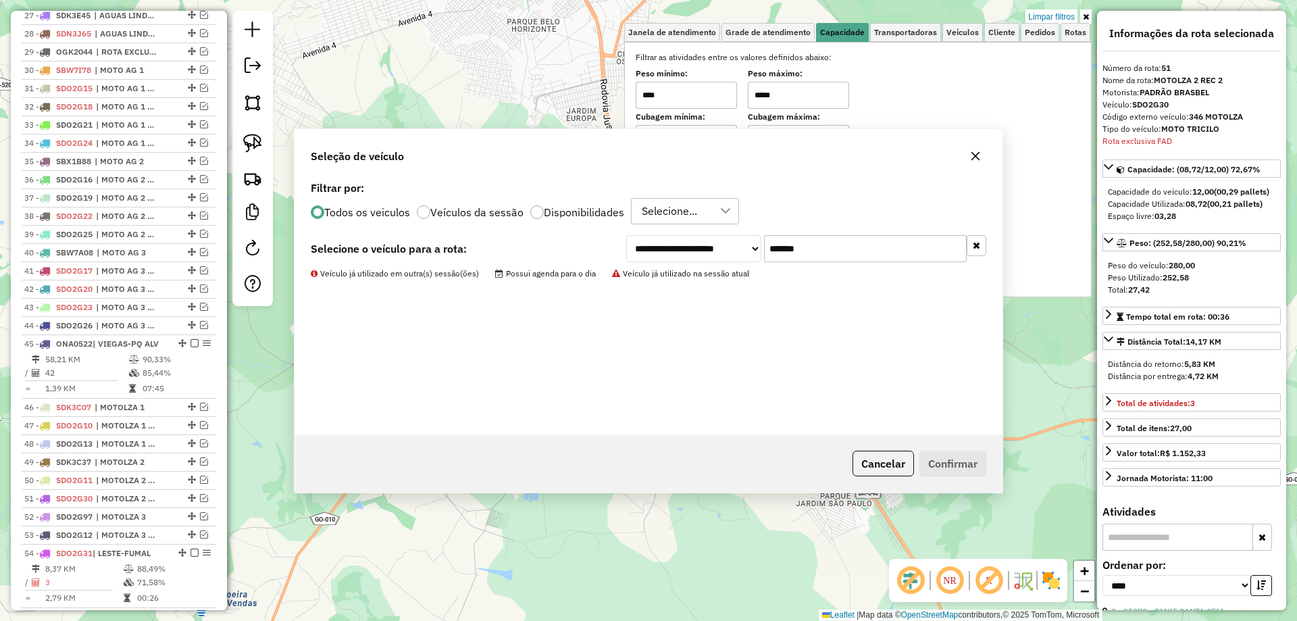
scroll to position [1069, 0]
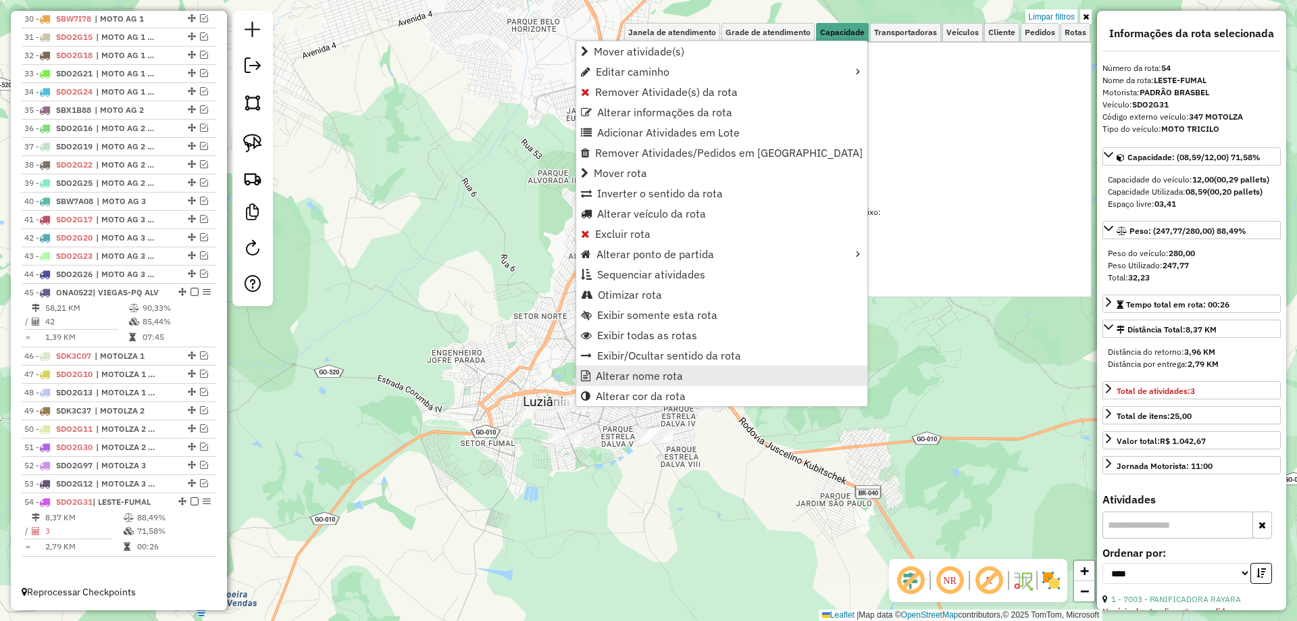
click at [629, 376] on span "Alterar nome rota" at bounding box center [639, 375] width 87 height 11
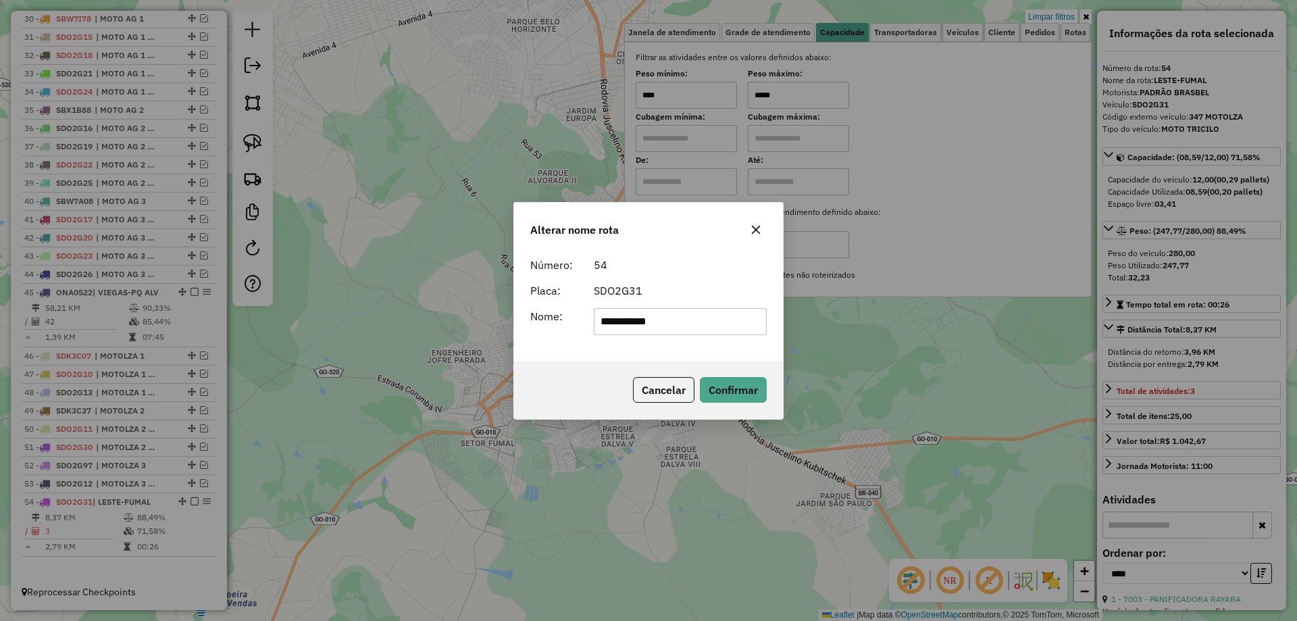
drag, startPoint x: 717, startPoint y: 332, endPoint x: 482, endPoint y: 333, distance: 235.8
click at [482, 333] on div "**********" at bounding box center [648, 310] width 1297 height 621
type input "**********"
click at [738, 386] on button "Confirmar" at bounding box center [733, 390] width 67 height 26
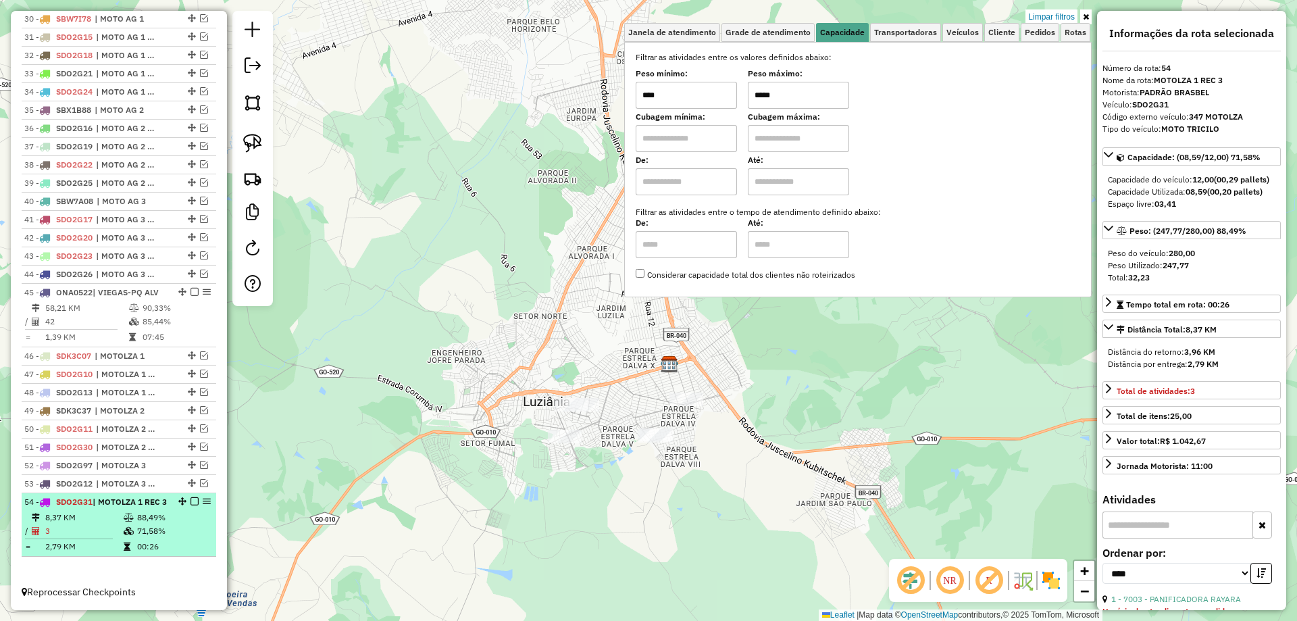
click at [191, 501] on em at bounding box center [194, 501] width 8 height 8
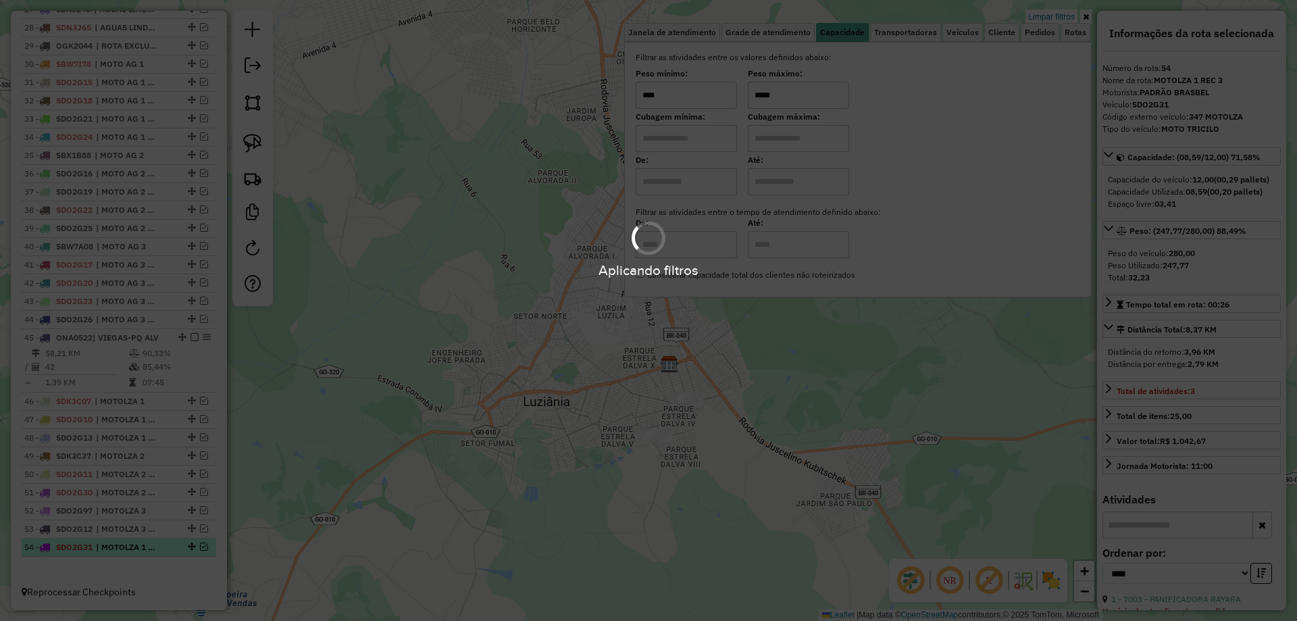
scroll to position [1024, 0]
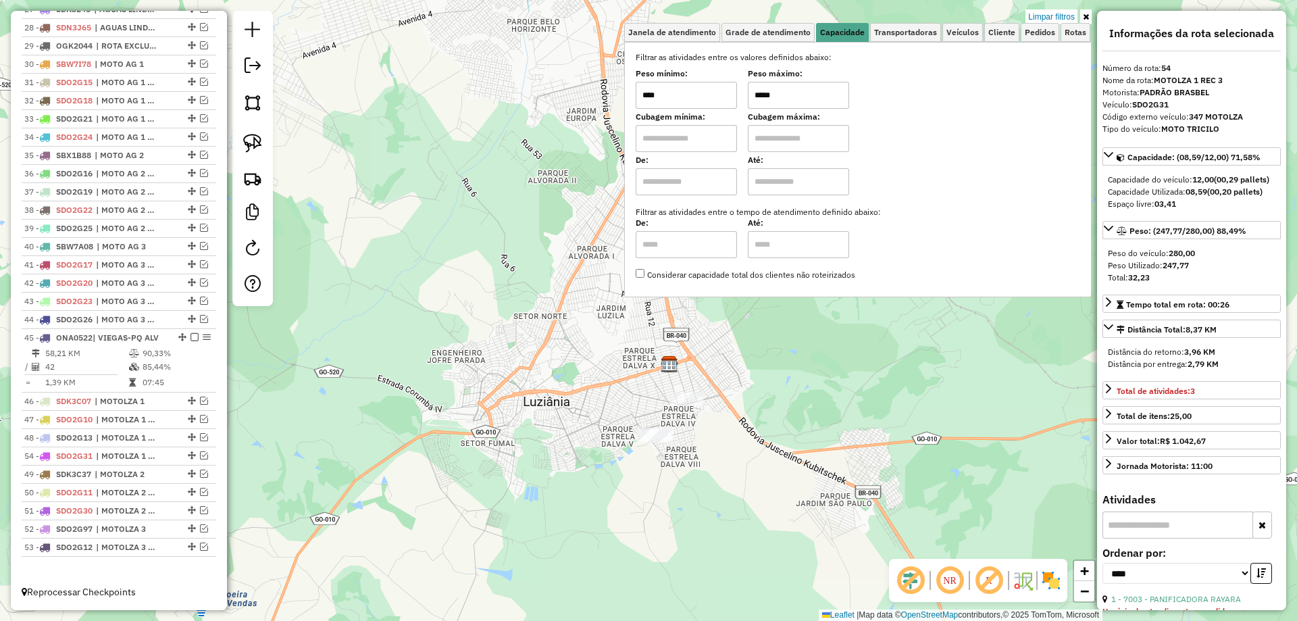
drag, startPoint x: 187, startPoint y: 543, endPoint x: 180, endPoint y: 455, distance: 88.1
click at [260, 153] on link at bounding box center [253, 143] width 30 height 30
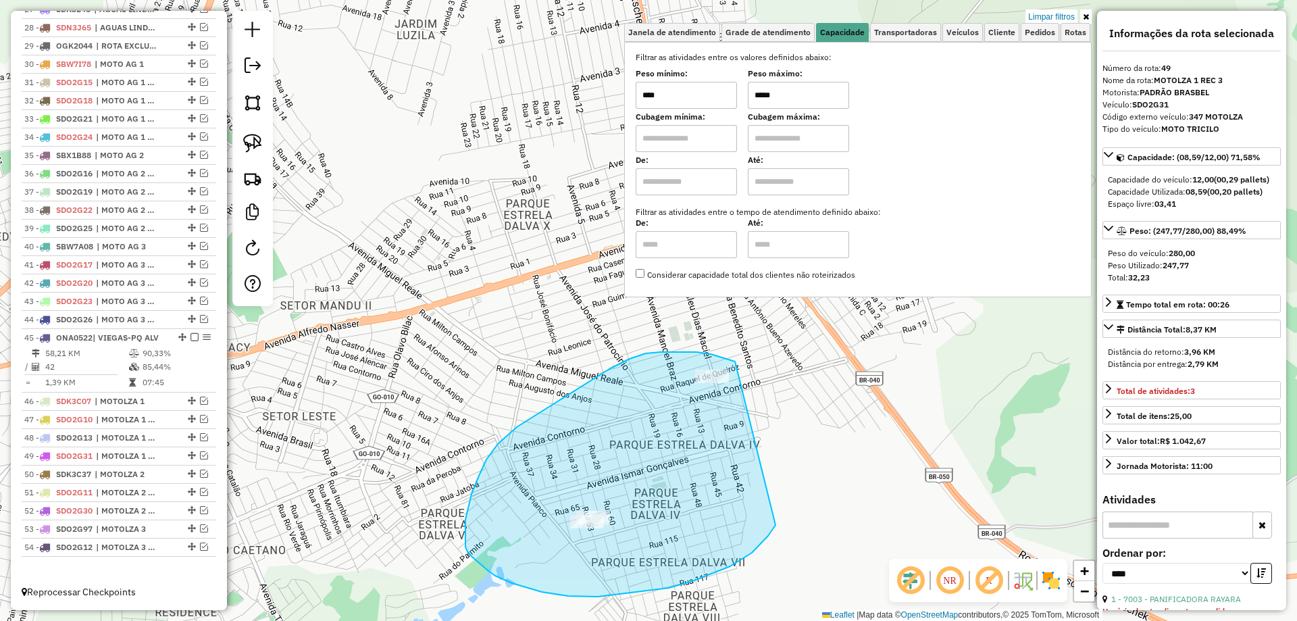
drag, startPoint x: 711, startPoint y: 354, endPoint x: 784, endPoint y: 505, distance: 167.7
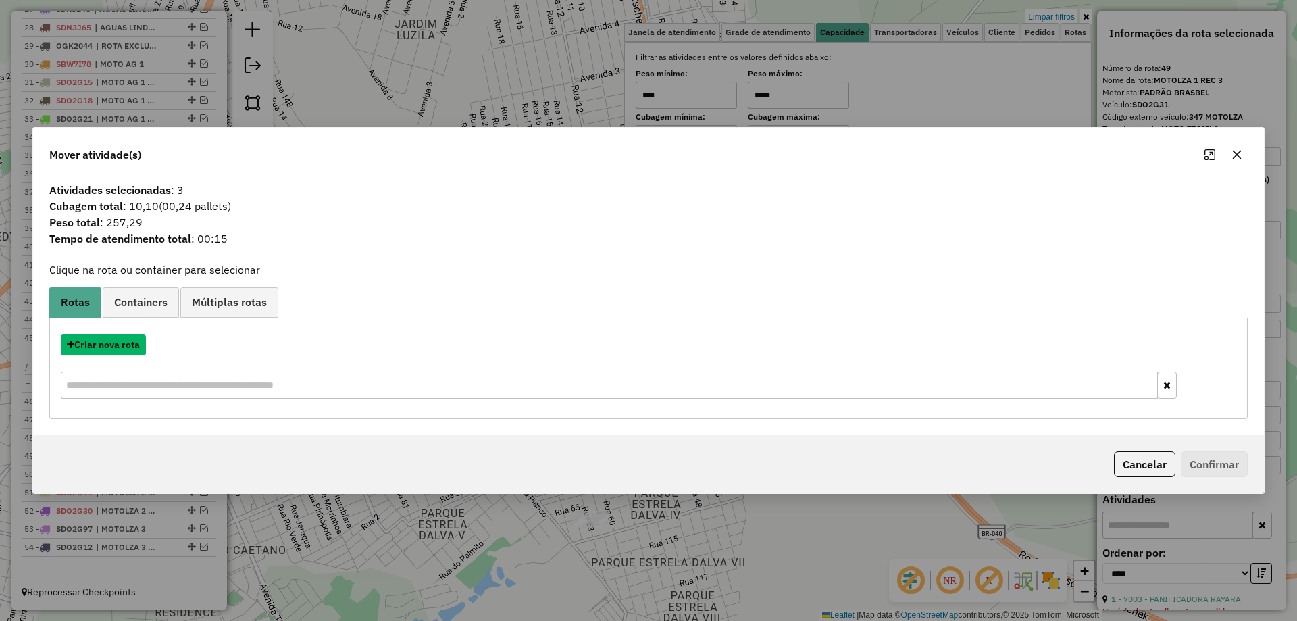
click at [116, 352] on button "Criar nova rota" at bounding box center [103, 344] width 85 height 21
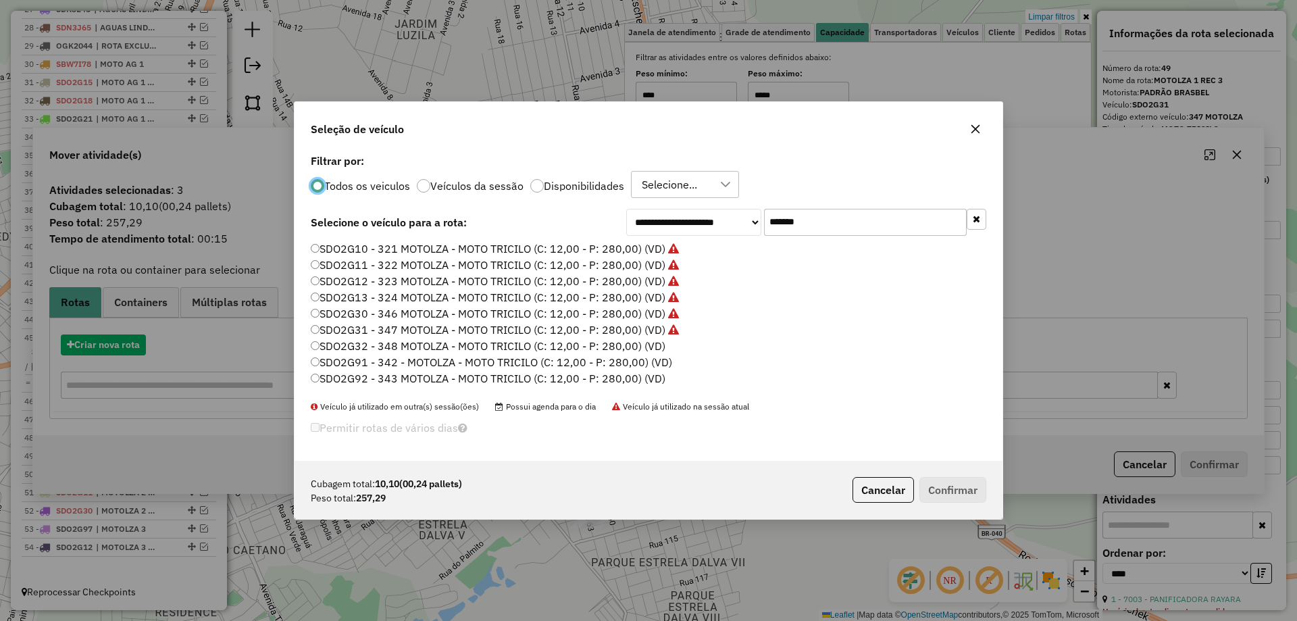
scroll to position [7, 4]
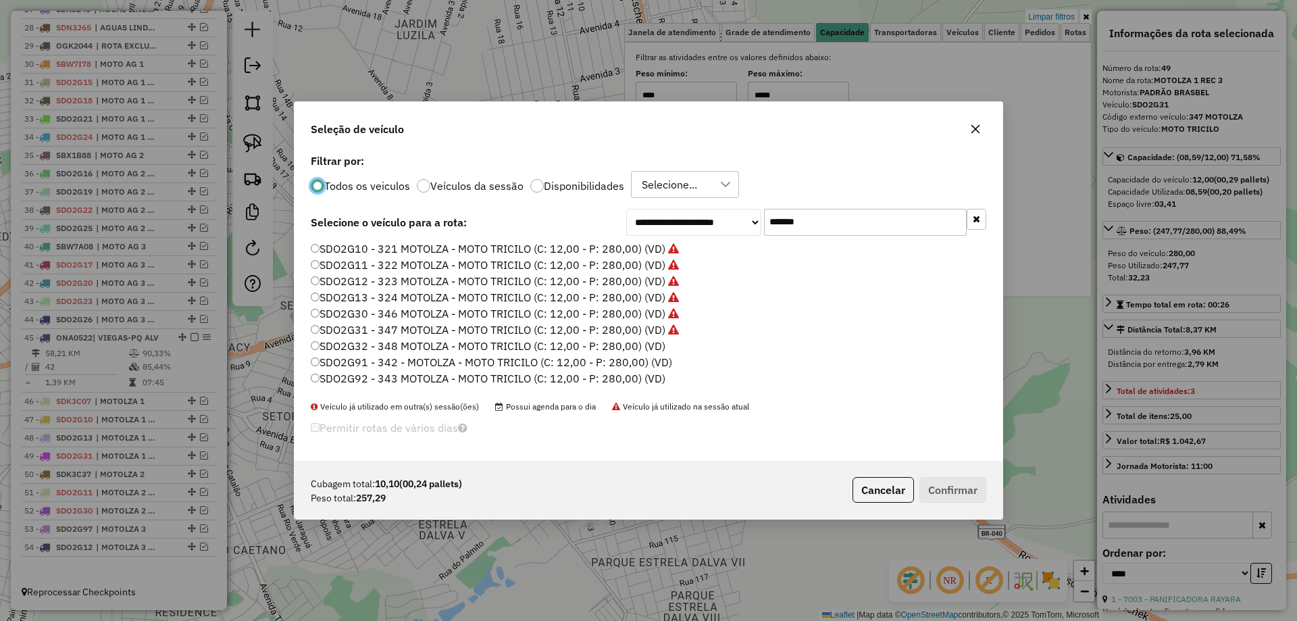
click at [649, 345] on label "SDO2G32 - 348 MOTOLZA - MOTO TRICILO (C: 12,00 - P: 280,00) (VD)" at bounding box center [488, 346] width 355 height 16
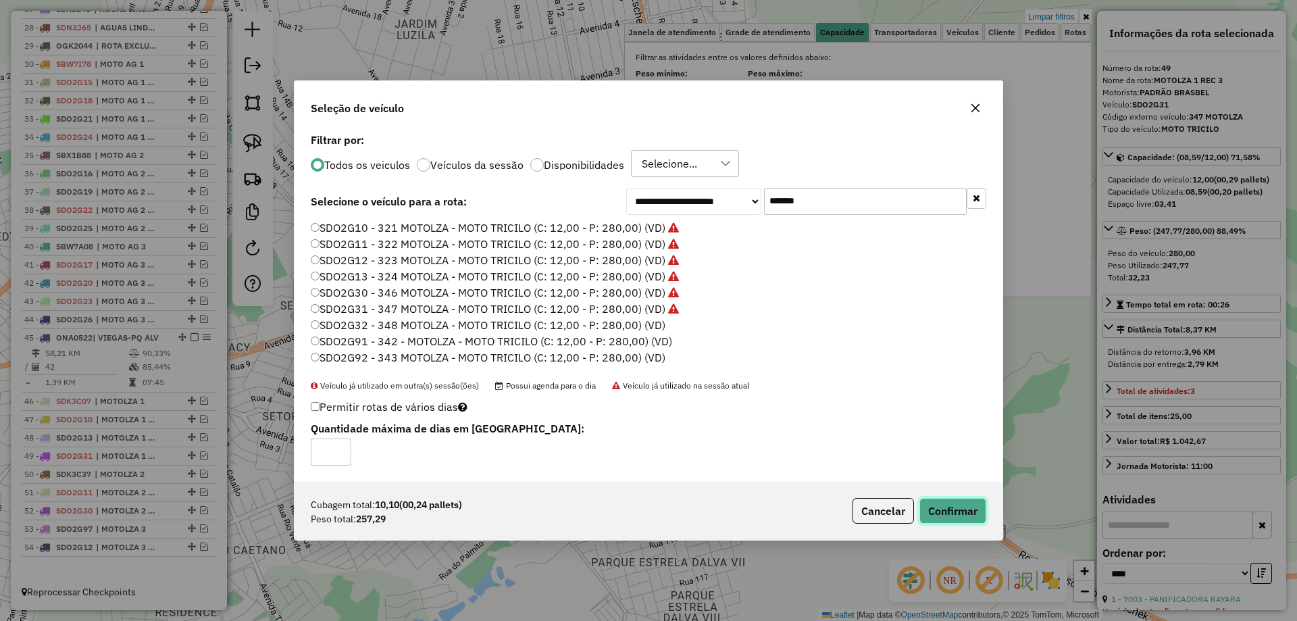
click at [961, 509] on button "Confirmar" at bounding box center [952, 511] width 67 height 26
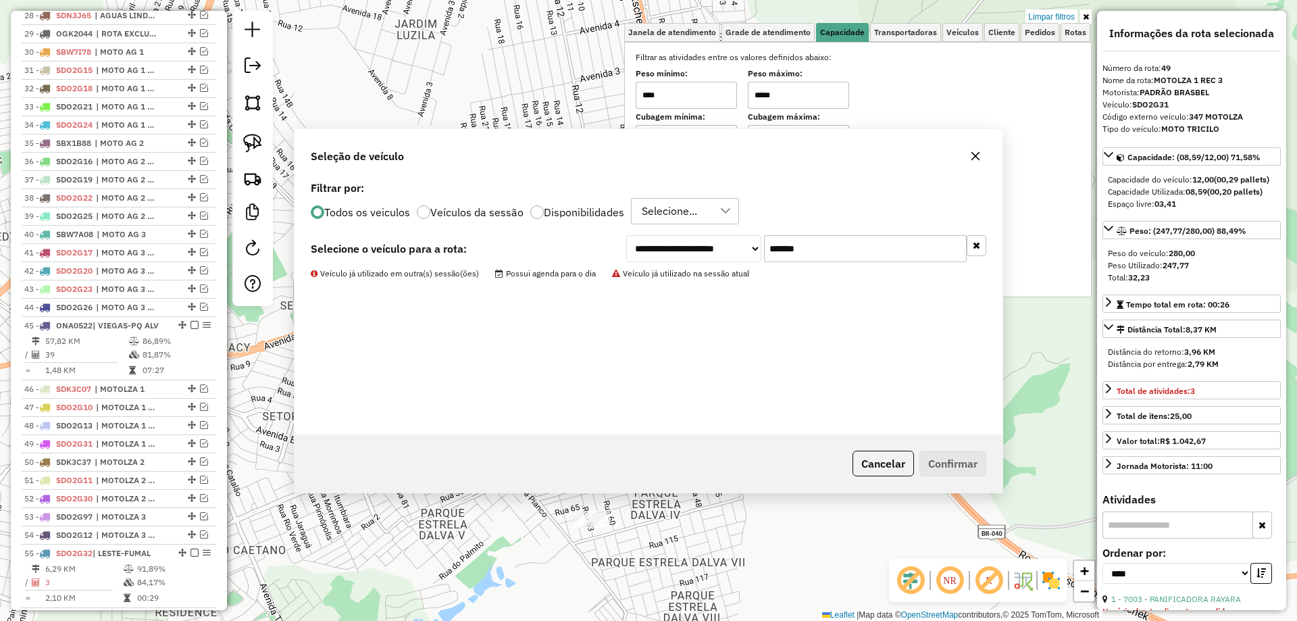
scroll to position [1088, 0]
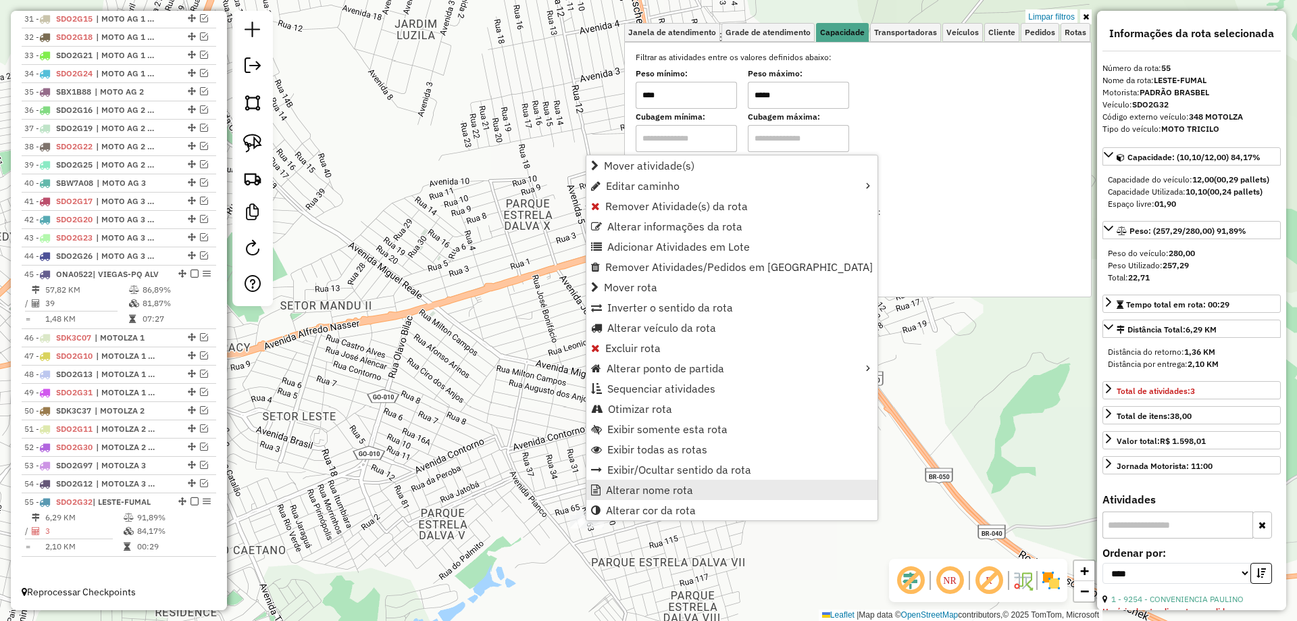
click at [648, 485] on span "Alterar nome rota" at bounding box center [649, 489] width 87 height 11
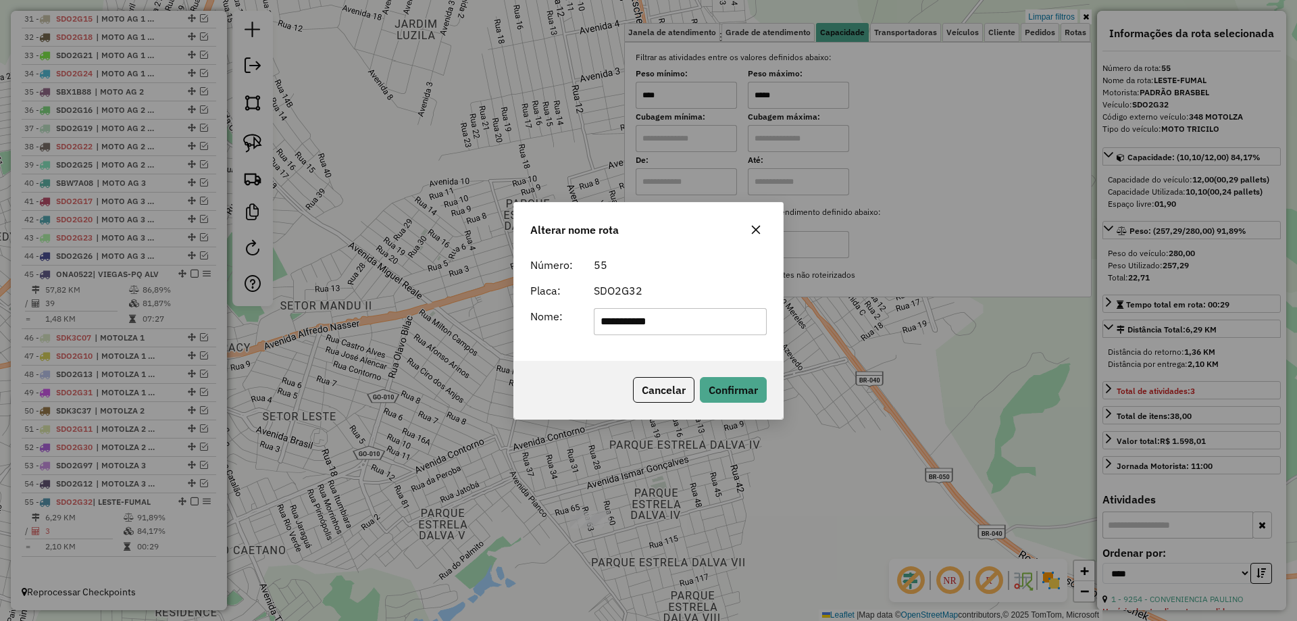
drag, startPoint x: 488, startPoint y: 322, endPoint x: 453, endPoint y: 318, distance: 35.3
click at [453, 318] on div "**********" at bounding box center [648, 310] width 1297 height 621
type input "**********"
click at [732, 389] on button "Confirmar" at bounding box center [733, 390] width 67 height 26
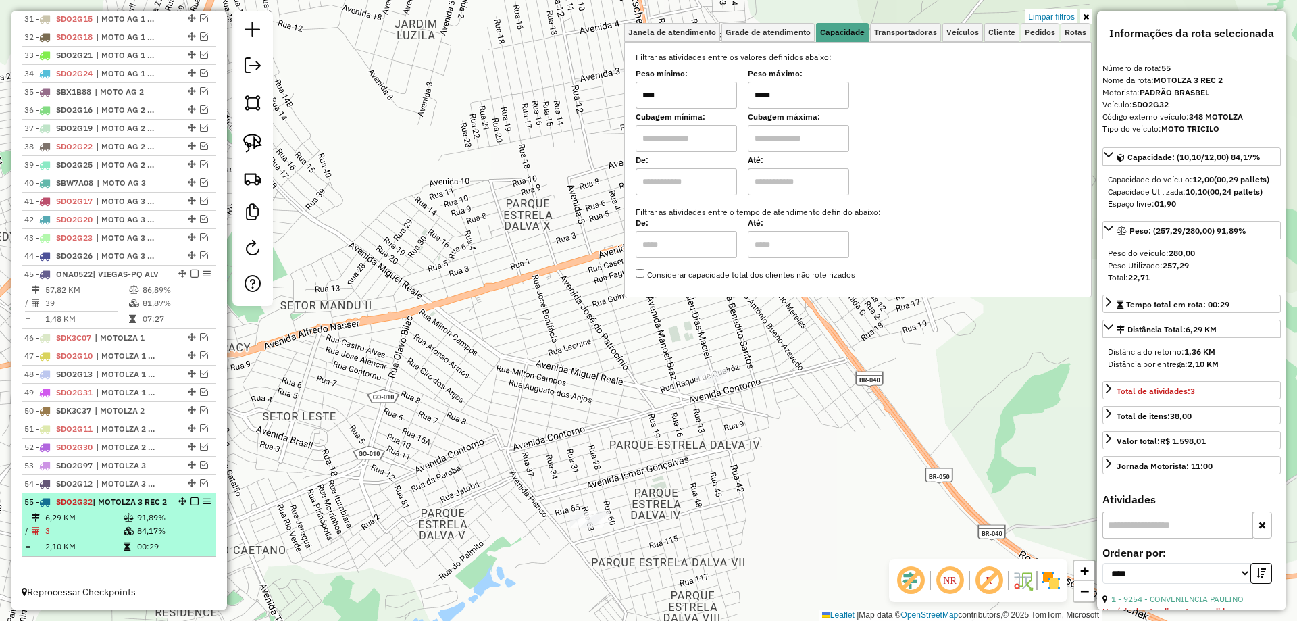
click at [192, 501] on em at bounding box center [194, 501] width 8 height 8
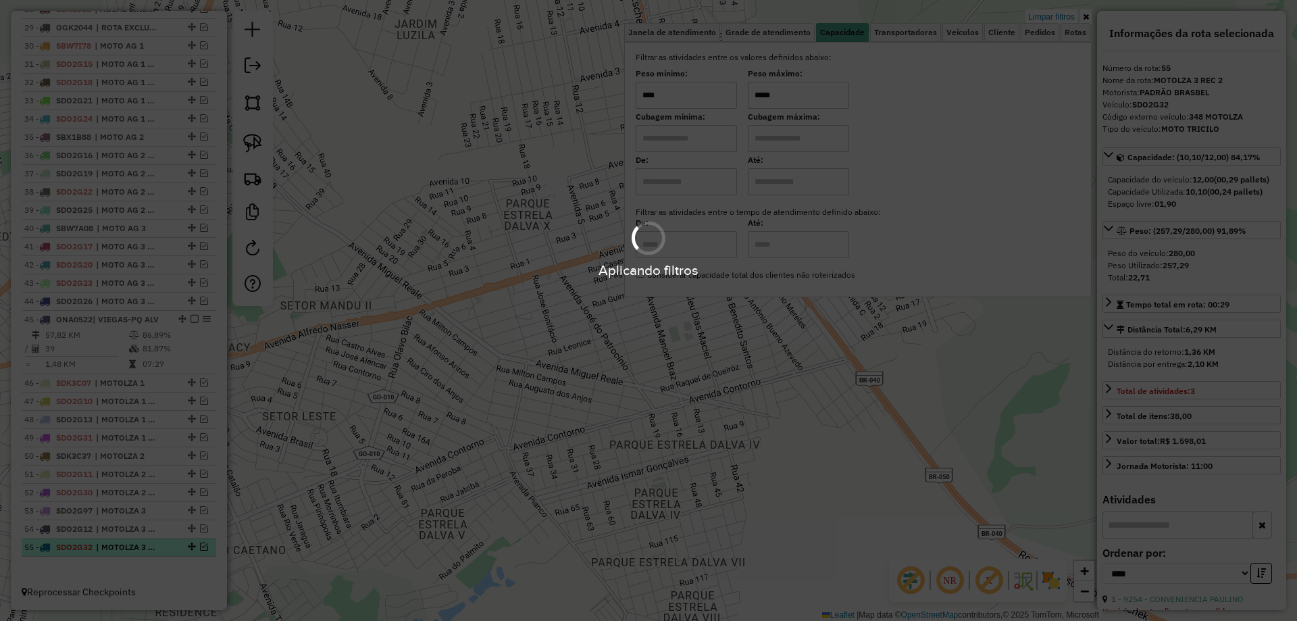
scroll to position [1042, 0]
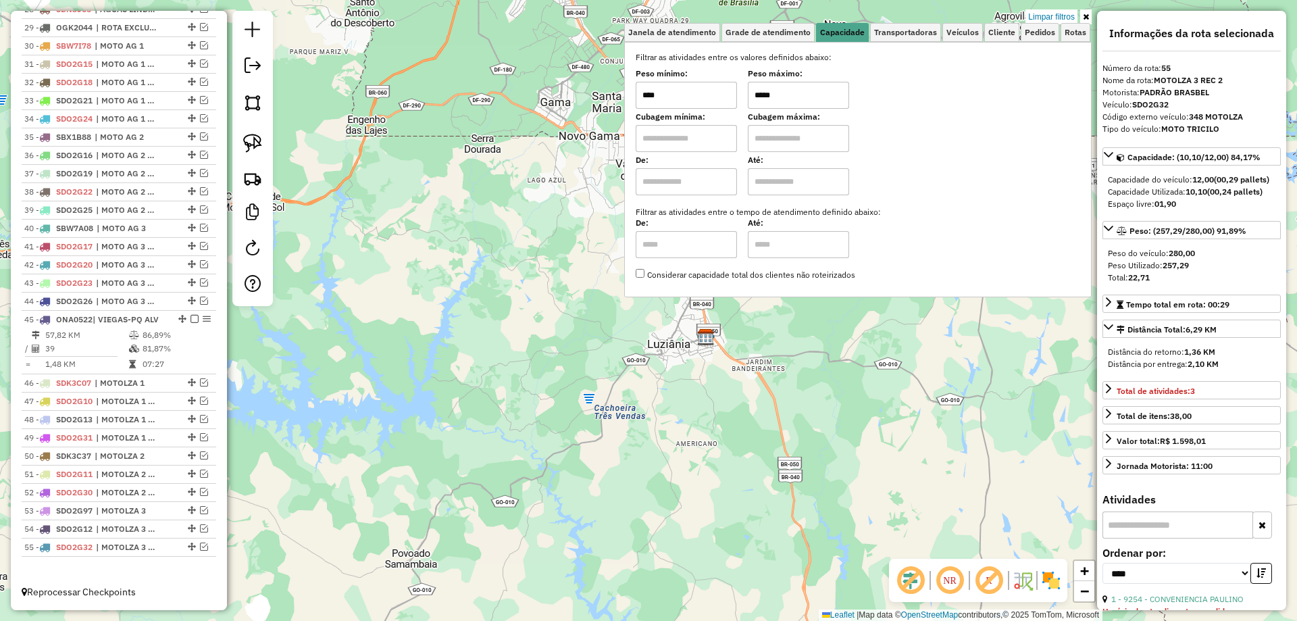
drag, startPoint x: 765, startPoint y: 95, endPoint x: 748, endPoint y: 93, distance: 17.8
click at [748, 93] on div "Peso mínimo: **** Peso máximo: *****" at bounding box center [858, 90] width 444 height 38
type input "******"
drag, startPoint x: 740, startPoint y: 405, endPoint x: 738, endPoint y: 397, distance: 7.7
click at [739, 401] on div "Limpar filtros Janela de atendimento Grade de atendimento Capacidade Transporta…" at bounding box center [648, 310] width 1297 height 621
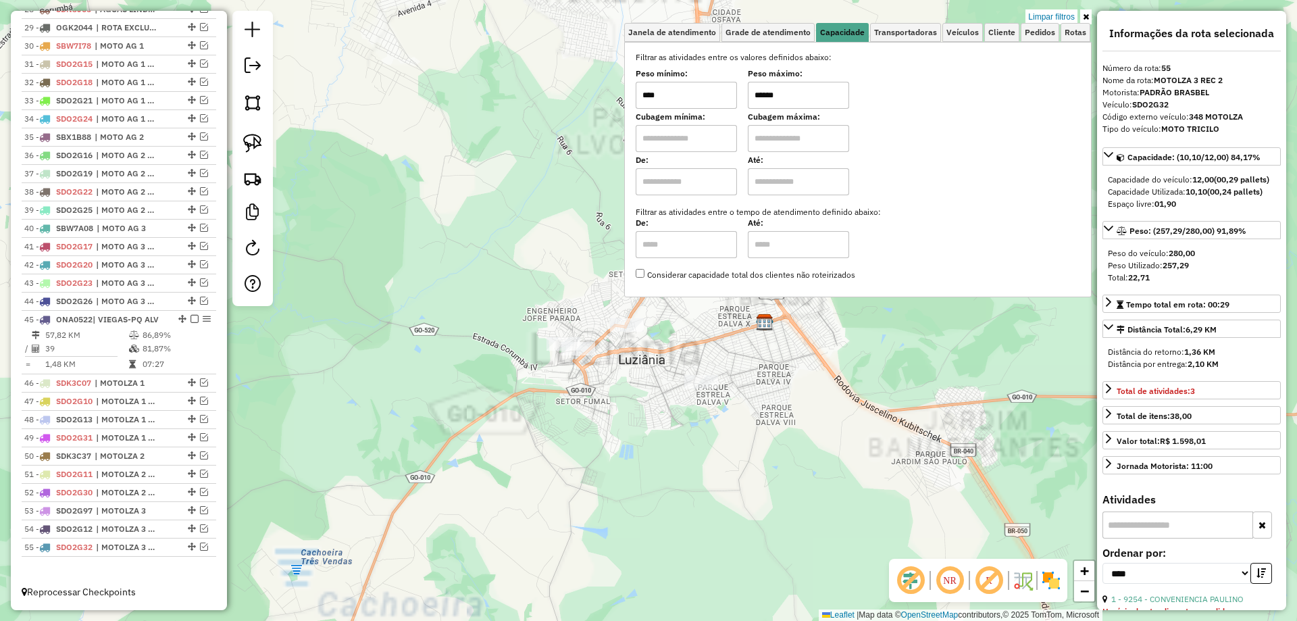
click at [771, 348] on div "Limpar filtros Janela de atendimento Grade de atendimento Capacidade Transporta…" at bounding box center [648, 310] width 1297 height 621
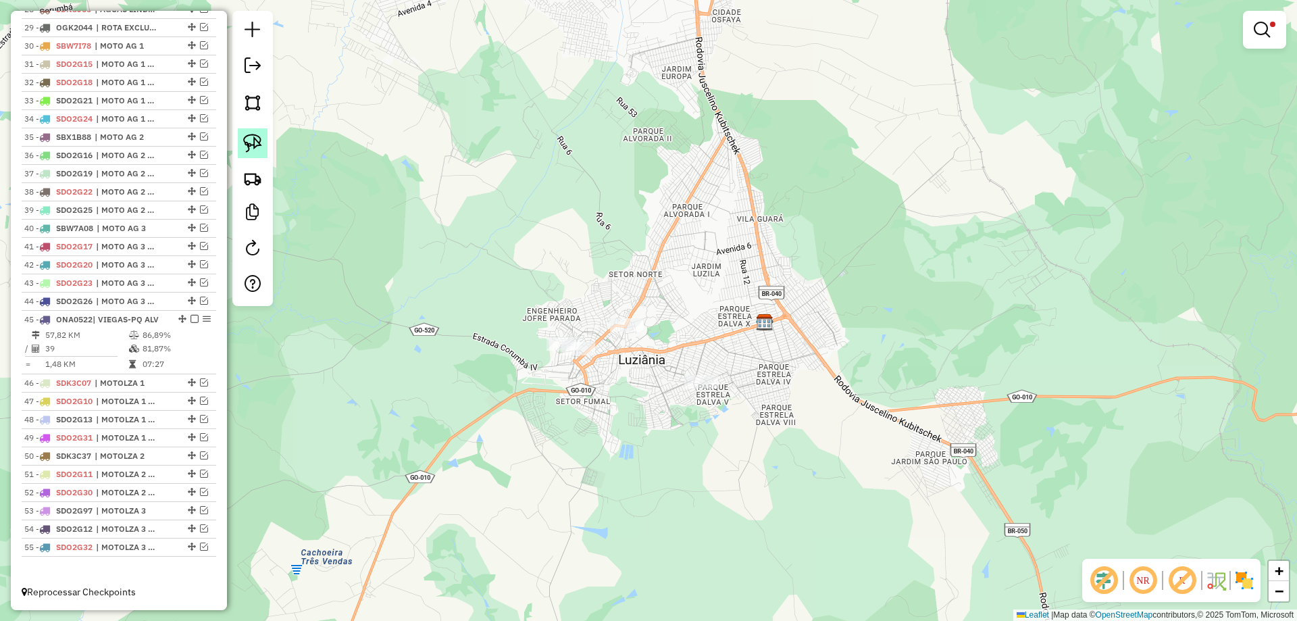
click at [248, 139] on img at bounding box center [252, 143] width 19 height 19
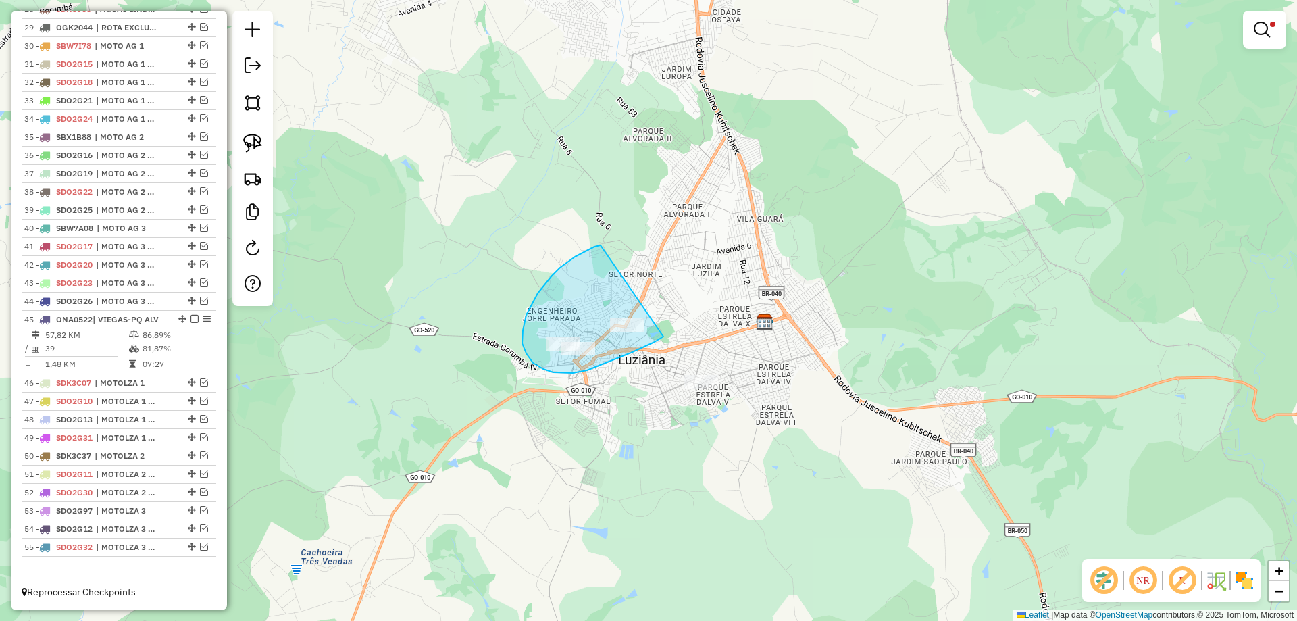
drag, startPoint x: 526, startPoint y: 315, endPoint x: 676, endPoint y: 326, distance: 149.7
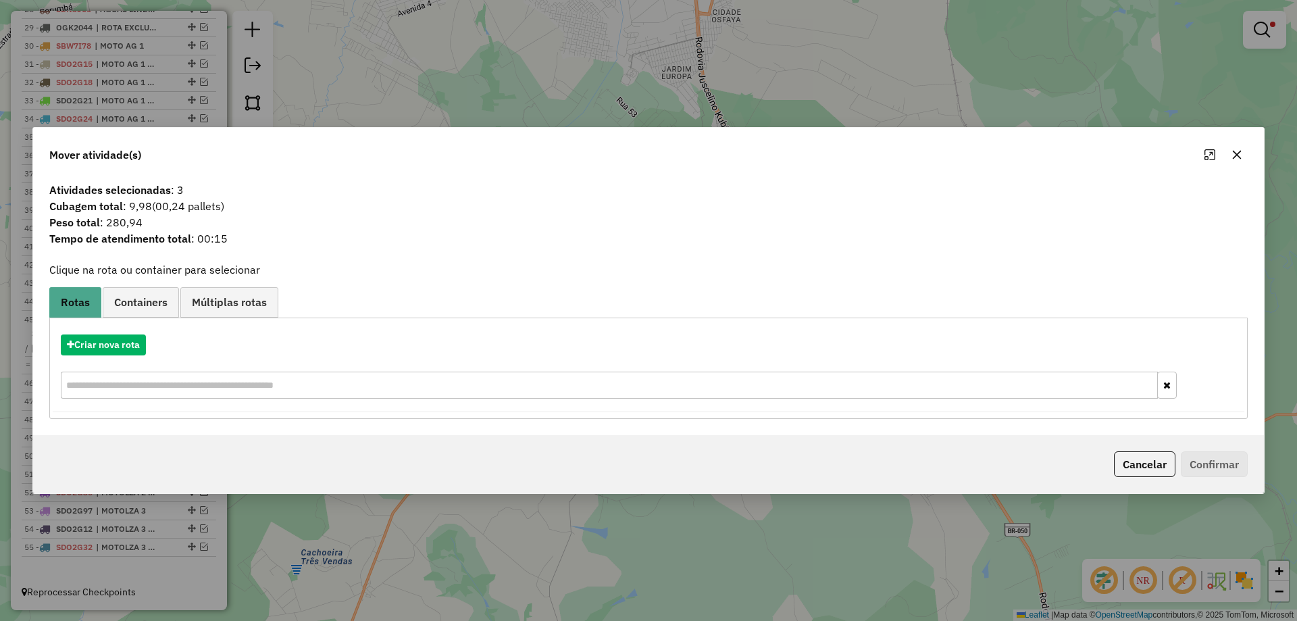
drag, startPoint x: 1136, startPoint y: 455, endPoint x: 717, endPoint y: 349, distance: 431.6
click at [1134, 455] on button "Cancelar" at bounding box center [1144, 464] width 61 height 26
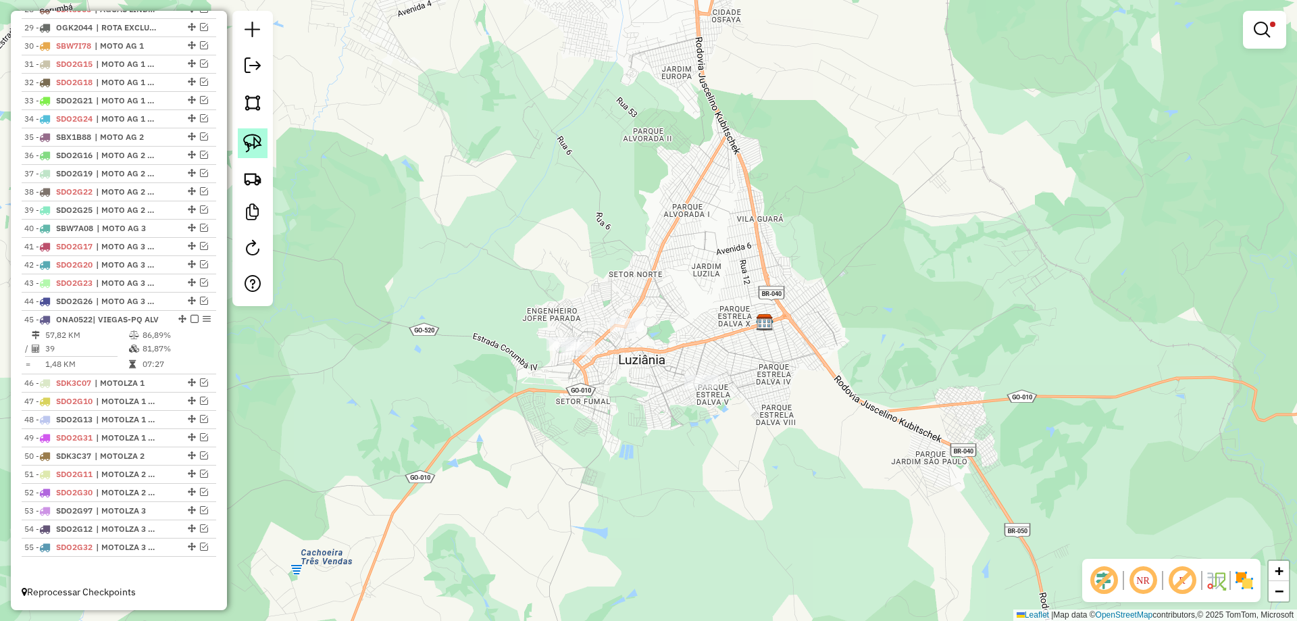
click at [258, 139] on img at bounding box center [252, 143] width 19 height 19
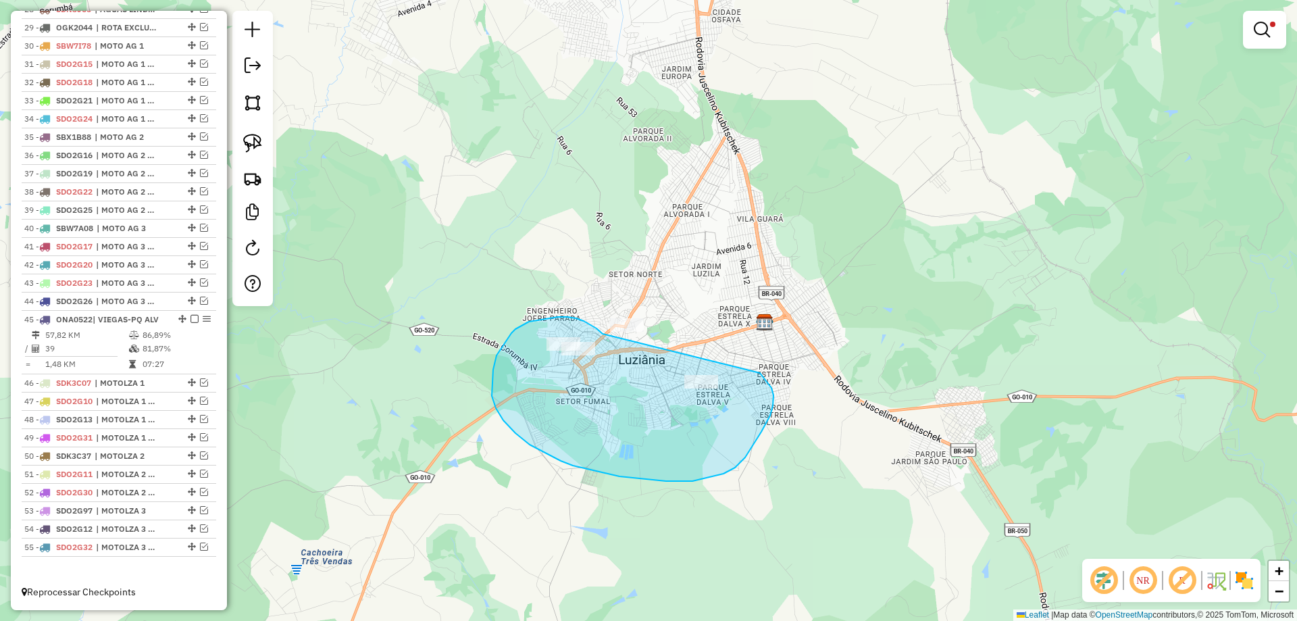
drag, startPoint x: 596, startPoint y: 328, endPoint x: 757, endPoint y: 372, distance: 166.0
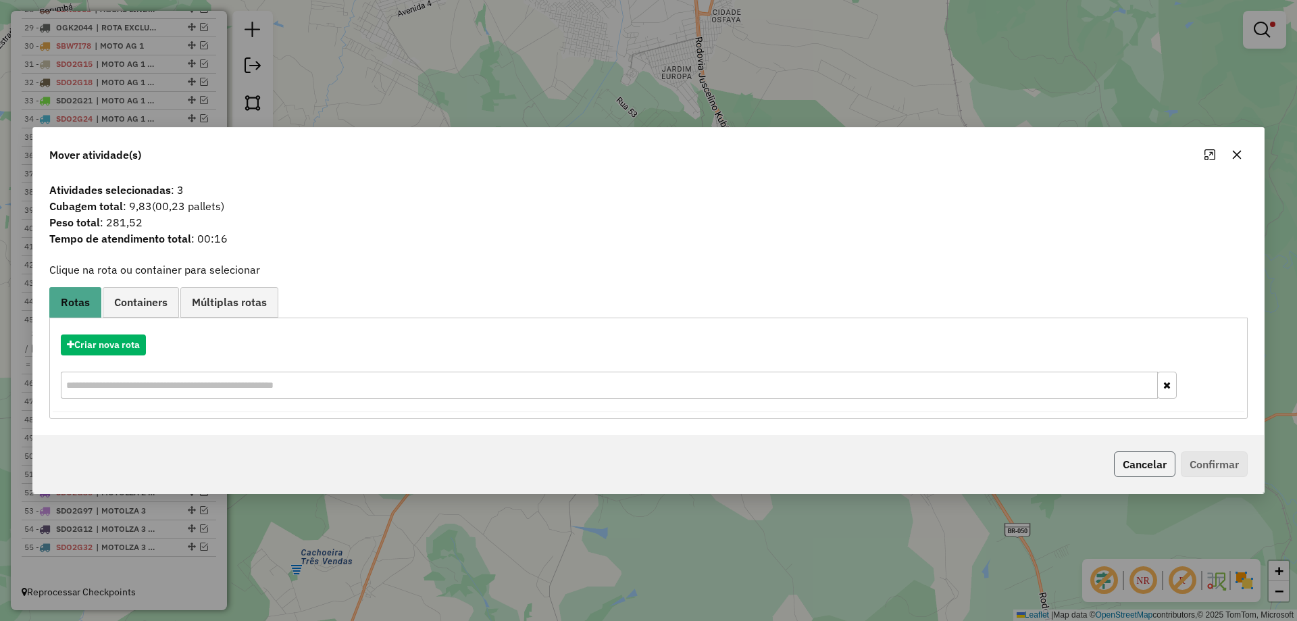
click at [1119, 455] on button "Cancelar" at bounding box center [1144, 464] width 61 height 26
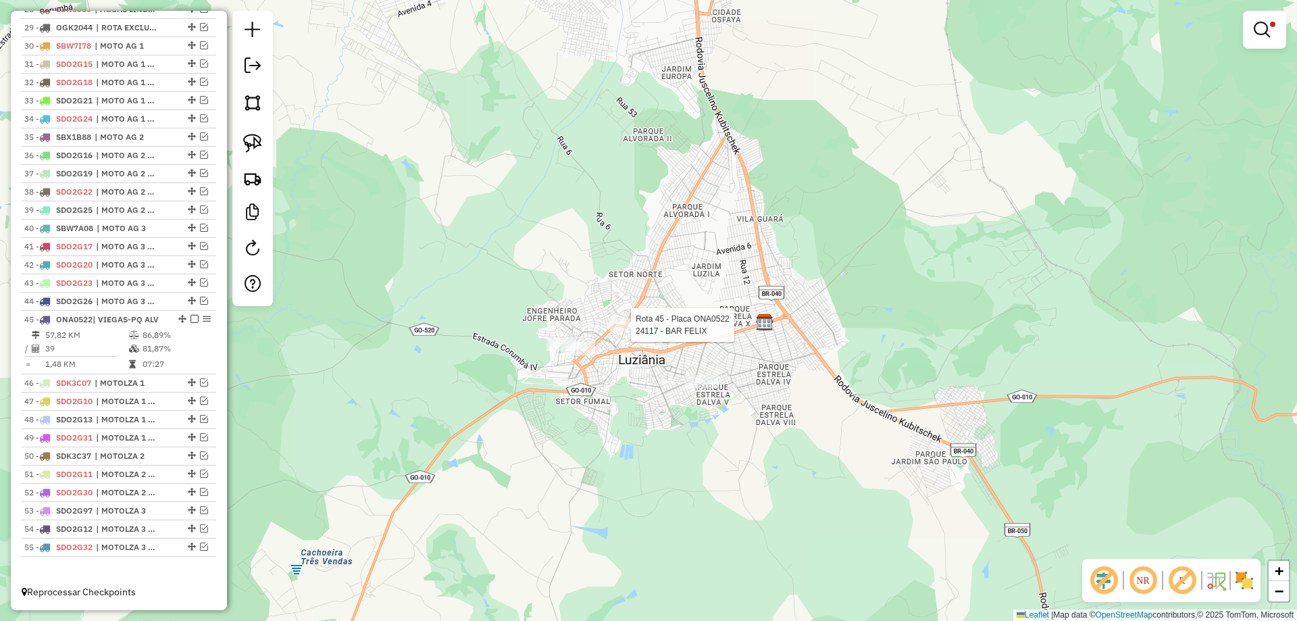
select select "*********"
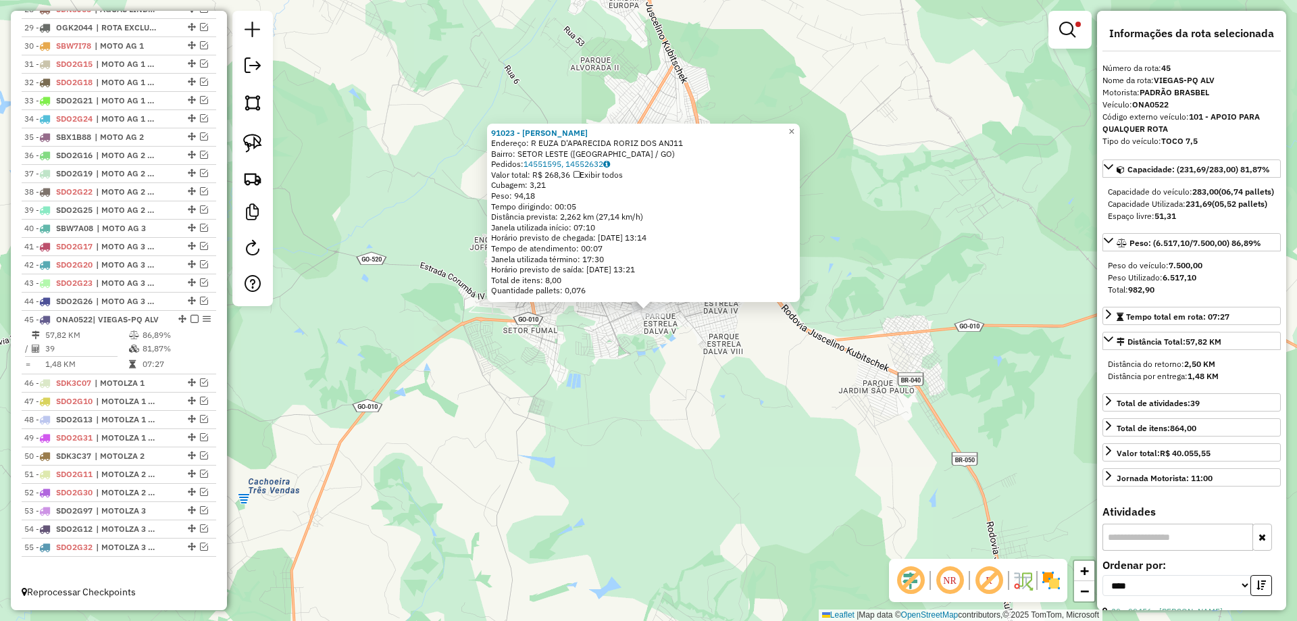
drag, startPoint x: 644, startPoint y: 352, endPoint x: 578, endPoint y: 325, distance: 71.5
click at [643, 352] on div "91023 - LAYANE RODRIGUES MEI Endereço: R EUZA D'APARECIDA RORIZ DOS ANJ11 Bairr…" at bounding box center [648, 310] width 1297 height 621
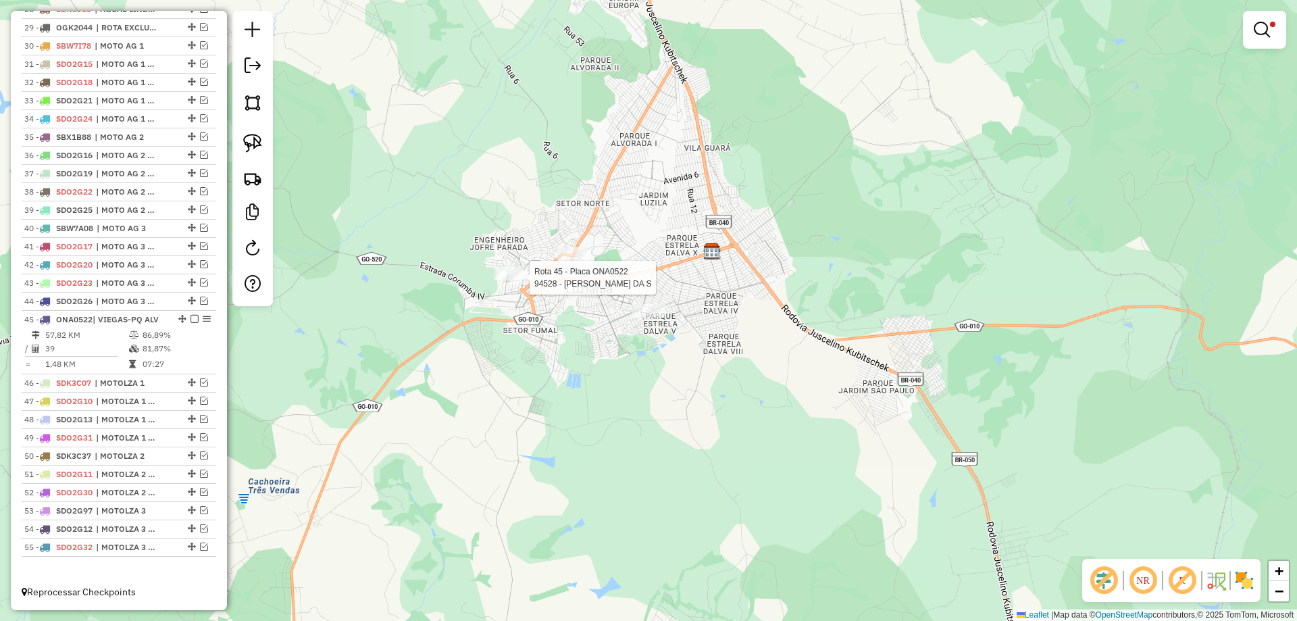
select select "*********"
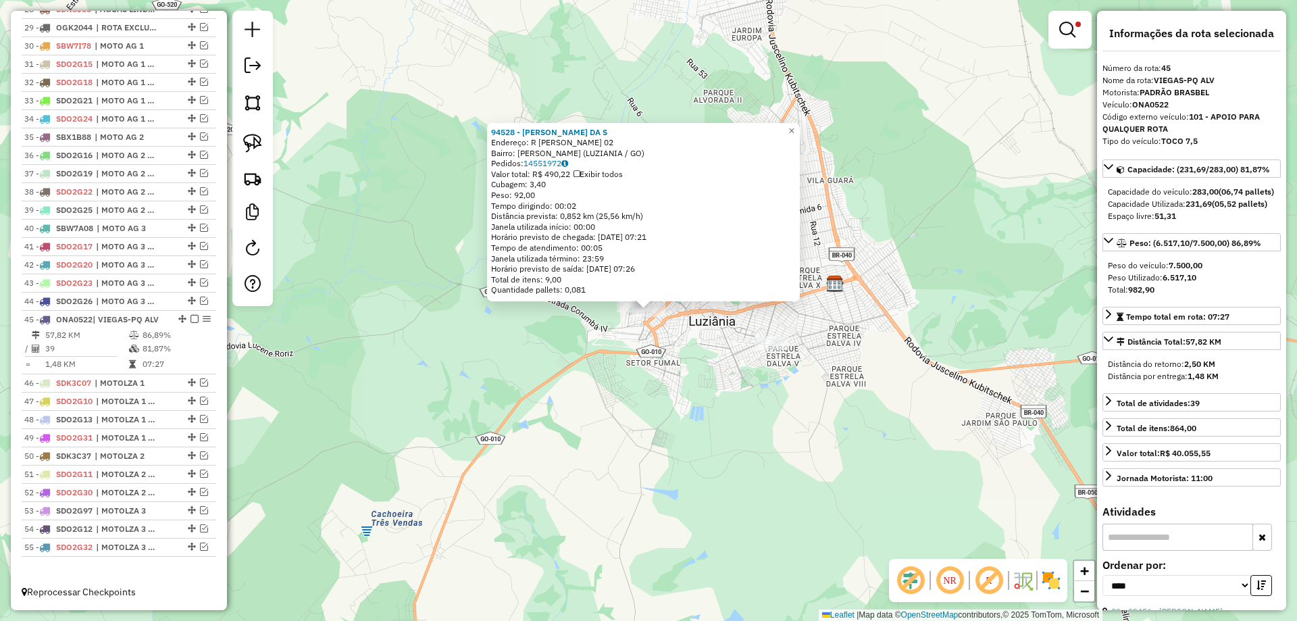
click at [601, 355] on div "94528 - ADELICE MARQUES DA S Endereço: R BENJAMIN RORIZ 02 Bairro: DIOGO MACHAD…" at bounding box center [648, 310] width 1297 height 621
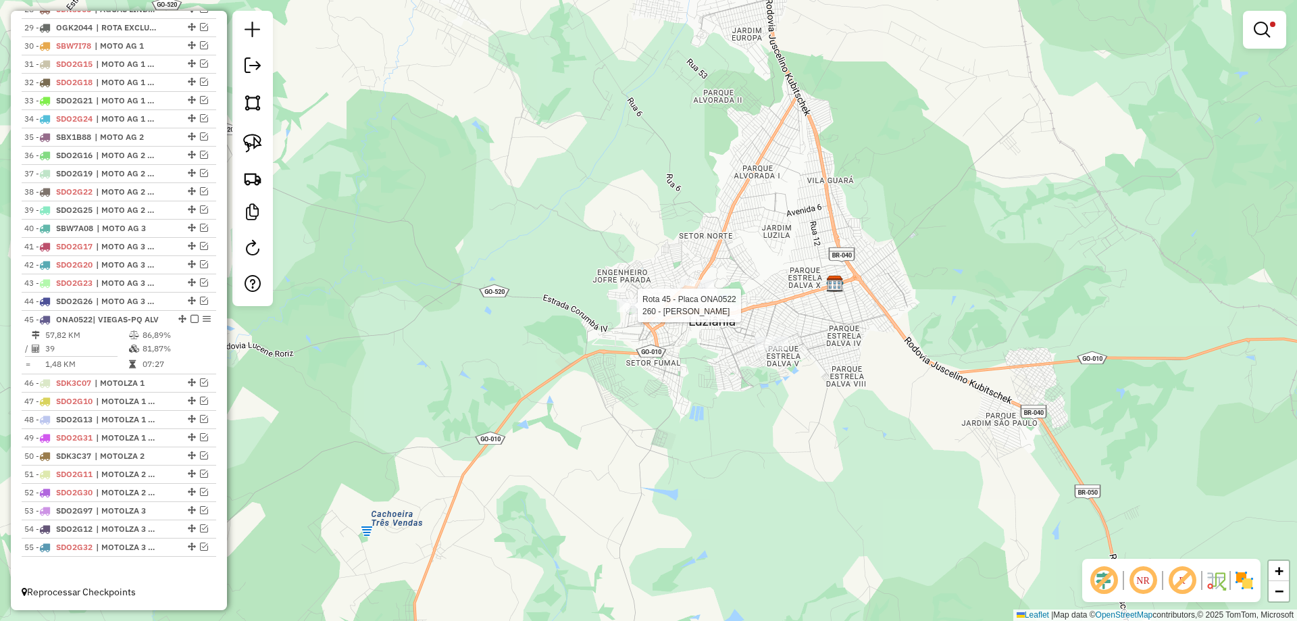
select select "*********"
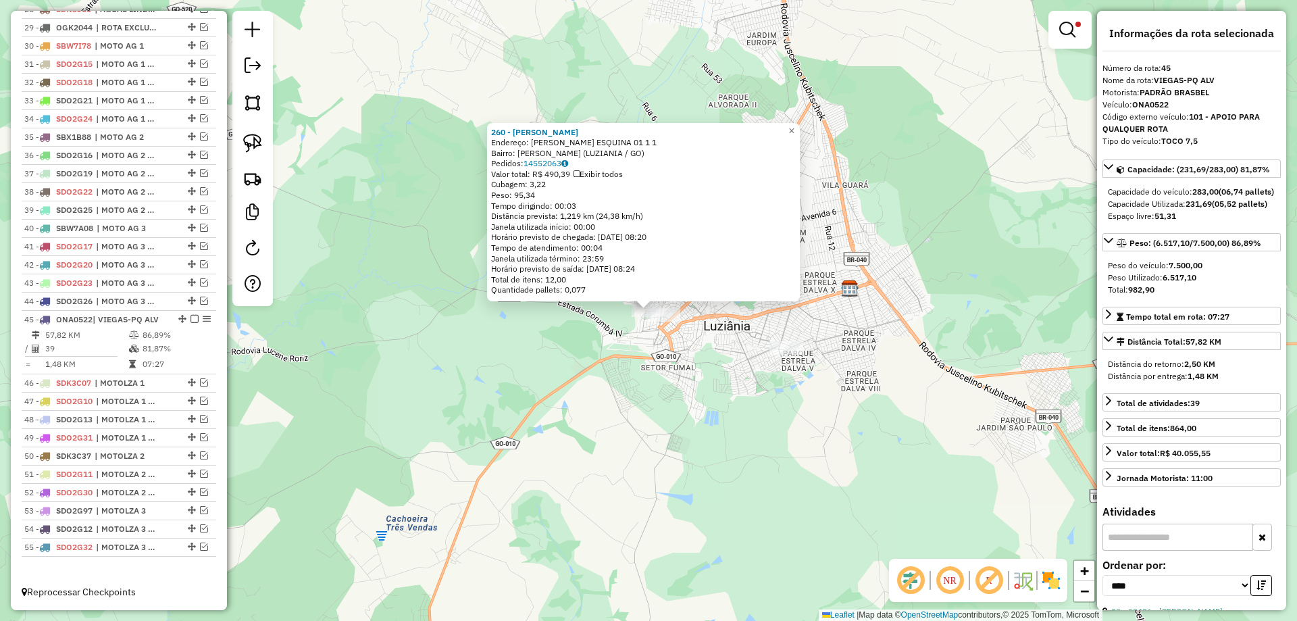
click at [665, 361] on div "260 - BAR PEREIRA Endereço: JOSE SILVERIO ESQUINA 01 1 1 Bairro: DIOGO MACHADO …" at bounding box center [648, 310] width 1297 height 621
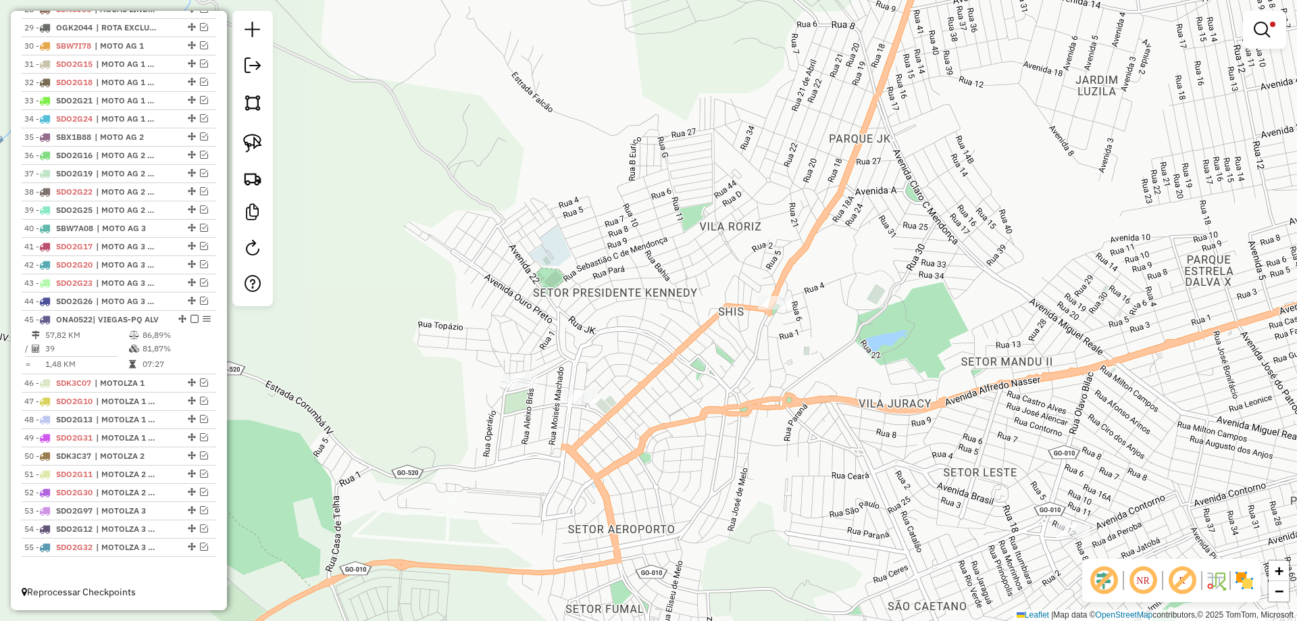
click at [779, 295] on div "Limpar filtros Janela de atendimento Grade de atendimento Capacidade Transporta…" at bounding box center [648, 310] width 1297 height 621
select select "*********"
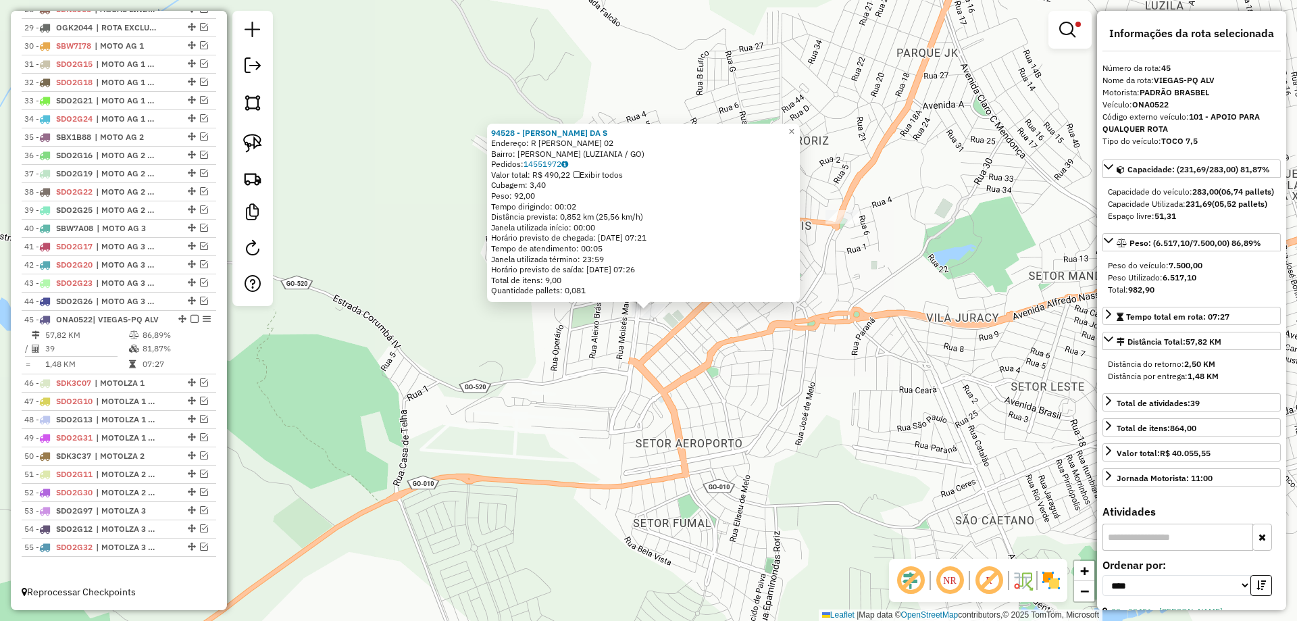
click at [517, 397] on div "94528 - ADELICE MARQUES DA S Endereço: R BENJAMIN RORIZ 02 Bairro: DIOGO MACHAD…" at bounding box center [648, 310] width 1297 height 621
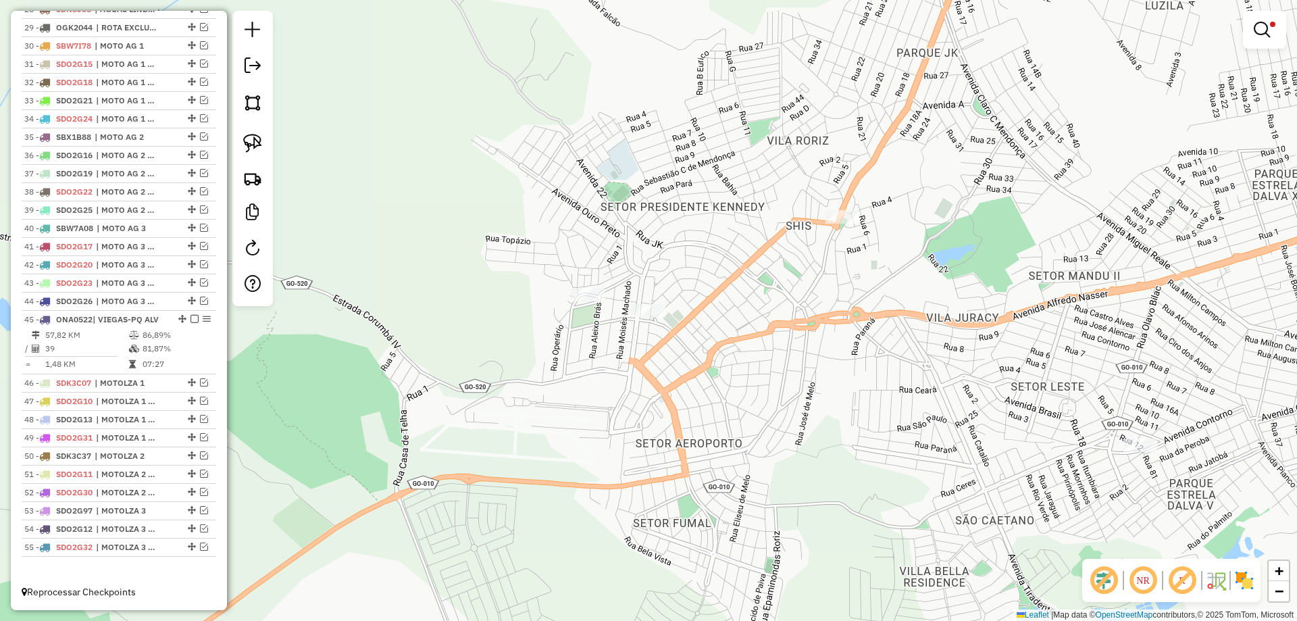
click at [595, 285] on div "Rota 45 - Placa ONA0522 260 - BAR PEREIRA Limpar filtros Janela de atendimento …" at bounding box center [648, 310] width 1297 height 621
select select "*********"
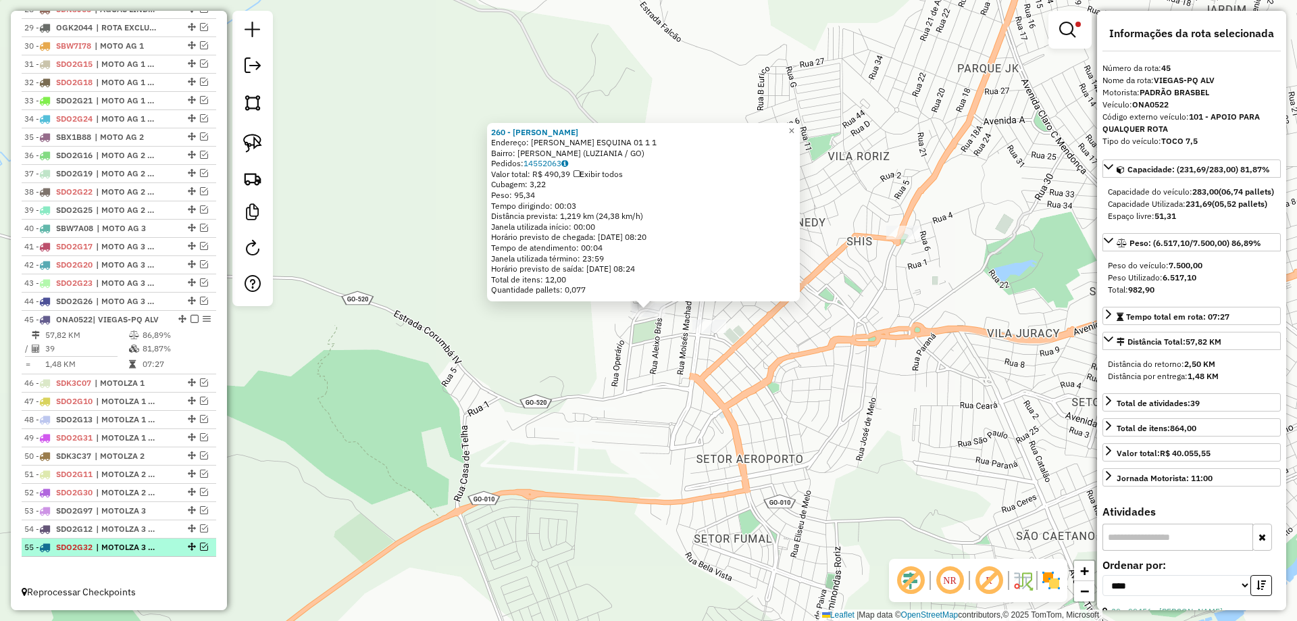
click at [203, 549] on em at bounding box center [204, 546] width 8 height 8
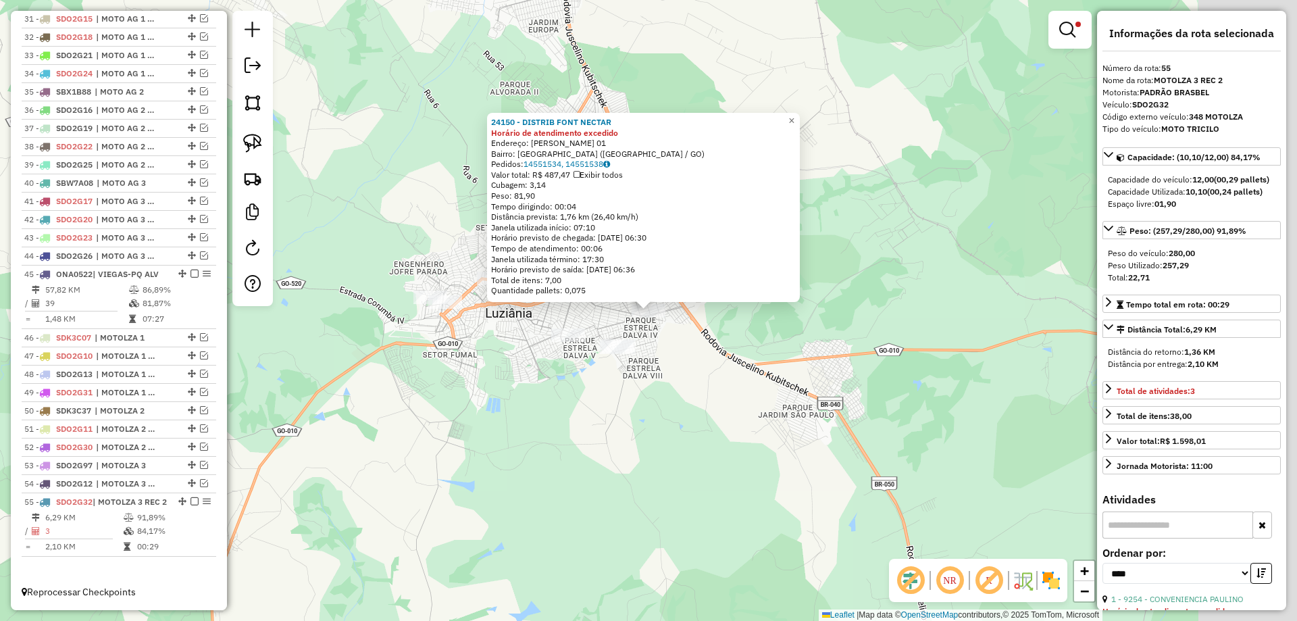
scroll to position [1100, 0]
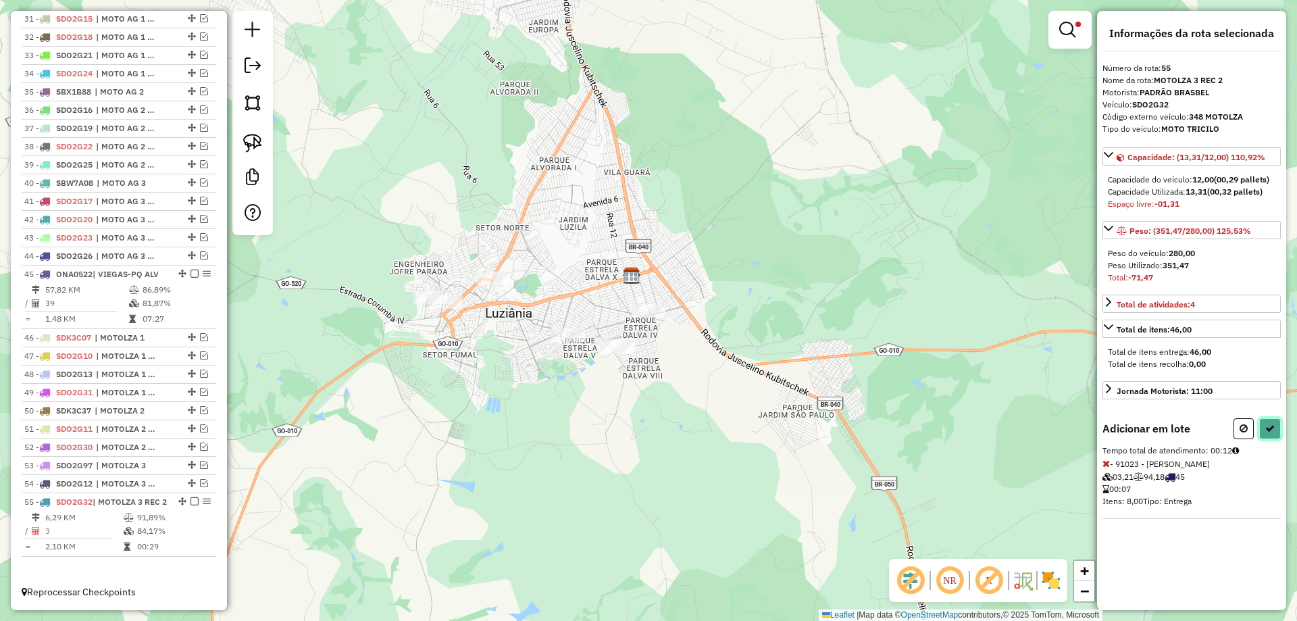
click at [1268, 426] on icon at bounding box center [1269, 428] width 9 height 9
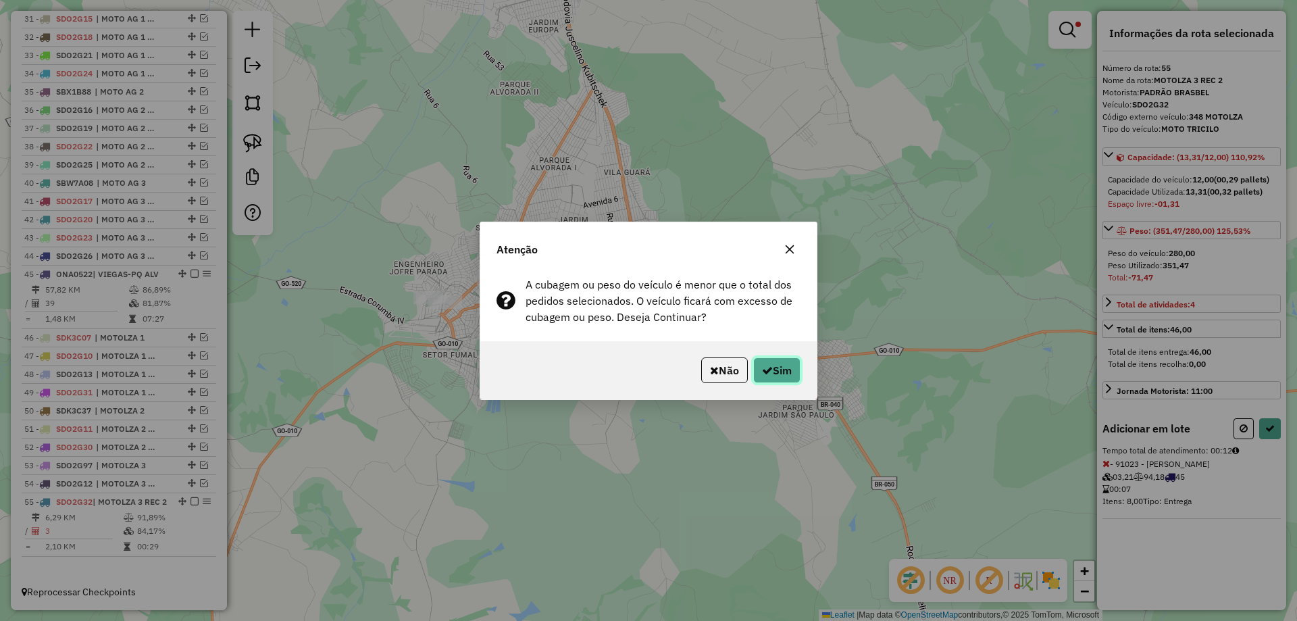
click at [781, 372] on button "Sim" at bounding box center [776, 370] width 47 height 26
select select "*********"
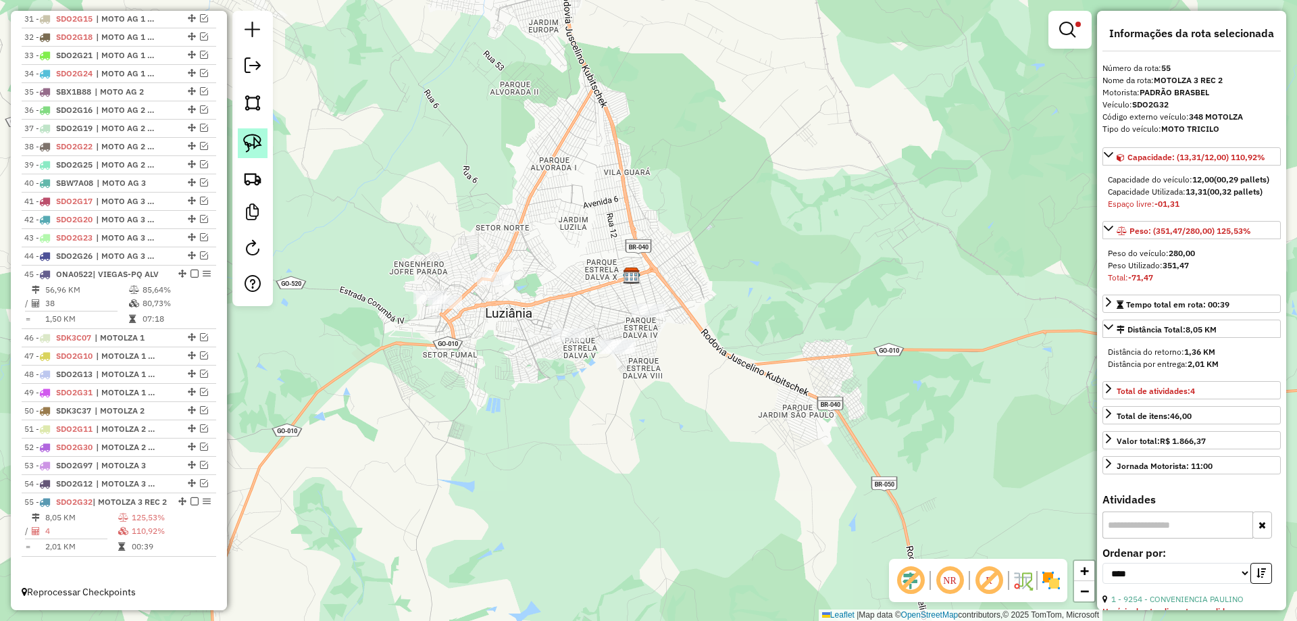
click at [249, 139] on img at bounding box center [252, 143] width 19 height 19
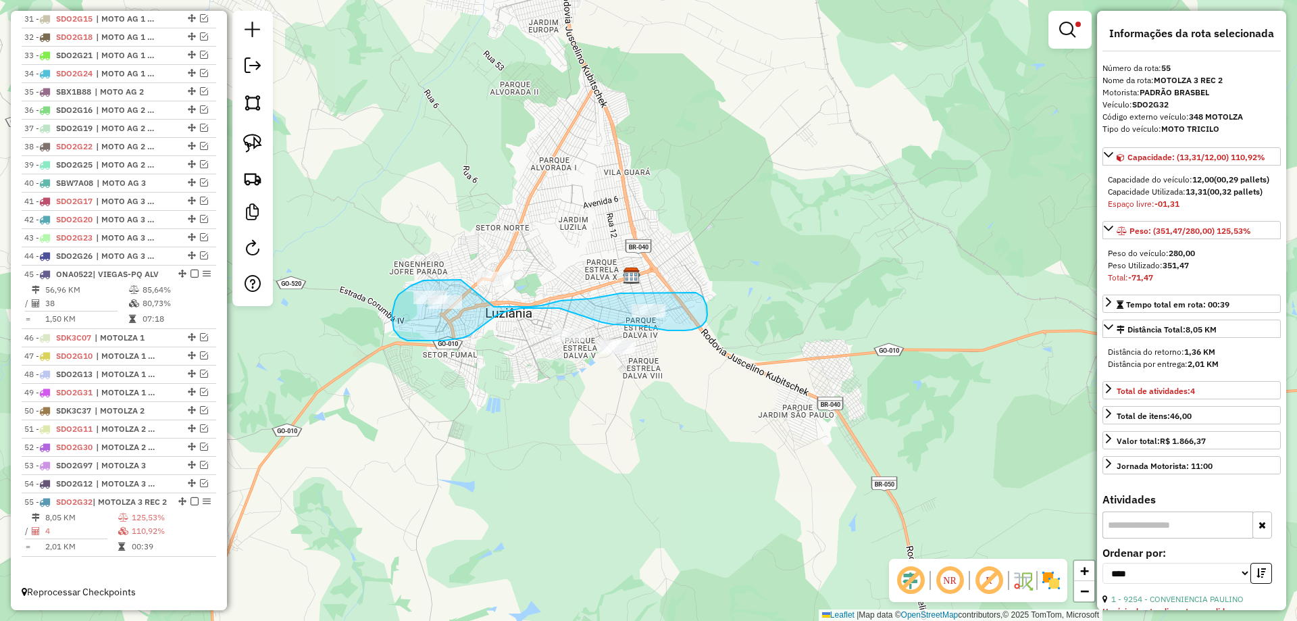
drag, startPoint x: 454, startPoint y: 280, endPoint x: 493, endPoint y: 307, distance: 47.6
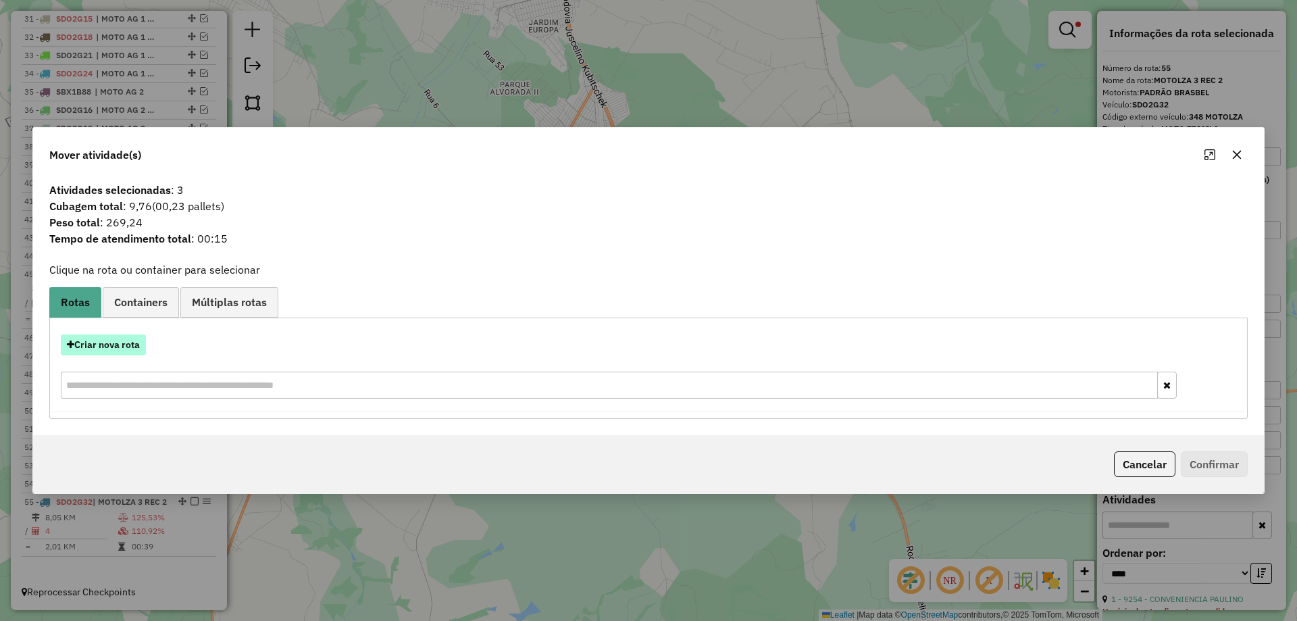
click at [103, 349] on button "Criar nova rota" at bounding box center [103, 344] width 85 height 21
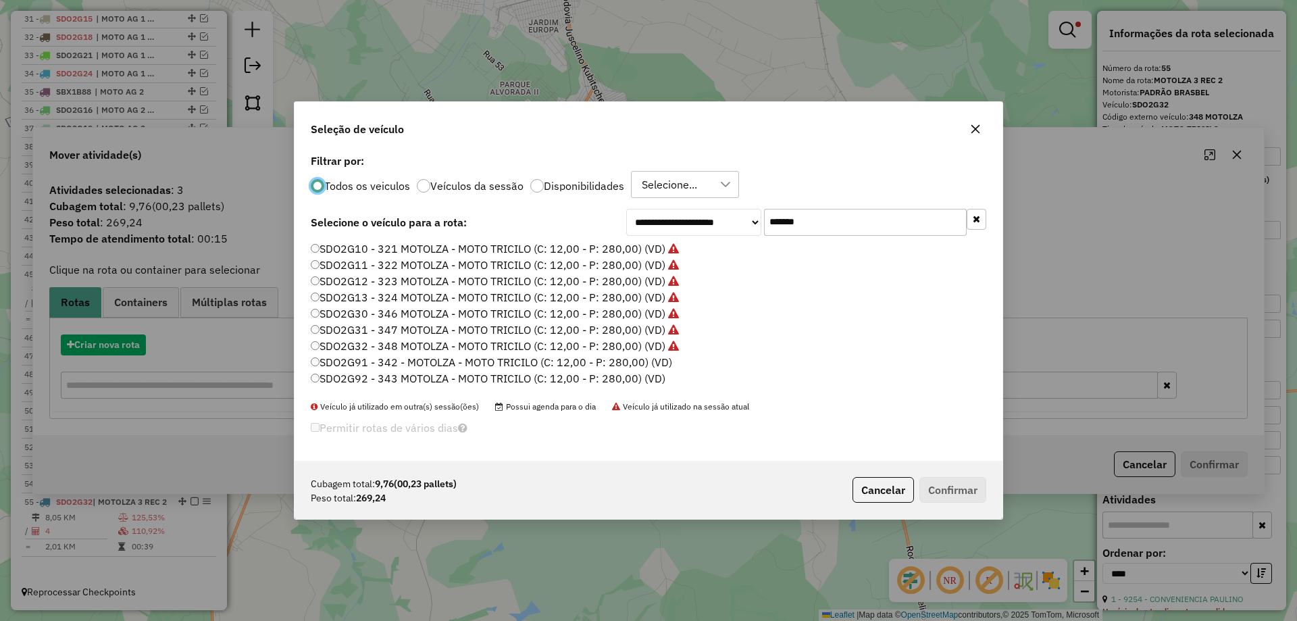
scroll to position [7, 4]
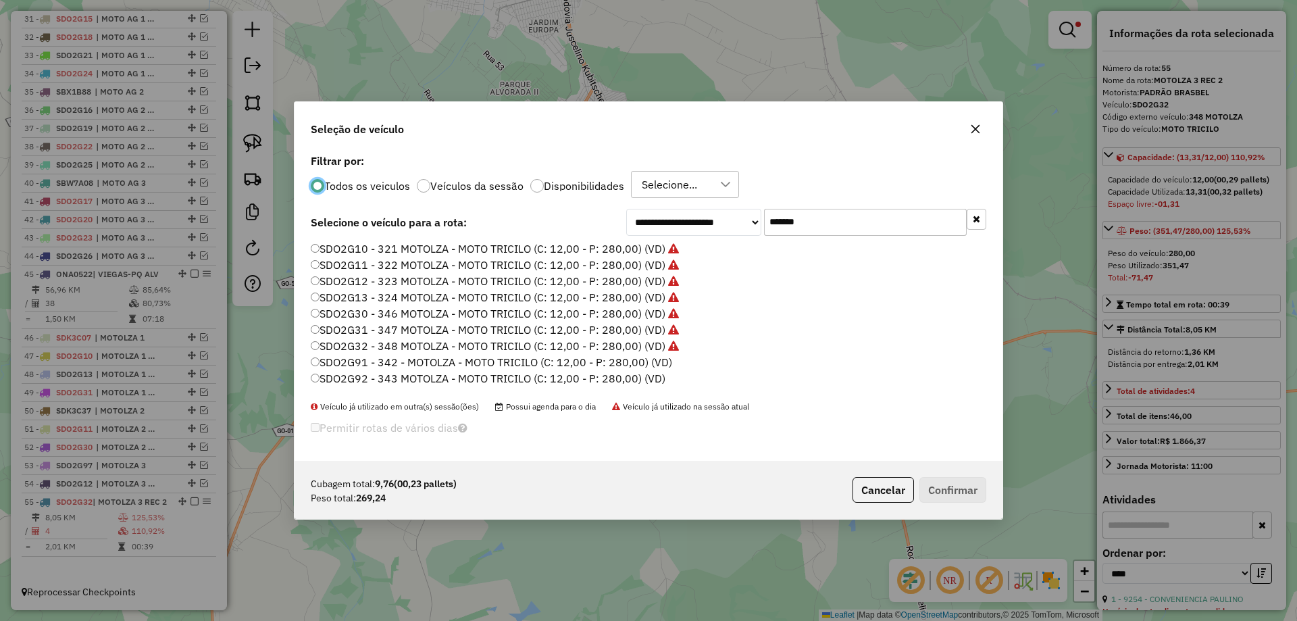
click at [656, 357] on label "SDO2G91 - 342 - MOTOLZA - MOTO TRICILO (C: 12,00 - P: 280,00) (VD)" at bounding box center [491, 362] width 361 height 16
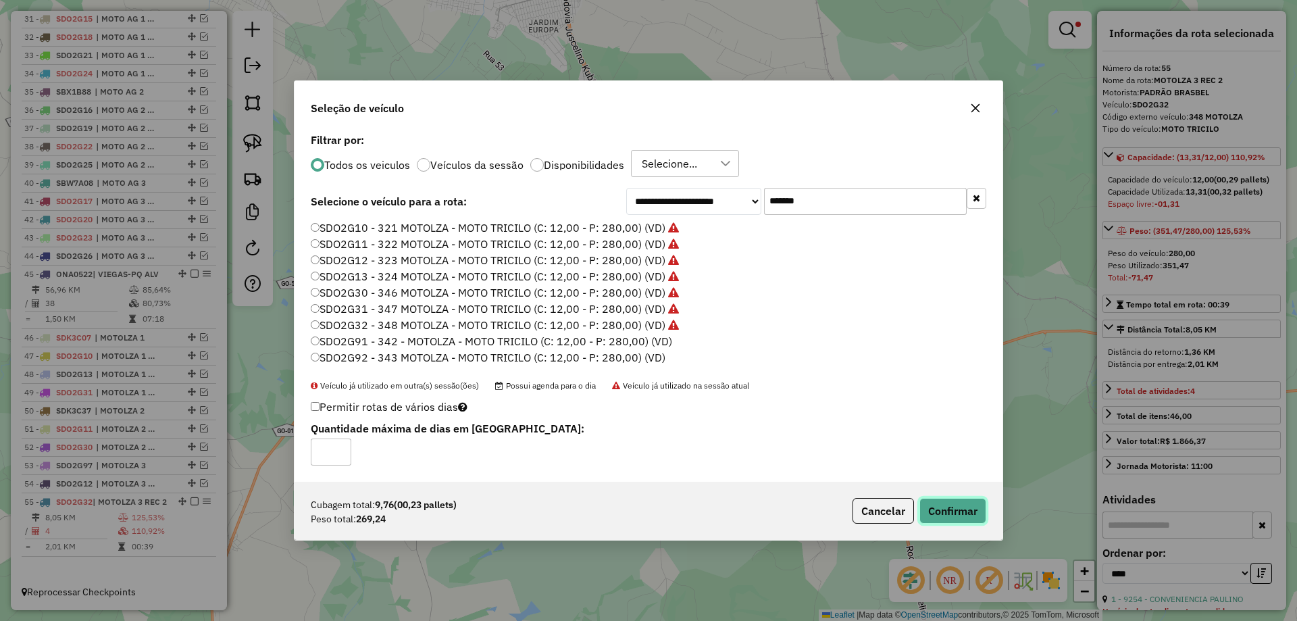
click at [963, 512] on button "Confirmar" at bounding box center [952, 511] width 67 height 26
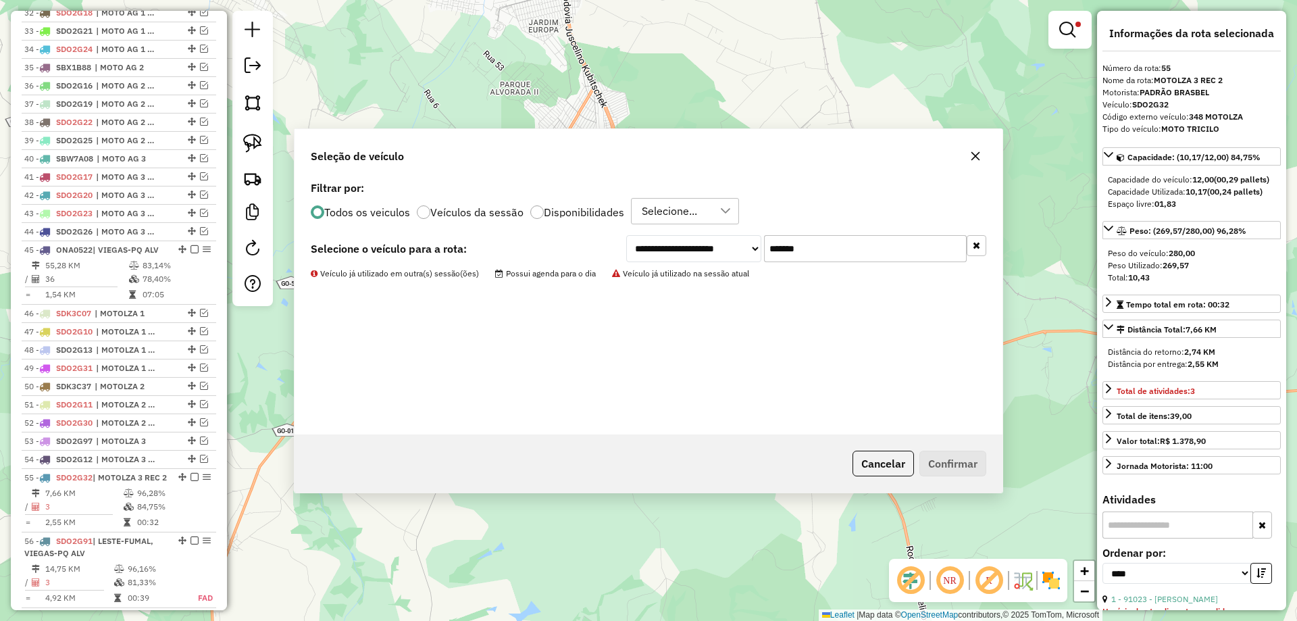
scroll to position [1175, 0]
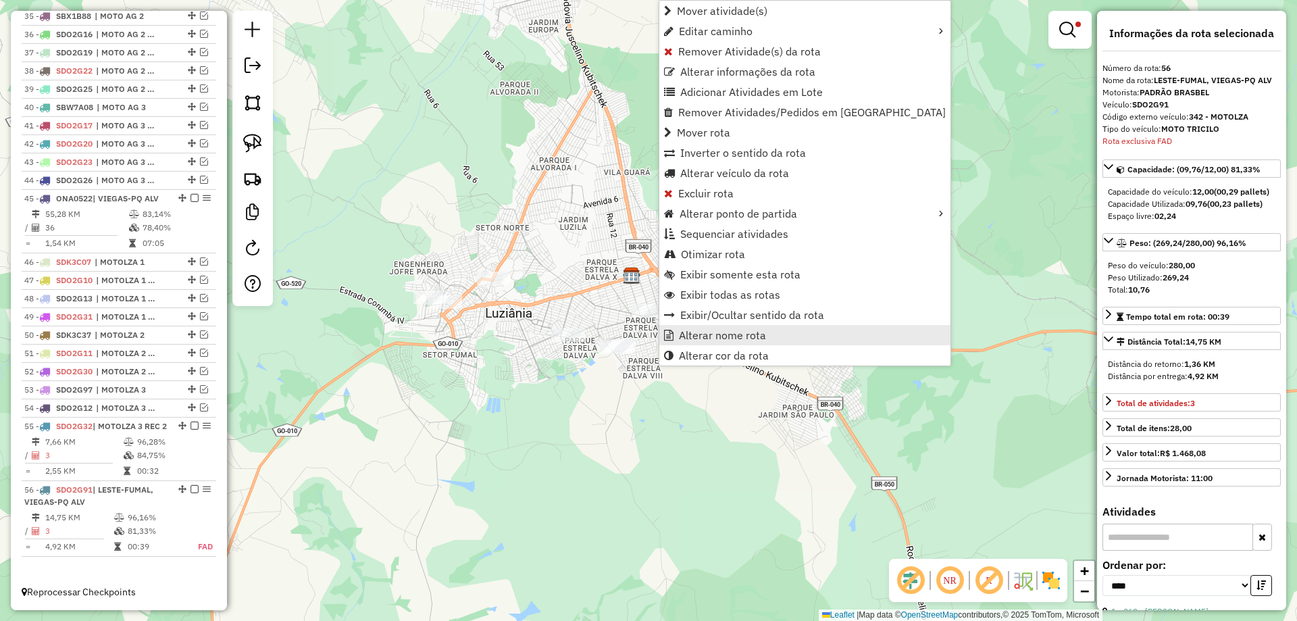
click at [705, 333] on span "Alterar nome rota" at bounding box center [722, 335] width 87 height 11
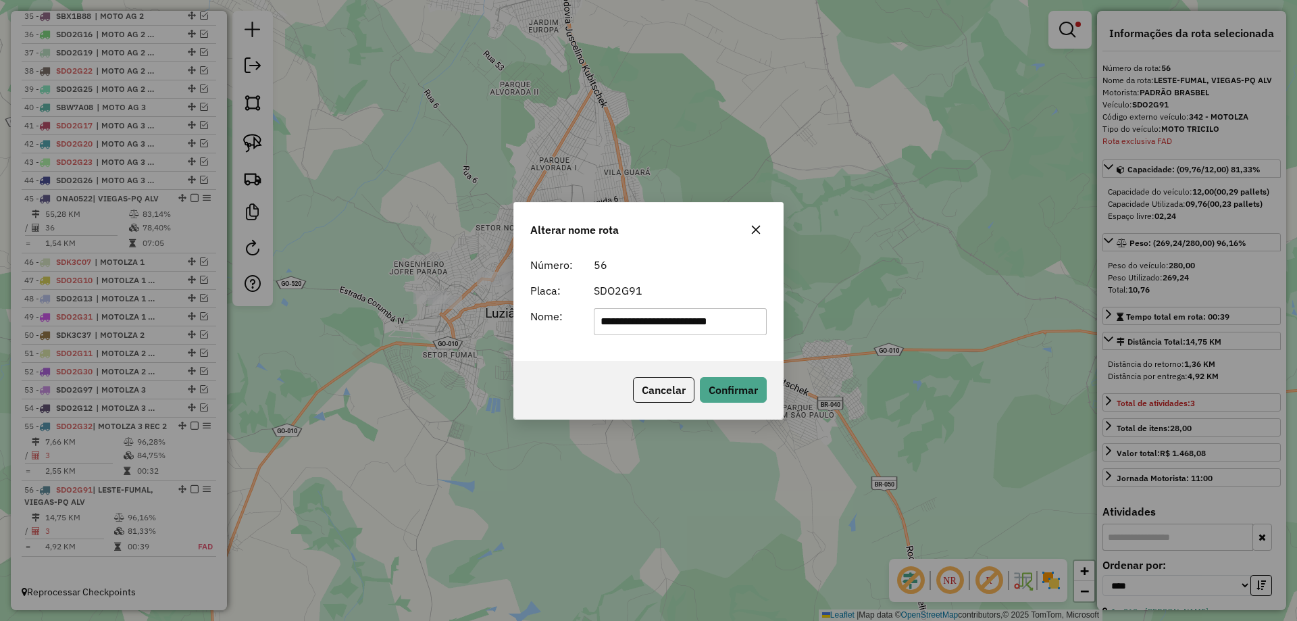
click at [709, 324] on input "**********" at bounding box center [681, 321] width 174 height 27
type input "*"
type input "**********"
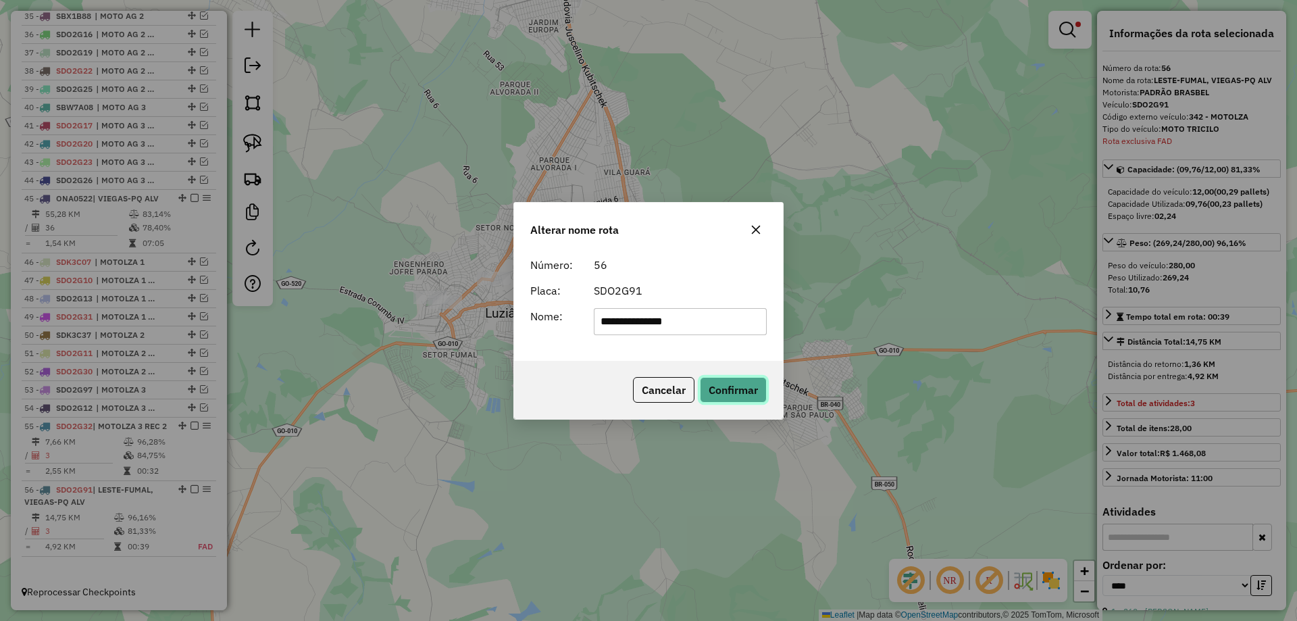
click at [734, 393] on button "Confirmar" at bounding box center [733, 390] width 67 height 26
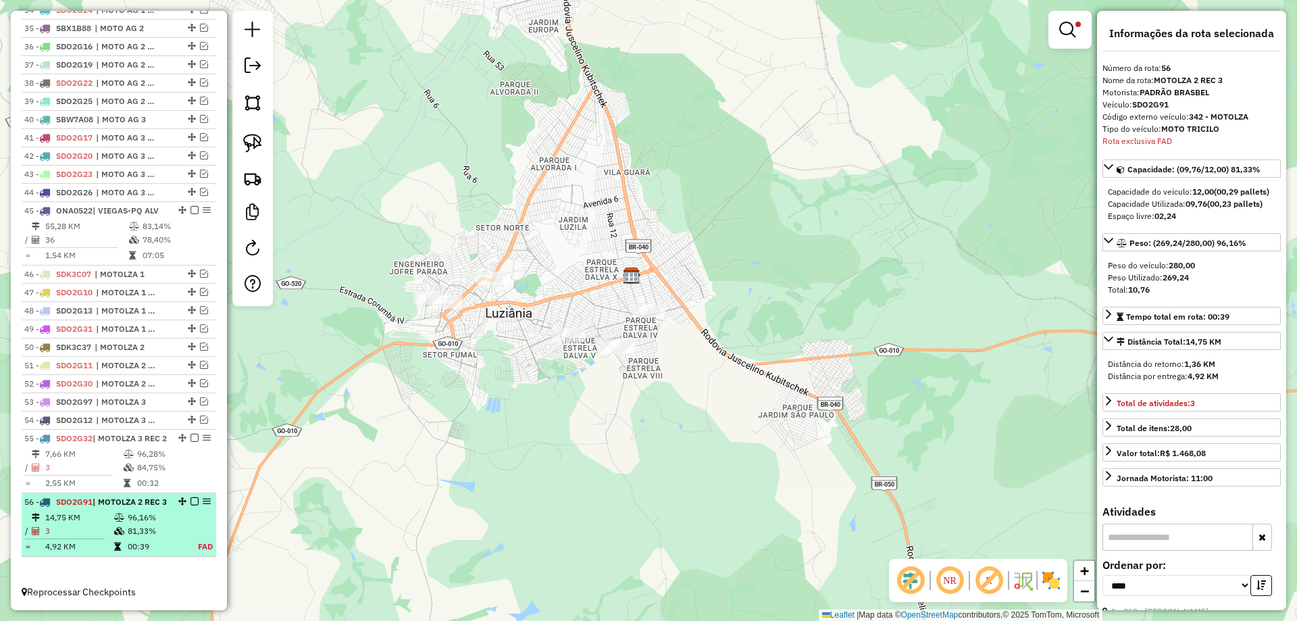
click at [190, 497] on em at bounding box center [194, 501] width 8 height 8
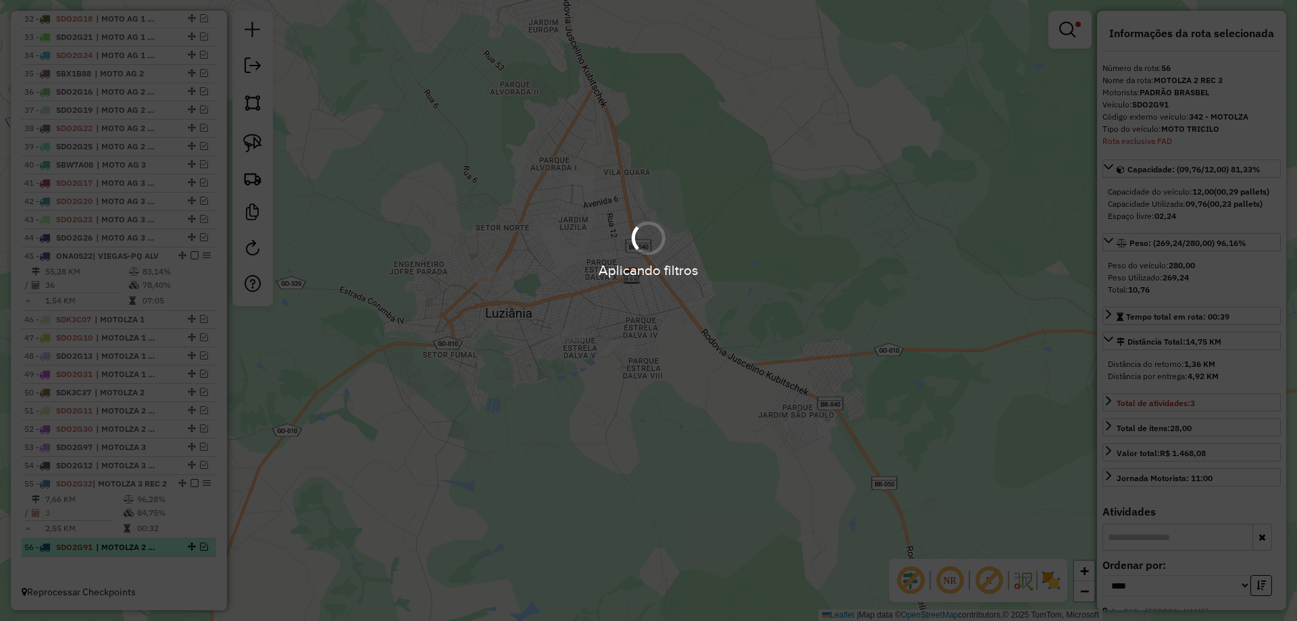
scroll to position [1118, 0]
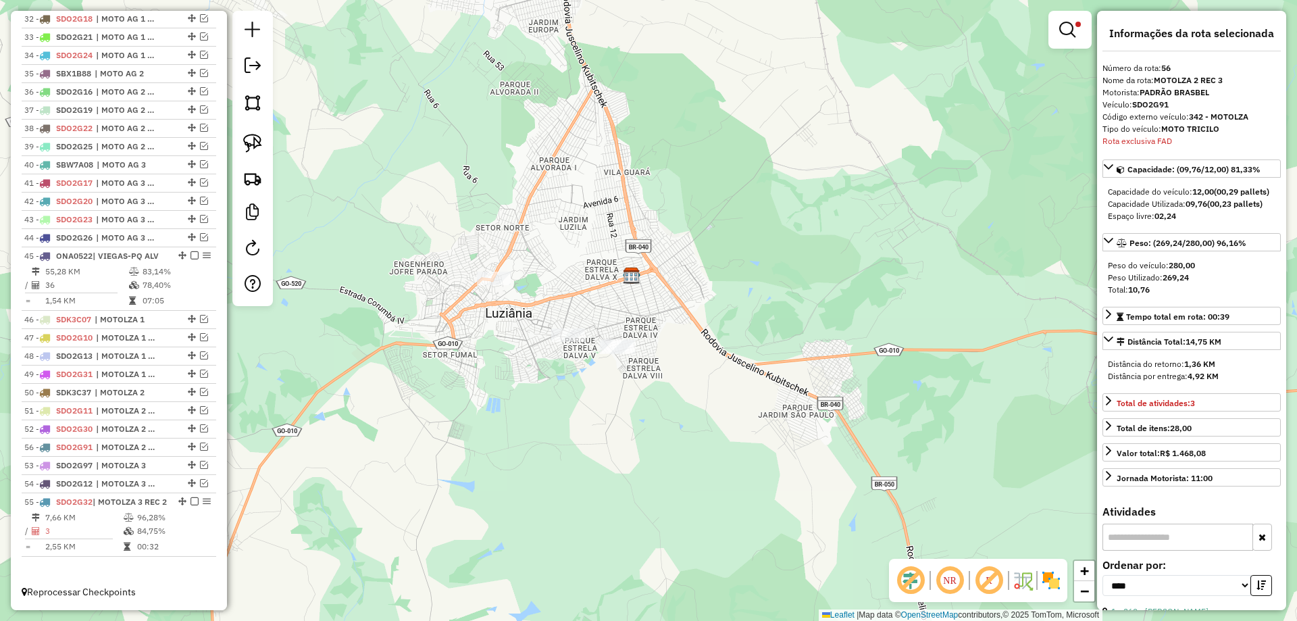
drag, startPoint x: 186, startPoint y: 546, endPoint x: 176, endPoint y: 474, distance: 73.0
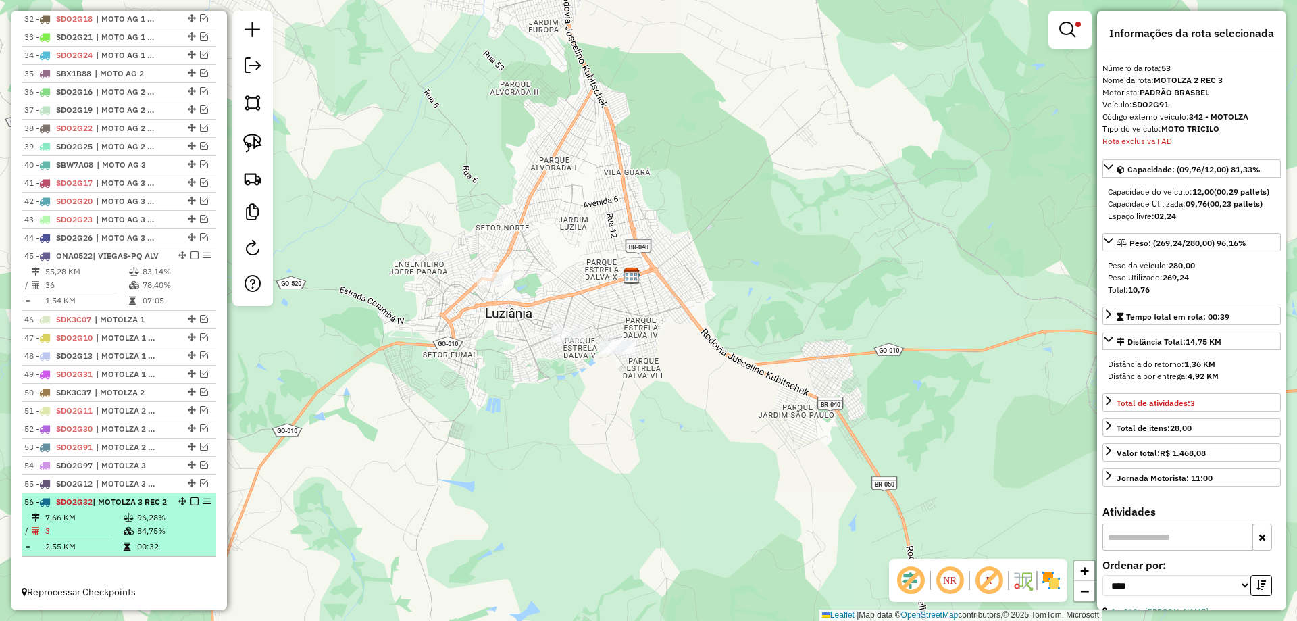
click at [186, 497] on div at bounding box center [190, 501] width 41 height 8
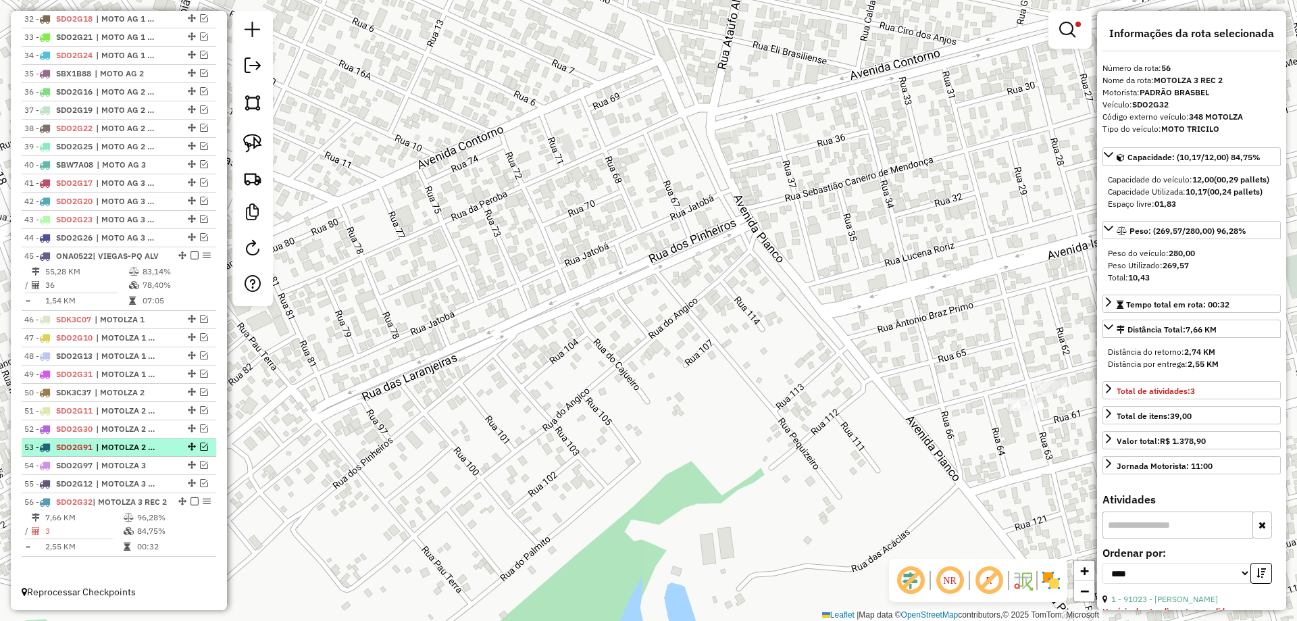
click at [190, 497] on em at bounding box center [194, 501] width 8 height 8
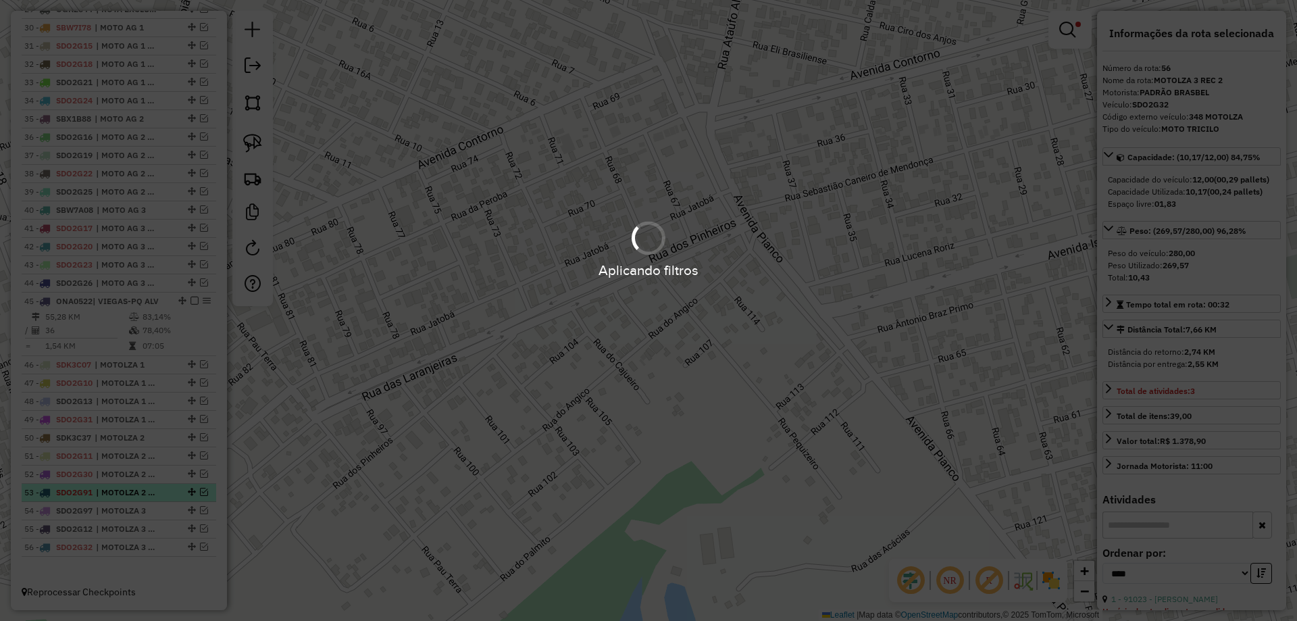
scroll to position [1061, 0]
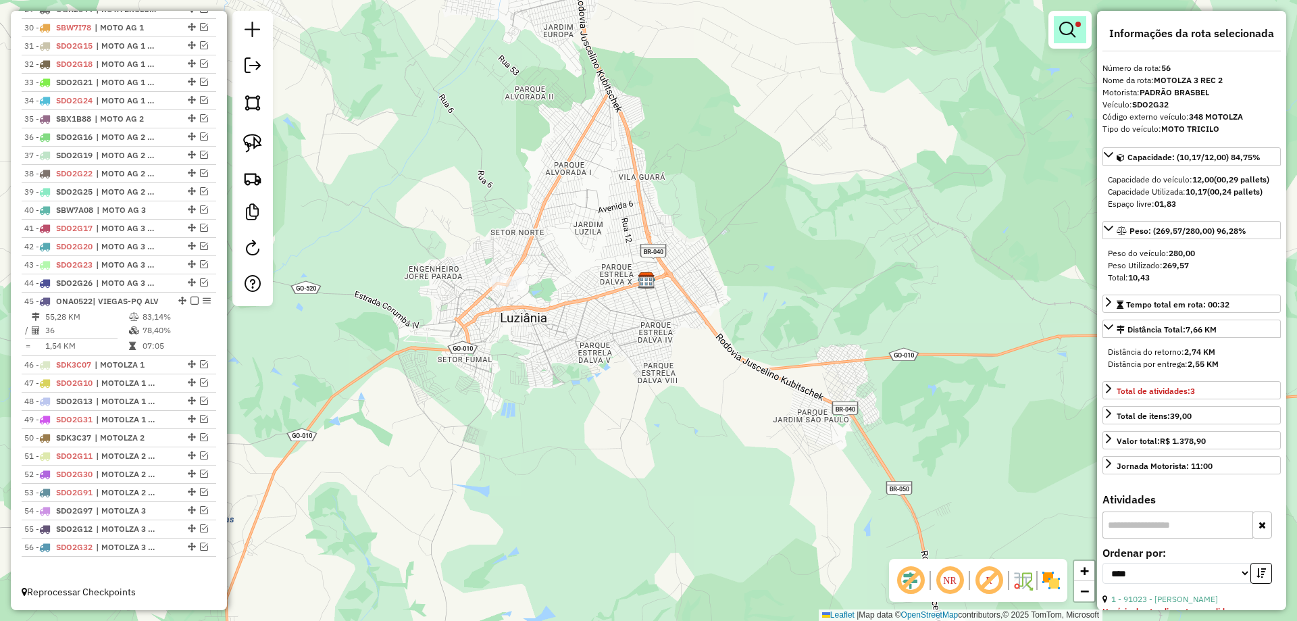
click at [1070, 34] on em at bounding box center [1067, 30] width 16 height 16
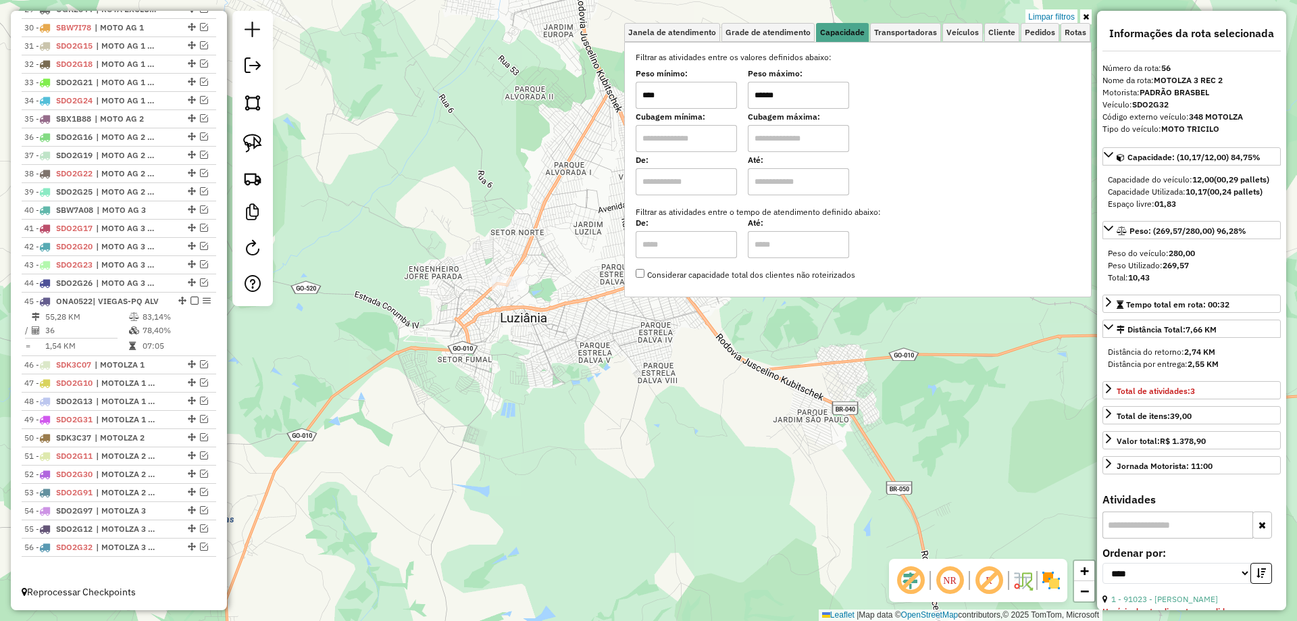
click at [769, 91] on input "******" at bounding box center [798, 95] width 101 height 27
type input "******"
click at [544, 329] on div "Rota 45 - Placa ONA0522 24117 - BAR FELIX Limpar filtros Janela de atendimento …" at bounding box center [648, 310] width 1297 height 621
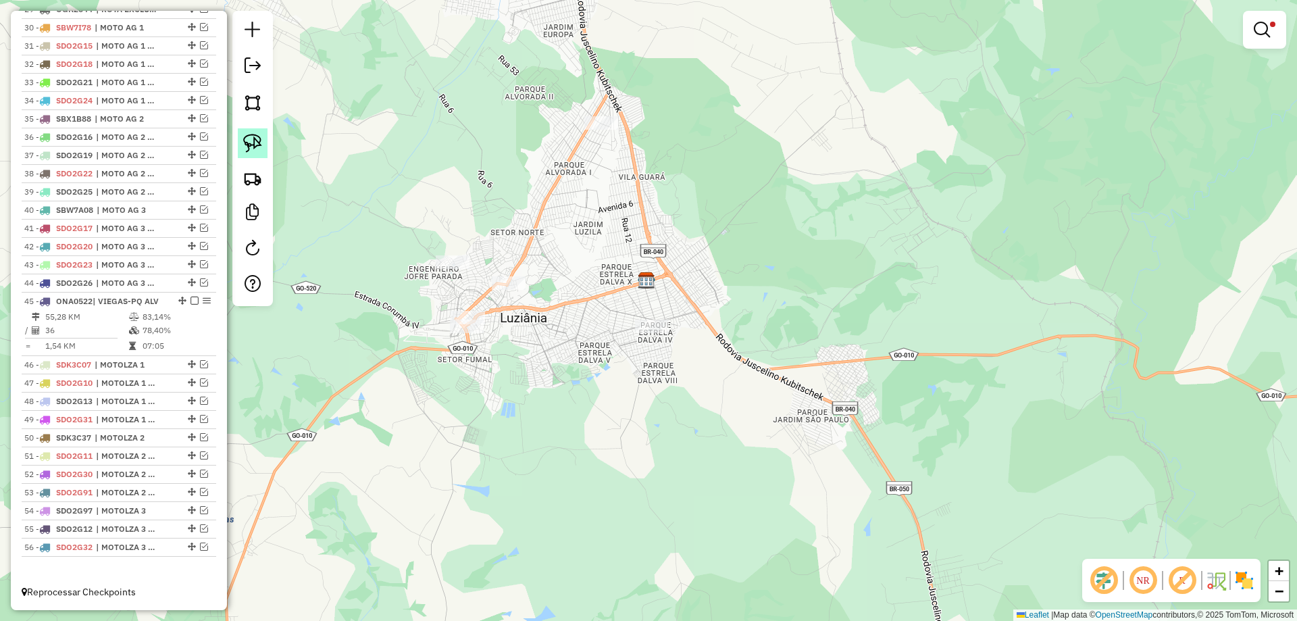
click at [251, 129] on link at bounding box center [253, 143] width 30 height 30
drag, startPoint x: 477, startPoint y: 296, endPoint x: 505, endPoint y: 340, distance: 51.9
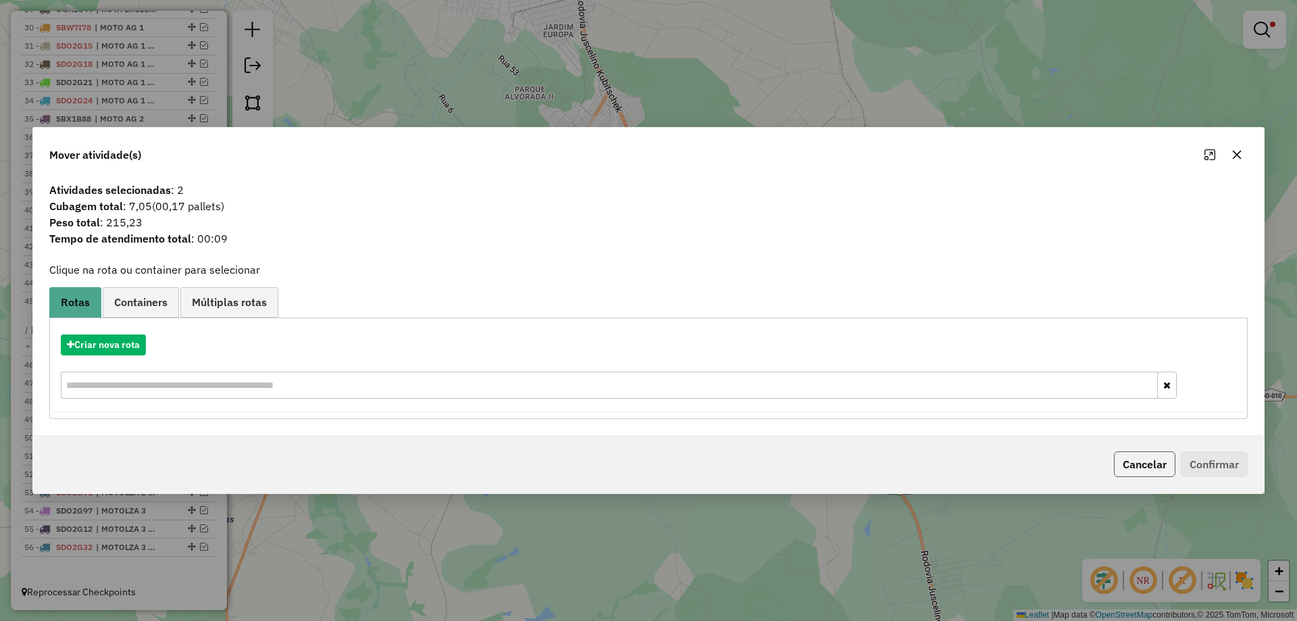
click at [1119, 457] on button "Cancelar" at bounding box center [1144, 464] width 61 height 26
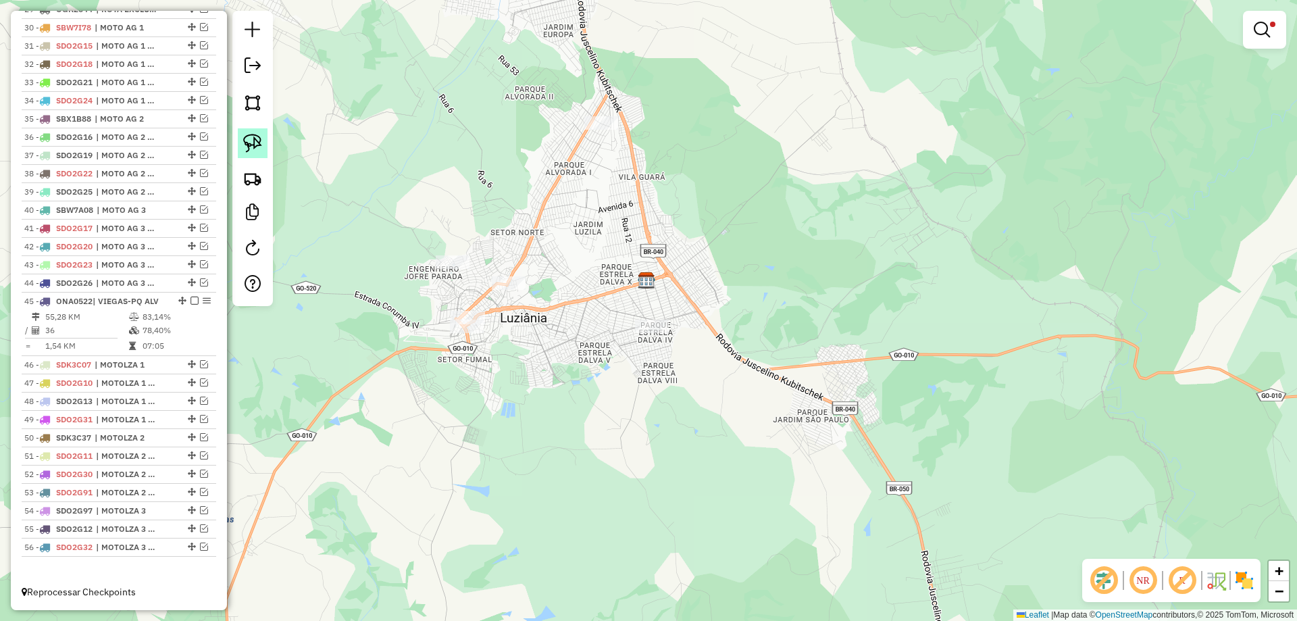
click at [249, 139] on img at bounding box center [252, 143] width 19 height 19
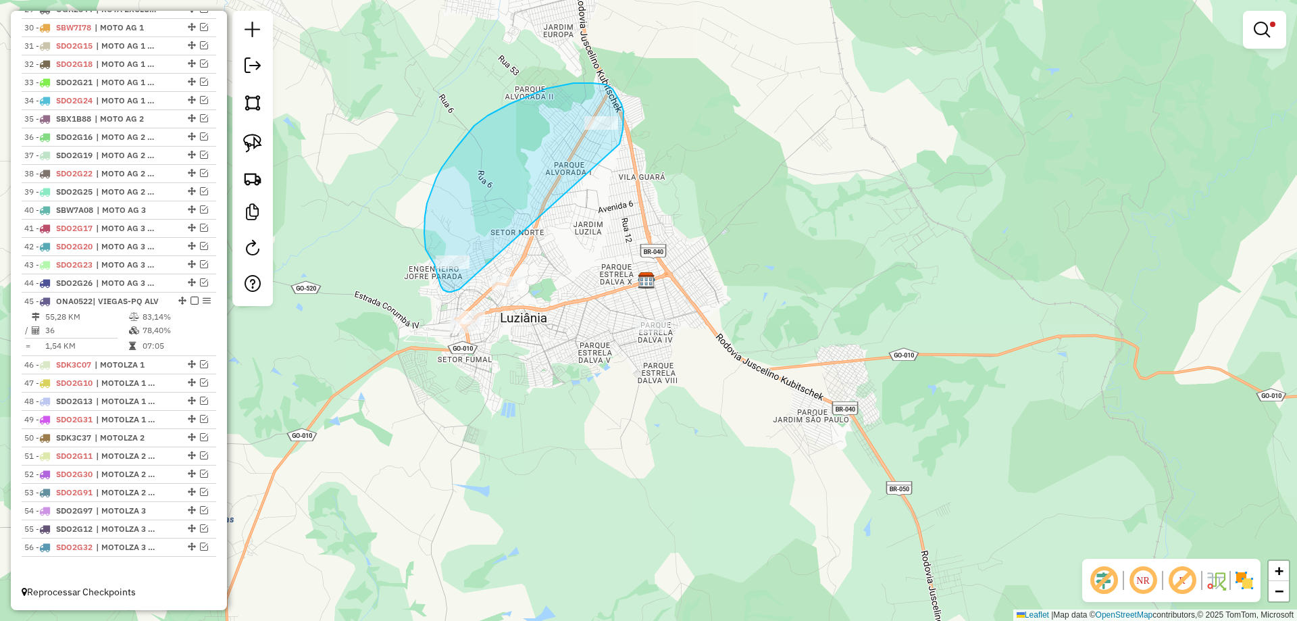
drag, startPoint x: 624, startPoint y: 123, endPoint x: 461, endPoint y: 288, distance: 231.7
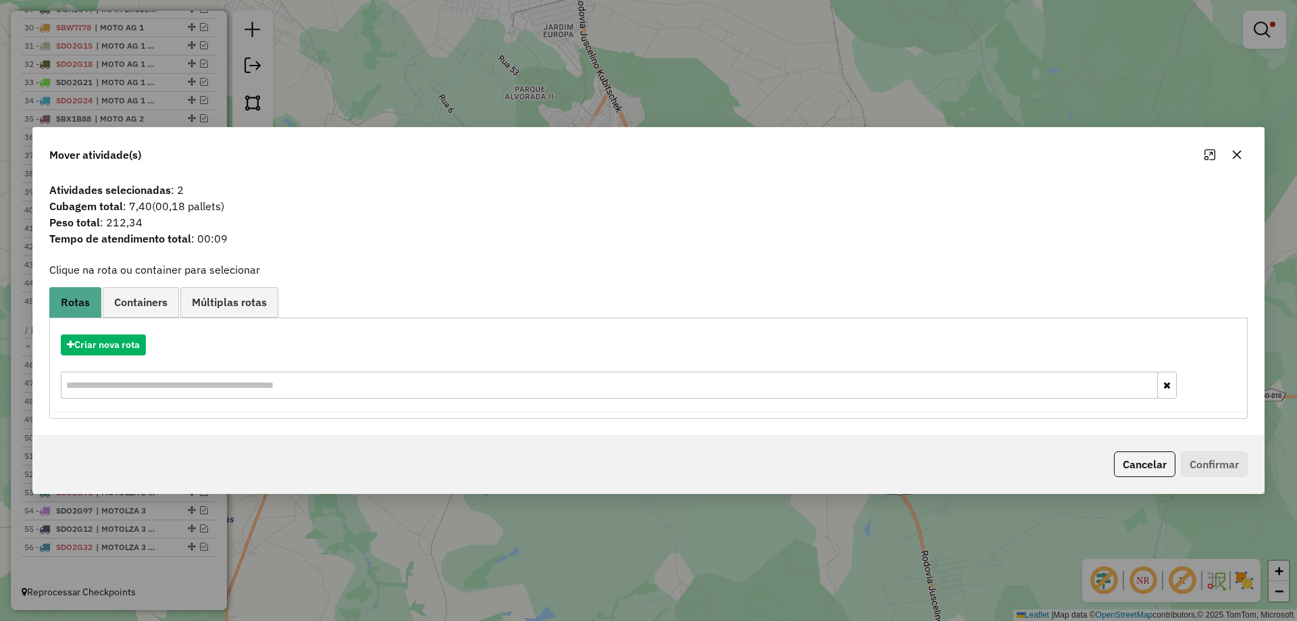
click at [1161, 467] on button "Cancelar" at bounding box center [1144, 464] width 61 height 26
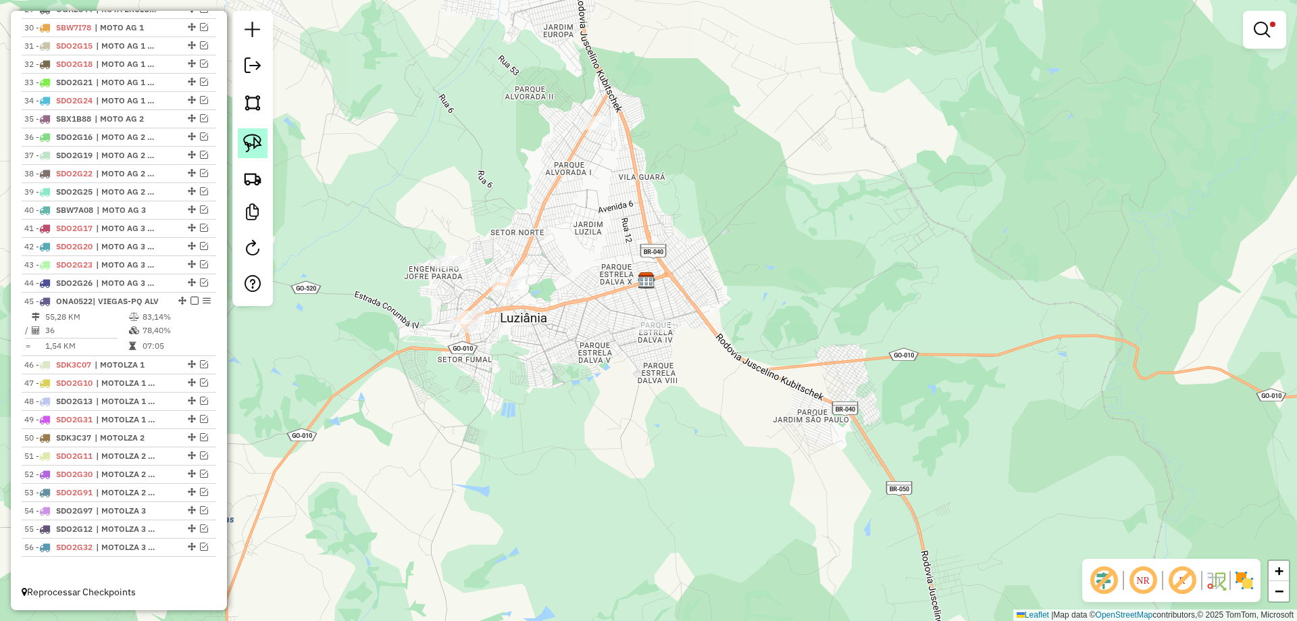
click at [262, 139] on link at bounding box center [253, 143] width 30 height 30
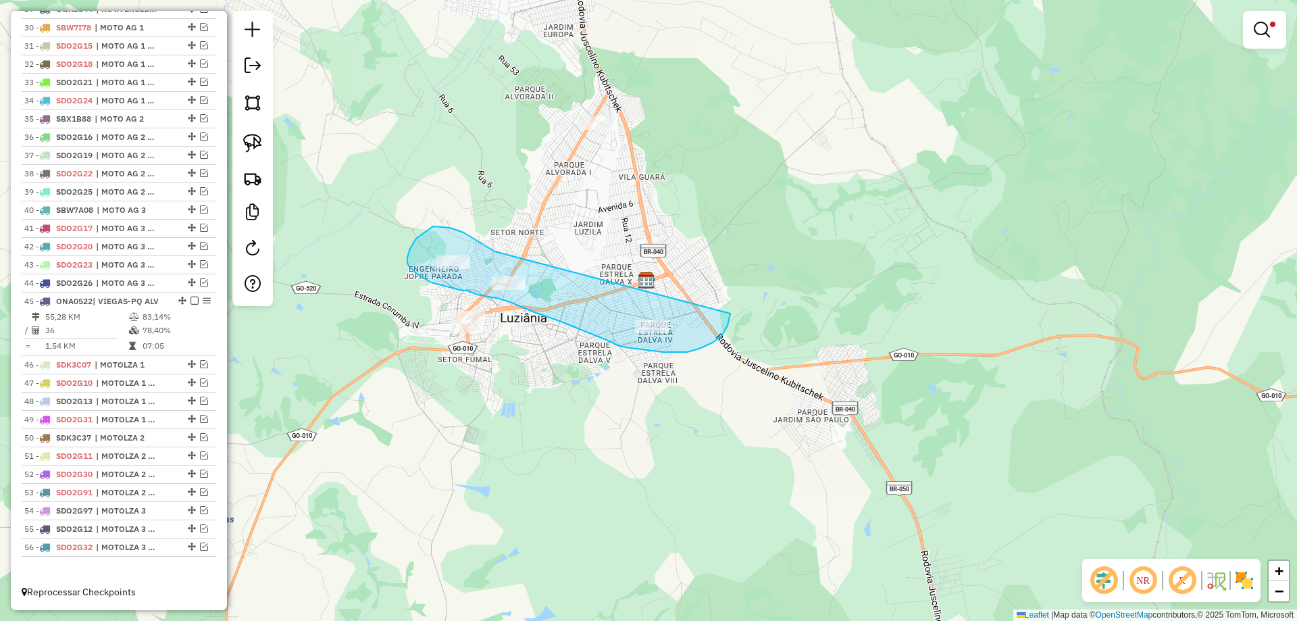
drag, startPoint x: 488, startPoint y: 247, endPoint x: 730, endPoint y: 313, distance: 250.7
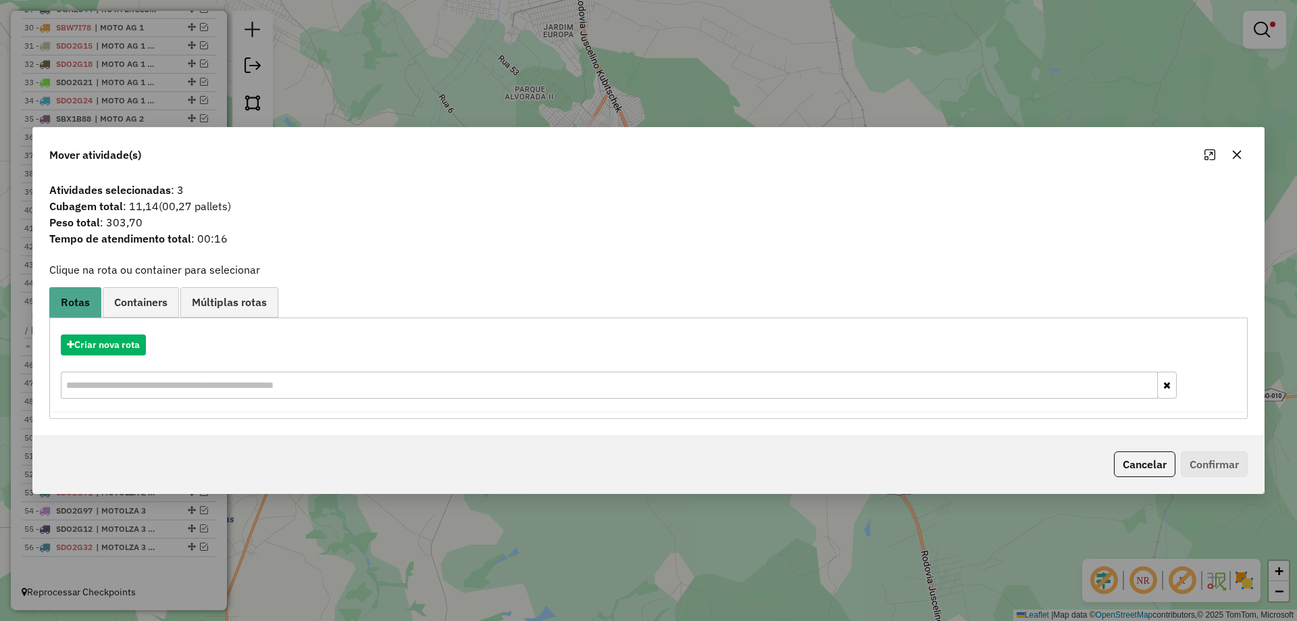
drag, startPoint x: 1150, startPoint y: 474, endPoint x: 1079, endPoint y: 460, distance: 72.2
click at [1150, 474] on button "Cancelar" at bounding box center [1144, 464] width 61 height 26
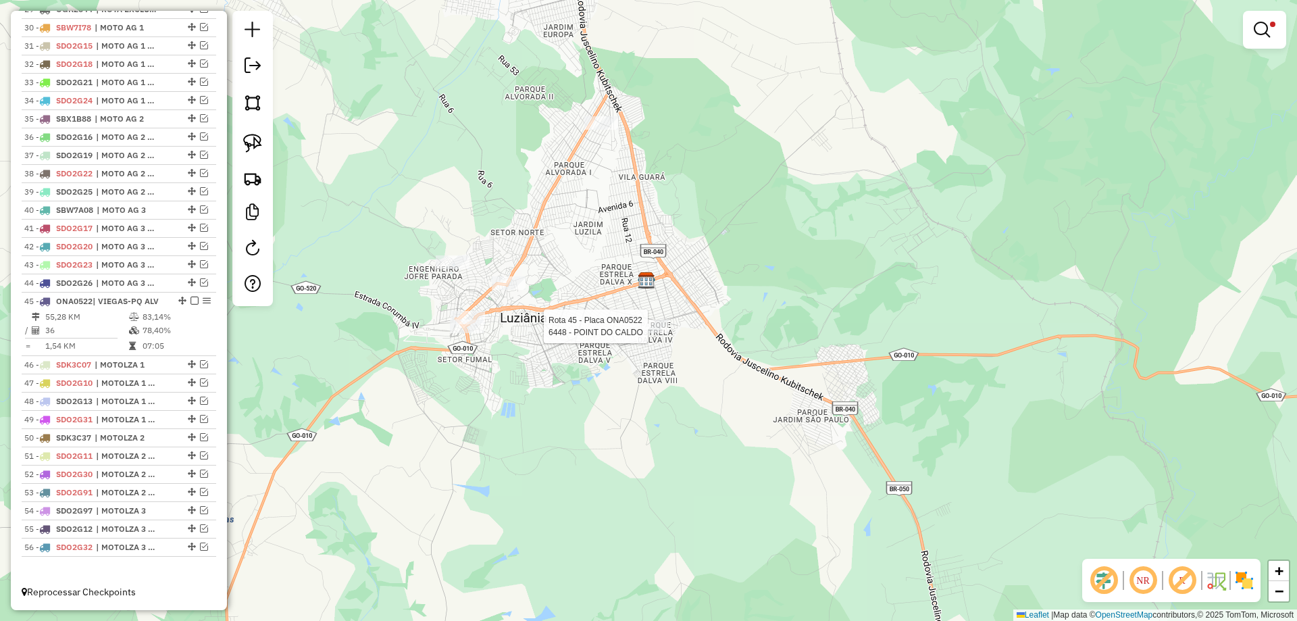
select select "*********"
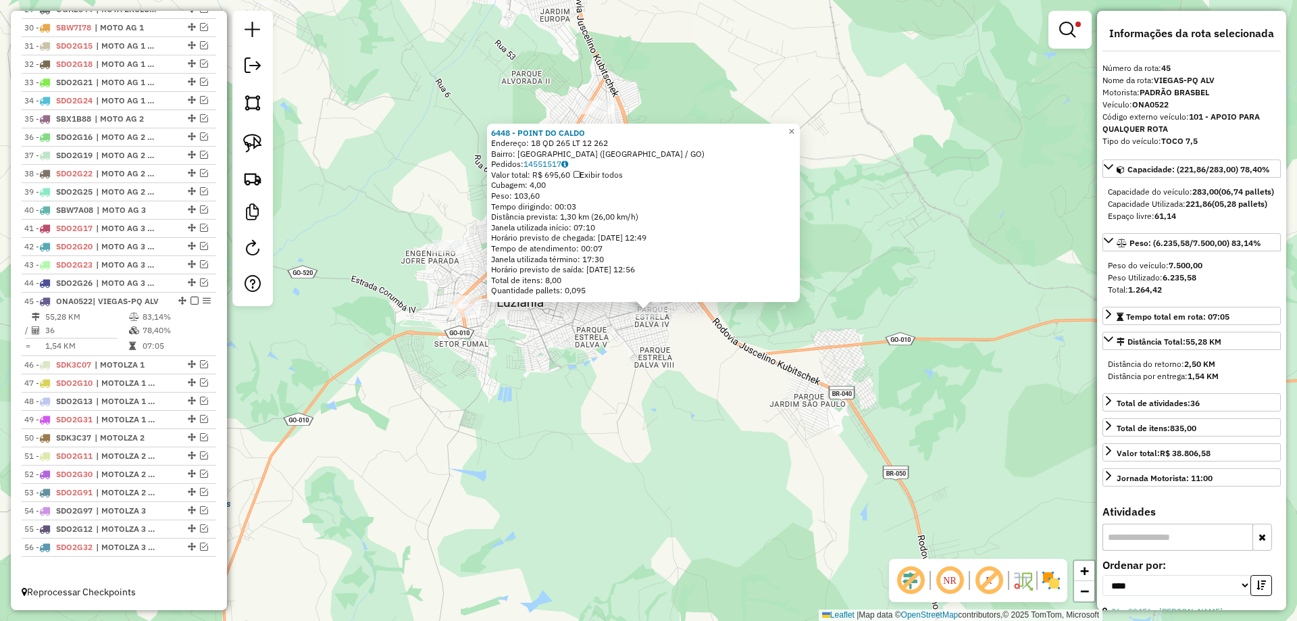
click at [564, 326] on div "6448 - POINT DO CALDO Endereço: 18 QD 265 LT 12 262 Bairro: PARQUE ESTRELA DALV…" at bounding box center [648, 310] width 1297 height 621
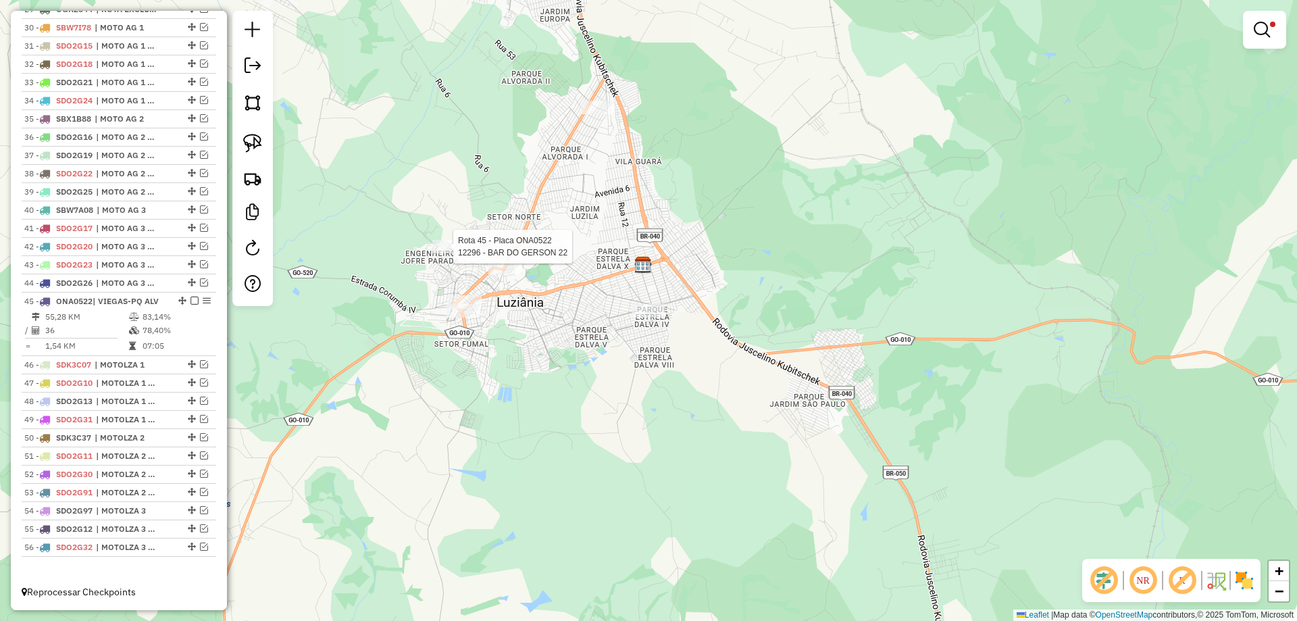
select select "*********"
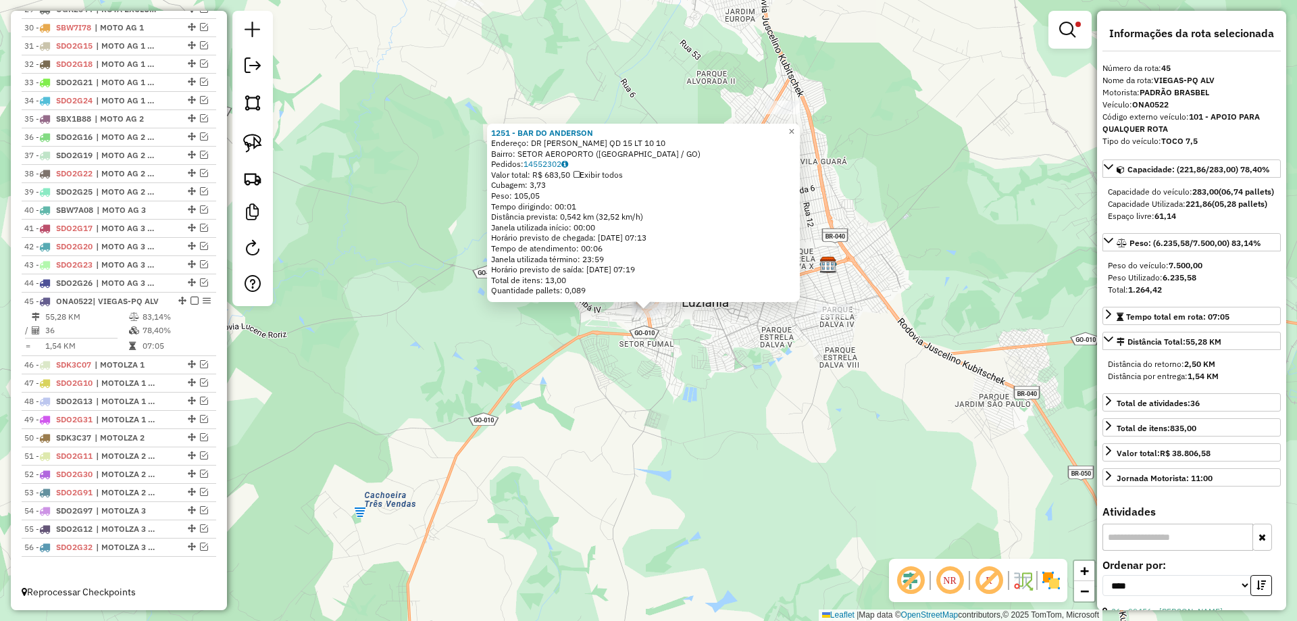
click at [673, 349] on div "1251 - BAR DO ANDERSON Endereço: DR EZIO CARNEIRO QD 15 LT 10 10 Bairro: SETOR …" at bounding box center [648, 310] width 1297 height 621
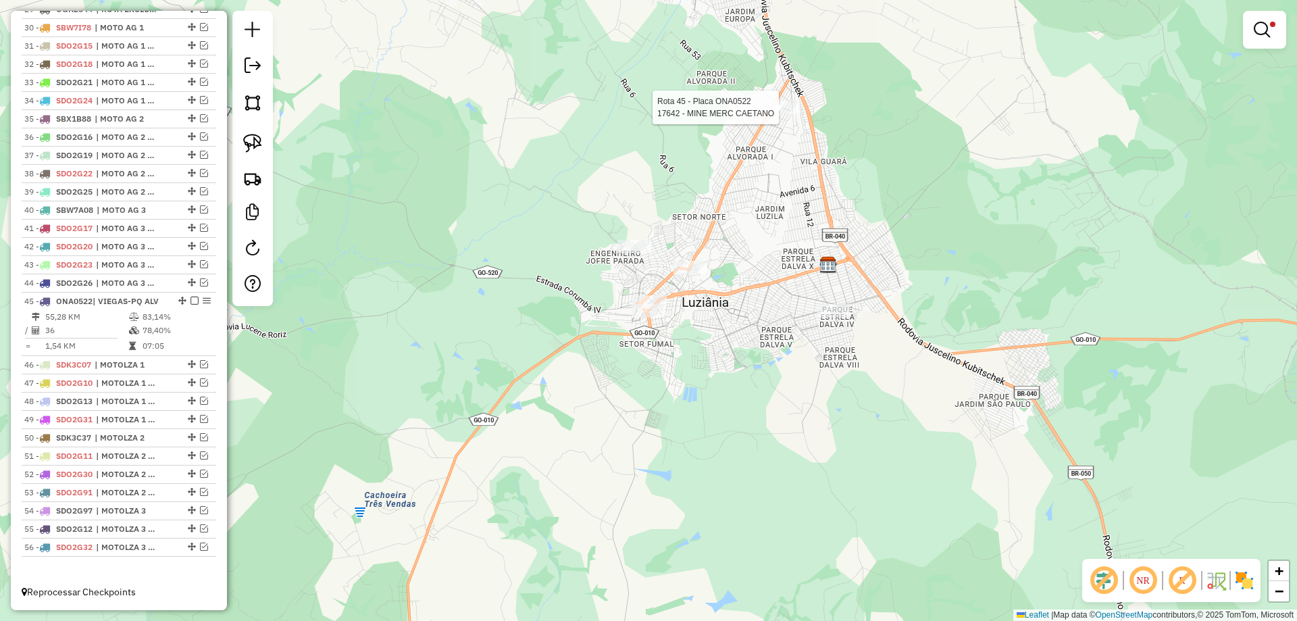
select select "*********"
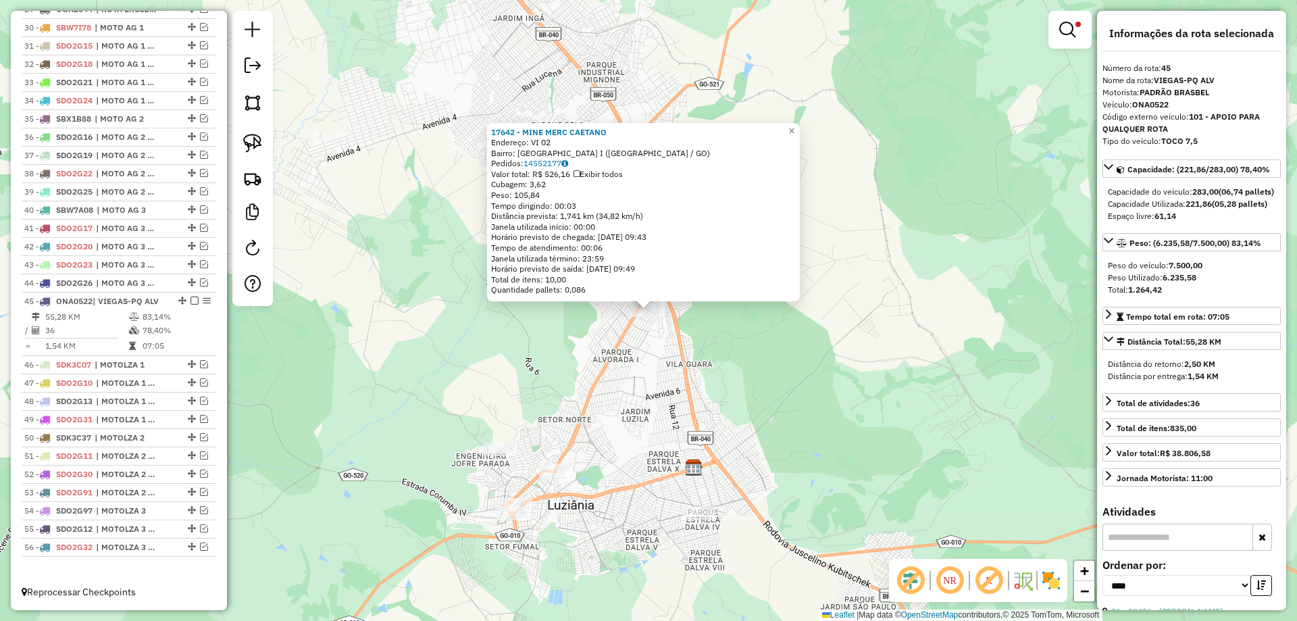
click at [611, 409] on div "17642 - MINE MERC CAETANO Endereço: VI 02 Bairro: PARQUE ALVORADA I (LUZIANIA /…" at bounding box center [648, 310] width 1297 height 621
drag, startPoint x: 665, startPoint y: 419, endPoint x: 643, endPoint y: 422, distance: 21.8
click at [664, 420] on div "17642 - MINE MERC CAETANO Endereço: VI 02 Bairro: PARQUE ALVORADA I (LUZIANIA /…" at bounding box center [648, 310] width 1297 height 621
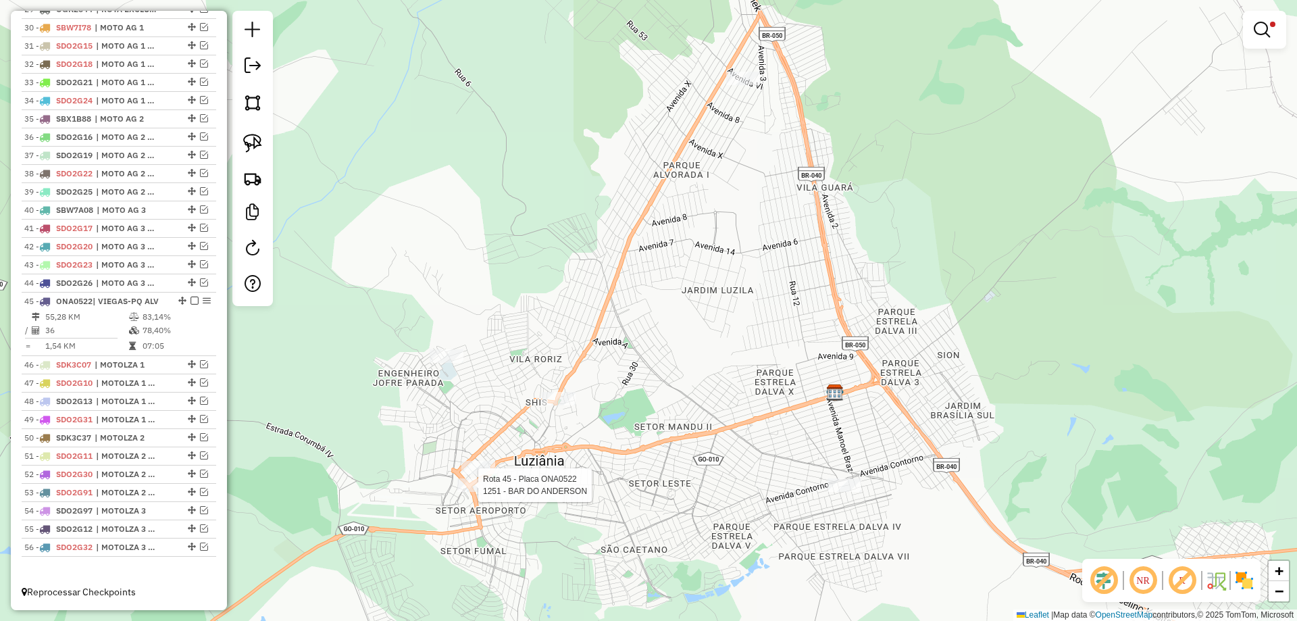
select select "*********"
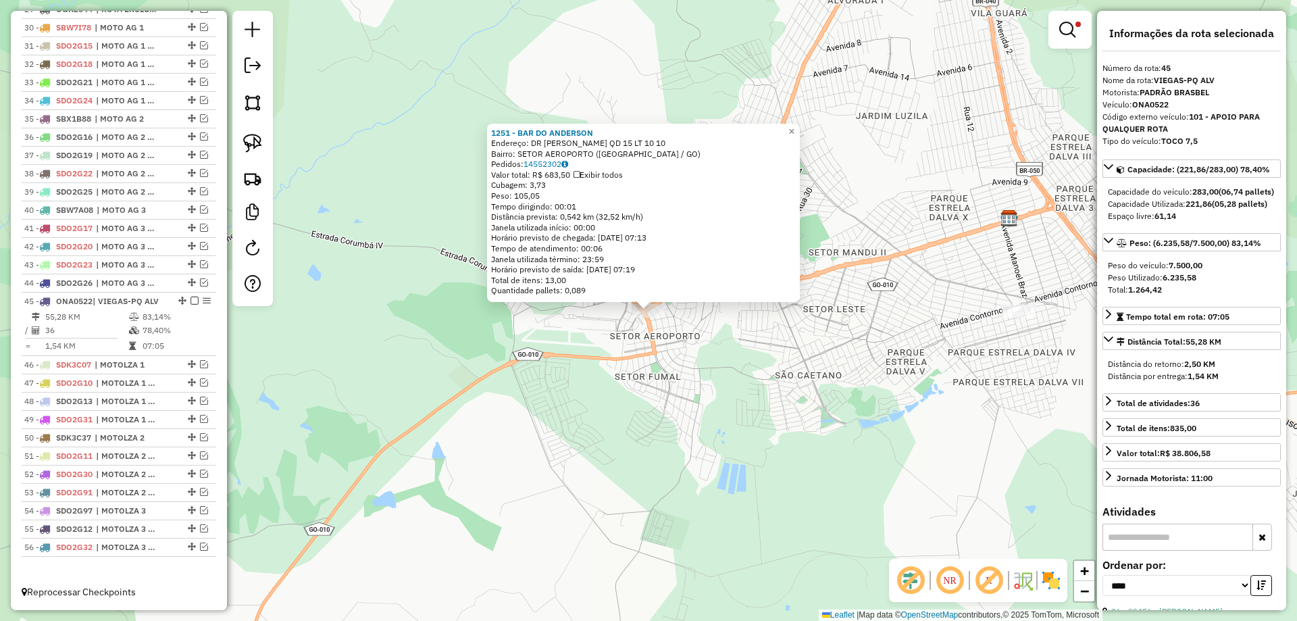
click at [714, 426] on div "1251 - BAR DO ANDERSON Endereço: DR EZIO CARNEIRO QD 15 LT 10 10 Bairro: SETOR …" at bounding box center [648, 310] width 1297 height 621
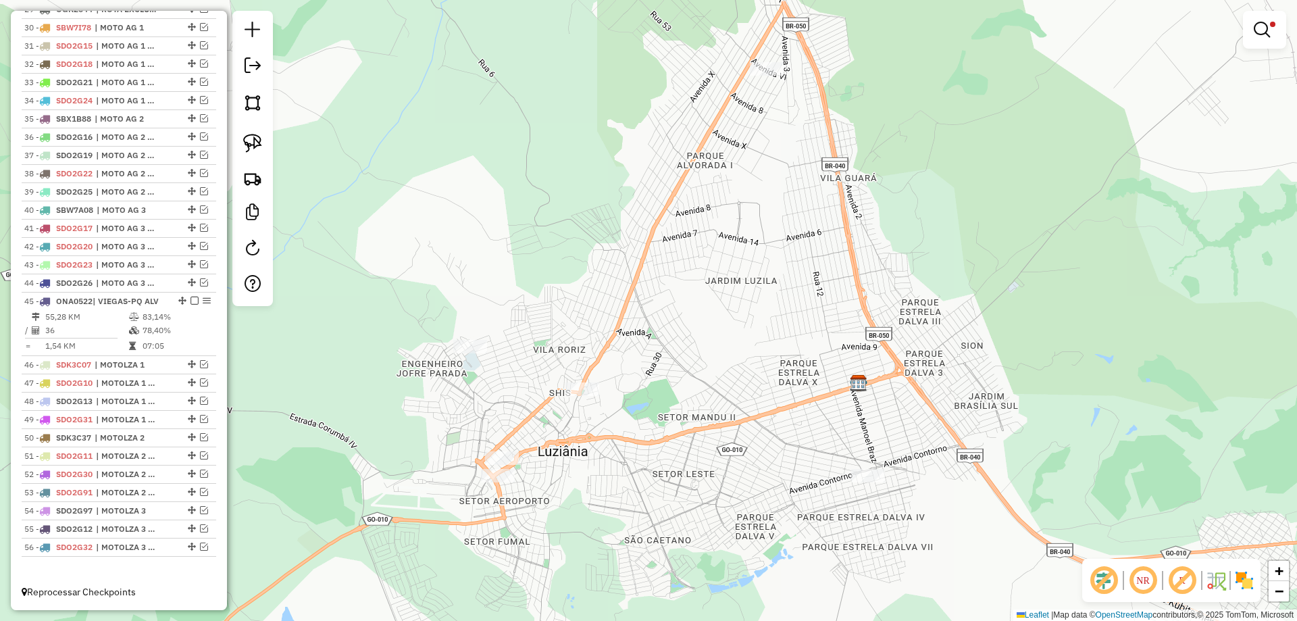
drag, startPoint x: 905, startPoint y: 176, endPoint x: 755, endPoint y: 301, distance: 195.7
click at [814, 297] on div "Limpar filtros Janela de atendimento Grade de atendimento Capacidade Transporta…" at bounding box center [648, 310] width 1297 height 621
select select "*********"
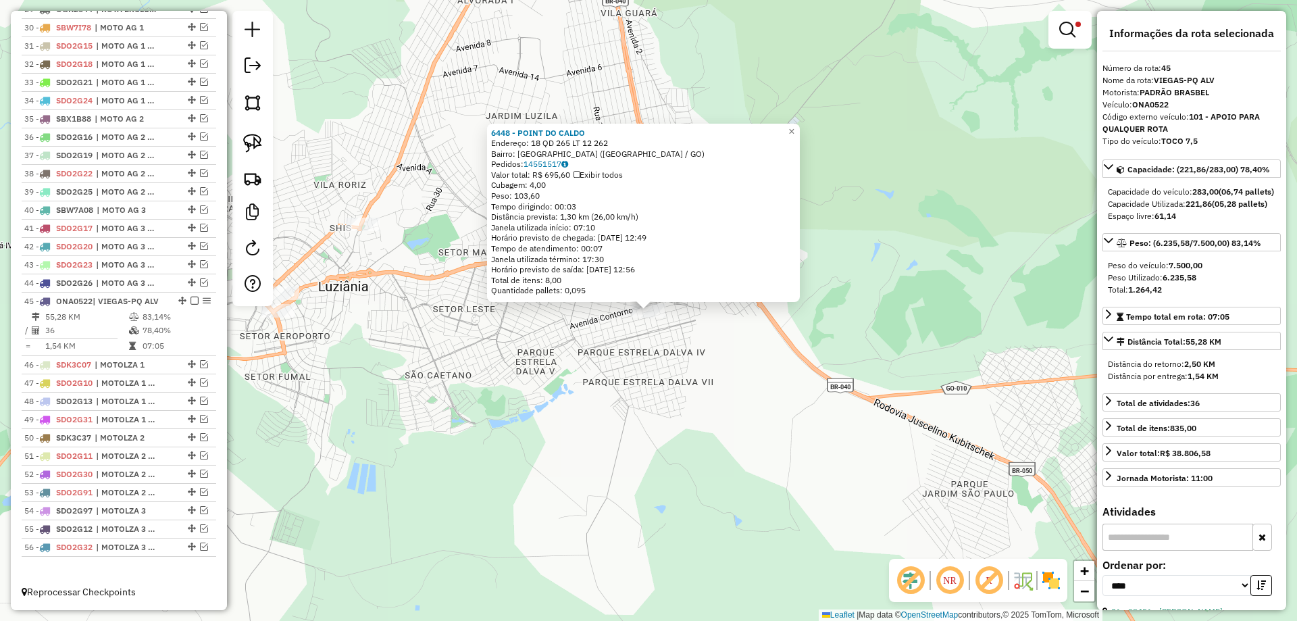
click at [534, 404] on div "6448 - POINT DO CALDO Endereço: 18 QD 265 LT 12 262 Bairro: PARQUE ESTRELA DALV…" at bounding box center [648, 310] width 1297 height 621
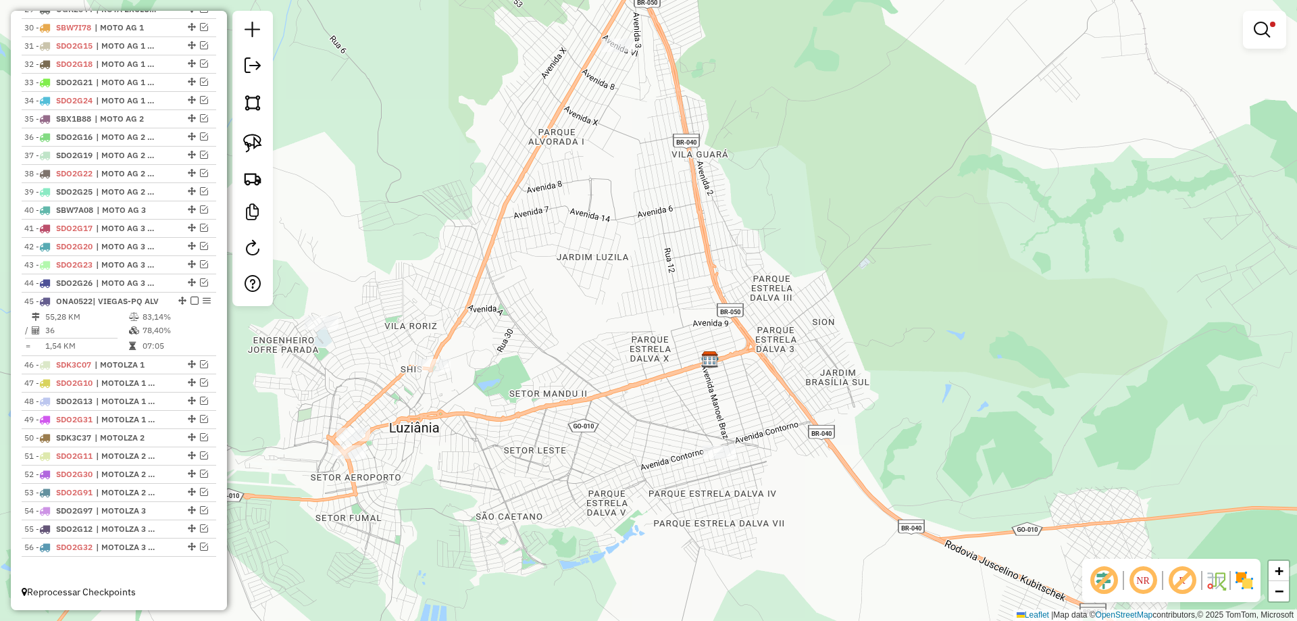
drag, startPoint x: 512, startPoint y: 245, endPoint x: 582, endPoint y: 384, distance: 155.6
click at [582, 384] on div "Limpar filtros Janela de atendimento Grade de atendimento Capacidade Transporta…" at bounding box center [648, 310] width 1297 height 621
click at [238, 133] on link at bounding box center [253, 143] width 30 height 30
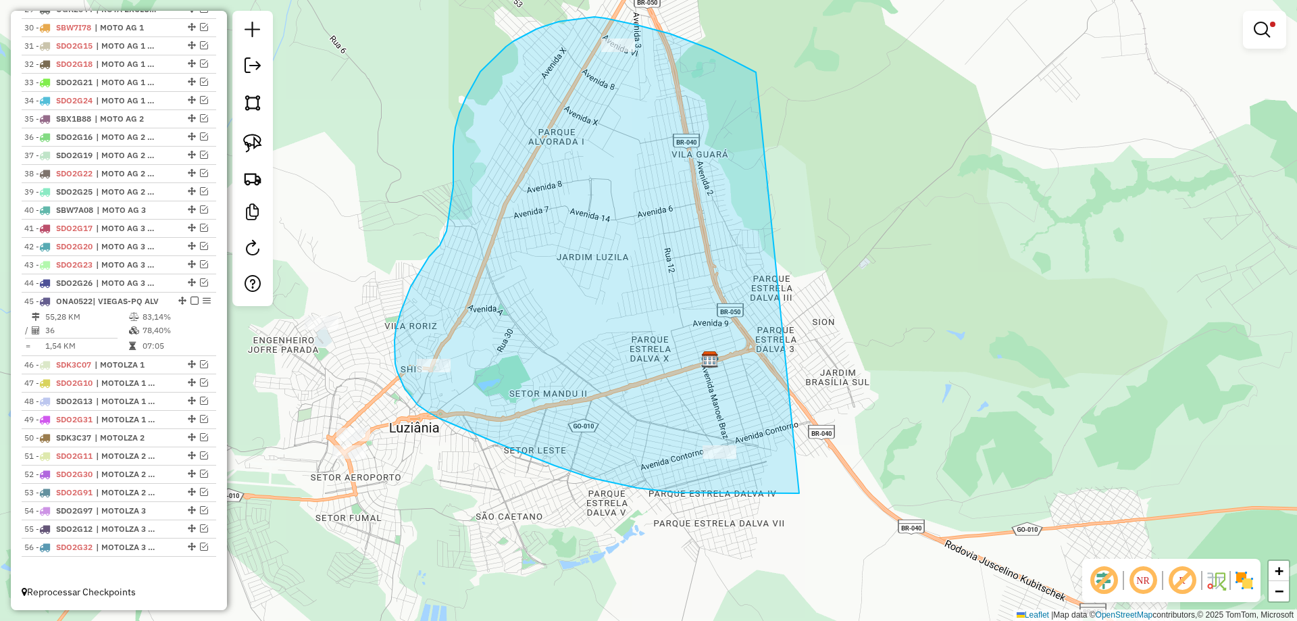
drag, startPoint x: 754, startPoint y: 72, endPoint x: 799, endPoint y: 498, distance: 428.6
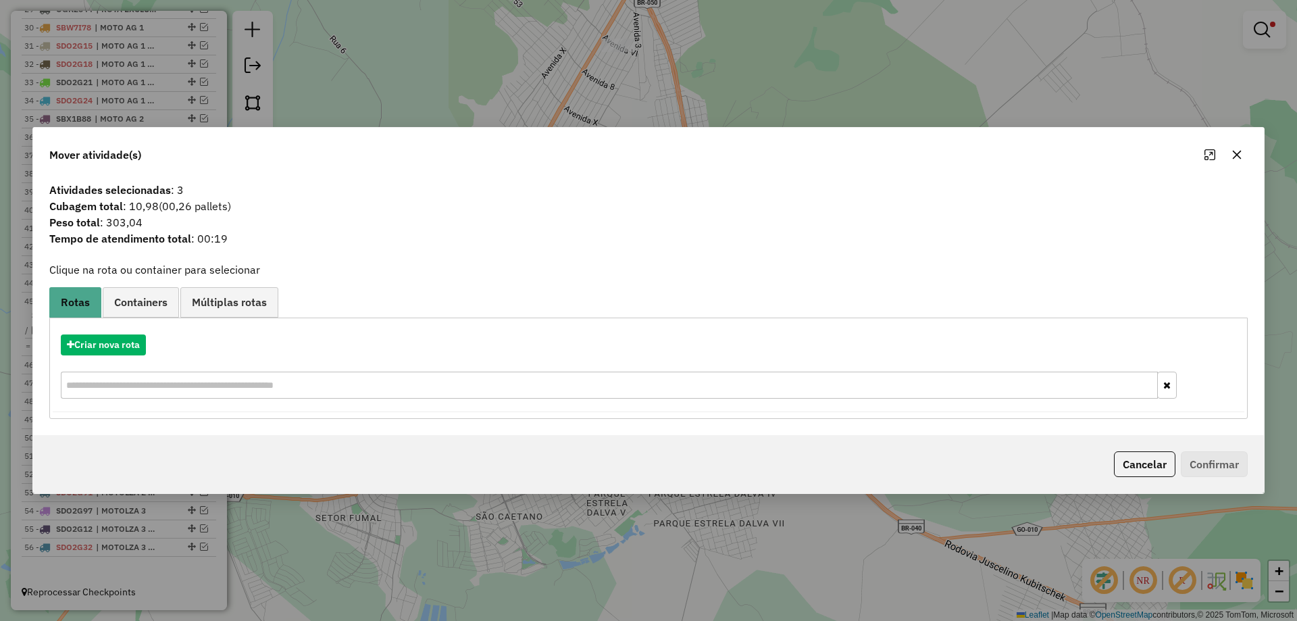
click at [1175, 463] on div "Cancelar Confirmar" at bounding box center [1178, 464] width 139 height 26
drag, startPoint x: 1153, startPoint y: 463, endPoint x: 980, endPoint y: 404, distance: 183.5
click at [1151, 463] on button "Cancelar" at bounding box center [1144, 464] width 61 height 26
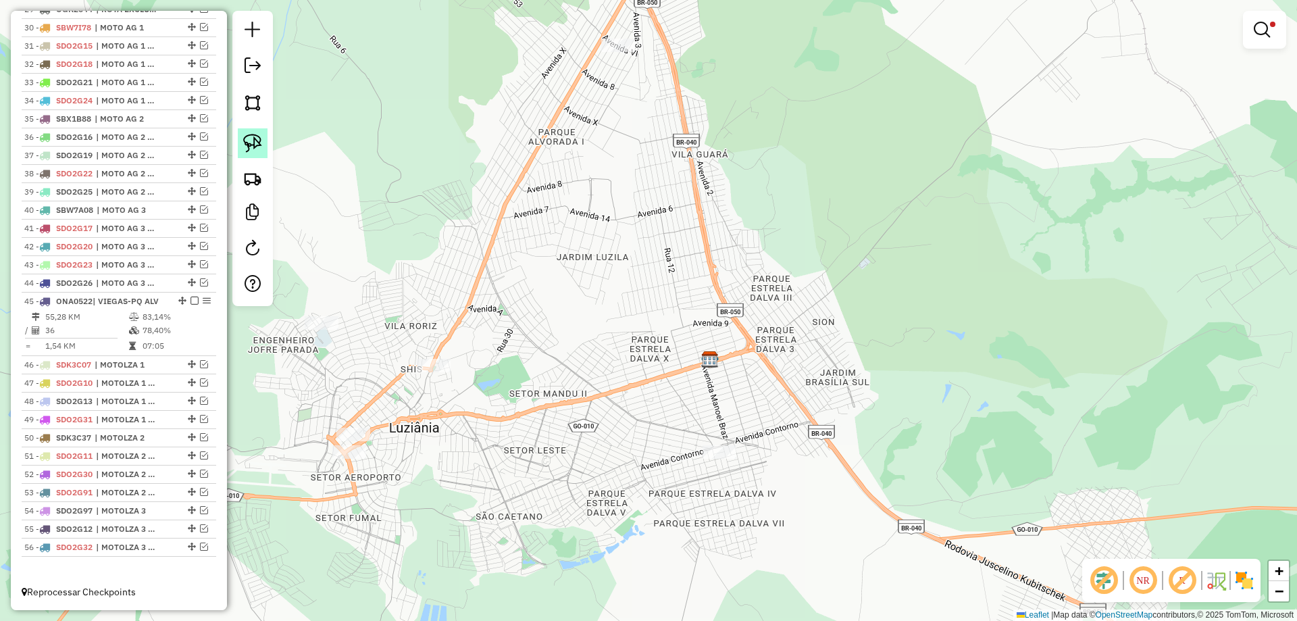
click at [259, 142] on img at bounding box center [252, 143] width 19 height 19
drag, startPoint x: 359, startPoint y: 403, endPoint x: 415, endPoint y: 462, distance: 82.2
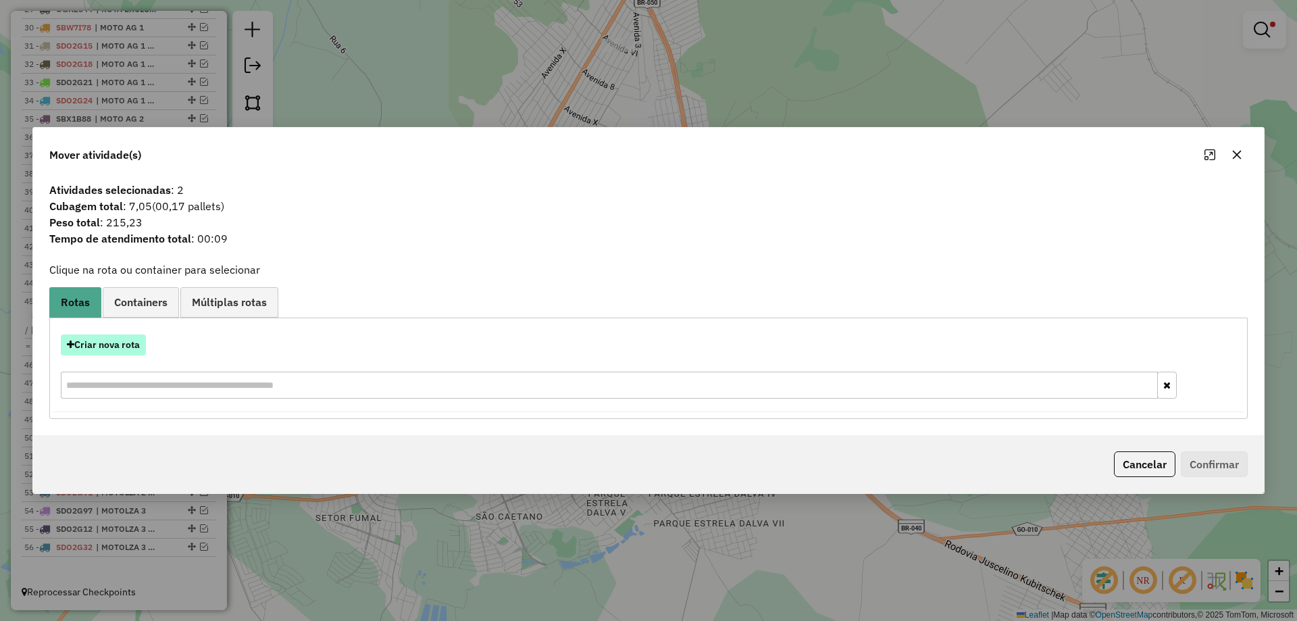
click at [111, 348] on button "Criar nova rota" at bounding box center [103, 344] width 85 height 21
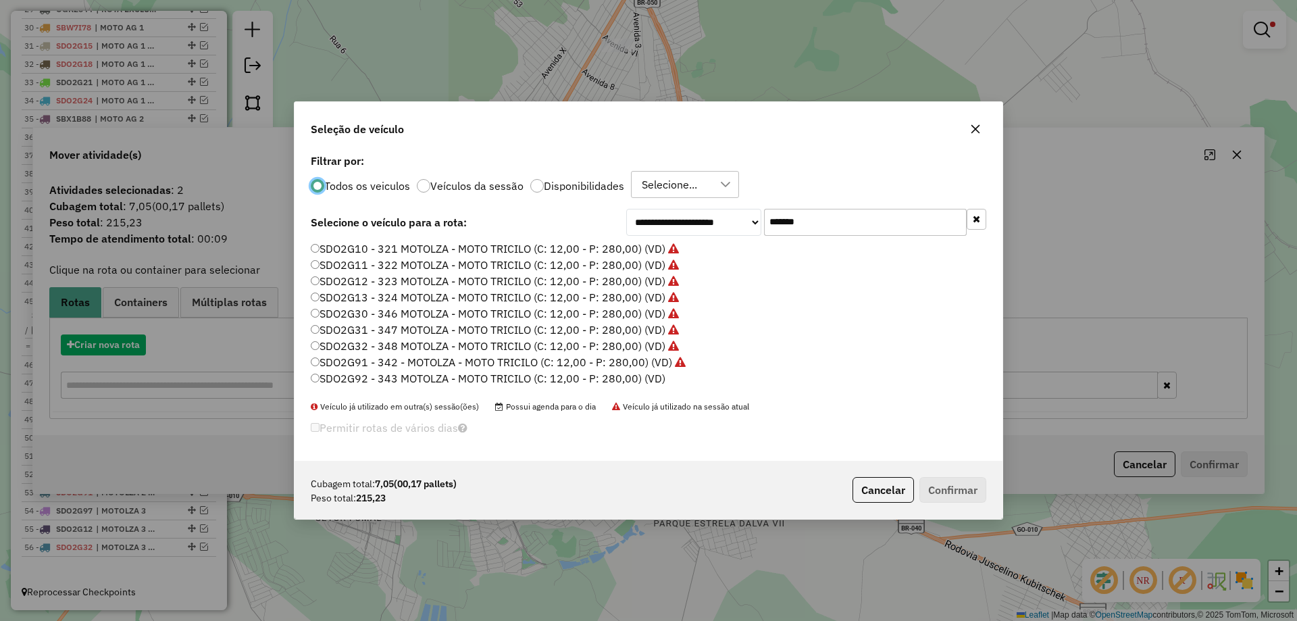
scroll to position [7, 4]
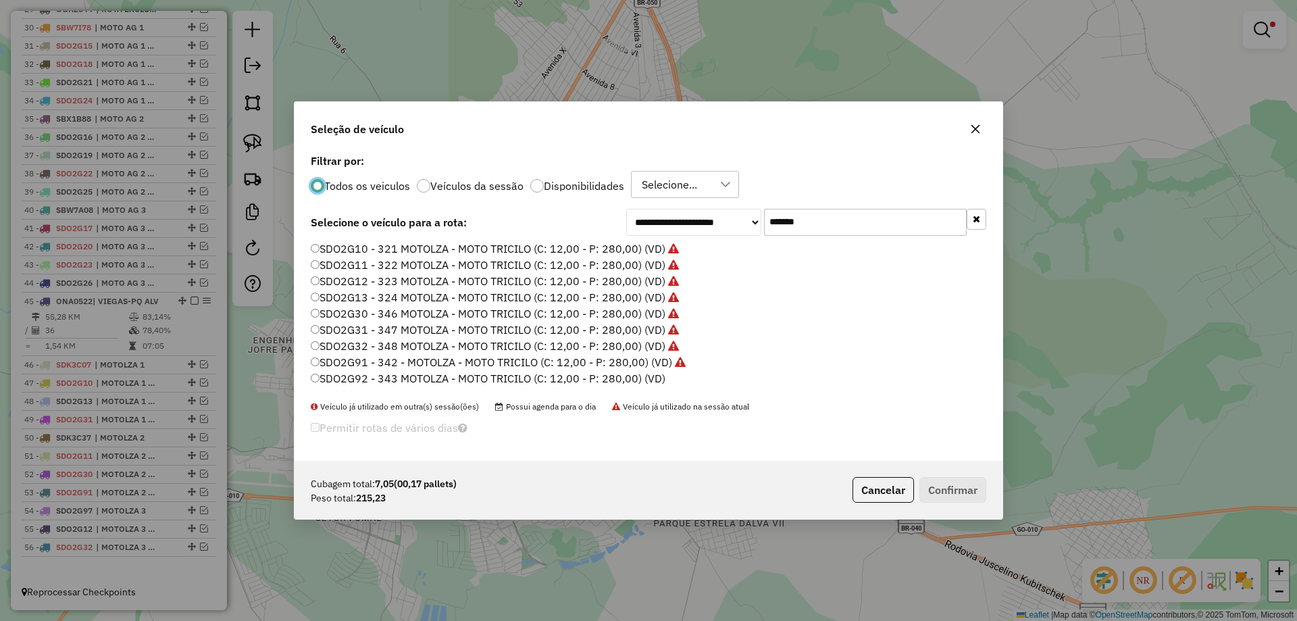
click at [655, 380] on label "SDO2G92 - 343 MOTOLZA - MOTO TRICILO (C: 12,00 - P: 280,00) (VD)" at bounding box center [488, 378] width 355 height 16
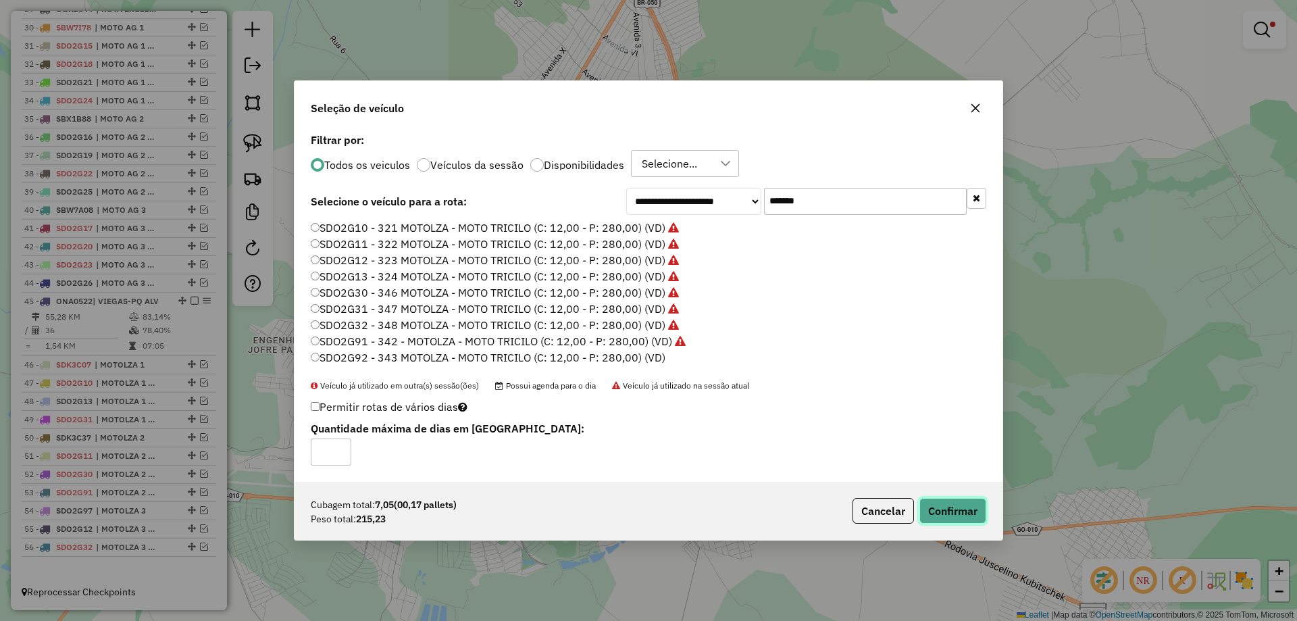
click at [941, 503] on button "Confirmar" at bounding box center [952, 511] width 67 height 26
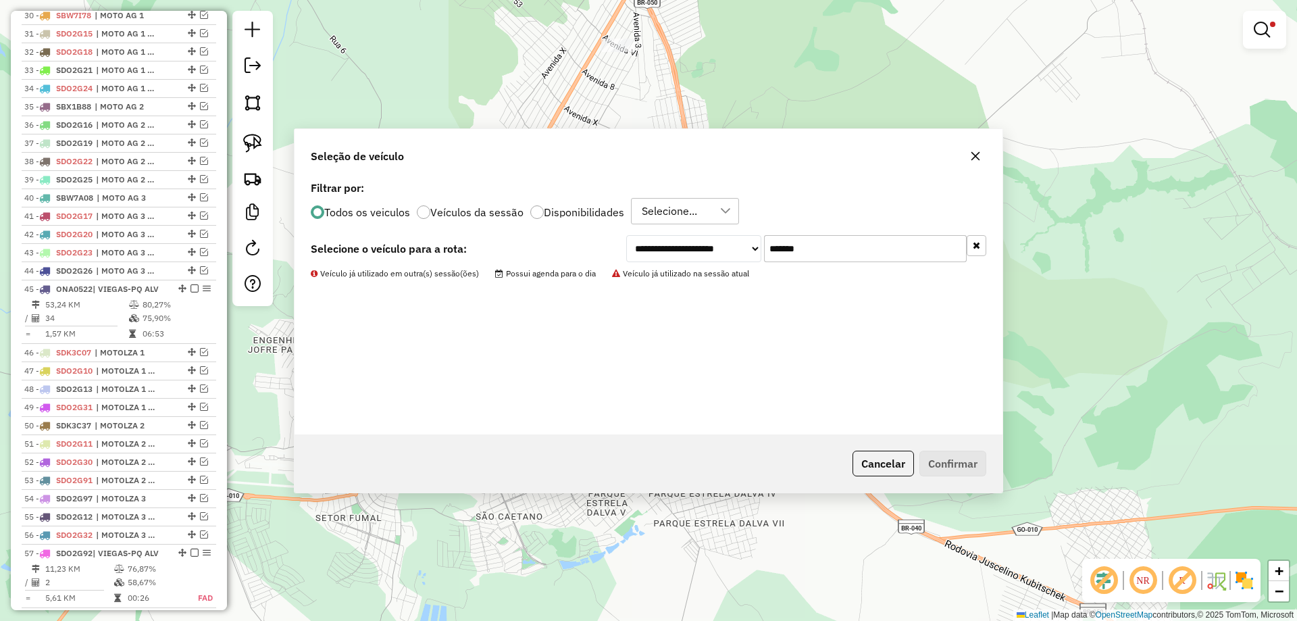
scroll to position [1118, 0]
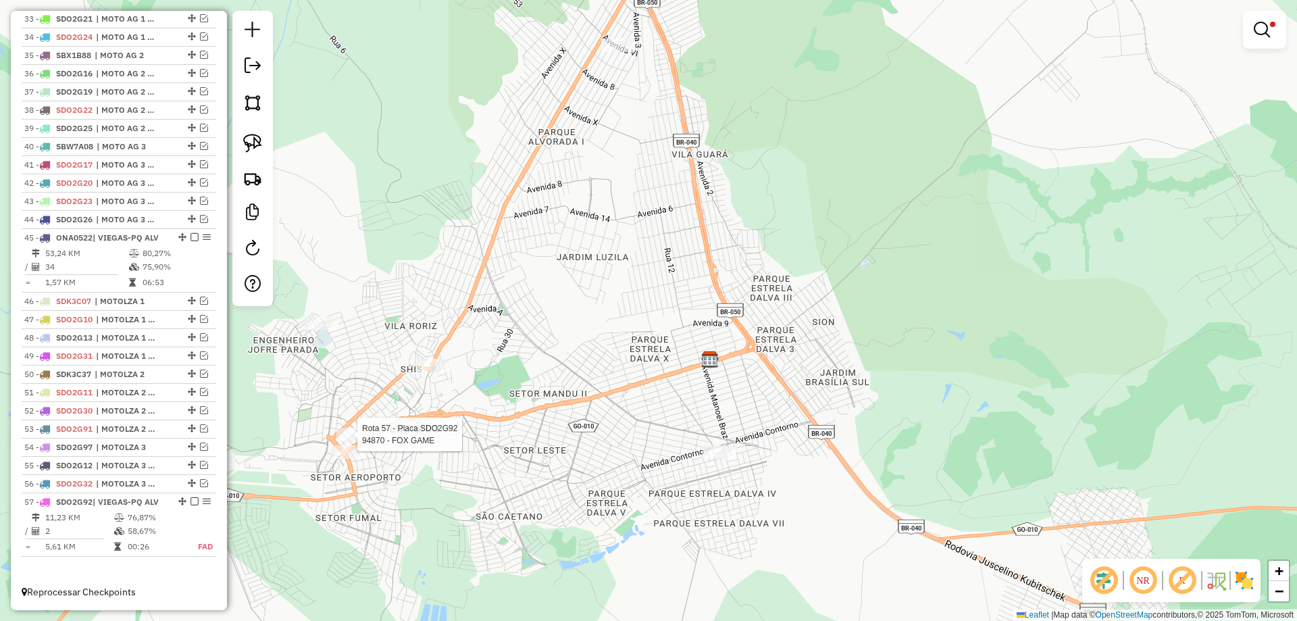
select select "*********"
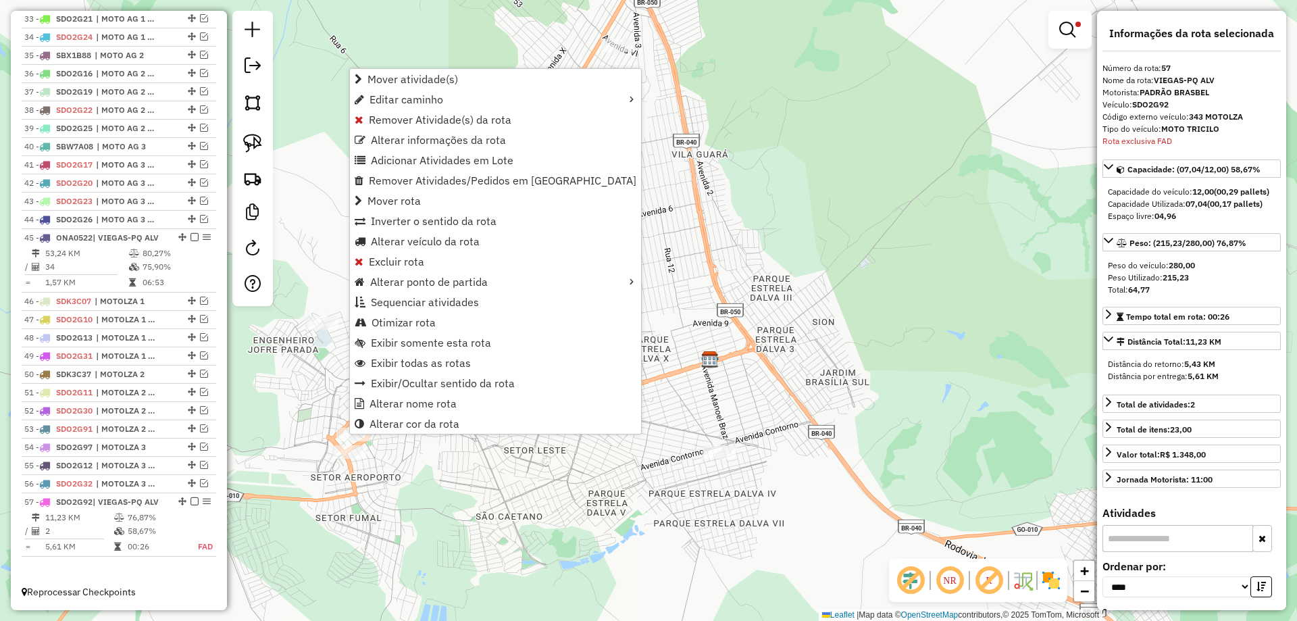
scroll to position [1124, 0]
click at [414, 405] on span "Alterar nome rota" at bounding box center [413, 403] width 87 height 11
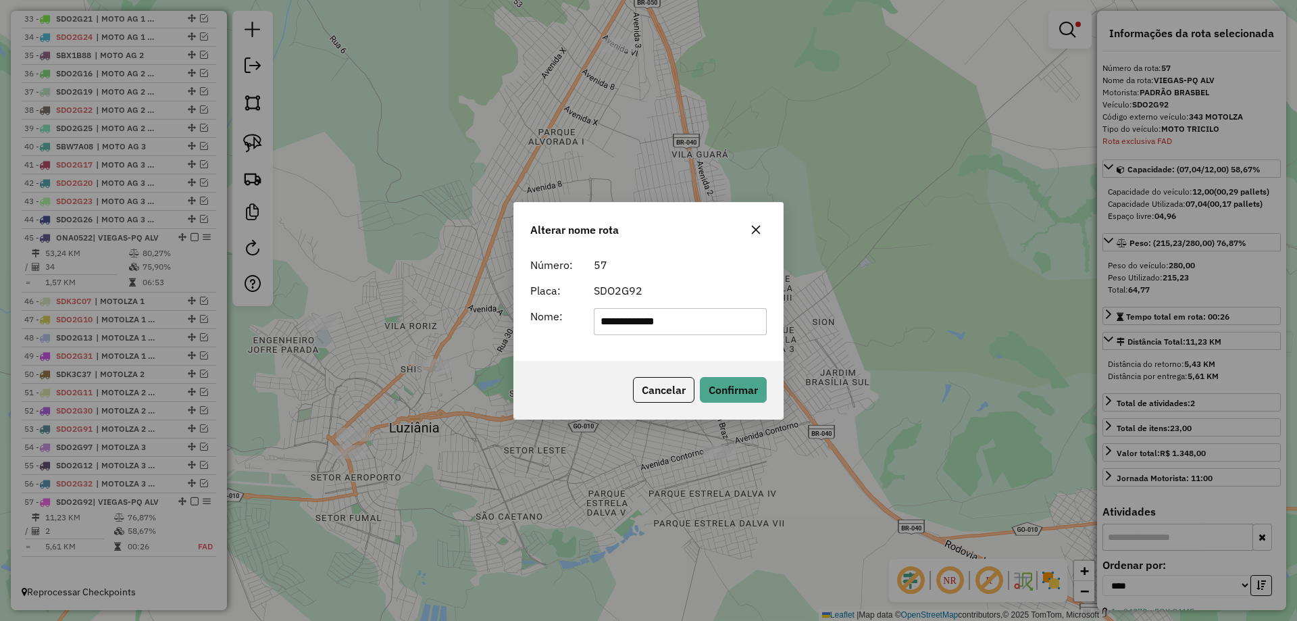
drag, startPoint x: 707, startPoint y: 325, endPoint x: 313, endPoint y: 298, distance: 394.1
click at [313, 298] on div "**********" at bounding box center [648, 310] width 1297 height 621
type input "**********"
click at [736, 389] on button "Confirmar" at bounding box center [733, 390] width 67 height 26
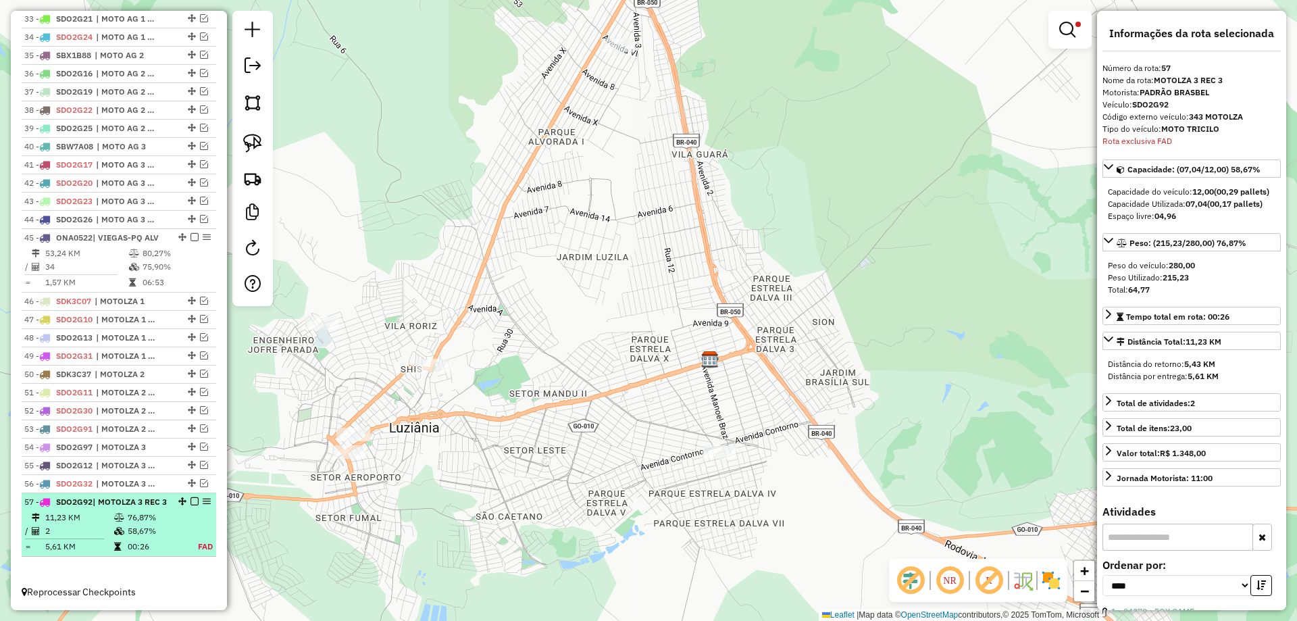
click at [193, 499] on em at bounding box center [194, 501] width 8 height 8
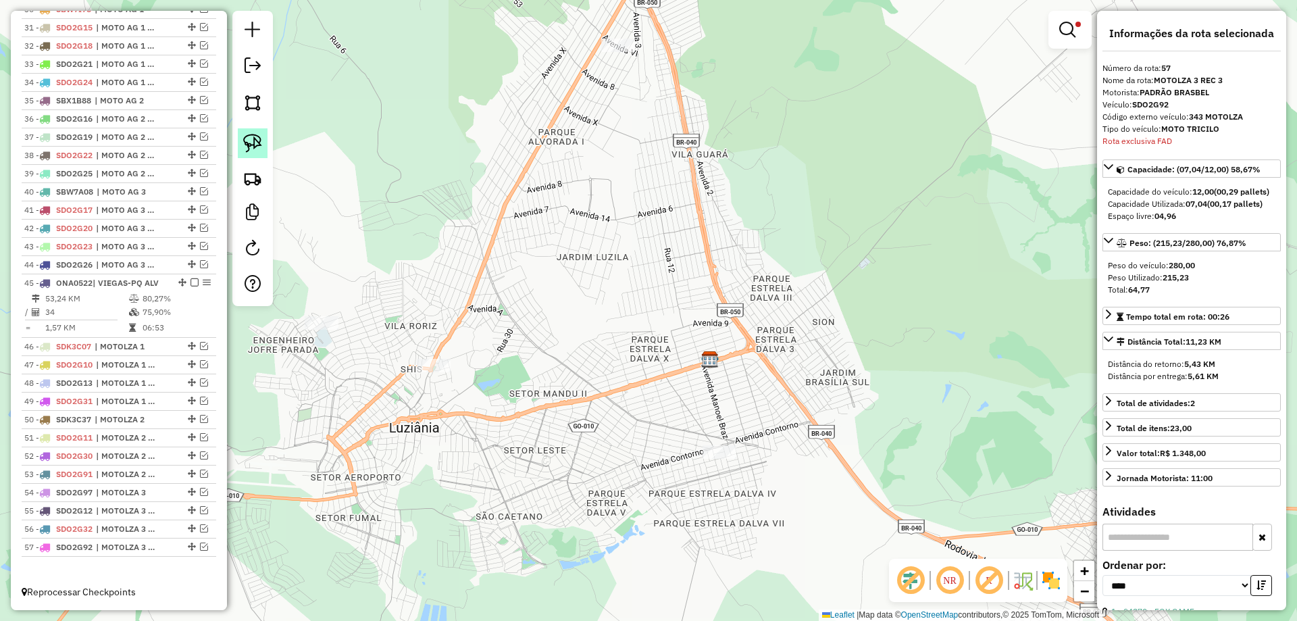
drag, startPoint x: 257, startPoint y: 143, endPoint x: 294, endPoint y: 159, distance: 40.8
click at [257, 143] on img at bounding box center [252, 143] width 19 height 19
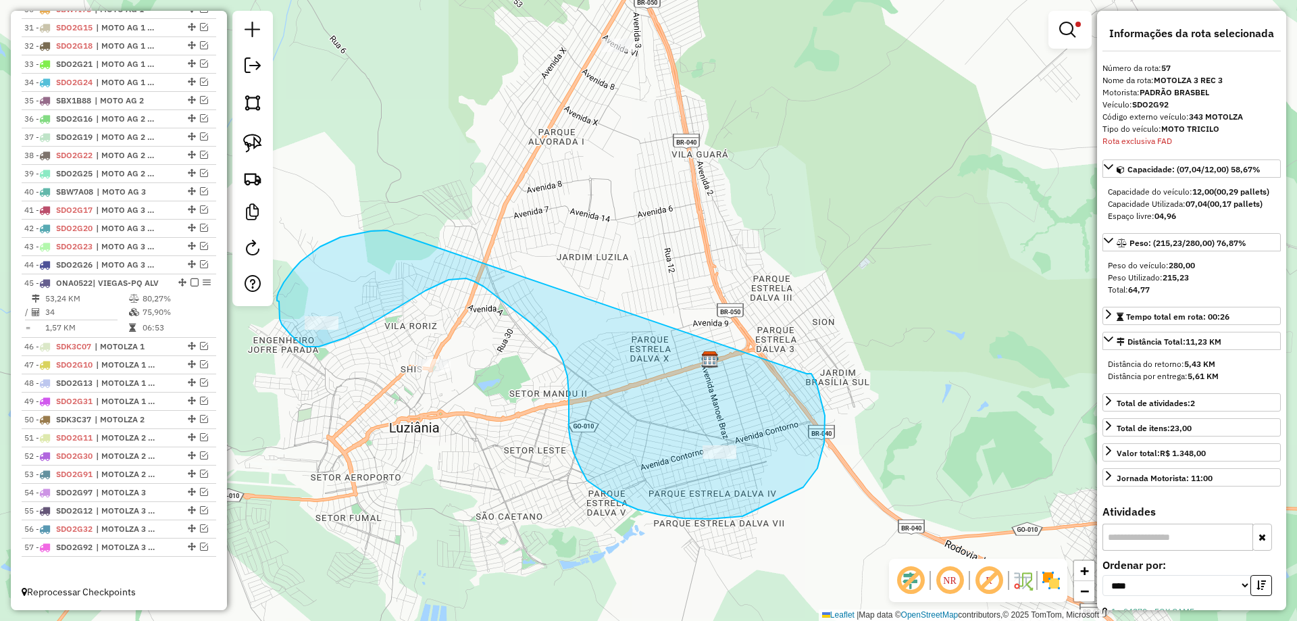
drag, startPoint x: 371, startPoint y: 231, endPoint x: 807, endPoint y: 374, distance: 458.4
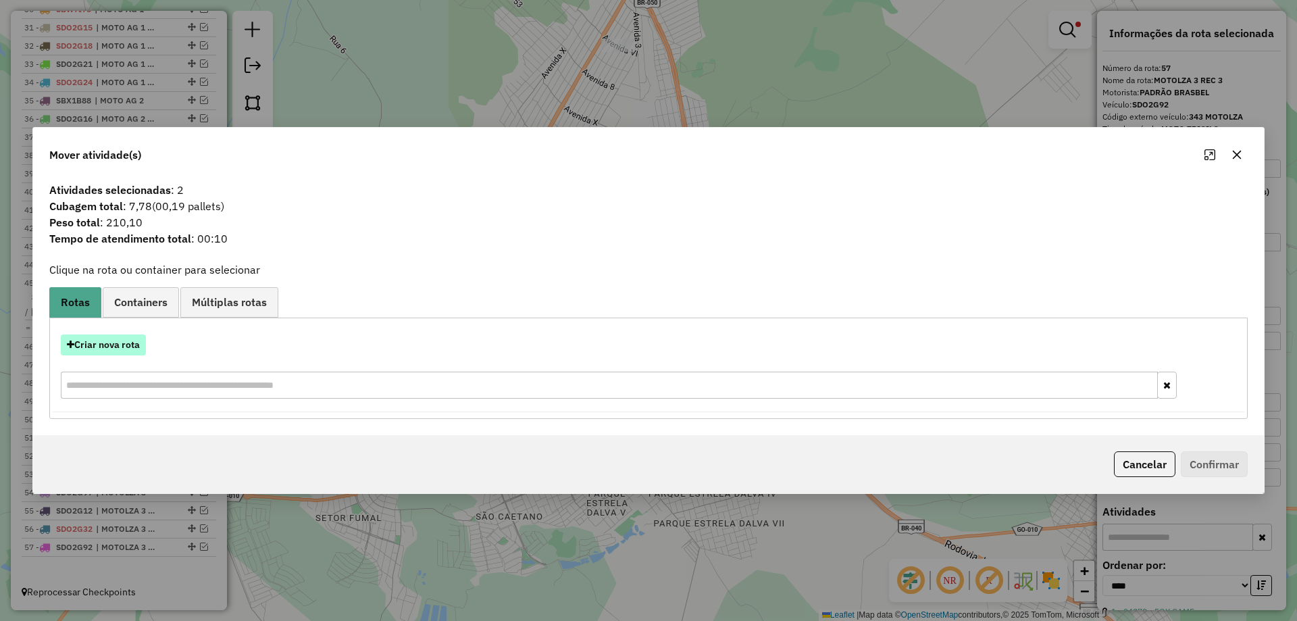
click at [110, 347] on button "Criar nova rota" at bounding box center [103, 344] width 85 height 21
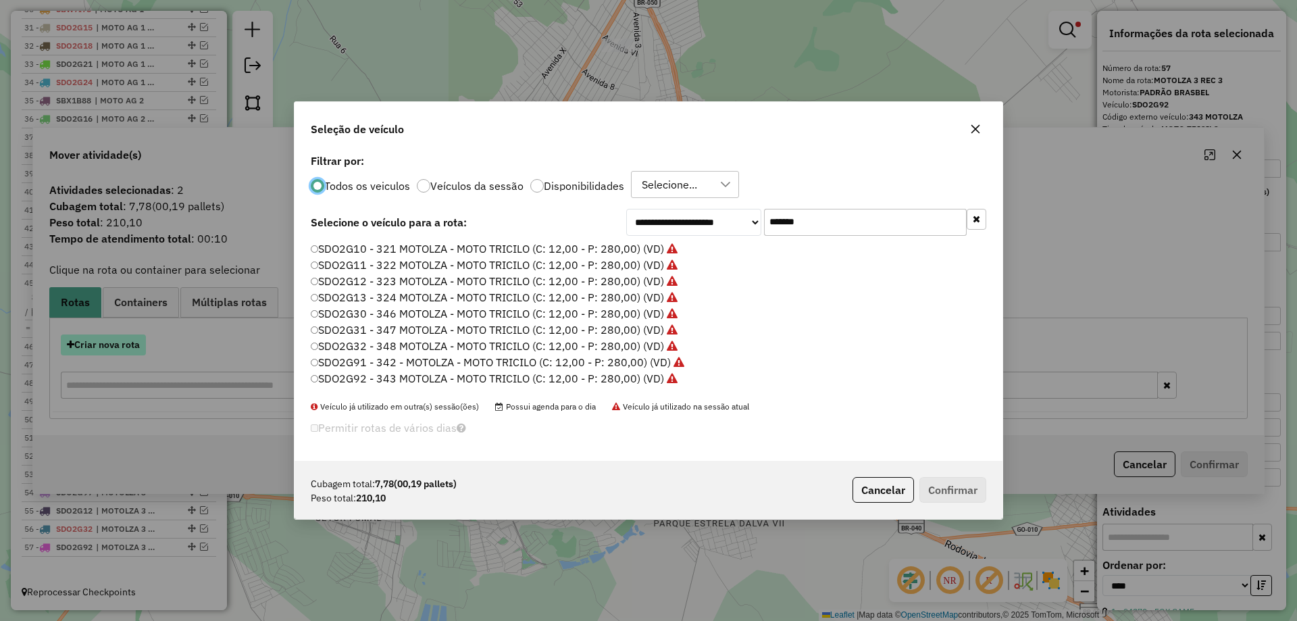
scroll to position [7, 4]
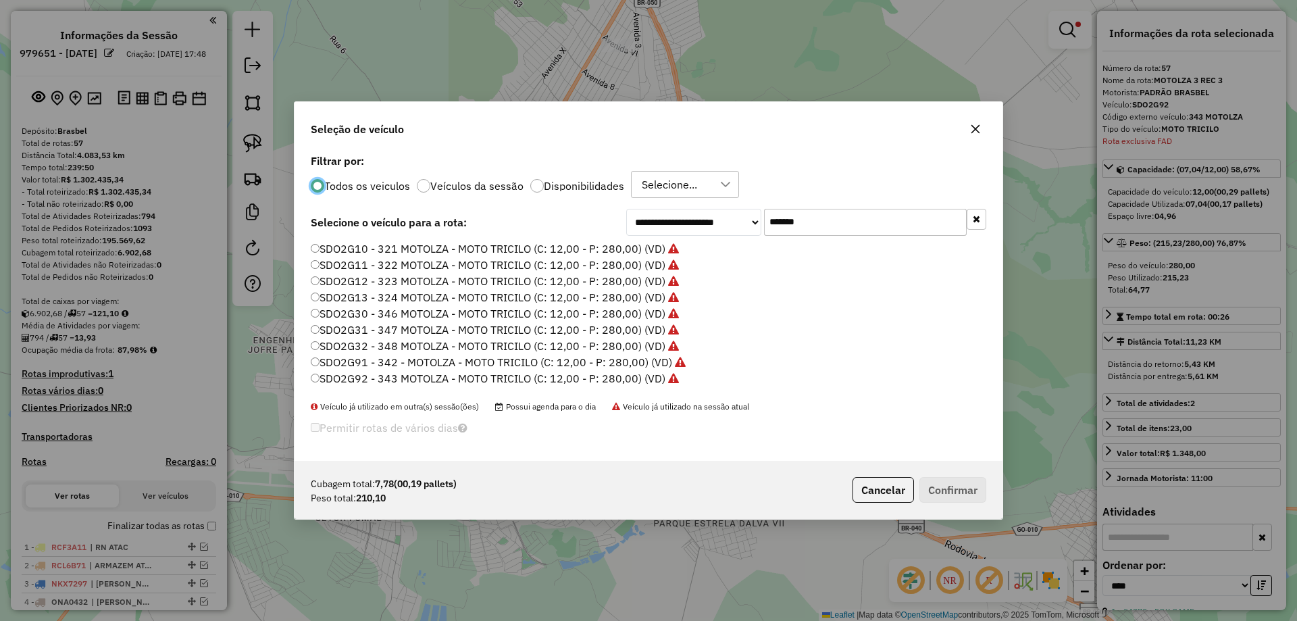
select select "*********"
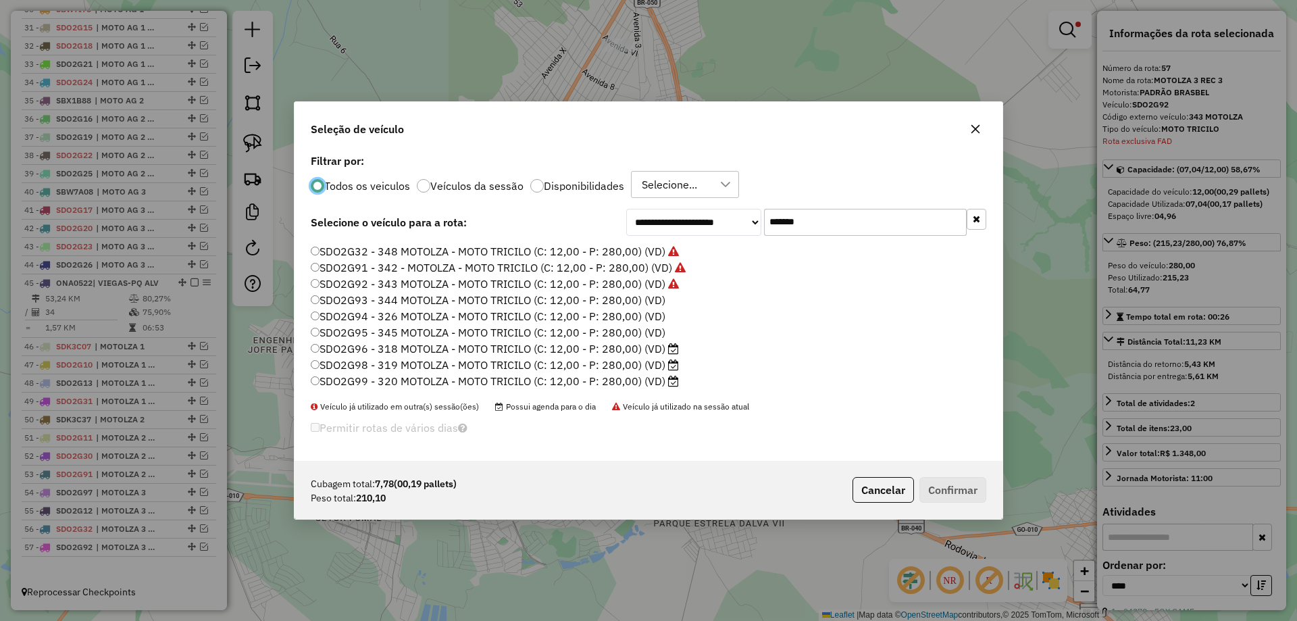
click at [655, 301] on label "SDO2G93 - 344 MOTOLZA - MOTO TRICILO (C: 12,00 - P: 280,00) (VD)" at bounding box center [488, 300] width 355 height 16
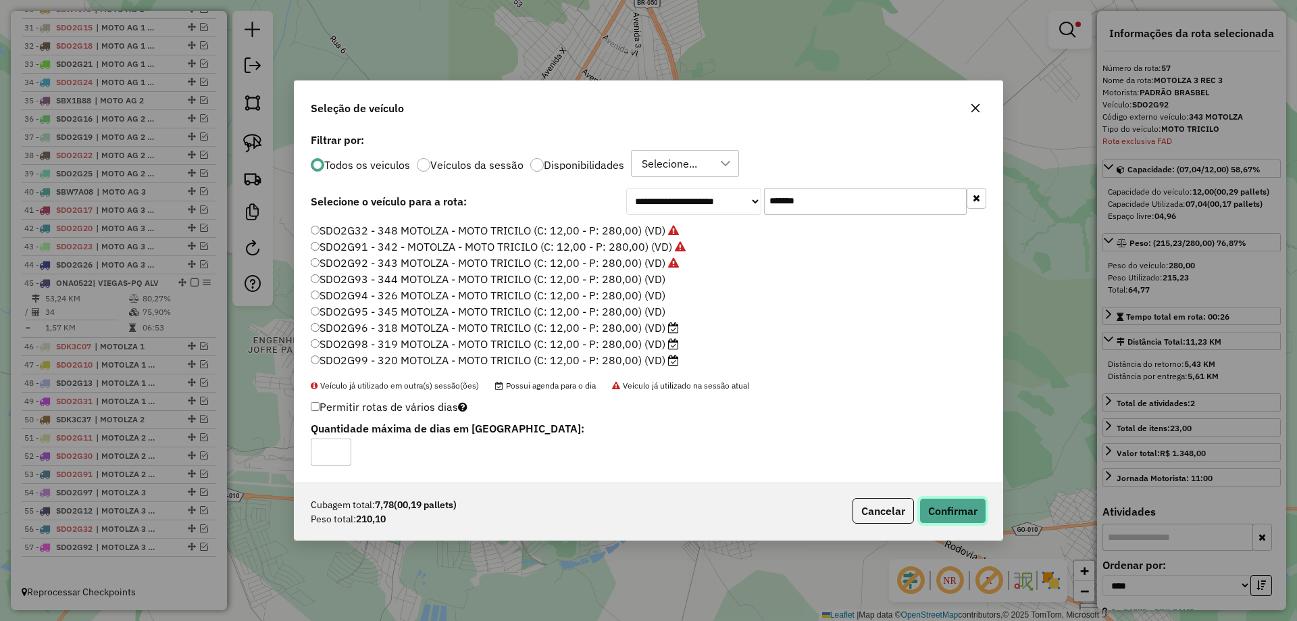
click at [949, 511] on button "Confirmar" at bounding box center [952, 511] width 67 height 26
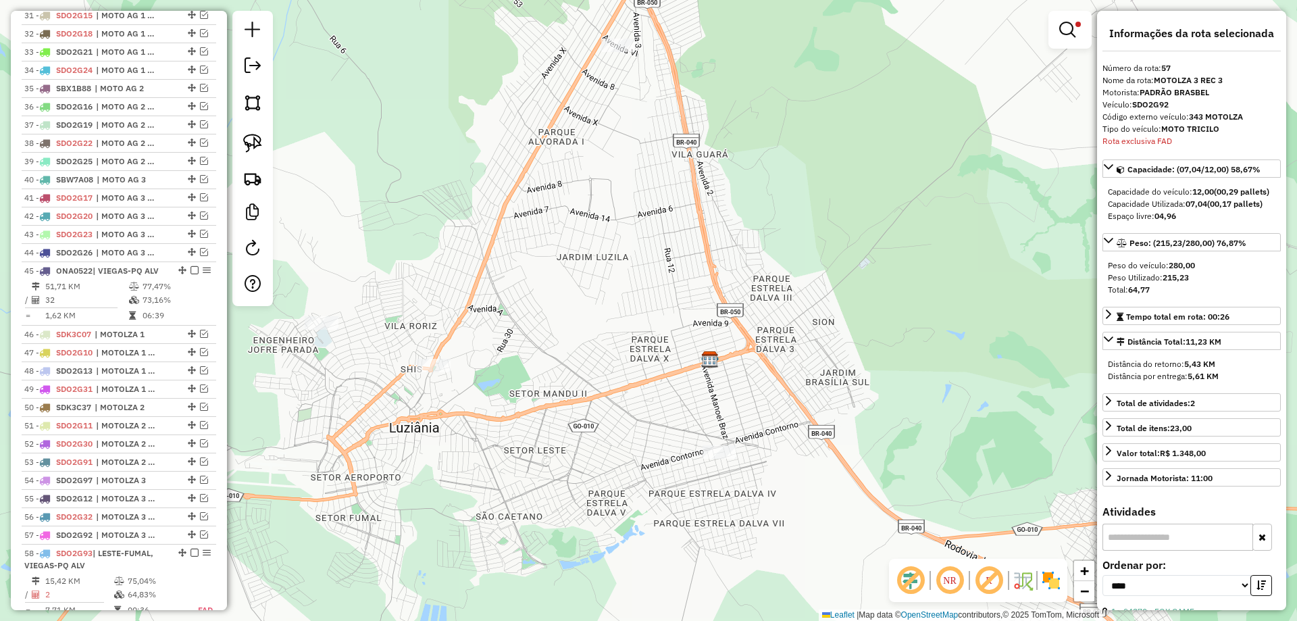
scroll to position [1154, 0]
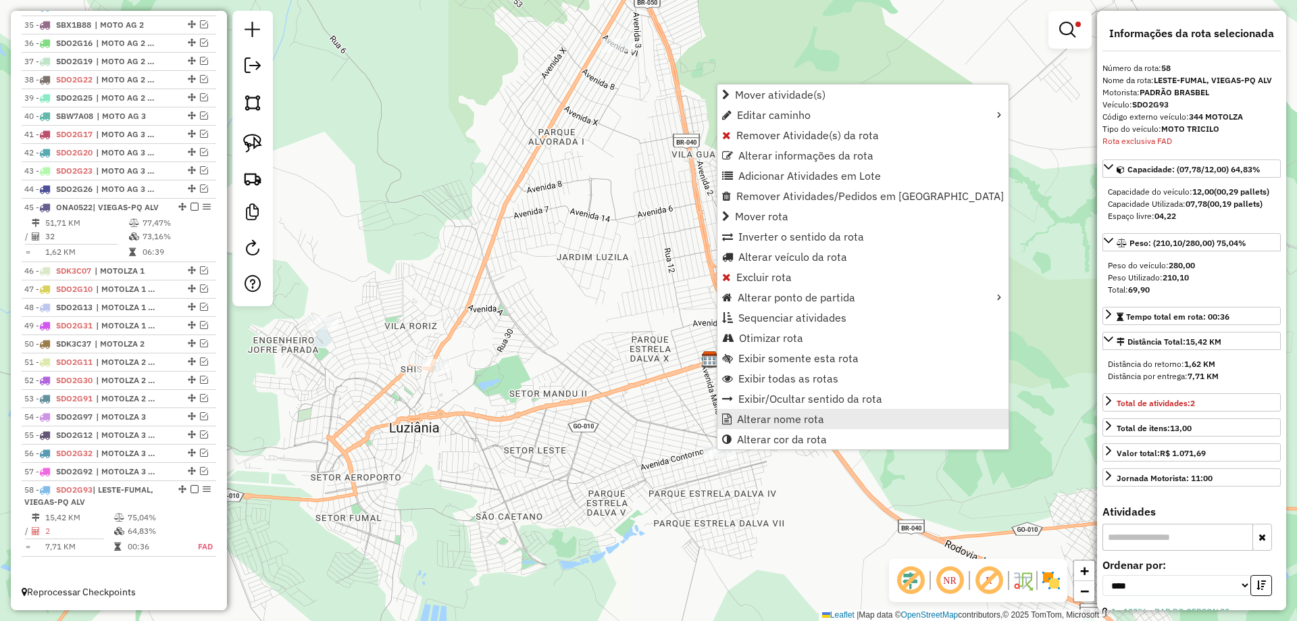
click at [766, 414] on span "Alterar nome rota" at bounding box center [780, 418] width 87 height 11
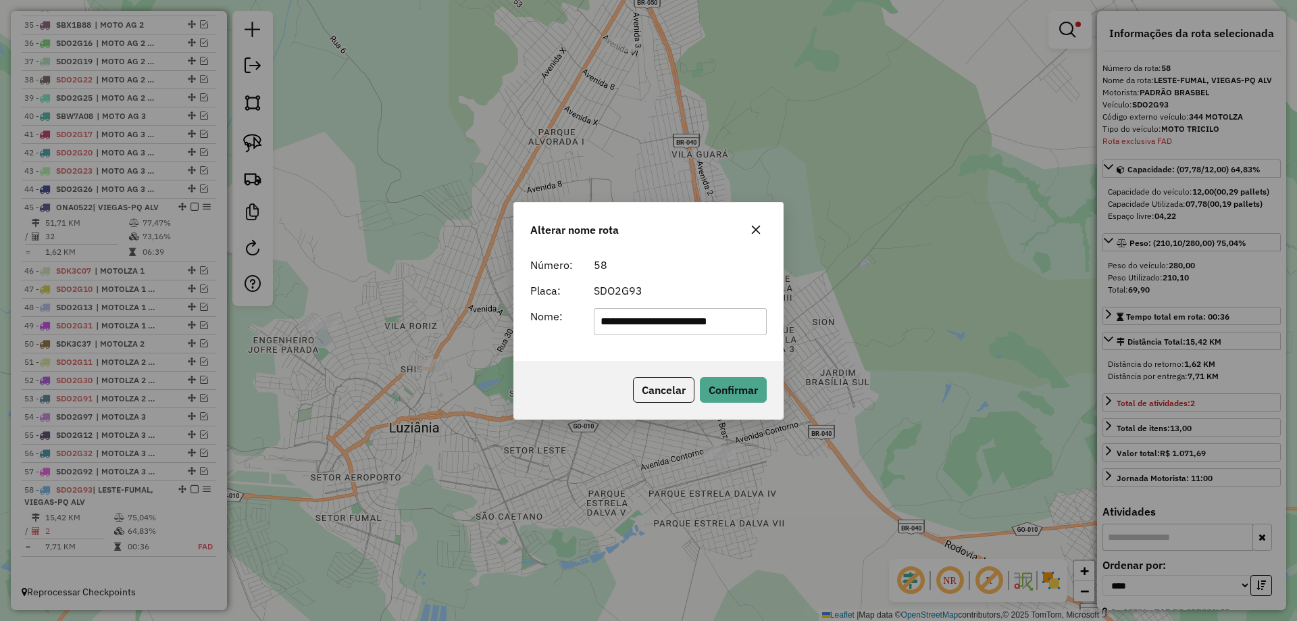
click at [696, 327] on input "**********" at bounding box center [681, 321] width 174 height 27
click at [696, 326] on input "**********" at bounding box center [681, 321] width 174 height 27
type input "**********"
click at [728, 390] on button "Confirmar" at bounding box center [733, 390] width 67 height 26
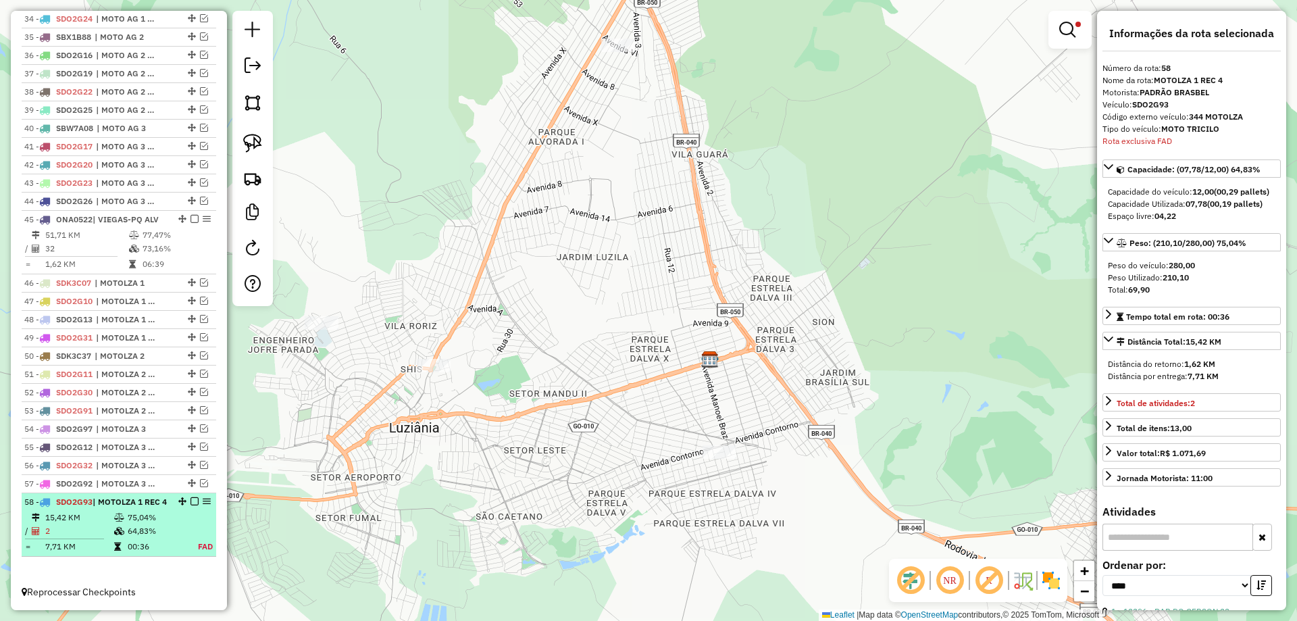
click at [190, 497] on em at bounding box center [194, 501] width 8 height 8
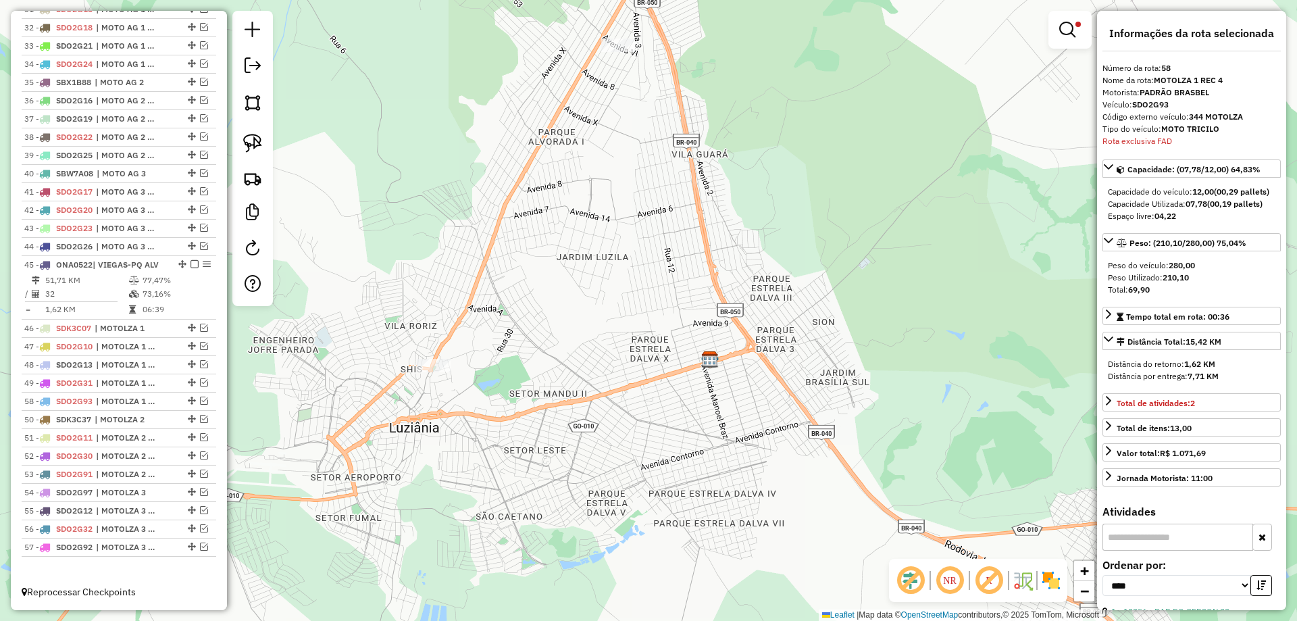
drag, startPoint x: 188, startPoint y: 544, endPoint x: 166, endPoint y: 396, distance: 149.6
drag, startPoint x: 1074, startPoint y: 25, endPoint x: 1042, endPoint y: 38, distance: 34.2
click at [1074, 24] on em at bounding box center [1067, 30] width 16 height 16
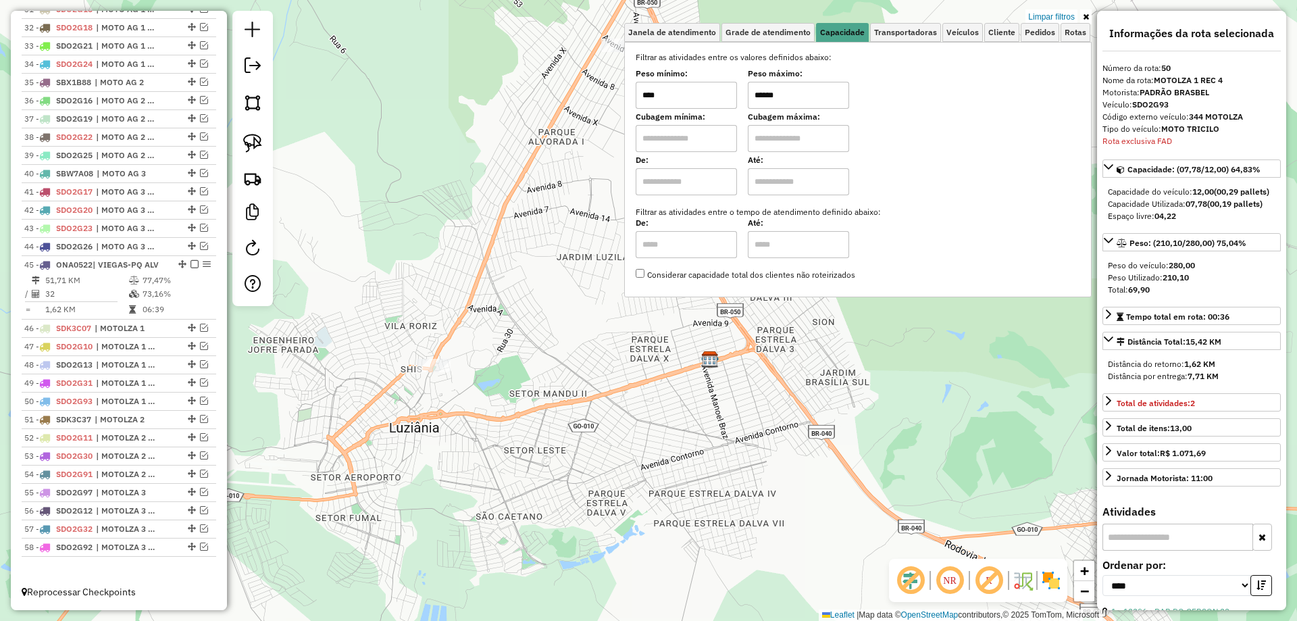
click at [768, 93] on input "******" at bounding box center [798, 95] width 101 height 27
type input "******"
click at [507, 356] on div "Limpar filtros Janela de atendimento Grade de atendimento Capacidade Transporta…" at bounding box center [648, 310] width 1297 height 621
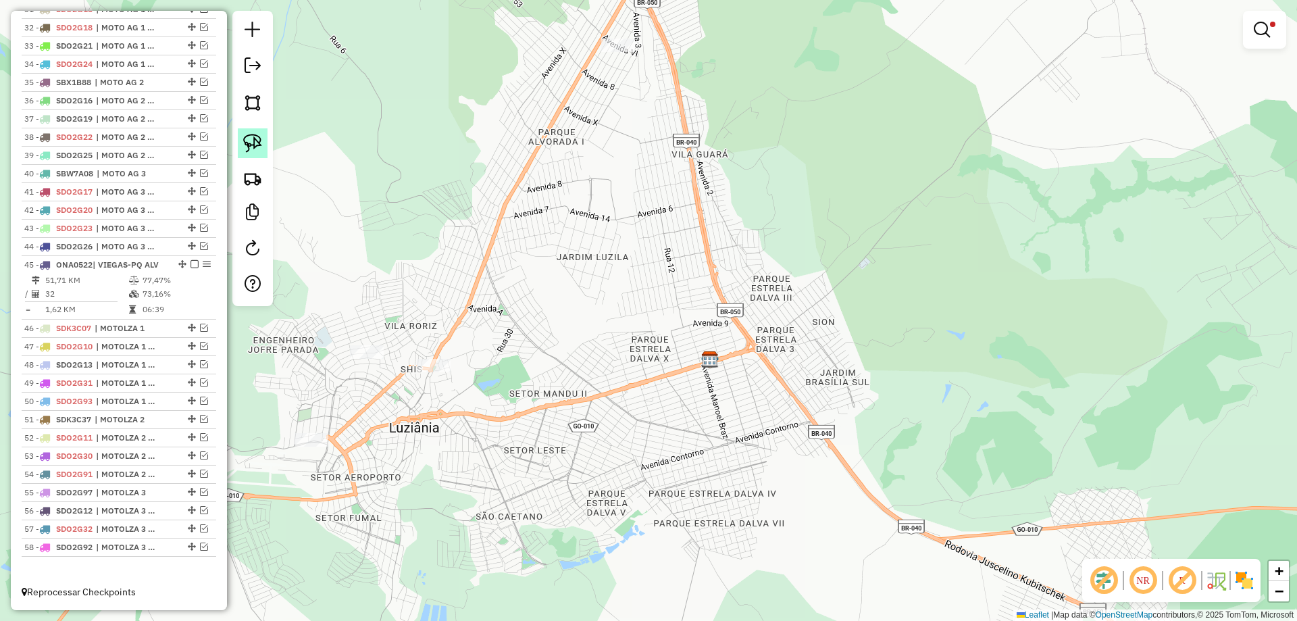
click at [250, 143] on img at bounding box center [252, 143] width 19 height 19
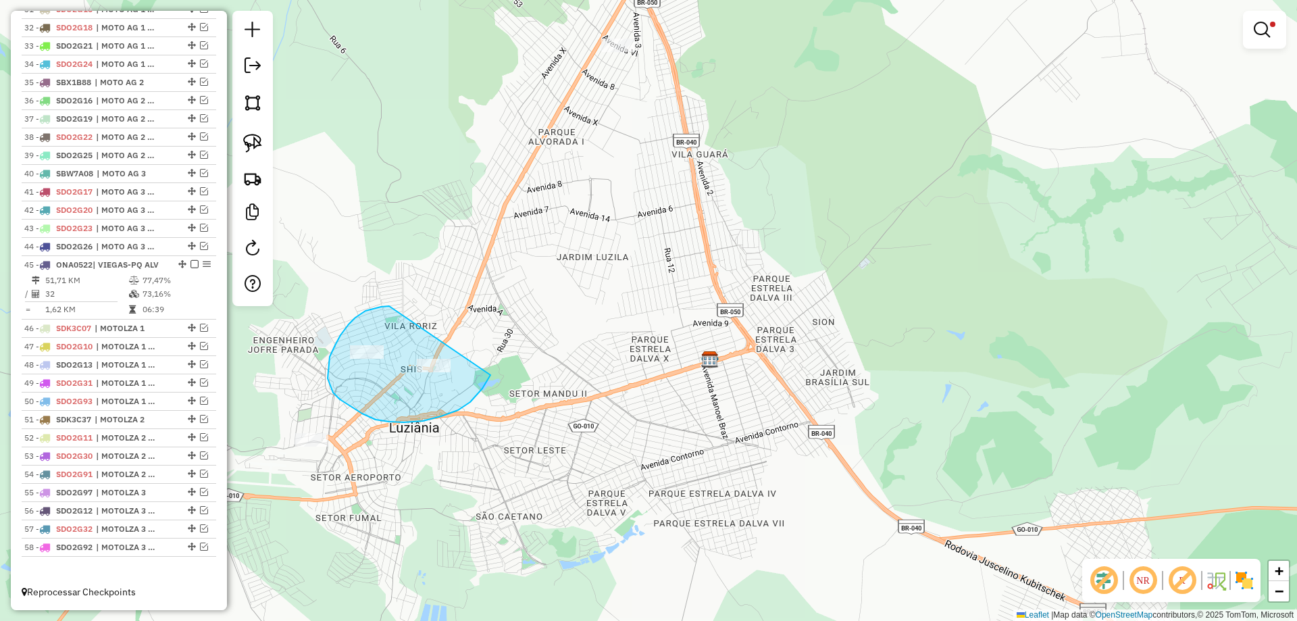
drag, startPoint x: 389, startPoint y: 306, endPoint x: 490, endPoint y: 374, distance: 122.2
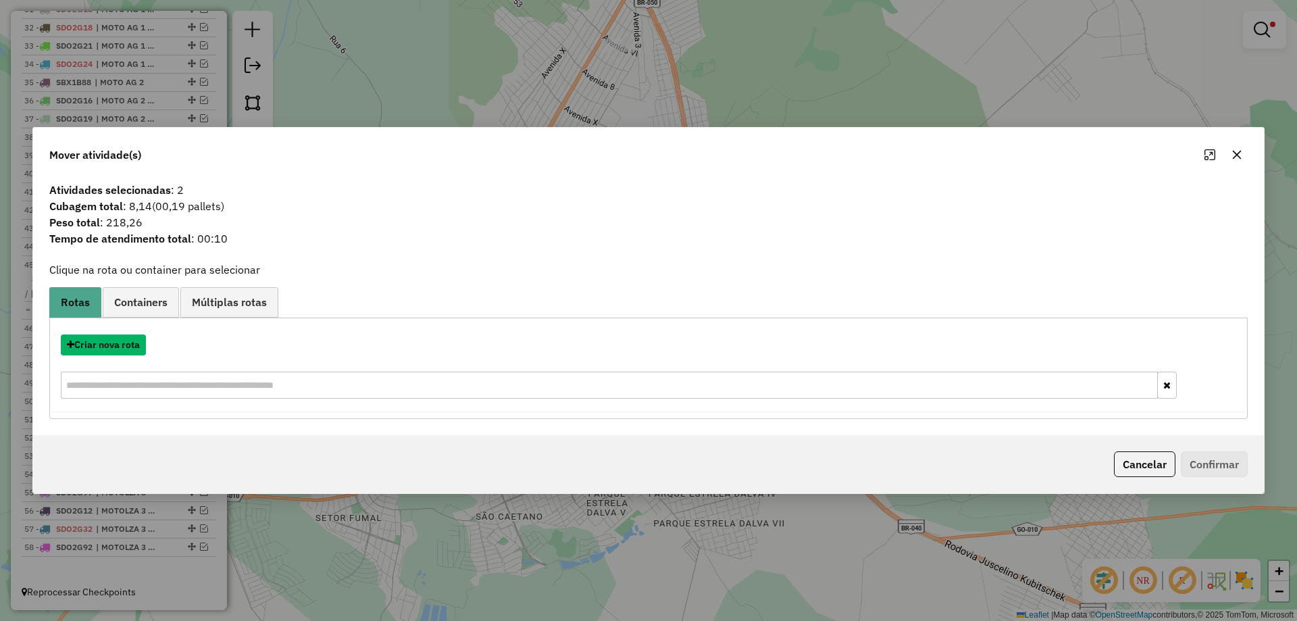
click at [117, 347] on button "Criar nova rota" at bounding box center [103, 344] width 85 height 21
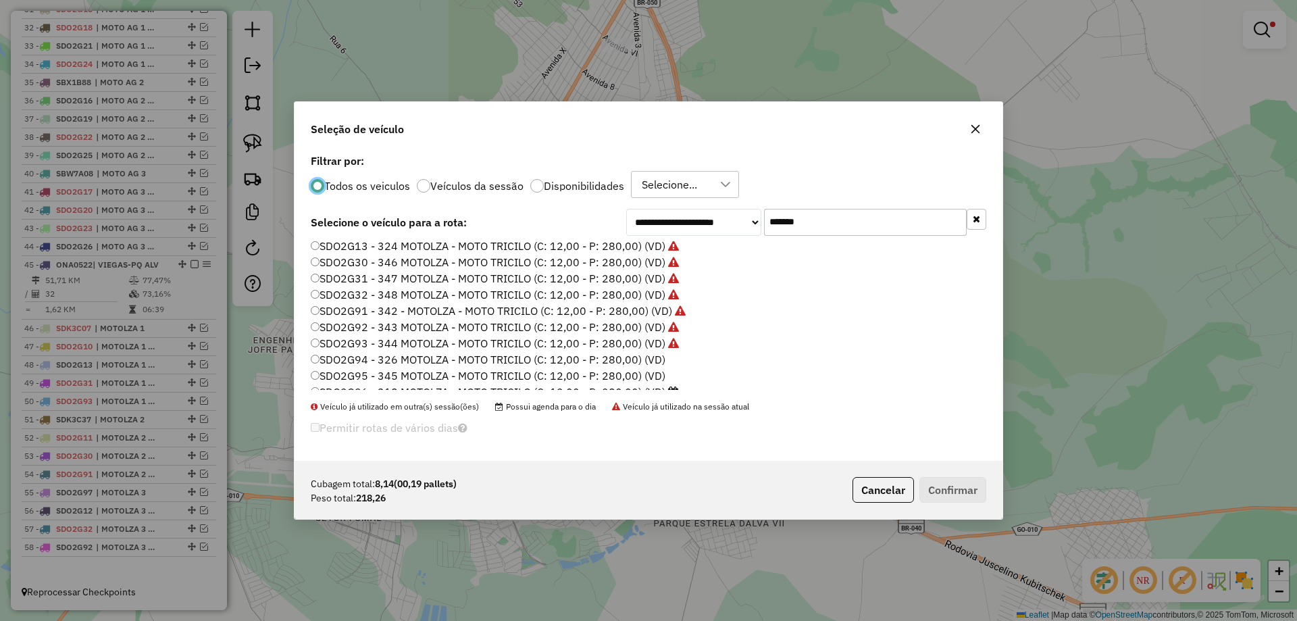
scroll to position [95, 0]
click at [646, 313] on label "SDO2G94 - 326 MOTOLZA - MOTO TRICILO (C: 12,00 - P: 280,00) (VD)" at bounding box center [488, 316] width 355 height 16
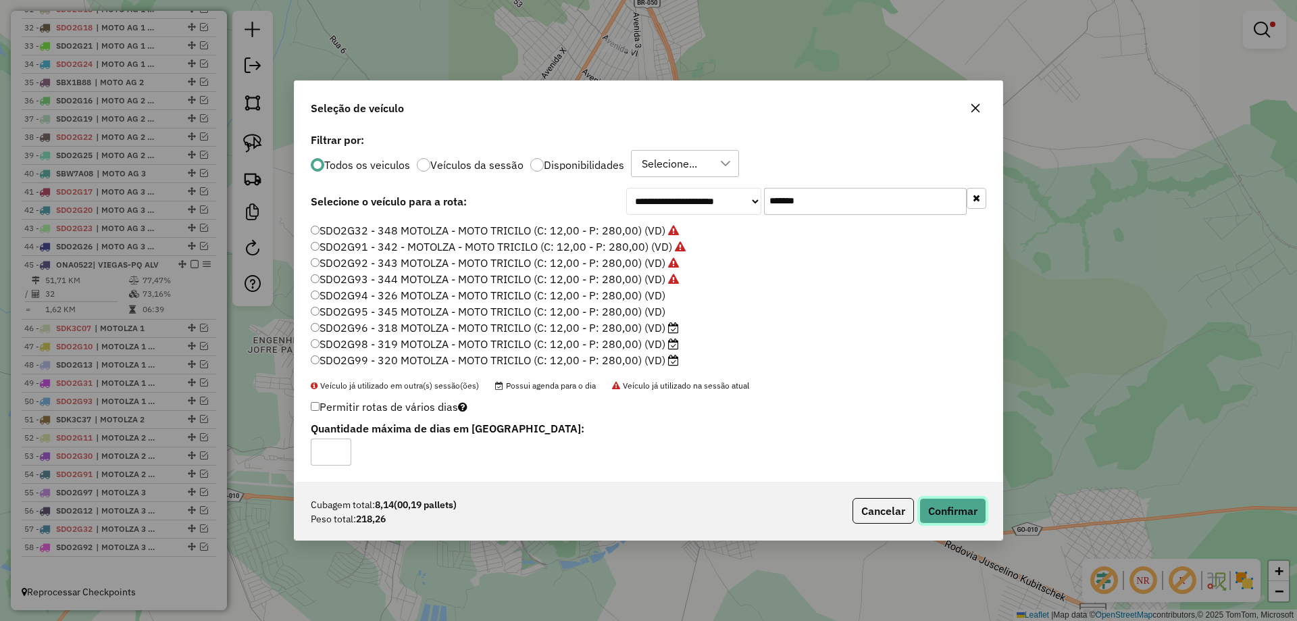
click at [956, 511] on button "Confirmar" at bounding box center [952, 511] width 67 height 26
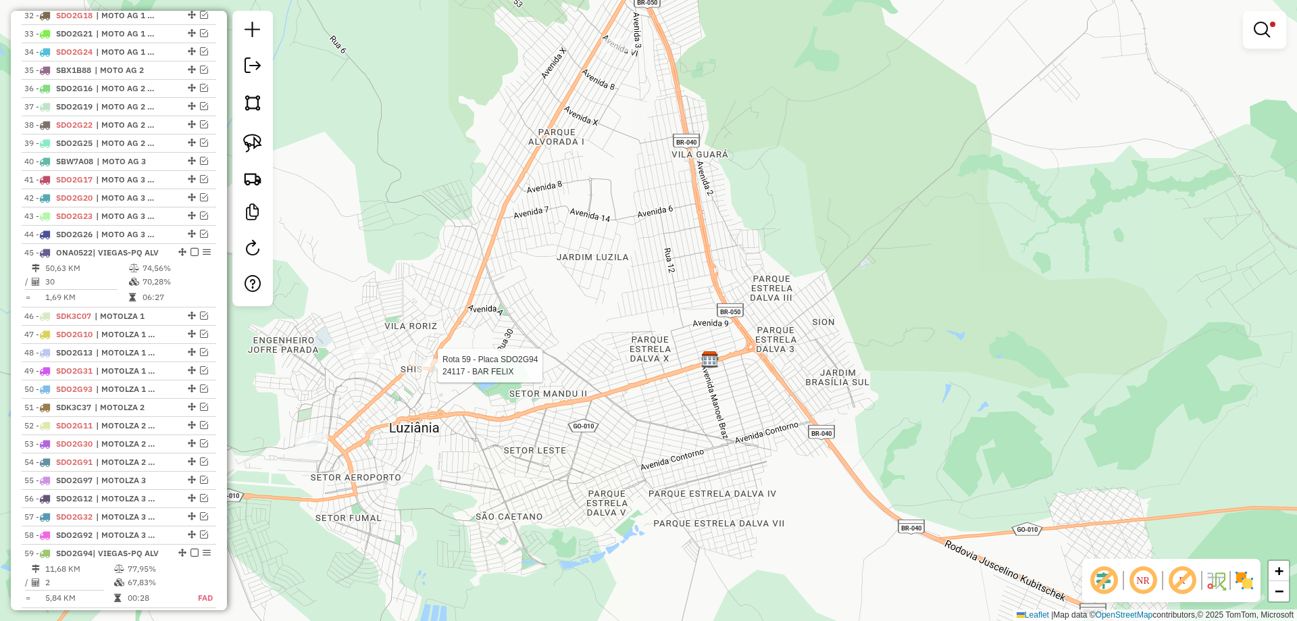
scroll to position [1161, 0]
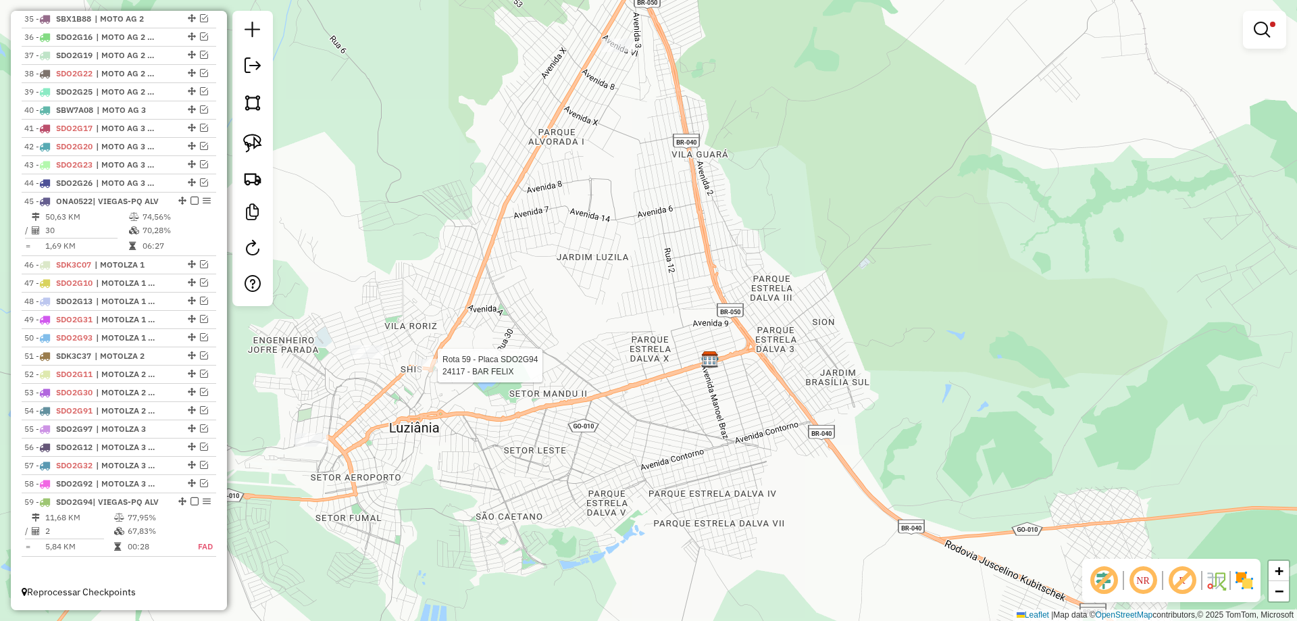
select select "*********"
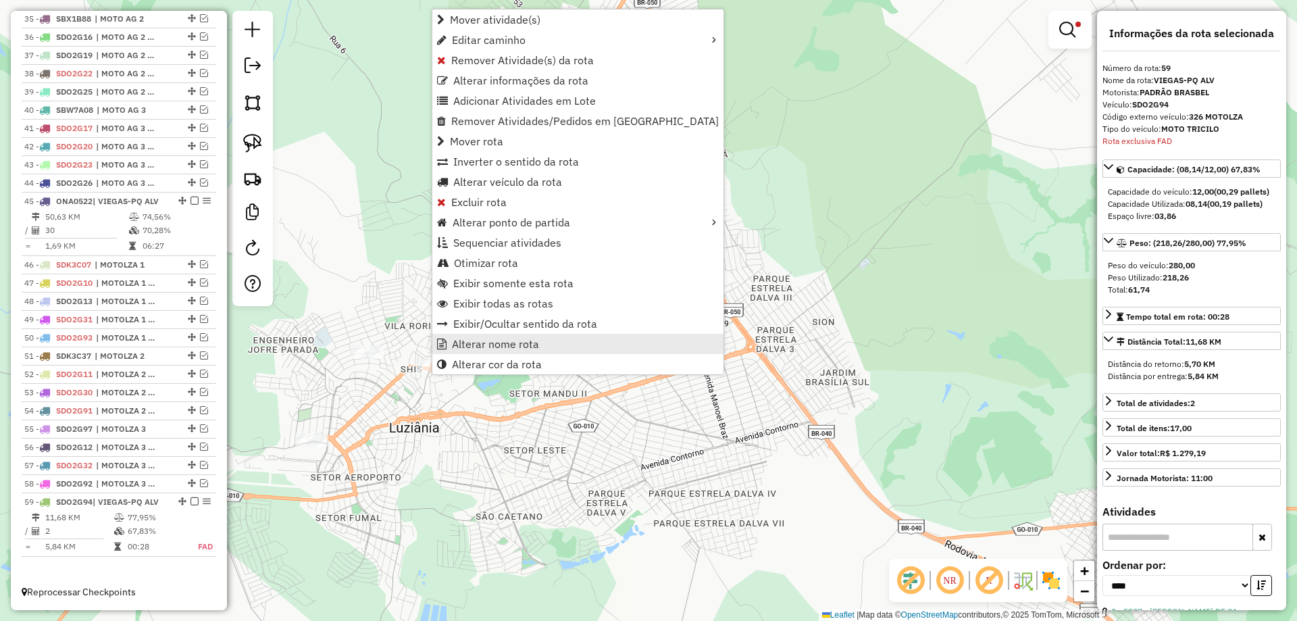
click at [492, 344] on span "Alterar nome rota" at bounding box center [495, 343] width 87 height 11
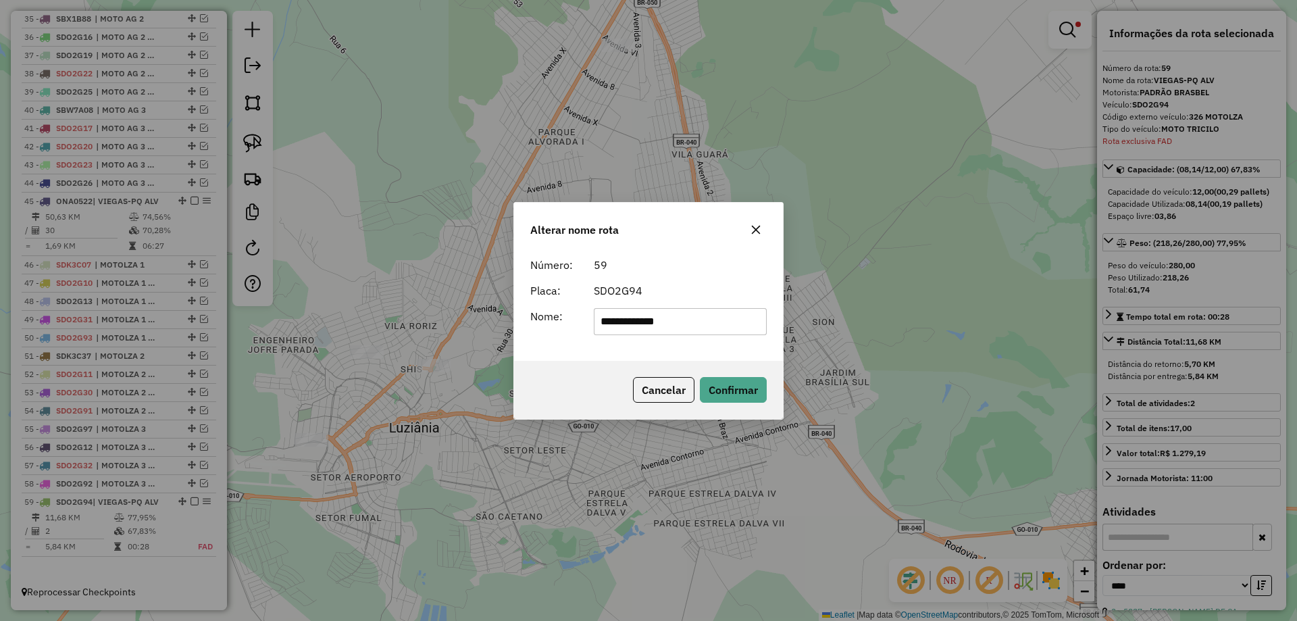
drag, startPoint x: 717, startPoint y: 315, endPoint x: 358, endPoint y: 290, distance: 360.3
click at [358, 290] on div "**********" at bounding box center [648, 310] width 1297 height 621
type input "**********"
drag, startPoint x: 716, startPoint y: 390, endPoint x: 609, endPoint y: 392, distance: 107.4
click at [714, 390] on button "Confirmar" at bounding box center [733, 390] width 67 height 26
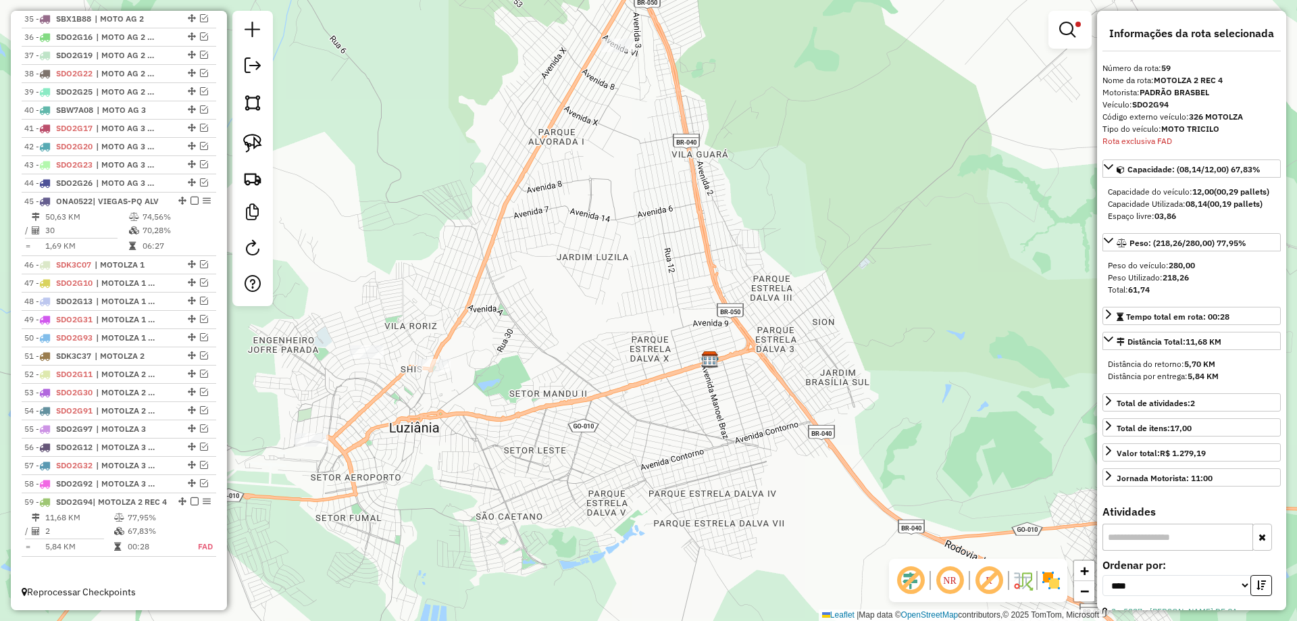
click at [191, 502] on em at bounding box center [194, 501] width 8 height 8
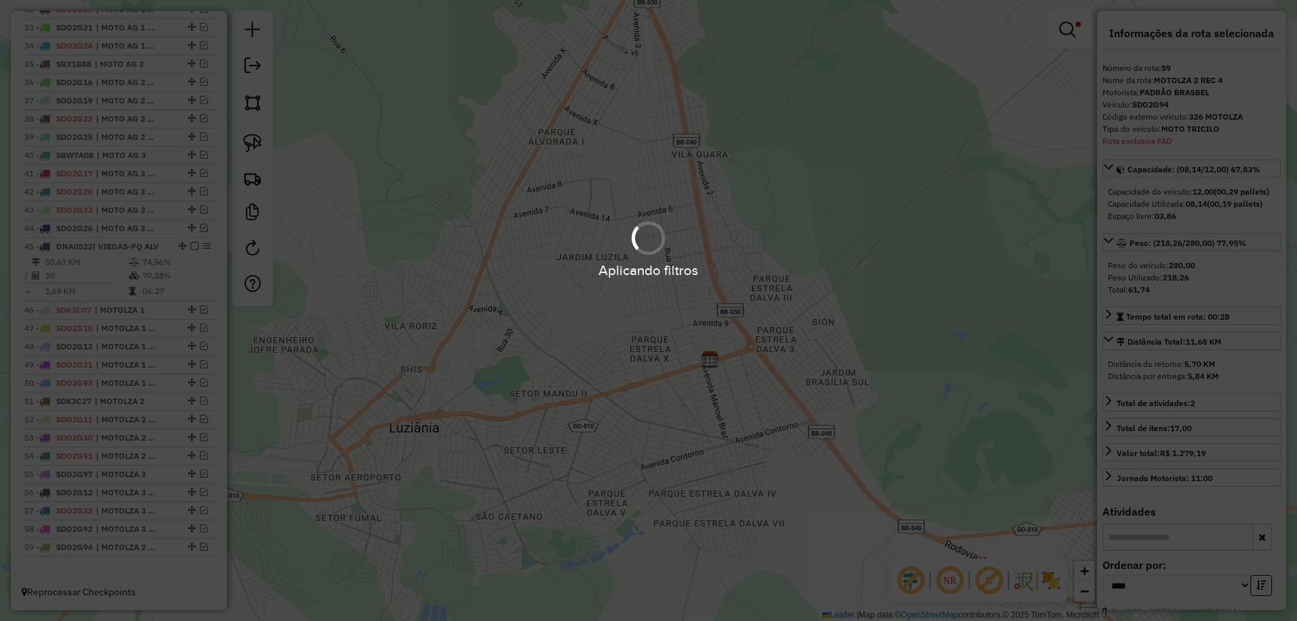
scroll to position [1115, 0]
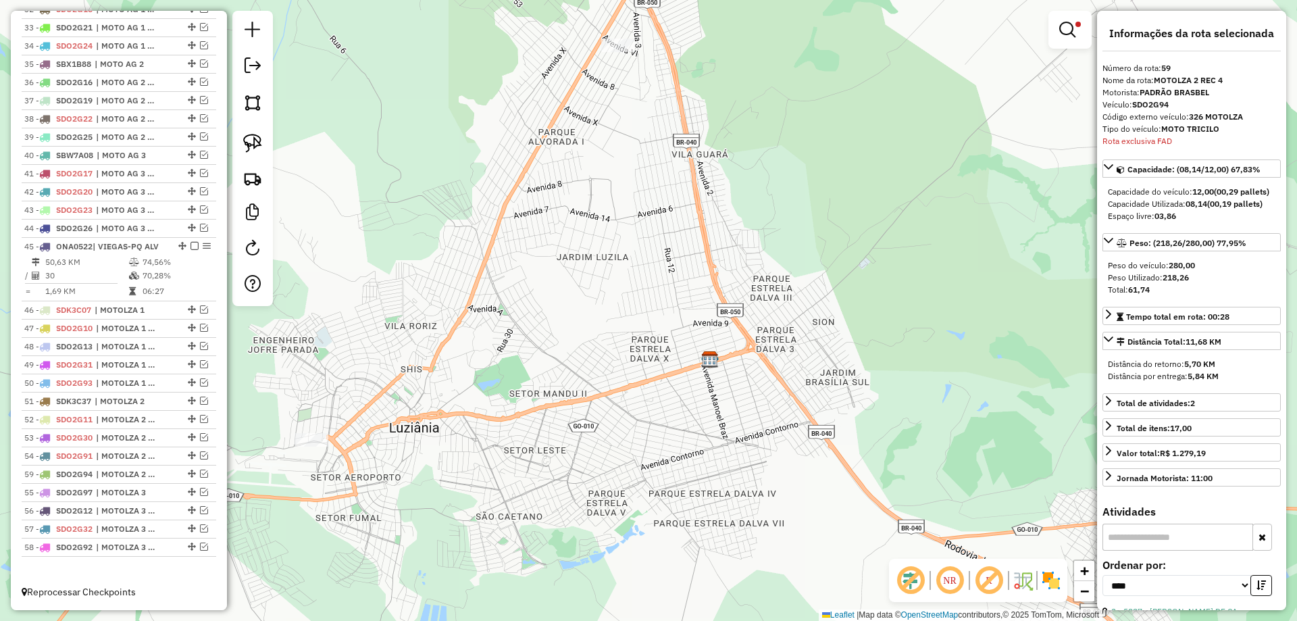
drag, startPoint x: 187, startPoint y: 547, endPoint x: 176, endPoint y: 473, distance: 75.2
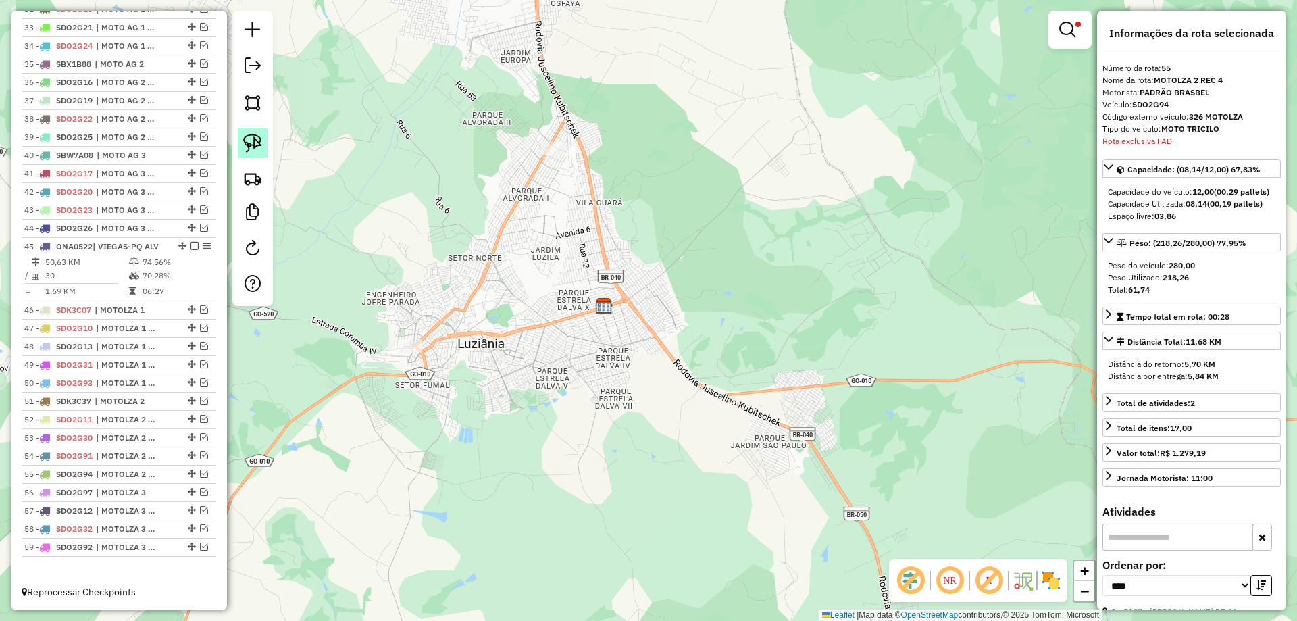
click at [257, 141] on img at bounding box center [252, 143] width 19 height 19
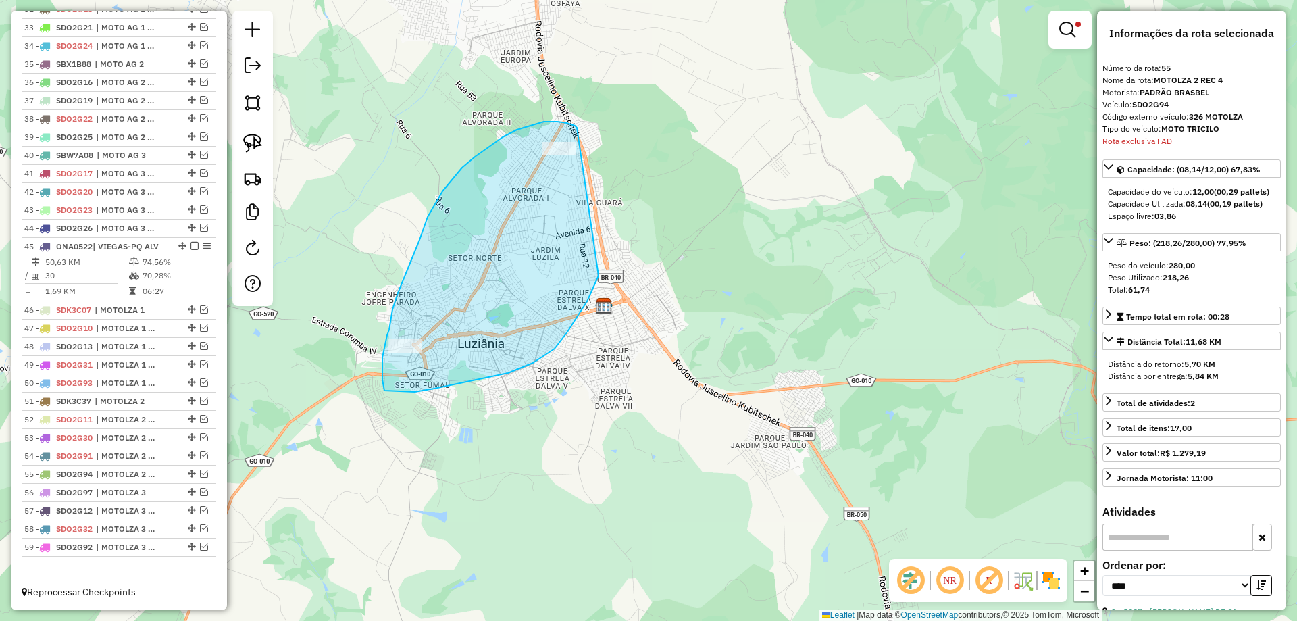
drag, startPoint x: 575, startPoint y: 126, endPoint x: 599, endPoint y: 276, distance: 151.8
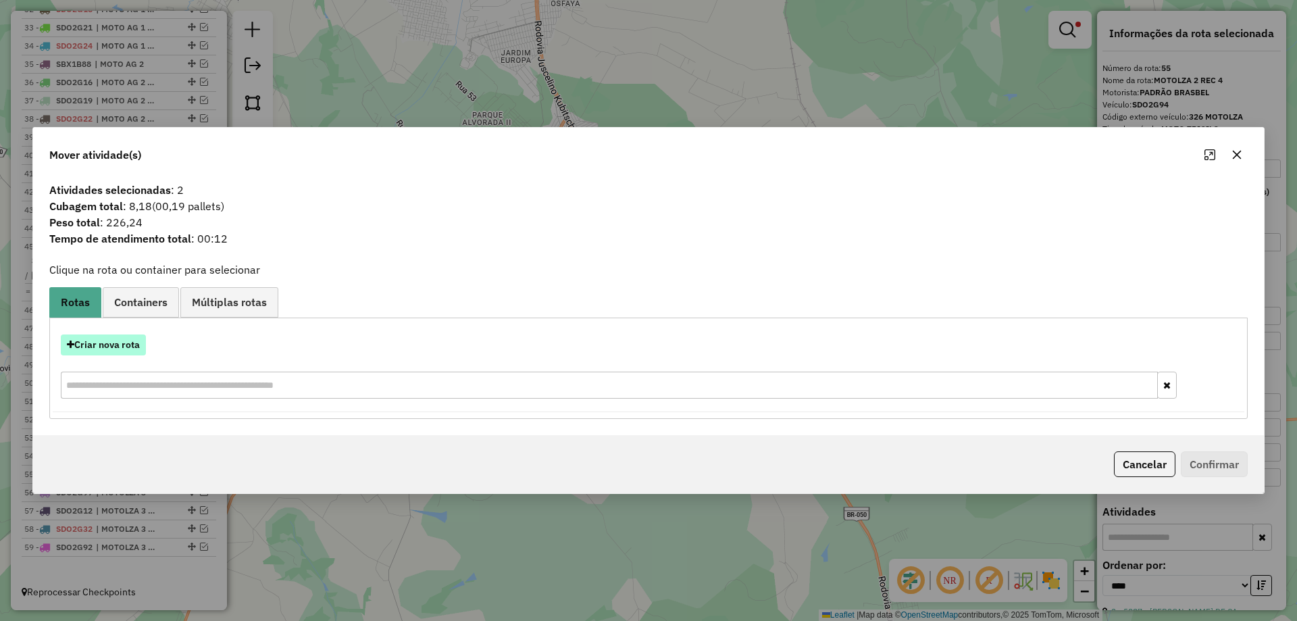
click at [112, 349] on button "Criar nova rota" at bounding box center [103, 344] width 85 height 21
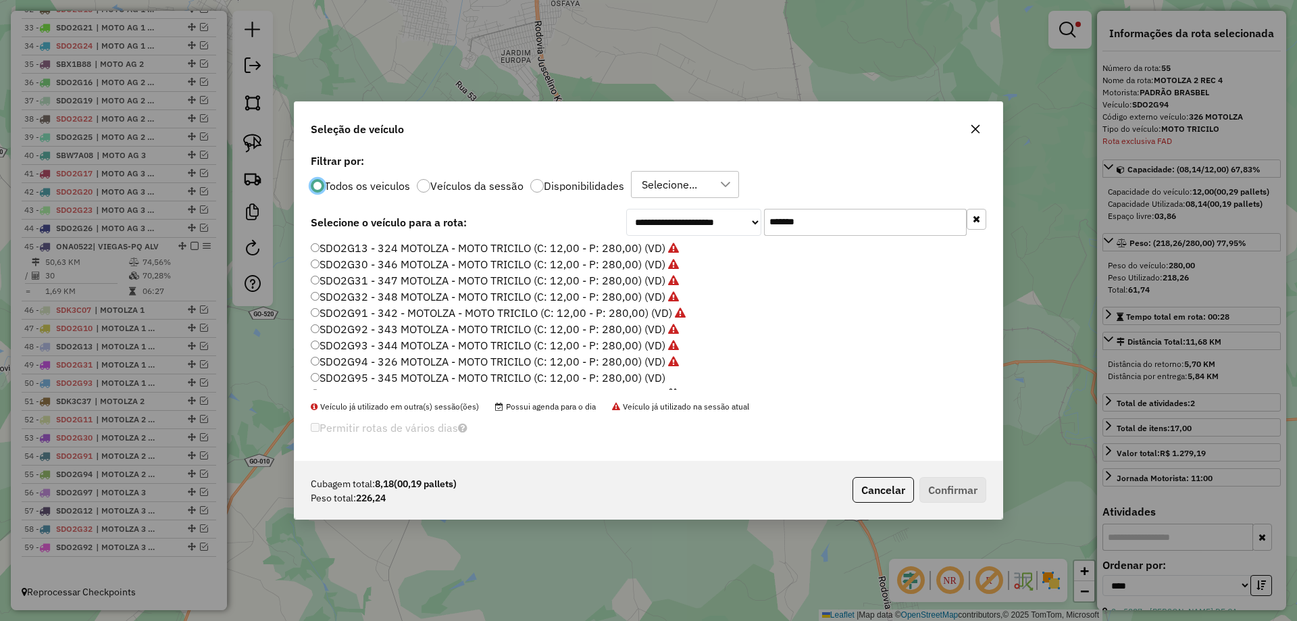
scroll to position [95, 0]
click at [646, 326] on label "SDO2G95 - 345 MOTOLZA - MOTO TRICILO (C: 12,00 - P: 280,00) (VD)" at bounding box center [488, 332] width 355 height 16
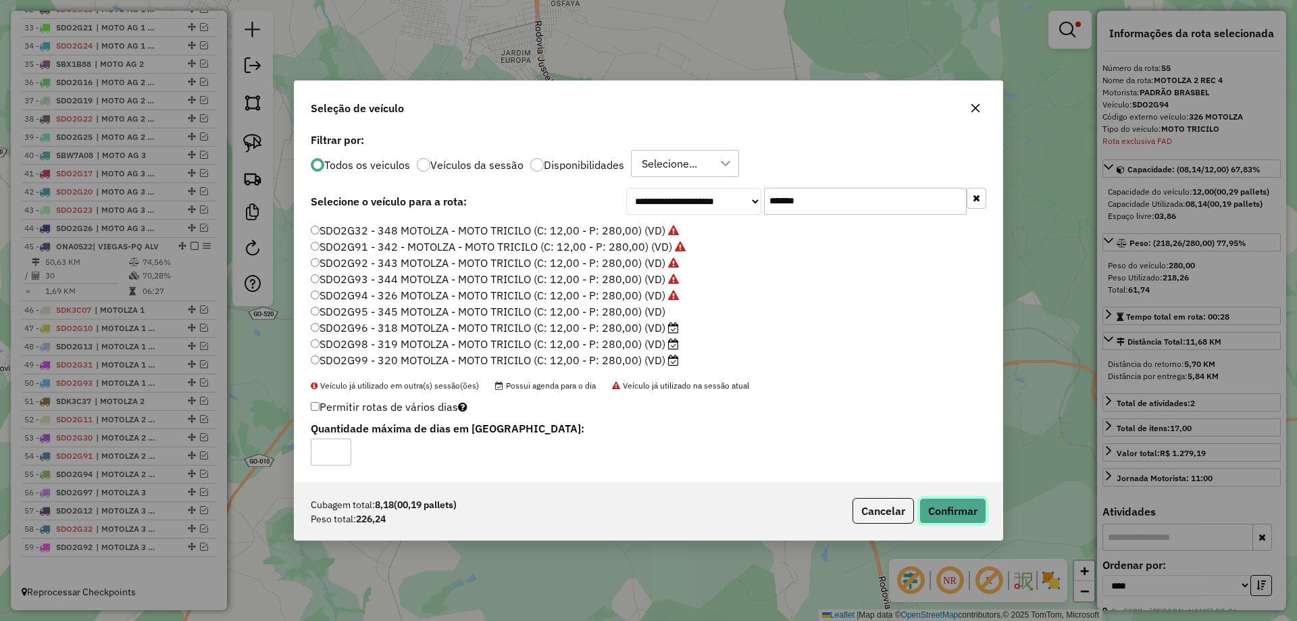
click at [932, 505] on button "Confirmar" at bounding box center [952, 511] width 67 height 26
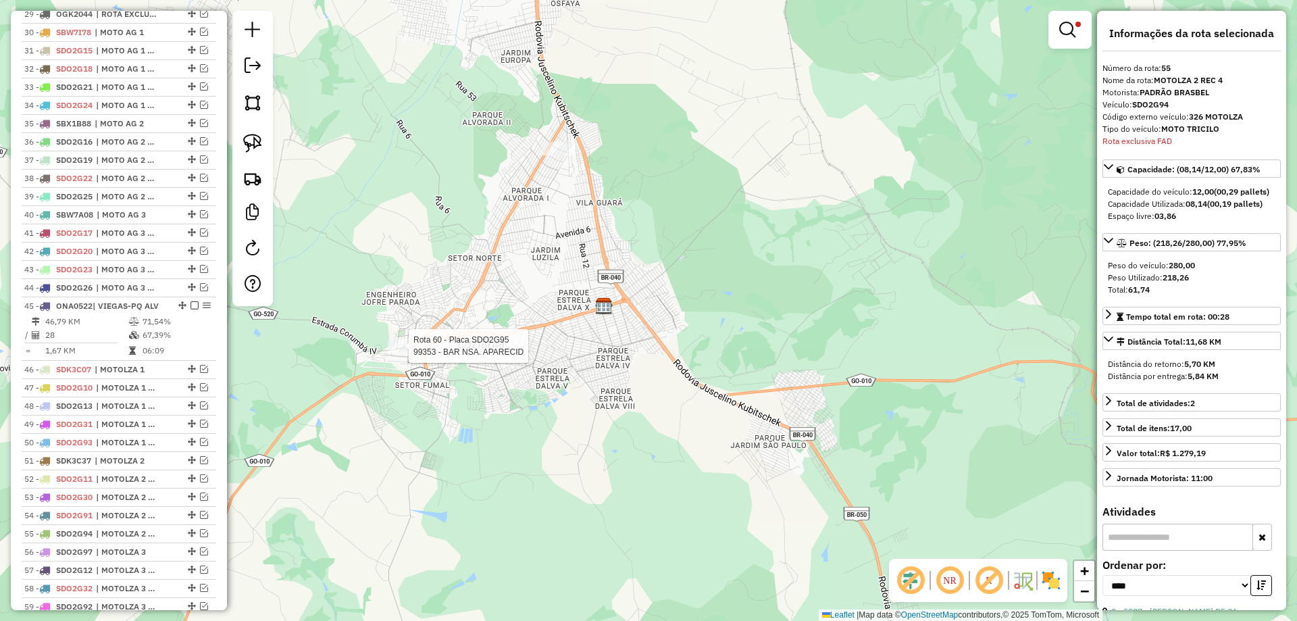
scroll to position [1179, 0]
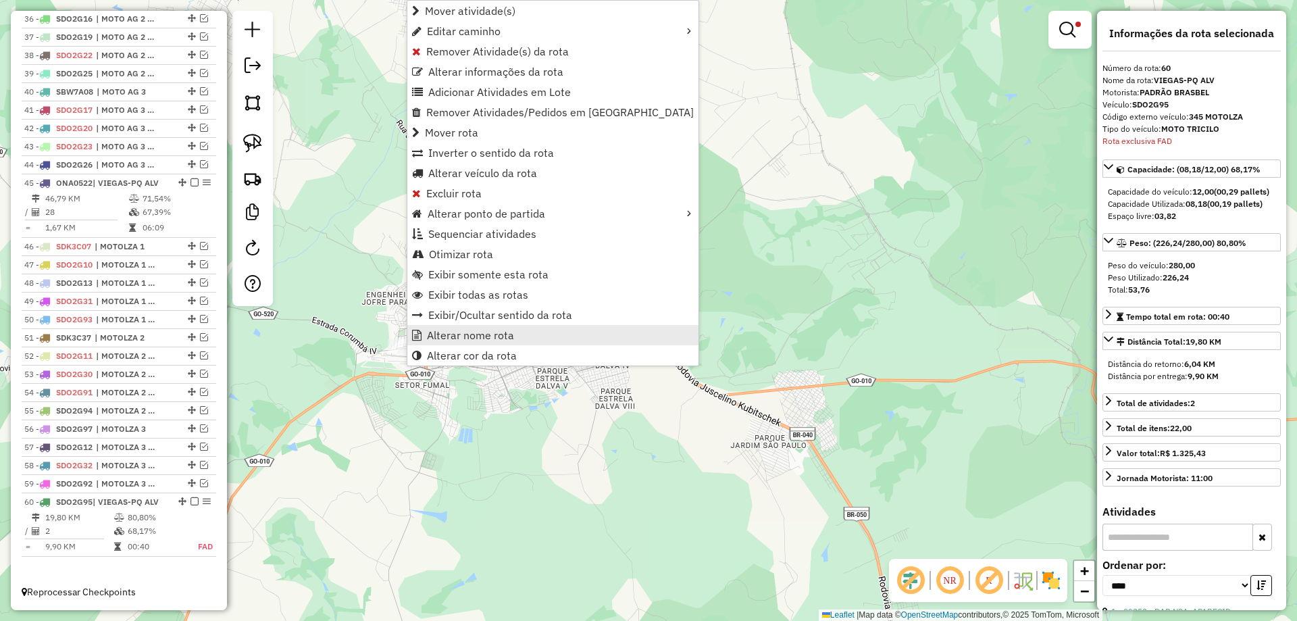
click at [455, 330] on span "Alterar nome rota" at bounding box center [470, 335] width 87 height 11
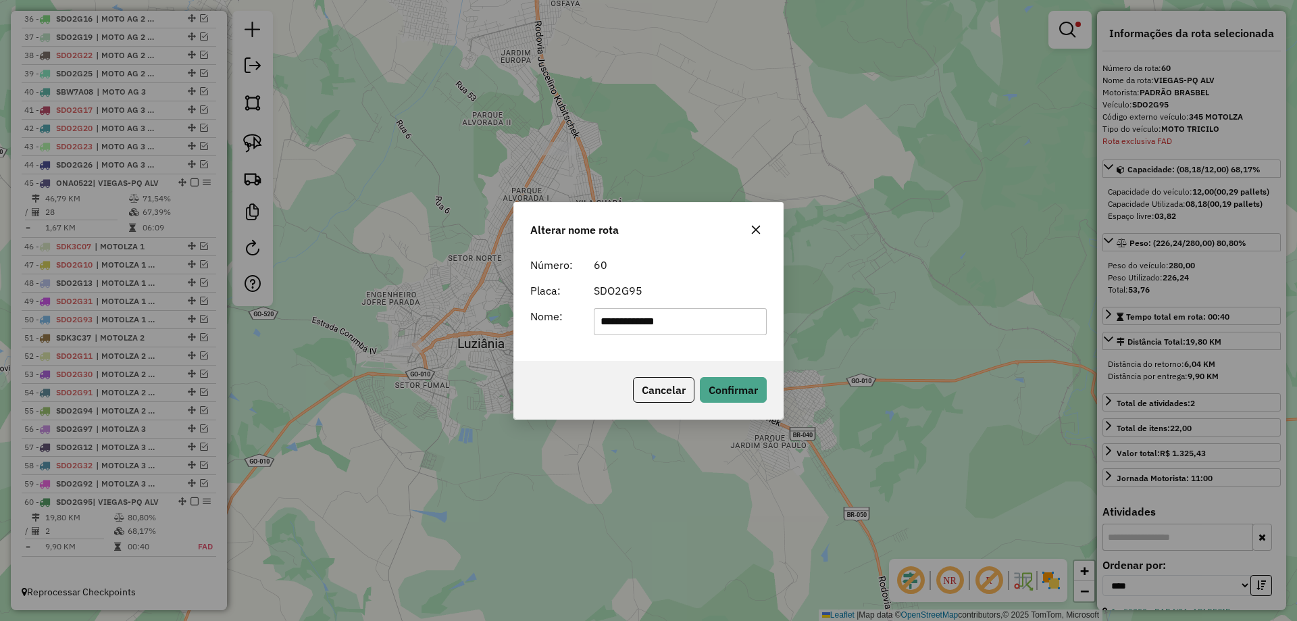
drag, startPoint x: 660, startPoint y: 316, endPoint x: 509, endPoint y: 297, distance: 151.8
click at [509, 297] on div "**********" at bounding box center [648, 310] width 1297 height 621
type input "**********"
drag, startPoint x: 729, startPoint y: 392, endPoint x: 721, endPoint y: 390, distance: 7.6
click at [721, 390] on button "Confirmar" at bounding box center [733, 390] width 67 height 26
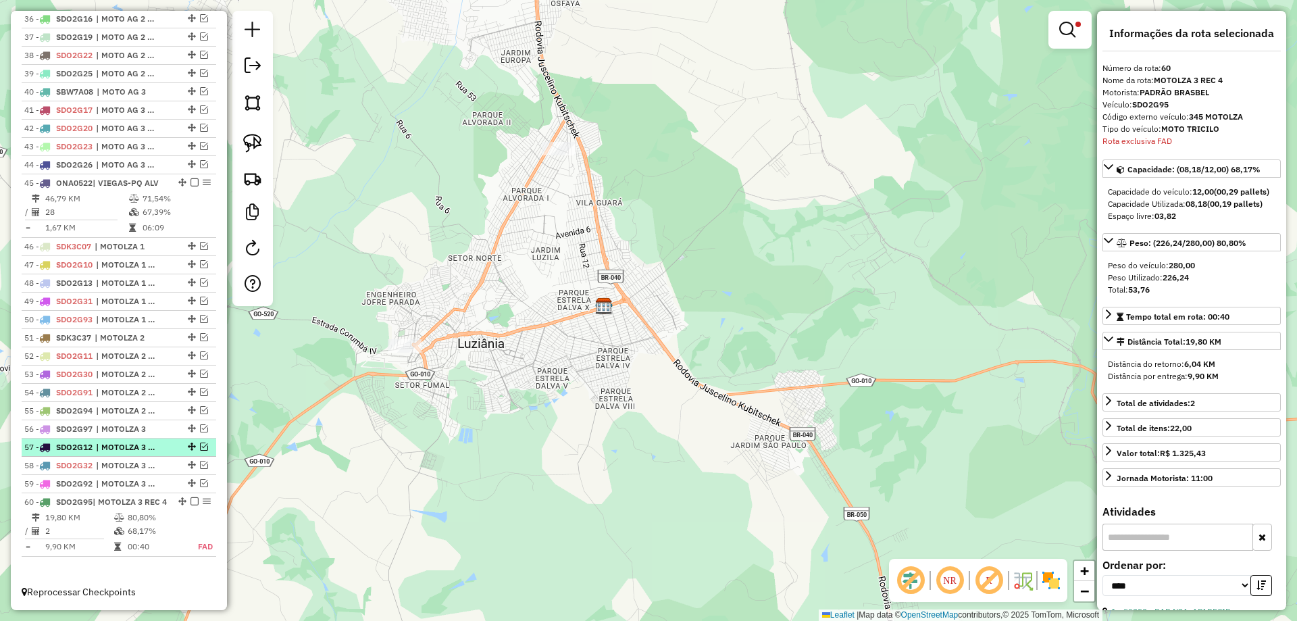
click at [190, 500] on em at bounding box center [194, 501] width 8 height 8
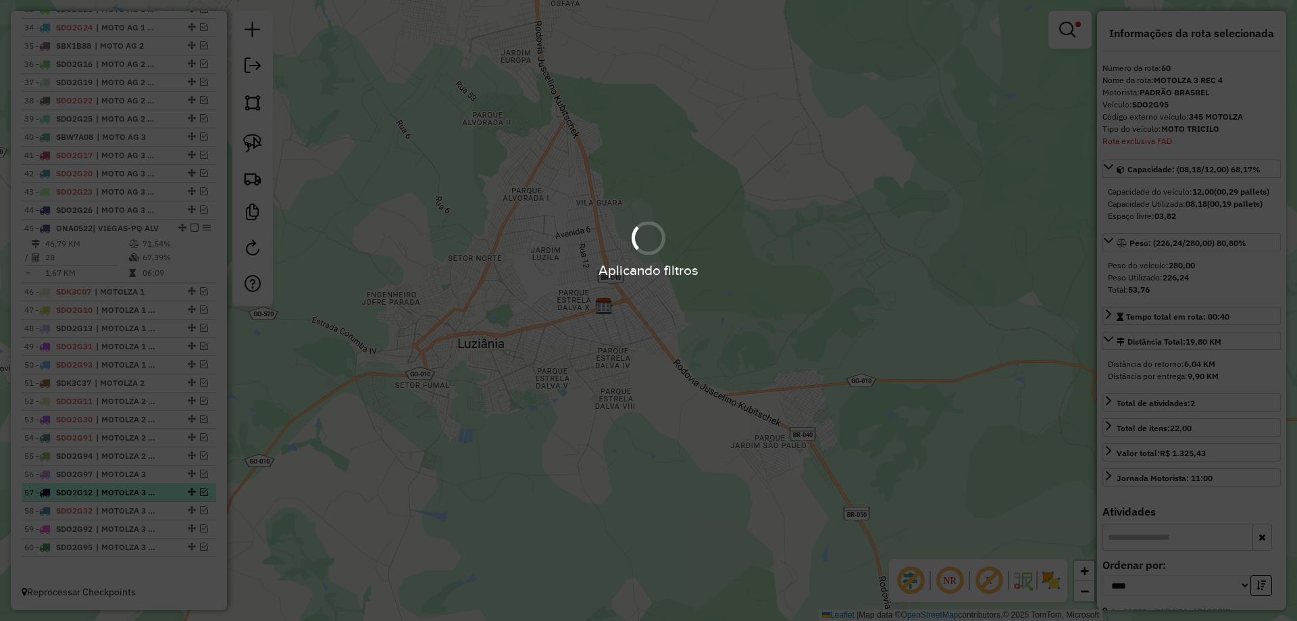
scroll to position [1134, 0]
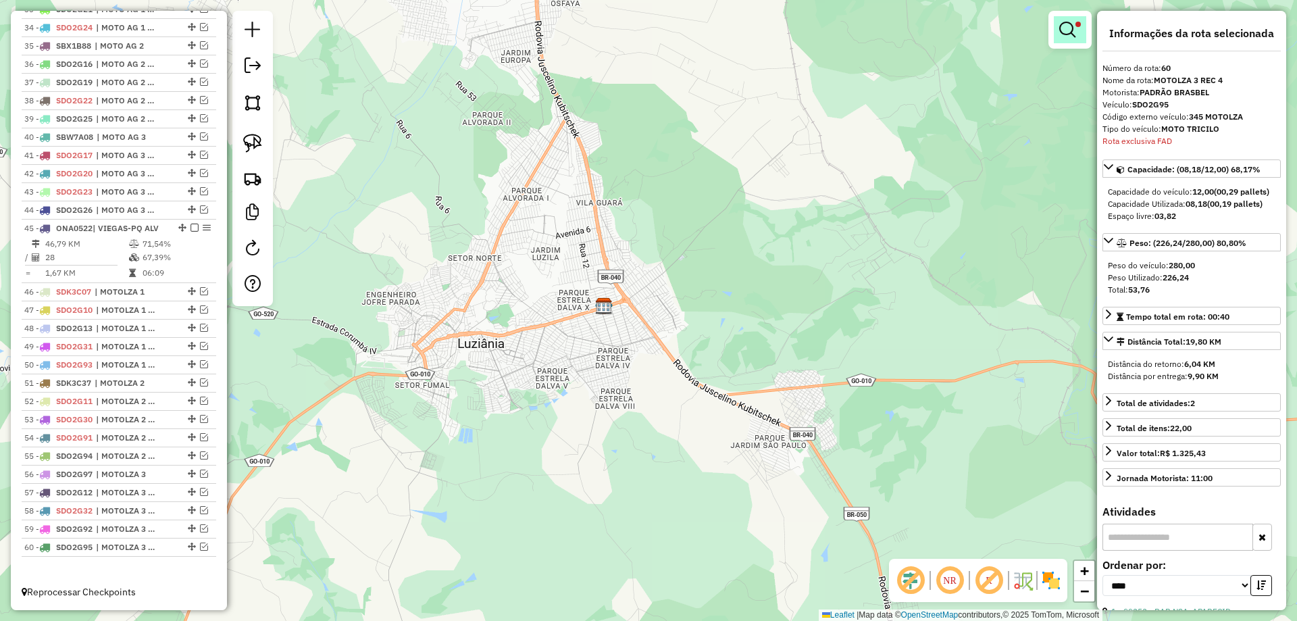
click at [1059, 36] on link at bounding box center [1070, 29] width 32 height 27
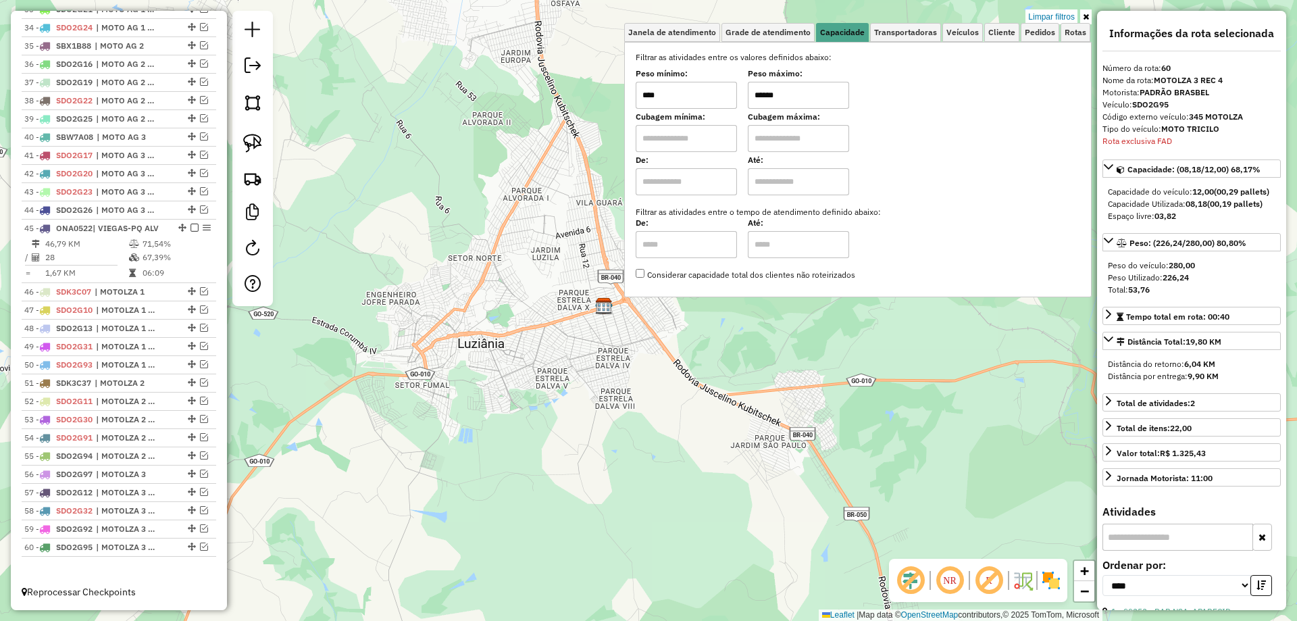
click at [765, 90] on input "******" at bounding box center [798, 95] width 101 height 27
type input "******"
click at [629, 422] on div "Limpar filtros Janela de atendimento Grade de atendimento Capacidade Transporta…" at bounding box center [648, 310] width 1297 height 621
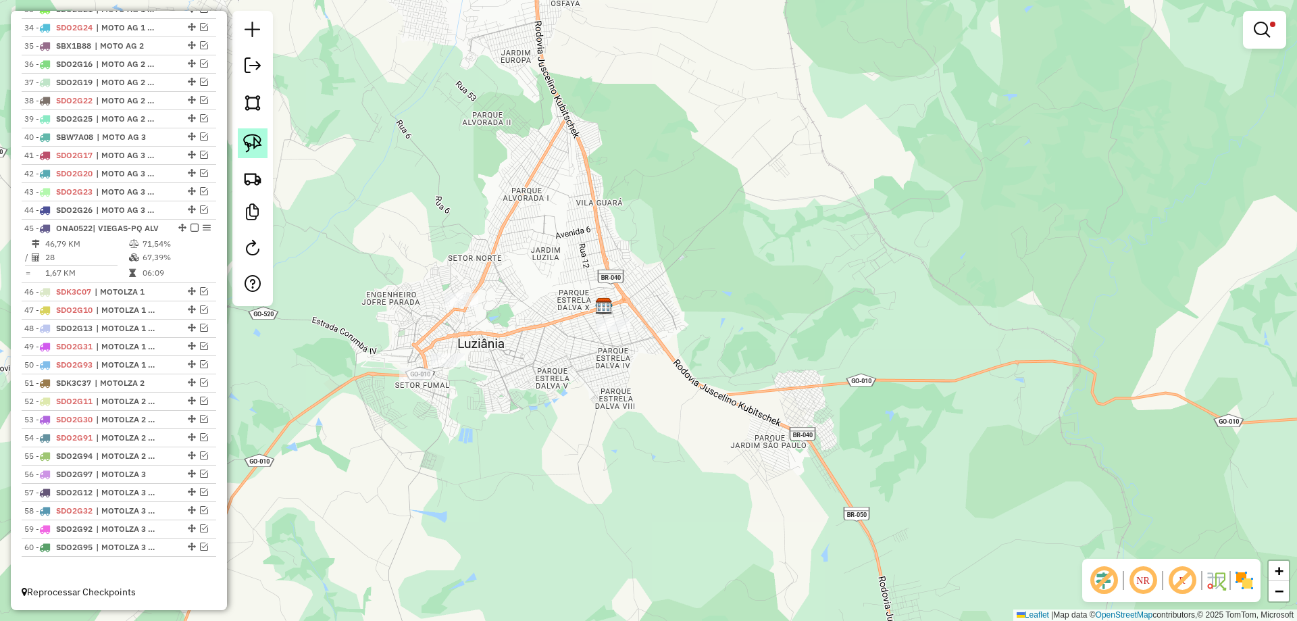
click at [267, 141] on link at bounding box center [253, 143] width 30 height 30
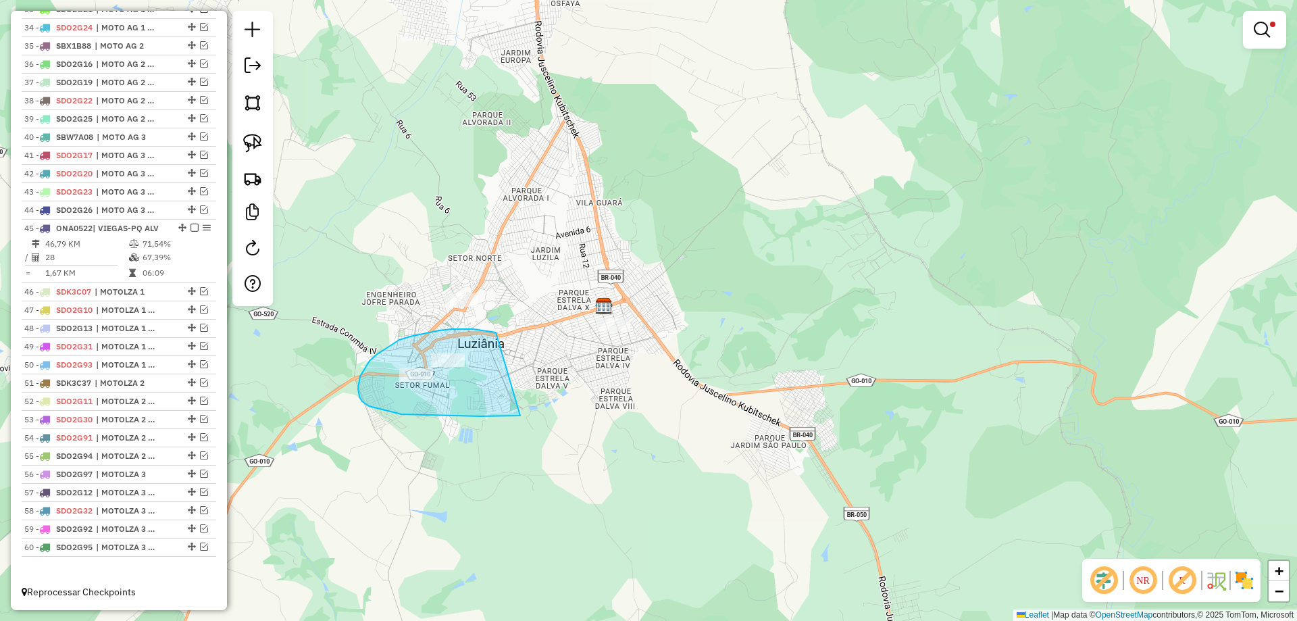
drag, startPoint x: 473, startPoint y: 329, endPoint x: 522, endPoint y: 414, distance: 98.4
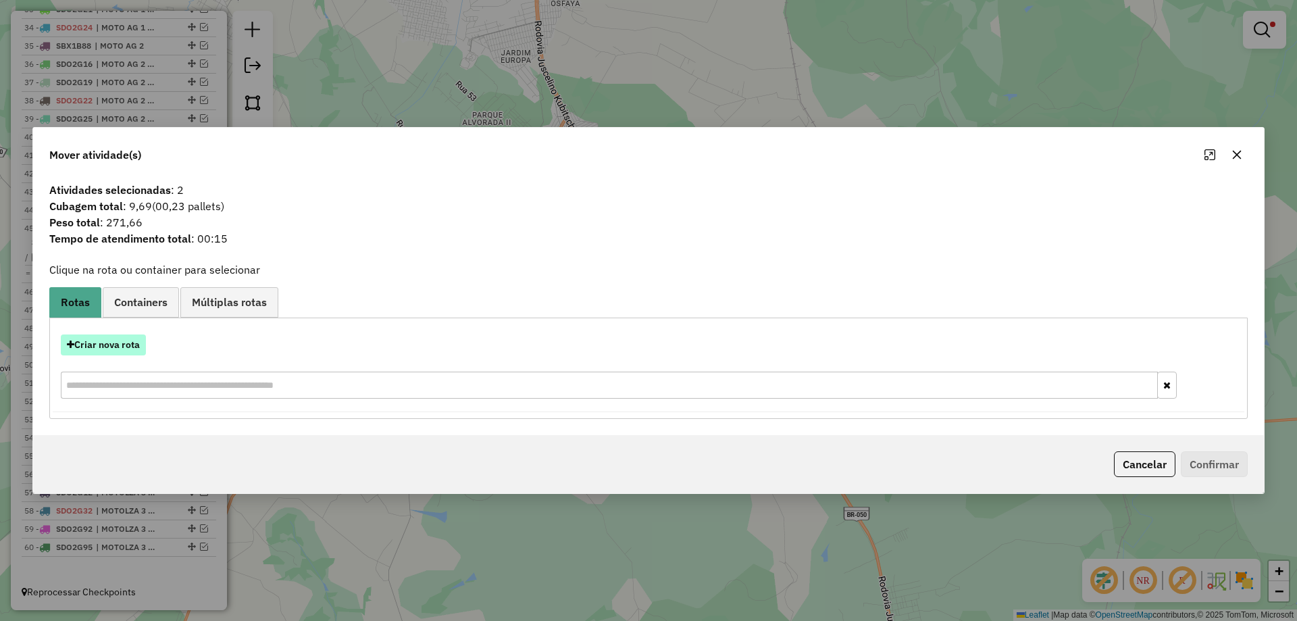
click at [128, 347] on button "Criar nova rota" at bounding box center [103, 344] width 85 height 21
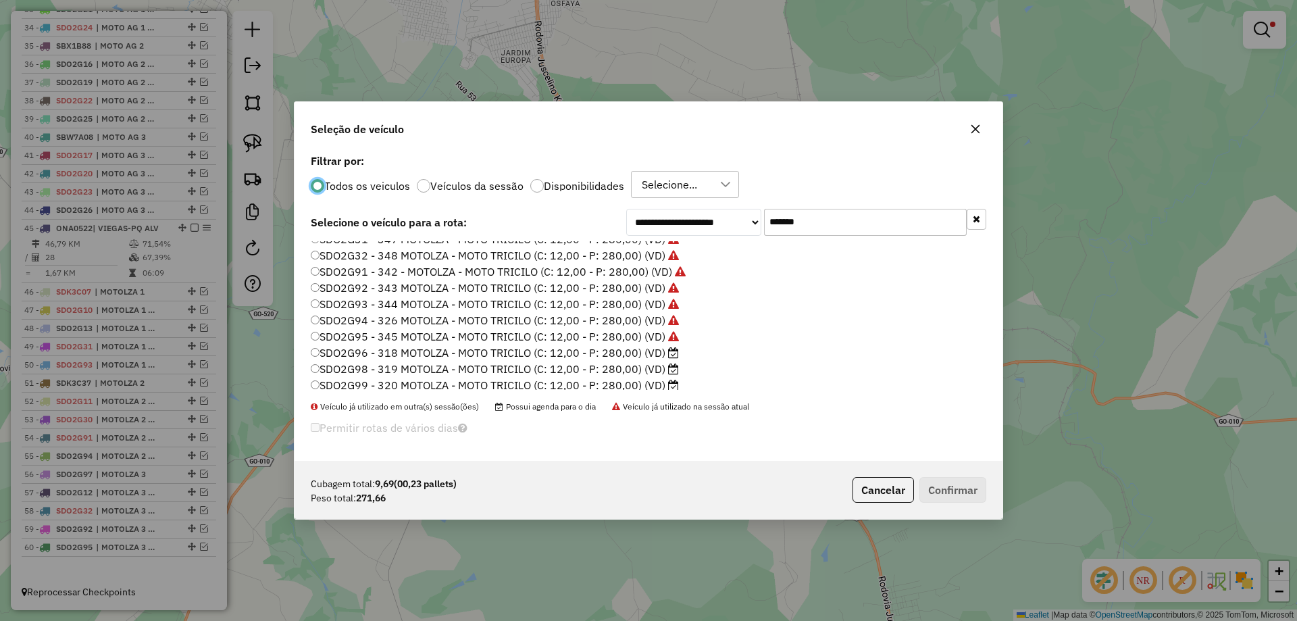
scroll to position [95, 0]
click at [621, 347] on label "SDO2G96 - 318 MOTOLZA - MOTO TRICILO (C: 12,00 - P: 280,00) (VD)" at bounding box center [495, 348] width 368 height 16
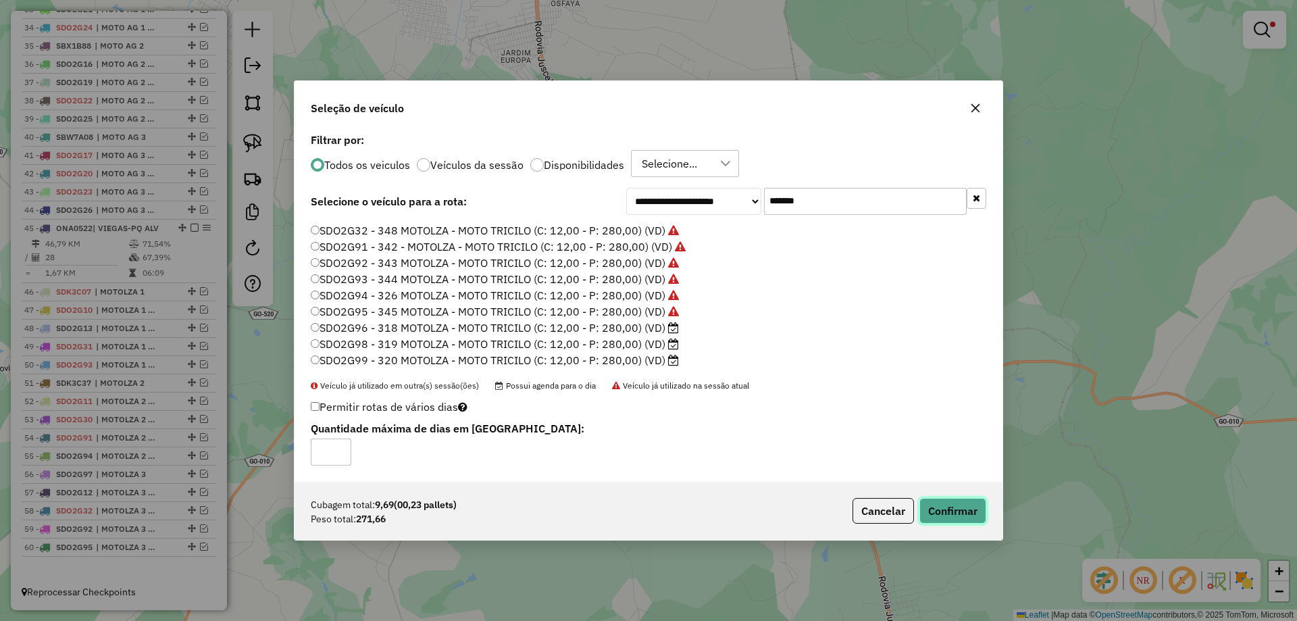
click at [957, 509] on button "Confirmar" at bounding box center [952, 511] width 67 height 26
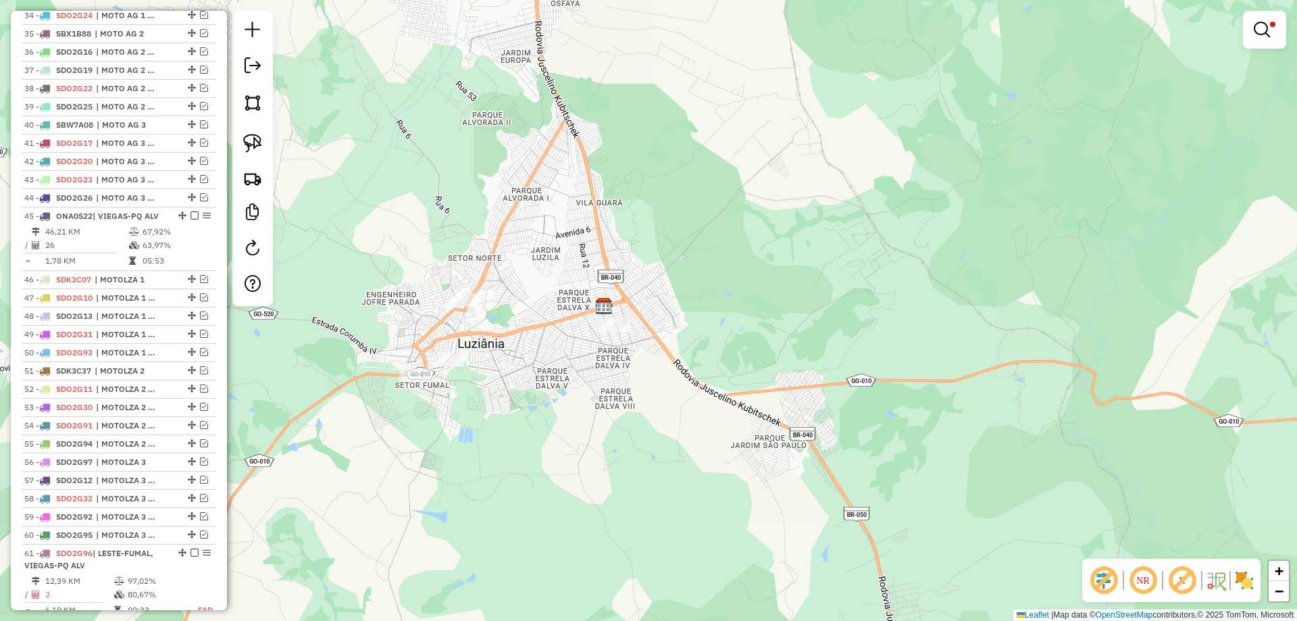
scroll to position [1179, 0]
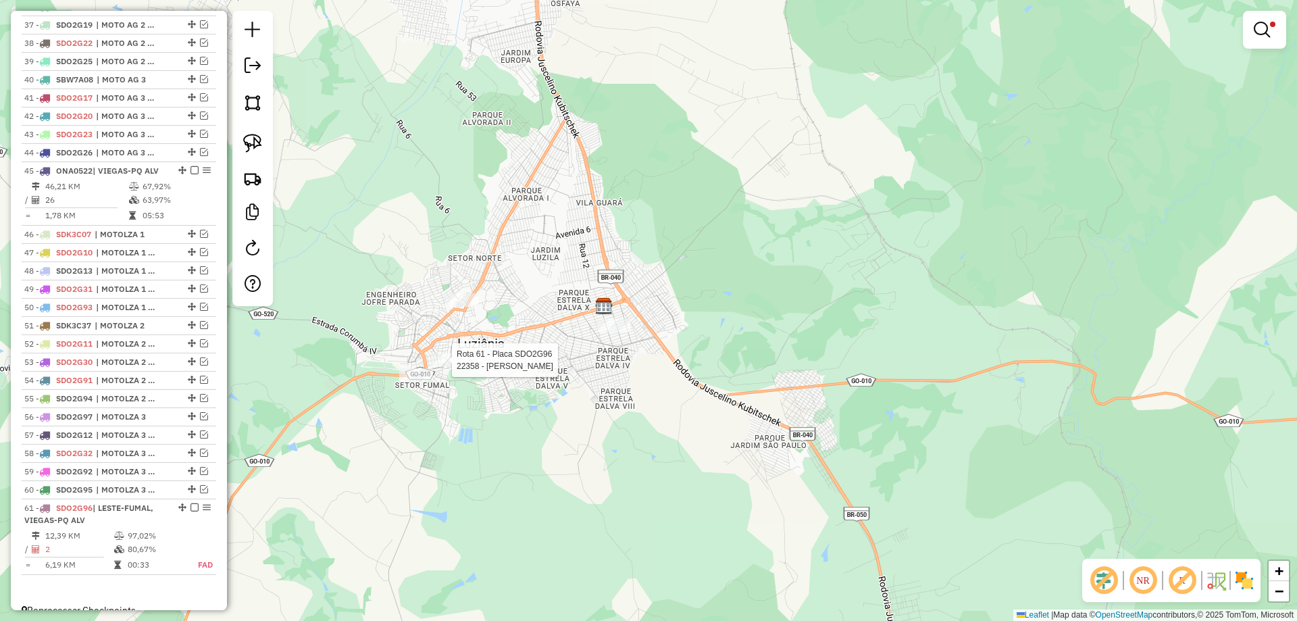
select select "*********"
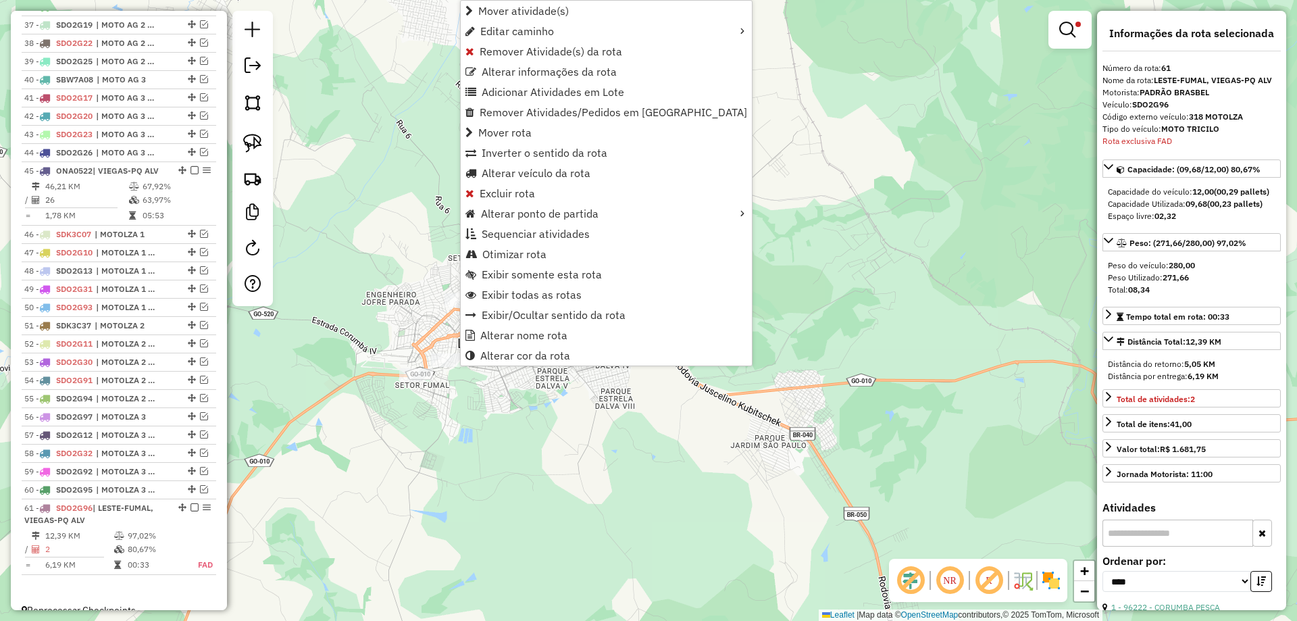
scroll to position [1209, 0]
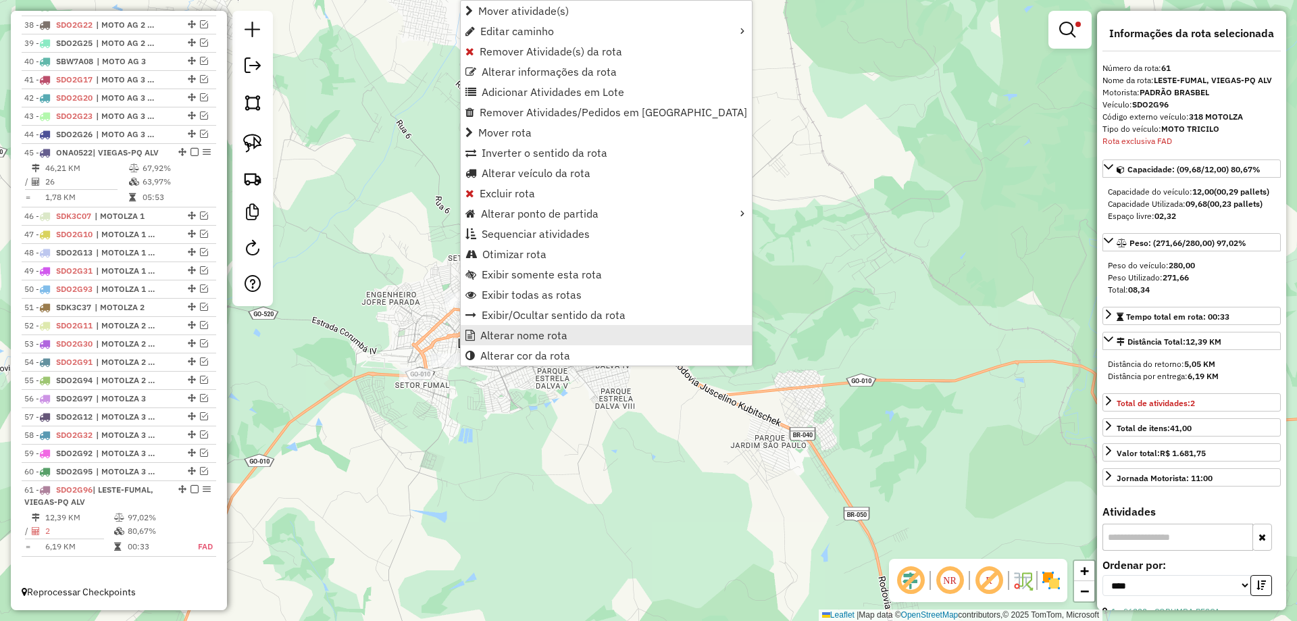
click at [501, 342] on link "Alterar nome rota" at bounding box center [606, 335] width 291 height 20
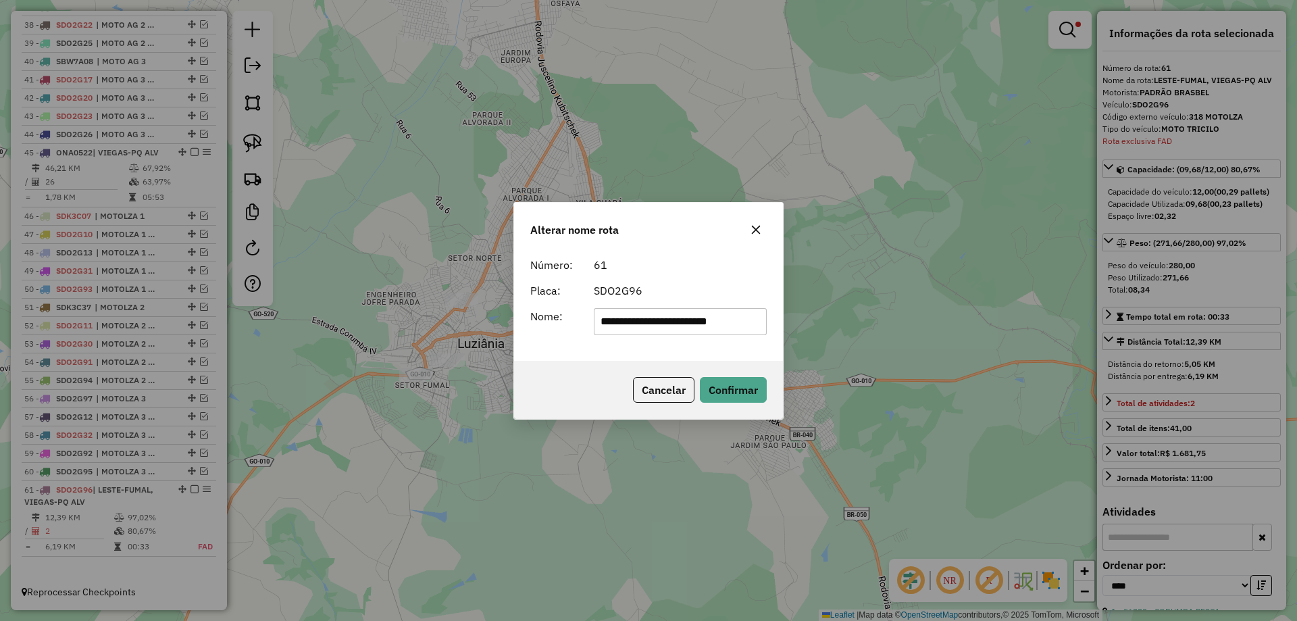
click at [674, 319] on input "**********" at bounding box center [681, 321] width 174 height 27
type input "**********"
click at [735, 391] on button "Confirmar" at bounding box center [733, 390] width 67 height 26
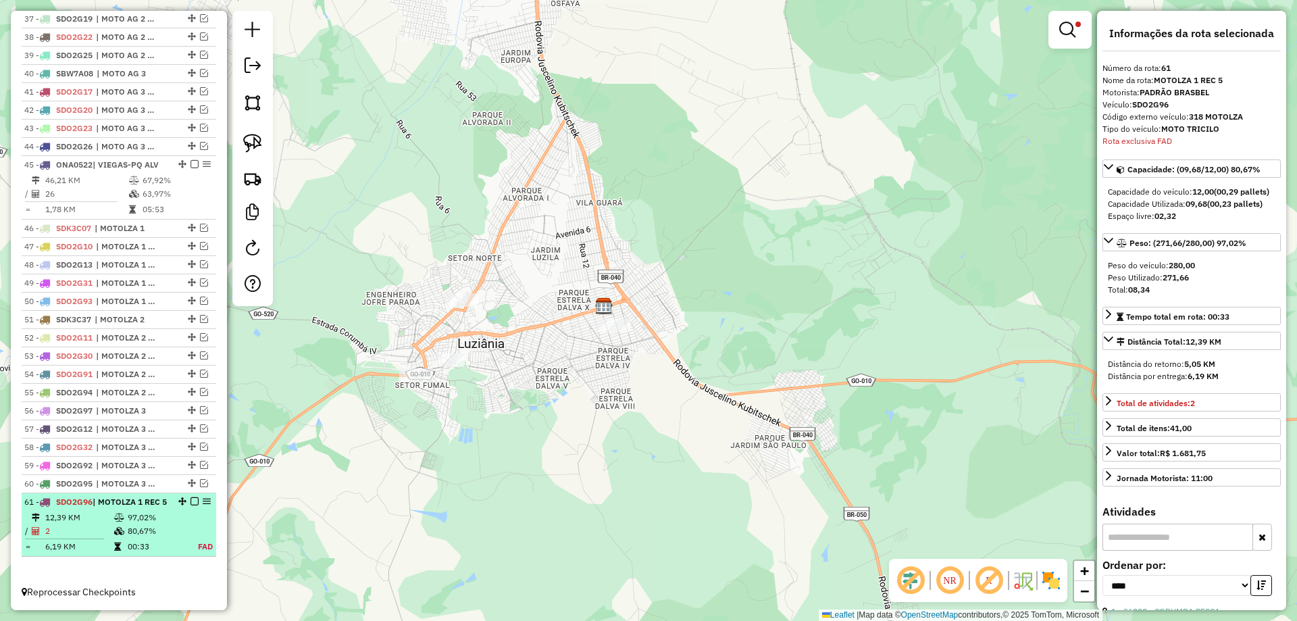
click at [190, 497] on em at bounding box center [194, 501] width 8 height 8
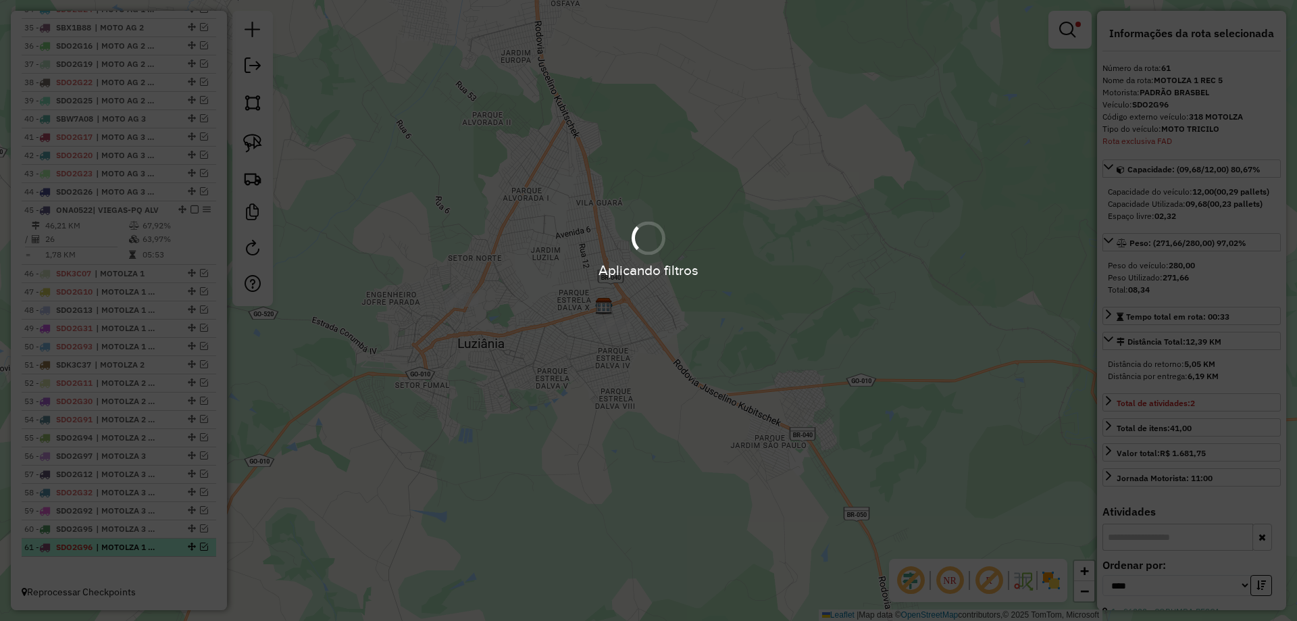
scroll to position [1152, 0]
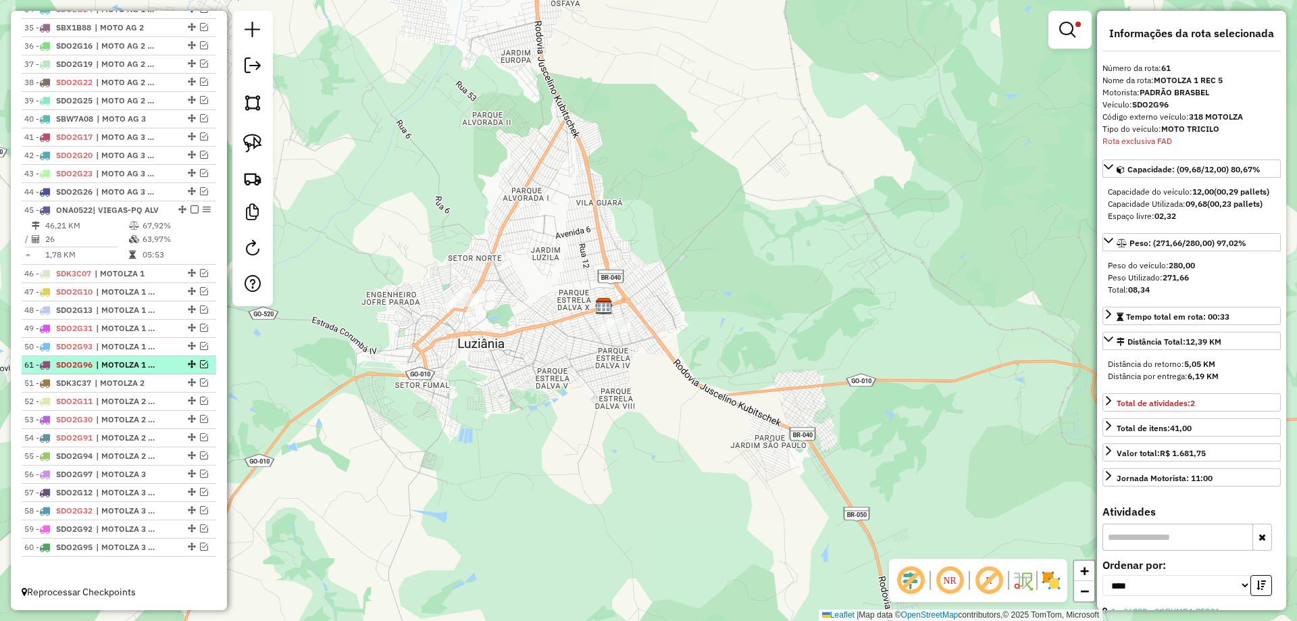
drag, startPoint x: 188, startPoint y: 546, endPoint x: 184, endPoint y: 360, distance: 185.8
click at [257, 140] on img at bounding box center [252, 143] width 19 height 19
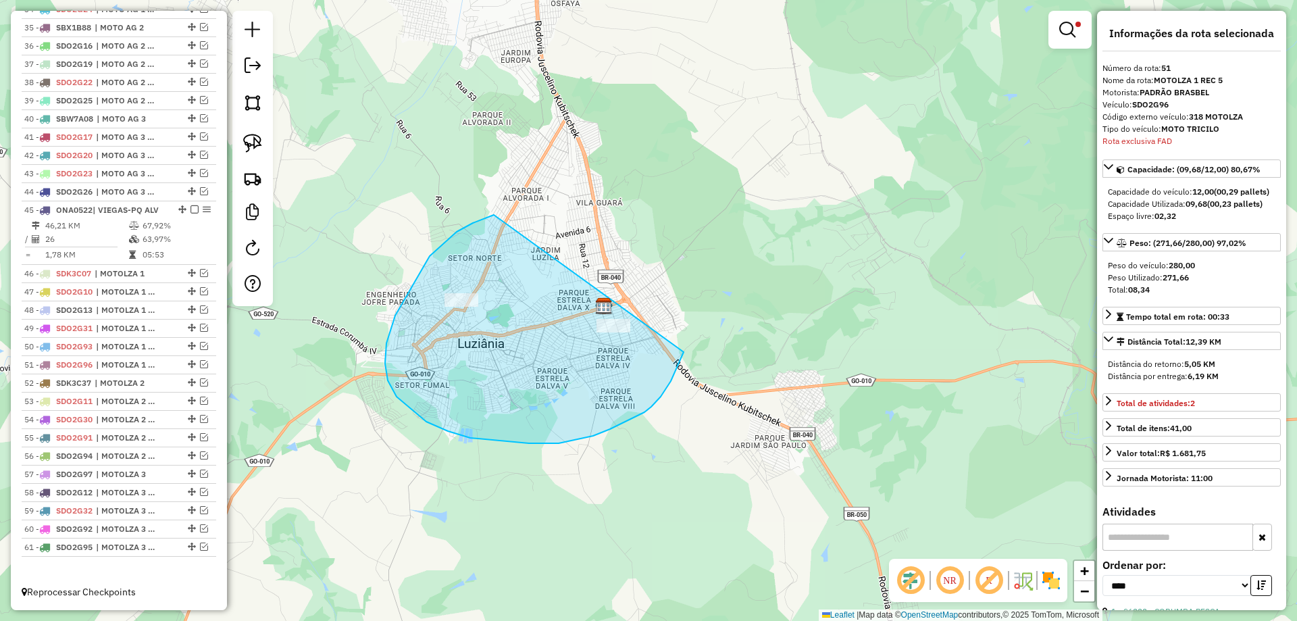
drag, startPoint x: 492, startPoint y: 215, endPoint x: 684, endPoint y: 350, distance: 234.8
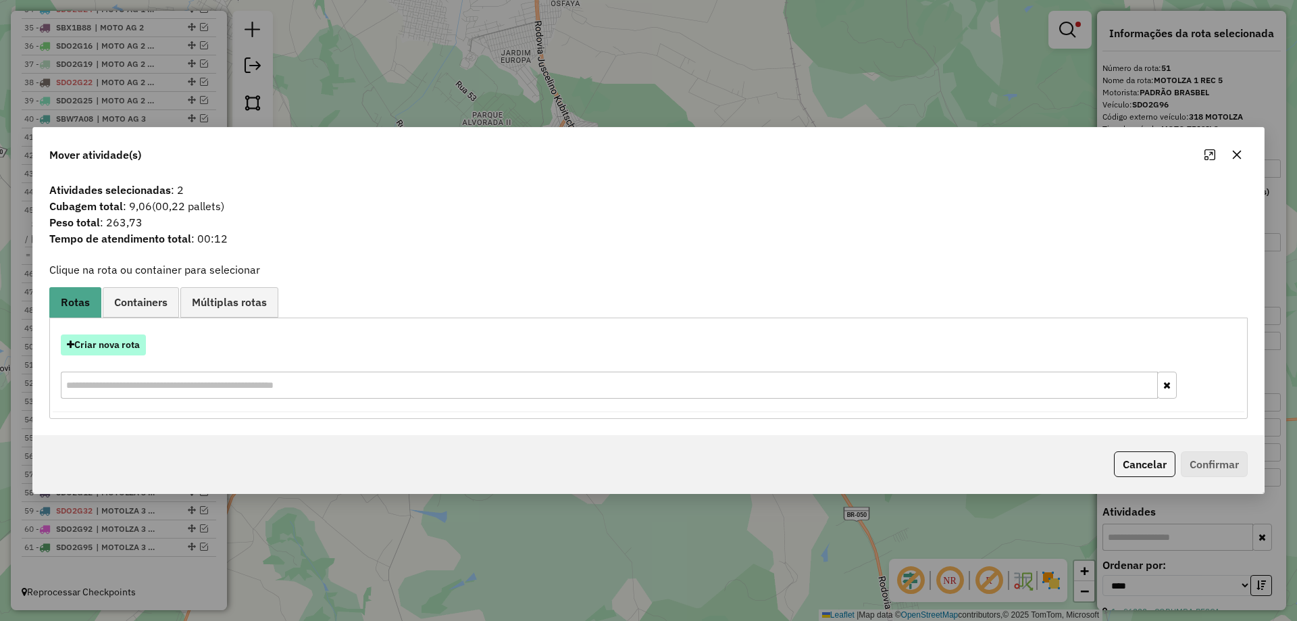
click at [118, 348] on button "Criar nova rota" at bounding box center [103, 344] width 85 height 21
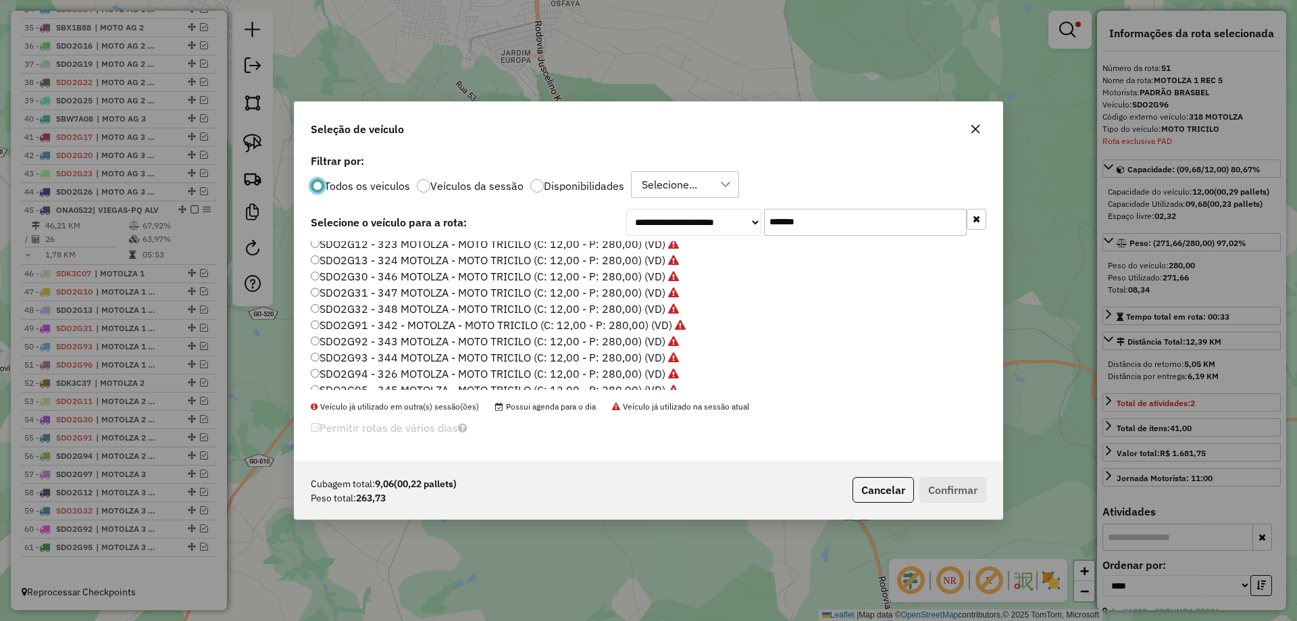
scroll to position [95, 0]
click at [654, 361] on label "SDO2G98 - 319 MOTOLZA - MOTO TRICILO (C: 12,00 - P: 280,00) (VD)" at bounding box center [495, 365] width 368 height 16
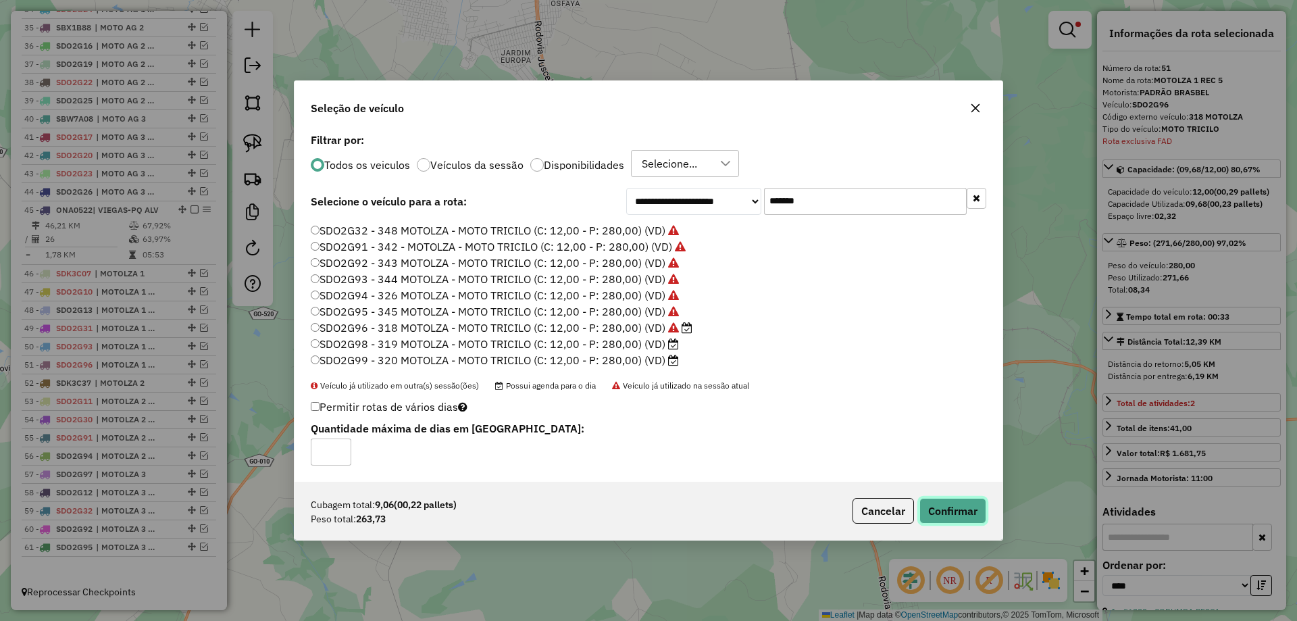
click at [948, 516] on button "Confirmar" at bounding box center [952, 511] width 67 height 26
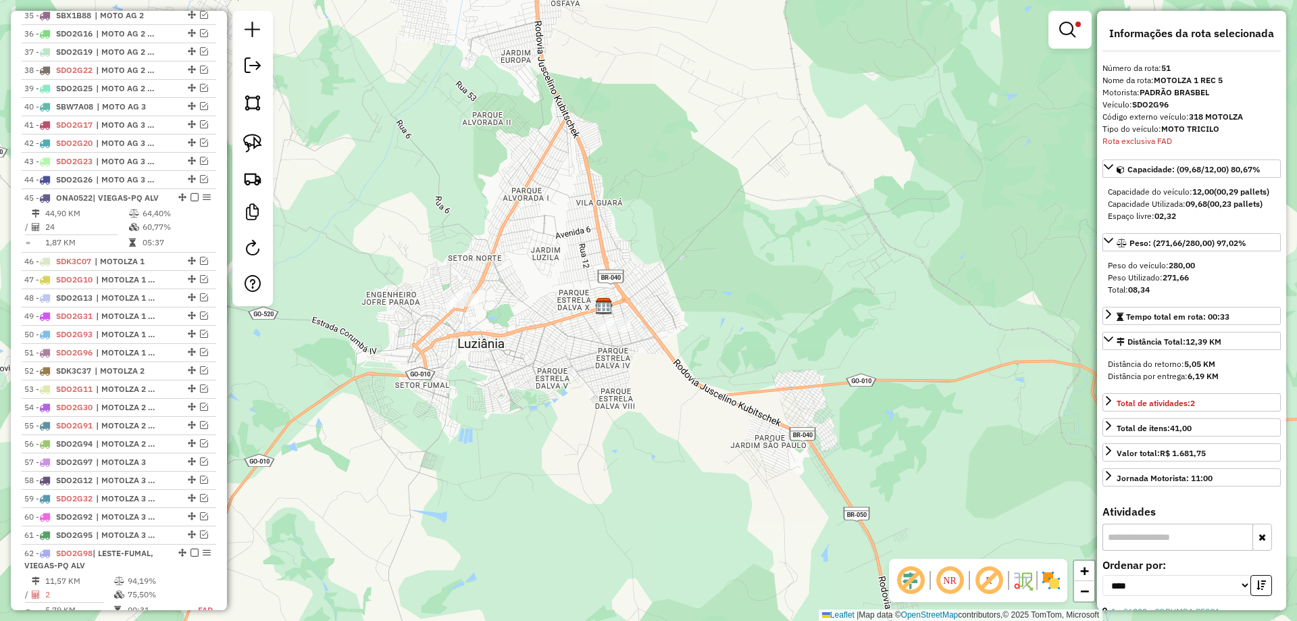
scroll to position [1227, 0]
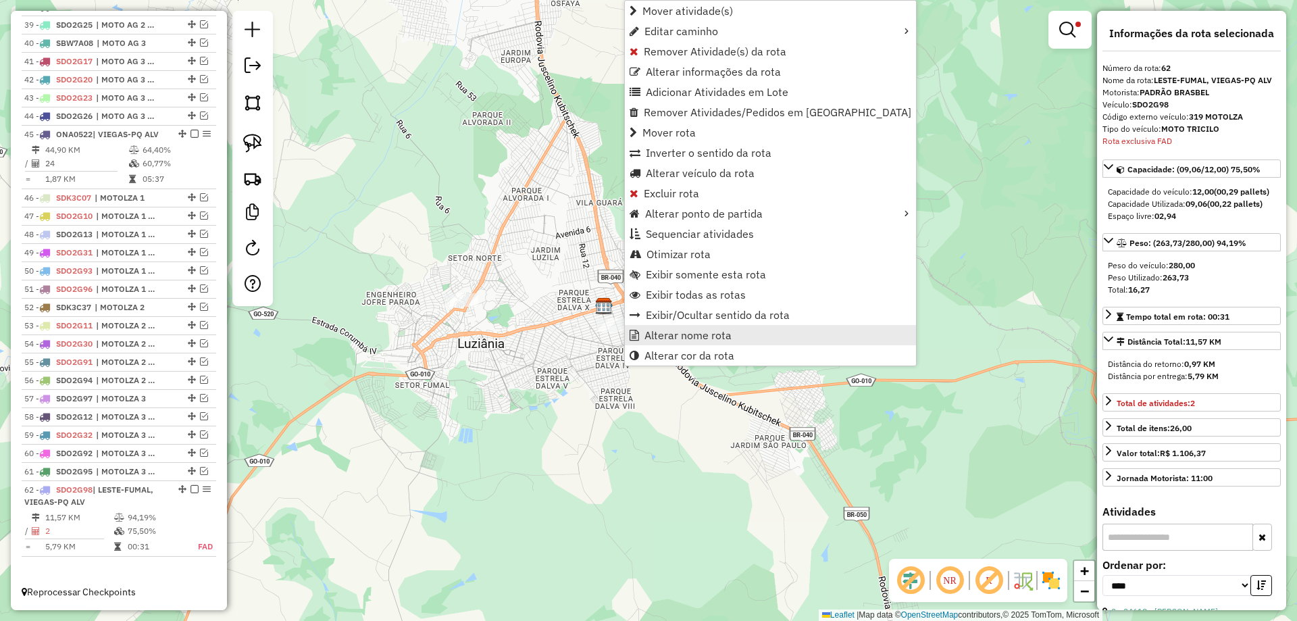
click at [676, 330] on span "Alterar nome rota" at bounding box center [687, 335] width 87 height 11
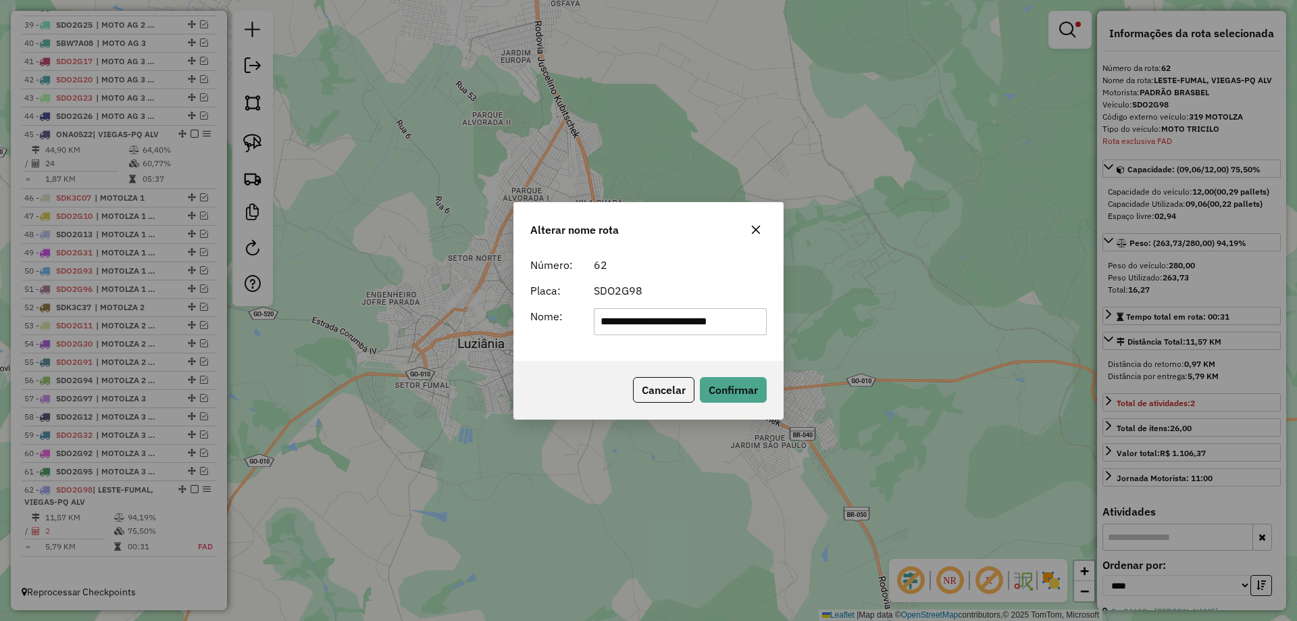
click at [692, 316] on input "**********" at bounding box center [681, 321] width 174 height 27
type input "**********"
click at [731, 397] on button "Confirmar" at bounding box center [733, 390] width 67 height 26
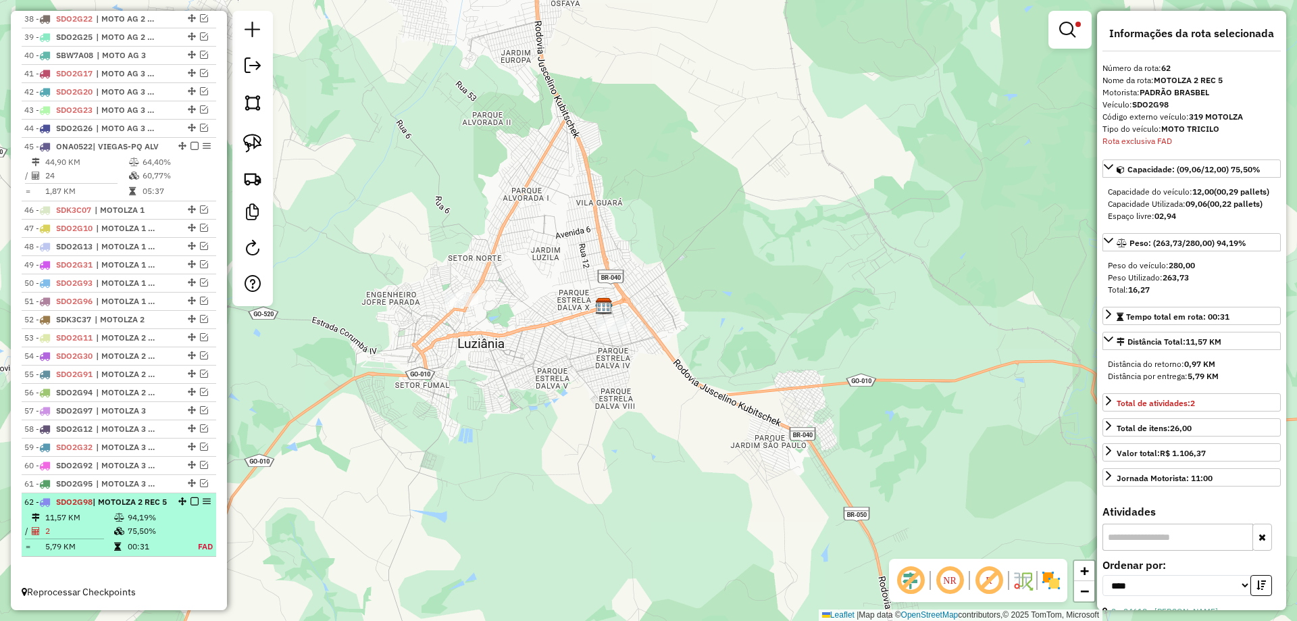
click at [190, 497] on em at bounding box center [194, 501] width 8 height 8
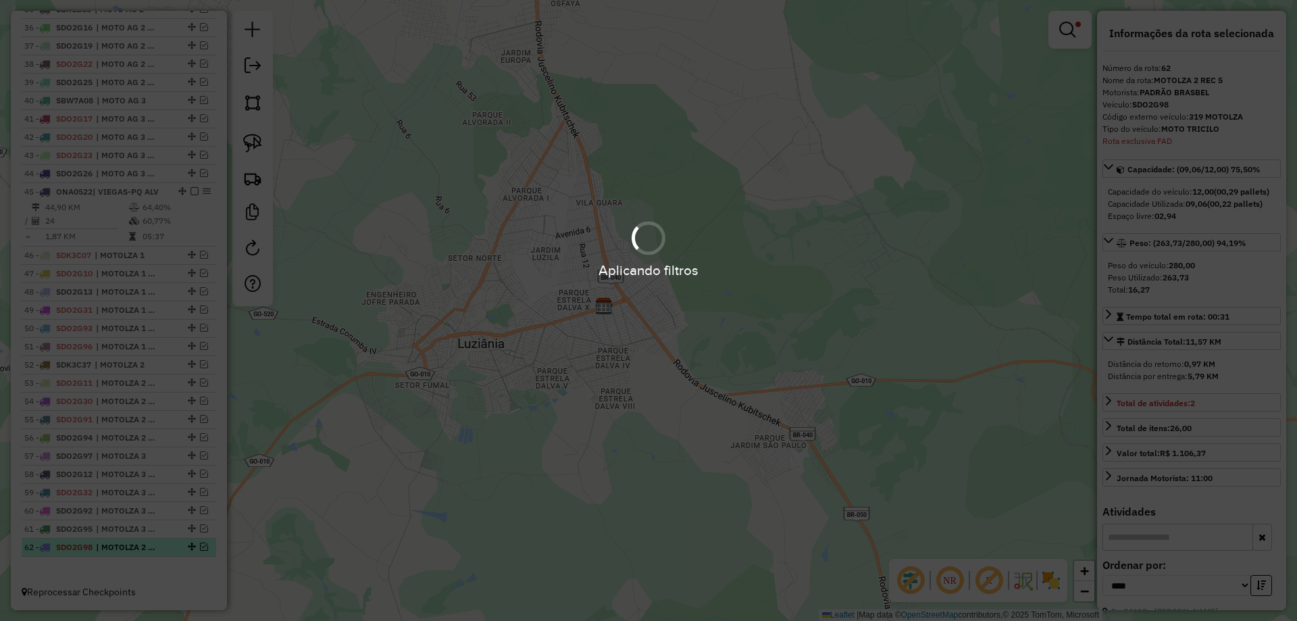
scroll to position [1170, 0]
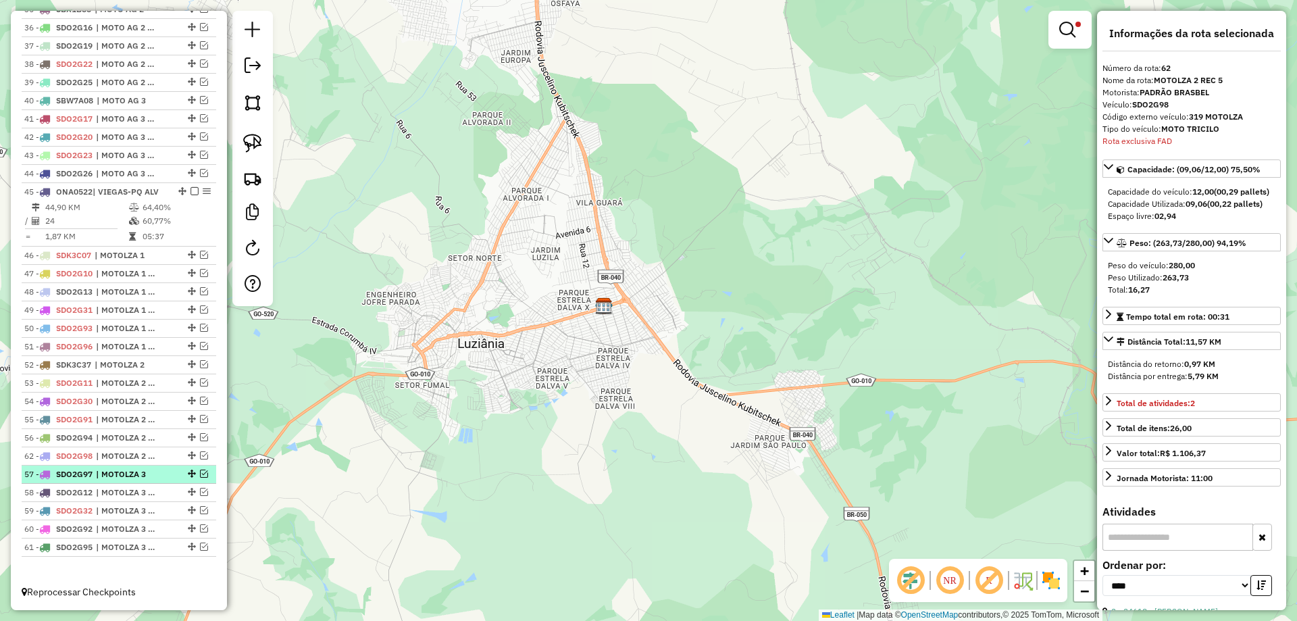
drag, startPoint x: 186, startPoint y: 546, endPoint x: 177, endPoint y: 456, distance: 90.3
click at [1072, 39] on link at bounding box center [1070, 29] width 32 height 27
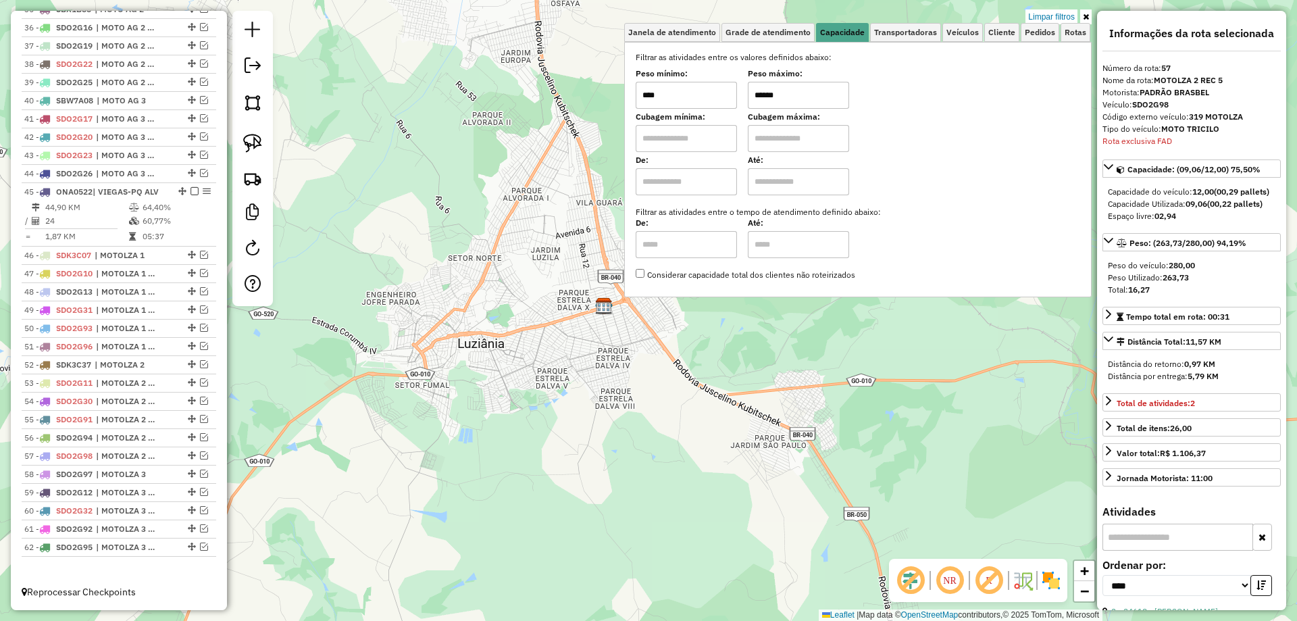
click at [769, 93] on input "******" at bounding box center [798, 95] width 101 height 27
click at [762, 90] on input "******" at bounding box center [798, 95] width 101 height 27
click at [768, 90] on input "******" at bounding box center [798, 95] width 101 height 27
click at [771, 92] on input "******" at bounding box center [798, 95] width 101 height 27
click at [765, 90] on input "******" at bounding box center [798, 95] width 101 height 27
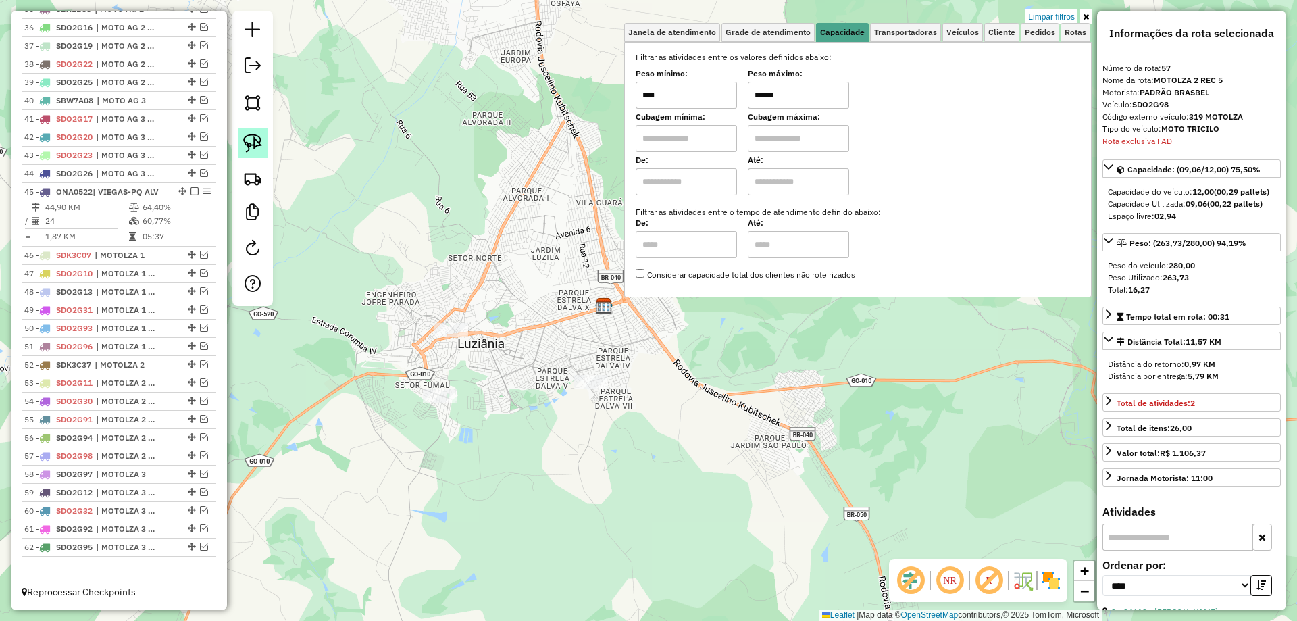
type input "******"
click at [249, 133] on link at bounding box center [253, 143] width 30 height 30
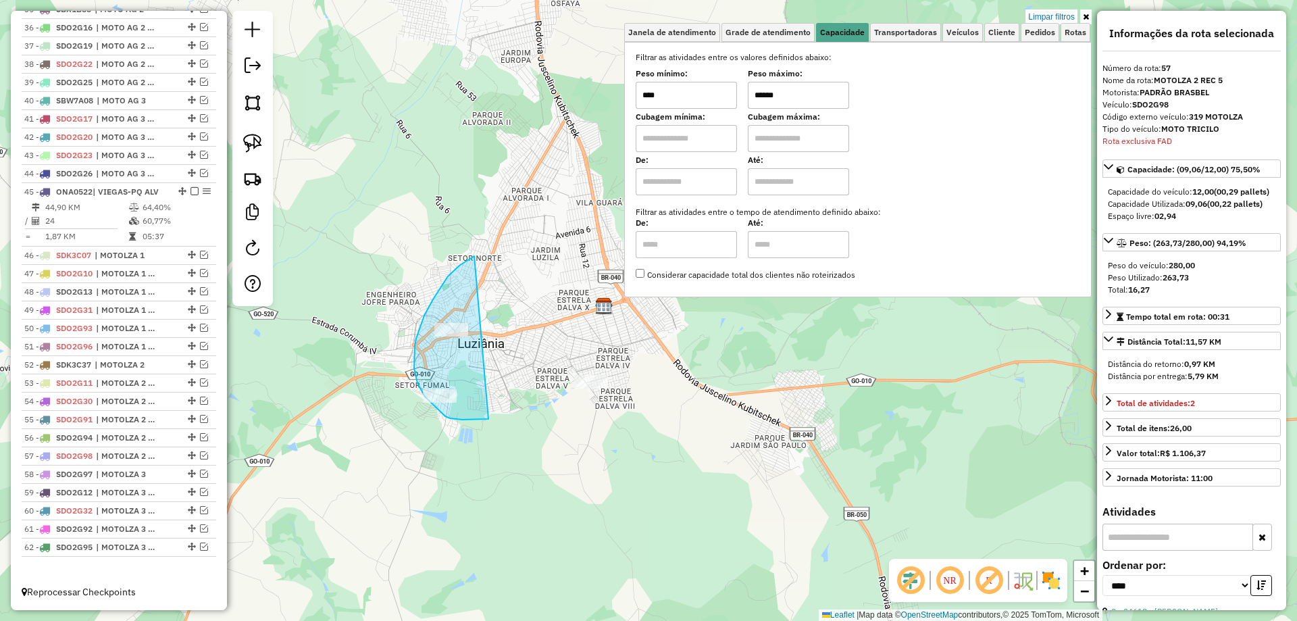
drag, startPoint x: 424, startPoint y: 315, endPoint x: 490, endPoint y: 417, distance: 120.7
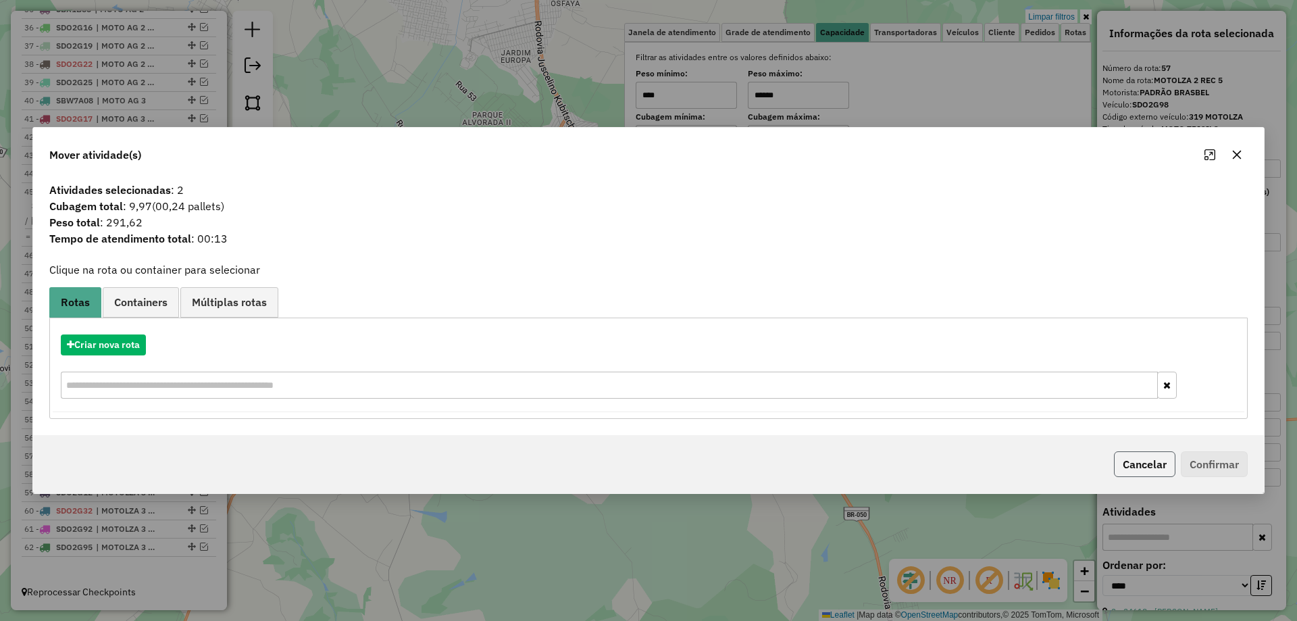
click at [1157, 469] on button "Cancelar" at bounding box center [1144, 464] width 61 height 26
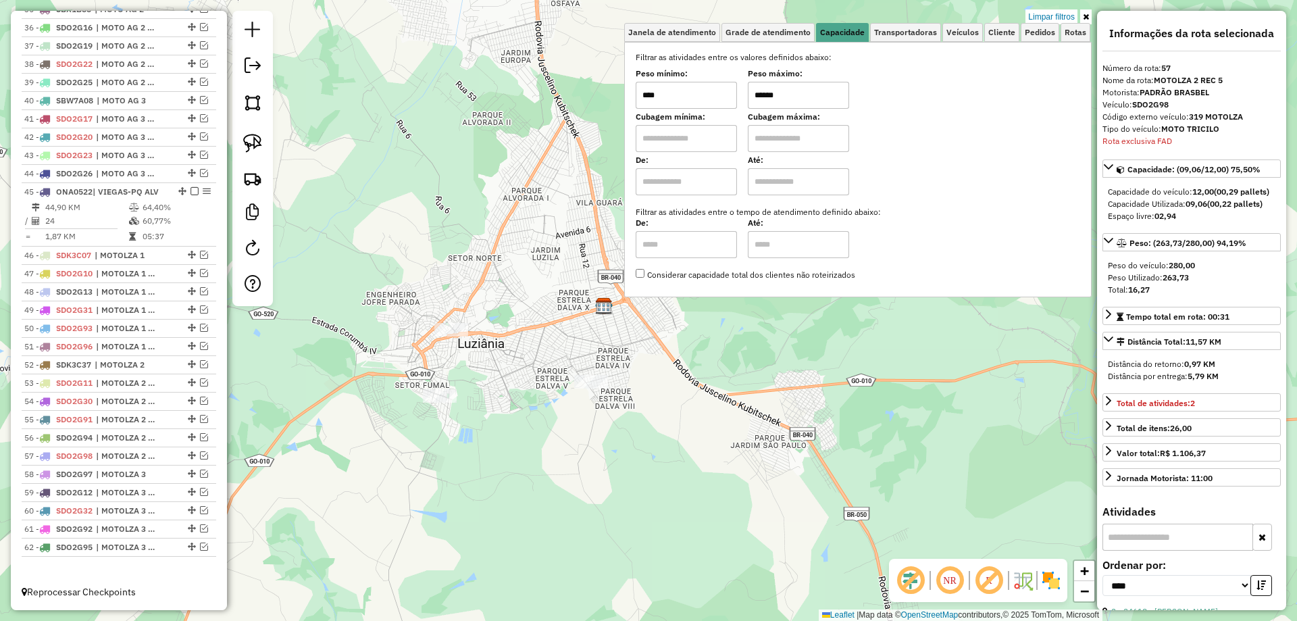
click at [271, 137] on div at bounding box center [252, 158] width 41 height 295
click at [261, 139] on img at bounding box center [252, 143] width 19 height 19
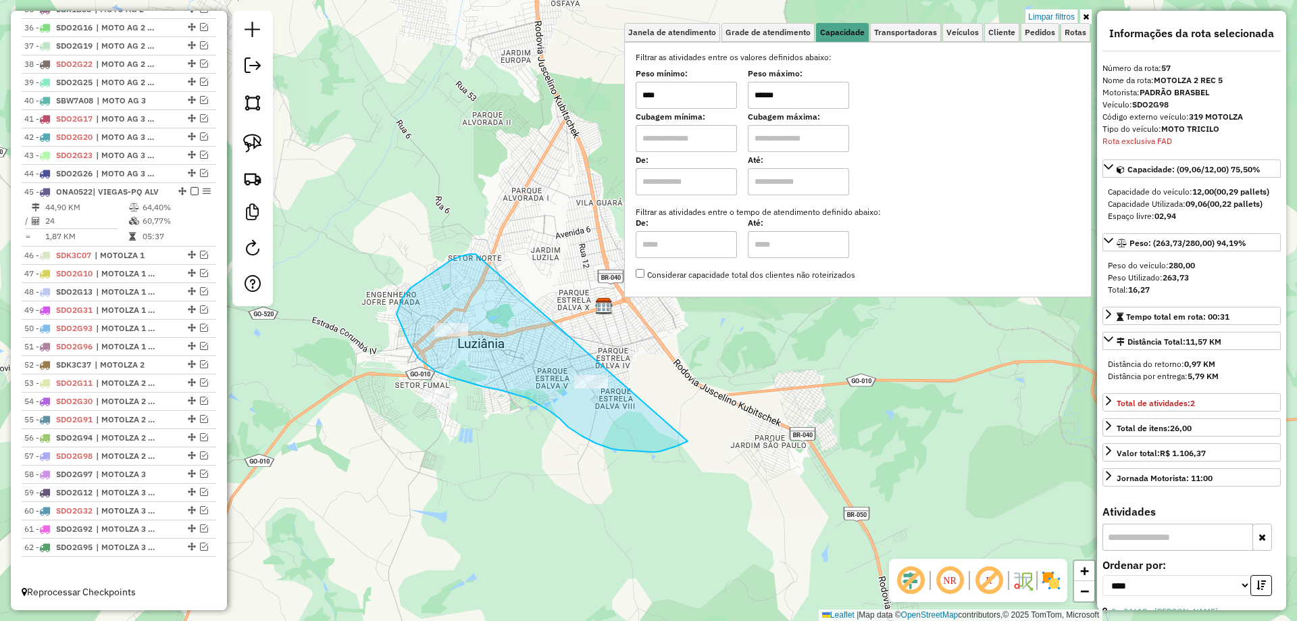
drag, startPoint x: 476, startPoint y: 254, endPoint x: 690, endPoint y: 440, distance: 283.5
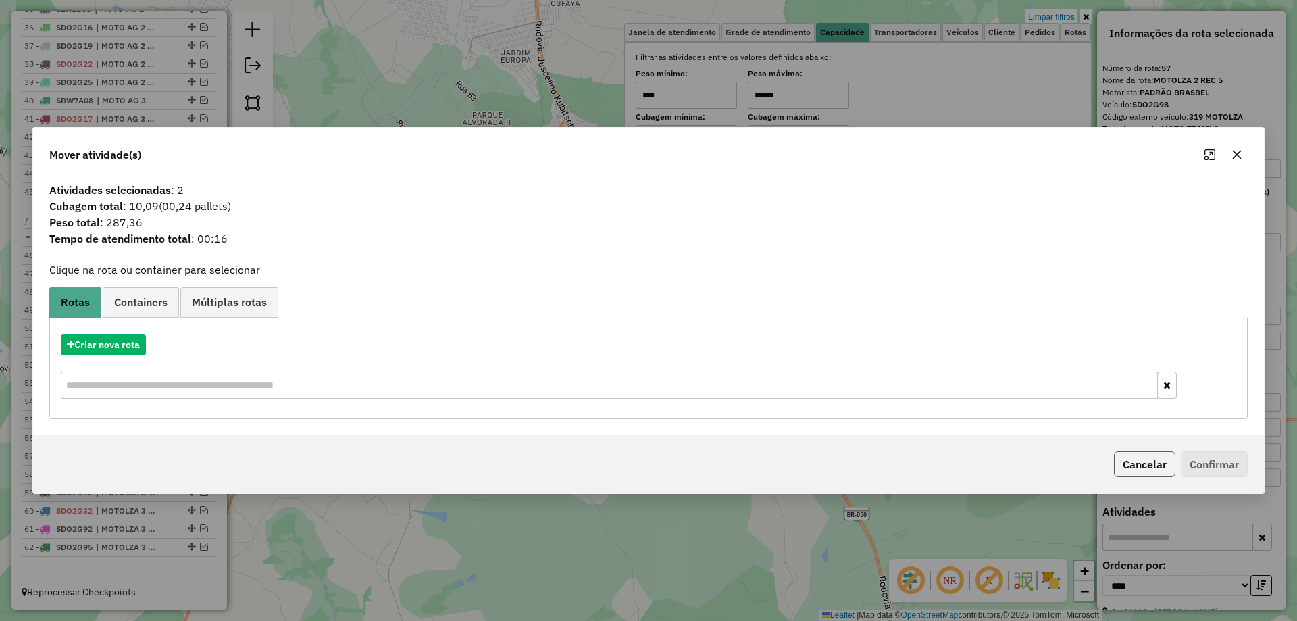
click at [1150, 469] on button "Cancelar" at bounding box center [1144, 464] width 61 height 26
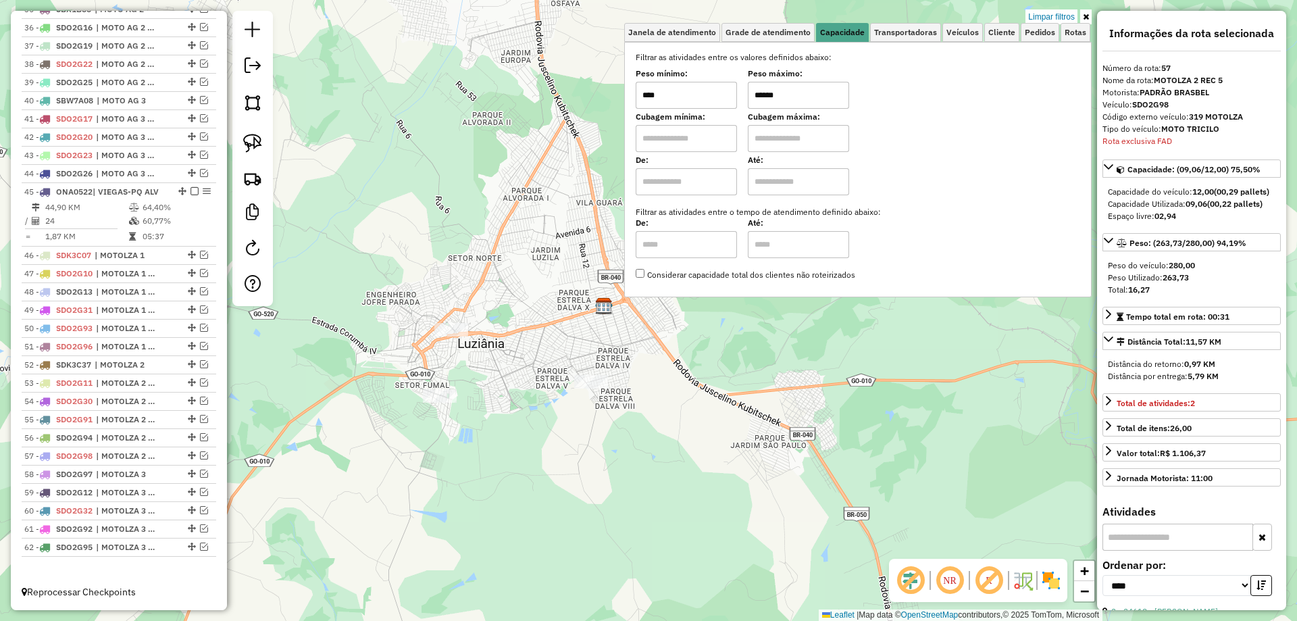
click at [759, 93] on input "******" at bounding box center [798, 95] width 101 height 27
click at [1052, 16] on link "Limpar filtros" at bounding box center [1051, 16] width 52 height 15
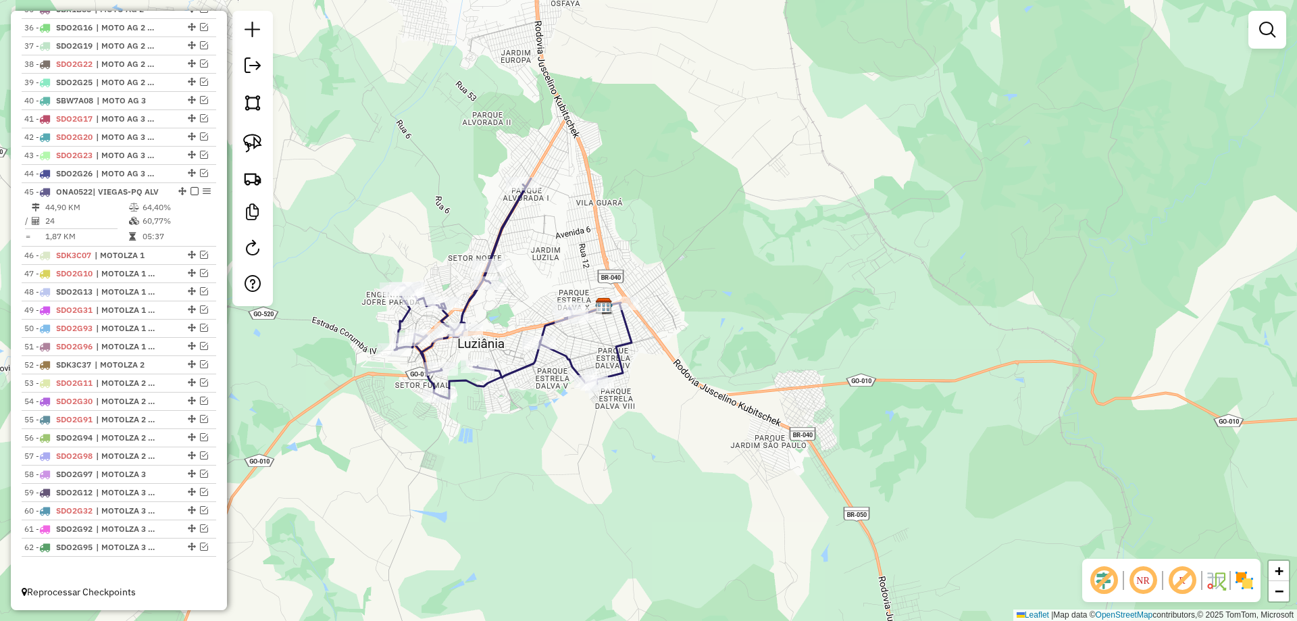
click at [619, 345] on icon at bounding box center [513, 288] width 237 height 220
select select "*********"
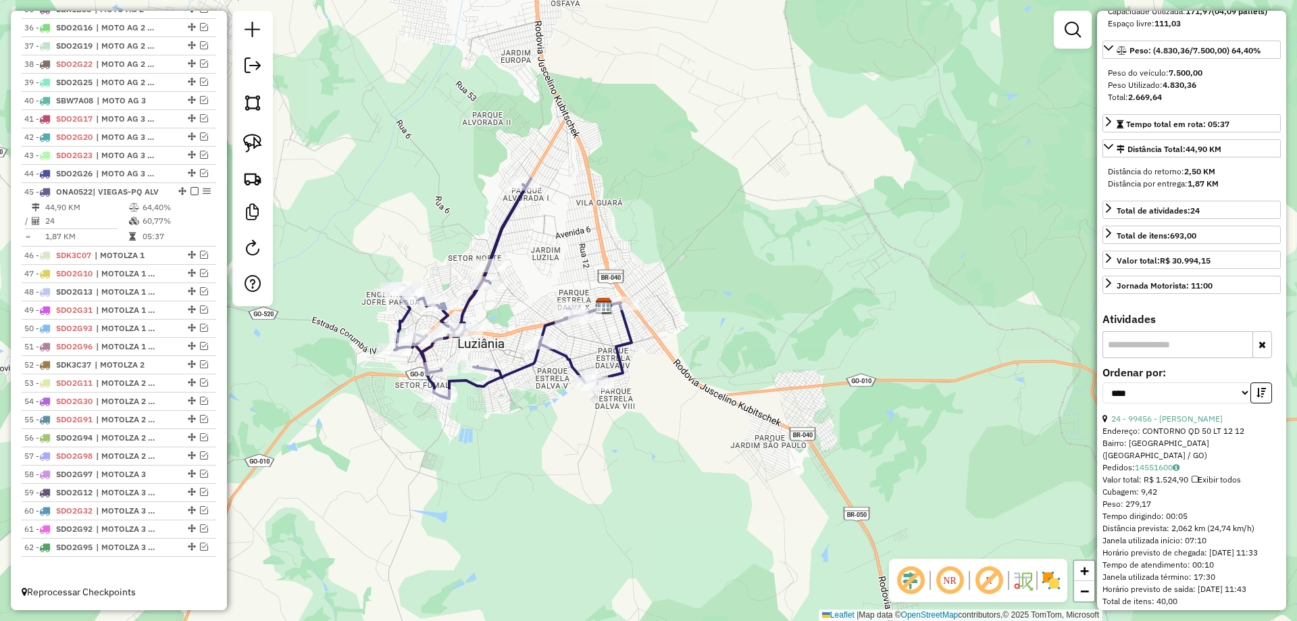
scroll to position [405, 0]
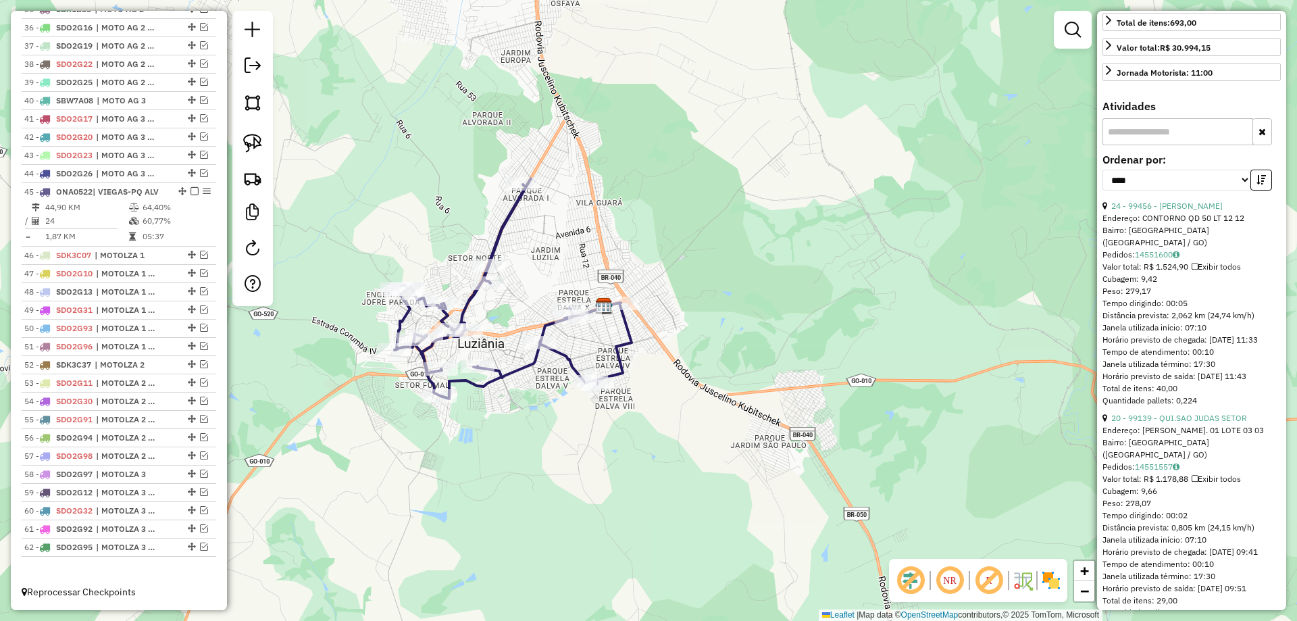
drag, startPoint x: 253, startPoint y: 153, endPoint x: 342, endPoint y: 328, distance: 196.1
click at [254, 152] on link at bounding box center [253, 143] width 30 height 30
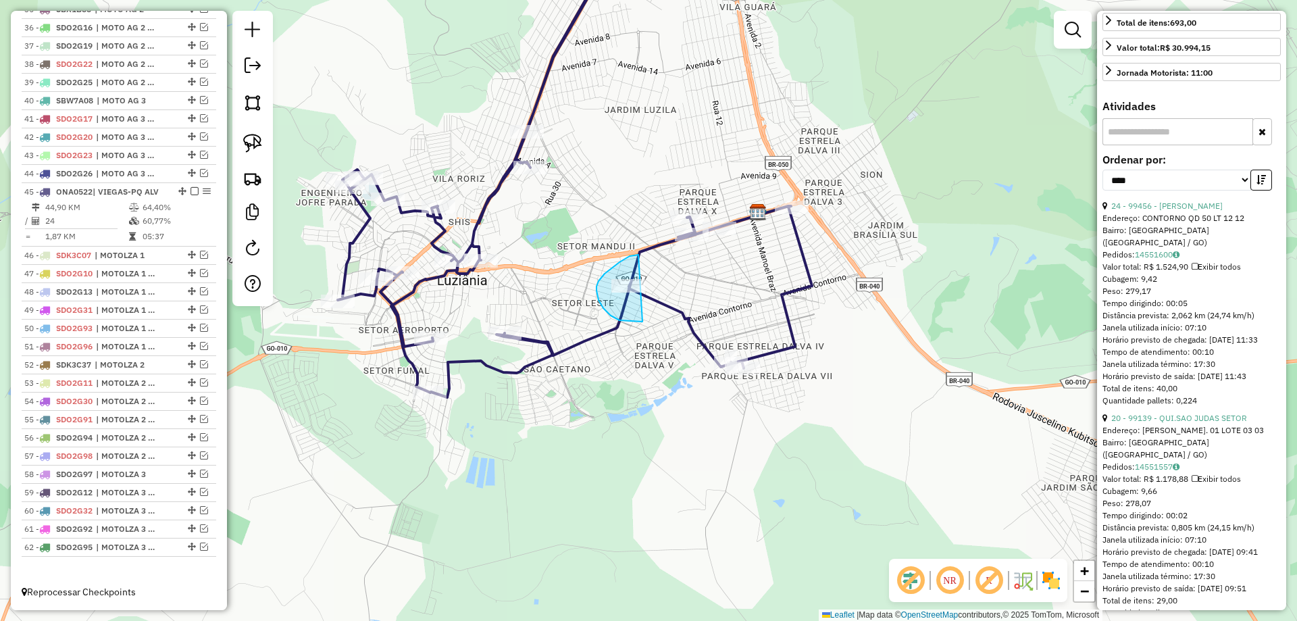
drag, startPoint x: 633, startPoint y: 255, endPoint x: 694, endPoint y: 299, distance: 75.2
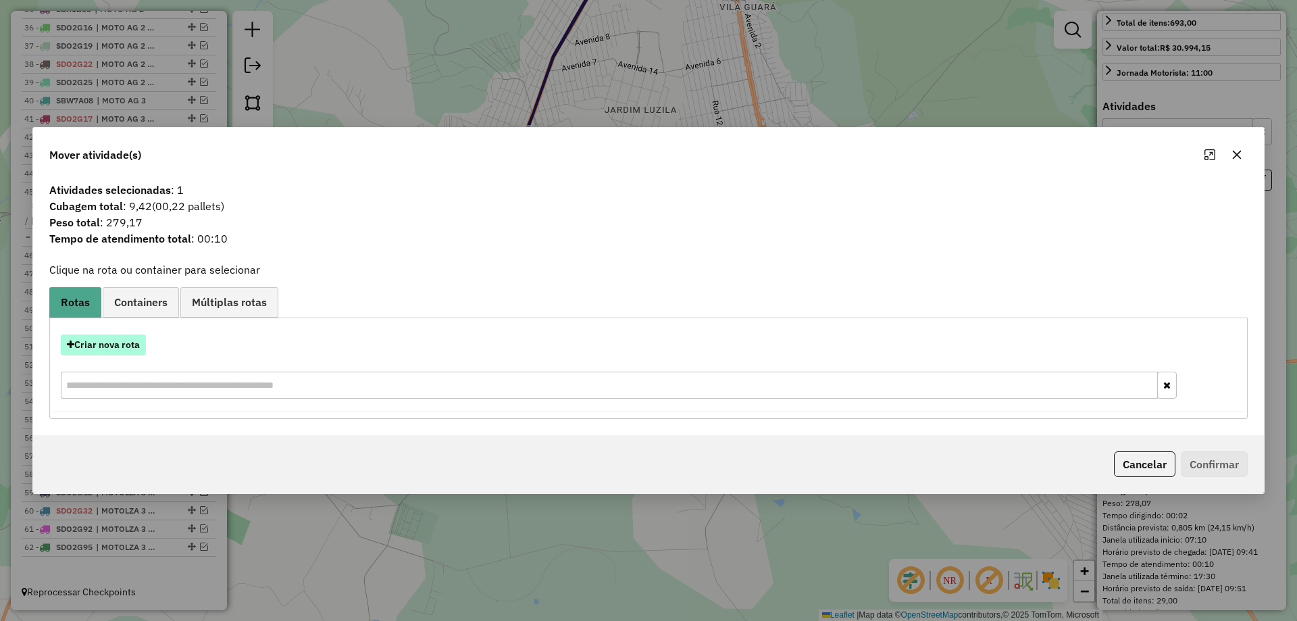
click at [95, 347] on button "Criar nova rota" at bounding box center [103, 344] width 85 height 21
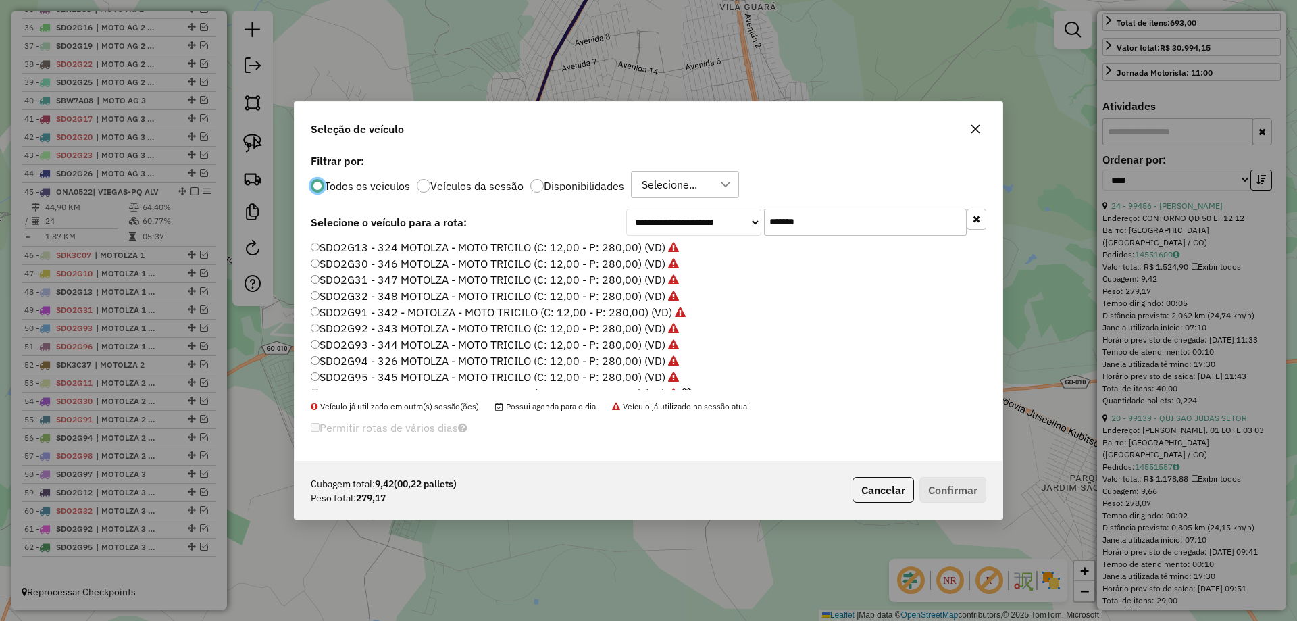
scroll to position [95, 0]
click at [656, 380] on label "SDO2G99 - 320 MOTOLZA - MOTO TRICILO (C: 12,00 - P: 280,00) (VD)" at bounding box center [495, 381] width 368 height 16
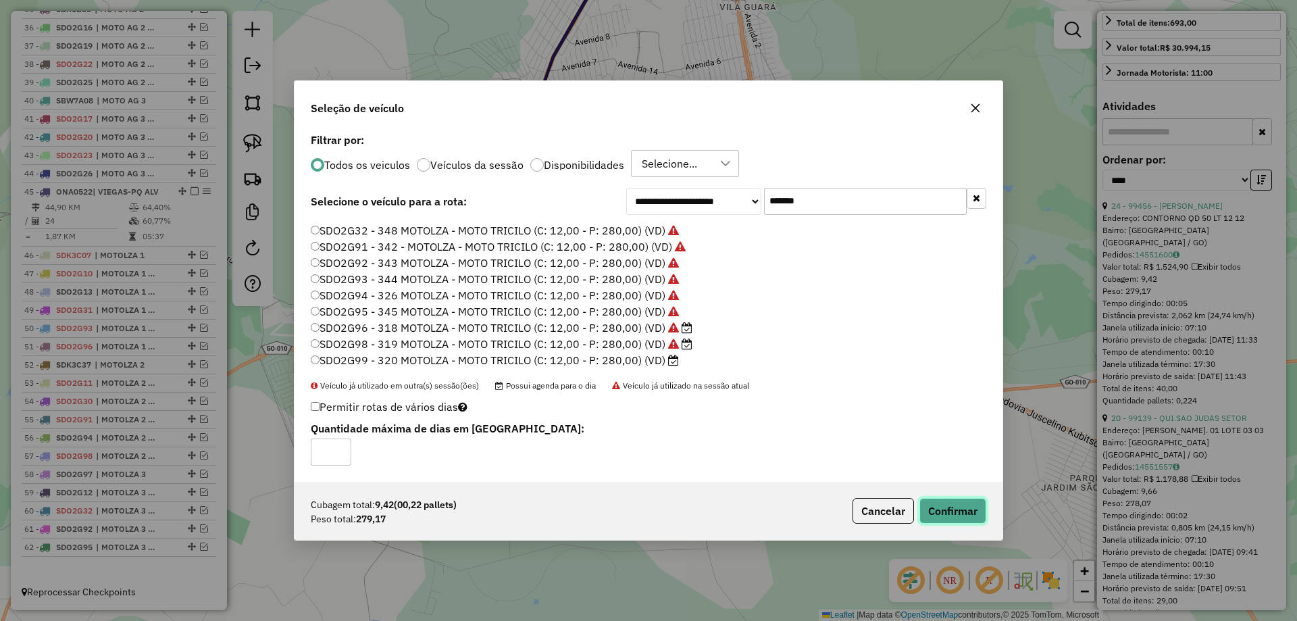
click at [959, 505] on button "Confirmar" at bounding box center [952, 511] width 67 height 26
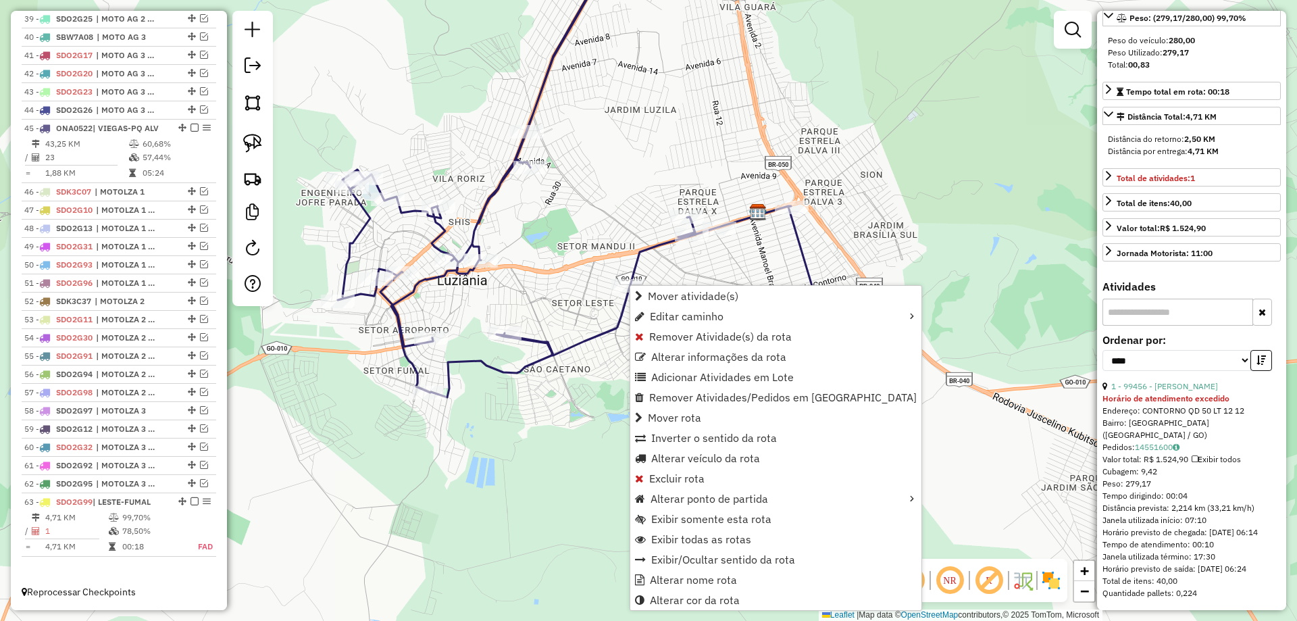
scroll to position [249, 0]
click at [684, 579] on span "Alterar nome rota" at bounding box center [693, 579] width 87 height 11
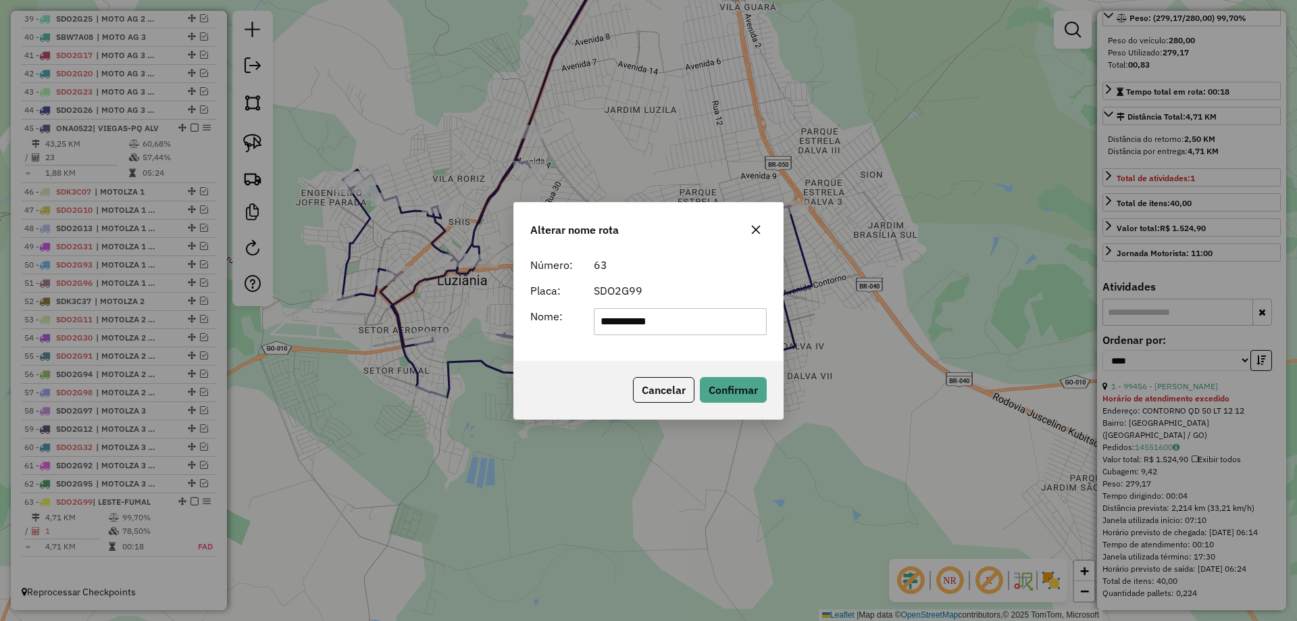
drag, startPoint x: 701, startPoint y: 313, endPoint x: 411, endPoint y: 297, distance: 290.9
click at [411, 297] on div "**********" at bounding box center [648, 310] width 1297 height 621
type input "**********"
click at [736, 381] on button "Confirmar" at bounding box center [733, 390] width 67 height 26
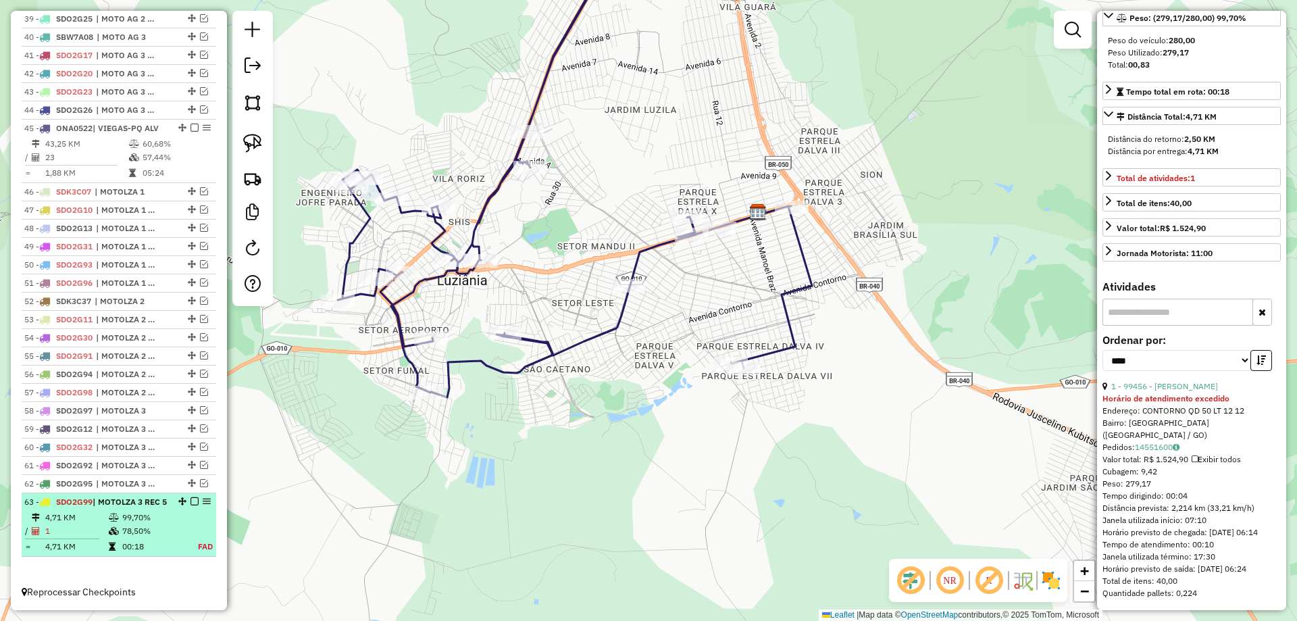
click at [190, 503] on em at bounding box center [194, 501] width 8 height 8
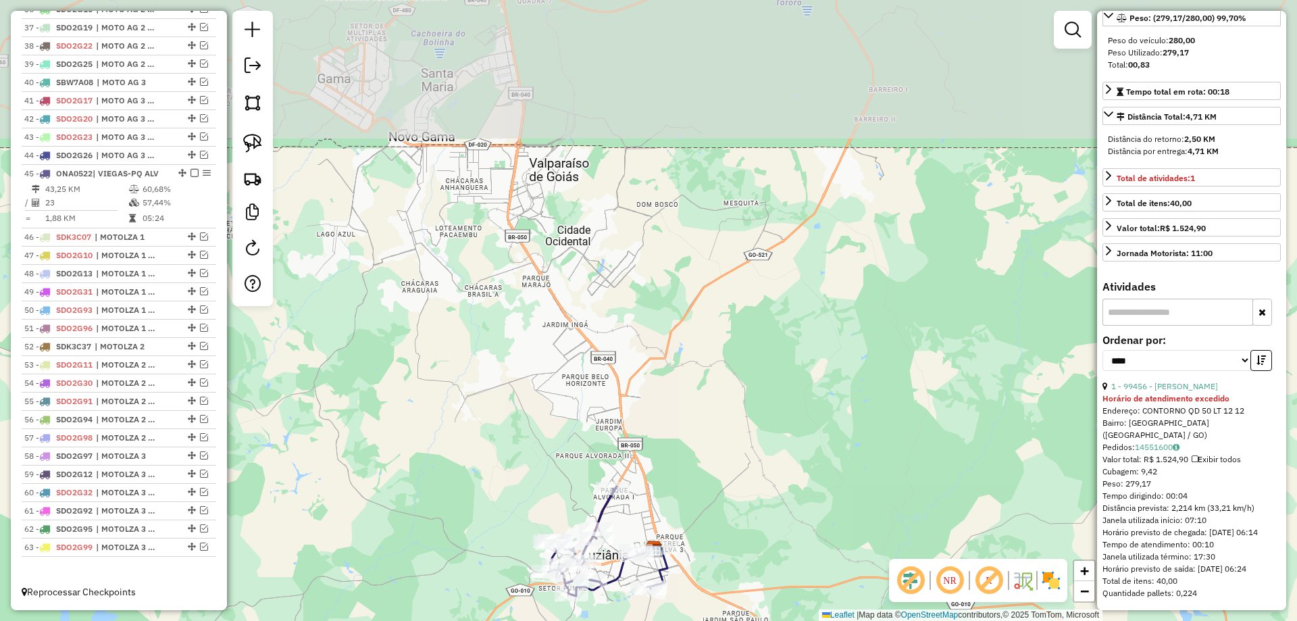
drag, startPoint x: 703, startPoint y: 209, endPoint x: 703, endPoint y: 436, distance: 227.0
click at [703, 434] on div "Janela de atendimento Grade de atendimento Capacidade Transportadoras Veículos …" at bounding box center [648, 310] width 1297 height 621
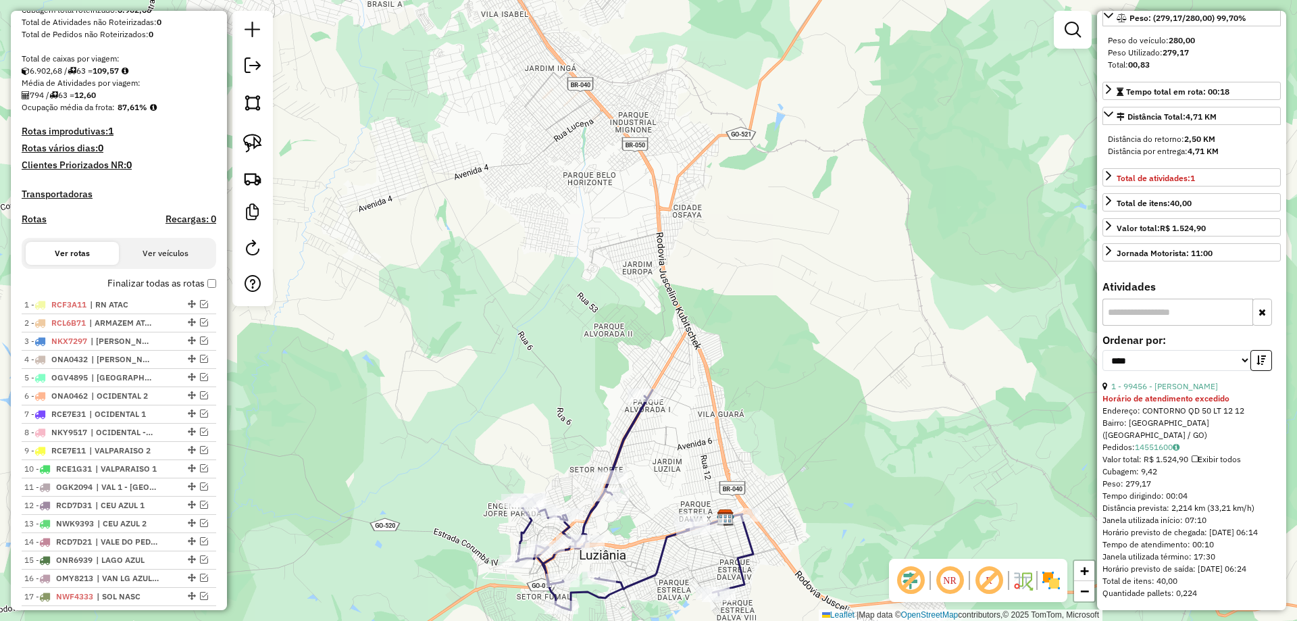
scroll to position [40, 0]
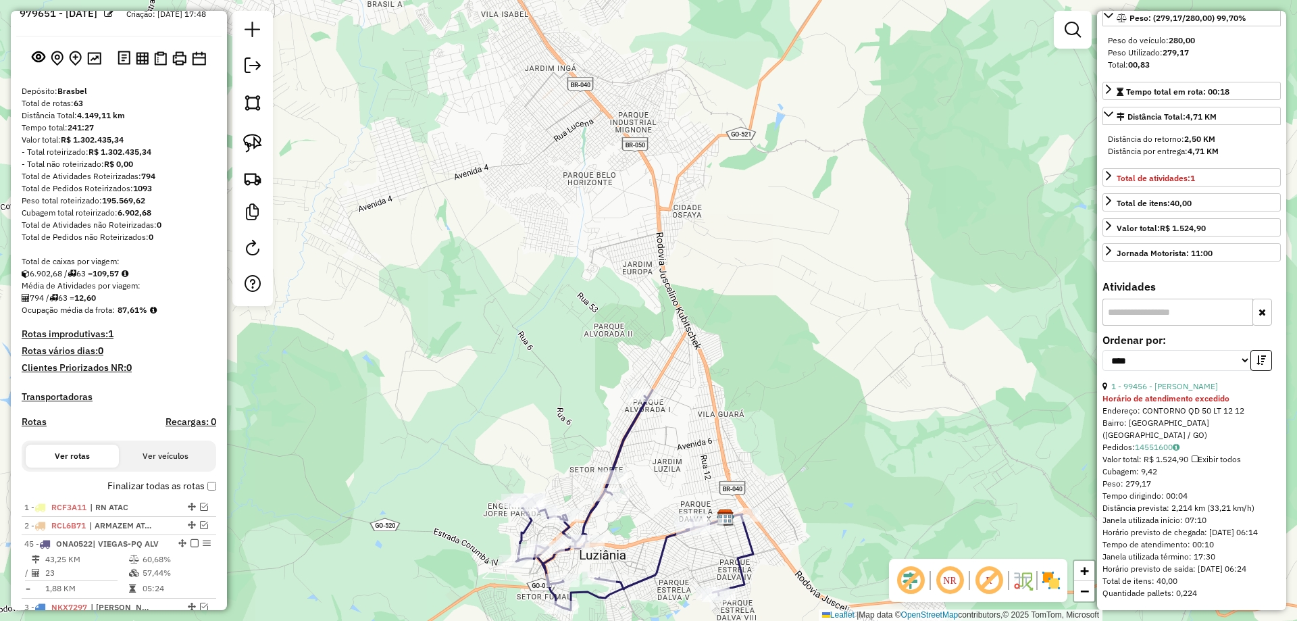
drag, startPoint x: 175, startPoint y: 170, endPoint x: 117, endPoint y: 606, distance: 439.6
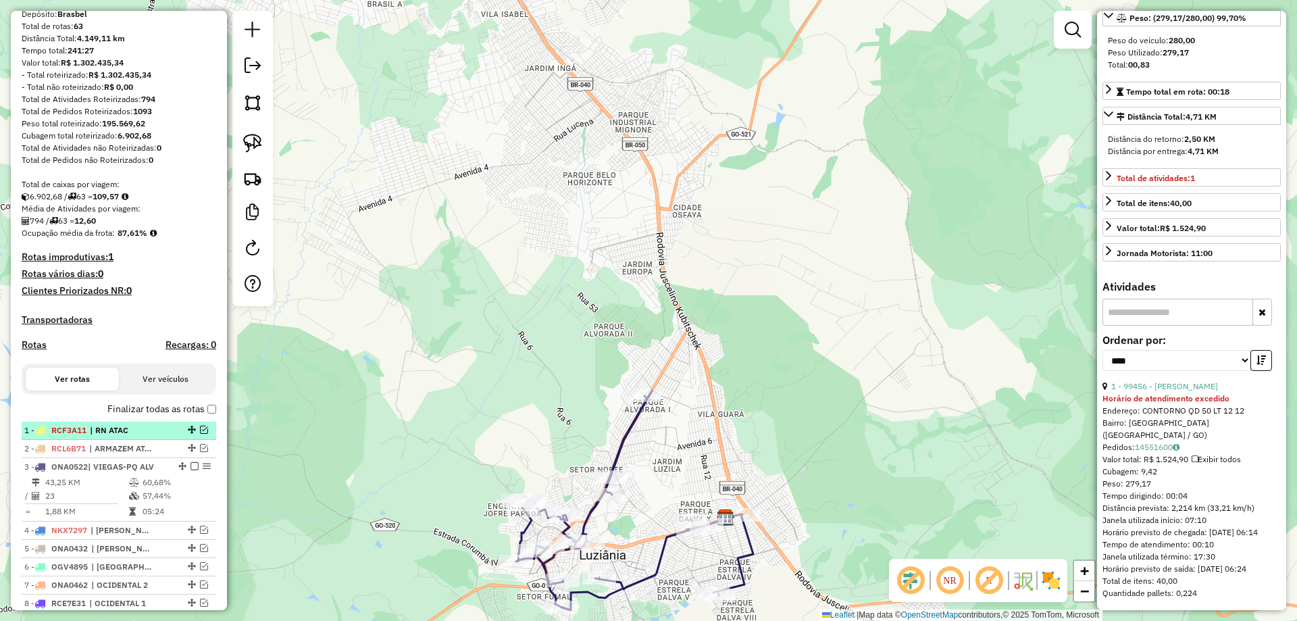
scroll to position [175, 0]
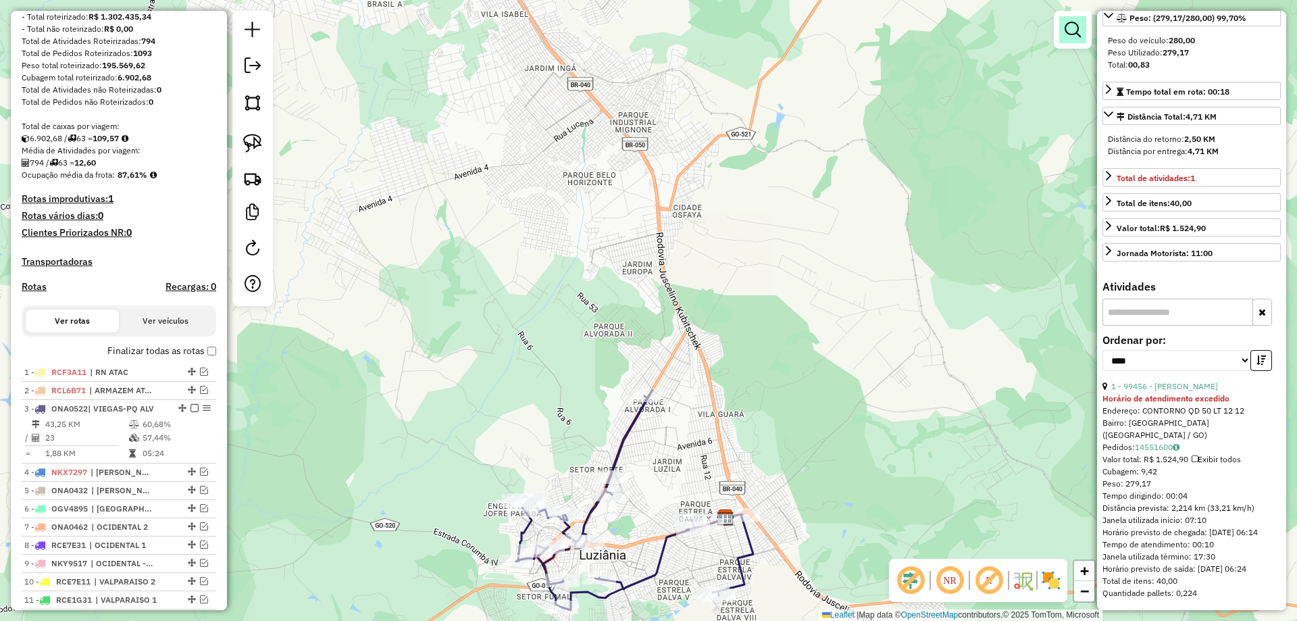
click at [1071, 27] on em at bounding box center [1073, 30] width 16 height 16
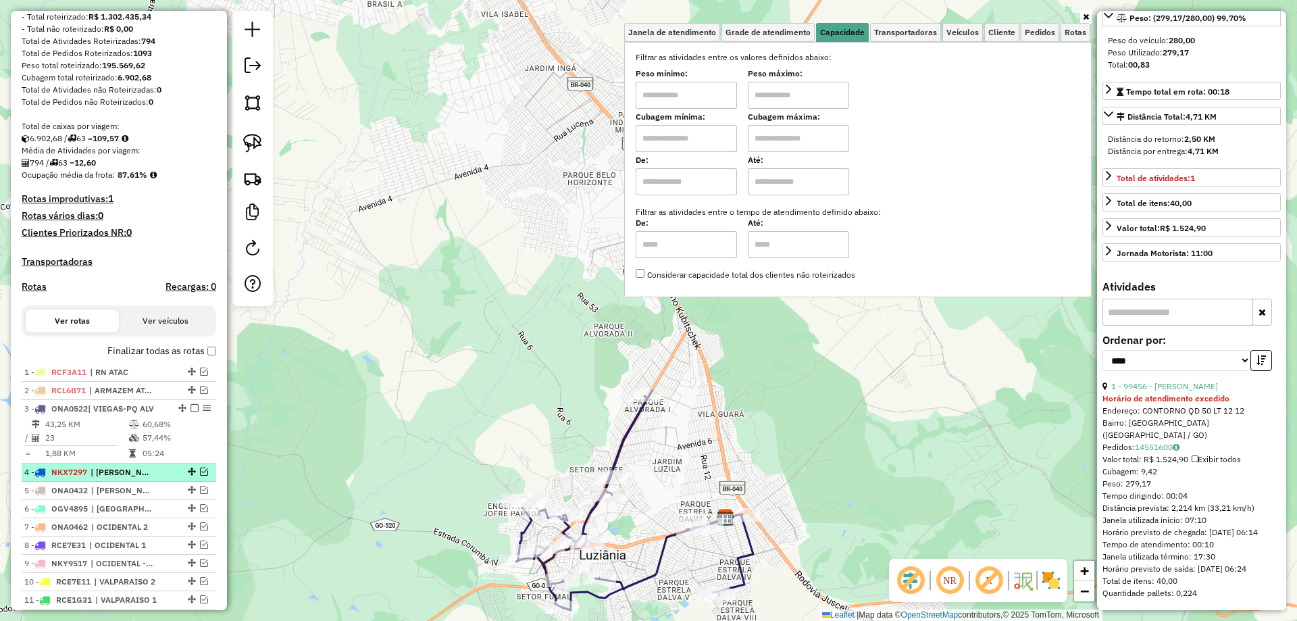
click at [200, 476] on em at bounding box center [204, 471] width 8 height 8
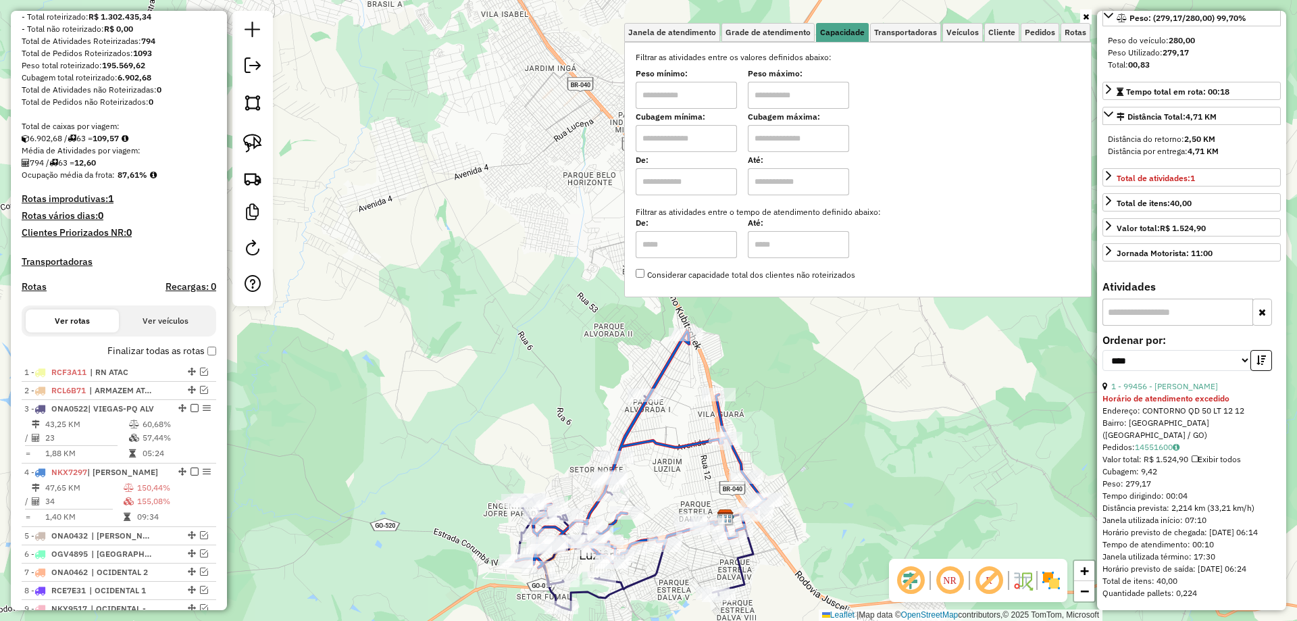
click at [858, 349] on div "Janela de atendimento Grade de atendimento Capacidade Transportadoras Veículos …" at bounding box center [648, 310] width 1297 height 621
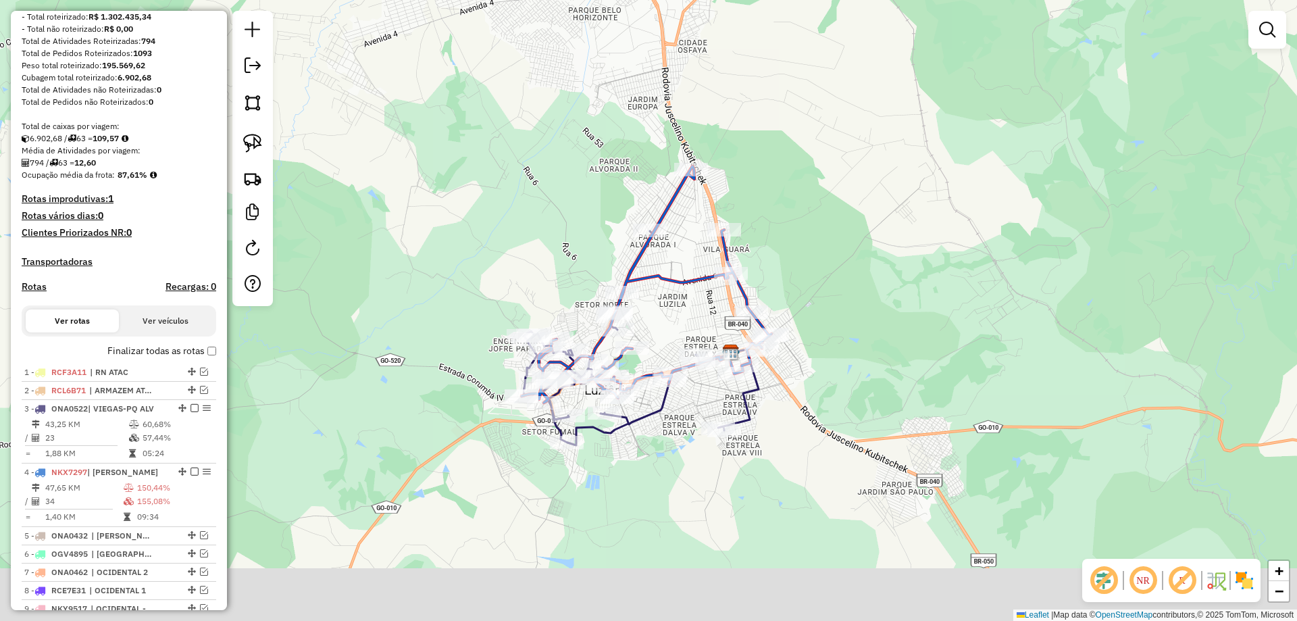
drag, startPoint x: 840, startPoint y: 354, endPoint x: 840, endPoint y: 316, distance: 37.8
click at [840, 316] on div "Janela de atendimento Grade de atendimento Capacidade Transportadoras Veículos …" at bounding box center [648, 310] width 1297 height 621
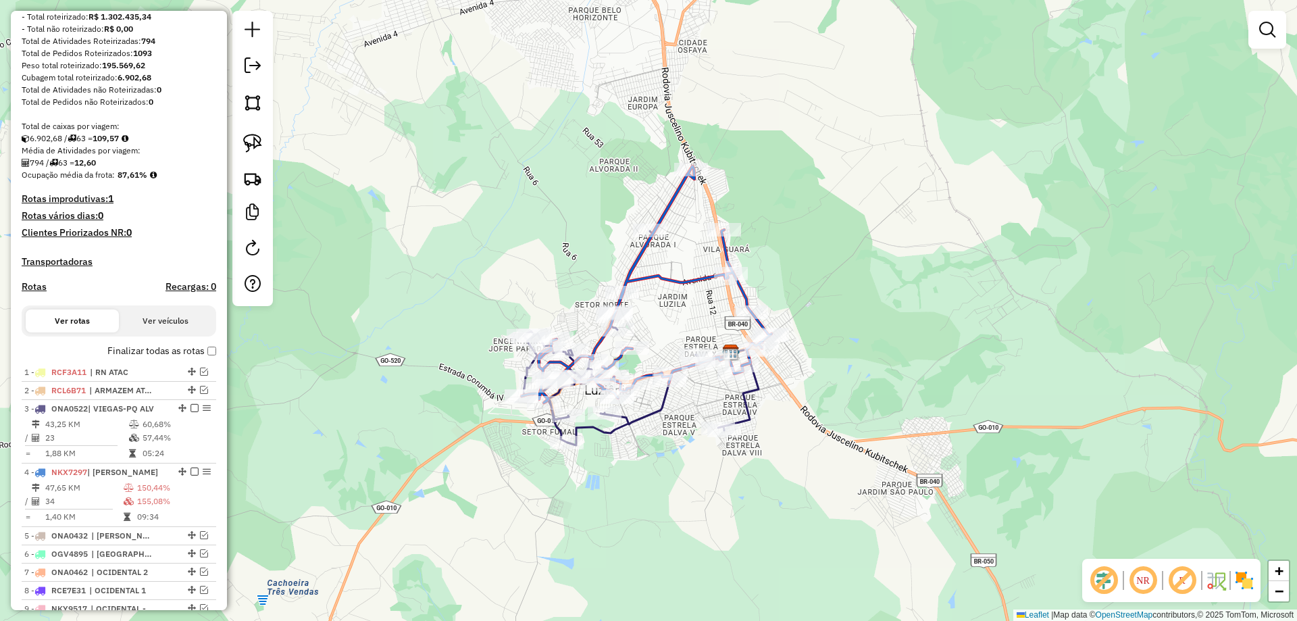
click at [745, 292] on icon at bounding box center [647, 284] width 250 height 236
select select "*********"
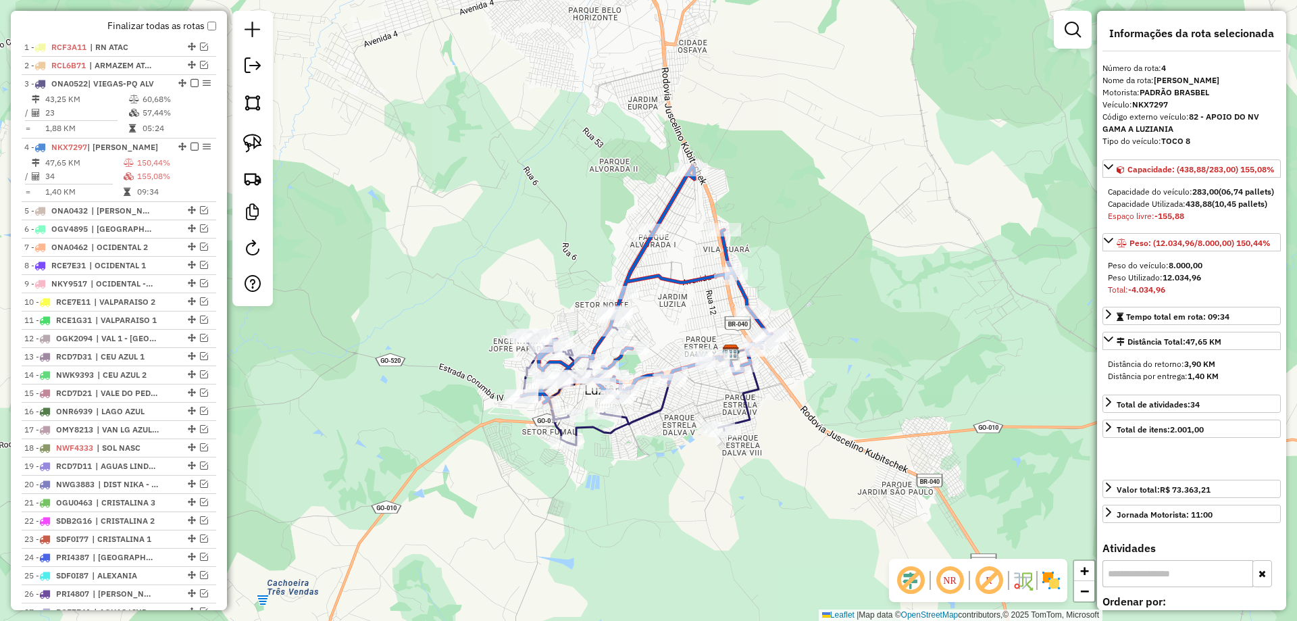
scroll to position [640, 0]
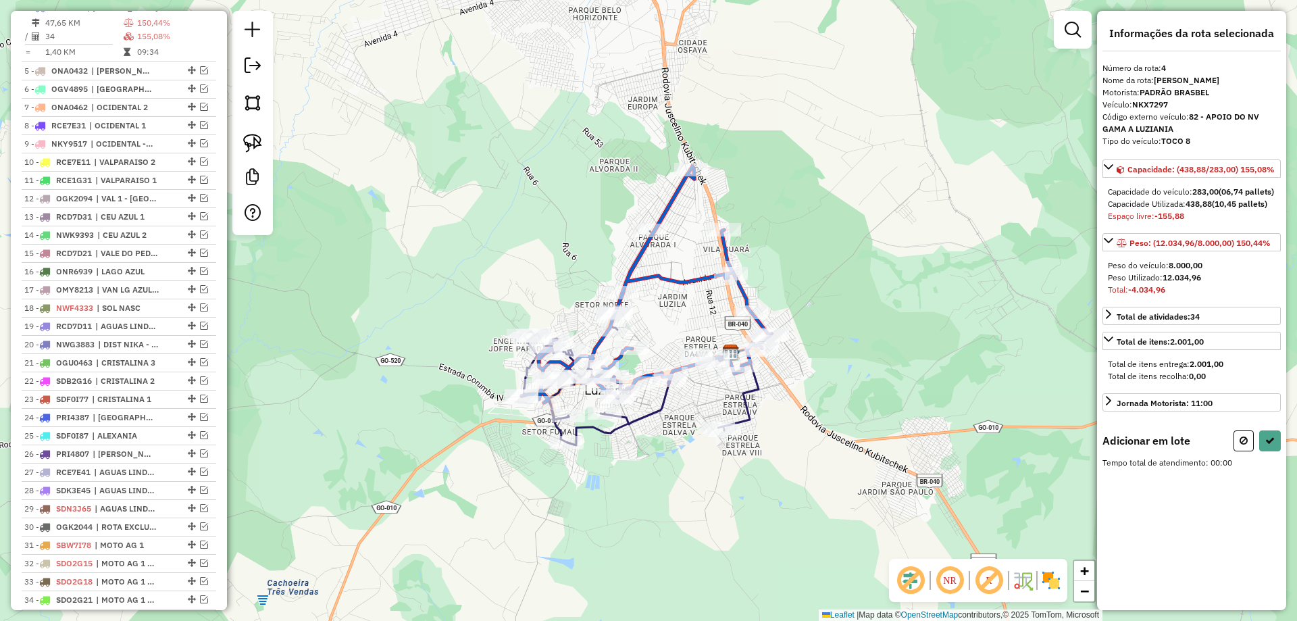
click at [258, 144] on img at bounding box center [252, 143] width 19 height 19
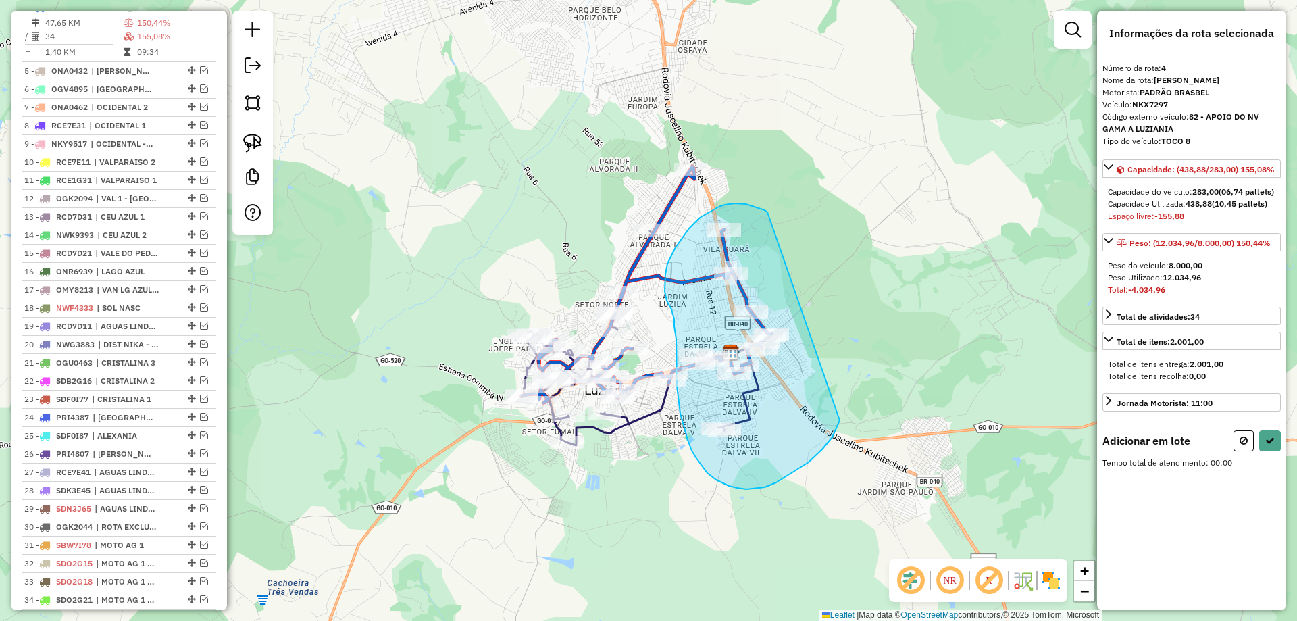
drag, startPoint x: 765, startPoint y: 210, endPoint x: 842, endPoint y: 412, distance: 216.4
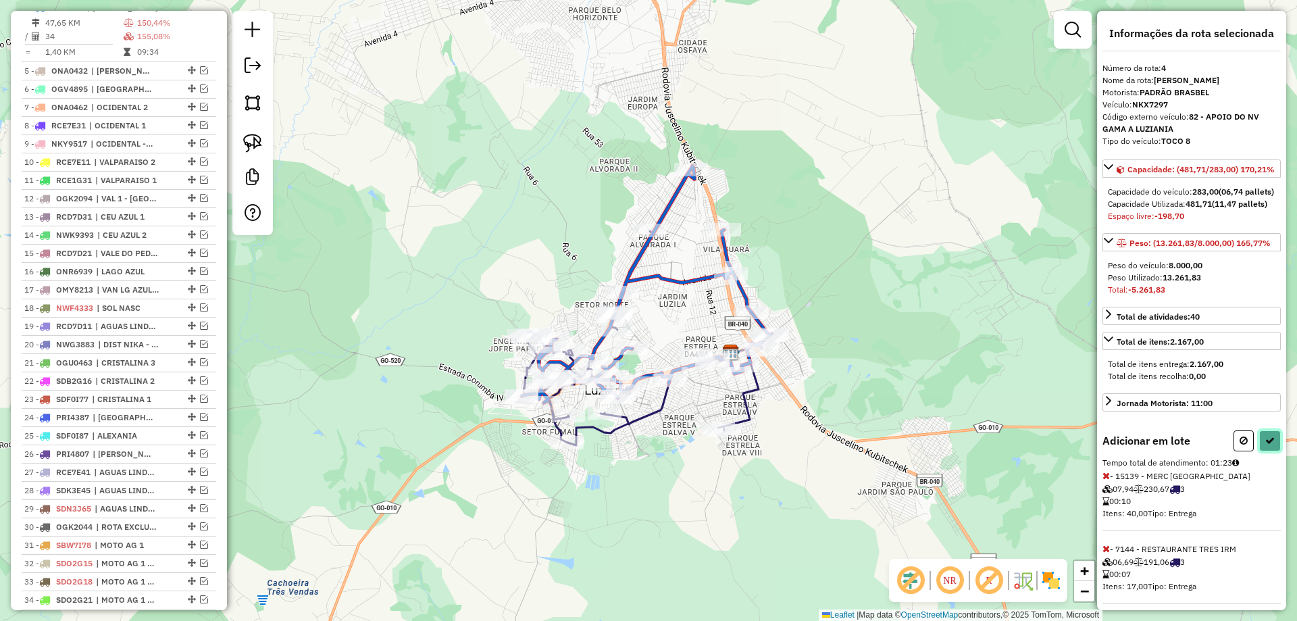
click at [1271, 451] on button at bounding box center [1270, 440] width 22 height 21
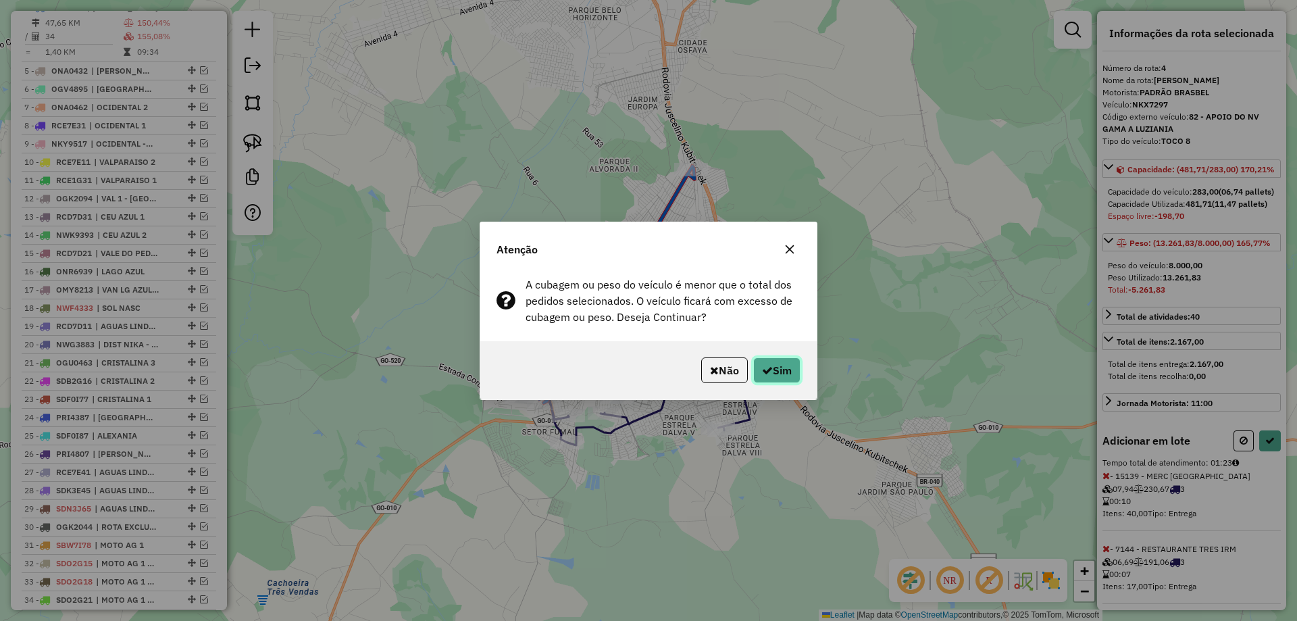
click at [785, 362] on button "Sim" at bounding box center [776, 370] width 47 height 26
select select "*********"
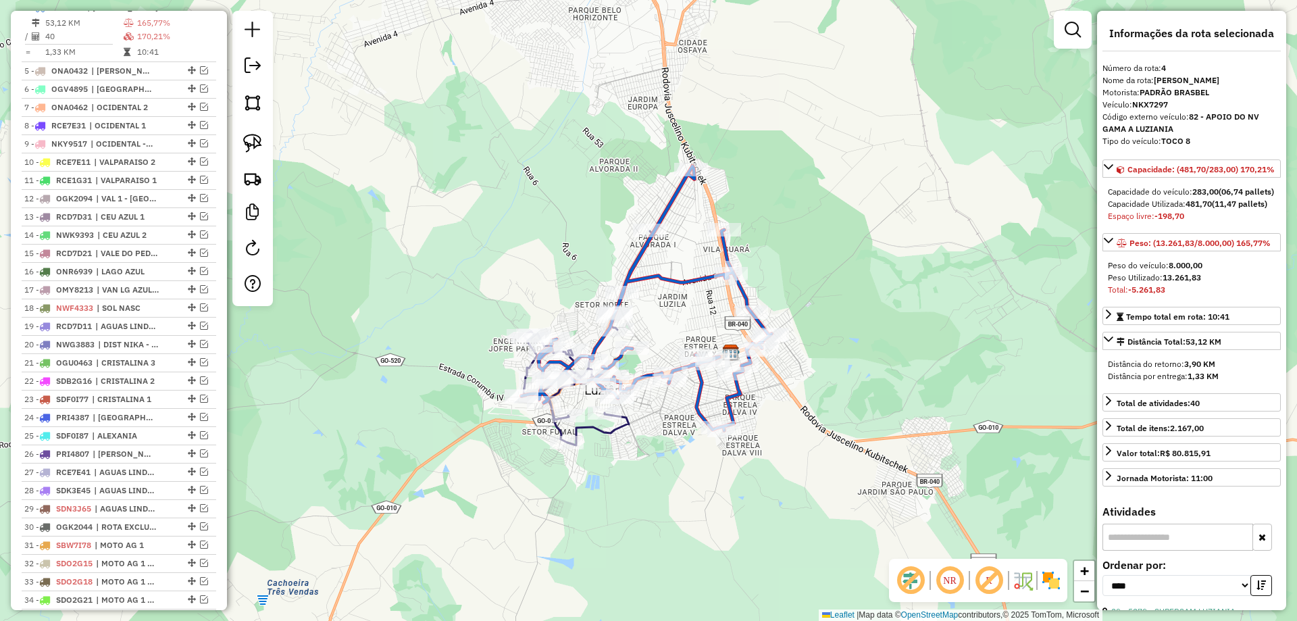
click at [667, 207] on icon at bounding box center [647, 298] width 250 height 264
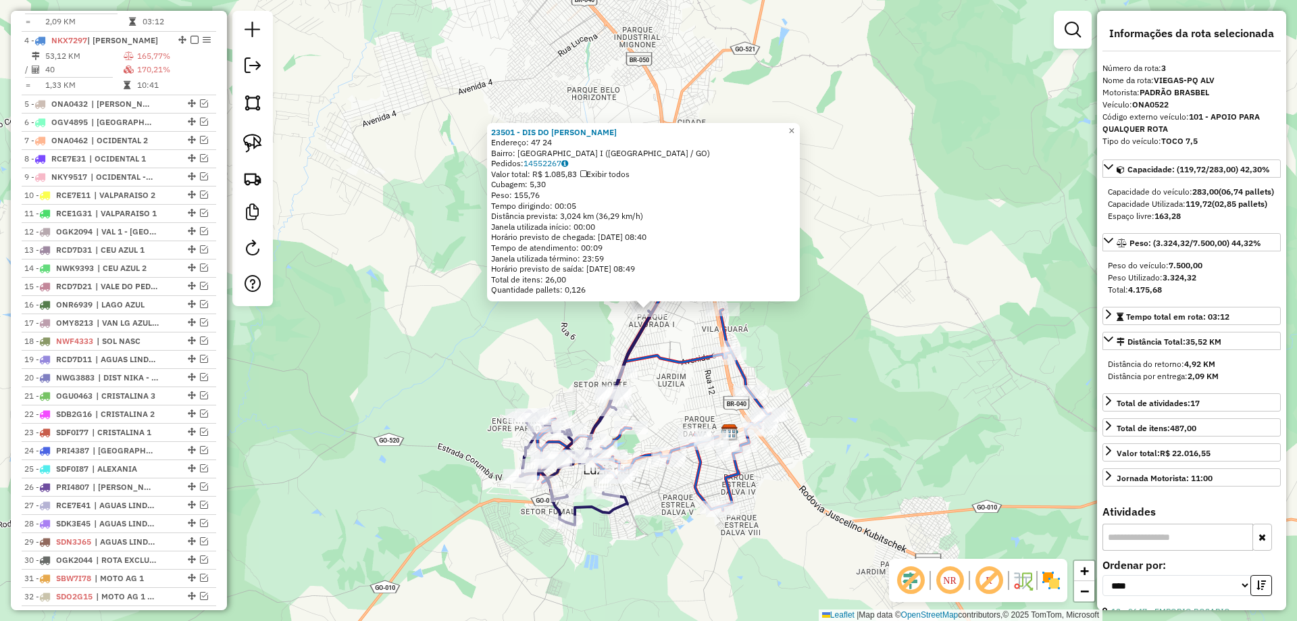
scroll to position [576, 0]
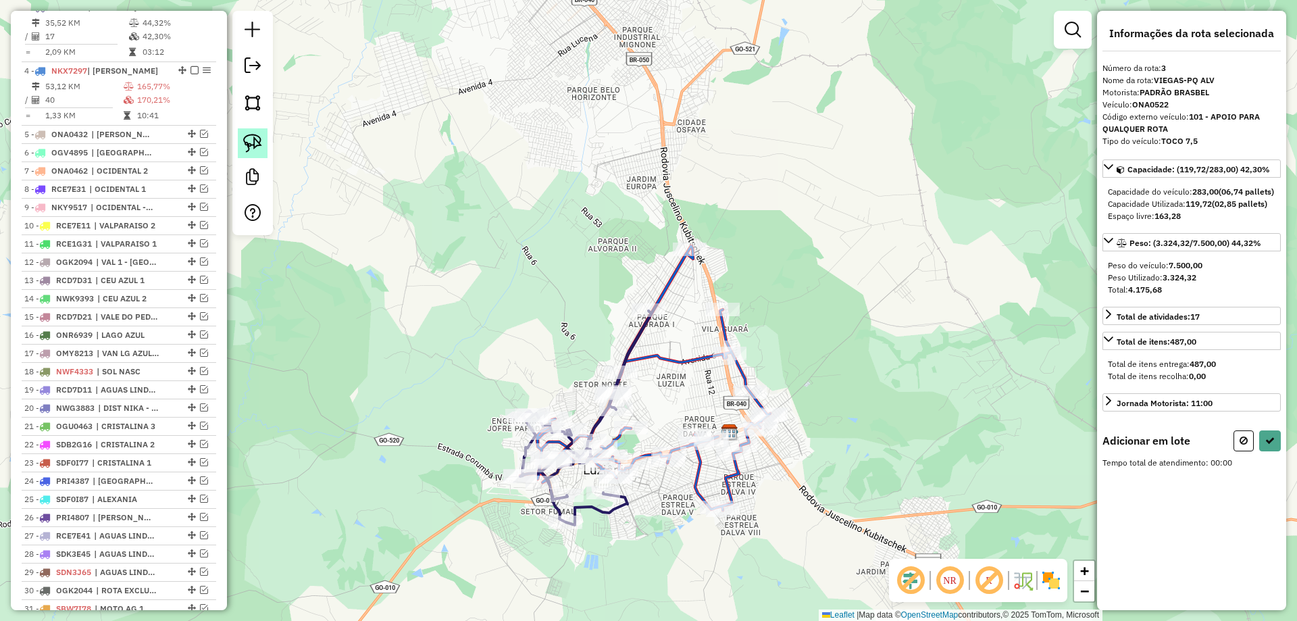
click at [244, 143] on img at bounding box center [252, 143] width 19 height 19
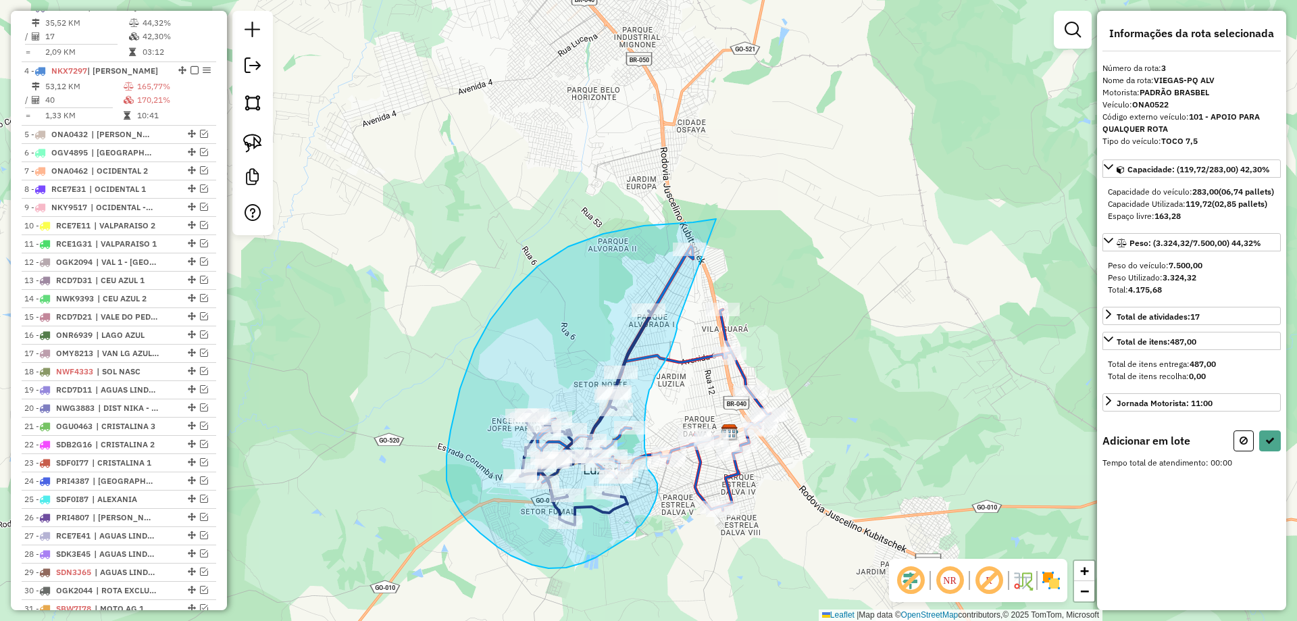
drag, startPoint x: 693, startPoint y: 222, endPoint x: 680, endPoint y: 317, distance: 95.5
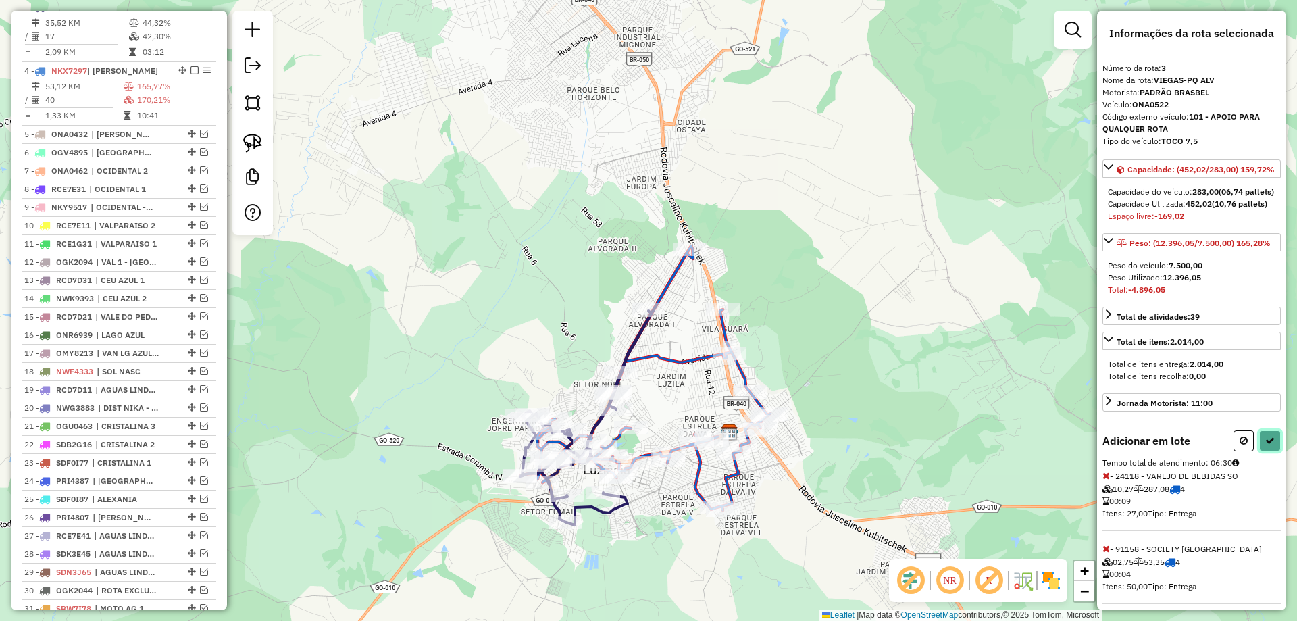
click at [1270, 445] on icon at bounding box center [1269, 440] width 9 height 9
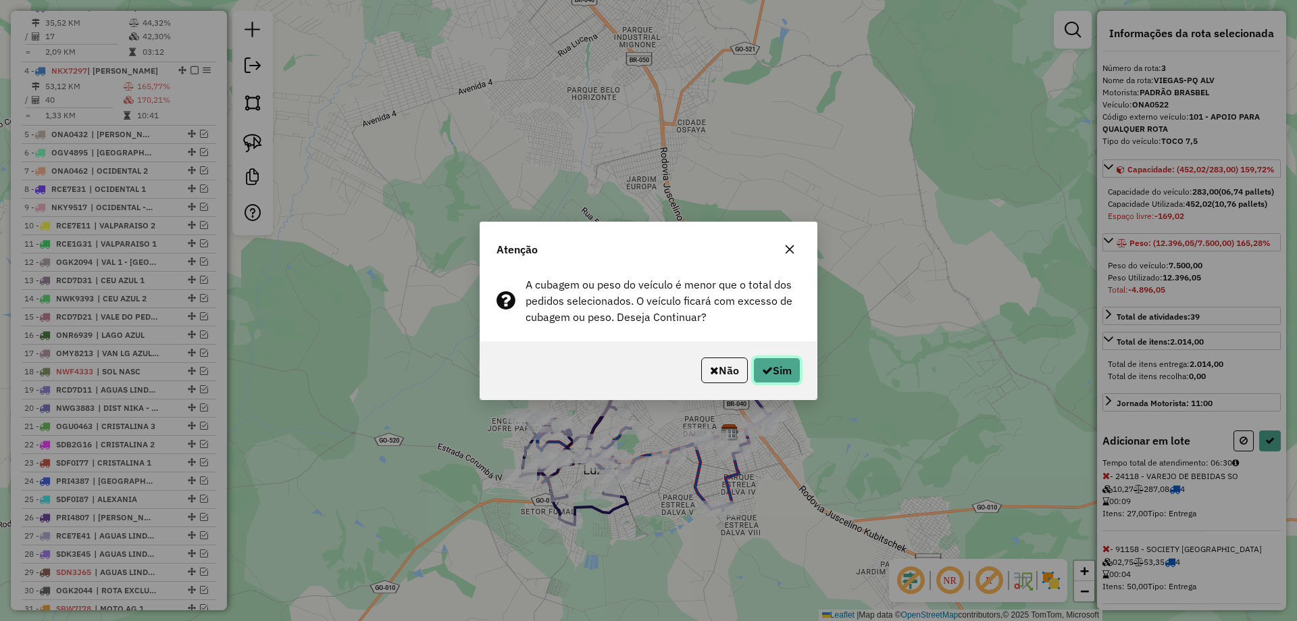
click at [778, 365] on button "Sim" at bounding box center [776, 370] width 47 height 26
select select "*********"
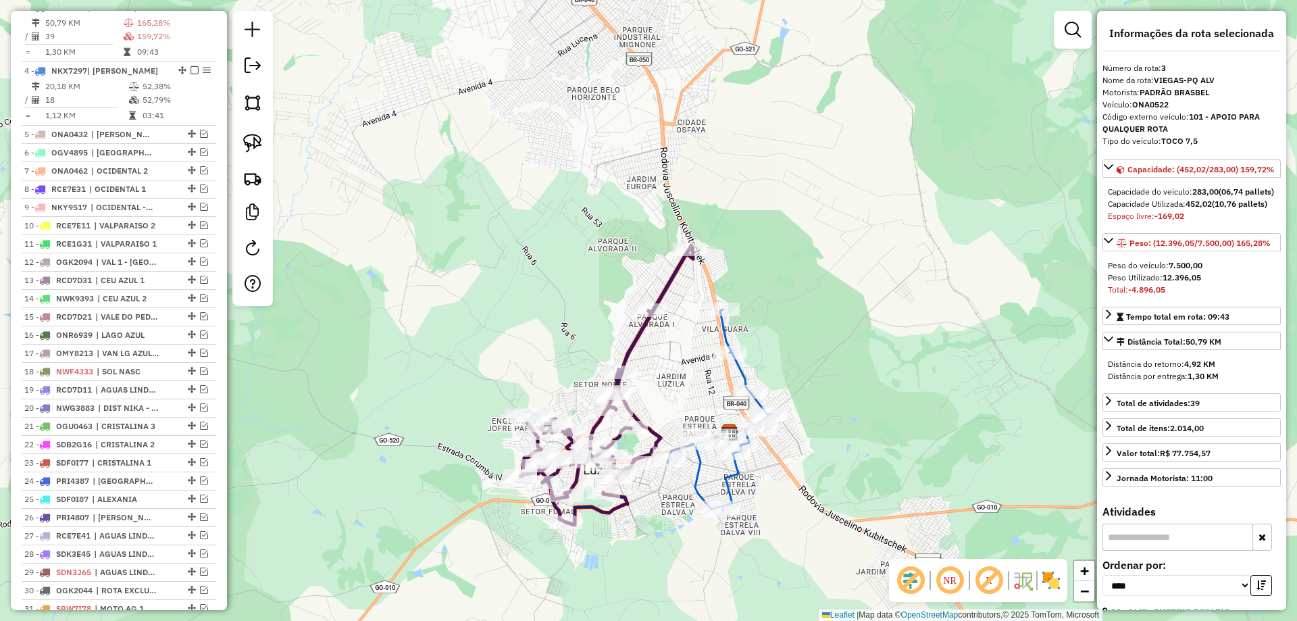
click at [723, 479] on icon at bounding box center [718, 409] width 103 height 201
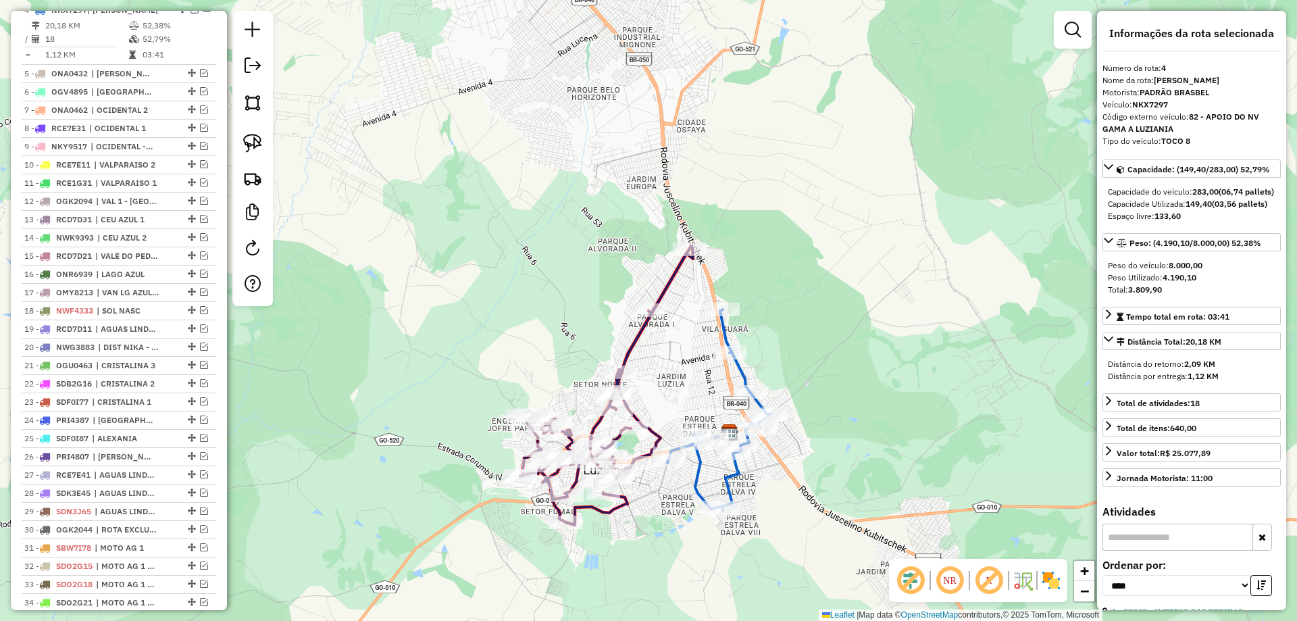
scroll to position [640, 0]
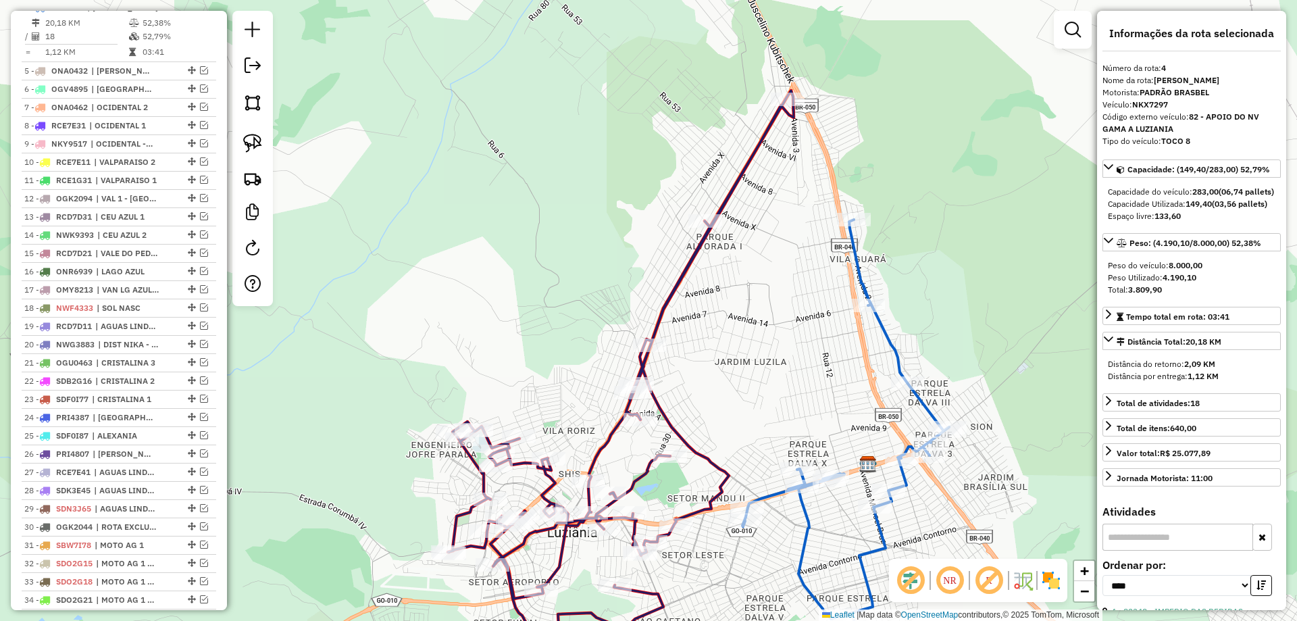
click at [768, 494] on icon at bounding box center [845, 420] width 207 height 401
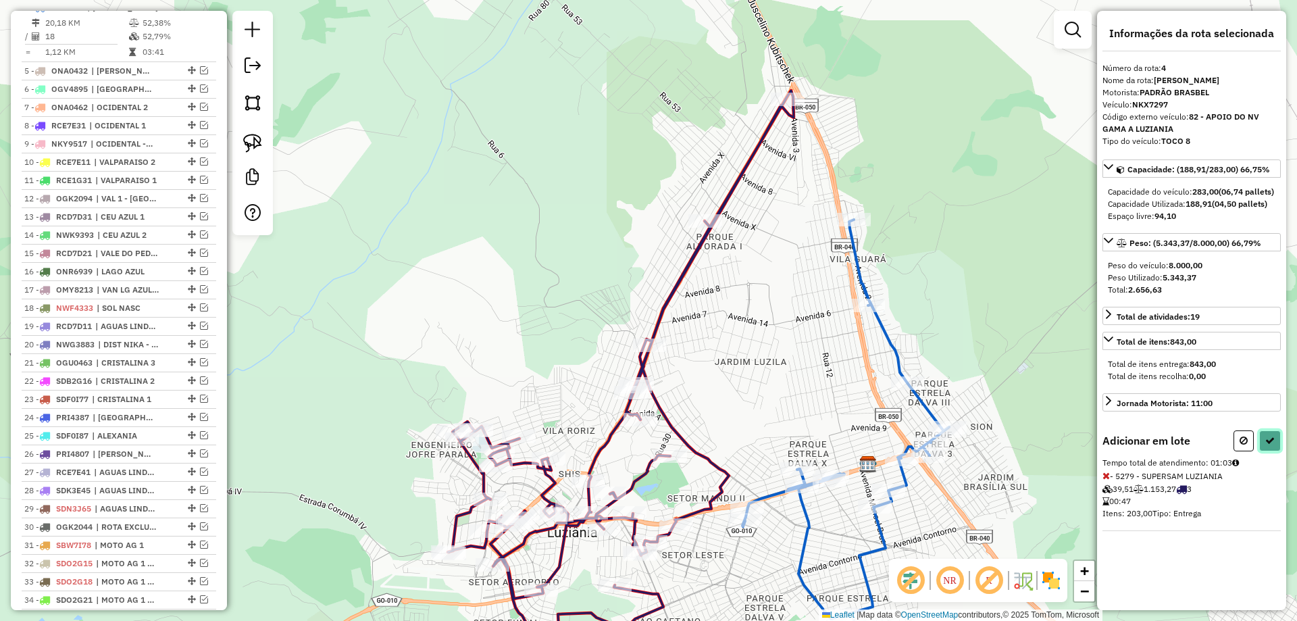
click at [1271, 445] on icon at bounding box center [1269, 440] width 9 height 9
select select "*********"
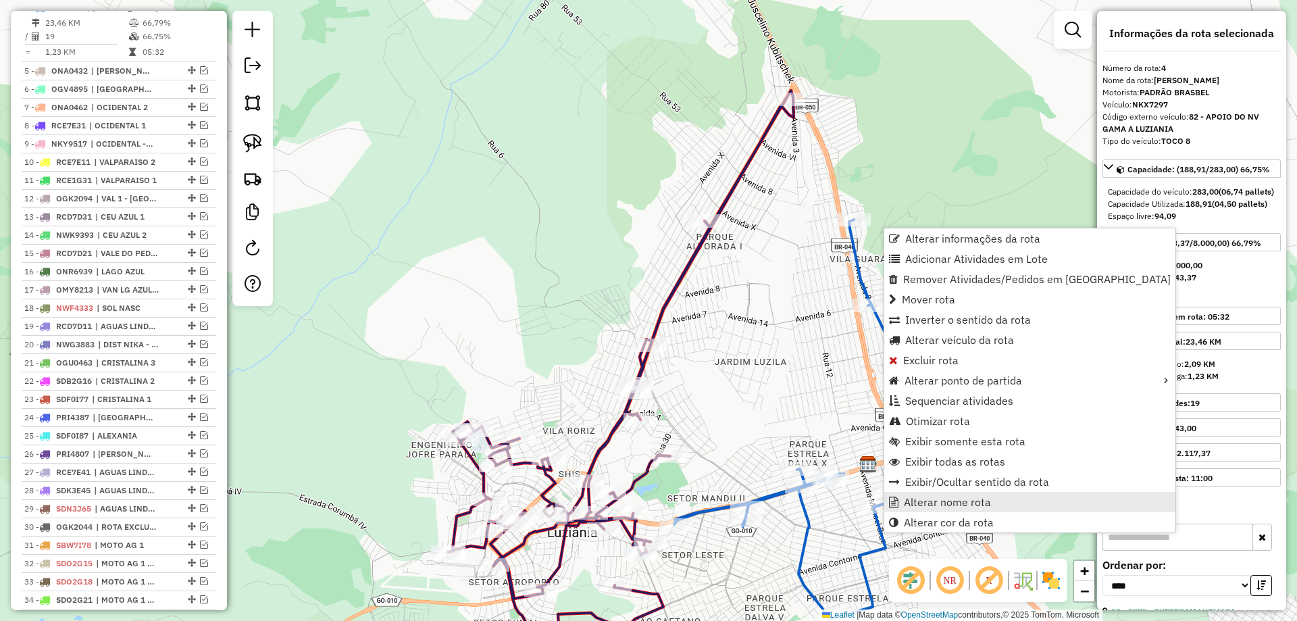
click at [925, 498] on span "Alterar nome rota" at bounding box center [947, 502] width 87 height 11
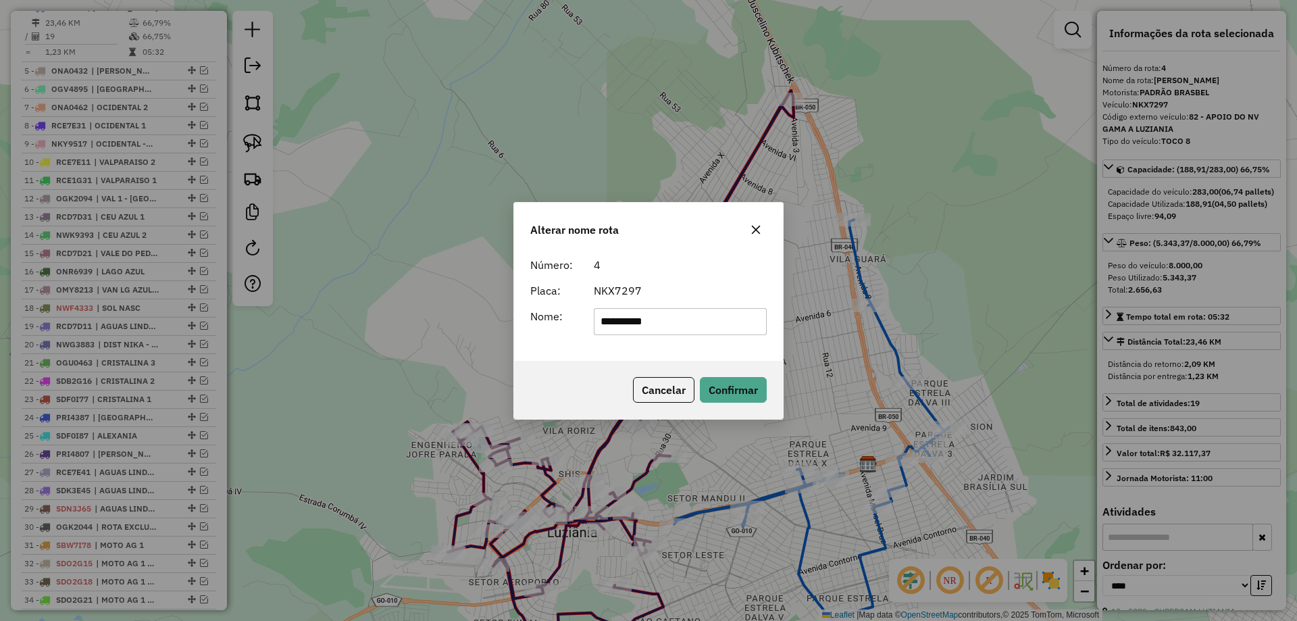
drag, startPoint x: 679, startPoint y: 319, endPoint x: 364, endPoint y: 307, distance: 315.0
click at [364, 307] on div "**********" at bounding box center [648, 310] width 1297 height 621
click at [715, 316] on input "**********" at bounding box center [681, 321] width 174 height 27
type input "**********"
click at [730, 388] on button "Confirmar" at bounding box center [733, 390] width 67 height 26
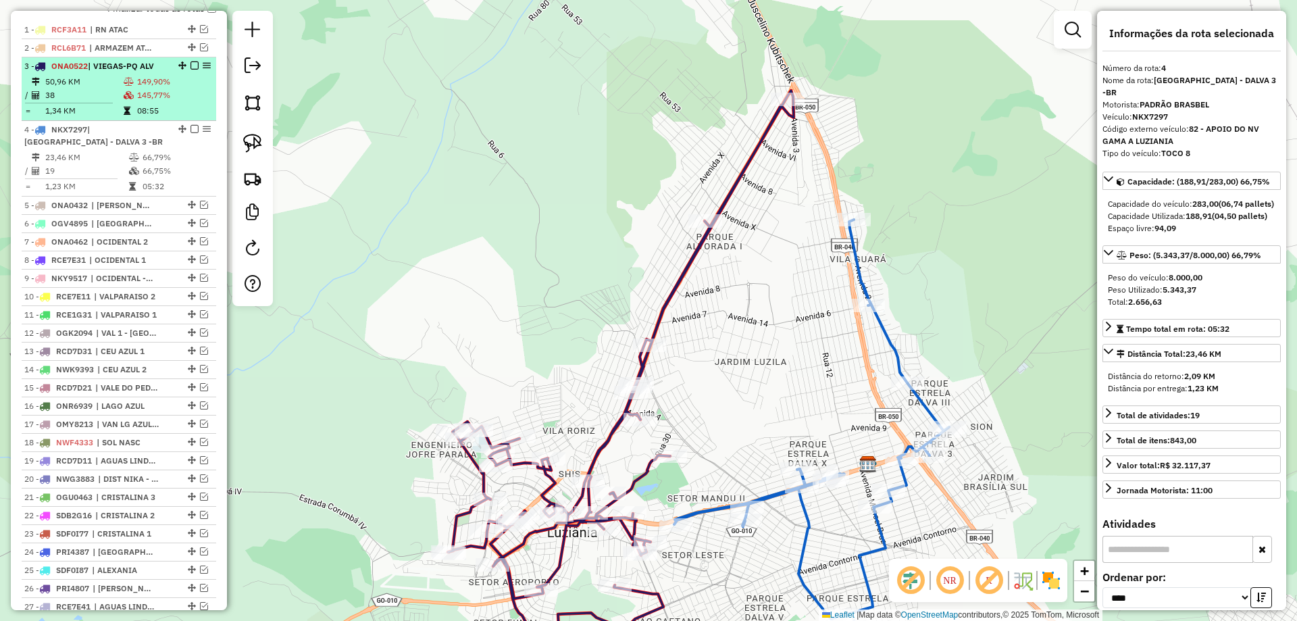
scroll to position [517, 0]
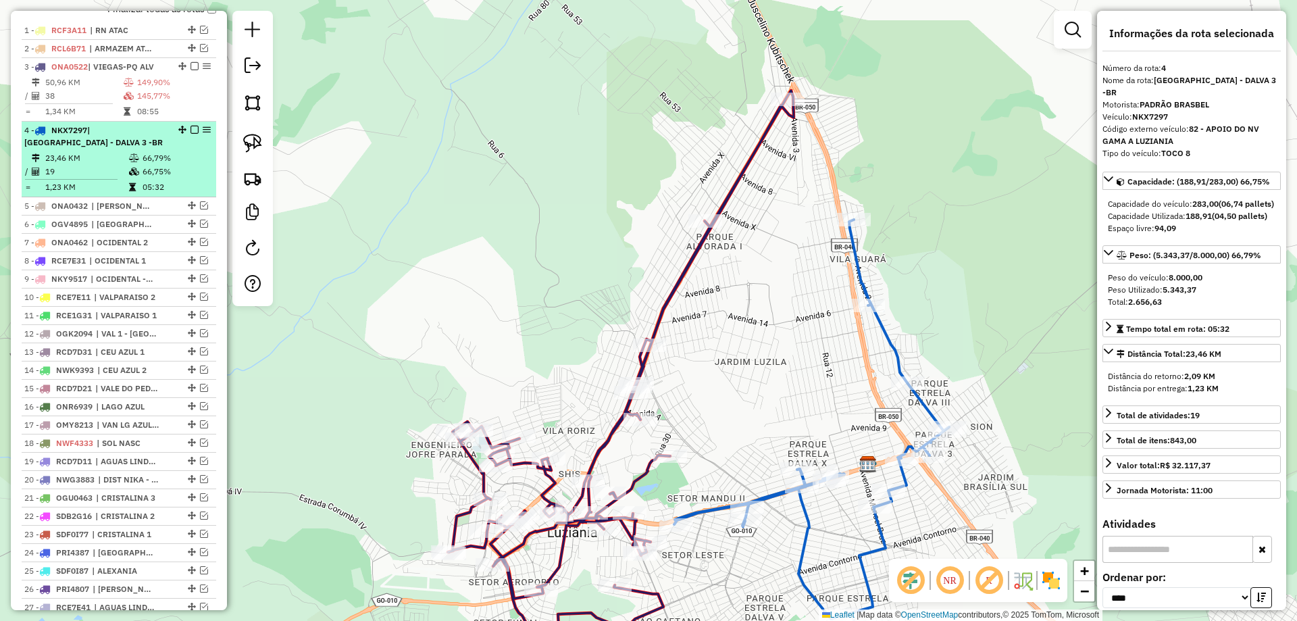
click at [190, 134] on em at bounding box center [194, 130] width 8 height 8
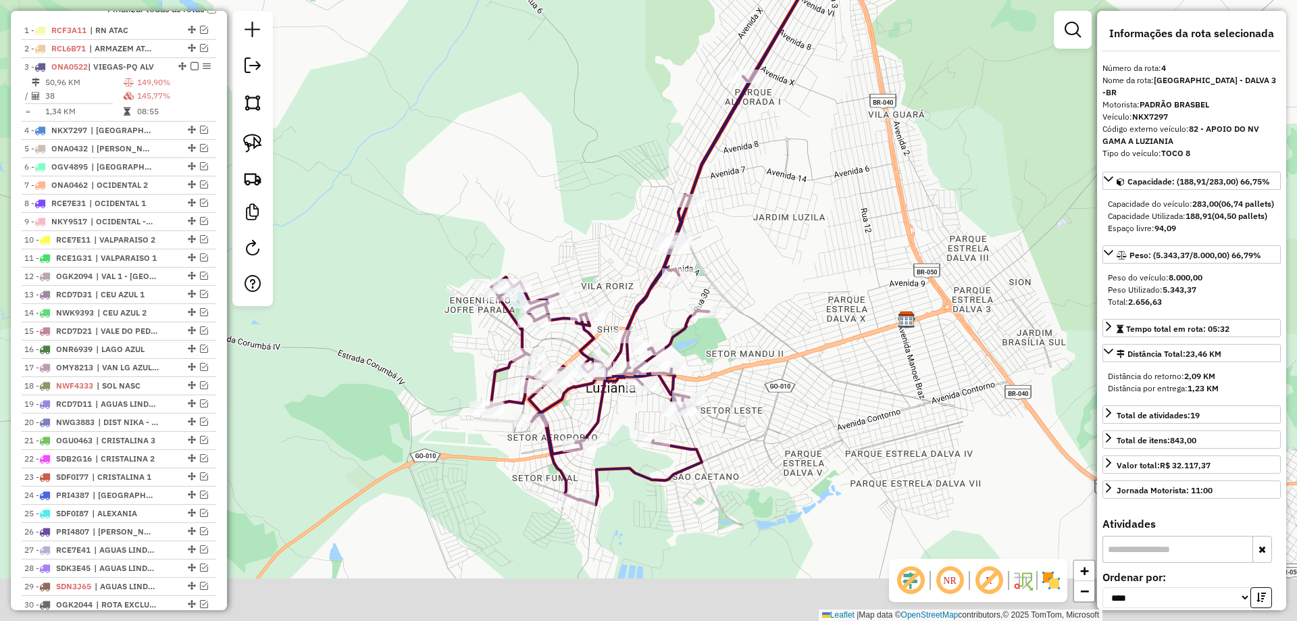
drag, startPoint x: 780, startPoint y: 298, endPoint x: 780, endPoint y: 282, distance: 16.2
click at [782, 288] on div "Janela de atendimento Grade de atendimento Capacidade Transportadoras Veículos …" at bounding box center [648, 310] width 1297 height 621
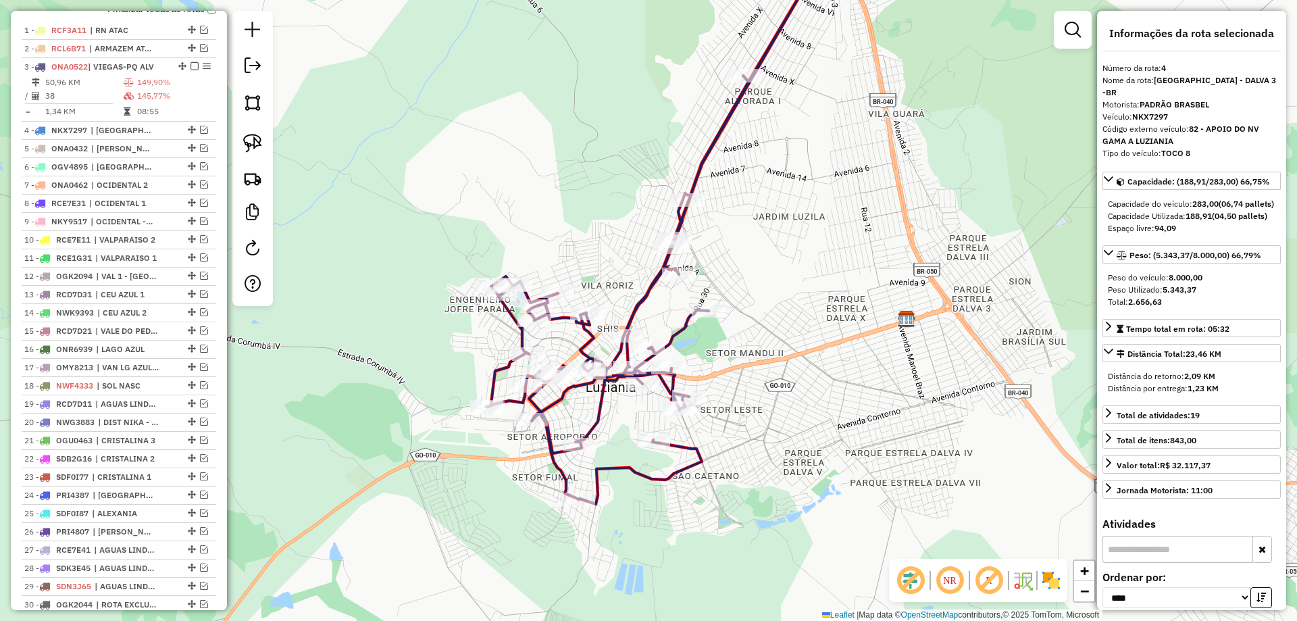
click at [713, 146] on icon at bounding box center [659, 224] width 346 height 559
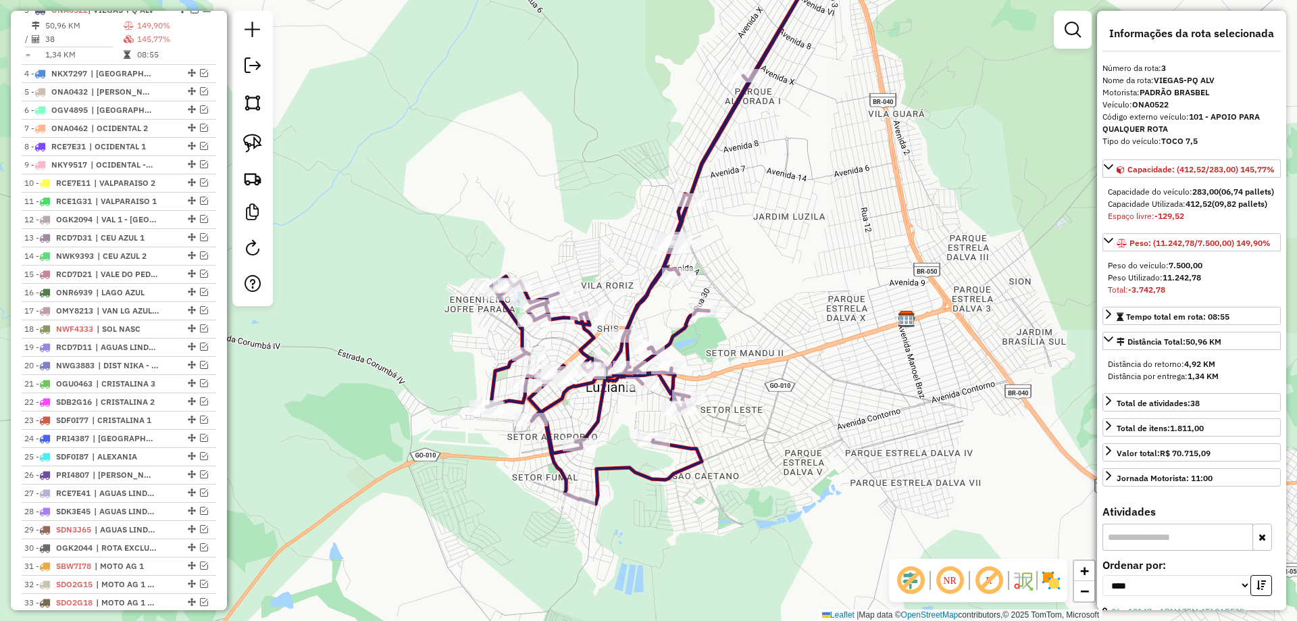
scroll to position [576, 0]
click at [251, 136] on img at bounding box center [252, 143] width 19 height 19
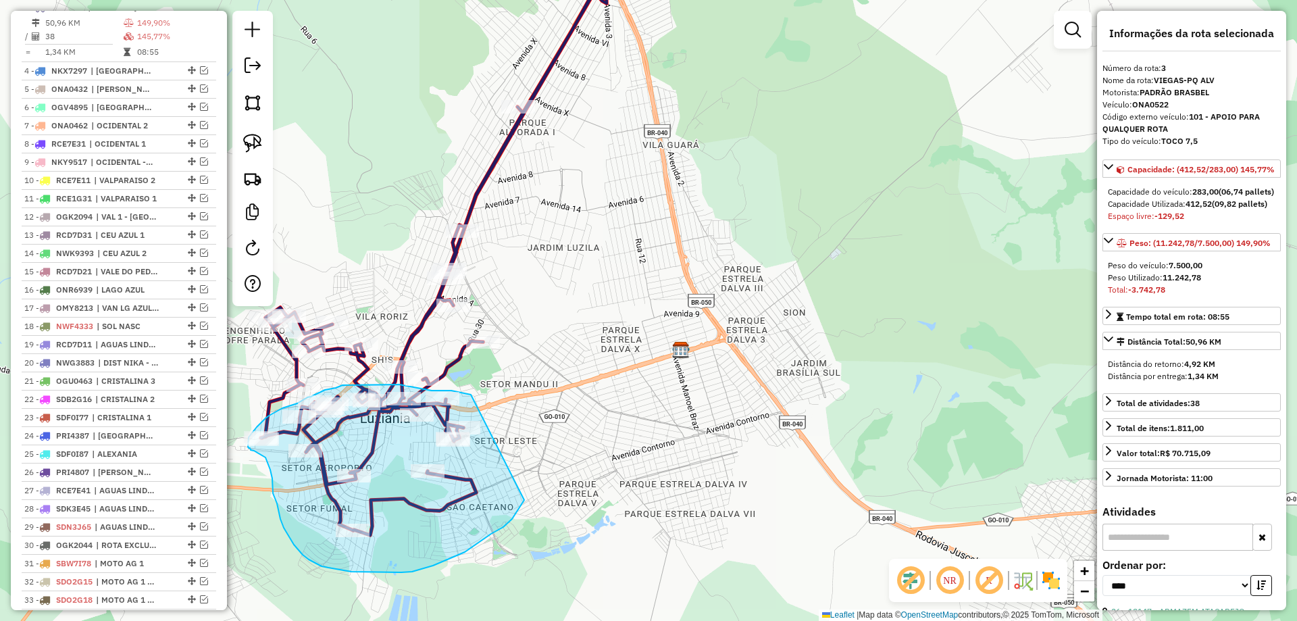
drag, startPoint x: 673, startPoint y: 335, endPoint x: 527, endPoint y: 493, distance: 215.6
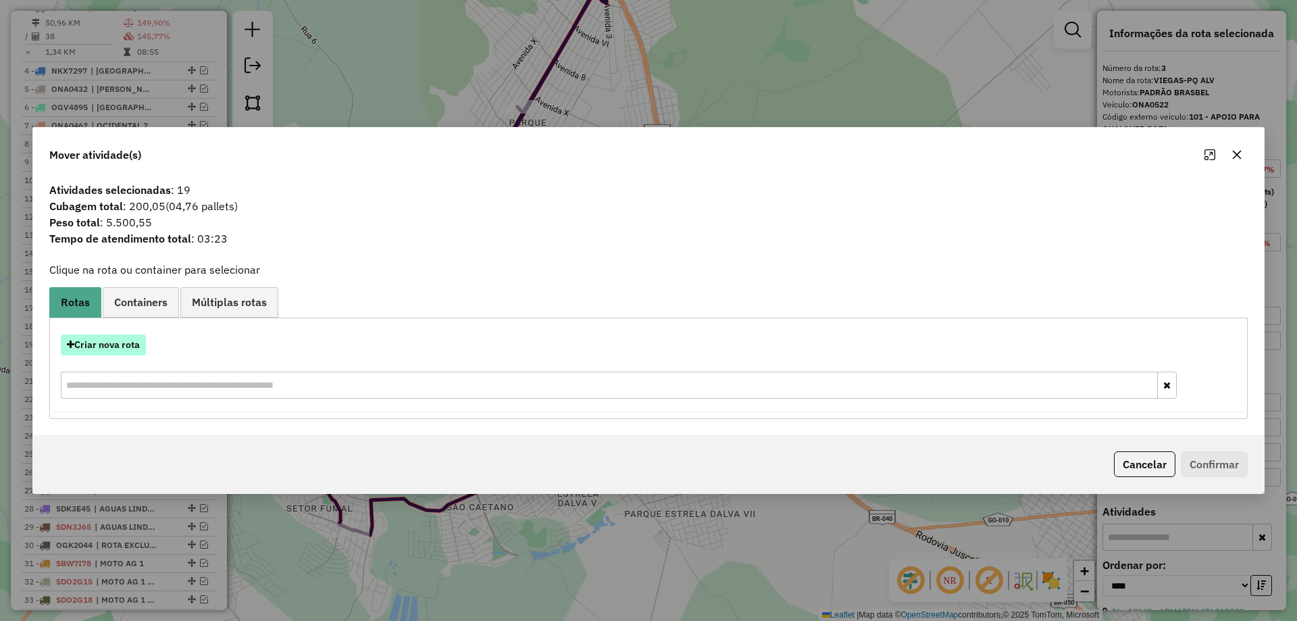
click at [123, 345] on button "Criar nova rota" at bounding box center [103, 344] width 85 height 21
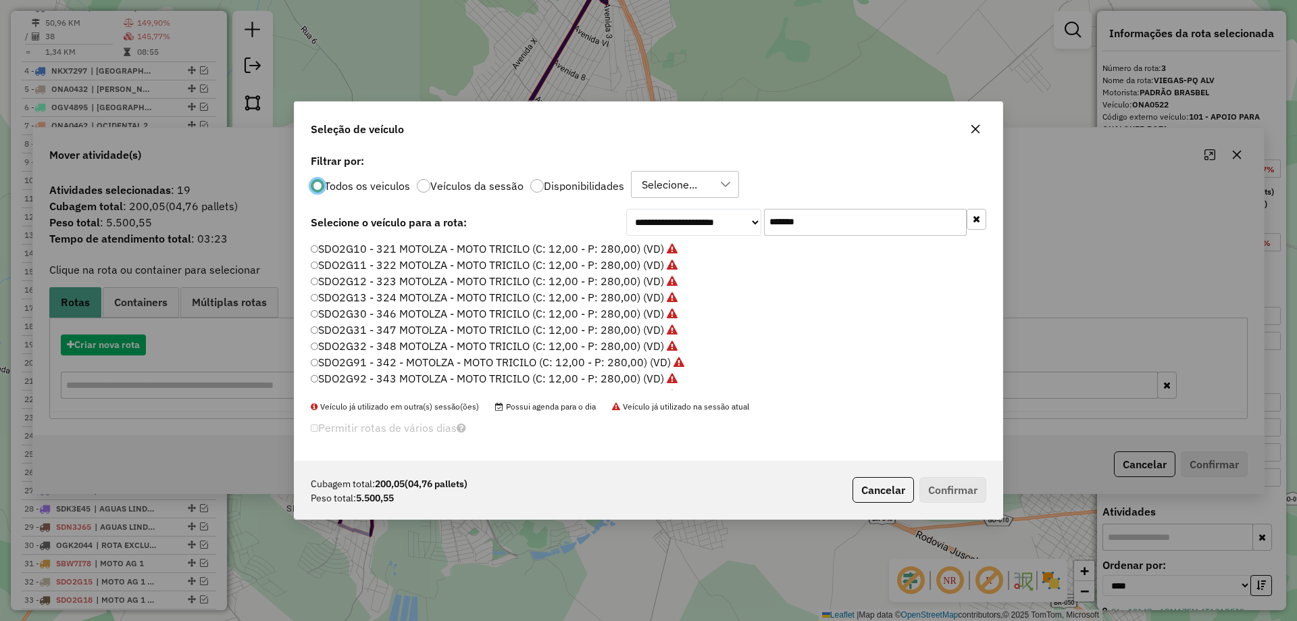
scroll to position [7, 4]
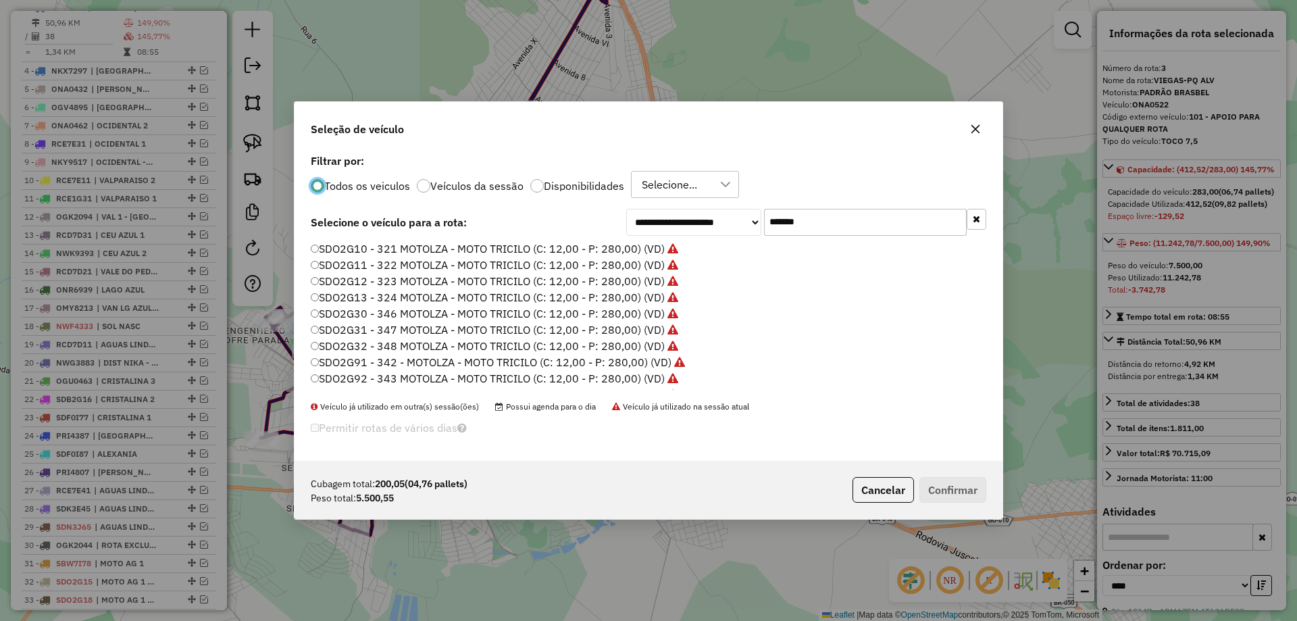
click at [983, 216] on button "button" at bounding box center [977, 219] width 20 height 21
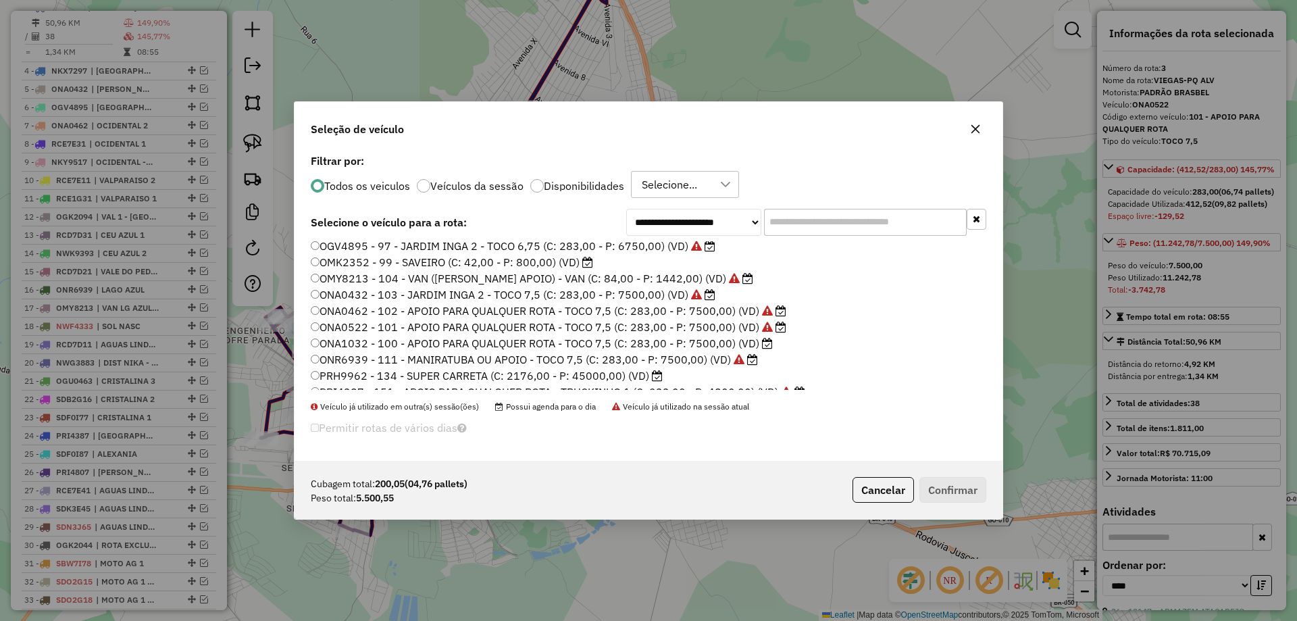
scroll to position [203, 0]
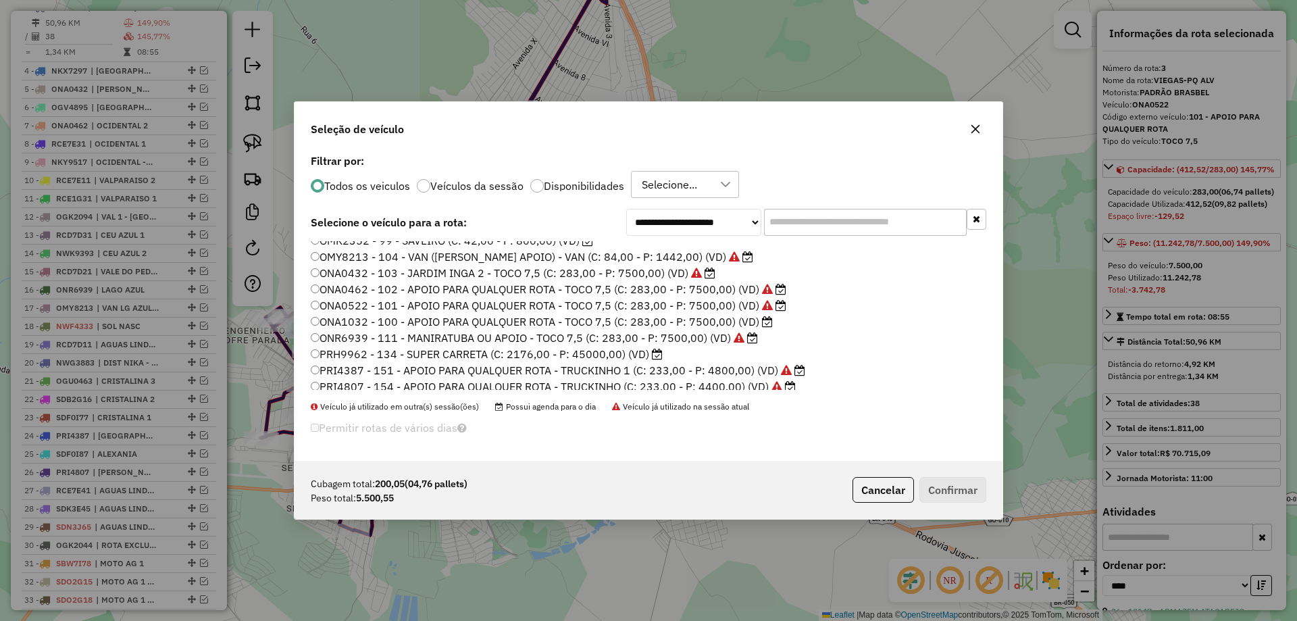
click at [430, 322] on label "ONA1032 - 100 - APOIO PARA QUALQUER ROTA - TOCO 7,5 (C: 283,00 - P: 7500,00) (V…" at bounding box center [542, 321] width 462 height 16
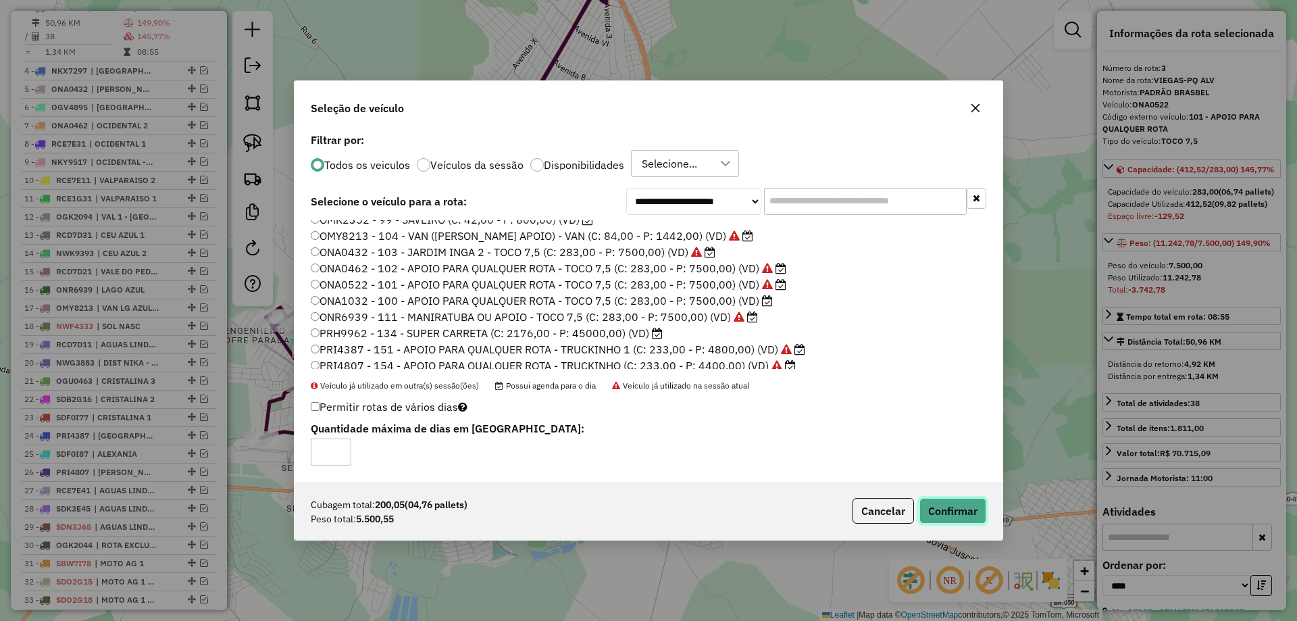
click at [940, 504] on button "Confirmar" at bounding box center [952, 511] width 67 height 26
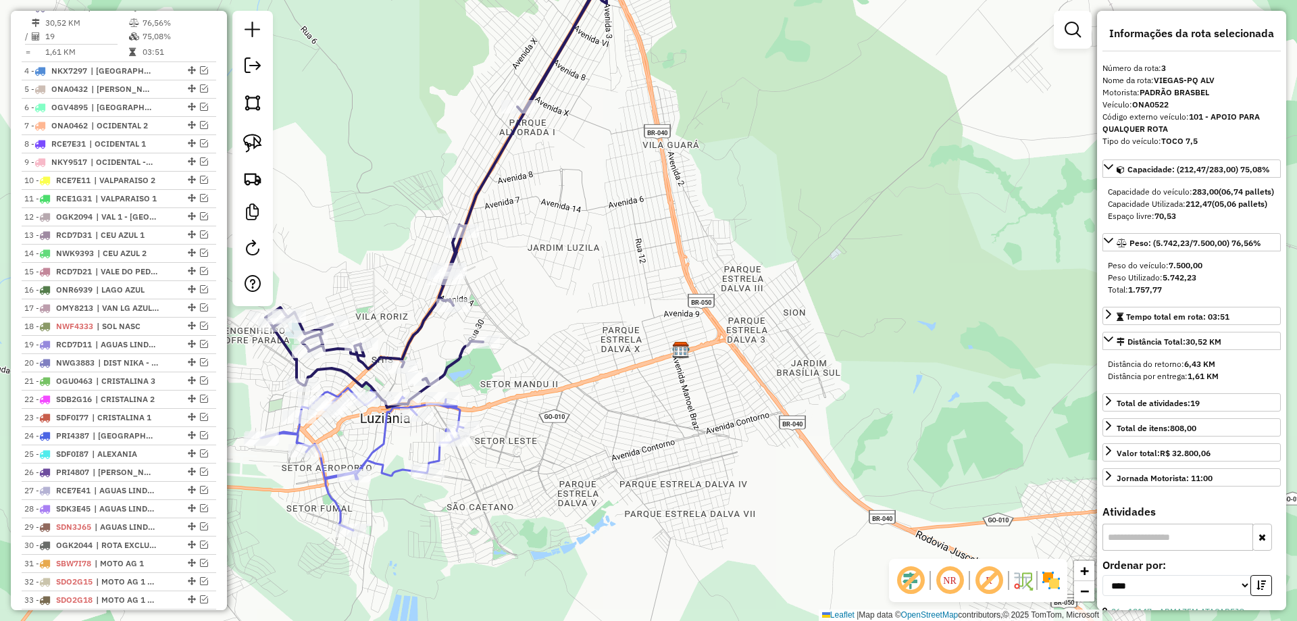
click at [456, 244] on icon at bounding box center [435, 191] width 341 height 431
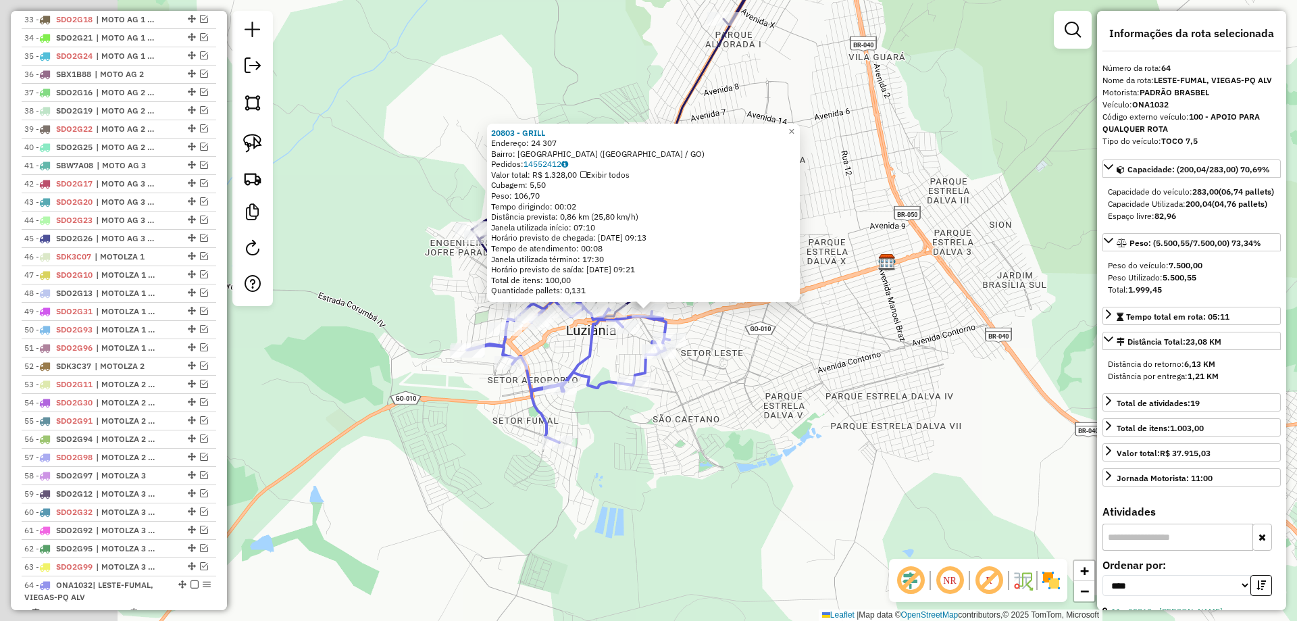
scroll to position [1264, 0]
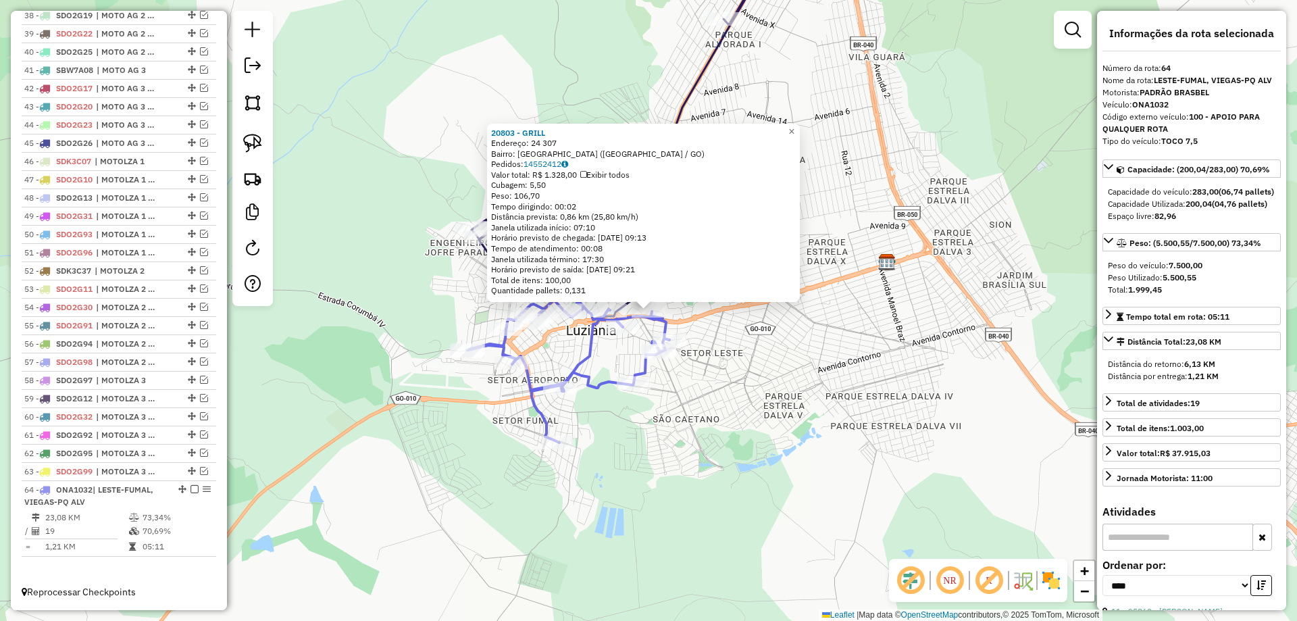
click at [698, 82] on icon at bounding box center [626, 129] width 309 height 382
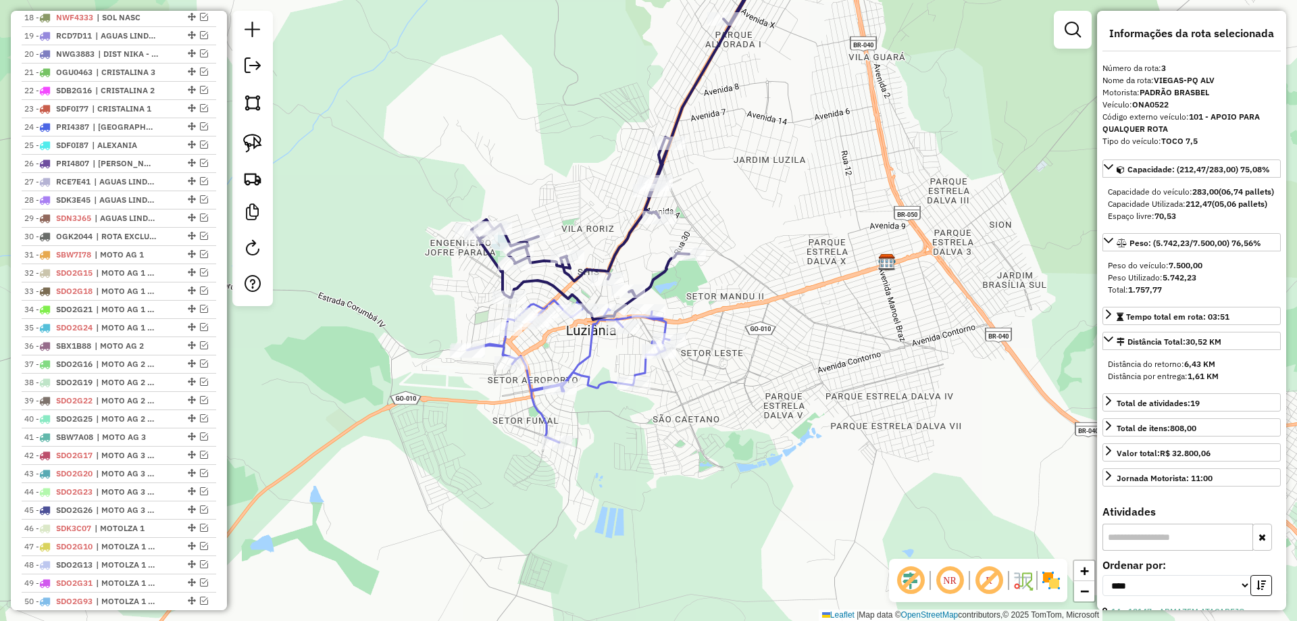
scroll to position [576, 0]
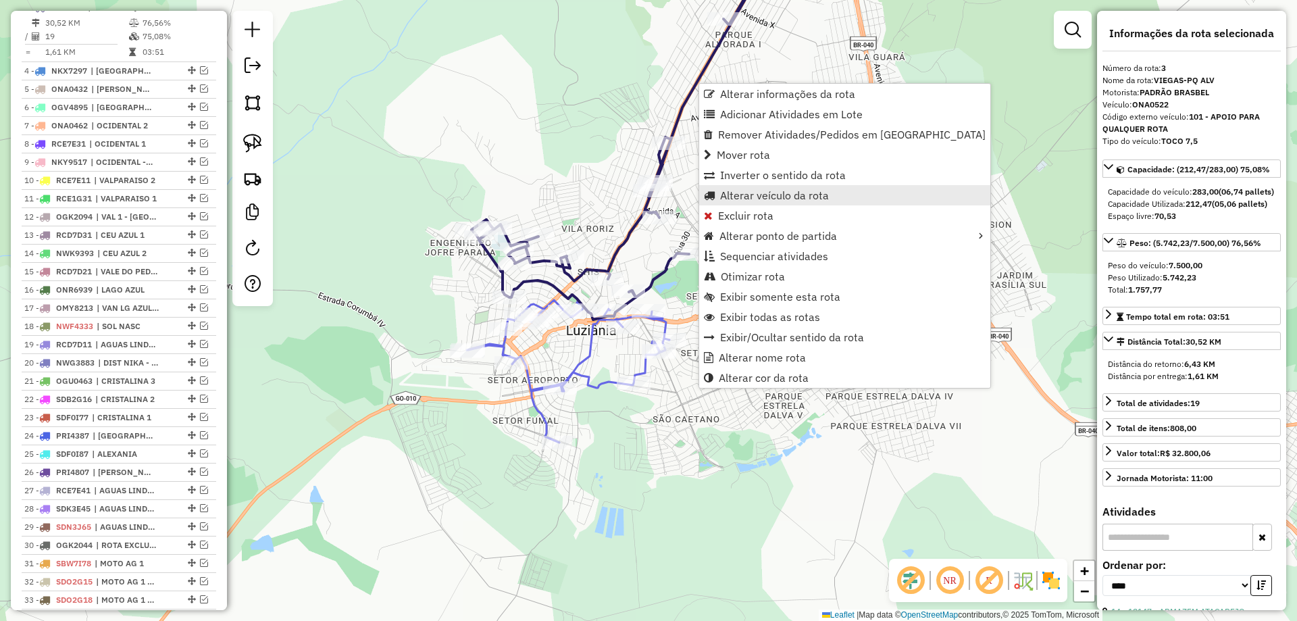
click at [790, 199] on span "Alterar veículo da rota" at bounding box center [774, 195] width 109 height 11
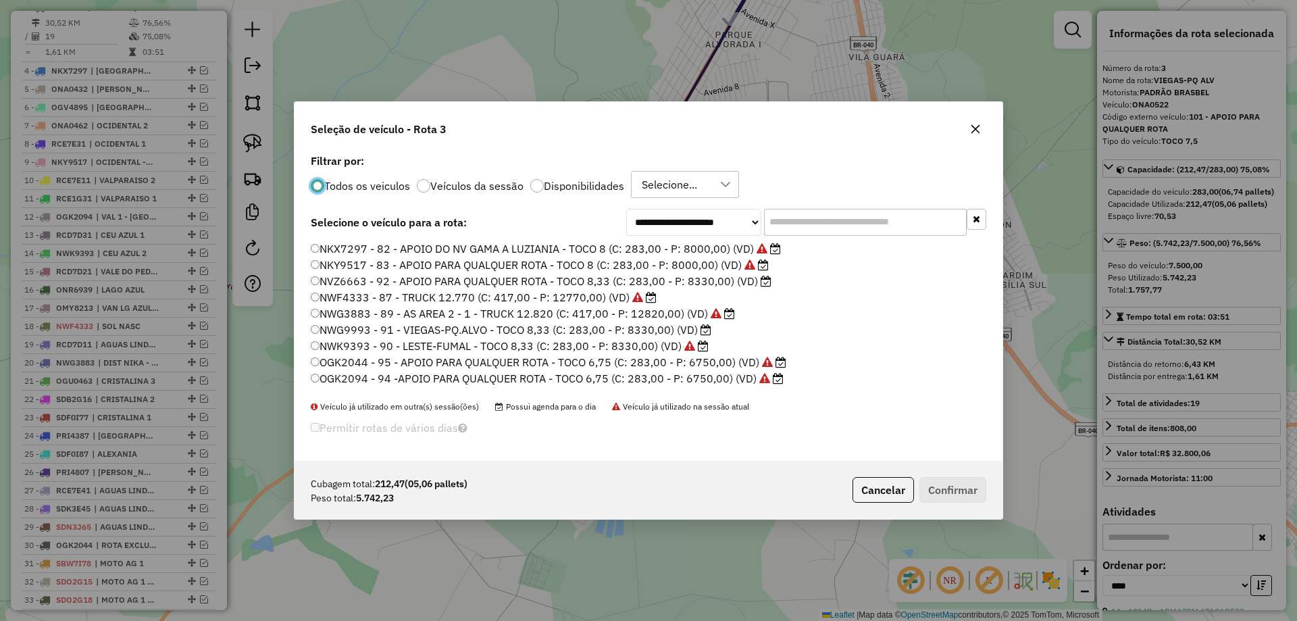
scroll to position [7, 4]
click at [861, 218] on input "text" at bounding box center [865, 222] width 203 height 27
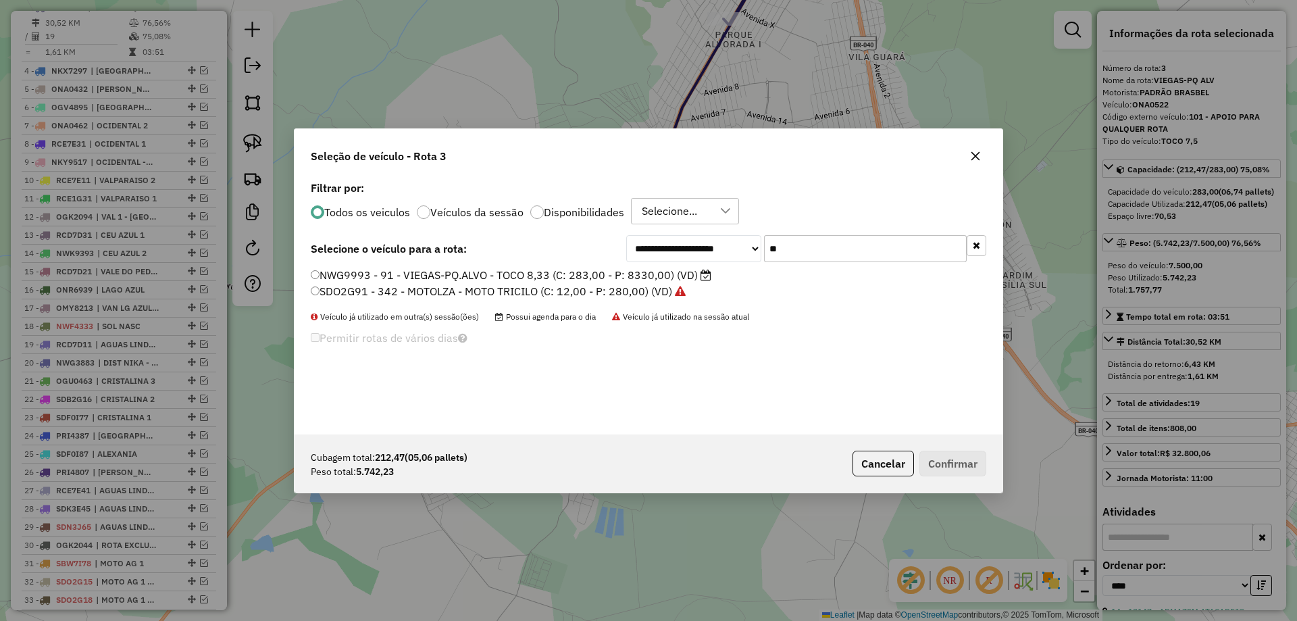
type input "**"
click at [400, 280] on label "NWG9993 - 91 - VIEGAS-PQ.ALVO - TOCO 8,33 (C: 283,00 - P: 8330,00) (VD)" at bounding box center [511, 275] width 401 height 16
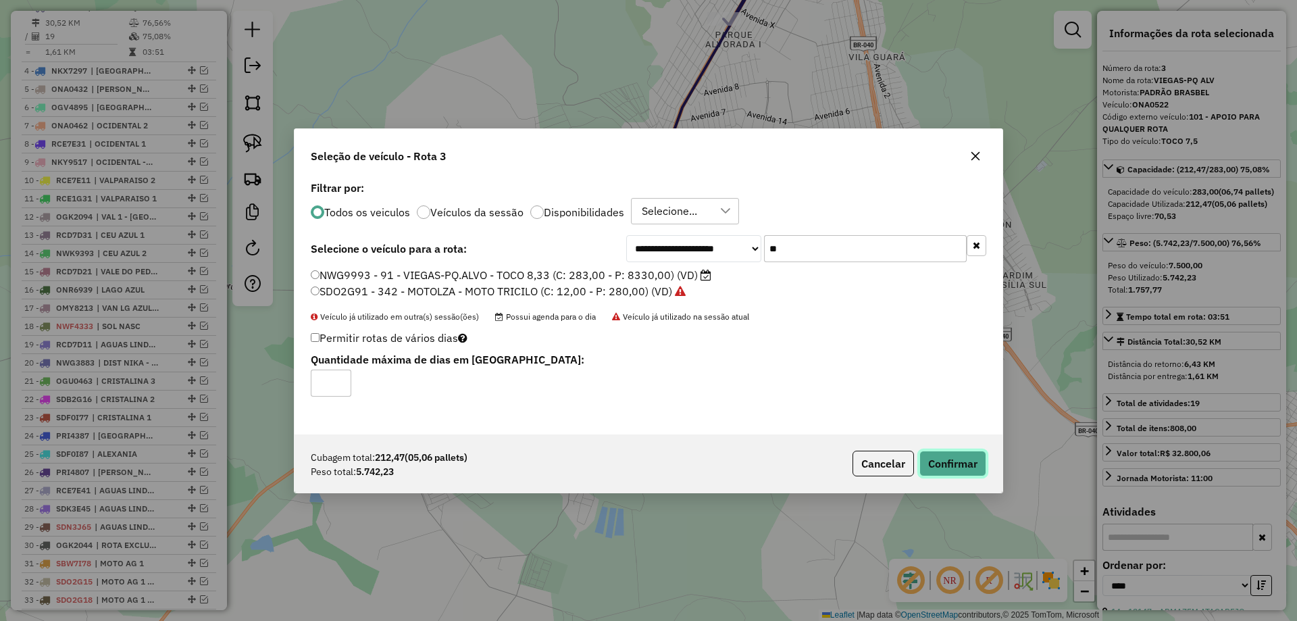
click at [942, 461] on button "Confirmar" at bounding box center [952, 464] width 67 height 26
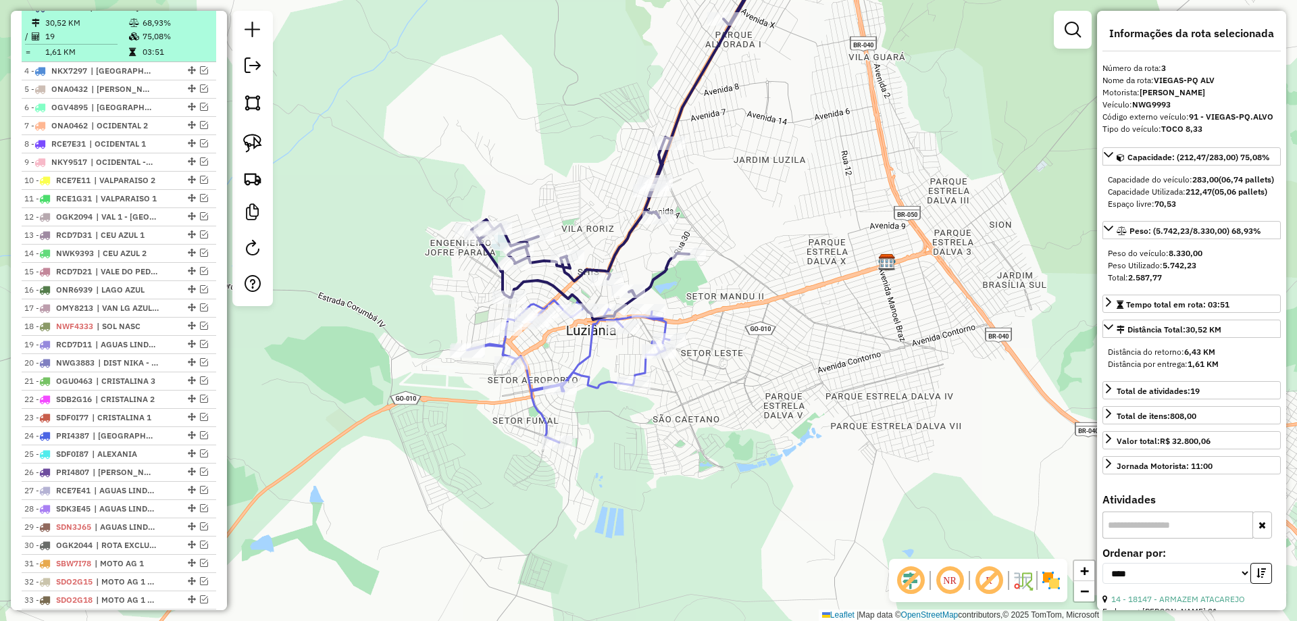
click at [190, 11] on em at bounding box center [194, 7] width 8 height 8
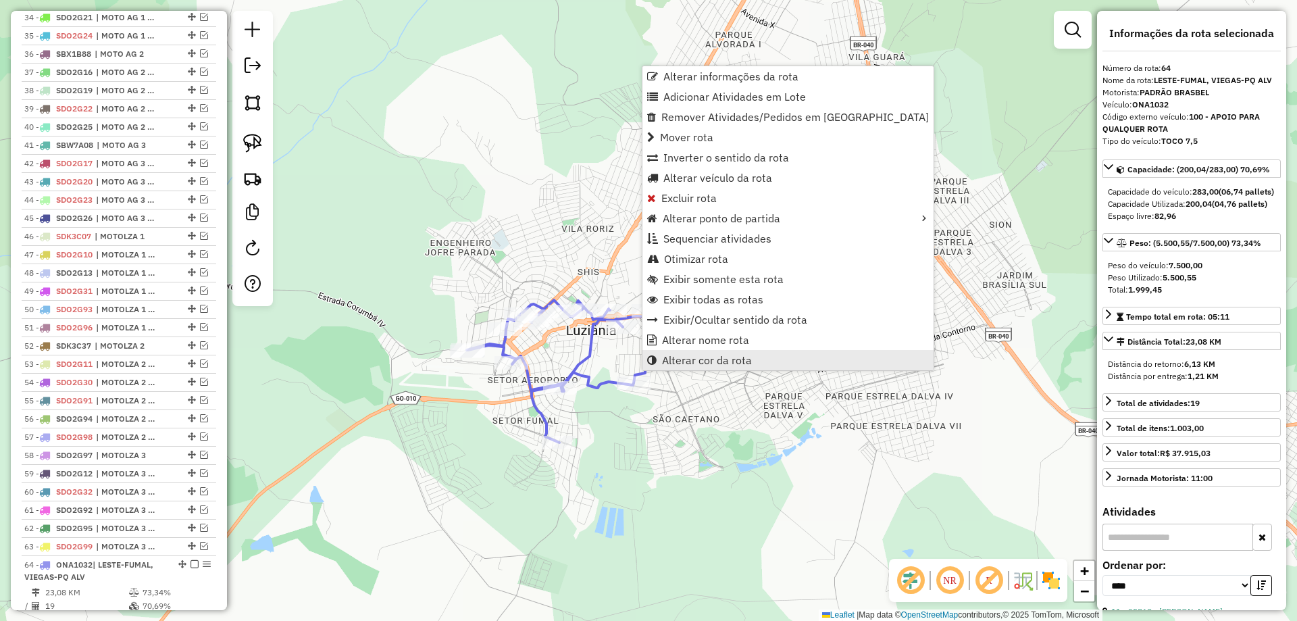
scroll to position [1219, 0]
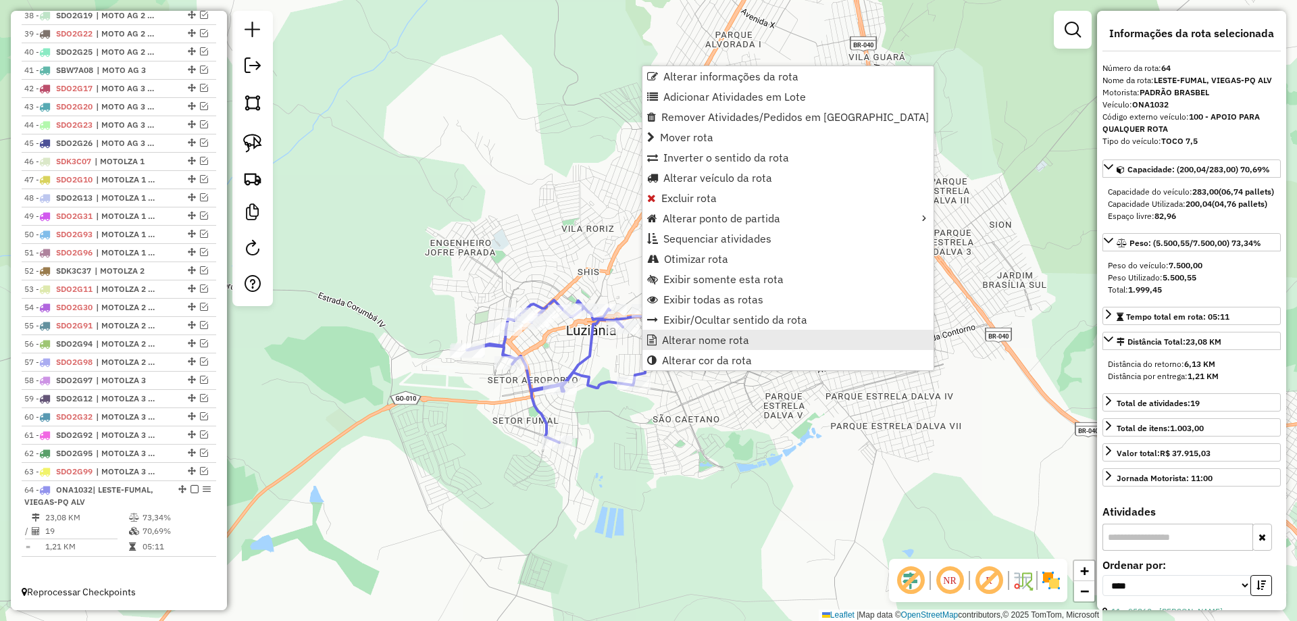
click at [694, 336] on span "Alterar nome rota" at bounding box center [705, 339] width 87 height 11
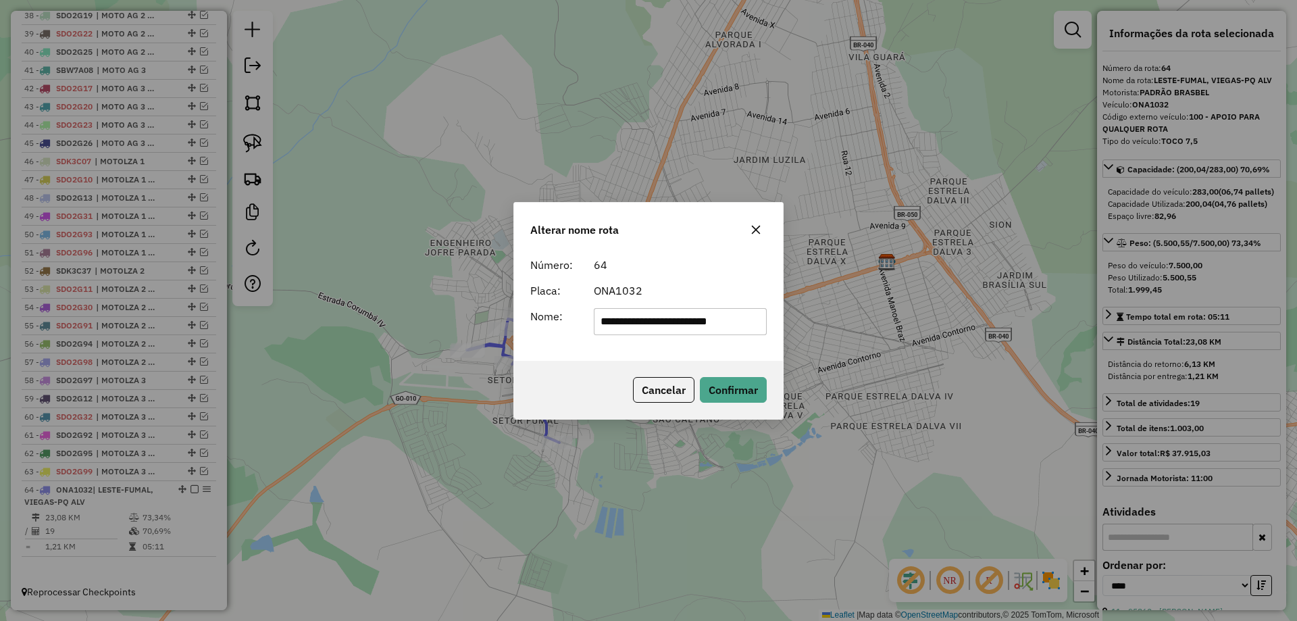
click at [686, 324] on input "**********" at bounding box center [681, 321] width 174 height 27
click at [686, 323] on input "**********" at bounding box center [681, 321] width 174 height 27
click at [685, 324] on input "**********" at bounding box center [681, 321] width 174 height 27
type input "**********"
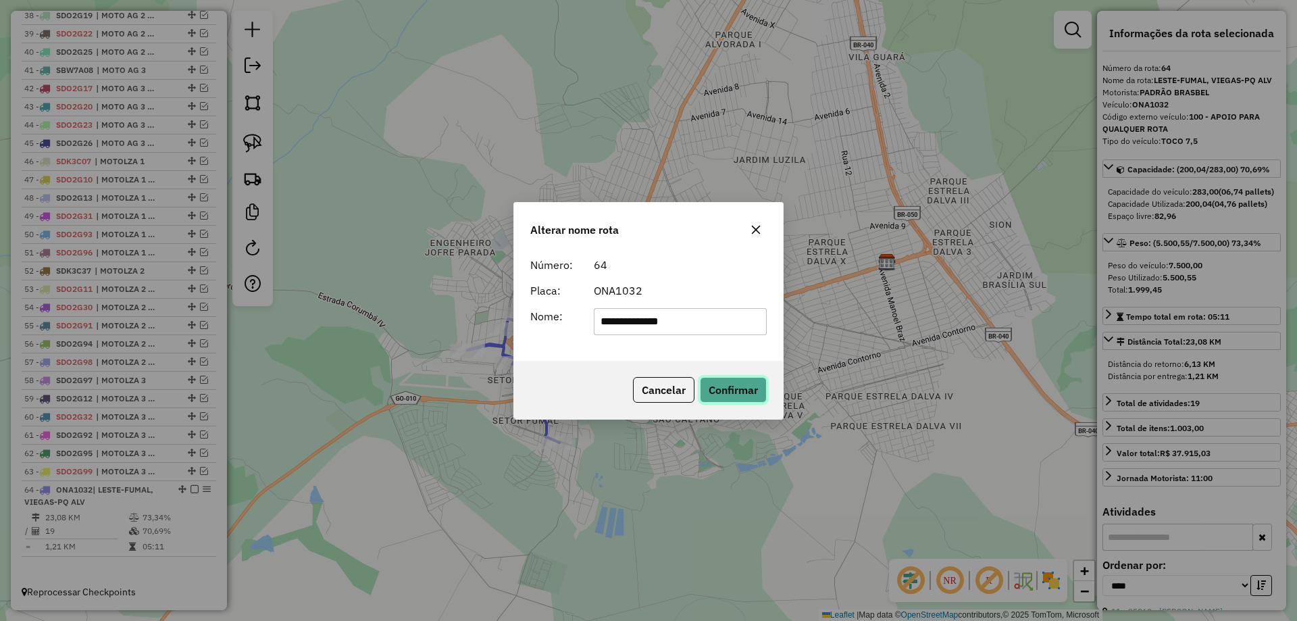
click at [740, 395] on button "Confirmar" at bounding box center [733, 390] width 67 height 26
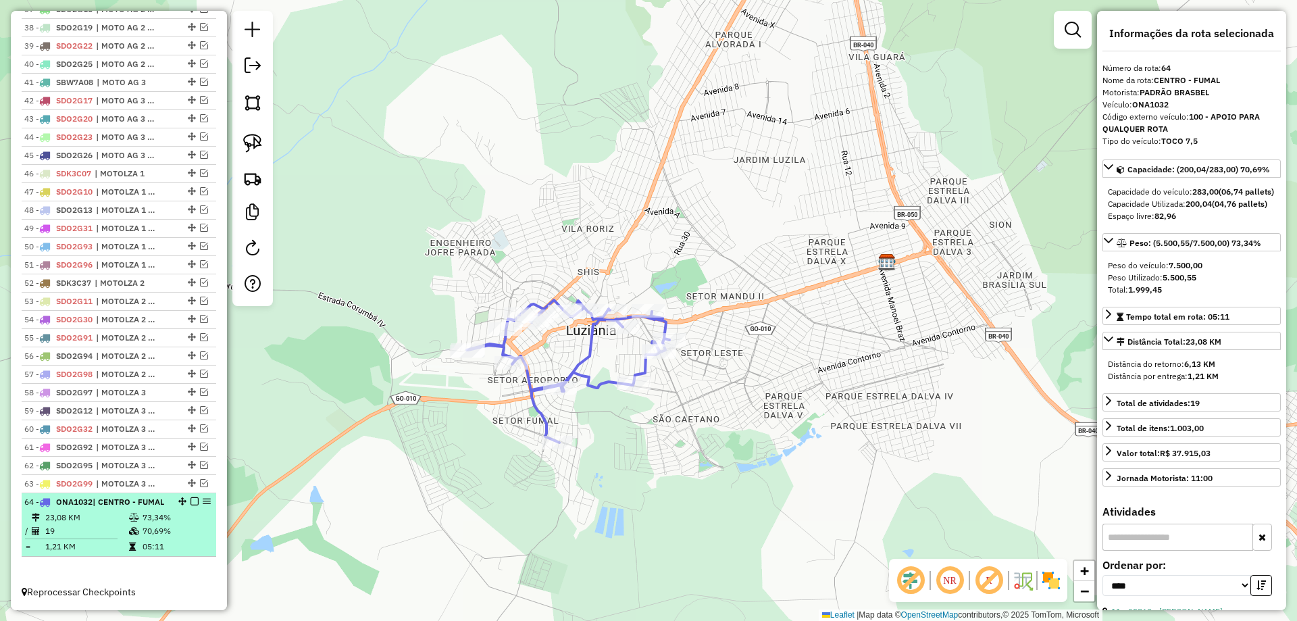
click at [192, 497] on em at bounding box center [194, 501] width 8 height 8
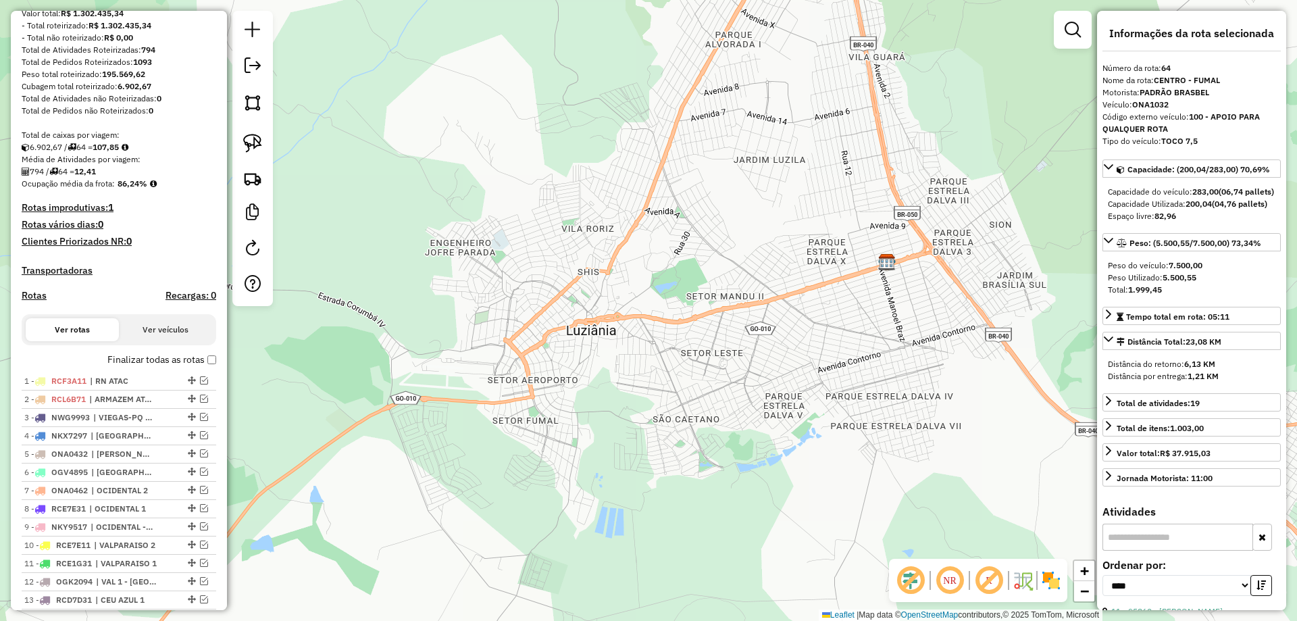
scroll to position [148, 0]
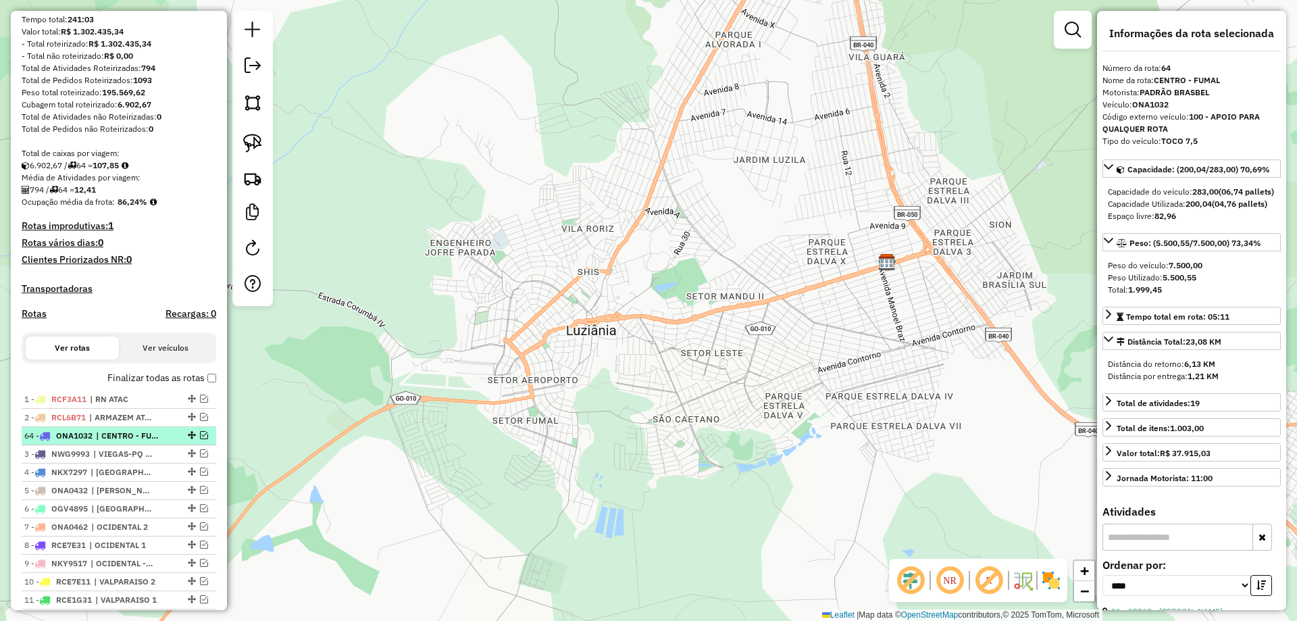
drag, startPoint x: 185, startPoint y: 547, endPoint x: 143, endPoint y: 442, distance: 113.7
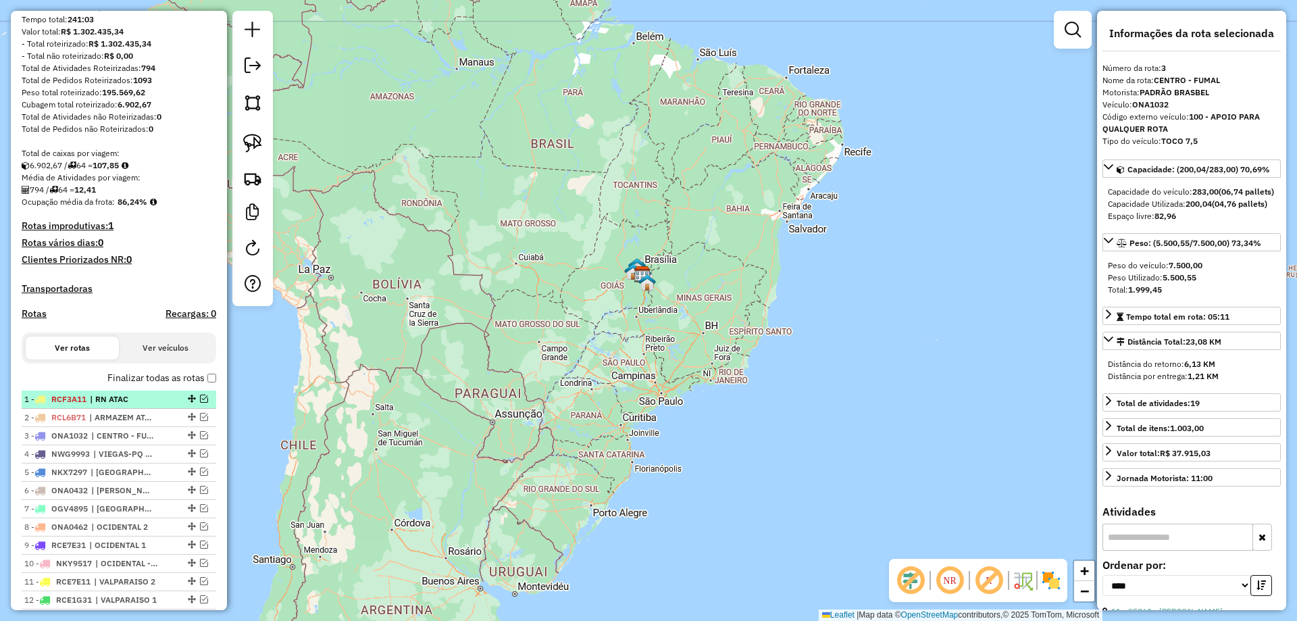
click at [200, 403] on em at bounding box center [204, 399] width 8 height 8
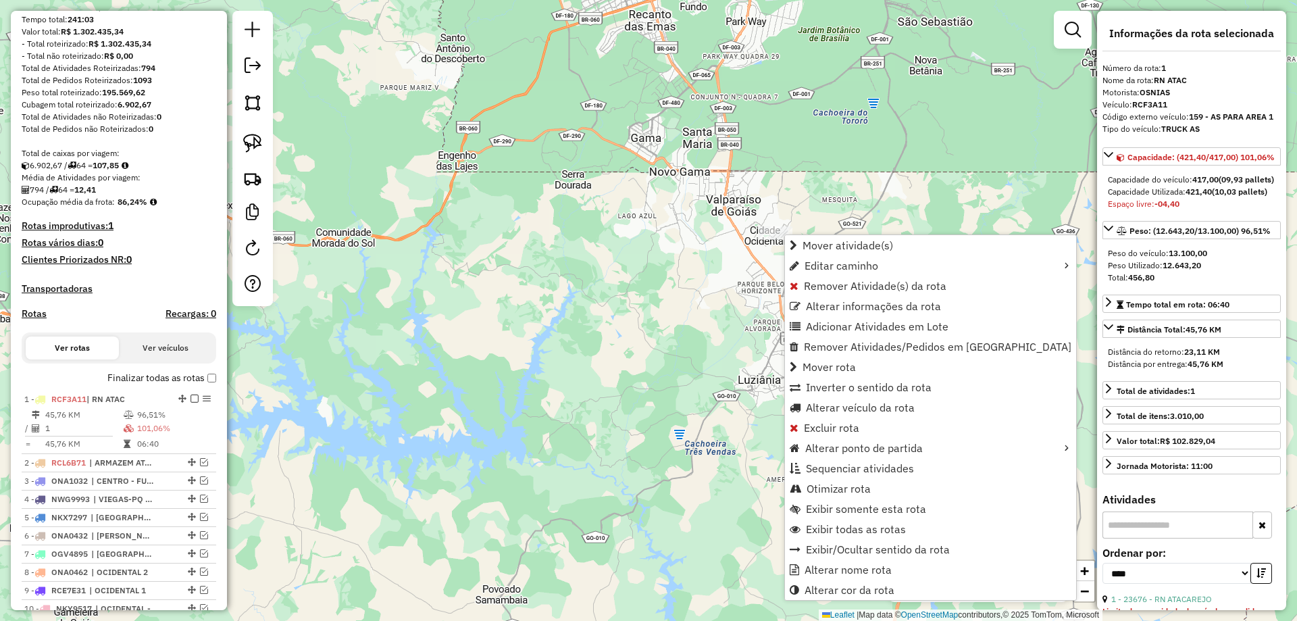
scroll to position [540, 0]
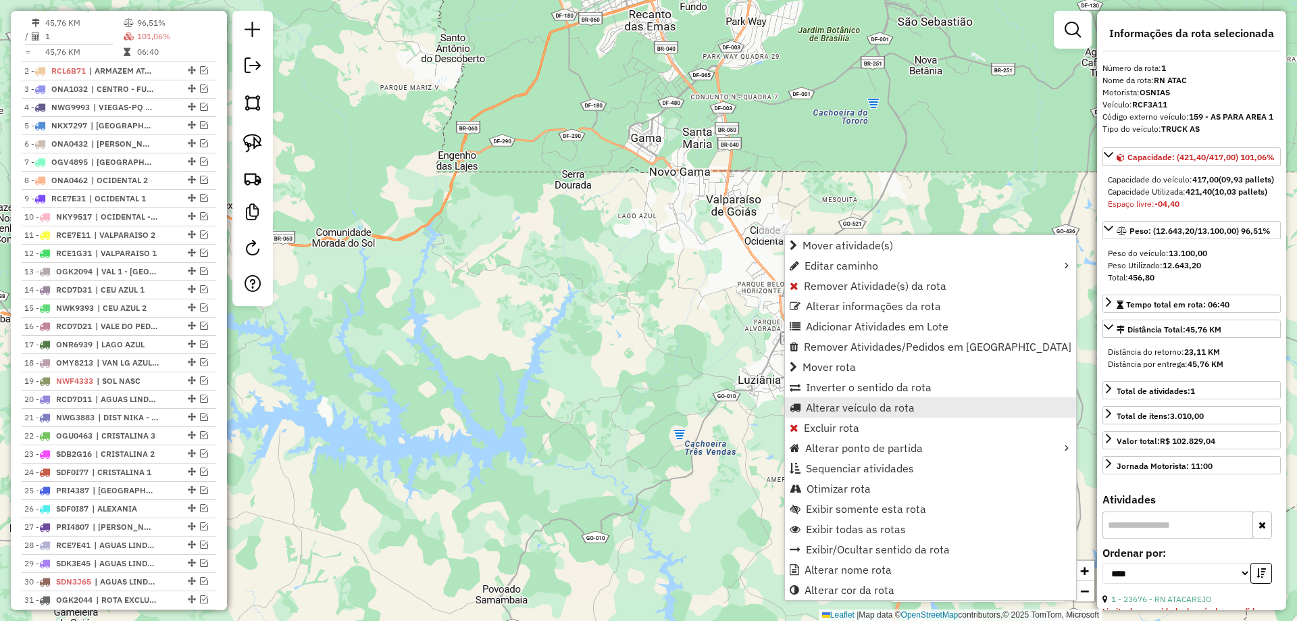
click at [820, 407] on span "Alterar veículo da rota" at bounding box center [860, 407] width 109 height 11
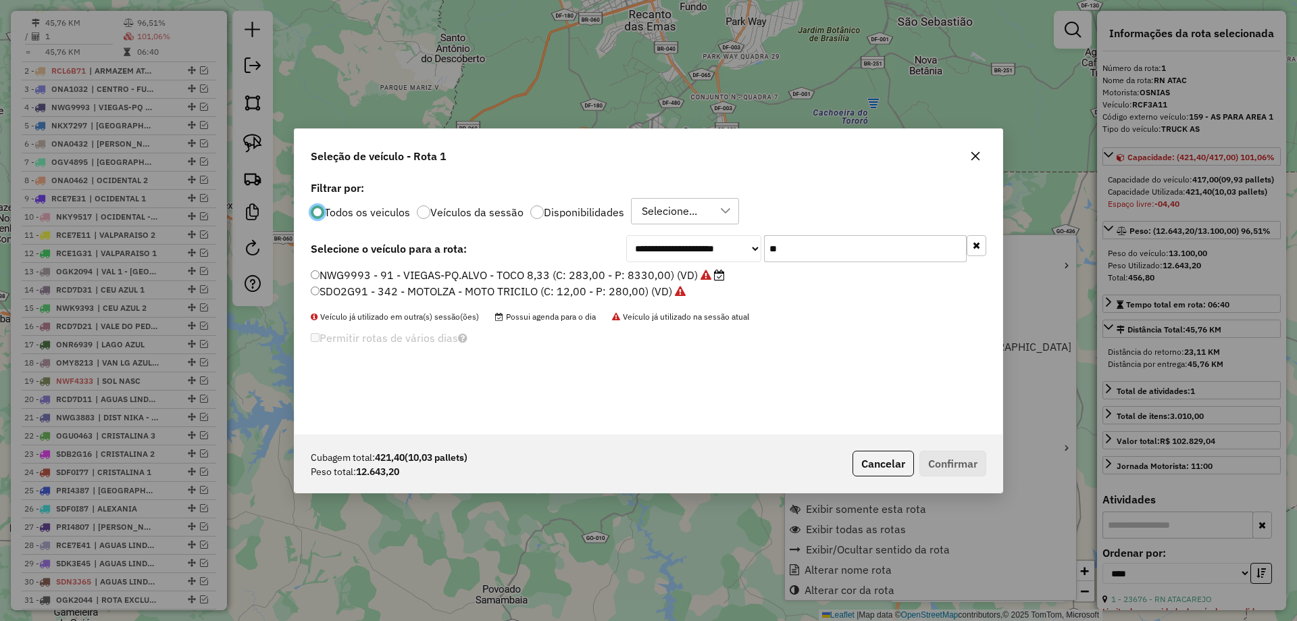
scroll to position [7, 4]
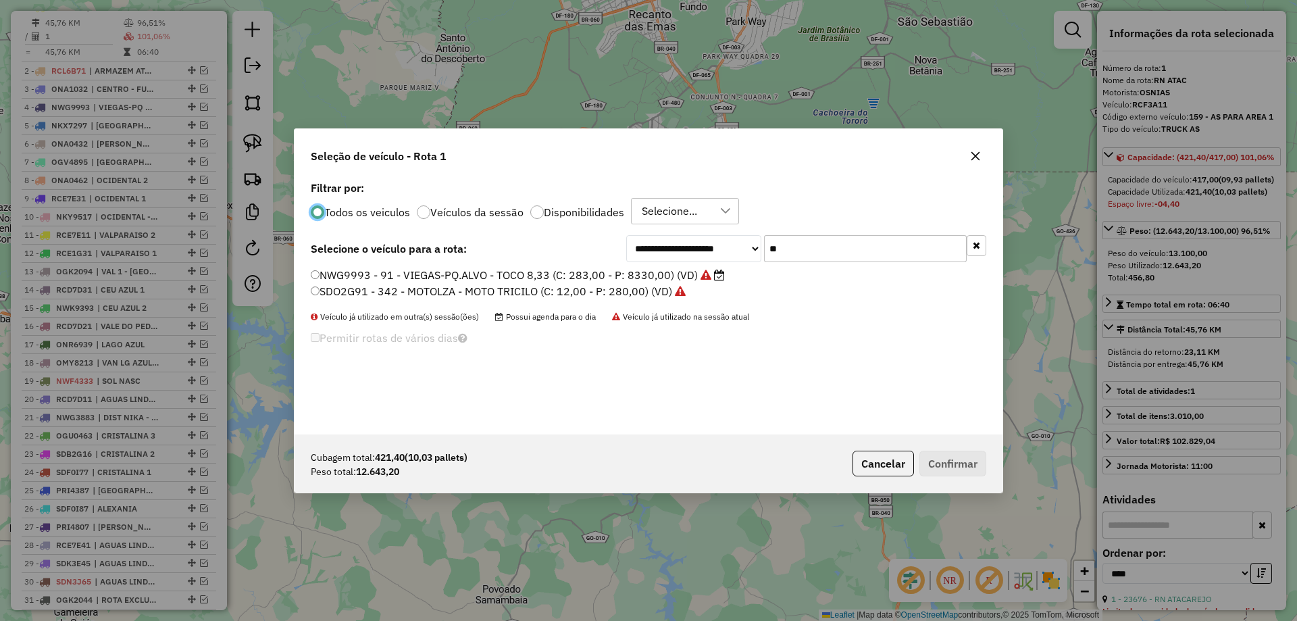
click at [549, 249] on div "**********" at bounding box center [649, 248] width 676 height 27
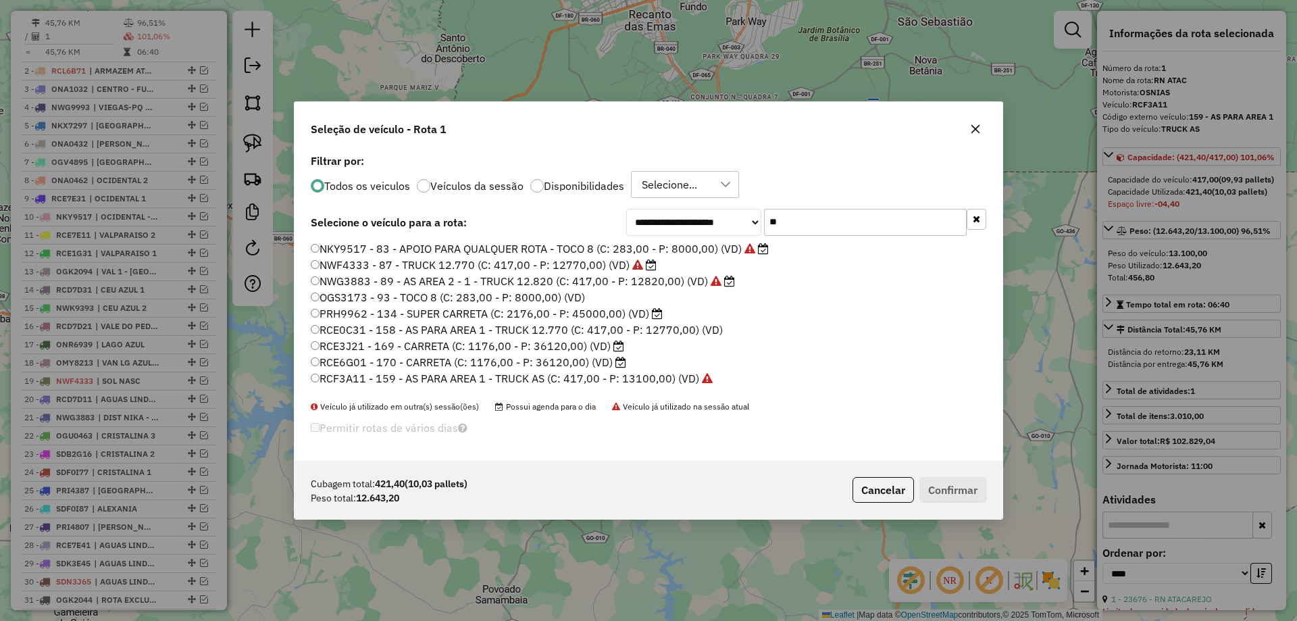
type input "*"
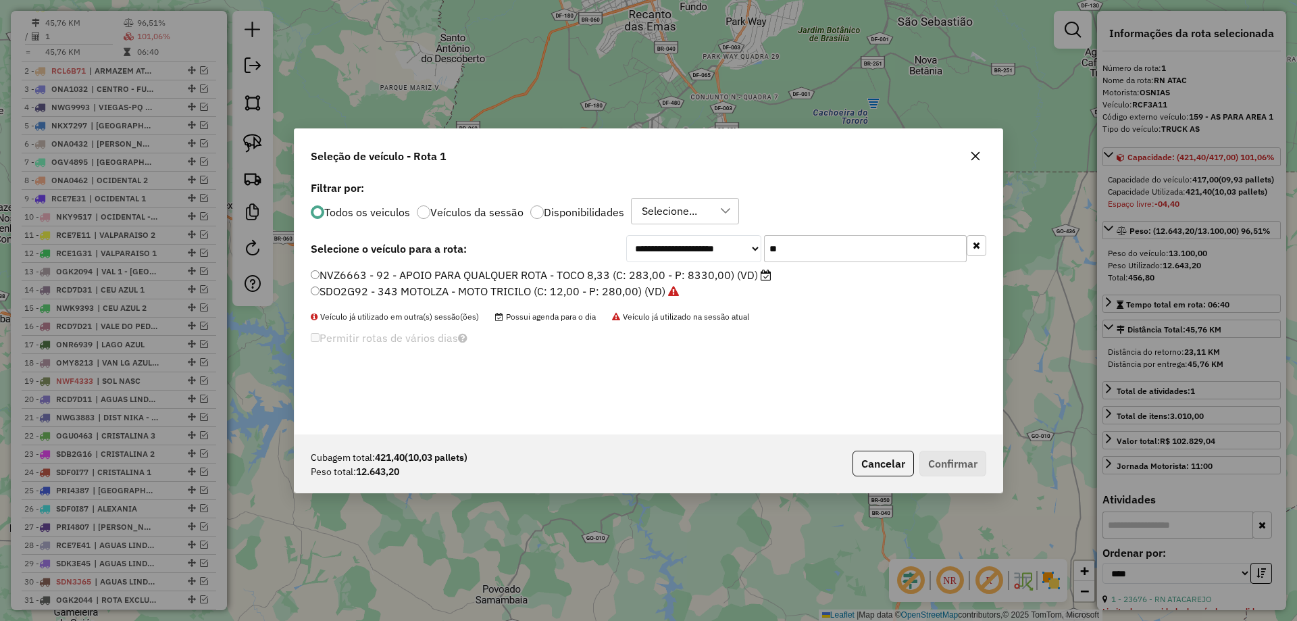
type input "*"
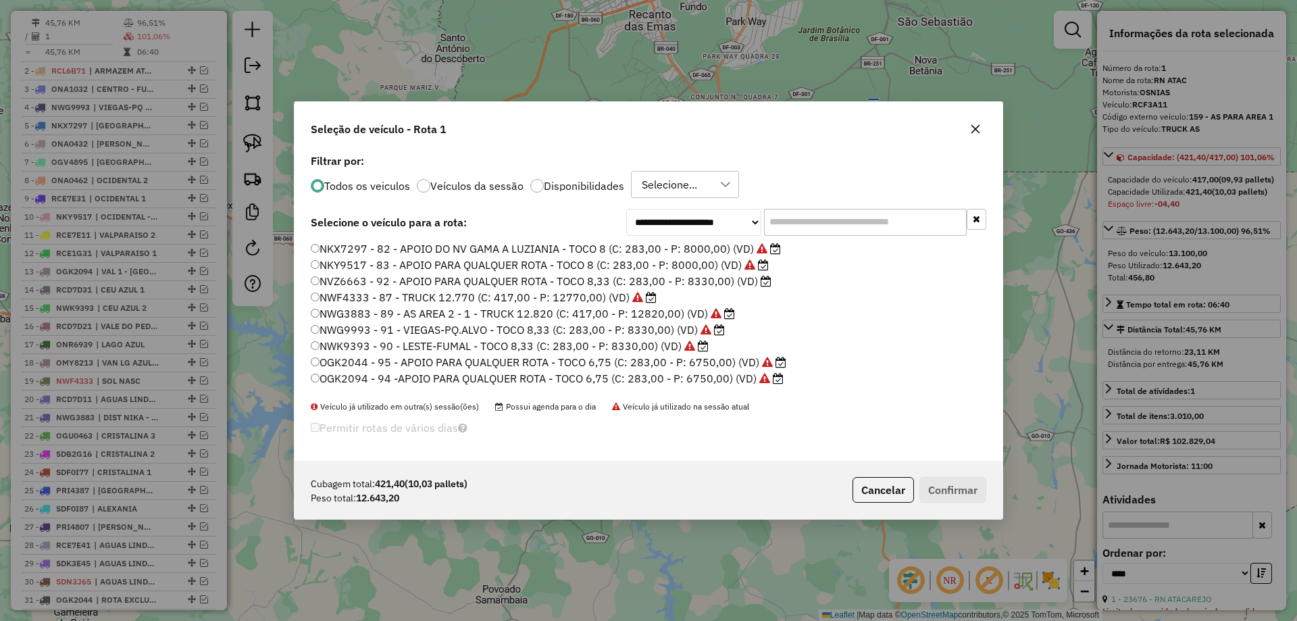
click at [980, 127] on icon "button" at bounding box center [975, 129] width 11 height 11
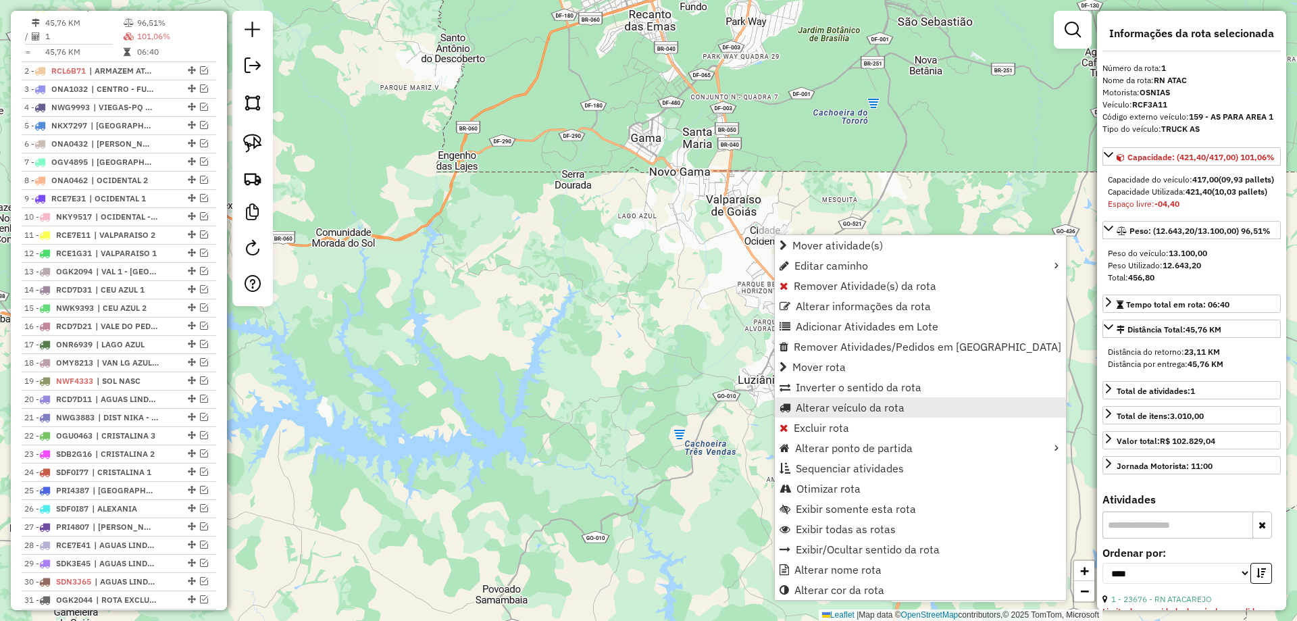
click at [816, 408] on span "Alterar veículo da rota" at bounding box center [850, 407] width 109 height 11
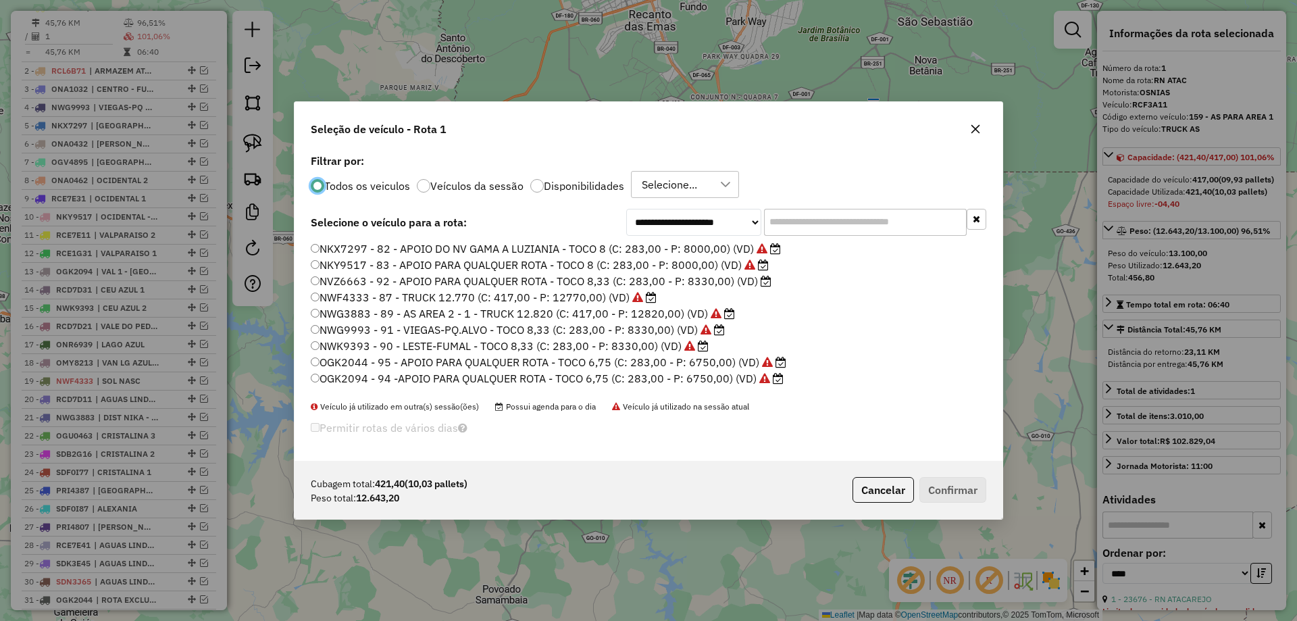
click at [851, 226] on input "text" at bounding box center [865, 222] width 203 height 27
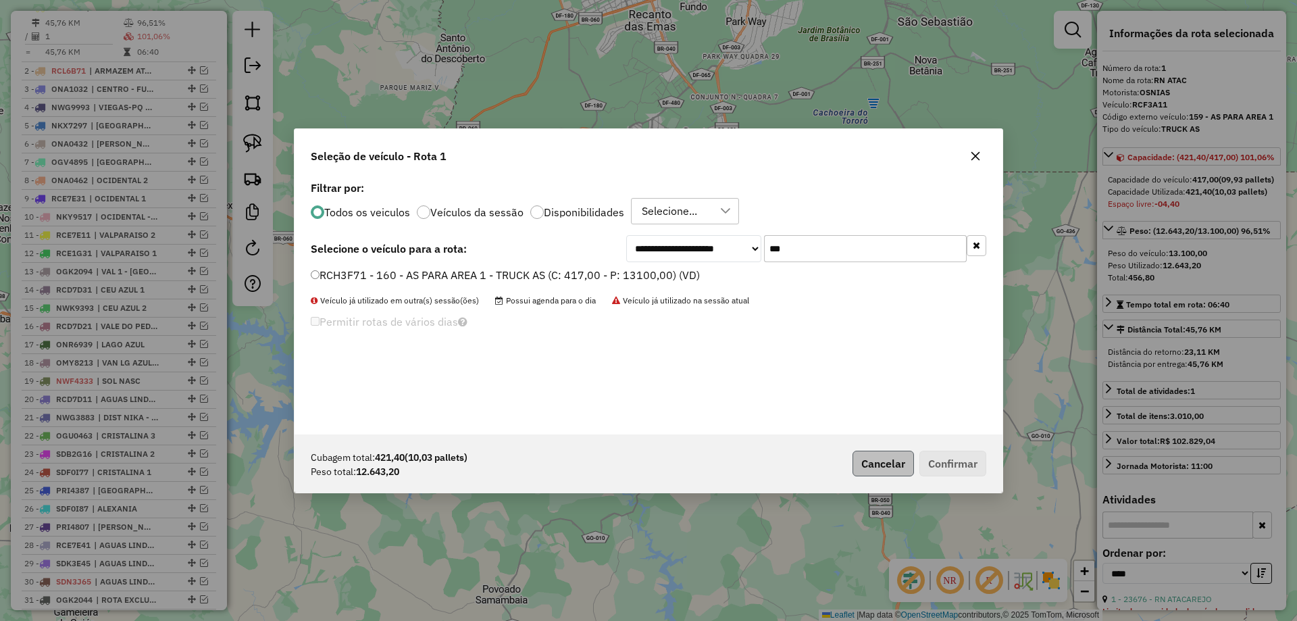
type input "***"
click at [902, 455] on button "Cancelar" at bounding box center [883, 464] width 61 height 26
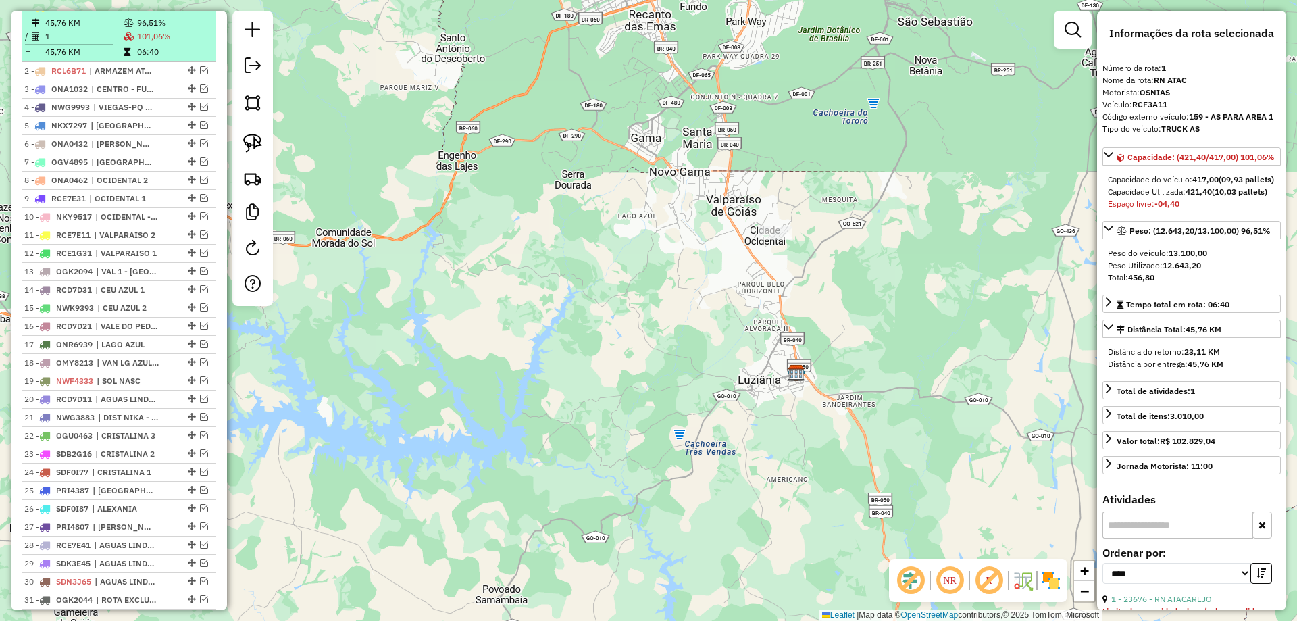
click at [190, 11] on em at bounding box center [194, 7] width 8 height 8
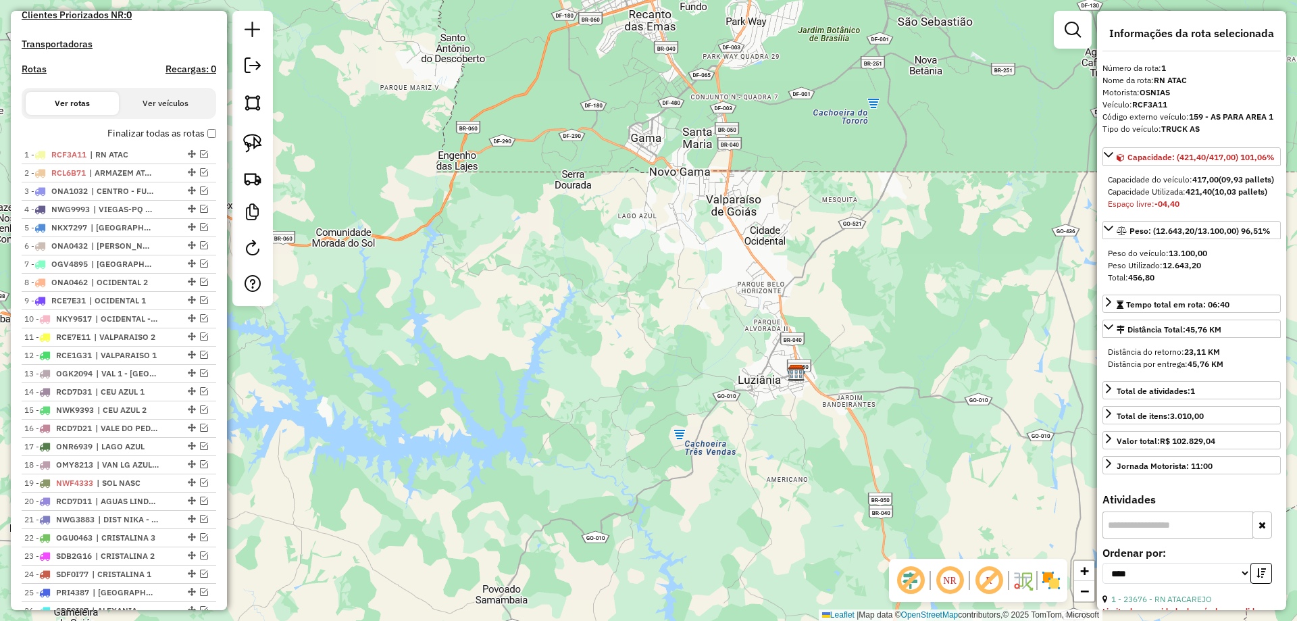
scroll to position [270, 0]
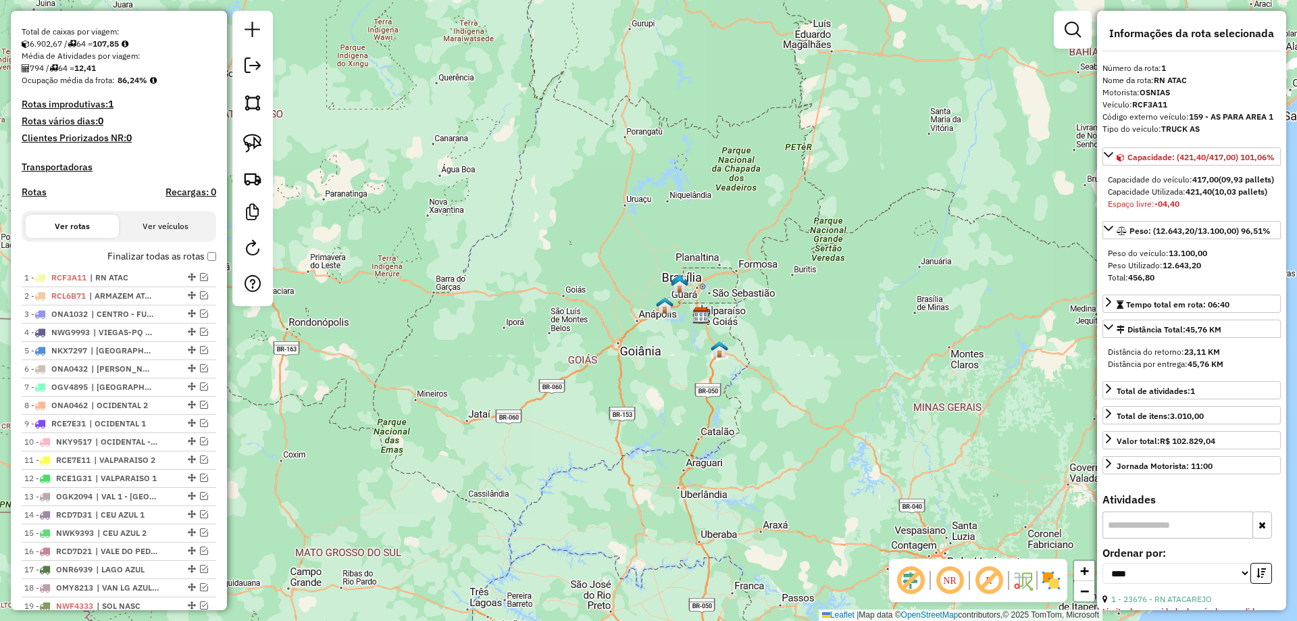
click at [36, 198] on h4 "Rotas" at bounding box center [34, 191] width 25 height 11
select select "*"
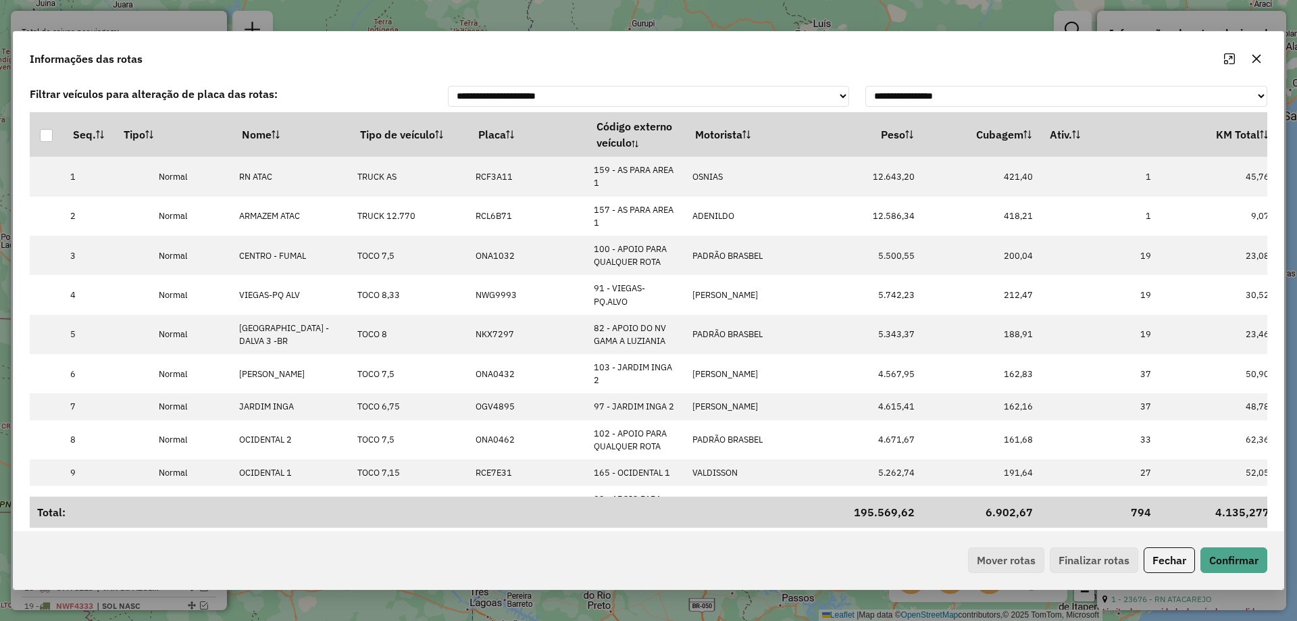
click at [1221, 134] on th "KM Total" at bounding box center [1218, 134] width 118 height 45
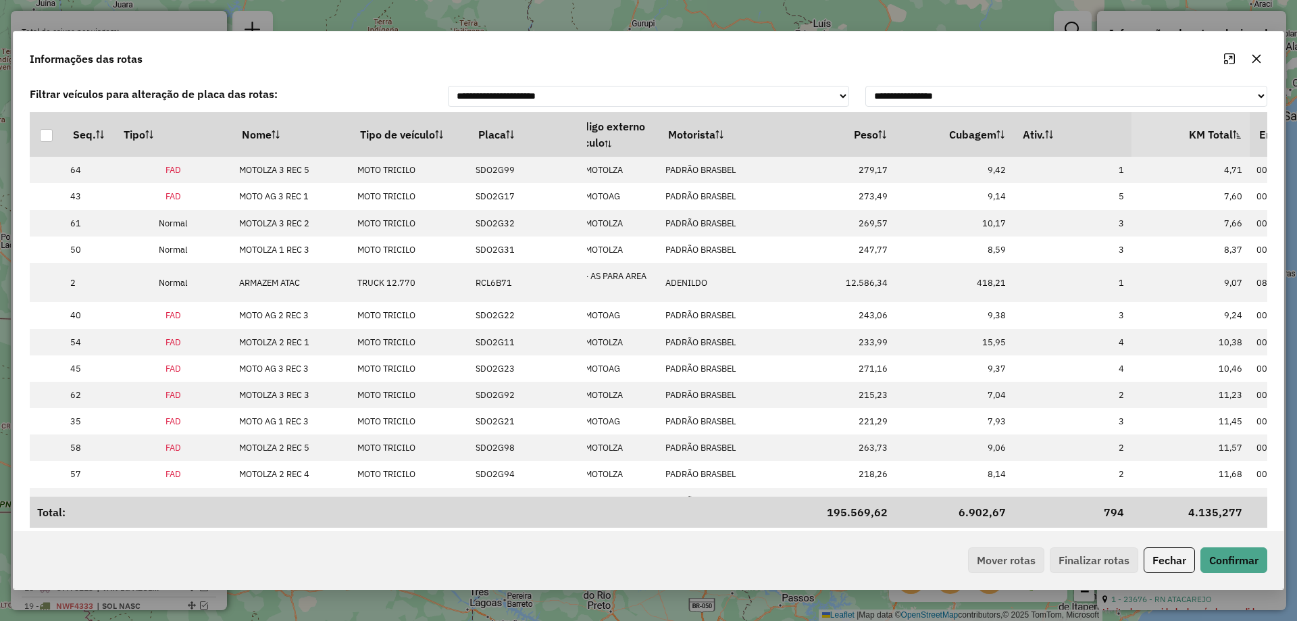
scroll to position [0, 54]
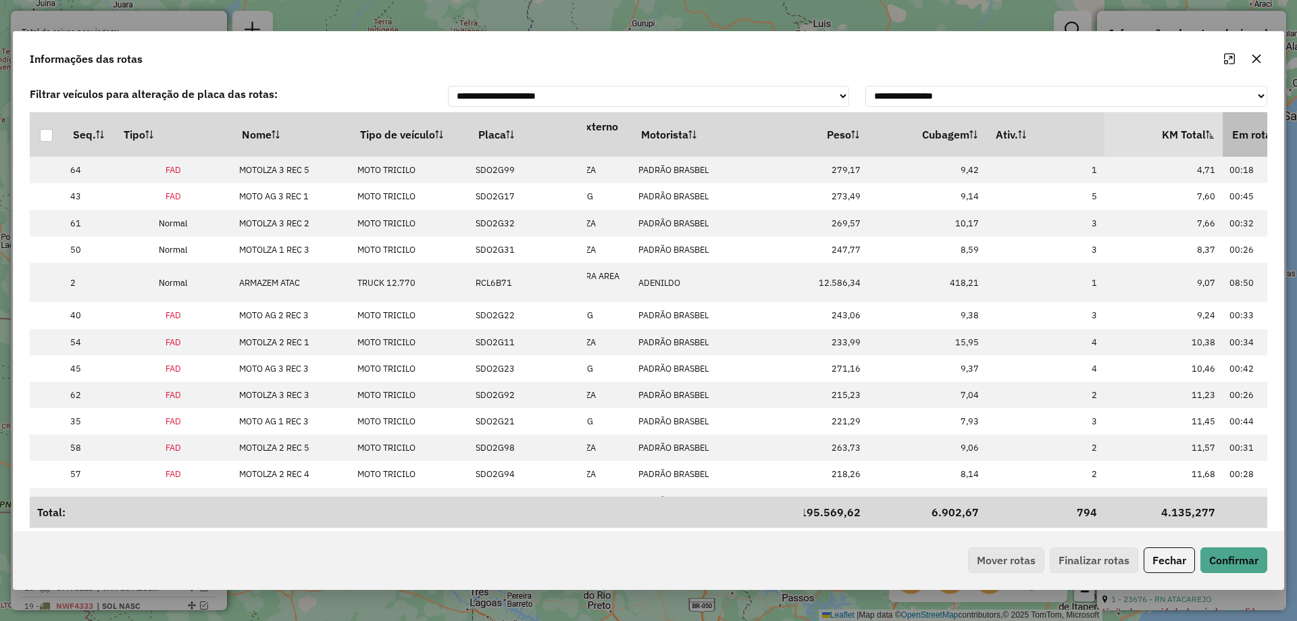
click at [1225, 133] on th "Em rota" at bounding box center [1282, 134] width 118 height 45
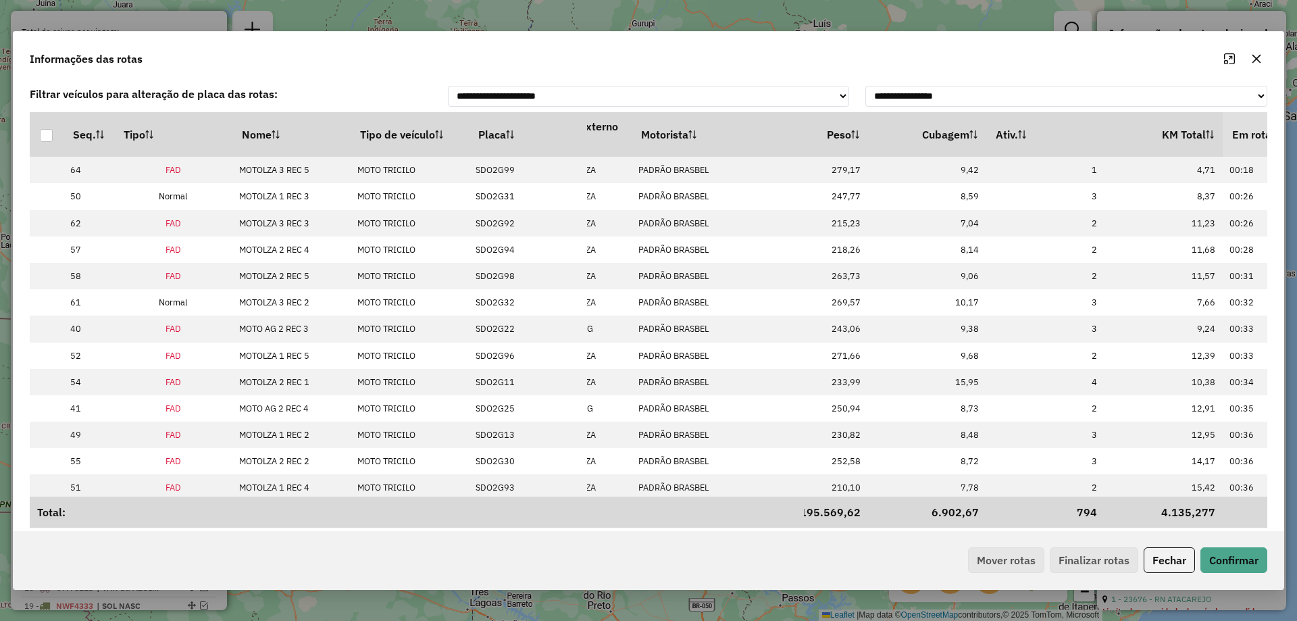
click at [1225, 133] on th "Em rota" at bounding box center [1282, 134] width 118 height 45
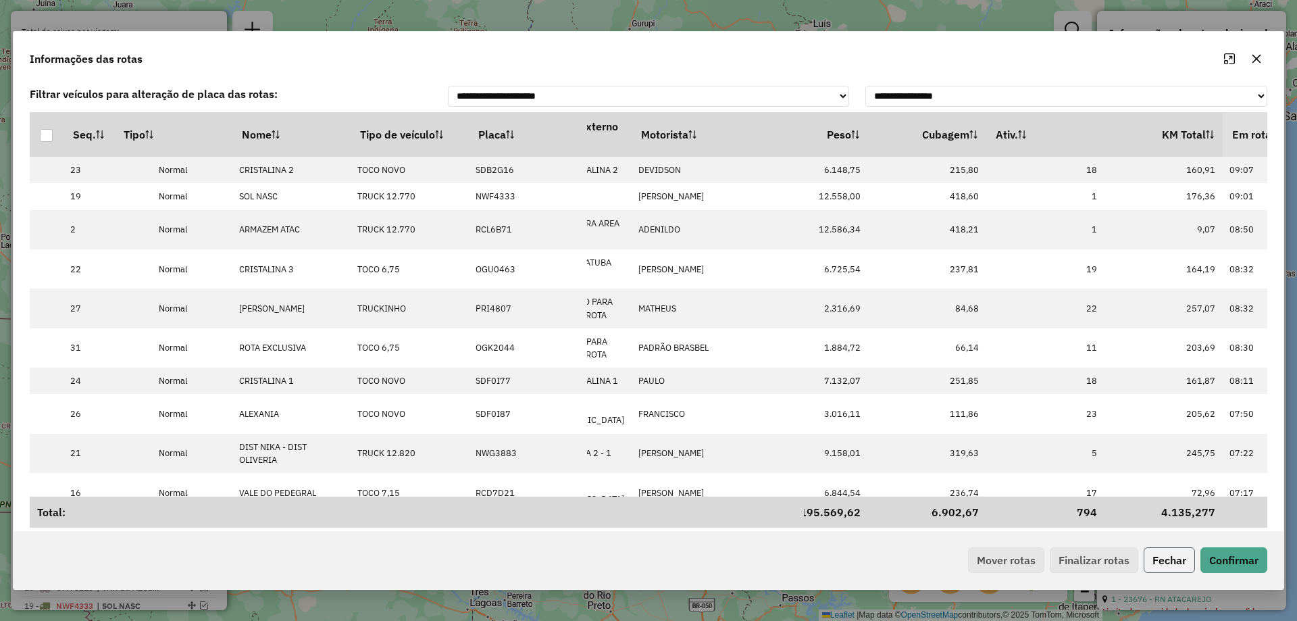
click at [1183, 556] on button "Fechar" at bounding box center [1169, 560] width 51 height 26
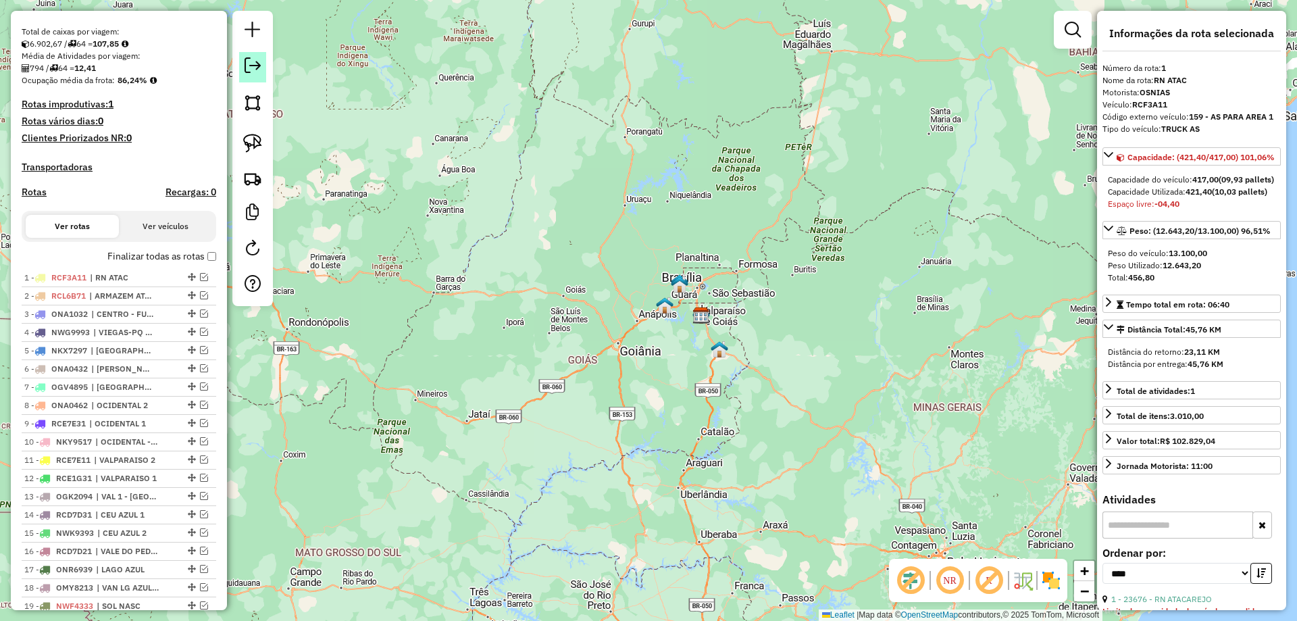
click at [243, 59] on link at bounding box center [252, 67] width 27 height 30
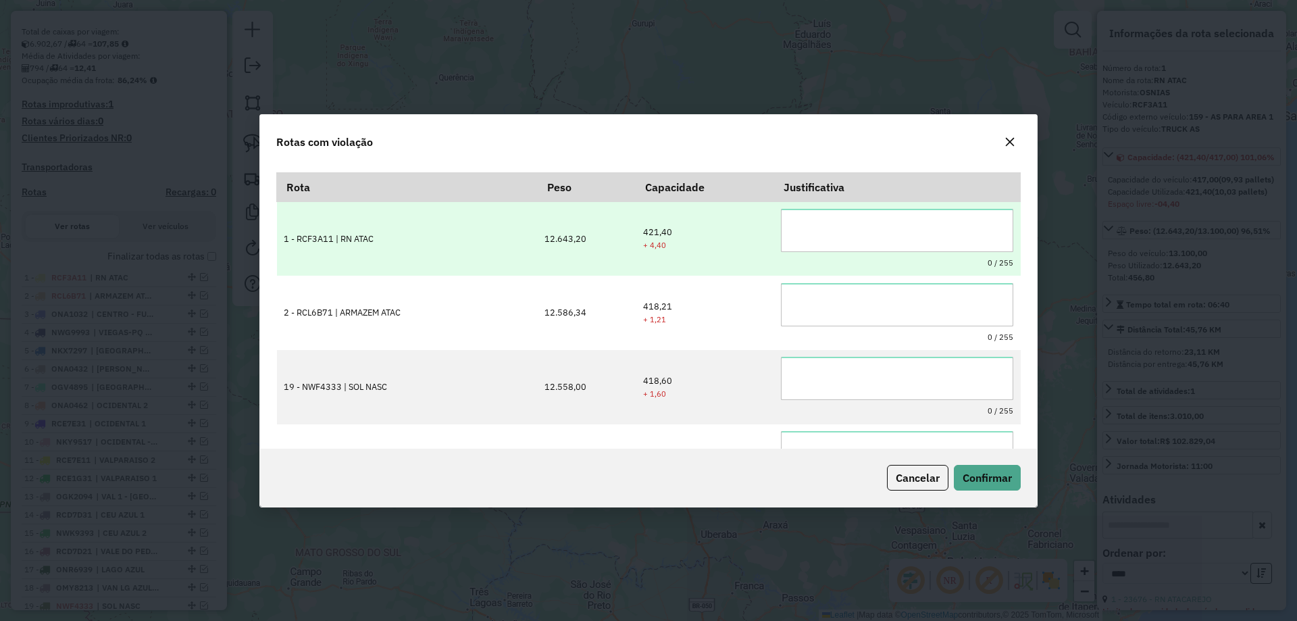
scroll to position [0, 0]
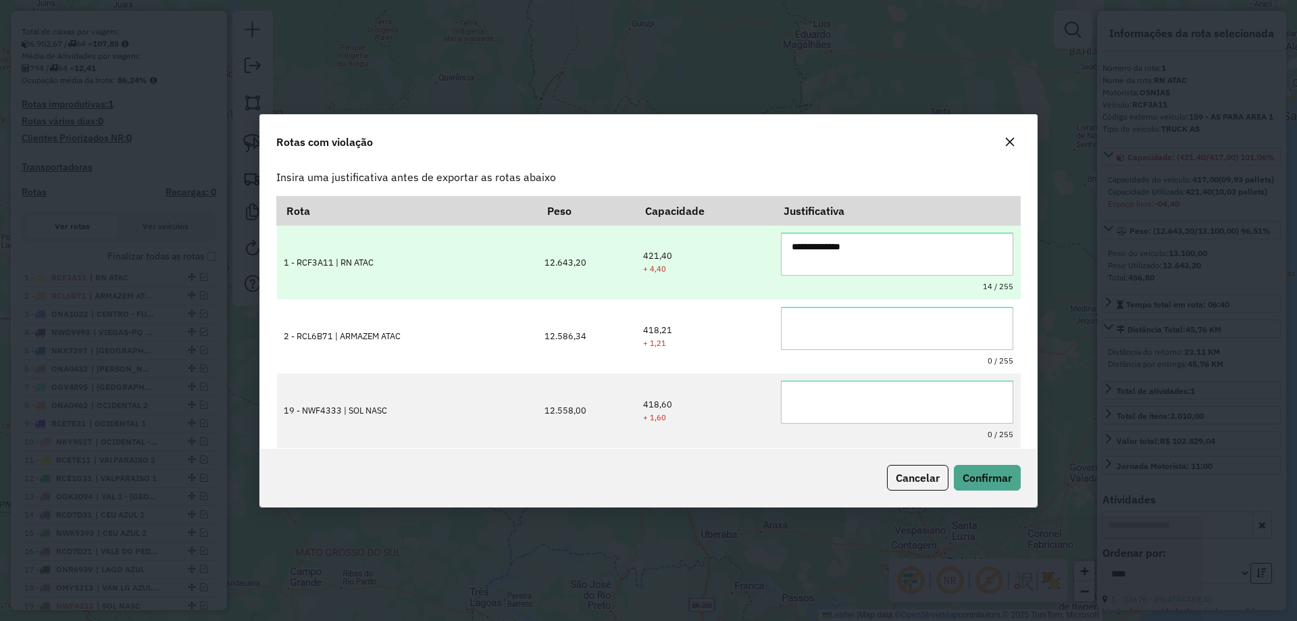
drag, startPoint x: 880, startPoint y: 252, endPoint x: 742, endPoint y: 252, distance: 137.8
click at [742, 252] on tr "**********" at bounding box center [649, 262] width 744 height 74
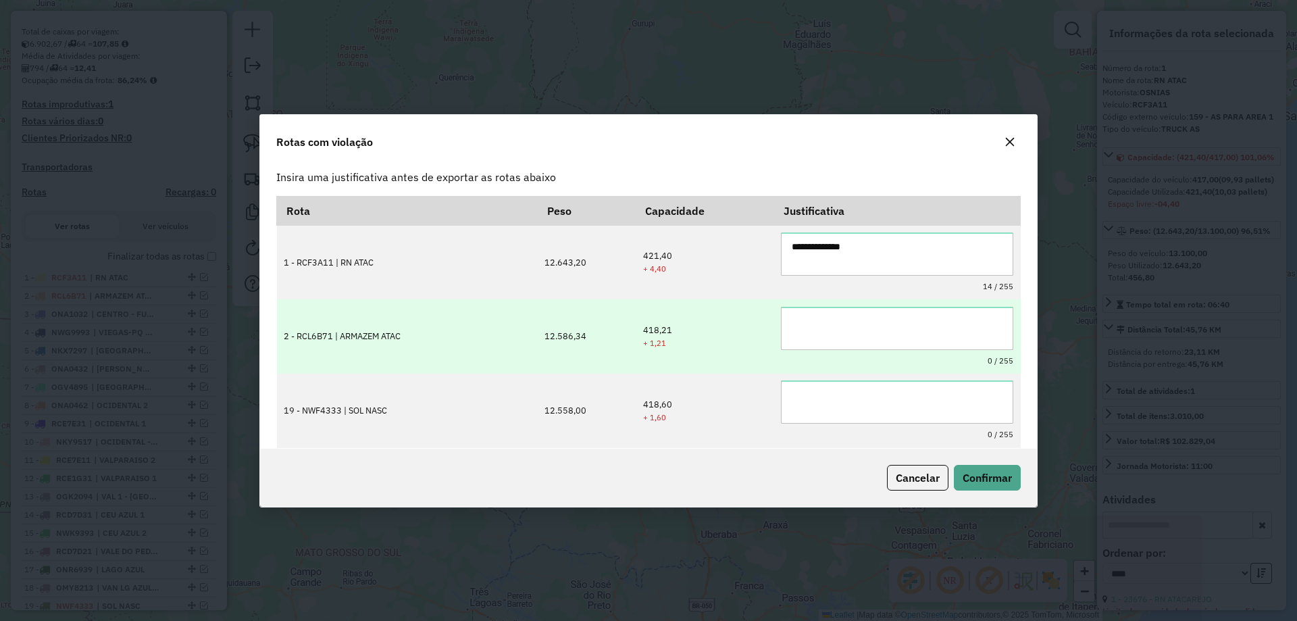
type textarea "**********"
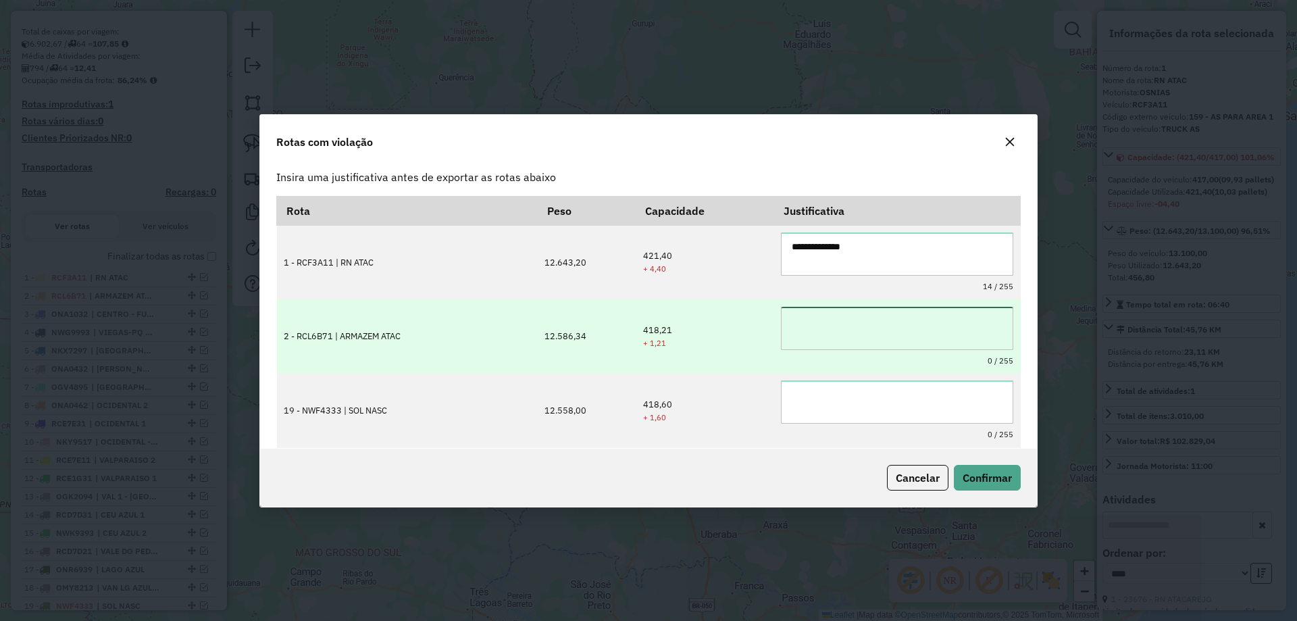
drag, startPoint x: 802, startPoint y: 317, endPoint x: 817, endPoint y: 369, distance: 53.4
click at [802, 318] on textarea at bounding box center [897, 328] width 232 height 43
paste textarea "**********"
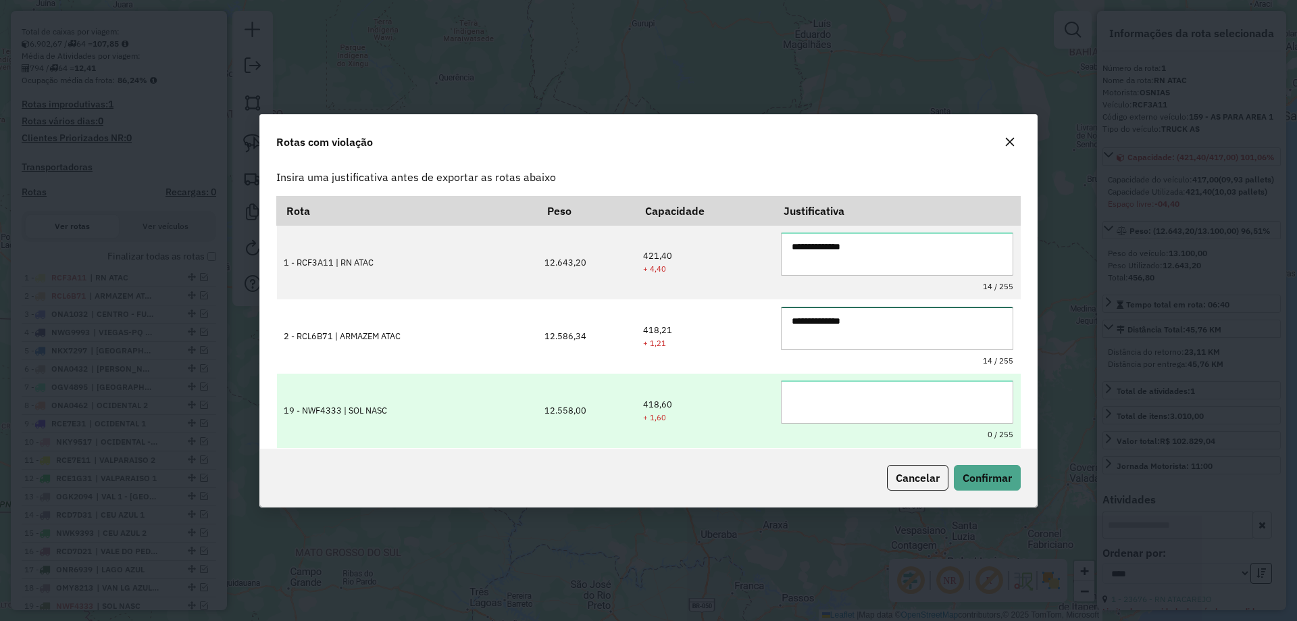
type textarea "**********"
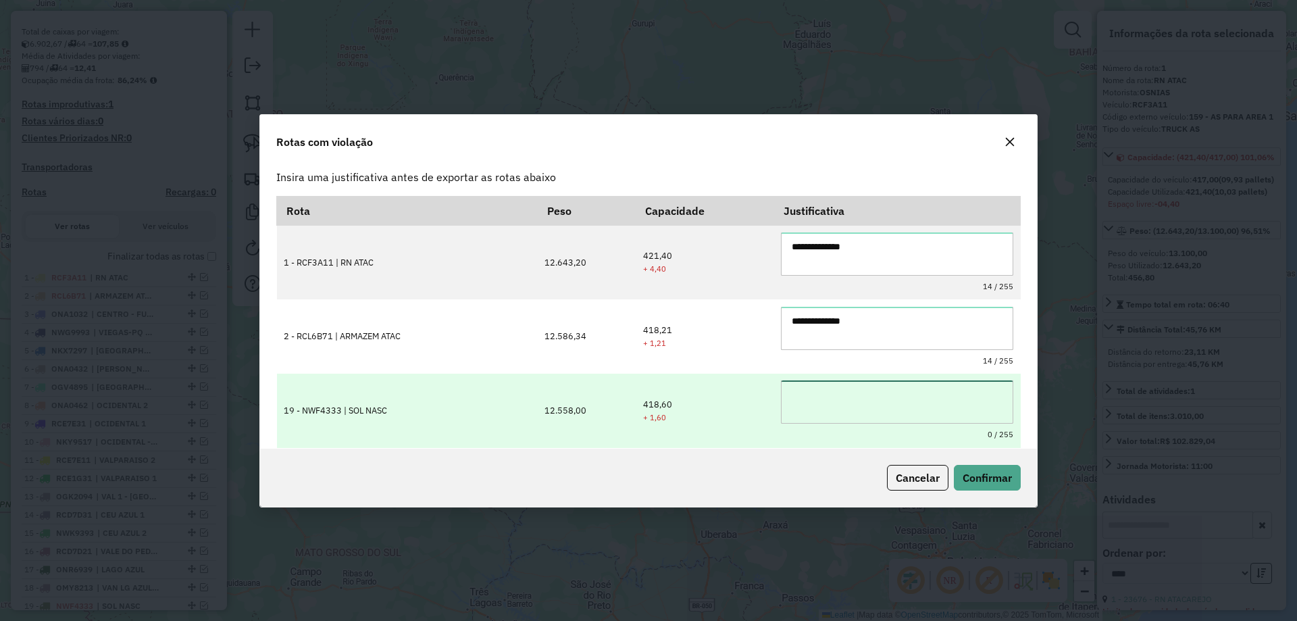
click at [823, 388] on textarea at bounding box center [897, 401] width 232 height 43
paste textarea "**********"
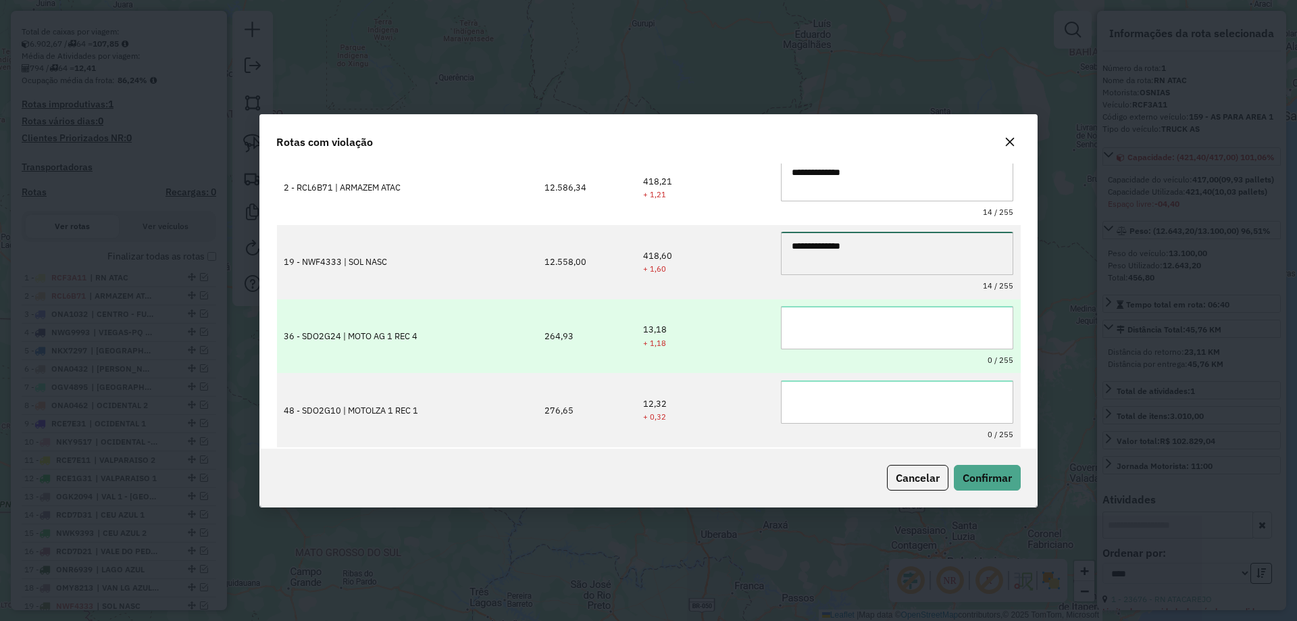
scroll to position [203, 0]
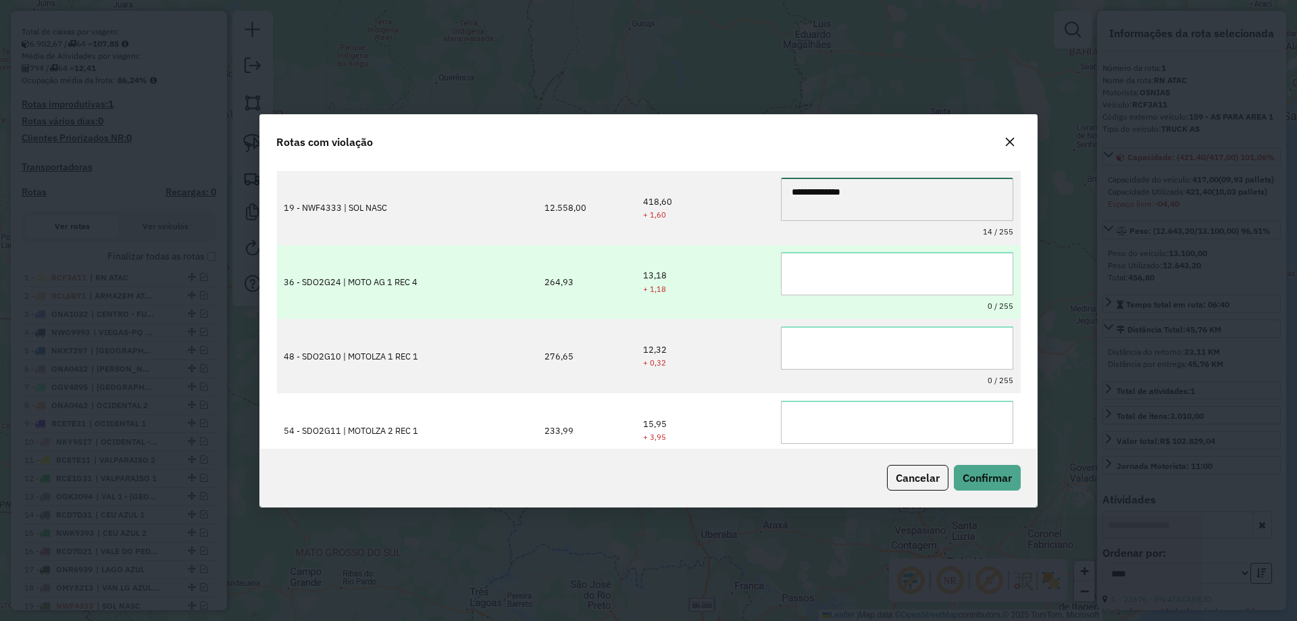
type textarea "**********"
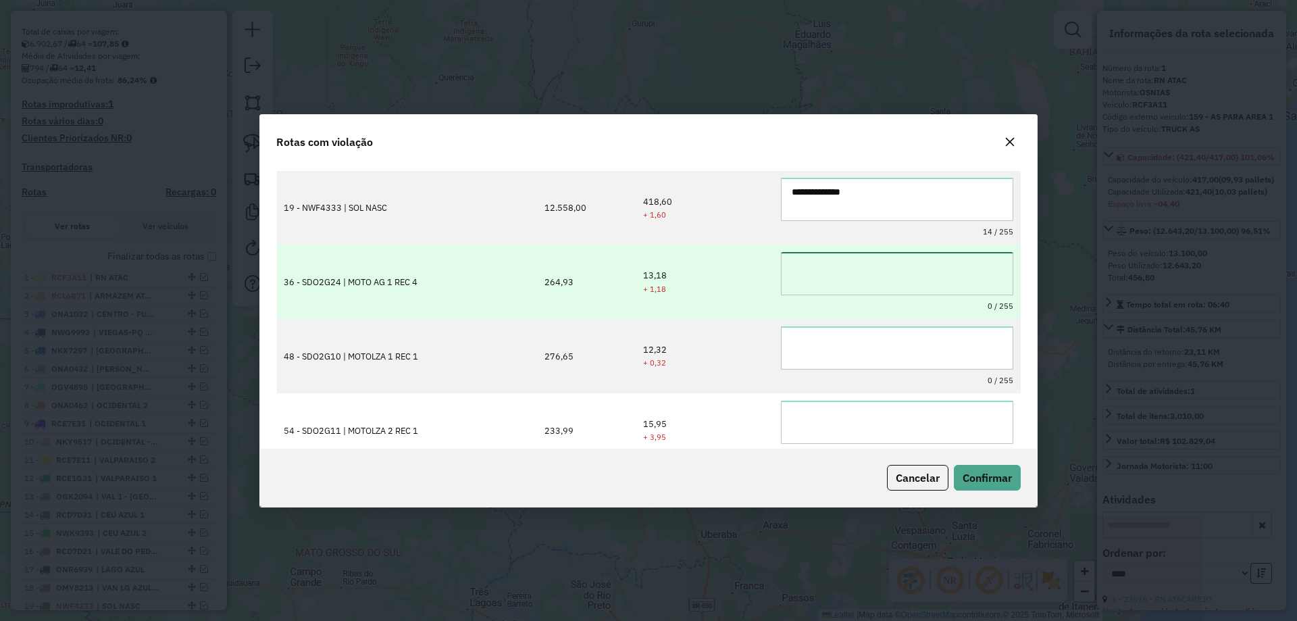
click at [839, 277] on textarea at bounding box center [897, 273] width 232 height 43
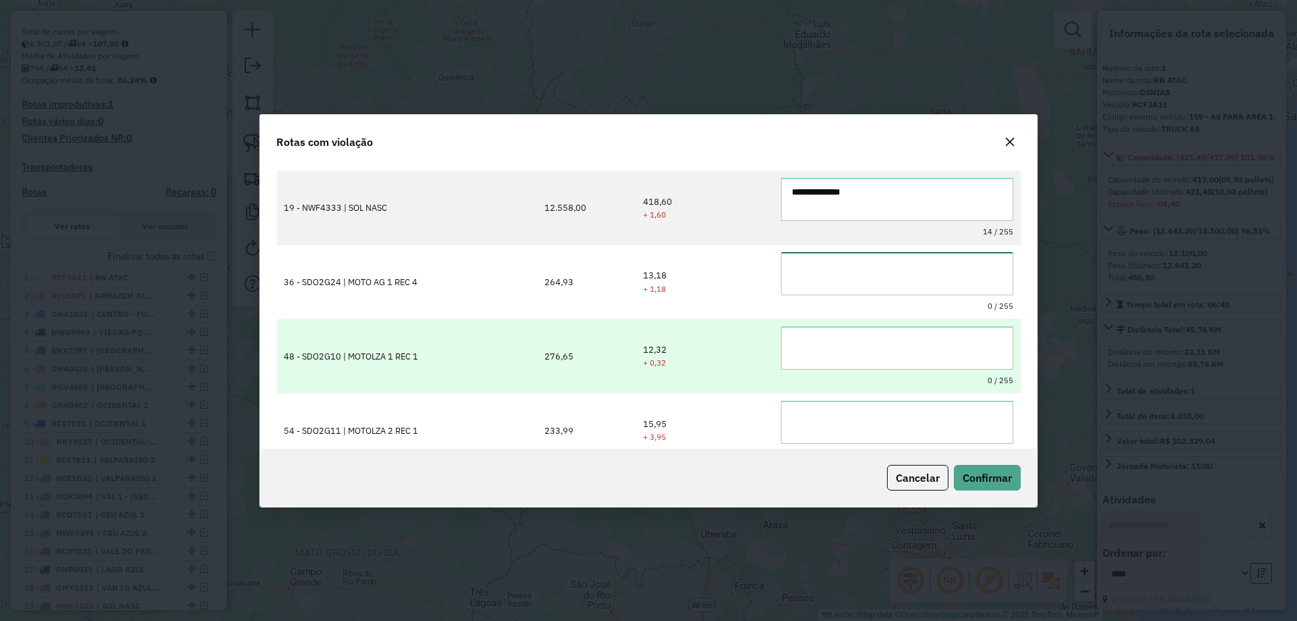
paste textarea "**********"
type textarea "**********"
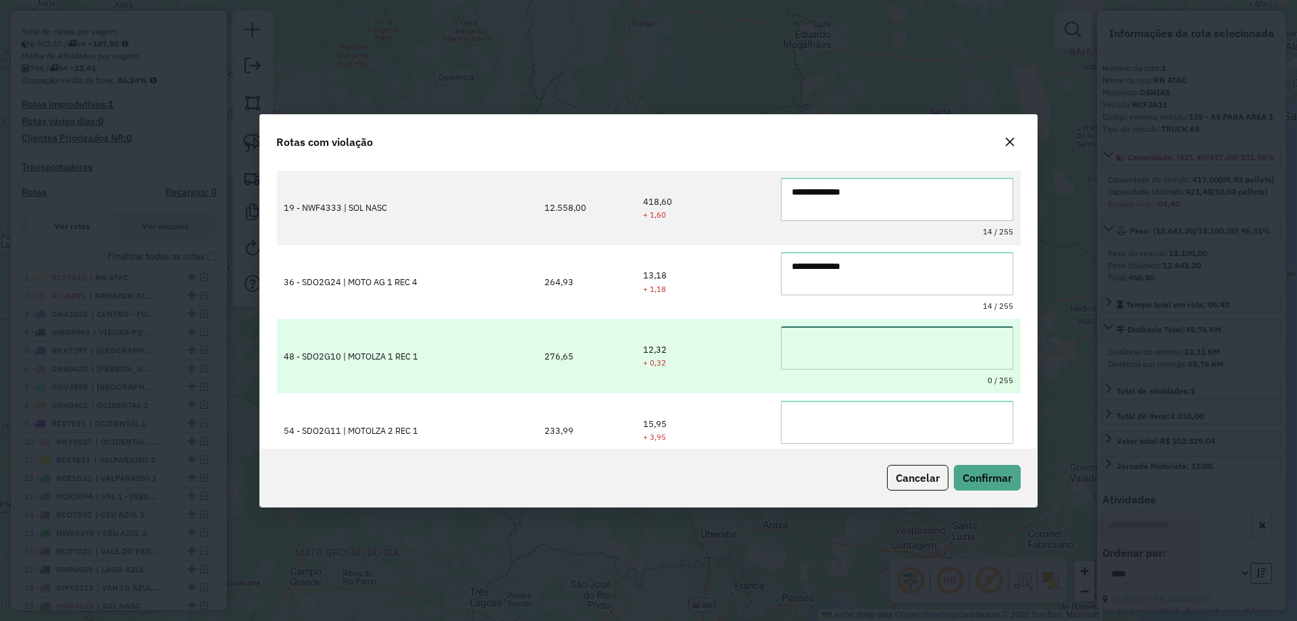
click at [824, 354] on textarea at bounding box center [897, 347] width 232 height 43
paste textarea "**********"
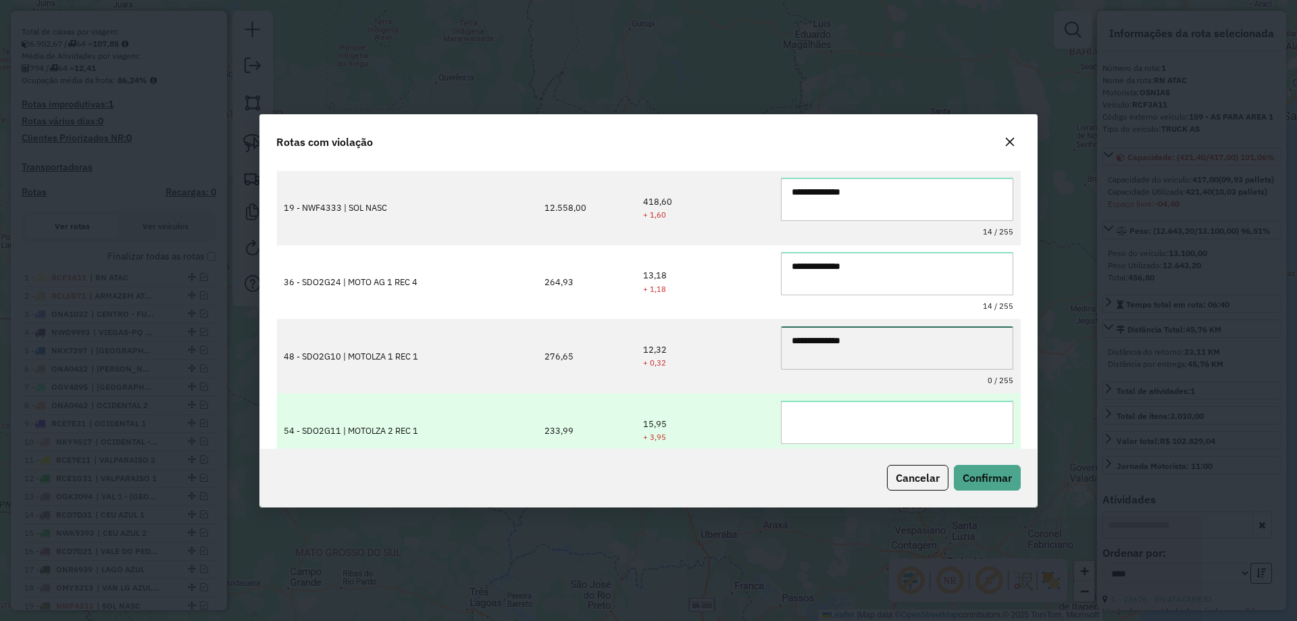
type textarea "**********"
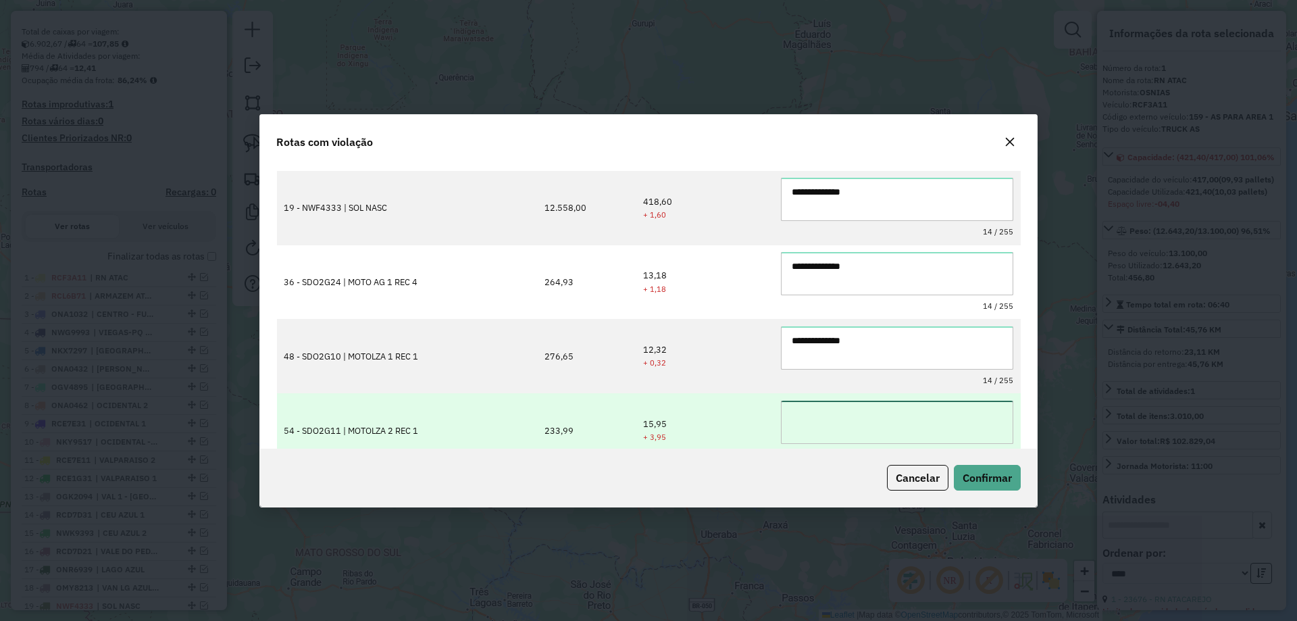
click at [829, 420] on textarea at bounding box center [897, 422] width 232 height 43
paste textarea "**********"
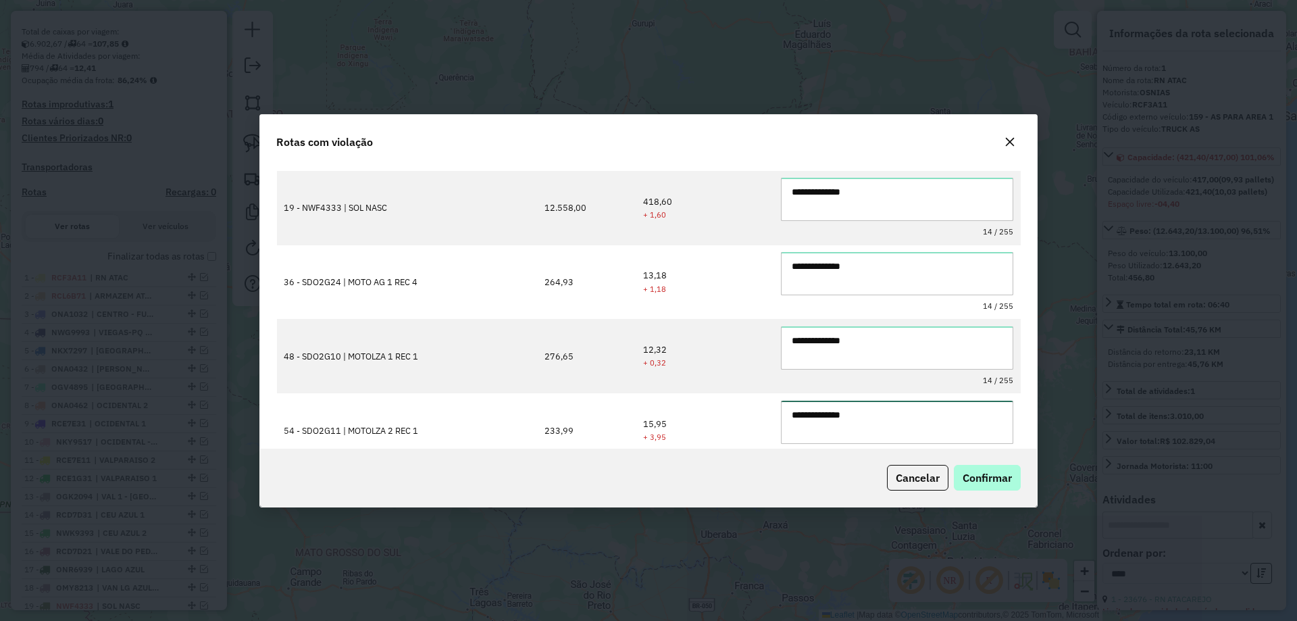
type textarea "**********"
click at [990, 476] on span "Confirmar" at bounding box center [987, 478] width 49 height 14
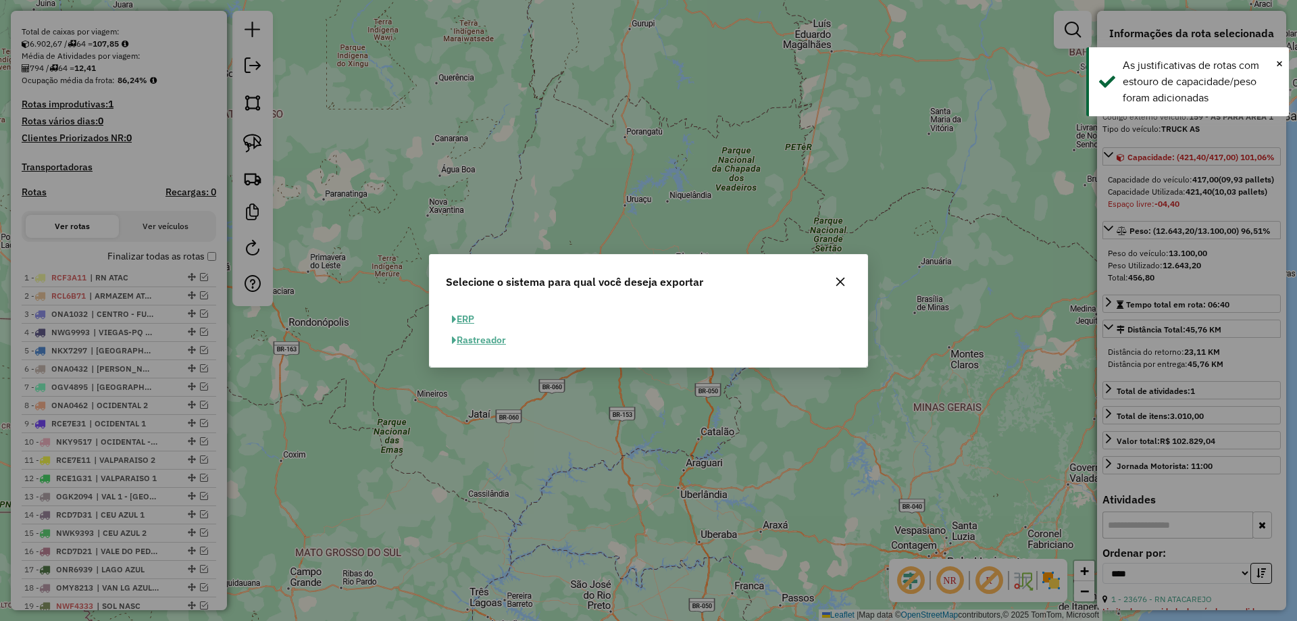
click at [476, 313] on button "ERP" at bounding box center [463, 319] width 34 height 21
select select "**"
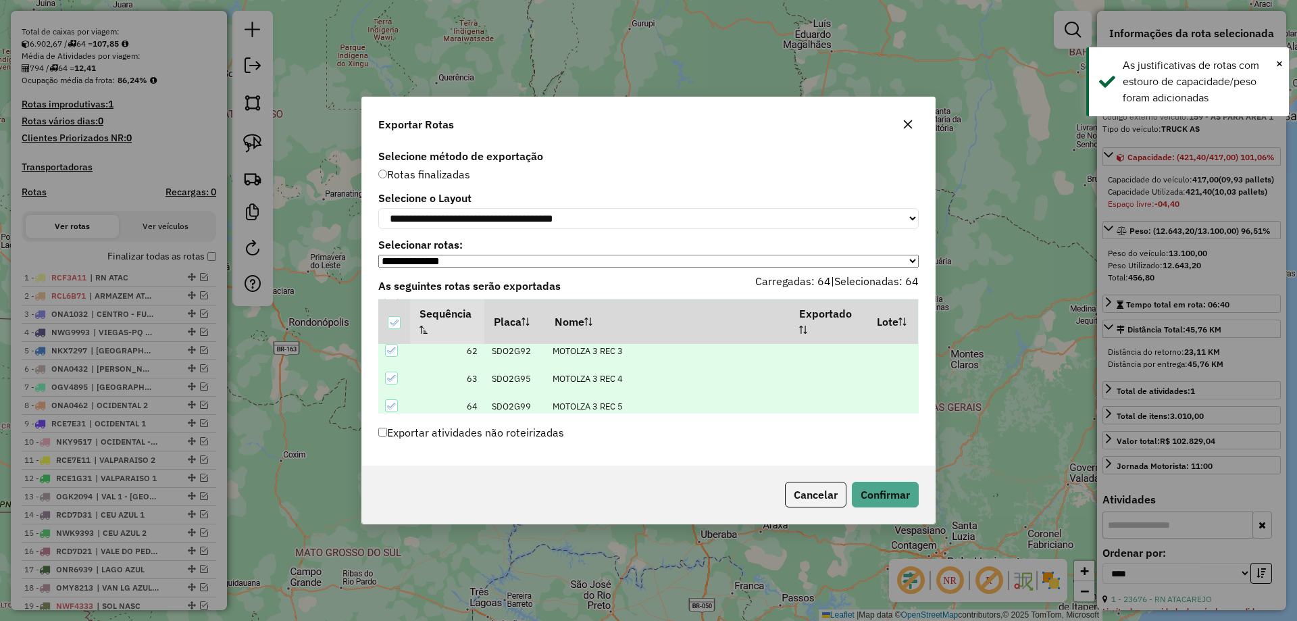
scroll to position [1704, 0]
click at [884, 492] on button "Confirmar" at bounding box center [885, 495] width 67 height 26
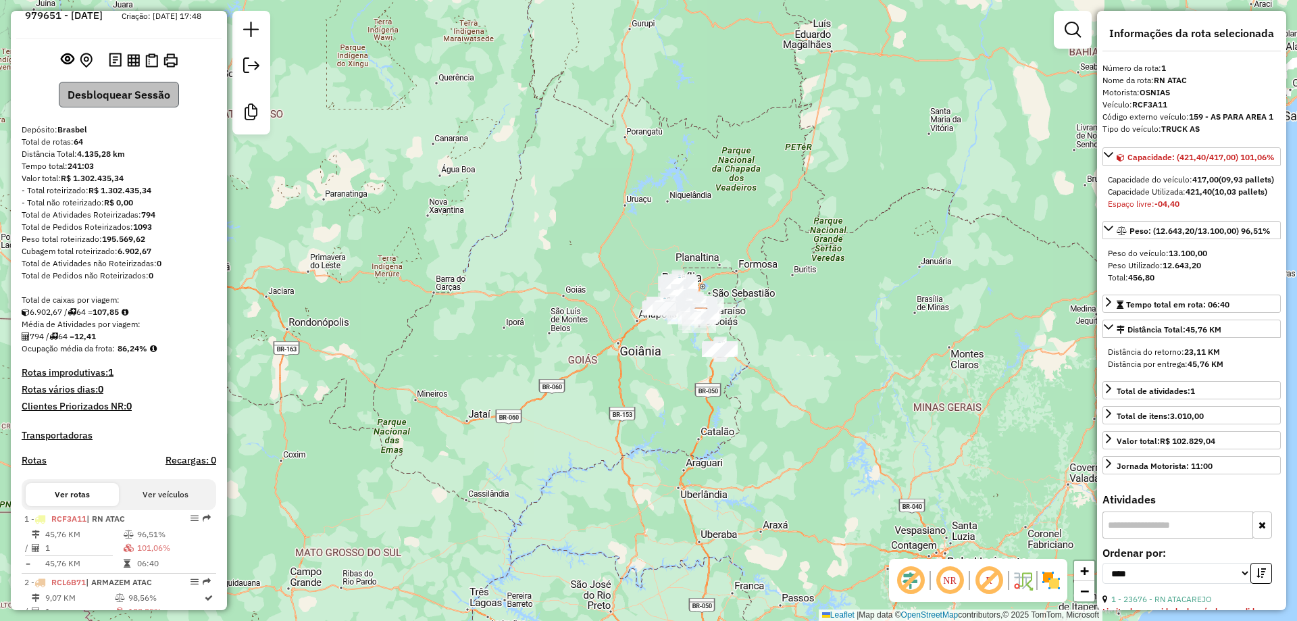
scroll to position [0, 0]
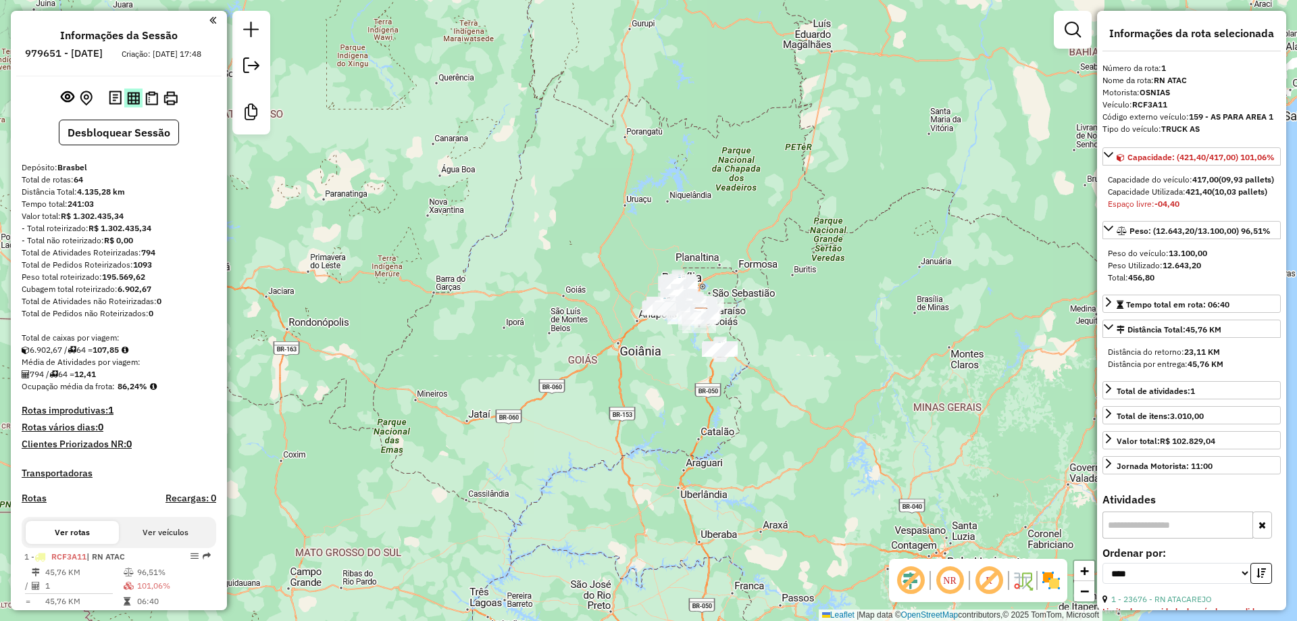
click at [135, 105] on img at bounding box center [133, 98] width 13 height 13
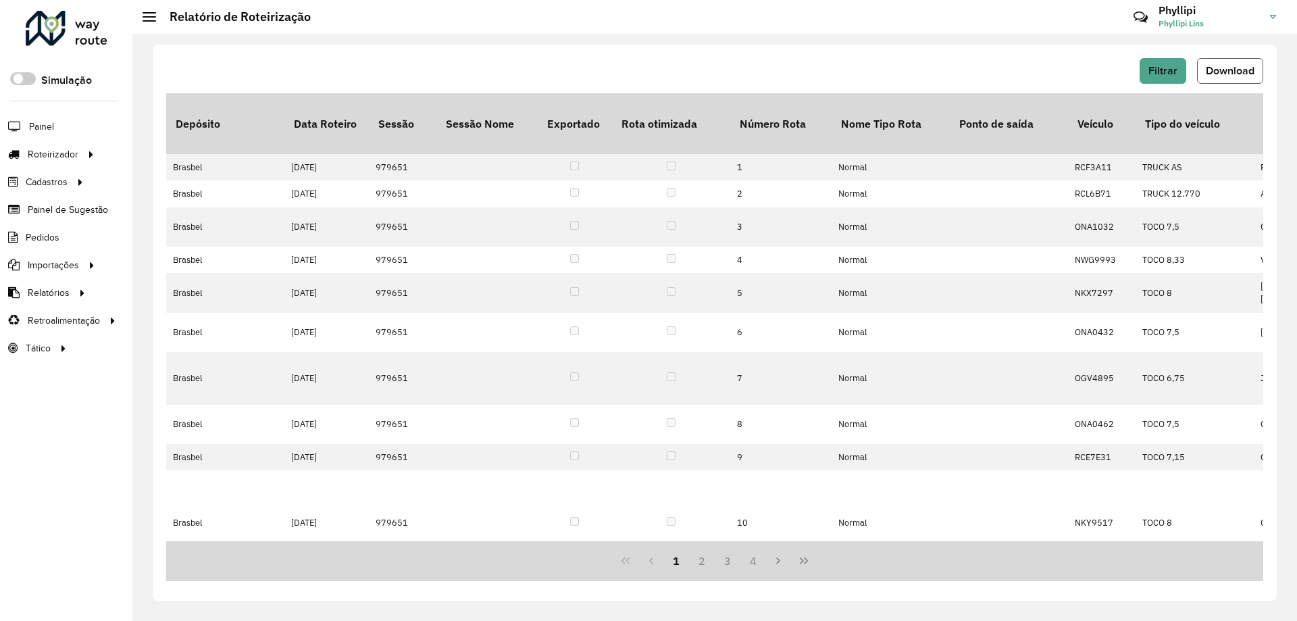
click at [1248, 66] on span "Download" at bounding box center [1230, 70] width 49 height 11
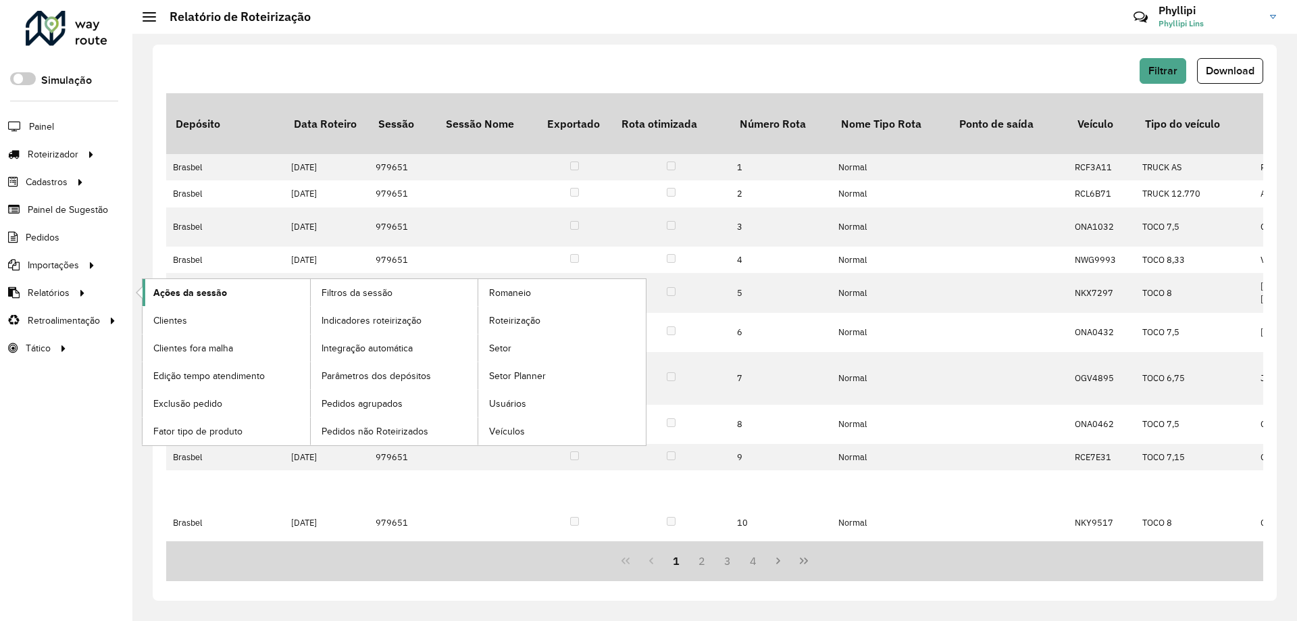
click at [209, 298] on span "Ações da sessão" at bounding box center [190, 293] width 74 height 14
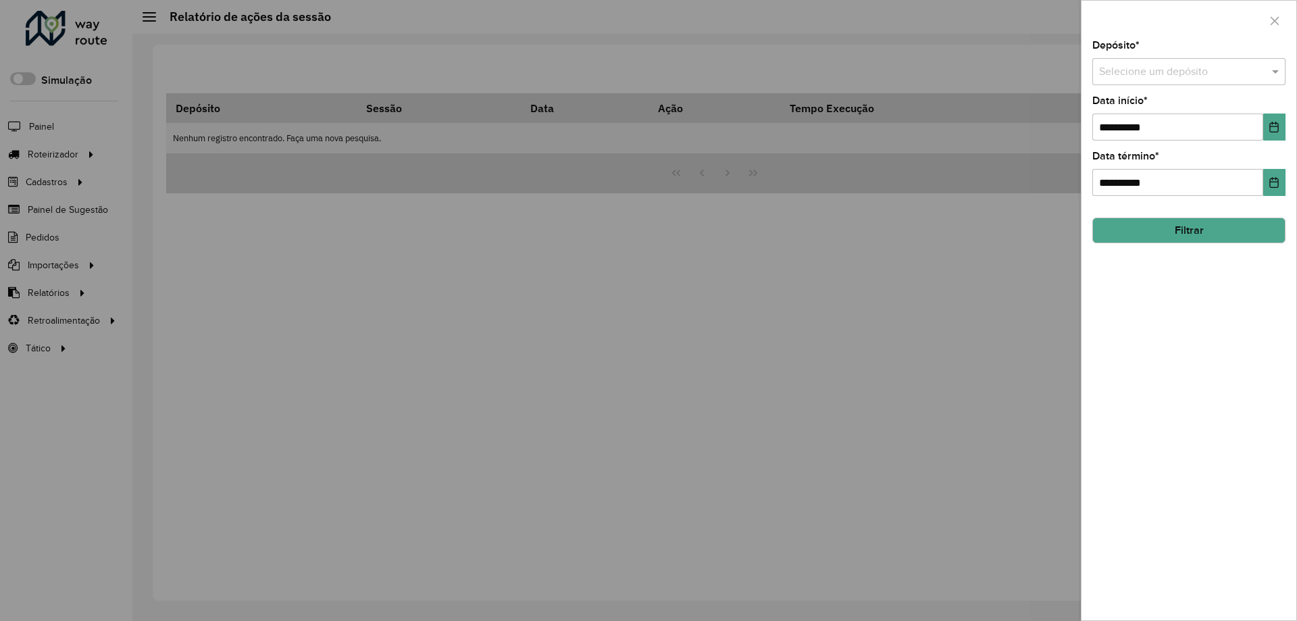
click at [1276, 72] on span at bounding box center [1277, 71] width 17 height 16
click at [1134, 110] on span "Brasbel" at bounding box center [1115, 110] width 35 height 11
click at [1148, 230] on button "Filtrar" at bounding box center [1188, 231] width 193 height 26
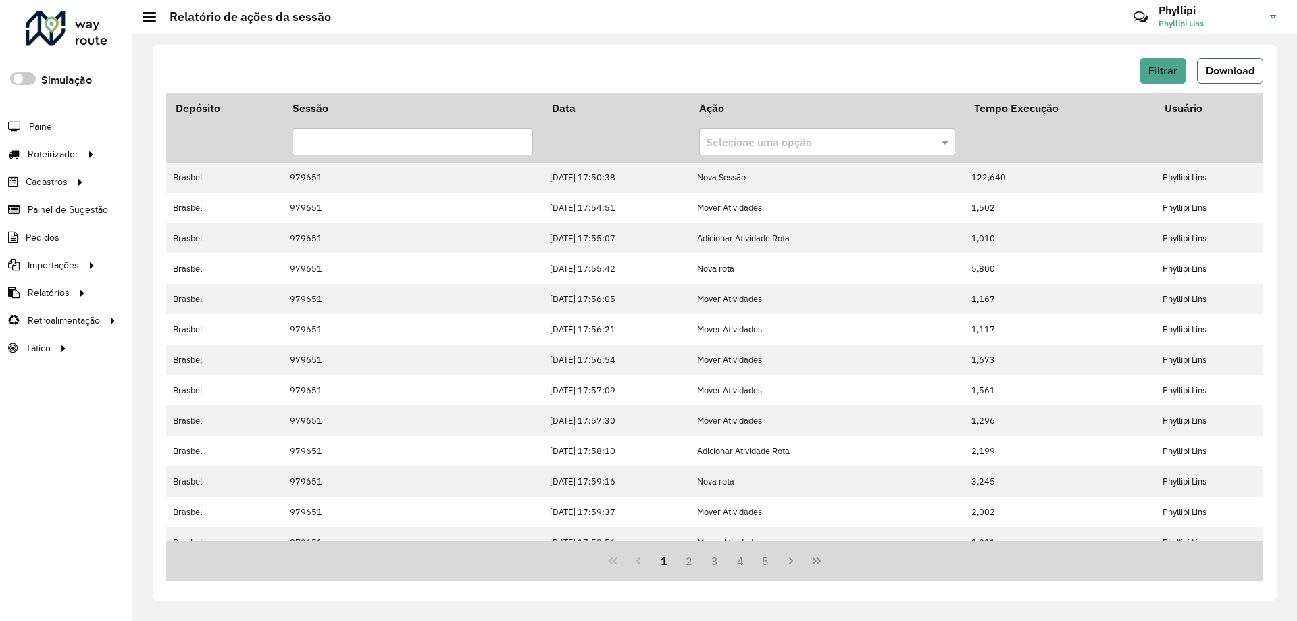
click at [1230, 63] on button "Download" at bounding box center [1230, 71] width 66 height 26
